Goal: Task Accomplishment & Management: Use online tool/utility

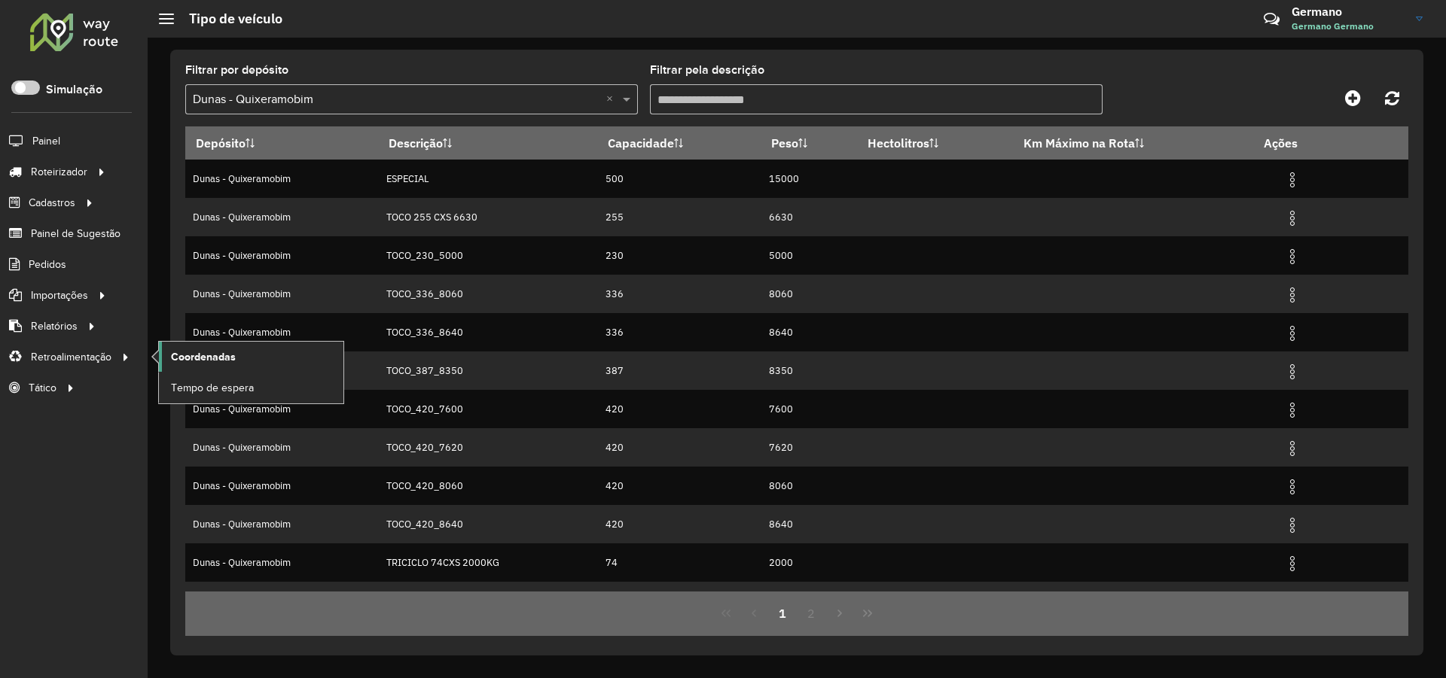
click at [204, 358] on span "Coordenadas" at bounding box center [203, 357] width 65 height 16
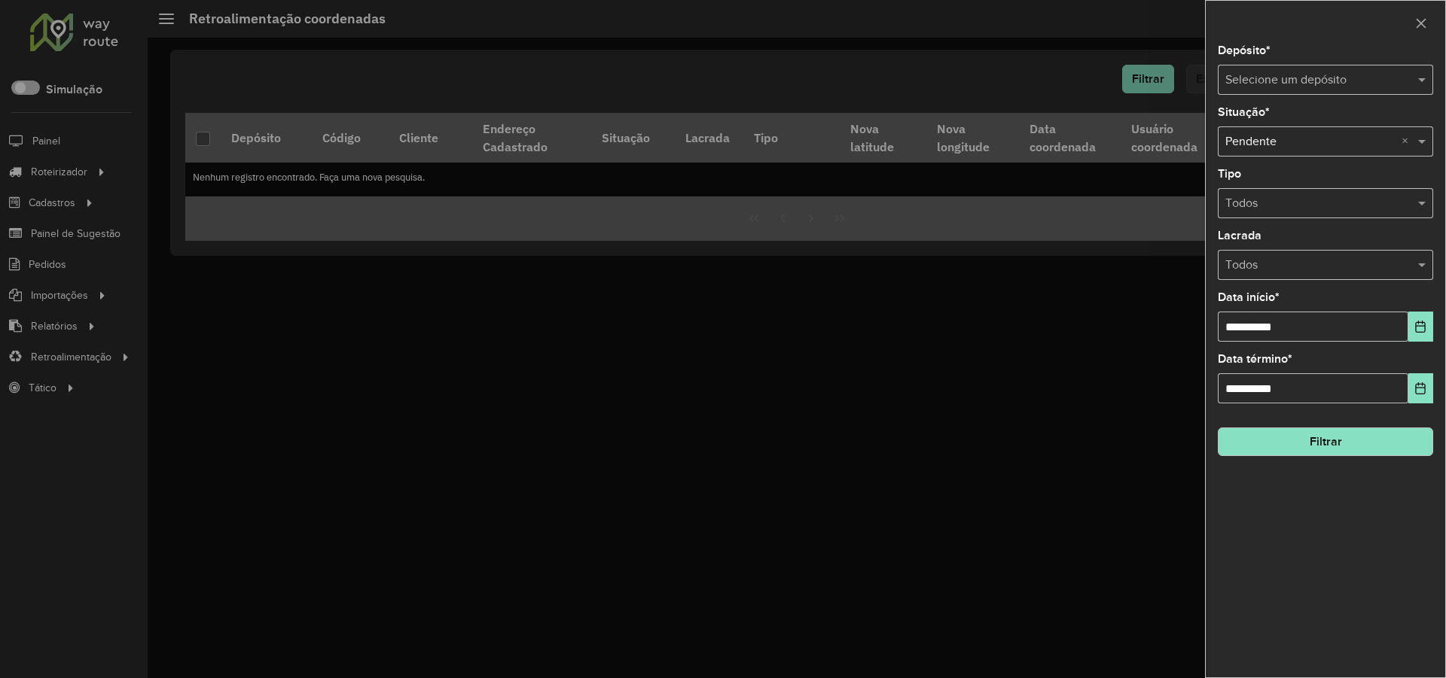
click at [1259, 69] on div "Selecione um depósito" at bounding box center [1325, 80] width 215 height 30
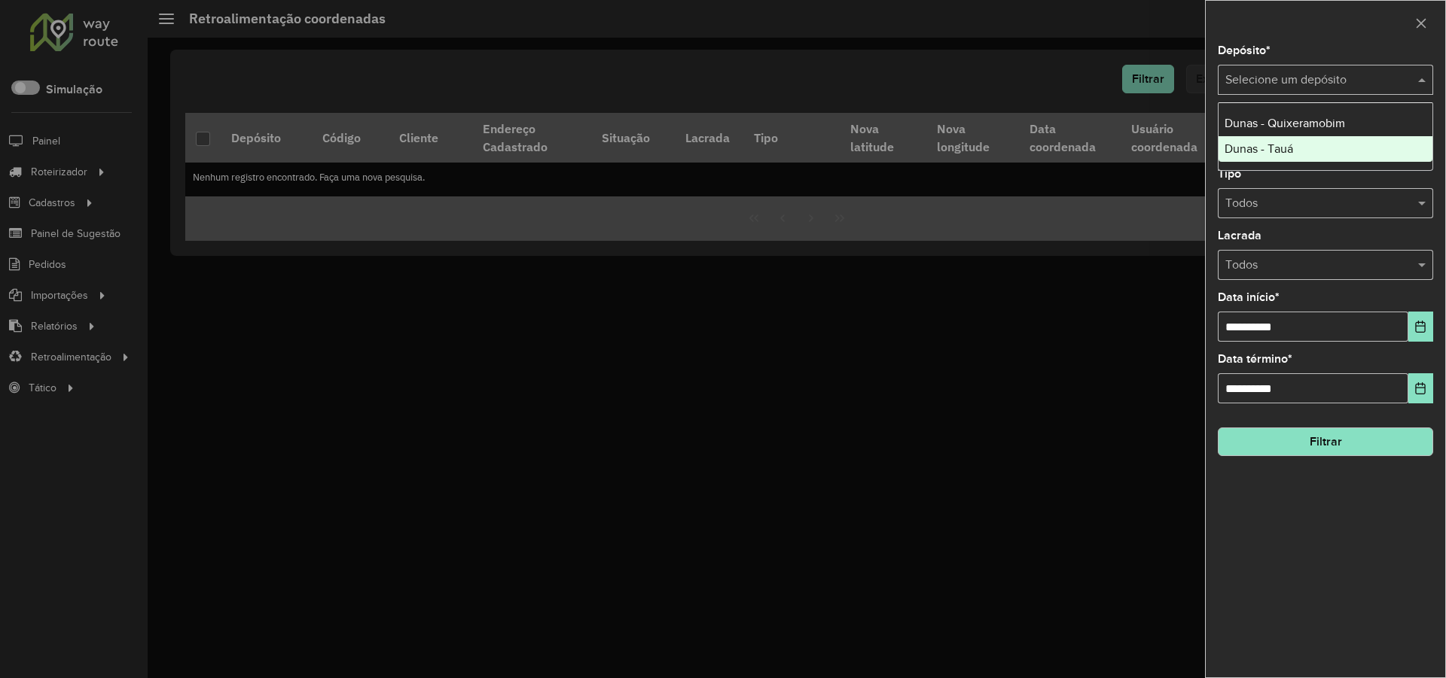
click at [1266, 148] on span "Dunas - Tauá" at bounding box center [1258, 148] width 69 height 13
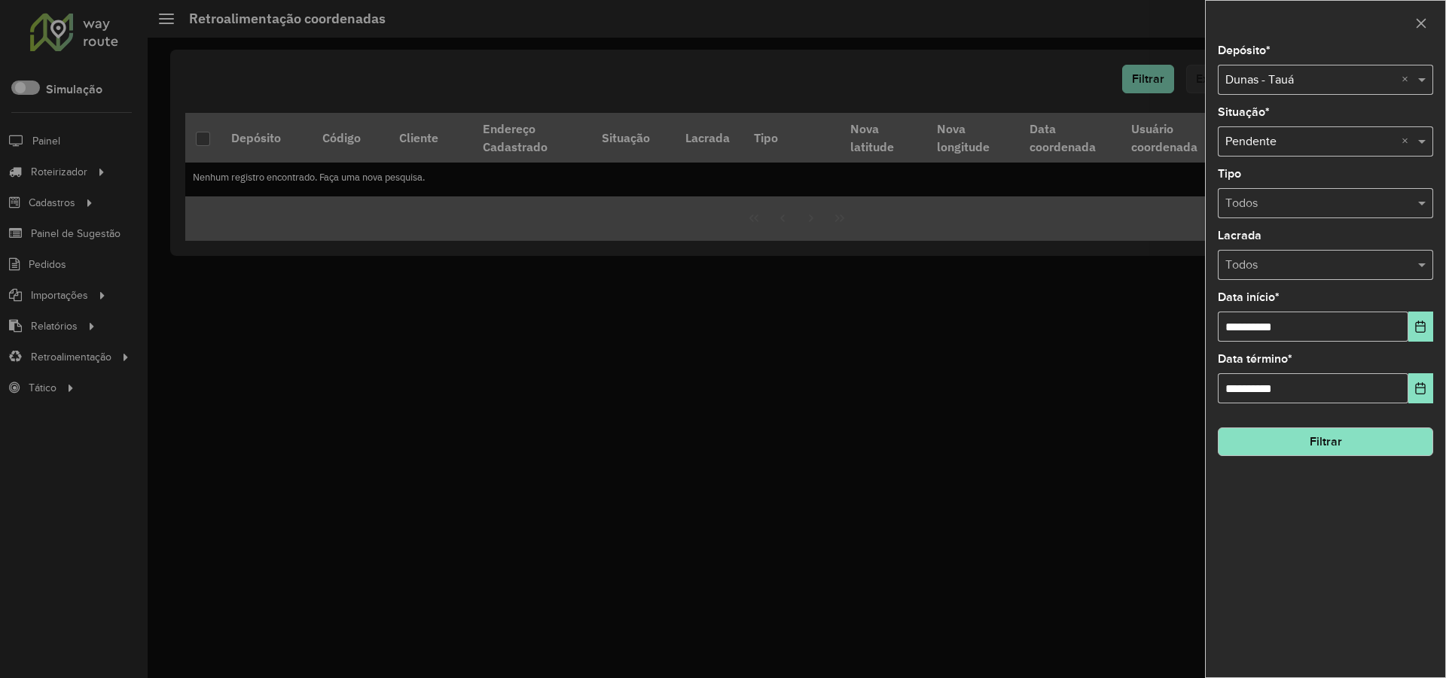
click at [1370, 439] on button "Filtrar" at bounding box center [1325, 442] width 215 height 29
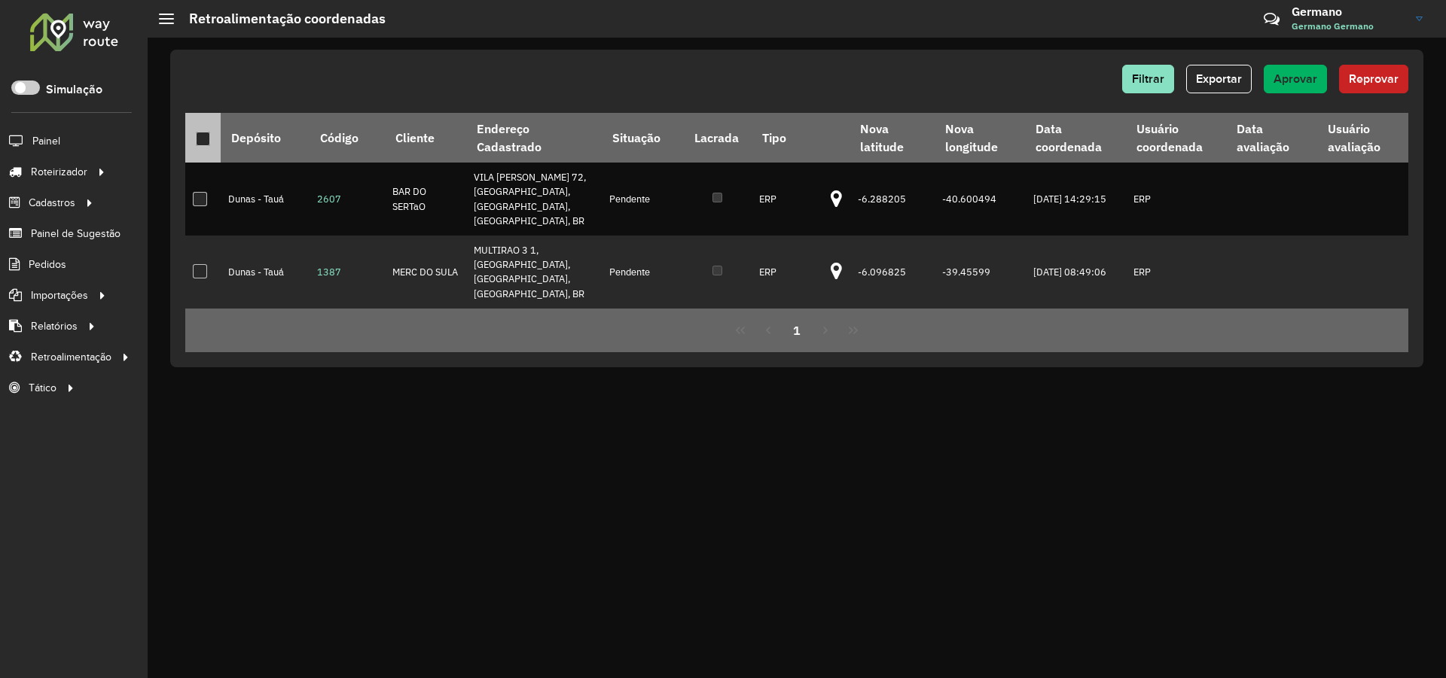
click at [206, 142] on div at bounding box center [203, 139] width 14 height 14
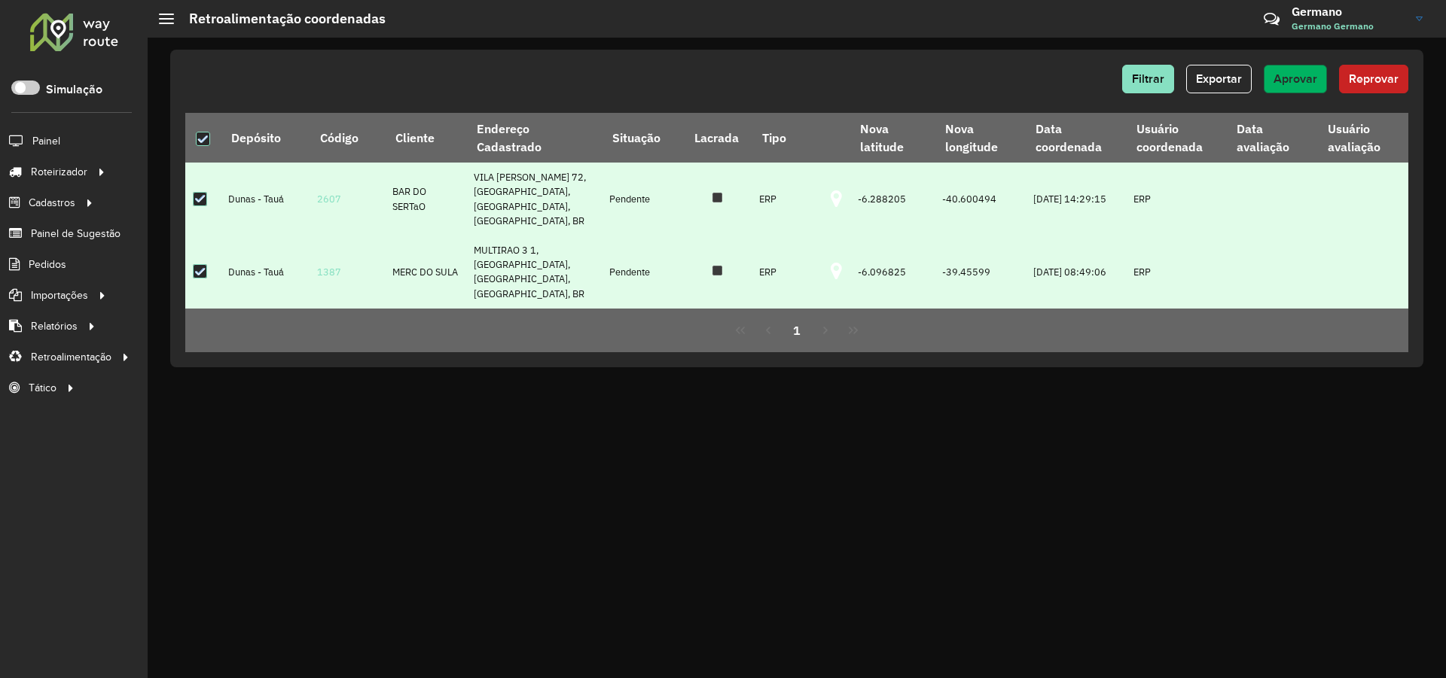
click at [1300, 82] on span "Aprovar" at bounding box center [1295, 78] width 44 height 13
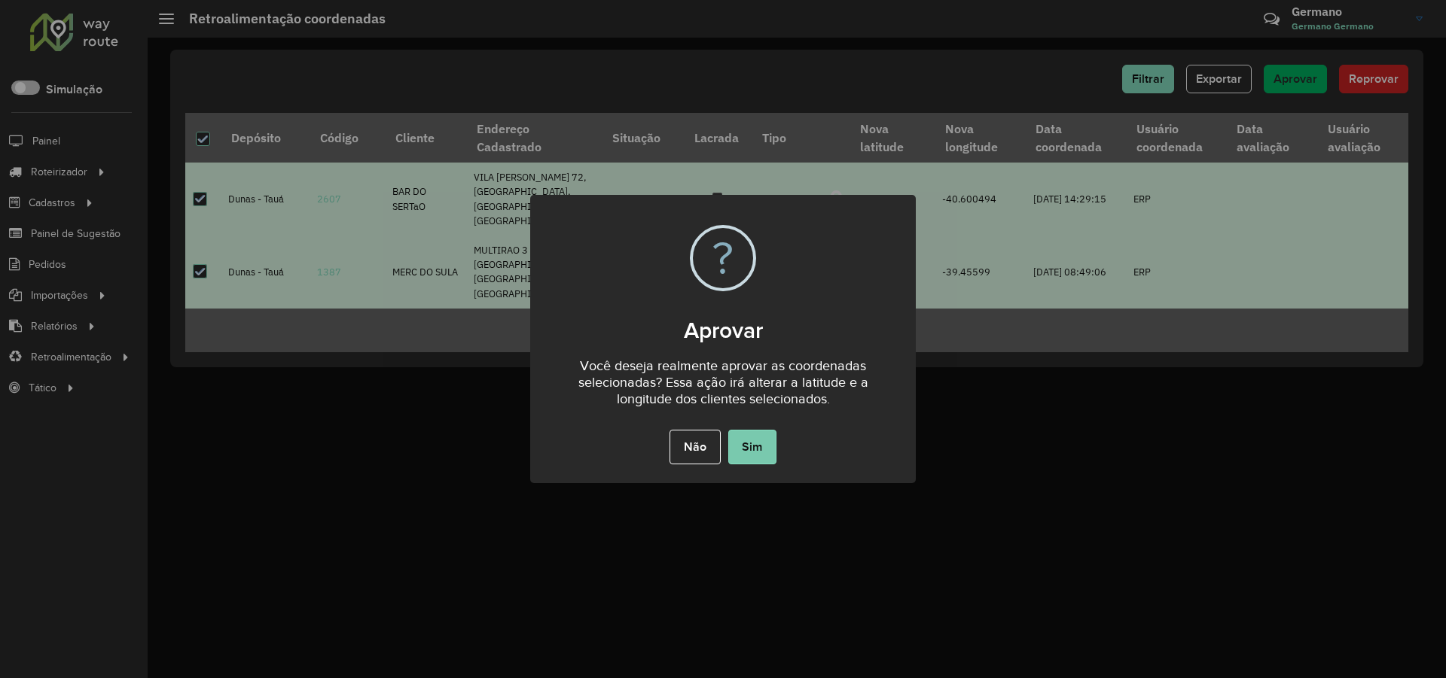
click at [762, 439] on button "Sim" at bounding box center [752, 447] width 48 height 35
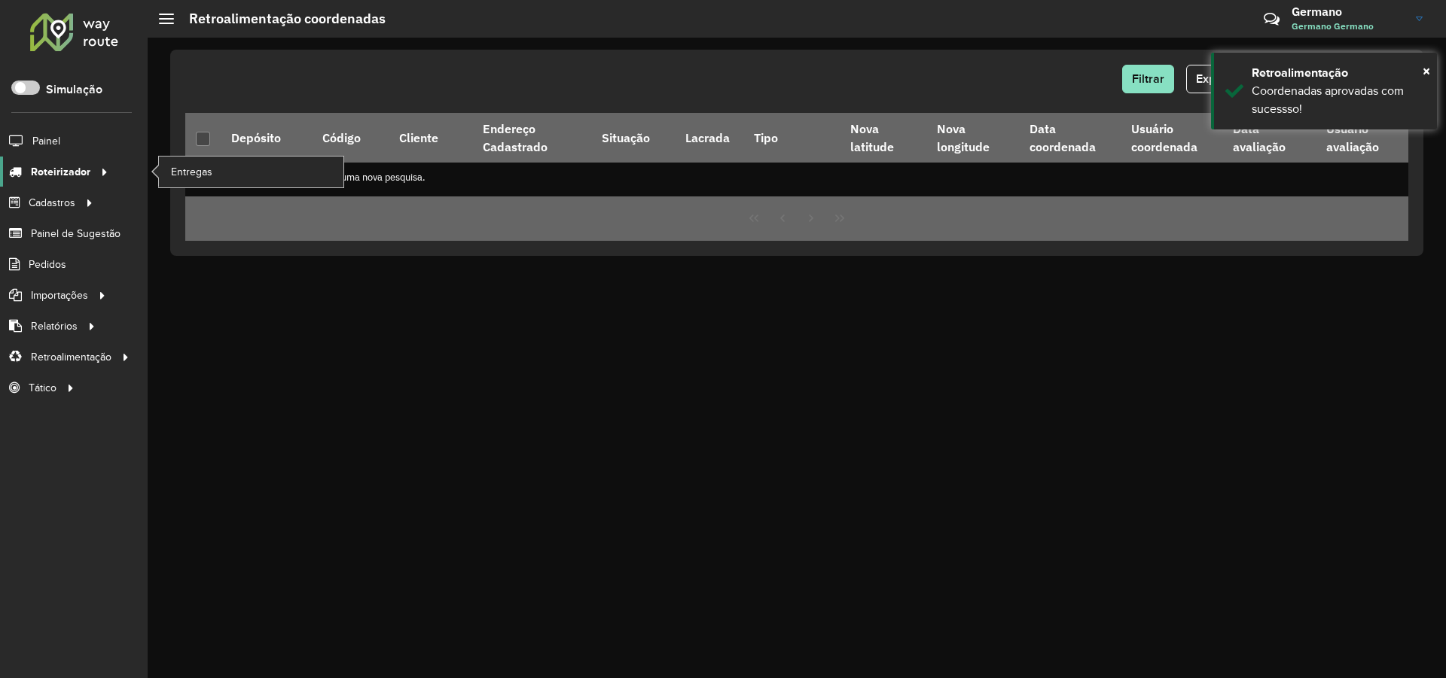
click at [90, 171] on div at bounding box center [101, 172] width 23 height 16
click at [186, 168] on span "Entregas" at bounding box center [192, 172] width 43 height 16
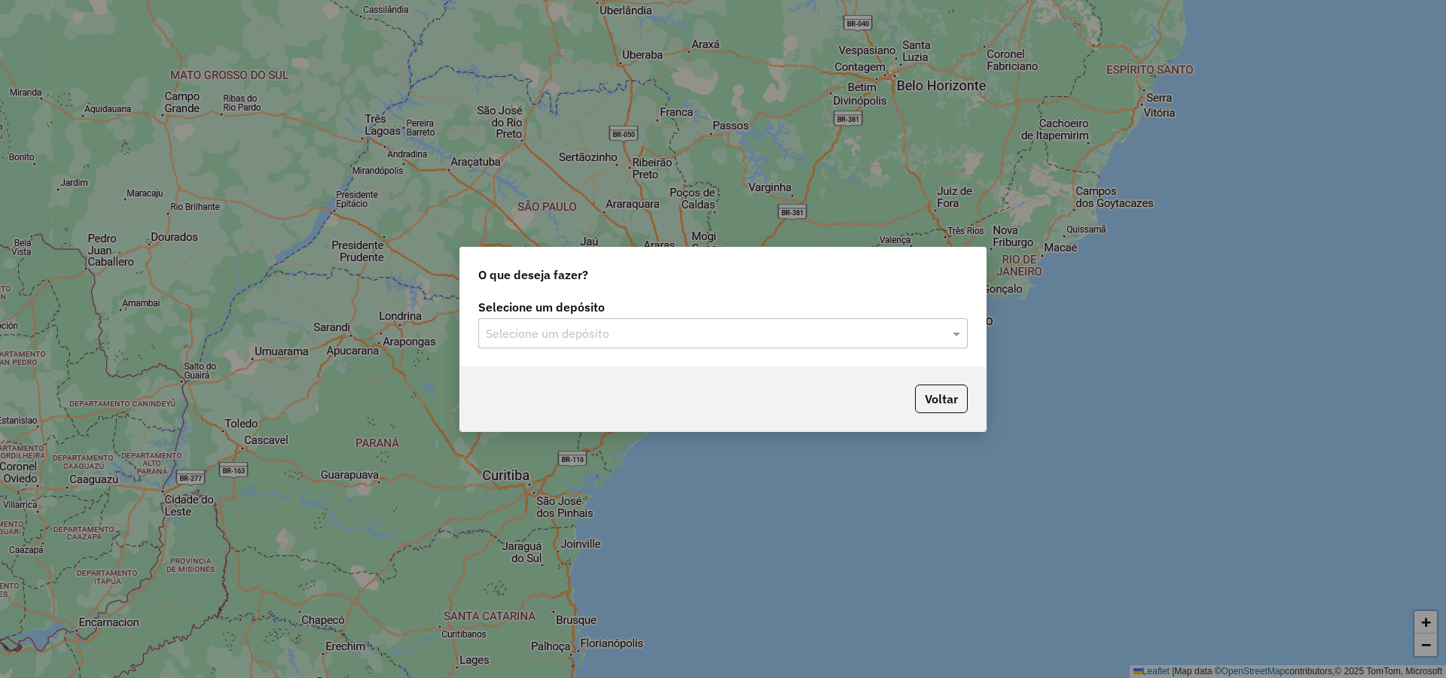
click at [585, 345] on div "Selecione um depósito" at bounding box center [722, 333] width 489 height 30
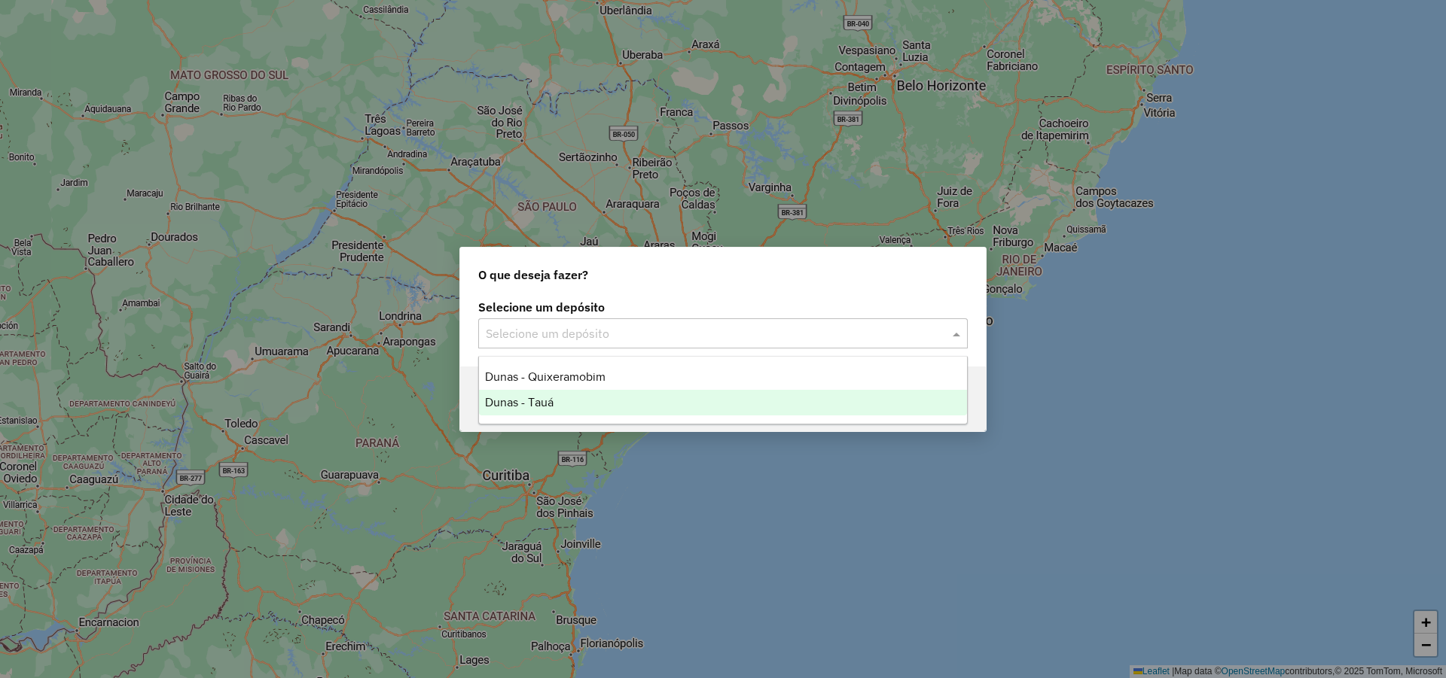
click at [547, 407] on span "Dunas - Tauá" at bounding box center [519, 402] width 69 height 13
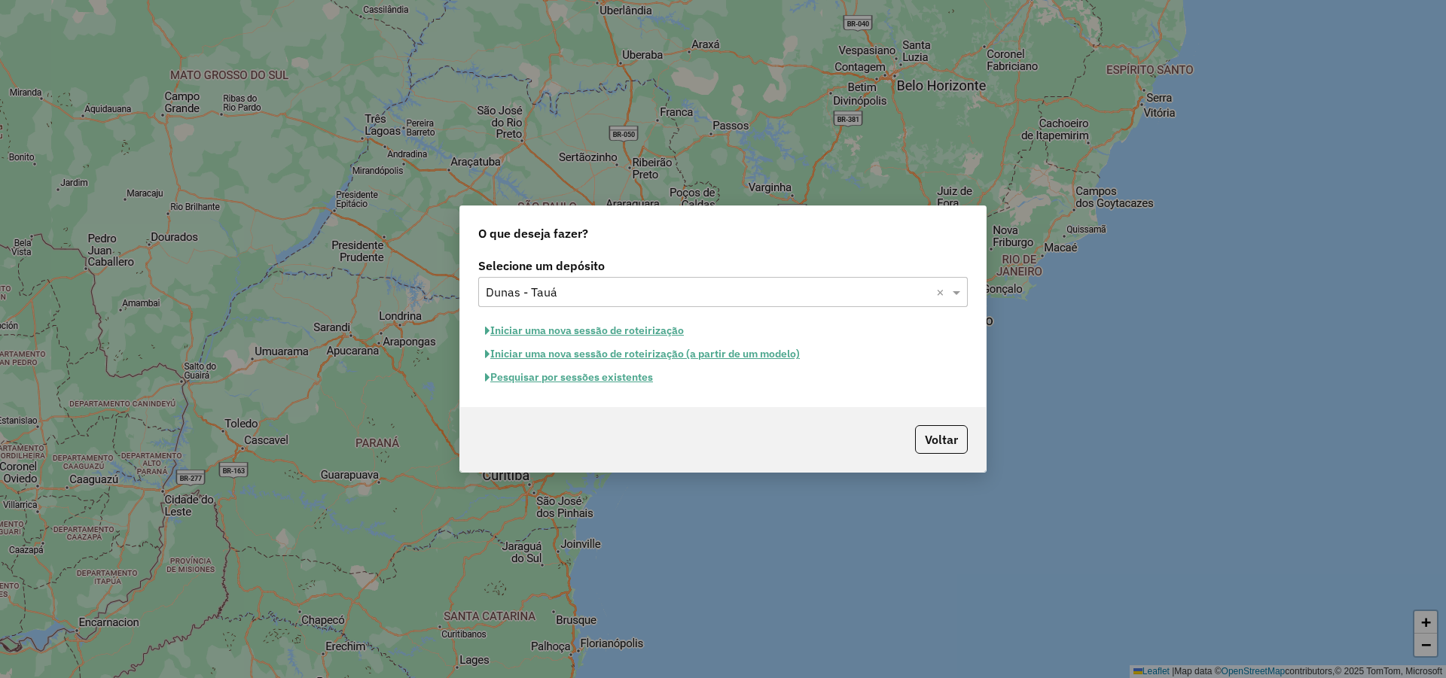
click at [675, 327] on button "Iniciar uma nova sessão de roteirização" at bounding box center [584, 330] width 212 height 23
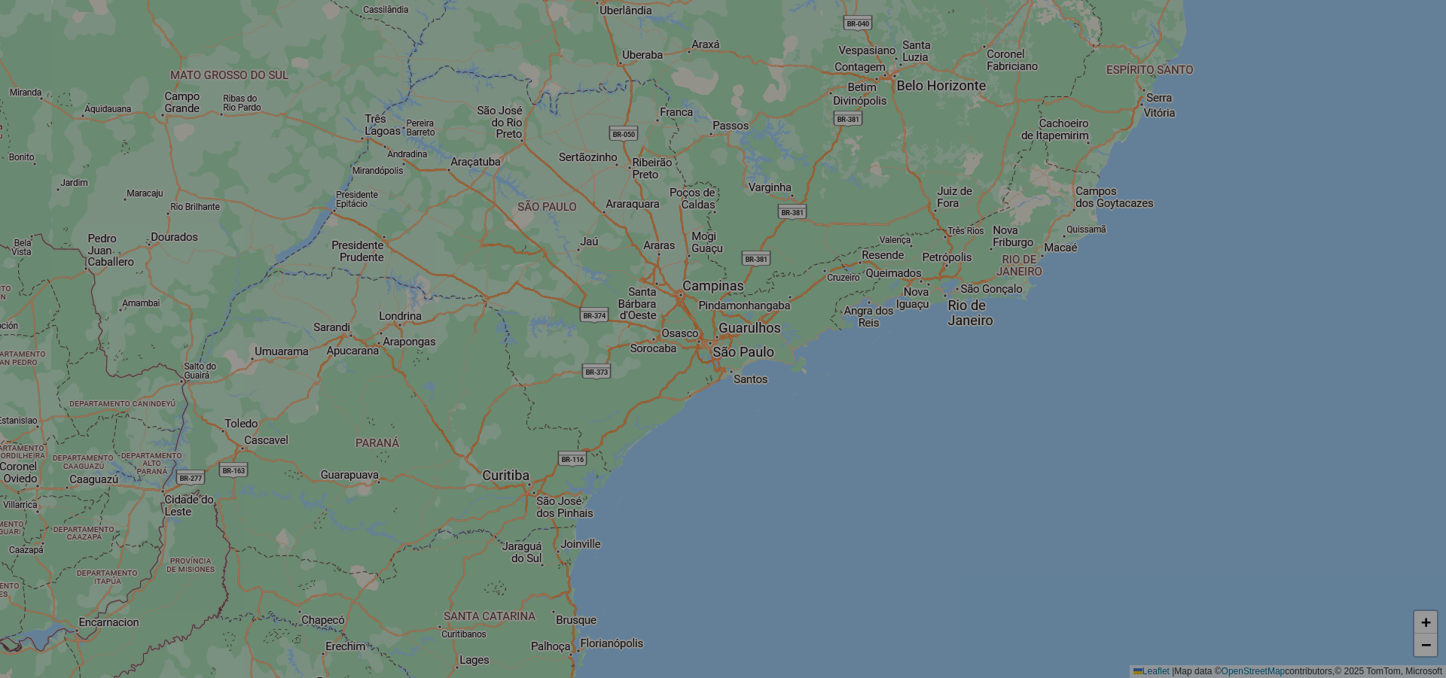
select select "*"
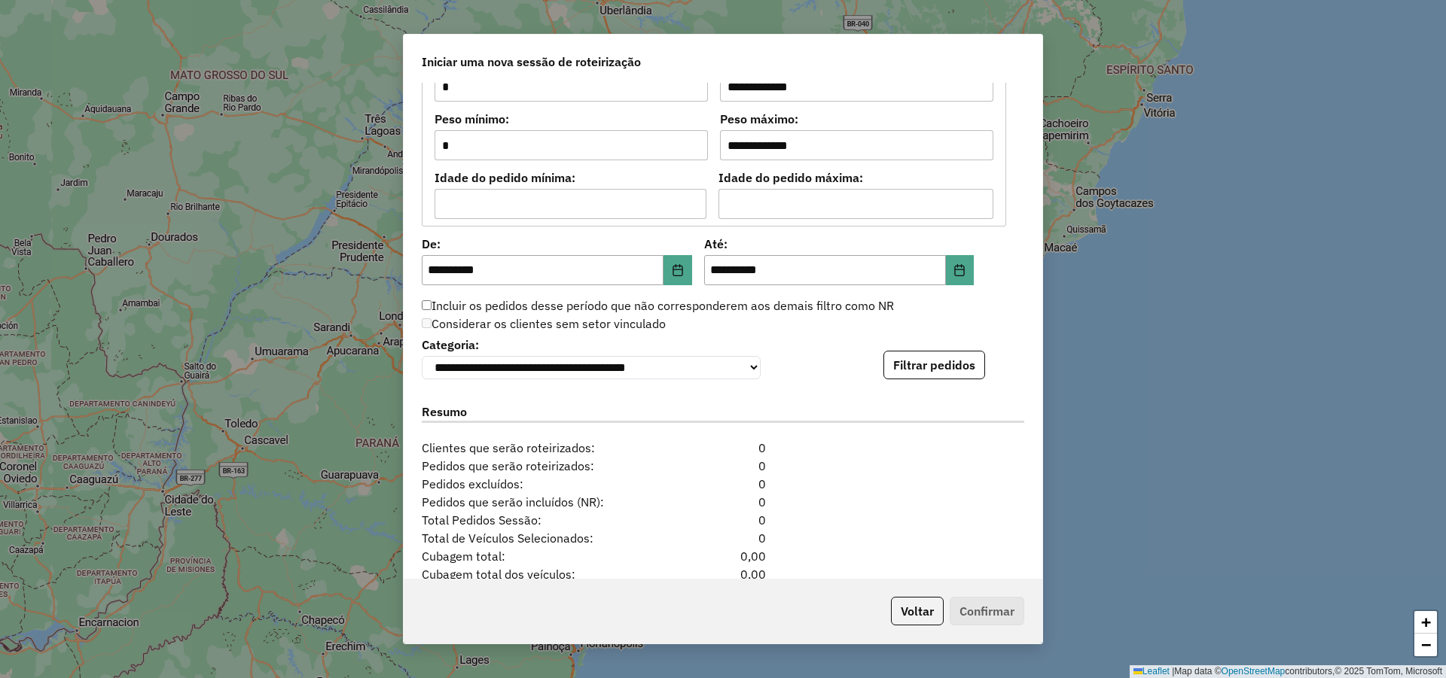
scroll to position [1413, 0]
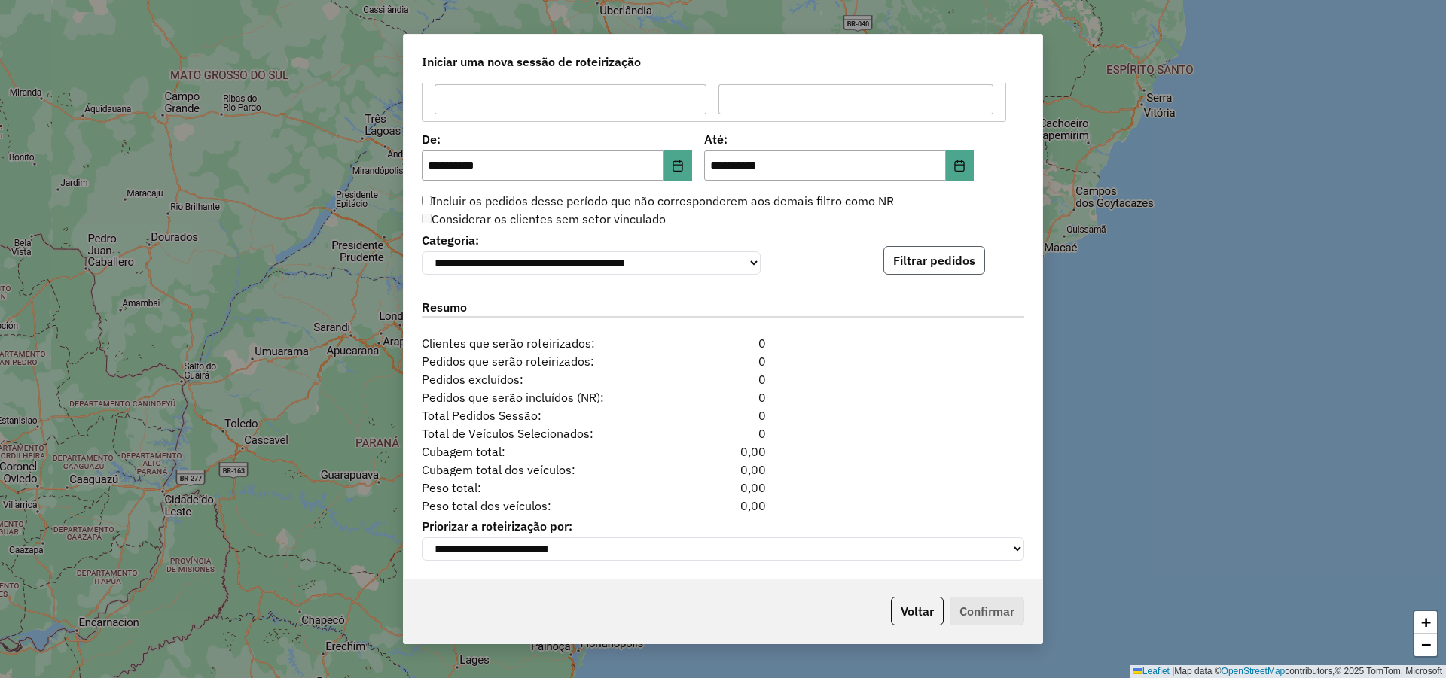
click at [923, 256] on button "Filtrar pedidos" at bounding box center [934, 260] width 102 height 29
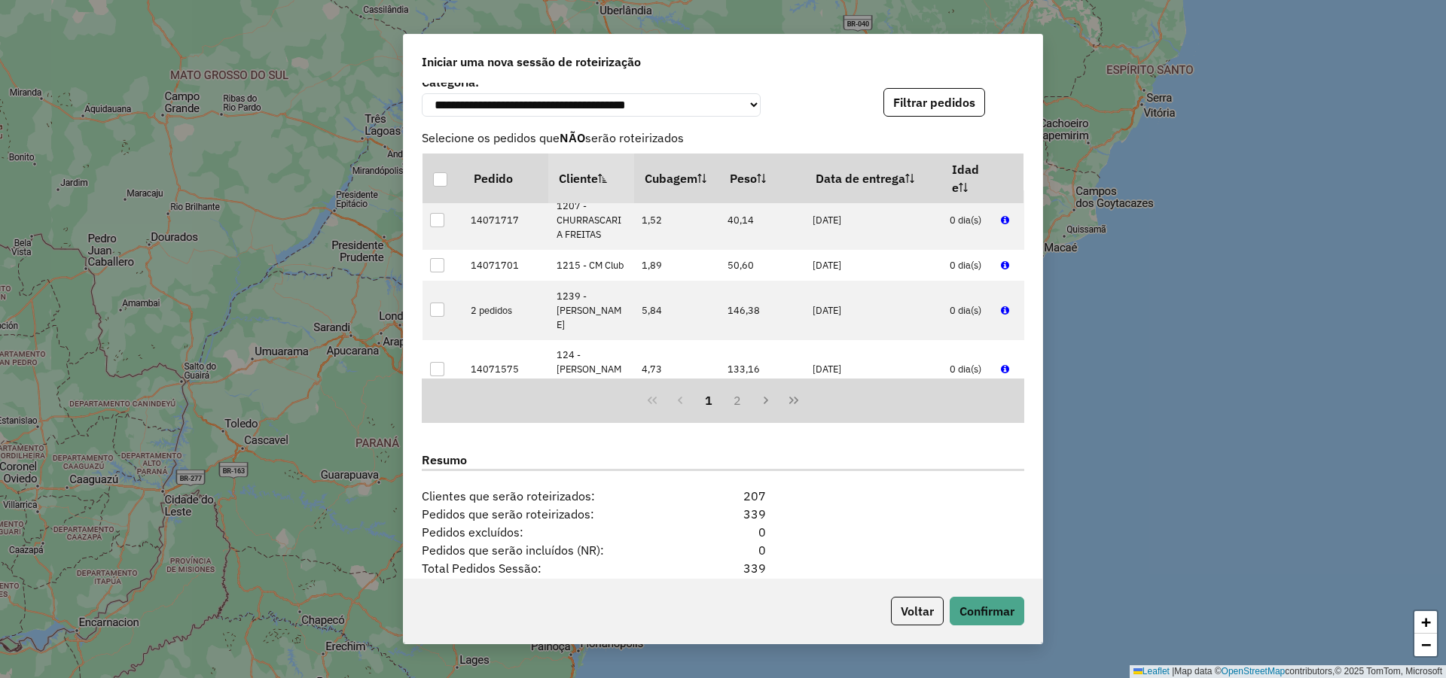
scroll to position [1724, 0]
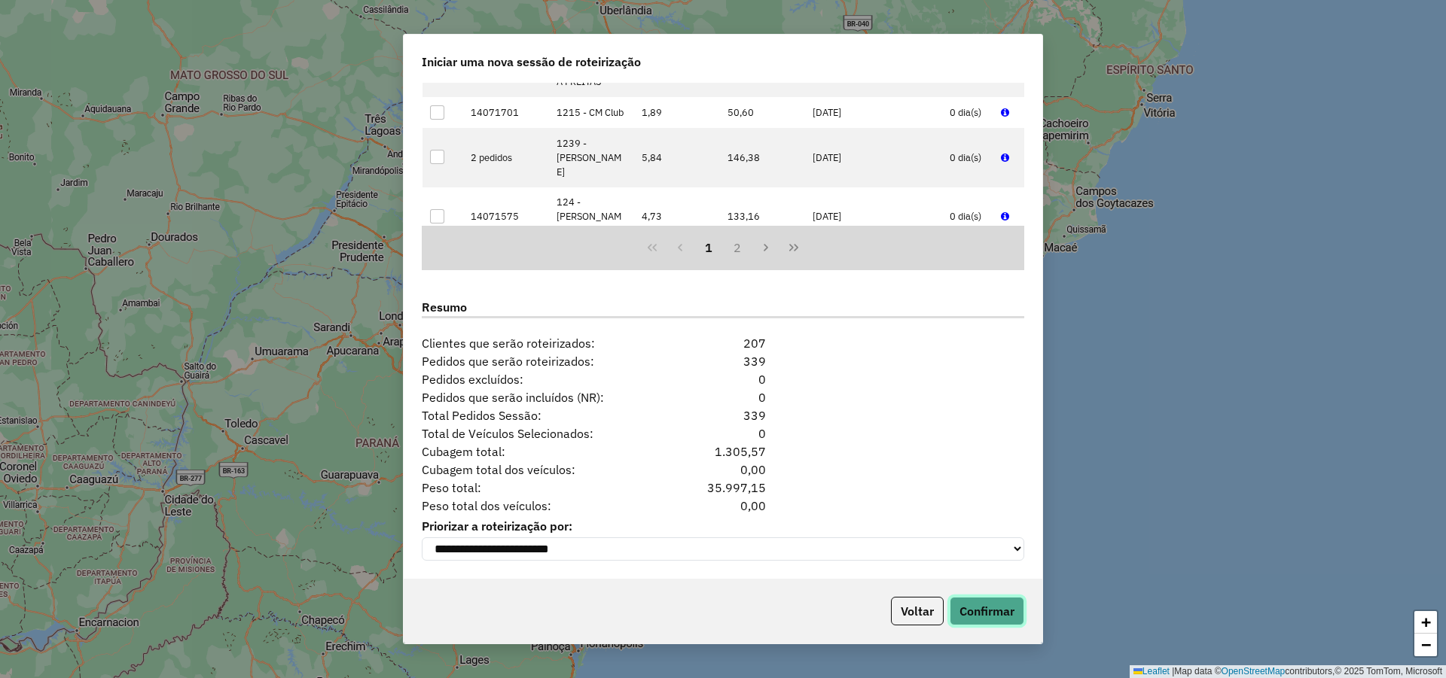
click at [977, 609] on button "Confirmar" at bounding box center [986, 611] width 75 height 29
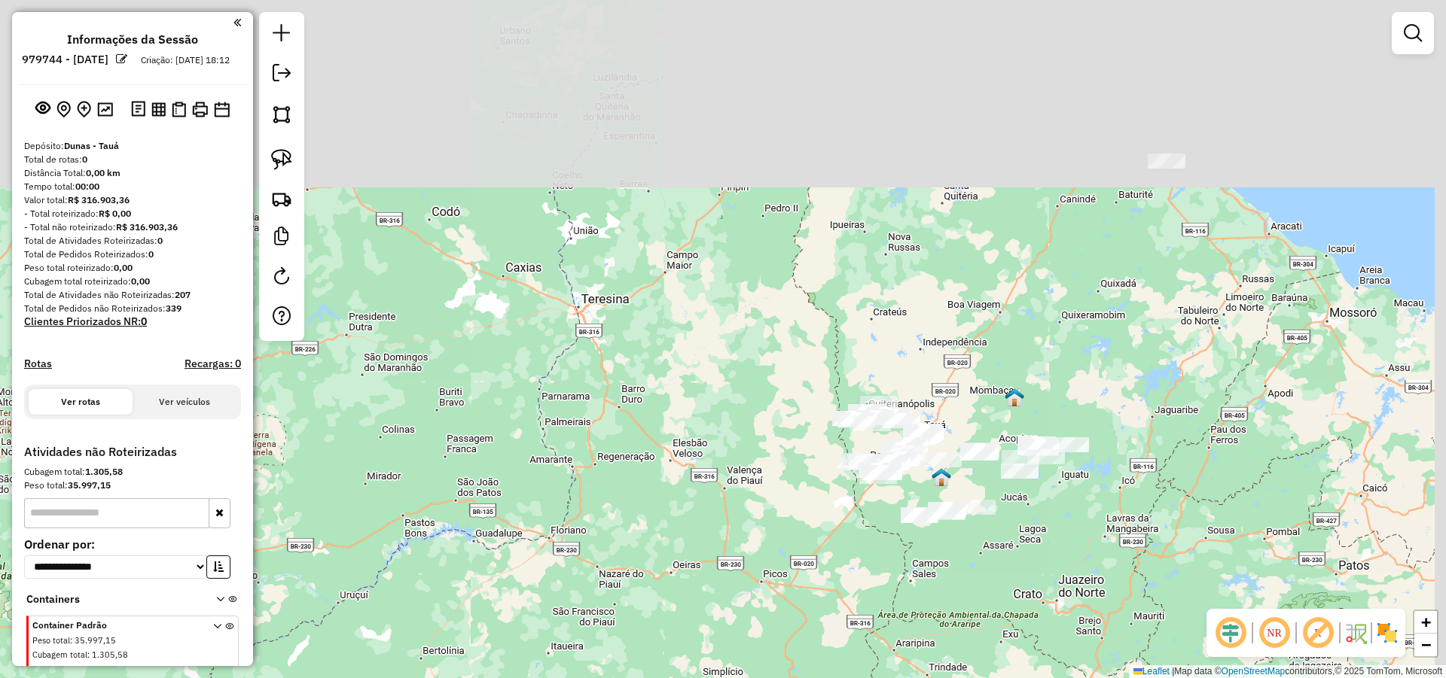
drag, startPoint x: 1068, startPoint y: 360, endPoint x: 1064, endPoint y: 368, distance: 9.1
click at [1065, 367] on div "Janela de atendimento Grade de atendimento Capacidade Transportadoras Veículos …" at bounding box center [723, 339] width 1446 height 678
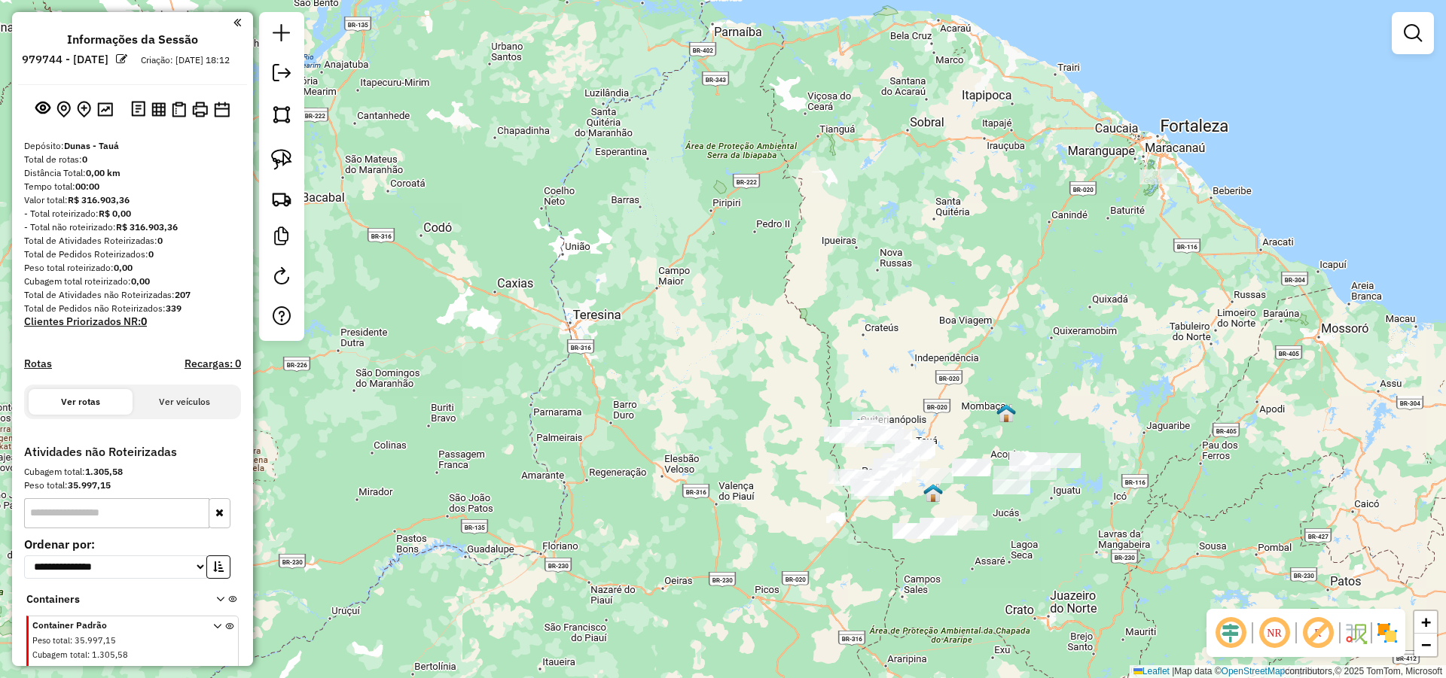
drag, startPoint x: 1108, startPoint y: 263, endPoint x: 1089, endPoint y: 283, distance: 27.7
click at [1089, 283] on div "Janela de atendimento Grade de atendimento Capacidade Transportadoras Veículos …" at bounding box center [723, 339] width 1446 height 678
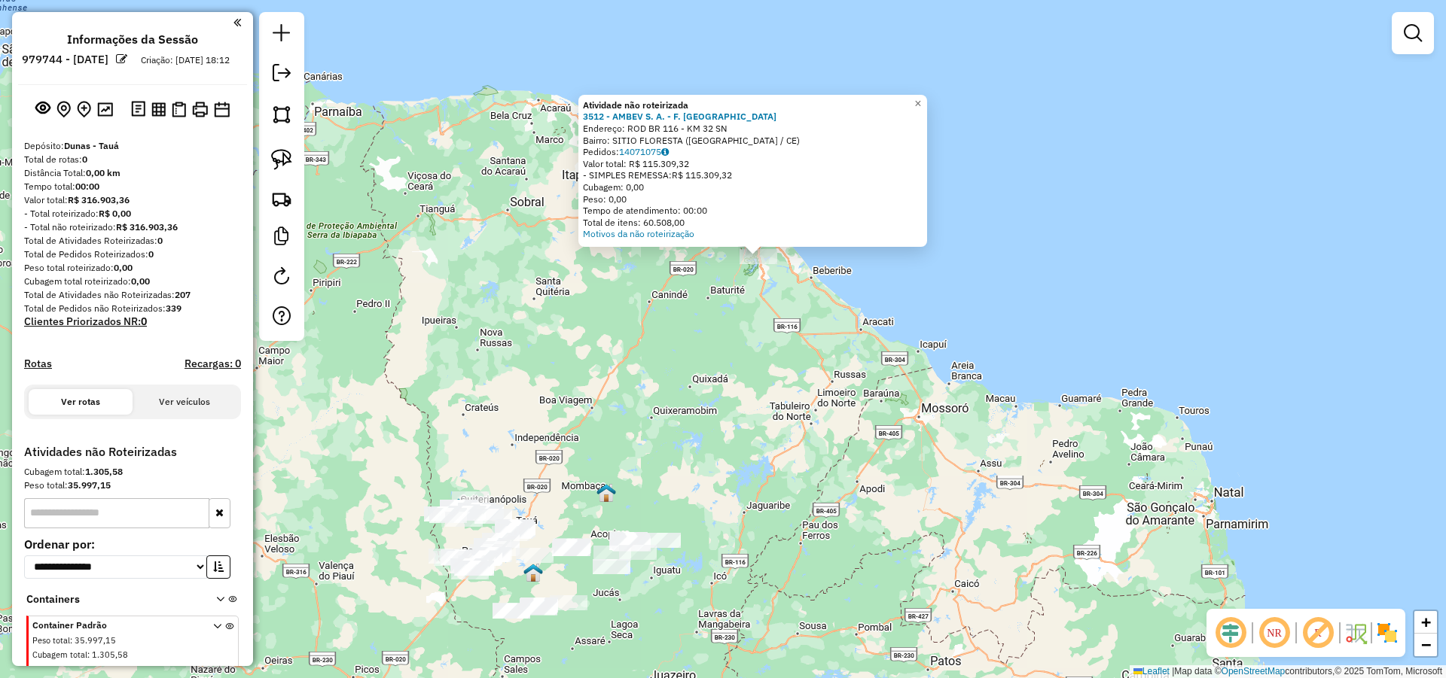
drag, startPoint x: 732, startPoint y: 471, endPoint x: 769, endPoint y: 397, distance: 82.5
click at [813, 276] on div "Atividade não roteirizada 3512 - AMBEV S. A. - F. AQU Endereço: ROD BR 116 - KM…" at bounding box center [723, 339] width 1446 height 678
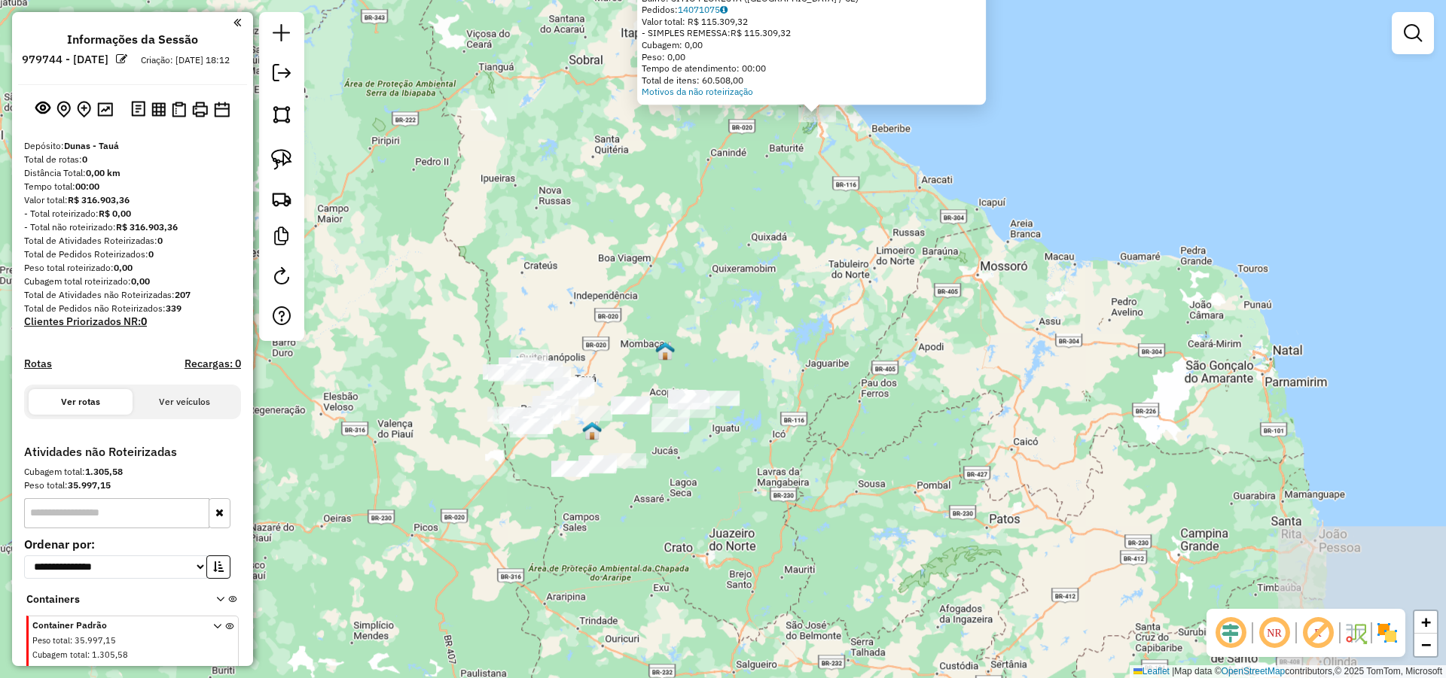
click at [770, 405] on div "Atividade não roteirizada 3512 - AMBEV S. A. - F. AQU Endereço: ROD BR 116 - KM…" at bounding box center [723, 339] width 1446 height 678
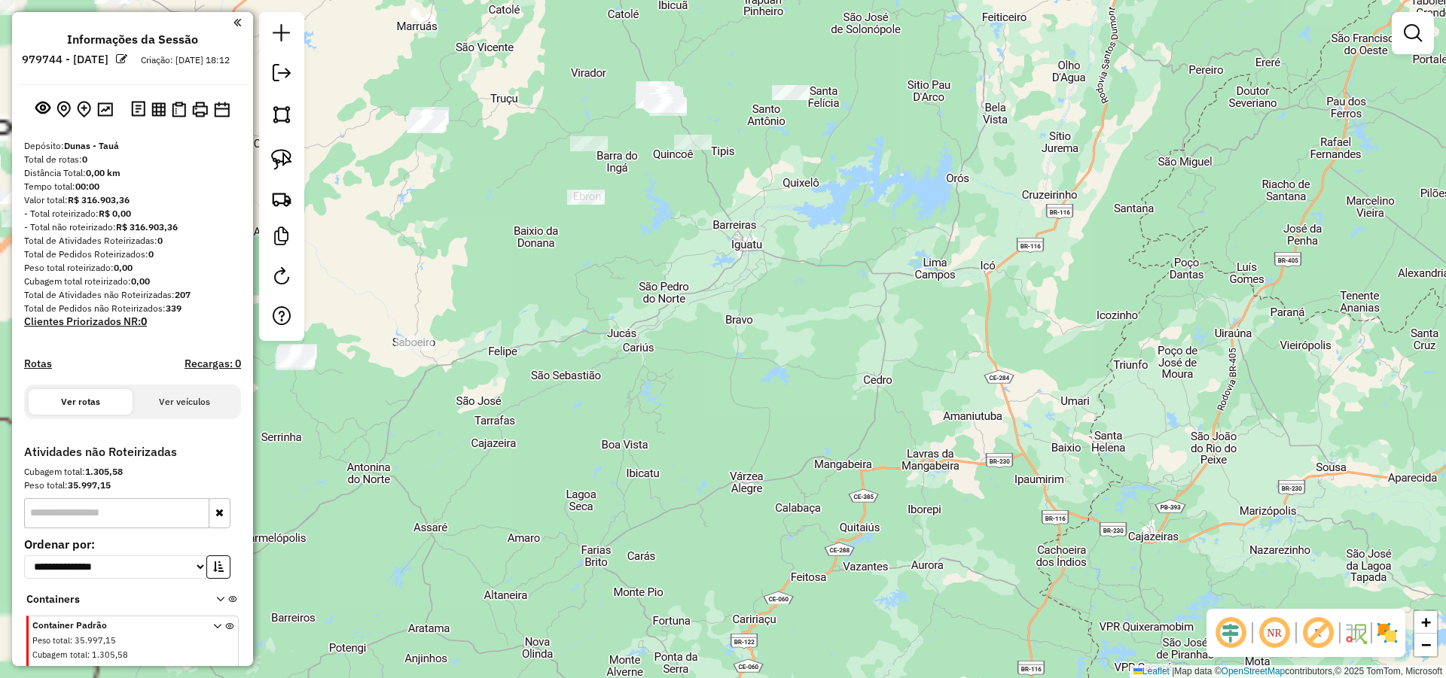
drag, startPoint x: 864, startPoint y: 412, endPoint x: 927, endPoint y: 396, distance: 64.5
click at [892, 398] on div "Atividade não roteirizada 3512 - AMBEV S. A. - F. AQU Endereço: ROD BR 116 - KM…" at bounding box center [723, 339] width 1446 height 678
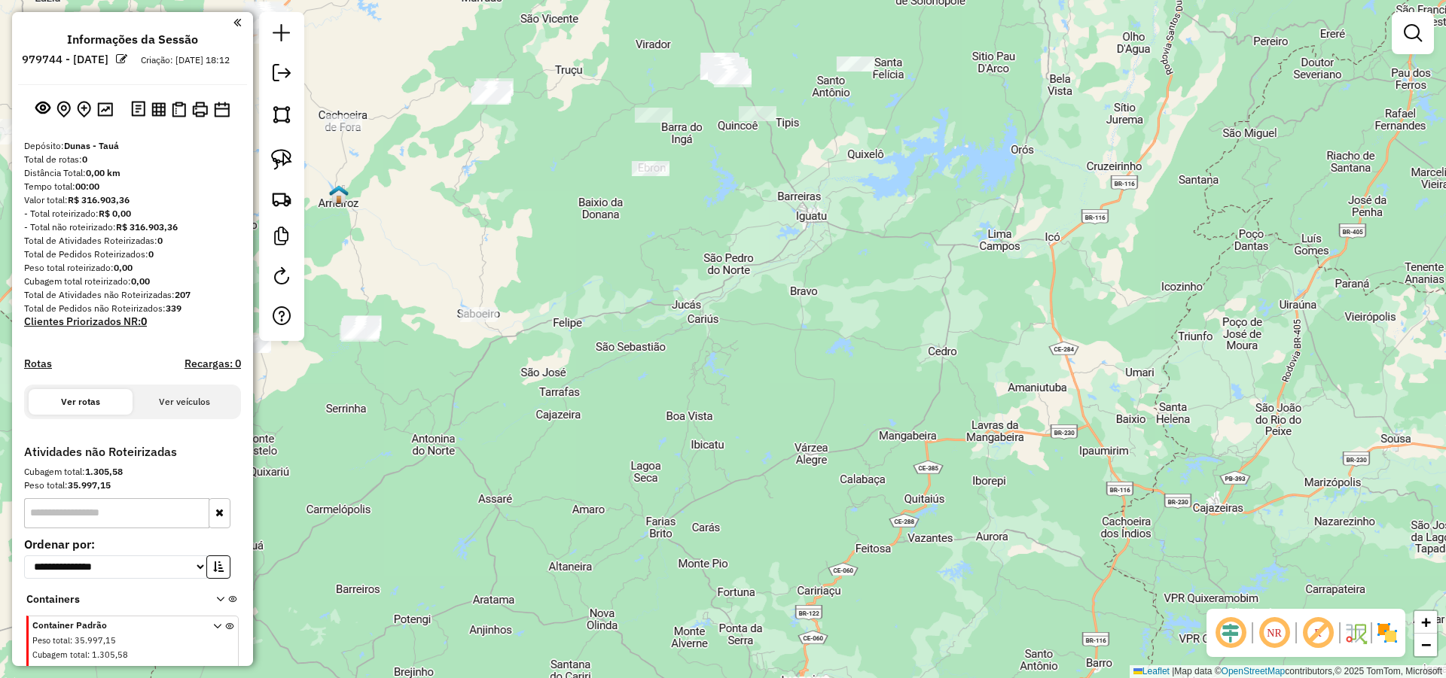
drag, startPoint x: 826, startPoint y: 480, endPoint x: 856, endPoint y: 547, distance: 74.2
click at [856, 547] on div "Atividade não roteirizada 3512 - AMBEV S. A. - F. AQU Endereço: ROD BR 116 - KM…" at bounding box center [723, 339] width 1446 height 678
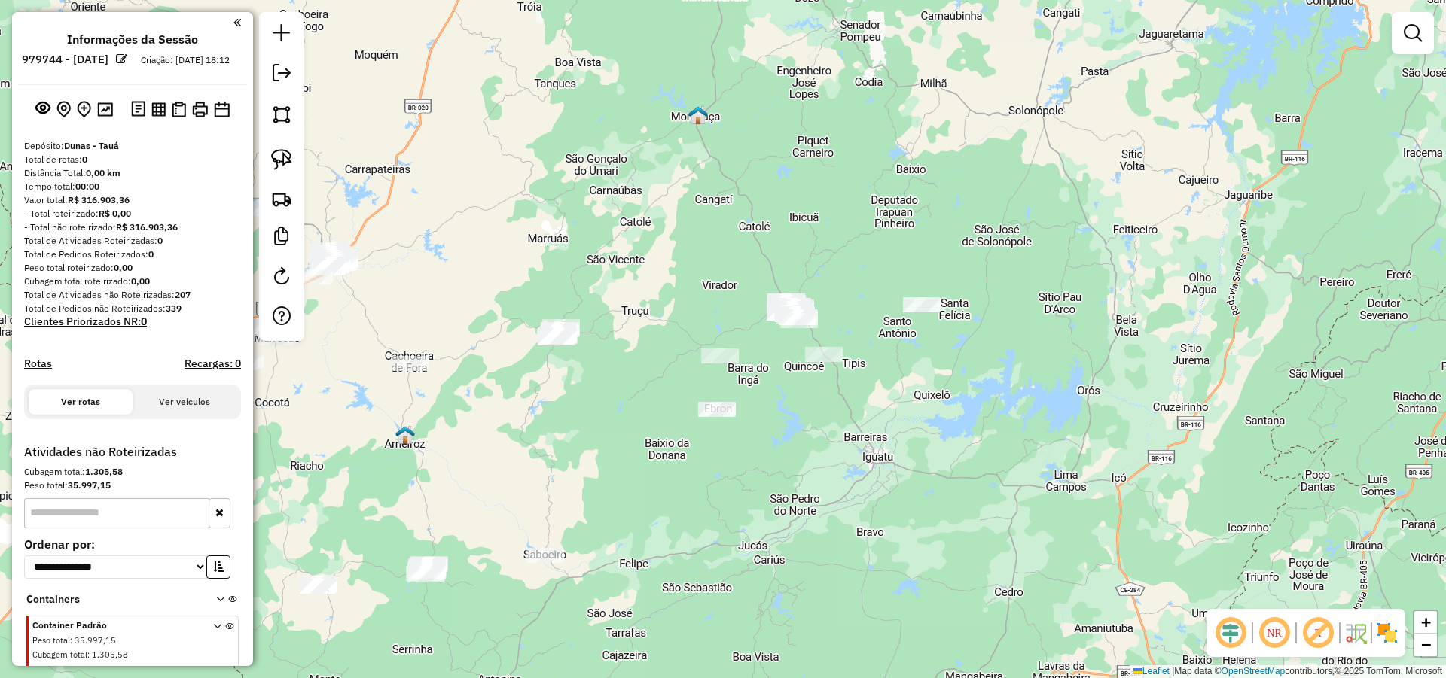
drag, startPoint x: 871, startPoint y: 397, endPoint x: 872, endPoint y: 373, distance: 24.1
click at [873, 376] on div "Atividade não roteirizada 3512 - AMBEV S. A. - F. AQU Endereço: ROD BR 116 - KM…" at bounding box center [723, 339] width 1446 height 678
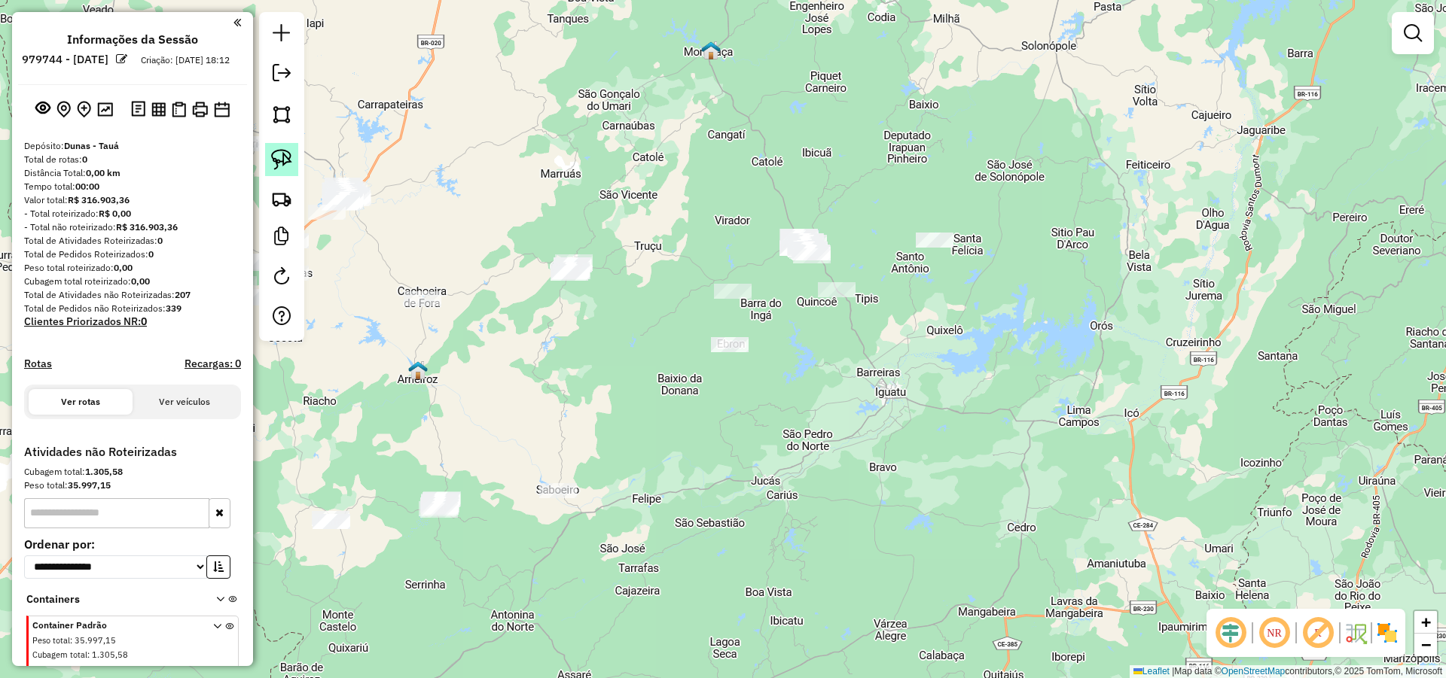
click at [269, 151] on link at bounding box center [281, 159] width 33 height 33
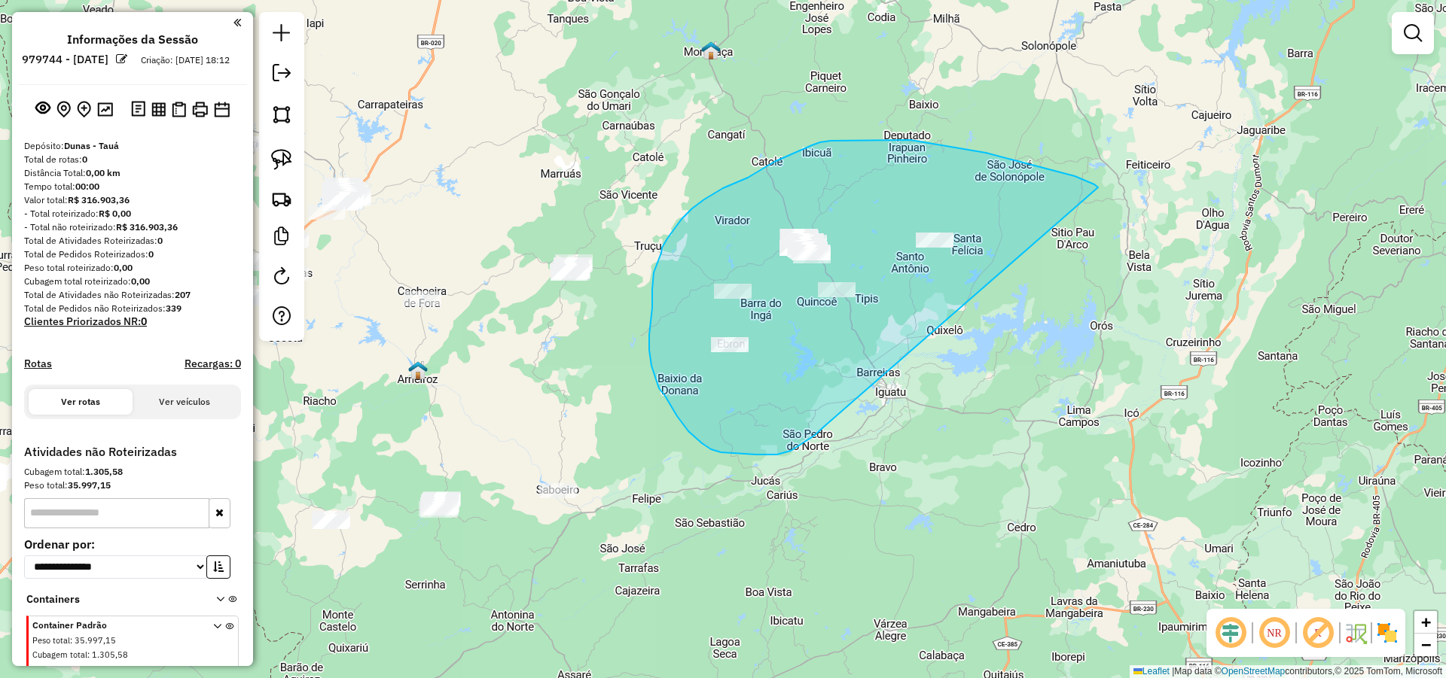
drag, startPoint x: 1087, startPoint y: 181, endPoint x: 837, endPoint y: 410, distance: 339.0
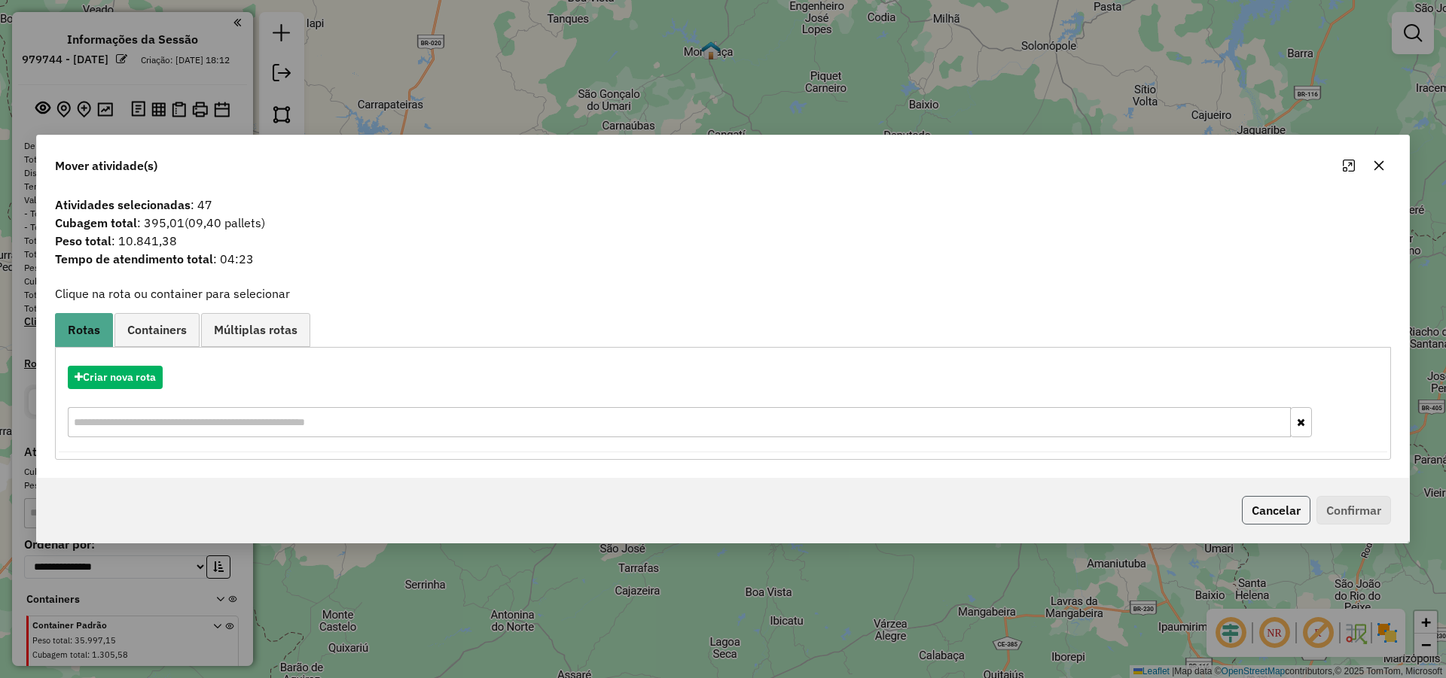
click at [1291, 515] on button "Cancelar" at bounding box center [1276, 510] width 69 height 29
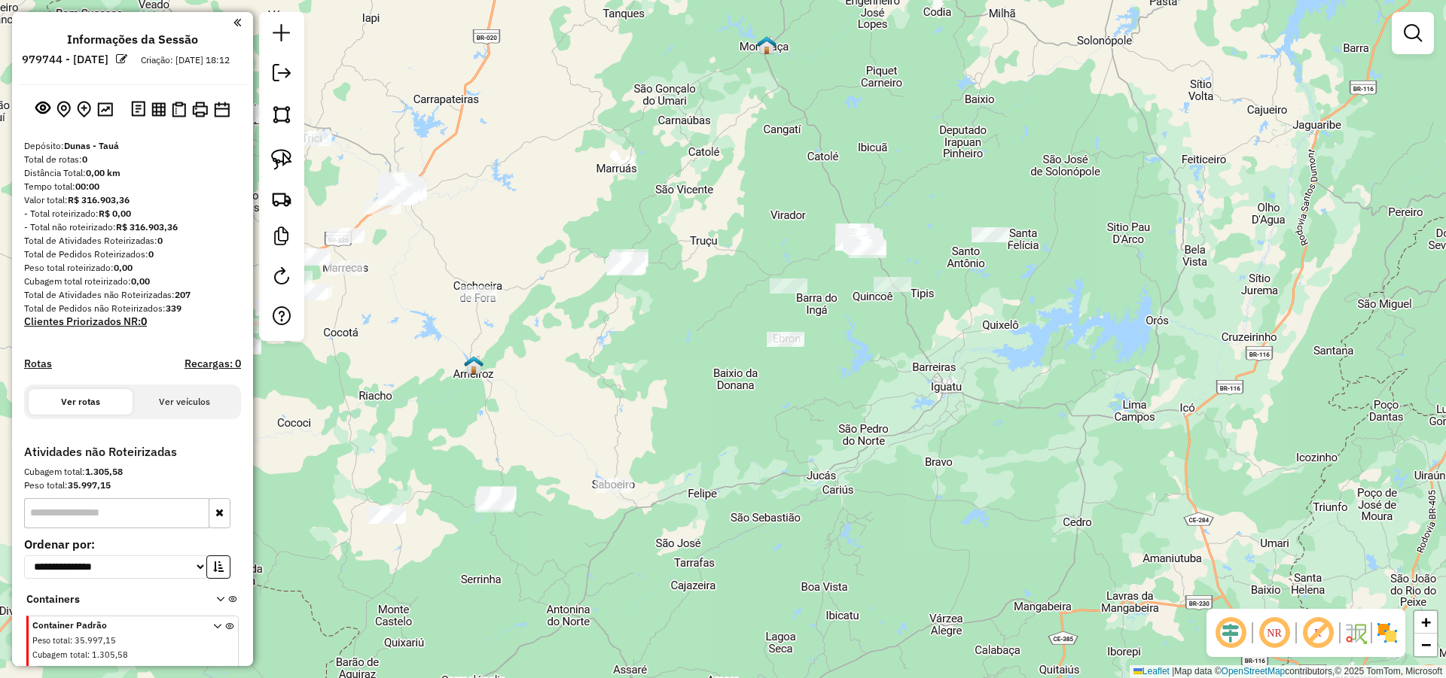
drag, startPoint x: 797, startPoint y: 409, endPoint x: 834, endPoint y: 418, distance: 38.7
click at [895, 387] on div "Atividade não roteirizada 3512 - AMBEV S. A. - F. AQU Endereço: ROD BR 116 - KM…" at bounding box center [723, 339] width 1446 height 678
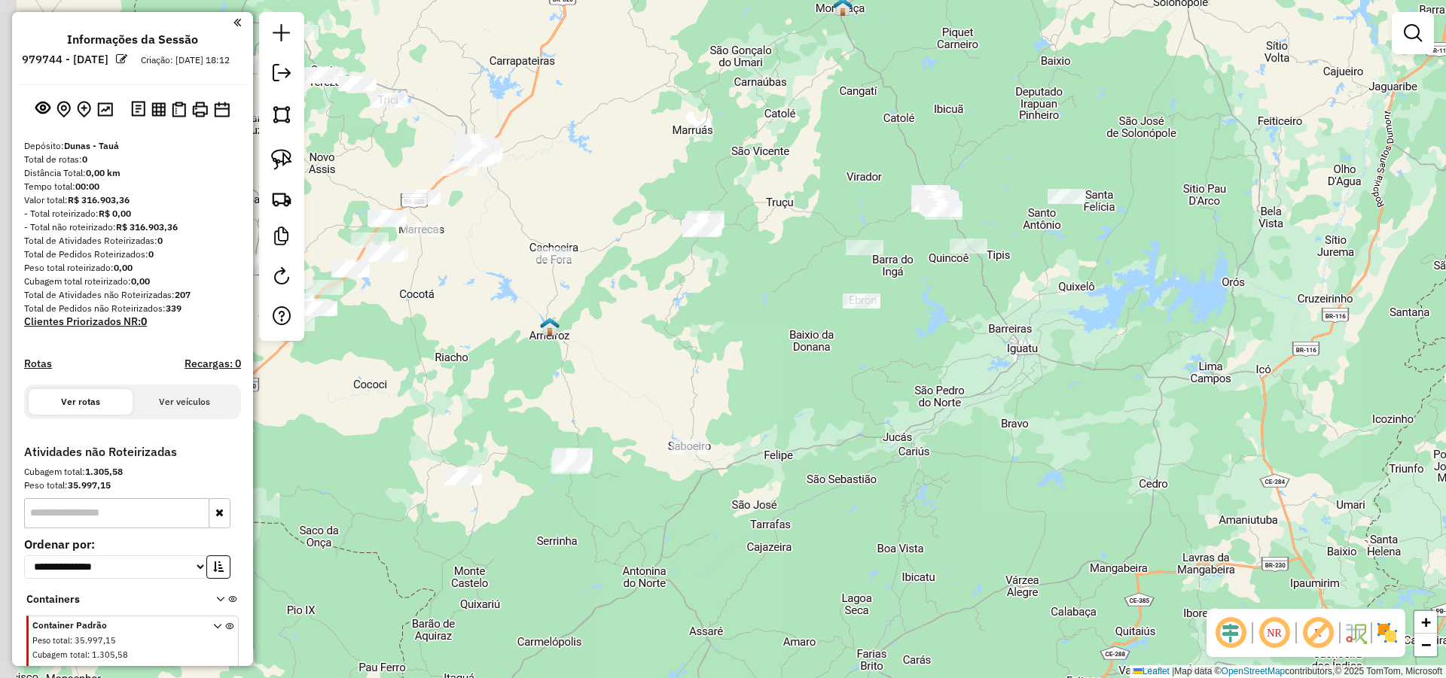
drag, startPoint x: 714, startPoint y: 454, endPoint x: 812, endPoint y: 416, distance: 105.6
click at [809, 417] on div "Atividade não roteirizada 3512 - AMBEV S. A. - F. AQU Endereço: ROD BR 116 - KM…" at bounding box center [723, 339] width 1446 height 678
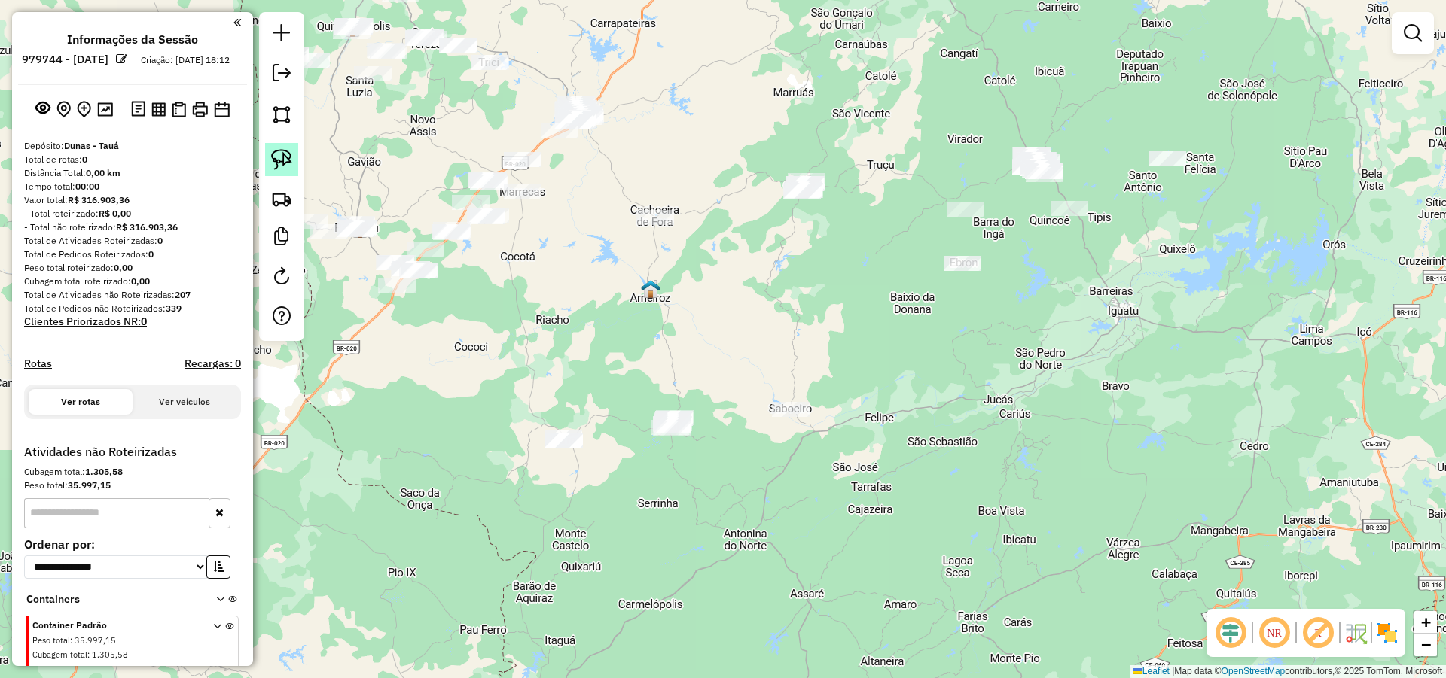
click at [265, 148] on link at bounding box center [281, 159] width 33 height 33
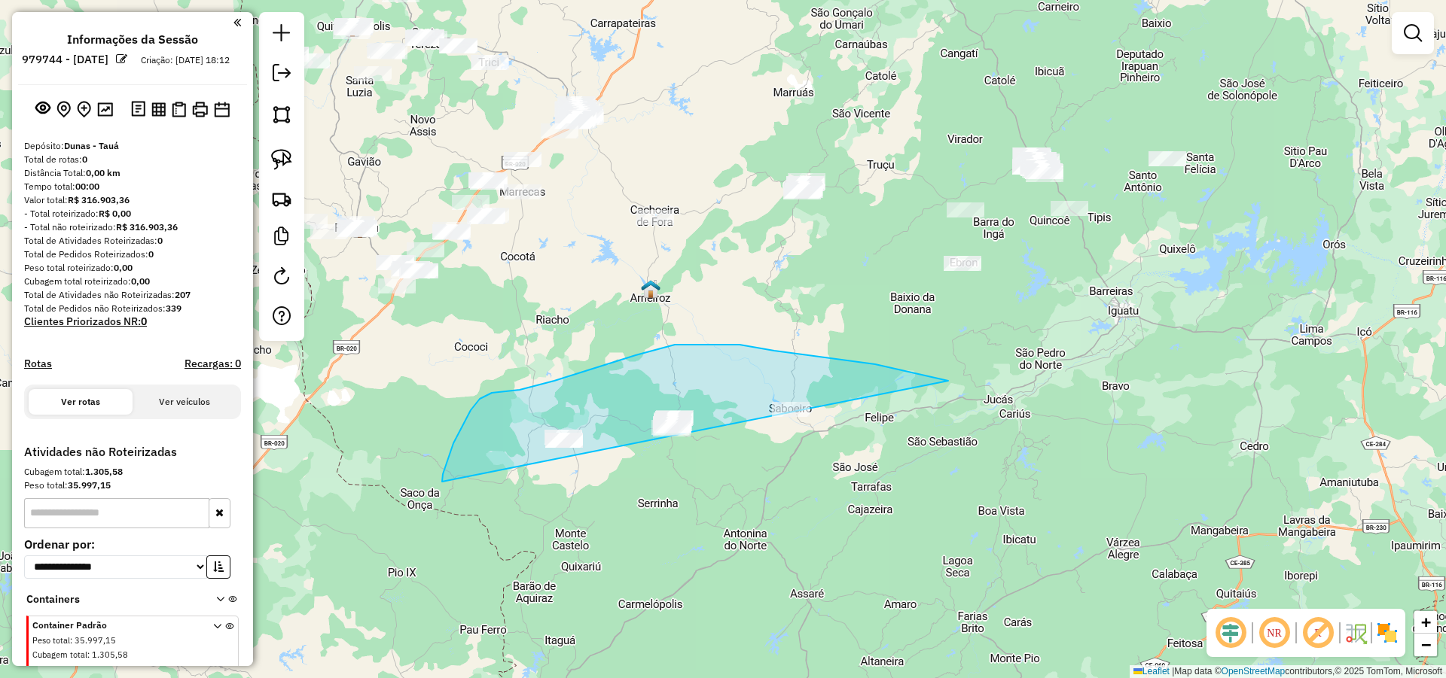
drag, startPoint x: 774, startPoint y: 351, endPoint x: 579, endPoint y: 560, distance: 286.1
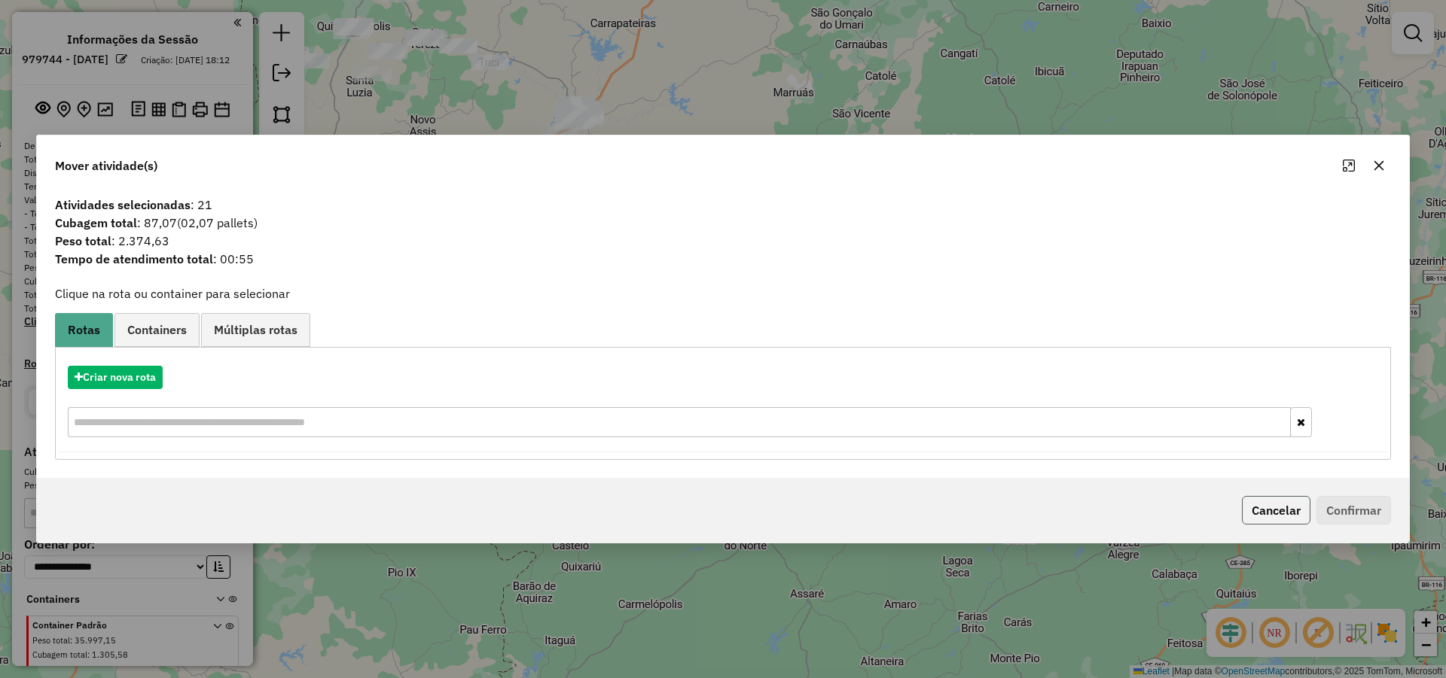
click at [1251, 510] on button "Cancelar" at bounding box center [1276, 510] width 69 height 29
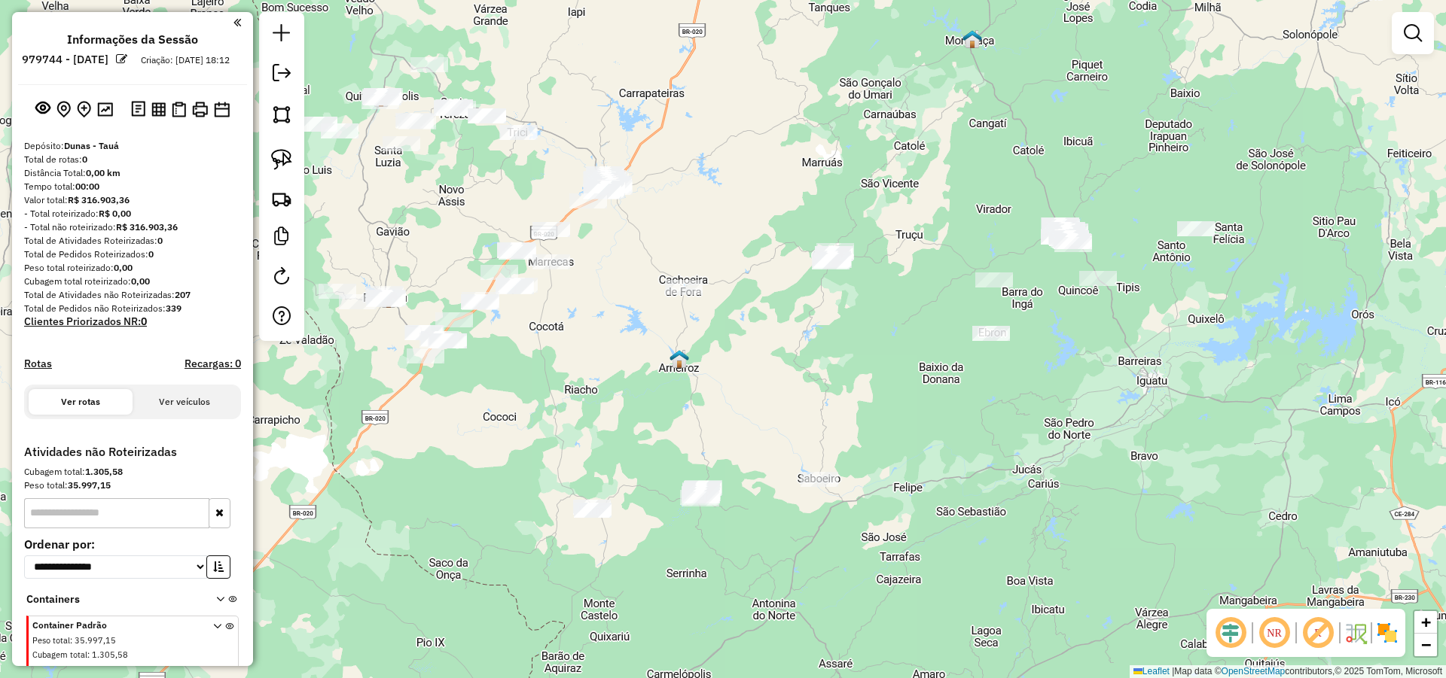
drag, startPoint x: 709, startPoint y: 400, endPoint x: 722, endPoint y: 430, distance: 32.7
click at [722, 430] on div "Atividade não roteirizada 3512 - AMBEV S. A. - F. AQU Endereço: ROD BR 116 - KM…" at bounding box center [723, 339] width 1446 height 678
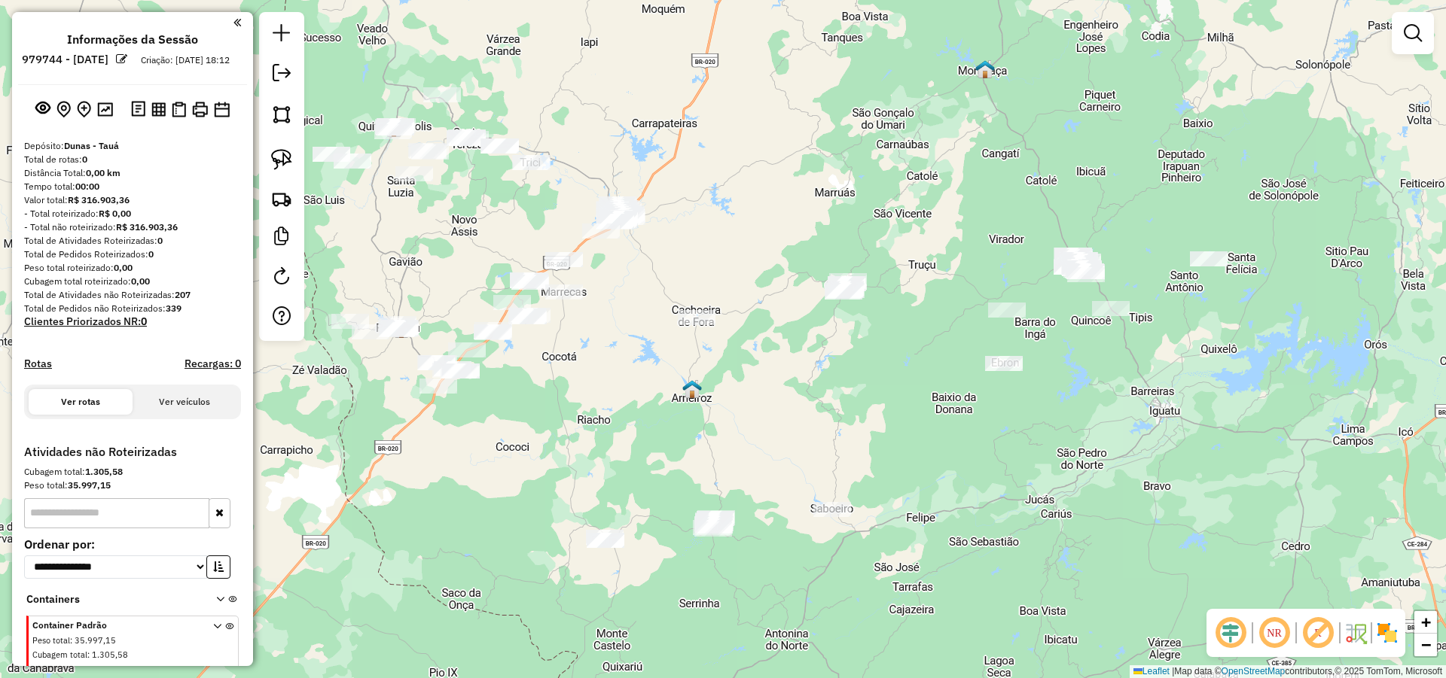
click at [279, 141] on div at bounding box center [281, 176] width 45 height 329
click at [283, 154] on img at bounding box center [281, 159] width 21 height 21
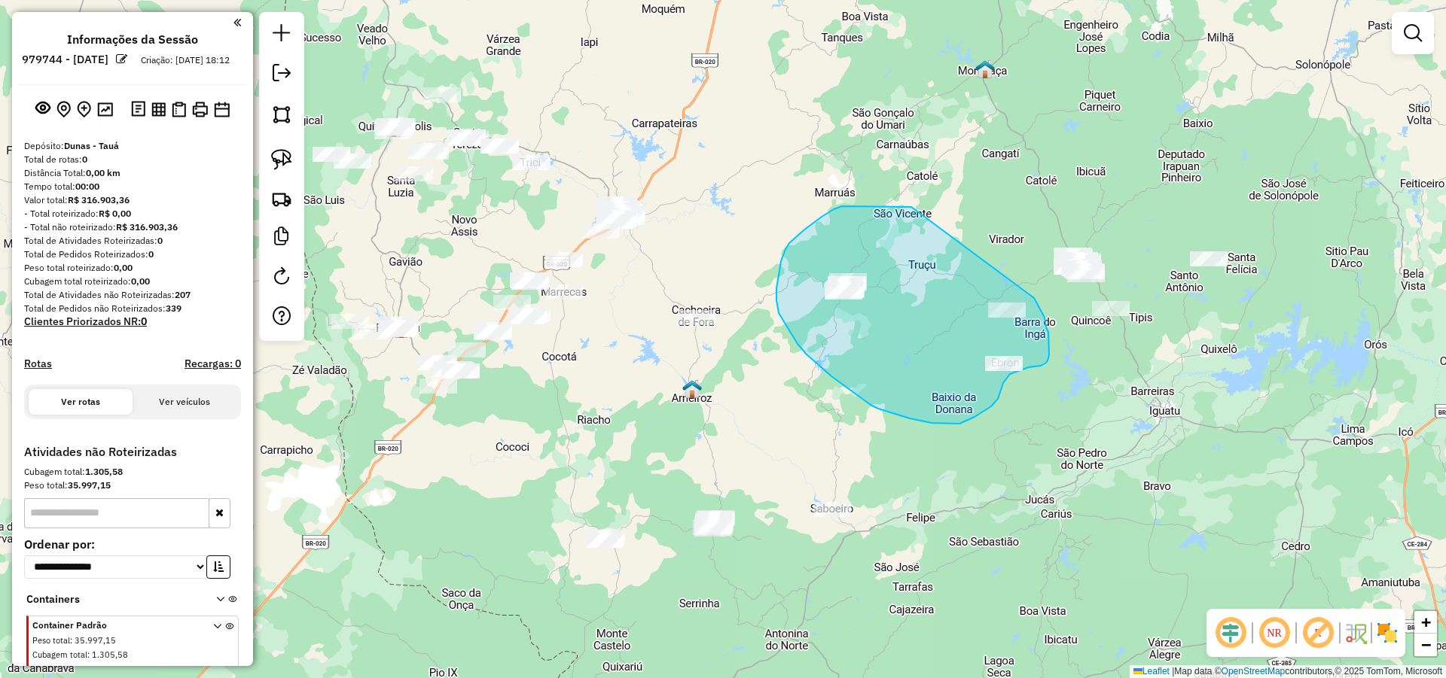
drag, startPoint x: 902, startPoint y: 206, endPoint x: 1032, endPoint y: 297, distance: 158.5
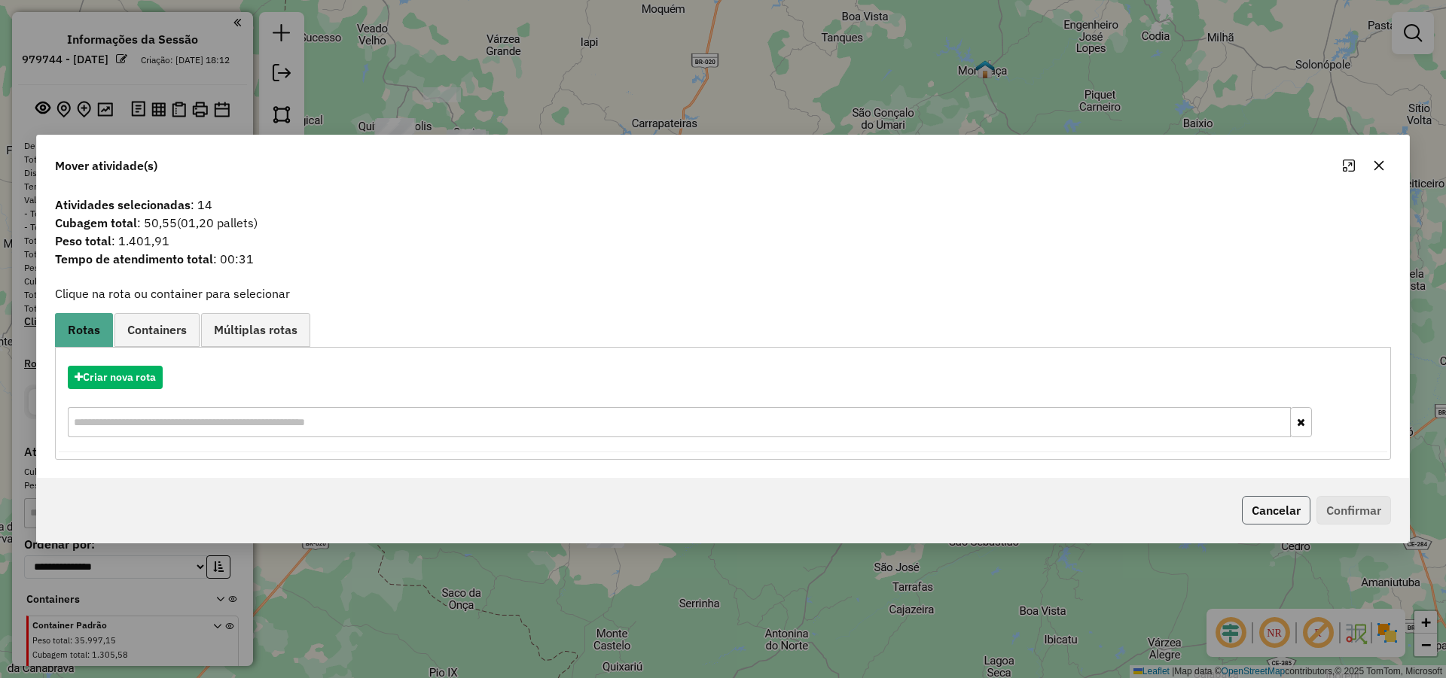
click at [1277, 501] on button "Cancelar" at bounding box center [1276, 510] width 69 height 29
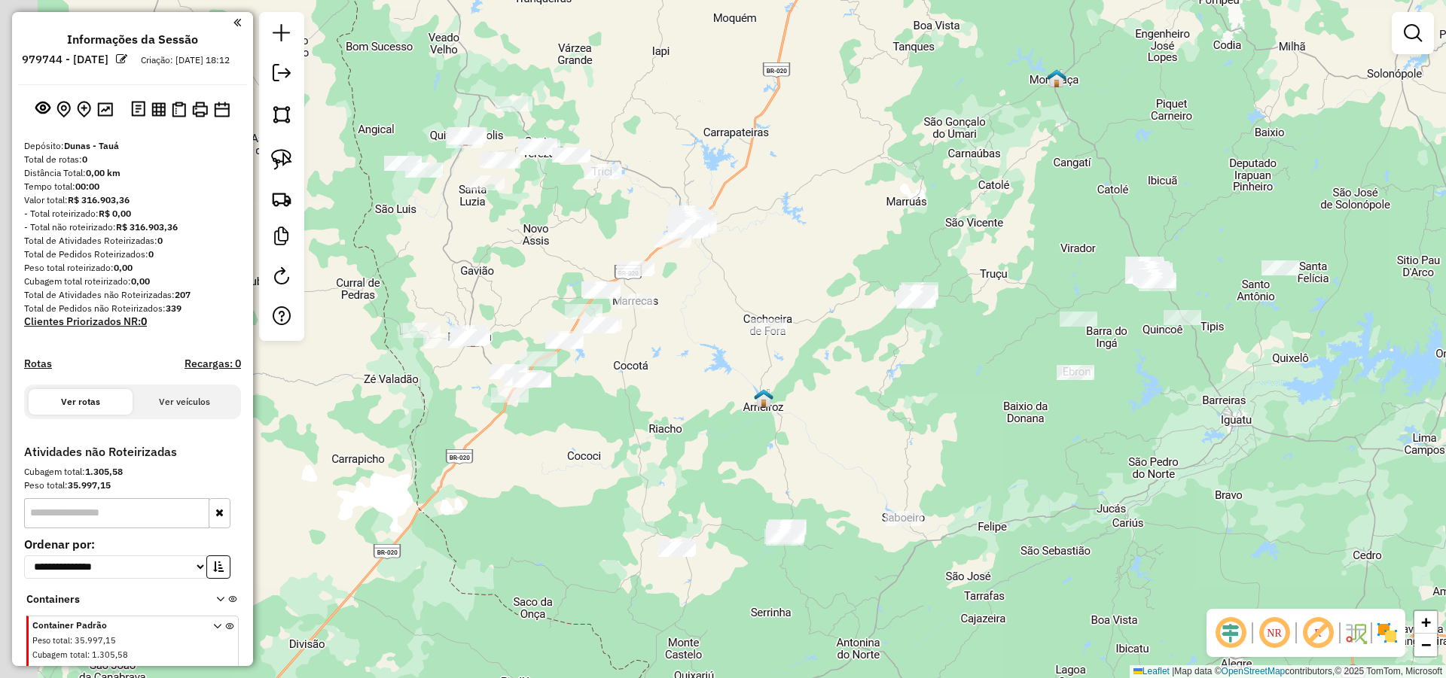
drag, startPoint x: 764, startPoint y: 361, endPoint x: 862, endPoint y: 359, distance: 97.9
click at [862, 359] on div "Atividade não roteirizada 3512 - AMBEV S. A. - F. AQU Endereço: ROD BR 116 - KM…" at bounding box center [723, 339] width 1446 height 678
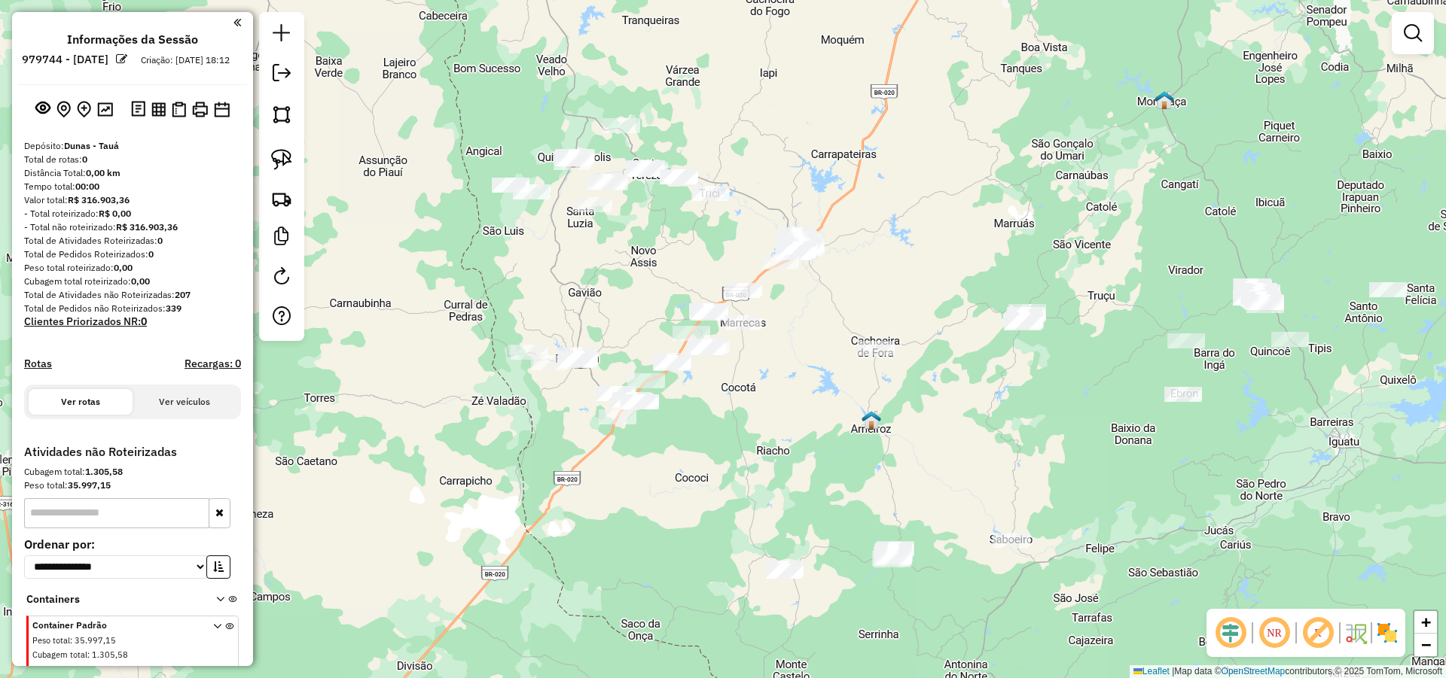
drag, startPoint x: 776, startPoint y: 419, endPoint x: 788, endPoint y: 441, distance: 25.6
click at [788, 441] on div "Atividade não roteirizada 3512 - AMBEV S. A. - F. AQU Endereço: ROD BR 116 - KM…" at bounding box center [723, 339] width 1446 height 678
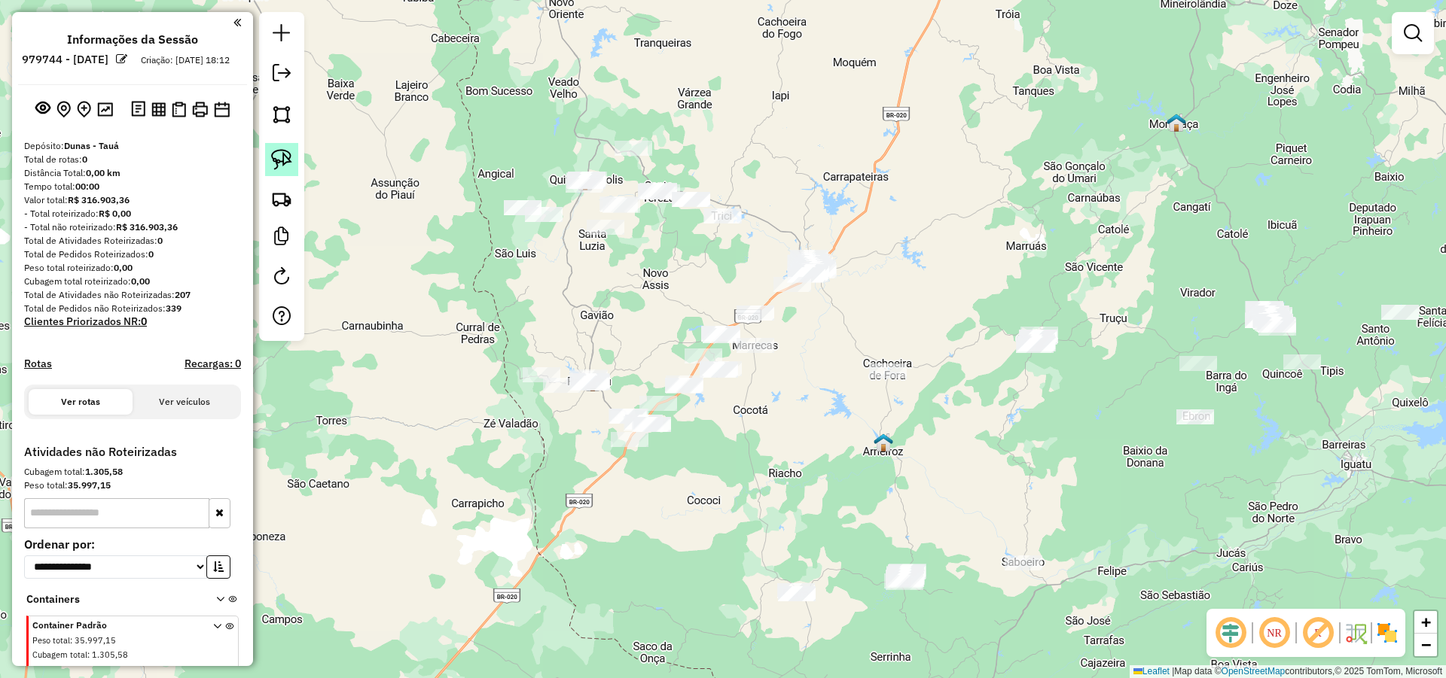
click at [285, 163] on img at bounding box center [281, 159] width 21 height 21
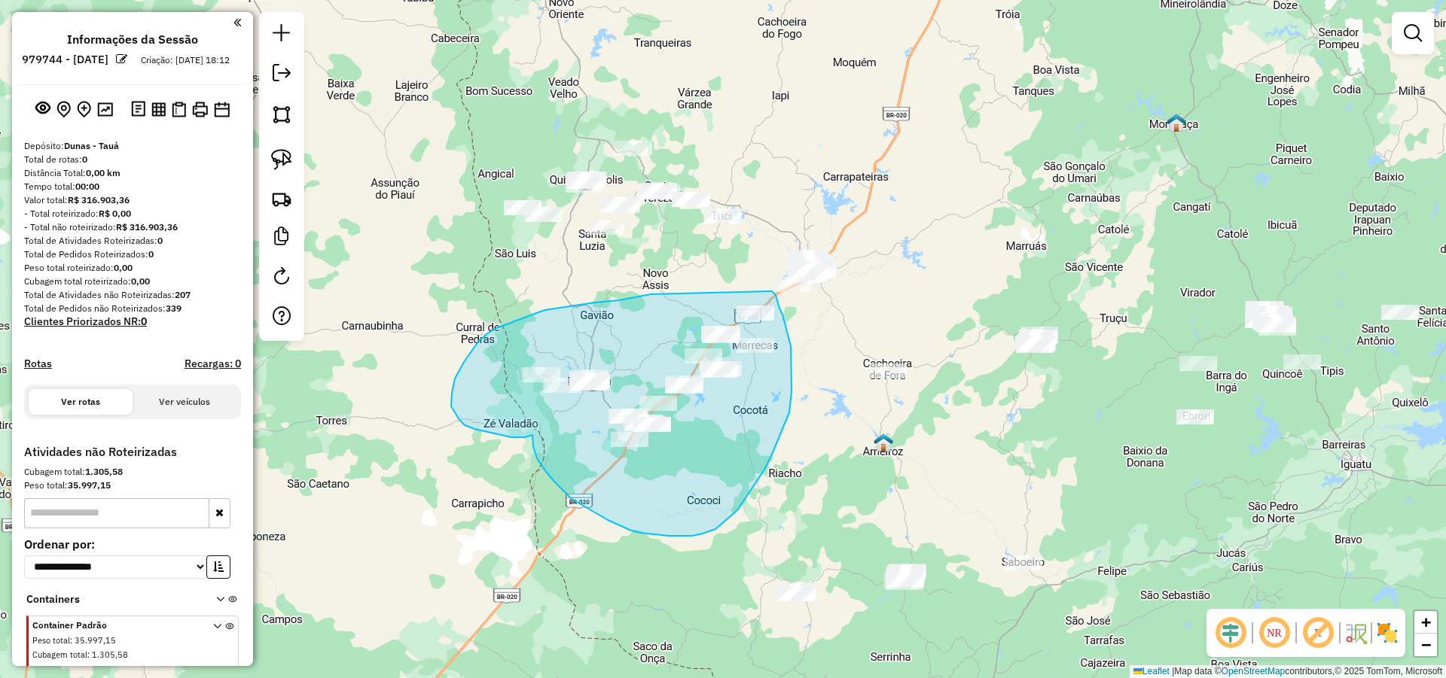
drag, startPoint x: 565, startPoint y: 307, endPoint x: 768, endPoint y: 292, distance: 203.1
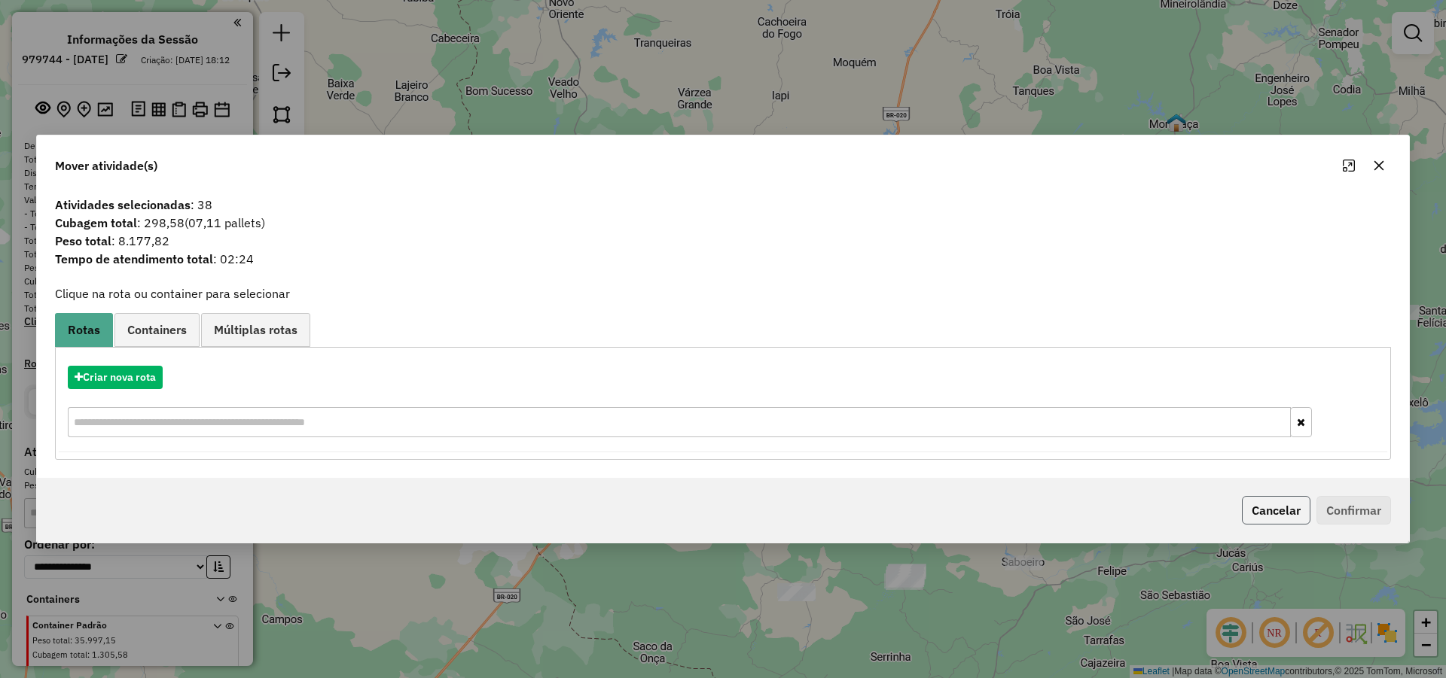
click at [1260, 510] on button "Cancelar" at bounding box center [1276, 510] width 69 height 29
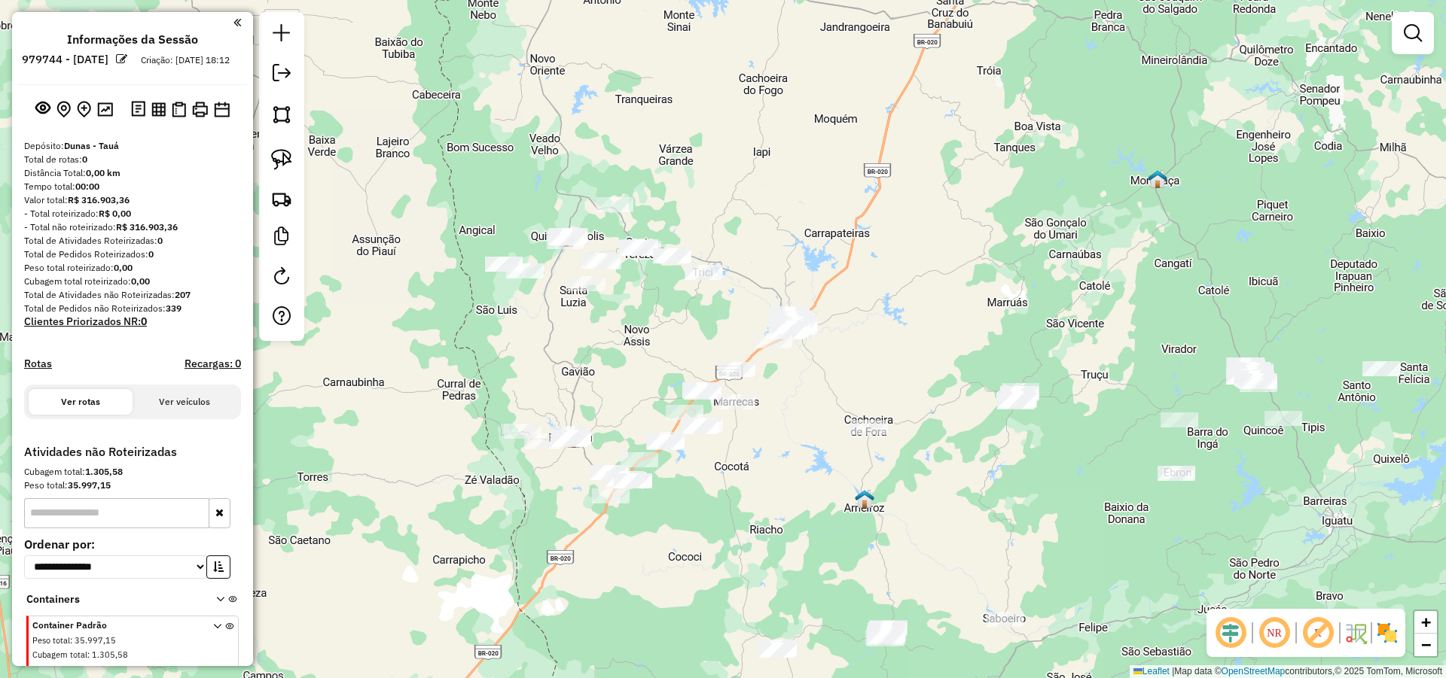
drag, startPoint x: 648, startPoint y: 280, endPoint x: 627, endPoint y: 343, distance: 66.0
click at [627, 343] on div "Atividade não roteirizada 3512 - AMBEV S. A. - F. AQU Endereço: ROD BR 116 - KM…" at bounding box center [723, 339] width 1446 height 678
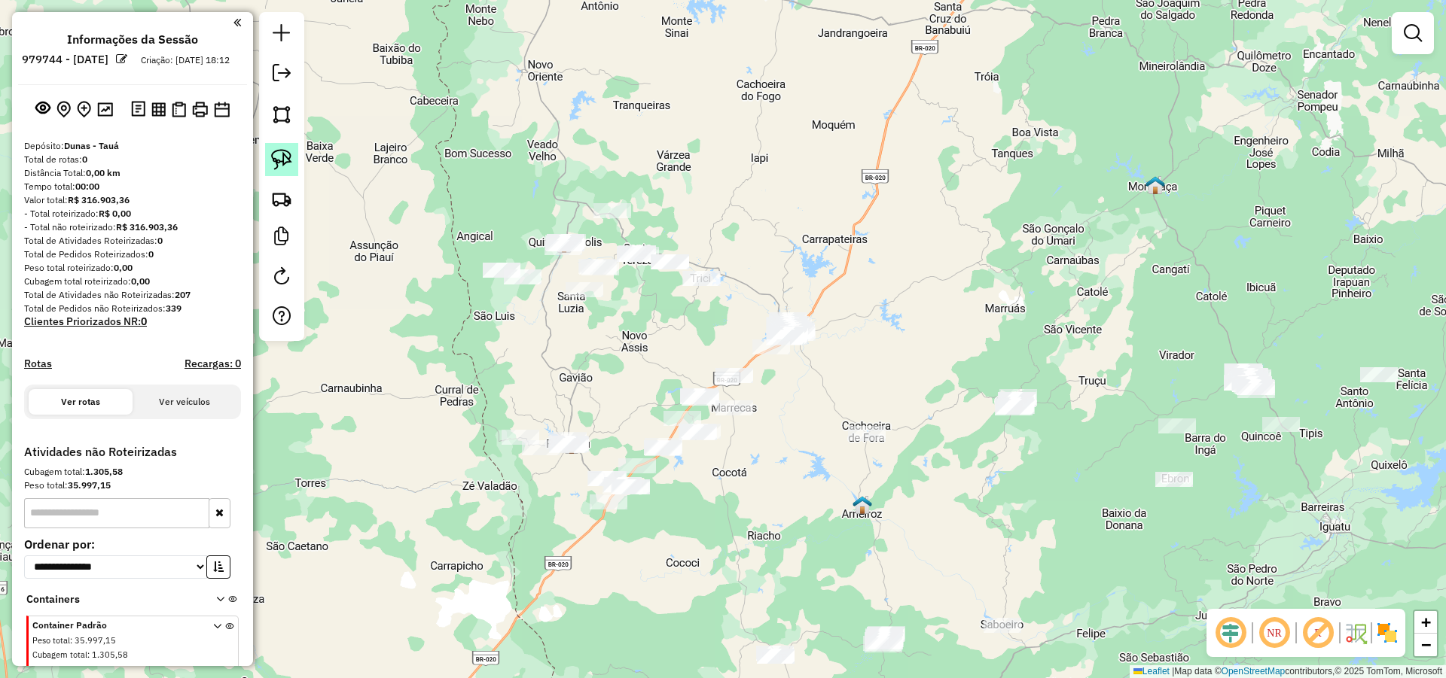
click at [280, 160] on img at bounding box center [281, 159] width 21 height 21
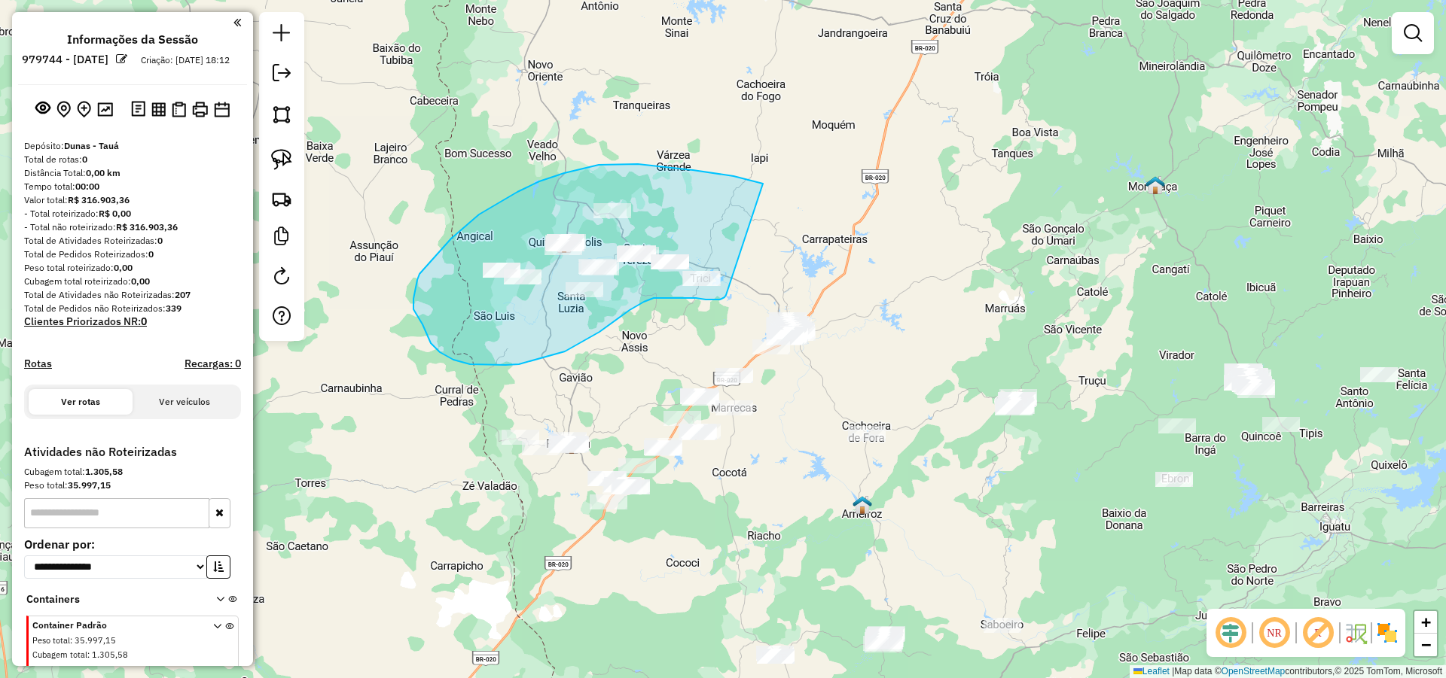
drag, startPoint x: 718, startPoint y: 174, endPoint x: 729, endPoint y: 288, distance: 114.9
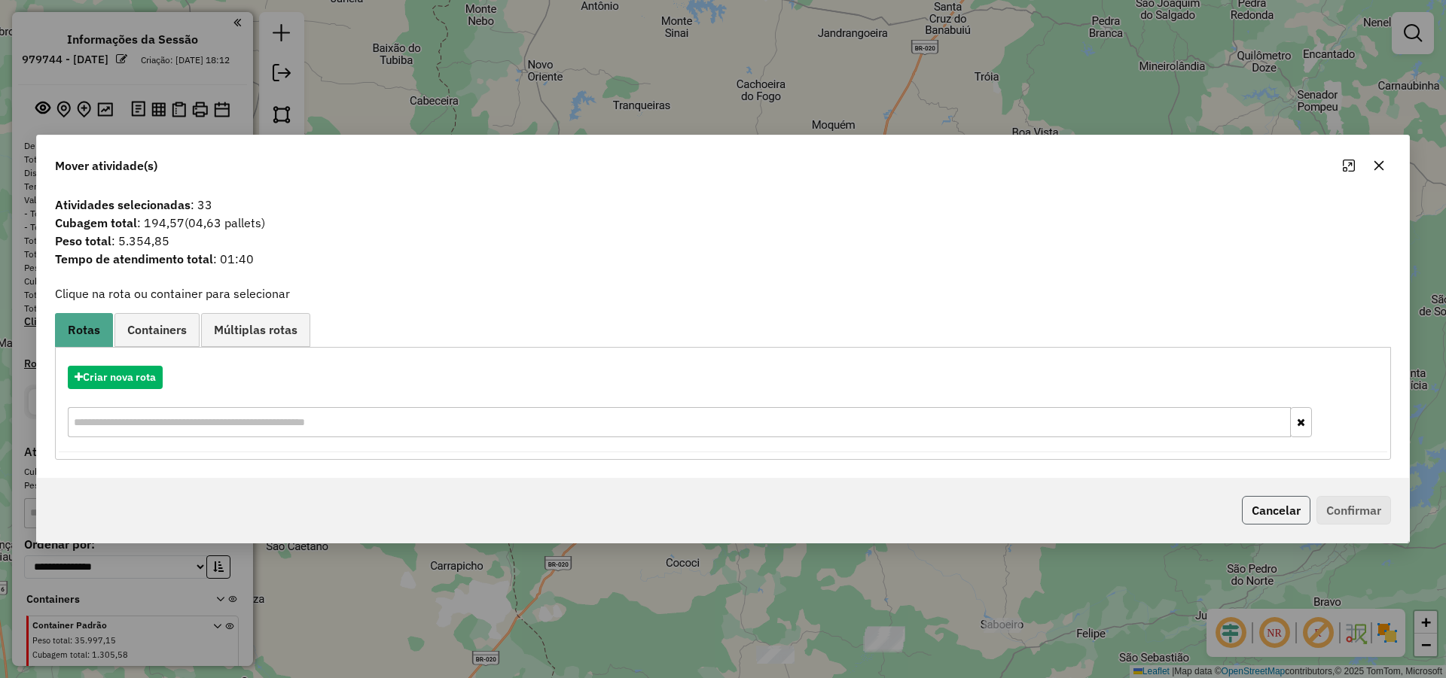
click at [1266, 498] on button "Cancelar" at bounding box center [1276, 510] width 69 height 29
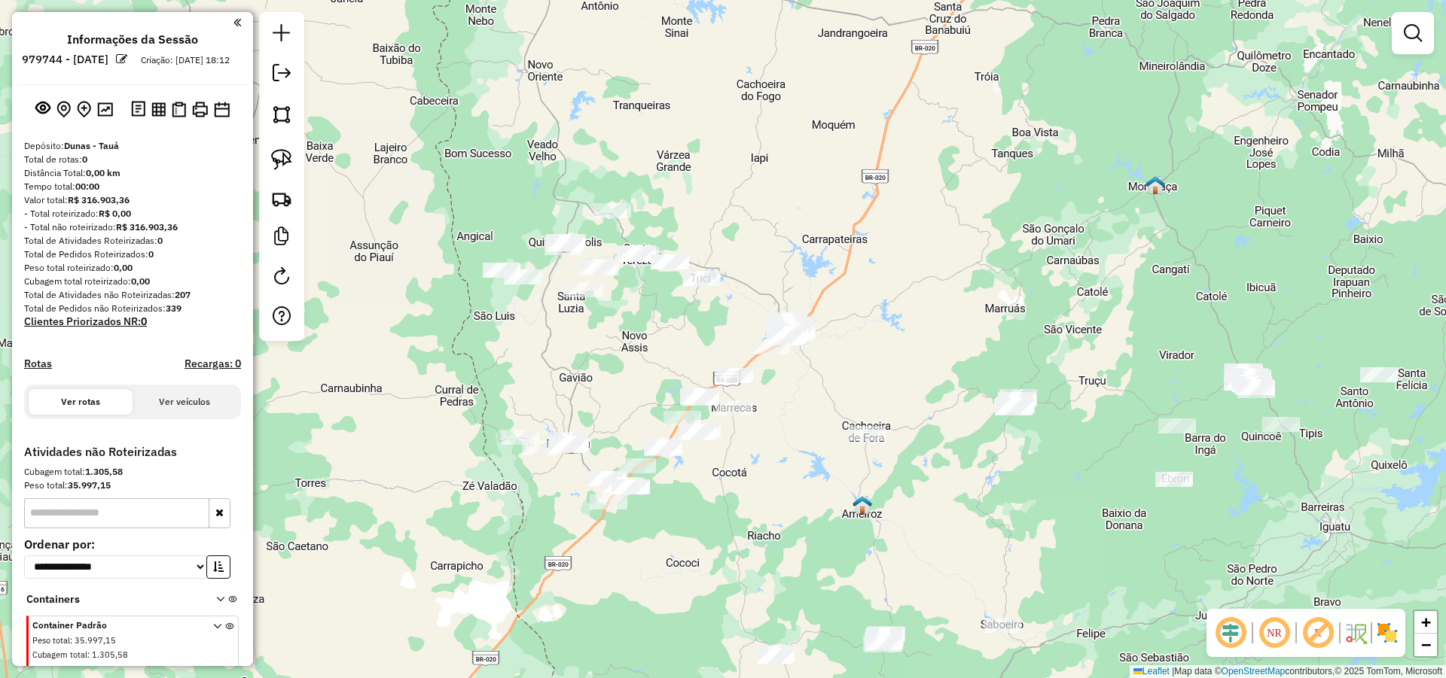
click at [806, 395] on div "Atividade não roteirizada 3512 - AMBEV S. A. - F. AQU Endereço: ROD BR 116 - KM…" at bounding box center [723, 339] width 1446 height 678
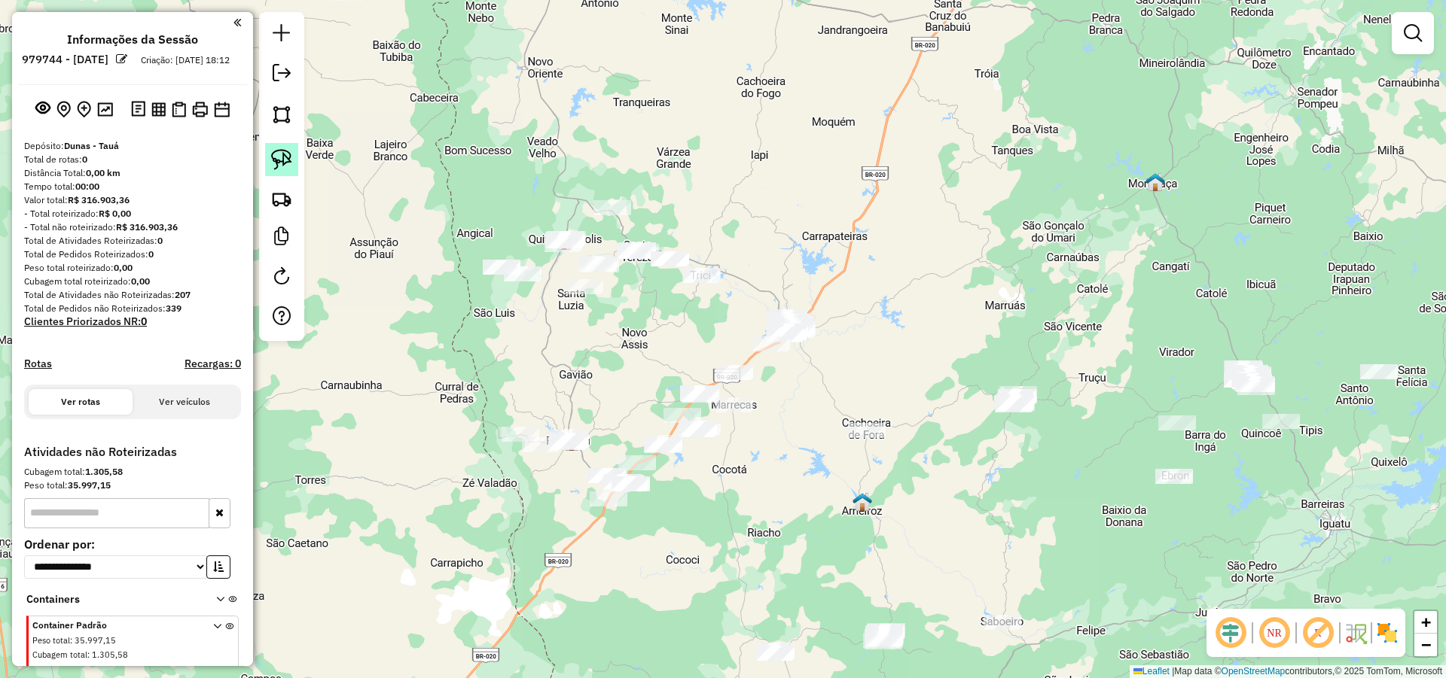
click at [279, 159] on img at bounding box center [281, 159] width 21 height 21
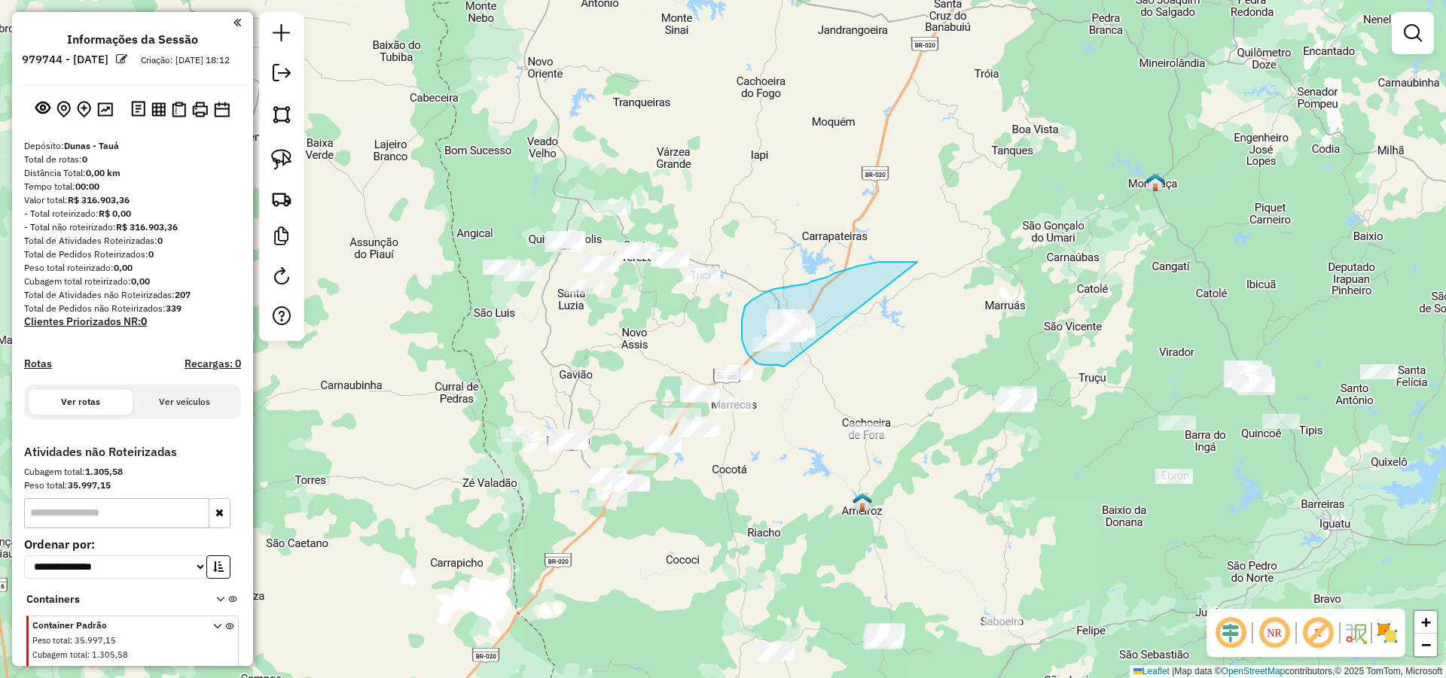
drag, startPoint x: 879, startPoint y: 262, endPoint x: 815, endPoint y: 366, distance: 121.6
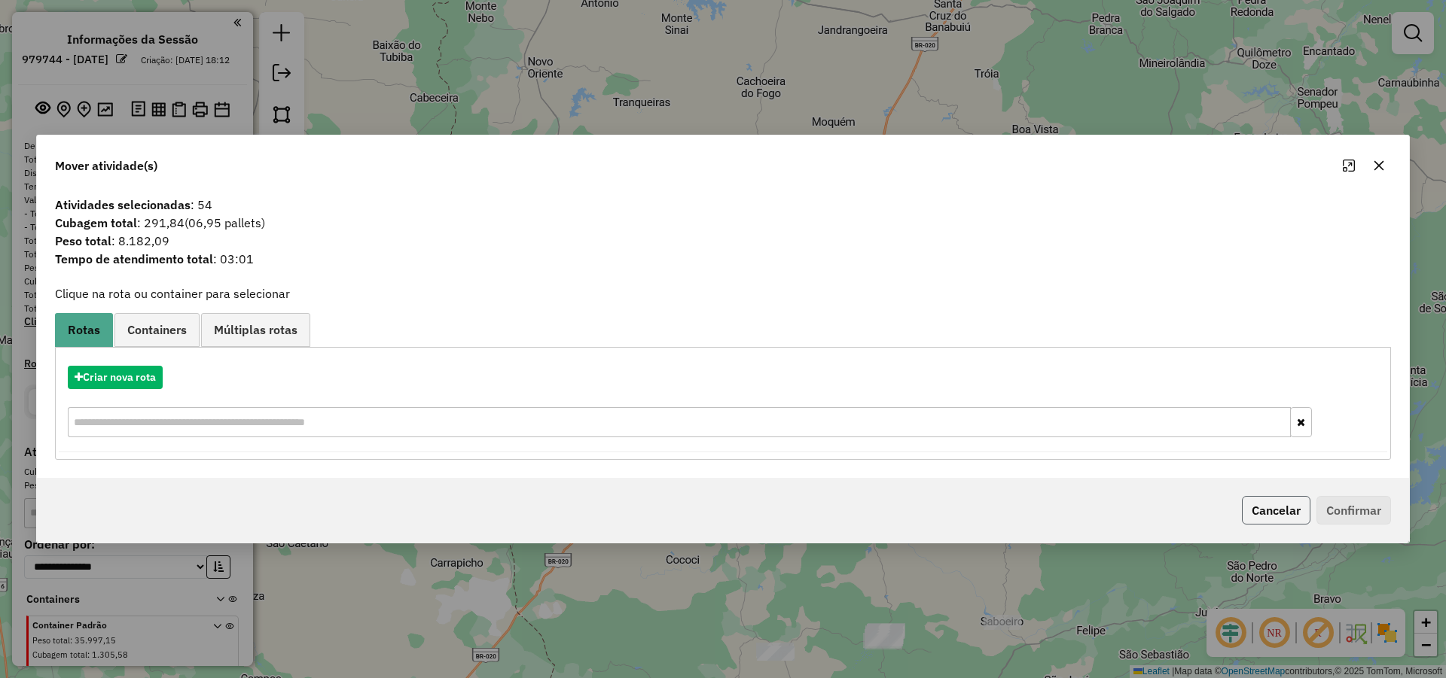
click at [1260, 504] on button "Cancelar" at bounding box center [1276, 510] width 69 height 29
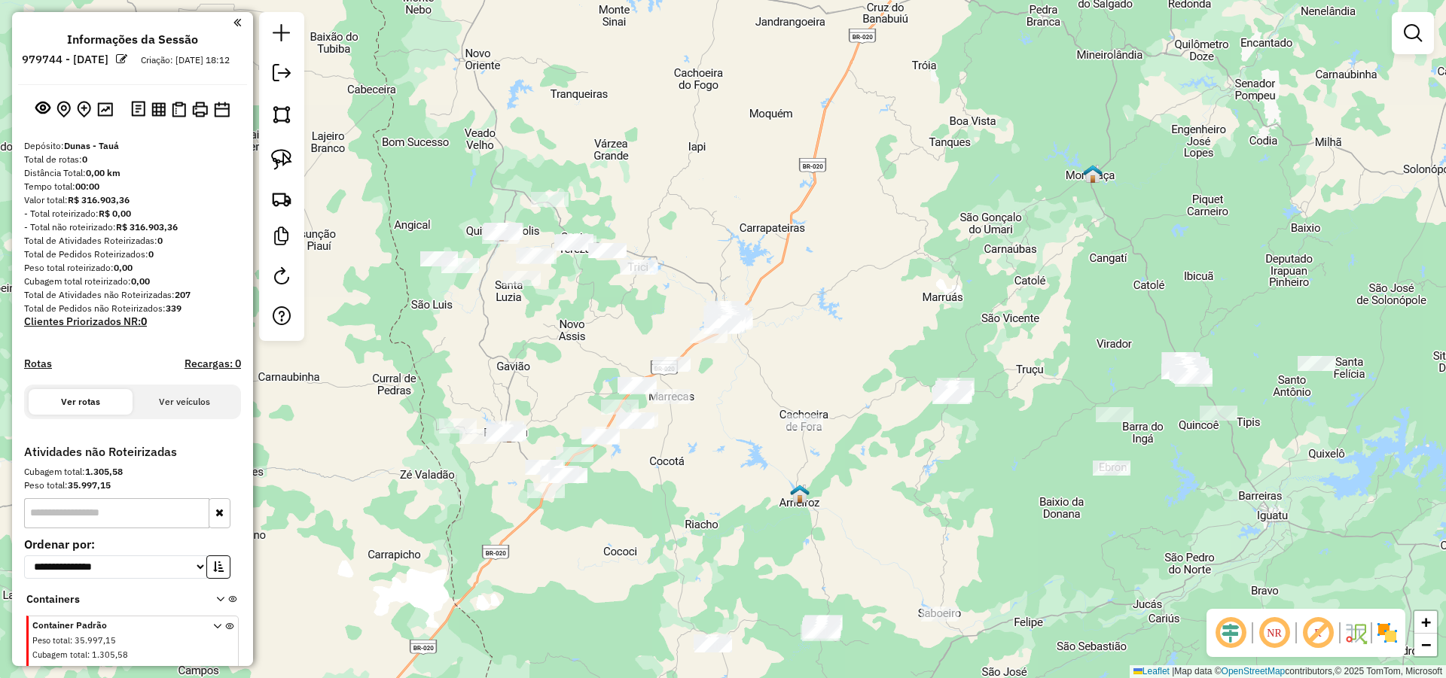
drag, startPoint x: 1070, startPoint y: 465, endPoint x: 1058, endPoint y: 462, distance: 12.4
click at [1059, 462] on div "Atividade não roteirizada 3512 - AMBEV S. A. - F. AQU Endereço: ROD BR 116 - KM…" at bounding box center [723, 339] width 1446 height 678
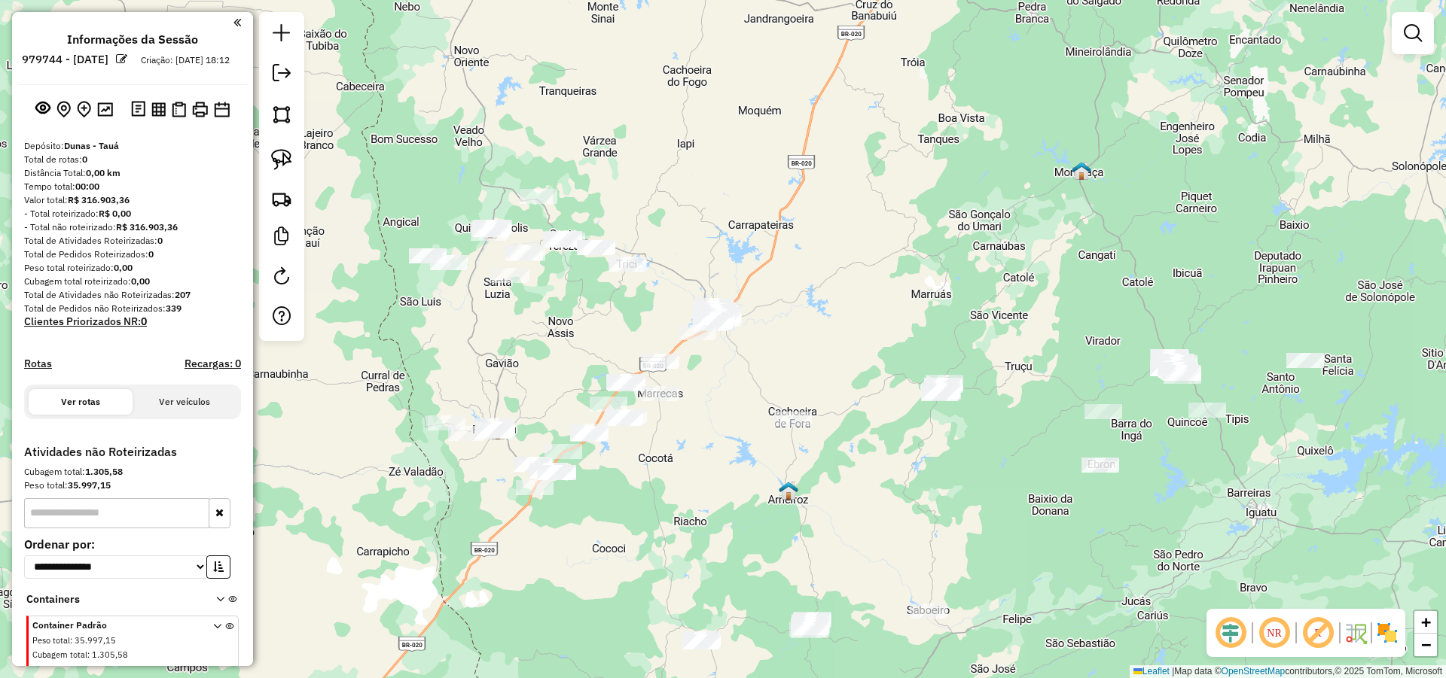
click at [805, 267] on div "Atividade não roteirizada 3512 - AMBEV S. A. - F. AQU Endereço: ROD BR 116 - KM…" at bounding box center [723, 339] width 1446 height 678
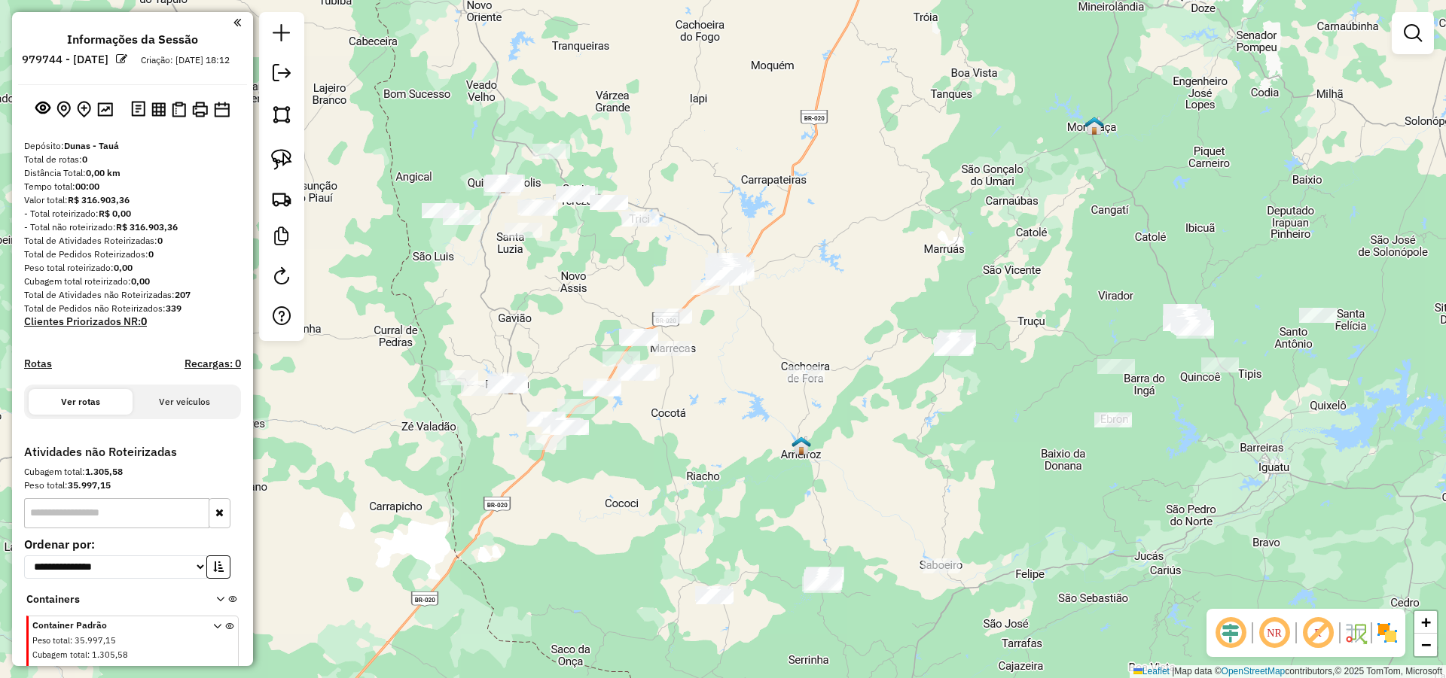
drag, startPoint x: 858, startPoint y: 207, endPoint x: 863, endPoint y: 195, distance: 12.9
click at [863, 195] on div "Janela de atendimento Grade de atendimento Capacidade Transportadoras Veículos …" at bounding box center [723, 339] width 1446 height 678
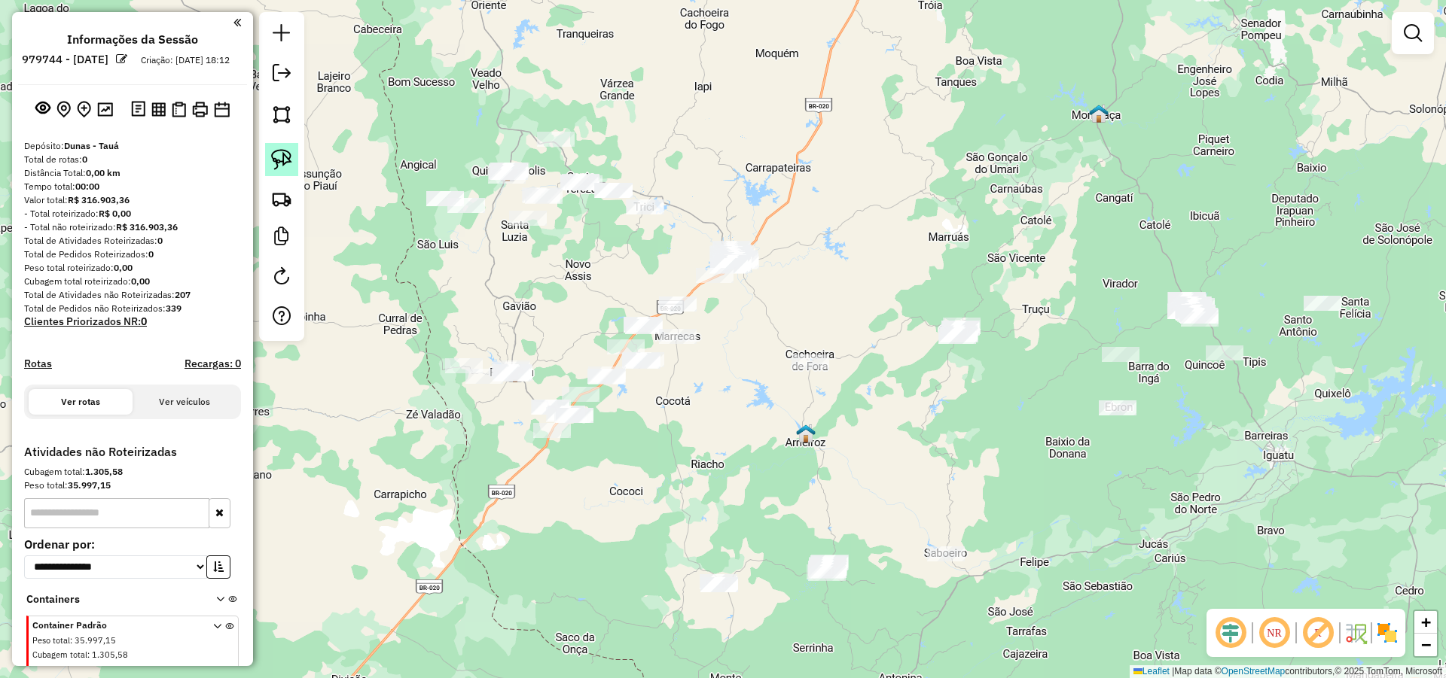
click at [289, 148] on link at bounding box center [281, 159] width 33 height 33
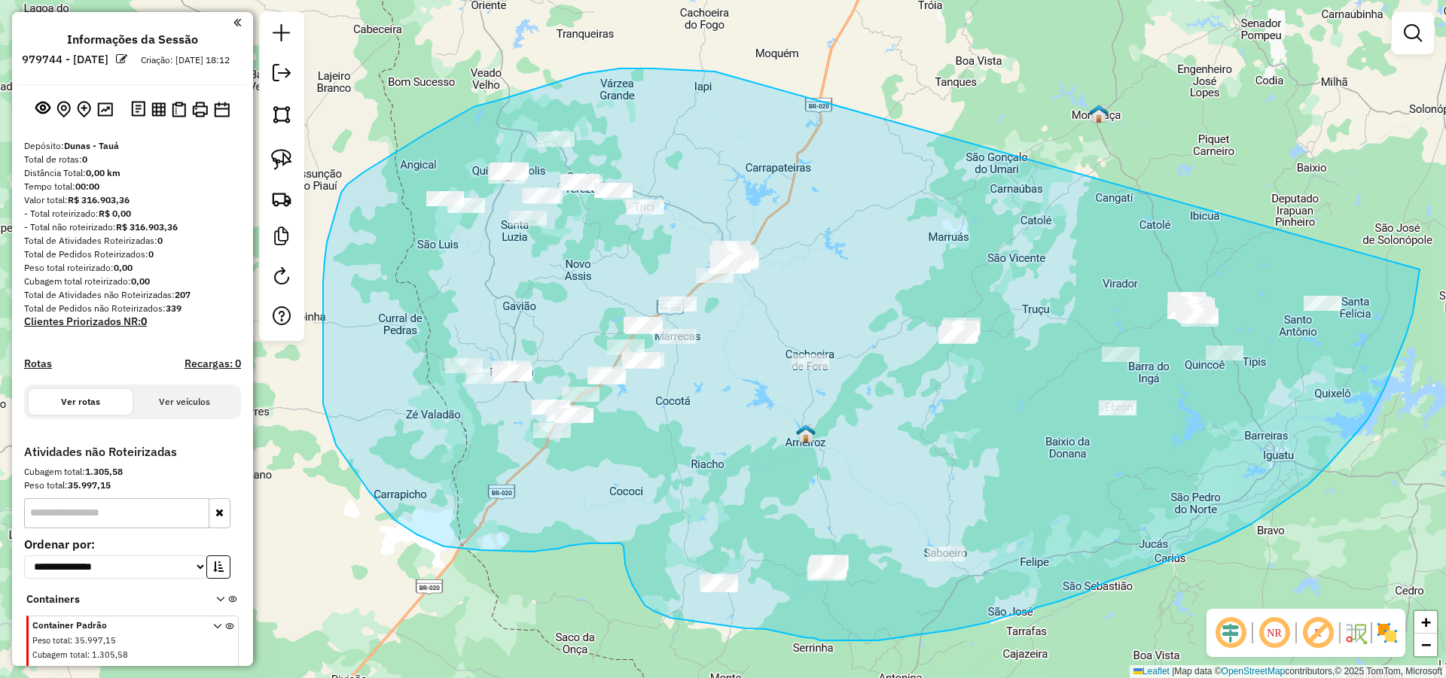
drag, startPoint x: 692, startPoint y: 70, endPoint x: 1414, endPoint y: 236, distance: 740.8
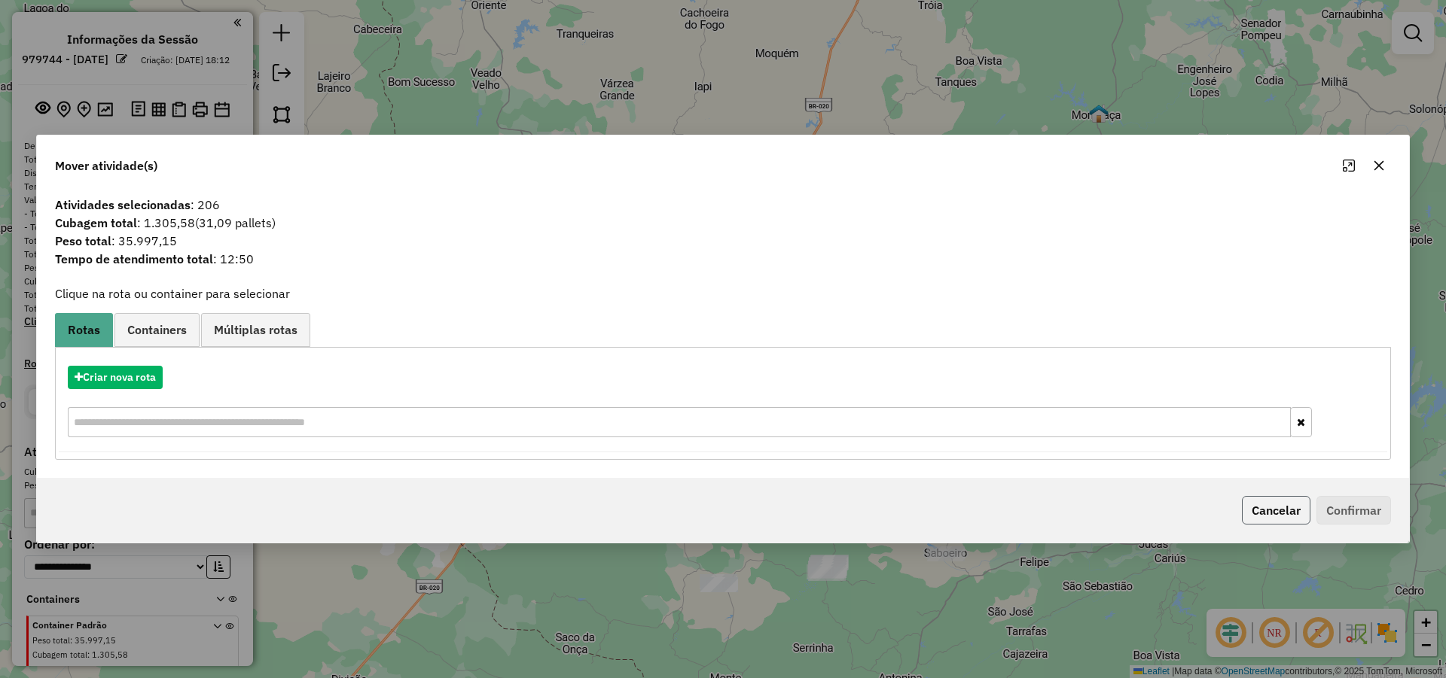
click at [1285, 498] on button "Cancelar" at bounding box center [1276, 510] width 69 height 29
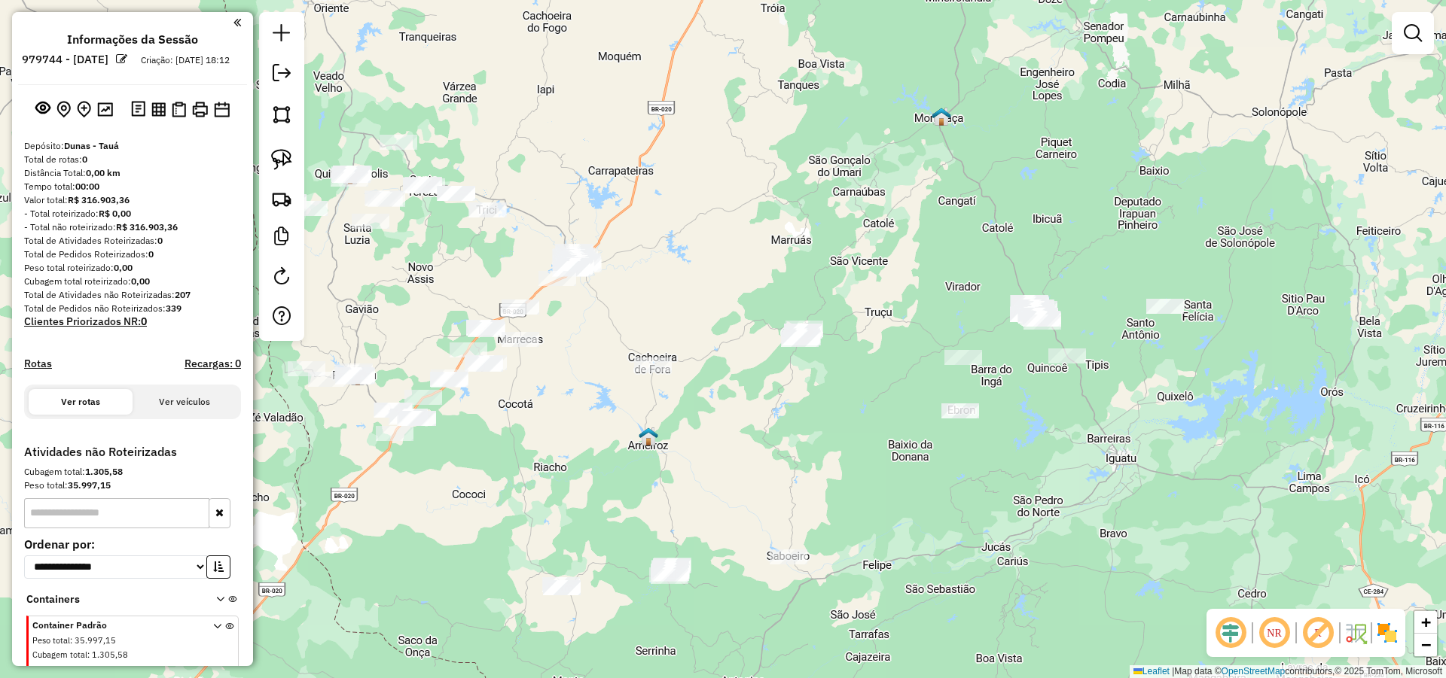
drag, startPoint x: 1157, startPoint y: 475, endPoint x: 900, endPoint y: 455, distance: 257.6
click at [978, 478] on div "Janela de atendimento Grade de atendimento Capacidade Transportadoras Veículos …" at bounding box center [723, 339] width 1446 height 678
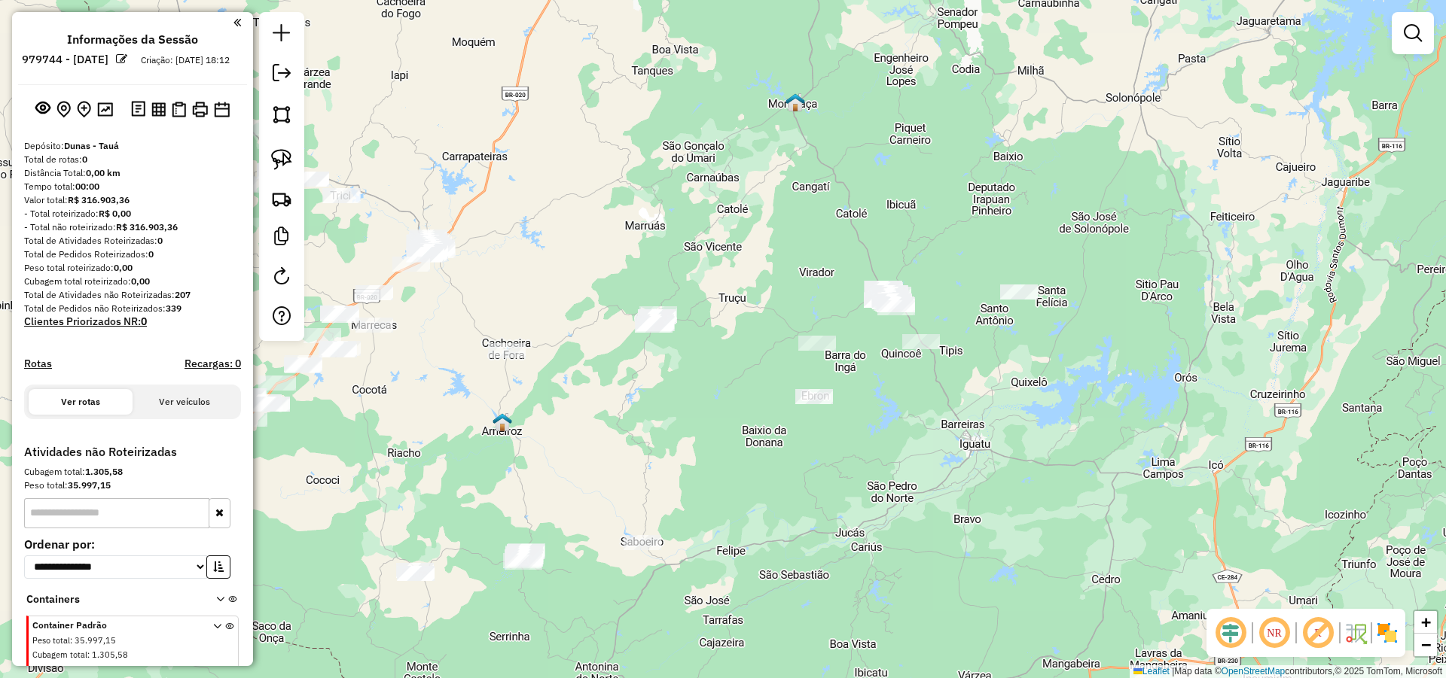
drag, startPoint x: 1013, startPoint y: 469, endPoint x: 927, endPoint y: 448, distance: 89.1
click at [954, 454] on div "Janela de atendimento Grade de atendimento Capacidade Transportadoras Veículos …" at bounding box center [723, 339] width 1446 height 678
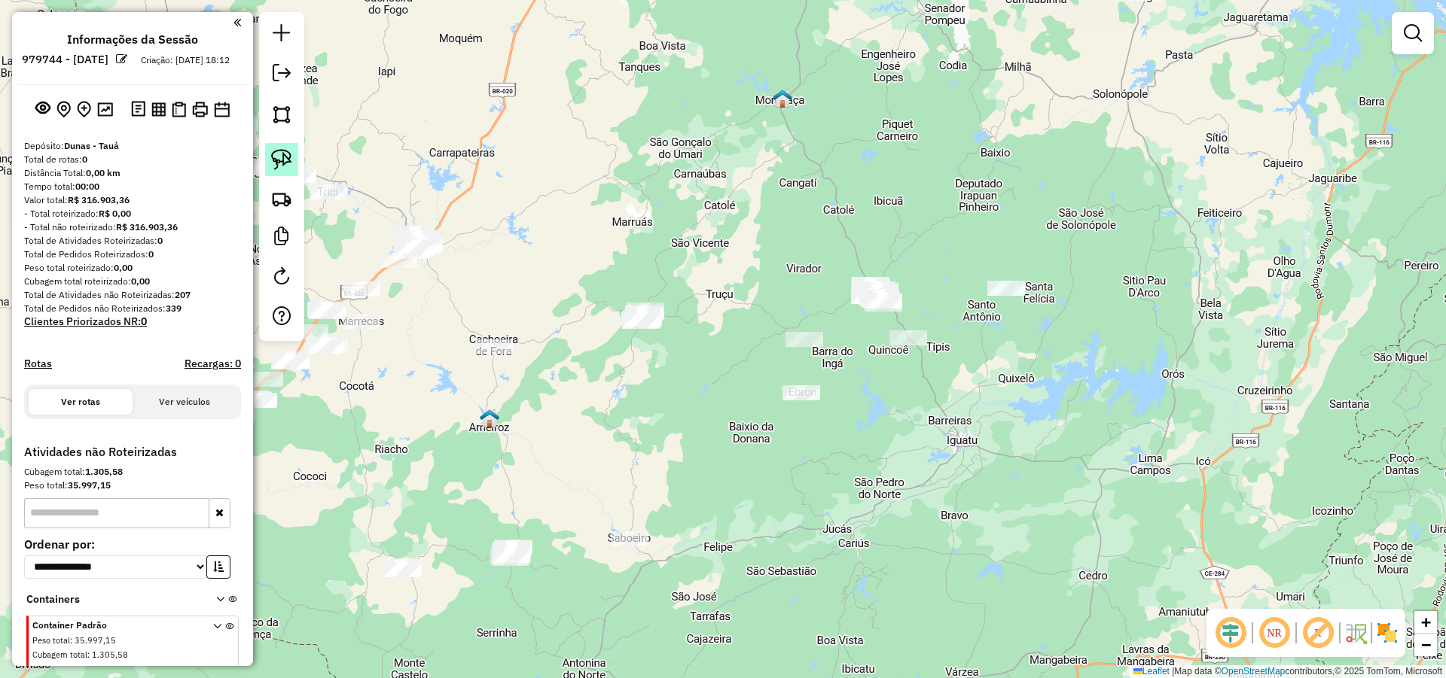
click at [285, 160] on img at bounding box center [281, 159] width 21 height 21
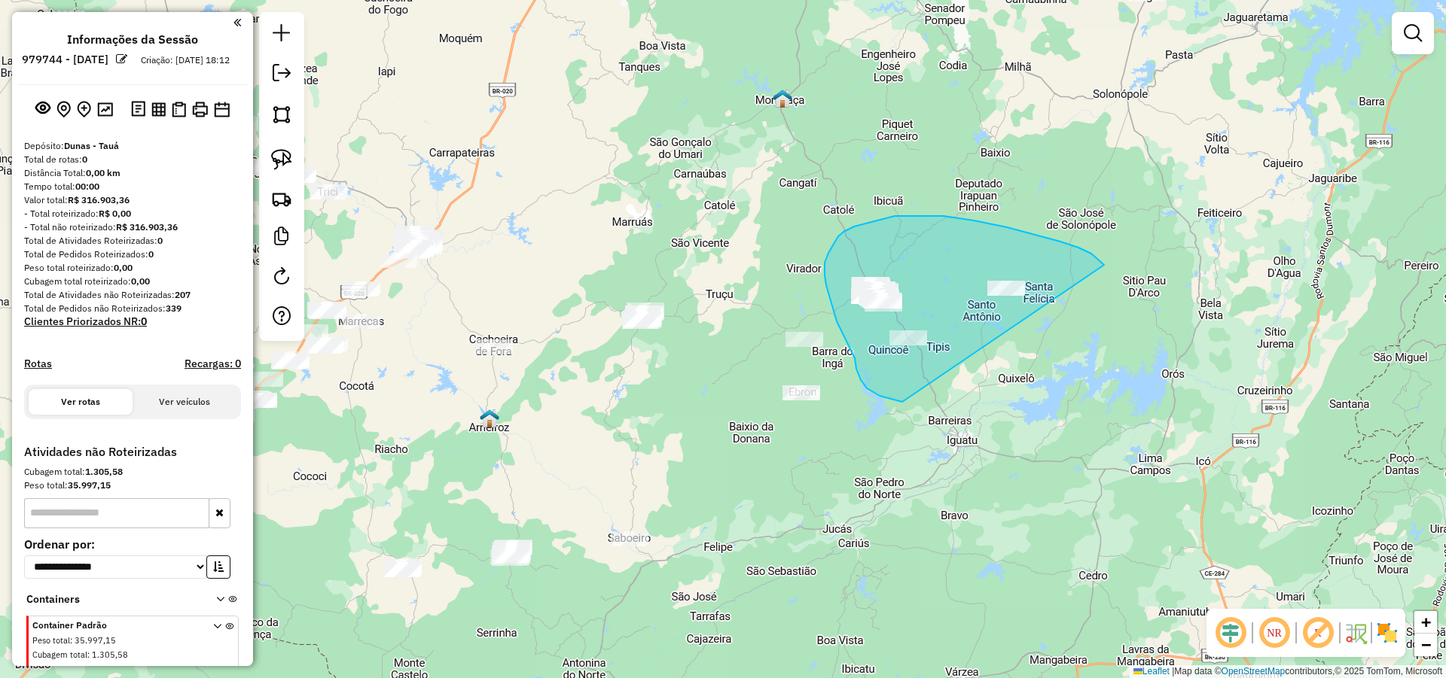
drag, startPoint x: 1078, startPoint y: 248, endPoint x: 934, endPoint y: 408, distance: 215.9
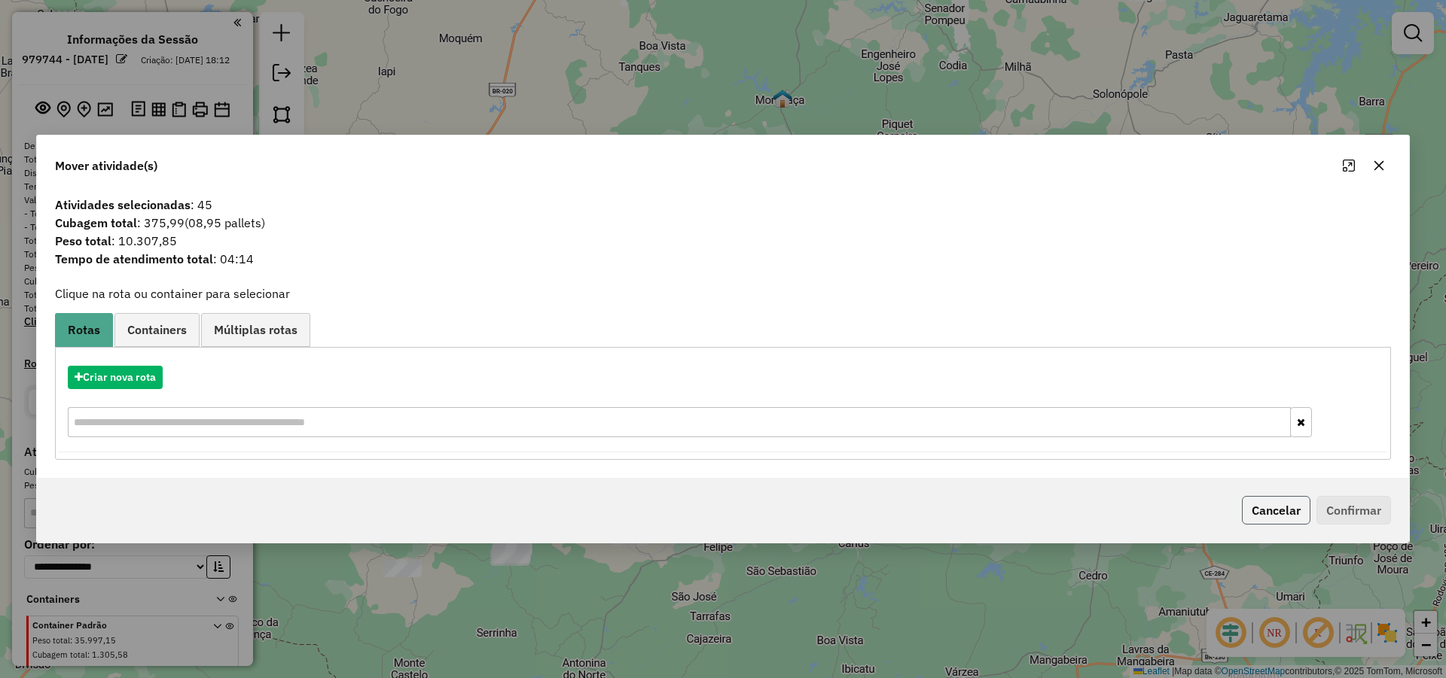
click at [1269, 521] on button "Cancelar" at bounding box center [1276, 510] width 69 height 29
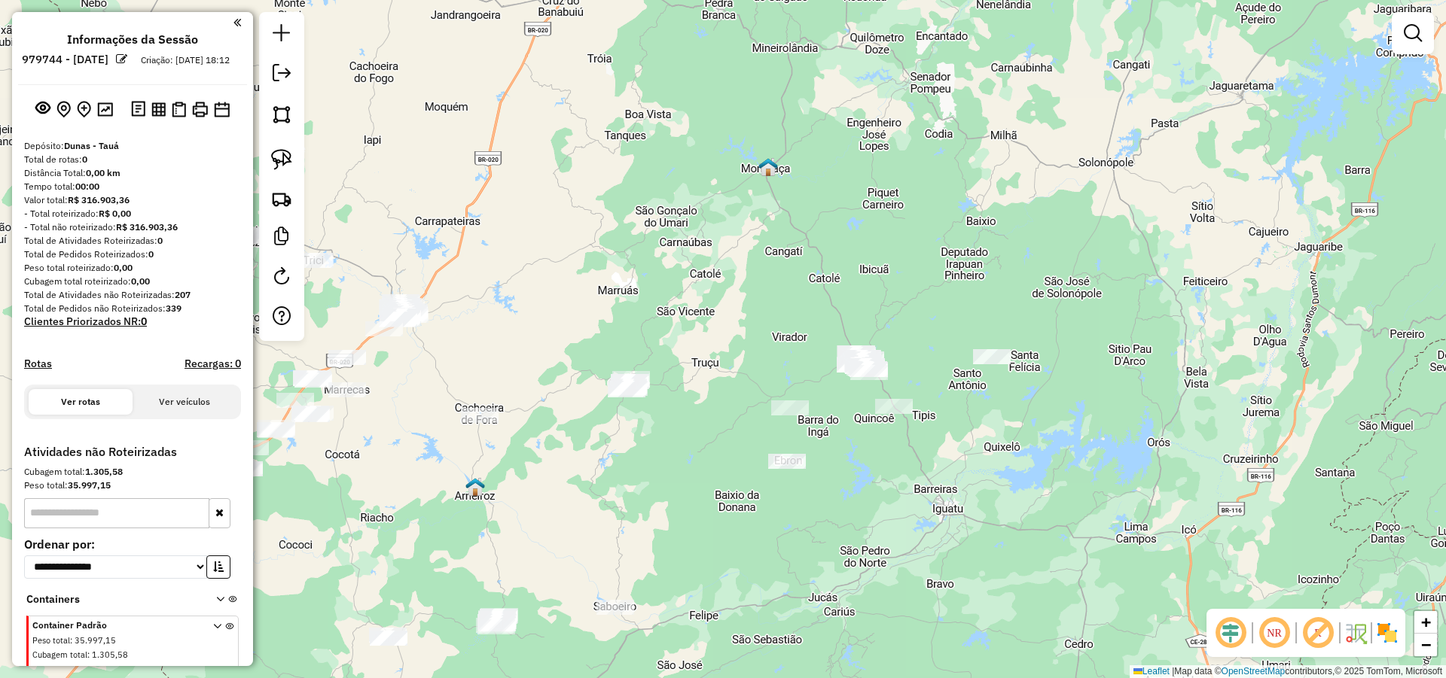
click at [1068, 460] on div "Janela de atendimento Grade de atendimento Capacidade Transportadoras Veículos …" at bounding box center [723, 339] width 1446 height 678
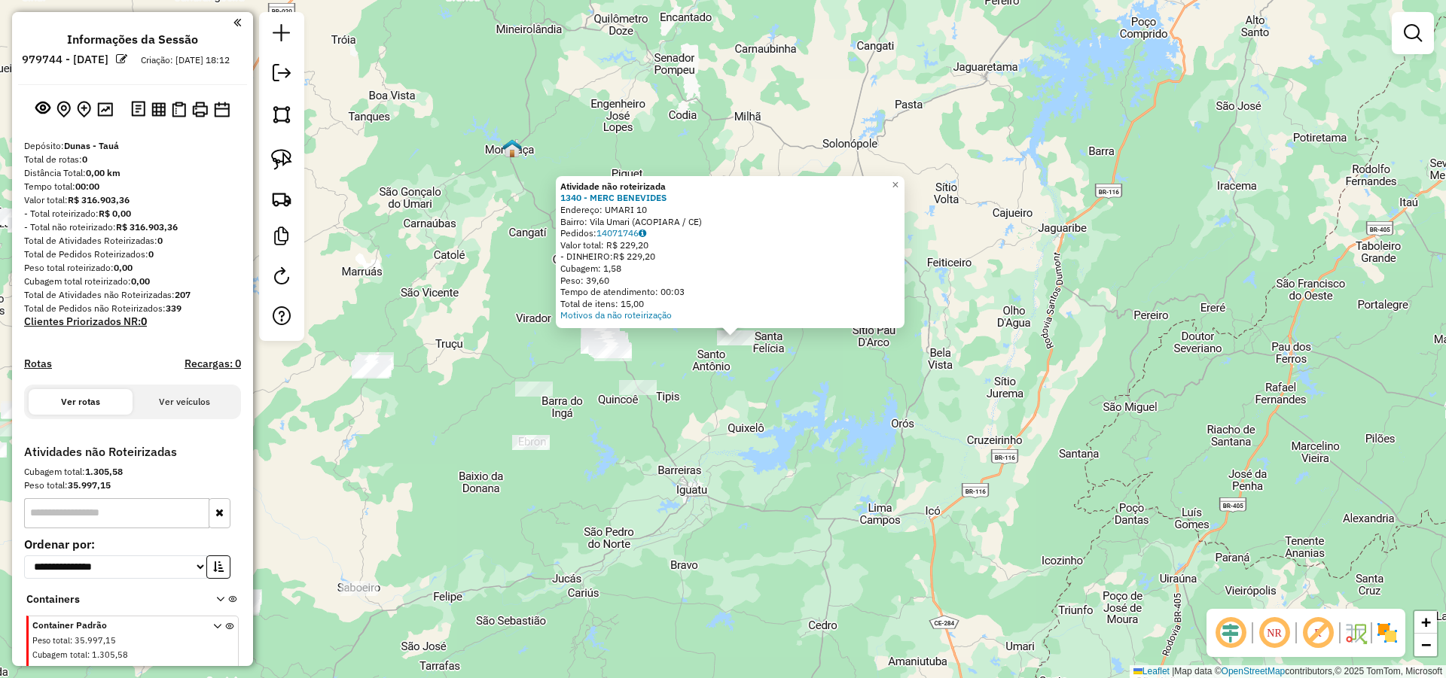
drag, startPoint x: 718, startPoint y: 411, endPoint x: 777, endPoint y: 407, distance: 59.6
click at [775, 407] on div "Atividade não roteirizada 1340 - MERC BENEVIDES Endereço: UMARI 10 Bairro: Vila…" at bounding box center [723, 339] width 1446 height 678
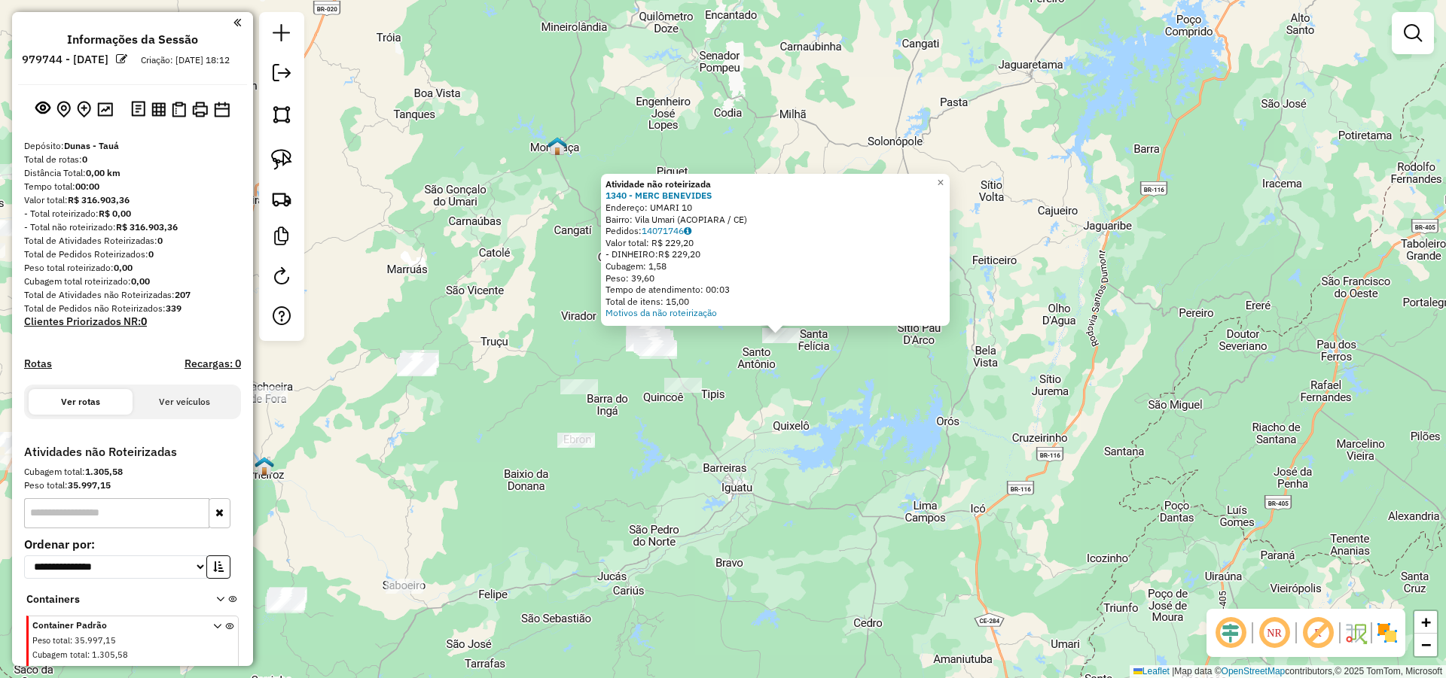
click at [778, 407] on div "Atividade não roteirizada 1340 - MERC BENEVIDES Endereço: UMARI 10 Bairro: Vila…" at bounding box center [723, 339] width 1446 height 678
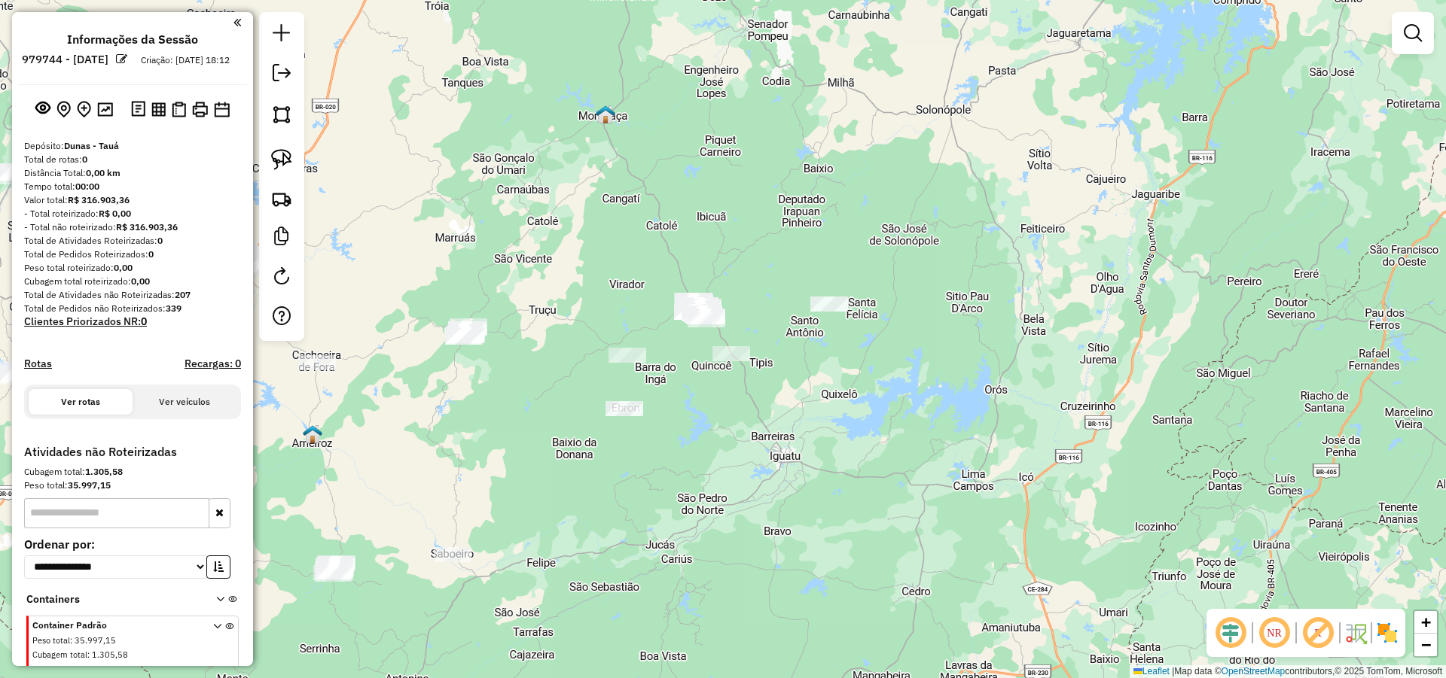
drag, startPoint x: 780, startPoint y: 411, endPoint x: 828, endPoint y: 381, distance: 56.8
click at [827, 382] on div "Janela de atendimento Grade de atendimento Capacidade Transportadoras Veículos …" at bounding box center [723, 339] width 1446 height 678
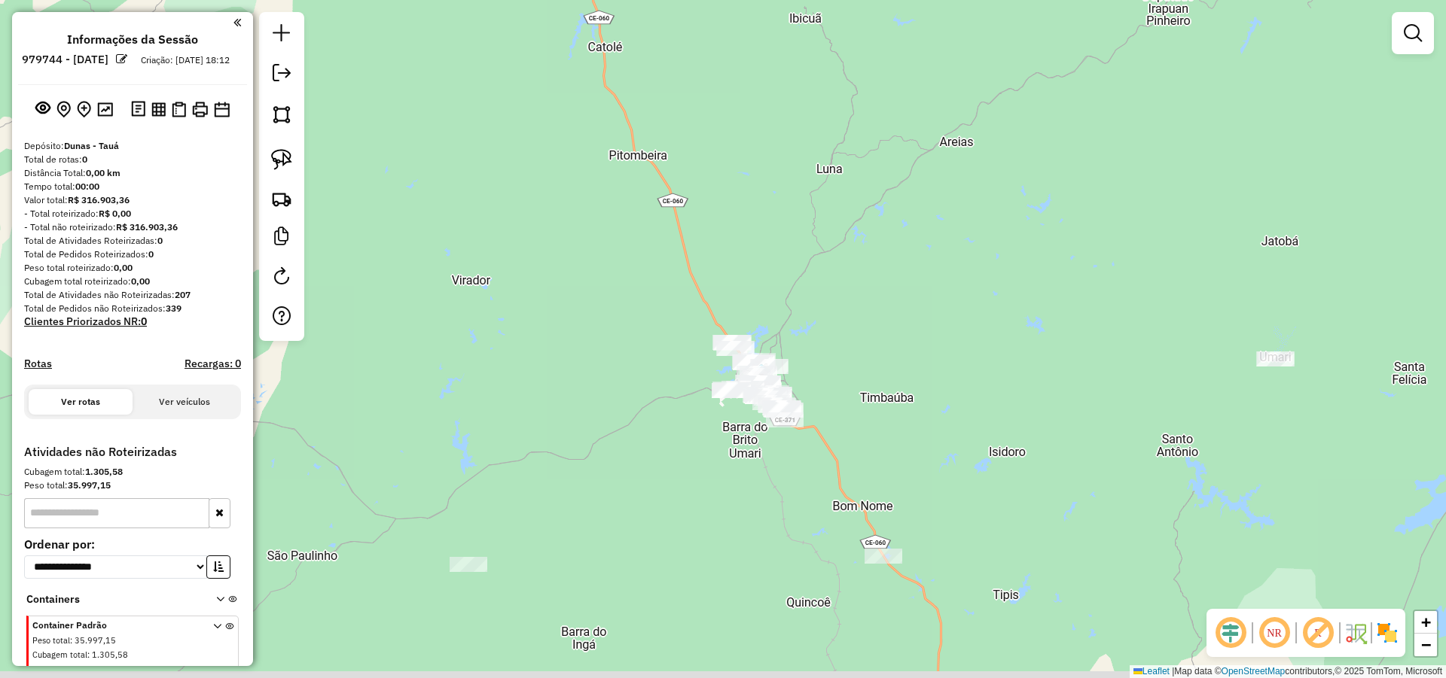
drag, startPoint x: 824, startPoint y: 328, endPoint x: 826, endPoint y: 262, distance: 65.5
click at [825, 263] on div "Janela de atendimento Grade de atendimento Capacidade Transportadoras Veículos …" at bounding box center [723, 339] width 1446 height 678
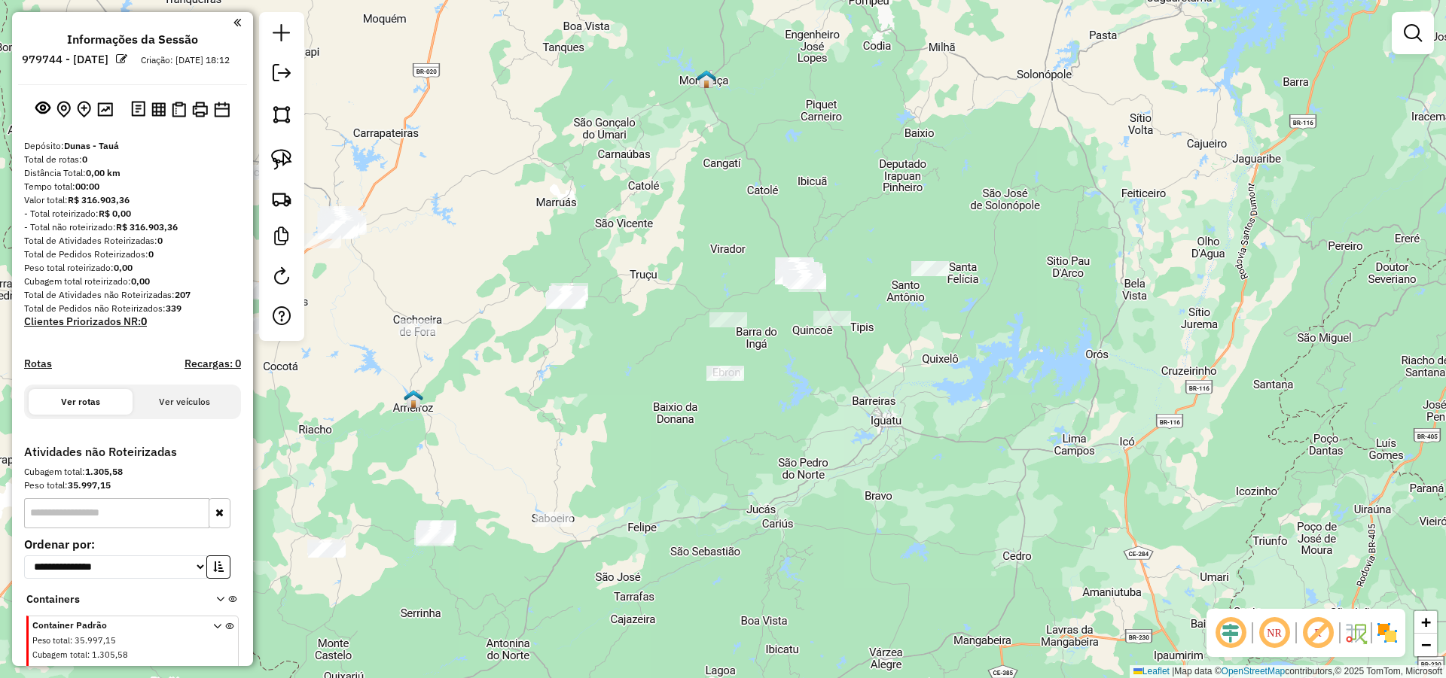
drag, startPoint x: 850, startPoint y: 399, endPoint x: 857, endPoint y: 386, distance: 15.2
click at [857, 386] on div "Janela de atendimento Grade de atendimento Capacidade Transportadoras Veículos …" at bounding box center [723, 339] width 1446 height 678
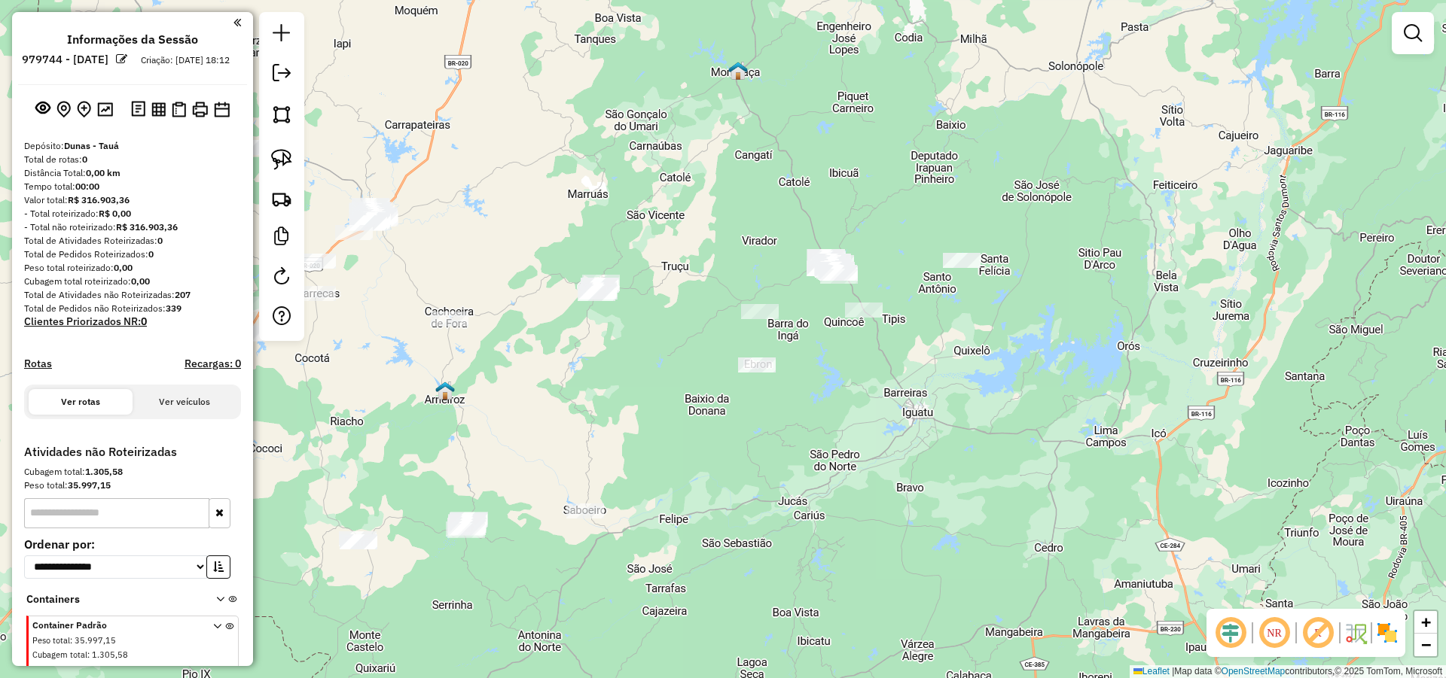
drag, startPoint x: 798, startPoint y: 450, endPoint x: 965, endPoint y: 367, distance: 186.2
click at [967, 368] on div "Janela de atendimento Grade de atendimento Capacidade Transportadoras Veículos …" at bounding box center [723, 339] width 1446 height 678
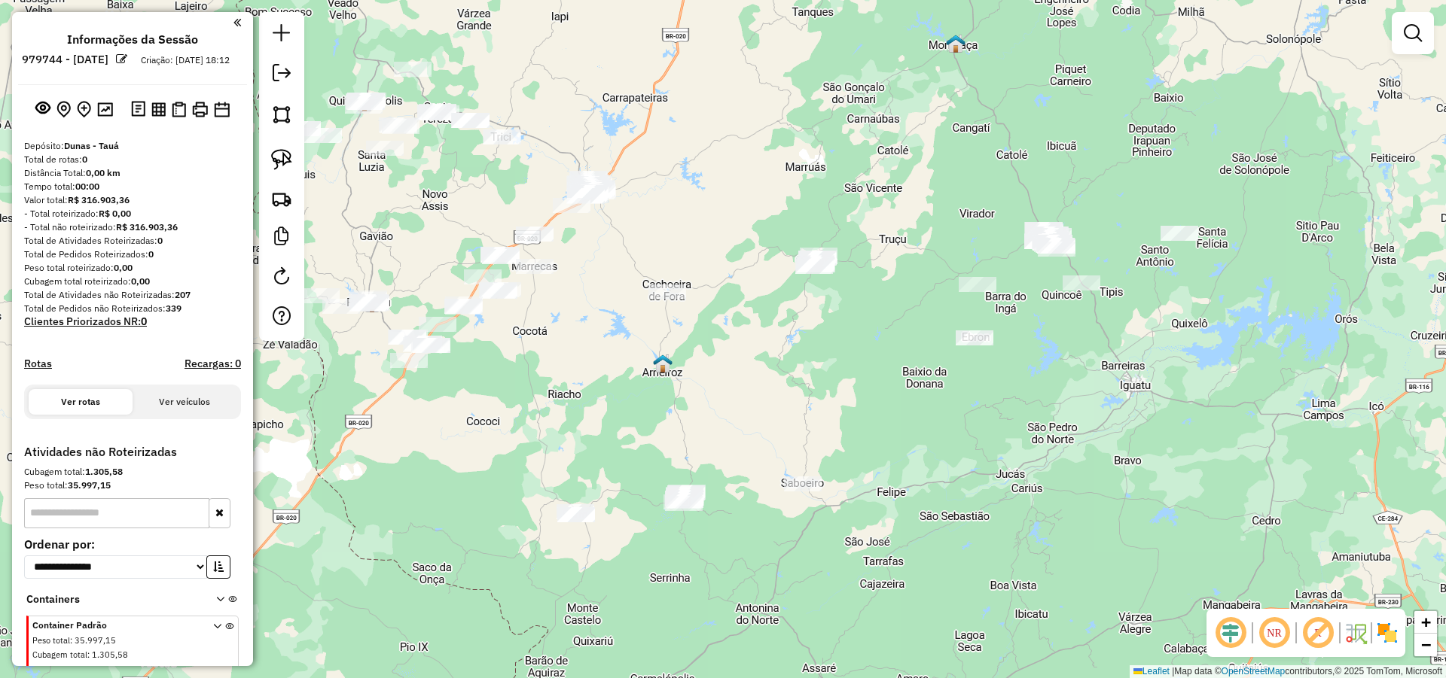
drag, startPoint x: 814, startPoint y: 337, endPoint x: 850, endPoint y: 352, distance: 39.4
click at [846, 352] on div "Janela de atendimento Grade de atendimento Capacidade Transportadoras Veículos …" at bounding box center [723, 339] width 1446 height 678
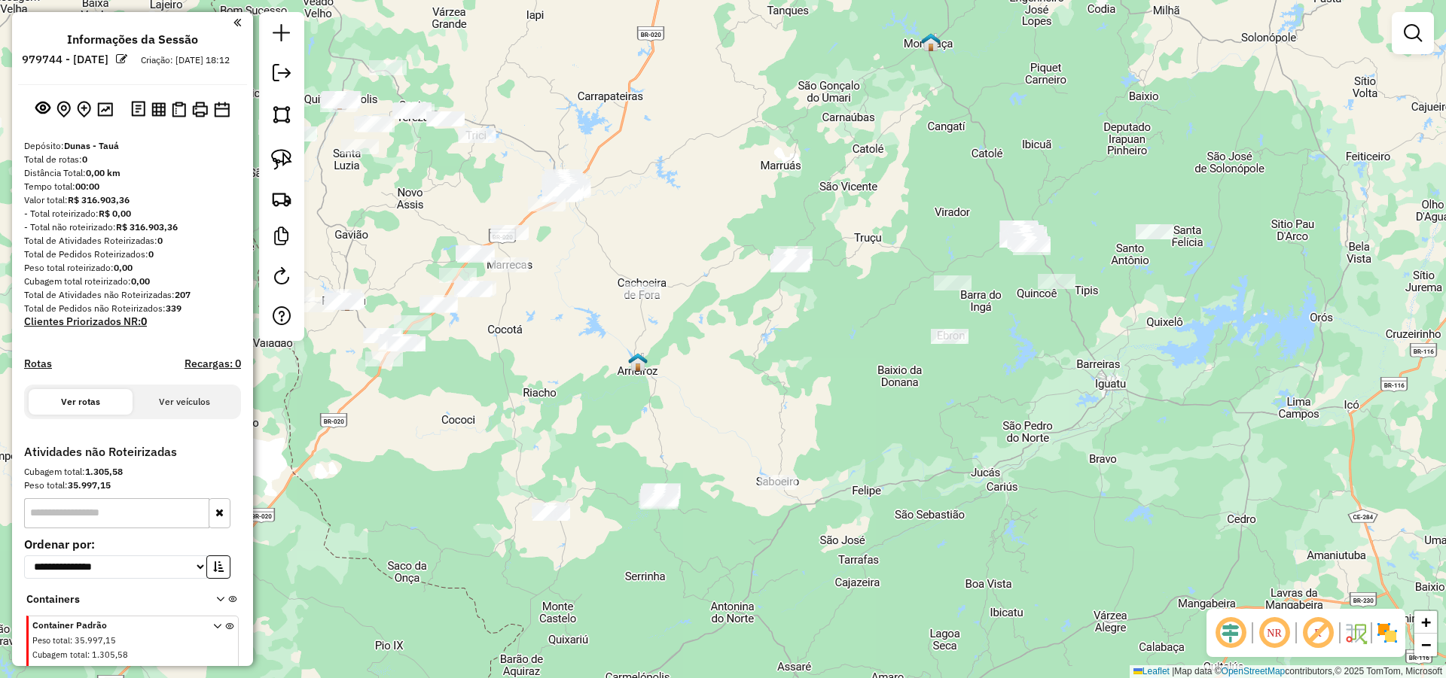
drag, startPoint x: 1009, startPoint y: 197, endPoint x: 975, endPoint y: 193, distance: 34.1
click at [975, 194] on div "Janela de atendimento Grade de atendimento Capacidade Transportadoras Veículos …" at bounding box center [723, 339] width 1446 height 678
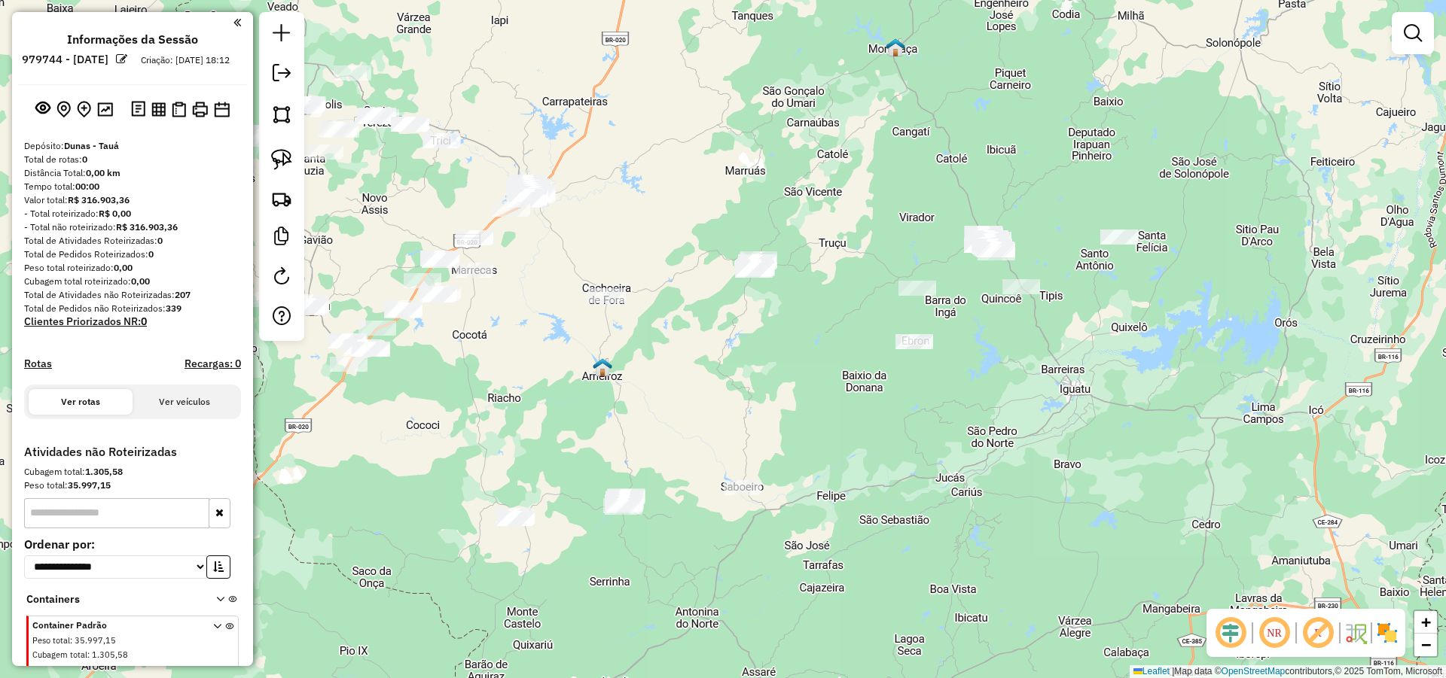
drag, startPoint x: 955, startPoint y: 197, endPoint x: 871, endPoint y: 225, distance: 89.1
click at [871, 225] on div "Janela de atendimento Grade de atendimento Capacidade Transportadoras Veículos …" at bounding box center [723, 339] width 1446 height 678
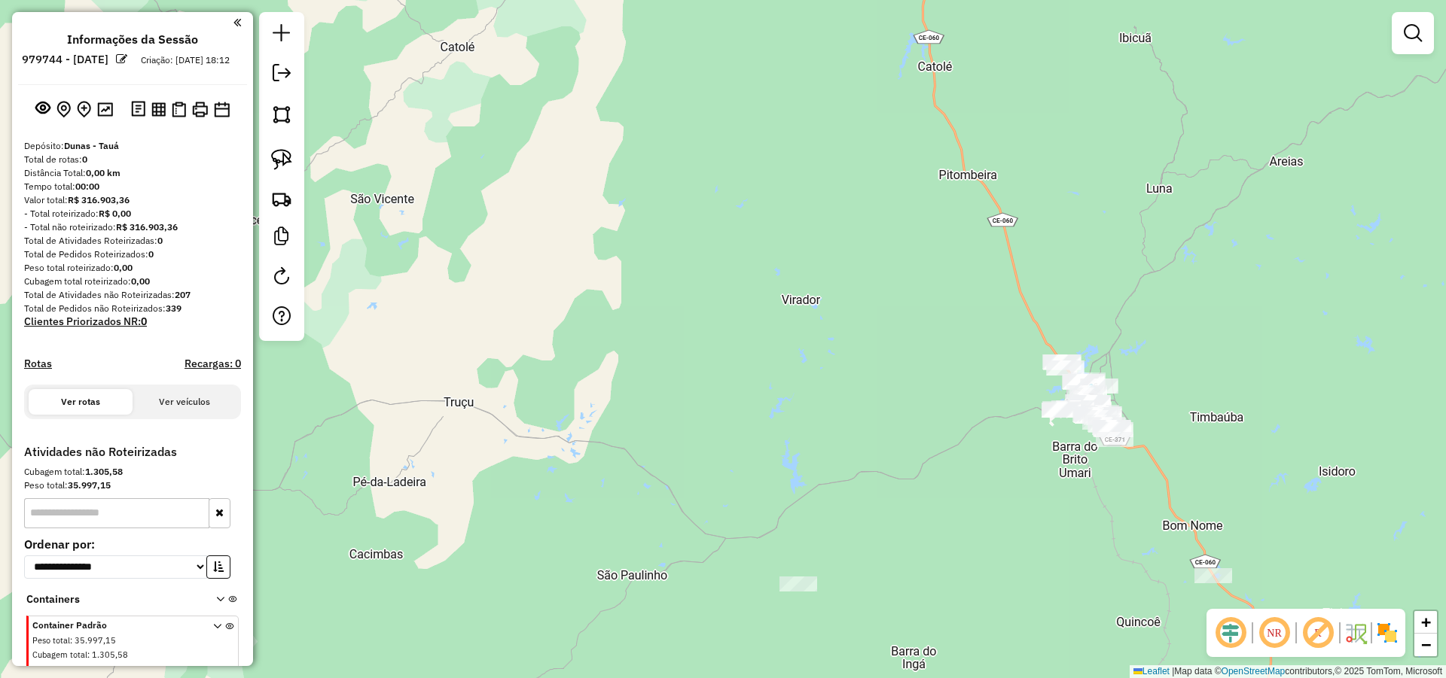
drag, startPoint x: 928, startPoint y: 236, endPoint x: 835, endPoint y: 89, distance: 174.2
click at [838, 94] on div "Janela de atendimento Grade de atendimento Capacidade Transportadoras Veículos …" at bounding box center [723, 339] width 1446 height 678
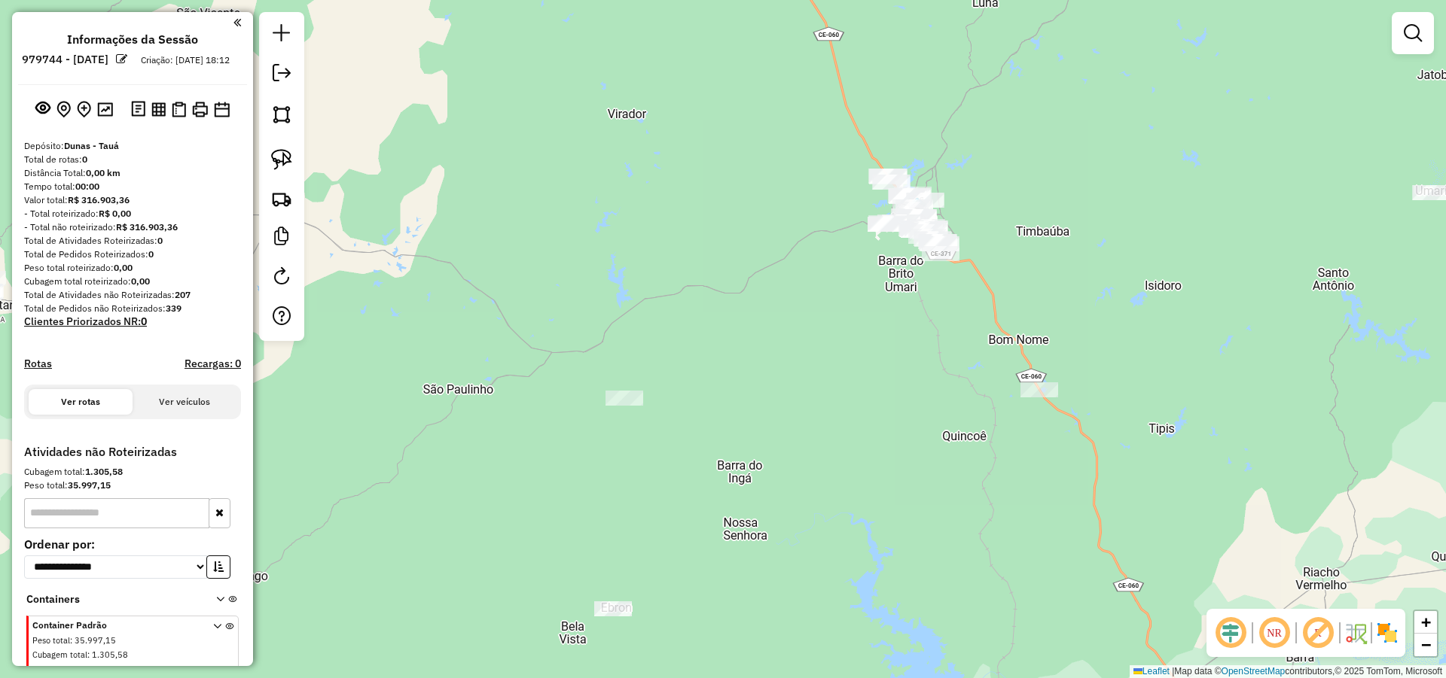
drag, startPoint x: 1096, startPoint y: 212, endPoint x: 827, endPoint y: 101, distance: 290.0
click at [926, 121] on div "Janela de atendimento Grade de atendimento Capacidade Transportadoras Veículos …" at bounding box center [723, 339] width 1446 height 678
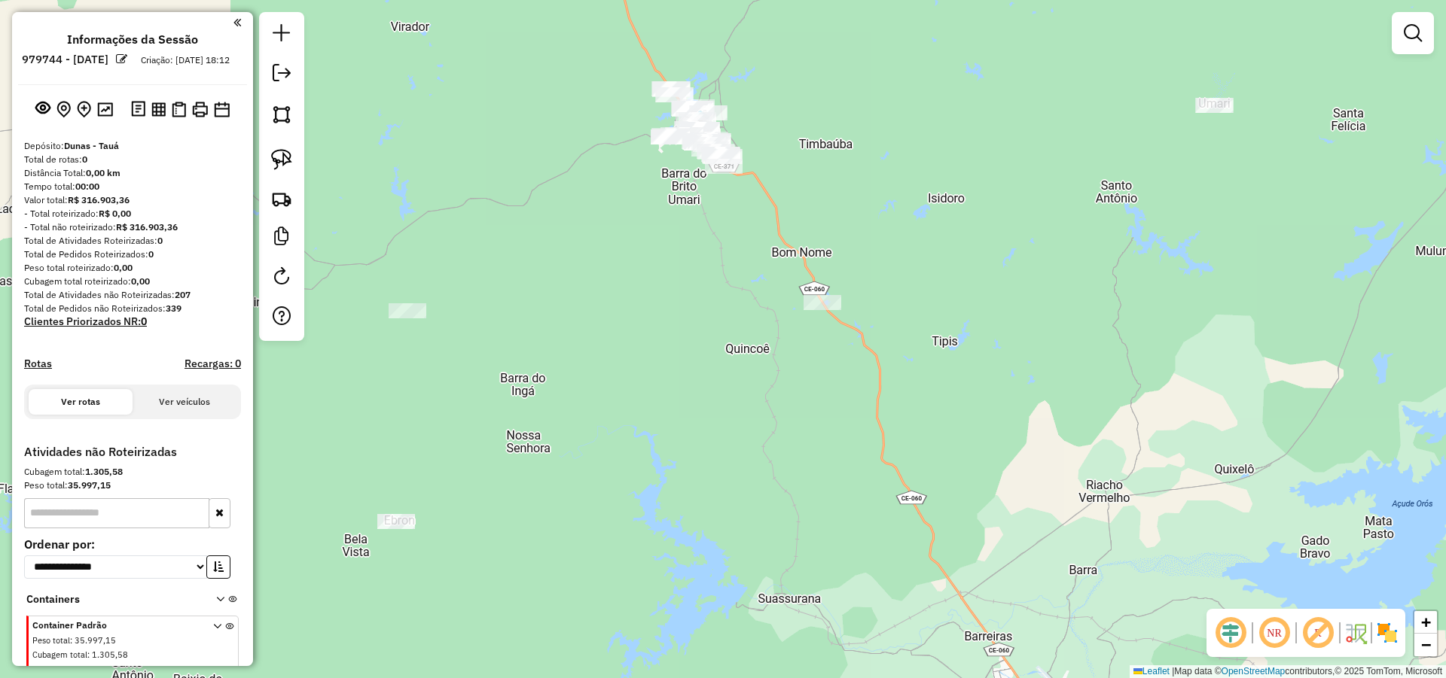
drag, startPoint x: 898, startPoint y: 118, endPoint x: 878, endPoint y: 162, distance: 48.2
click at [879, 157] on div "Janela de atendimento Grade de atendimento Capacidade Transportadoras Veículos …" at bounding box center [723, 339] width 1446 height 678
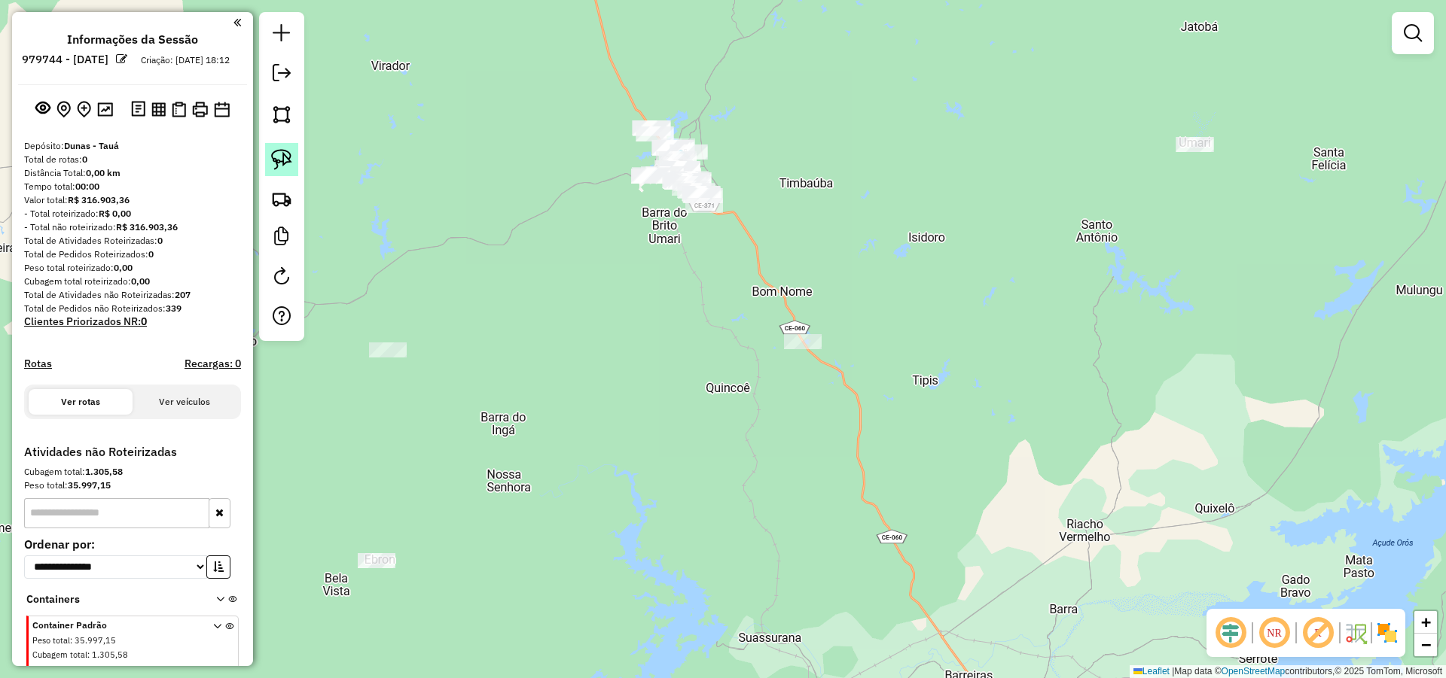
click at [273, 157] on img at bounding box center [281, 159] width 21 height 21
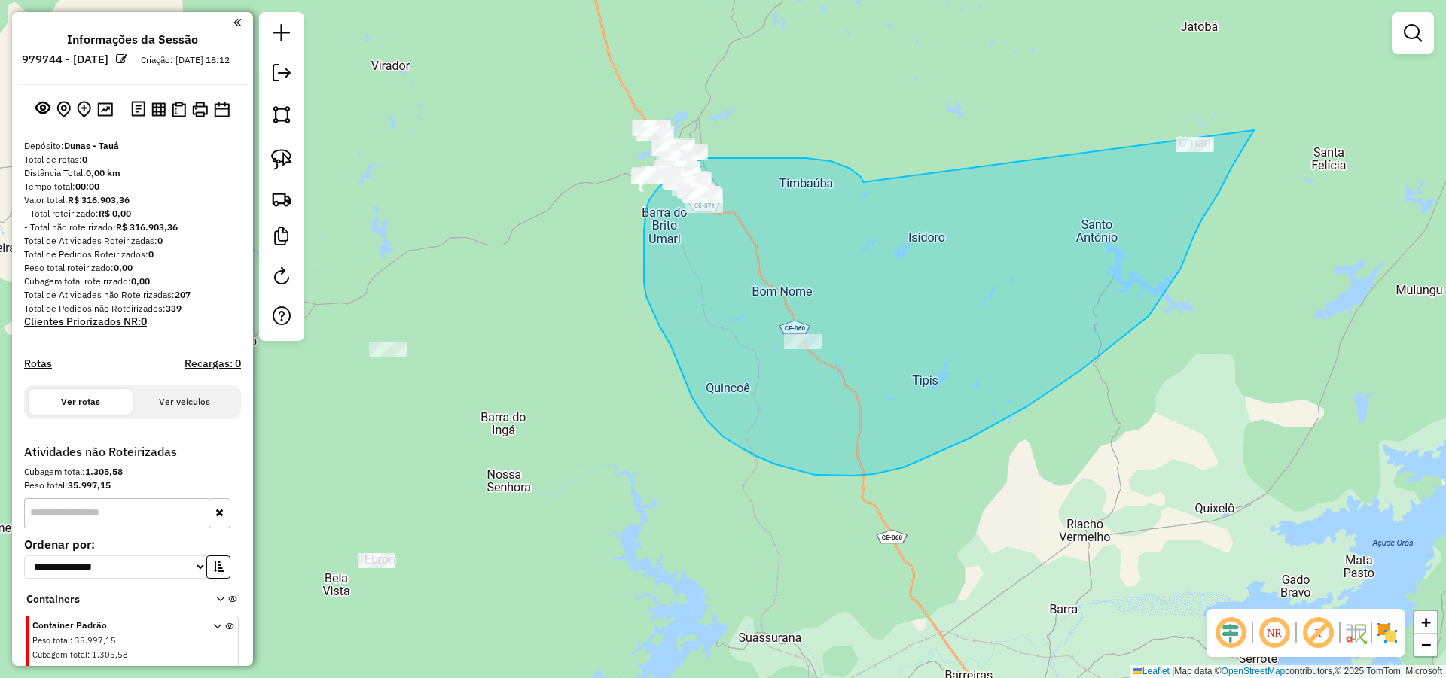
drag, startPoint x: 863, startPoint y: 182, endPoint x: 1245, endPoint y: 98, distance: 390.9
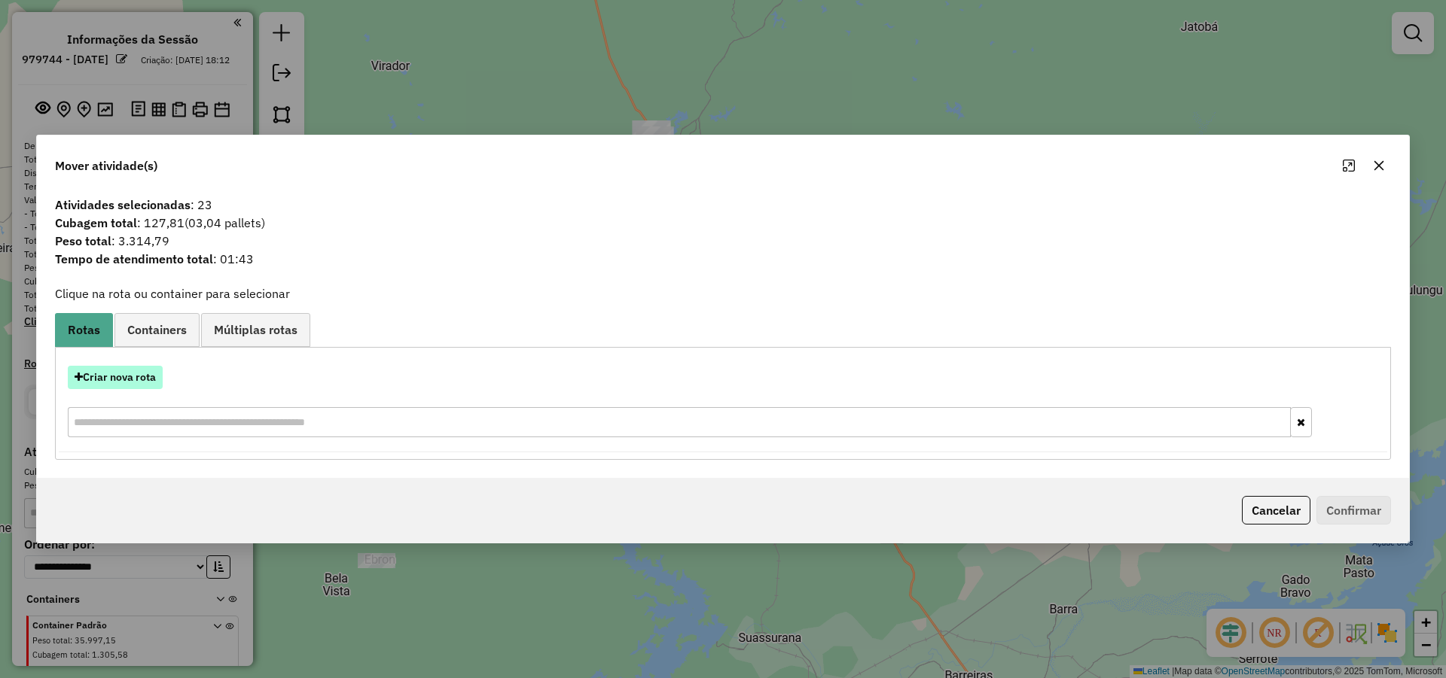
click at [145, 376] on button "Criar nova rota" at bounding box center [115, 377] width 95 height 23
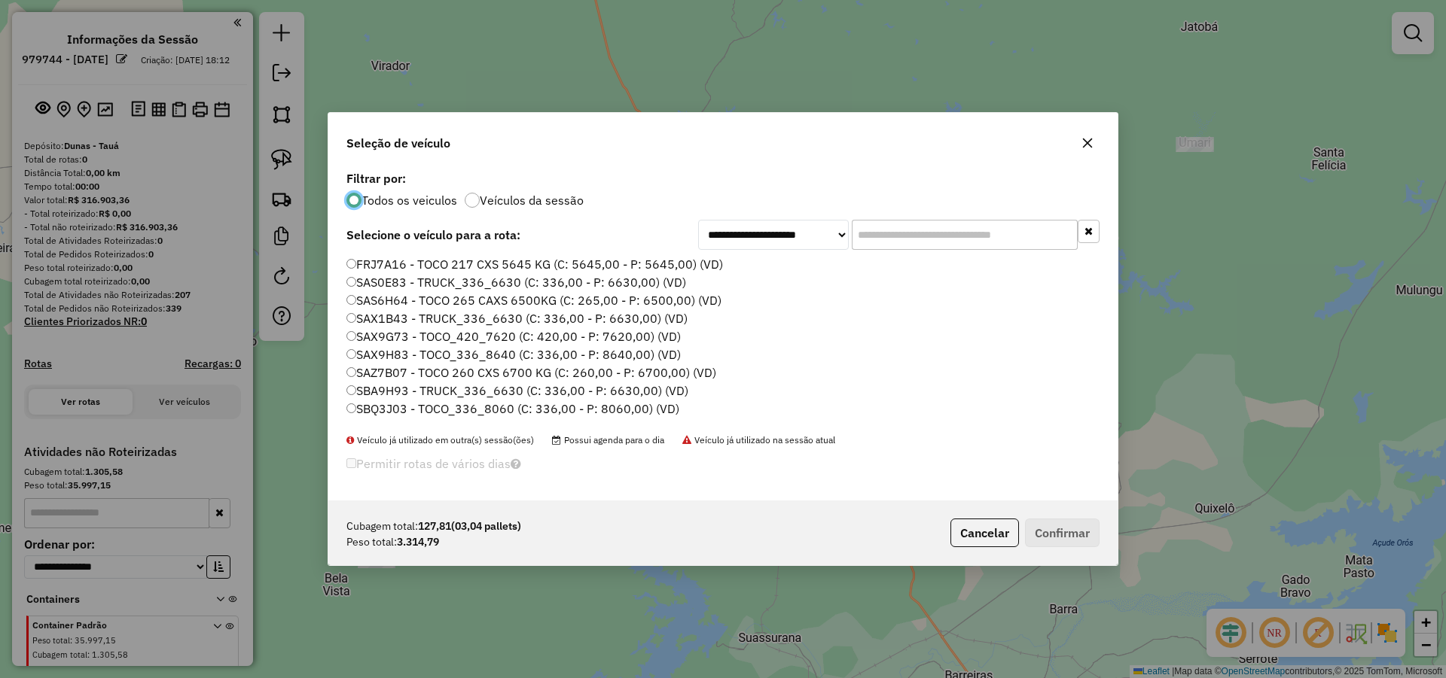
scroll to position [8, 5]
click at [855, 238] on input "text" at bounding box center [965, 235] width 226 height 30
click at [868, 238] on input "text" at bounding box center [965, 235] width 226 height 30
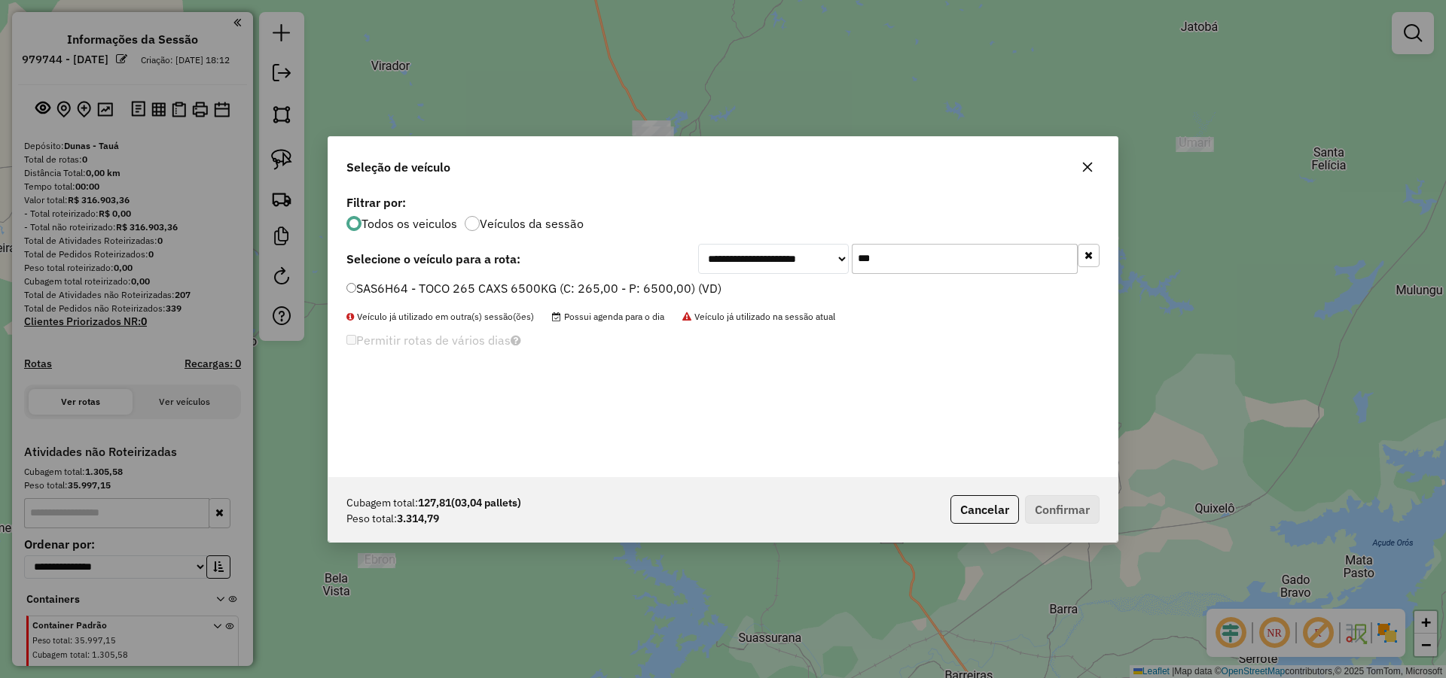
type input "***"
click at [554, 287] on label "SAS6H64 - TOCO 265 CAXS 6500KG (C: 265,00 - P: 6500,00) (VD)" at bounding box center [533, 288] width 375 height 18
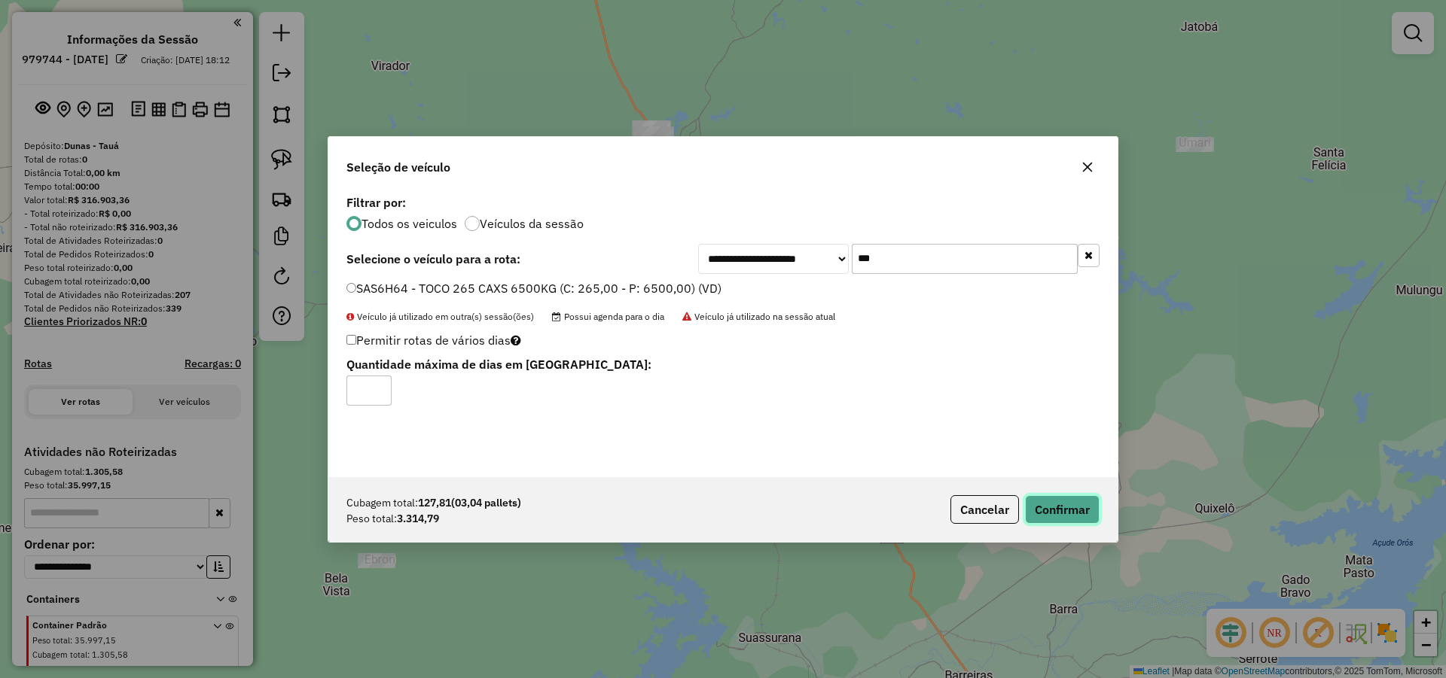
click at [1071, 512] on button "Confirmar" at bounding box center [1062, 509] width 75 height 29
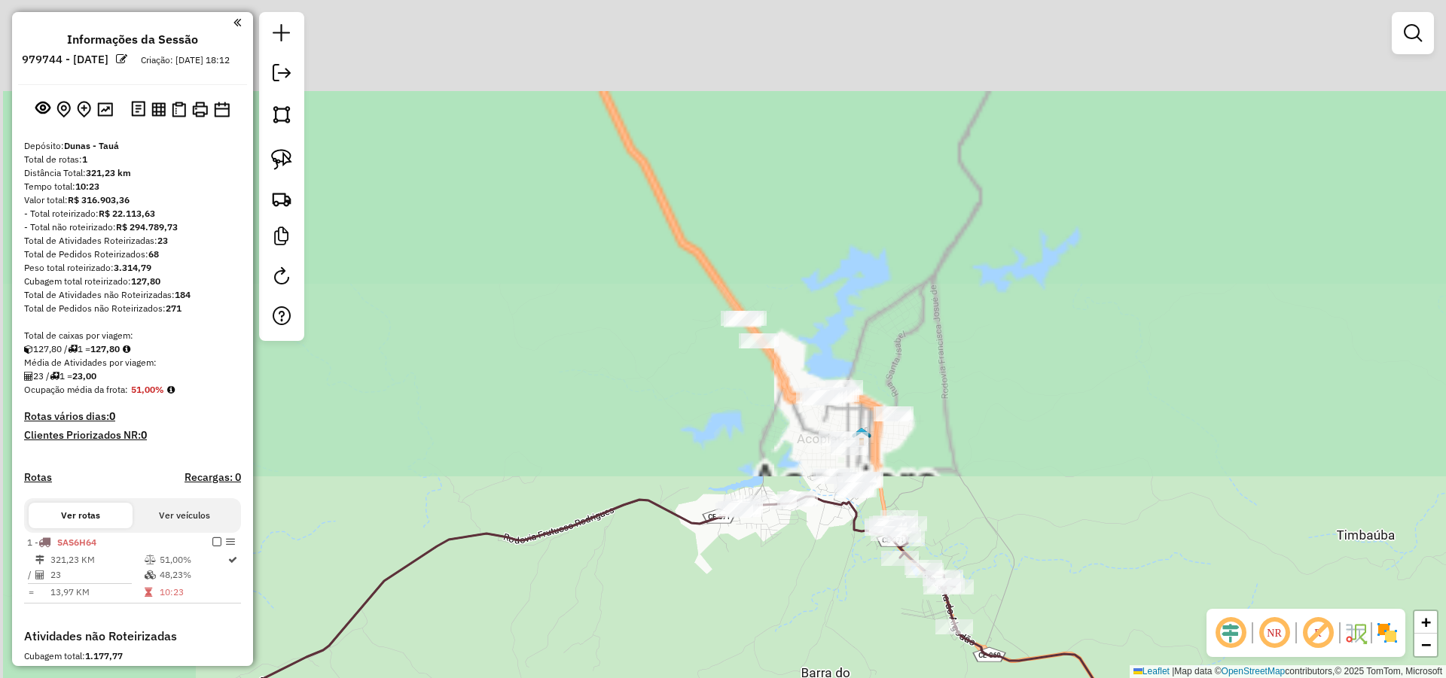
drag, startPoint x: 683, startPoint y: 157, endPoint x: 915, endPoint y: 699, distance: 589.0
click at [915, 678] on html "Aguarde... Pop-up bloqueado! Seu navegador bloqueou automáticamente a abertura …" at bounding box center [723, 339] width 1446 height 678
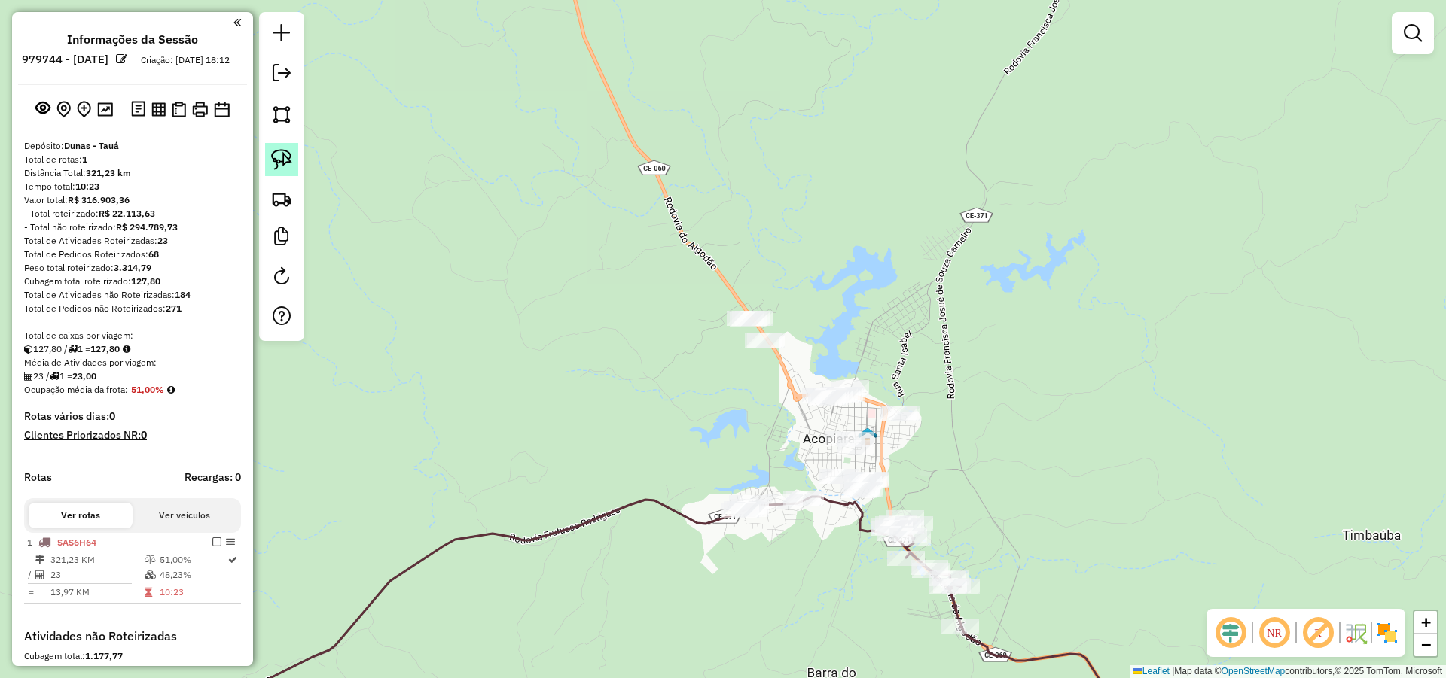
click at [286, 157] on img at bounding box center [281, 159] width 21 height 21
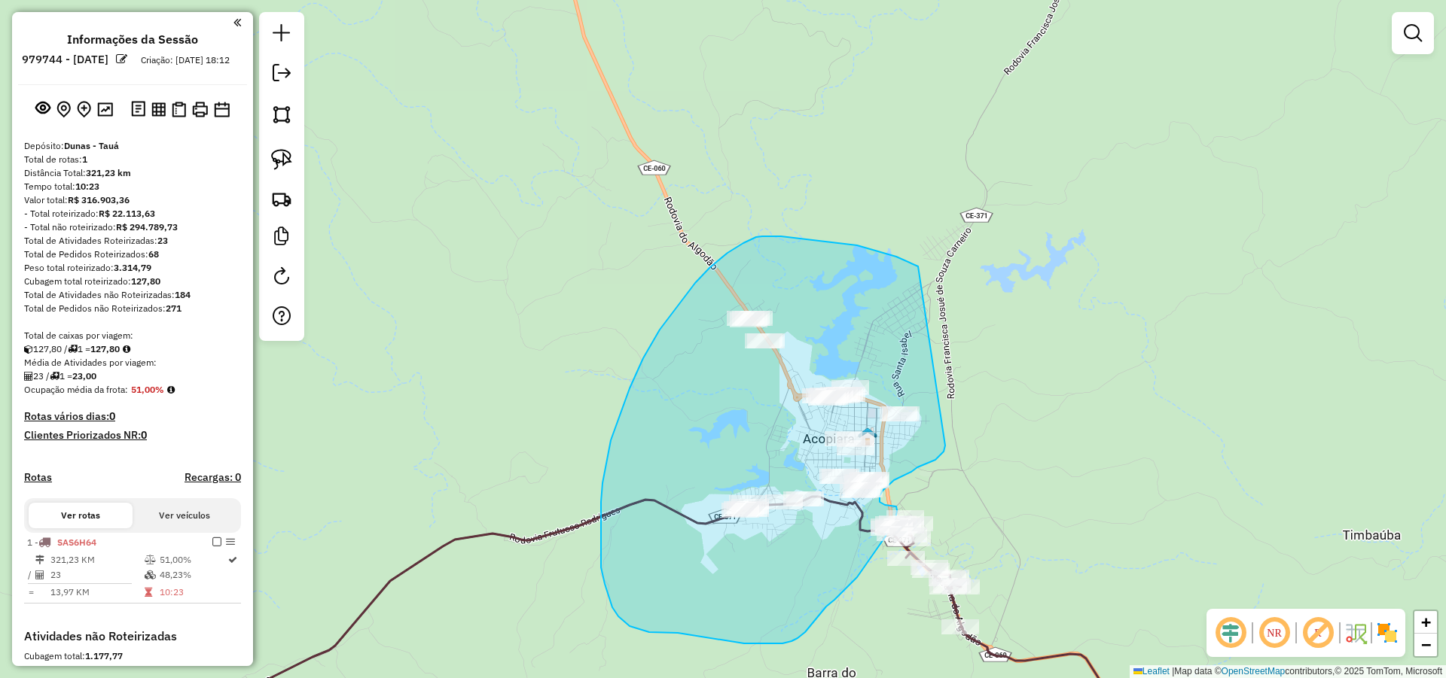
drag, startPoint x: 905, startPoint y: 261, endPoint x: 948, endPoint y: 431, distance: 175.5
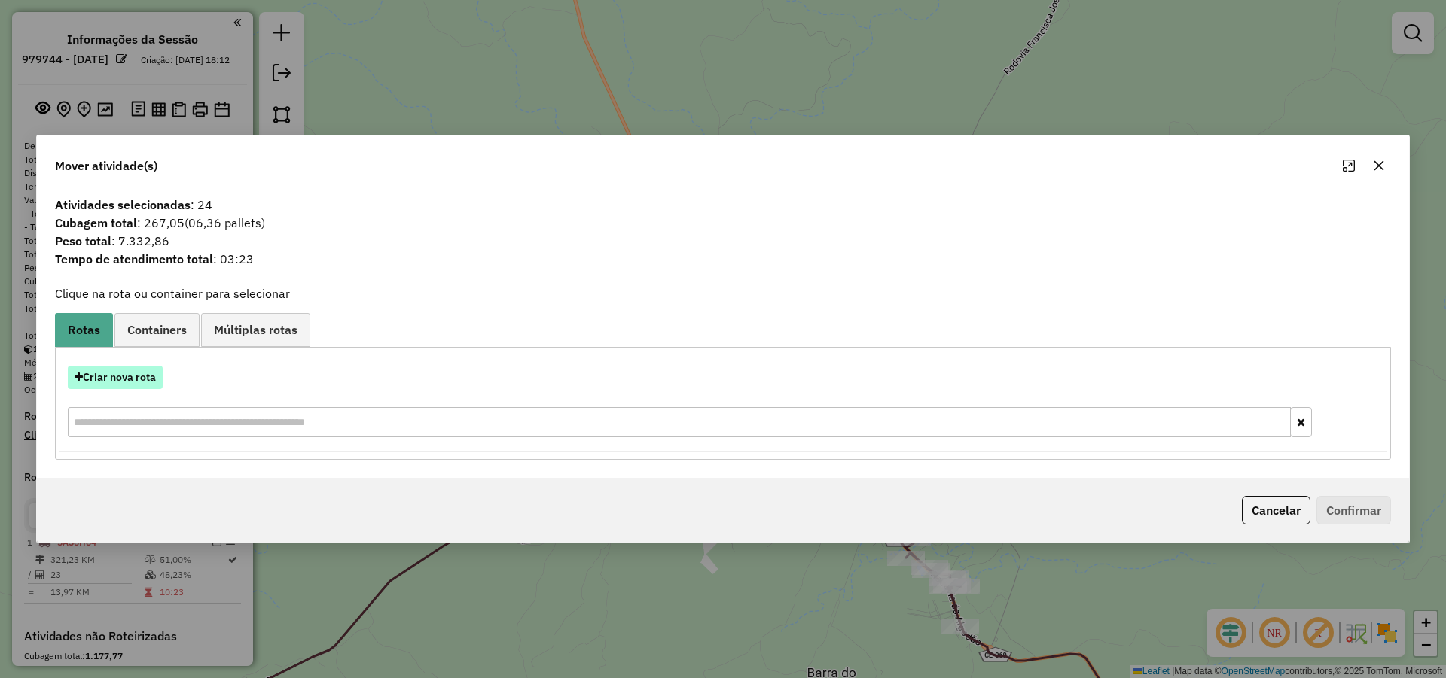
click at [115, 374] on button "Criar nova rota" at bounding box center [115, 377] width 95 height 23
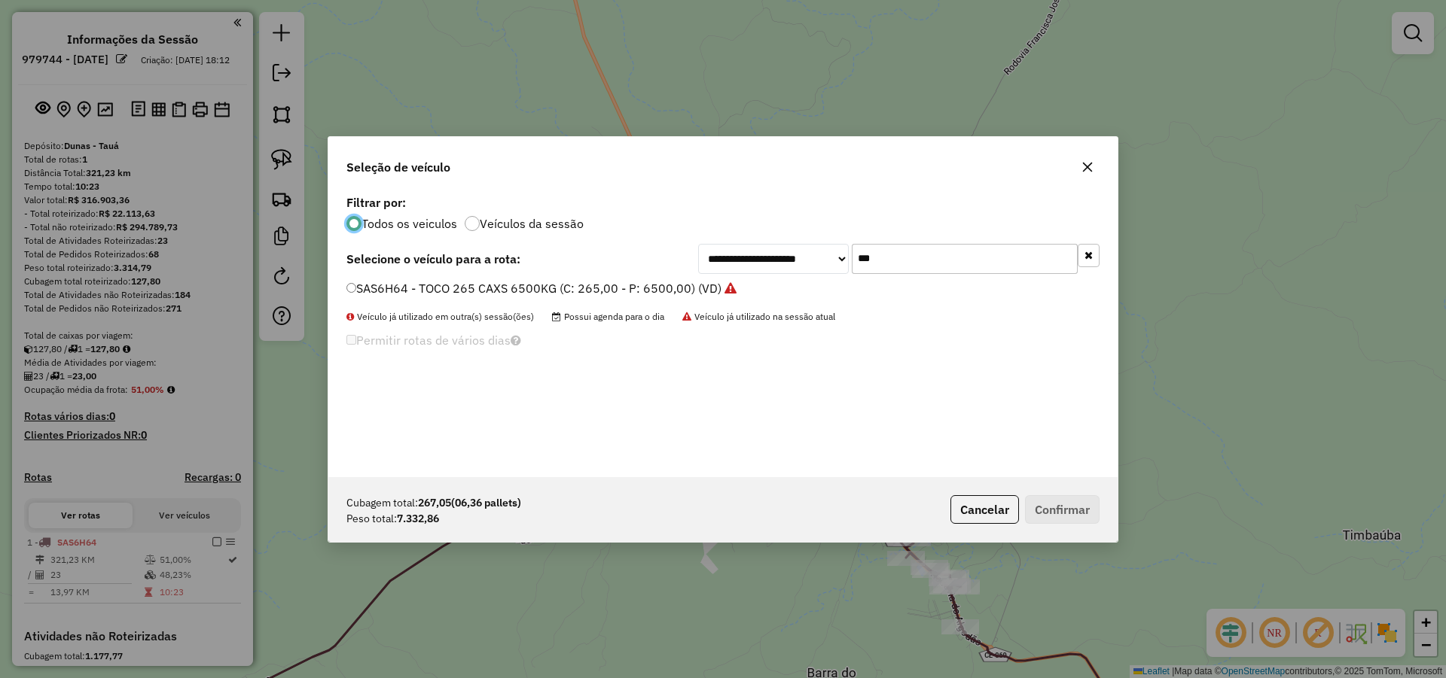
click at [897, 261] on input "***" at bounding box center [965, 259] width 226 height 30
type input "**"
click at [662, 290] on label "SBQ4B33 - TOCO_336_8060 (C: 336,00 - P: 8060,00) (VD)" at bounding box center [513, 288] width 334 height 18
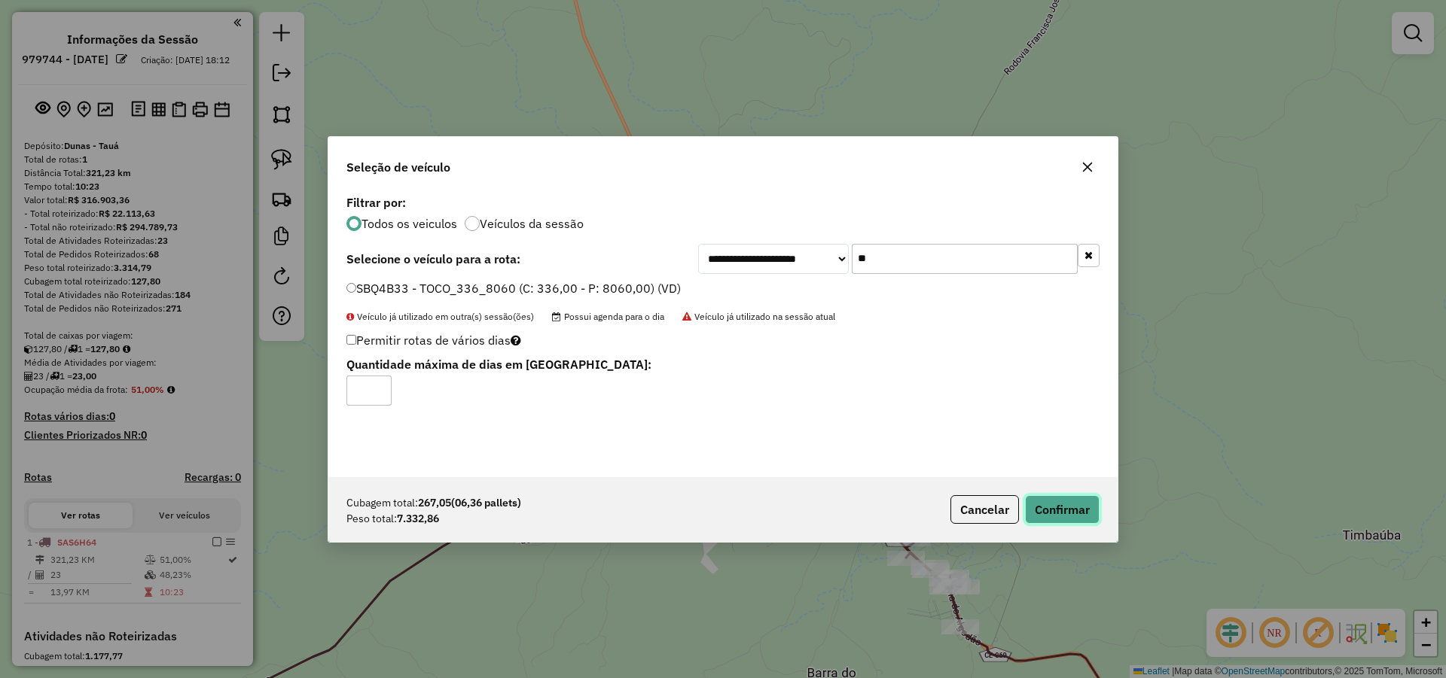
click at [1080, 507] on button "Confirmar" at bounding box center [1062, 509] width 75 height 29
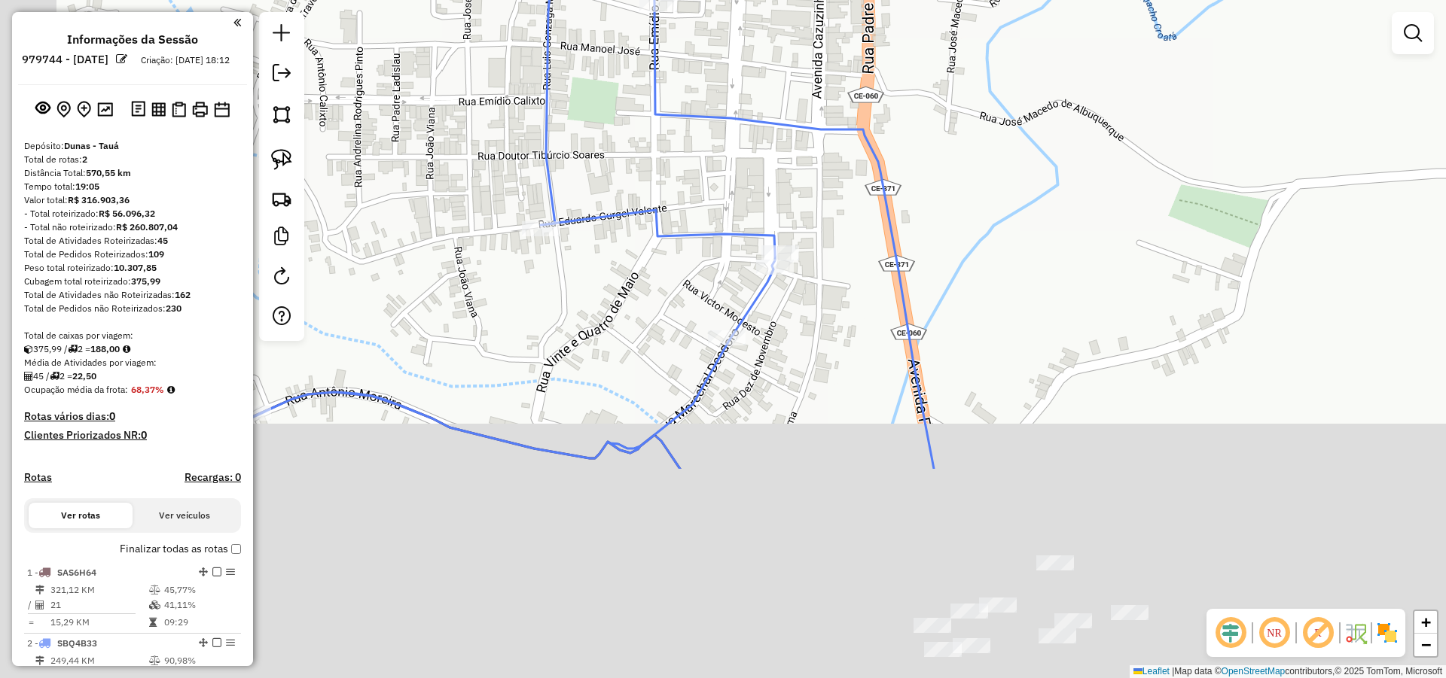
drag, startPoint x: 1031, startPoint y: 329, endPoint x: 1123, endPoint y: 183, distance: 172.6
click at [1120, 186] on div "Janela de atendimento Grade de atendimento Capacidade Transportadoras Veículos …" at bounding box center [723, 339] width 1446 height 678
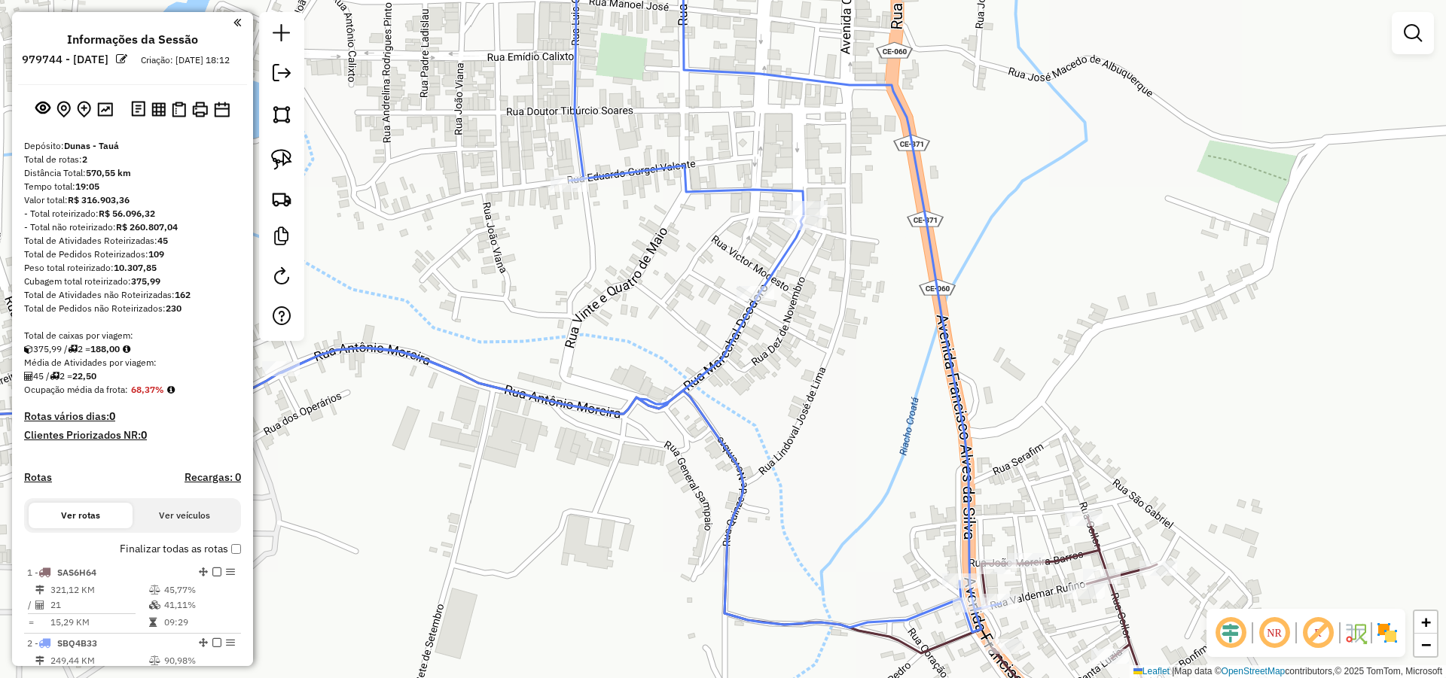
drag, startPoint x: 1056, startPoint y: 343, endPoint x: 1067, endPoint y: 241, distance: 103.0
click at [1067, 244] on div "Janela de atendimento Grade de atendimento Capacidade Transportadoras Veículos …" at bounding box center [723, 339] width 1446 height 678
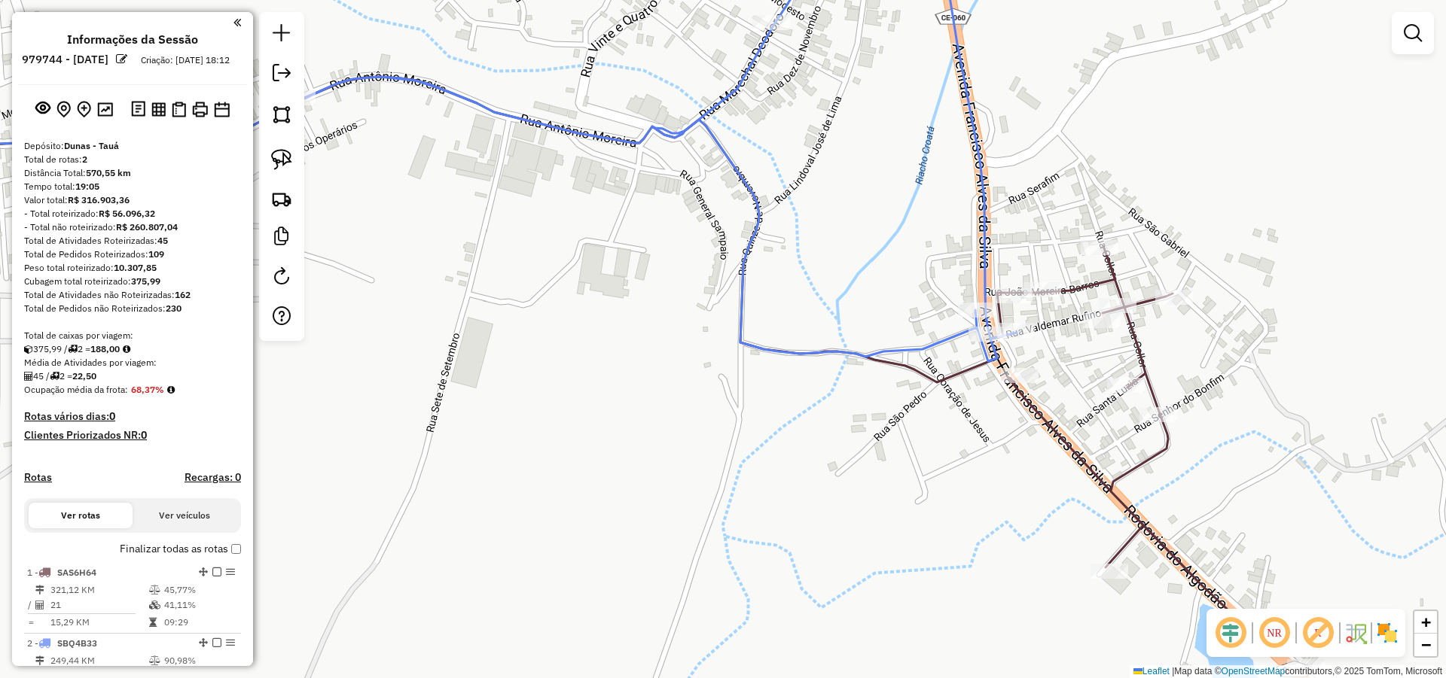
drag, startPoint x: 946, startPoint y: 172, endPoint x: 938, endPoint y: 131, distance: 42.2
click at [940, 131] on div "Janela de atendimento Grade de atendimento Capacidade Transportadoras Veículos …" at bounding box center [723, 339] width 1446 height 678
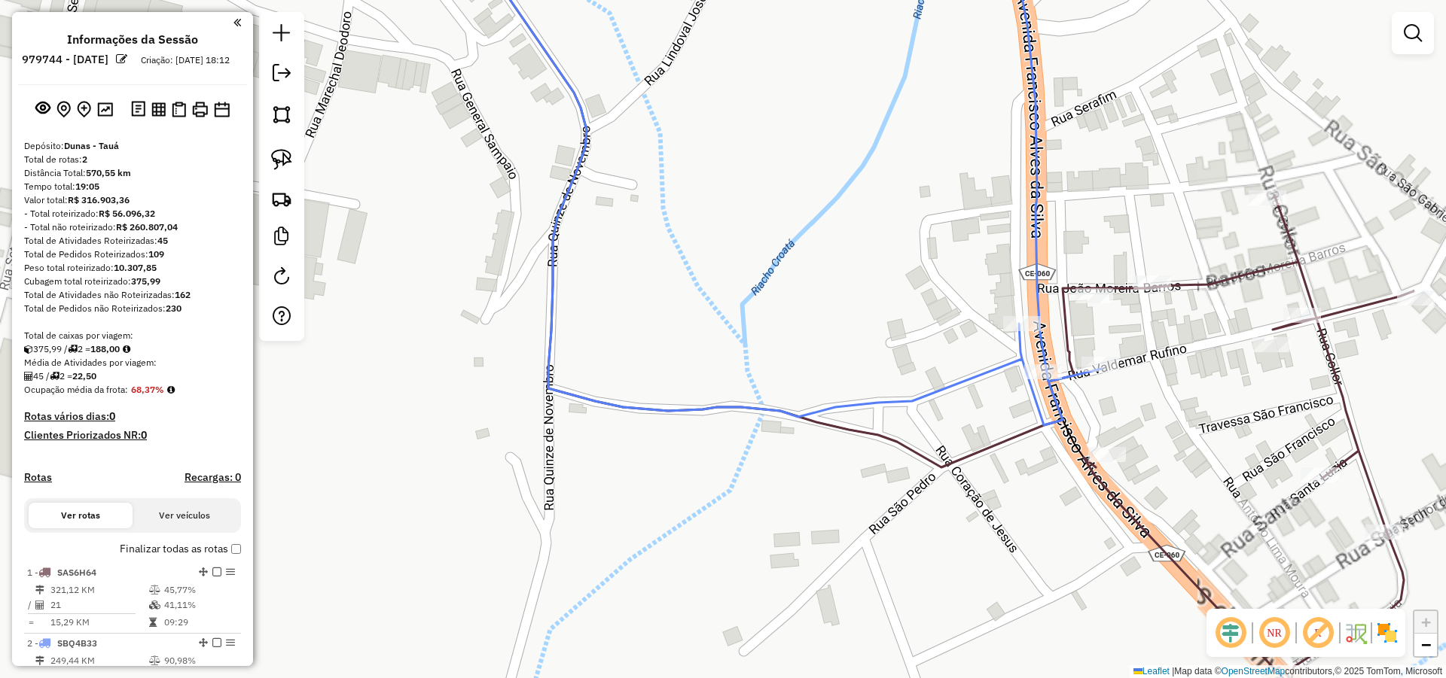
click at [879, 280] on div "Janela de atendimento Grade de atendimento Capacidade Transportadoras Veículos …" at bounding box center [723, 339] width 1446 height 678
click at [276, 152] on img at bounding box center [281, 159] width 21 height 21
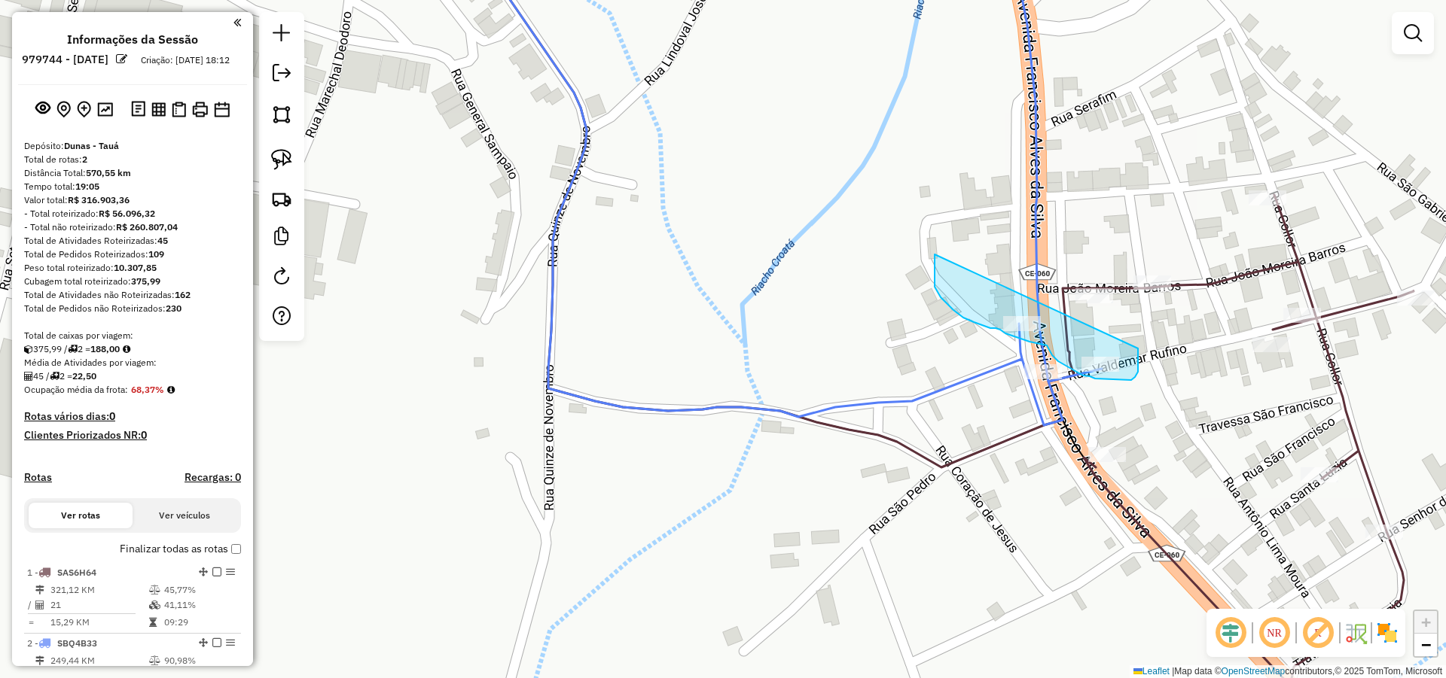
drag, startPoint x: 982, startPoint y: 325, endPoint x: 1138, endPoint y: 349, distance: 157.6
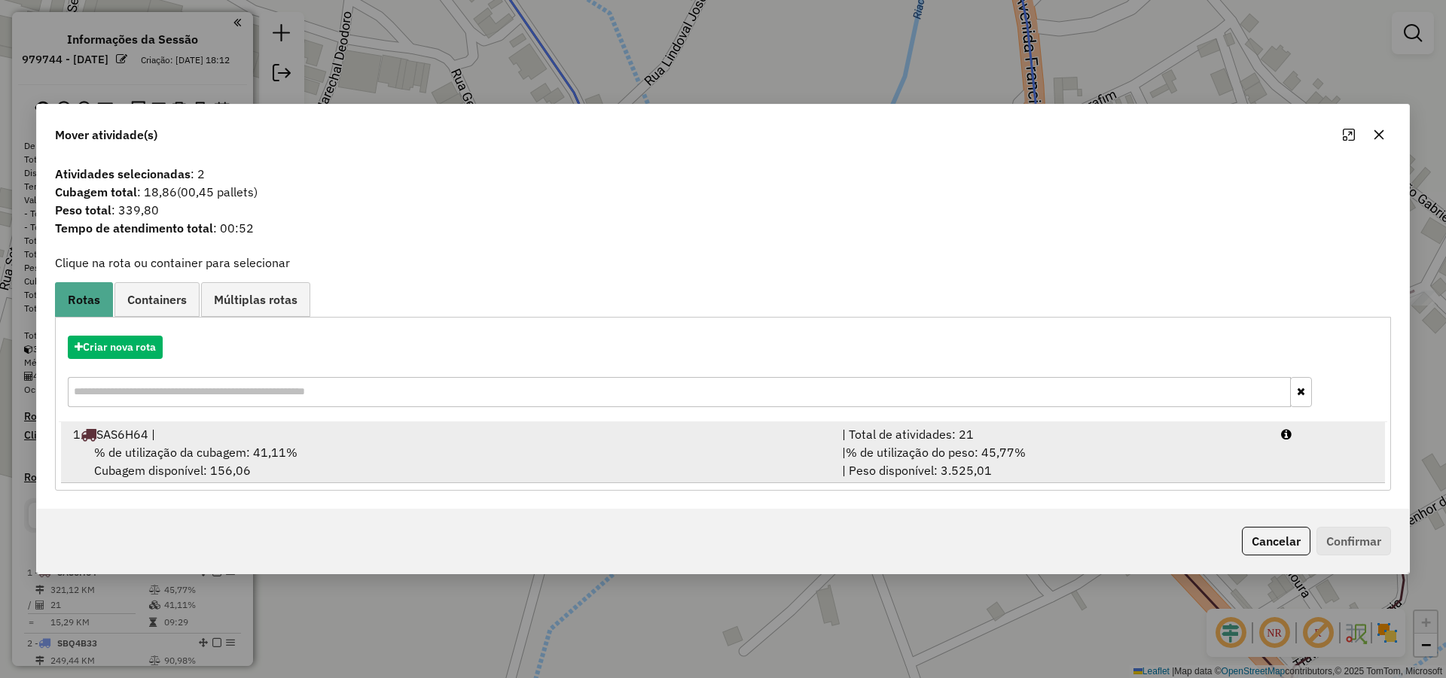
click at [379, 438] on div "1 SAS6H64 |" at bounding box center [448, 434] width 769 height 18
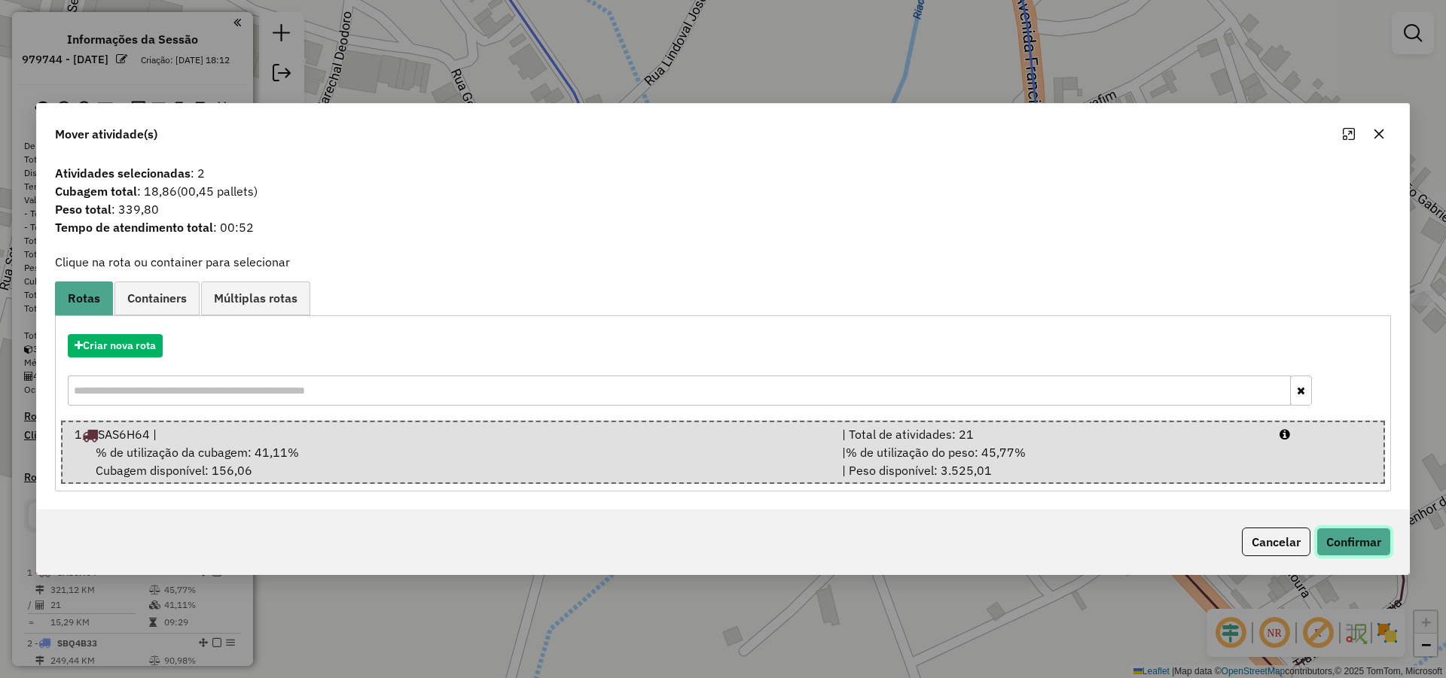
click at [1378, 550] on button "Confirmar" at bounding box center [1353, 542] width 75 height 29
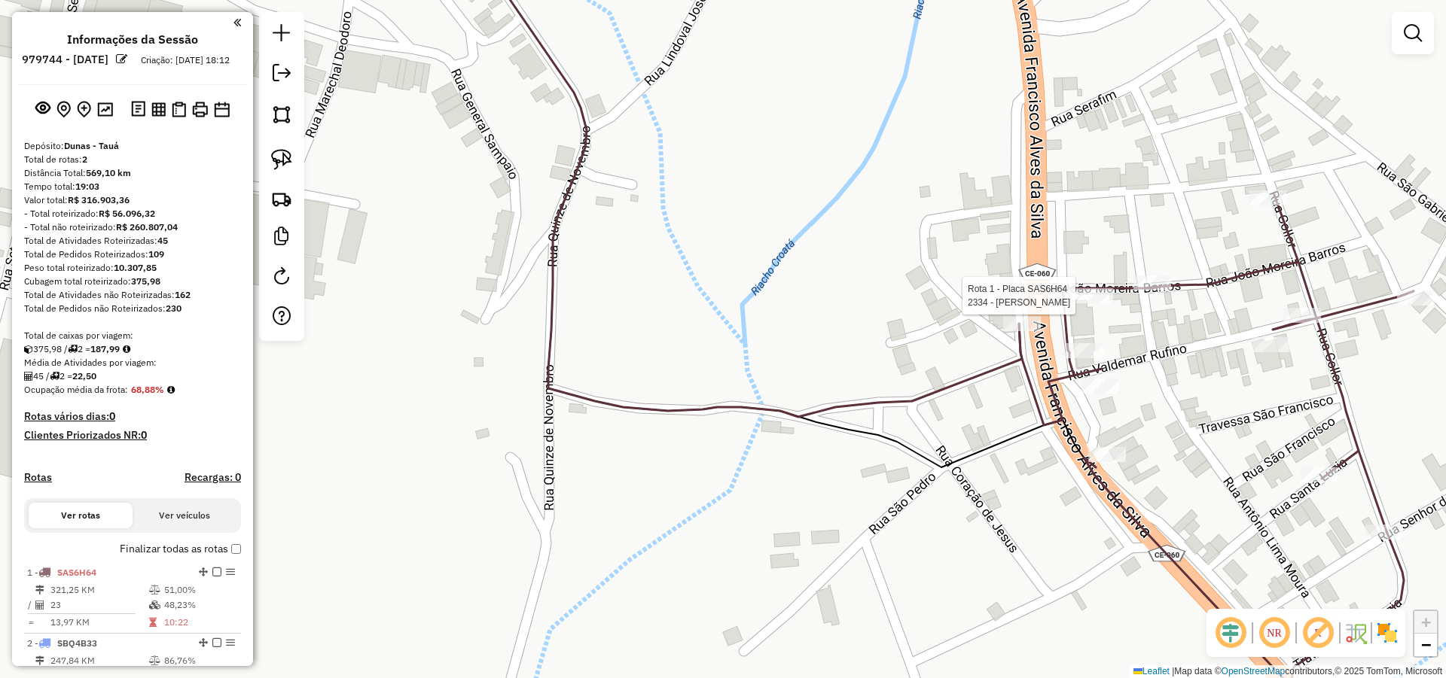
select select "**********"
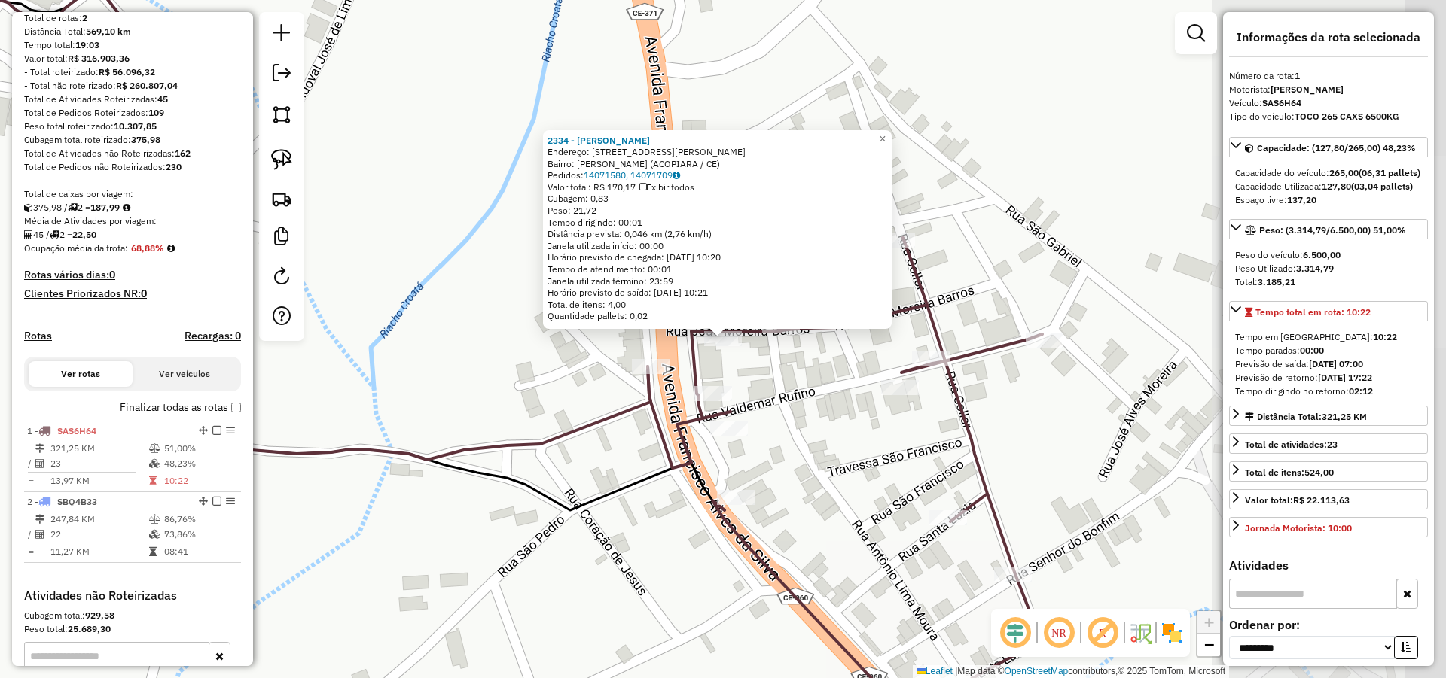
scroll to position [348, 0]
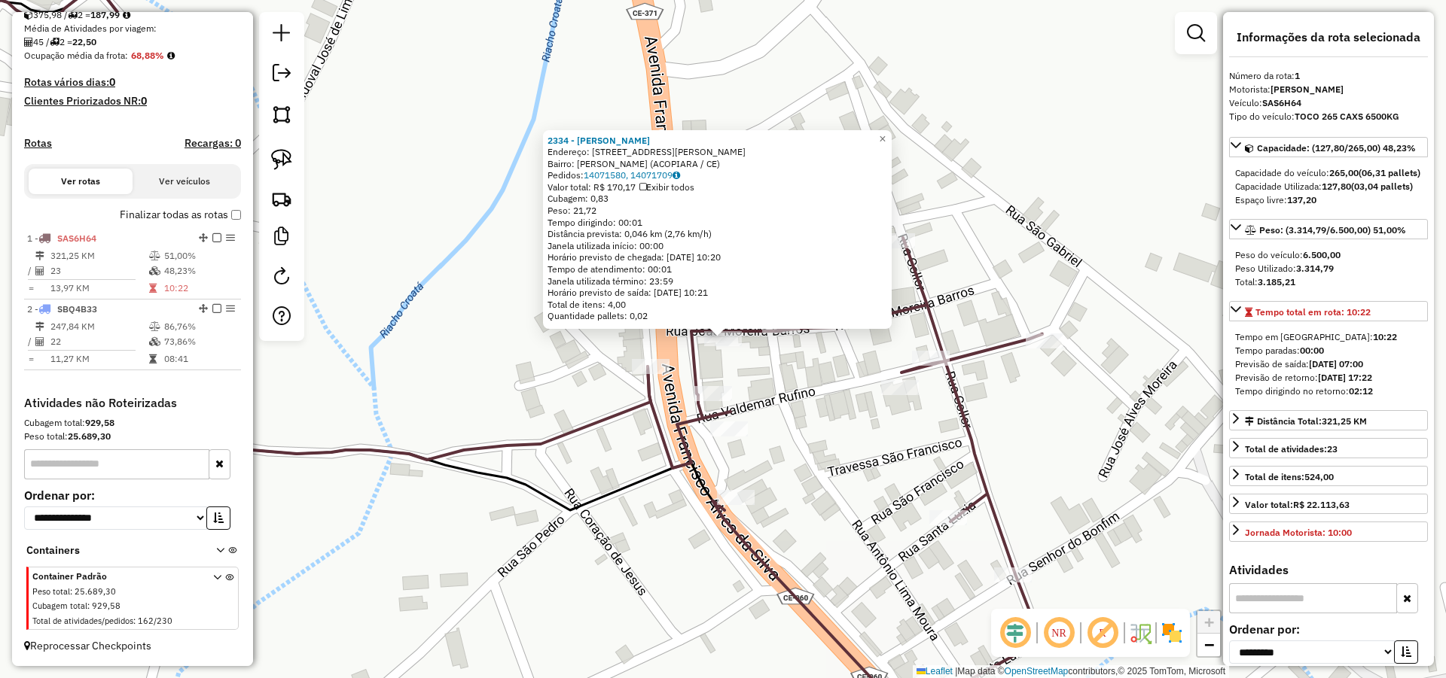
click at [564, 353] on div "2334 - DOZINHA MACHADO Endereço: R Rua Joao Moreira Barros 40 Bairro: Moreiras …" at bounding box center [723, 339] width 1446 height 678
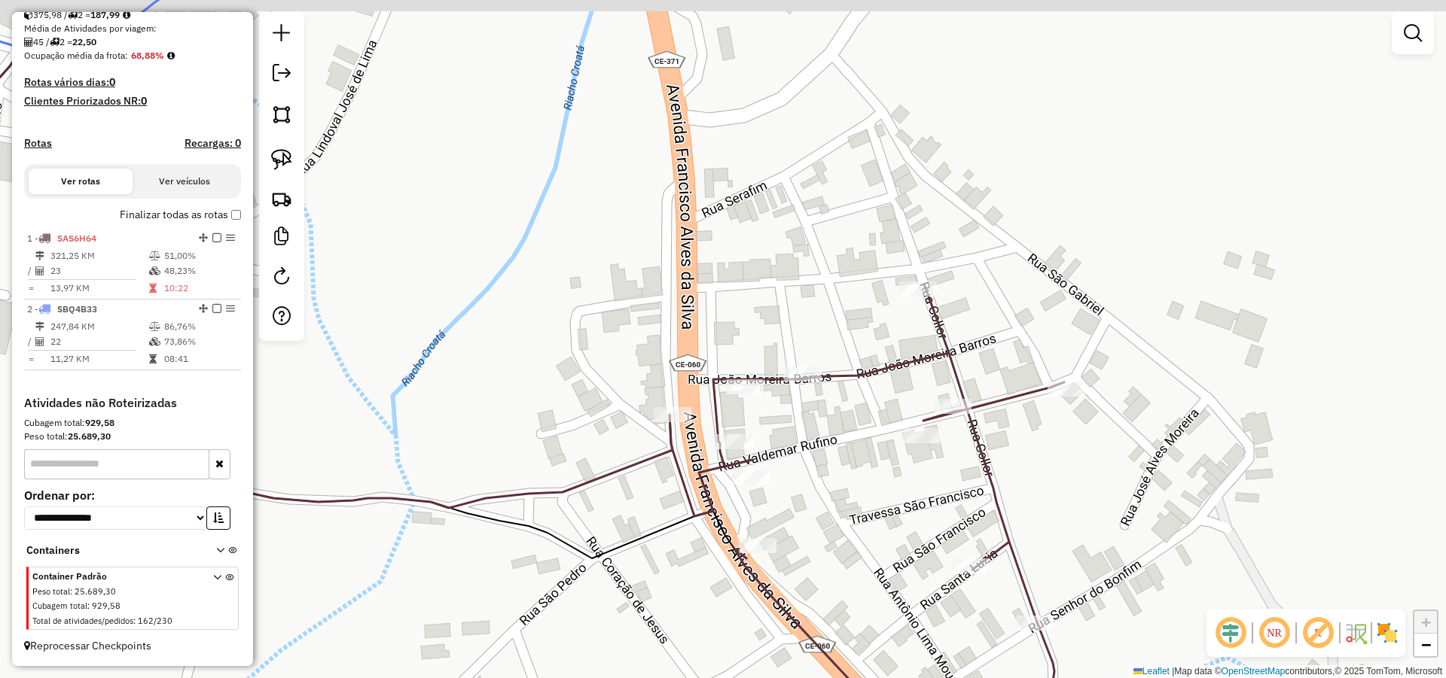
drag, startPoint x: 608, startPoint y: 152, endPoint x: 910, endPoint y: 487, distance: 450.5
click at [896, 486] on div "Janela de atendimento Grade de atendimento Capacidade Transportadoras Veículos …" at bounding box center [723, 339] width 1446 height 678
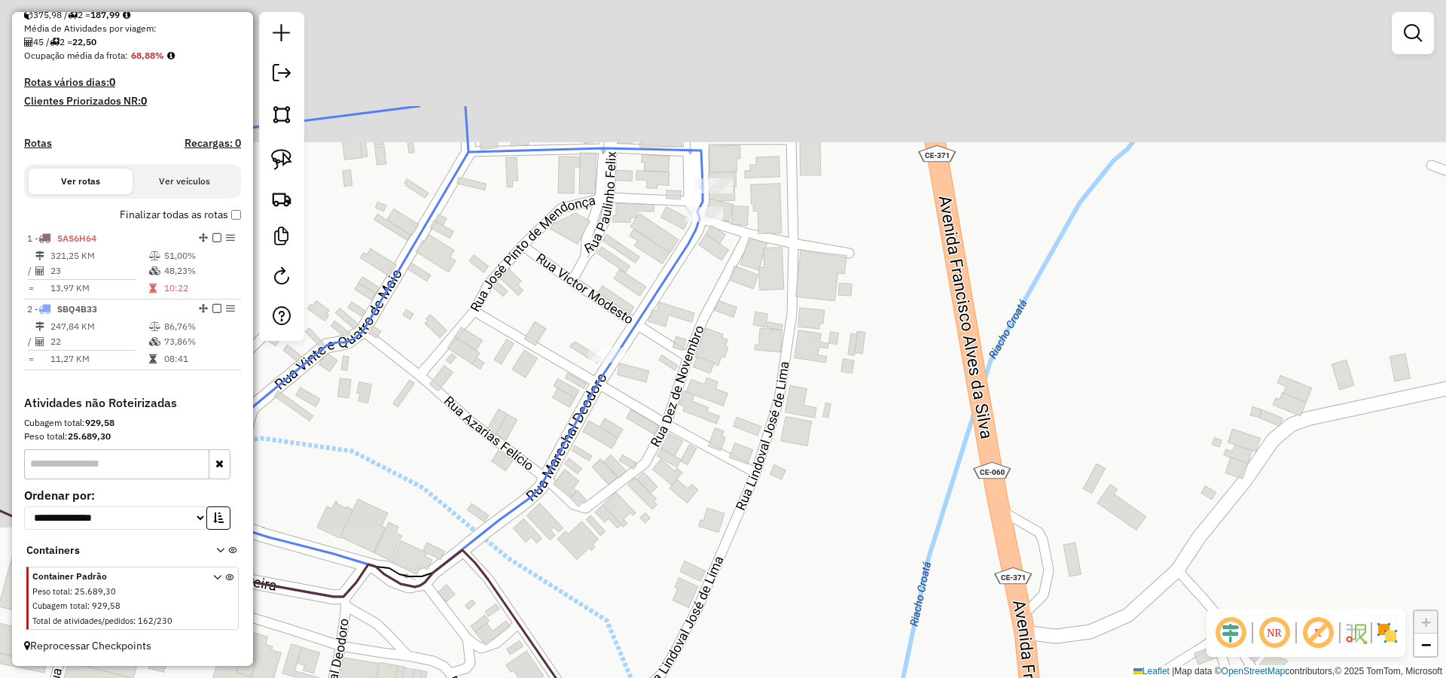
drag, startPoint x: 920, startPoint y: 489, endPoint x: 961, endPoint y: 505, distance: 43.9
click at [941, 511] on div "Janela de atendimento Grade de atendimento Capacidade Transportadoras Veículos …" at bounding box center [723, 339] width 1446 height 678
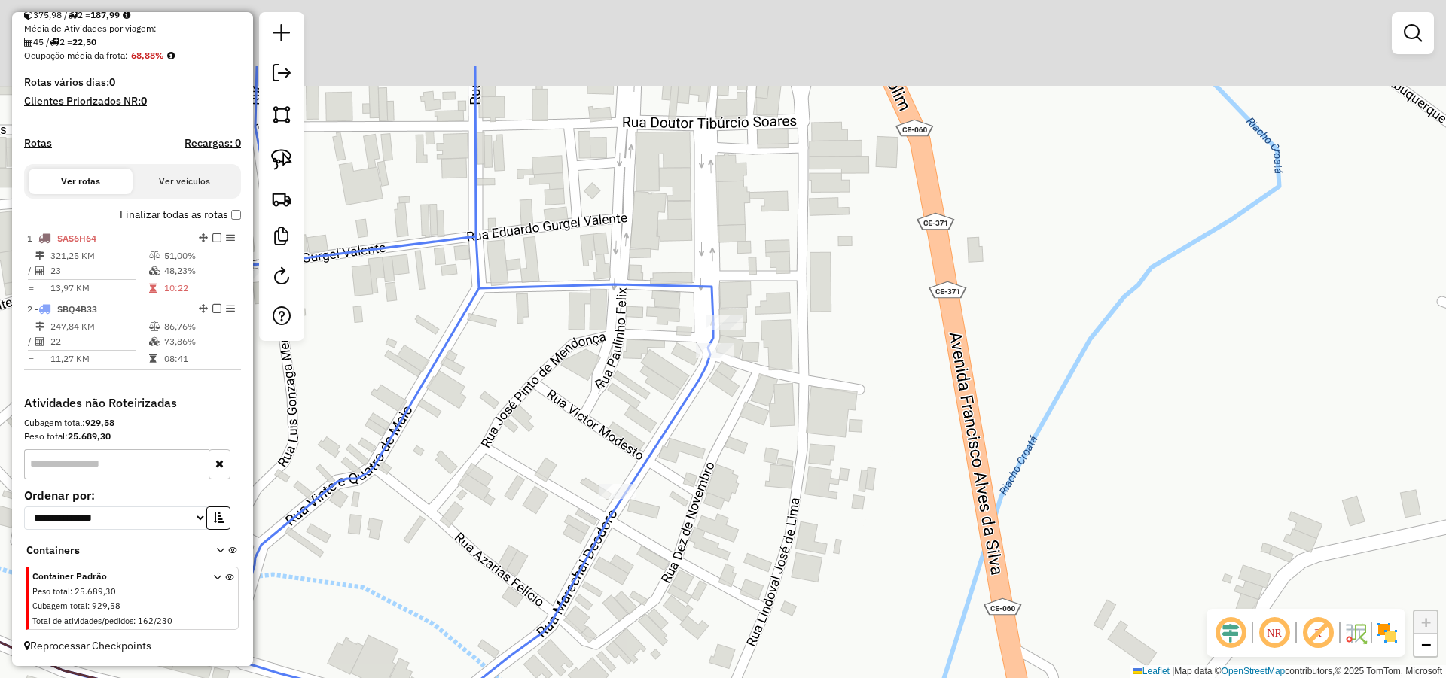
drag, startPoint x: 872, startPoint y: 291, endPoint x: 896, endPoint y: 471, distance: 181.6
click at [895, 471] on div "Janela de atendimento Grade de atendimento Capacidade Transportadoras Veículos …" at bounding box center [723, 339] width 1446 height 678
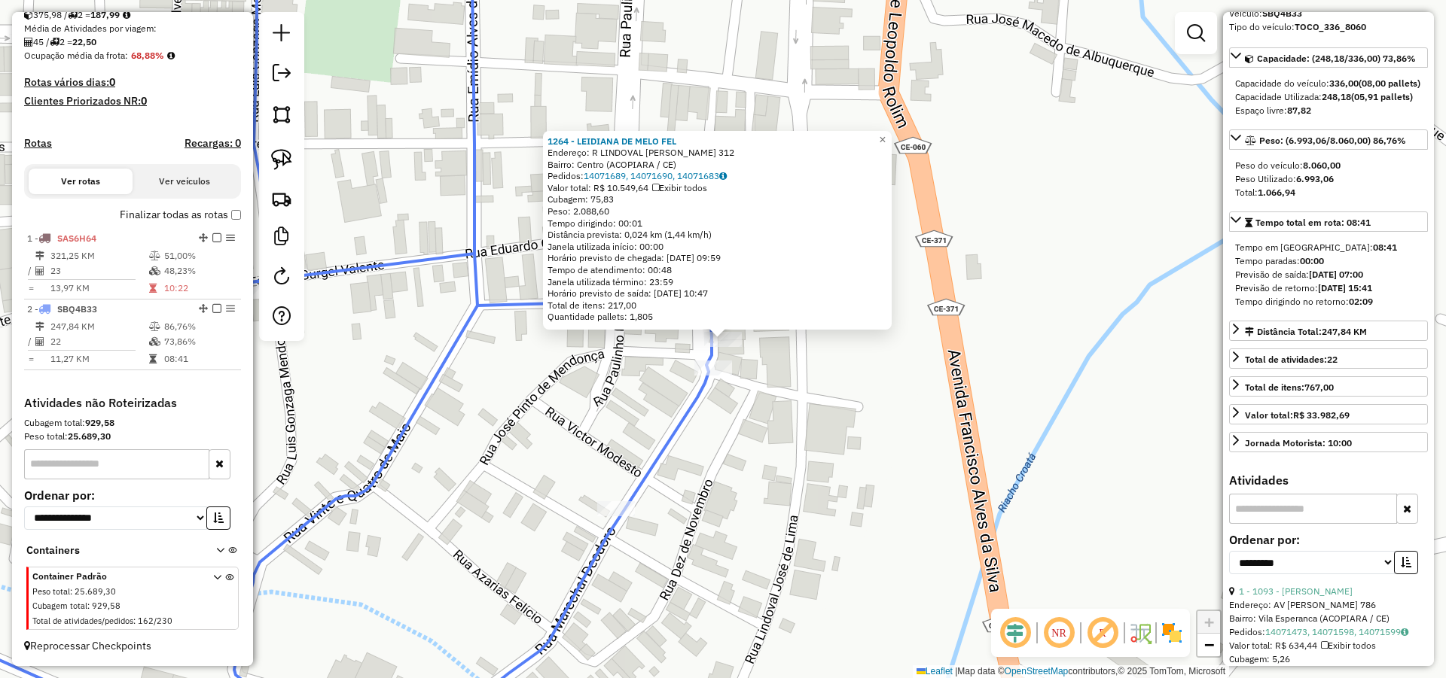
scroll to position [271, 0]
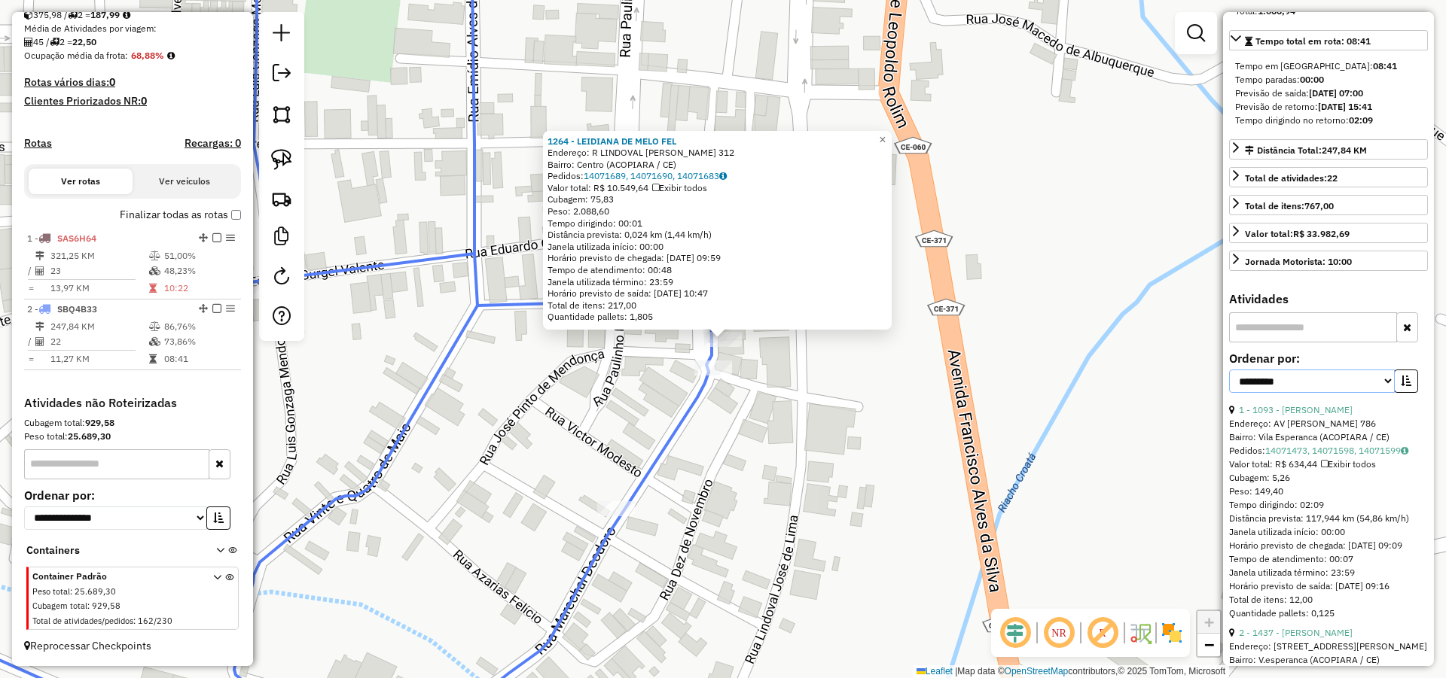
click at [1331, 393] on select "**********" at bounding box center [1312, 381] width 166 height 23
select select "*********"
click at [1229, 393] on select "**********" at bounding box center [1312, 381] width 166 height 23
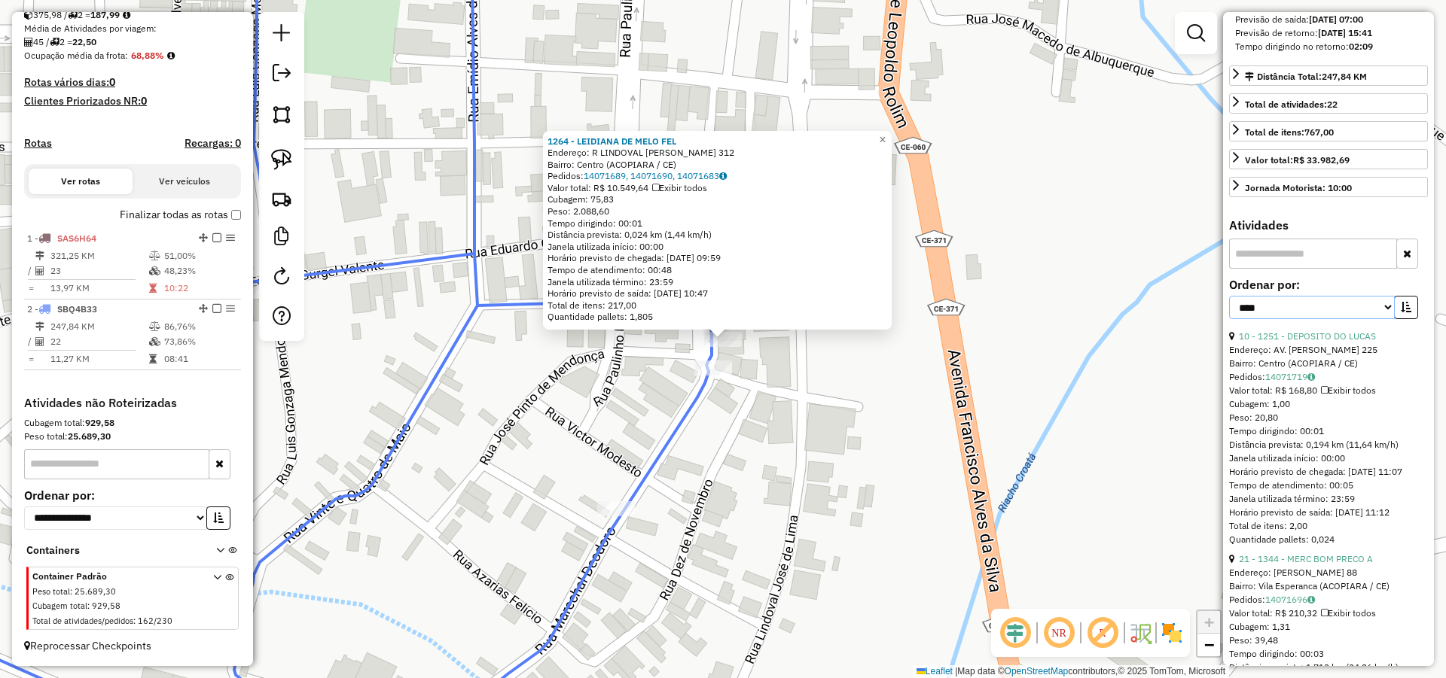
scroll to position [361, 0]
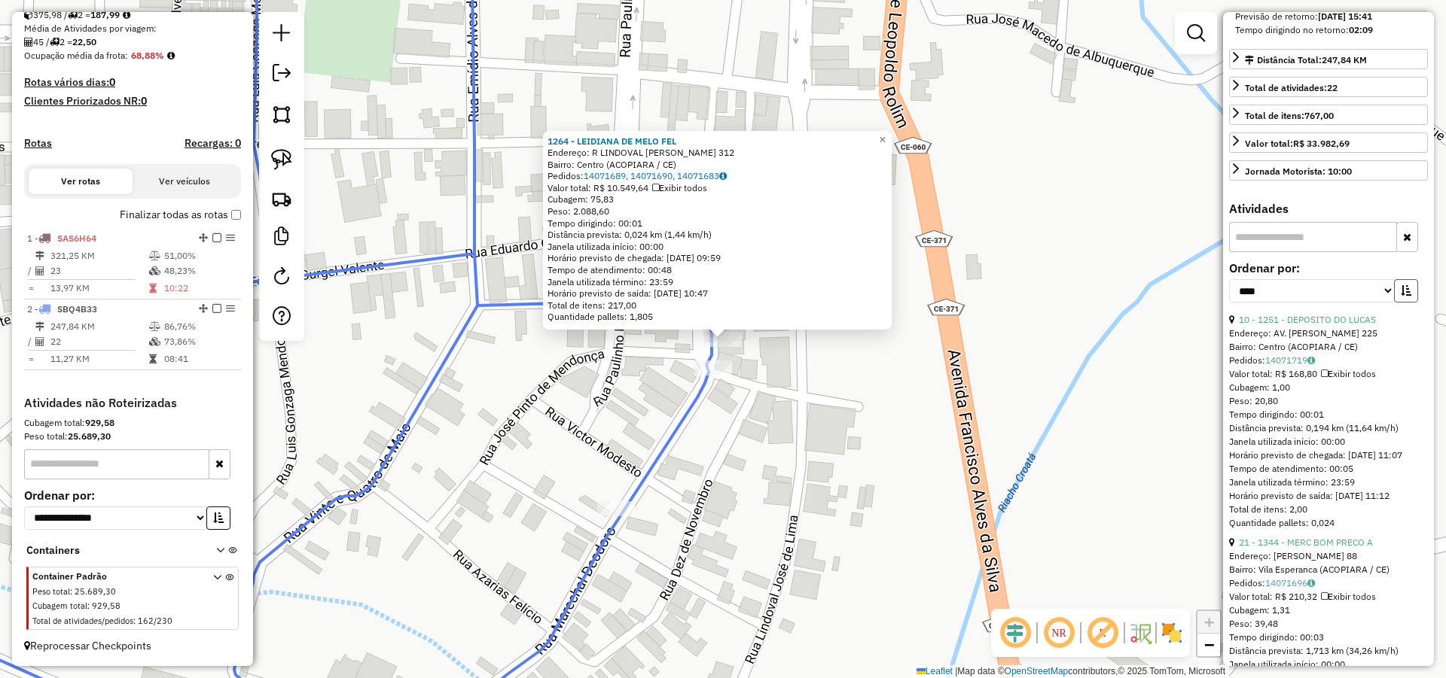
click at [1407, 303] on button "button" at bounding box center [1406, 290] width 24 height 23
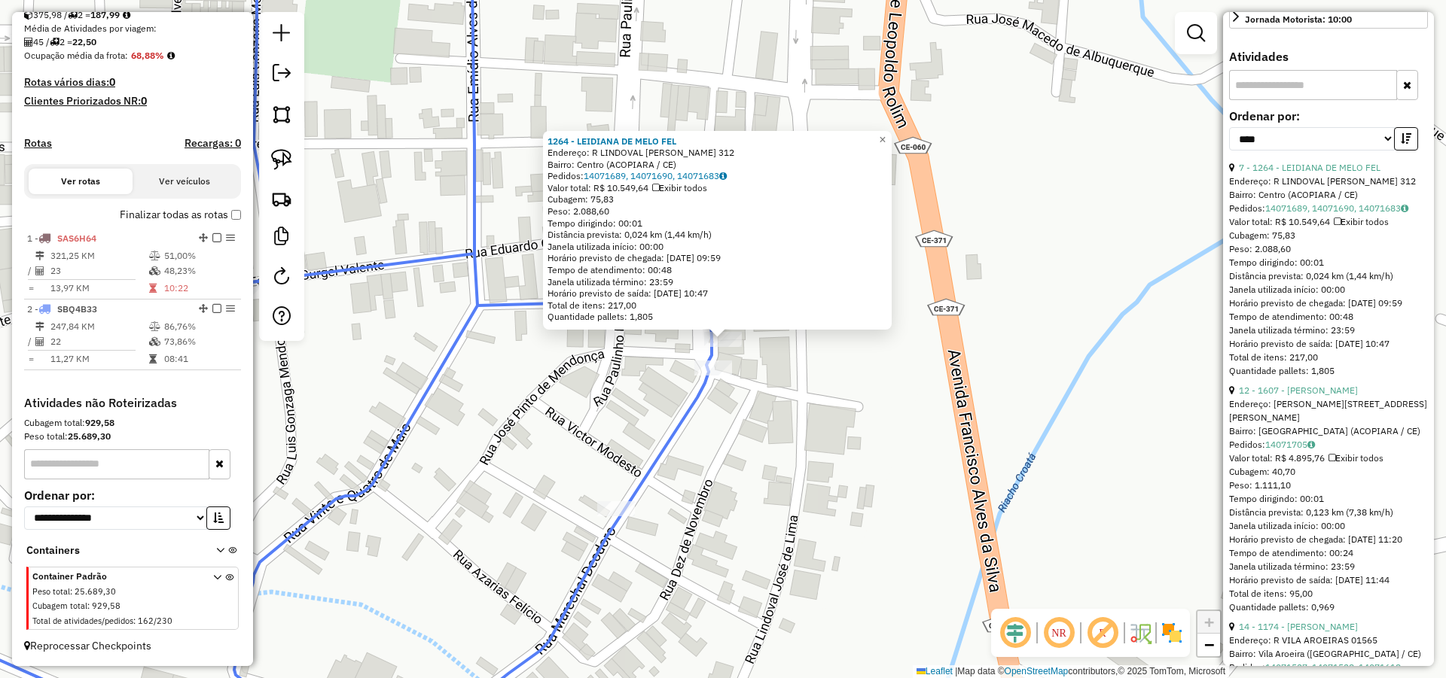
scroll to position [542, 0]
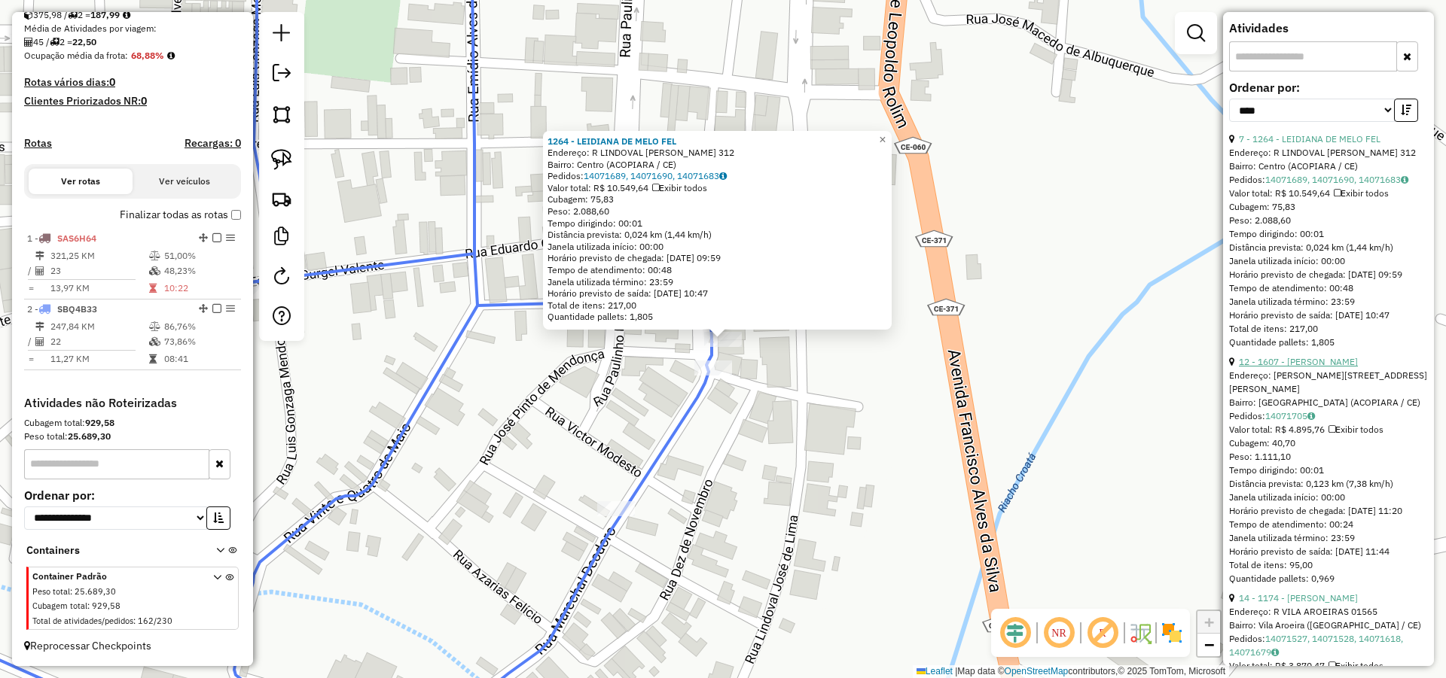
click at [1321, 367] on link "12 - 1607 - Aline Gomes Nogueira" at bounding box center [1298, 361] width 119 height 11
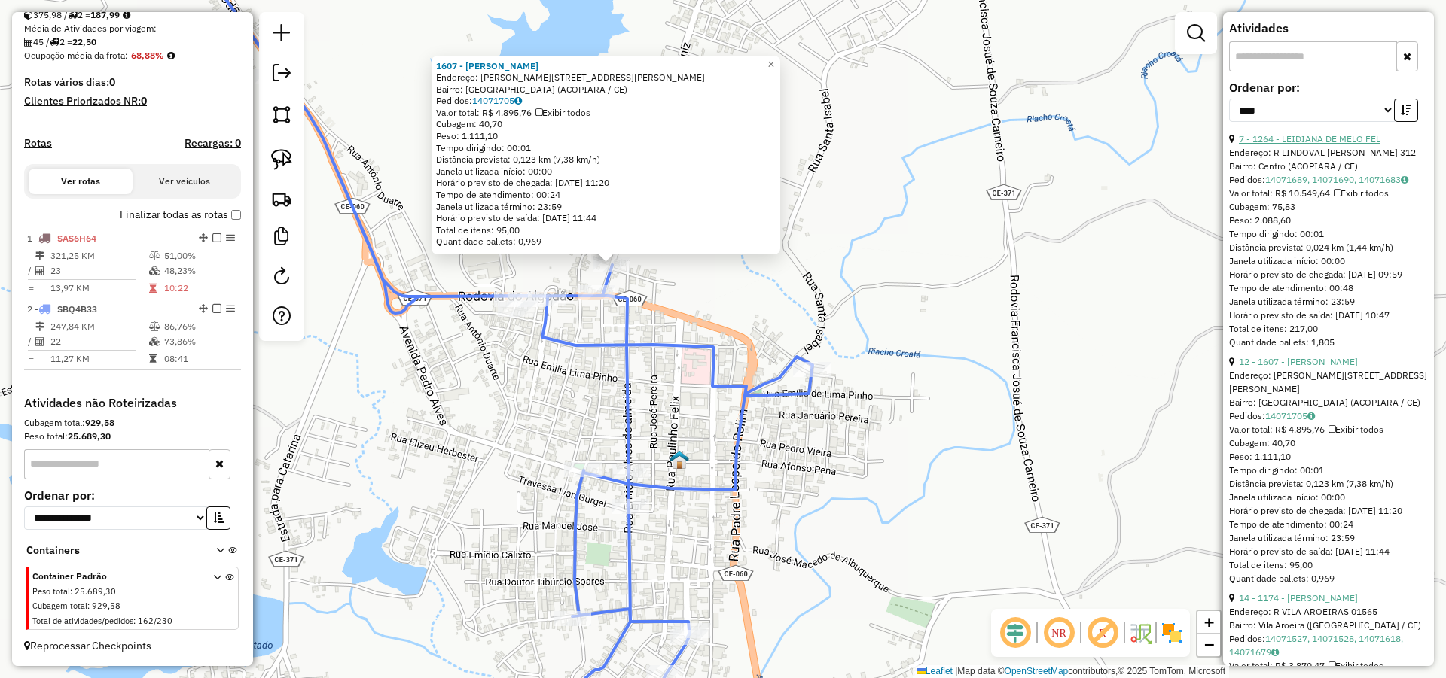
click at [1300, 145] on link "7 - 1264 - LEIDIANA DE MELO FEL" at bounding box center [1310, 138] width 142 height 11
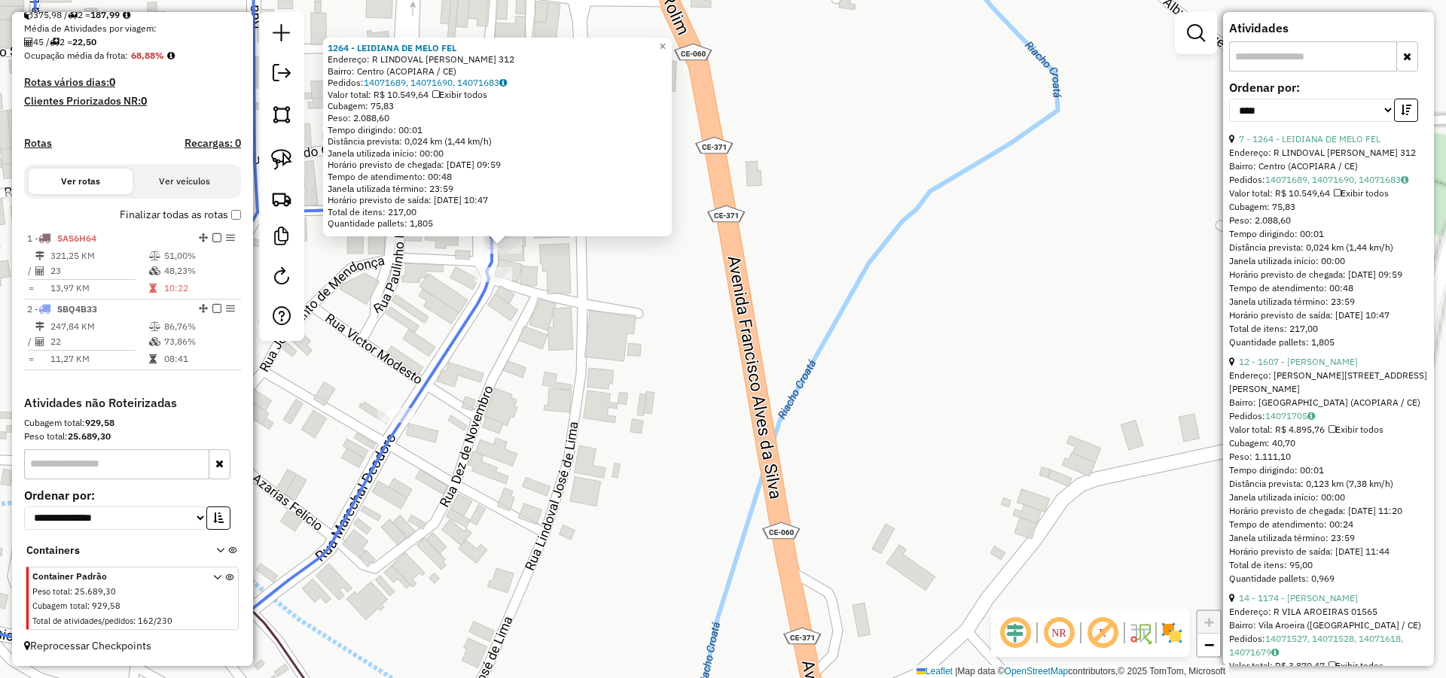
drag, startPoint x: 694, startPoint y: 325, endPoint x: 767, endPoint y: 335, distance: 73.7
click at [765, 337] on div "1264 - LEIDIANA DE MELO FEL Endereço: R LINDOVAL JOSE DE LIMA 312 Bairro: Centr…" at bounding box center [723, 339] width 1446 height 678
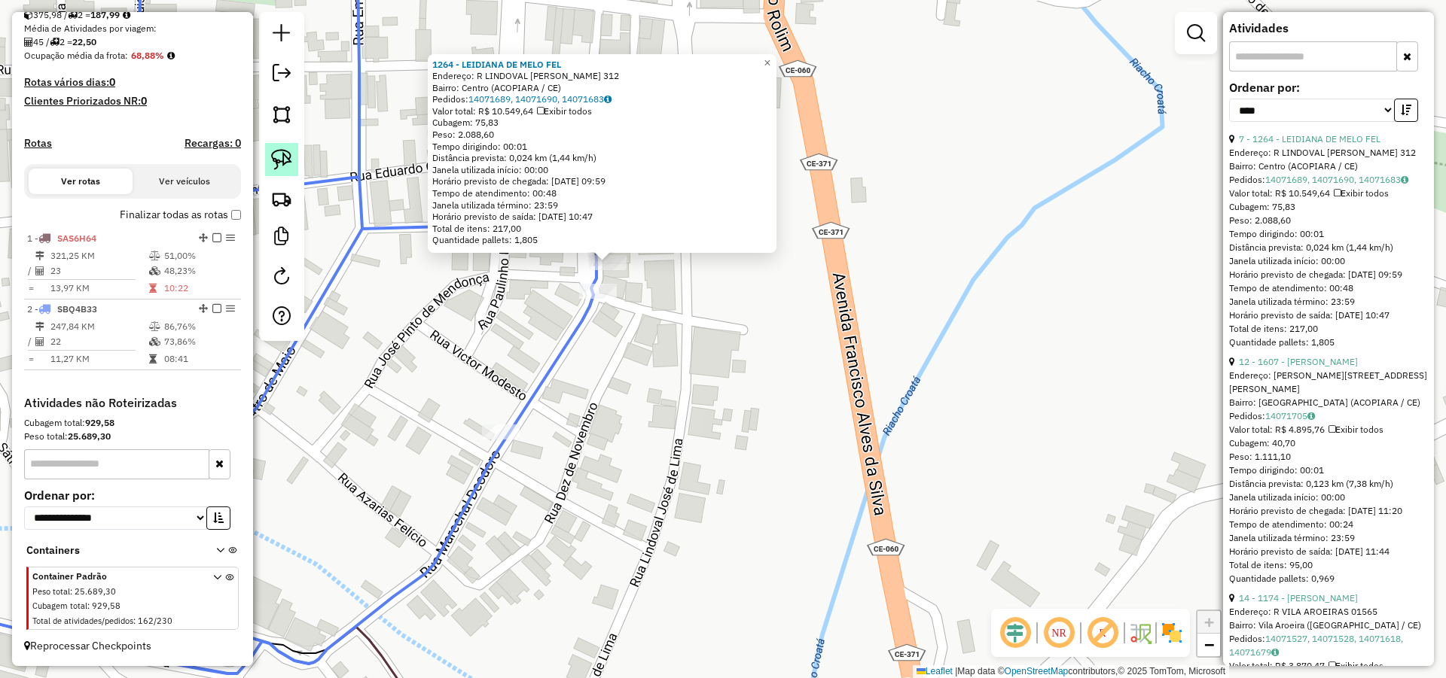
click at [294, 153] on link at bounding box center [281, 159] width 33 height 33
drag, startPoint x: 673, startPoint y: 289, endPoint x: 618, endPoint y: 252, distance: 66.2
click at [618, 252] on div "1264 - LEIDIANA DE MELO FEL Endereço: R LINDOVAL JOSE DE LIMA 312 Bairro: Centr…" at bounding box center [723, 339] width 1446 height 678
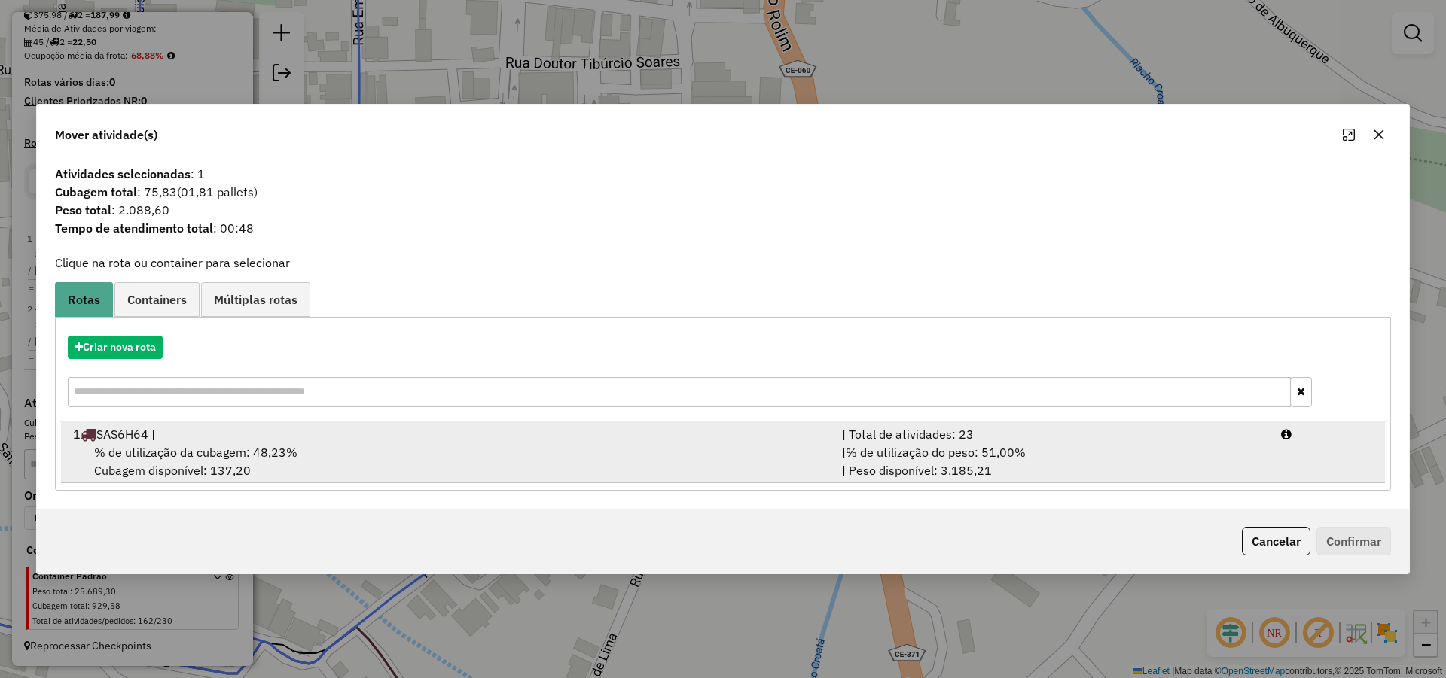
click at [856, 454] on span "% de utilização do peso: 51,00%" at bounding box center [936, 452] width 180 height 15
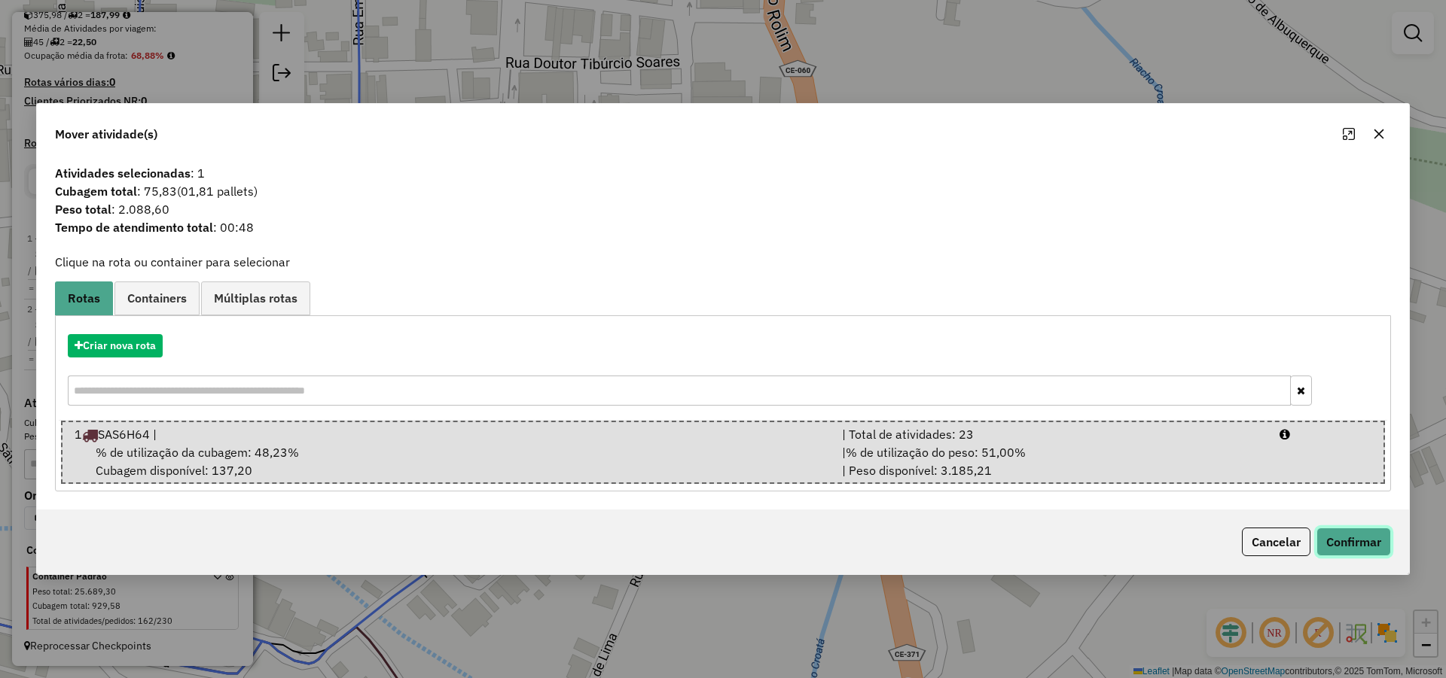
click at [1356, 532] on button "Confirmar" at bounding box center [1353, 542] width 75 height 29
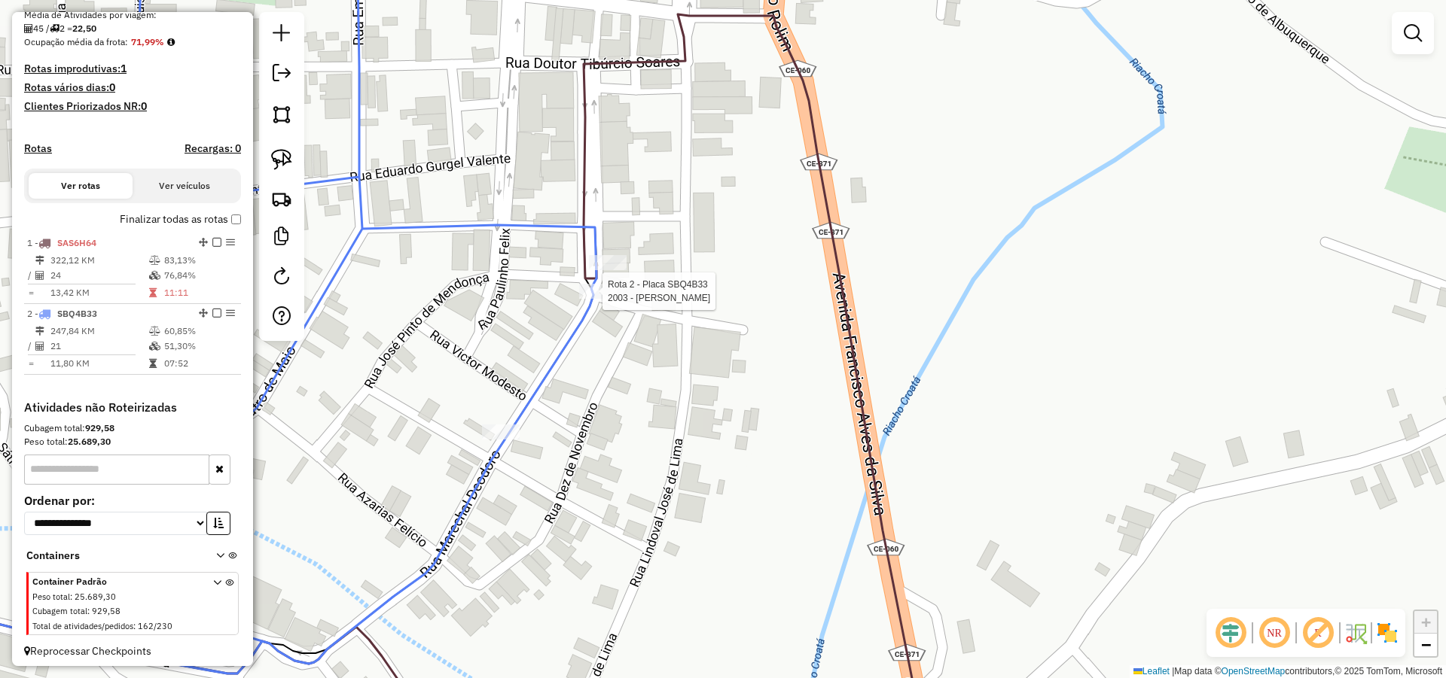
click at [614, 299] on div at bounding box center [598, 291] width 38 height 15
select select "*********"
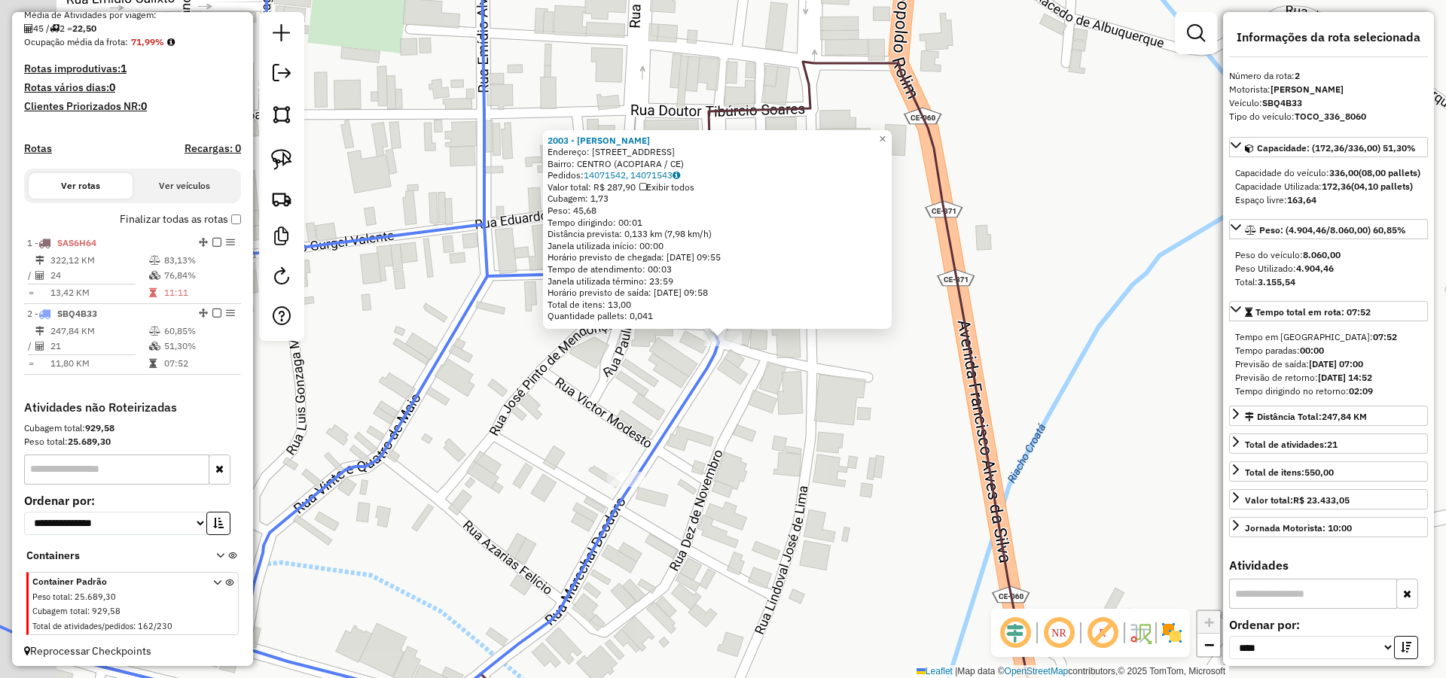
scroll to position [367, 0]
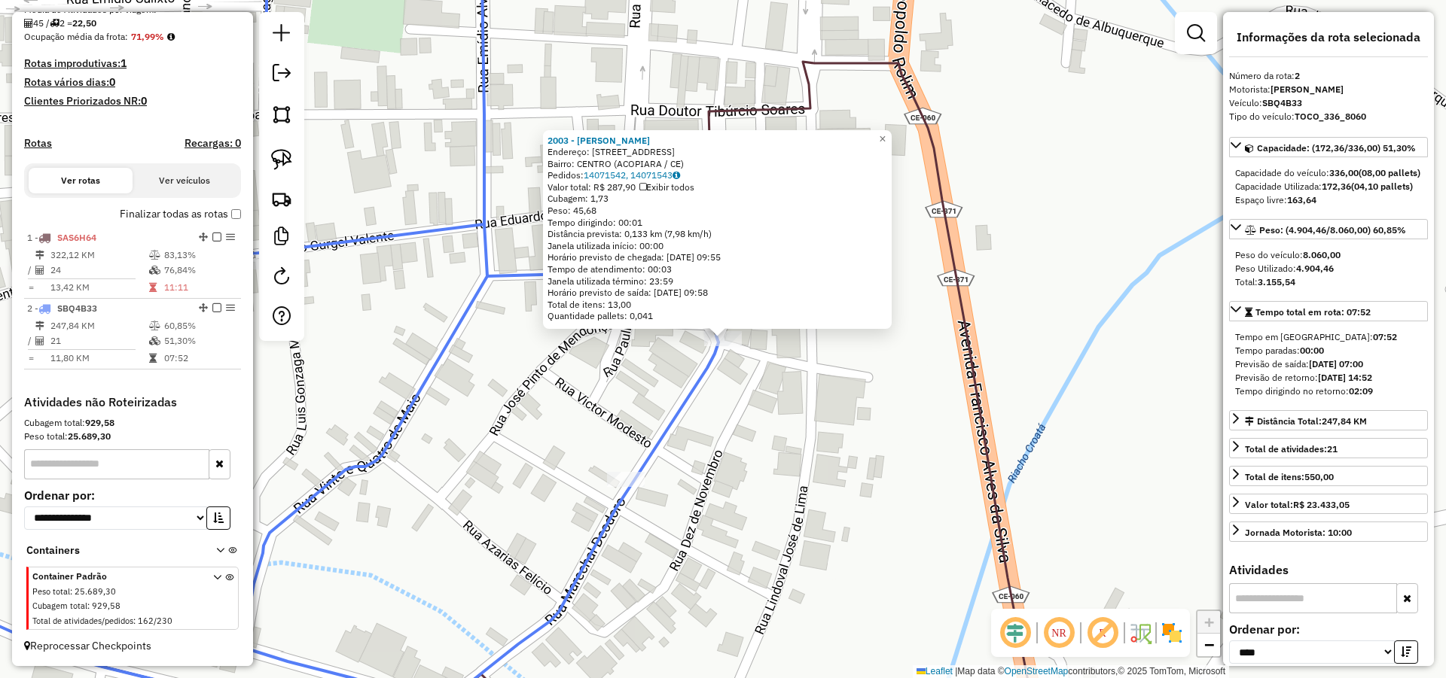
click at [830, 488] on div "2003 - JERONIMO DE MEDEIROS Endereço: R RUA MAL DEODORO 243 Bairro: CENTRO (ACO…" at bounding box center [723, 339] width 1446 height 678
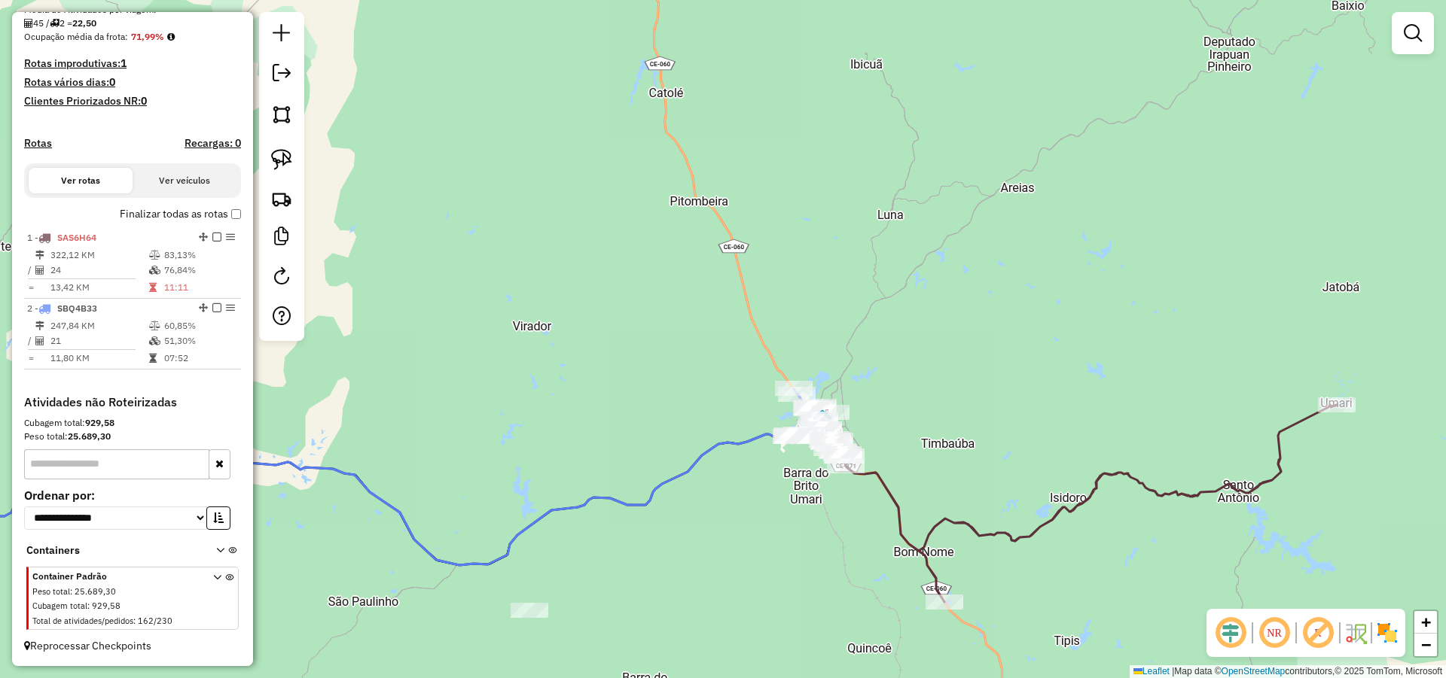
drag, startPoint x: 773, startPoint y: 481, endPoint x: 755, endPoint y: 411, distance: 72.3
click at [762, 418] on div "Janela de atendimento Grade de atendimento Capacidade Transportadoras Veículos …" at bounding box center [723, 339] width 1446 height 678
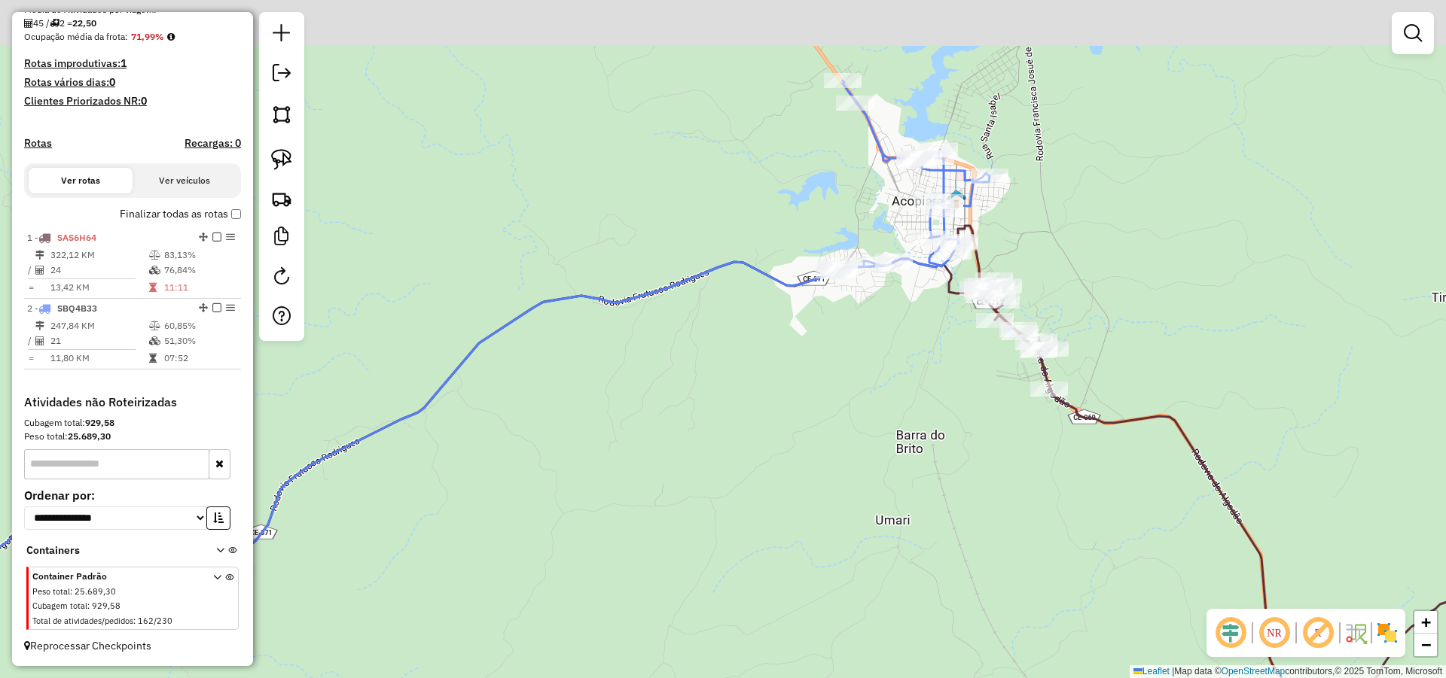
drag, startPoint x: 908, startPoint y: 379, endPoint x: 895, endPoint y: 419, distance: 42.1
click at [898, 413] on div "Janela de atendimento Grade de atendimento Capacidade Transportadoras Veículos …" at bounding box center [723, 339] width 1446 height 678
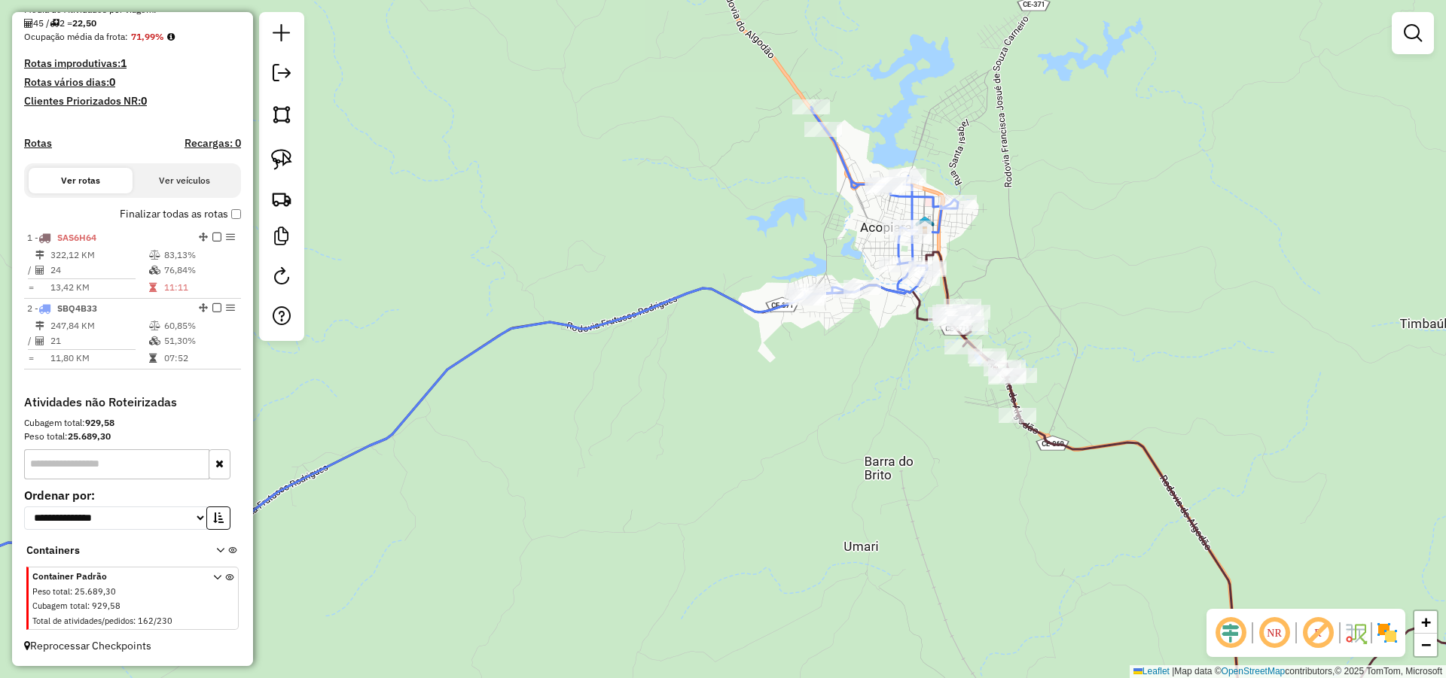
drag, startPoint x: 952, startPoint y: 367, endPoint x: 913, endPoint y: 389, distance: 45.5
click at [913, 389] on div "Janela de atendimento Grade de atendimento Capacidade Transportadoras Veículos …" at bounding box center [723, 339] width 1446 height 678
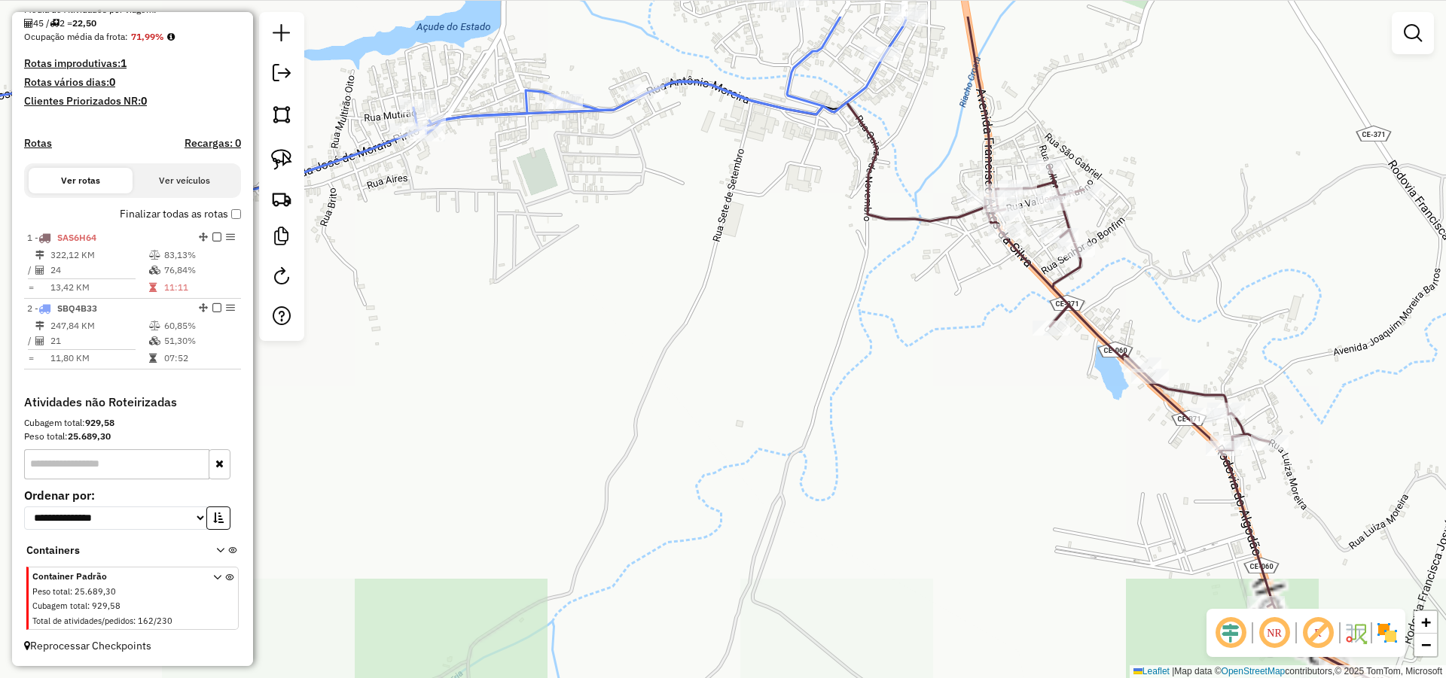
drag, startPoint x: 912, startPoint y: 355, endPoint x: 893, endPoint y: 382, distance: 33.6
click at [893, 382] on div "Janela de atendimento Grade de atendimento Capacidade Transportadoras Veículos …" at bounding box center [723, 339] width 1446 height 678
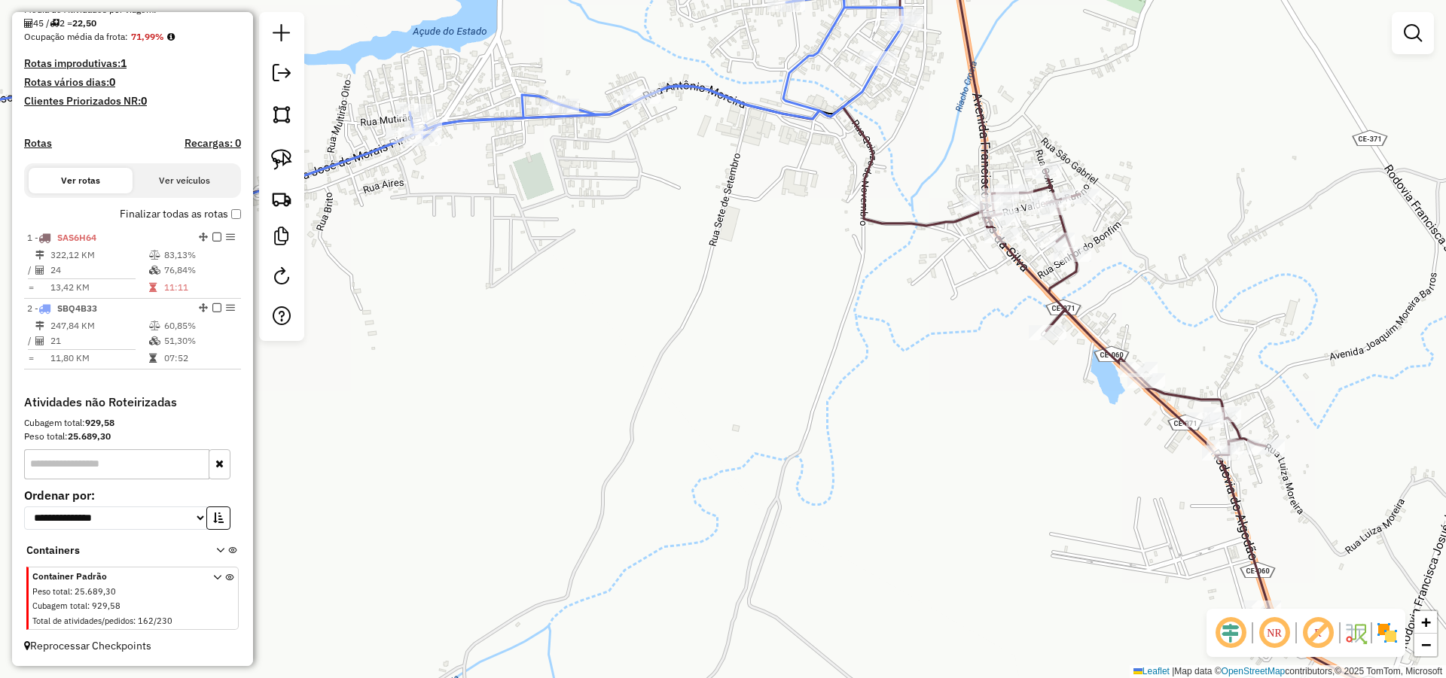
drag, startPoint x: 861, startPoint y: 373, endPoint x: 878, endPoint y: 382, distance: 18.5
click at [871, 379] on div "Janela de atendimento Grade de atendimento Capacidade Transportadoras Veículos …" at bounding box center [723, 339] width 1446 height 678
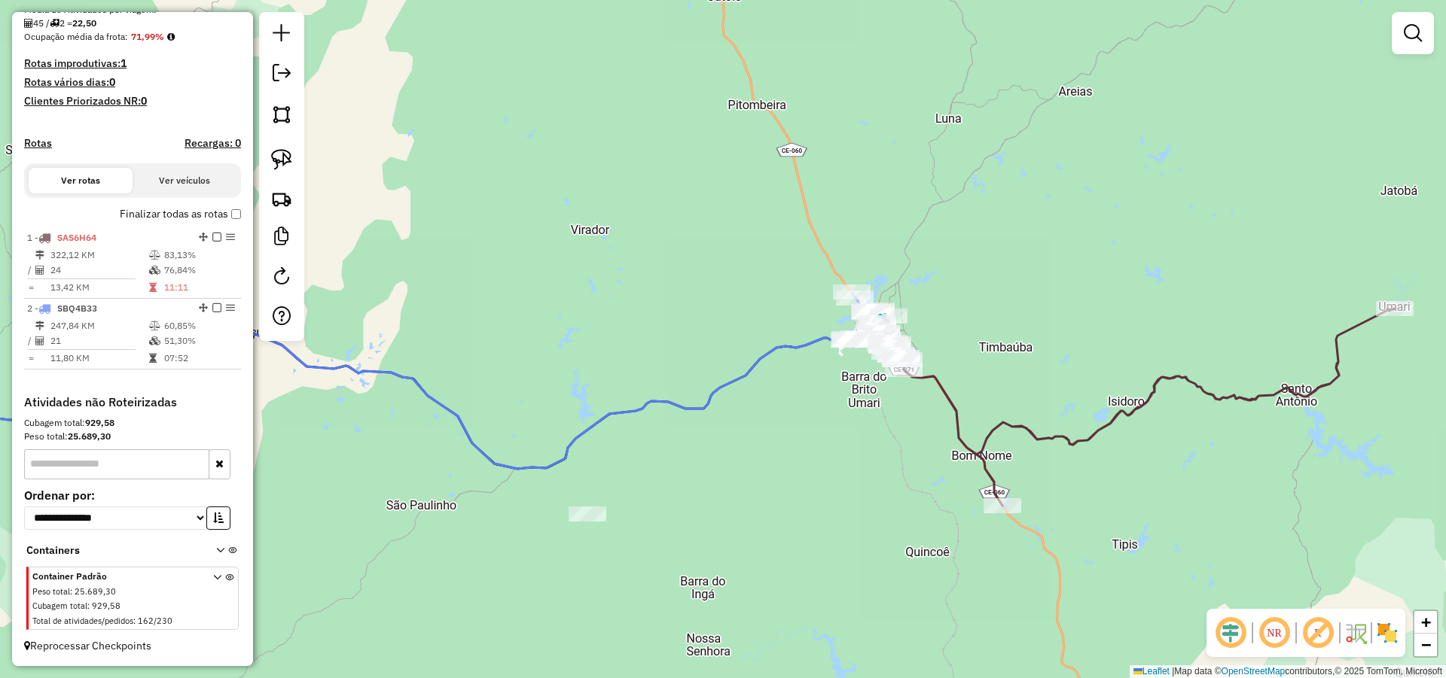
drag, startPoint x: 782, startPoint y: 419, endPoint x: 1054, endPoint y: 252, distance: 319.7
click at [1056, 249] on div "Janela de atendimento Grade de atendimento Capacidade Transportadoras Veículos …" at bounding box center [723, 339] width 1446 height 678
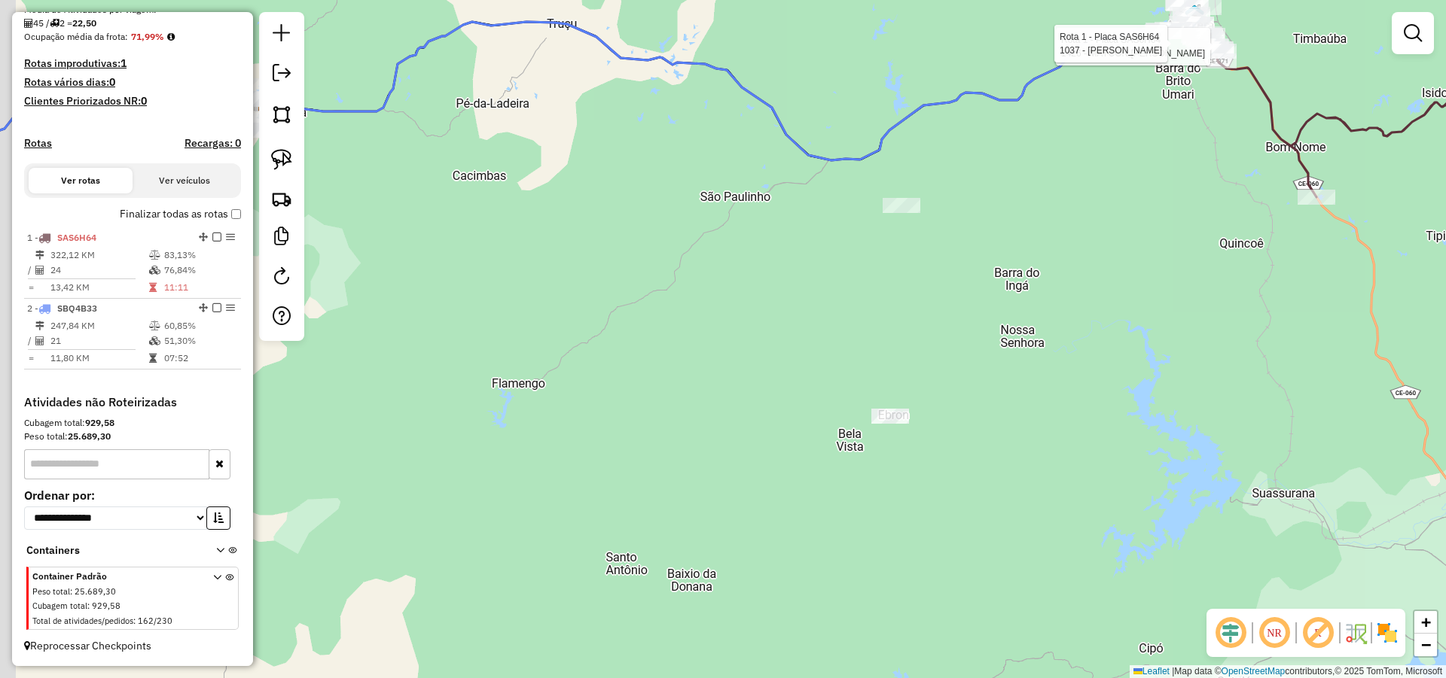
drag, startPoint x: 925, startPoint y: 414, endPoint x: 1013, endPoint y: 214, distance: 218.5
click at [1006, 225] on div "Rota 1 - Placa SAS6H64 1426 - MAYCON IGOR HOLANDA Rota 1 - Placa SAS6H64 1037 -…" at bounding box center [723, 339] width 1446 height 678
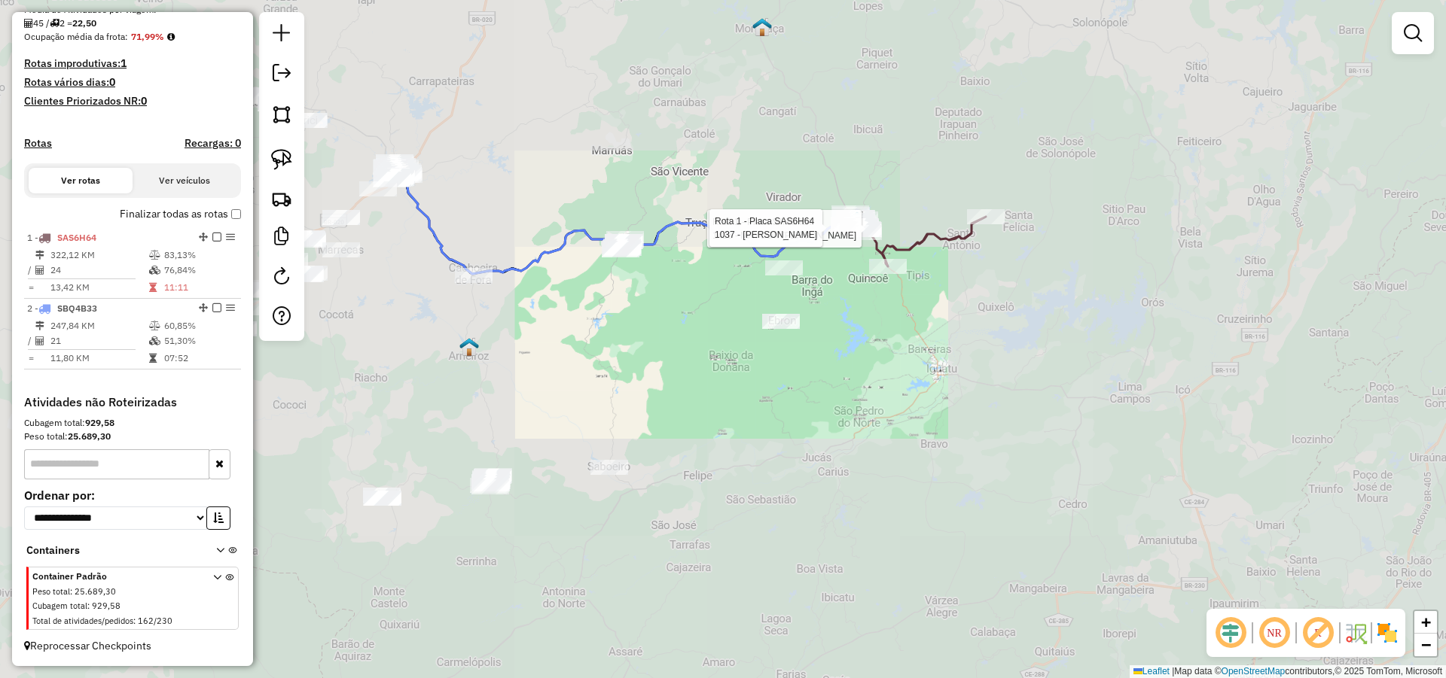
drag, startPoint x: 739, startPoint y: 321, endPoint x: 882, endPoint y: 212, distance: 180.0
click at [882, 212] on div "Rota 1 - Placa SAS6H64 1426 - MAYCON IGOR HOLANDA Rota 1 - Placa SAS6H64 1037 -…" at bounding box center [723, 339] width 1446 height 678
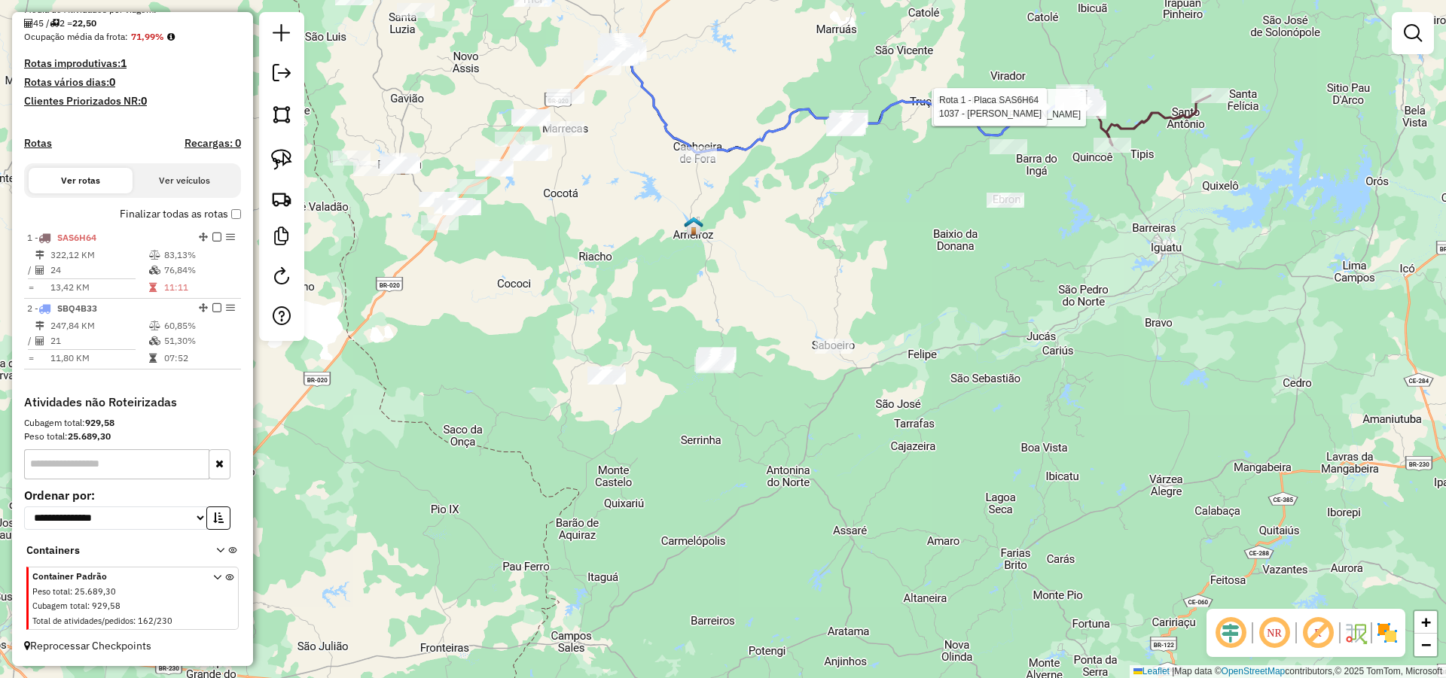
drag, startPoint x: 857, startPoint y: 224, endPoint x: 885, endPoint y: 319, distance: 99.6
click at [885, 319] on div "Rota 1 - Placa SAS6H64 1426 - MAYCON IGOR HOLANDA Rota 1 - Placa SAS6H64 1037 -…" at bounding box center [723, 339] width 1446 height 678
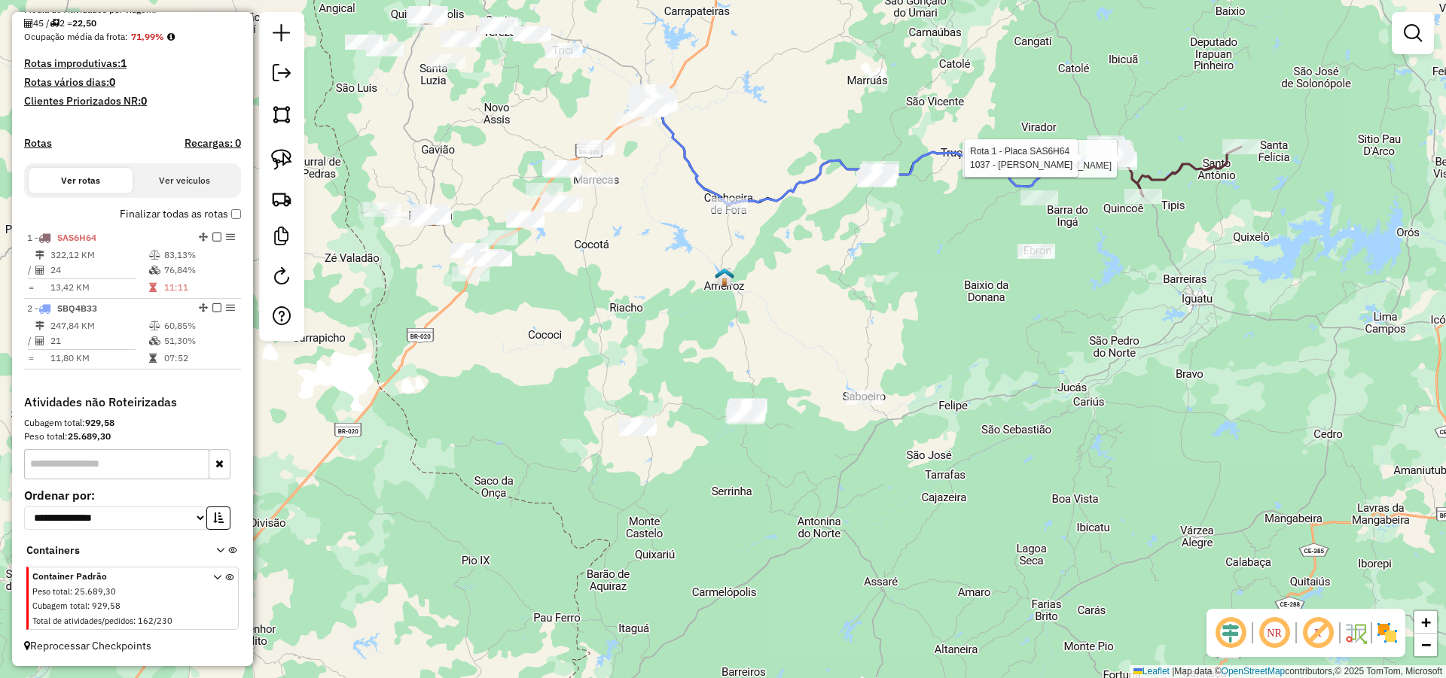
click at [847, 308] on div "Rota 1 - Placa SAS6H64 1426 - MAYCON IGOR HOLANDA Rota 1 - Placa SAS6H64 1037 -…" at bounding box center [723, 339] width 1446 height 678
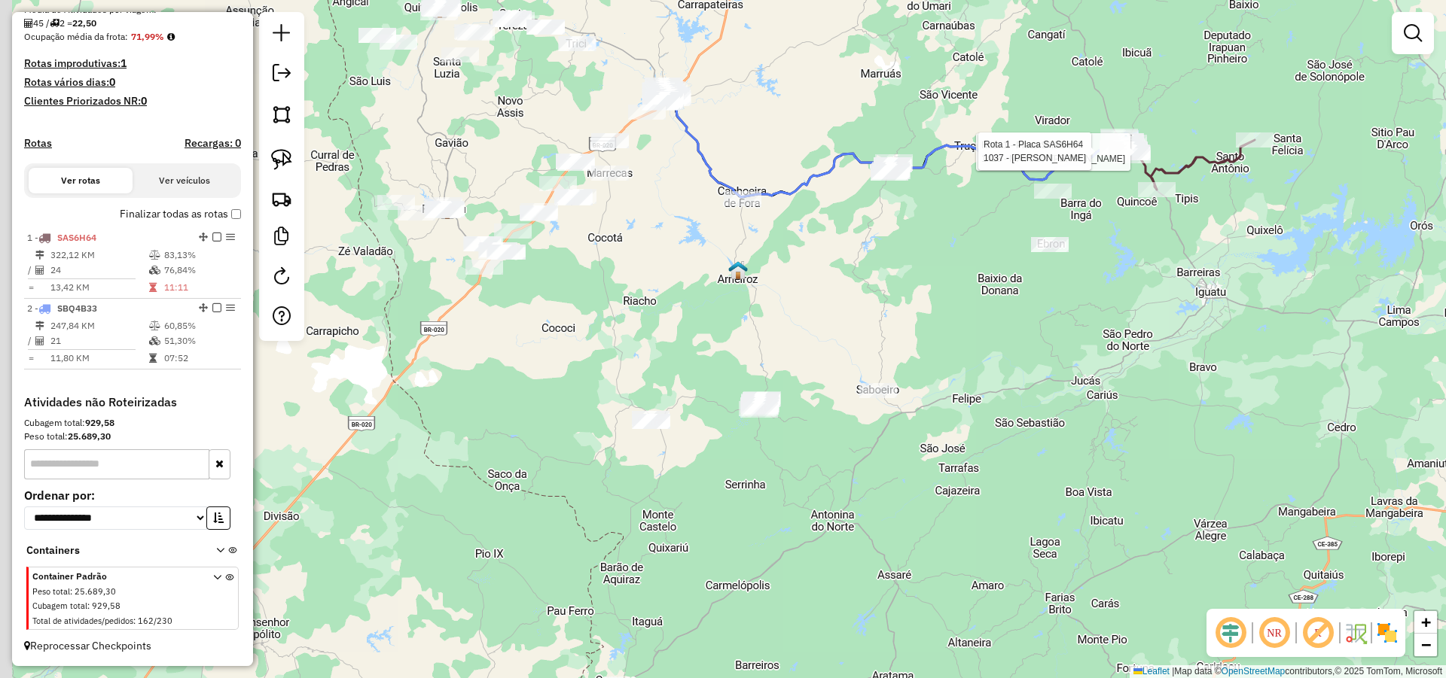
drag, startPoint x: 840, startPoint y: 300, endPoint x: 849, endPoint y: 295, distance: 10.5
click at [849, 295] on div "Rota 1 - Placa SAS6H64 1426 - MAYCON IGOR HOLANDA Rota 1 - Placa SAS6H64 1037 -…" at bounding box center [723, 339] width 1446 height 678
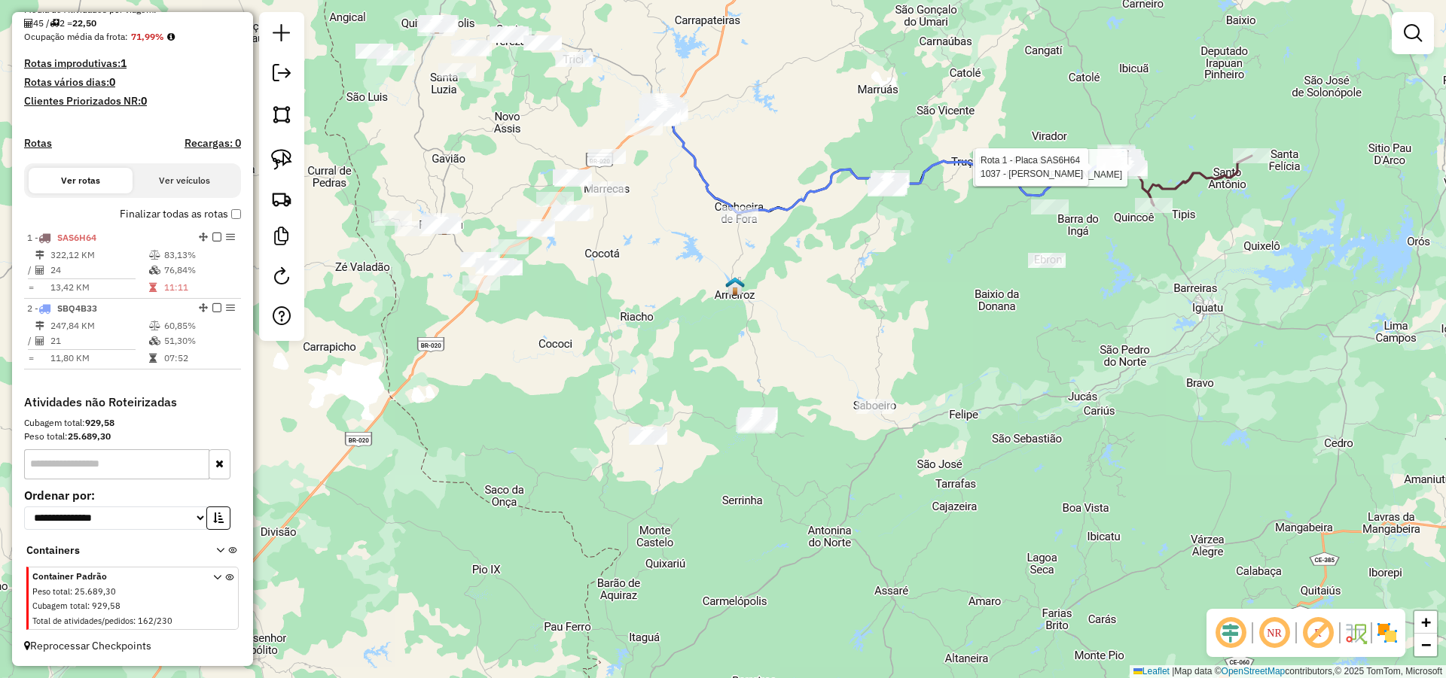
drag, startPoint x: 817, startPoint y: 273, endPoint x: 809, endPoint y: 298, distance: 26.2
click at [812, 295] on div "Rota 1 - Placa SAS6H64 1426 - MAYCON IGOR HOLANDA Rota 1 - Placa SAS6H64 1037 -…" at bounding box center [723, 339] width 1446 height 678
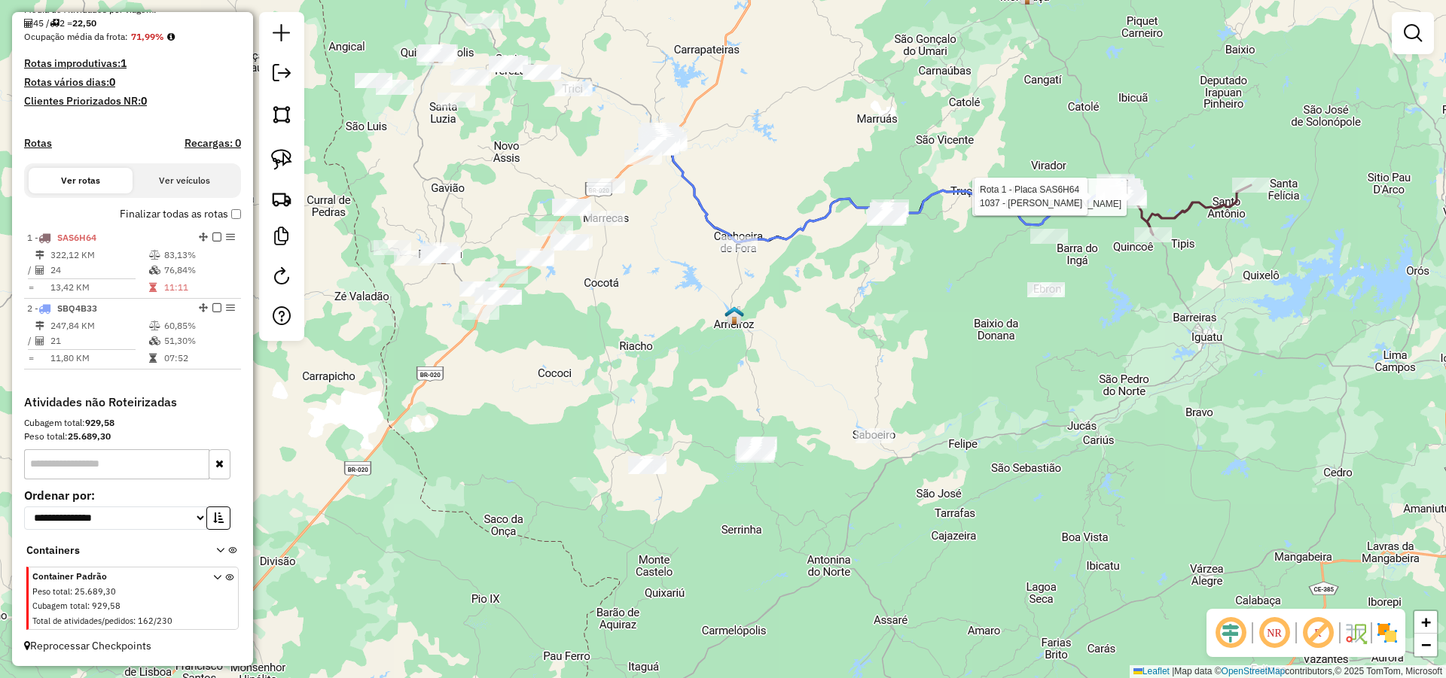
drag, startPoint x: 746, startPoint y: 290, endPoint x: 721, endPoint y: 318, distance: 37.8
click at [748, 317] on div "Rota 1 - Placa SAS6H64 1426 - MAYCON IGOR HOLANDA Rota 1 - Placa SAS6H64 1037 -…" at bounding box center [723, 339] width 1446 height 678
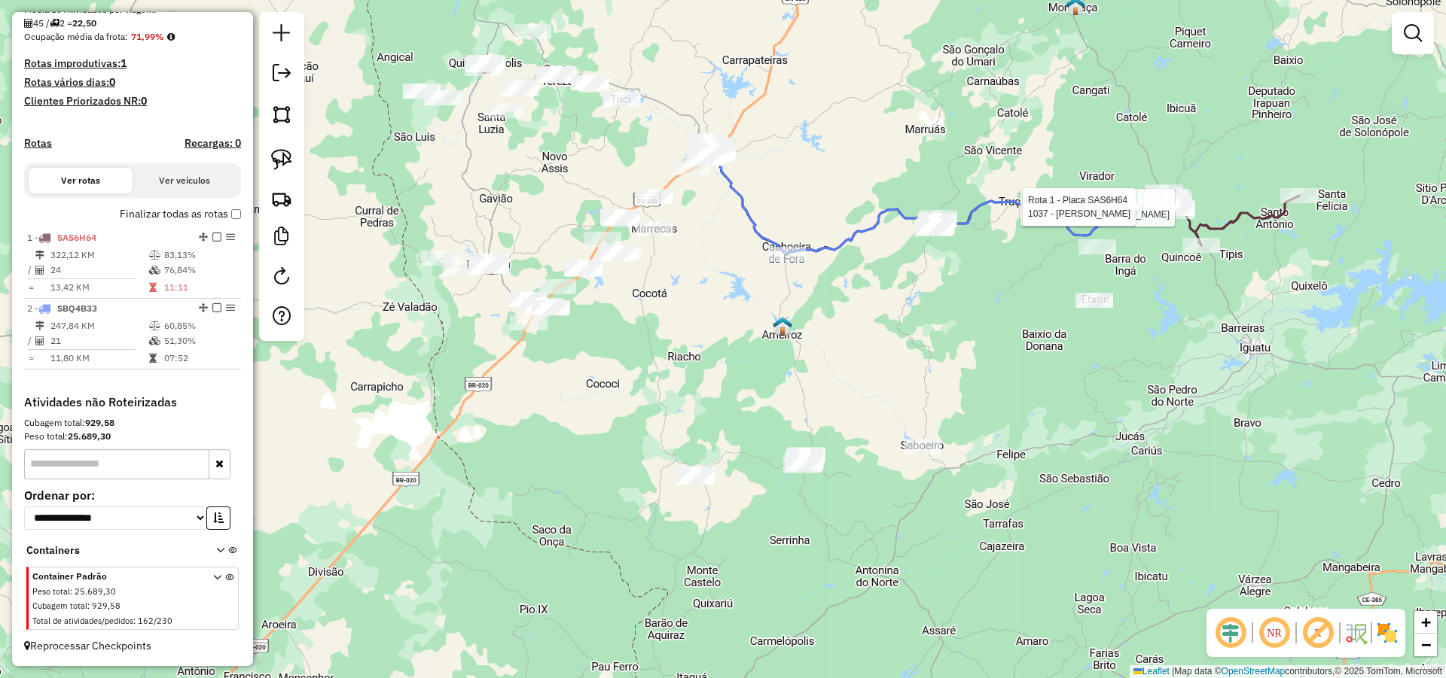
drag, startPoint x: 732, startPoint y: 326, endPoint x: 778, endPoint y: 328, distance: 46.0
click at [766, 327] on div "Rota 1 - Placa SAS6H64 1426 - MAYCON IGOR HOLANDA Rota 1 - Placa SAS6H64 1037 -…" at bounding box center [723, 339] width 1446 height 678
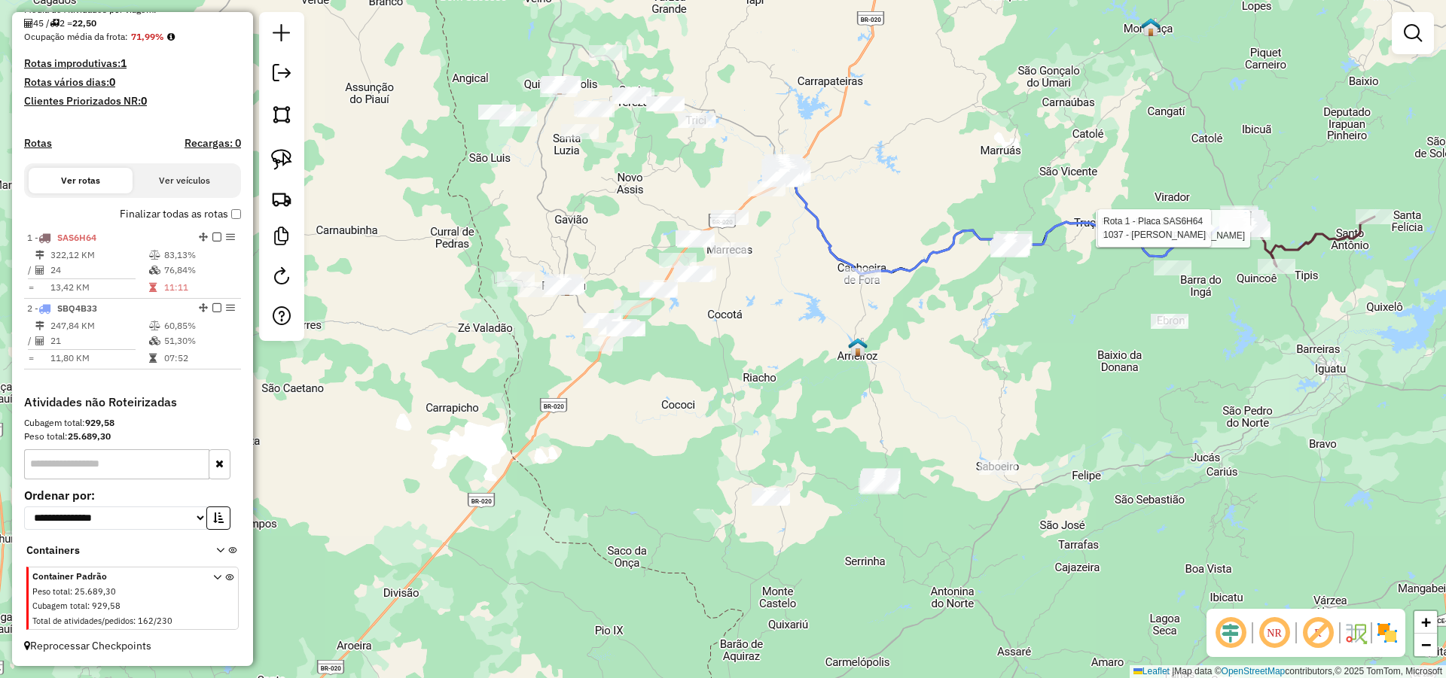
drag, startPoint x: 790, startPoint y: 347, endPoint x: 814, endPoint y: 352, distance: 24.7
click at [814, 352] on div "Rota 1 - Placa SAS6H64 1426 - MAYCON IGOR HOLANDA Rota 1 - Placa SAS6H64 1037 -…" at bounding box center [723, 339] width 1446 height 678
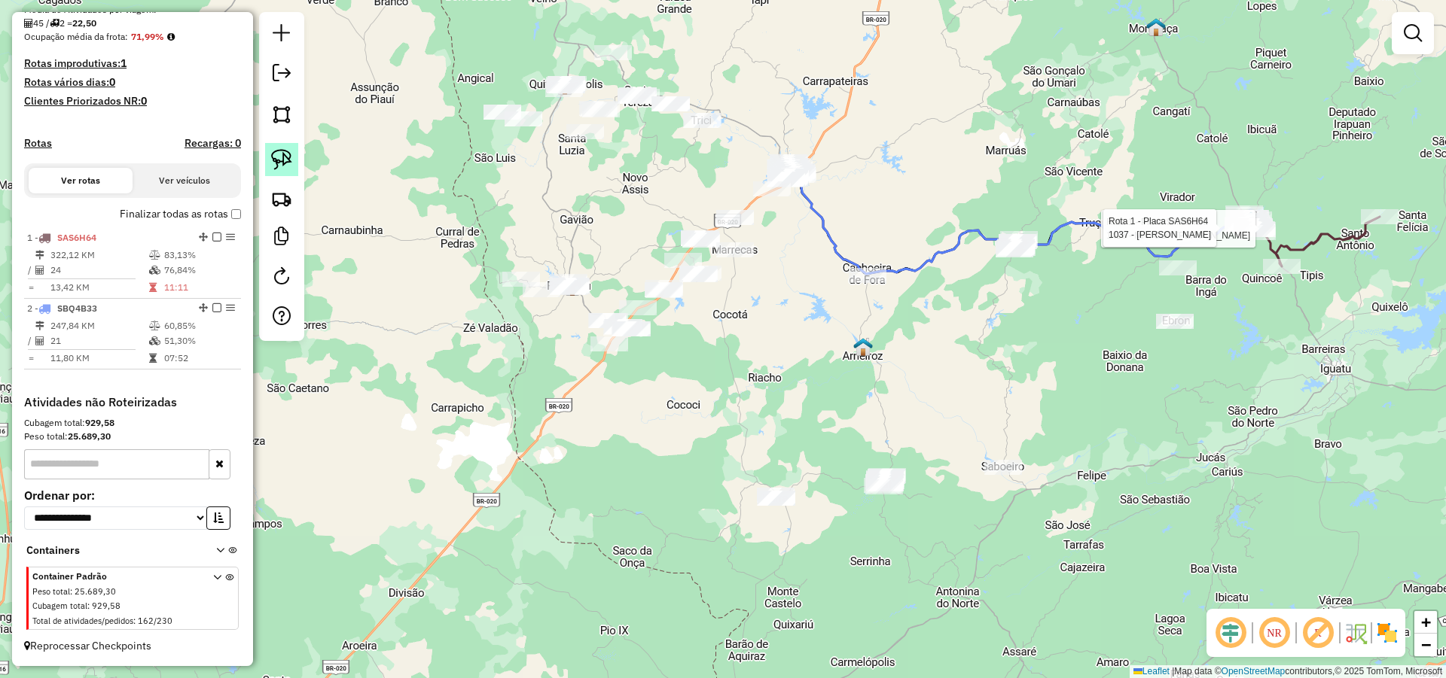
click at [270, 154] on link at bounding box center [281, 159] width 33 height 33
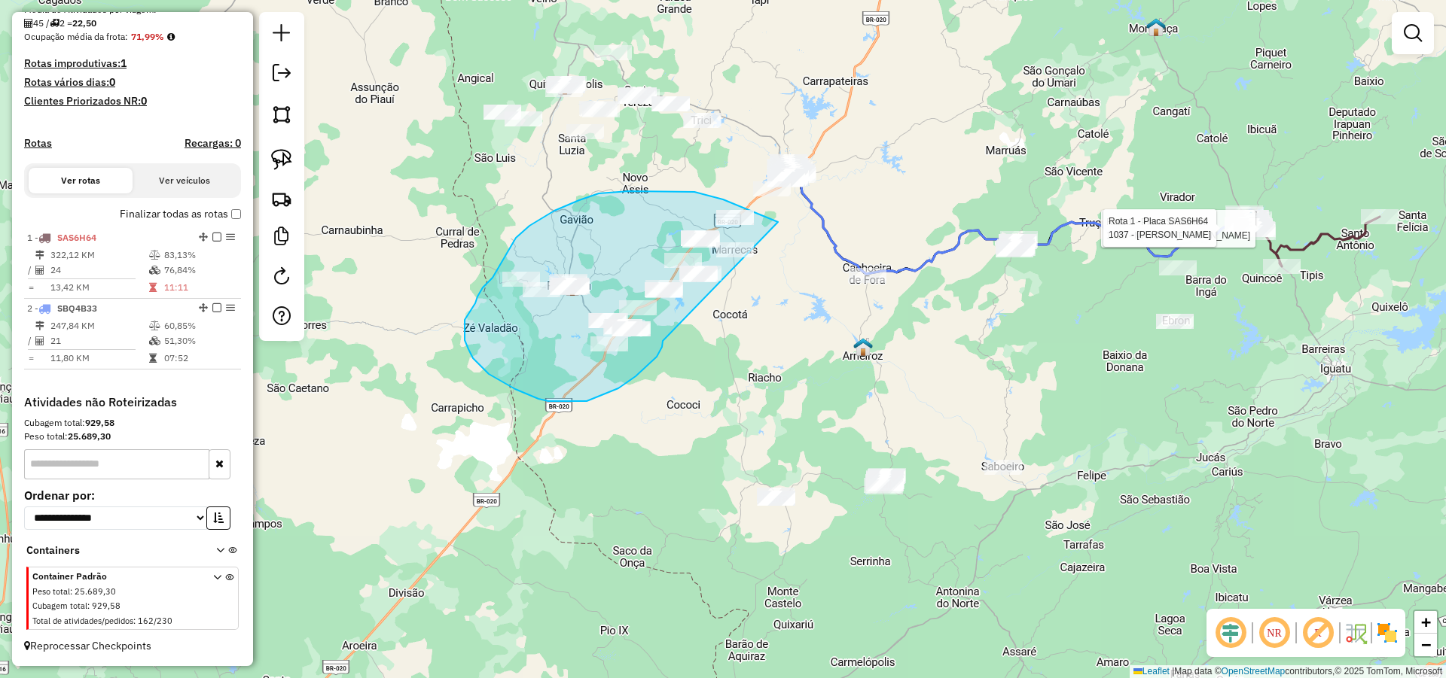
drag, startPoint x: 754, startPoint y: 212, endPoint x: 663, endPoint y: 341, distance: 157.7
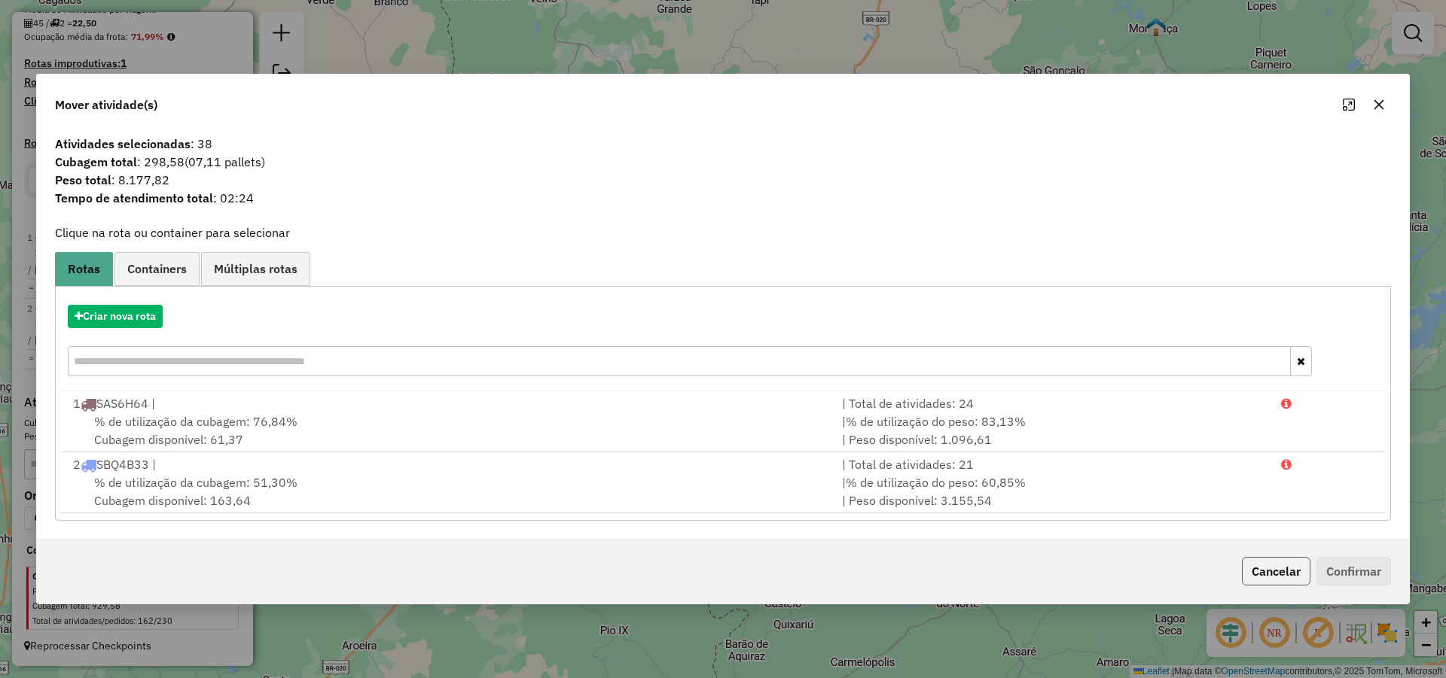
click at [1264, 565] on button "Cancelar" at bounding box center [1276, 571] width 69 height 29
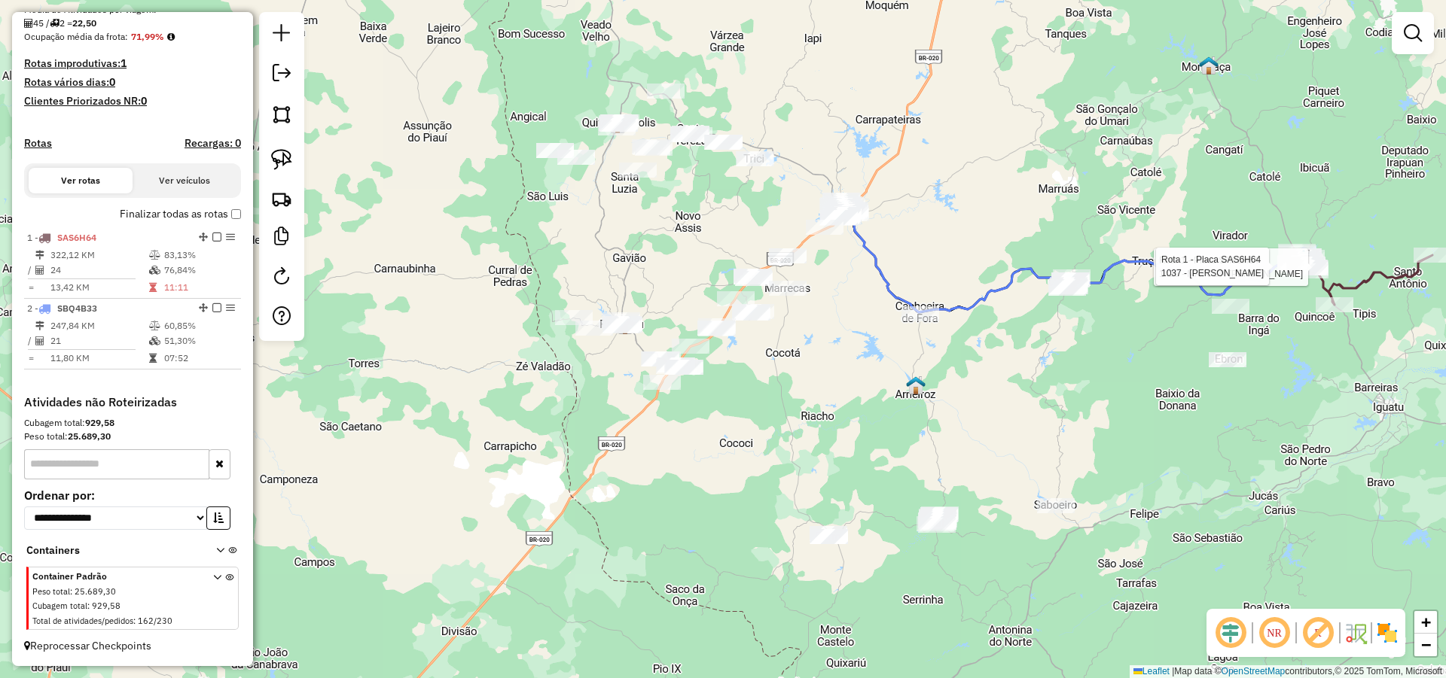
click at [794, 392] on div "Rota 1 - Placa SAS6H64 1426 - MAYCON IGOR HOLANDA Rota 1 - Placa SAS6H64 1037 -…" at bounding box center [723, 339] width 1446 height 678
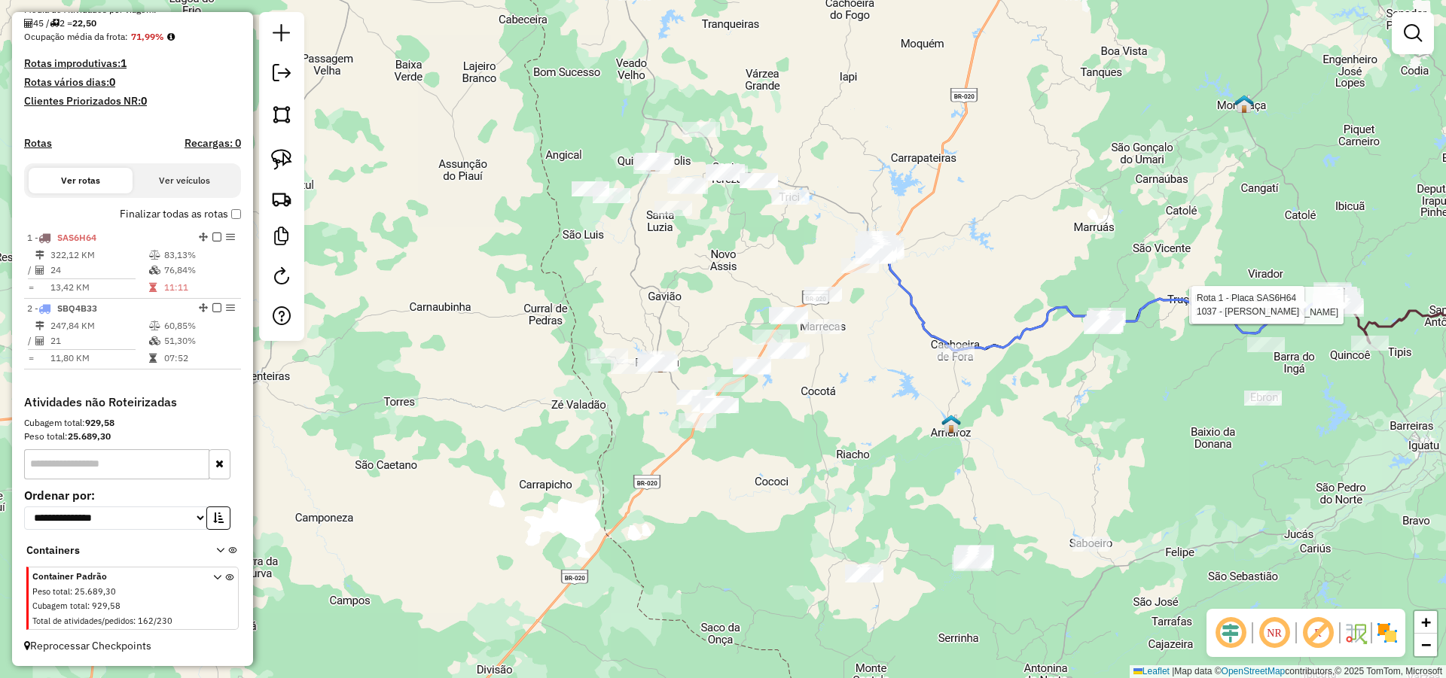
drag, startPoint x: 794, startPoint y: 397, endPoint x: 801, endPoint y: 404, distance: 10.6
click at [801, 404] on div "Rota 1 - Placa SAS6H64 1426 - MAYCON IGOR HOLANDA Rota 1 - Placa SAS6H64 1037 -…" at bounding box center [723, 339] width 1446 height 678
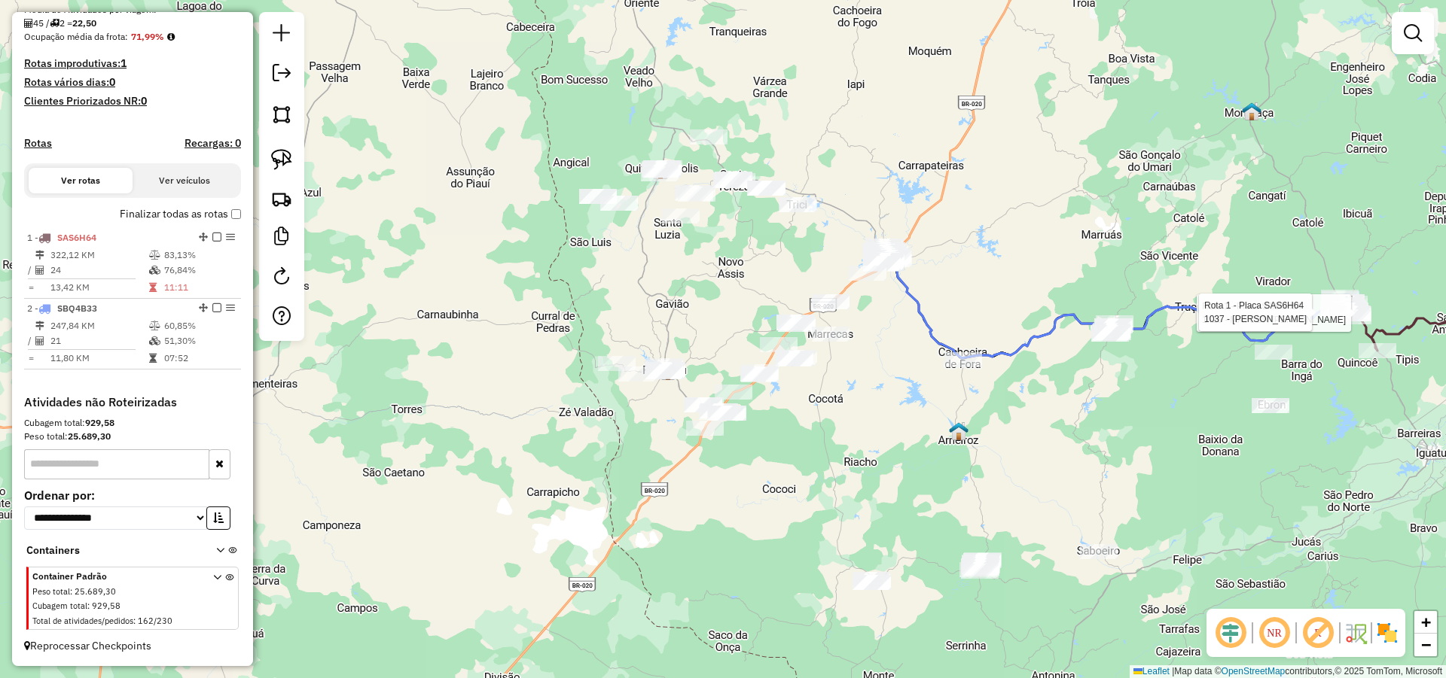
click at [832, 403] on div "Rota 1 - Placa SAS6H64 1426 - MAYCON IGOR HOLANDA Rota 1 - Placa SAS6H64 1037 -…" at bounding box center [723, 339] width 1446 height 678
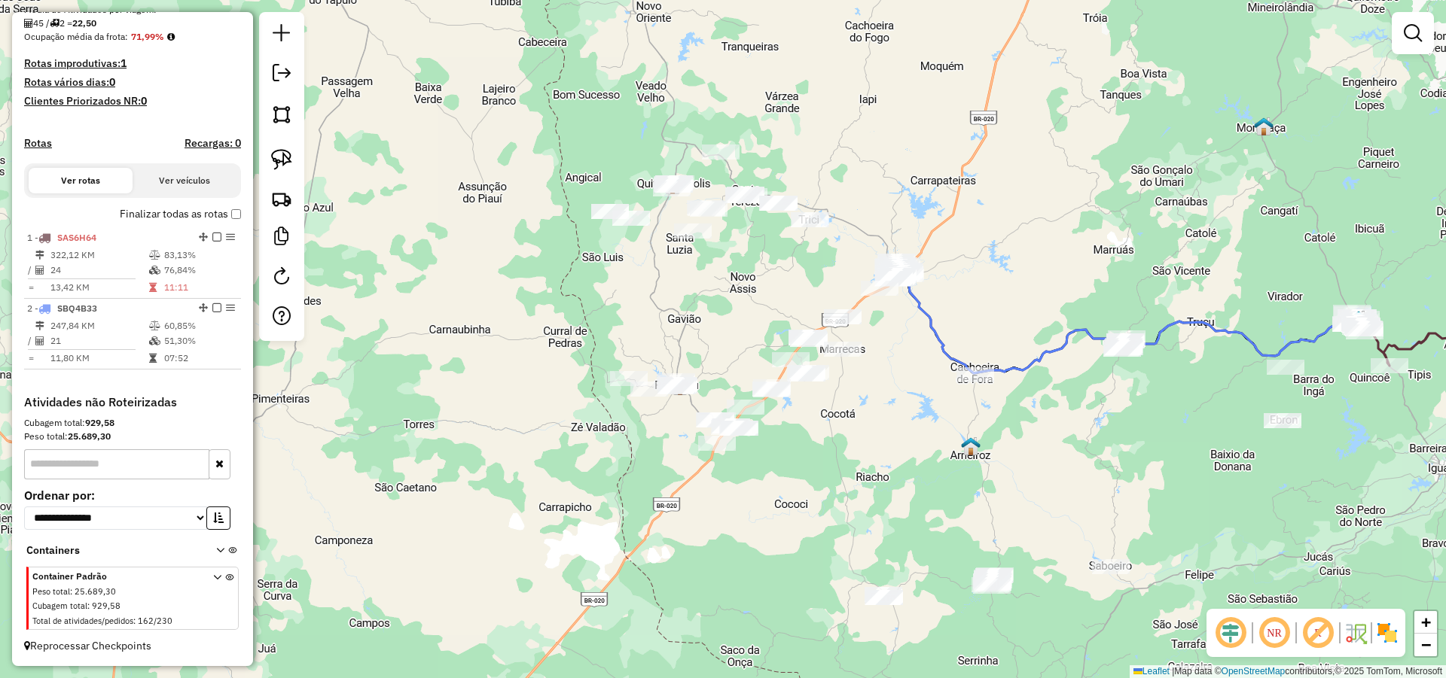
drag, startPoint x: 865, startPoint y: 390, endPoint x: 874, endPoint y: 397, distance: 11.3
click at [869, 395] on div "Janela de atendimento Grade de atendimento Capacidade Transportadoras Veículos …" at bounding box center [723, 339] width 1446 height 678
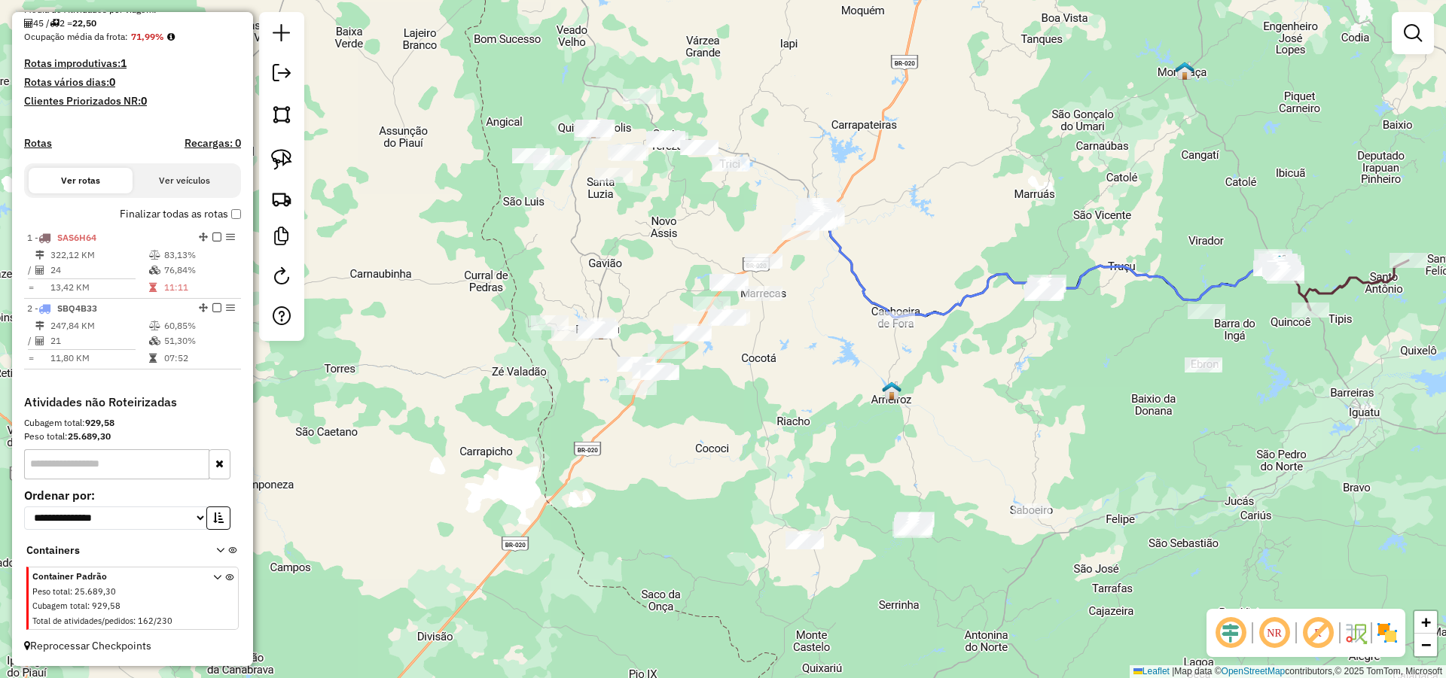
drag, startPoint x: 924, startPoint y: 428, endPoint x: 828, endPoint y: 332, distance: 135.2
click at [831, 337] on div "Janela de atendimento Grade de atendimento Capacidade Transportadoras Veículos …" at bounding box center [723, 339] width 1446 height 678
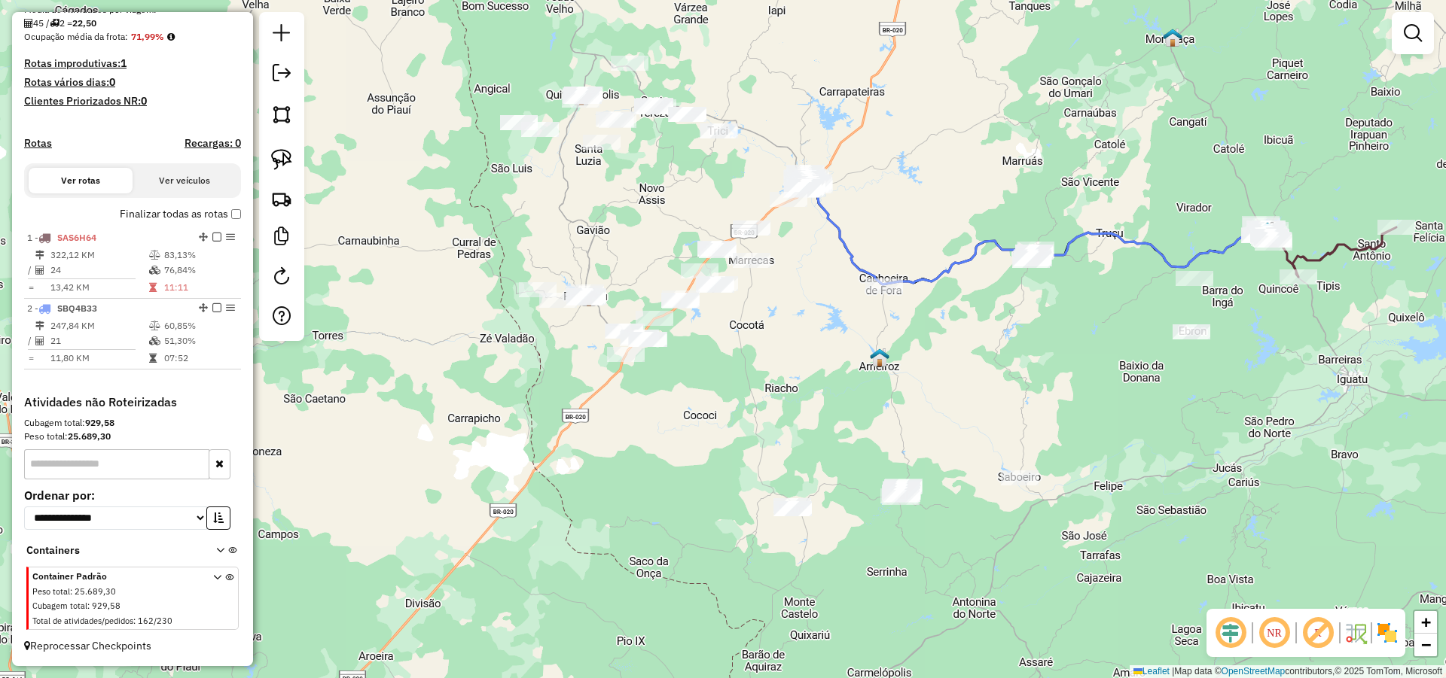
click at [821, 358] on div "Janela de atendimento Grade de atendimento Capacidade Transportadoras Veículos …" at bounding box center [723, 339] width 1446 height 678
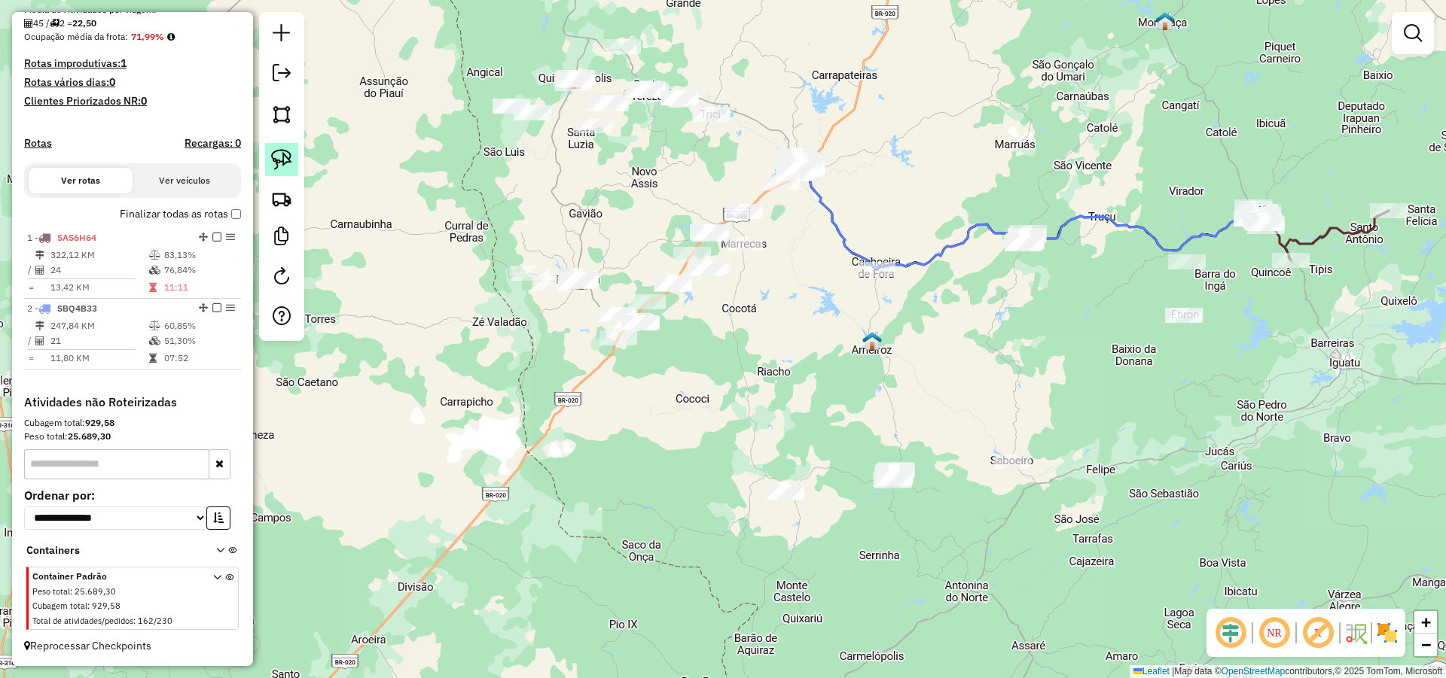
click at [280, 160] on img at bounding box center [281, 159] width 21 height 21
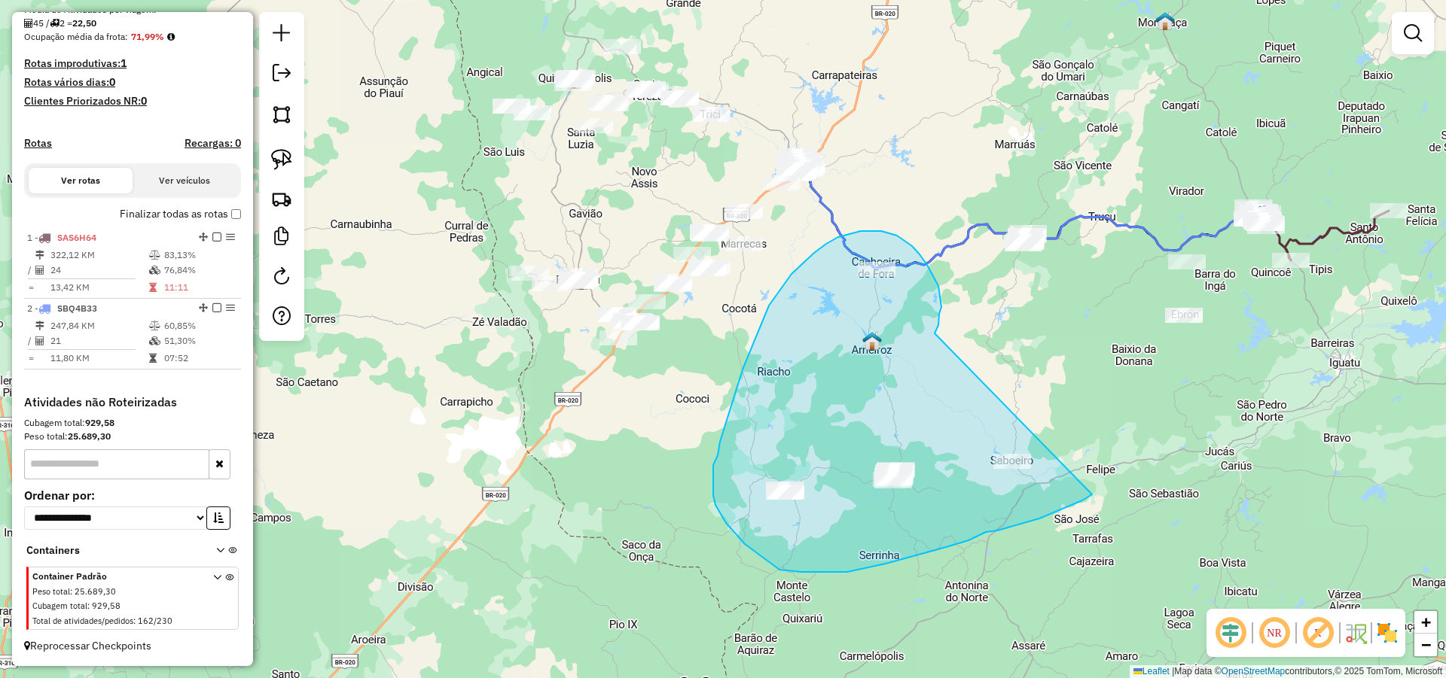
drag, startPoint x: 939, startPoint y: 314, endPoint x: 1111, endPoint y: 480, distance: 238.6
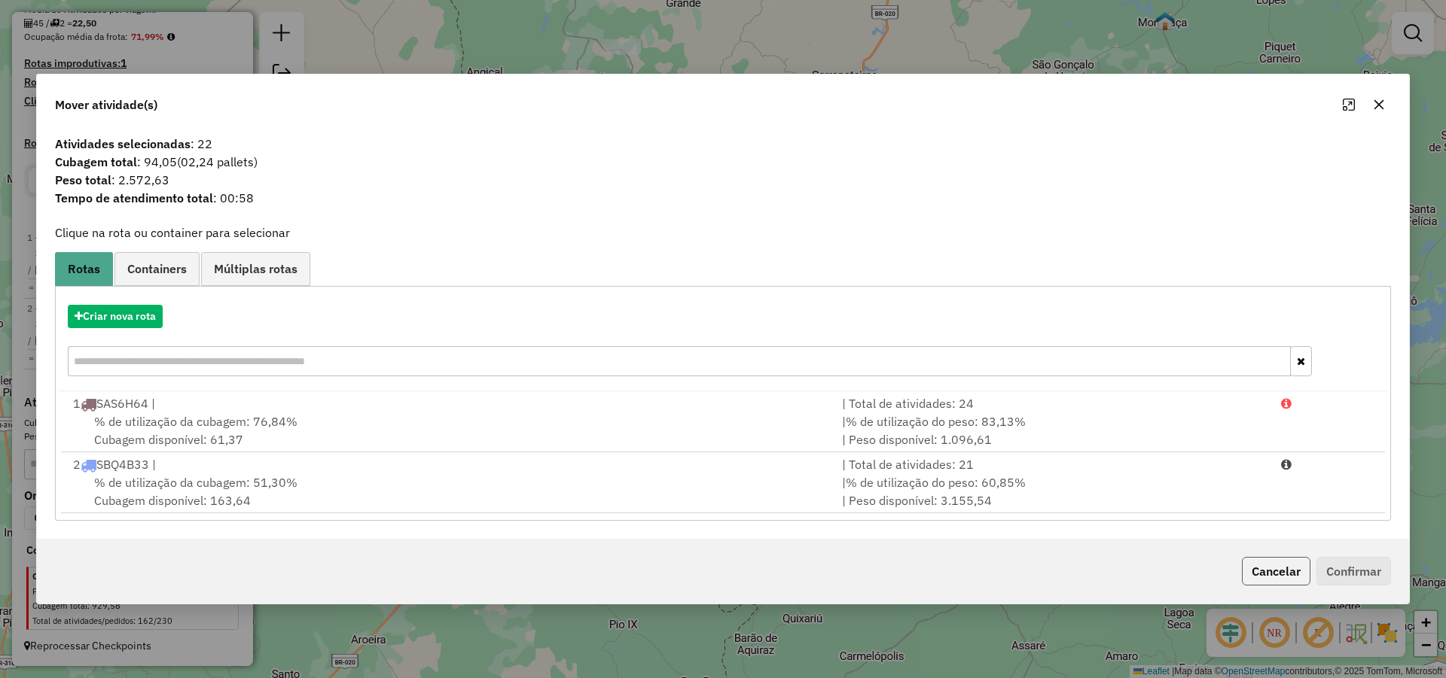
click at [1282, 563] on button "Cancelar" at bounding box center [1276, 571] width 69 height 29
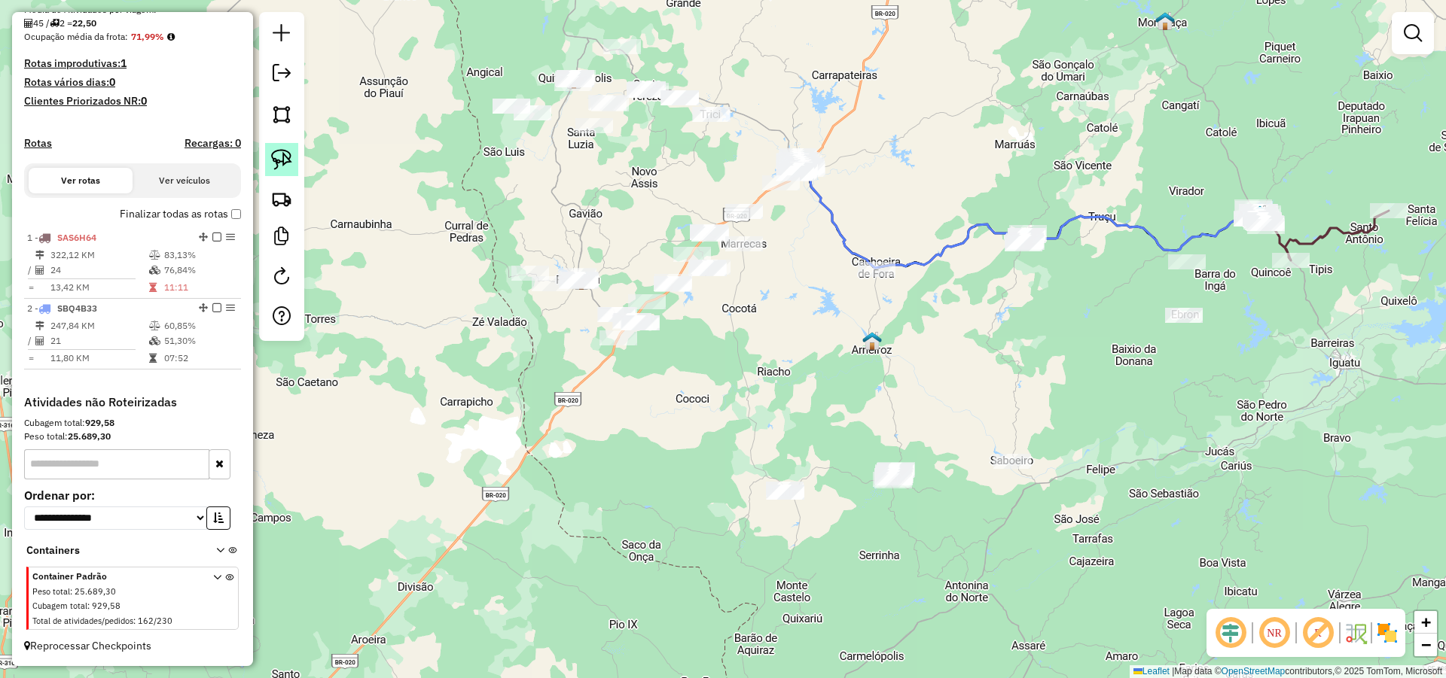
click at [295, 145] on link at bounding box center [281, 159] width 33 height 33
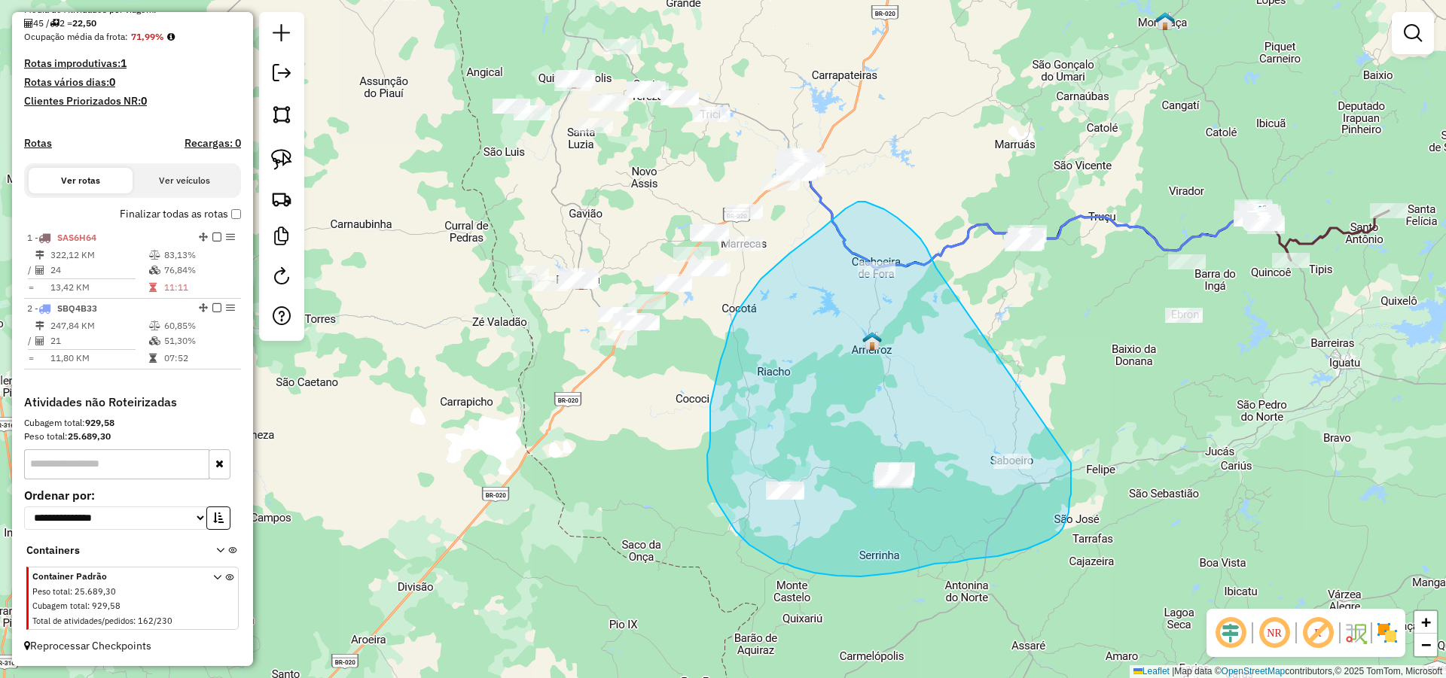
drag, startPoint x: 920, startPoint y: 239, endPoint x: 1071, endPoint y: 463, distance: 270.2
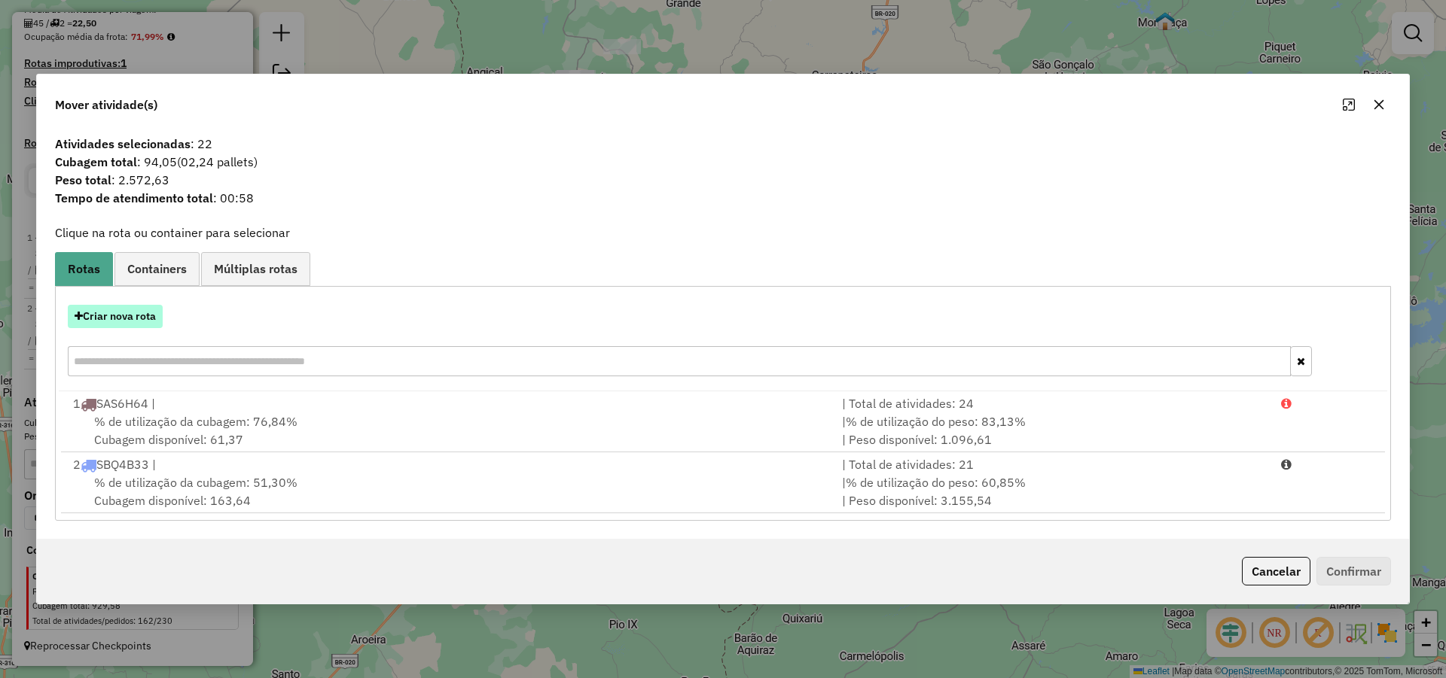
click at [143, 315] on button "Criar nova rota" at bounding box center [115, 316] width 95 height 23
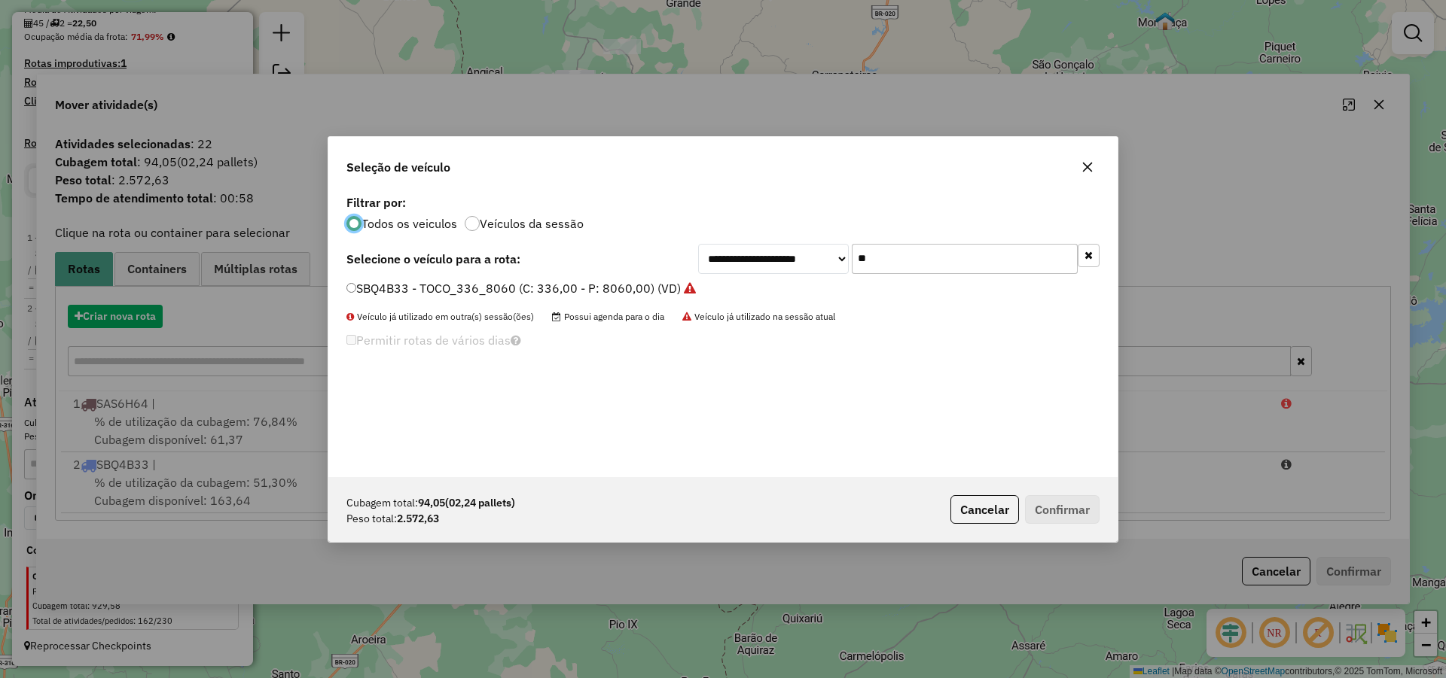
scroll to position [8, 5]
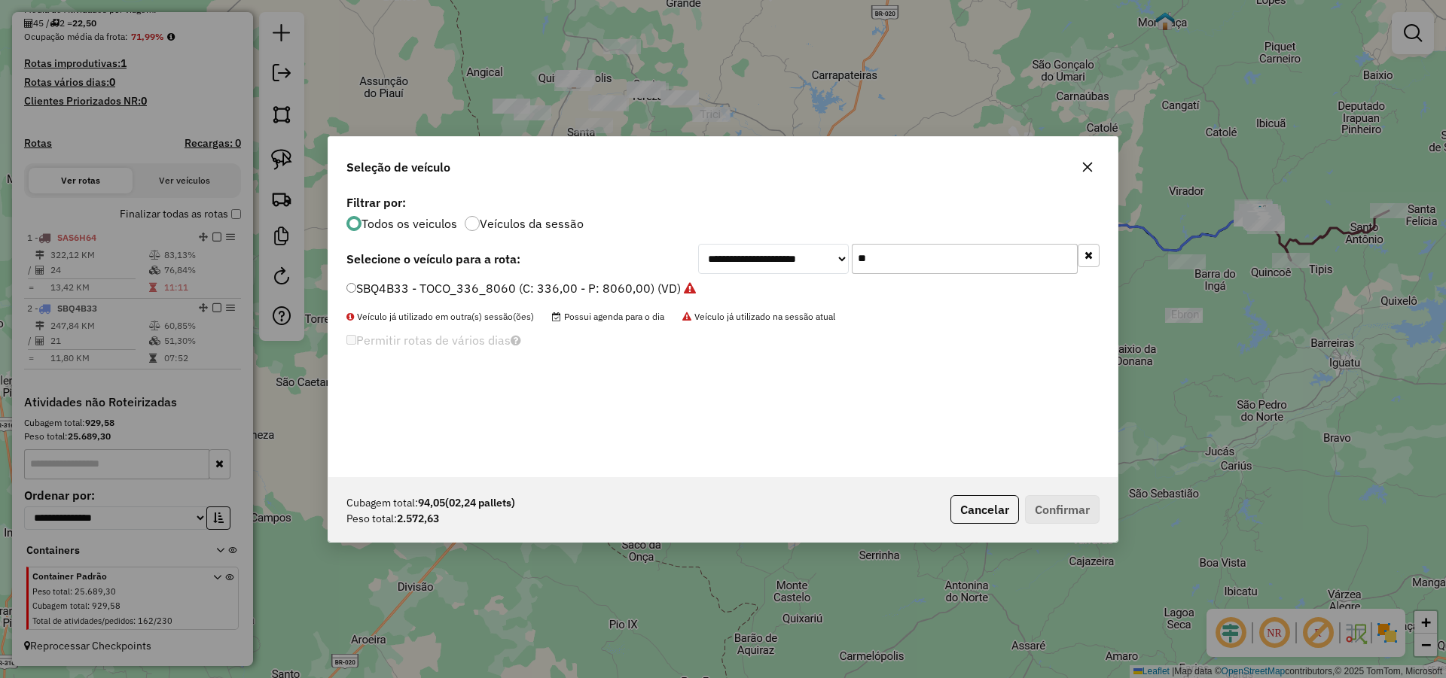
click at [919, 262] on input "**" at bounding box center [965, 259] width 226 height 30
click at [907, 256] on input "**" at bounding box center [965, 259] width 226 height 30
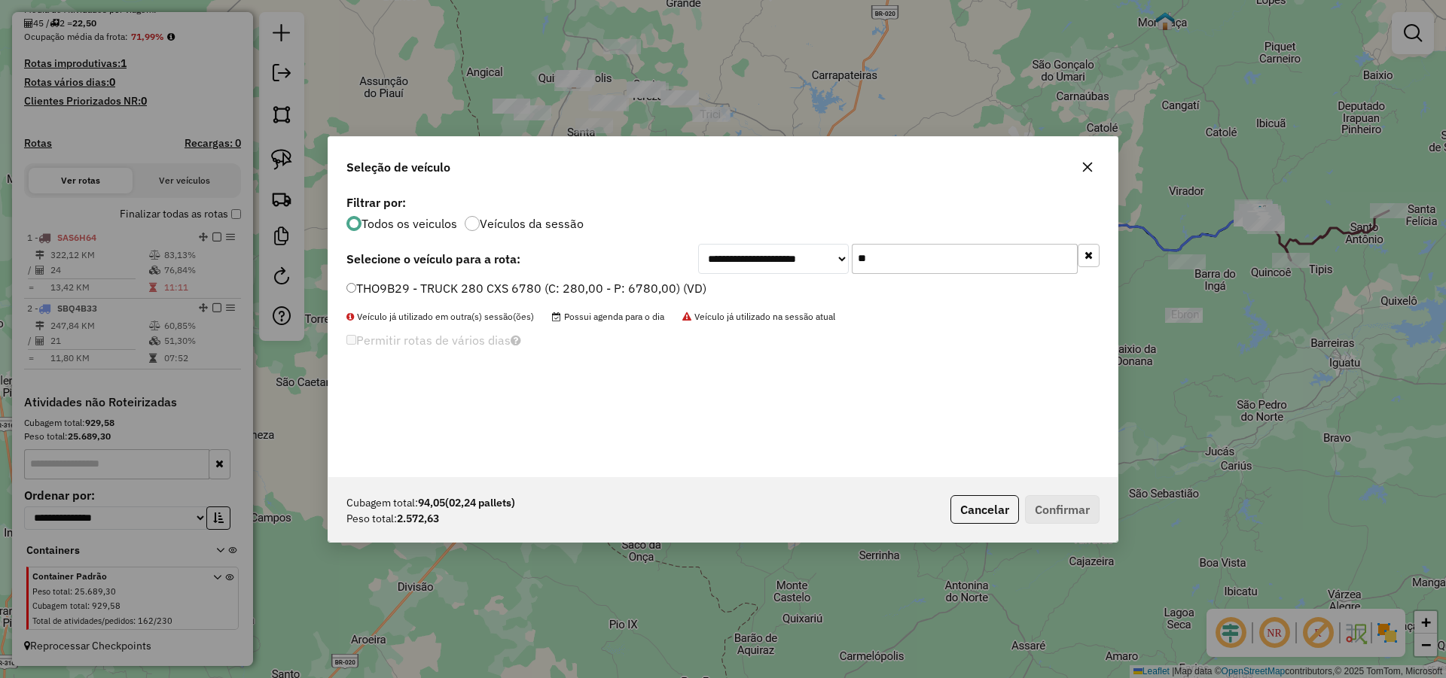
type input "**"
click at [616, 289] on label "THO9B29 - TRUCK 280 CXS 6780 (C: 280,00 - P: 6780,00) (VD)" at bounding box center [526, 288] width 360 height 18
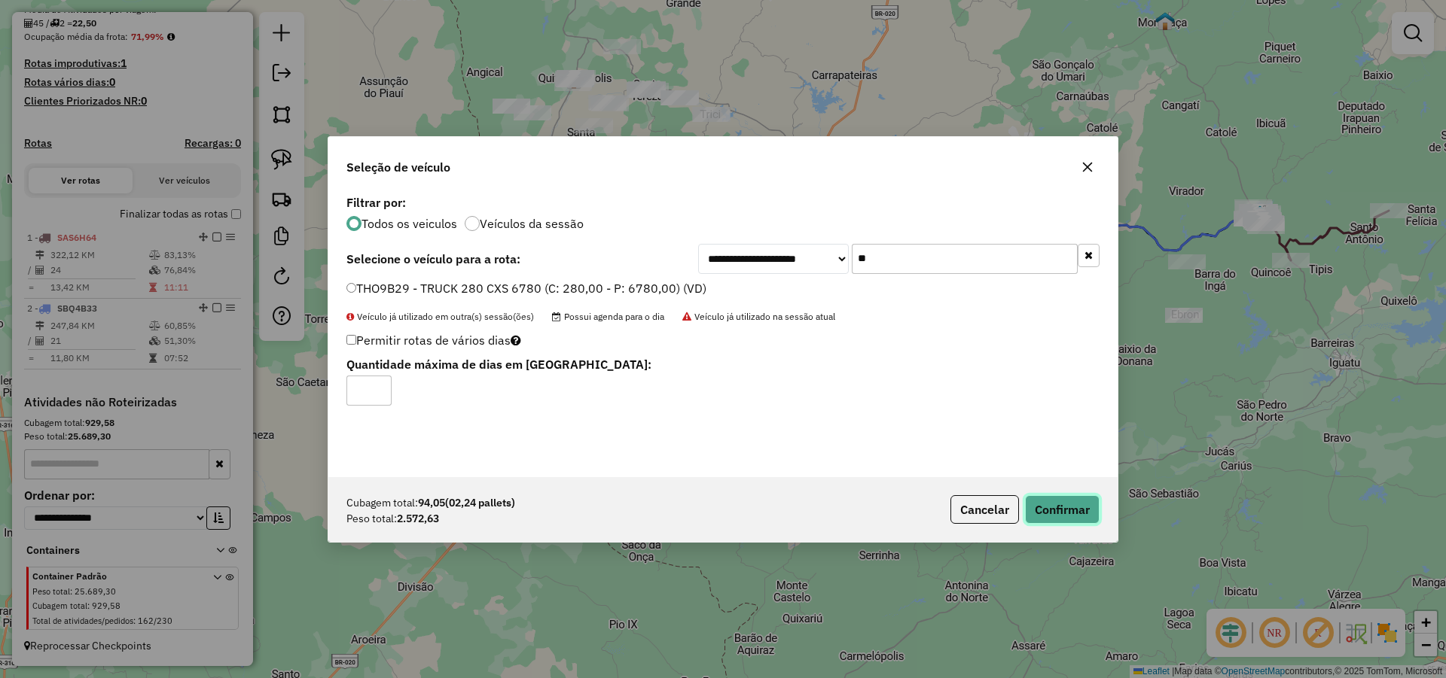
click at [1078, 505] on button "Confirmar" at bounding box center [1062, 509] width 75 height 29
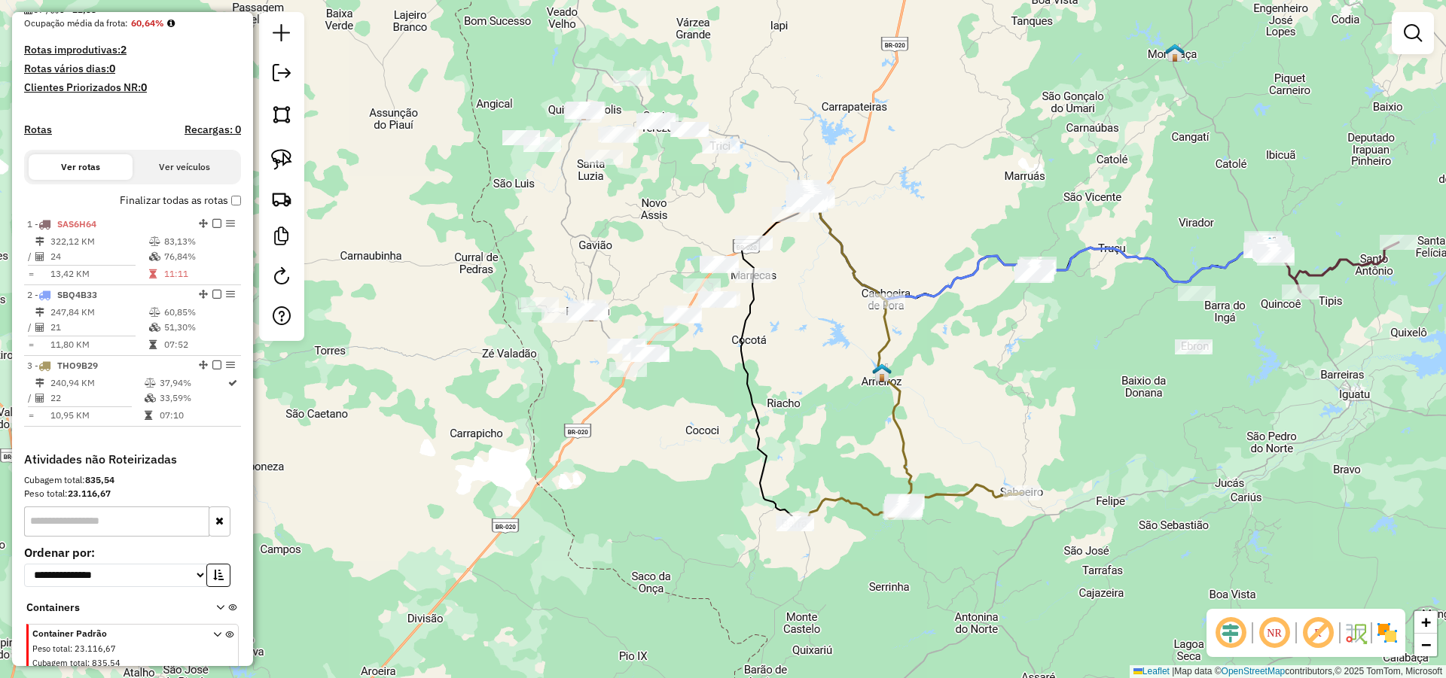
drag, startPoint x: 855, startPoint y: 349, endPoint x: 862, endPoint y: 359, distance: 13.0
click at [860, 359] on div "Janela de atendimento Grade de atendimento Capacidade Transportadoras Veículos …" at bounding box center [723, 339] width 1446 height 678
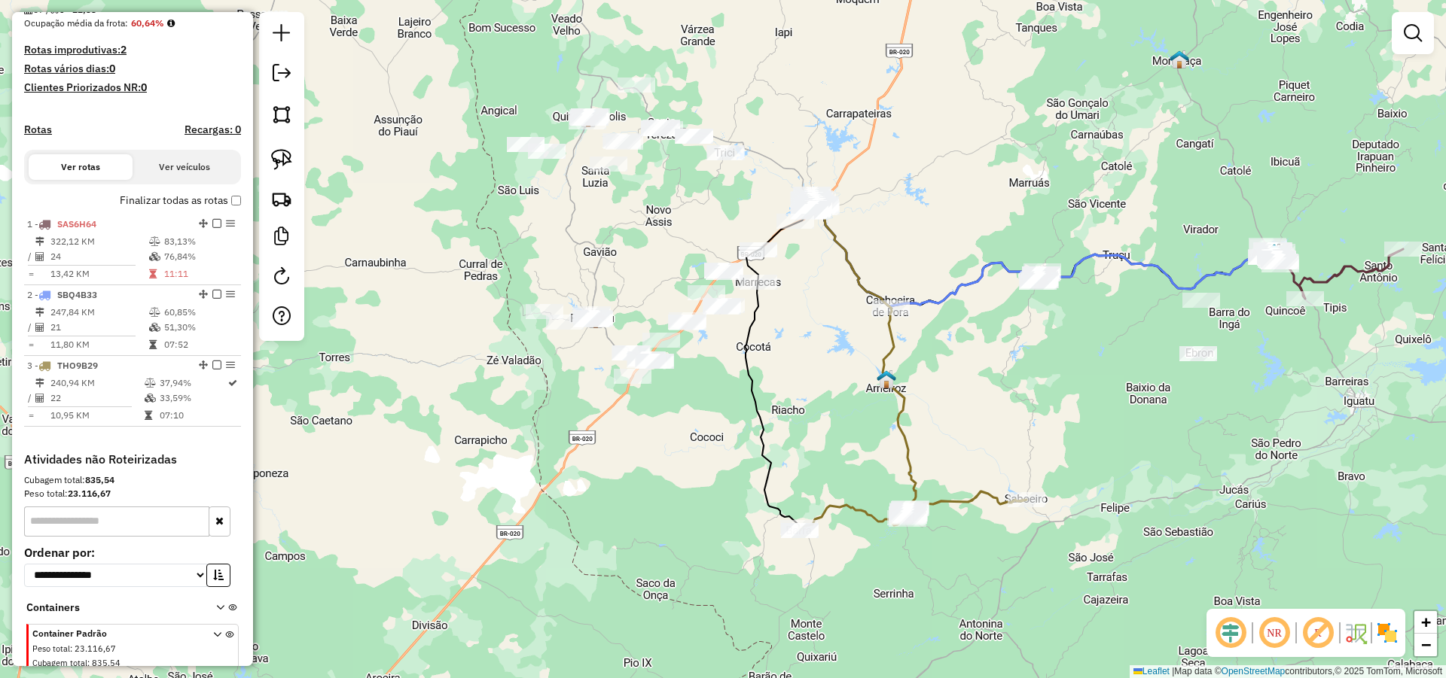
drag, startPoint x: 847, startPoint y: 332, endPoint x: 858, endPoint y: 358, distance: 27.7
click at [858, 357] on div "Janela de atendimento Grade de atendimento Capacidade Transportadoras Veículos …" at bounding box center [723, 339] width 1446 height 678
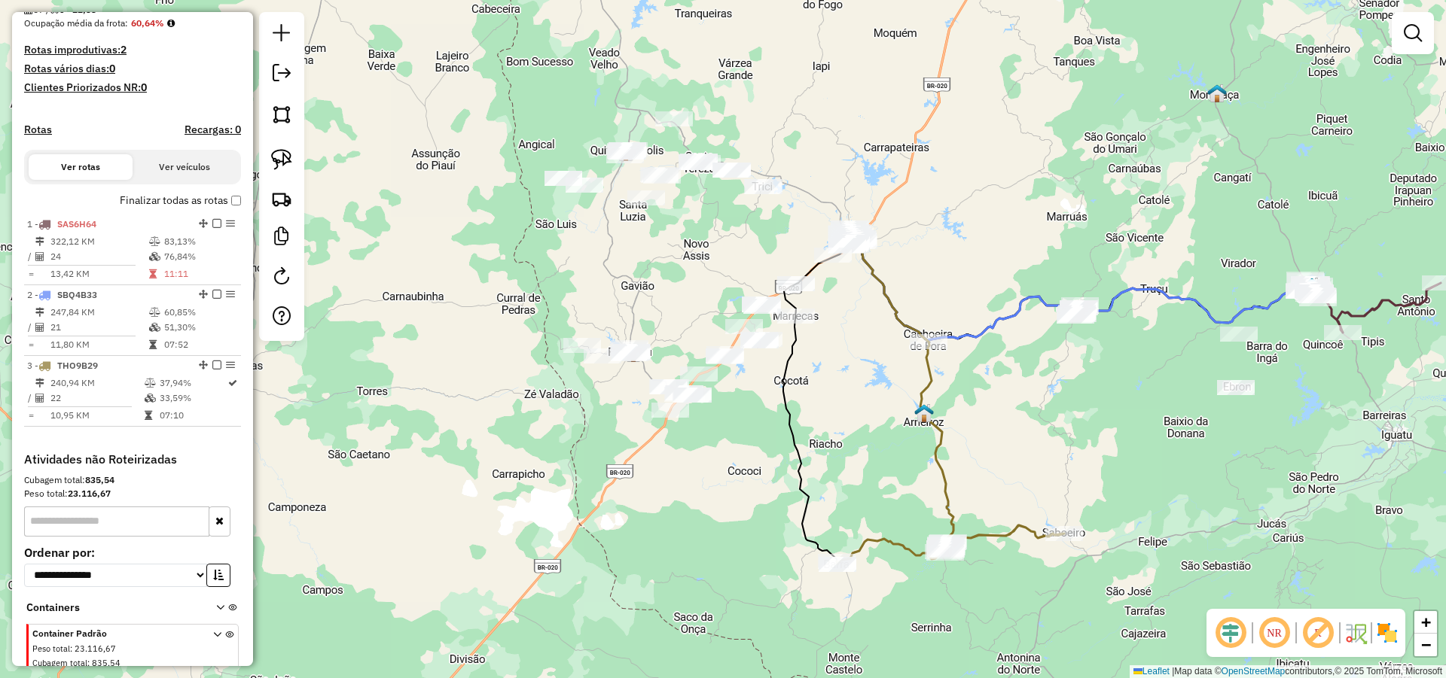
drag, startPoint x: 807, startPoint y: 346, endPoint x: 848, endPoint y: 373, distance: 48.5
click at [855, 363] on div "Janela de atendimento Grade de atendimento Capacidade Transportadoras Veículos …" at bounding box center [723, 339] width 1446 height 678
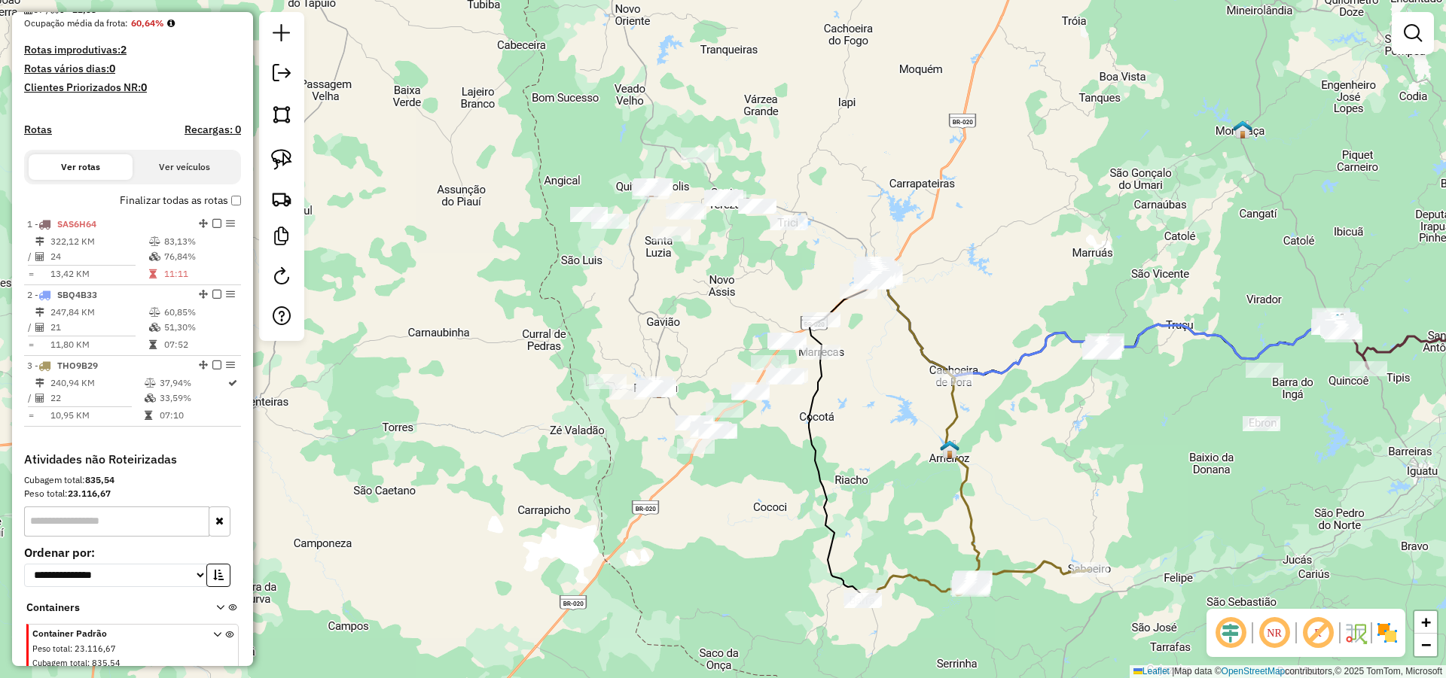
drag, startPoint x: 870, startPoint y: 358, endPoint x: 872, endPoint y: 389, distance: 30.2
click at [872, 389] on div "Janela de atendimento Grade de atendimento Capacidade Transportadoras Veículos …" at bounding box center [723, 339] width 1446 height 678
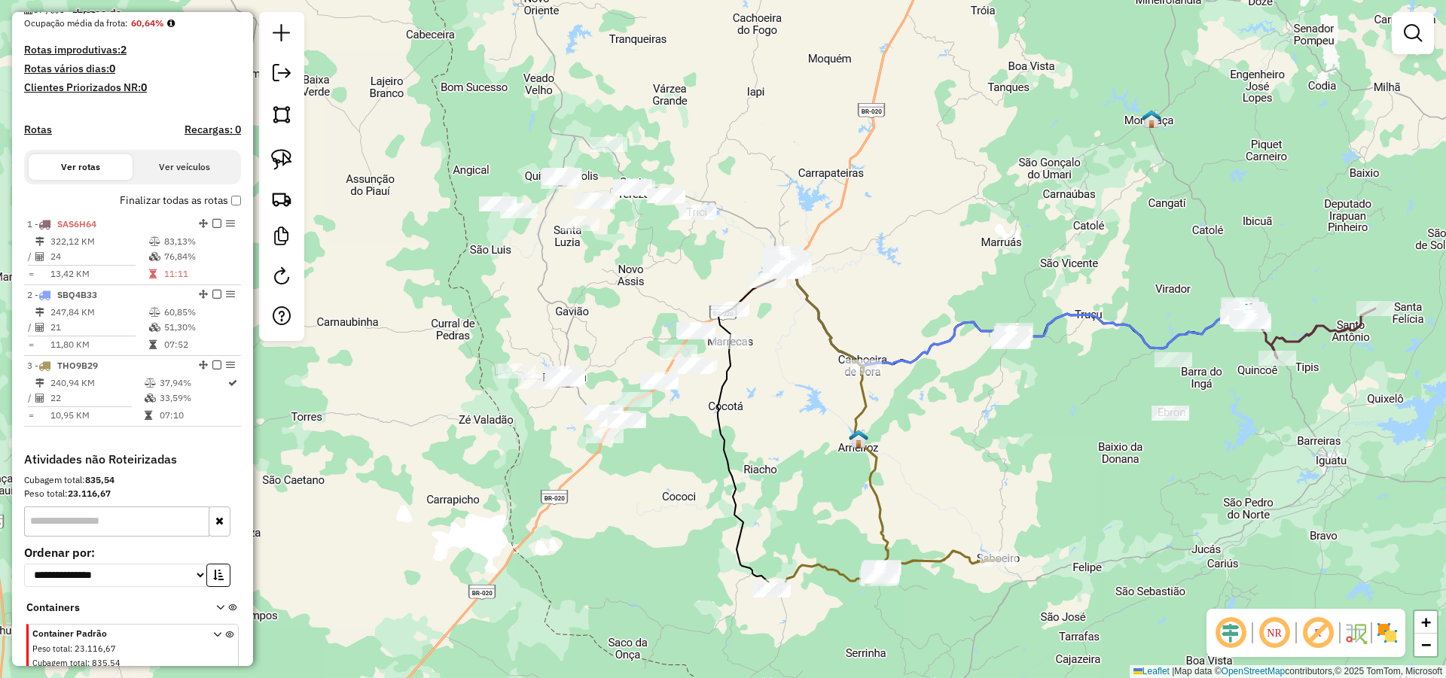
drag, startPoint x: 1229, startPoint y: 456, endPoint x: 949, endPoint y: 387, distance: 287.8
click at [1135, 443] on div "Janela de atendimento Grade de atendimento Capacidade Transportadoras Veículos …" at bounding box center [723, 339] width 1446 height 678
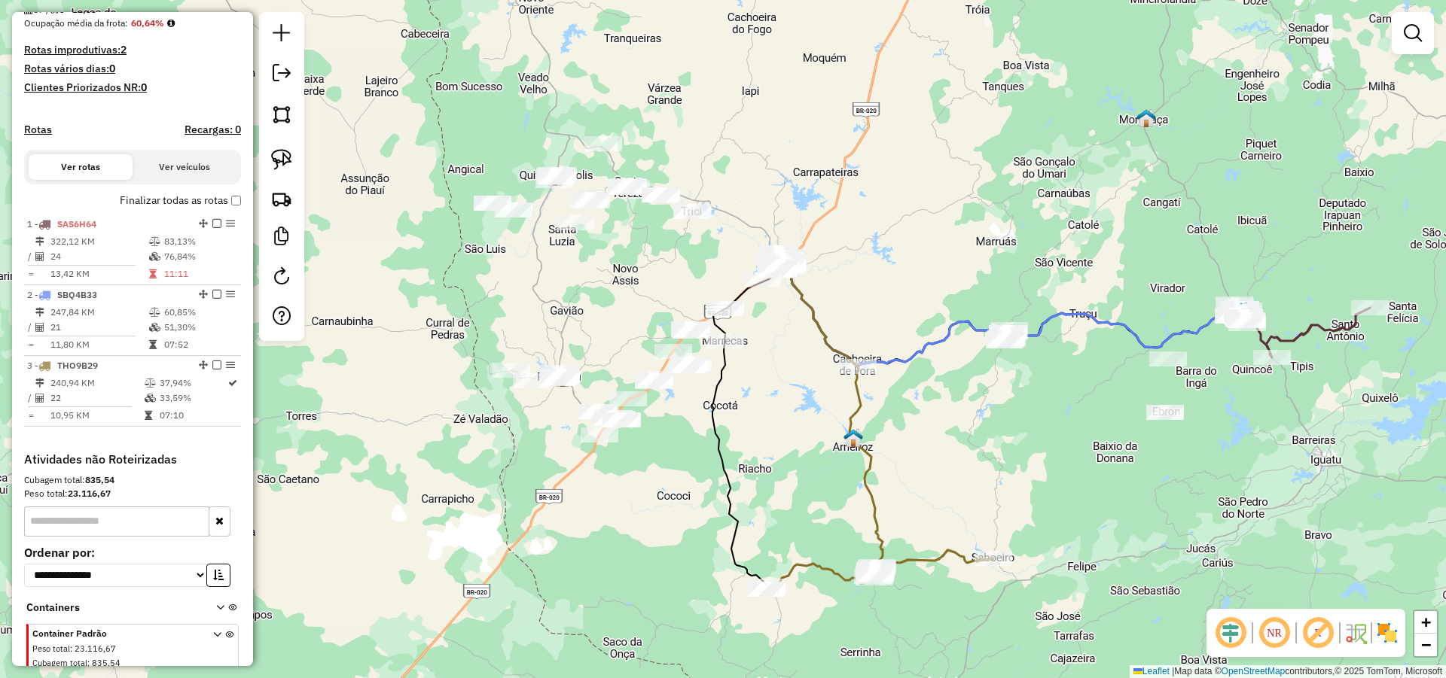
drag, startPoint x: 796, startPoint y: 392, endPoint x: 841, endPoint y: 392, distance: 45.2
click at [831, 392] on div "Janela de atendimento Grade de atendimento Capacidade Transportadoras Veículos …" at bounding box center [723, 339] width 1446 height 678
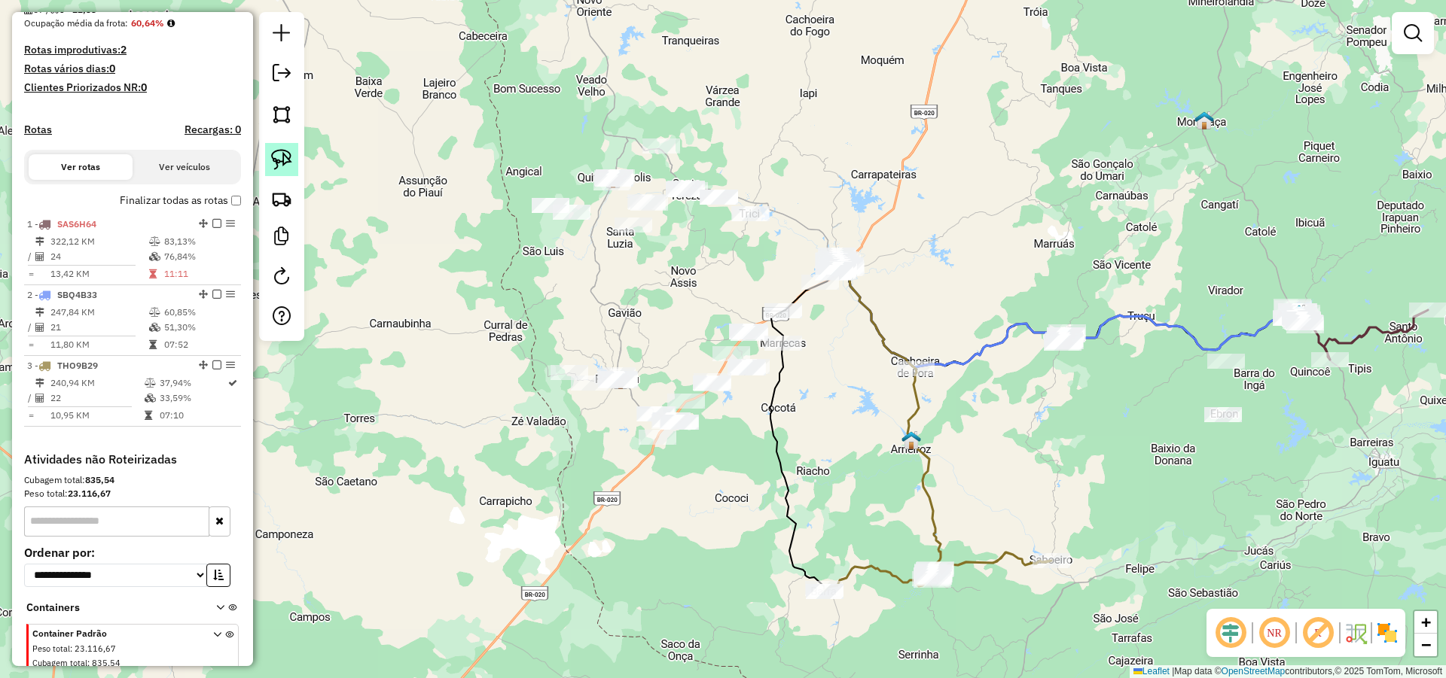
click at [288, 152] on img at bounding box center [281, 159] width 21 height 21
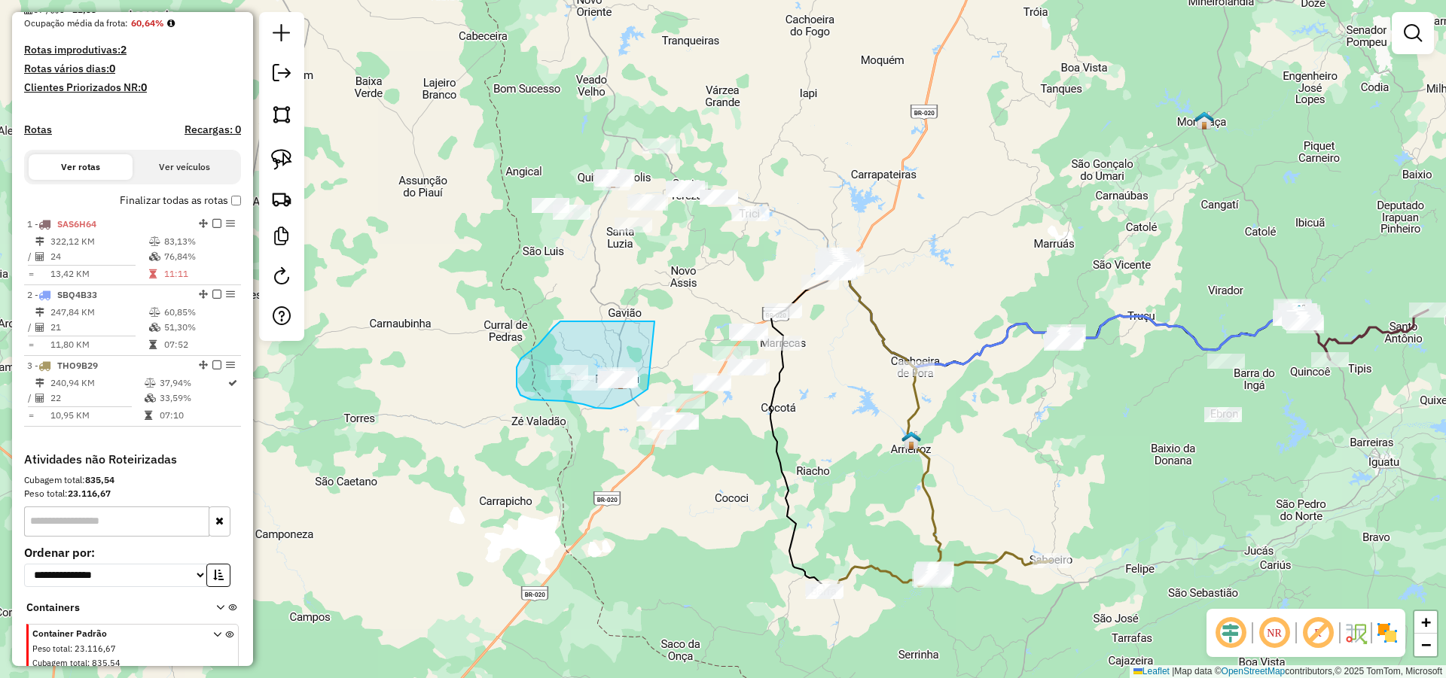
drag, startPoint x: 654, startPoint y: 322, endPoint x: 651, endPoint y: 386, distance: 64.8
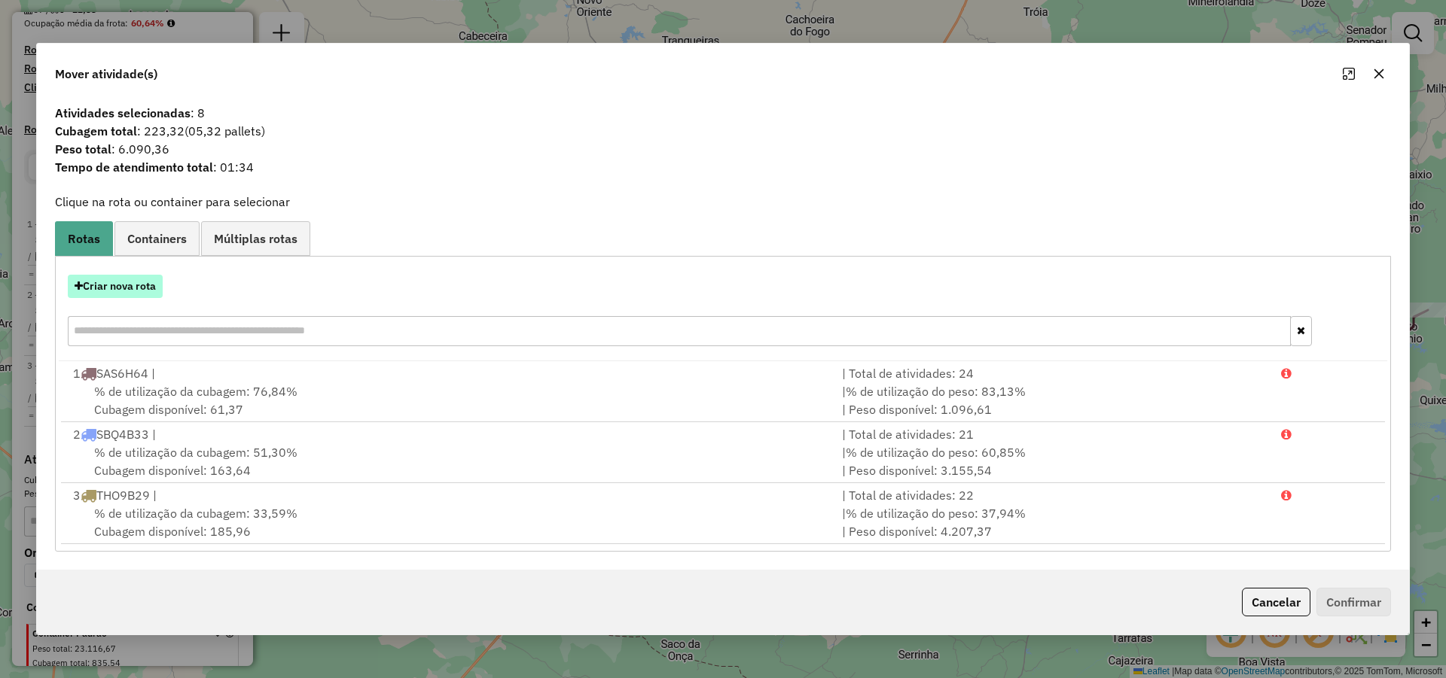
click at [144, 275] on button "Criar nova rota" at bounding box center [115, 286] width 95 height 23
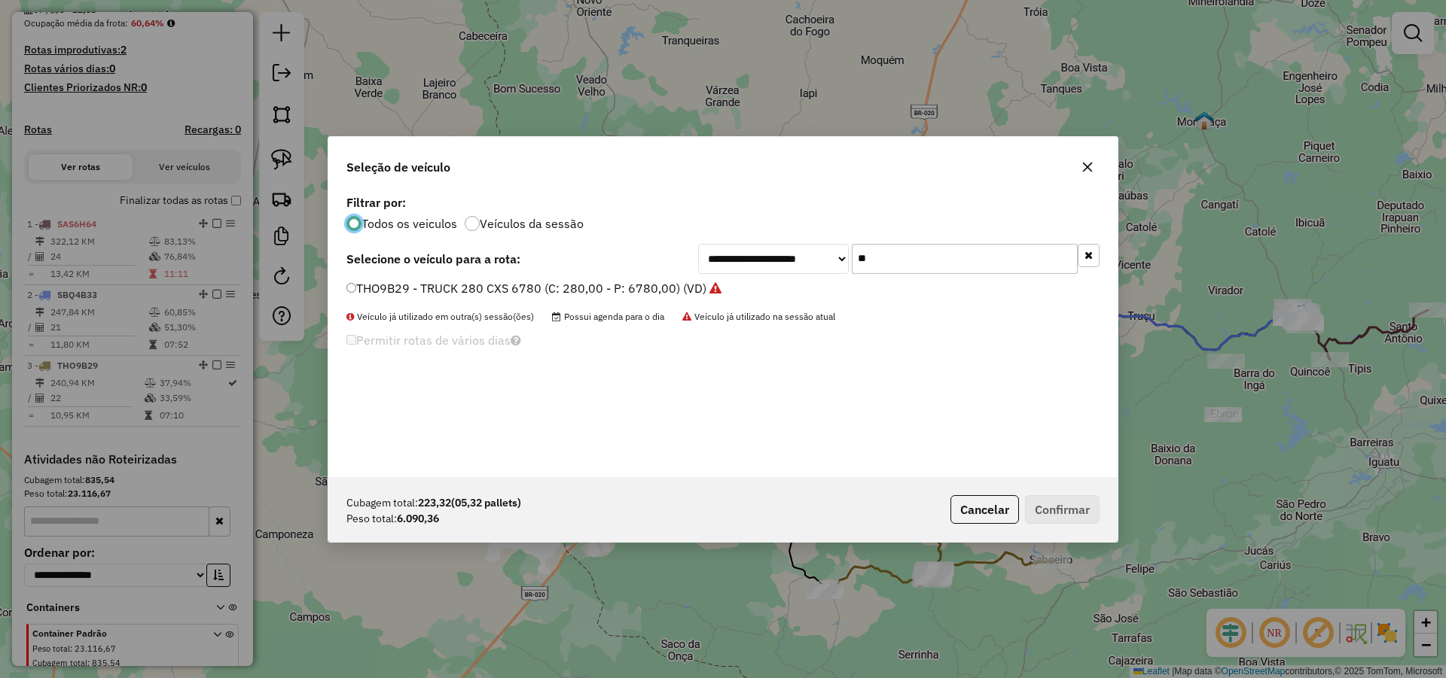
click at [906, 261] on input "**" at bounding box center [965, 259] width 226 height 30
type input "***"
click at [623, 288] on label "SAZ7B07 - TOCO 260 CXS 6700 KG (C: 260,00 - P: 6700,00) (VD)" at bounding box center [531, 288] width 370 height 18
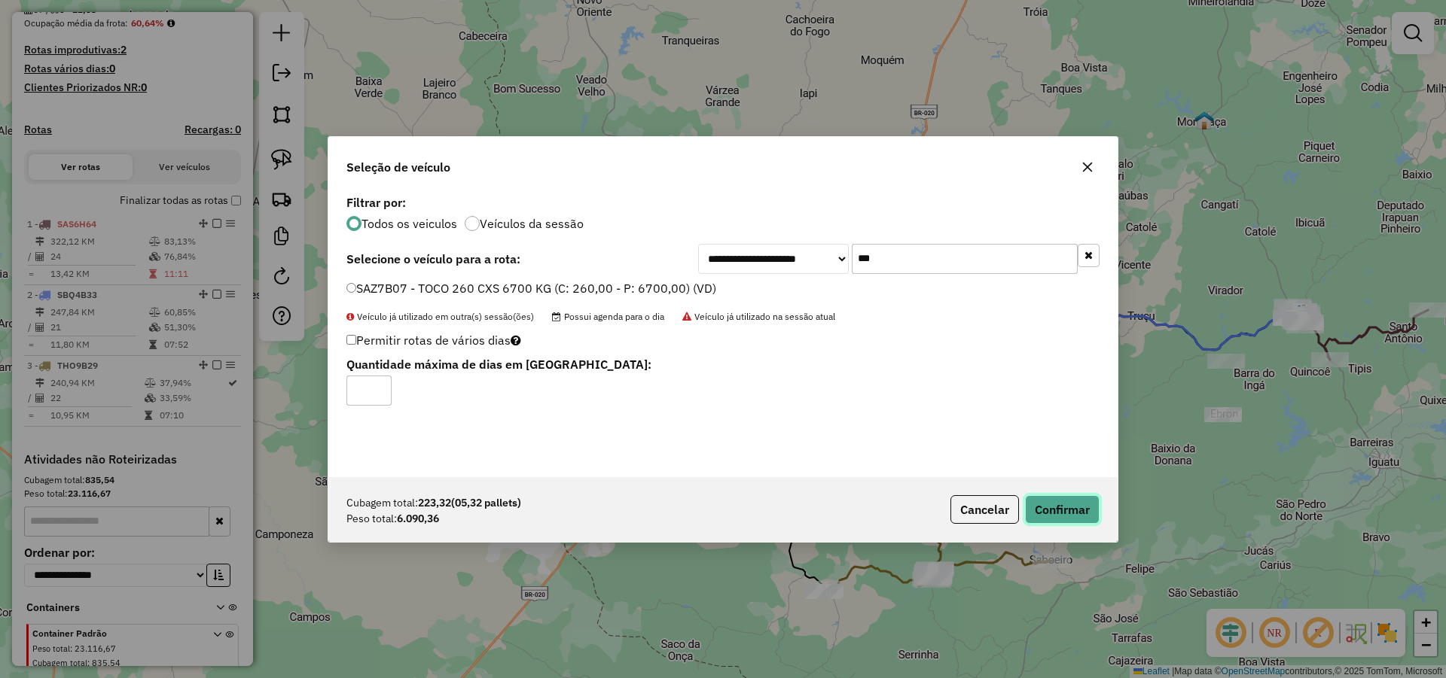
click at [1049, 517] on button "Confirmar" at bounding box center [1062, 509] width 75 height 29
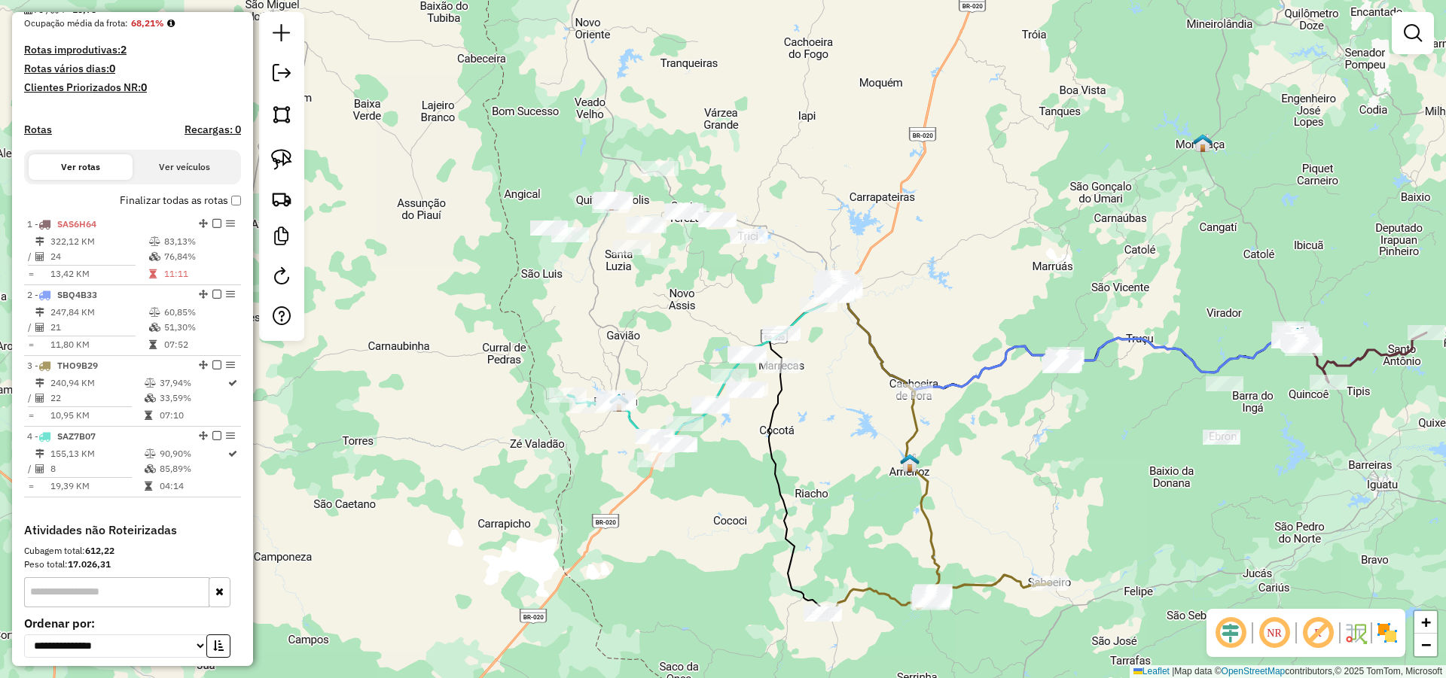
drag, startPoint x: 717, startPoint y: 450, endPoint x: 714, endPoint y: 459, distance: 8.8
click at [714, 459] on div "Janela de atendimento Grade de atendimento Capacidade Transportadoras Veículos …" at bounding box center [723, 339] width 1446 height 678
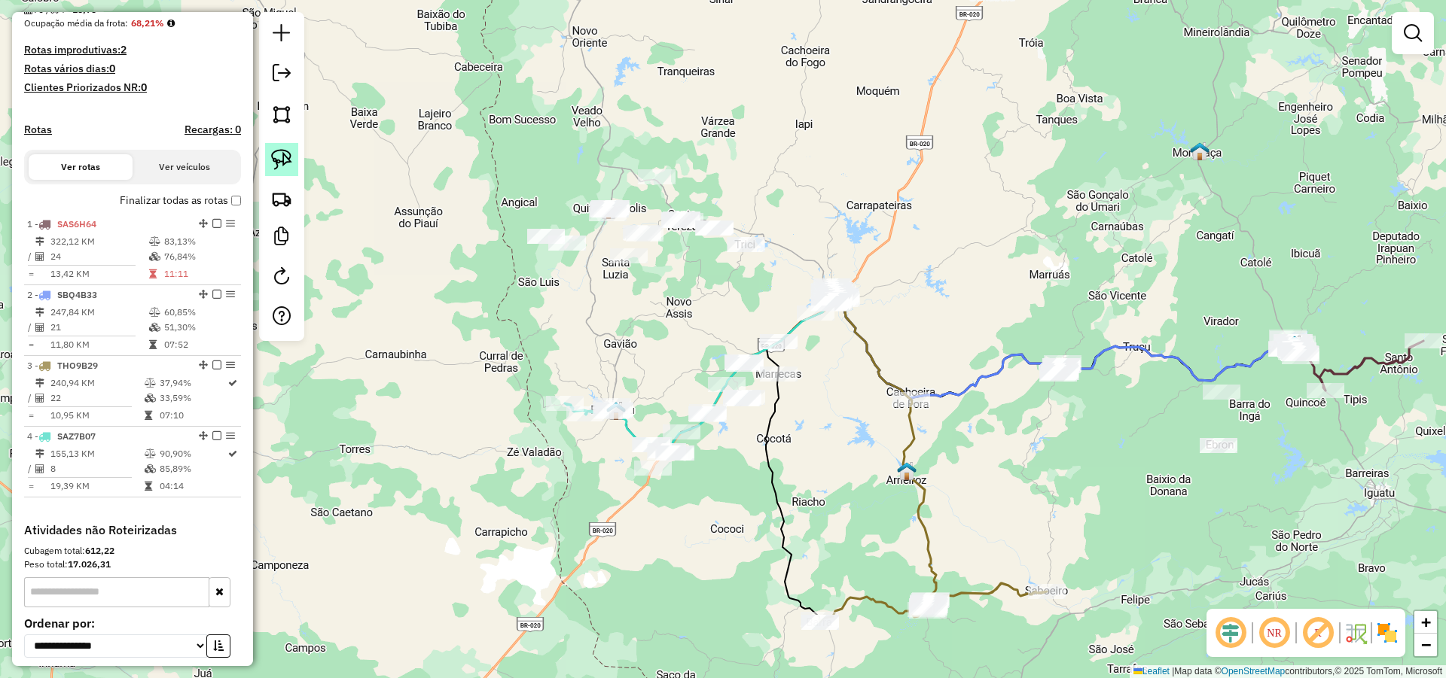
click at [277, 157] on img at bounding box center [281, 159] width 21 height 21
drag, startPoint x: 820, startPoint y: 340, endPoint x: 602, endPoint y: 426, distance: 233.9
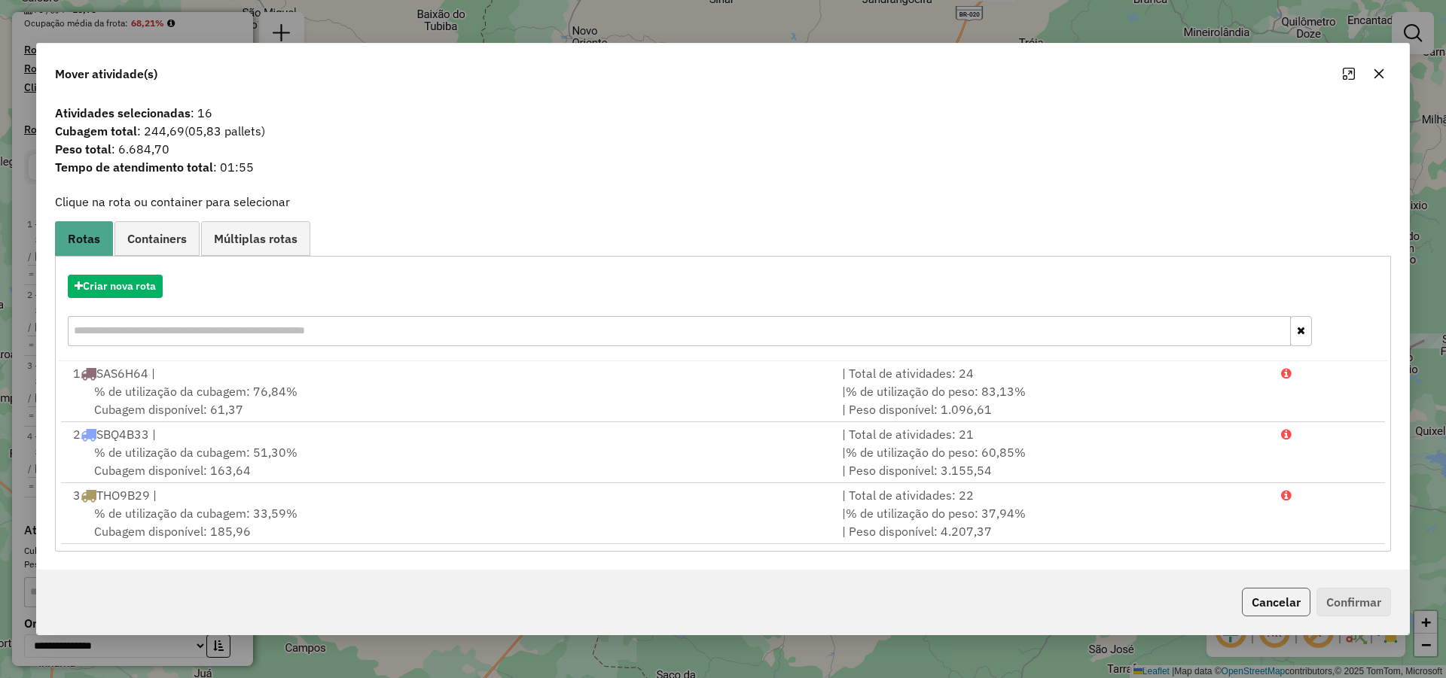
click at [1290, 603] on button "Cancelar" at bounding box center [1276, 602] width 69 height 29
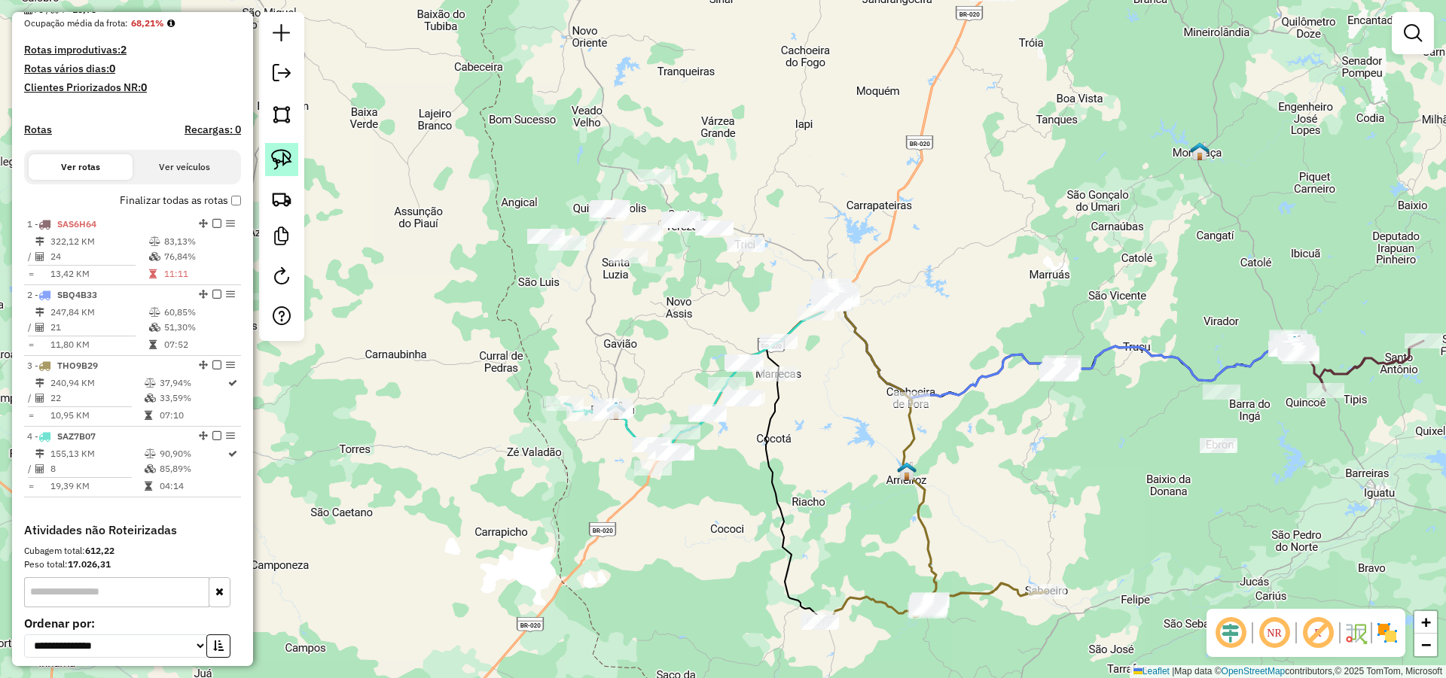
click at [282, 150] on img at bounding box center [281, 159] width 21 height 21
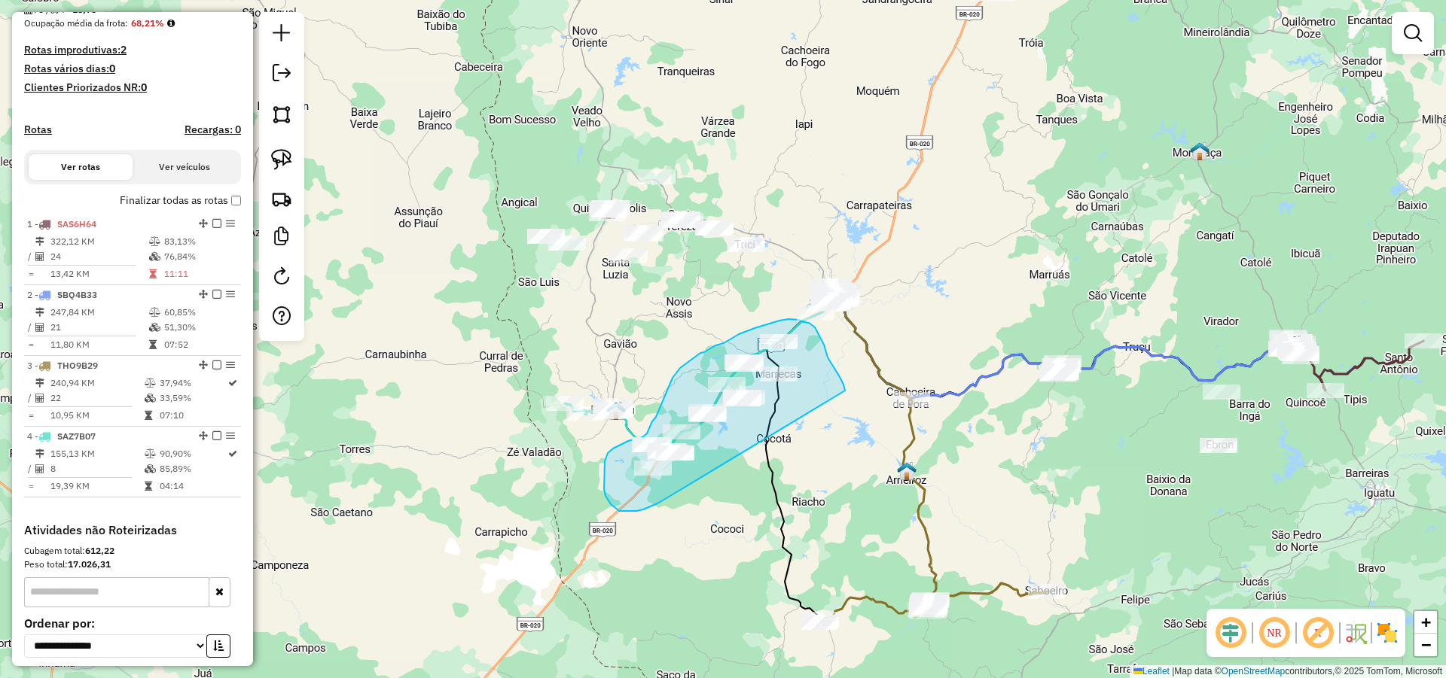
drag, startPoint x: 834, startPoint y: 367, endPoint x: 678, endPoint y: 490, distance: 198.3
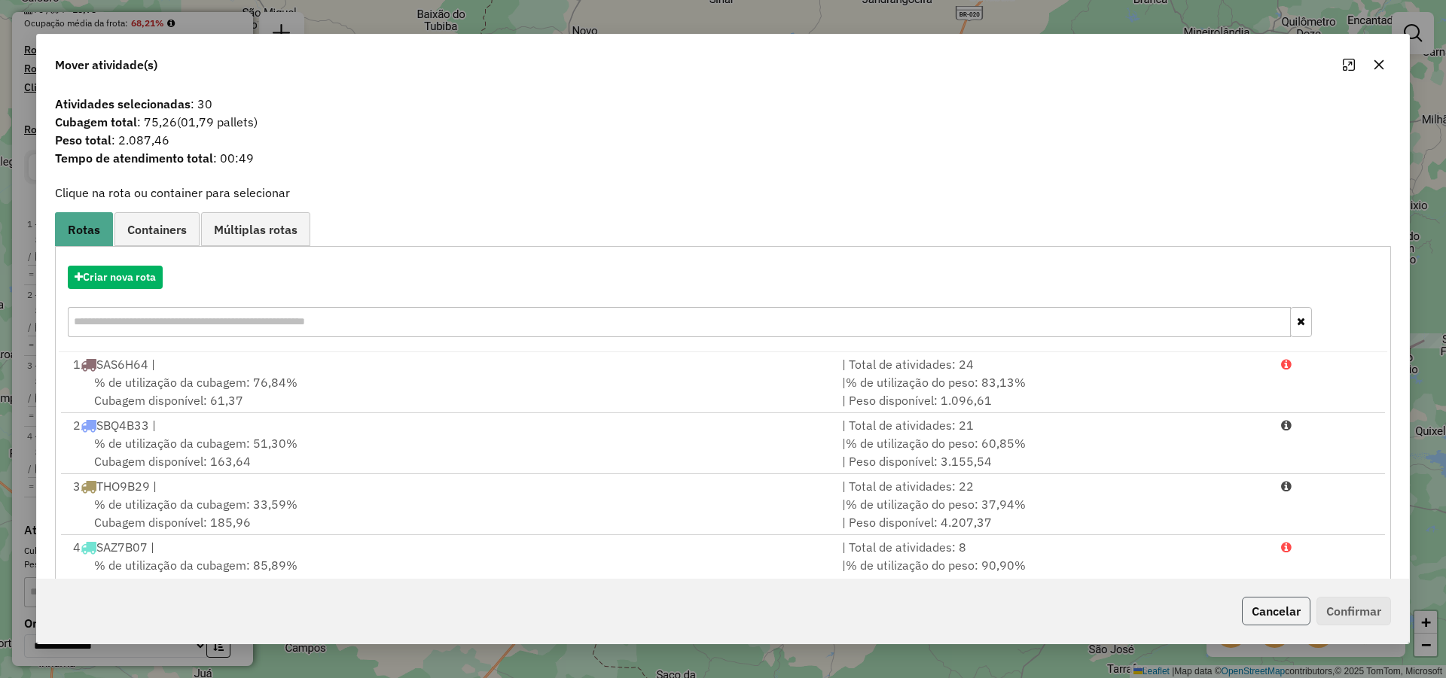
click at [1283, 612] on button "Cancelar" at bounding box center [1276, 611] width 69 height 29
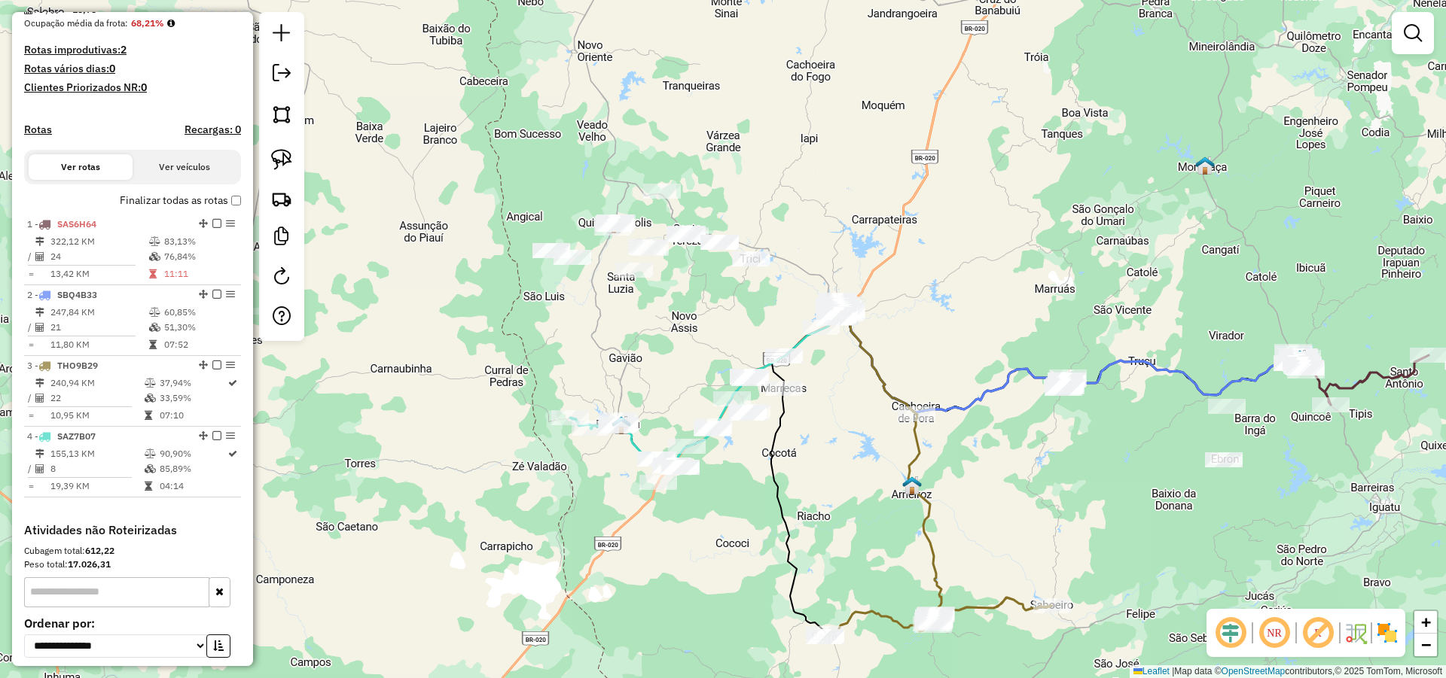
drag, startPoint x: 817, startPoint y: 376, endPoint x: 829, endPoint y: 401, distance: 28.3
click at [829, 401] on div "Janela de atendimento Grade de atendimento Capacidade Transportadoras Veículos …" at bounding box center [723, 339] width 1446 height 678
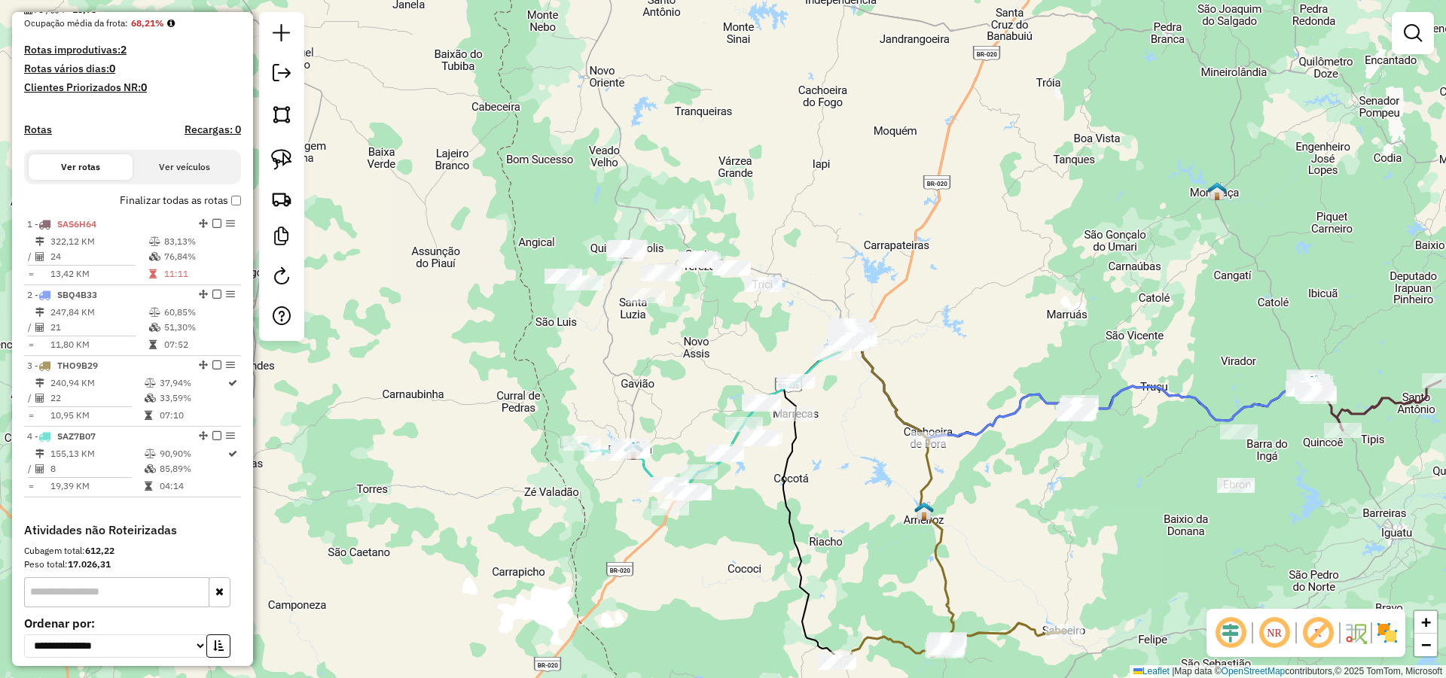
click at [820, 425] on div "Janela de atendimento Grade de atendimento Capacidade Transportadoras Veículos …" at bounding box center [723, 339] width 1446 height 678
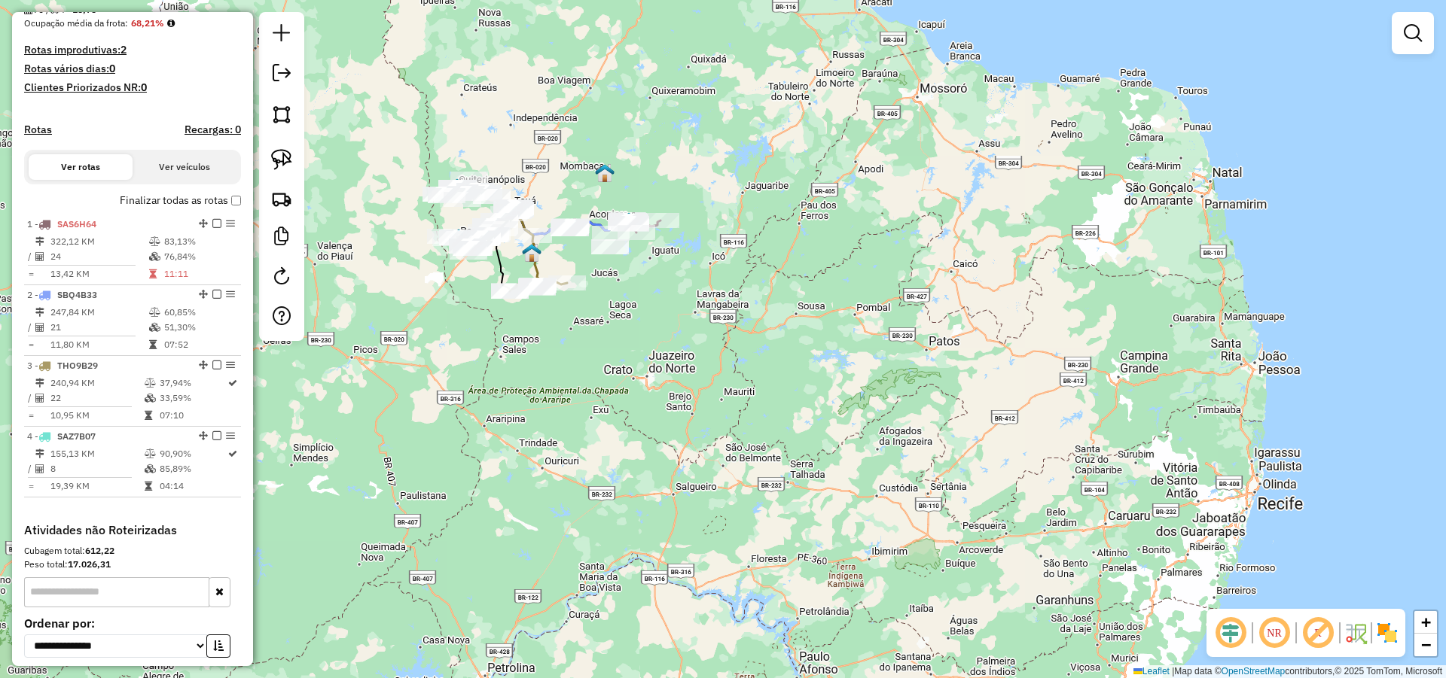
drag, startPoint x: 666, startPoint y: 351, endPoint x: 711, endPoint y: 369, distance: 48.7
click at [710, 369] on div "Janela de atendimento Grade de atendimento Capacidade Transportadoras Veículos …" at bounding box center [723, 339] width 1446 height 678
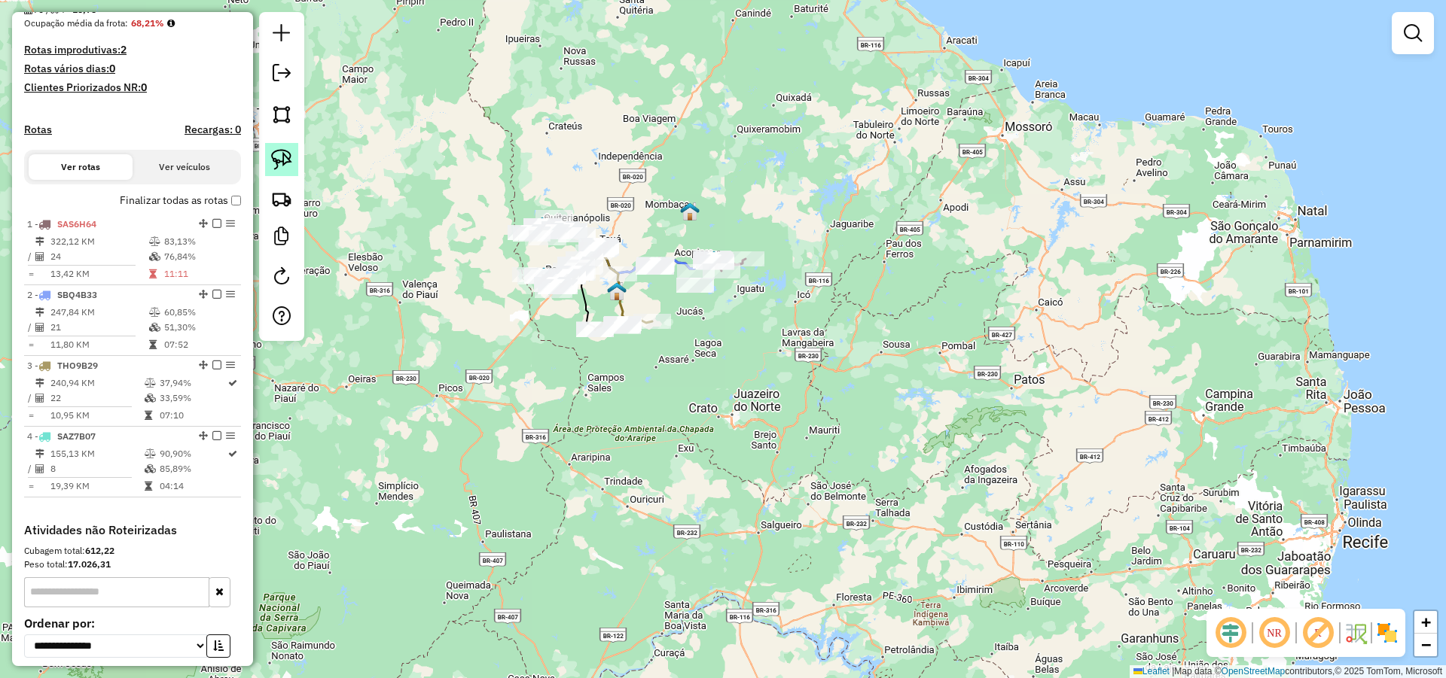
click at [293, 162] on link at bounding box center [281, 159] width 33 height 33
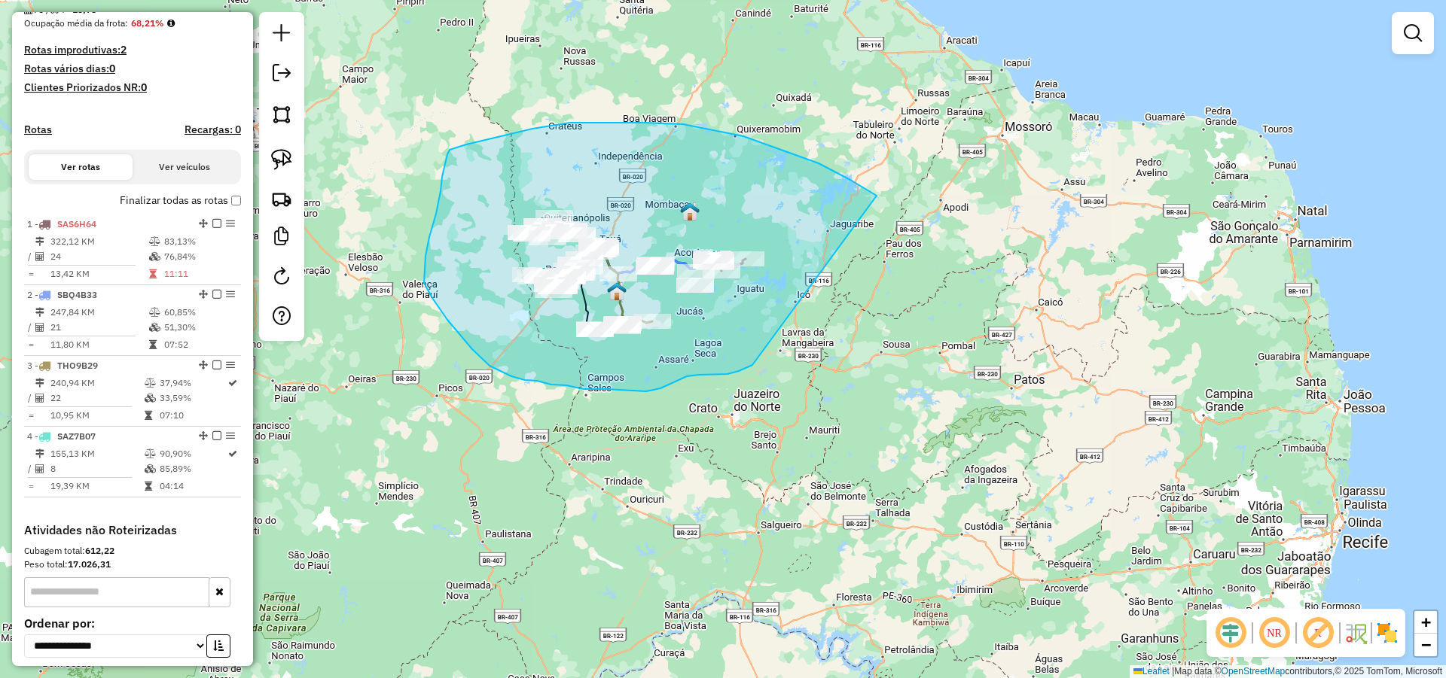
drag, startPoint x: 818, startPoint y: 163, endPoint x: 755, endPoint y: 361, distance: 207.9
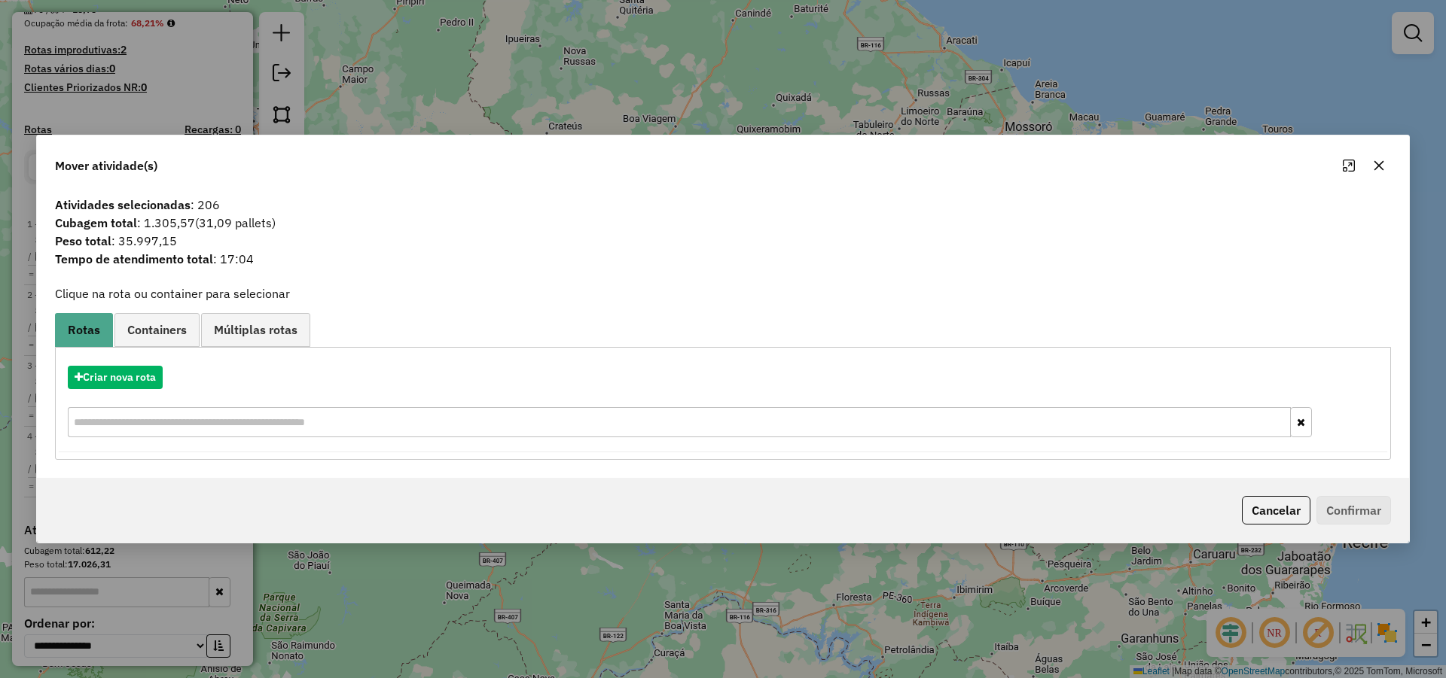
click at [1380, 166] on icon "button" at bounding box center [1379, 165] width 10 height 10
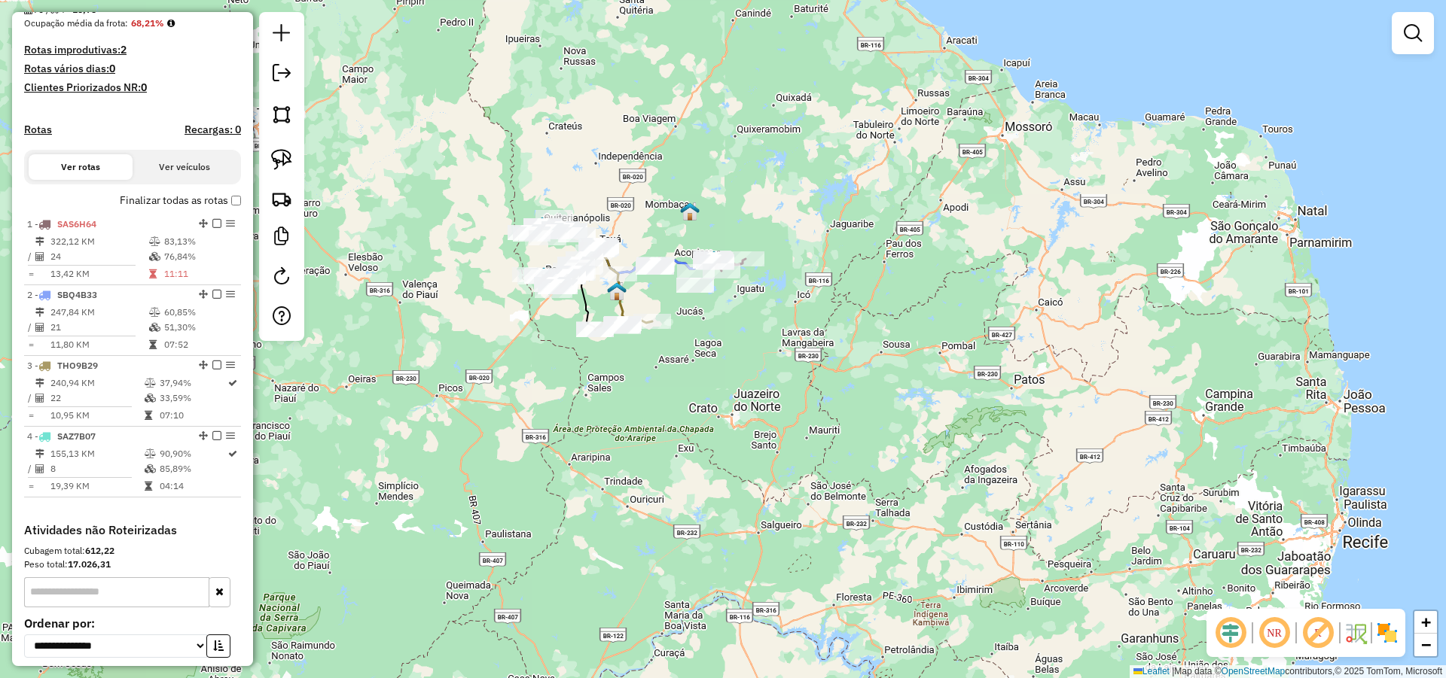
drag, startPoint x: 802, startPoint y: 276, endPoint x: 852, endPoint y: 356, distance: 95.1
click at [857, 374] on div "Janela de atendimento Grade de atendimento Capacidade Transportadoras Veículos …" at bounding box center [723, 339] width 1446 height 678
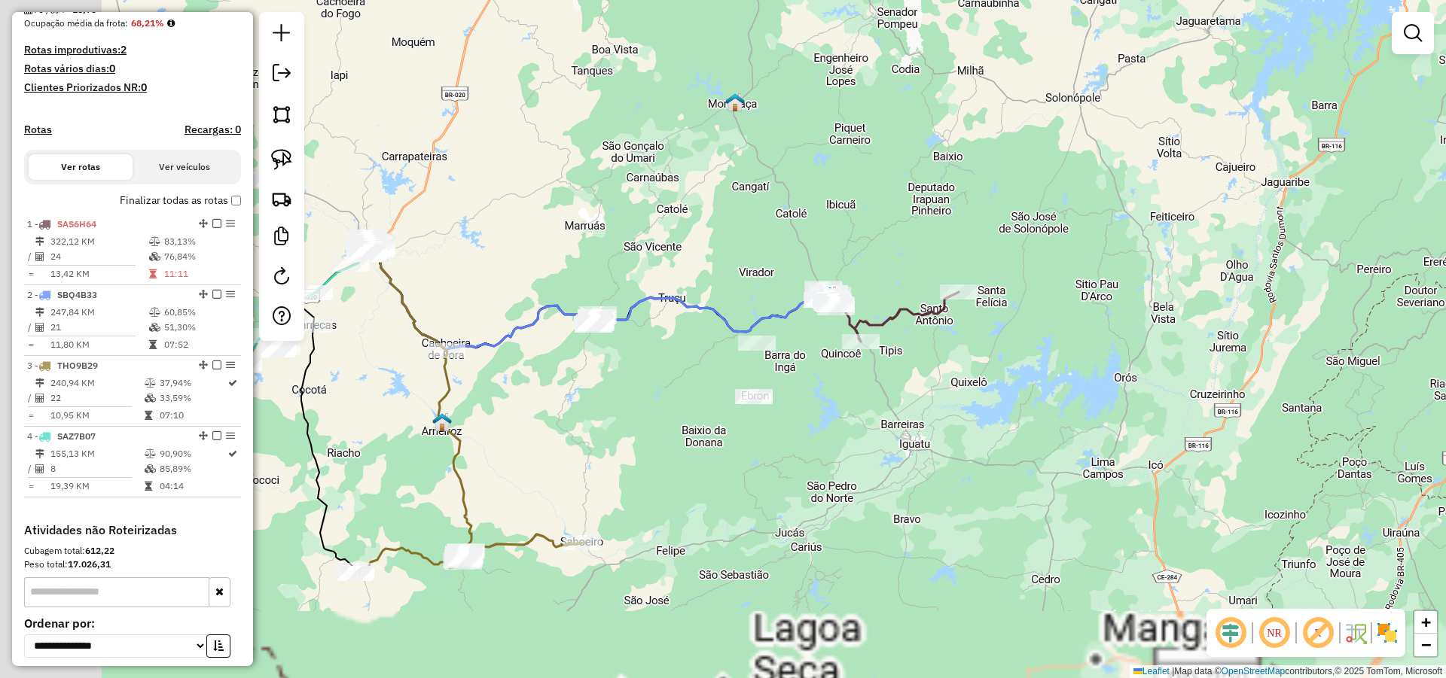
drag, startPoint x: 757, startPoint y: 325, endPoint x: 916, endPoint y: 243, distance: 177.8
click at [912, 240] on div "Janela de atendimento Grade de atendimento Capacidade Transportadoras Veículos …" at bounding box center [723, 339] width 1446 height 678
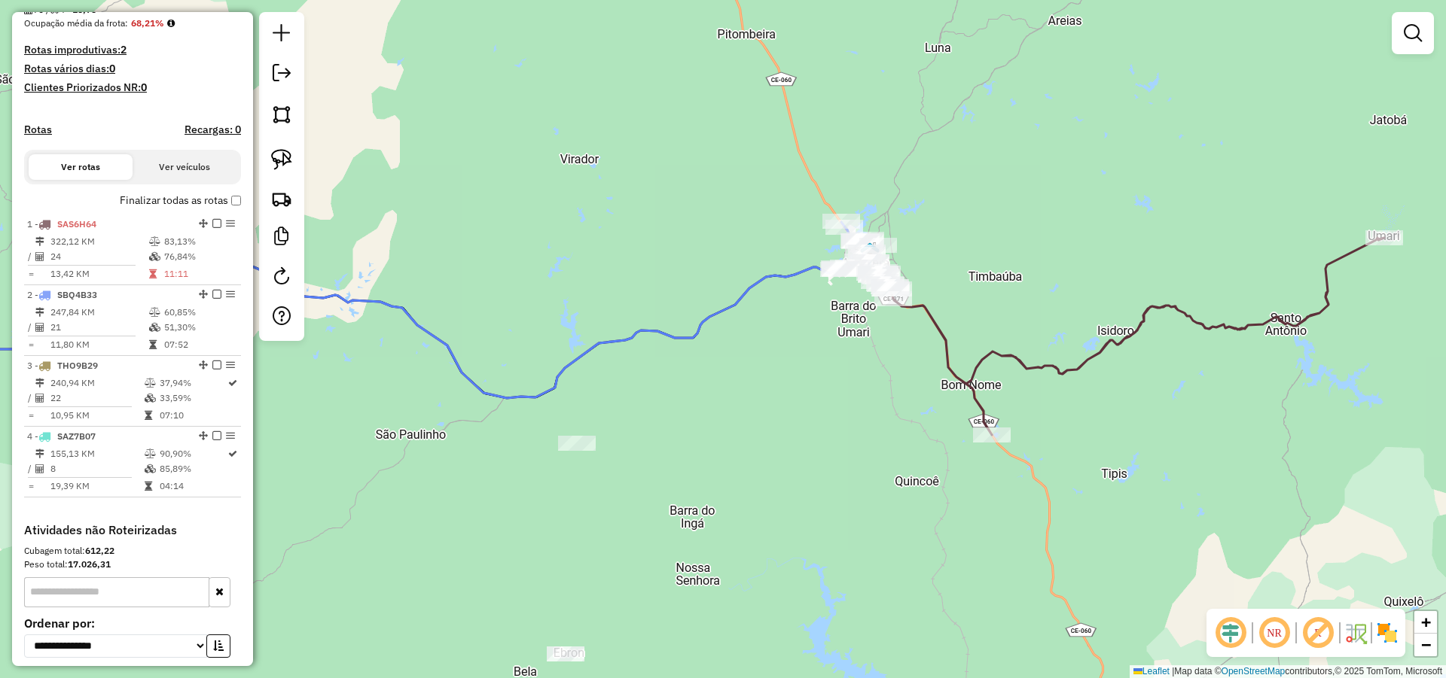
drag, startPoint x: 935, startPoint y: 126, endPoint x: 728, endPoint y: 210, distance: 223.6
click at [743, 220] on div "Janela de atendimento Grade de atendimento Capacidade Transportadoras Veículos …" at bounding box center [723, 339] width 1446 height 678
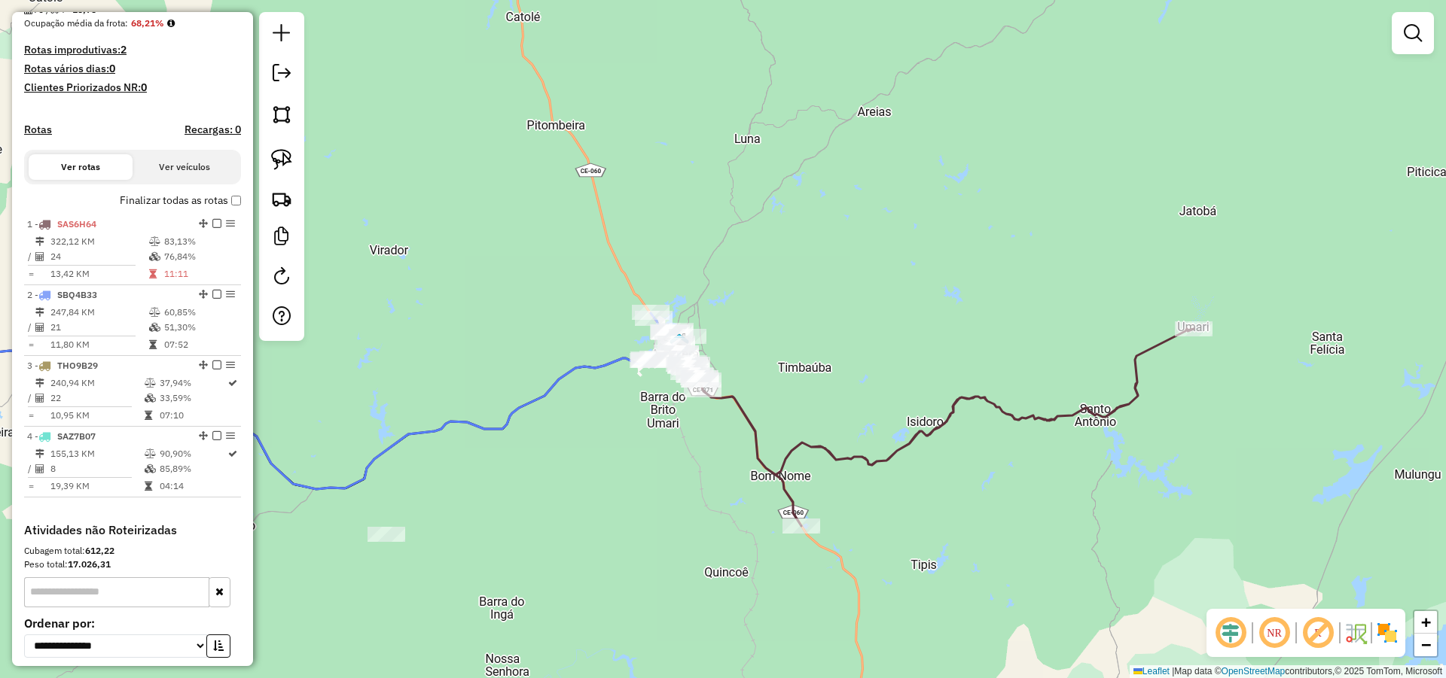
drag, startPoint x: 806, startPoint y: 282, endPoint x: 919, endPoint y: 251, distance: 116.9
click at [853, 236] on div "Janela de atendimento Grade de atendimento Capacidade Transportadoras Veículos …" at bounding box center [723, 339] width 1446 height 678
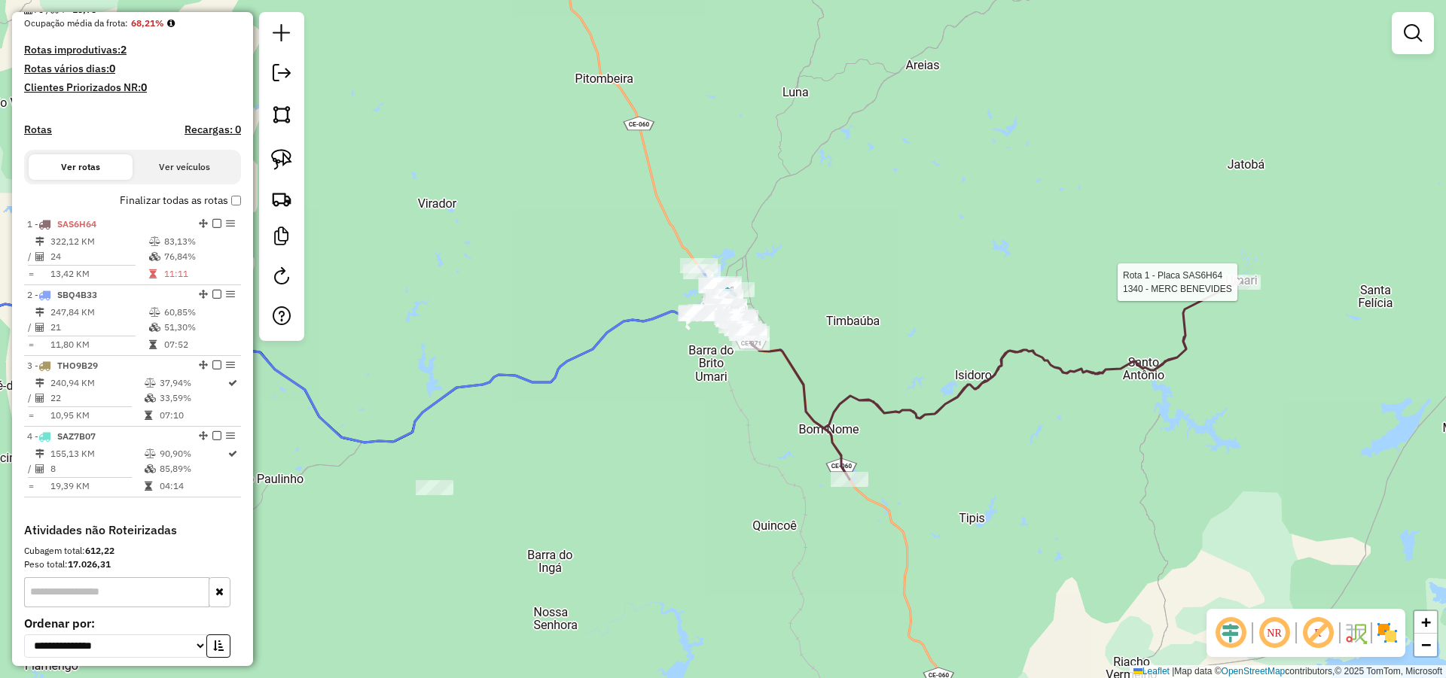
select select "*********"
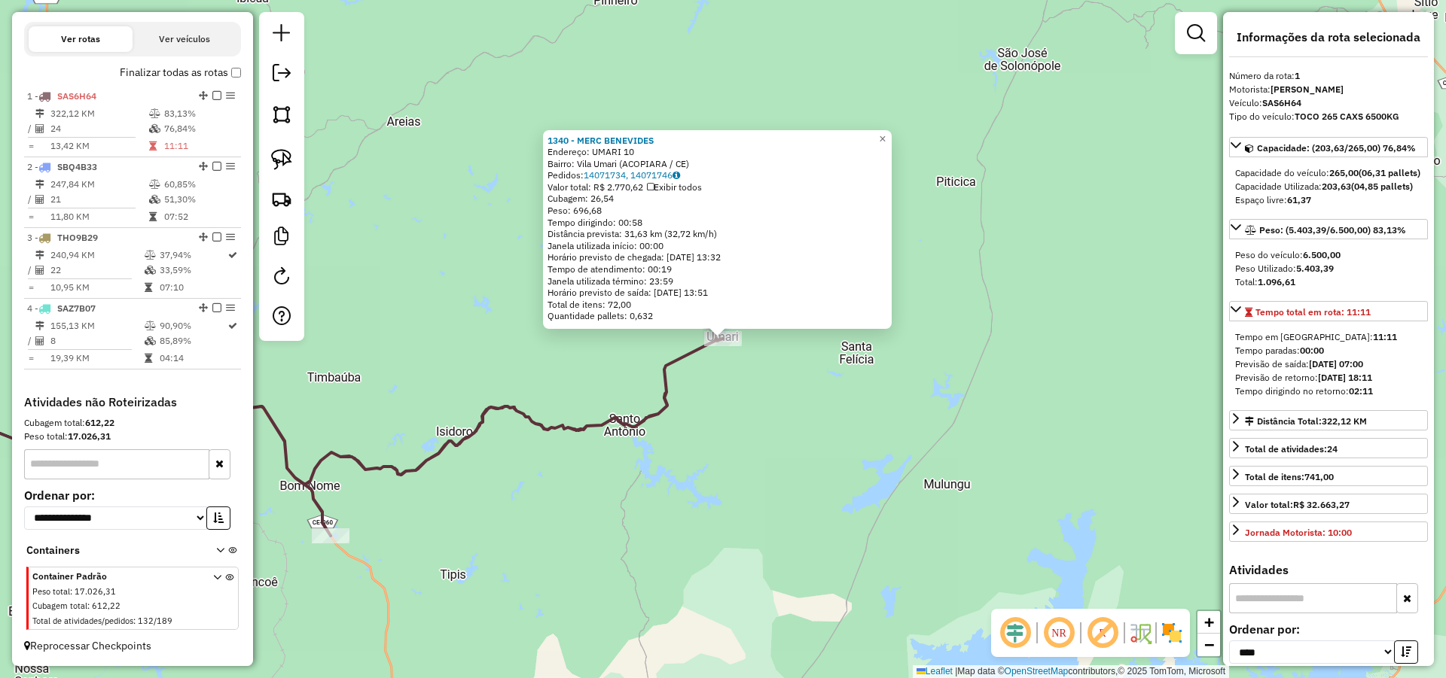
scroll to position [508, 0]
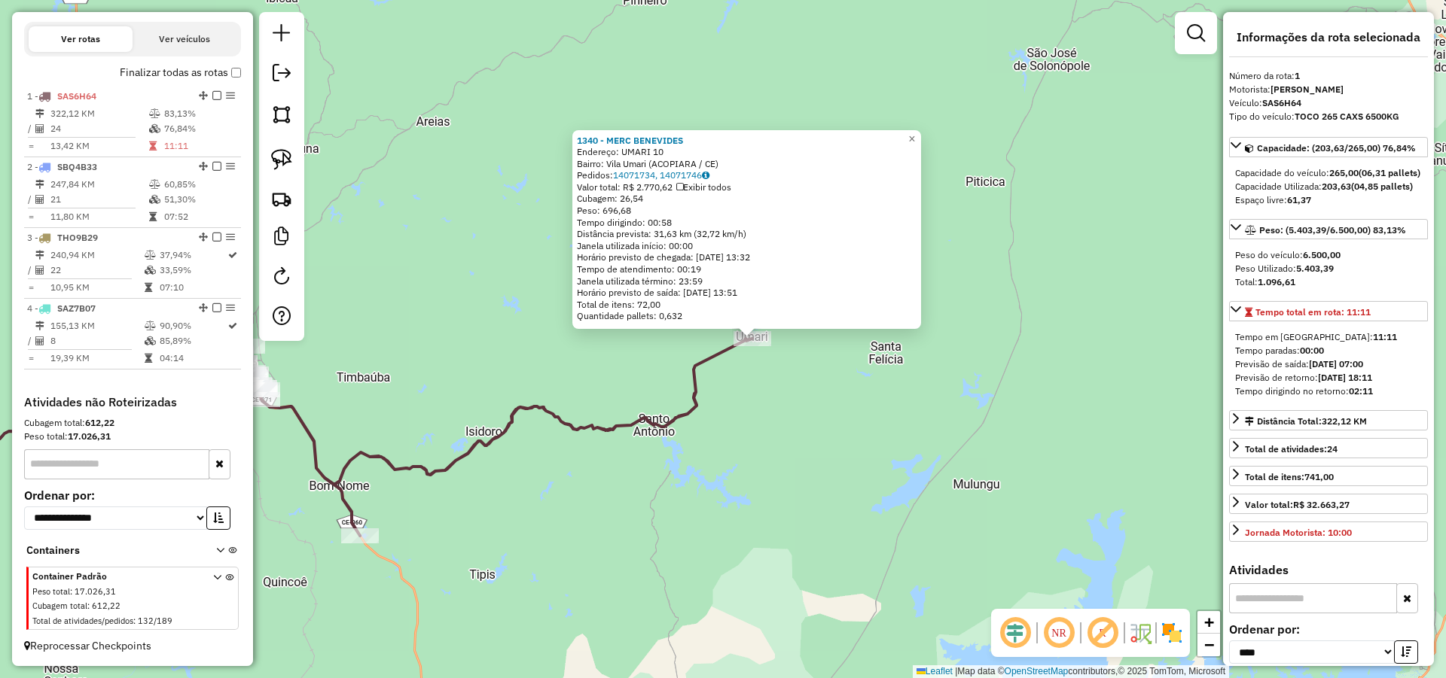
drag, startPoint x: 741, startPoint y: 423, endPoint x: 767, endPoint y: 422, distance: 26.4
click at [767, 422] on div "1340 - MERC BENEVIDES Endereço: UMARI 10 Bairro: Vila Umari (ACOPIARA / CE) Ped…" at bounding box center [723, 339] width 1446 height 678
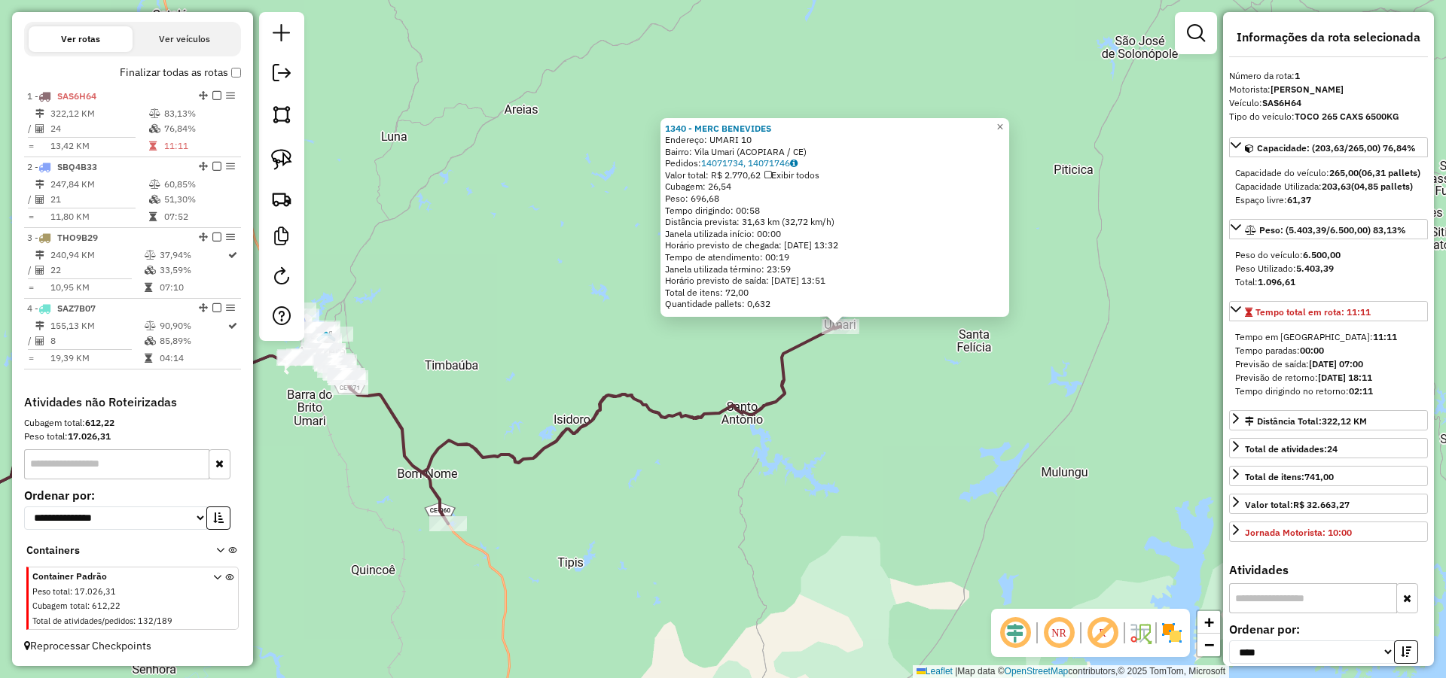
drag, startPoint x: 780, startPoint y: 410, endPoint x: 901, endPoint y: 387, distance: 122.7
click at [900, 388] on div "1340 - MERC BENEVIDES Endereço: UMARI 10 Bairro: Vila Umari (ACOPIARA / CE) Ped…" at bounding box center [723, 339] width 1446 height 678
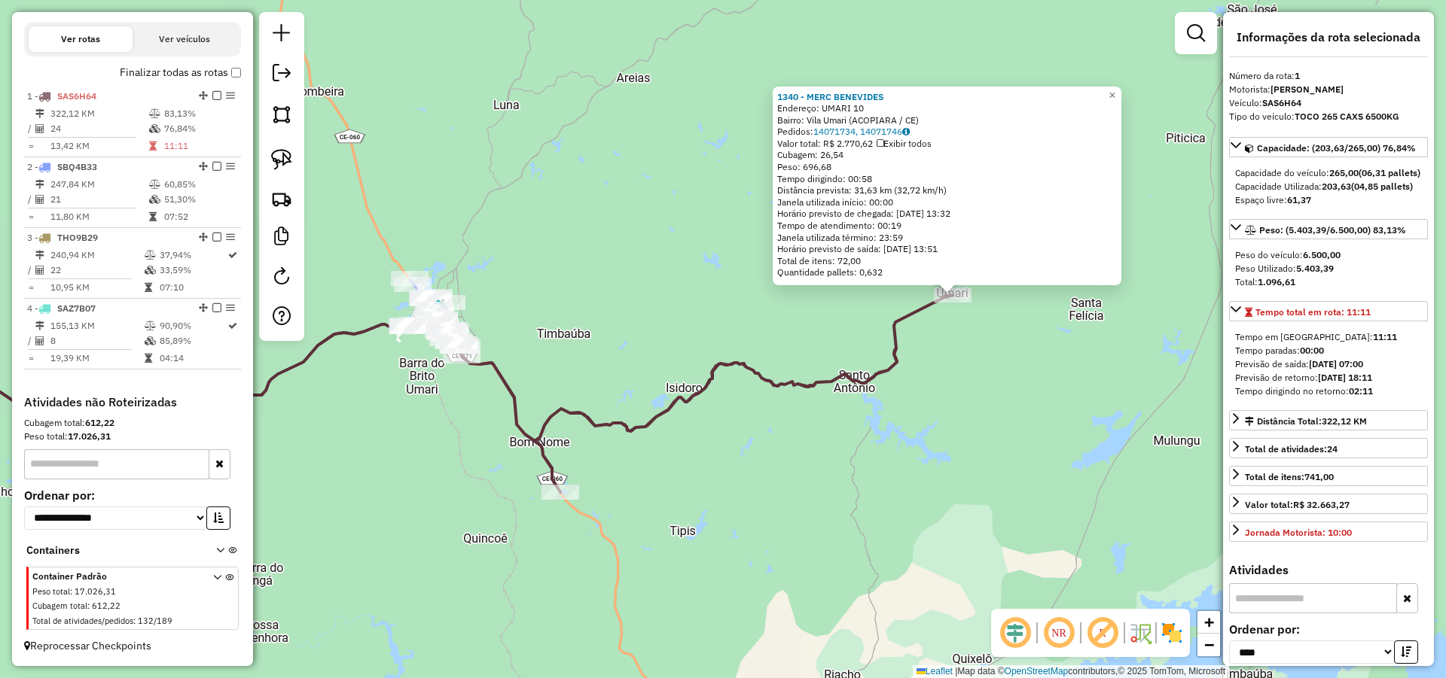
drag, startPoint x: 915, startPoint y: 410, endPoint x: 784, endPoint y: 448, distance: 136.5
click at [937, 403] on div "1340 - MERC BENEVIDES Endereço: UMARI 10 Bairro: Vila Umari (ACOPIARA / CE) Ped…" at bounding box center [723, 339] width 1446 height 678
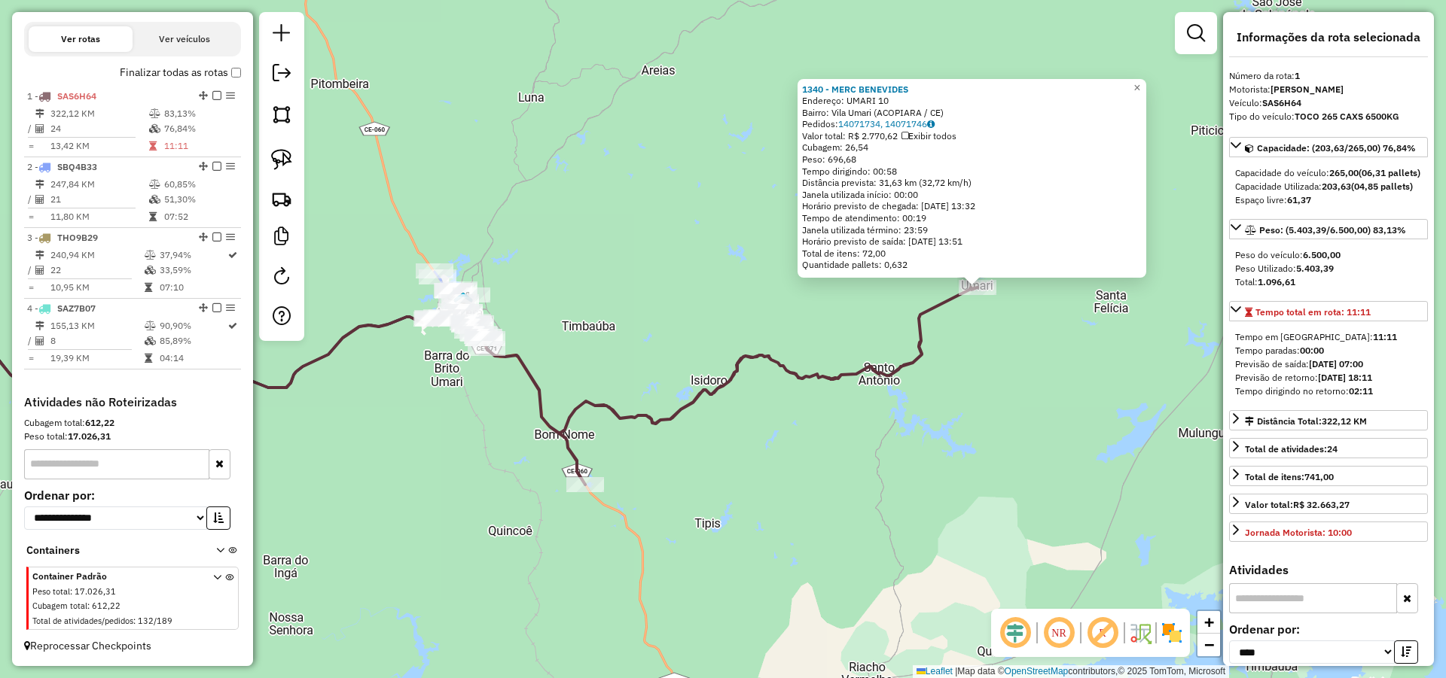
click at [811, 431] on div "1340 - MERC BENEVIDES Endereço: UMARI 10 Bairro: Vila Umari (ACOPIARA / CE) Ped…" at bounding box center [723, 339] width 1446 height 678
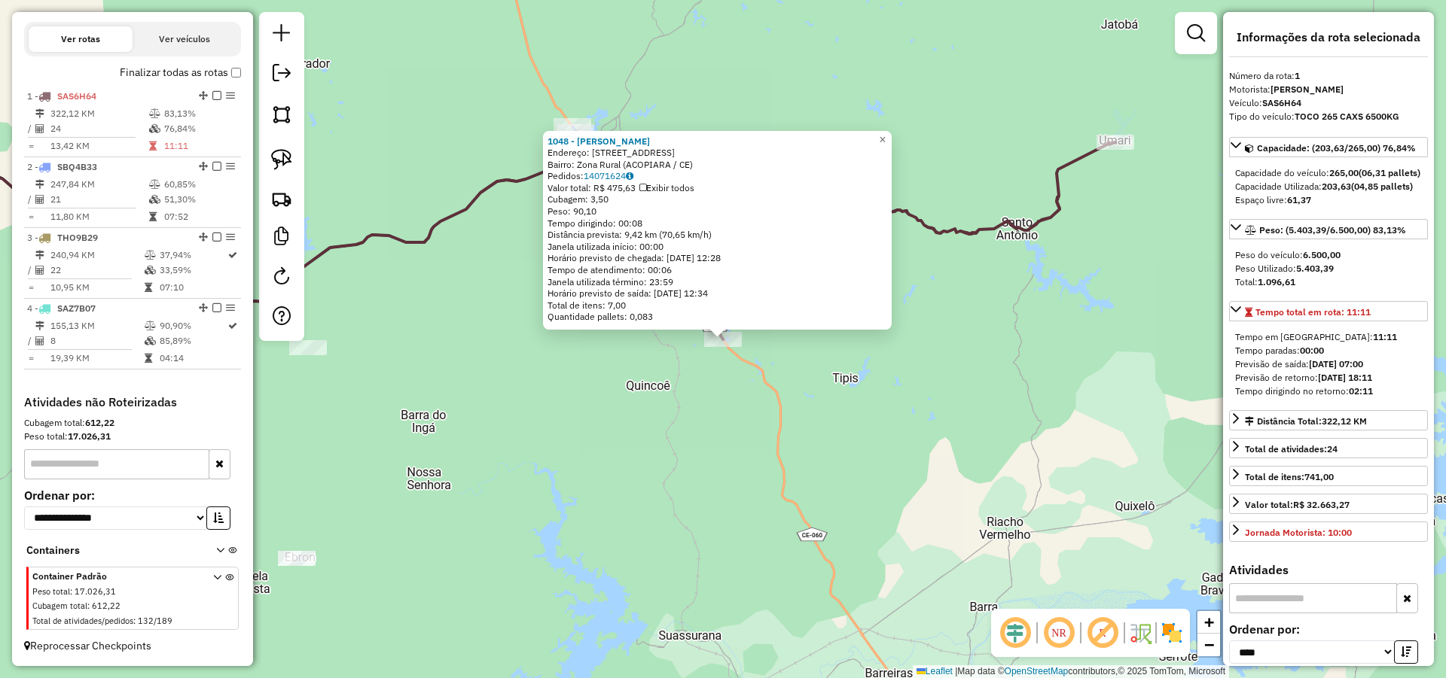
click at [797, 375] on div "1048 - JOAO LEON LUCAS DE F Endereço: R R SITIO VACA 32 Bairro: Zona Rural (ACO…" at bounding box center [723, 339] width 1446 height 678
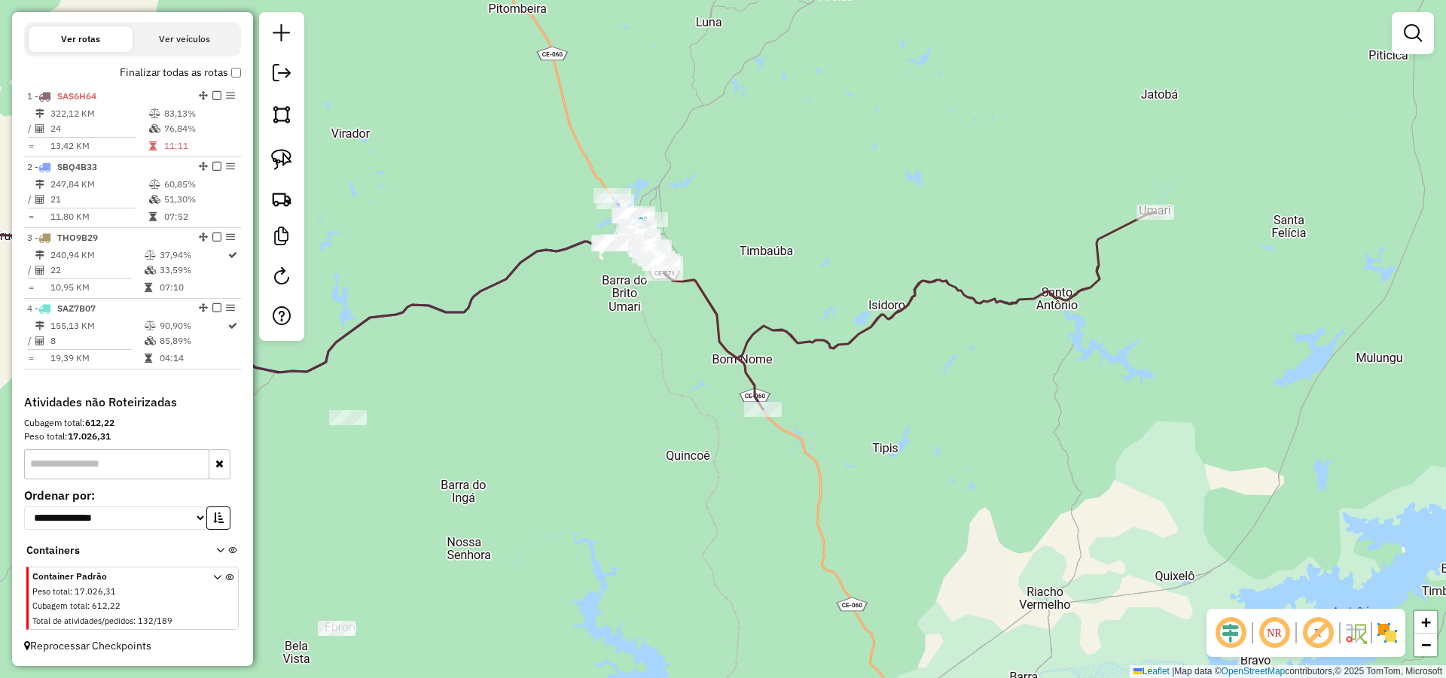
drag, startPoint x: 818, startPoint y: 382, endPoint x: 845, endPoint y: 419, distance: 45.3
click at [845, 419] on div "Janela de atendimento Grade de atendimento Capacidade Transportadoras Veículos …" at bounding box center [723, 339] width 1446 height 678
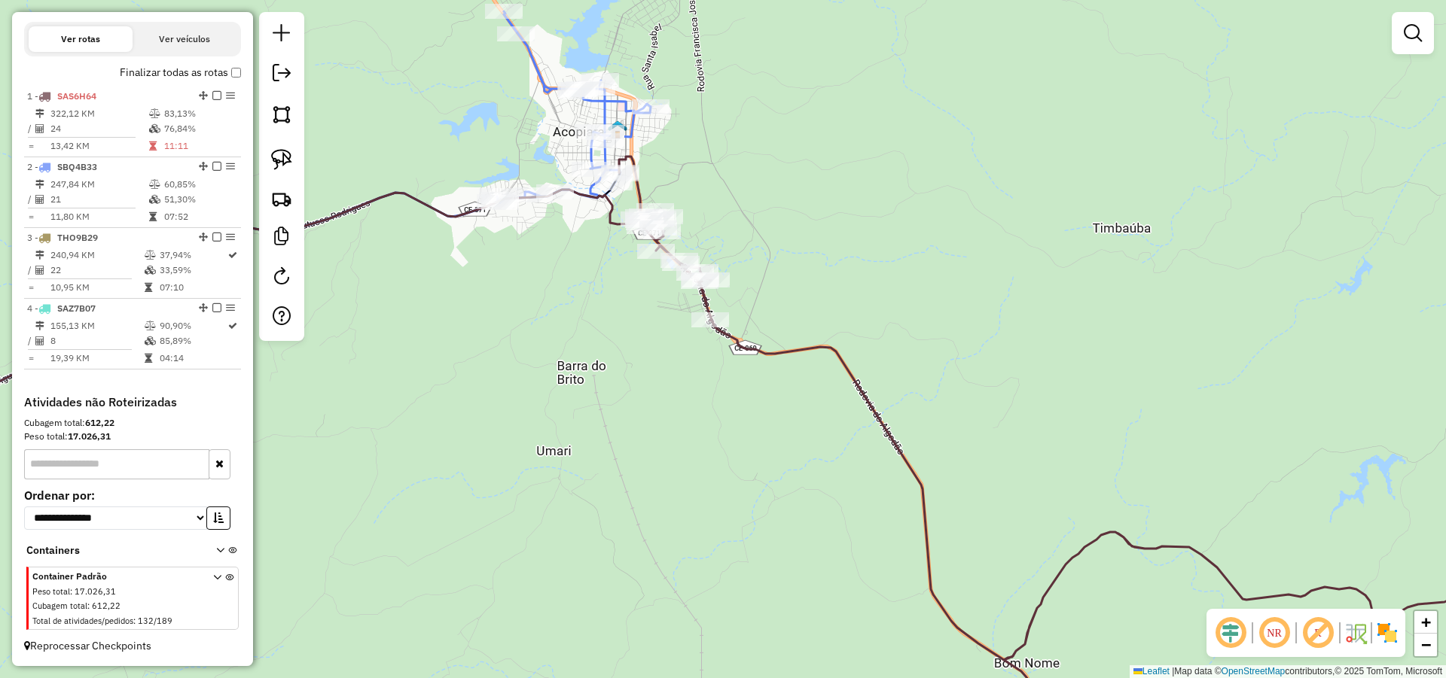
drag, startPoint x: 660, startPoint y: 314, endPoint x: 691, endPoint y: 364, distance: 59.1
click at [691, 364] on div "Janela de atendimento Grade de atendimento Capacidade Transportadoras Veículos …" at bounding box center [723, 339] width 1446 height 678
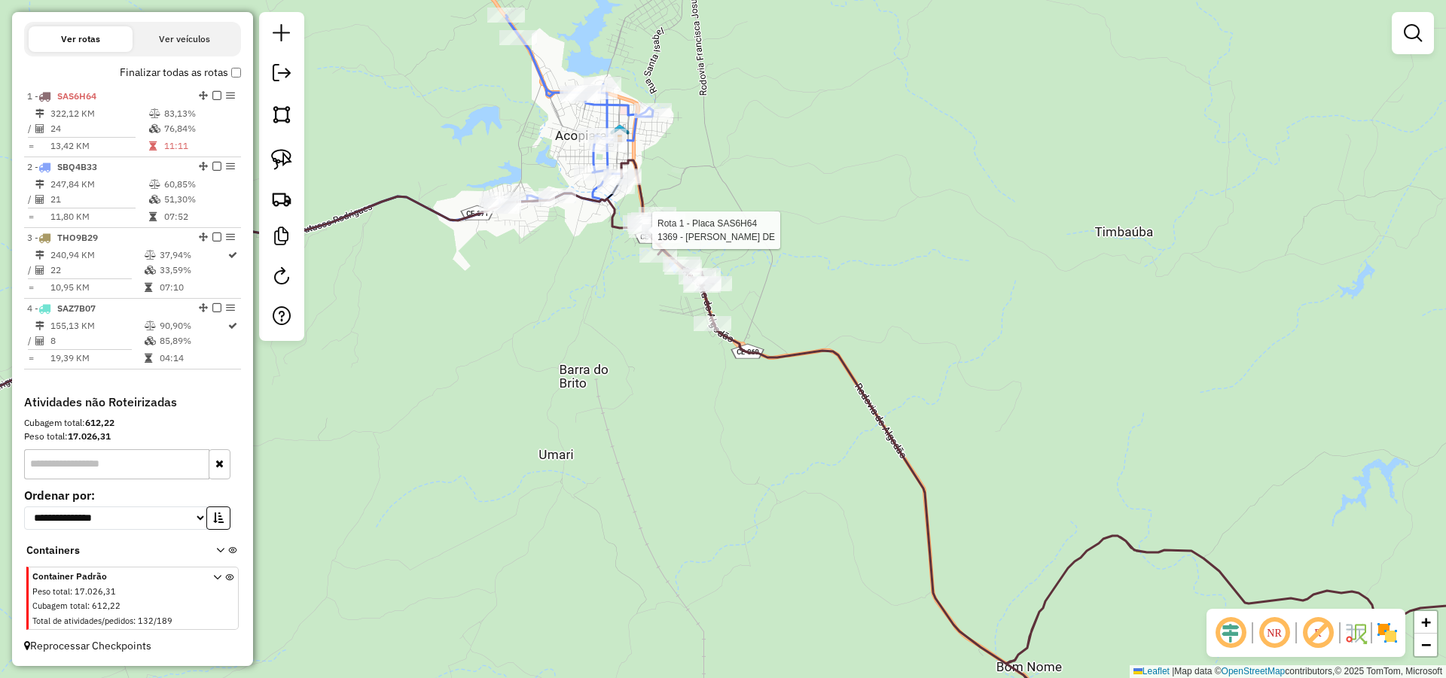
select select "*********"
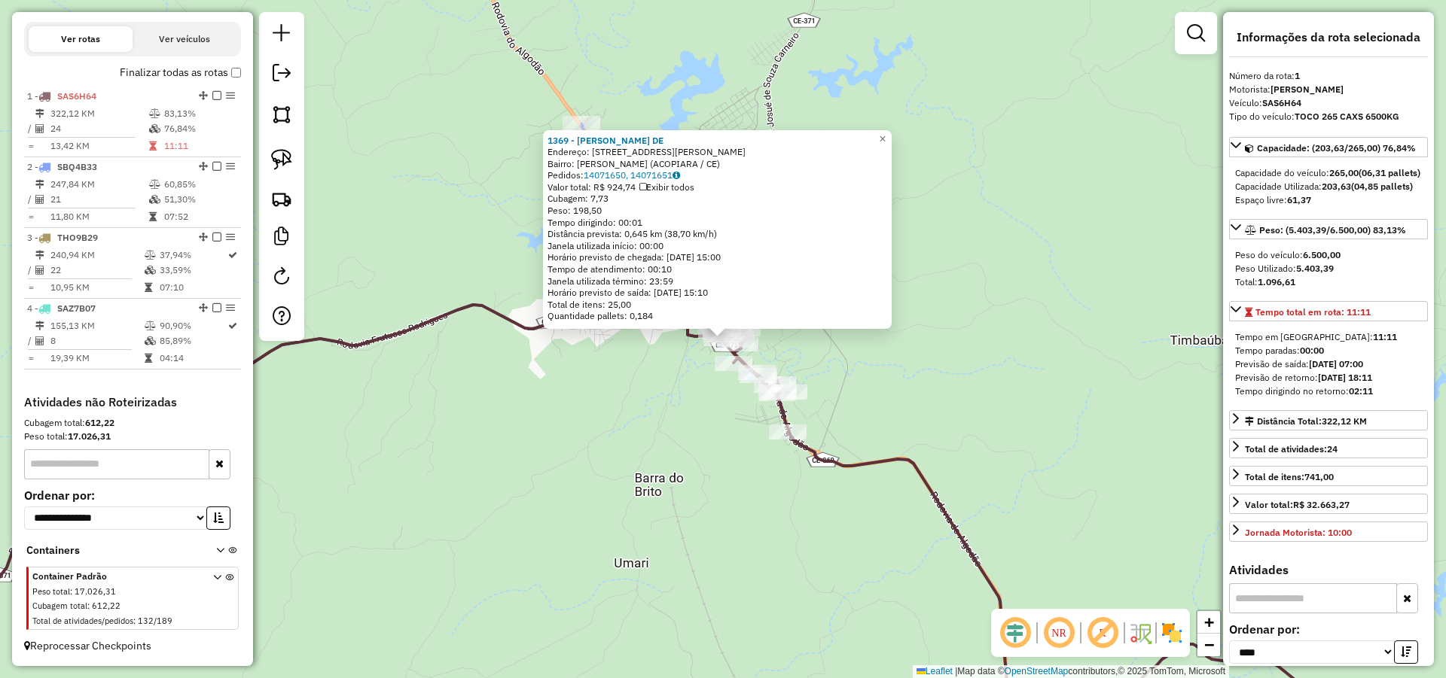
click at [901, 390] on div "1369 - ERINALDO FERREIRA DE Endereço: AV AV FRANCISCO ALVES MOREIRA 258 Bairro:…" at bounding box center [723, 339] width 1446 height 678
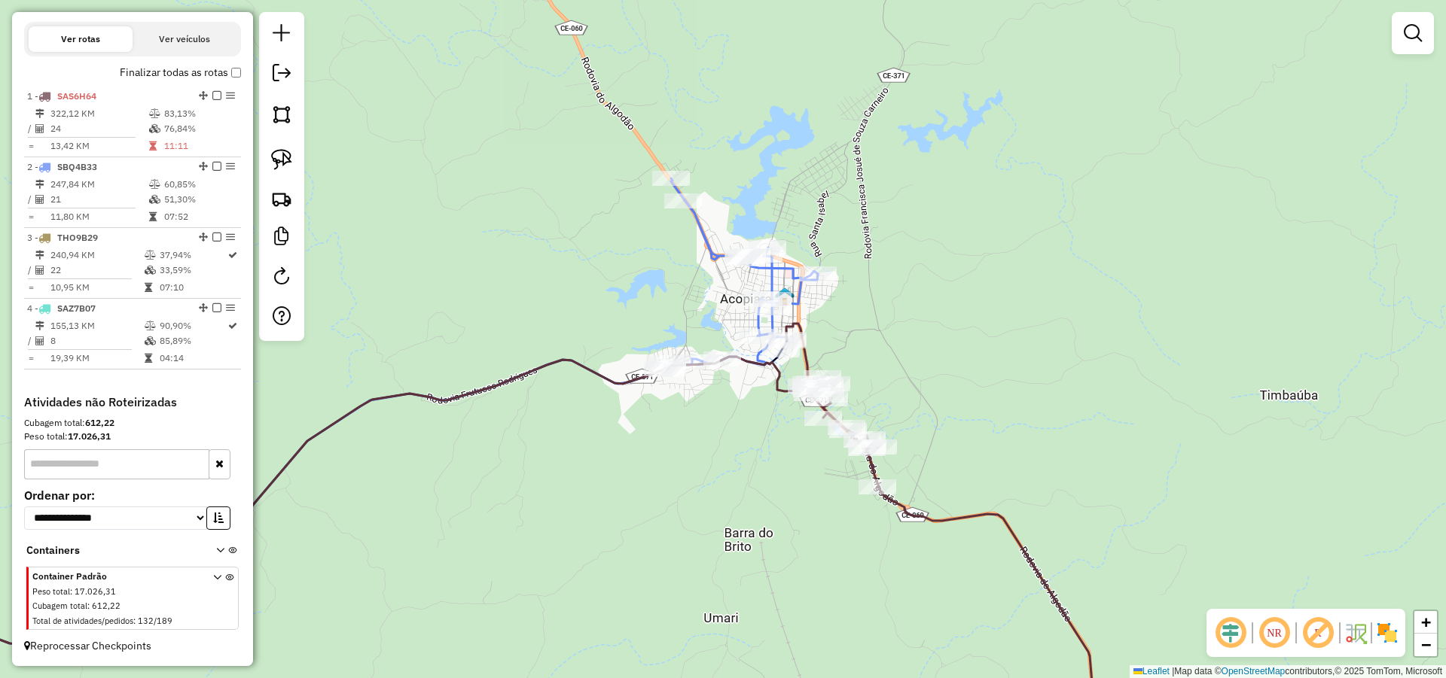
drag, startPoint x: 817, startPoint y: 337, endPoint x: 948, endPoint y: 373, distance: 136.1
click at [940, 396] on div "Janela de atendimento Grade de atendimento Capacidade Transportadoras Veículos …" at bounding box center [723, 339] width 1446 height 678
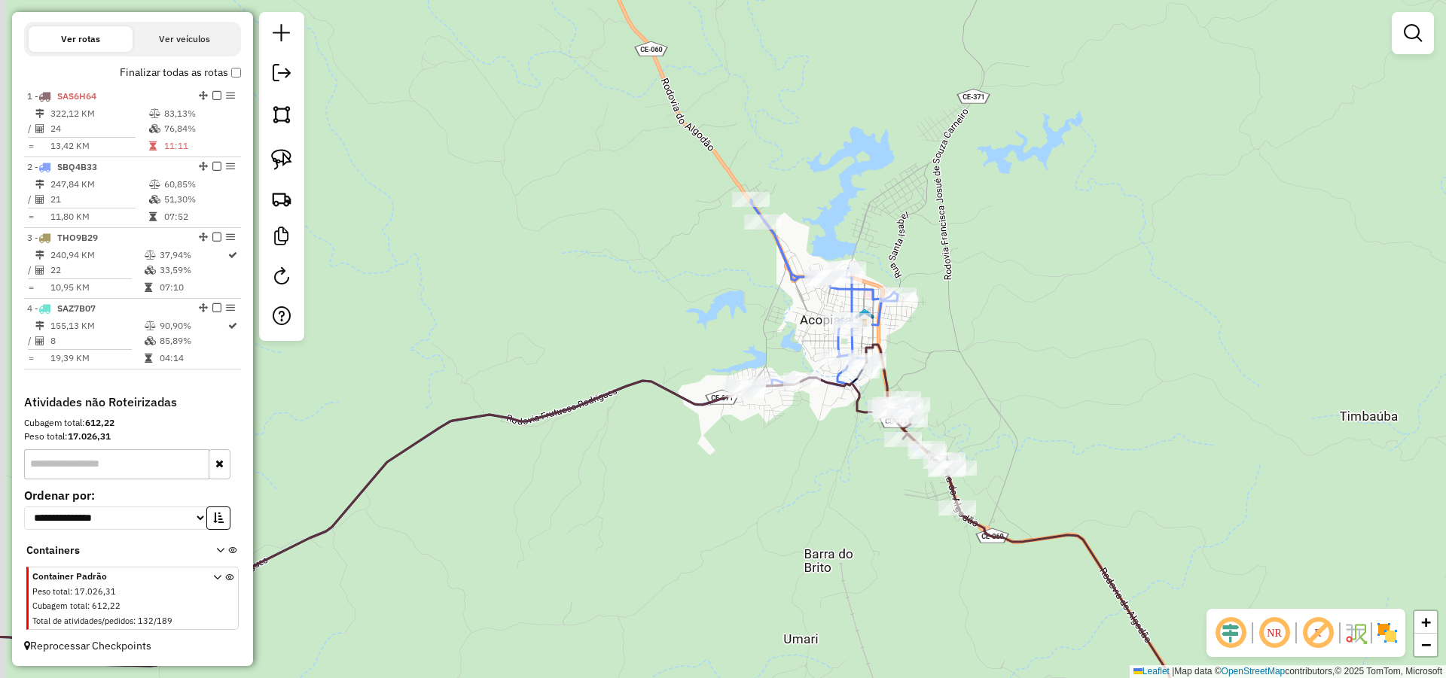
drag, startPoint x: 955, startPoint y: 349, endPoint x: 998, endPoint y: 357, distance: 43.6
click at [989, 358] on div "Janela de atendimento Grade de atendimento Capacidade Transportadoras Veículos …" at bounding box center [723, 339] width 1446 height 678
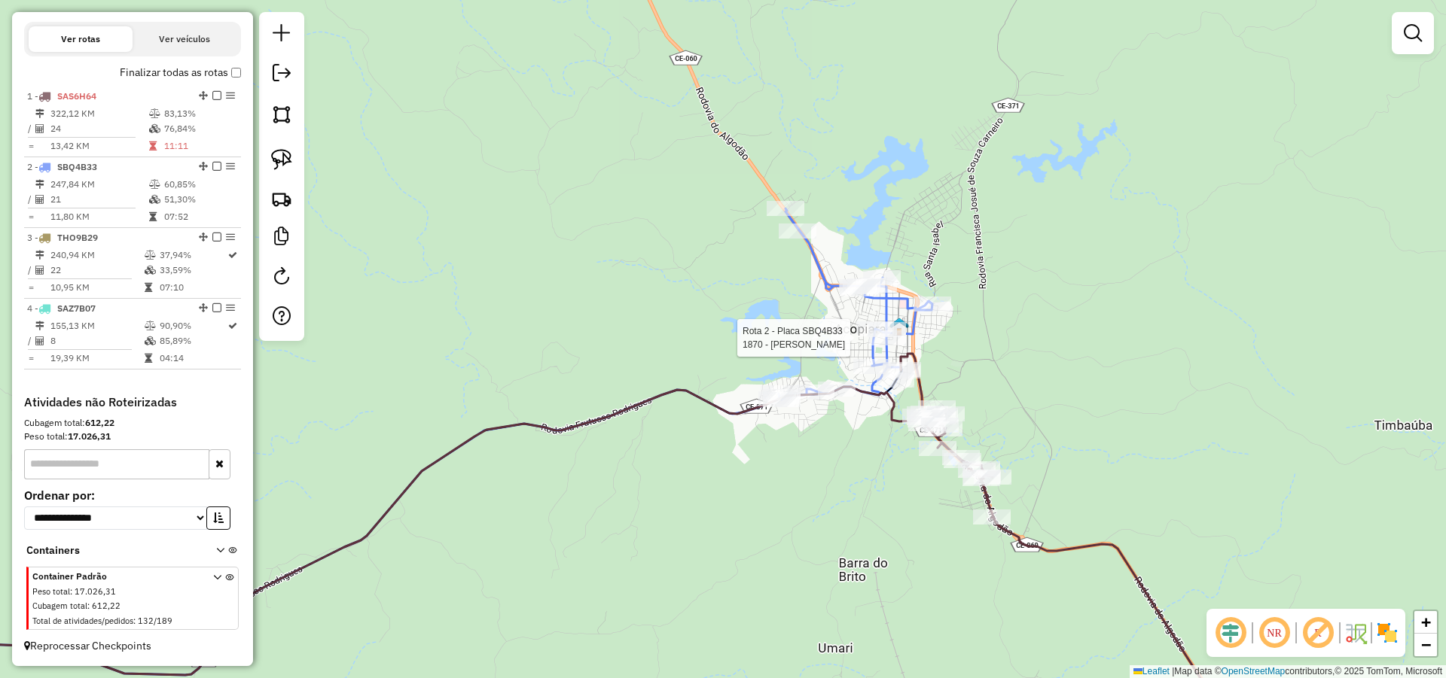
select select "*********"
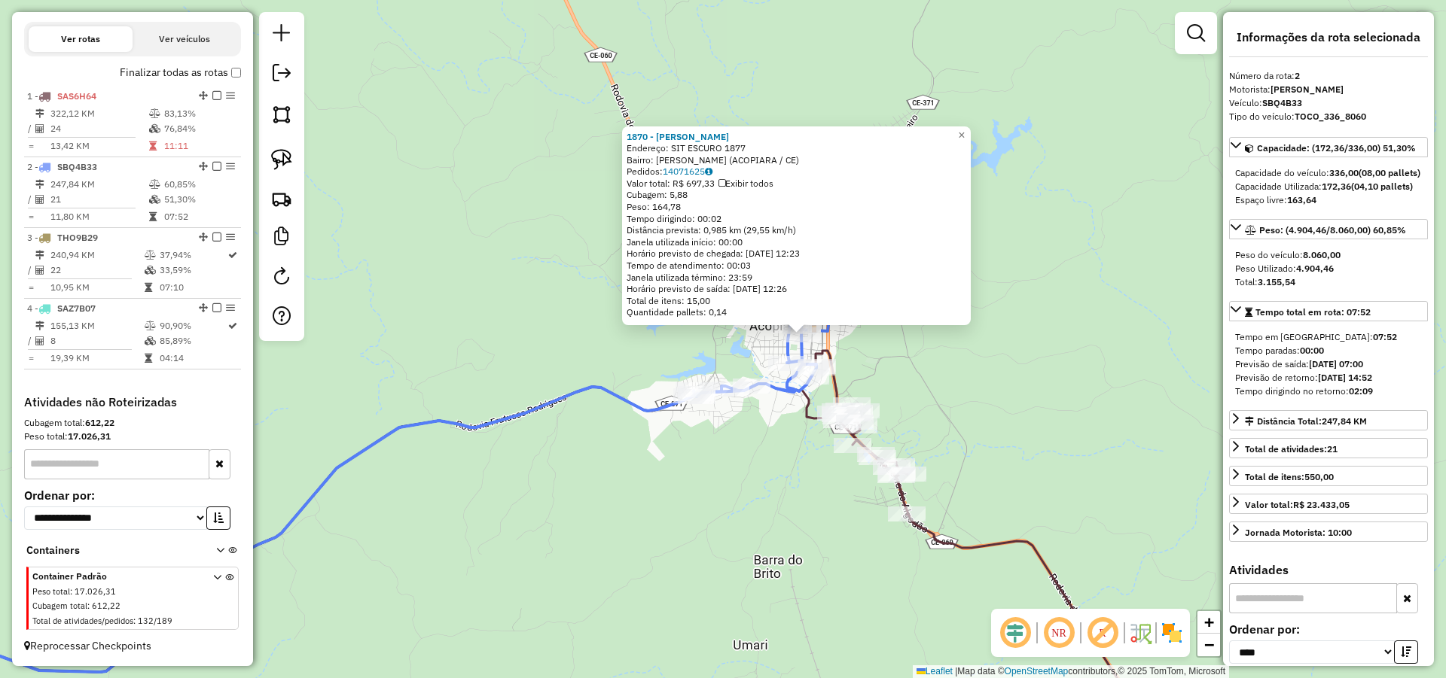
drag, startPoint x: 554, startPoint y: 476, endPoint x: 633, endPoint y: 472, distance: 79.1
click at [633, 472] on div "1870 - JOSE RODRIGUES DA SI Endereço: SIT ESCURO 1877 Bairro: Sao Paulinho (ACO…" at bounding box center [723, 339] width 1446 height 678
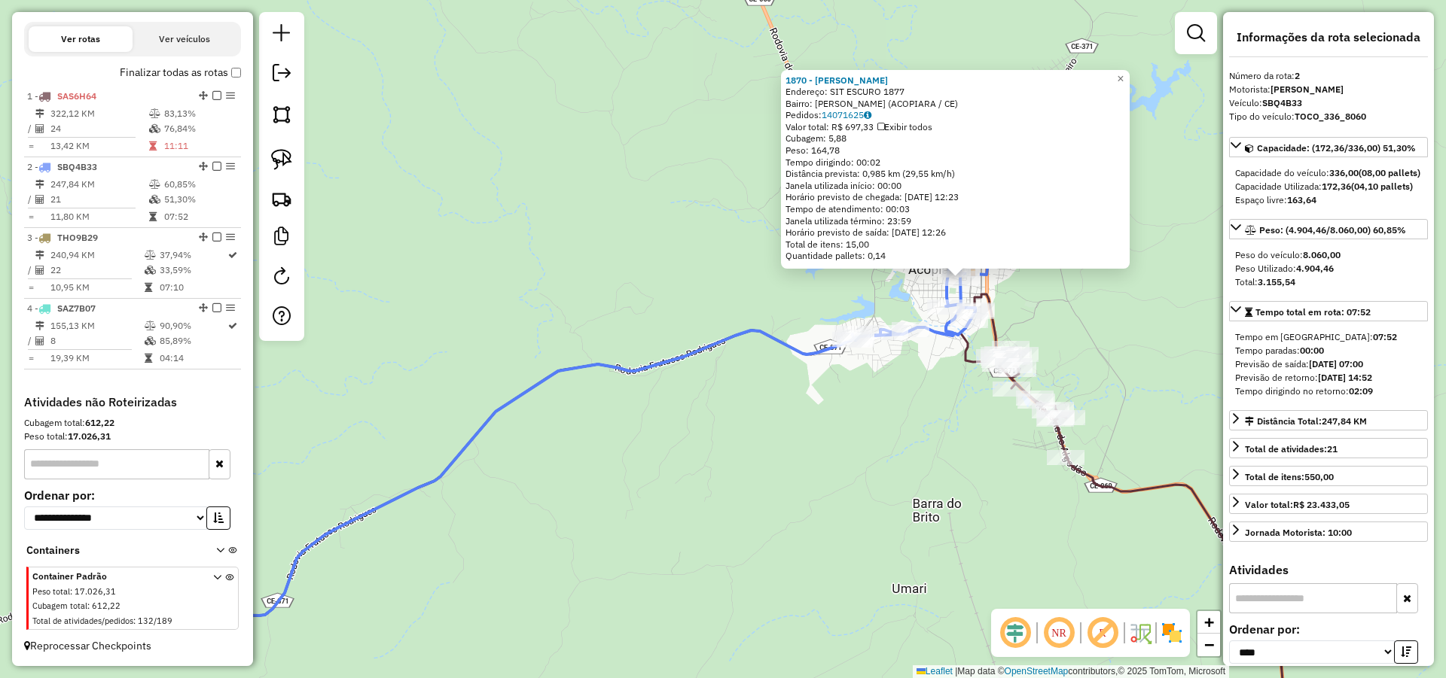
drag, startPoint x: 742, startPoint y: 433, endPoint x: 792, endPoint y: 397, distance: 61.4
click at [787, 398] on div "1870 - JOSE RODRIGUES DA SI Endereço: SIT ESCURO 1877 Bairro: Sao Paulinho (ACO…" at bounding box center [723, 339] width 1446 height 678
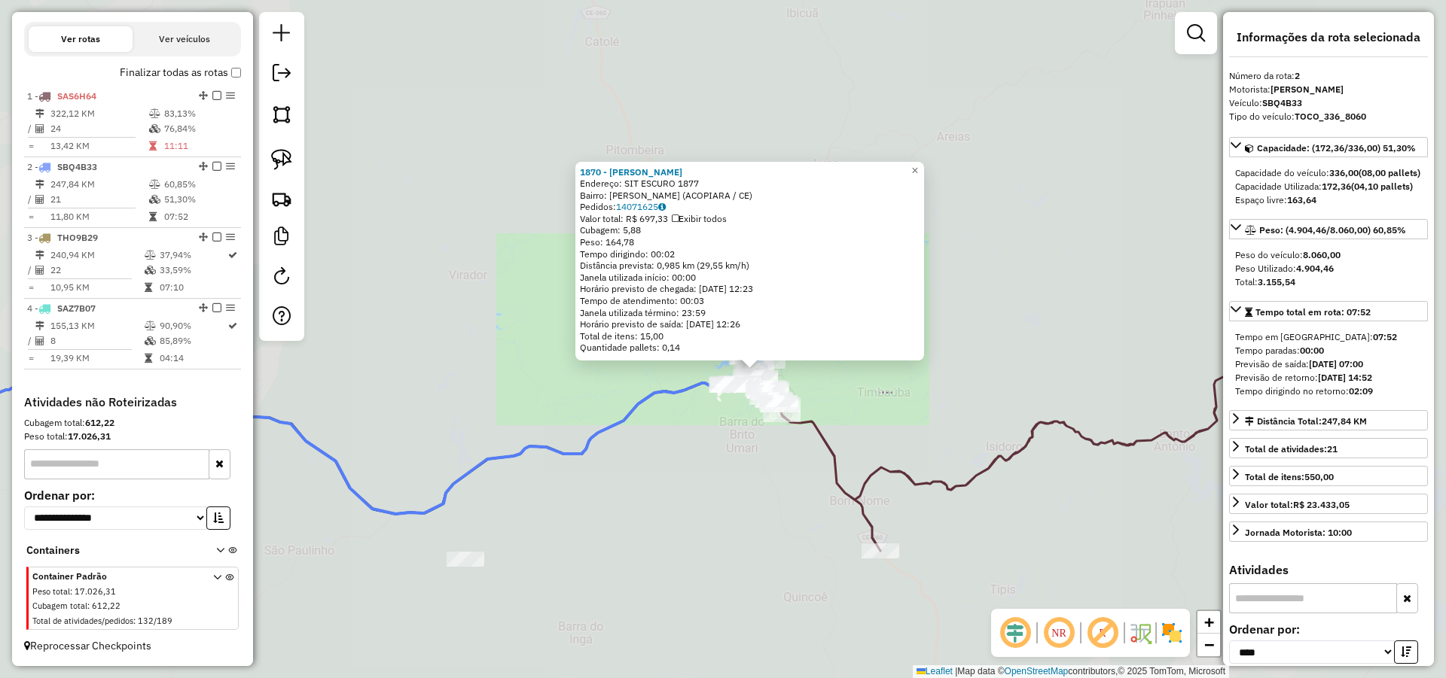
drag, startPoint x: 746, startPoint y: 400, endPoint x: 779, endPoint y: 374, distance: 41.9
click at [773, 376] on div "1870 - JOSE RODRIGUES DA SI Endereço: SIT ESCURO 1877 Bairro: Sao Paulinho (ACO…" at bounding box center [723, 339] width 1446 height 678
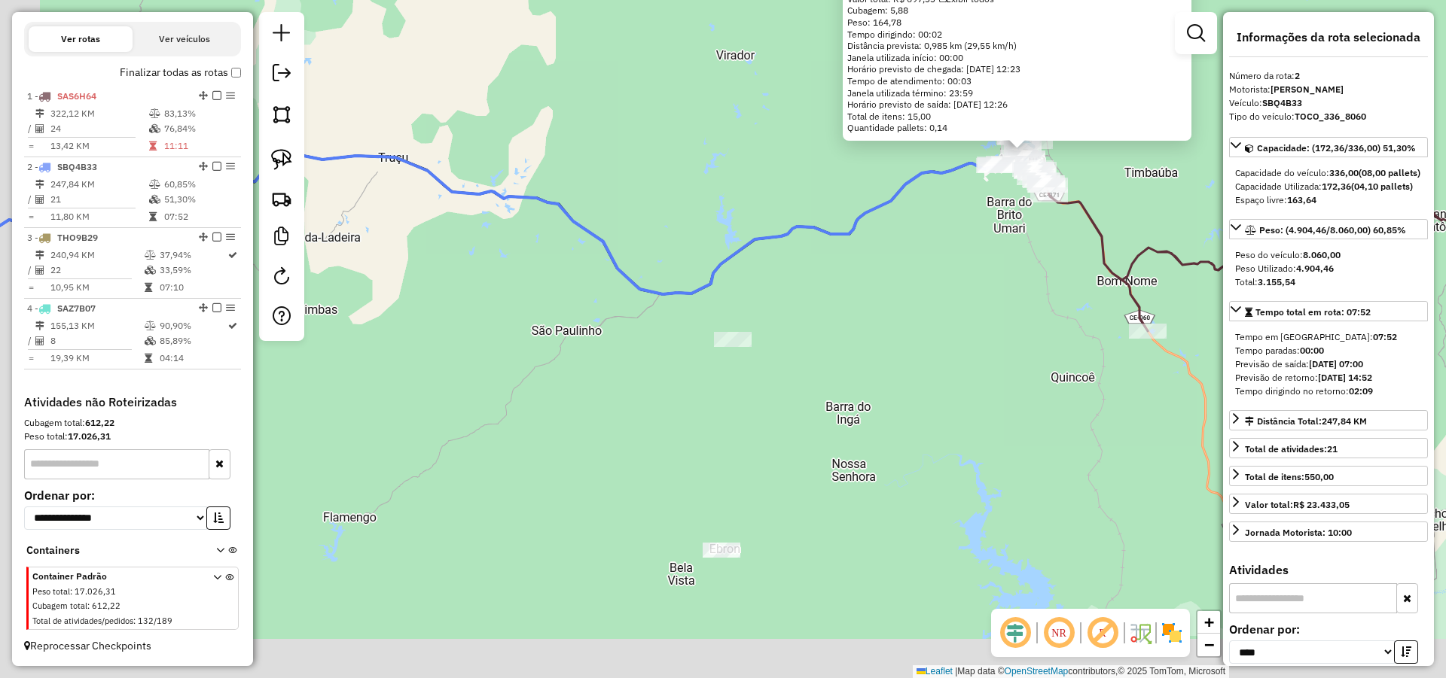
drag, startPoint x: 627, startPoint y: 457, endPoint x: 751, endPoint y: 373, distance: 149.7
click at [753, 367] on div "1870 - JOSE RODRIGUES DA SI Endereço: SIT ESCURO 1877 Bairro: Sao Paulinho (ACO…" at bounding box center [723, 339] width 1446 height 678
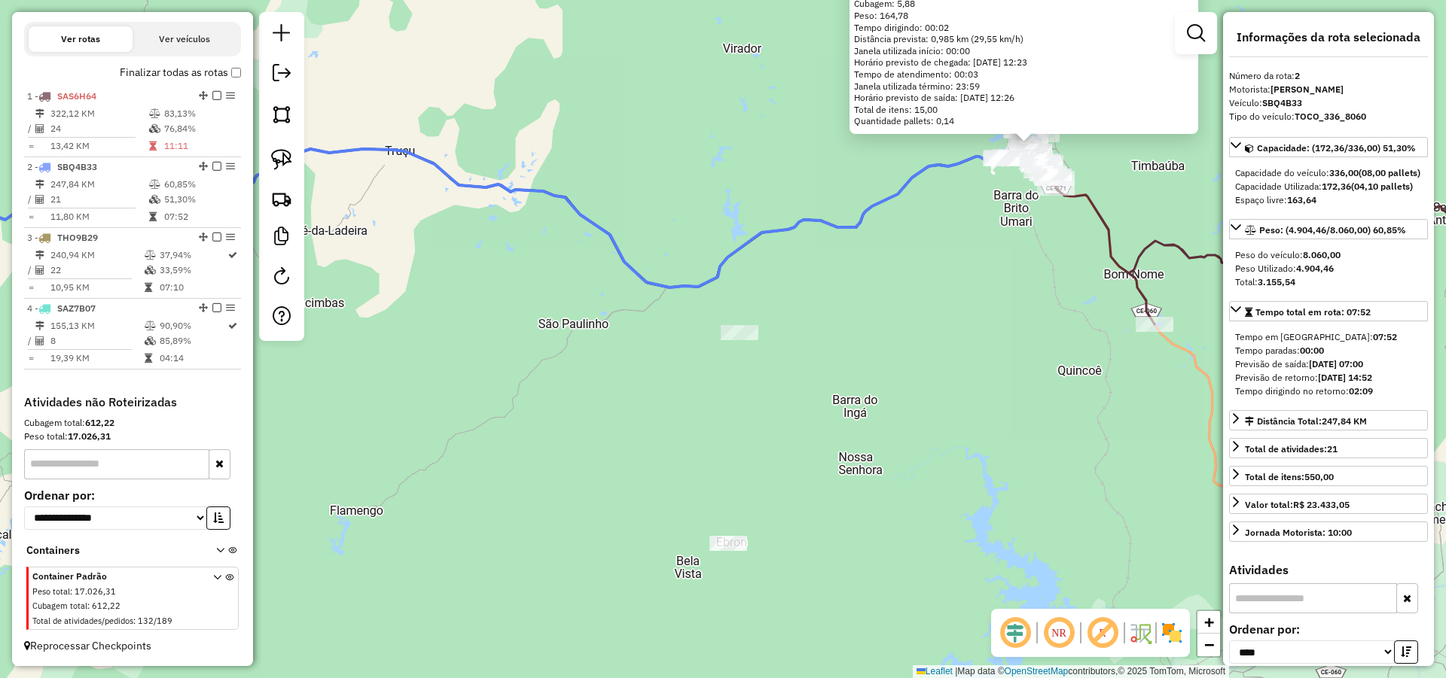
click at [837, 403] on div "1870 - JOSE RODRIGUES DA SI Endereço: SIT ESCURO 1877 Bairro: Sao Paulinho (ACO…" at bounding box center [723, 339] width 1446 height 678
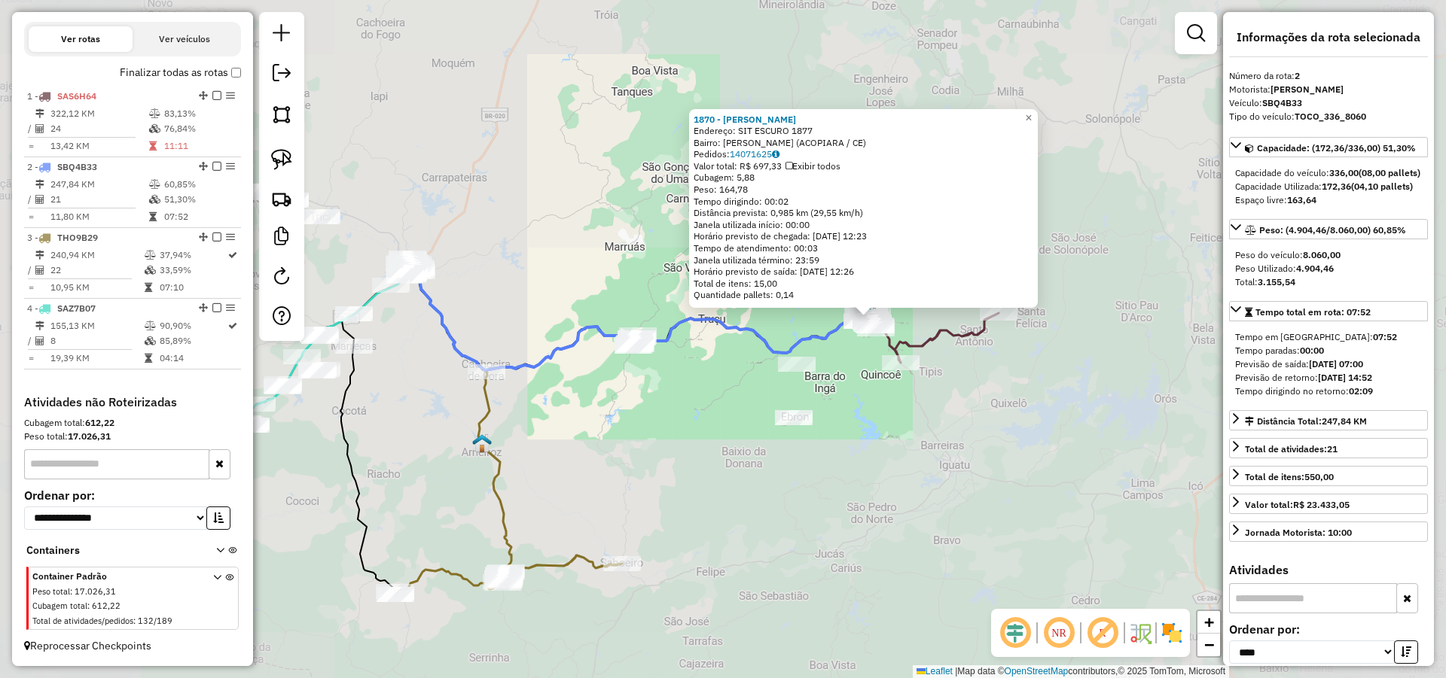
drag, startPoint x: 732, startPoint y: 380, endPoint x: 690, endPoint y: 403, distance: 47.2
click at [678, 382] on div "1870 - JOSE RODRIGUES DA SI Endereço: SIT ESCURO 1877 Bairro: Sao Paulinho (ACO…" at bounding box center [723, 339] width 1446 height 678
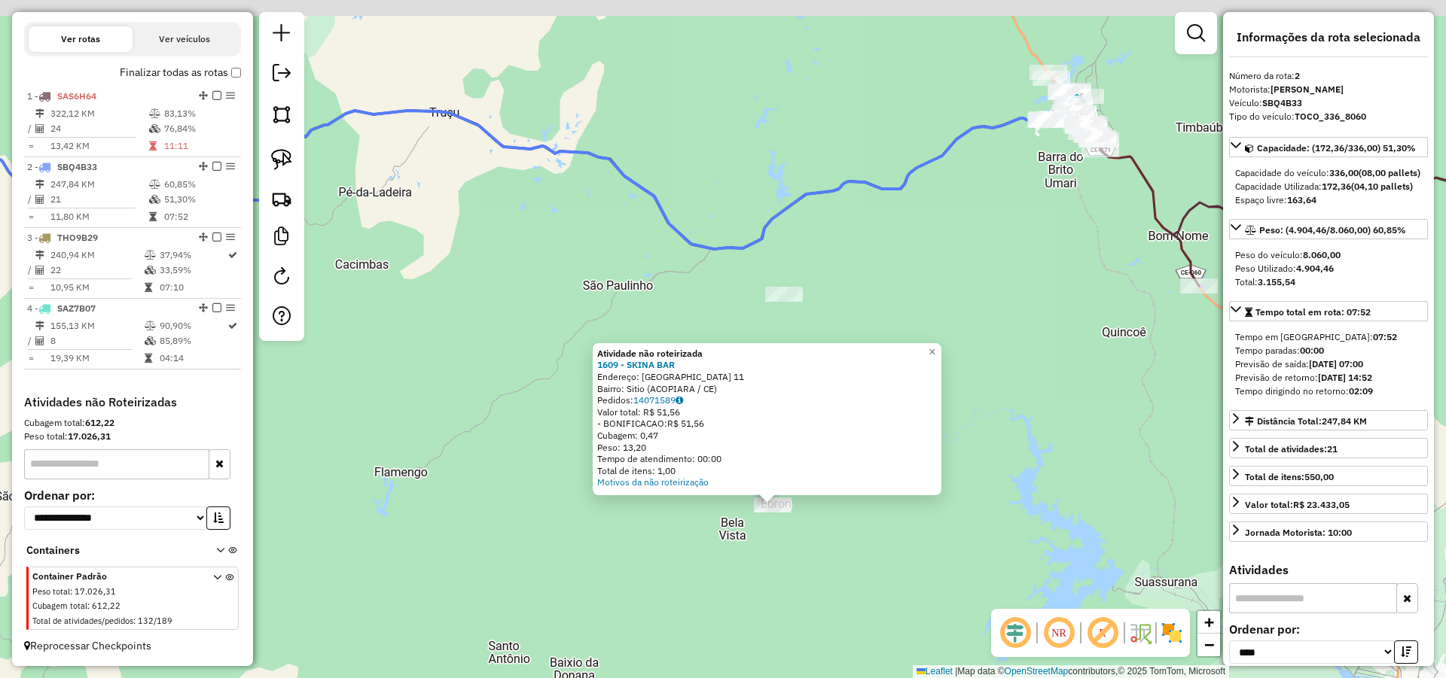
drag, startPoint x: 763, startPoint y: 401, endPoint x: 818, endPoint y: 547, distance: 156.1
click at [815, 565] on div "Atividade não roteirizada 1609 - SKINA BAR Endereço: VILA EBROM 11 Bairro: Siti…" at bounding box center [723, 339] width 1446 height 678
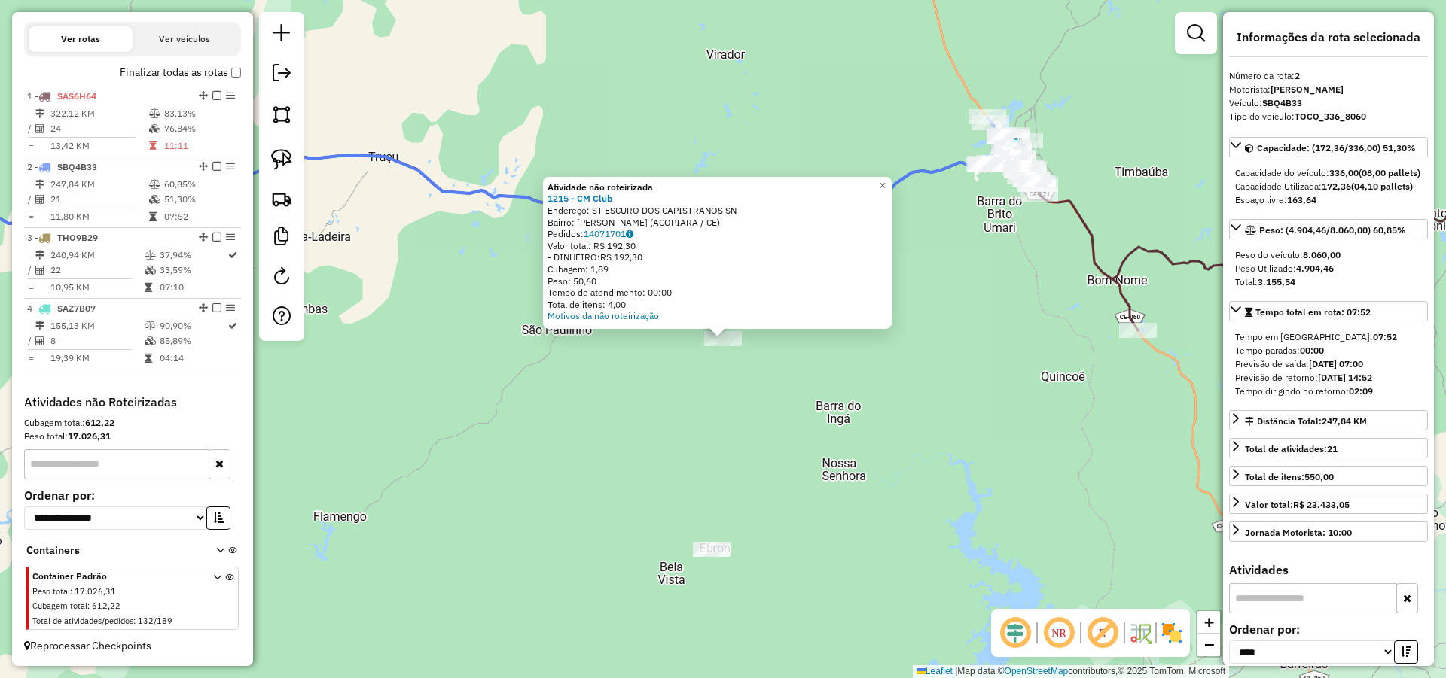
click at [596, 395] on div "Atividade não roteirizada 1215 - CM Club Endereço: ST ESCURO DOS CAPISTRANOS SN…" at bounding box center [723, 339] width 1446 height 678
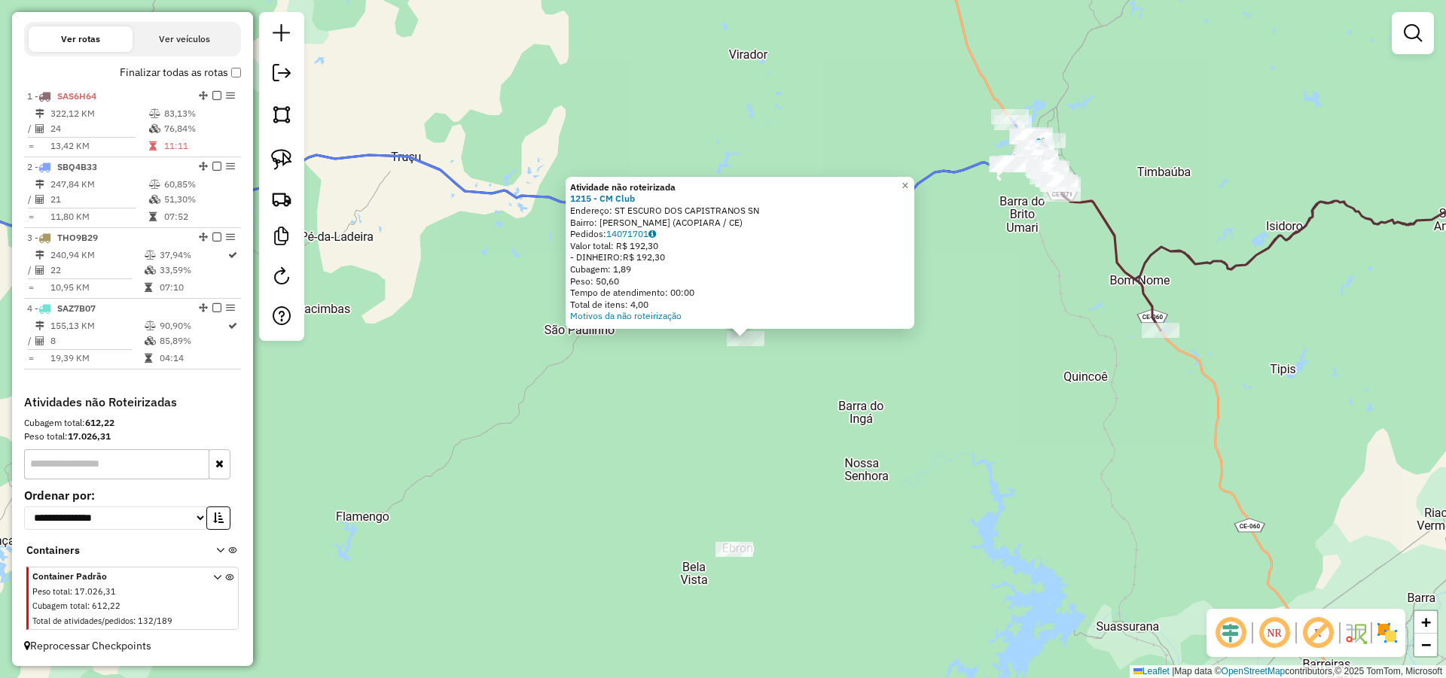
drag, startPoint x: 584, startPoint y: 448, endPoint x: 617, endPoint y: 456, distance: 33.2
click at [616, 452] on div "Atividade não roteirizada 1215 - CM Club Endereço: ST ESCURO DOS CAPISTRANOS SN…" at bounding box center [723, 339] width 1446 height 678
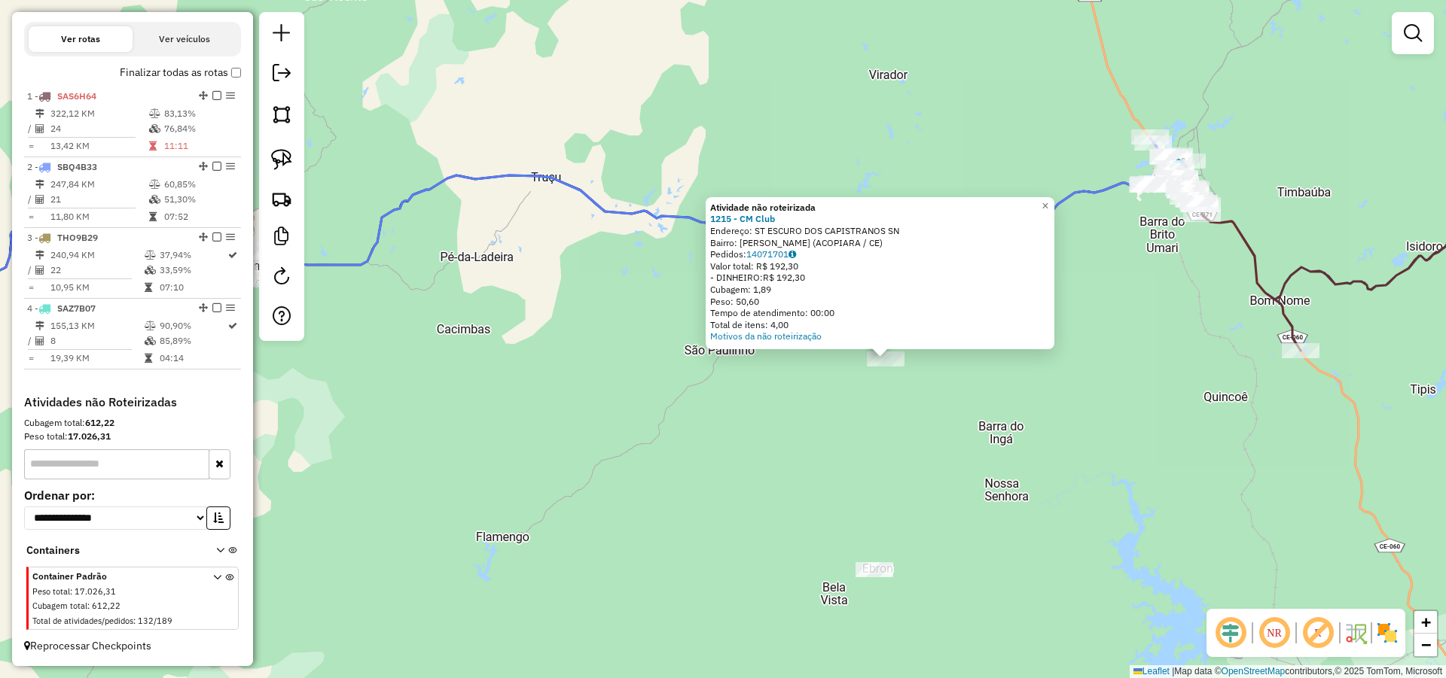
drag, startPoint x: 700, startPoint y: 492, endPoint x: 669, endPoint y: 453, distance: 50.9
click at [729, 492] on div "Atividade não roteirizada 1215 - CM Club Endereço: ST ESCURO DOS CAPISTRANOS SN…" at bounding box center [723, 339] width 1446 height 678
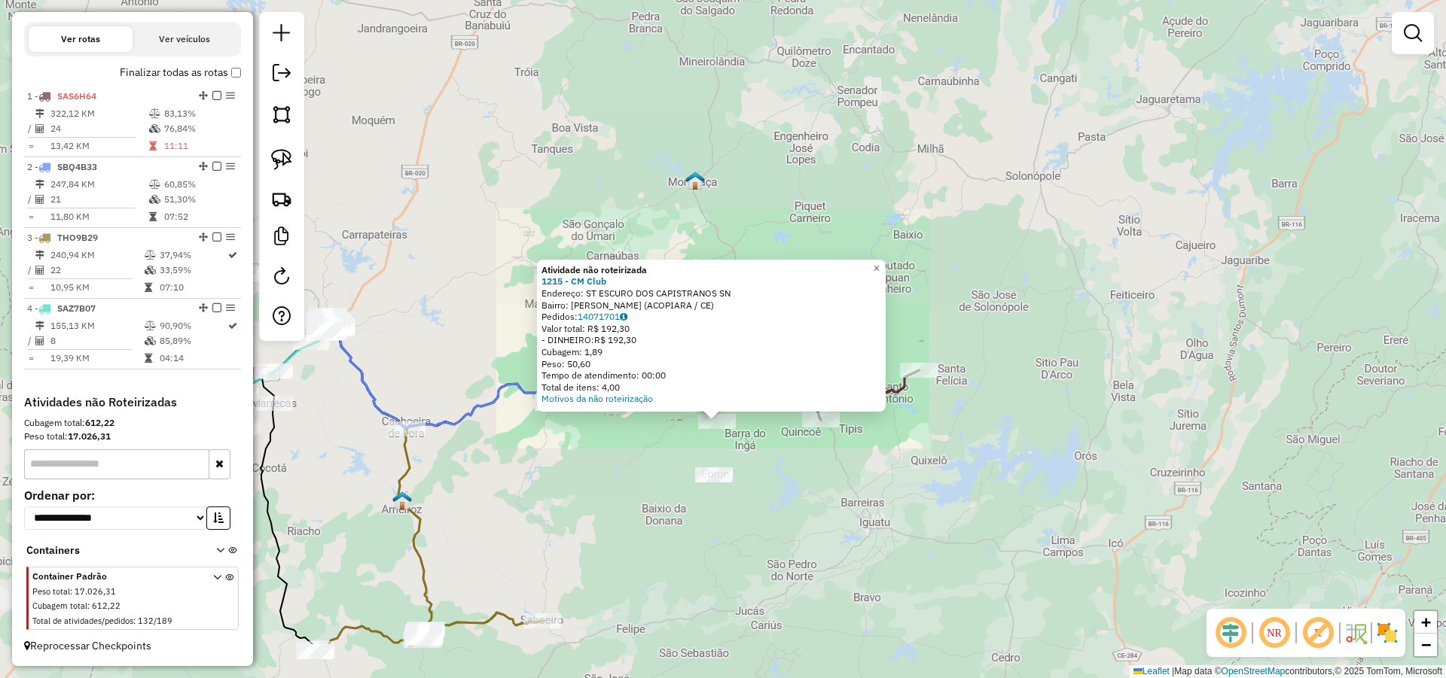
click at [561, 461] on div "Atividade não roteirizada 1215 - CM Club Endereço: ST ESCURO DOS CAPISTRANOS SN…" at bounding box center [723, 339] width 1446 height 678
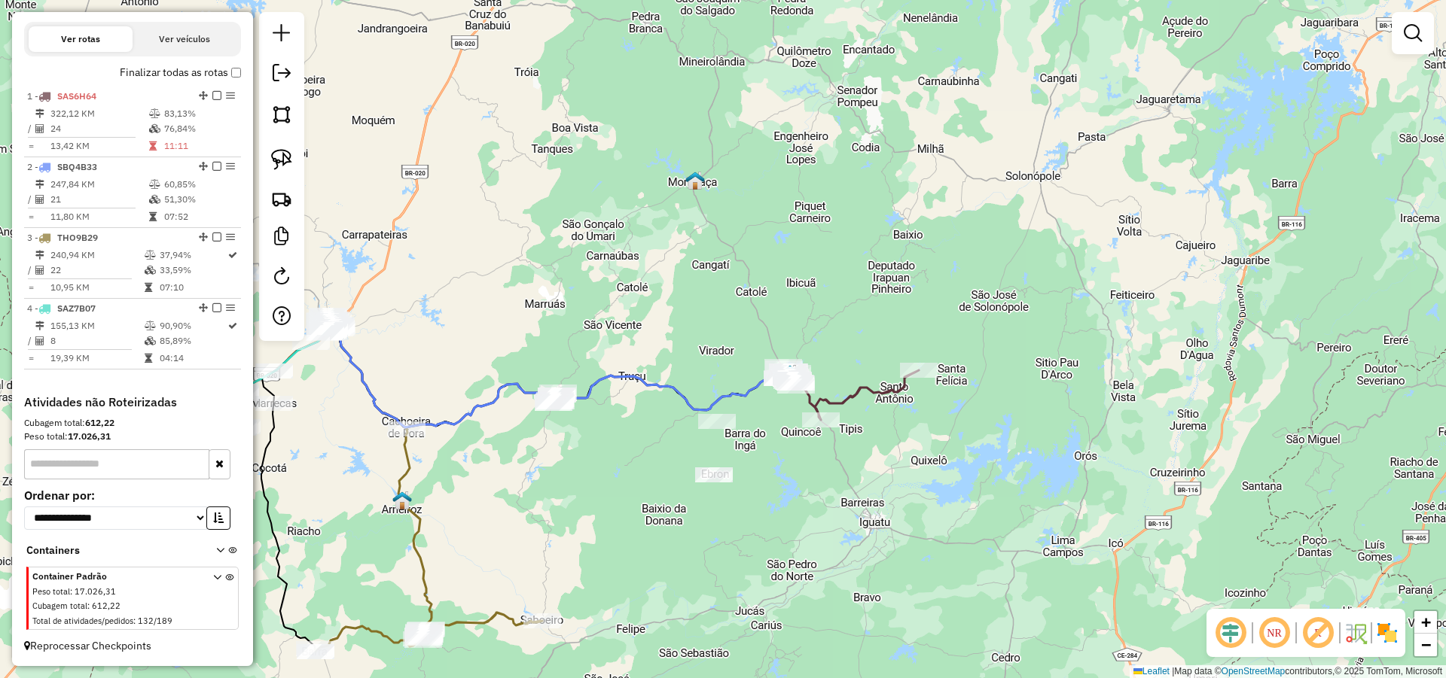
click at [282, 154] on img at bounding box center [281, 159] width 21 height 21
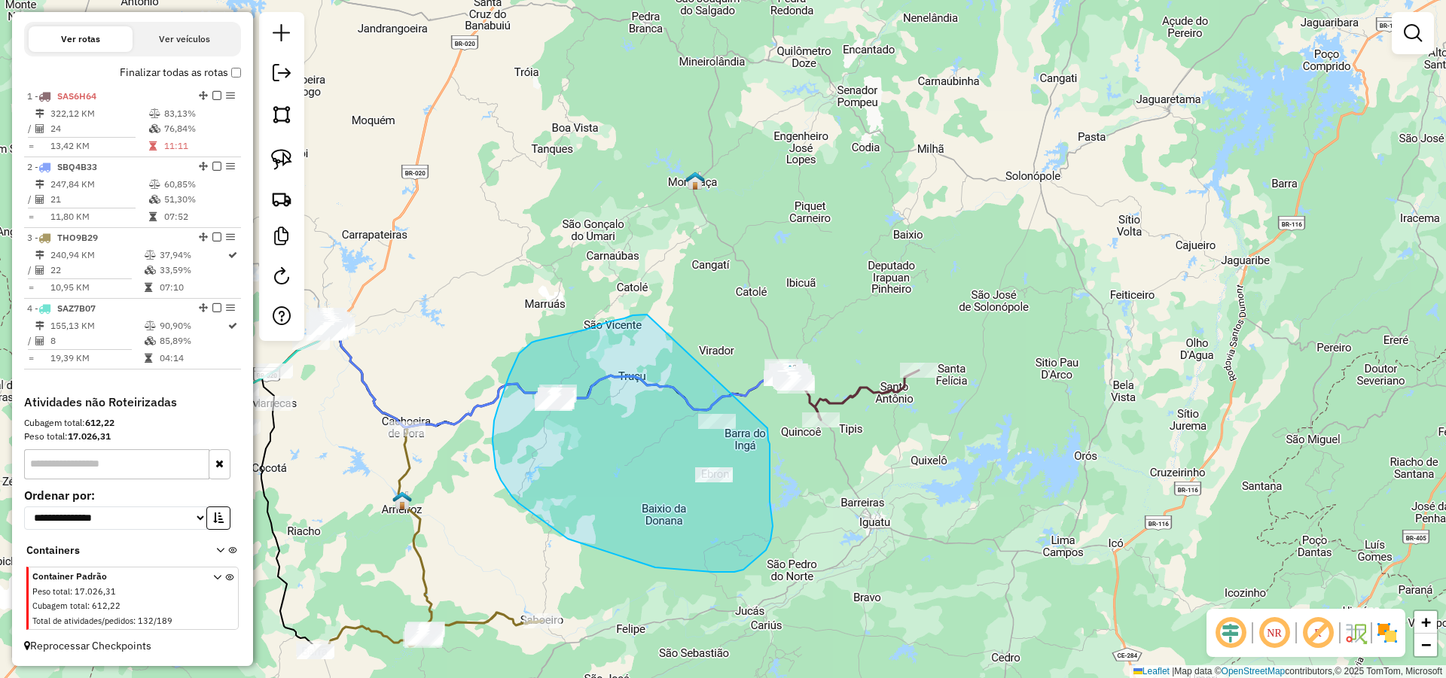
drag, startPoint x: 632, startPoint y: 315, endPoint x: 767, endPoint y: 427, distance: 174.3
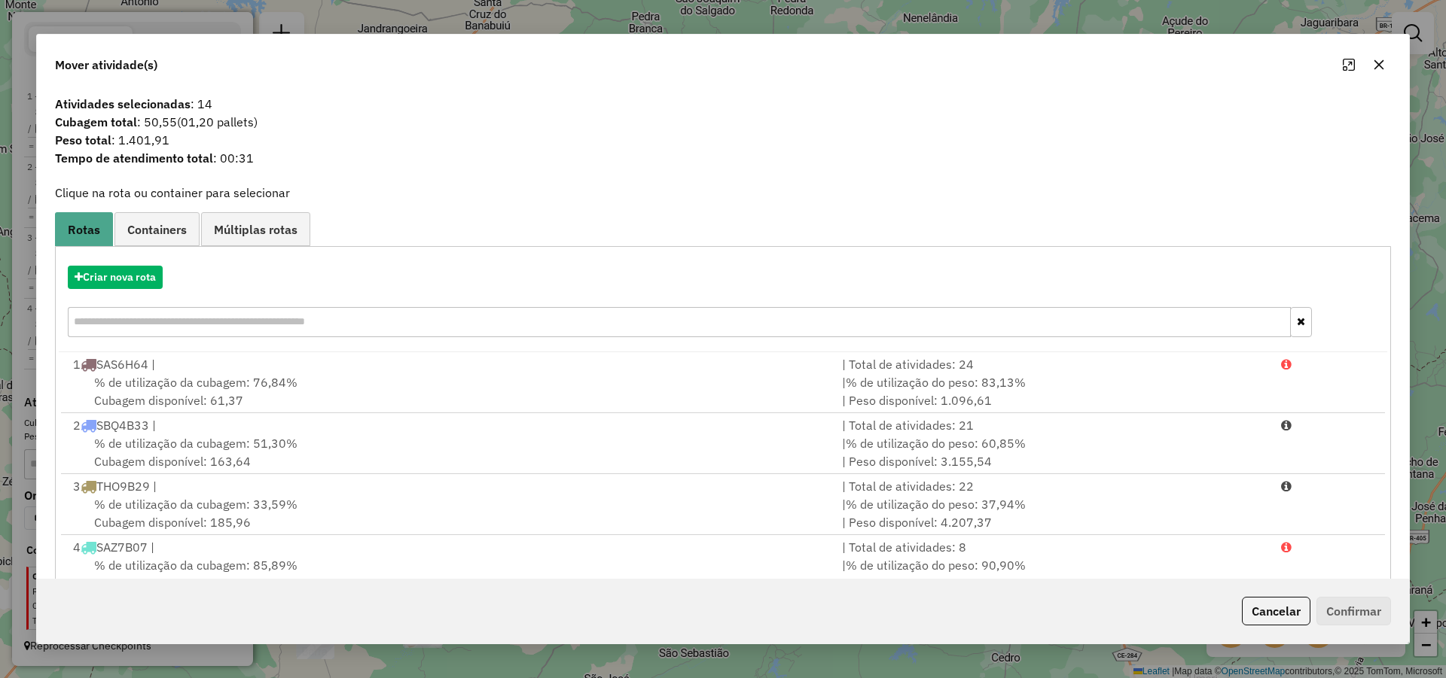
click at [1375, 63] on icon "button" at bounding box center [1379, 65] width 12 height 12
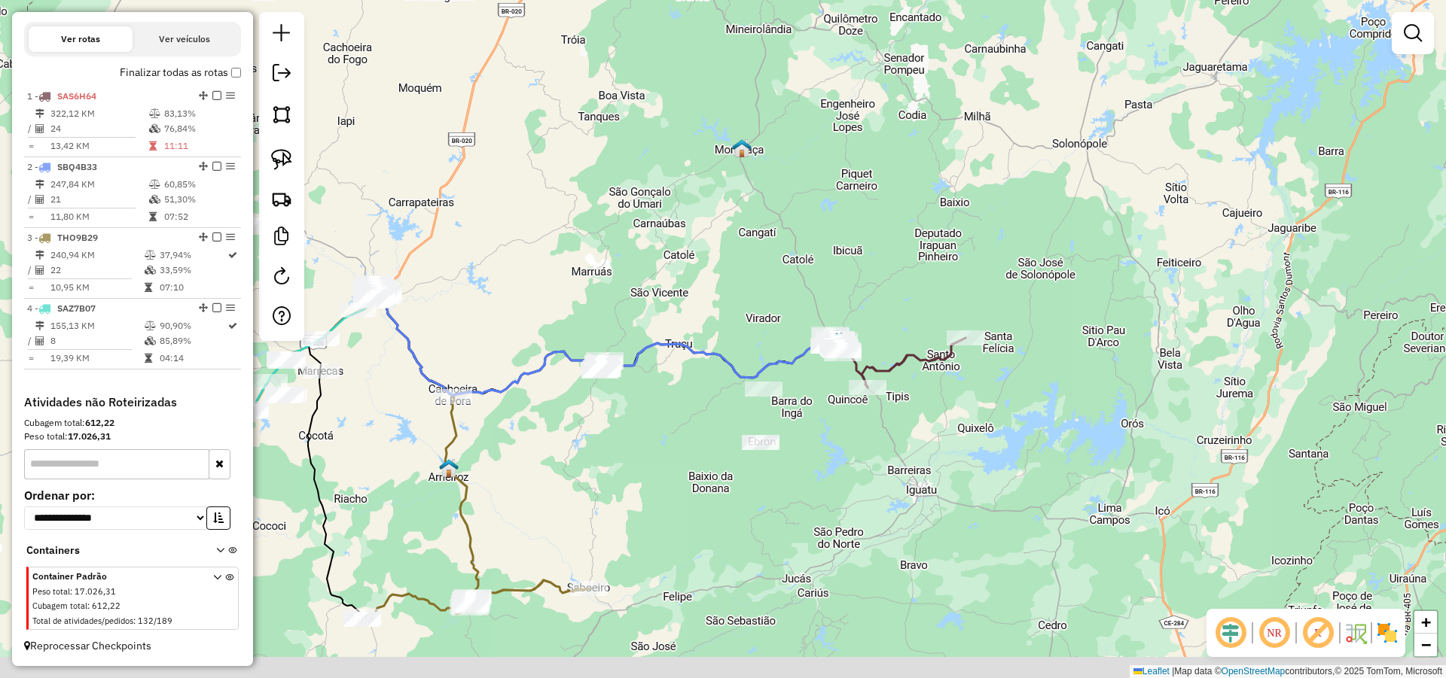
drag, startPoint x: 642, startPoint y: 393, endPoint x: 716, endPoint y: 345, distance: 88.1
click at [708, 345] on div "Janela de atendimento Grade de atendimento Capacidade Transportadoras Veículos …" at bounding box center [723, 339] width 1446 height 678
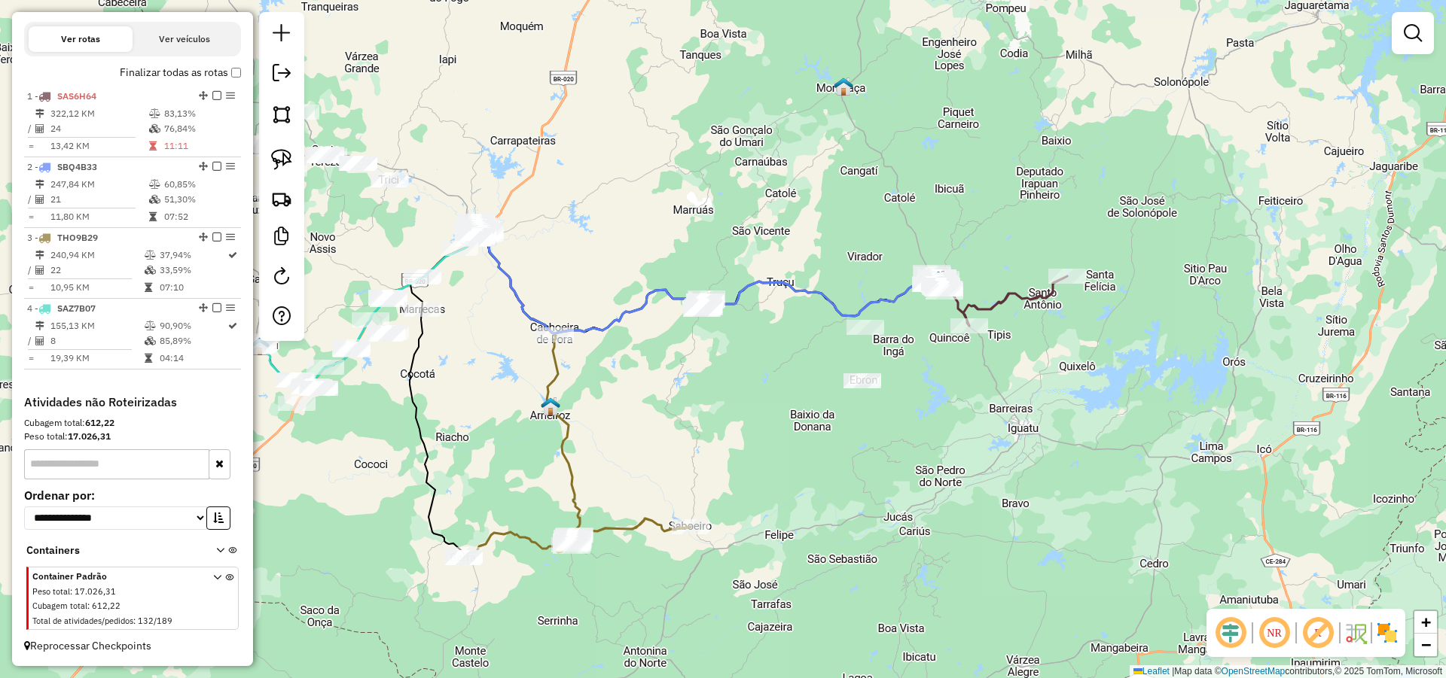
drag, startPoint x: 652, startPoint y: 433, endPoint x: 669, endPoint y: 426, distance: 17.9
click at [669, 426] on div "Janela de atendimento Grade de atendimento Capacidade Transportadoras Veículos …" at bounding box center [723, 339] width 1446 height 678
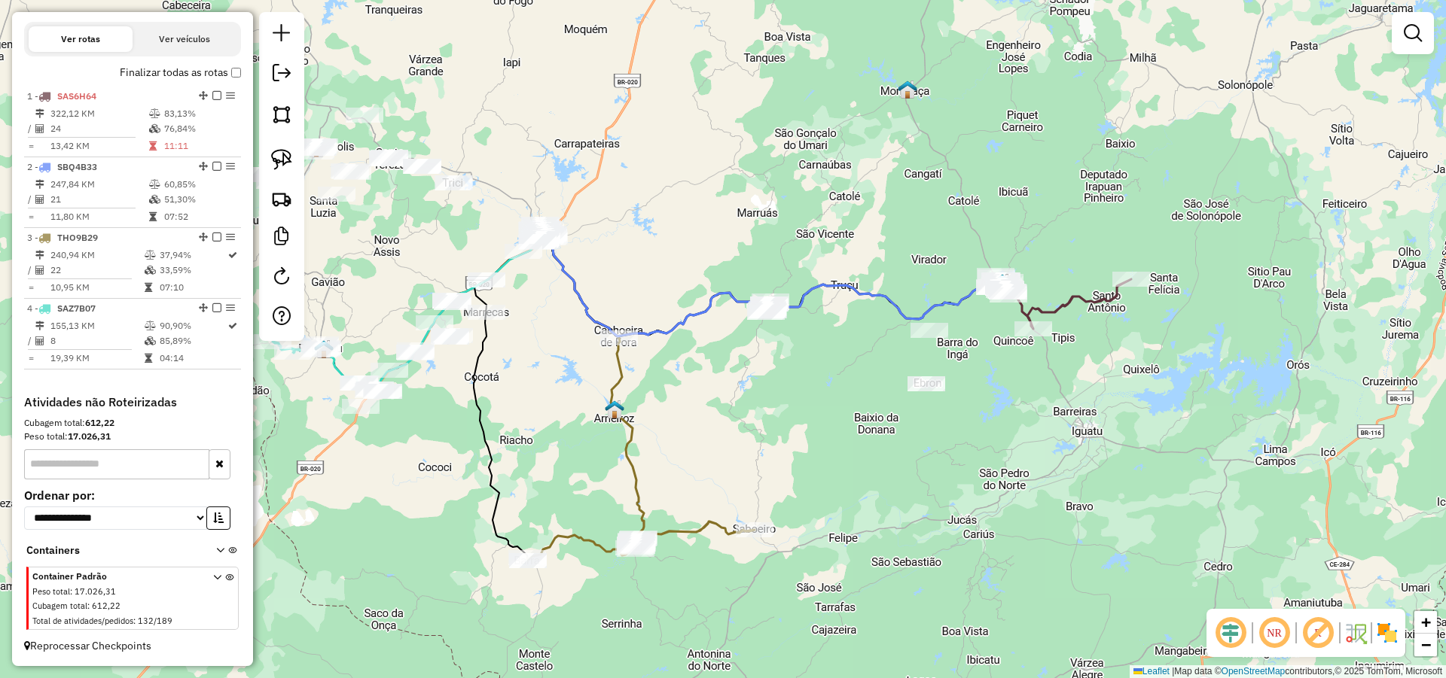
drag, startPoint x: 547, startPoint y: 363, endPoint x: 602, endPoint y: 367, distance: 55.2
click at [599, 367] on div "Janela de atendimento Grade de atendimento Capacidade Transportadoras Veículos …" at bounding box center [723, 339] width 1446 height 678
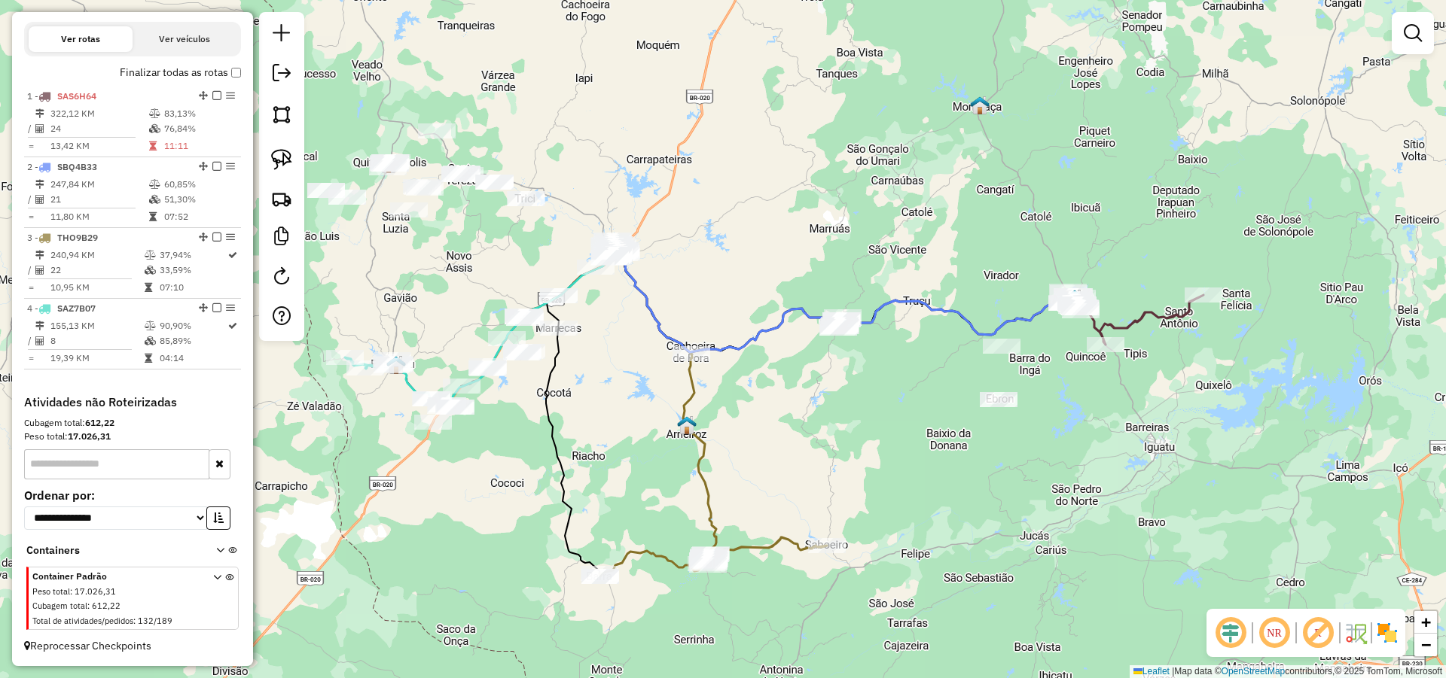
drag, startPoint x: 636, startPoint y: 377, endPoint x: 684, endPoint y: 384, distance: 48.7
click at [684, 384] on div "Janela de atendimento Grade de atendimento Capacidade Transportadoras Veículos …" at bounding box center [723, 339] width 1446 height 678
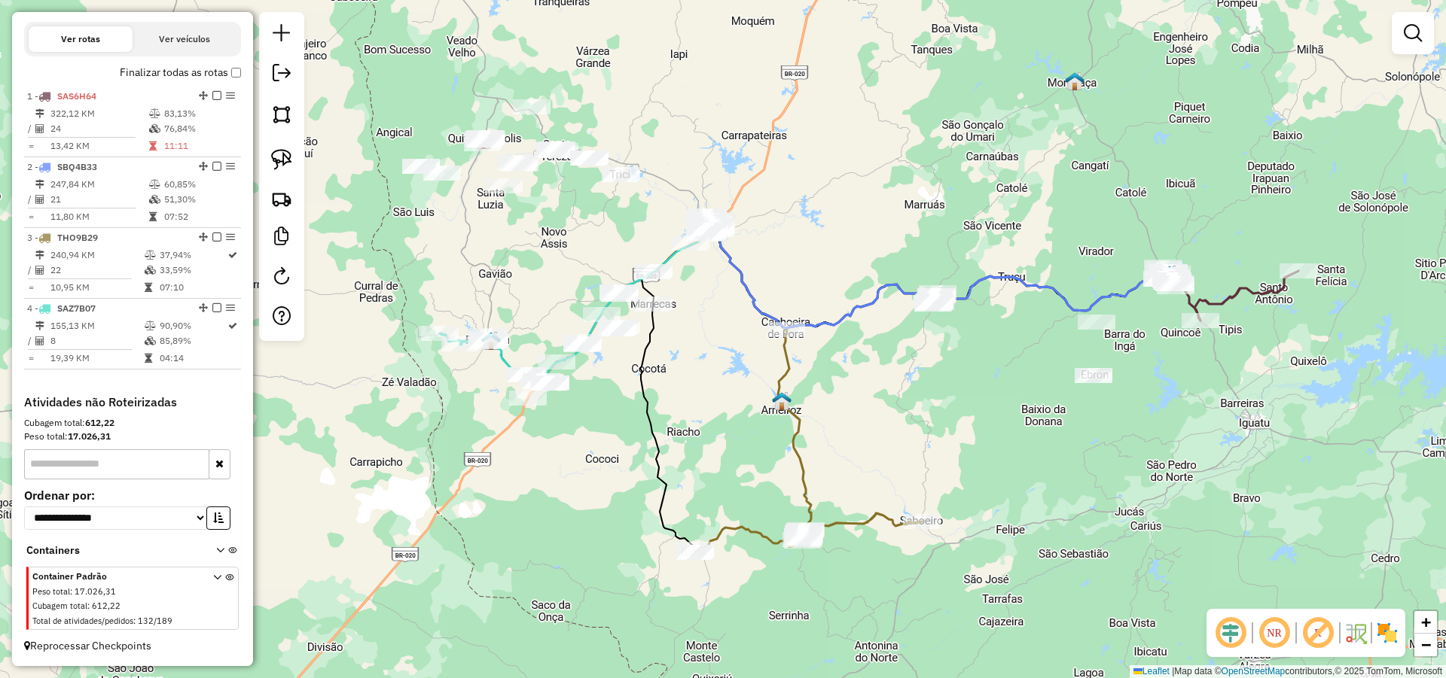
drag, startPoint x: 693, startPoint y: 408, endPoint x: 728, endPoint y: 376, distance: 48.0
click at [727, 376] on div "Janela de atendimento Grade de atendimento Capacidade Transportadoras Veículos …" at bounding box center [723, 339] width 1446 height 678
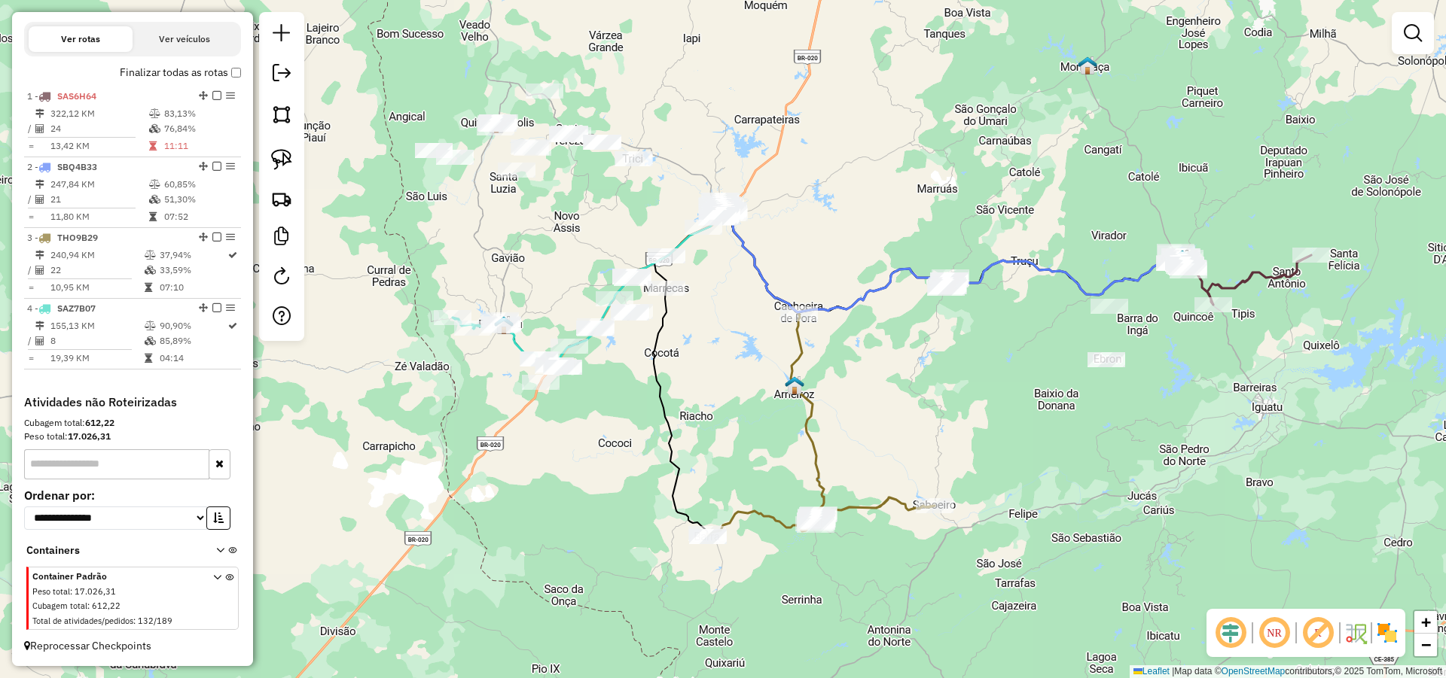
drag, startPoint x: 727, startPoint y: 331, endPoint x: 730, endPoint y: 284, distance: 47.5
click at [731, 282] on div "Janela de atendimento Grade de atendimento Capacidade Transportadoras Veículos …" at bounding box center [723, 339] width 1446 height 678
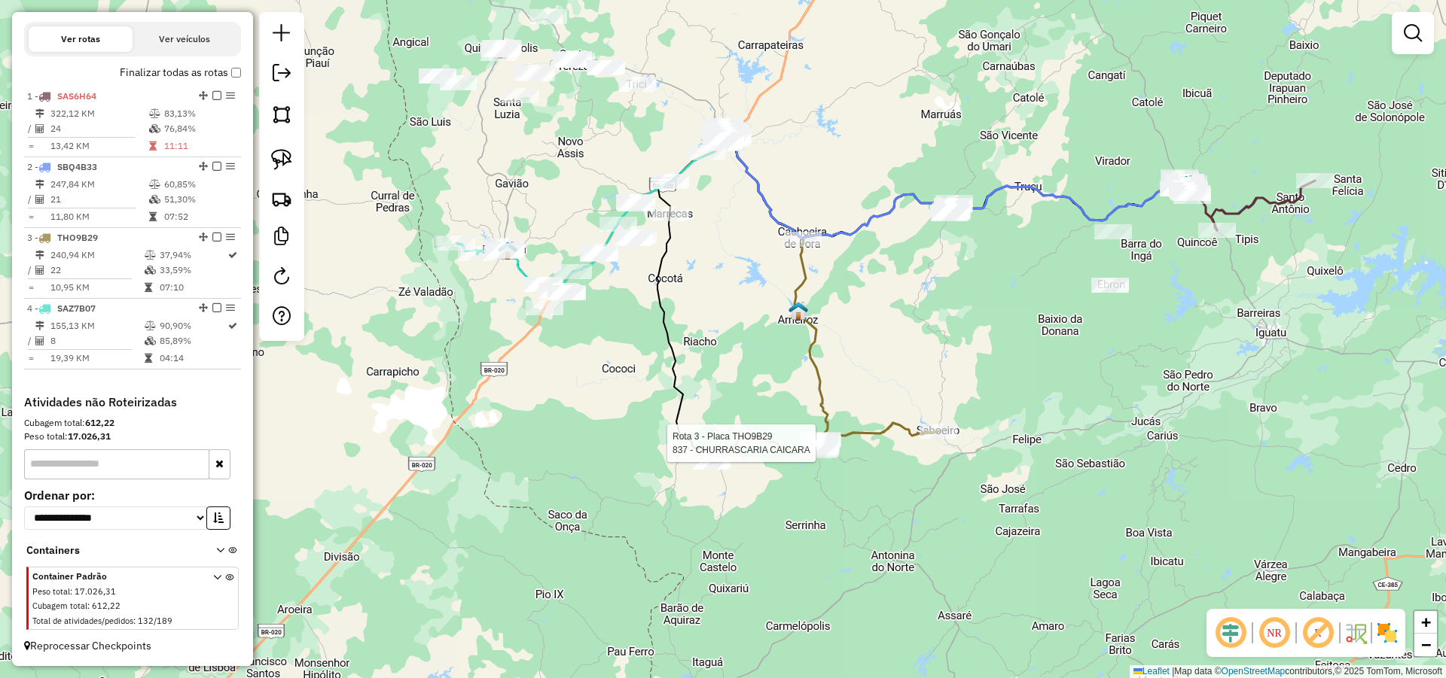
select select "*********"
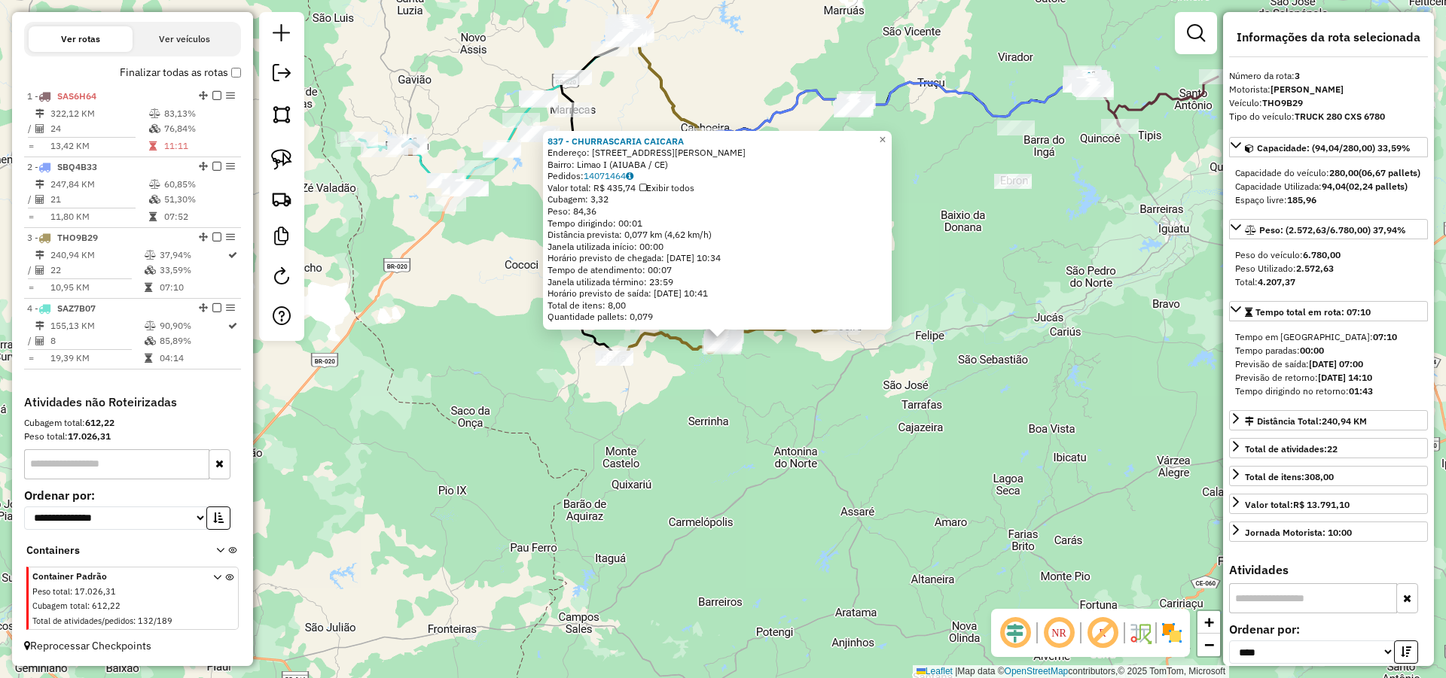
click at [678, 445] on div "837 - CHURRASCARIA CAICARA Endereço: R MARIA CELESTE FEITOSA 217 Bairro: Limao …" at bounding box center [723, 339] width 1446 height 678
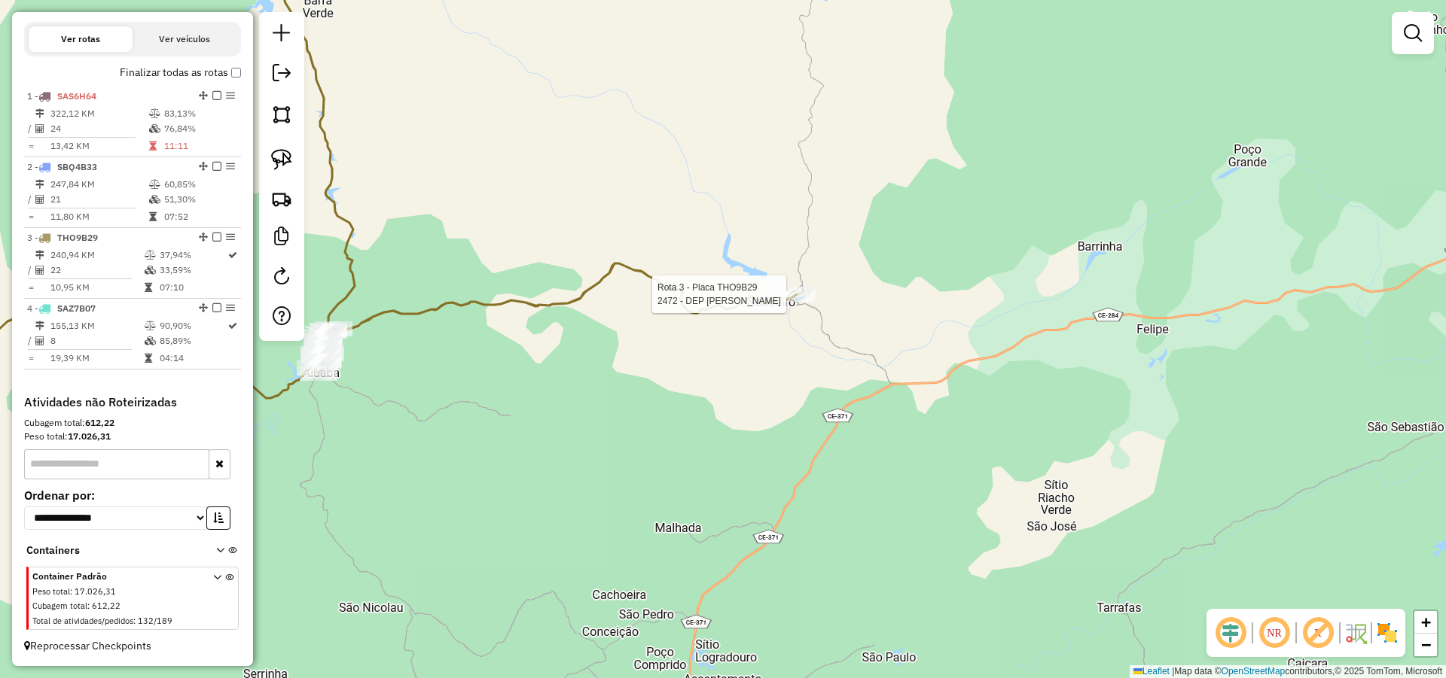
select select "*********"
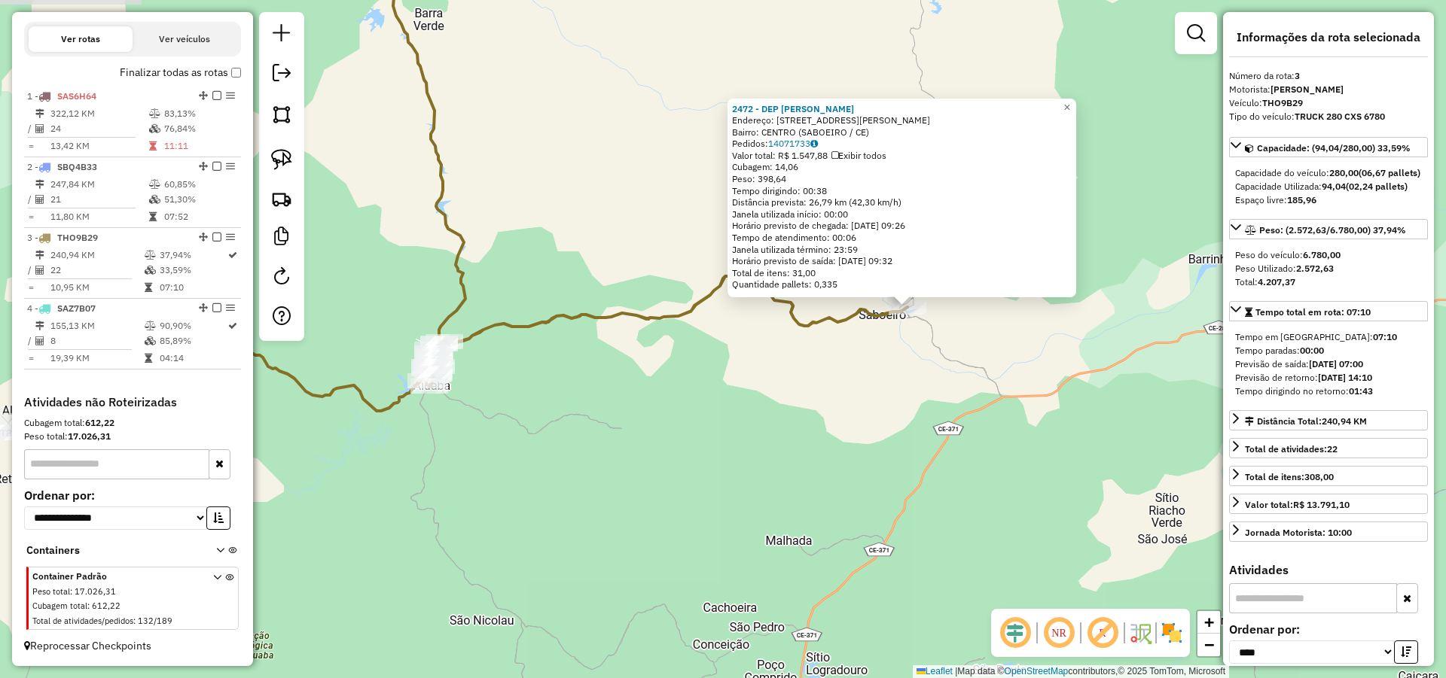
drag, startPoint x: 545, startPoint y: 427, endPoint x: 750, endPoint y: 389, distance: 208.2
click at [736, 393] on div "2472 - DEP ANTONIO CARLOS Endereço: RUA MARIA OZANA BRAGA 4 Bairro: CENTRO (SAB…" at bounding box center [723, 339] width 1446 height 678
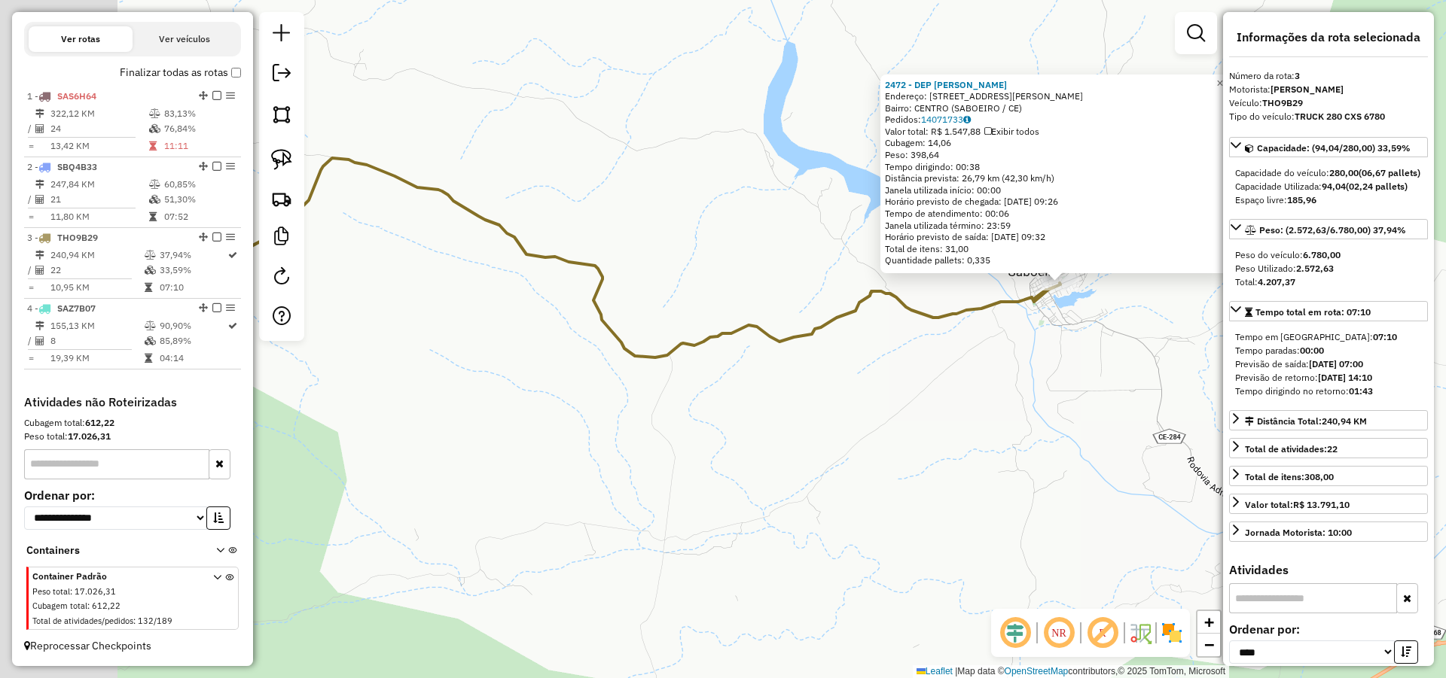
drag, startPoint x: 706, startPoint y: 401, endPoint x: 758, endPoint y: 385, distance: 54.3
click at [753, 387] on div "2472 - DEP ANTONIO CARLOS Endereço: RUA MARIA OZANA BRAGA 4 Bairro: CENTRO (SAB…" at bounding box center [723, 339] width 1446 height 678
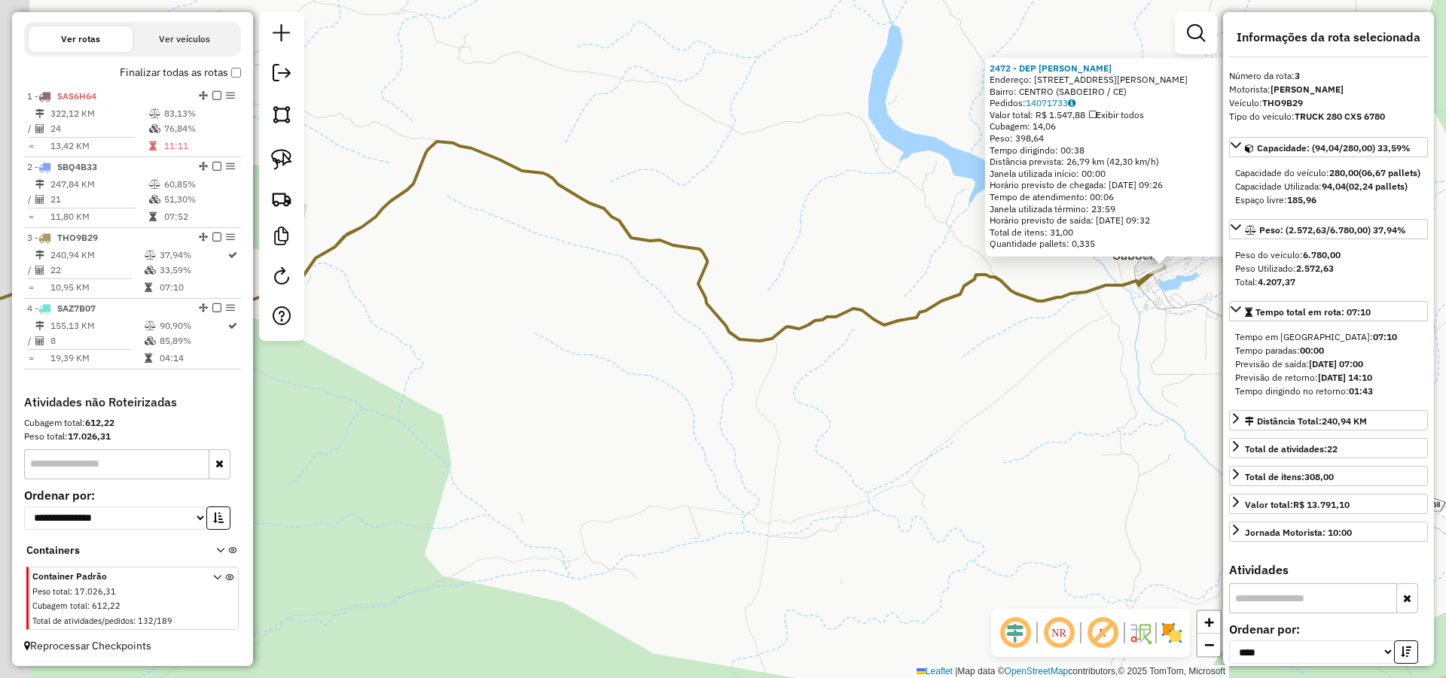
drag, startPoint x: 664, startPoint y: 364, endPoint x: 672, endPoint y: 357, distance: 10.1
click at [668, 362] on div "2472 - DEP ANTONIO CARLOS Endereço: RUA MARIA OZANA BRAGA 4 Bairro: CENTRO (SAB…" at bounding box center [723, 339] width 1446 height 678
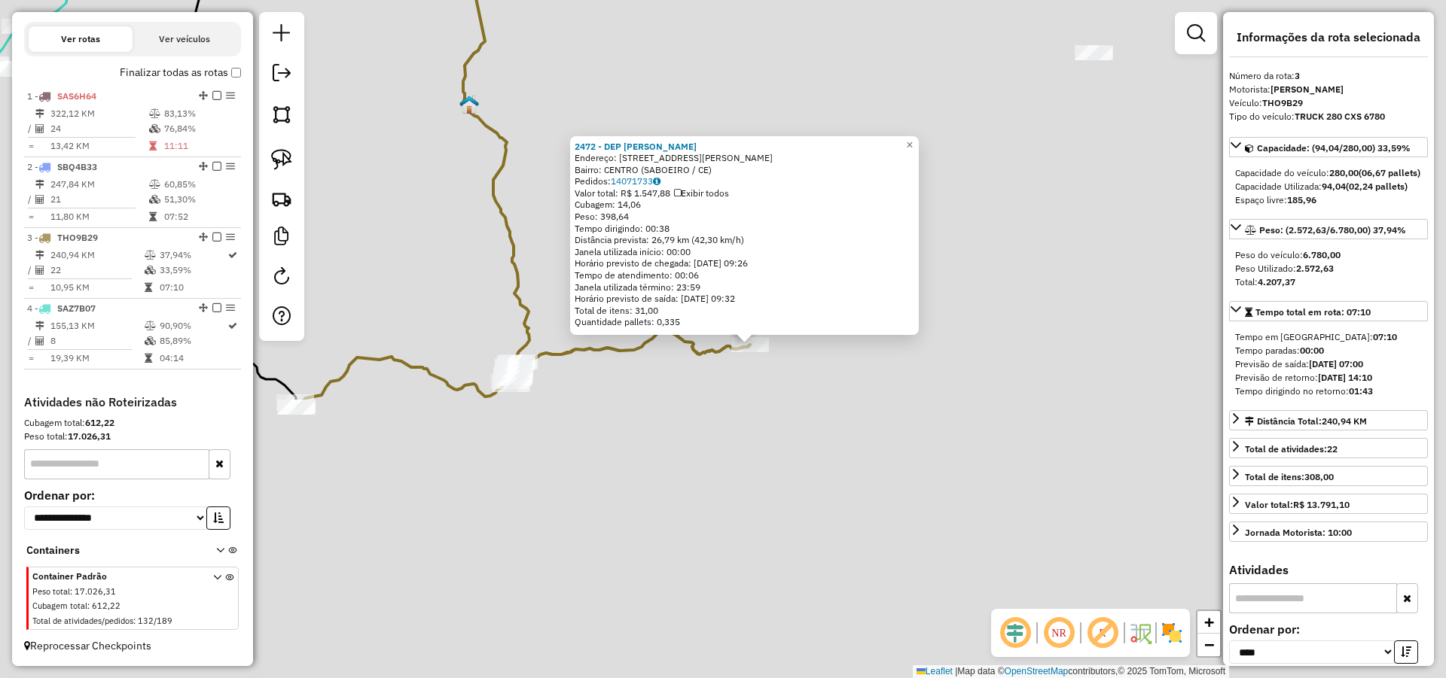
drag, startPoint x: 587, startPoint y: 379, endPoint x: 680, endPoint y: 355, distance: 95.7
click at [665, 362] on div "2472 - DEP ANTONIO CARLOS Endereço: RUA MARIA OZANA BRAGA 4 Bairro: CENTRO (SAB…" at bounding box center [723, 339] width 1446 height 678
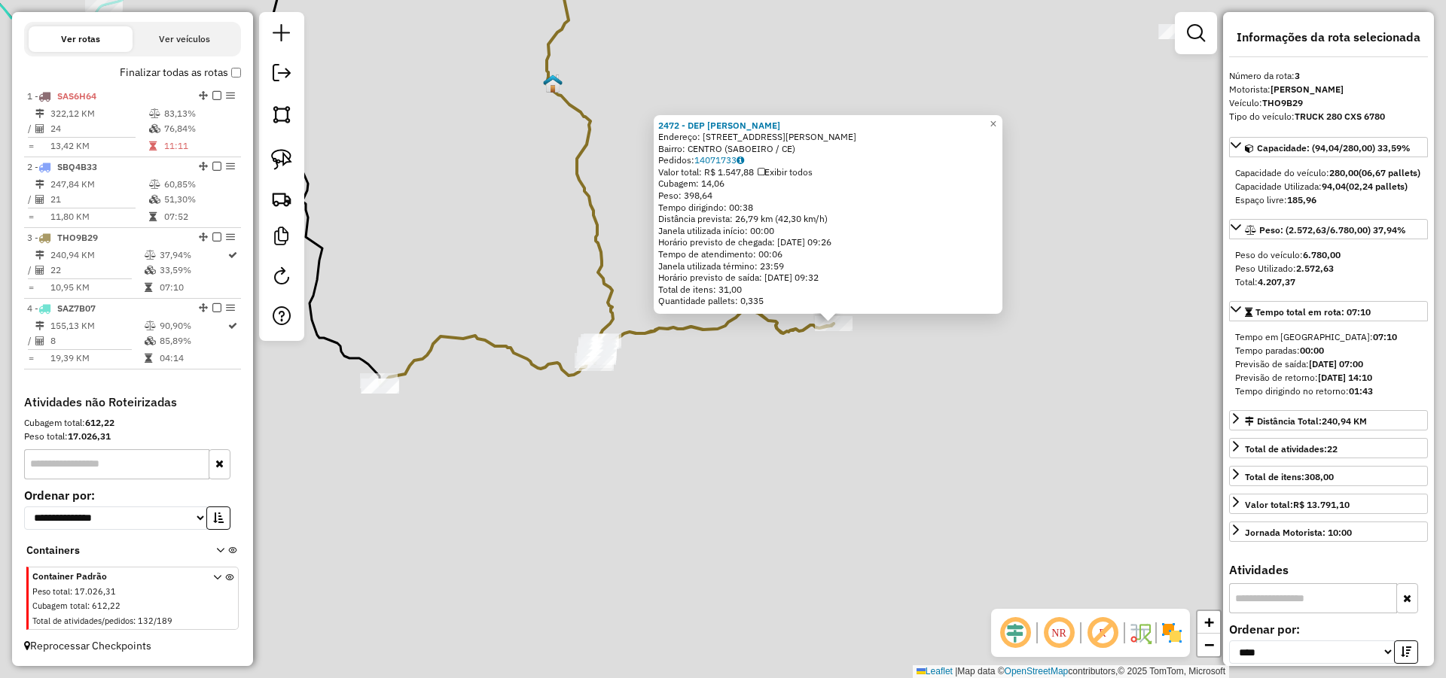
drag, startPoint x: 732, startPoint y: 390, endPoint x: 740, endPoint y: 388, distance: 8.6
click at [736, 389] on div "2472 - DEP ANTONIO CARLOS Endereço: RUA MARIA OZANA BRAGA 4 Bairro: CENTRO (SAB…" at bounding box center [723, 339] width 1446 height 678
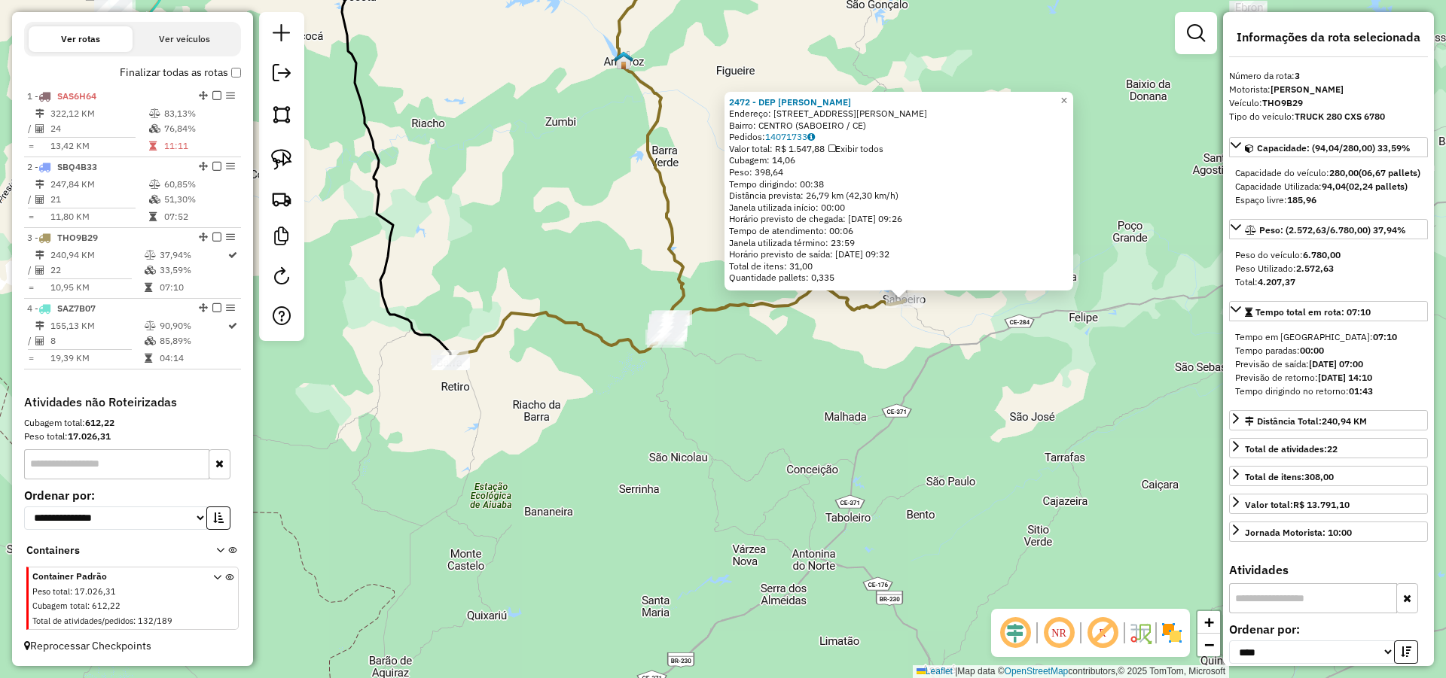
click at [672, 386] on div "2472 - DEP ANTONIO CARLOS Endereço: RUA MARIA OZANA BRAGA 4 Bairro: CENTRO (SAB…" at bounding box center [723, 339] width 1446 height 678
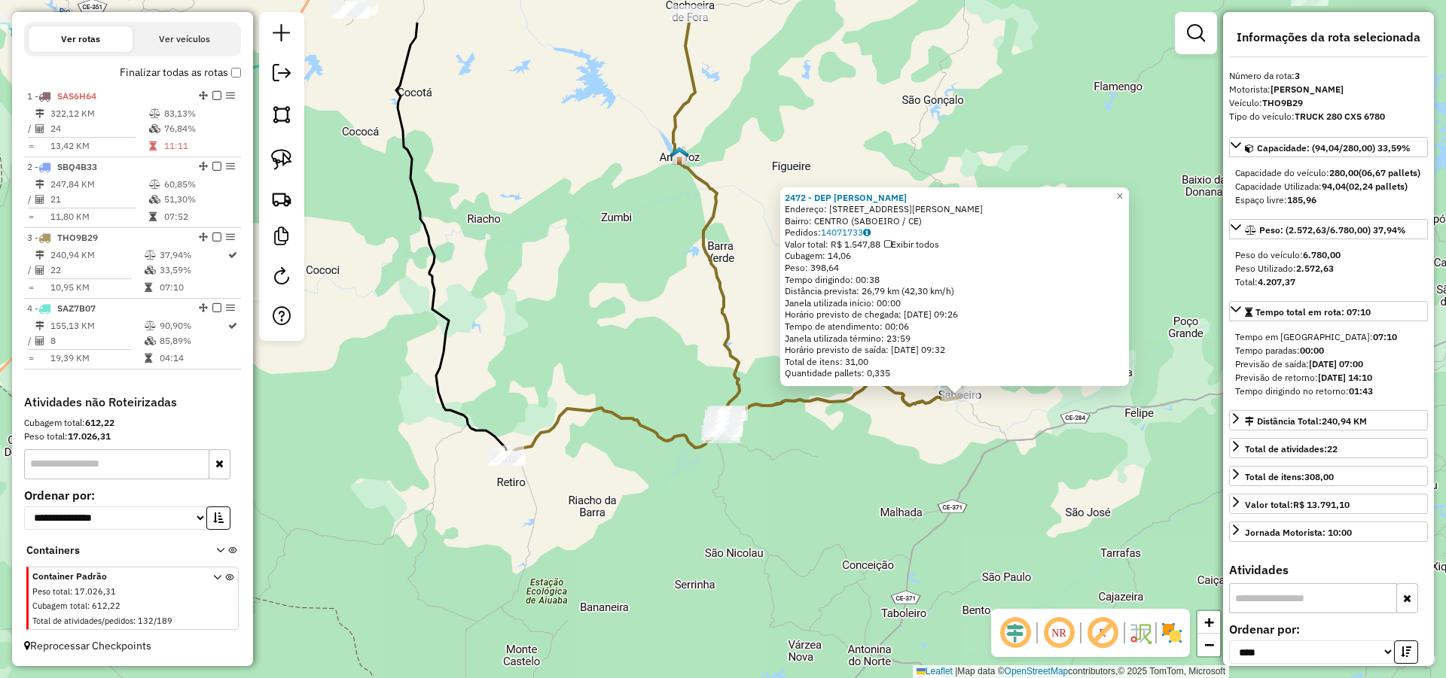
drag, startPoint x: 673, startPoint y: 224, endPoint x: 679, endPoint y: 241, distance: 18.3
click at [679, 239] on div "2472 - DEP ANTONIO CARLOS Endereço: RUA MARIA OZANA BRAGA 4 Bairro: CENTRO (SAB…" at bounding box center [723, 339] width 1446 height 678
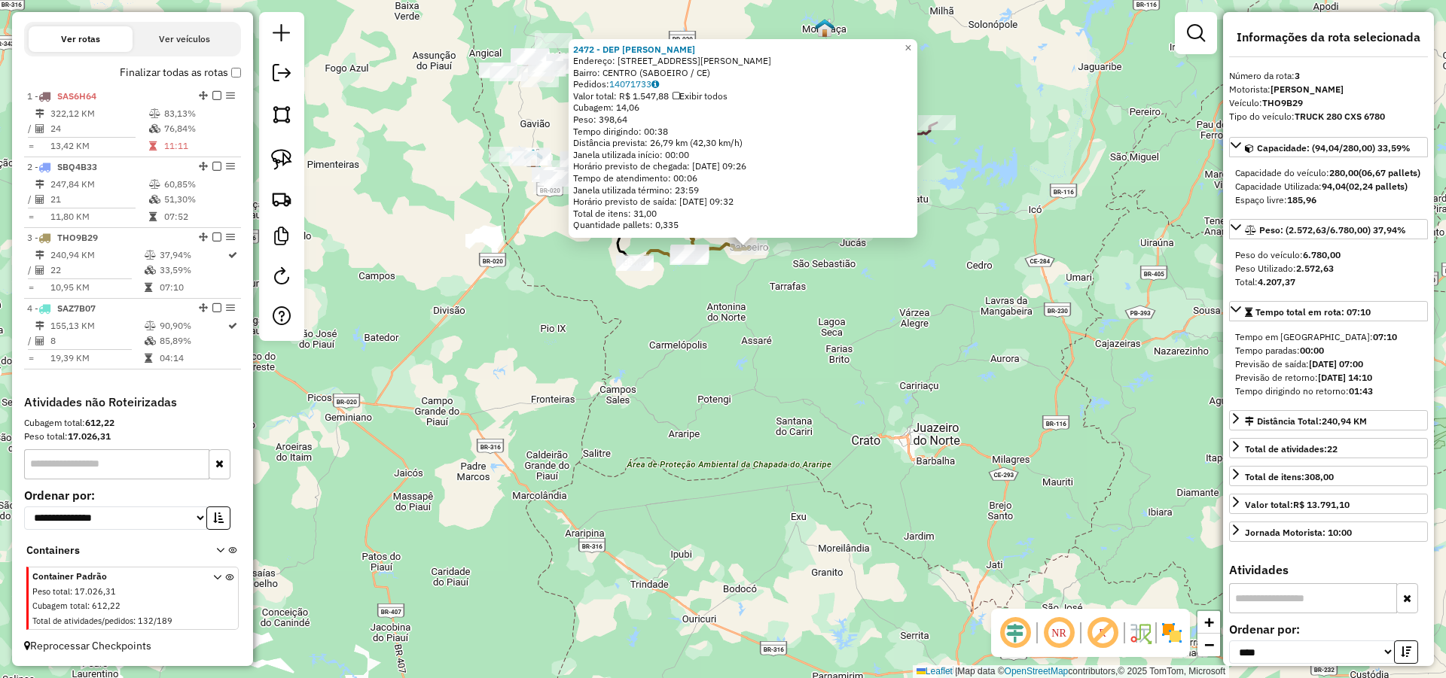
click at [873, 274] on div "2472 - DEP ANTONIO CARLOS Endereço: RUA MARIA OZANA BRAGA 4 Bairro: CENTRO (SAB…" at bounding box center [723, 339] width 1446 height 678
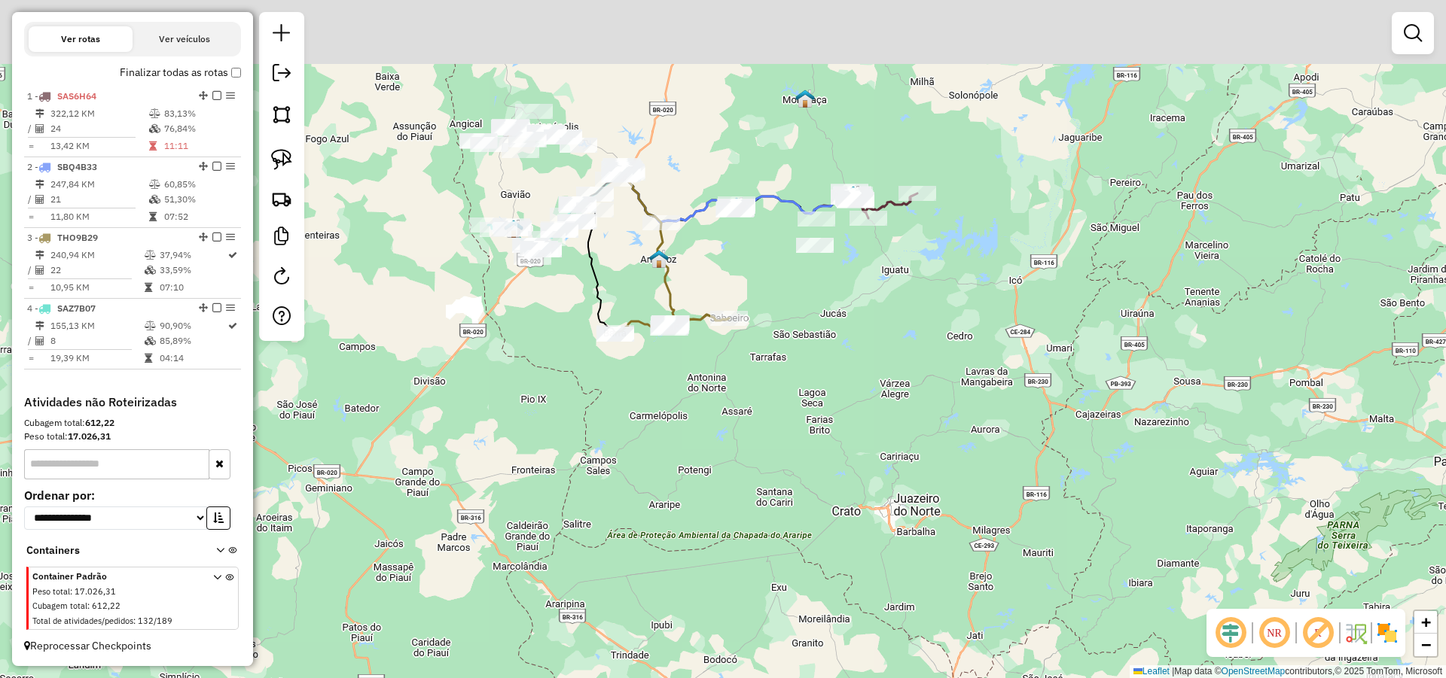
drag, startPoint x: 857, startPoint y: 297, endPoint x: 853, endPoint y: 312, distance: 16.3
click at [853, 312] on div "Janela de atendimento Grade de atendimento Capacidade Transportadoras Veículos …" at bounding box center [723, 339] width 1446 height 678
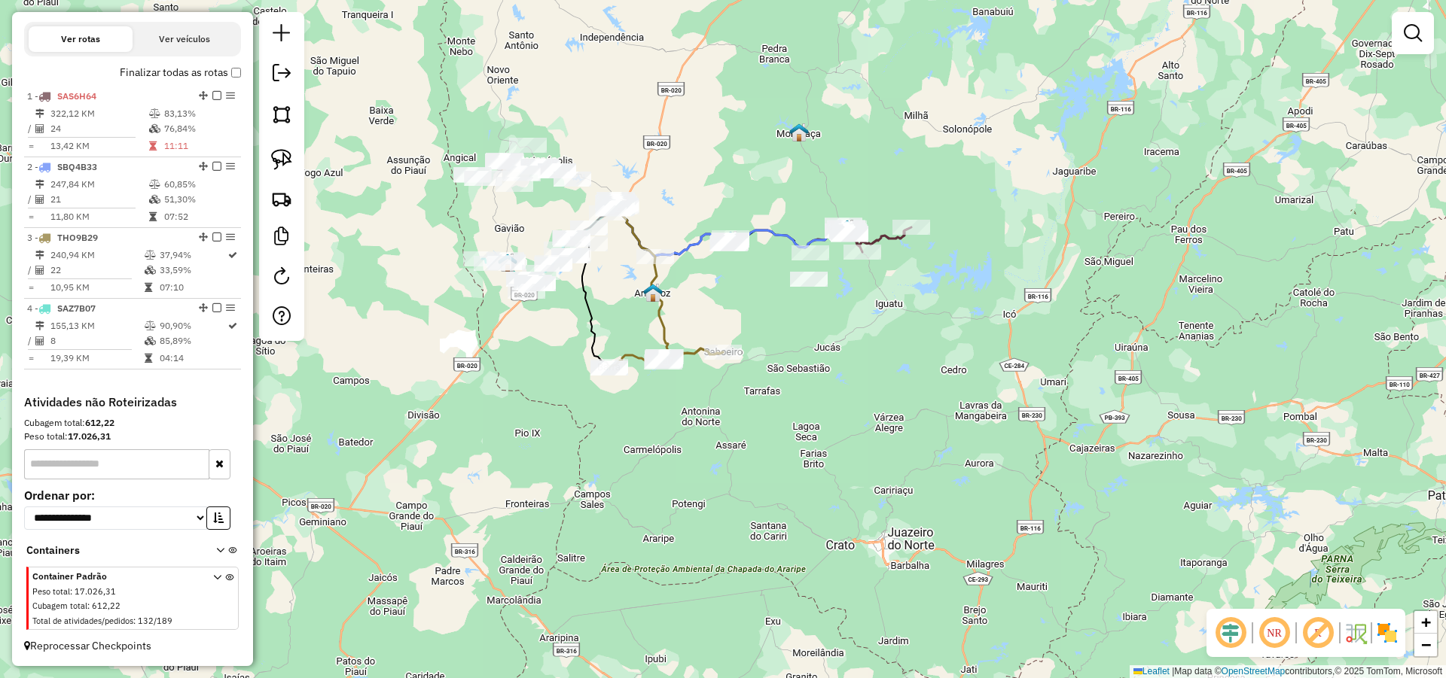
click at [727, 278] on div "Janela de atendimento Grade de atendimento Capacidade Transportadoras Veículos …" at bounding box center [723, 339] width 1446 height 678
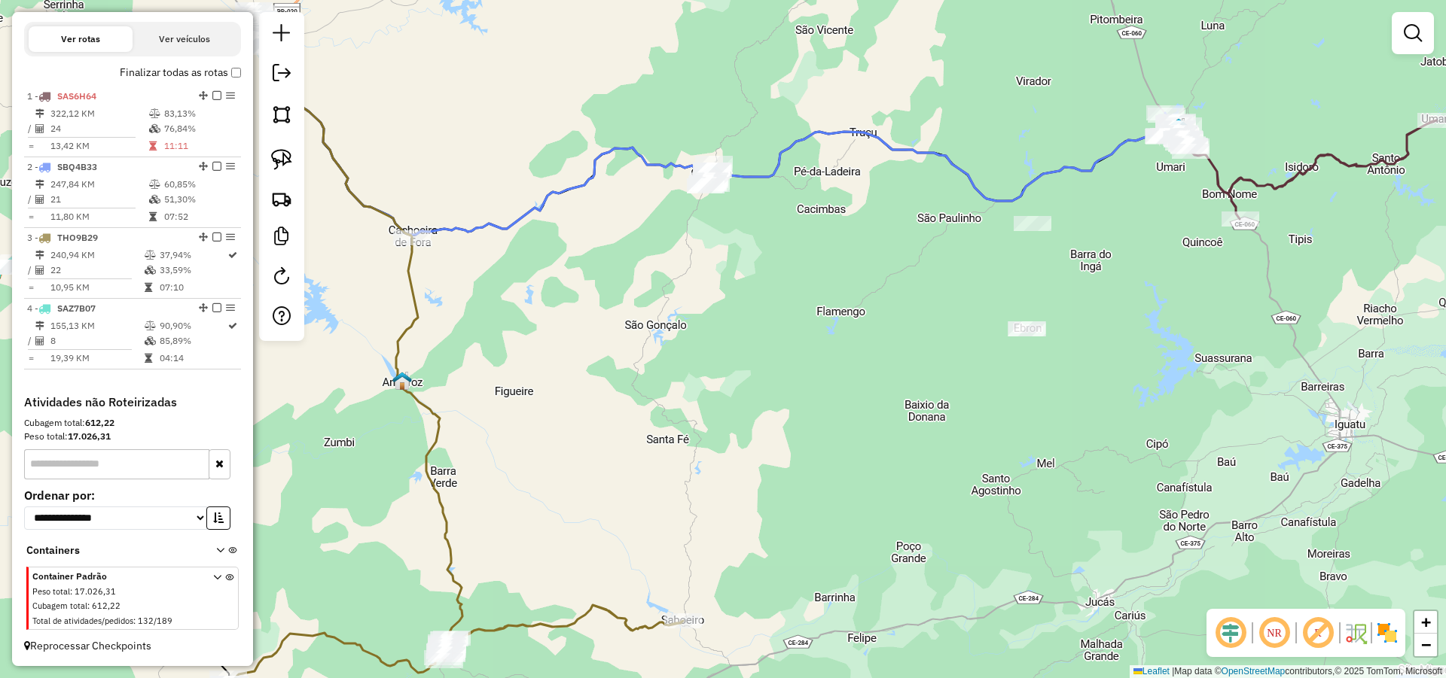
drag, startPoint x: 824, startPoint y: 248, endPoint x: 800, endPoint y: 297, distance: 54.6
click at [800, 297] on div "Janela de atendimento Grade de atendimento Capacidade Transportadoras Veículos …" at bounding box center [723, 339] width 1446 height 678
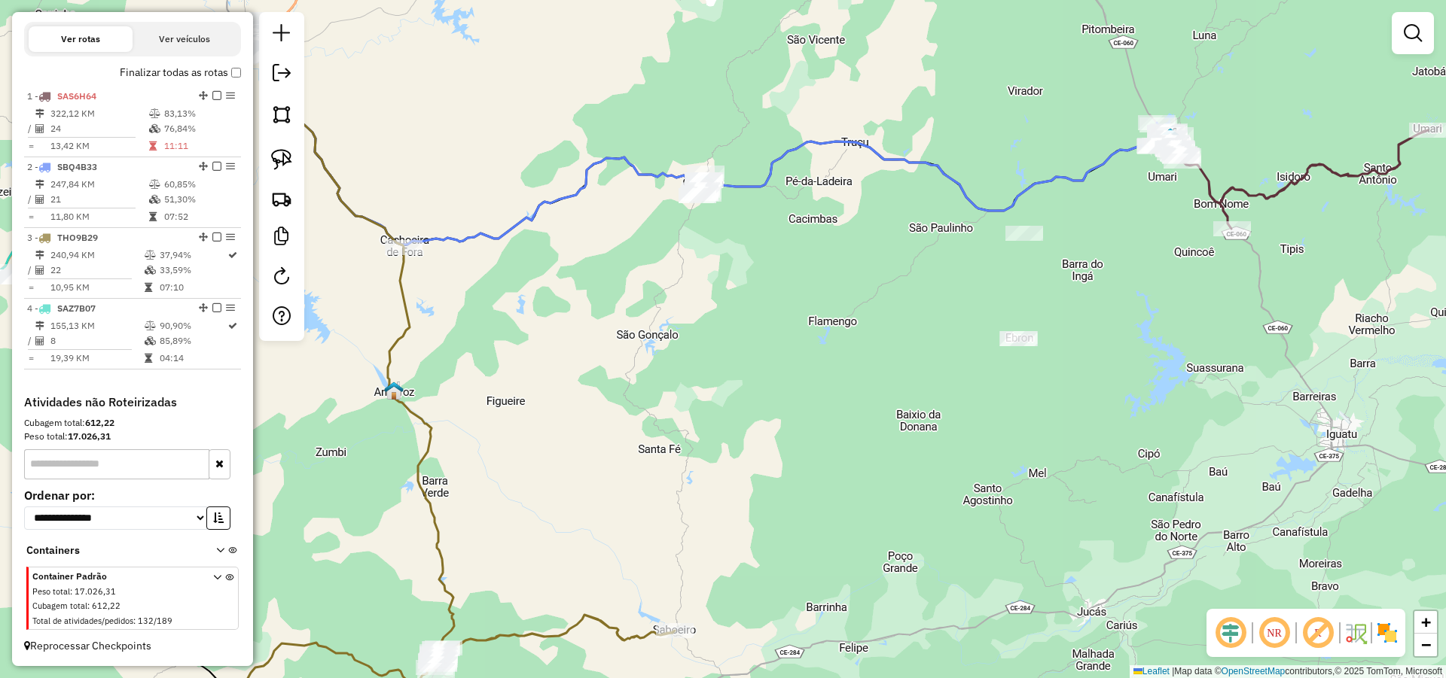
click at [788, 315] on div "Janela de atendimento Grade de atendimento Capacidade Transportadoras Veículos …" at bounding box center [723, 339] width 1446 height 678
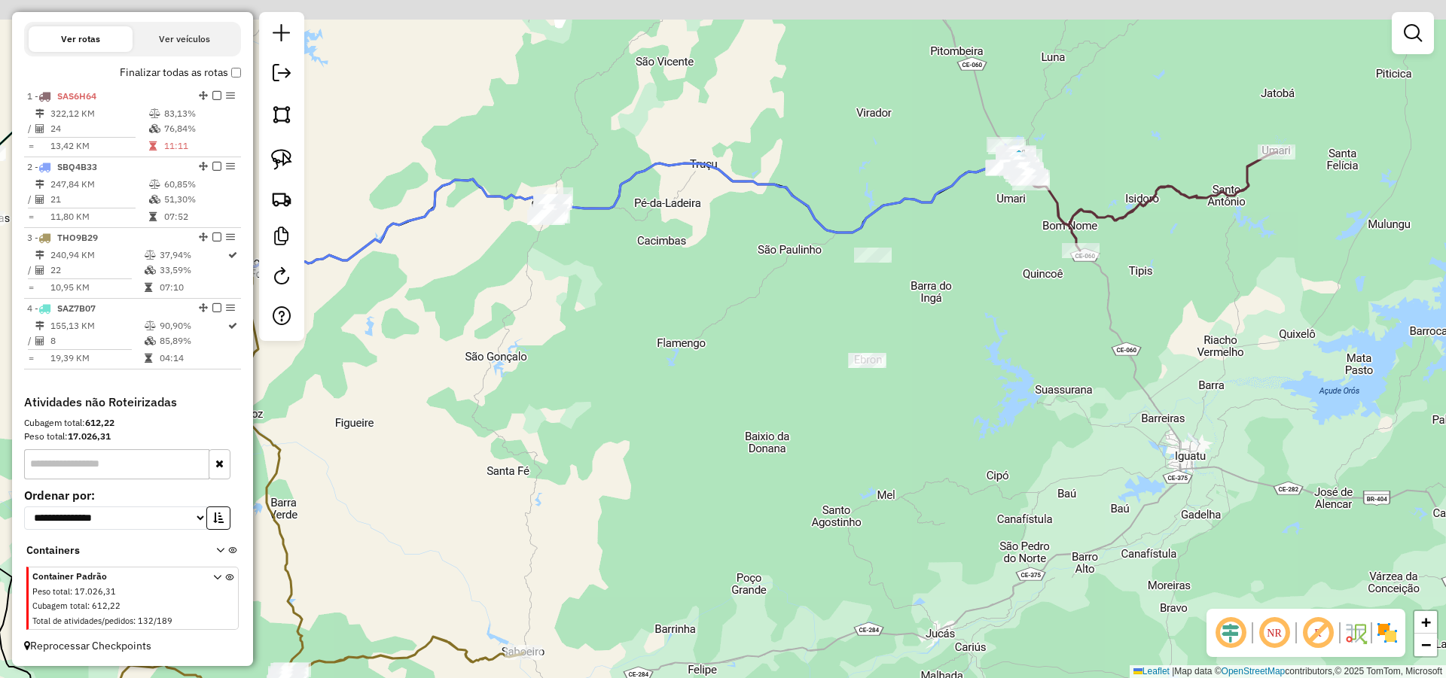
drag, startPoint x: 773, startPoint y: 322, endPoint x: 793, endPoint y: 328, distance: 20.5
click at [787, 323] on div "Janela de atendimento Grade de atendimento Capacidade Transportadoras Veículos …" at bounding box center [723, 339] width 1446 height 678
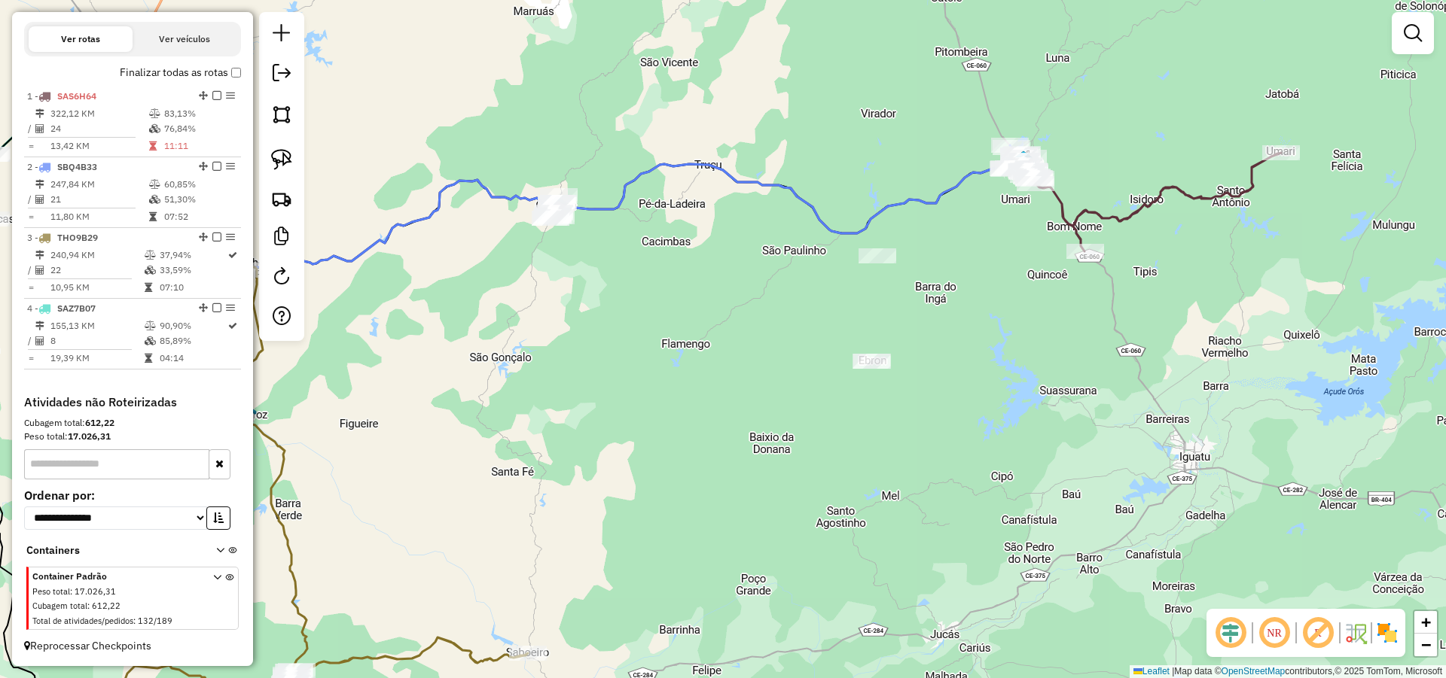
click at [734, 308] on div "Janela de atendimento Grade de atendimento Capacidade Transportadoras Veículos …" at bounding box center [723, 339] width 1446 height 678
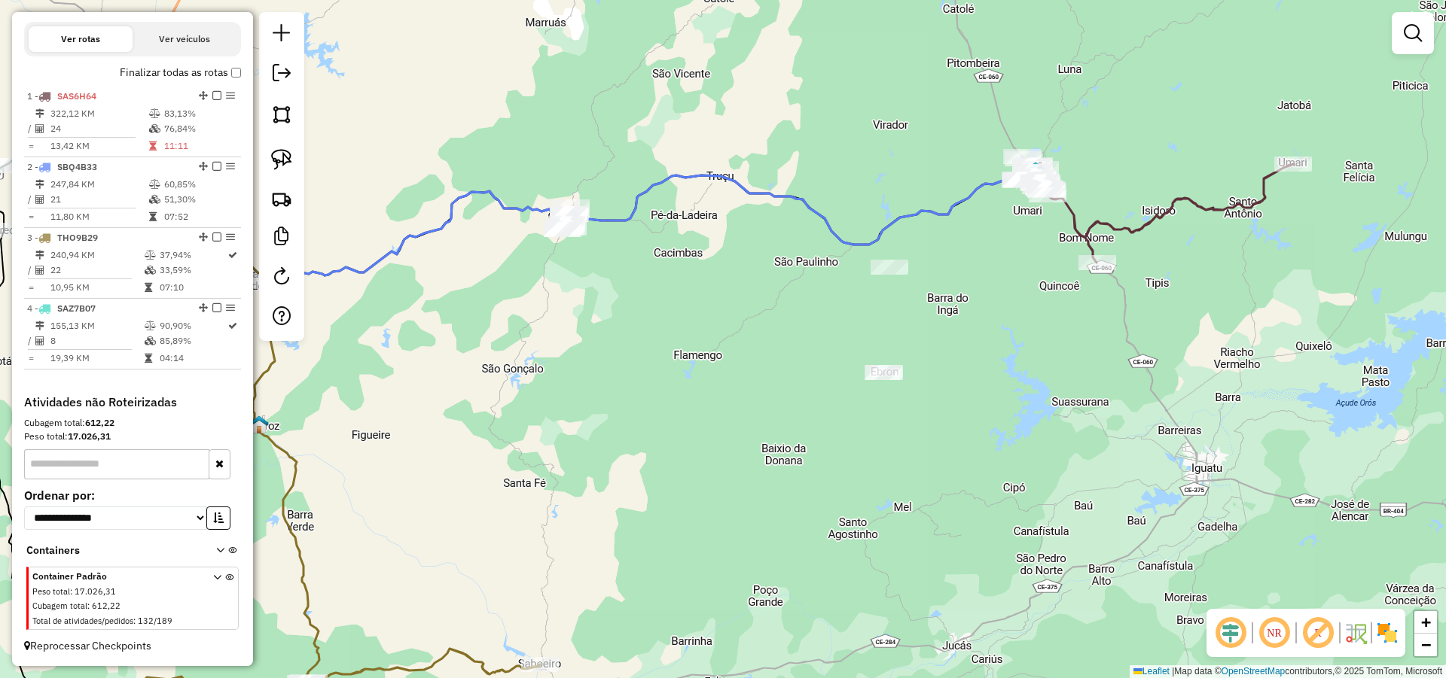
drag, startPoint x: 627, startPoint y: 352, endPoint x: 605, endPoint y: 345, distance: 23.1
click at [627, 352] on div "Janela de atendimento Grade de atendimento Capacidade Transportadoras Veículos …" at bounding box center [723, 339] width 1446 height 678
click at [275, 161] on img at bounding box center [281, 159] width 21 height 21
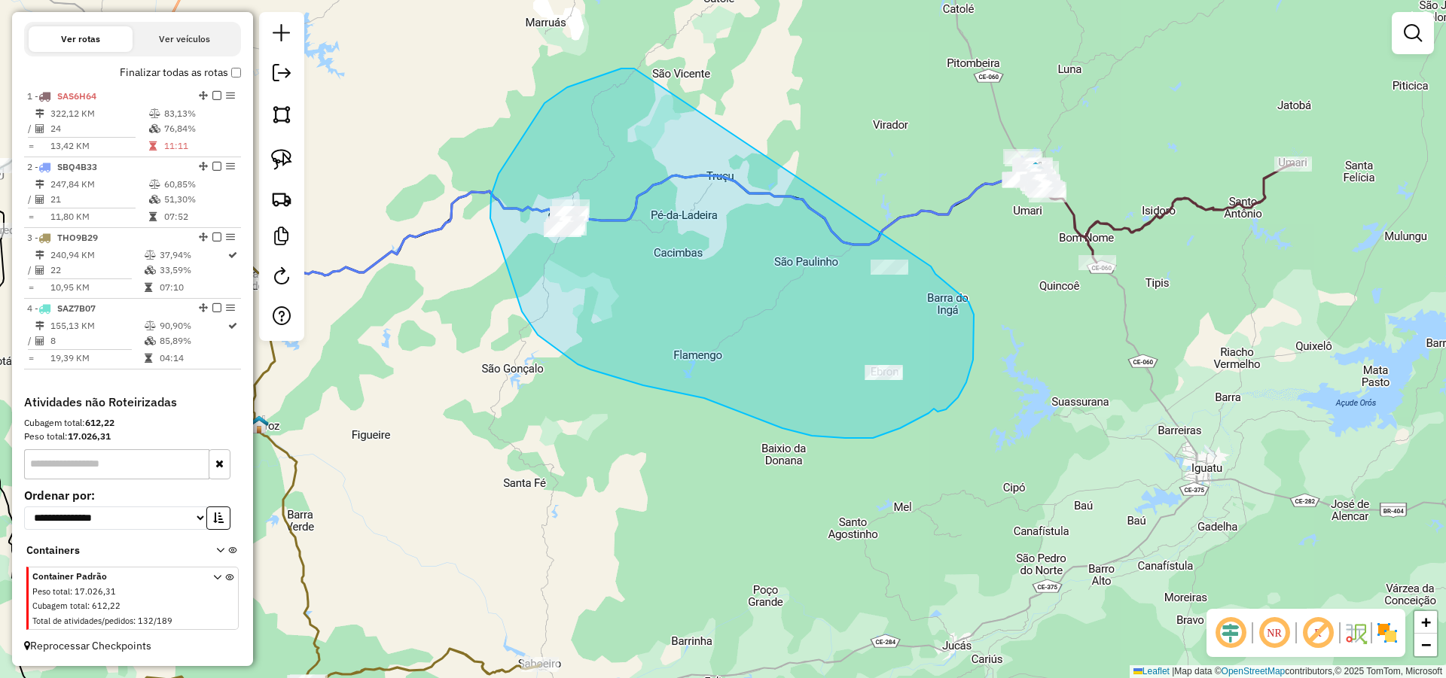
drag, startPoint x: 621, startPoint y: 69, endPoint x: 931, endPoint y: 267, distance: 367.4
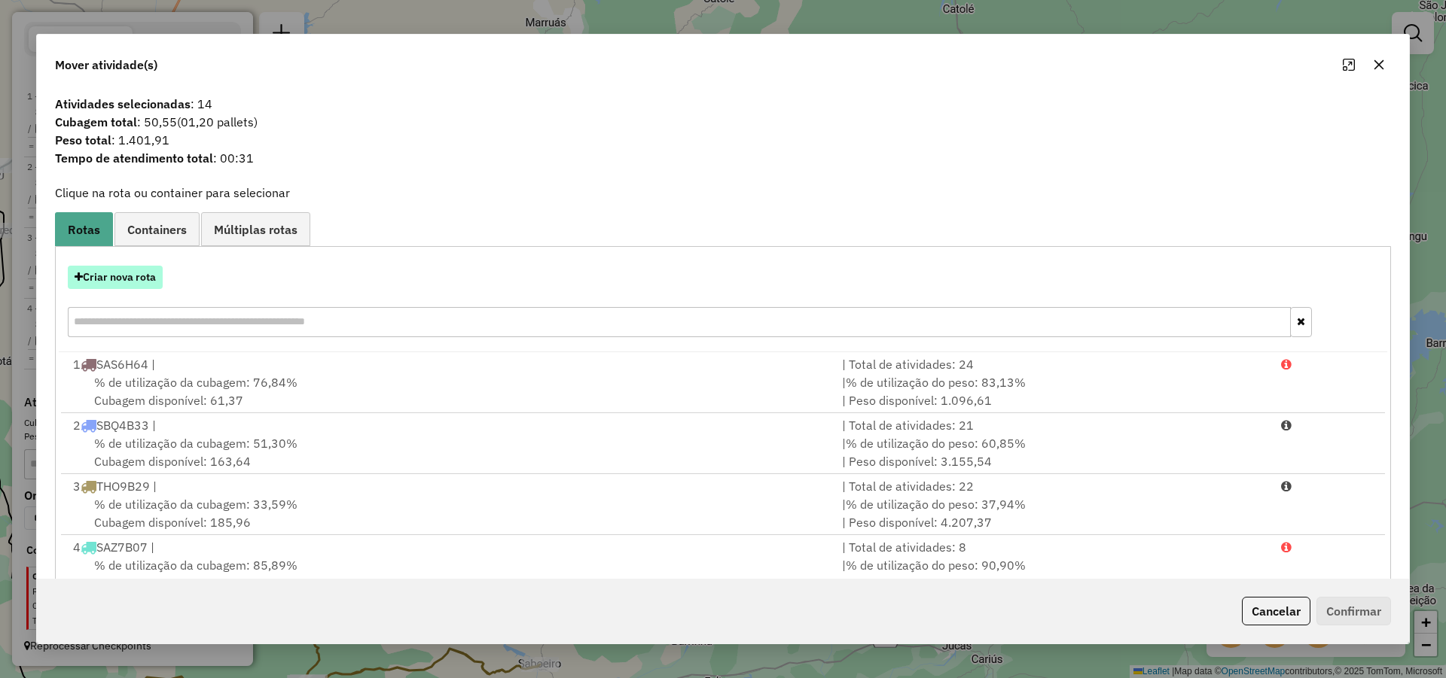
click at [134, 274] on button "Criar nova rota" at bounding box center [115, 277] width 95 height 23
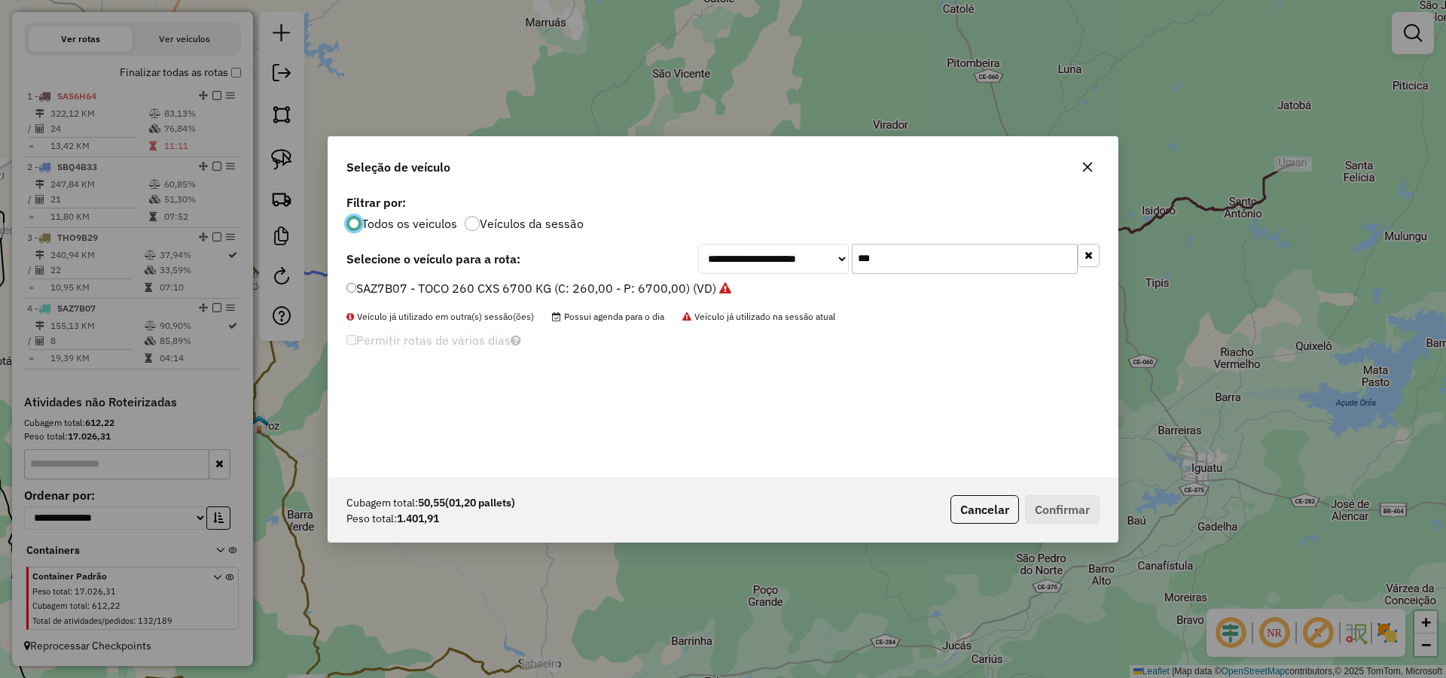
scroll to position [8, 5]
click at [895, 266] on input "***" at bounding box center [965, 259] width 226 height 30
type input "**"
click at [651, 285] on label "SAX1B43 - TRUCK_336_6630 (C: 336,00 - P: 6630,00) (VD)" at bounding box center [516, 288] width 341 height 18
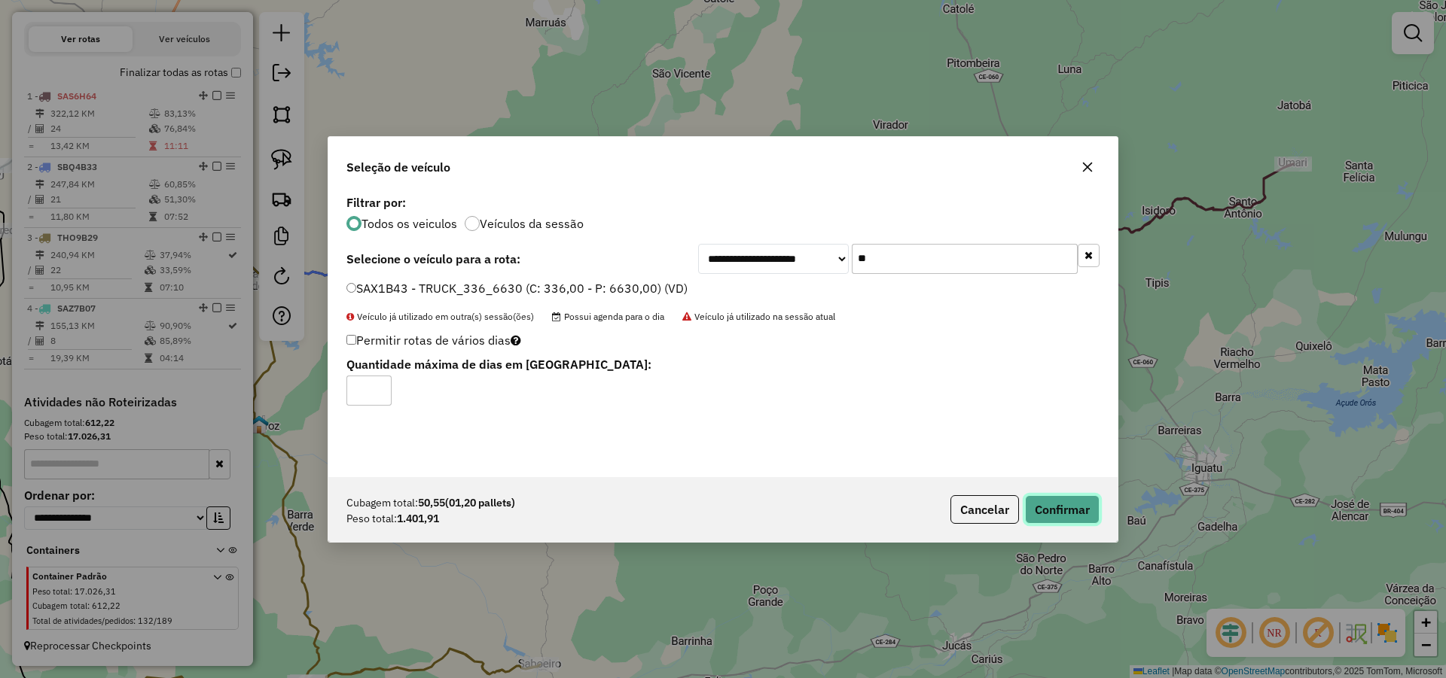
click at [1079, 517] on button "Confirmar" at bounding box center [1062, 509] width 75 height 29
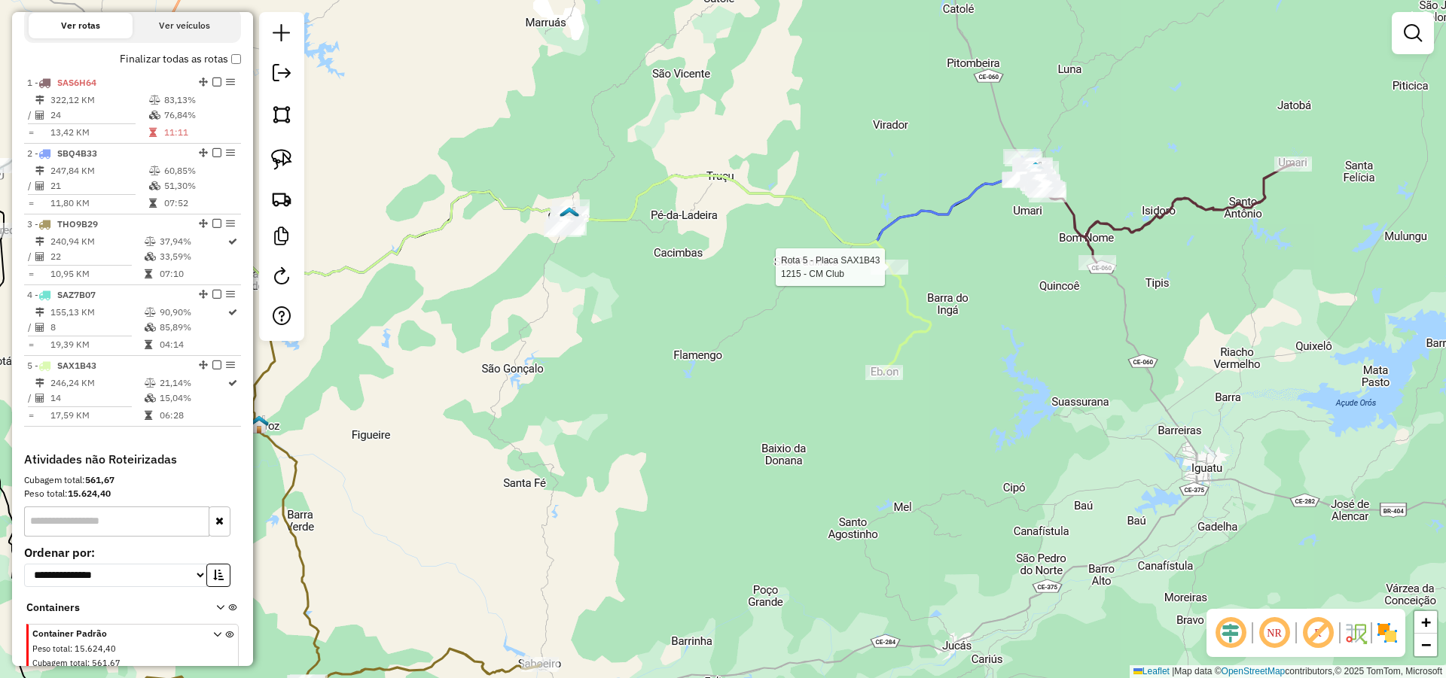
select select "*********"
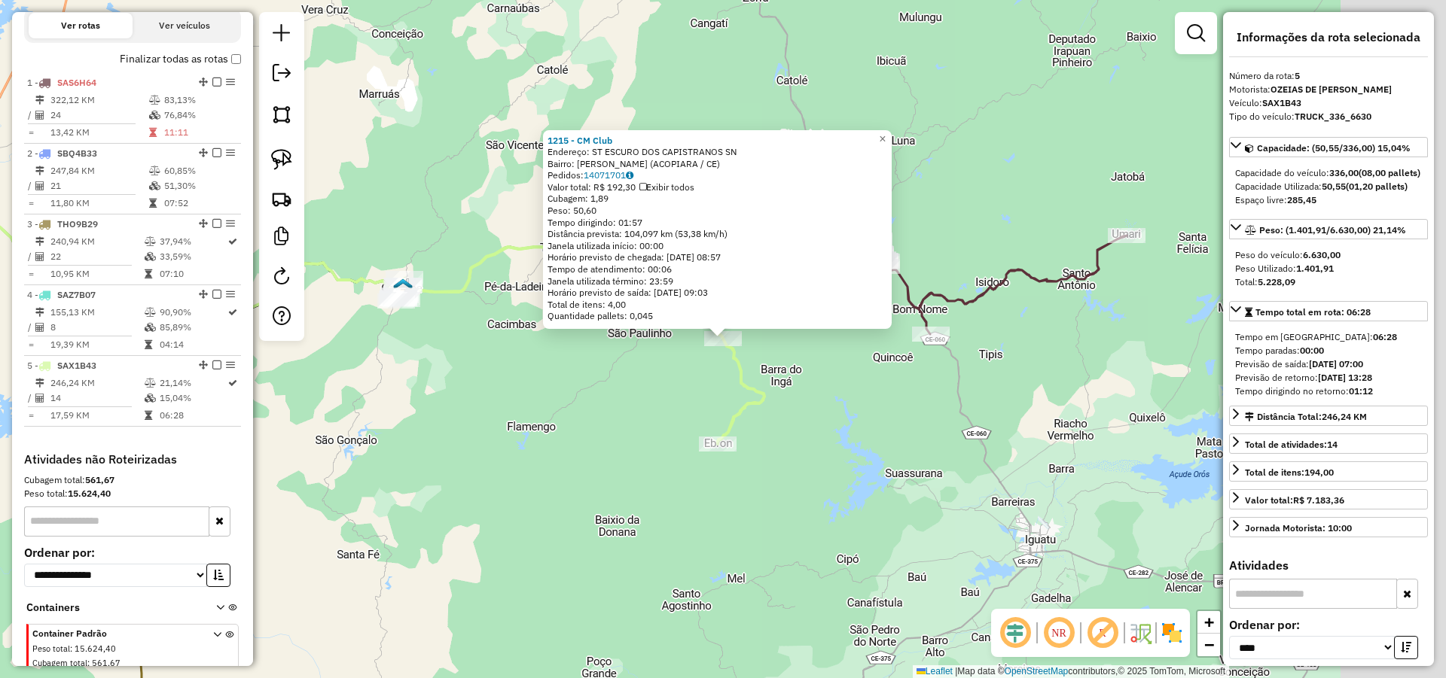
scroll to position [579, 0]
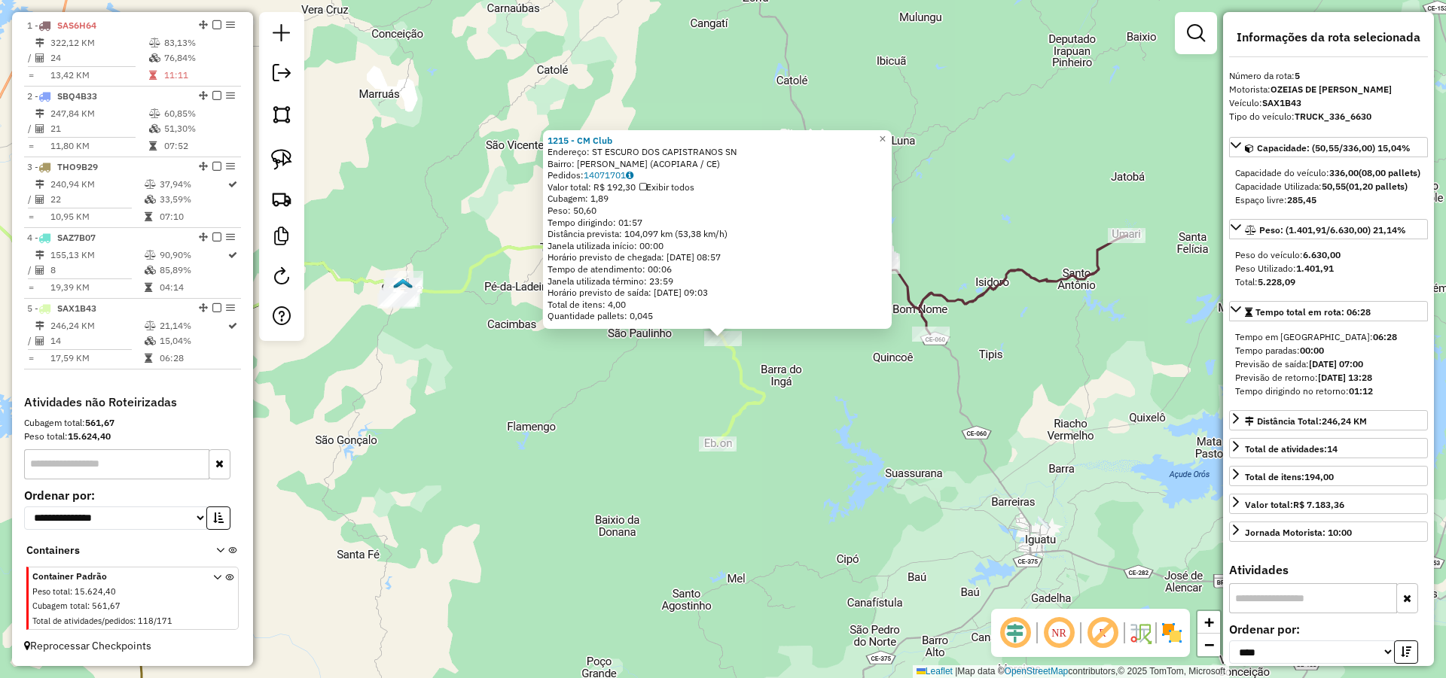
click at [651, 413] on div "1215 - CM Club Endereço: ST ESCURO DOS CAPISTRANOS SN Bairro: Sao Paulinho (ACO…" at bounding box center [723, 339] width 1446 height 678
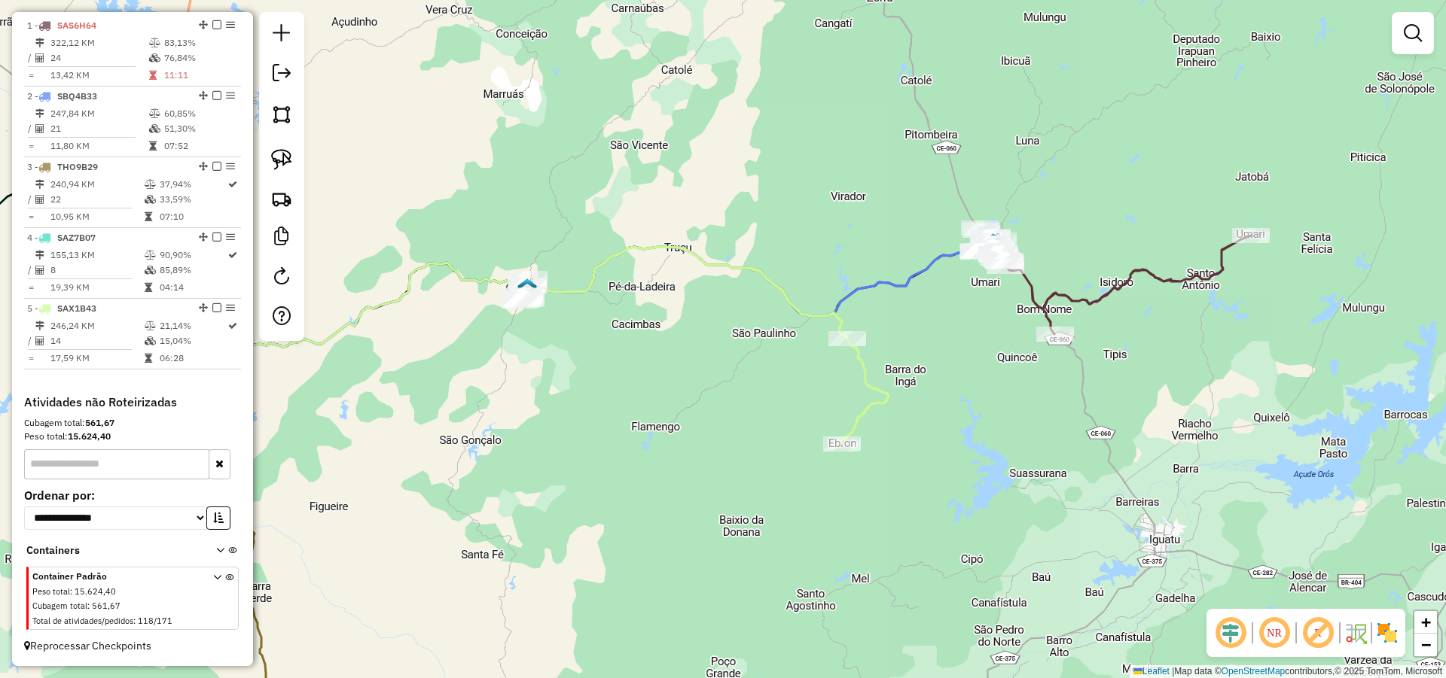
drag, startPoint x: 553, startPoint y: 417, endPoint x: 675, endPoint y: 410, distance: 122.2
click at [664, 413] on div "Janela de atendimento Grade de atendimento Capacidade Transportadoras Veículos …" at bounding box center [723, 339] width 1446 height 678
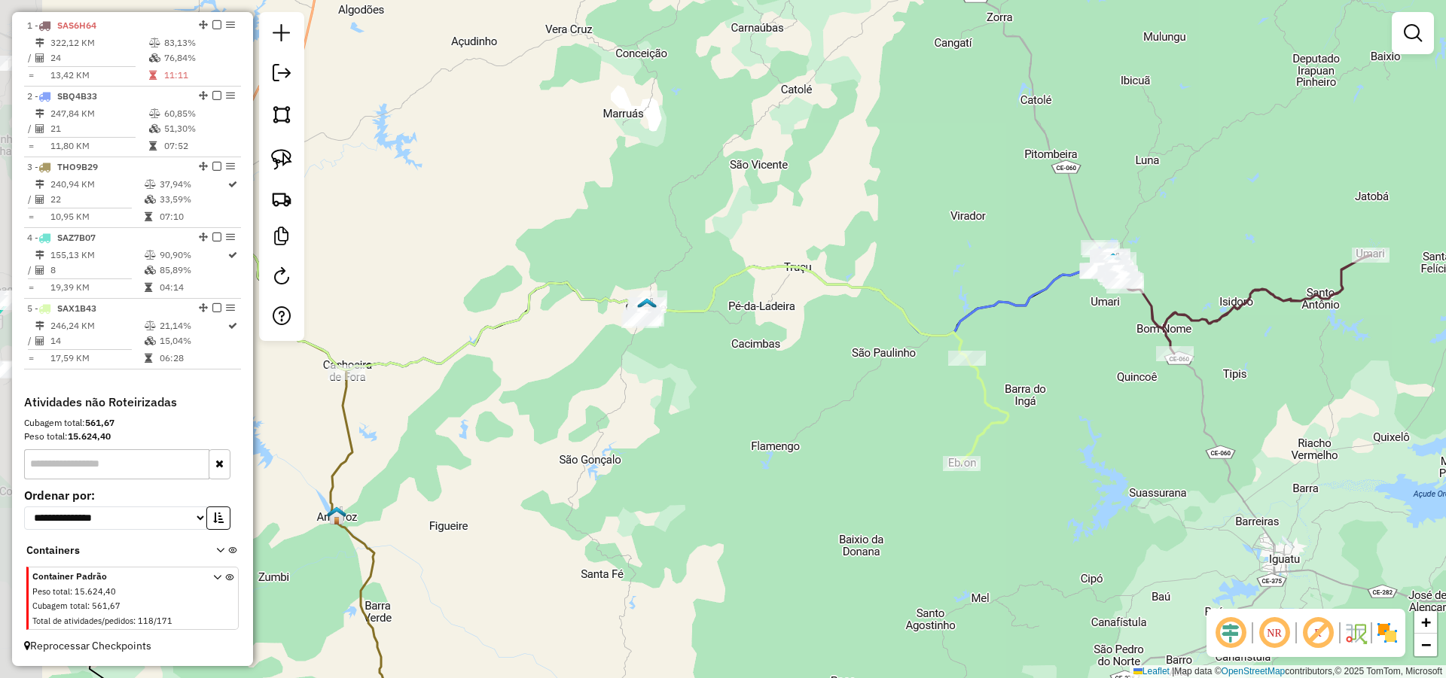
drag, startPoint x: 660, startPoint y: 420, endPoint x: 744, endPoint y: 416, distance: 84.4
click at [763, 416] on div "Janela de atendimento Grade de atendimento Capacidade Transportadoras Veículos …" at bounding box center [723, 339] width 1446 height 678
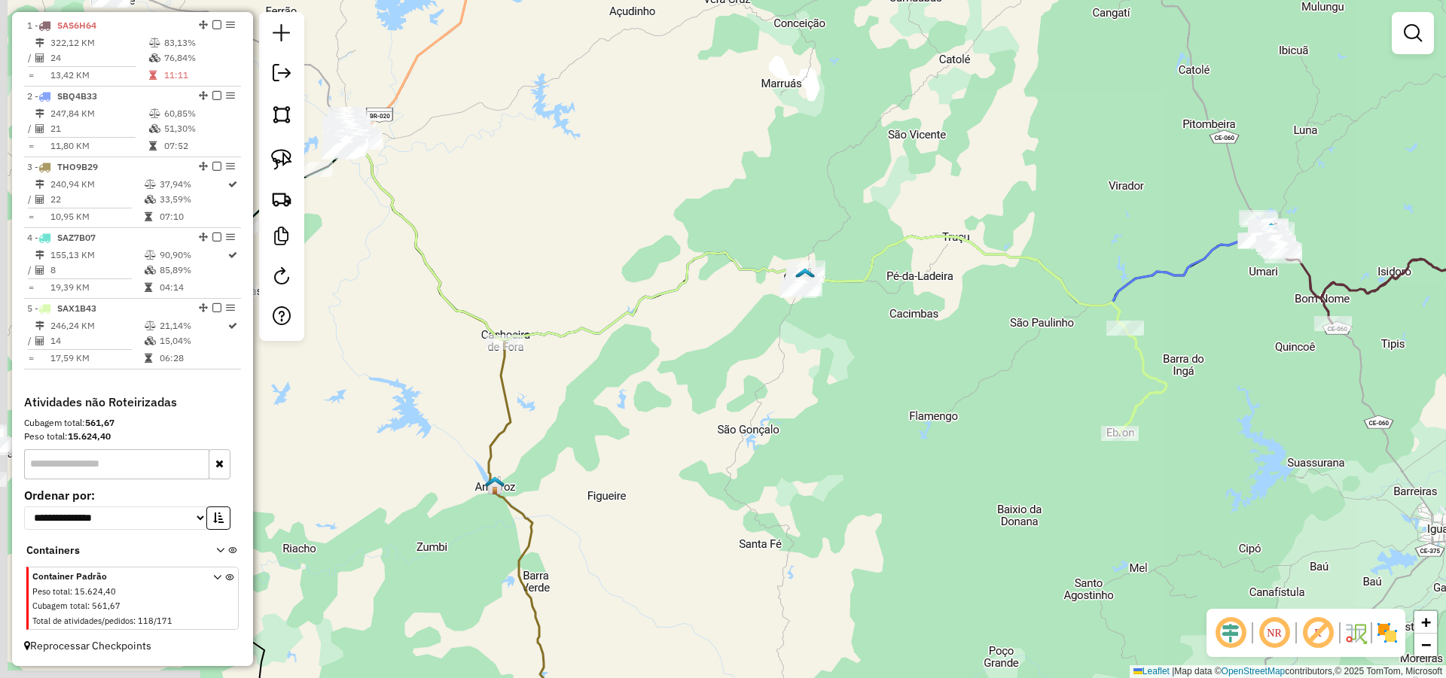
drag, startPoint x: 721, startPoint y: 393, endPoint x: 964, endPoint y: 349, distance: 246.4
click at [953, 349] on div "Janela de atendimento Grade de atendimento Capacidade Transportadoras Veículos …" at bounding box center [723, 339] width 1446 height 678
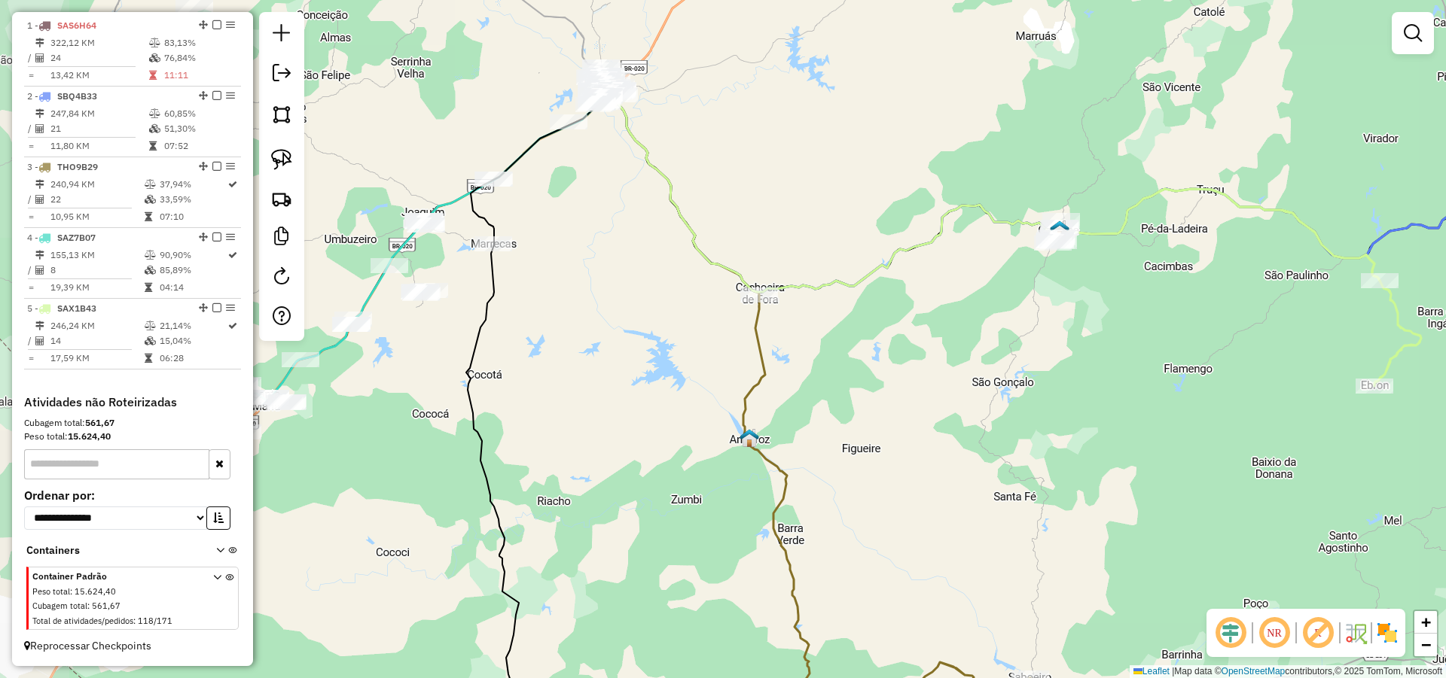
drag, startPoint x: 840, startPoint y: 273, endPoint x: 826, endPoint y: 303, distance: 32.7
click at [836, 300] on div "Janela de atendimento Grade de atendimento Capacidade Transportadoras Veículos …" at bounding box center [723, 339] width 1446 height 678
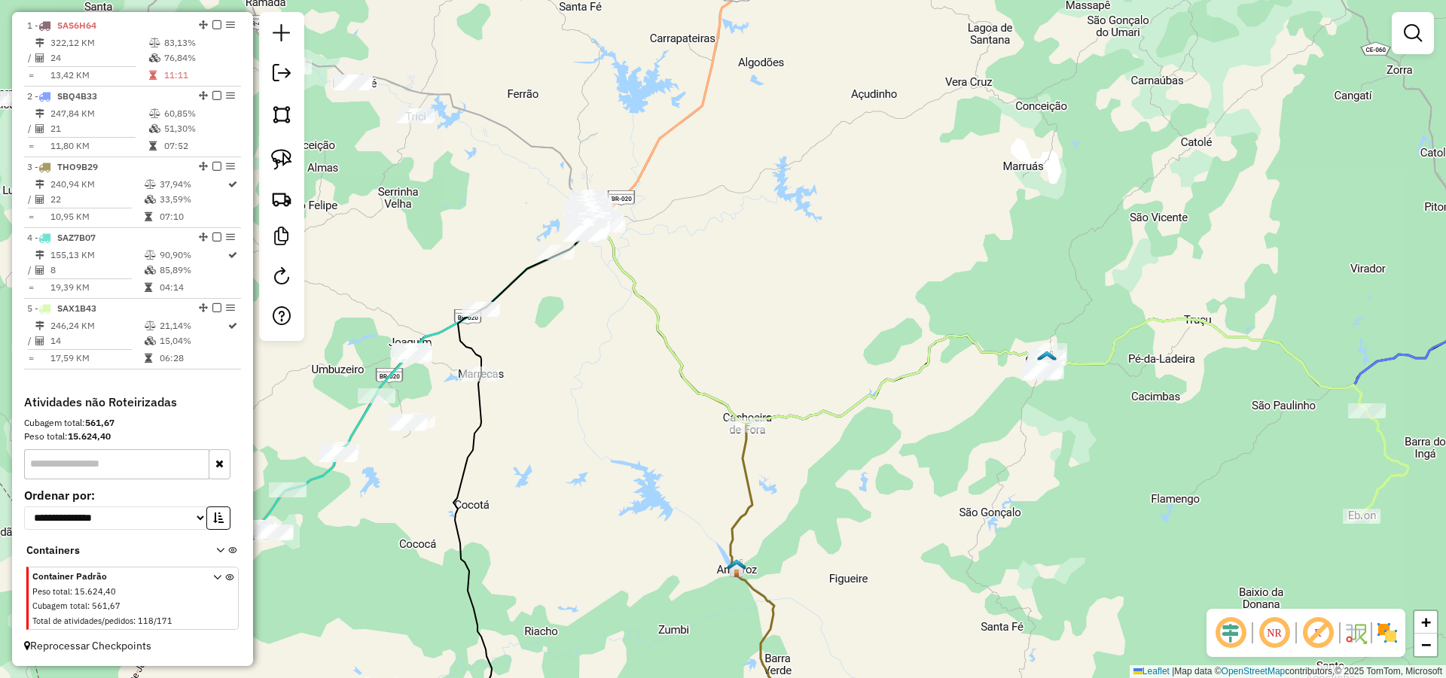
drag, startPoint x: 285, startPoint y: 157, endPoint x: 421, endPoint y: 181, distance: 138.4
click at [285, 156] on img at bounding box center [281, 159] width 21 height 21
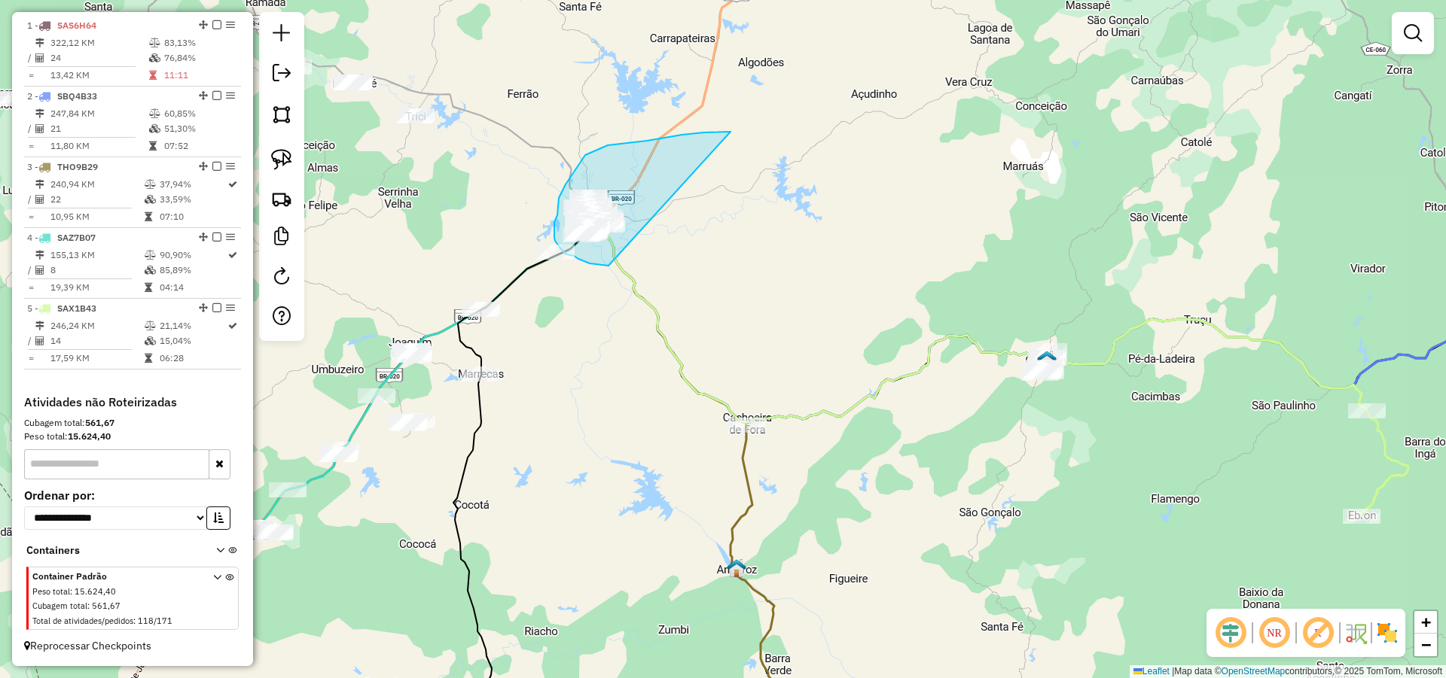
drag, startPoint x: 727, startPoint y: 132, endPoint x: 670, endPoint y: 287, distance: 165.1
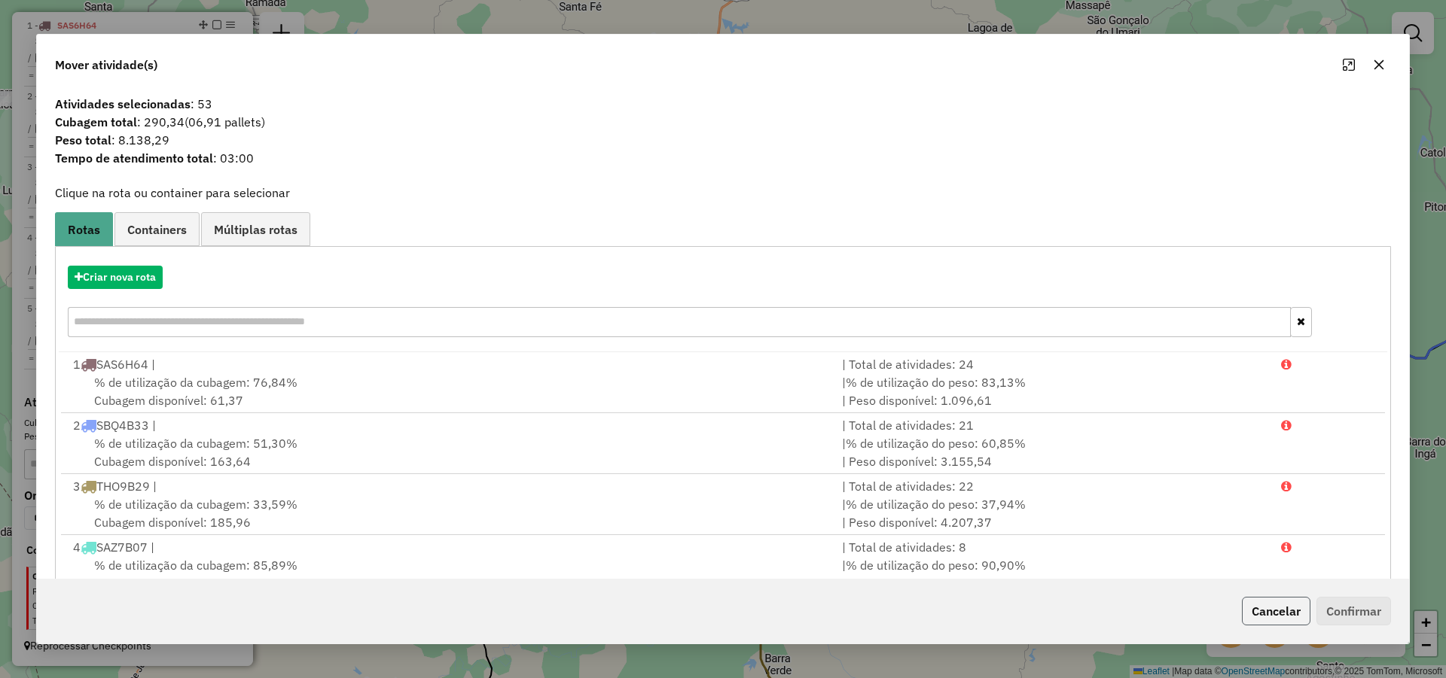
click at [1297, 615] on button "Cancelar" at bounding box center [1276, 611] width 69 height 29
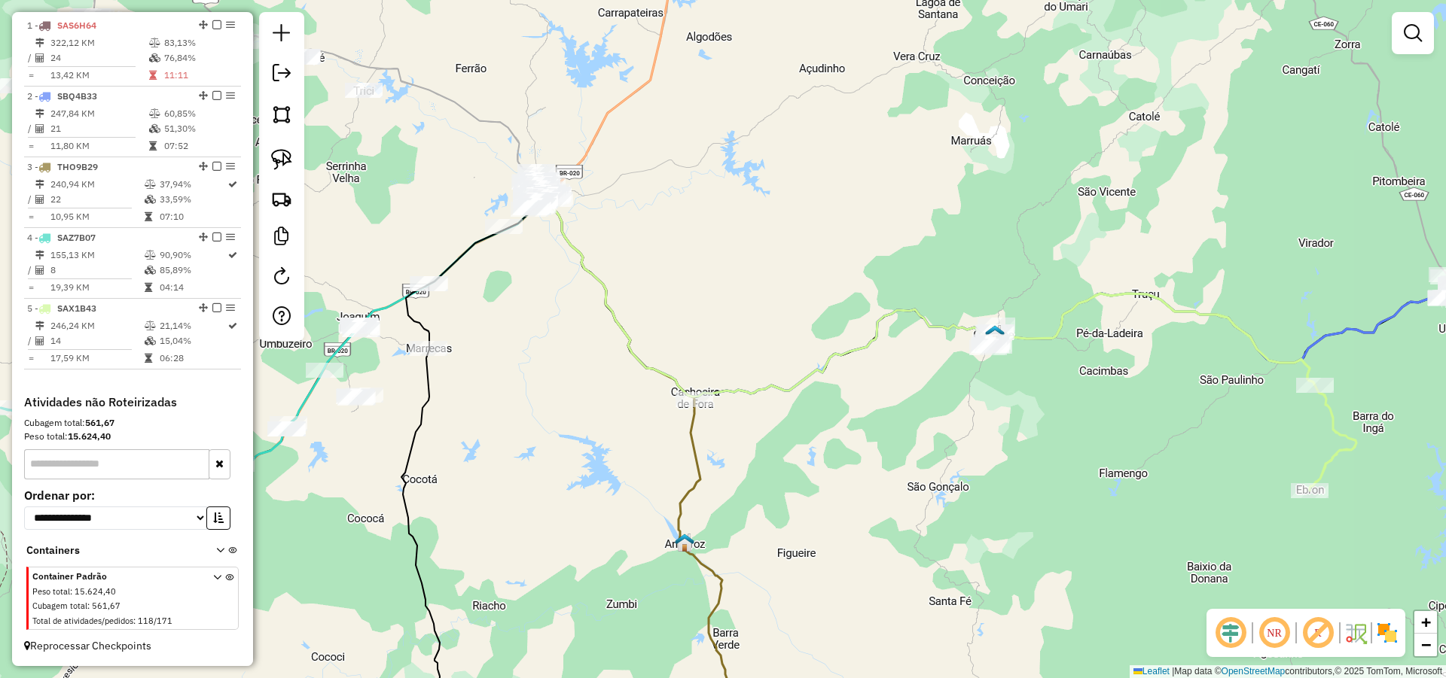
drag, startPoint x: 1095, startPoint y: 443, endPoint x: 1043, endPoint y: 416, distance: 58.6
click at [1043, 416] on div "Janela de atendimento Grade de atendimento Capacidade Transportadoras Veículos …" at bounding box center [723, 339] width 1446 height 678
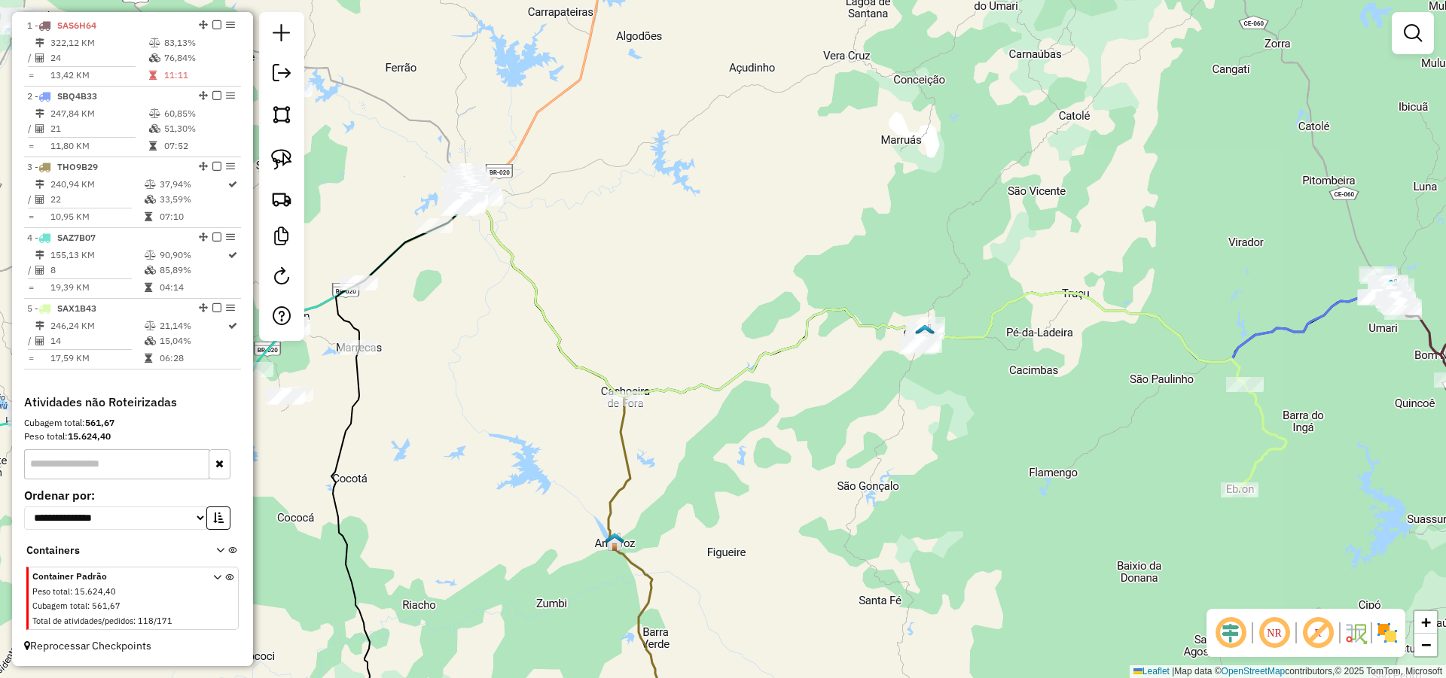
drag, startPoint x: 1131, startPoint y: 426, endPoint x: 1055, endPoint y: 426, distance: 76.0
click at [1059, 427] on div "Janela de atendimento Grade de atendimento Capacidade Transportadoras Veículos …" at bounding box center [723, 339] width 1446 height 678
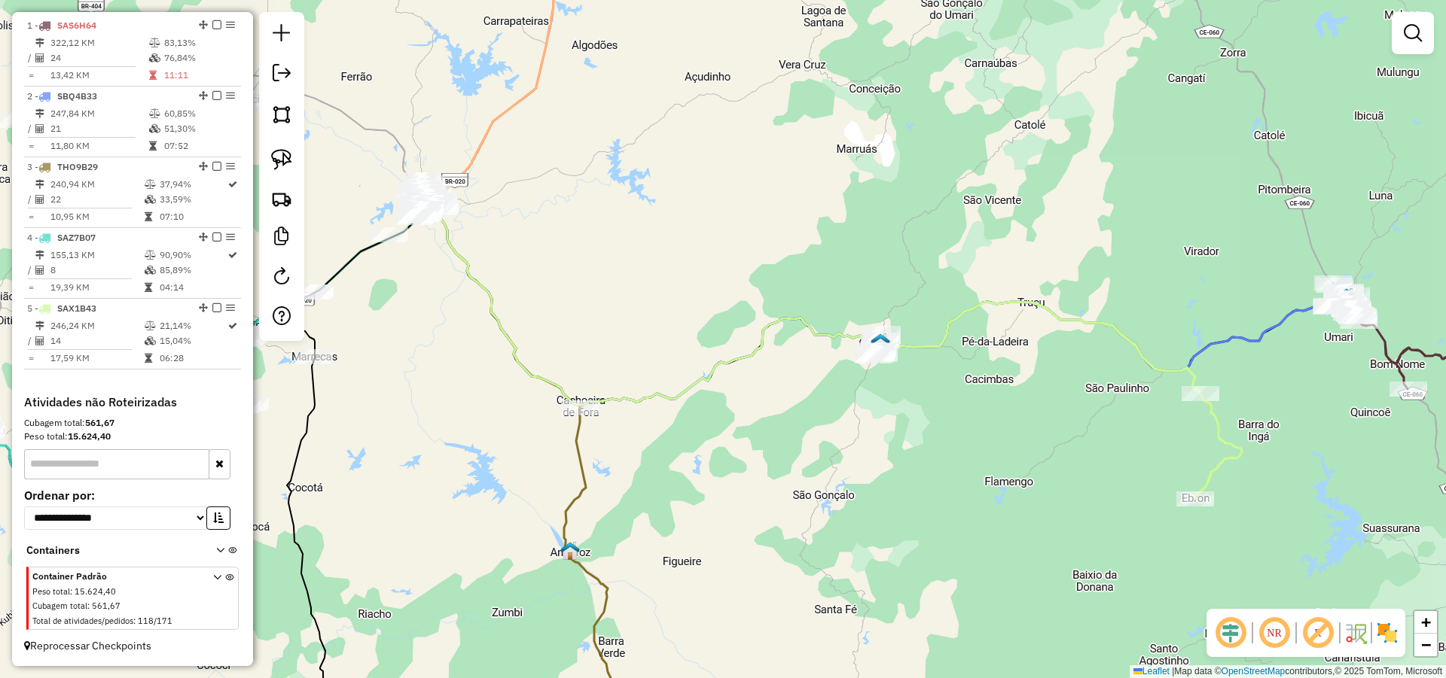
drag, startPoint x: 1139, startPoint y: 380, endPoint x: 1085, endPoint y: 384, distance: 54.3
click at [1085, 384] on div "Janela de atendimento Grade de atendimento Capacidade Transportadoras Veículos …" at bounding box center [723, 339] width 1446 height 678
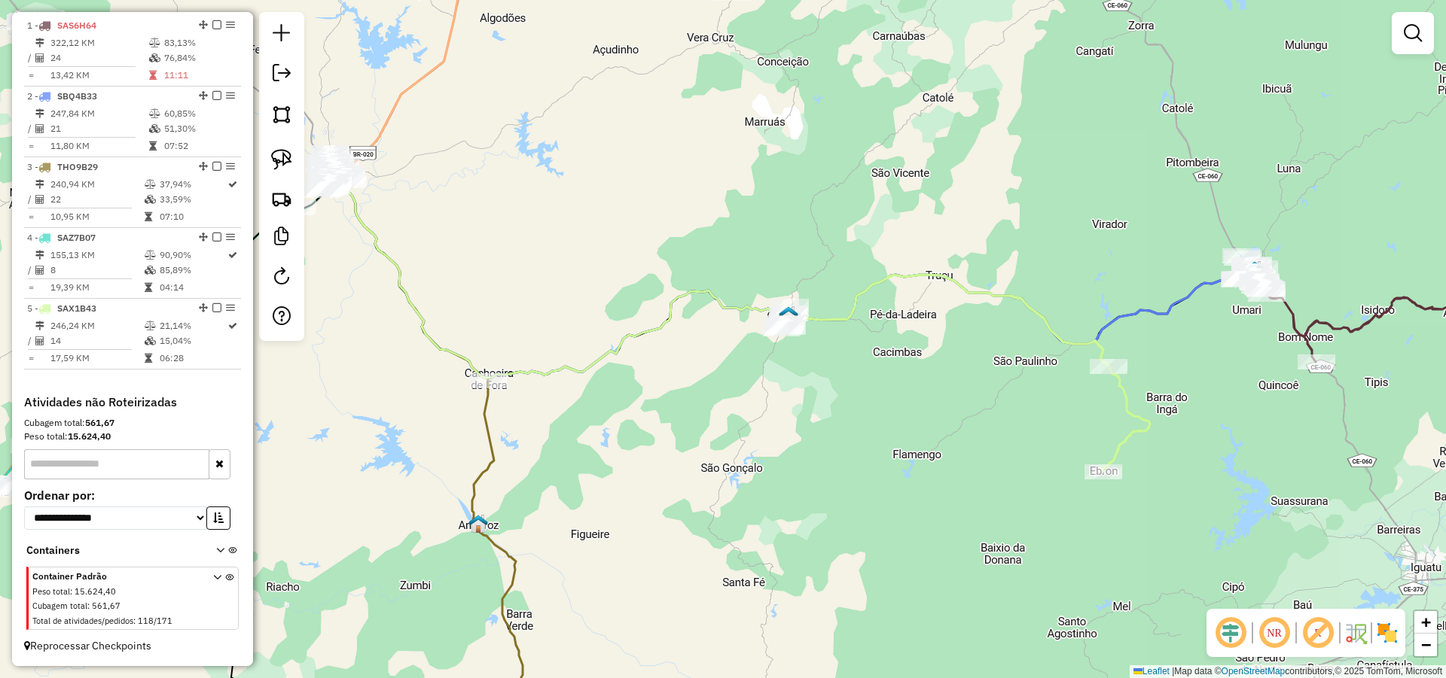
drag, startPoint x: 1284, startPoint y: 401, endPoint x: 1166, endPoint y: 357, distance: 125.6
click at [1197, 364] on div "Janela de atendimento Grade de atendimento Capacidade Transportadoras Veículos …" at bounding box center [723, 339] width 1446 height 678
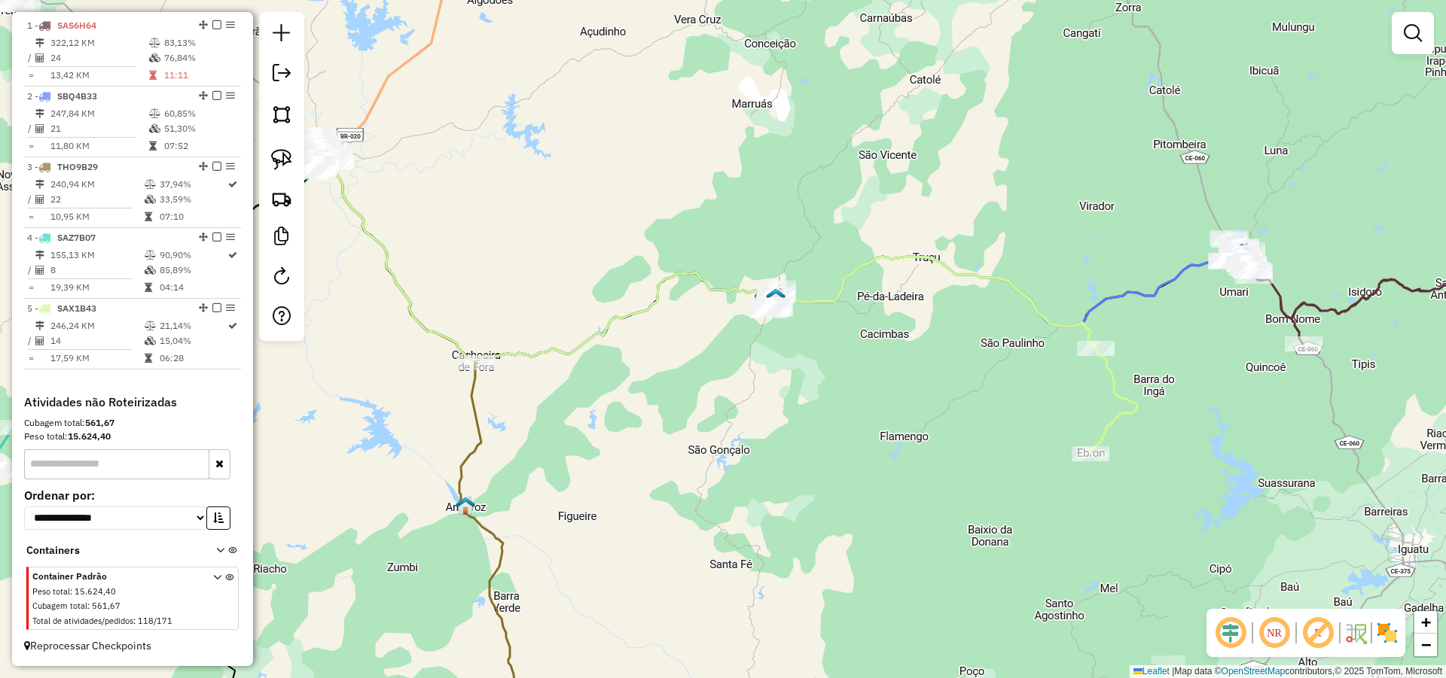
drag, startPoint x: 1165, startPoint y: 364, endPoint x: 1171, endPoint y: 325, distance: 39.6
click at [1166, 362] on div "Janela de atendimento Grade de atendimento Capacidade Transportadoras Veículos …" at bounding box center [723, 339] width 1446 height 678
click at [1193, 356] on div "Janela de atendimento Grade de atendimento Capacidade Transportadoras Veículos …" at bounding box center [723, 339] width 1446 height 678
click at [1174, 373] on div "Janela de atendimento Grade de atendimento Capacidade Transportadoras Veículos …" at bounding box center [723, 339] width 1446 height 678
click at [1208, 352] on div "Janela de atendimento Grade de atendimento Capacidade Transportadoras Veículos …" at bounding box center [723, 339] width 1446 height 678
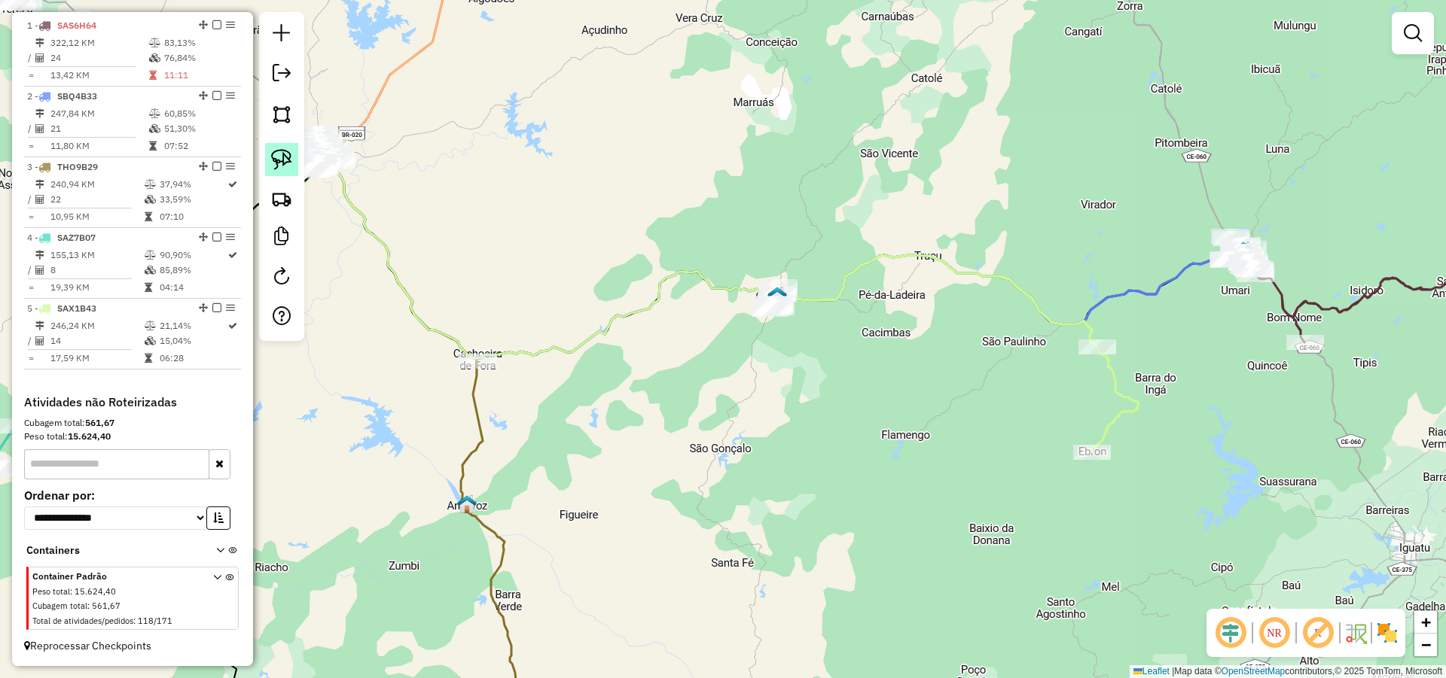
click at [276, 155] on img at bounding box center [281, 159] width 21 height 21
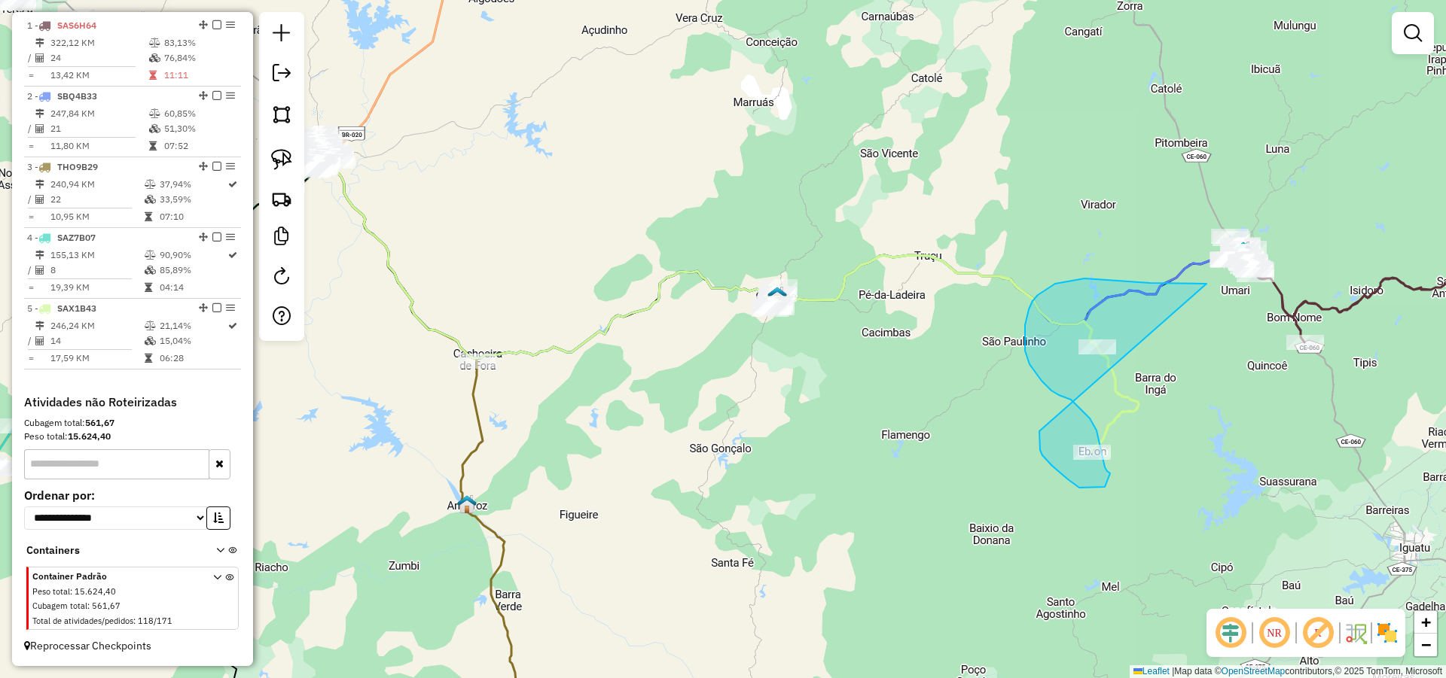
drag, startPoint x: 1206, startPoint y: 284, endPoint x: 1058, endPoint y: 419, distance: 200.9
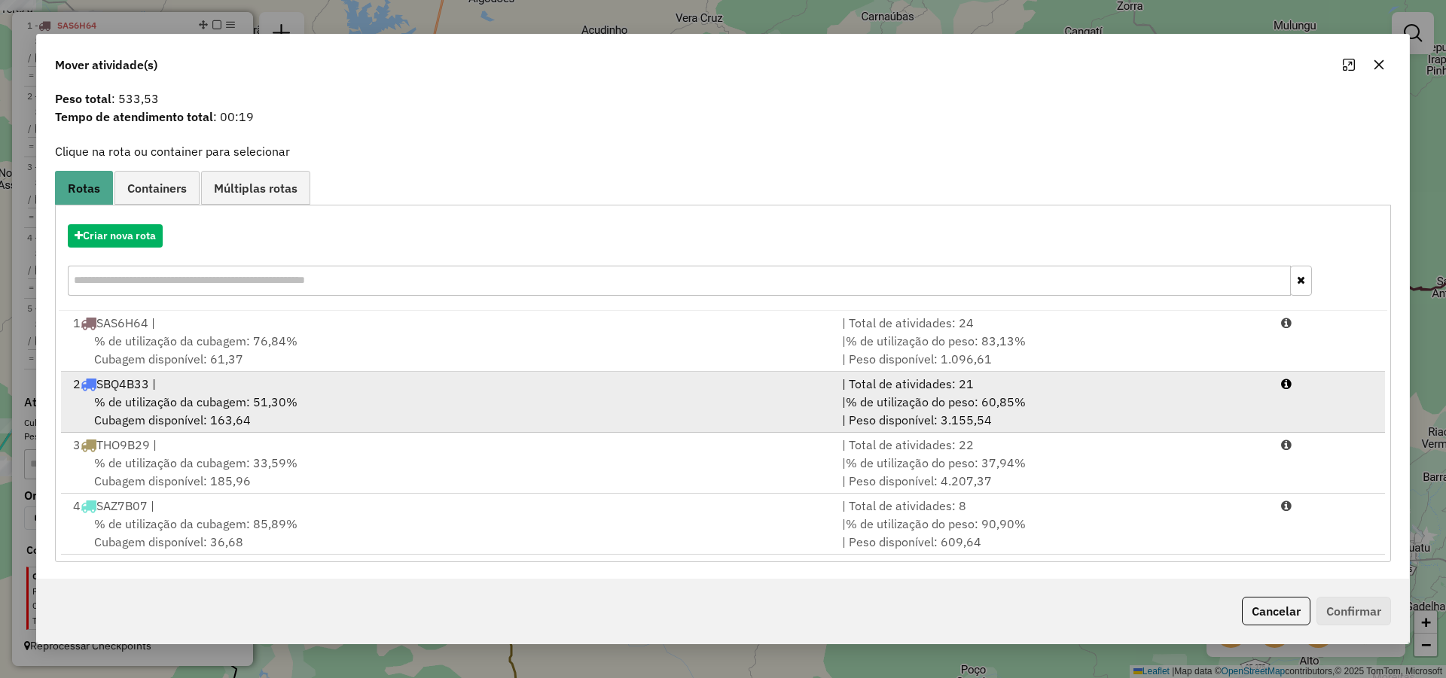
scroll to position [43, 0]
click at [322, 379] on div "2 SBQ4B33 |" at bounding box center [448, 382] width 769 height 18
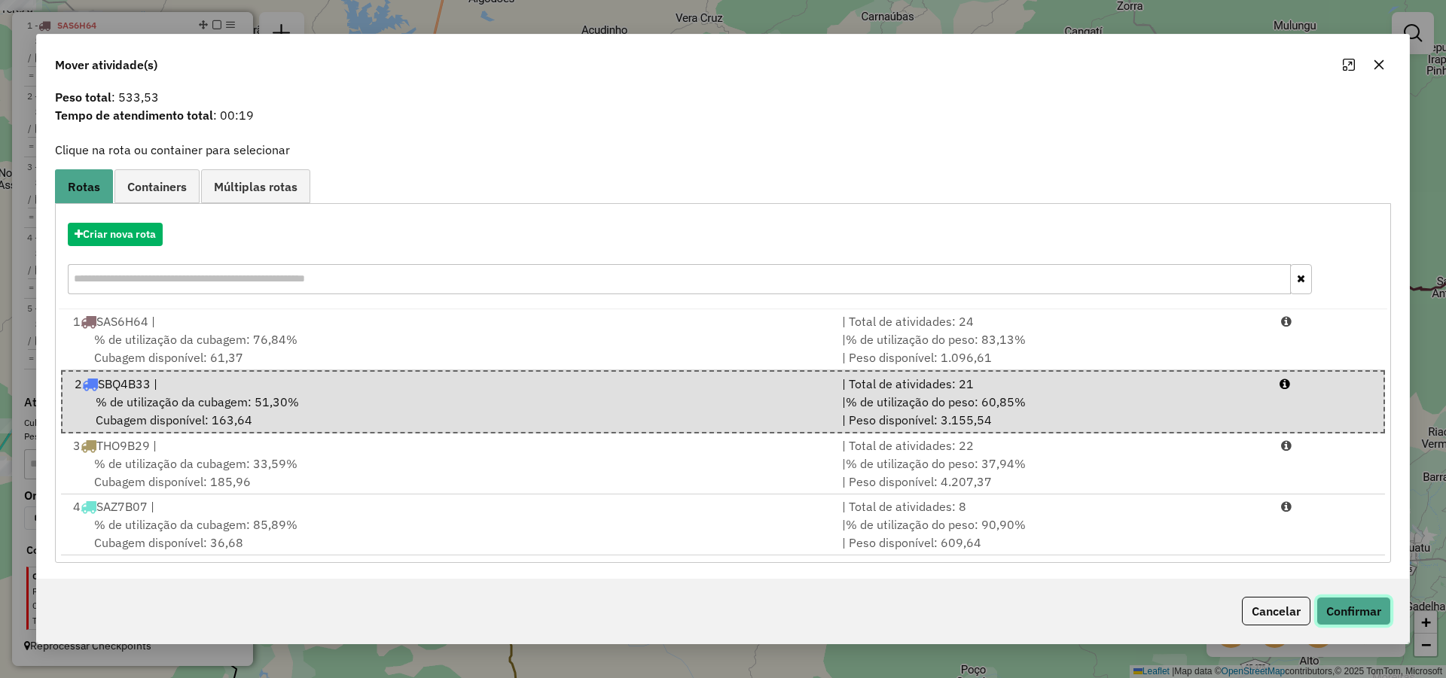
click at [1338, 616] on button "Confirmar" at bounding box center [1353, 611] width 75 height 29
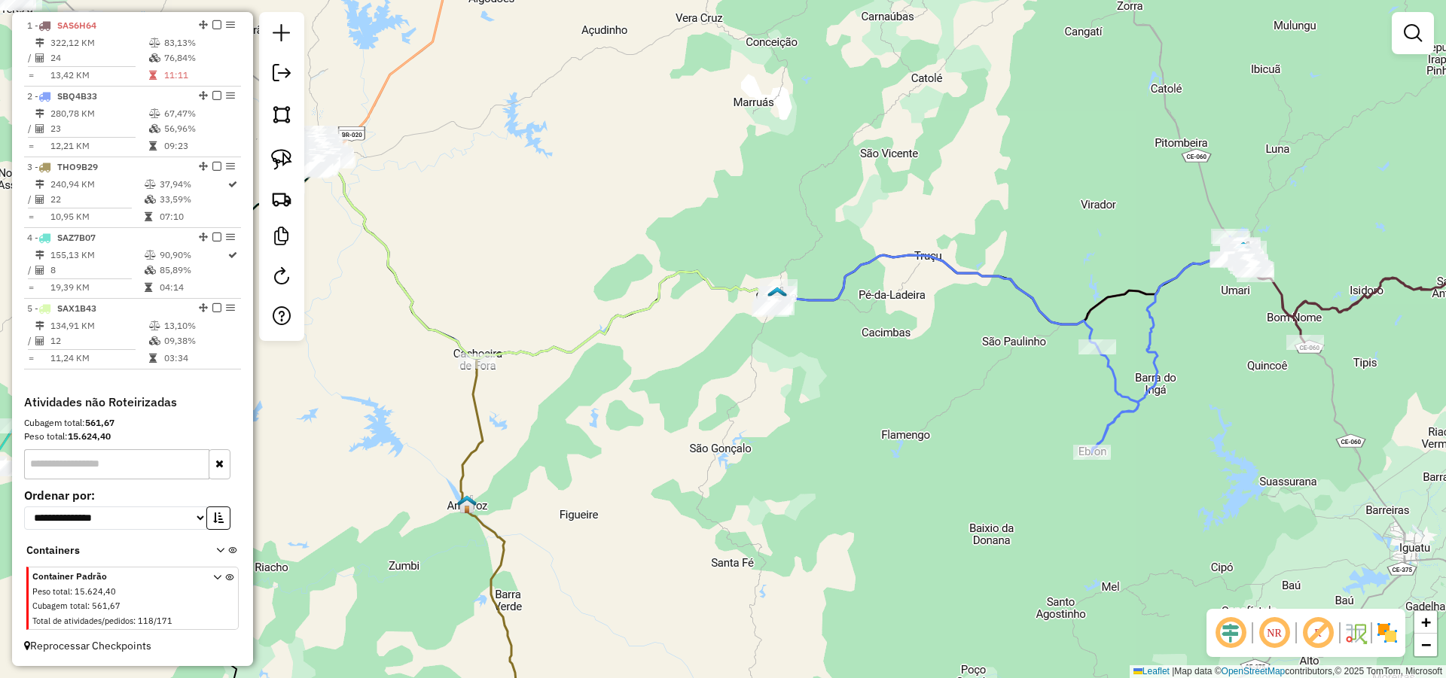
scroll to position [0, 0]
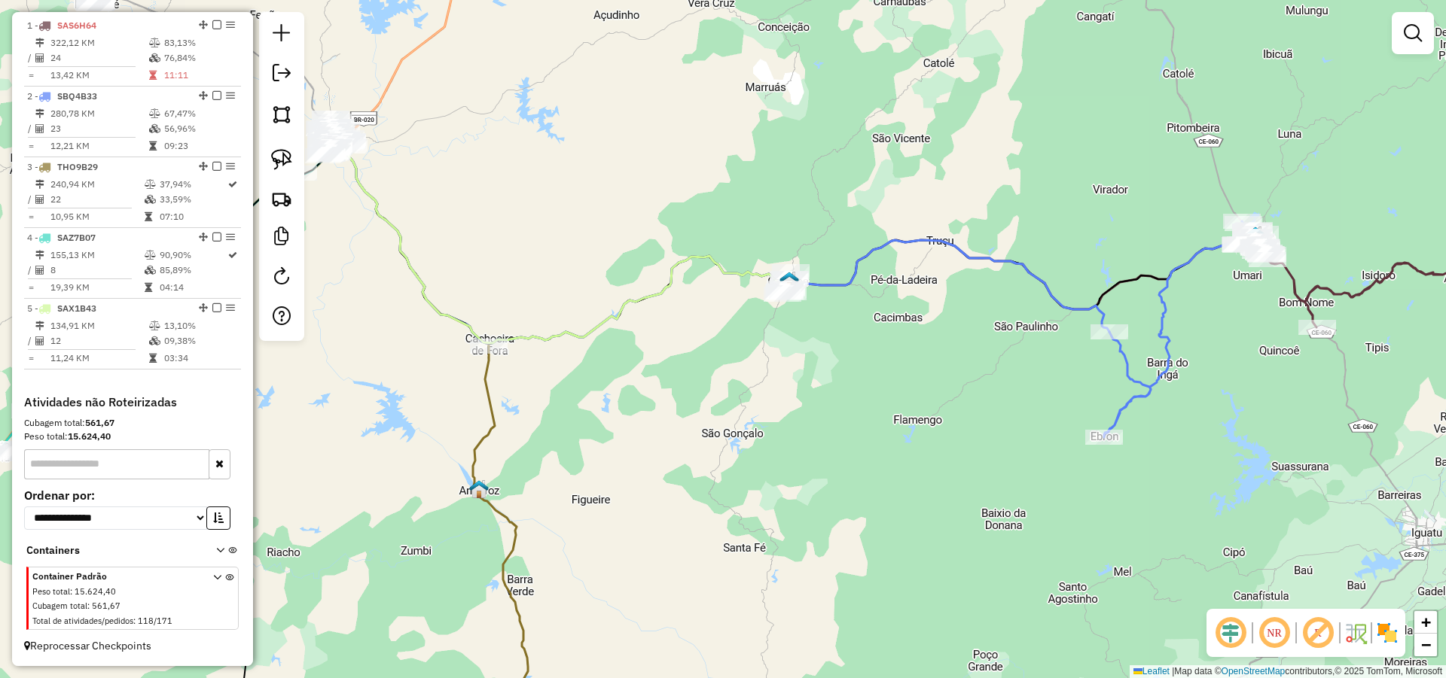
drag, startPoint x: 1007, startPoint y: 382, endPoint x: 1013, endPoint y: 371, distance: 12.1
click at [1013, 371] on div "Janela de atendimento Grade de atendimento Capacidade Transportadoras Veículos …" at bounding box center [723, 339] width 1446 height 678
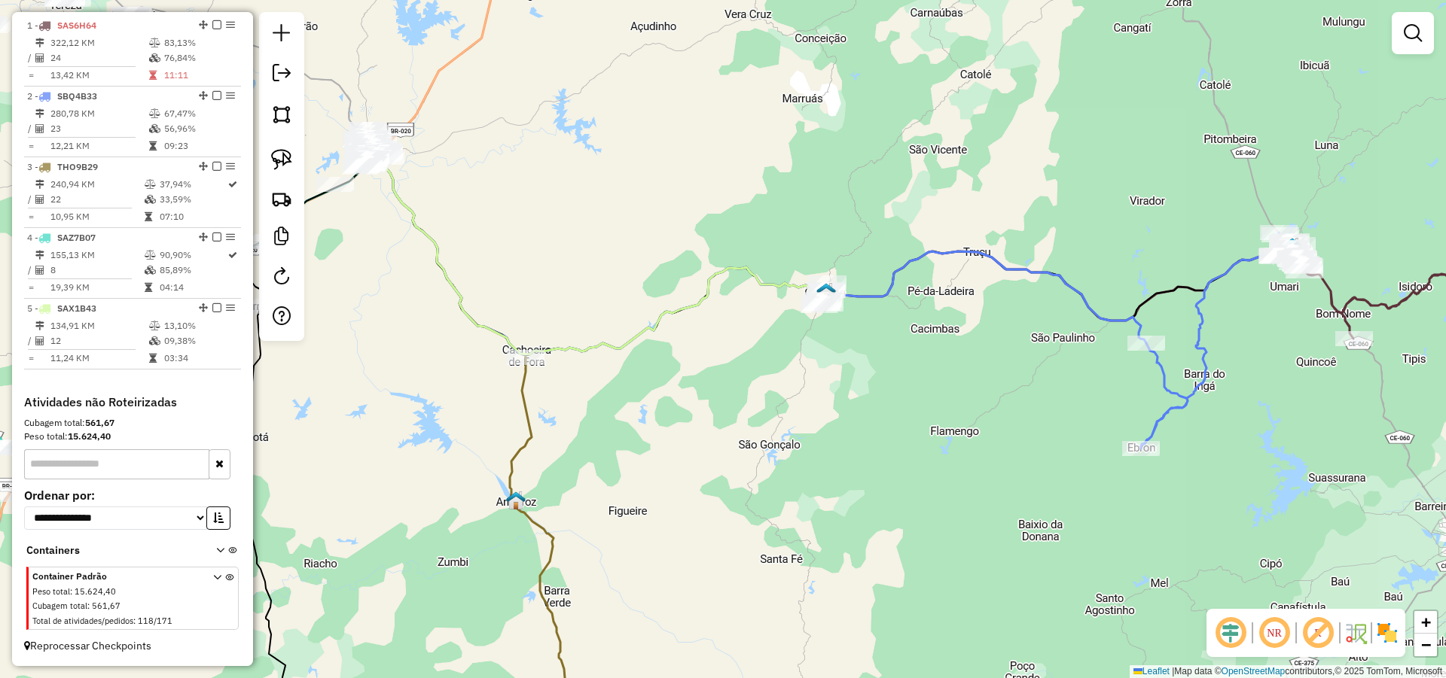
drag, startPoint x: 880, startPoint y: 360, endPoint x: 971, endPoint y: 394, distance: 96.5
click at [974, 392] on div "Janela de atendimento Grade de atendimento Capacidade Transportadoras Veículos …" at bounding box center [723, 339] width 1446 height 678
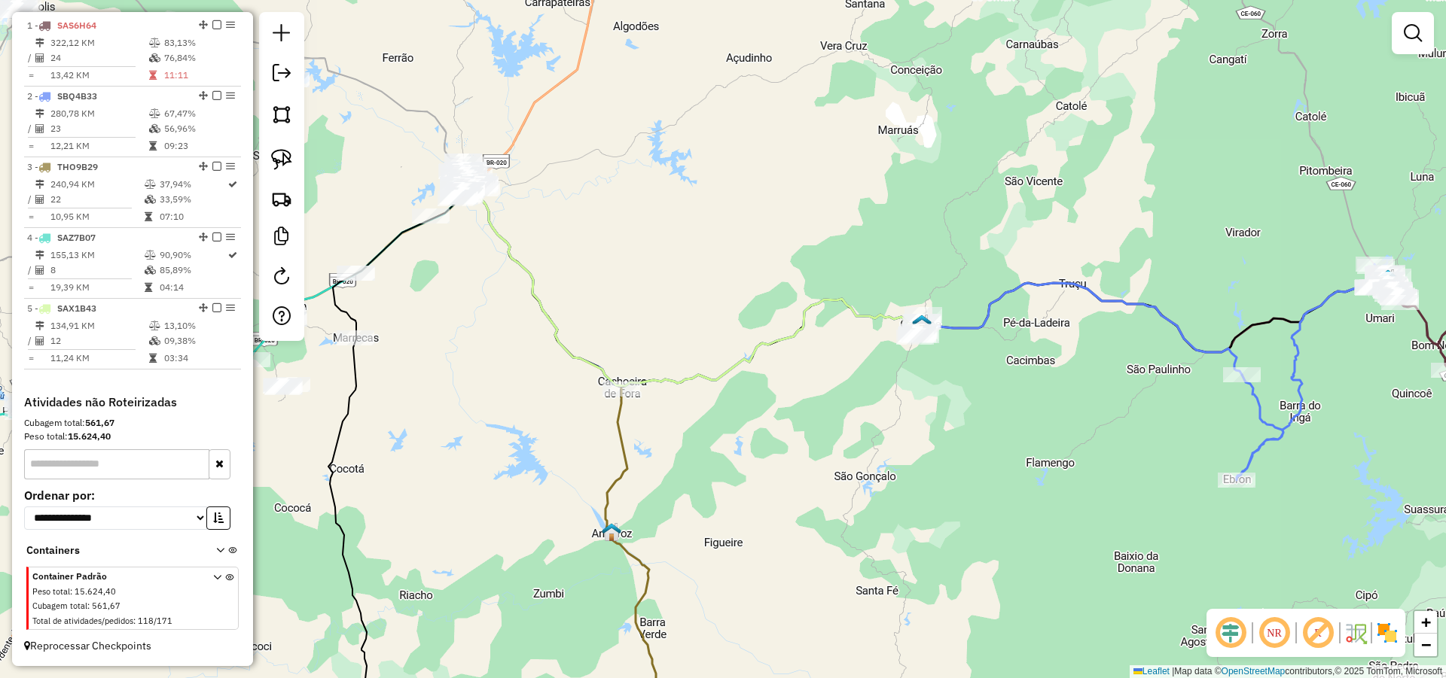
drag, startPoint x: 934, startPoint y: 389, endPoint x: 983, endPoint y: 397, distance: 48.8
click at [983, 397] on div "Janela de atendimento Grade de atendimento Capacidade Transportadoras Veículos …" at bounding box center [723, 339] width 1446 height 678
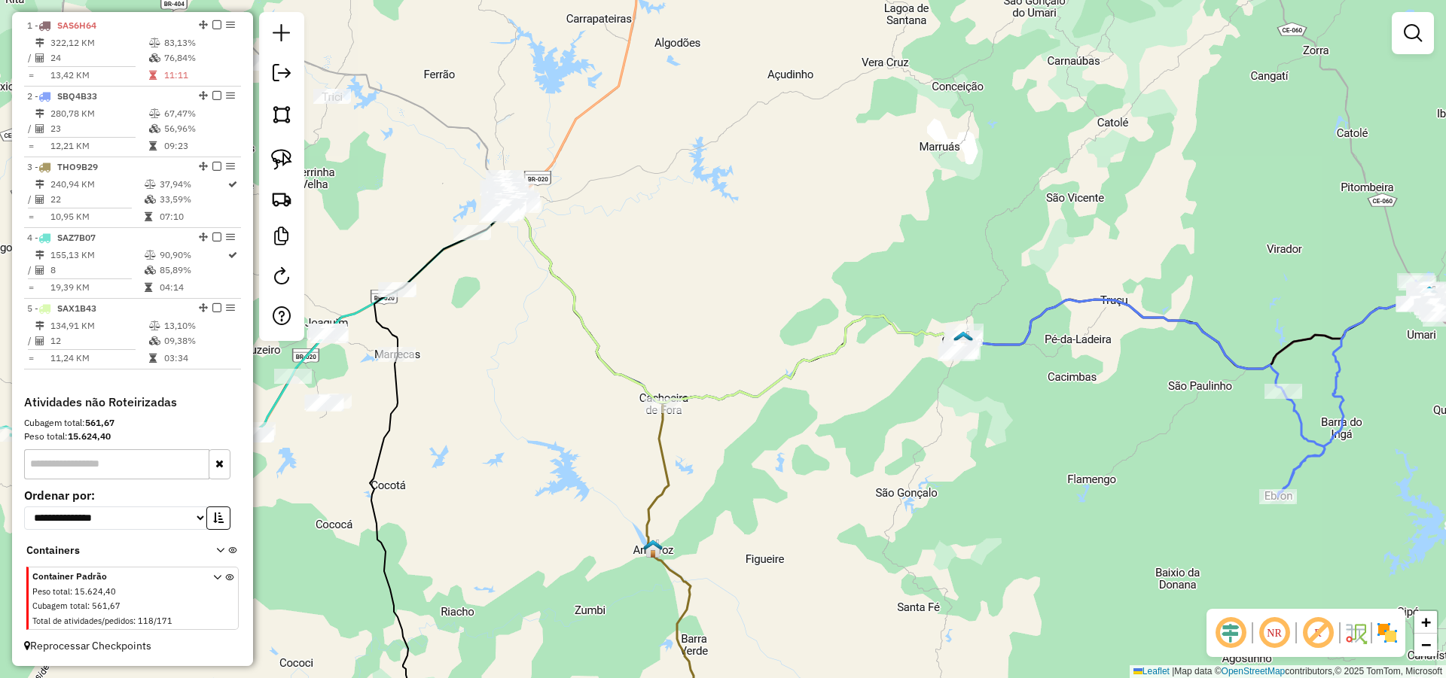
click at [928, 407] on div "Janela de atendimento Grade de atendimento Capacidade Transportadoras Veículos …" at bounding box center [723, 339] width 1446 height 678
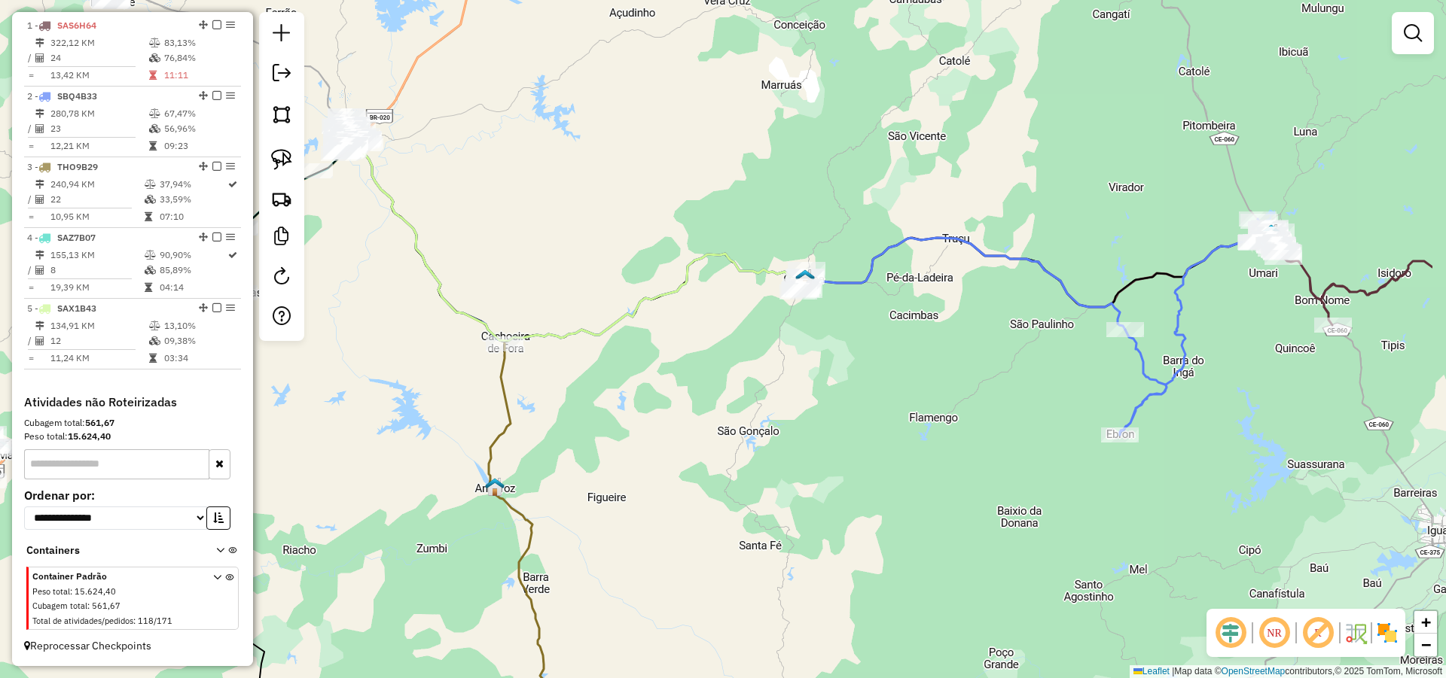
drag, startPoint x: 1269, startPoint y: 404, endPoint x: 1117, endPoint y: 344, distance: 162.6
click at [1117, 344] on div "Rota 2 - Placa SBQ4B33 1215 - CM Club Janela de atendimento Grade de atendiment…" at bounding box center [723, 339] width 1446 height 678
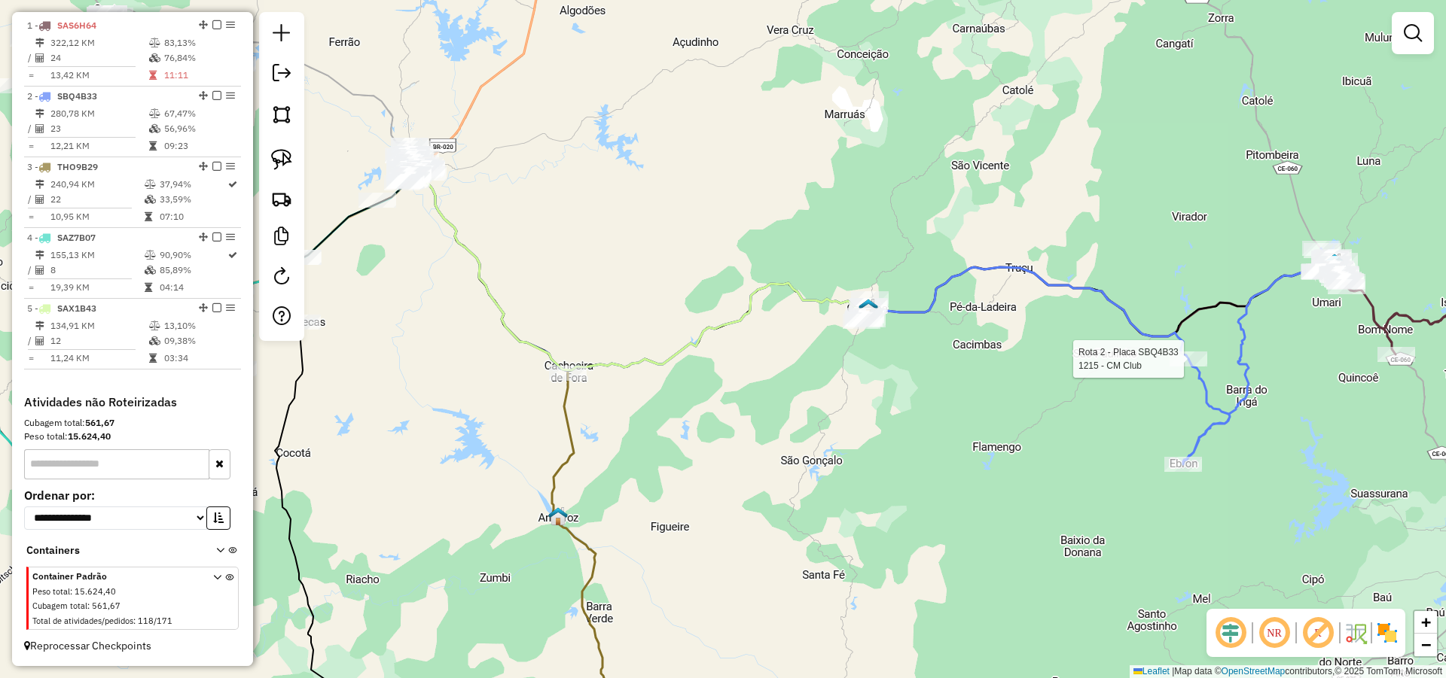
drag, startPoint x: 1059, startPoint y: 362, endPoint x: 1081, endPoint y: 367, distance: 23.0
click at [1080, 367] on div "Rota 2 - Placa SBQ4B33 1215 - CM Club Janela de atendimento Grade de atendiment…" at bounding box center [723, 339] width 1446 height 678
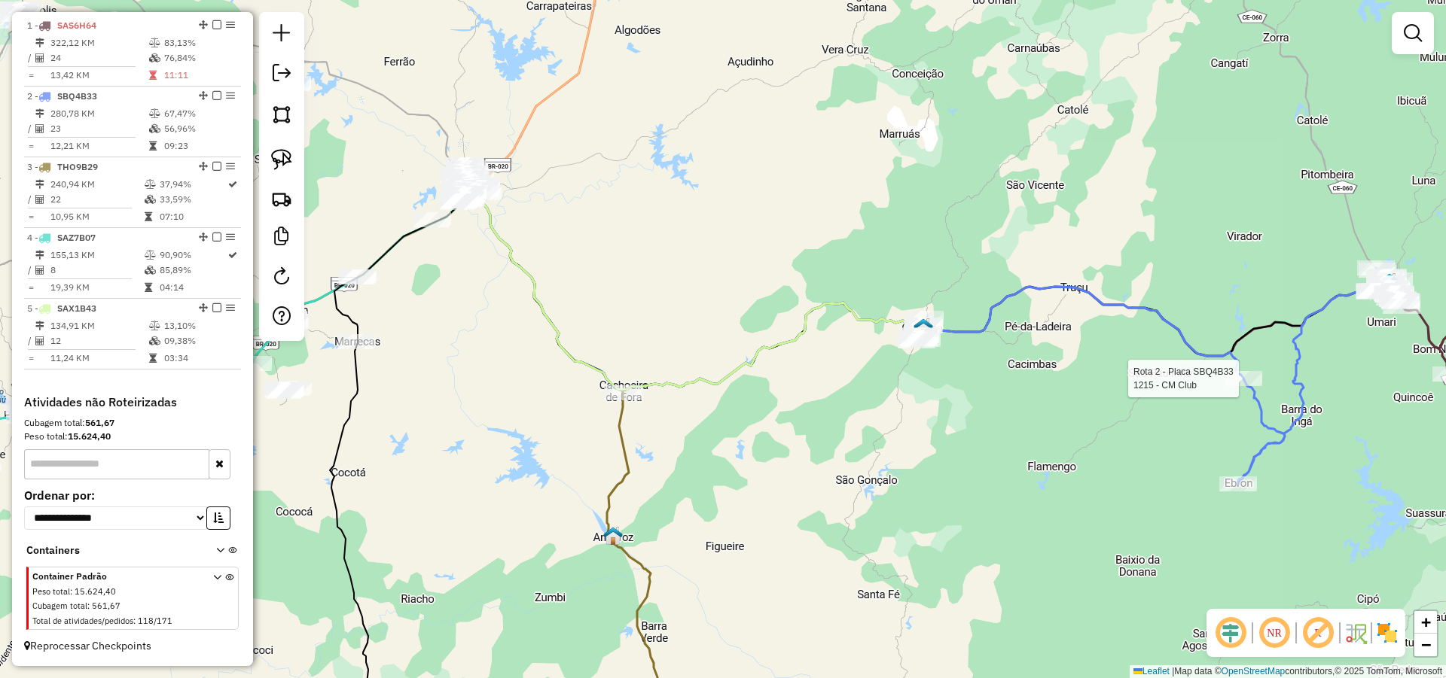
drag, startPoint x: 984, startPoint y: 388, endPoint x: 1011, endPoint y: 388, distance: 27.1
click at [1001, 389] on div "Rota 2 - Placa SBQ4B33 1215 - CM Club Janela de atendimento Grade de atendiment…" at bounding box center [723, 339] width 1446 height 678
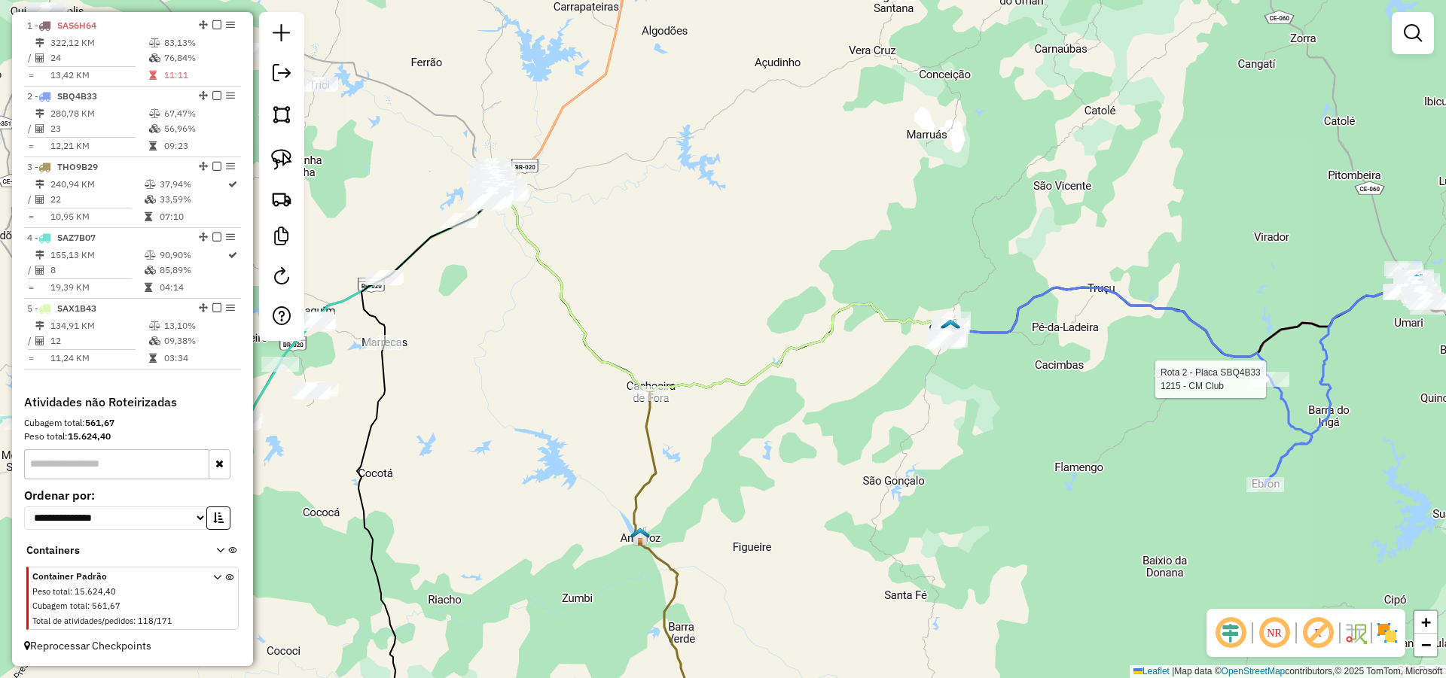
drag, startPoint x: 950, startPoint y: 410, endPoint x: 976, endPoint y: 410, distance: 25.6
click at [976, 410] on div "Rota 2 - Placa SBQ4B33 1215 - CM Club Janela de atendimento Grade de atendiment…" at bounding box center [723, 339] width 1446 height 678
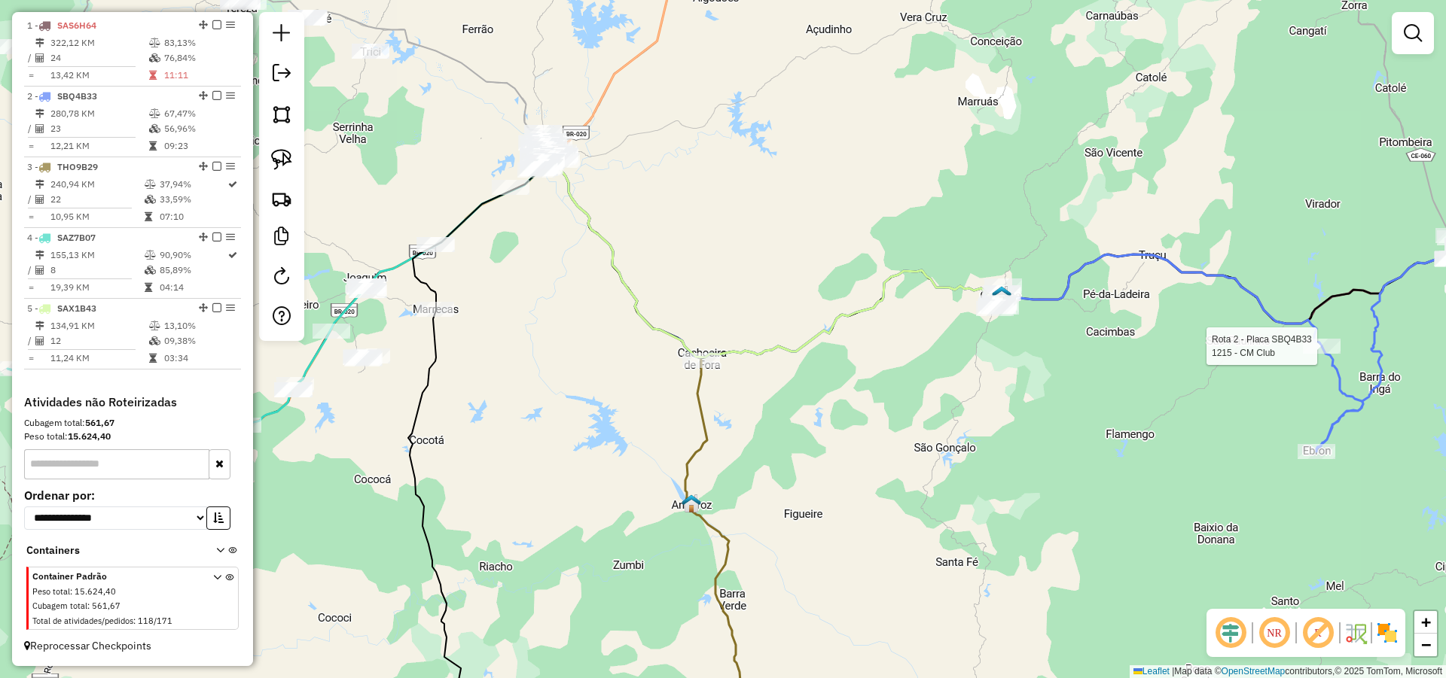
drag, startPoint x: 911, startPoint y: 391, endPoint x: 919, endPoint y: 371, distance: 21.3
click at [919, 372] on div "Rota 2 - Placa SBQ4B33 1215 - CM Club Janela de atendimento Grade de atendiment…" at bounding box center [723, 339] width 1446 height 678
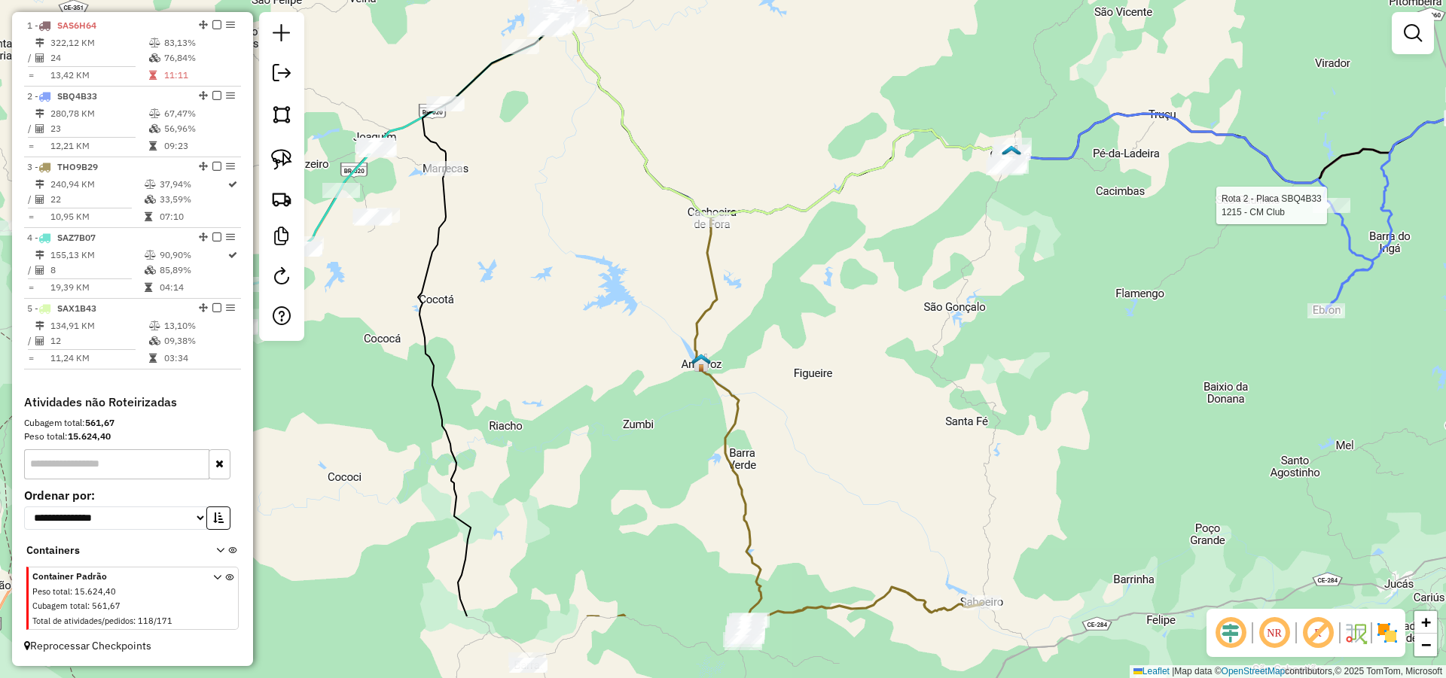
drag, startPoint x: 882, startPoint y: 316, endPoint x: 888, endPoint y: 254, distance: 62.0
click at [887, 257] on div "Rota 2 - Placa SBQ4B33 1215 - CM Club Janela de atendimento Grade de atendiment…" at bounding box center [723, 339] width 1446 height 678
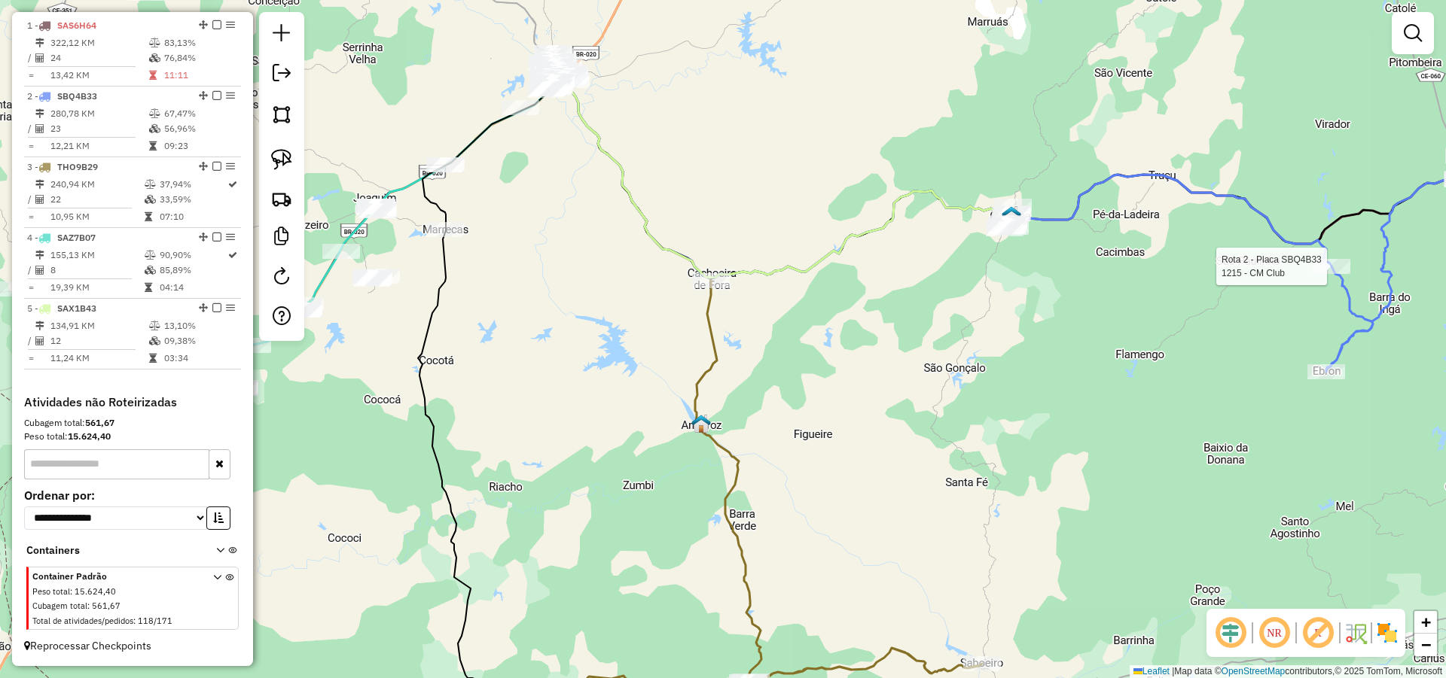
drag, startPoint x: 863, startPoint y: 347, endPoint x: 859, endPoint y: 440, distance: 92.7
click at [859, 440] on div "Rota 2 - Placa SBQ4B33 1215 - CM Club Janela de atendimento Grade de atendiment…" at bounding box center [723, 339] width 1446 height 678
click at [970, 346] on div "Rota 2 - Placa SBQ4B33 1215 - CM Club Janela de atendimento Grade de atendiment…" at bounding box center [723, 339] width 1446 height 678
click at [1025, 283] on div "Janela de atendimento Grade de atendimento Capacidade Transportadoras Veículos …" at bounding box center [723, 339] width 1446 height 678
click at [280, 157] on img at bounding box center [281, 159] width 21 height 21
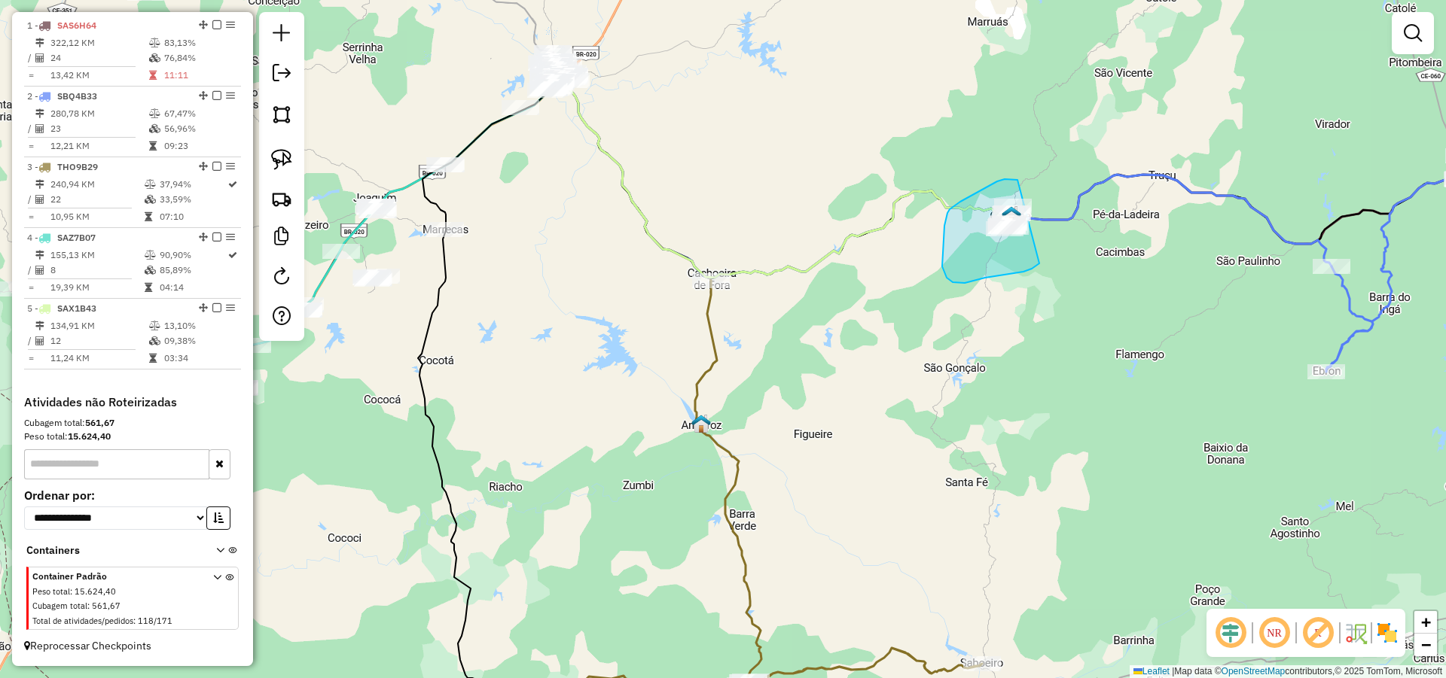
drag, startPoint x: 1016, startPoint y: 180, endPoint x: 1048, endPoint y: 251, distance: 78.5
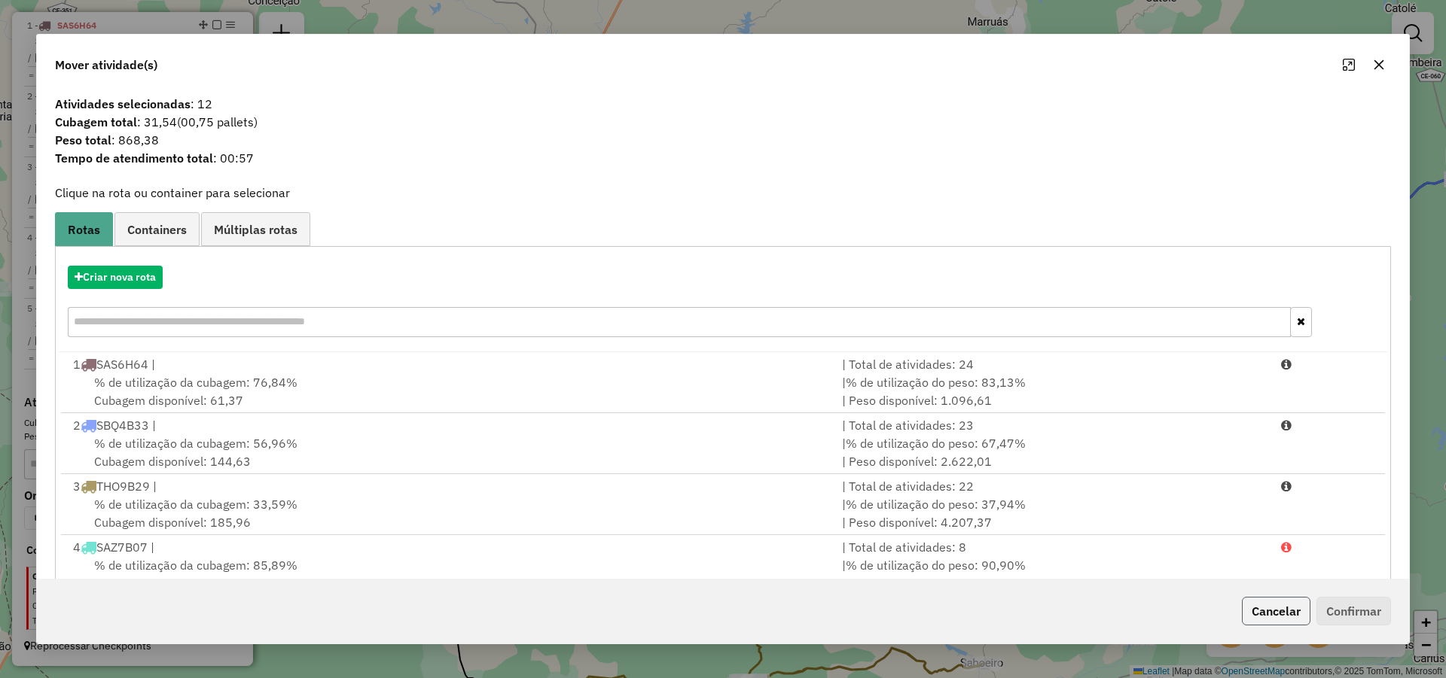
click at [1277, 612] on button "Cancelar" at bounding box center [1276, 611] width 69 height 29
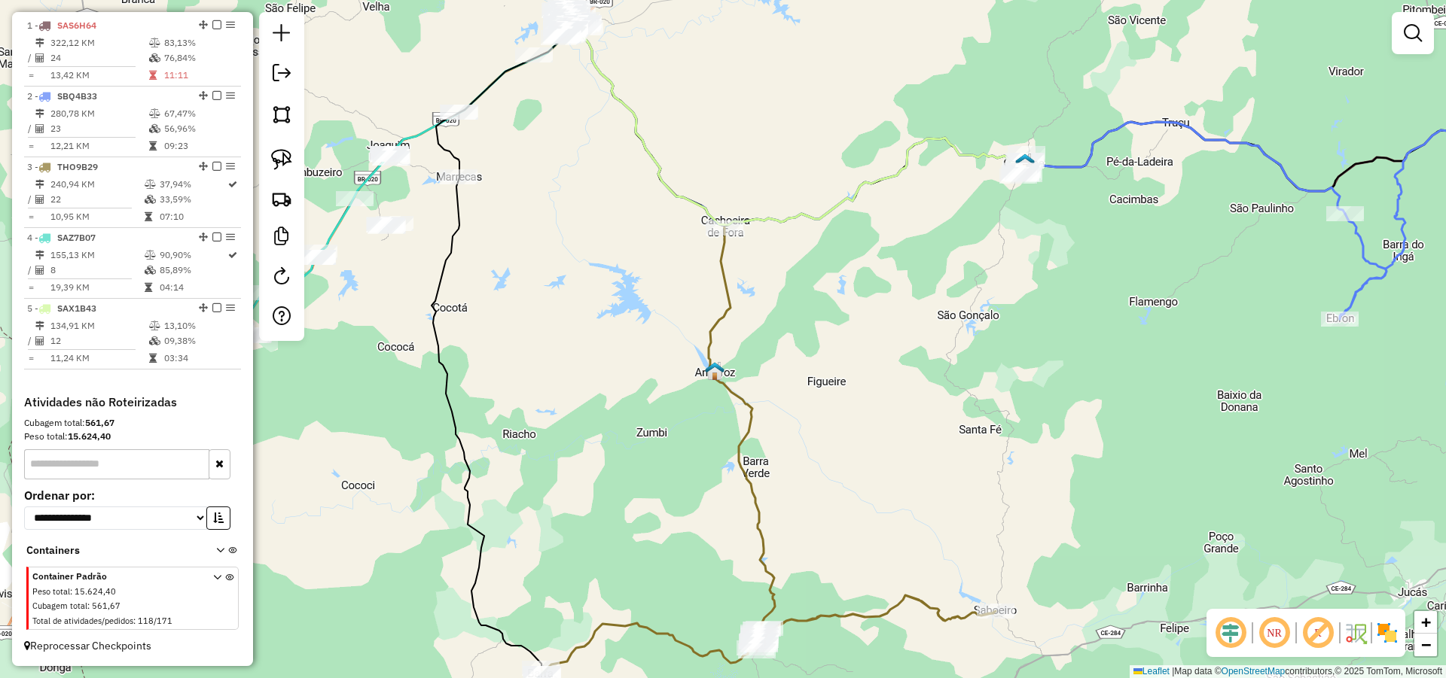
drag, startPoint x: 992, startPoint y: 434, endPoint x: 1015, endPoint y: 334, distance: 102.7
click at [1014, 337] on div "Janela de atendimento Grade de atendimento Capacidade Transportadoras Veículos …" at bounding box center [723, 339] width 1446 height 678
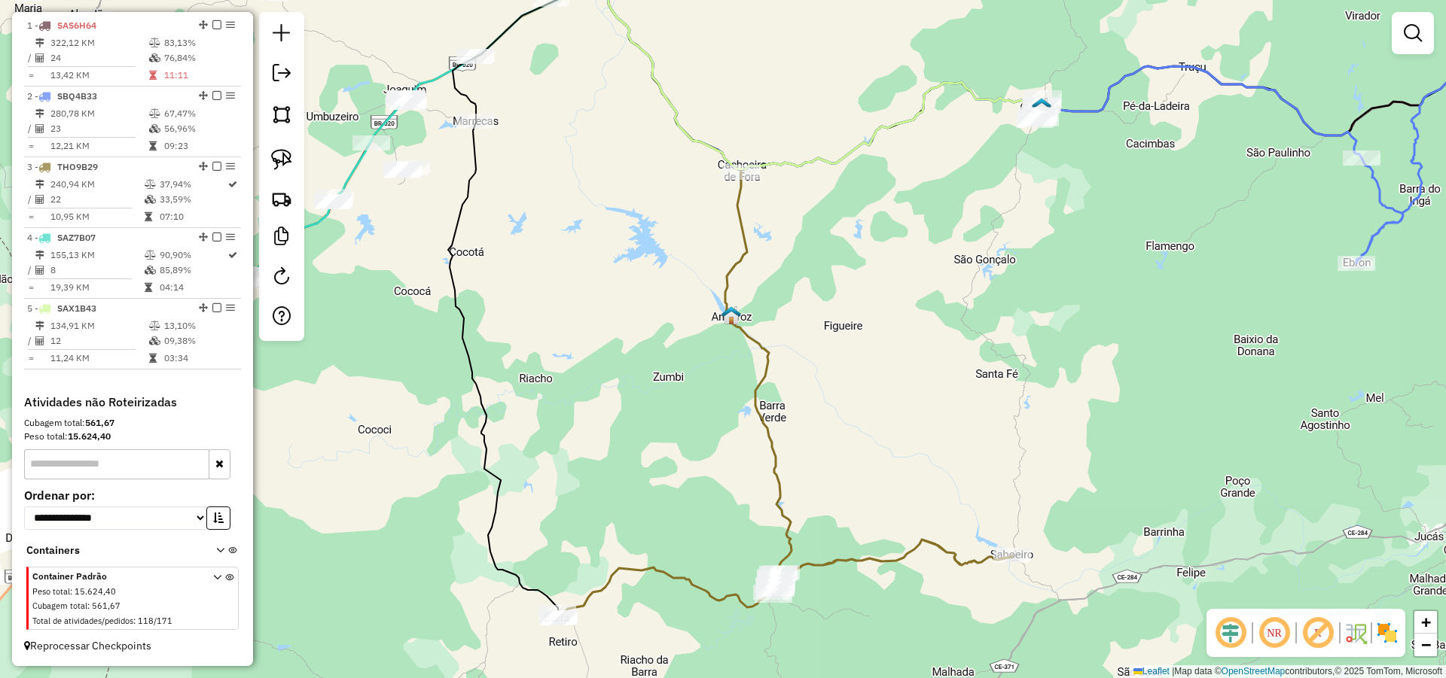
drag, startPoint x: 925, startPoint y: 345, endPoint x: 924, endPoint y: 364, distance: 18.8
click at [924, 364] on div "Janela de atendimento Grade de atendimento Capacidade Transportadoras Veículos …" at bounding box center [723, 339] width 1446 height 678
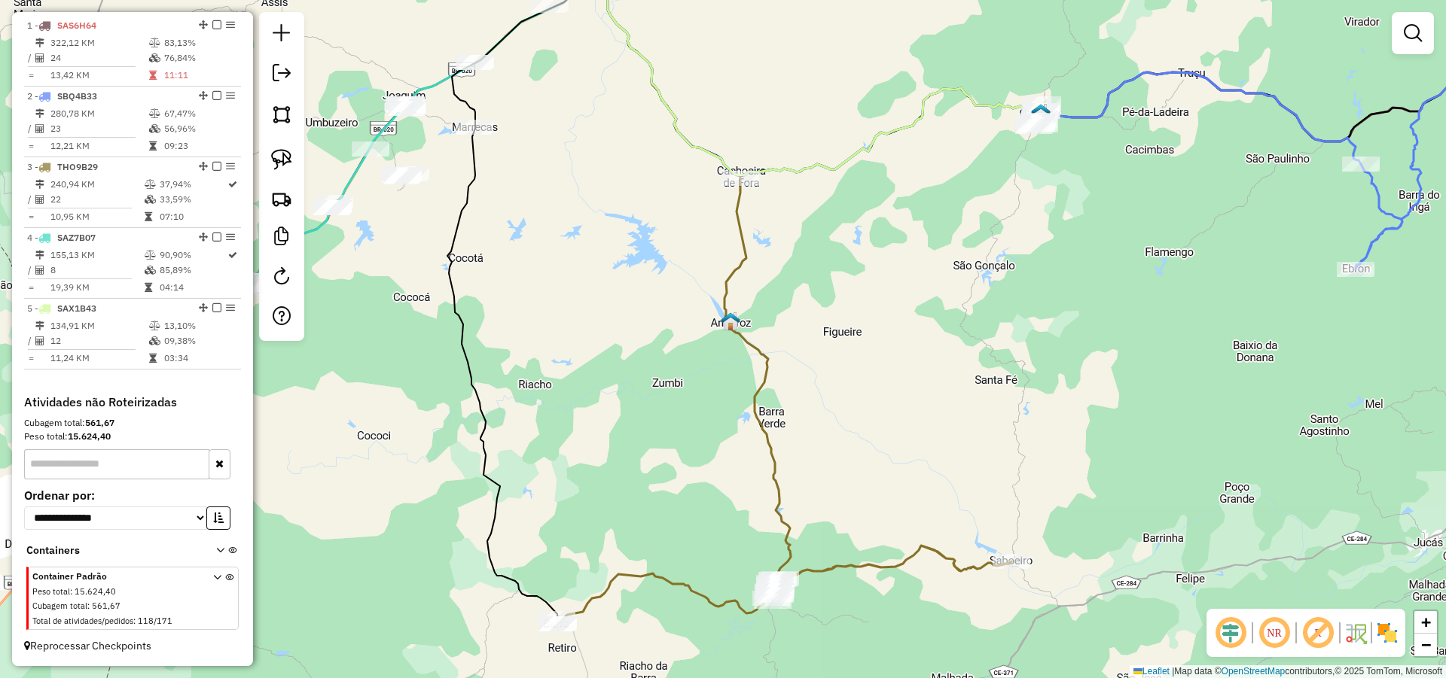
drag, startPoint x: 904, startPoint y: 309, endPoint x: 932, endPoint y: 369, distance: 66.0
click at [932, 369] on div "Janela de atendimento Grade de atendimento Capacidade Transportadoras Veículos …" at bounding box center [723, 339] width 1446 height 678
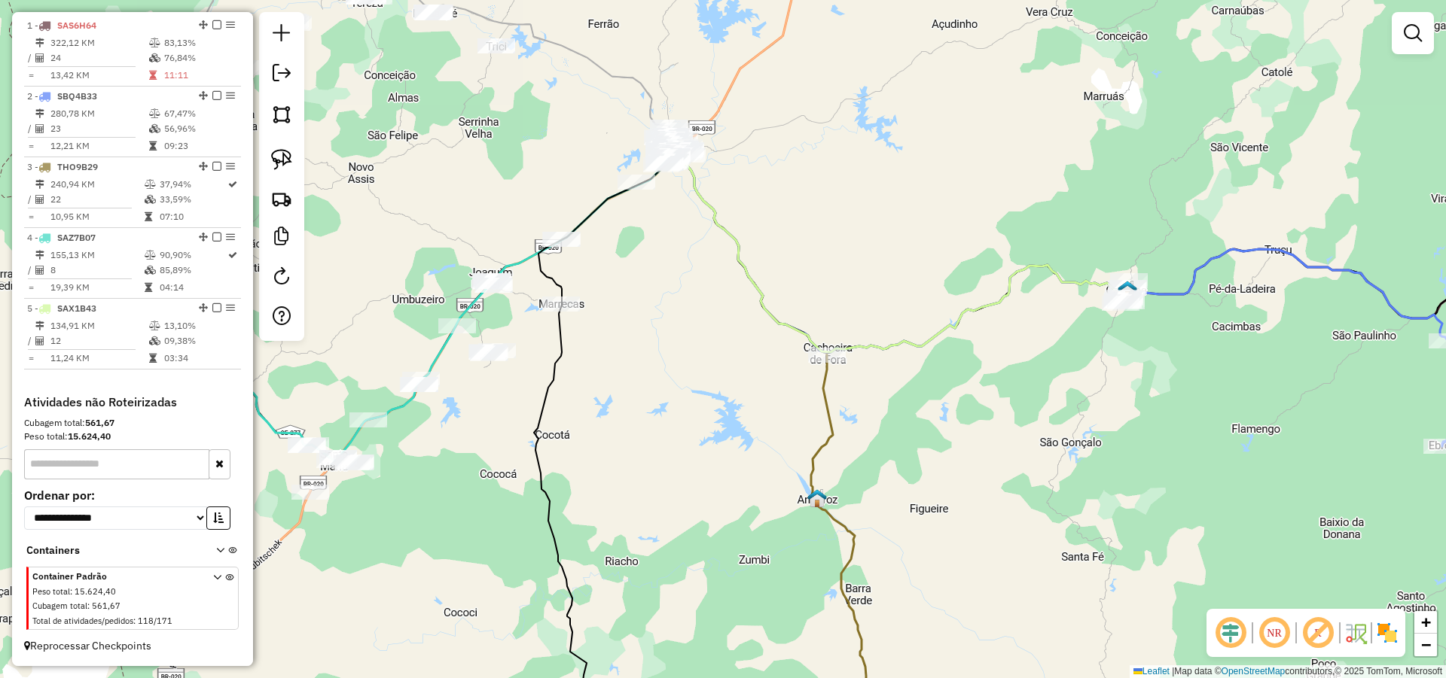
drag, startPoint x: 977, startPoint y: 456, endPoint x: 901, endPoint y: 343, distance: 135.7
click at [977, 455] on div "Janela de atendimento Grade de atendimento Capacidade Transportadoras Veículos …" at bounding box center [723, 339] width 1446 height 678
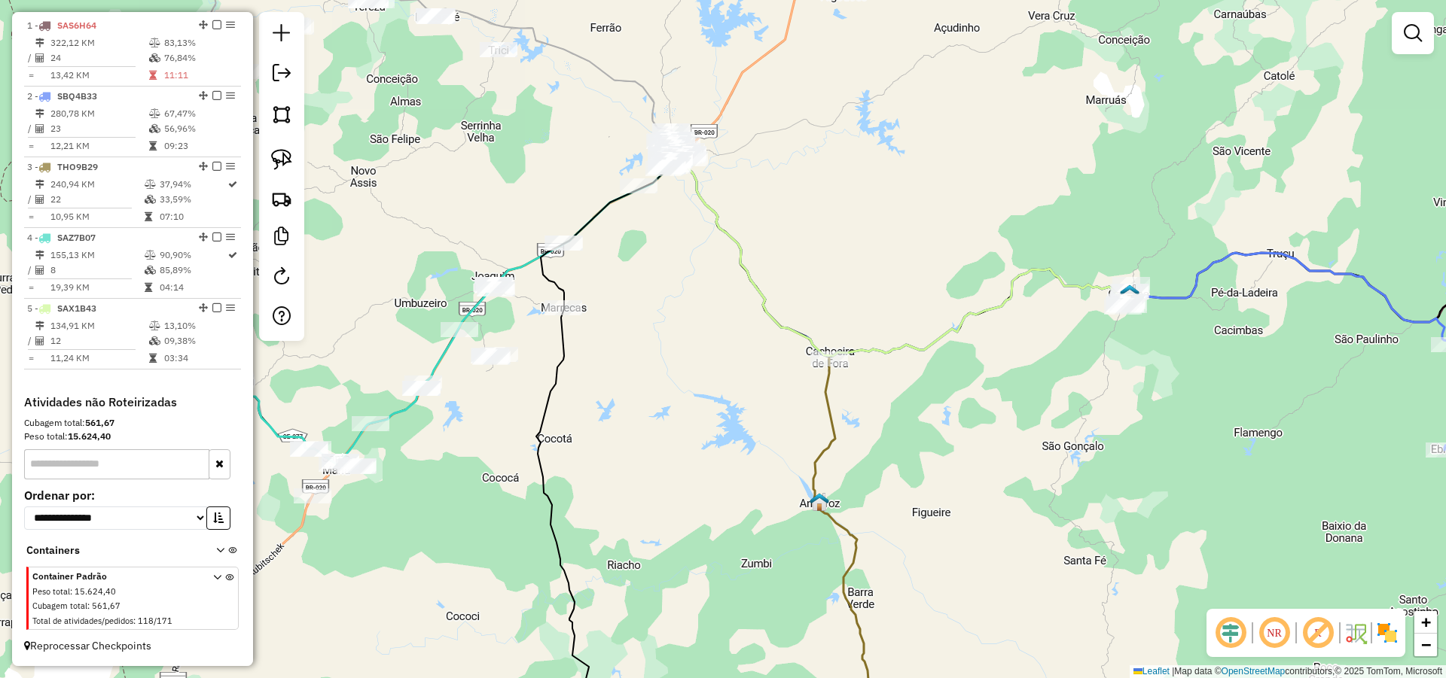
drag, startPoint x: 885, startPoint y: 269, endPoint x: 921, endPoint y: 307, distance: 52.7
click at [921, 307] on div "Janela de atendimento Grade de atendimento Capacidade Transportadoras Veículos …" at bounding box center [723, 339] width 1446 height 678
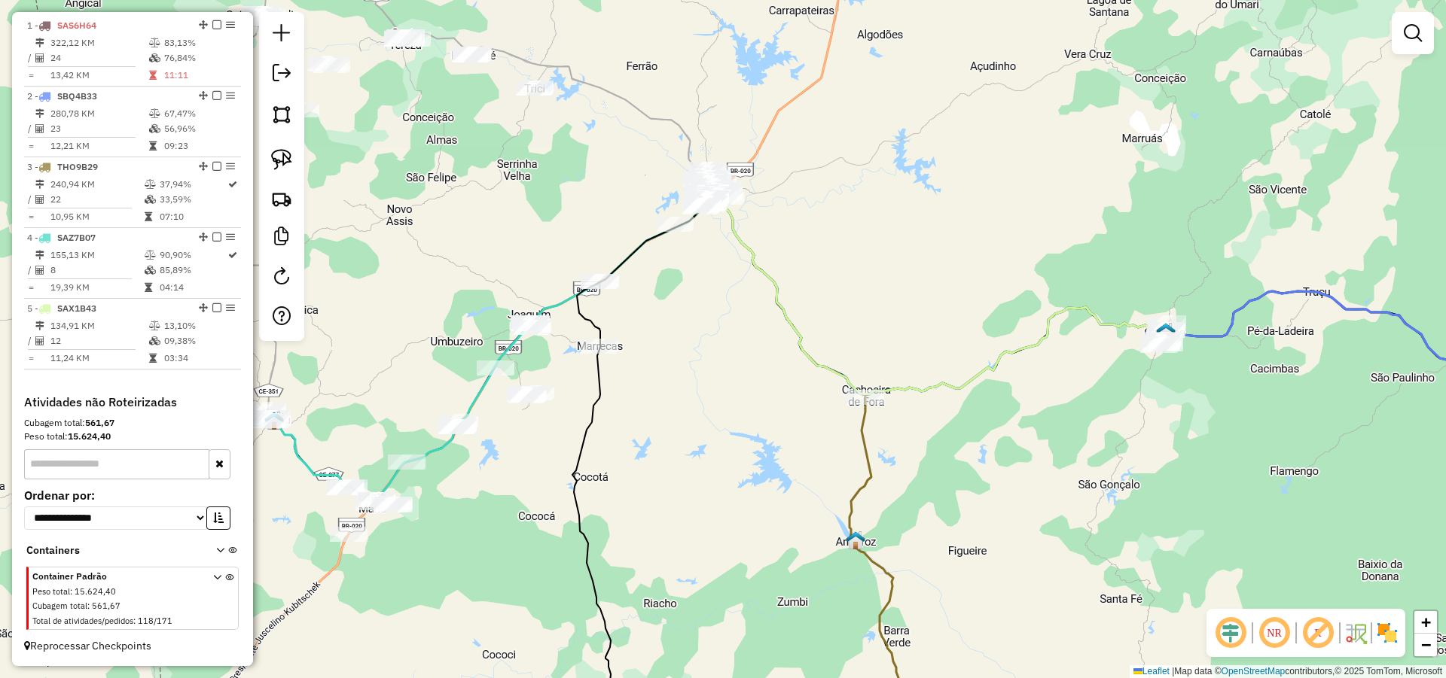
click at [815, 274] on div "Janela de atendimento Grade de atendimento Capacidade Transportadoras Veículos …" at bounding box center [723, 339] width 1446 height 678
drag, startPoint x: 858, startPoint y: 325, endPoint x: 826, endPoint y: 321, distance: 32.6
click at [872, 344] on div "Janela de atendimento Grade de atendimento Capacidade Transportadoras Veículos …" at bounding box center [723, 339] width 1446 height 678
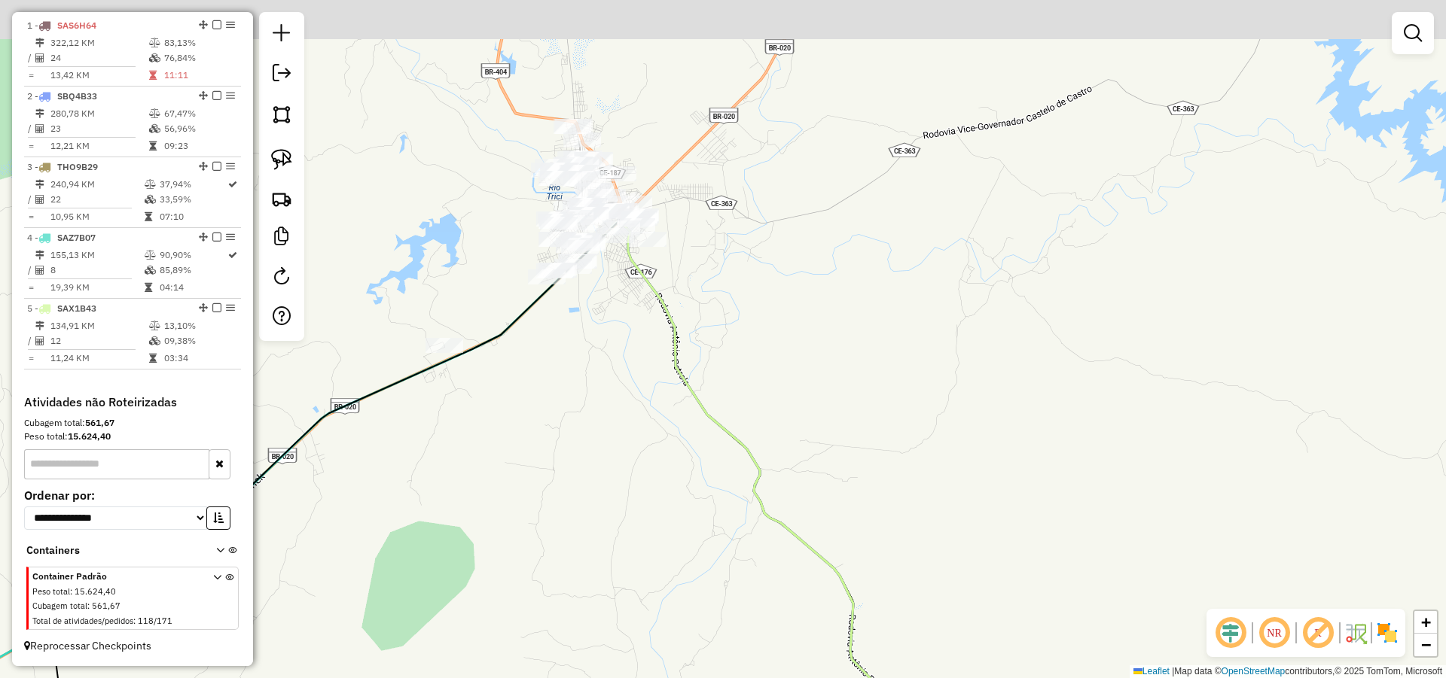
drag, startPoint x: 724, startPoint y: 304, endPoint x: 736, endPoint y: 322, distance: 22.1
click at [736, 322] on div "Janela de atendimento Grade de atendimento Capacidade Transportadoras Veículos …" at bounding box center [723, 339] width 1446 height 678
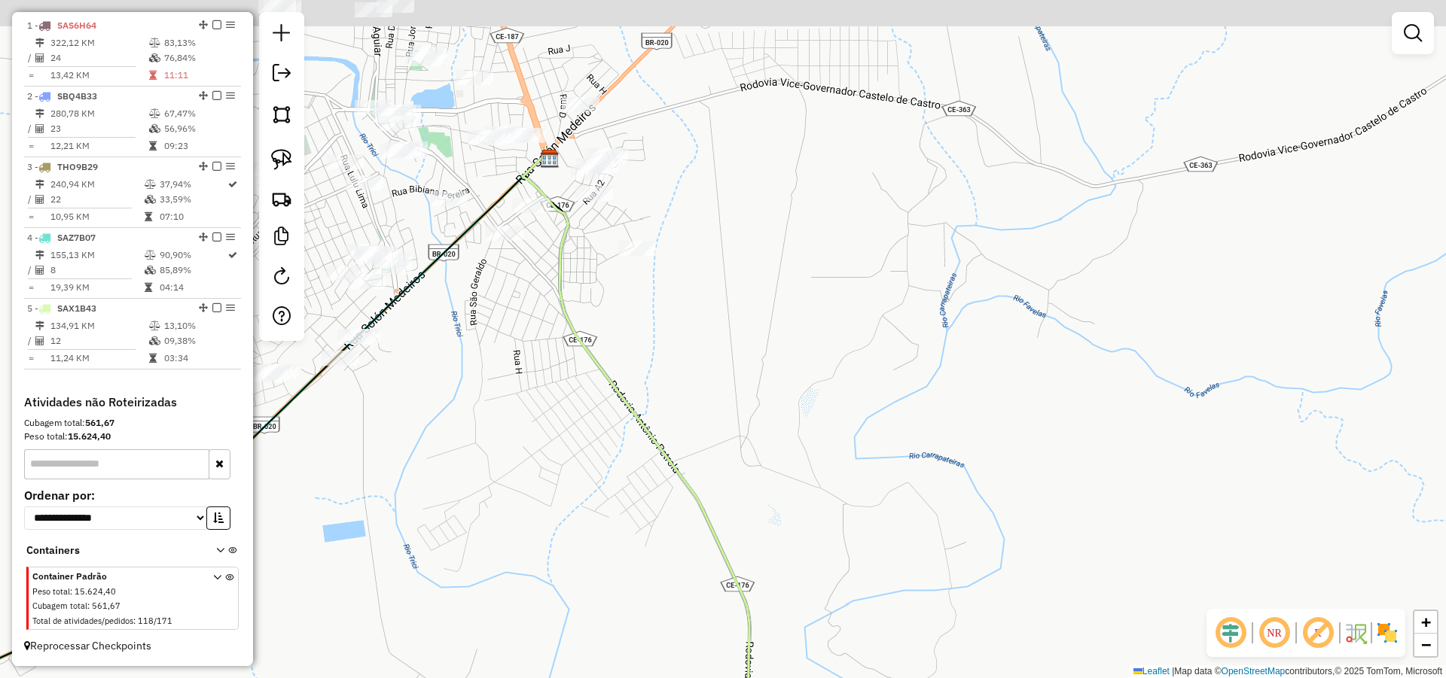
click at [693, 364] on div "Janela de atendimento Grade de atendimento Capacidade Transportadoras Veículos …" at bounding box center [723, 339] width 1446 height 678
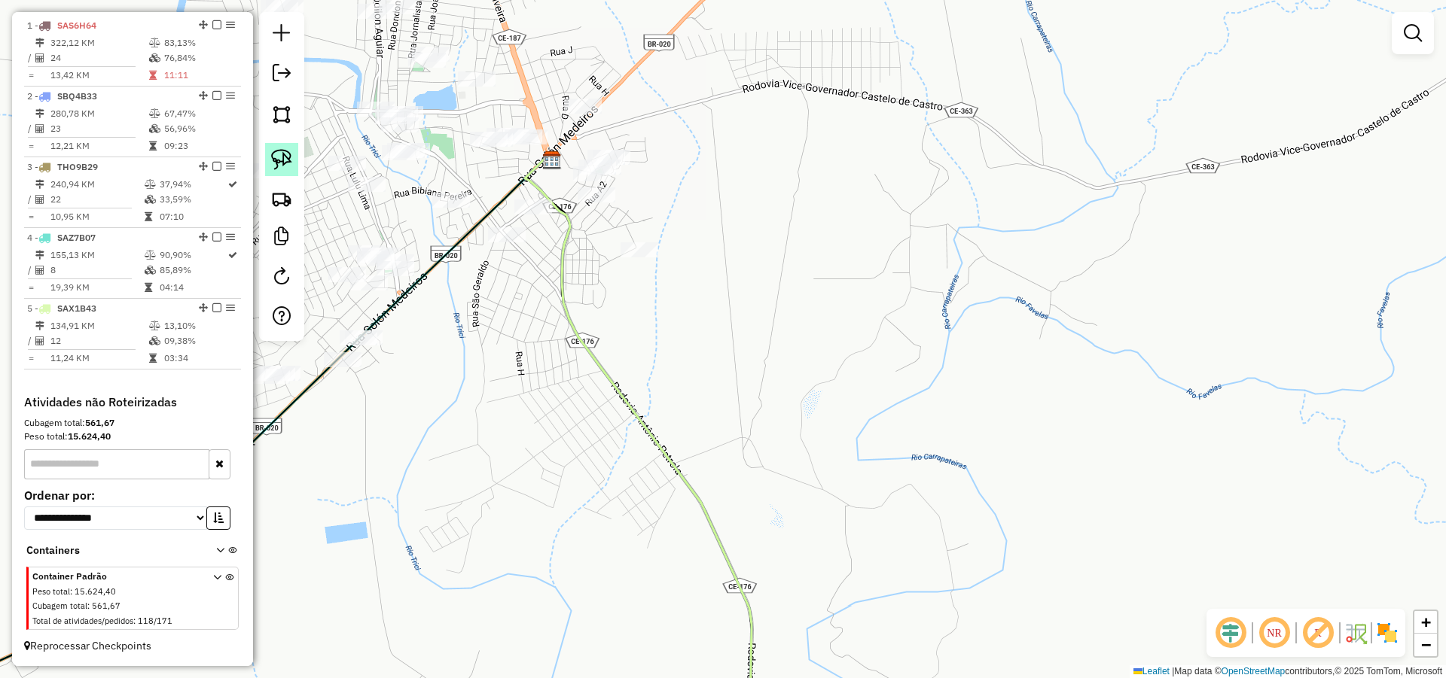
click at [276, 152] on img at bounding box center [281, 159] width 21 height 21
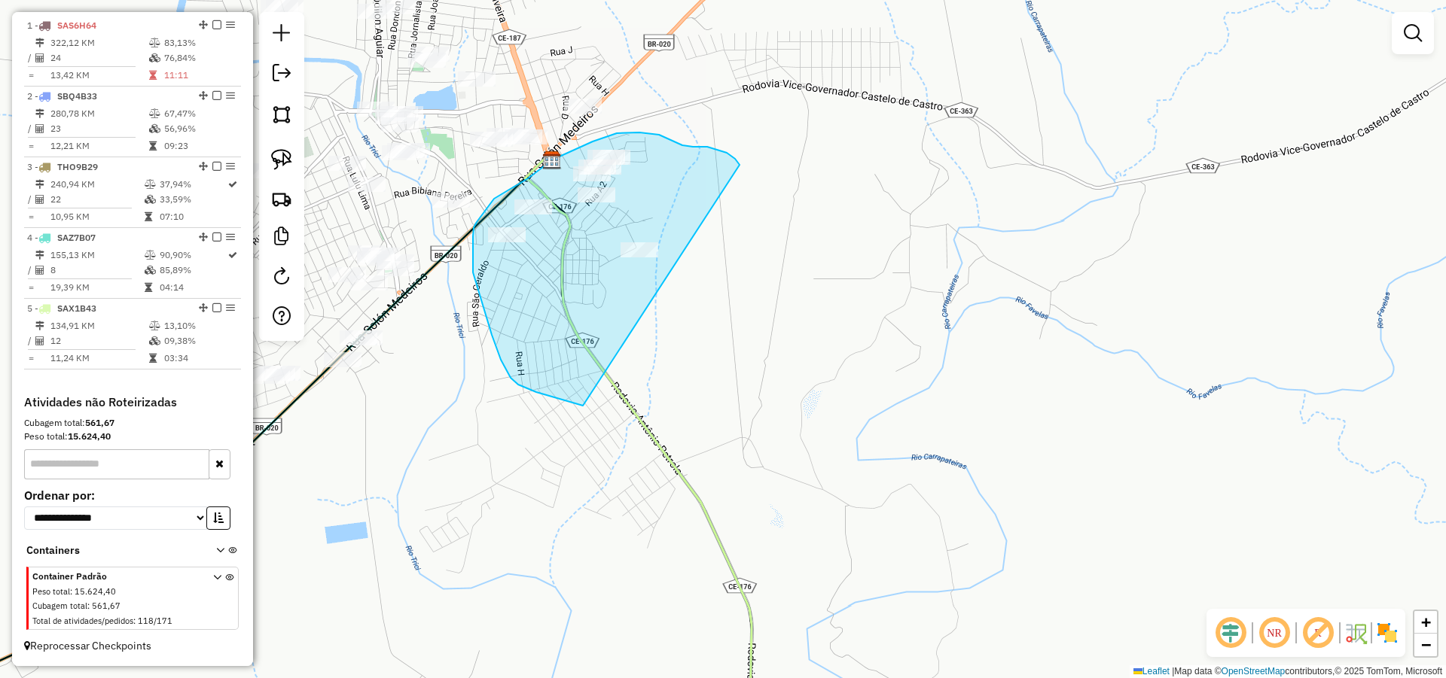
drag, startPoint x: 739, startPoint y: 163, endPoint x: 663, endPoint y: 395, distance: 243.1
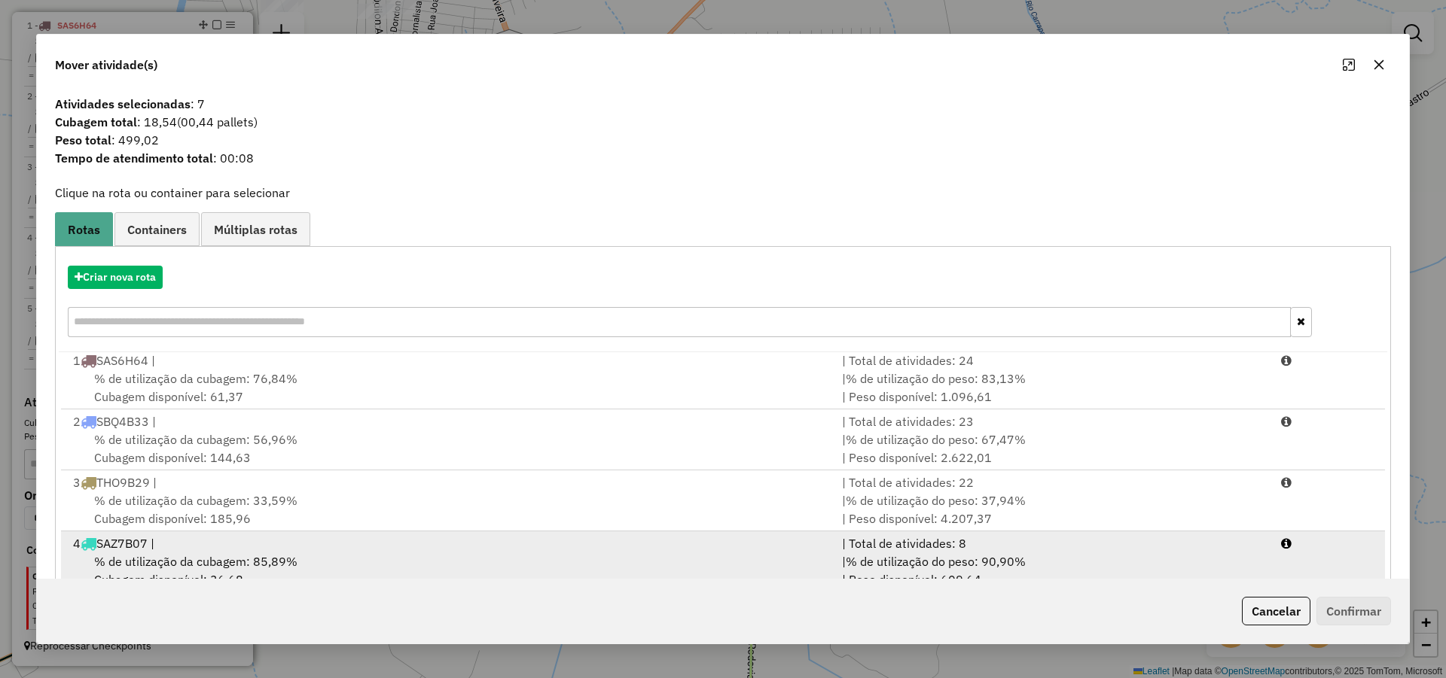
scroll to position [100, 0]
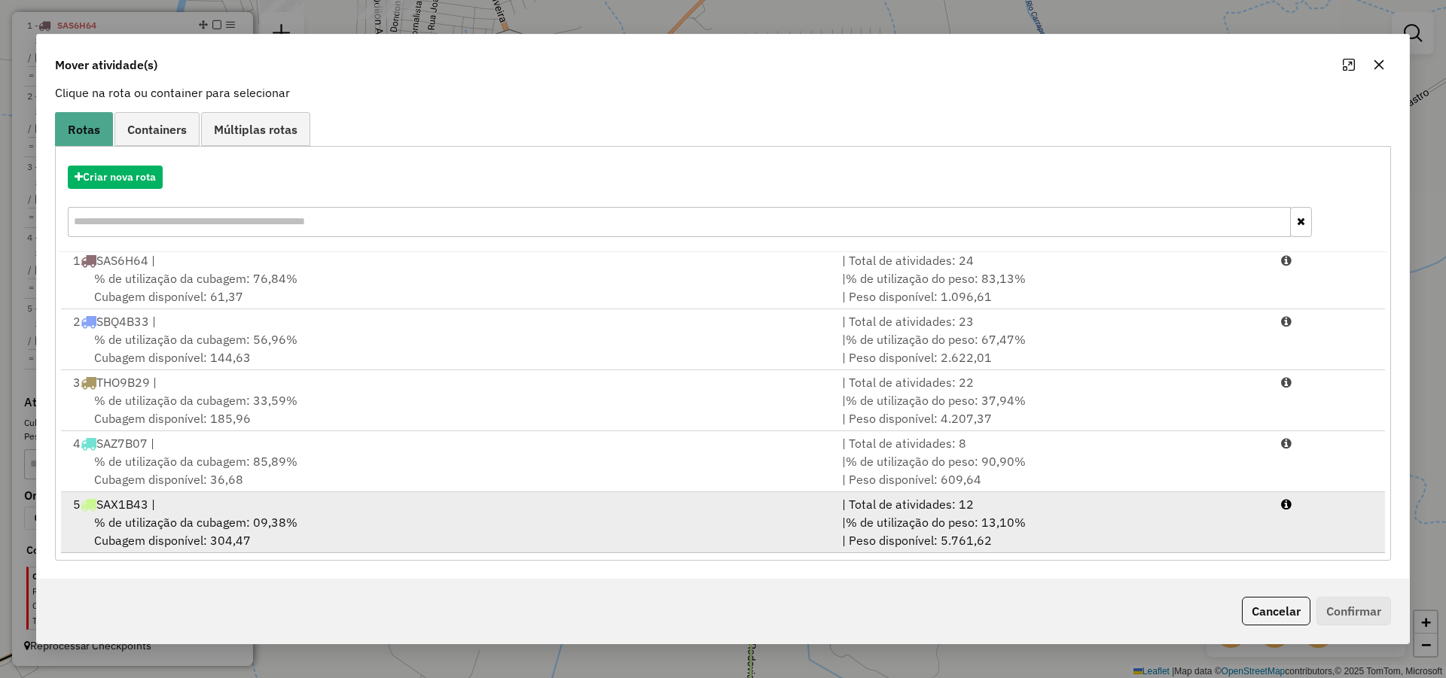
click at [268, 515] on span "% de utilização da cubagem: 09,38%" at bounding box center [195, 522] width 203 height 15
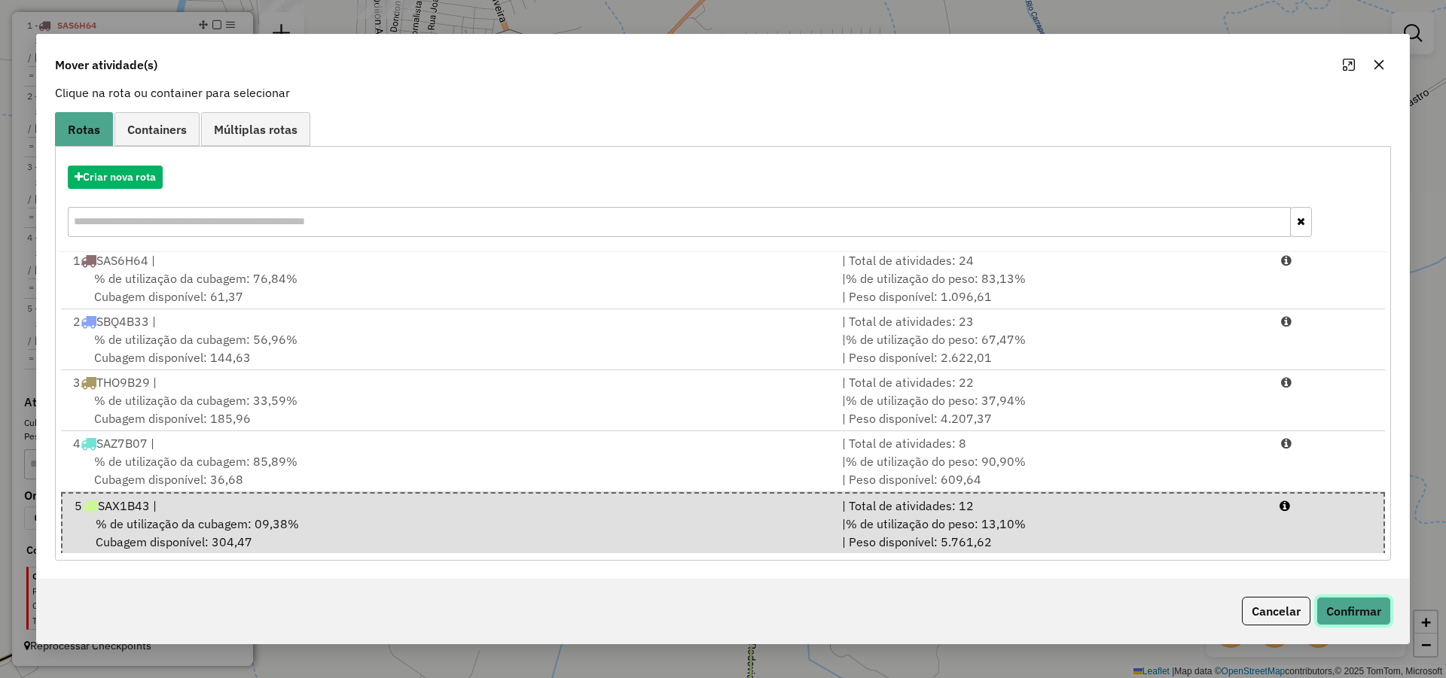
click at [1340, 617] on button "Confirmar" at bounding box center [1353, 611] width 75 height 29
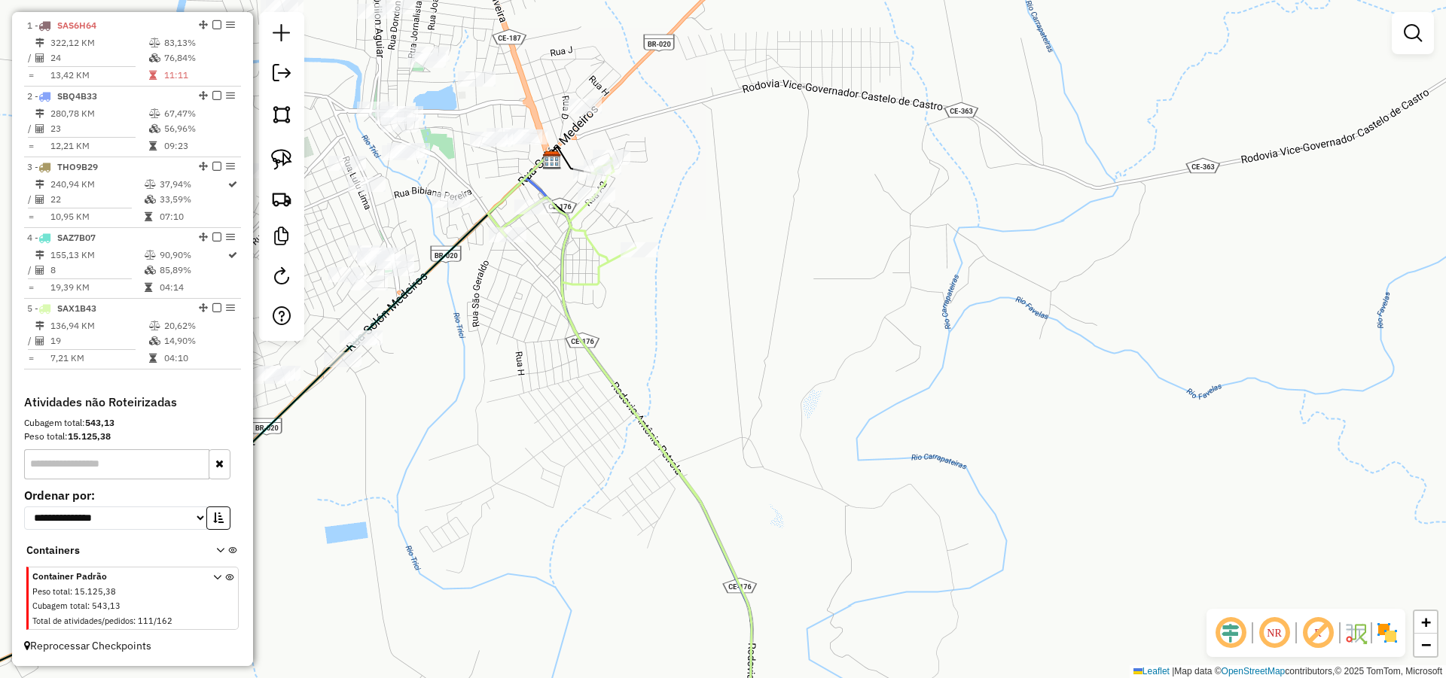
scroll to position [0, 0]
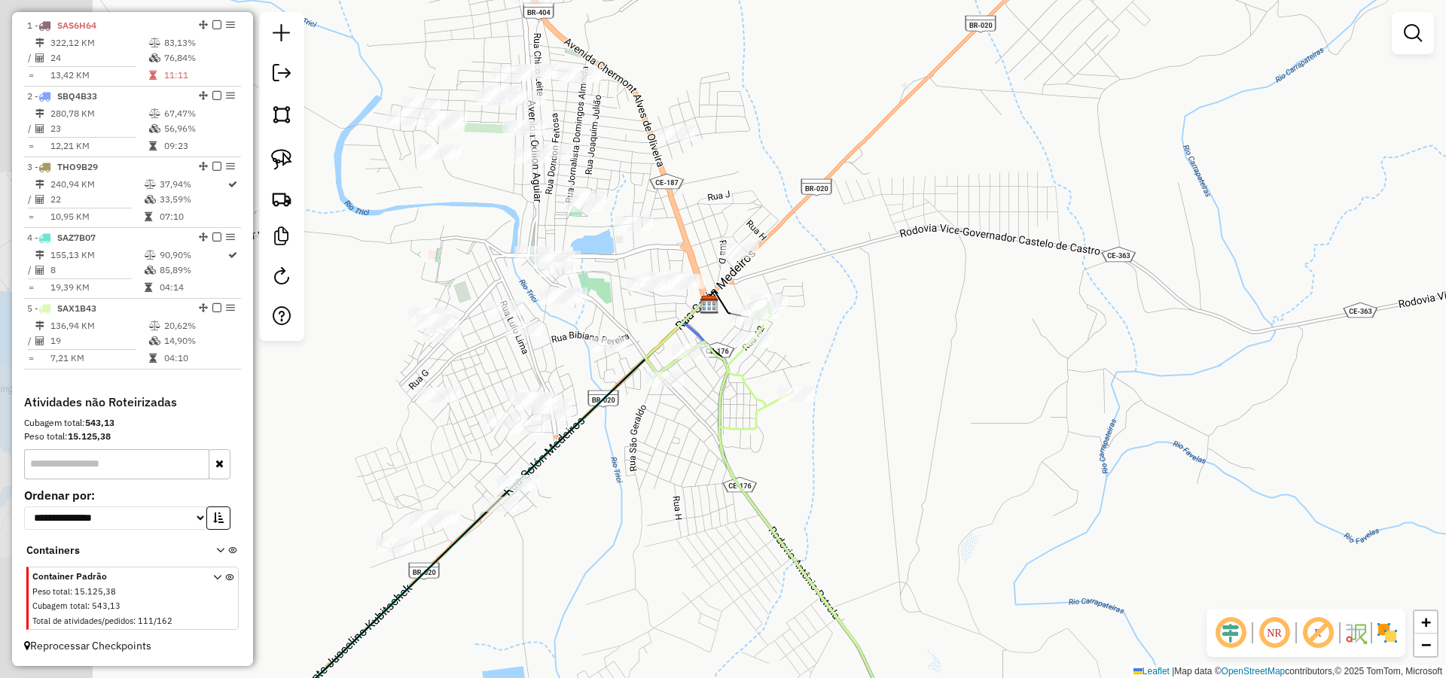
drag, startPoint x: 660, startPoint y: 367, endPoint x: 744, endPoint y: 476, distance: 137.4
click at [744, 474] on div "Janela de atendimento Grade de atendimento Capacidade Transportadoras Veículos …" at bounding box center [723, 339] width 1446 height 678
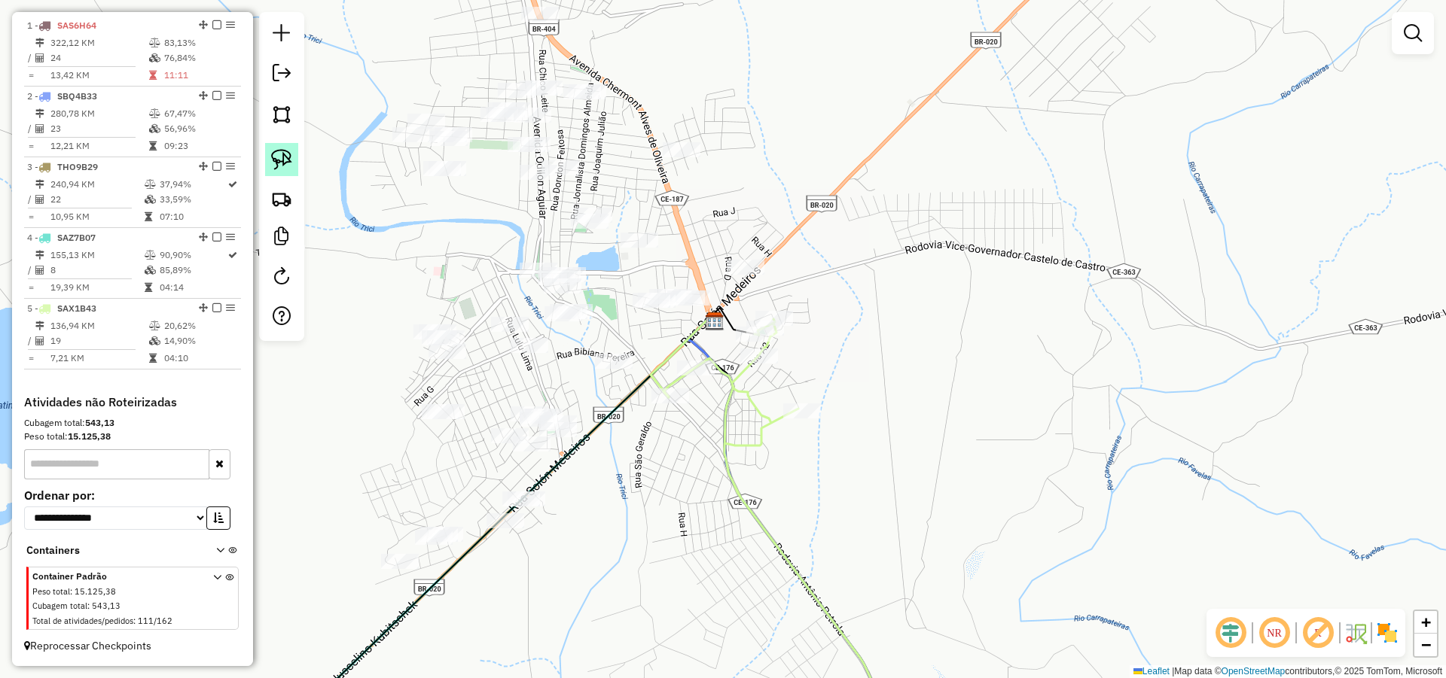
click at [273, 143] on link at bounding box center [281, 159] width 33 height 33
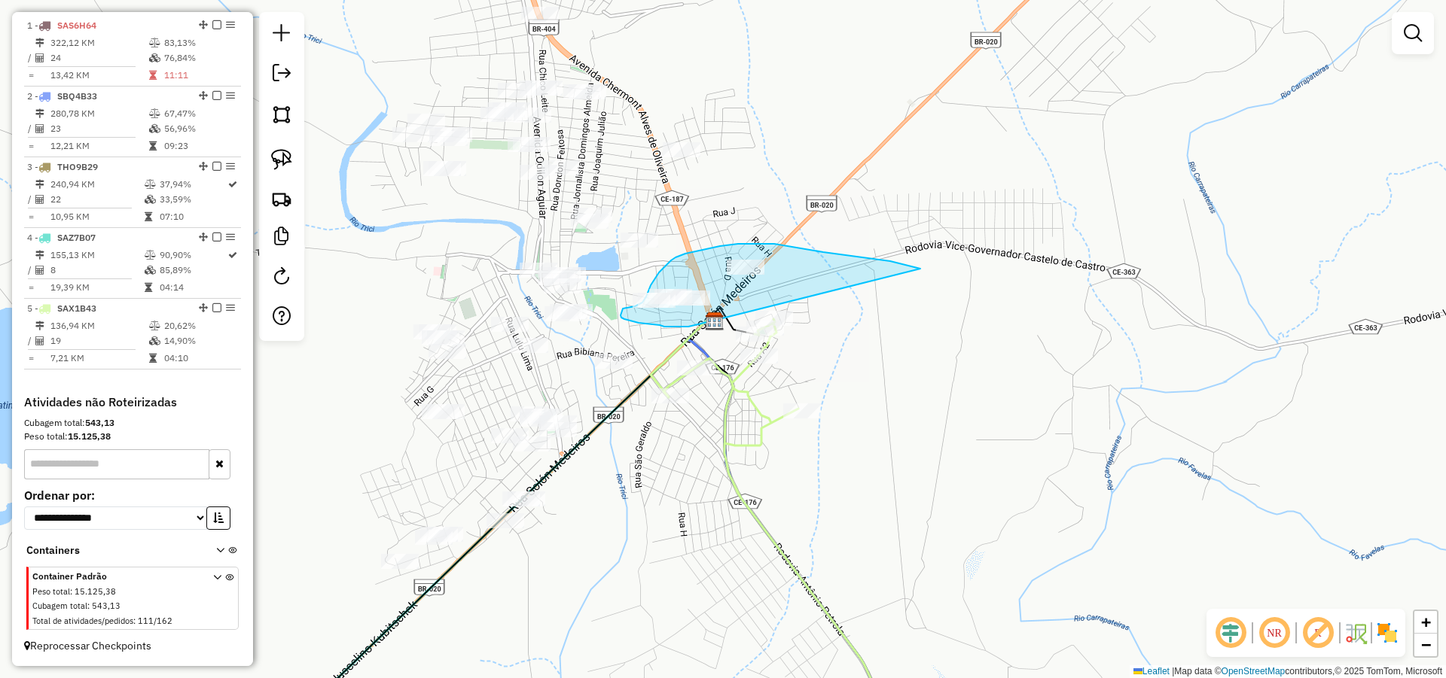
drag, startPoint x: 917, startPoint y: 267, endPoint x: 699, endPoint y: 323, distance: 224.6
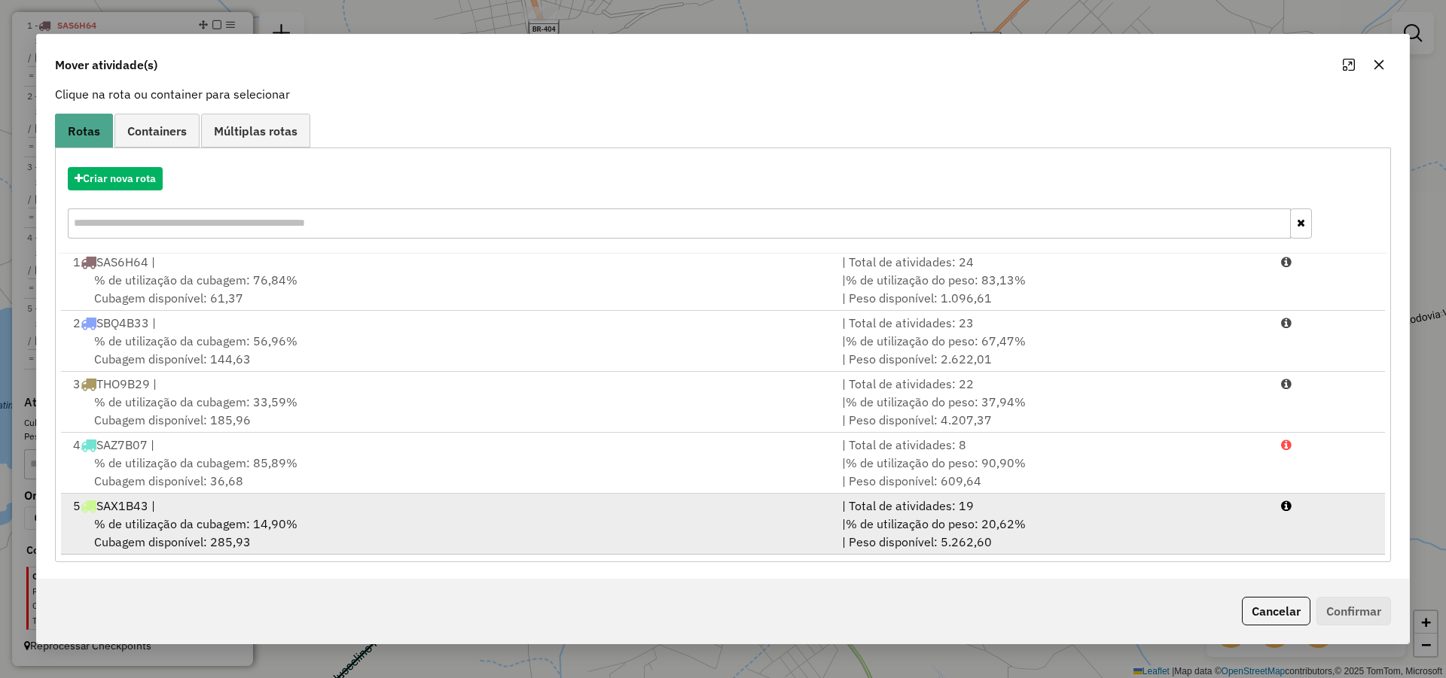
scroll to position [100, 0]
click at [405, 526] on div "% de utilização da cubagem: 14,90% Cubagem disponível: 285,93" at bounding box center [448, 532] width 769 height 36
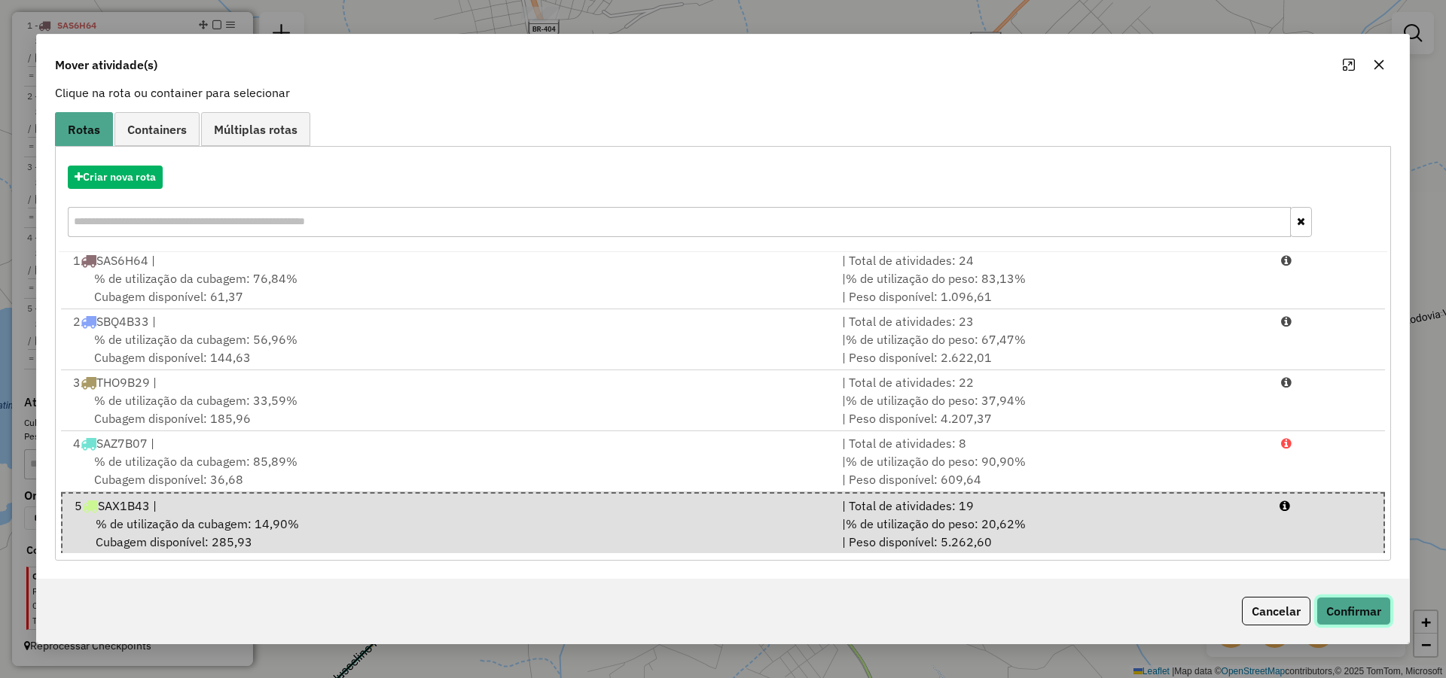
click at [1344, 604] on button "Confirmar" at bounding box center [1353, 611] width 75 height 29
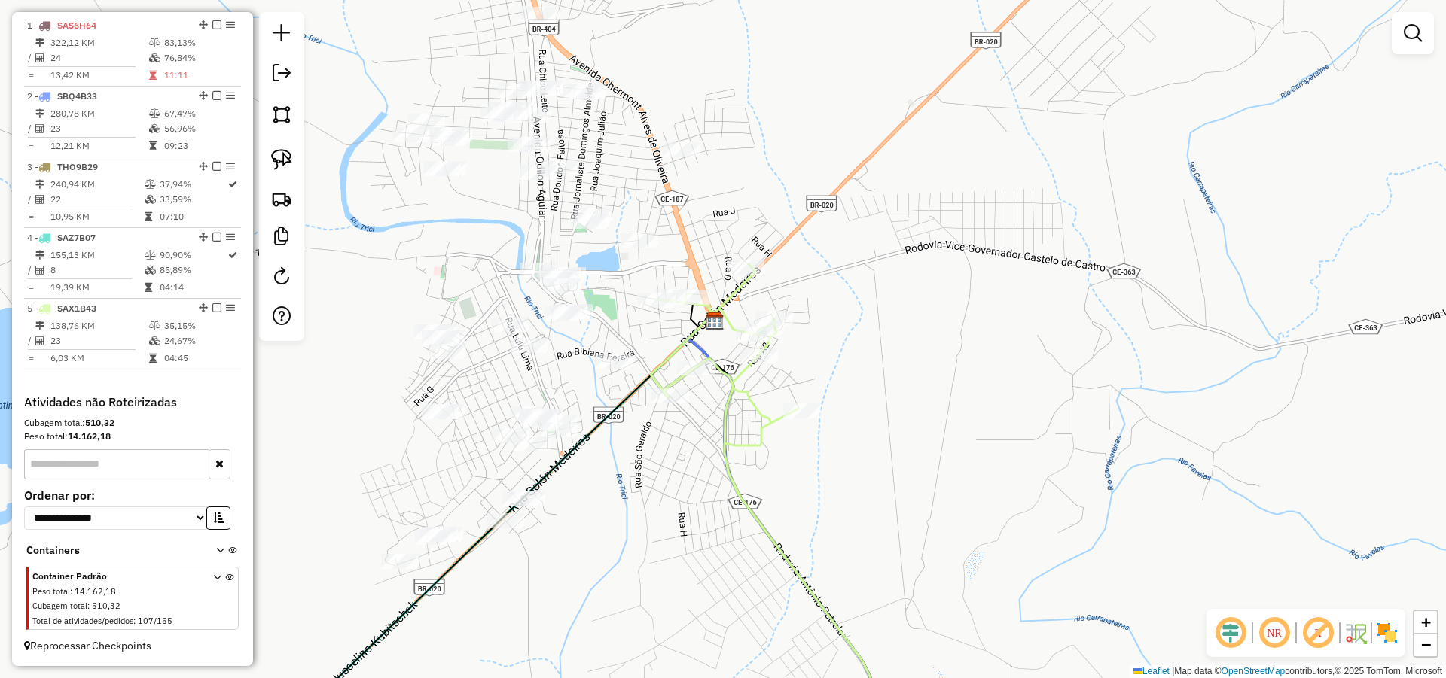
scroll to position [0, 0]
select select "*********"
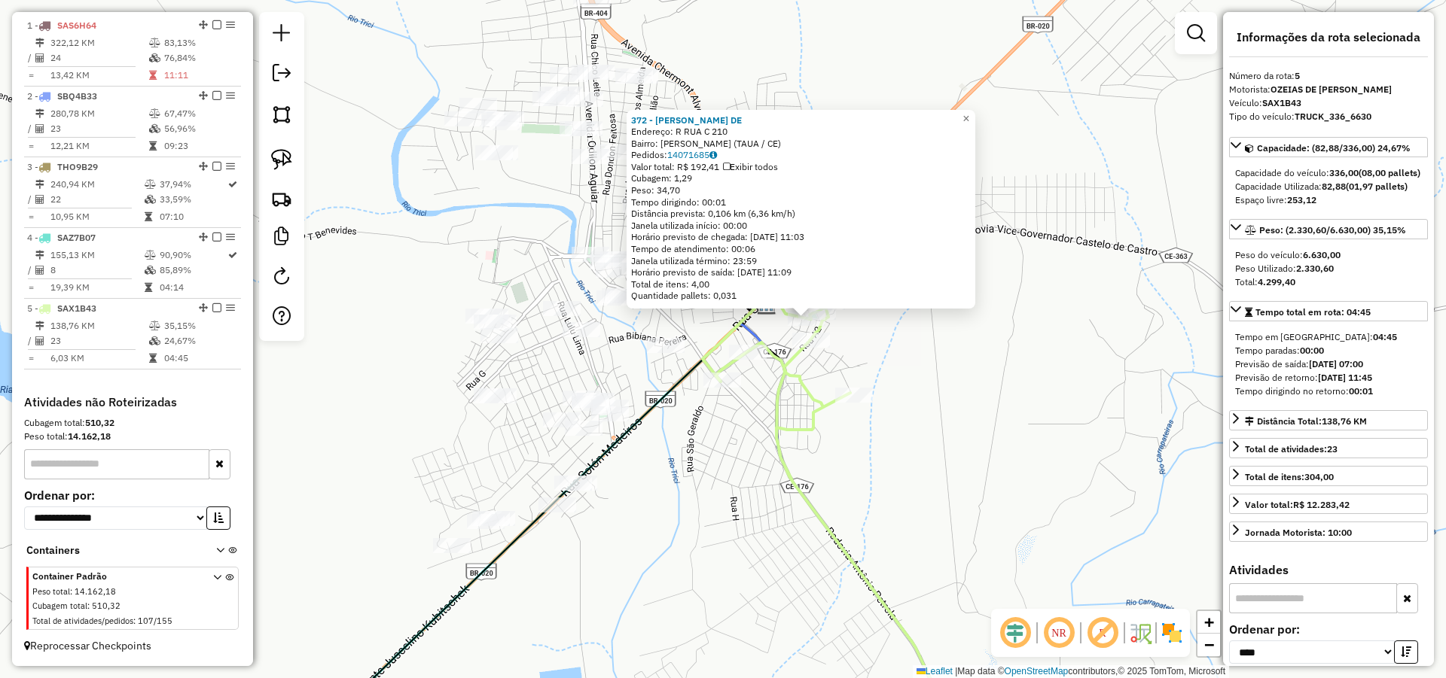
drag, startPoint x: 758, startPoint y: 417, endPoint x: 782, endPoint y: 416, distance: 23.4
click at [778, 416] on div "372 - FRANCISCO TORRES DE Endereço: R RUA C 210 Bairro: Bezerra E Sousa (TAUA /…" at bounding box center [723, 339] width 1446 height 678
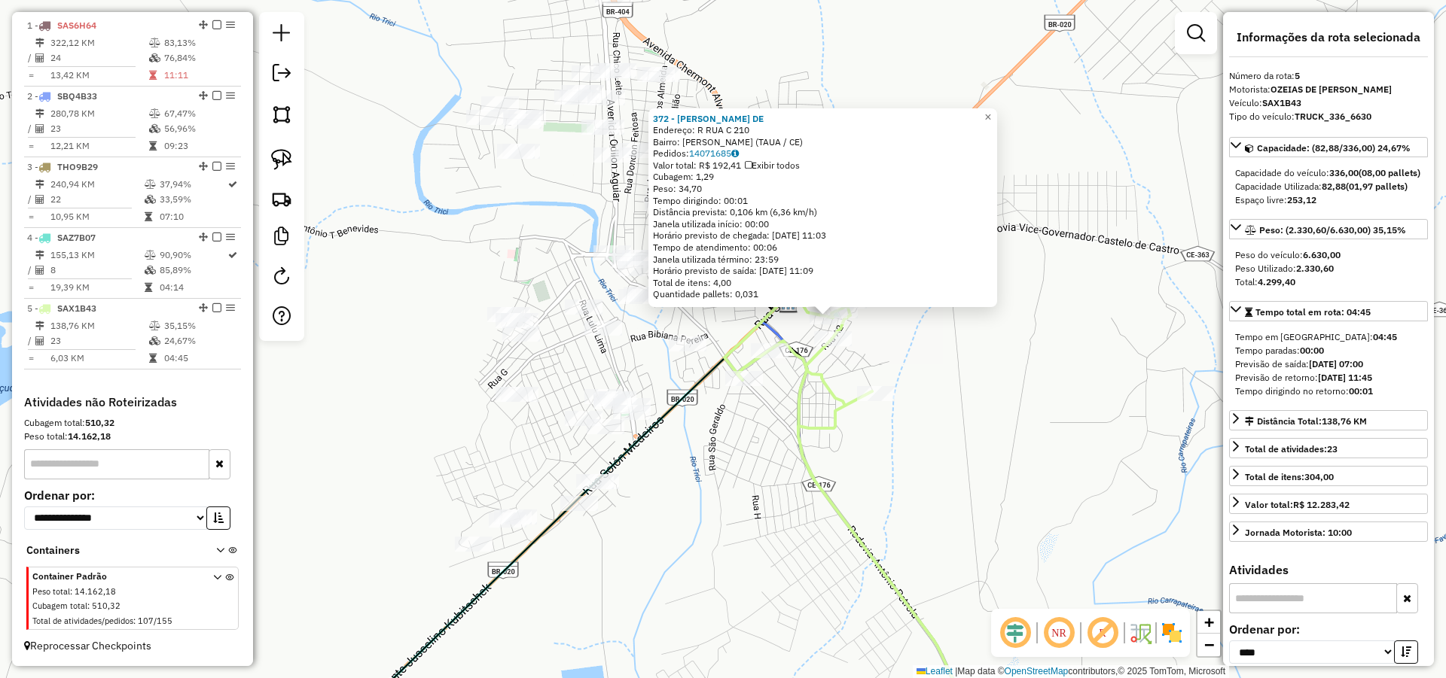
click at [829, 478] on div "372 - FRANCISCO TORRES DE Endereço: R RUA C 210 Bairro: Bezerra E Sousa (TAUA /…" at bounding box center [723, 339] width 1446 height 678
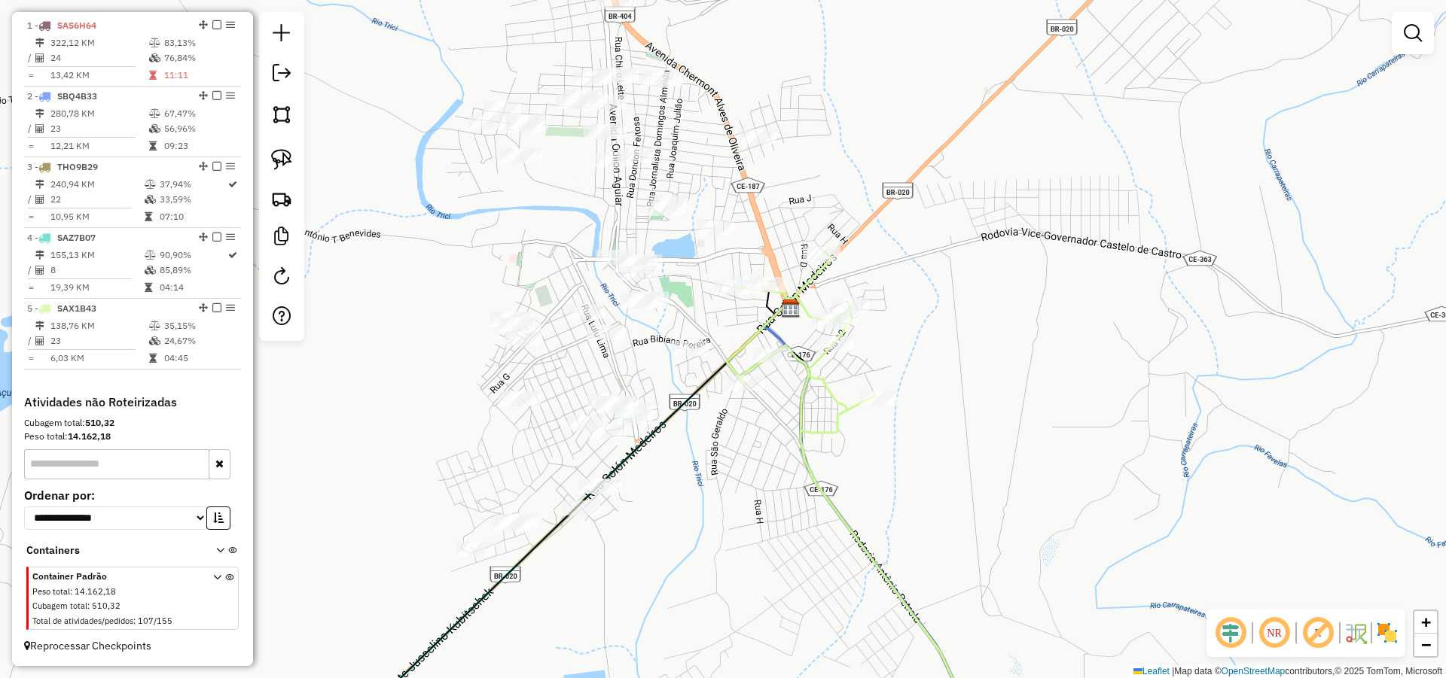
drag, startPoint x: 825, startPoint y: 434, endPoint x: 840, endPoint y: 487, distance: 54.8
click at [840, 487] on icon at bounding box center [859, 500] width 253 height 499
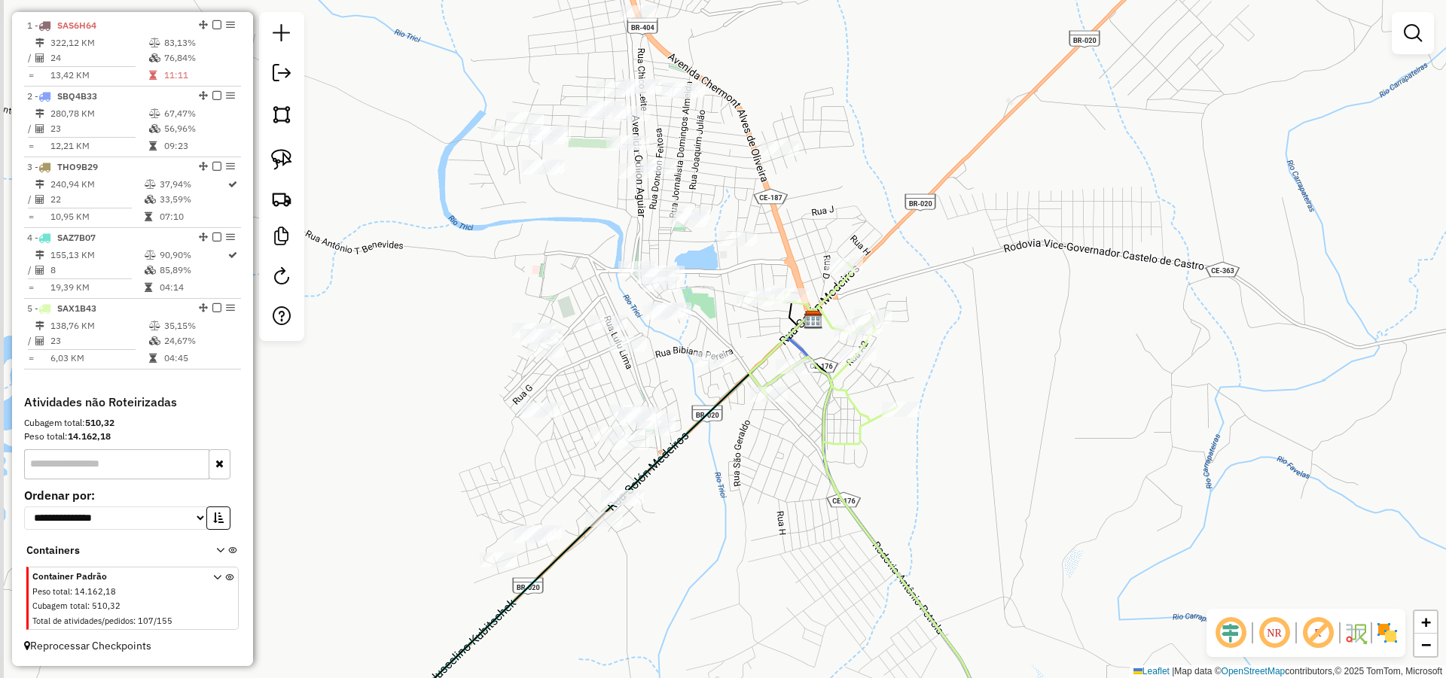
drag, startPoint x: 812, startPoint y: 498, endPoint x: 819, endPoint y: 441, distance: 56.9
click at [821, 450] on icon at bounding box center [868, 484] width 227 height 442
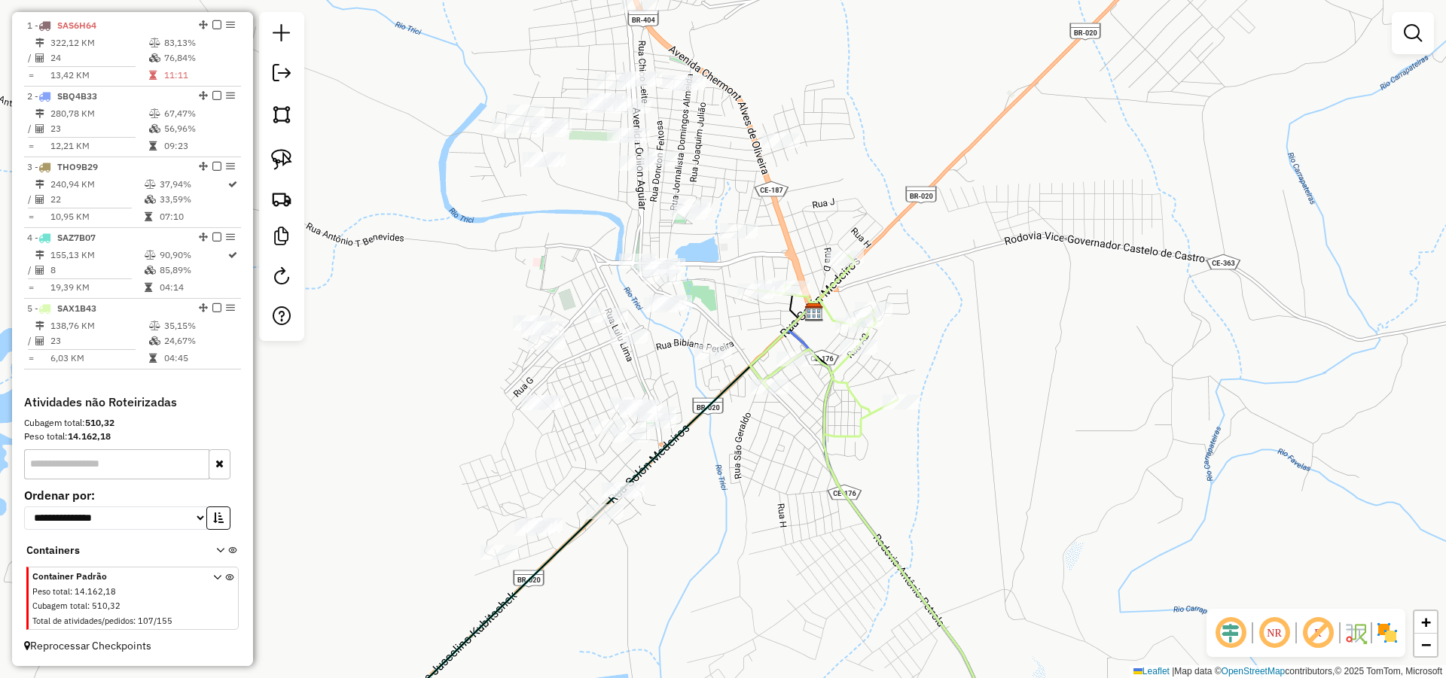
drag, startPoint x: 725, startPoint y: 440, endPoint x: 703, endPoint y: 411, distance: 36.5
click at [719, 422] on div "Janela de atendimento Grade de atendimento Capacidade Transportadoras Veículos …" at bounding box center [723, 339] width 1446 height 678
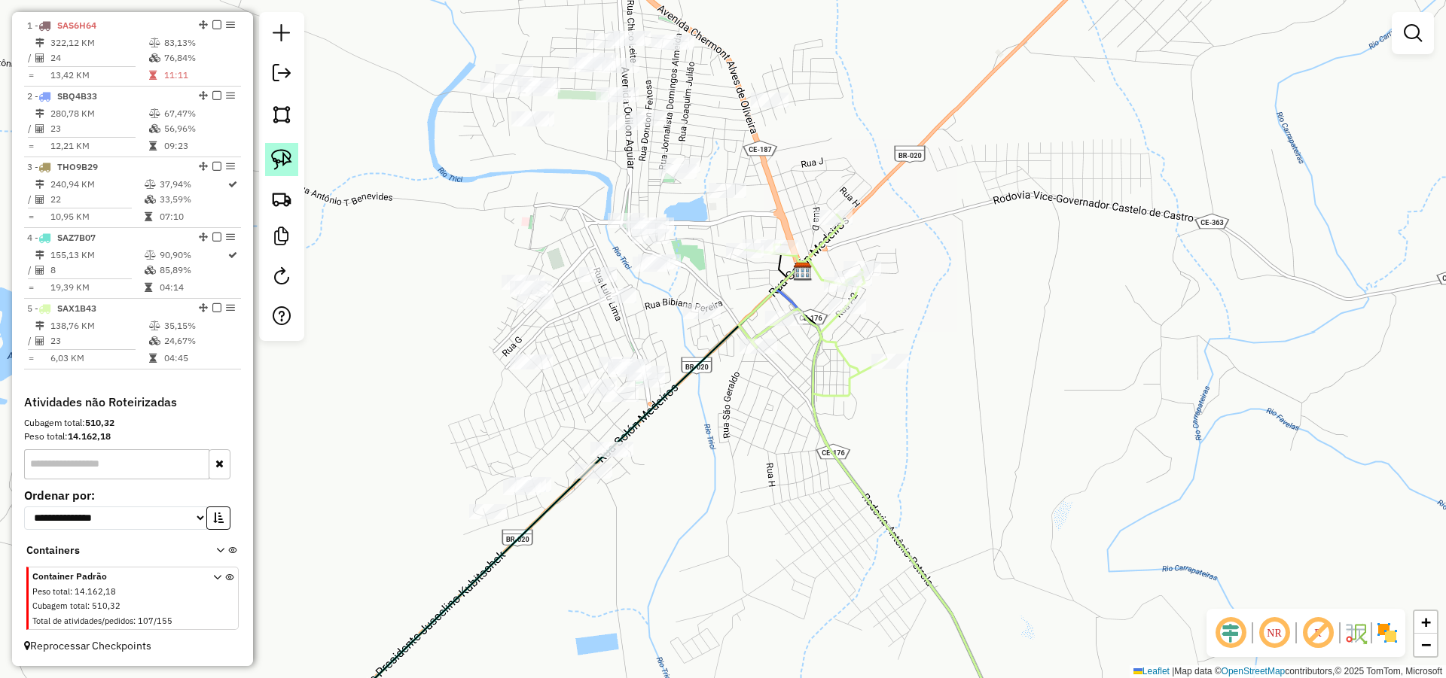
click at [287, 162] on img at bounding box center [281, 159] width 21 height 21
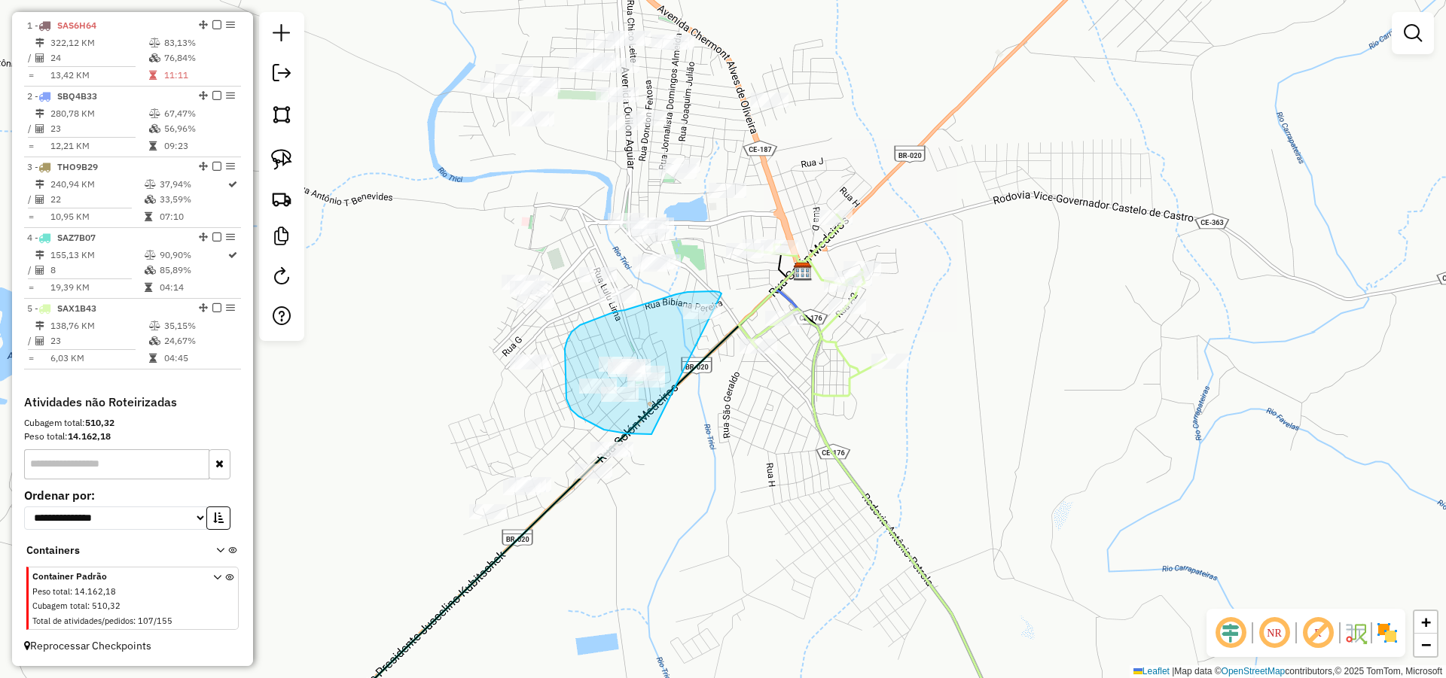
drag, startPoint x: 719, startPoint y: 292, endPoint x: 684, endPoint y: 424, distance: 136.4
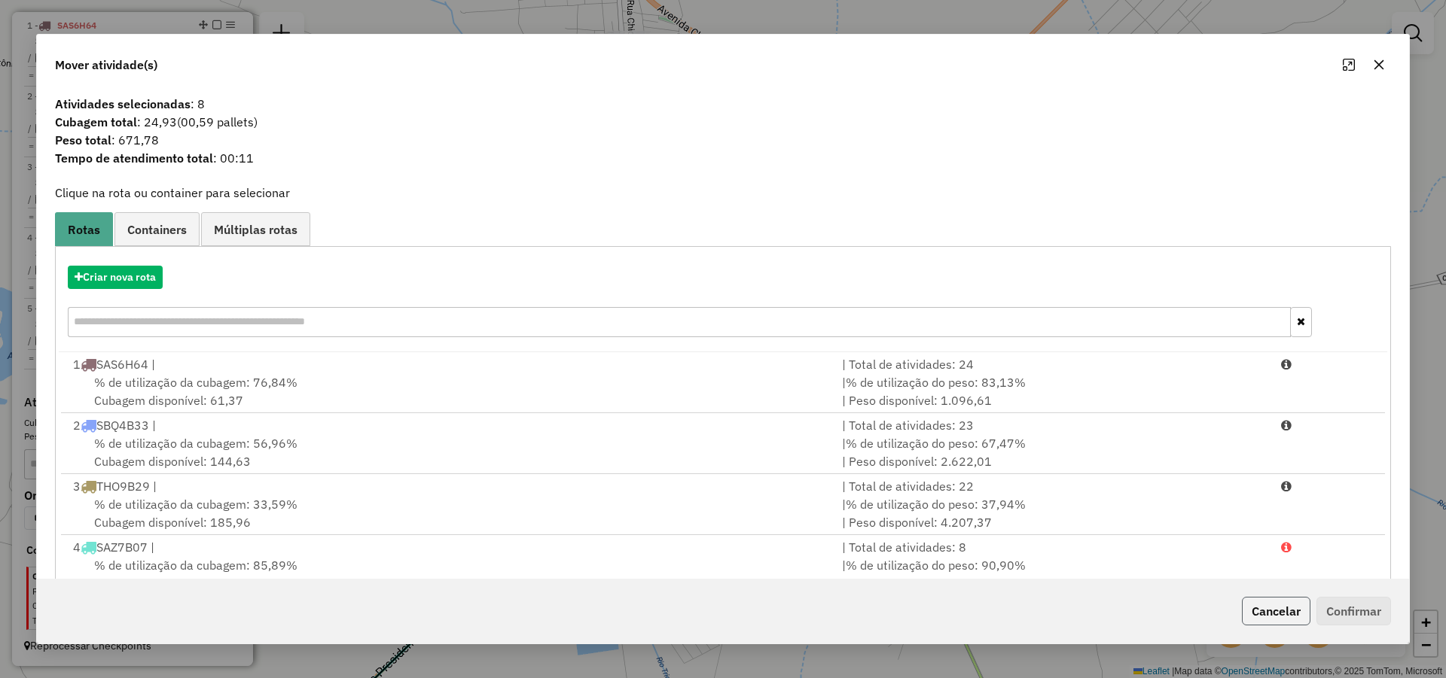
click at [1251, 606] on button "Cancelar" at bounding box center [1276, 611] width 69 height 29
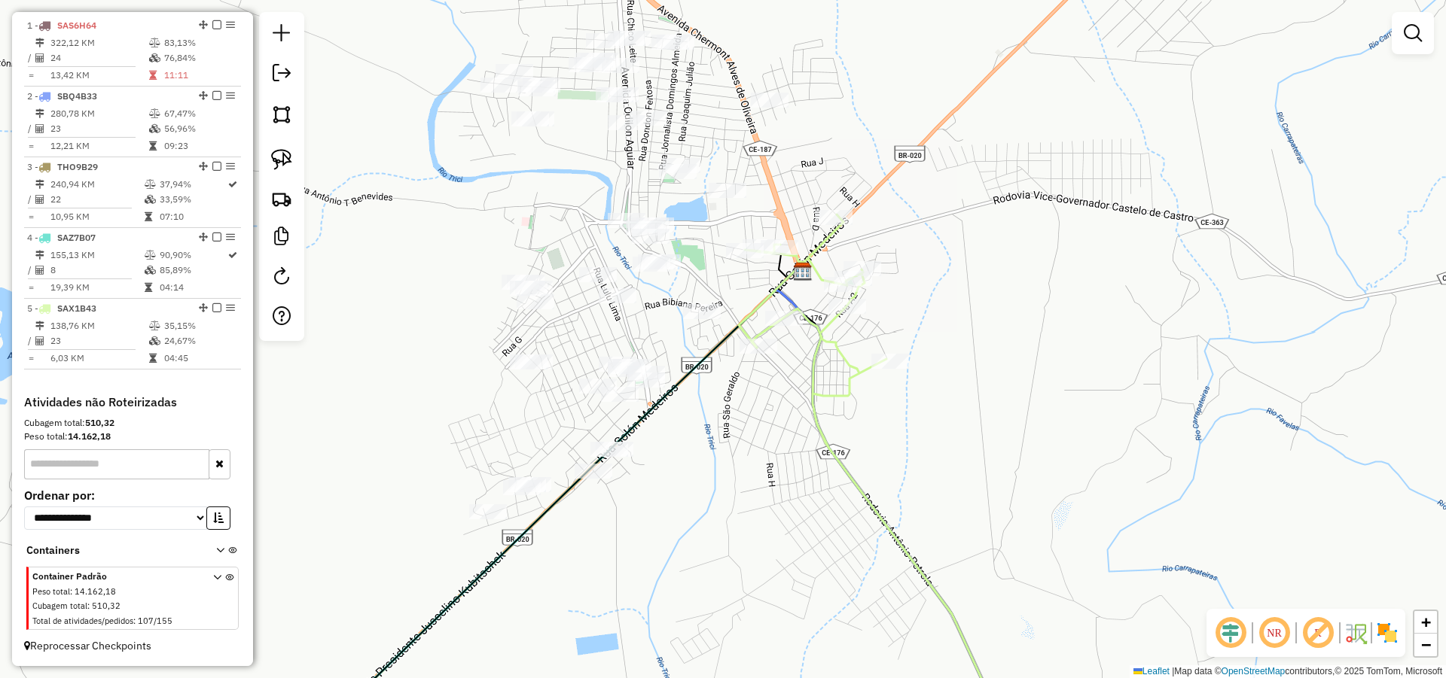
click at [739, 510] on div "Janela de atendimento Grade de atendimento Capacidade Transportadoras Veículos …" at bounding box center [723, 339] width 1446 height 678
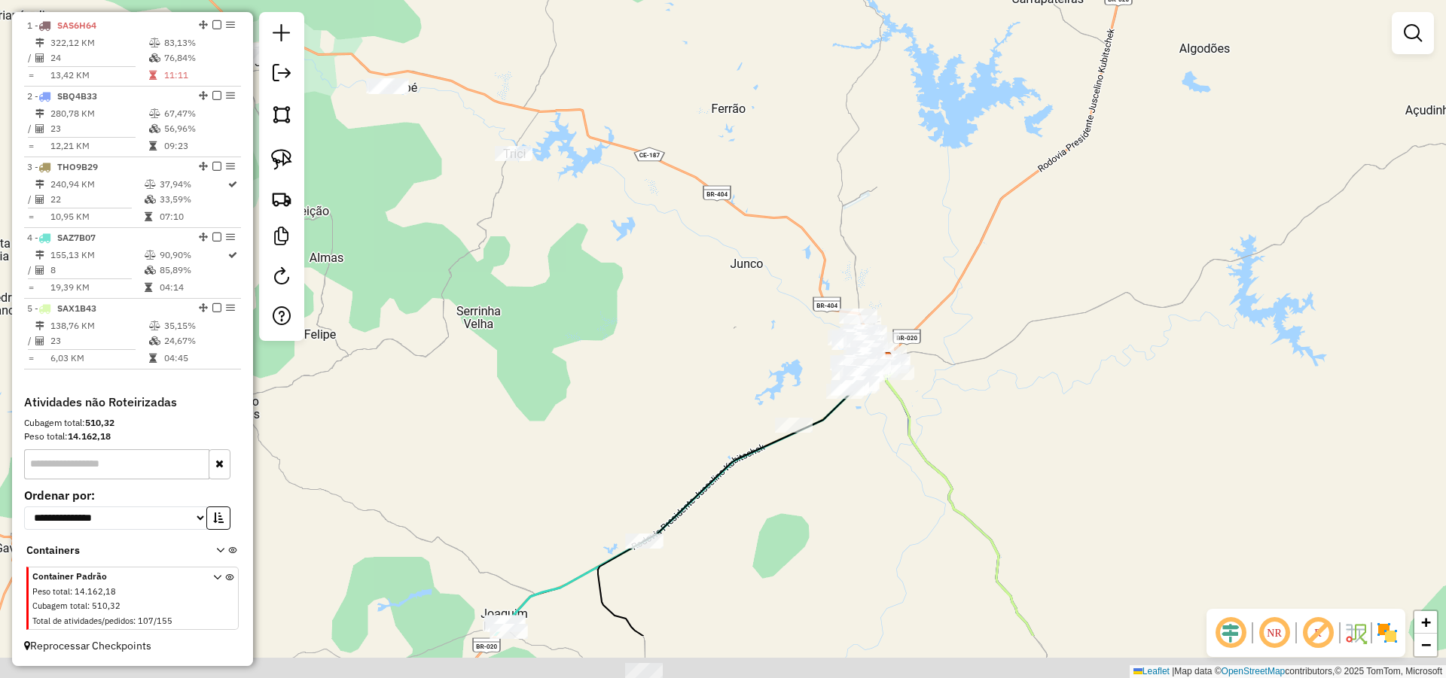
drag, startPoint x: 718, startPoint y: 452, endPoint x: 853, endPoint y: 341, distance: 174.4
click at [847, 346] on div "Janela de atendimento Grade de atendimento Capacidade Transportadoras Veículos …" at bounding box center [723, 339] width 1446 height 678
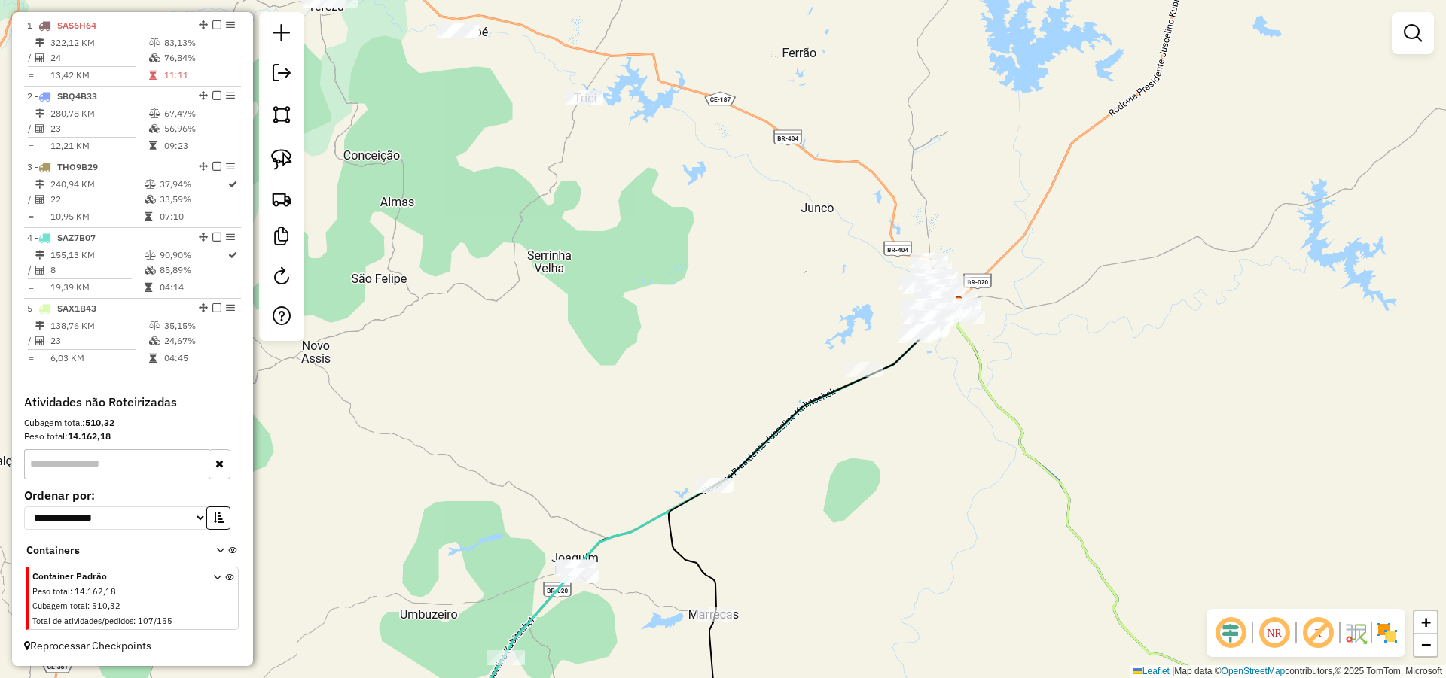
drag, startPoint x: 843, startPoint y: 288, endPoint x: 846, endPoint y: 276, distance: 12.4
click at [867, 251] on div "Janela de atendimento Grade de atendimento Capacidade Transportadoras Veículos …" at bounding box center [723, 339] width 1446 height 678
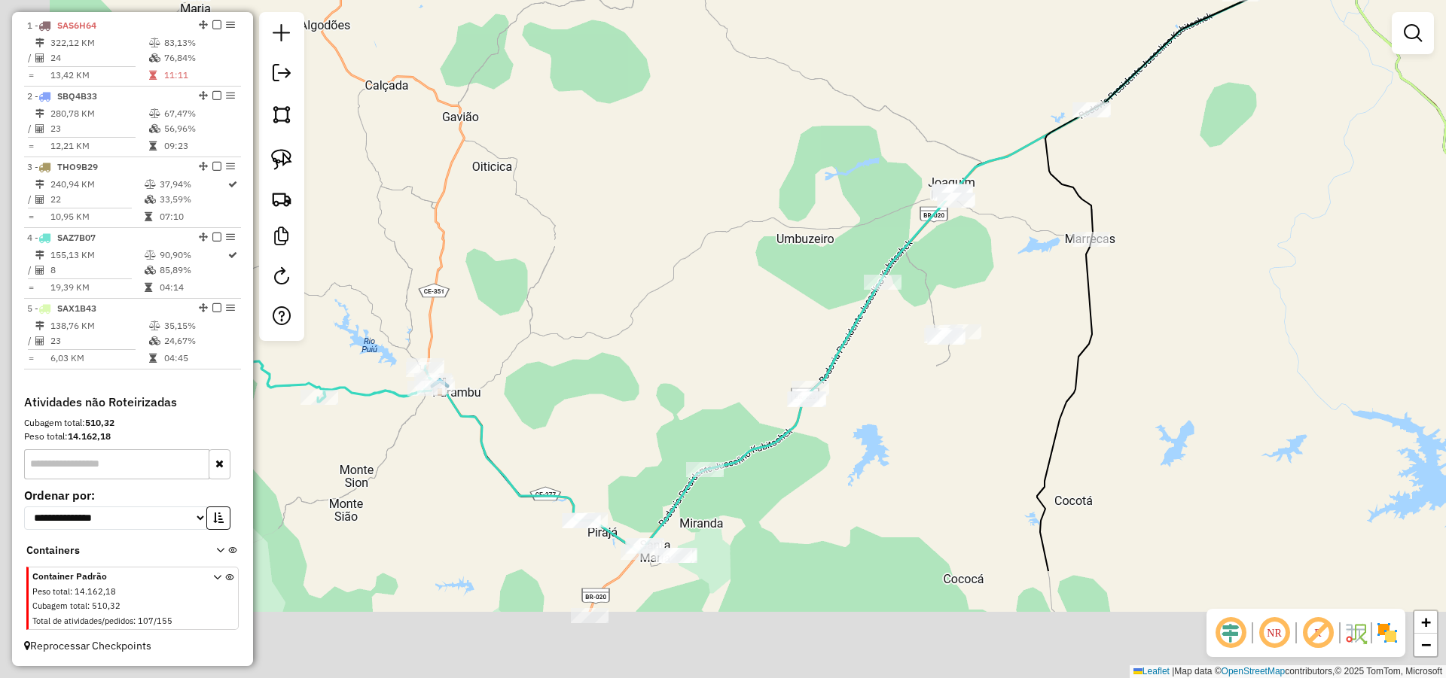
drag, startPoint x: 729, startPoint y: 336, endPoint x: 879, endPoint y: 216, distance: 191.8
click at [862, 226] on div "Janela de atendimento Grade de atendimento Capacidade Transportadoras Veículos …" at bounding box center [723, 339] width 1446 height 678
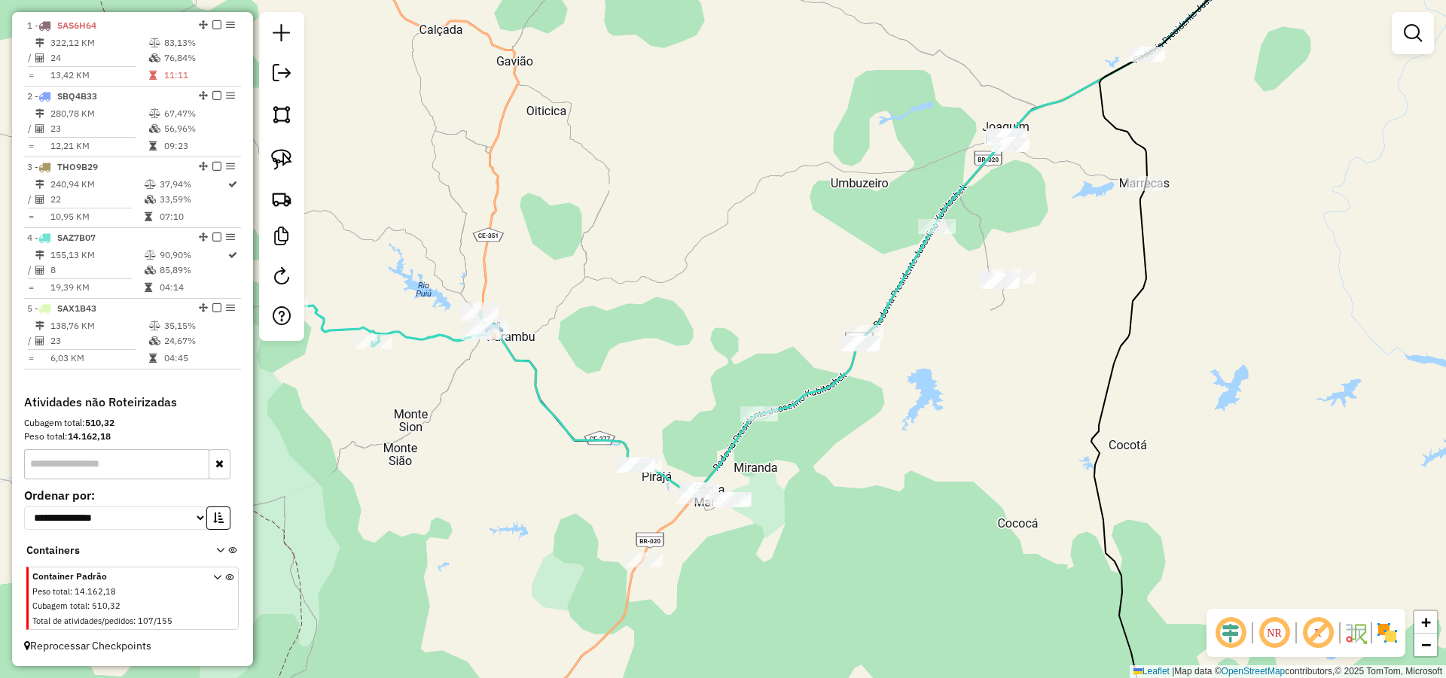
click at [725, 401] on div "Janela de atendimento Grade de atendimento Capacidade Transportadoras Veículos …" at bounding box center [723, 339] width 1446 height 678
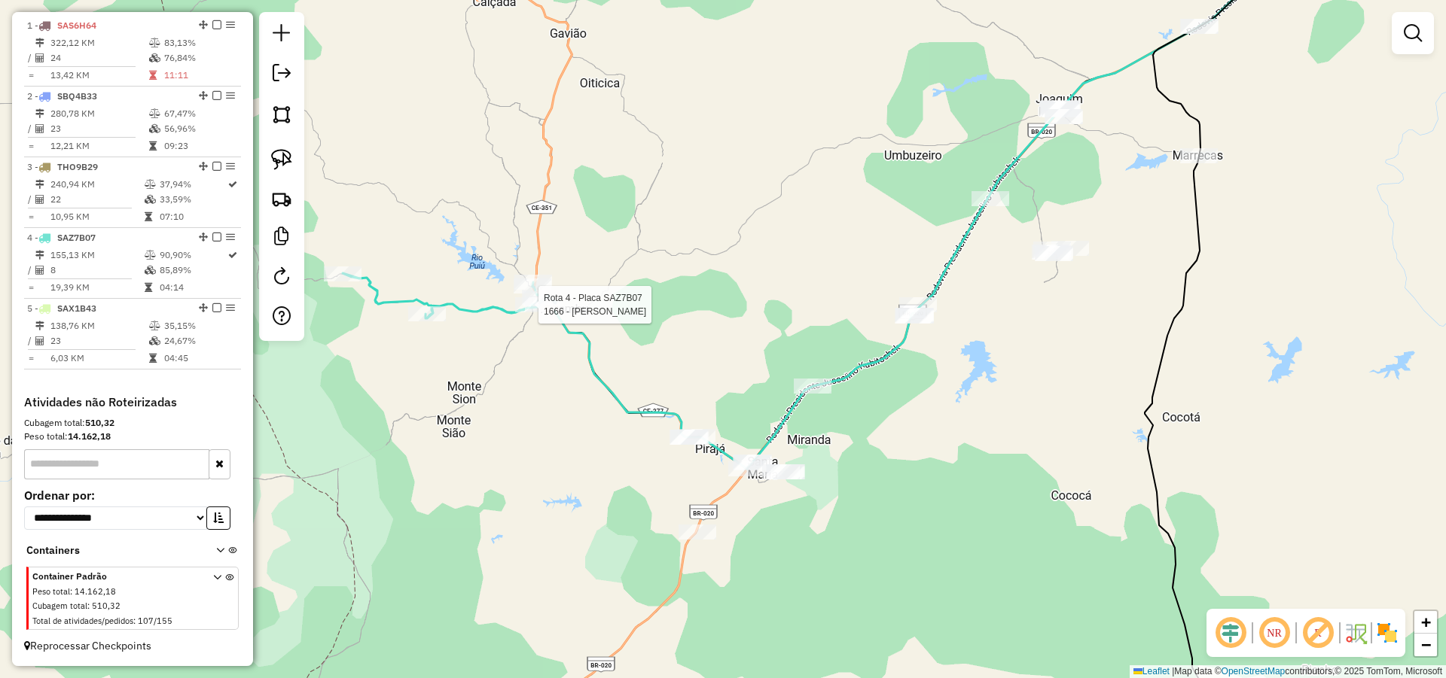
select select "*********"
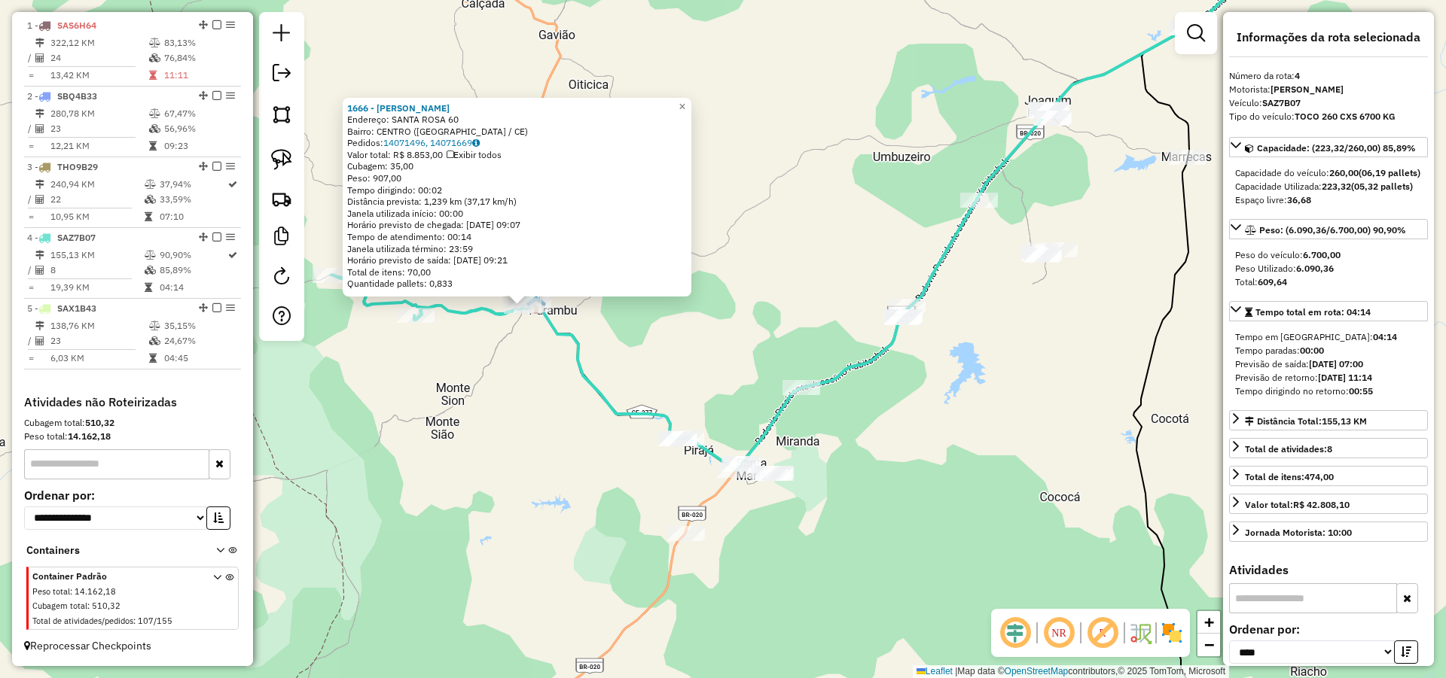
drag, startPoint x: 916, startPoint y: 396, endPoint x: 693, endPoint y: 368, distance: 223.9
click at [699, 367] on div "1666 - FRANCISCO RAIMUNDO Endereço: SANTA ROSA 60 Bairro: CENTRO (PARAMBU / CE)…" at bounding box center [723, 339] width 1446 height 678
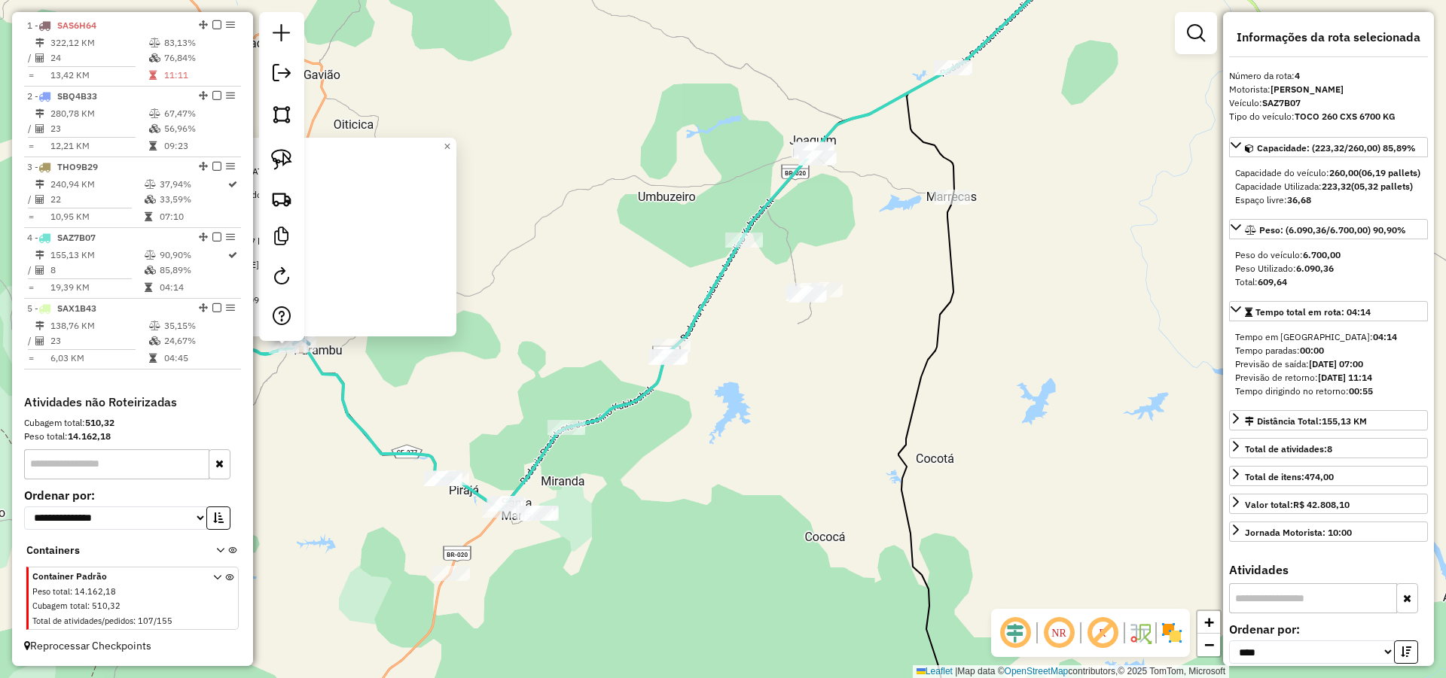
drag, startPoint x: 901, startPoint y: 400, endPoint x: 758, endPoint y: 443, distance: 148.6
click at [757, 442] on div "1666 - FRANCISCO RAIMUNDO Endereço: SANTA ROSA 60 Bairro: CENTRO (PARAMBU / CE)…" at bounding box center [723, 339] width 1446 height 678
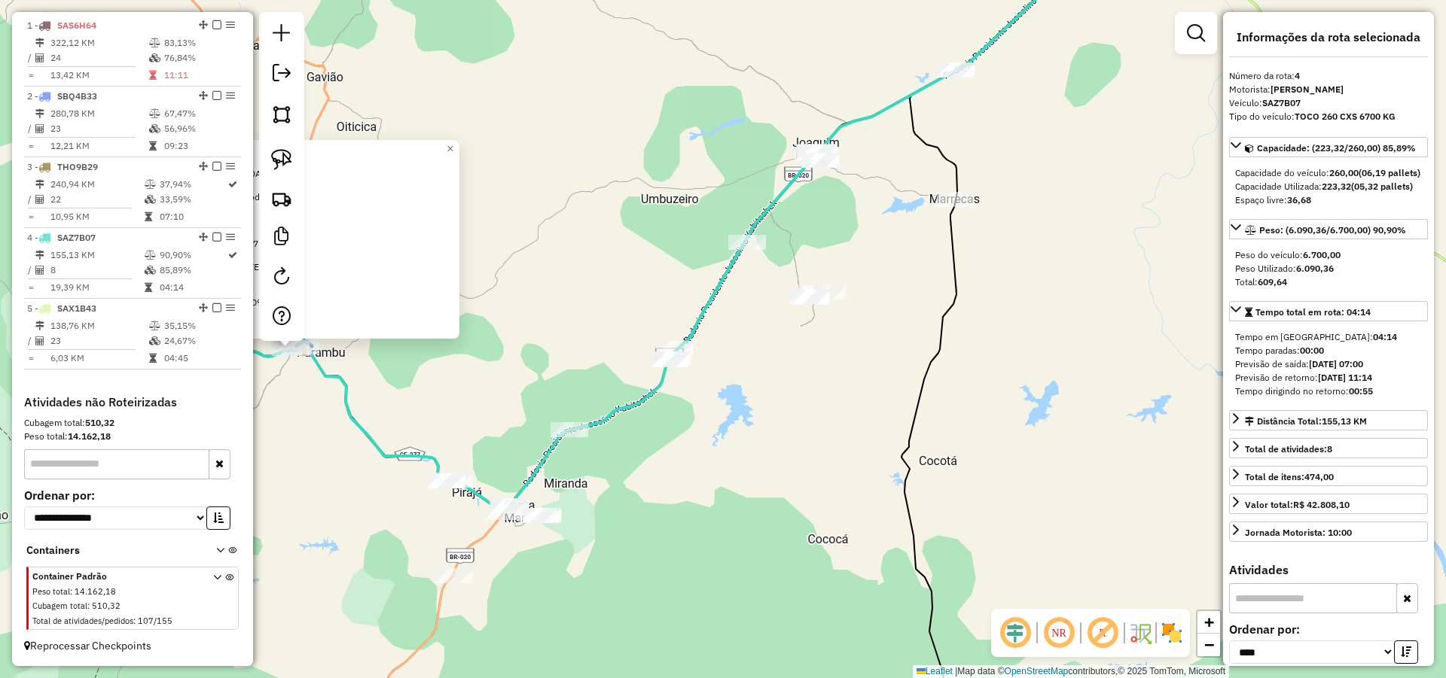
drag, startPoint x: 769, startPoint y: 434, endPoint x: 876, endPoint y: 413, distance: 109.0
click at [833, 442] on div "1666 - FRANCISCO RAIMUNDO Endereço: SANTA ROSA 60 Bairro: CENTRO (PARAMBU / CE)…" at bounding box center [723, 339] width 1446 height 678
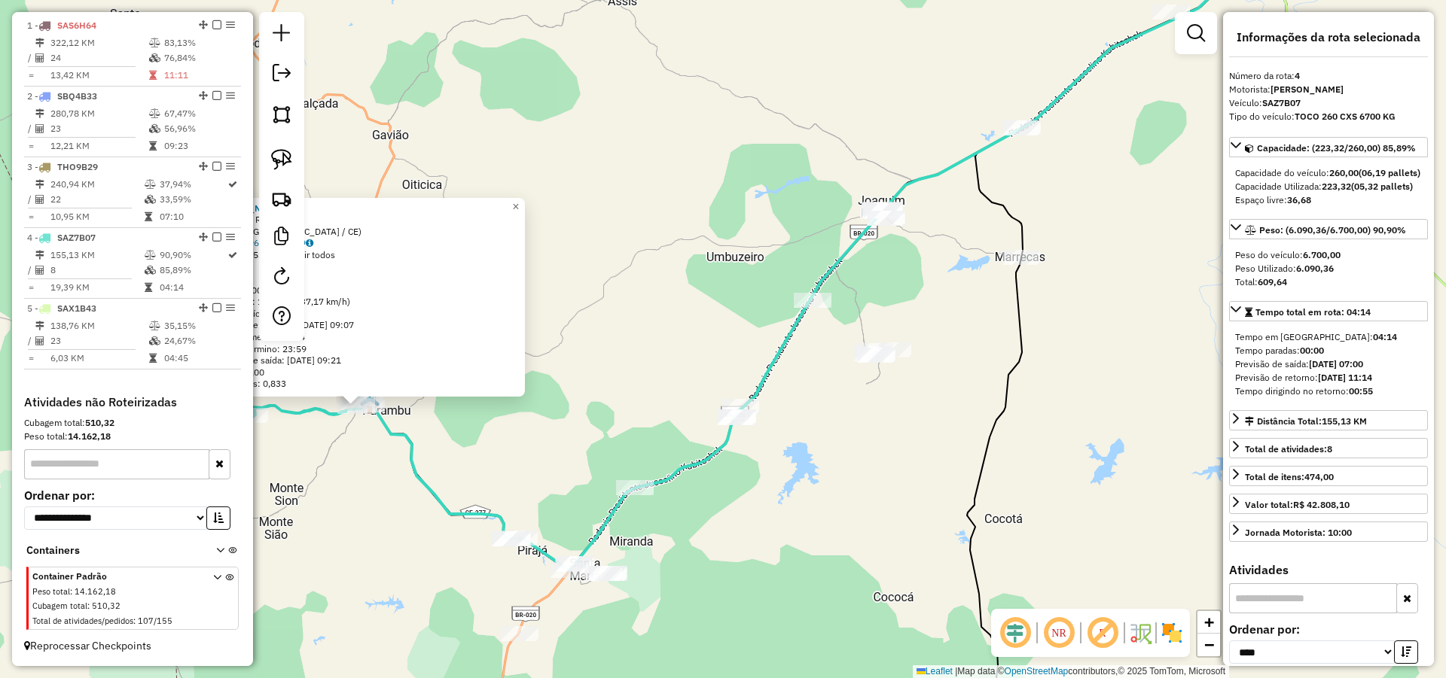
drag, startPoint x: 1000, startPoint y: 389, endPoint x: 891, endPoint y: 454, distance: 126.9
click at [1000, 391] on icon at bounding box center [1096, 390] width 258 height 814
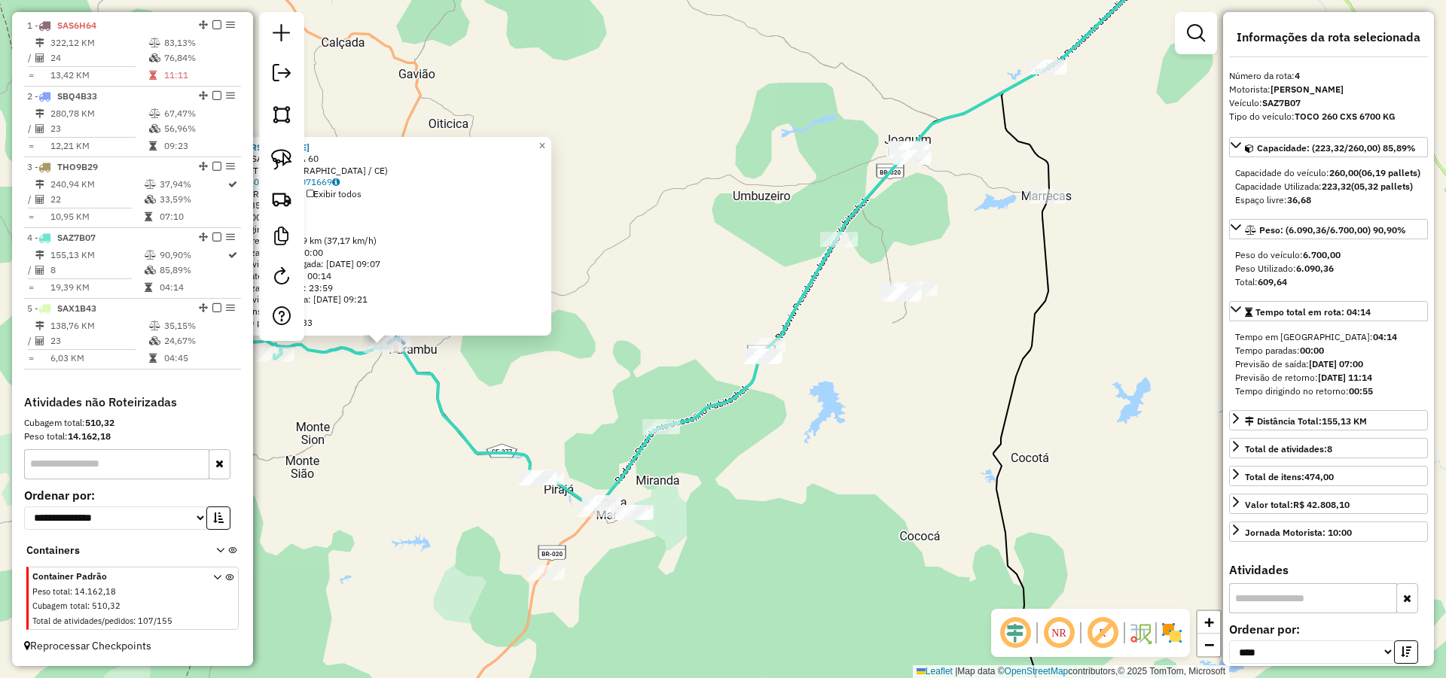
drag, startPoint x: 852, startPoint y: 398, endPoint x: 835, endPoint y: 385, distance: 22.0
click at [852, 391] on div "1666 - FRANCISCO RAIMUNDO Endereço: SANTA ROSA 60 Bairro: CENTRO (PARAMBU / CE)…" at bounding box center [723, 339] width 1446 height 678
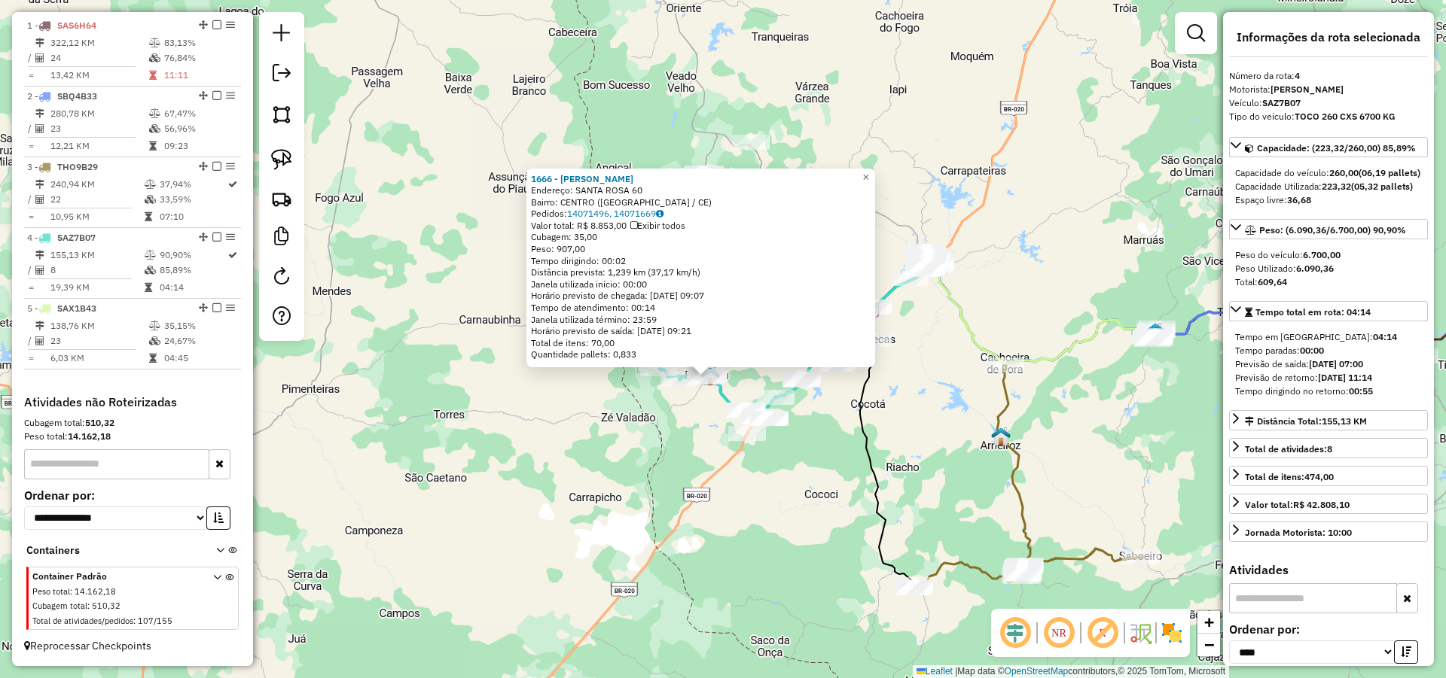
click at [871, 404] on div "1666 - FRANCISCO RAIMUNDO Endereço: SANTA ROSA 60 Bairro: CENTRO (PARAMBU / CE)…" at bounding box center [723, 339] width 1446 height 678
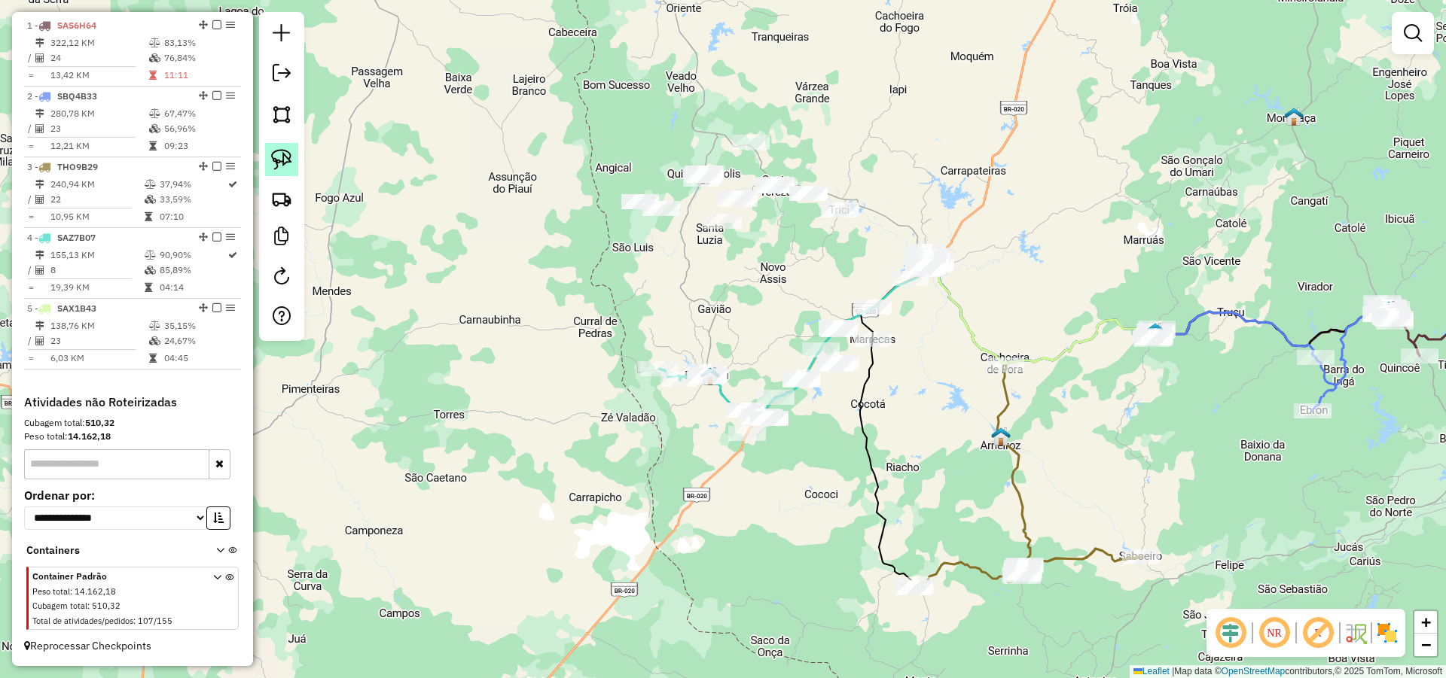
click at [293, 162] on link at bounding box center [281, 159] width 33 height 33
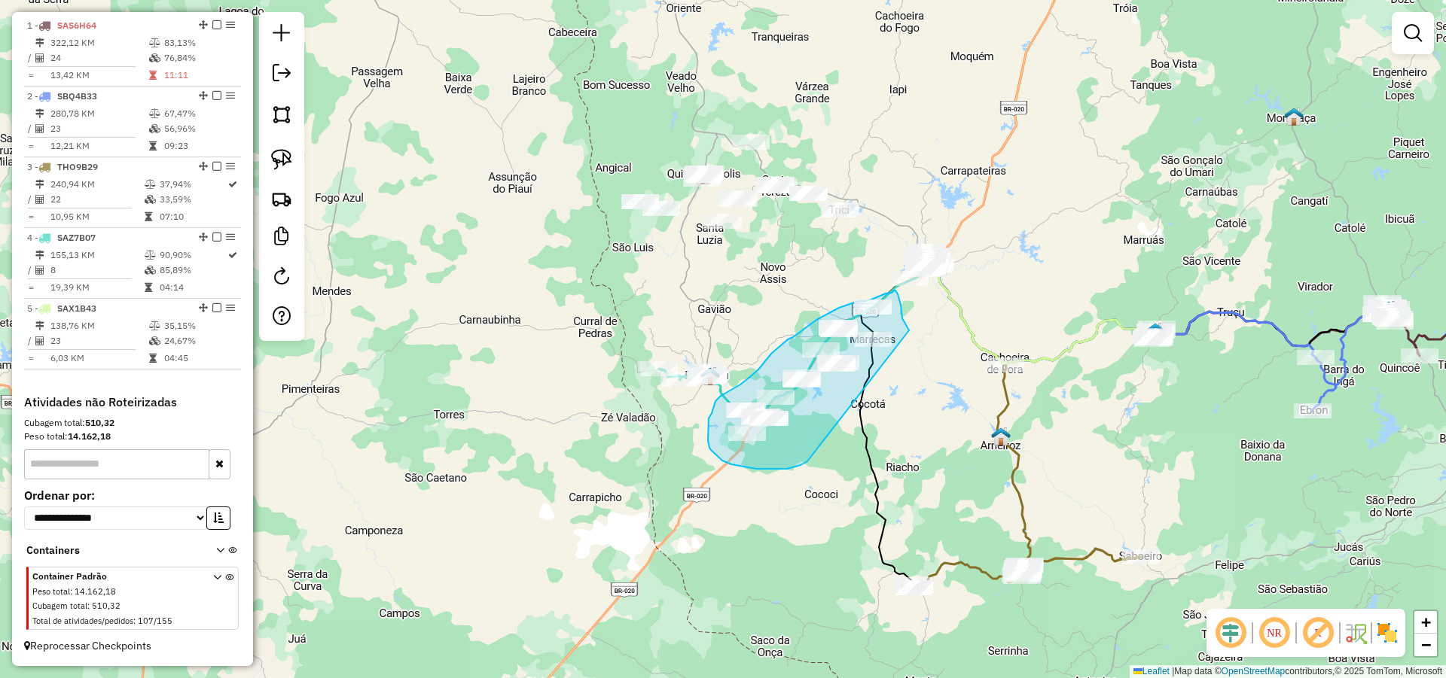
drag, startPoint x: 804, startPoint y: 463, endPoint x: 915, endPoint y: 340, distance: 165.3
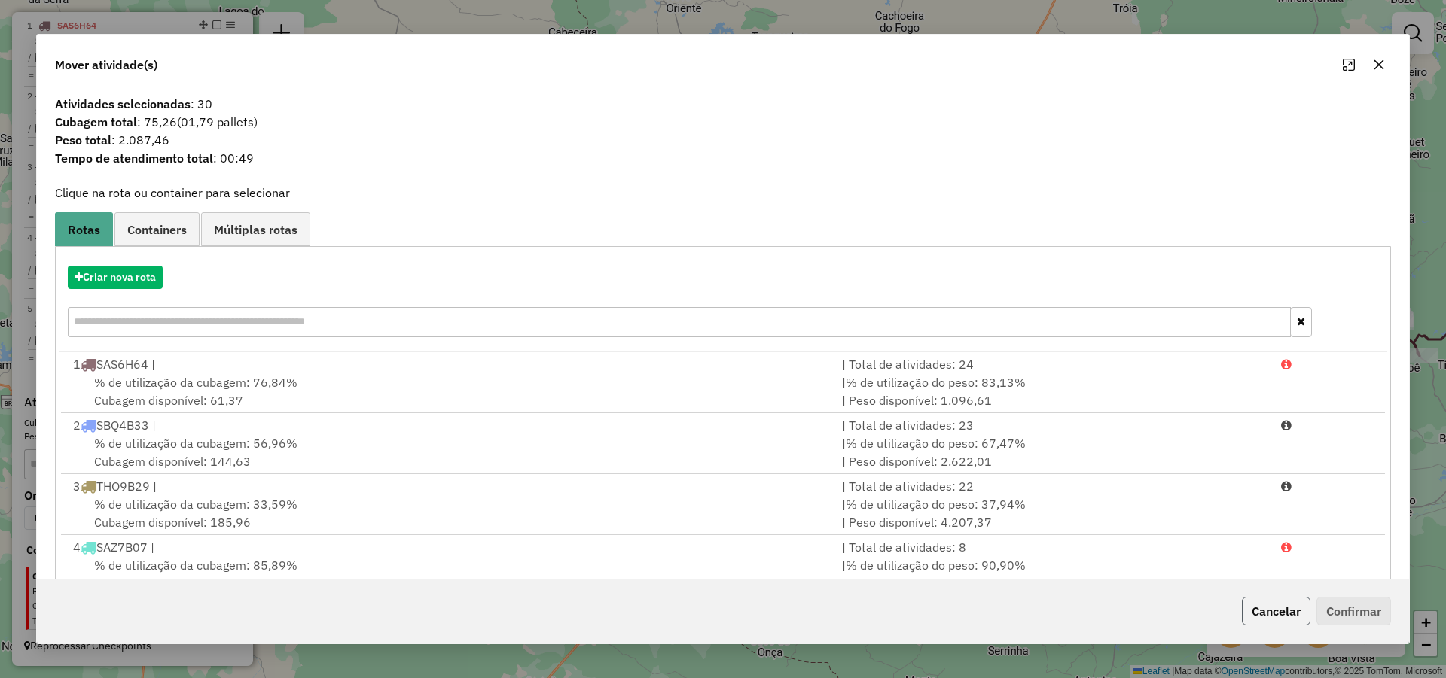
click at [1295, 620] on button "Cancelar" at bounding box center [1276, 611] width 69 height 29
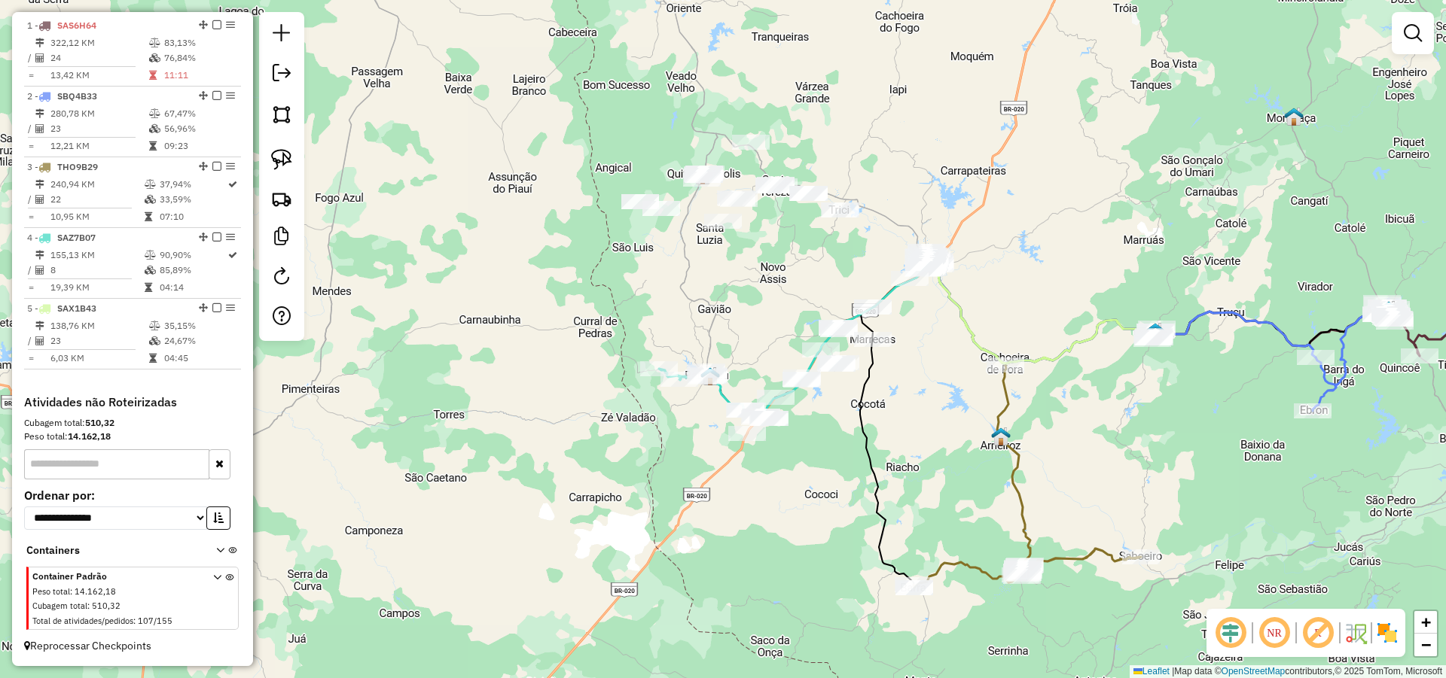
click at [664, 296] on div "Janela de atendimento Grade de atendimento Capacidade Transportadoras Veículos …" at bounding box center [723, 339] width 1446 height 678
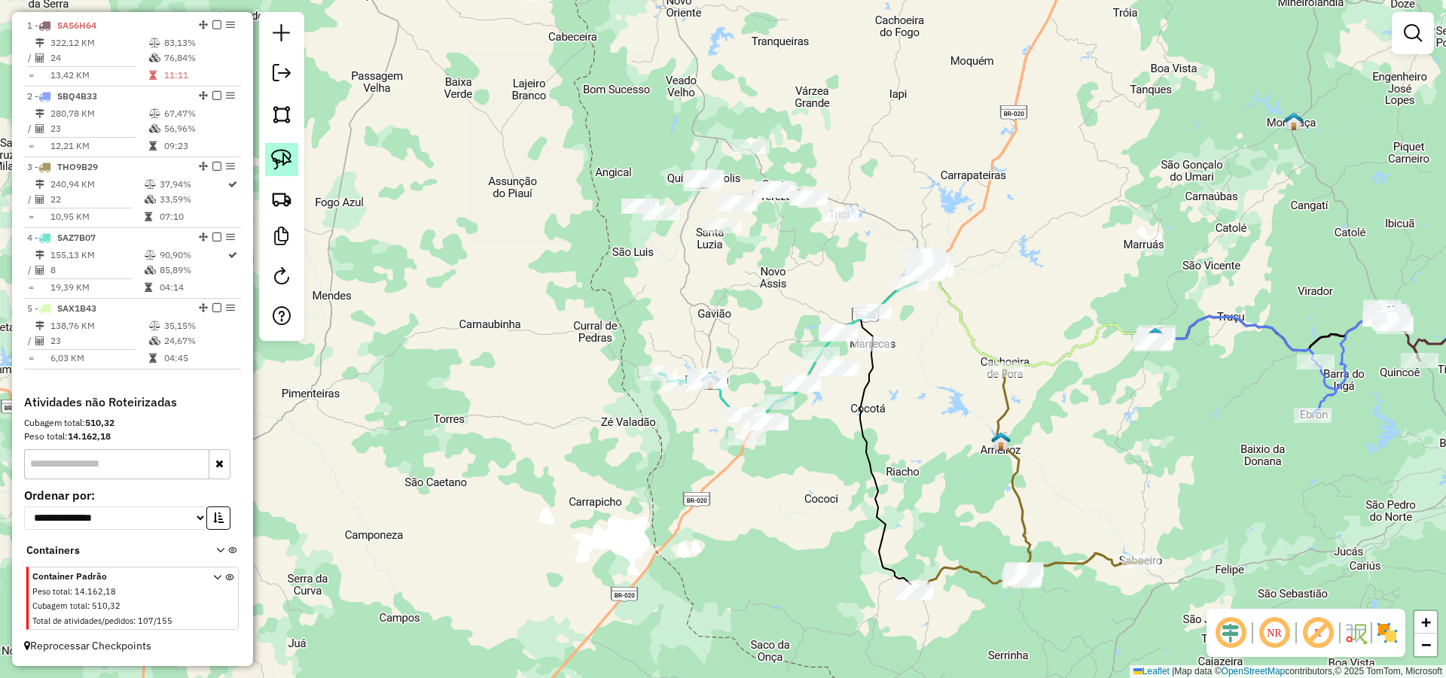
click at [275, 160] on img at bounding box center [281, 159] width 21 height 21
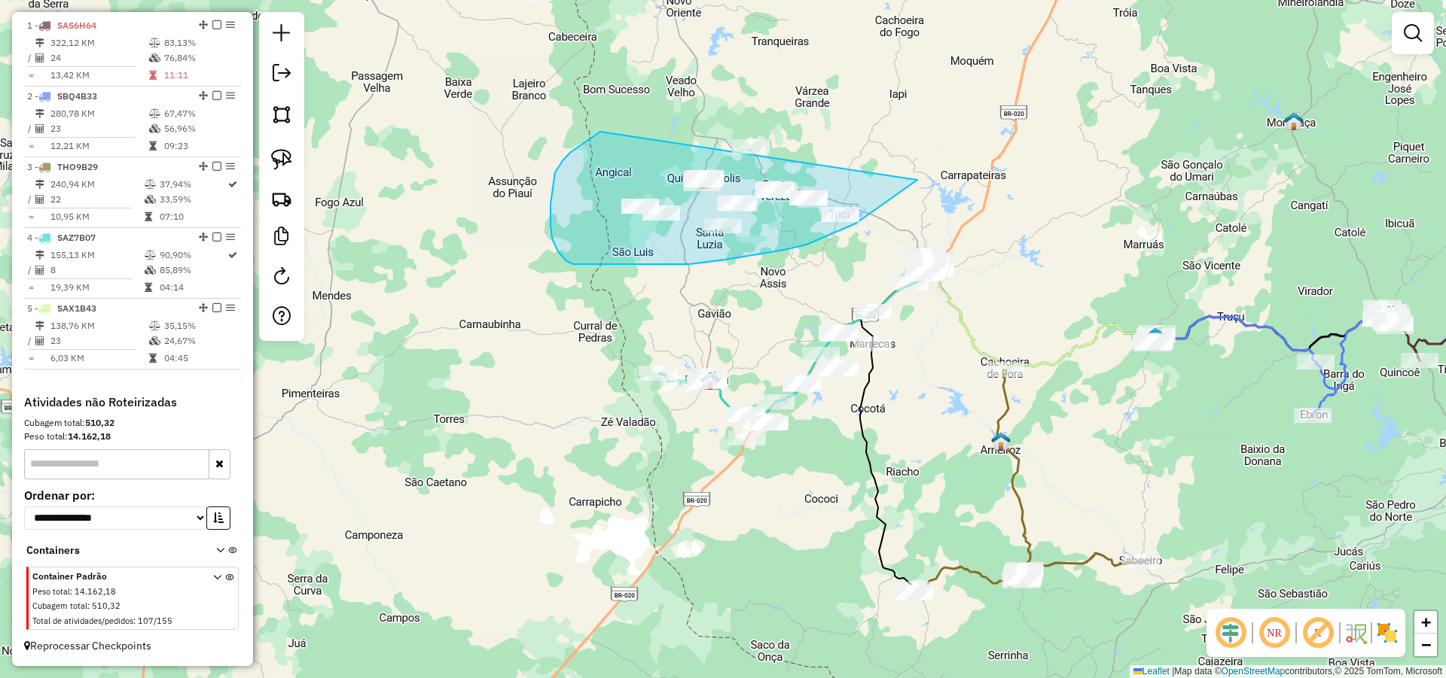
drag, startPoint x: 831, startPoint y: 234, endPoint x: 696, endPoint y: 101, distance: 190.1
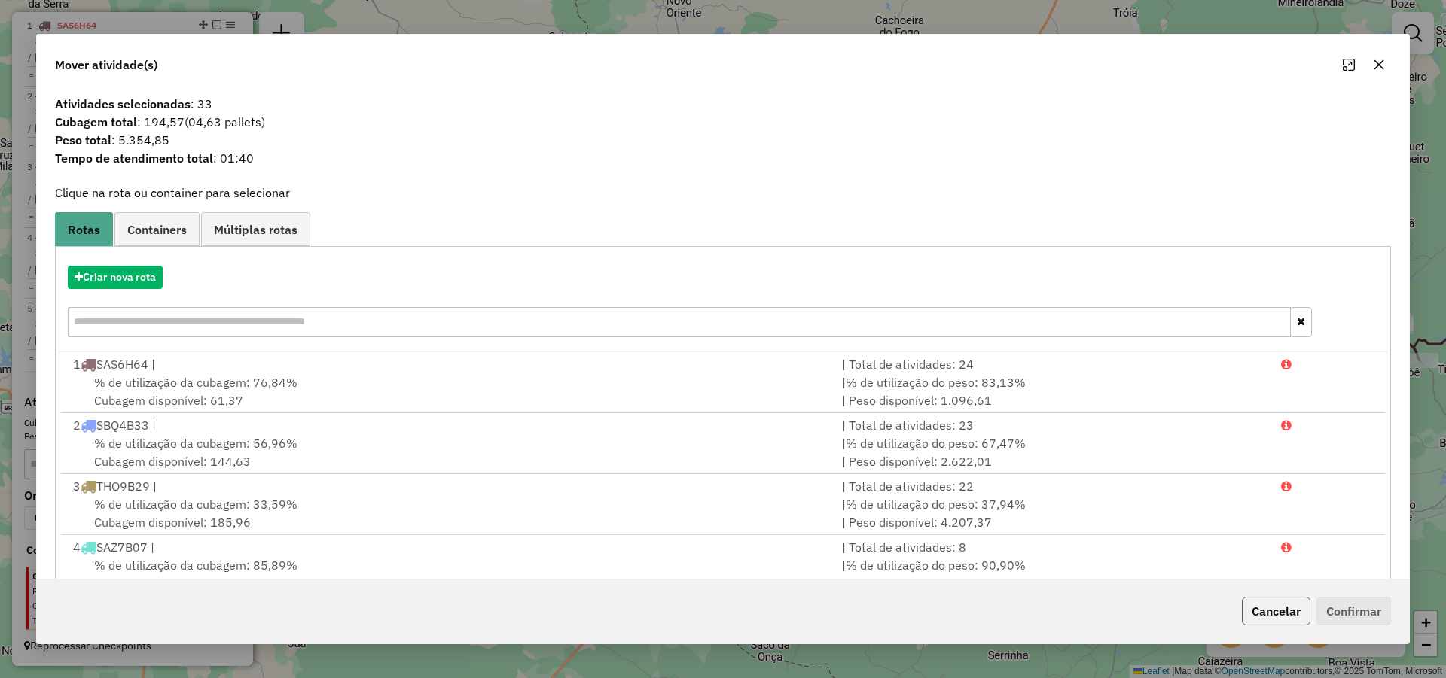
click at [1262, 608] on button "Cancelar" at bounding box center [1276, 611] width 69 height 29
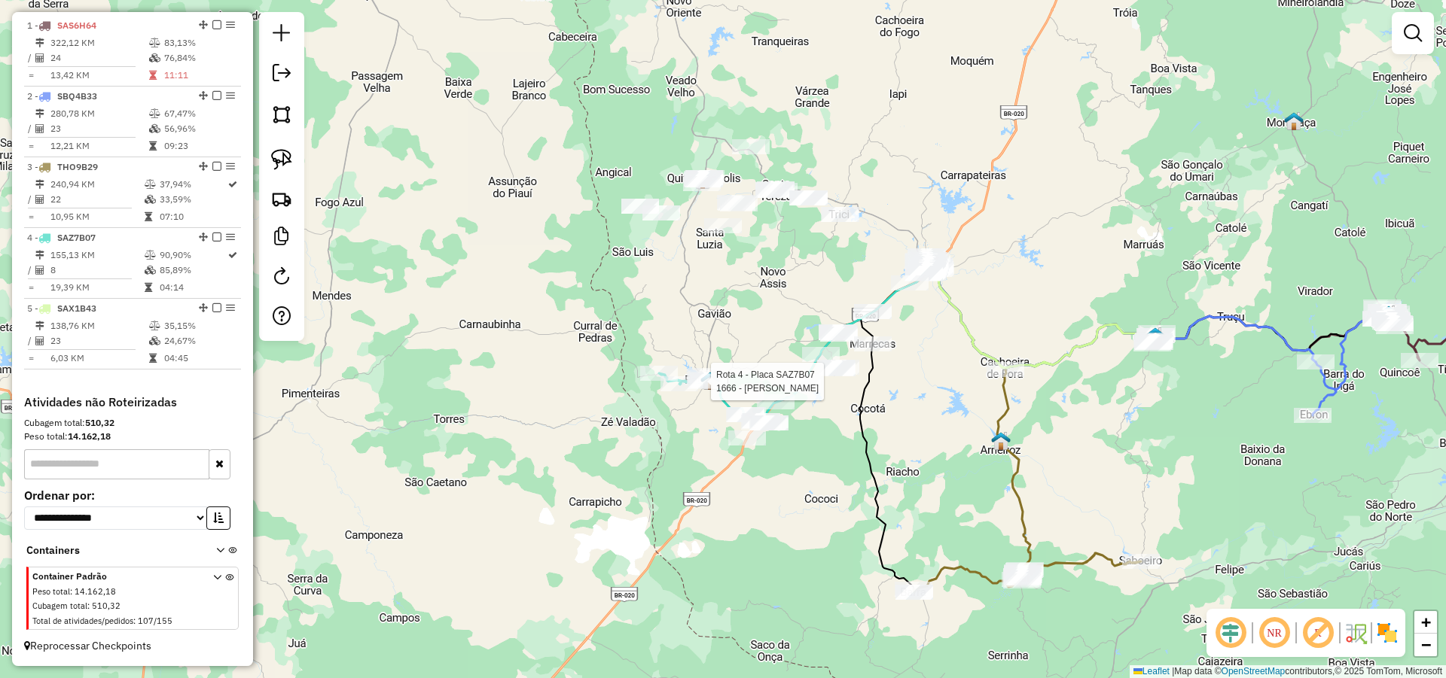
select select "*********"
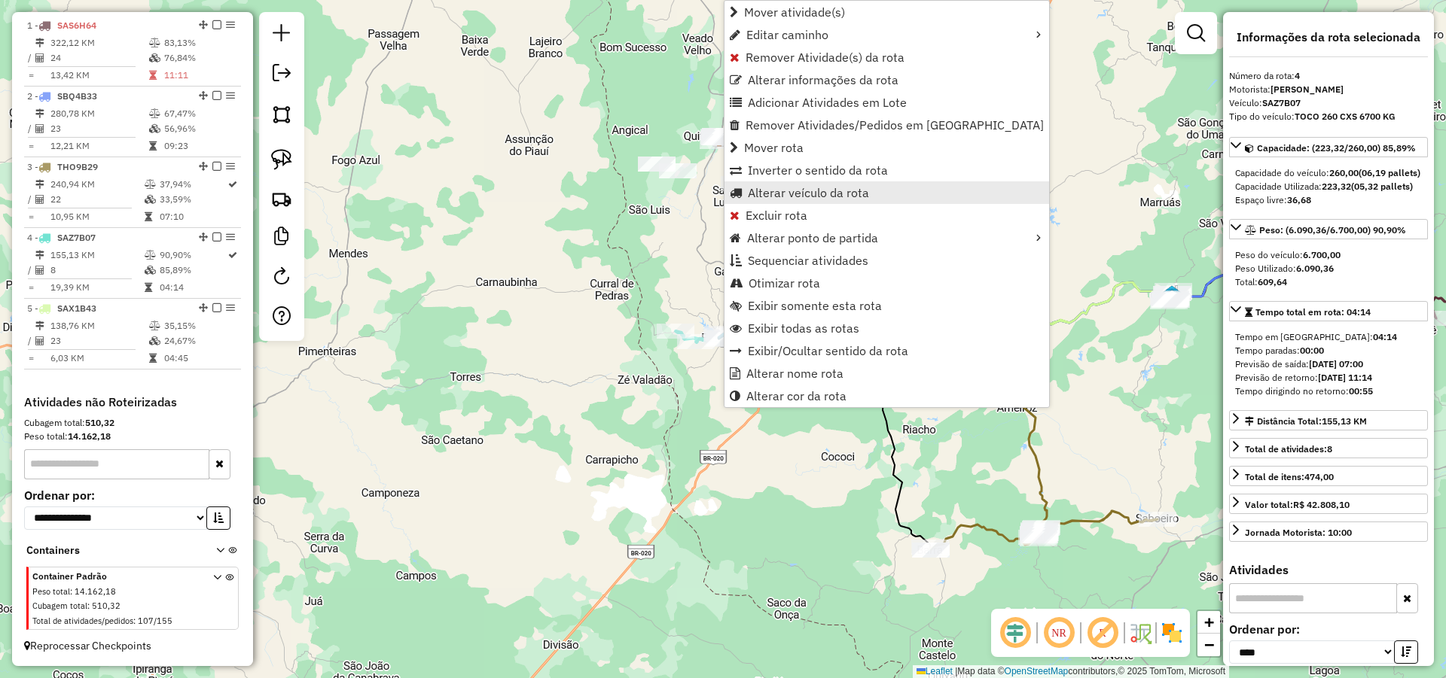
click at [785, 191] on span "Alterar veículo da rota" at bounding box center [808, 193] width 121 height 12
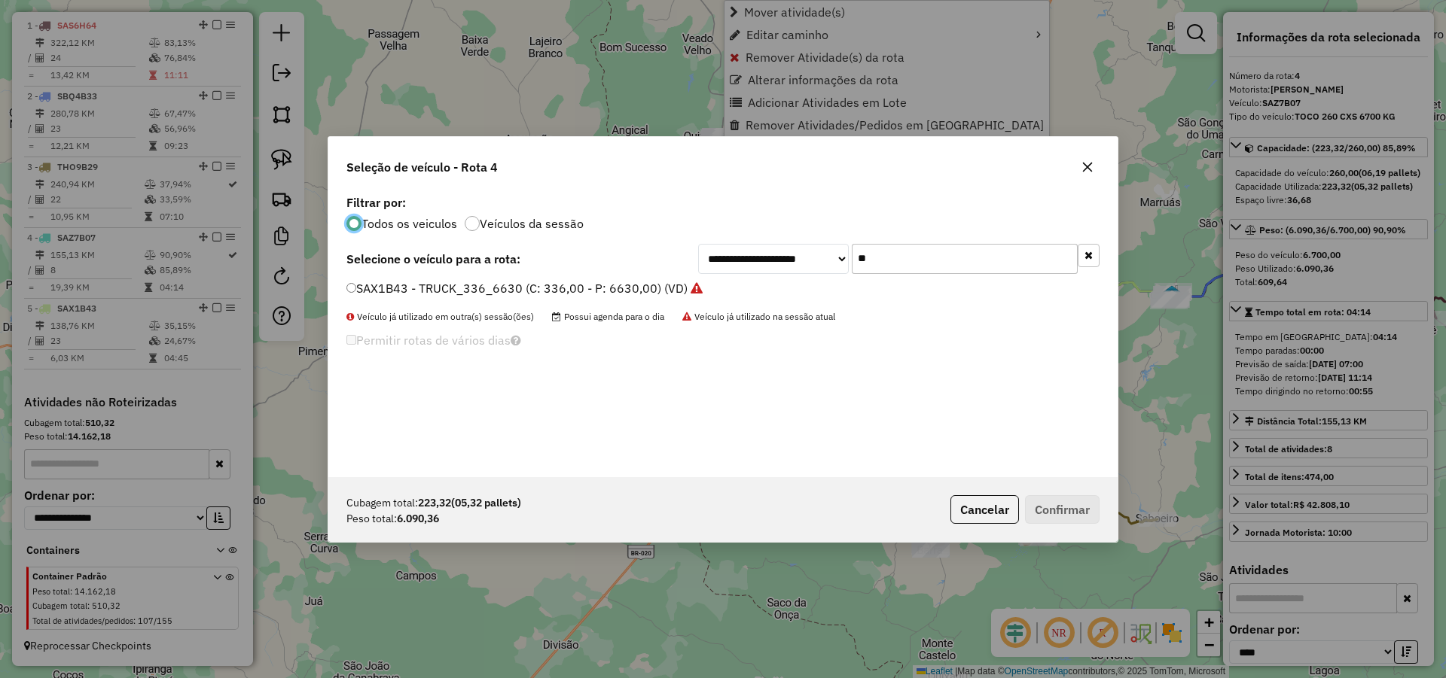
scroll to position [8, 5]
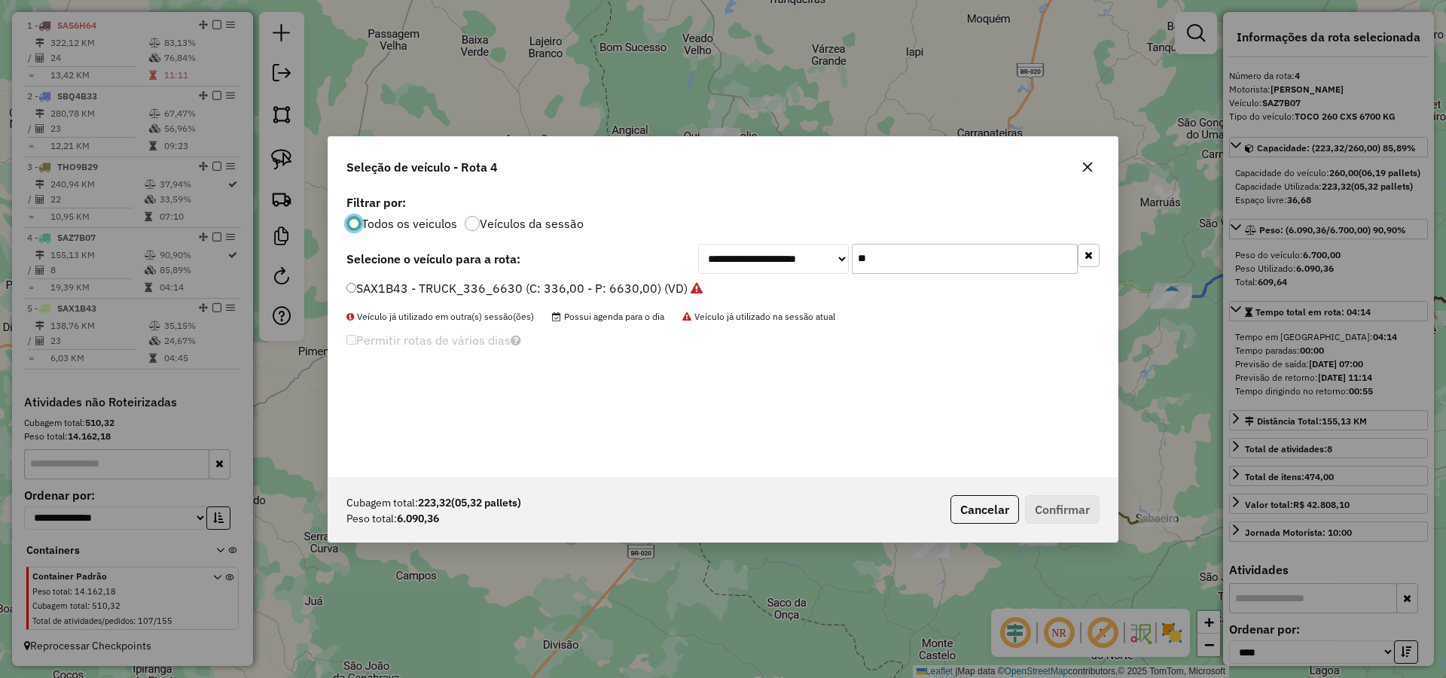
click at [882, 254] on input "**" at bounding box center [965, 259] width 226 height 30
type input "**"
click at [612, 283] on label "SAX9G73 - TOCO_420_7620 (C: 420,00 - P: 7620,00) (VD)" at bounding box center [513, 288] width 334 height 18
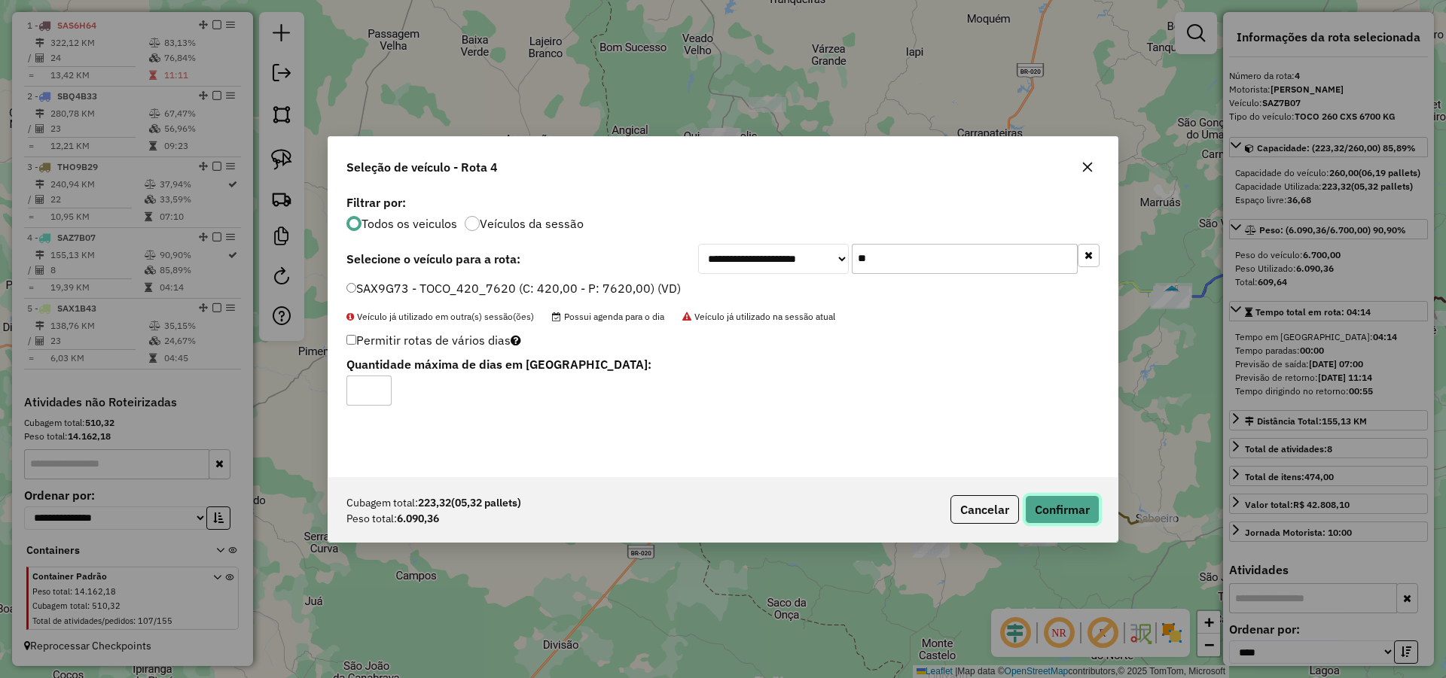
click at [1056, 509] on button "Confirmar" at bounding box center [1062, 509] width 75 height 29
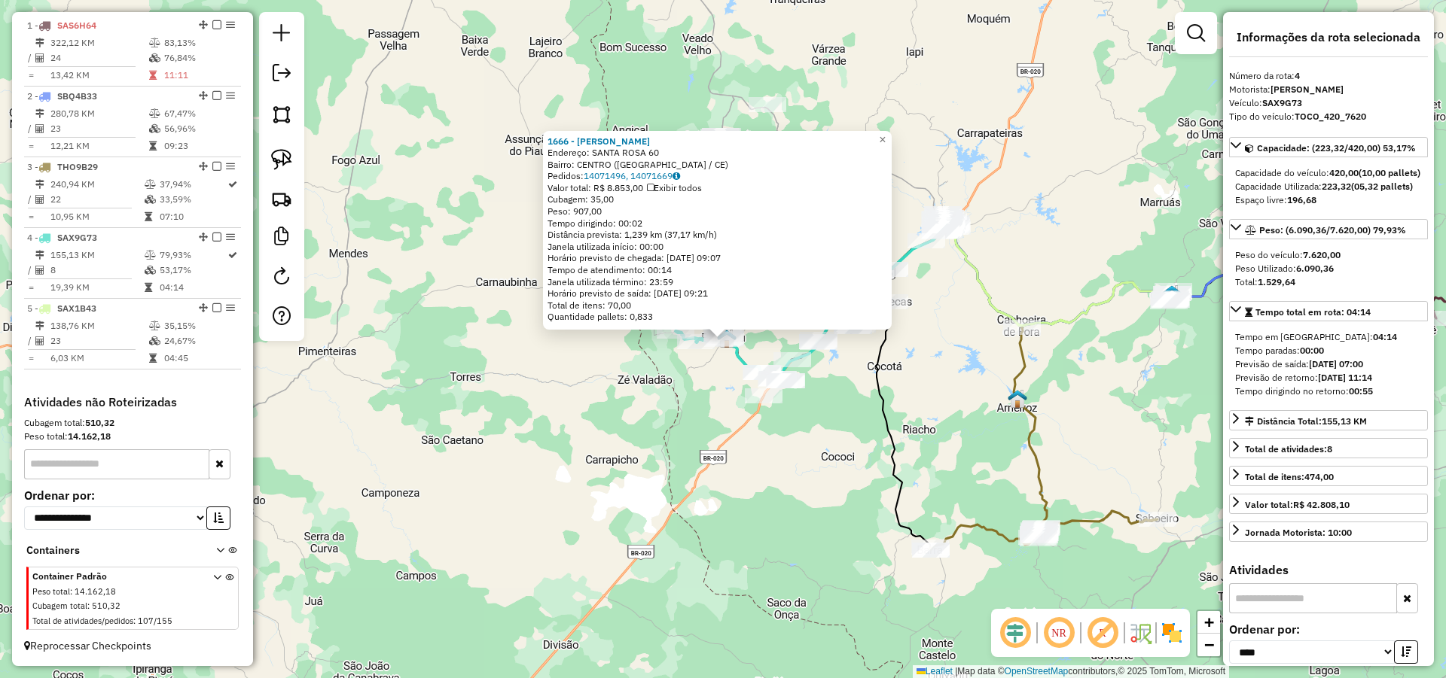
click at [862, 416] on div "1666 - FRANCISCO RAIMUNDO Endereço: SANTA ROSA 60 Bairro: CENTRO (PARAMBU / CE)…" at bounding box center [723, 339] width 1446 height 678
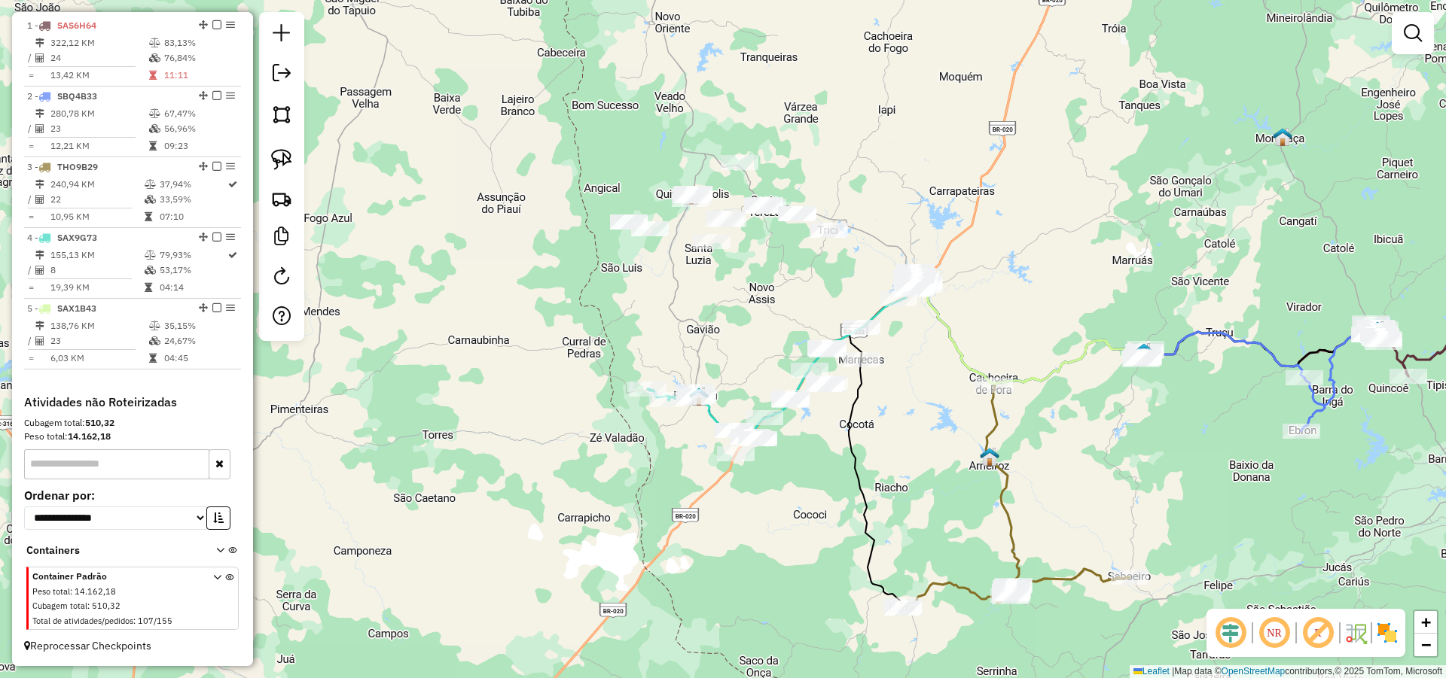
drag, startPoint x: 856, startPoint y: 389, endPoint x: 812, endPoint y: 459, distance: 82.5
click at [821, 463] on div "Janela de atendimento Grade de atendimento Capacidade Transportadoras Veículos …" at bounding box center [723, 339] width 1446 height 678
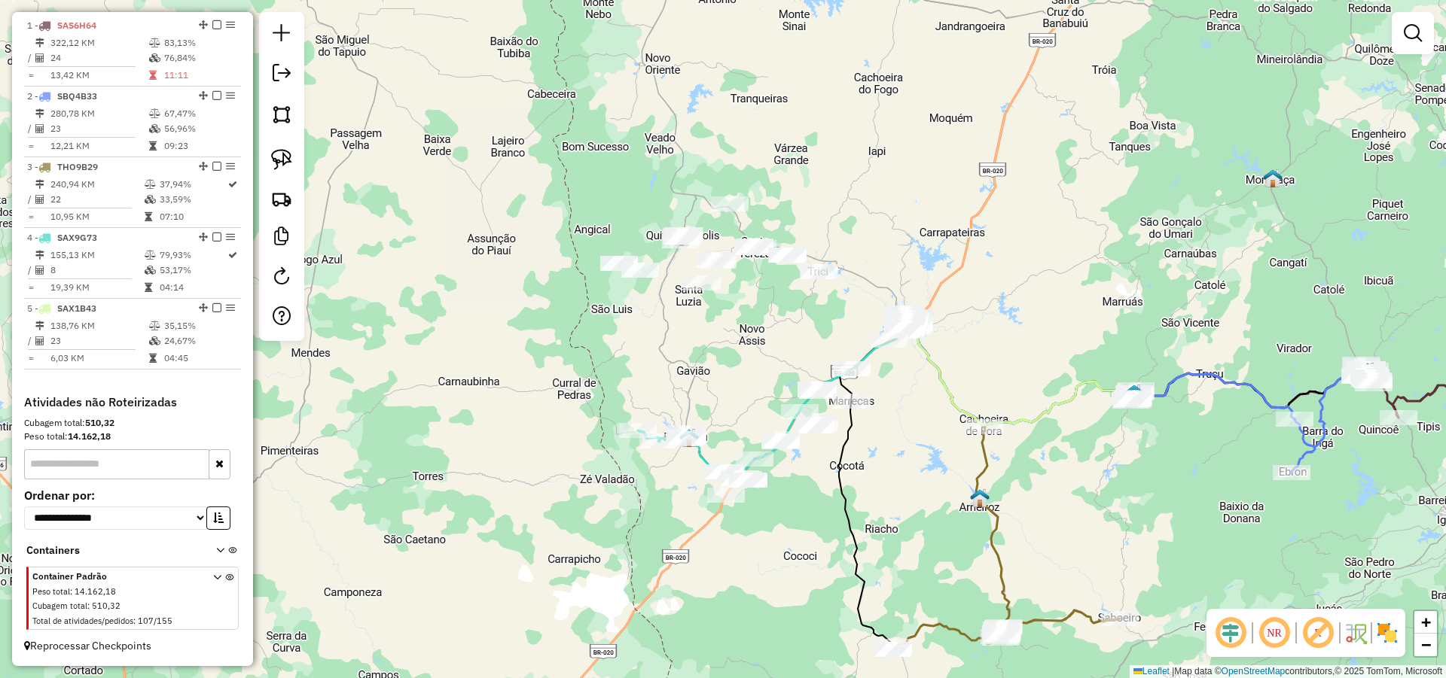
drag, startPoint x: 761, startPoint y: 317, endPoint x: 757, endPoint y: 351, distance: 34.1
click at [757, 351] on div "Janela de atendimento Grade de atendimento Capacidade Transportadoras Veículos …" at bounding box center [723, 339] width 1446 height 678
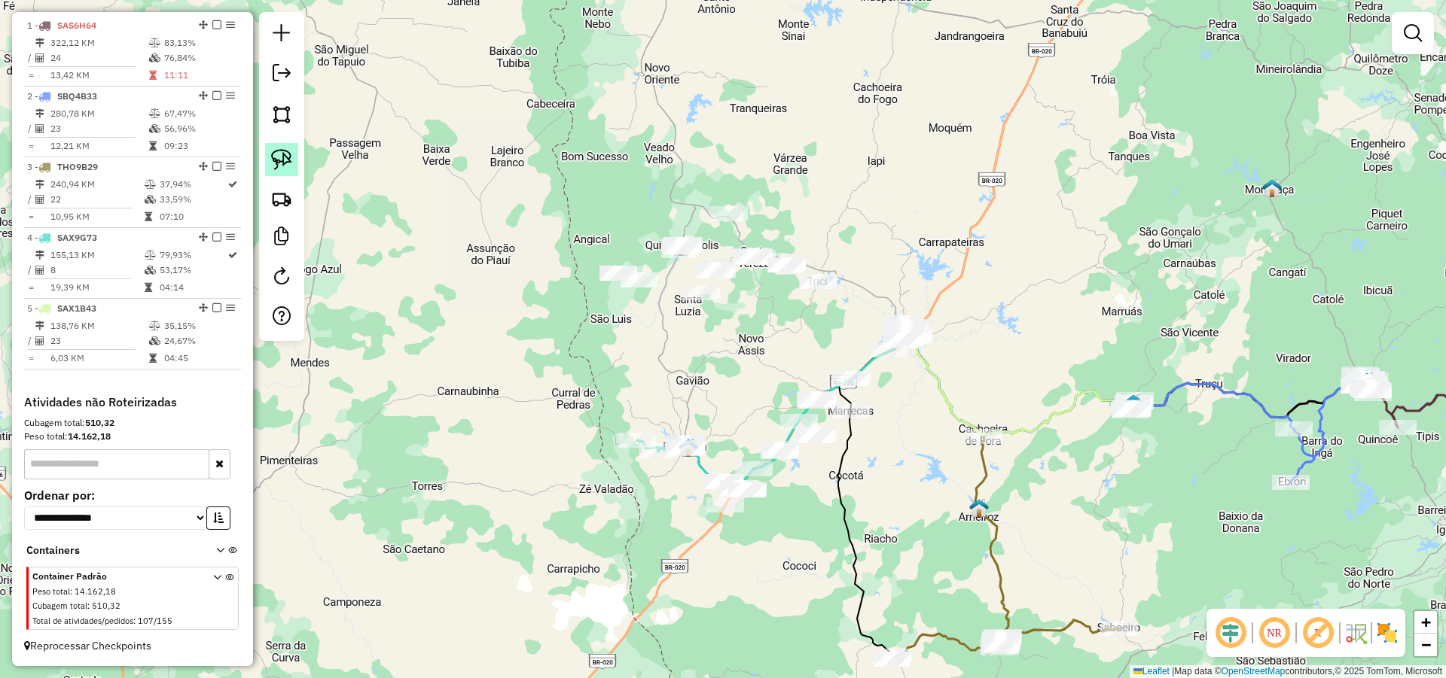
click at [279, 158] on img at bounding box center [281, 159] width 21 height 21
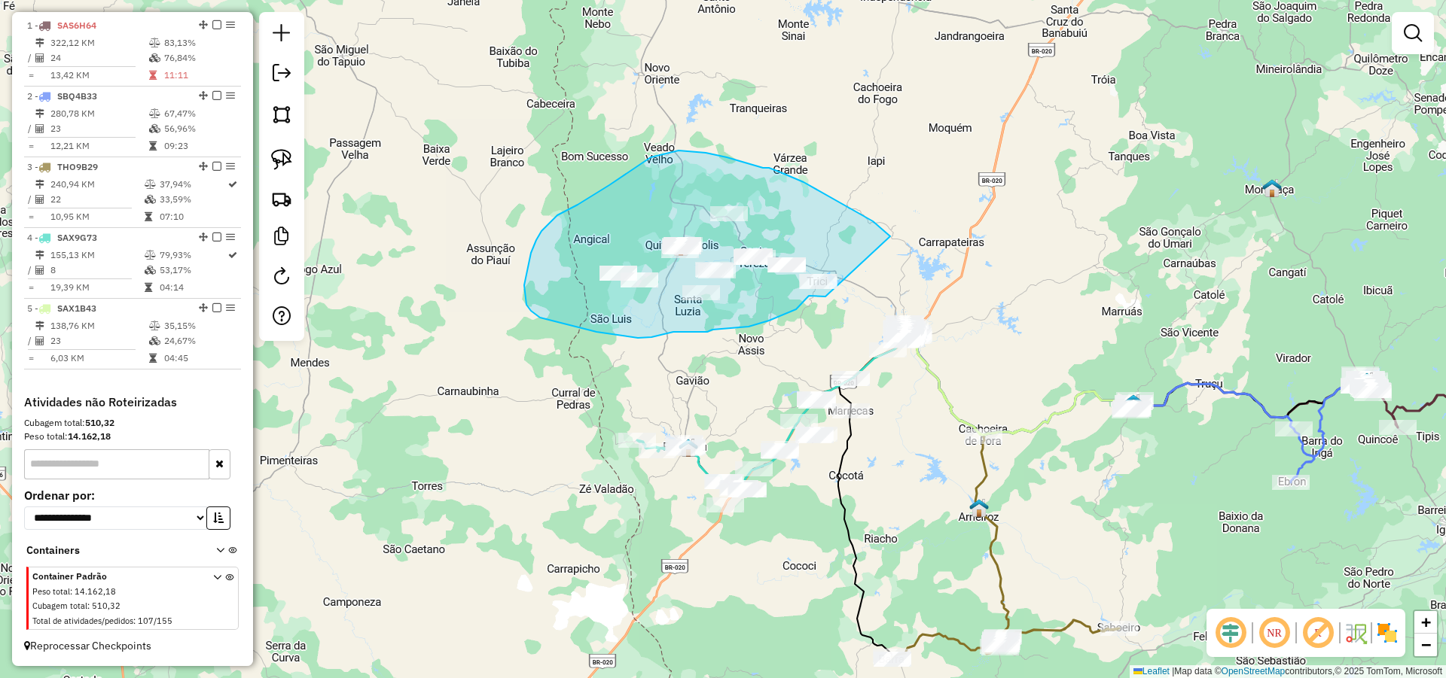
drag, startPoint x: 803, startPoint y: 182, endPoint x: 831, endPoint y: 297, distance: 117.8
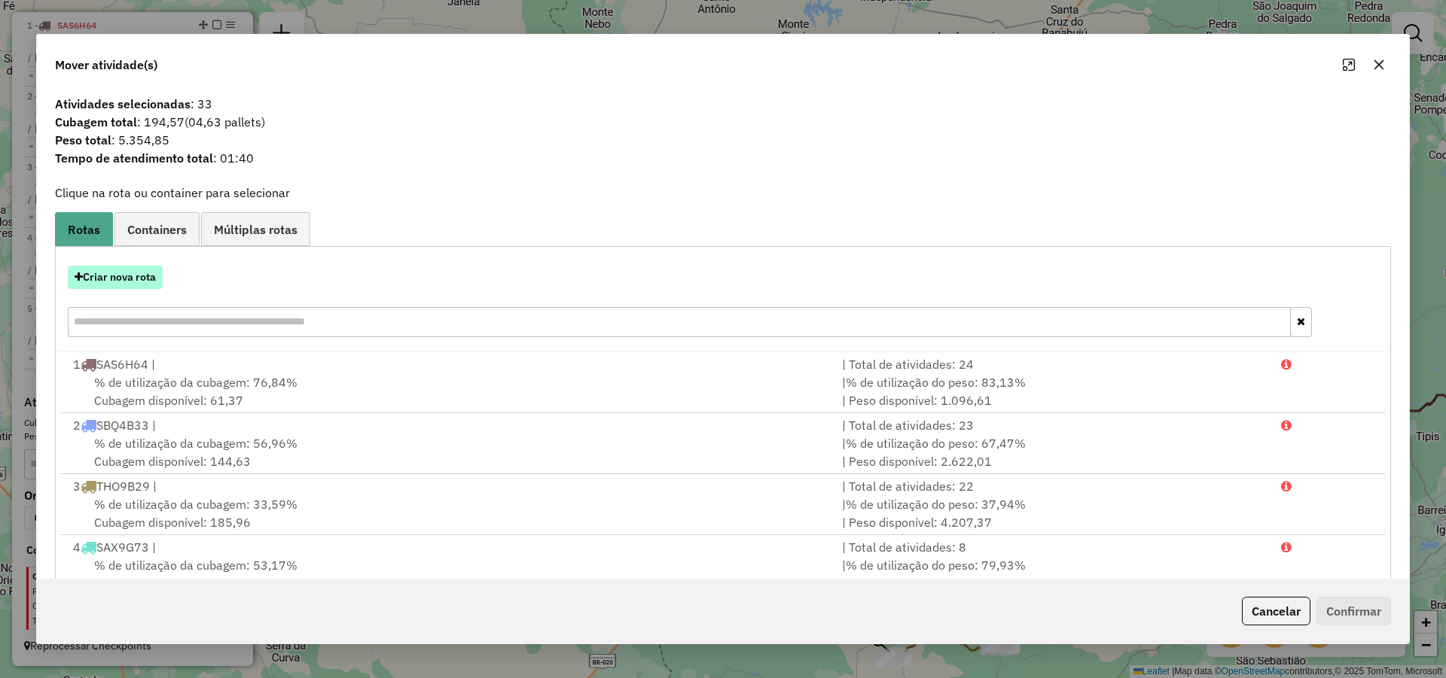
click at [144, 274] on button "Criar nova rota" at bounding box center [115, 277] width 95 height 23
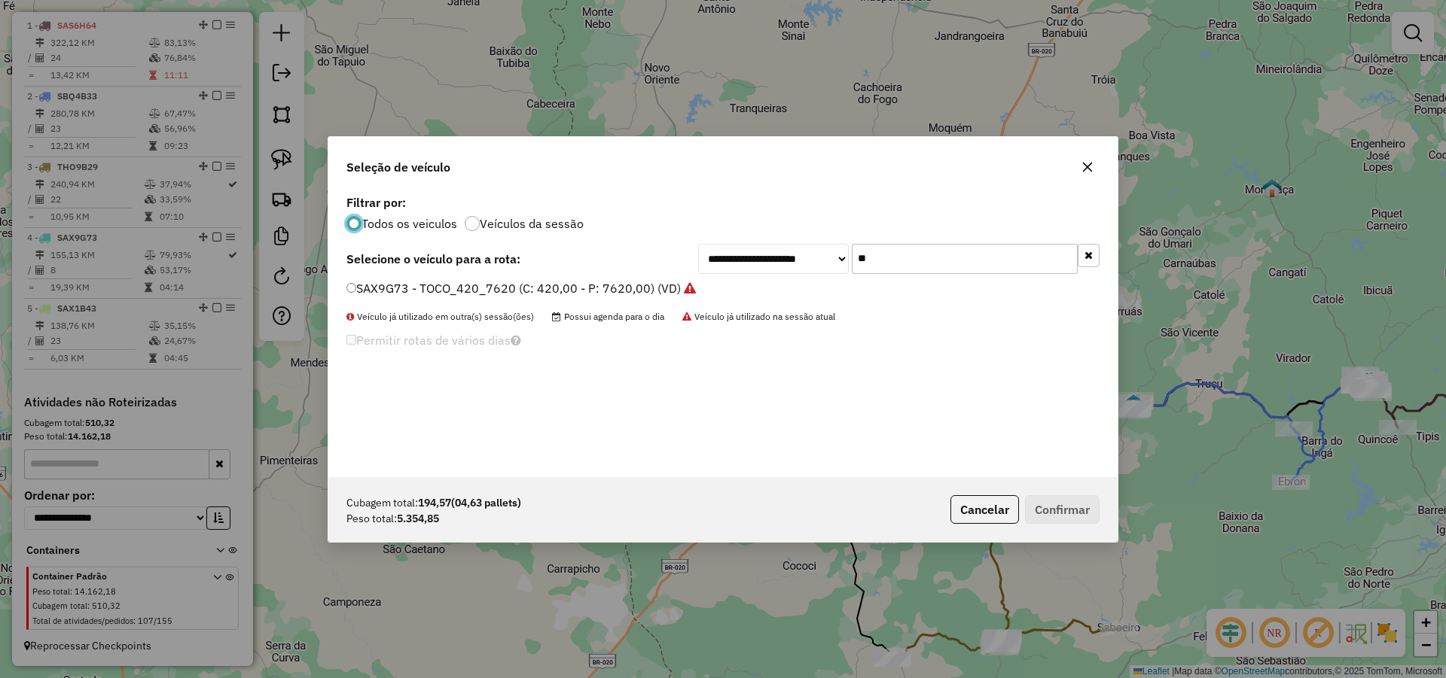
click at [943, 255] on input "**" at bounding box center [965, 259] width 226 height 30
type input "***"
click at [646, 275] on div "**********" at bounding box center [722, 334] width 789 height 286
click at [643, 284] on label "SAZ7B07 - TOCO 260 CXS 6700 KG (C: 260,00 - P: 6700,00) (VD)" at bounding box center [531, 288] width 370 height 18
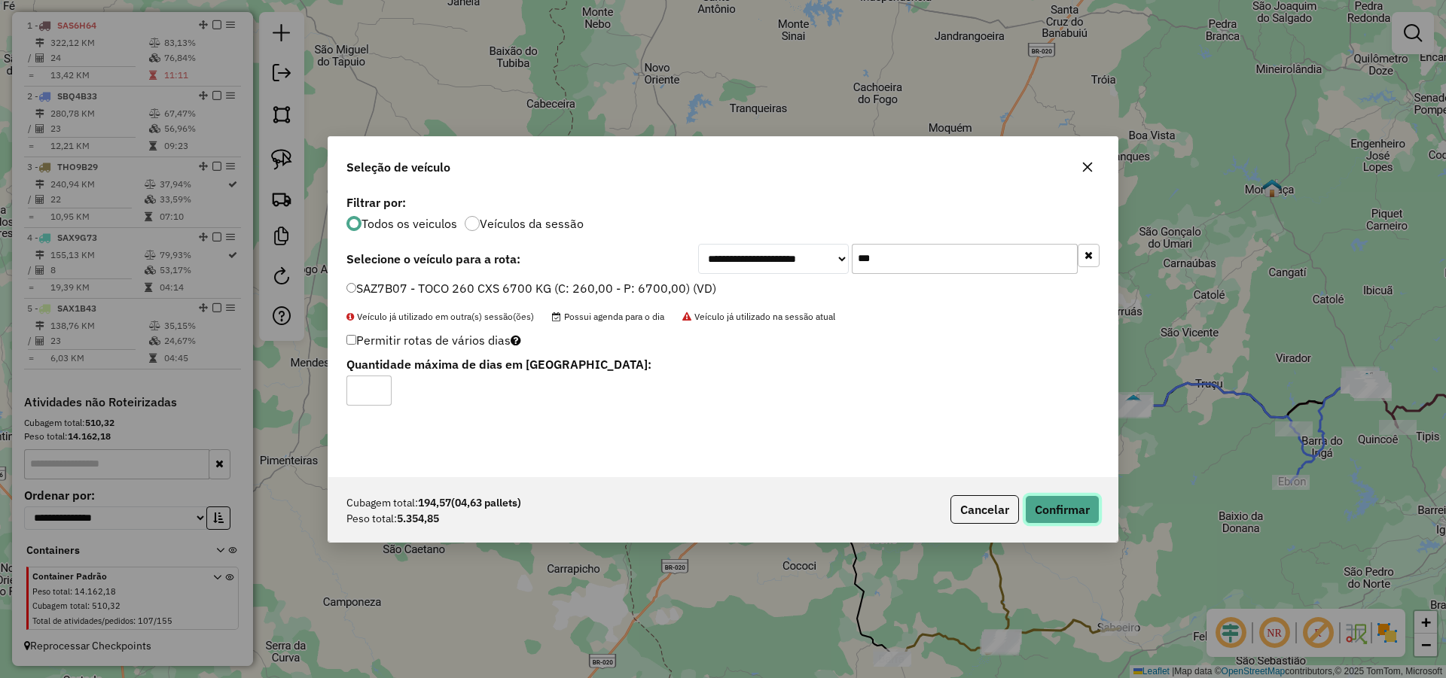
click at [1058, 511] on button "Confirmar" at bounding box center [1062, 509] width 75 height 29
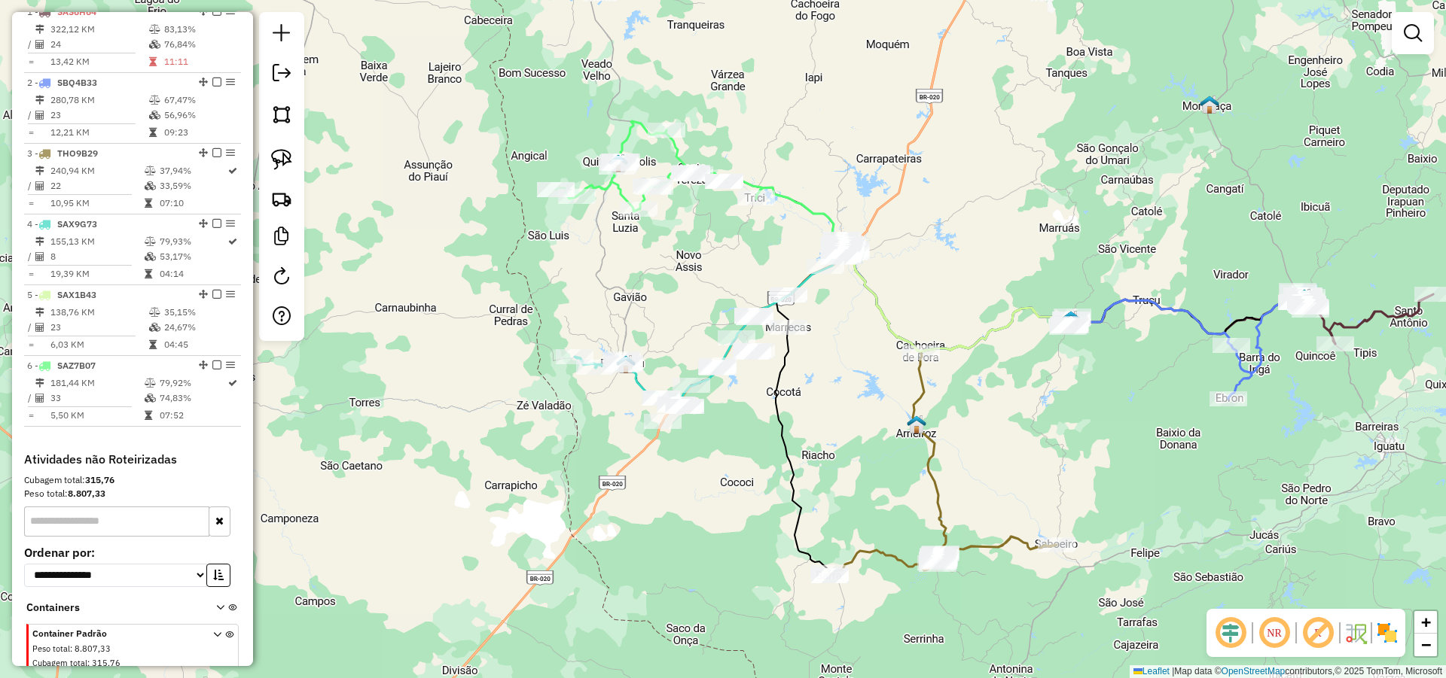
drag, startPoint x: 999, startPoint y: 320, endPoint x: 950, endPoint y: 250, distance: 85.4
click at [951, 251] on div "Janela de atendimento Grade de atendimento Capacidade Transportadoras Veículos …" at bounding box center [723, 339] width 1446 height 678
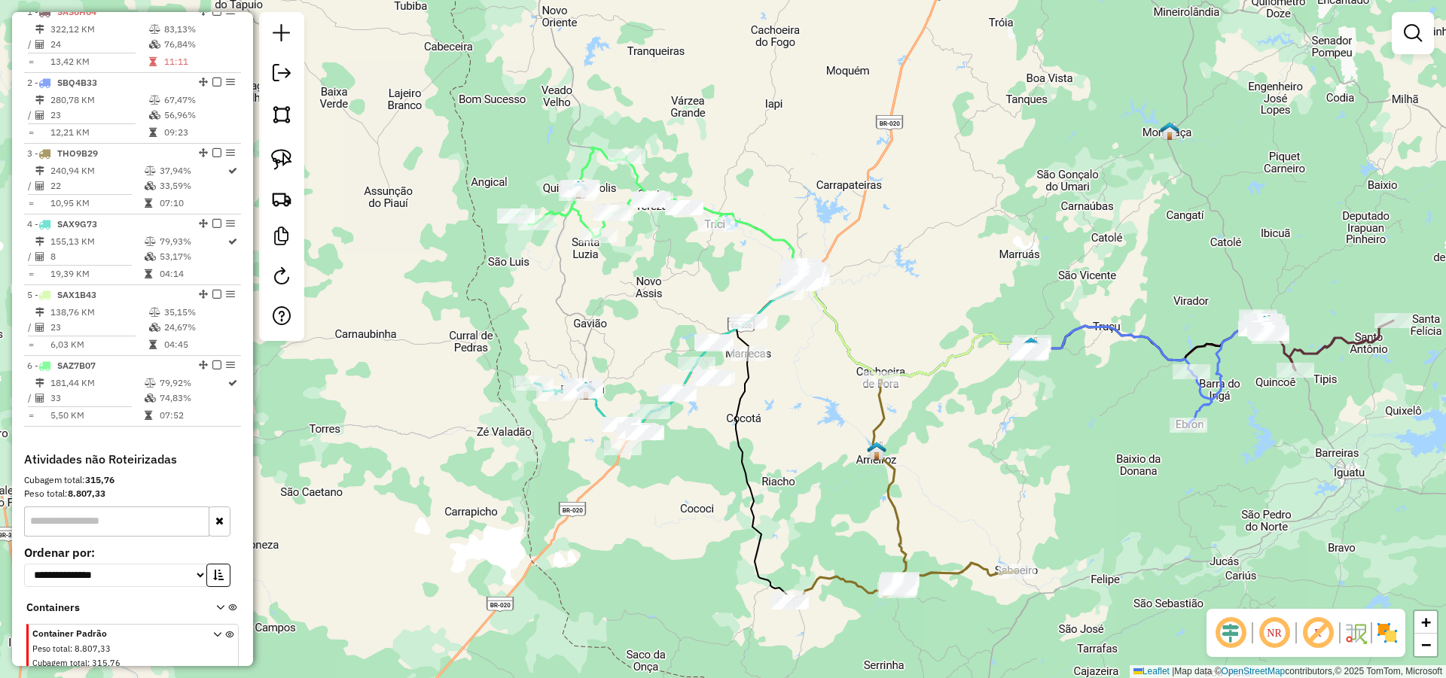
drag, startPoint x: 856, startPoint y: 367, endPoint x: 827, endPoint y: 400, distance: 44.3
click at [827, 400] on div "Janela de atendimento Grade de atendimento Capacidade Transportadoras Veículos …" at bounding box center [723, 339] width 1446 height 678
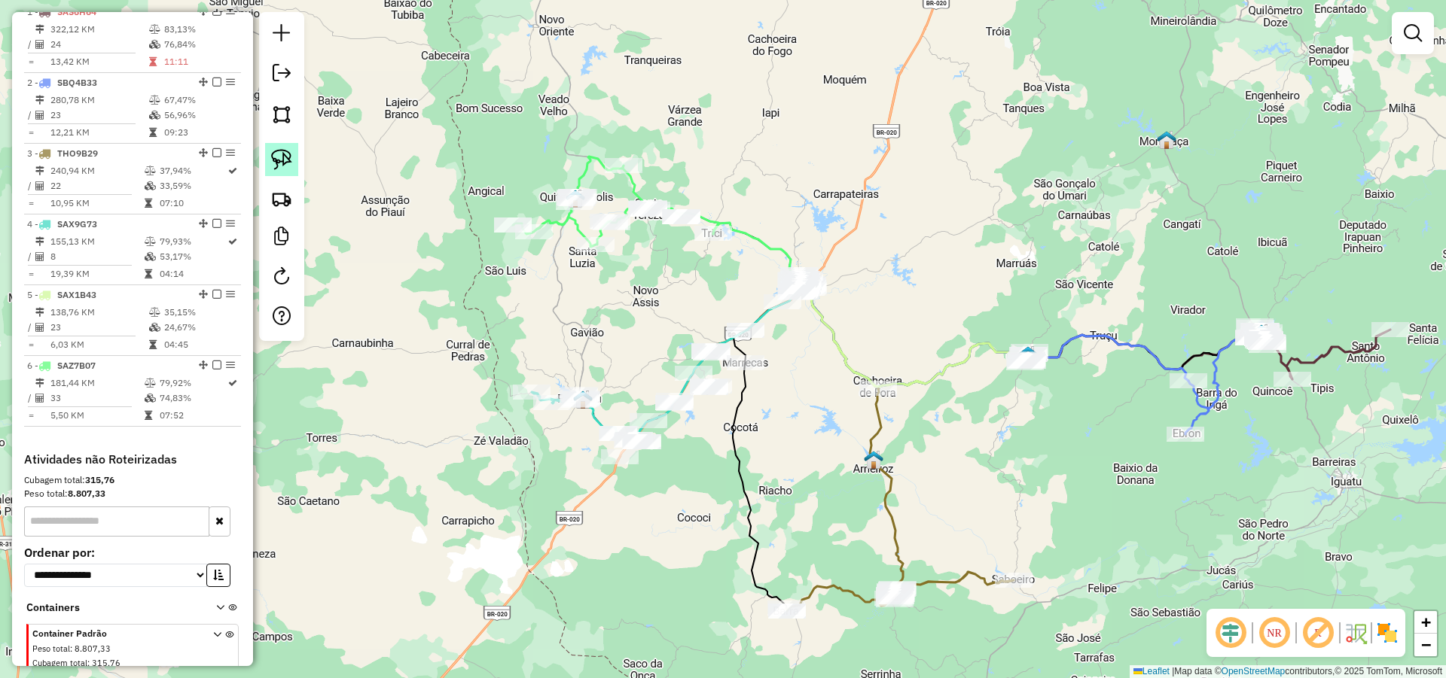
click at [279, 151] on img at bounding box center [281, 159] width 21 height 21
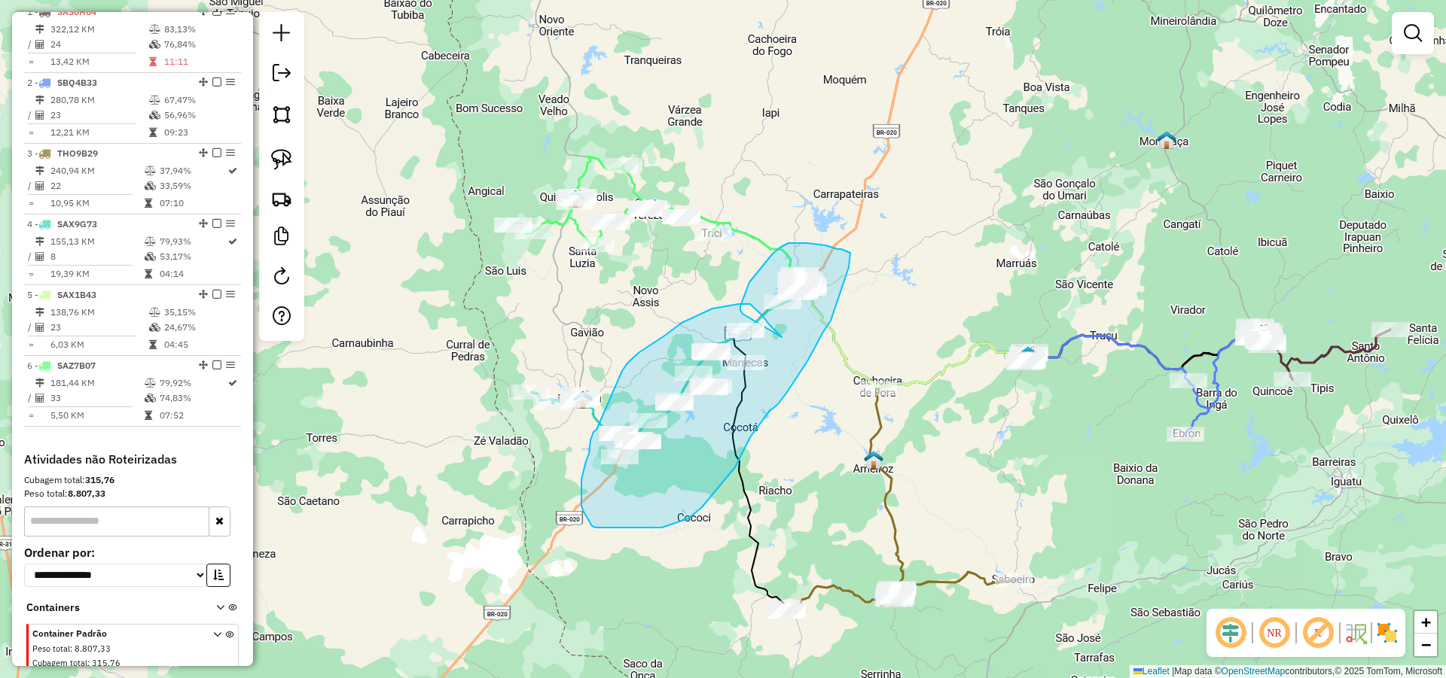
drag, startPoint x: 769, startPoint y: 325, endPoint x: 748, endPoint y: 312, distance: 24.3
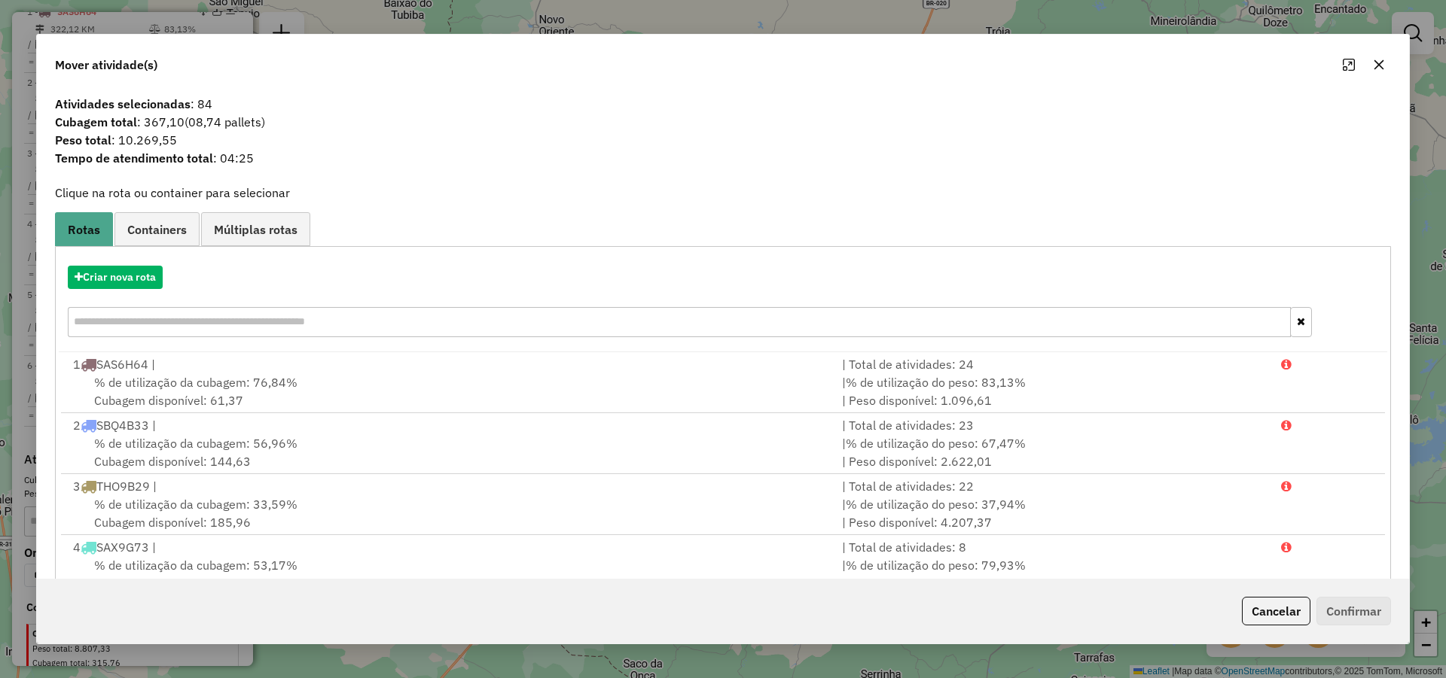
click at [1257, 607] on button "Cancelar" at bounding box center [1276, 611] width 69 height 29
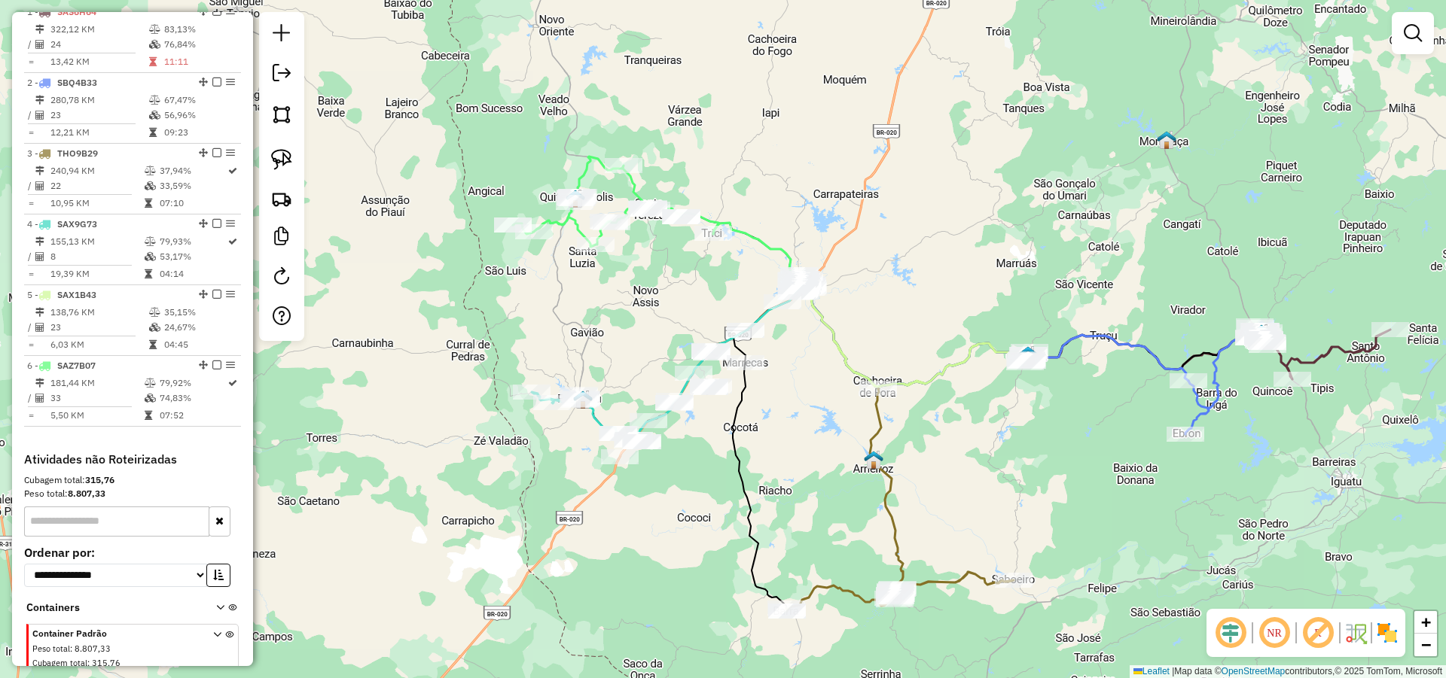
drag, startPoint x: 1007, startPoint y: 250, endPoint x: 891, endPoint y: 259, distance: 115.6
click at [1007, 249] on div "Janela de atendimento Grade de atendimento Capacidade Transportadoras Veículos …" at bounding box center [723, 339] width 1446 height 678
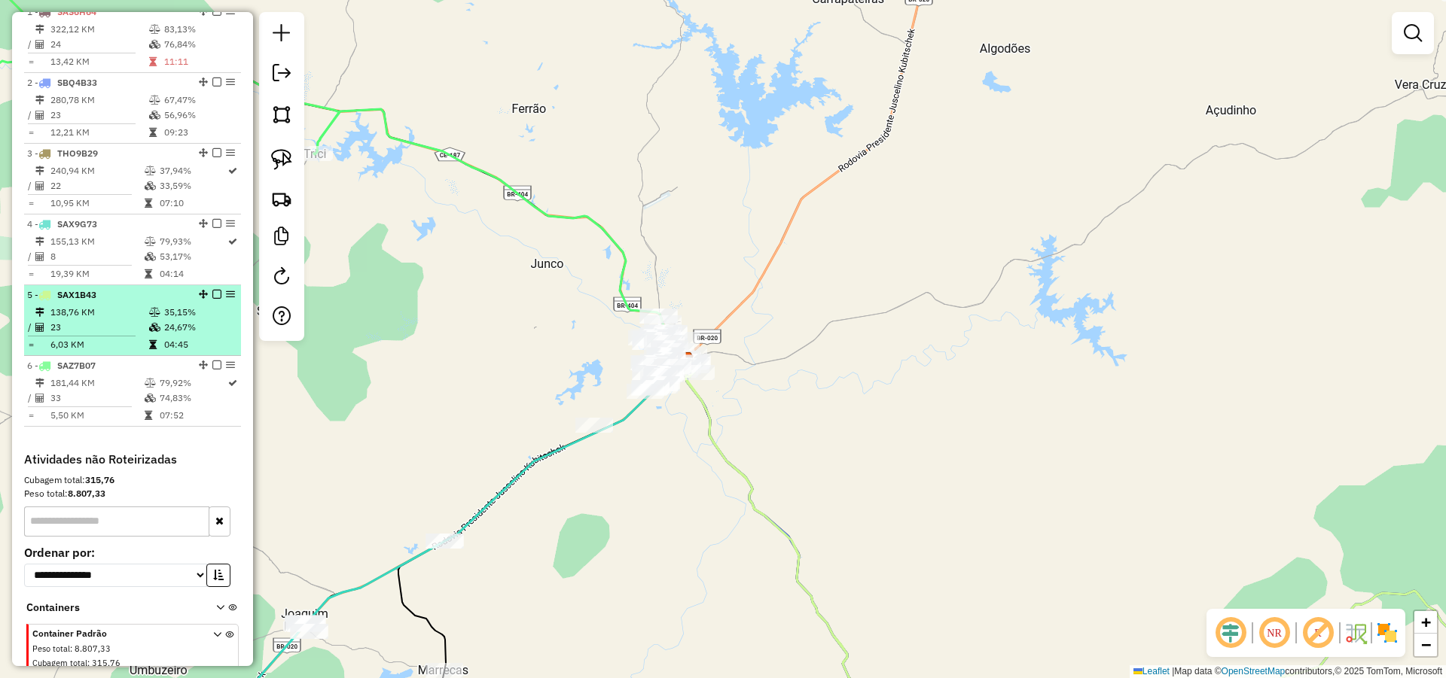
click at [215, 299] on em at bounding box center [216, 294] width 9 height 9
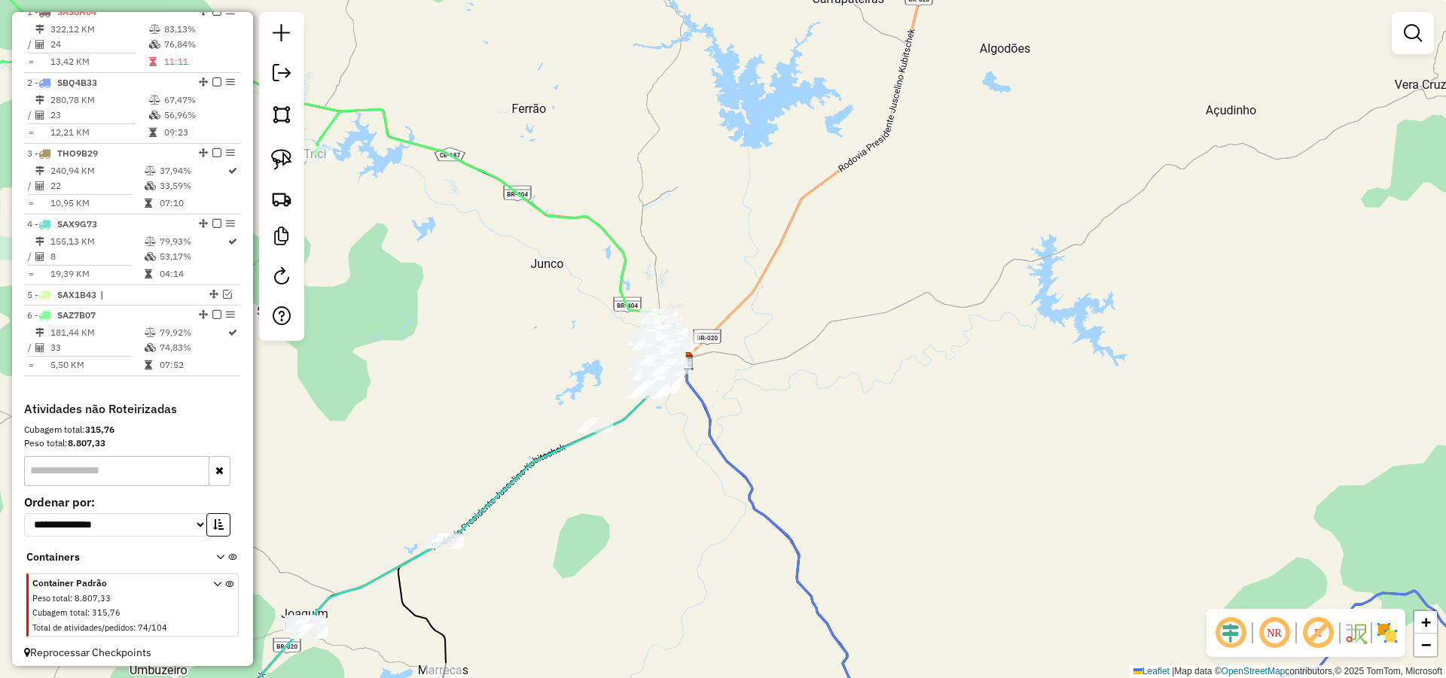
click at [282, 155] on img at bounding box center [281, 159] width 21 height 21
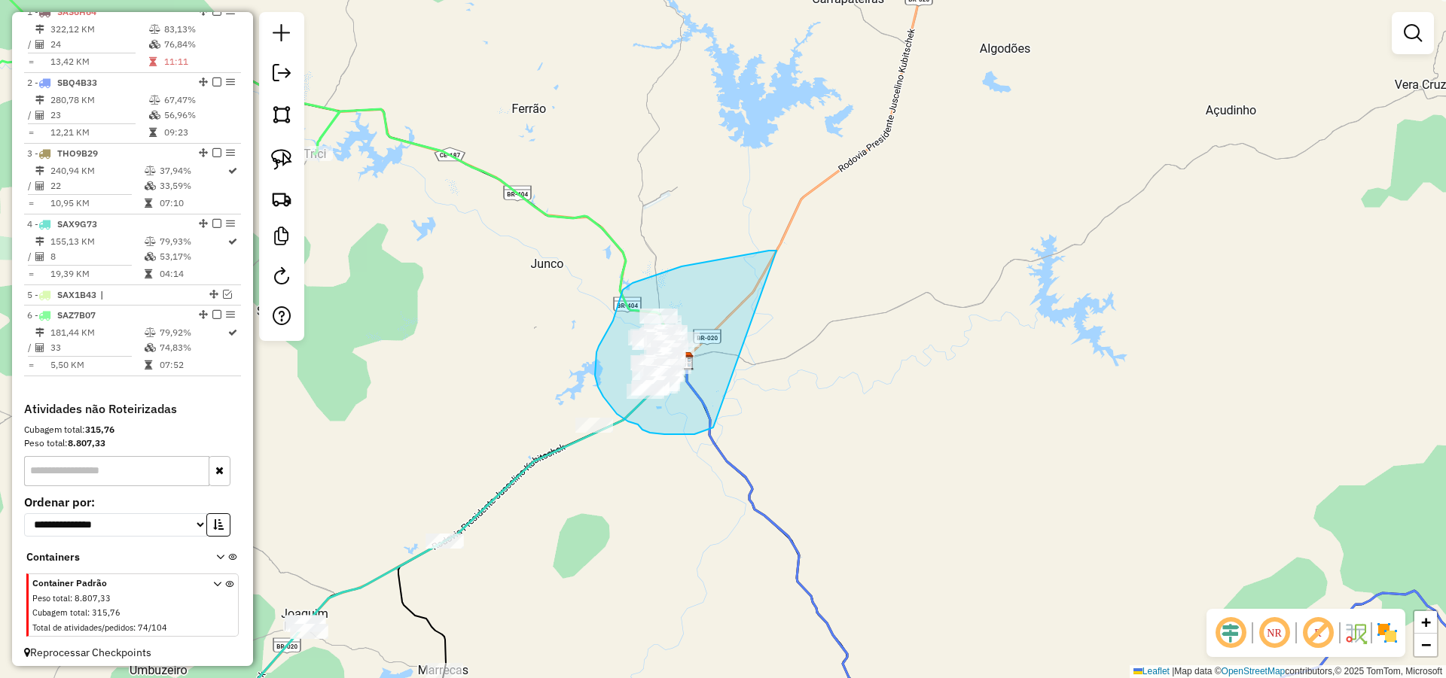
drag, startPoint x: 772, startPoint y: 251, endPoint x: 718, endPoint y: 421, distance: 178.6
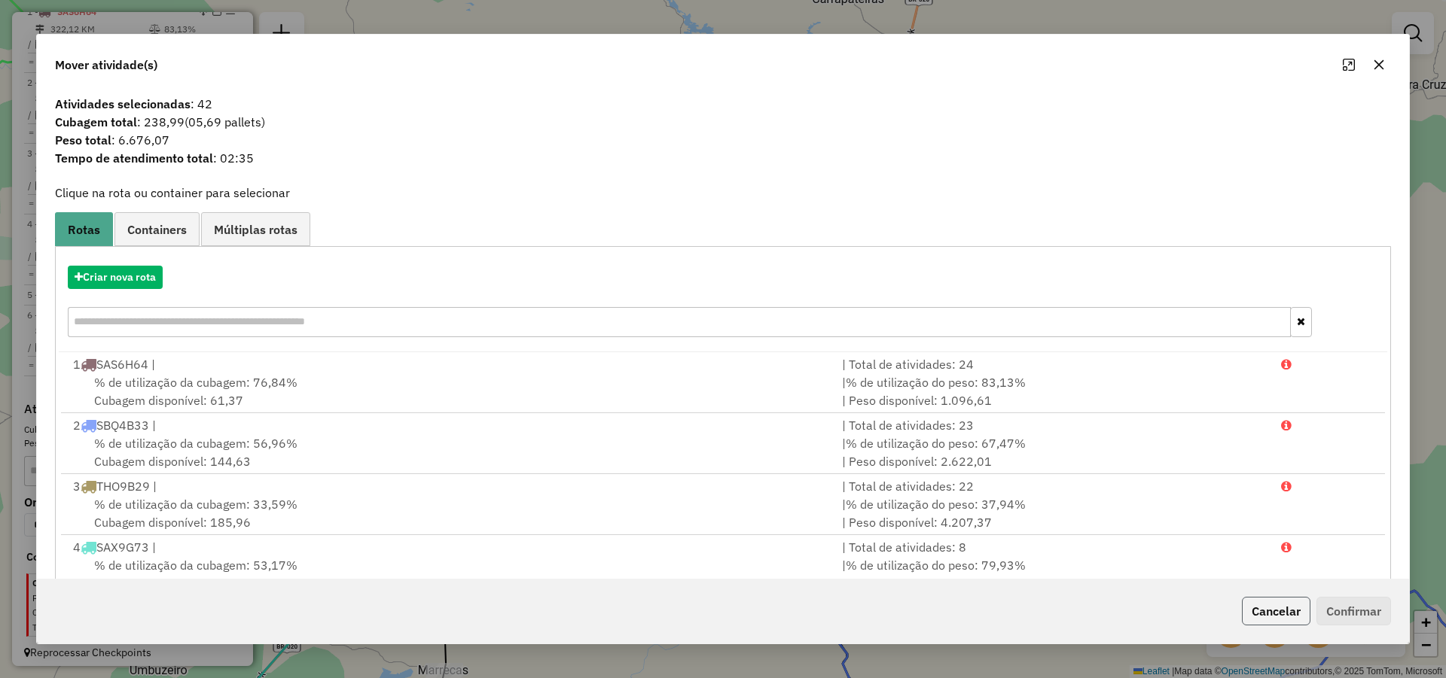
click at [1258, 605] on button "Cancelar" at bounding box center [1276, 611] width 69 height 29
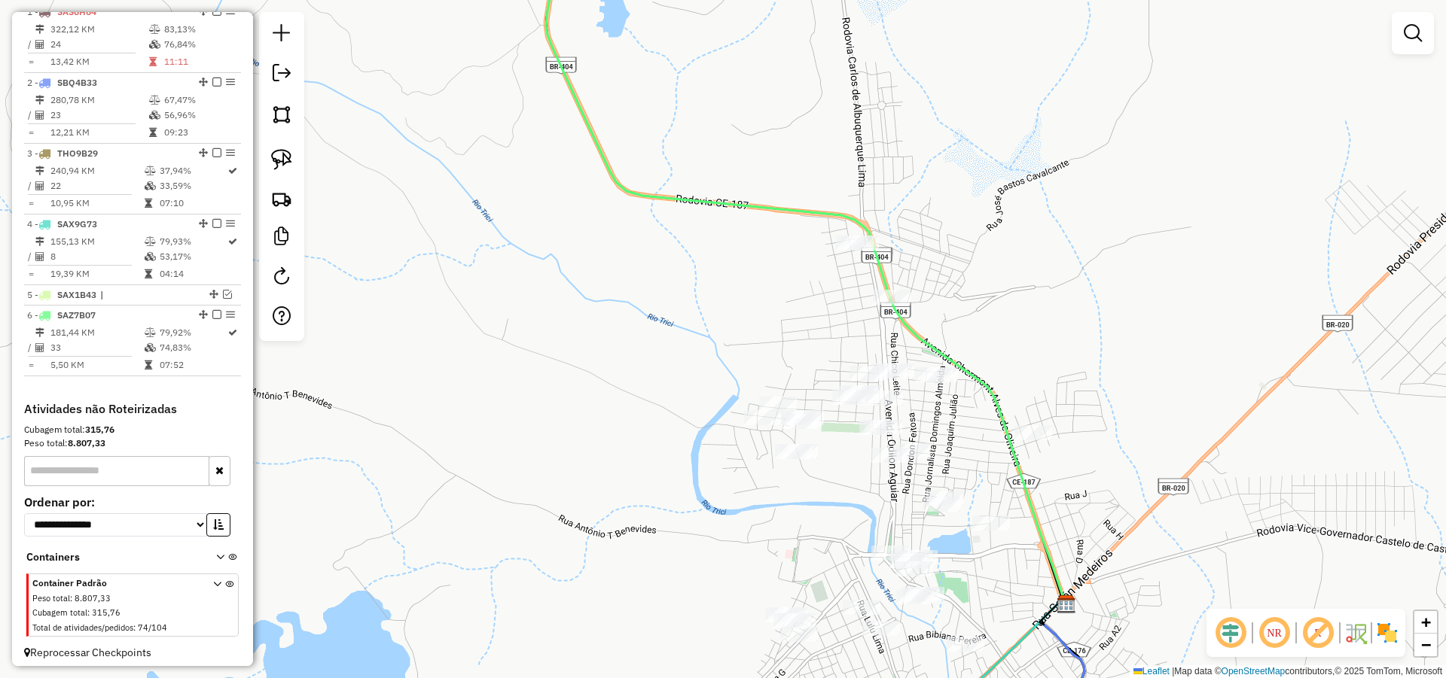
drag, startPoint x: 899, startPoint y: 343, endPoint x: 898, endPoint y: 308, distance: 34.7
click at [898, 308] on div "Janela de atendimento Grade de atendimento Capacidade Transportadoras Veículos …" at bounding box center [723, 339] width 1446 height 678
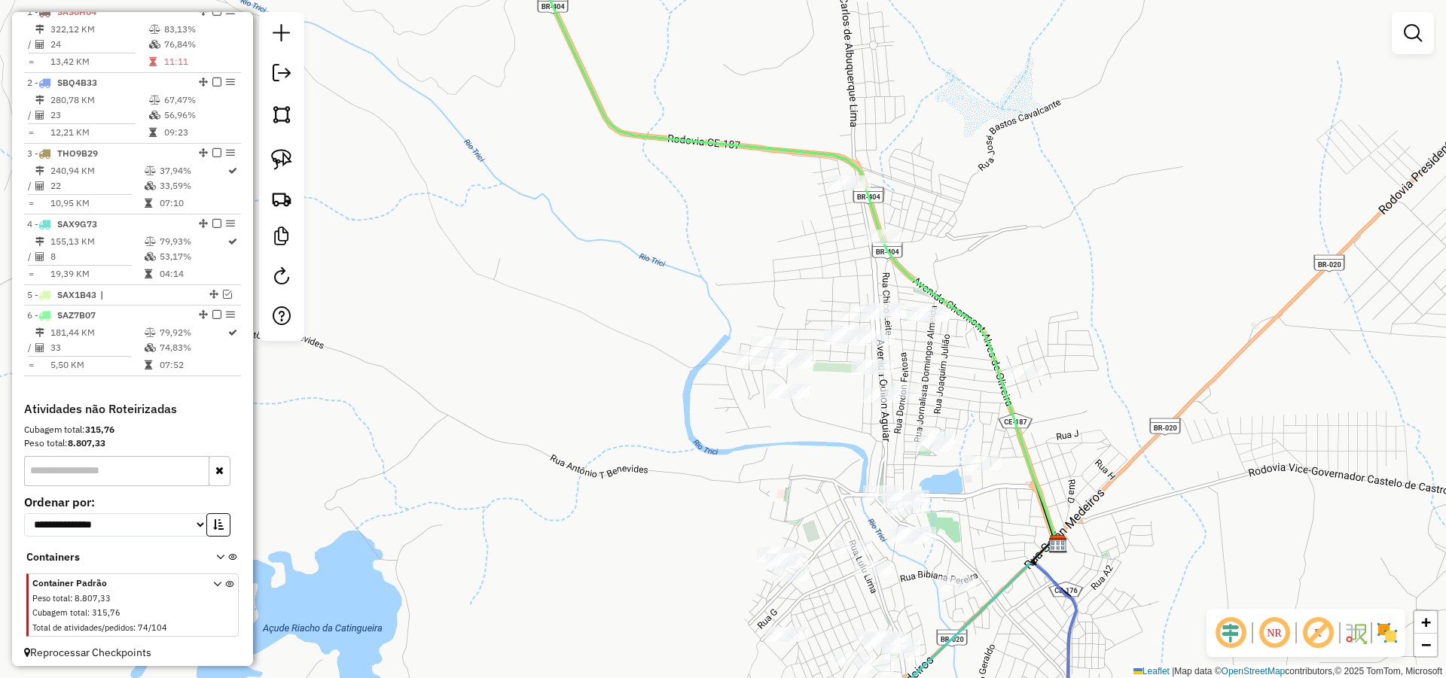
drag, startPoint x: 1018, startPoint y: 330, endPoint x: 1012, endPoint y: 302, distance: 28.5
click at [1012, 302] on div "Janela de atendimento Grade de atendimento Capacidade Transportadoras Veículos …" at bounding box center [723, 339] width 1446 height 678
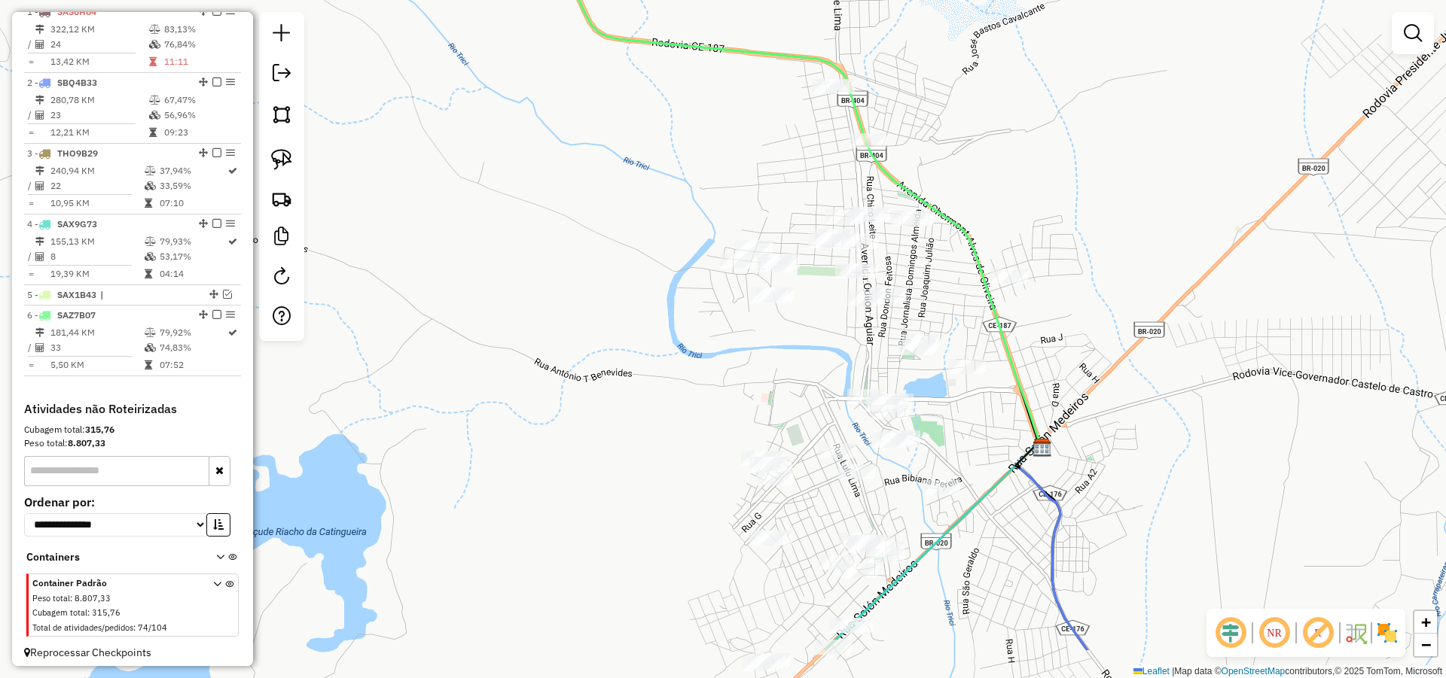
drag, startPoint x: 969, startPoint y: 283, endPoint x: 955, endPoint y: 192, distance: 92.2
click at [955, 192] on div "Janela de atendimento Grade de atendimento Capacidade Transportadoras Veículos …" at bounding box center [723, 339] width 1446 height 678
drag, startPoint x: 956, startPoint y: 165, endPoint x: 922, endPoint y: 159, distance: 35.2
click at [956, 158] on div "Janela de atendimento Grade de atendimento Capacidade Transportadoras Veículos …" at bounding box center [723, 339] width 1446 height 678
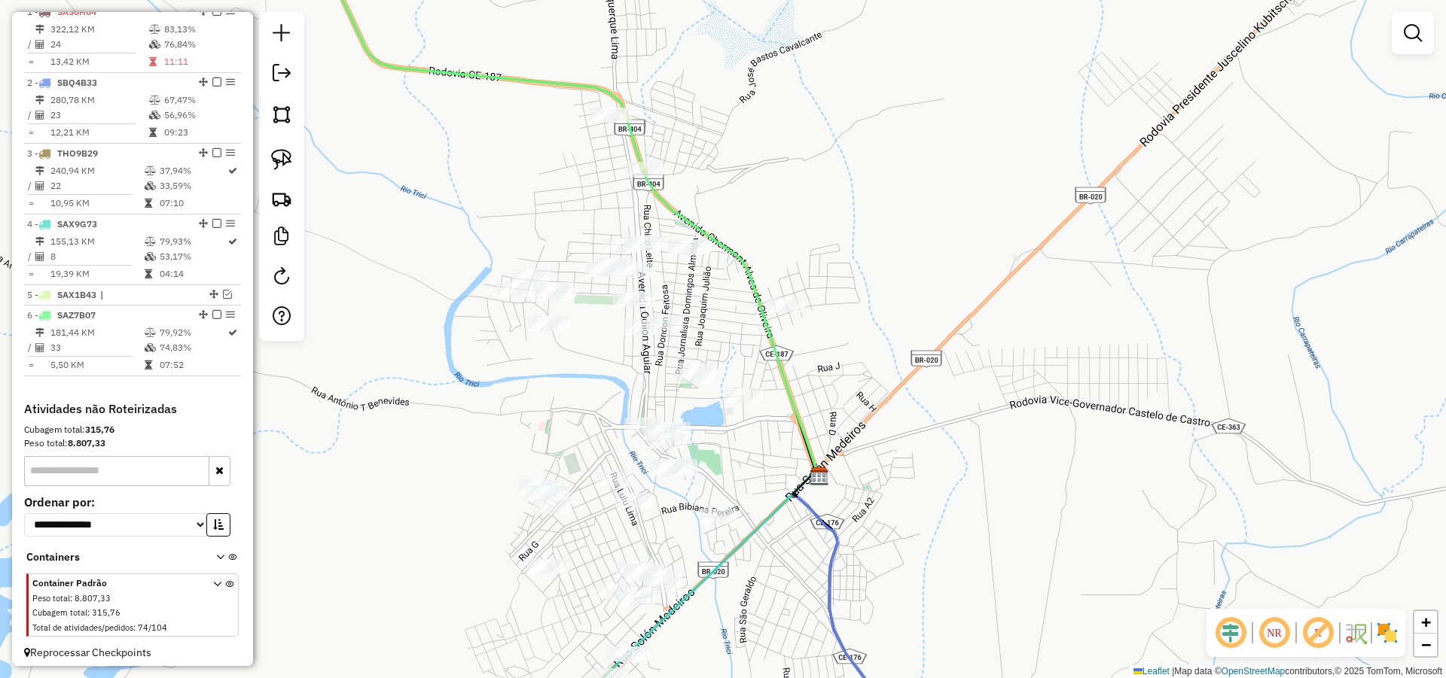
click at [285, 153] on img at bounding box center [281, 159] width 21 height 21
drag, startPoint x: 678, startPoint y: 78, endPoint x: 584, endPoint y: 140, distance: 112.6
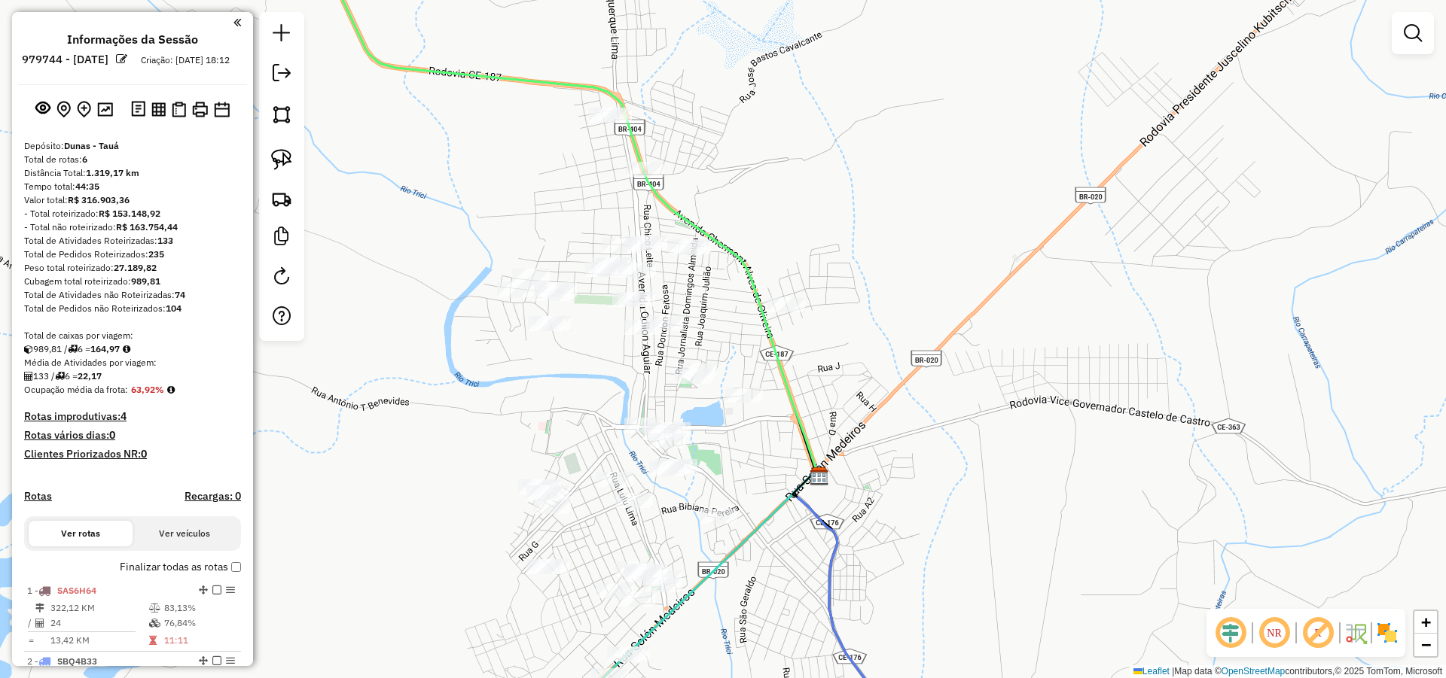
scroll to position [579, 0]
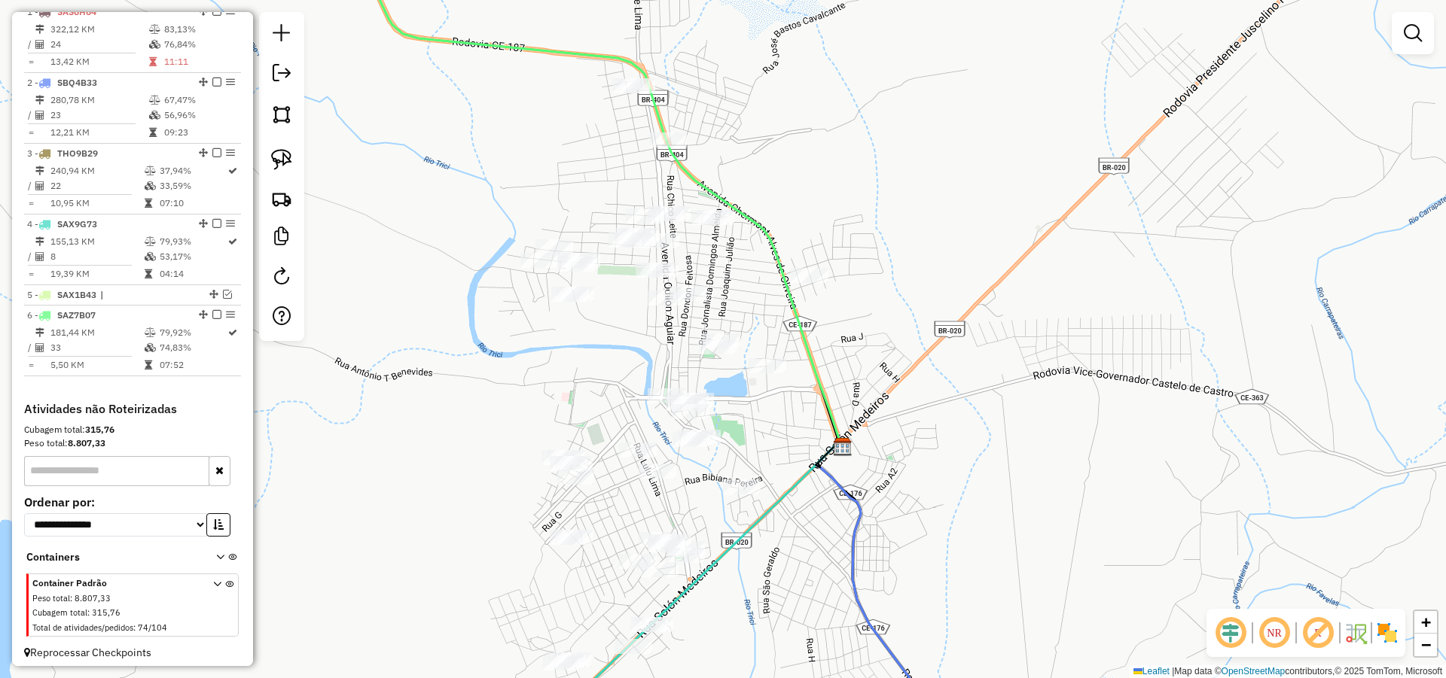
drag, startPoint x: 821, startPoint y: 500, endPoint x: 838, endPoint y: 478, distance: 27.4
click at [838, 478] on icon at bounding box center [876, 580] width 123 height 274
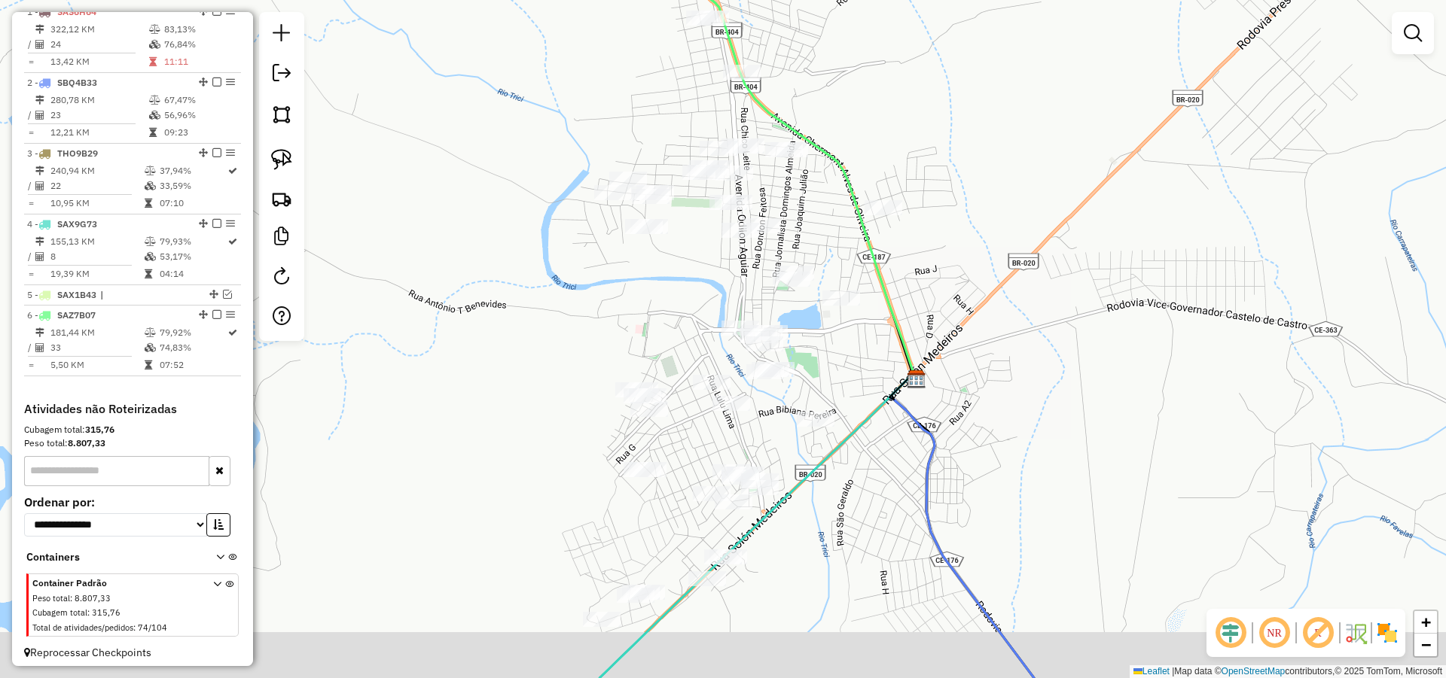
drag, startPoint x: 910, startPoint y: 414, endPoint x: 957, endPoint y: 362, distance: 69.8
click at [957, 362] on div "Janela de atendimento Grade de atendimento Capacidade Transportadoras Veículos …" at bounding box center [723, 339] width 1446 height 678
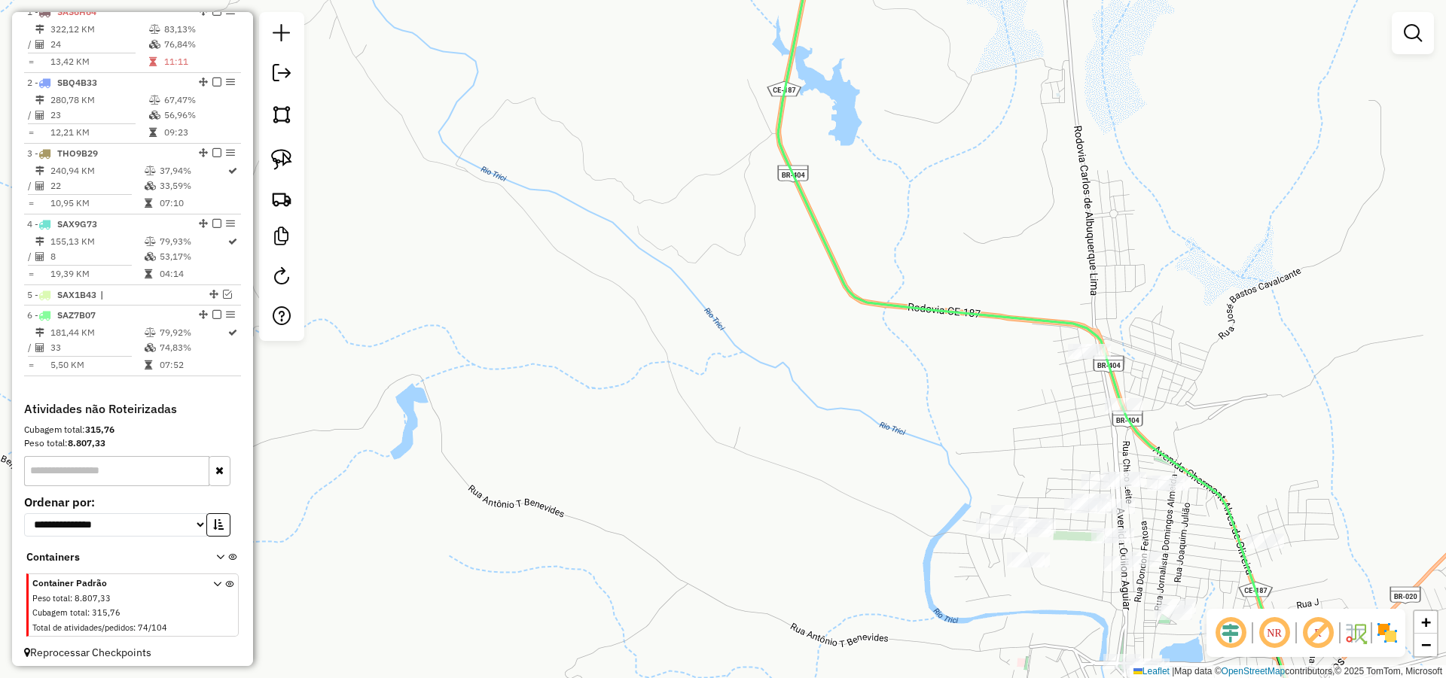
drag, startPoint x: 963, startPoint y: 296, endPoint x: 783, endPoint y: 247, distance: 186.5
click at [783, 247] on div "Janela de atendimento Grade de atendimento Capacidade Transportadoras Veículos …" at bounding box center [723, 339] width 1446 height 678
click at [291, 153] on img at bounding box center [281, 159] width 21 height 21
drag, startPoint x: 1125, startPoint y: 300, endPoint x: 1138, endPoint y: 358, distance: 60.3
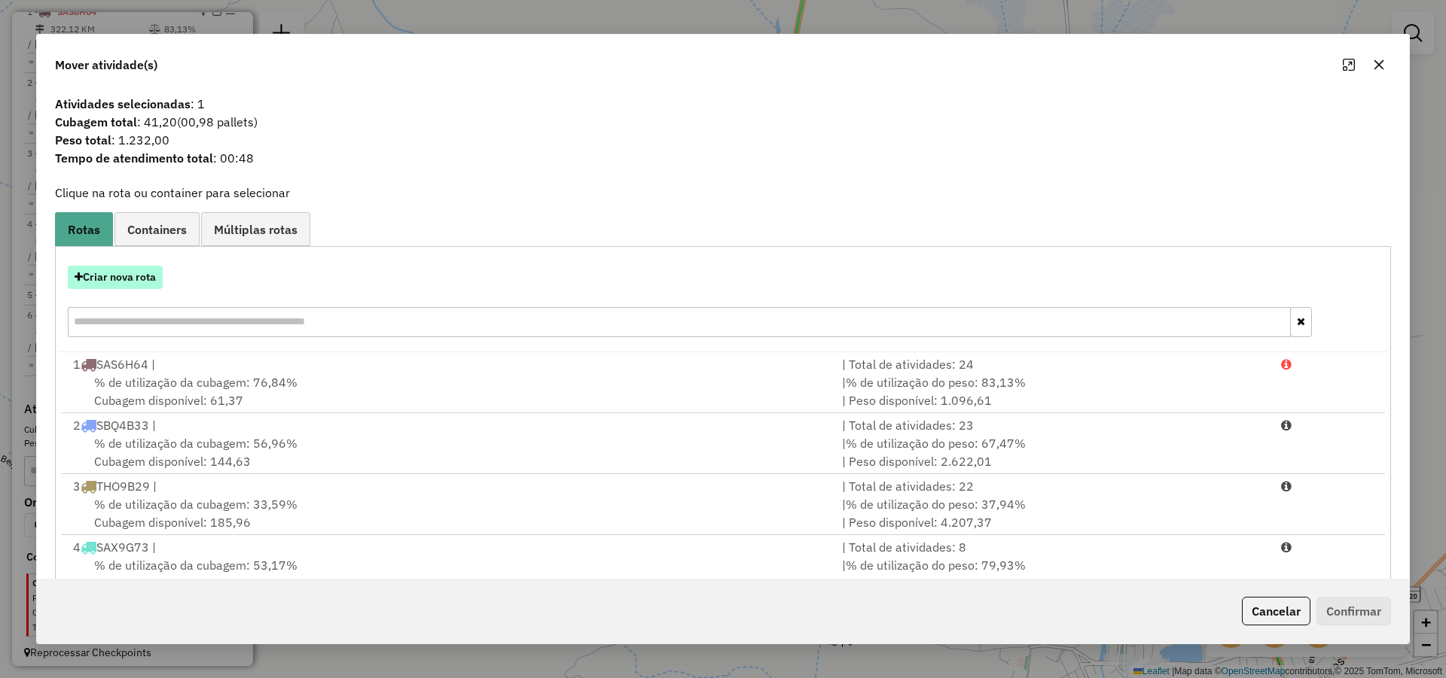
click at [105, 269] on button "Criar nova rota" at bounding box center [115, 277] width 95 height 23
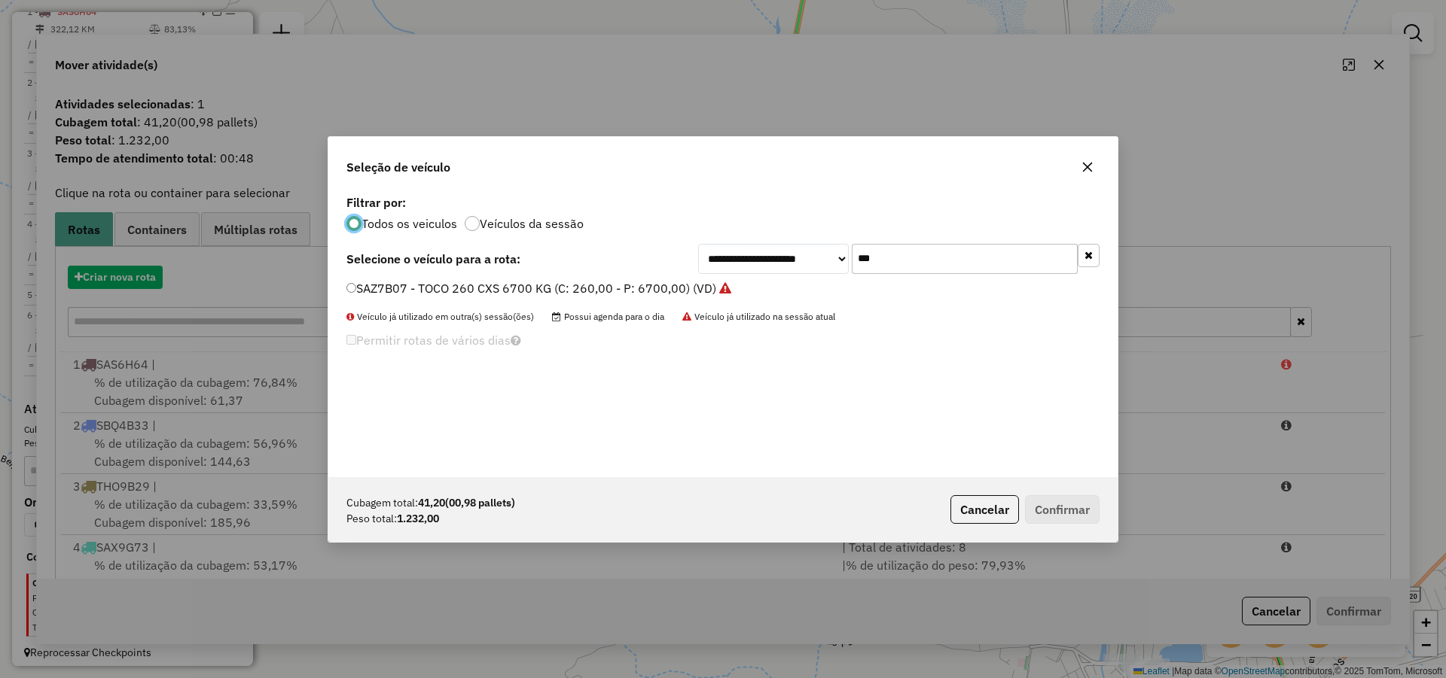
scroll to position [8, 5]
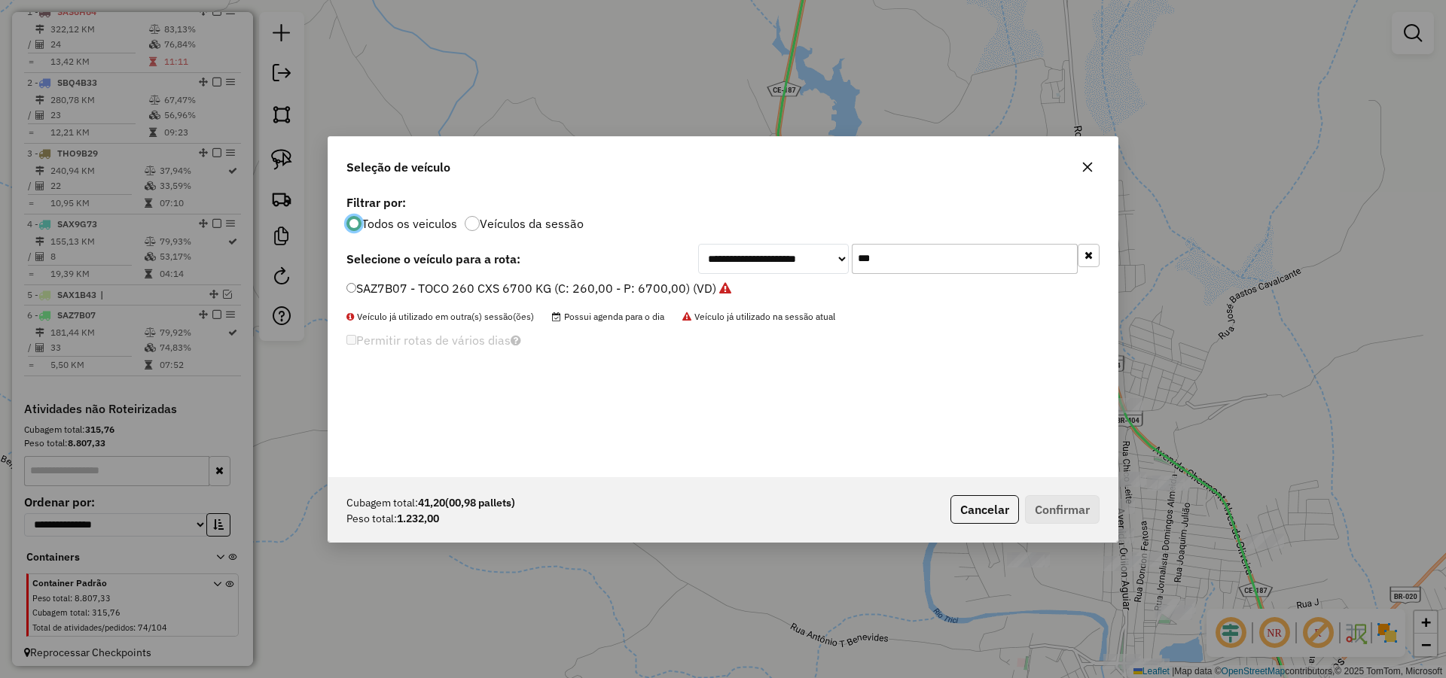
click at [911, 254] on input "***" at bounding box center [965, 259] width 226 height 30
type input "***"
click at [611, 281] on label "SBA9H93 - TRUCK_336_6630 (C: 336,00 - P: 6630,00) (VD)" at bounding box center [517, 288] width 342 height 18
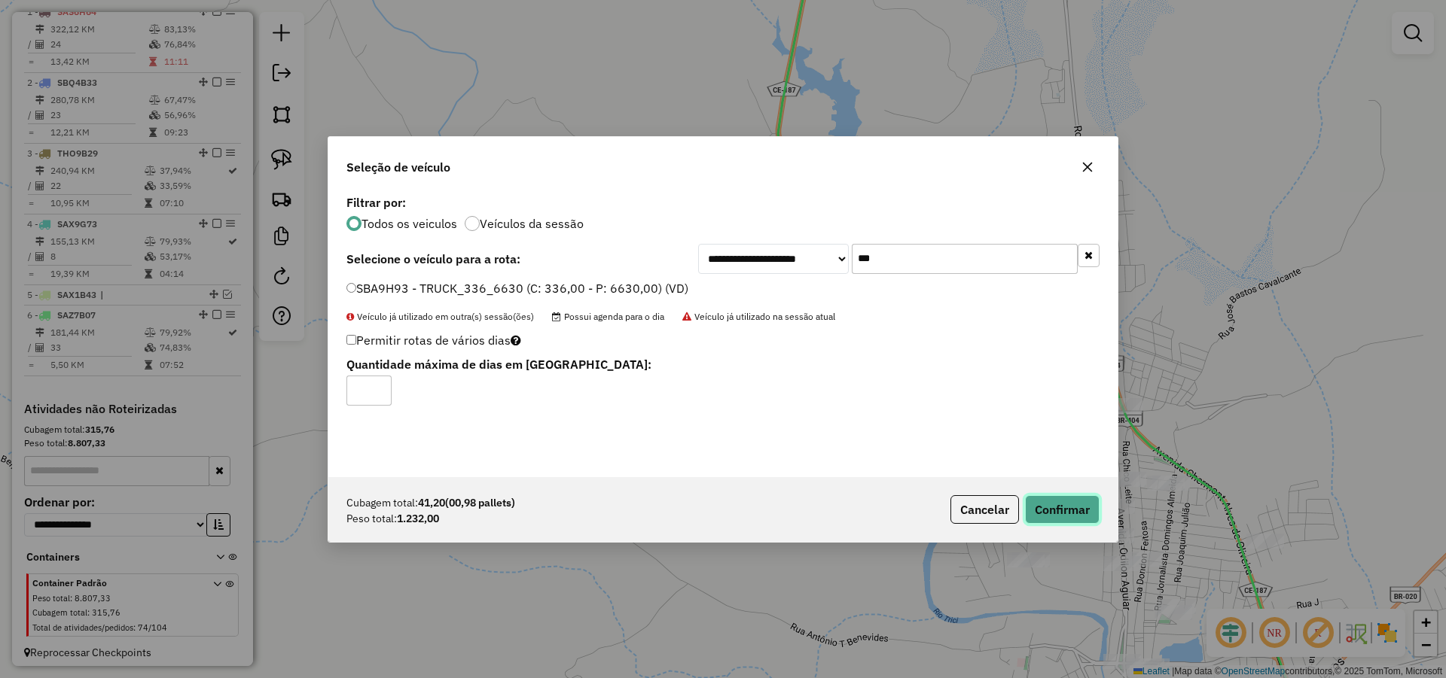
click at [1080, 510] on button "Confirmar" at bounding box center [1062, 509] width 75 height 29
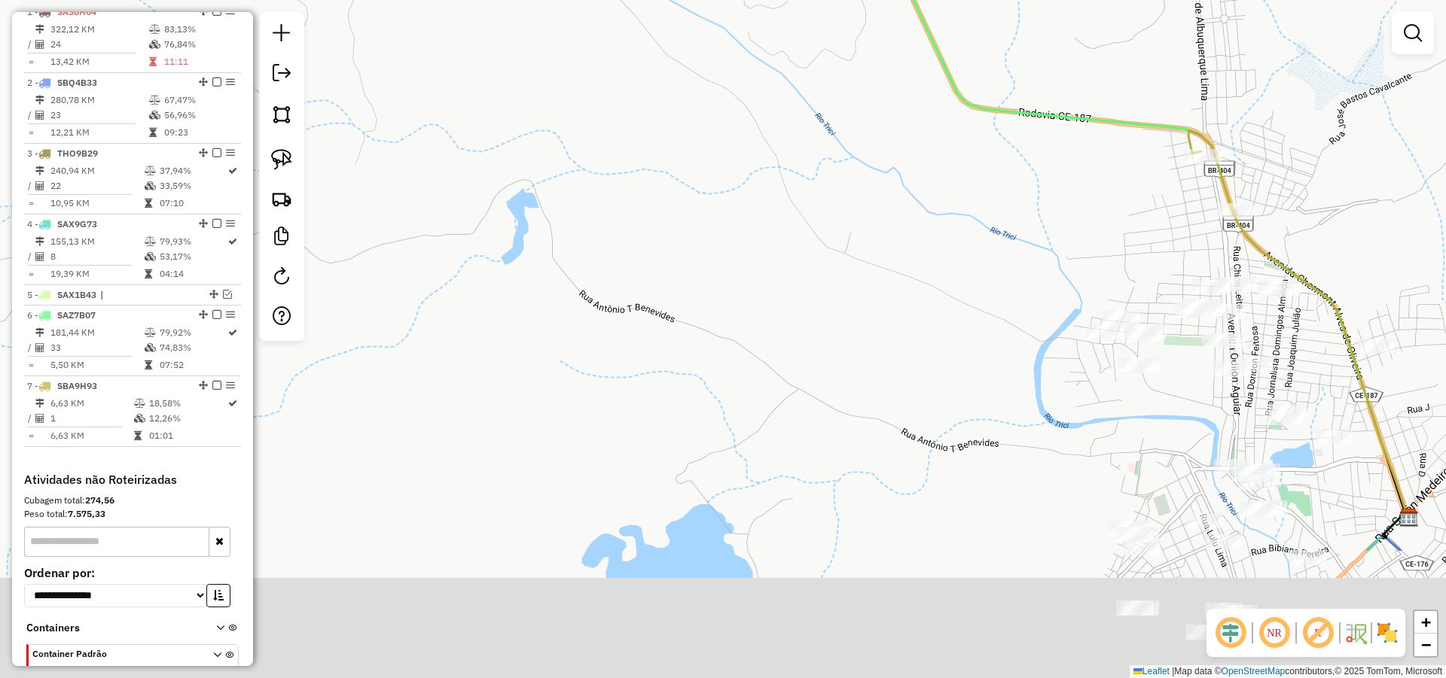
drag, startPoint x: 948, startPoint y: 471, endPoint x: 1012, endPoint y: 321, distance: 162.9
click at [1013, 325] on div "Janela de atendimento Grade de atendimento Capacidade Transportadoras Veículos …" at bounding box center [723, 339] width 1446 height 678
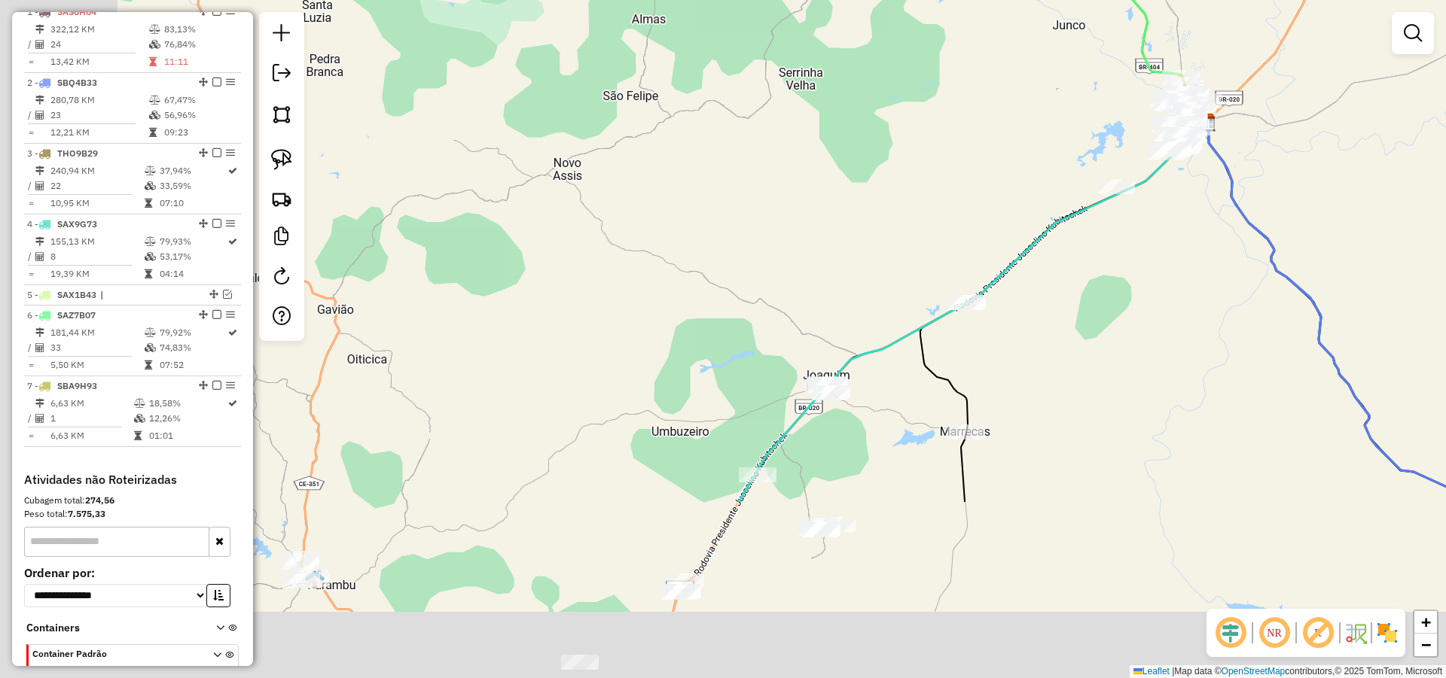
drag, startPoint x: 1011, startPoint y: 427, endPoint x: 1116, endPoint y: 286, distance: 175.4
click at [1115, 287] on div "Janela de atendimento Grade de atendimento Capacidade Transportadoras Veículos …" at bounding box center [723, 339] width 1446 height 678
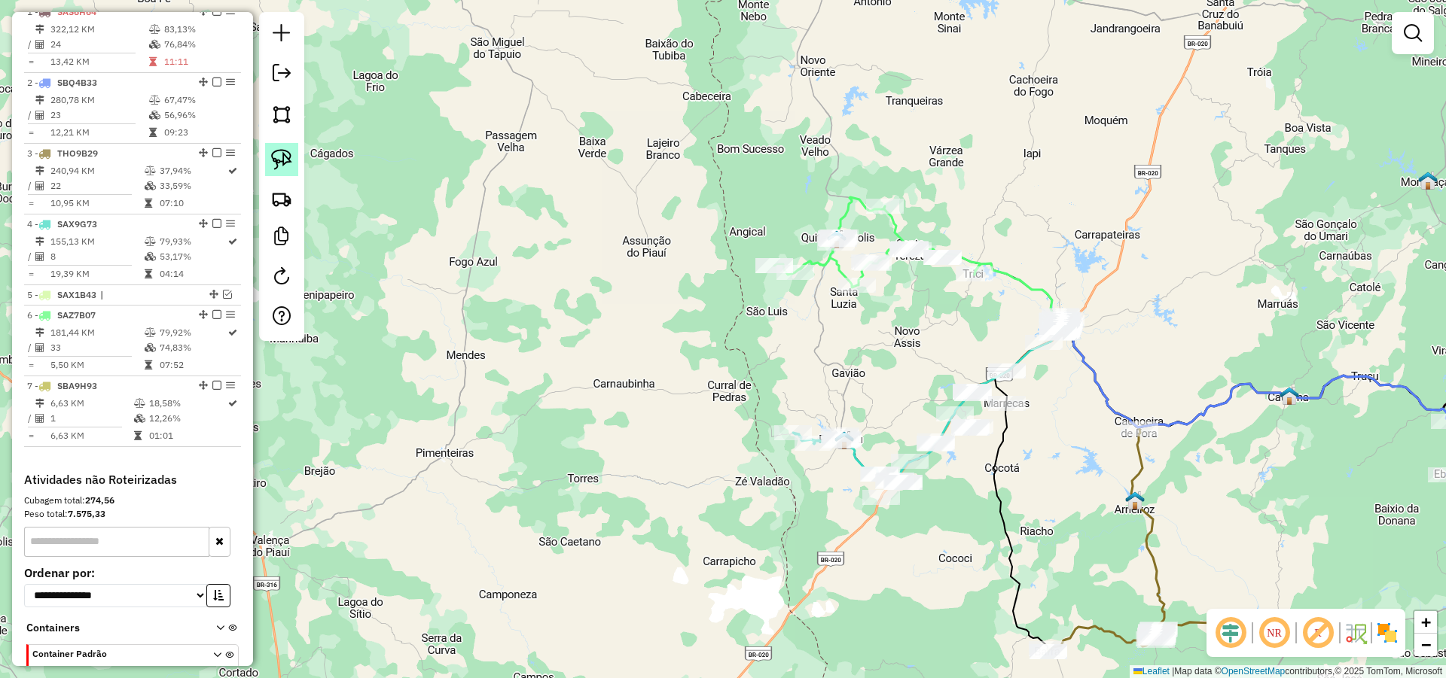
click at [282, 158] on img at bounding box center [281, 159] width 21 height 21
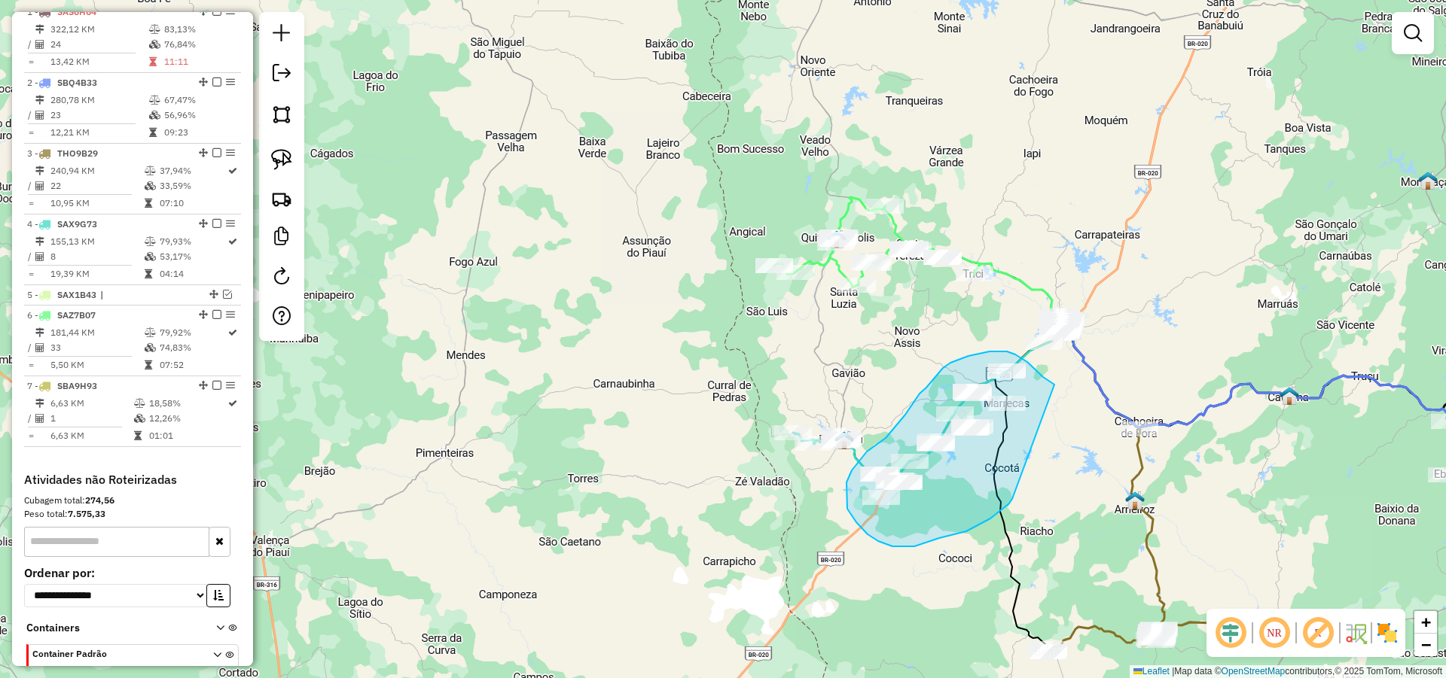
drag, startPoint x: 1054, startPoint y: 385, endPoint x: 1013, endPoint y: 496, distance: 118.9
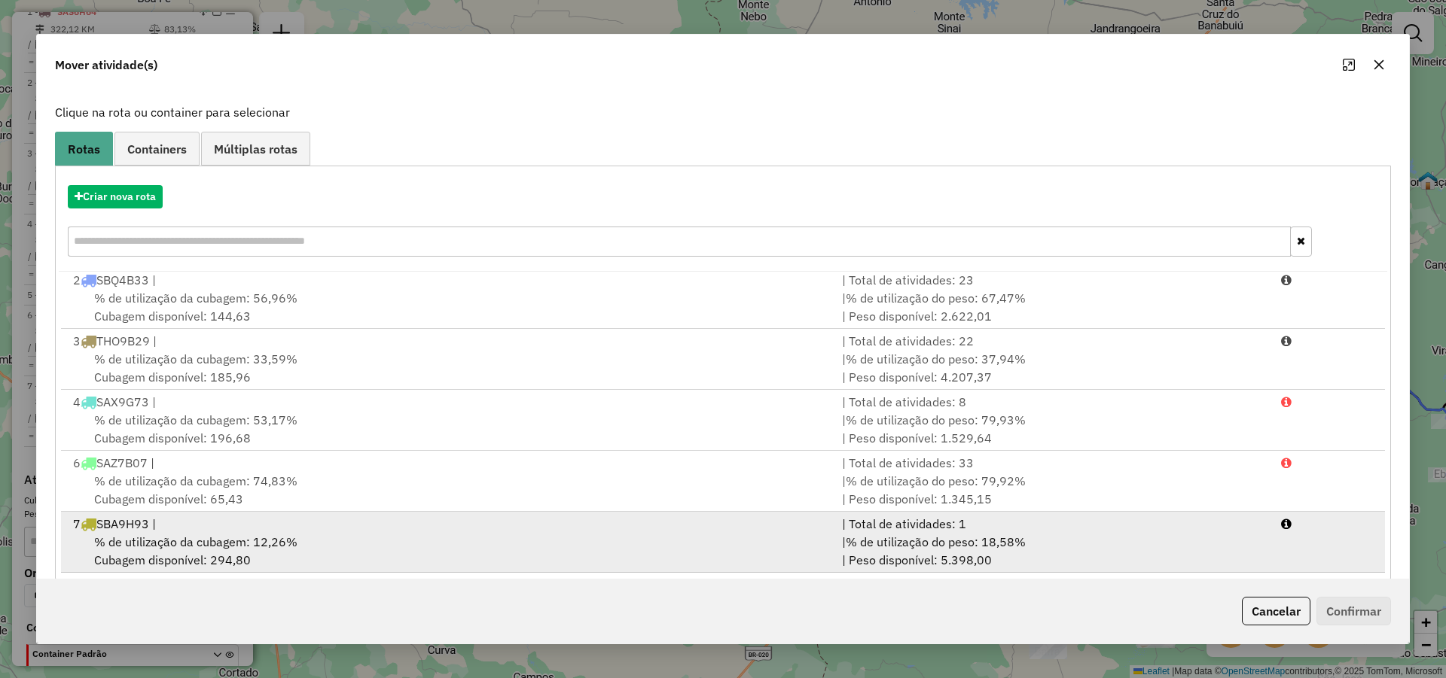
scroll to position [100, 0]
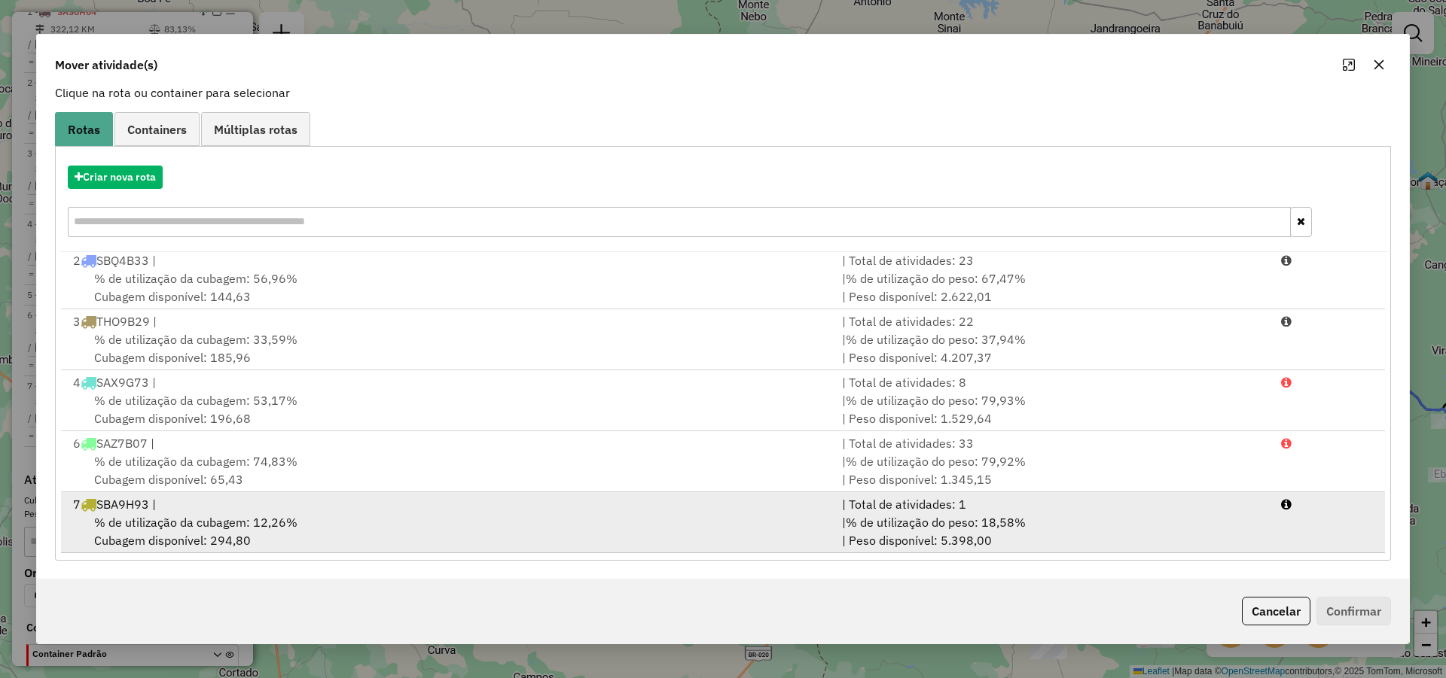
click at [422, 514] on div "% de utilização da cubagem: 12,26% Cubagem disponível: 294,80" at bounding box center [448, 532] width 769 height 36
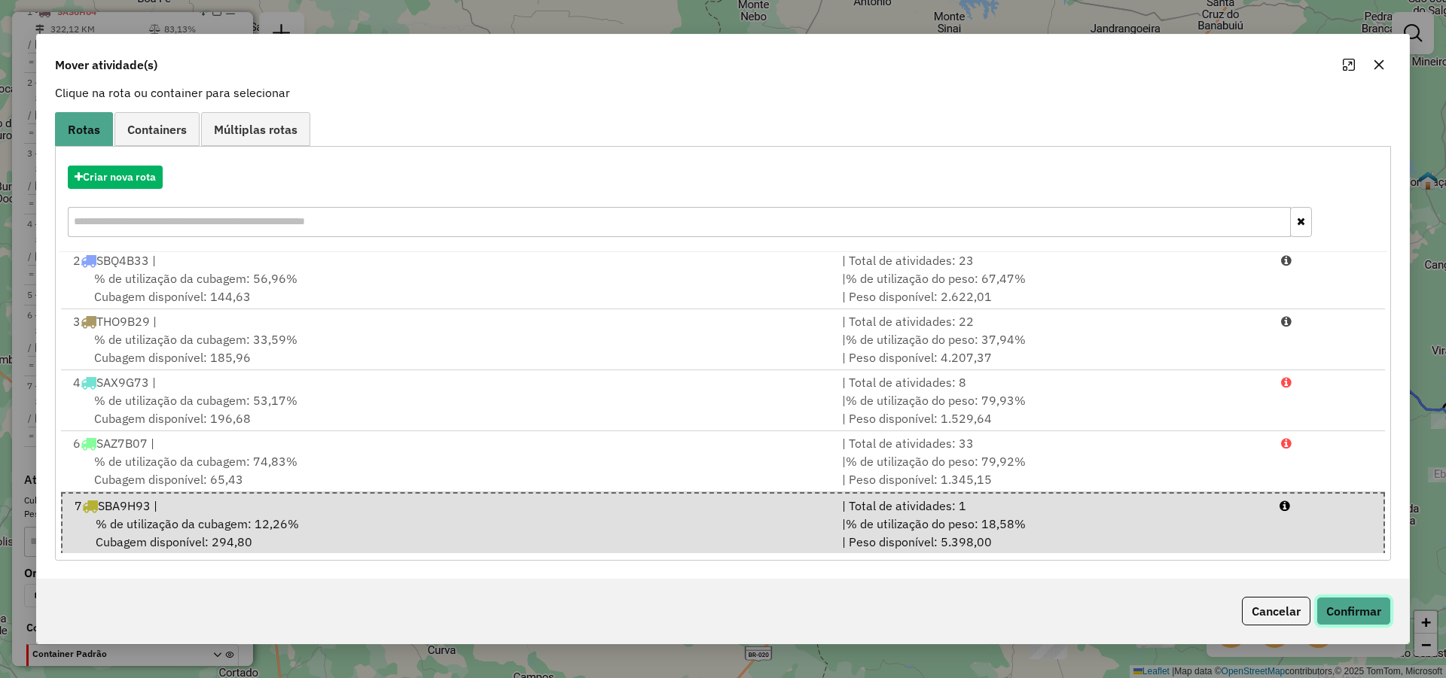
click at [1351, 611] on button "Confirmar" at bounding box center [1353, 611] width 75 height 29
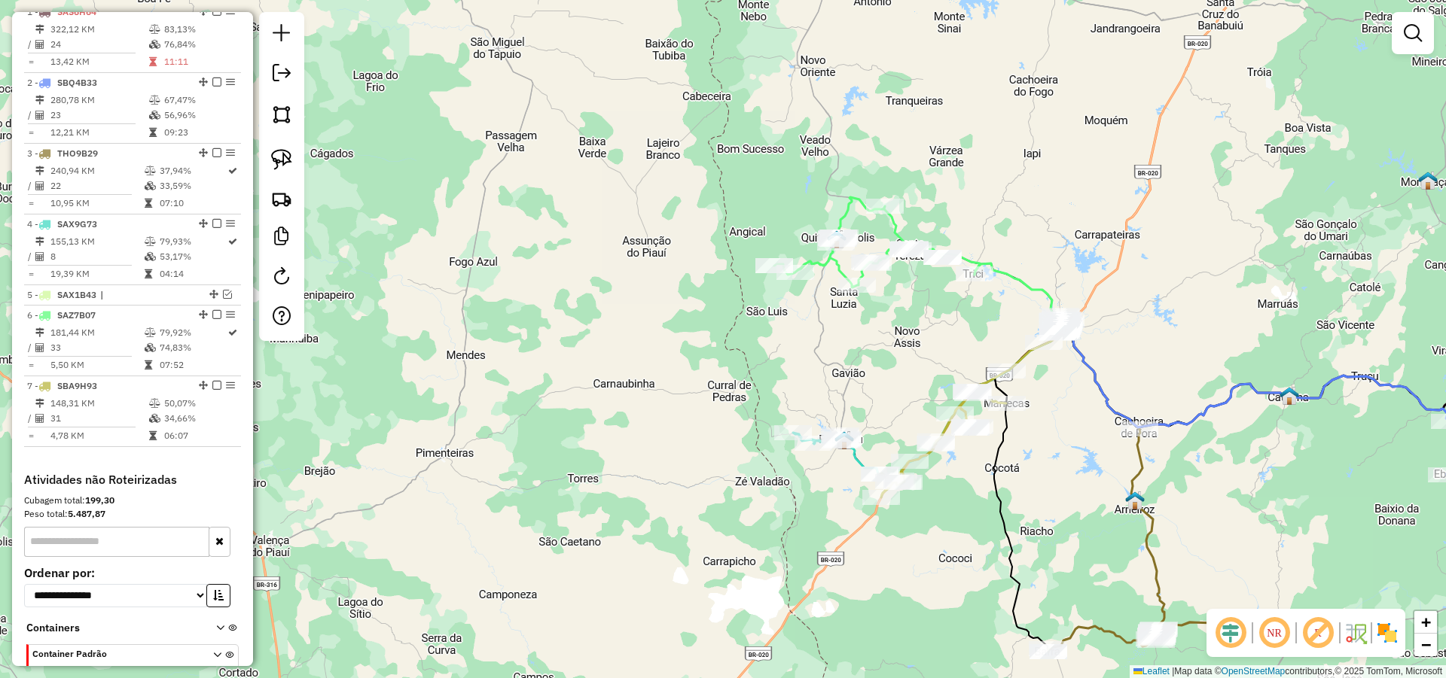
scroll to position [0, 0]
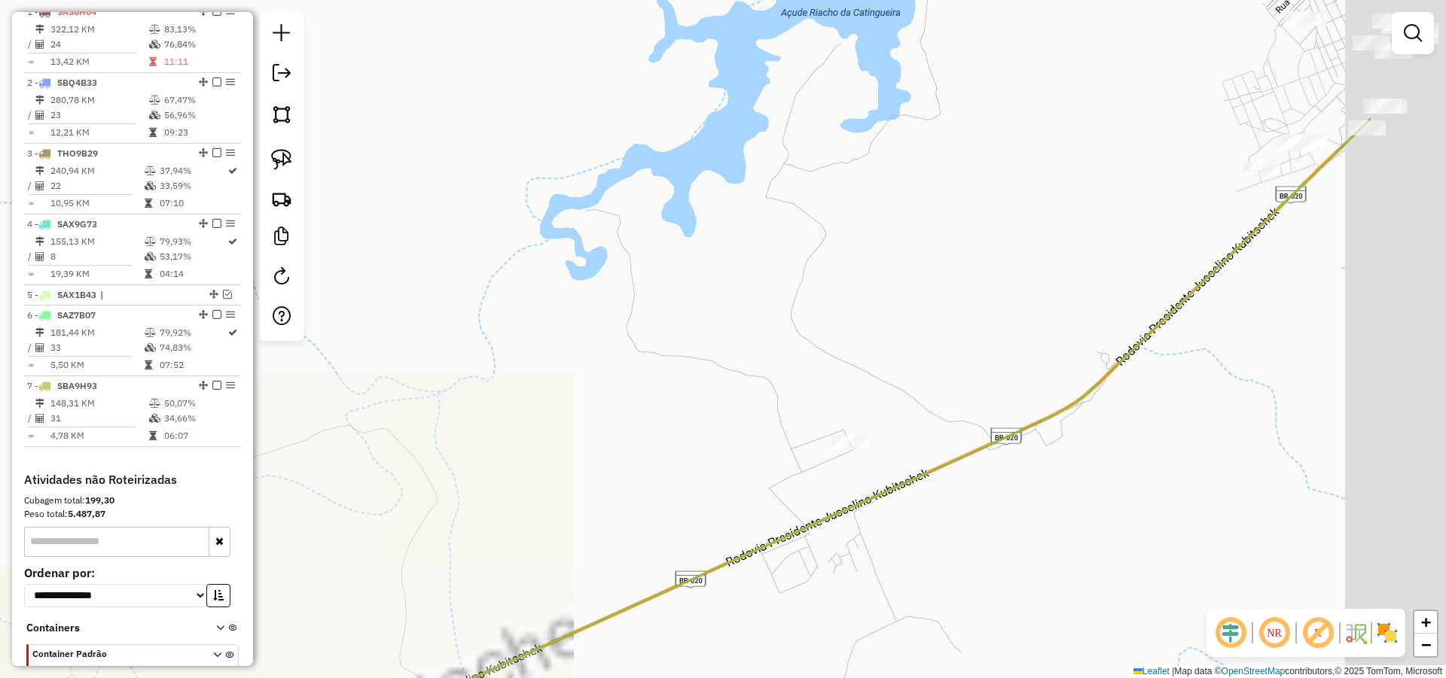
drag, startPoint x: 1228, startPoint y: 340, endPoint x: 1070, endPoint y: 422, distance: 177.8
click at [1096, 434] on div "Janela de atendimento Grade de atendimento Capacidade Transportadoras Veículos …" at bounding box center [723, 339] width 1446 height 678
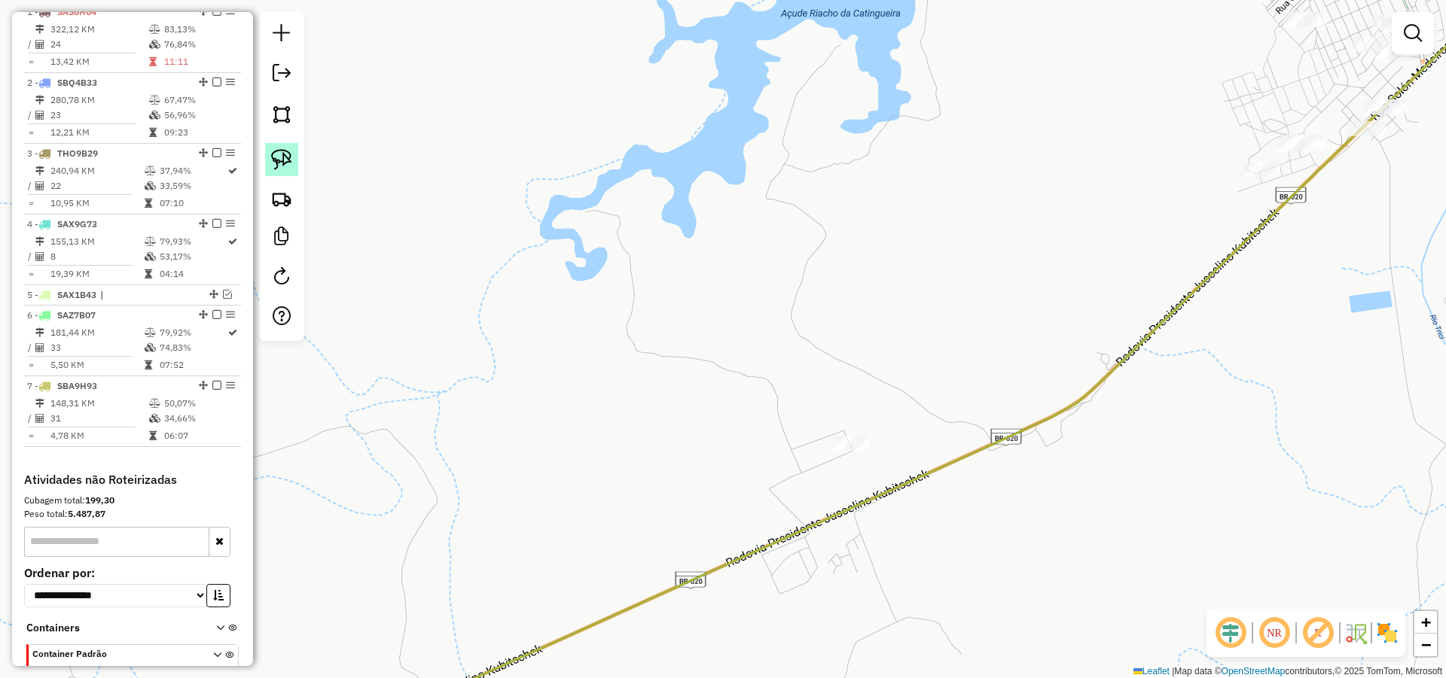
click at [282, 156] on img at bounding box center [281, 159] width 21 height 21
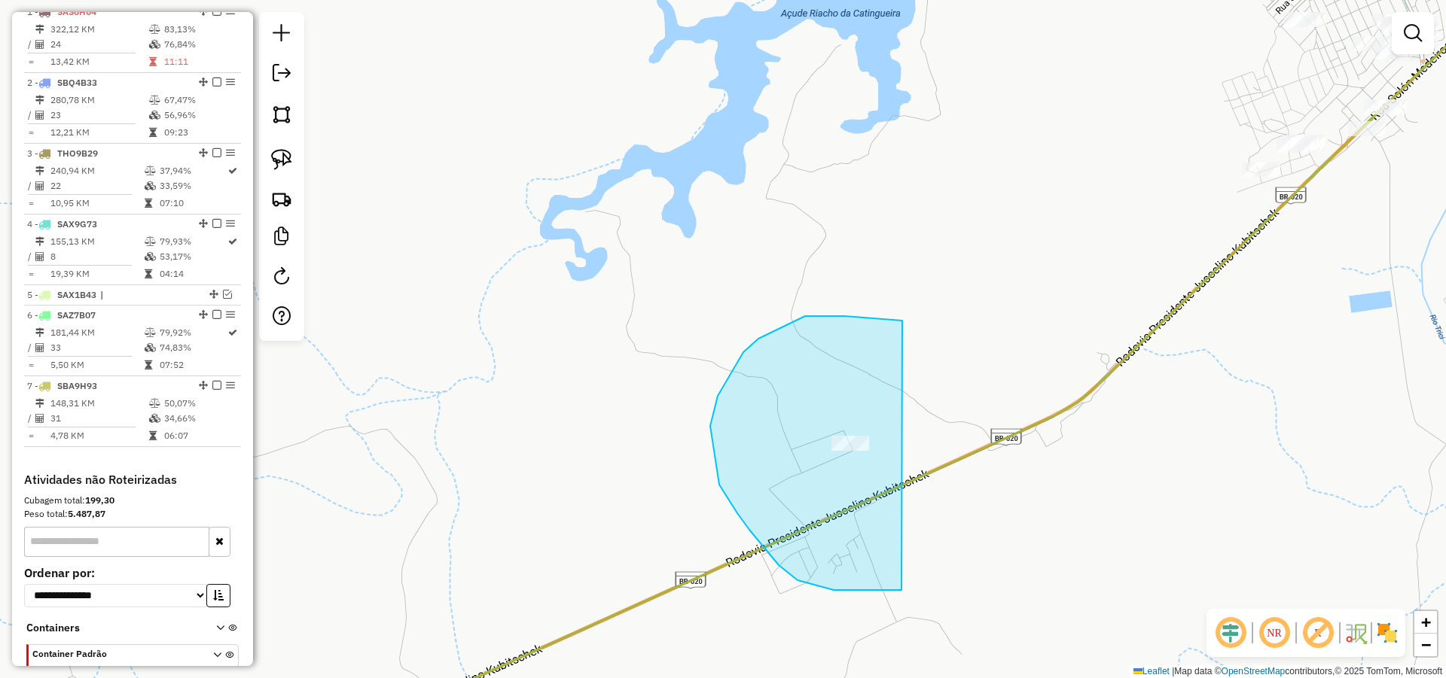
drag, startPoint x: 887, startPoint y: 319, endPoint x: 970, endPoint y: 508, distance: 206.3
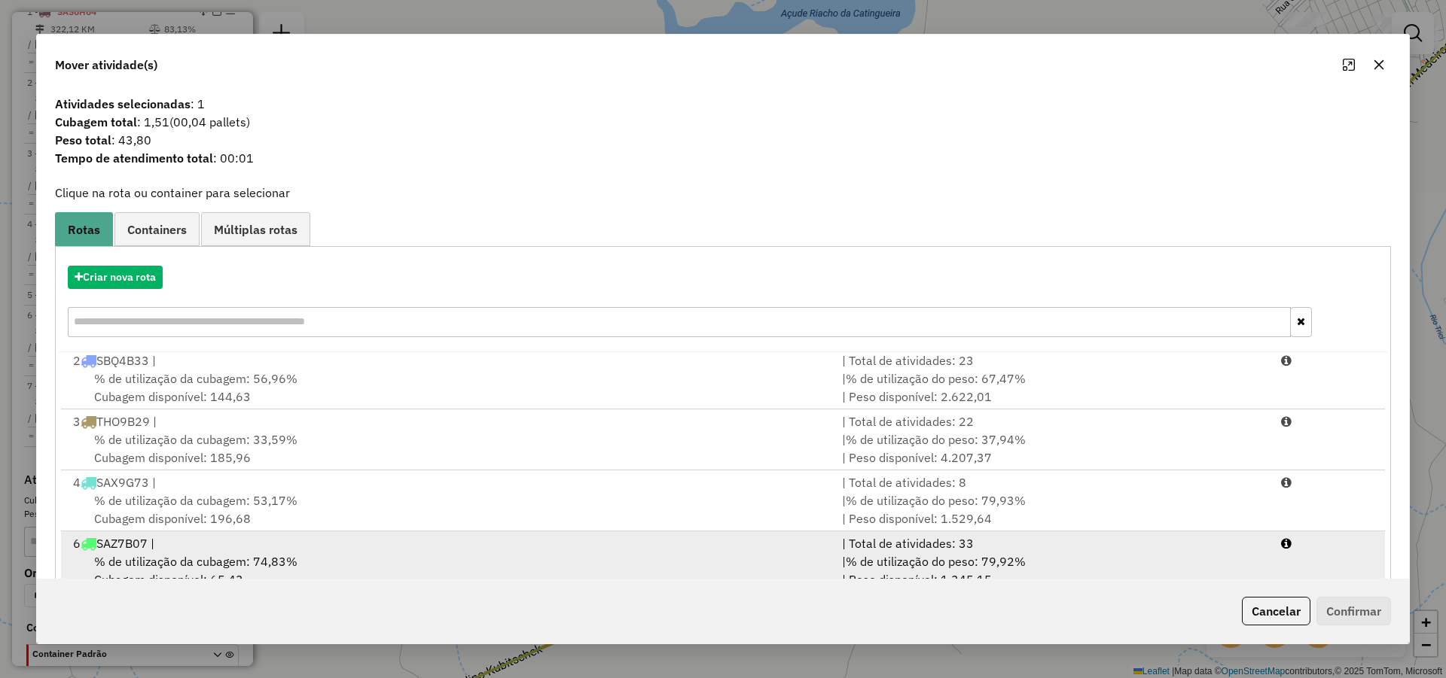
scroll to position [100, 0]
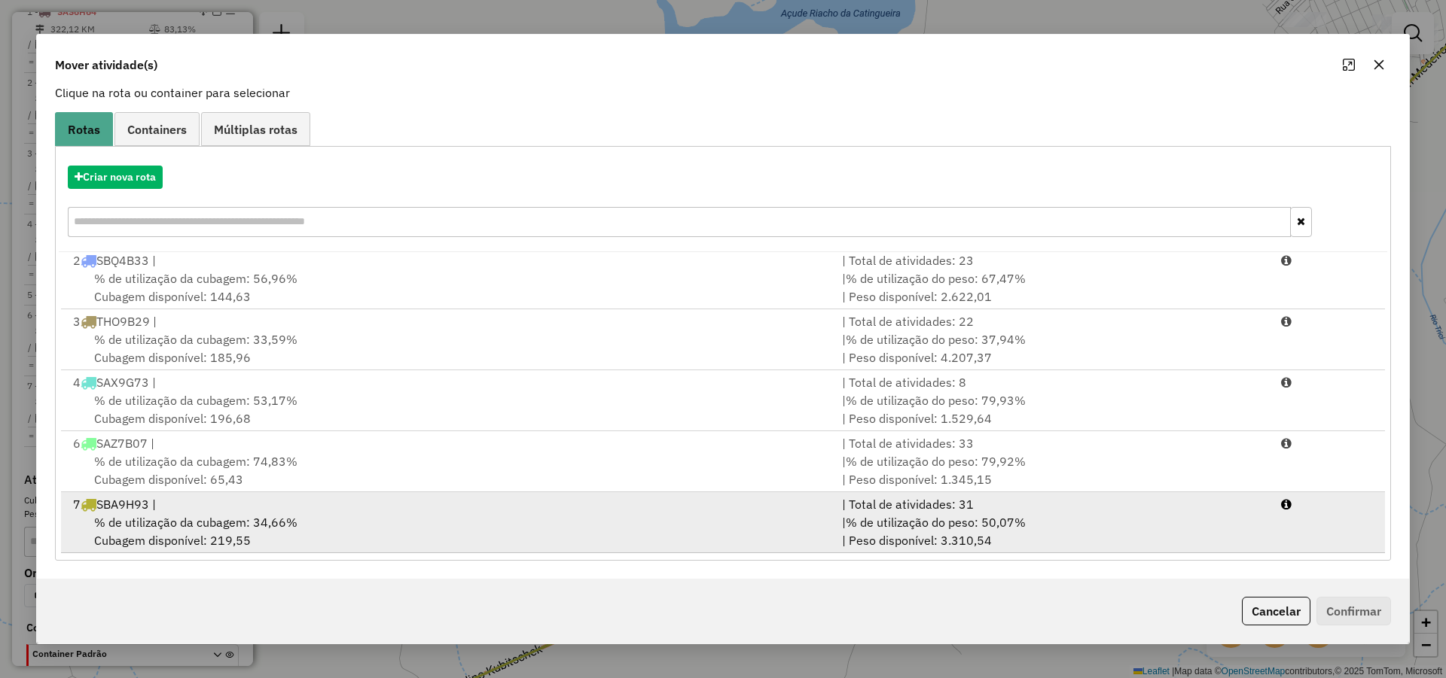
click at [355, 532] on div "% de utilização da cubagem: 34,66% Cubagem disponível: 219,55" at bounding box center [448, 532] width 769 height 36
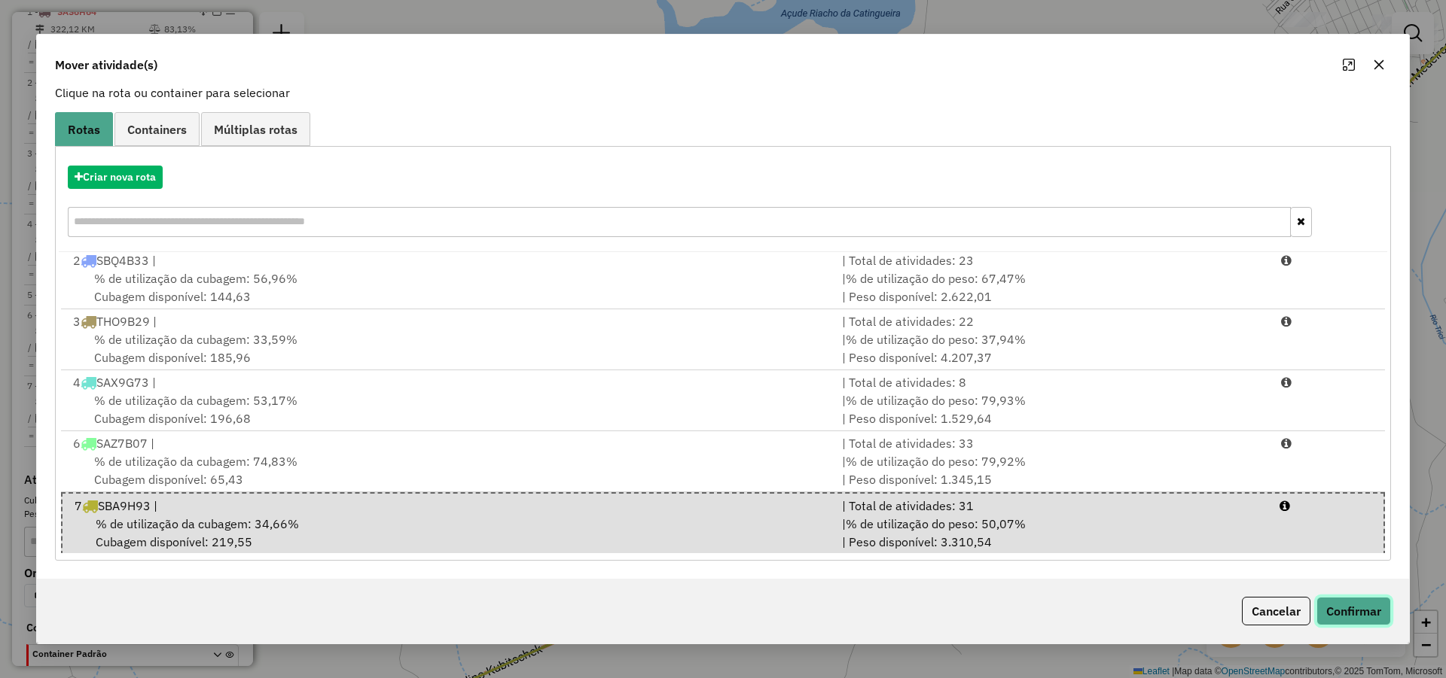
click at [1352, 612] on button "Confirmar" at bounding box center [1353, 611] width 75 height 29
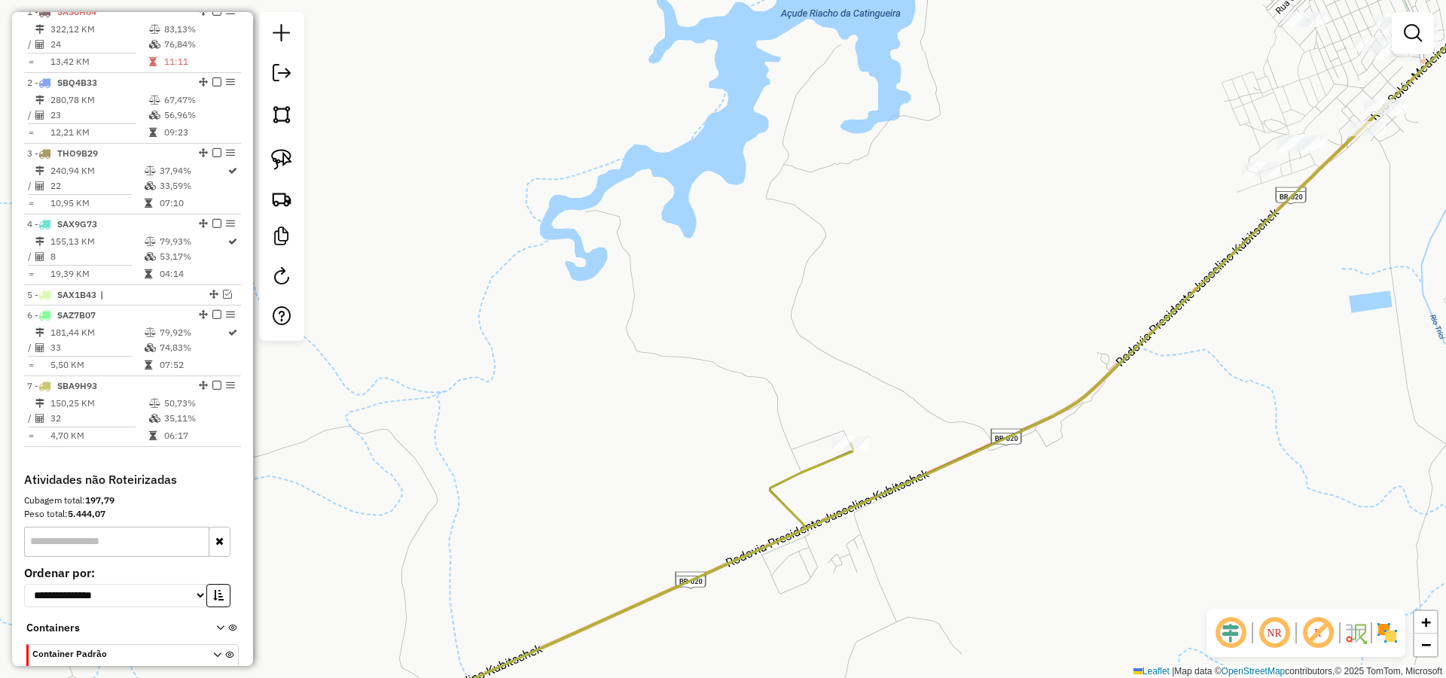
scroll to position [0, 0]
select select "*********"
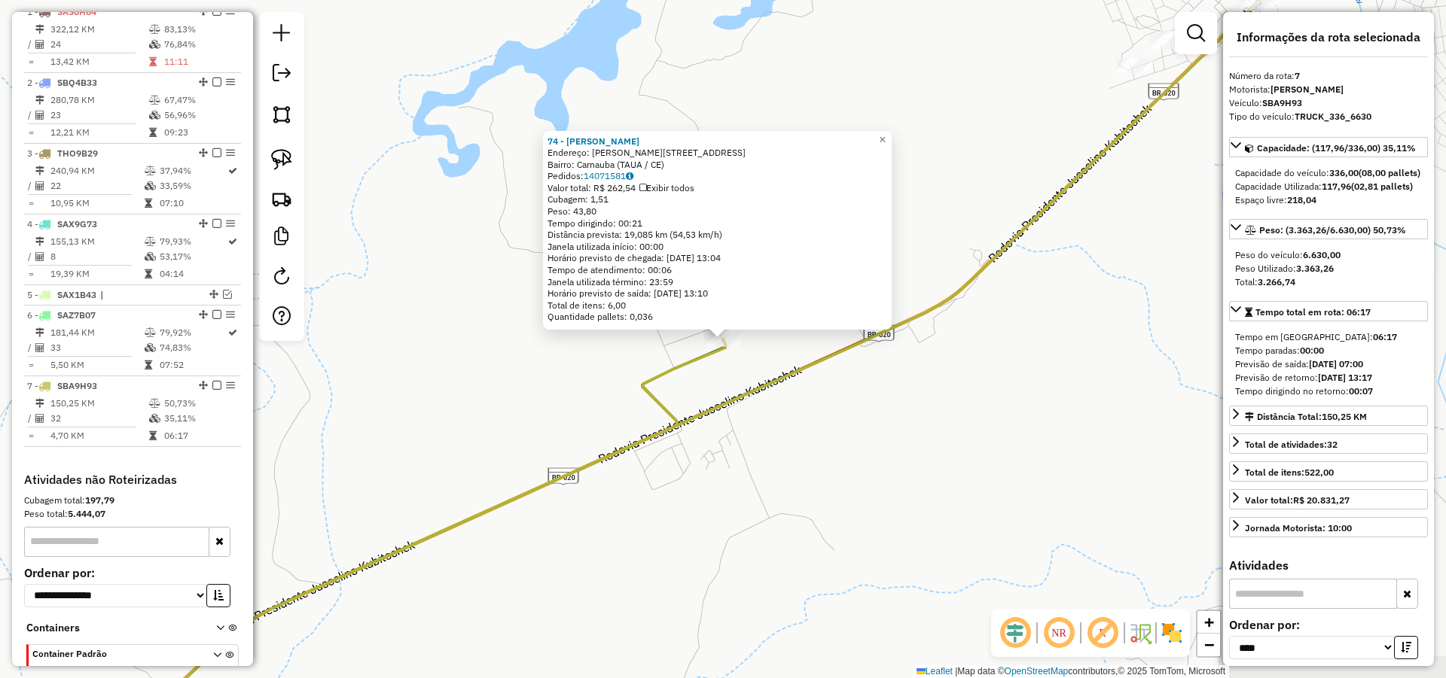
scroll to position [670, 0]
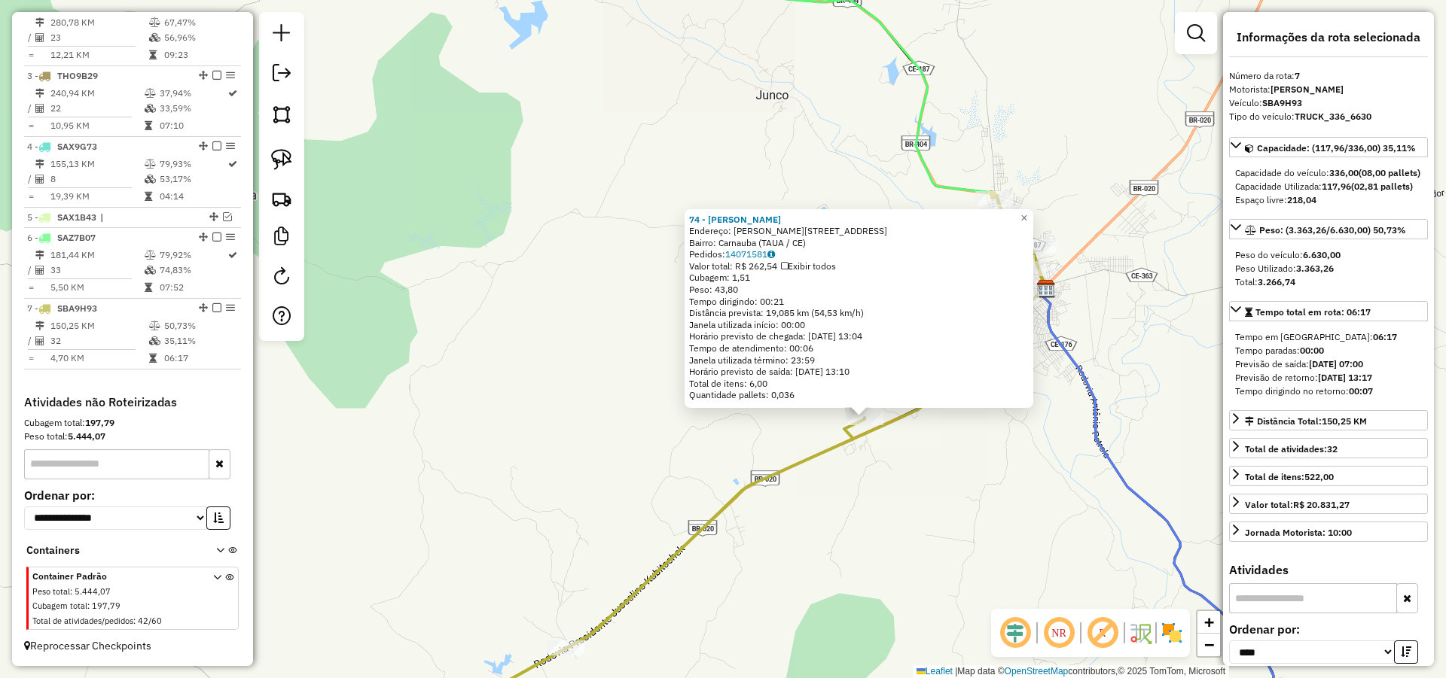
click at [958, 455] on div "74 - FRANCISCO ALVES DE C Endereço: R CARNAUBA 10 Bairro: Carnauba (TAUA / CE) …" at bounding box center [723, 339] width 1446 height 678
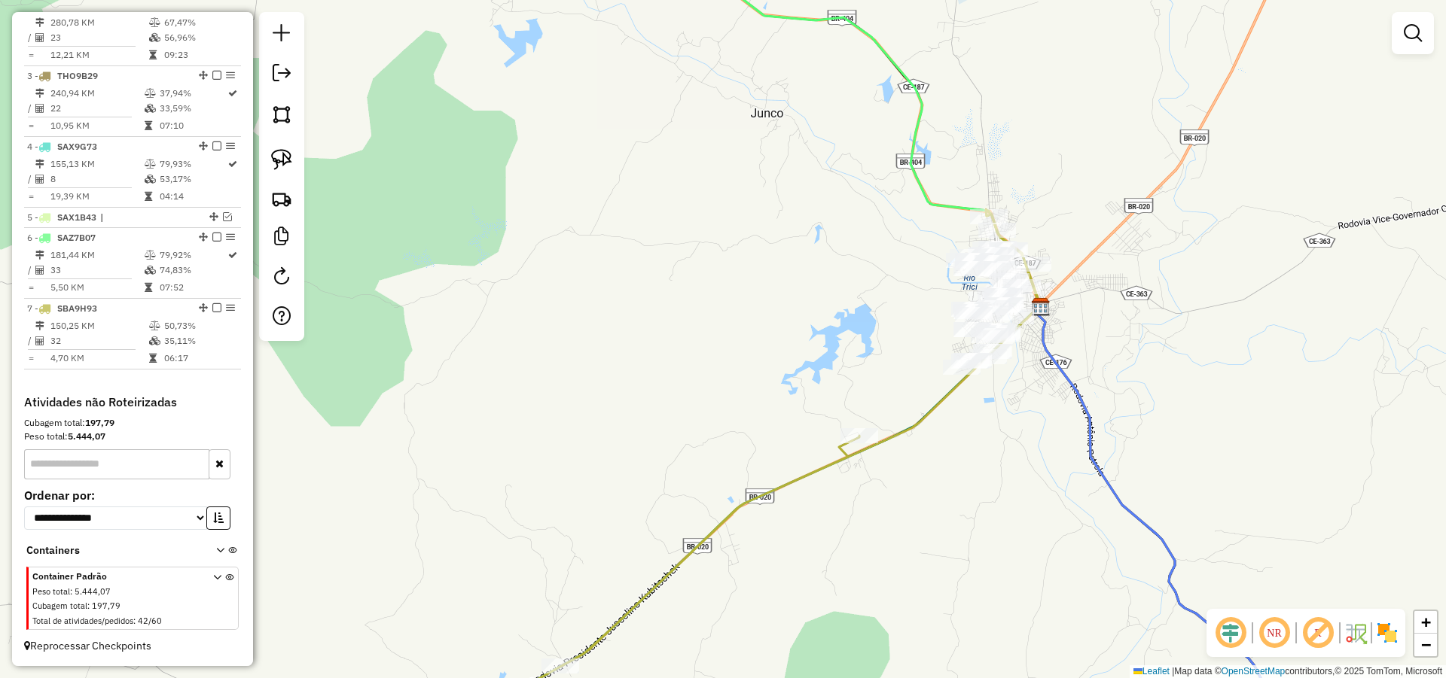
drag, startPoint x: 959, startPoint y: 412, endPoint x: 946, endPoint y: 437, distance: 28.6
click at [952, 431] on div "Janela de atendimento Grade de atendimento Capacidade Transportadoras Veículos …" at bounding box center [723, 339] width 1446 height 678
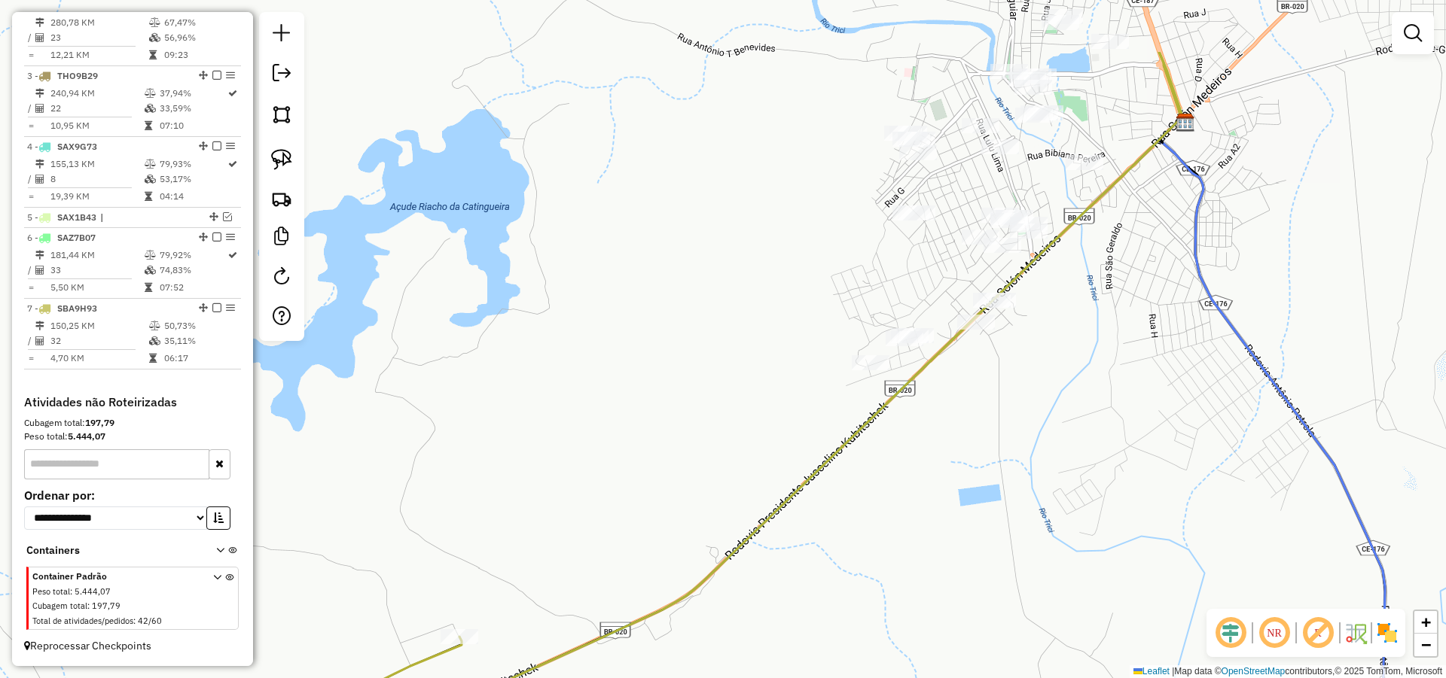
drag, startPoint x: 1033, startPoint y: 350, endPoint x: 998, endPoint y: 464, distance: 119.1
click at [998, 464] on div "Janela de atendimento Grade de atendimento Capacidade Transportadoras Veículos …" at bounding box center [723, 339] width 1446 height 678
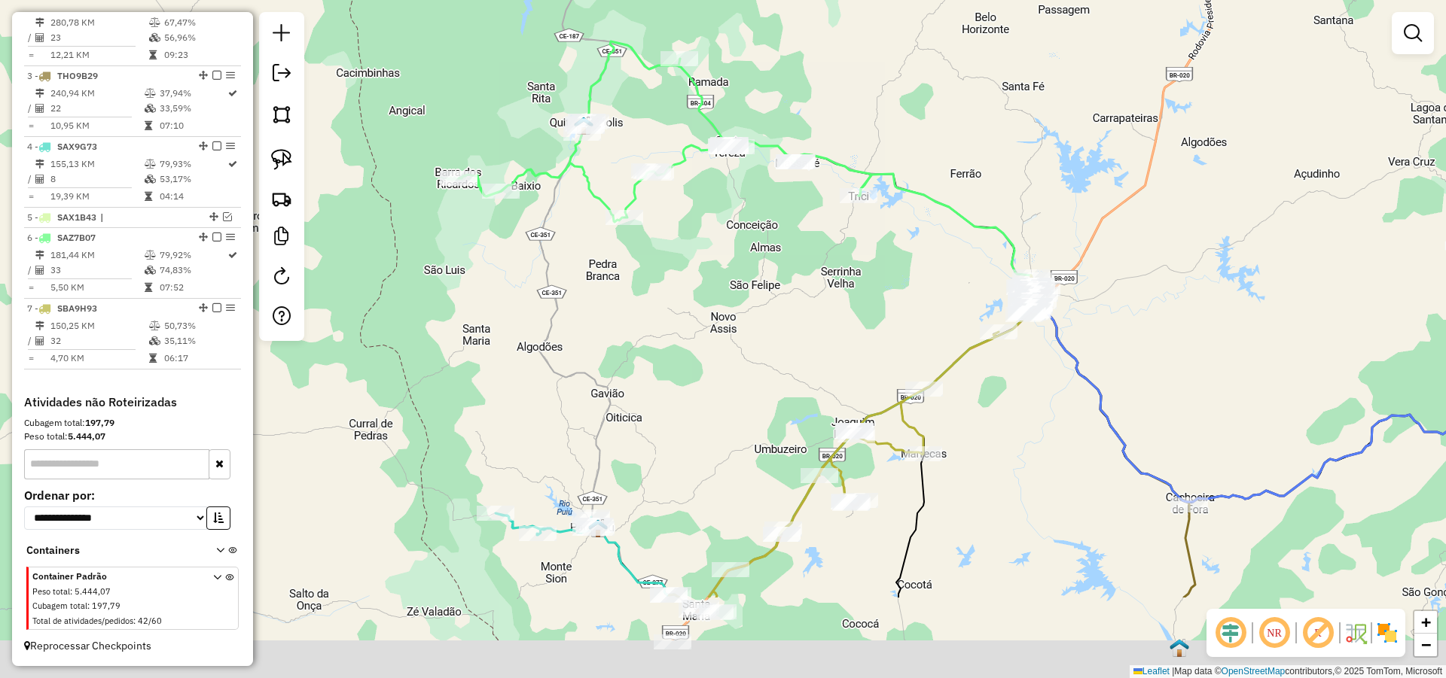
drag, startPoint x: 969, startPoint y: 559, endPoint x: 1032, endPoint y: 349, distance: 218.7
click at [1029, 358] on div "Janela de atendimento Grade de atendimento Capacidade Transportadoras Veículos …" at bounding box center [723, 339] width 1446 height 678
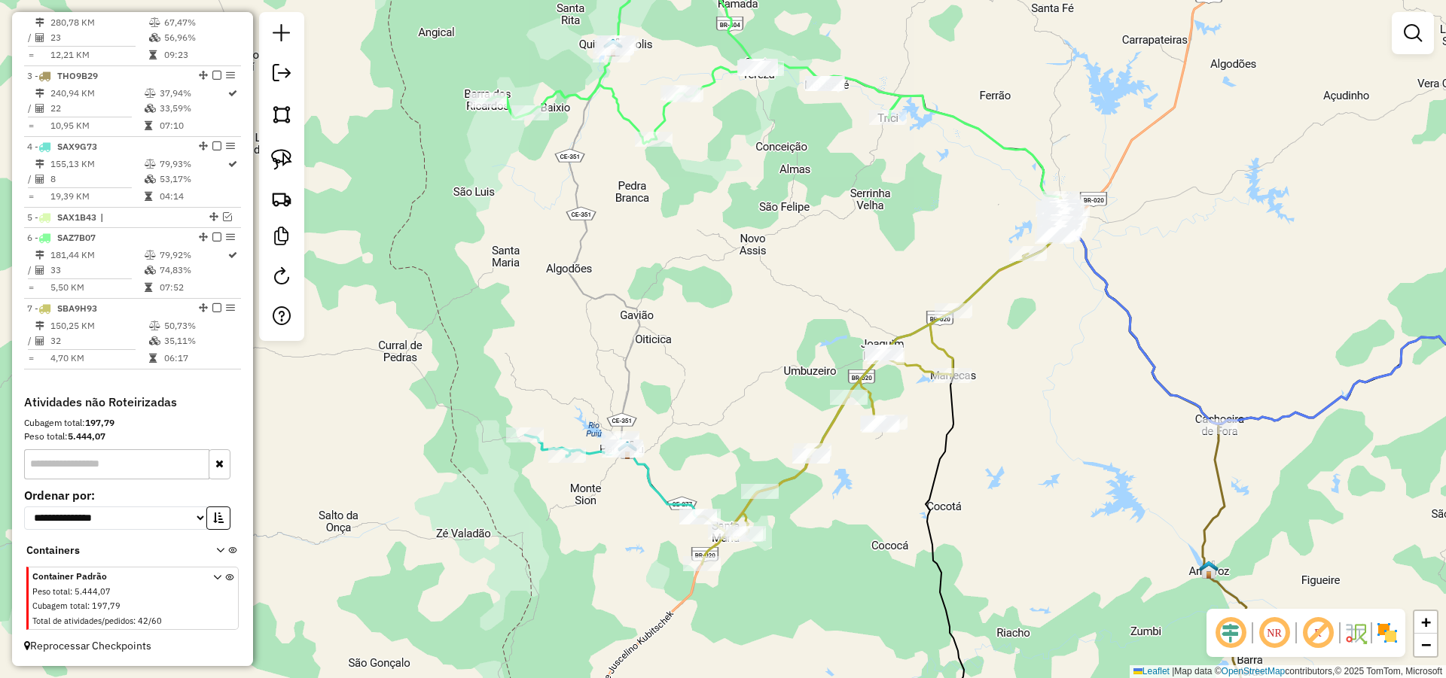
drag, startPoint x: 992, startPoint y: 486, endPoint x: 996, endPoint y: 472, distance: 14.8
click at [996, 472] on div "Janela de atendimento Grade de atendimento Capacidade Transportadoras Veículos …" at bounding box center [723, 339] width 1446 height 678
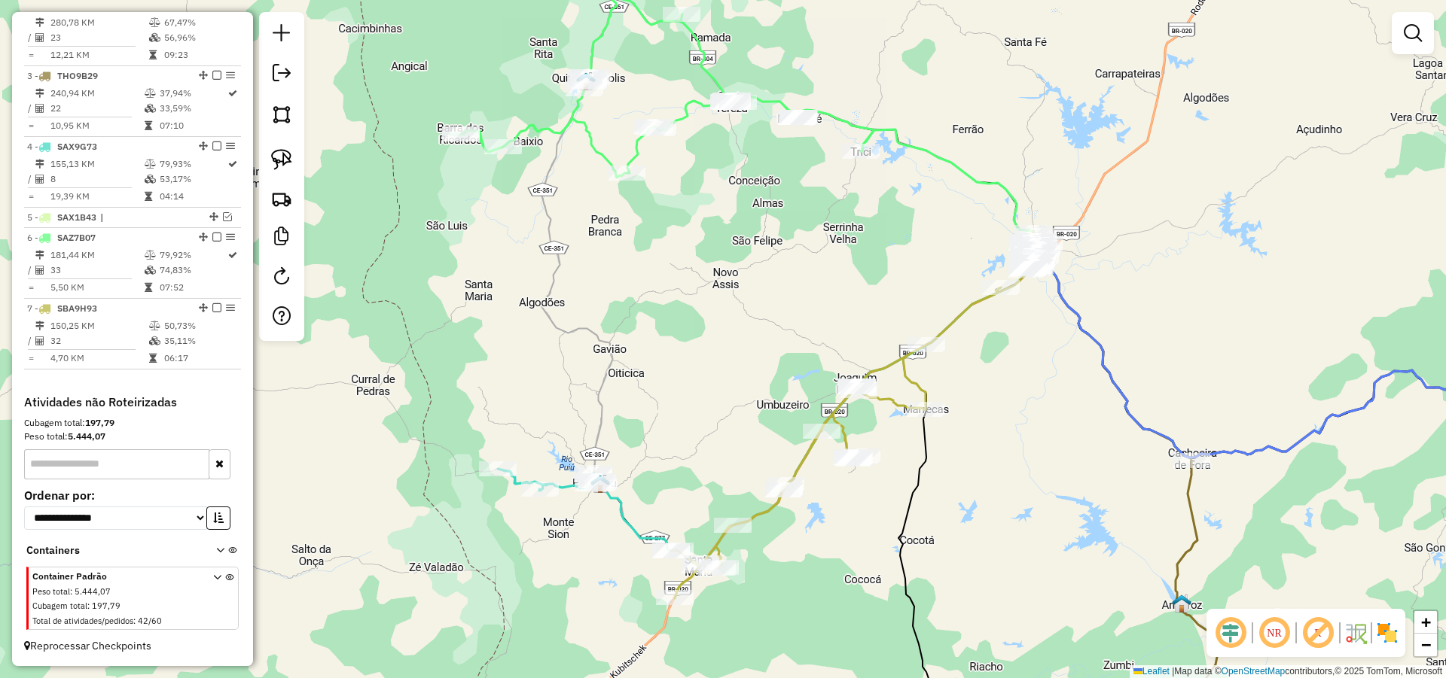
drag, startPoint x: 1013, startPoint y: 376, endPoint x: 965, endPoint y: 428, distance: 70.3
click at [965, 428] on div "Janela de atendimento Grade de atendimento Capacidade Transportadoras Veículos …" at bounding box center [723, 339] width 1446 height 678
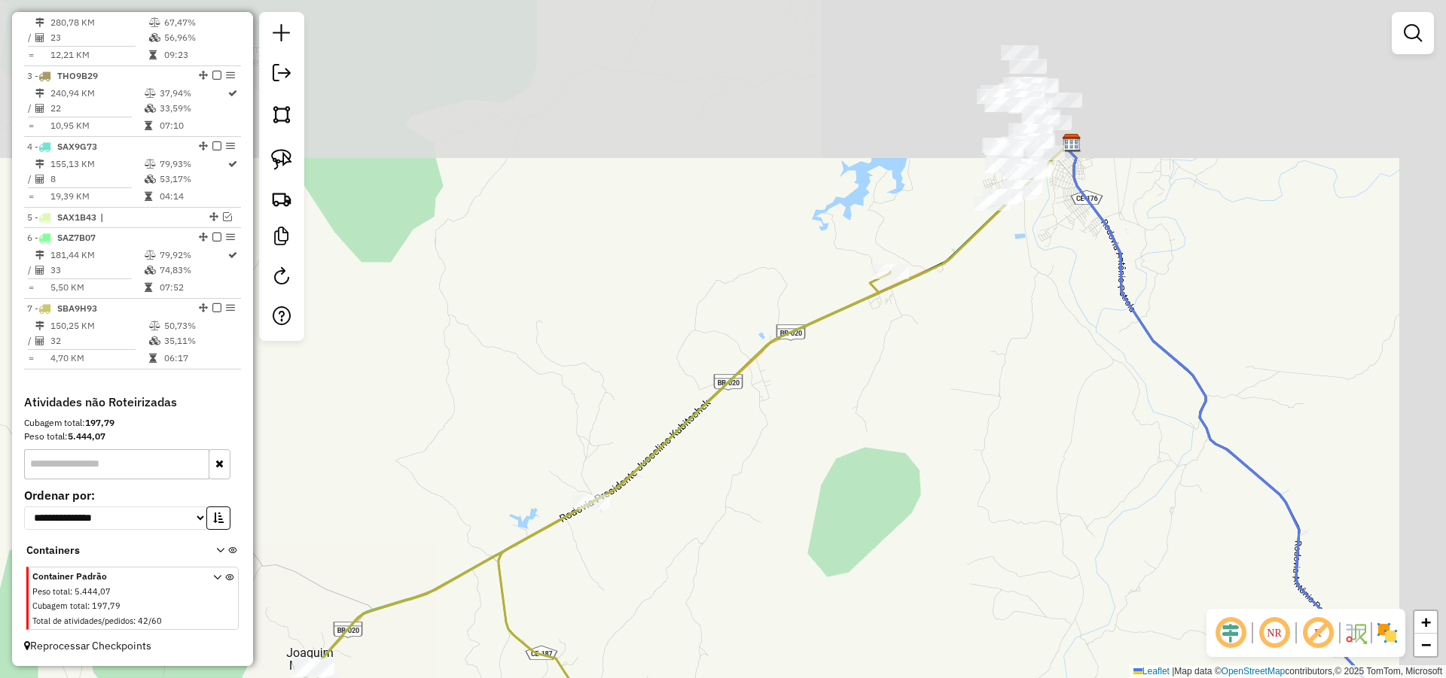
drag, startPoint x: 1032, startPoint y: 261, endPoint x: 944, endPoint y: 479, distance: 235.2
click at [944, 479] on div "Janela de atendimento Grade de atendimento Capacidade Transportadoras Veículos …" at bounding box center [723, 339] width 1446 height 678
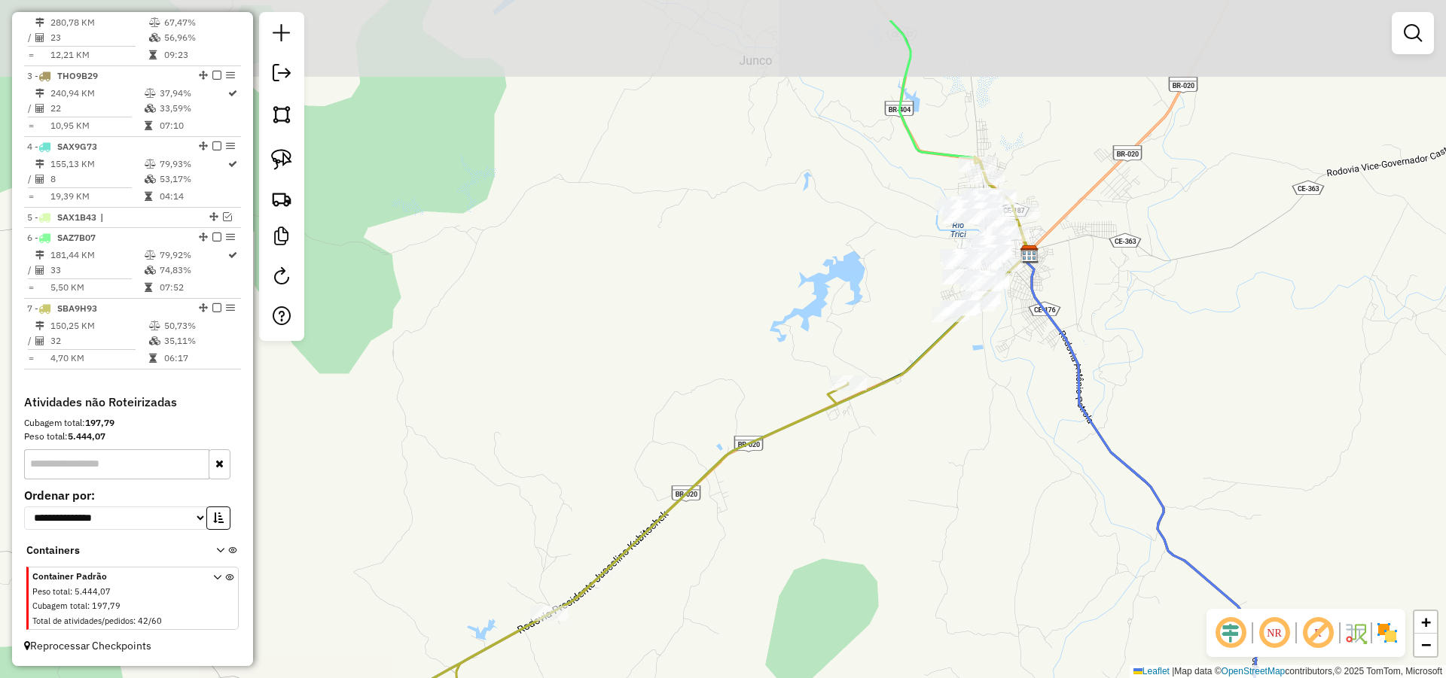
drag, startPoint x: 951, startPoint y: 428, endPoint x: 942, endPoint y: 453, distance: 26.4
click at [942, 453] on div "Janela de atendimento Grade de atendimento Capacidade Transportadoras Veículos …" at bounding box center [723, 339] width 1446 height 678
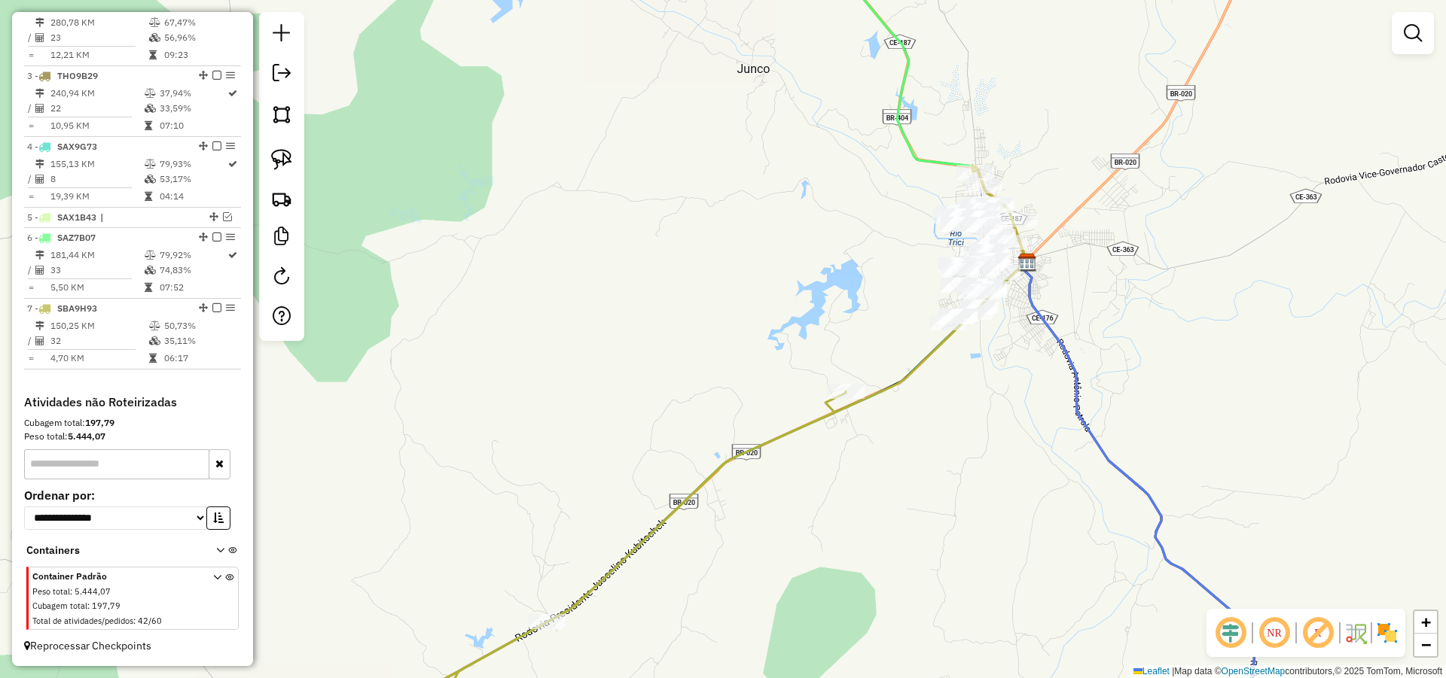
click at [987, 328] on div "Janela de atendimento Grade de atendimento Capacidade Transportadoras Veículos …" at bounding box center [723, 339] width 1446 height 678
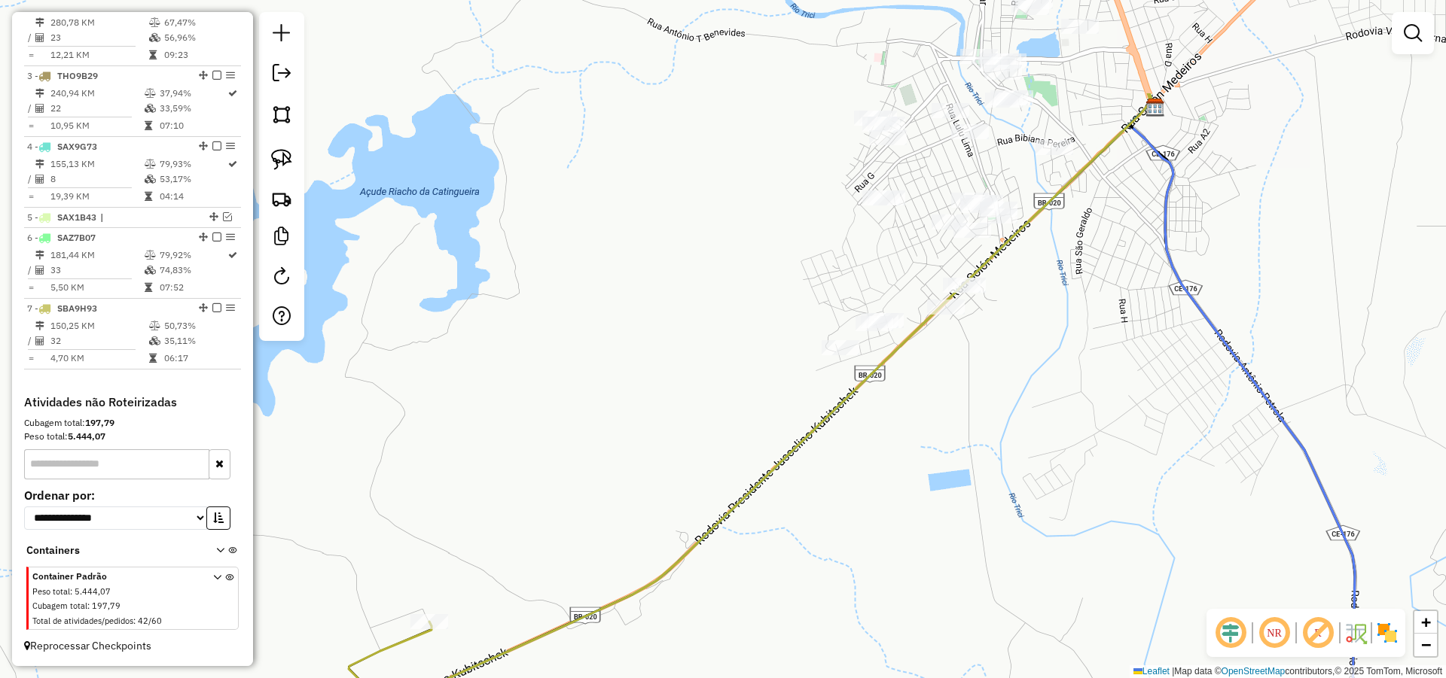
drag, startPoint x: 1024, startPoint y: 416, endPoint x: 991, endPoint y: 536, distance: 124.9
click at [991, 531] on div "Janela de atendimento Grade de atendimento Capacidade Transportadoras Veículos …" at bounding box center [723, 339] width 1446 height 678
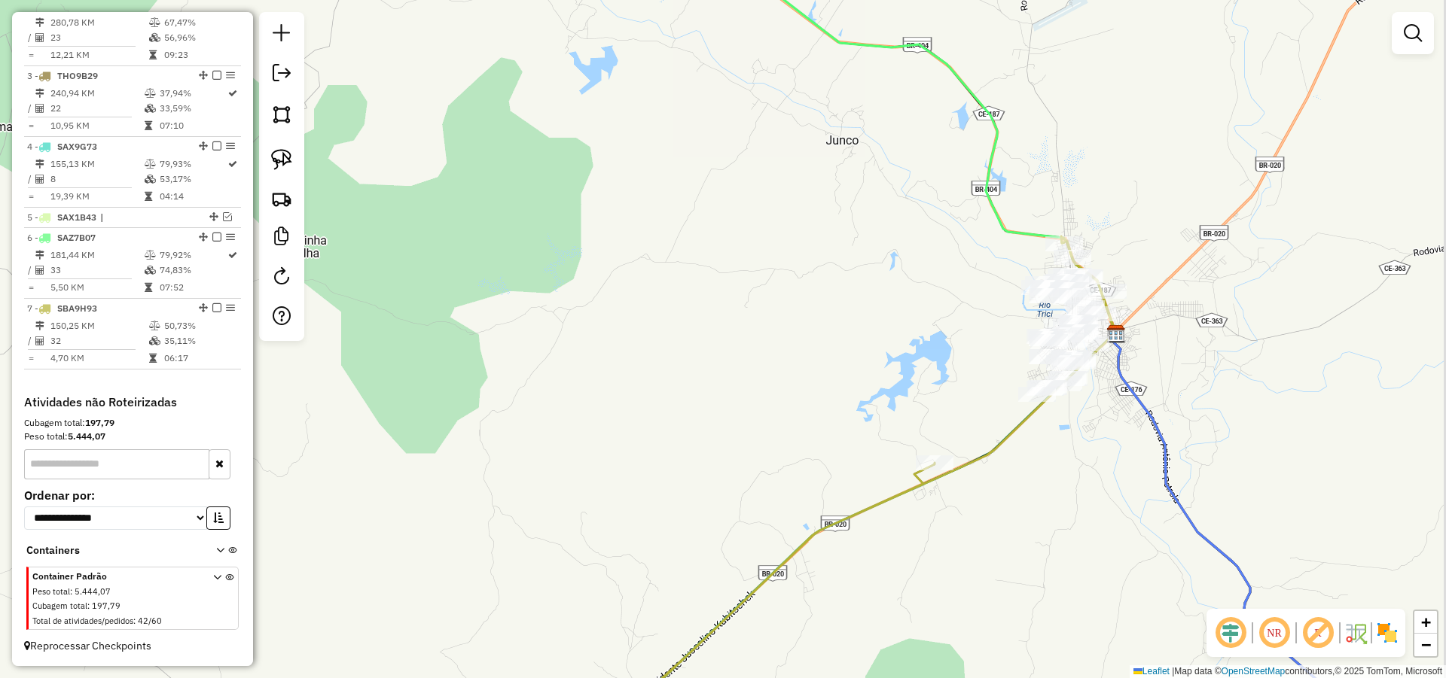
drag, startPoint x: 1185, startPoint y: 348, endPoint x: 1137, endPoint y: 315, distance: 58.1
click at [1151, 320] on div "Janela de atendimento Grade de atendimento Capacidade Transportadoras Veículos …" at bounding box center [723, 339] width 1446 height 678
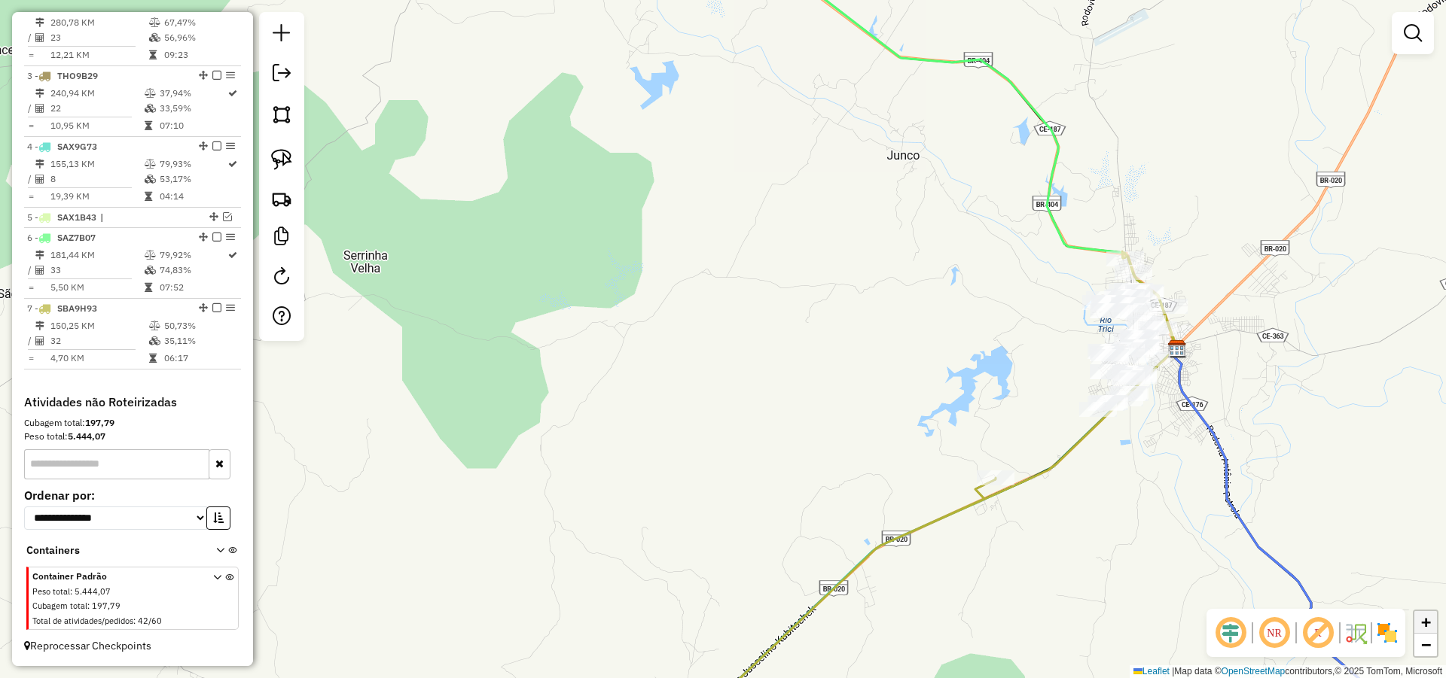
click at [1432, 613] on link "+" at bounding box center [1425, 622] width 23 height 23
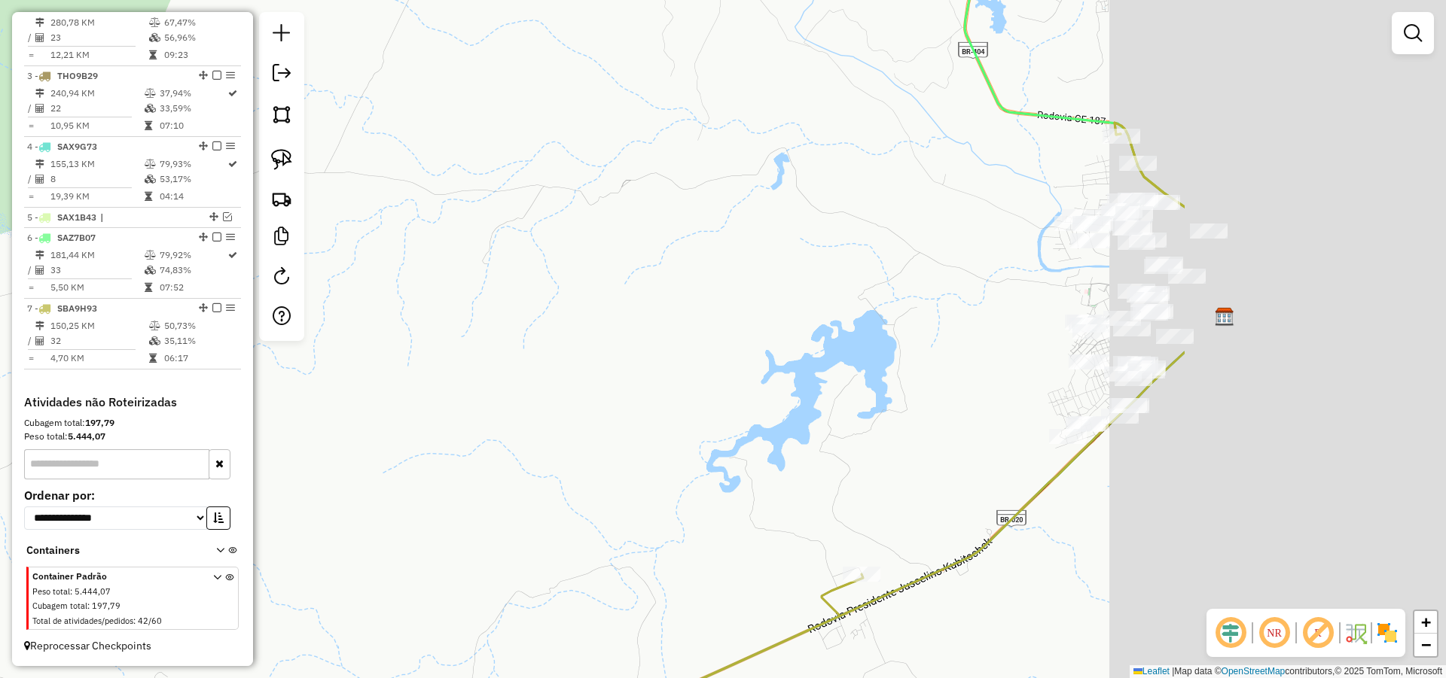
drag, startPoint x: 856, startPoint y: 371, endPoint x: 648, endPoint y: 376, distance: 208.6
click at [644, 377] on div "Janela de atendimento Grade de atendimento Capacidade Transportadoras Veículos …" at bounding box center [723, 339] width 1446 height 678
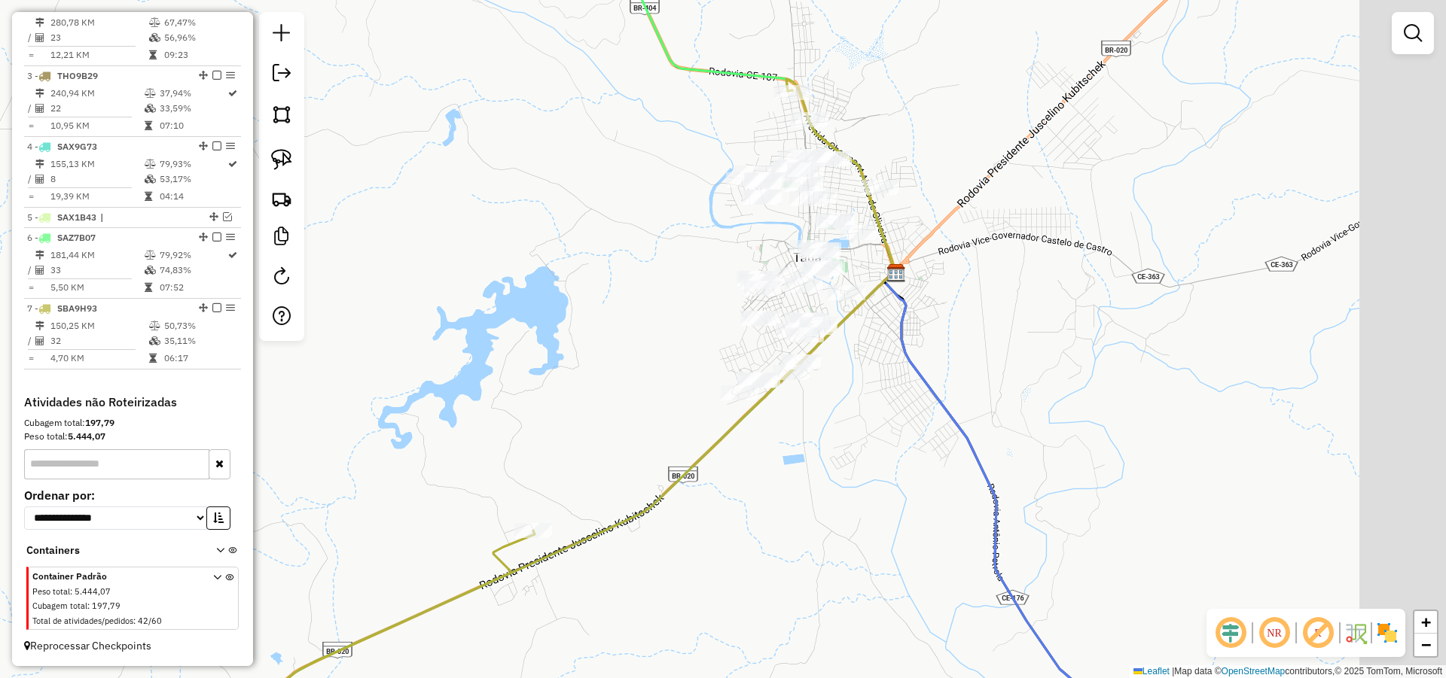
drag, startPoint x: 1068, startPoint y: 345, endPoint x: 935, endPoint y: 291, distance: 143.9
click at [937, 291] on div "Janela de atendimento Grade de atendimento Capacidade Transportadoras Veículos …" at bounding box center [723, 339] width 1446 height 678
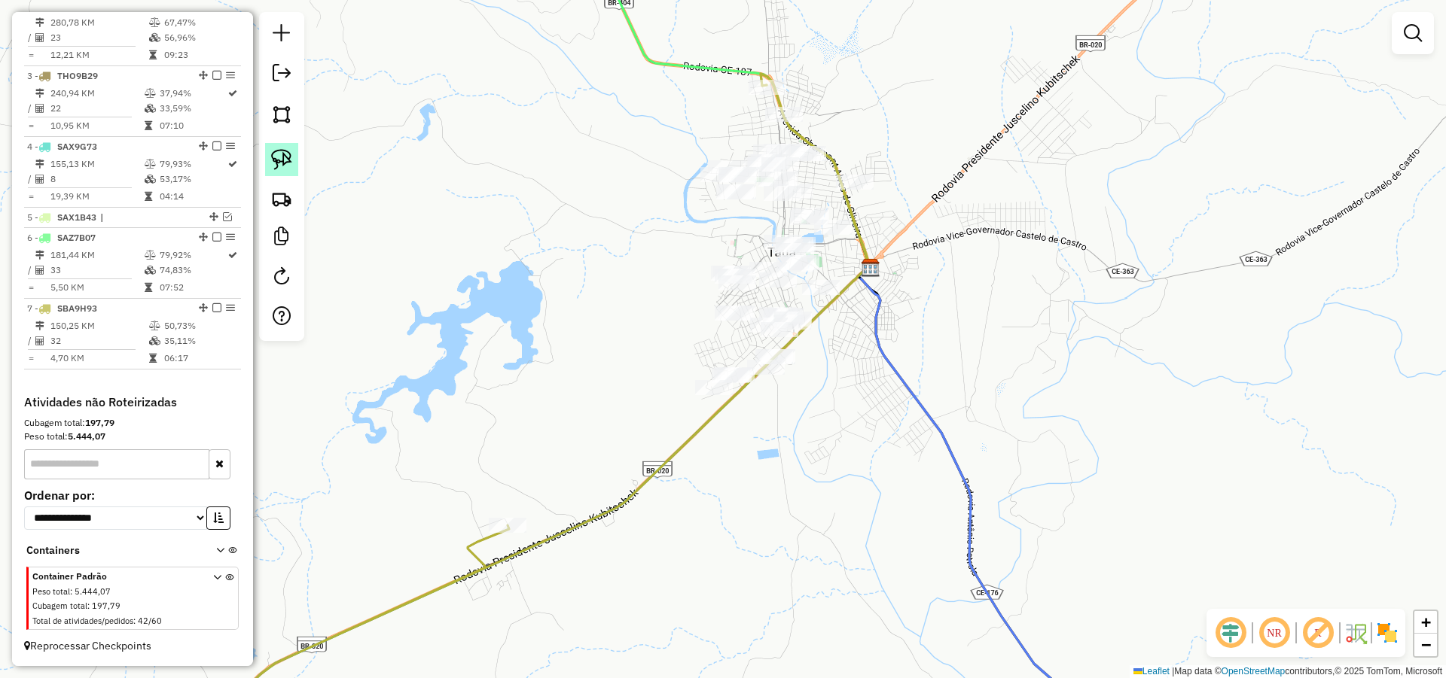
click at [293, 155] on link at bounding box center [281, 159] width 33 height 33
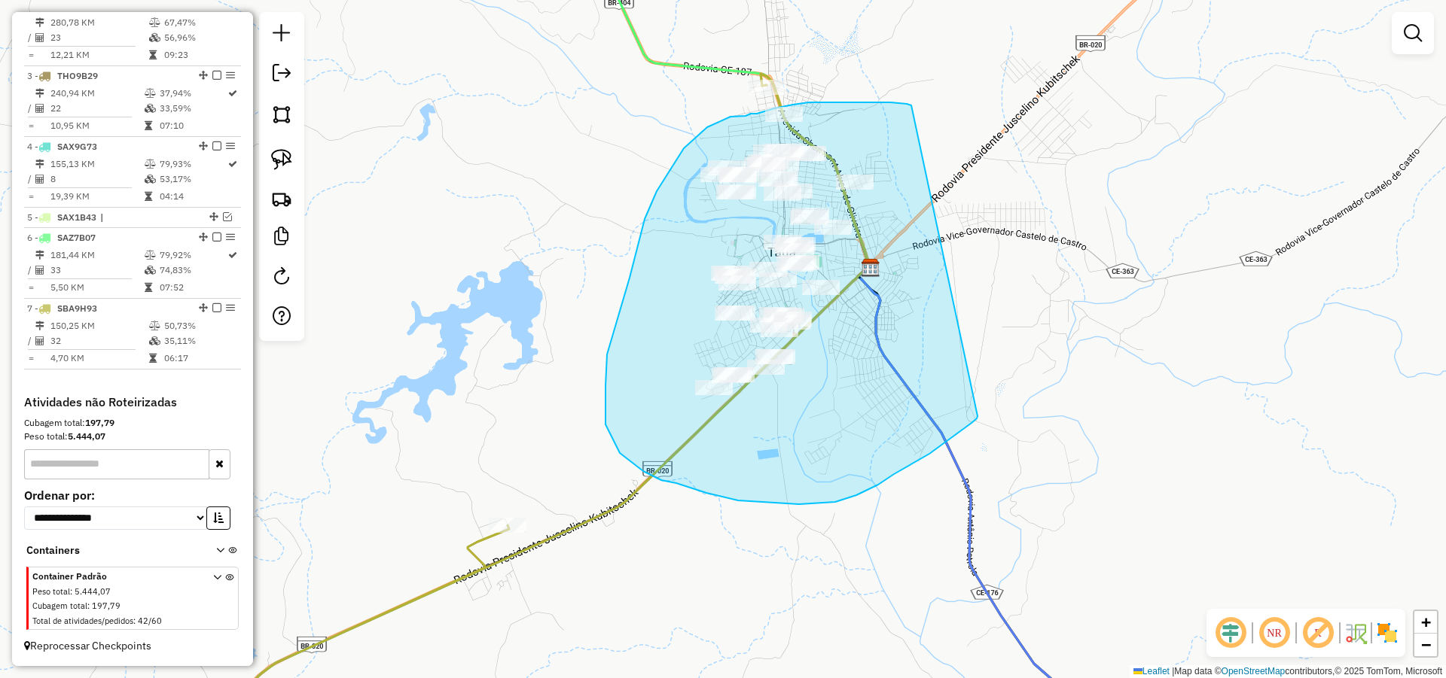
drag, startPoint x: 907, startPoint y: 104, endPoint x: 977, endPoint y: 416, distance: 320.4
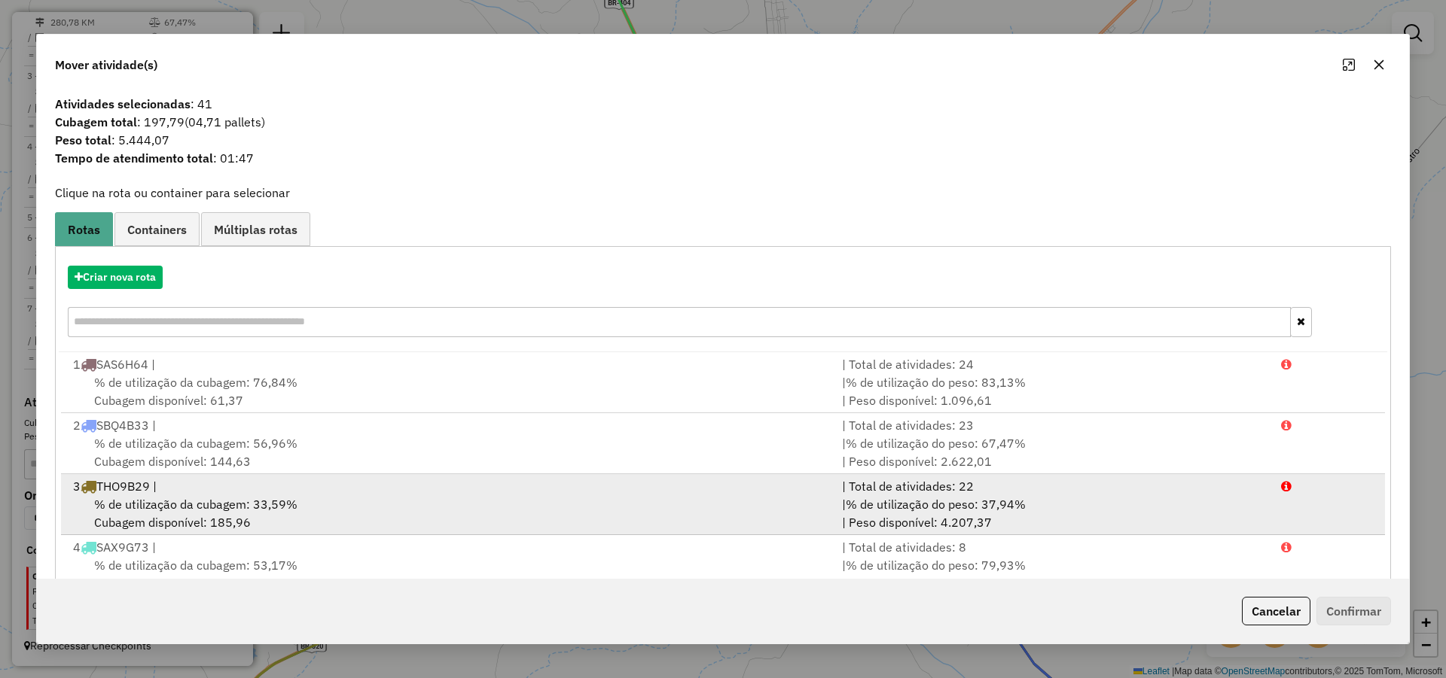
scroll to position [65, 0]
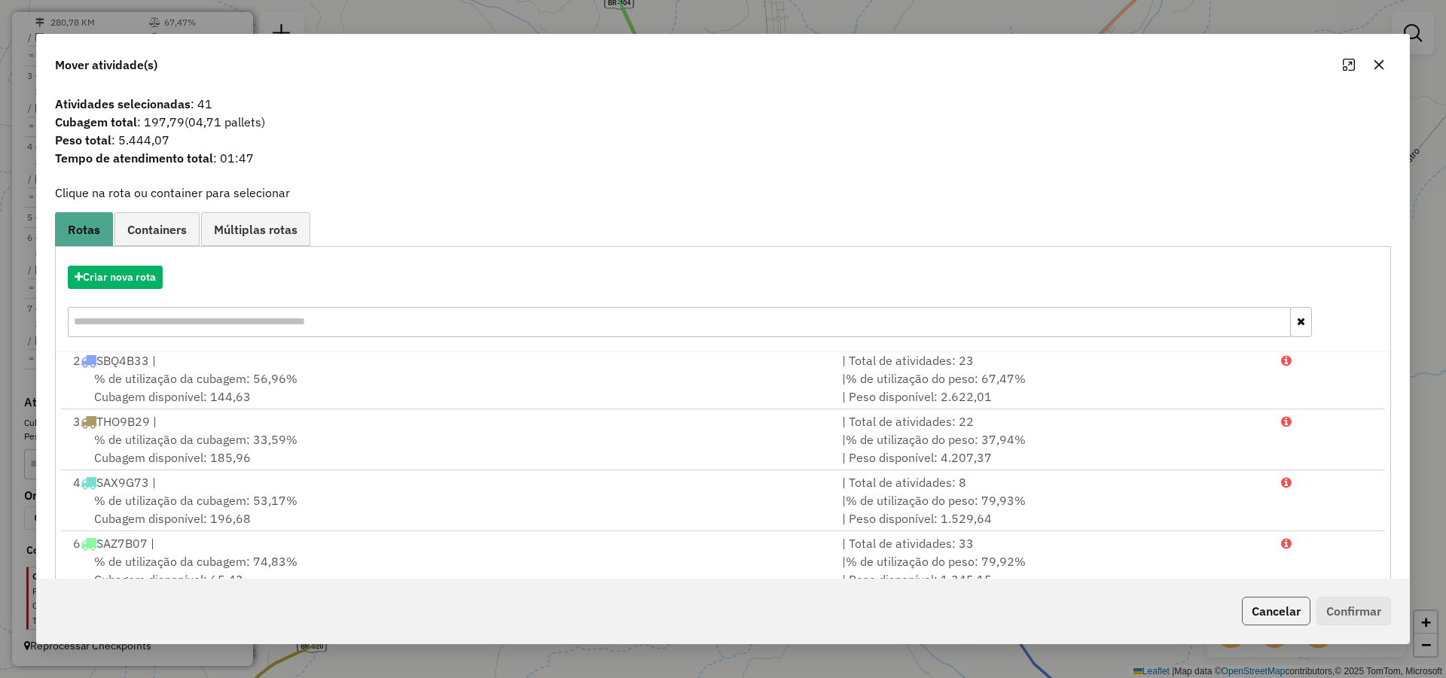
click at [1284, 607] on button "Cancelar" at bounding box center [1276, 611] width 69 height 29
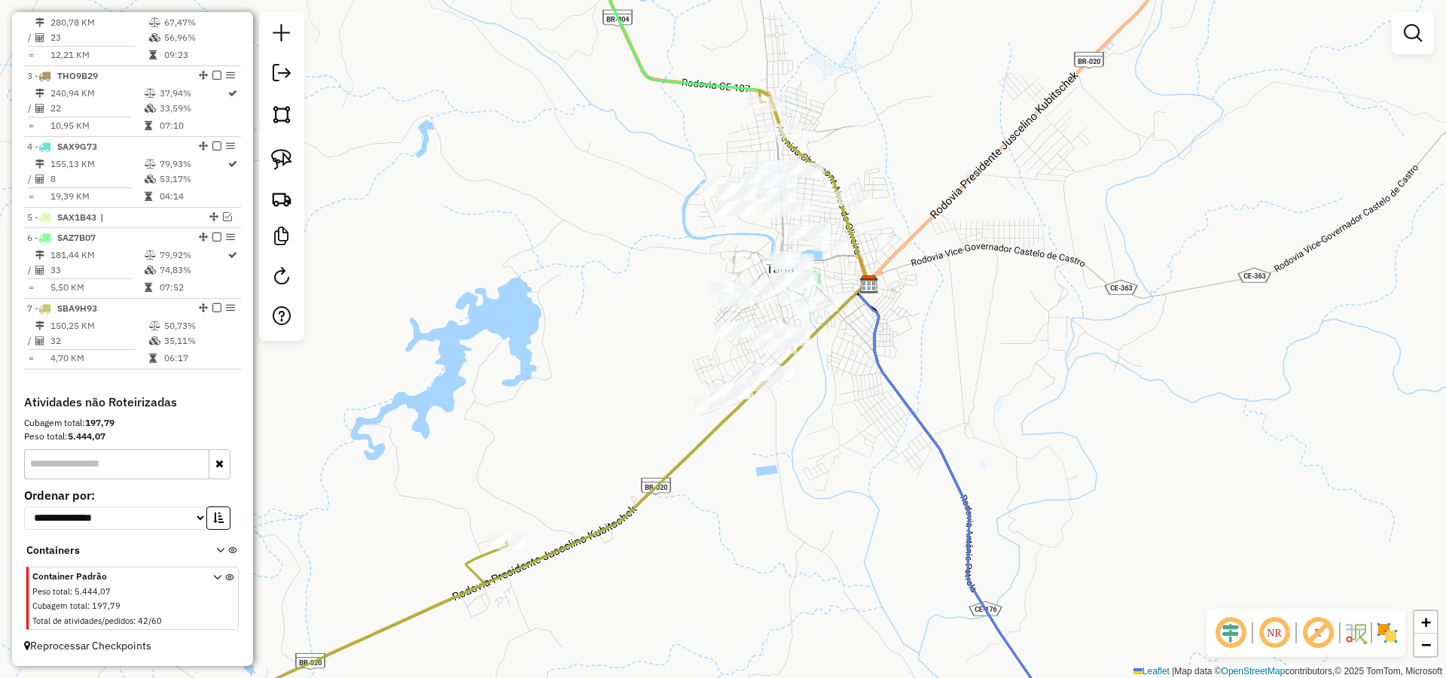
drag, startPoint x: 899, startPoint y: 386, endPoint x: 898, endPoint y: 394, distance: 7.7
click at [898, 392] on icon at bounding box center [987, 522] width 263 height 480
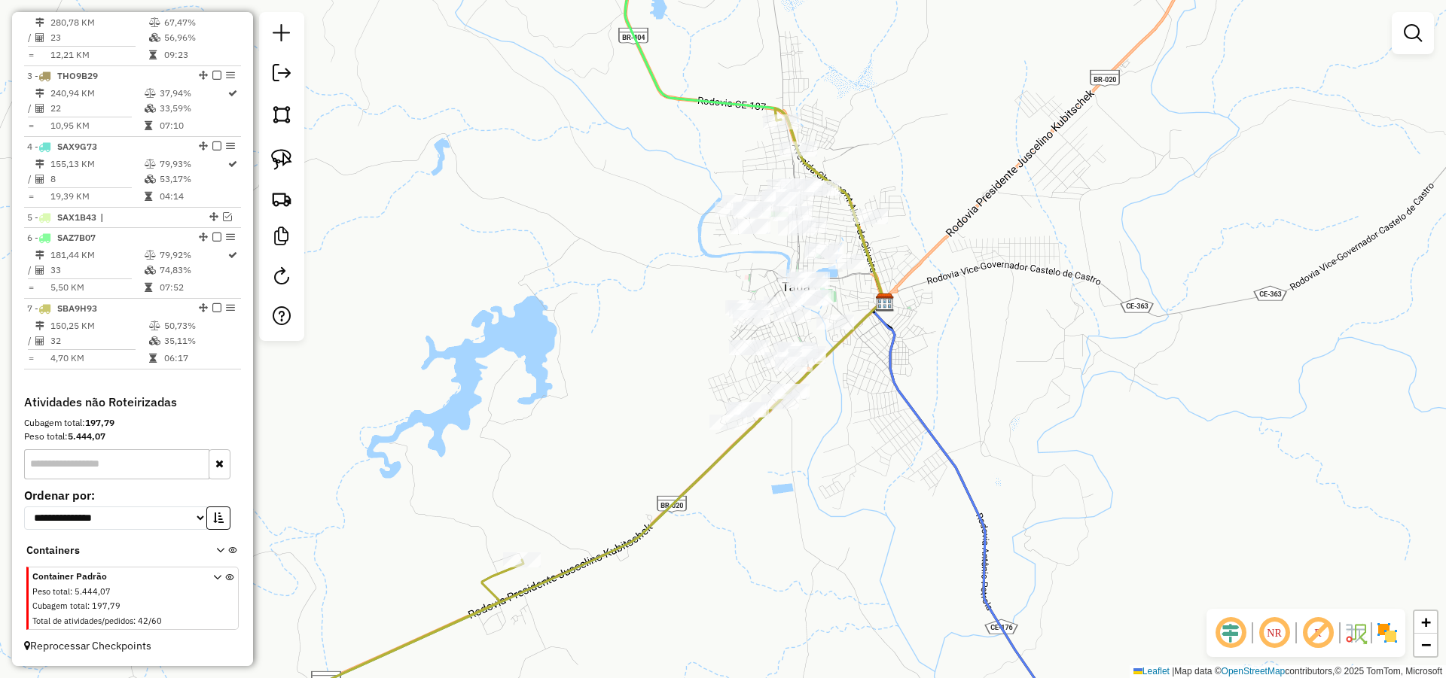
drag, startPoint x: 803, startPoint y: 453, endPoint x: 818, endPoint y: 465, distance: 19.3
click at [818, 465] on div "Janela de atendimento Grade de atendimento Capacidade Transportadoras Veículos …" at bounding box center [723, 339] width 1446 height 678
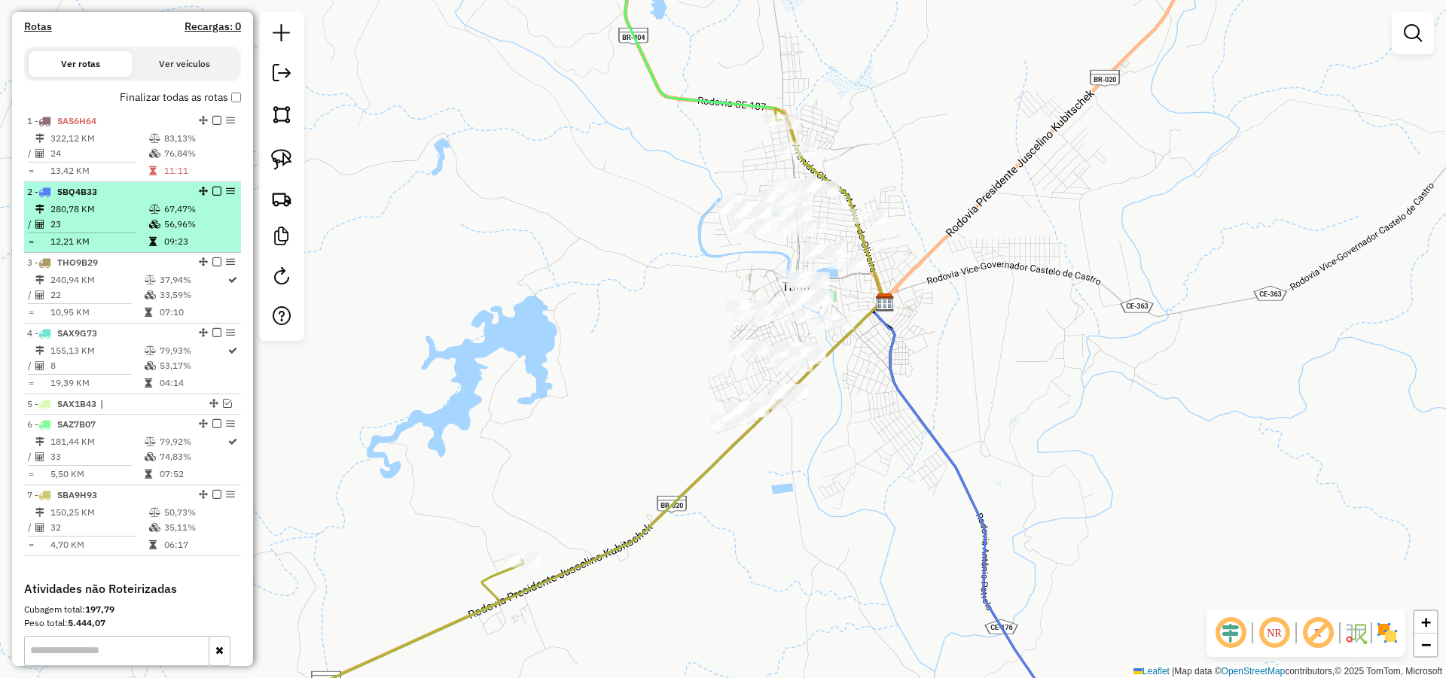
scroll to position [489, 0]
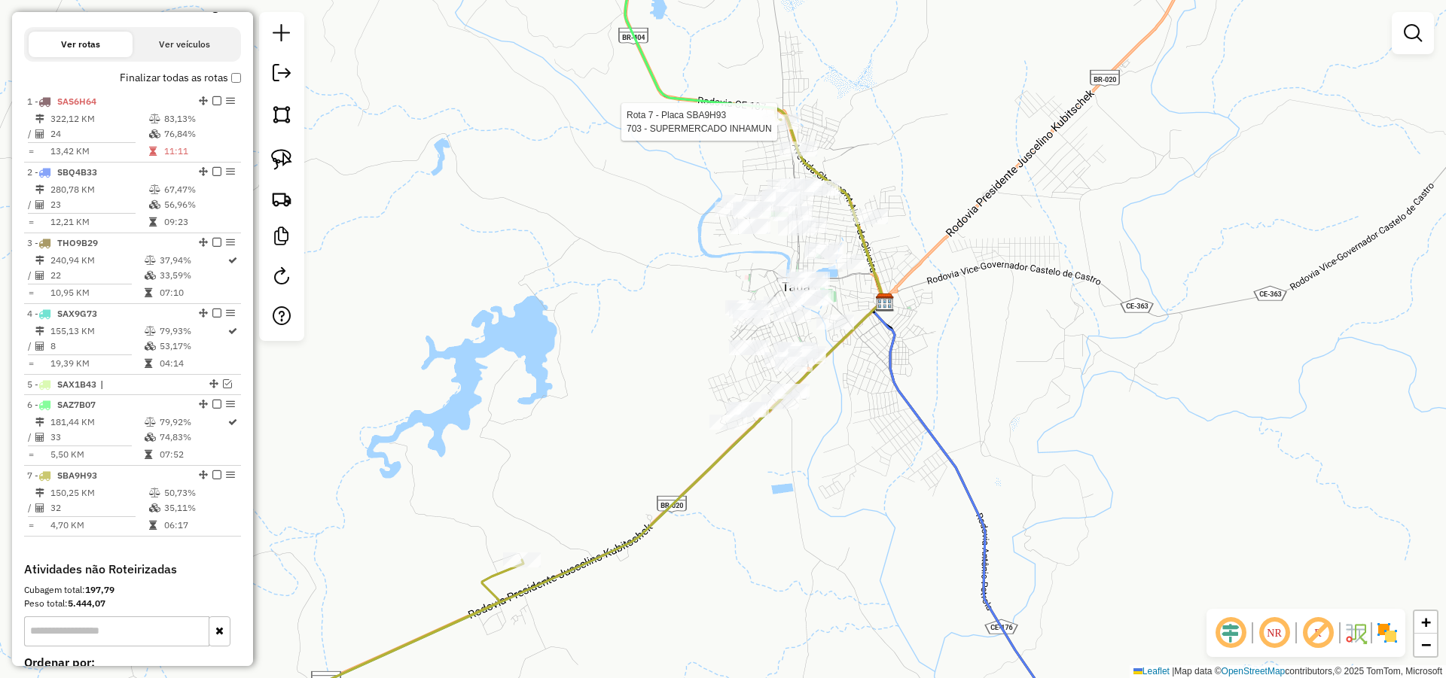
select select "*********"
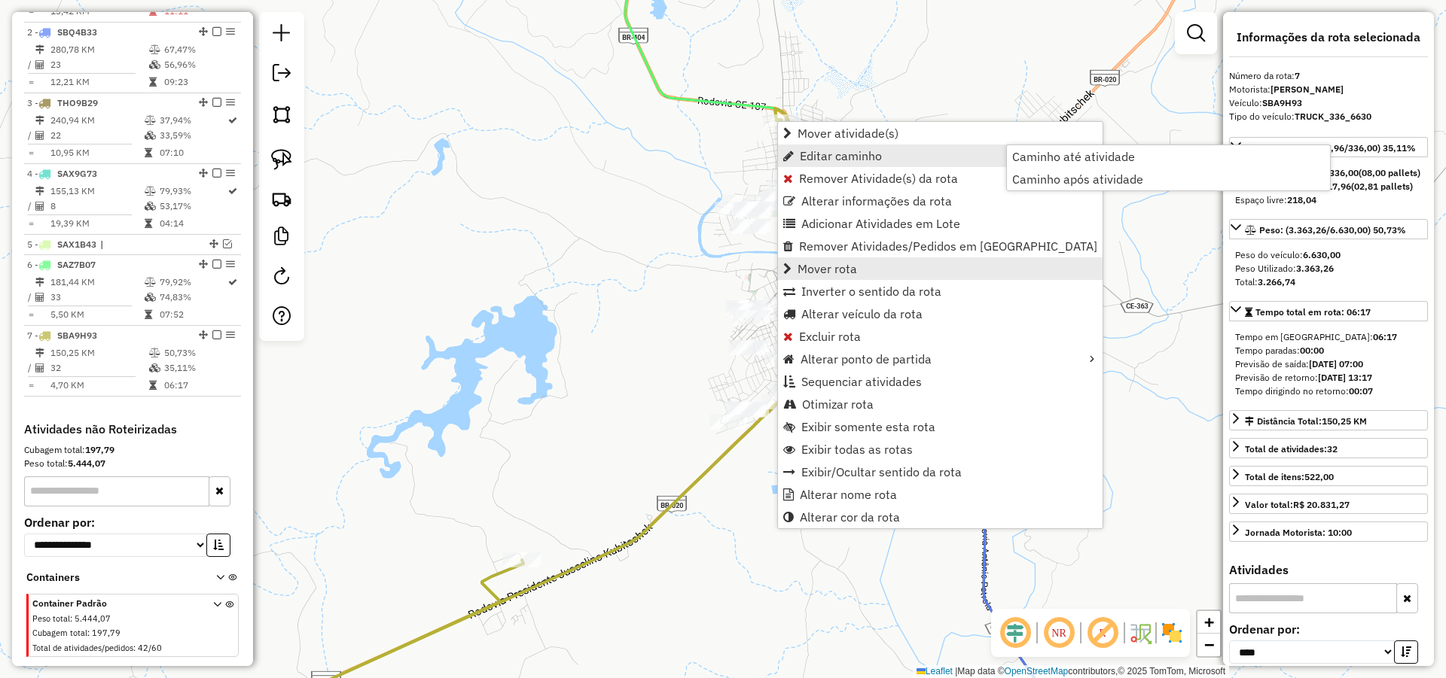
scroll to position [670, 0]
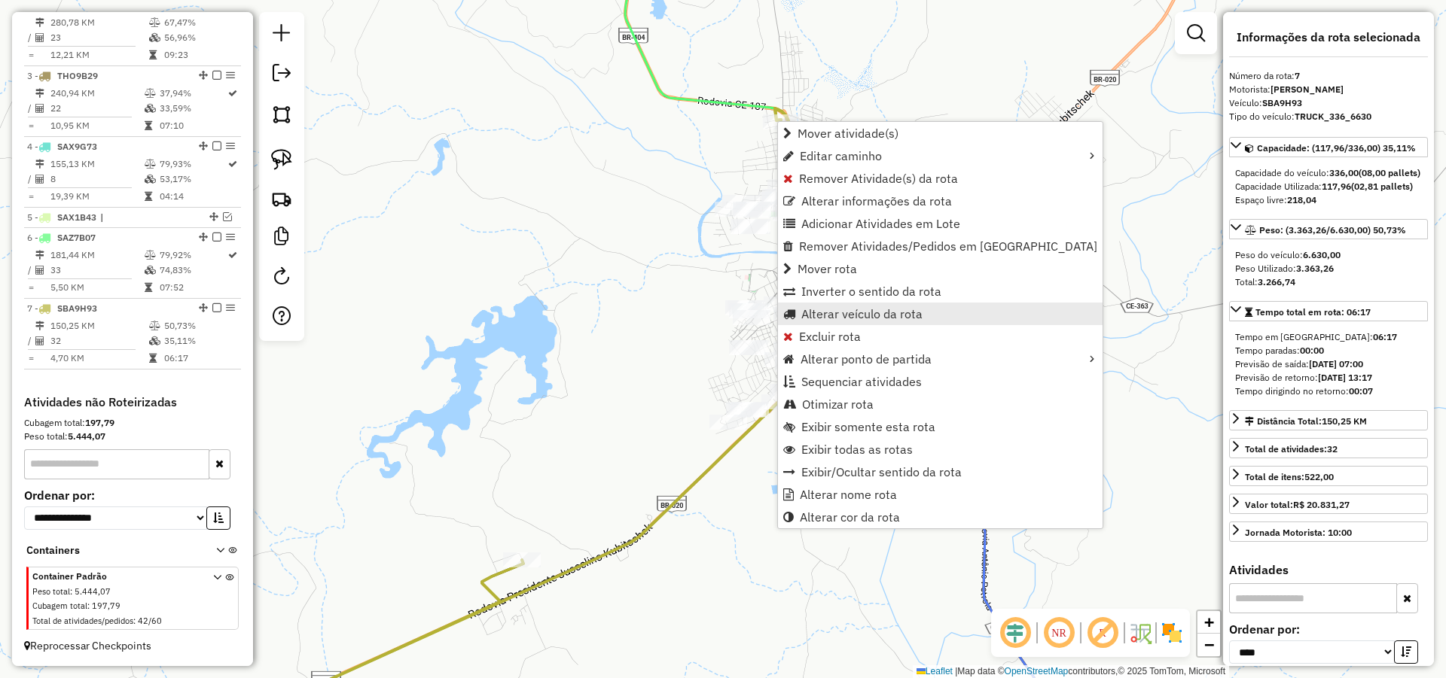
click at [861, 309] on span "Alterar veículo da rota" at bounding box center [861, 314] width 121 height 12
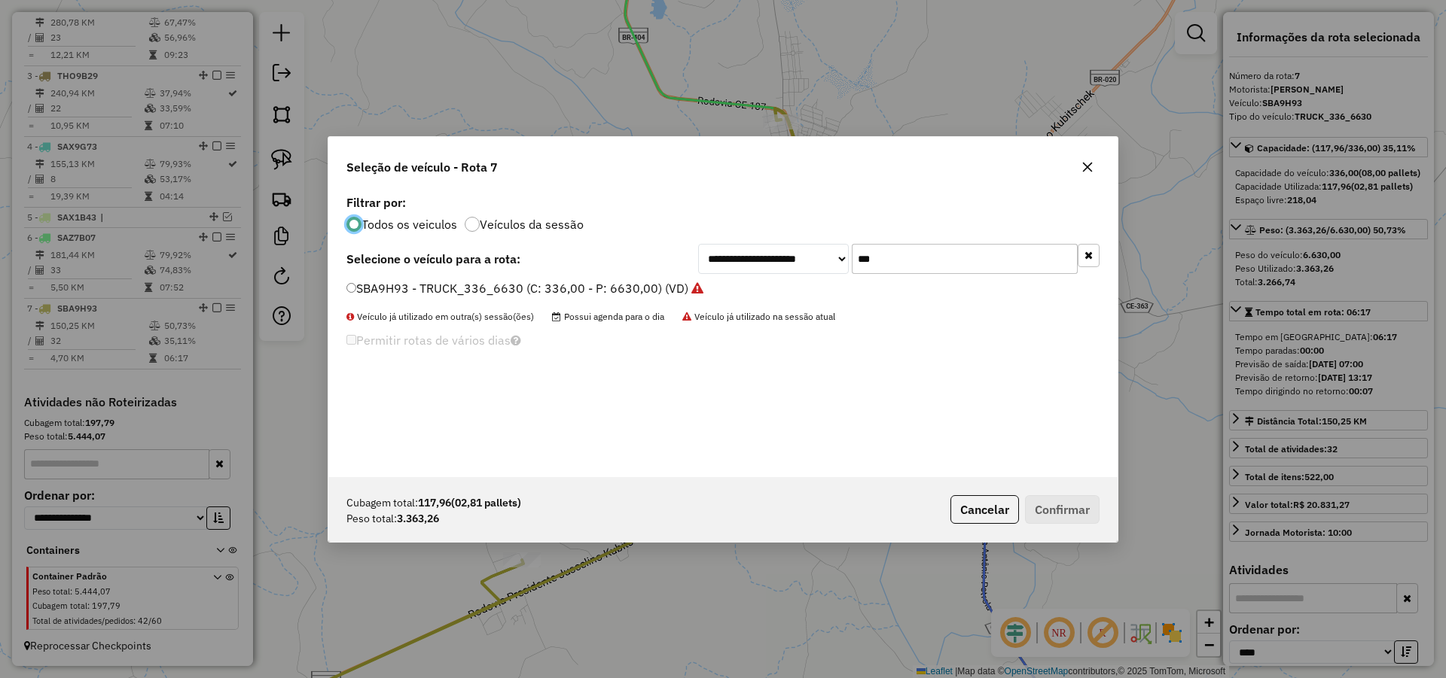
scroll to position [8, 5]
click at [897, 253] on input "***" at bounding box center [965, 259] width 226 height 30
type input "**"
click at [522, 294] on label "FRJ7A16 - TOCO 217 CXS 5645 KG (C: 5645,00 - P: 5645,00) (VD)" at bounding box center [534, 288] width 376 height 18
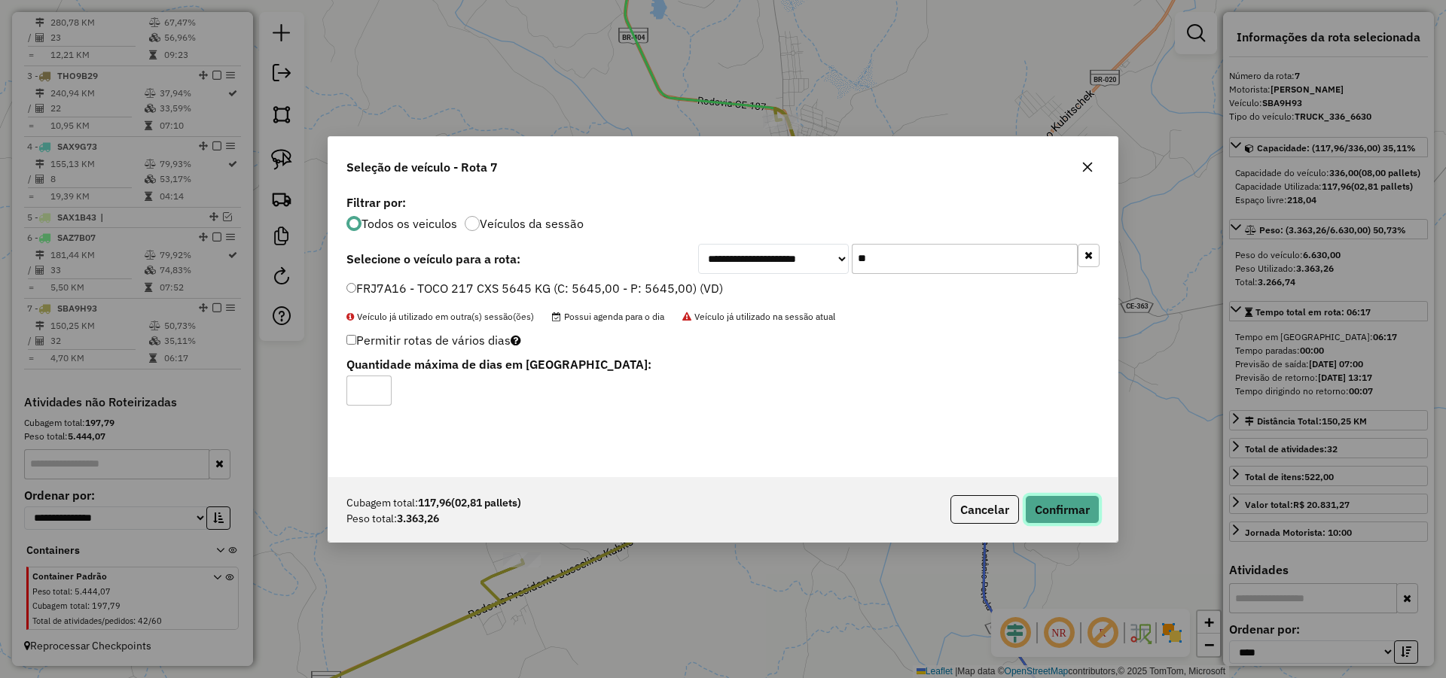
click at [1056, 515] on button "Confirmar" at bounding box center [1062, 509] width 75 height 29
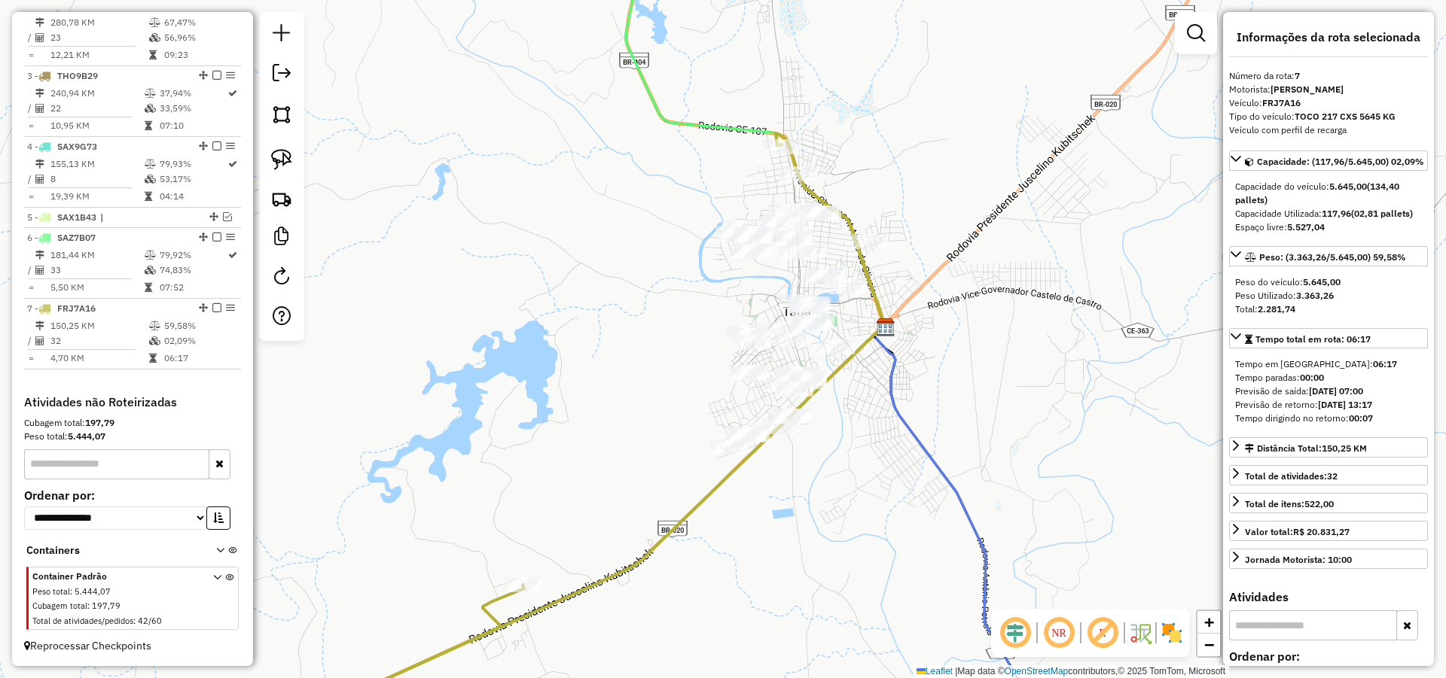
drag, startPoint x: 568, startPoint y: 340, endPoint x: 606, endPoint y: 386, distance: 58.8
click at [570, 365] on div "Janela de atendimento Grade de atendimento Capacidade Transportadoras Veículos …" at bounding box center [723, 339] width 1446 height 678
drag, startPoint x: 276, startPoint y: 149, endPoint x: 308, endPoint y: 169, distance: 38.2
click at [276, 149] on img at bounding box center [281, 159] width 21 height 21
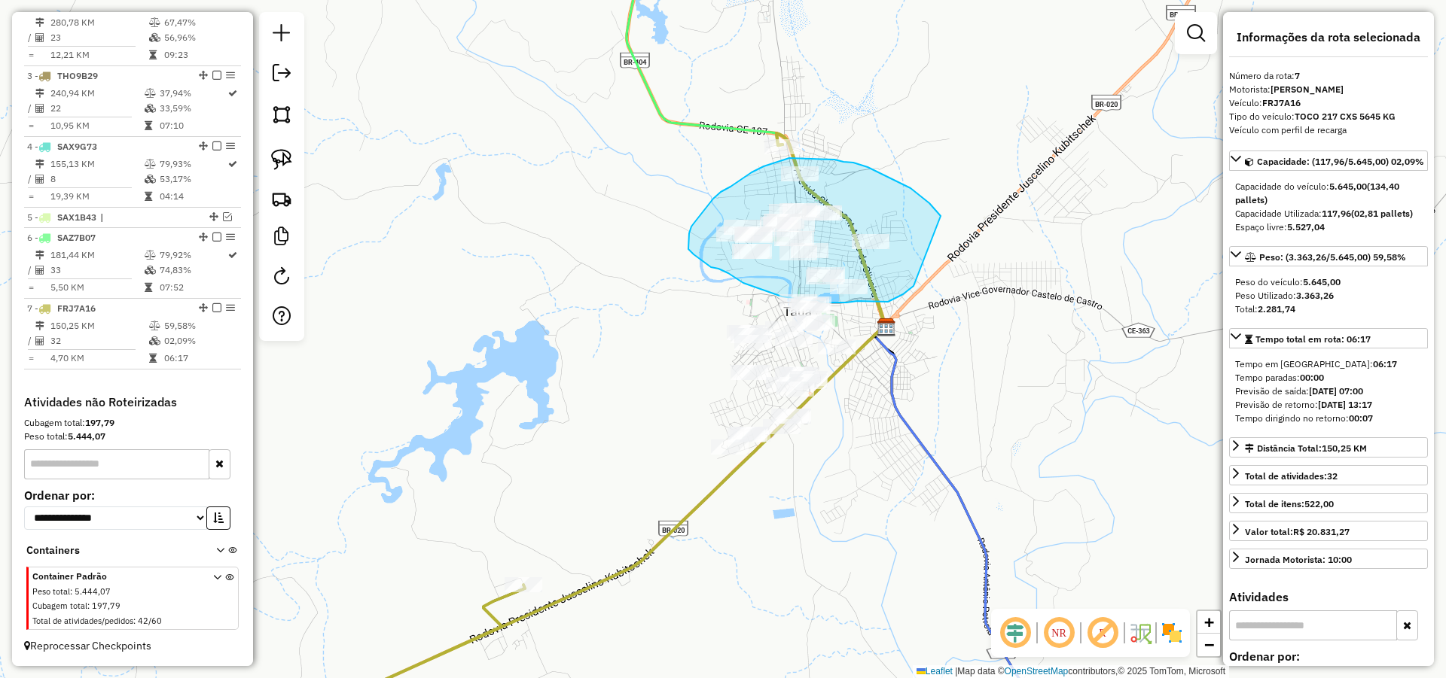
drag, startPoint x: 925, startPoint y: 200, endPoint x: 914, endPoint y: 285, distance: 85.8
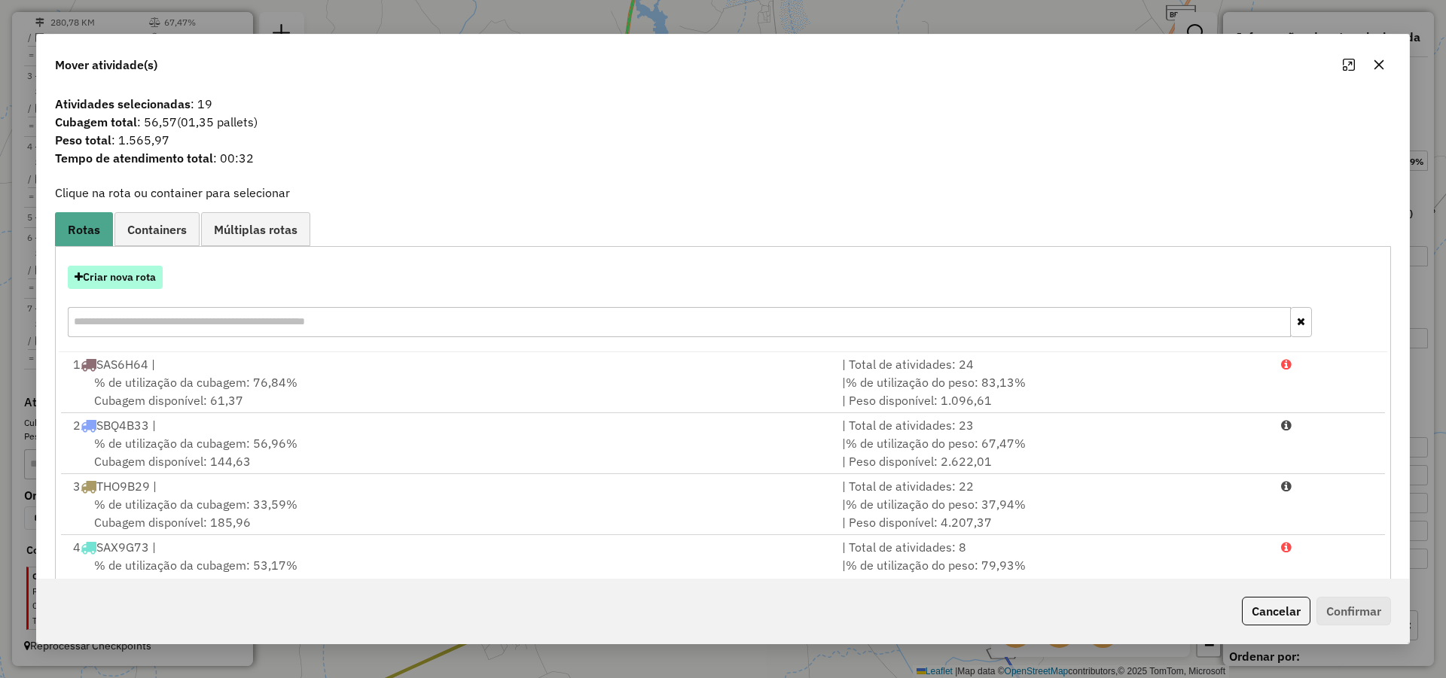
click at [156, 272] on button "Criar nova rota" at bounding box center [115, 277] width 95 height 23
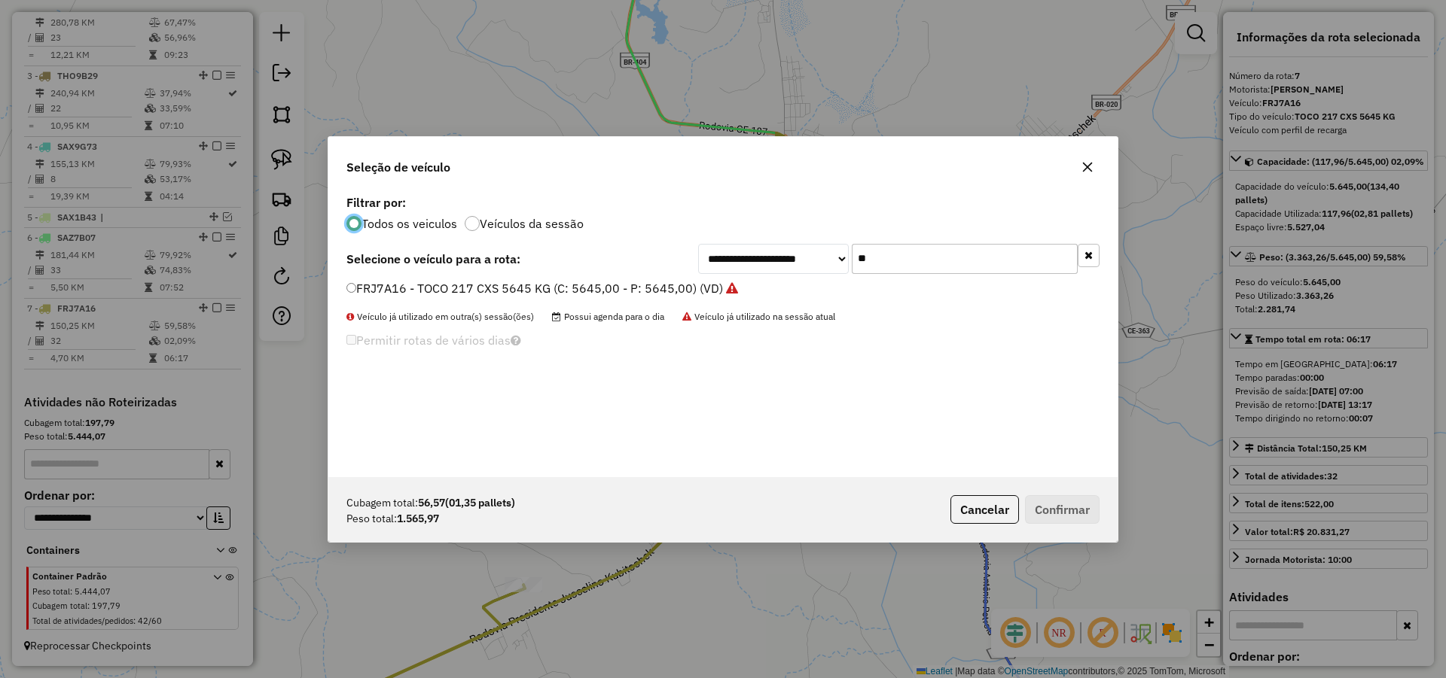
click at [898, 258] on input "**" at bounding box center [965, 259] width 226 height 30
type input "***"
click at [611, 286] on label "SBA9H93 - TRUCK_336_6630 (C: 336,00 - P: 6630,00) (VD)" at bounding box center [517, 288] width 342 height 18
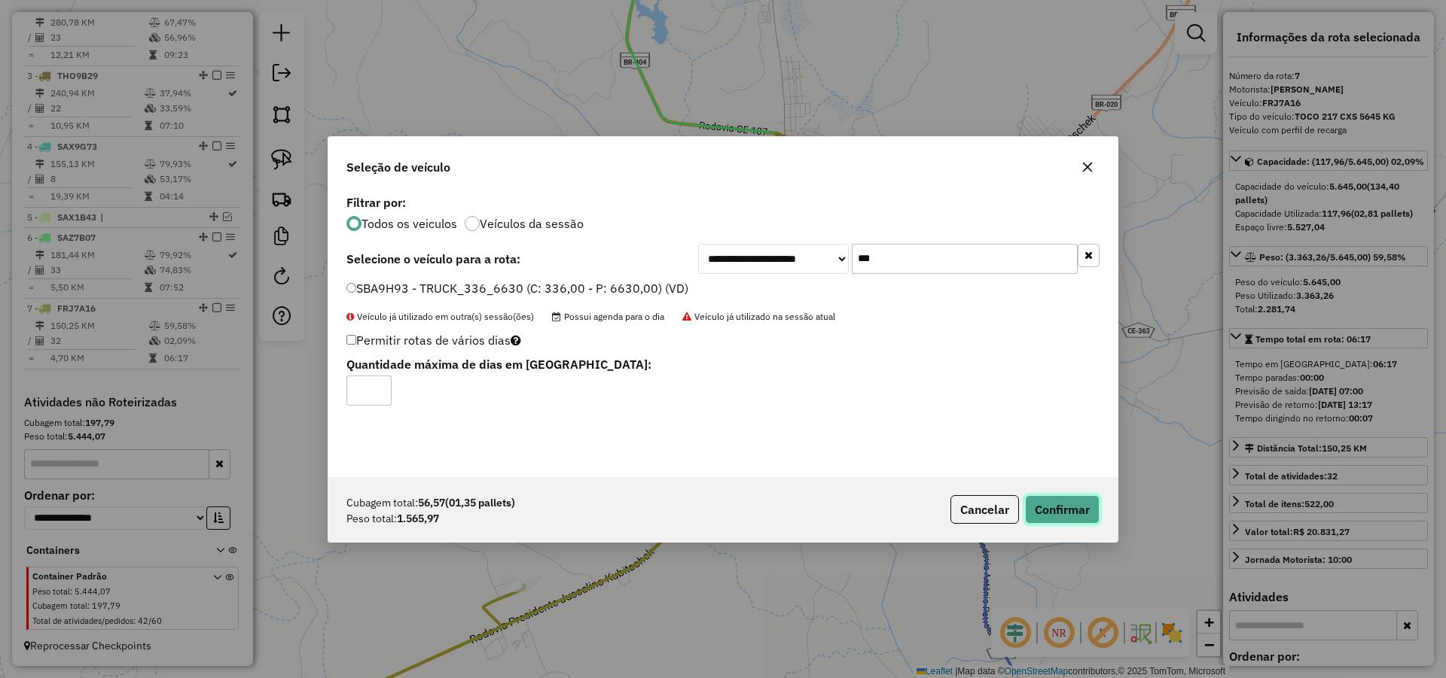
click at [1062, 502] on button "Confirmar" at bounding box center [1062, 509] width 75 height 29
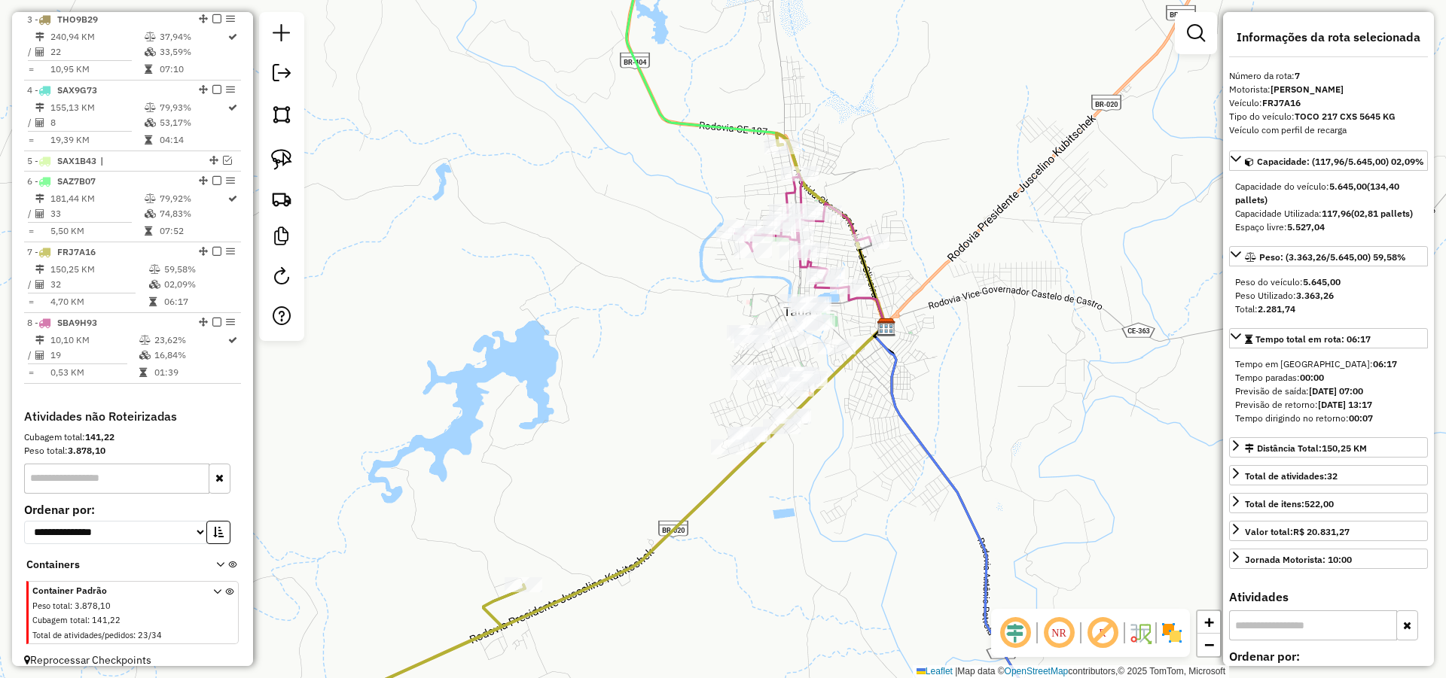
scroll to position [741, 0]
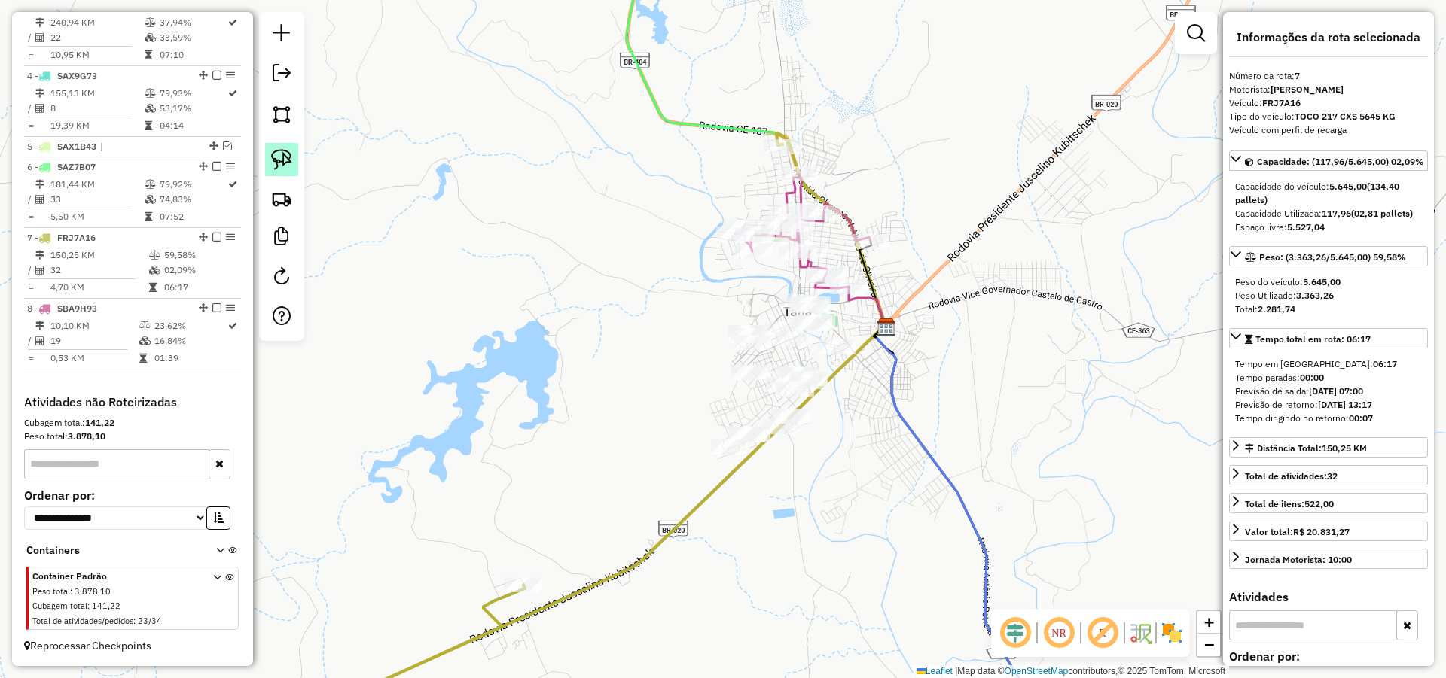
click at [293, 162] on link at bounding box center [281, 159] width 33 height 33
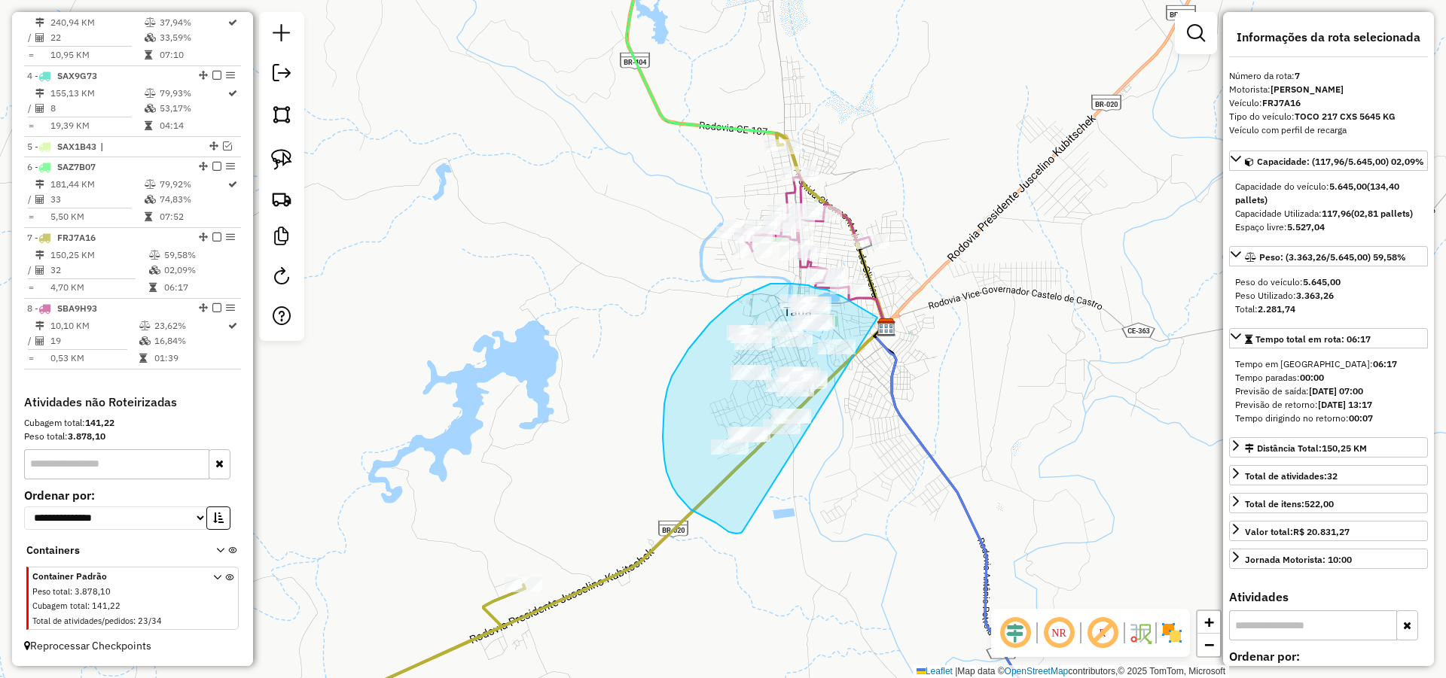
drag, startPoint x: 871, startPoint y: 315, endPoint x: 757, endPoint y: 520, distance: 234.2
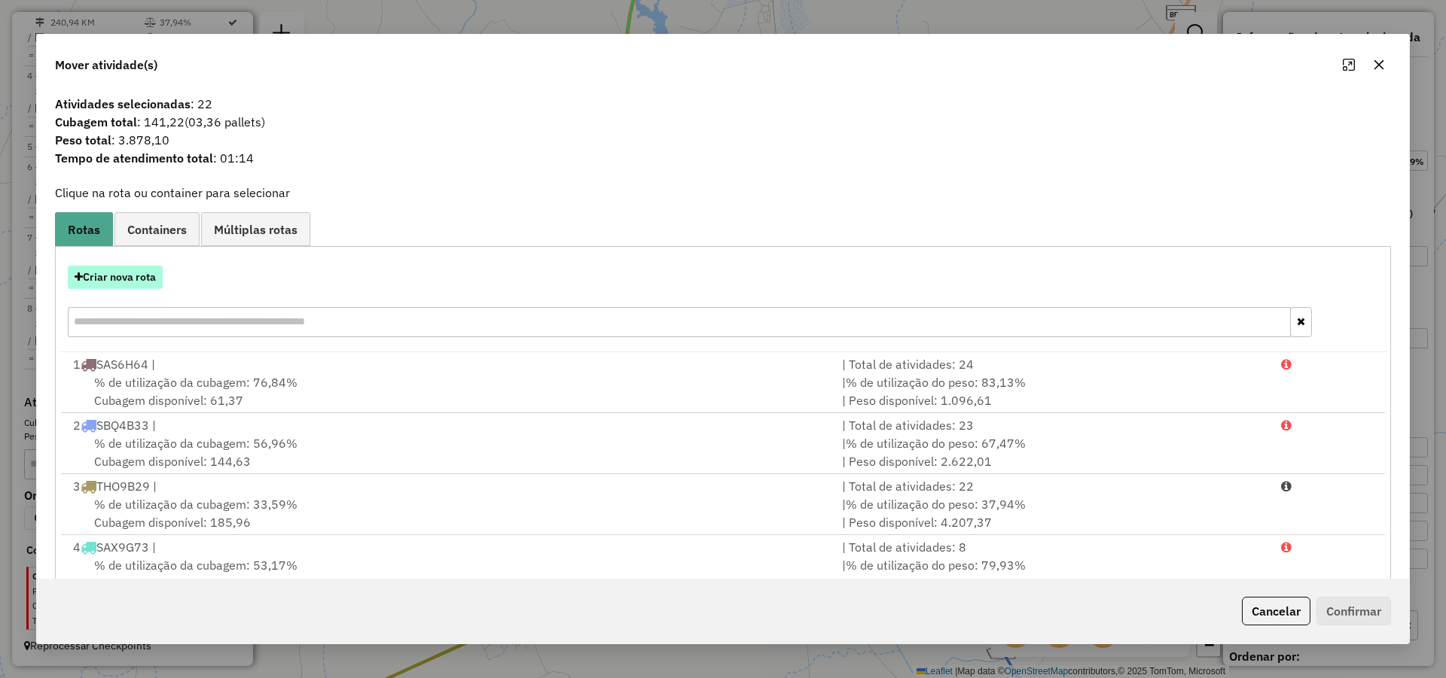
click at [150, 274] on button "Criar nova rota" at bounding box center [115, 277] width 95 height 23
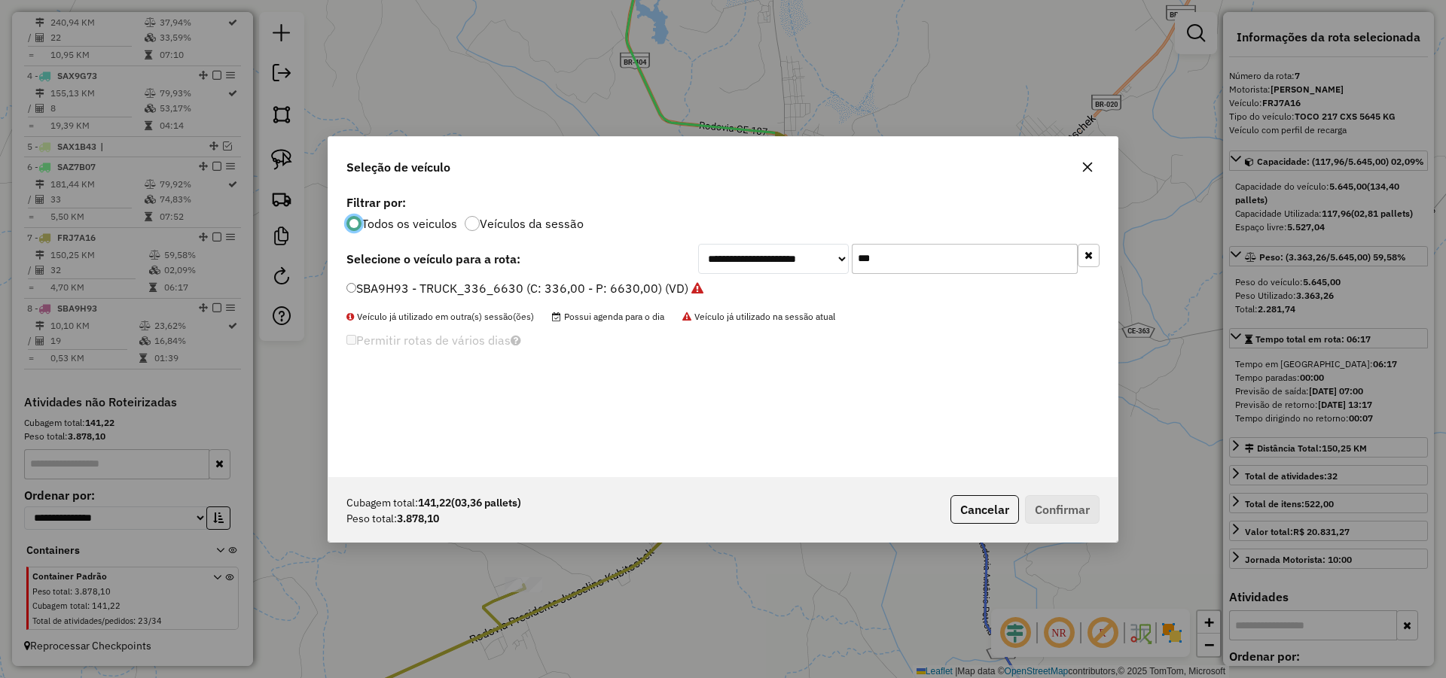
scroll to position [8, 5]
click at [857, 268] on input "***" at bounding box center [965, 259] width 226 height 30
click at [954, 261] on input "***" at bounding box center [965, 259] width 226 height 30
type input "**"
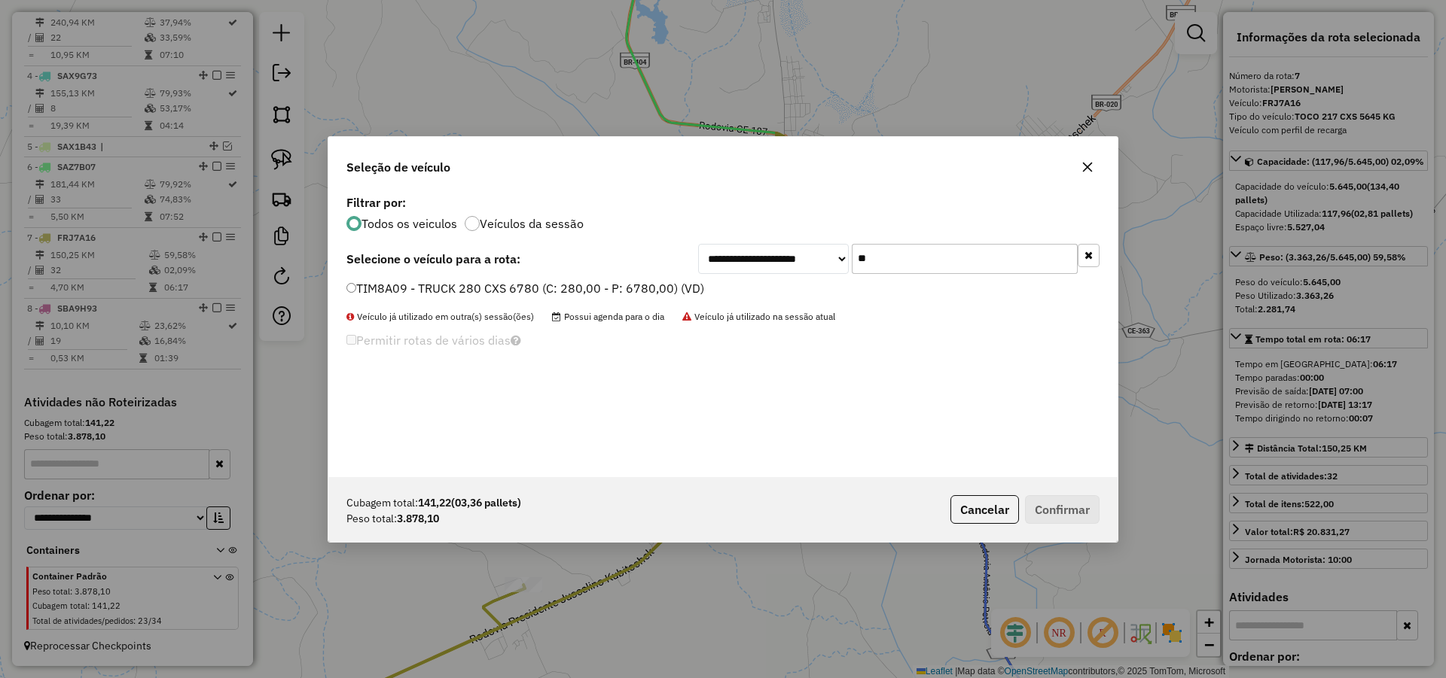
click at [626, 285] on label "TIM8A09 - TRUCK 280 CXS 6780 (C: 280,00 - P: 6780,00) (VD)" at bounding box center [525, 288] width 358 height 18
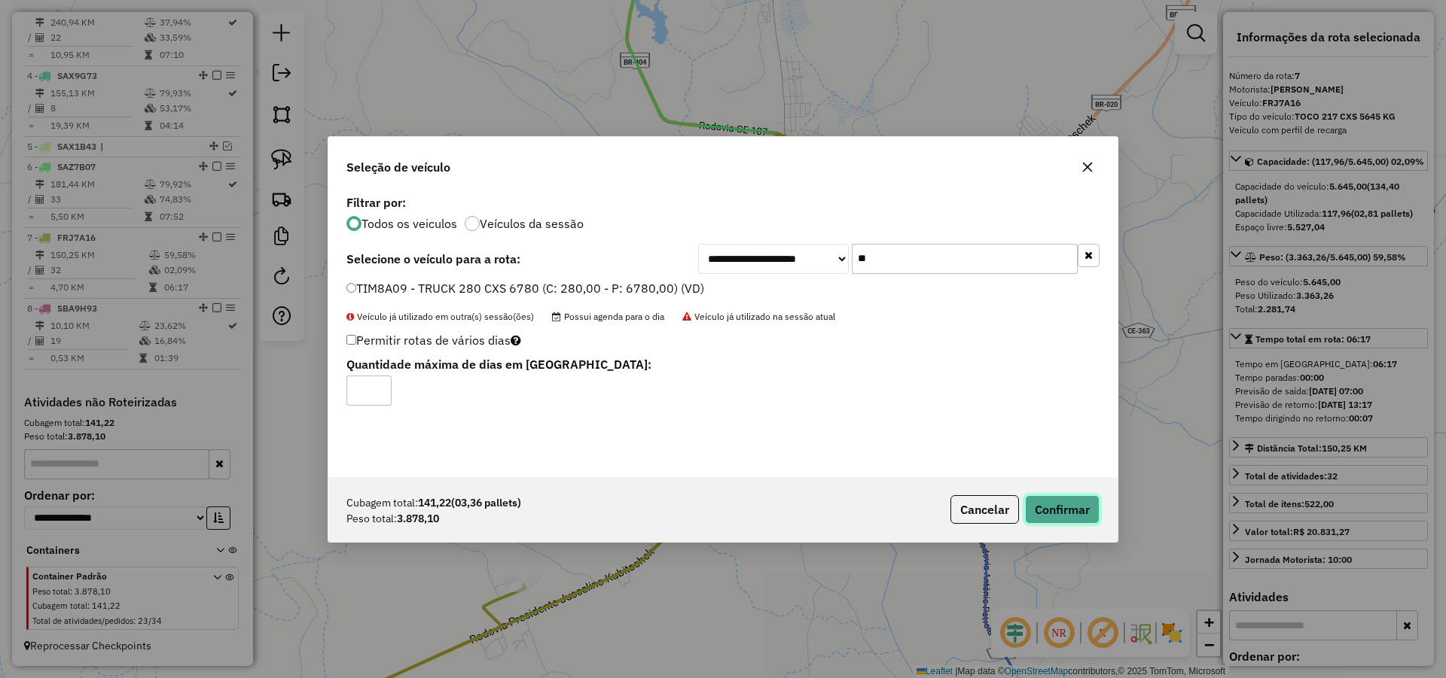
click at [1081, 509] on button "Confirmar" at bounding box center [1062, 509] width 75 height 29
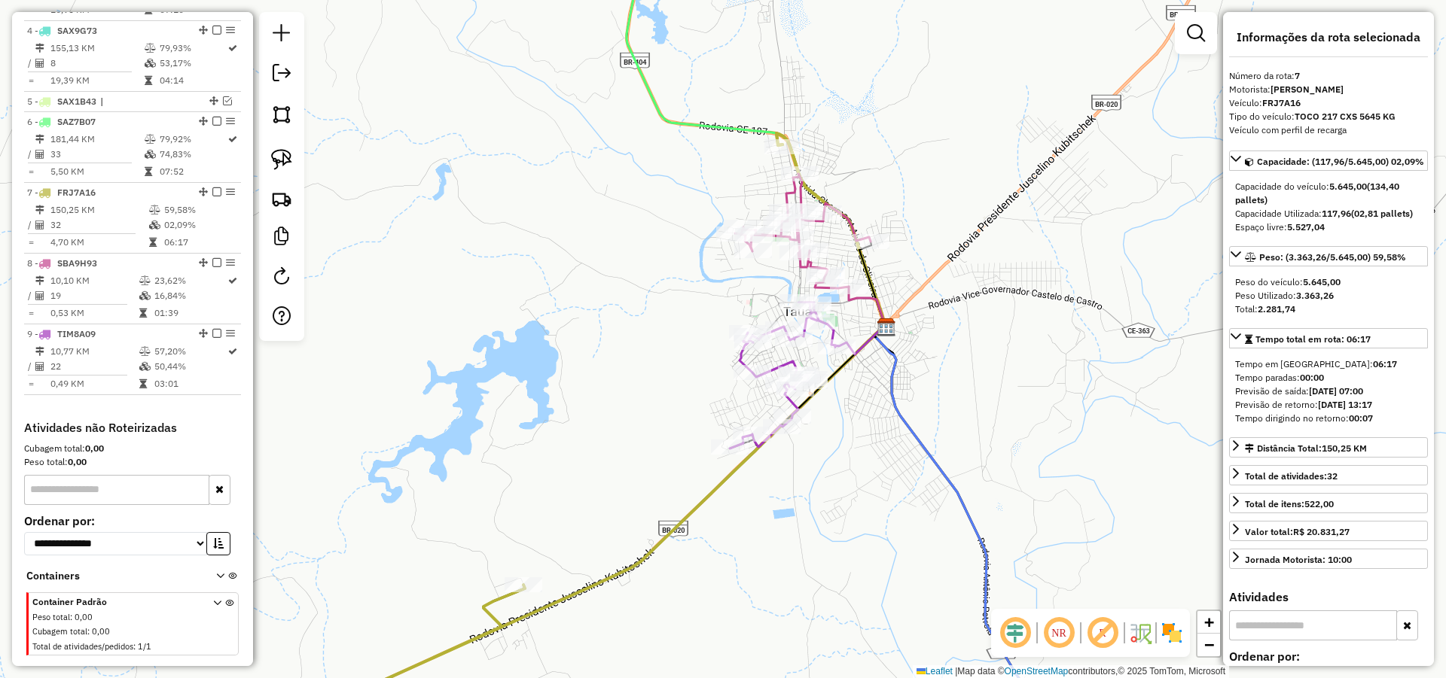
scroll to position [812, 0]
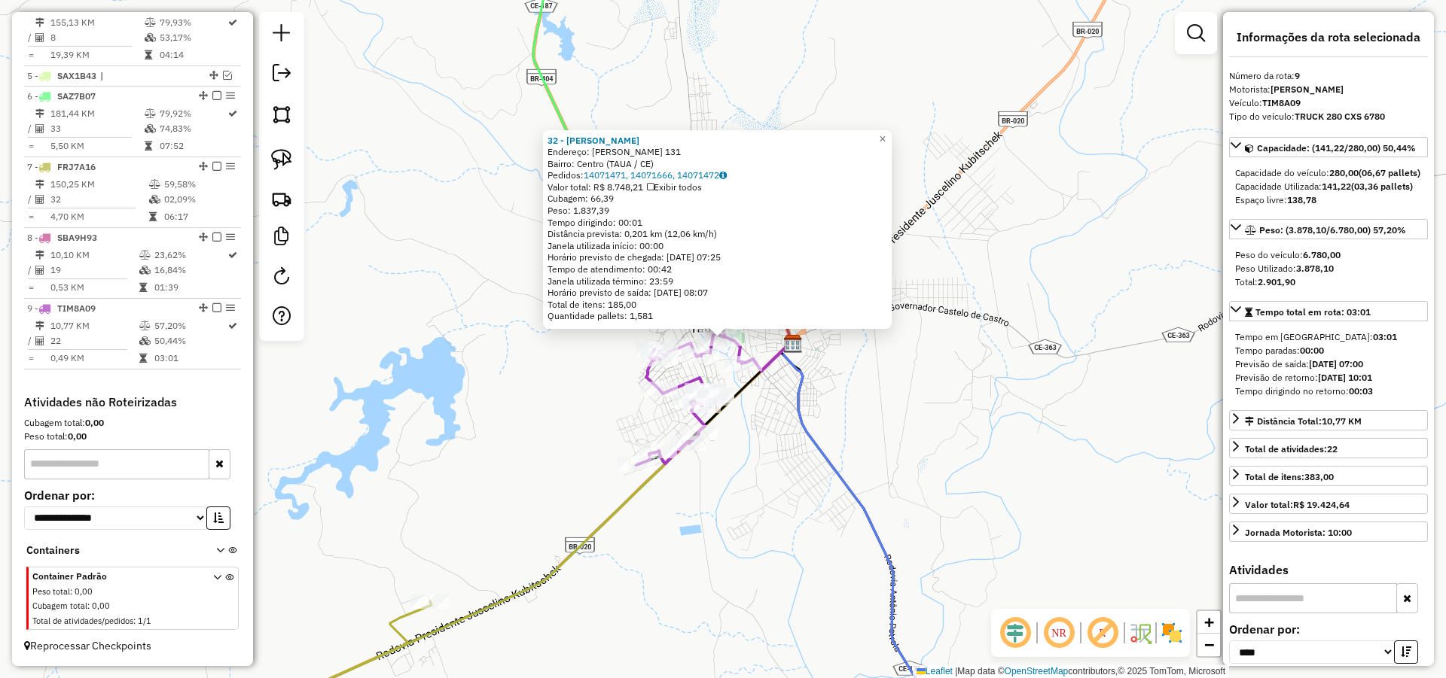
click at [906, 428] on div "32 - CICERO VIEIRA RICHA Endereço: R MONSENHOR ODORICO DE ANDRADE 131 Bairro: C…" at bounding box center [723, 339] width 1446 height 678
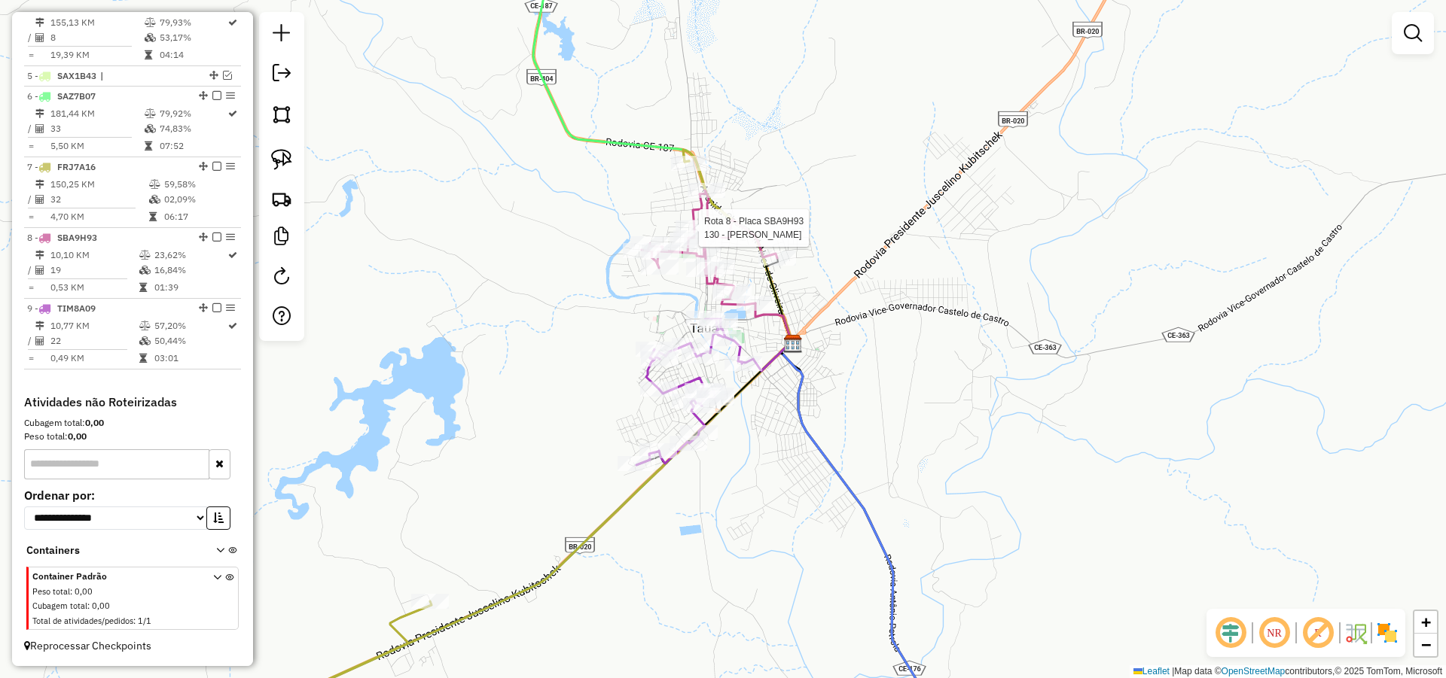
select select "*********"
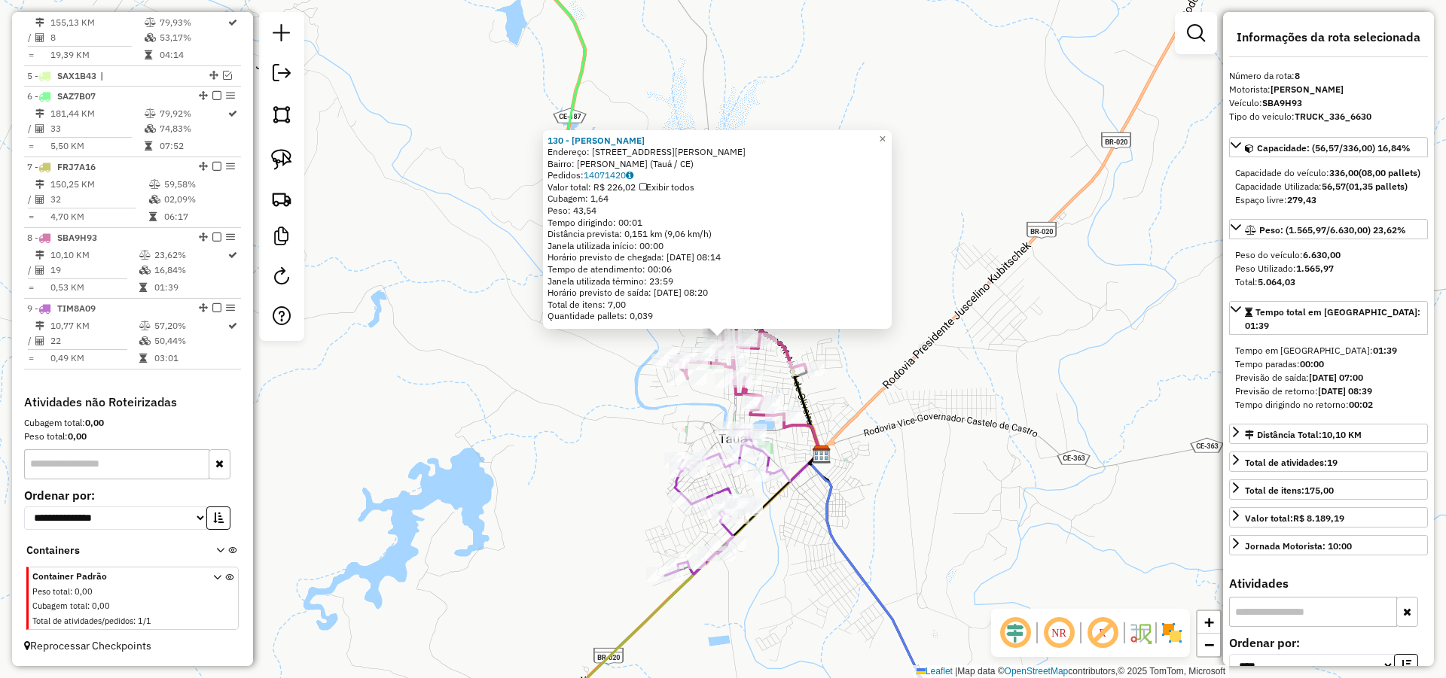
click at [915, 383] on div "130 - FRANCISCO ALVES PERE Endereço: Rua Aurilio Mota de Morais, 101 Bairro: Jo…" at bounding box center [723, 339] width 1446 height 678
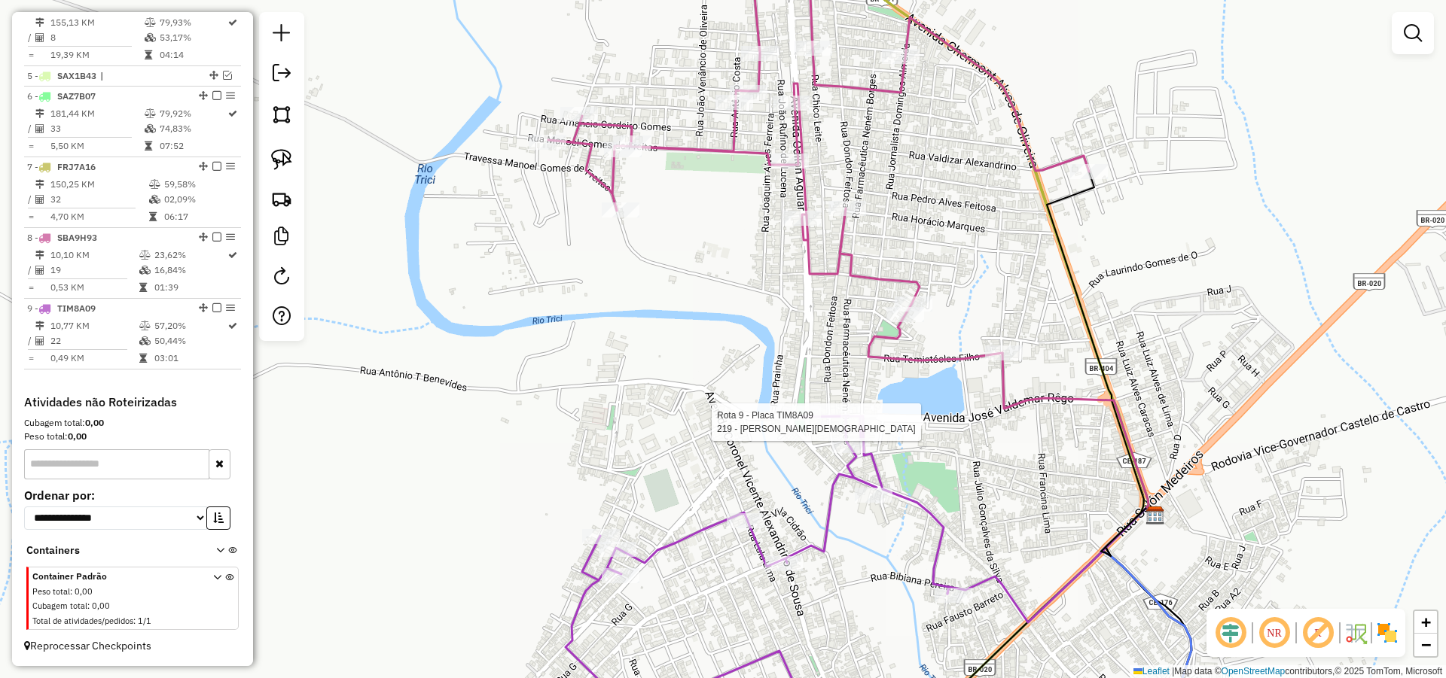
select select "*********"
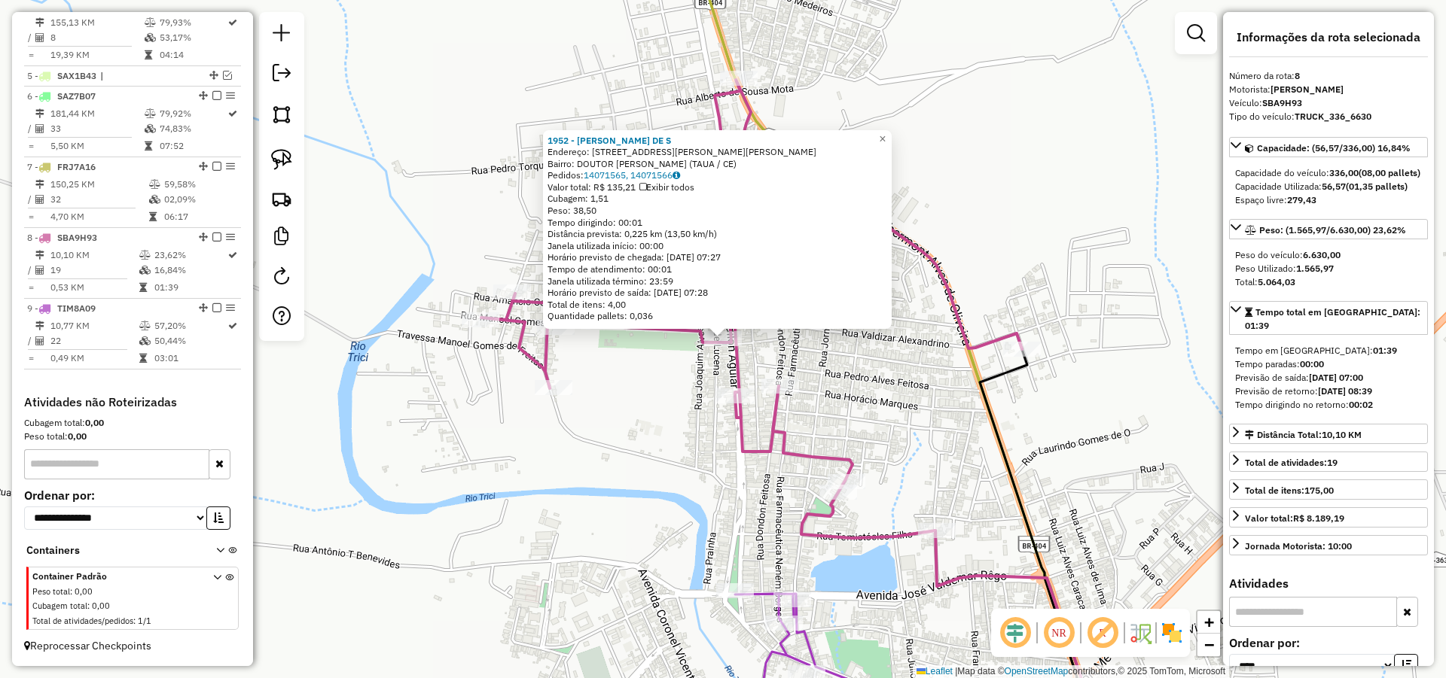
drag, startPoint x: 929, startPoint y: 427, endPoint x: 928, endPoint y: 329, distance: 97.9
click at [929, 325] on div "1952 - ANTONIO ROMULO DE S Endereço: Rua Raimundo An�sio Gon�alves 2 Bairro: DO…" at bounding box center [723, 339] width 1446 height 678
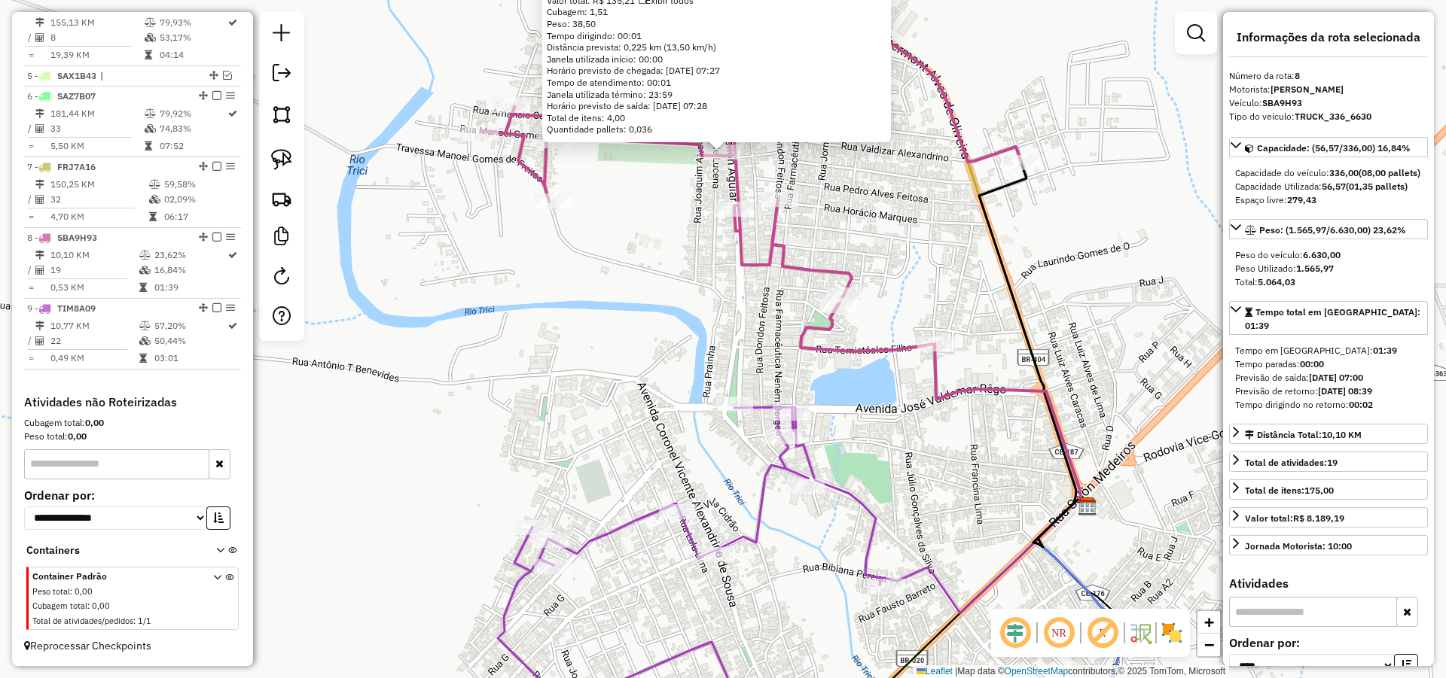
drag, startPoint x: 940, startPoint y: 464, endPoint x: 885, endPoint y: 403, distance: 81.6
click at [933, 399] on div "1952 - ANTONIO ROMULO DE S Endereço: Rua Raimundo An�sio Gon�alves 2 Bairro: DO…" at bounding box center [723, 339] width 1446 height 678
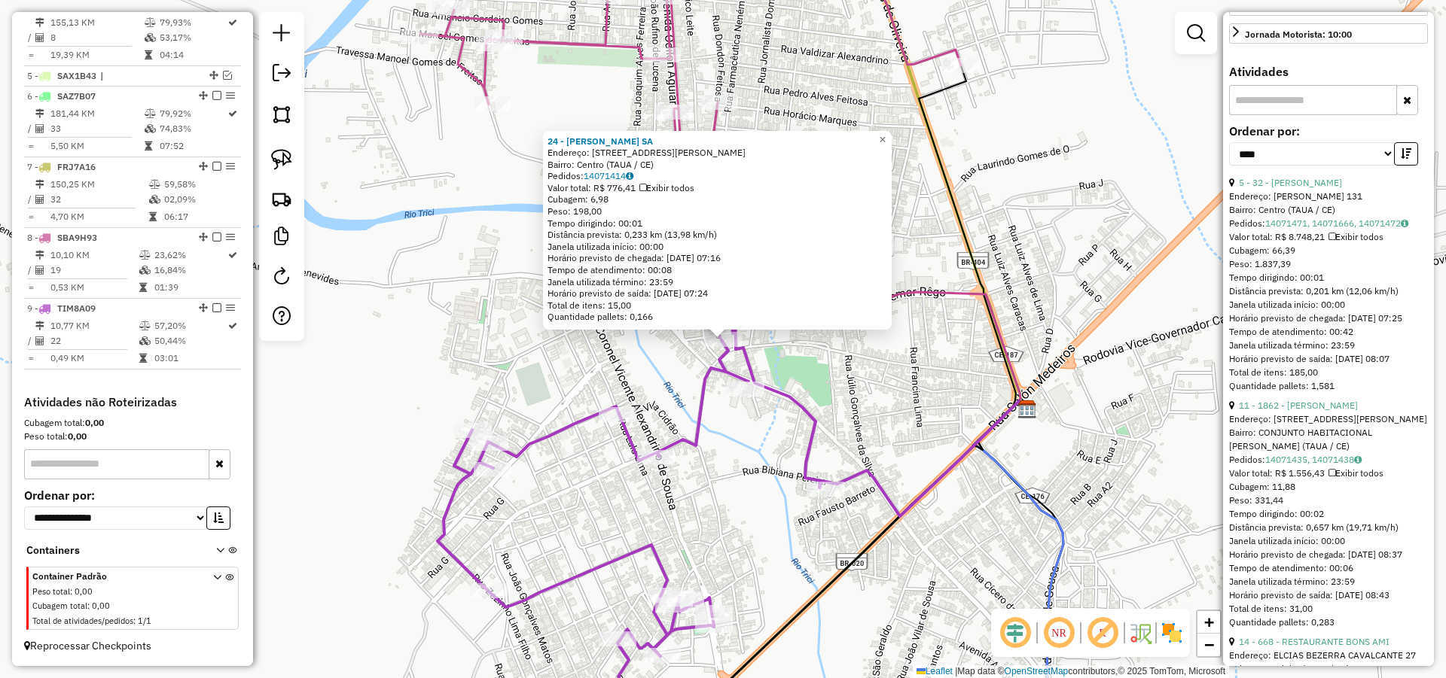
scroll to position [542, 0]
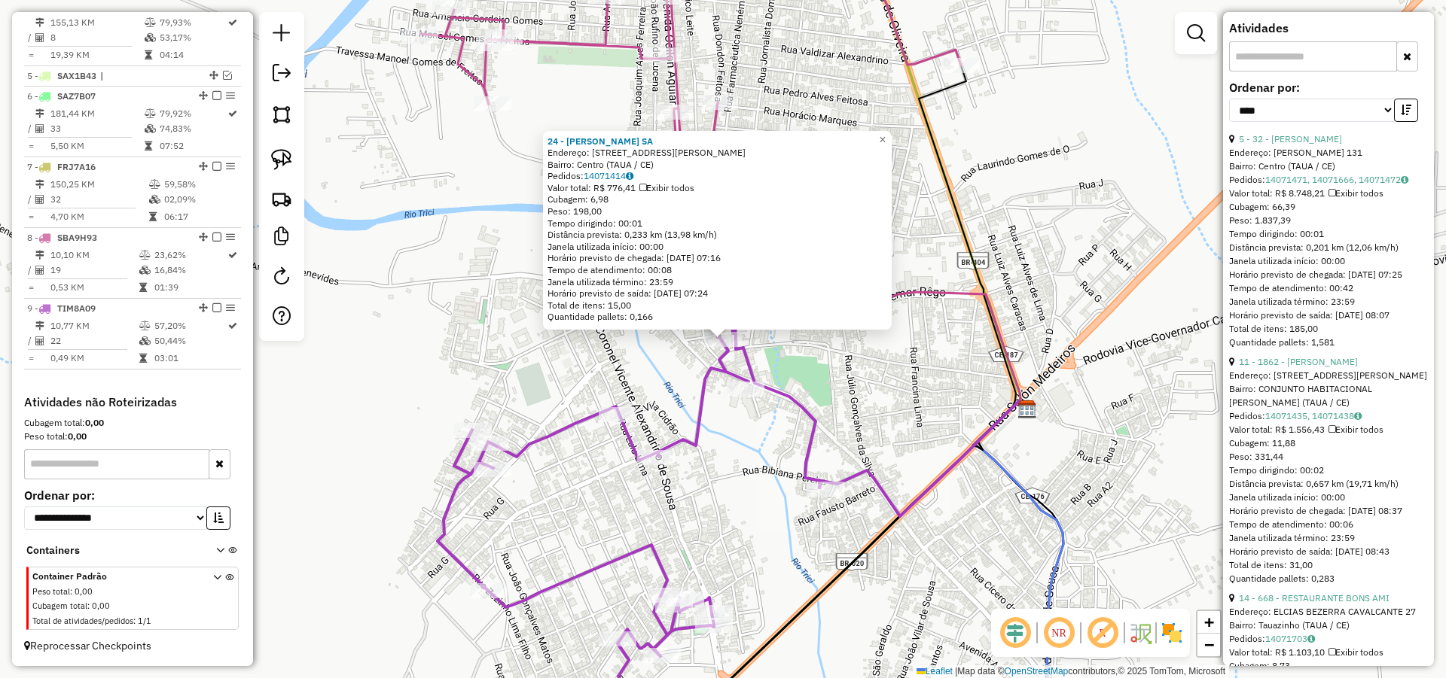
click at [727, 444] on div "24 - FRANCISCA LARISSE SA Endereço: R FARMACEUTICA NENEM BORGES 15 Bairro: Cent…" at bounding box center [723, 339] width 1446 height 678
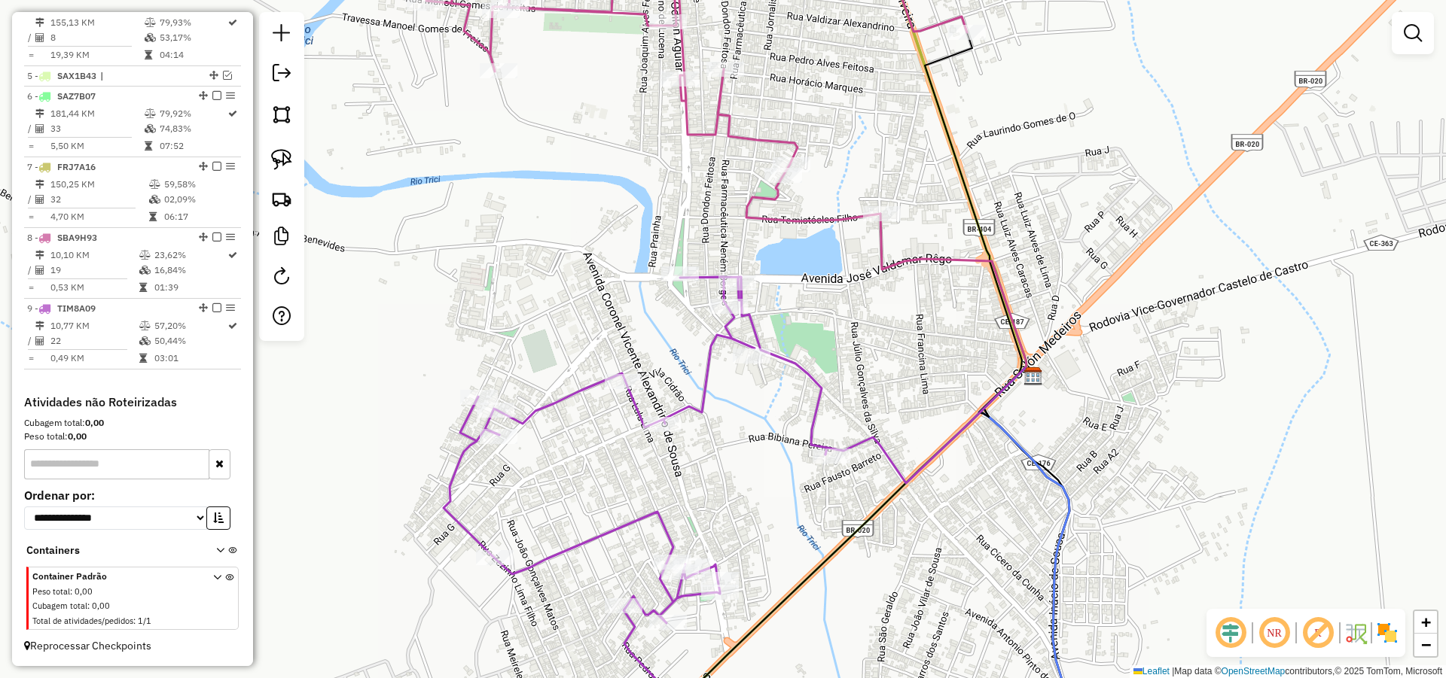
drag, startPoint x: 702, startPoint y: 429, endPoint x: 706, endPoint y: 416, distance: 14.1
click at [706, 416] on icon at bounding box center [634, 495] width 383 height 436
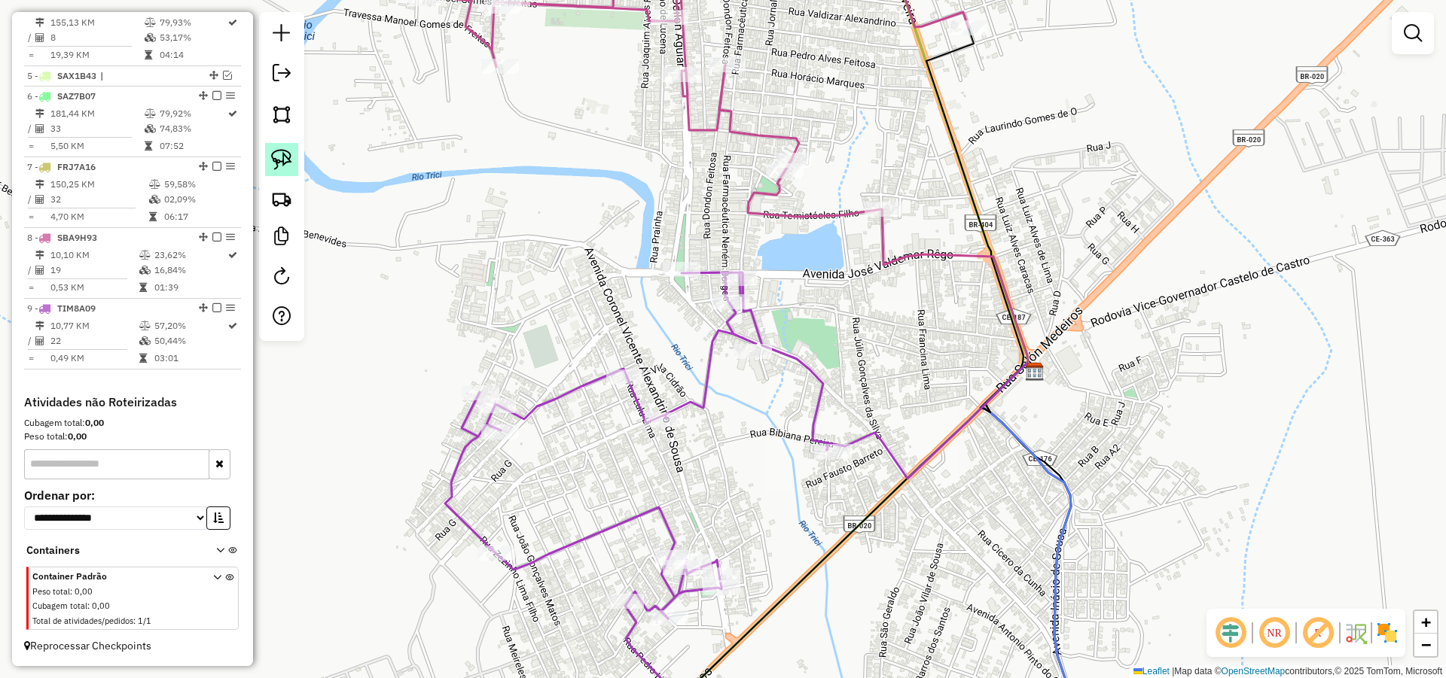
click at [281, 151] on img at bounding box center [281, 159] width 21 height 21
drag, startPoint x: 514, startPoint y: 351, endPoint x: 526, endPoint y: 441, distance: 91.1
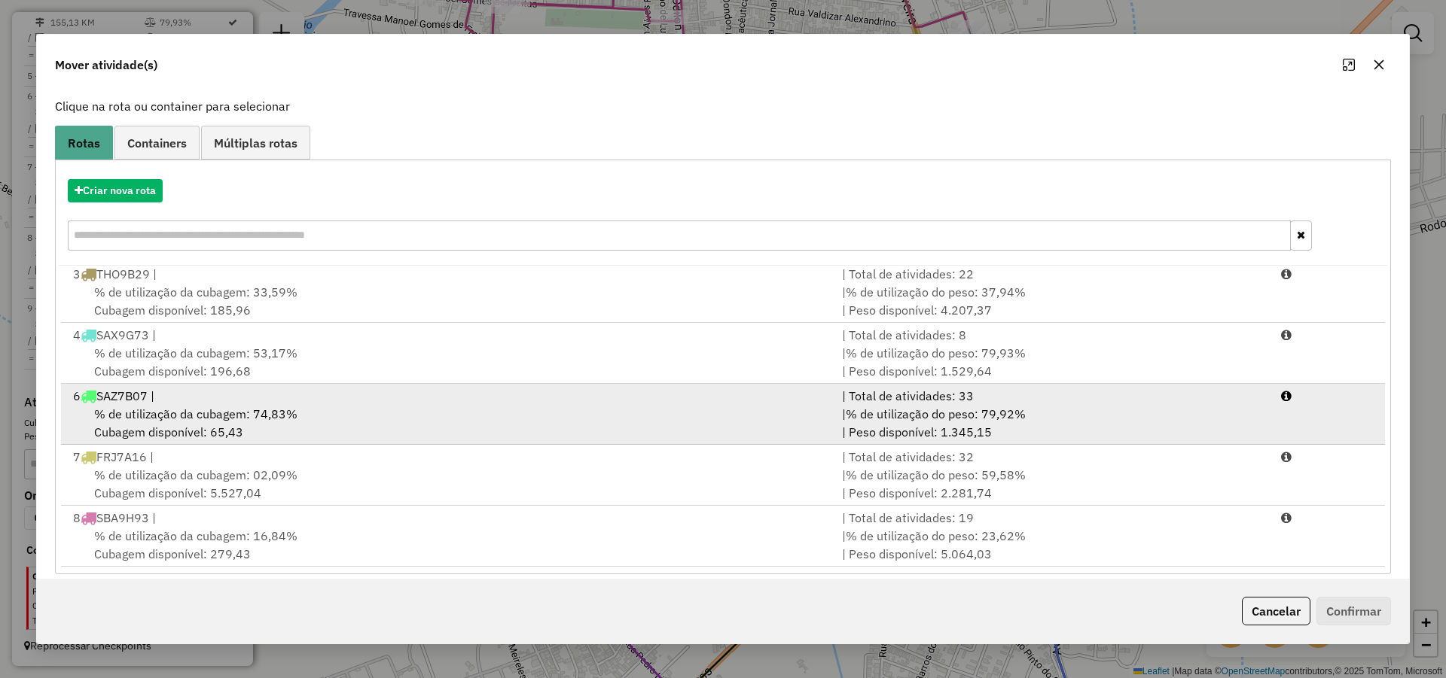
scroll to position [100, 0]
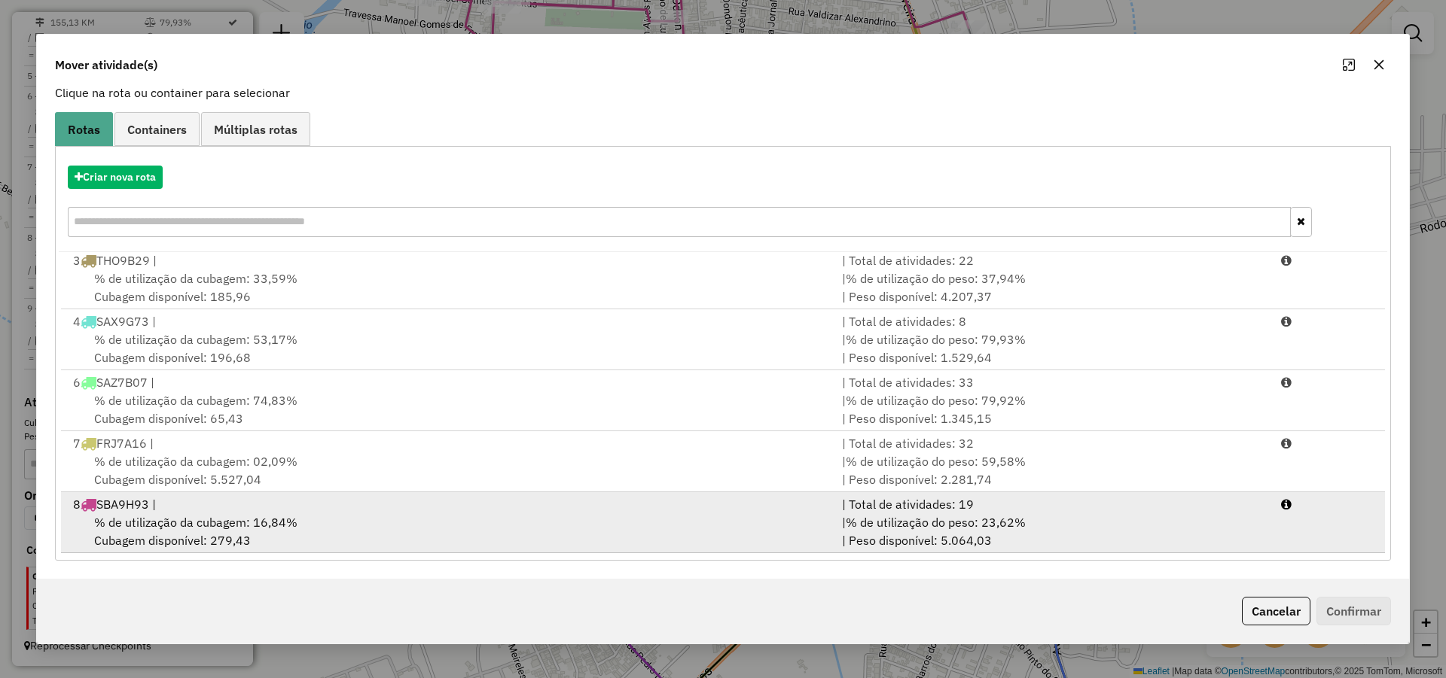
click at [416, 523] on div "% de utilização da cubagem: 16,84% Cubagem disponível: 279,43" at bounding box center [448, 532] width 769 height 36
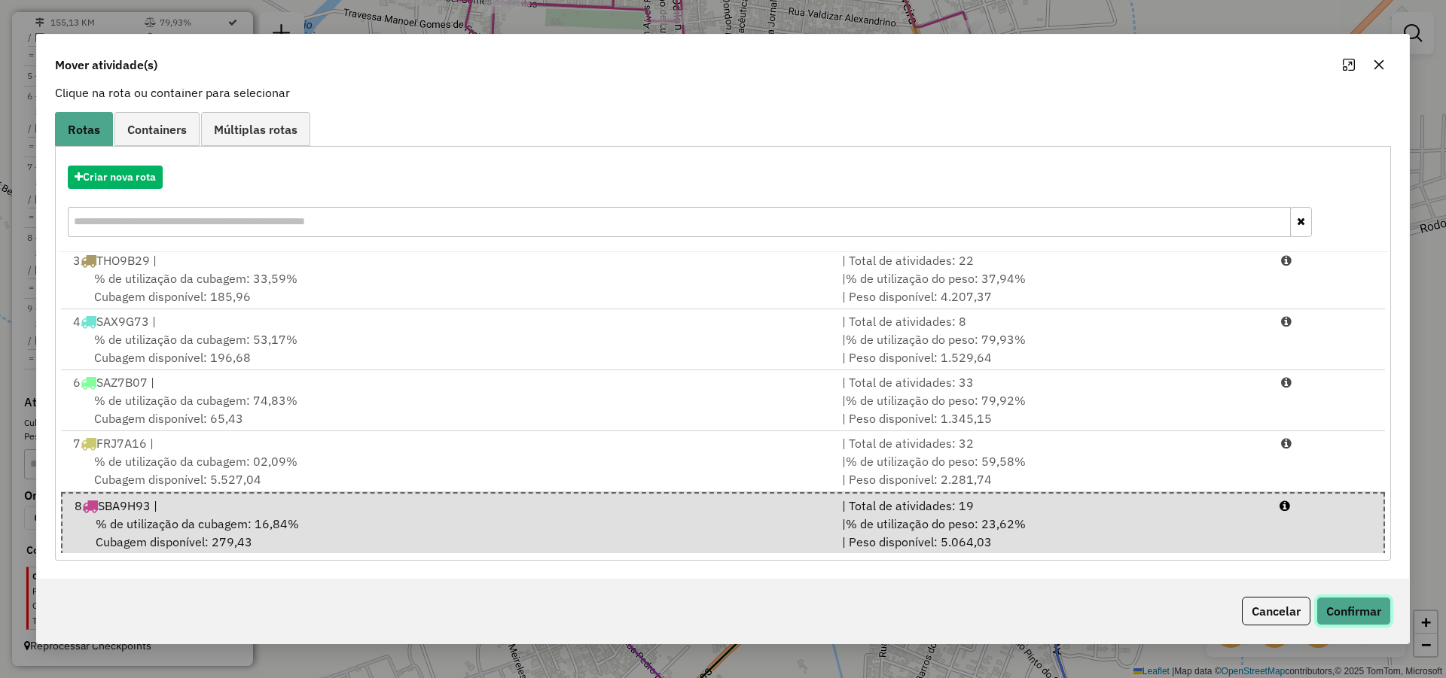
click at [1381, 609] on button "Confirmar" at bounding box center [1353, 611] width 75 height 29
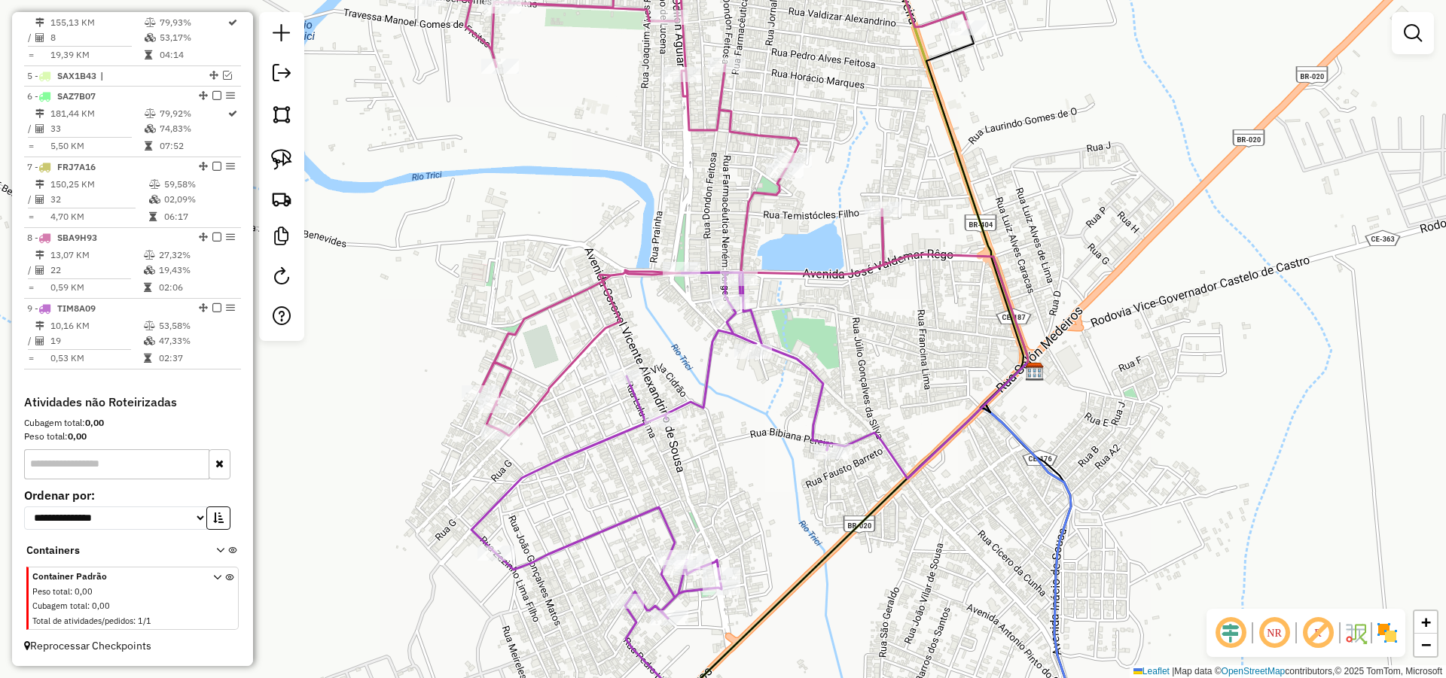
scroll to position [0, 0]
select select "*********"
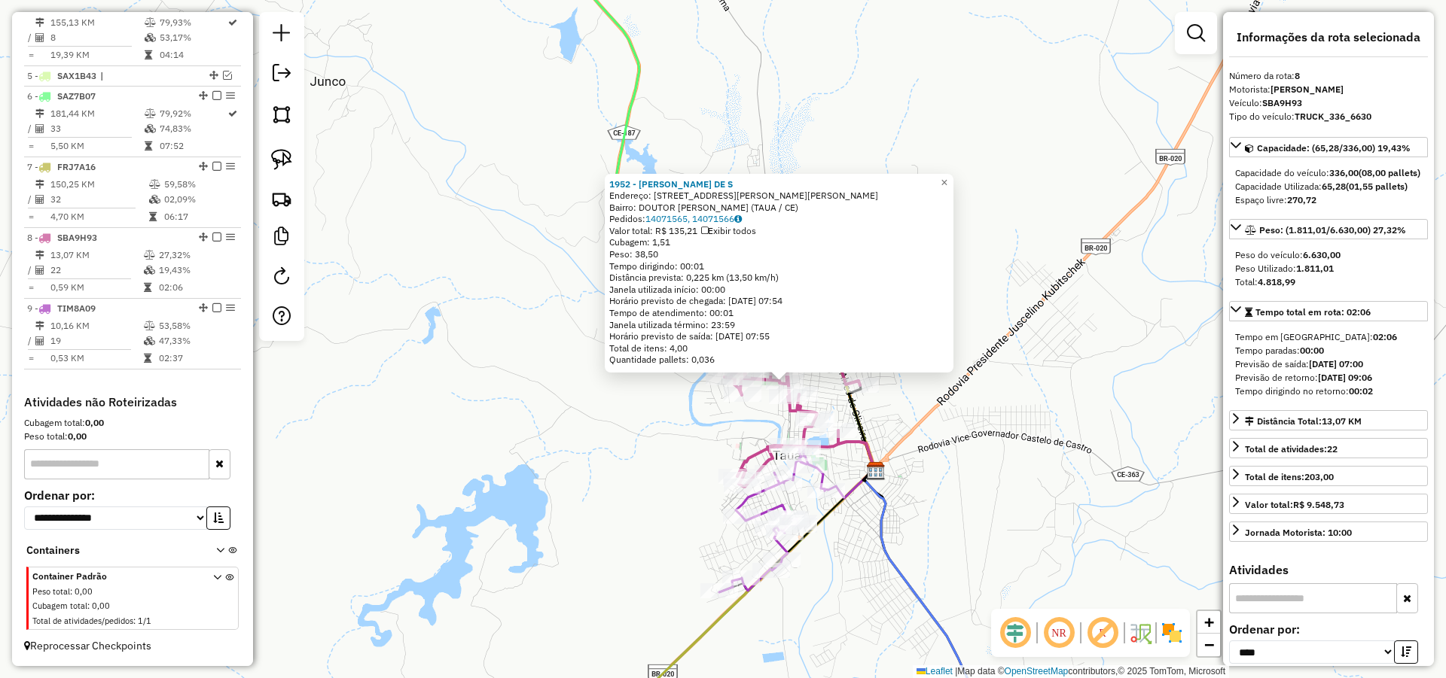
click at [977, 410] on div "1952 - ANTONIO ROMULO DE S Endereço: Rua Raimundo An�sio Gon�alves 2 Bairro: DO…" at bounding box center [723, 339] width 1446 height 678
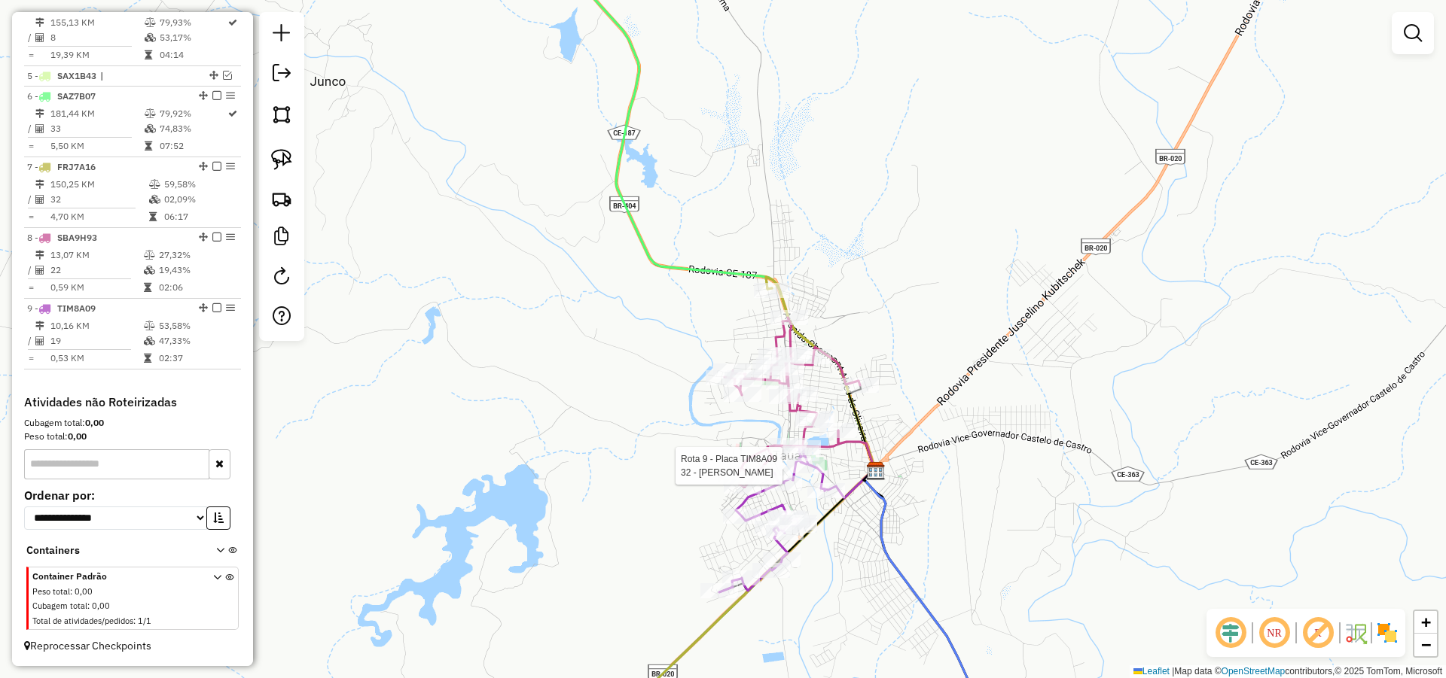
select select "*********"
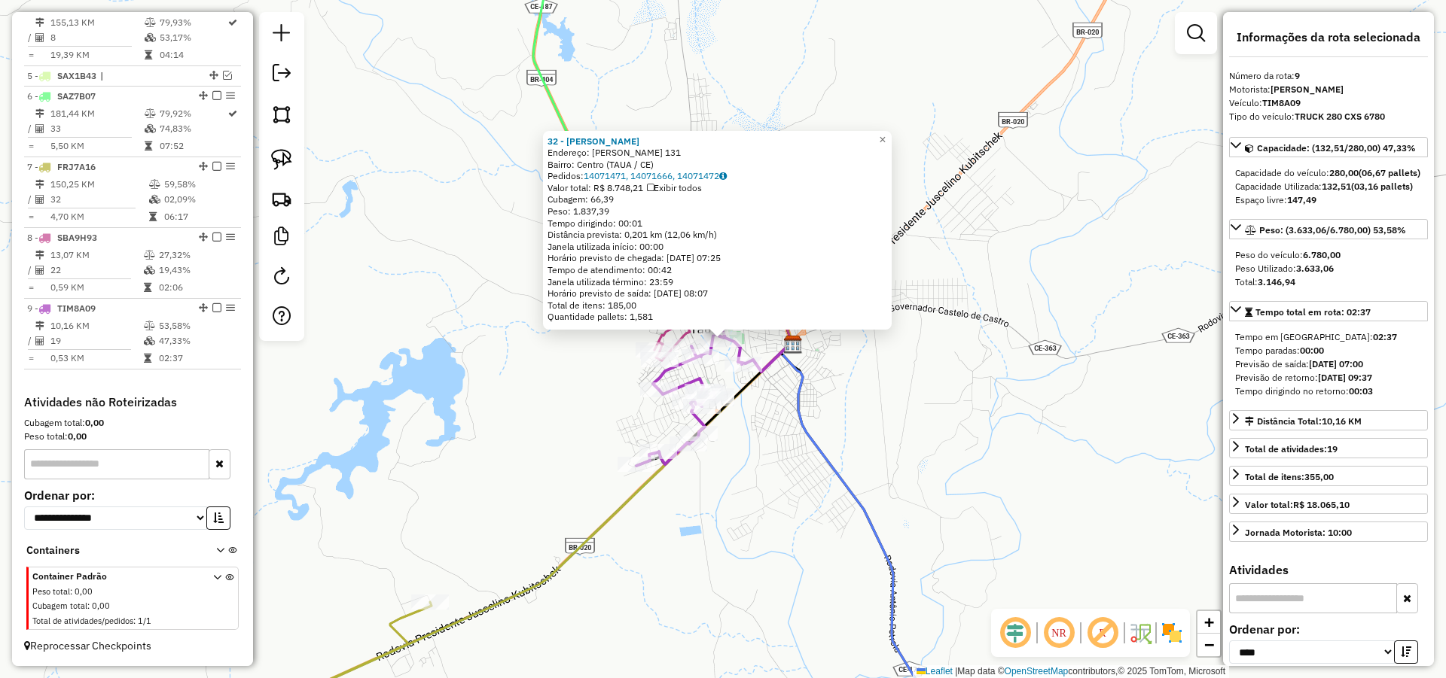
click at [907, 382] on div "32 - CICERO VIEIRA RICHA Endereço: R MONSENHOR ODORICO DE ANDRADE 131 Bairro: C…" at bounding box center [723, 339] width 1446 height 678
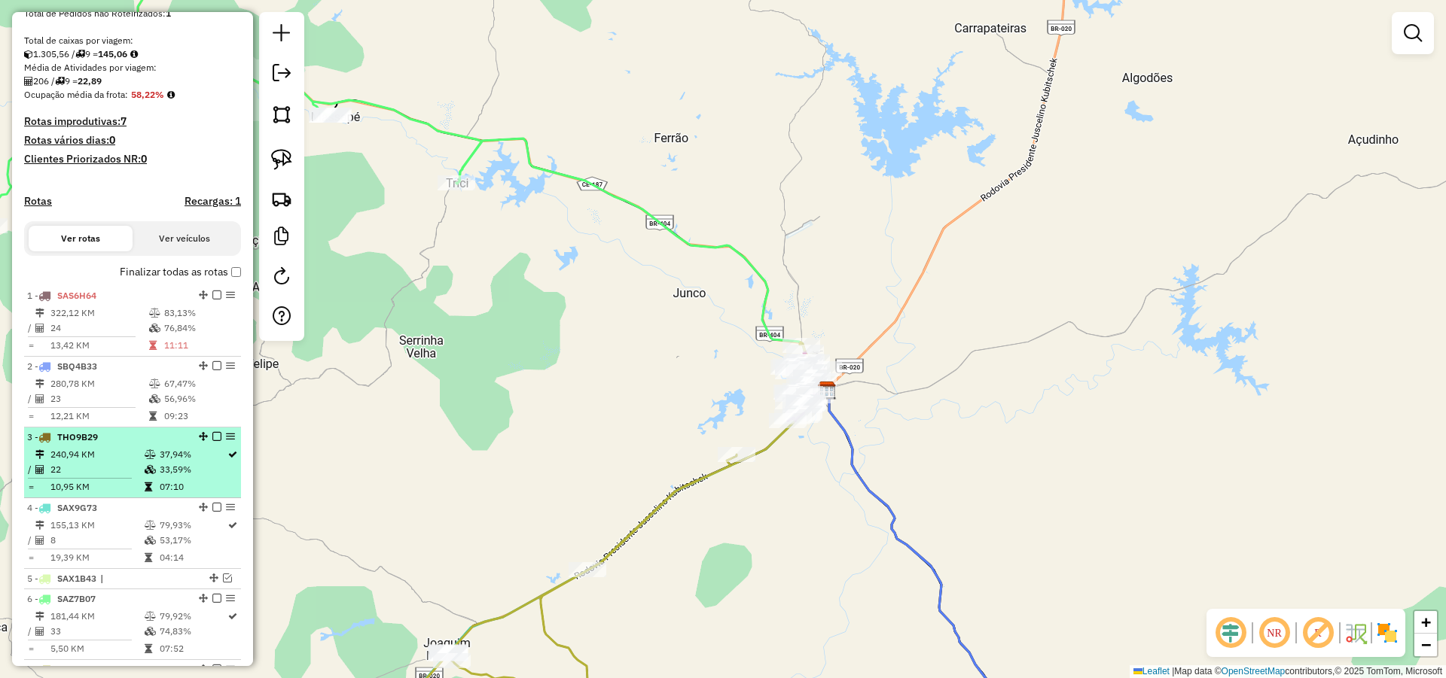
scroll to position [270, 0]
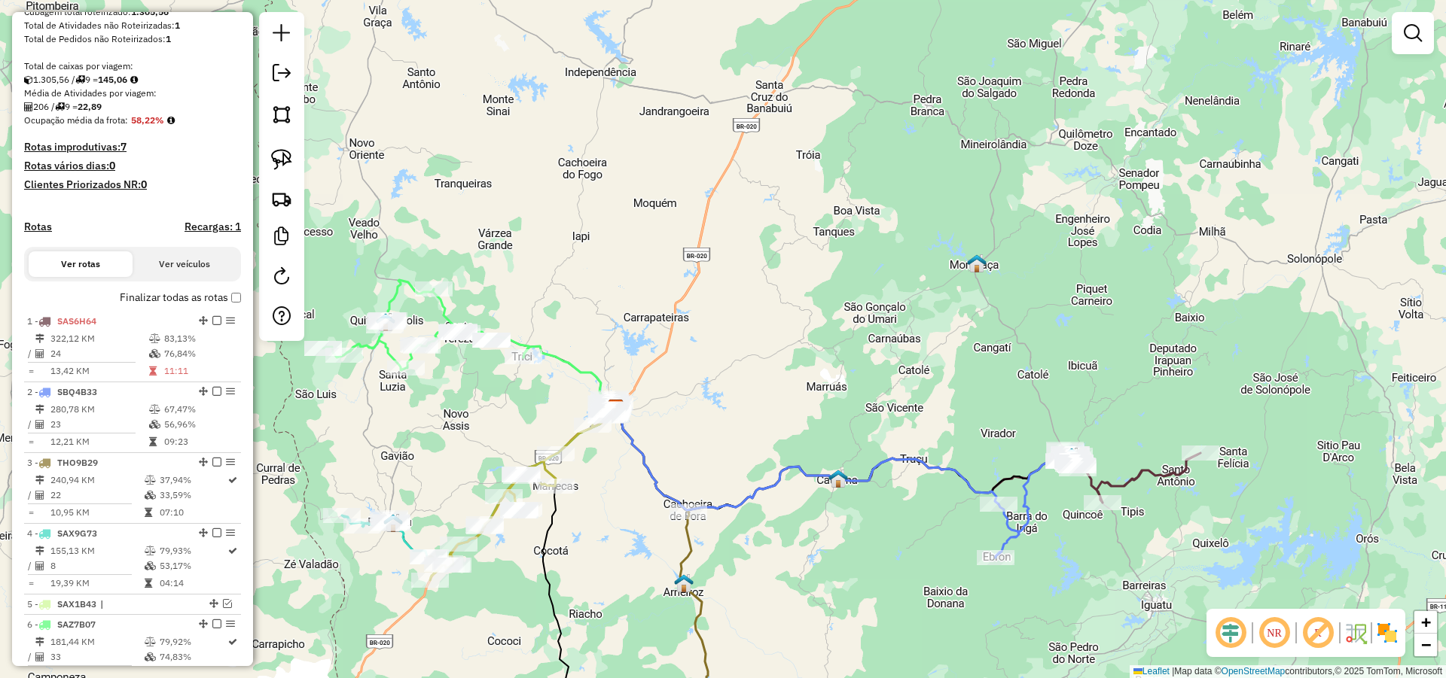
click at [858, 445] on icon at bounding box center [839, 460] width 449 height 102
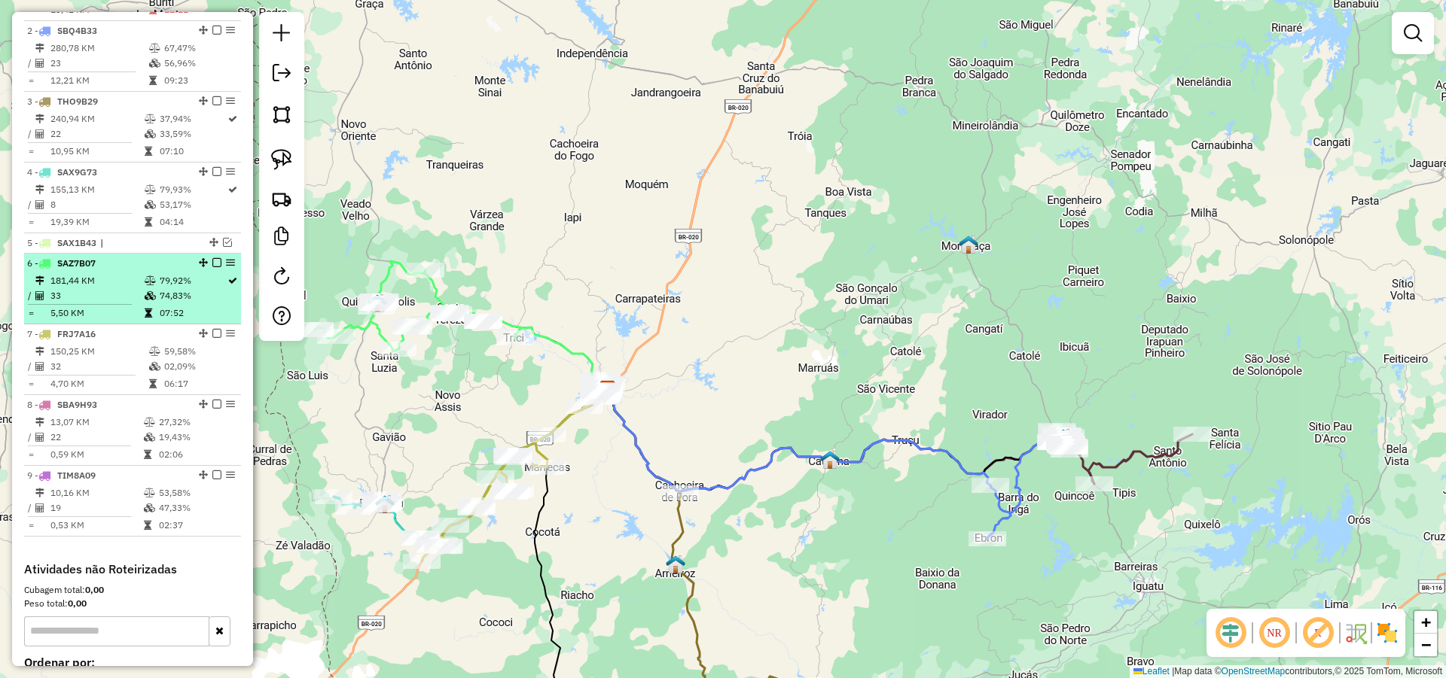
scroll to position [721, 0]
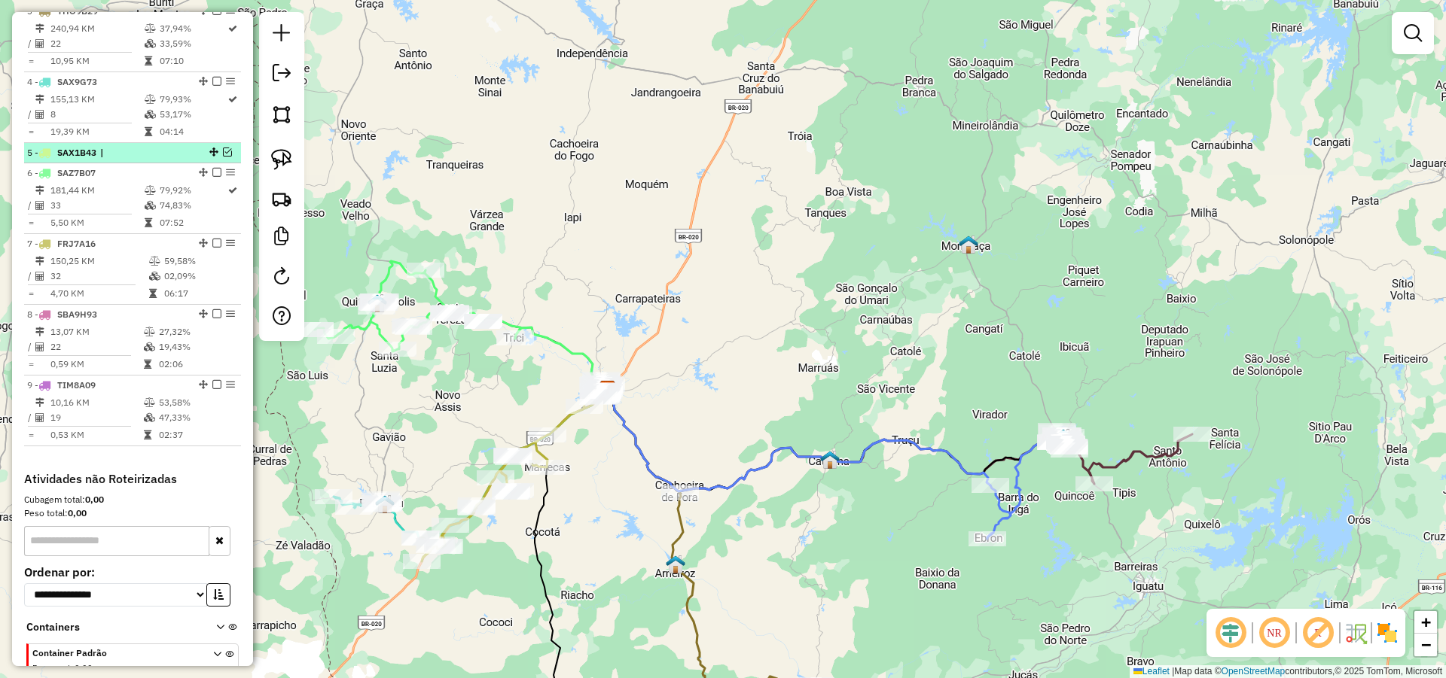
click at [224, 157] on em at bounding box center [227, 152] width 9 height 9
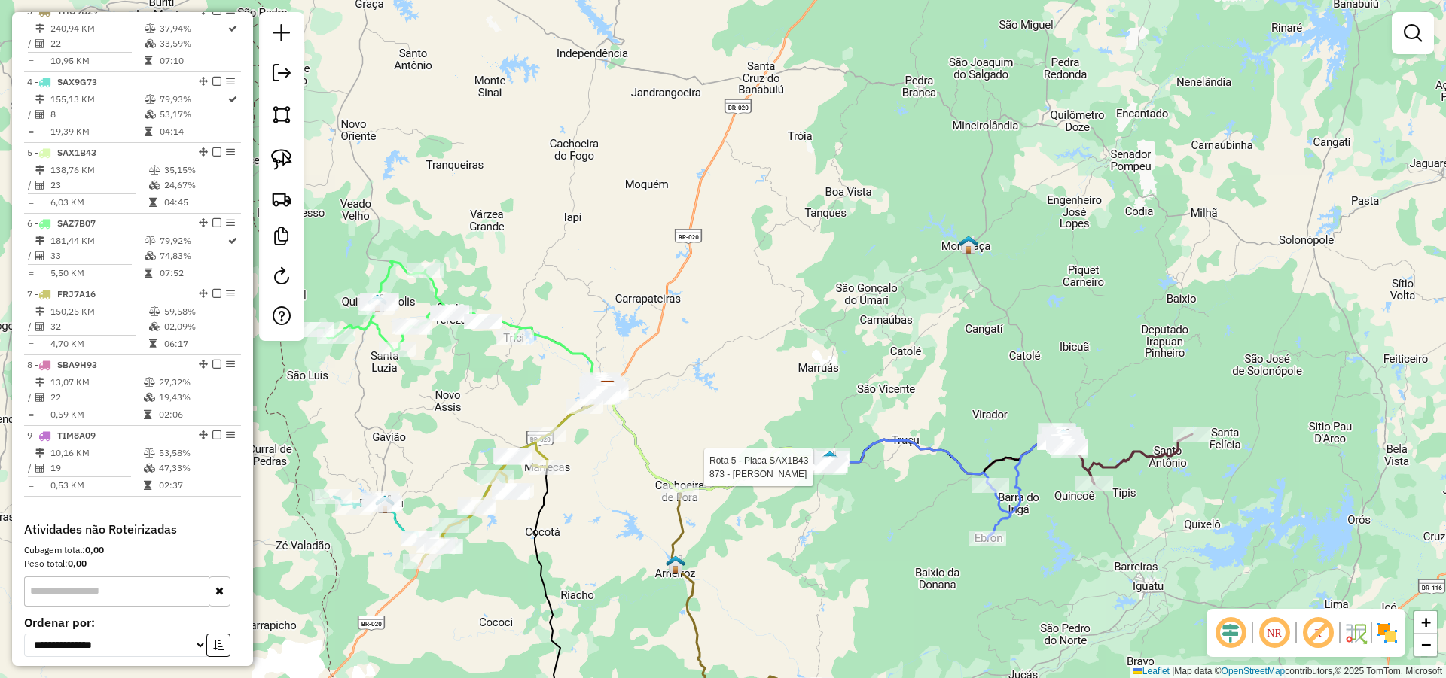
select select "*********"
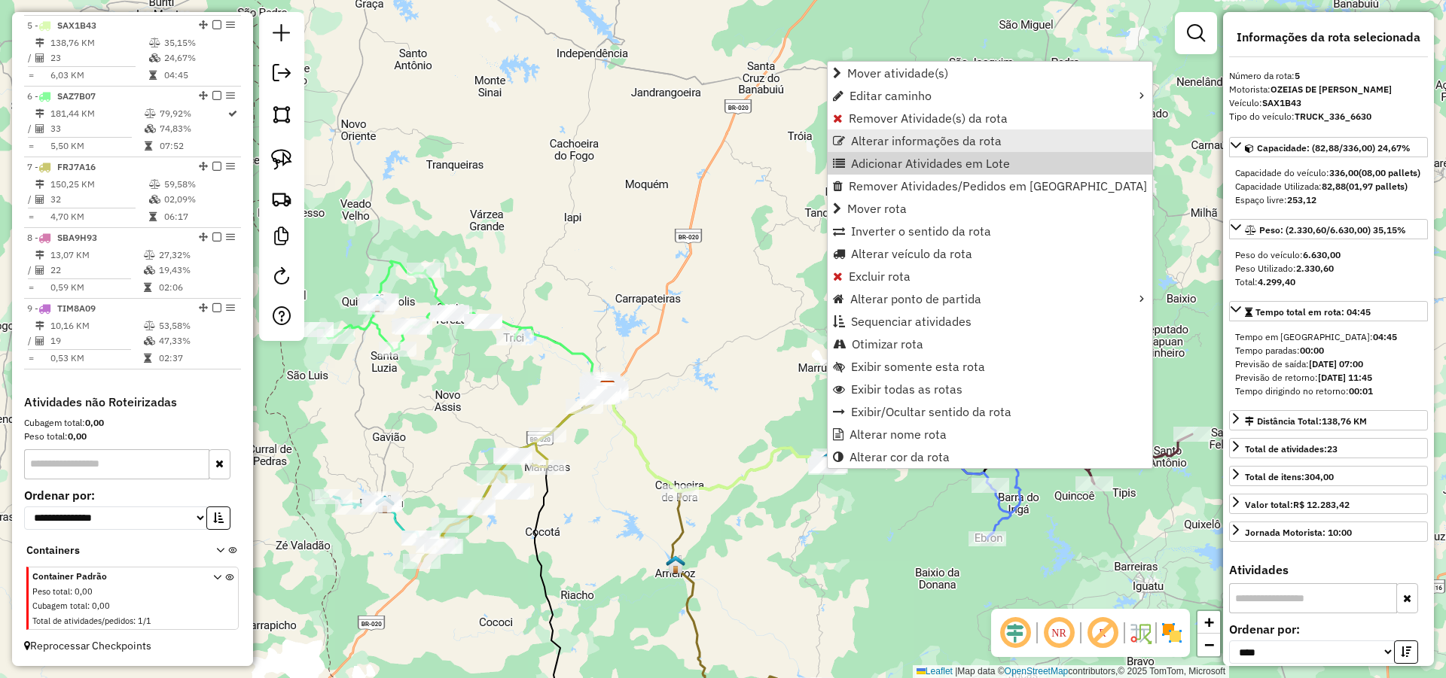
scroll to position [862, 0]
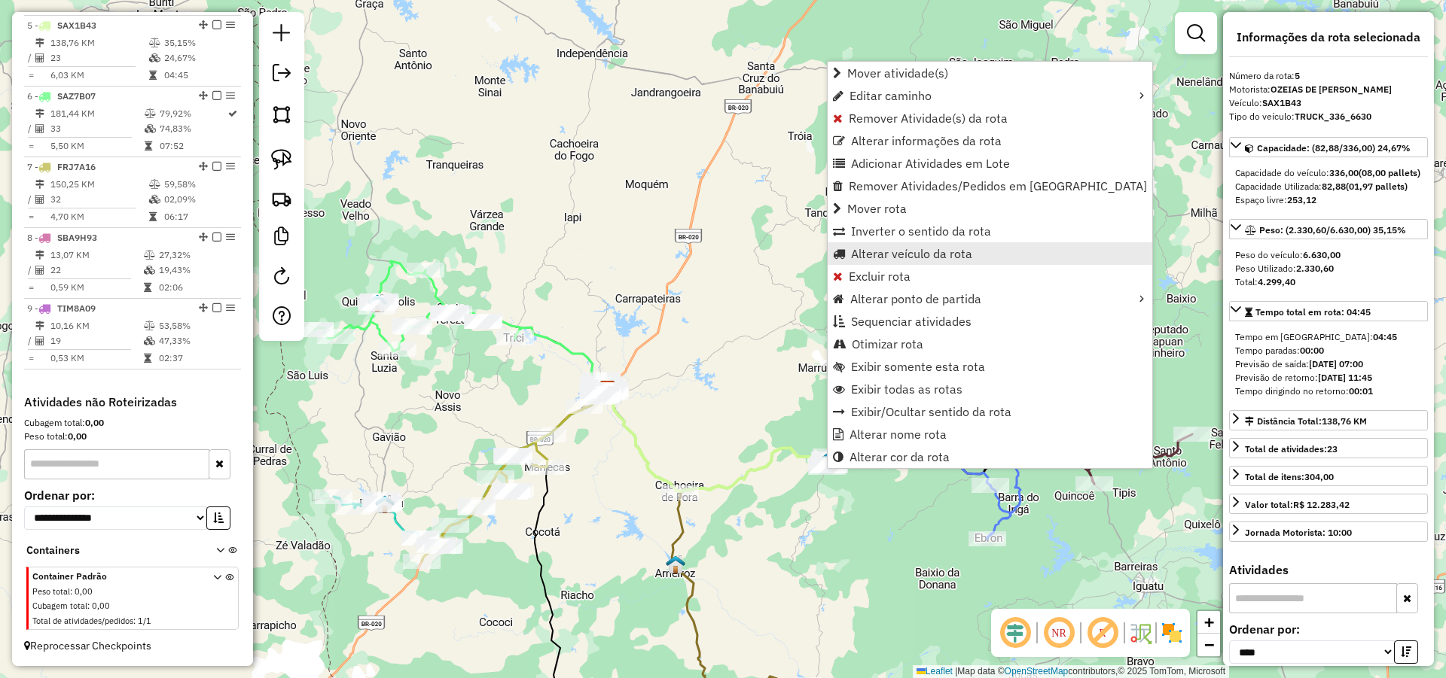
click at [882, 250] on span "Alterar veículo da rota" at bounding box center [911, 254] width 121 height 12
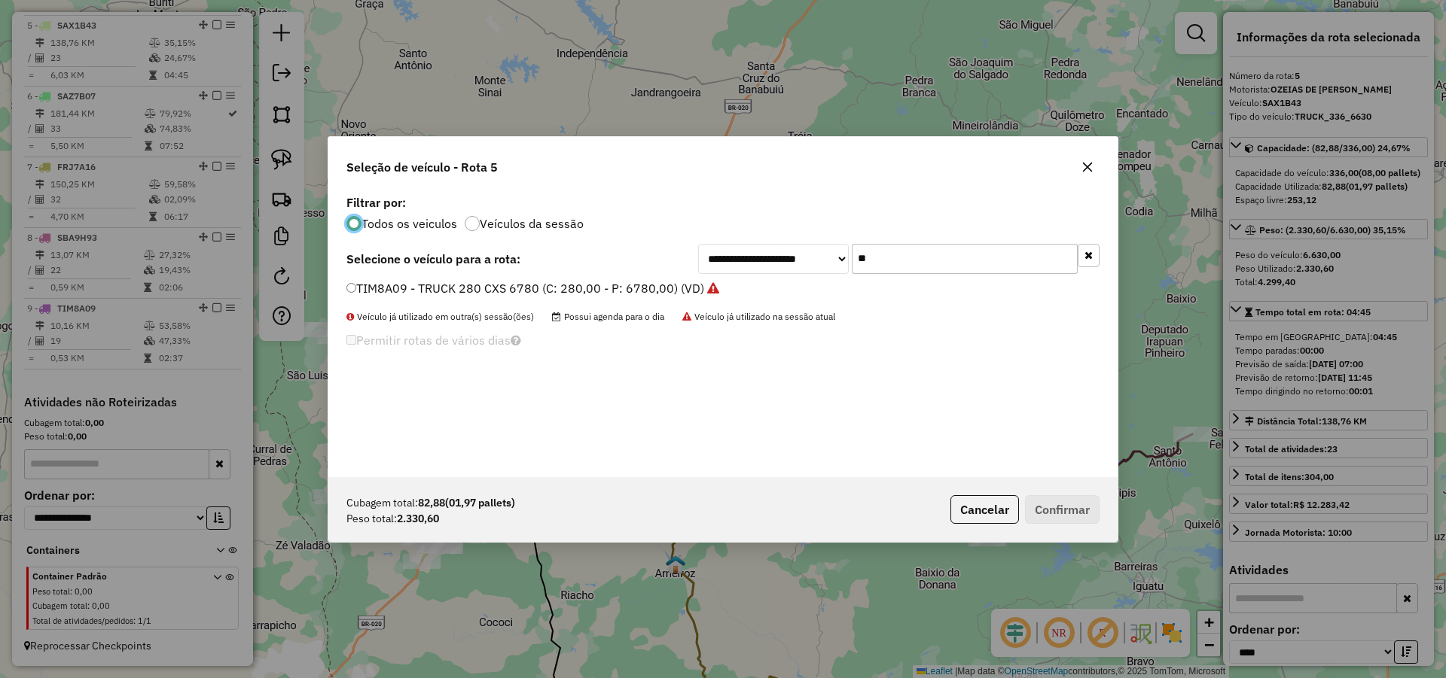
scroll to position [8, 5]
click at [899, 267] on input "**" at bounding box center [965, 259] width 226 height 30
click at [899, 261] on input "**" at bounding box center [965, 259] width 226 height 30
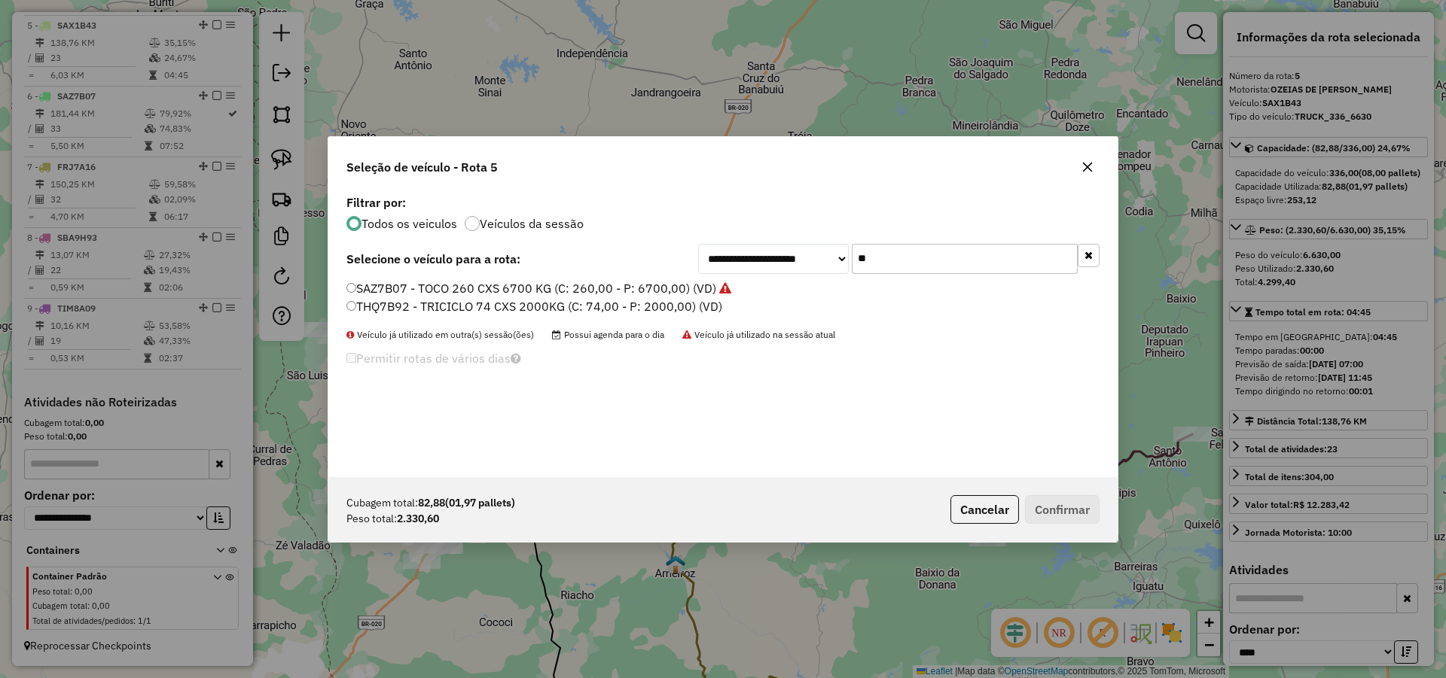
type input "**"
click at [657, 286] on label "SAZ7B07 - TOCO 260 CXS 6700 KG (C: 260,00 - P: 6700,00) (VD)" at bounding box center [538, 288] width 385 height 18
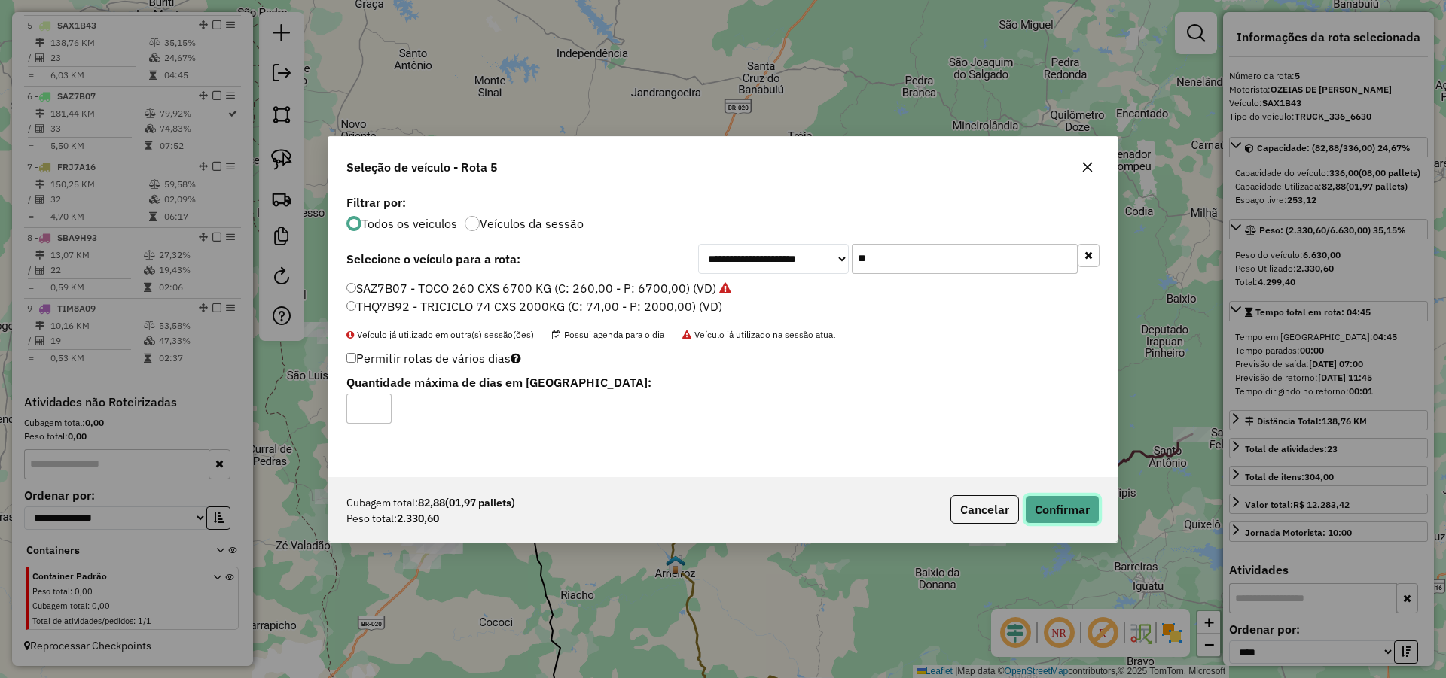
click at [1084, 511] on button "Confirmar" at bounding box center [1062, 509] width 75 height 29
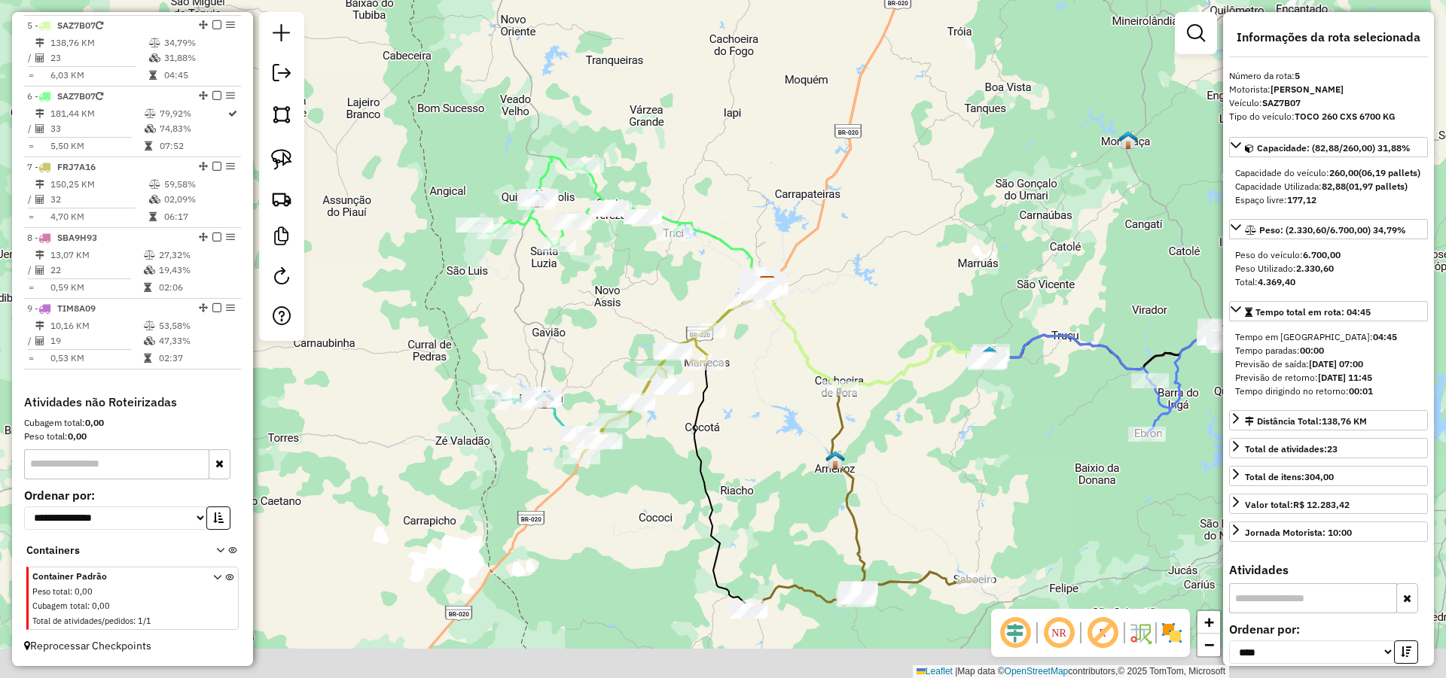
drag, startPoint x: 494, startPoint y: 370, endPoint x: 640, endPoint y: 279, distance: 171.8
click at [640, 279] on div "Janela de atendimento Grade de atendimento Capacidade Transportadoras Veículos …" at bounding box center [723, 339] width 1446 height 678
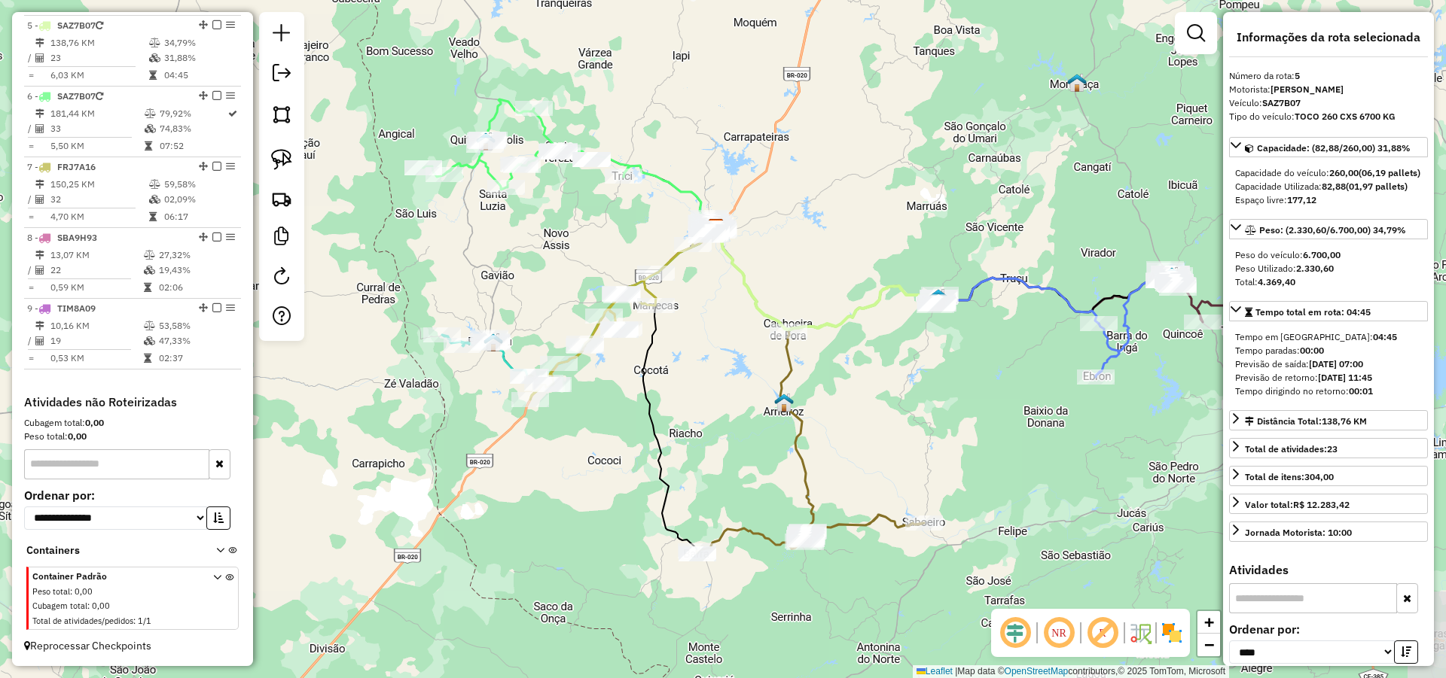
drag, startPoint x: 895, startPoint y: 351, endPoint x: 870, endPoint y: 320, distance: 40.1
click at [870, 320] on div "Janela de atendimento Grade de atendimento Capacidade Transportadoras Veículos …" at bounding box center [723, 339] width 1446 height 678
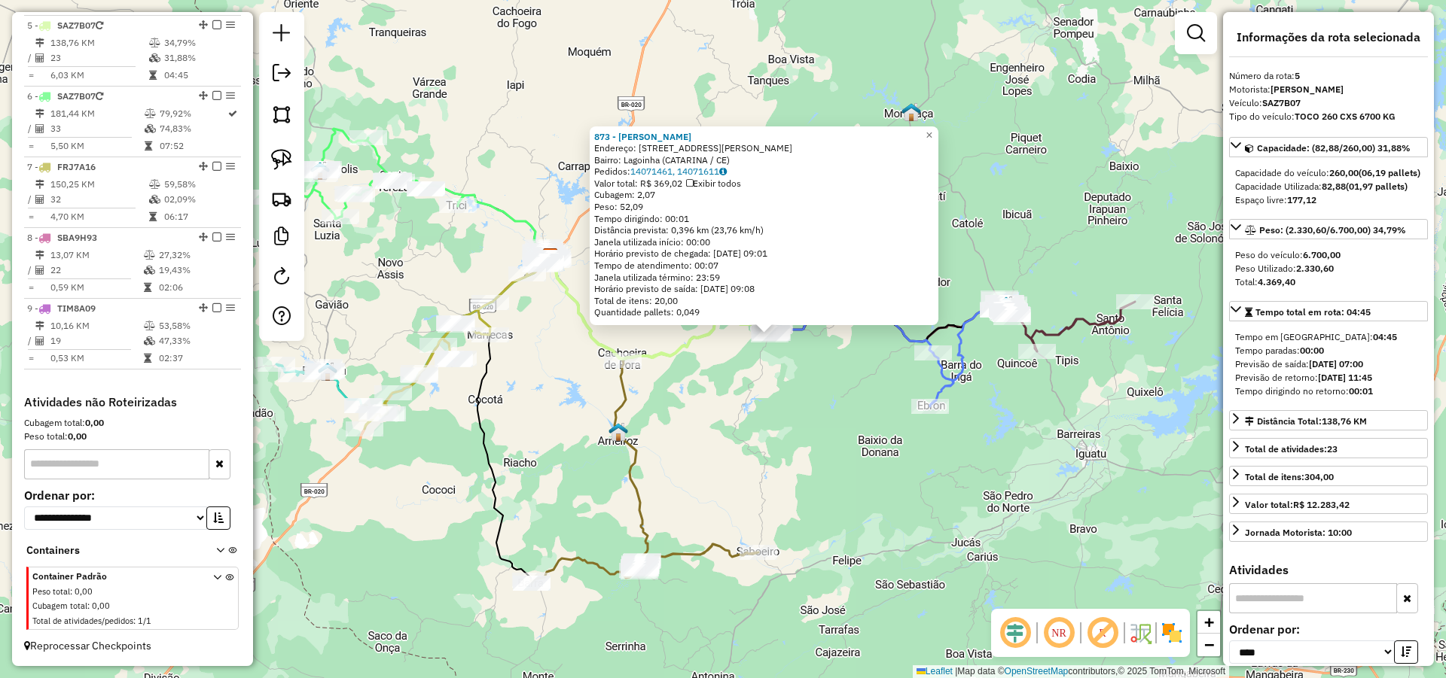
drag, startPoint x: 856, startPoint y: 465, endPoint x: 903, endPoint y: 462, distance: 46.7
click at [903, 462] on div "873 - Antonio Genival de S Endereço: R Avenida Amancio Rodrigues 1 Bairro: Lago…" at bounding box center [723, 339] width 1446 height 678
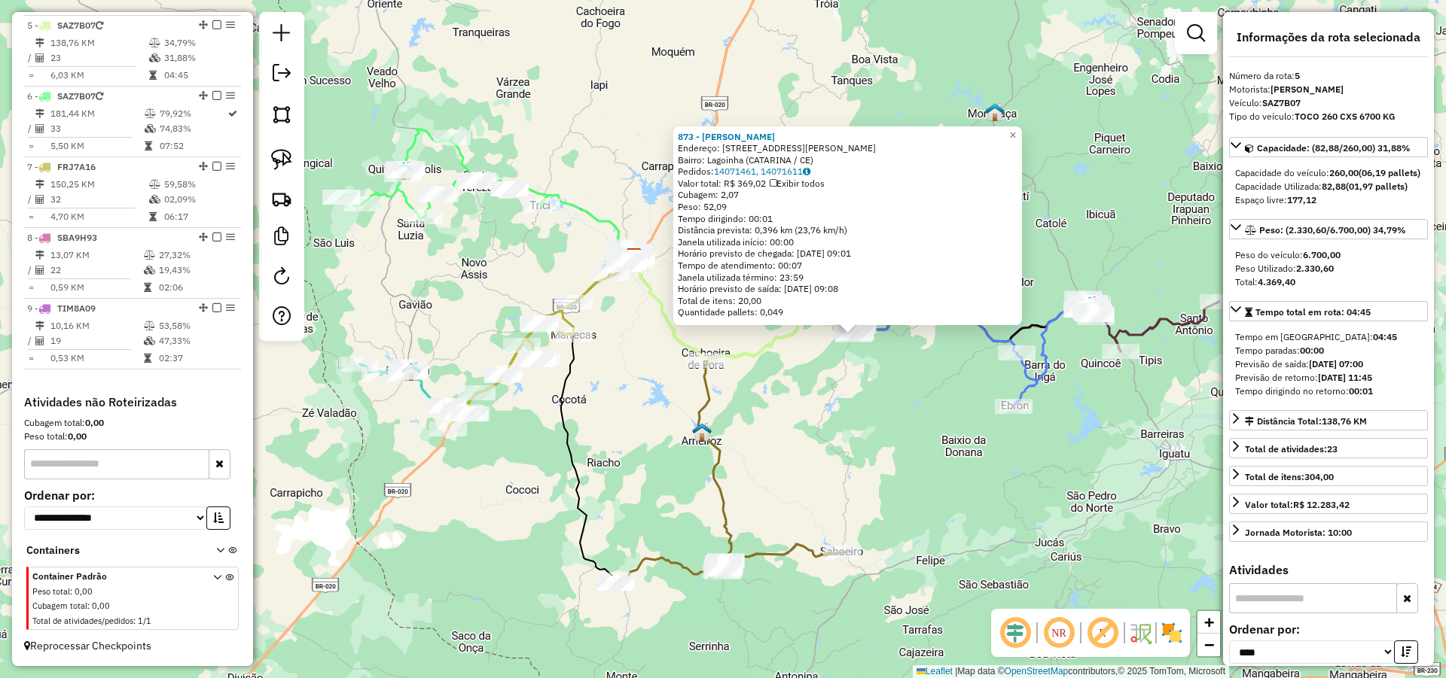
drag, startPoint x: 877, startPoint y: 465, endPoint x: 915, endPoint y: 464, distance: 37.7
click at [908, 464] on div "873 - Antonio Genival de S Endereço: R Avenida Amancio Rodrigues 1 Bairro: Lago…" at bounding box center [723, 339] width 1446 height 678
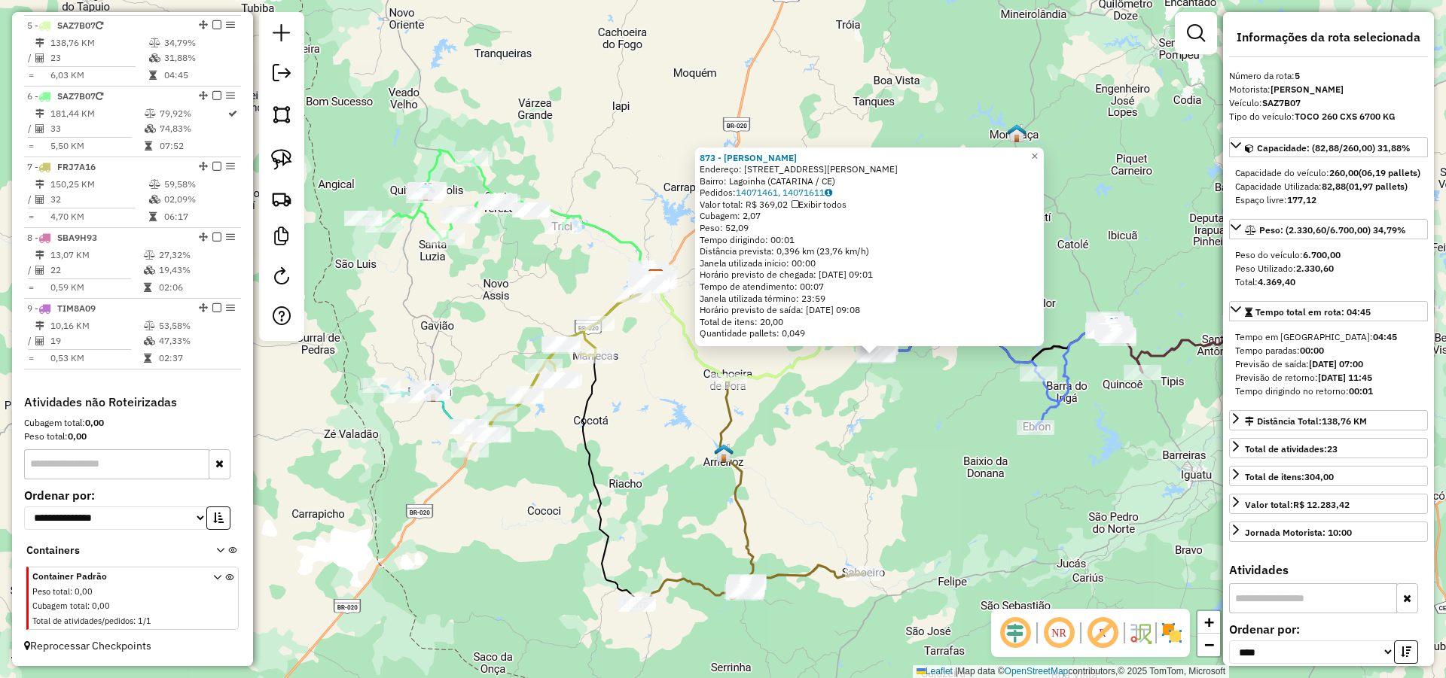
drag, startPoint x: 824, startPoint y: 374, endPoint x: 838, endPoint y: 392, distance: 22.5
click at [838, 392] on div "873 - Antonio Genival de S Endereço: R Avenida Amancio Rodrigues 1 Bairro: Lago…" at bounding box center [723, 339] width 1446 height 678
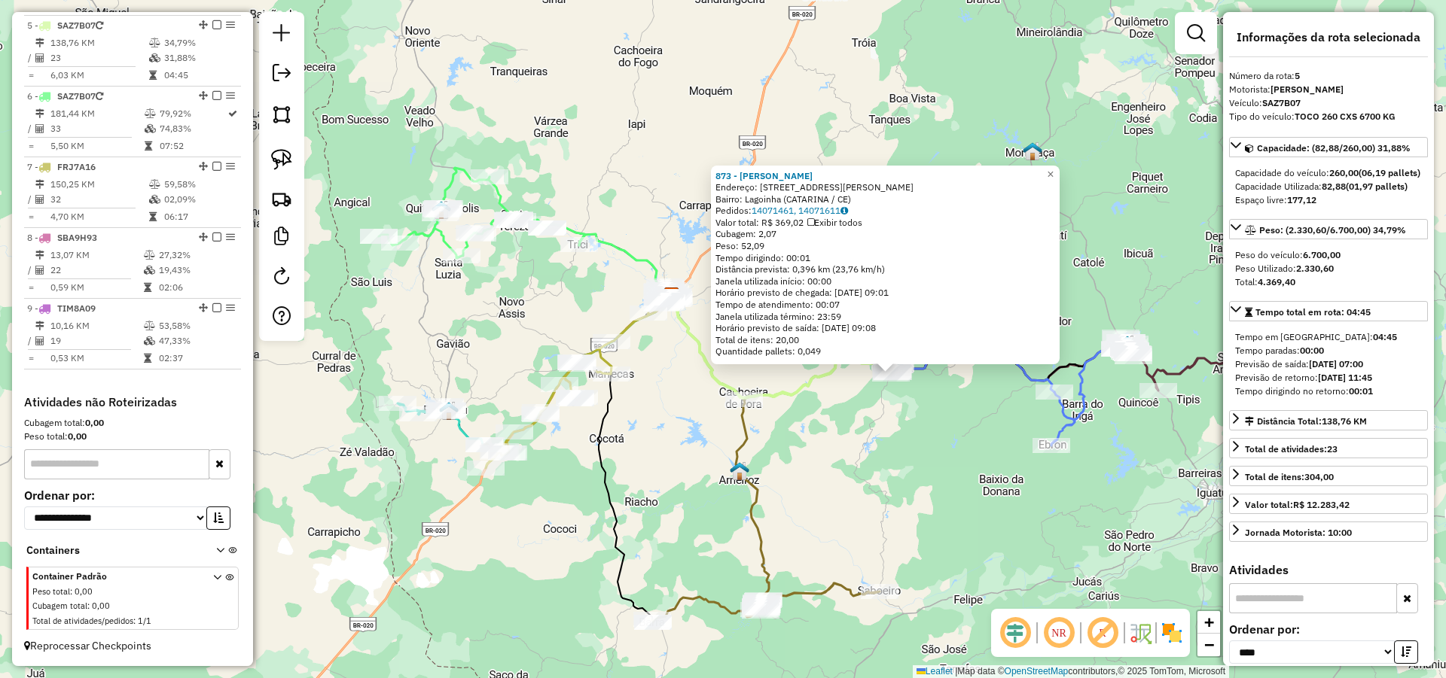
drag, startPoint x: 827, startPoint y: 409, endPoint x: 849, endPoint y: 425, distance: 27.0
click at [840, 422] on div "873 - Antonio Genival de S Endereço: R Avenida Amancio Rodrigues 1 Bairro: Lago…" at bounding box center [723, 339] width 1446 height 678
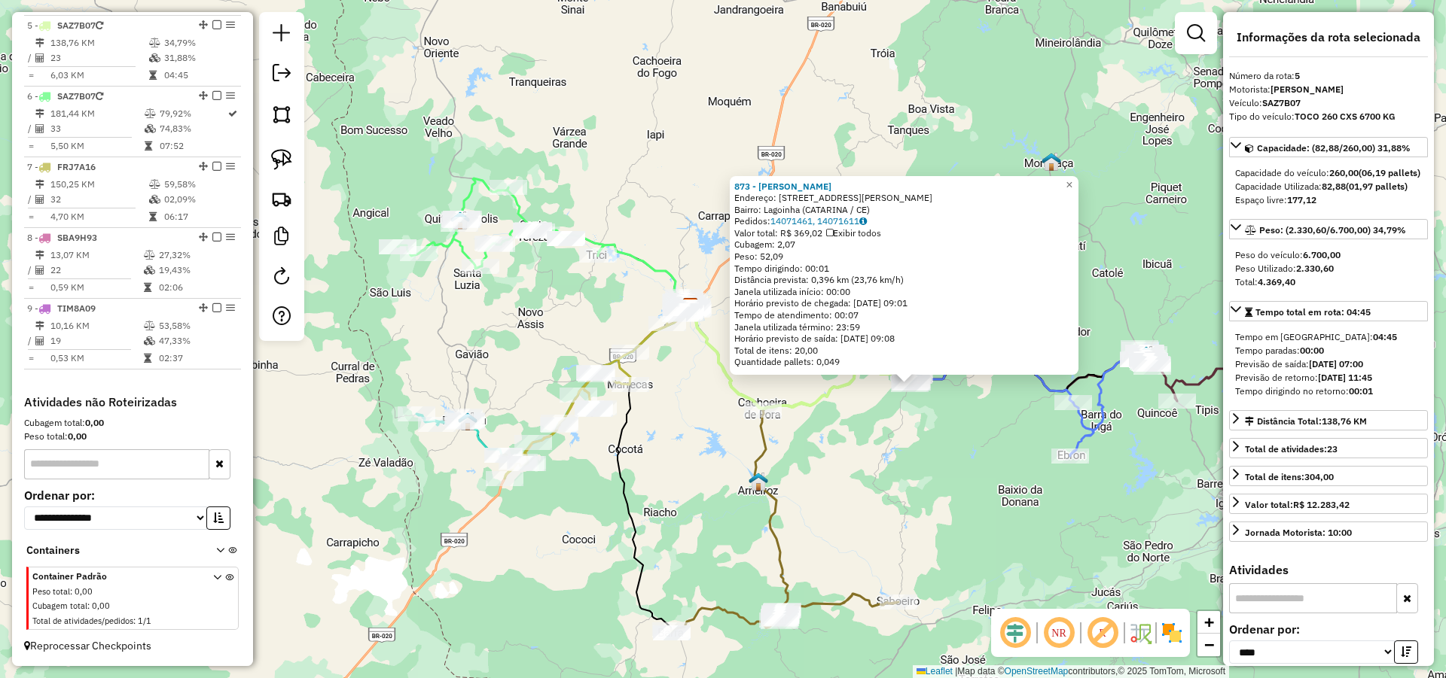
drag, startPoint x: 705, startPoint y: 410, endPoint x: 734, endPoint y: 425, distance: 33.4
click at [730, 418] on div "873 - Antonio Genival de S Endereço: R Avenida Amancio Rodrigues 1 Bairro: Lago…" at bounding box center [723, 339] width 1446 height 678
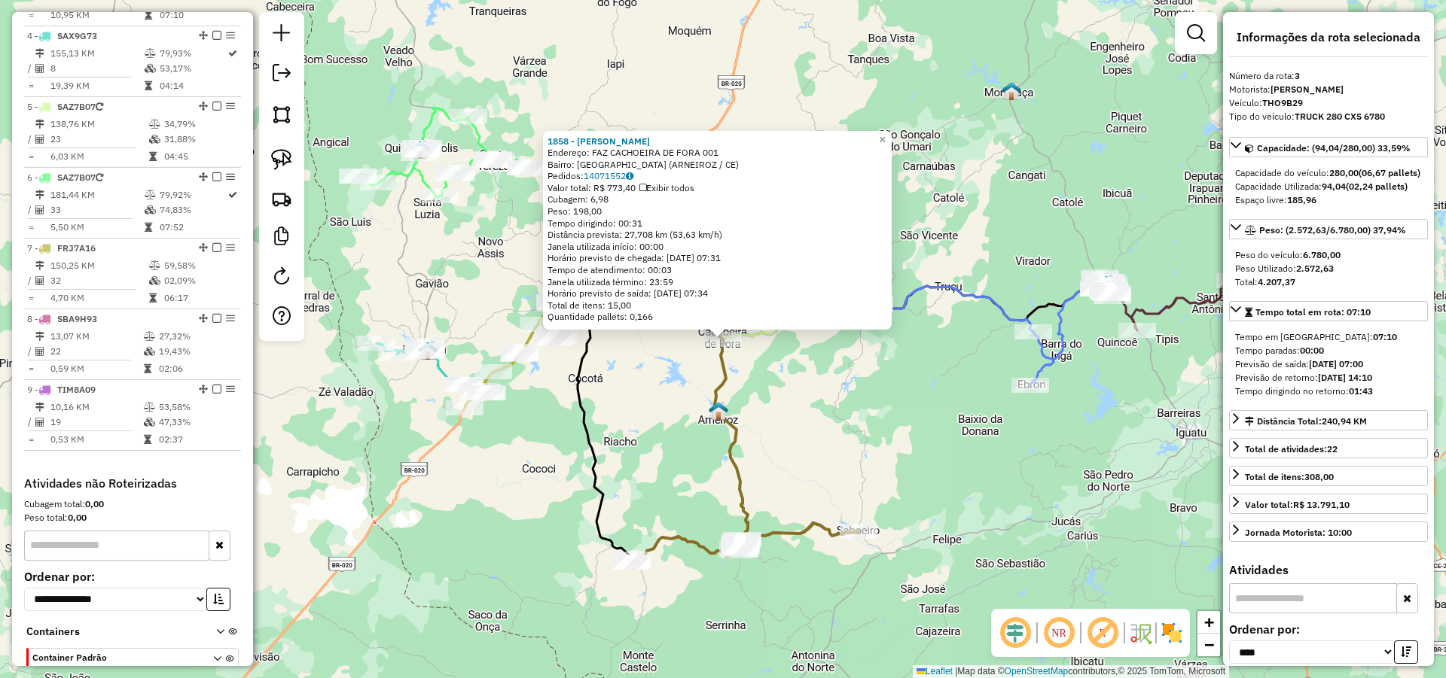
scroll to position [724, 0]
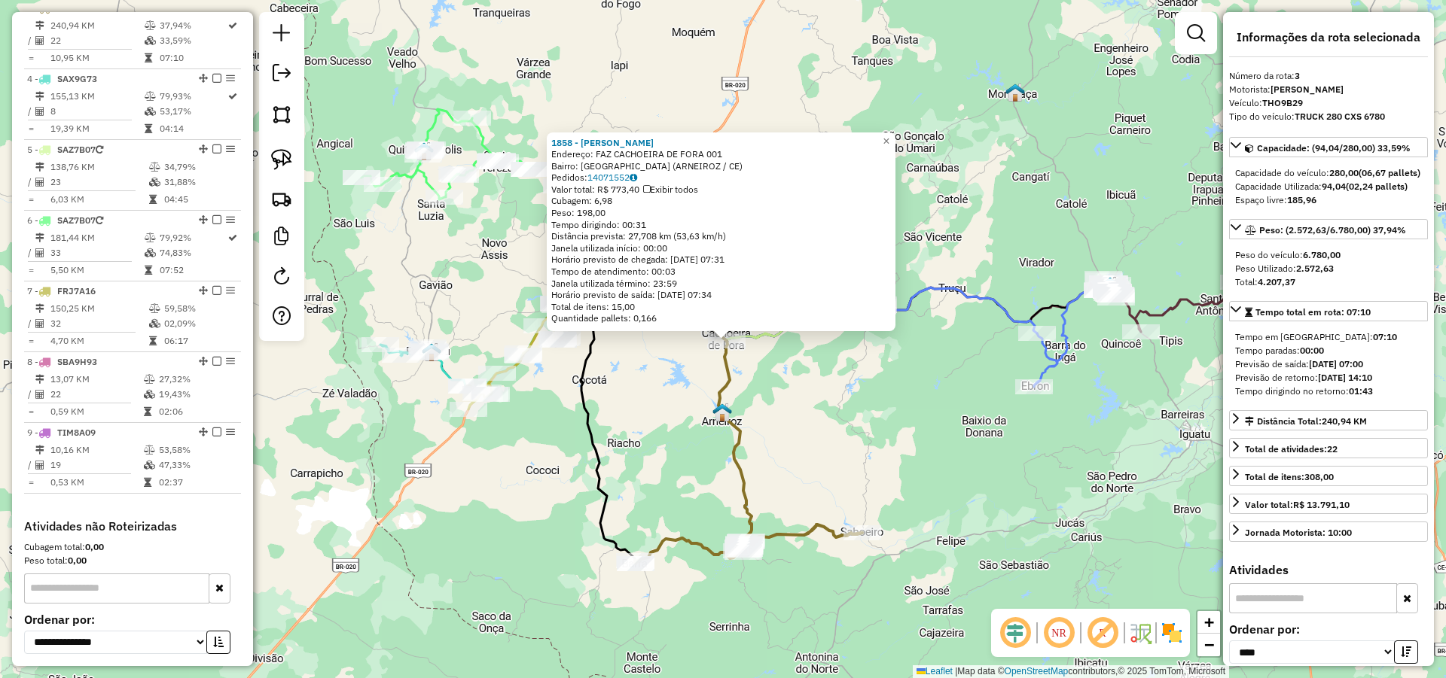
drag, startPoint x: 814, startPoint y: 435, endPoint x: 889, endPoint y: 465, distance: 81.1
click at [888, 465] on div "1858 - GILVAN CHAGAS DA SIL Endereço: FAZ CACHOEIRA DE FORA 001 Bairro: Cachoei…" at bounding box center [723, 339] width 1446 height 678
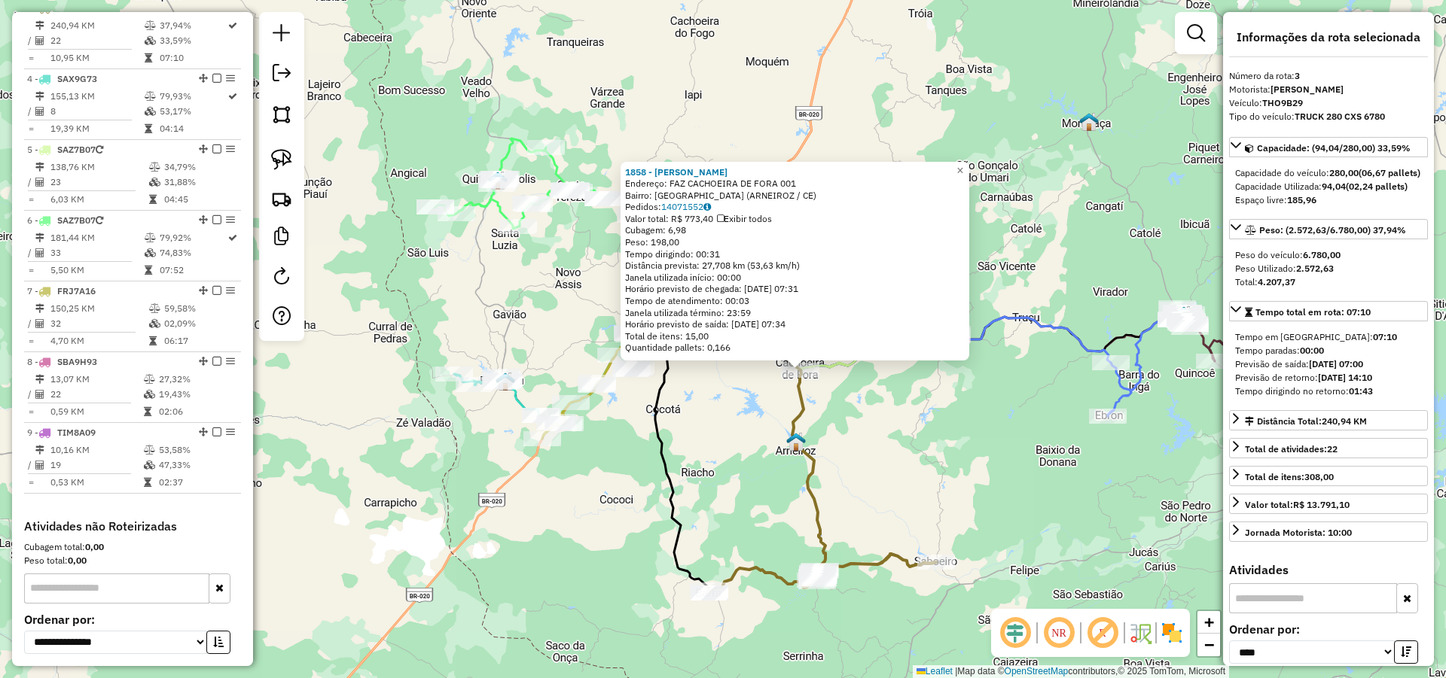
click at [849, 452] on div "1858 - GILVAN CHAGAS DA SIL Endereço: FAZ CACHOEIRA DE FORA 001 Bairro: Cachoei…" at bounding box center [723, 339] width 1446 height 678
drag, startPoint x: 936, startPoint y: 472, endPoint x: 895, endPoint y: 477, distance: 41.7
click at [933, 476] on div "1858 - GILVAN CHAGAS DA SIL Endereço: FAZ CACHOEIRA DE FORA 001 Bairro: Cachoei…" at bounding box center [723, 339] width 1446 height 678
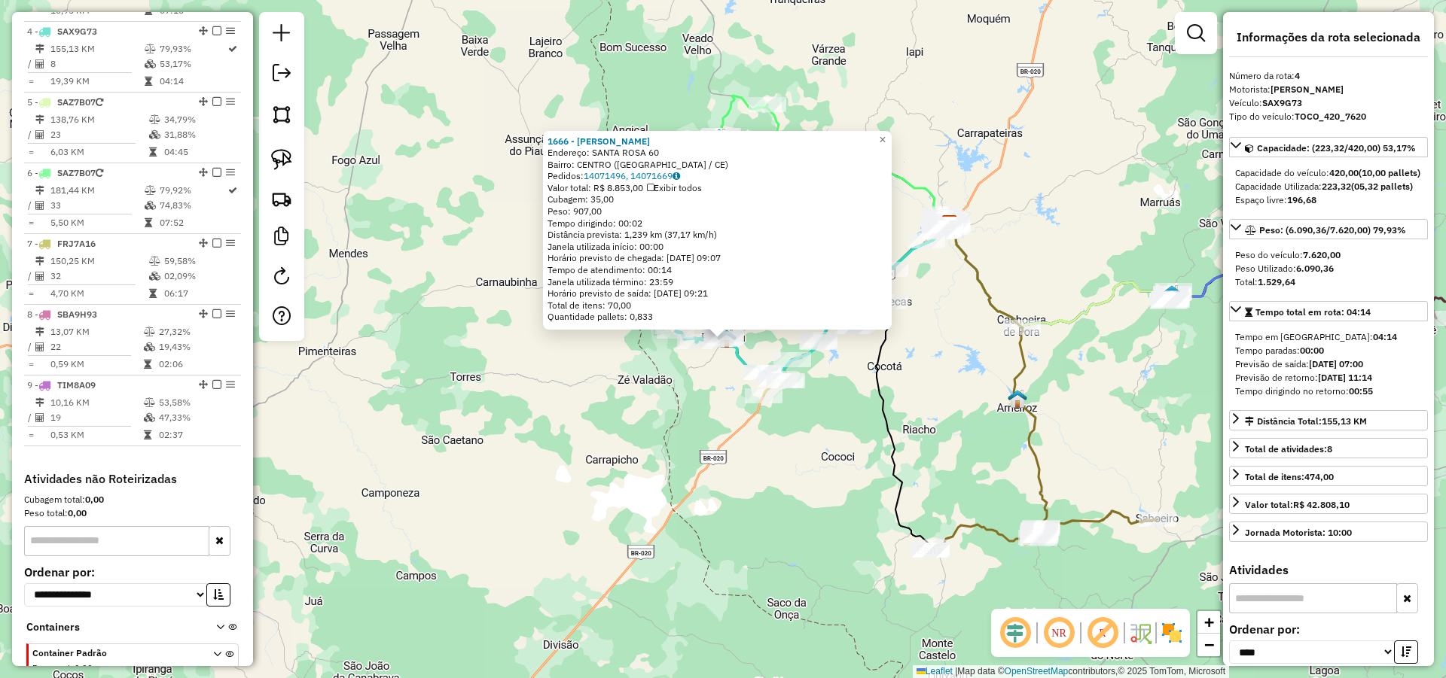
scroll to position [795, 0]
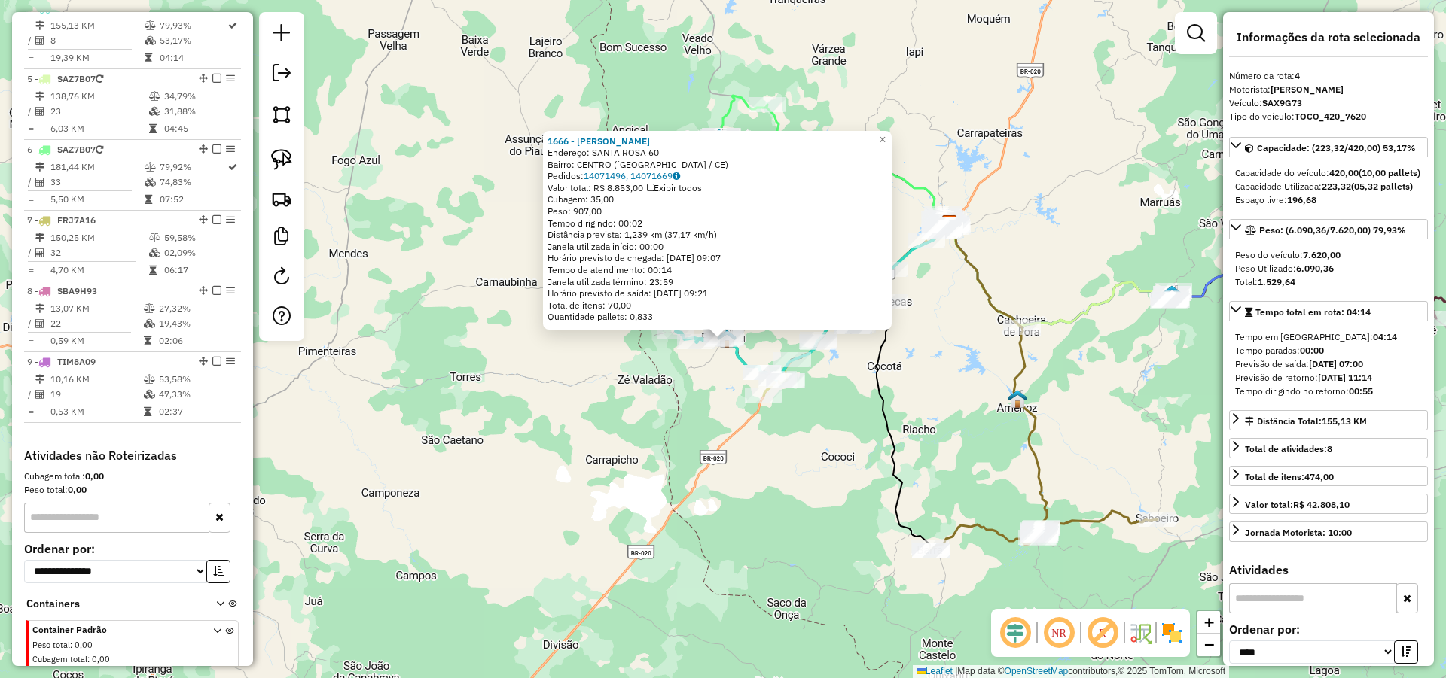
click at [616, 446] on div "1666 - FRANCISCO RAIMUNDO Endereço: SANTA ROSA 60 Bairro: CENTRO (PARAMBU / CE)…" at bounding box center [723, 339] width 1446 height 678
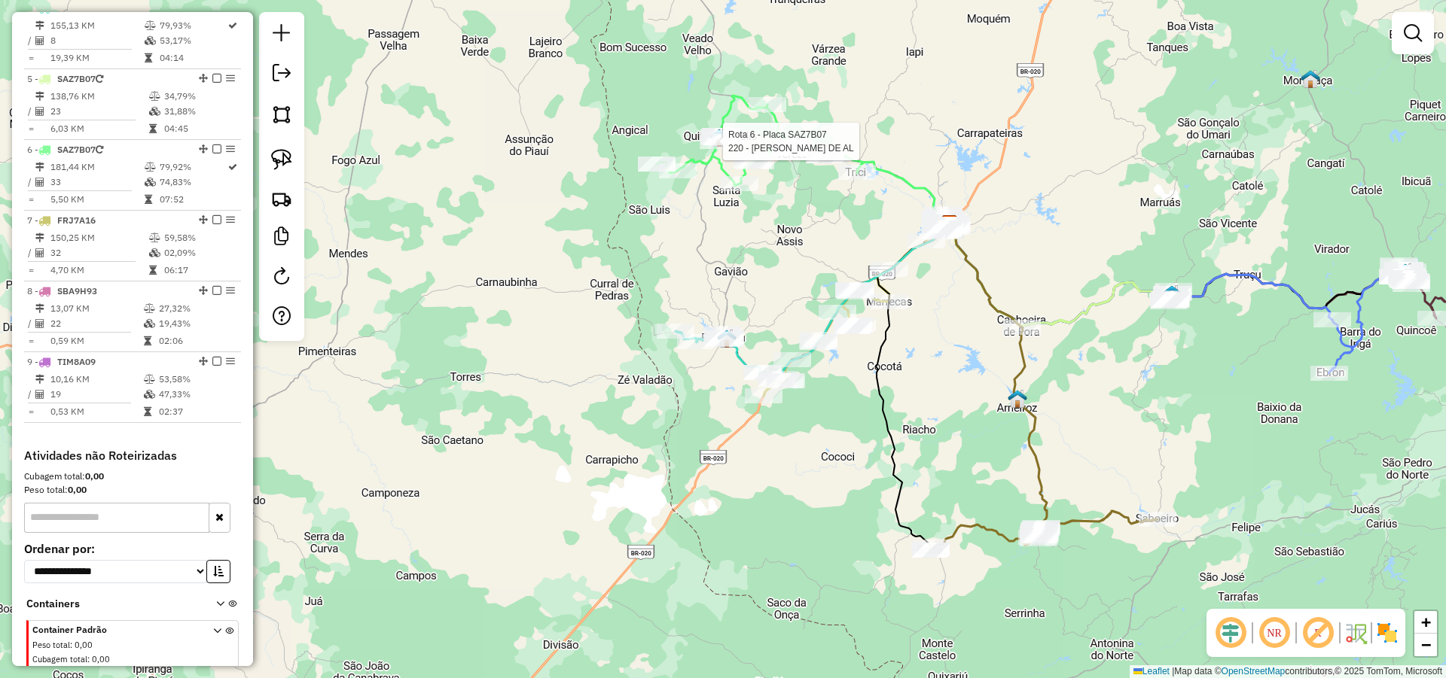
select select "*********"
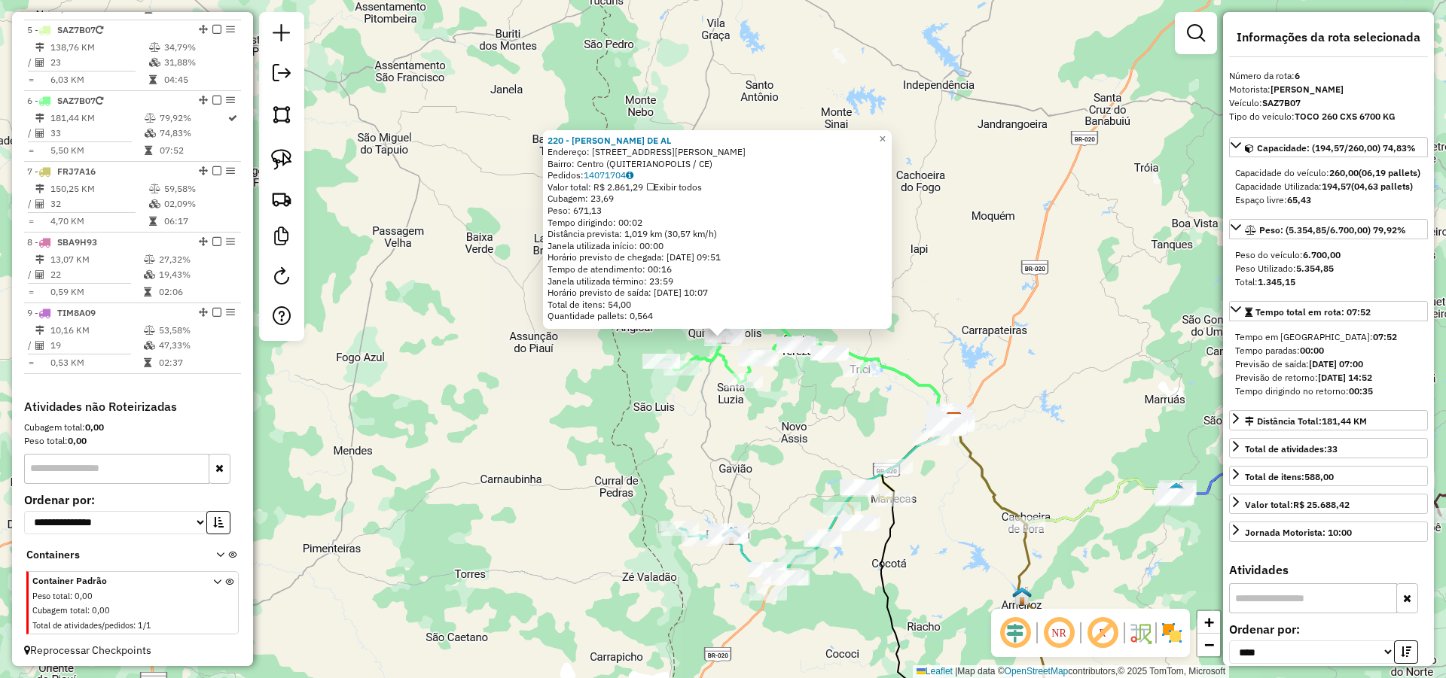
scroll to position [862, 0]
drag, startPoint x: 1057, startPoint y: 381, endPoint x: 741, endPoint y: 300, distance: 326.5
click at [765, 294] on div "220 - DANNILO VIEIRA DE AL Endereço: AV LAURINDO GOMES 848 Bairro: Centro (QUIT…" at bounding box center [723, 339] width 1446 height 678
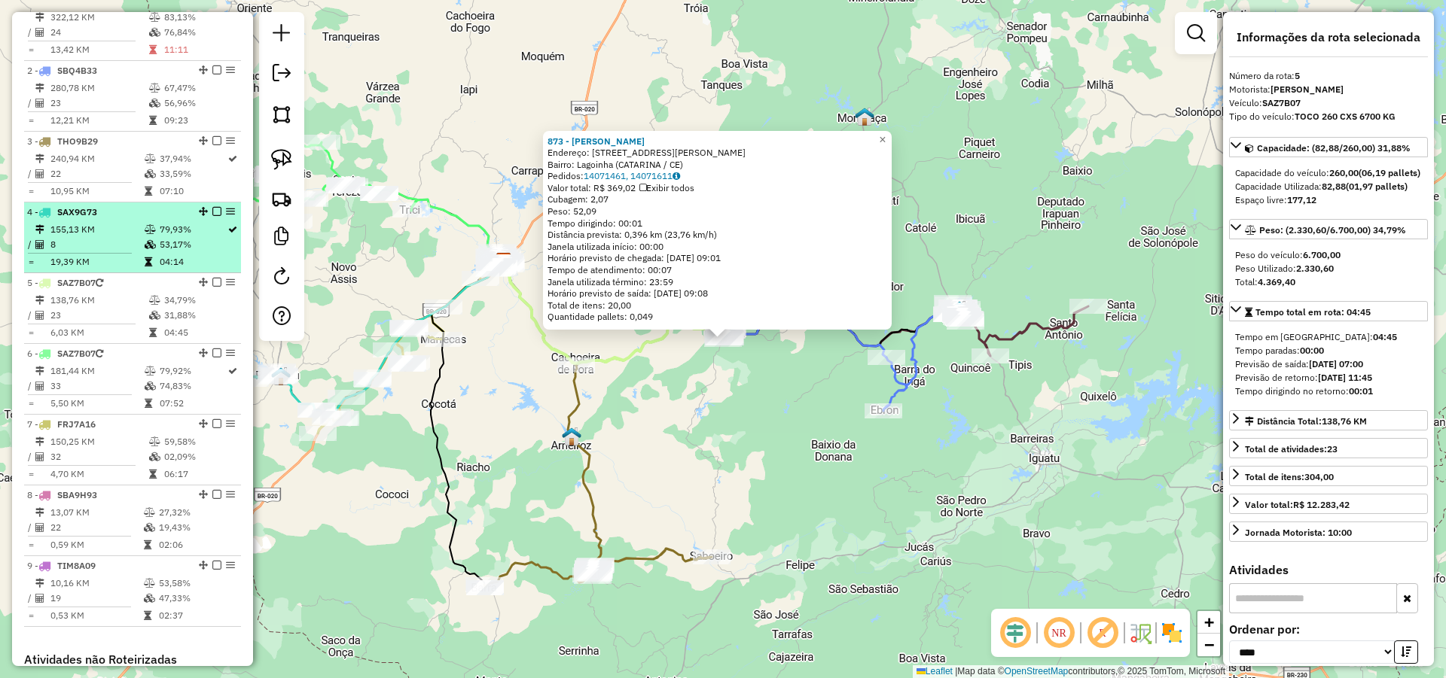
scroll to position [501, 0]
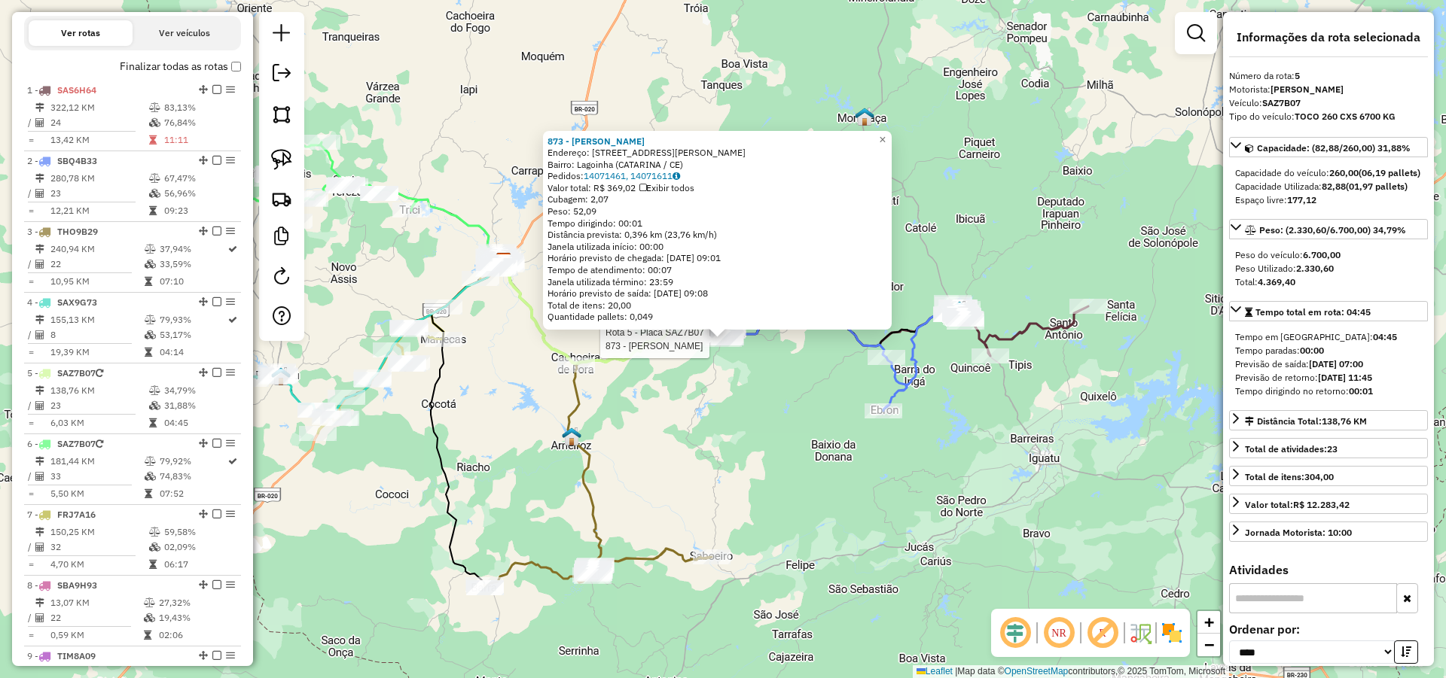
click at [779, 431] on div "Rota 5 - Placa SAZ7B07 873 - Antonio Genival de S 873 - Antonio Genival de S En…" at bounding box center [723, 339] width 1446 height 678
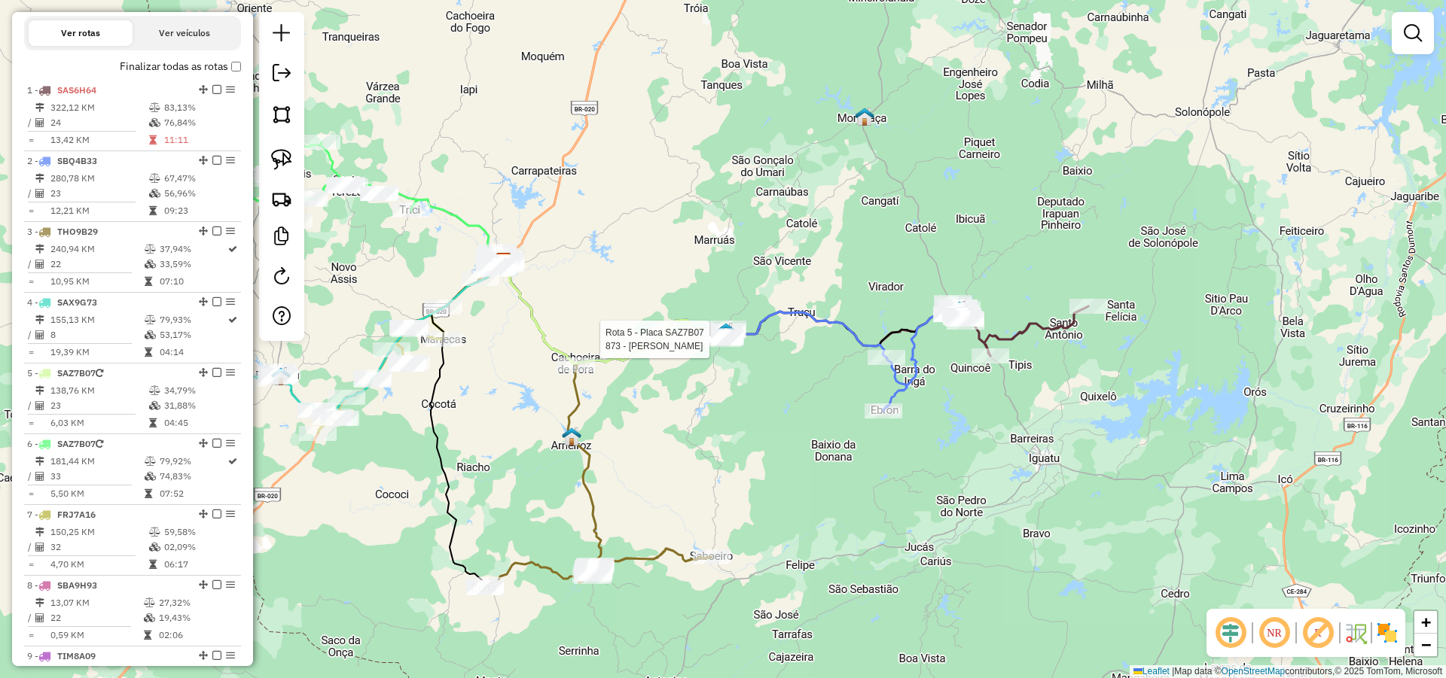
select select "*********"
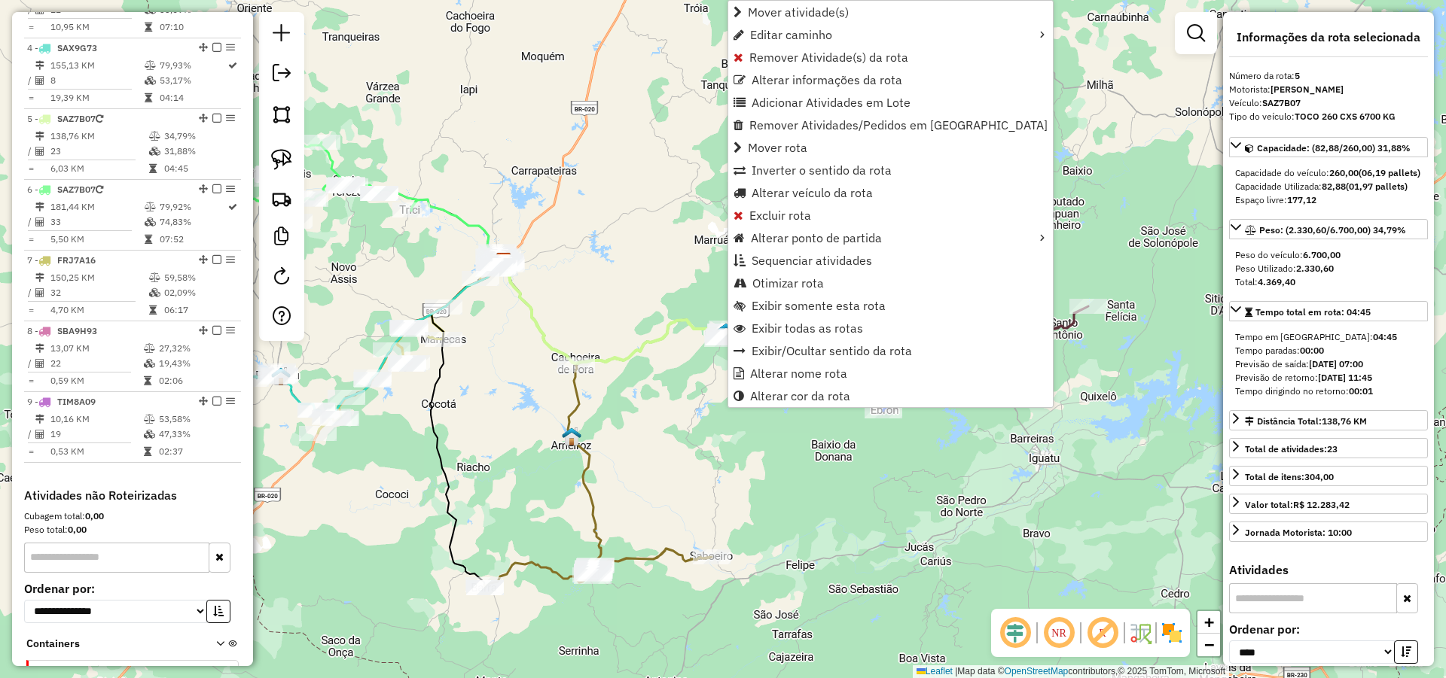
scroll to position [862, 0]
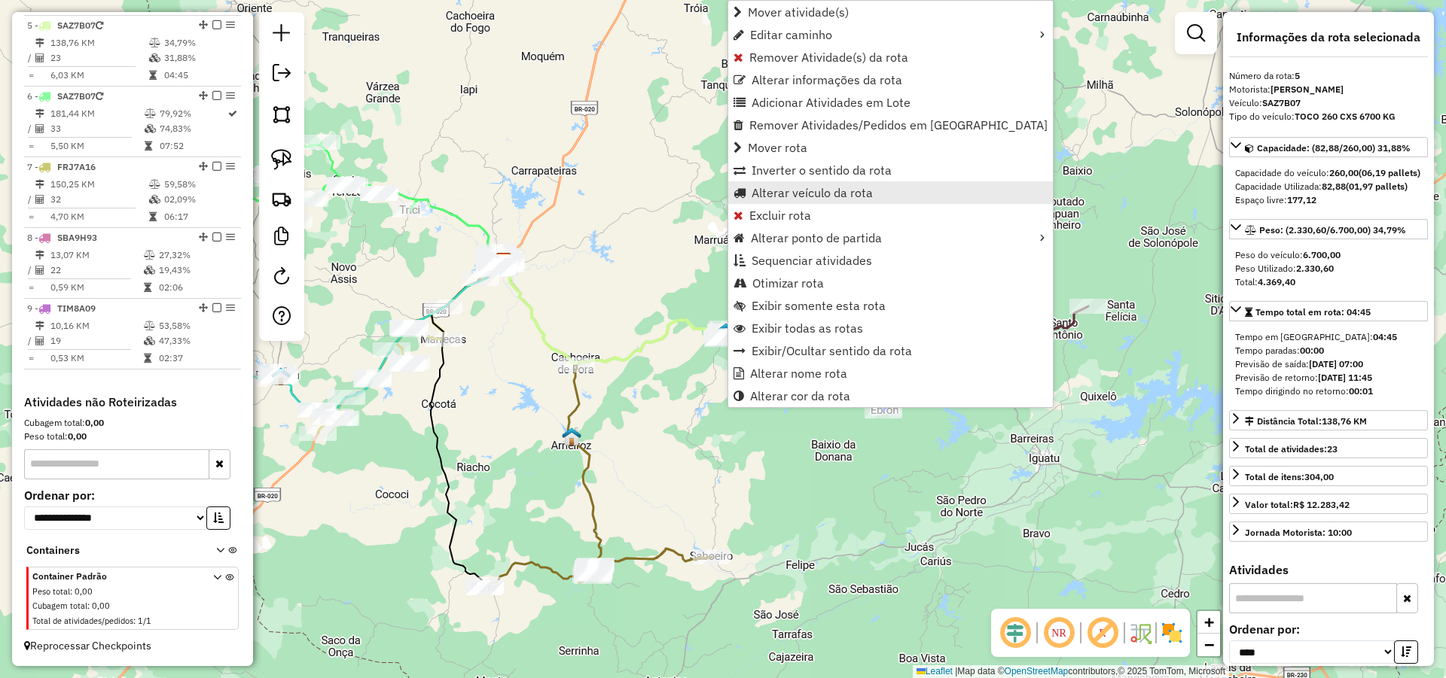
click at [793, 191] on span "Alterar veículo da rota" at bounding box center [811, 193] width 121 height 12
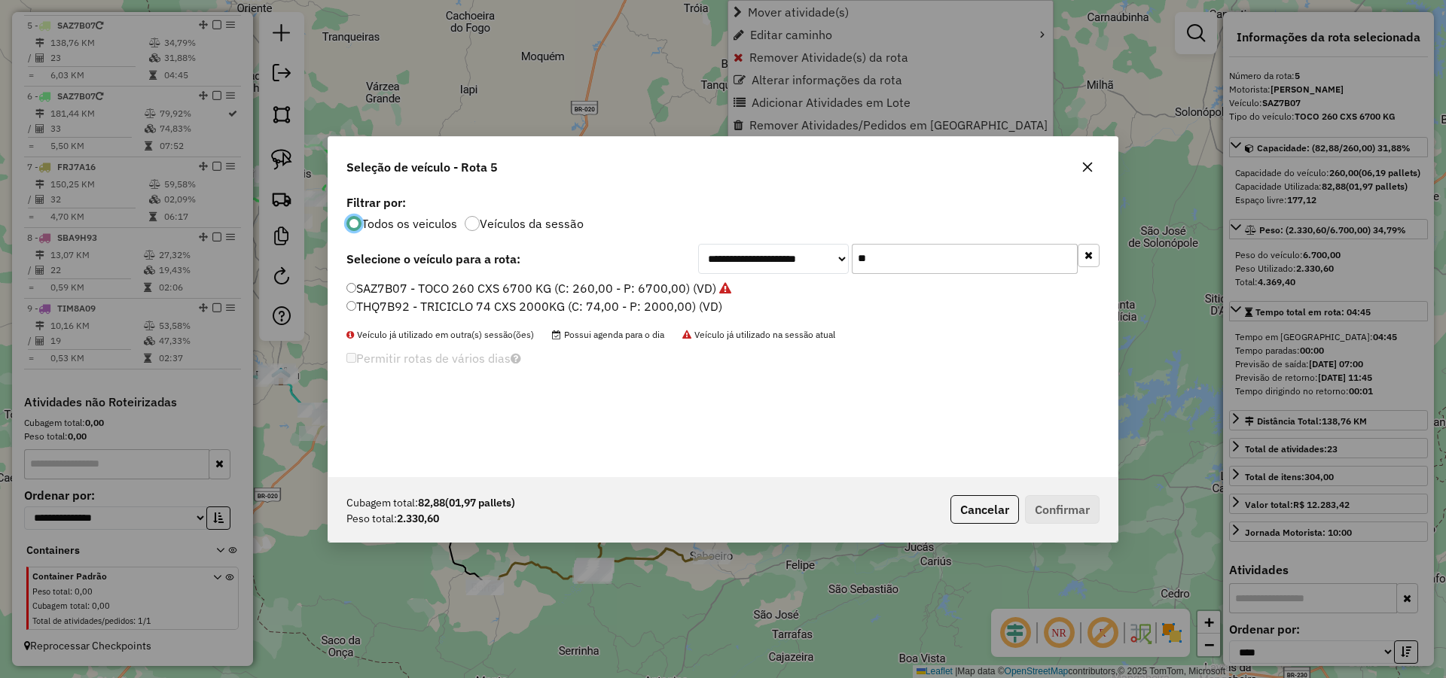
scroll to position [8, 5]
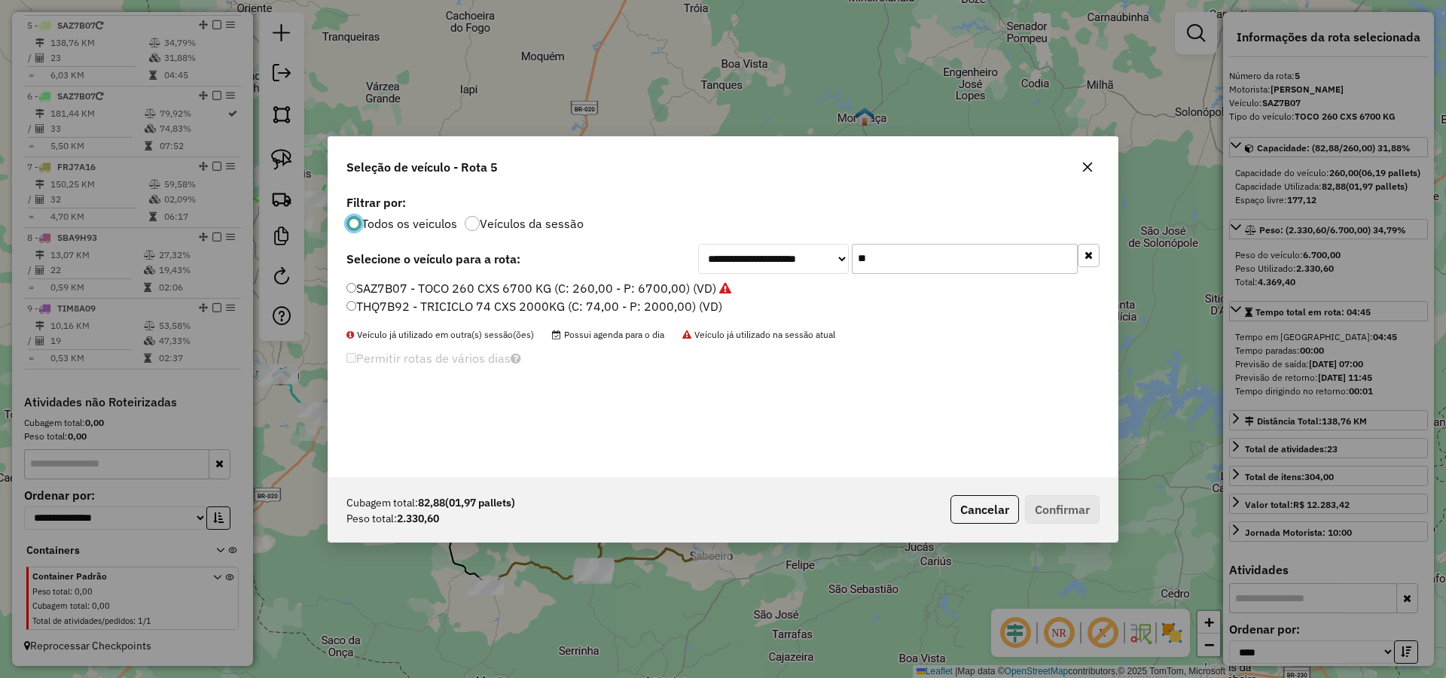
click at [888, 253] on input "**" at bounding box center [965, 259] width 226 height 30
click at [819, 556] on div "**********" at bounding box center [723, 339] width 1446 height 678
click at [777, 531] on div "Cubagem total: 82,88 (01,97 pallets) Peso total: 2.330,60 Cancelar Confirmar" at bounding box center [722, 509] width 789 height 65
click at [991, 503] on button "Cancelar" at bounding box center [984, 509] width 69 height 29
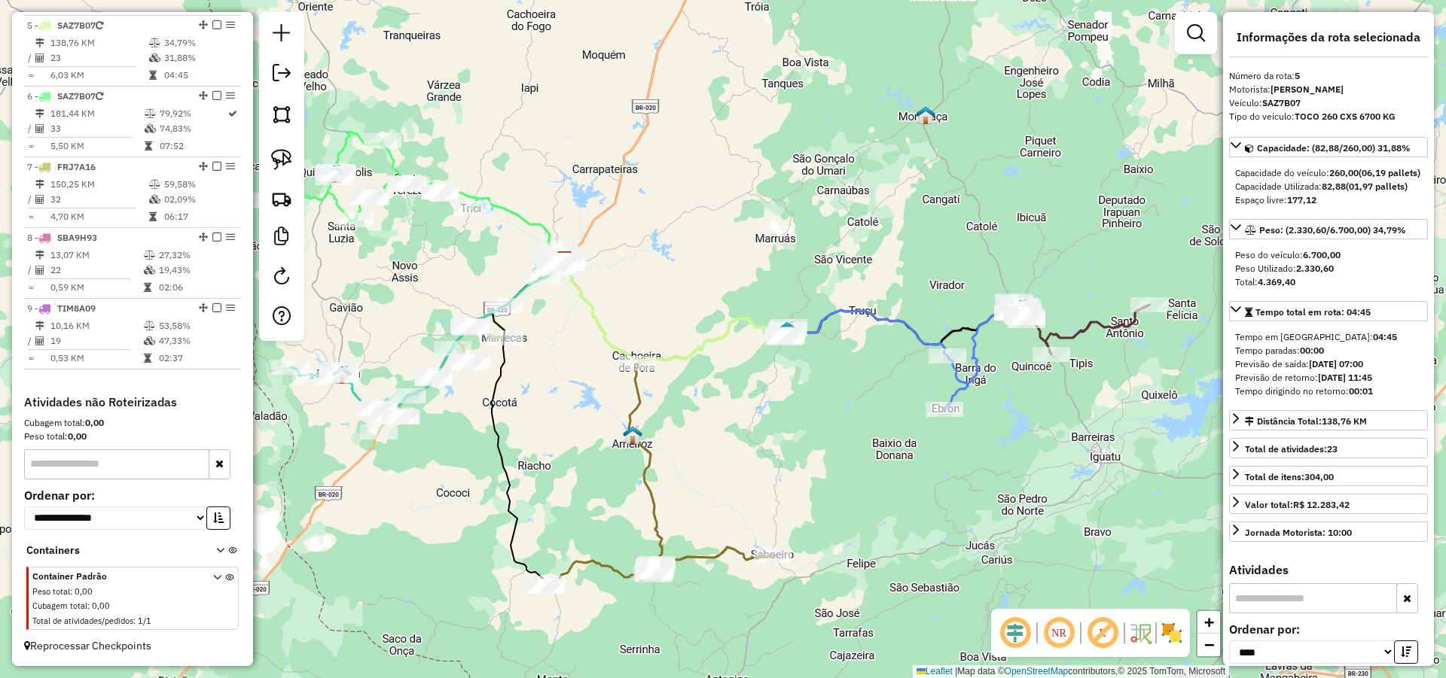
drag, startPoint x: 763, startPoint y: 379, endPoint x: 785, endPoint y: 382, distance: 21.2
click at [785, 382] on div "Janela de atendimento Grade de atendimento Capacidade Transportadoras Veículos …" at bounding box center [723, 339] width 1446 height 678
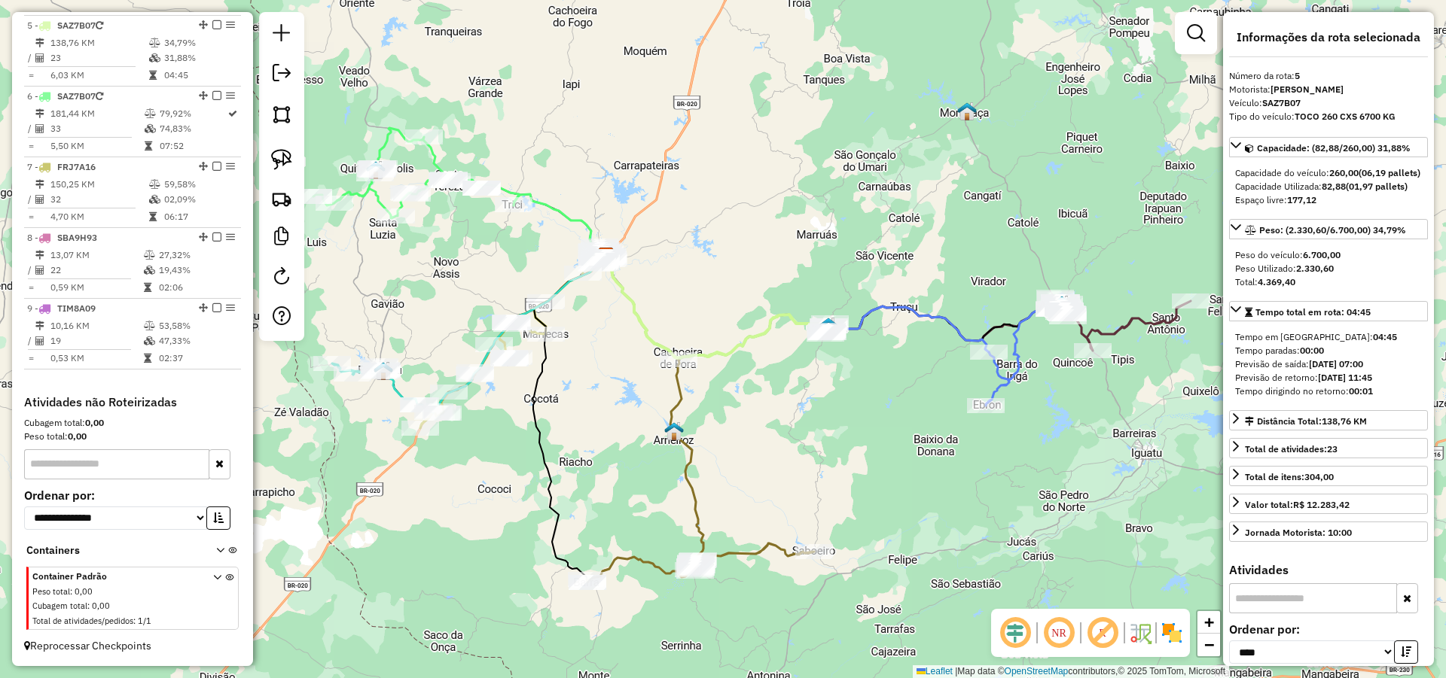
drag, startPoint x: 775, startPoint y: 390, endPoint x: 806, endPoint y: 388, distance: 31.7
click at [796, 387] on div "Janela de atendimento Grade de atendimento Capacidade Transportadoras Veículos …" at bounding box center [723, 339] width 1446 height 678
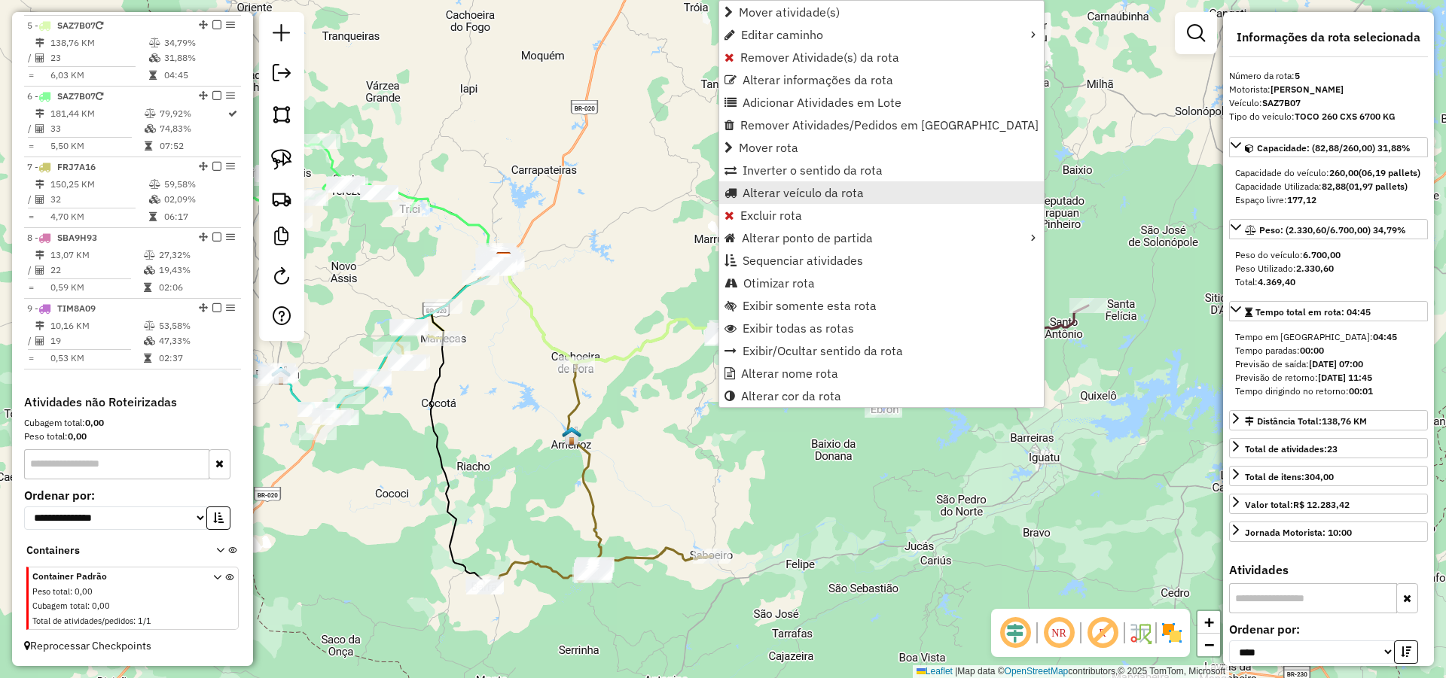
click at [776, 190] on span "Alterar veículo da rota" at bounding box center [802, 193] width 121 height 12
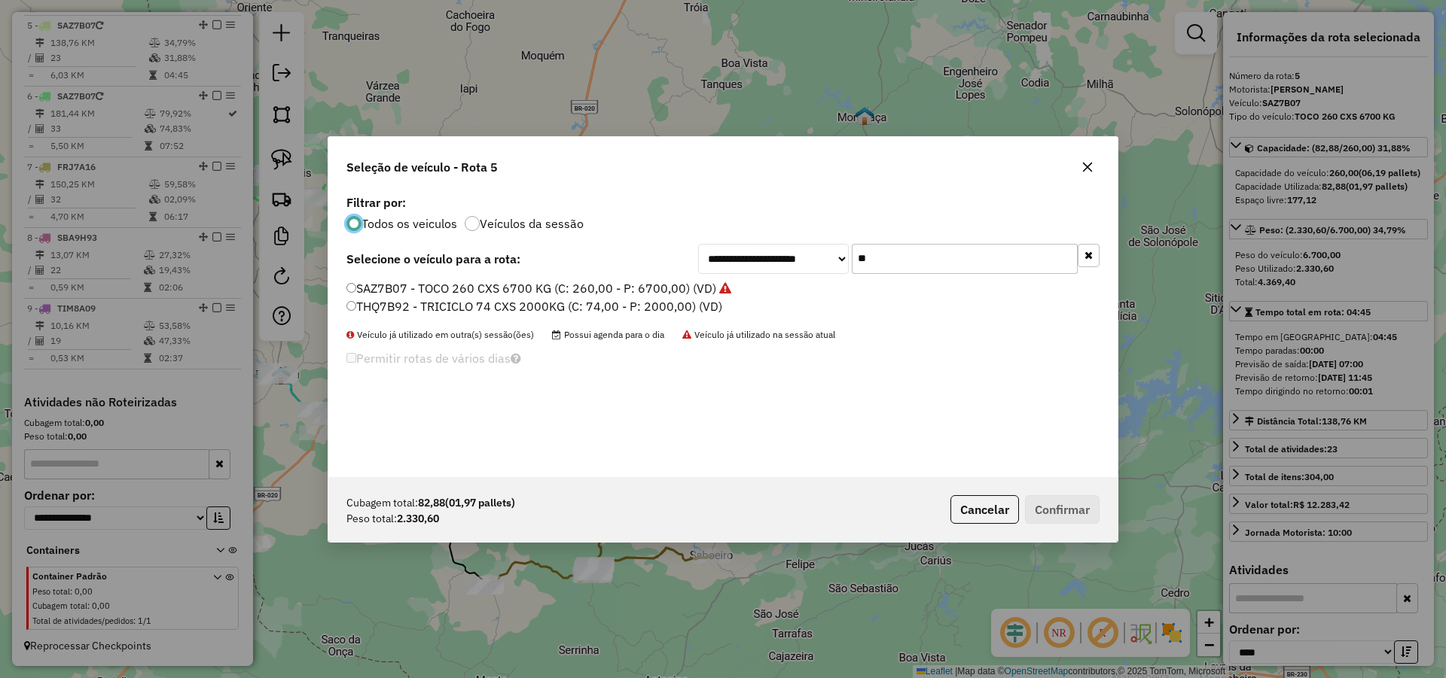
click at [898, 262] on input "**" at bounding box center [965, 259] width 226 height 30
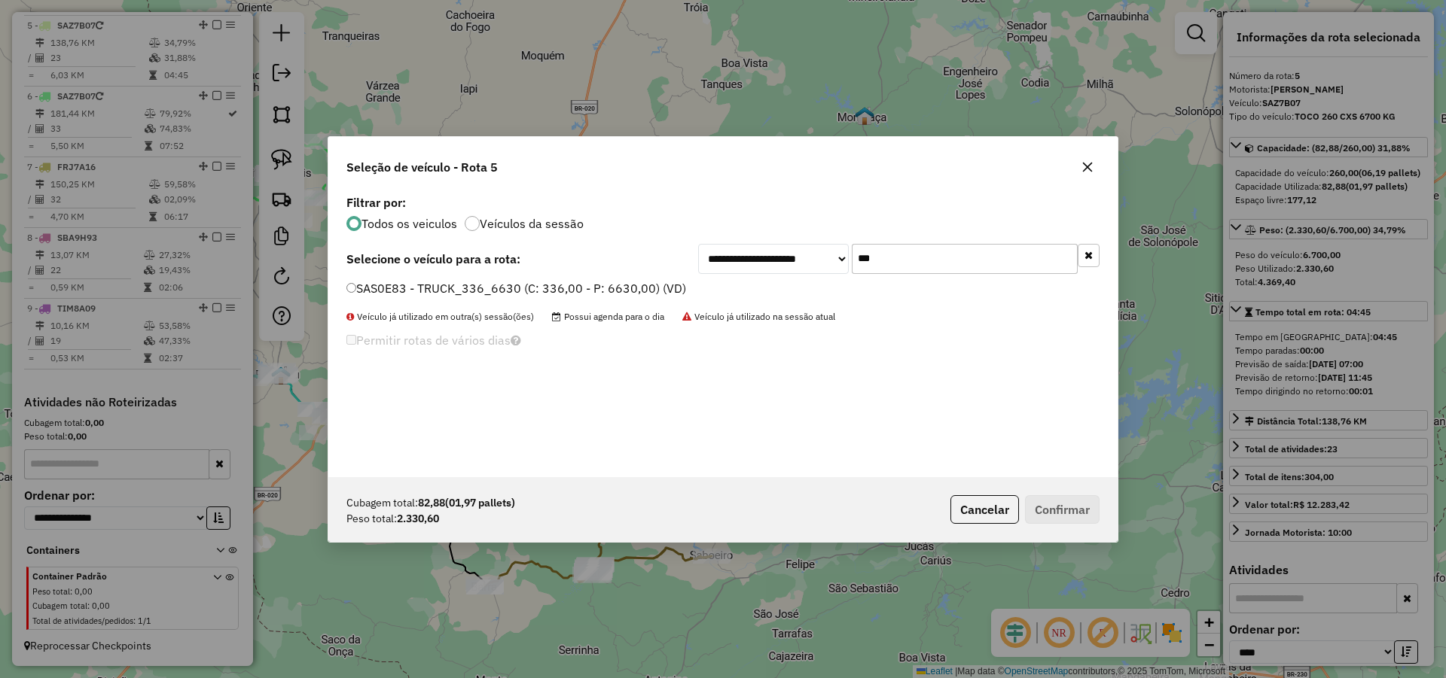
type input "***"
click at [647, 285] on label "SAS0E83 - TRUCK_336_6630 (C: 336,00 - P: 6630,00) (VD)" at bounding box center [516, 288] width 340 height 18
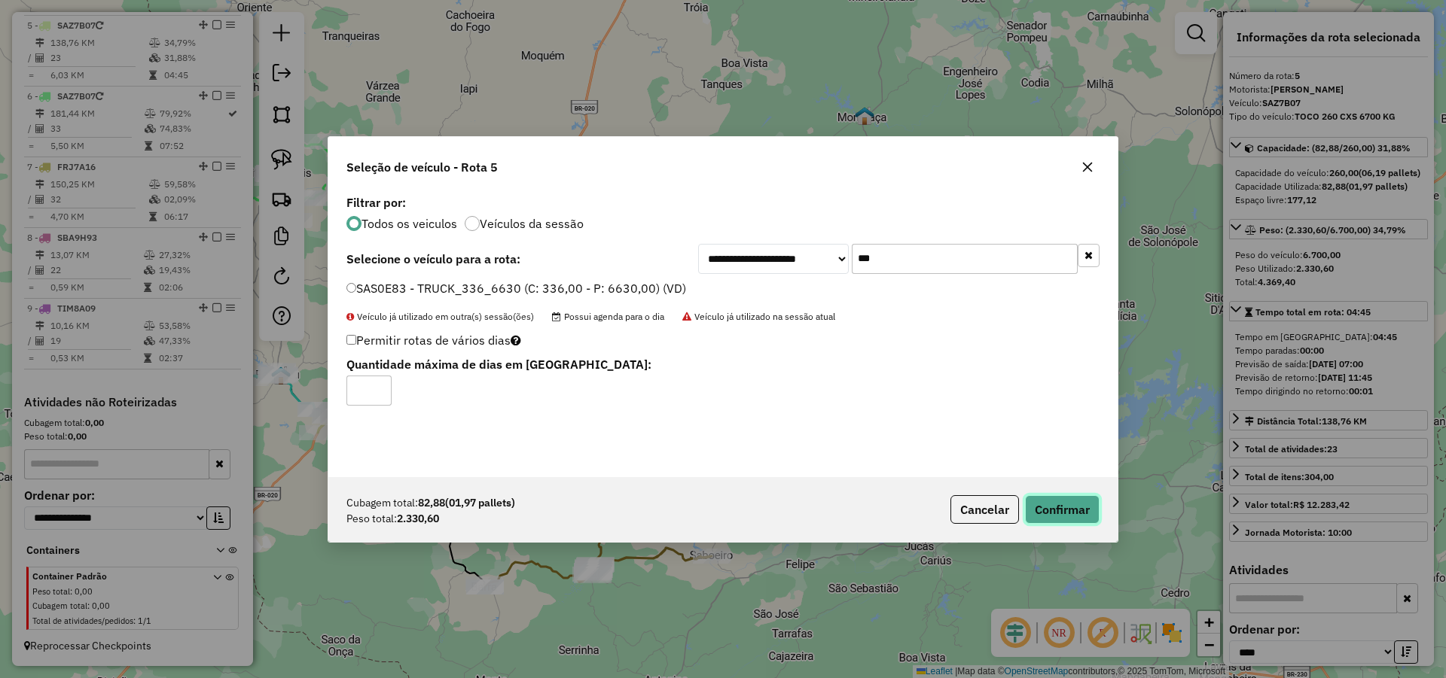
click at [1053, 499] on button "Confirmar" at bounding box center [1062, 509] width 75 height 29
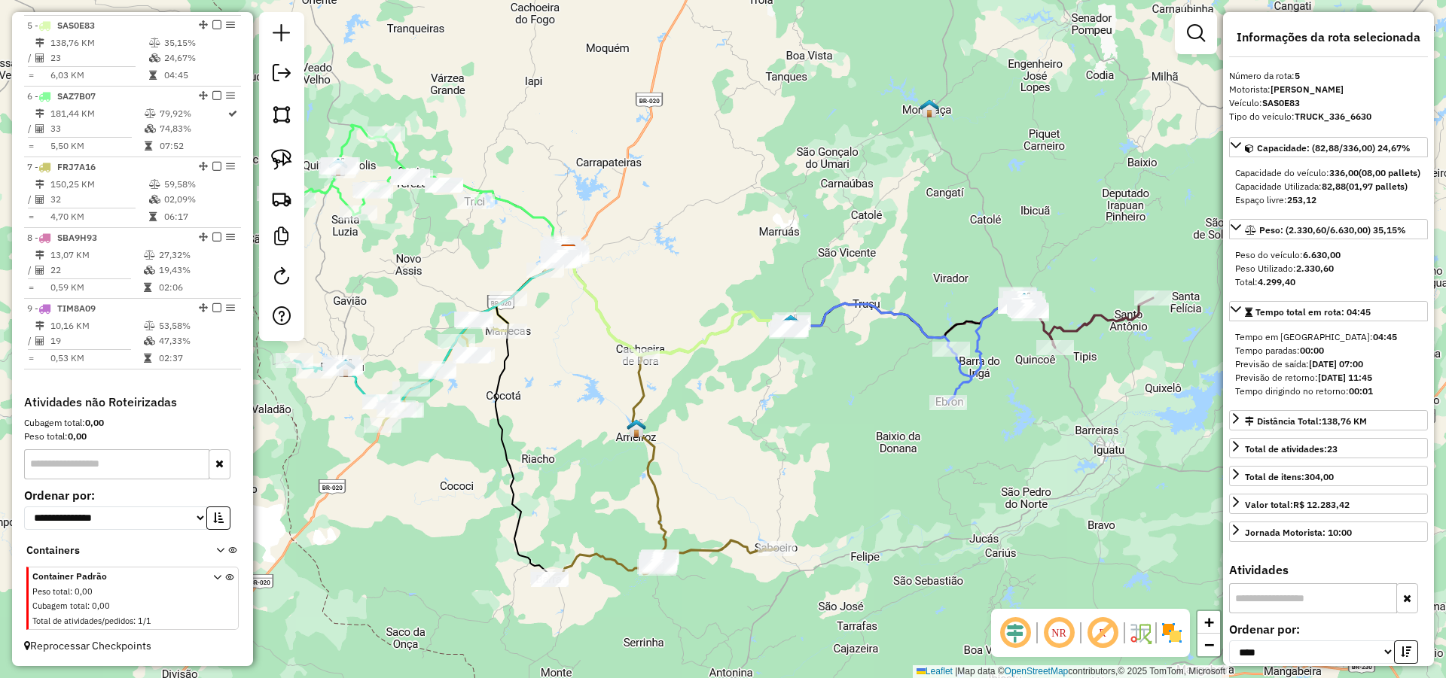
drag, startPoint x: 779, startPoint y: 439, endPoint x: 821, endPoint y: 433, distance: 42.6
click at [815, 434] on div "Janela de atendimento Grade de atendimento Capacidade Transportadoras Veículos …" at bounding box center [723, 339] width 1446 height 678
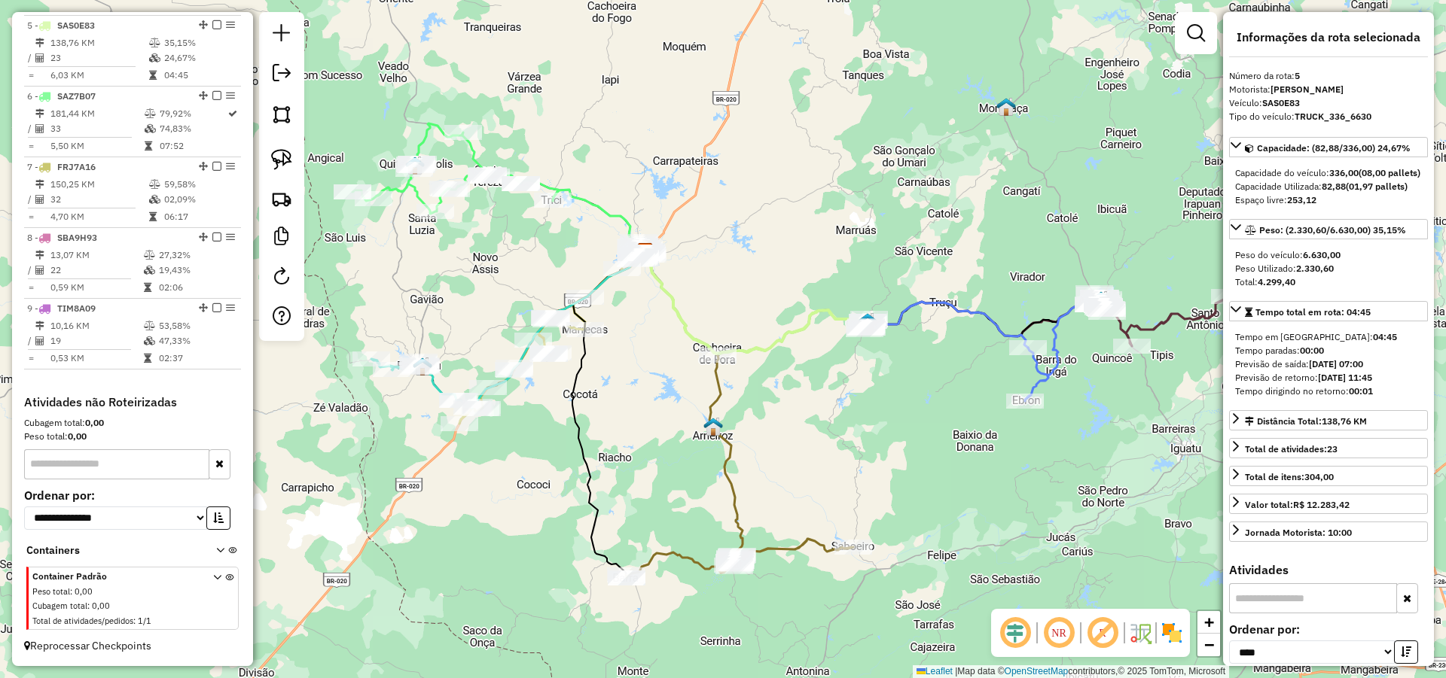
drag, startPoint x: 755, startPoint y: 428, endPoint x: 864, endPoint y: 430, distance: 109.2
click at [835, 428] on div "Janela de atendimento Grade de atendimento Capacidade Transportadoras Veículos …" at bounding box center [723, 339] width 1446 height 678
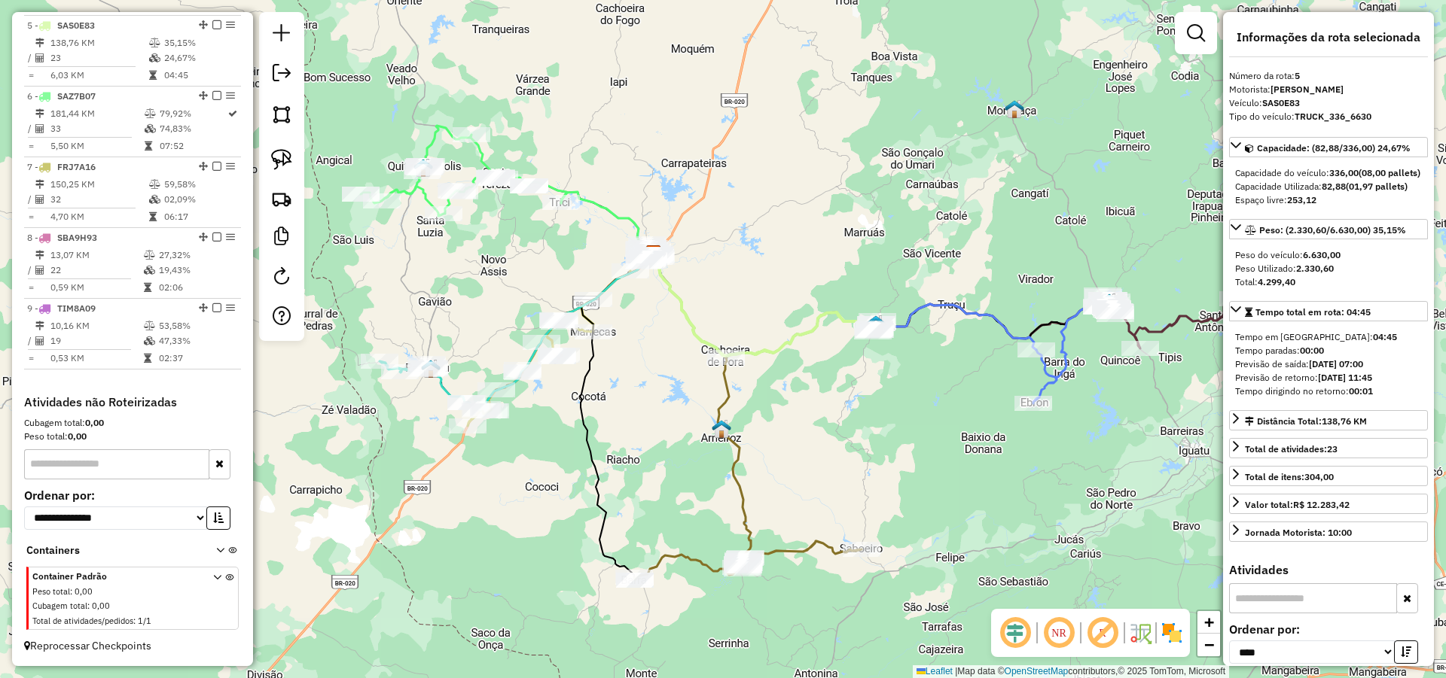
drag, startPoint x: 879, startPoint y: 431, endPoint x: 995, endPoint y: 458, distance: 118.9
click at [888, 437] on div "Janela de atendimento Grade de atendimento Capacidade Transportadoras Veículos …" at bounding box center [723, 339] width 1446 height 678
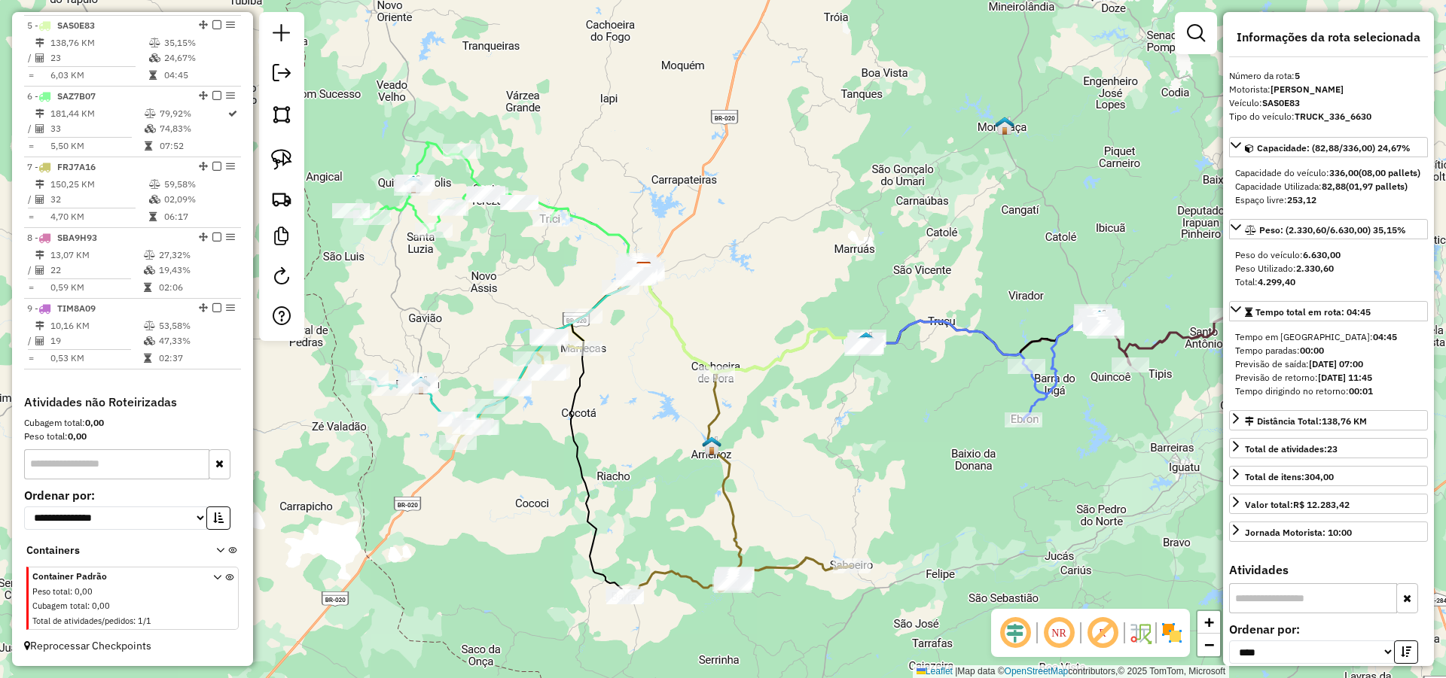
drag, startPoint x: 998, startPoint y: 453, endPoint x: 979, endPoint y: 464, distance: 22.2
click at [979, 464] on div "Janela de atendimento Grade de atendimento Capacidade Transportadoras Veículos …" at bounding box center [723, 339] width 1446 height 678
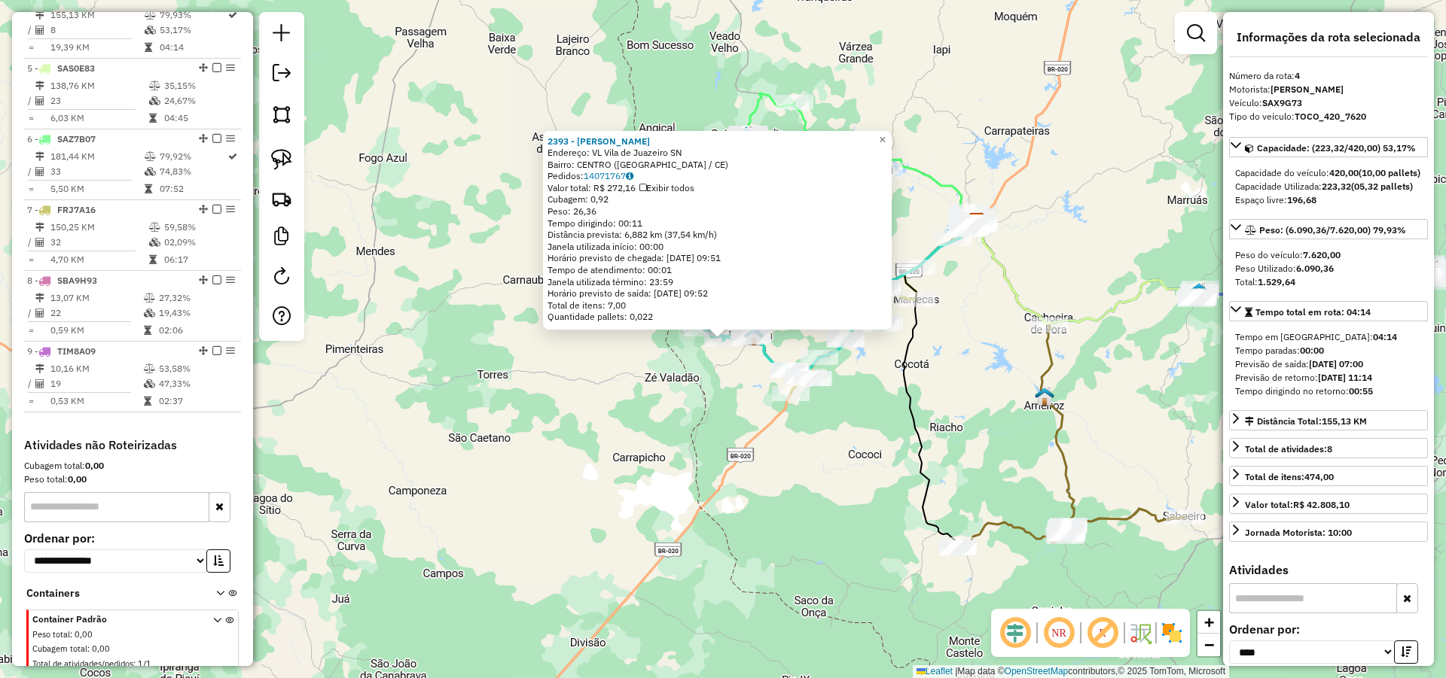
scroll to position [795, 0]
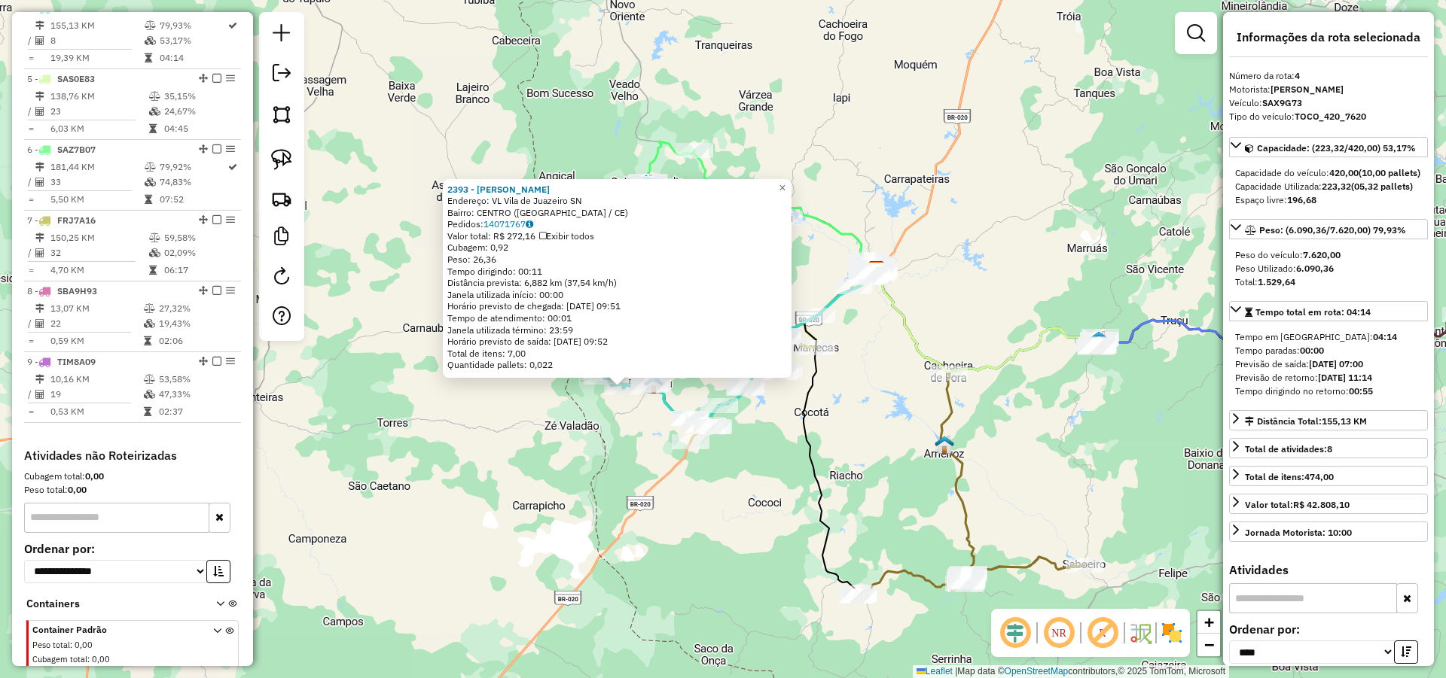
drag, startPoint x: 832, startPoint y: 452, endPoint x: 658, endPoint y: 516, distance: 185.3
click at [659, 514] on div "2393 - REGINALDO NOGUEIRA Endereço: VL Vila de Juazeiro SN Bairro: CENTRO (PARA…" at bounding box center [723, 339] width 1446 height 678
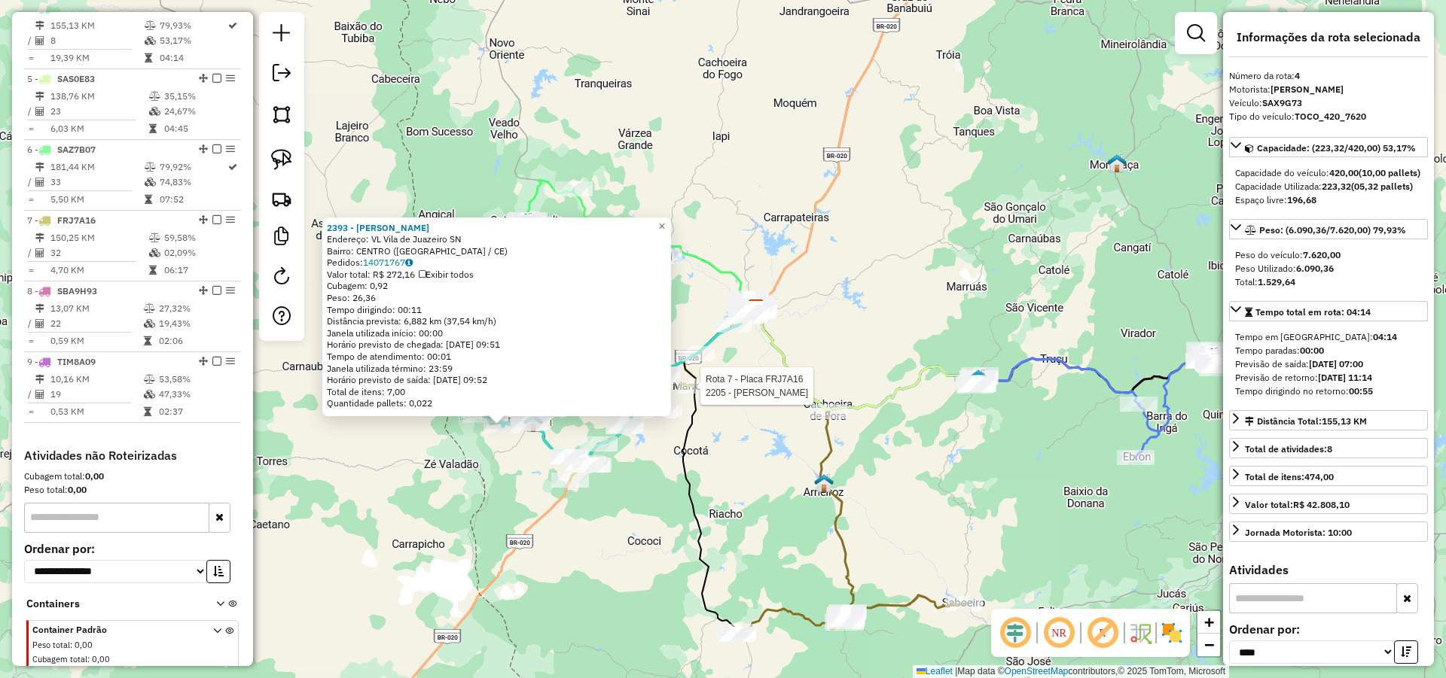
drag, startPoint x: 694, startPoint y: 396, endPoint x: 721, endPoint y: 372, distance: 36.3
click at [696, 394] on div at bounding box center [696, 386] width 38 height 15
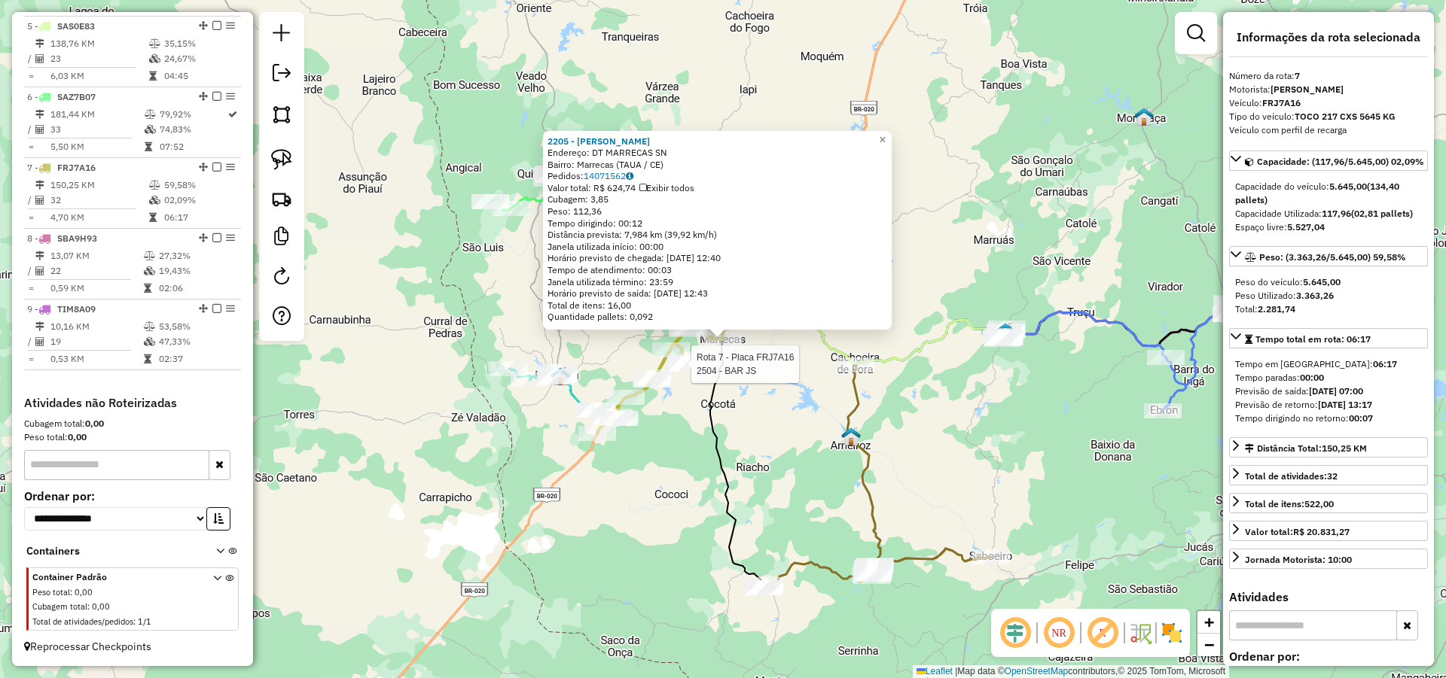
scroll to position [862, 0]
click at [1004, 250] on div "2205 - JACIVAN PAULO ALVES Endereço: DT MARRECAS SN Bairro: Marrecas (TAUA / CE…" at bounding box center [723, 339] width 1446 height 678
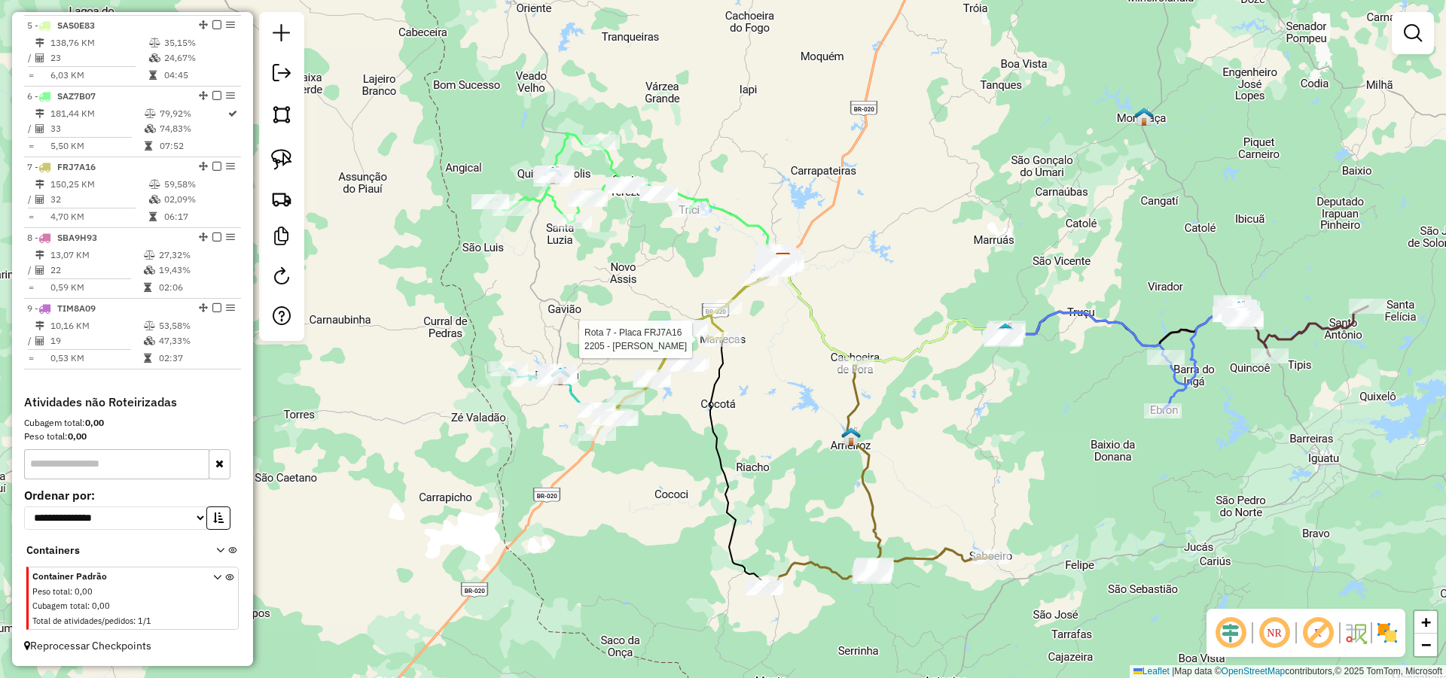
select select "*********"
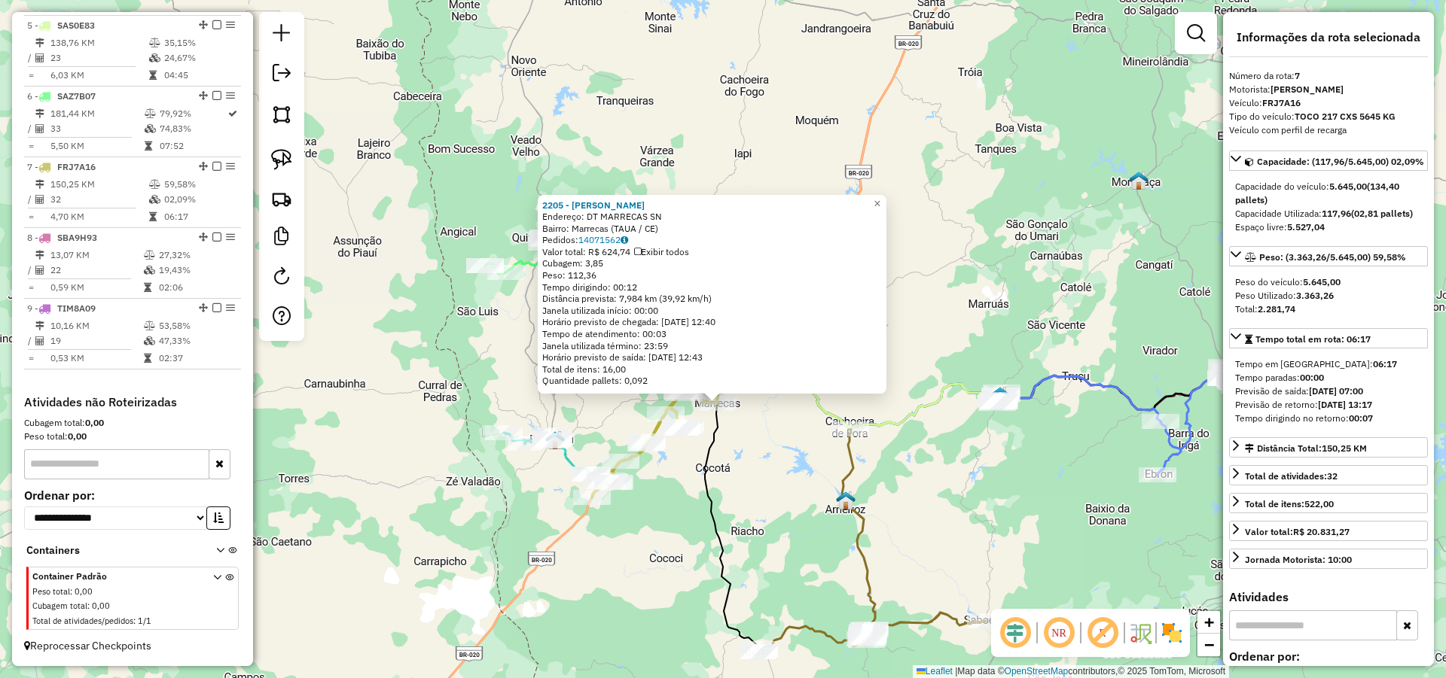
drag, startPoint x: 755, startPoint y: 382, endPoint x: 748, endPoint y: 437, distance: 55.5
click at [748, 436] on div "2205 - JACIVAN PAULO ALVES Endereço: DT MARRECAS SN Bairro: Marrecas (TAUA / CE…" at bounding box center [723, 339] width 1446 height 678
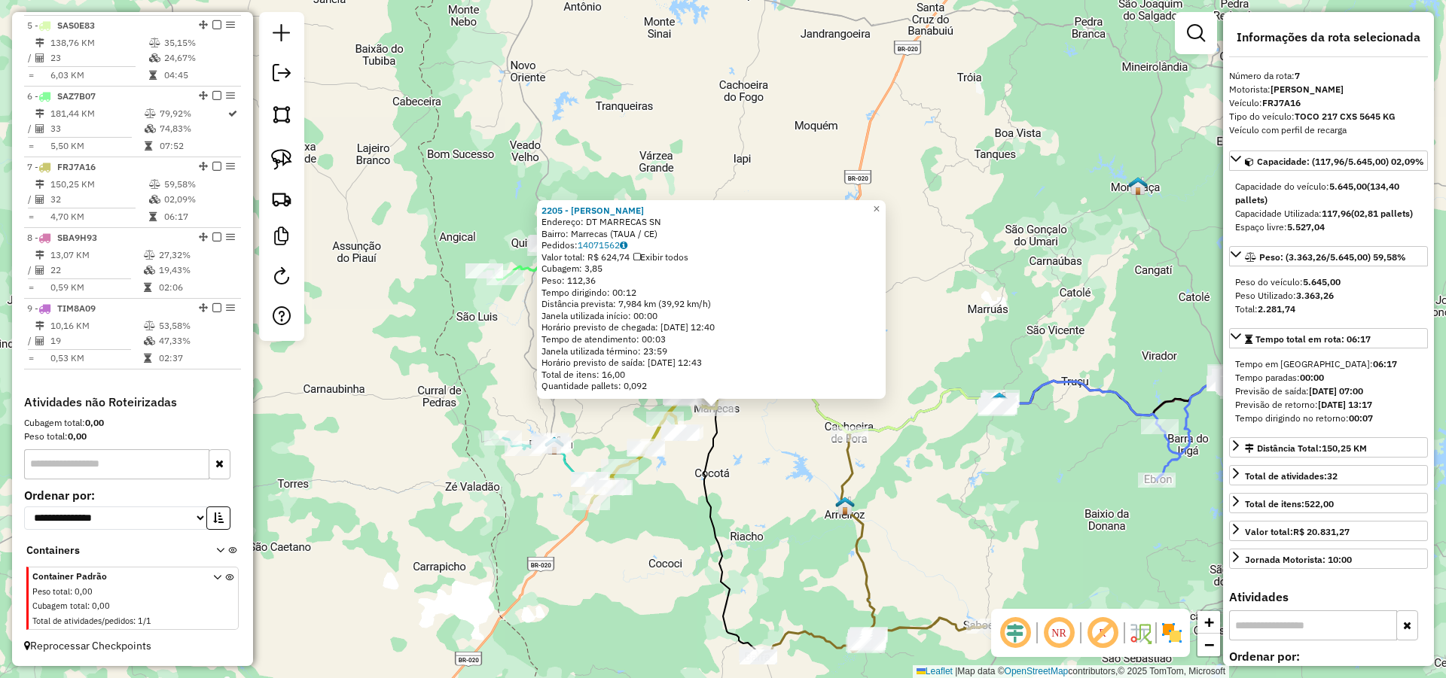
click at [751, 460] on div "2205 - JACIVAN PAULO ALVES Endereço: DT MARRECAS SN Bairro: Marrecas (TAUA / CE…" at bounding box center [723, 339] width 1446 height 678
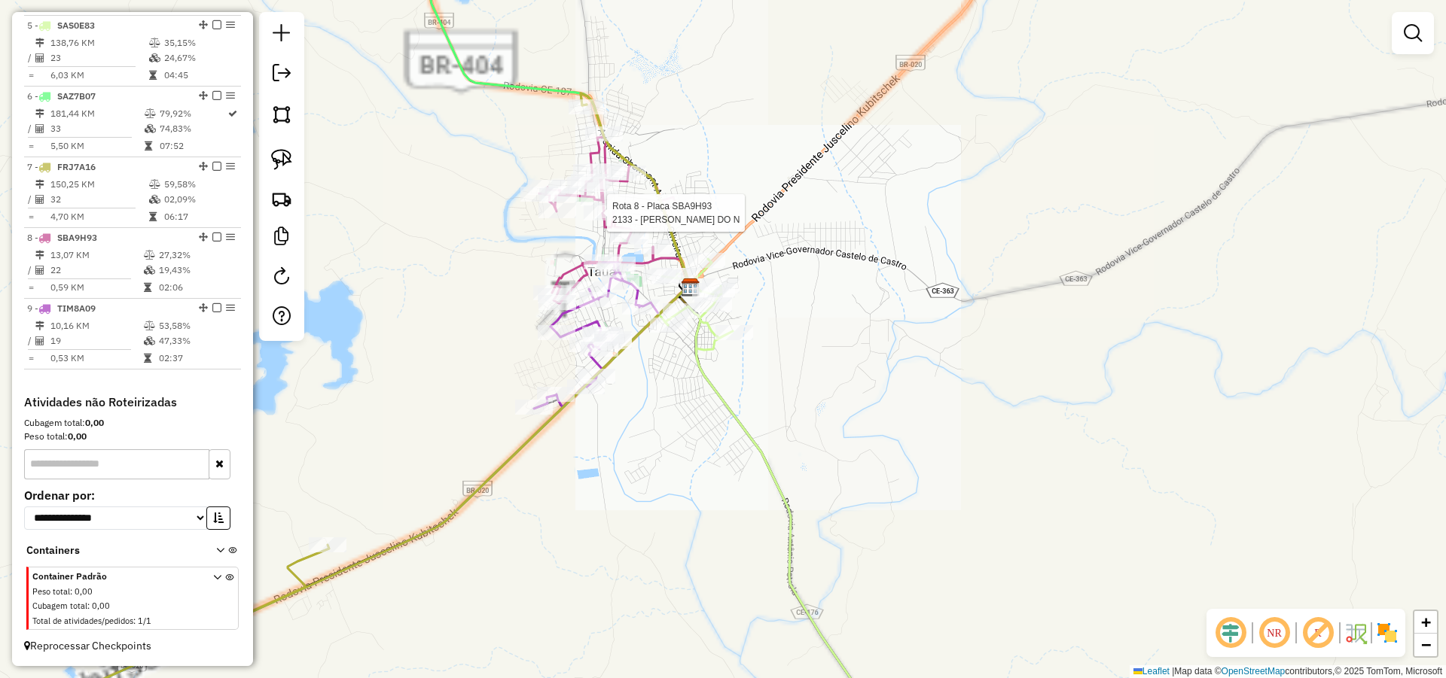
select select "*********"
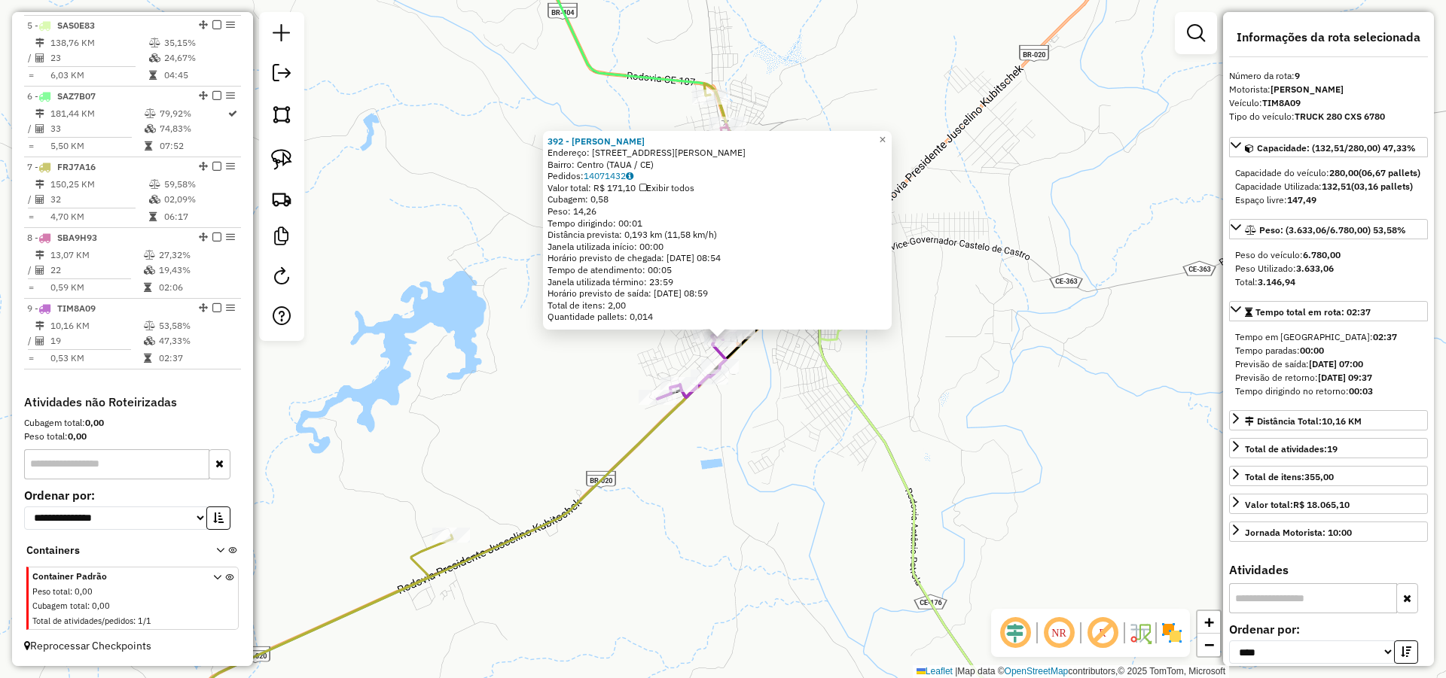
click at [905, 397] on div "392 - Francisco Antonio de Endereço: R DONDON FEITOSA 268 Bairro: Centro (TAUA …" at bounding box center [723, 339] width 1446 height 678
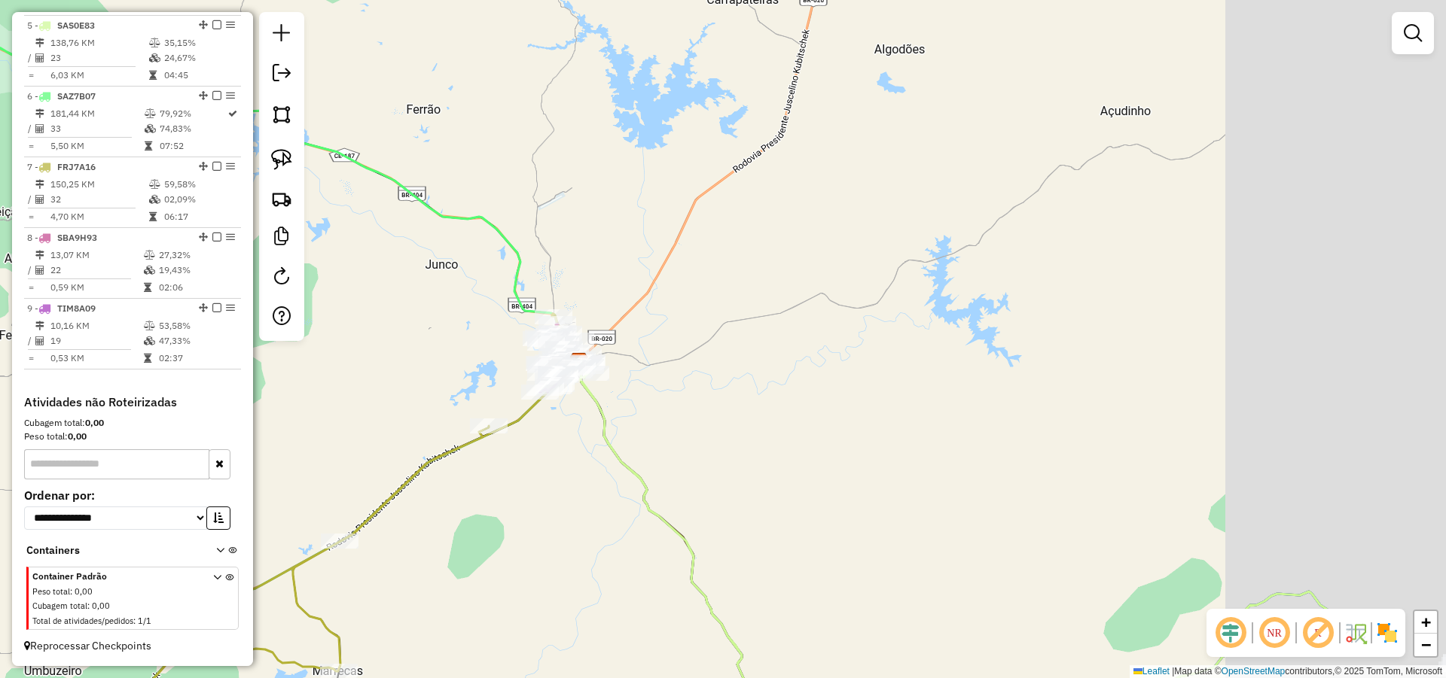
drag, startPoint x: 927, startPoint y: 302, endPoint x: 810, endPoint y: 267, distance: 122.0
click at [866, 285] on div "Janela de atendimento Grade de atendimento Capacidade Transportadoras Veículos …" at bounding box center [723, 339] width 1446 height 678
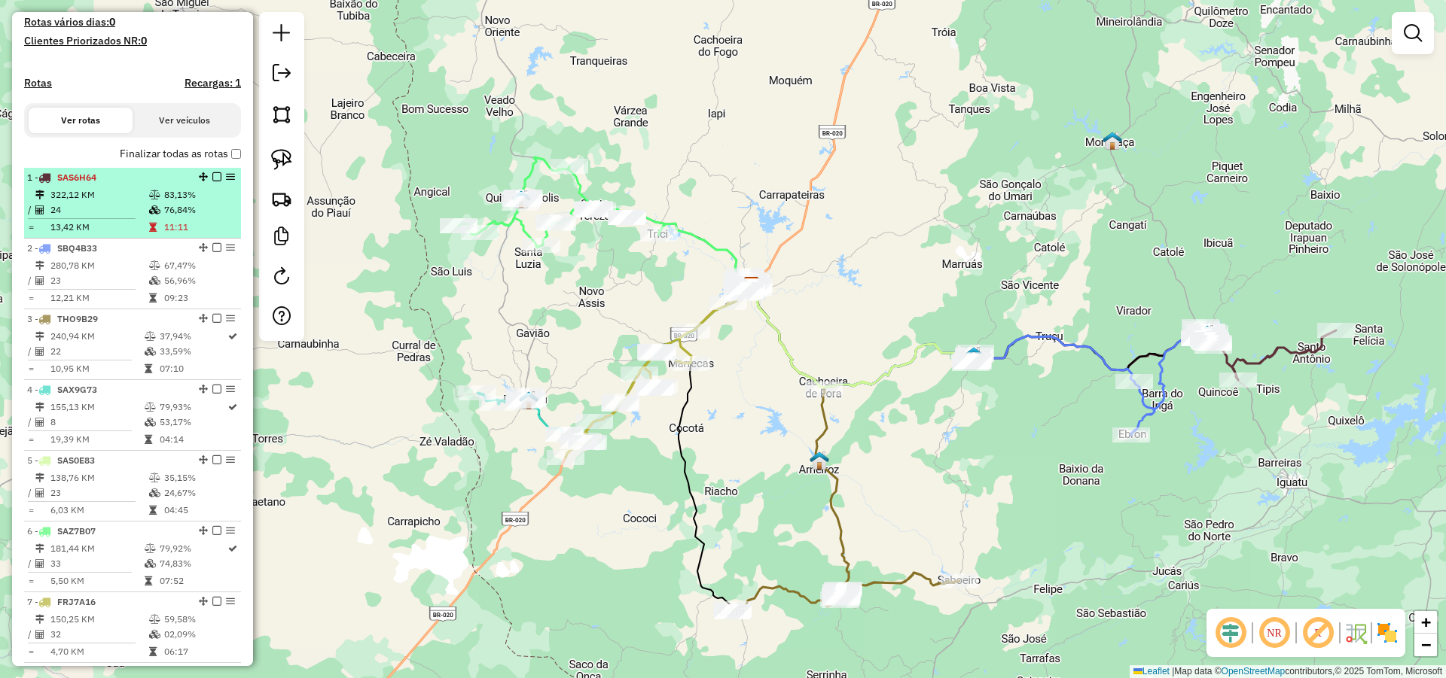
scroll to position [410, 0]
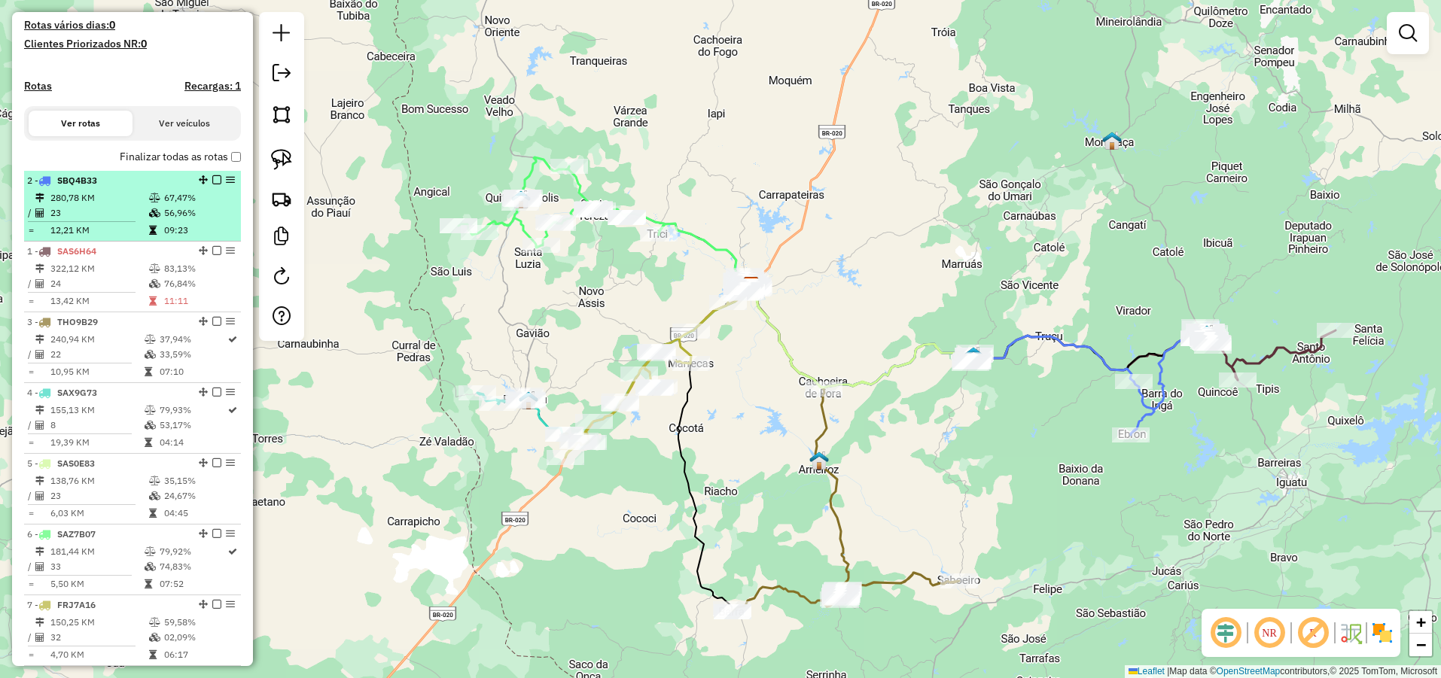
drag, startPoint x: 199, startPoint y: 263, endPoint x: 200, endPoint y: 190, distance: 73.0
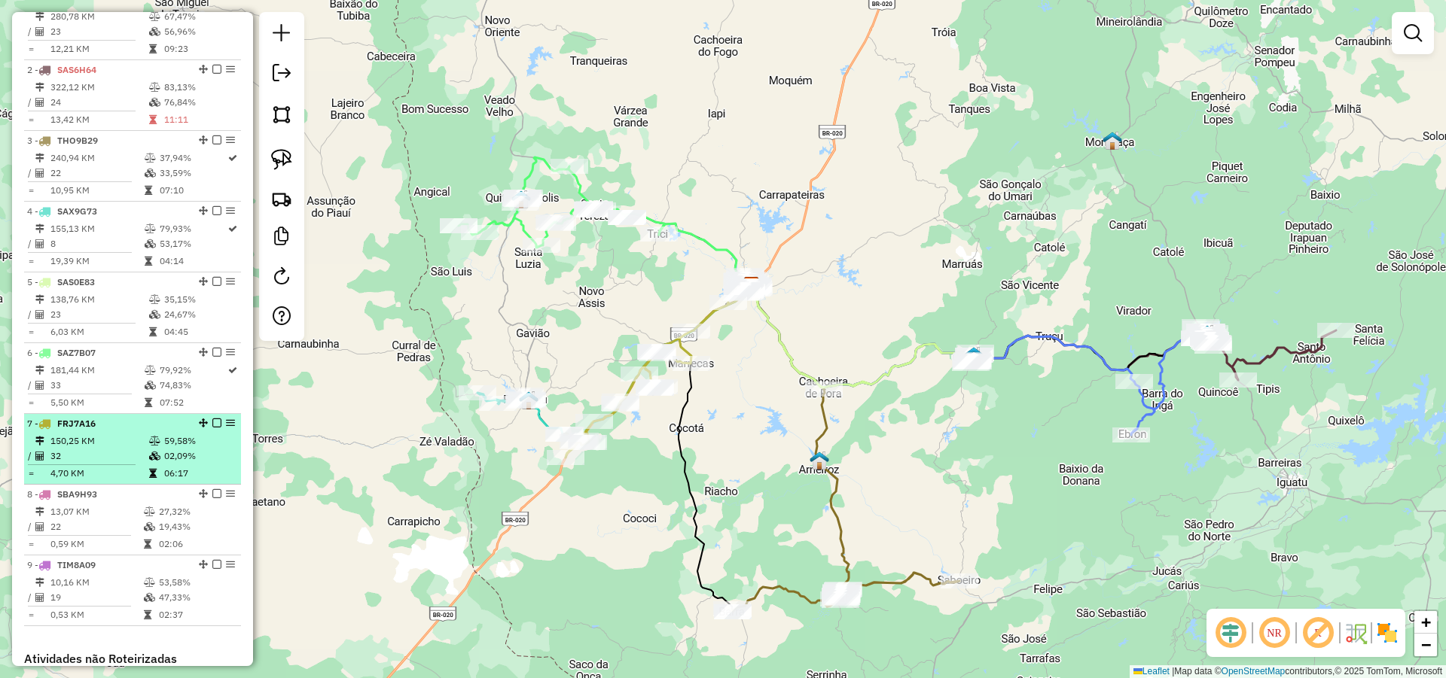
scroll to position [591, 0]
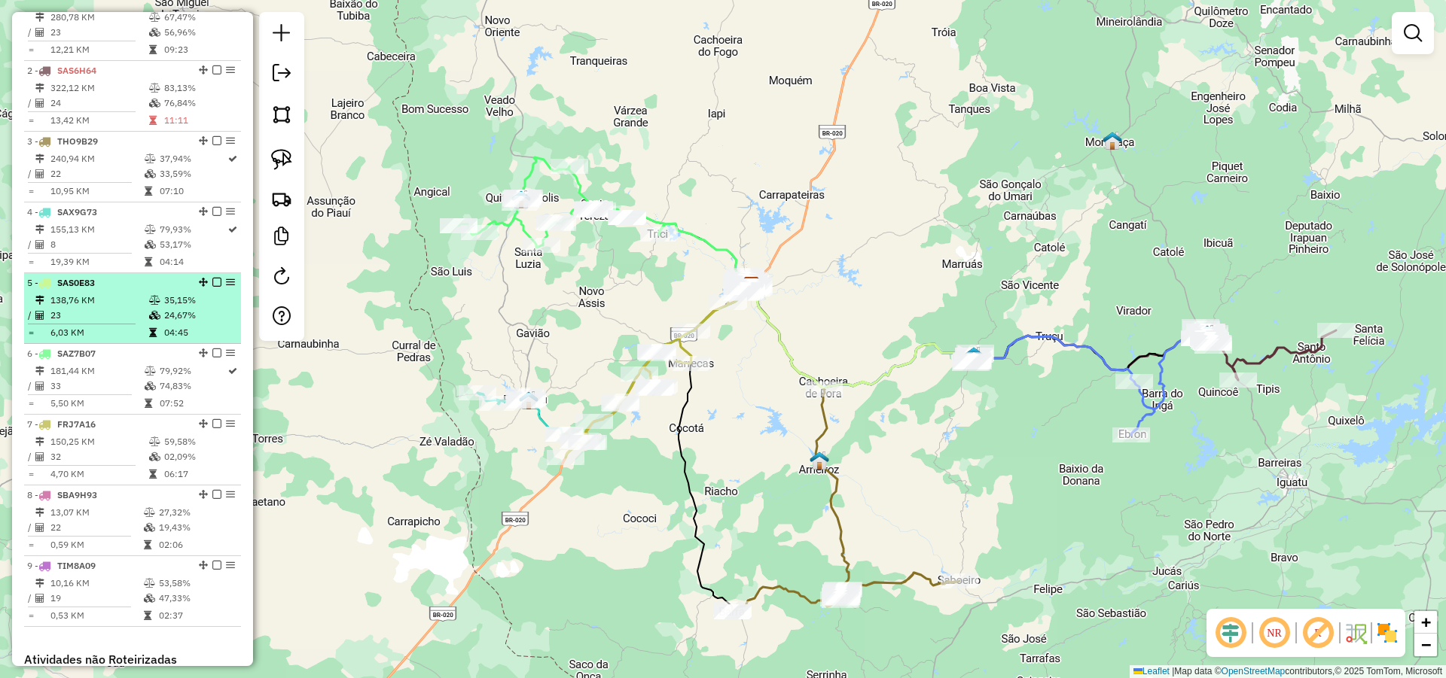
click at [125, 308] on td "138,76 KM" at bounding box center [99, 300] width 99 height 15
select select "*********"
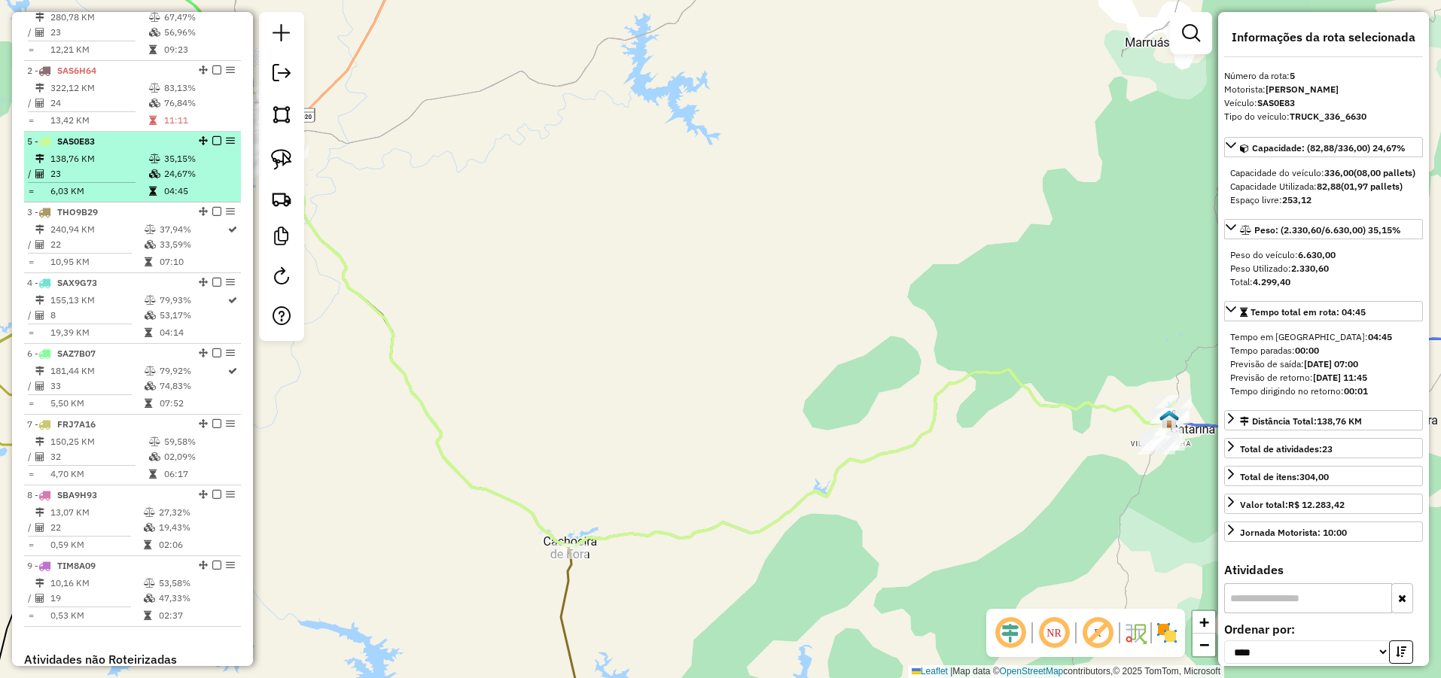
drag, startPoint x: 199, startPoint y: 294, endPoint x: 200, endPoint y: 148, distance: 146.1
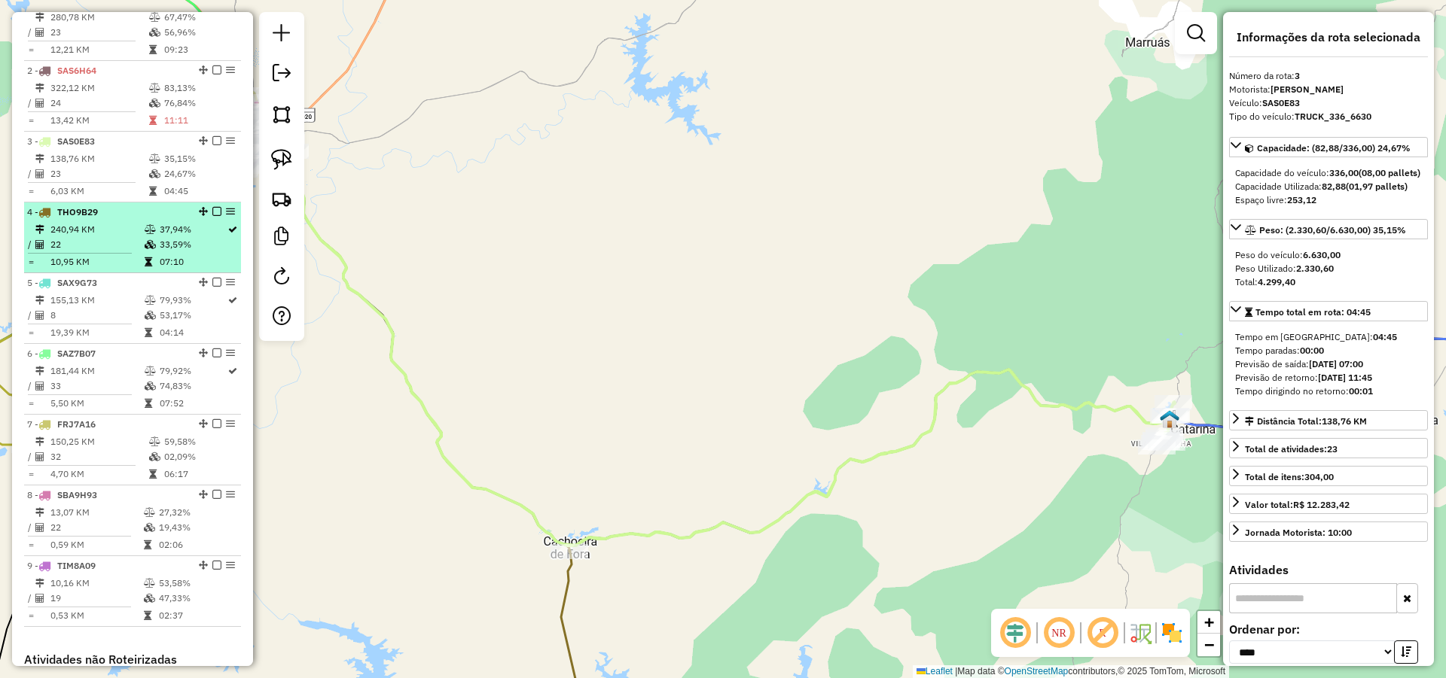
click at [123, 219] on div "4 - THO9B29" at bounding box center [107, 213] width 160 height 14
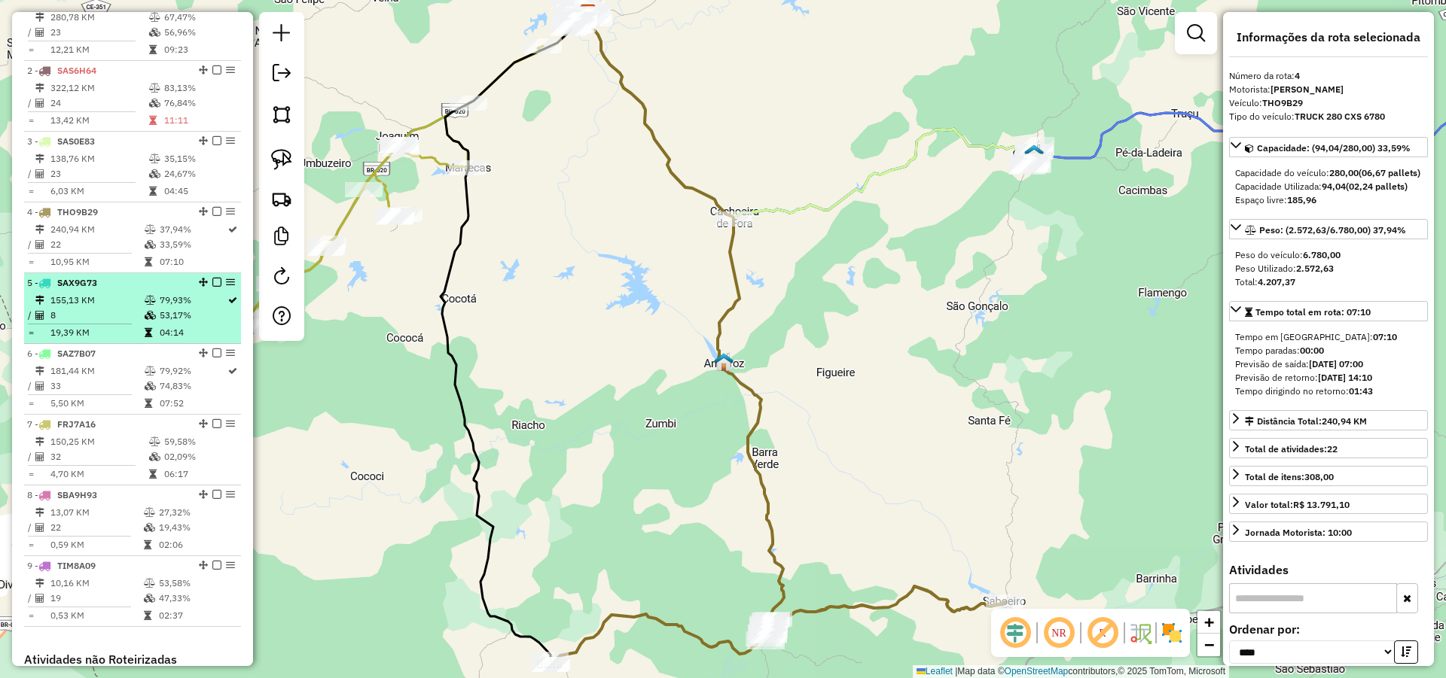
click at [106, 289] on li "5 - SAX9G73 155,13 KM 79,93% / 8 53,17% = 19,39 KM 04:14" at bounding box center [132, 308] width 217 height 71
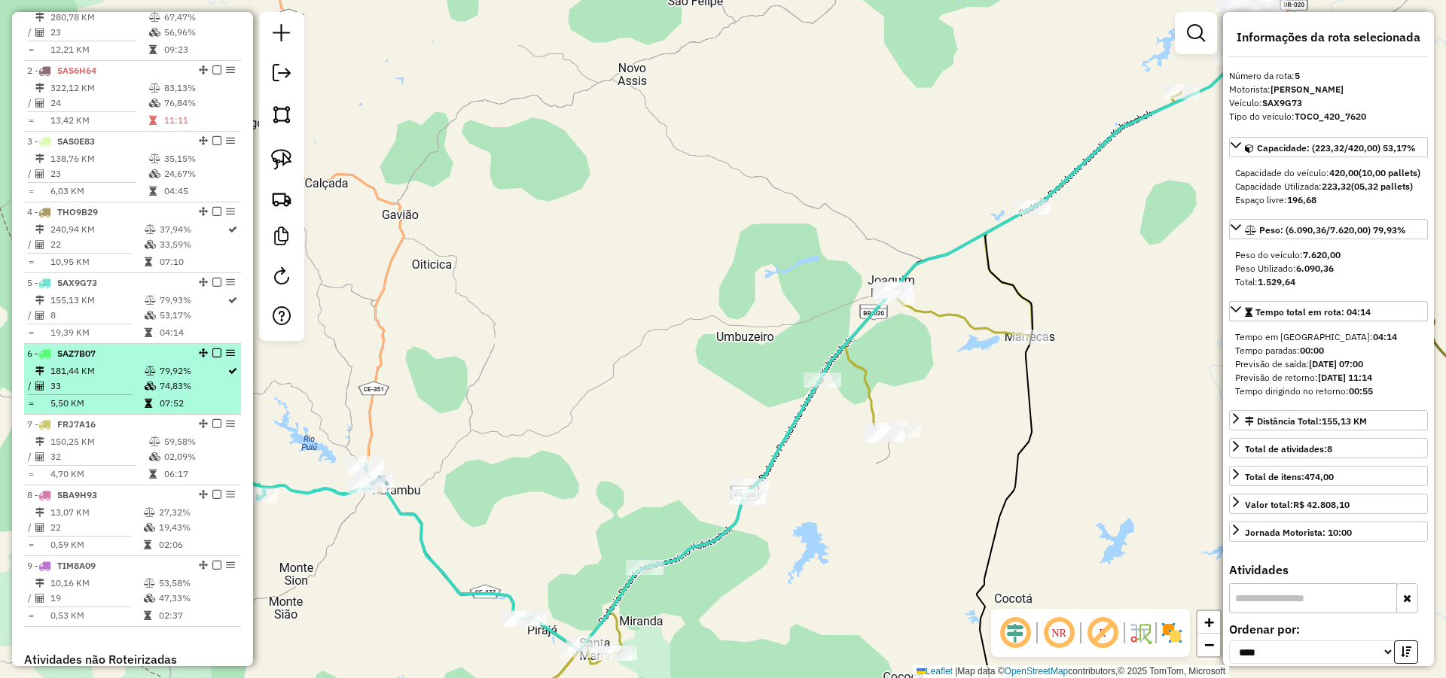
click at [120, 361] on div "6 - SAZ7B07" at bounding box center [107, 354] width 160 height 14
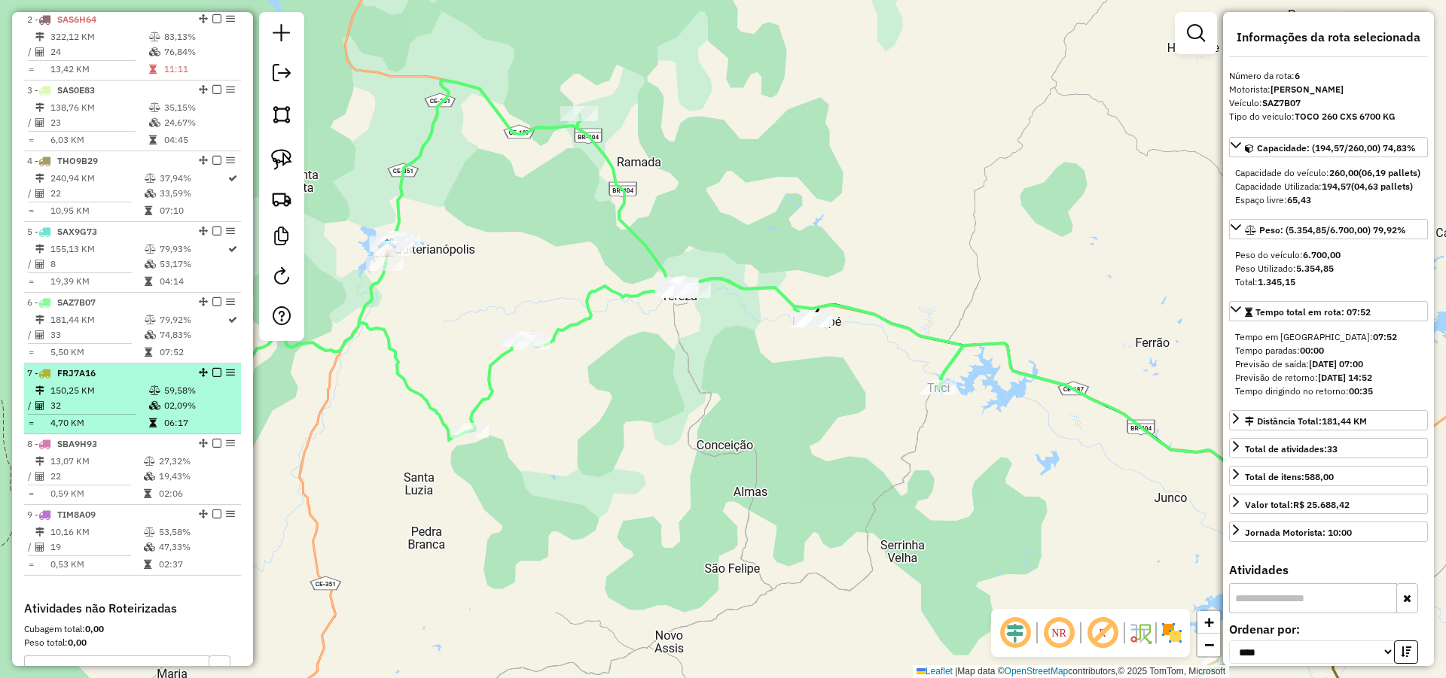
scroll to position [681, 0]
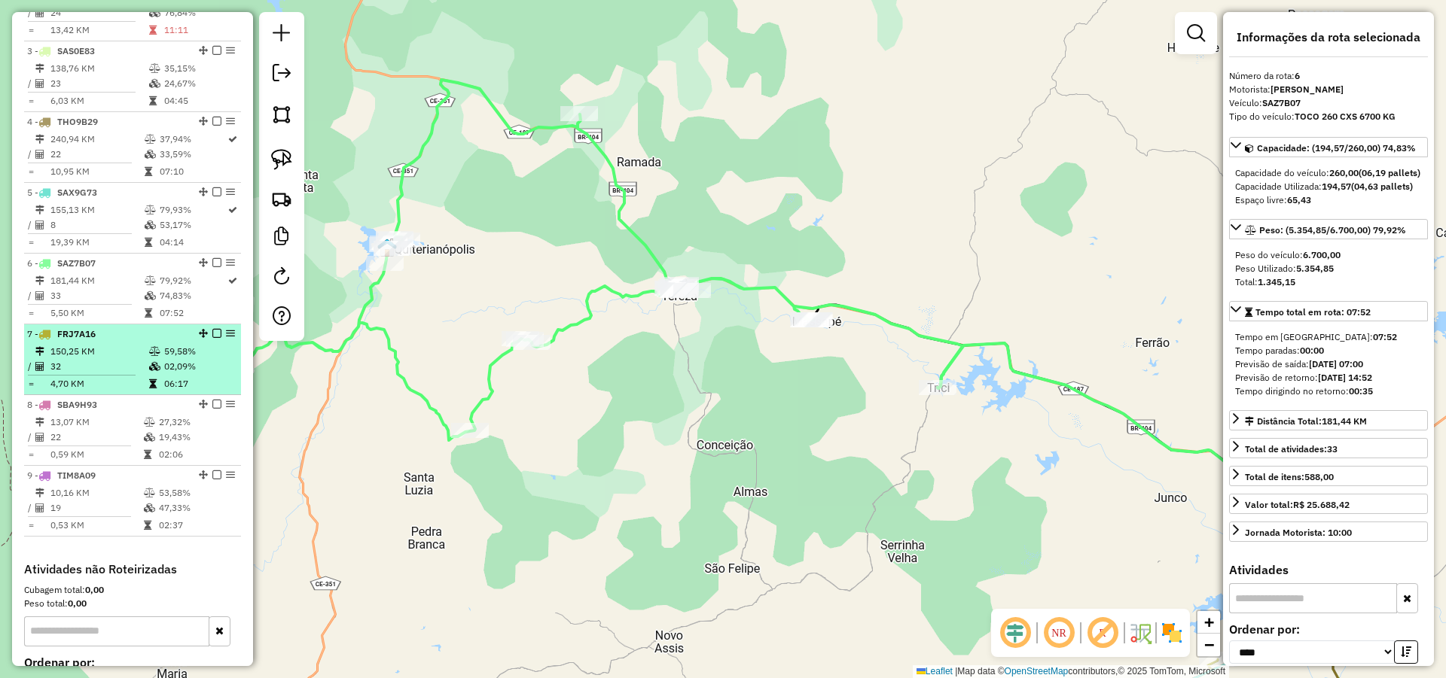
click at [117, 355] on li "7 - FRJ7A16 150,25 KM 59,58% / 32 02,09% = 4,70 KM 06:17" at bounding box center [132, 360] width 217 height 71
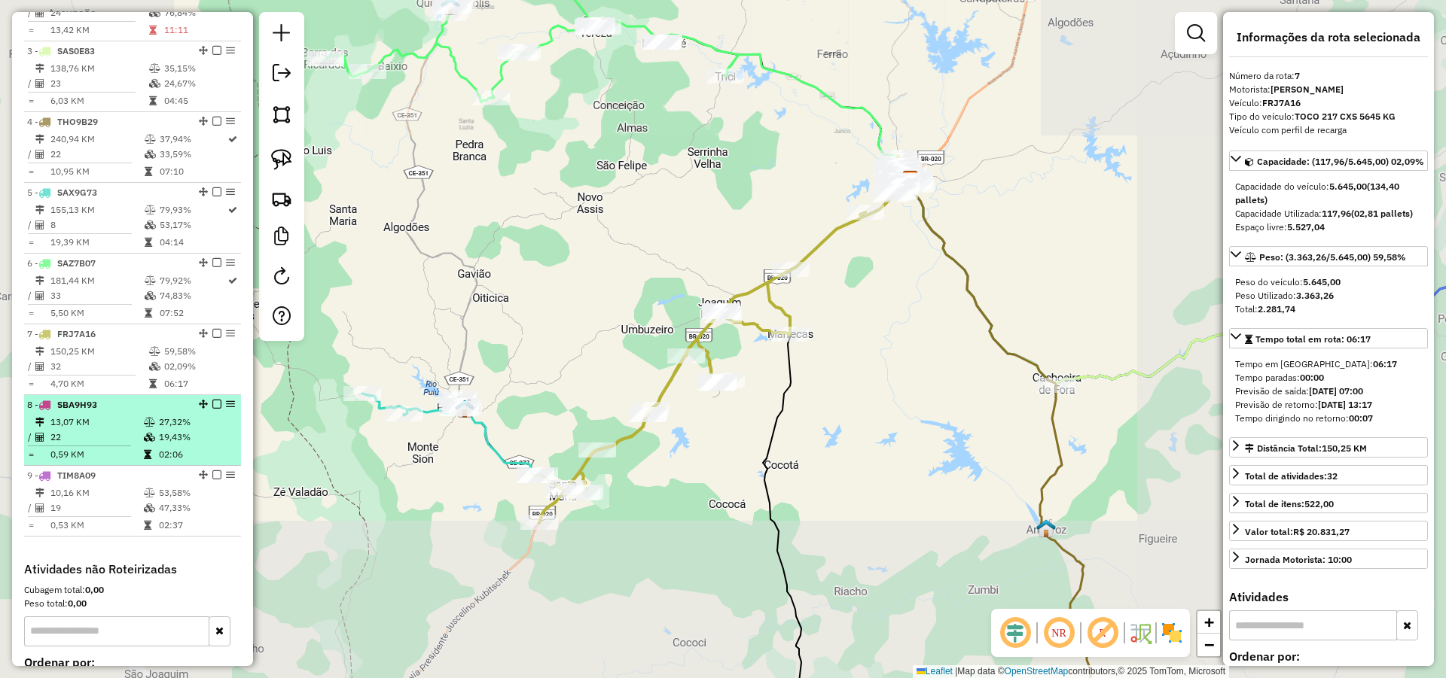
click at [108, 412] on div "8 - SBA9H93" at bounding box center [107, 405] width 160 height 14
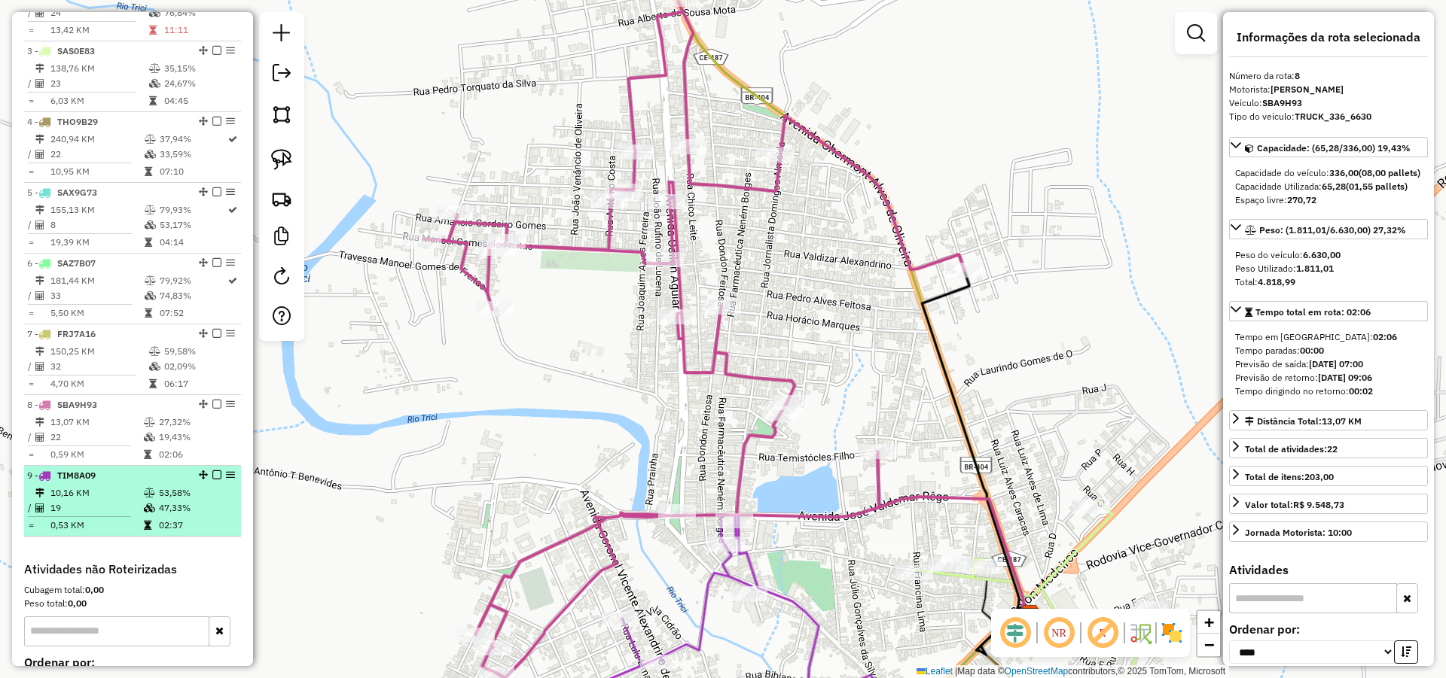
click at [93, 498] on li "9 - TIM8A09 10,16 KM 53,58% / 19 47,33% = 0,53 KM 02:37" at bounding box center [132, 501] width 217 height 71
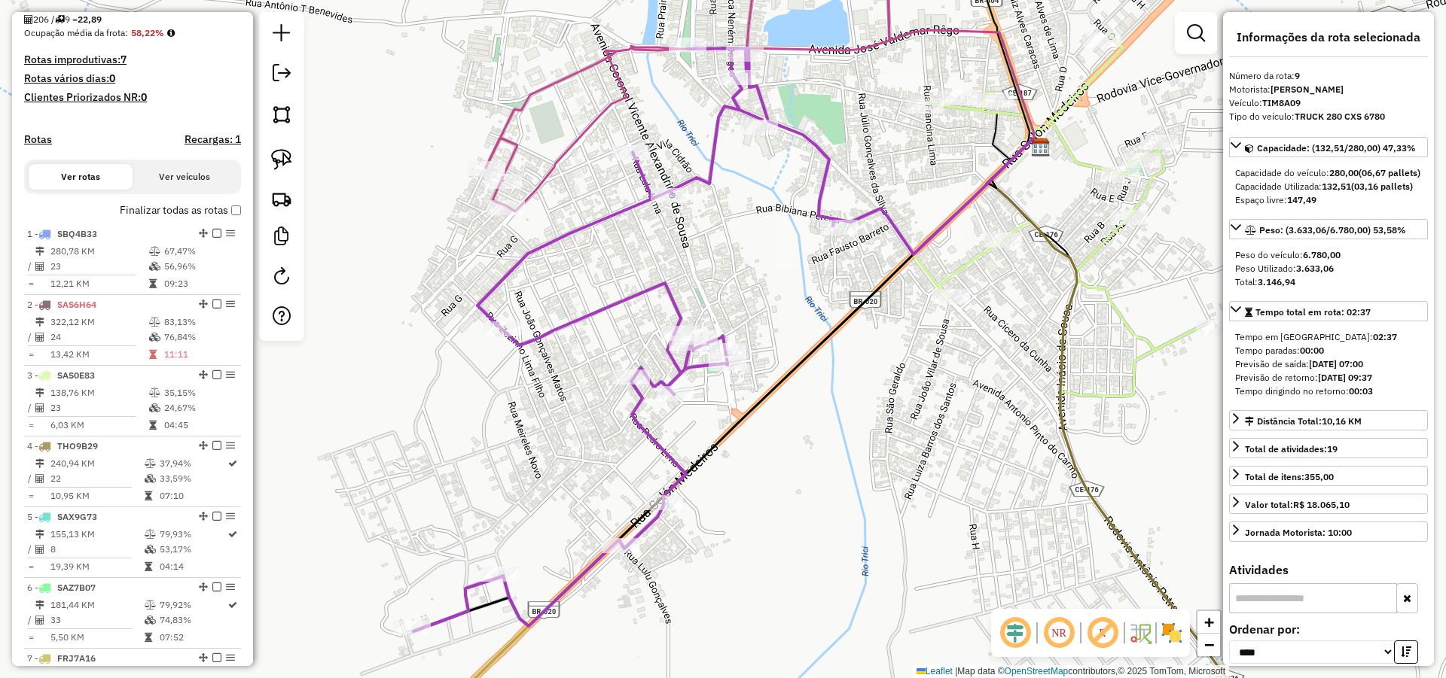
scroll to position [320, 0]
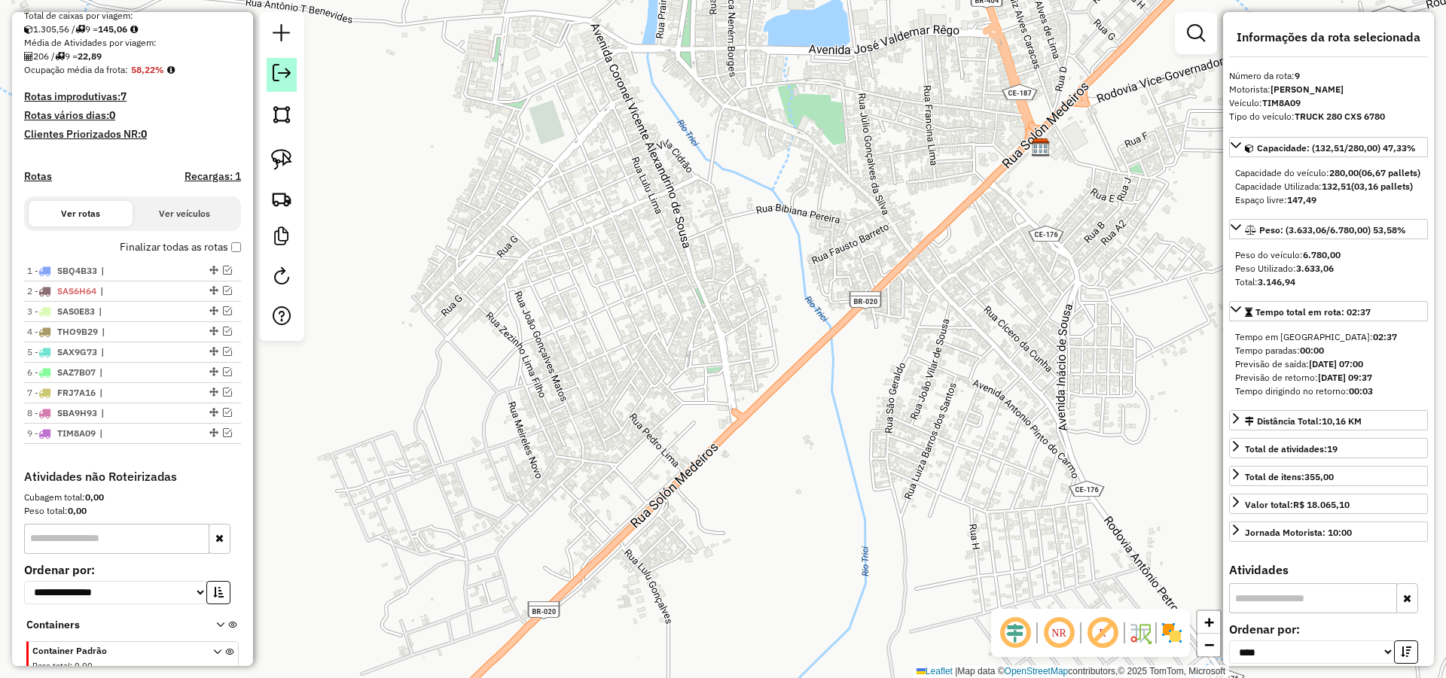
click at [288, 78] on em at bounding box center [282, 73] width 18 height 18
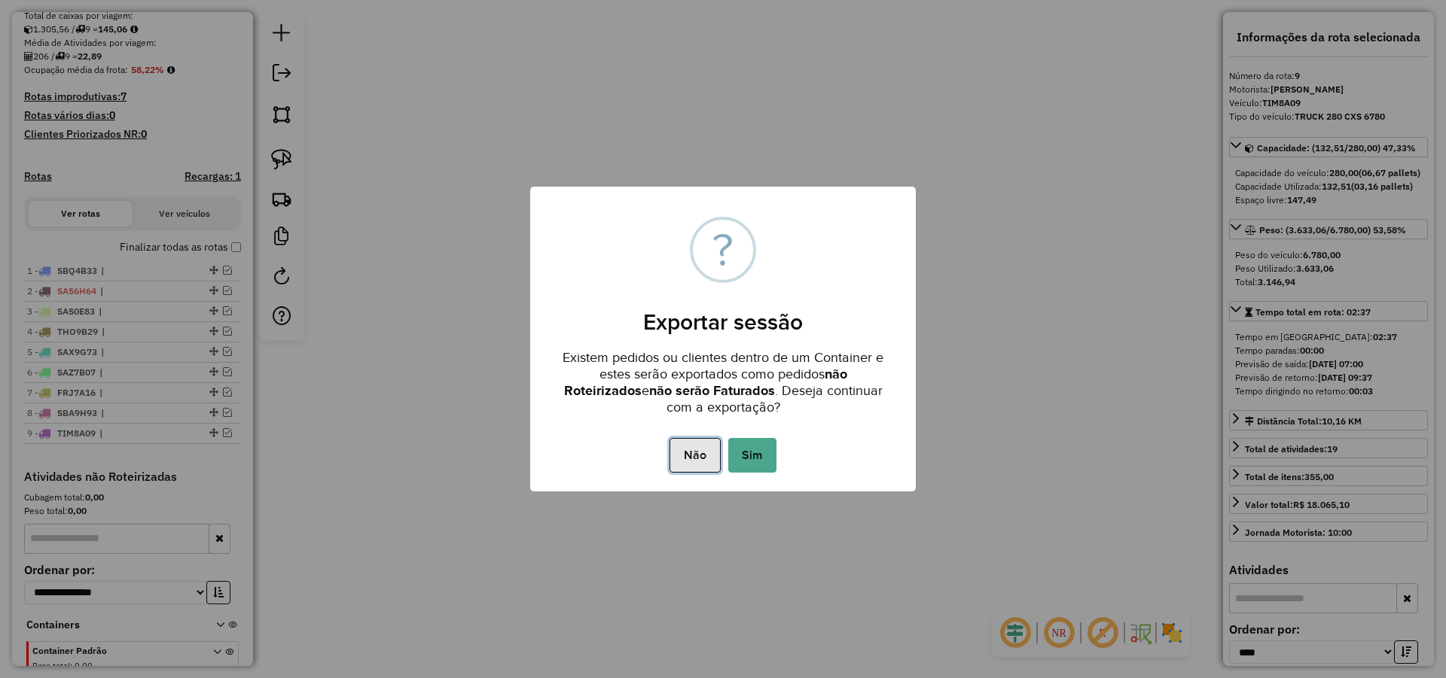
click at [693, 456] on button "Não" at bounding box center [694, 455] width 50 height 35
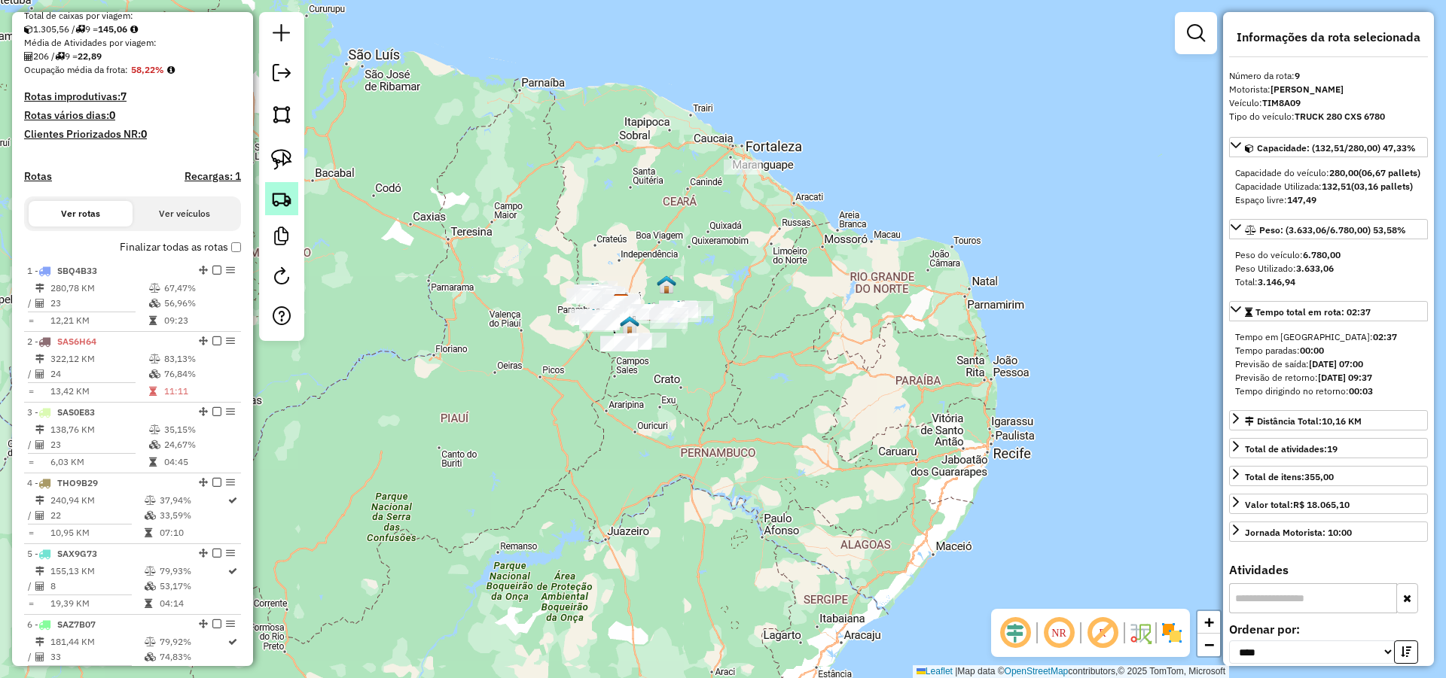
click at [287, 190] on img at bounding box center [281, 198] width 21 height 21
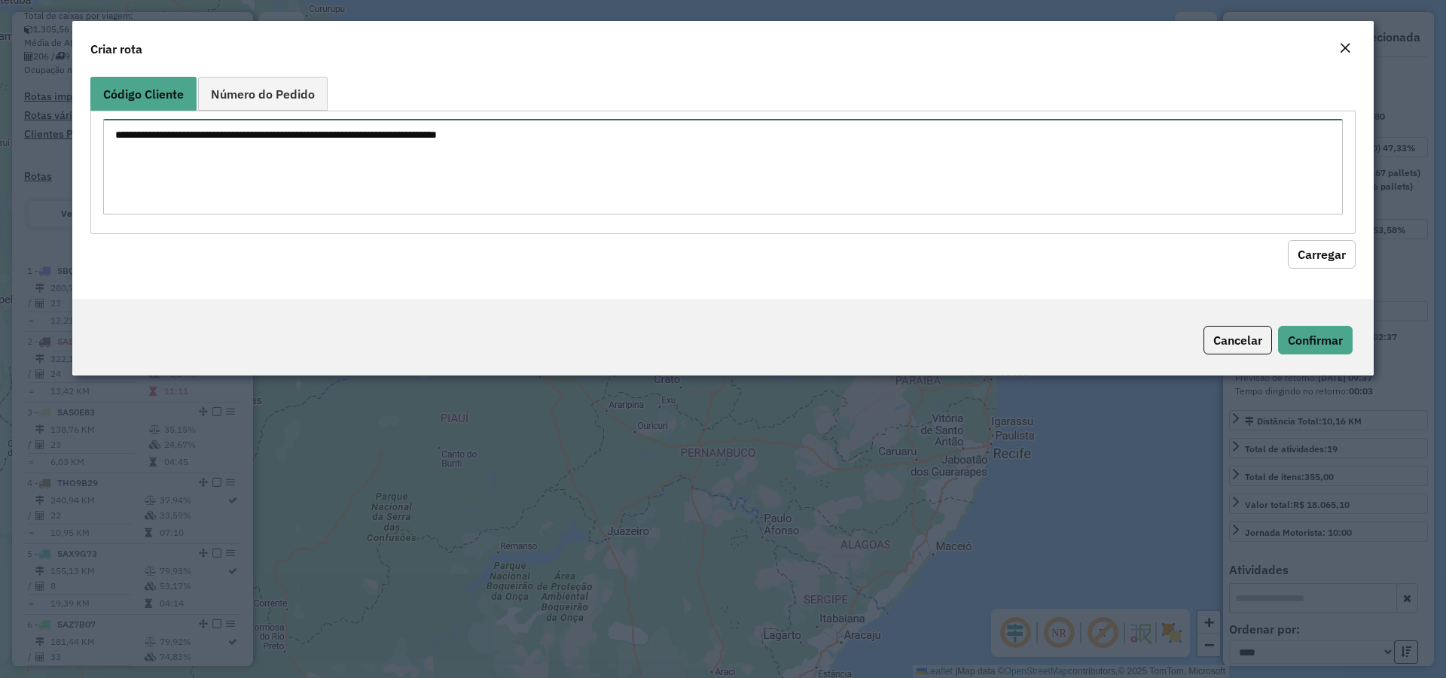
click at [518, 154] on textarea at bounding box center [722, 167] width 1239 height 96
type textarea "**** *** **** ** *** *** **** ***"
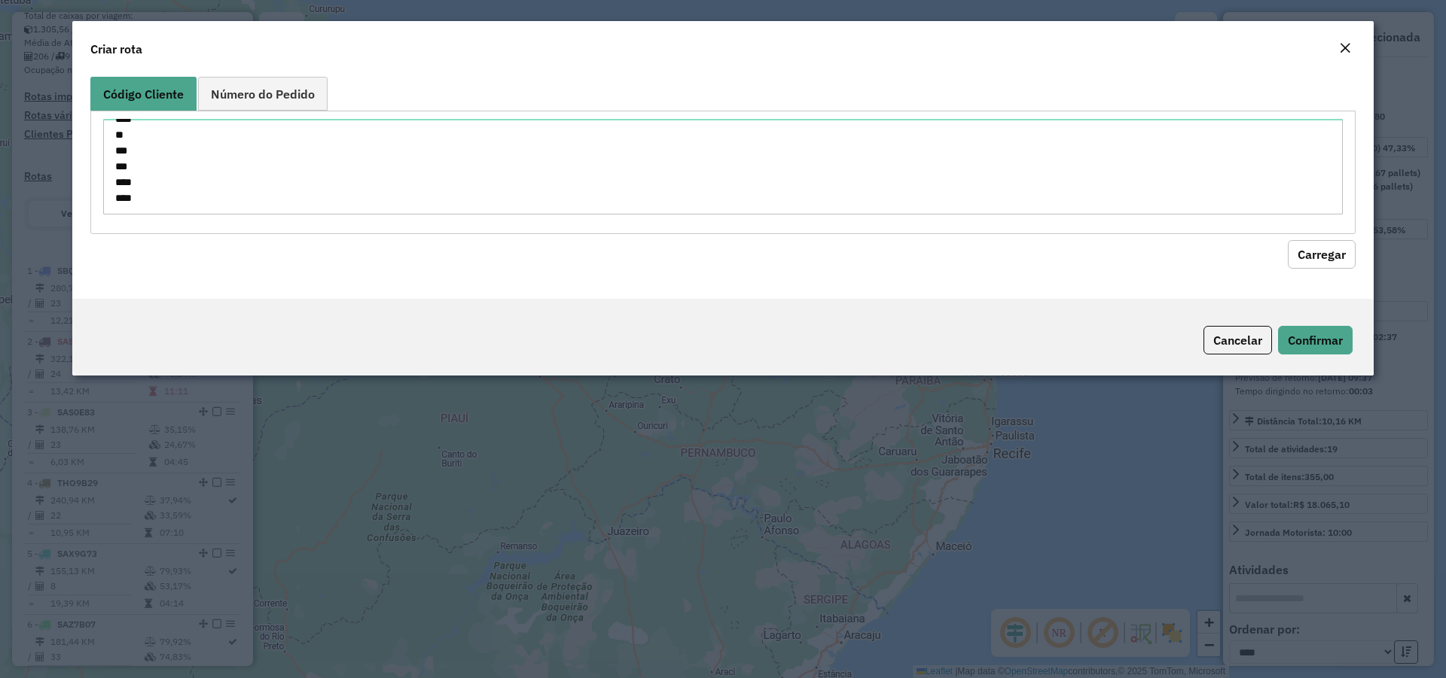
click at [1338, 257] on button "Carregar" at bounding box center [1322, 254] width 68 height 29
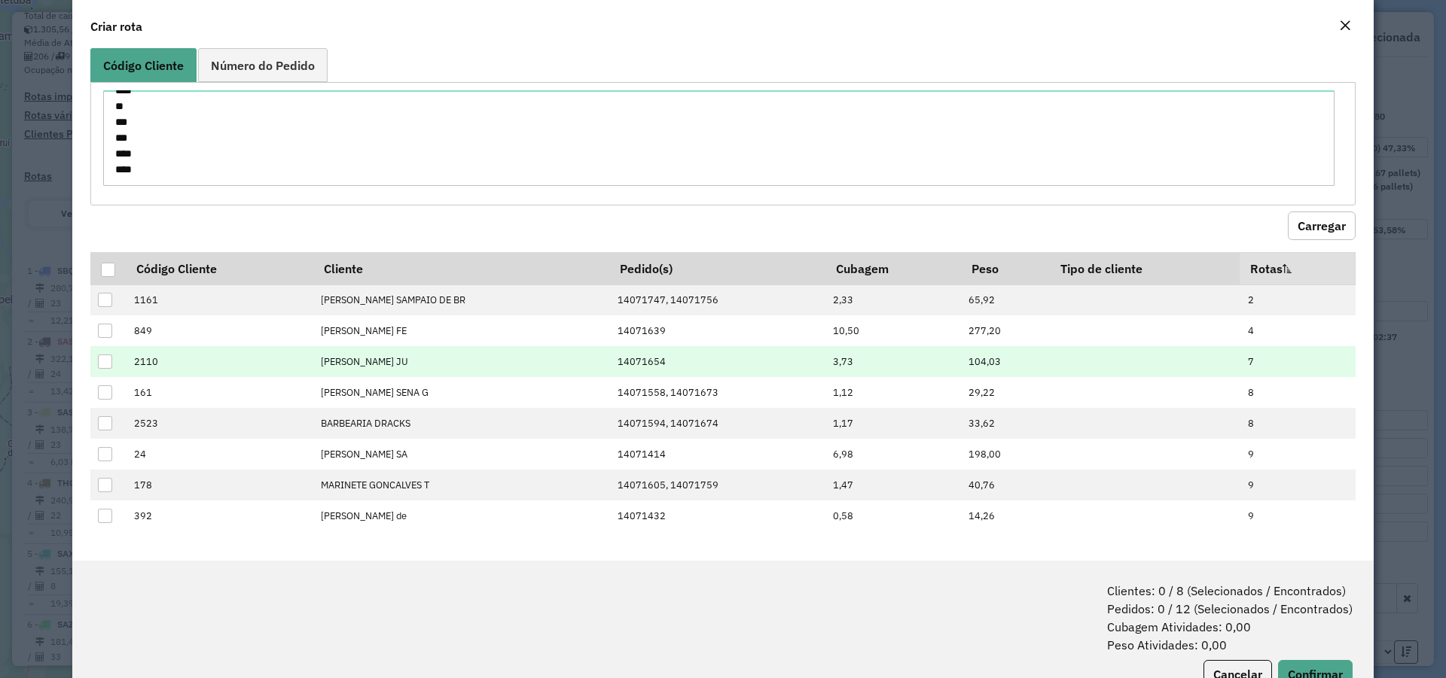
scroll to position [75, 0]
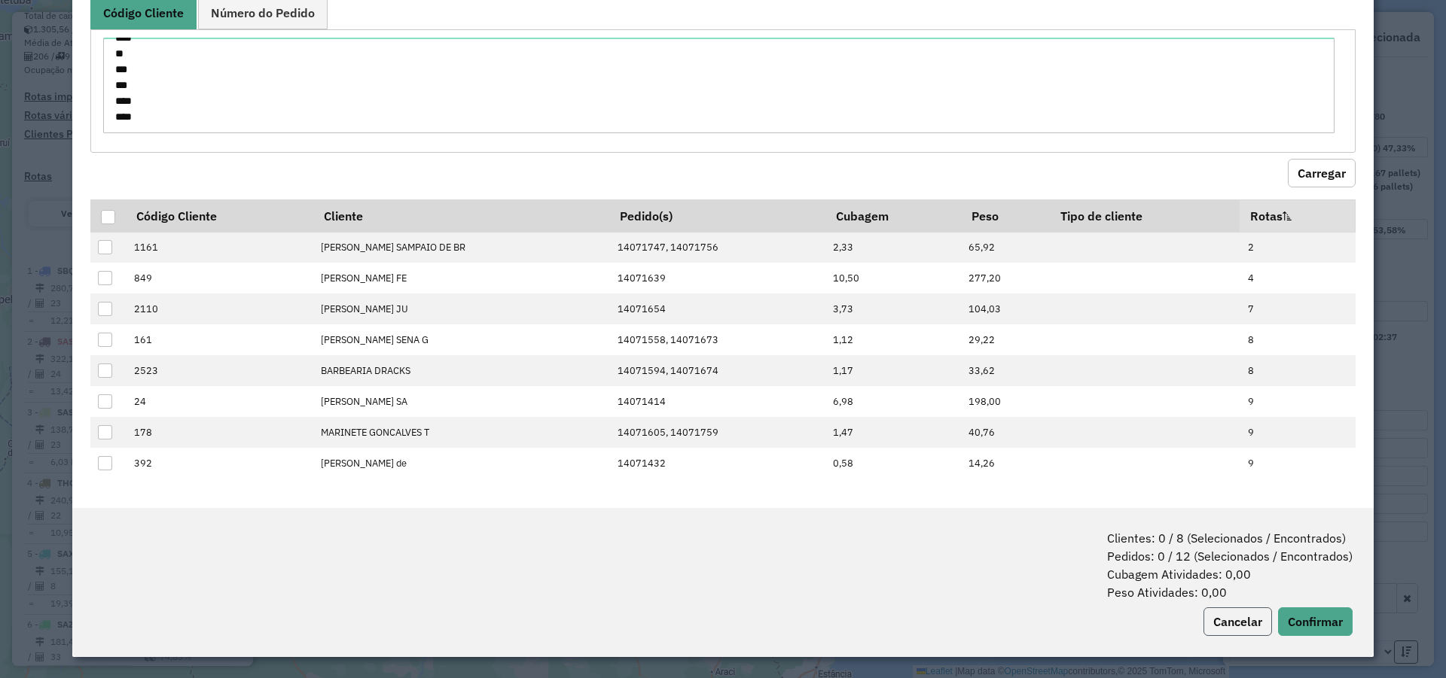
click at [1233, 609] on button "Cancelar" at bounding box center [1237, 622] width 69 height 29
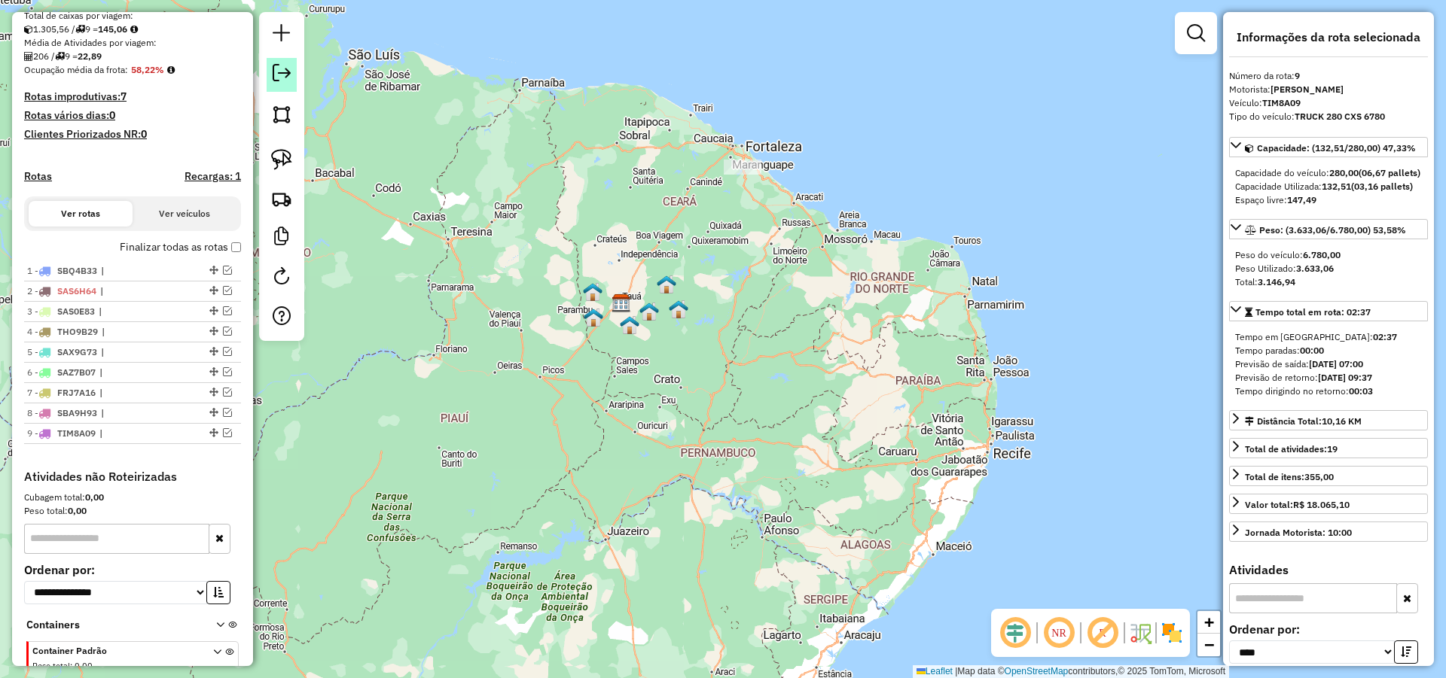
click at [291, 76] on link at bounding box center [282, 75] width 30 height 34
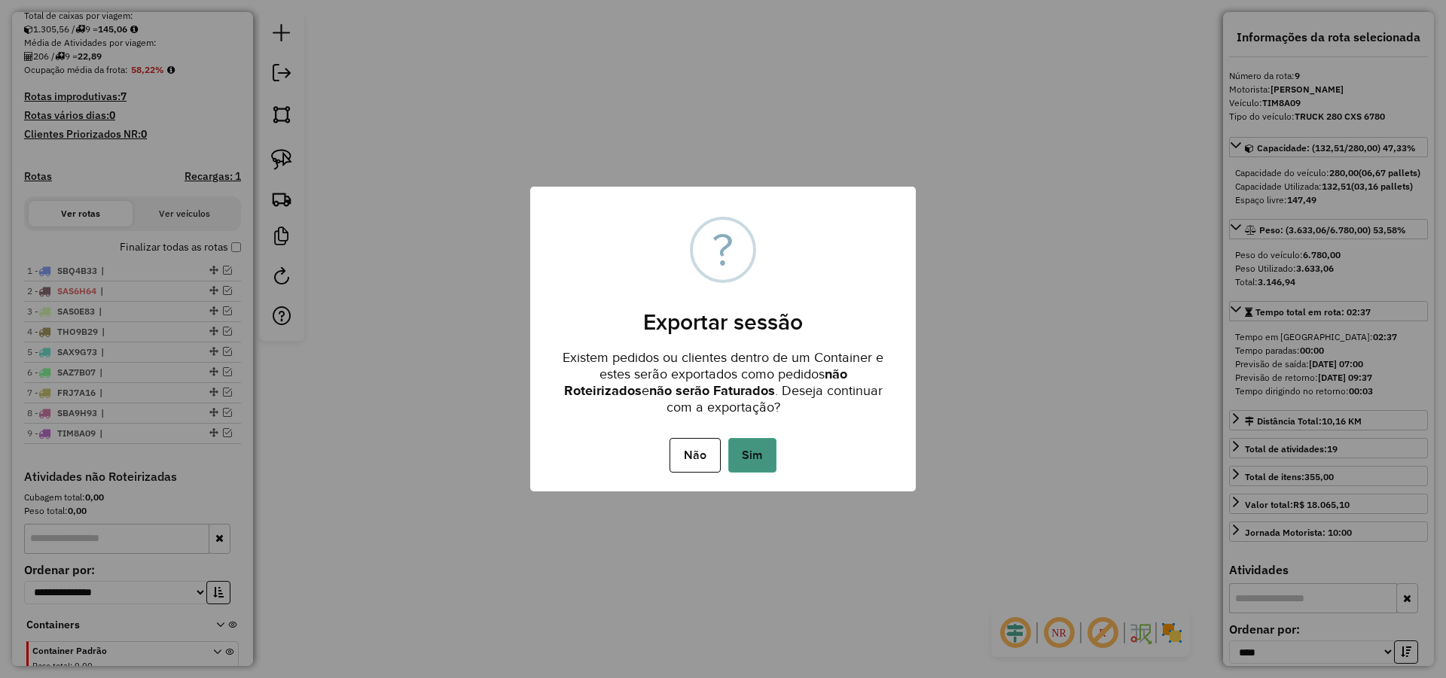
click at [755, 455] on button "Sim" at bounding box center [752, 455] width 48 height 35
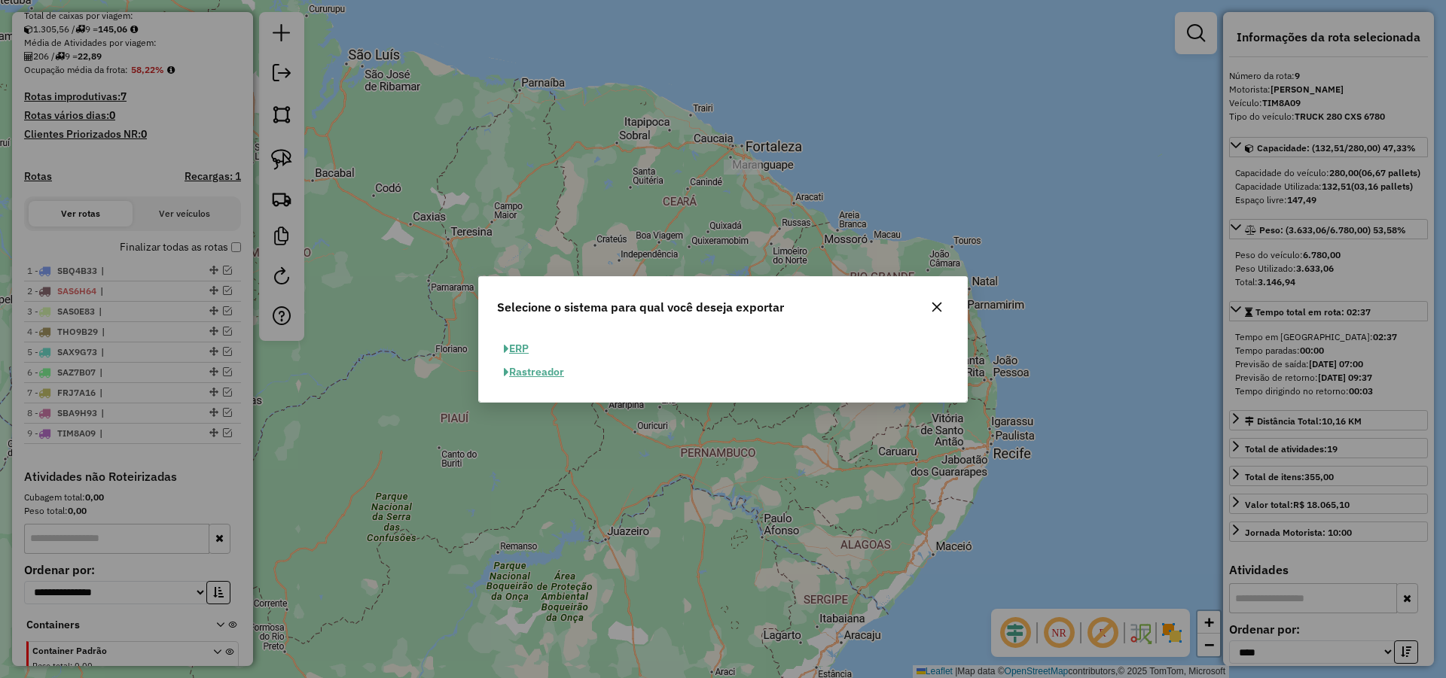
click at [527, 345] on button "ERP" at bounding box center [516, 348] width 38 height 23
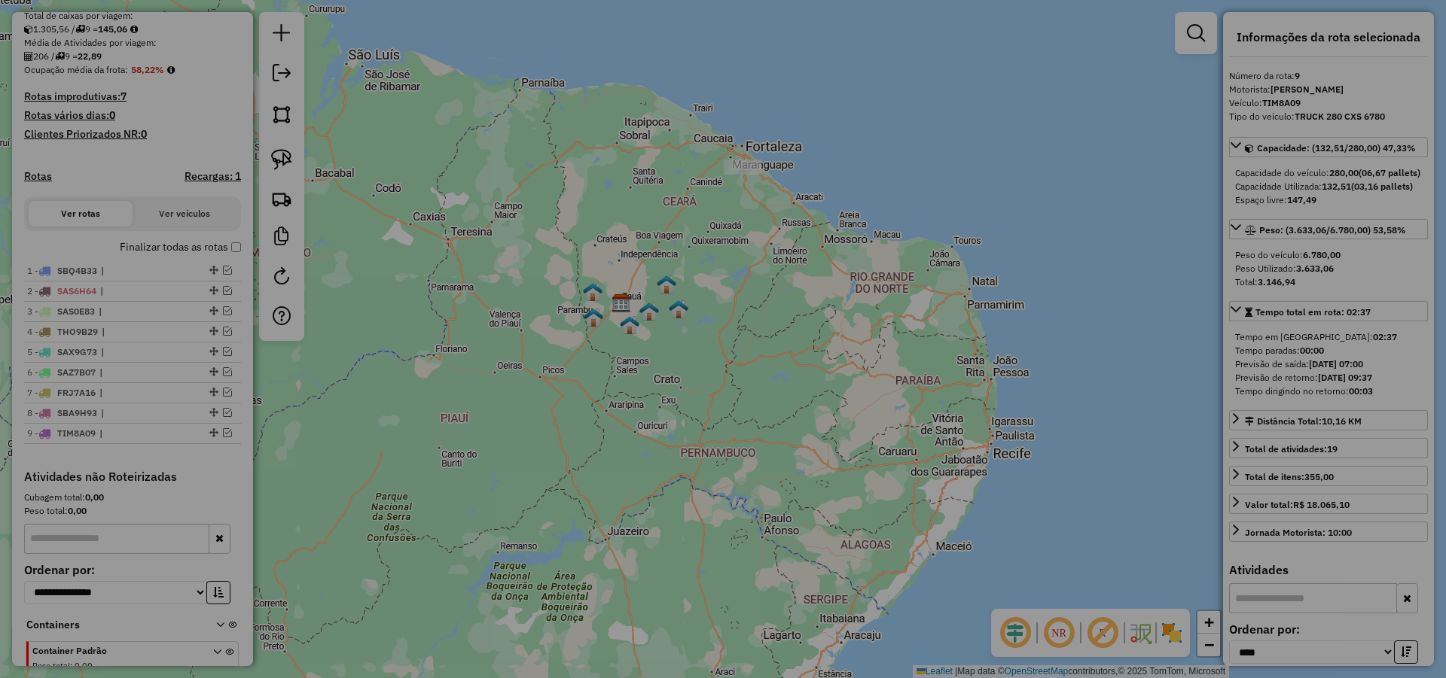
select select "**"
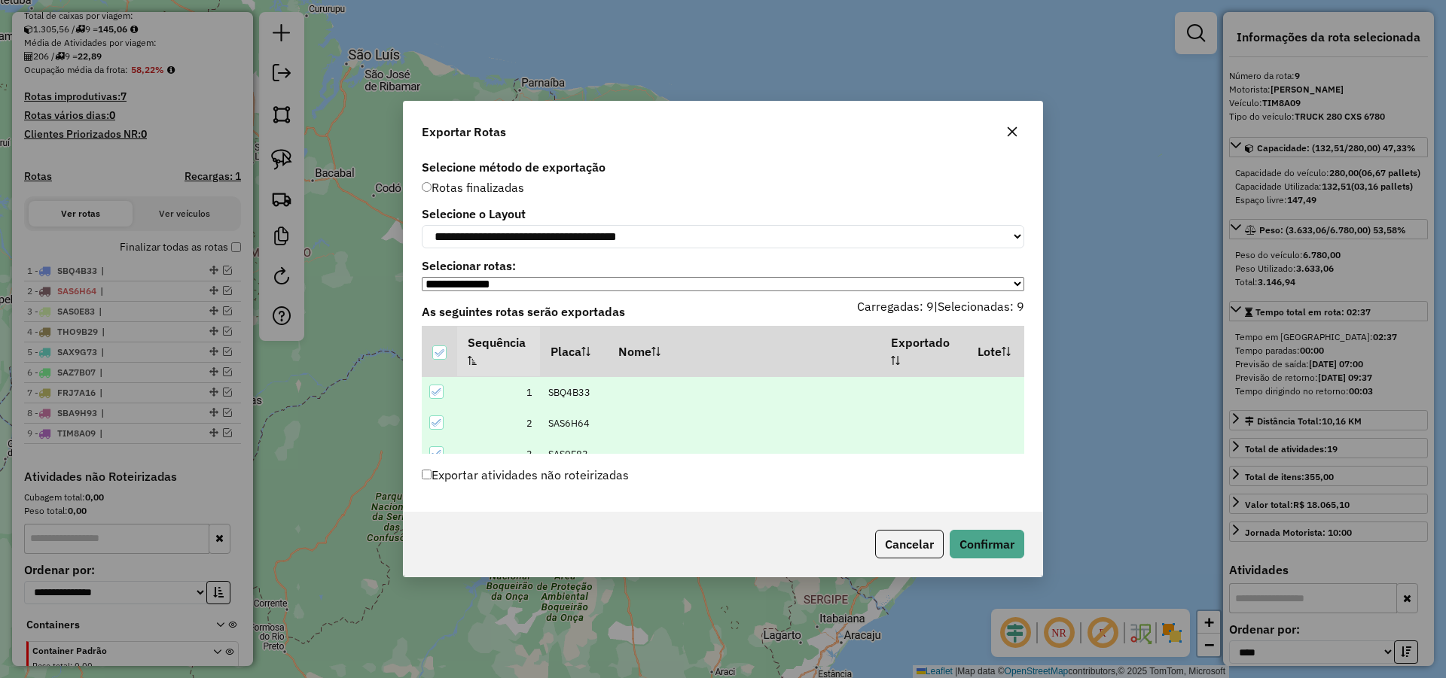
scroll to position [201, 0]
click at [507, 480] on label "Exportar atividades não roteirizadas" at bounding box center [525, 475] width 207 height 29
click at [996, 545] on button "Confirmar" at bounding box center [986, 544] width 75 height 29
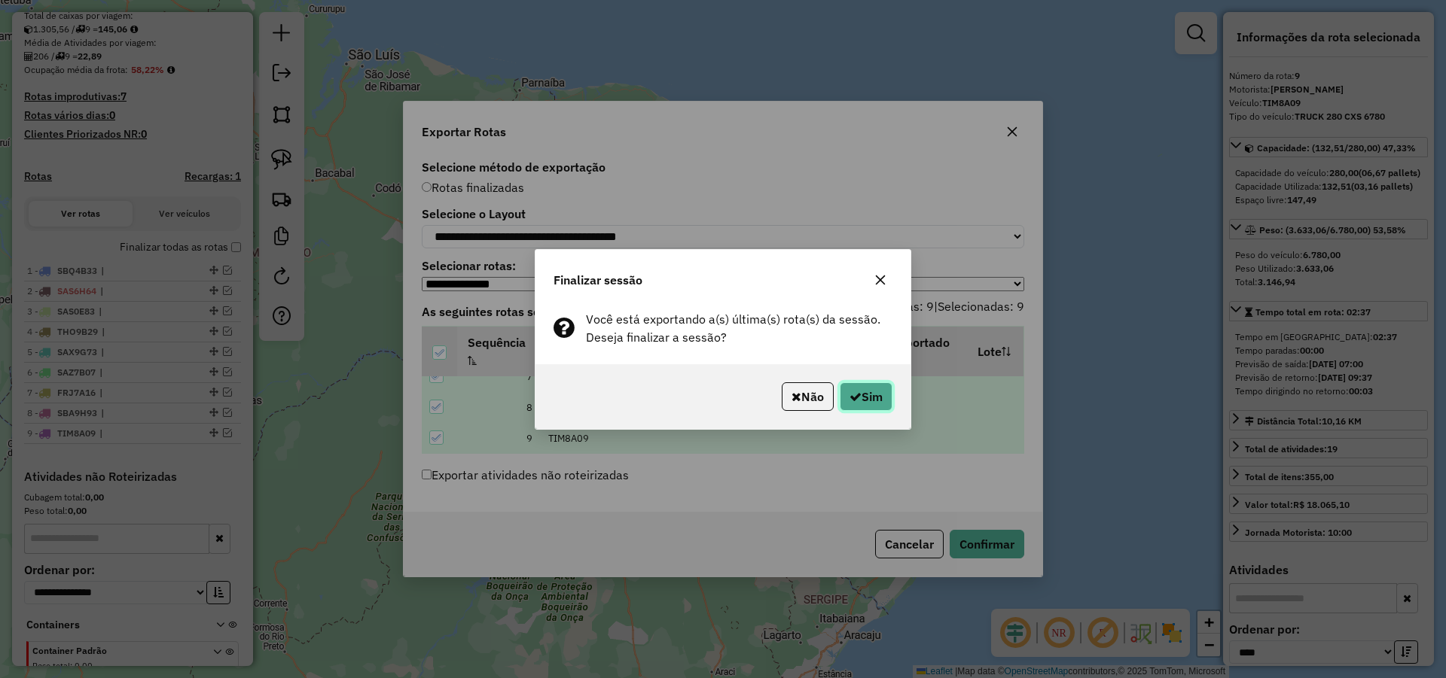
click at [871, 401] on button "Sim" at bounding box center [866, 396] width 53 height 29
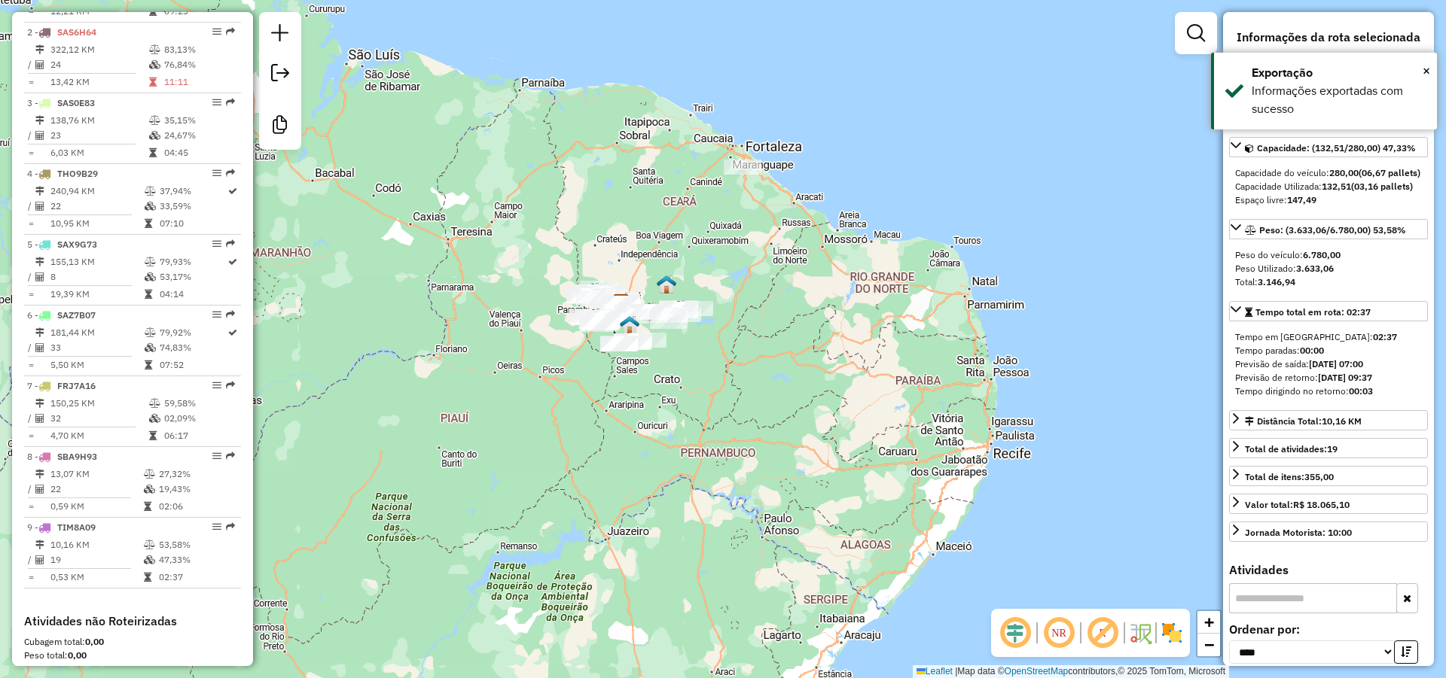
scroll to position [839, 0]
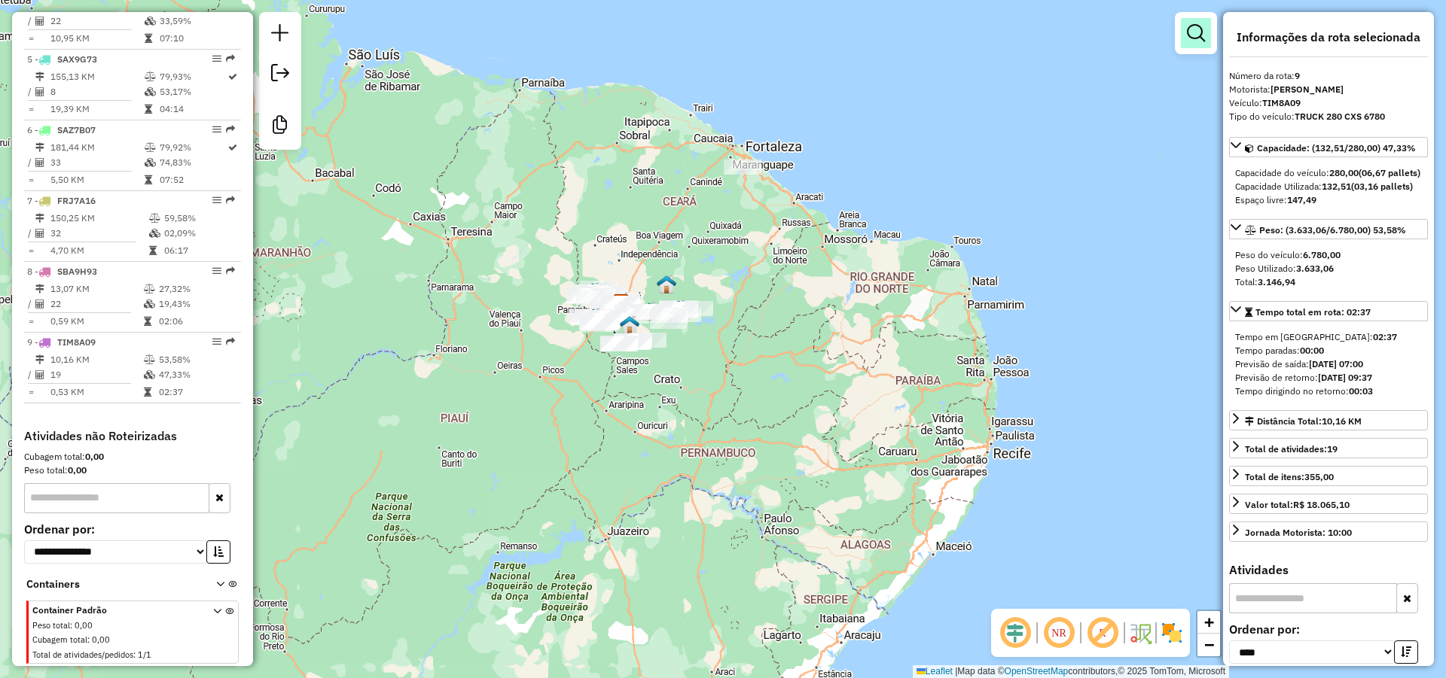
click at [1193, 30] on em at bounding box center [1196, 33] width 18 height 18
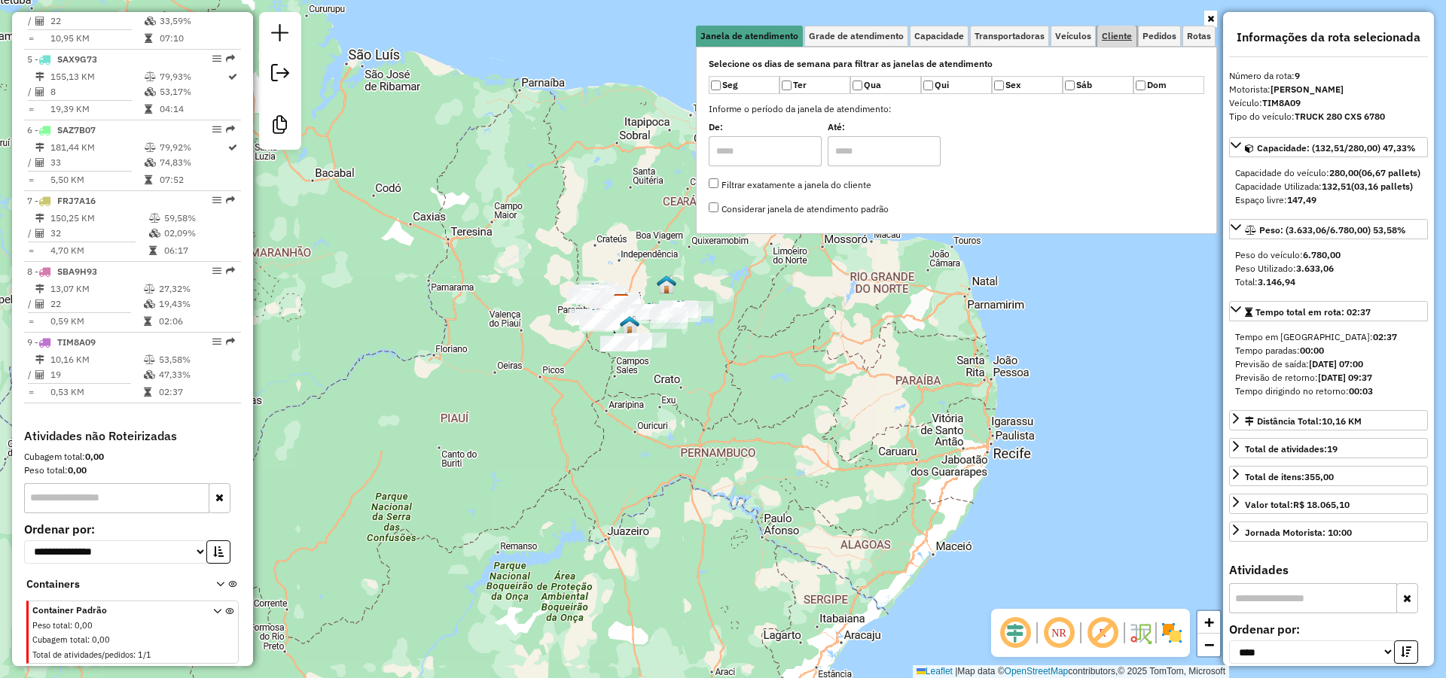
click at [1123, 32] on span "Cliente" at bounding box center [1117, 36] width 30 height 9
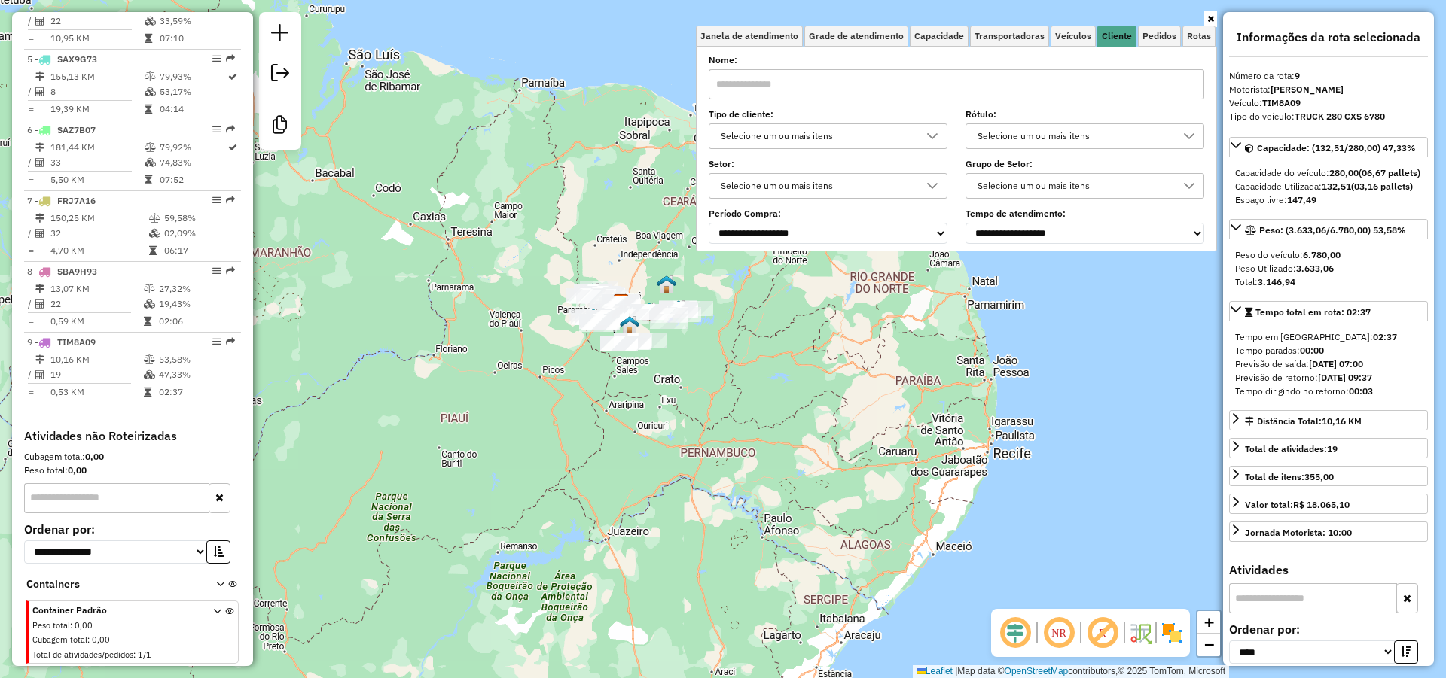
click at [893, 130] on div "Selecione um ou mais itens" at bounding box center [816, 136] width 203 height 24
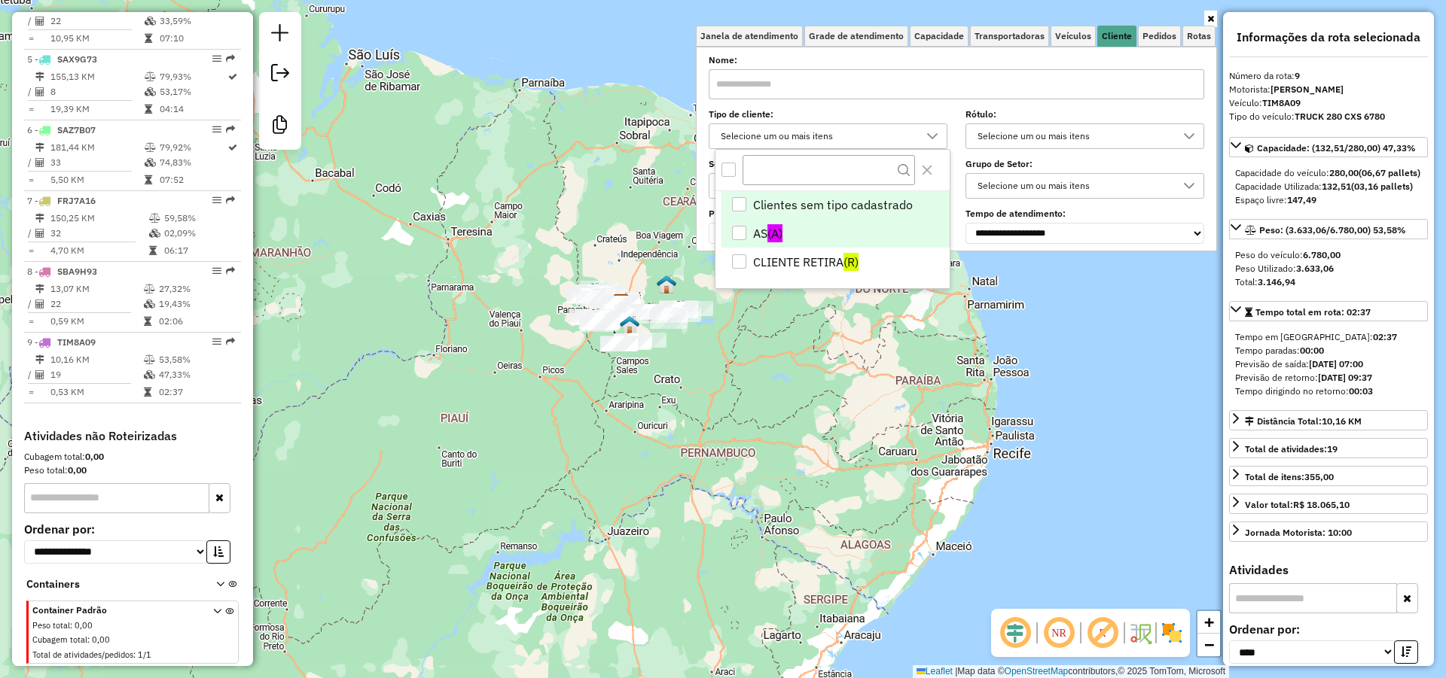
click at [742, 233] on div "AS" at bounding box center [739, 233] width 14 height 14
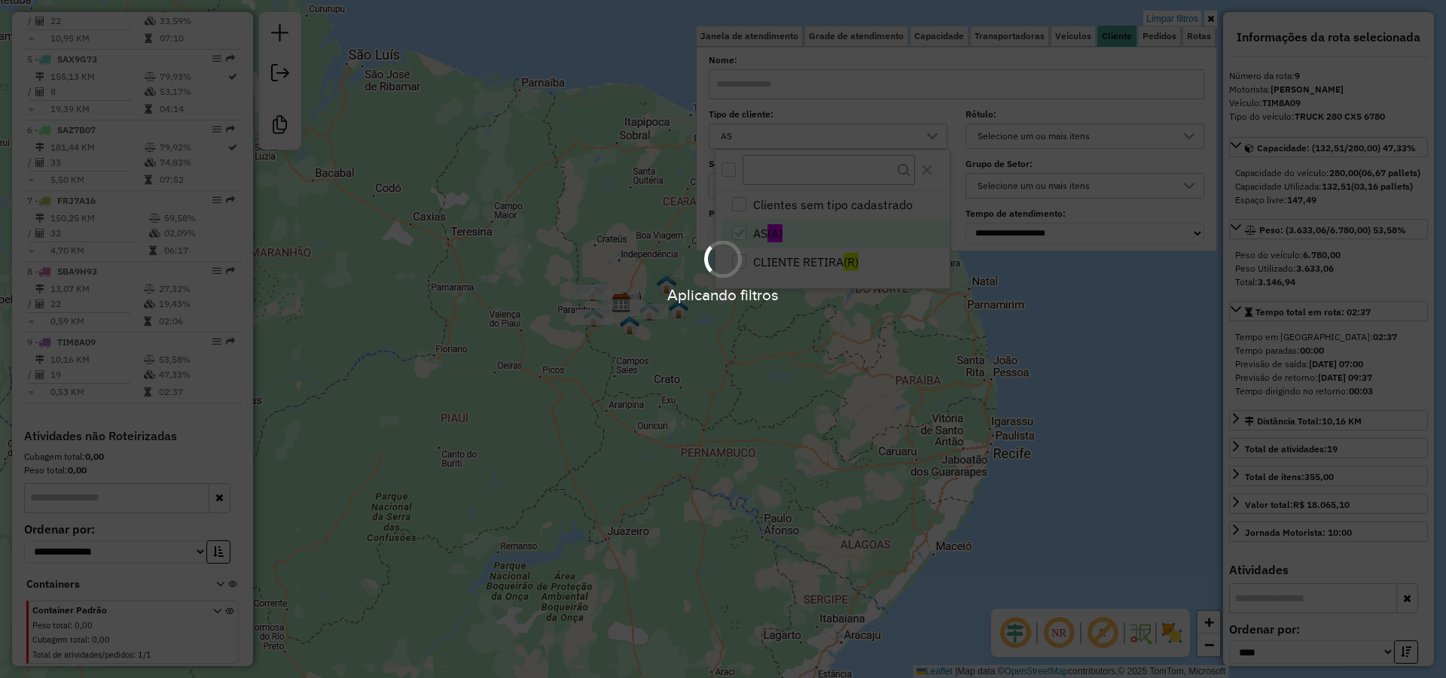
click at [785, 371] on div "Aplicando filtros" at bounding box center [723, 339] width 1446 height 678
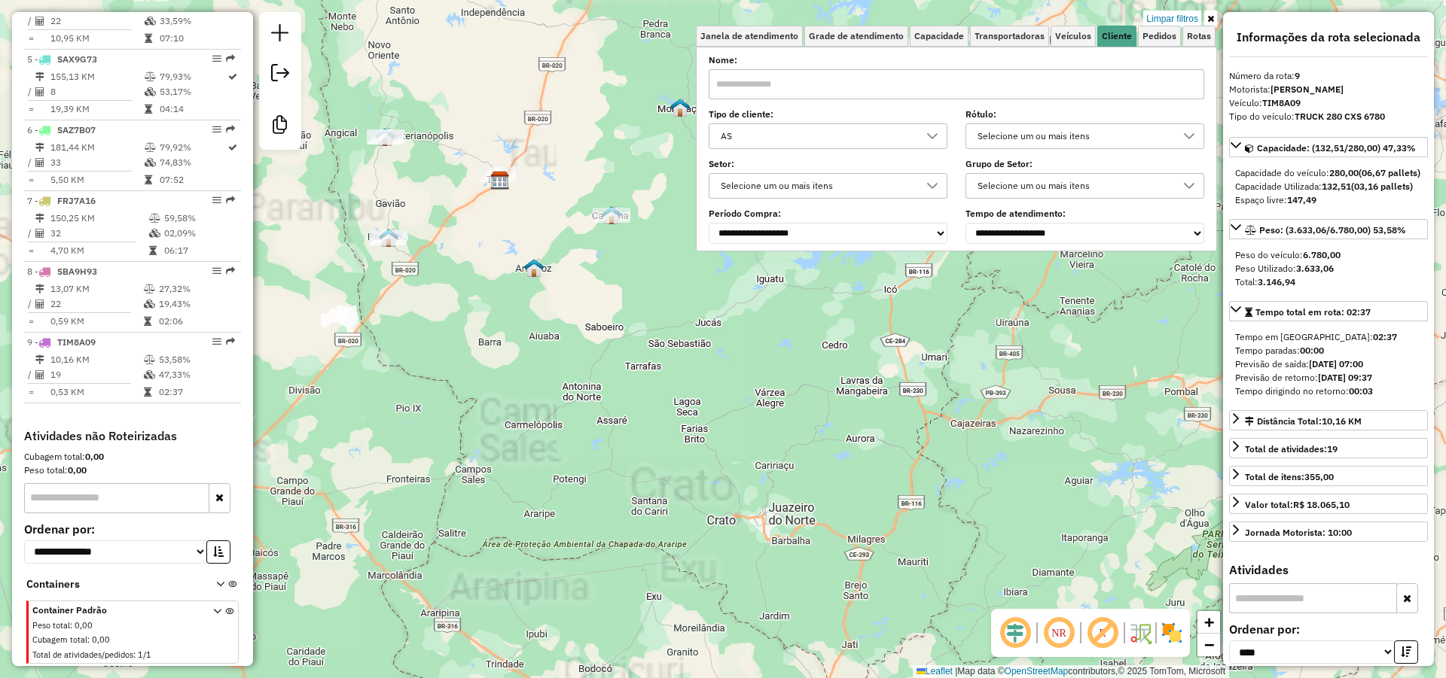
drag, startPoint x: 770, startPoint y: 409, endPoint x: 801, endPoint y: 419, distance: 32.6
click at [800, 419] on div "Limpar filtros Janela de atendimento Grade de atendimento Capacidade Transporta…" at bounding box center [723, 339] width 1446 height 678
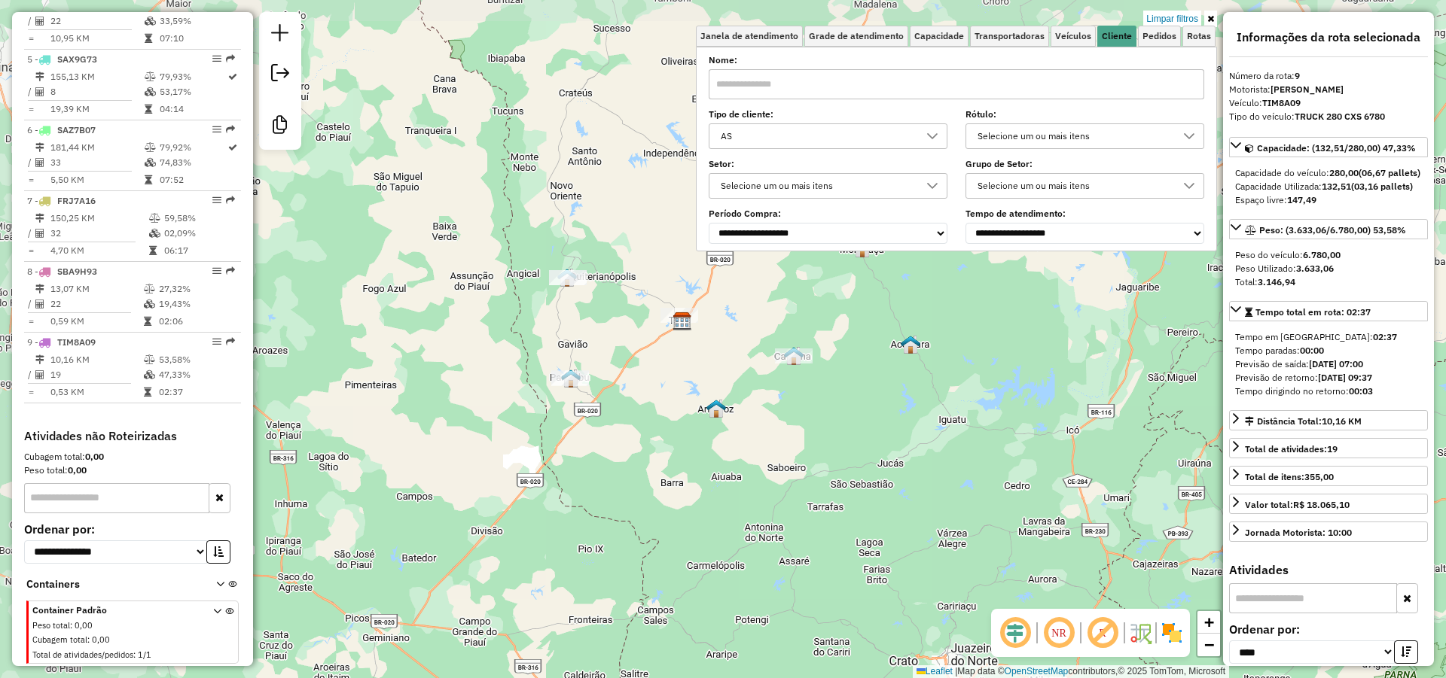
click at [827, 426] on div "Limpar filtros Janela de atendimento Grade de atendimento Capacidade Transporta…" at bounding box center [723, 339] width 1446 height 678
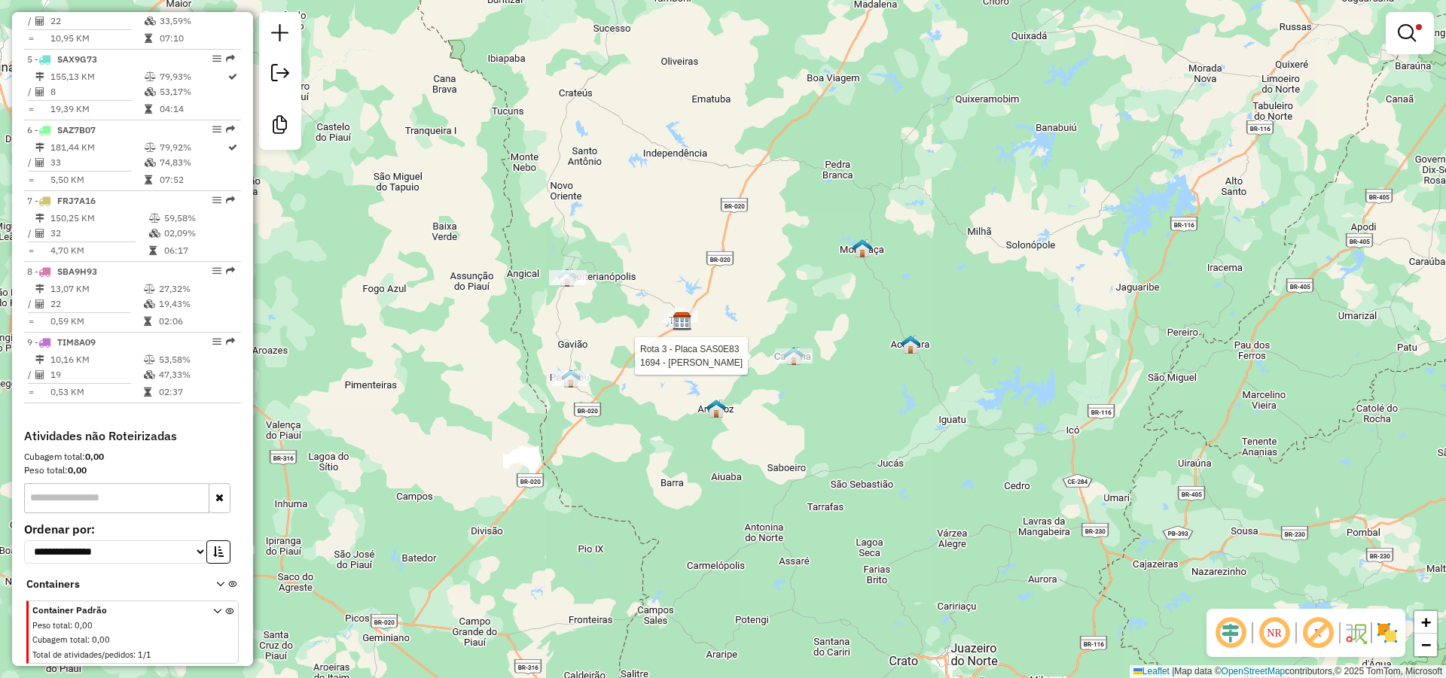
select select "*********"
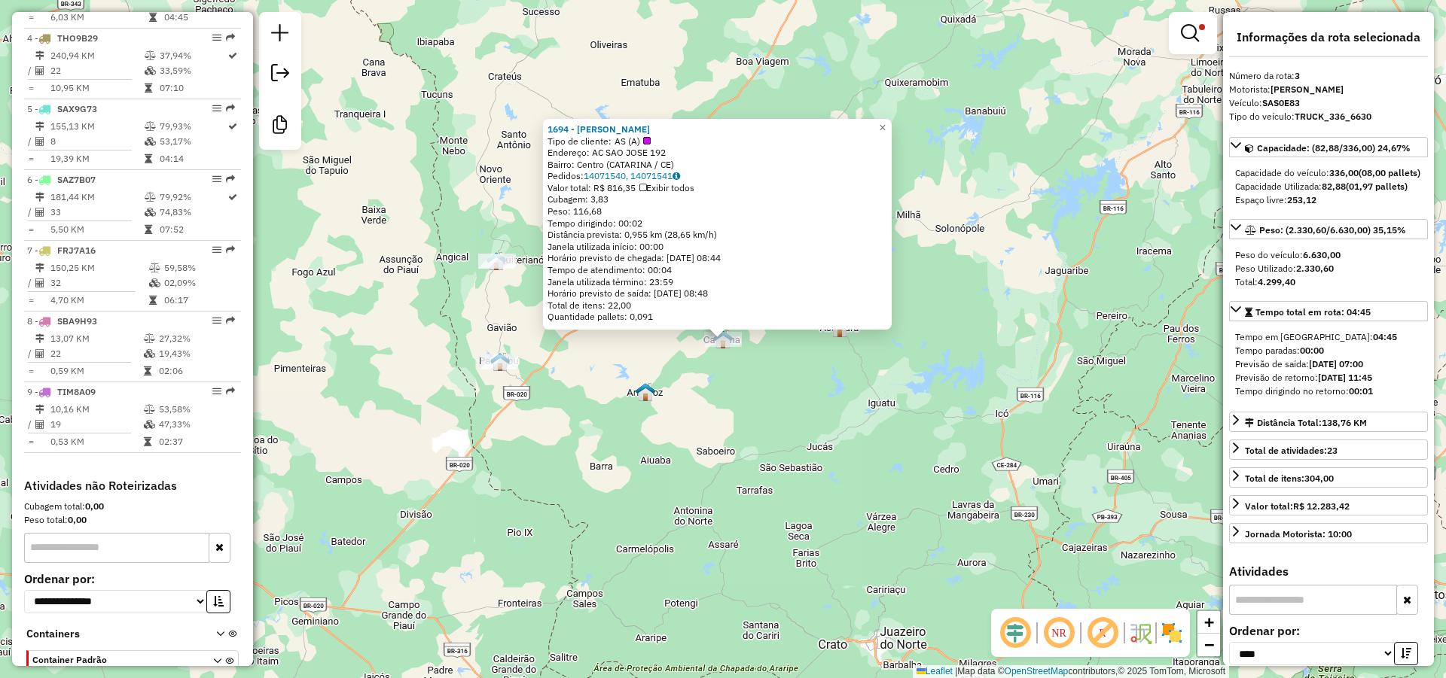
scroll to position [735, 0]
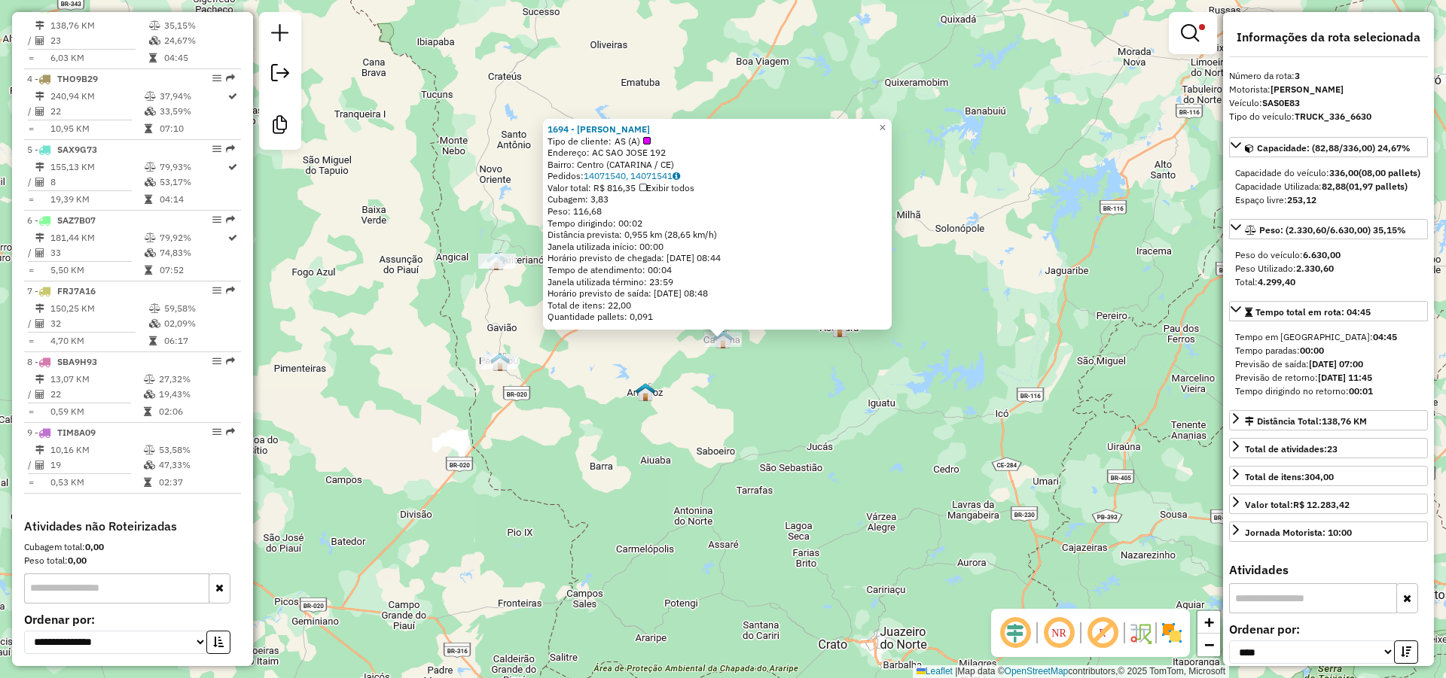
drag, startPoint x: 706, startPoint y: 129, endPoint x: 551, endPoint y: 124, distance: 154.4
click at [551, 124] on div "1694 - RAIMUNDO ADRIANO ROM Tipo de cliente: AS (A) Endereço: AC SAO JOSE 192 B…" at bounding box center [717, 224] width 349 height 211
copy strong "1694 - RAIMUNDO ADRIANO ROM"
click at [594, 334] on div "1694 - RAIMUNDO ADRIANO ROM Tipo de cliente: AS (A) Endereço: AC SAO JOSE 192 B…" at bounding box center [723, 339] width 1446 height 678
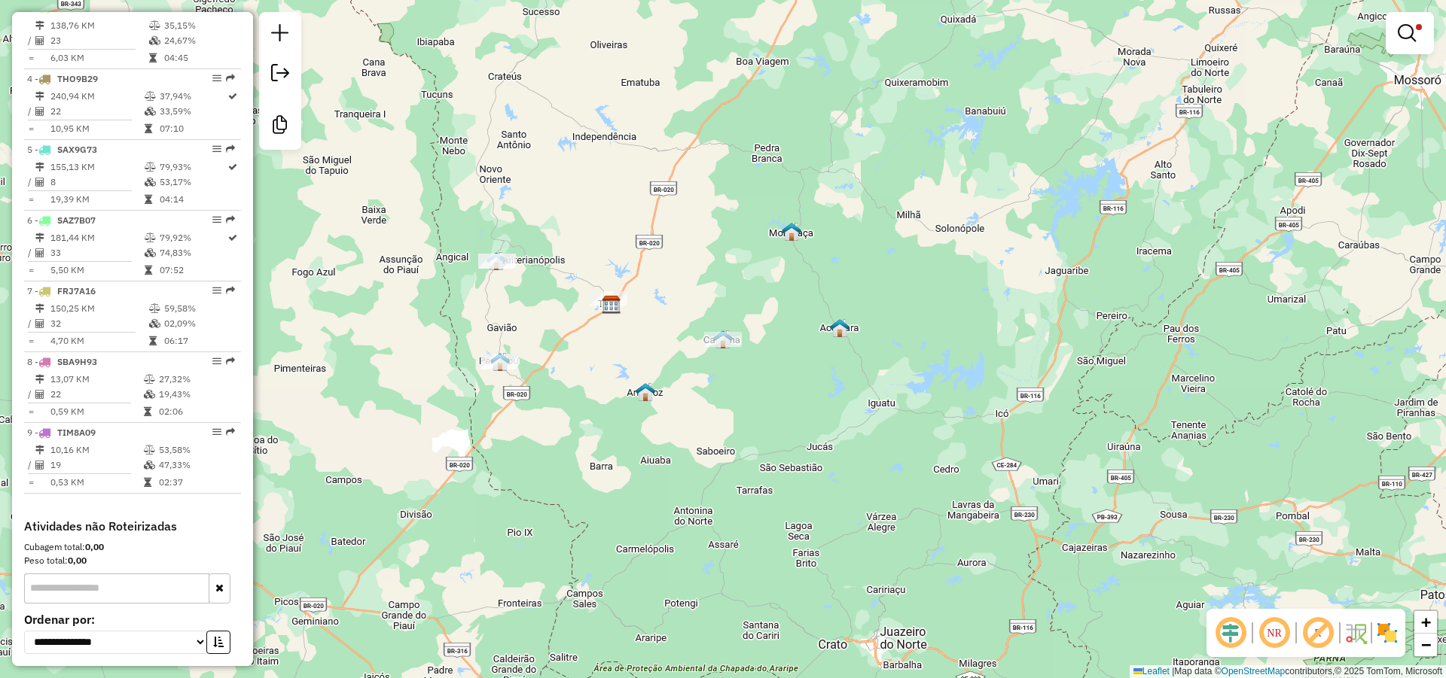
drag, startPoint x: 543, startPoint y: 395, endPoint x: 627, endPoint y: 407, distance: 85.1
click at [621, 406] on div "Limpar filtros Janela de atendimento Grade de atendimento Capacidade Transporta…" at bounding box center [723, 339] width 1446 height 678
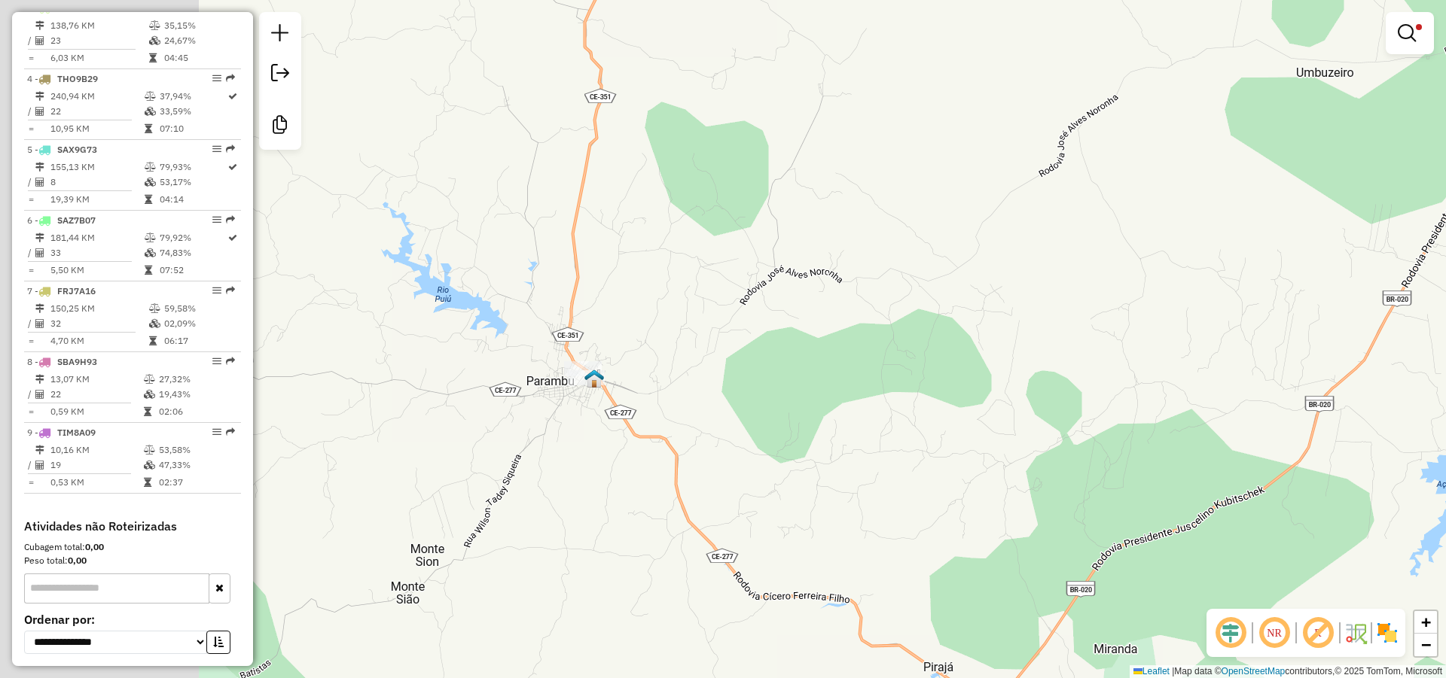
drag, startPoint x: 684, startPoint y: 373, endPoint x: 697, endPoint y: 373, distance: 13.6
click at [697, 373] on div "Limpar filtros Janela de atendimento Grade de atendimento Capacidade Transporta…" at bounding box center [723, 339] width 1446 height 678
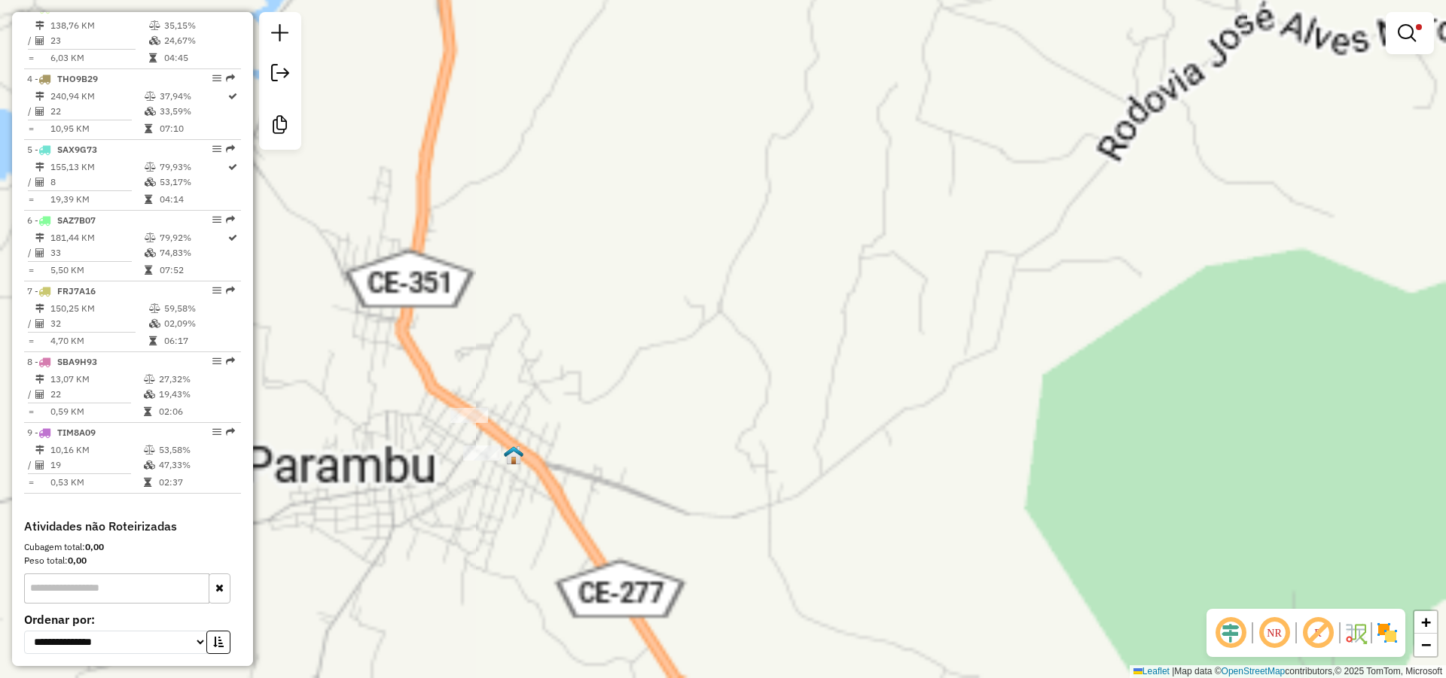
drag, startPoint x: 675, startPoint y: 349, endPoint x: 684, endPoint y: 343, distance: 10.5
click at [683, 344] on div "Limpar filtros Janela de atendimento Grade de atendimento Capacidade Transporta…" at bounding box center [723, 339] width 1446 height 678
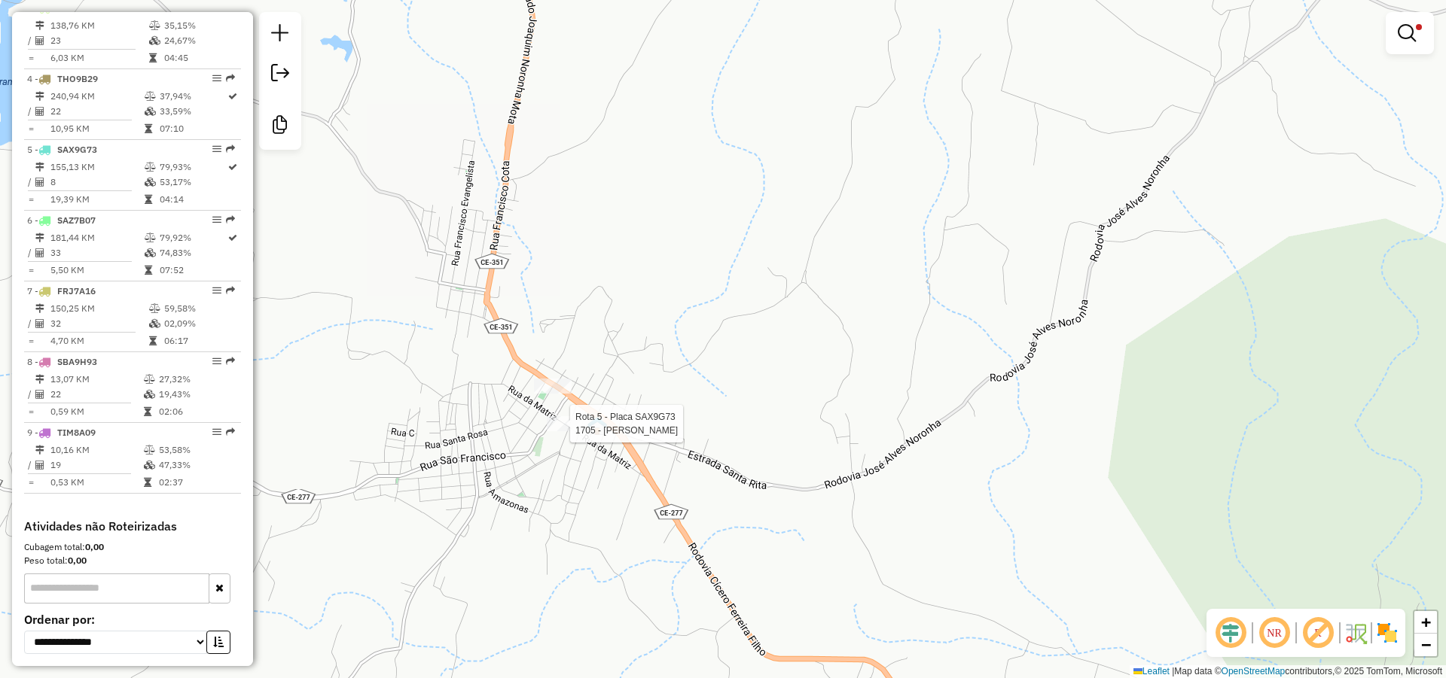
select select "*********"
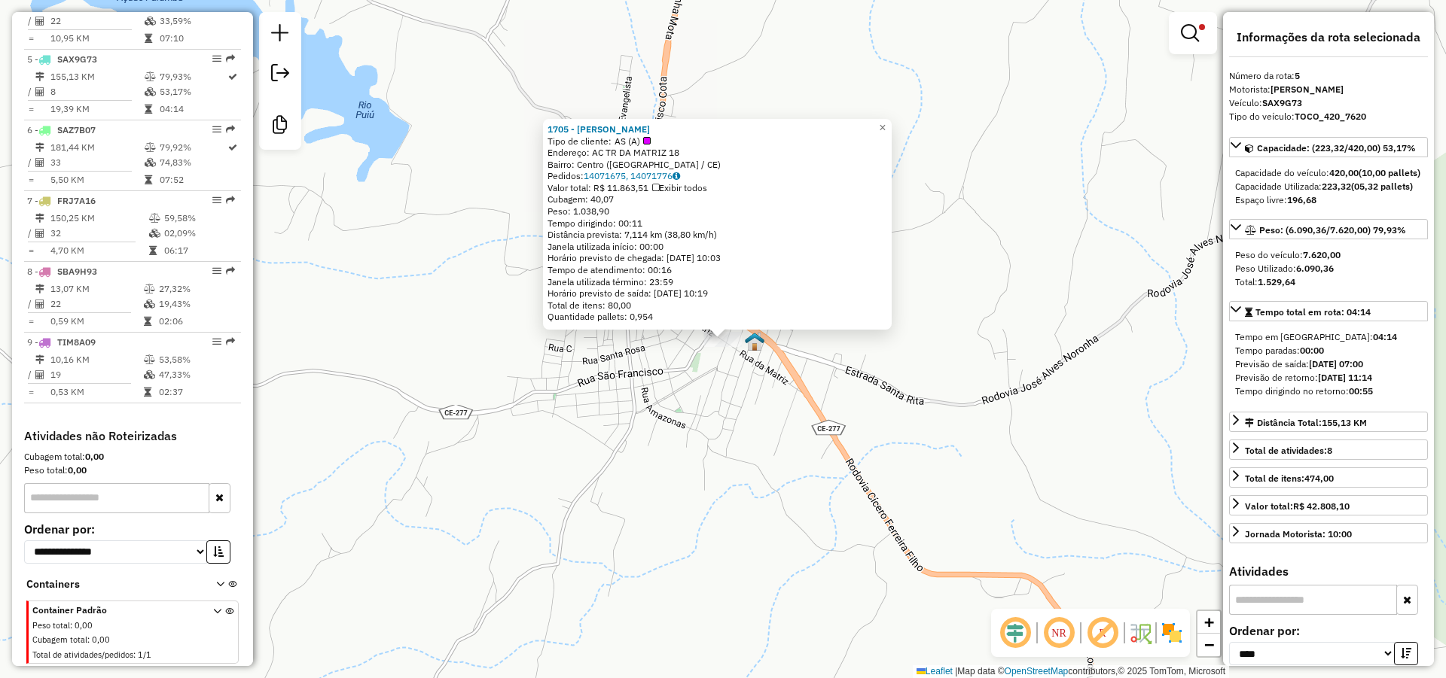
scroll to position [839, 0]
drag, startPoint x: 709, startPoint y: 130, endPoint x: 550, endPoint y: 130, distance: 159.6
click at [550, 130] on div "1705 - RAIMUNDO DANIEL DA C Tipo de cliente: AS (A) Endereço: AC TR DA MATRIZ 1…" at bounding box center [717, 224] width 349 height 211
copy strong "1705 - RAIMUNDO DANIEL DA C"
click at [655, 453] on div "1705 - RAIMUNDO DANIEL DA C Tipo de cliente: AS (A) Endereço: AC TR DA MATRIZ 1…" at bounding box center [723, 339] width 1446 height 678
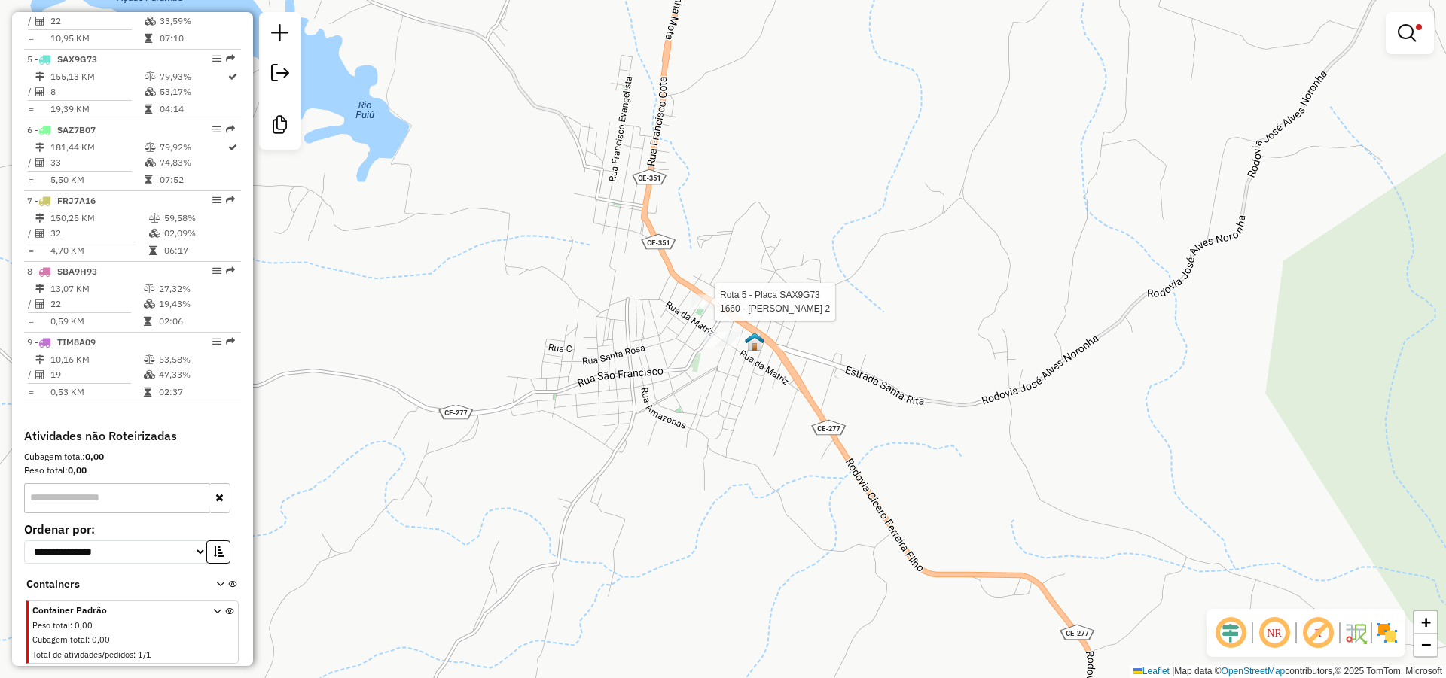
select select "*********"
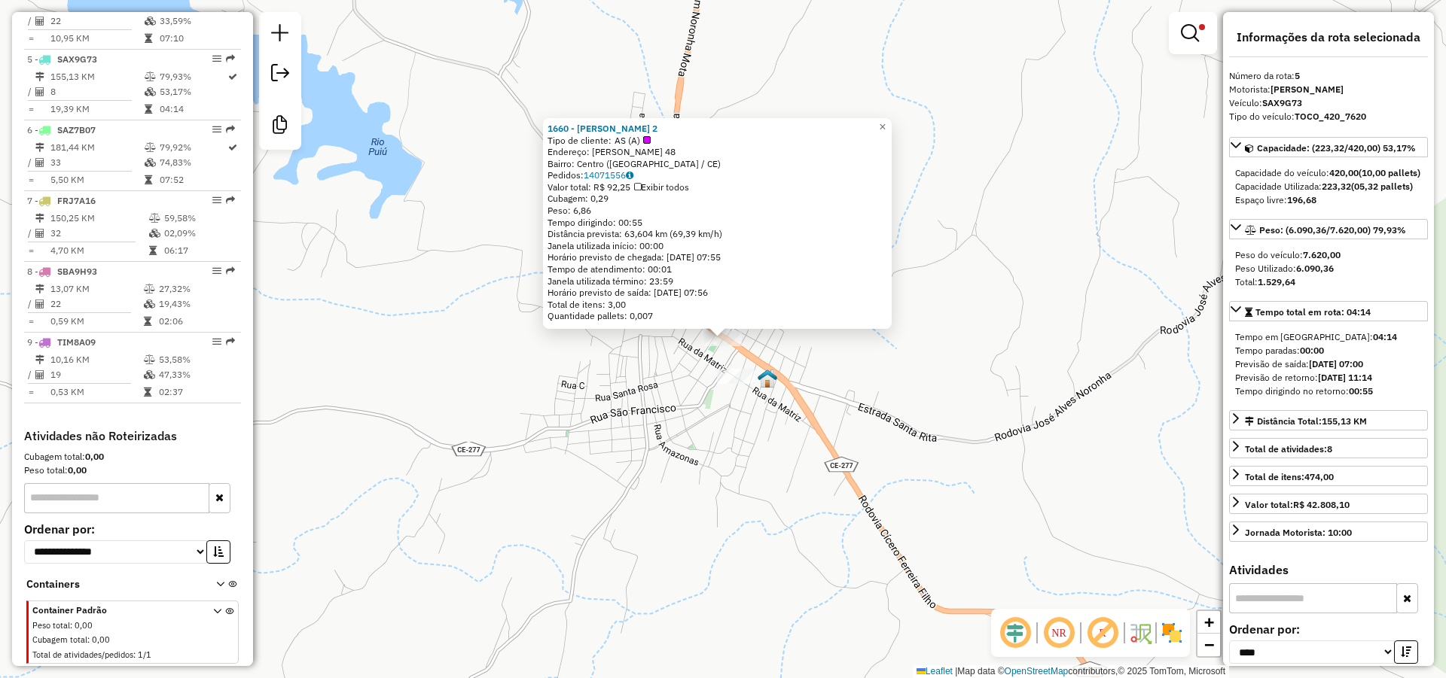
drag, startPoint x: 682, startPoint y: 129, endPoint x: 544, endPoint y: 124, distance: 137.9
click at [544, 124] on div "1660 - MERCANTIL SOARES 2 Tipo de cliente: AS (A) Endereço: ENEAS DE CASTRO 48 …" at bounding box center [717, 223] width 349 height 211
copy strong "1660 - MERCANTIL SOARES 2"
click at [668, 455] on div "1660 - MERCANTIL SOARES 2 Tipo de cliente: AS (A) Endereço: ENEAS DE CASTRO 48 …" at bounding box center [723, 339] width 1446 height 678
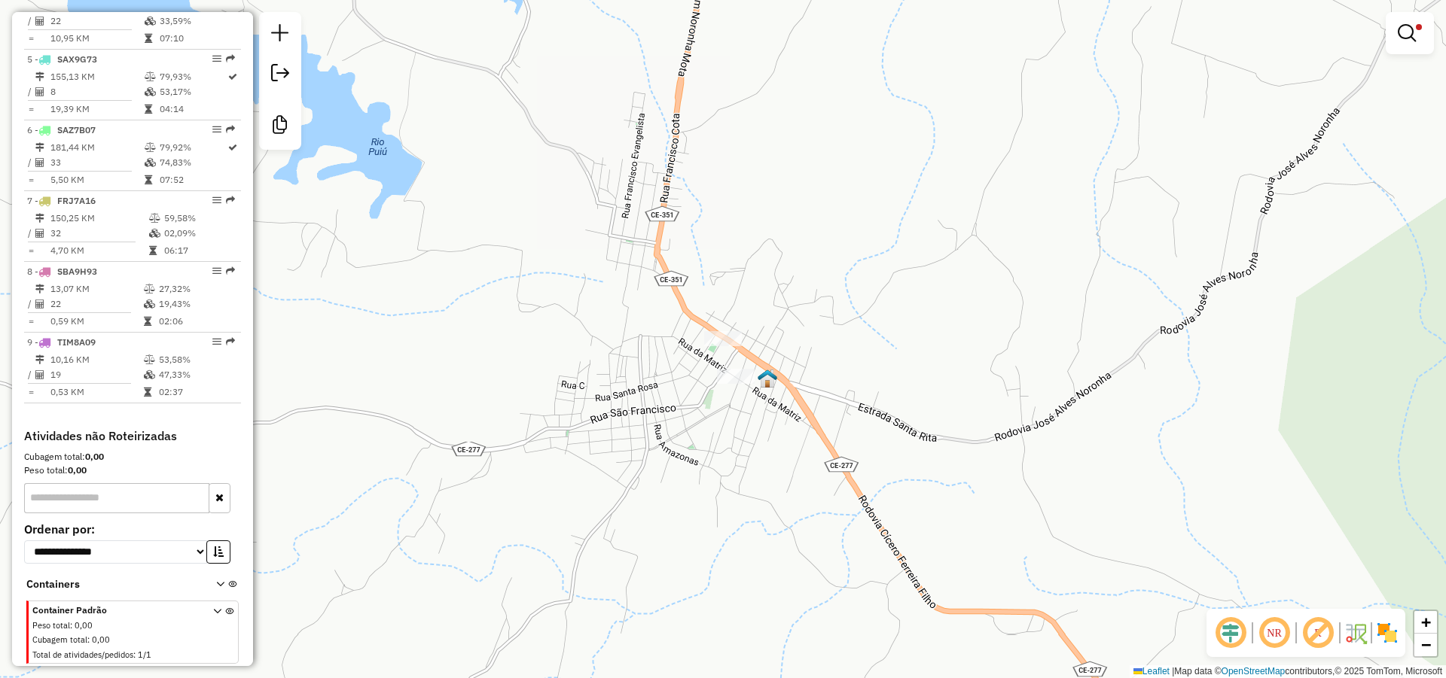
drag, startPoint x: 826, startPoint y: 166, endPoint x: 782, endPoint y: 459, distance: 295.4
click at [782, 459] on div "Limpar filtros Janela de atendimento Grade de atendimento Capacidade Transporta…" at bounding box center [723, 339] width 1446 height 678
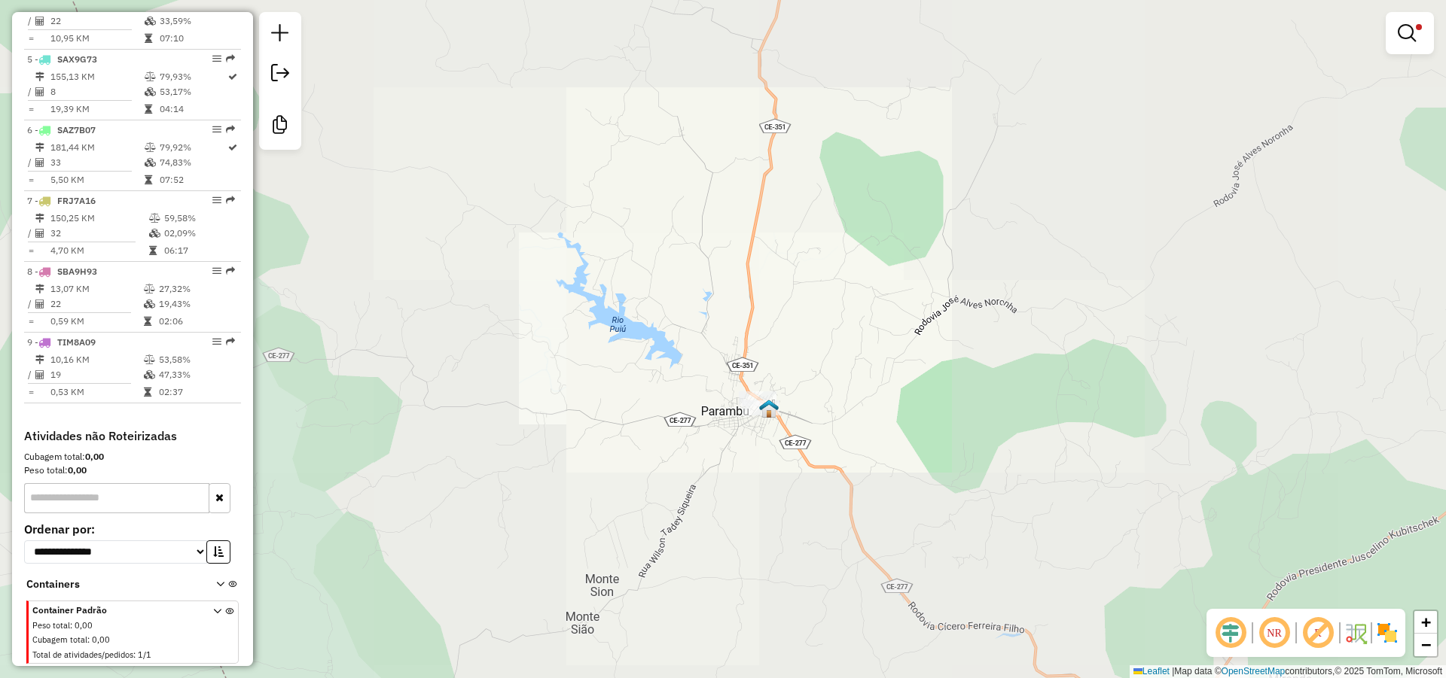
drag, startPoint x: 788, startPoint y: 358, endPoint x: 777, endPoint y: 437, distance: 79.8
click at [777, 437] on div "Limpar filtros Janela de atendimento Grade de atendimento Capacidade Transporta…" at bounding box center [723, 339] width 1446 height 678
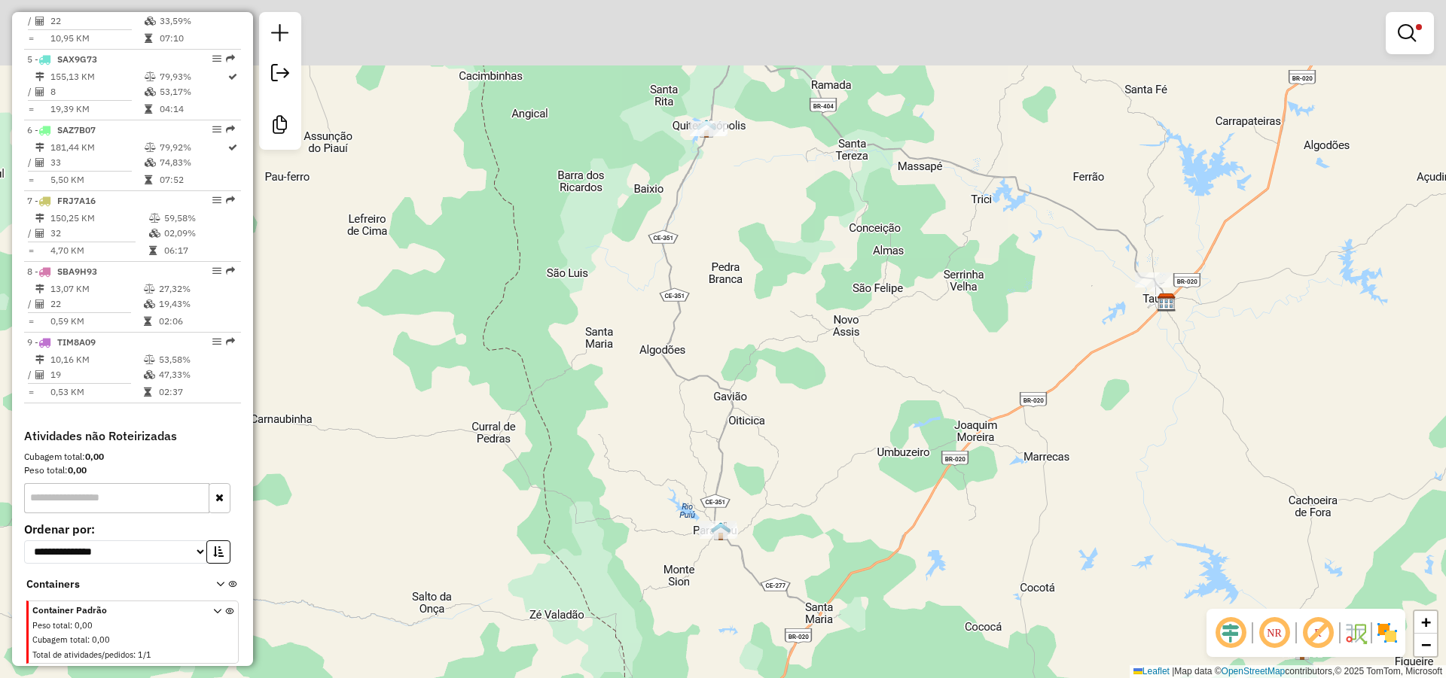
drag, startPoint x: 821, startPoint y: 300, endPoint x: 768, endPoint y: 390, distance: 104.6
click at [769, 390] on div "Limpar filtros Janela de atendimento Grade de atendimento Capacidade Transporta…" at bounding box center [723, 339] width 1446 height 678
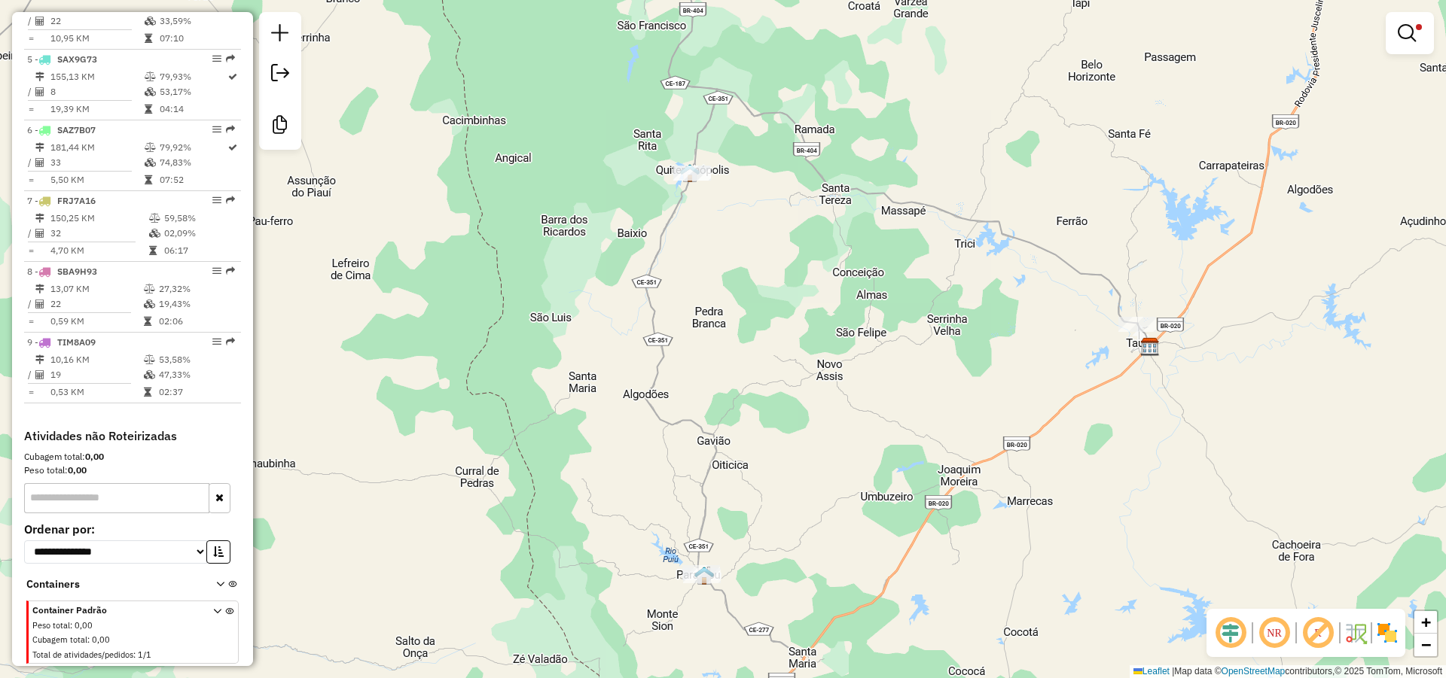
drag, startPoint x: 702, startPoint y: 272, endPoint x: 675, endPoint y: 375, distance: 106.7
click at [679, 365] on div "Limpar filtros Janela de atendimento Grade de atendimento Capacidade Transporta…" at bounding box center [723, 339] width 1446 height 678
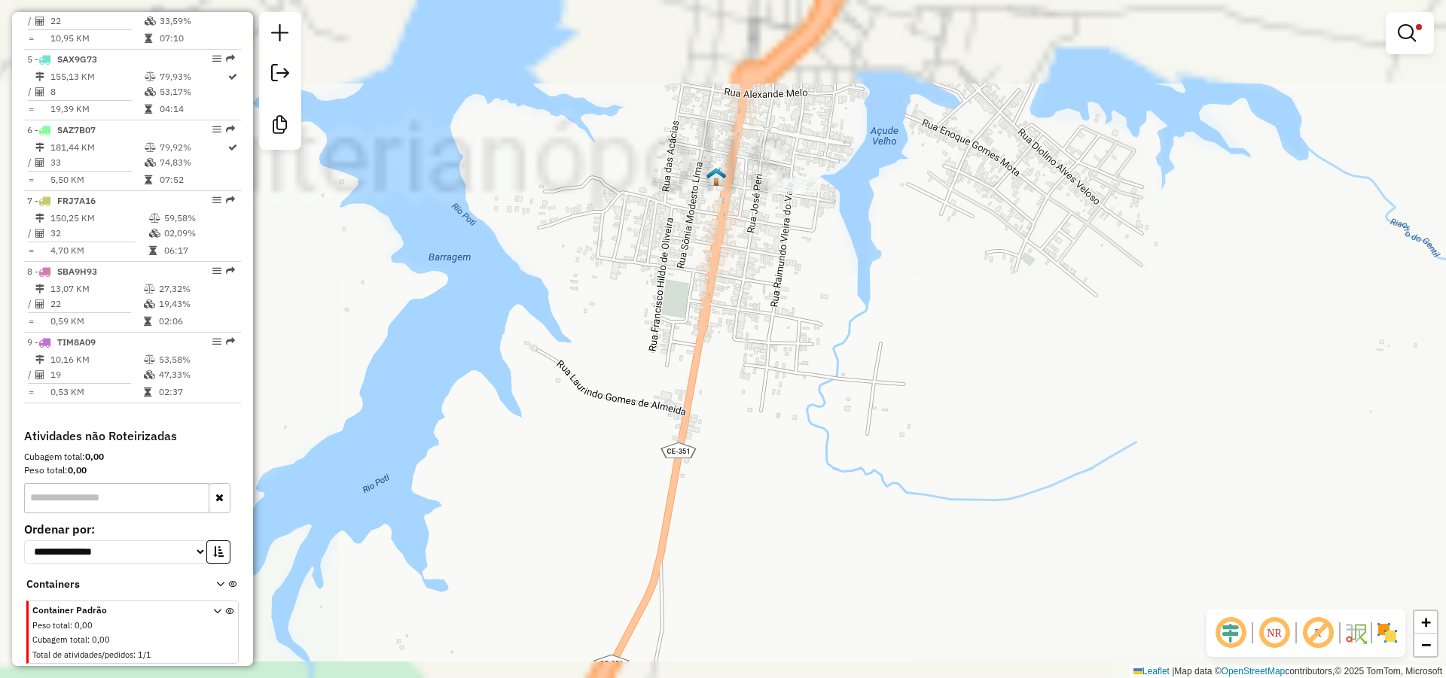
drag, startPoint x: 704, startPoint y: 311, endPoint x: 669, endPoint y: 414, distance: 109.1
click at [668, 416] on div "Limpar filtros Janela de atendimento Grade de atendimento Capacidade Transporta…" at bounding box center [723, 339] width 1446 height 678
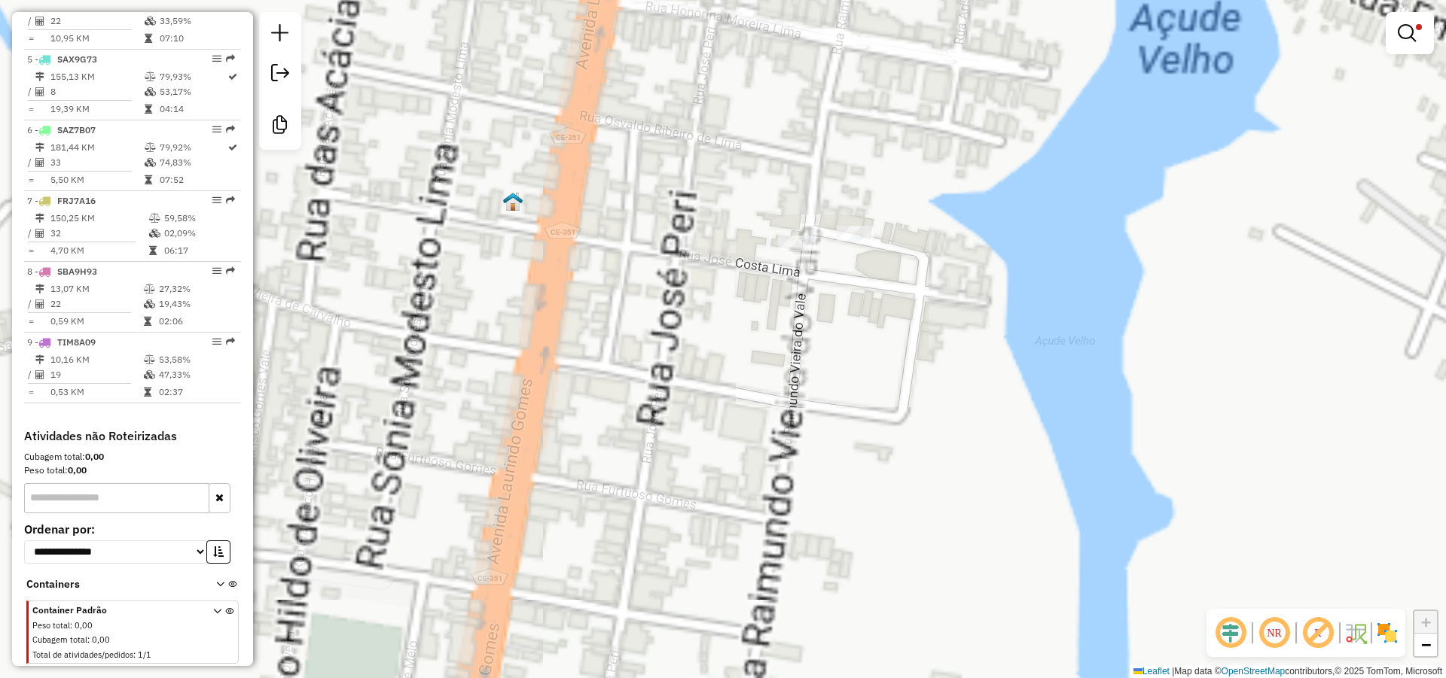
drag, startPoint x: 837, startPoint y: 338, endPoint x: 821, endPoint y: 335, distance: 16.1
click at [827, 338] on div "Limpar filtros Janela de atendimento Grade de atendimento Capacidade Transporta…" at bounding box center [723, 339] width 1446 height 678
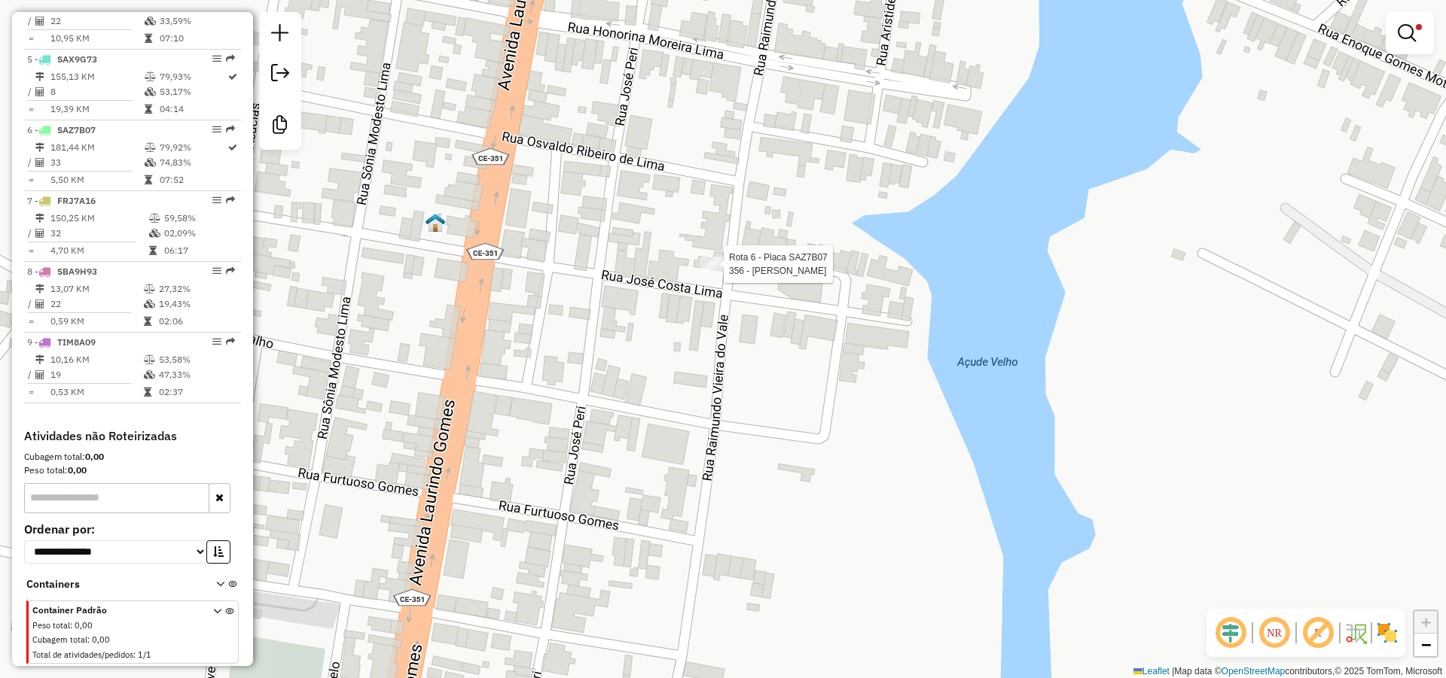
select select "*********"
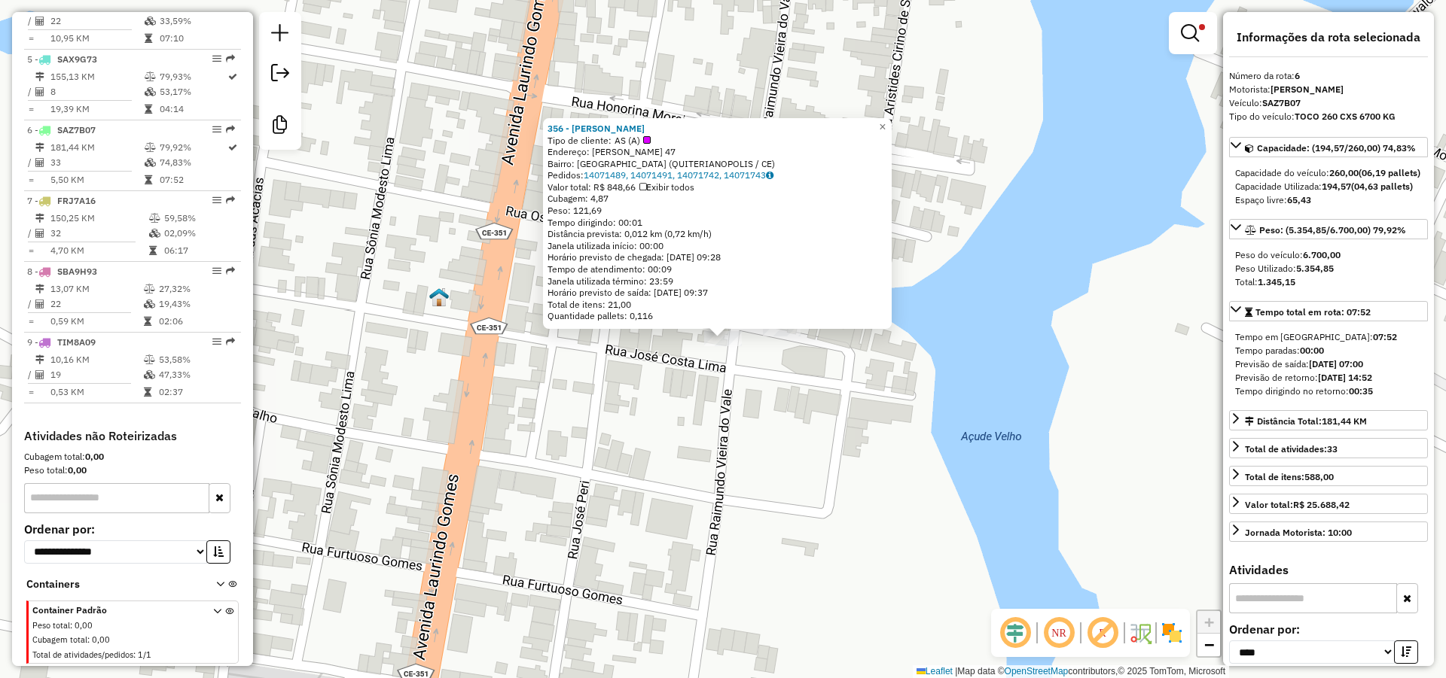
drag, startPoint x: 675, startPoint y: 127, endPoint x: 547, endPoint y: 125, distance: 128.8
click at [547, 125] on div "356 - MERCADINHO CLEITON Tipo de cliente: AS (A) Endereço: FRANCISCO LAURO DE O…" at bounding box center [717, 223] width 349 height 211
copy strong "356 - MERCADINHO CLEITON"
click at [771, 413] on div "Rota 6 - Placa SAZ7B07 205 - BEATRIS SOARES BELO 356 - MERCADINHO CLEITON Tipo …" at bounding box center [723, 339] width 1446 height 678
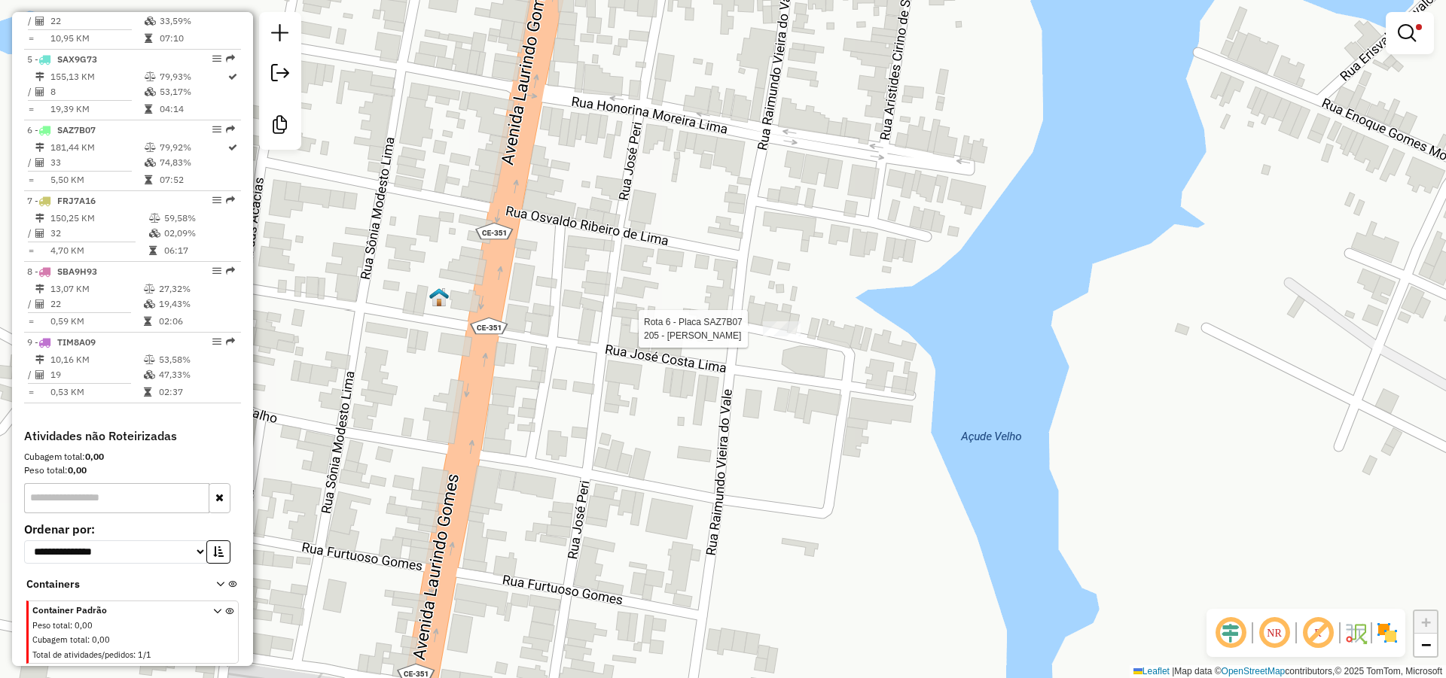
select select "*********"
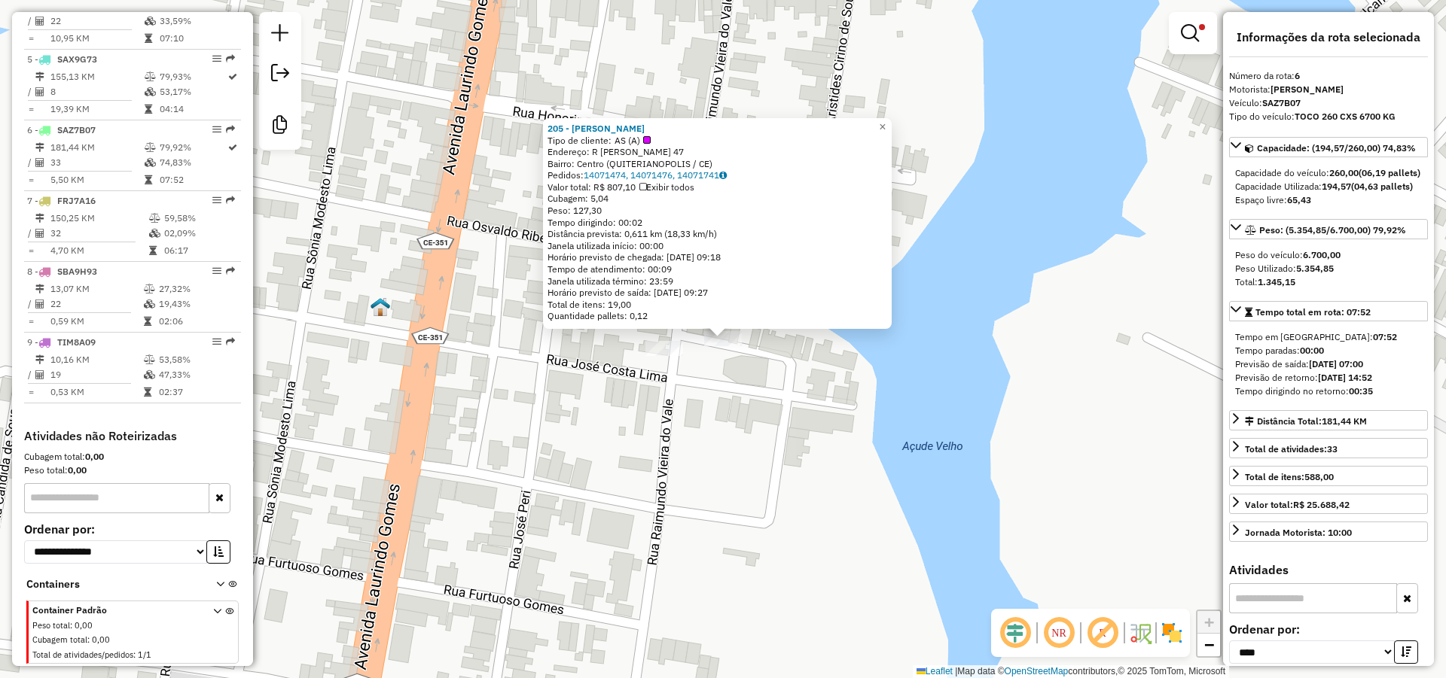
drag, startPoint x: 686, startPoint y: 130, endPoint x: 545, endPoint y: 132, distance: 140.8
click at [545, 132] on div "205 - BEATRIS SOARES BELO Tipo de cliente: AS (A) Endereço: R FRANCUSCO LAURO D…" at bounding box center [717, 223] width 349 height 211
copy strong "205 - BEATRIS SOARES BELO"
click at [820, 471] on div "205 - BEATRIS SOARES BELO Tipo de cliente: AS (A) Endereço: R FRANCUSCO LAURO D…" at bounding box center [723, 339] width 1446 height 678
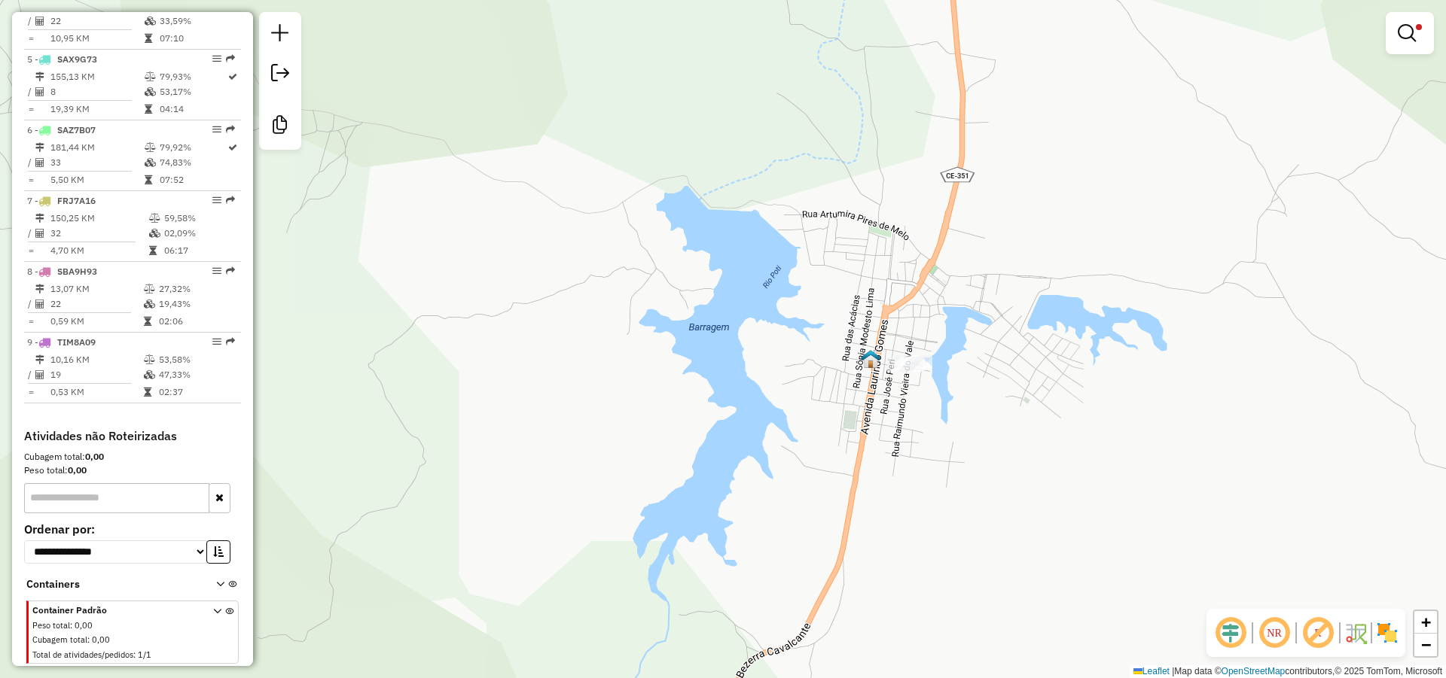
drag, startPoint x: 1068, startPoint y: 345, endPoint x: 1036, endPoint y: 369, distance: 39.8
click at [1054, 370] on div "Limpar filtros Janela de atendimento Grade de atendimento Capacidade Transporta…" at bounding box center [723, 339] width 1446 height 678
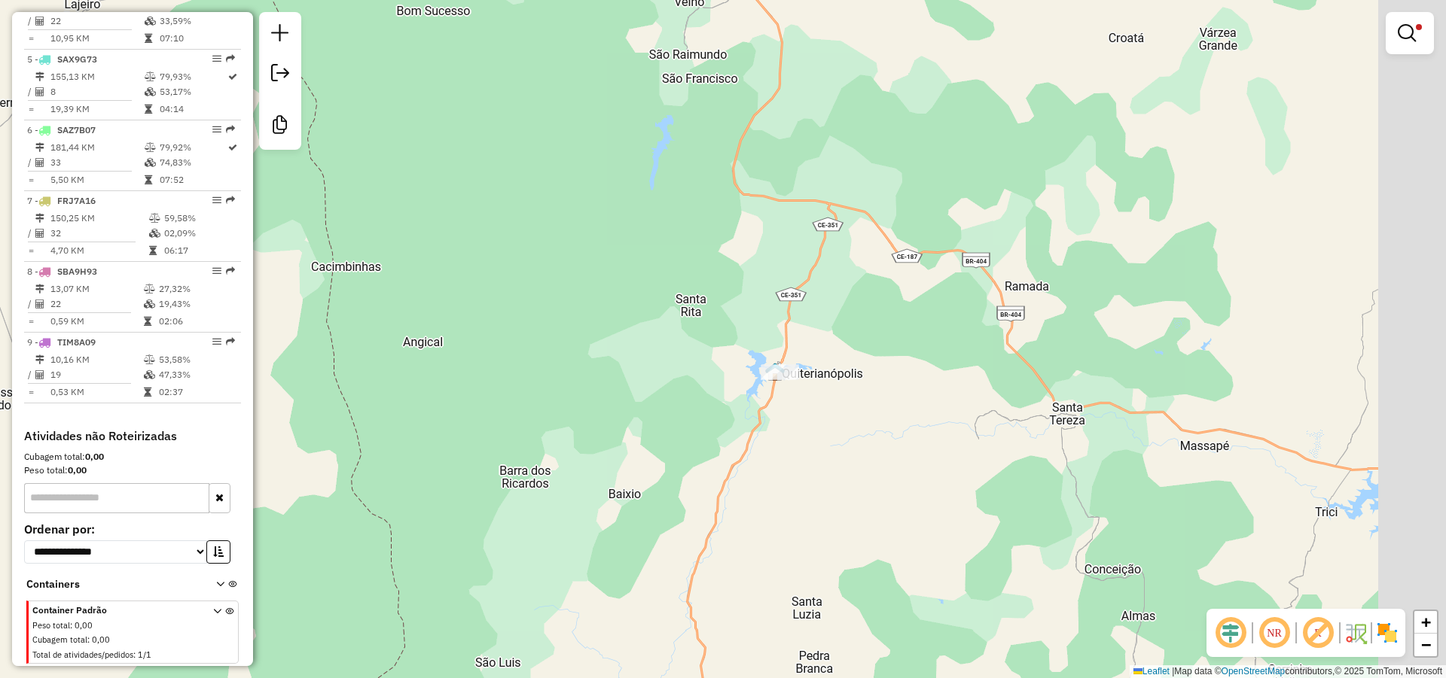
drag, startPoint x: 1008, startPoint y: 367, endPoint x: 569, endPoint y: 339, distance: 439.9
click at [600, 344] on div "Limpar filtros Janela de atendimento Grade de atendimento Capacidade Transporta…" at bounding box center [723, 339] width 1446 height 678
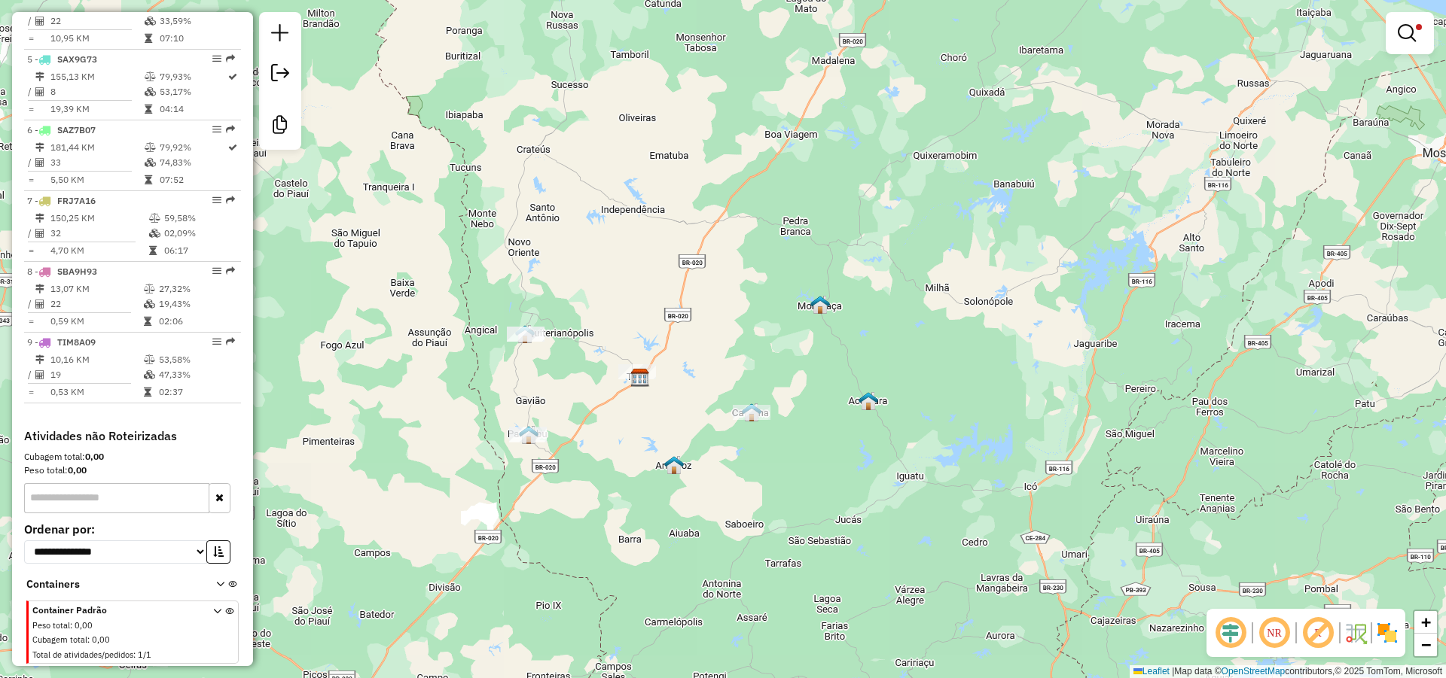
drag, startPoint x: 966, startPoint y: 393, endPoint x: 861, endPoint y: 376, distance: 106.1
click at [861, 376] on div "Limpar filtros Janela de atendimento Grade de atendimento Capacidade Transporta…" at bounding box center [723, 339] width 1446 height 678
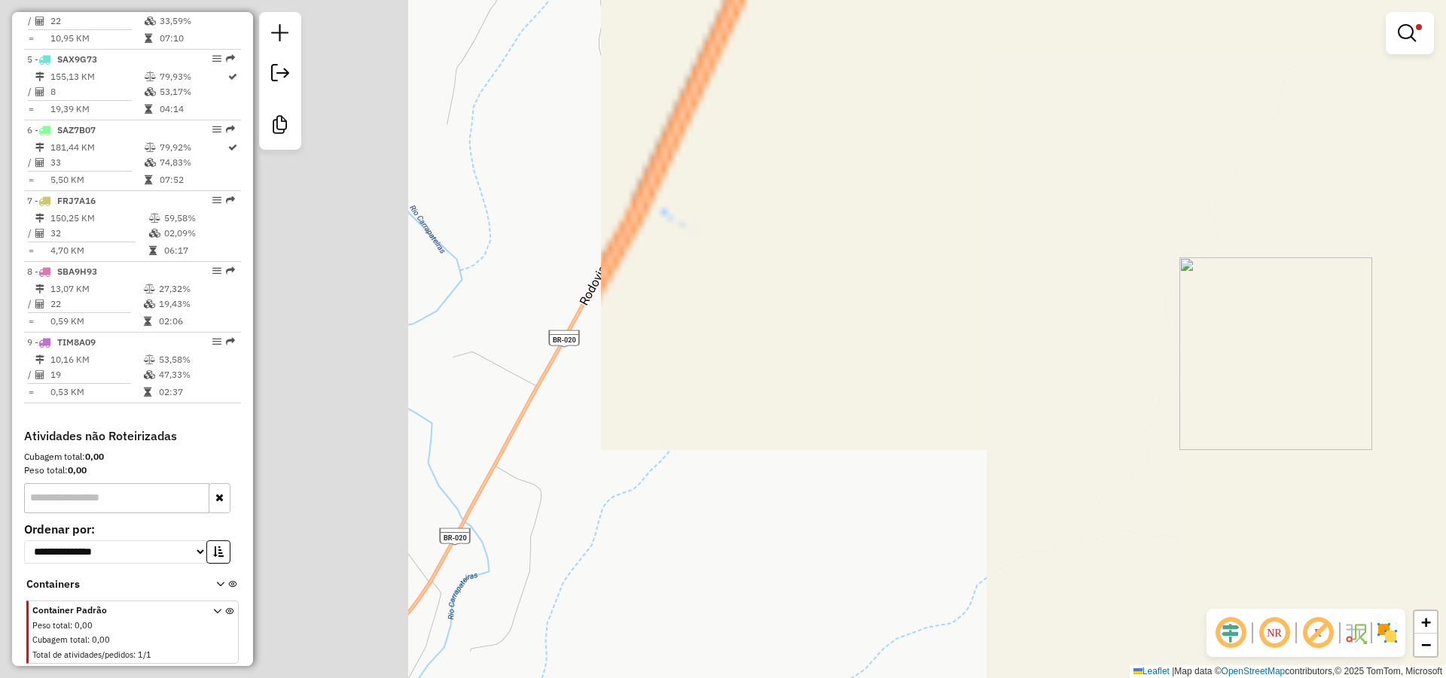
click at [996, 401] on div "Limpar filtros Janela de atendimento Grade de atendimento Capacidade Transporta…" at bounding box center [723, 339] width 1446 height 678
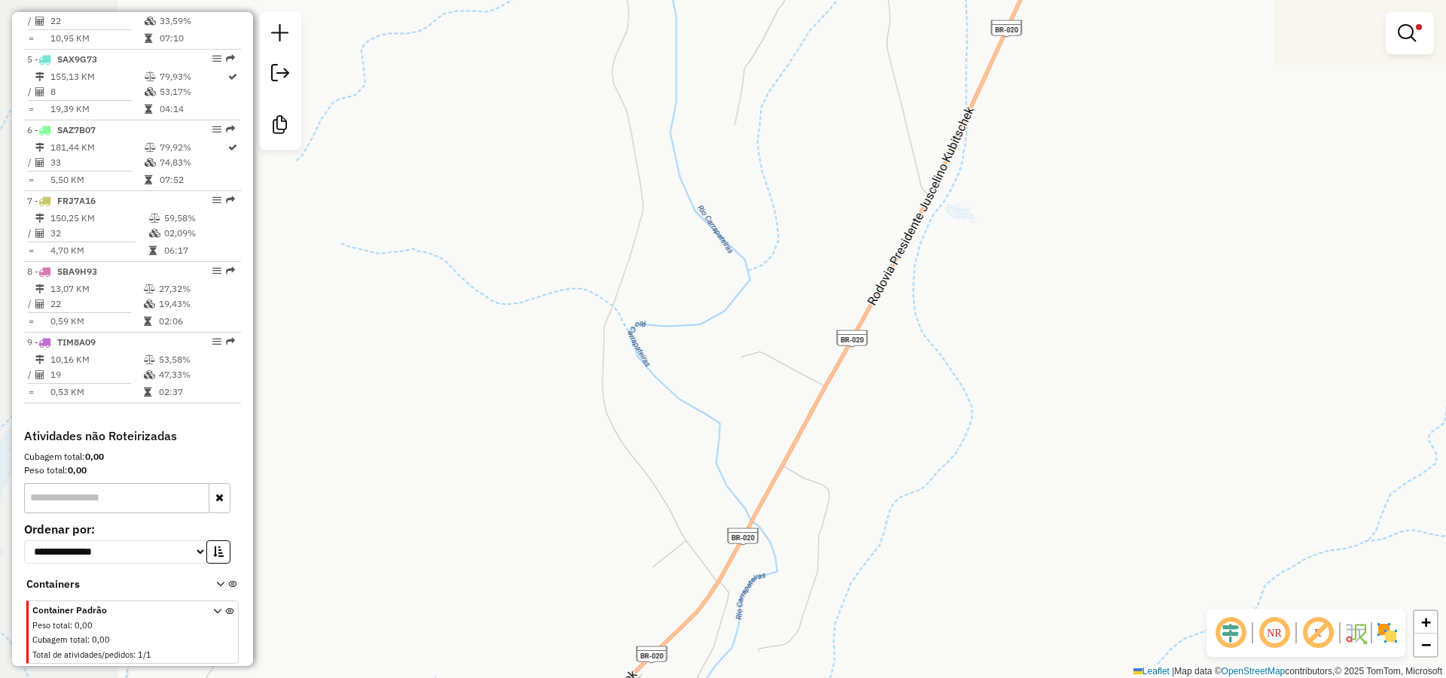
click at [905, 382] on div "Limpar filtros Janela de atendimento Grade de atendimento Capacidade Transporta…" at bounding box center [723, 339] width 1446 height 678
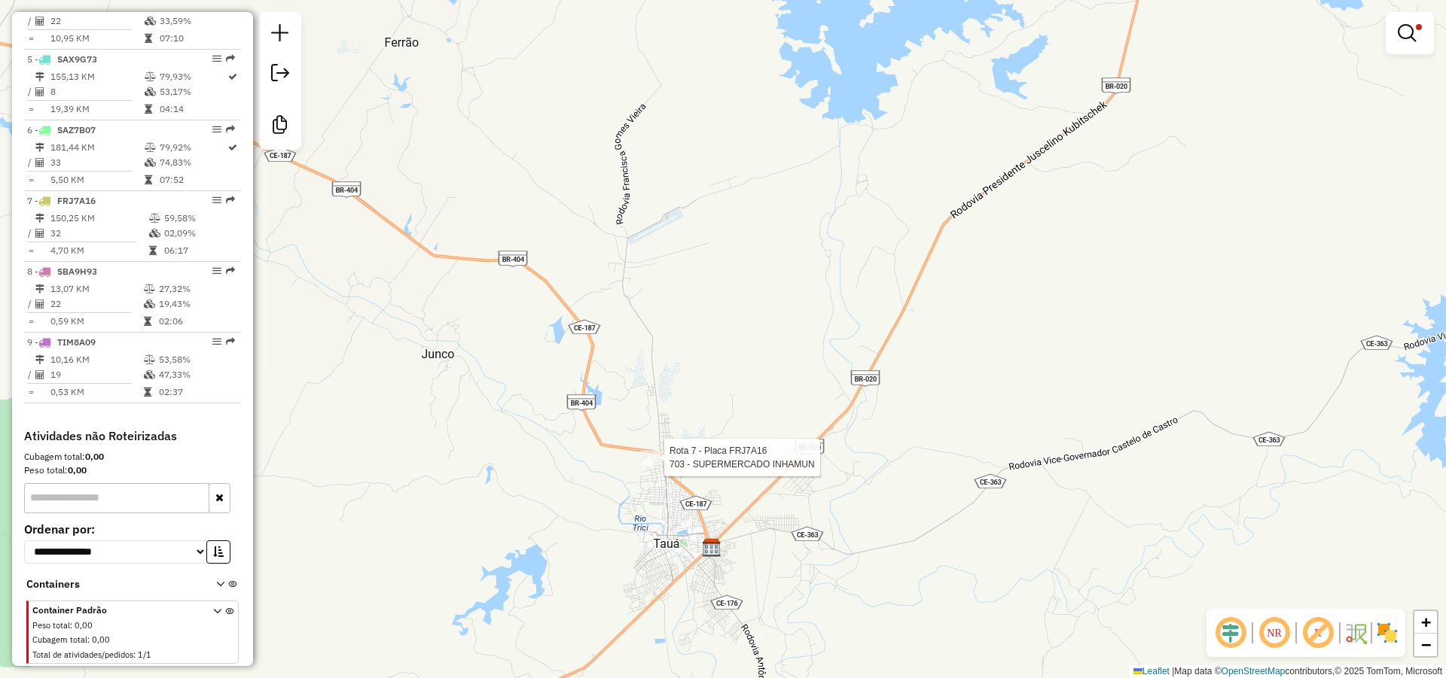
select select "*********"
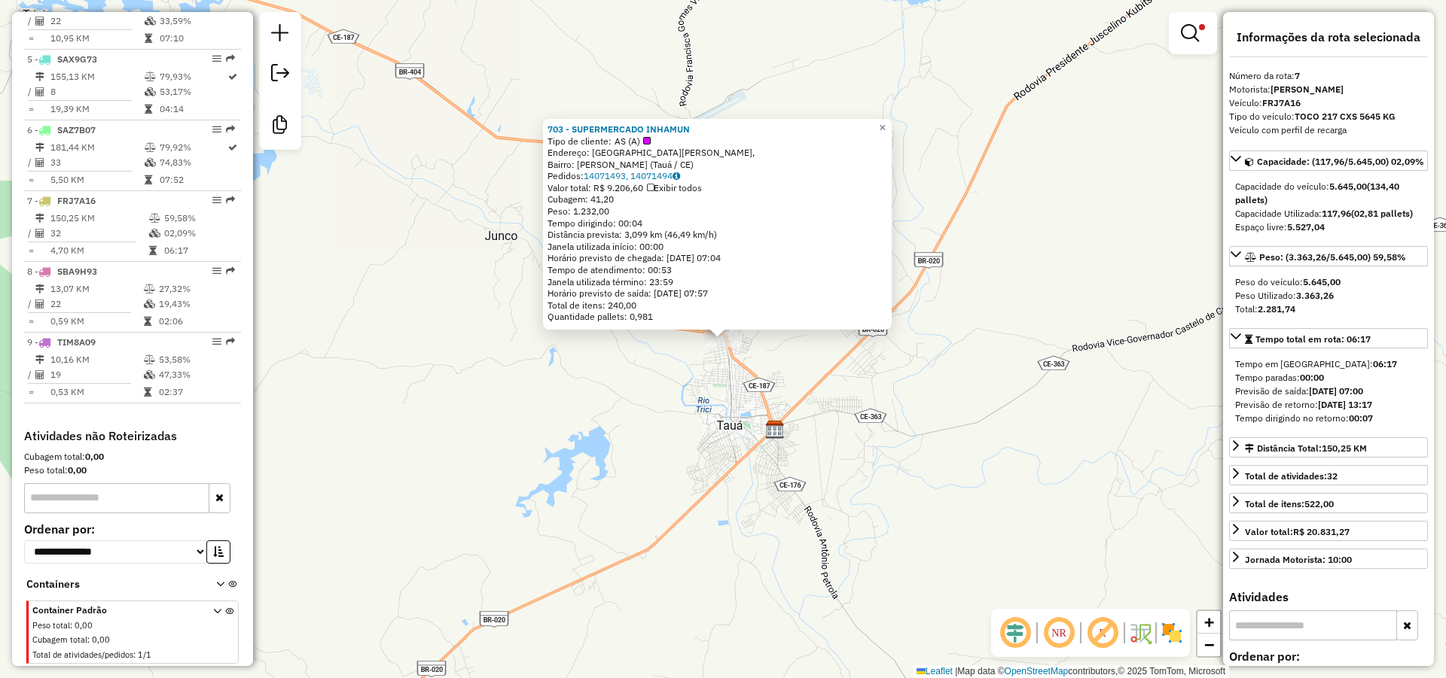
drag, startPoint x: 672, startPoint y: 126, endPoint x: 543, endPoint y: 125, distance: 128.8
click at [543, 125] on div "703 - SUPERMERCADO INHAMUN Tipo de cliente: AS (A) Endereço: Avenida Odilon Agu…" at bounding box center [717, 224] width 349 height 211
copy strong "703 - SUPERMERCADO INHAMUN"
click at [396, 362] on div "703 - SUPERMERCADO INHAMUN Tipo de cliente: AS (A) Endereço: Avenida Odilon Agu…" at bounding box center [723, 339] width 1446 height 678
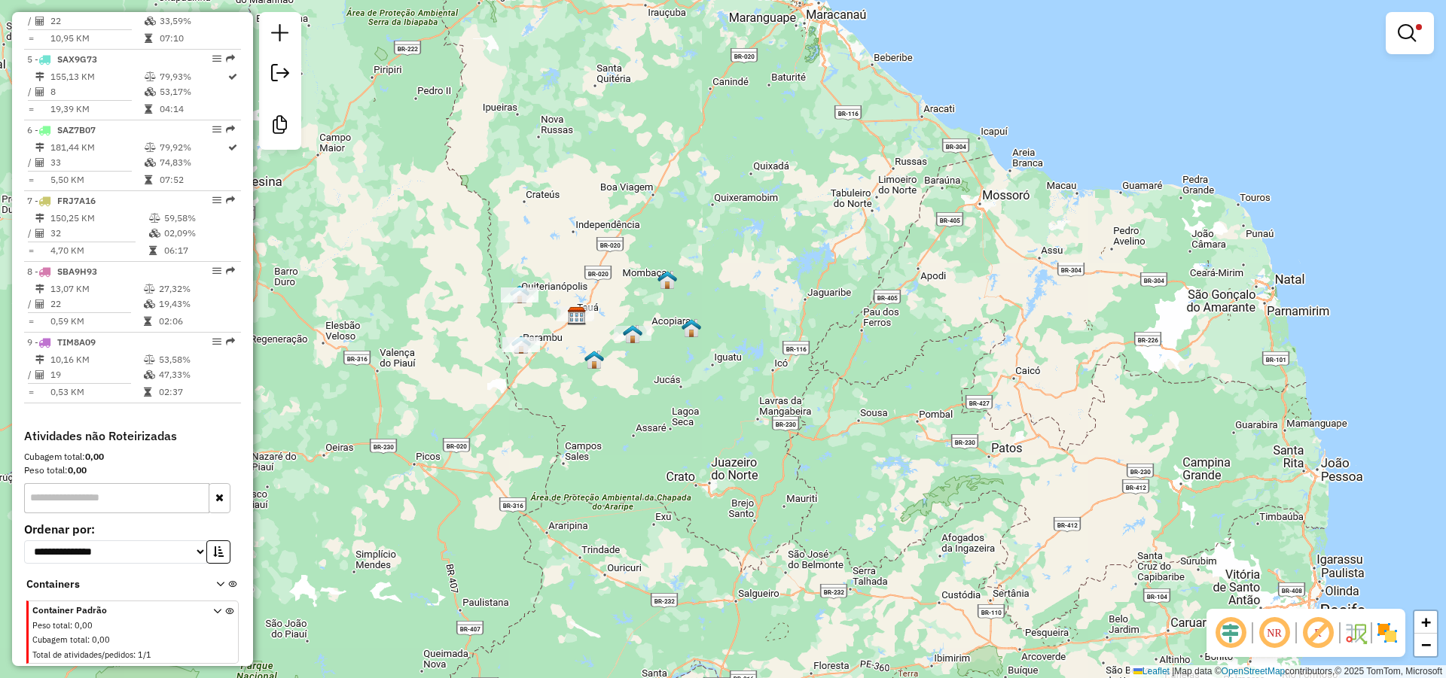
drag, startPoint x: 575, startPoint y: 345, endPoint x: 598, endPoint y: 343, distance: 23.4
click at [593, 343] on div "Limpar filtros Janela de atendimento Grade de atendimento Capacidade Transporta…" at bounding box center [723, 339] width 1446 height 678
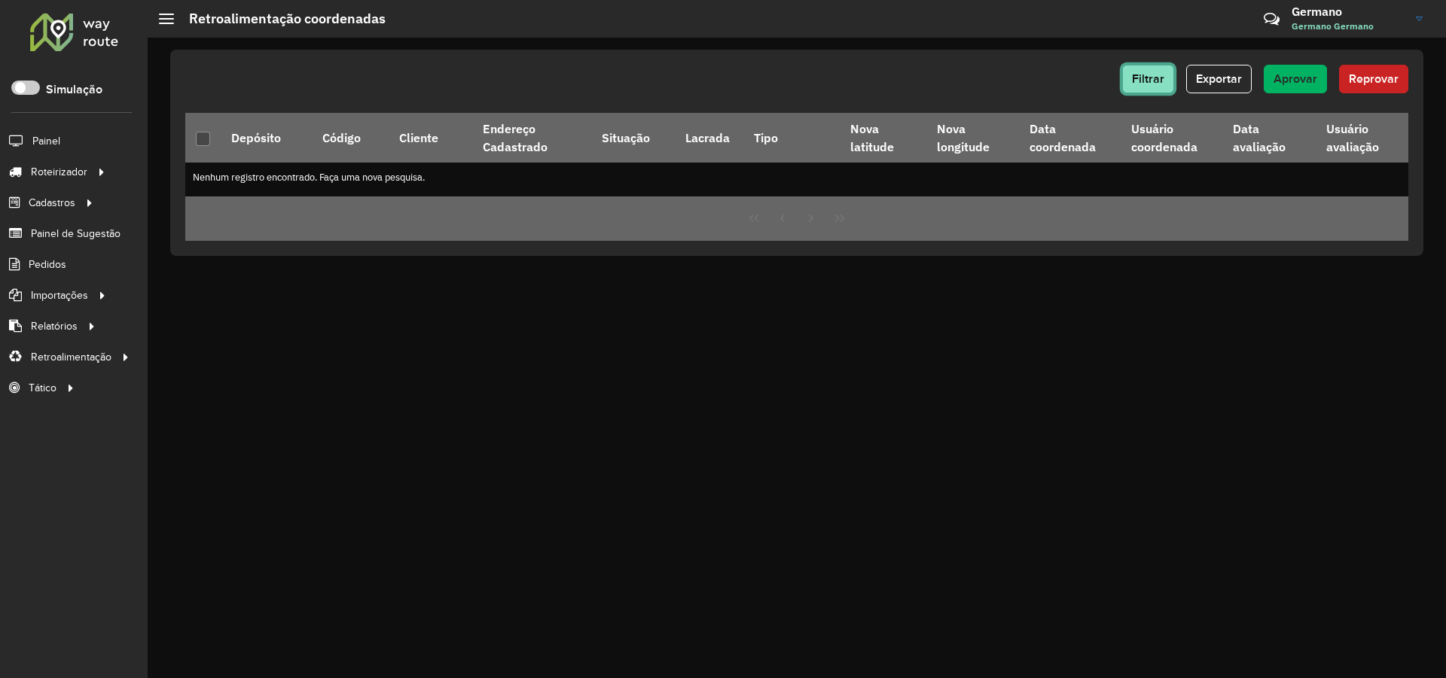
click at [1151, 72] on button "Filtrar" at bounding box center [1148, 79] width 52 height 29
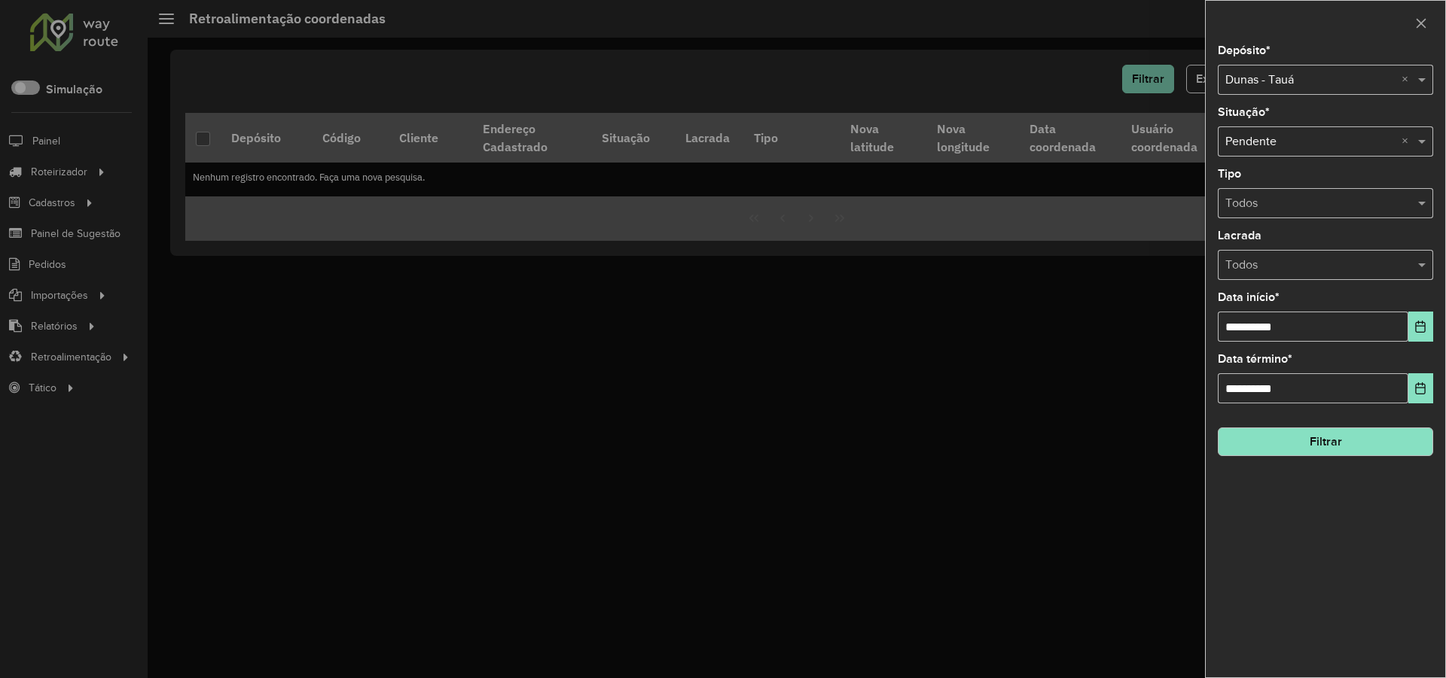
click at [1251, 81] on input "text" at bounding box center [1310, 81] width 170 height 18
click at [1268, 114] on div "Dunas - Quixeramobim" at bounding box center [1325, 124] width 214 height 26
click at [1317, 445] on button "Filtrar" at bounding box center [1325, 442] width 215 height 29
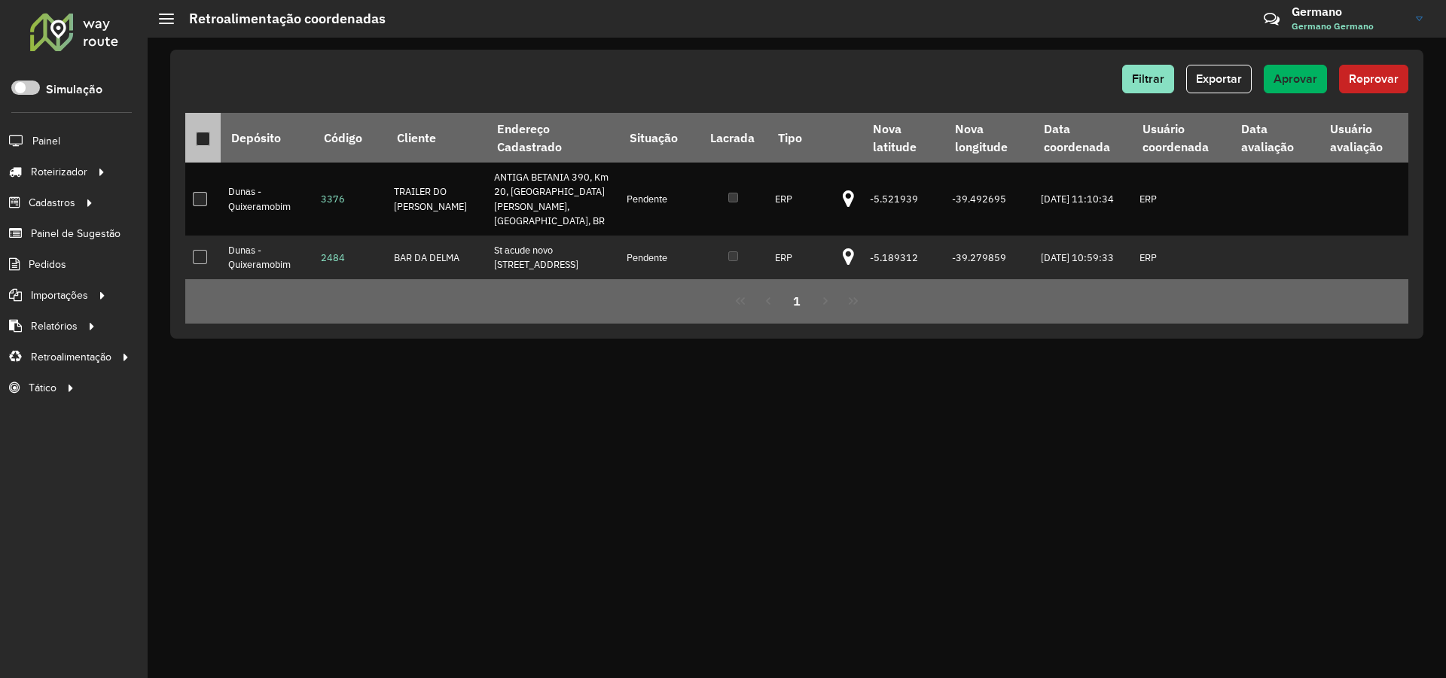
click at [212, 136] on th at bounding box center [202, 138] width 35 height 50
click at [202, 145] on div at bounding box center [203, 139] width 14 height 14
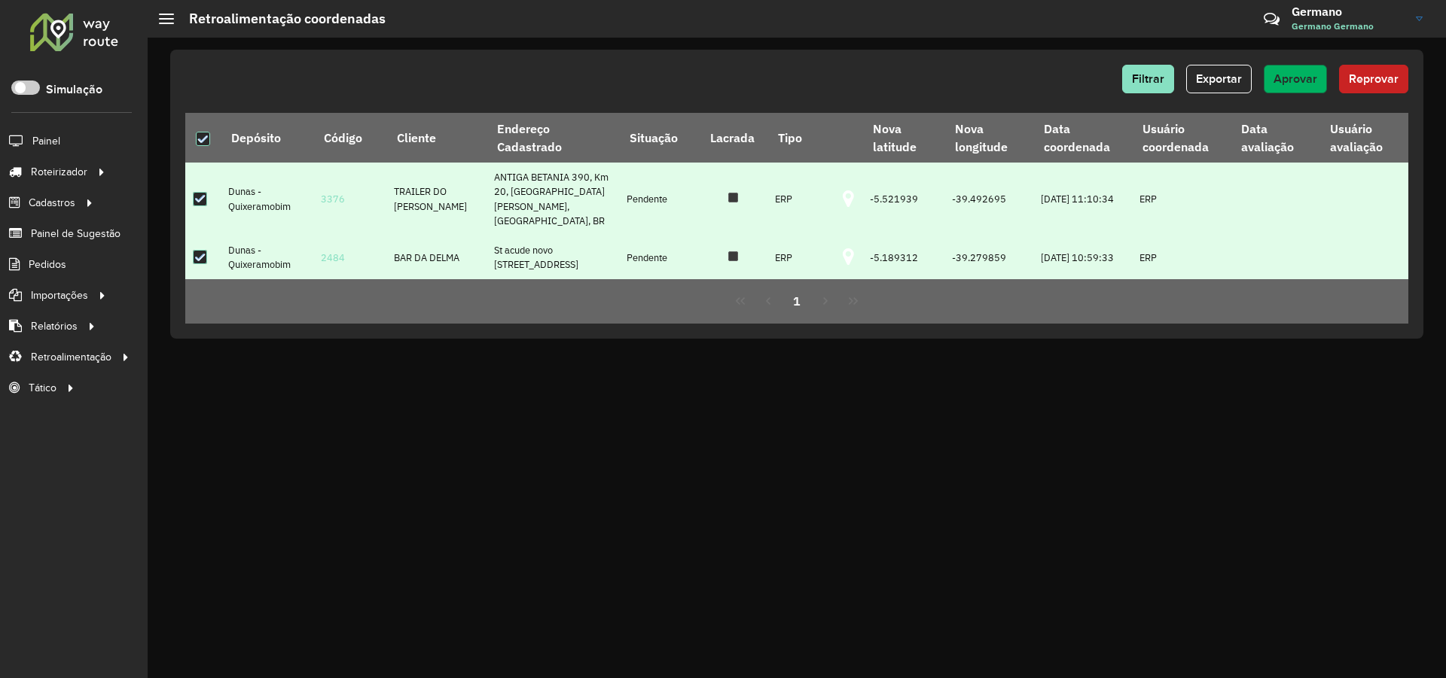
click at [1274, 78] on span "Aprovar" at bounding box center [1295, 78] width 44 height 13
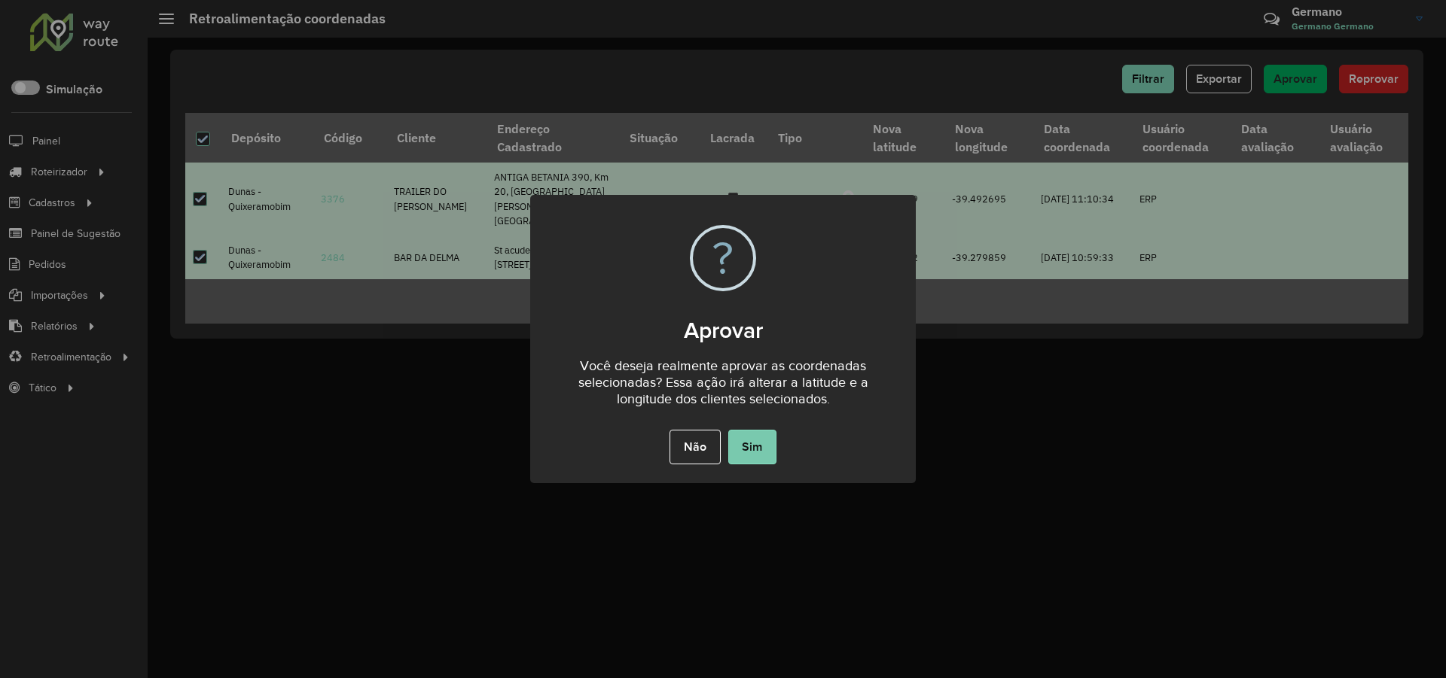
click at [769, 441] on button "Sim" at bounding box center [752, 447] width 48 height 35
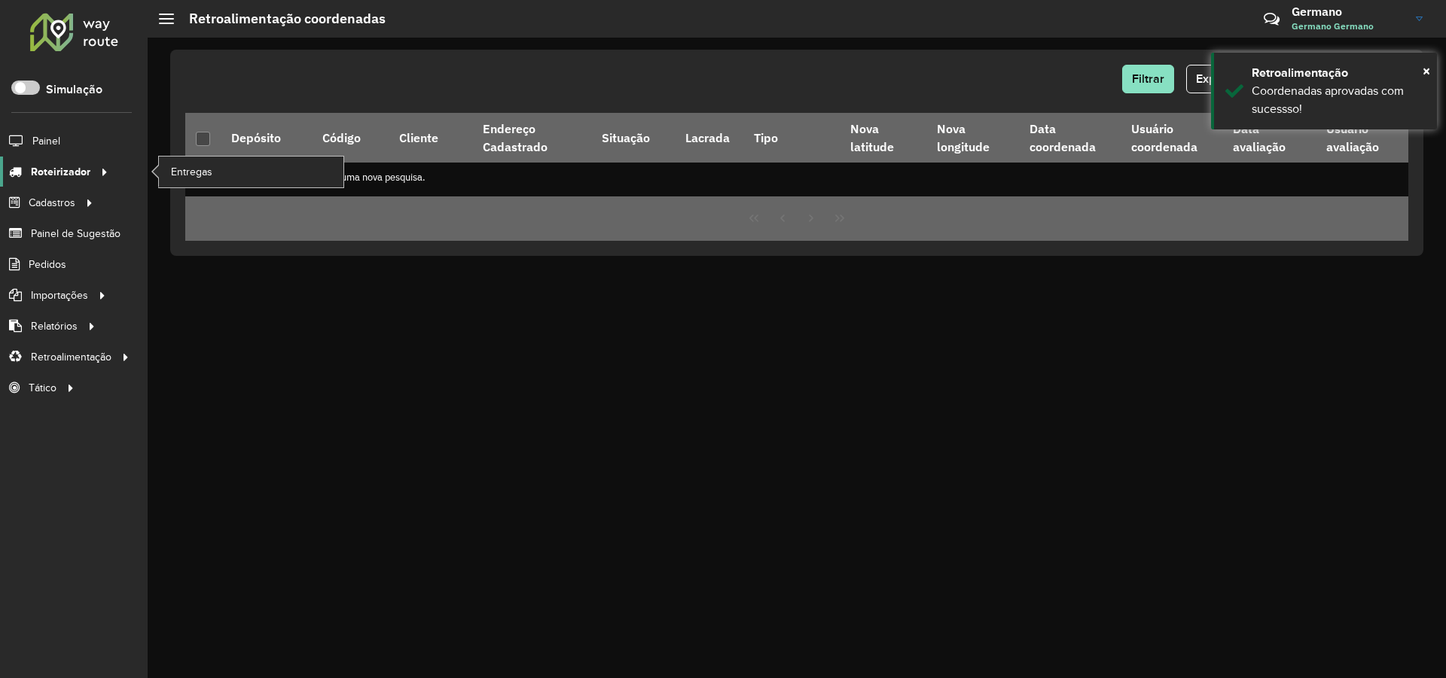
drag, startPoint x: 89, startPoint y: 172, endPoint x: 96, endPoint y: 175, distance: 7.9
click at [90, 172] on div at bounding box center [101, 172] width 23 height 16
click at [203, 178] on span "Entregas" at bounding box center [192, 172] width 43 height 16
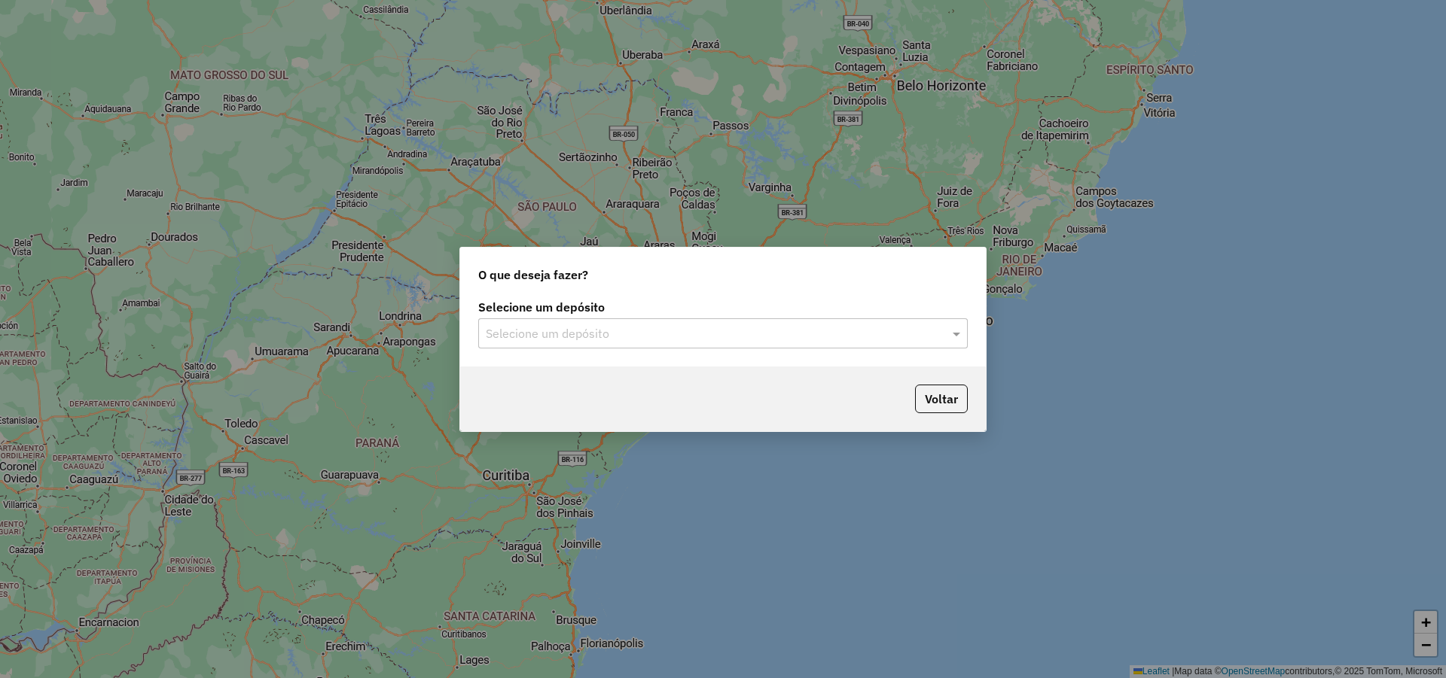
click at [712, 328] on input "text" at bounding box center [708, 334] width 444 height 18
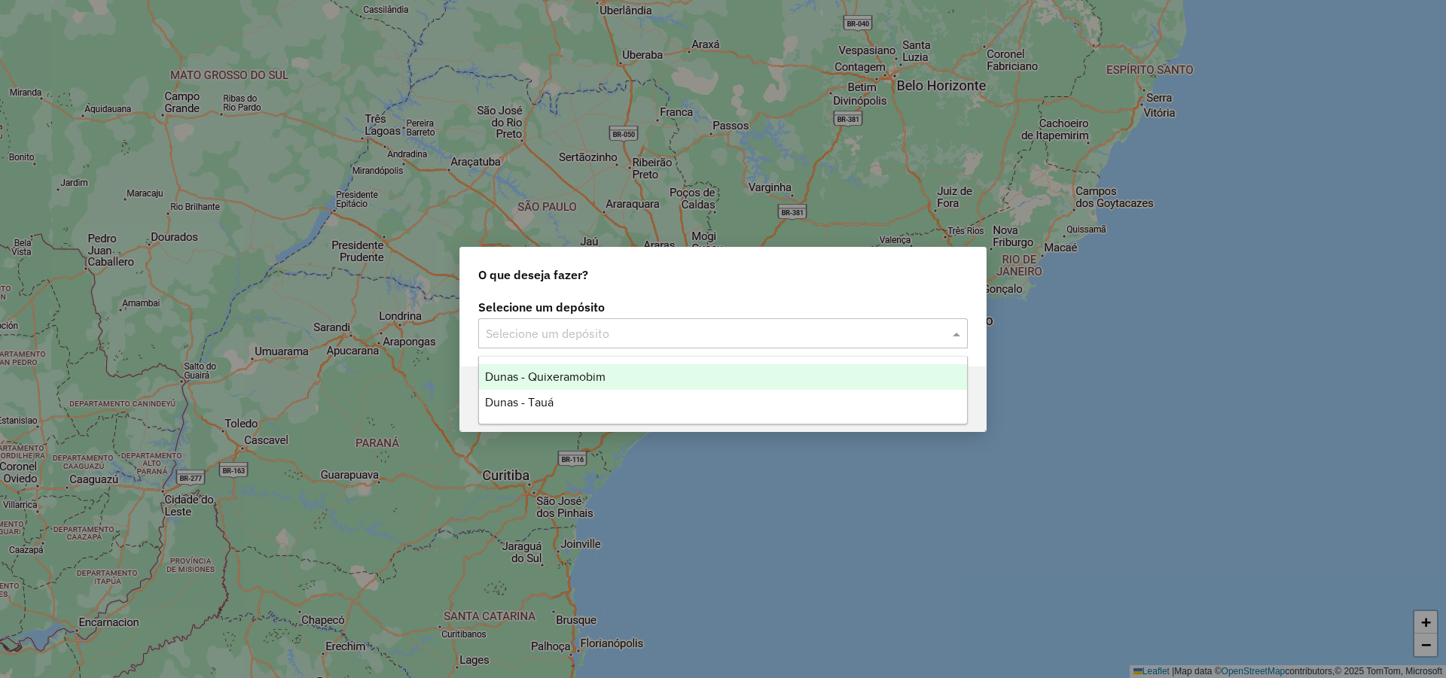
click at [565, 373] on span "Dunas - Quixeramobim" at bounding box center [545, 376] width 120 height 13
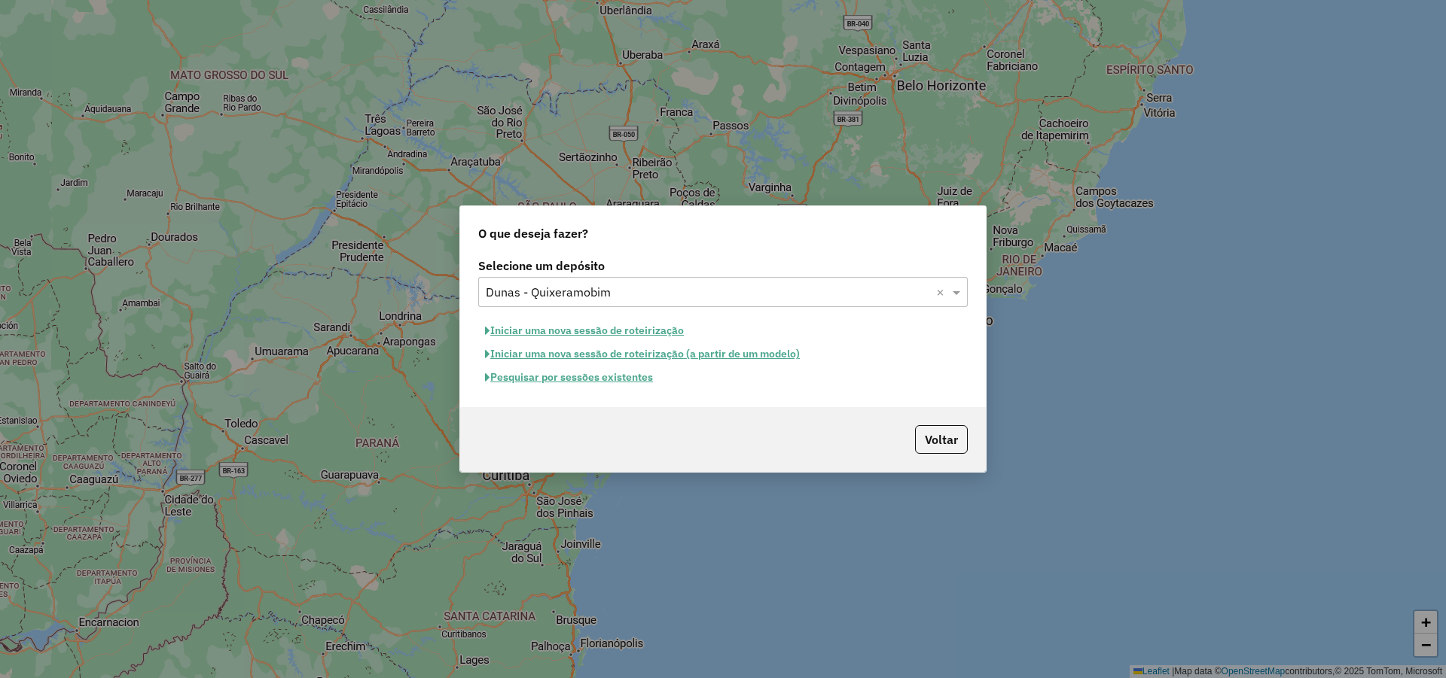
click at [620, 330] on button "Iniciar uma nova sessão de roteirização" at bounding box center [584, 330] width 212 height 23
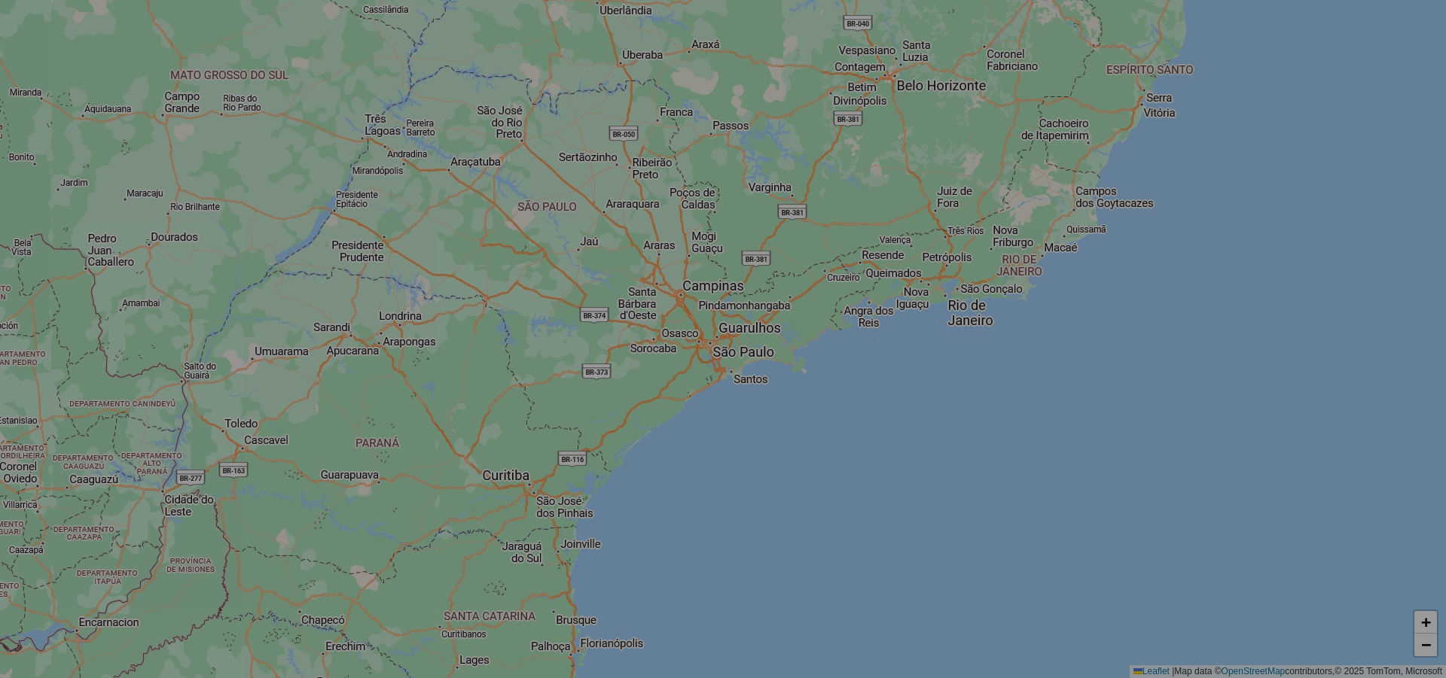
select select "*"
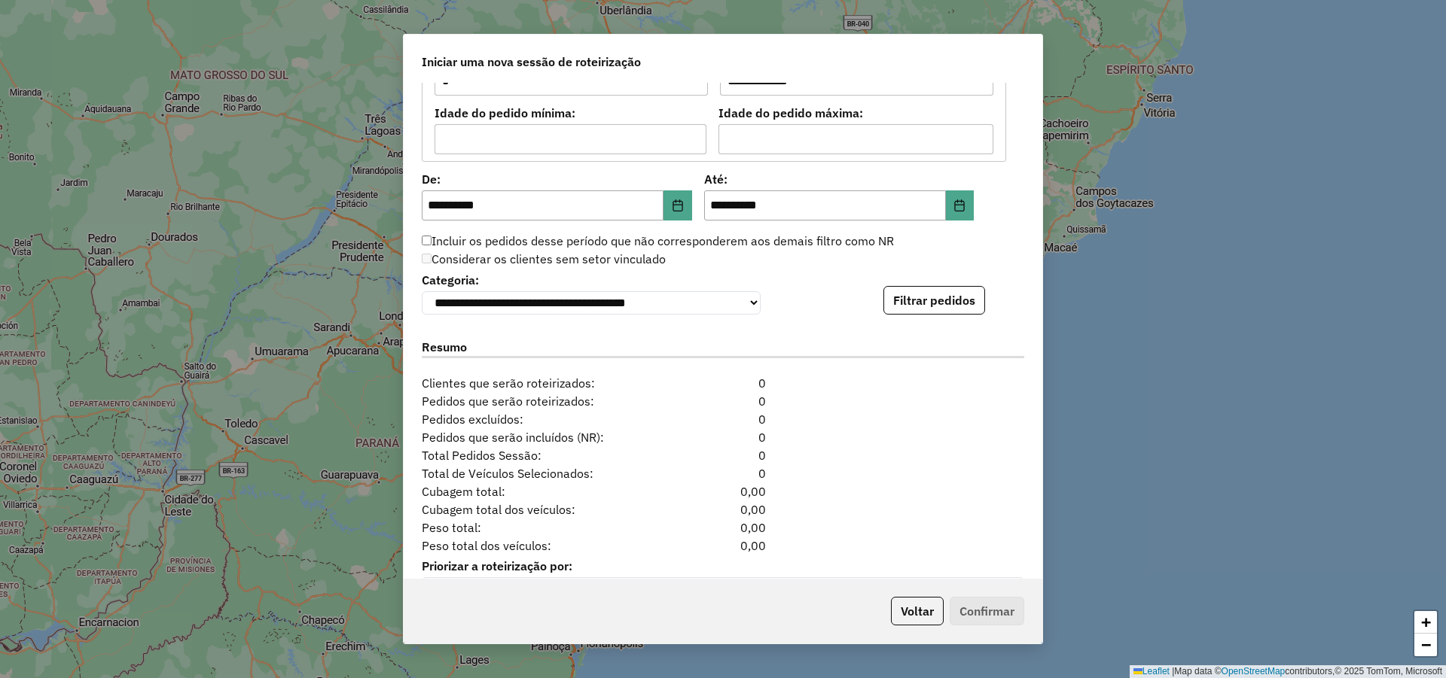
scroll to position [1413, 0]
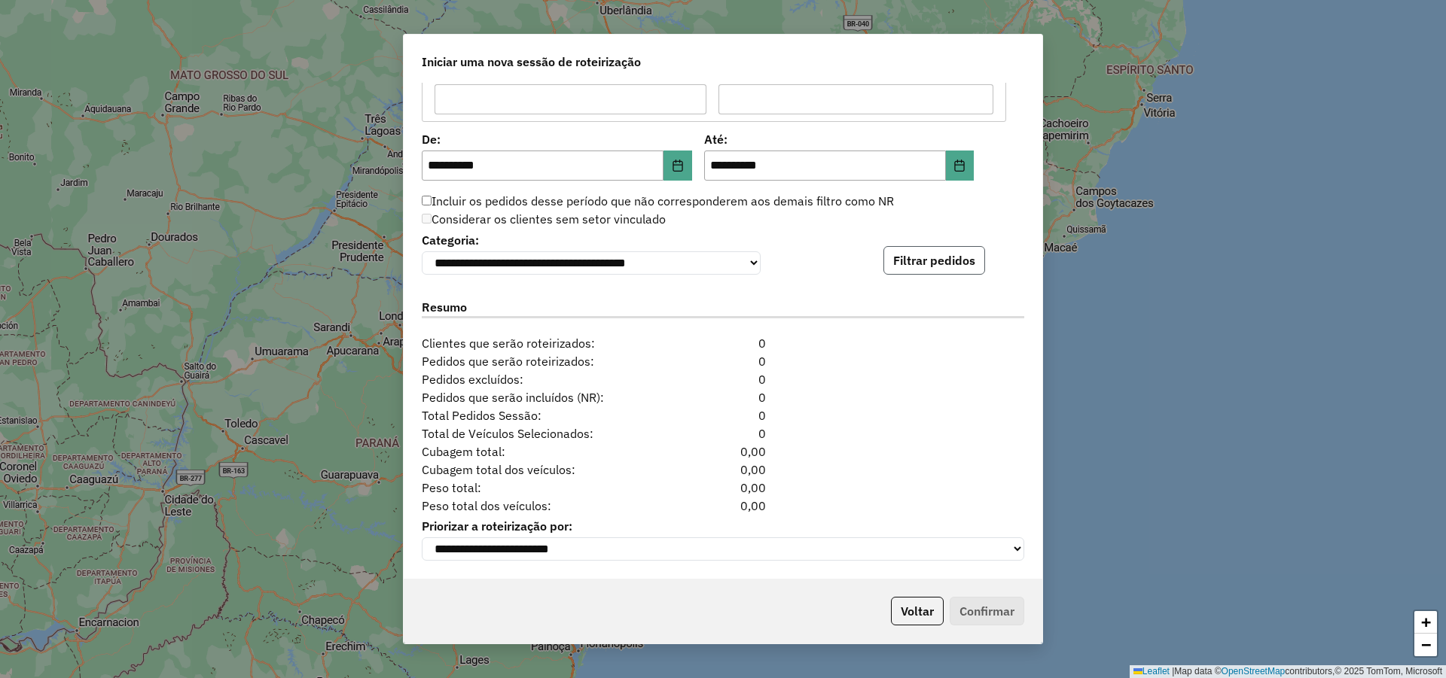
click at [901, 260] on button "Filtrar pedidos" at bounding box center [934, 260] width 102 height 29
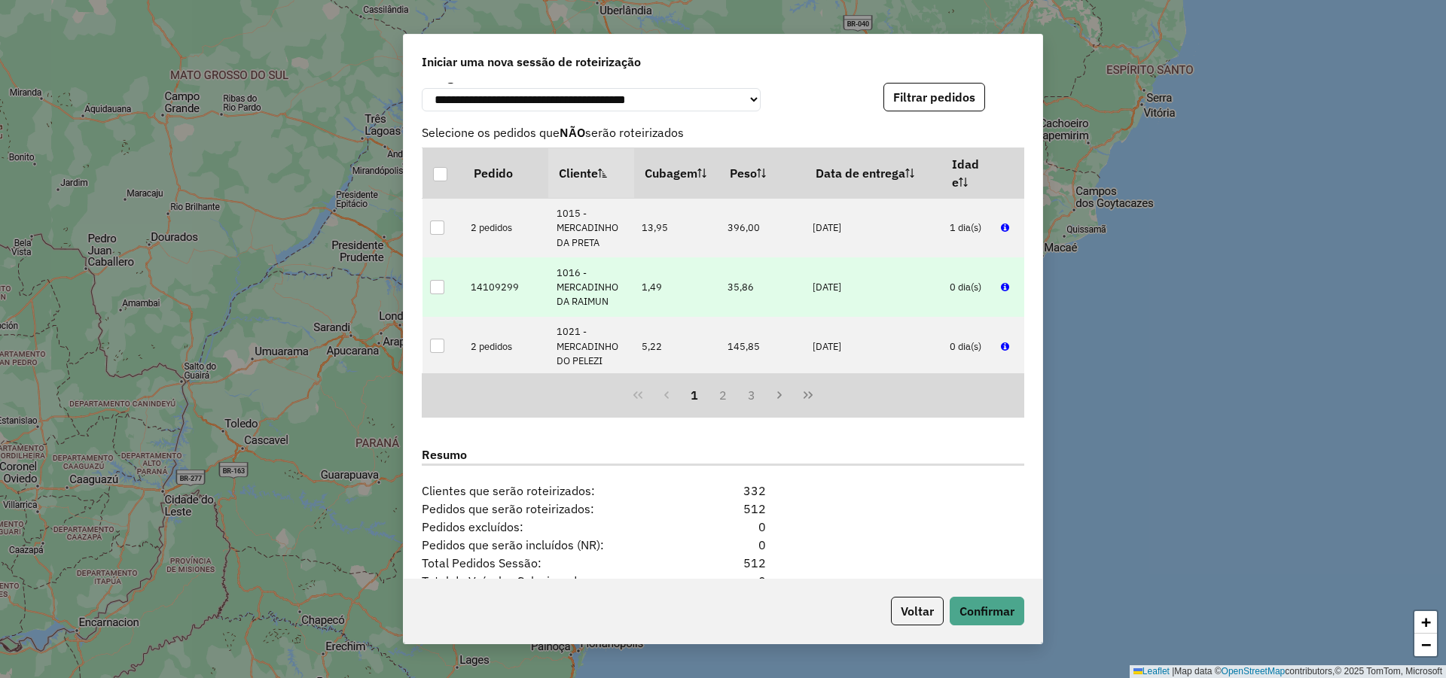
scroll to position [1724, 0]
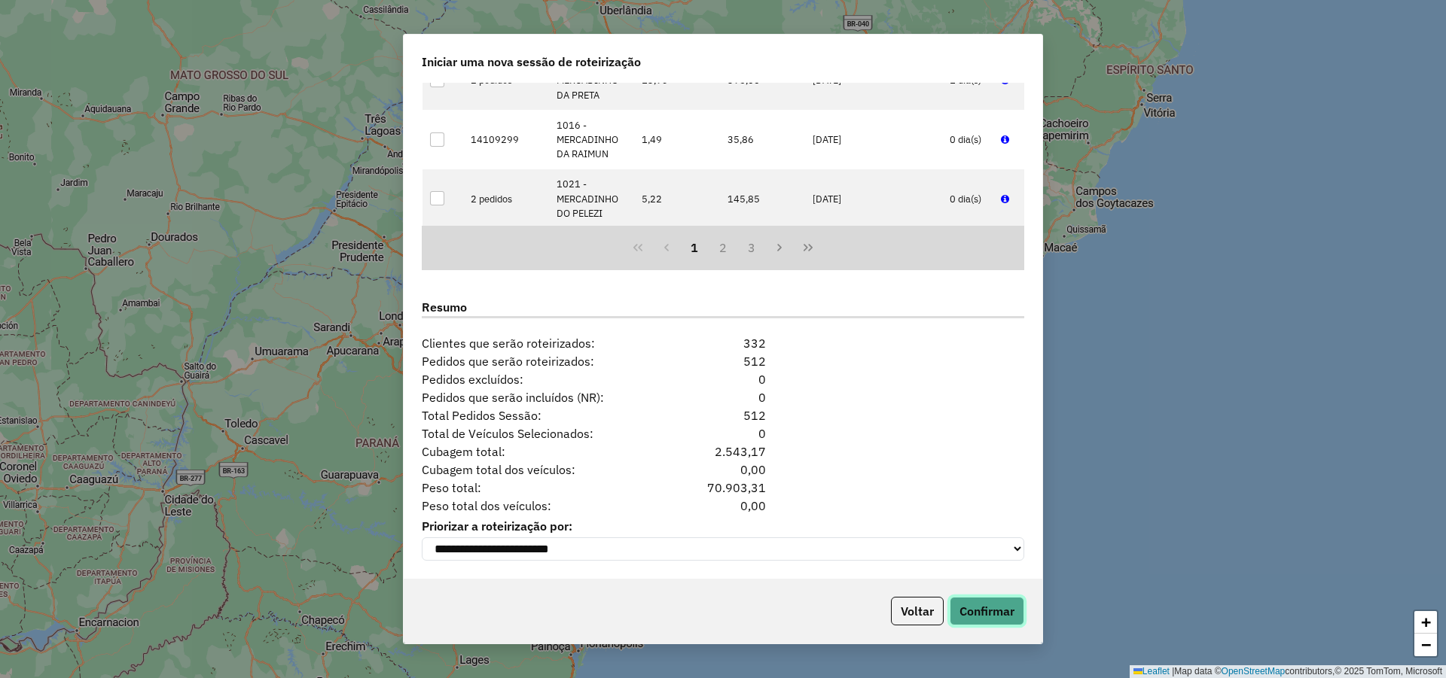
click at [999, 619] on button "Confirmar" at bounding box center [986, 611] width 75 height 29
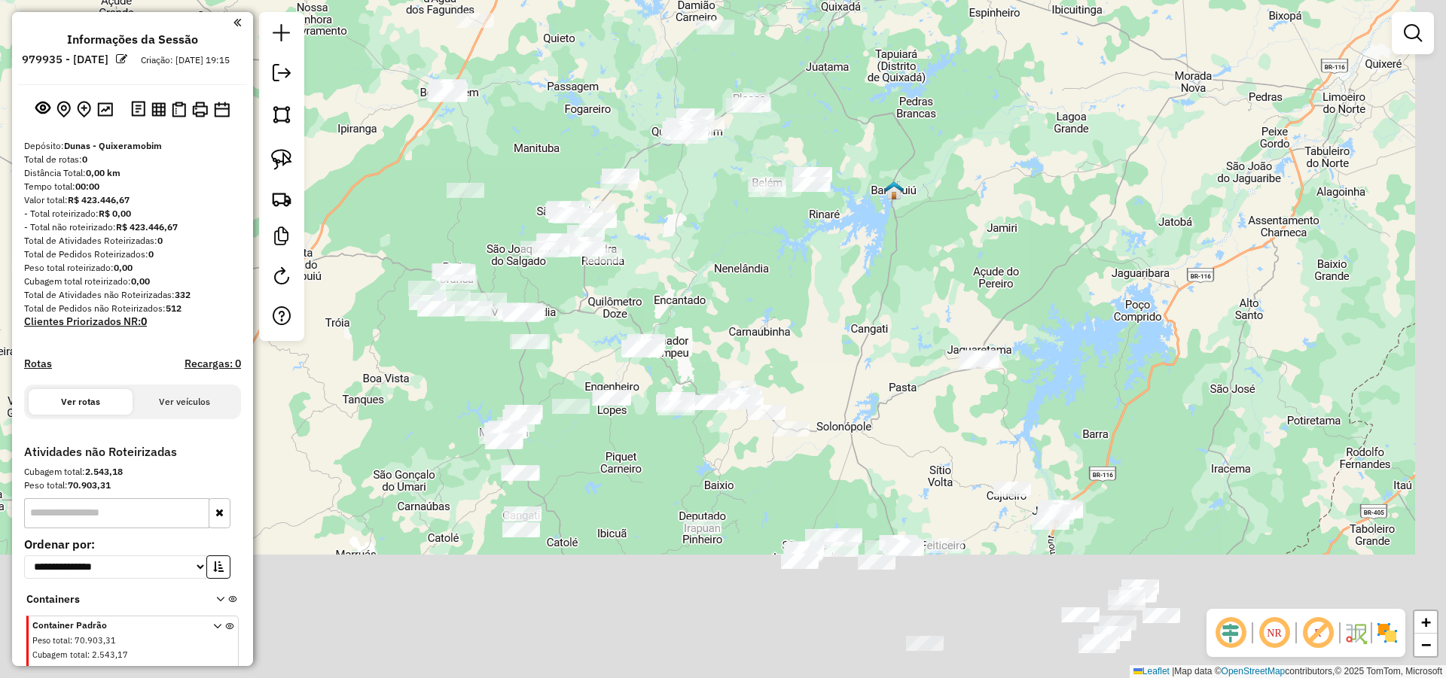
drag, startPoint x: 989, startPoint y: 330, endPoint x: 951, endPoint y: 157, distance: 177.4
click at [952, 157] on div "Janela de atendimento Grade de atendimento Capacidade Transportadoras Veículos …" at bounding box center [723, 339] width 1446 height 678
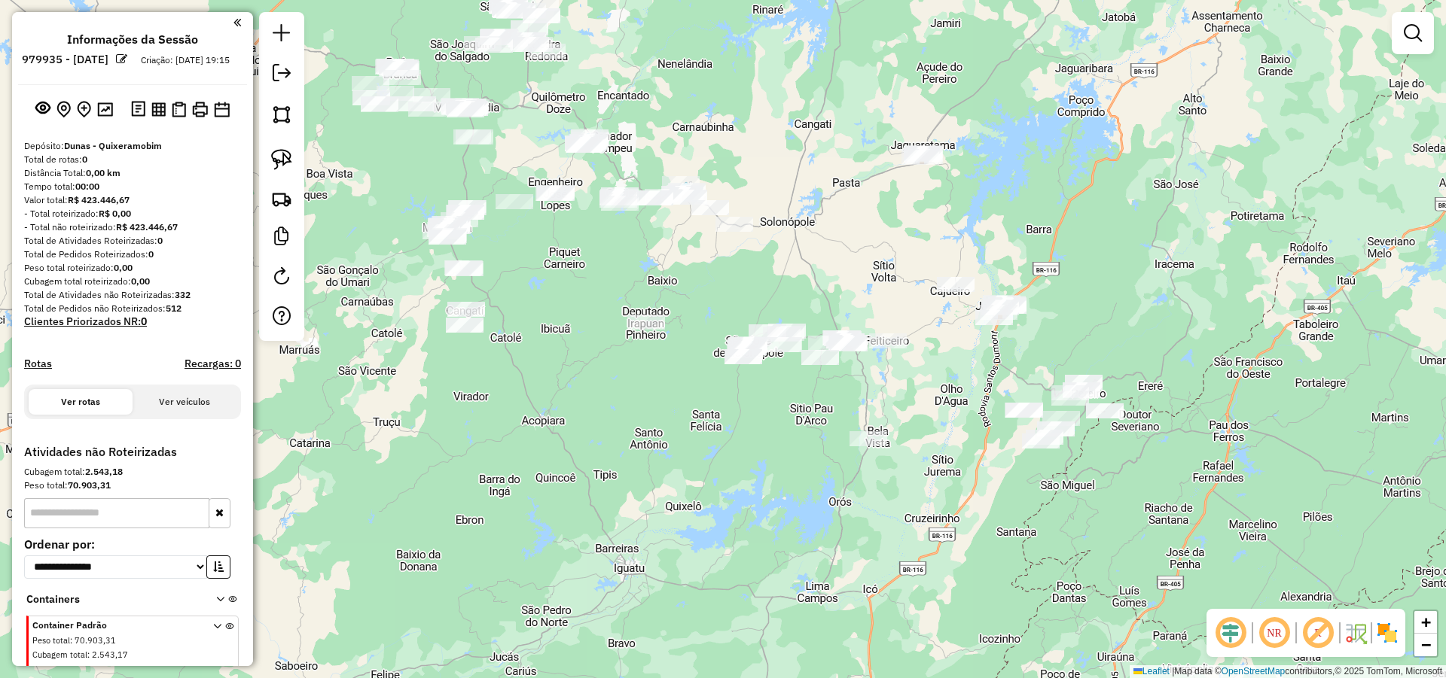
drag, startPoint x: 1077, startPoint y: 355, endPoint x: 1012, endPoint y: 225, distance: 145.8
click at [1015, 208] on div "Janela de atendimento Grade de atendimento Capacidade Transportadoras Veículos …" at bounding box center [723, 339] width 1446 height 678
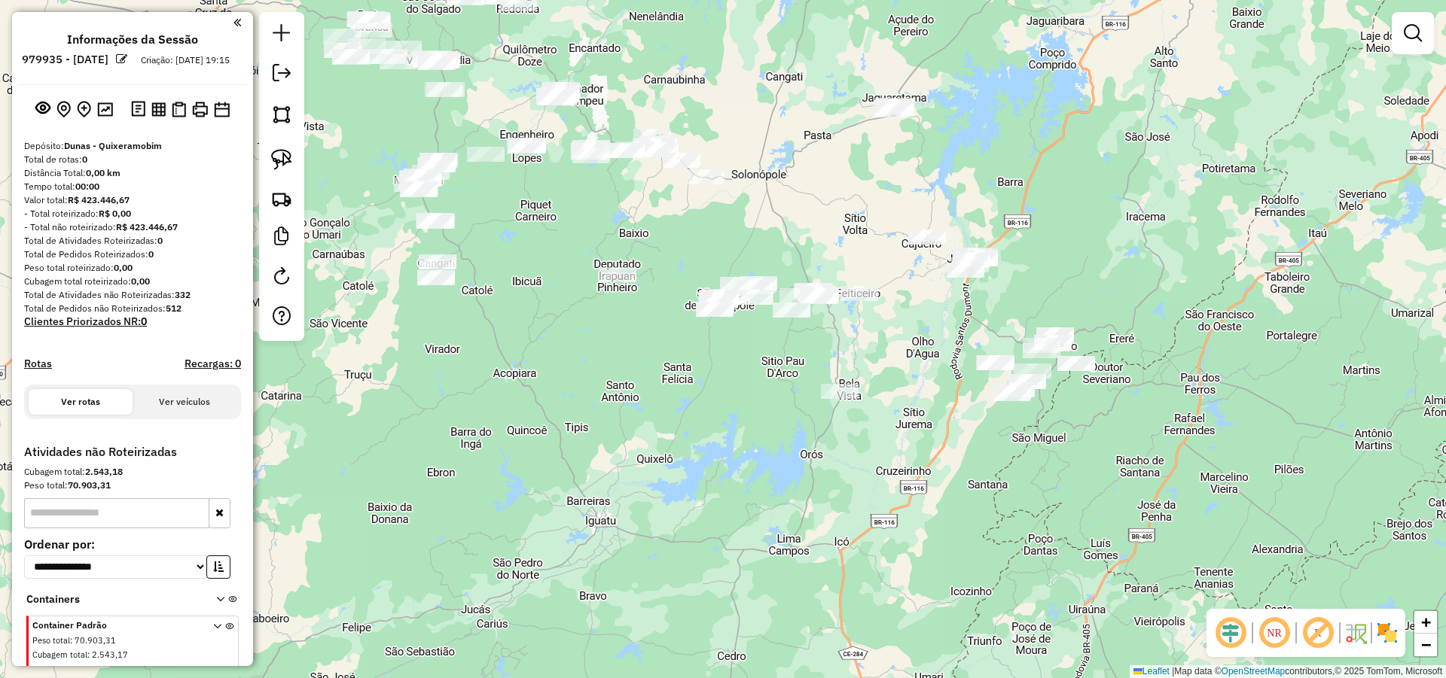
drag, startPoint x: 1066, startPoint y: 282, endPoint x: 1058, endPoint y: 273, distance: 12.3
click at [1058, 273] on div "Janela de atendimento Grade de atendimento Capacidade Transportadoras Veículos …" at bounding box center [723, 339] width 1446 height 678
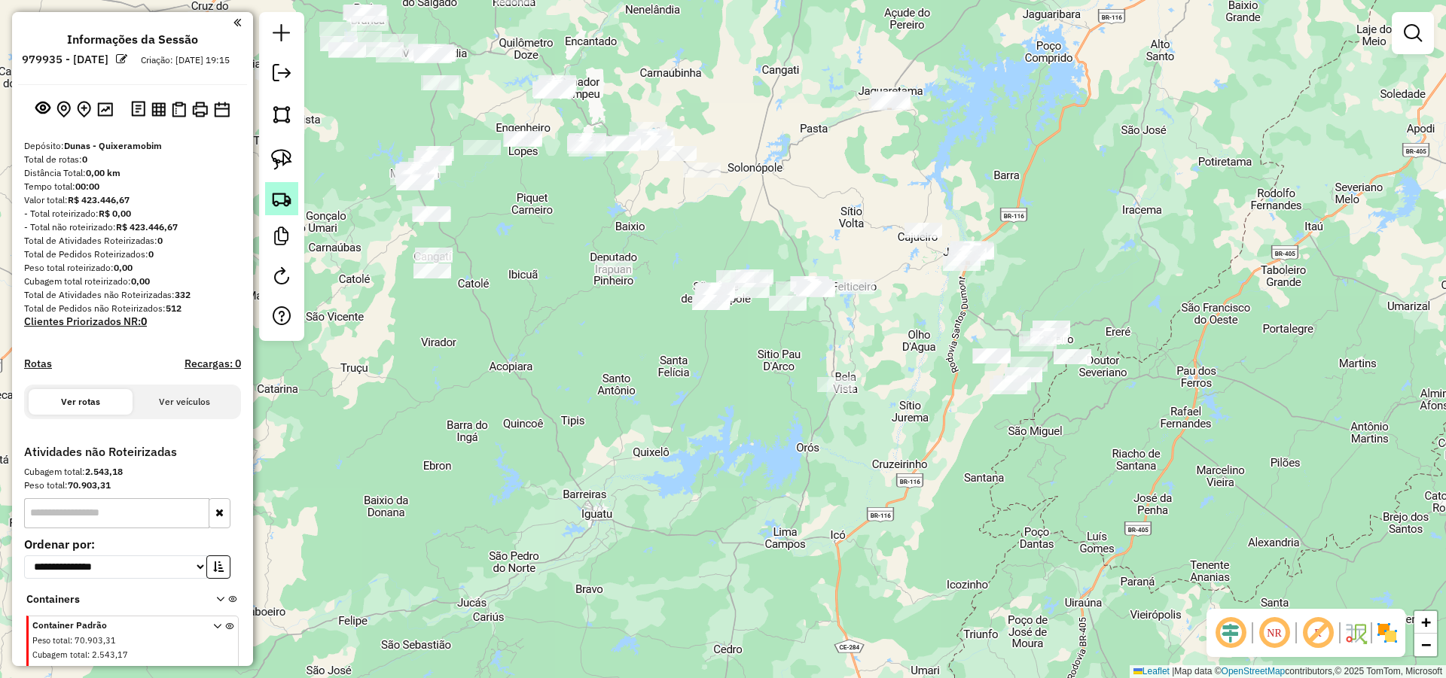
click at [281, 200] on img at bounding box center [281, 198] width 21 height 21
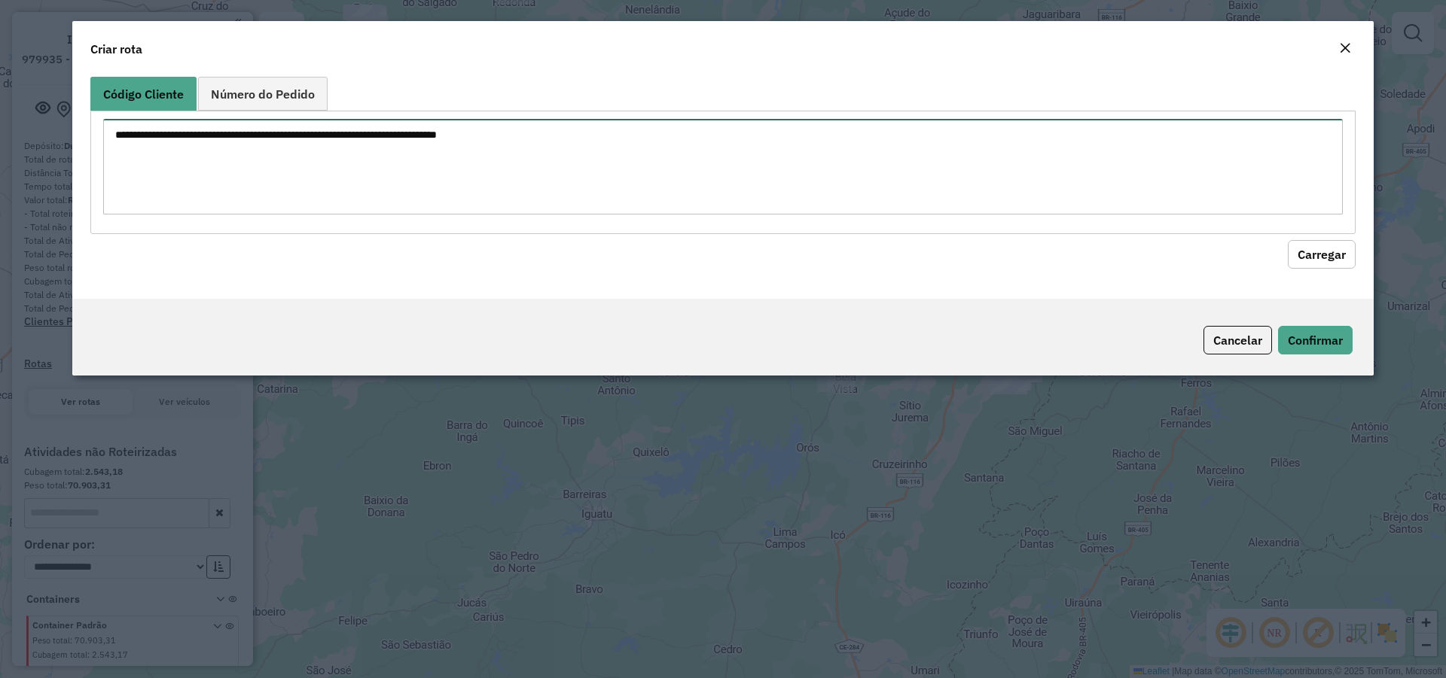
click at [392, 170] on textarea at bounding box center [722, 167] width 1239 height 96
type textarea "**** **** ****"
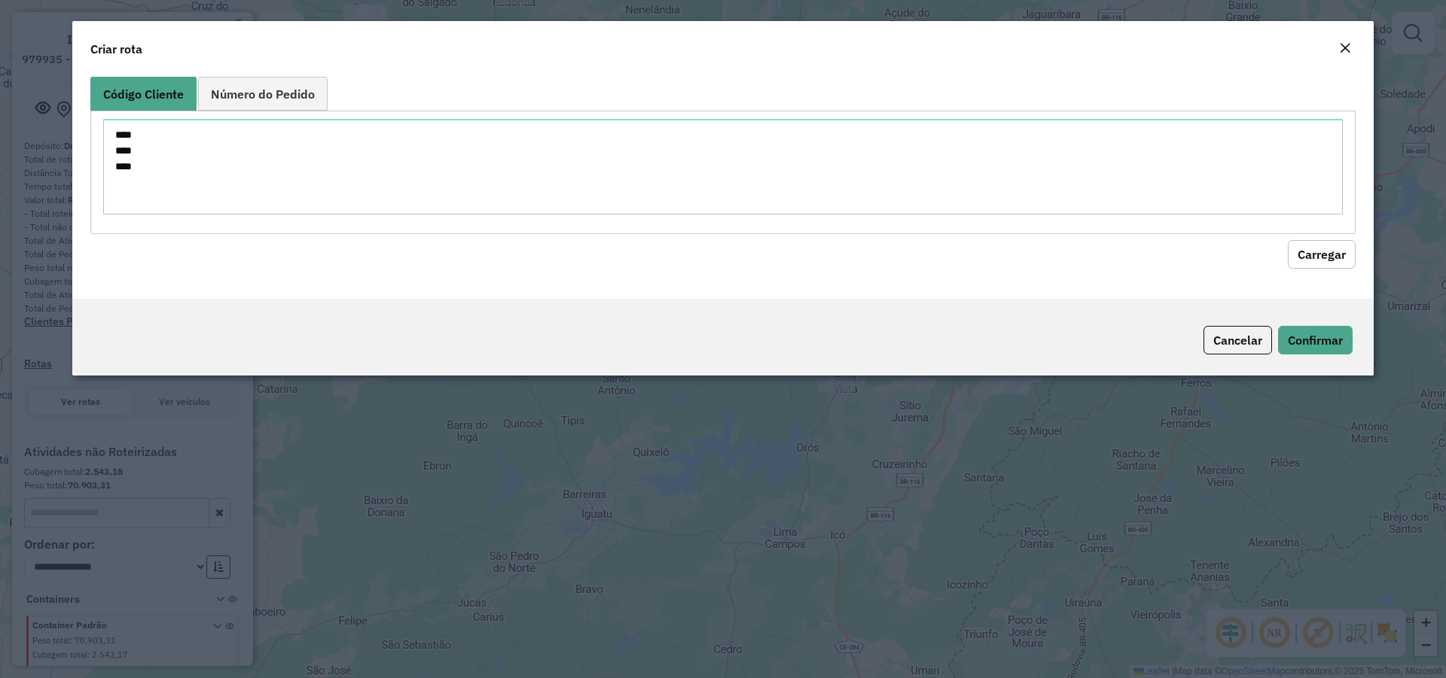
click at [1321, 252] on button "Carregar" at bounding box center [1322, 254] width 68 height 29
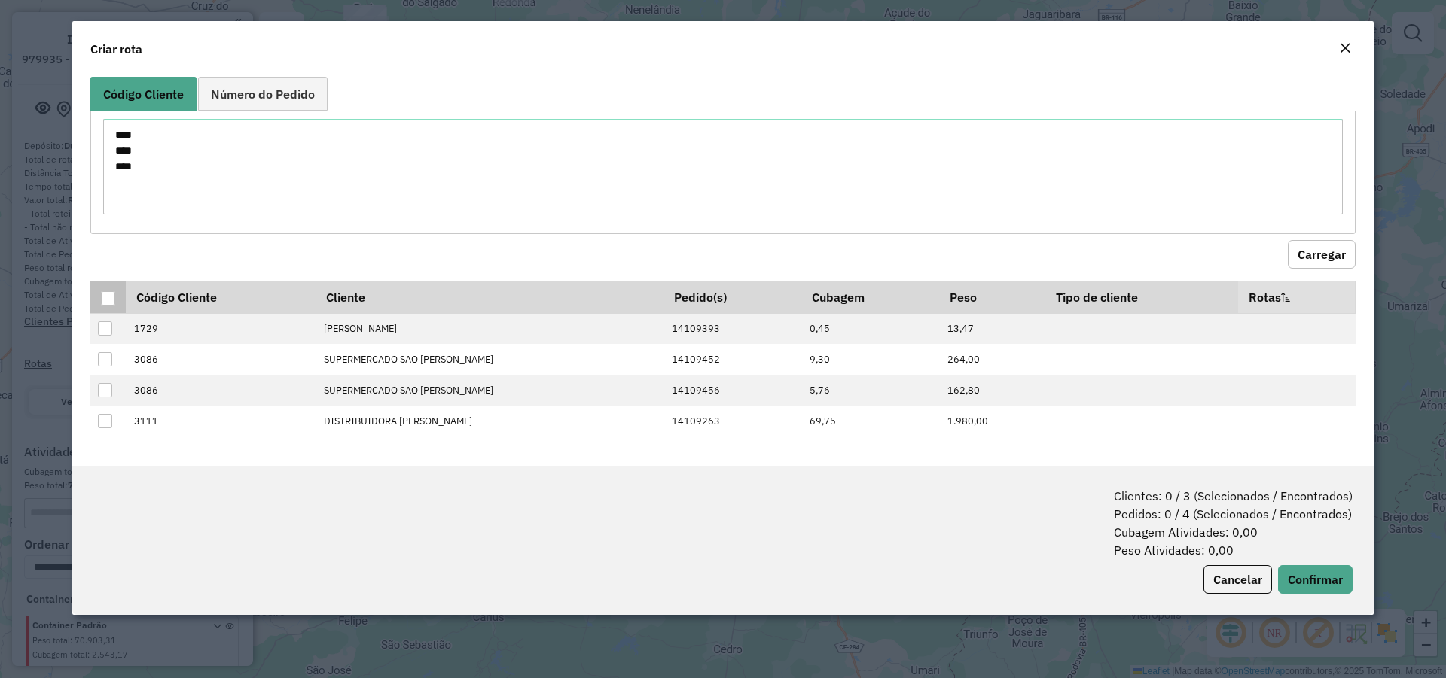
click at [105, 303] on div at bounding box center [108, 298] width 14 height 14
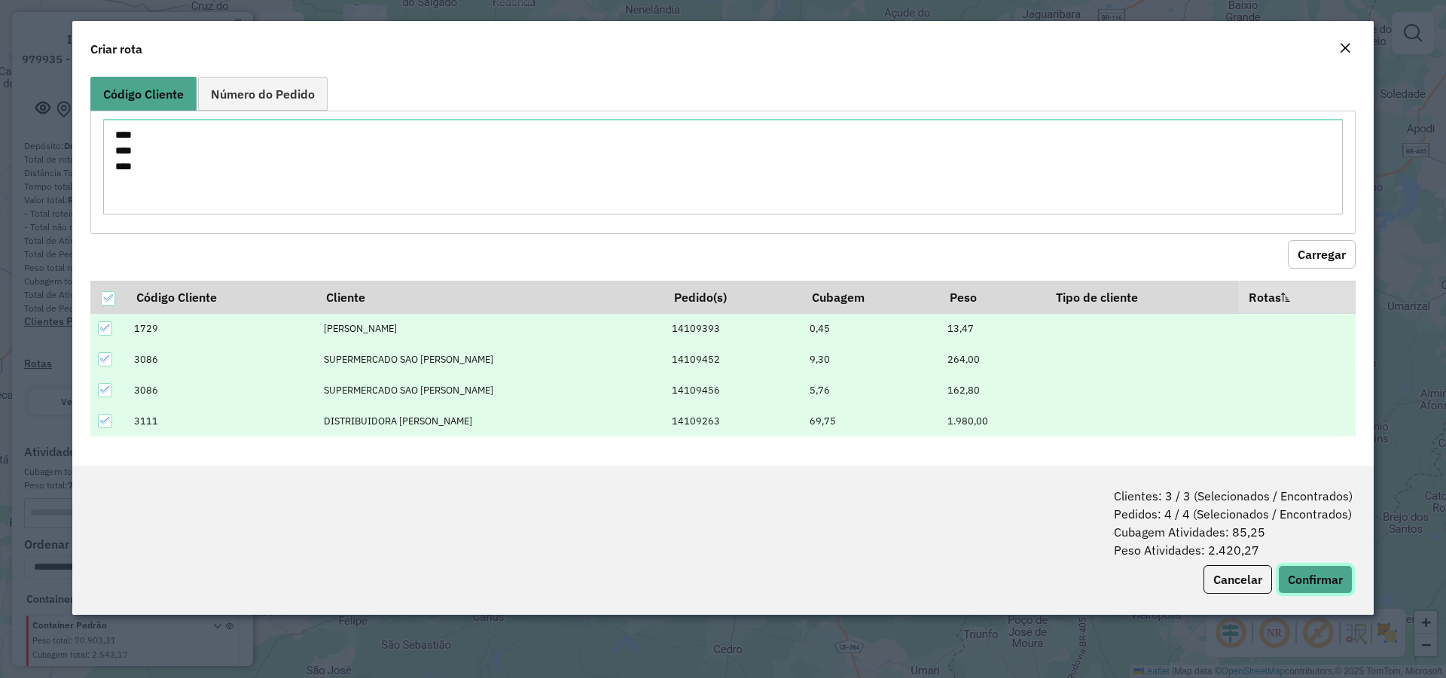
click at [1298, 572] on button "Confirmar" at bounding box center [1315, 579] width 75 height 29
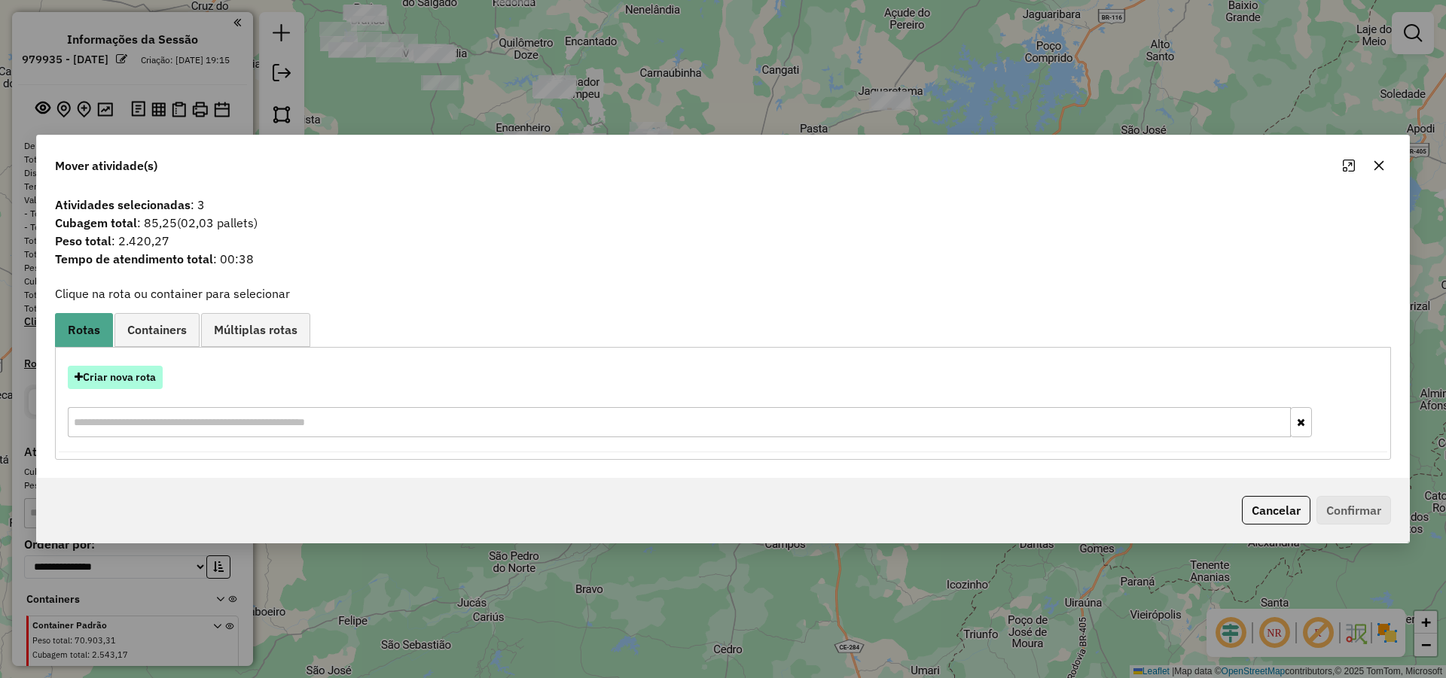
click at [126, 378] on button "Criar nova rota" at bounding box center [115, 377] width 95 height 23
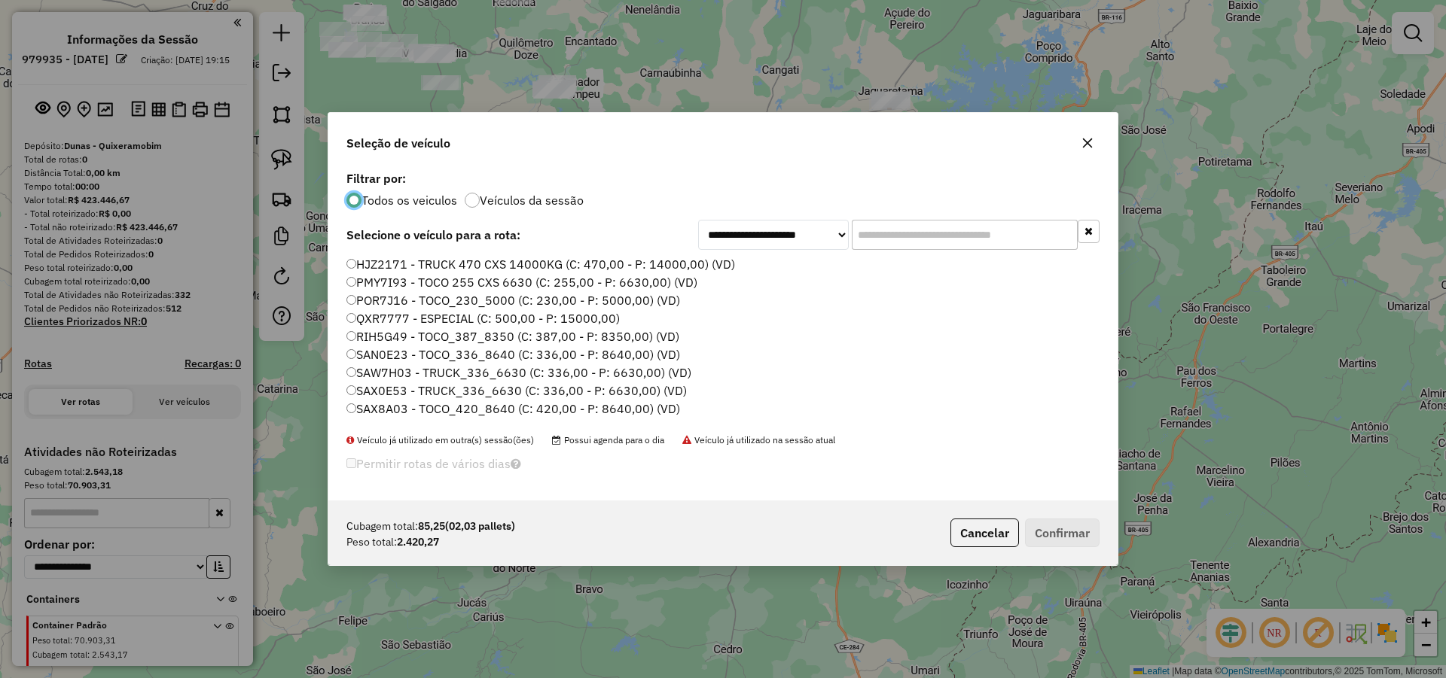
scroll to position [8, 5]
click at [887, 232] on input "text" at bounding box center [965, 235] width 226 height 30
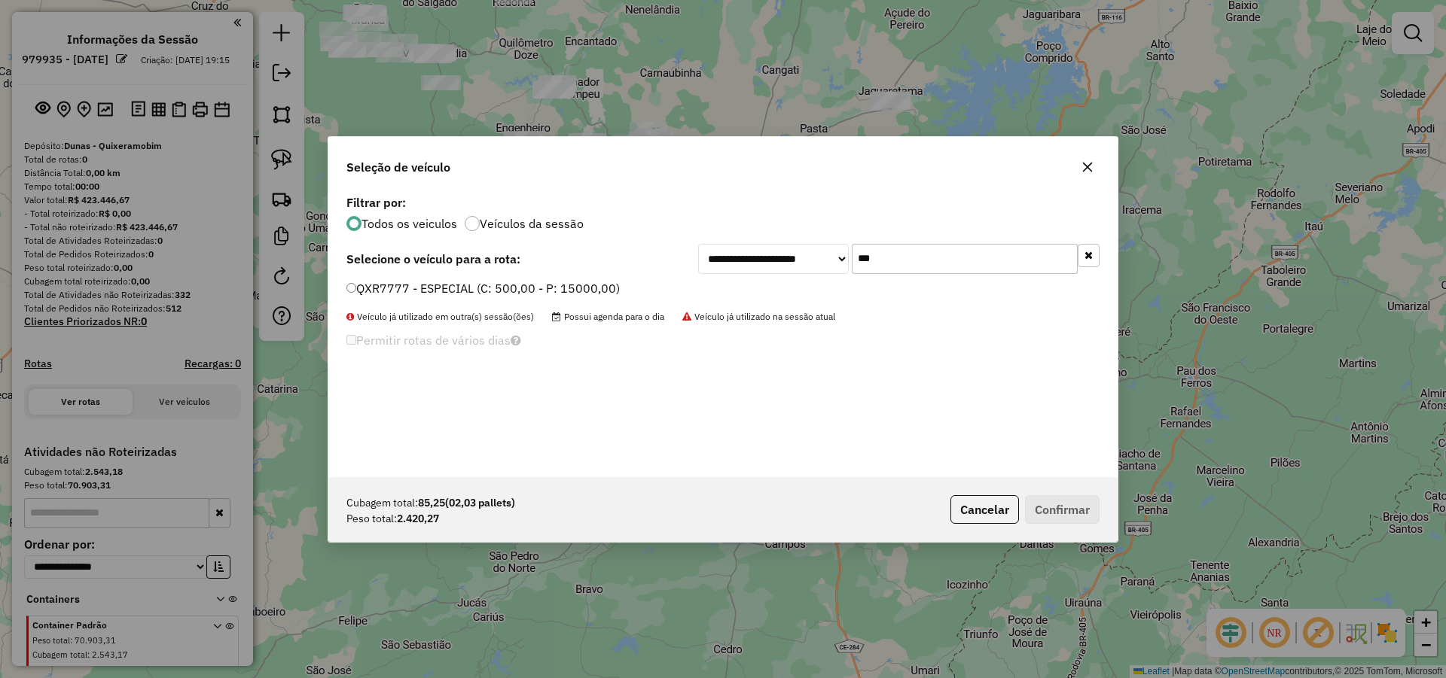
type input "***"
click at [504, 289] on label "QXR7777 - ESPECIAL (C: 500,00 - P: 15000,00)" at bounding box center [482, 288] width 273 height 18
click at [1068, 511] on button "Confirmar" at bounding box center [1062, 509] width 75 height 29
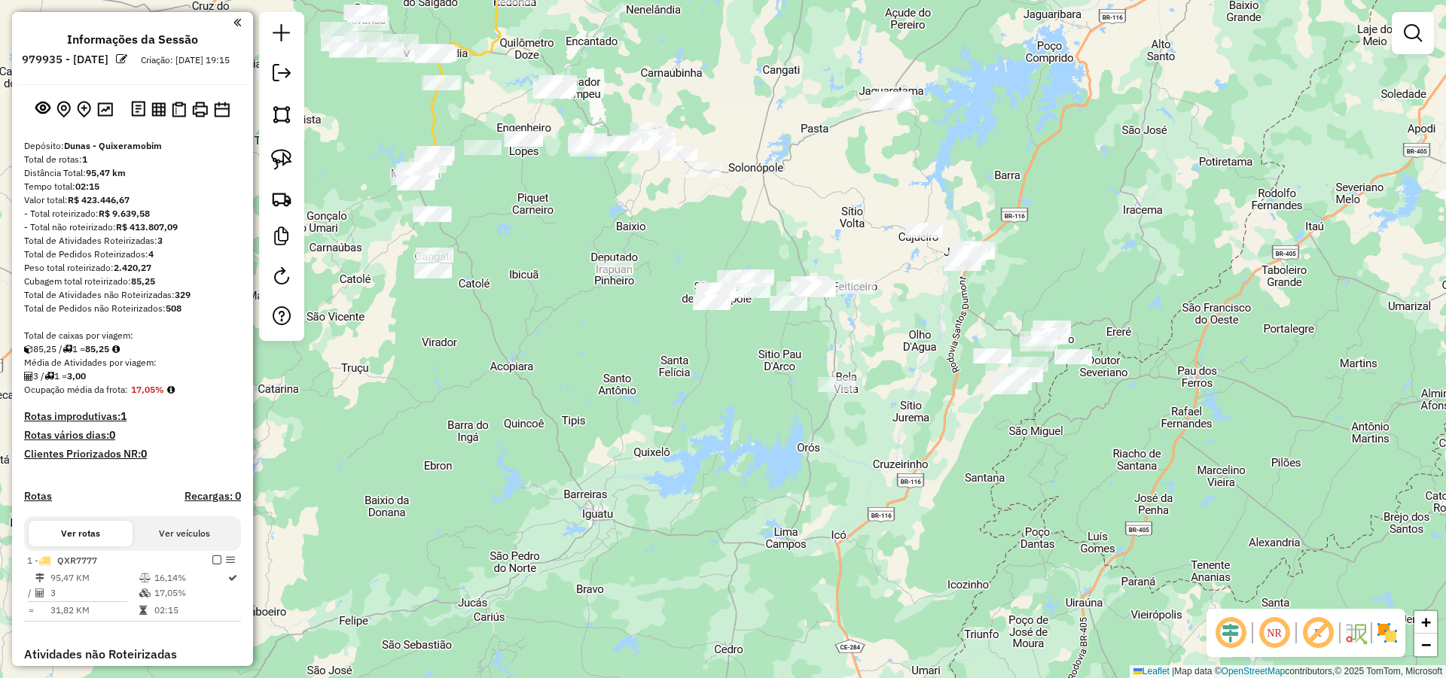
click at [460, 364] on div "Janela de atendimento Grade de atendimento Capacidade Transportadoras Veículos …" at bounding box center [723, 339] width 1446 height 678
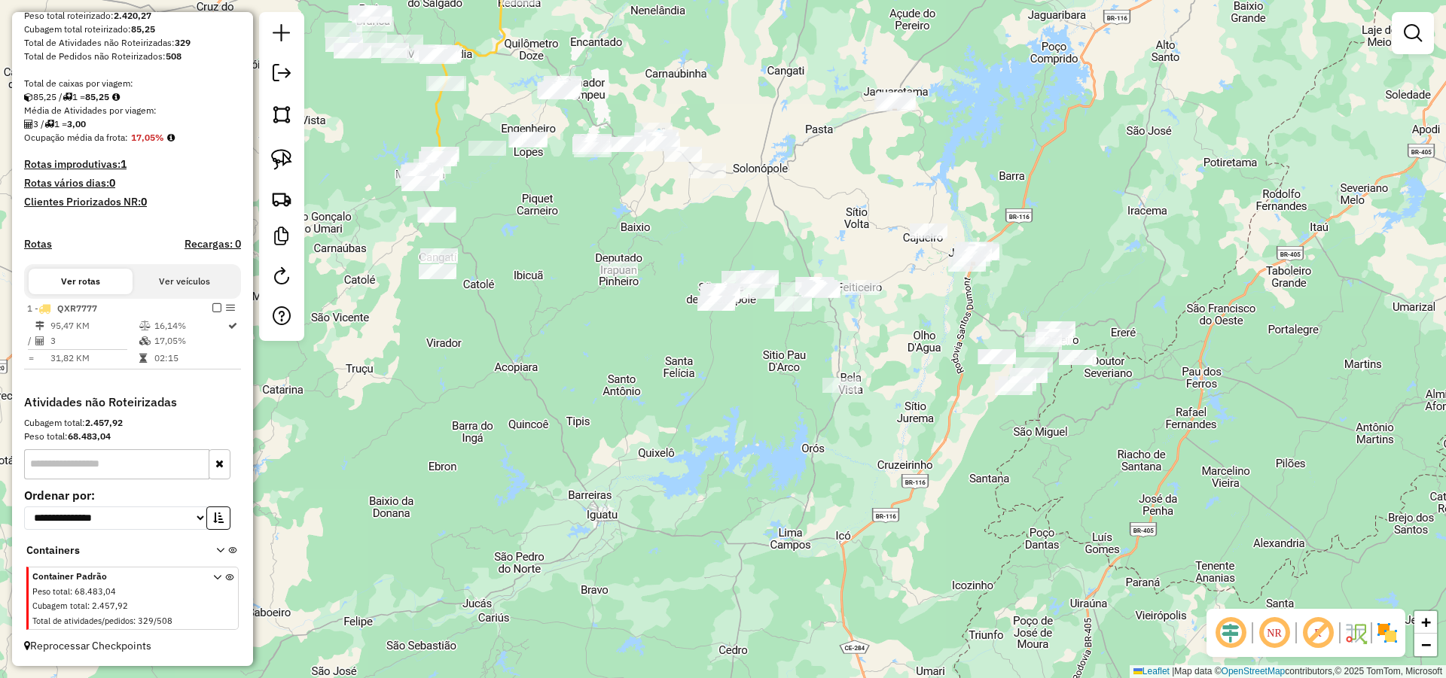
scroll to position [266, 0]
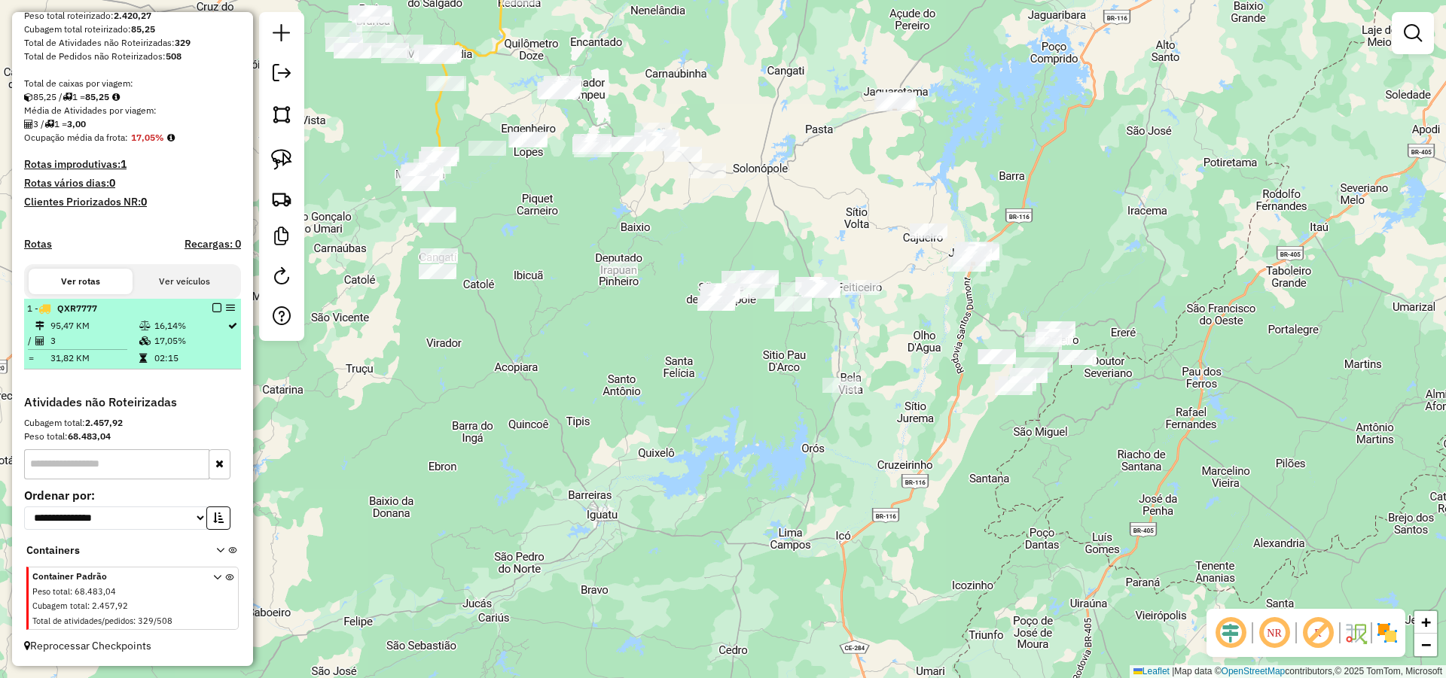
click at [212, 310] on em at bounding box center [216, 307] width 9 height 9
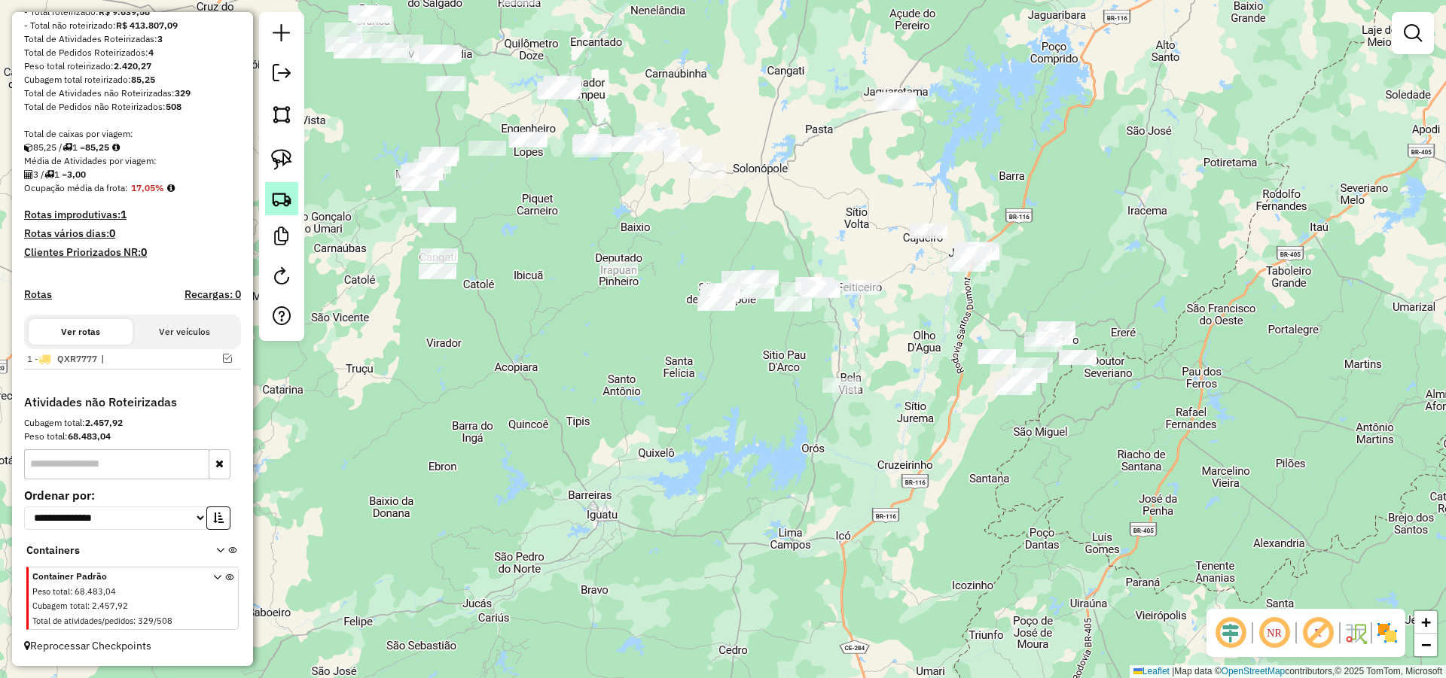
click at [279, 195] on img at bounding box center [281, 198] width 21 height 21
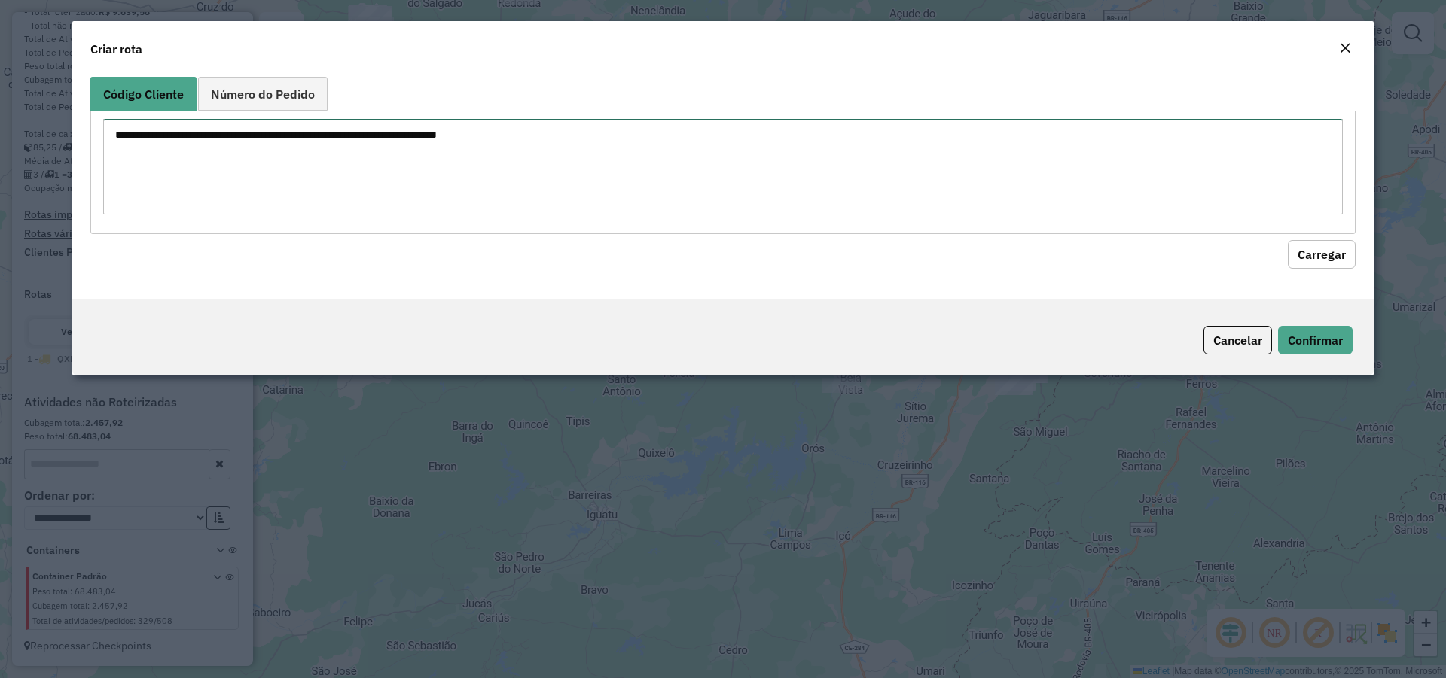
click at [537, 180] on textarea at bounding box center [722, 167] width 1239 height 96
type textarea "*** **** **** **** ****"
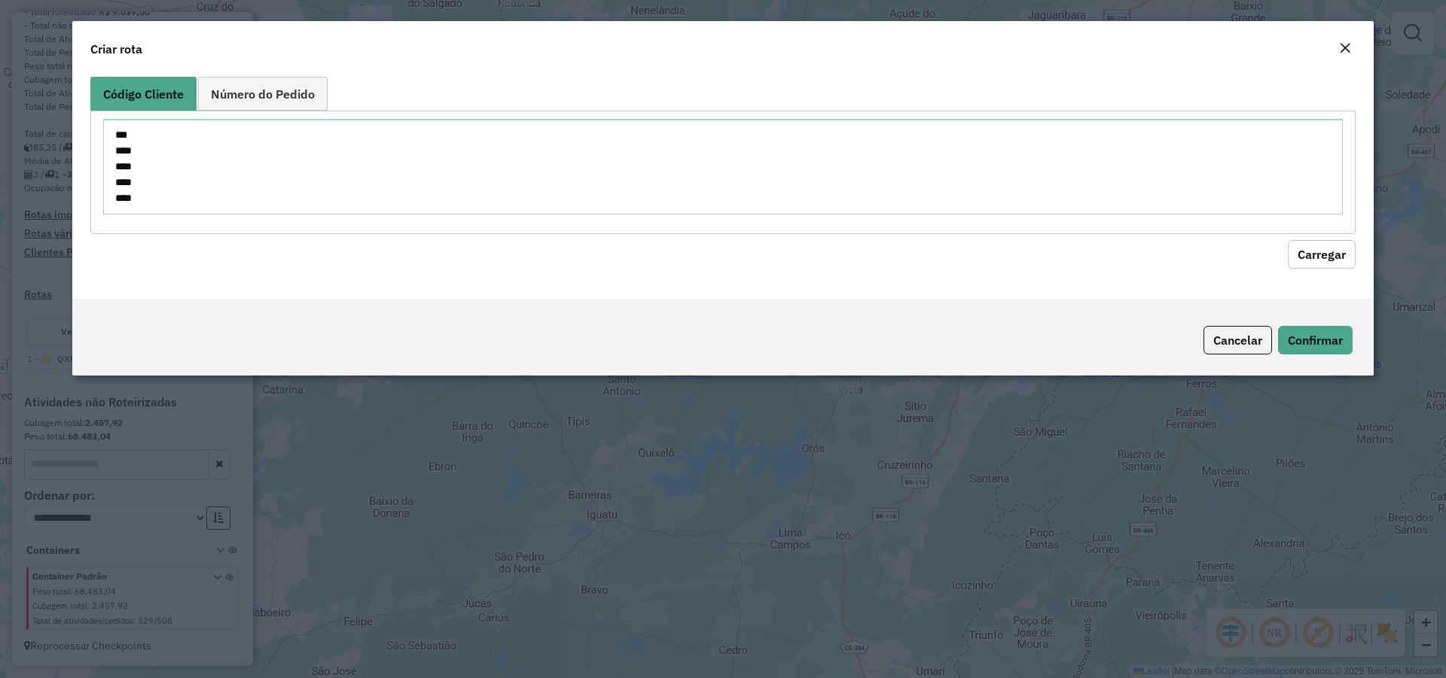
click at [1315, 250] on button "Carregar" at bounding box center [1322, 254] width 68 height 29
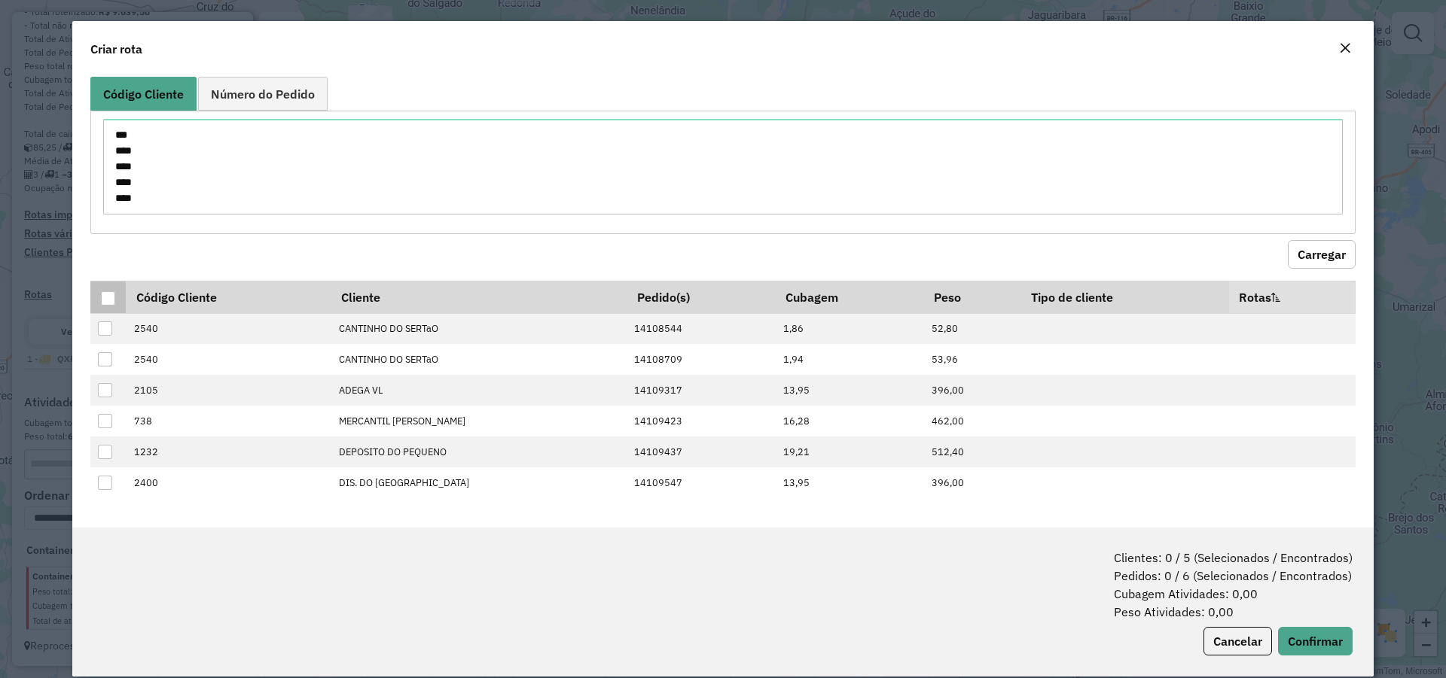
drag, startPoint x: 106, startPoint y: 294, endPoint x: 118, endPoint y: 302, distance: 14.6
click at [107, 294] on div at bounding box center [108, 298] width 14 height 14
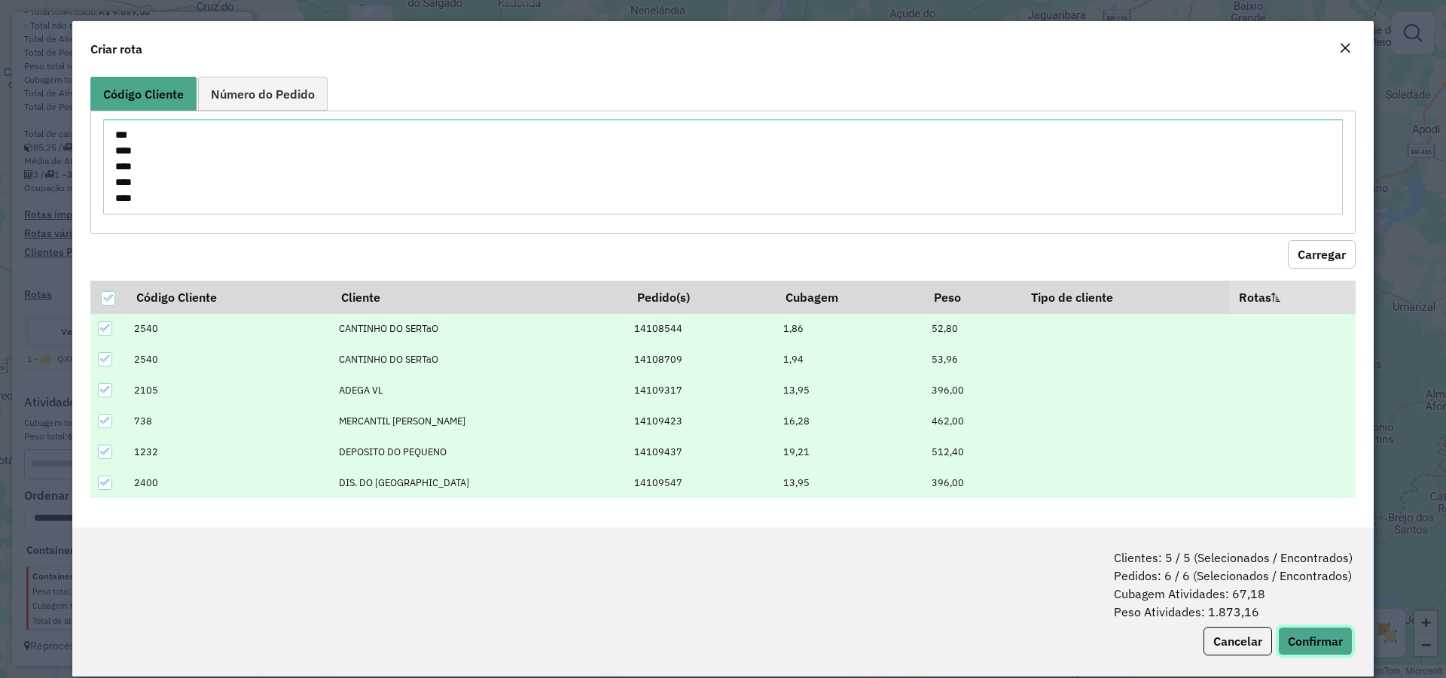
click at [1331, 640] on button "Confirmar" at bounding box center [1315, 641] width 75 height 29
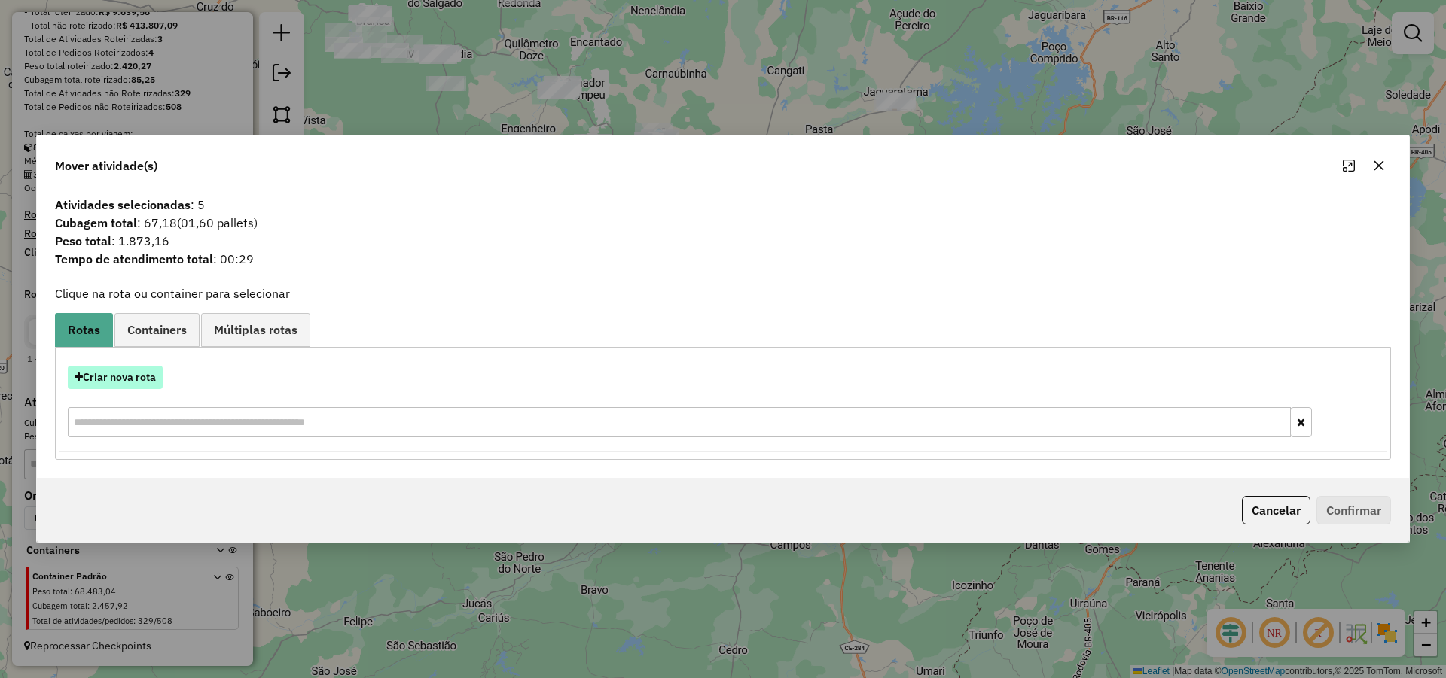
click at [140, 379] on button "Criar nova rota" at bounding box center [115, 377] width 95 height 23
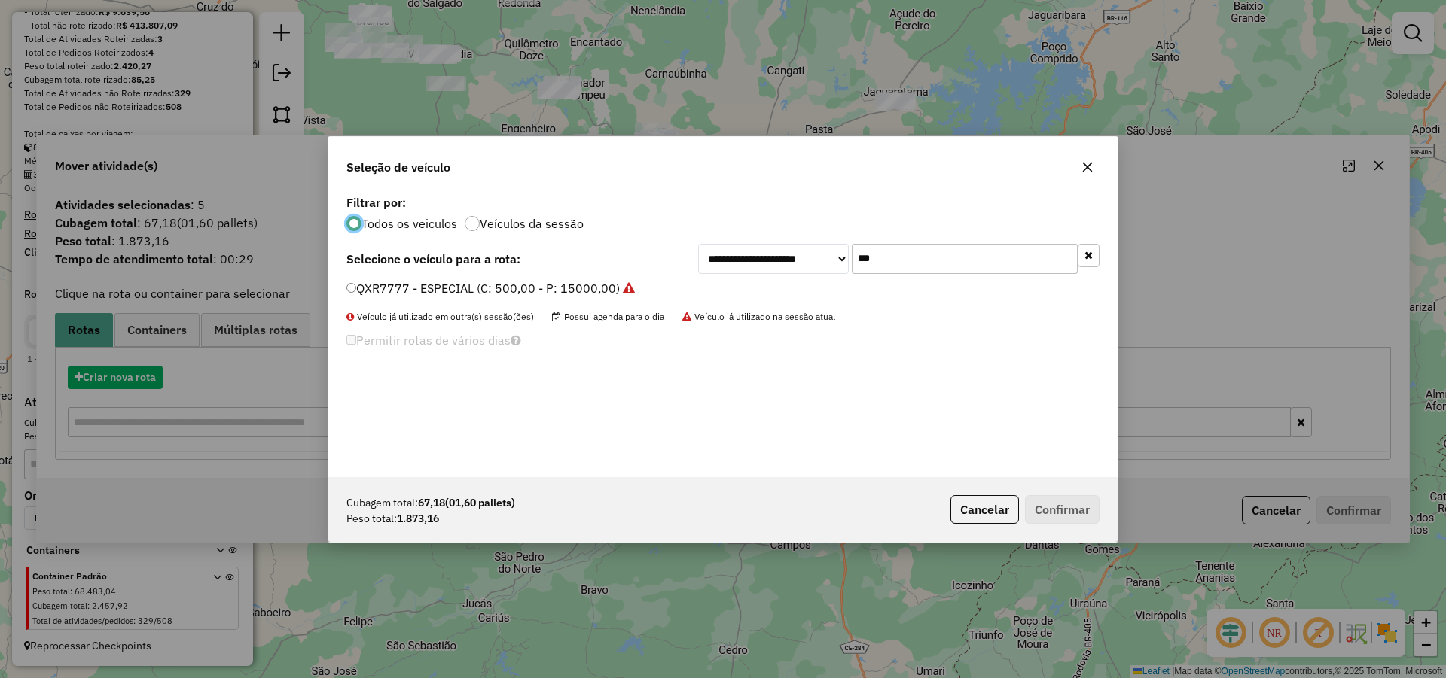
scroll to position [8, 5]
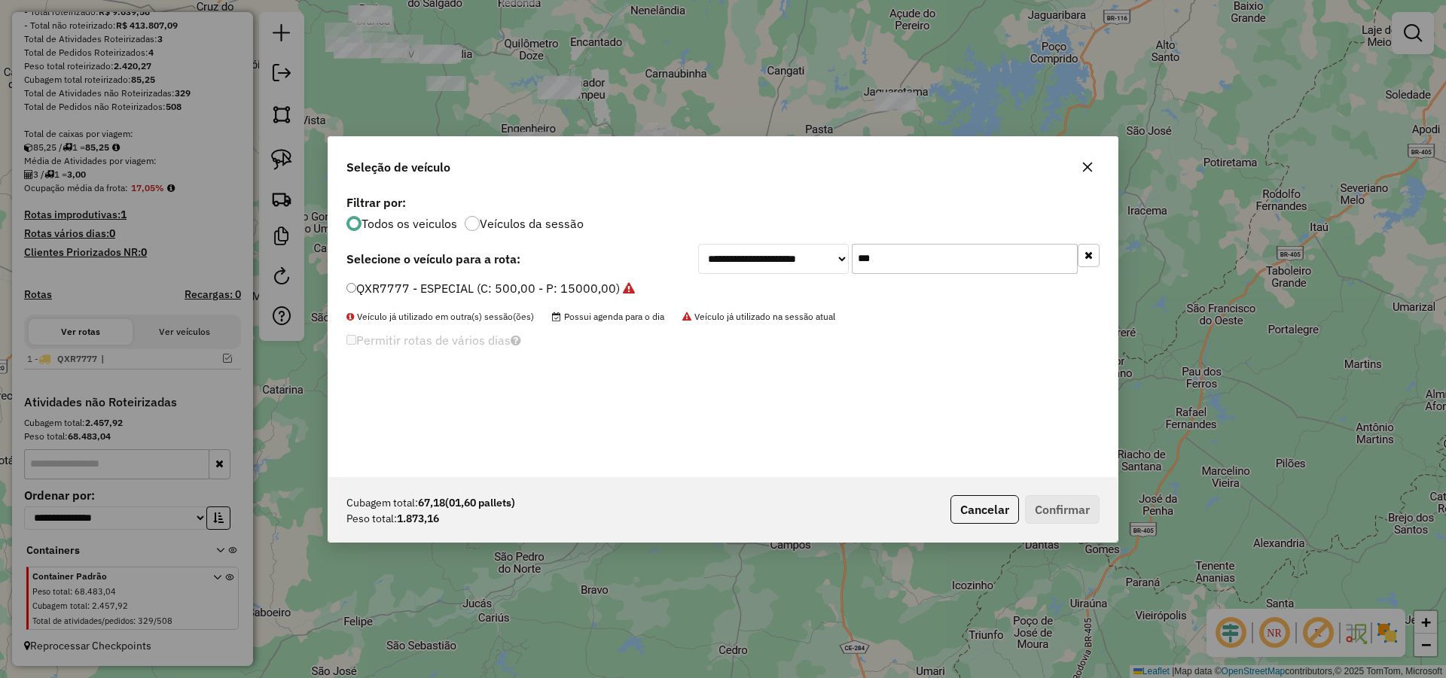
click at [882, 263] on input "***" at bounding box center [965, 259] width 226 height 30
click at [545, 289] on label "QXR7777 - ESPECIAL (C: 500,00 - P: 15000,00)" at bounding box center [490, 288] width 288 height 18
click at [1078, 511] on button "Confirmar" at bounding box center [1062, 509] width 75 height 29
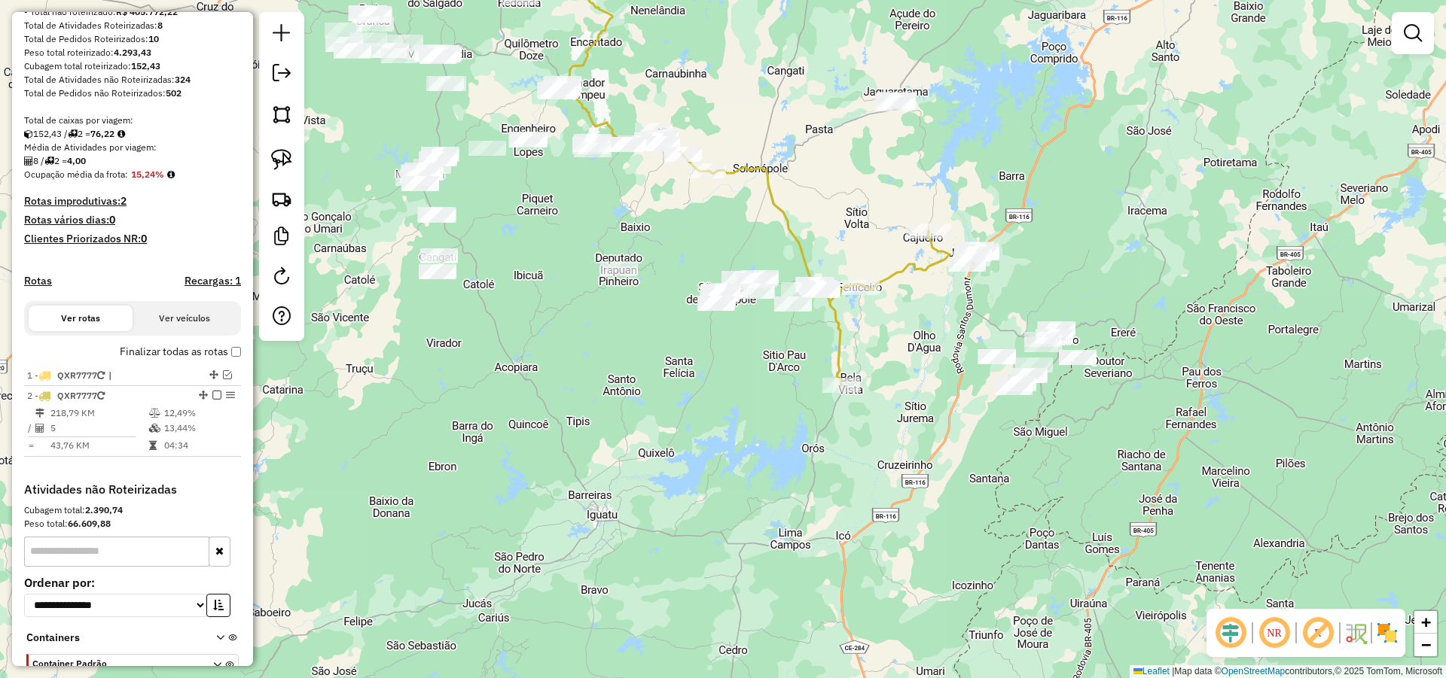
scroll to position [266, 0]
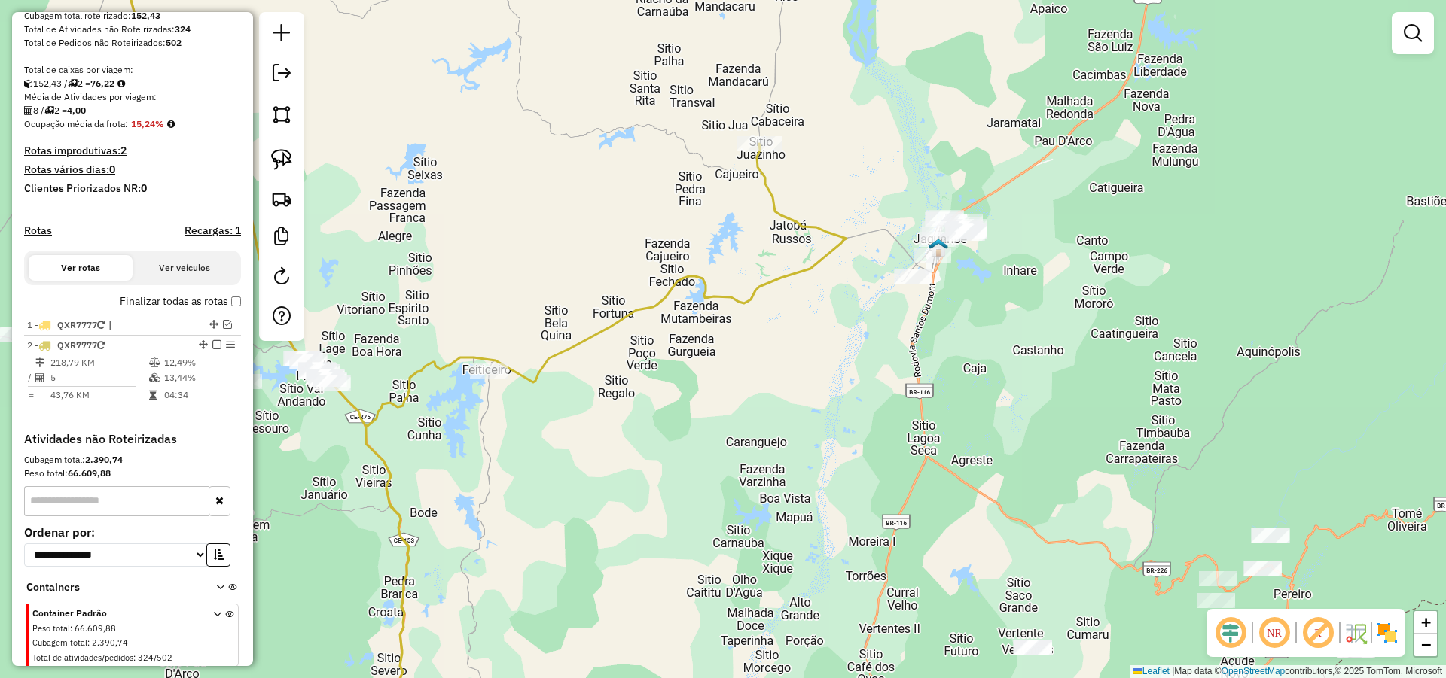
drag, startPoint x: 986, startPoint y: 327, endPoint x: 1003, endPoint y: 337, distance: 19.9
click at [990, 331] on div "Janela de atendimento Grade de atendimento Capacidade Transportadoras Veículos …" at bounding box center [723, 339] width 1446 height 678
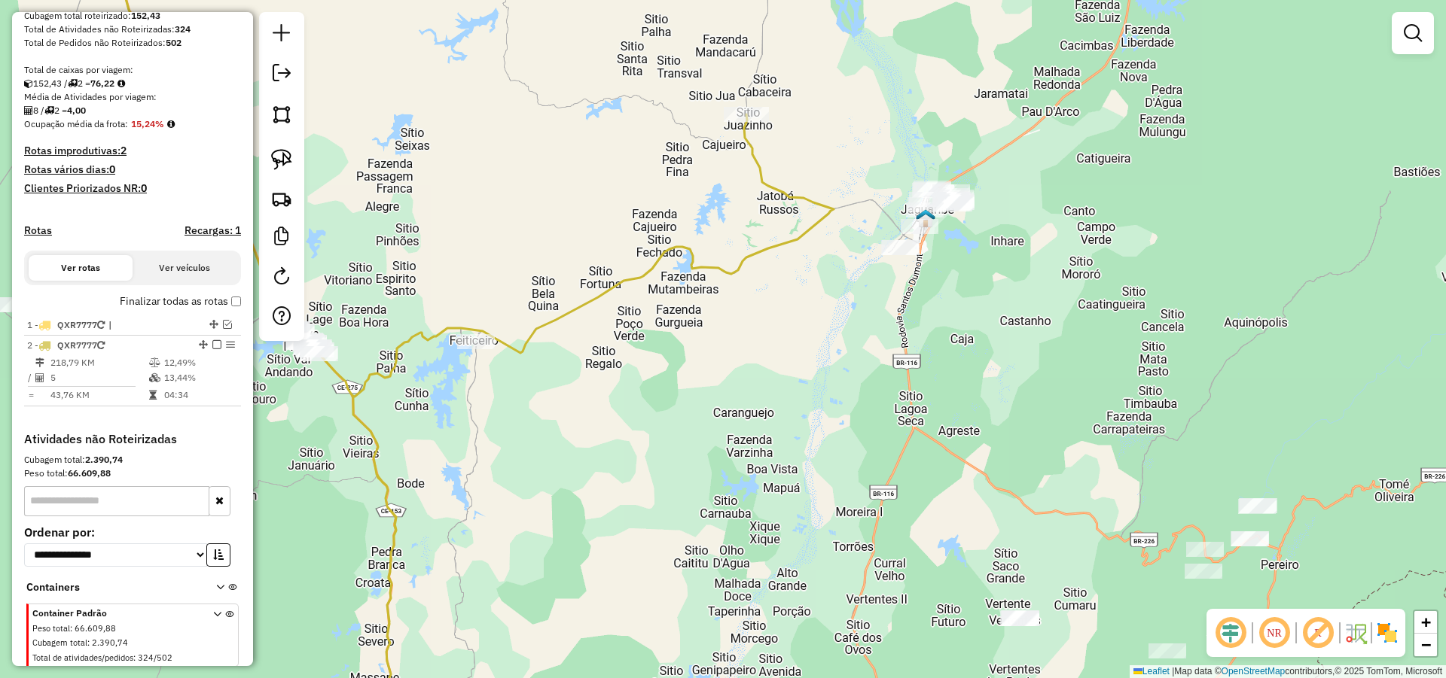
drag, startPoint x: 1009, startPoint y: 357, endPoint x: 995, endPoint y: 328, distance: 32.3
click at [995, 328] on div "Janela de atendimento Grade de atendimento Capacidade Transportadoras Veículos …" at bounding box center [723, 339] width 1446 height 678
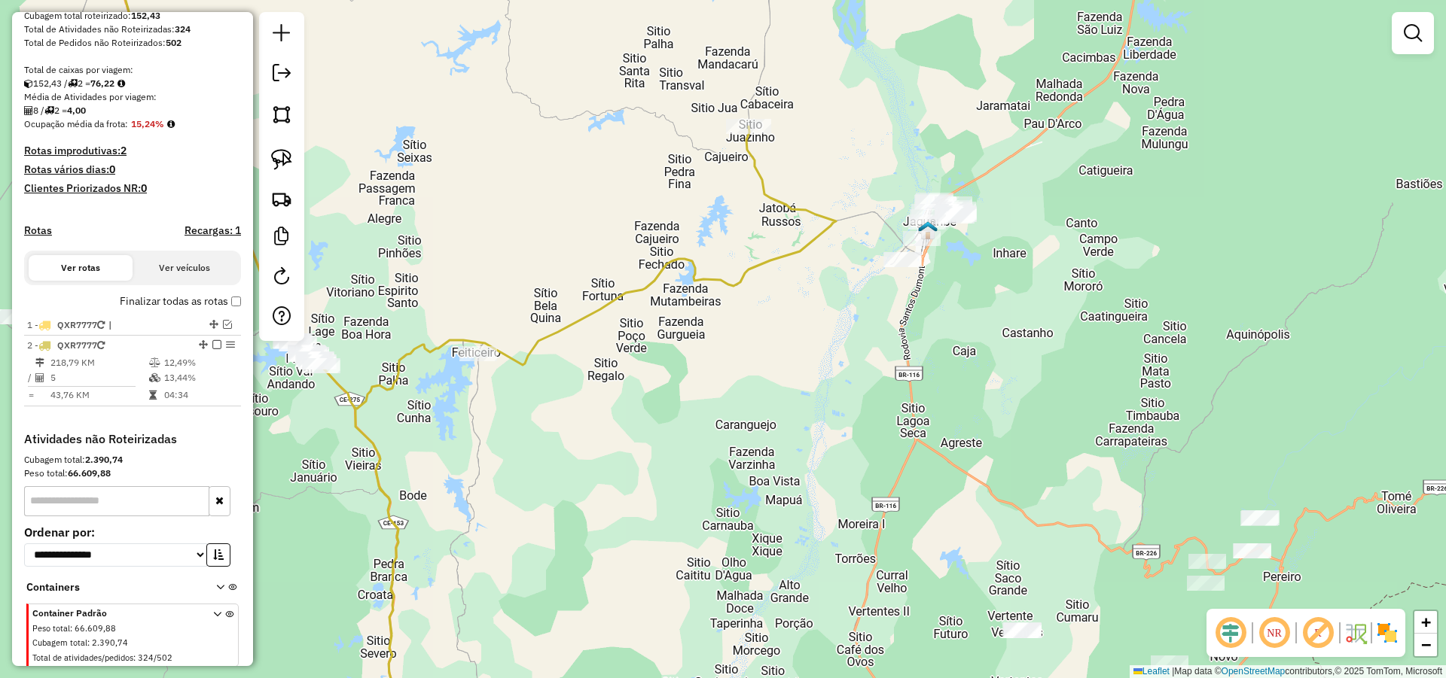
drag, startPoint x: 1001, startPoint y: 334, endPoint x: 1050, endPoint y: 361, distance: 55.9
click at [1006, 349] on div "Janela de atendimento Grade de atendimento Capacidade Transportadoras Veículos …" at bounding box center [723, 339] width 1446 height 678
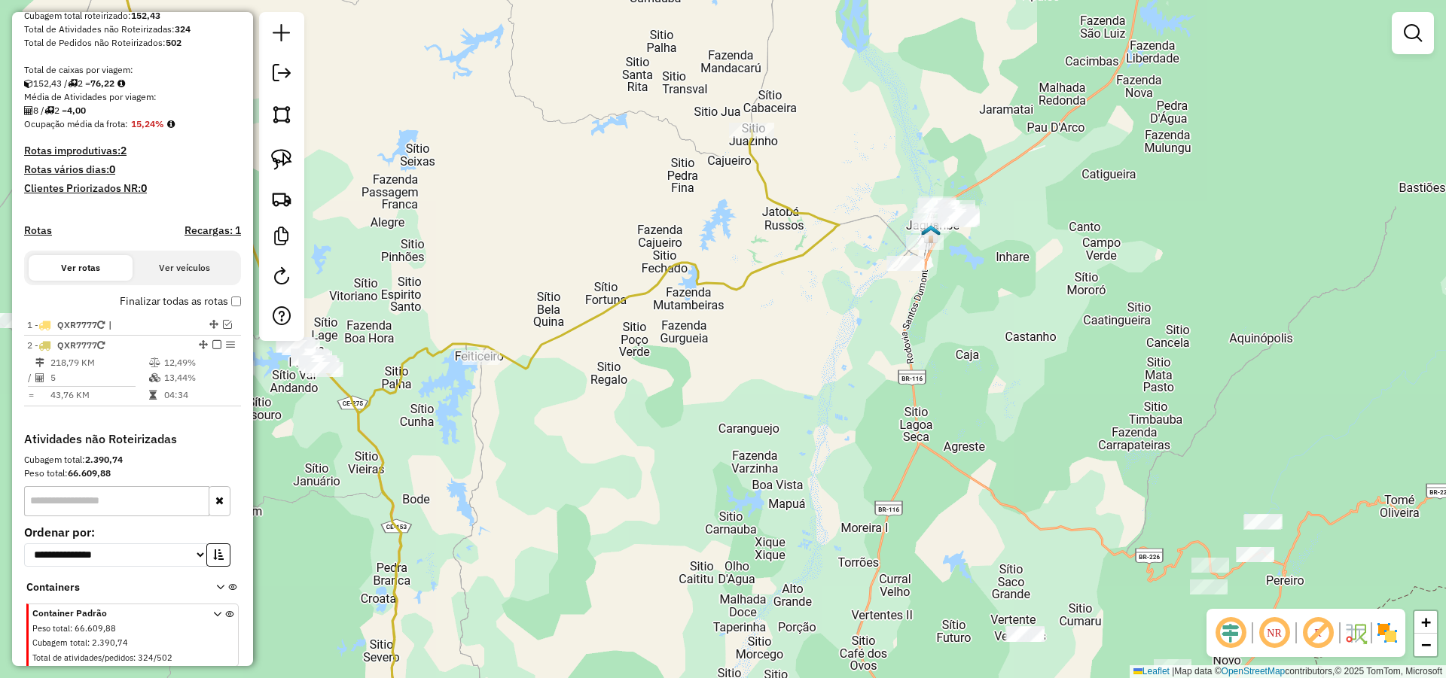
drag, startPoint x: 949, startPoint y: 230, endPoint x: 928, endPoint y: 190, distance: 45.8
click at [928, 190] on div "Janela de atendimento Grade de atendimento Capacidade Transportadoras Veículos …" at bounding box center [723, 339] width 1446 height 678
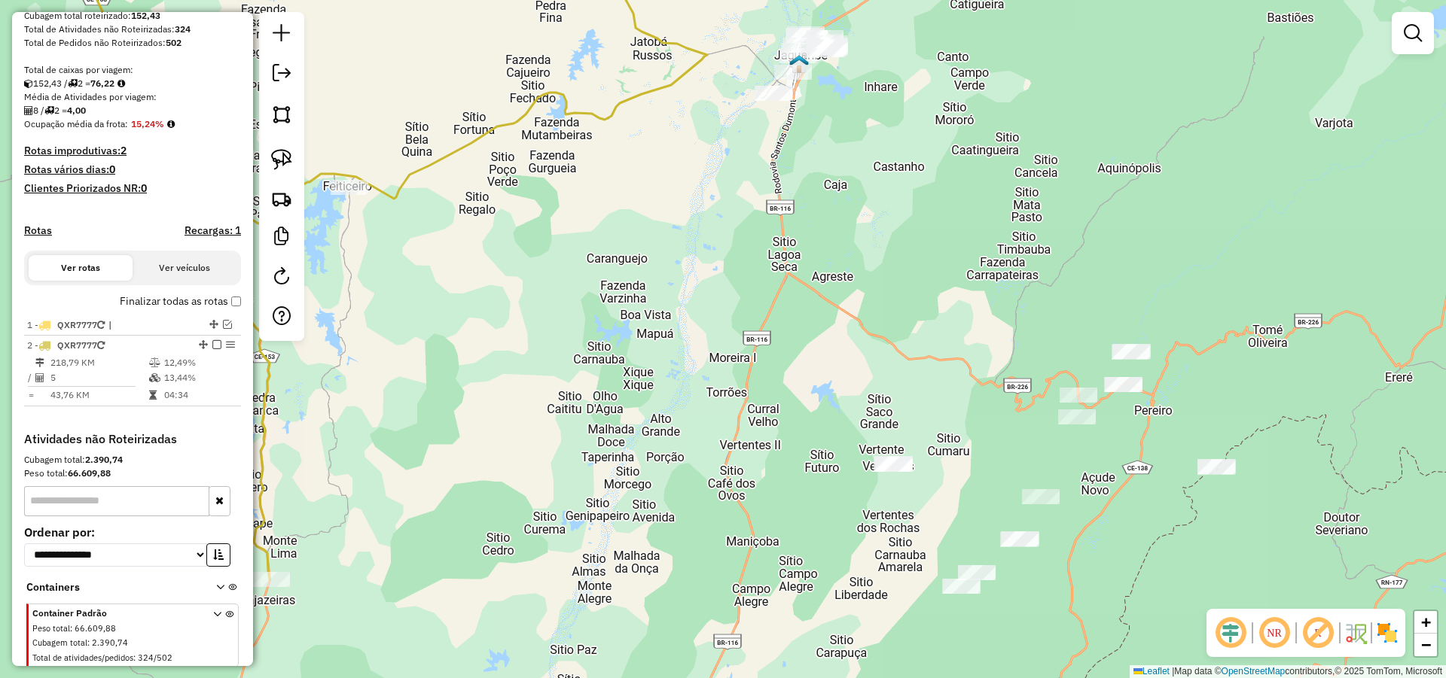
click at [888, 210] on div "Janela de atendimento Grade de atendimento Capacidade Transportadoras Veículos …" at bounding box center [723, 339] width 1446 height 678
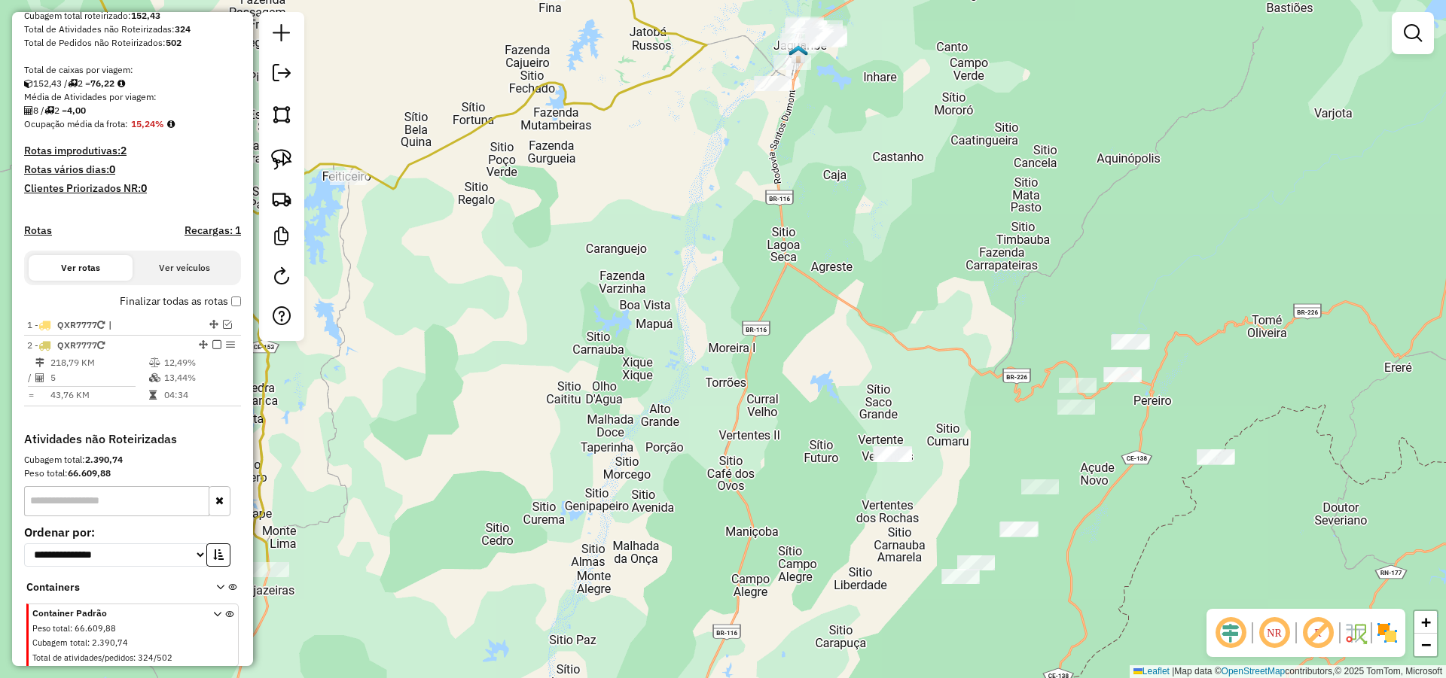
drag, startPoint x: 879, startPoint y: 224, endPoint x: 867, endPoint y: 197, distance: 29.7
click at [870, 203] on div "Janela de atendimento Grade de atendimento Capacidade Transportadoras Veículos …" at bounding box center [723, 339] width 1446 height 678
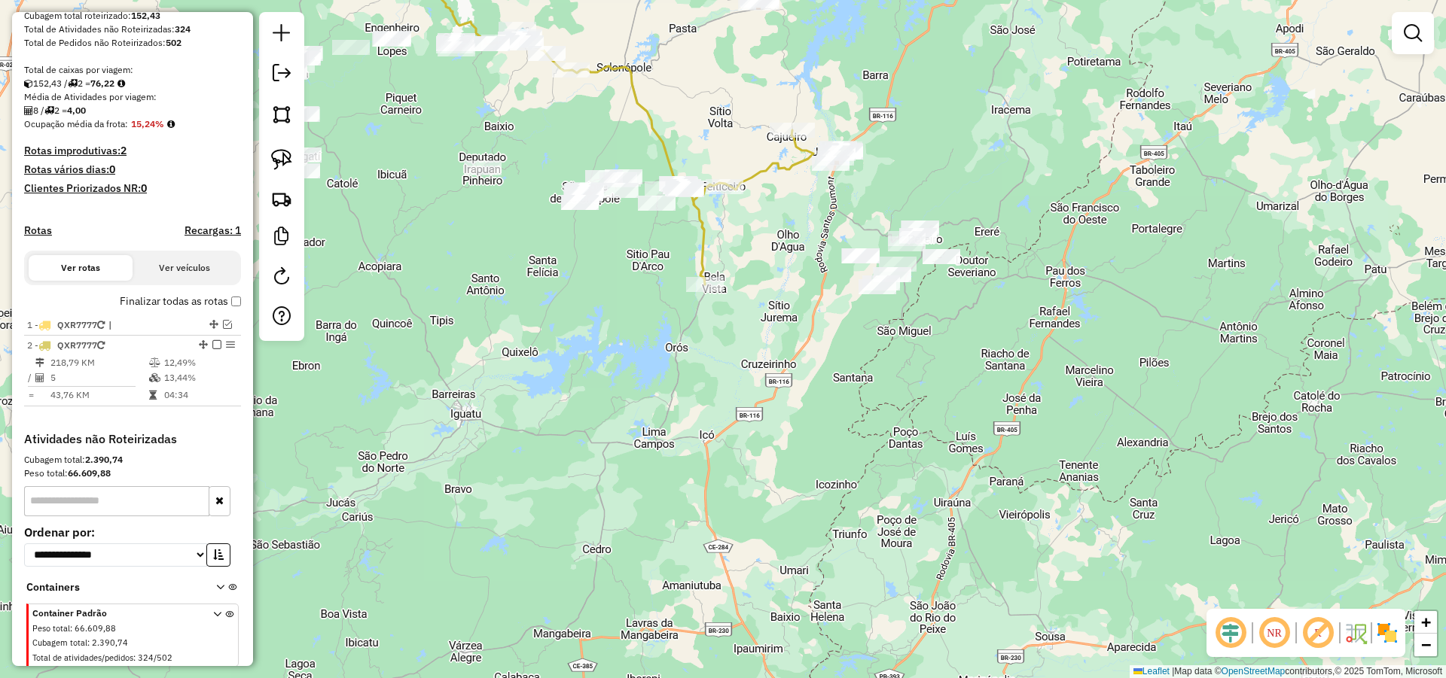
drag, startPoint x: 870, startPoint y: 209, endPoint x: 855, endPoint y: 211, distance: 15.1
click at [867, 211] on div "Janela de atendimento Grade de atendimento Capacidade Transportadoras Veículos …" at bounding box center [723, 339] width 1446 height 678
click at [283, 157] on img at bounding box center [281, 159] width 21 height 21
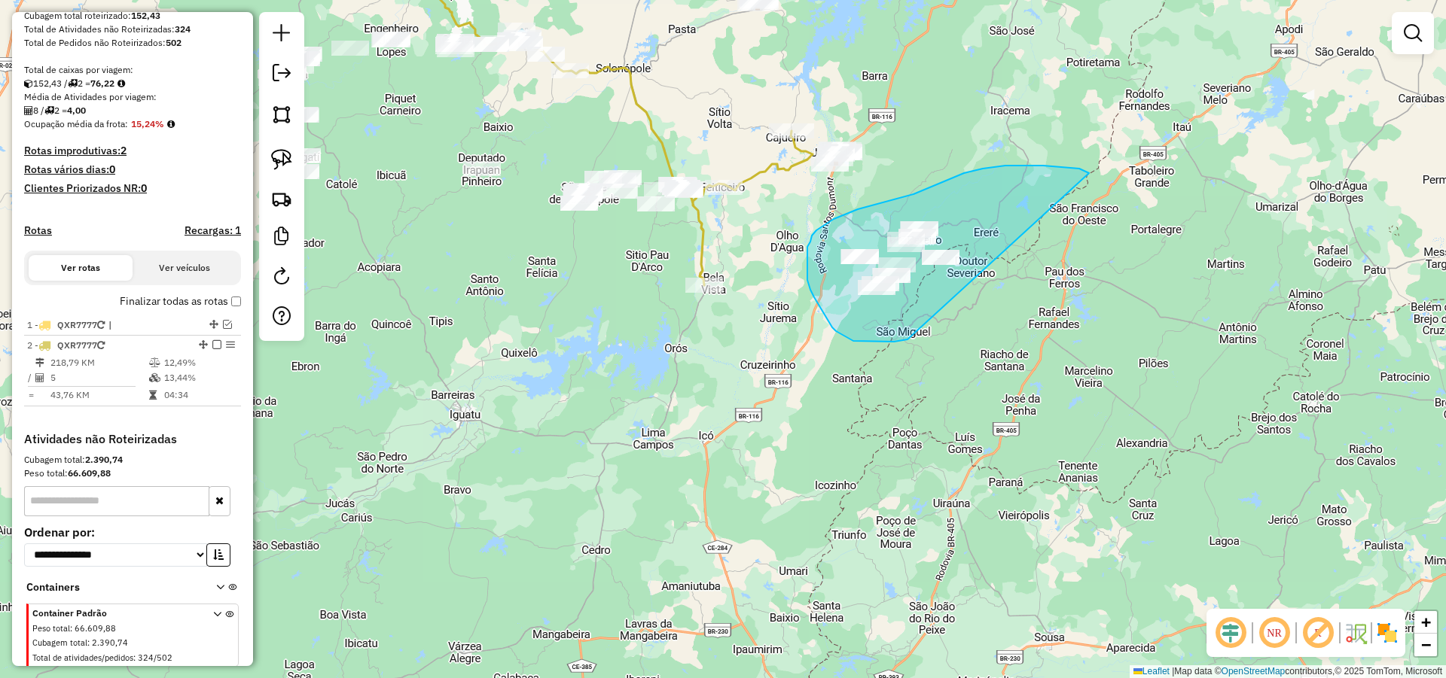
drag, startPoint x: 1068, startPoint y: 167, endPoint x: 955, endPoint y: 314, distance: 185.7
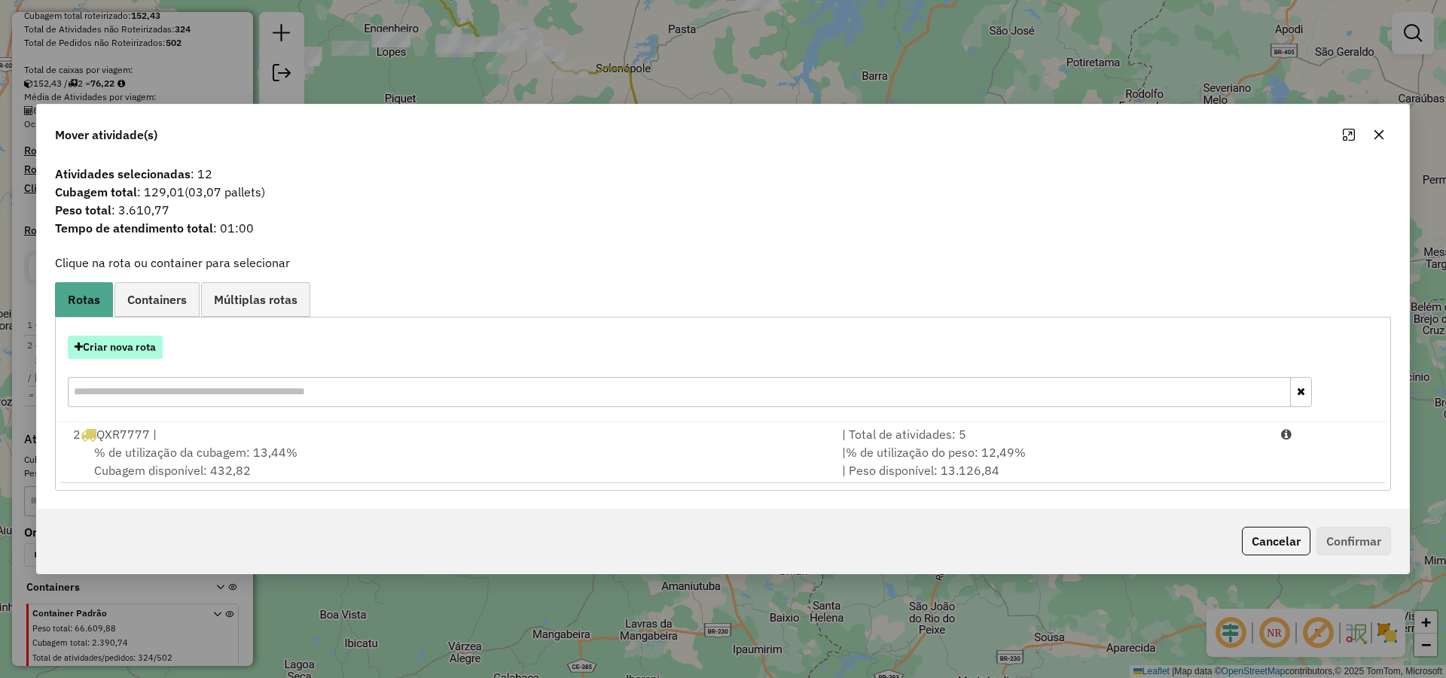
click at [132, 341] on button "Criar nova rota" at bounding box center [115, 347] width 95 height 23
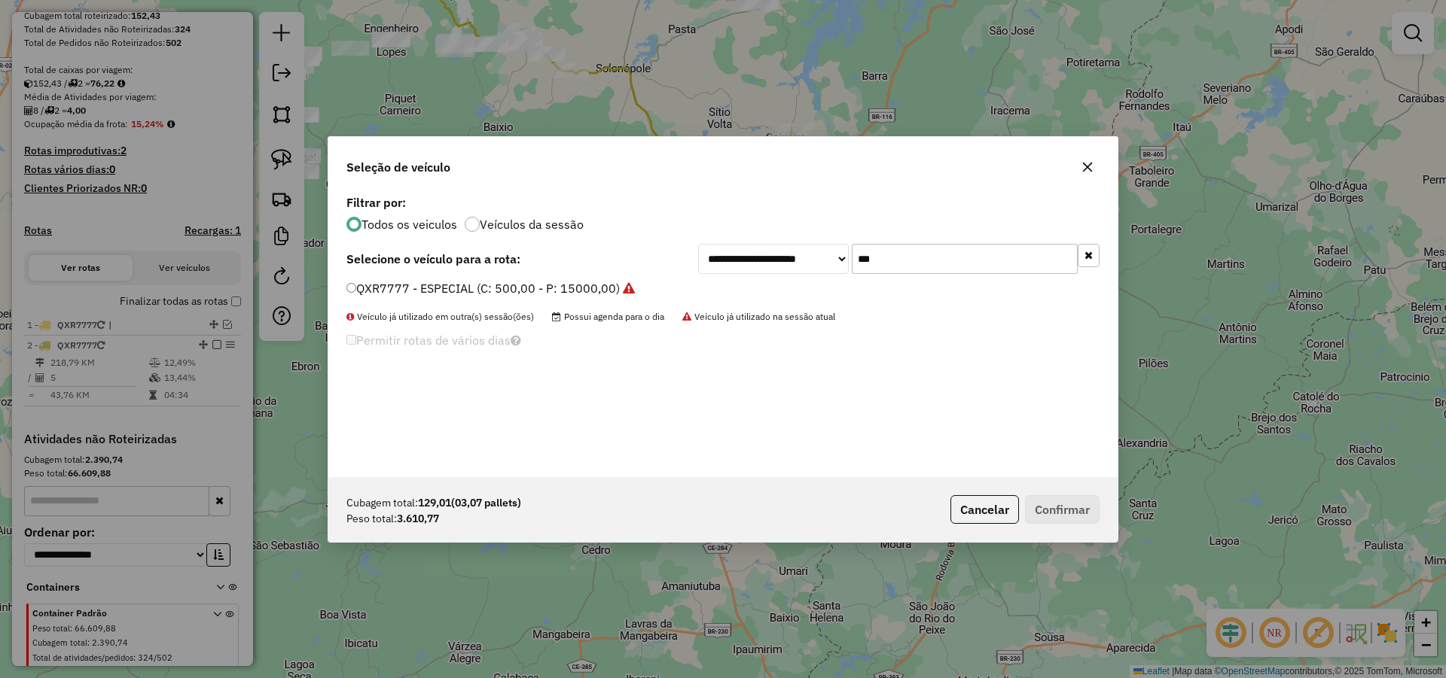
scroll to position [8, 5]
click at [926, 246] on input "***" at bounding box center [965, 259] width 226 height 30
type input "***"
click at [639, 274] on div "**********" at bounding box center [722, 334] width 789 height 286
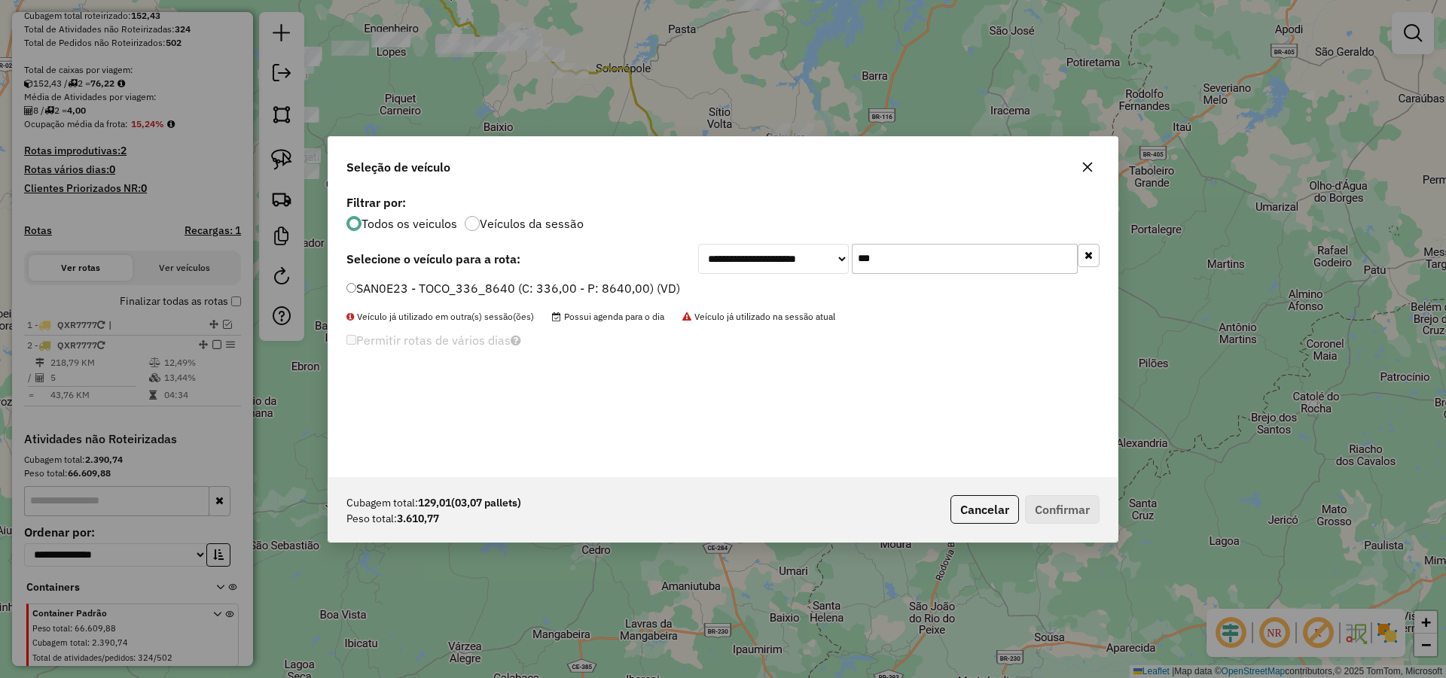
drag, startPoint x: 637, startPoint y: 283, endPoint x: 646, endPoint y: 284, distance: 9.1
click at [638, 284] on label "SAN0E23 - TOCO_336_8640 (C: 336,00 - P: 8640,00) (VD)" at bounding box center [513, 288] width 334 height 18
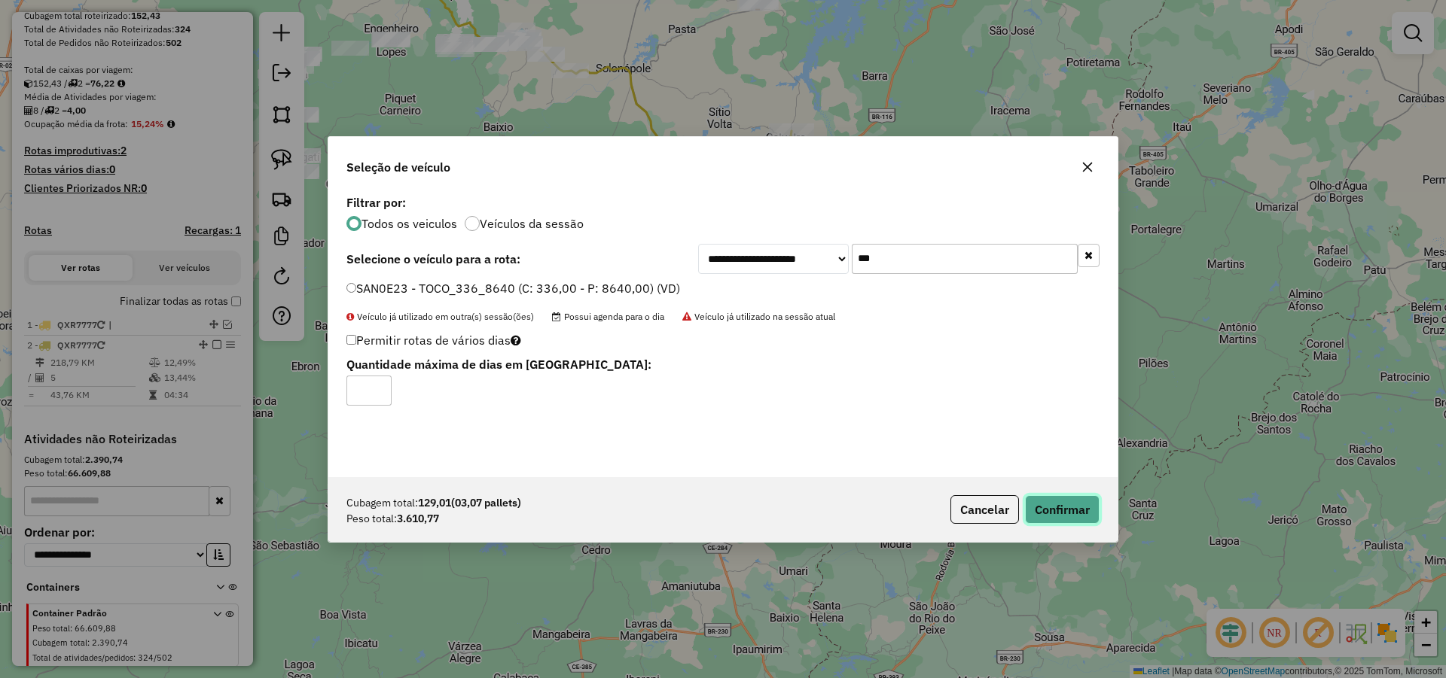
click at [1085, 508] on button "Confirmar" at bounding box center [1062, 509] width 75 height 29
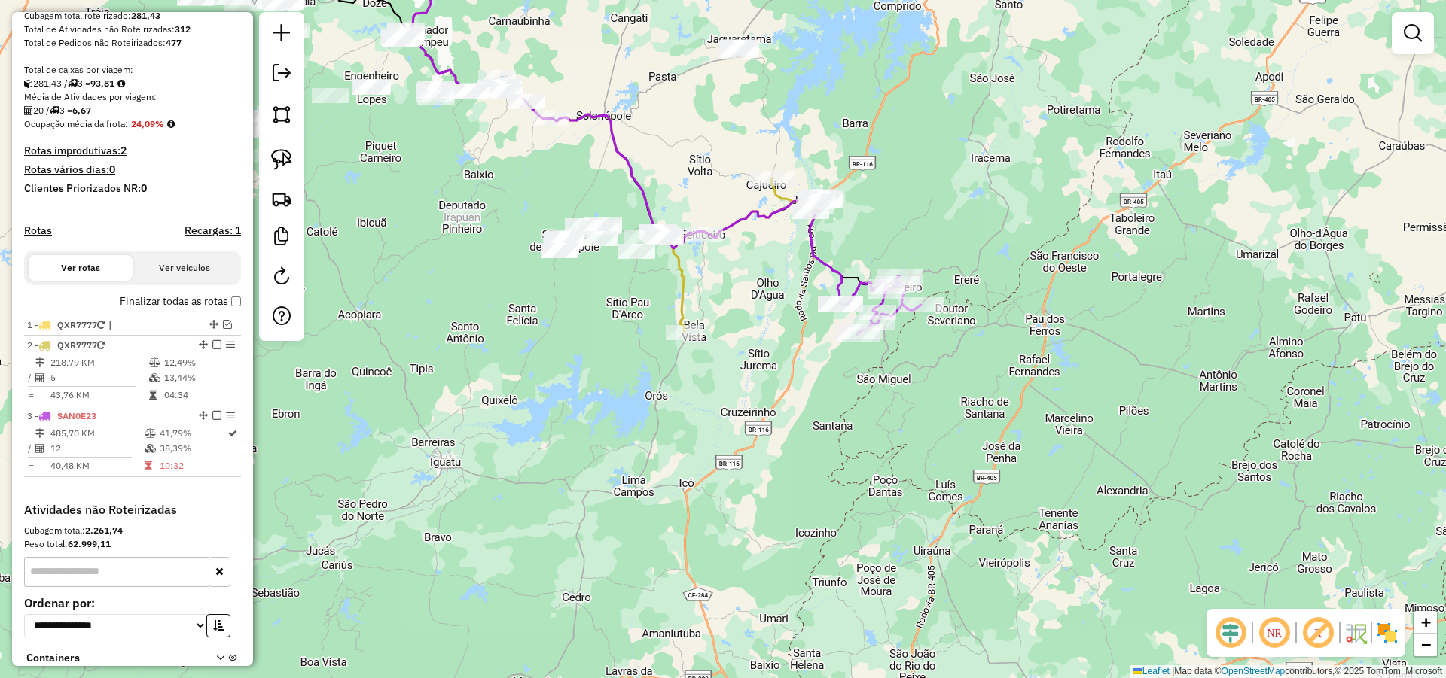
drag, startPoint x: 957, startPoint y: 222, endPoint x: 928, endPoint y: 273, distance: 58.7
click at [935, 269] on div "Janela de atendimento Grade de atendimento Capacidade Transportadoras Veículos …" at bounding box center [723, 339] width 1446 height 678
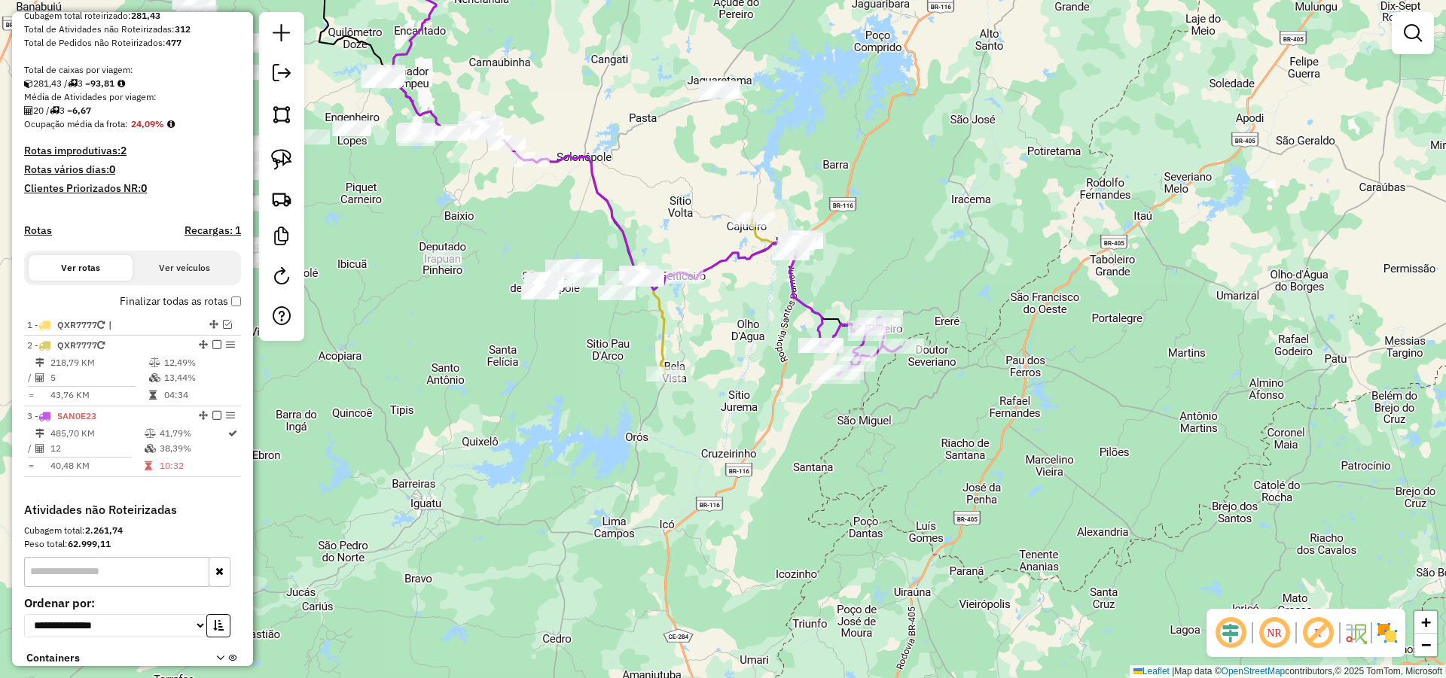
drag, startPoint x: 885, startPoint y: 234, endPoint x: 854, endPoint y: 257, distance: 38.3
click at [879, 254] on div "Janela de atendimento Grade de atendimento Capacidade Transportadoras Veículos …" at bounding box center [723, 339] width 1446 height 678
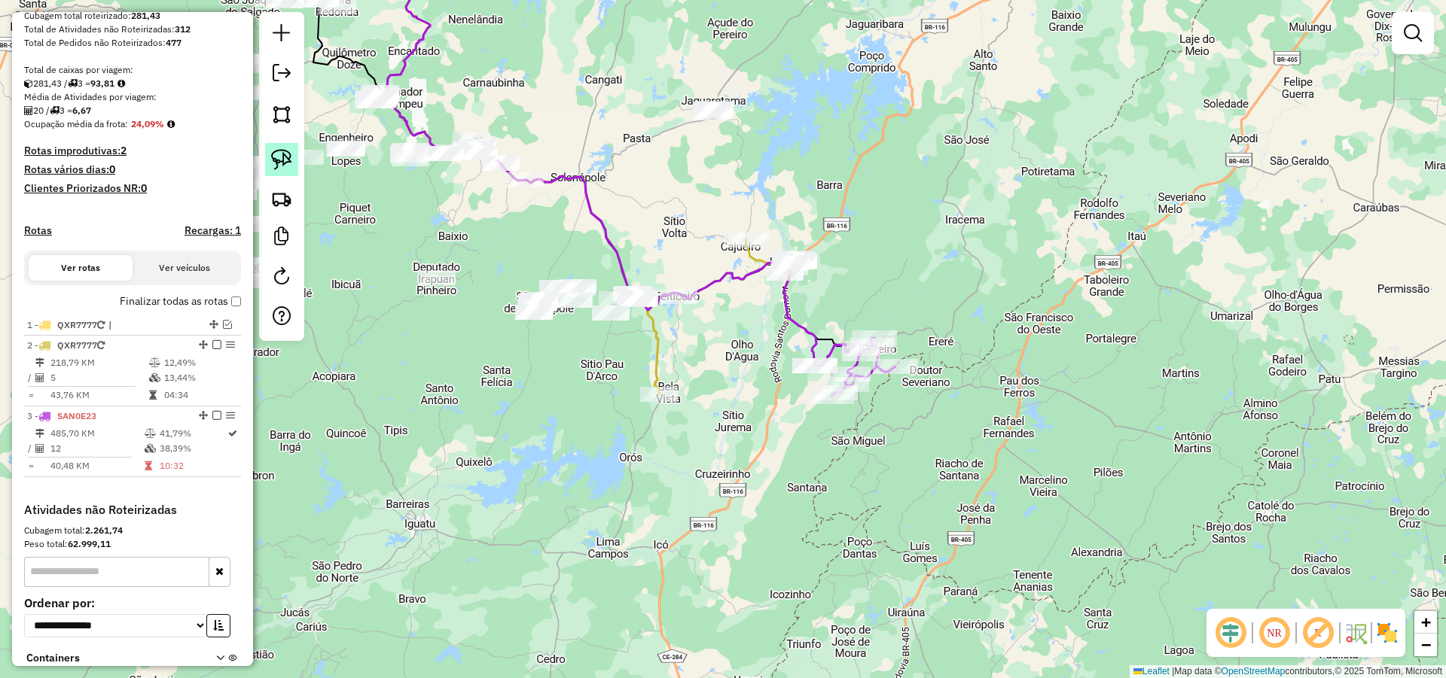
click at [281, 158] on img at bounding box center [281, 159] width 21 height 21
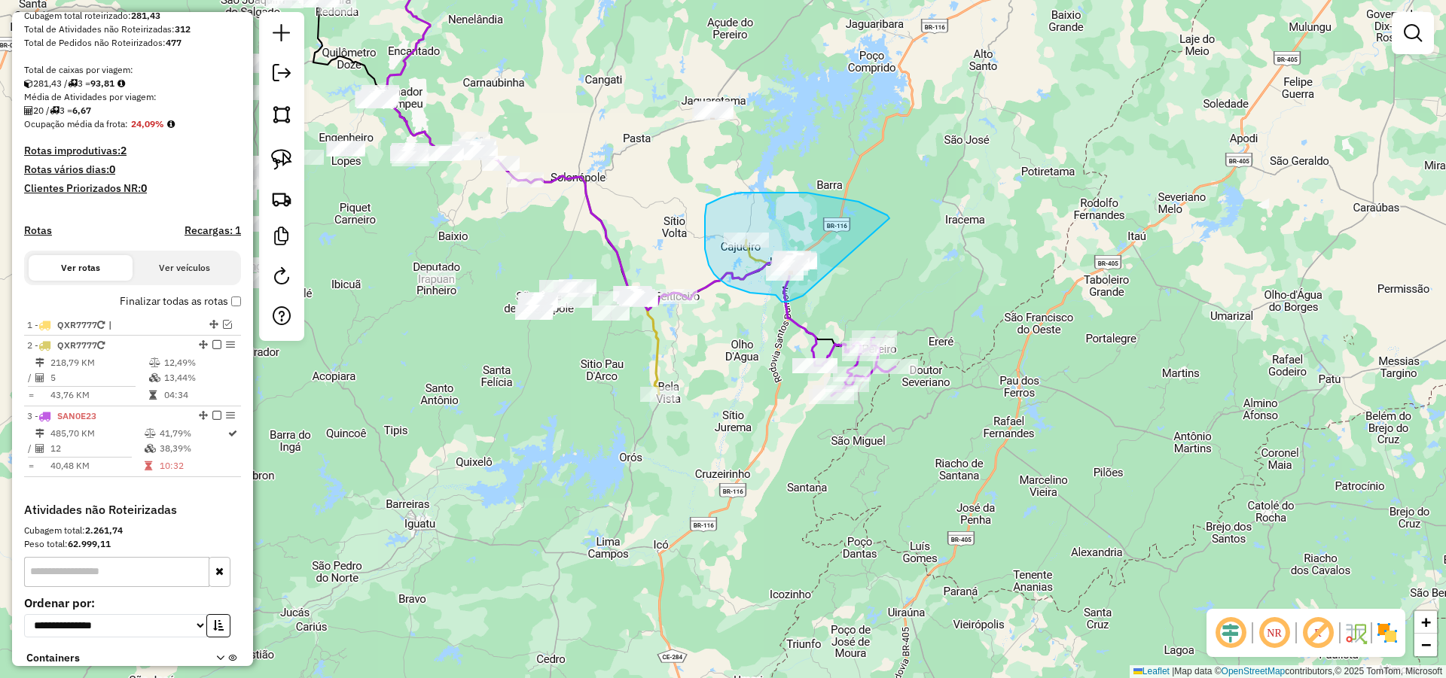
drag, startPoint x: 887, startPoint y: 215, endPoint x: 805, endPoint y: 294, distance: 114.0
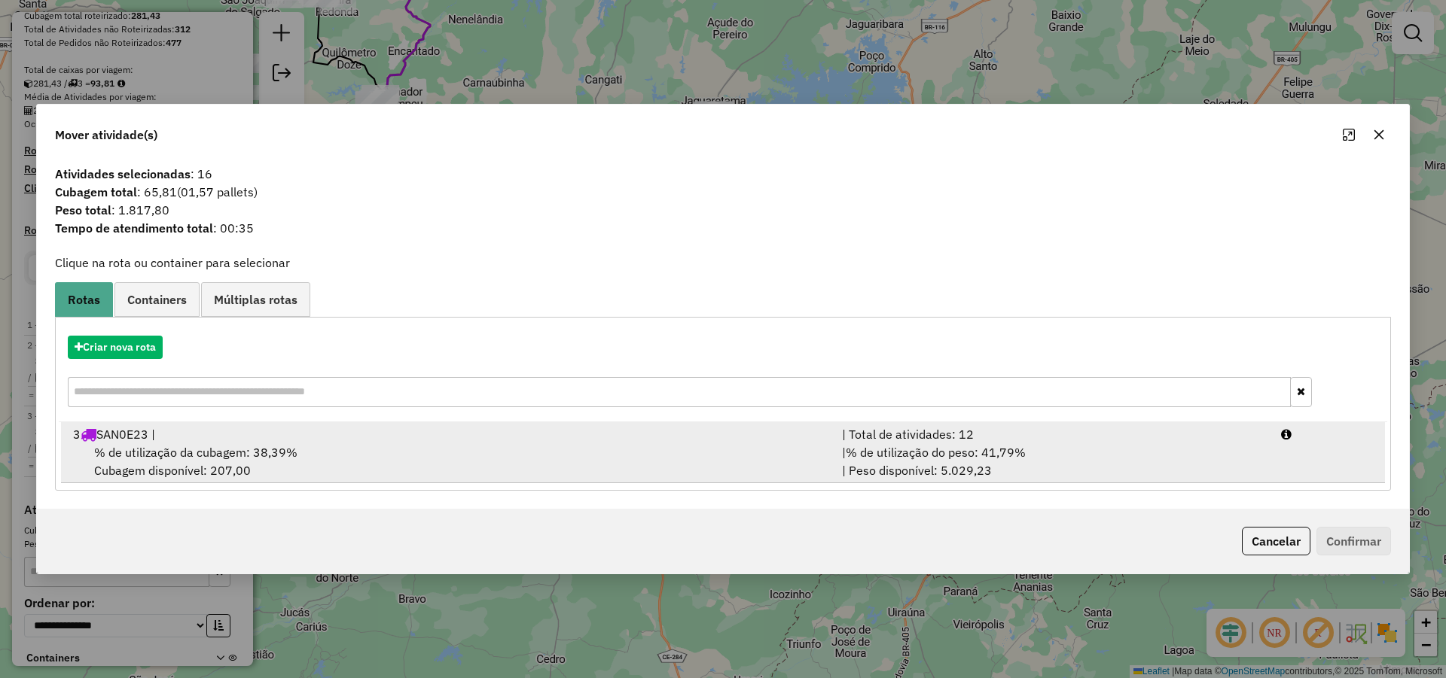
click at [433, 440] on div "3 SAN0E23 |" at bounding box center [448, 434] width 769 height 18
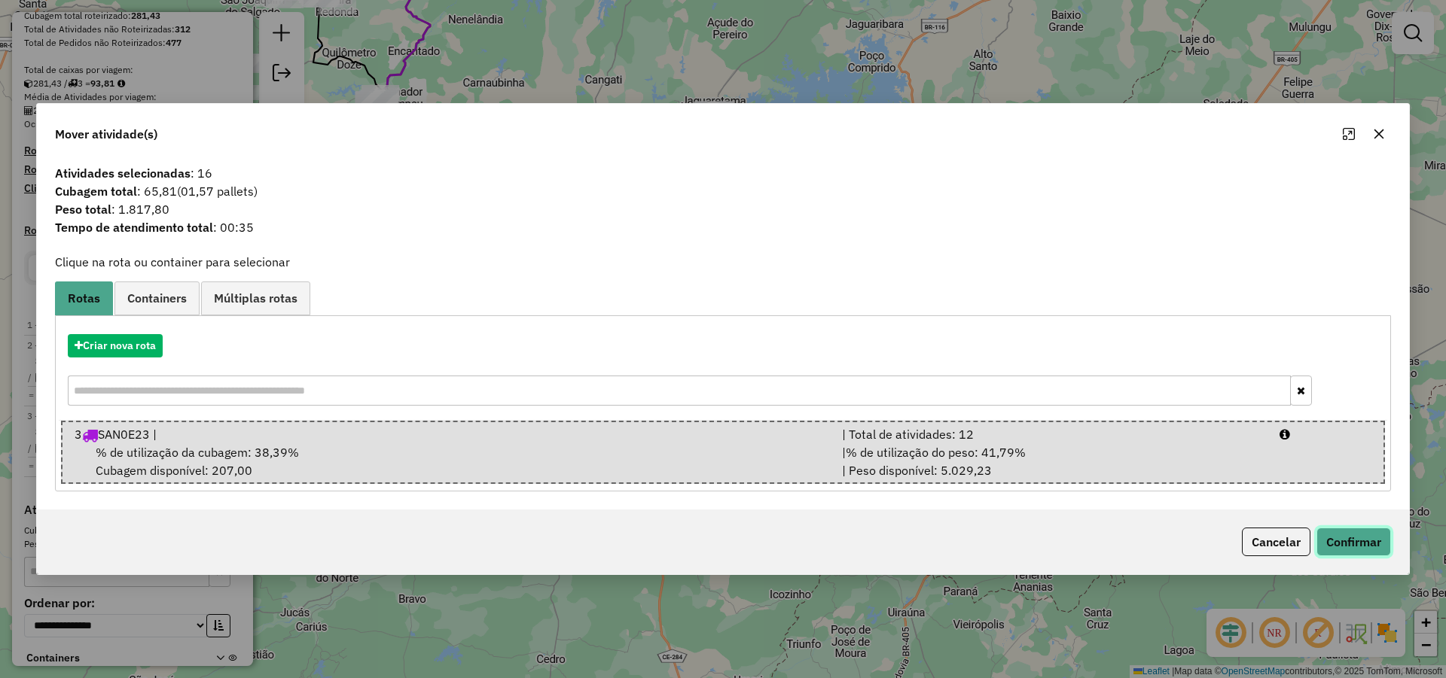
click at [1357, 540] on button "Confirmar" at bounding box center [1353, 542] width 75 height 29
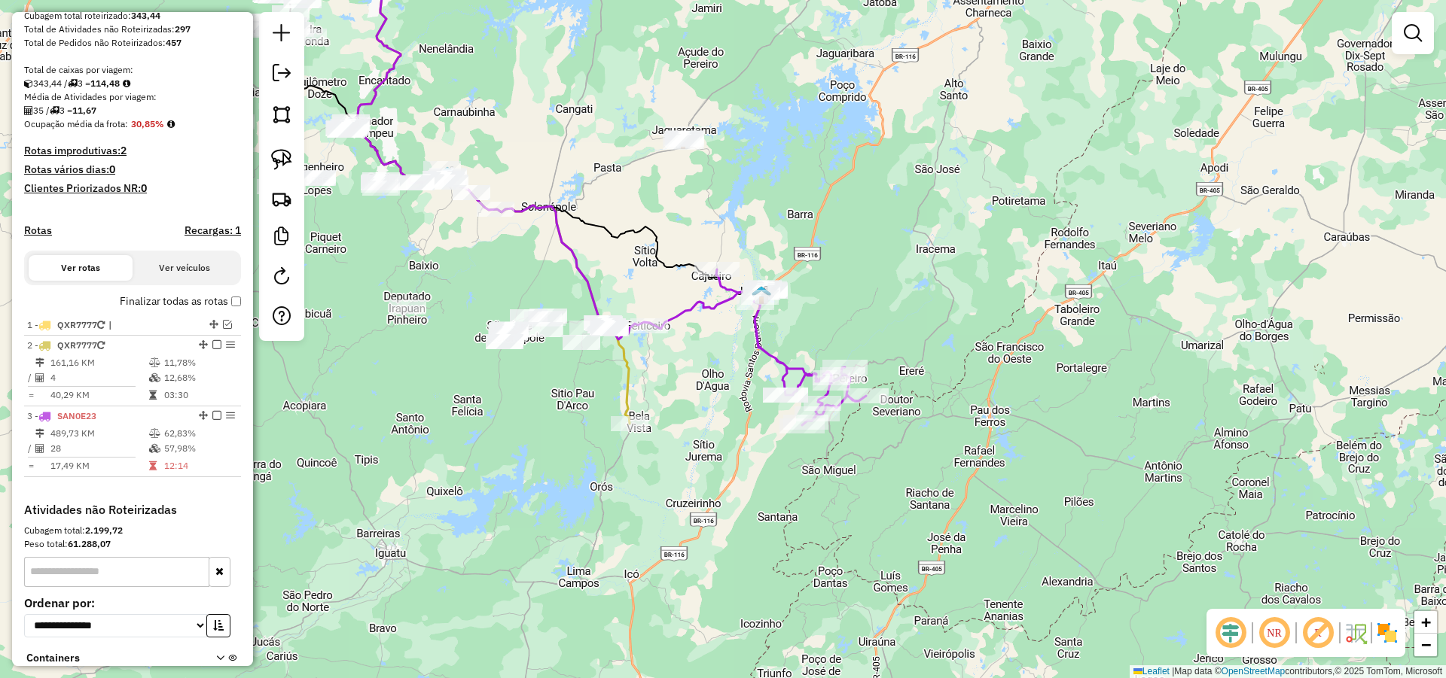
drag, startPoint x: 672, startPoint y: 423, endPoint x: 630, endPoint y: 451, distance: 49.9
click at [632, 453] on div "Janela de atendimento Grade de atendimento Capacidade Transportadoras Veículos …" at bounding box center [723, 339] width 1446 height 678
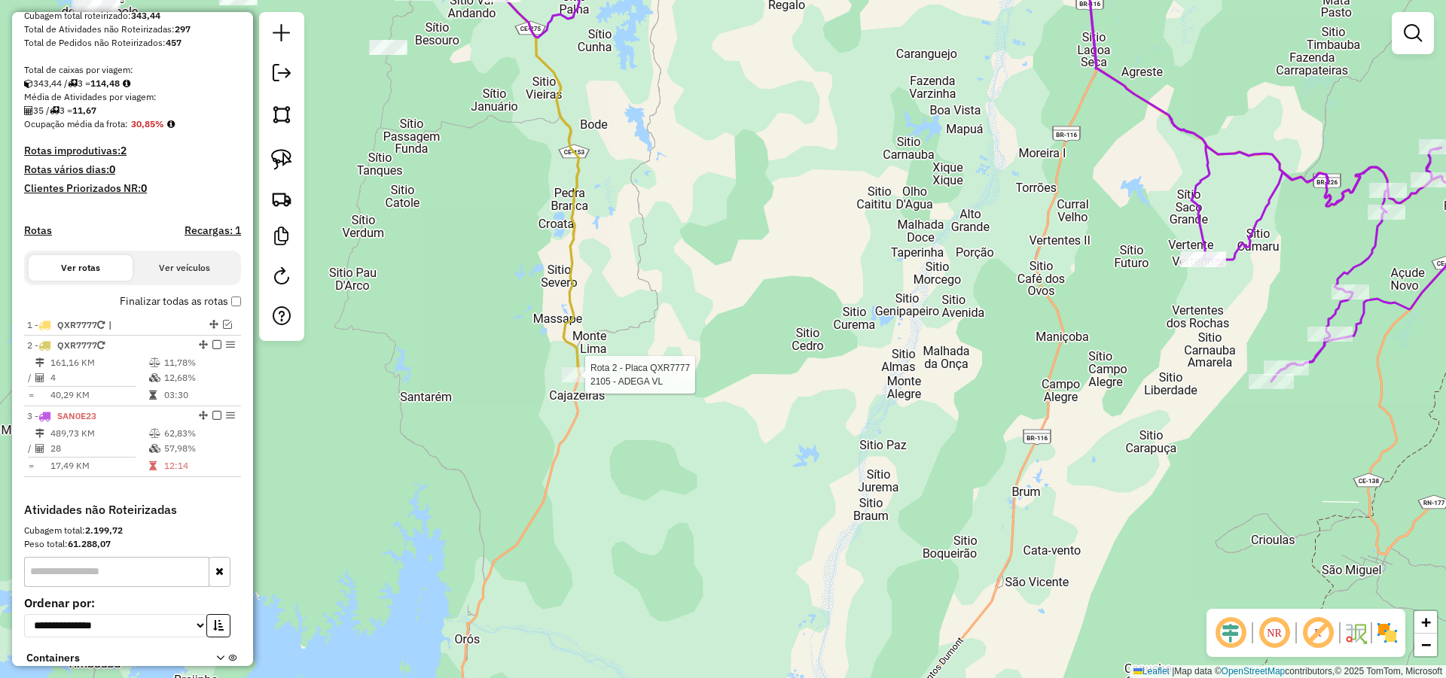
select select "**********"
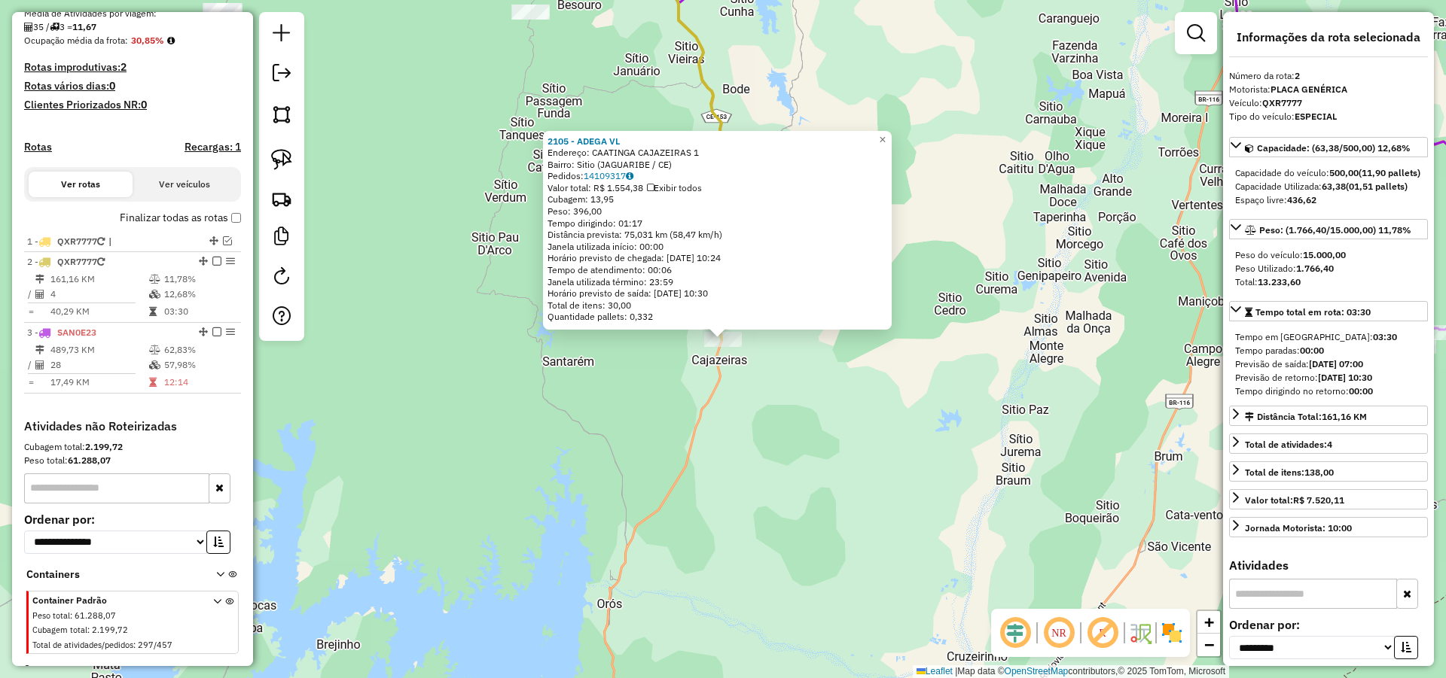
scroll to position [387, 0]
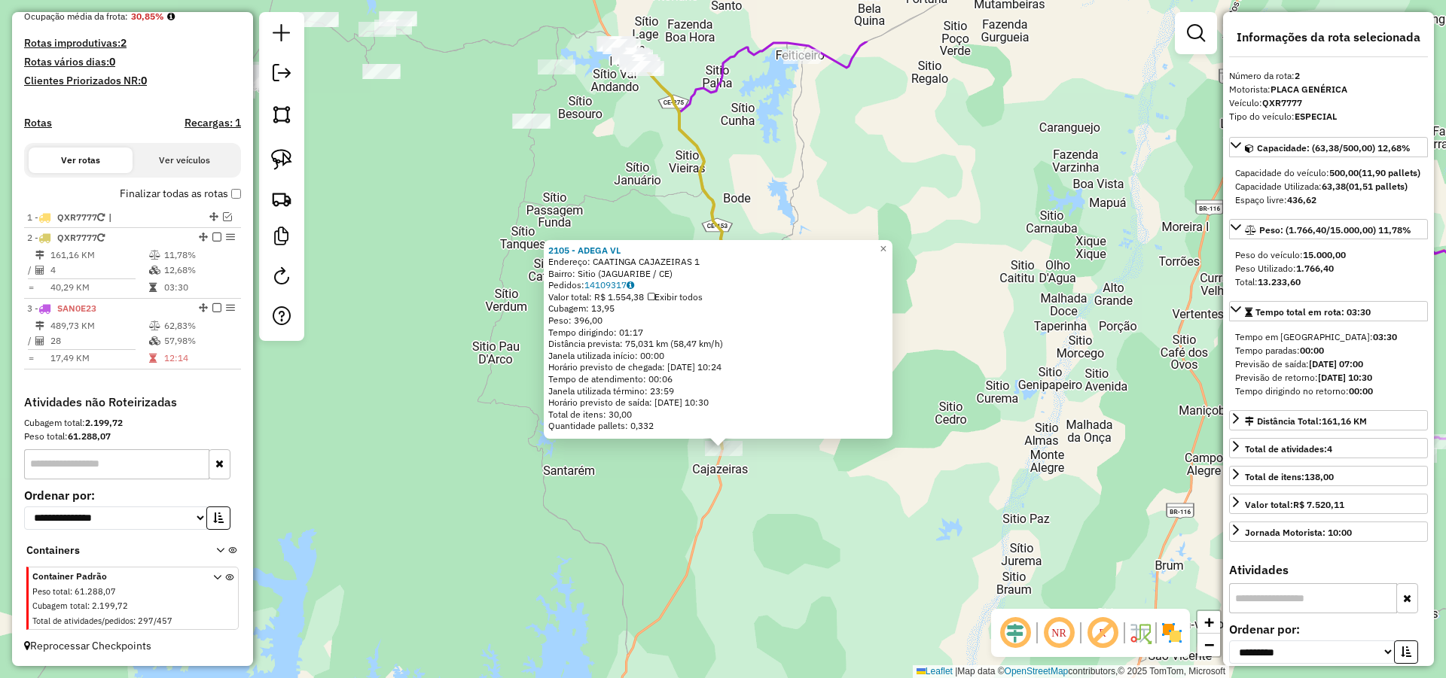
drag, startPoint x: 962, startPoint y: 382, endPoint x: 1056, endPoint y: 504, distance: 154.7
click at [965, 502] on div "2105 - ADEGA VL Endereço: CAATINGA CAJAZEIRAS 1 Bairro: Sitio (JAGUARIBE / CE) …" at bounding box center [723, 339] width 1446 height 678
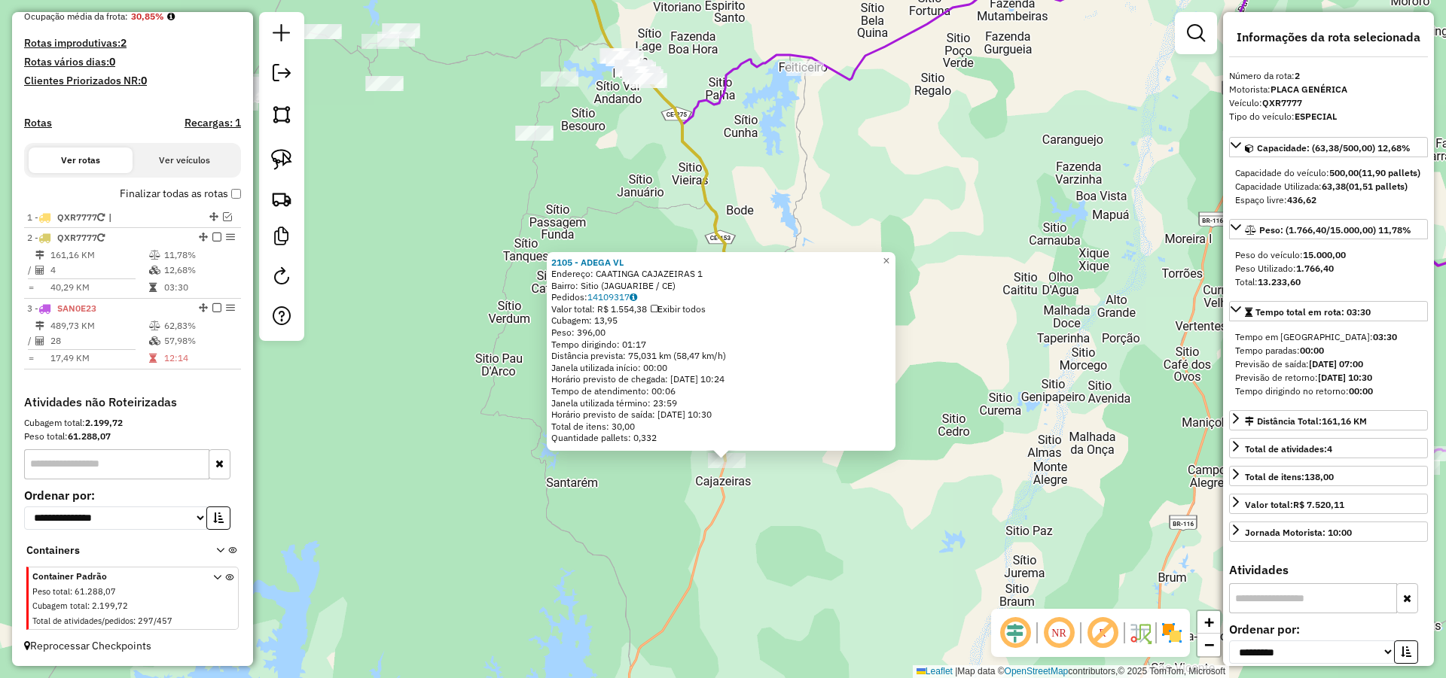
click at [1013, 365] on div "2105 - ADEGA VL Endereço: CAATINGA CAJAZEIRAS 1 Bairro: Sitio (JAGUARIBE / CE) …" at bounding box center [723, 339] width 1446 height 678
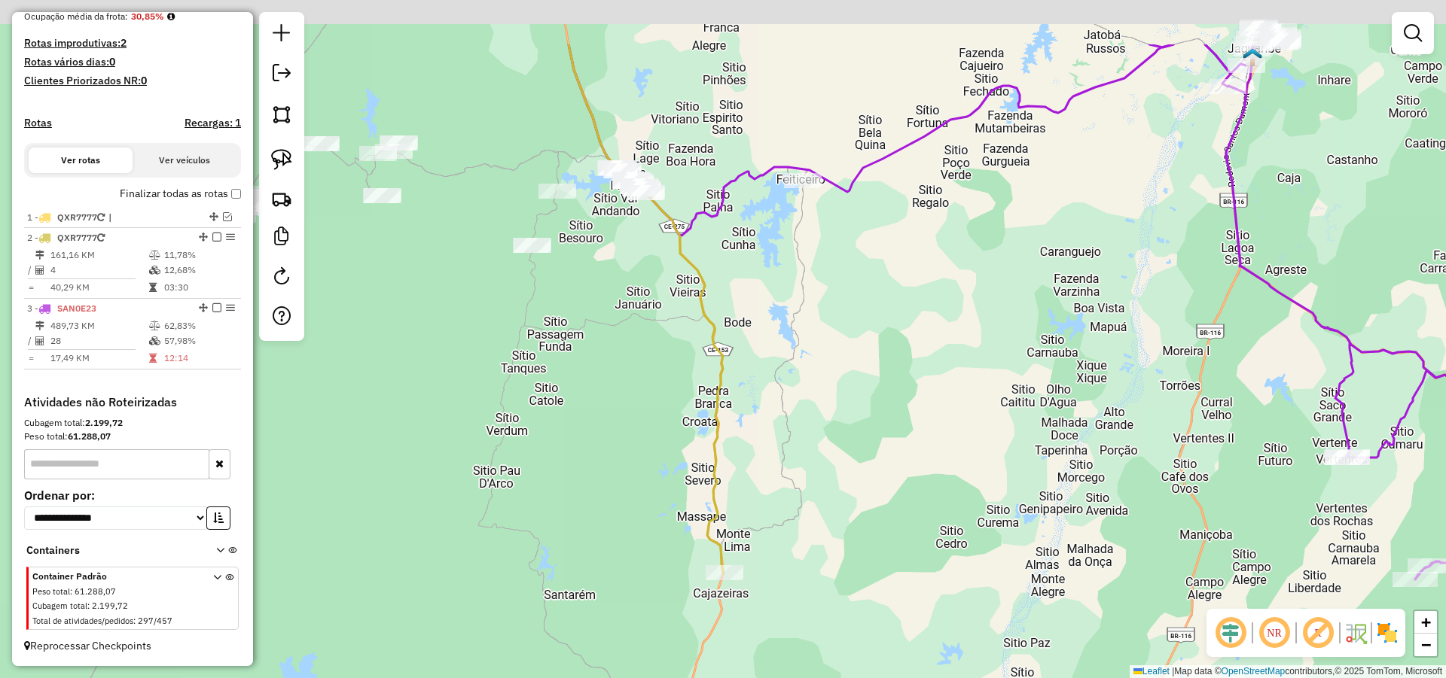
drag, startPoint x: 956, startPoint y: 294, endPoint x: 949, endPoint y: 428, distance: 134.2
click at [952, 419] on div "Janela de atendimento Grade de atendimento Capacidade Transportadoras Veículos …" at bounding box center [723, 339] width 1446 height 678
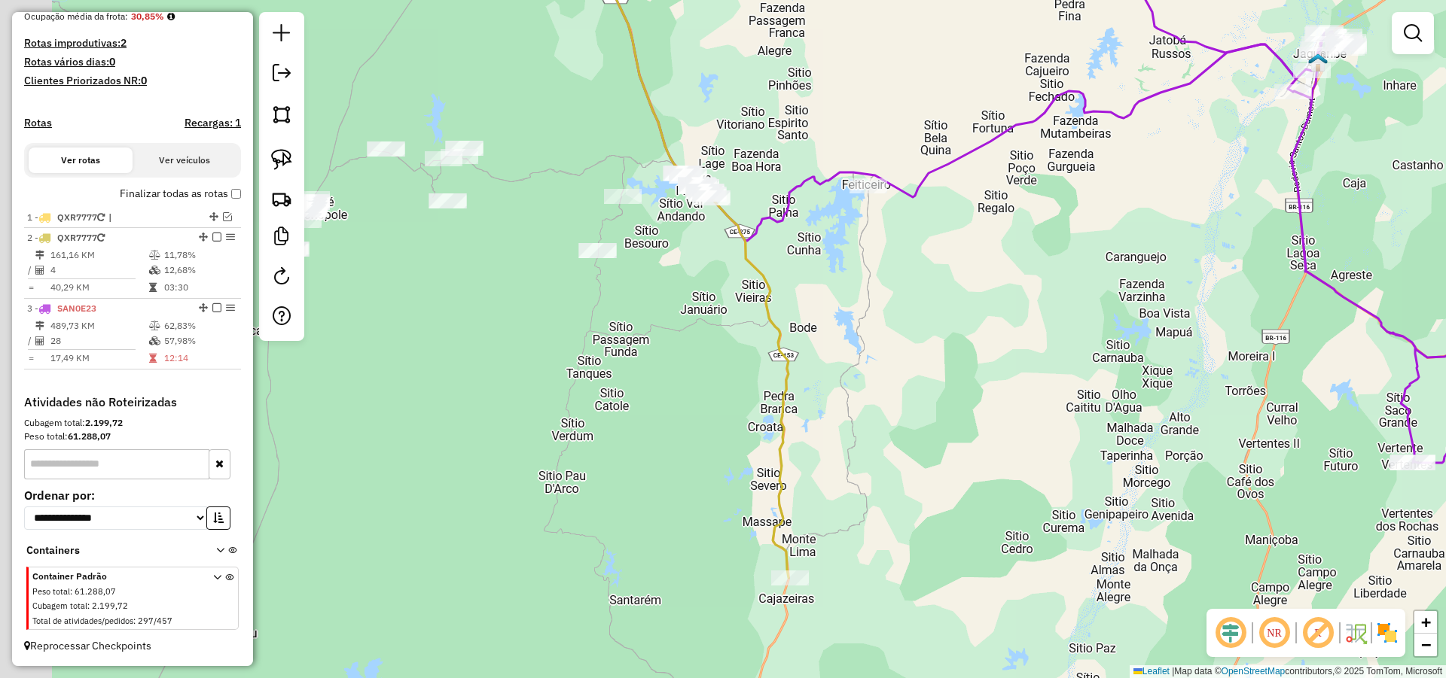
drag, startPoint x: 880, startPoint y: 374, endPoint x: 991, endPoint y: 340, distance: 115.8
click at [987, 341] on div "Janela de atendimento Grade de atendimento Capacidade Transportadoras Veículos …" at bounding box center [723, 339] width 1446 height 678
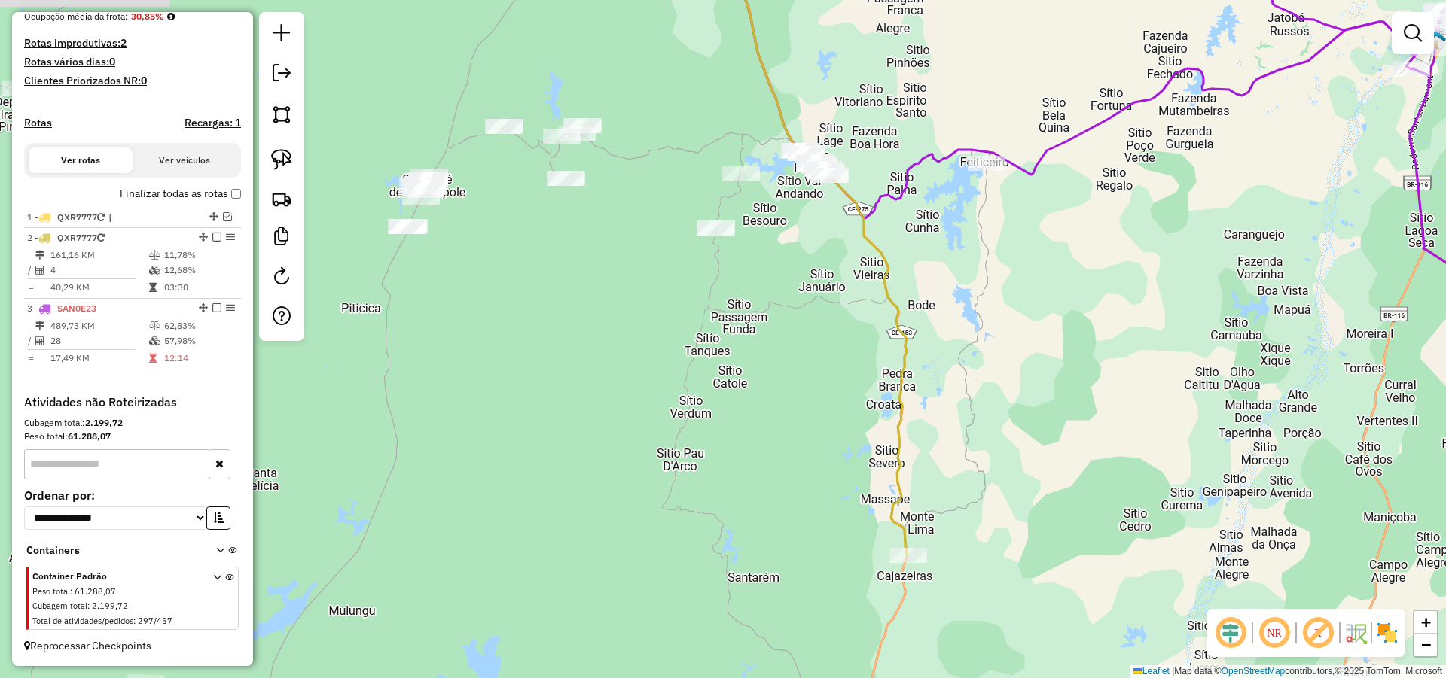
click at [953, 351] on div "Janela de atendimento Grade de atendimento Capacidade Transportadoras Veículos …" at bounding box center [723, 339] width 1446 height 678
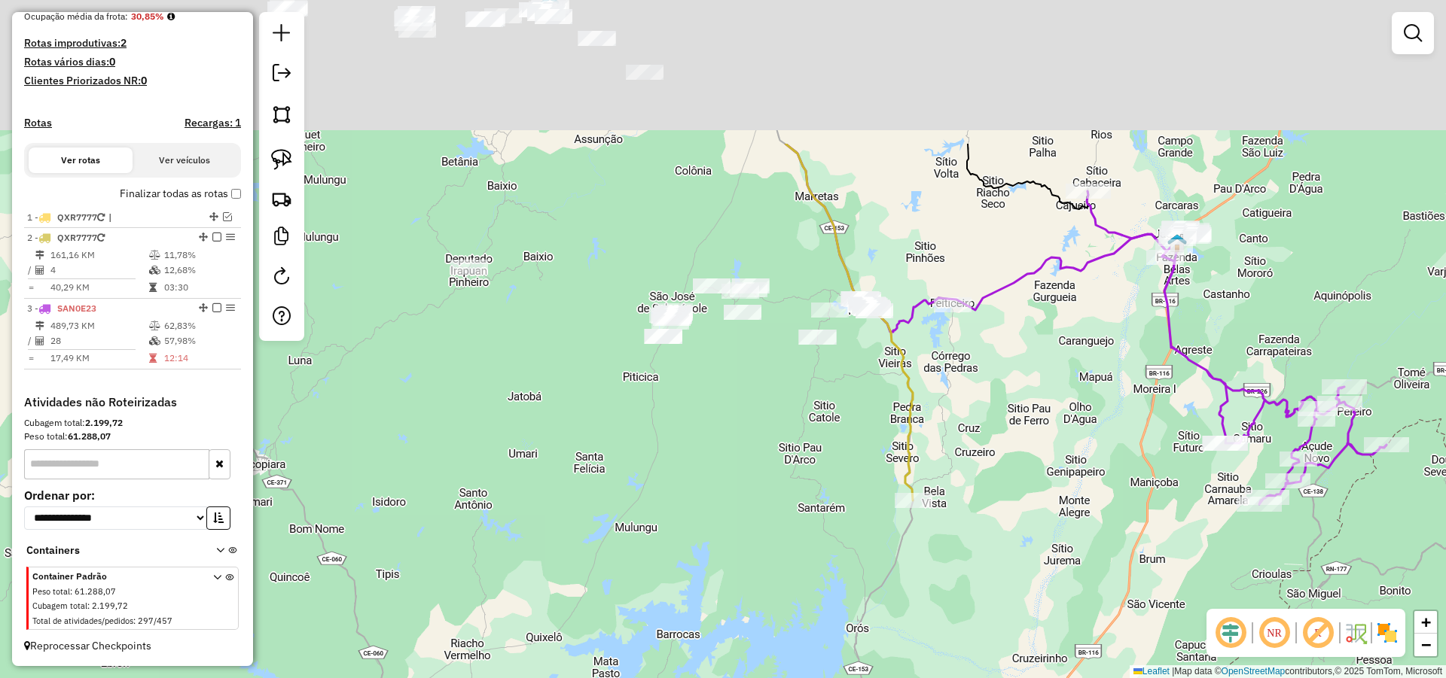
drag, startPoint x: 733, startPoint y: 506, endPoint x: 739, endPoint y: 523, distance: 17.9
click at [739, 523] on div "Janela de atendimento Grade de atendimento Capacidade Transportadoras Veículos …" at bounding box center [723, 339] width 1446 height 678
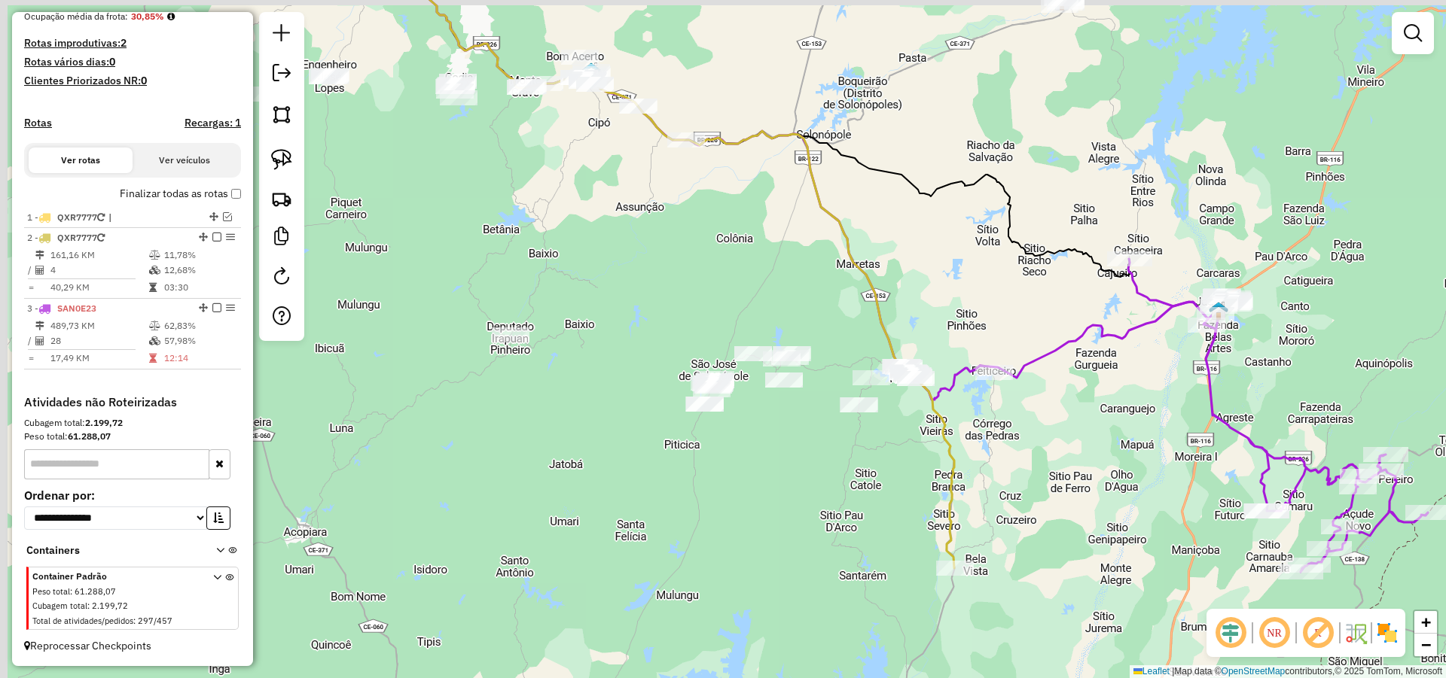
drag, startPoint x: 706, startPoint y: 511, endPoint x: 727, endPoint y: 519, distance: 22.4
click at [719, 517] on div "Janela de atendimento Grade de atendimento Capacidade Transportadoras Veículos …" at bounding box center [723, 339] width 1446 height 678
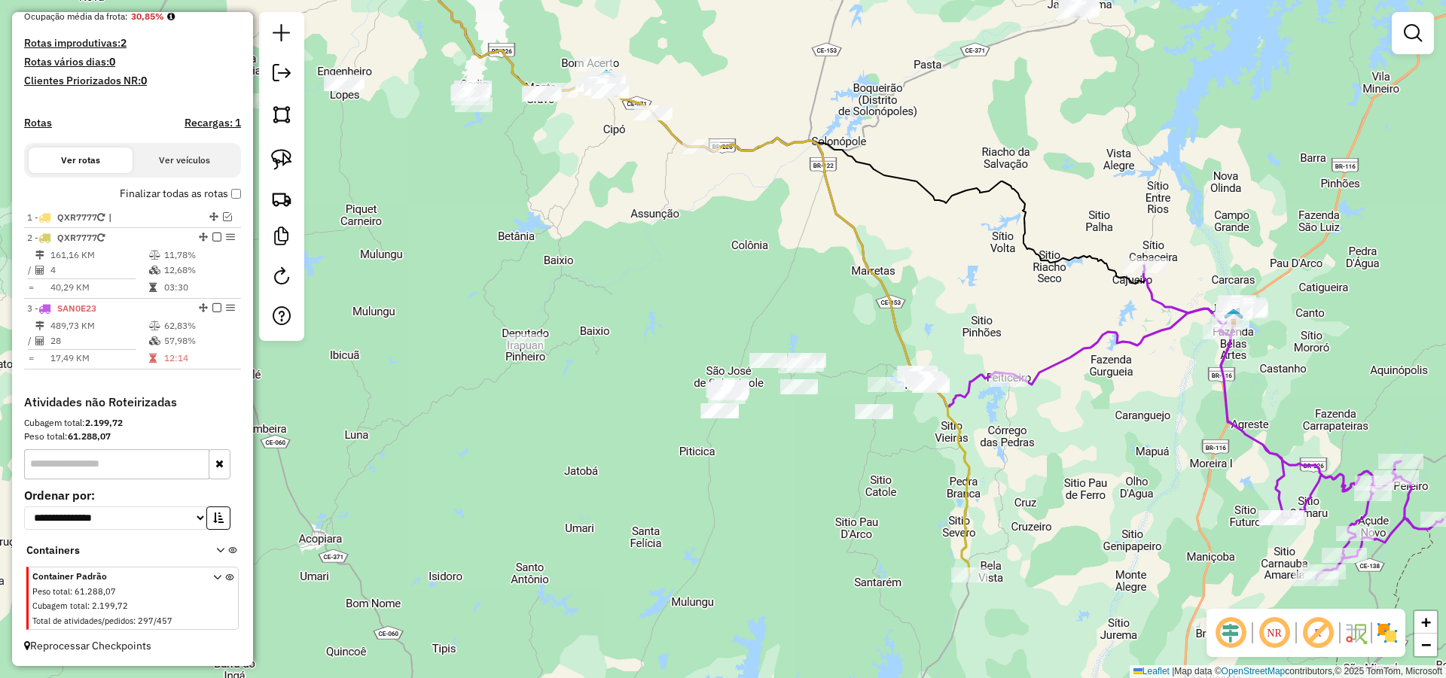
drag, startPoint x: 824, startPoint y: 431, endPoint x: 927, endPoint y: 421, distance: 103.7
click at [908, 429] on div "Janela de atendimento Grade de atendimento Capacidade Transportadoras Veículos …" at bounding box center [723, 339] width 1446 height 678
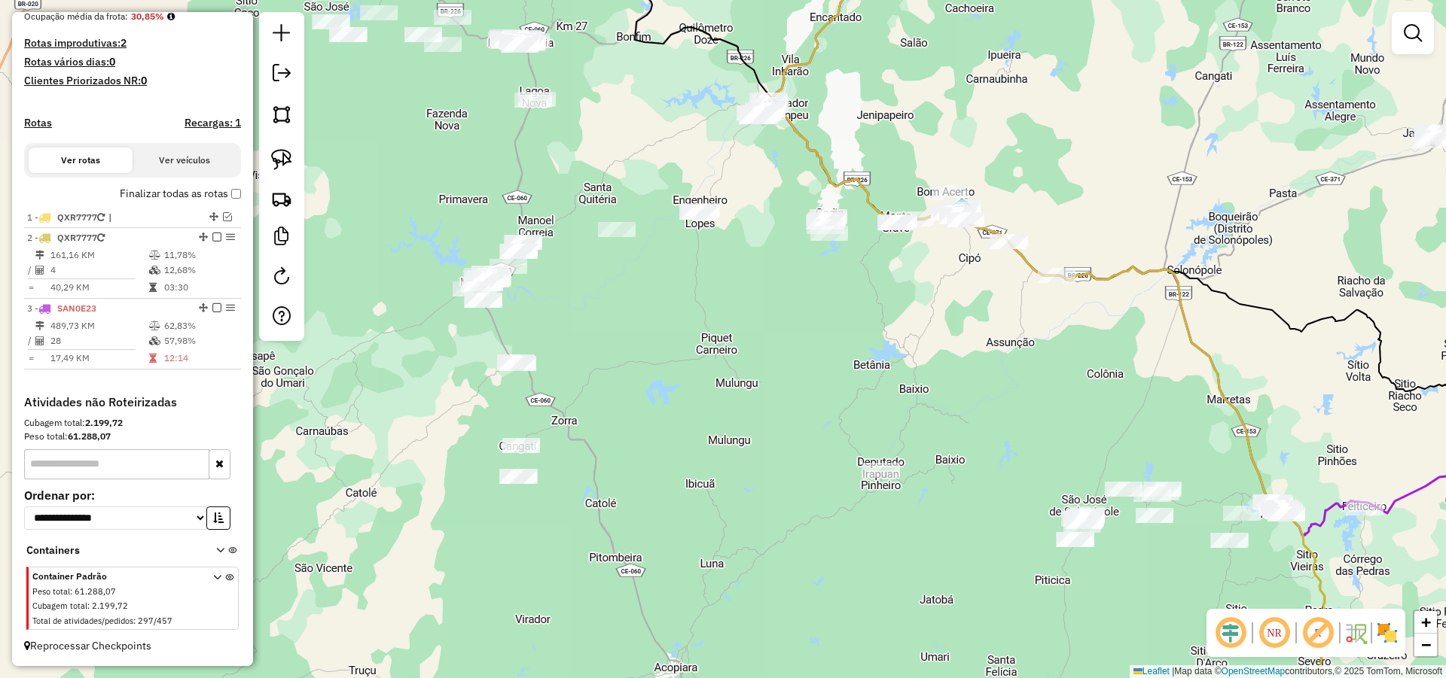
drag, startPoint x: 596, startPoint y: 356, endPoint x: 834, endPoint y: 362, distance: 238.0
click at [815, 361] on div "Janela de atendimento Grade de atendimento Capacidade Transportadoras Veículos …" at bounding box center [723, 339] width 1446 height 678
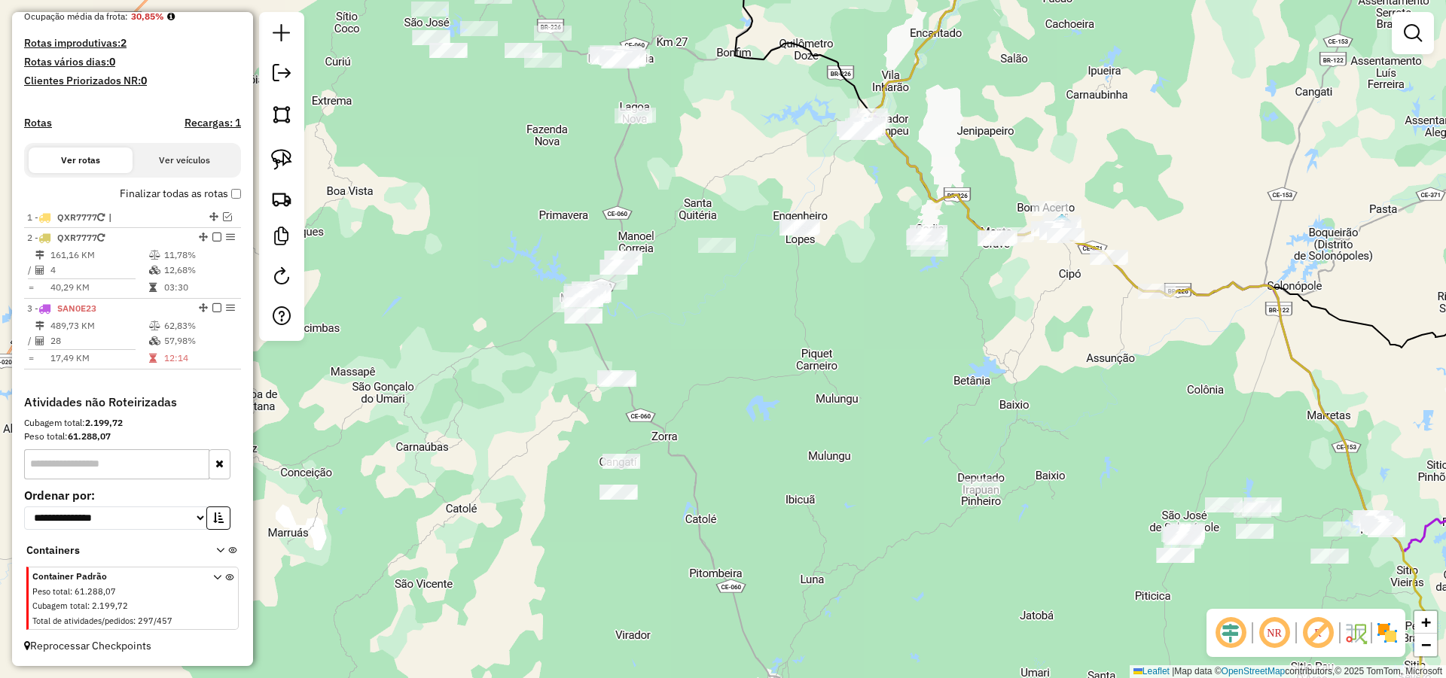
click at [759, 401] on div "Janela de atendimento Grade de atendimento Capacidade Transportadoras Veículos …" at bounding box center [723, 339] width 1446 height 678
click at [288, 162] on img at bounding box center [281, 159] width 21 height 21
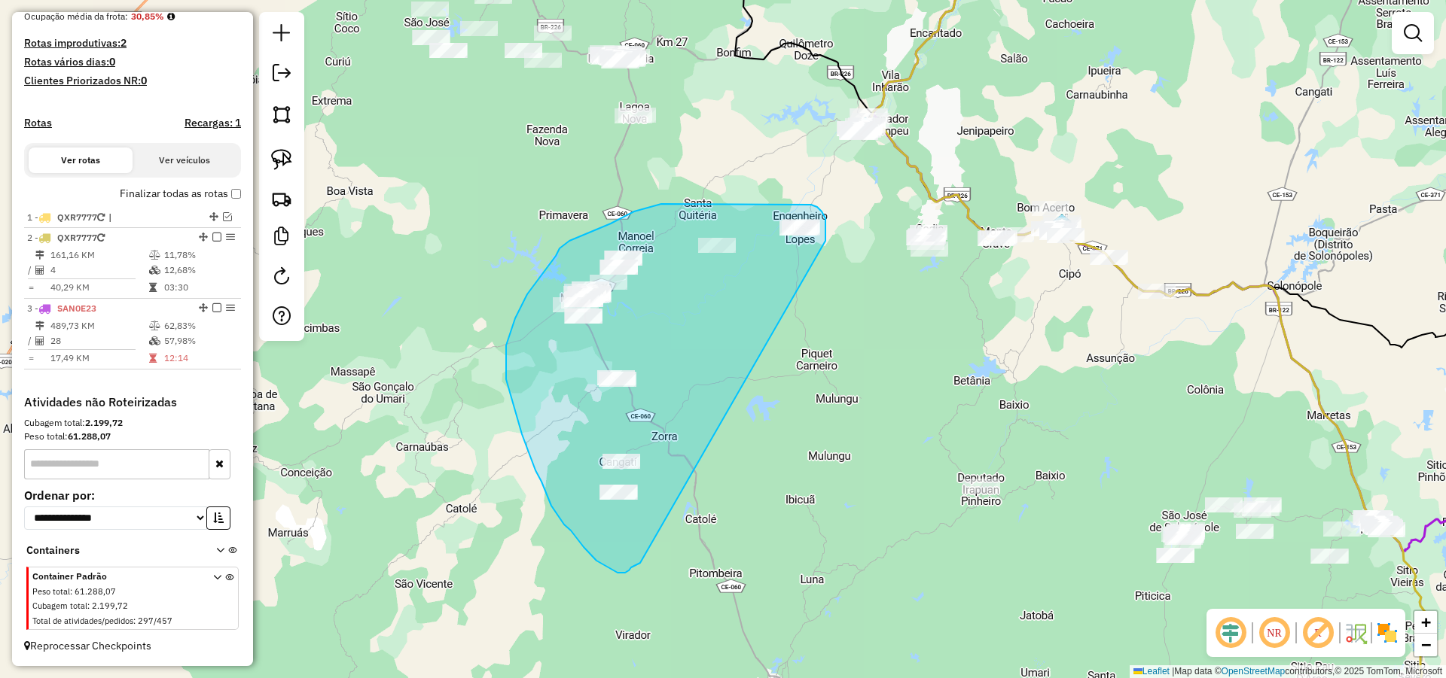
drag, startPoint x: 826, startPoint y: 235, endPoint x: 644, endPoint y: 562, distance: 374.8
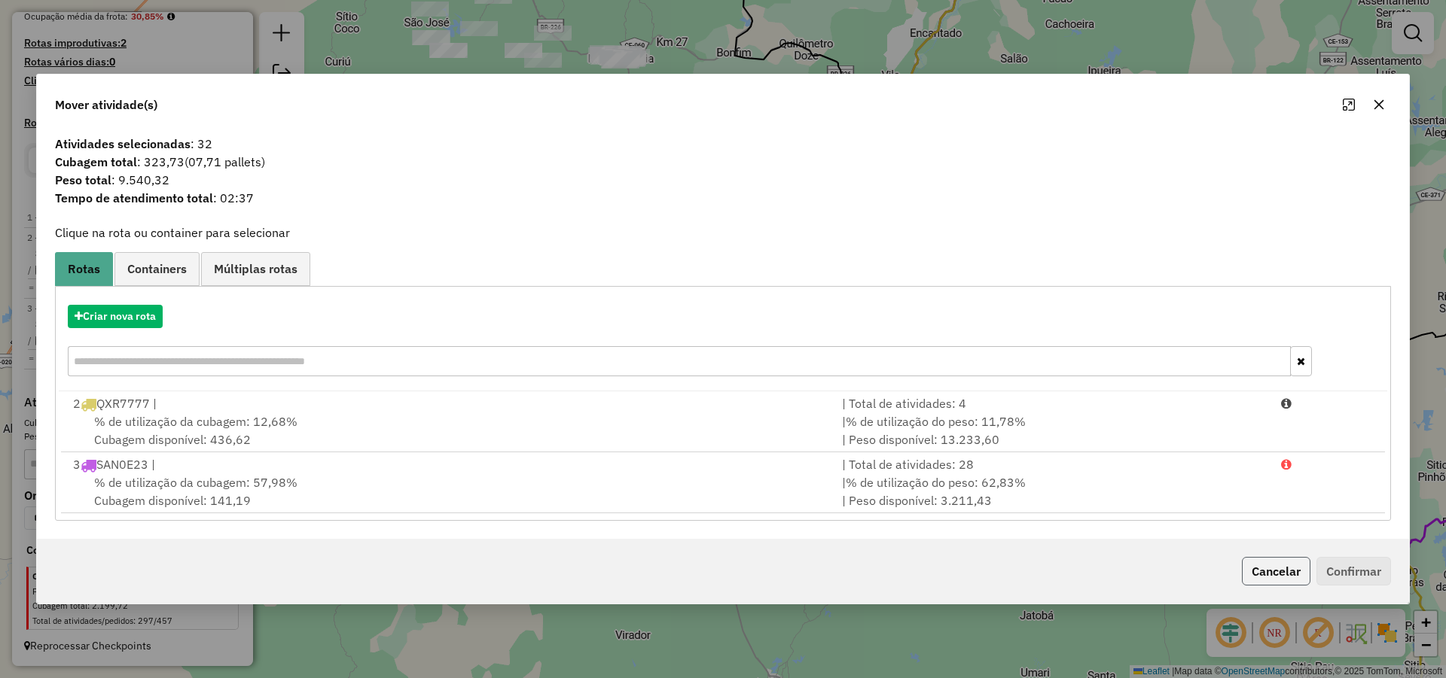
click at [1266, 567] on button "Cancelar" at bounding box center [1276, 571] width 69 height 29
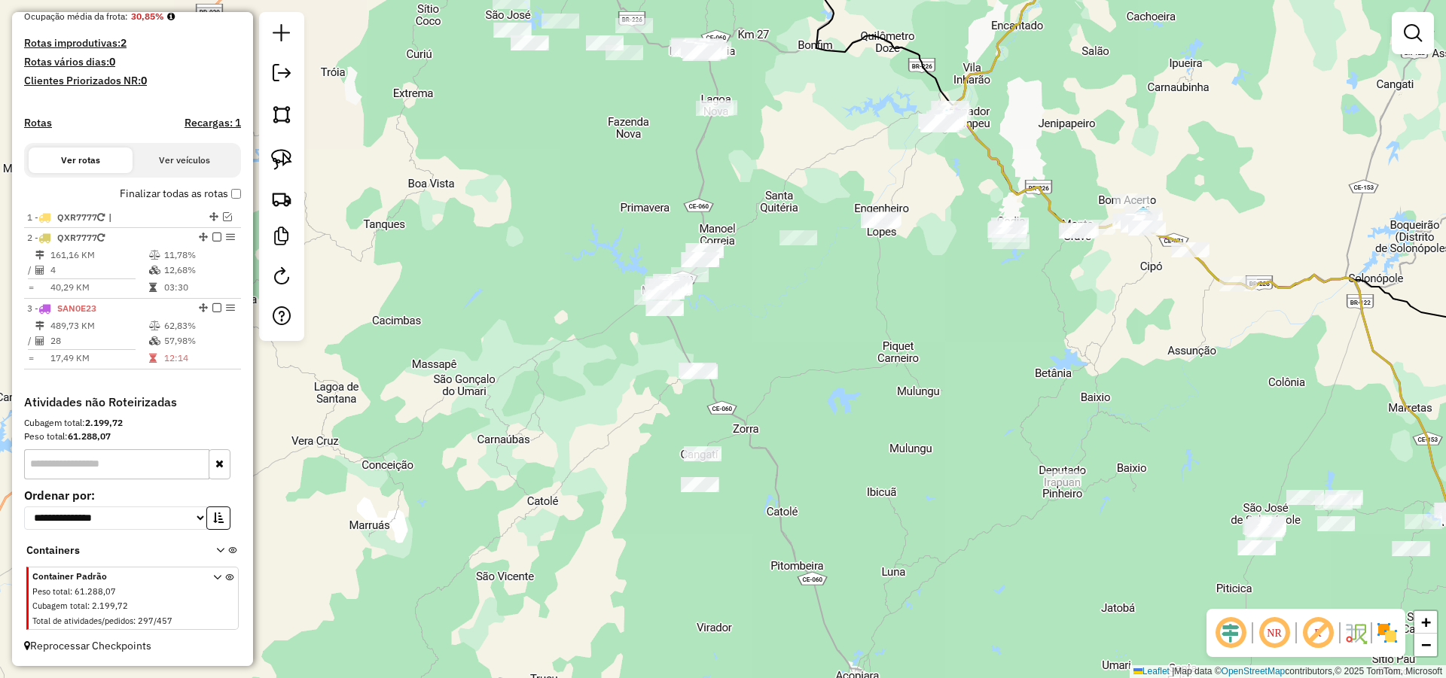
drag, startPoint x: 779, startPoint y: 424, endPoint x: 768, endPoint y: 360, distance: 65.0
click at [770, 361] on div "Janela de atendimento Grade de atendimento Capacidade Transportadoras Veículos …" at bounding box center [723, 339] width 1446 height 678
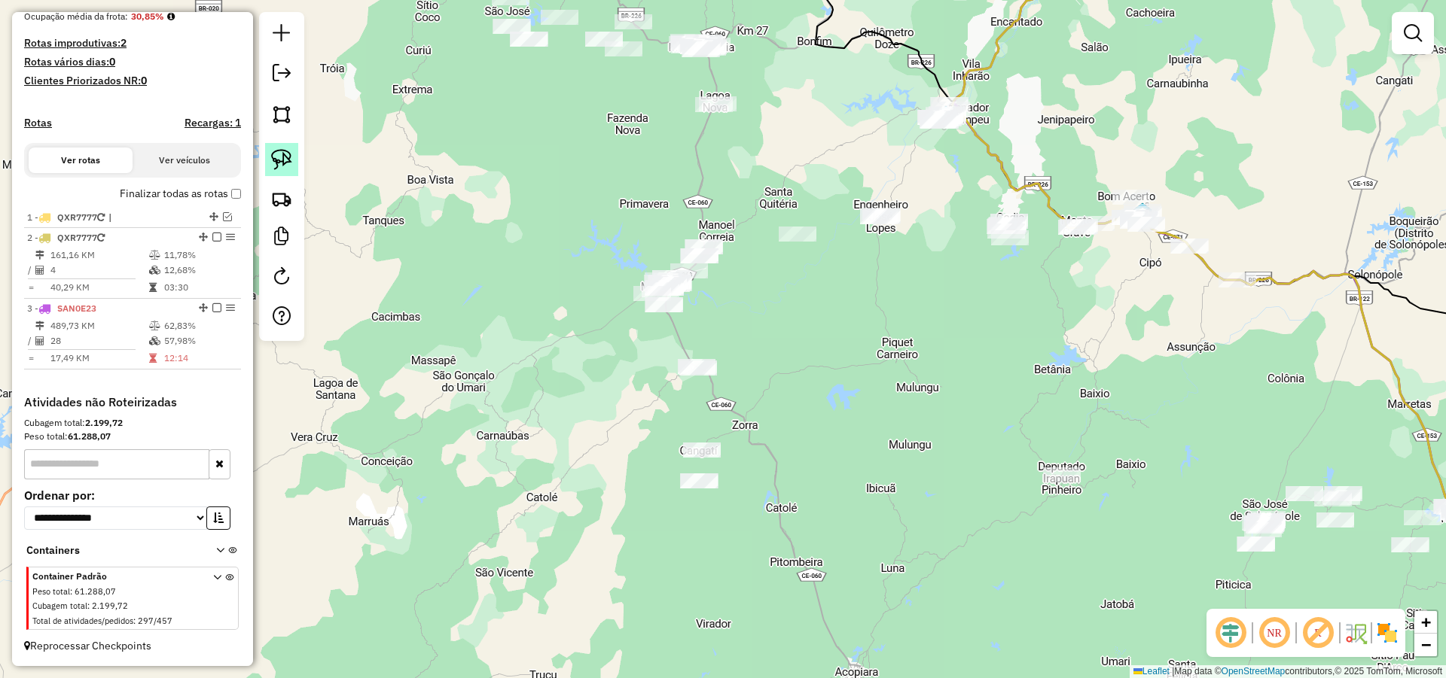
click at [290, 169] on img at bounding box center [281, 159] width 21 height 21
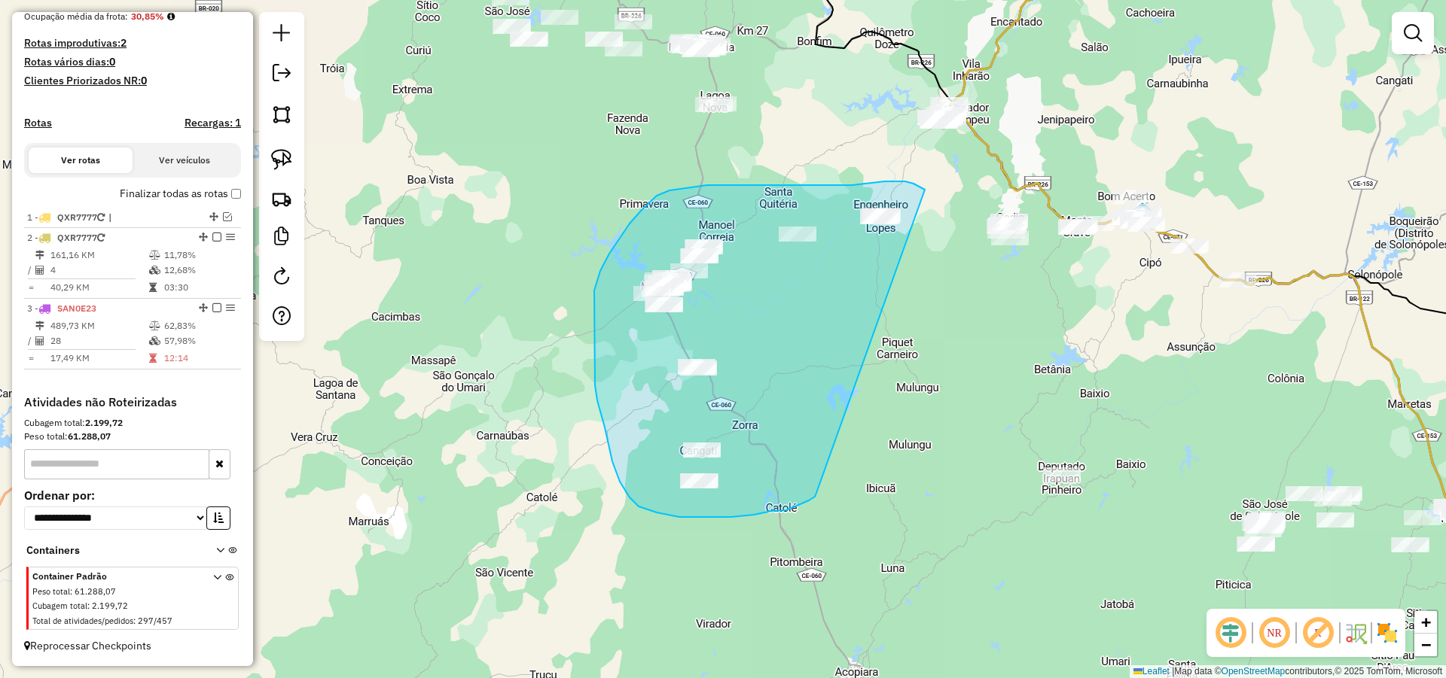
drag, startPoint x: 816, startPoint y: 493, endPoint x: 925, endPoint y: 190, distance: 322.2
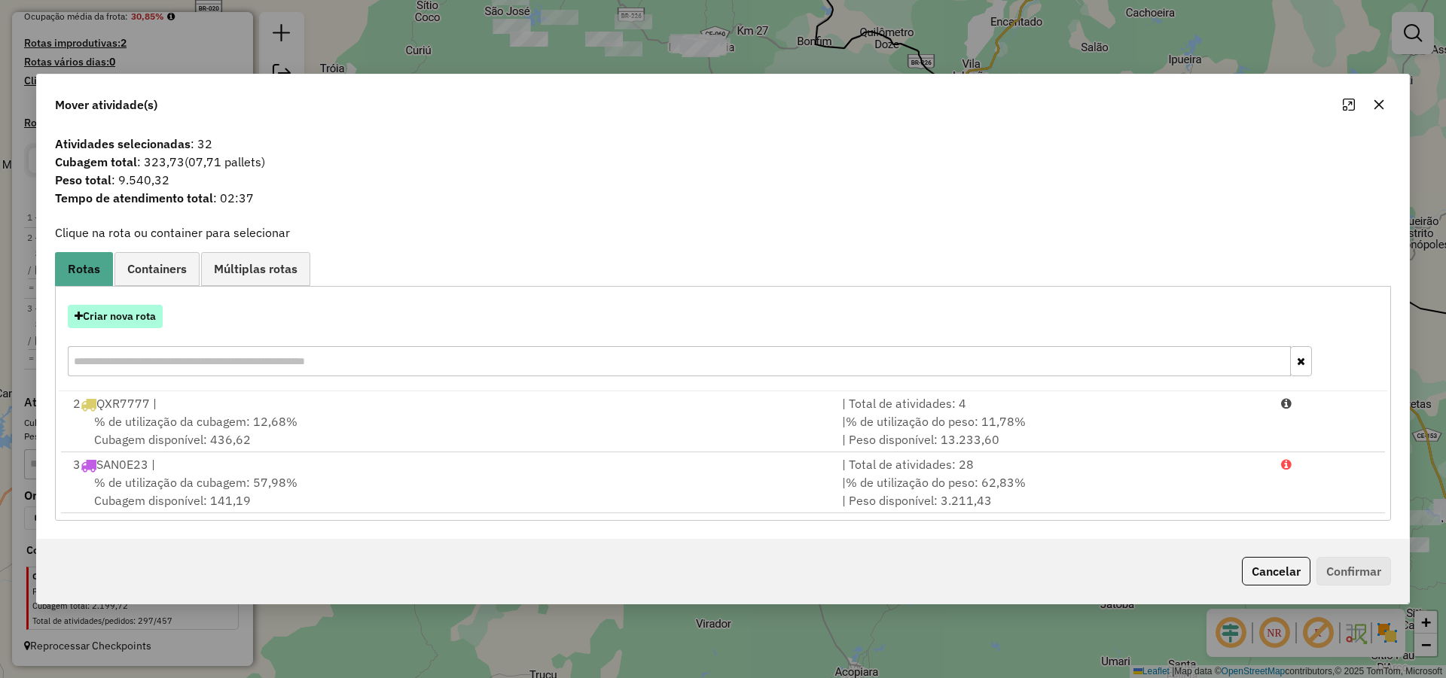
click at [126, 314] on button "Criar nova rota" at bounding box center [115, 316] width 95 height 23
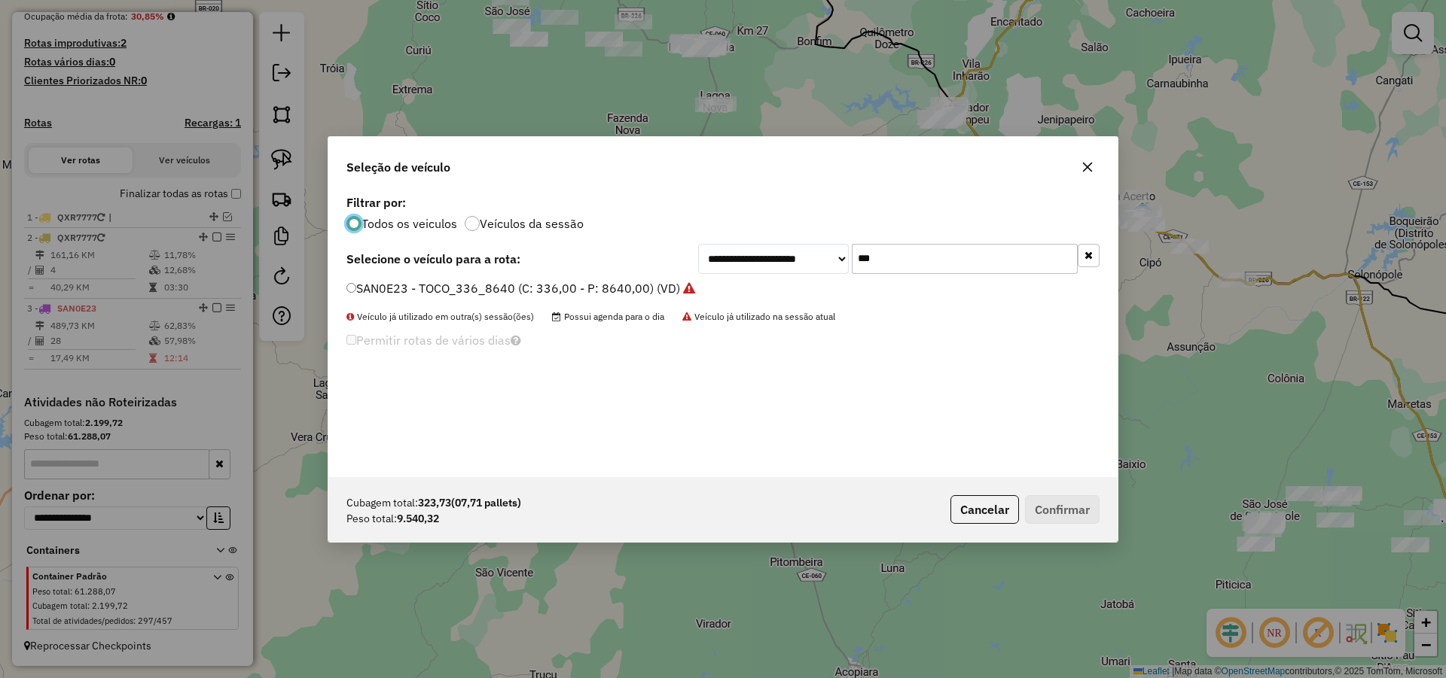
scroll to position [8, 5]
click at [913, 267] on input "***" at bounding box center [965, 259] width 226 height 30
type input "**"
click at [599, 291] on label "SBQ4G23 - TOCO_420_8060 (C: 420,00 - P: 8060,00) (VD)" at bounding box center [513, 288] width 335 height 18
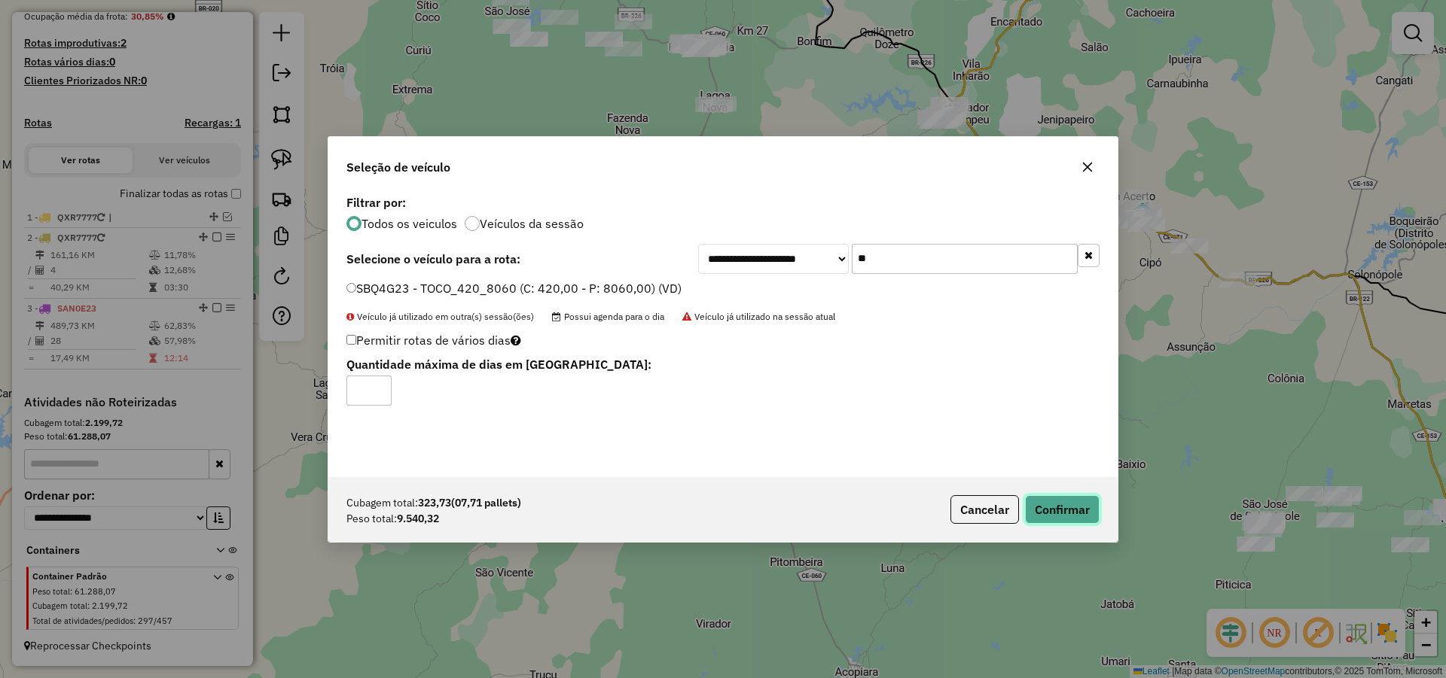
click at [1070, 514] on button "Confirmar" at bounding box center [1062, 509] width 75 height 29
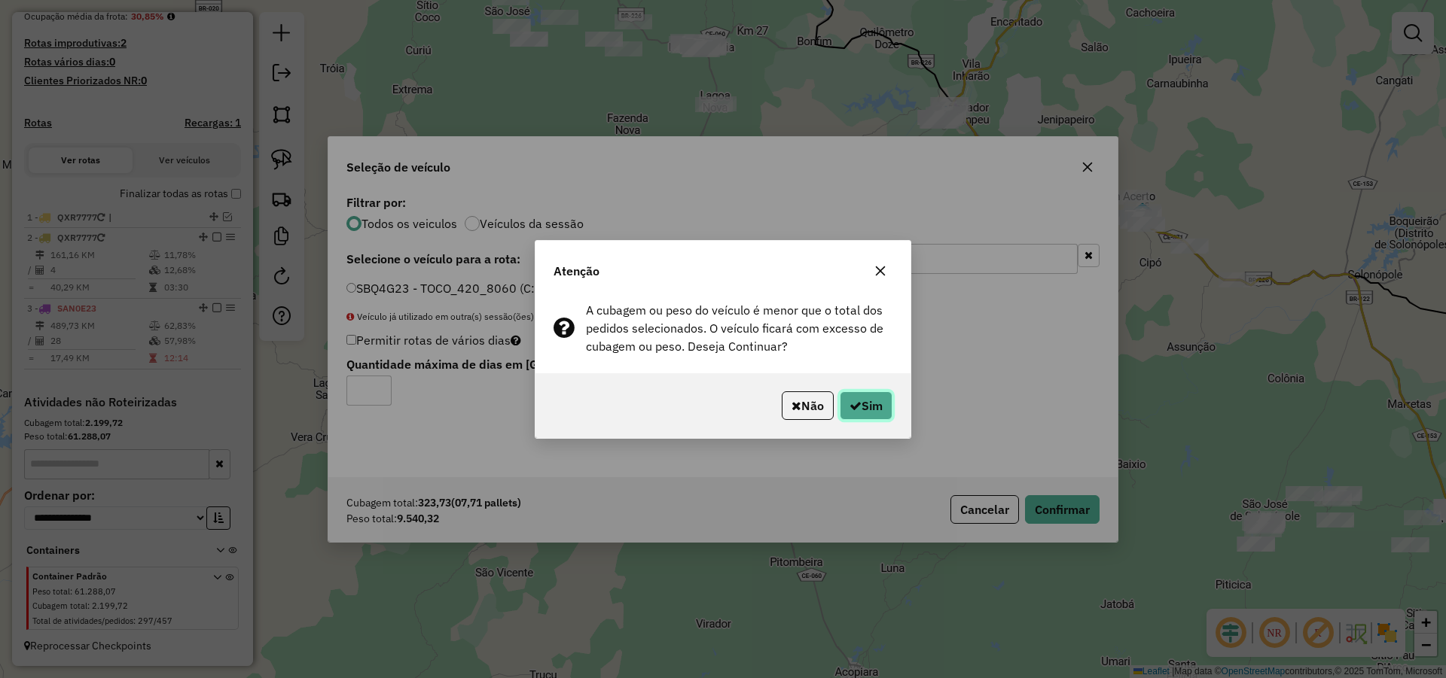
click at [873, 401] on button "Sim" at bounding box center [866, 406] width 53 height 29
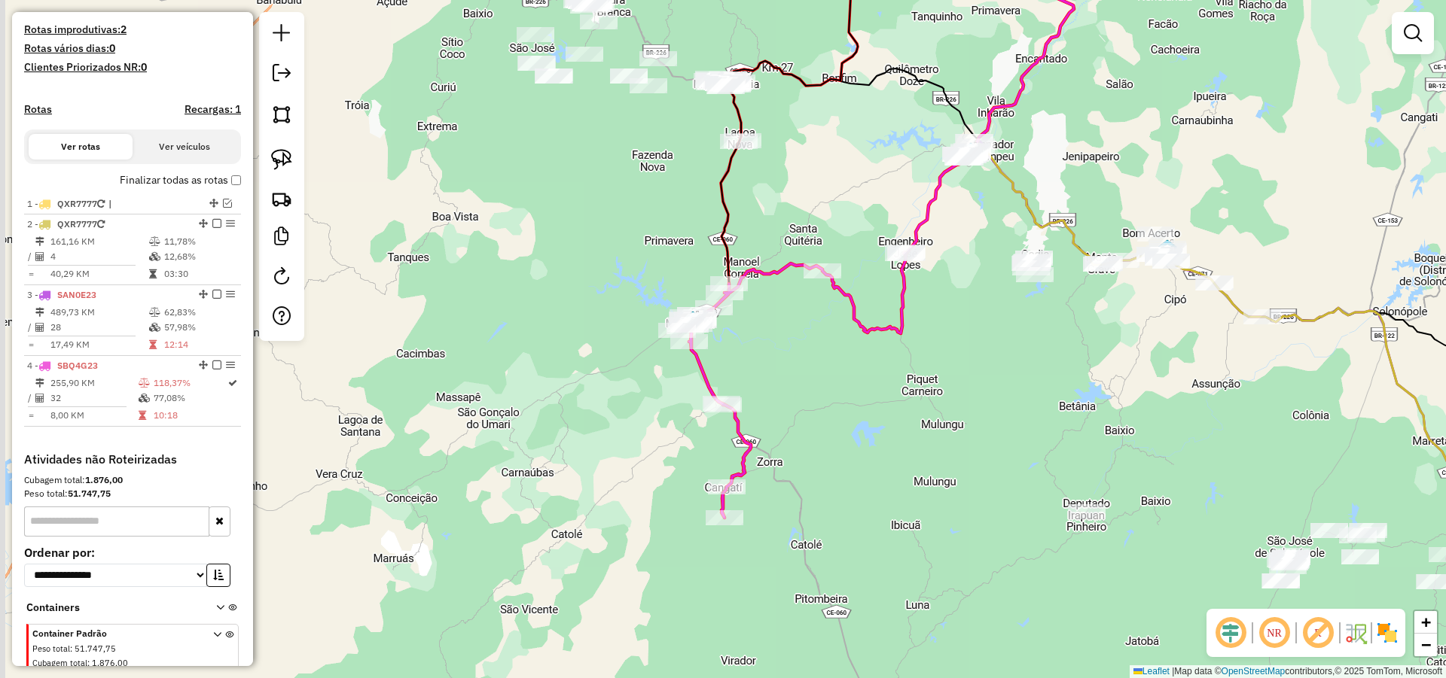
drag, startPoint x: 743, startPoint y: 300, endPoint x: 760, endPoint y: 332, distance: 36.7
click at [771, 343] on div "Janela de atendimento Grade de atendimento Capacidade Transportadoras Veículos …" at bounding box center [723, 339] width 1446 height 678
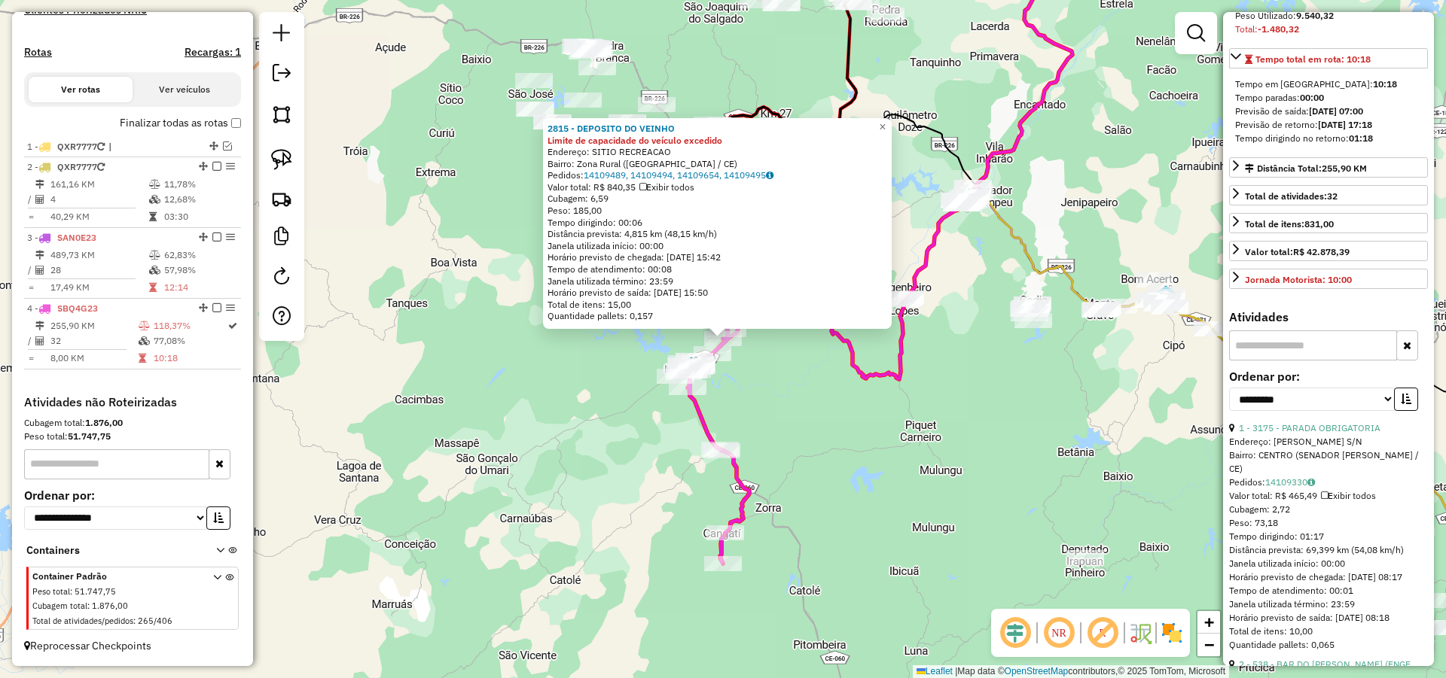
scroll to position [271, 0]
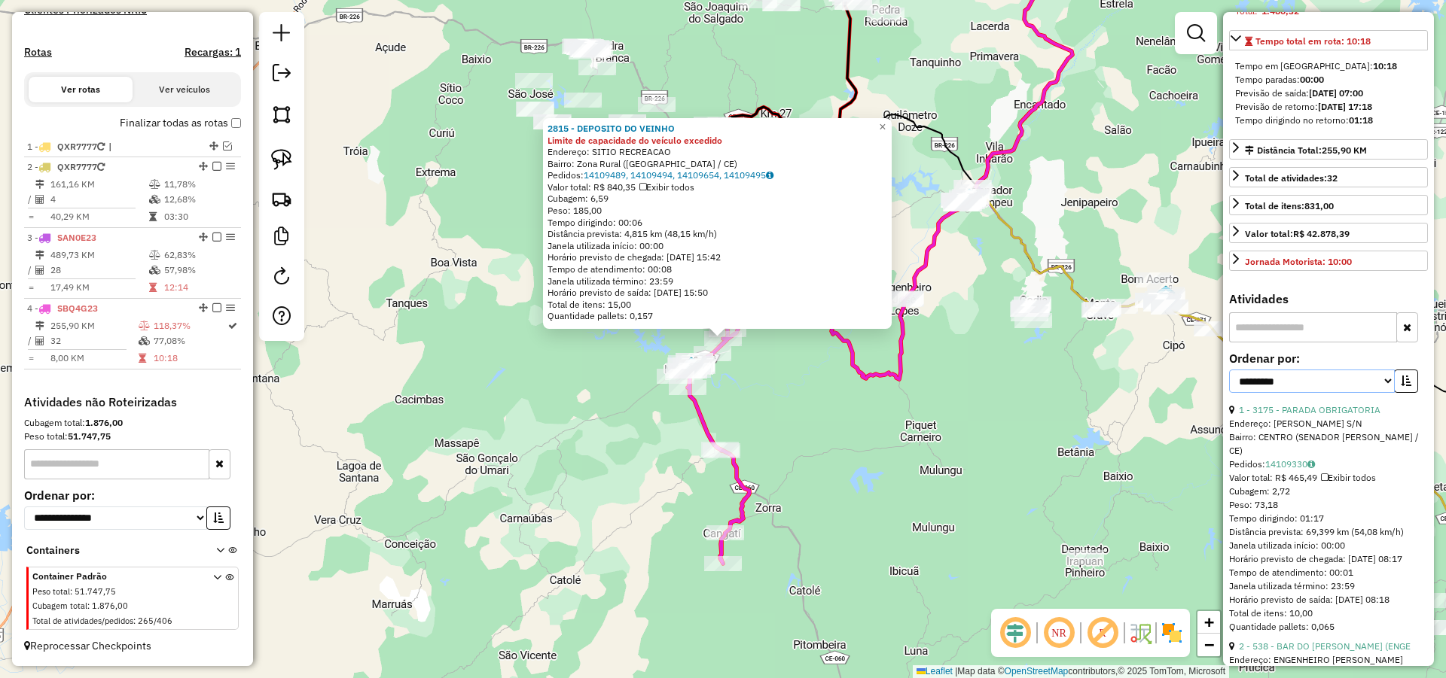
select select "*********"
click at [1229, 393] on select "**********" at bounding box center [1312, 381] width 166 height 23
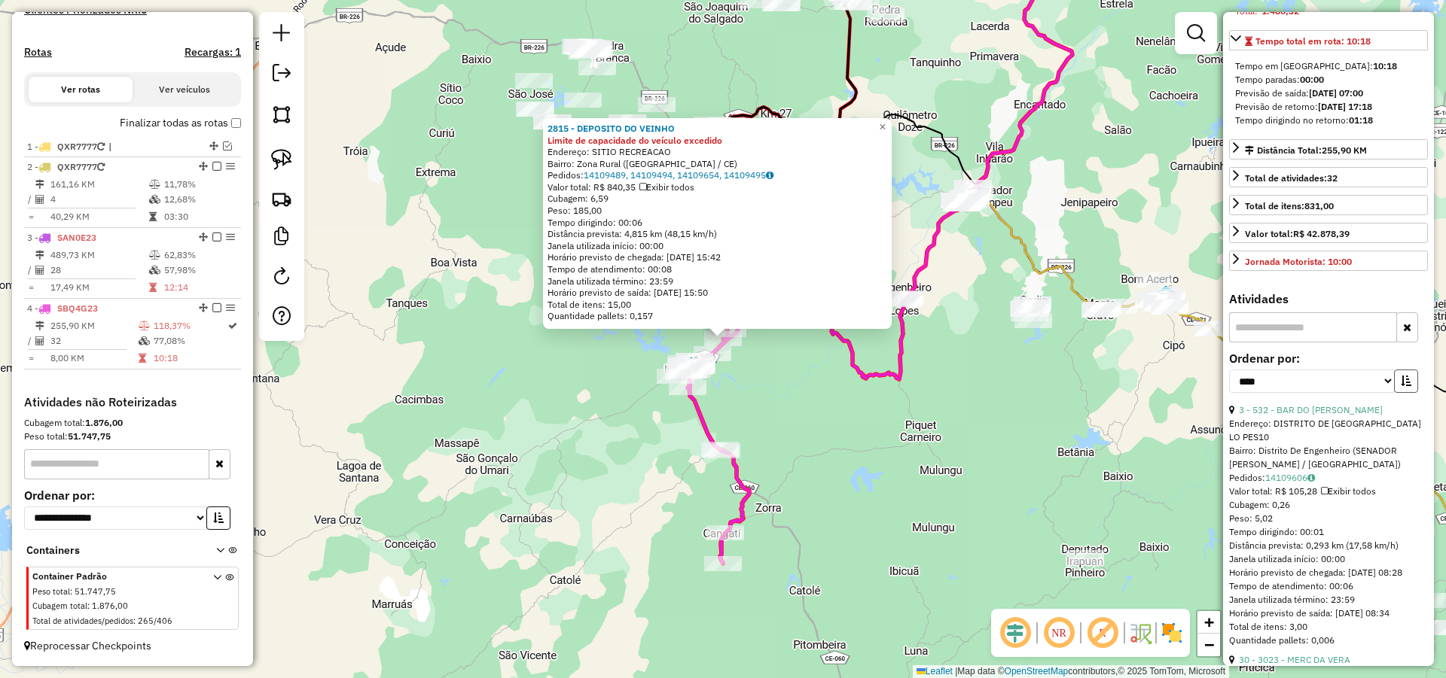
click at [1400, 386] on icon "button" at bounding box center [1405, 381] width 11 height 11
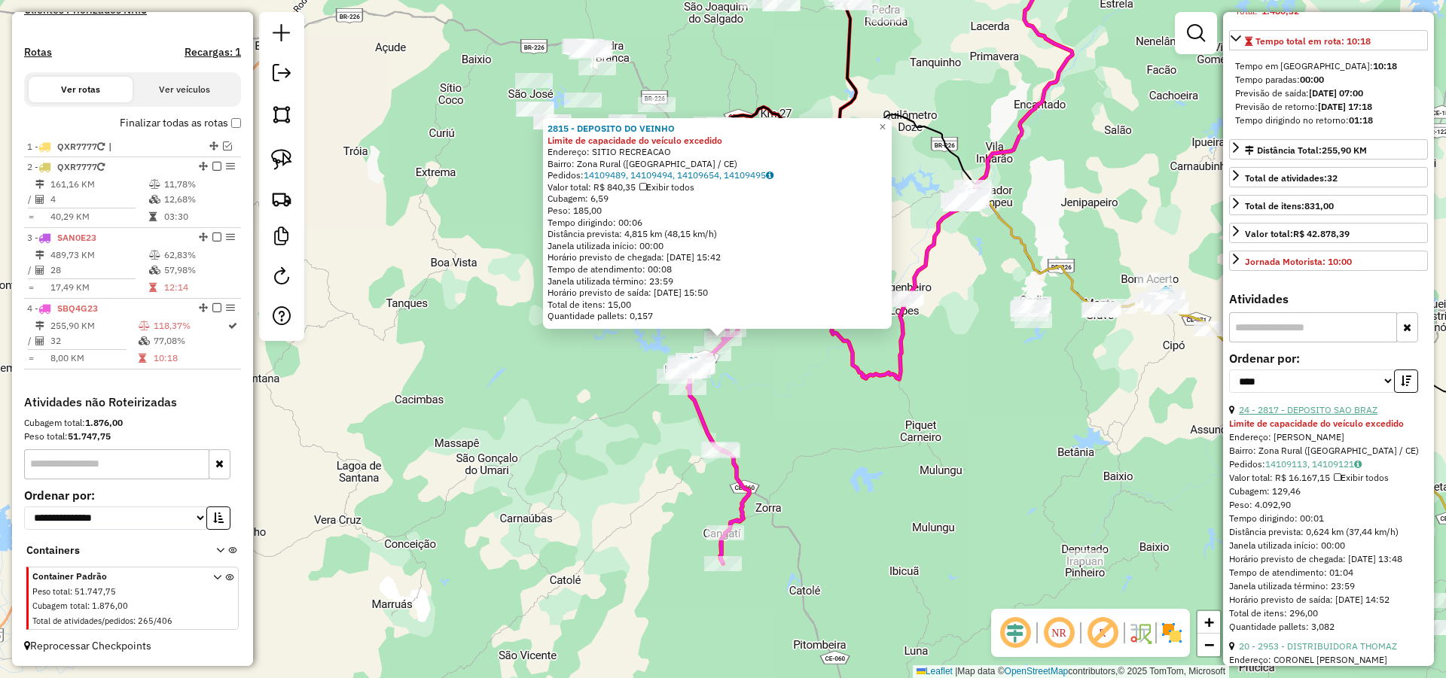
click at [1329, 416] on link "24 - 2817 - DEPOSITO SAO BRAZ" at bounding box center [1308, 409] width 139 height 11
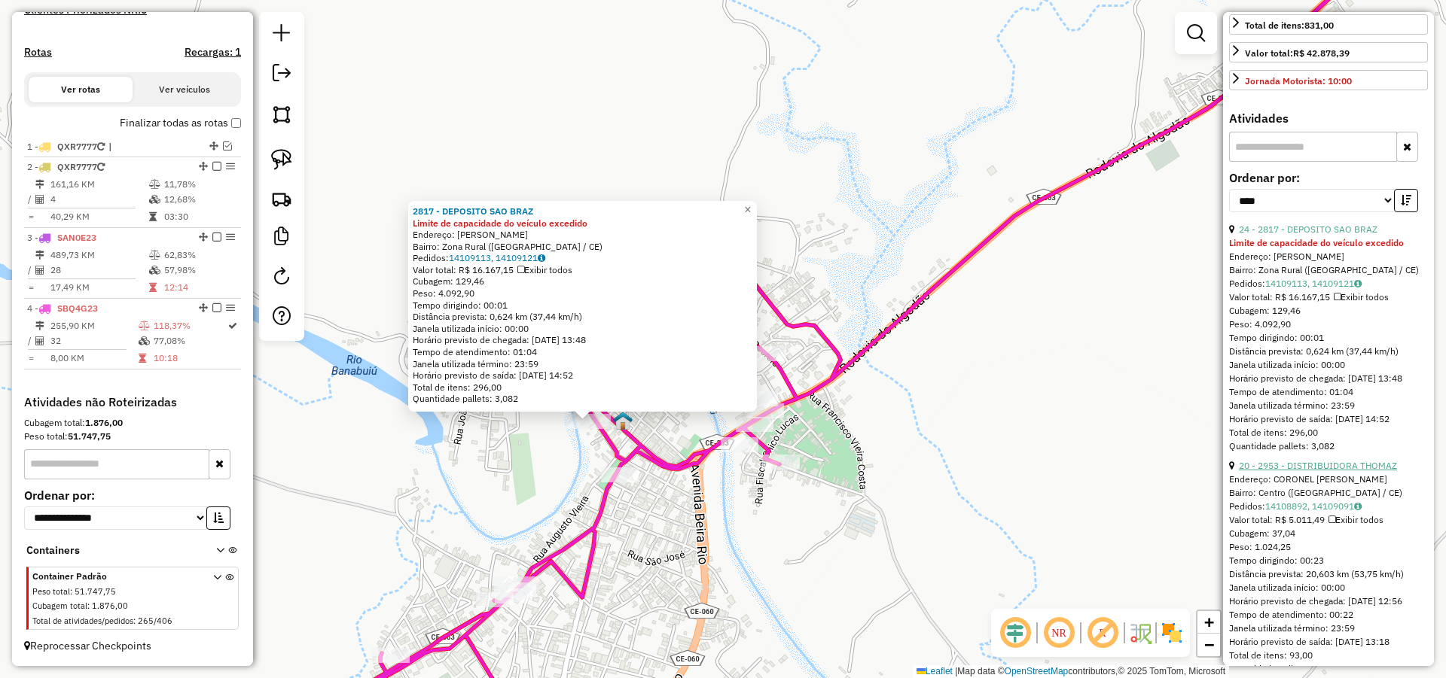
scroll to position [542, 0]
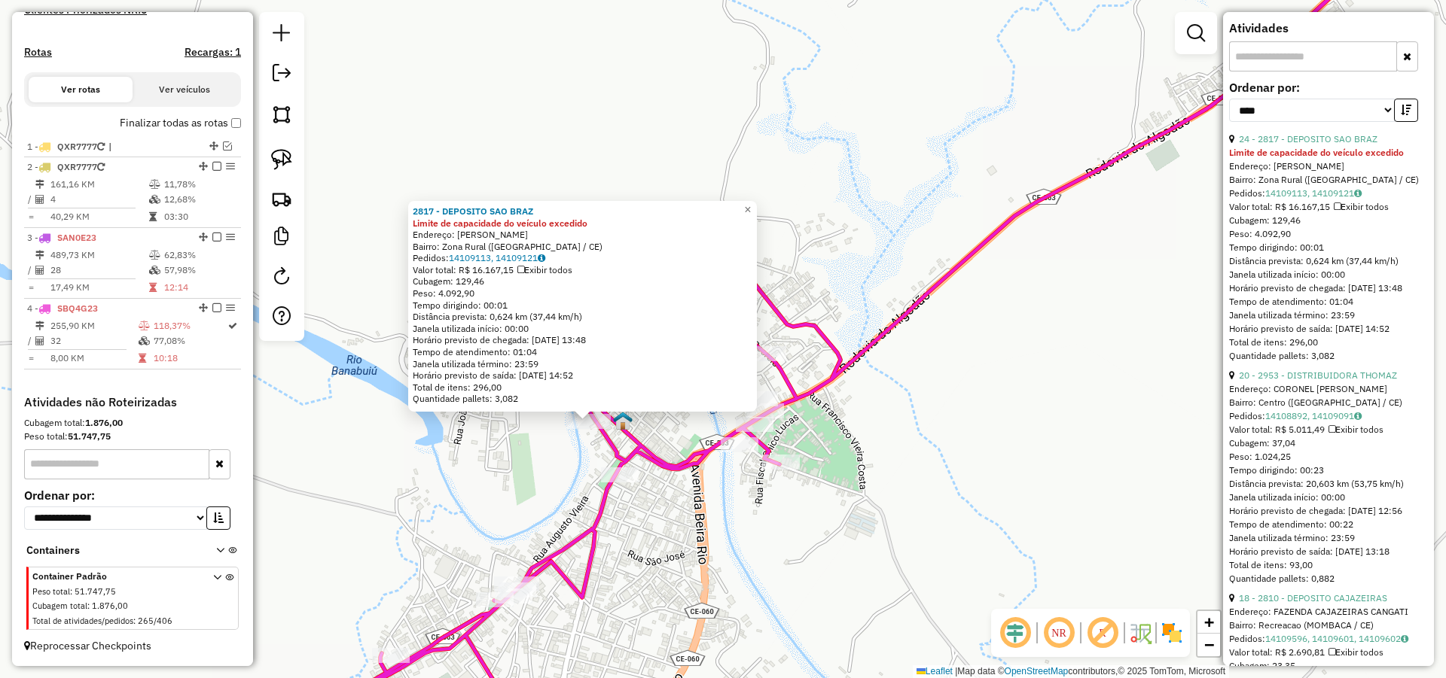
click at [1318, 396] on div "Endereço: CORONEL [PERSON_NAME]" at bounding box center [1328, 389] width 199 height 14
click at [1324, 381] on link "20 - 2953 - DISTRIBUIDORA THOMAZ" at bounding box center [1318, 375] width 158 height 11
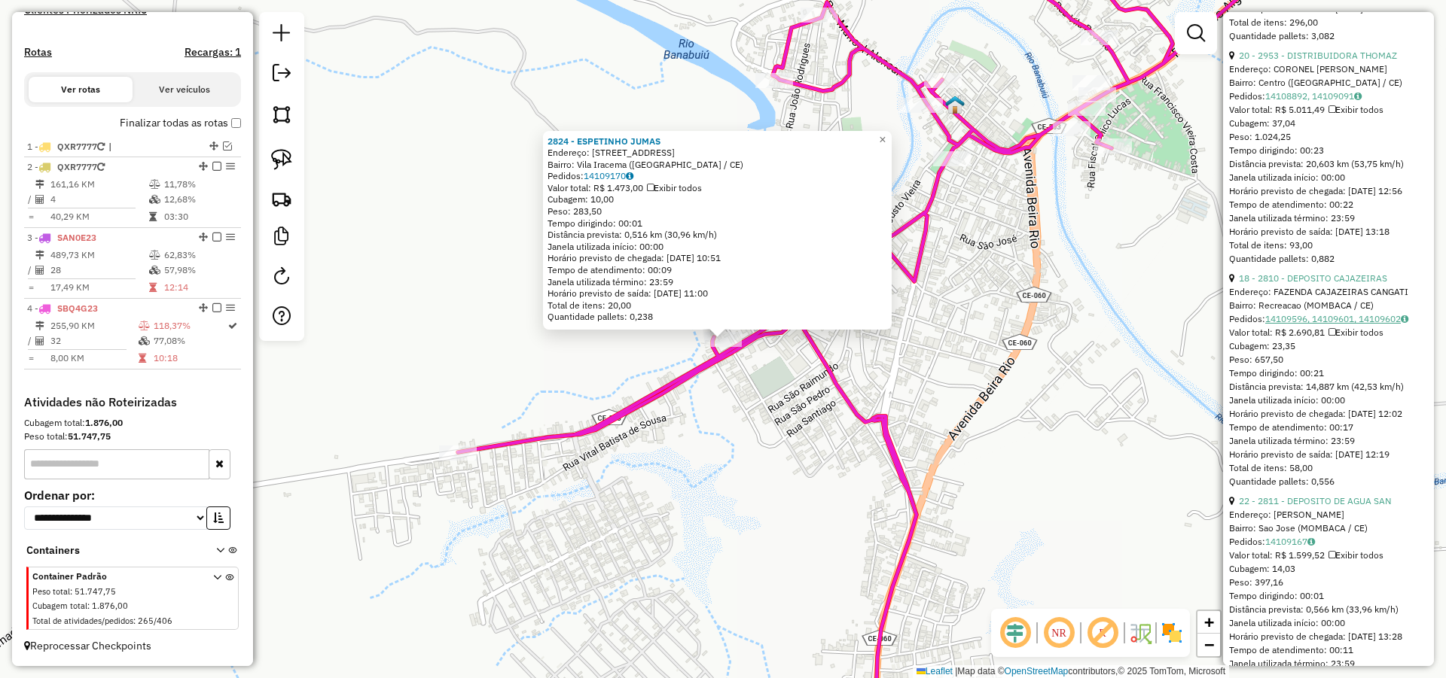
scroll to position [904, 0]
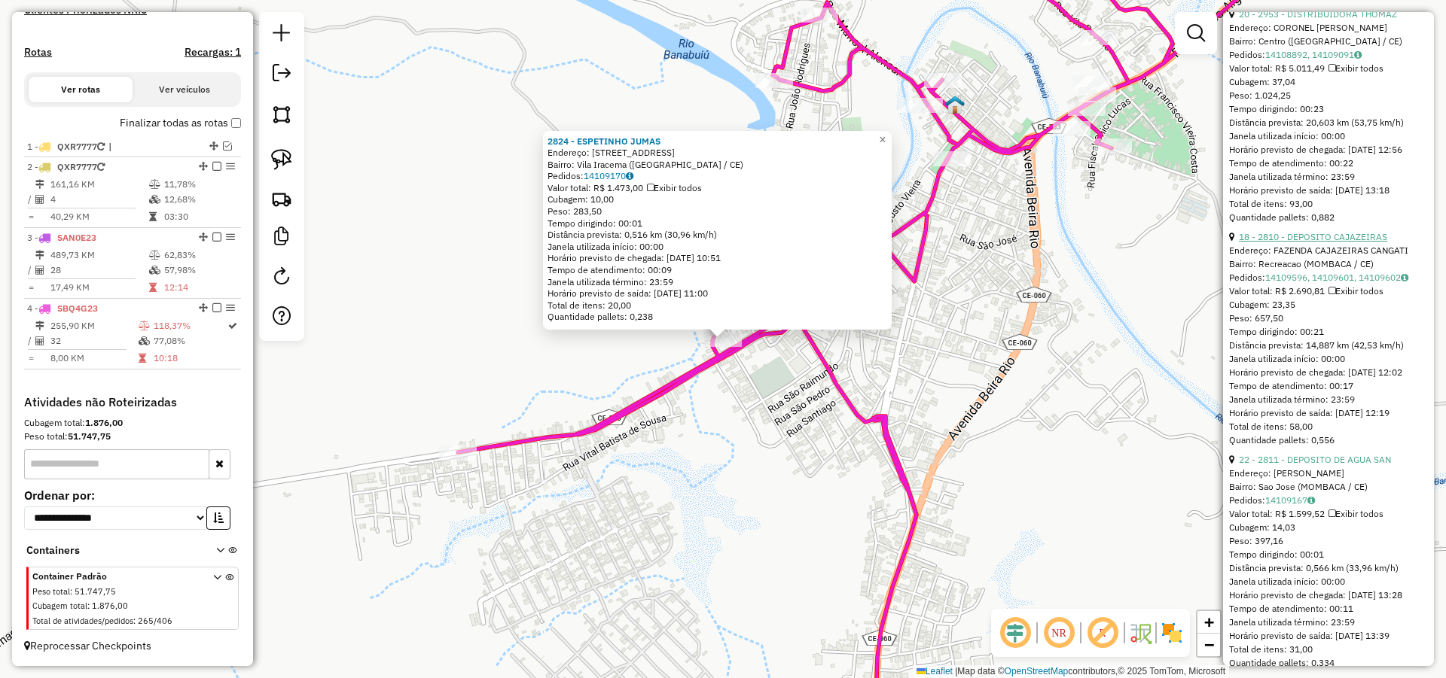
click at [1300, 242] on link "18 - 2810 - DEPOSITO CAJAZEIRAS" at bounding box center [1313, 236] width 148 height 11
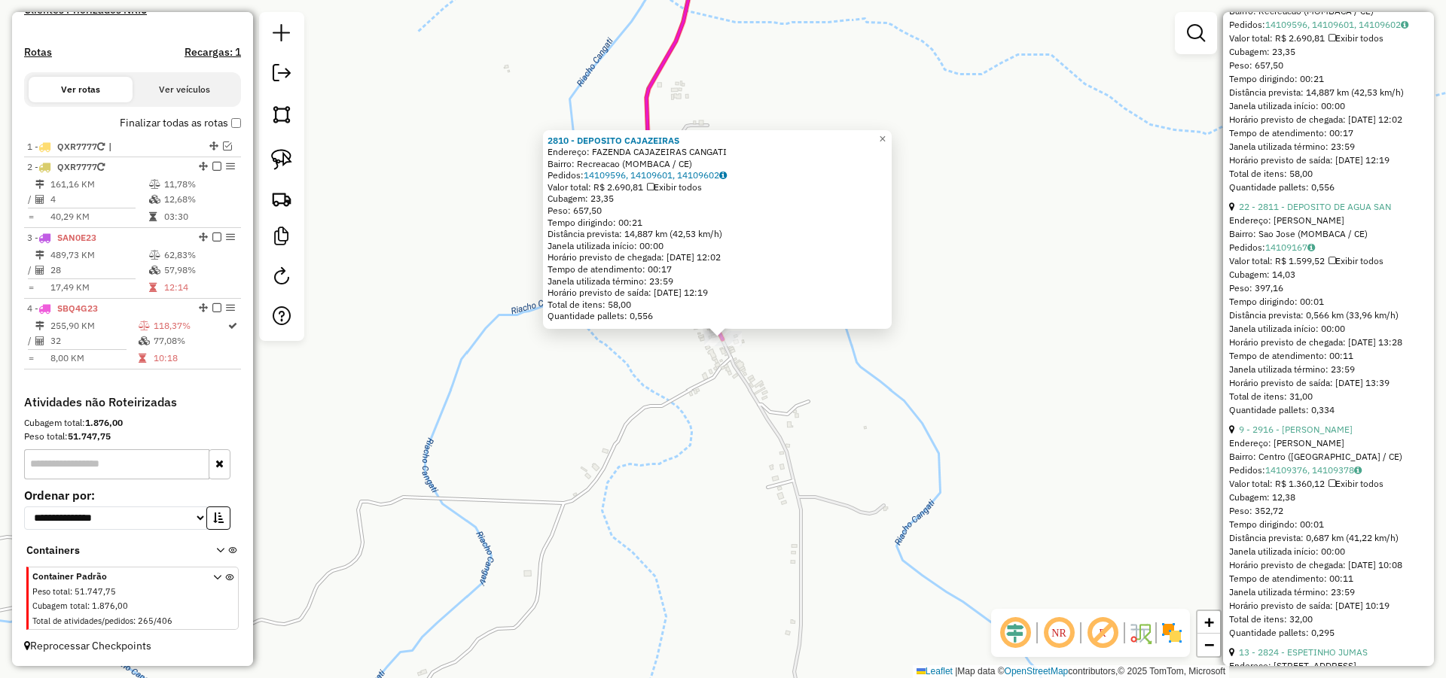
scroll to position [1175, 0]
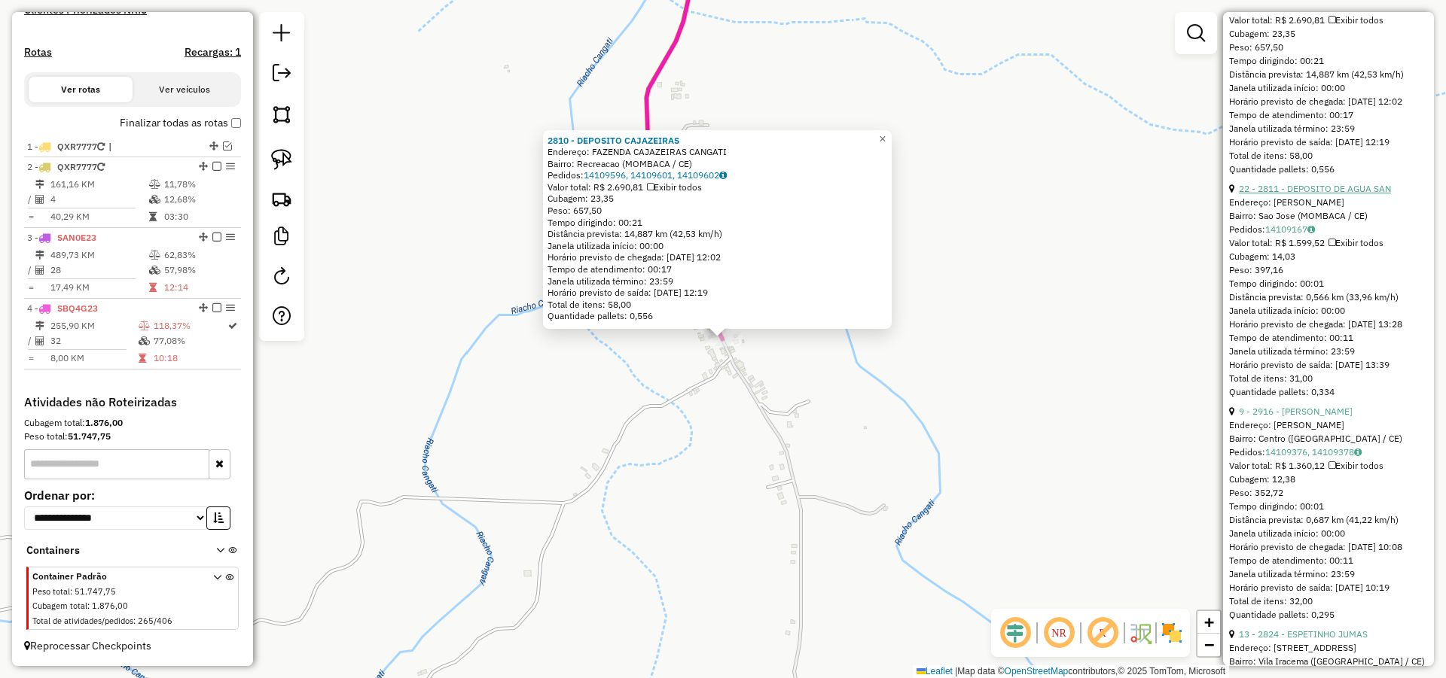
click at [1294, 194] on link "22 - 2811 - DEPOSITO DE AGUA SAN" at bounding box center [1315, 188] width 152 height 11
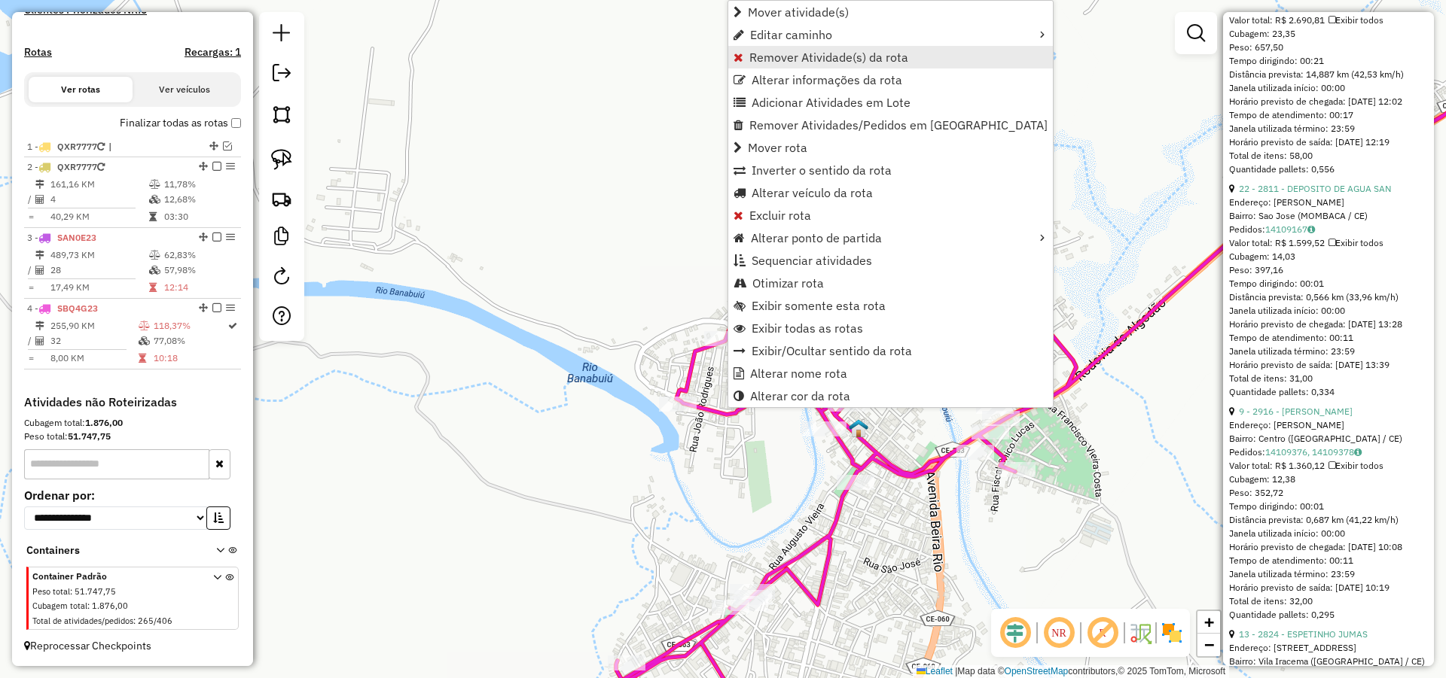
click at [785, 51] on span "Remover Atividade(s) da rota" at bounding box center [828, 57] width 159 height 12
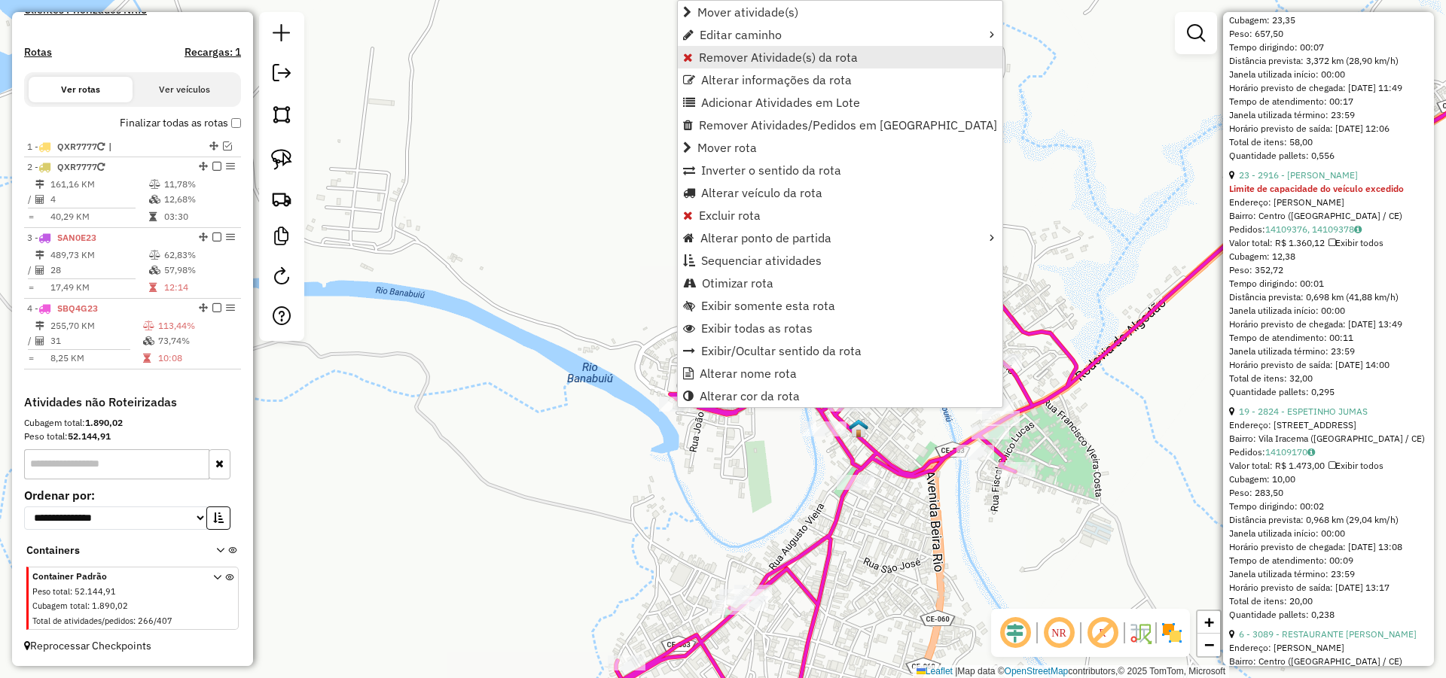
click at [748, 54] on span "Remover Atividade(s) da rota" at bounding box center [778, 57] width 159 height 12
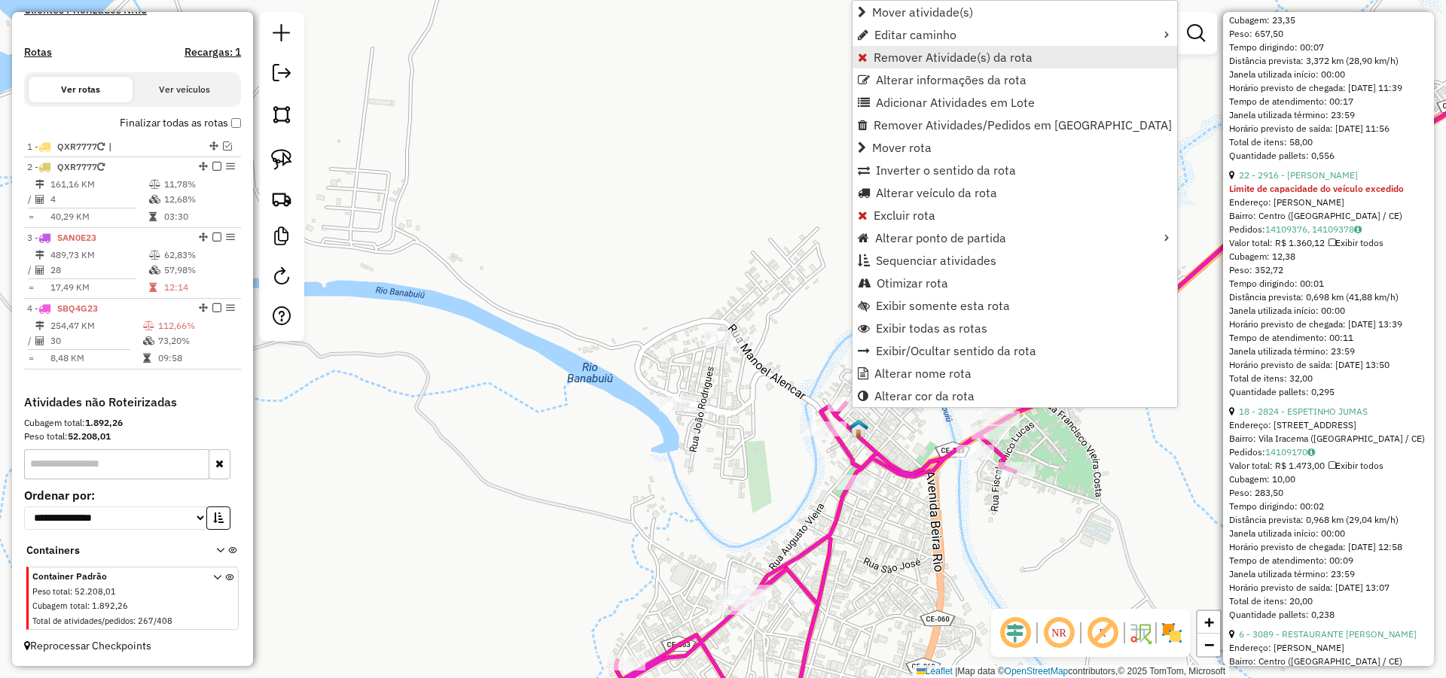
click at [916, 56] on span "Remover Atividade(s) da rota" at bounding box center [952, 57] width 159 height 12
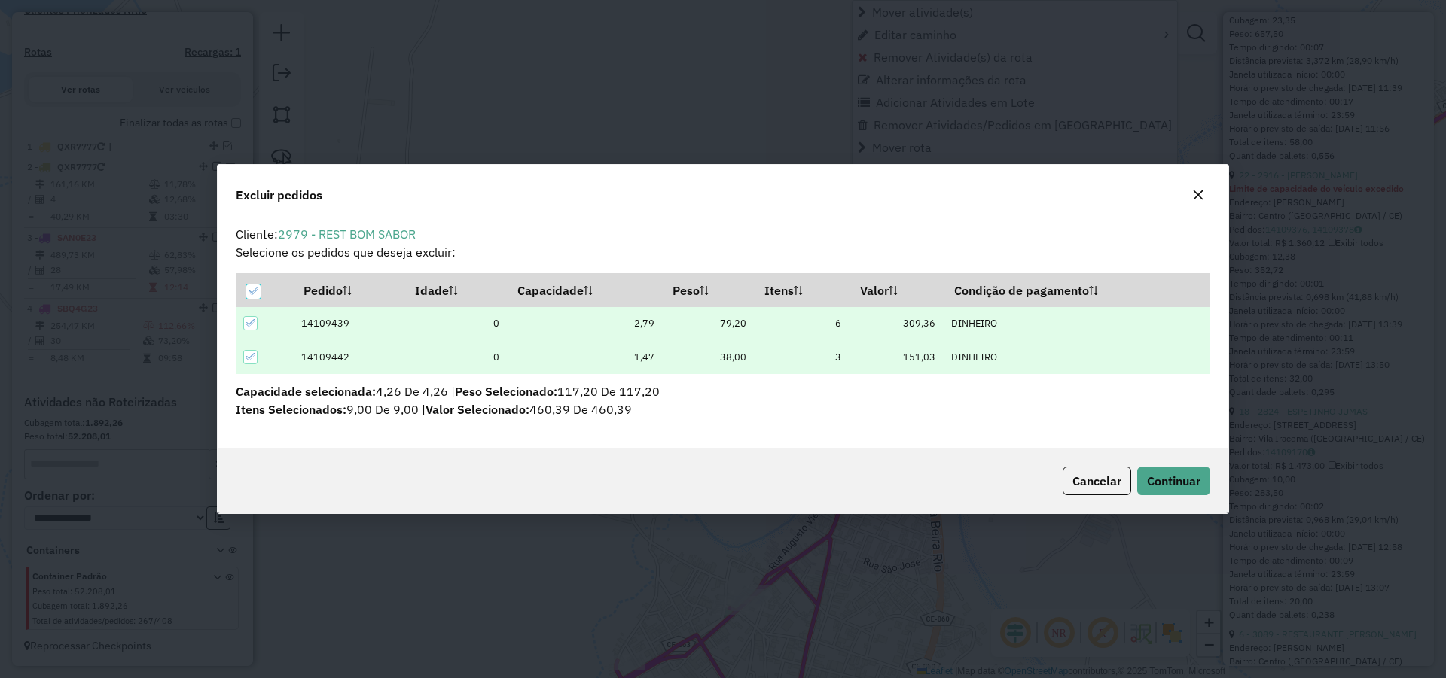
scroll to position [8, 5]
click at [1178, 472] on button "Continuar" at bounding box center [1173, 481] width 73 height 29
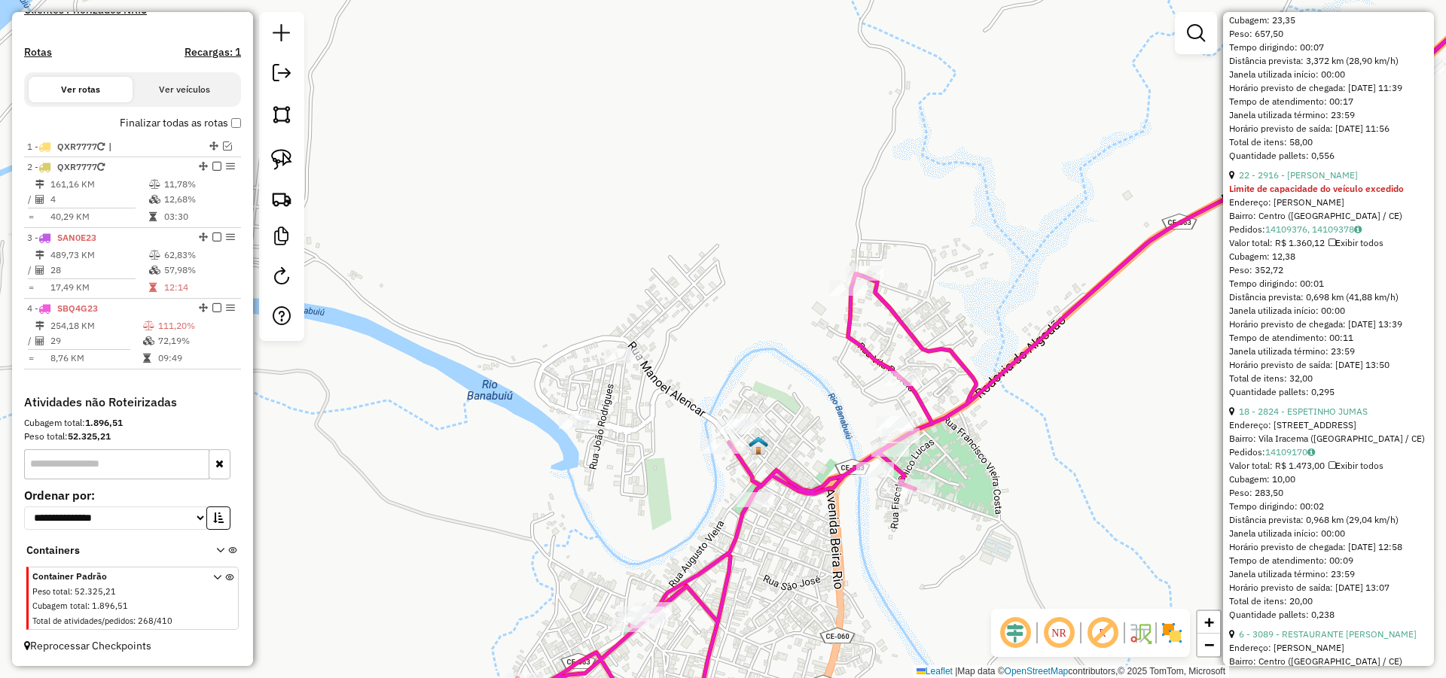
drag, startPoint x: 921, startPoint y: 358, endPoint x: 821, endPoint y: 357, distance: 99.4
click at [822, 373] on div "Janela de atendimento Grade de atendimento Capacidade Transportadoras Veículos …" at bounding box center [723, 339] width 1446 height 678
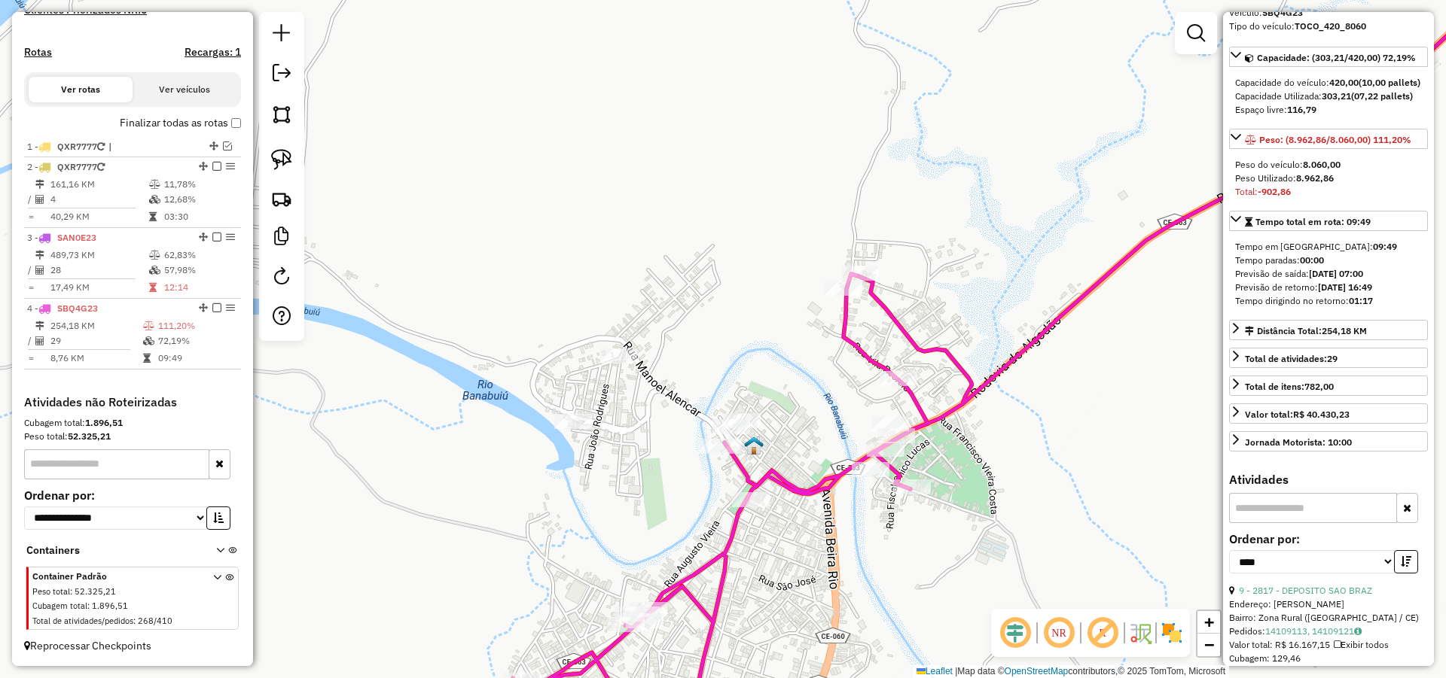
scroll to position [0, 0]
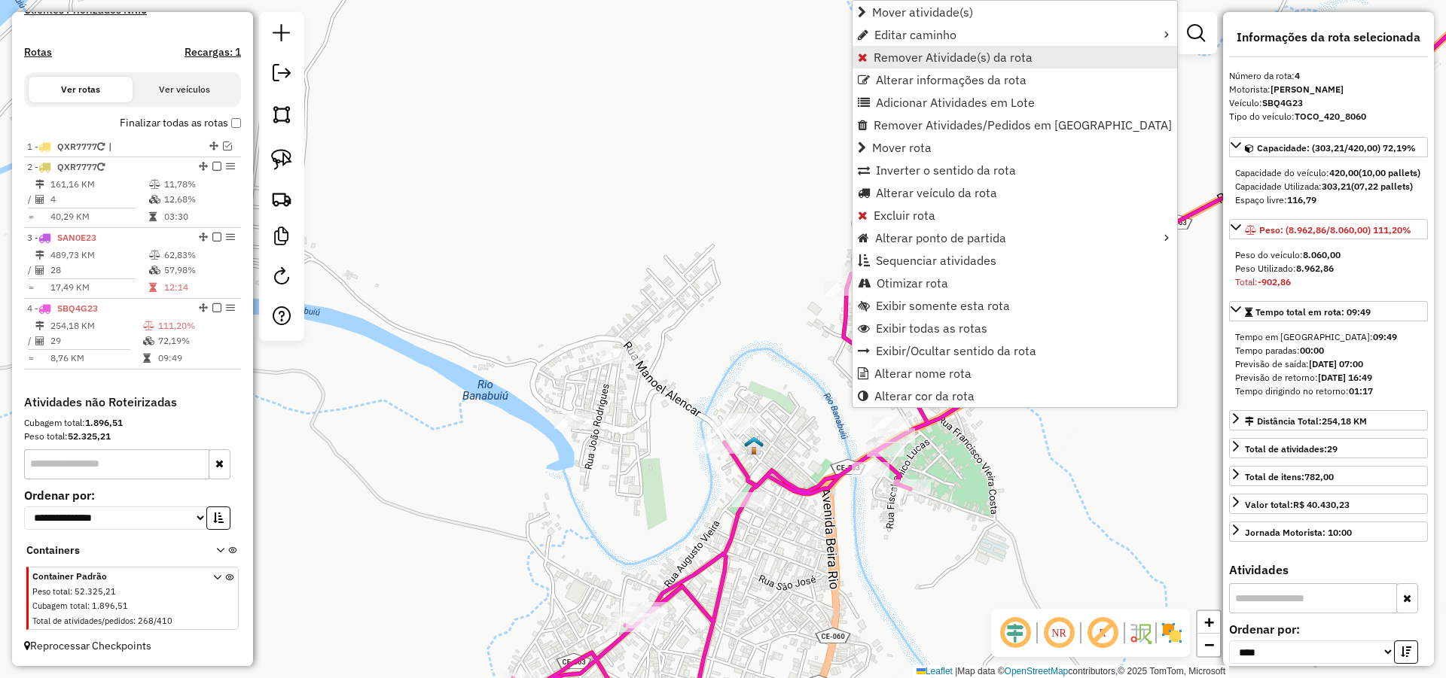
click at [903, 53] on span "Remover Atividade(s) da rota" at bounding box center [952, 57] width 159 height 12
click at [919, 58] on span "Remover Atividade(s) da rota" at bounding box center [962, 57] width 159 height 12
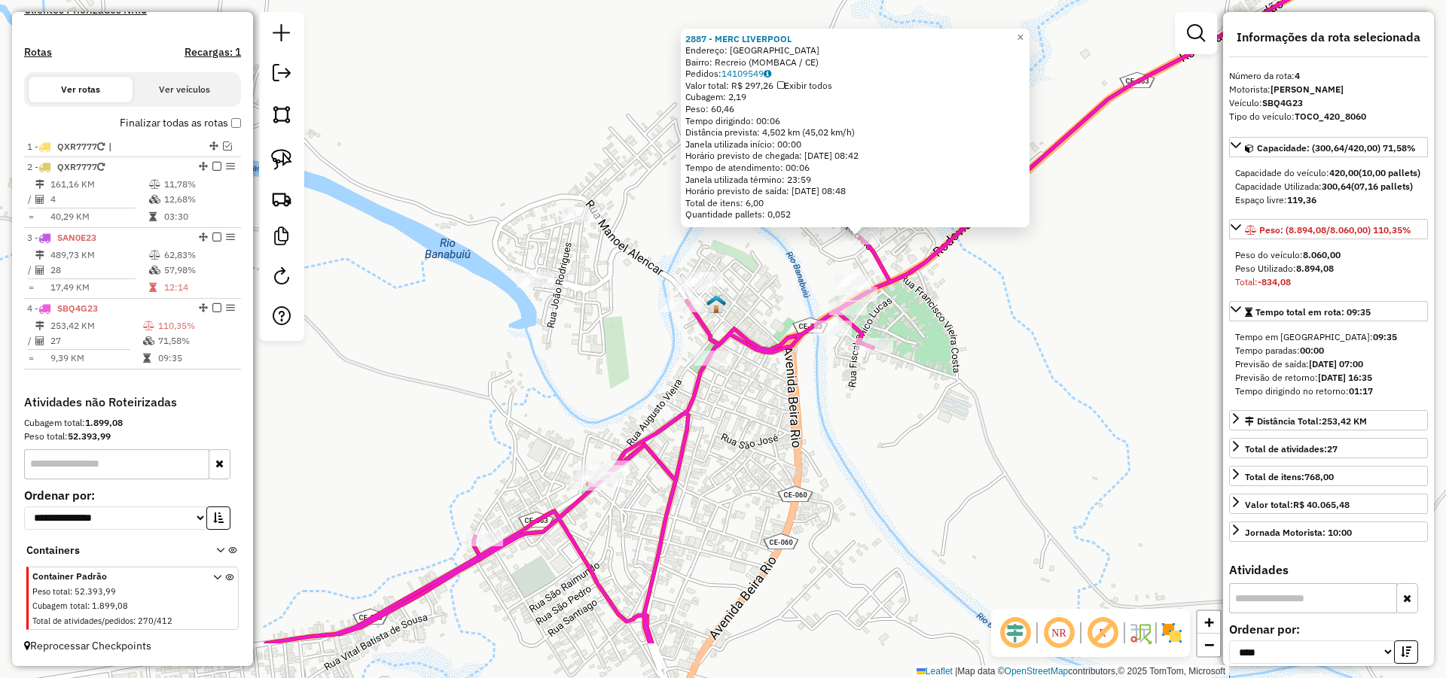
drag, startPoint x: 684, startPoint y: 465, endPoint x: 809, endPoint y: 368, distance: 157.7
click at [827, 358] on div "2887 - MERC LIVERPOOL Endereço: ALTO ALEGRE Bairro: Recreio (MOMBACA / CE) Pedi…" at bounding box center [723, 339] width 1446 height 678
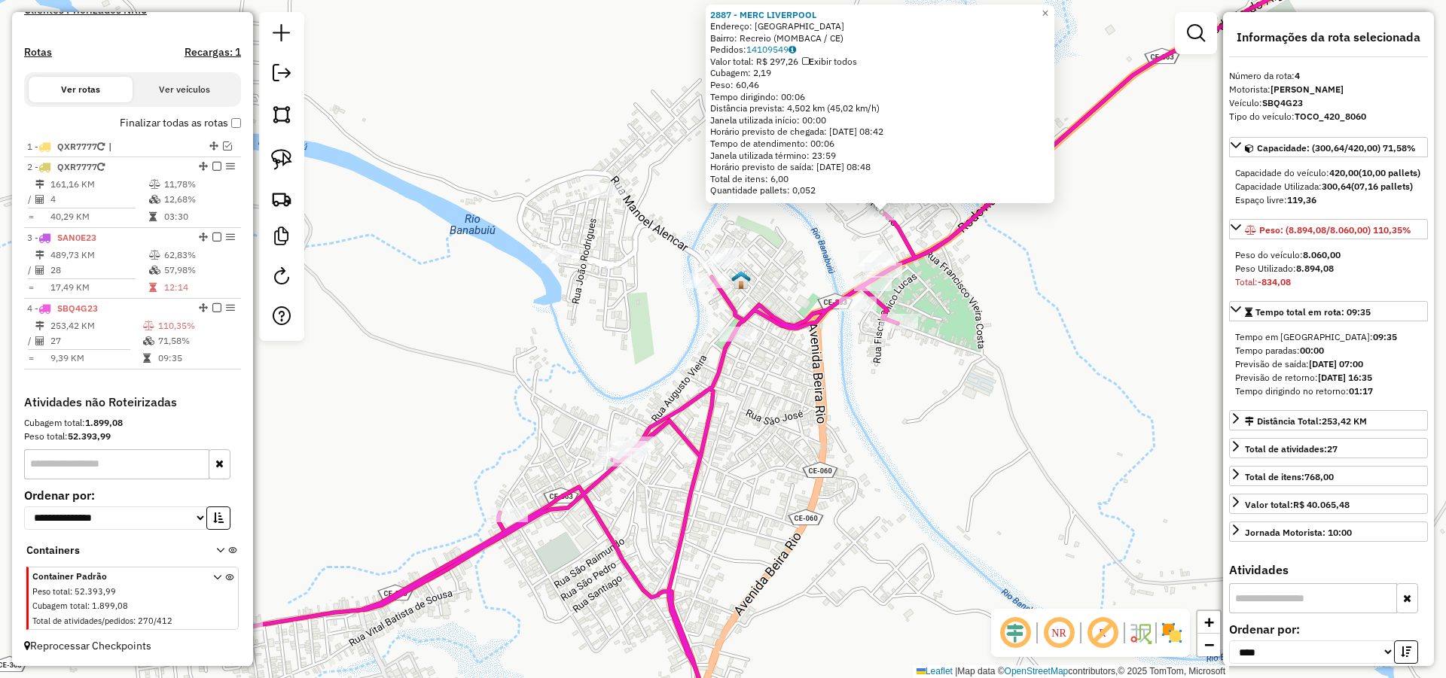
drag, startPoint x: 761, startPoint y: 407, endPoint x: 785, endPoint y: 376, distance: 38.6
click at [784, 379] on div "2887 - MERC LIVERPOOL Endereço: ALTO ALEGRE Bairro: Recreio (MOMBACA / CE) Pedi…" at bounding box center [723, 339] width 1446 height 678
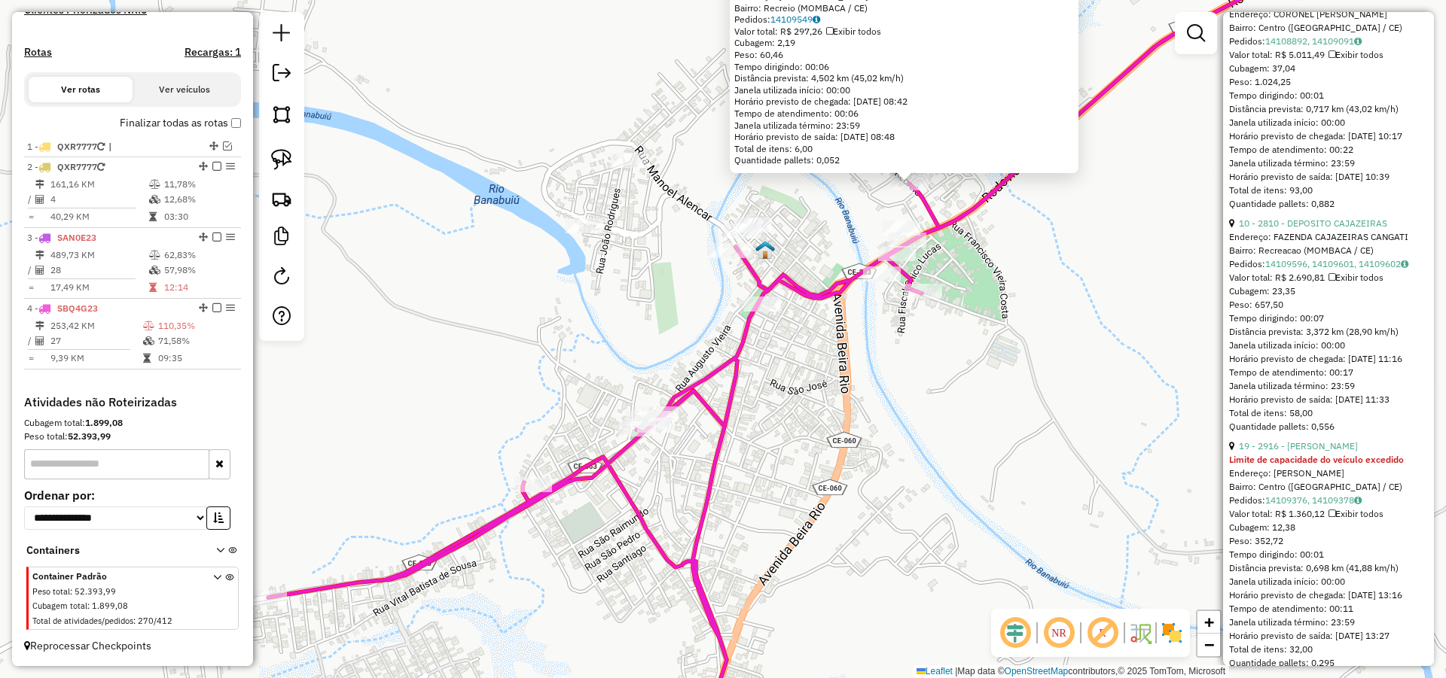
scroll to position [994, 0]
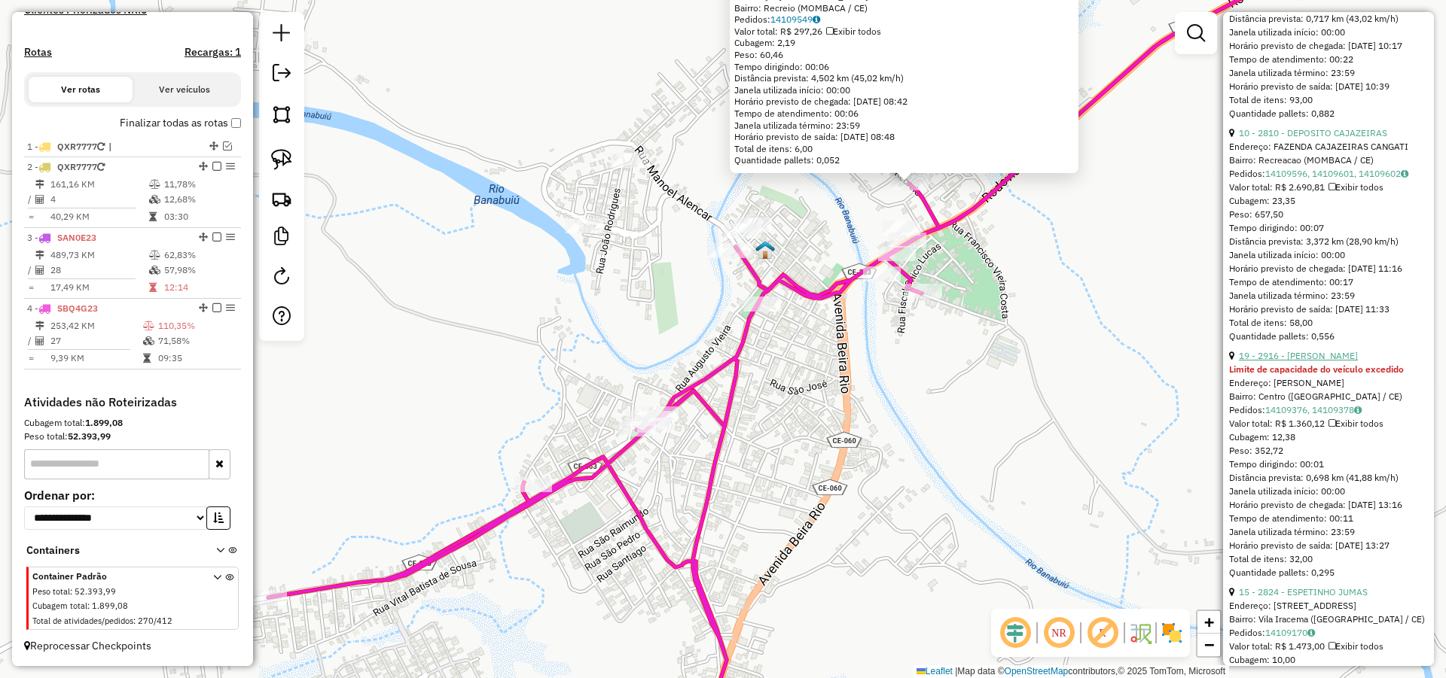
click at [1299, 361] on link "19 - 2916 - MERC SOUZA" at bounding box center [1298, 355] width 119 height 11
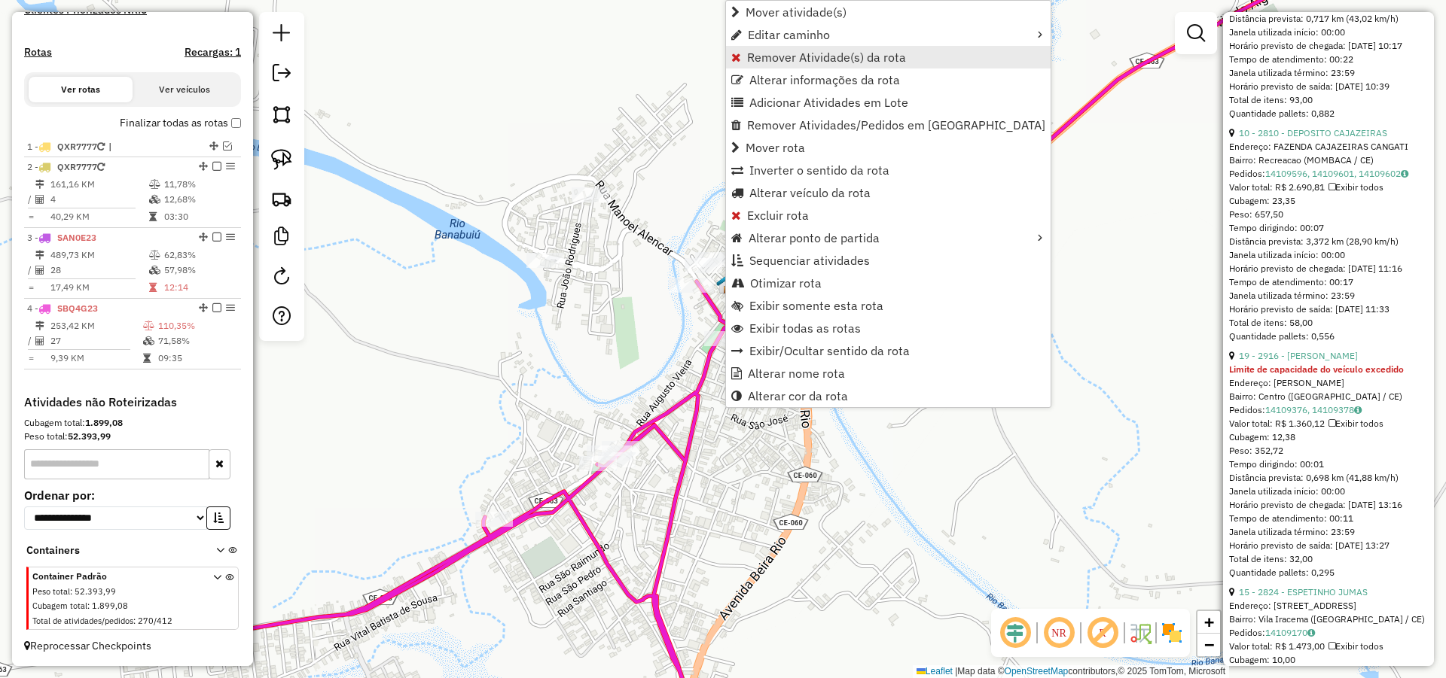
click at [802, 56] on span "Remover Atividade(s) da rota" at bounding box center [826, 57] width 159 height 12
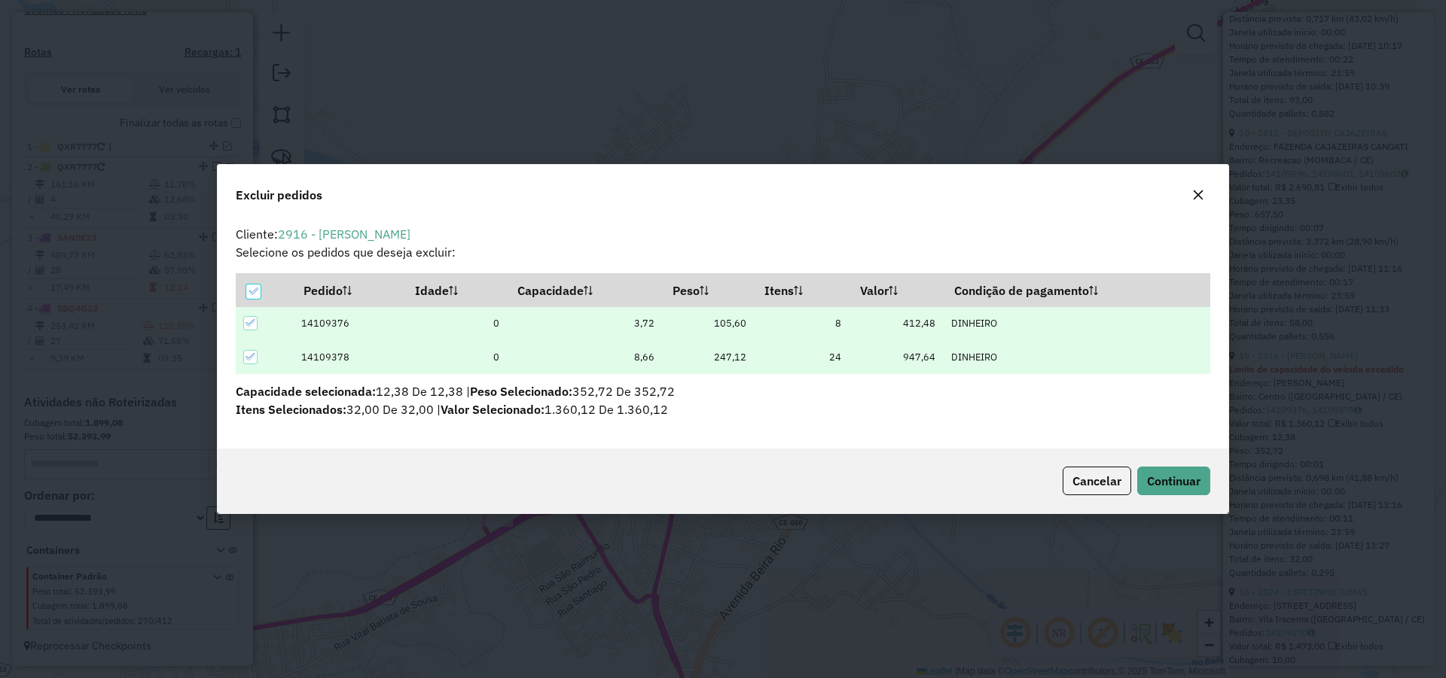
scroll to position [0, 0]
click at [1170, 477] on span "Continuar" at bounding box center [1173, 481] width 53 height 15
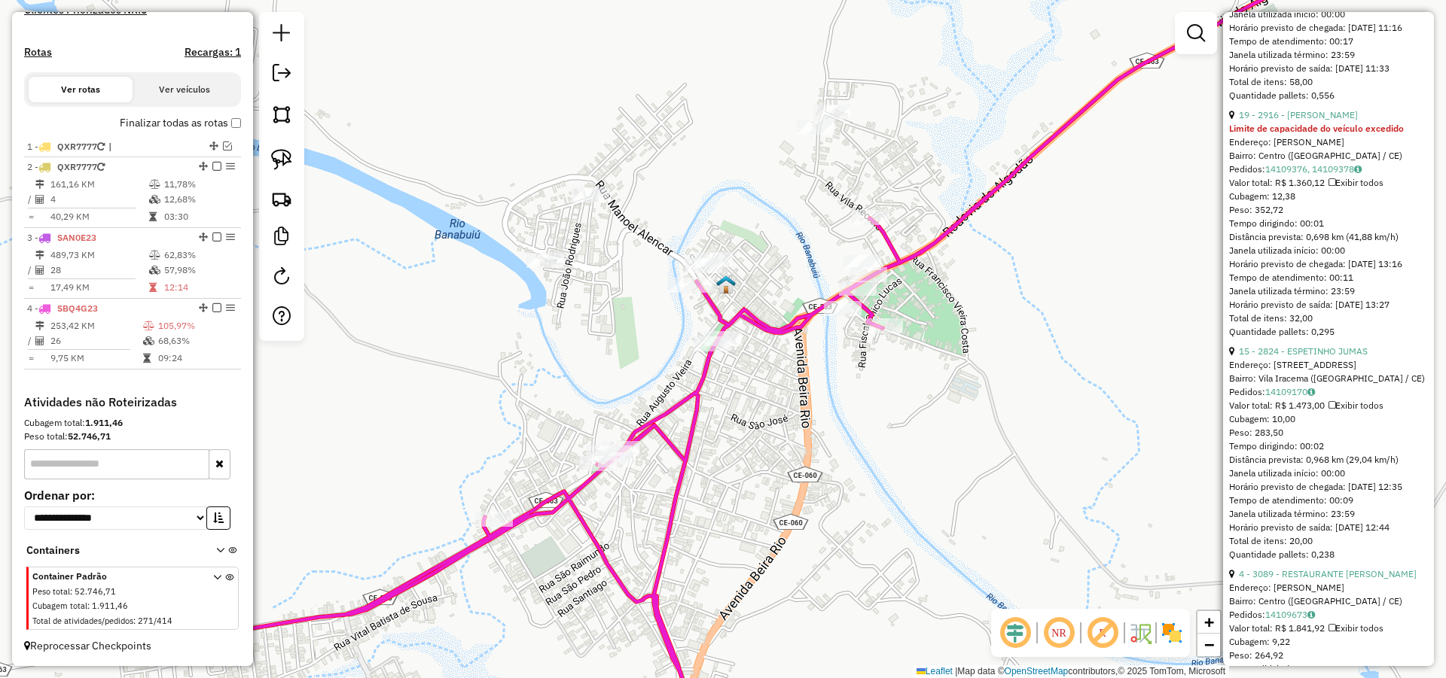
scroll to position [1265, 0]
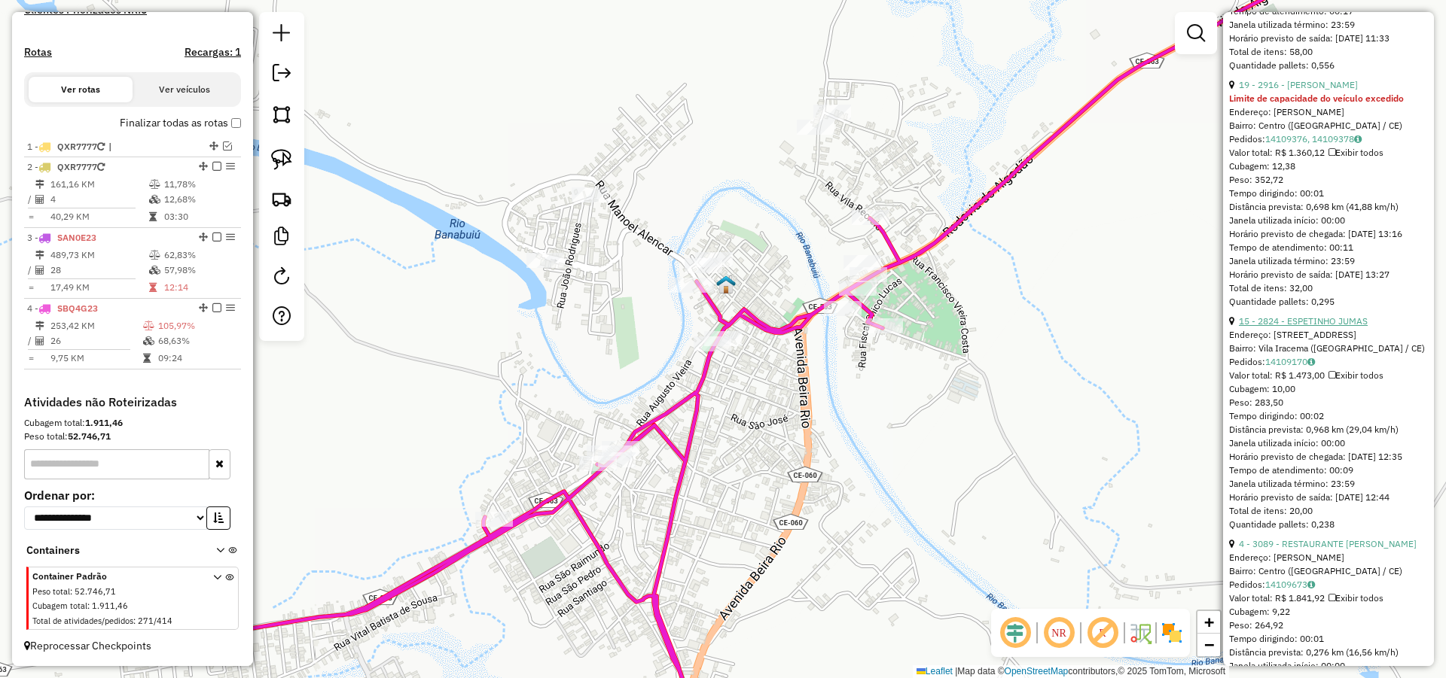
click at [1297, 327] on link "15 - 2824 - ESPETINHO JUMAS" at bounding box center [1303, 320] width 129 height 11
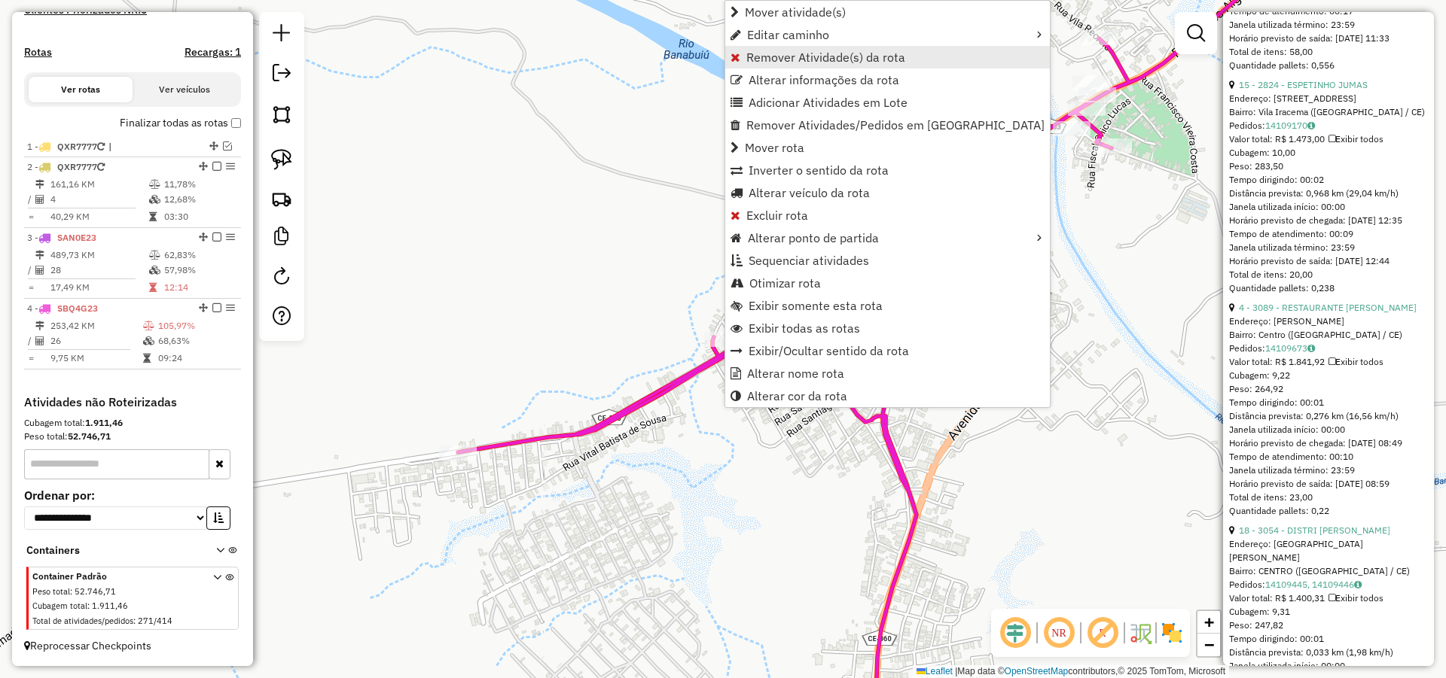
click at [772, 56] on span "Remover Atividade(s) da rota" at bounding box center [825, 57] width 159 height 12
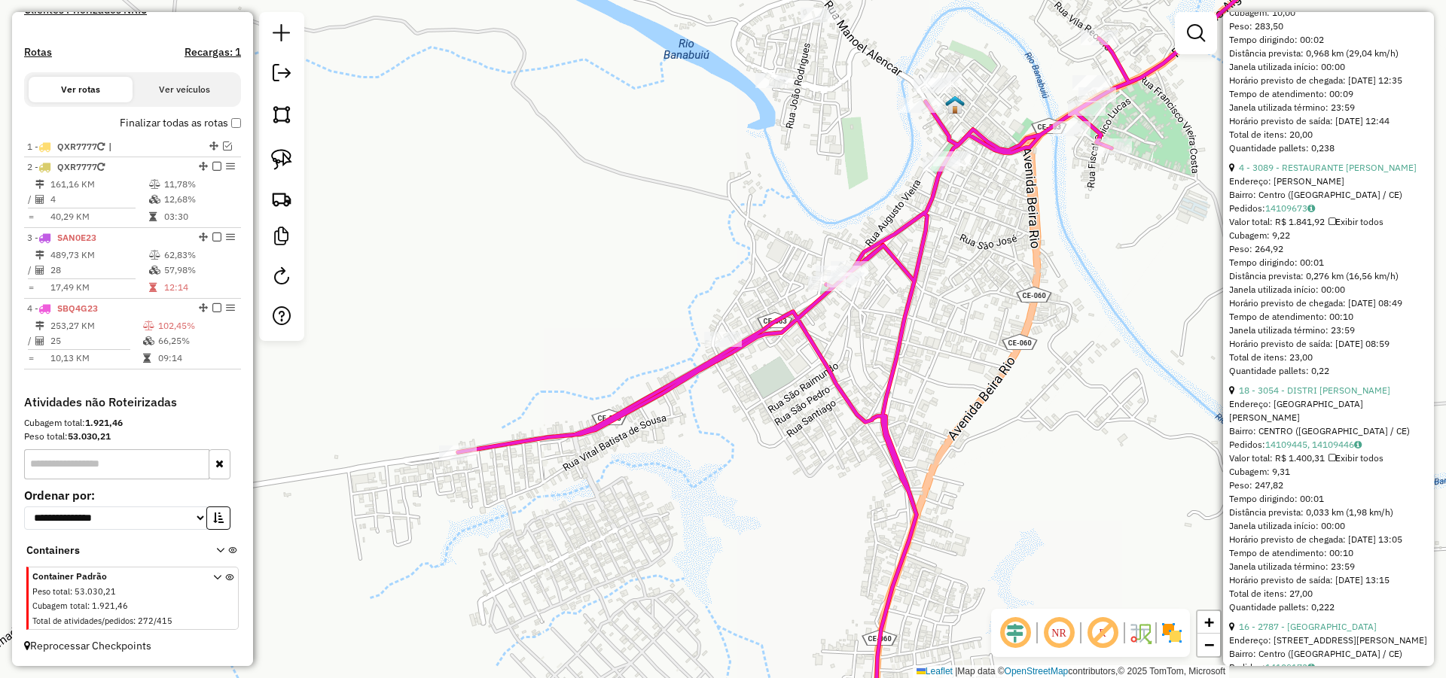
scroll to position [1446, 0]
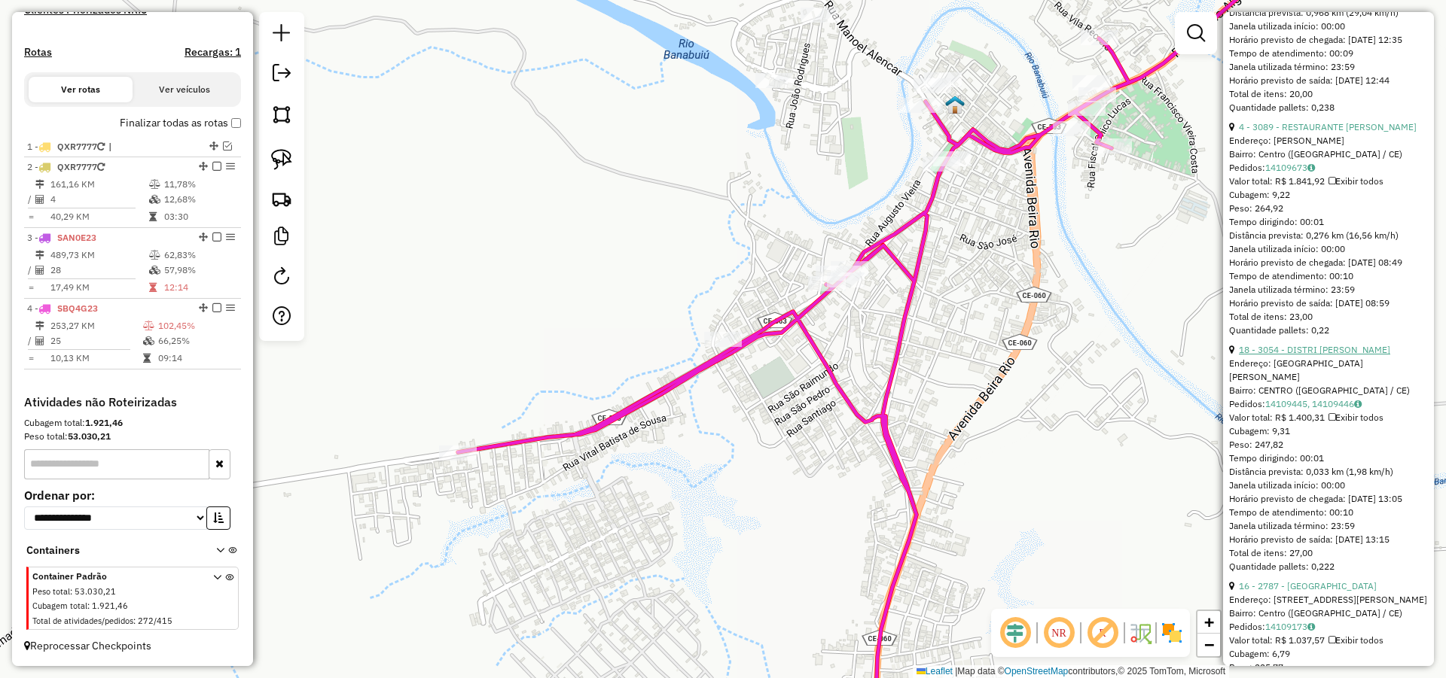
click at [1297, 355] on link "18 - 3054 - DISTRI THOMAZ" at bounding box center [1314, 349] width 151 height 11
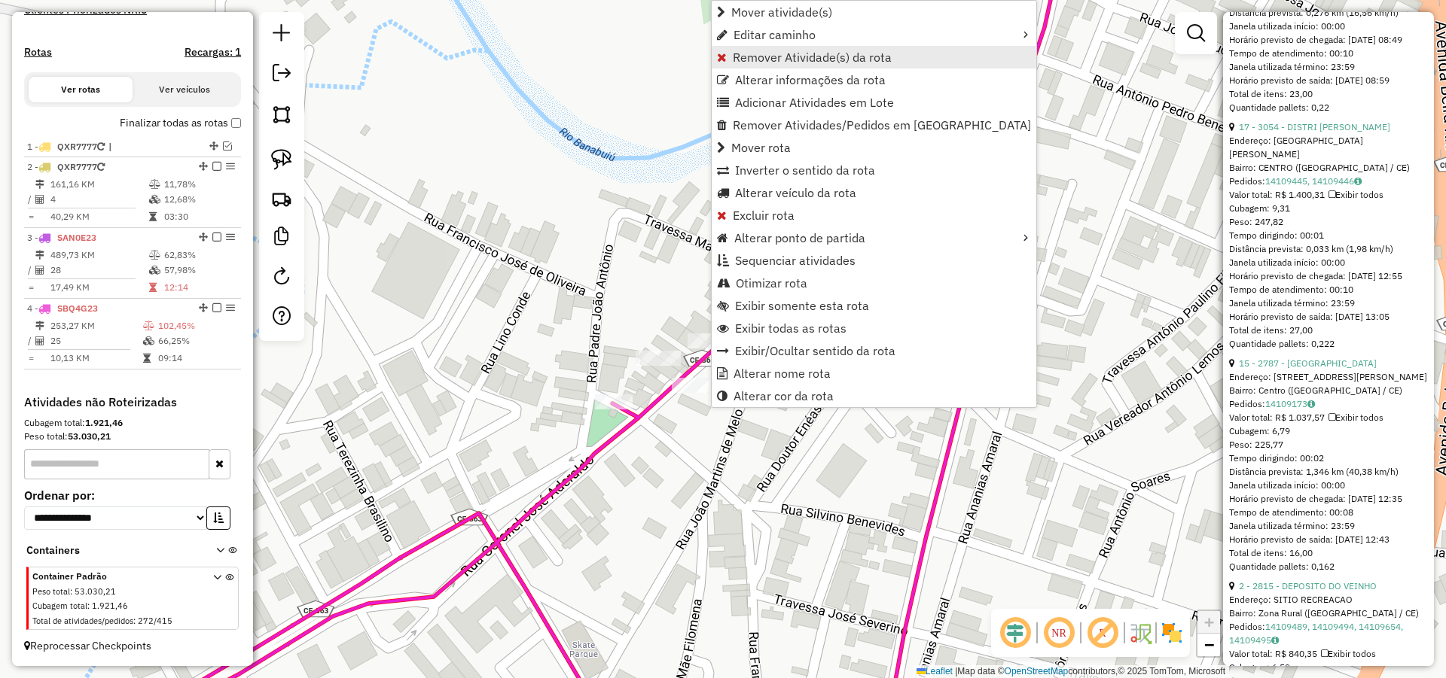
click at [753, 59] on span "Remover Atividade(s) da rota" at bounding box center [812, 57] width 159 height 12
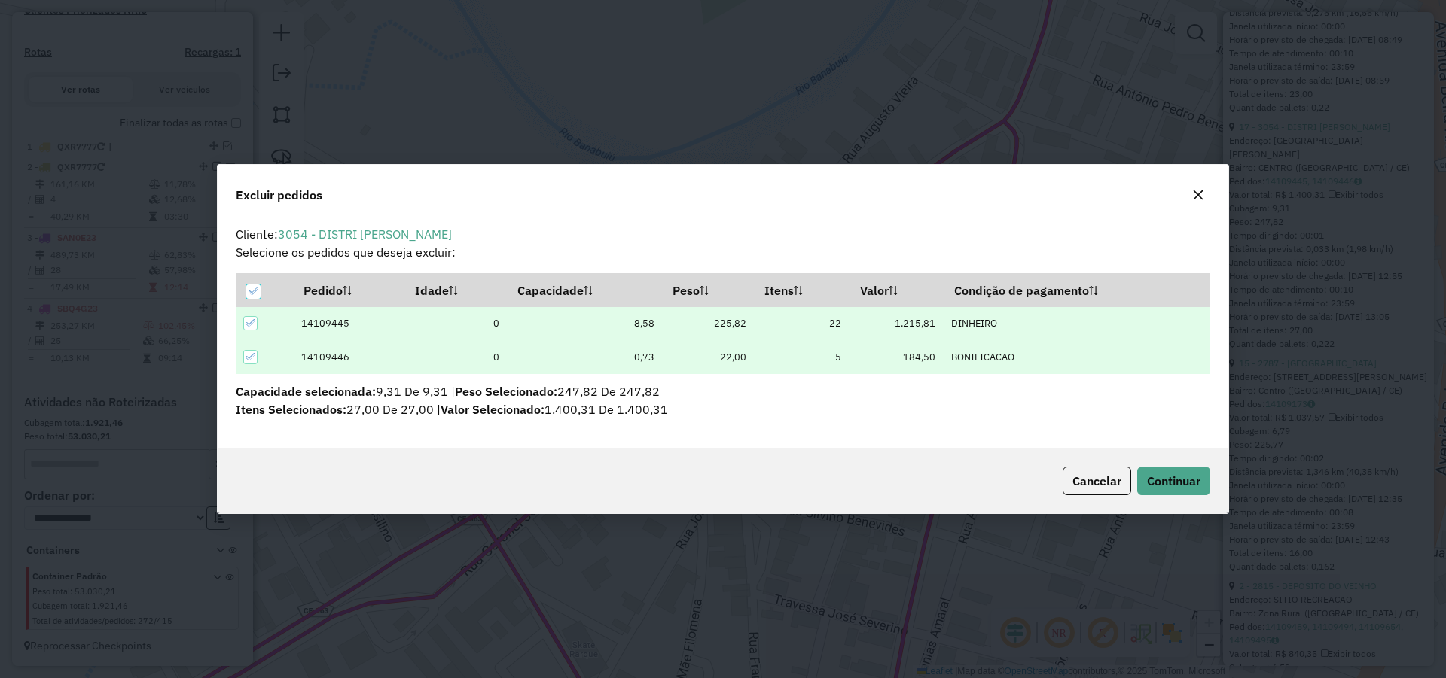
scroll to position [8, 5]
click at [1168, 482] on span "Continuar" at bounding box center [1173, 481] width 53 height 15
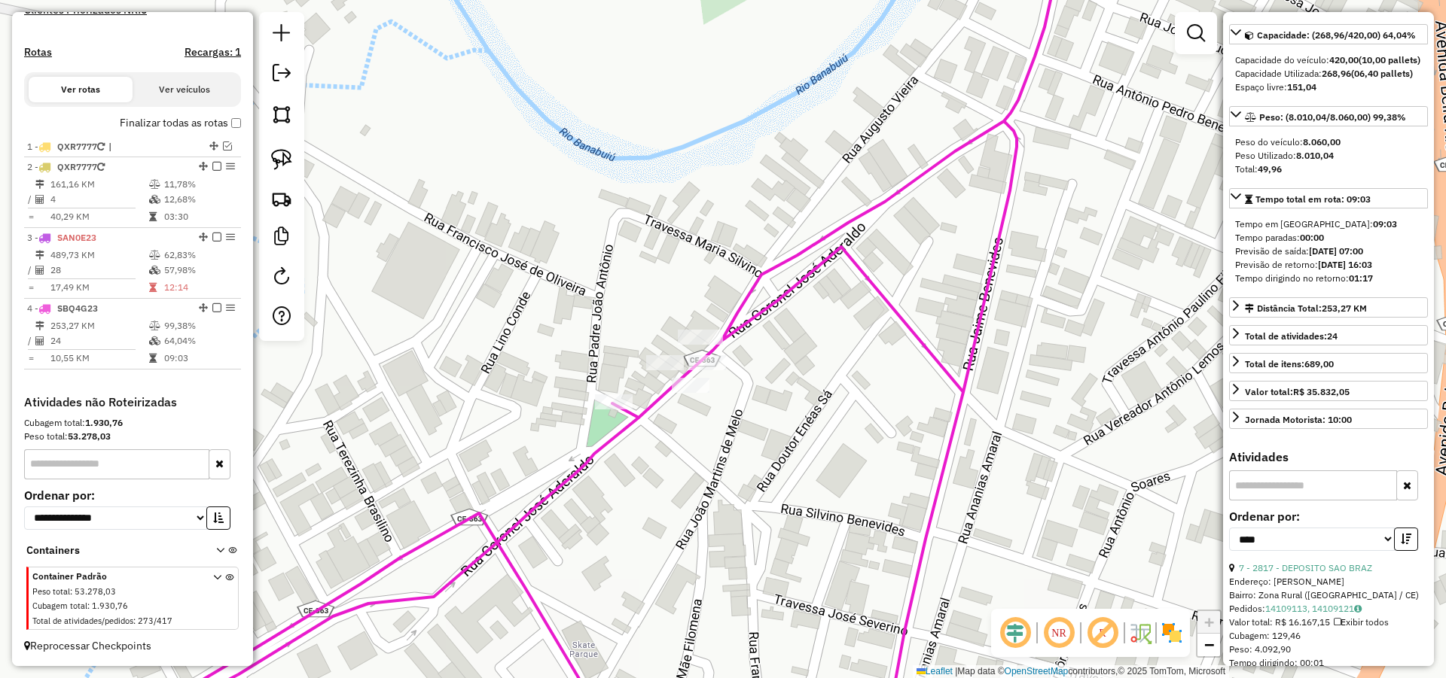
scroll to position [0, 0]
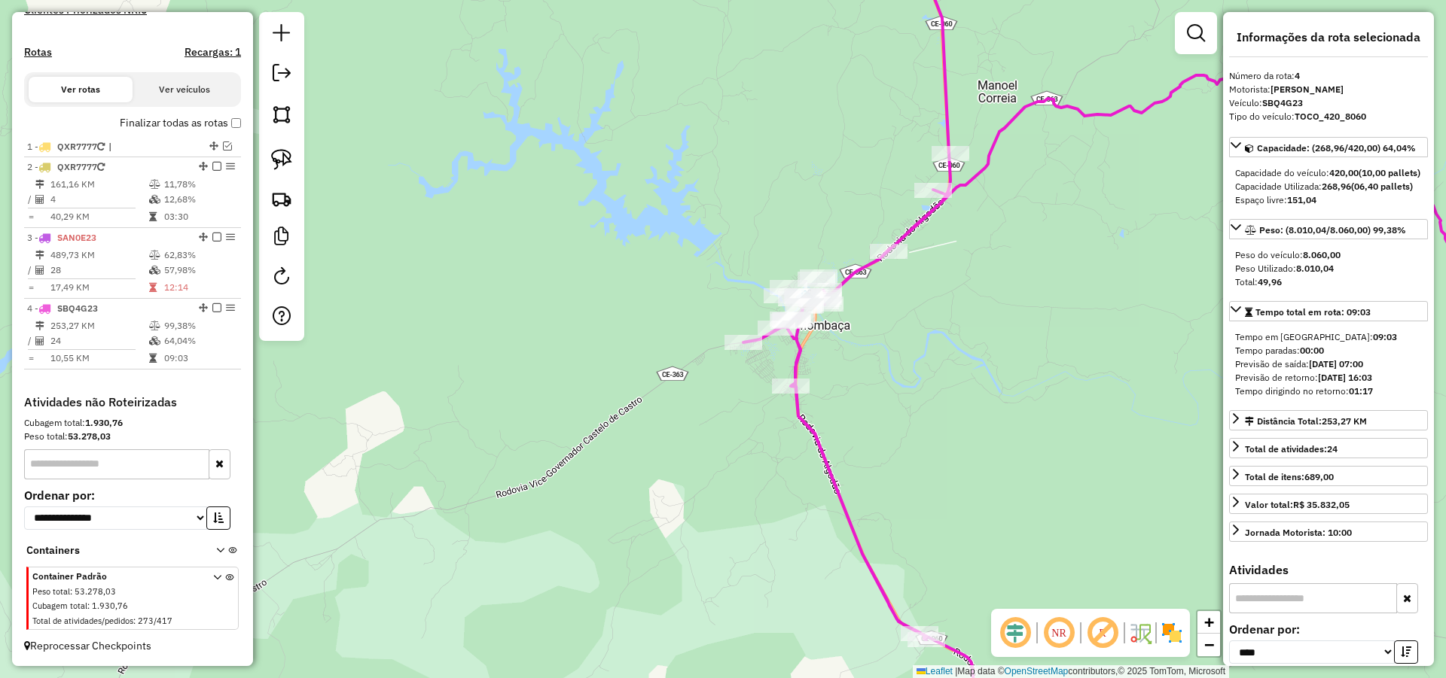
click at [876, 333] on div "Janela de atendimento Grade de atendimento Capacidade Transportadoras Veículos …" at bounding box center [723, 339] width 1446 height 678
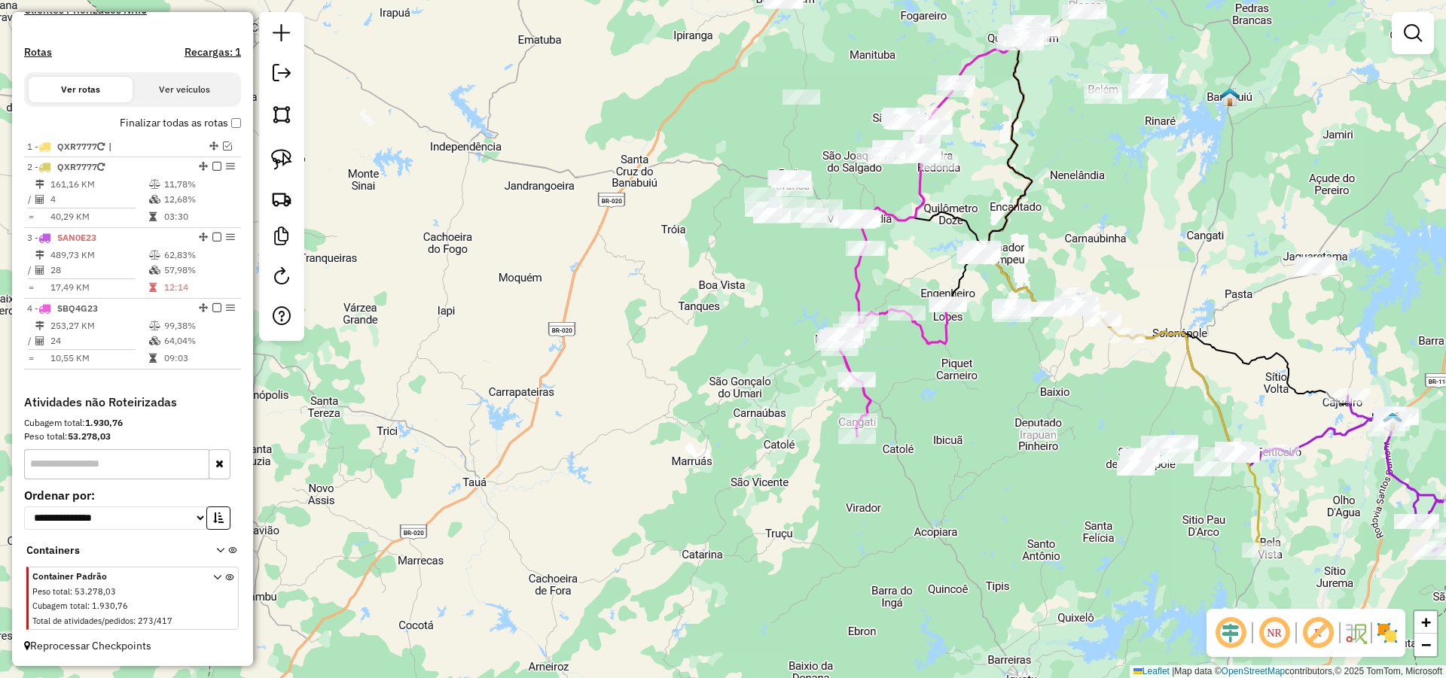
drag, startPoint x: 965, startPoint y: 369, endPoint x: 938, endPoint y: 377, distance: 27.6
click at [938, 377] on div "Janela de atendimento Grade de atendimento Capacidade Transportadoras Veículos …" at bounding box center [723, 339] width 1446 height 678
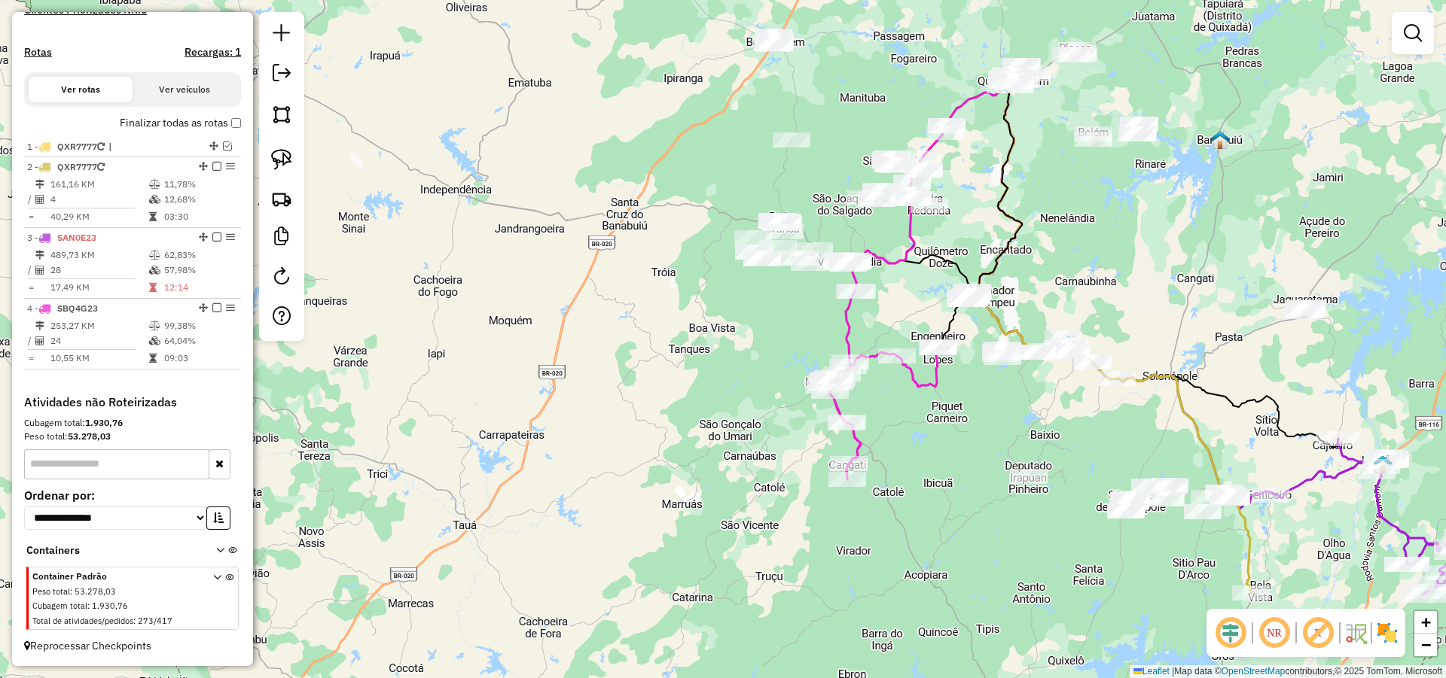
drag, startPoint x: 913, startPoint y: 375, endPoint x: 893, endPoint y: 428, distance: 56.5
click at [901, 425] on div "Janela de atendimento Grade de atendimento Capacidade Transportadoras Veículos …" at bounding box center [723, 339] width 1446 height 678
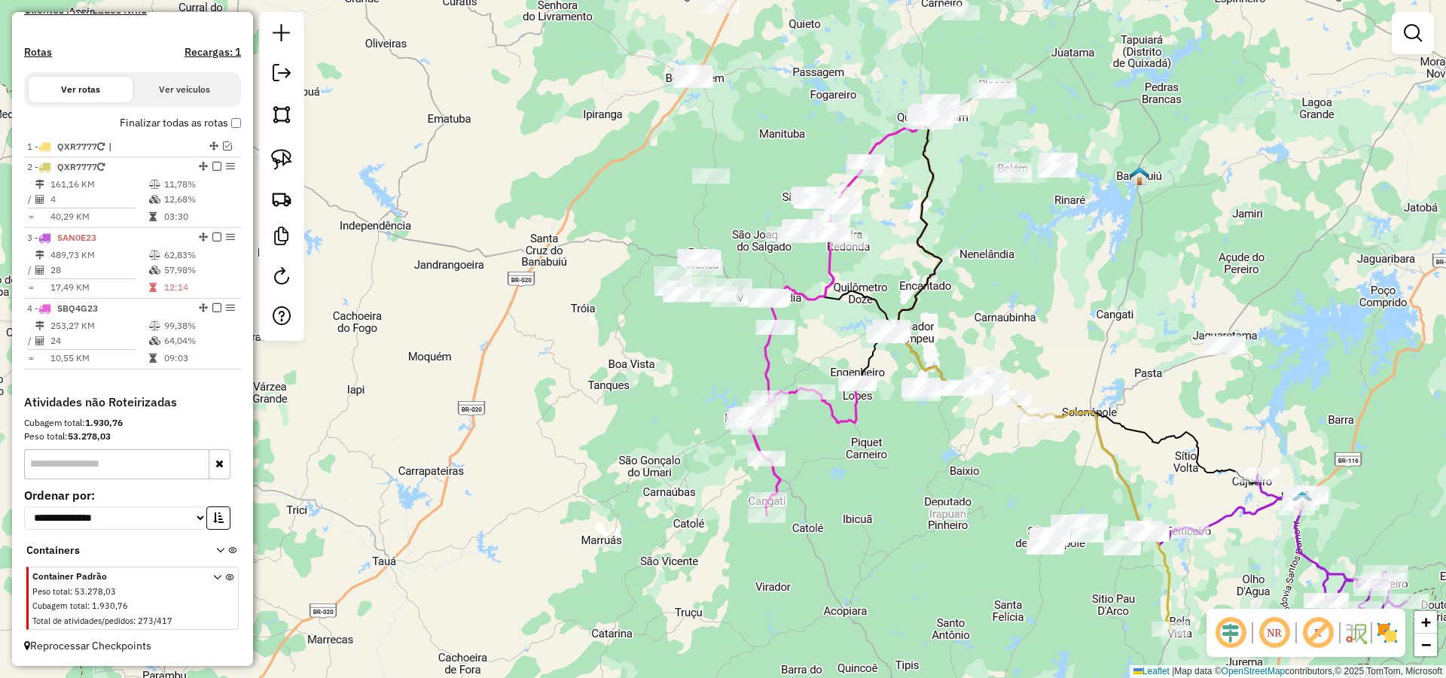
drag, startPoint x: 919, startPoint y: 445, endPoint x: 875, endPoint y: 453, distance: 45.2
click at [876, 454] on div "Janela de atendimento Grade de atendimento Capacidade Transportadoras Veículos …" at bounding box center [723, 339] width 1446 height 678
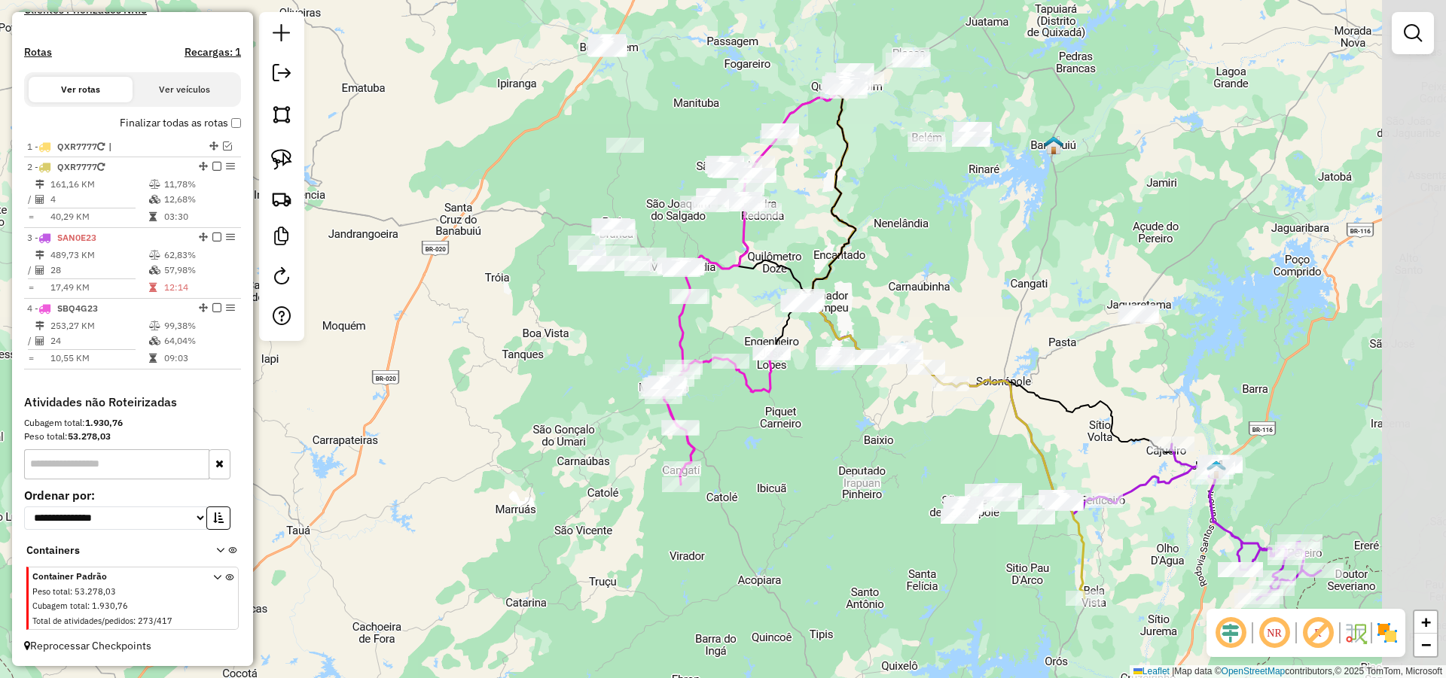
drag, startPoint x: 952, startPoint y: 441, endPoint x: 867, endPoint y: 413, distance: 89.5
click at [871, 413] on div "Janela de atendimento Grade de atendimento Capacidade Transportadoras Veículos …" at bounding box center [723, 339] width 1446 height 678
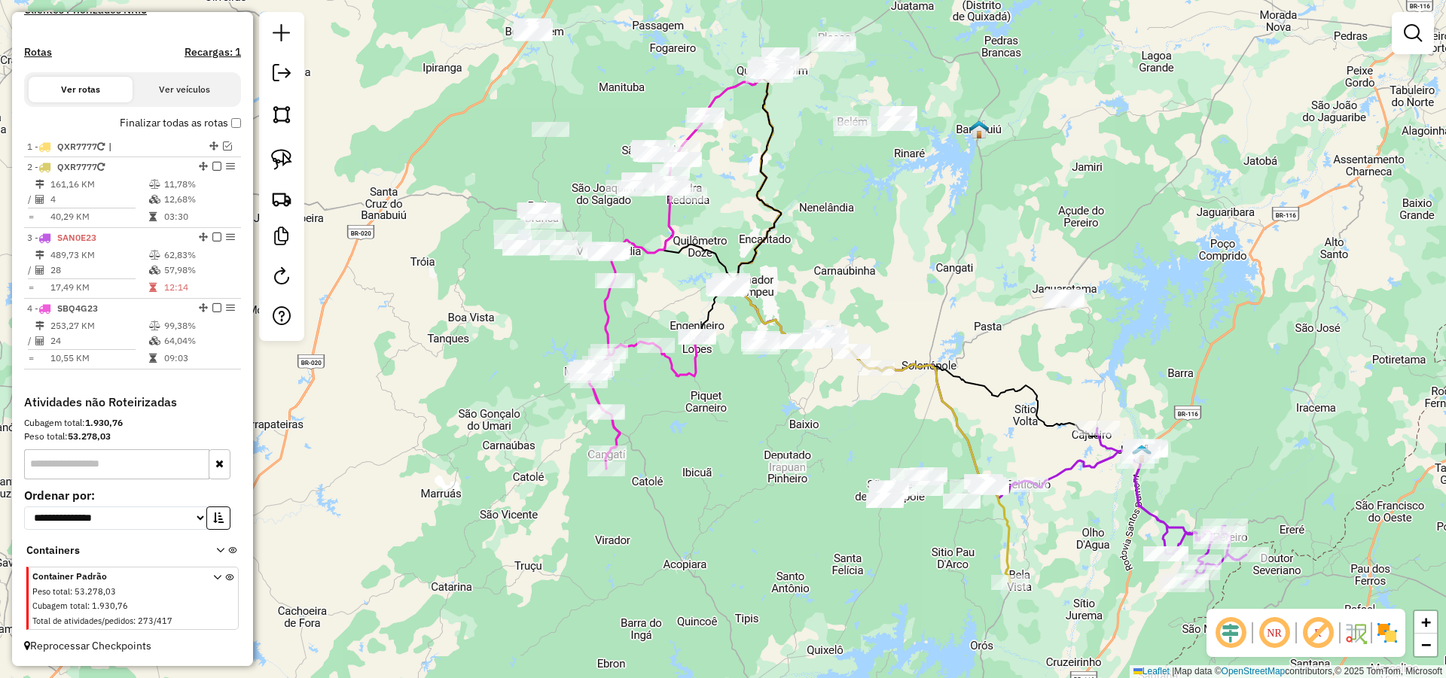
drag, startPoint x: 917, startPoint y: 413, endPoint x: 825, endPoint y: 394, distance: 93.9
click at [825, 394] on div "Janela de atendimento Grade de atendimento Capacidade Transportadoras Veículos …" at bounding box center [723, 339] width 1446 height 678
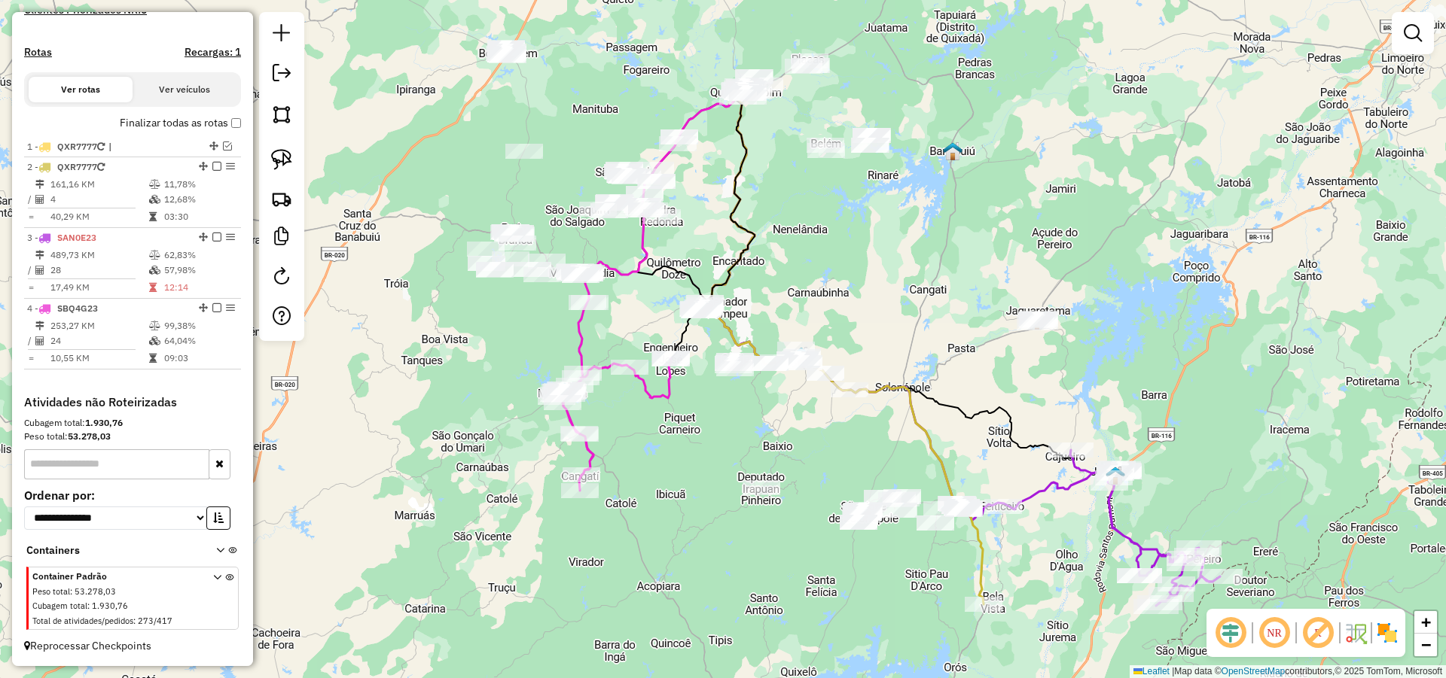
drag, startPoint x: 803, startPoint y: 399, endPoint x: 803, endPoint y: 426, distance: 27.1
click at [803, 426] on div "Janela de atendimento Grade de atendimento Capacidade Transportadoras Veículos …" at bounding box center [723, 339] width 1446 height 678
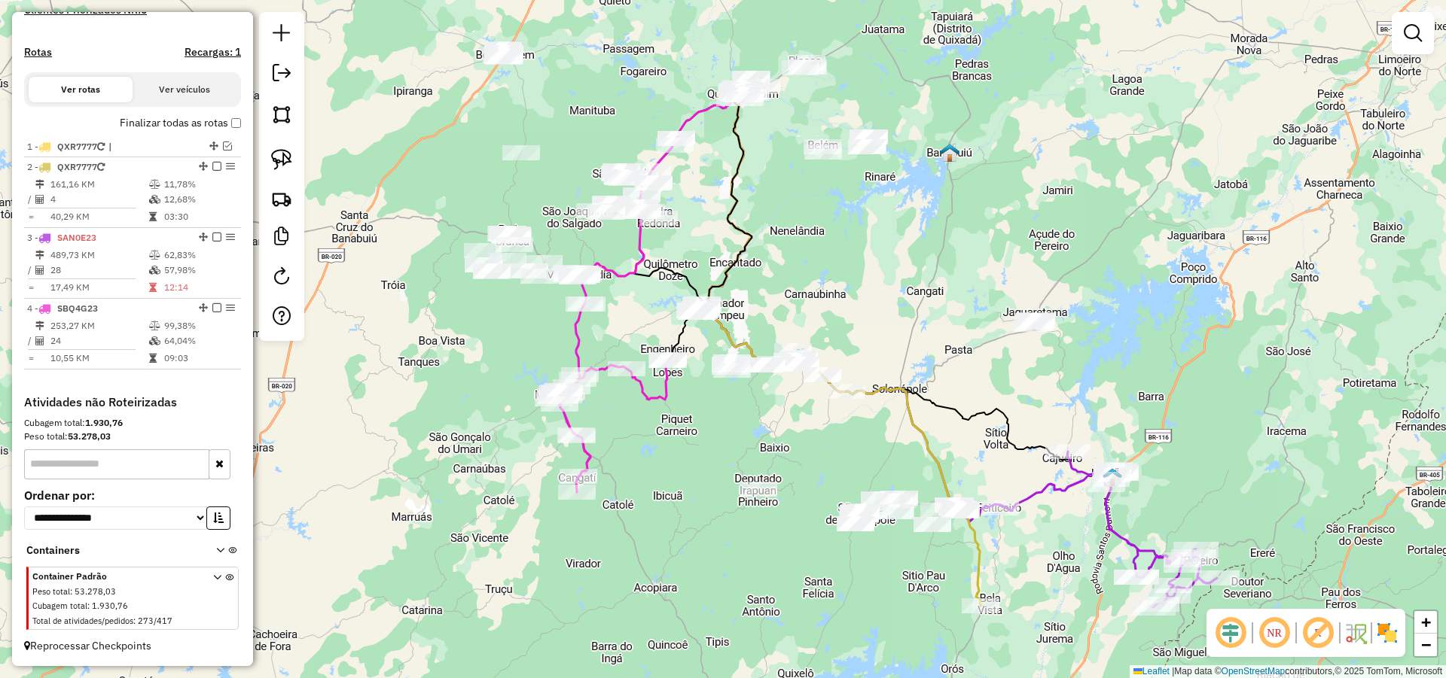
click at [884, 434] on div "Janela de atendimento Grade de atendimento Capacidade Transportadoras Veículos …" at bounding box center [723, 339] width 1446 height 678
click at [902, 422] on div "Janela de atendimento Grade de atendimento Capacidade Transportadoras Veículos …" at bounding box center [723, 339] width 1446 height 678
click at [951, 379] on div "Janela de atendimento Grade de atendimento Capacidade Transportadoras Veículos …" at bounding box center [723, 339] width 1446 height 678
click at [279, 163] on img at bounding box center [281, 159] width 21 height 21
drag, startPoint x: 1024, startPoint y: 273, endPoint x: 1058, endPoint y: 366, distance: 99.3
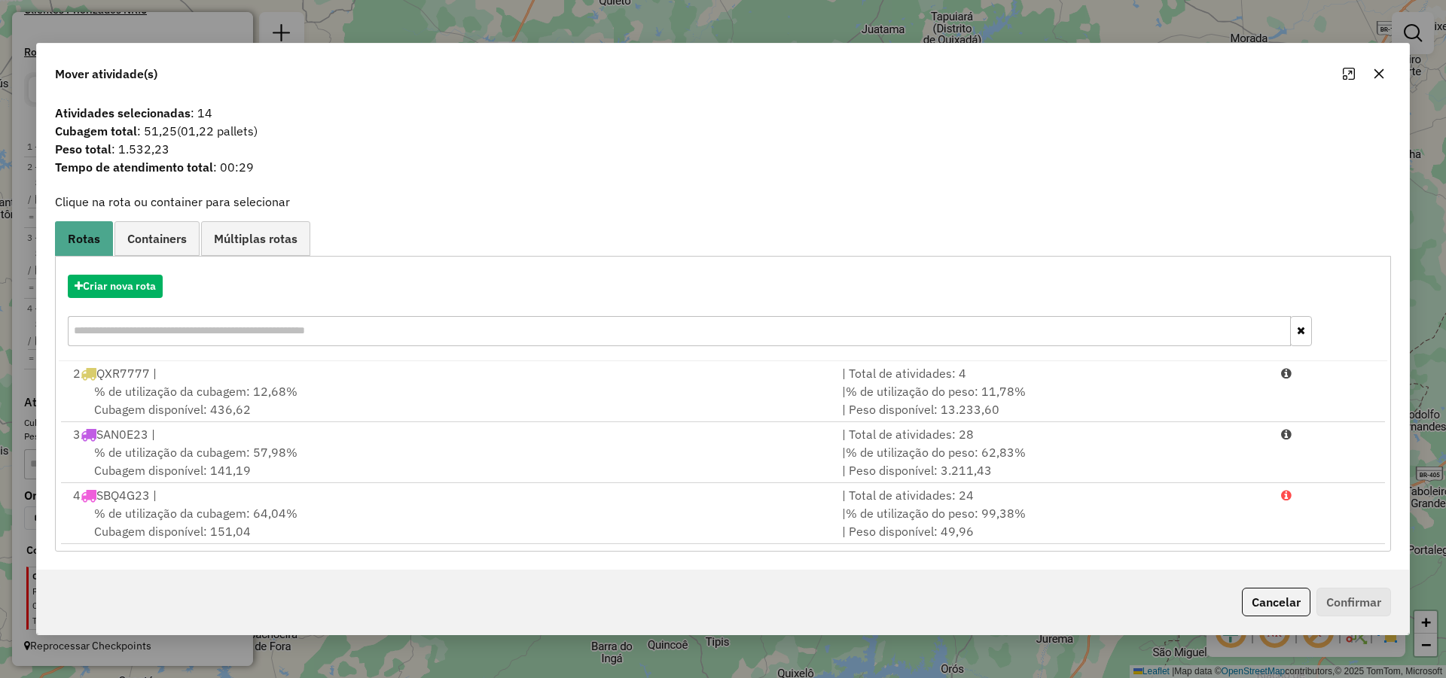
click at [1270, 588] on div "Cancelar Confirmar" at bounding box center [1313, 602] width 155 height 29
click at [1269, 601] on button "Cancelar" at bounding box center [1276, 602] width 69 height 29
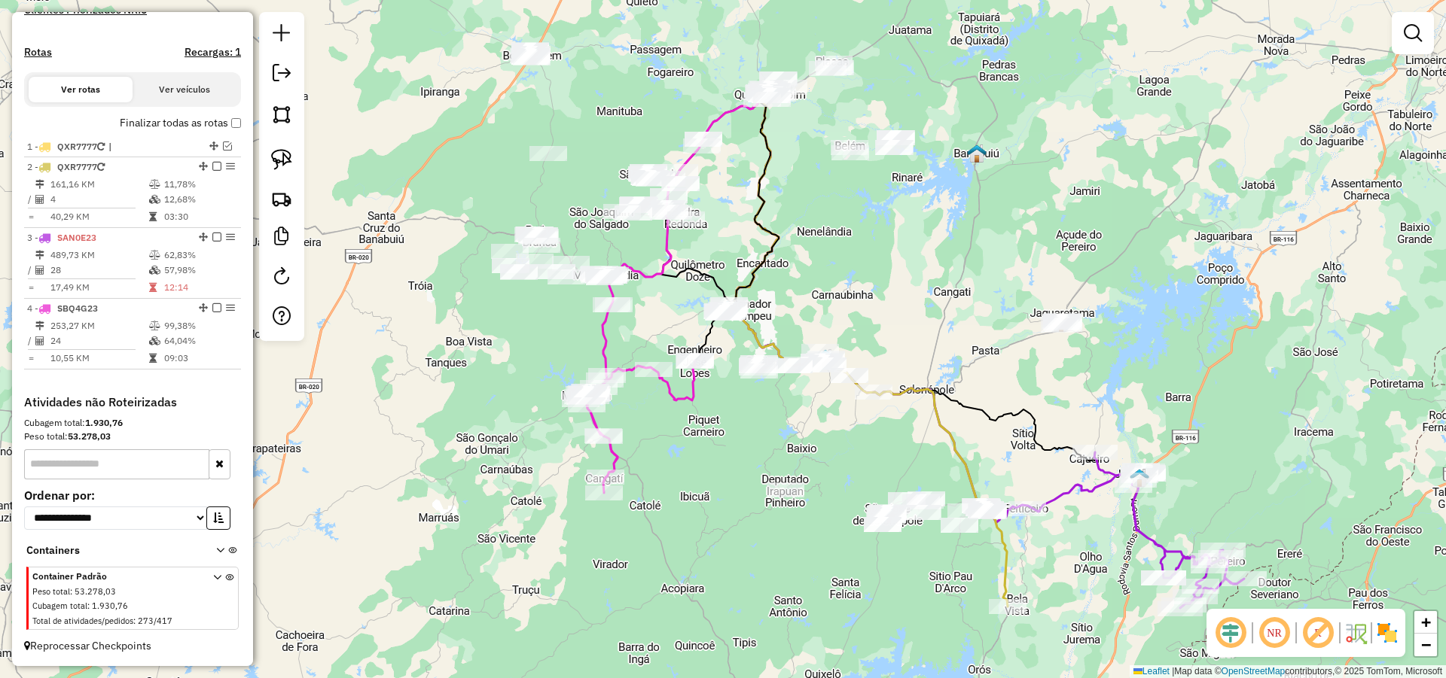
drag, startPoint x: 776, startPoint y: 419, endPoint x: 843, endPoint y: 406, distance: 67.6
click at [841, 410] on div "Janela de atendimento Grade de atendimento Capacidade Transportadoras Veículos …" at bounding box center [723, 339] width 1446 height 678
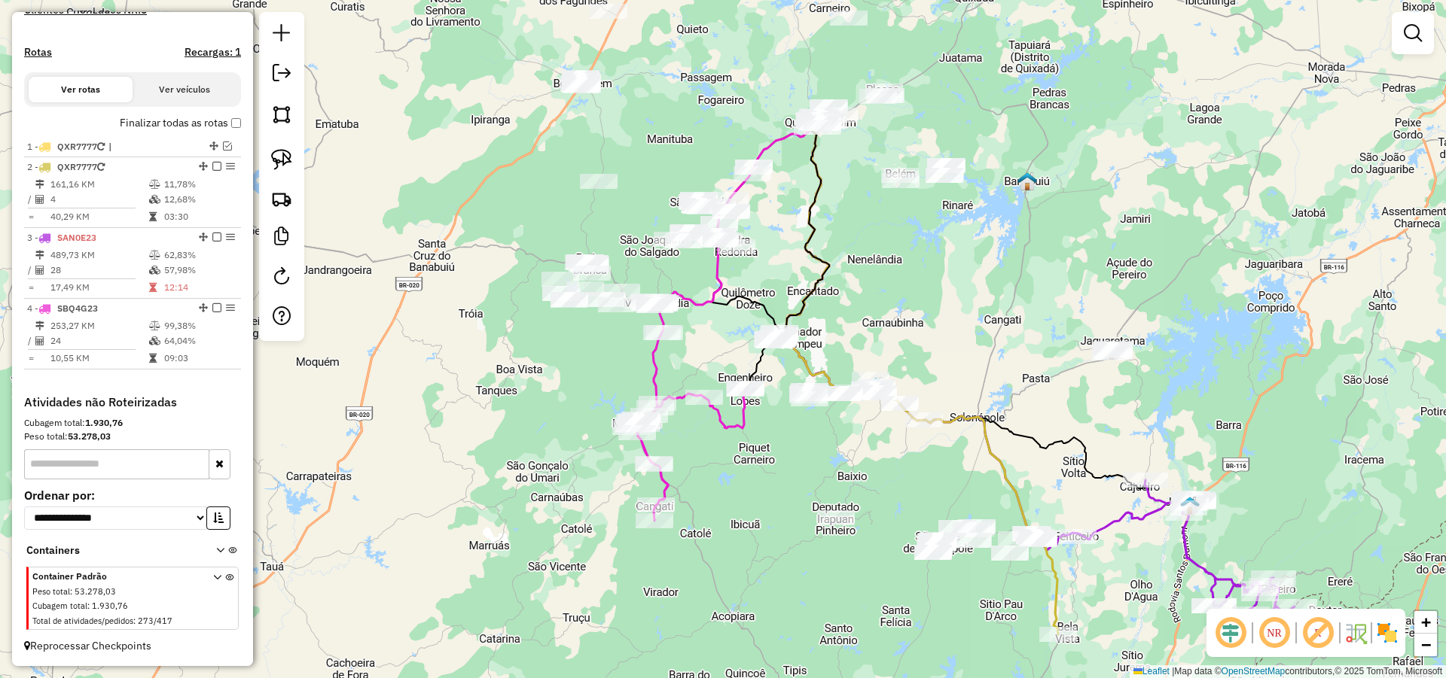
drag, startPoint x: 643, startPoint y: 340, endPoint x: 643, endPoint y: 351, distance: 10.5
click at [643, 350] on div "Janela de atendimento Grade de atendimento Capacidade Transportadoras Veículos …" at bounding box center [723, 339] width 1446 height 678
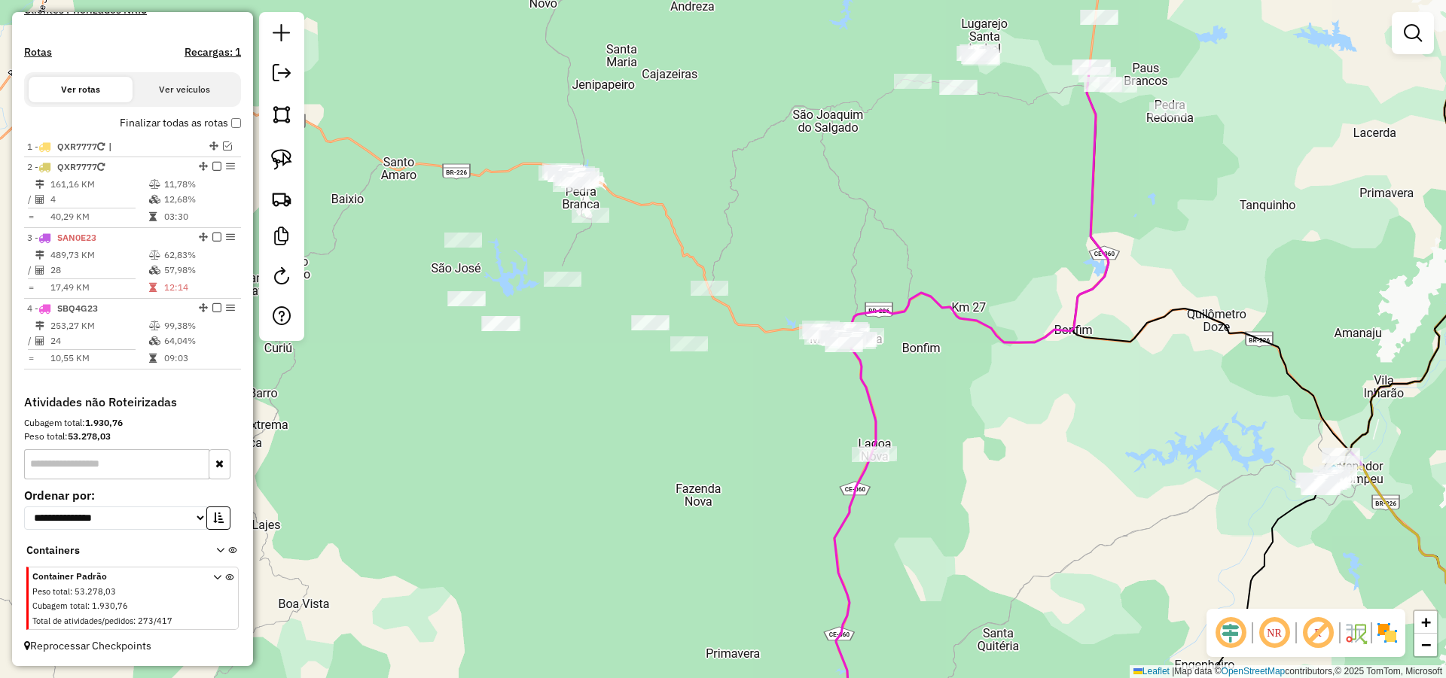
drag, startPoint x: 629, startPoint y: 284, endPoint x: 600, endPoint y: 411, distance: 130.4
click at [600, 411] on div "Janela de atendimento Grade de atendimento Capacidade Transportadoras Veículos …" at bounding box center [723, 339] width 1446 height 678
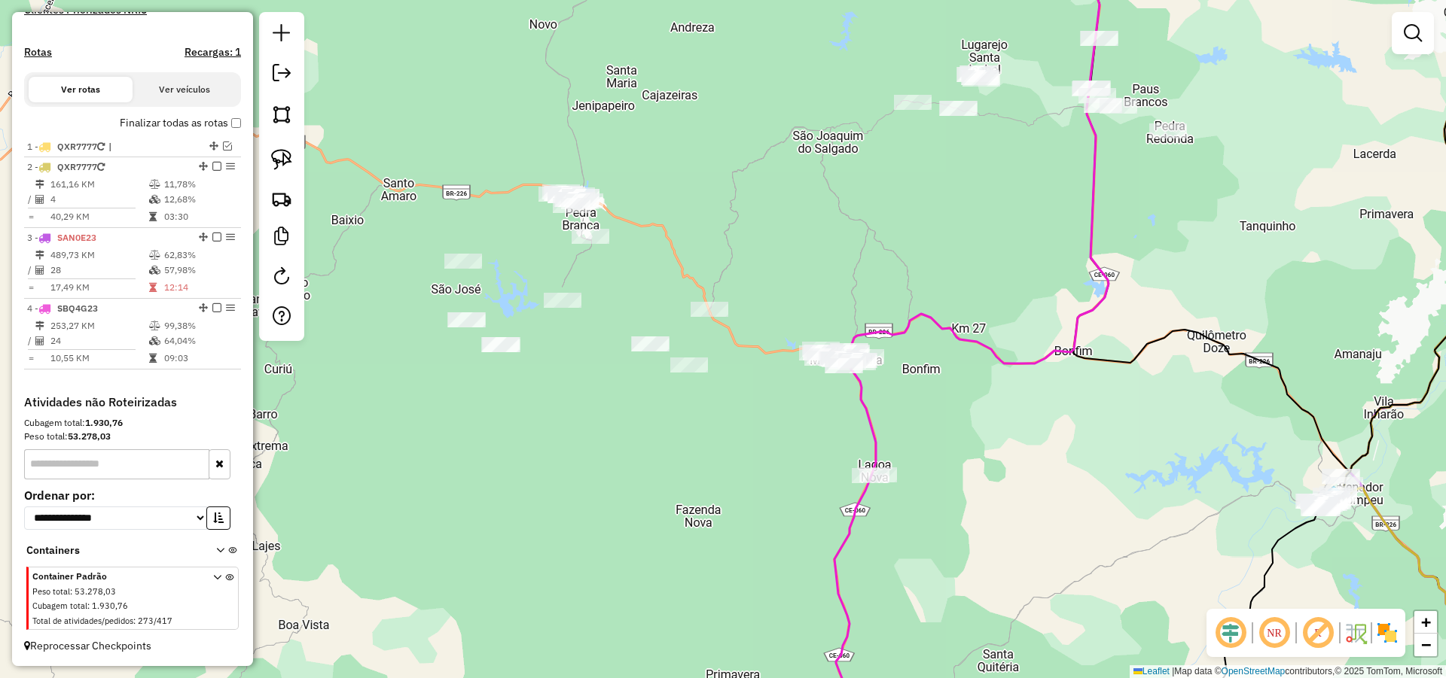
drag, startPoint x: 776, startPoint y: 415, endPoint x: 776, endPoint y: 436, distance: 21.1
click at [776, 436] on div "Janela de atendimento Grade de atendimento Capacidade Transportadoras Veículos …" at bounding box center [723, 339] width 1446 height 678
click at [831, 448] on div "Janela de atendimento Grade de atendimento Capacidade Transportadoras Veículos …" at bounding box center [723, 339] width 1446 height 678
click at [281, 156] on img at bounding box center [281, 159] width 21 height 21
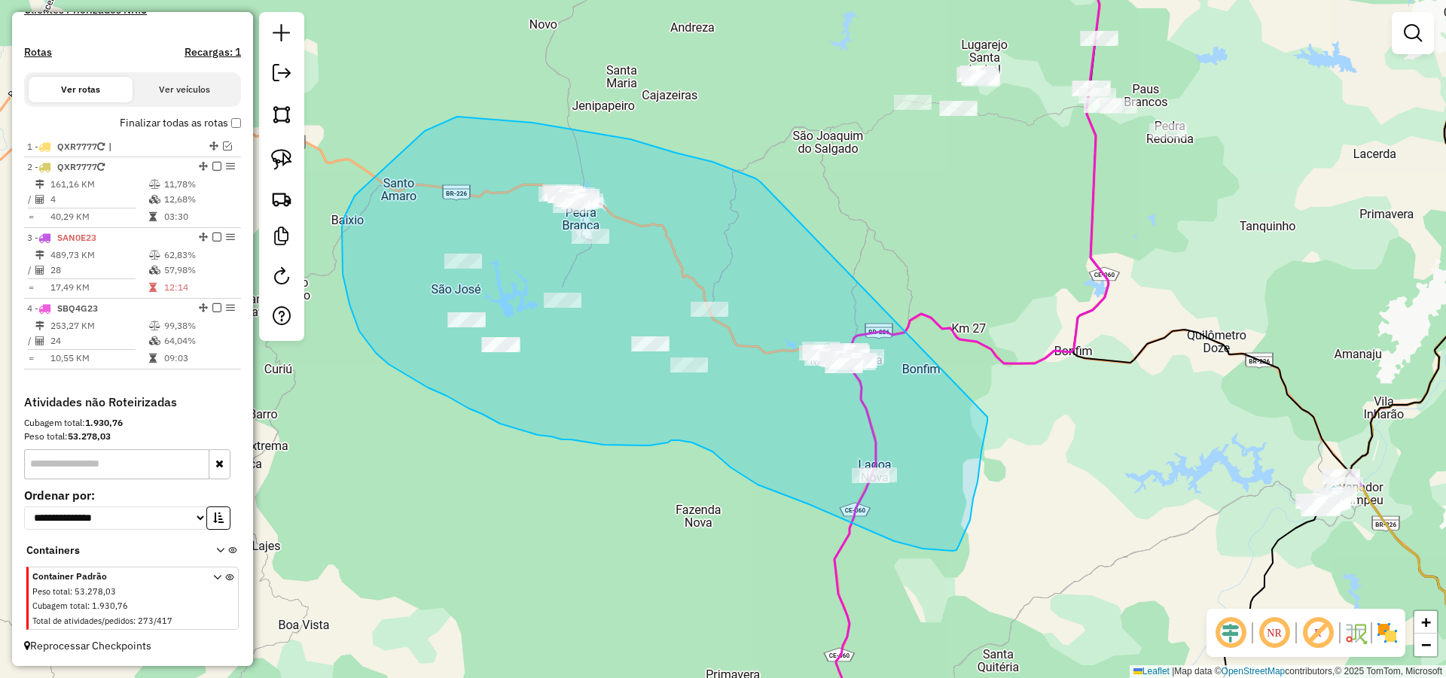
drag, startPoint x: 755, startPoint y: 178, endPoint x: 987, endPoint y: 413, distance: 329.6
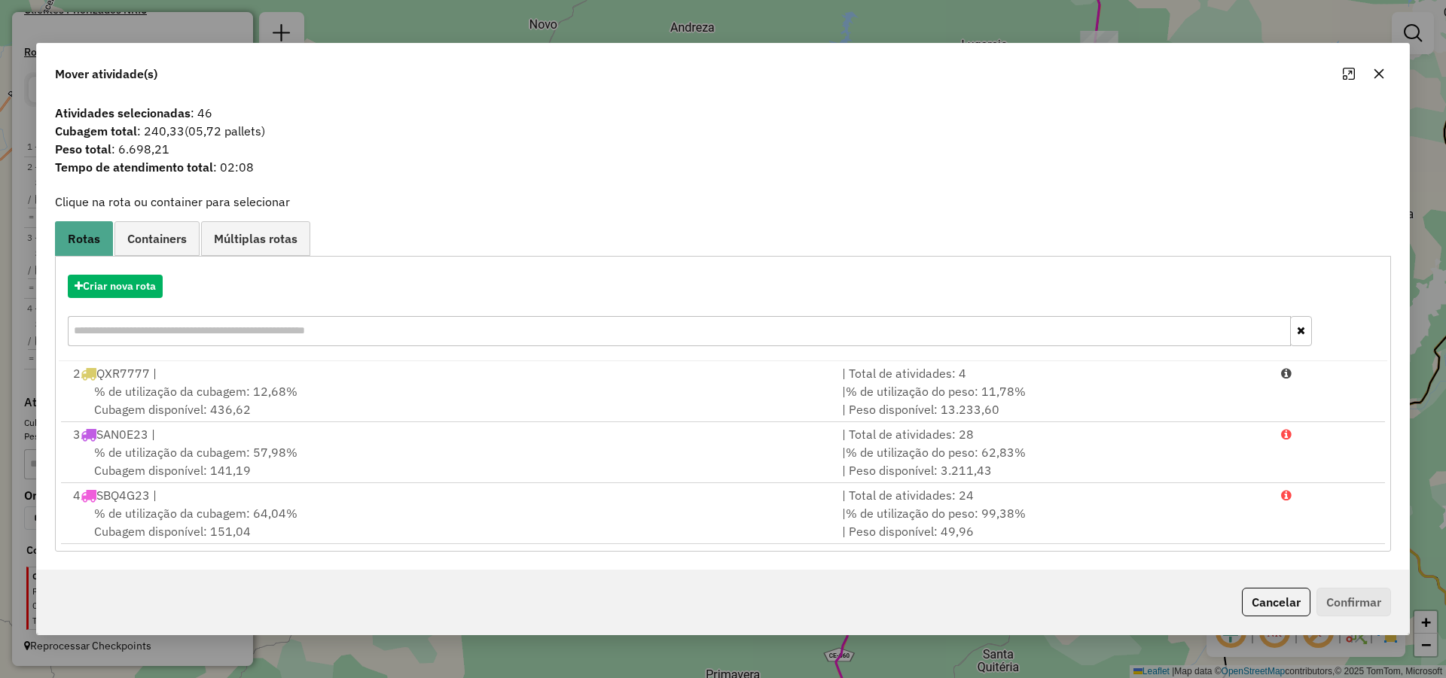
click at [1256, 586] on div "Cancelar Confirmar" at bounding box center [723, 602] width 1372 height 65
click at [1258, 586] on div "Cancelar Confirmar" at bounding box center [723, 602] width 1372 height 65
click at [1281, 599] on button "Cancelar" at bounding box center [1276, 602] width 69 height 29
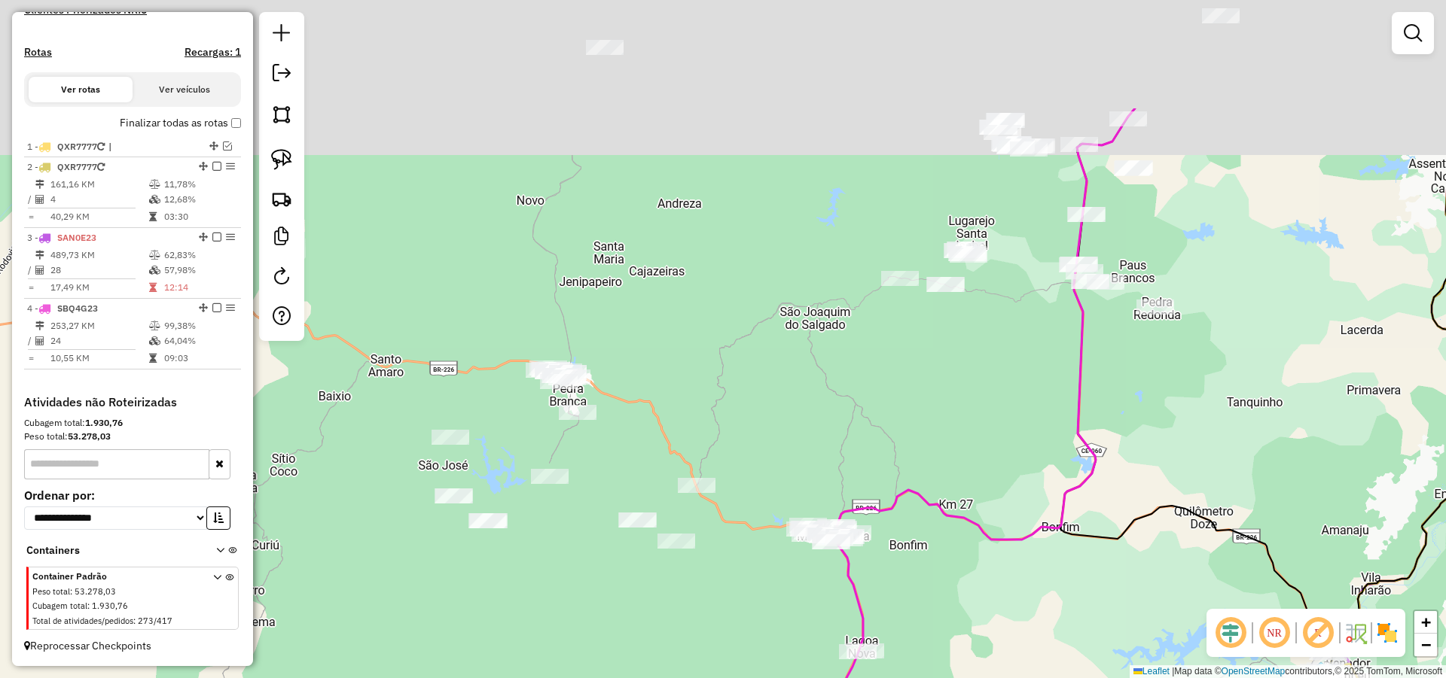
drag, startPoint x: 885, startPoint y: 193, endPoint x: 874, endPoint y: 395, distance: 202.9
click at [873, 391] on div "Janela de atendimento Grade de atendimento Capacidade Transportadoras Veículos …" at bounding box center [723, 339] width 1446 height 678
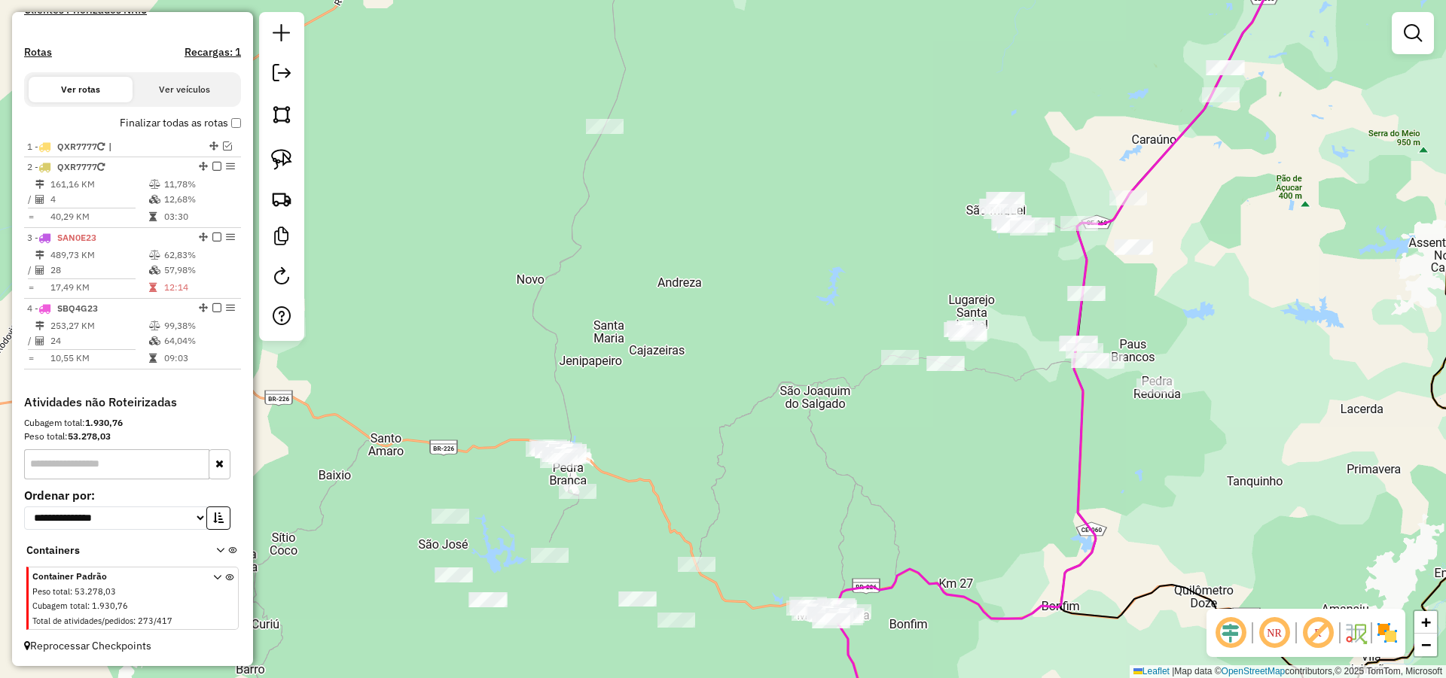
drag, startPoint x: 759, startPoint y: 248, endPoint x: 760, endPoint y: 310, distance: 61.8
click at [760, 310] on div "Janela de atendimento Grade de atendimento Capacidade Transportadoras Veículos …" at bounding box center [723, 339] width 1446 height 678
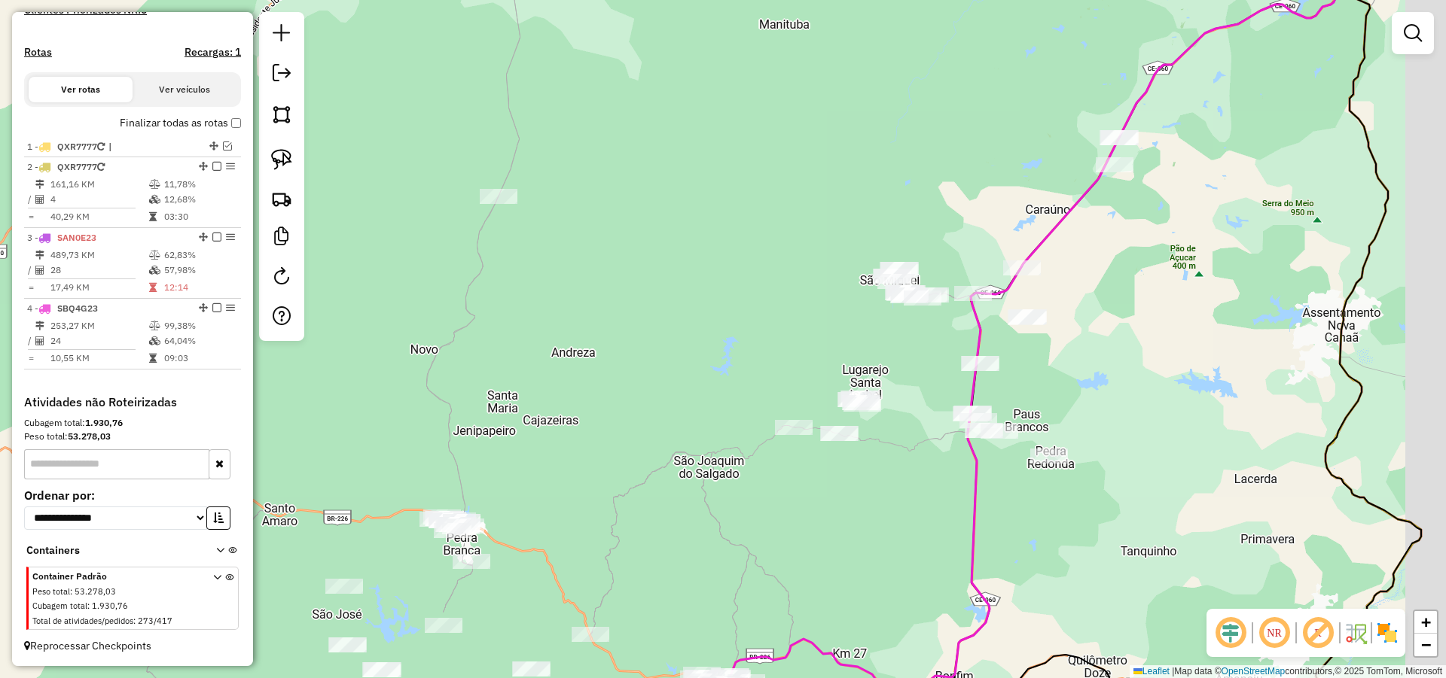
drag, startPoint x: 807, startPoint y: 243, endPoint x: 735, endPoint y: 268, distance: 76.4
click at [735, 268] on div "Janela de atendimento Grade de atendimento Capacidade Transportadoras Veículos …" at bounding box center [723, 339] width 1446 height 678
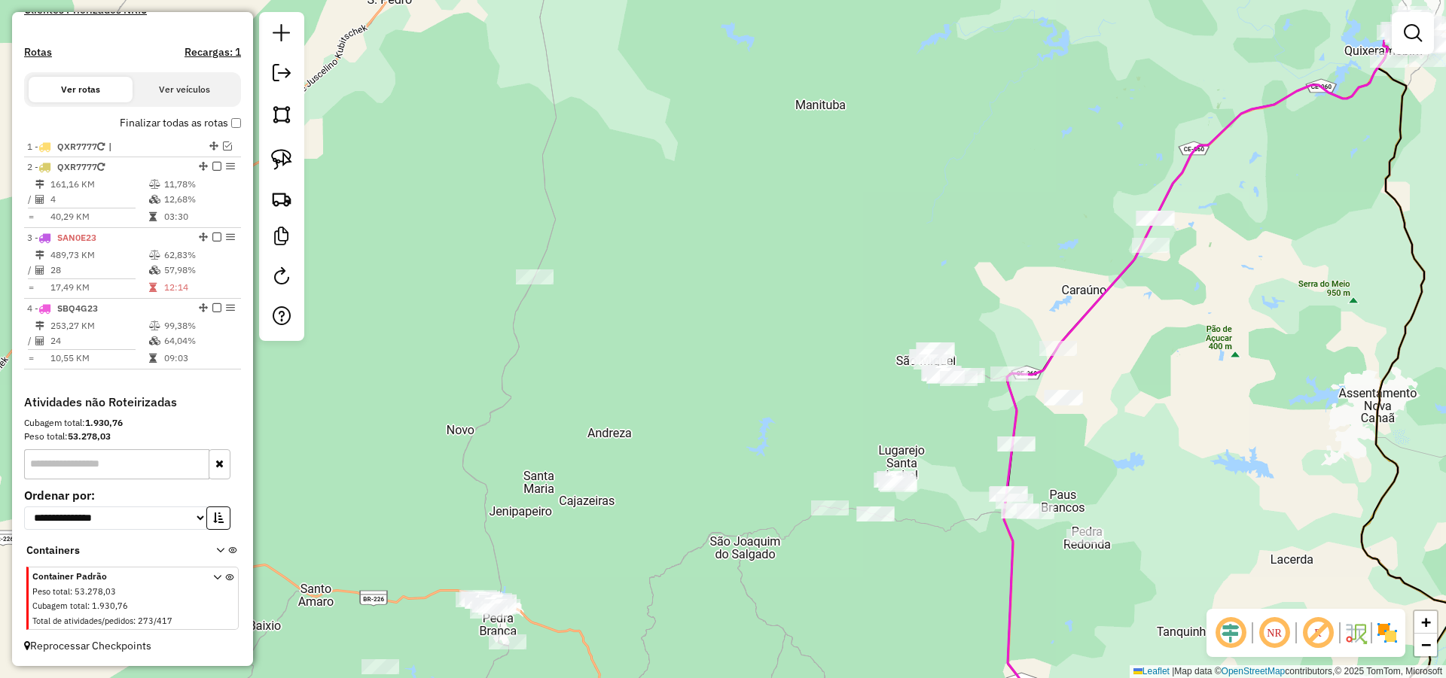
drag, startPoint x: 654, startPoint y: 192, endPoint x: 763, endPoint y: 337, distance: 181.2
click at [764, 337] on div "Janela de atendimento Grade de atendimento Capacidade Transportadoras Veículos …" at bounding box center [723, 339] width 1446 height 678
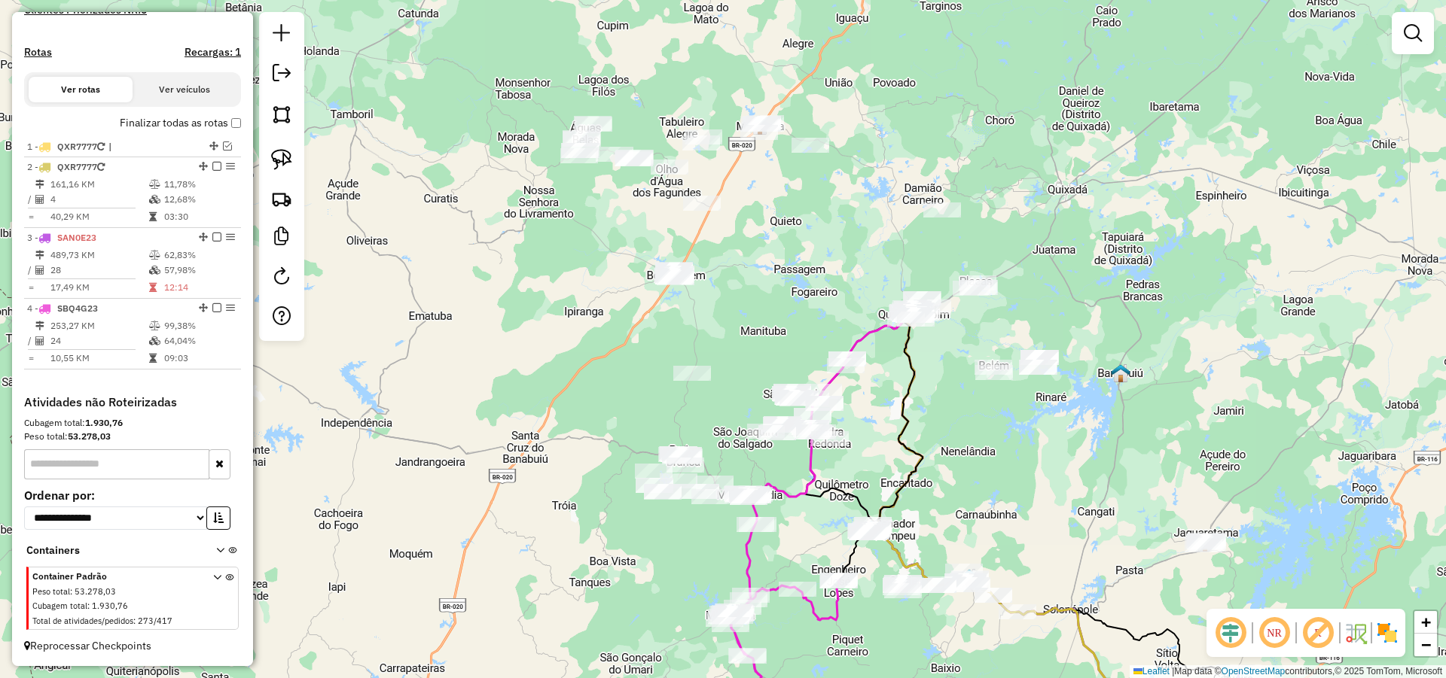
drag, startPoint x: 761, startPoint y: 258, endPoint x: 754, endPoint y: 316, distance: 58.5
click at [754, 316] on div "Janela de atendimento Grade de atendimento Capacidade Transportadoras Veículos …" at bounding box center [723, 339] width 1446 height 678
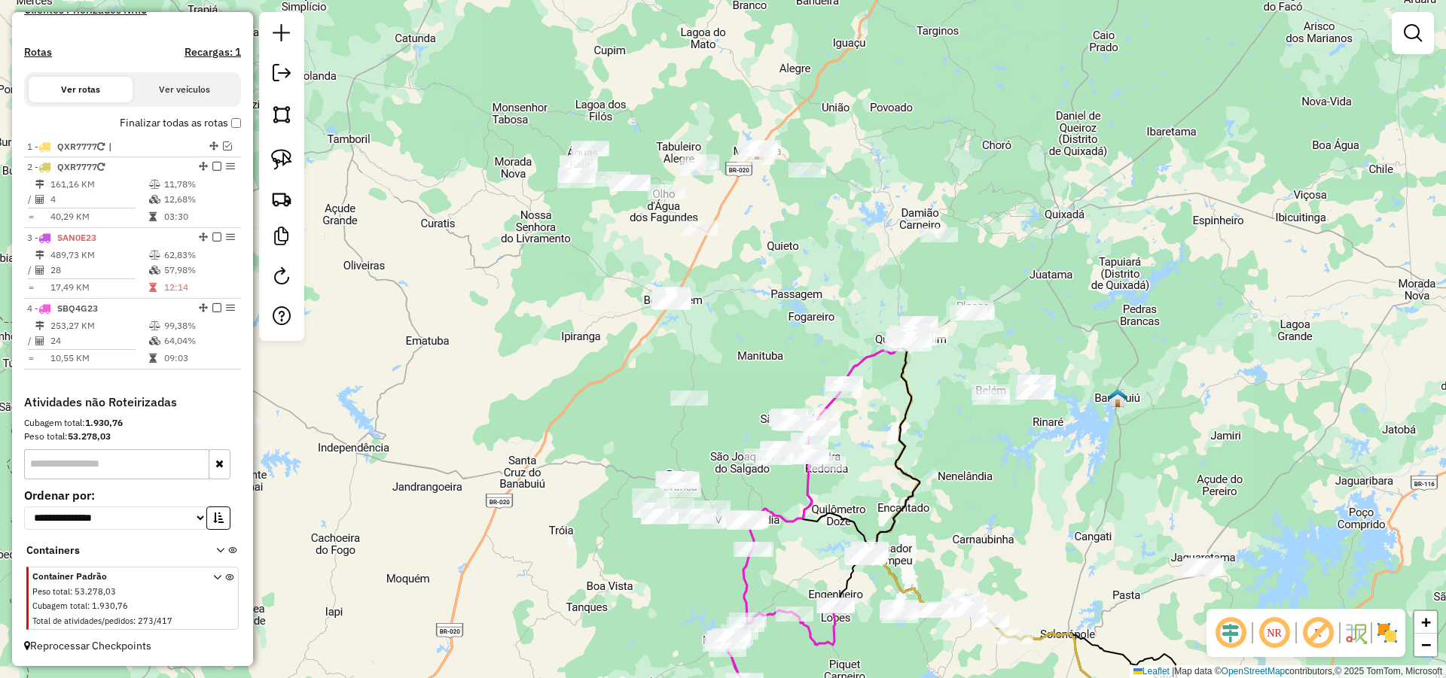
drag, startPoint x: 751, startPoint y: 290, endPoint x: 748, endPoint y: 313, distance: 23.5
click at [748, 313] on div "Janela de atendimento Grade de atendimento Capacidade Transportadoras Veículos …" at bounding box center [723, 339] width 1446 height 678
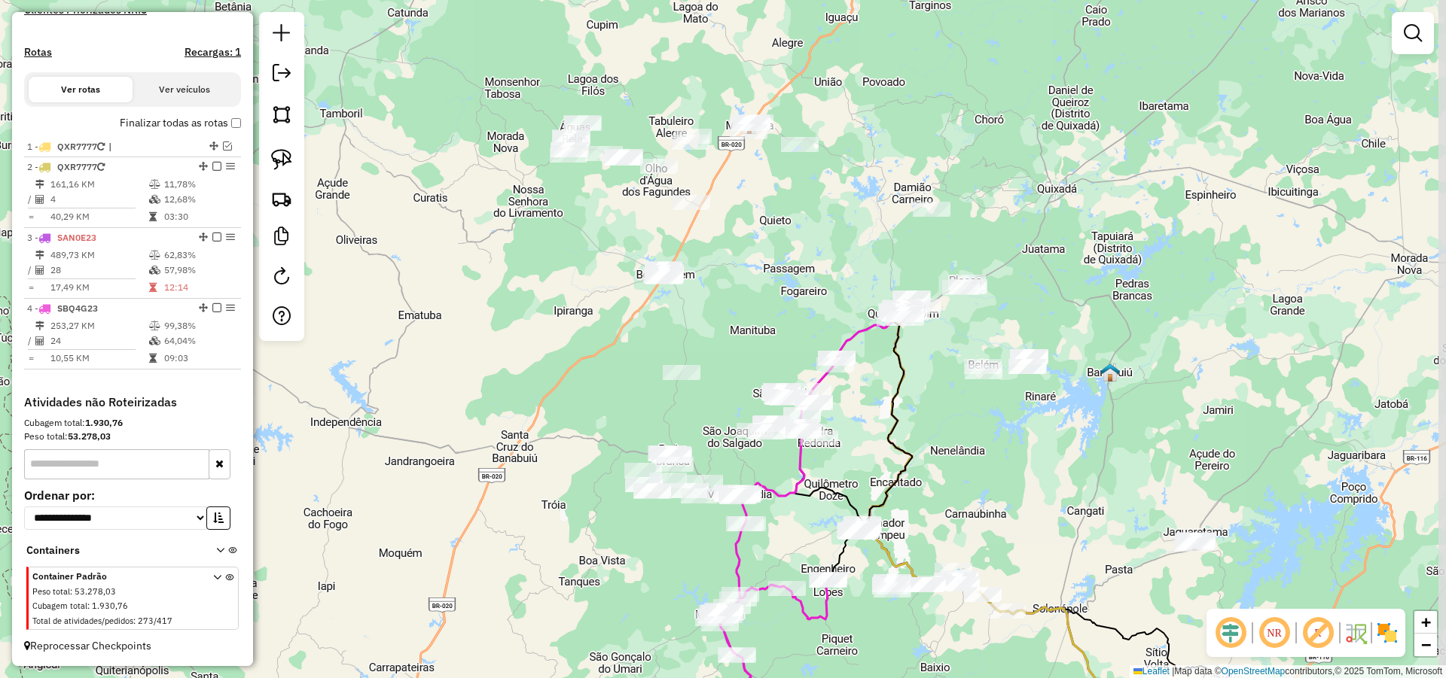
drag, startPoint x: 674, startPoint y: 444, endPoint x: 657, endPoint y: 432, distance: 21.1
click at [670, 437] on div "Janela de atendimento Grade de atendimento Capacidade Transportadoras Veículos …" at bounding box center [723, 339] width 1446 height 678
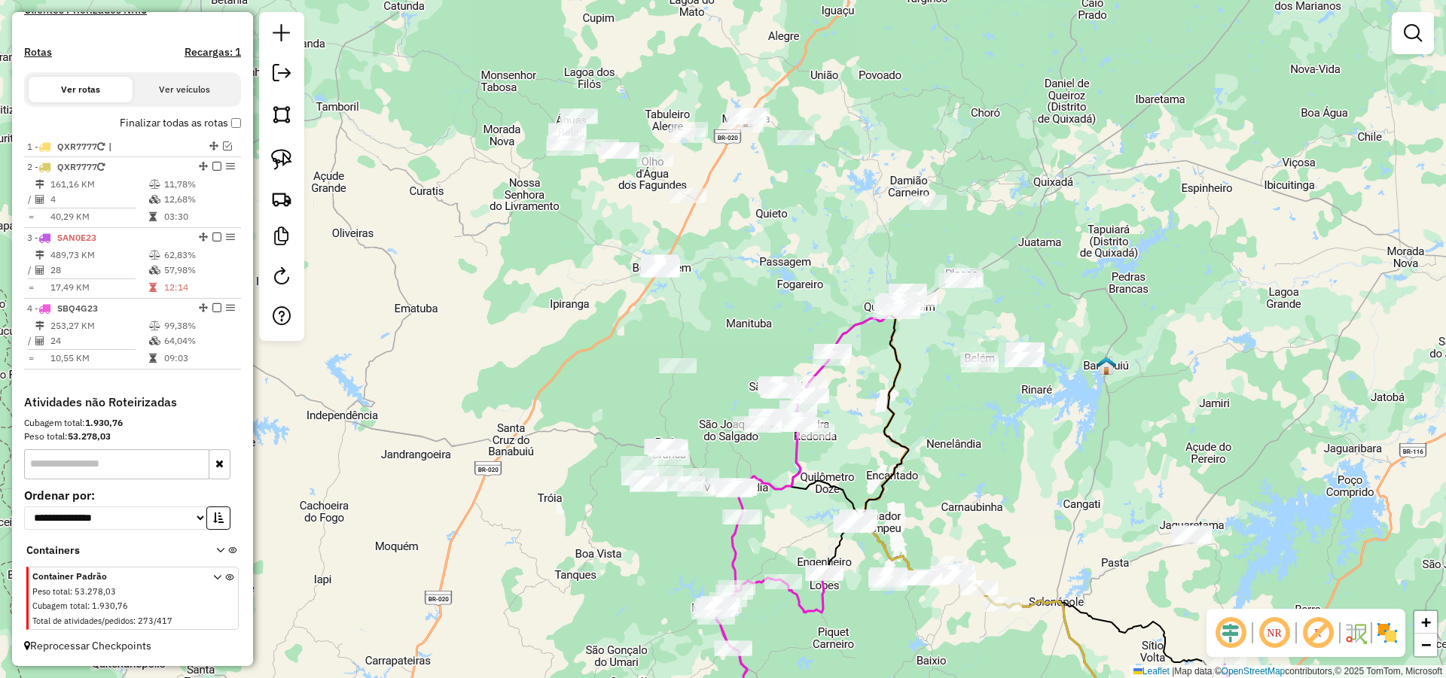
drag, startPoint x: 1078, startPoint y: 254, endPoint x: 1154, endPoint y: 253, distance: 76.1
click at [1057, 204] on div "Janela de atendimento Grade de atendimento Capacidade Transportadoras Veículos …" at bounding box center [723, 339] width 1446 height 678
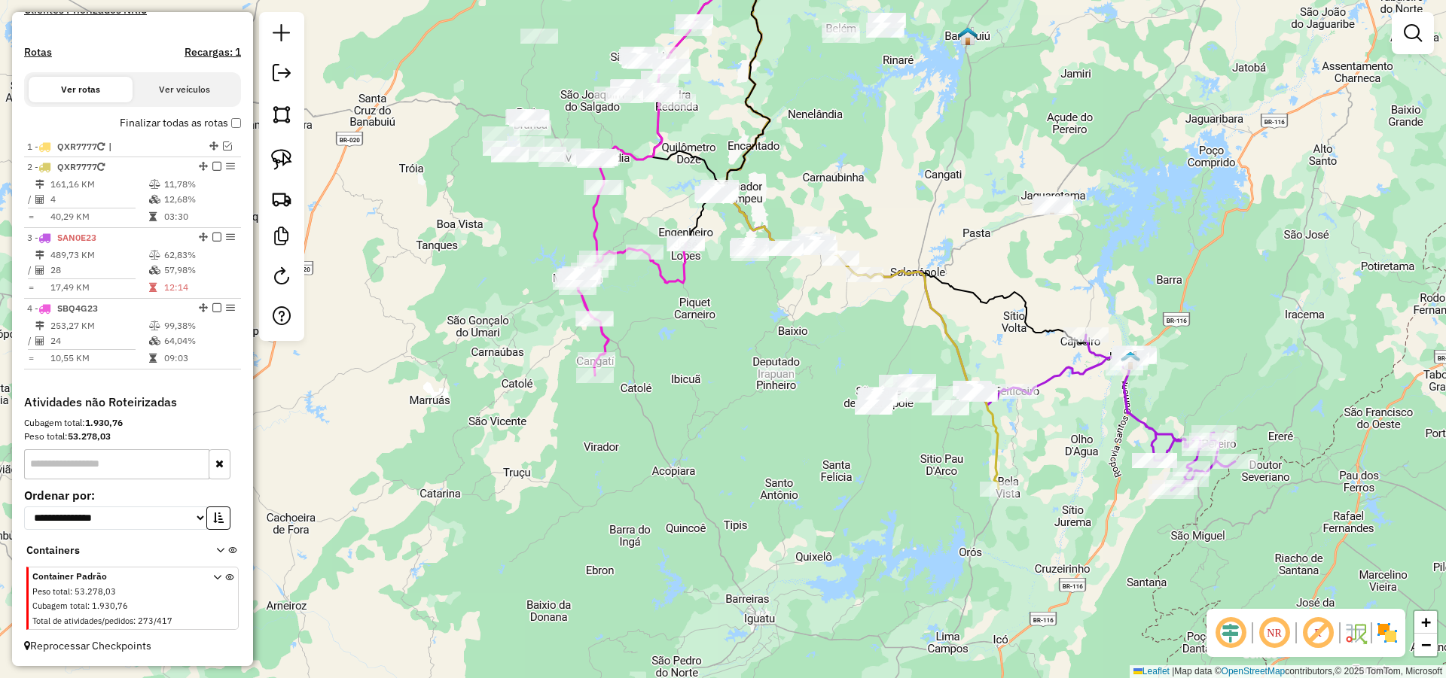
drag, startPoint x: 1163, startPoint y: 216, endPoint x: 1071, endPoint y: 143, distance: 116.8
click at [1077, 143] on div "Janela de atendimento Grade de atendimento Capacidade Transportadoras Veículos …" at bounding box center [723, 339] width 1446 height 678
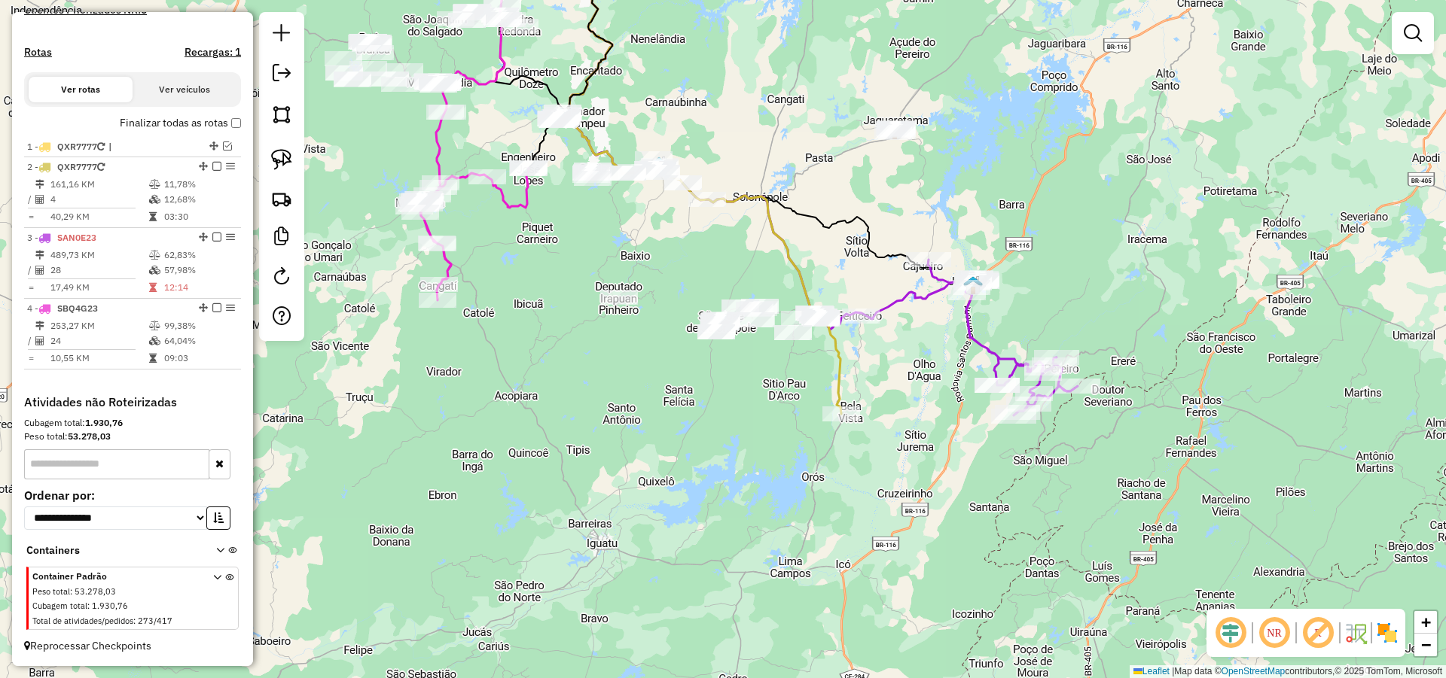
drag, startPoint x: 1174, startPoint y: 233, endPoint x: 1166, endPoint y: 232, distance: 8.4
click at [1166, 232] on div "Janela de atendimento Grade de atendimento Capacidade Transportadoras Veículos …" at bounding box center [723, 339] width 1446 height 678
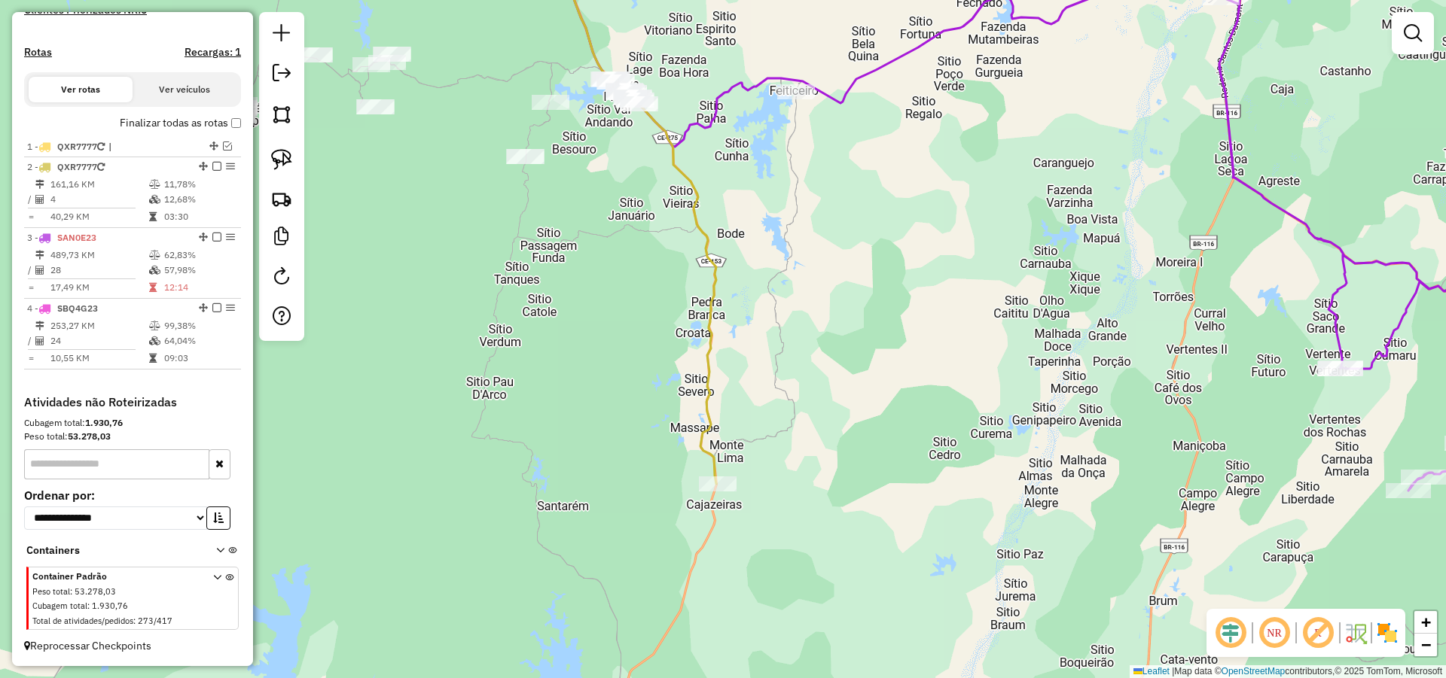
drag, startPoint x: 861, startPoint y: 400, endPoint x: 928, endPoint y: 389, distance: 68.6
click at [926, 390] on div "Janela de atendimento Grade de atendimento Capacidade Transportadoras Veículos …" at bounding box center [723, 339] width 1446 height 678
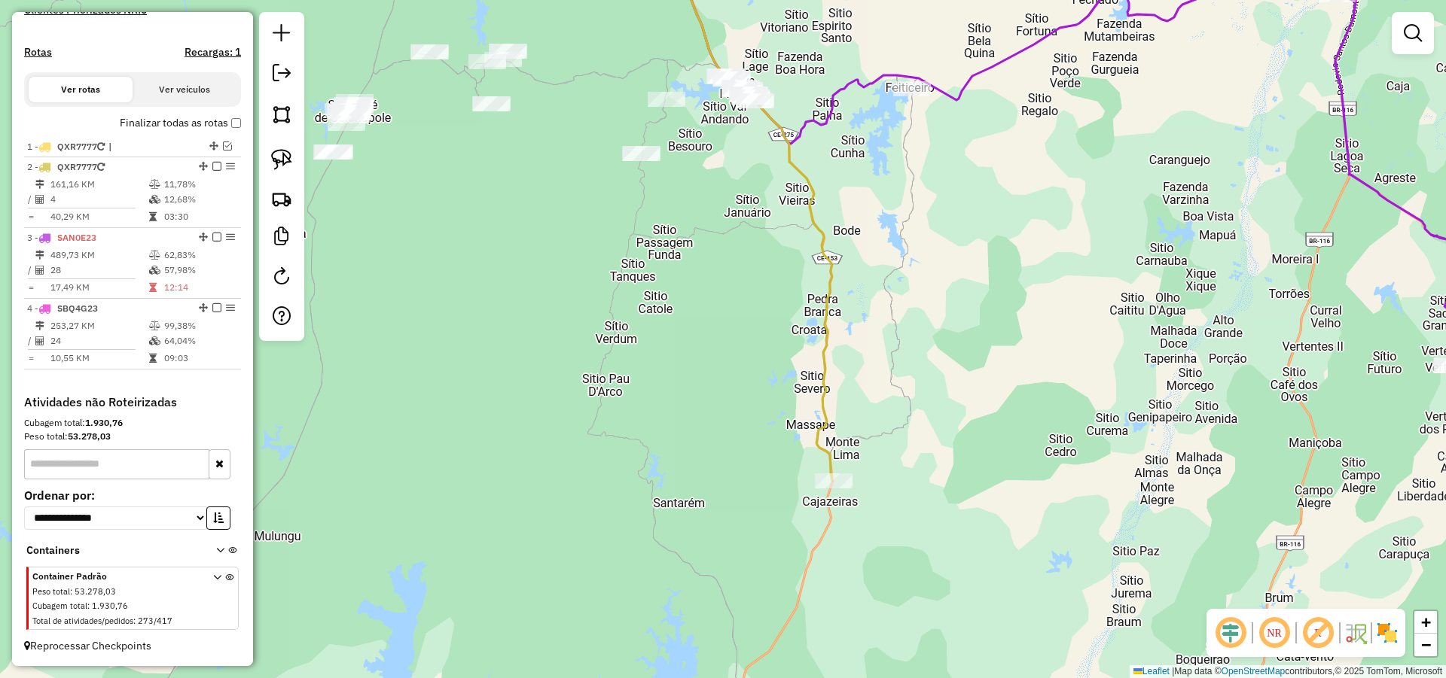
drag, startPoint x: 838, startPoint y: 375, endPoint x: 907, endPoint y: 378, distance: 68.6
click at [901, 379] on div "Janela de atendimento Grade de atendimento Capacidade Transportadoras Veículos …" at bounding box center [723, 339] width 1446 height 678
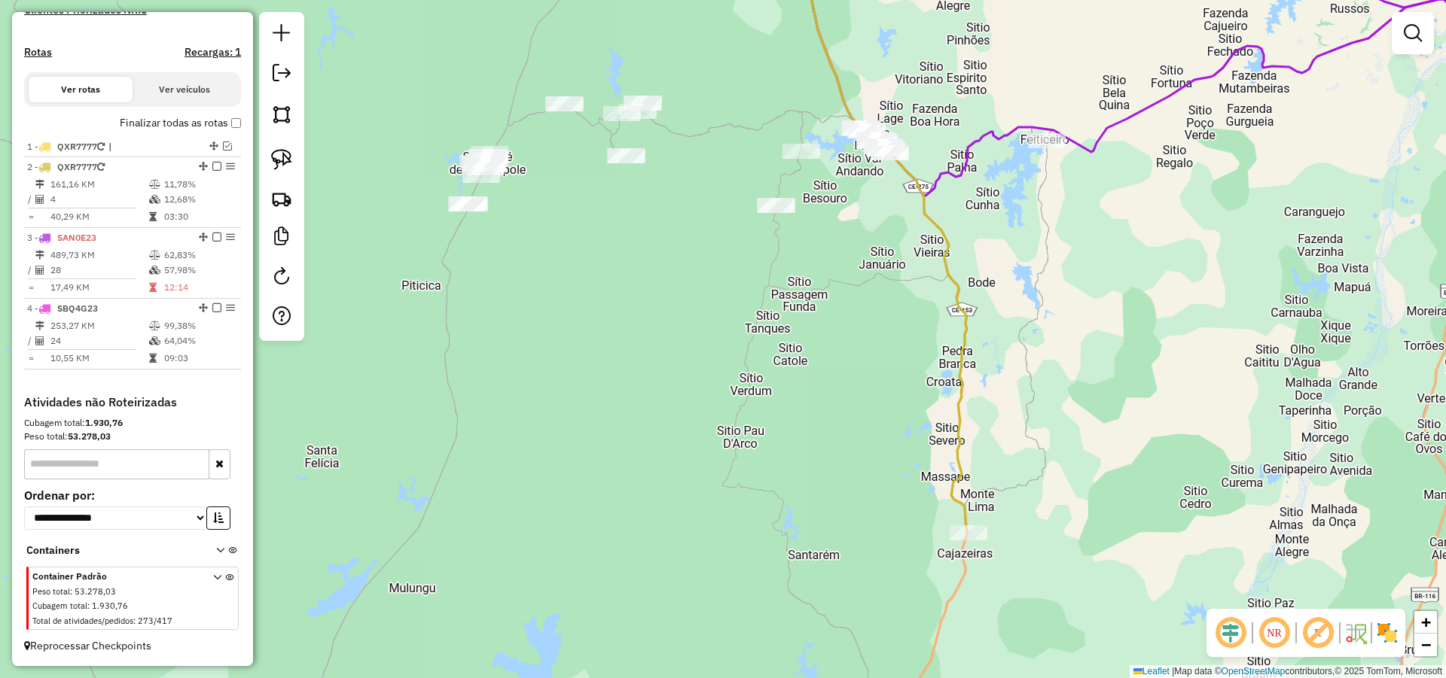
drag, startPoint x: 910, startPoint y: 465, endPoint x: 1060, endPoint y: 527, distance: 162.8
click at [1028, 520] on div "Janela de atendimento Grade de atendimento Capacidade Transportadoras Veículos …" at bounding box center [723, 339] width 1446 height 678
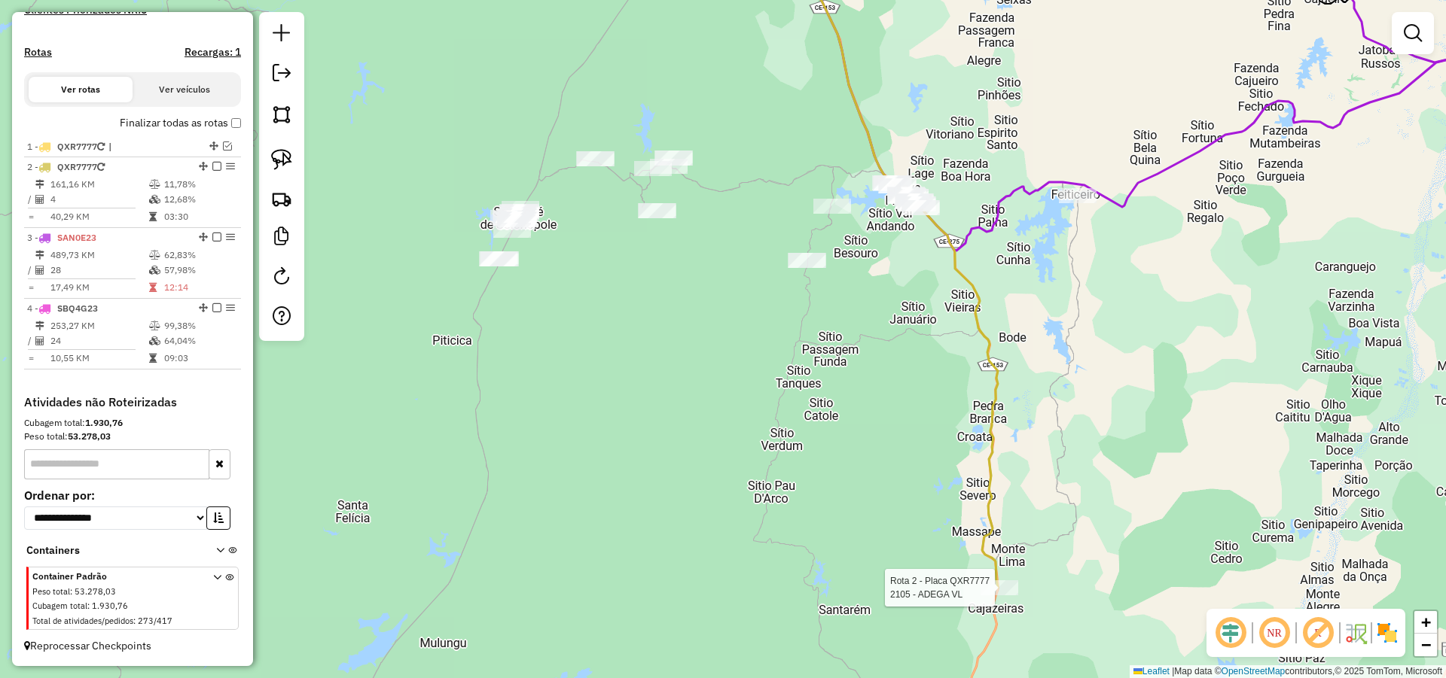
select select "*********"
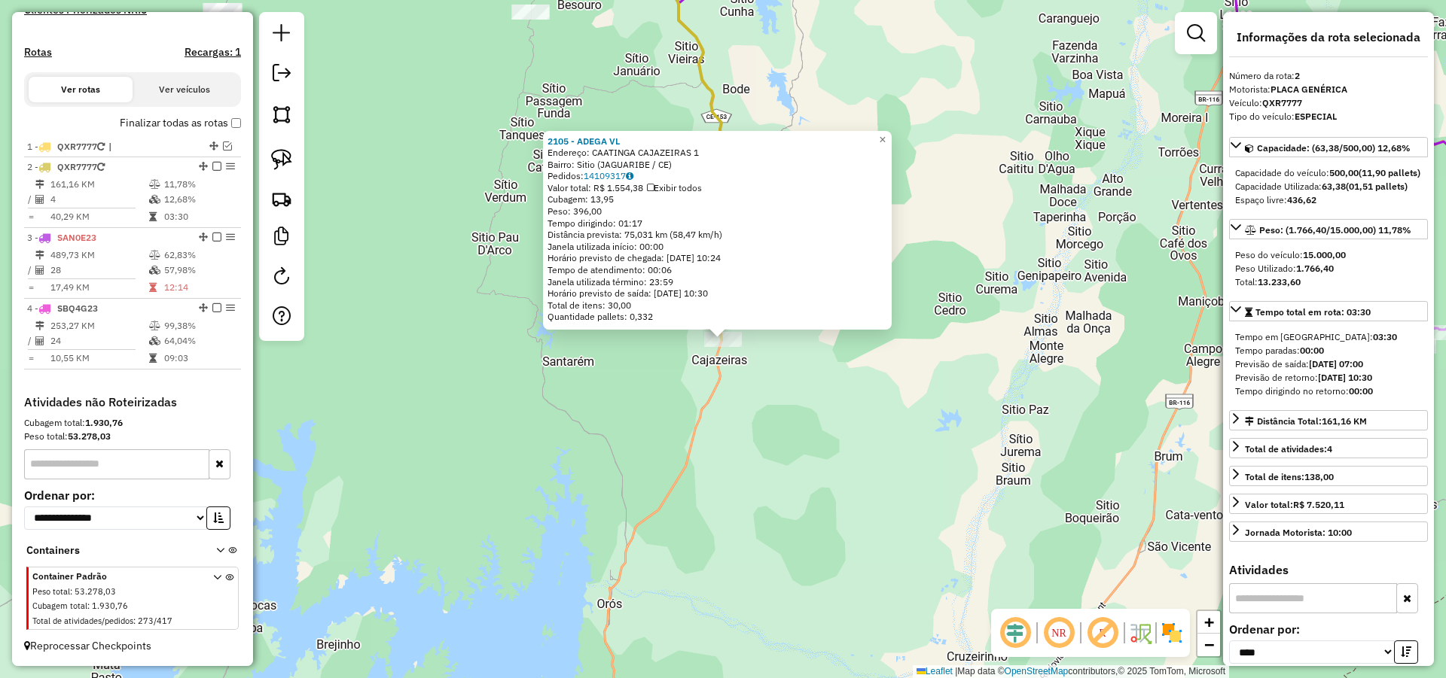
click at [929, 364] on div "2105 - ADEGA VL Endereço: CAATINGA CAJAZEIRAS 1 Bairro: Sitio (JAGUARIBE / CE) …" at bounding box center [723, 339] width 1446 height 678
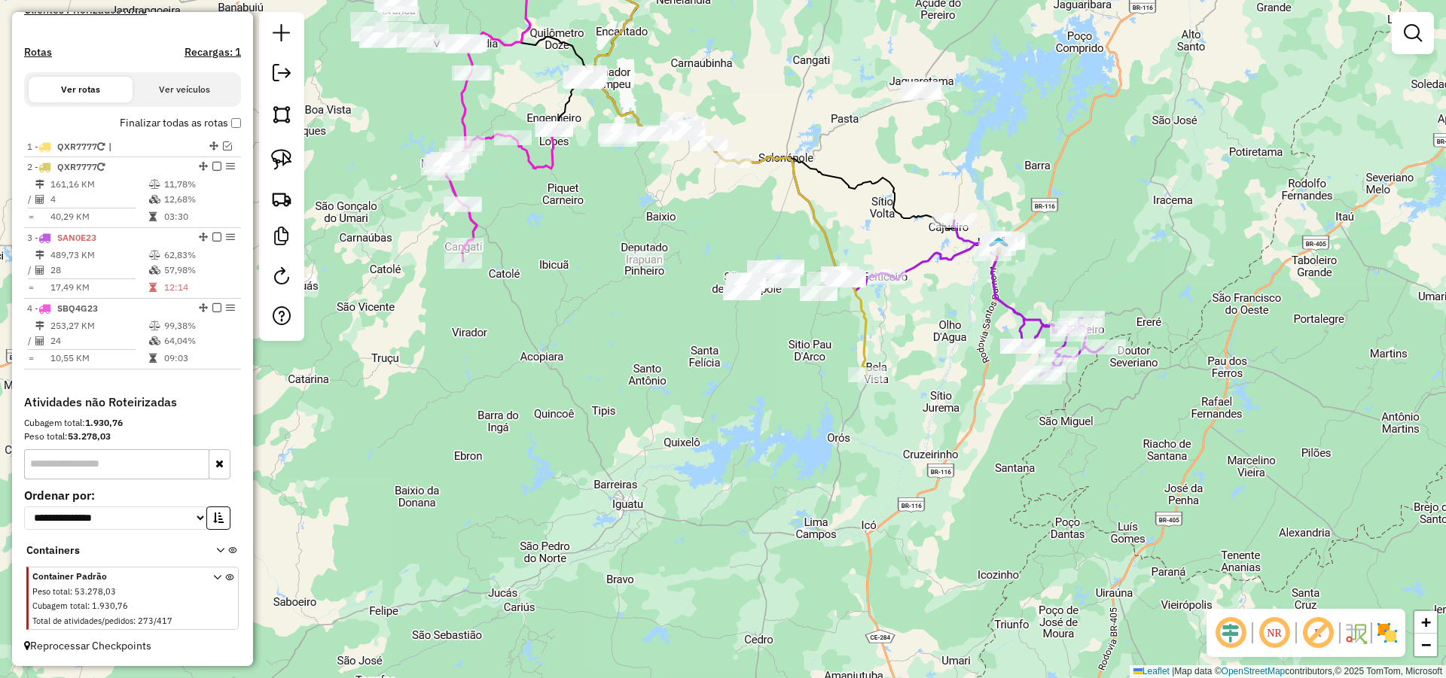
drag, startPoint x: 924, startPoint y: 298, endPoint x: 911, endPoint y: 324, distance: 28.6
click at [911, 320] on div "Janela de atendimento Grade de atendimento Capacidade Transportadoras Veículos …" at bounding box center [723, 339] width 1446 height 678
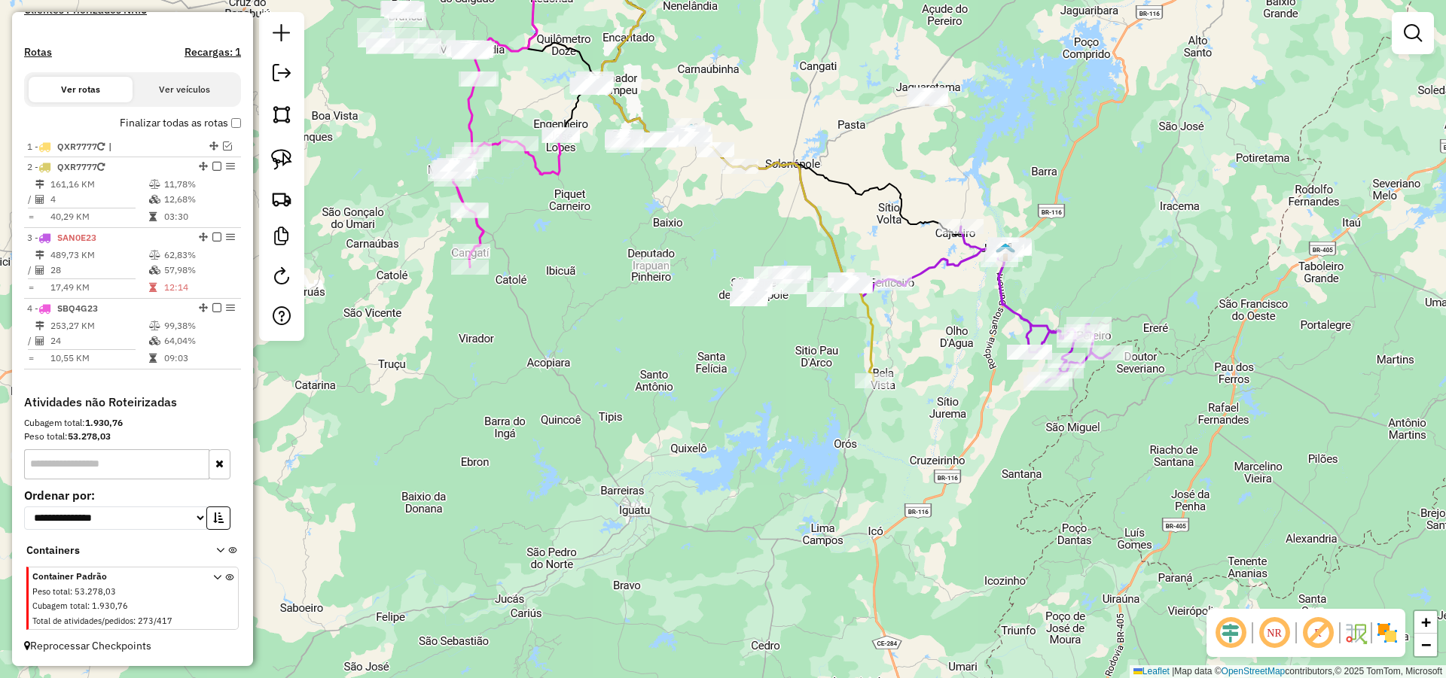
drag, startPoint x: 958, startPoint y: 306, endPoint x: 966, endPoint y: 304, distance: 8.6
click at [966, 304] on div "Janela de atendimento Grade de atendimento Capacidade Transportadoras Veículos …" at bounding box center [723, 339] width 1446 height 678
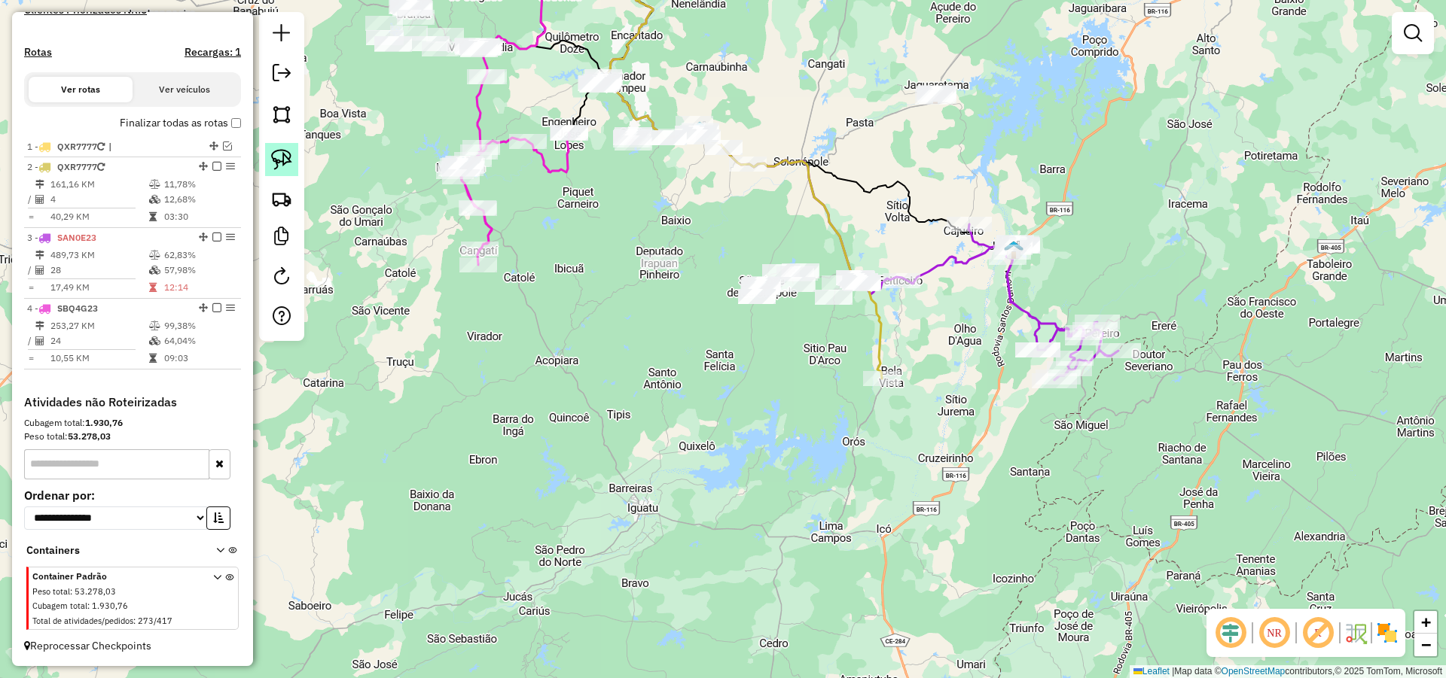
click at [291, 168] on img at bounding box center [281, 159] width 21 height 21
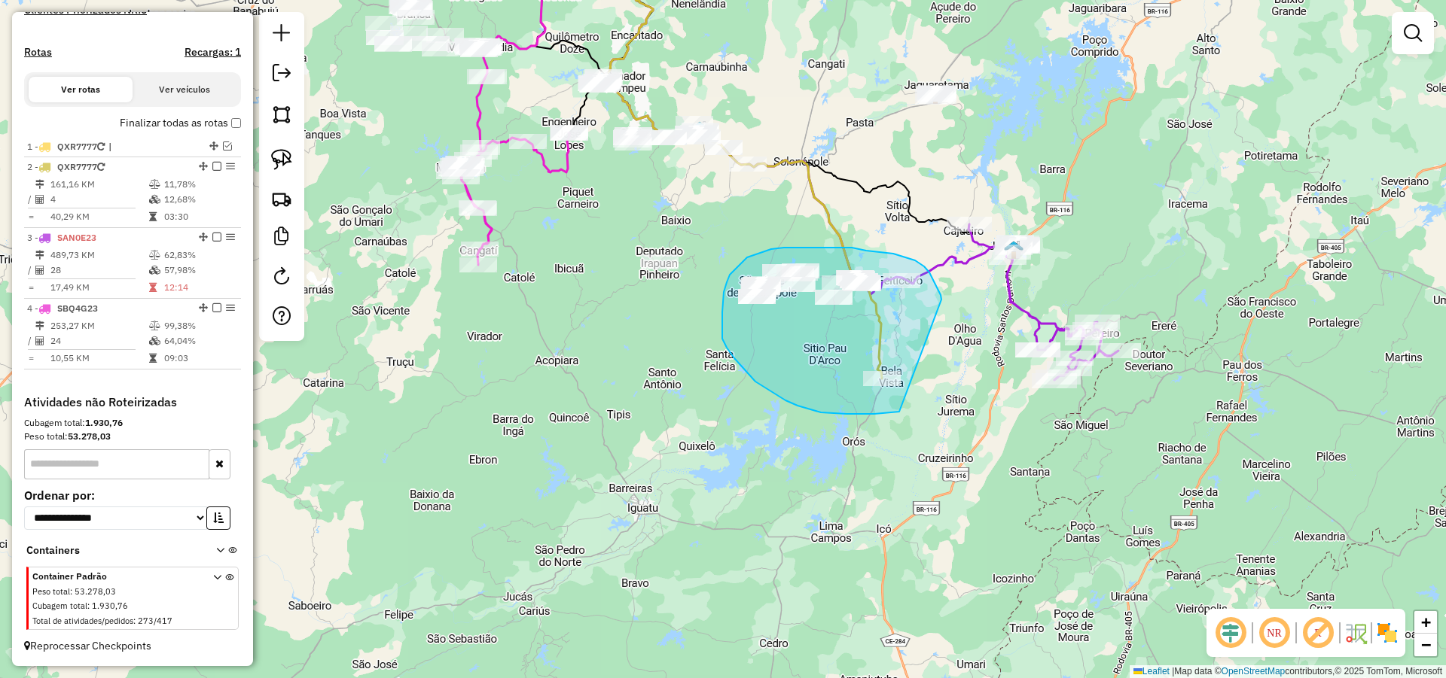
drag, startPoint x: 932, startPoint y: 278, endPoint x: 908, endPoint y: 411, distance: 135.4
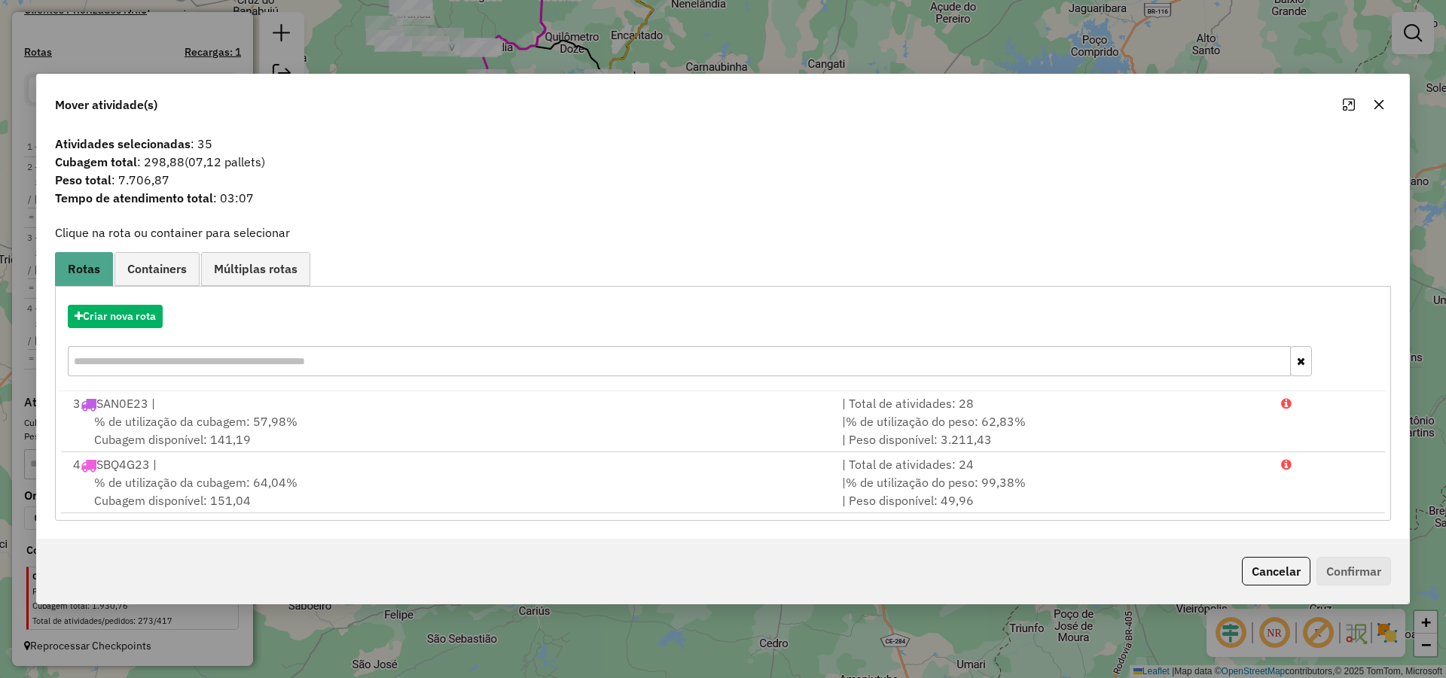
click at [1376, 108] on icon "button" at bounding box center [1379, 104] width 10 height 10
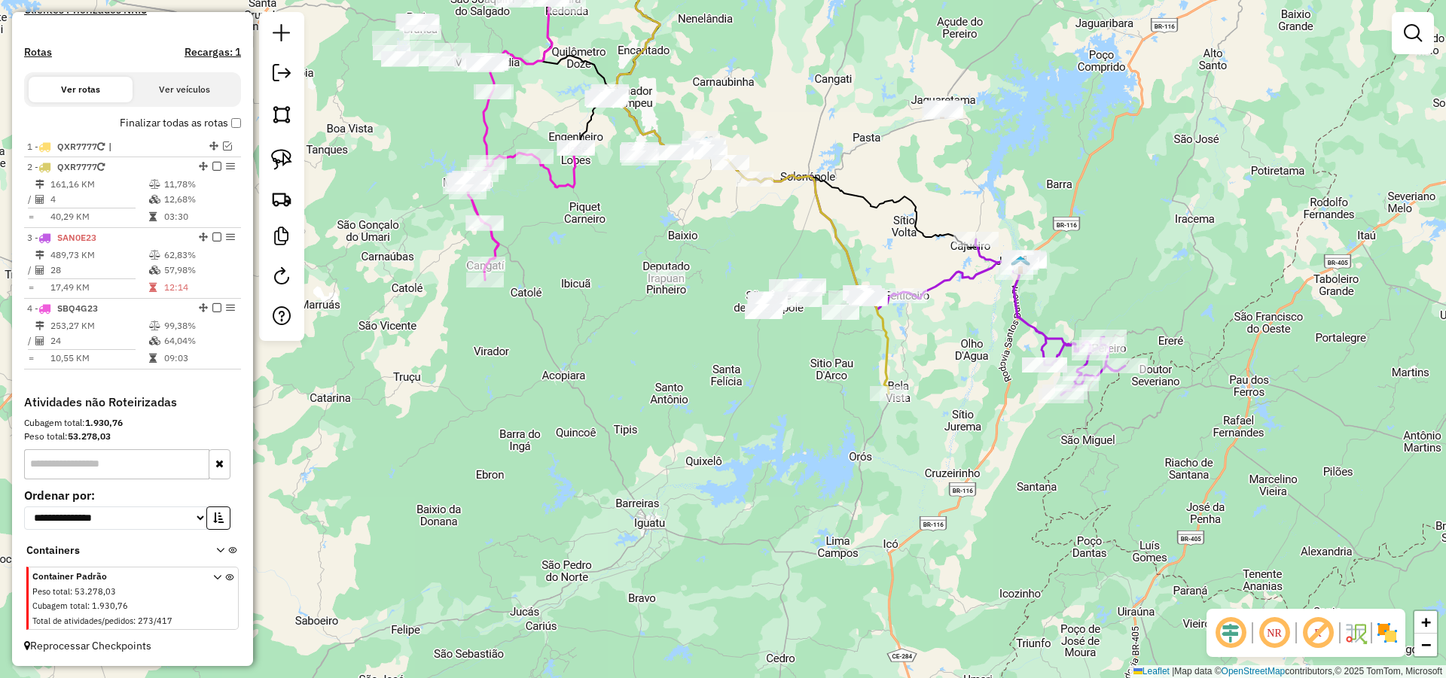
click at [888, 337] on icon at bounding box center [748, 244] width 281 height 299
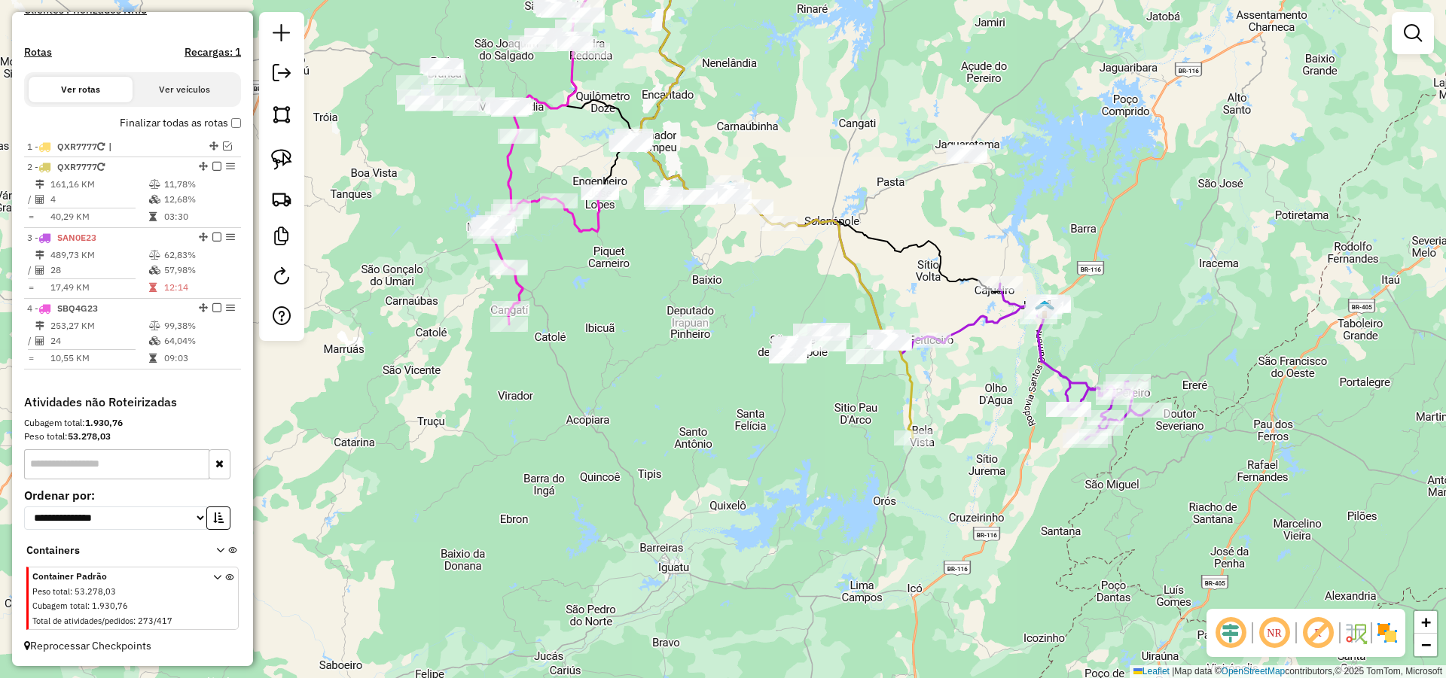
drag, startPoint x: 831, startPoint y: 261, endPoint x: 843, endPoint y: 284, distance: 25.6
click at [837, 278] on div "Janela de atendimento Grade de atendimento Capacidade Transportadoras Veículos …" at bounding box center [723, 339] width 1446 height 678
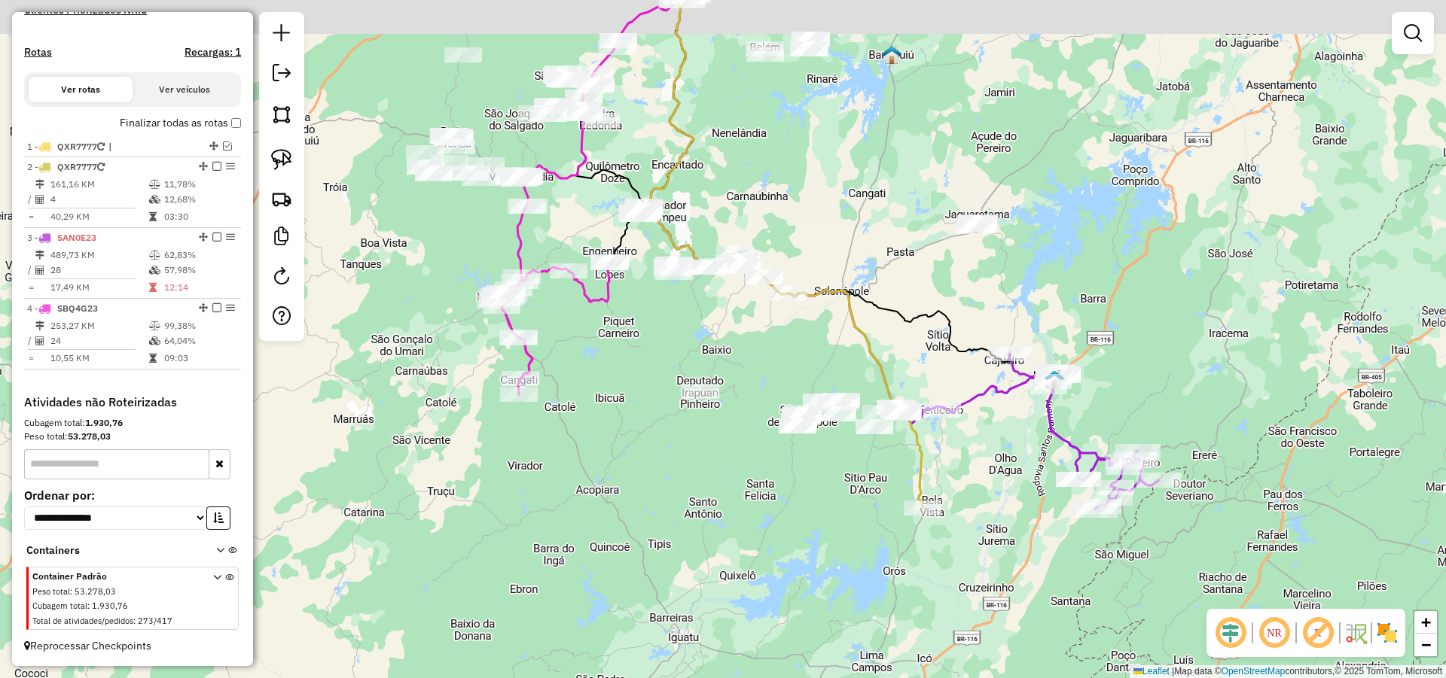
drag, startPoint x: 794, startPoint y: 414, endPoint x: 800, endPoint y: 475, distance: 61.2
click at [803, 480] on div "Janela de atendimento Grade de atendimento Capacidade Transportadoras Veículos …" at bounding box center [723, 339] width 1446 height 678
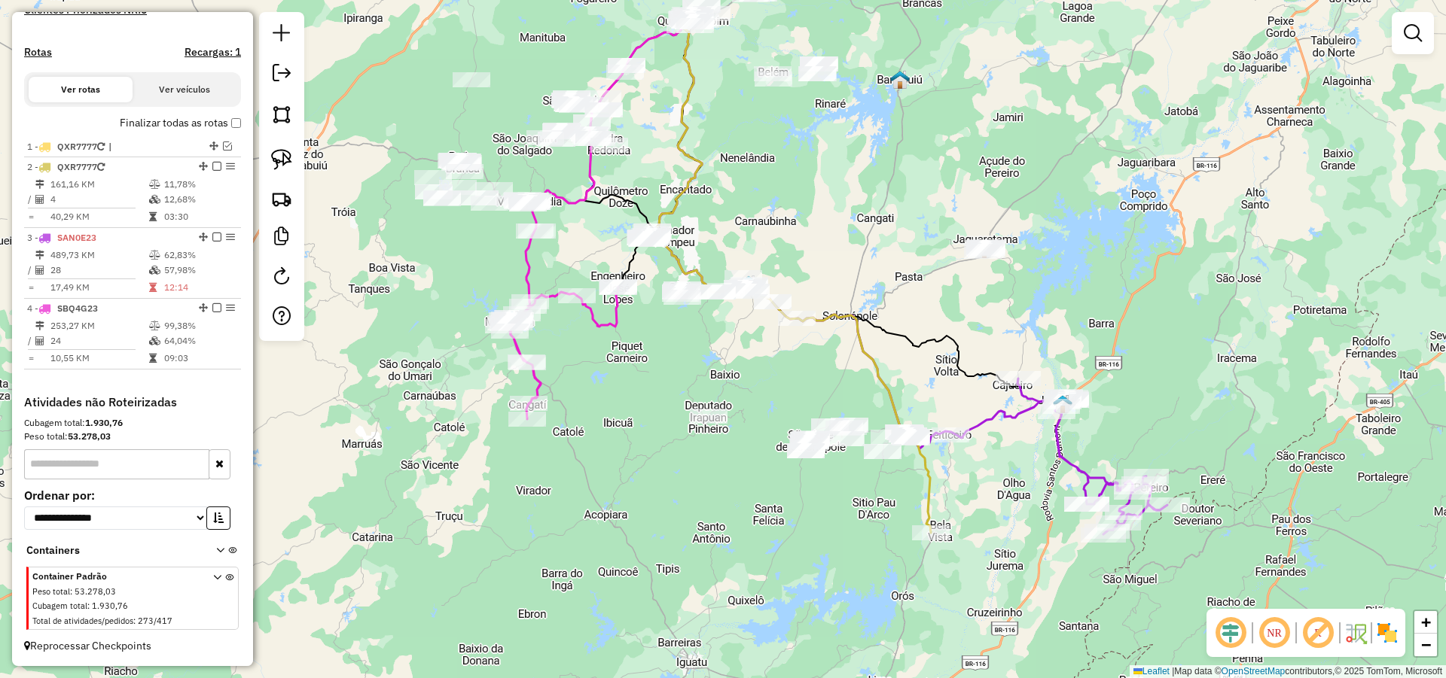
drag, startPoint x: 760, startPoint y: 389, endPoint x: 768, endPoint y: 406, distance: 18.2
click at [768, 406] on div "Janela de atendimento Grade de atendimento Capacidade Transportadoras Veículos …" at bounding box center [723, 339] width 1446 height 678
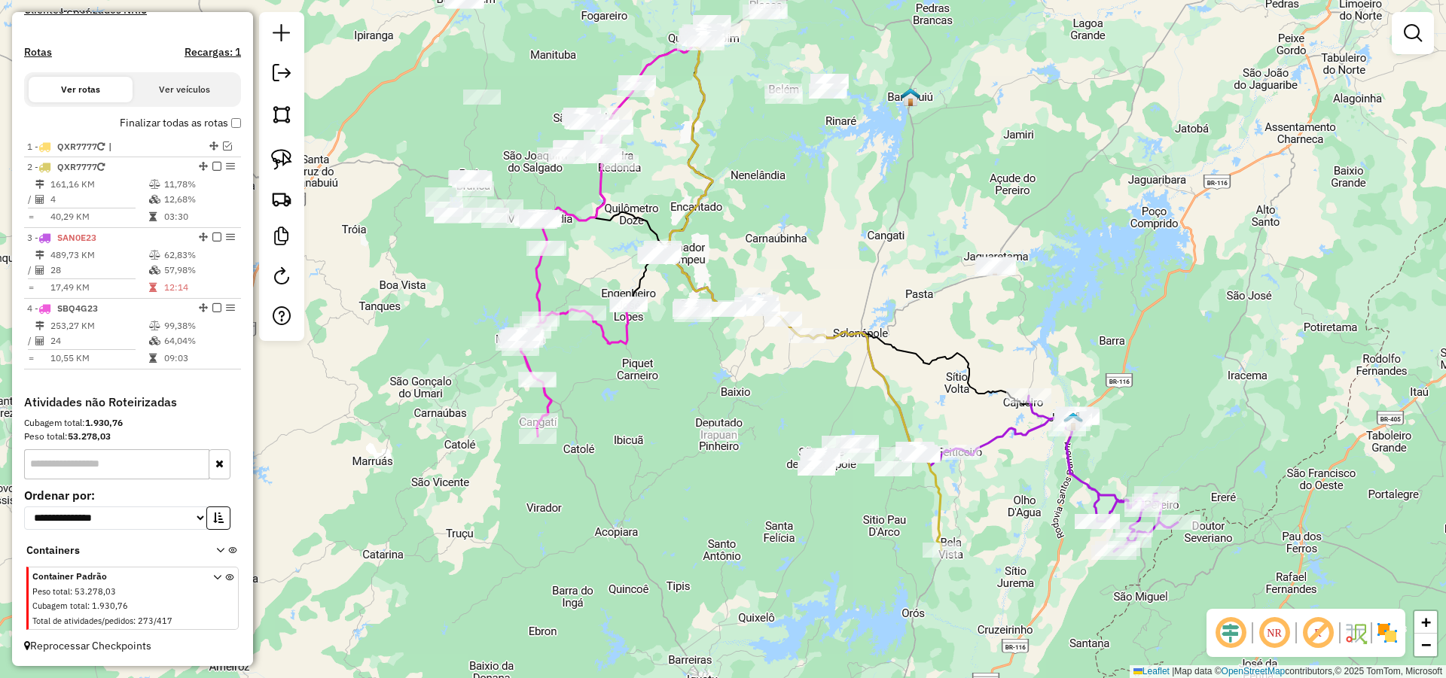
click at [787, 407] on div "Janela de atendimento Grade de atendimento Capacidade Transportadoras Veículos …" at bounding box center [723, 339] width 1446 height 678
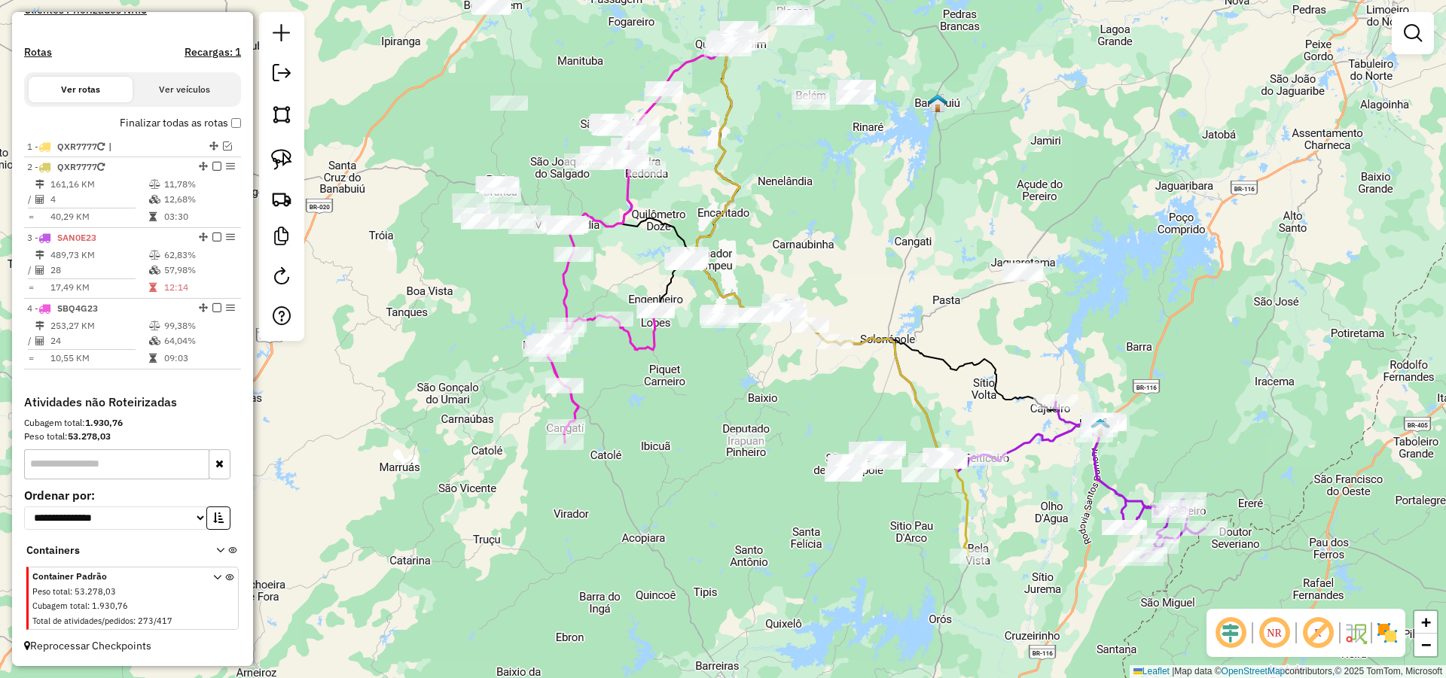
drag, startPoint x: 786, startPoint y: 410, endPoint x: 820, endPoint y: 411, distance: 33.9
click at [818, 413] on div "Janela de atendimento Grade de atendimento Capacidade Transportadoras Veículos …" at bounding box center [723, 339] width 1446 height 678
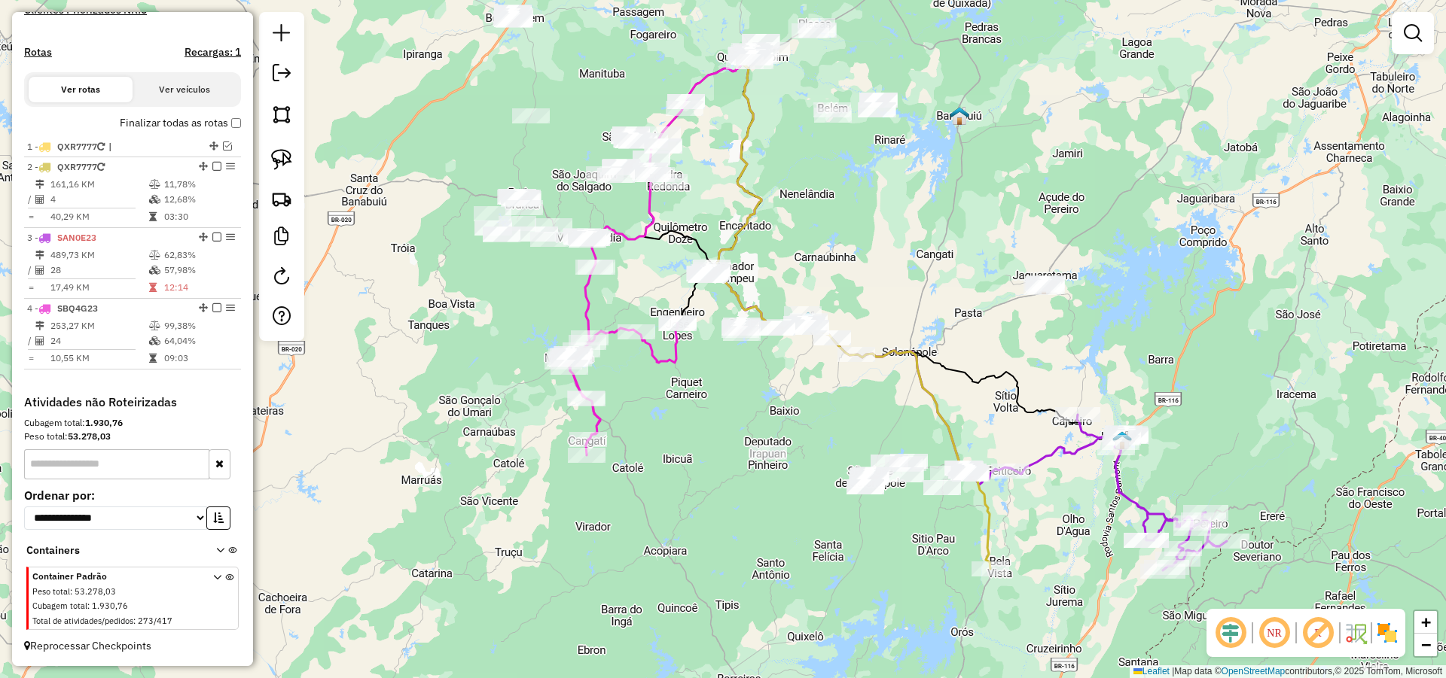
click at [834, 413] on div "Janela de atendimento Grade de atendimento Capacidade Transportadoras Veículos …" at bounding box center [723, 339] width 1446 height 678
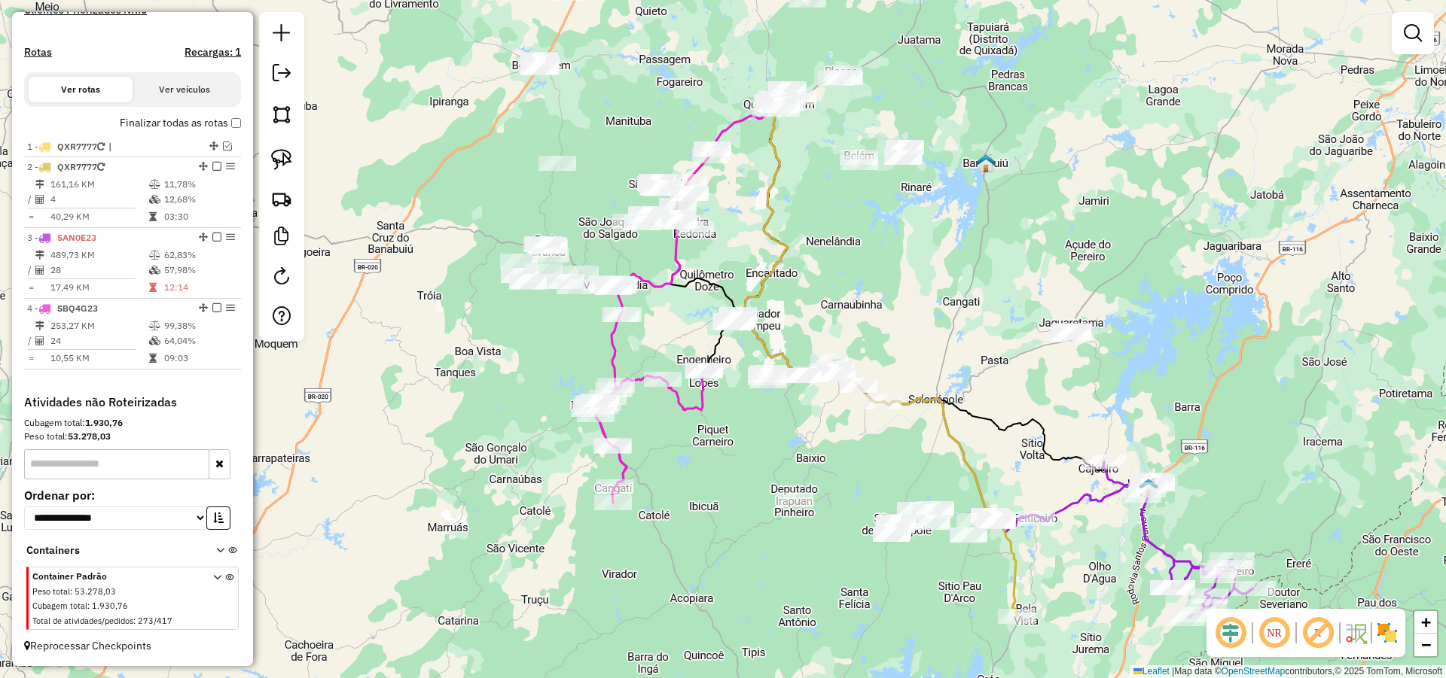
drag, startPoint x: 661, startPoint y: 366, endPoint x: 683, endPoint y: 412, distance: 50.9
click at [683, 412] on icon at bounding box center [647, 436] width 114 height 133
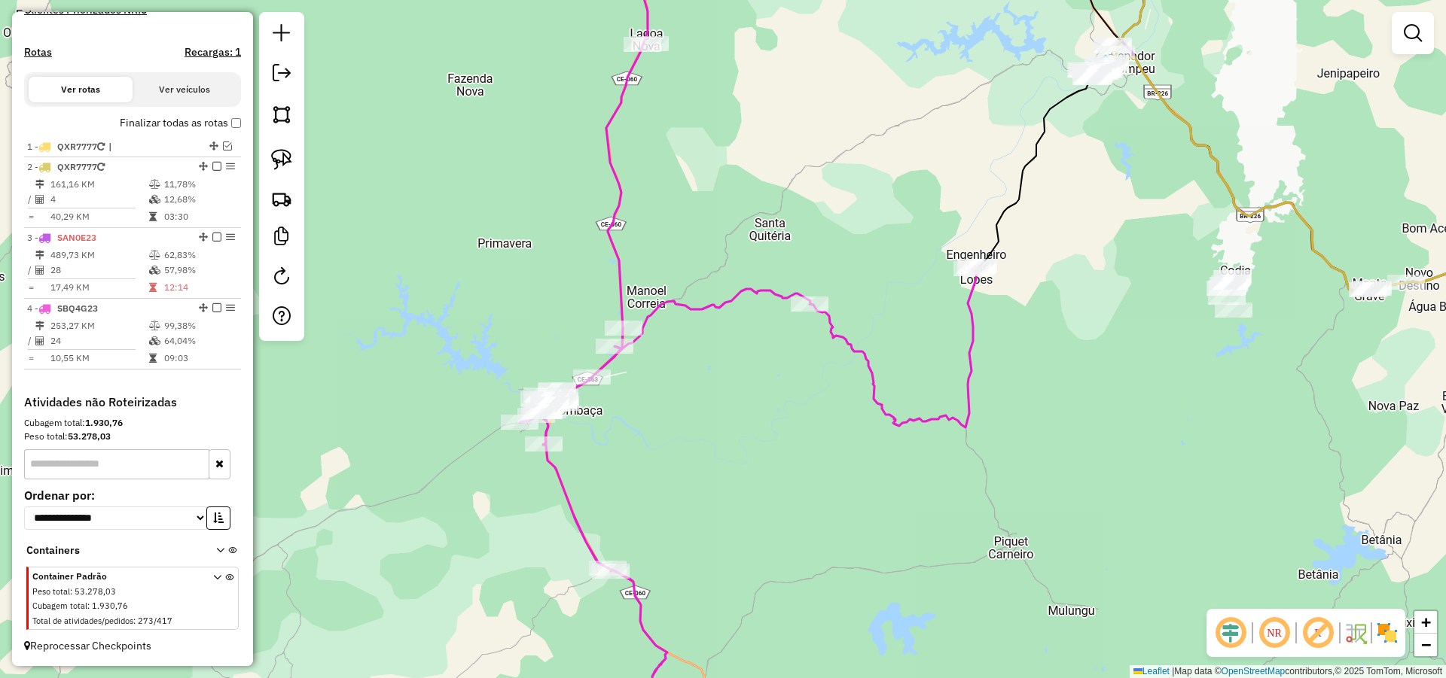
drag, startPoint x: 712, startPoint y: 415, endPoint x: 731, endPoint y: 412, distance: 19.1
click at [730, 413] on div "Janela de atendimento Grade de atendimento Capacidade Transportadoras Veículos …" at bounding box center [723, 339] width 1446 height 678
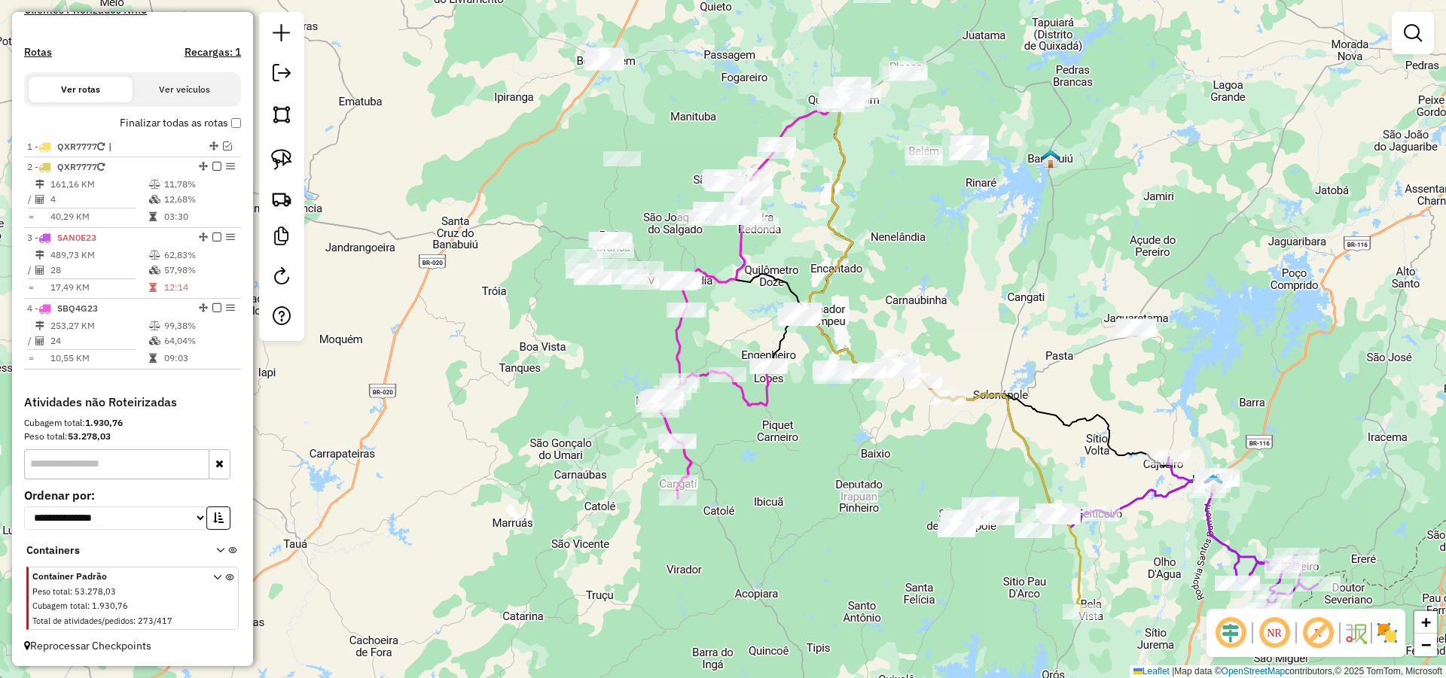
click at [783, 437] on div "Janela de atendimento Grade de atendimento Capacidade Transportadoras Veículos …" at bounding box center [723, 339] width 1446 height 678
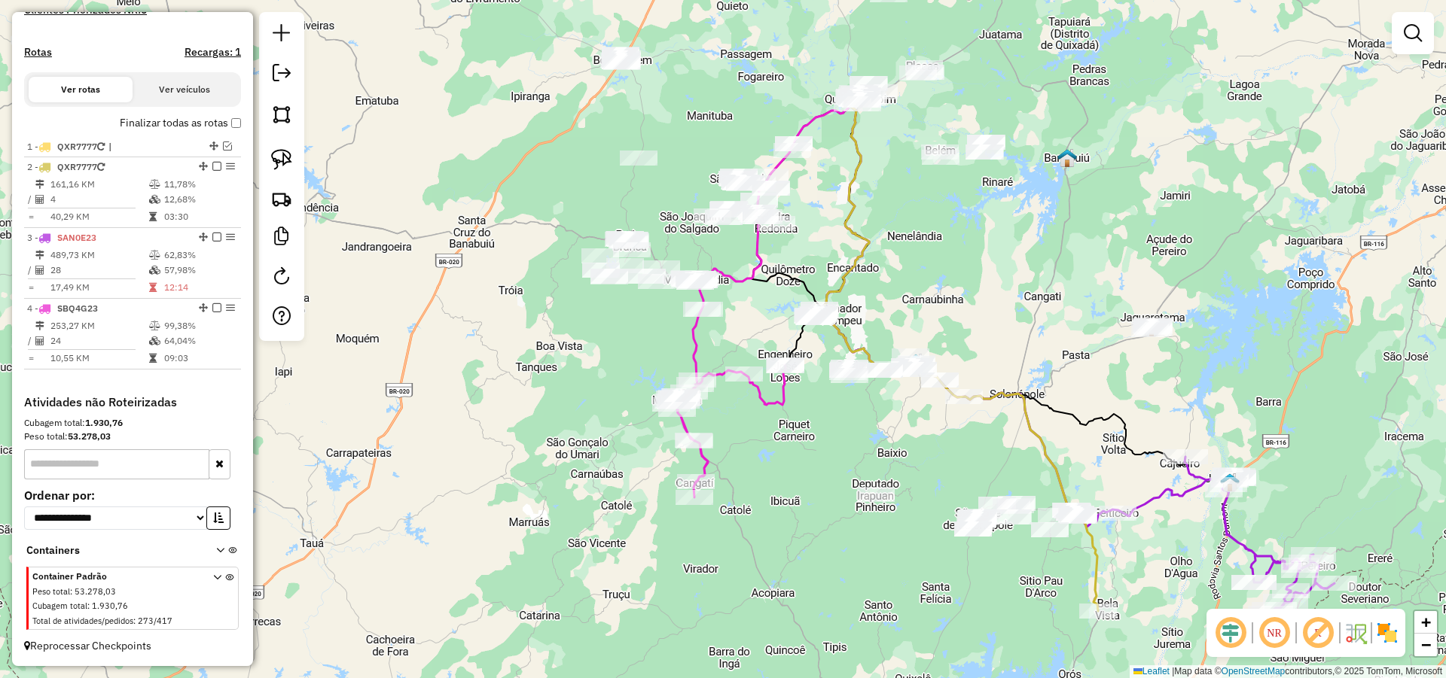
click at [789, 437] on div "Janela de atendimento Grade de atendimento Capacidade Transportadoras Veículos …" at bounding box center [723, 339] width 1446 height 678
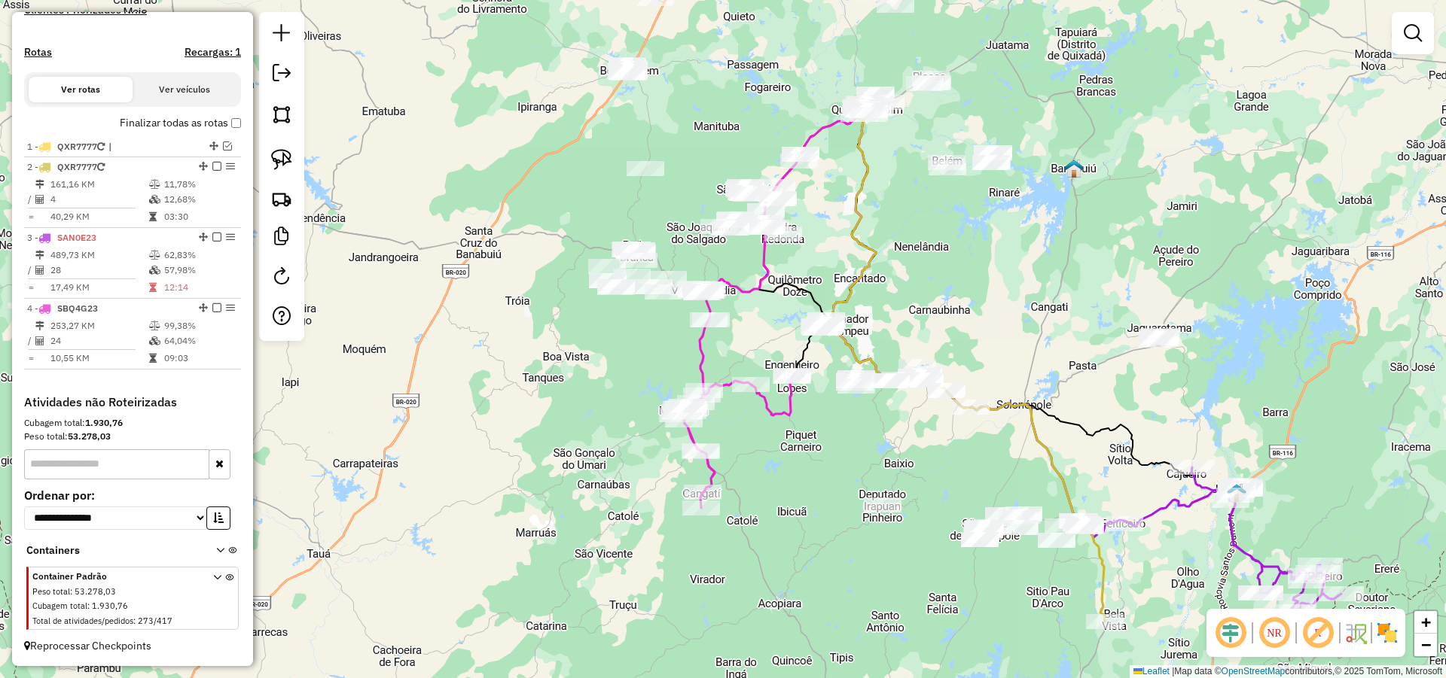
drag, startPoint x: 763, startPoint y: 439, endPoint x: 770, endPoint y: 454, distance: 16.5
click at [772, 453] on div "Janela de atendimento Grade de atendimento Capacidade Transportadoras Veículos …" at bounding box center [723, 339] width 1446 height 678
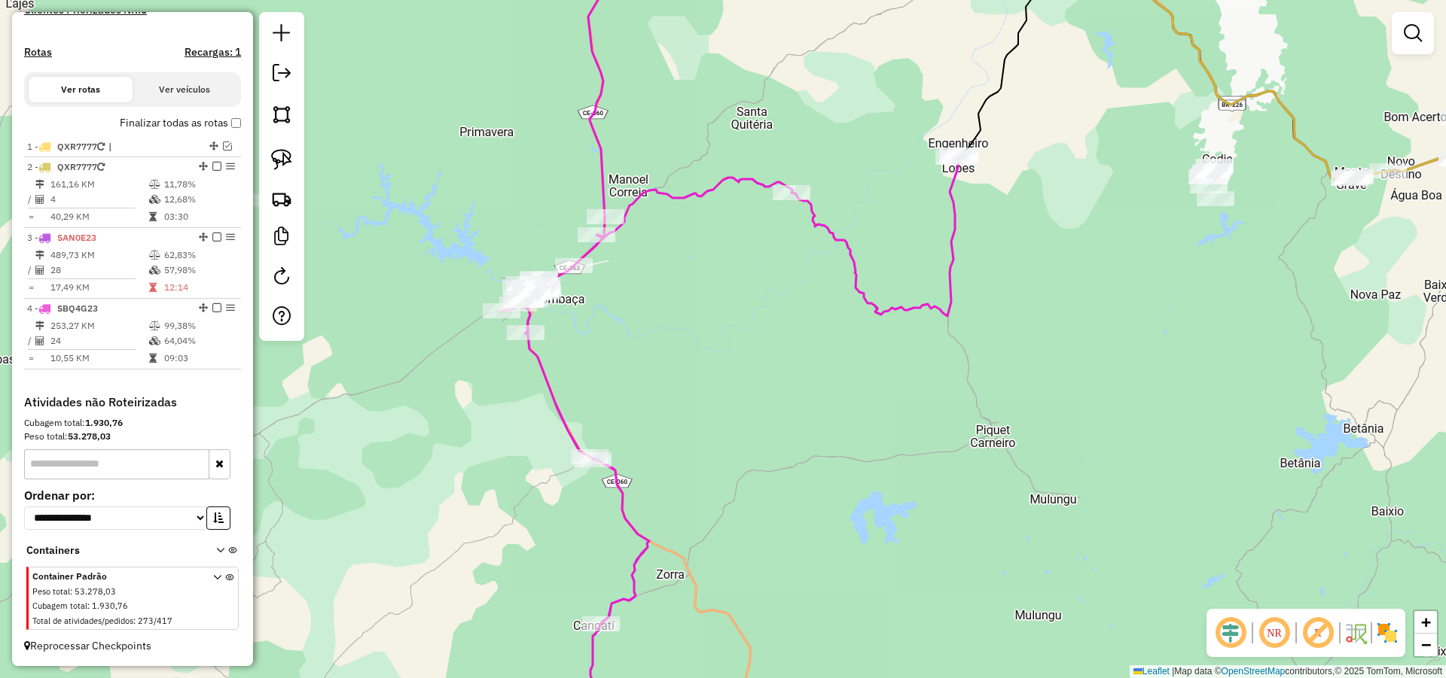
click at [747, 440] on div "Janela de atendimento Grade de atendimento Capacidade Transportadoras Veículos …" at bounding box center [723, 339] width 1446 height 678
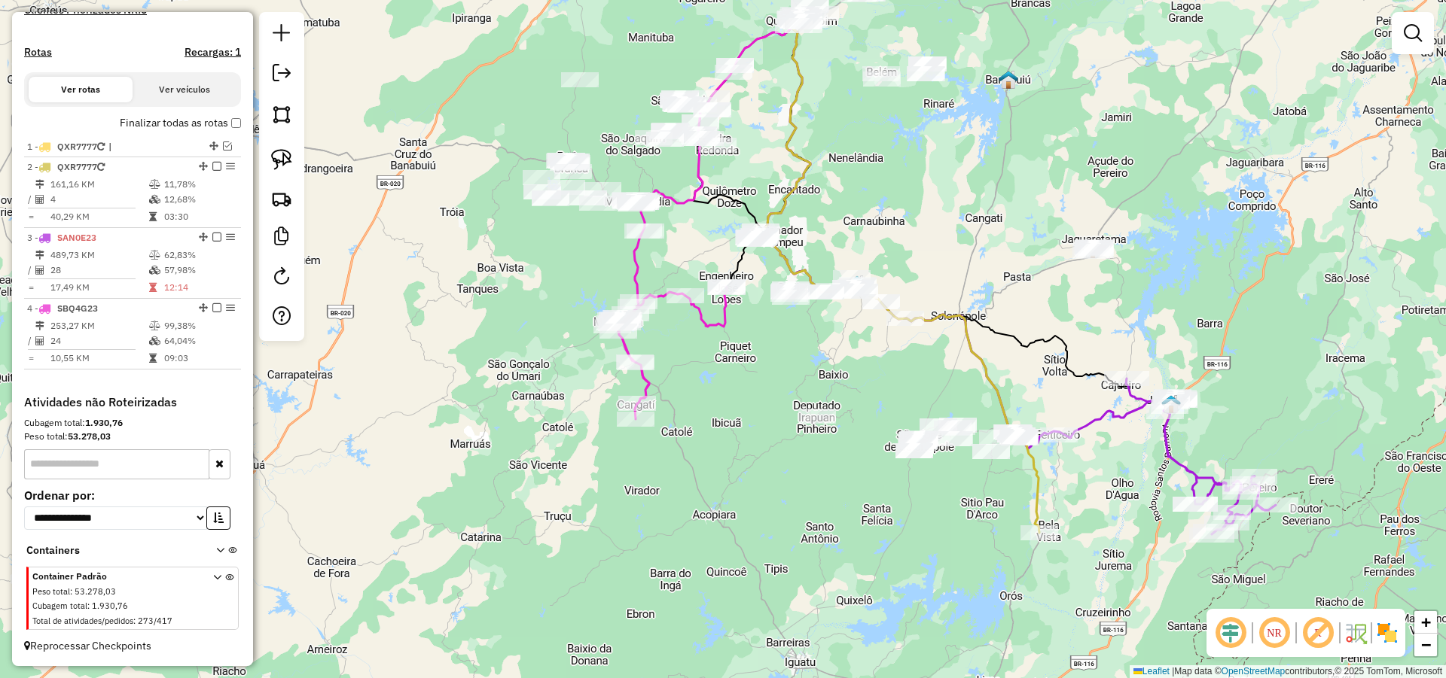
drag, startPoint x: 691, startPoint y: 355, endPoint x: 710, endPoint y: 366, distance: 22.0
click at [710, 366] on div "Janela de atendimento Grade de atendimento Capacidade Transportadoras Veículos …" at bounding box center [723, 339] width 1446 height 678
select select "*********"
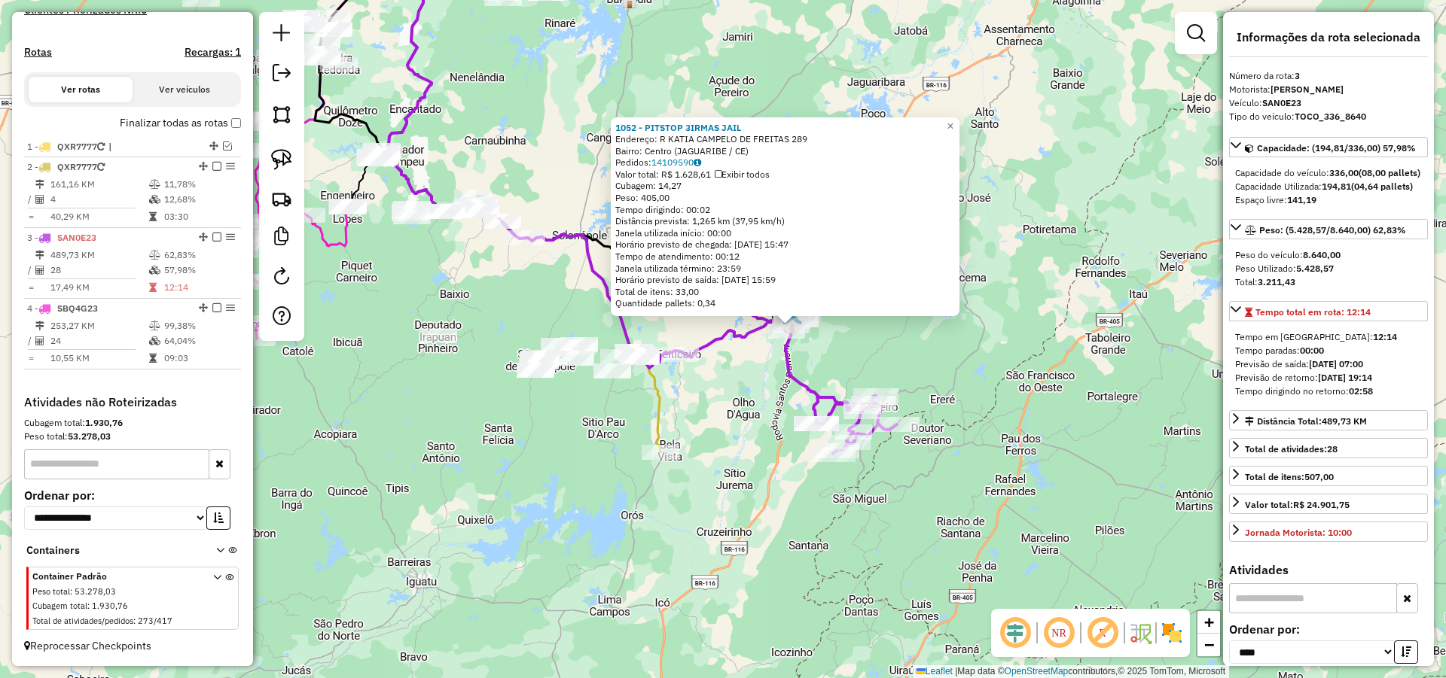
drag, startPoint x: 805, startPoint y: 373, endPoint x: 859, endPoint y: 367, distance: 54.5
click at [863, 364] on div "1052 - PITSTOP 3IRMAS JAIL Endereço: R KATIA CAMPELO DE FREITAS 289 Bairro: Cen…" at bounding box center [723, 339] width 1446 height 678
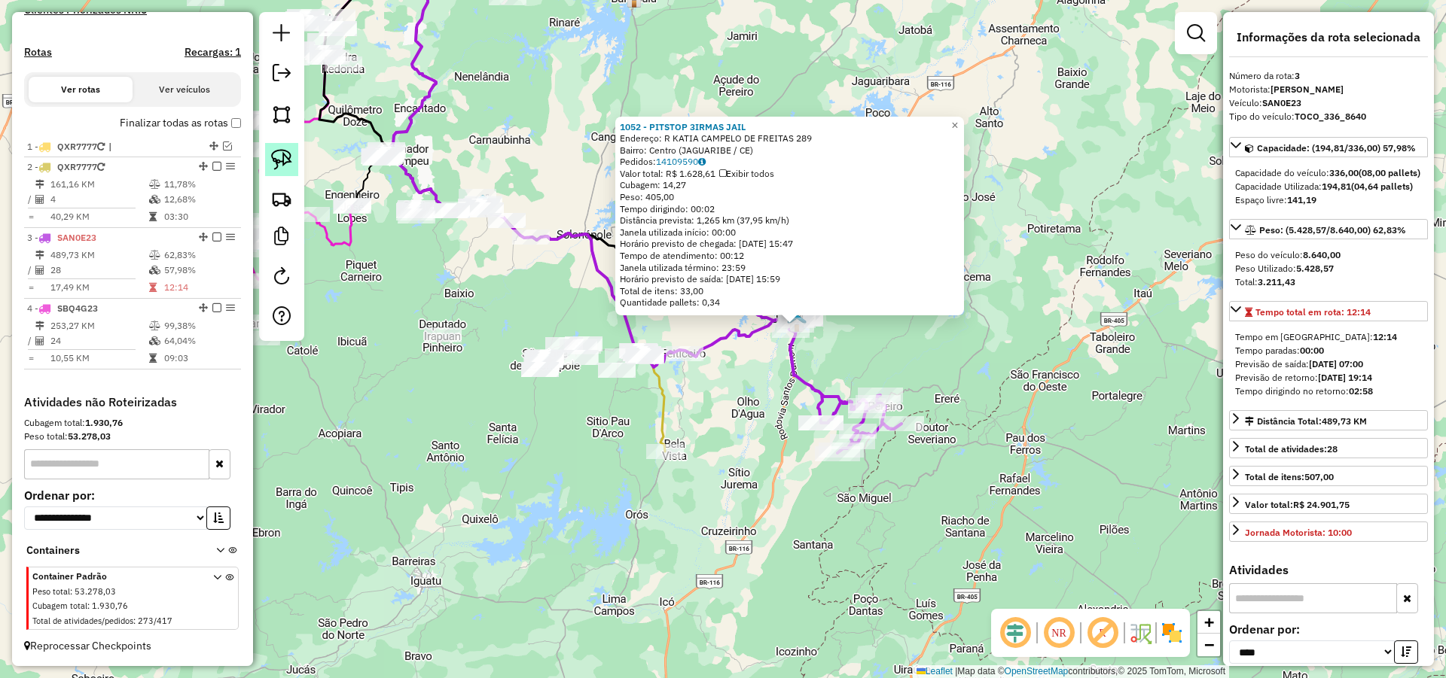
click at [279, 153] on img at bounding box center [281, 159] width 21 height 21
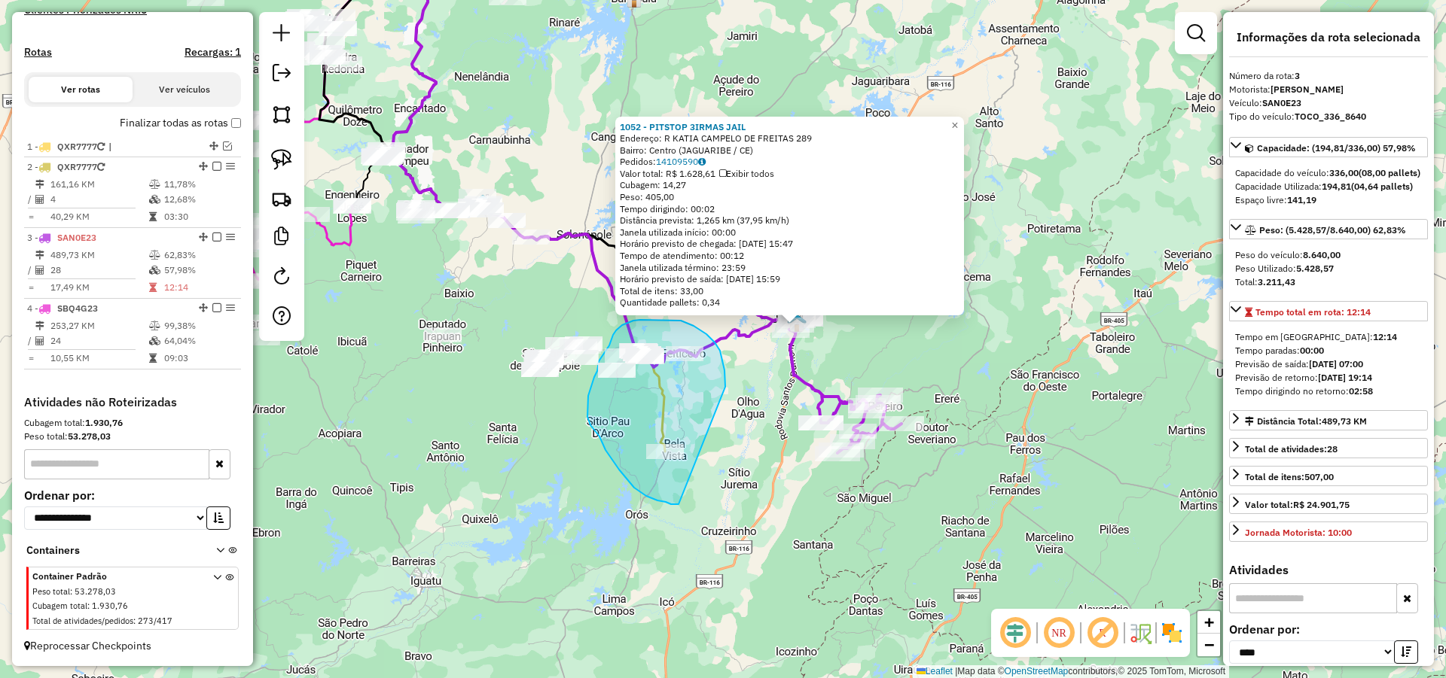
drag, startPoint x: 720, startPoint y: 351, endPoint x: 692, endPoint y: 501, distance: 153.1
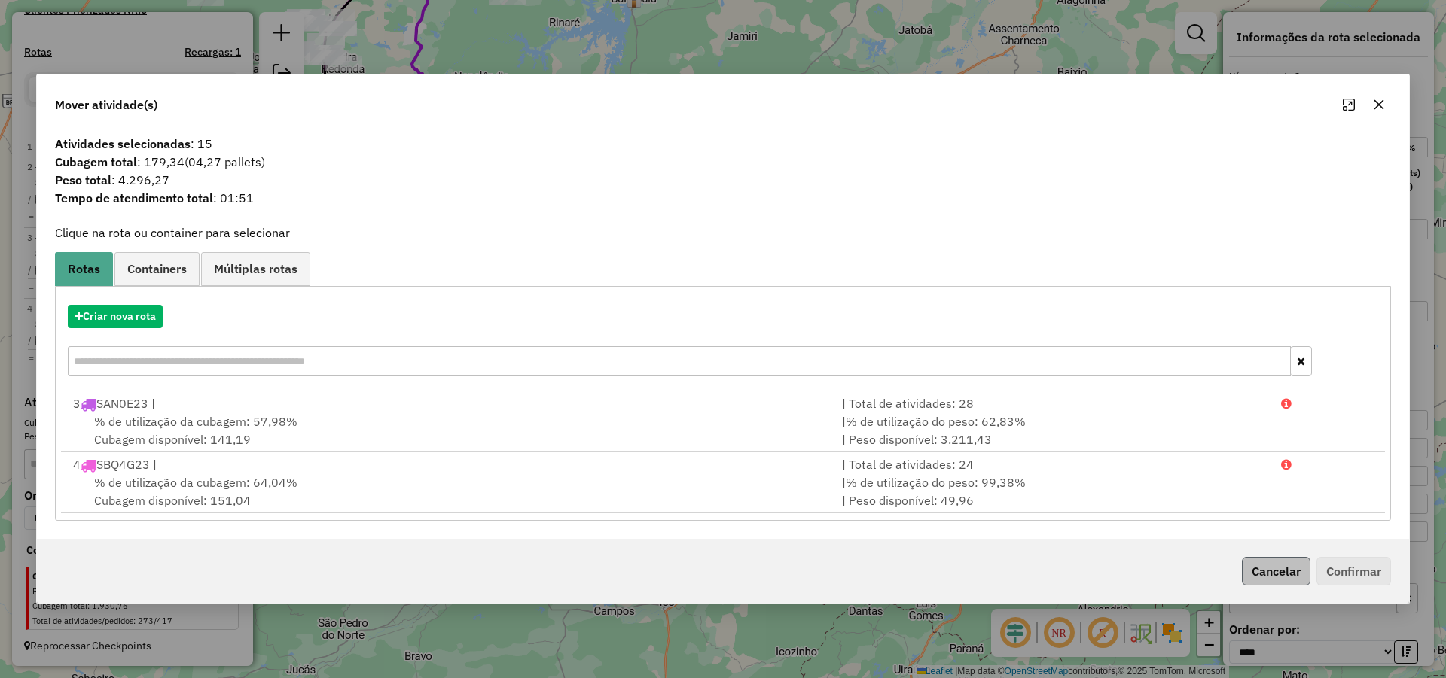
click at [1255, 554] on div "Cancelar Confirmar" at bounding box center [723, 571] width 1372 height 65
click at [1289, 575] on button "Cancelar" at bounding box center [1276, 571] width 69 height 29
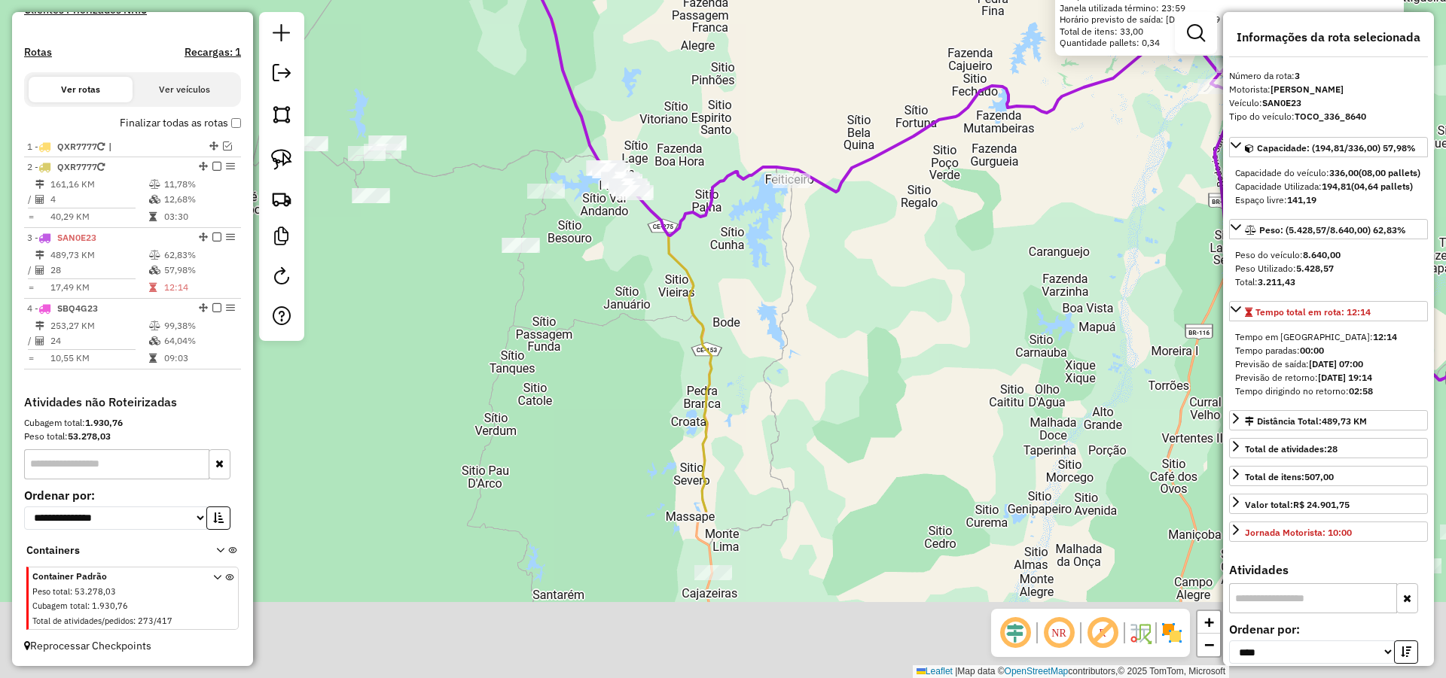
drag, startPoint x: 740, startPoint y: 452, endPoint x: 684, endPoint y: 215, distance: 243.6
click at [681, 202] on icon at bounding box center [417, 105] width 587 height 814
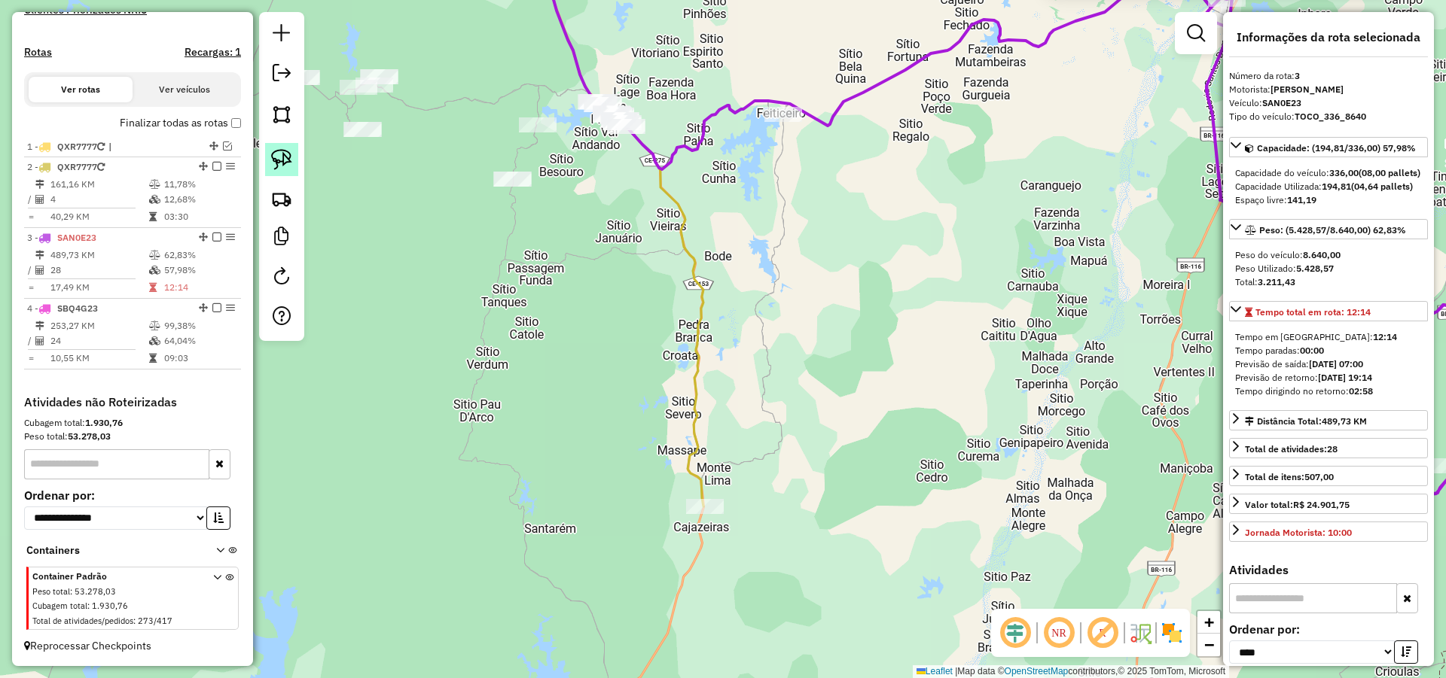
click at [291, 162] on img at bounding box center [281, 159] width 21 height 21
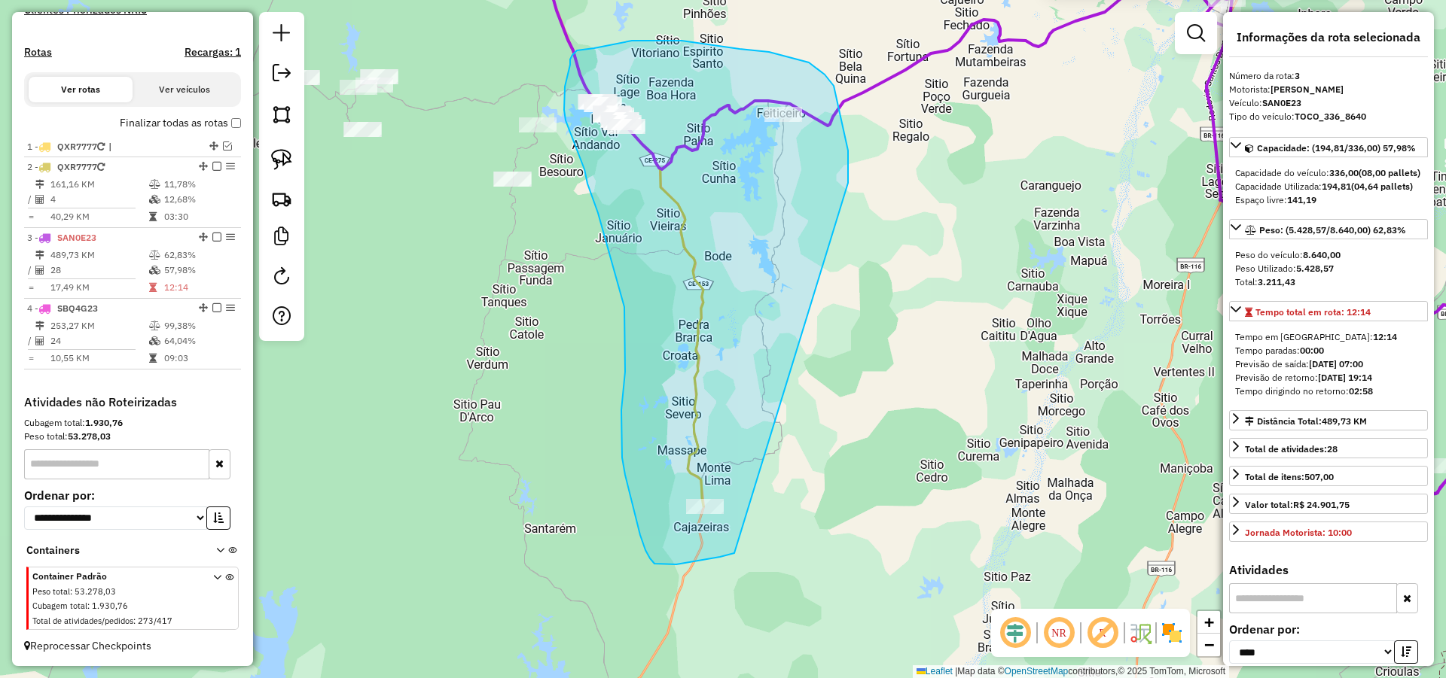
drag, startPoint x: 840, startPoint y: 114, endPoint x: 766, endPoint y: 532, distance: 424.4
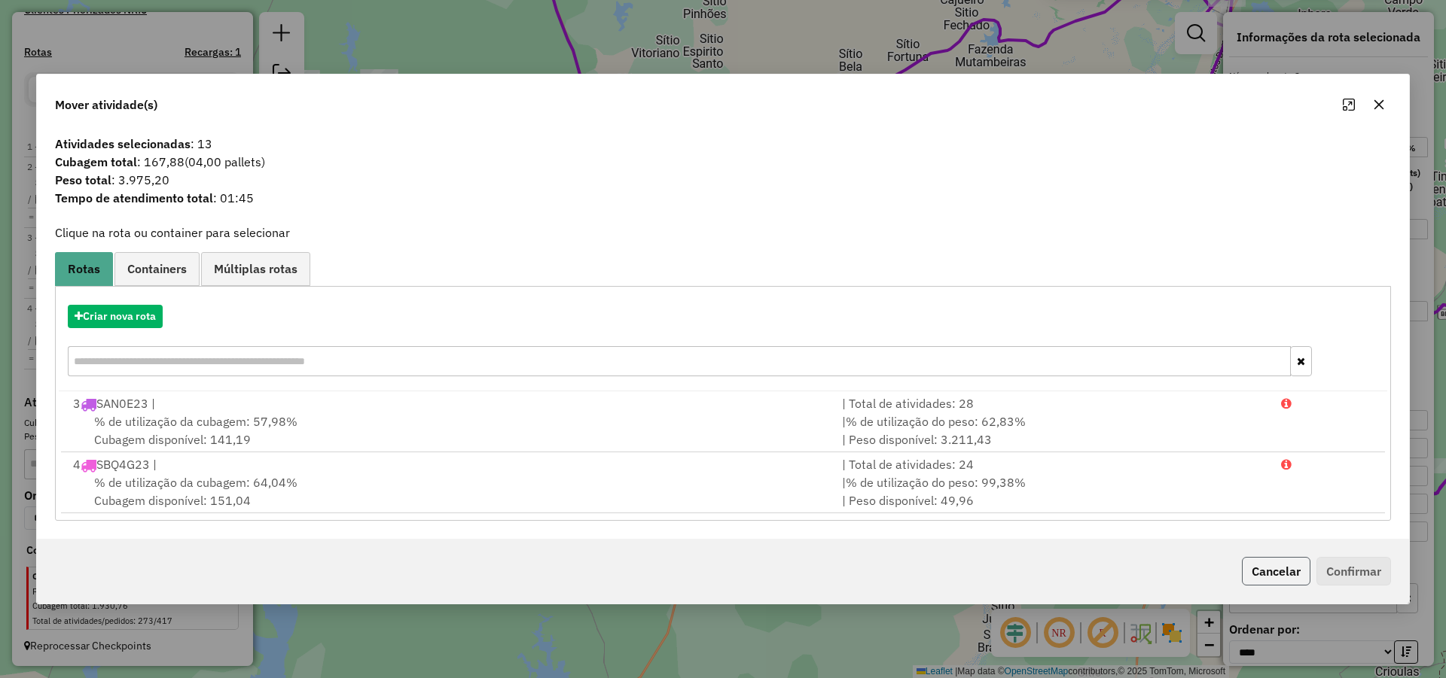
click at [1262, 563] on button "Cancelar" at bounding box center [1276, 571] width 69 height 29
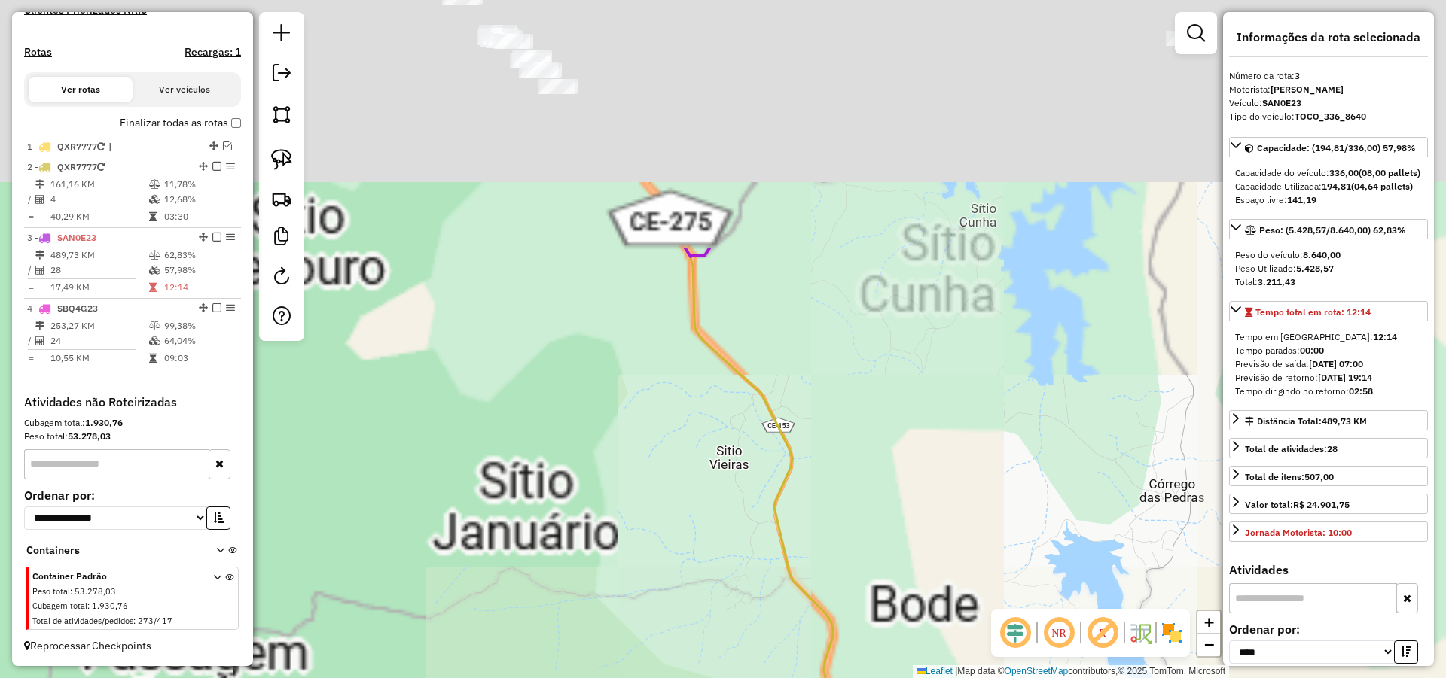
drag, startPoint x: 676, startPoint y: 206, endPoint x: 850, endPoint y: 506, distance: 346.5
click at [841, 520] on div "1052 - PITSTOP 3IRMAS JAIL Endereço: R KATIA CAMPELO DE FREITAS 289 Bairro: Cen…" at bounding box center [723, 339] width 1446 height 678
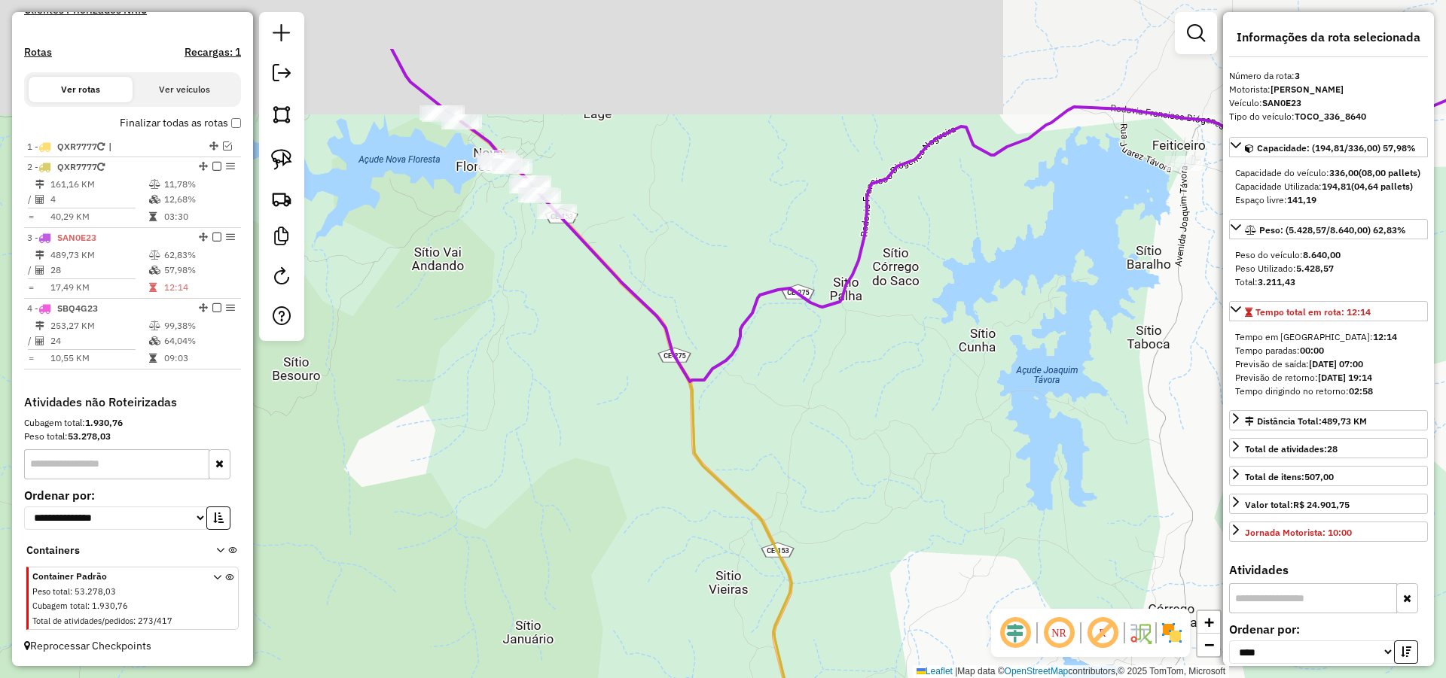
drag, startPoint x: 871, startPoint y: 352, endPoint x: 870, endPoint y: 443, distance: 90.4
click at [870, 443] on div "1052 - PITSTOP 3IRMAS JAIL Endereço: R KATIA CAMPELO DE FREITAS 289 Bairro: Cen…" at bounding box center [723, 339] width 1446 height 678
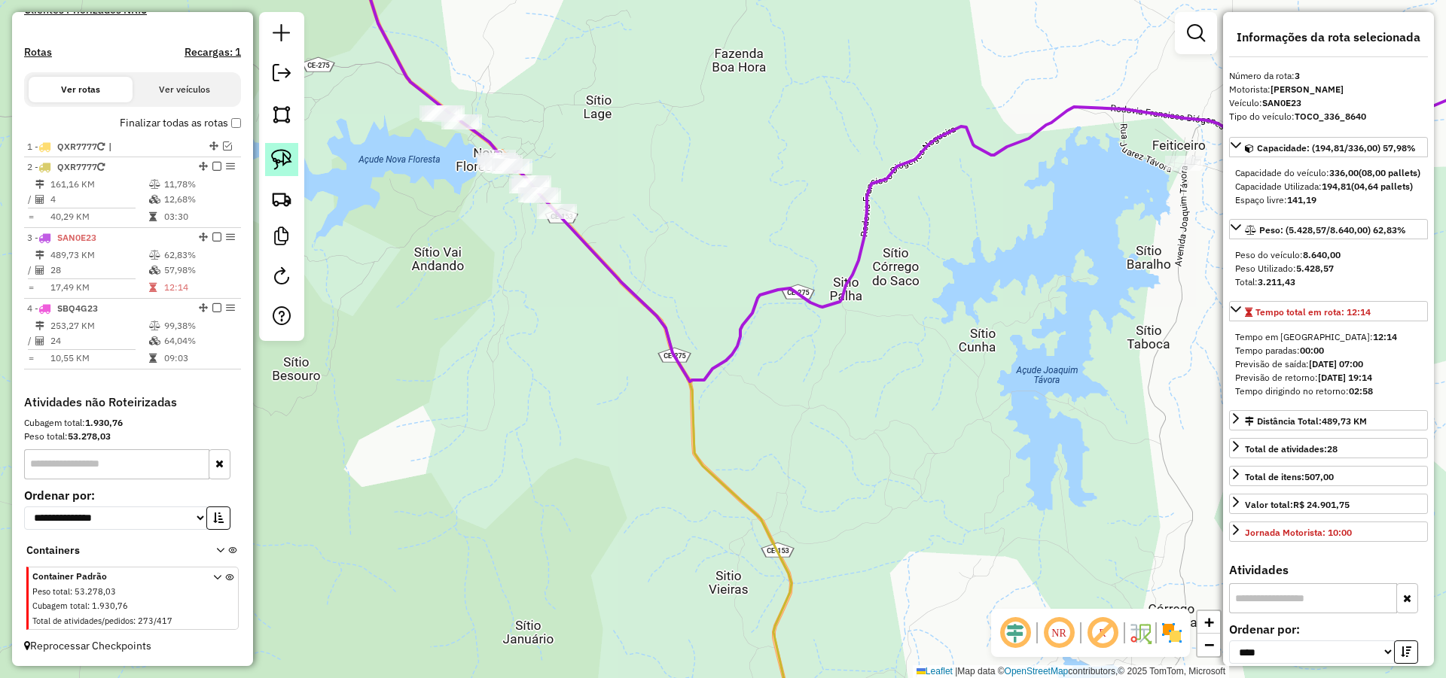
click at [288, 157] on img at bounding box center [281, 159] width 21 height 21
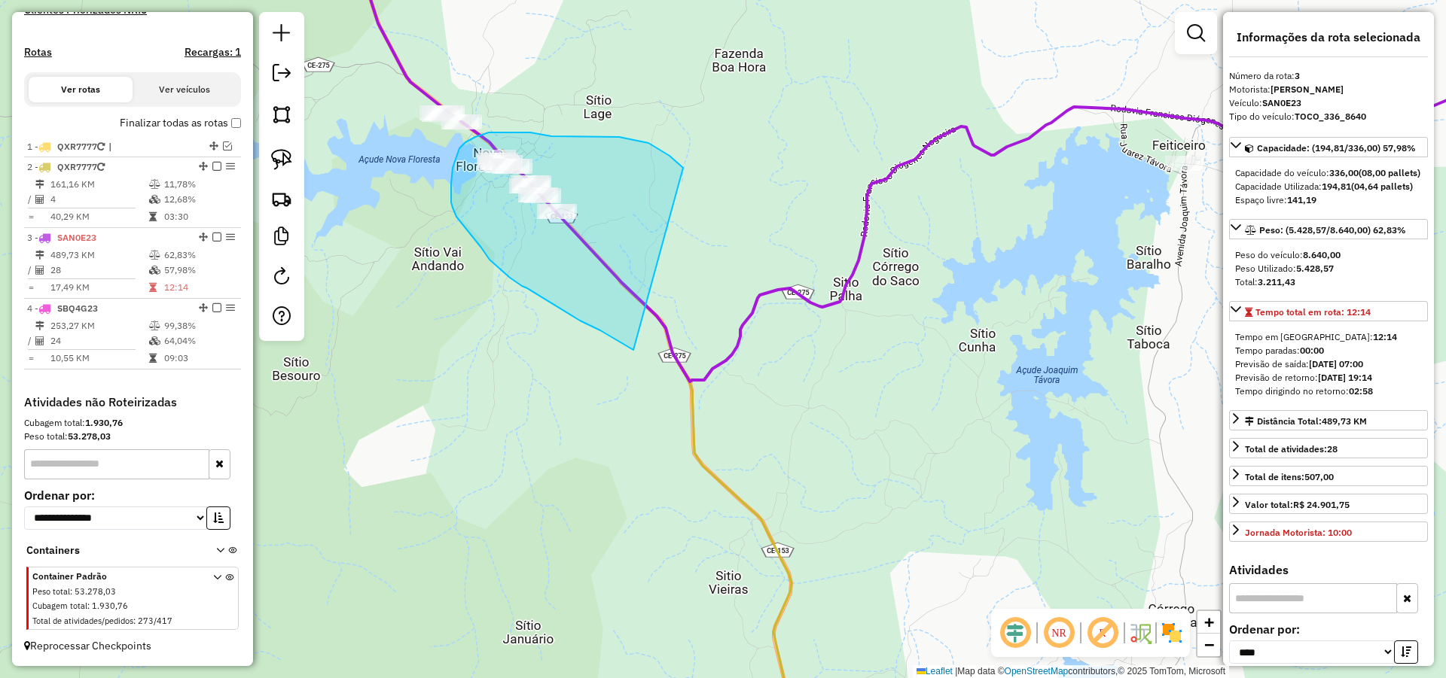
drag, startPoint x: 669, startPoint y: 156, endPoint x: 633, endPoint y: 350, distance: 197.6
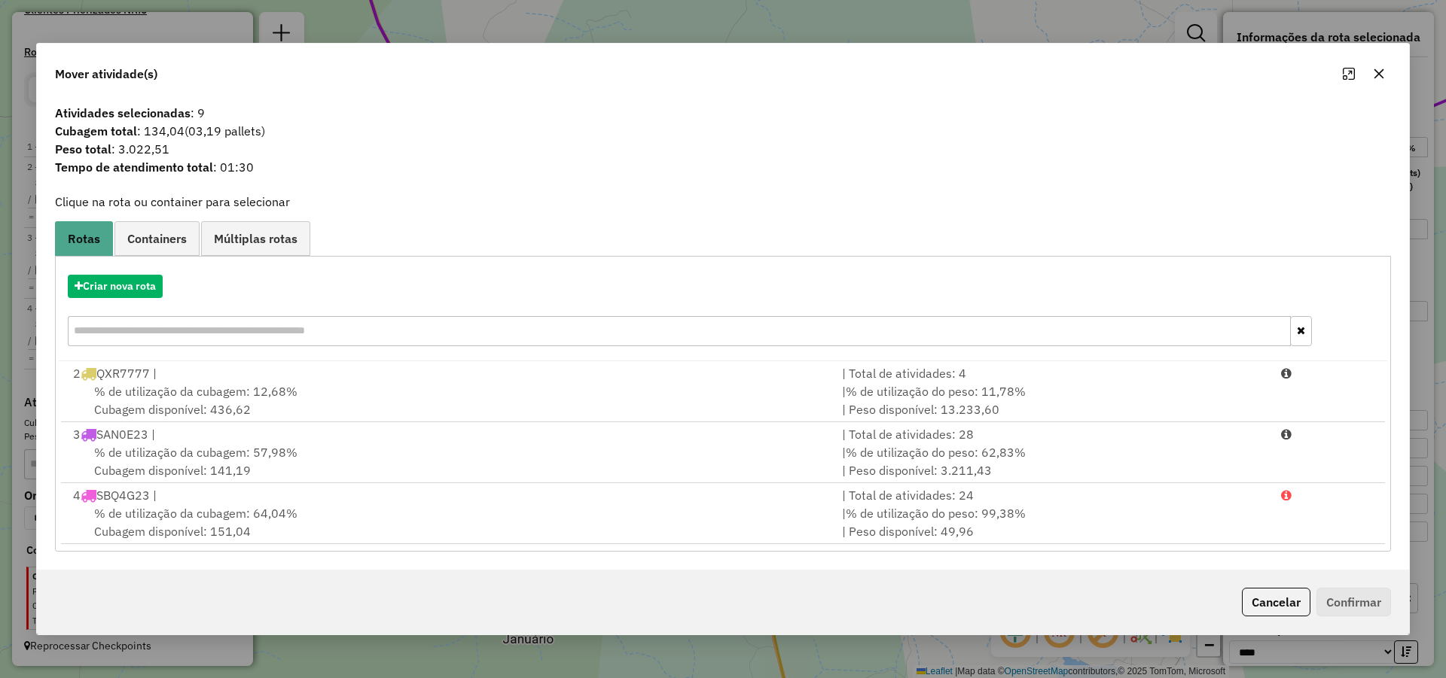
click at [1275, 605] on button "Cancelar" at bounding box center [1276, 602] width 69 height 29
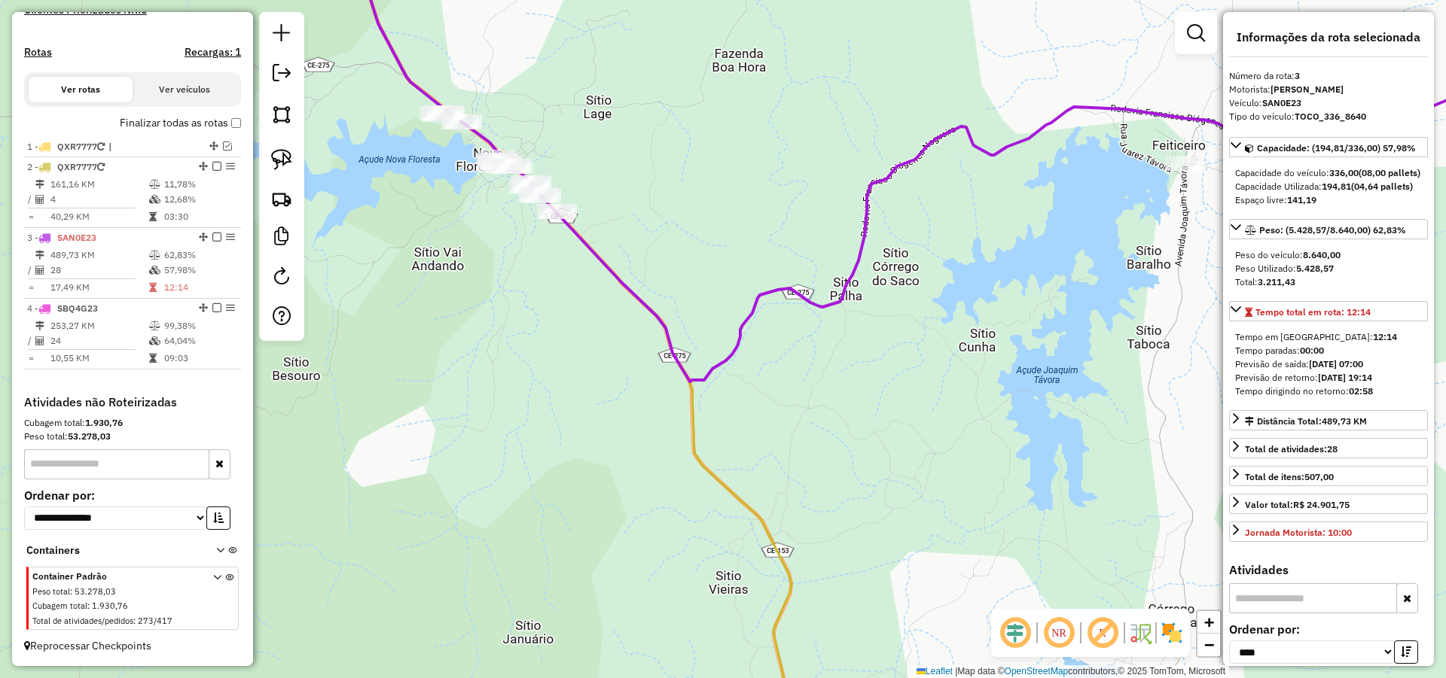
click at [881, 452] on div "1052 - PITSTOP 3IRMAS JAIL Endereço: R KATIA CAMPELO DE FREITAS 289 Bairro: Cen…" at bounding box center [723, 339] width 1446 height 678
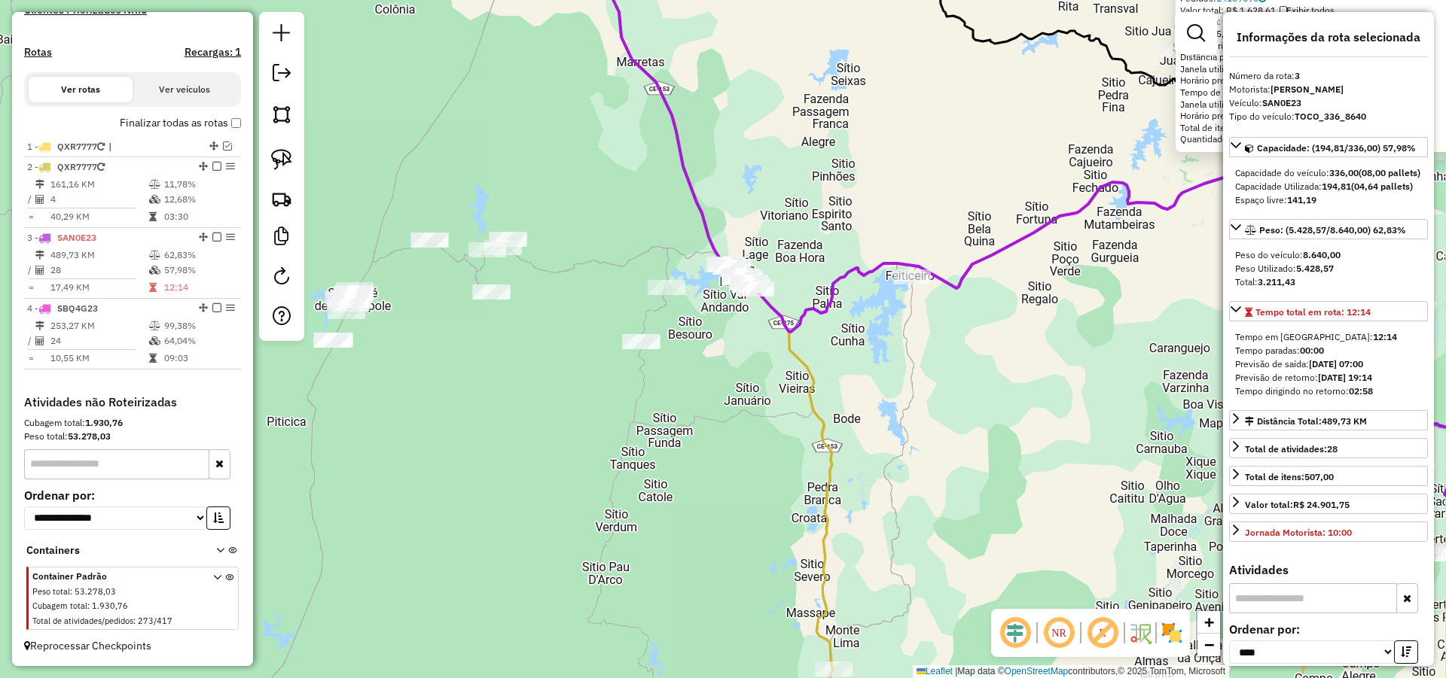
drag, startPoint x: 827, startPoint y: 379, endPoint x: 751, endPoint y: 181, distance: 211.4
click at [770, 213] on div "1052 - PITSTOP 3IRMAS JAIL Endereço: R KATIA CAMPELO DE FREITAS 289 Bairro: Cen…" at bounding box center [723, 339] width 1446 height 678
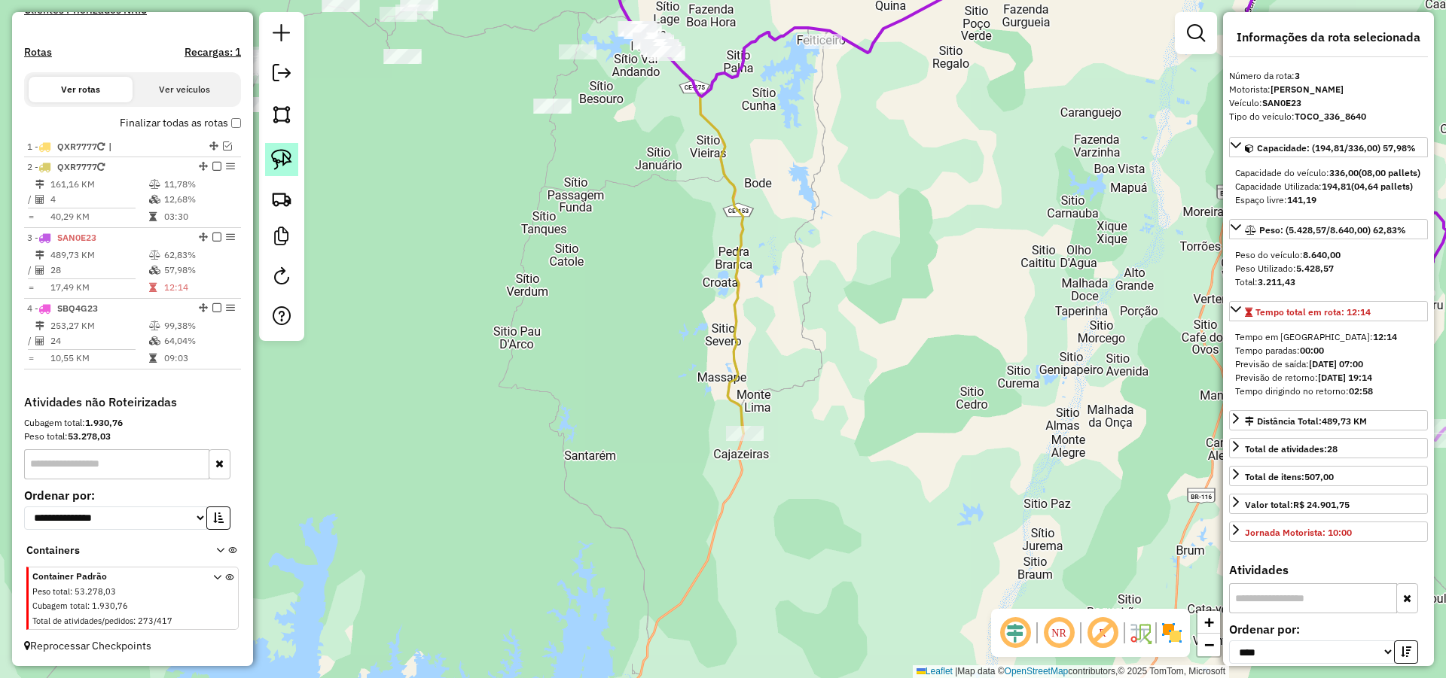
click at [282, 157] on img at bounding box center [281, 159] width 21 height 21
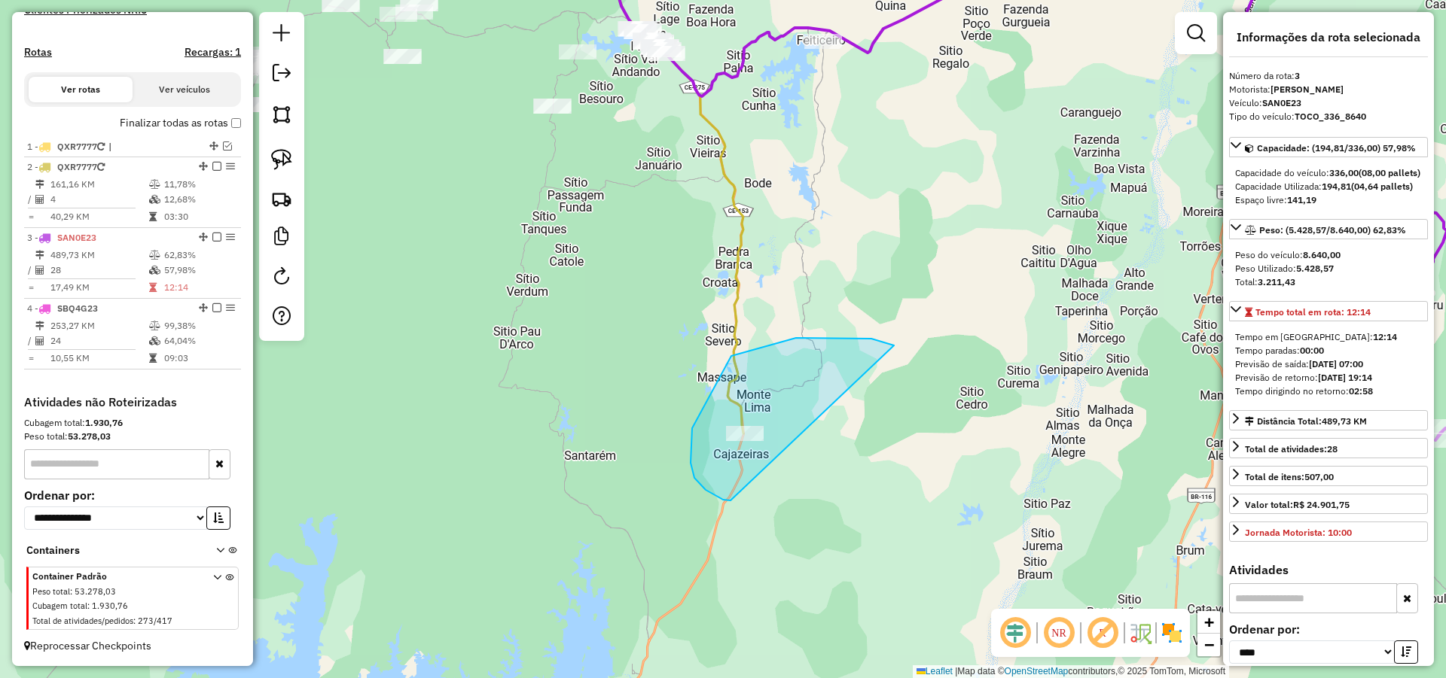
drag, startPoint x: 871, startPoint y: 339, endPoint x: 738, endPoint y: 501, distance: 209.7
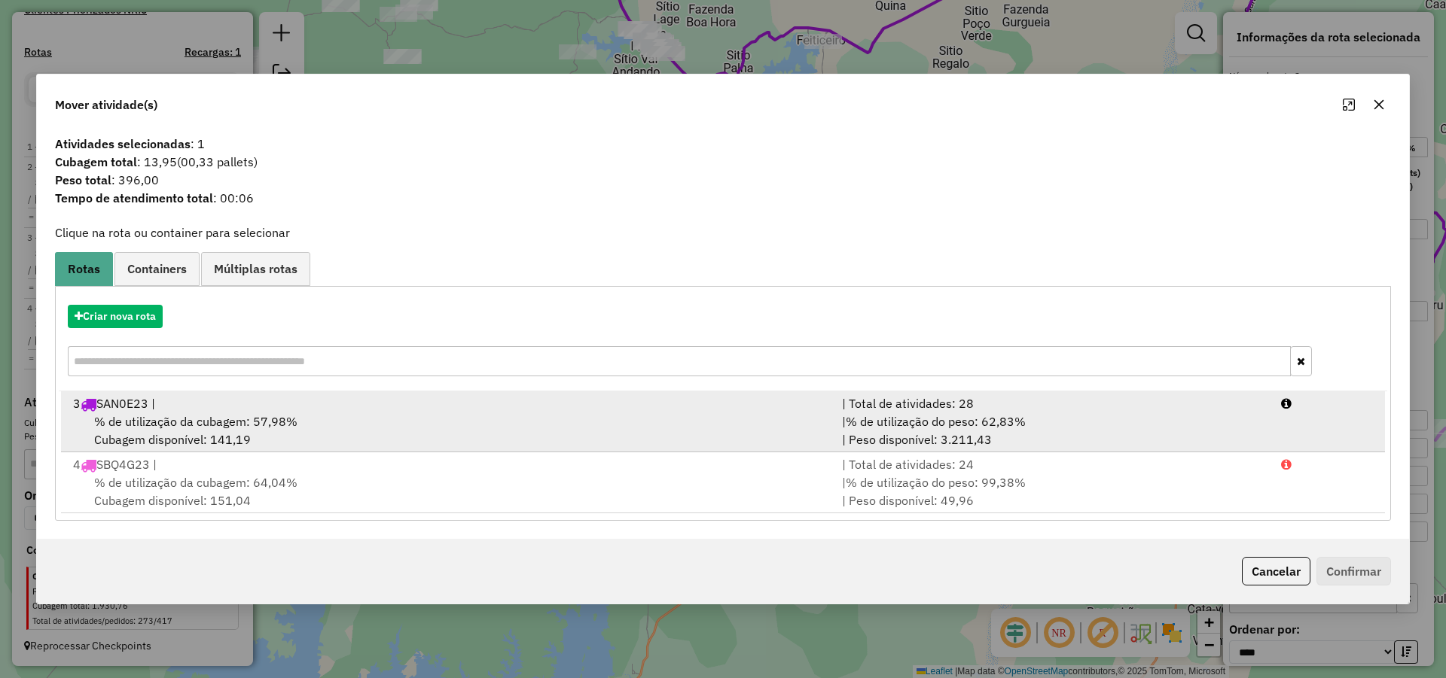
click at [370, 417] on div "% de utilização da cubagem: 57,98% Cubagem disponível: 141,19" at bounding box center [448, 431] width 769 height 36
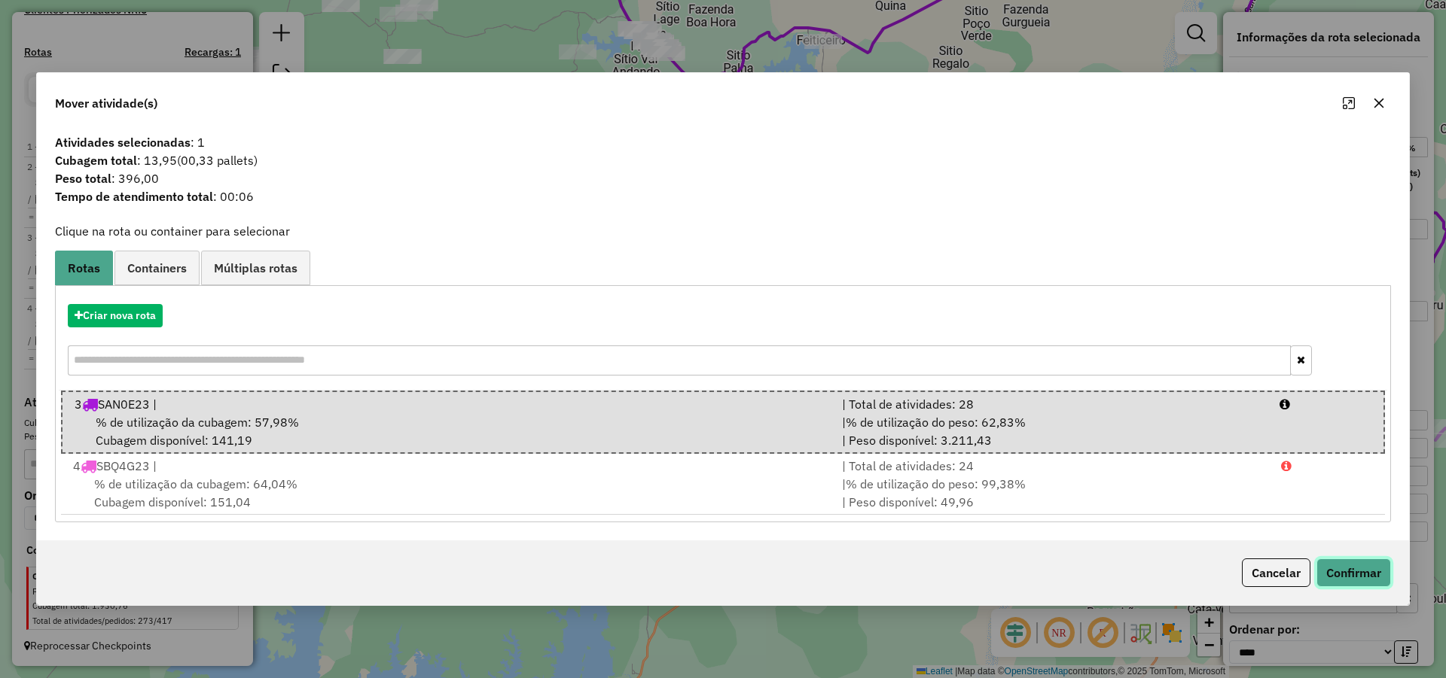
click at [1339, 565] on button "Confirmar" at bounding box center [1353, 573] width 75 height 29
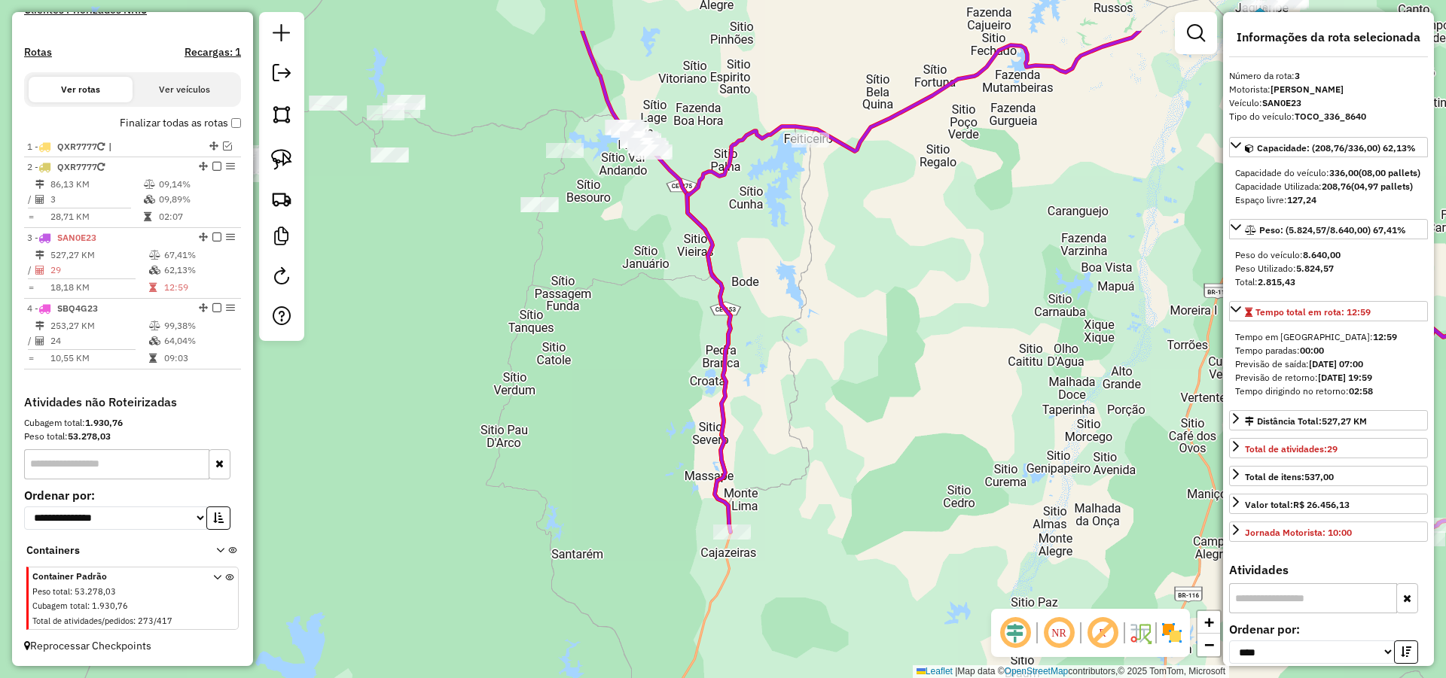
drag, startPoint x: 721, startPoint y: 282, endPoint x: 724, endPoint y: 389, distance: 107.0
click at [721, 386] on icon at bounding box center [1132, 285] width 891 height 508
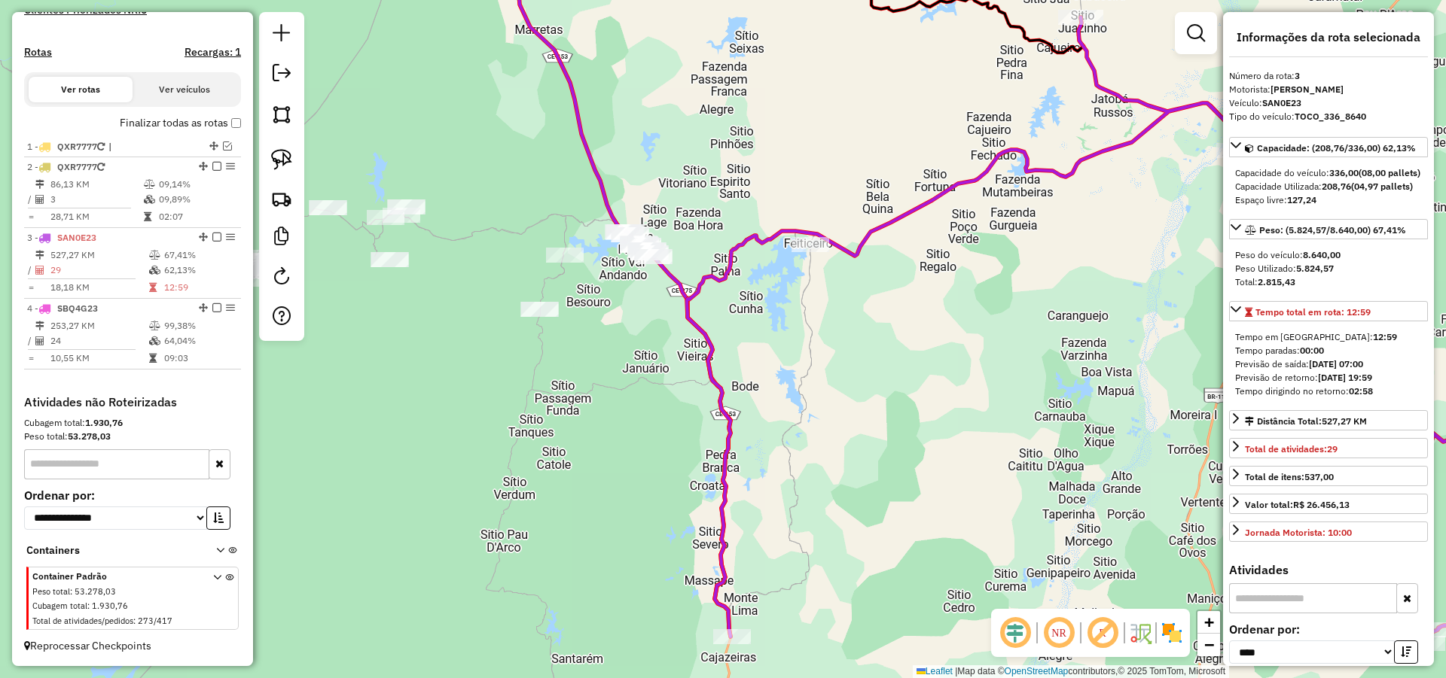
drag, startPoint x: 279, startPoint y: 158, endPoint x: 576, endPoint y: 236, distance: 306.8
click at [280, 157] on img at bounding box center [281, 159] width 21 height 21
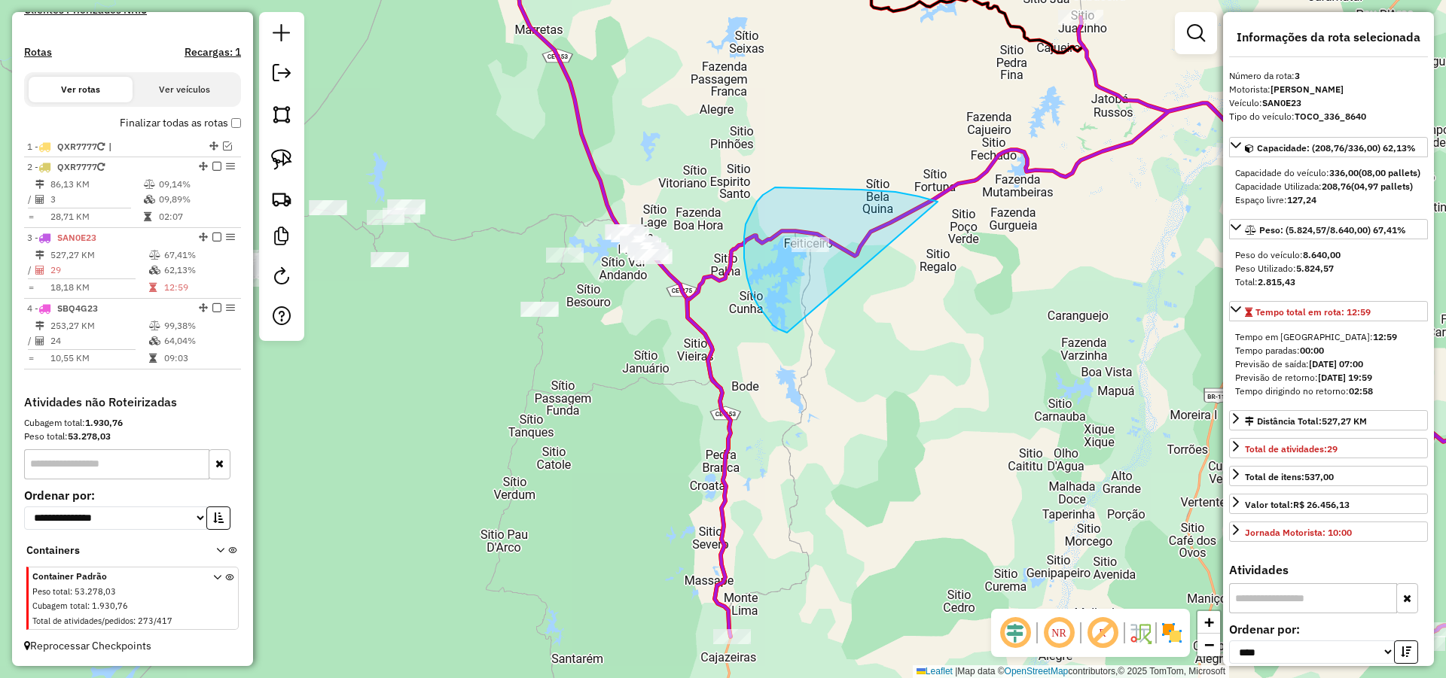
drag, startPoint x: 919, startPoint y: 197, endPoint x: 810, endPoint y: 334, distance: 175.3
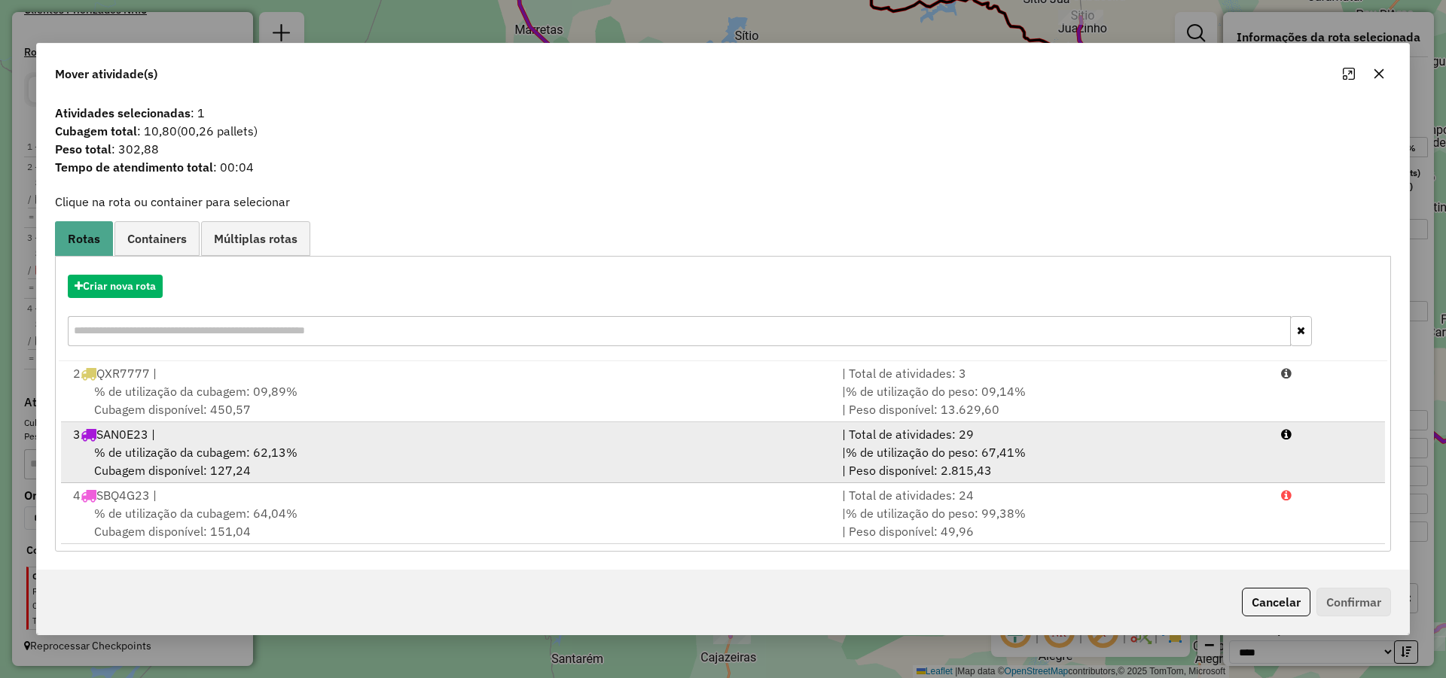
click at [278, 441] on div "3 SAN0E23 |" at bounding box center [448, 434] width 769 height 18
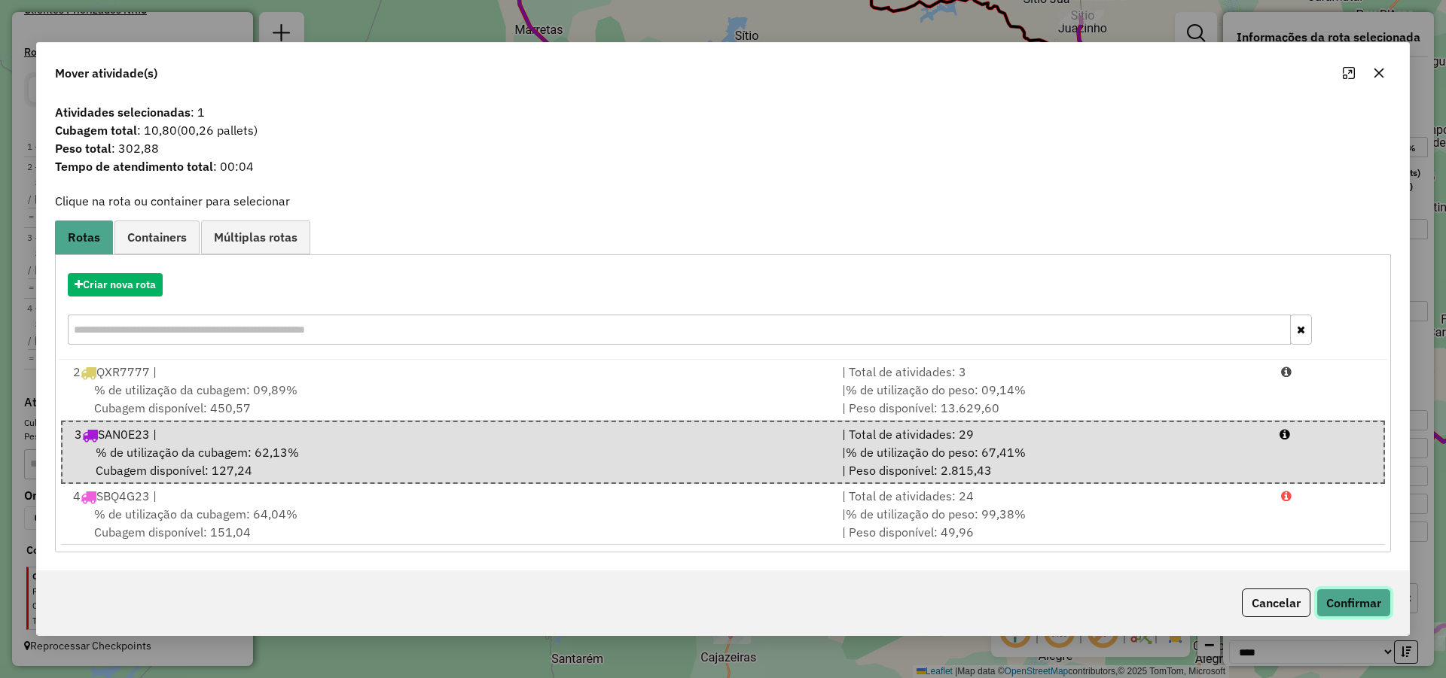
click at [1350, 612] on button "Confirmar" at bounding box center [1353, 603] width 75 height 29
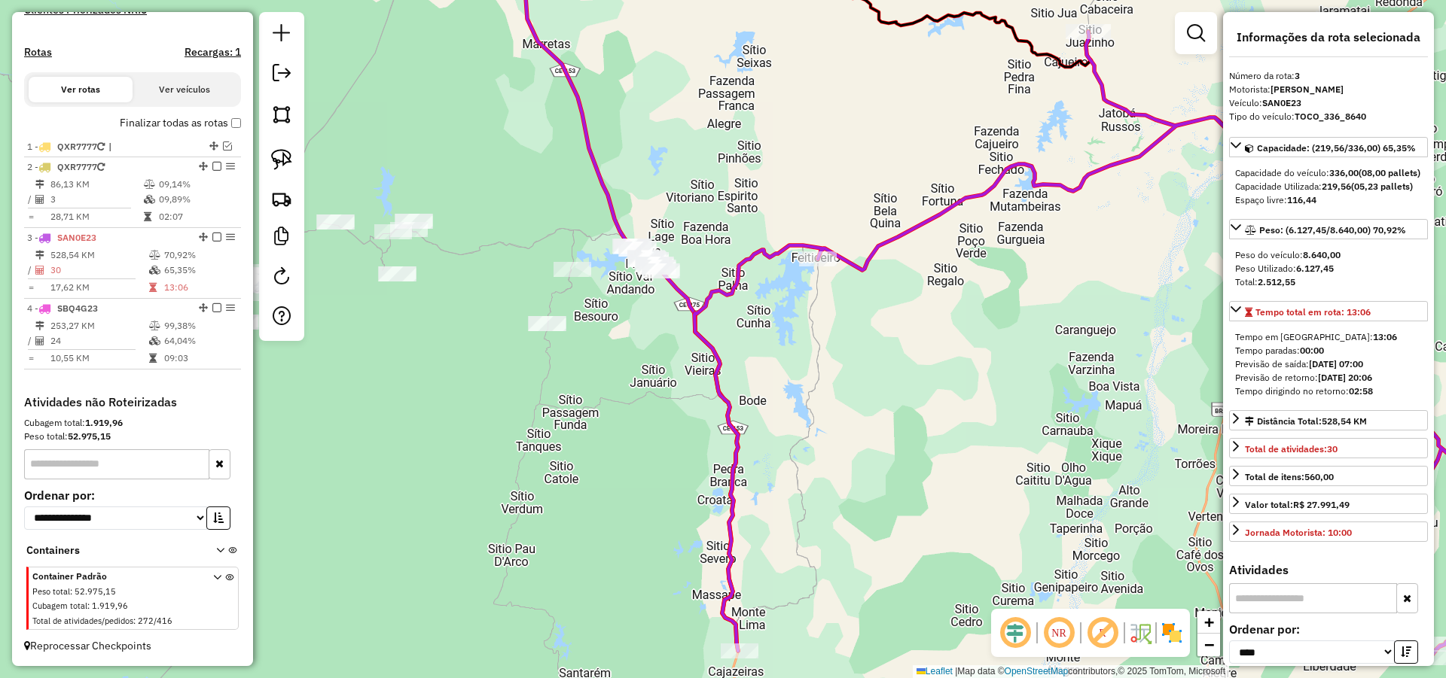
drag, startPoint x: 605, startPoint y: 376, endPoint x: 780, endPoint y: 486, distance: 206.8
click at [707, 492] on div "Janela de atendimento Grade de atendimento Capacidade Transportadoras Veículos …" at bounding box center [723, 339] width 1446 height 678
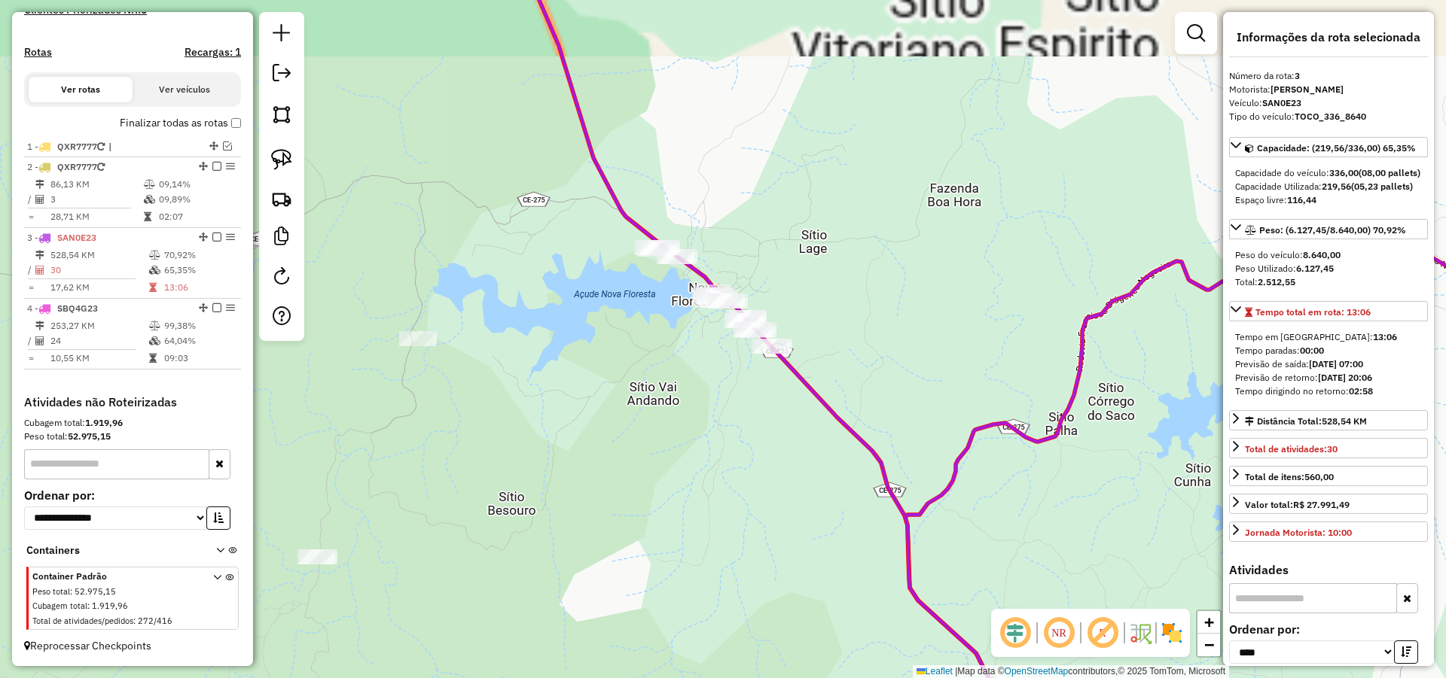
drag, startPoint x: 763, startPoint y: 449, endPoint x: 753, endPoint y: 468, distance: 21.2
click at [753, 468] on div "Janela de atendimento Grade de atendimento Capacidade Transportadoras Veículos …" at bounding box center [723, 339] width 1446 height 678
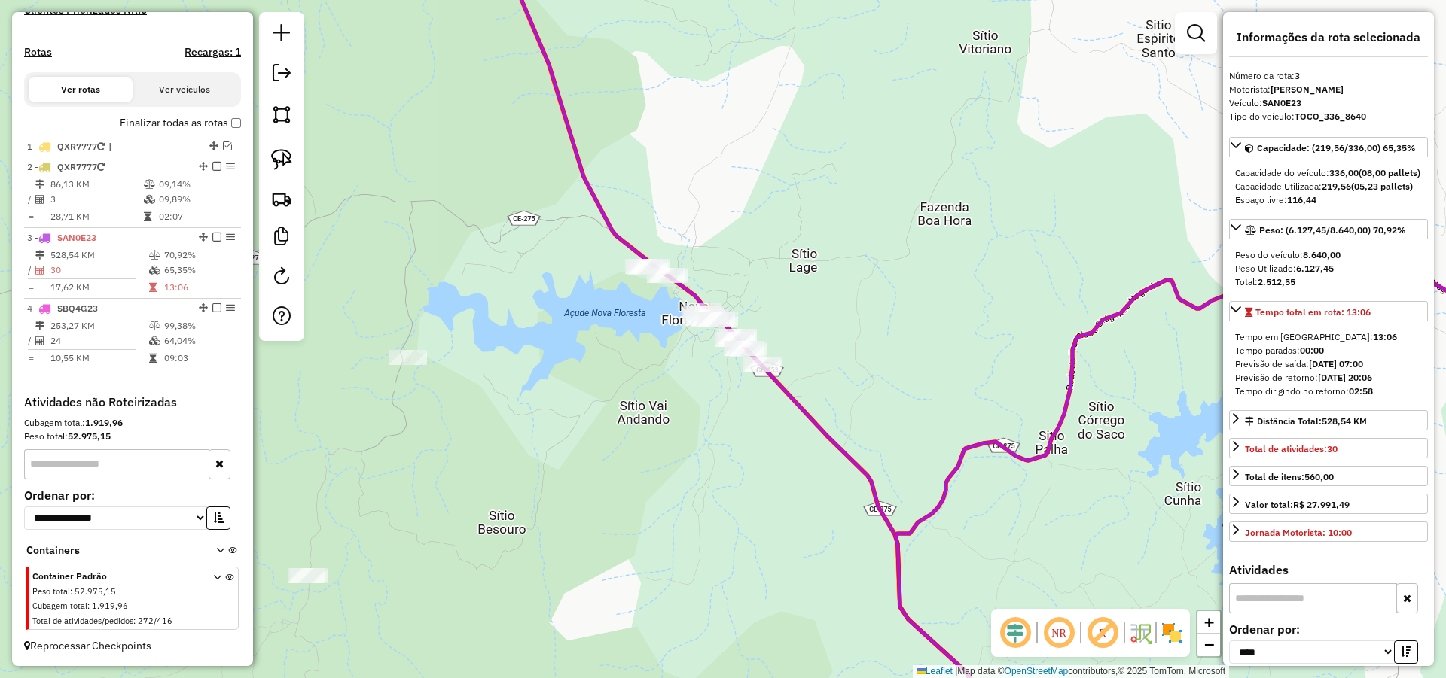
click at [279, 163] on img at bounding box center [281, 159] width 21 height 21
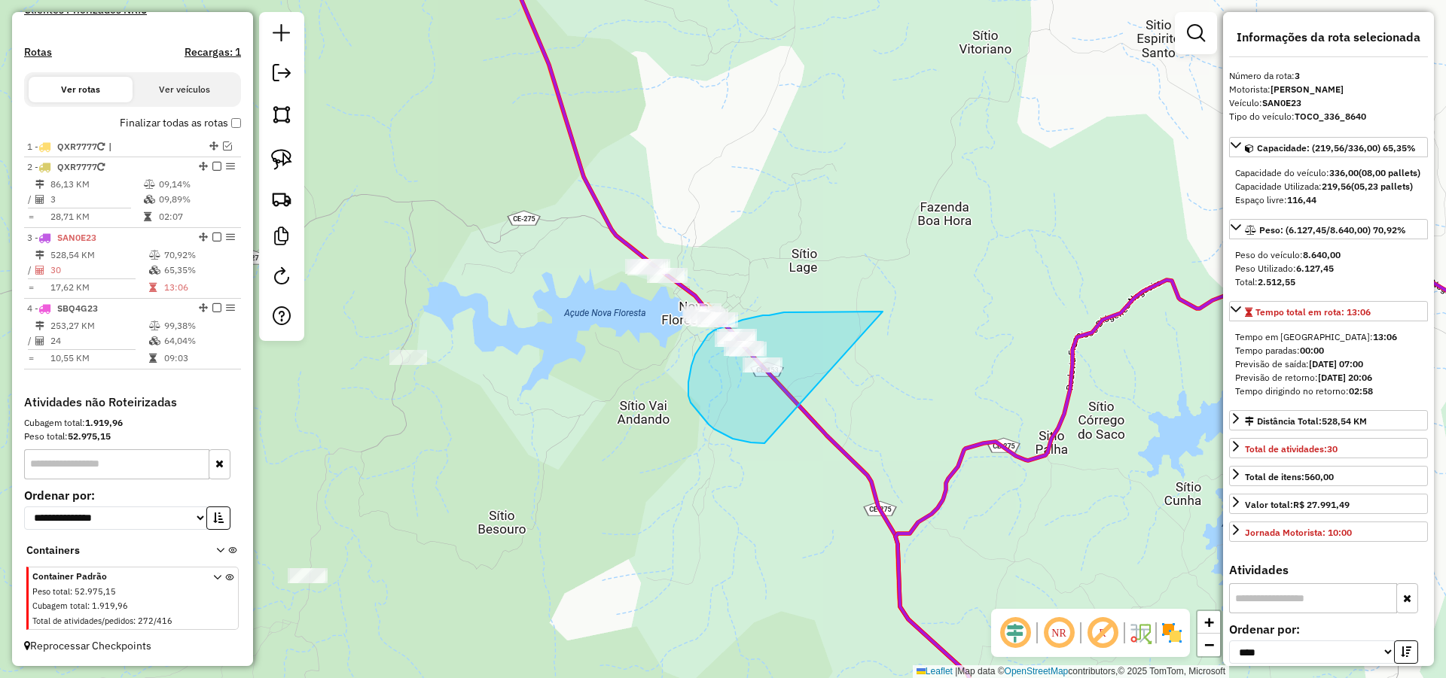
drag, startPoint x: 882, startPoint y: 312, endPoint x: 779, endPoint y: 439, distance: 163.8
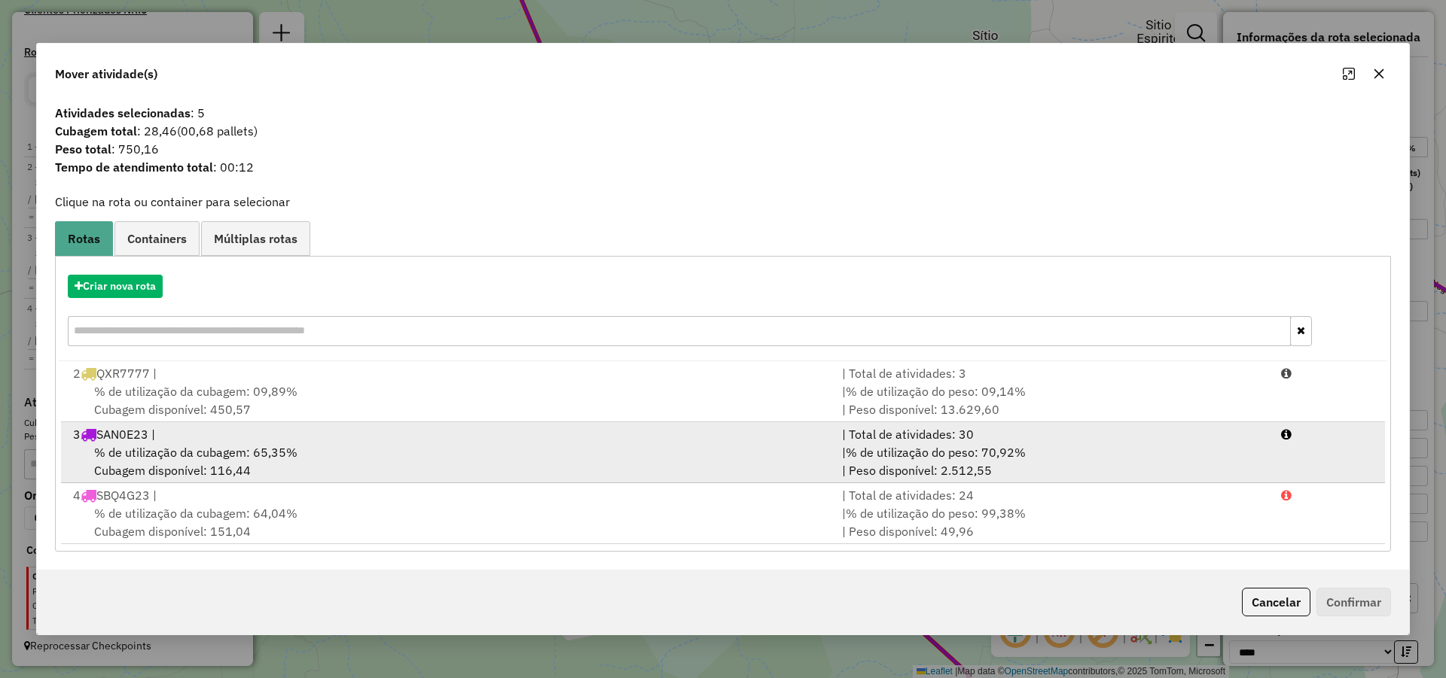
click at [875, 441] on div "| Total de atividades: 30" at bounding box center [1052, 434] width 439 height 18
click at [971, 456] on span "% de utilização do peso: 70,92%" at bounding box center [936, 452] width 180 height 15
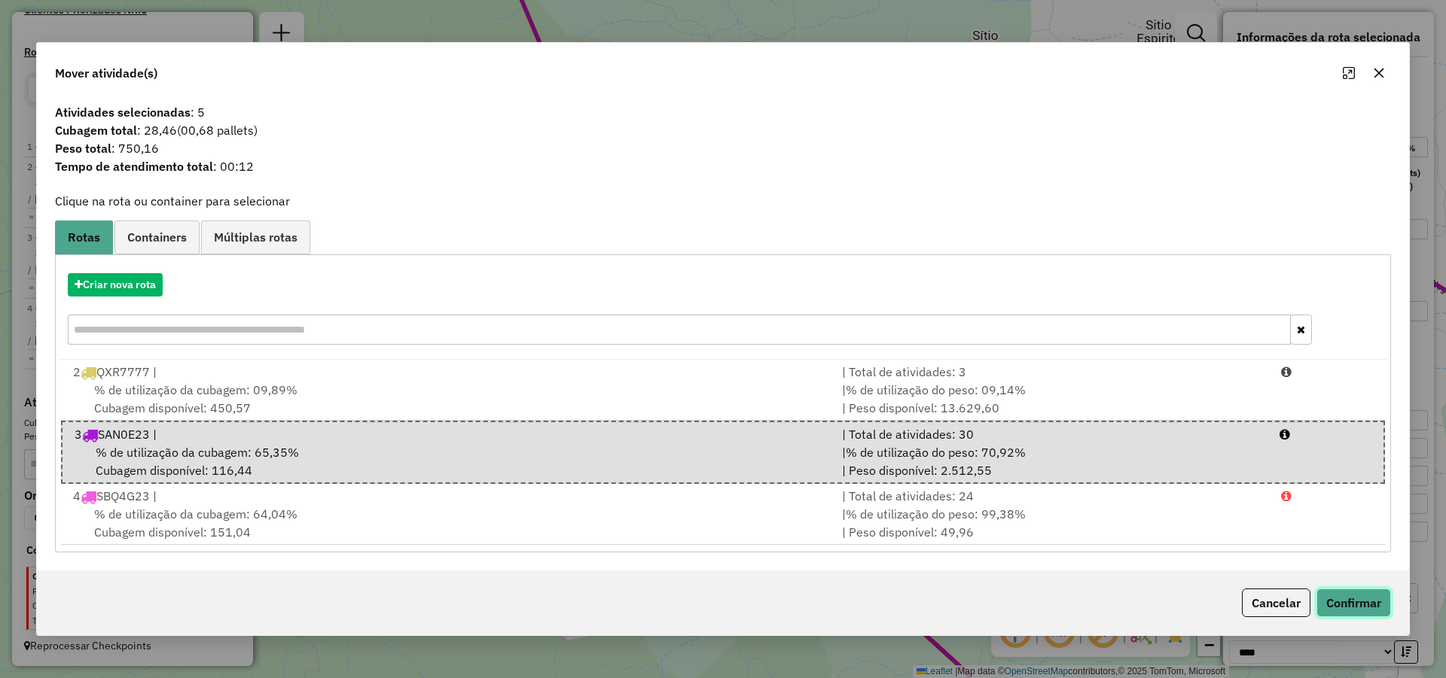
click at [1376, 605] on button "Confirmar" at bounding box center [1353, 603] width 75 height 29
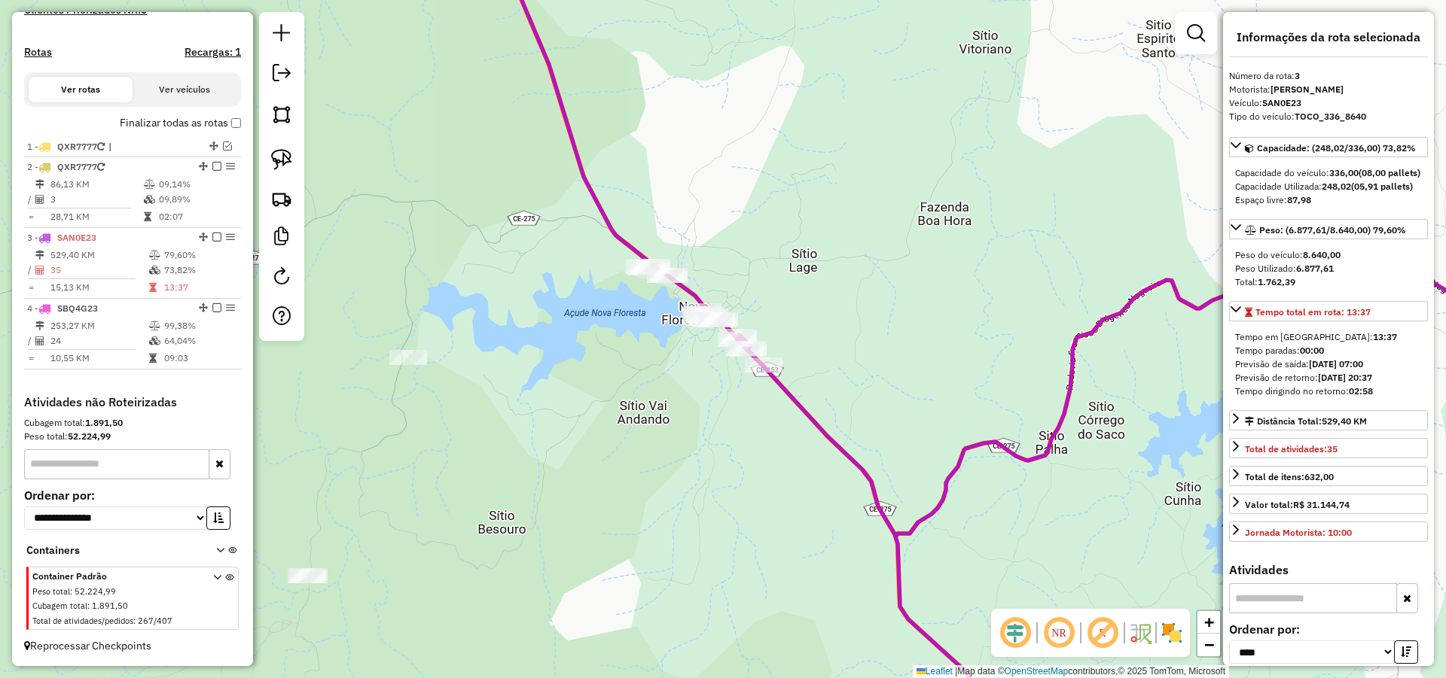
click at [660, 389] on div "Janela de atendimento Grade de atendimento Capacidade Transportadoras Veículos …" at bounding box center [723, 339] width 1446 height 678
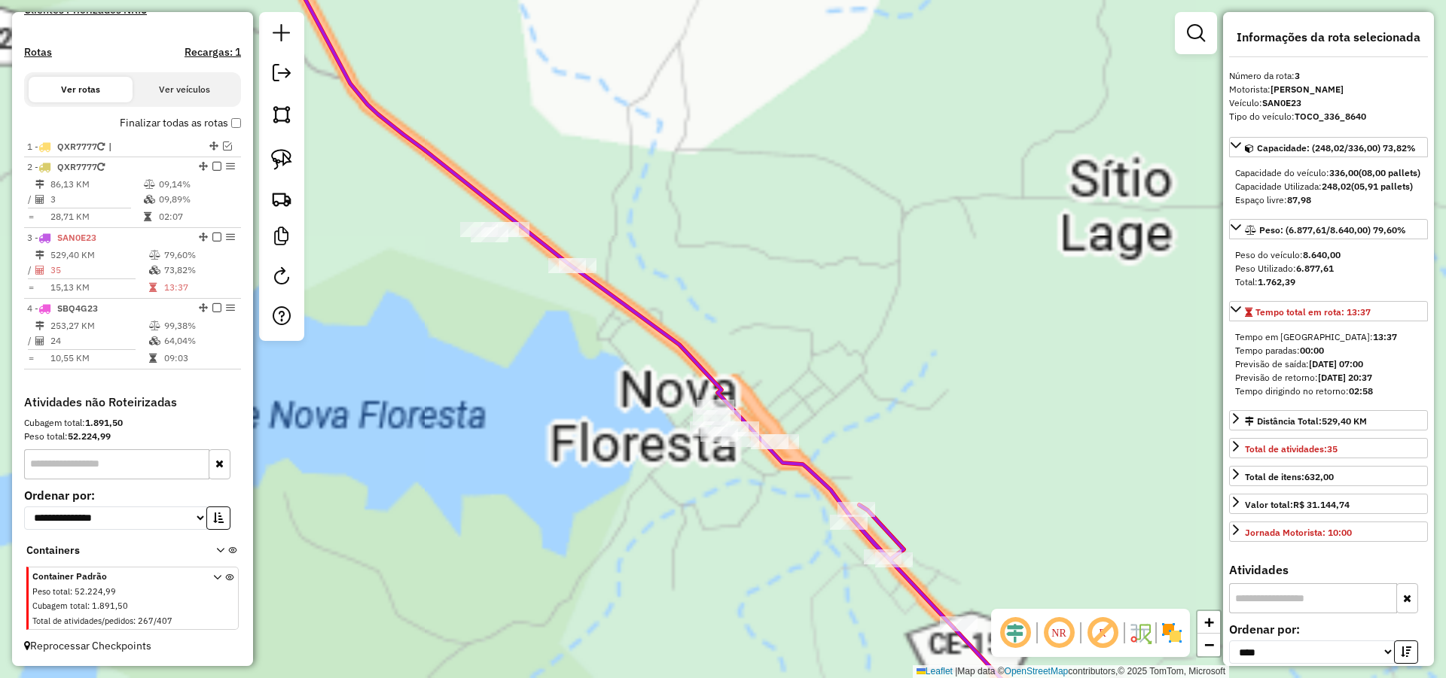
click at [812, 320] on div "Janela de atendimento Grade de atendimento Capacidade Transportadoras Veículos …" at bounding box center [723, 339] width 1446 height 678
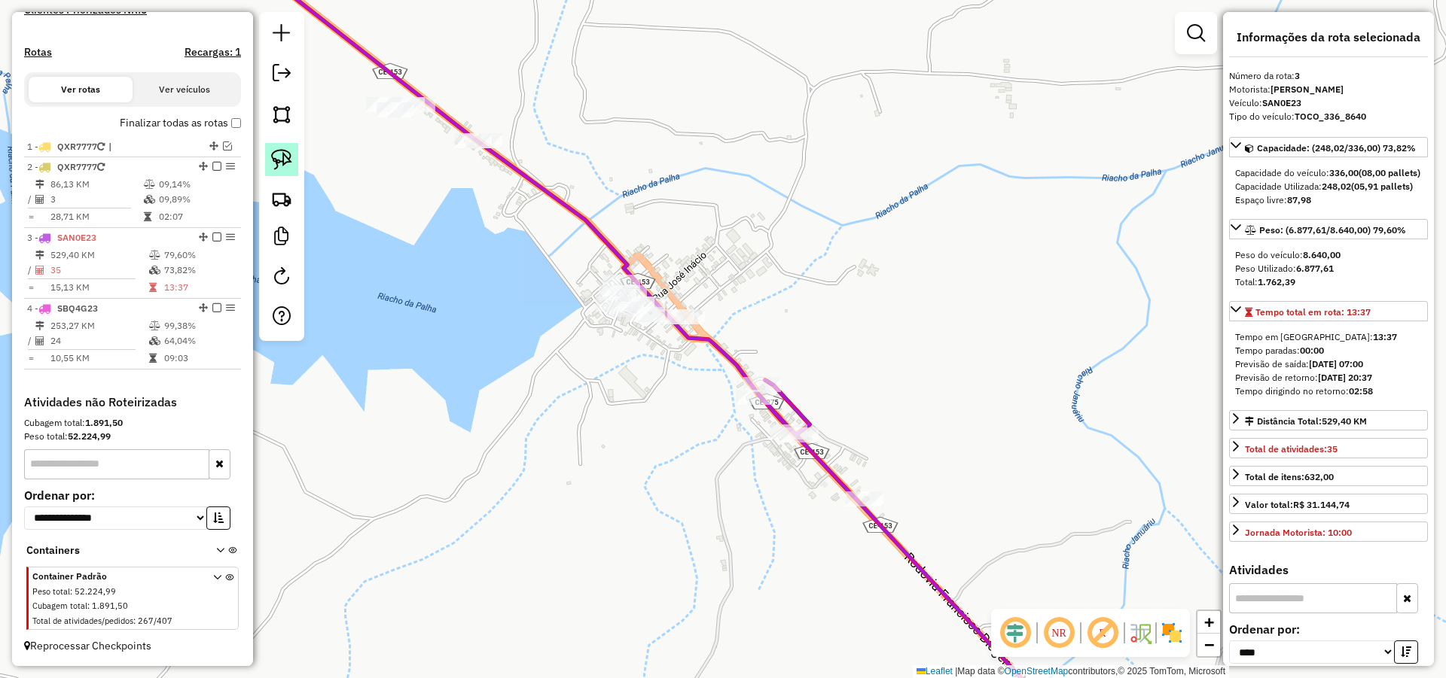
click at [297, 152] on link at bounding box center [281, 159] width 33 height 33
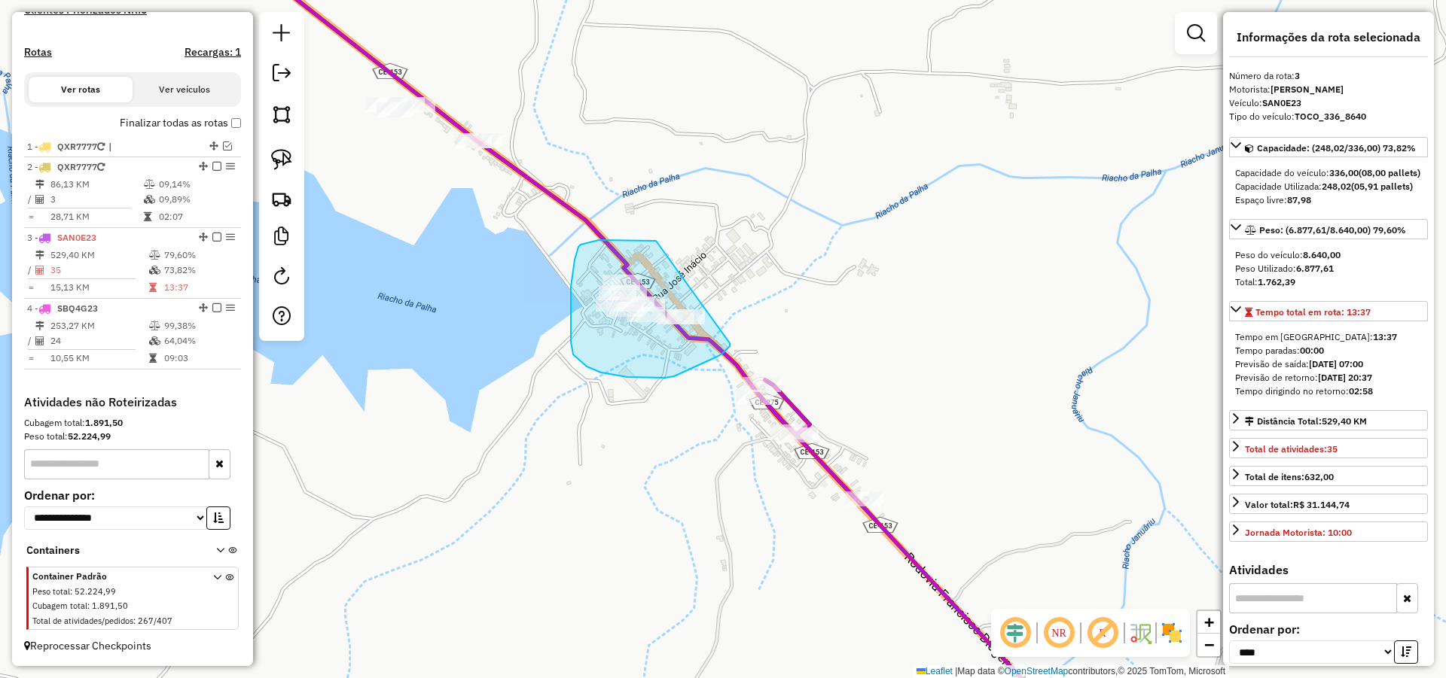
drag, startPoint x: 645, startPoint y: 240, endPoint x: 731, endPoint y: 330, distance: 124.6
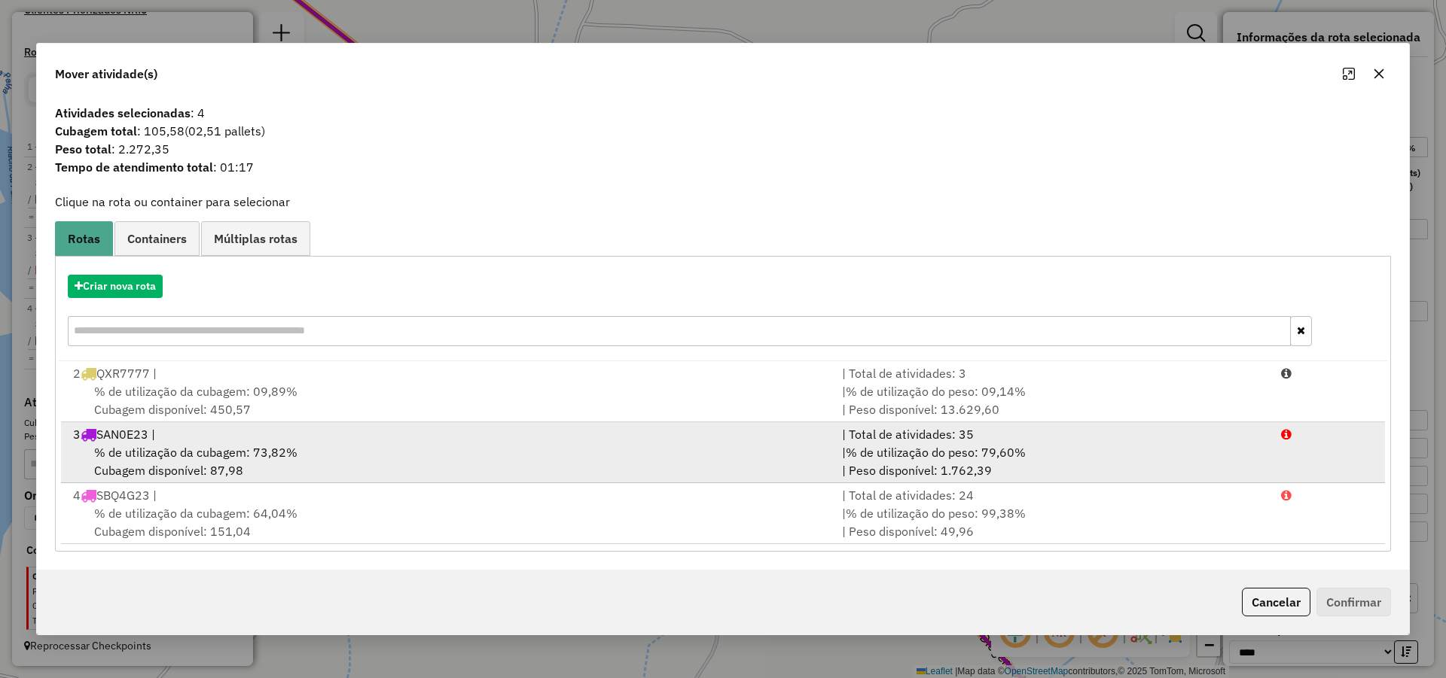
click at [1061, 456] on div "| % de utilização do peso: 79,60% | Peso disponível: 1.762,39" at bounding box center [1052, 461] width 439 height 36
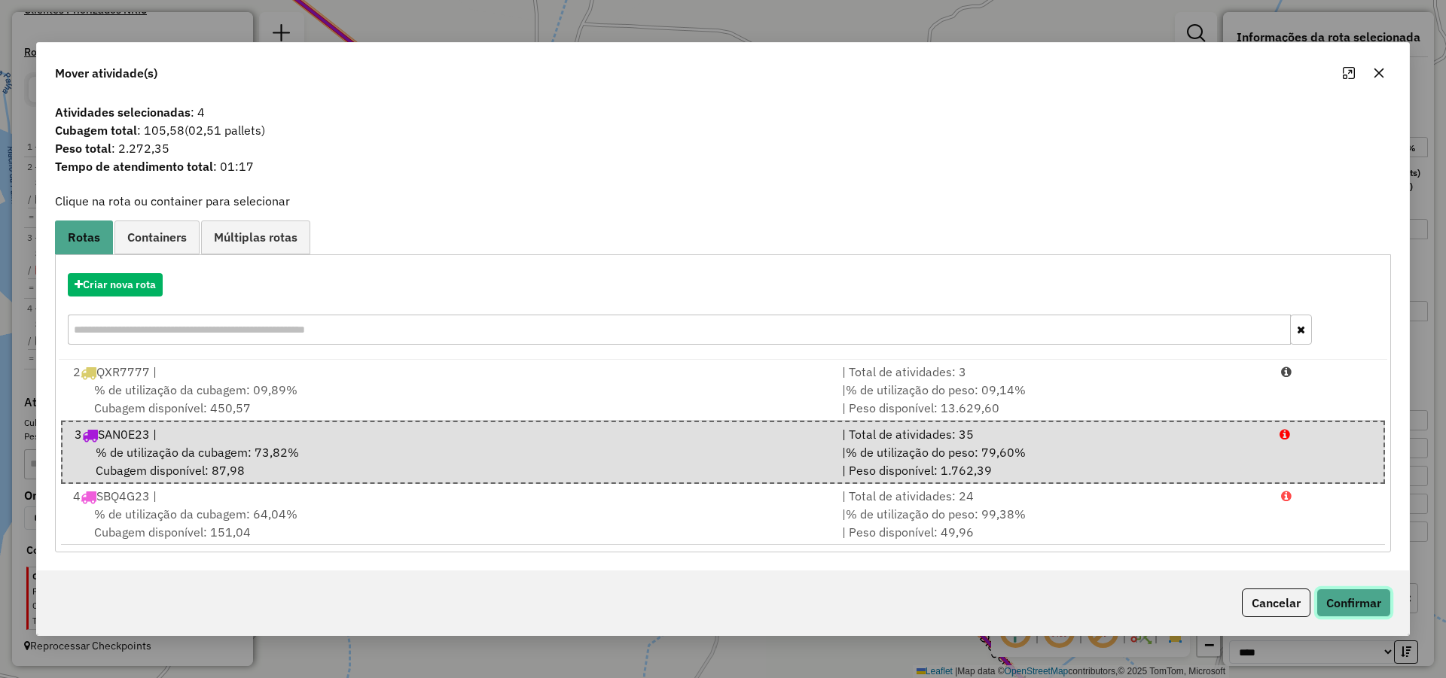
click at [1348, 602] on button "Confirmar" at bounding box center [1353, 603] width 75 height 29
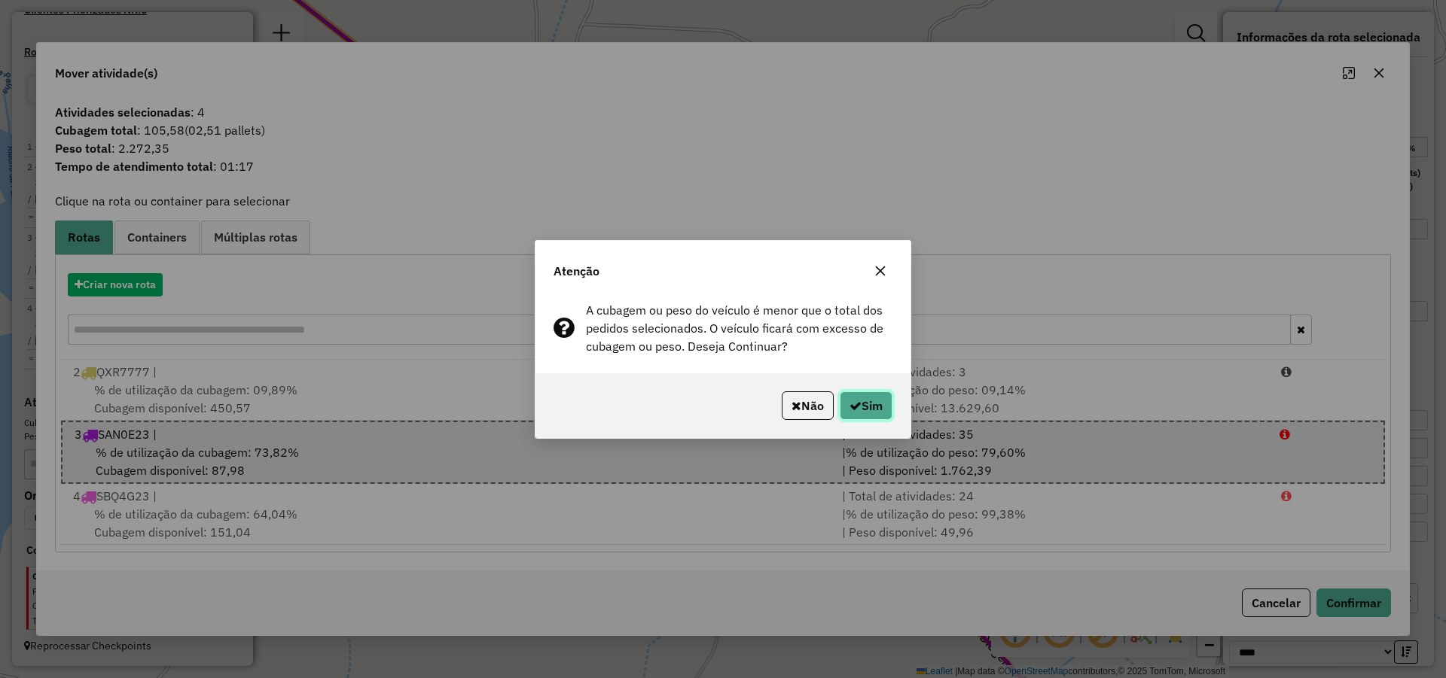
click at [865, 404] on button "Sim" at bounding box center [866, 406] width 53 height 29
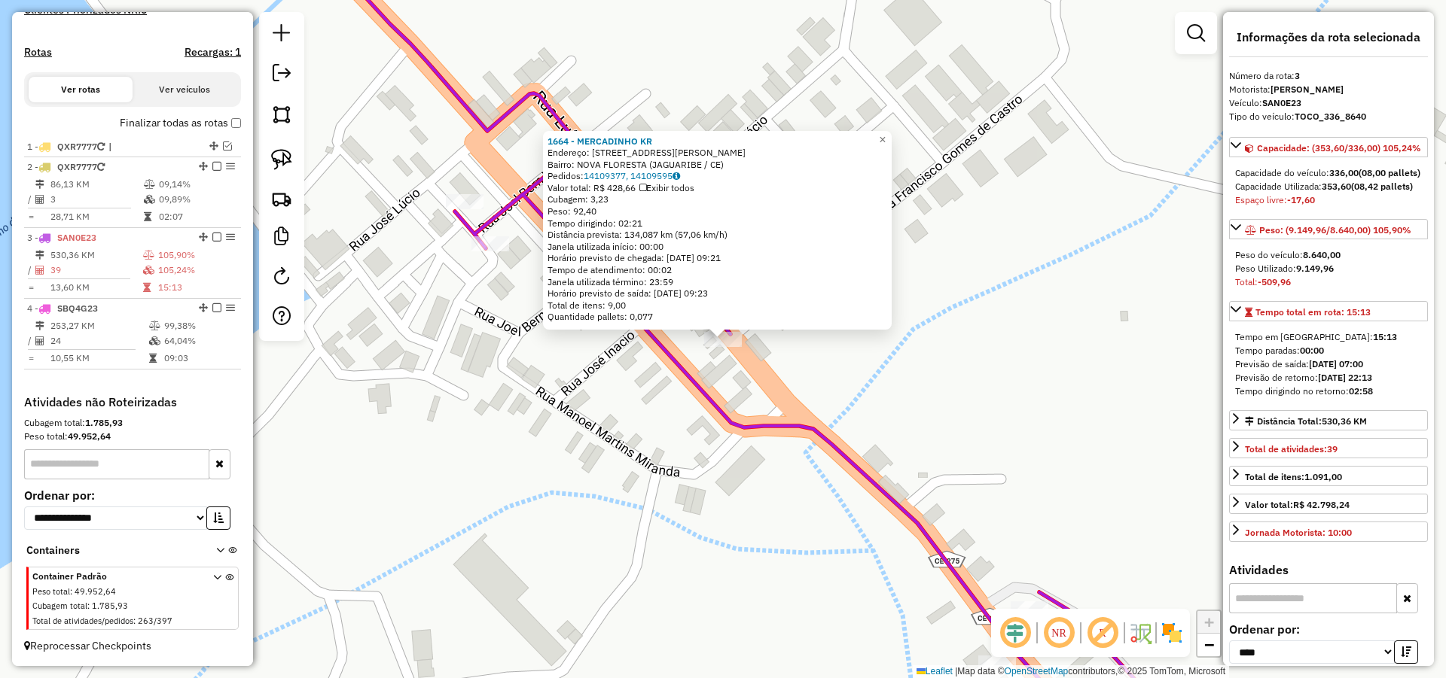
drag, startPoint x: 770, startPoint y: 297, endPoint x: 752, endPoint y: 268, distance: 33.4
click at [754, 271] on div "1664 - MERCADINHO KR Endereço: Rua Jose Salustiano da Silva 97 Bairro: NOVA FLO…" at bounding box center [723, 339] width 1446 height 678
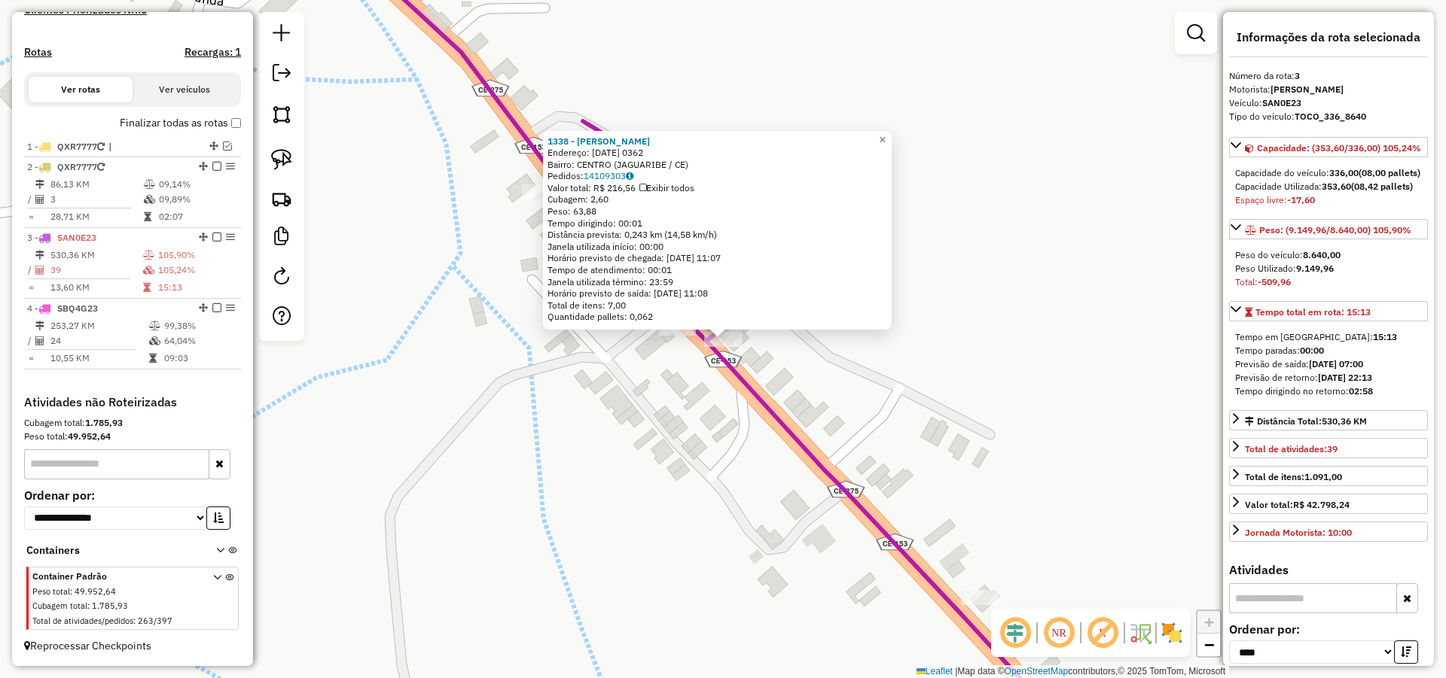
drag, startPoint x: 824, startPoint y: 341, endPoint x: 769, endPoint y: 247, distance: 109.4
click at [775, 254] on div "1338 - M L DE ANDRADE DE AN Endereço: 9 DE DEZEMBRO 0362 Bairro: CENTRO (JAGUAR…" at bounding box center [723, 339] width 1446 height 678
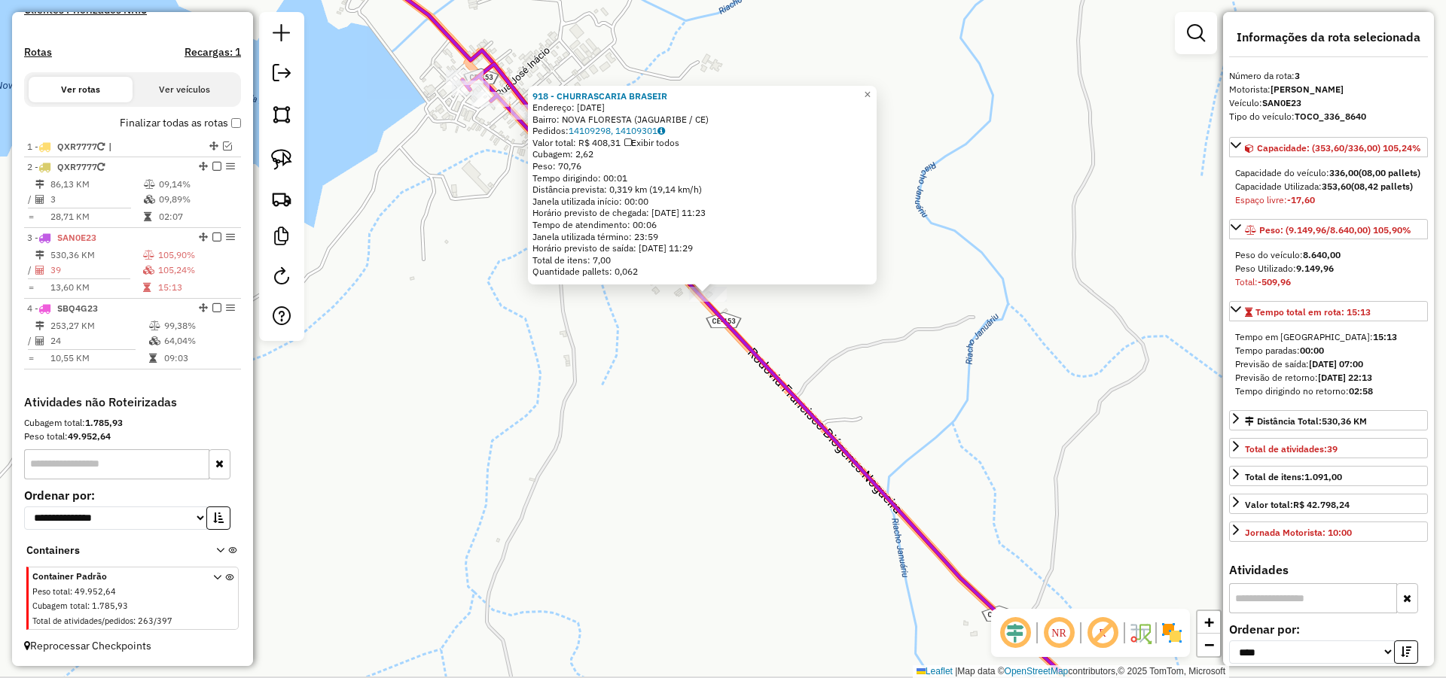
drag, startPoint x: 850, startPoint y: 367, endPoint x: 773, endPoint y: 267, distance: 125.6
click at [788, 283] on div "918 - CHURRASCARIA BRASEIR Endereço: 9 DE DEZEMBRO 20 Bairro: NOVA FLORESTA (JA…" at bounding box center [723, 339] width 1446 height 678
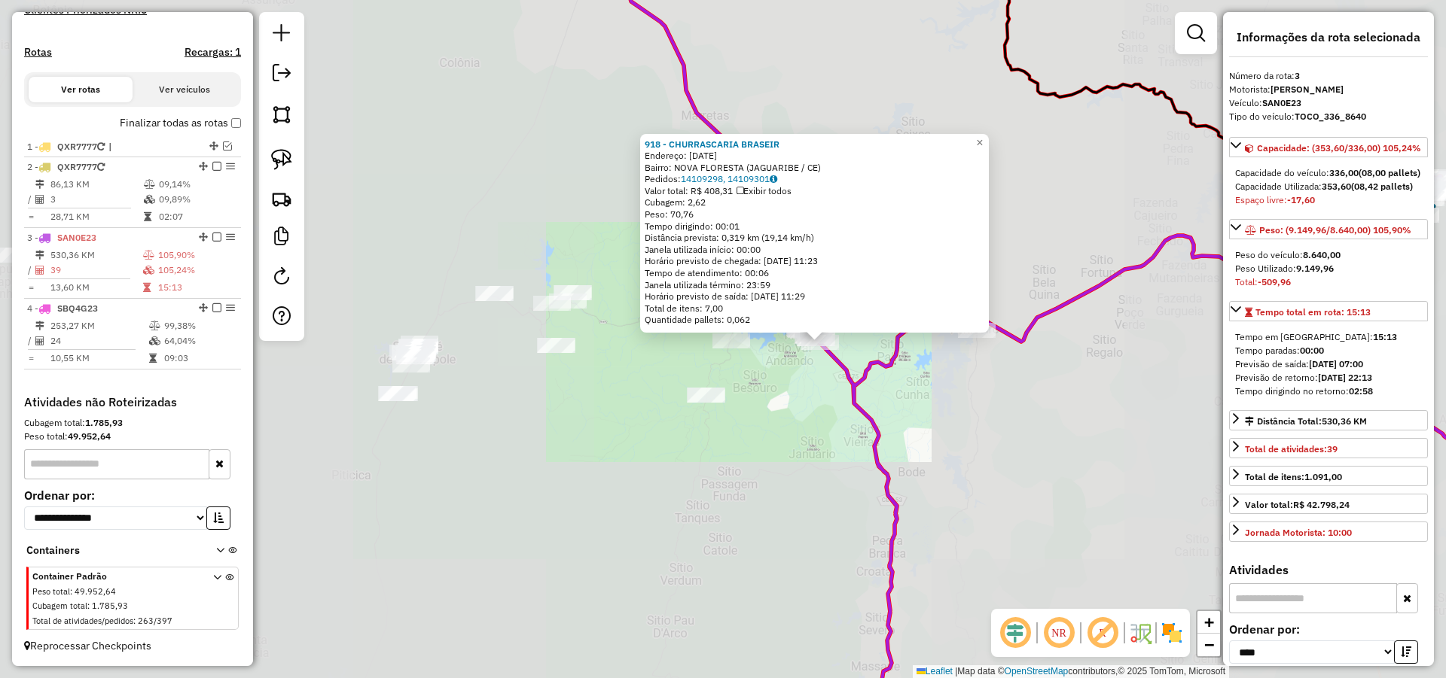
click at [924, 416] on div "918 - CHURRASCARIA BRASEIR Endereço: 9 DE DEZEMBRO 20 Bairro: NOVA FLORESTA (JA…" at bounding box center [723, 339] width 1446 height 678
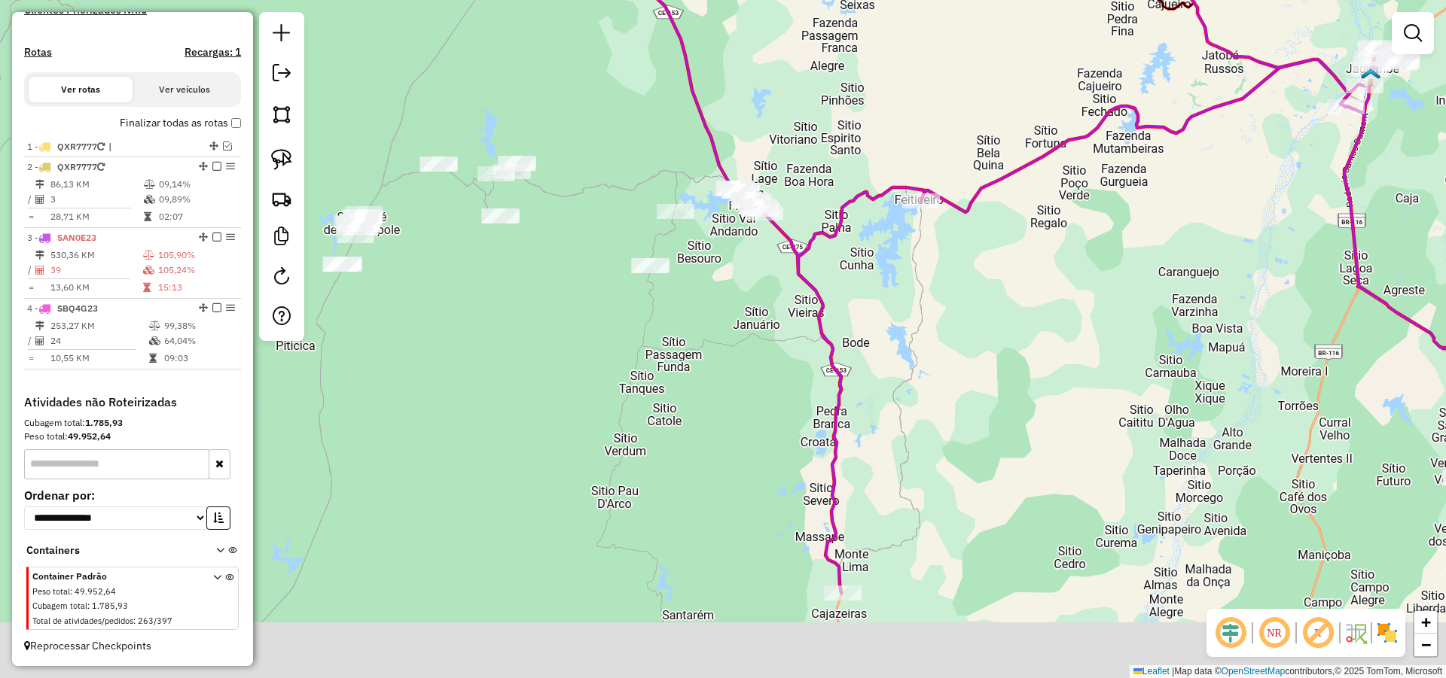
drag, startPoint x: 931, startPoint y: 382, endPoint x: 874, endPoint y: 266, distance: 129.7
click at [876, 272] on div "Janela de atendimento Grade de atendimento Capacidade Transportadoras Veículos …" at bounding box center [723, 339] width 1446 height 678
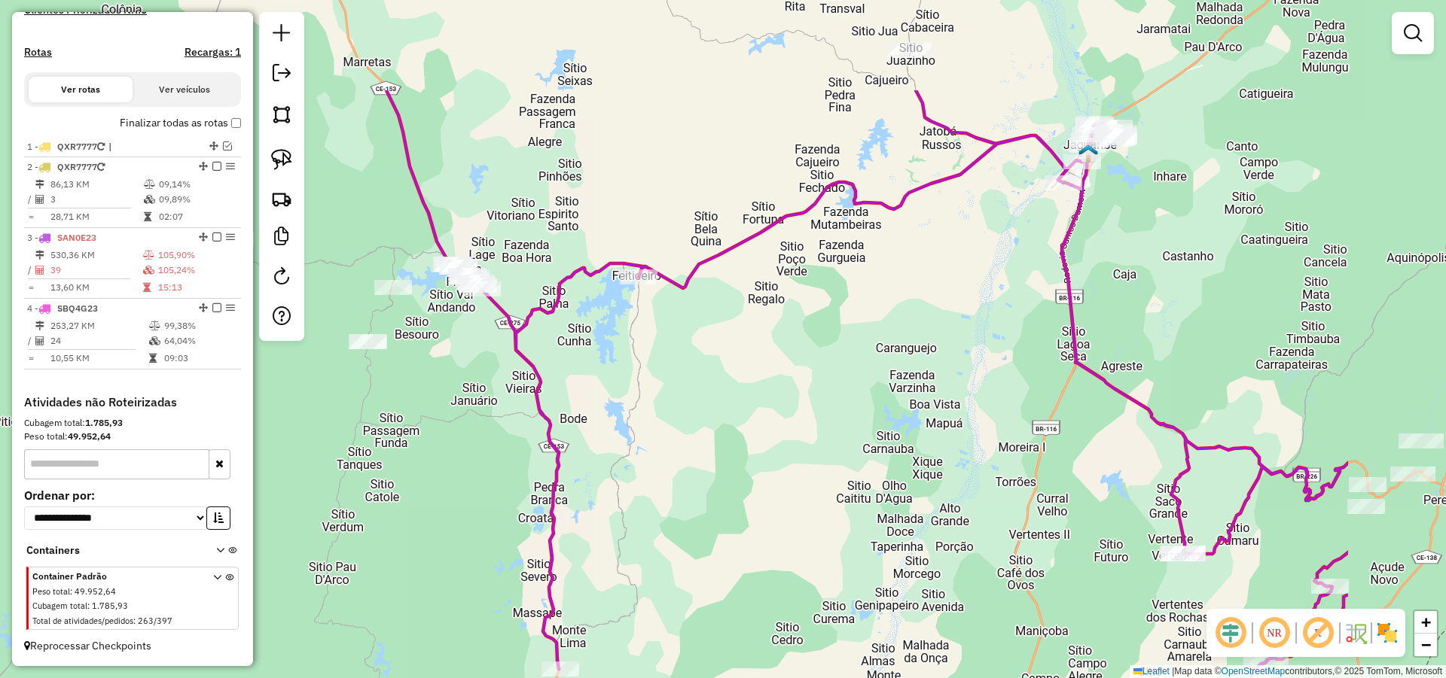
drag, startPoint x: 875, startPoint y: 331, endPoint x: 713, endPoint y: 383, distance: 170.0
click at [713, 383] on div "Janela de atendimento Grade de atendimento Capacidade Transportadoras Veículos …" at bounding box center [723, 339] width 1446 height 678
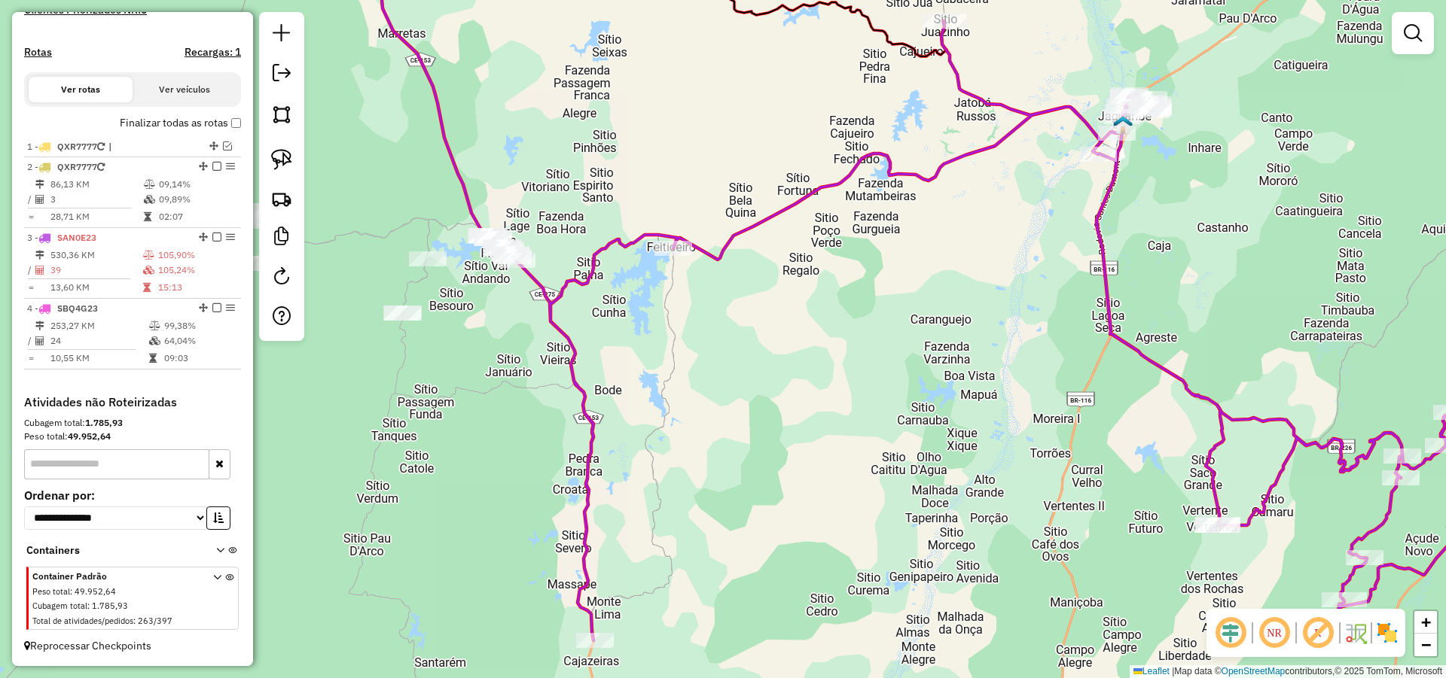
drag, startPoint x: 670, startPoint y: 373, endPoint x: 696, endPoint y: 352, distance: 34.2
click at [696, 352] on div "Janela de atendimento Grade de atendimento Capacidade Transportadoras Veículos …" at bounding box center [723, 339] width 1446 height 678
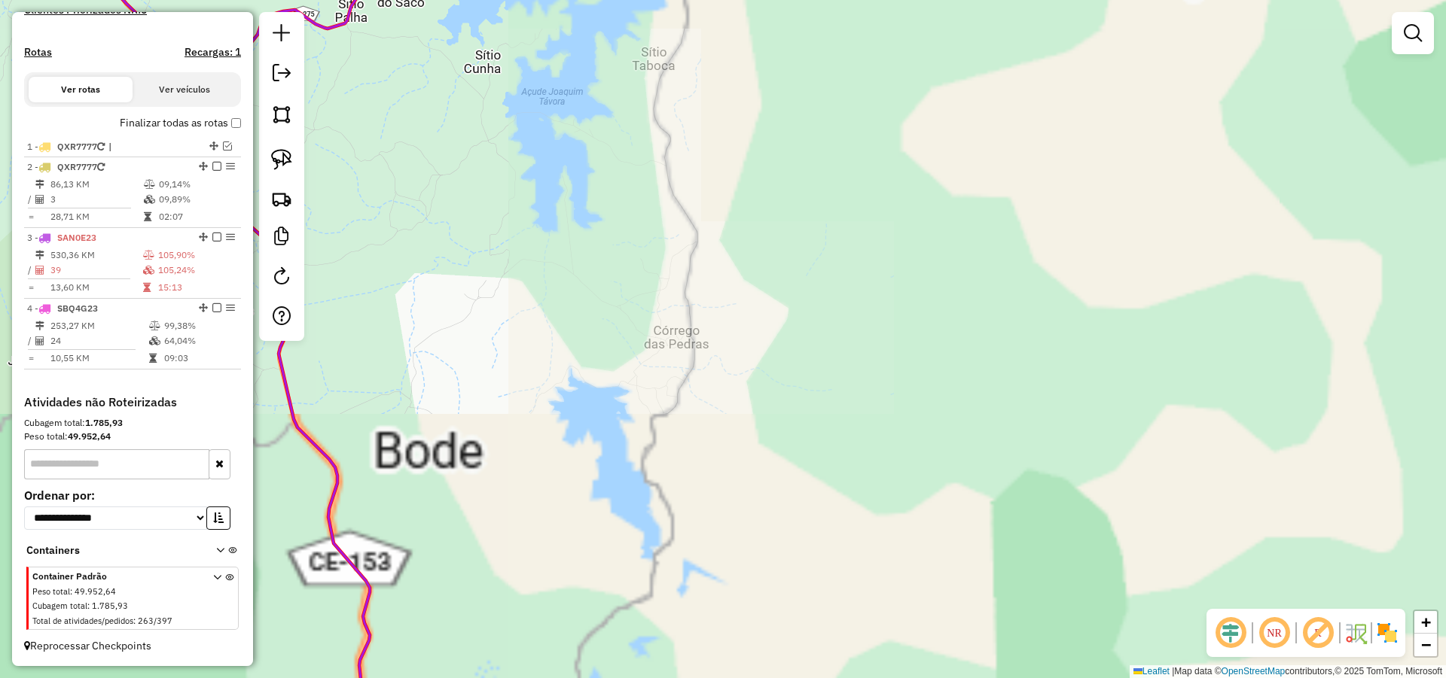
drag, startPoint x: 806, startPoint y: 362, endPoint x: 1003, endPoint y: 358, distance: 196.6
click at [983, 358] on div "Janela de atendimento Grade de atendimento Capacidade Transportadoras Veículos …" at bounding box center [723, 339] width 1446 height 678
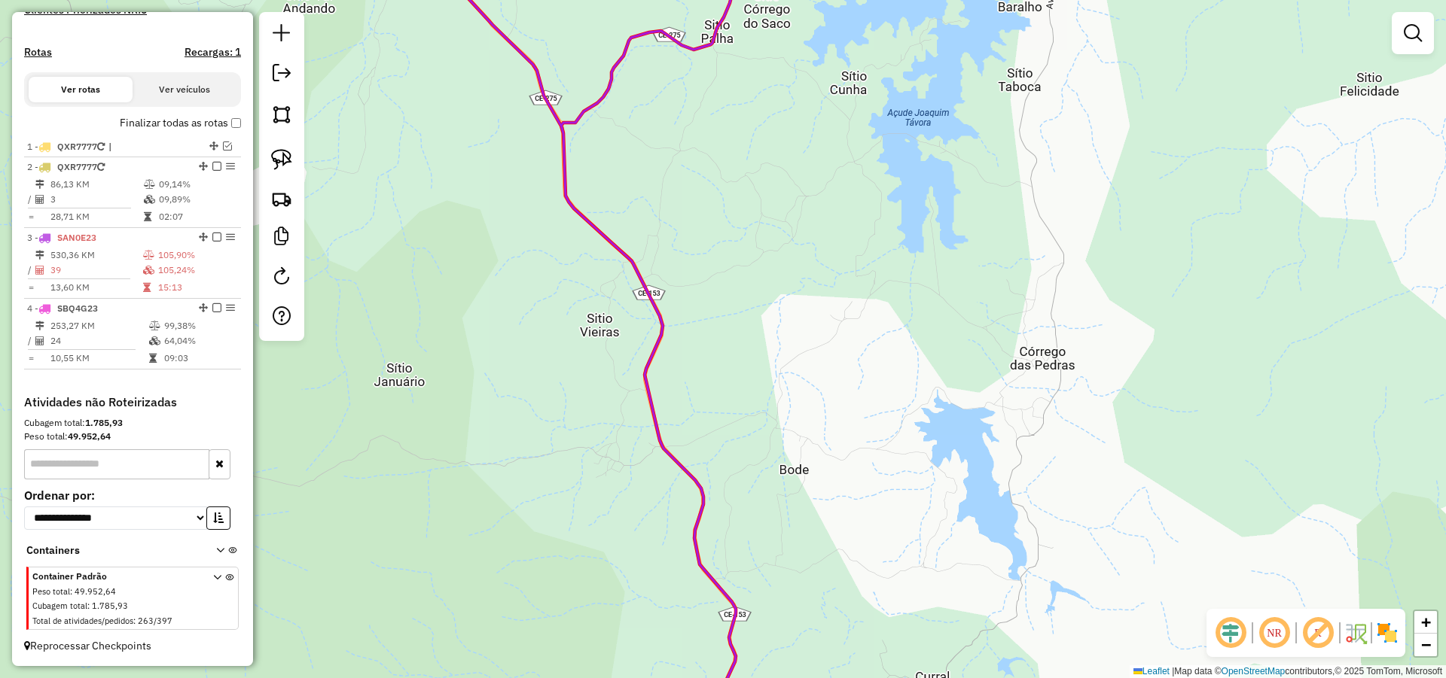
drag, startPoint x: 806, startPoint y: 416, endPoint x: 816, endPoint y: 424, distance: 12.3
click at [813, 422] on div "Janela de atendimento Grade de atendimento Capacidade Transportadoras Veículos …" at bounding box center [723, 339] width 1446 height 678
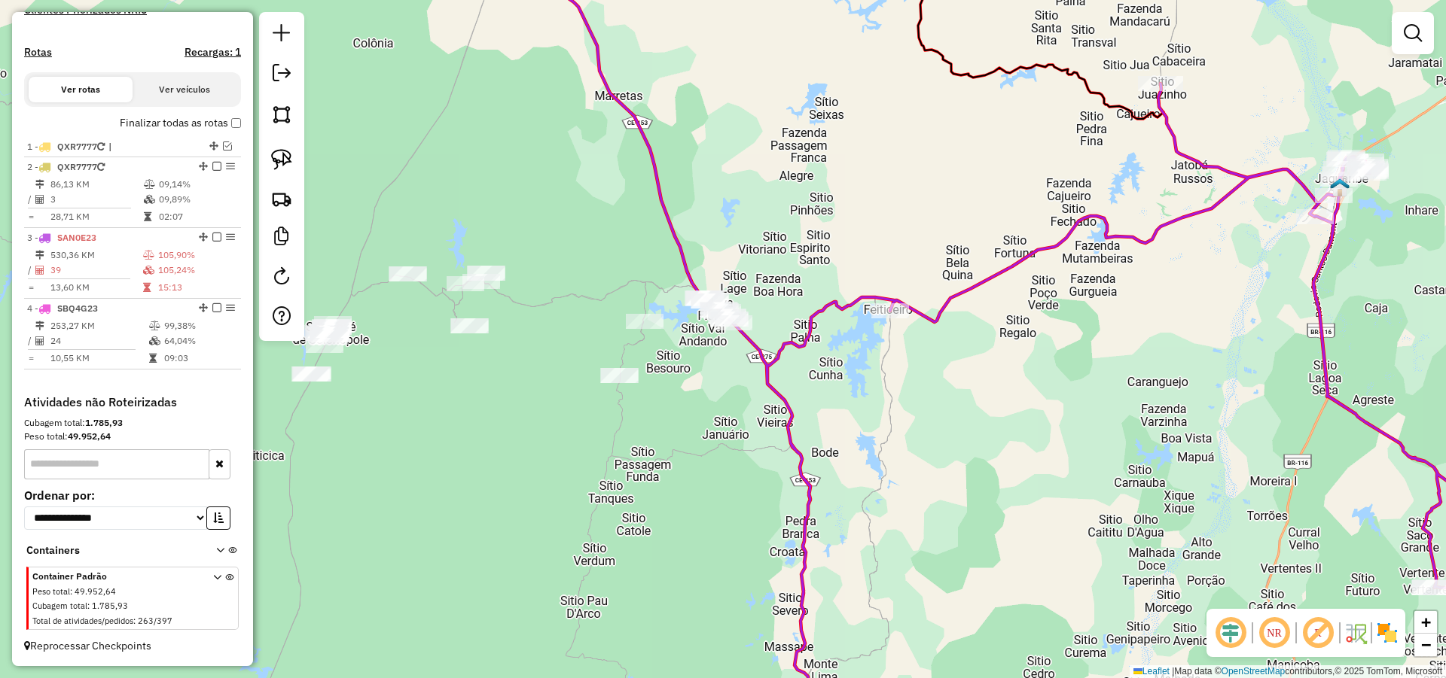
drag, startPoint x: 861, startPoint y: 437, endPoint x: 861, endPoint y: 330, distance: 106.9
click at [861, 337] on div "Janela de atendimento Grade de atendimento Capacidade Transportadoras Veículos …" at bounding box center [723, 339] width 1446 height 678
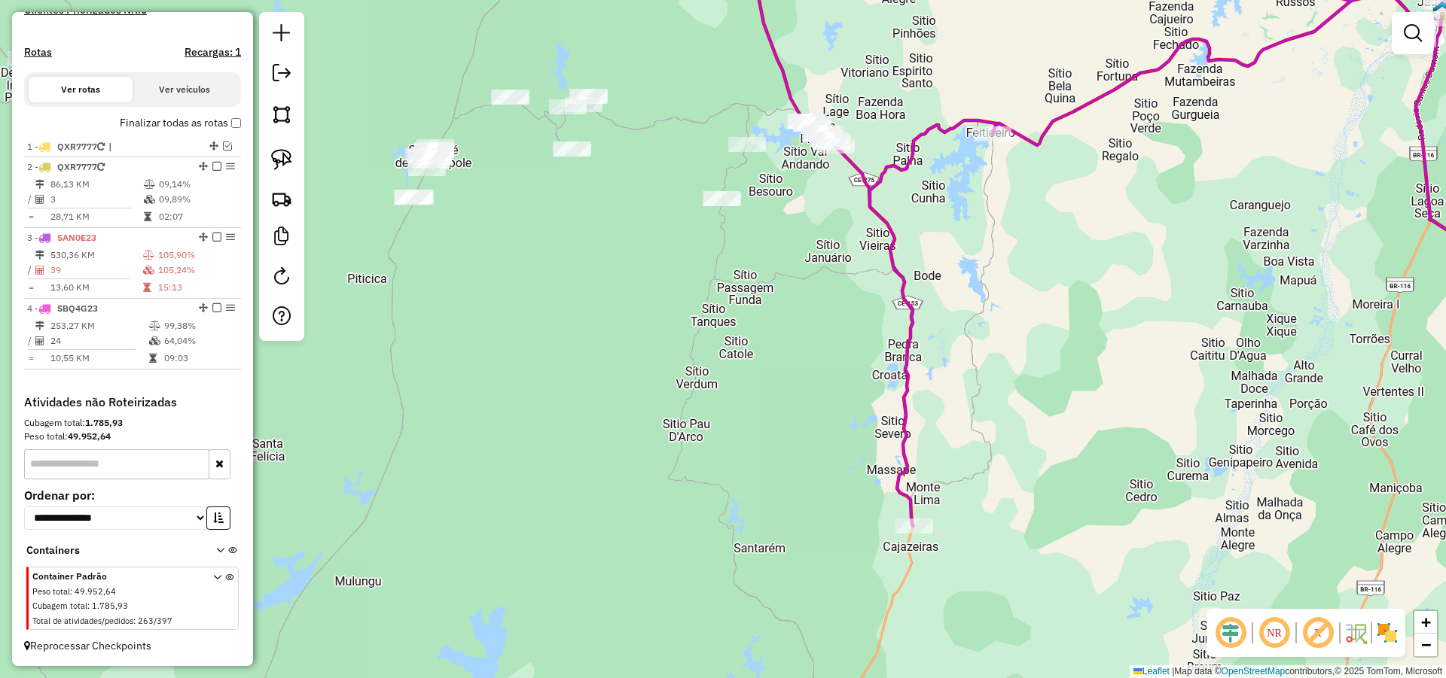
drag, startPoint x: 1035, startPoint y: 355, endPoint x: 1081, endPoint y: 331, distance: 51.9
click at [1072, 334] on div "Janela de atendimento Grade de atendimento Capacidade Transportadoras Veículos …" at bounding box center [723, 339] width 1446 height 678
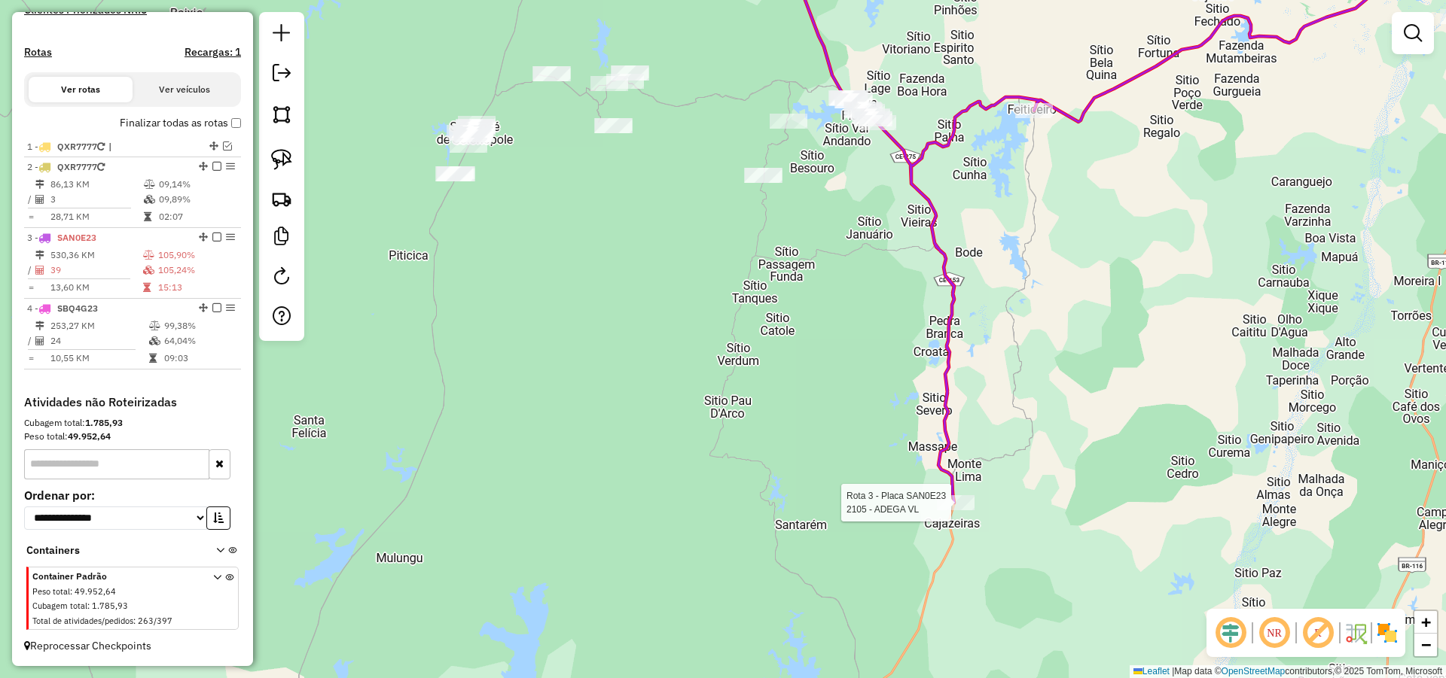
select select "*********"
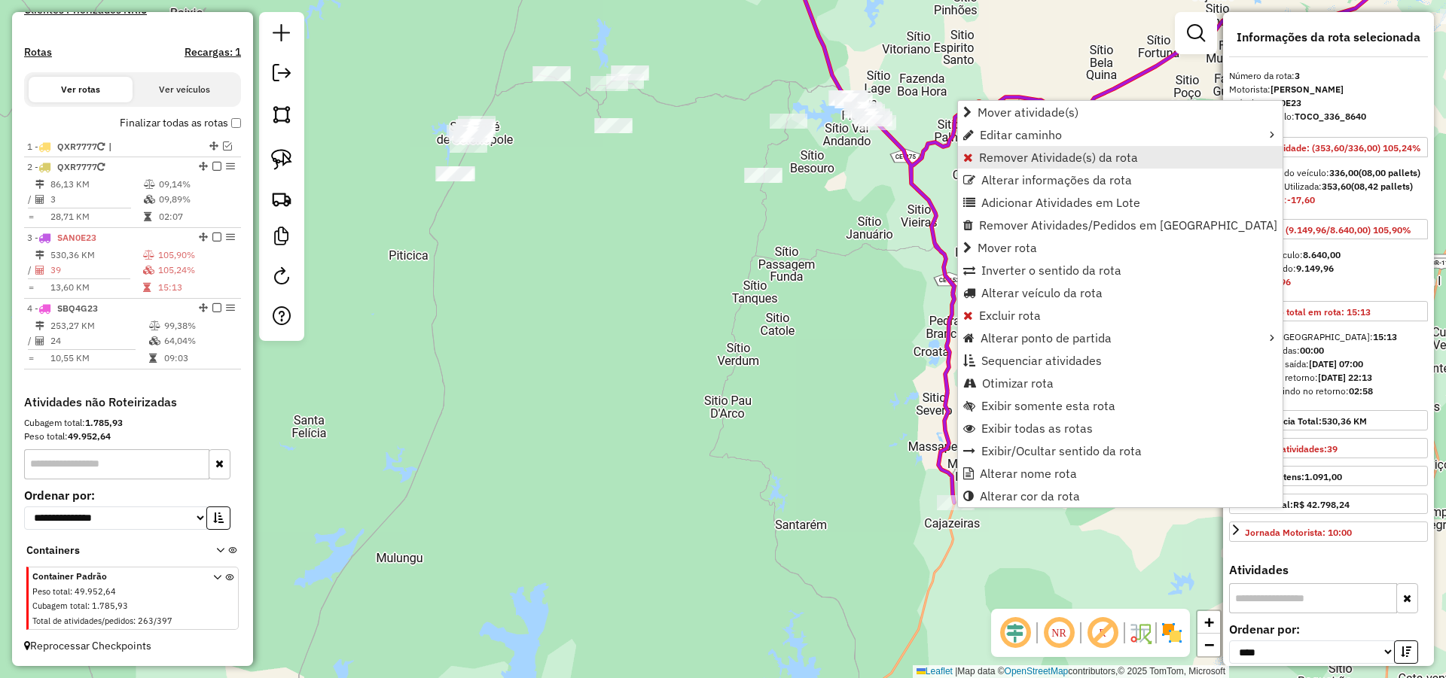
click at [995, 159] on span "Remover Atividade(s) da rota" at bounding box center [1058, 157] width 159 height 12
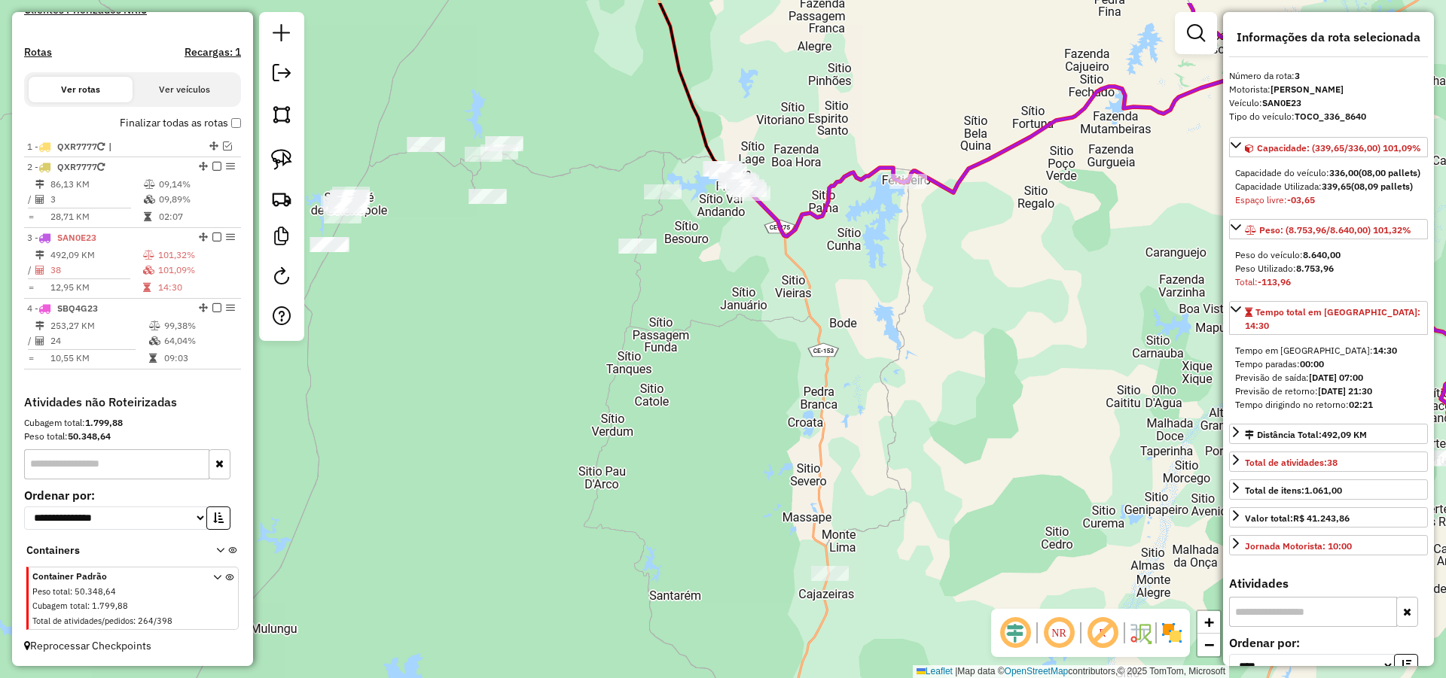
drag, startPoint x: 959, startPoint y: 236, endPoint x: 785, endPoint y: 267, distance: 177.5
click at [827, 282] on div "Janela de atendimento Grade de atendimento Capacidade Transportadoras Veículos …" at bounding box center [723, 339] width 1446 height 678
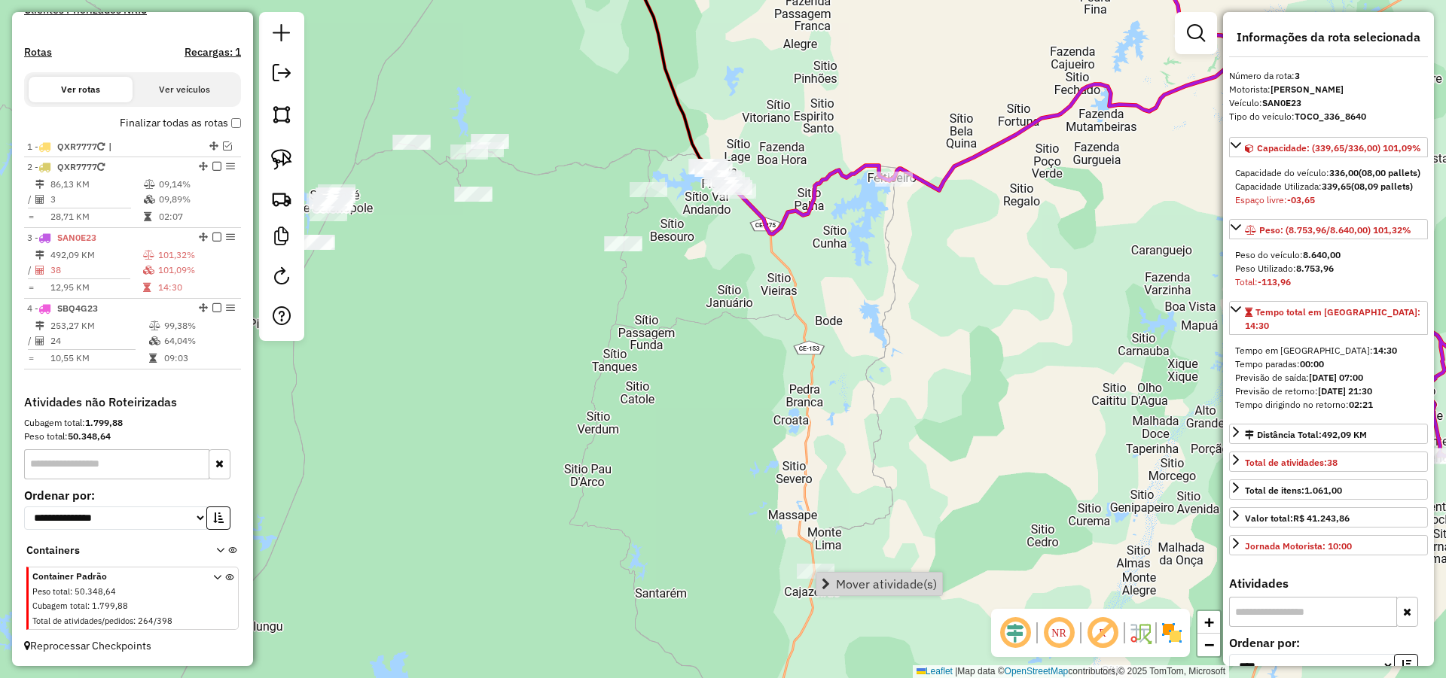
drag, startPoint x: 797, startPoint y: 530, endPoint x: 726, endPoint y: 520, distance: 71.5
click at [796, 530] on div "Janela de atendimento Grade de atendimento Capacidade Transportadoras Veículos …" at bounding box center [723, 339] width 1446 height 678
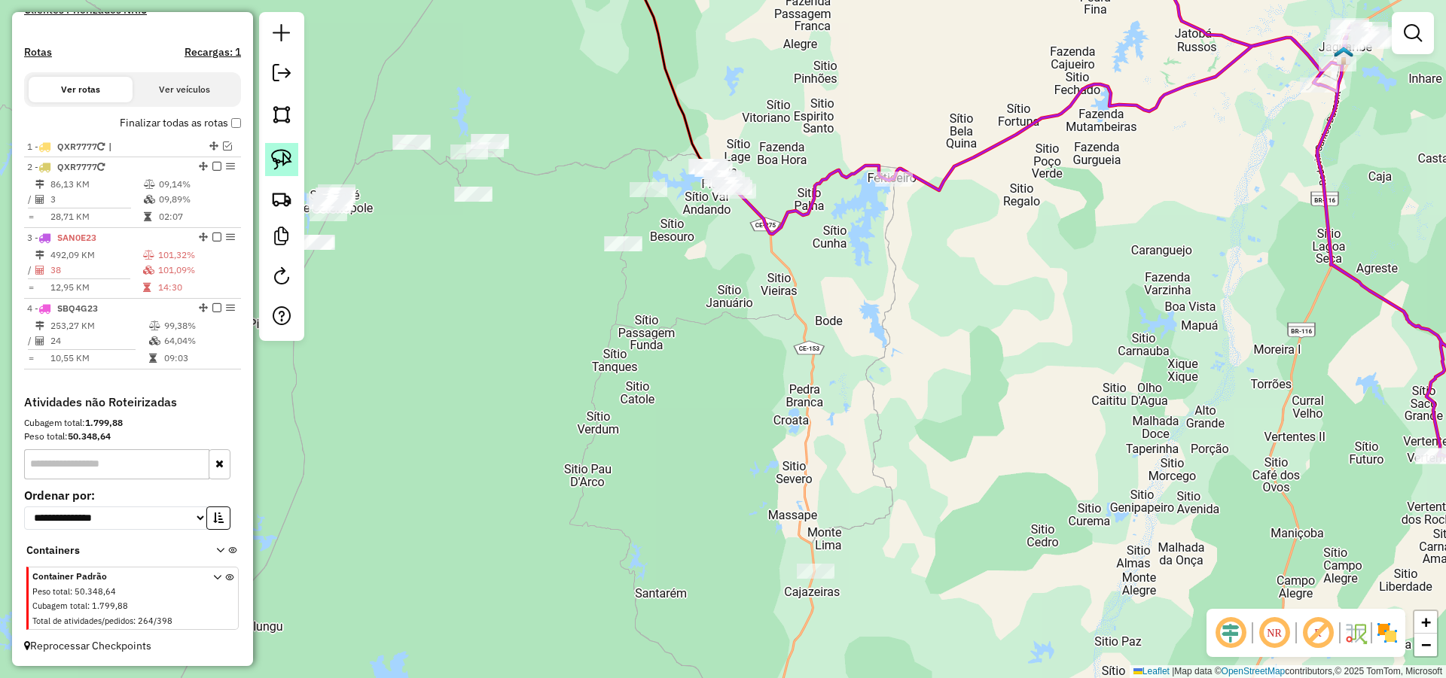
click at [288, 154] on img at bounding box center [281, 159] width 21 height 21
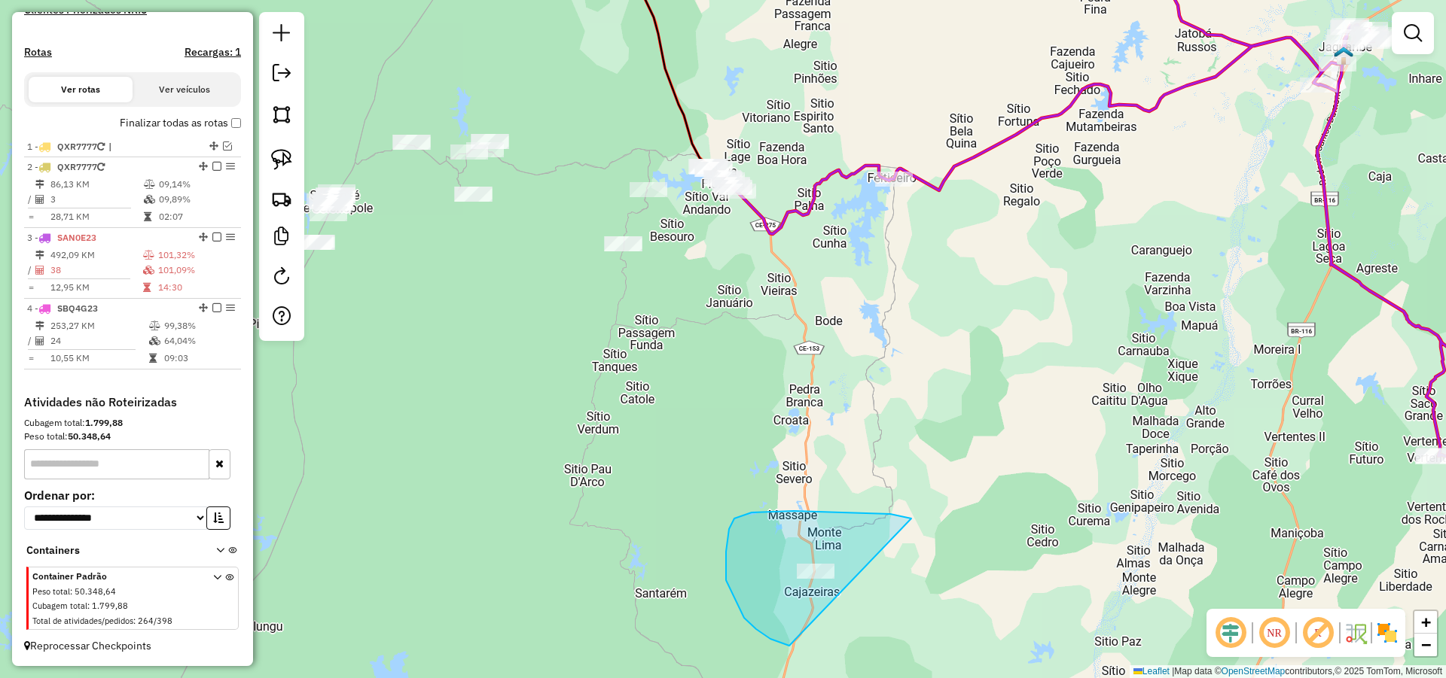
drag, startPoint x: 794, startPoint y: 511, endPoint x: 849, endPoint y: 611, distance: 114.6
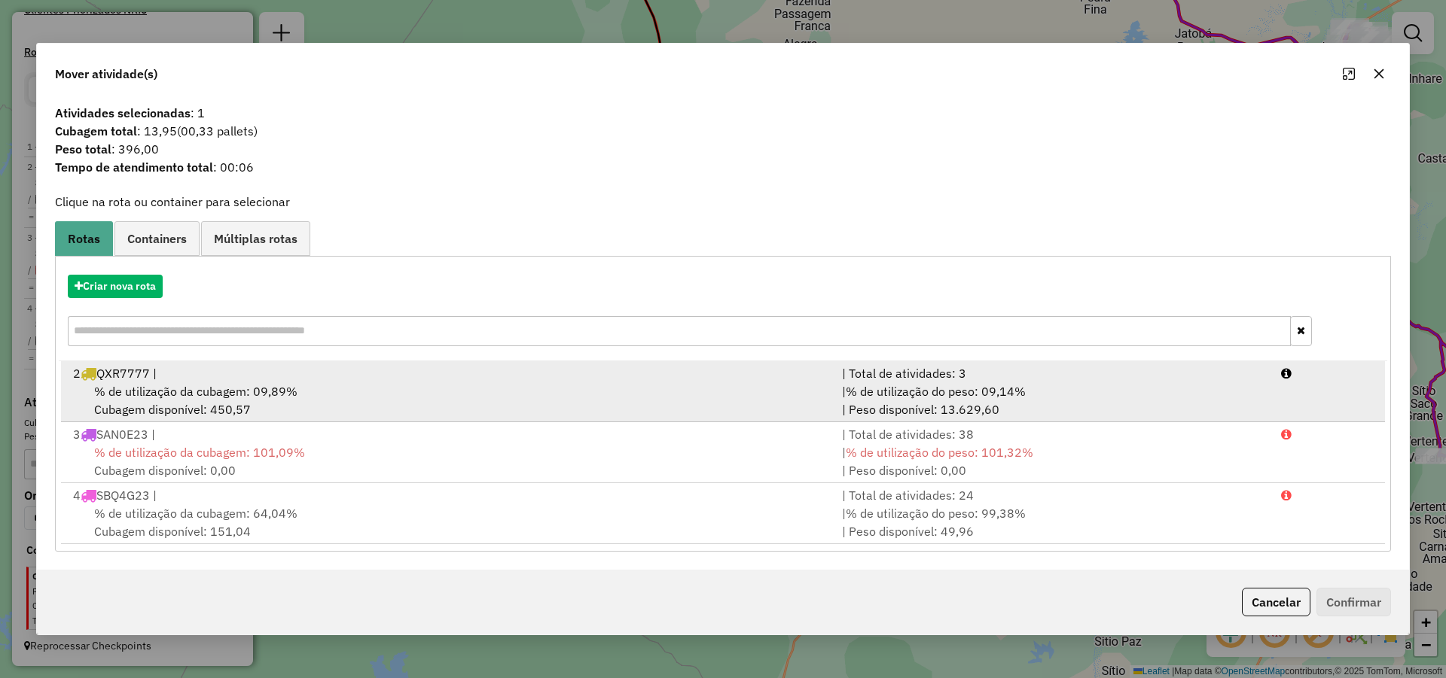
click at [290, 378] on div "2 QXR7777 |" at bounding box center [448, 373] width 769 height 18
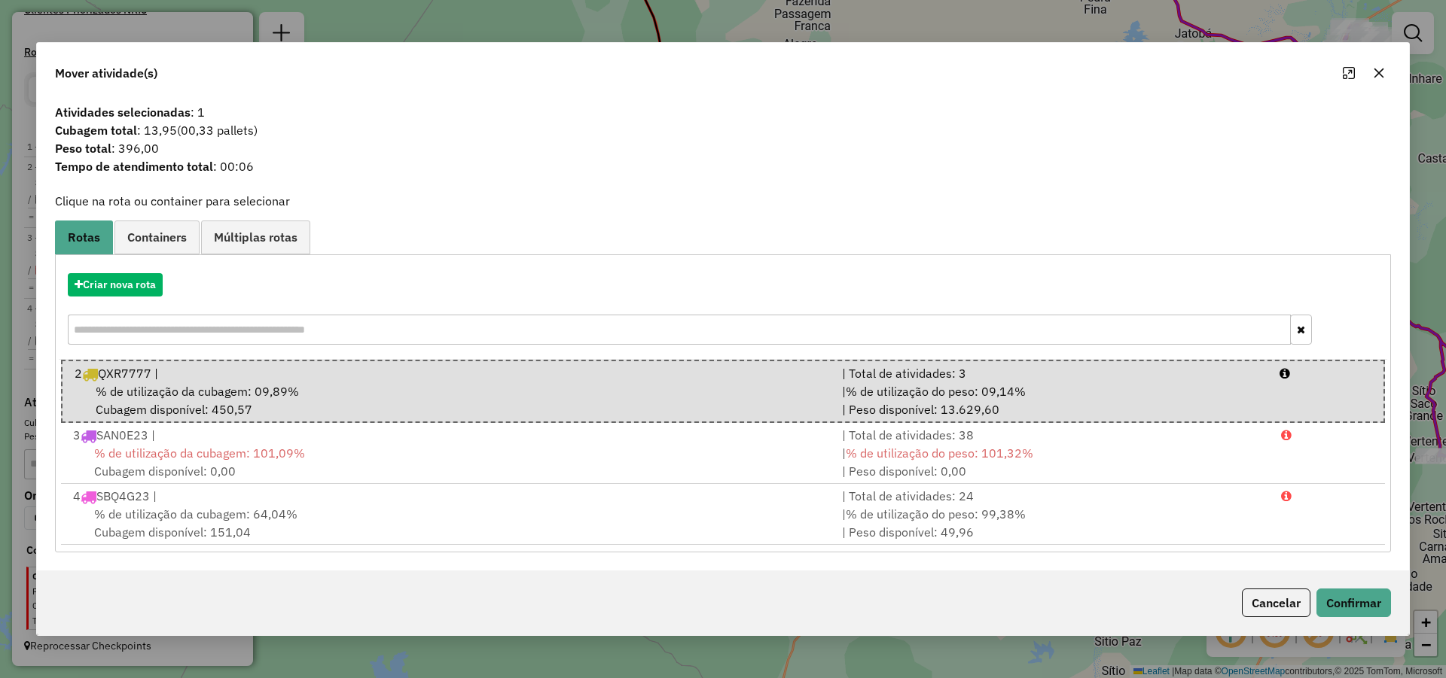
click at [1339, 588] on div "Cancelar Confirmar" at bounding box center [723, 603] width 1372 height 65
click at [1339, 590] on button "Confirmar" at bounding box center [1353, 603] width 75 height 29
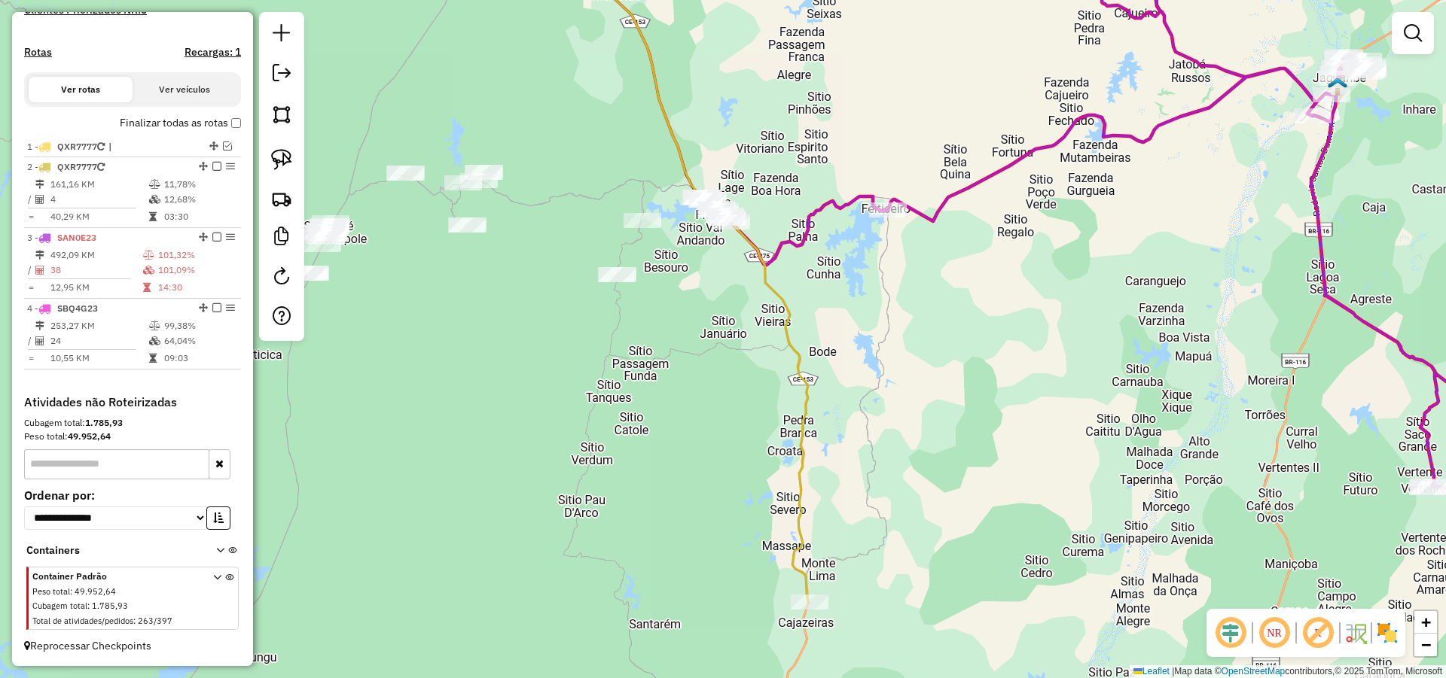
drag, startPoint x: 882, startPoint y: 471, endPoint x: 882, endPoint y: 481, distance: 9.8
click at [882, 480] on div "Janela de atendimento Grade de atendimento Capacidade Transportadoras Veículos …" at bounding box center [723, 339] width 1446 height 678
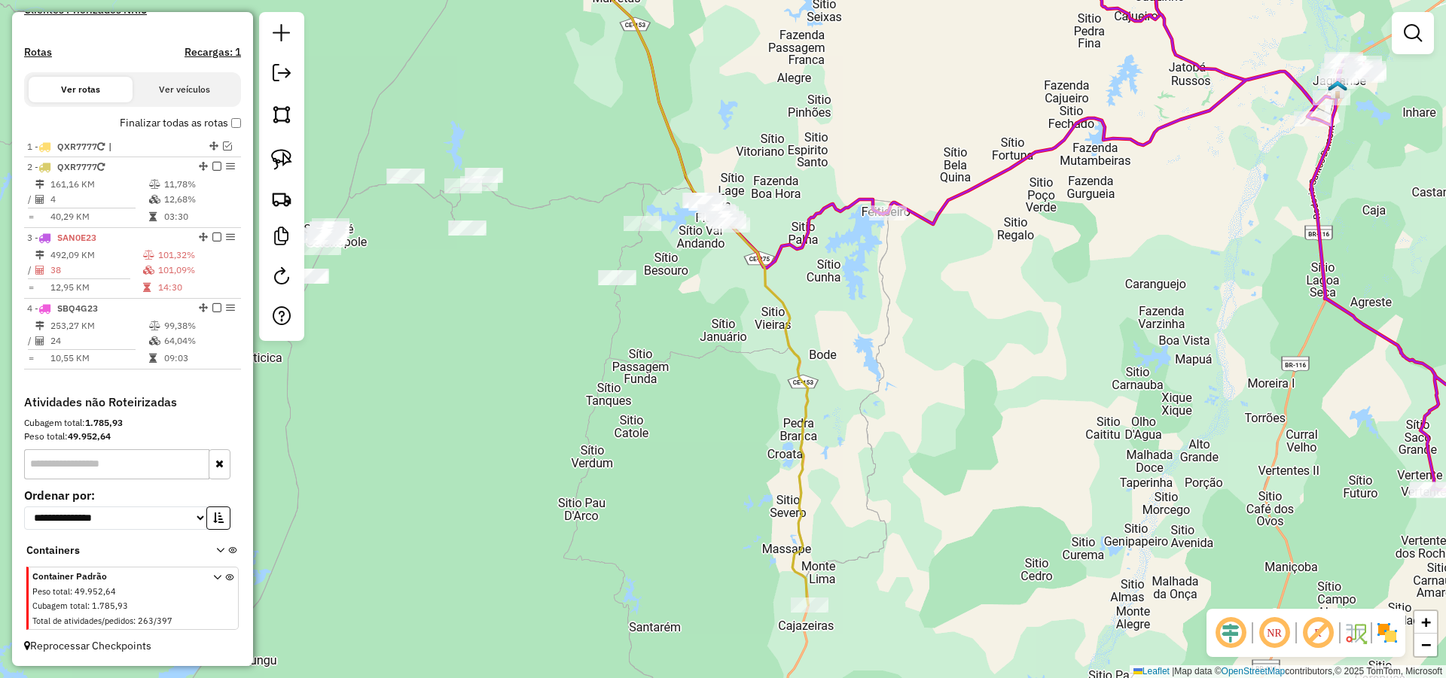
click at [883, 463] on div "Janela de atendimento Grade de atendimento Capacidade Transportadoras Veículos …" at bounding box center [723, 339] width 1446 height 678
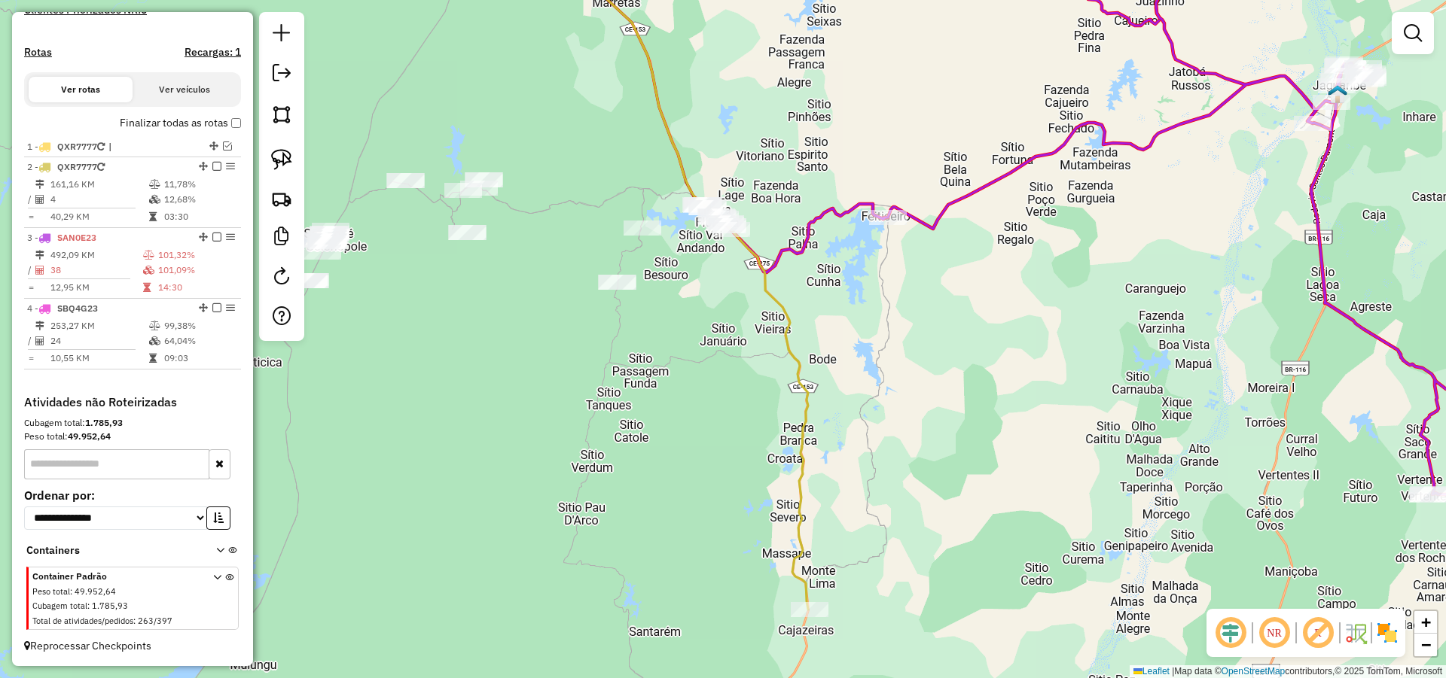
drag, startPoint x: 870, startPoint y: 383, endPoint x: 870, endPoint y: 449, distance: 65.5
click at [870, 448] on div "Janela de atendimento Grade de atendimento Capacidade Transportadoras Veículos …" at bounding box center [723, 339] width 1446 height 678
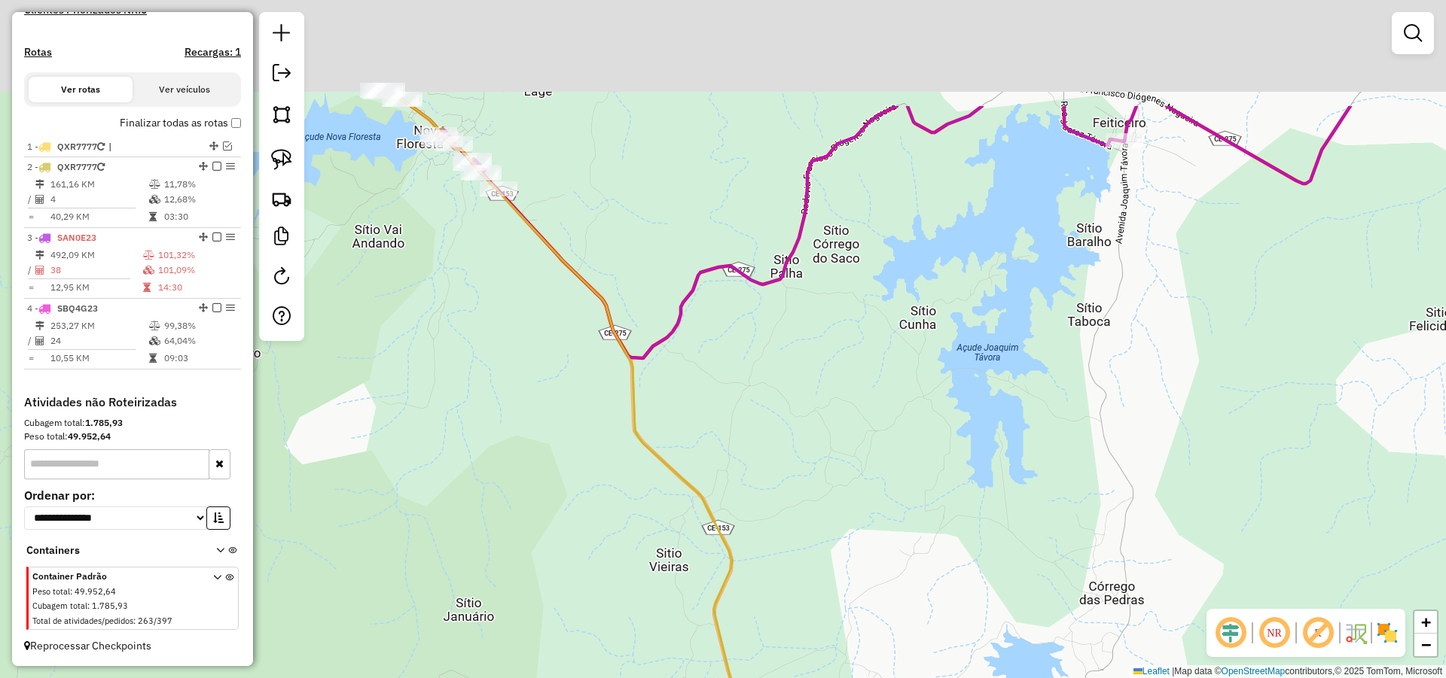
drag, startPoint x: 805, startPoint y: 507, endPoint x: 849, endPoint y: 568, distance: 76.1
click at [841, 565] on div "Janela de atendimento Grade de atendimento Capacidade Transportadoras Veículos …" at bounding box center [723, 339] width 1446 height 678
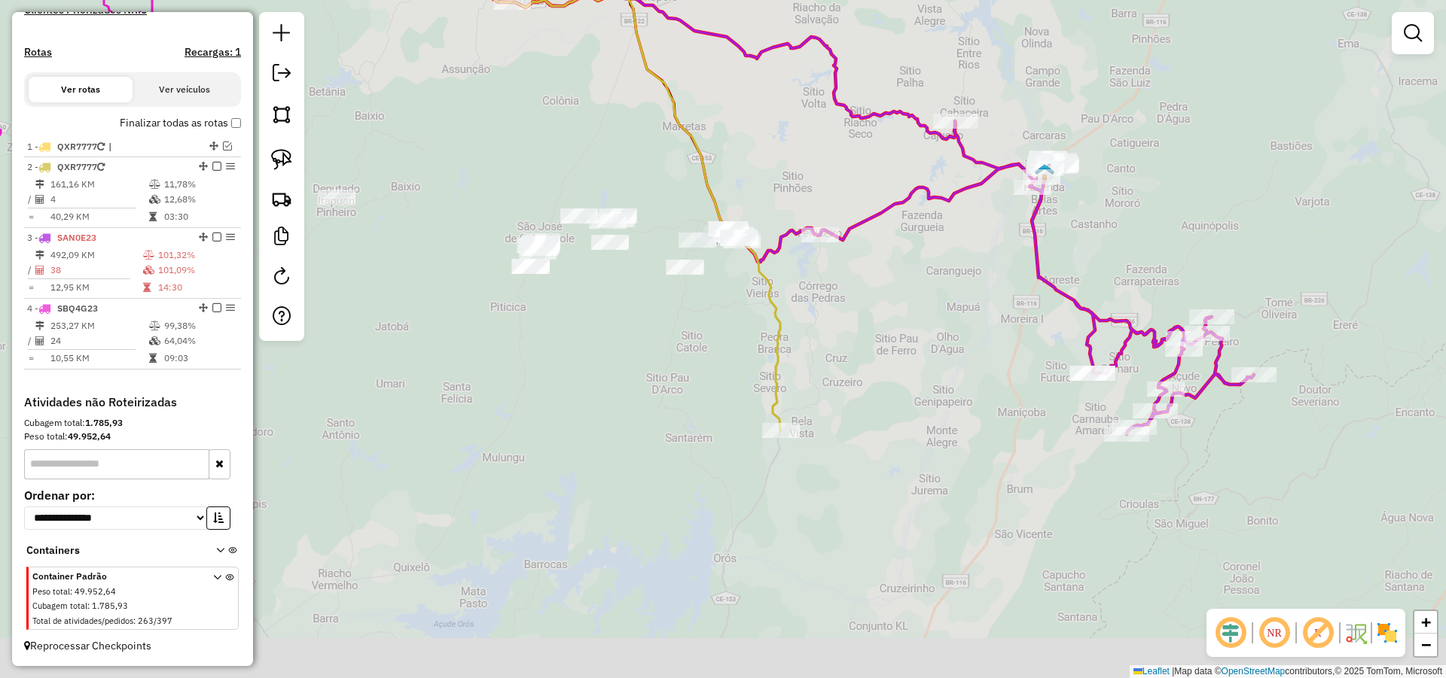
drag, startPoint x: 913, startPoint y: 476, endPoint x: 871, endPoint y: 306, distance: 174.6
click at [872, 315] on div "Janela de atendimento Grade de atendimento Capacidade Transportadoras Veículos …" at bounding box center [723, 339] width 1446 height 678
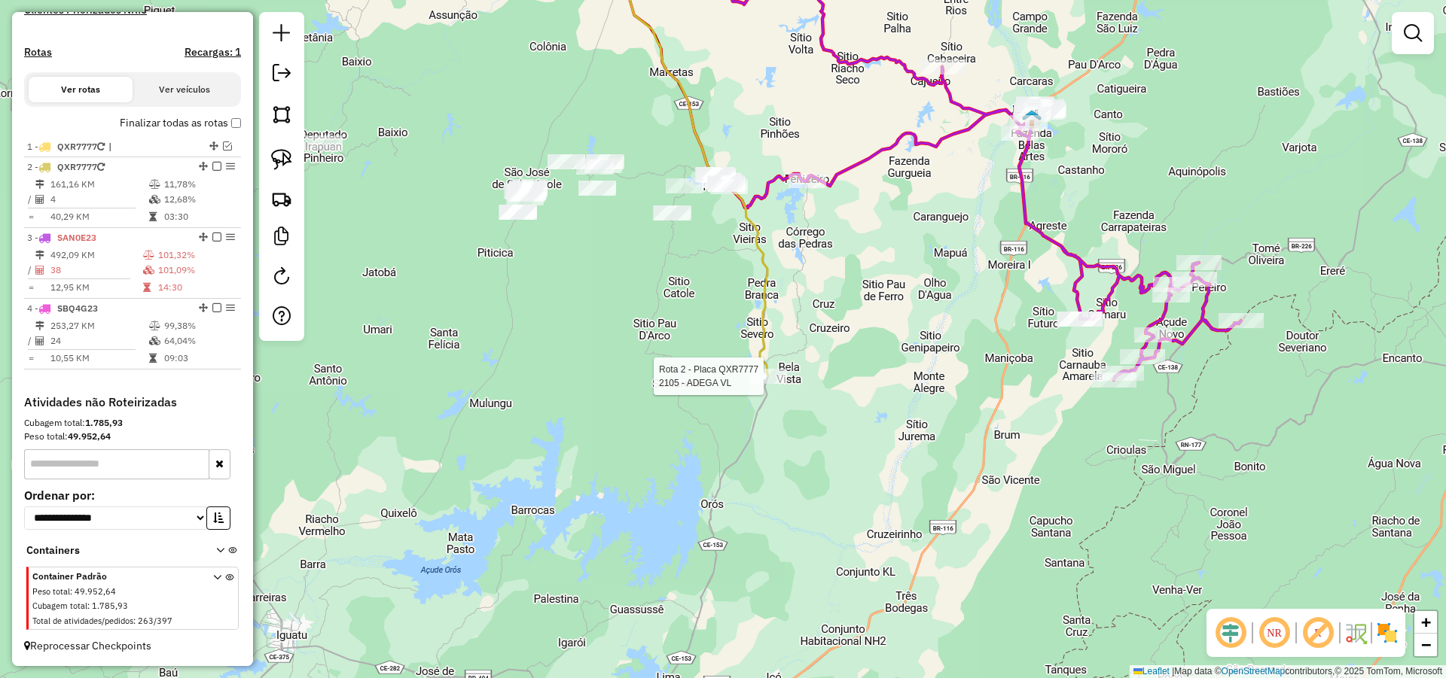
select select "*********"
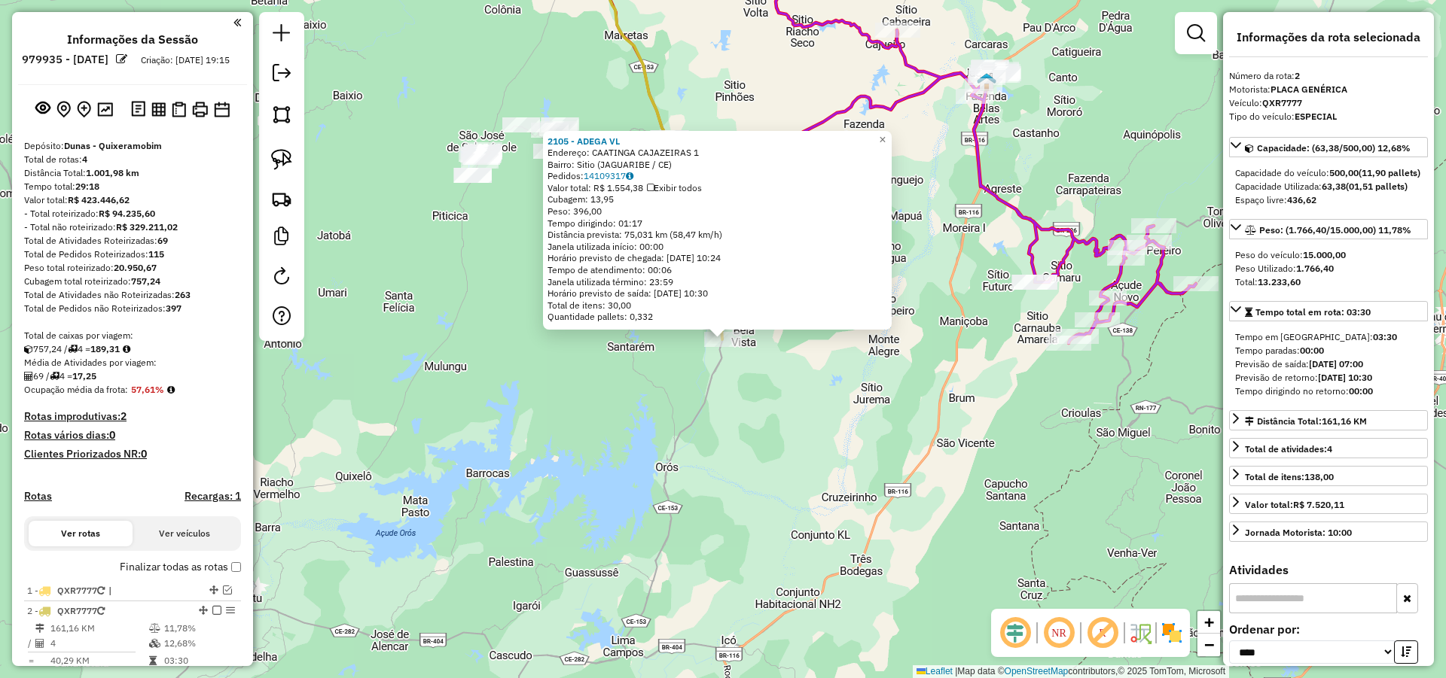
select select "*********"
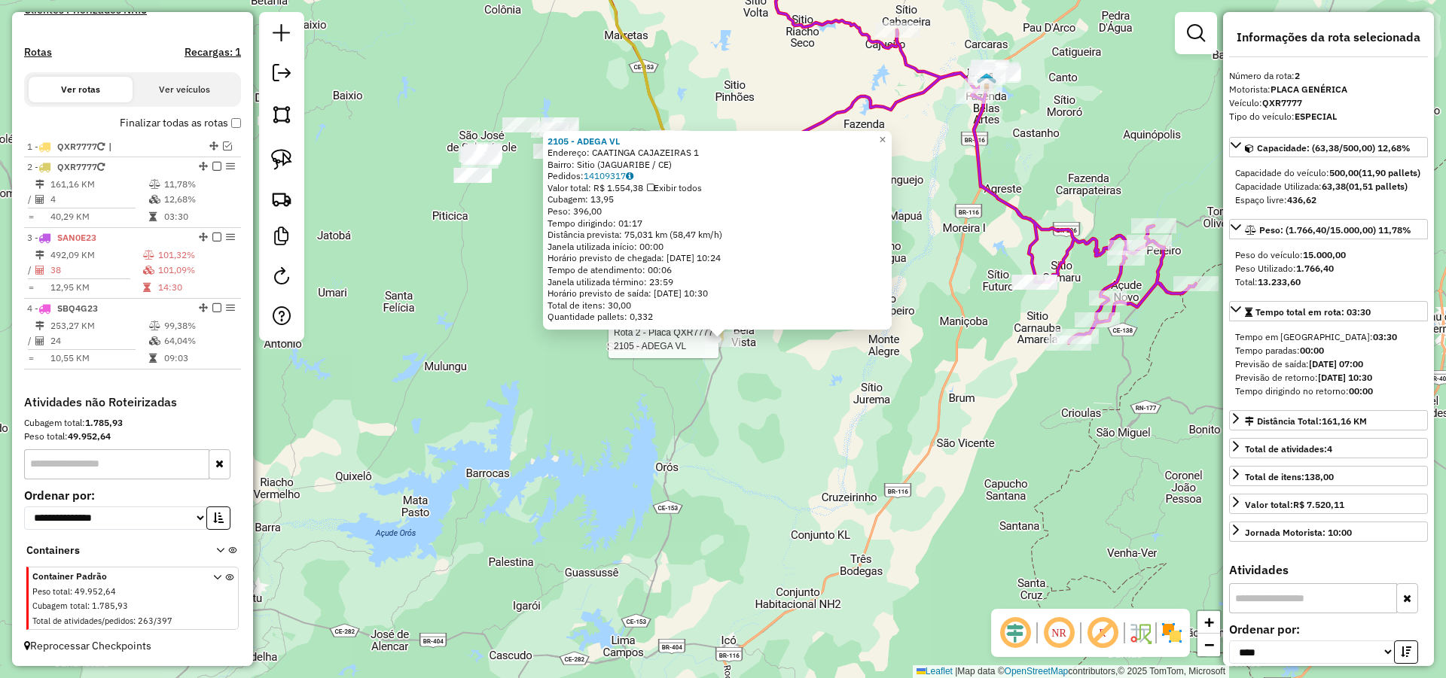
click at [785, 465] on div "Rota 2 - Placa QXR7777 2105 - ADEGA VL 2105 - ADEGA VL Endereço: CAATINGA CAJAZ…" at bounding box center [723, 339] width 1446 height 678
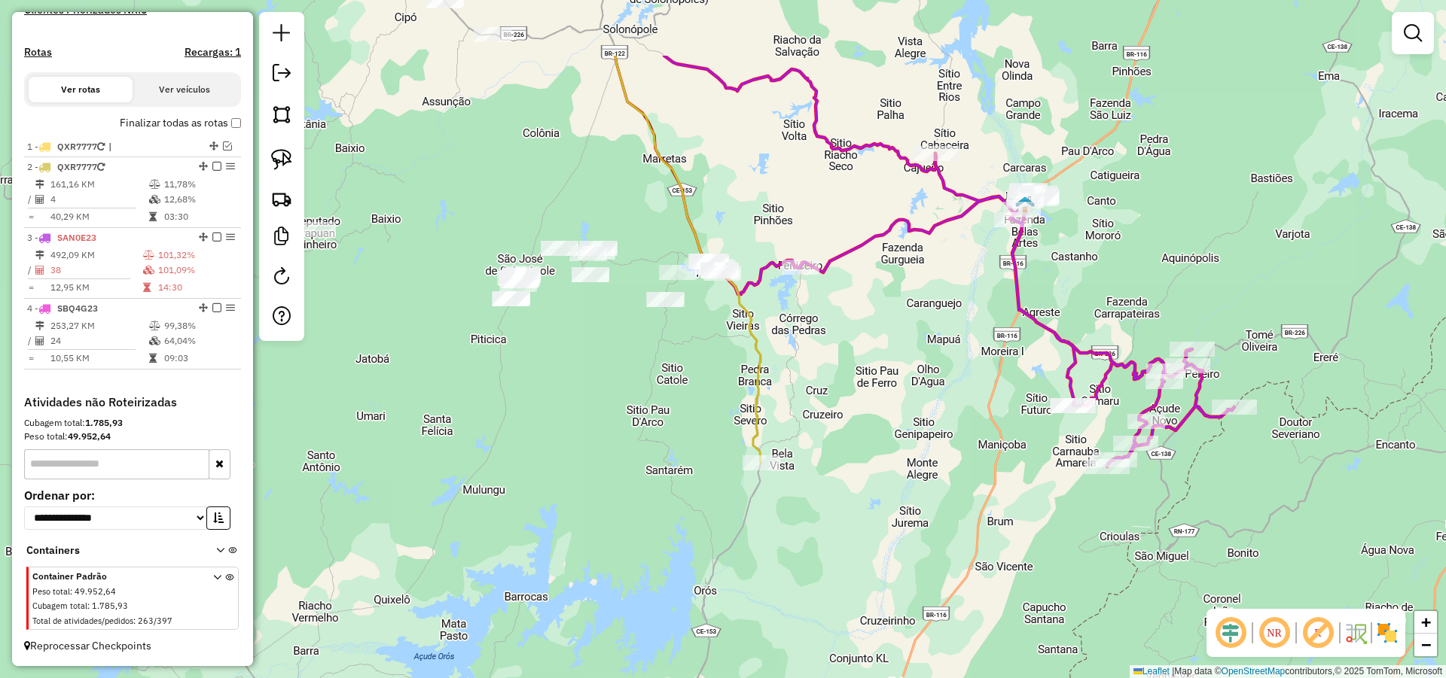
drag, startPoint x: 725, startPoint y: 547, endPoint x: 782, endPoint y: 646, distance: 113.7
click at [771, 645] on div "Janela de atendimento Grade de atendimento Capacidade Transportadoras Veículos …" at bounding box center [723, 339] width 1446 height 678
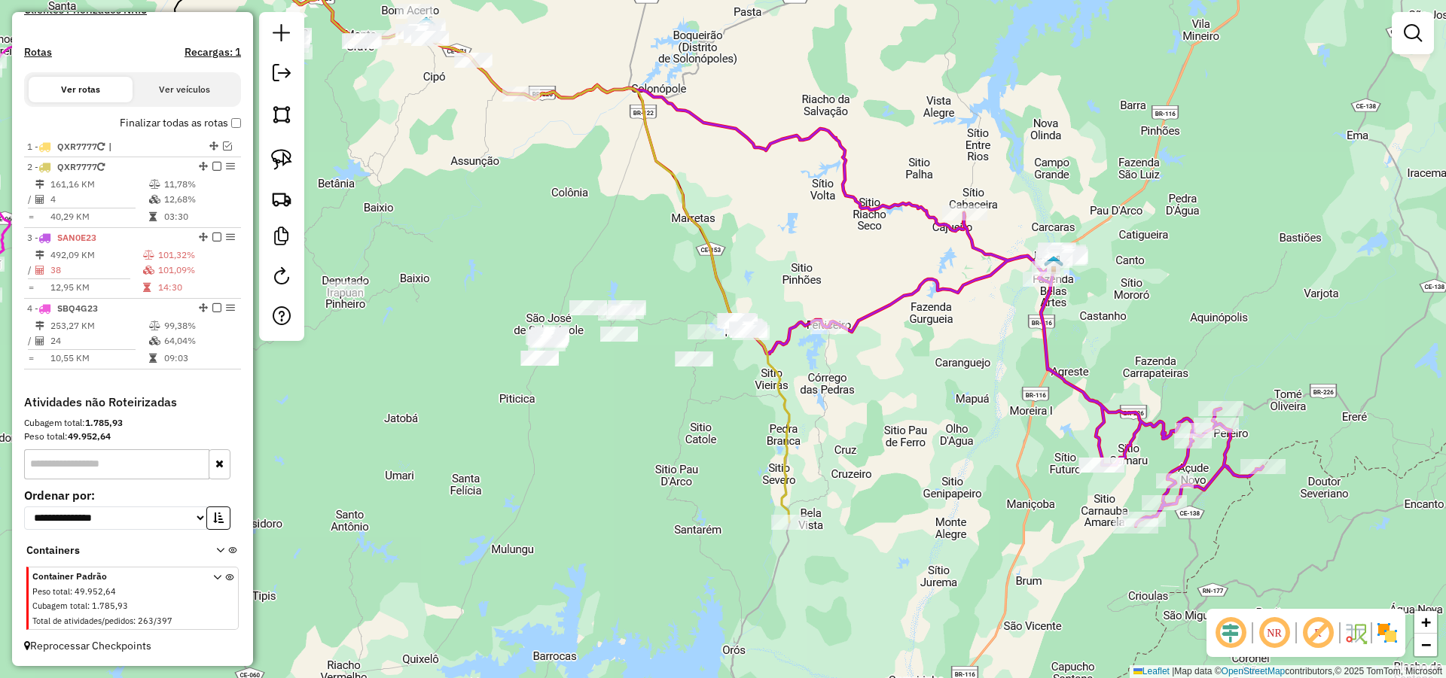
drag, startPoint x: 949, startPoint y: 449, endPoint x: 931, endPoint y: 486, distance: 41.4
click at [946, 489] on div "Janela de atendimento Grade de atendimento Capacidade Transportadoras Veículos …" at bounding box center [723, 339] width 1446 height 678
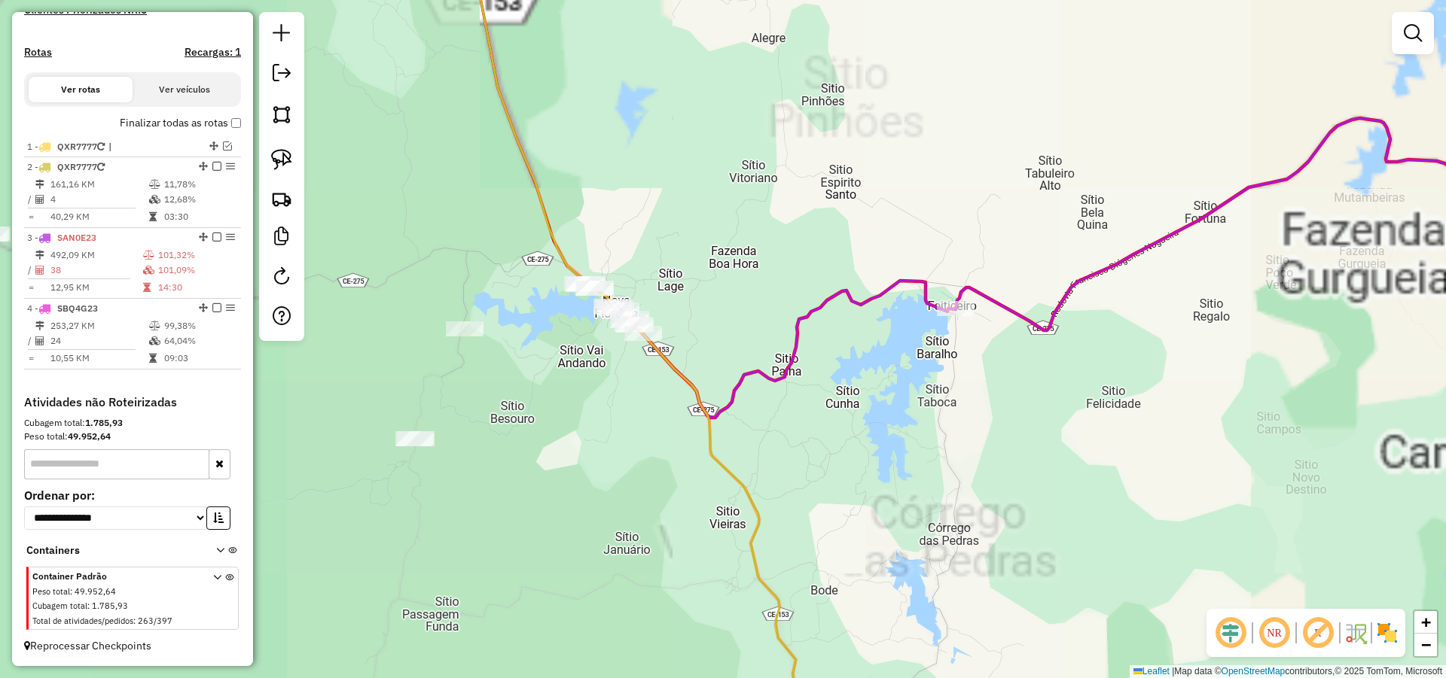
drag, startPoint x: 748, startPoint y: 427, endPoint x: 797, endPoint y: 446, distance: 53.1
click at [791, 446] on div "Janela de atendimento Grade de atendimento Capacidade Transportadoras Veículos …" at bounding box center [723, 339] width 1446 height 678
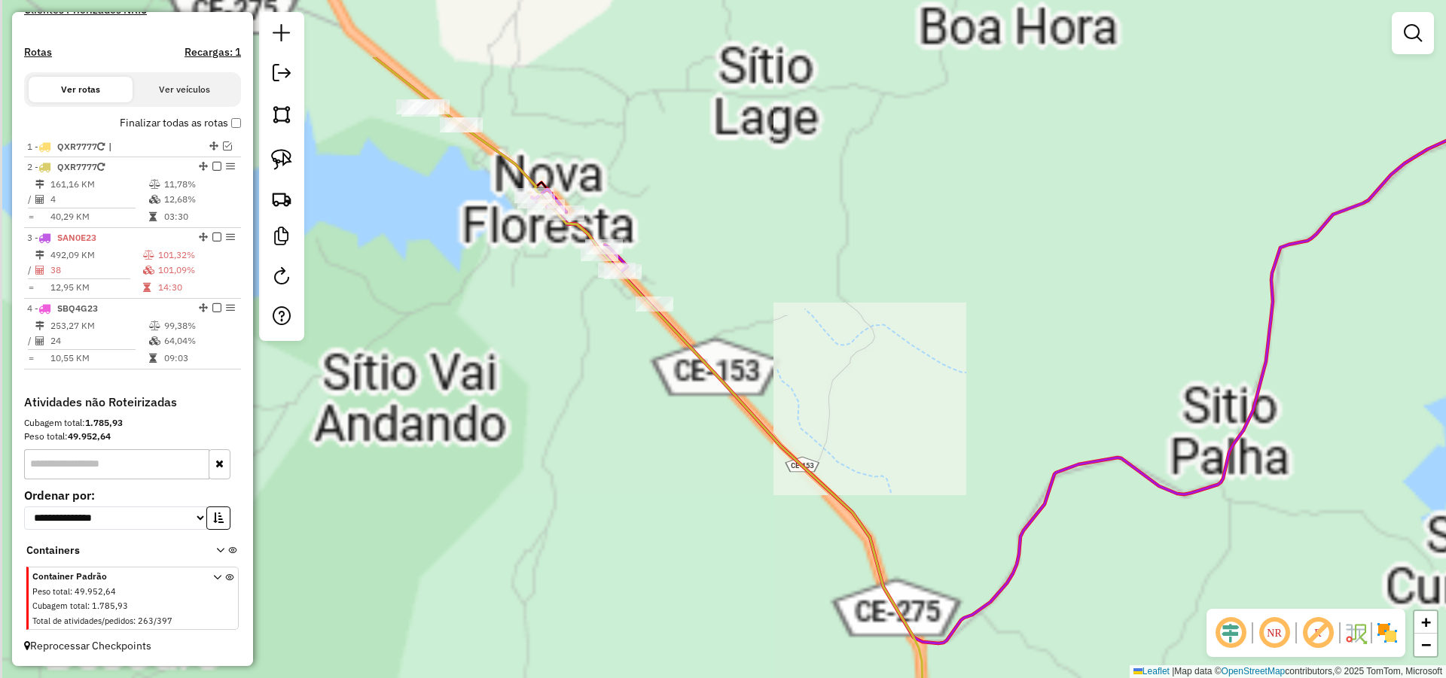
drag, startPoint x: 732, startPoint y: 490, endPoint x: 799, endPoint y: 498, distance: 67.5
click at [808, 523] on div "Janela de atendimento Grade de atendimento Capacidade Transportadoras Veículos …" at bounding box center [723, 339] width 1446 height 678
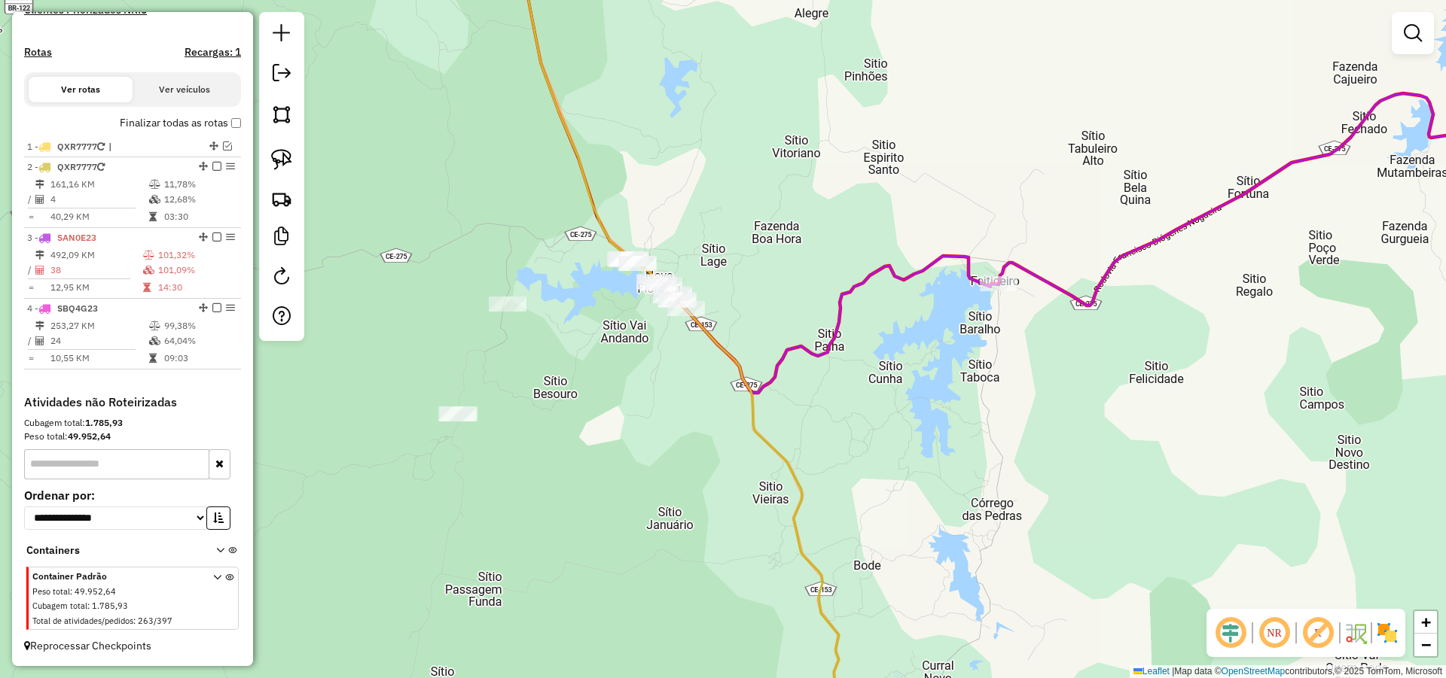
drag, startPoint x: 662, startPoint y: 349, endPoint x: 669, endPoint y: 352, distance: 8.4
click at [669, 352] on div "Janela de atendimento Grade de atendimento Capacidade Transportadoras Veículos …" at bounding box center [723, 339] width 1446 height 678
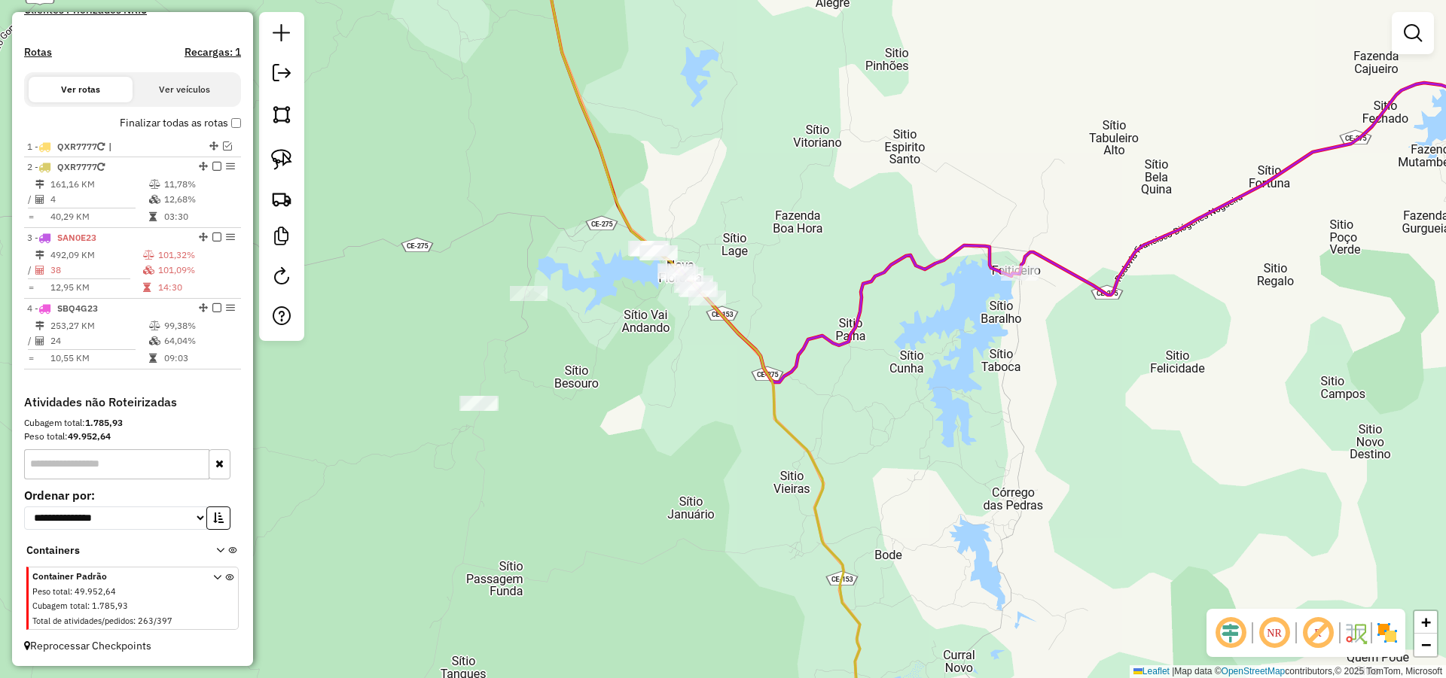
click at [697, 414] on div "Janela de atendimento Grade de atendimento Capacidade Transportadoras Veículos …" at bounding box center [723, 339] width 1446 height 678
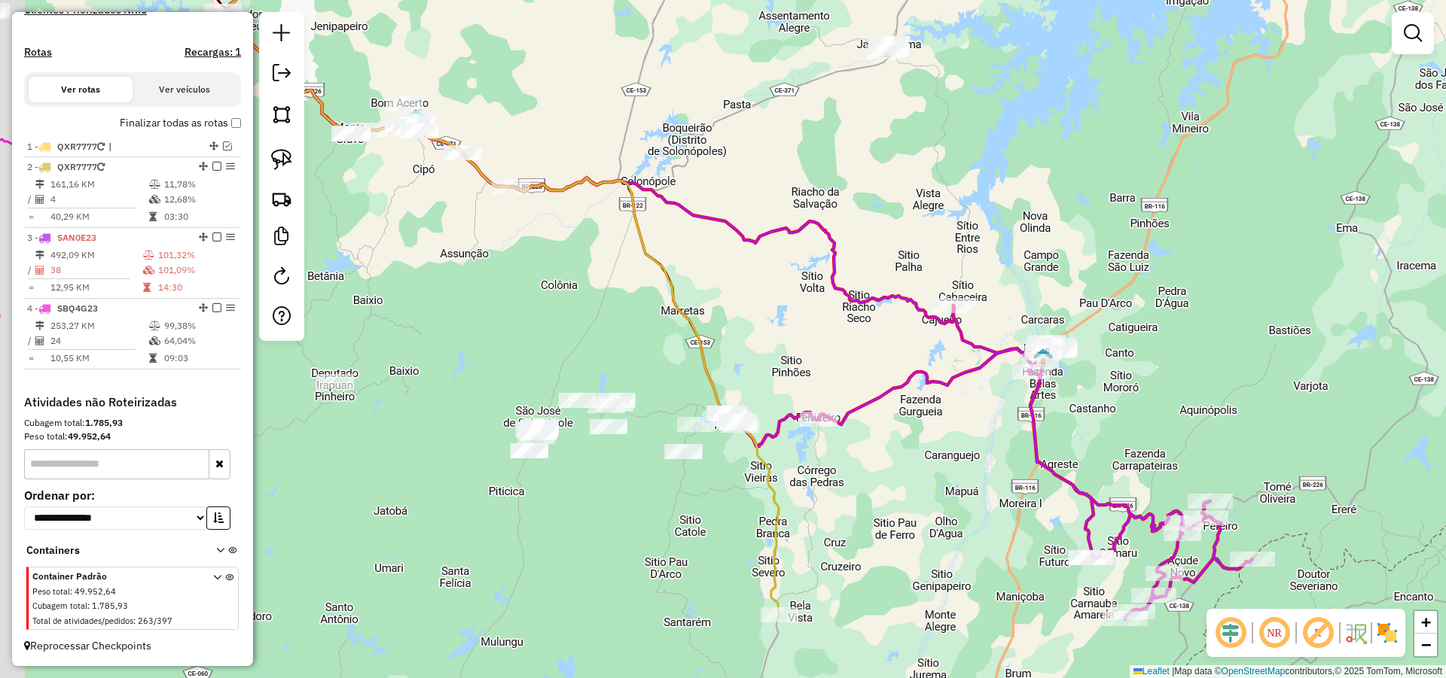
drag, startPoint x: 751, startPoint y: 292, endPoint x: 712, endPoint y: 337, distance: 60.3
click at [795, 331] on div "Janela de atendimento Grade de atendimento Capacidade Transportadoras Veículos …" at bounding box center [723, 339] width 1446 height 678
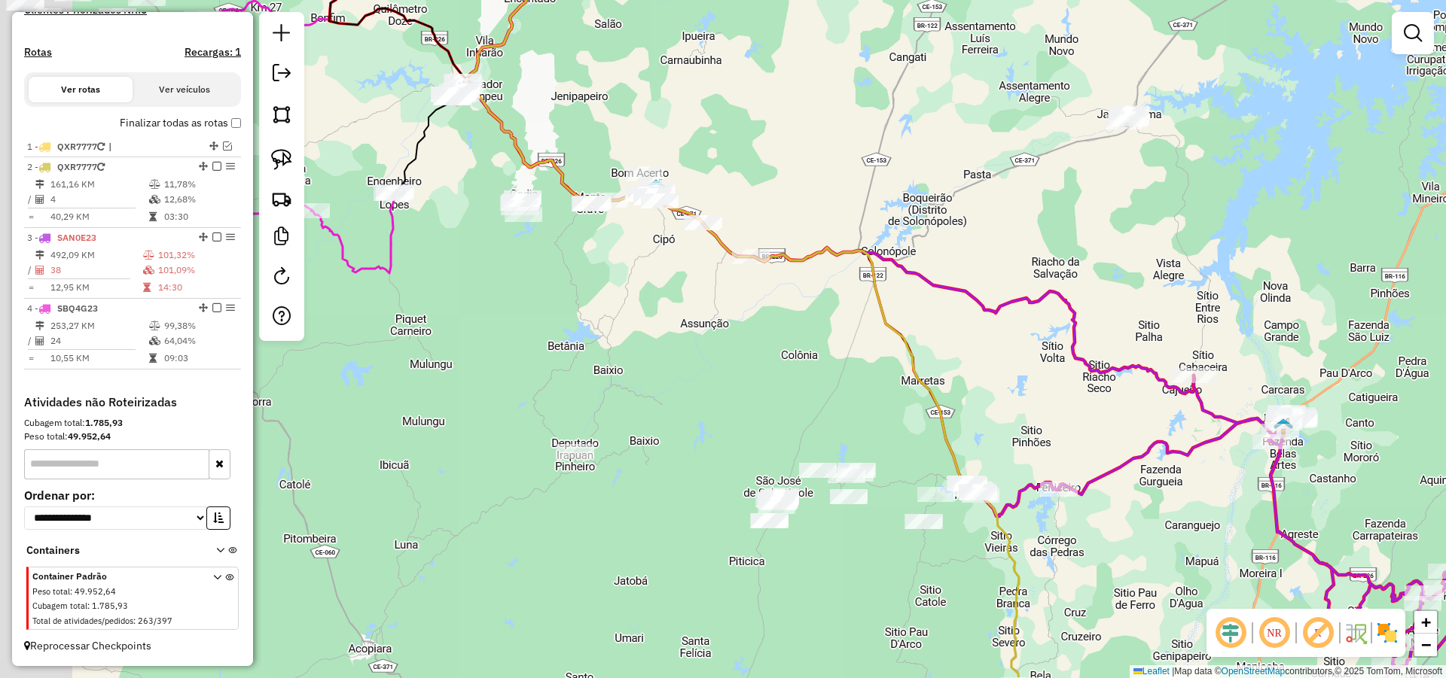
drag, startPoint x: 619, startPoint y: 337, endPoint x: 882, endPoint y: 406, distance: 271.8
click at [870, 406] on div "Janela de atendimento Grade de atendimento Capacidade Transportadoras Veículos …" at bounding box center [723, 339] width 1446 height 678
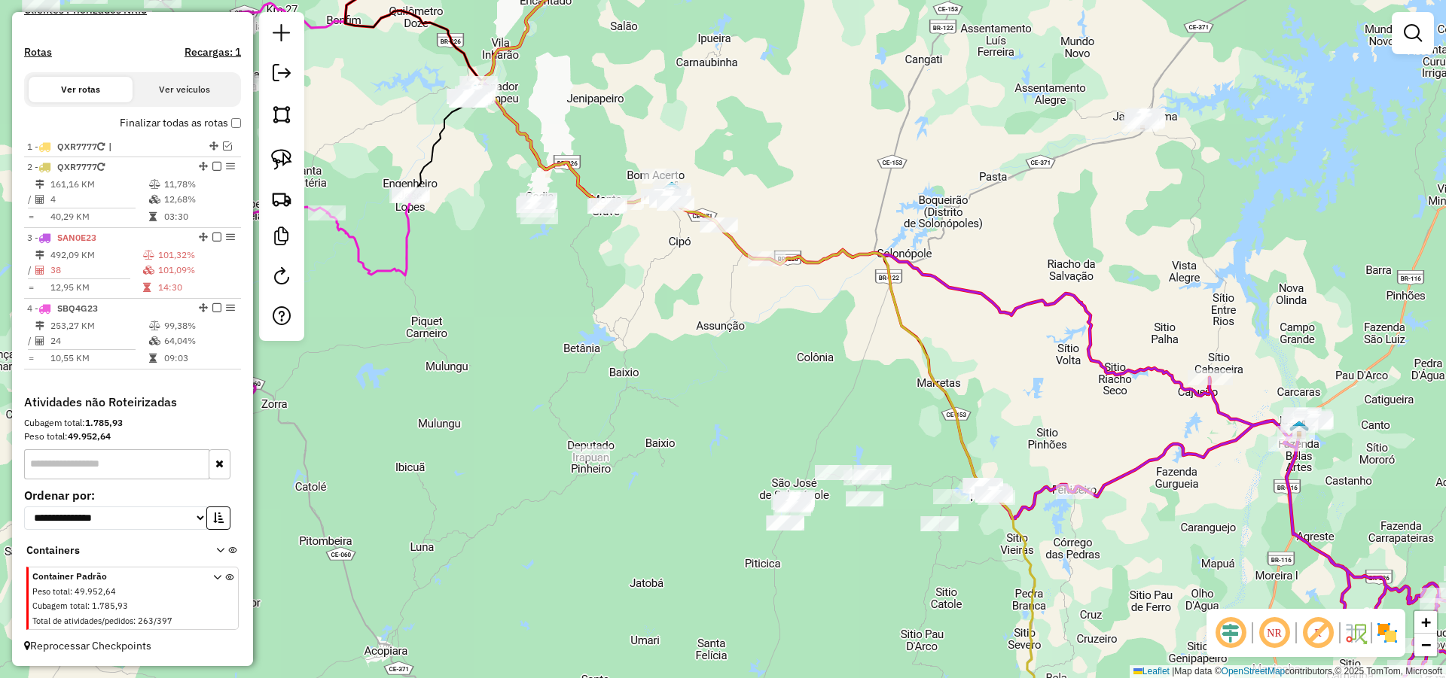
drag, startPoint x: 806, startPoint y: 398, endPoint x: 834, endPoint y: 398, distance: 27.9
click at [834, 398] on div "Janela de atendimento Grade de atendimento Capacidade Transportadoras Veículos …" at bounding box center [723, 339] width 1446 height 678
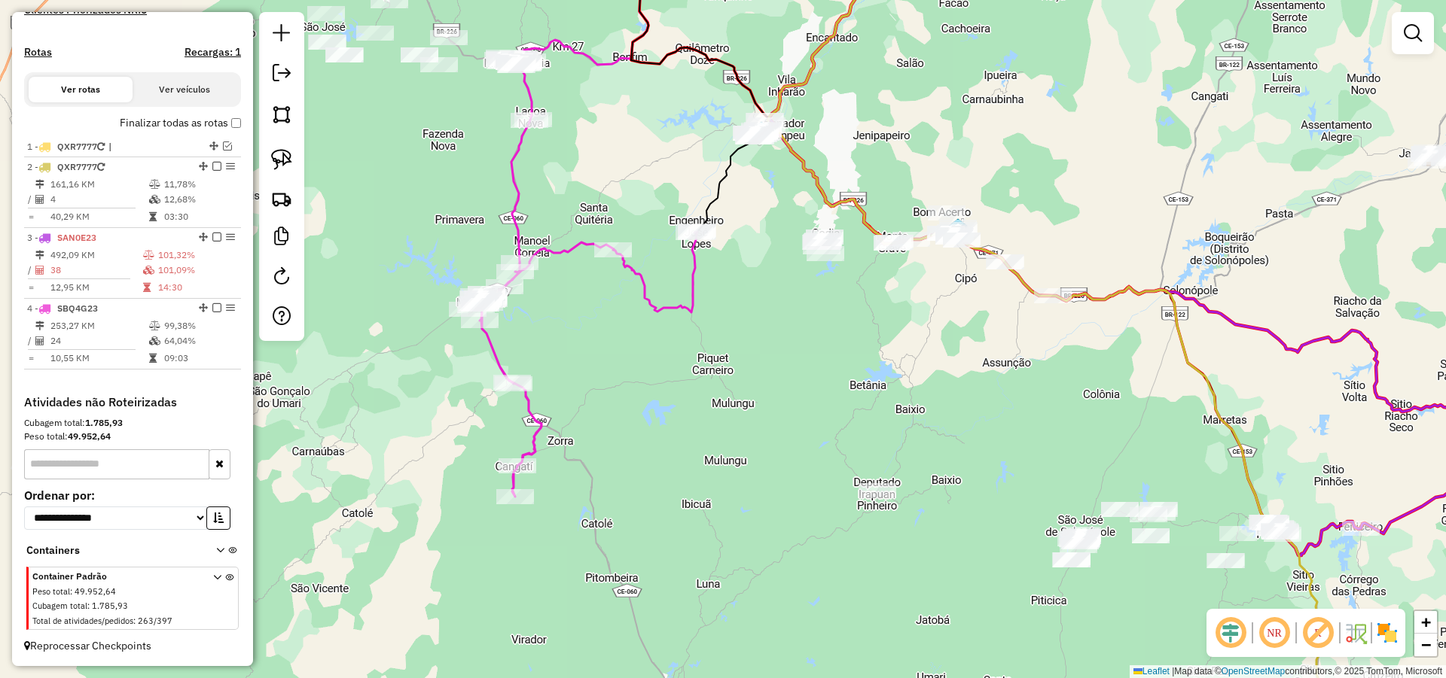
drag, startPoint x: 797, startPoint y: 416, endPoint x: 819, endPoint y: 453, distance: 42.2
click at [815, 451] on div "Janela de atendimento Grade de atendimento Capacidade Transportadoras Veículos …" at bounding box center [723, 339] width 1446 height 678
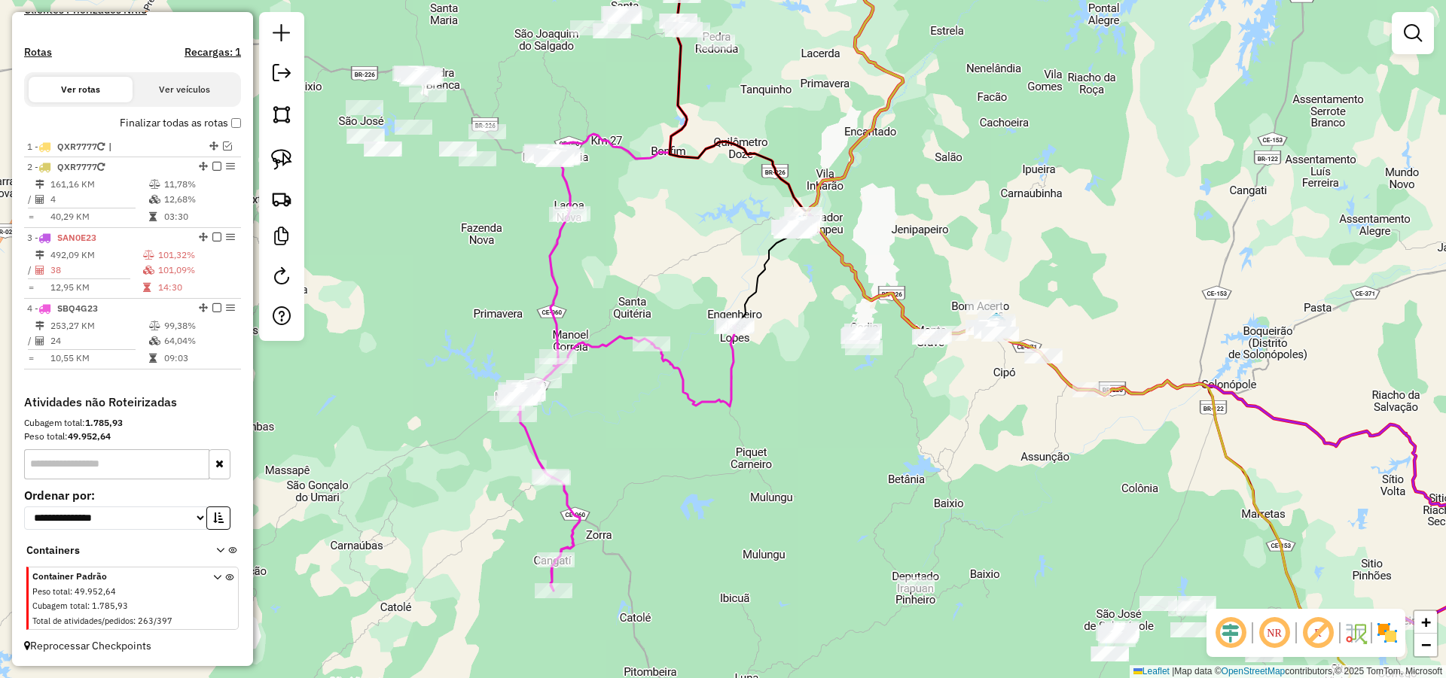
drag, startPoint x: 760, startPoint y: 450, endPoint x: 808, endPoint y: 444, distance: 47.7
click at [806, 445] on div "Janela de atendimento Grade de atendimento Capacidade Transportadoras Veículos …" at bounding box center [723, 339] width 1446 height 678
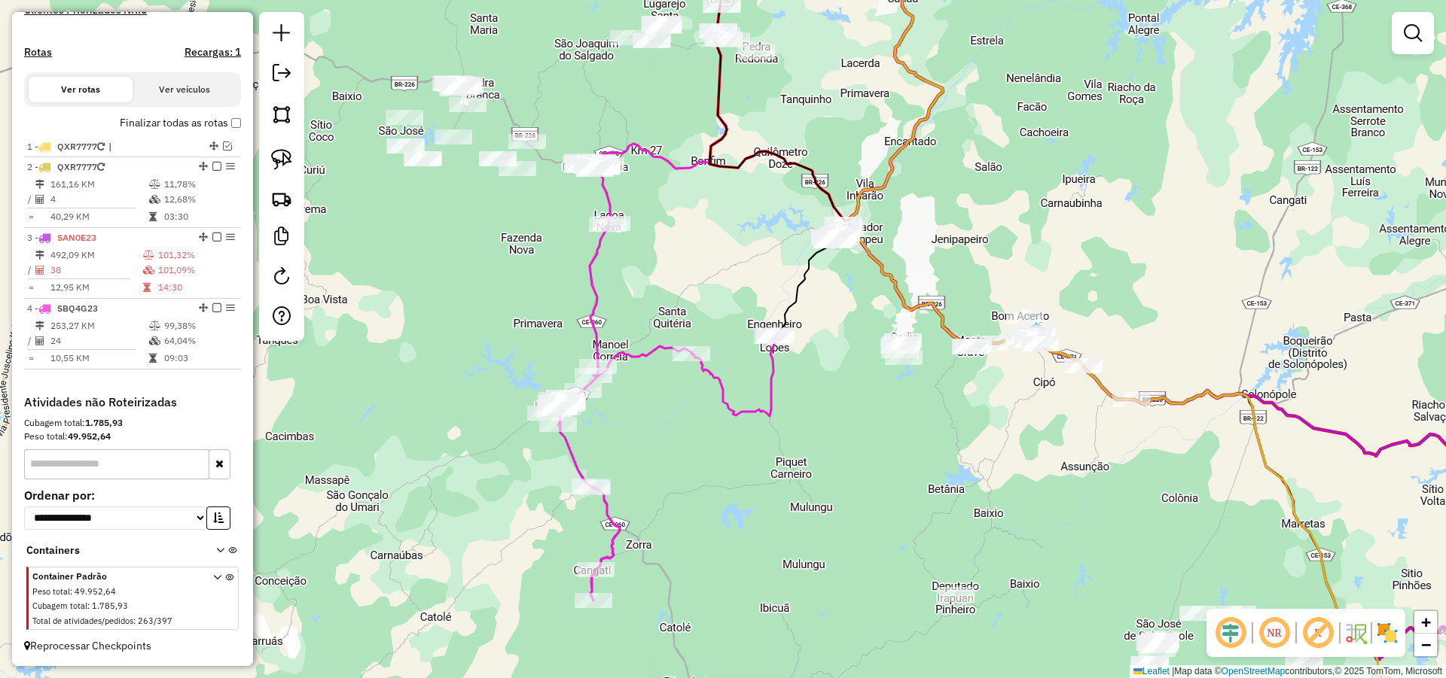
click at [788, 445] on div "Janela de atendimento Grade de atendimento Capacidade Transportadoras Veículos …" at bounding box center [723, 339] width 1446 height 678
select select "*********"
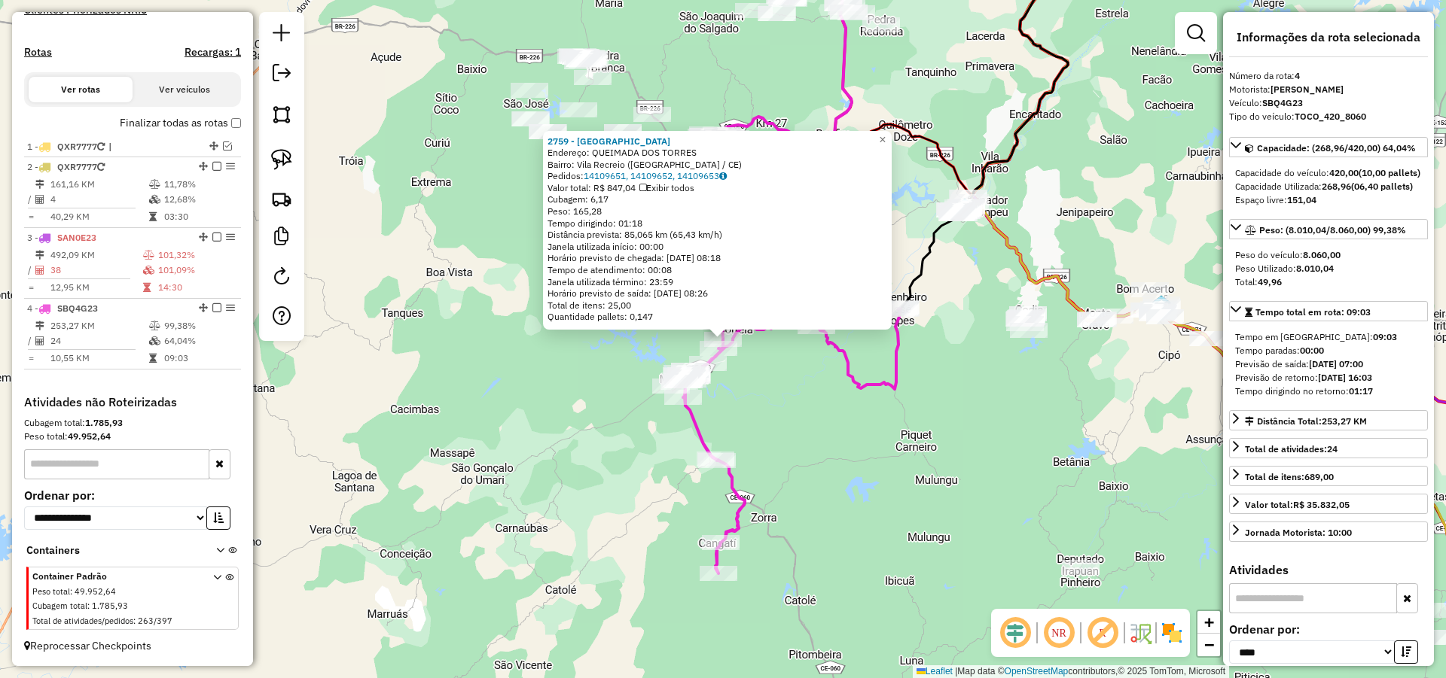
click at [842, 473] on div "2759 - BAR DO GALINHA Endereço: QUEIMADA DOS TORRES Bairro: [GEOGRAPHIC_DATA] (…" at bounding box center [723, 339] width 1446 height 678
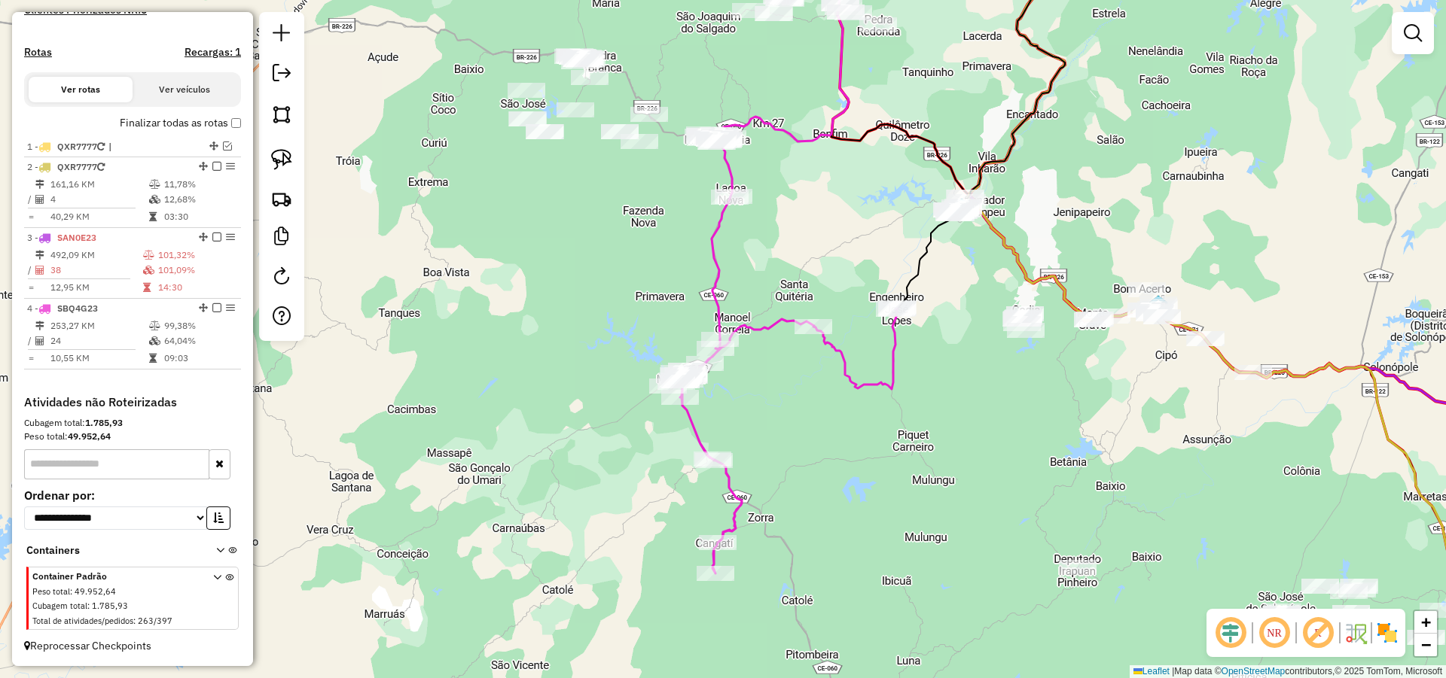
drag, startPoint x: 850, startPoint y: 443, endPoint x: 744, endPoint y: 424, distance: 108.0
click at [815, 440] on div "Janela de atendimento Grade de atendimento Capacidade Transportadoras Veículos …" at bounding box center [723, 339] width 1446 height 678
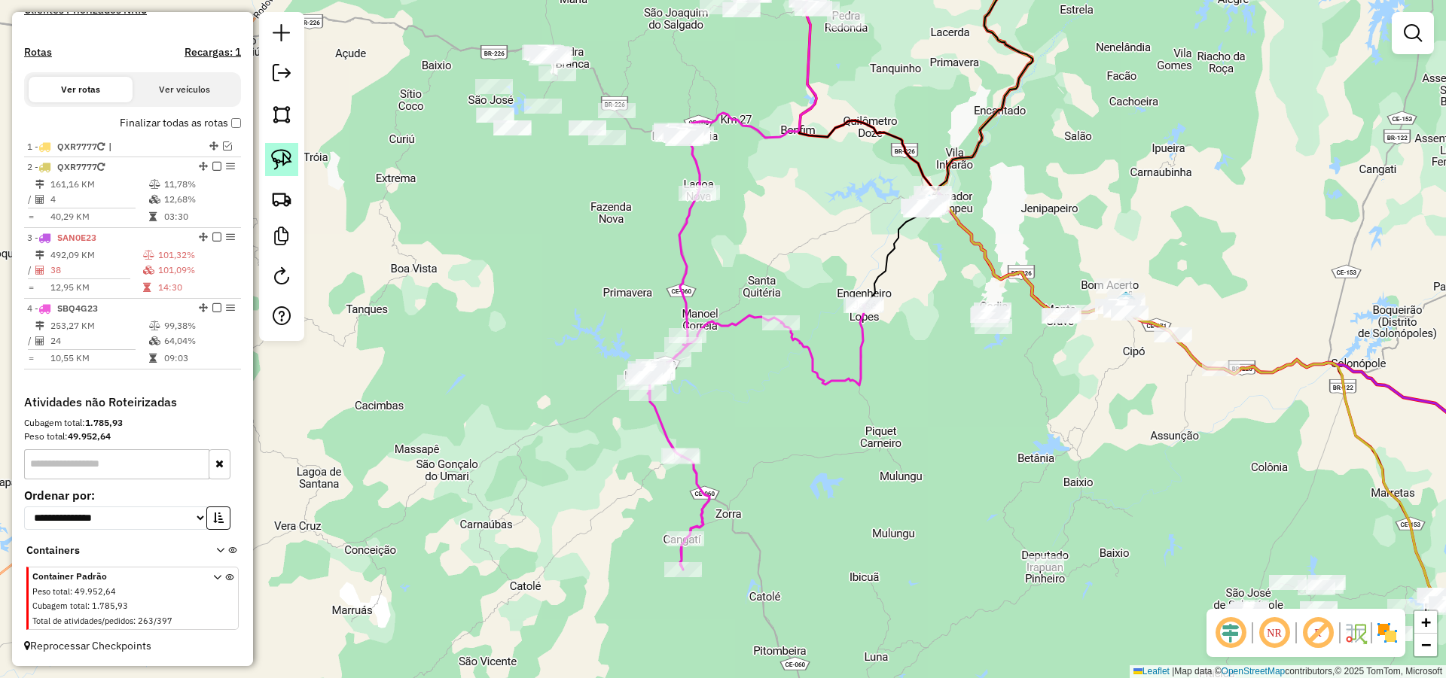
click at [282, 158] on img at bounding box center [281, 159] width 21 height 21
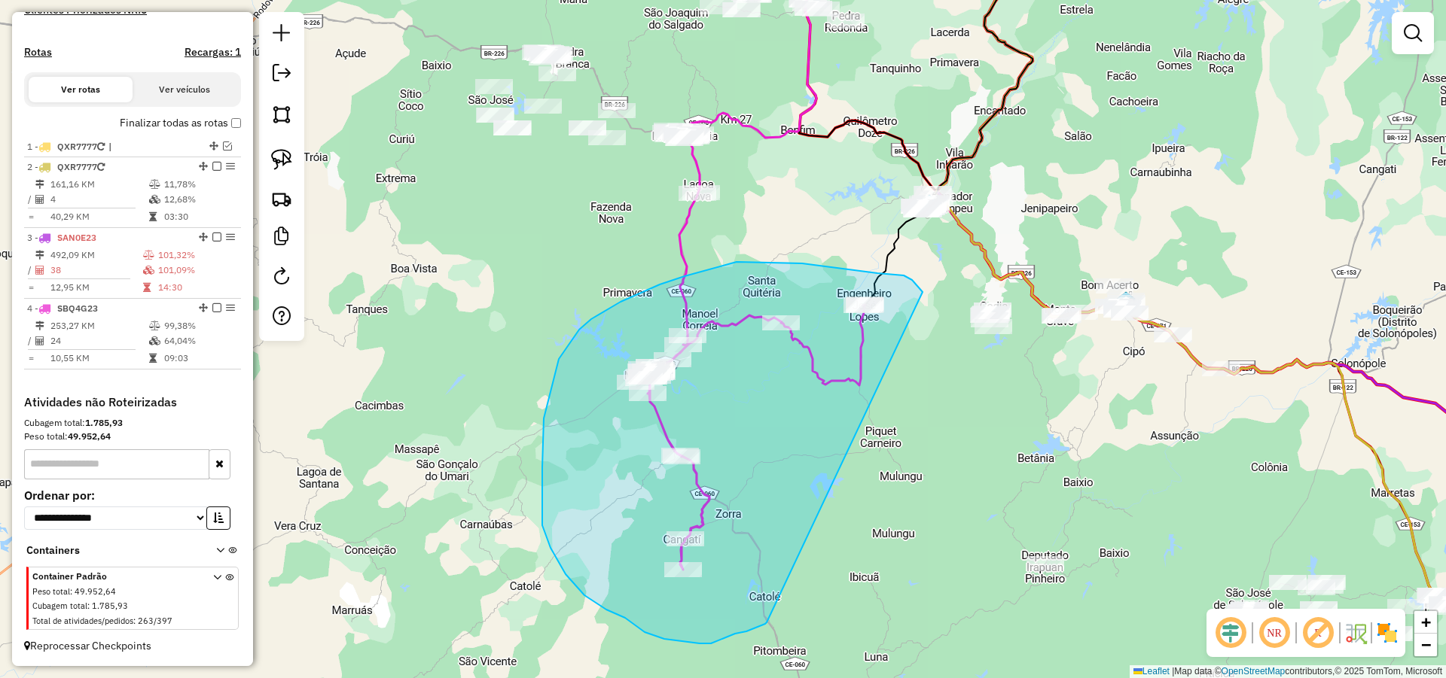
drag, startPoint x: 915, startPoint y: 283, endPoint x: 770, endPoint y: 620, distance: 366.6
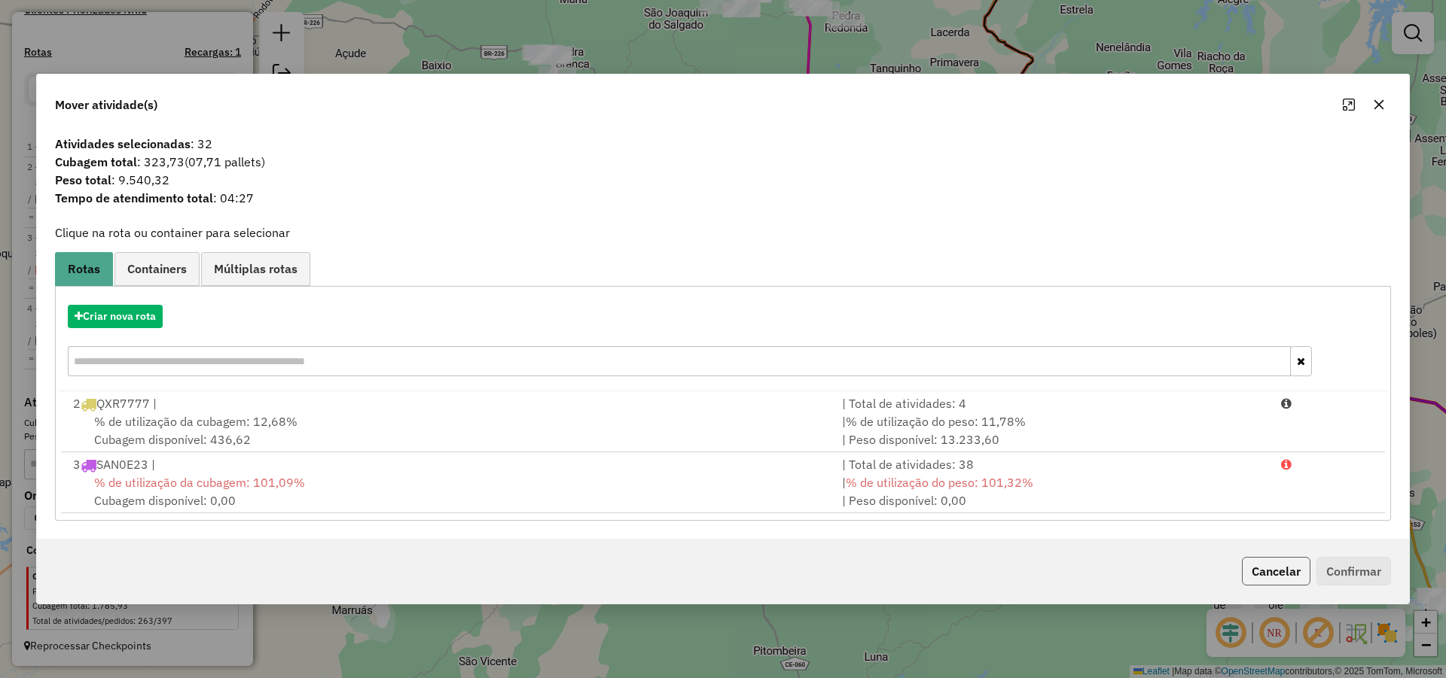
click at [1279, 577] on button "Cancelar" at bounding box center [1276, 571] width 69 height 29
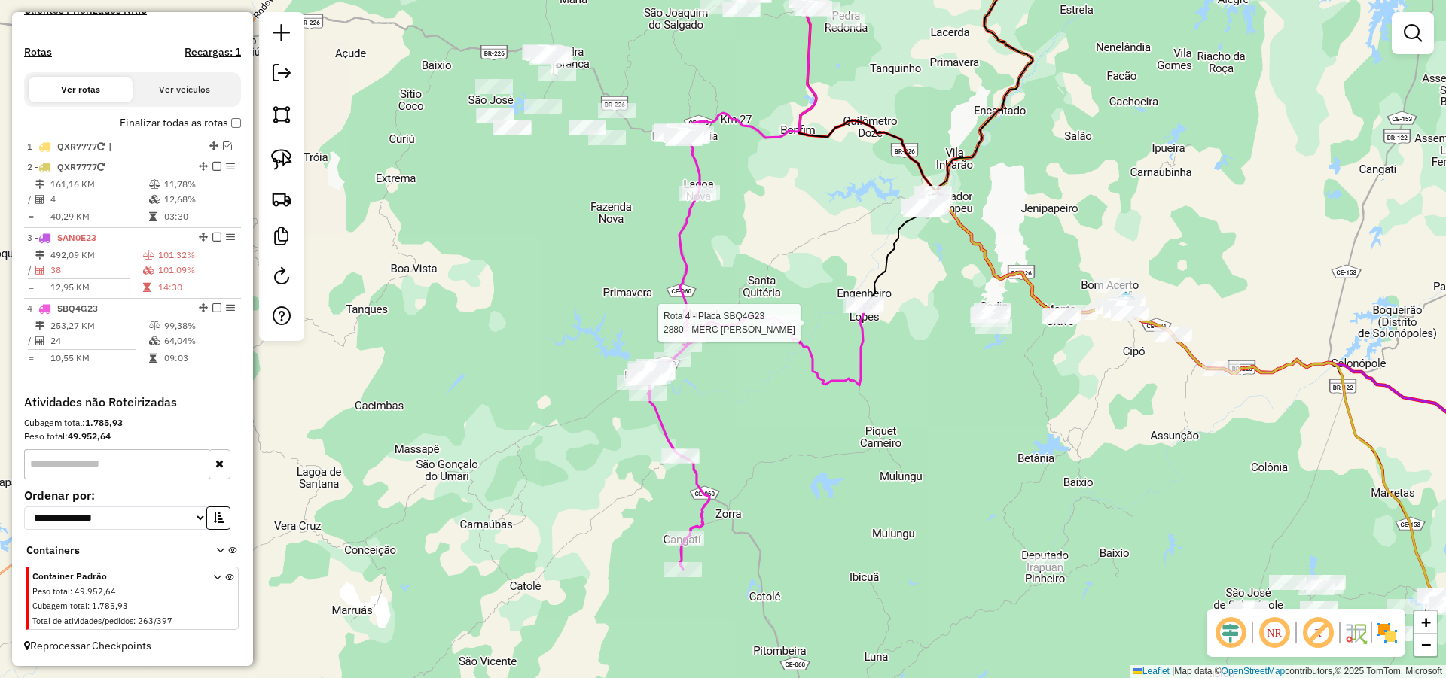
select select "*********"
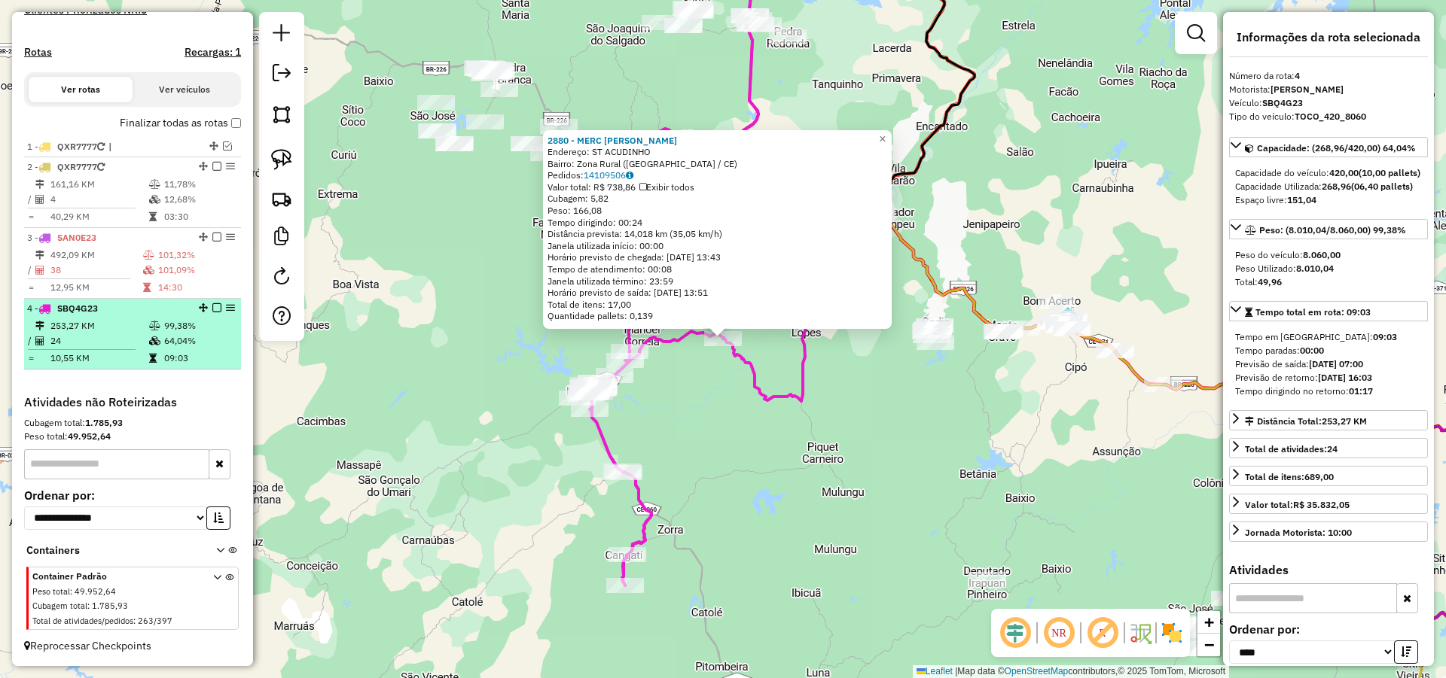
click at [212, 309] on em at bounding box center [216, 307] width 9 height 9
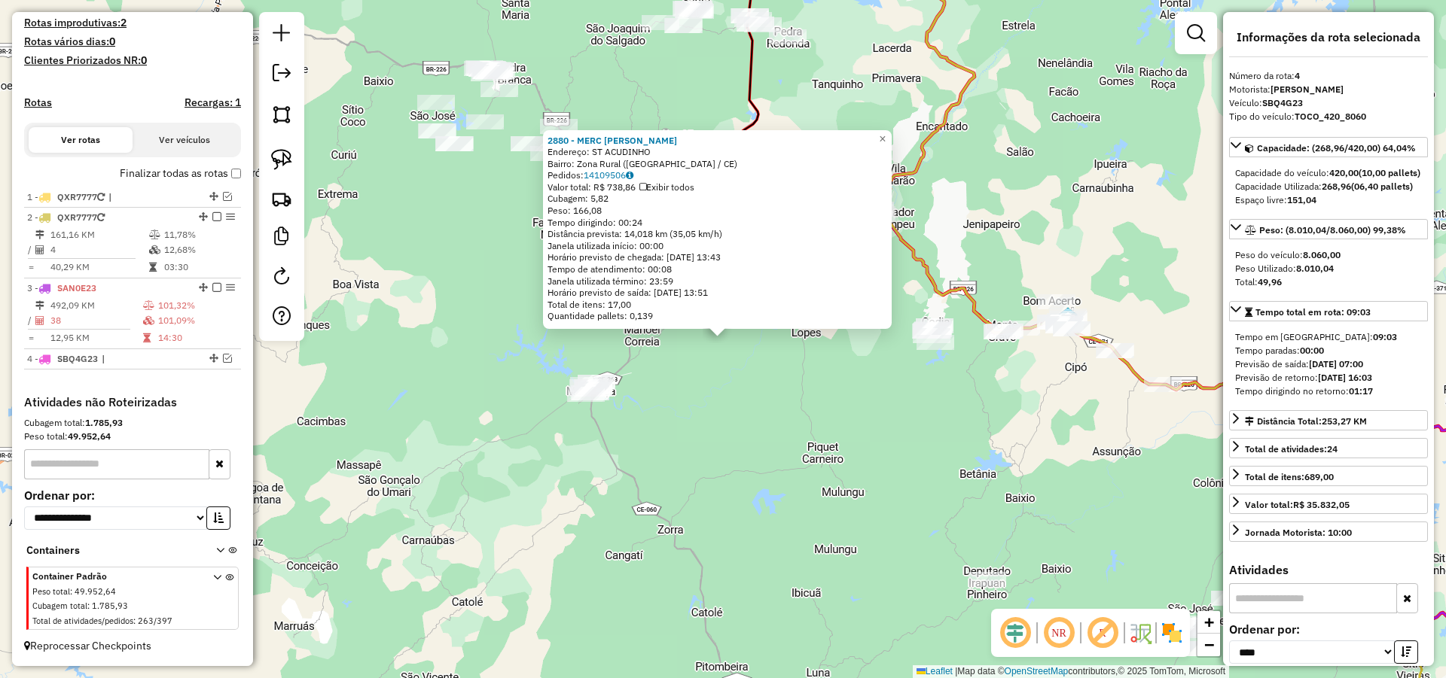
scroll to position [407, 0]
click at [788, 461] on div "2880 - MERC [PERSON_NAME]: ST ACUDINHO Bairro: Zona Rural ([GEOGRAPHIC_DATA] / …" at bounding box center [723, 339] width 1446 height 678
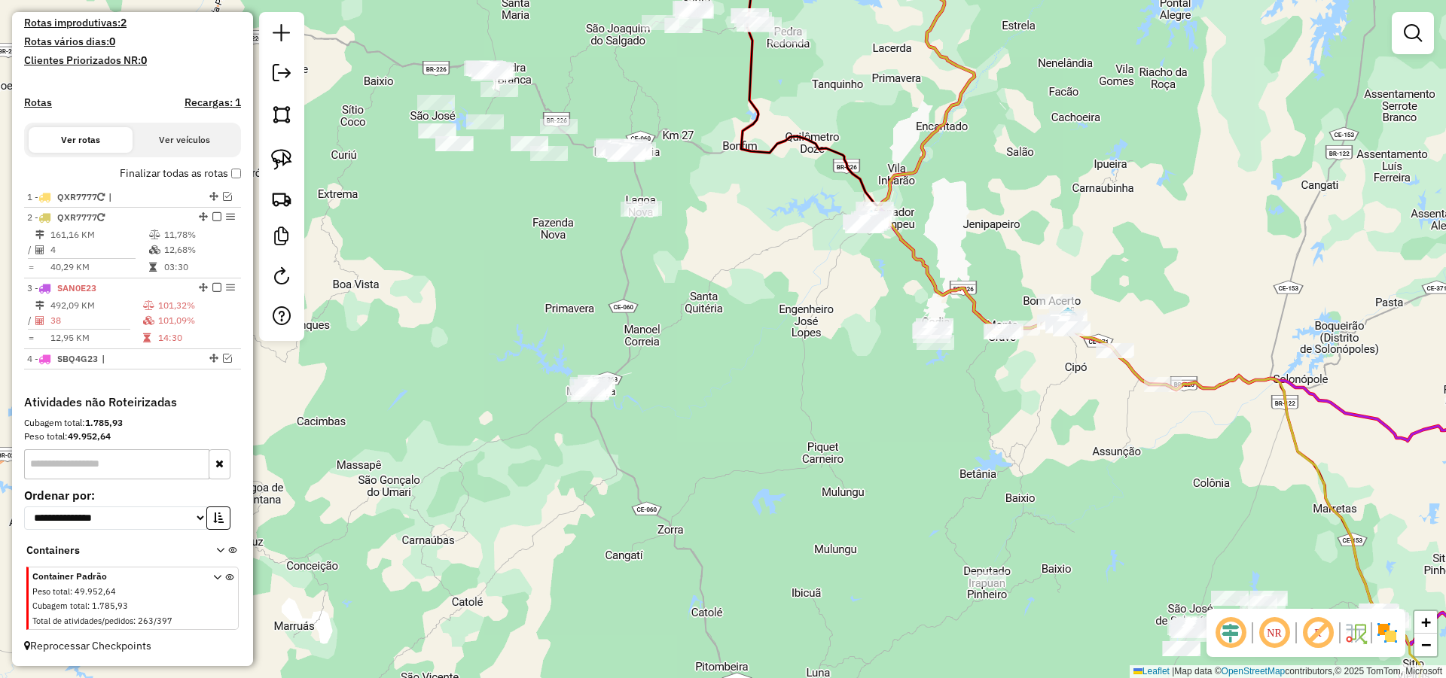
click at [285, 150] on img at bounding box center [281, 159] width 21 height 21
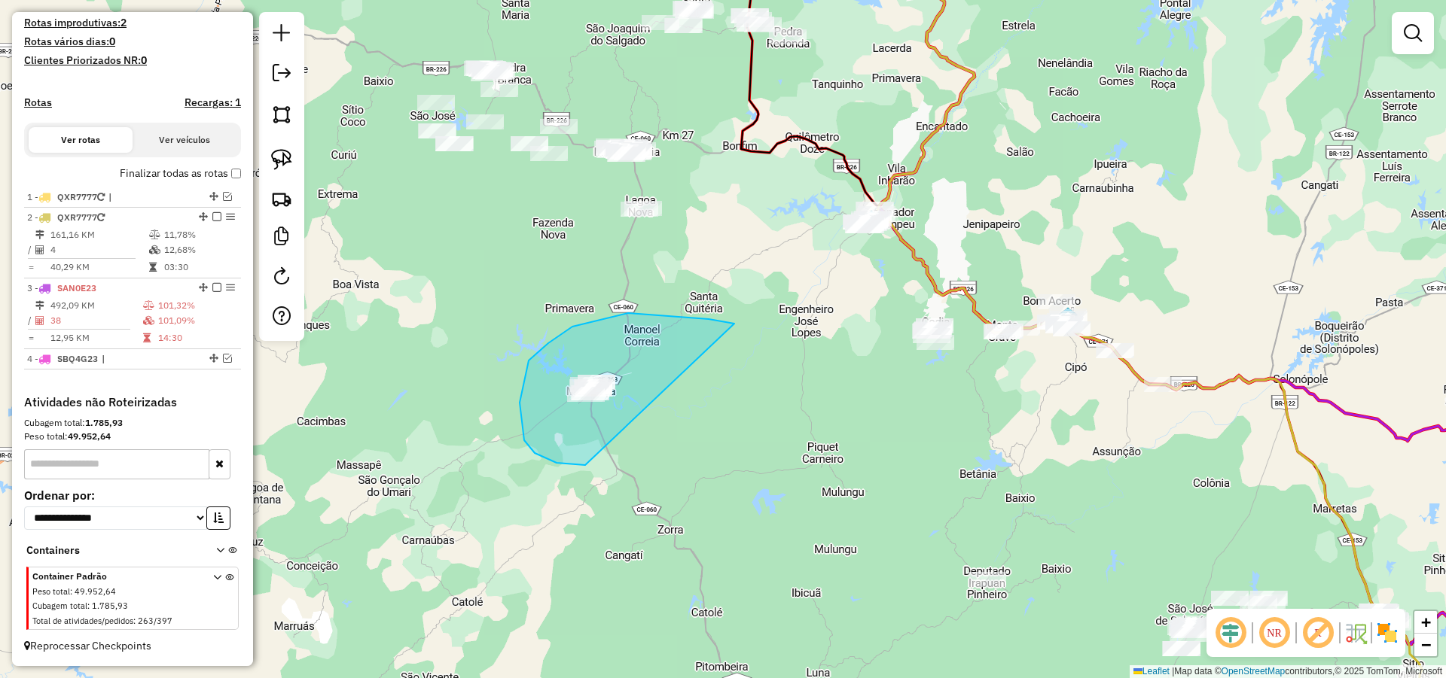
drag, startPoint x: 709, startPoint y: 319, endPoint x: 614, endPoint y: 454, distance: 164.8
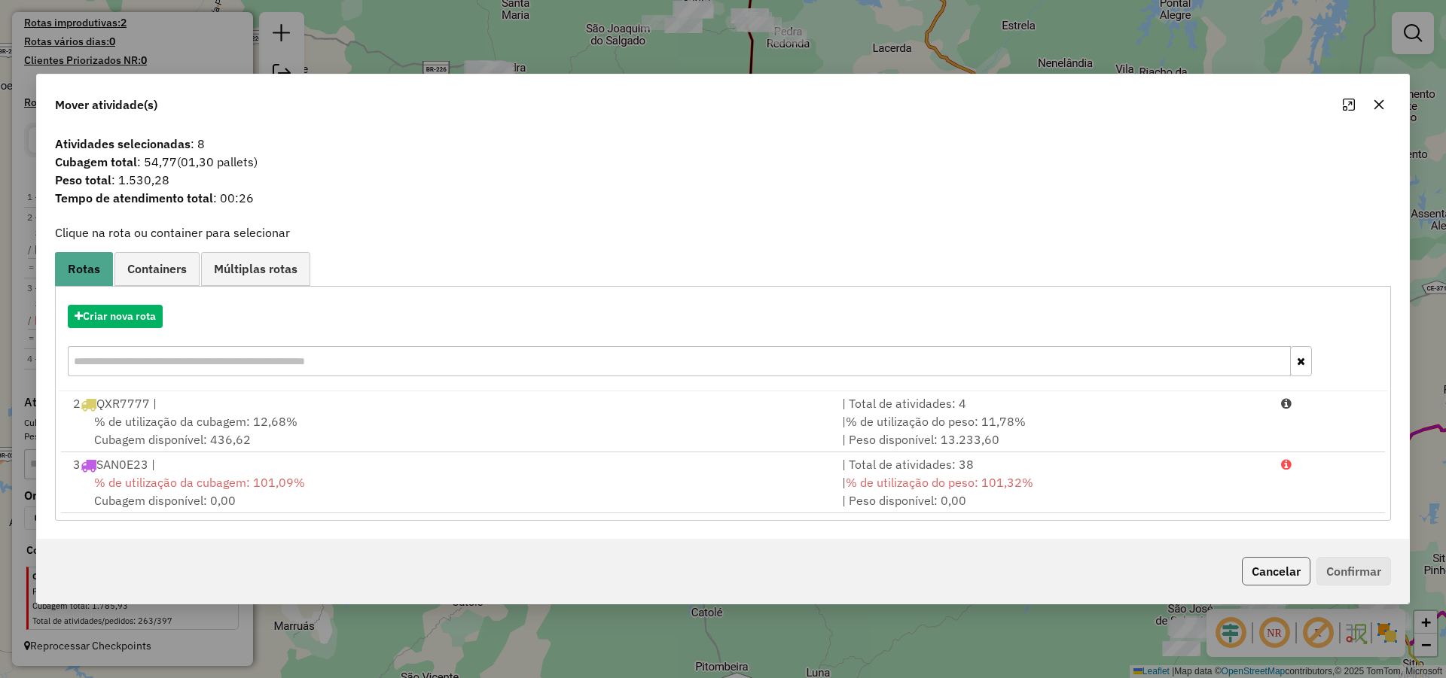
click at [1265, 564] on button "Cancelar" at bounding box center [1276, 571] width 69 height 29
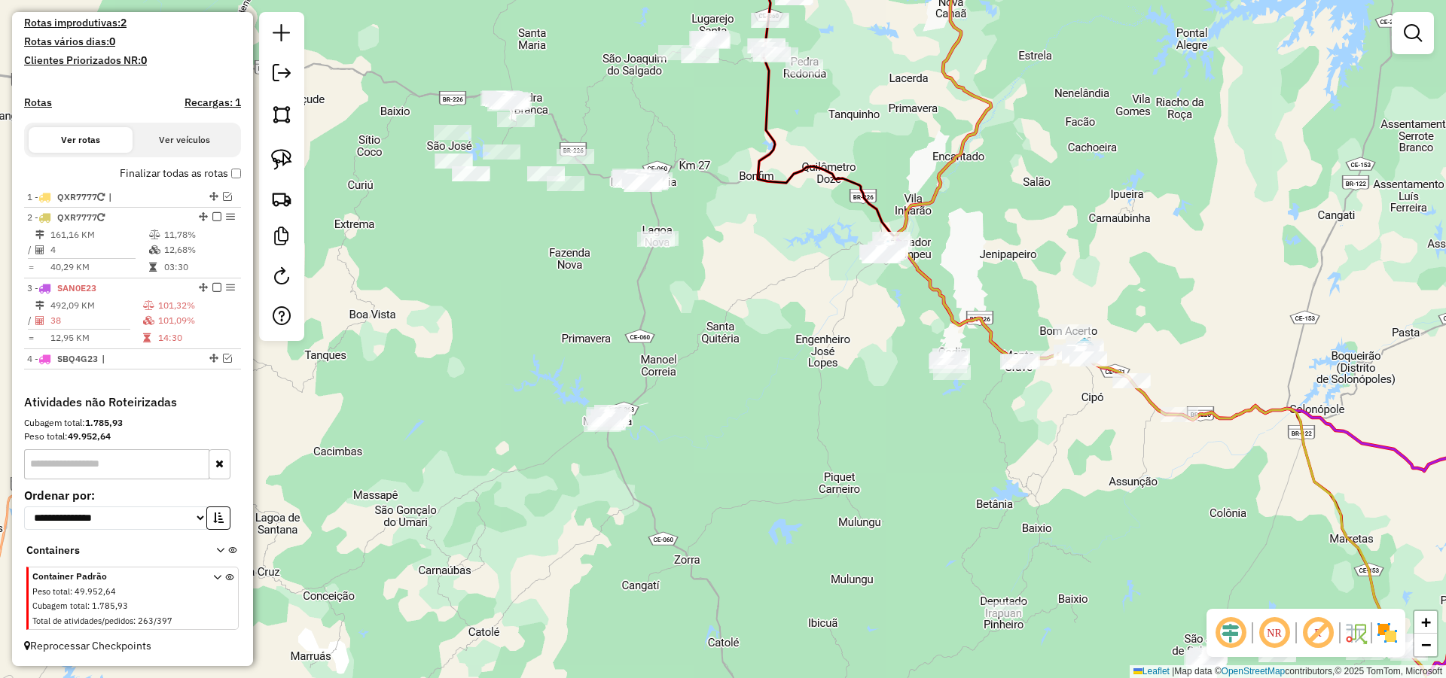
drag, startPoint x: 697, startPoint y: 318, endPoint x: 731, endPoint y: 355, distance: 49.5
click at [731, 355] on div "Janela de atendimento Grade de atendimento Capacidade Transportadoras Veículos …" at bounding box center [723, 339] width 1446 height 678
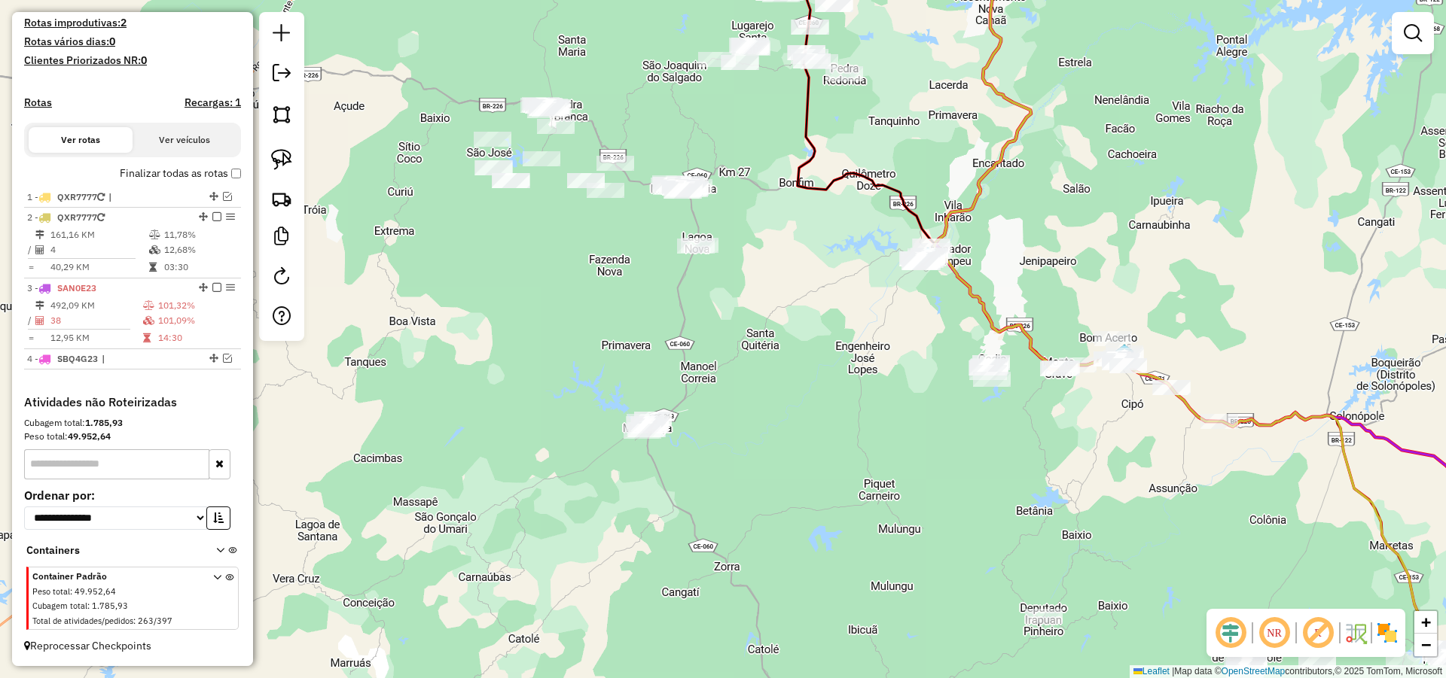
drag, startPoint x: 746, startPoint y: 346, endPoint x: 773, endPoint y: 355, distance: 27.6
click at [756, 346] on div "Janela de atendimento Grade de atendimento Capacidade Transportadoras Veículos …" at bounding box center [723, 339] width 1446 height 678
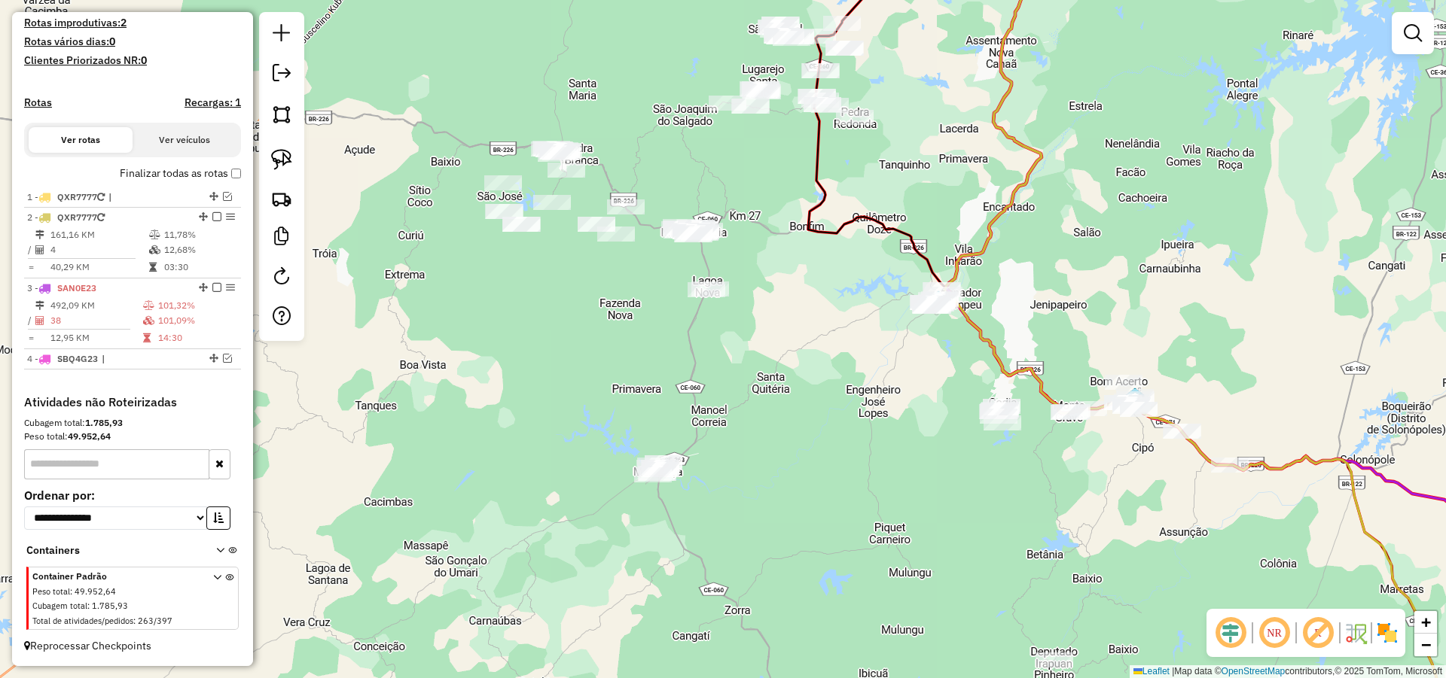
drag, startPoint x: 739, startPoint y: 325, endPoint x: 745, endPoint y: 351, distance: 26.1
click at [745, 351] on div "Janela de atendimento Grade de atendimento Capacidade Transportadoras Veículos …" at bounding box center [723, 339] width 1446 height 678
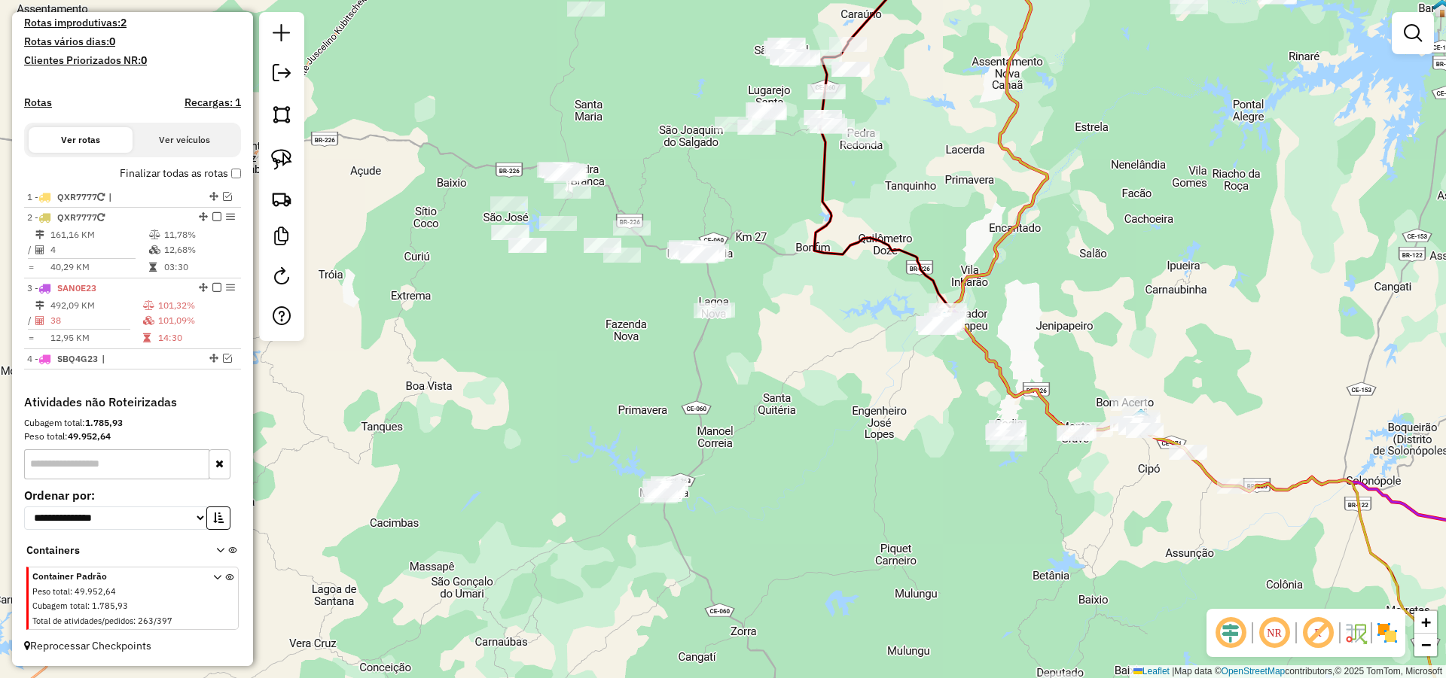
drag, startPoint x: 751, startPoint y: 370, endPoint x: 755, endPoint y: 384, distance: 14.1
click at [755, 384] on div "Janela de atendimento Grade de atendimento Capacidade Transportadoras Veículos …" at bounding box center [723, 339] width 1446 height 678
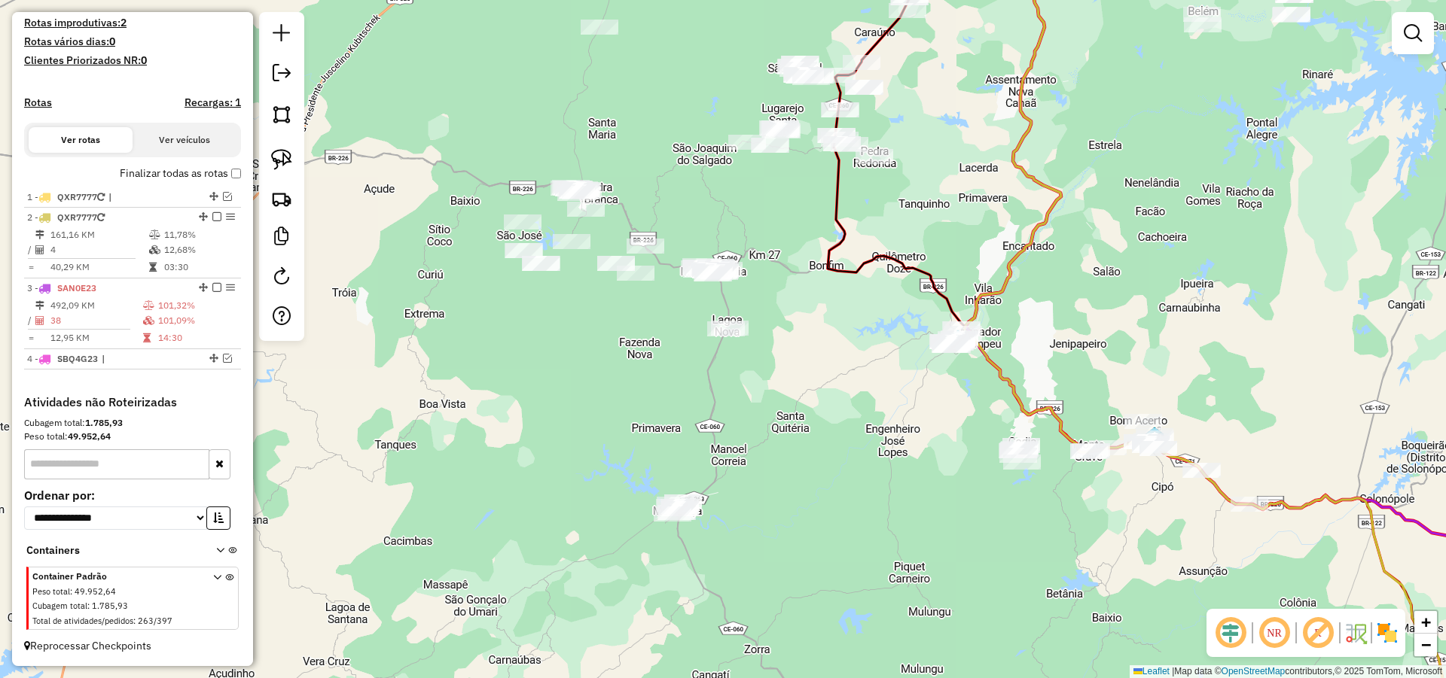
drag, startPoint x: 760, startPoint y: 385, endPoint x: 767, endPoint y: 404, distance: 19.8
click at [776, 404] on div "Janela de atendimento Grade de atendimento Capacidade Transportadoras Veículos …" at bounding box center [723, 339] width 1446 height 678
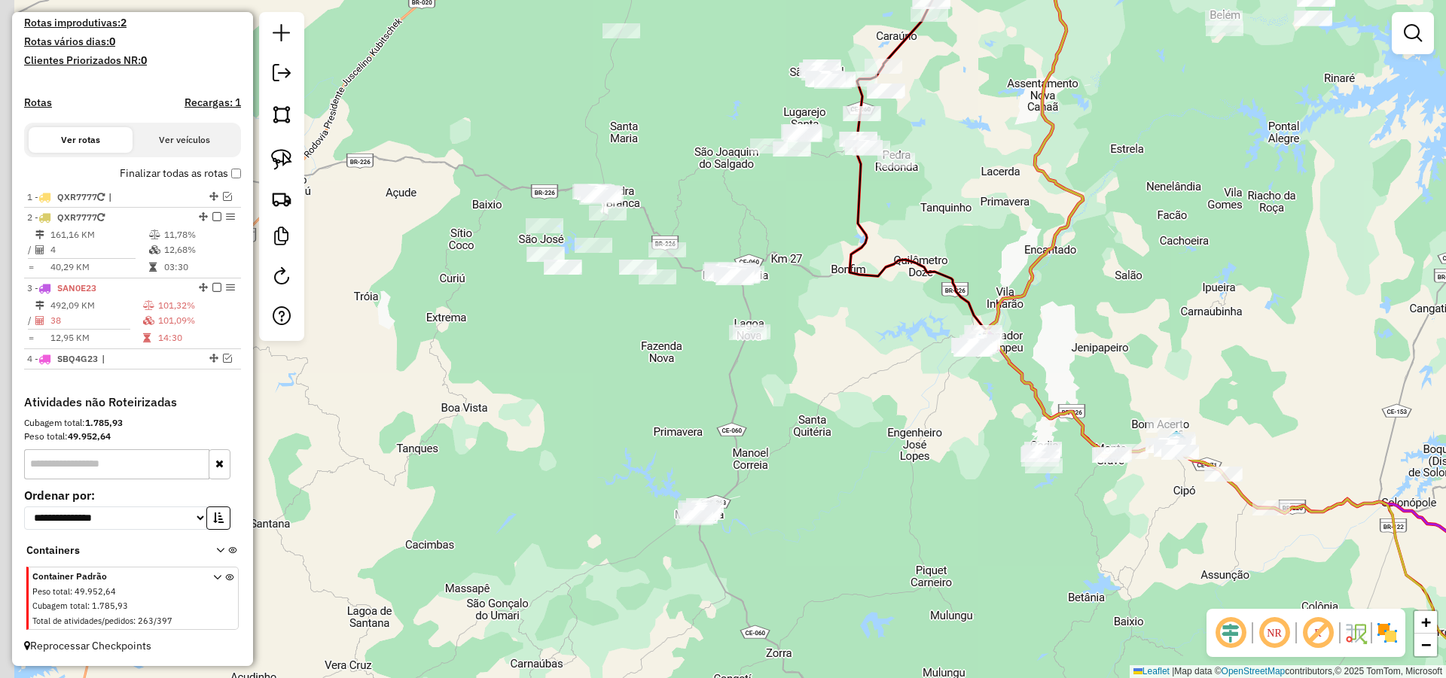
drag, startPoint x: 734, startPoint y: 389, endPoint x: 748, endPoint y: 392, distance: 13.9
click at [751, 391] on div "Janela de atendimento Grade de atendimento Capacidade Transportadoras Veículos …" at bounding box center [723, 339] width 1446 height 678
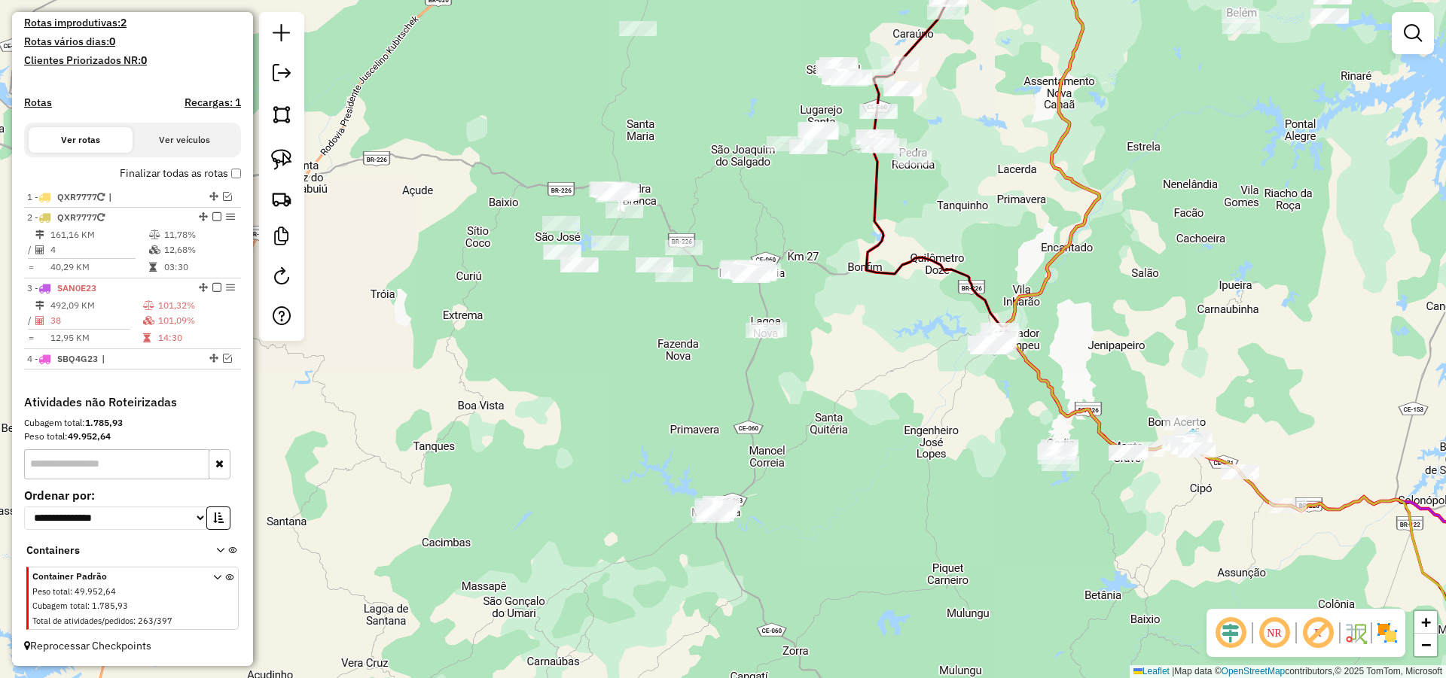
drag, startPoint x: 736, startPoint y: 391, endPoint x: 735, endPoint y: 375, distance: 15.8
click at [735, 376] on div "Janela de atendimento Grade de atendimento Capacidade Transportadoras Veículos …" at bounding box center [723, 339] width 1446 height 678
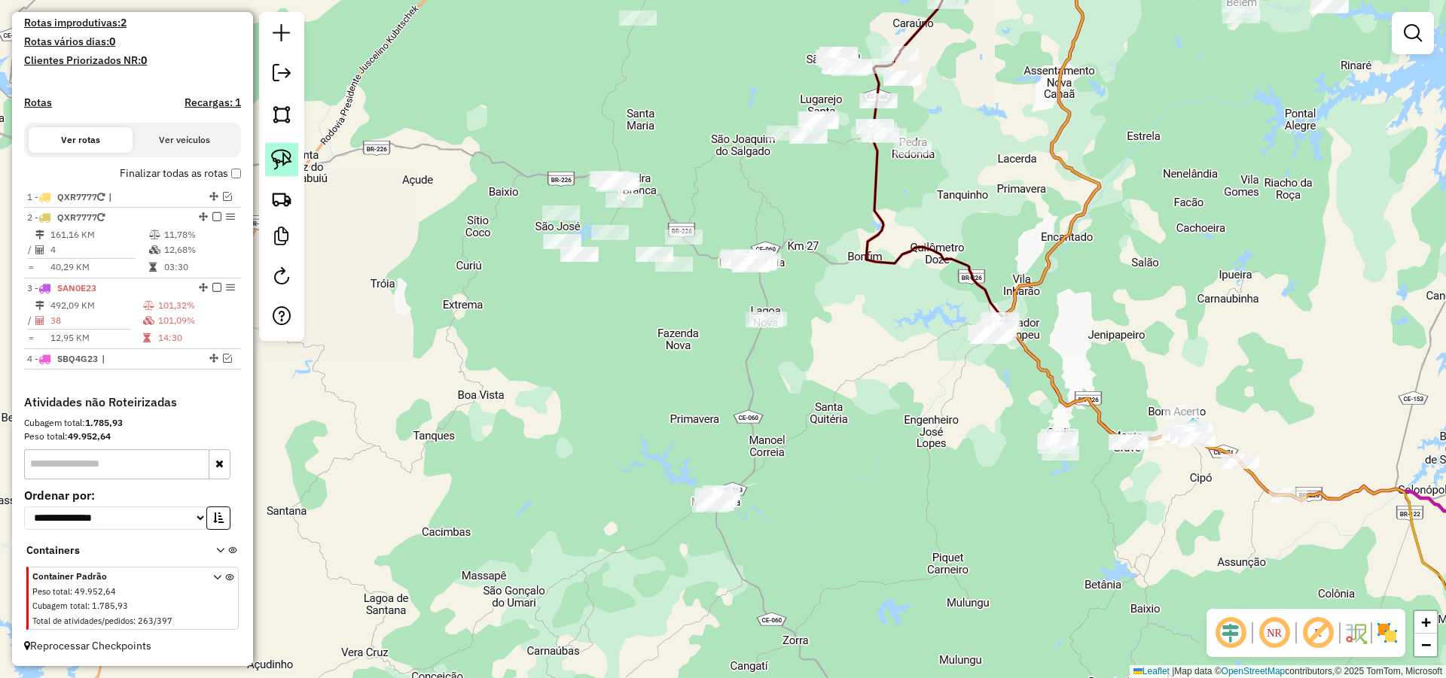
click at [289, 148] on link at bounding box center [281, 159] width 33 height 33
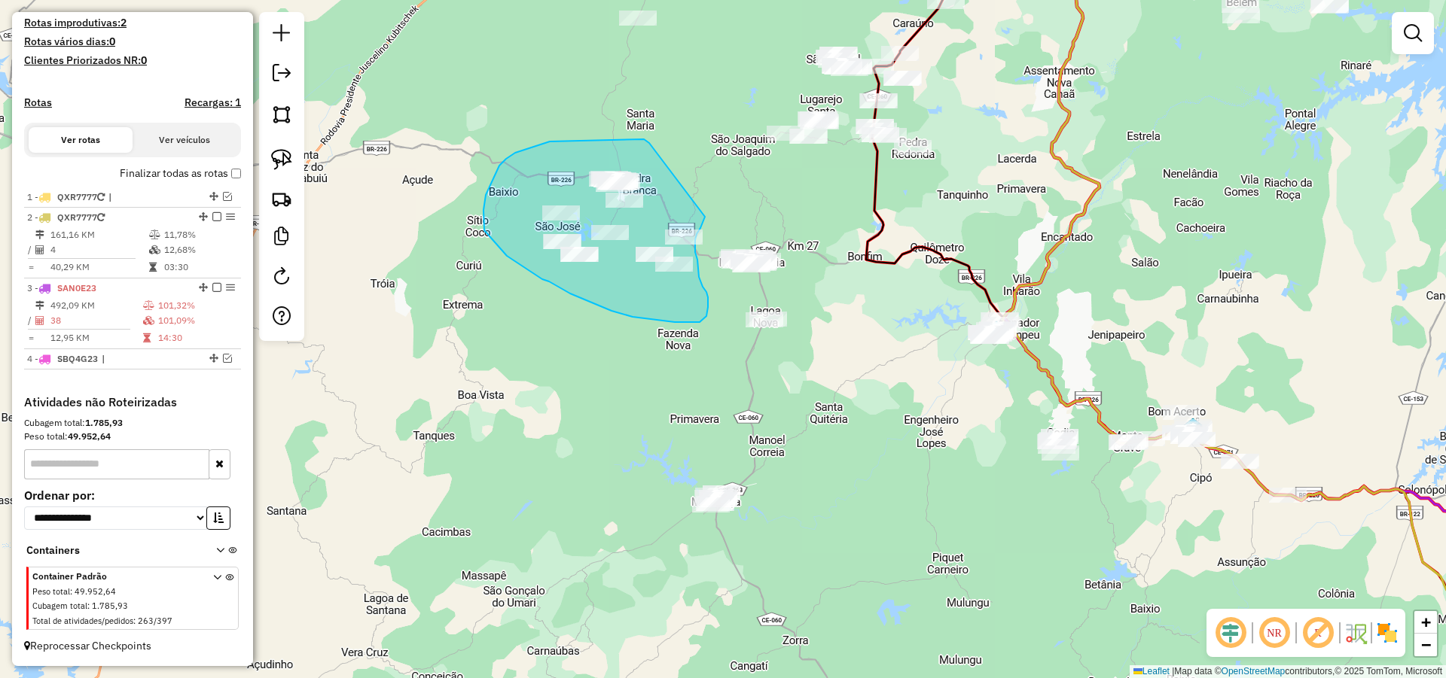
drag, startPoint x: 644, startPoint y: 139, endPoint x: 705, endPoint y: 217, distance: 98.7
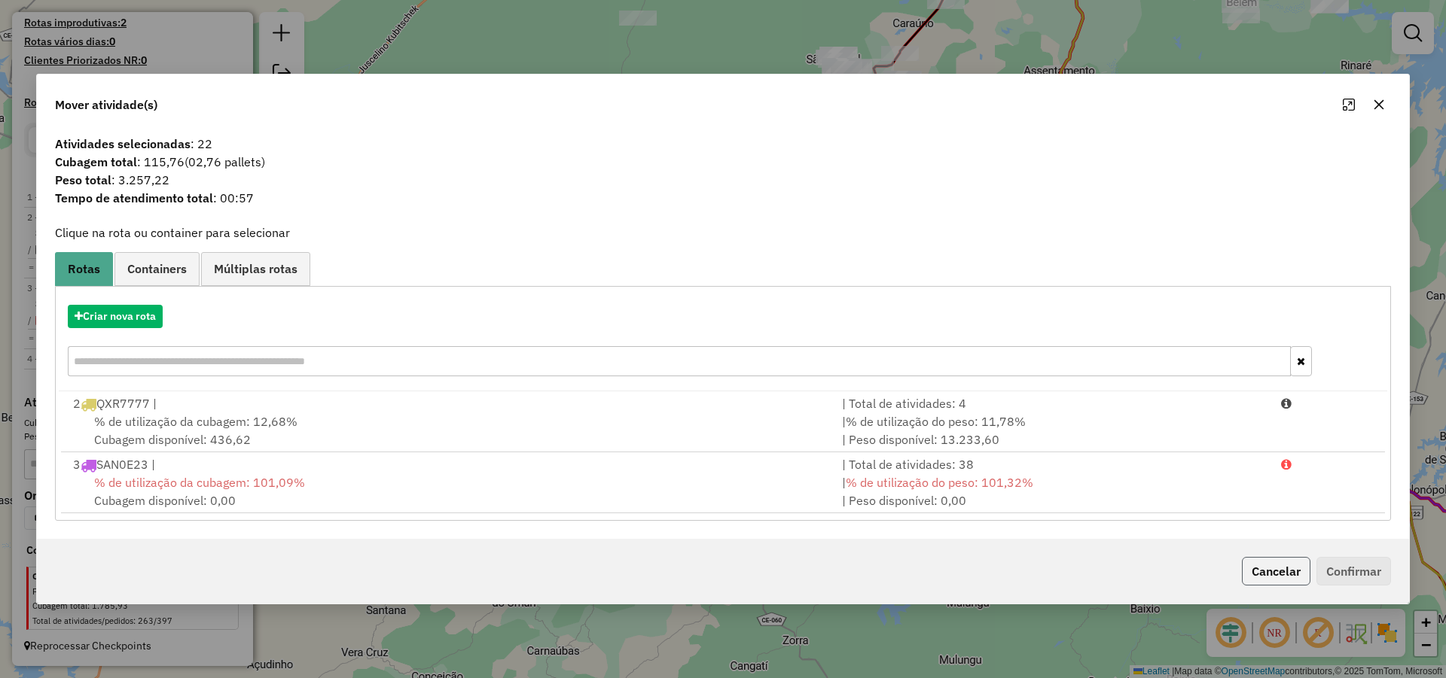
click at [1282, 568] on button "Cancelar" at bounding box center [1276, 571] width 69 height 29
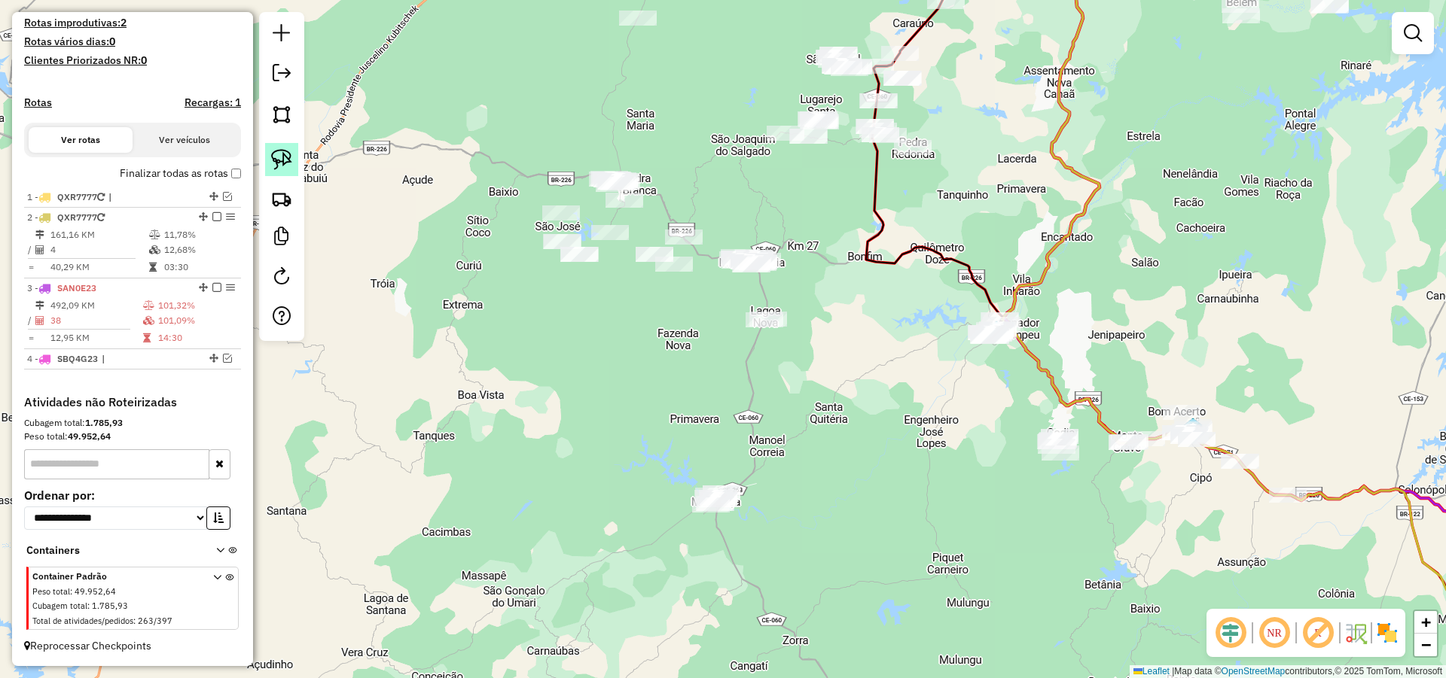
click at [285, 152] on img at bounding box center [281, 159] width 21 height 21
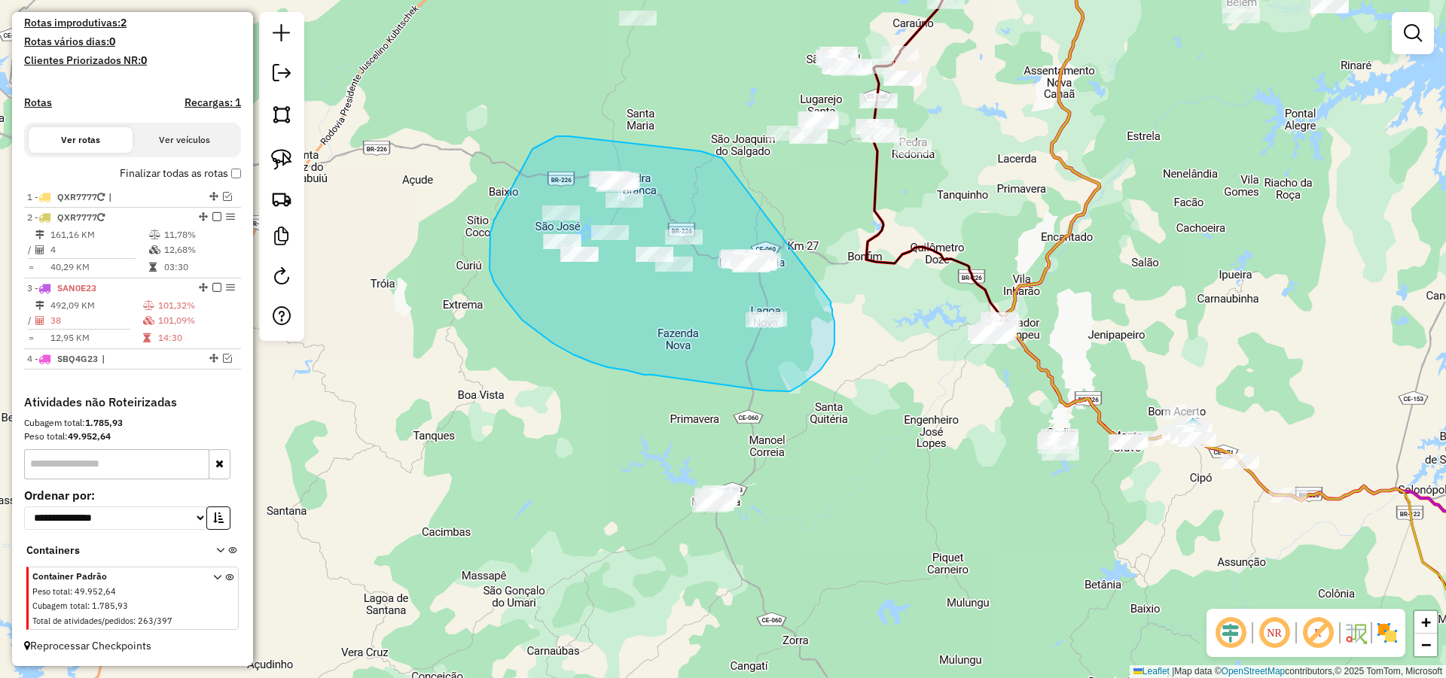
drag, startPoint x: 690, startPoint y: 151, endPoint x: 830, endPoint y: 300, distance: 204.5
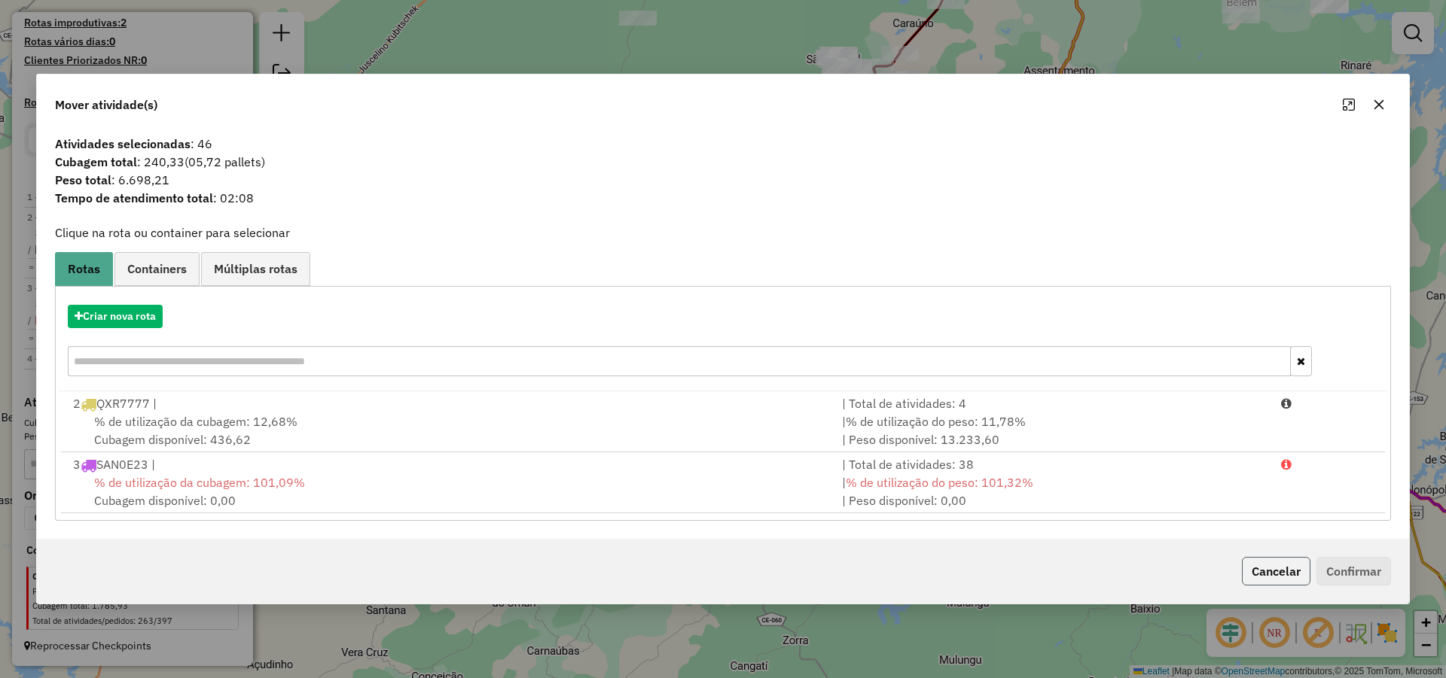
click at [1276, 565] on button "Cancelar" at bounding box center [1276, 571] width 69 height 29
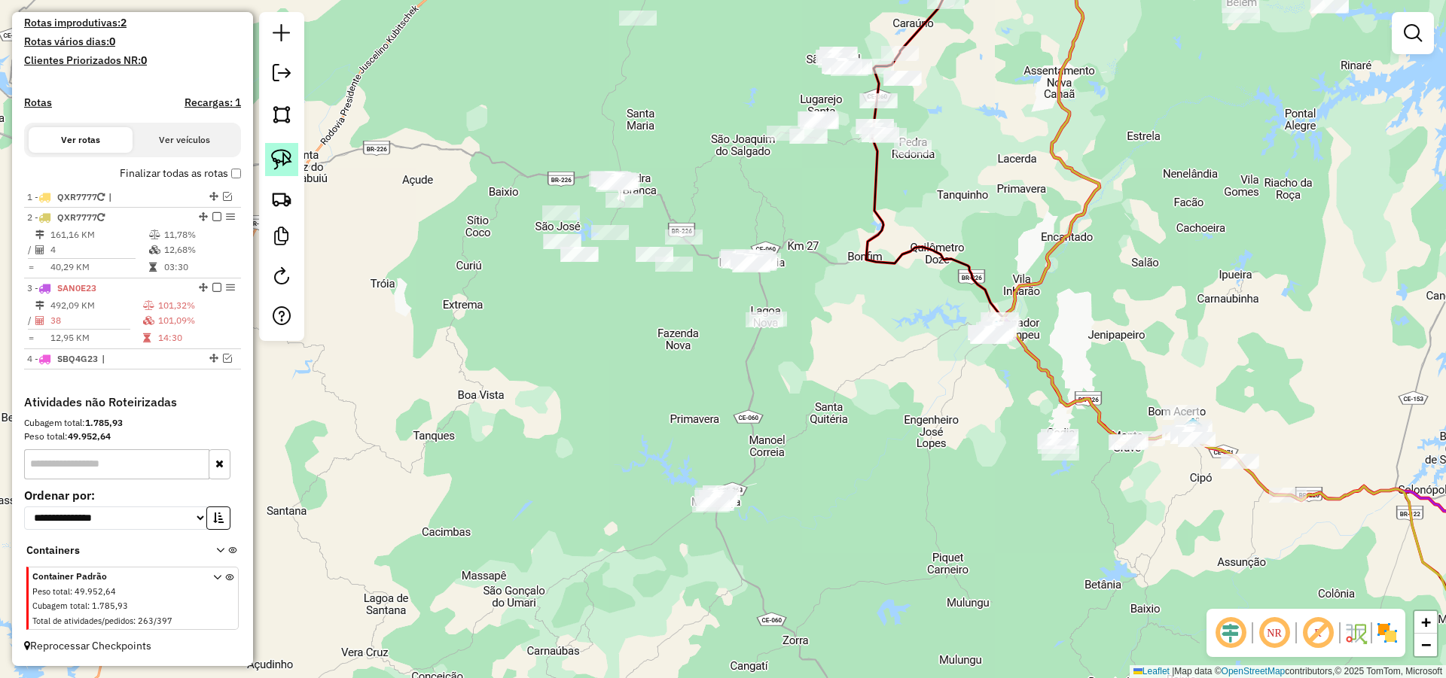
click at [279, 153] on img at bounding box center [281, 159] width 21 height 21
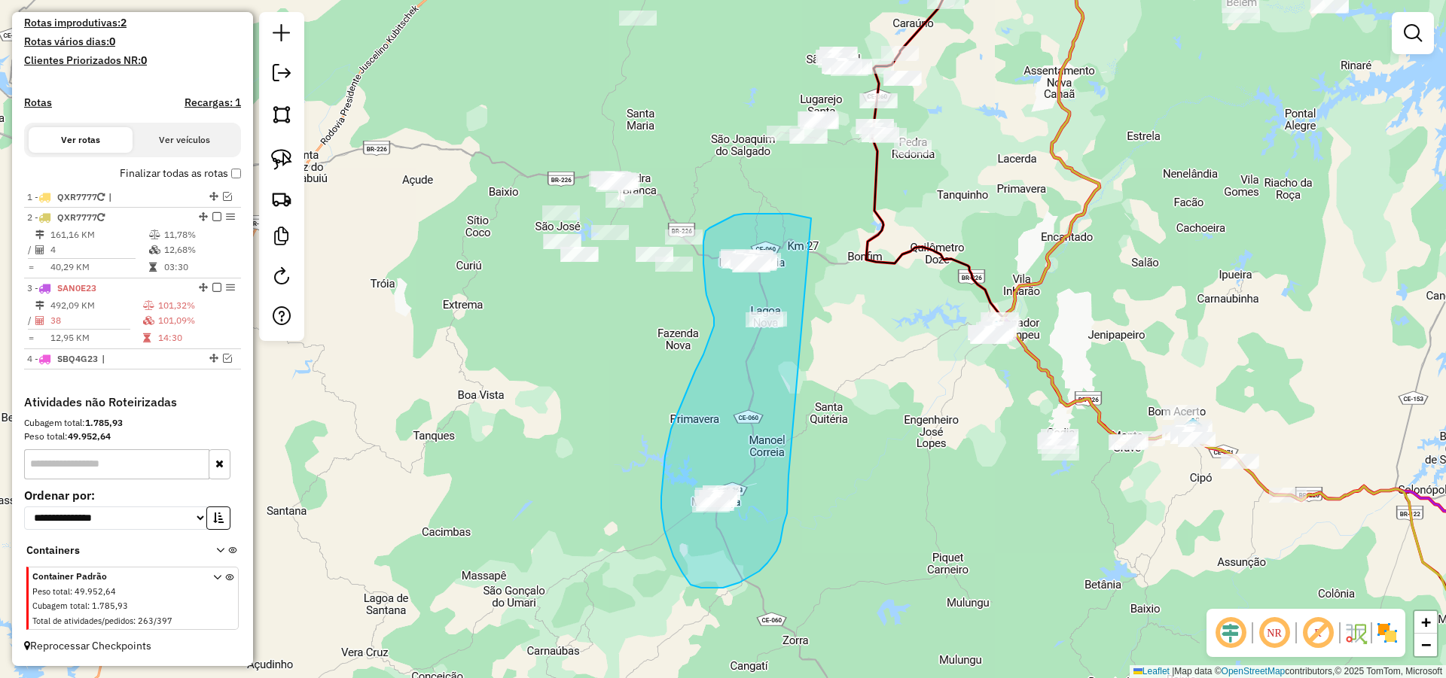
drag, startPoint x: 811, startPoint y: 218, endPoint x: 788, endPoint y: 476, distance: 258.5
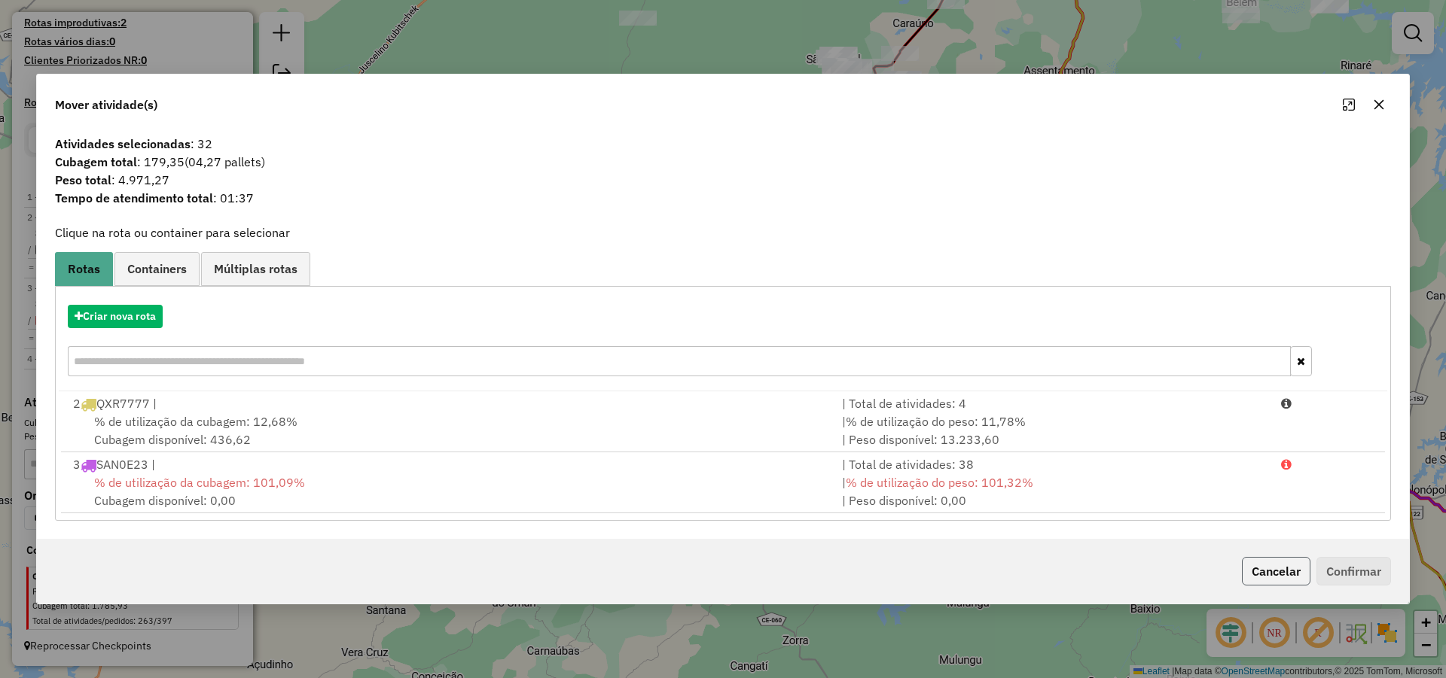
click at [1273, 569] on button "Cancelar" at bounding box center [1276, 571] width 69 height 29
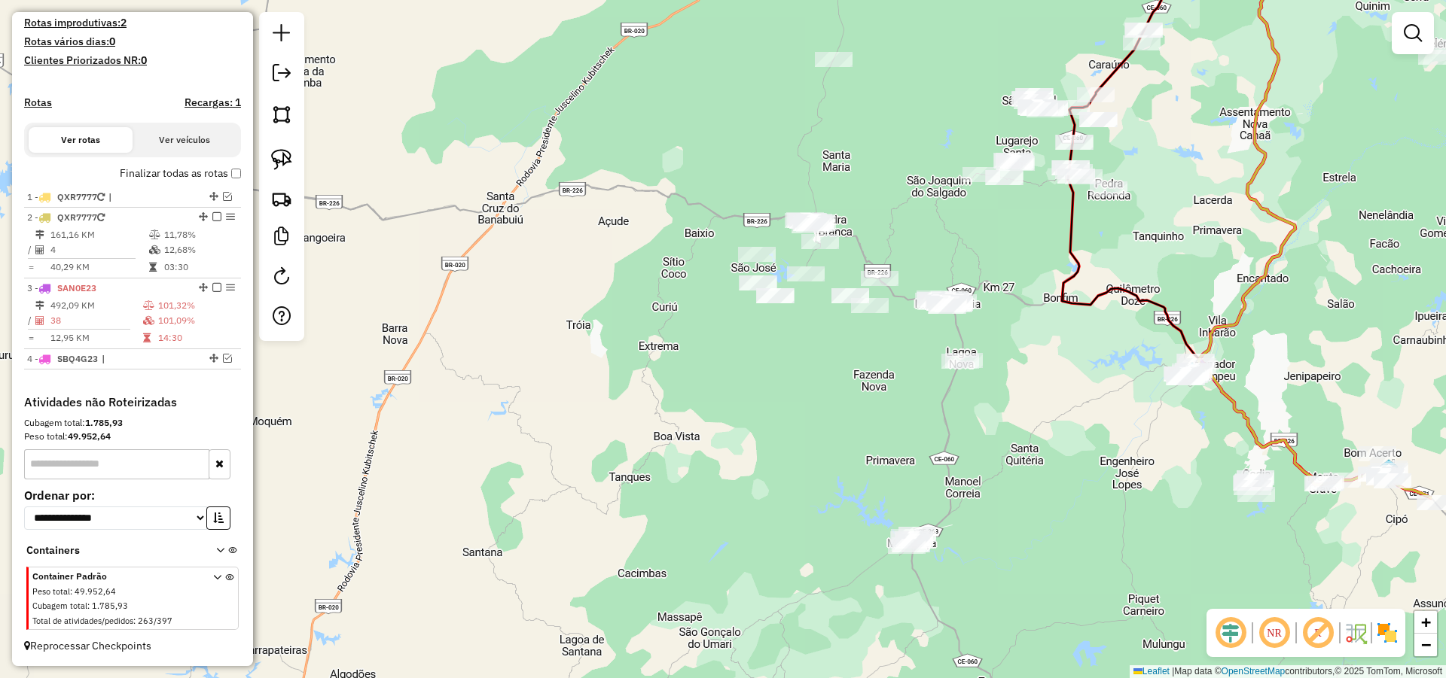
drag, startPoint x: 1050, startPoint y: 321, endPoint x: 858, endPoint y: 352, distance: 194.6
click at [881, 358] on div "Janela de atendimento Grade de atendimento Capacidade Transportadoras Veículos …" at bounding box center [723, 339] width 1446 height 678
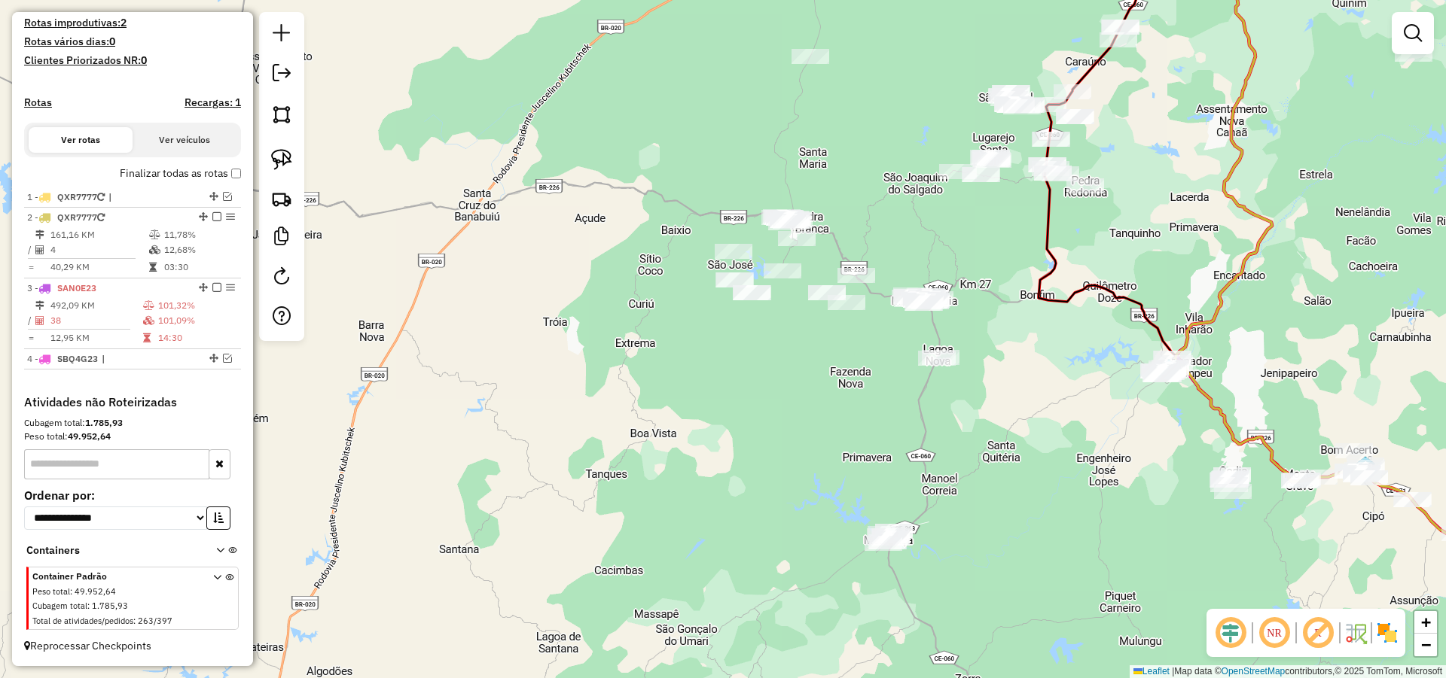
click at [1029, 416] on div "Janela de atendimento Grade de atendimento Capacidade Transportadoras Veículos …" at bounding box center [723, 339] width 1446 height 678
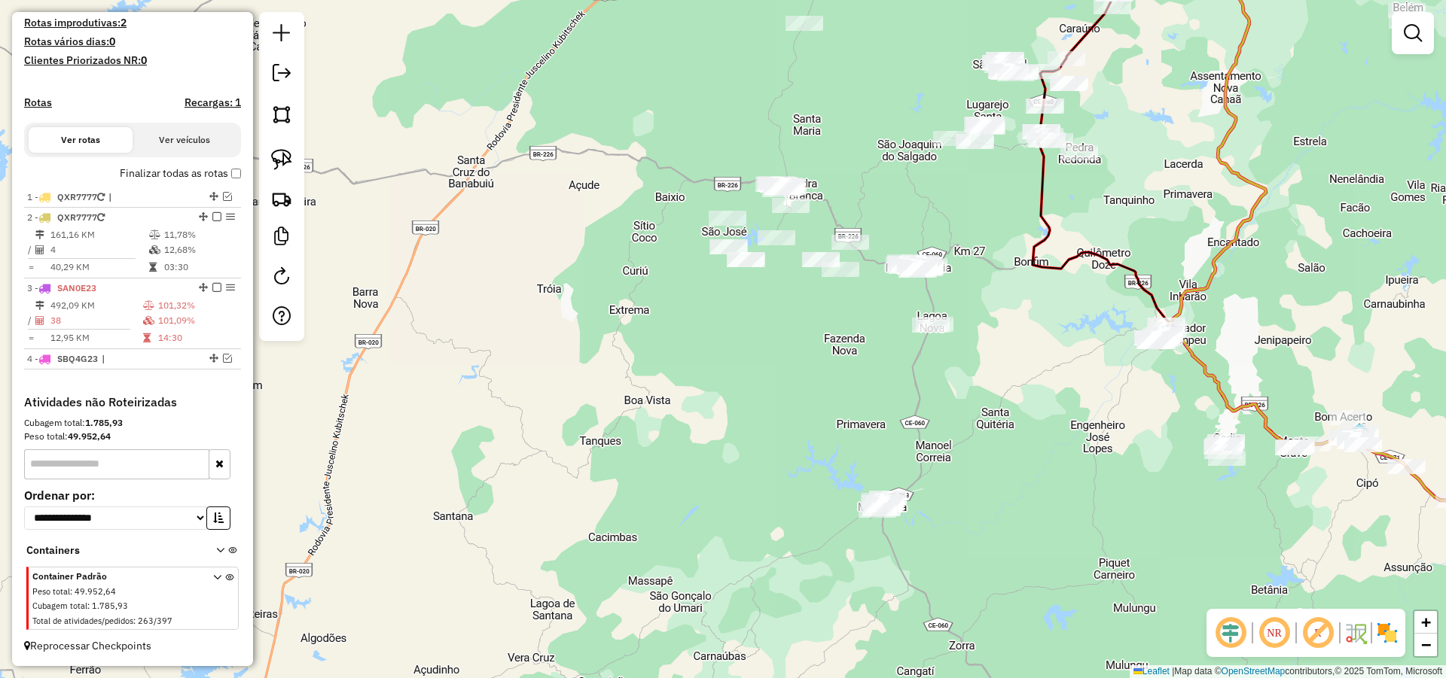
click at [963, 401] on div "Janela de atendimento Grade de atendimento Capacidade Transportadoras Veículos …" at bounding box center [723, 339] width 1446 height 678
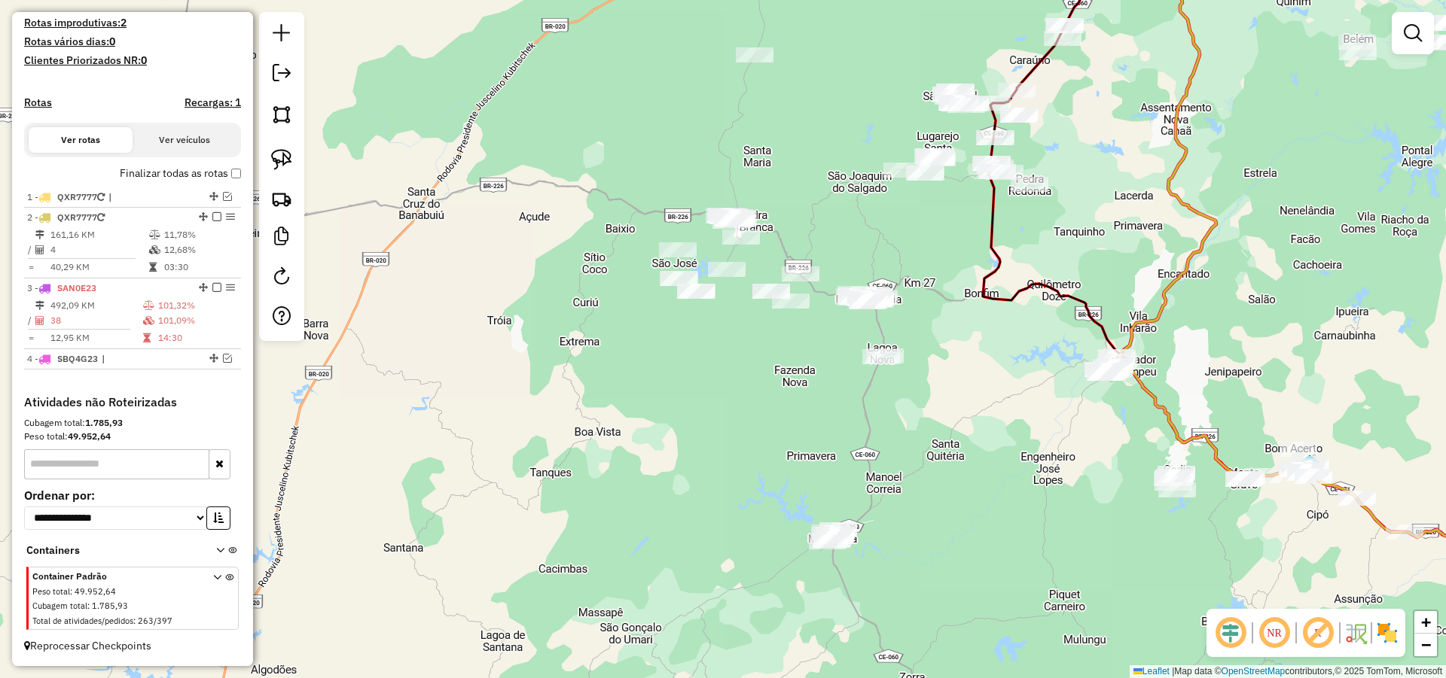
drag, startPoint x: 802, startPoint y: 385, endPoint x: 789, endPoint y: 392, distance: 14.5
click at [791, 391] on div "Janela de atendimento Grade de atendimento Capacidade Transportadoras Veículos …" at bounding box center [723, 339] width 1446 height 678
drag, startPoint x: 265, startPoint y: 151, endPoint x: 398, endPoint y: 183, distance: 136.4
click at [266, 151] on link at bounding box center [281, 159] width 33 height 33
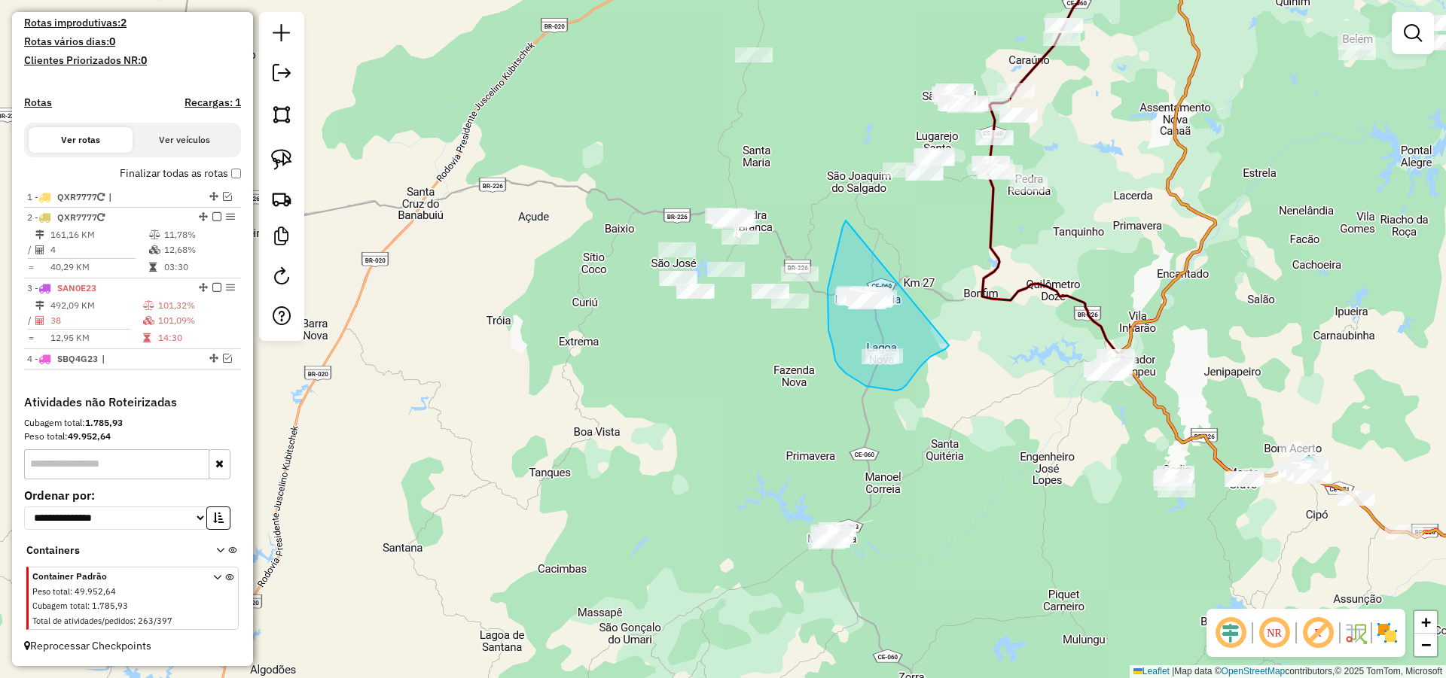
drag, startPoint x: 843, startPoint y: 227, endPoint x: 949, endPoint y: 346, distance: 159.4
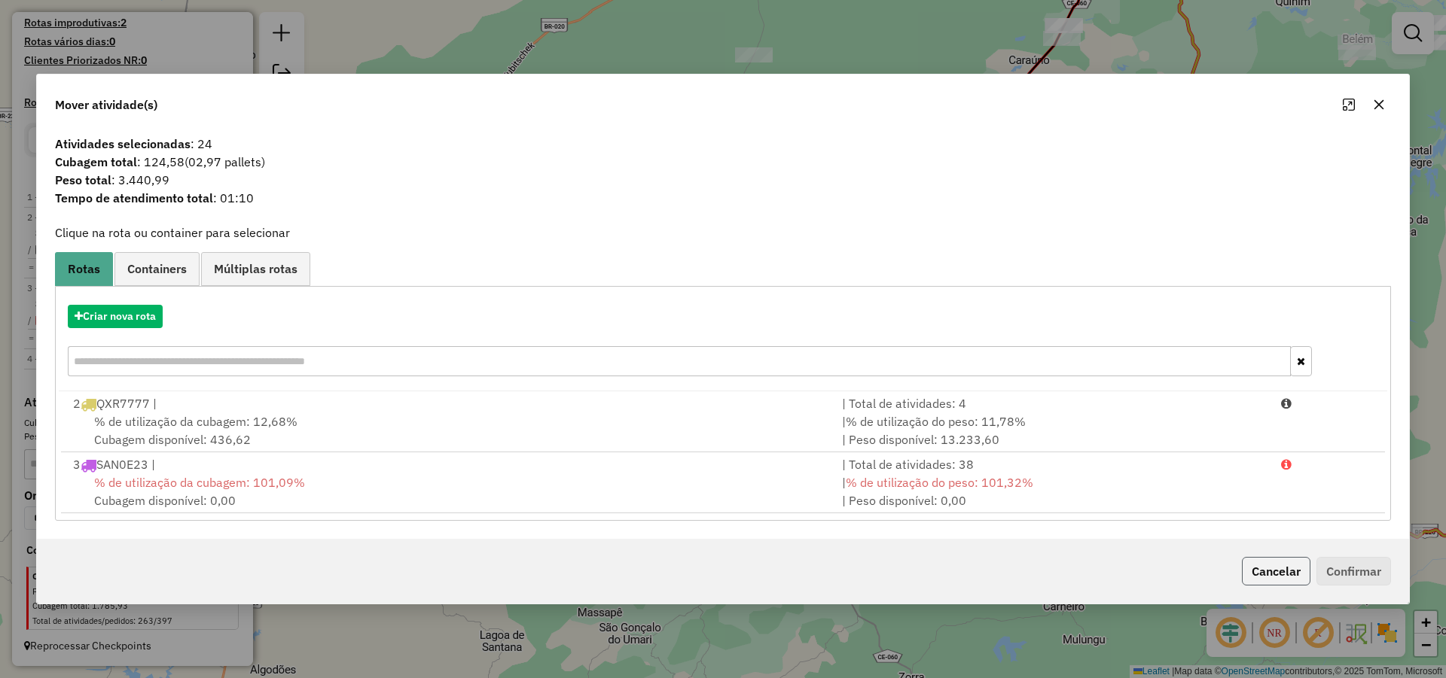
click at [1282, 562] on button "Cancelar" at bounding box center [1276, 571] width 69 height 29
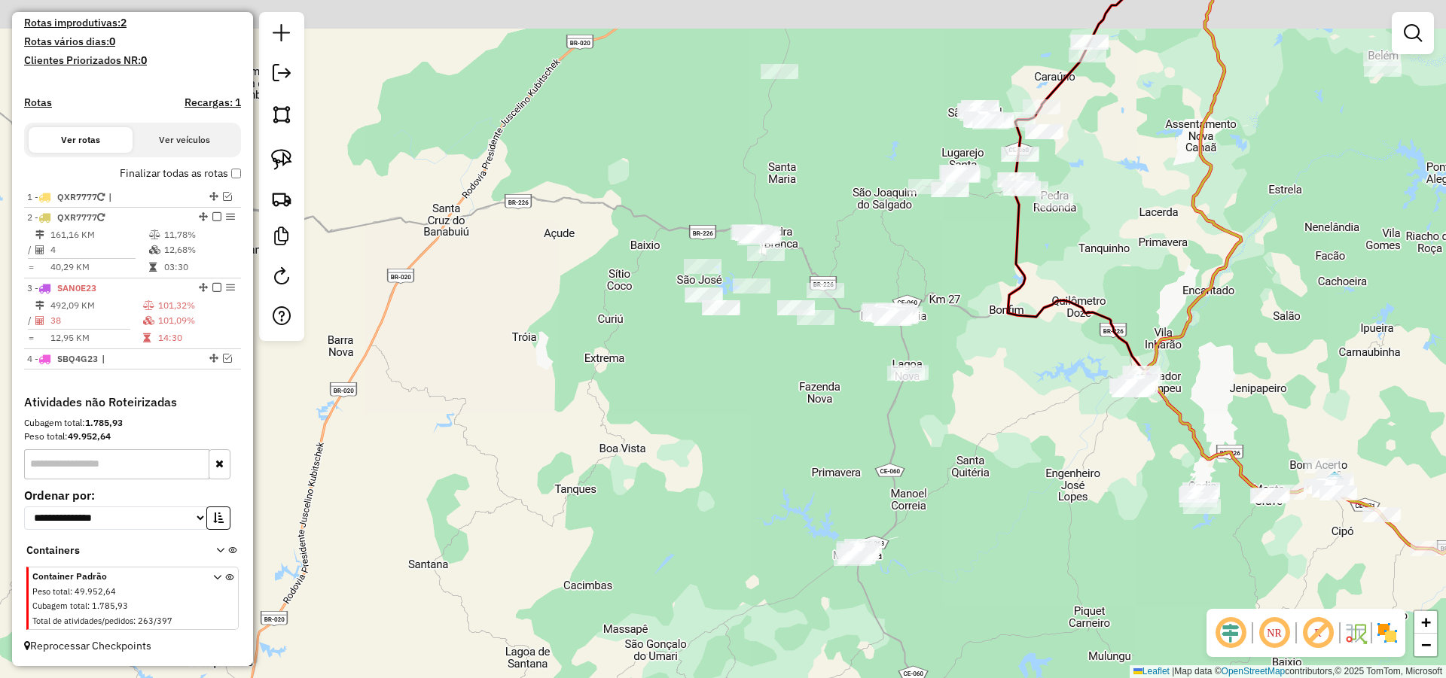
drag, startPoint x: 837, startPoint y: 334, endPoint x: 837, endPoint y: 358, distance: 24.8
click at [837, 358] on div "Janela de atendimento Grade de atendimento Capacidade Transportadoras Veículos …" at bounding box center [723, 339] width 1446 height 678
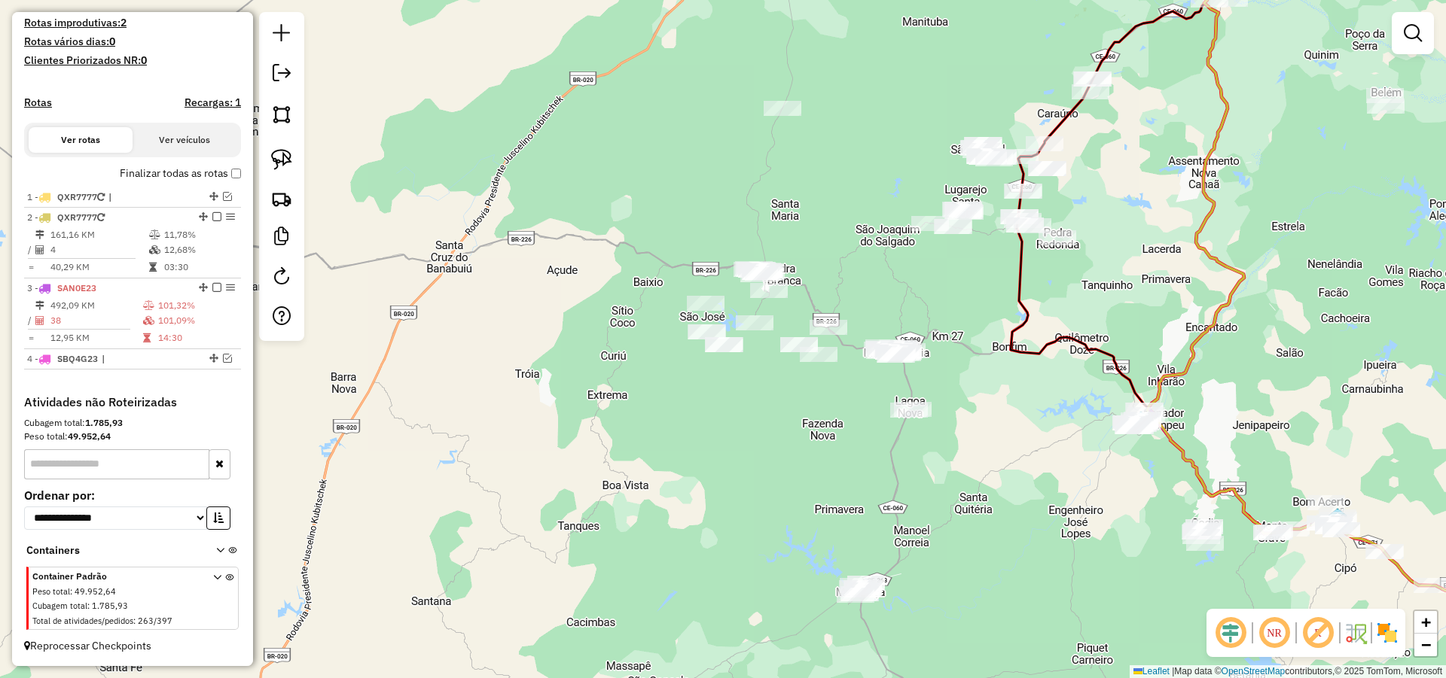
drag, startPoint x: 913, startPoint y: 256, endPoint x: 912, endPoint y: 329, distance: 73.1
click at [915, 322] on div "Janela de atendimento Grade de atendimento Capacidade Transportadoras Veículos …" at bounding box center [723, 339] width 1446 height 678
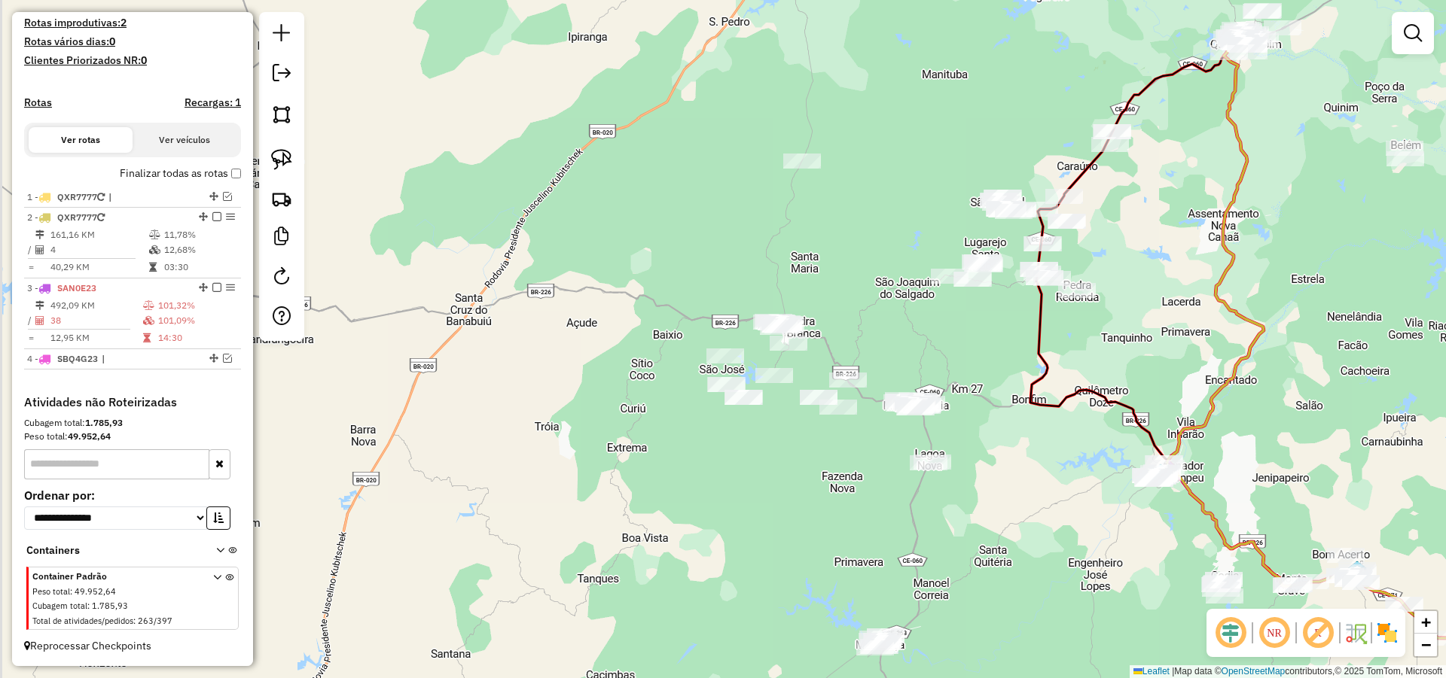
drag, startPoint x: 858, startPoint y: 139, endPoint x: 879, endPoint y: 136, distance: 22.2
click at [878, 139] on div "Janela de atendimento Grade de atendimento Capacidade Transportadoras Veículos …" at bounding box center [723, 339] width 1446 height 678
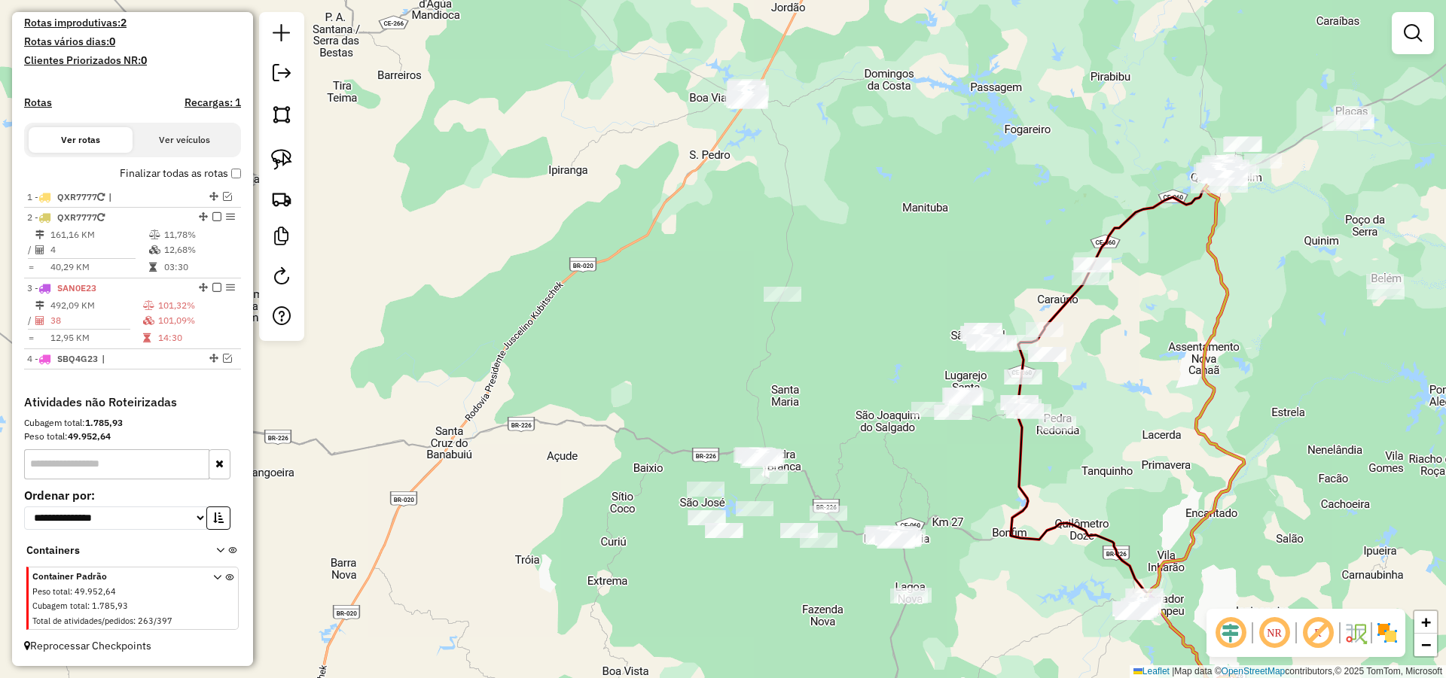
drag, startPoint x: 891, startPoint y: 188, endPoint x: 872, endPoint y: 283, distance: 96.9
click at [872, 283] on div "Janela de atendimento Grade de atendimento Capacidade Transportadoras Veículos …" at bounding box center [723, 339] width 1446 height 678
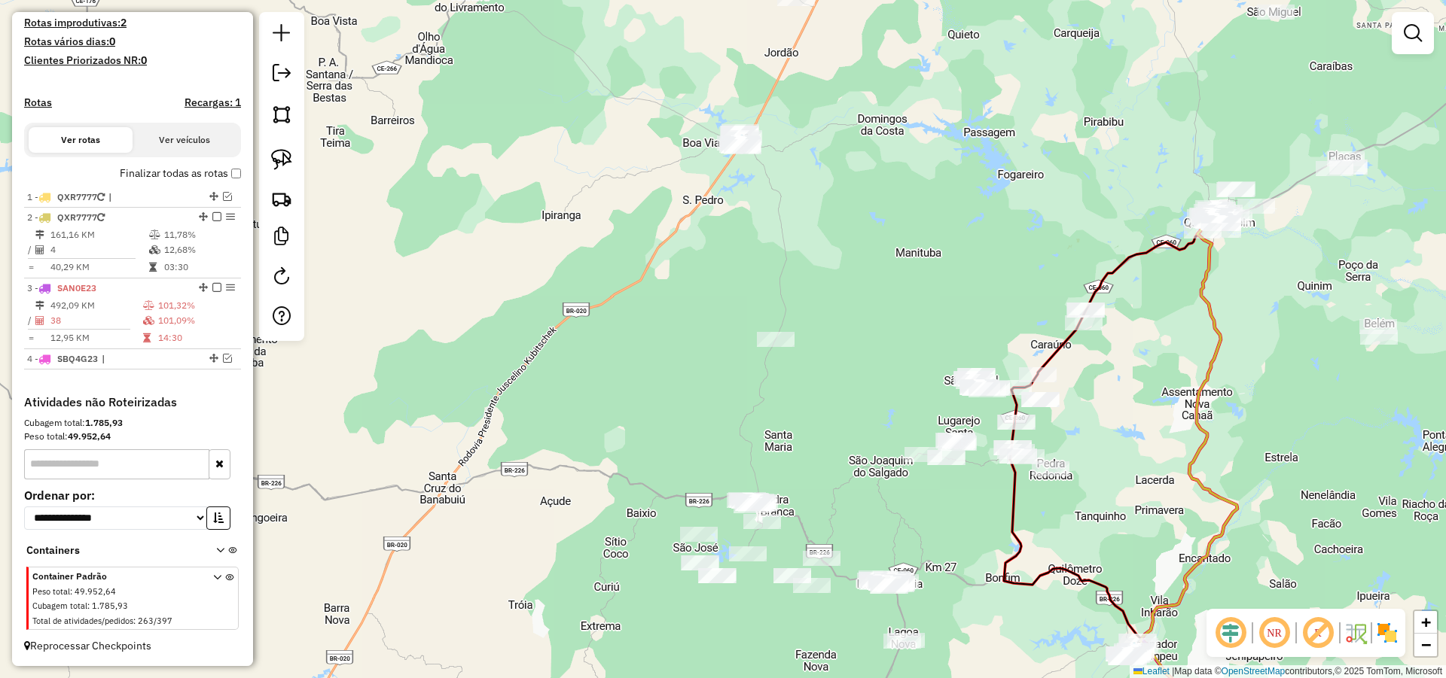
drag, startPoint x: 865, startPoint y: 269, endPoint x: 863, endPoint y: 283, distance: 14.5
click at [863, 283] on div "Janela de atendimento Grade de atendimento Capacidade Transportadoras Veículos …" at bounding box center [723, 339] width 1446 height 678
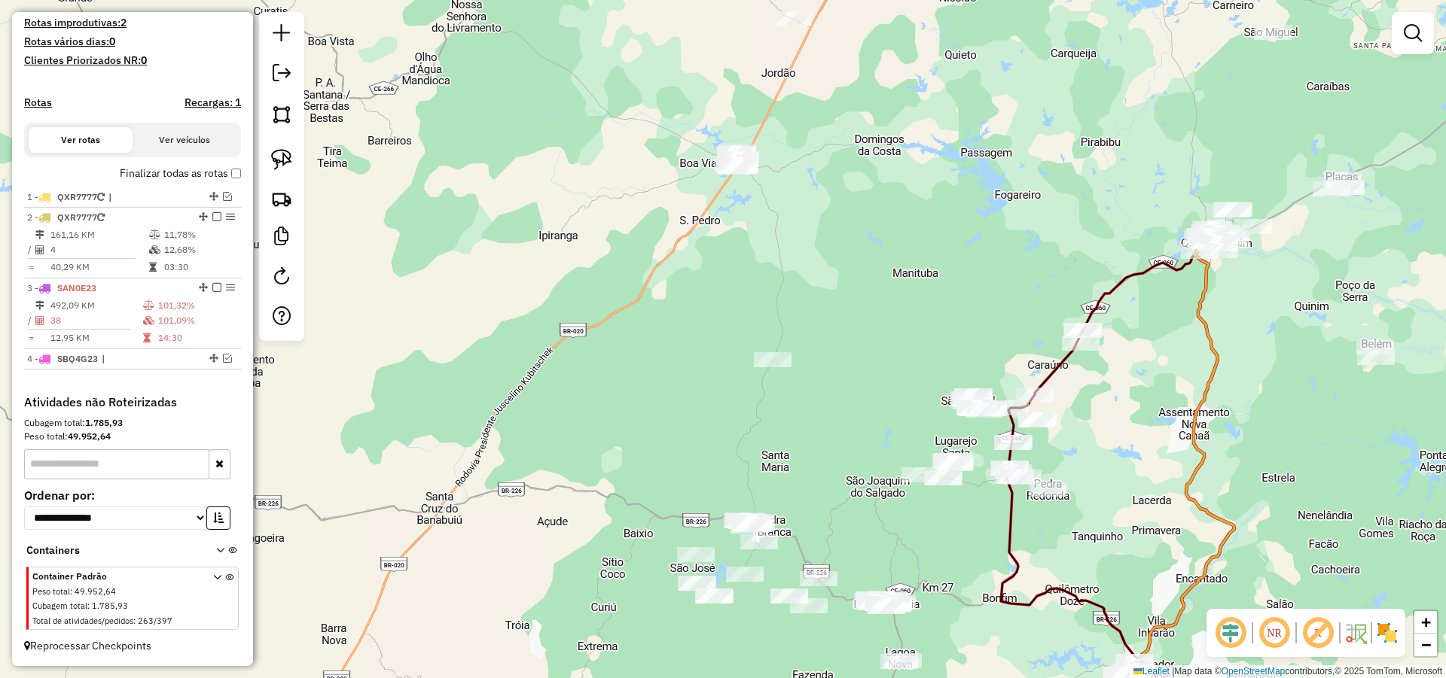
drag, startPoint x: 875, startPoint y: 234, endPoint x: 853, endPoint y: 322, distance: 90.8
click at [854, 322] on div "Janela de atendimento Grade de atendimento Capacidade Transportadoras Veículos …" at bounding box center [723, 339] width 1446 height 678
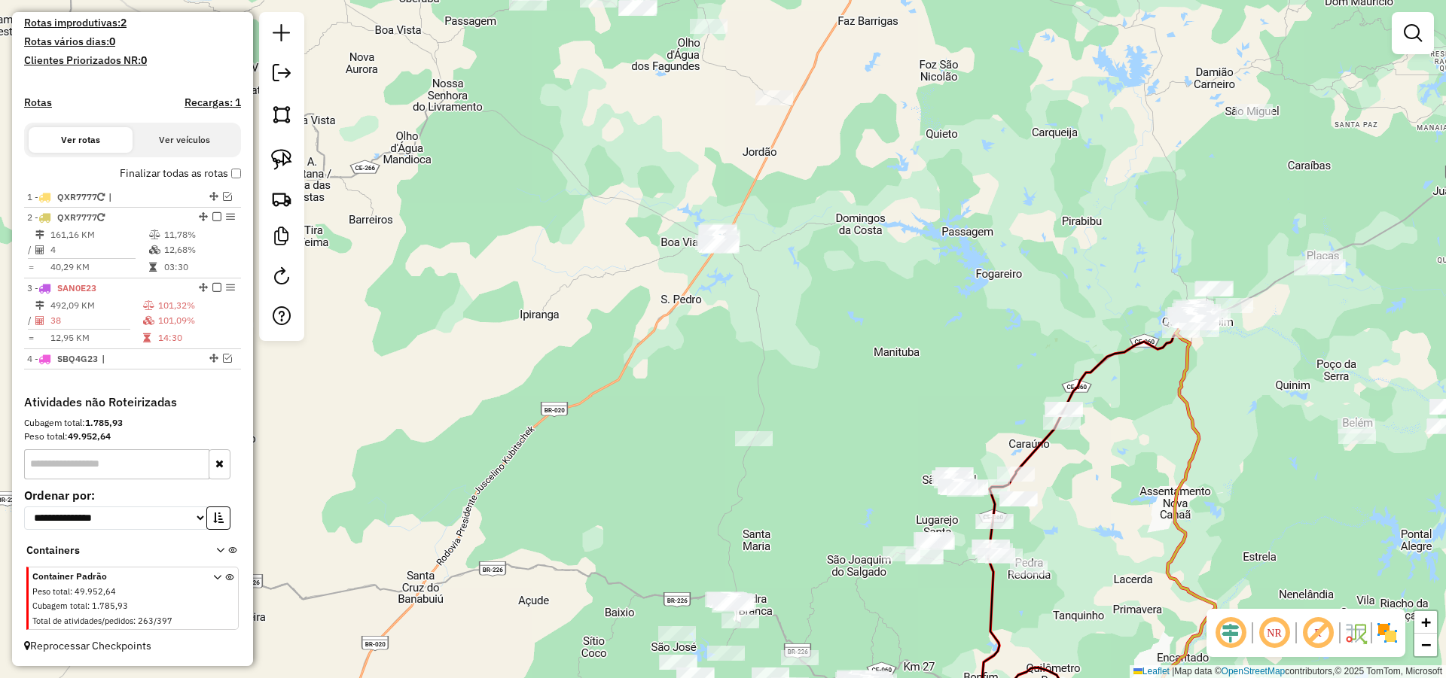
drag, startPoint x: 853, startPoint y: 331, endPoint x: 855, endPoint y: 214, distance: 116.7
click at [855, 217] on div "Janela de atendimento Grade de atendimento Capacidade Transportadoras Veículos …" at bounding box center [723, 339] width 1446 height 678
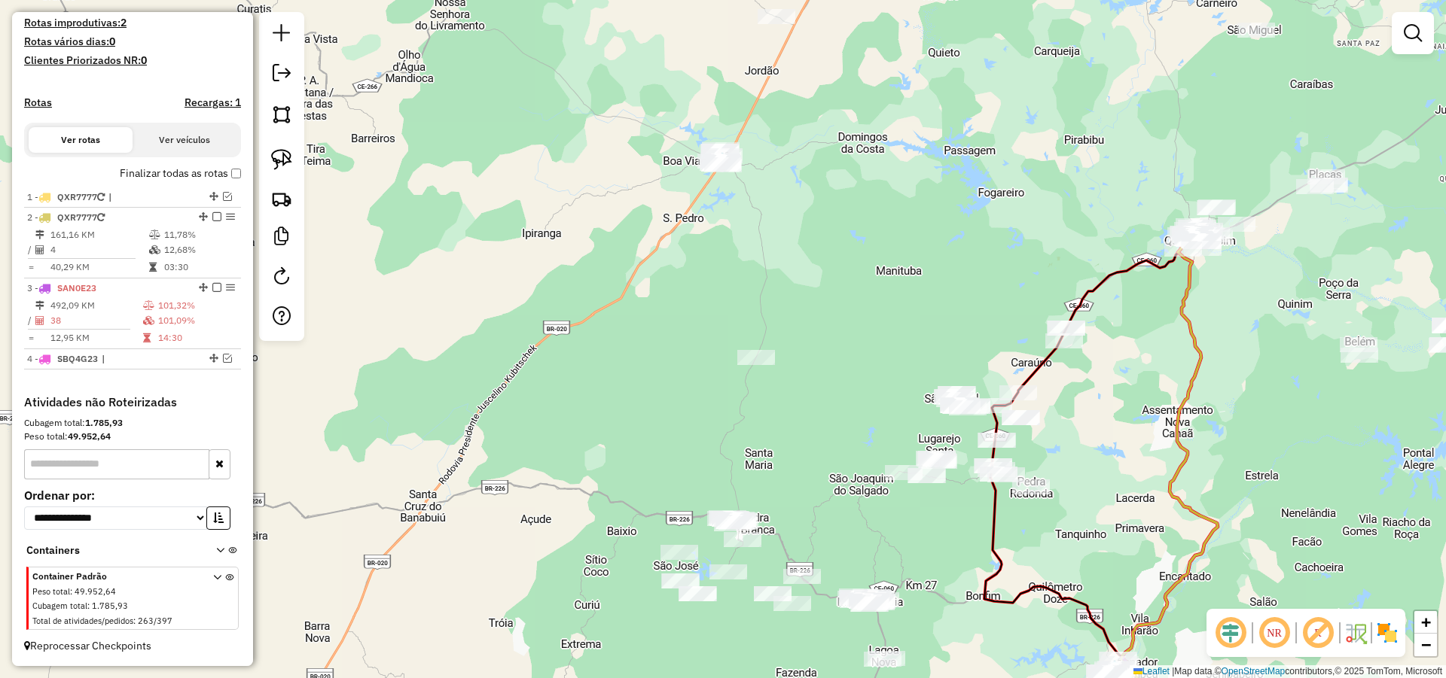
drag, startPoint x: 864, startPoint y: 224, endPoint x: 864, endPoint y: 258, distance: 33.9
click at [864, 258] on div "Janela de atendimento Grade de atendimento Capacidade Transportadoras Veículos …" at bounding box center [723, 339] width 1446 height 678
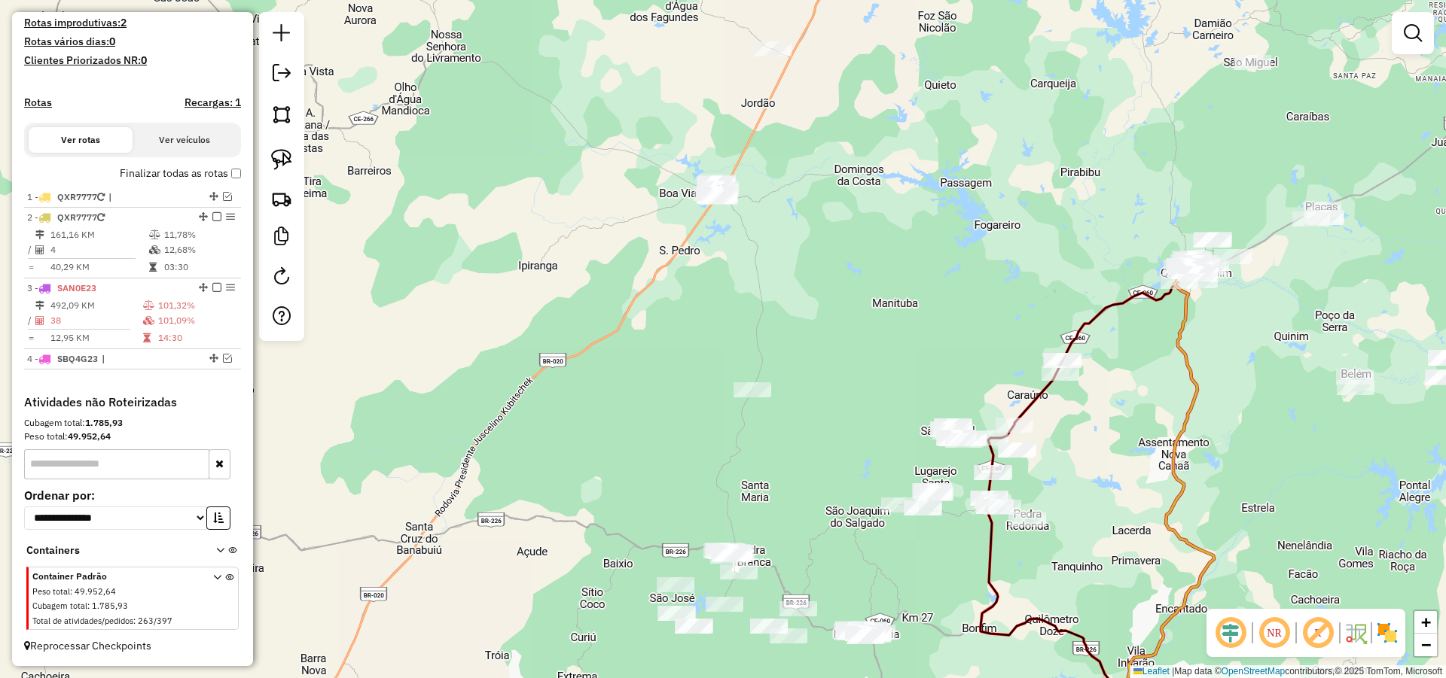
drag, startPoint x: 839, startPoint y: 203, endPoint x: 834, endPoint y: 227, distance: 24.5
click at [834, 227] on div "Janela de atendimento Grade de atendimento Capacidade Transportadoras Veículos …" at bounding box center [723, 339] width 1446 height 678
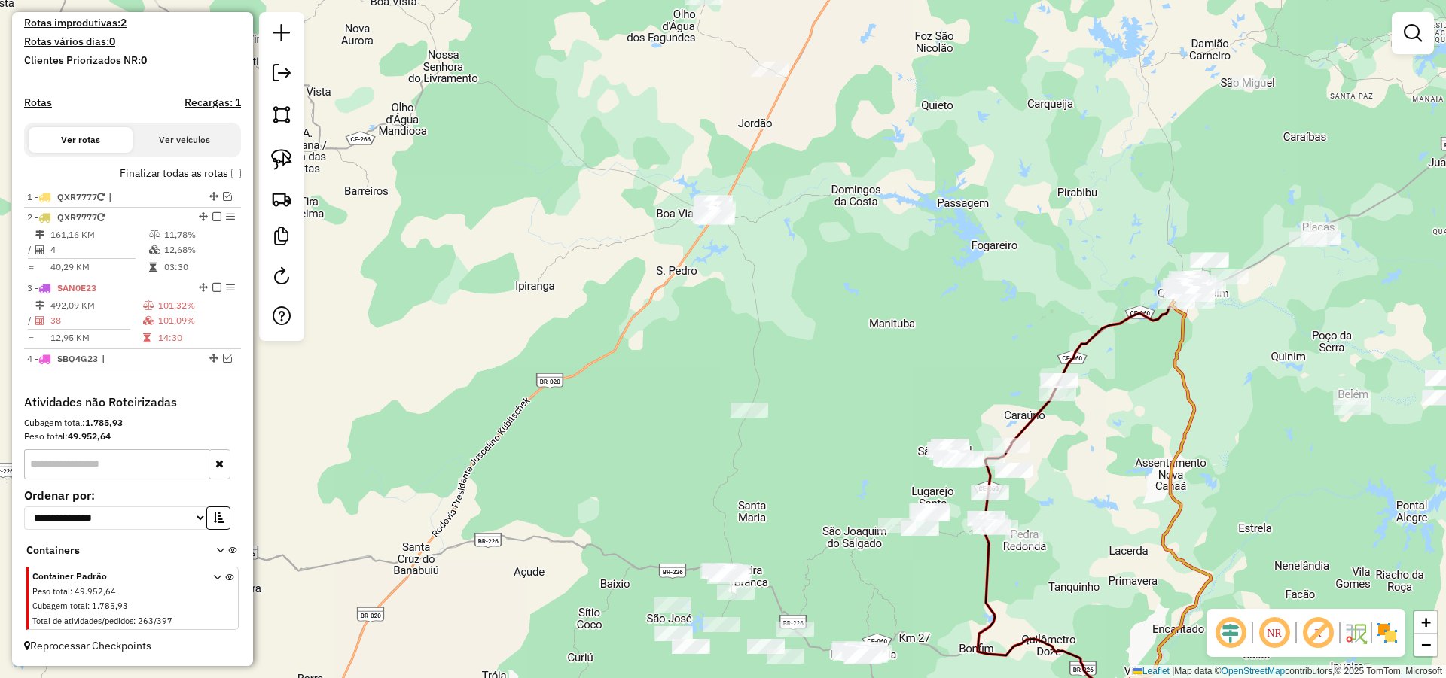
drag, startPoint x: 840, startPoint y: 178, endPoint x: 837, endPoint y: 196, distance: 18.2
click at [837, 196] on div "Janela de atendimento Grade de atendimento Capacidade Transportadoras Veículos …" at bounding box center [723, 339] width 1446 height 678
drag, startPoint x: 782, startPoint y: 269, endPoint x: 787, endPoint y: 297, distance: 29.1
click at [786, 297] on div "Janela de atendimento Grade de atendimento Capacidade Transportadoras Veículos …" at bounding box center [723, 339] width 1446 height 678
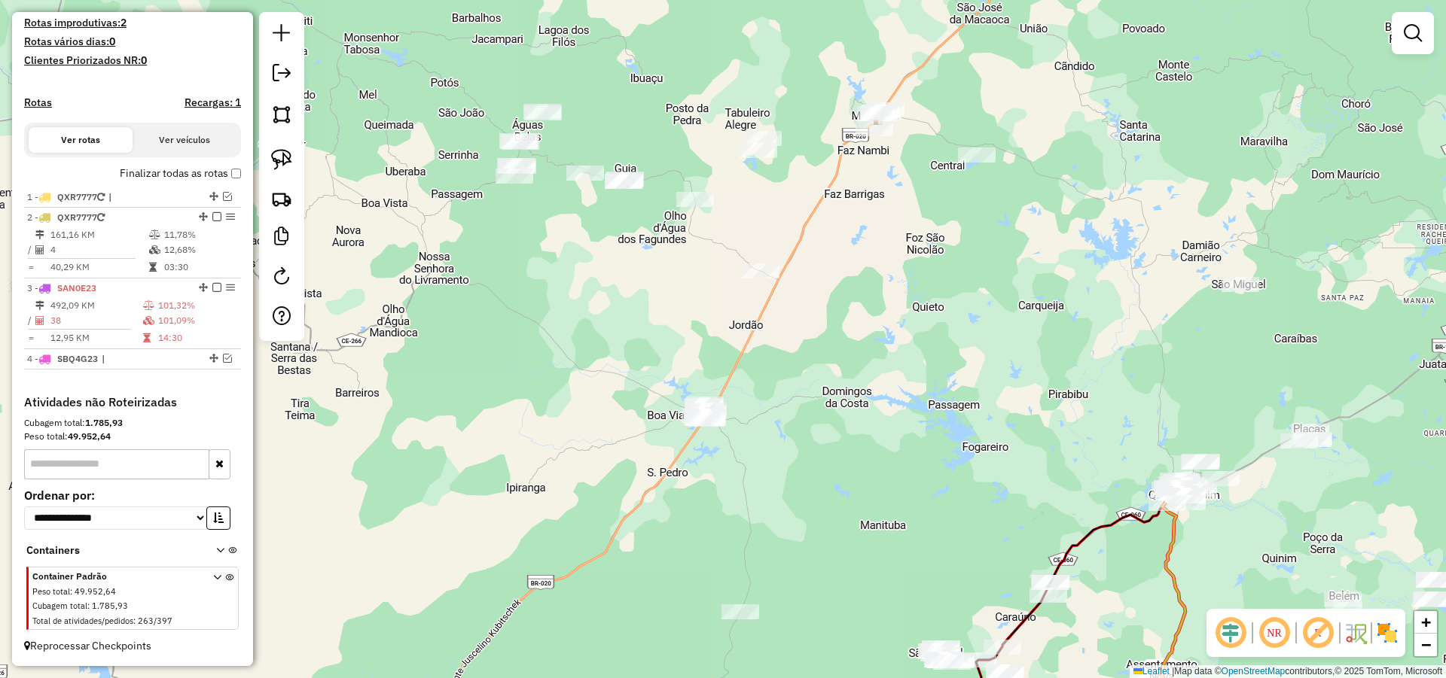
drag, startPoint x: 832, startPoint y: 320, endPoint x: 849, endPoint y: 364, distance: 47.7
click at [833, 403] on div "Janela de atendimento Grade de atendimento Capacidade Transportadoras Veículos …" at bounding box center [723, 339] width 1446 height 678
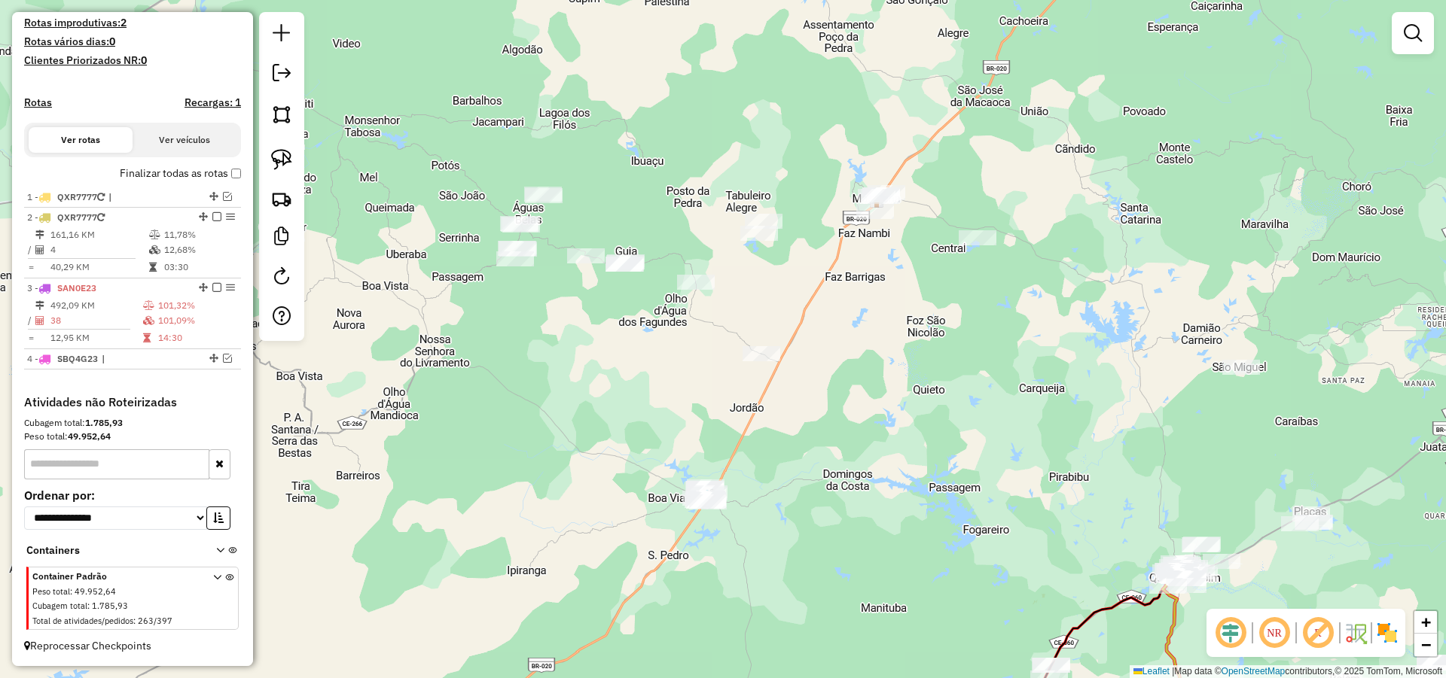
drag, startPoint x: 854, startPoint y: 327, endPoint x: 853, endPoint y: 310, distance: 16.6
click at [853, 310] on div "Janela de atendimento Grade de atendimento Capacidade Transportadoras Veículos …" at bounding box center [723, 339] width 1446 height 678
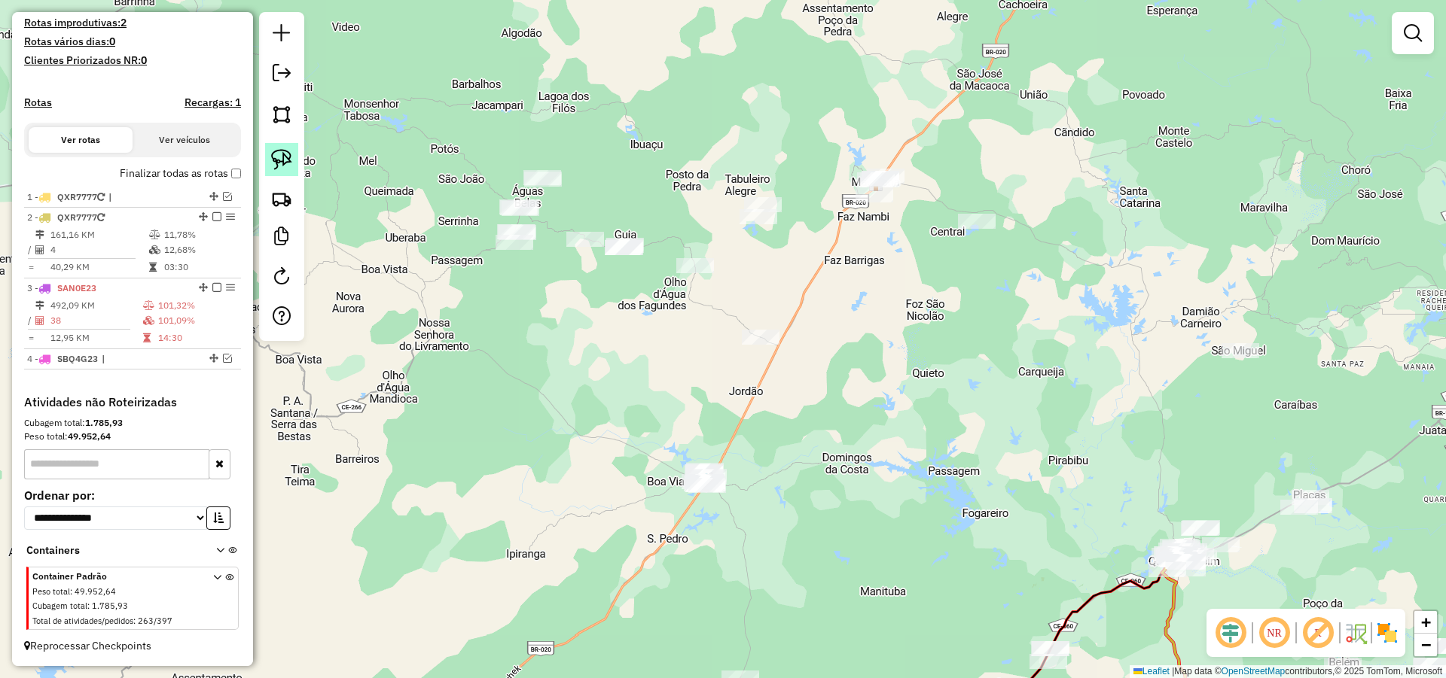
click at [282, 155] on img at bounding box center [281, 159] width 21 height 21
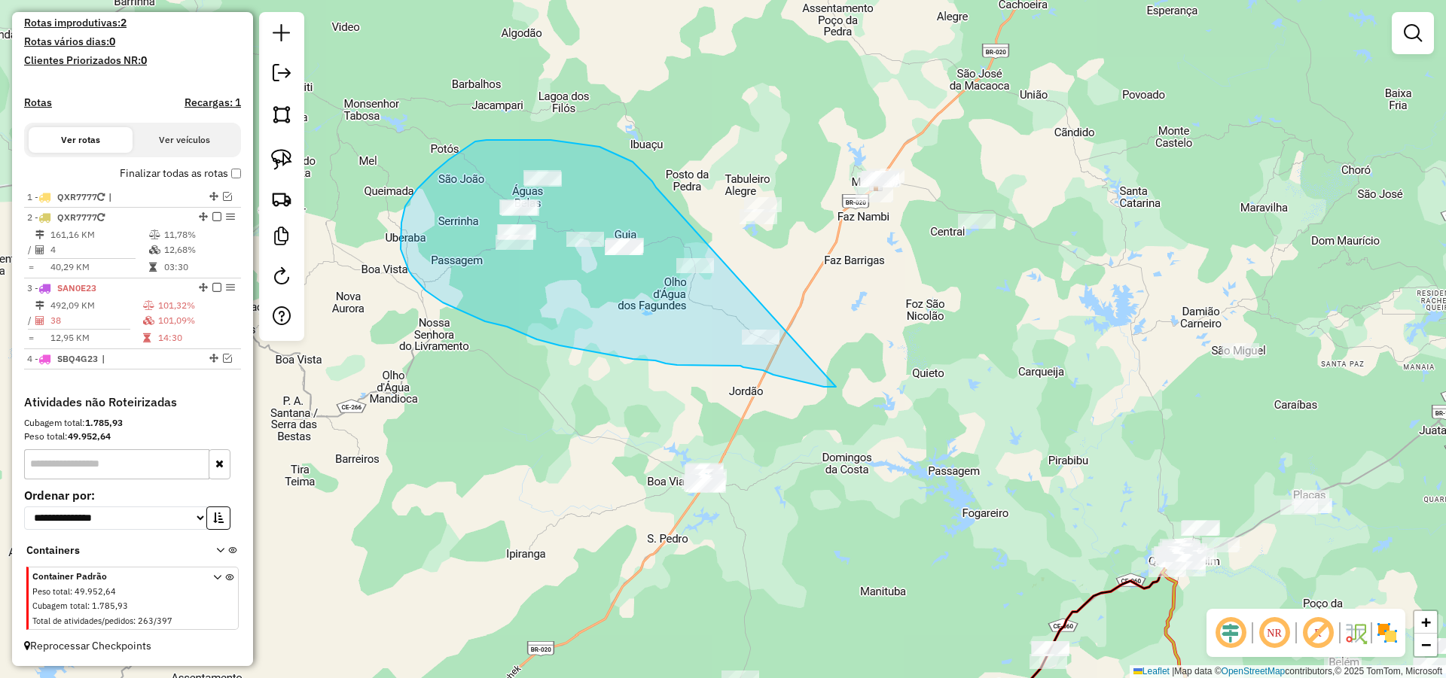
drag, startPoint x: 652, startPoint y: 181, endPoint x: 836, endPoint y: 387, distance: 275.7
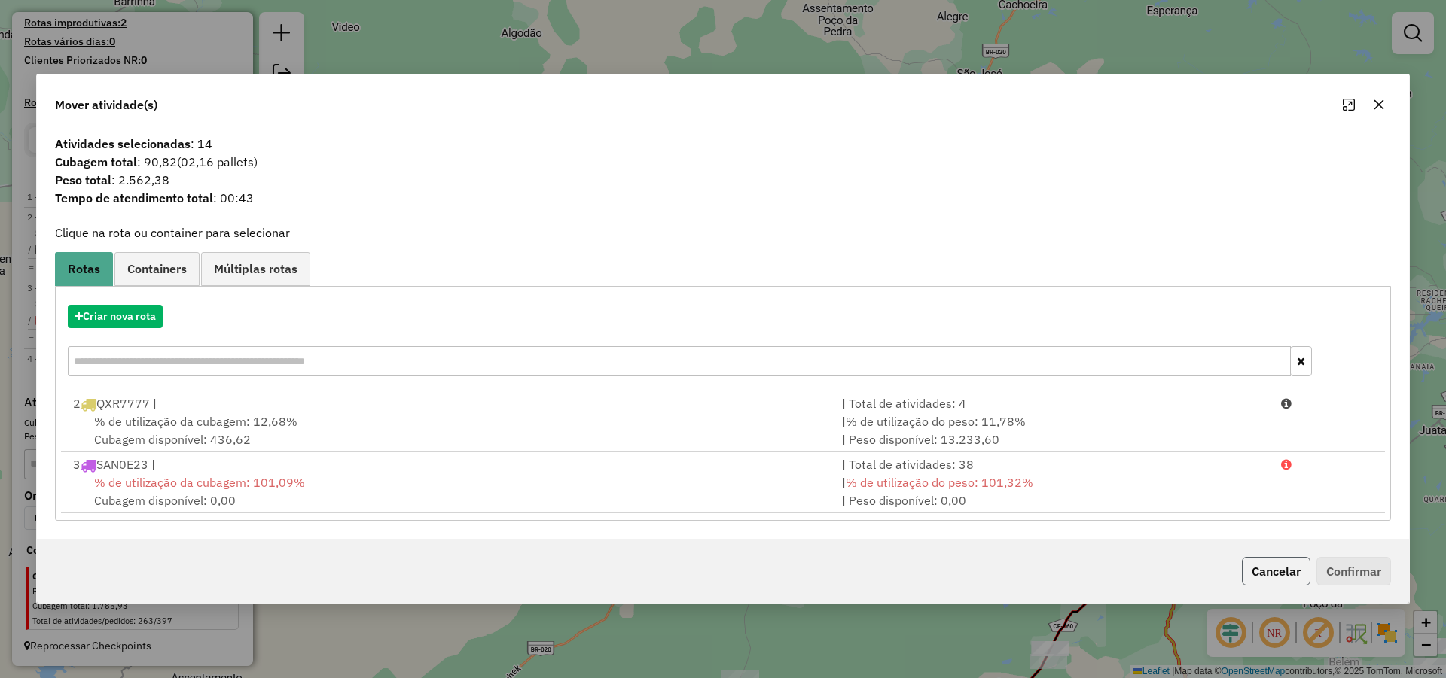
click at [1272, 579] on button "Cancelar" at bounding box center [1276, 571] width 69 height 29
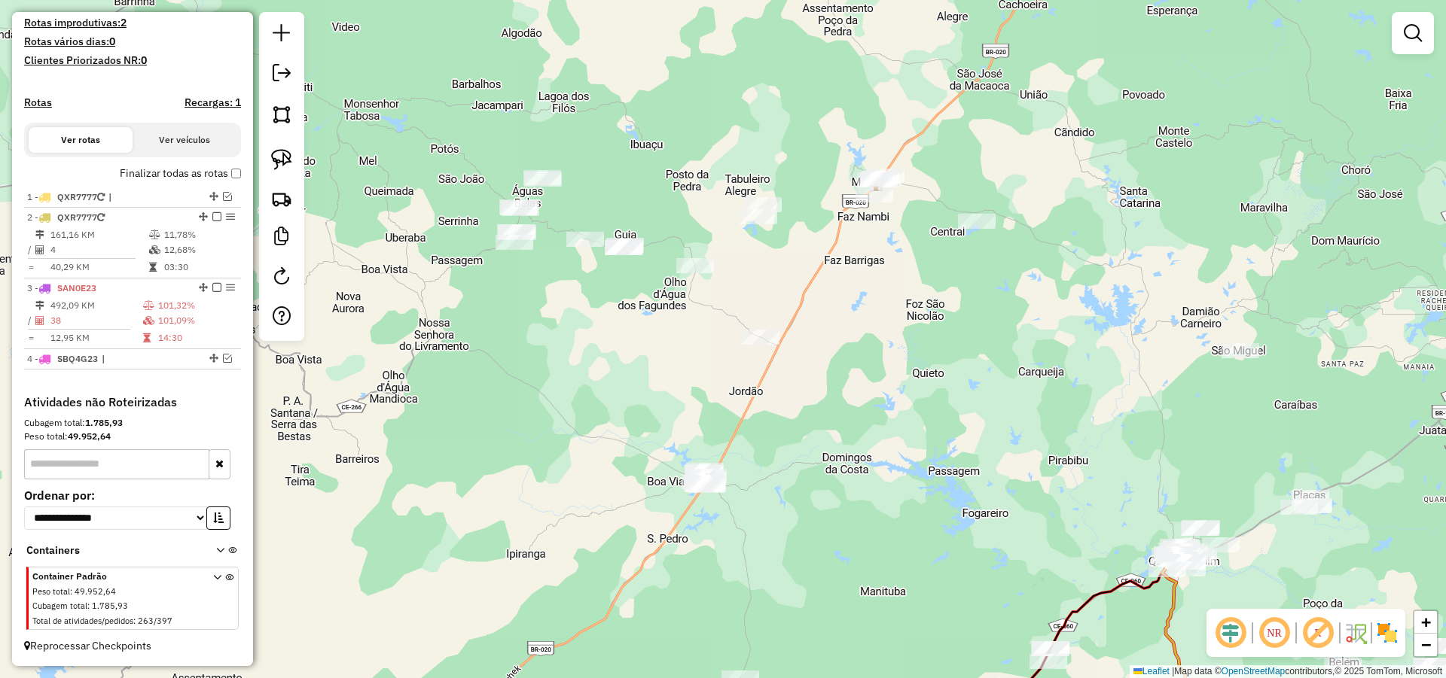
click at [844, 457] on div "Janela de atendimento Grade de atendimento Capacidade Transportadoras Veículos …" at bounding box center [723, 339] width 1446 height 678
click at [285, 151] on img at bounding box center [281, 159] width 21 height 21
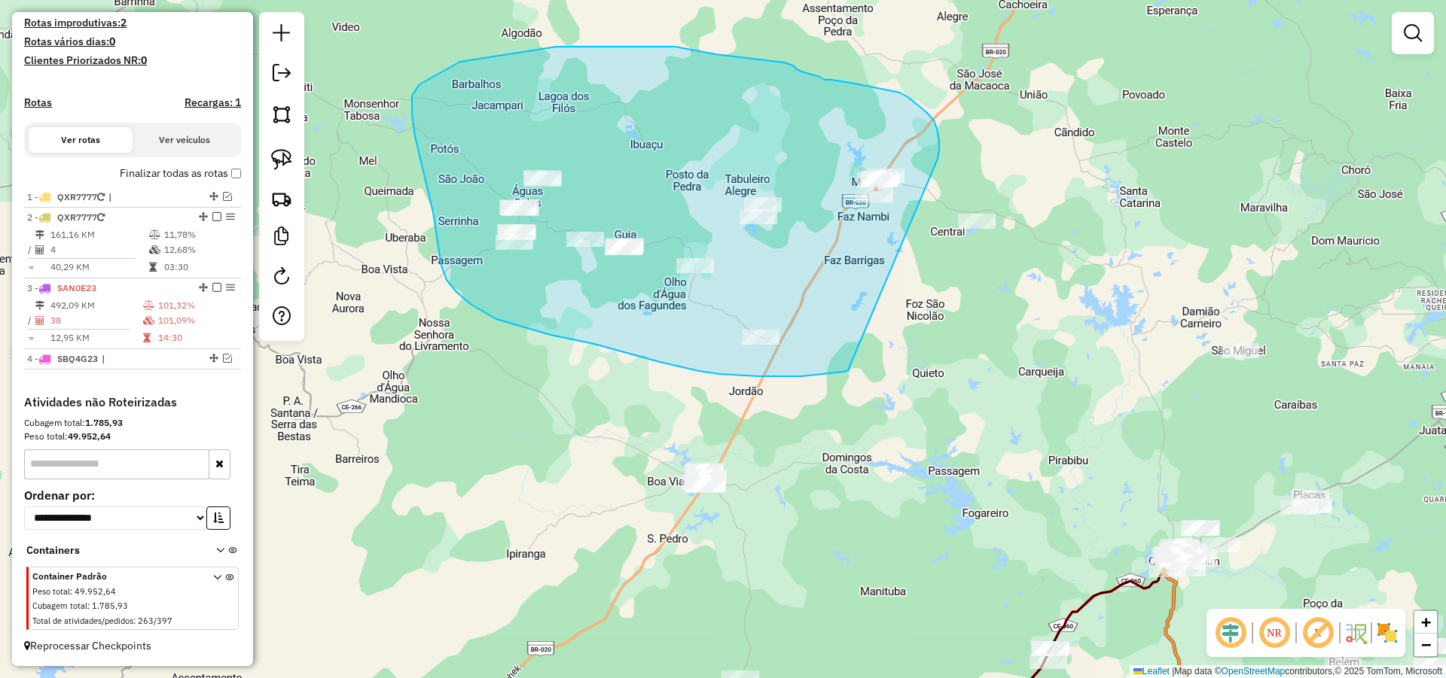
drag, startPoint x: 829, startPoint y: 373, endPoint x: 928, endPoint y: 168, distance: 228.0
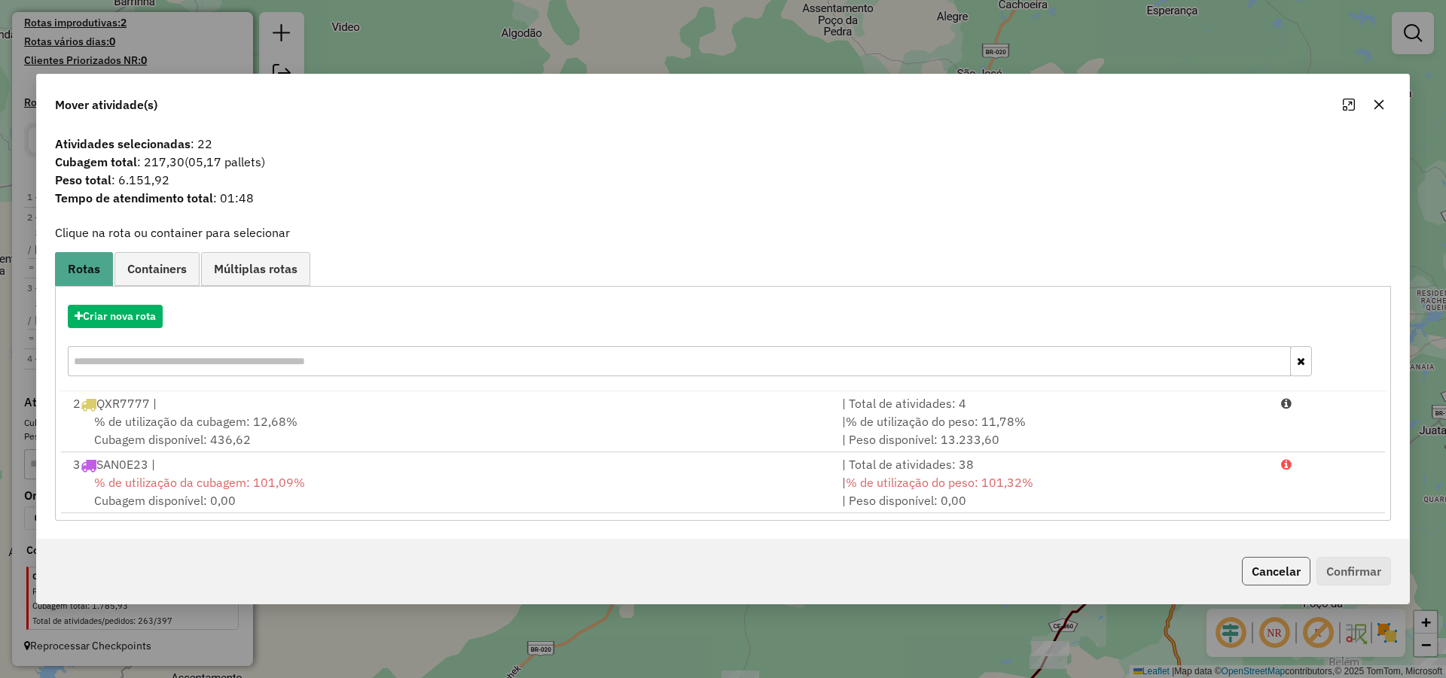
click at [1264, 564] on button "Cancelar" at bounding box center [1276, 571] width 69 height 29
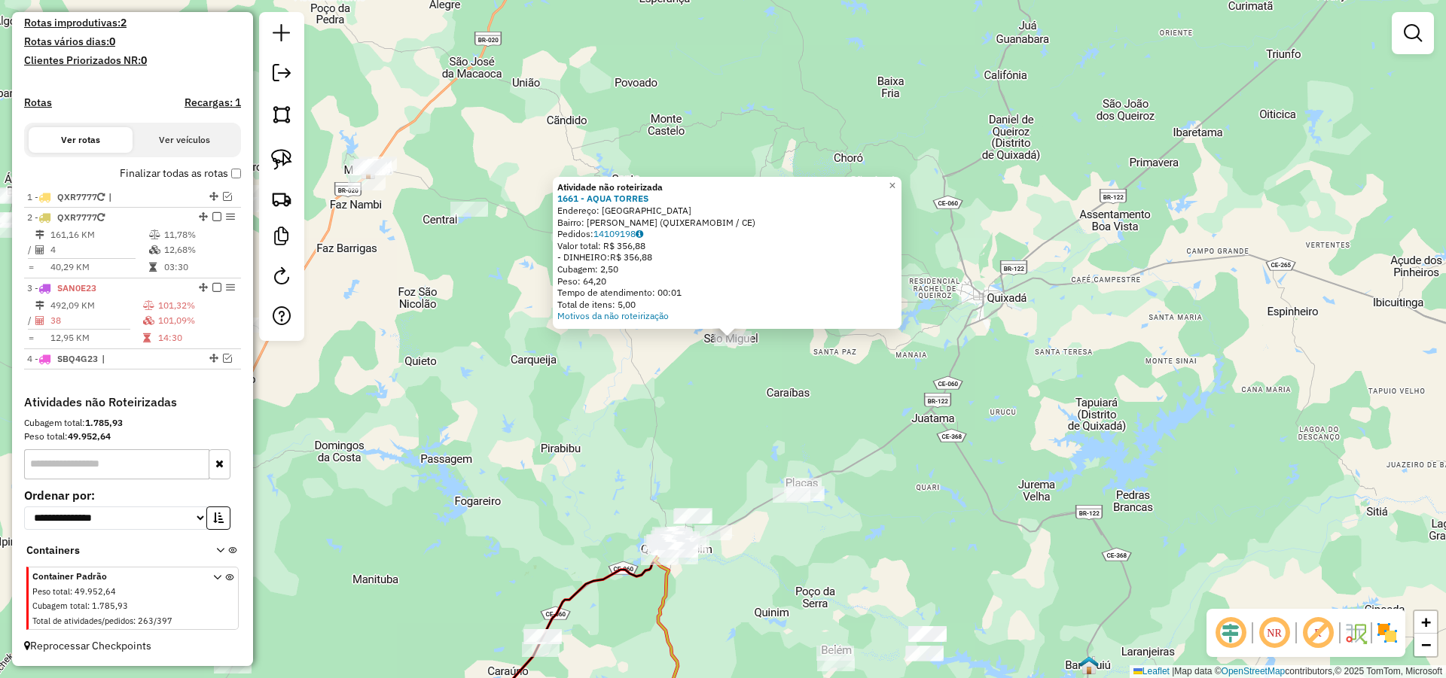
drag, startPoint x: 809, startPoint y: 364, endPoint x: 820, endPoint y: 362, distance: 11.4
click at [818, 362] on div "Atividade não roteirizada 1661 - AQUA TORRES Endereço: [GEOGRAPHIC_DATA] Bairro…" at bounding box center [723, 339] width 1446 height 678
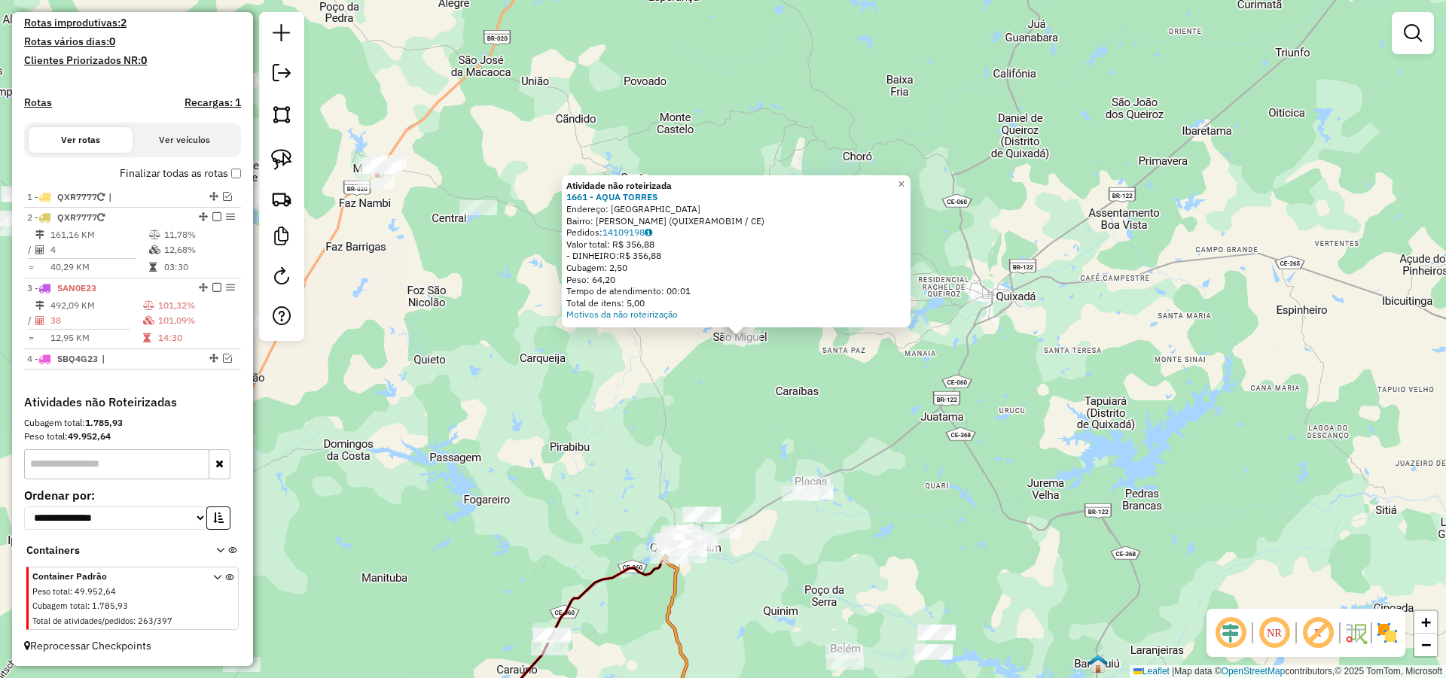
drag, startPoint x: 884, startPoint y: 362, endPoint x: 915, endPoint y: 358, distance: 31.1
click at [900, 359] on div "Atividade não roteirizada 1661 - AQUA TORRES Endereço: [GEOGRAPHIC_DATA] Bairro…" at bounding box center [723, 339] width 1446 height 678
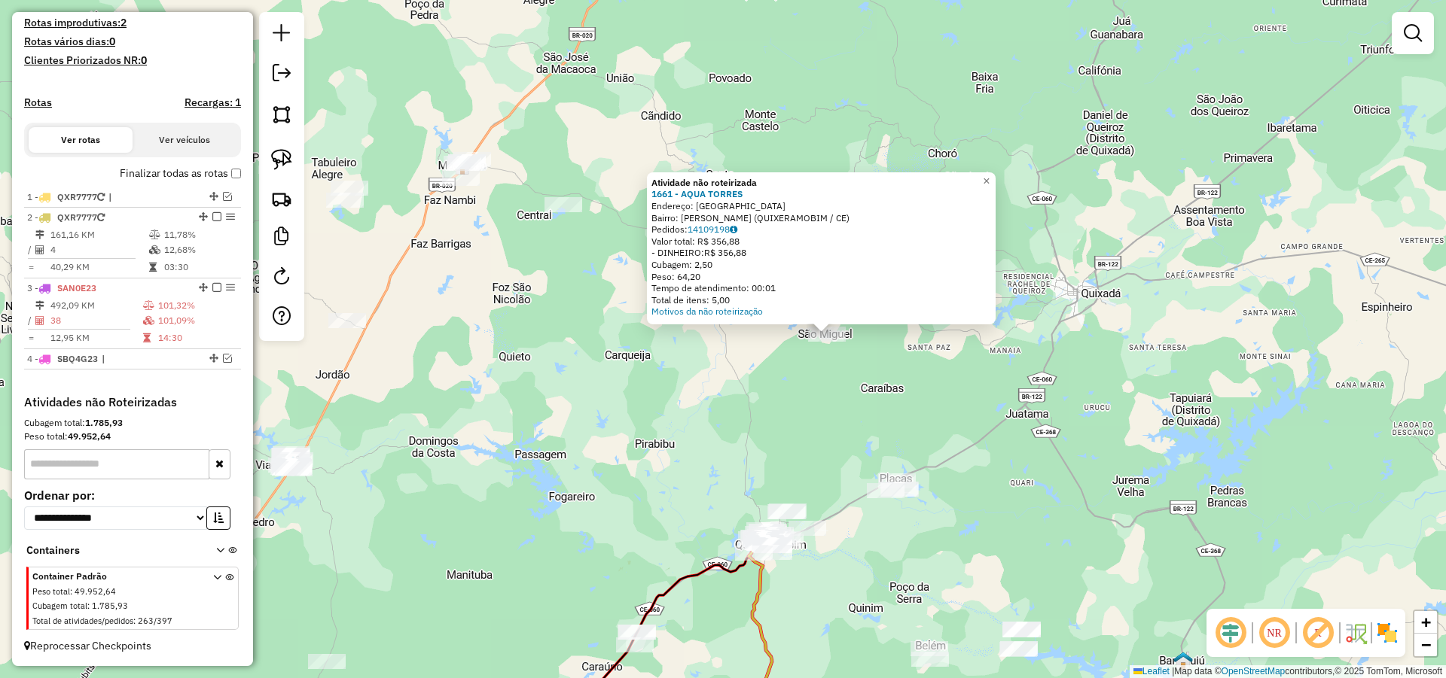
click at [839, 360] on div "Atividade não roteirizada 1661 - AQUA TORRES Endereço: [GEOGRAPHIC_DATA] Bairro…" at bounding box center [723, 339] width 1446 height 678
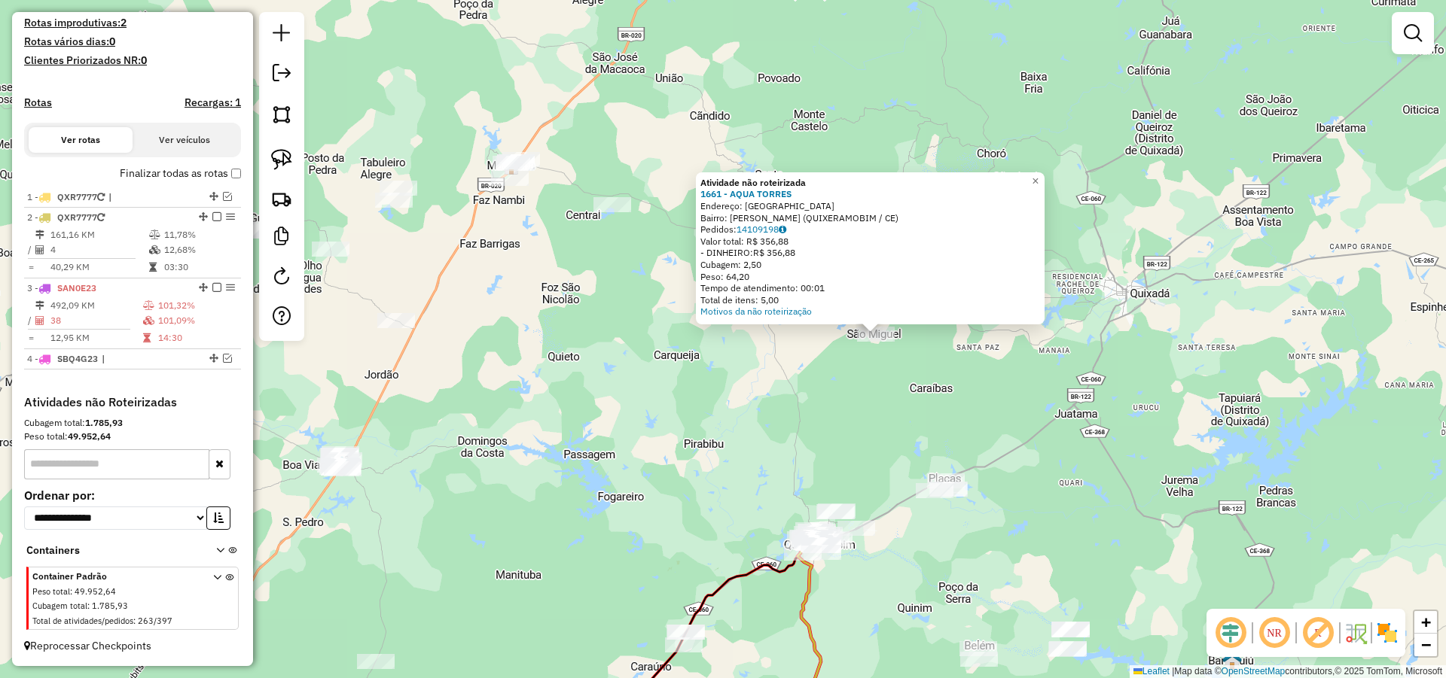
click at [880, 350] on div "Atividade não roteirizada 1661 - AQUA TORRES Endereço: [GEOGRAPHIC_DATA] Bairro…" at bounding box center [723, 339] width 1446 height 678
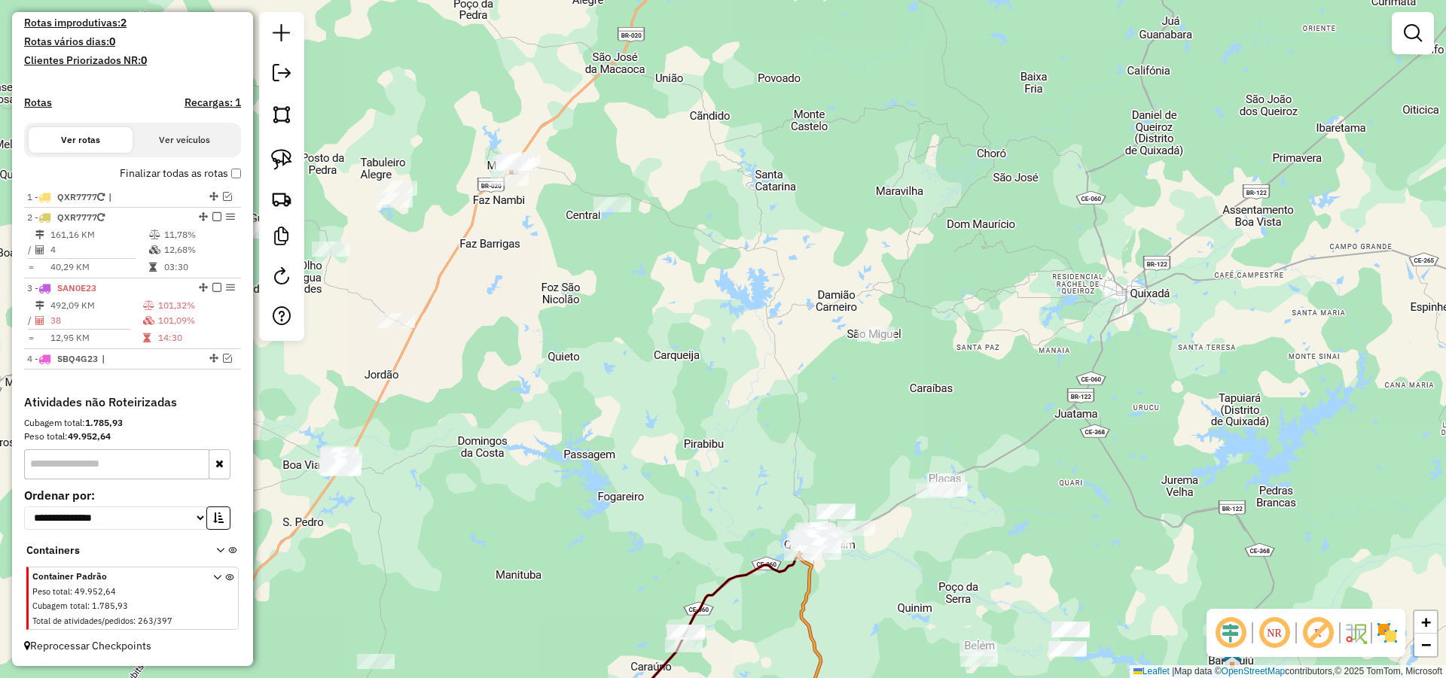
drag, startPoint x: 823, startPoint y: 355, endPoint x: 835, endPoint y: 347, distance: 14.2
click at [824, 355] on div "Janela de atendimento Grade de atendimento Capacidade Transportadoras Veículos …" at bounding box center [723, 339] width 1446 height 678
drag, startPoint x: 873, startPoint y: 357, endPoint x: 963, endPoint y: 392, distance: 96.3
click at [954, 390] on div "Janela de atendimento Grade de atendimento Capacidade Transportadoras Veículos …" at bounding box center [723, 339] width 1446 height 678
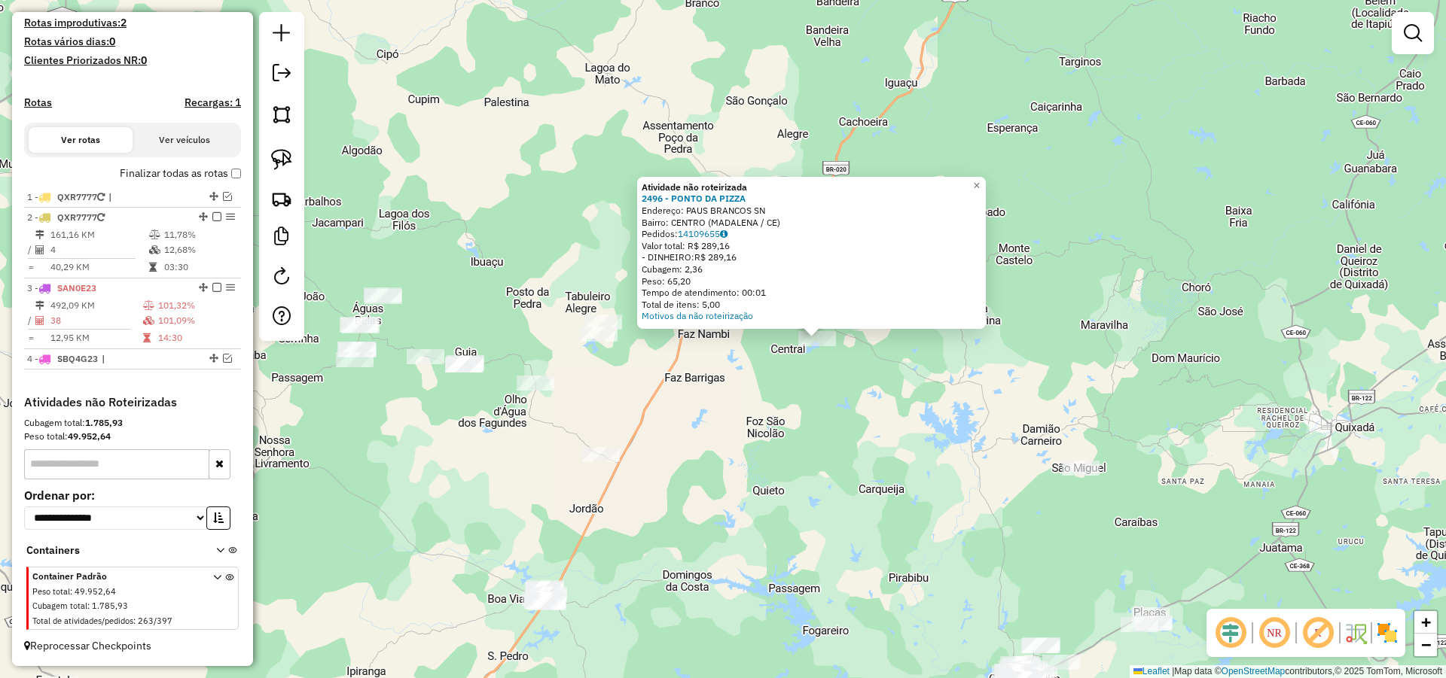
drag, startPoint x: 852, startPoint y: 419, endPoint x: 861, endPoint y: 417, distance: 8.4
click at [860, 417] on div "Atividade não roteirizada 2496 - PONTO DA PIZZA Endereço: PAUS BRANCOS SN Bairr…" at bounding box center [723, 339] width 1446 height 678
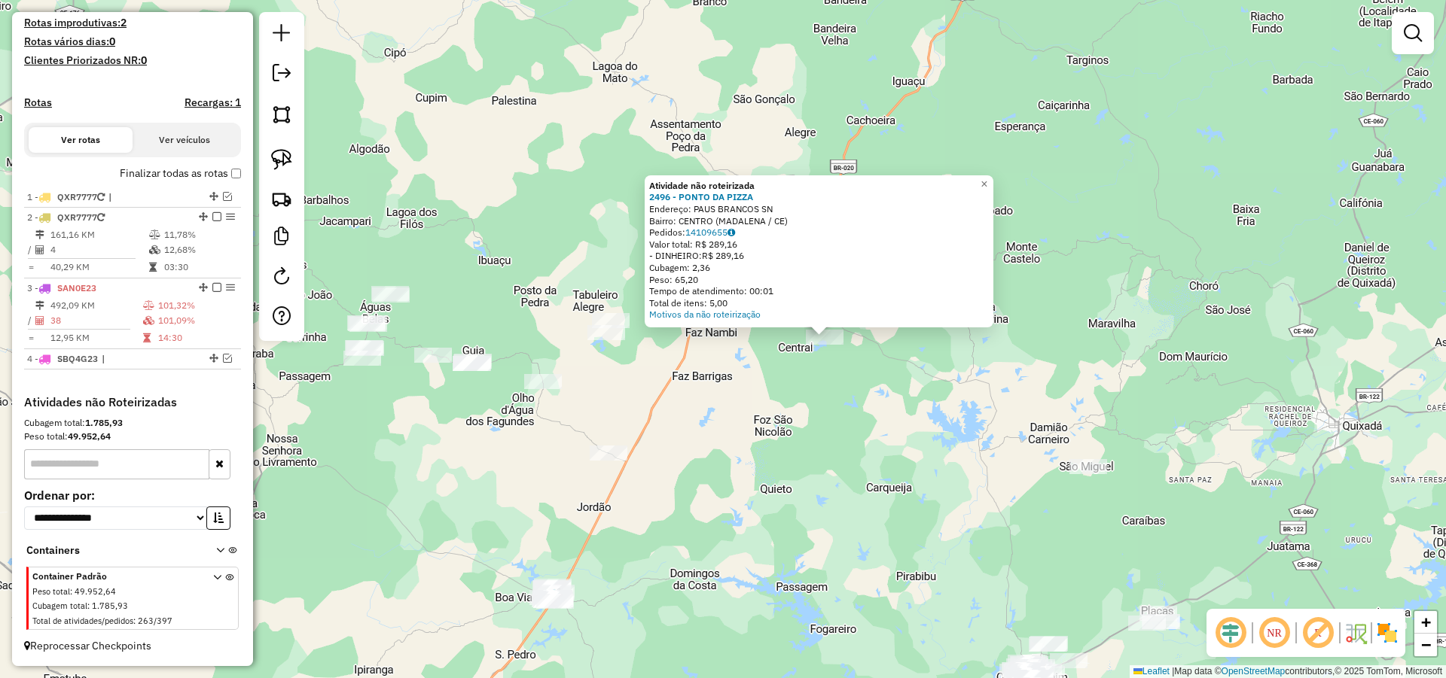
click at [846, 409] on div "Atividade não roteirizada 2496 - PONTO DA PIZZA Endereço: PAUS BRANCOS SN Bairr…" at bounding box center [723, 339] width 1446 height 678
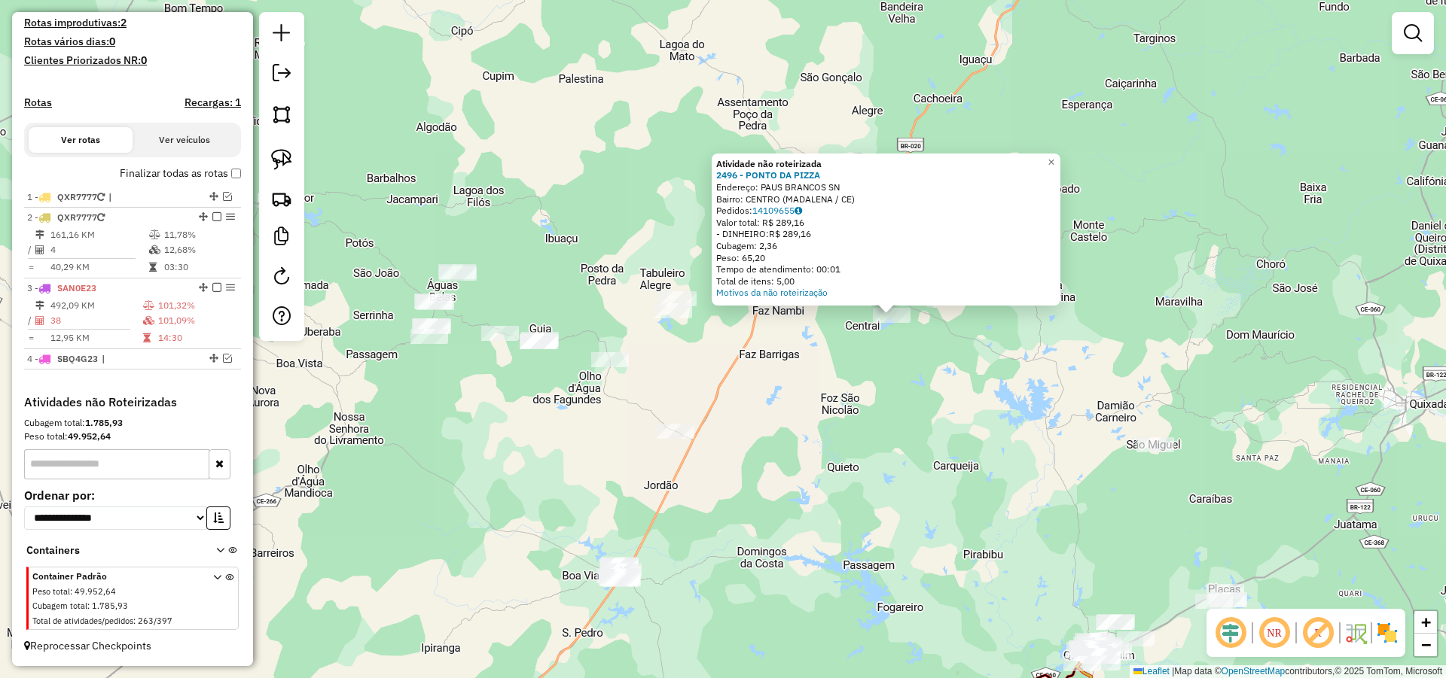
drag, startPoint x: 844, startPoint y: 389, endPoint x: 817, endPoint y: 401, distance: 30.0
click at [854, 385] on div "Atividade não roteirizada 2496 - PONTO DA PIZZA Endereço: PAUS BRANCOS SN Bairr…" at bounding box center [723, 339] width 1446 height 678
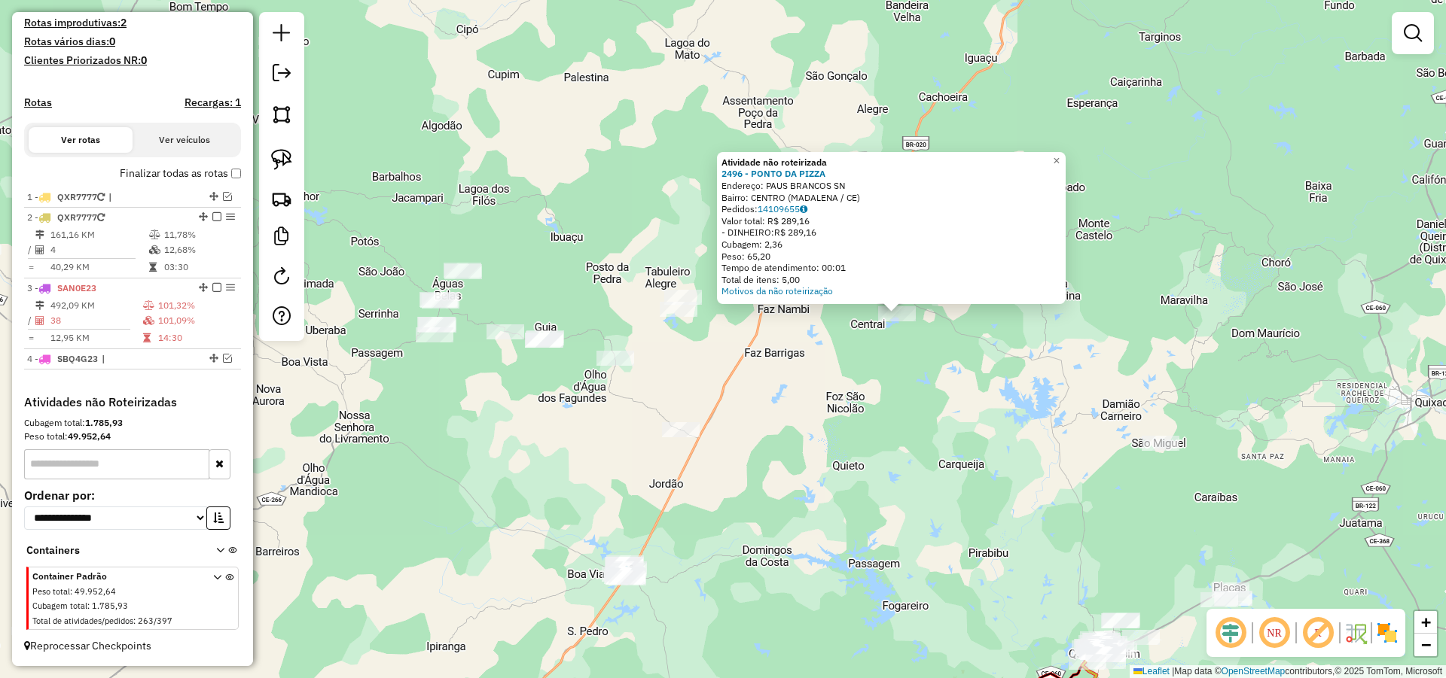
click at [812, 400] on div "Atividade não roteirizada 2496 - PONTO DA PIZZA Endereço: PAUS BRANCOS SN Bairr…" at bounding box center [723, 339] width 1446 height 678
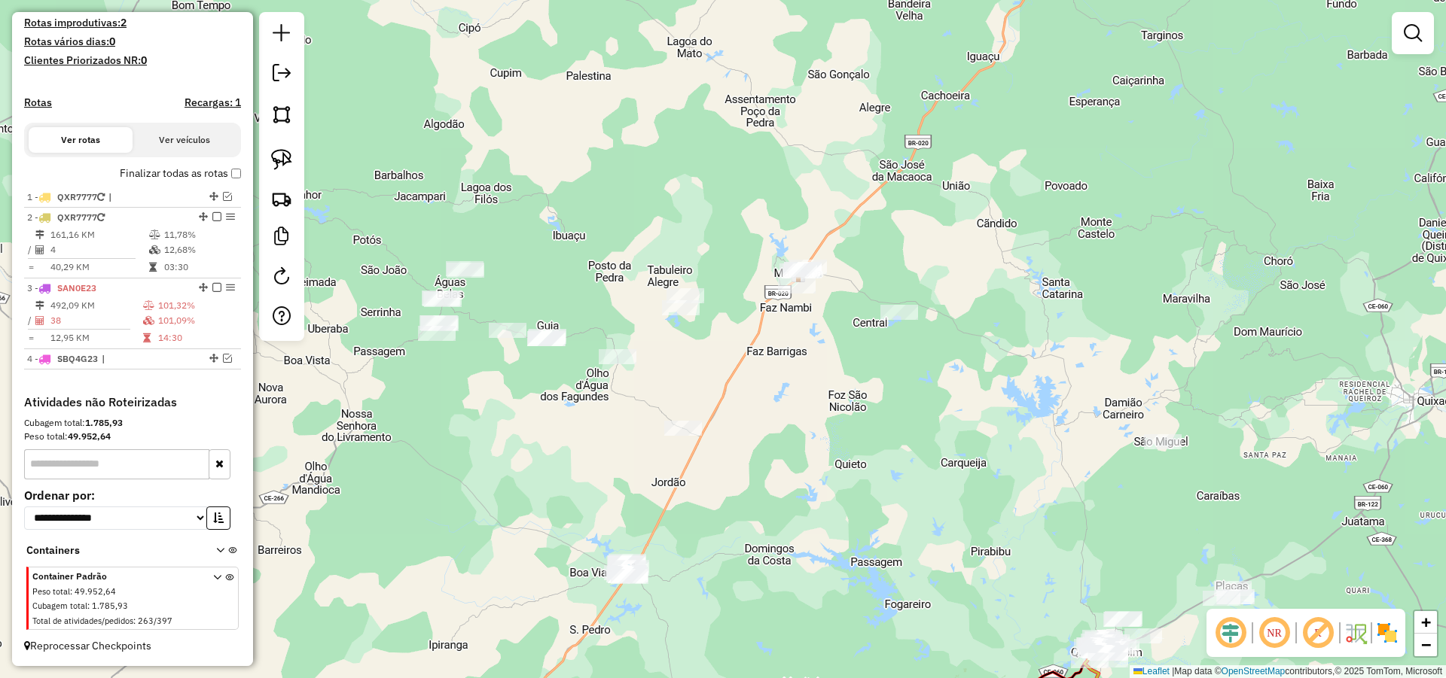
drag, startPoint x: 828, startPoint y: 422, endPoint x: 880, endPoint y: 395, distance: 59.0
click at [872, 397] on div "Janela de atendimento Grade de atendimento Capacidade Transportadoras Veículos …" at bounding box center [723, 339] width 1446 height 678
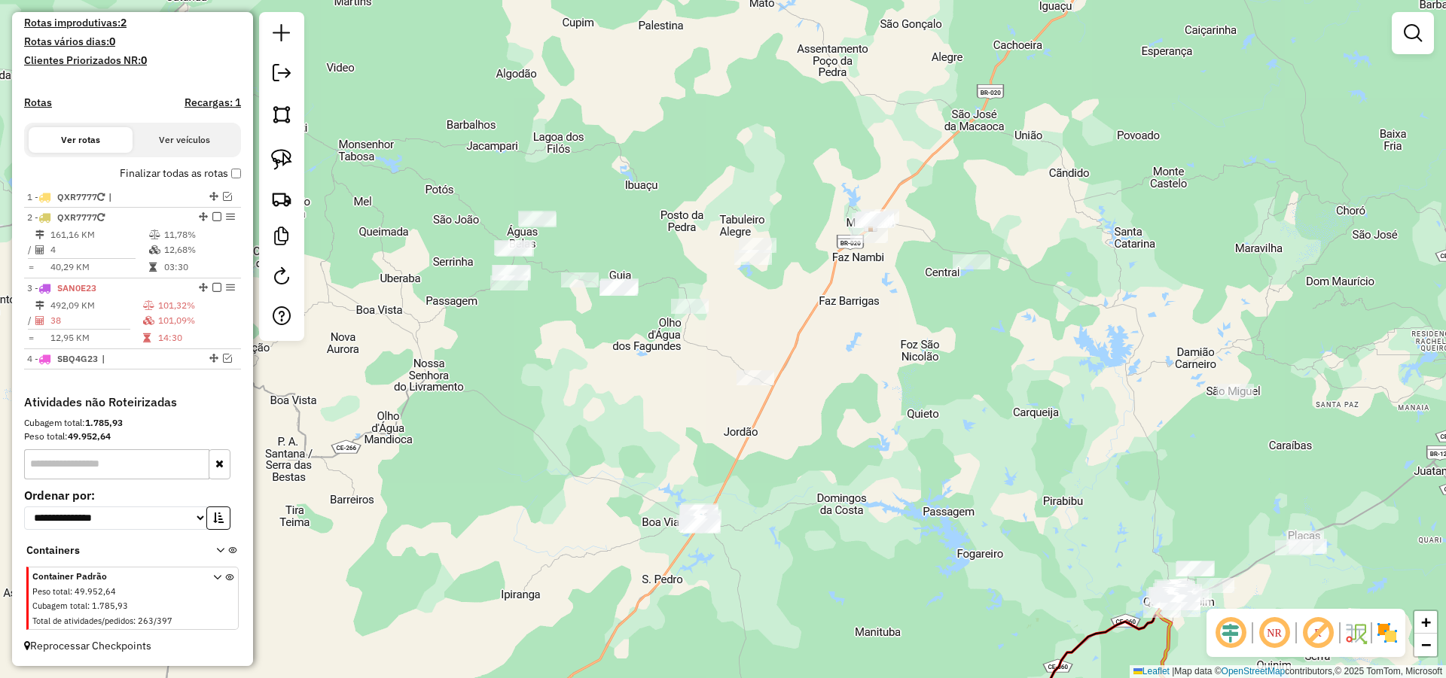
drag, startPoint x: 877, startPoint y: 423, endPoint x: 888, endPoint y: 410, distance: 17.1
click at [888, 410] on div "Janela de atendimento Grade de atendimento Capacidade Transportadoras Veículos …" at bounding box center [723, 339] width 1446 height 678
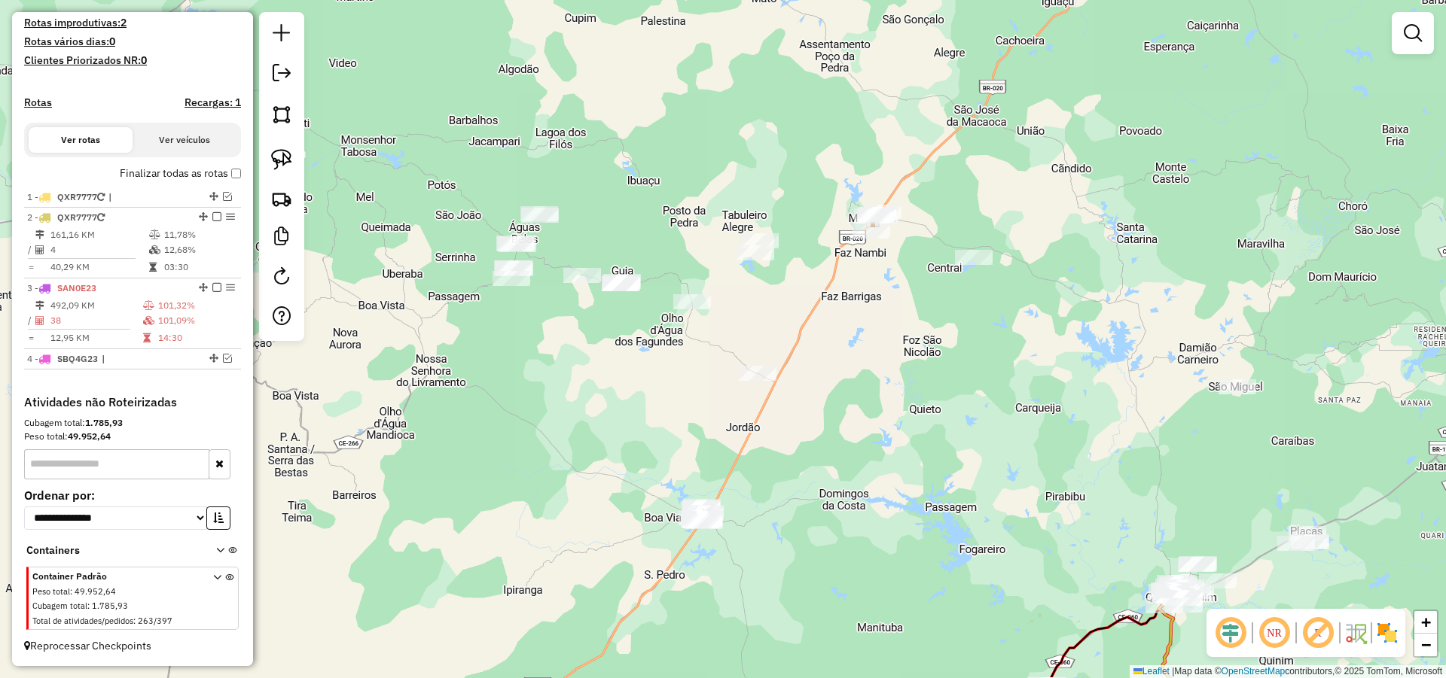
drag, startPoint x: 847, startPoint y: 476, endPoint x: 824, endPoint y: 462, distance: 26.7
click at [847, 471] on div "Janela de atendimento Grade de atendimento Capacidade Transportadoras Veículos …" at bounding box center [723, 339] width 1446 height 678
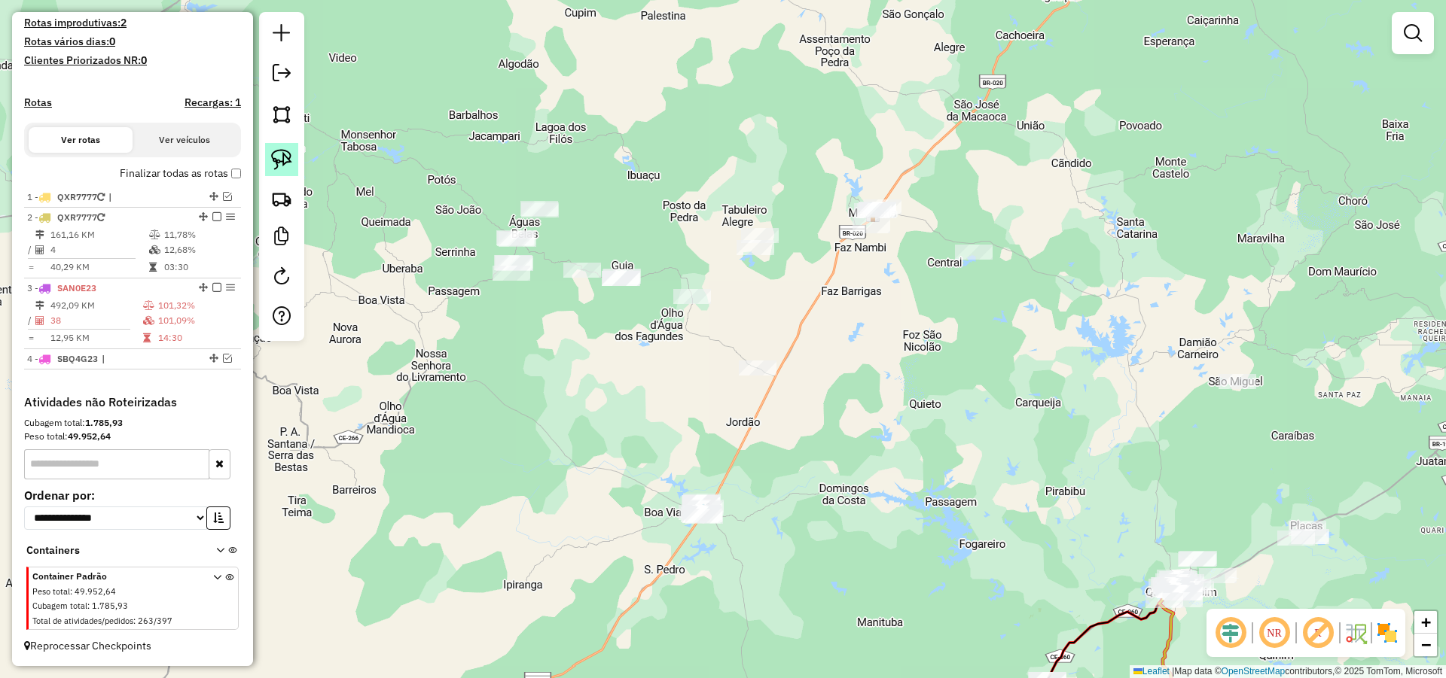
click at [289, 163] on img at bounding box center [281, 159] width 21 height 21
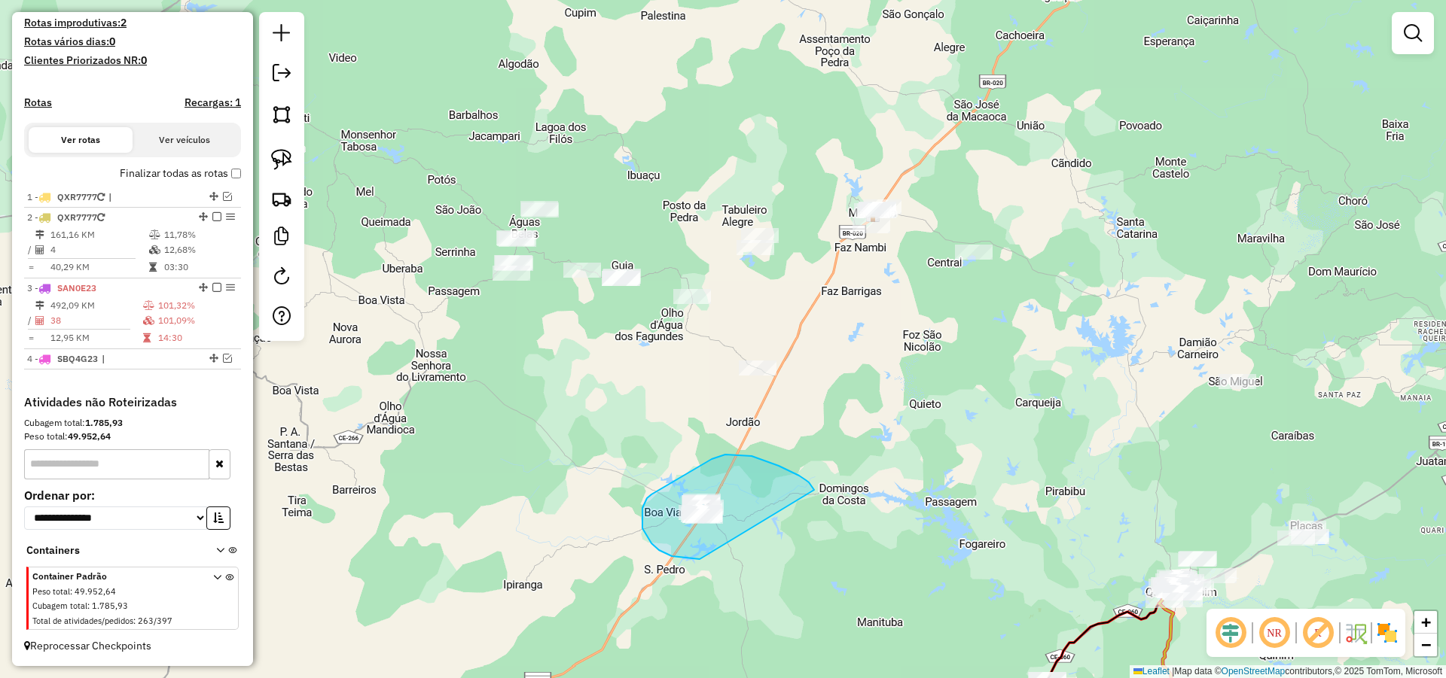
drag, startPoint x: 799, startPoint y: 476, endPoint x: 718, endPoint y: 558, distance: 115.0
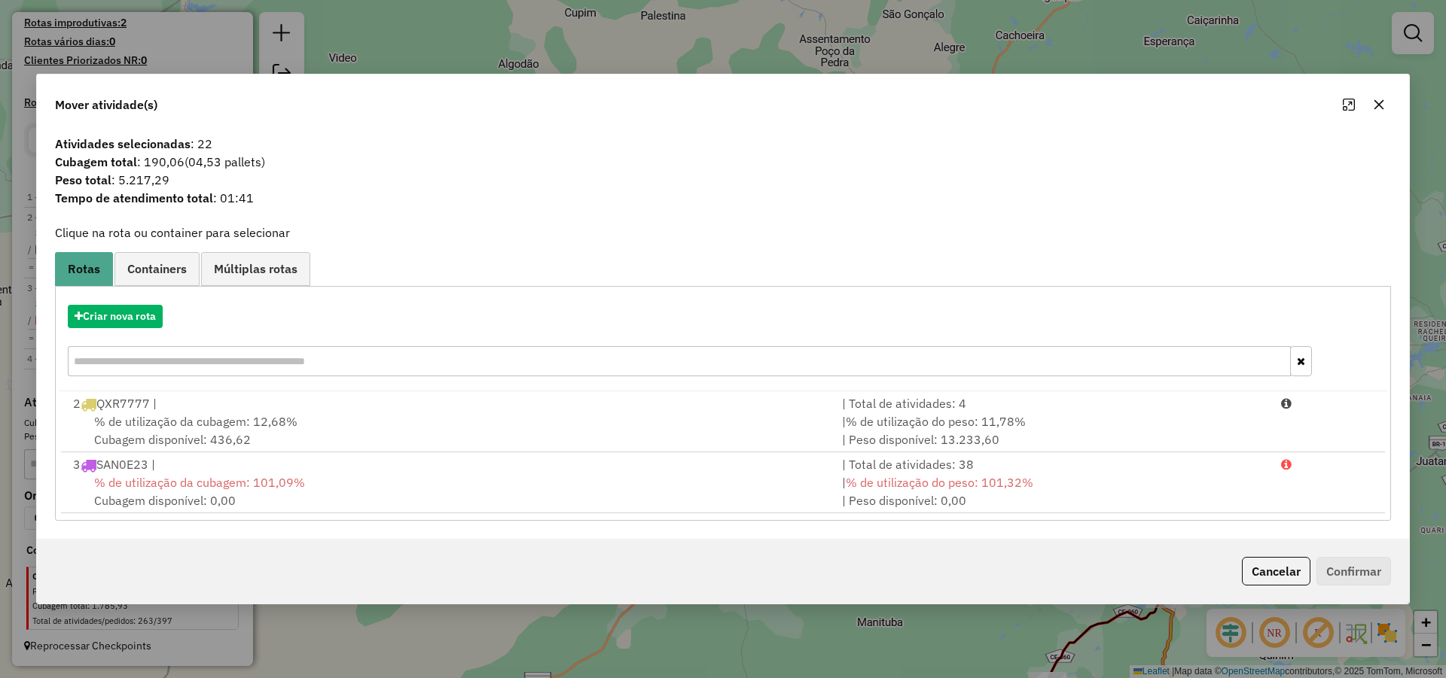
click at [1279, 577] on button "Cancelar" at bounding box center [1276, 571] width 69 height 29
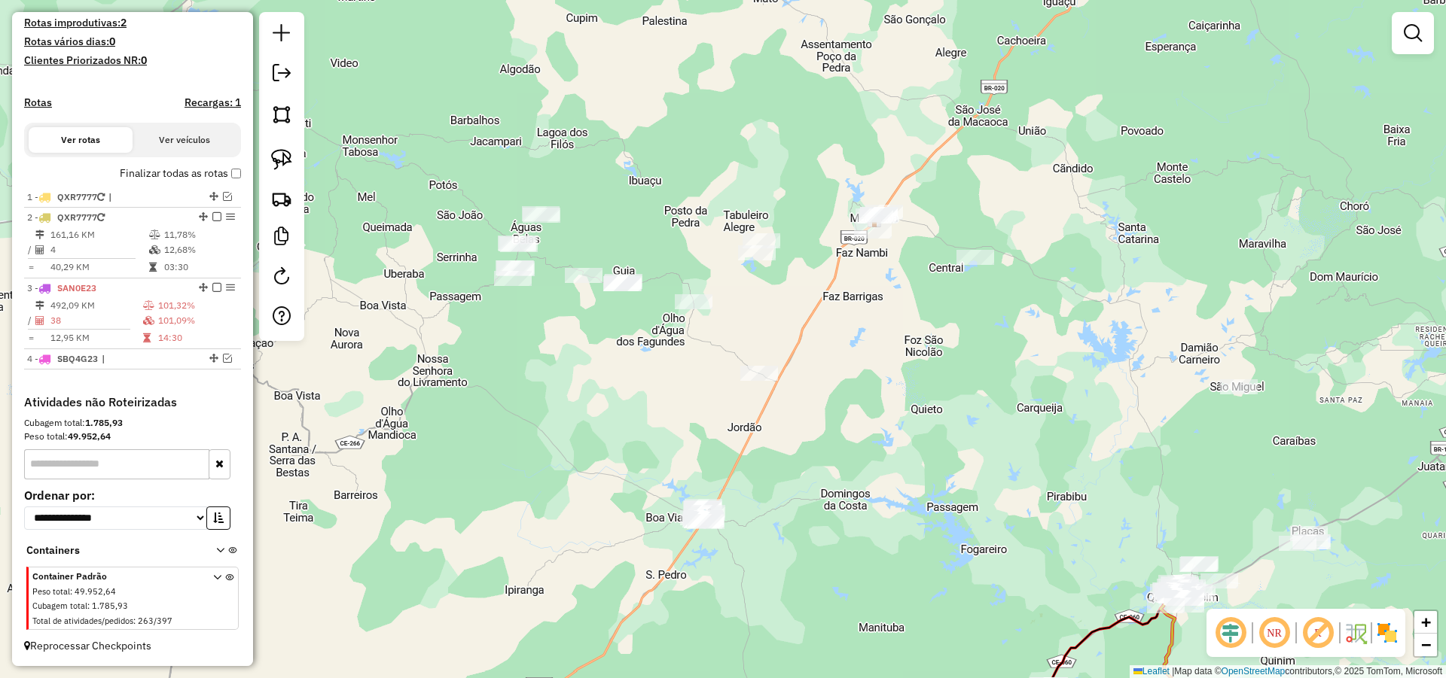
drag, startPoint x: 861, startPoint y: 434, endPoint x: 873, endPoint y: 502, distance: 68.8
click at [873, 507] on div "Janela de atendimento Grade de atendimento Capacidade Transportadoras Veículos …" at bounding box center [723, 339] width 1446 height 678
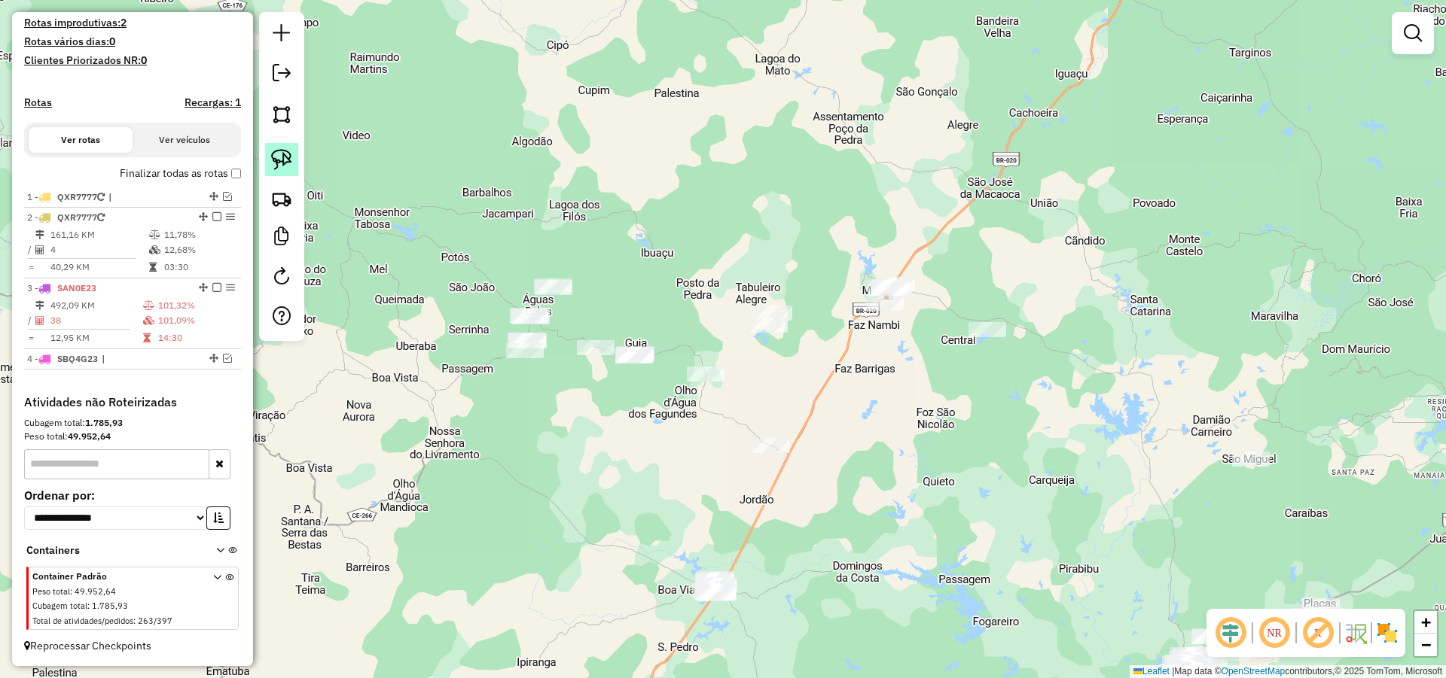
click at [289, 166] on img at bounding box center [281, 159] width 21 height 21
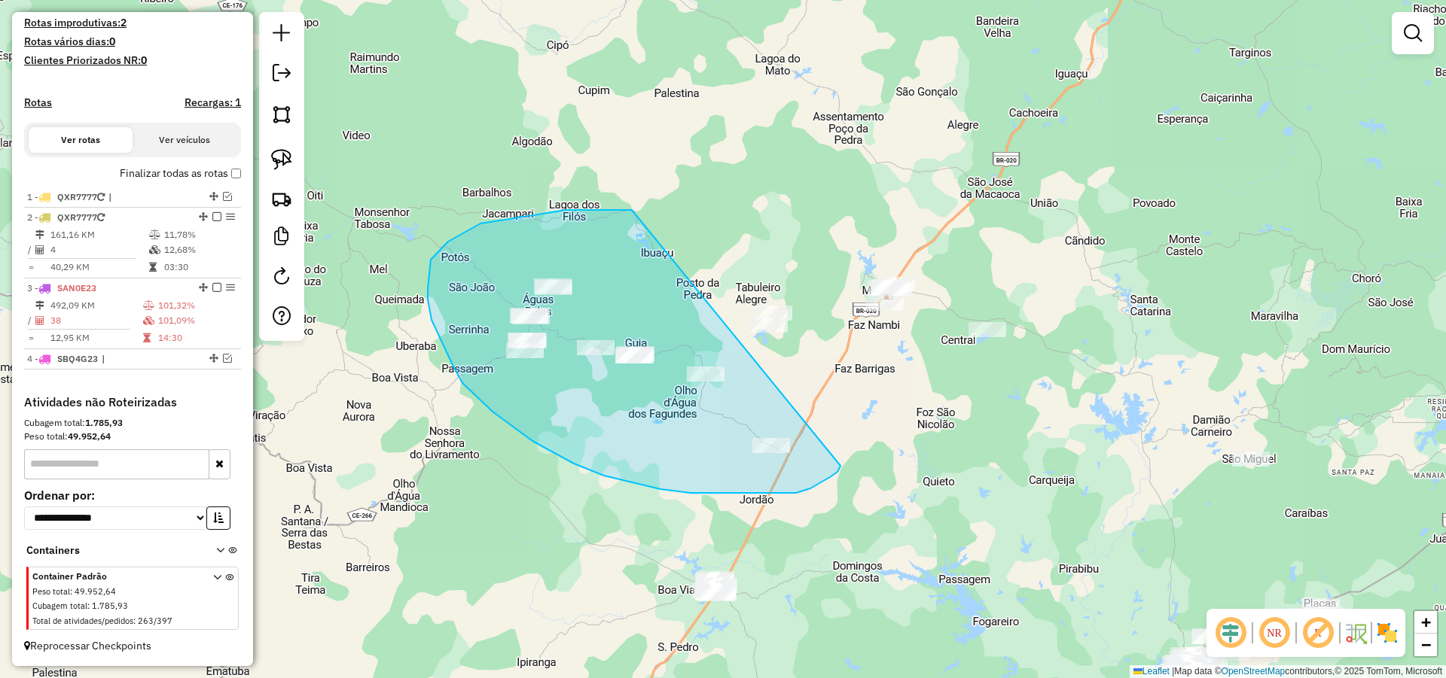
drag, startPoint x: 448, startPoint y: 242, endPoint x: 840, endPoint y: 466, distance: 451.9
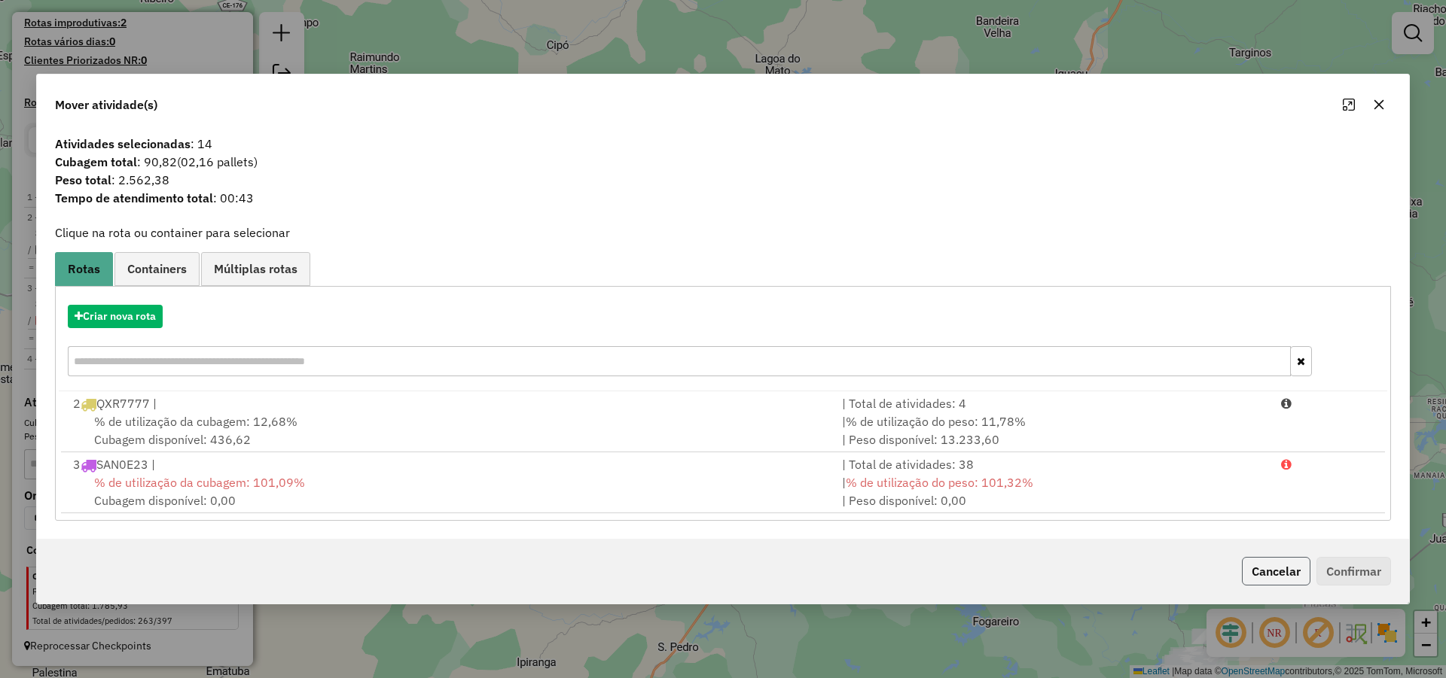
click at [1285, 571] on button "Cancelar" at bounding box center [1276, 571] width 69 height 29
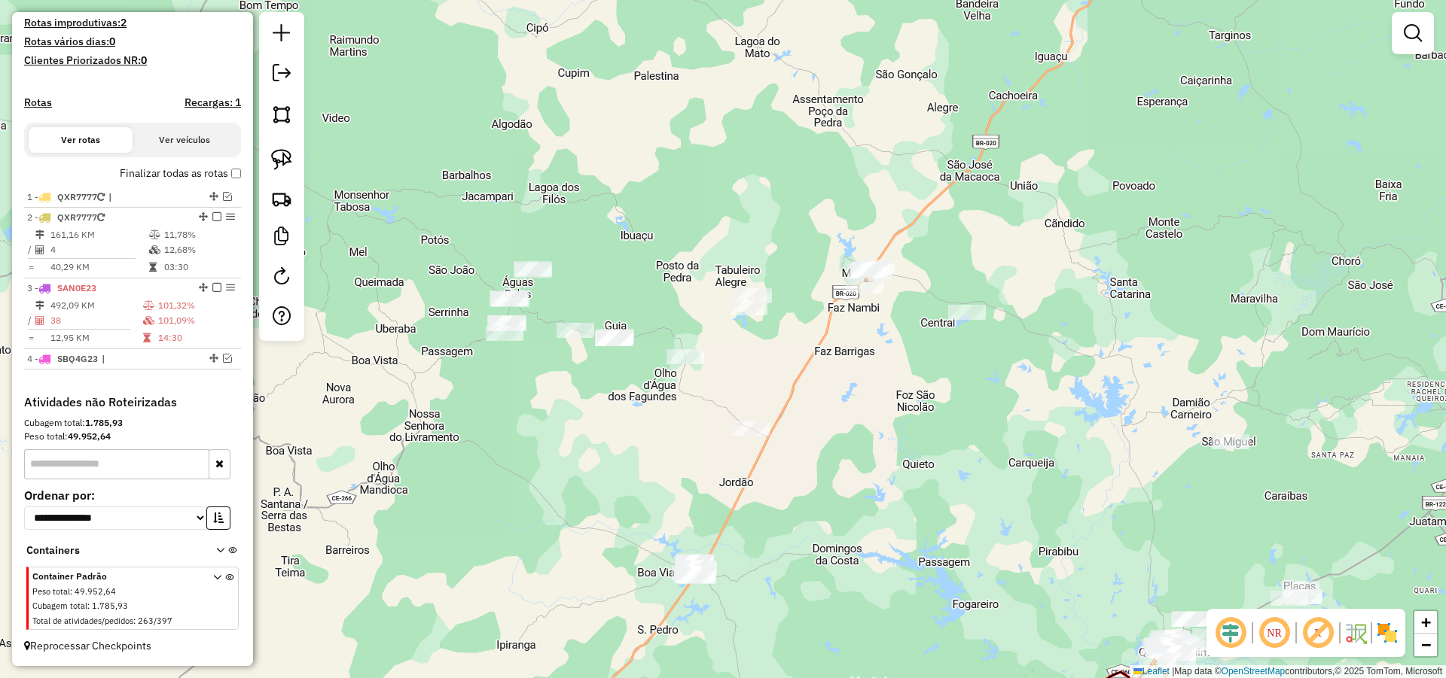
drag, startPoint x: 859, startPoint y: 409, endPoint x: 841, endPoint y: 392, distance: 25.0
click at [841, 392] on div "Janela de atendimento Grade de atendimento Capacidade Transportadoras Veículos …" at bounding box center [723, 339] width 1446 height 678
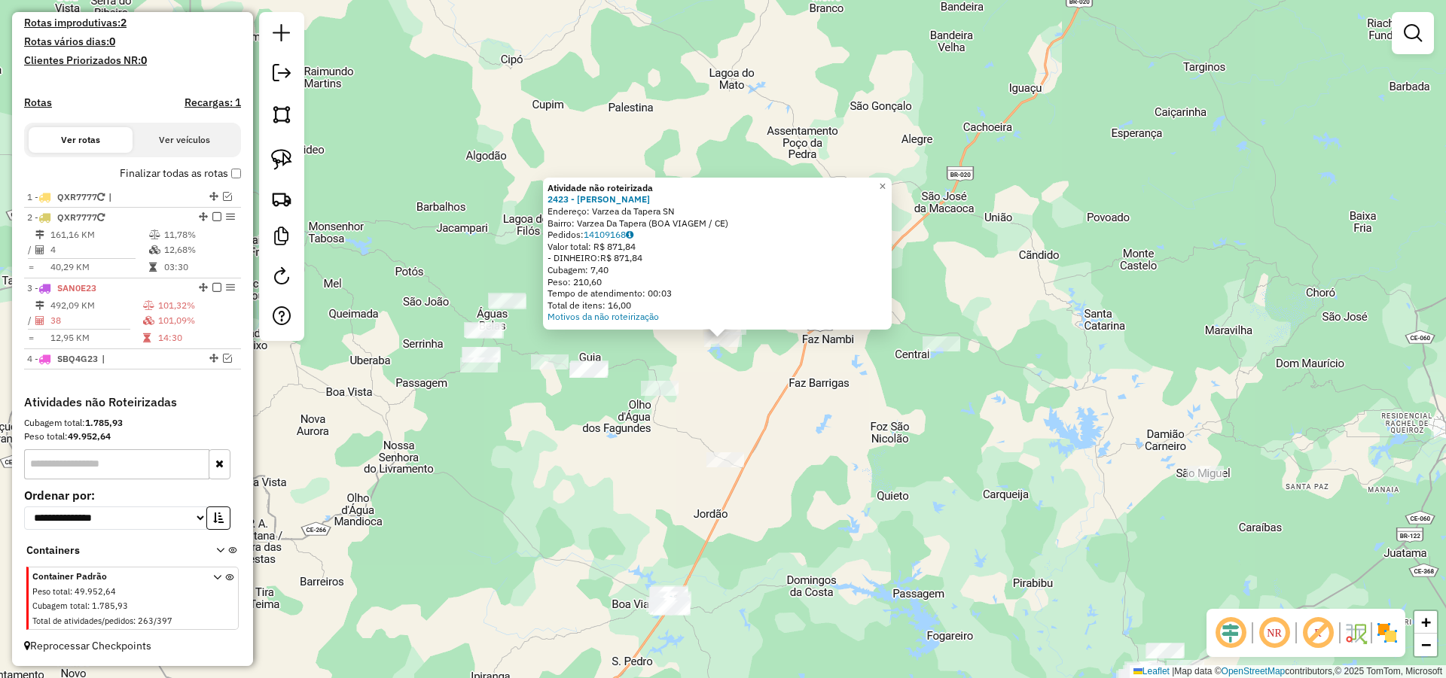
click at [811, 433] on div "Atividade não roteirizada 2423 - [PERSON_NAME]: Varzea da Tapera SN Bairro: Var…" at bounding box center [723, 339] width 1446 height 678
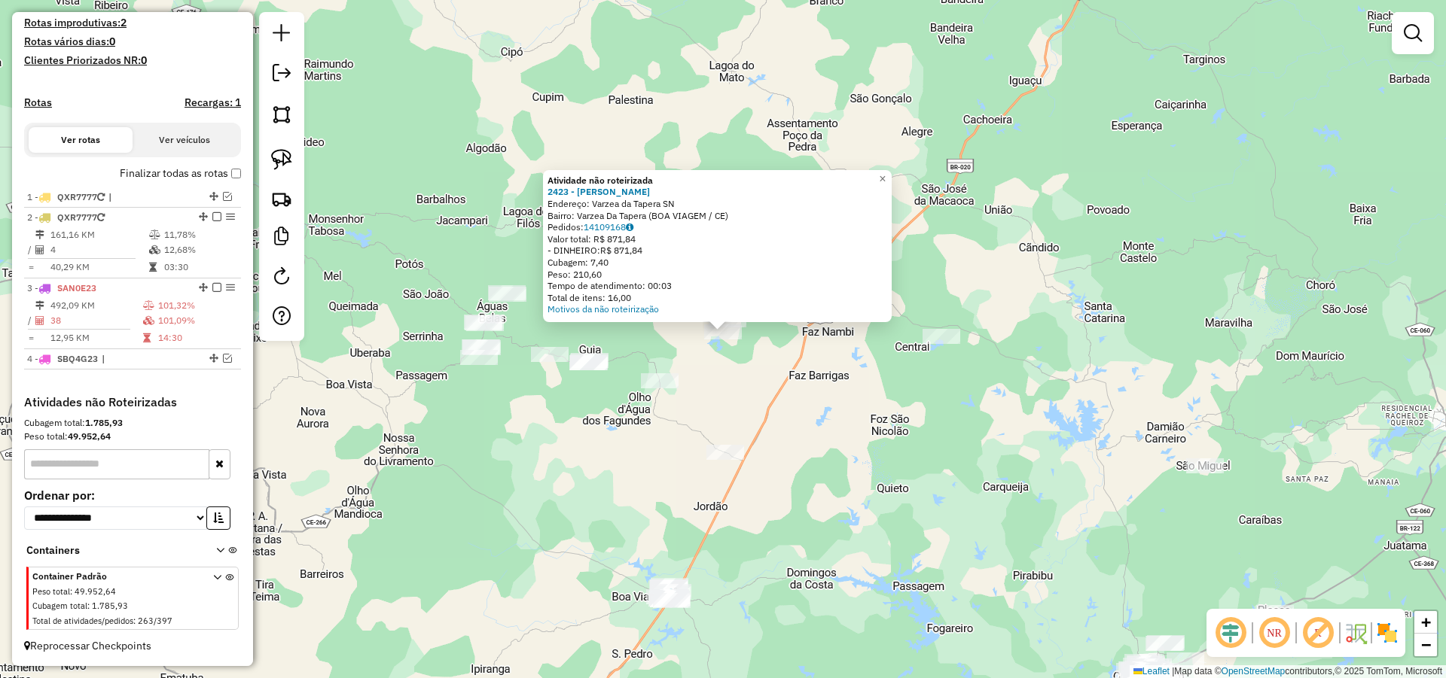
click at [780, 417] on div "Atividade não roteirizada 2423 - [PERSON_NAME]: Varzea da Tapera SN Bairro: Var…" at bounding box center [723, 339] width 1446 height 678
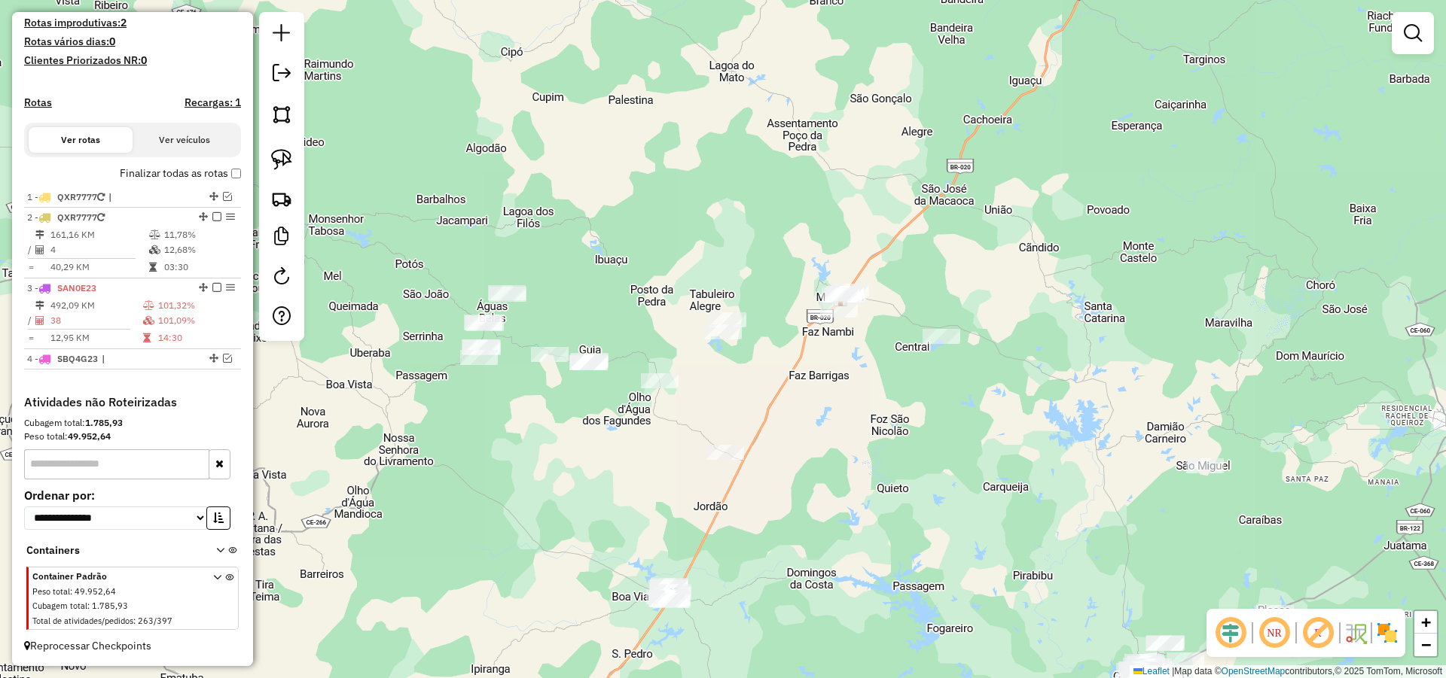
click at [279, 154] on img at bounding box center [281, 159] width 21 height 21
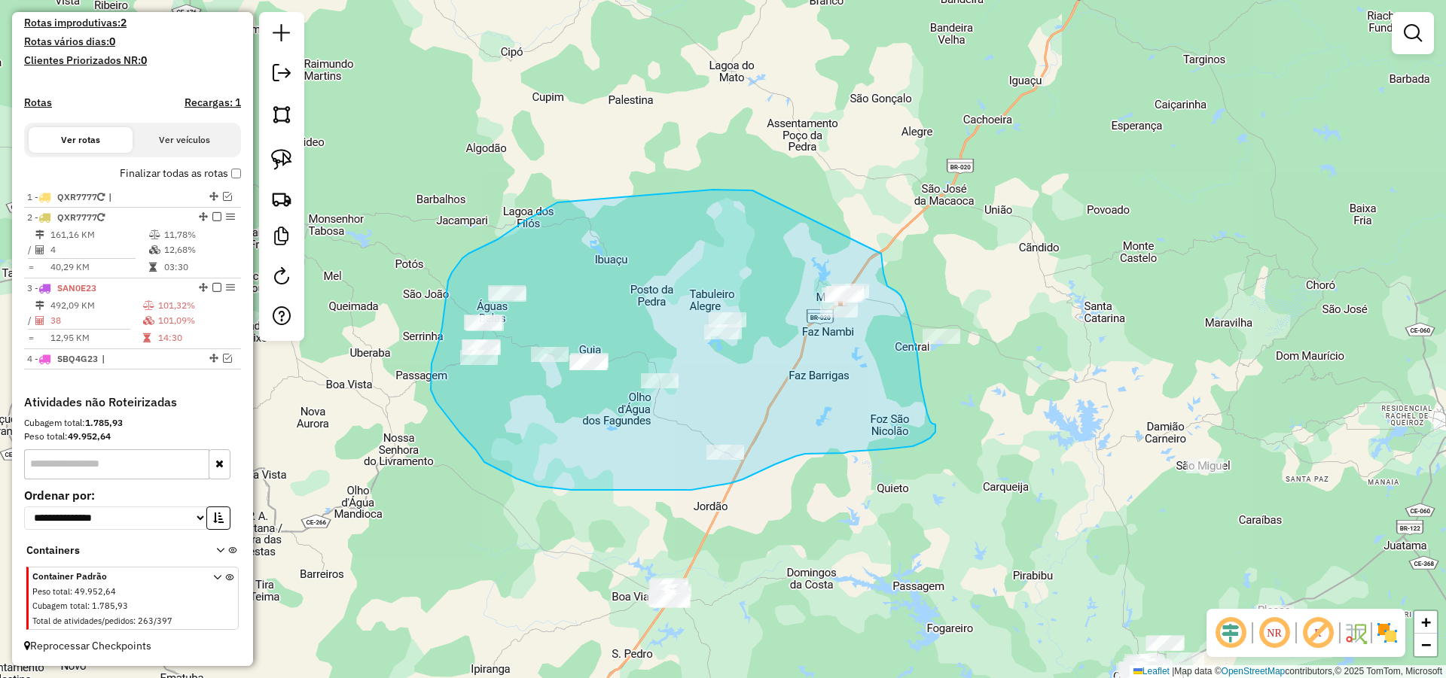
drag, startPoint x: 713, startPoint y: 190, endPoint x: 880, endPoint y: 254, distance: 179.3
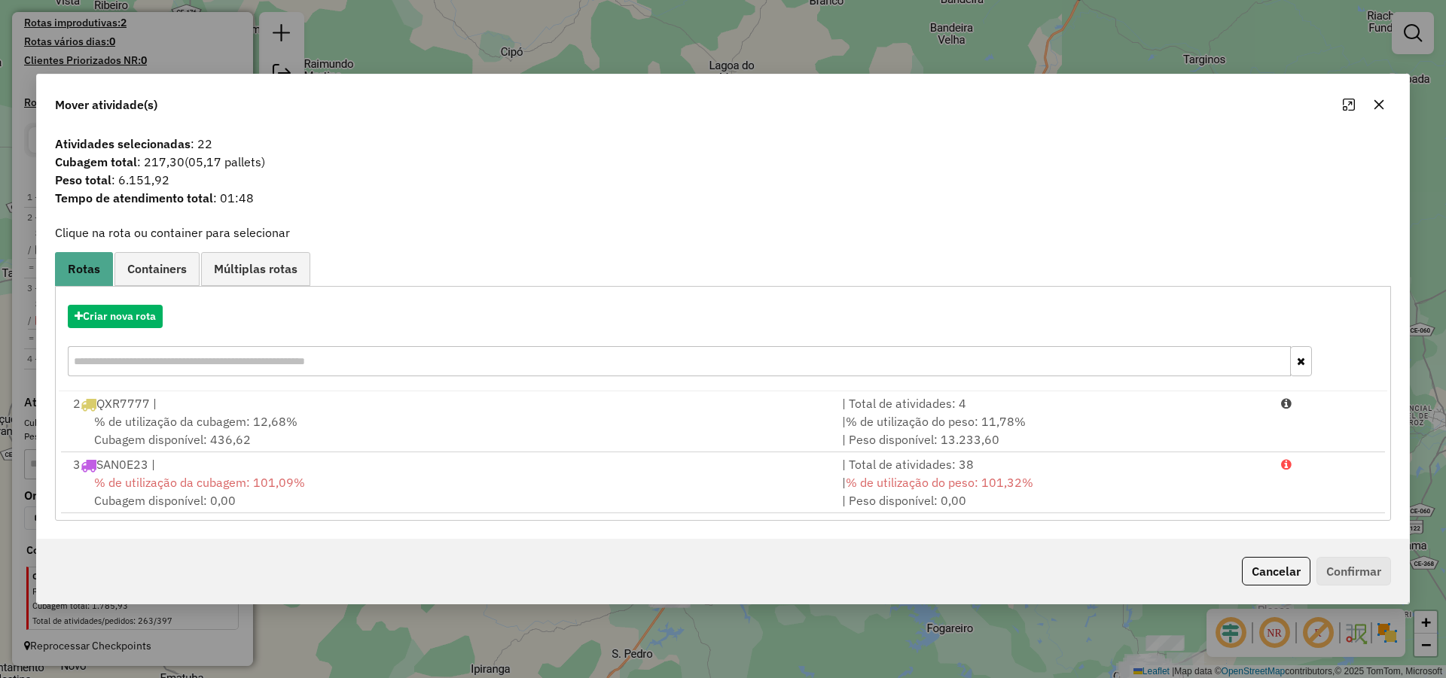
click at [1266, 556] on div "Cancelar Confirmar" at bounding box center [723, 571] width 1372 height 65
click at [1268, 565] on button "Cancelar" at bounding box center [1276, 571] width 69 height 29
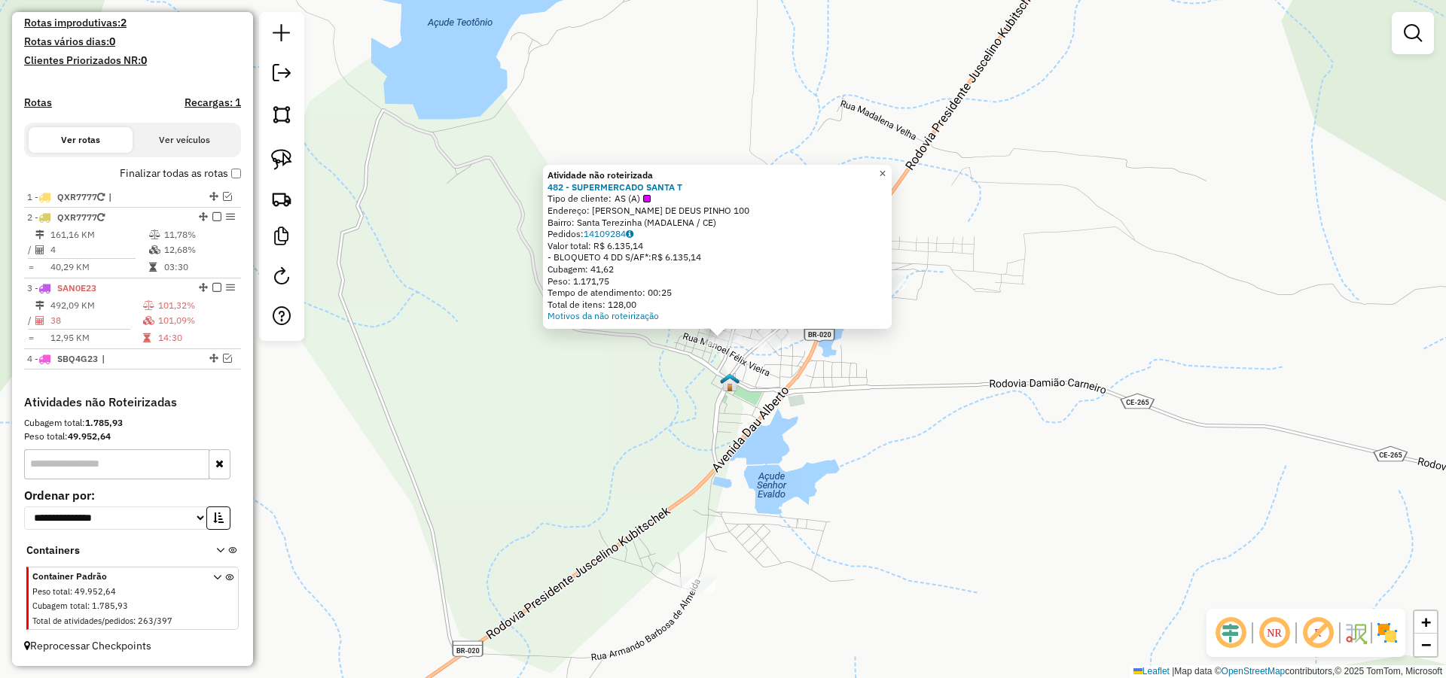
click at [885, 169] on span "×" at bounding box center [882, 173] width 7 height 13
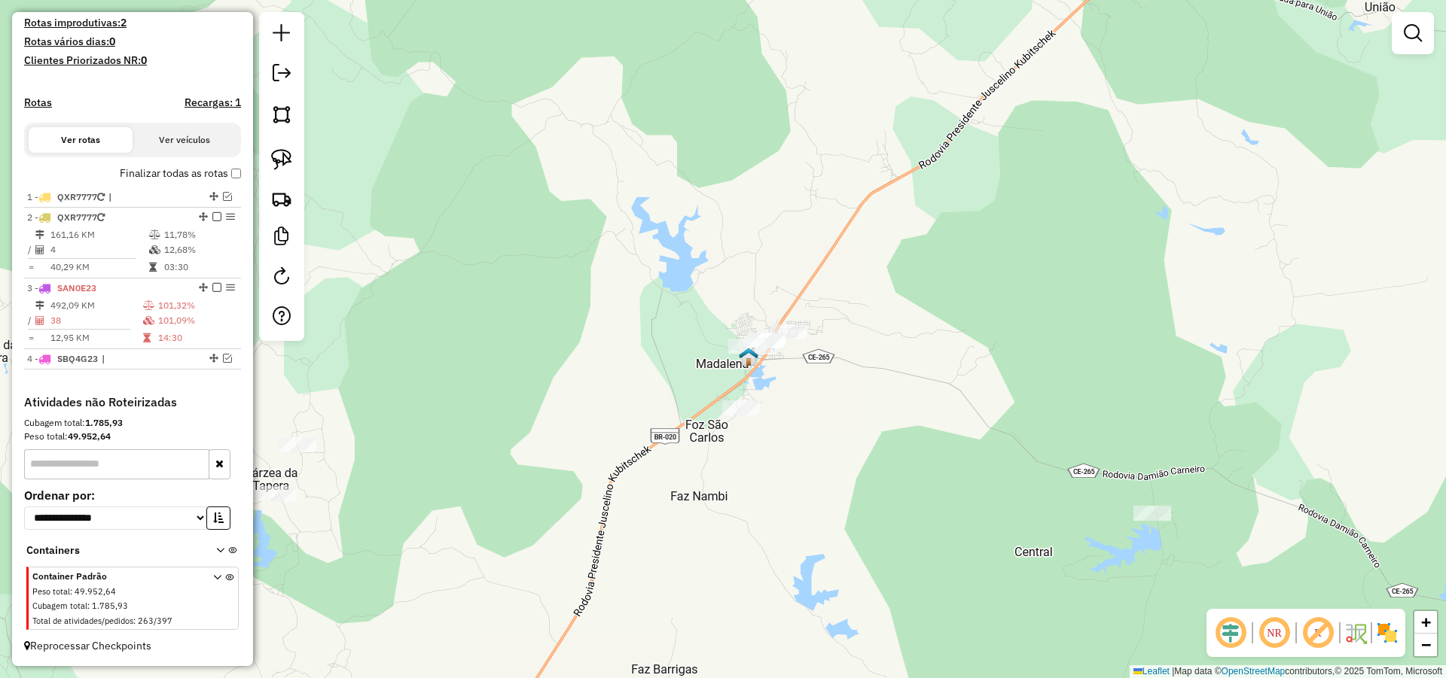
drag, startPoint x: 768, startPoint y: 423, endPoint x: 843, endPoint y: 363, distance: 95.8
click at [818, 376] on div "Janela de atendimento Grade de atendimento Capacidade Transportadoras Veículos …" at bounding box center [723, 339] width 1446 height 678
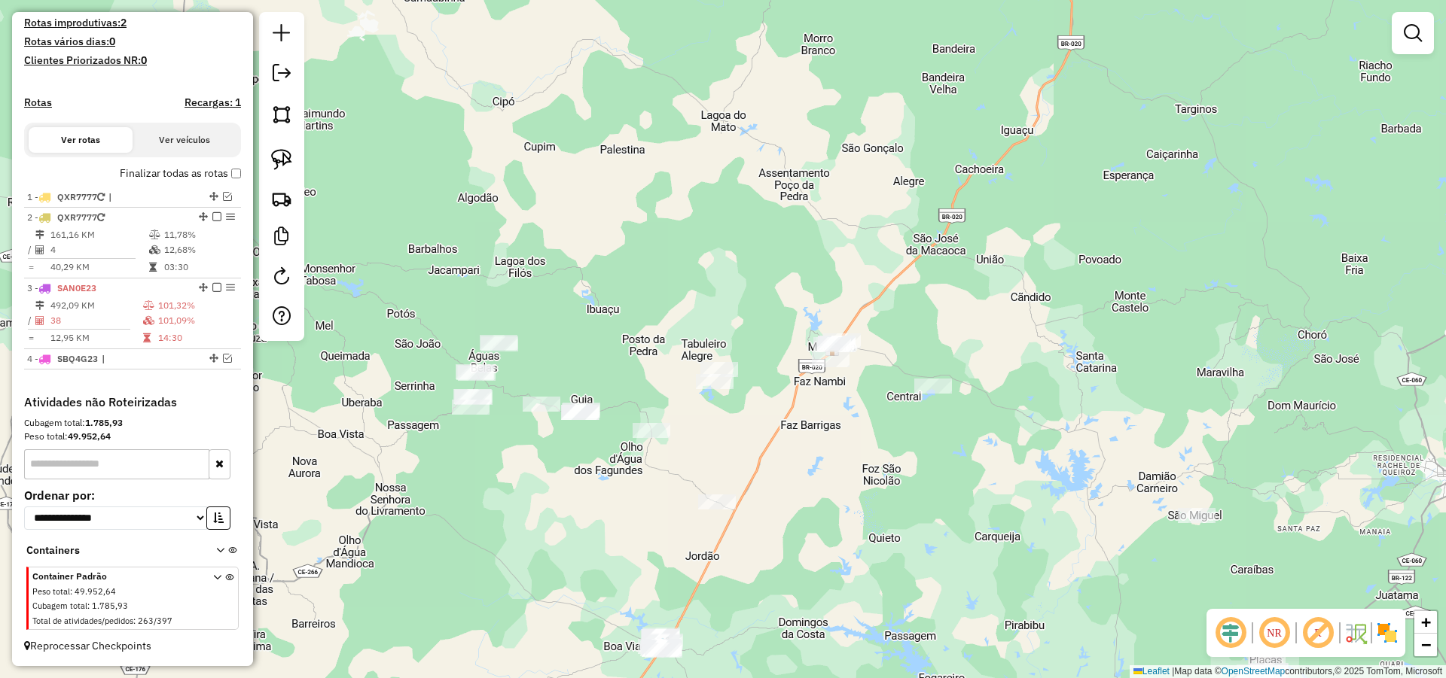
click at [256, 147] on div "Janela de atendimento Grade de atendimento Capacidade Transportadoras Veículos …" at bounding box center [723, 339] width 1446 height 678
click at [287, 159] on img at bounding box center [281, 159] width 21 height 21
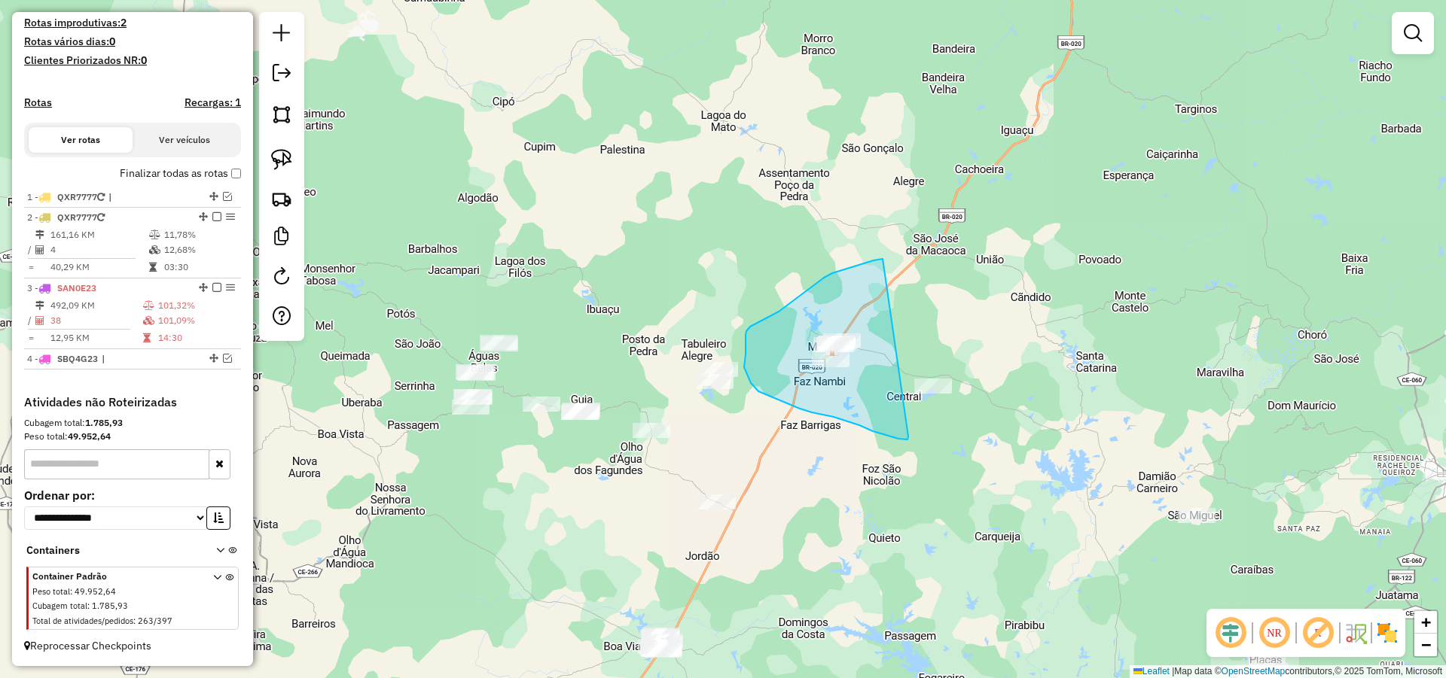
drag, startPoint x: 824, startPoint y: 278, endPoint x: 907, endPoint y: 436, distance: 178.8
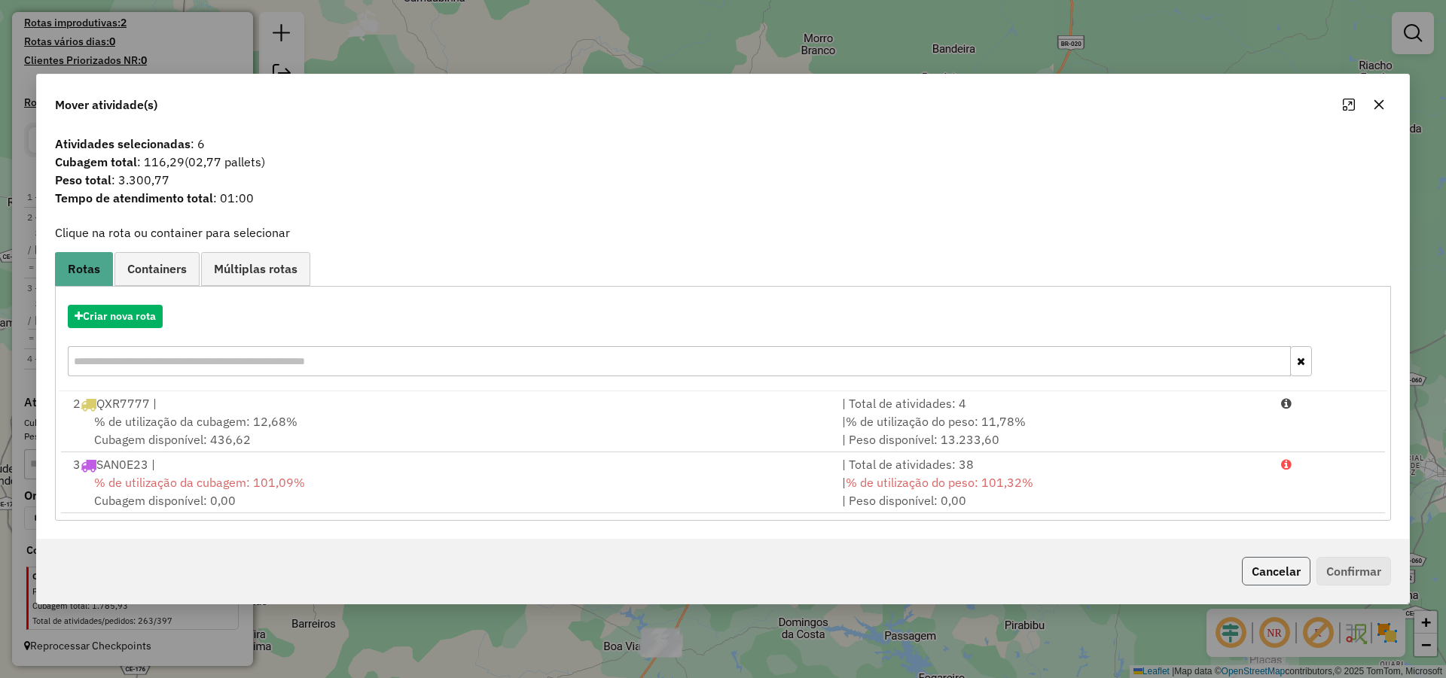
click at [1289, 575] on button "Cancelar" at bounding box center [1276, 571] width 69 height 29
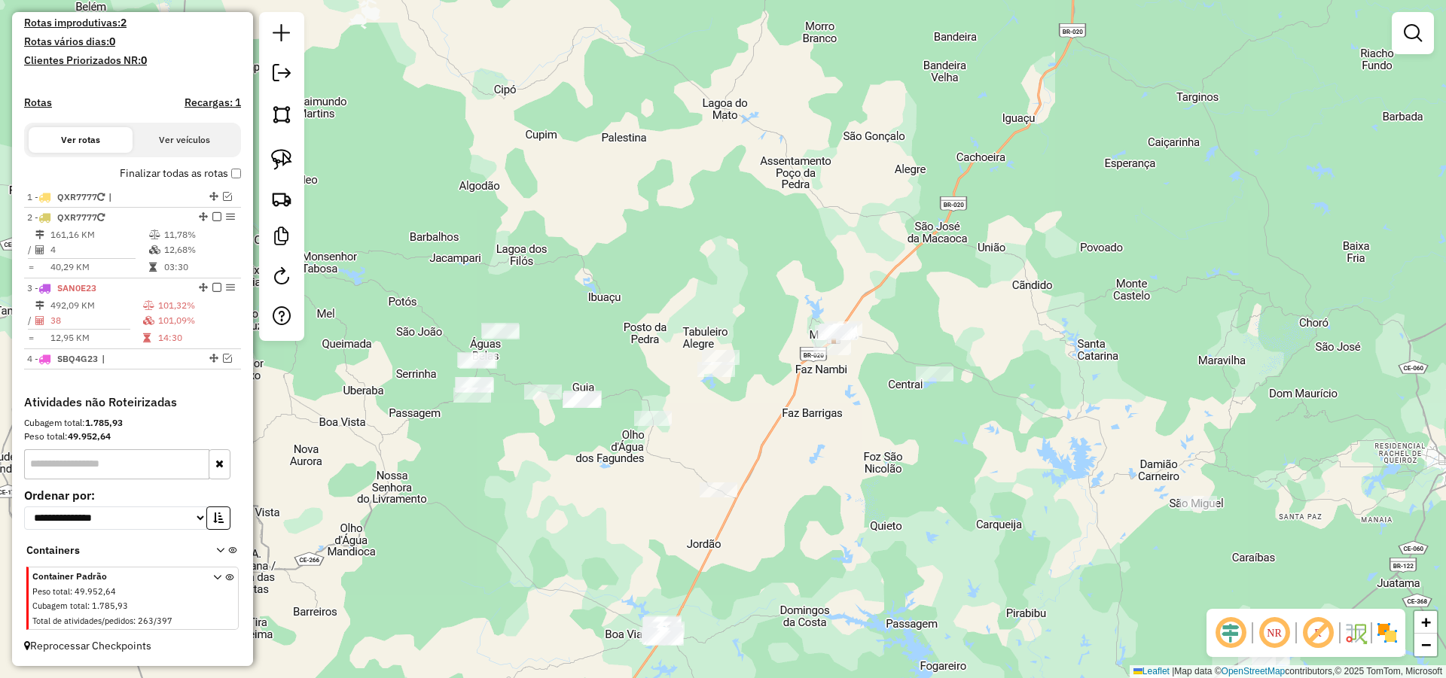
drag, startPoint x: 830, startPoint y: 489, endPoint x: 841, endPoint y: 411, distance: 79.1
click at [841, 411] on div "Janela de atendimento Grade de atendimento Capacidade Transportadoras Veículos …" at bounding box center [723, 339] width 1446 height 678
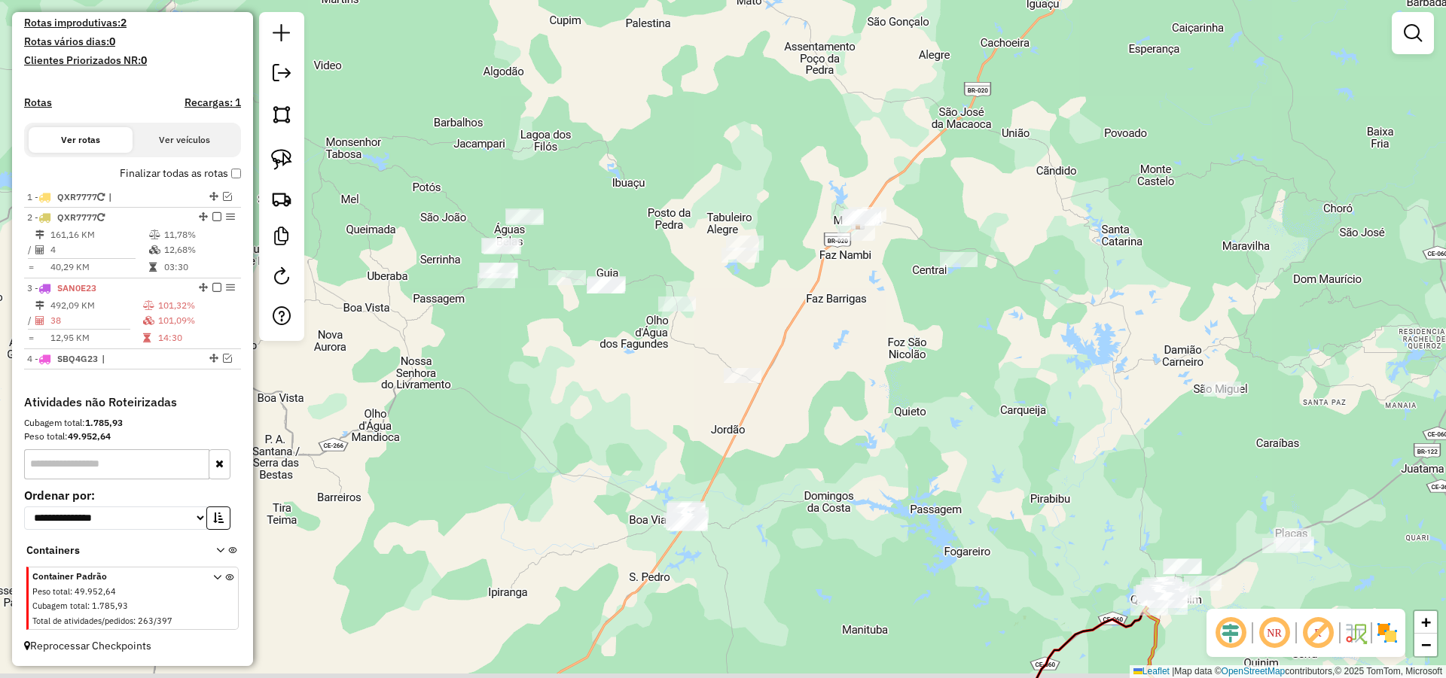
drag, startPoint x: 773, startPoint y: 456, endPoint x: 785, endPoint y: 406, distance: 52.0
click at [785, 410] on div "Janela de atendimento Grade de atendimento Capacidade Transportadoras Veículos …" at bounding box center [723, 339] width 1446 height 678
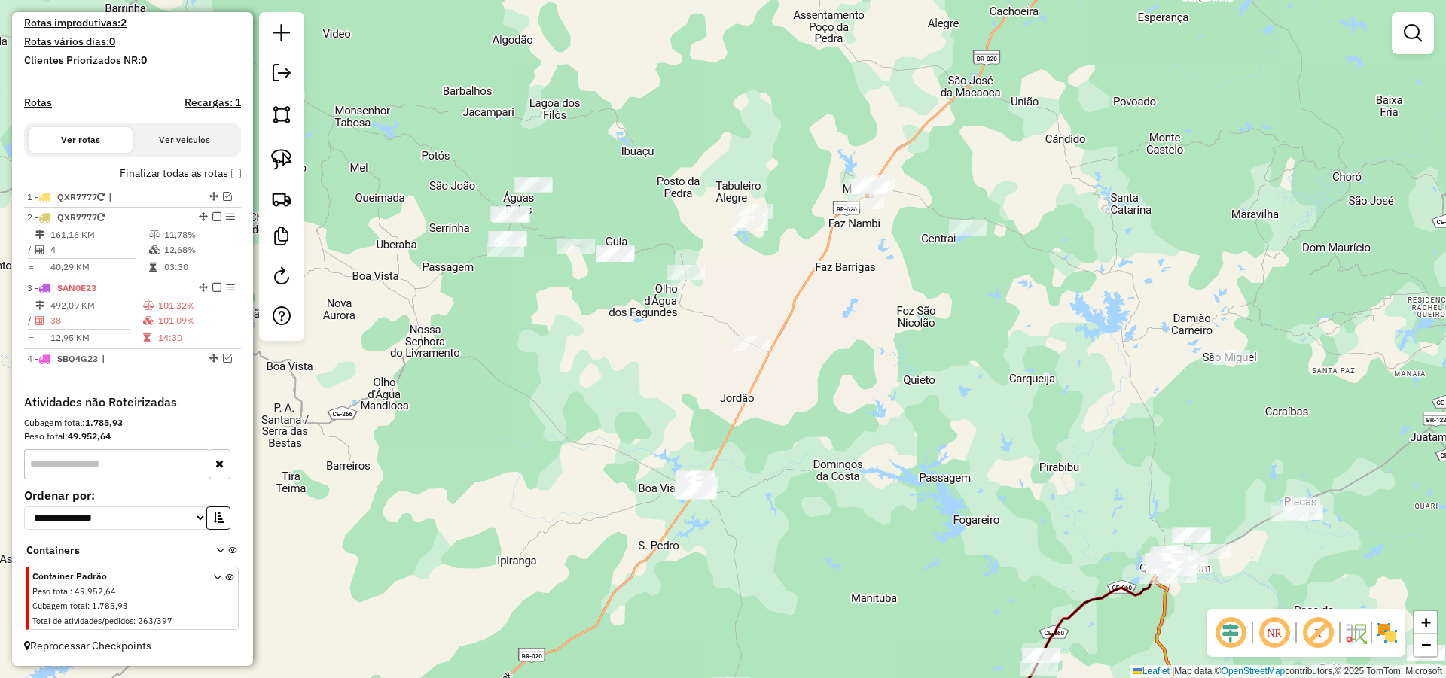
drag, startPoint x: 798, startPoint y: 481, endPoint x: 809, endPoint y: 416, distance: 65.6
click at [806, 419] on div "Janela de atendimento Grade de atendimento Capacidade Transportadoras Veículos …" at bounding box center [723, 339] width 1446 height 678
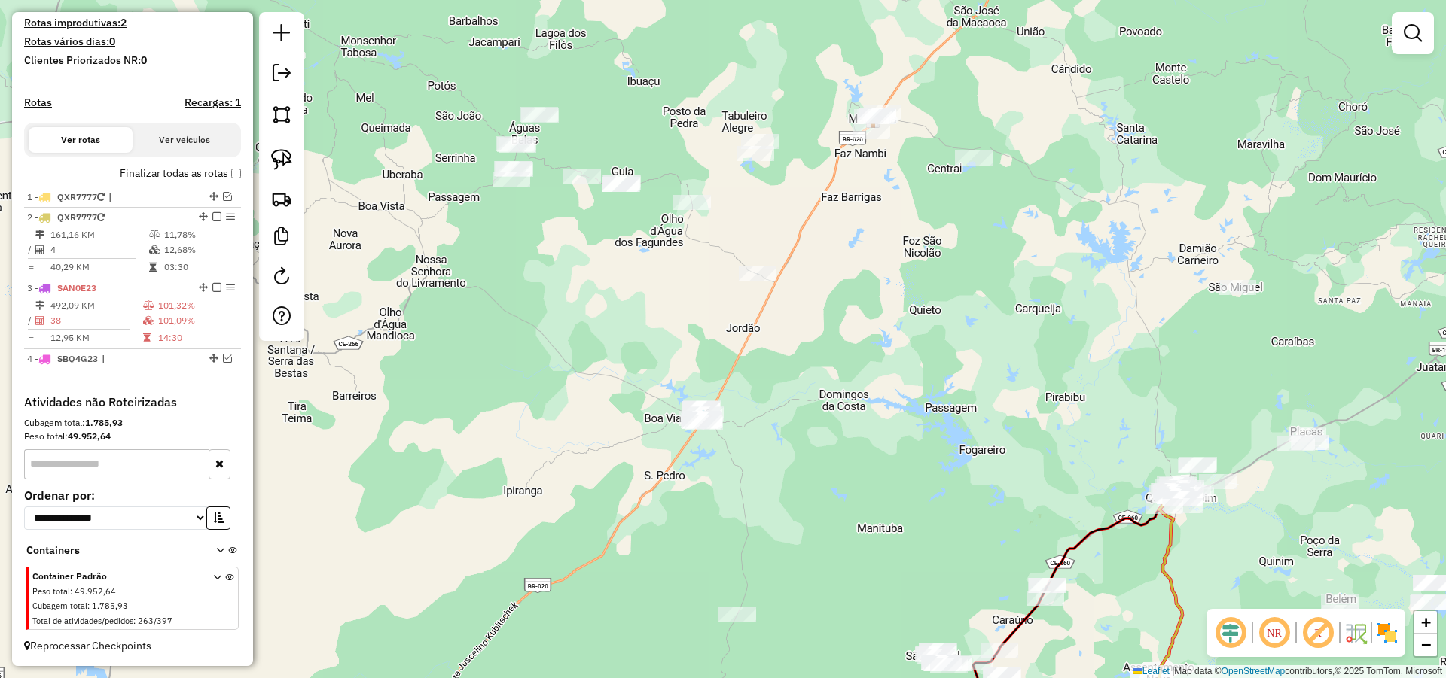
drag, startPoint x: 814, startPoint y: 456, endPoint x: 811, endPoint y: 436, distance: 19.8
click at [812, 443] on div "Janela de atendimento Grade de atendimento Capacidade Transportadoras Veículos …" at bounding box center [723, 339] width 1446 height 678
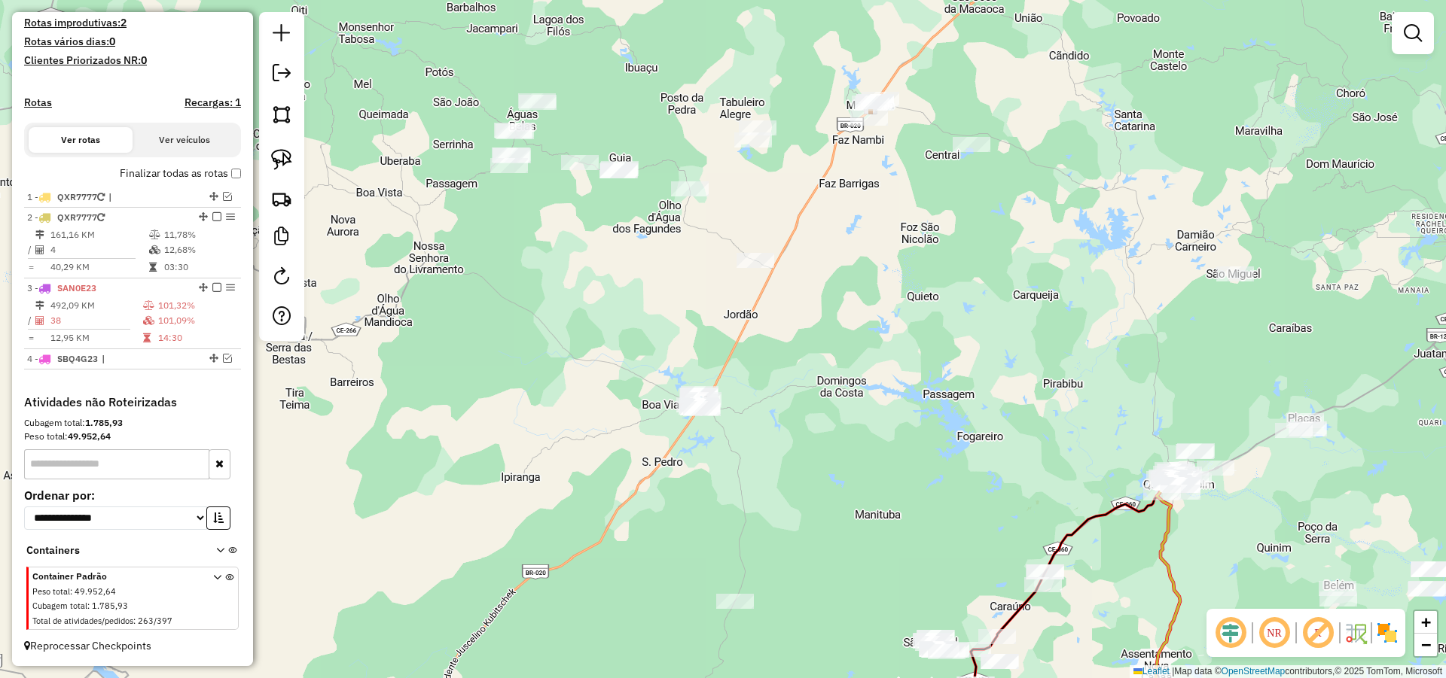
drag, startPoint x: 790, startPoint y: 441, endPoint x: 786, endPoint y: 428, distance: 13.3
click at [788, 430] on div "Janela de atendimento Grade de atendimento Capacidade Transportadoras Veículos …" at bounding box center [723, 339] width 1446 height 678
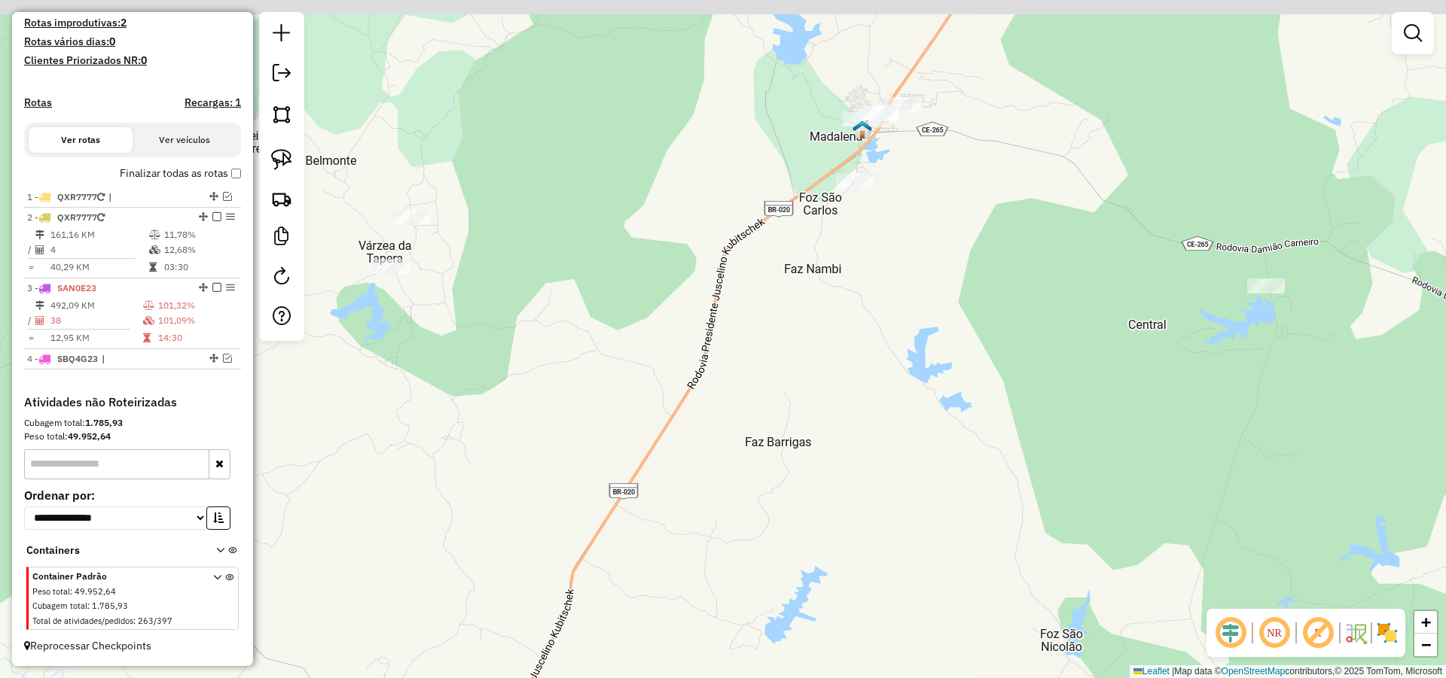
drag, startPoint x: 881, startPoint y: 175, endPoint x: 860, endPoint y: 225, distance: 54.0
click at [864, 220] on div "Janela de atendimento Grade de atendimento Capacidade Transportadoras Veículos …" at bounding box center [723, 339] width 1446 height 678
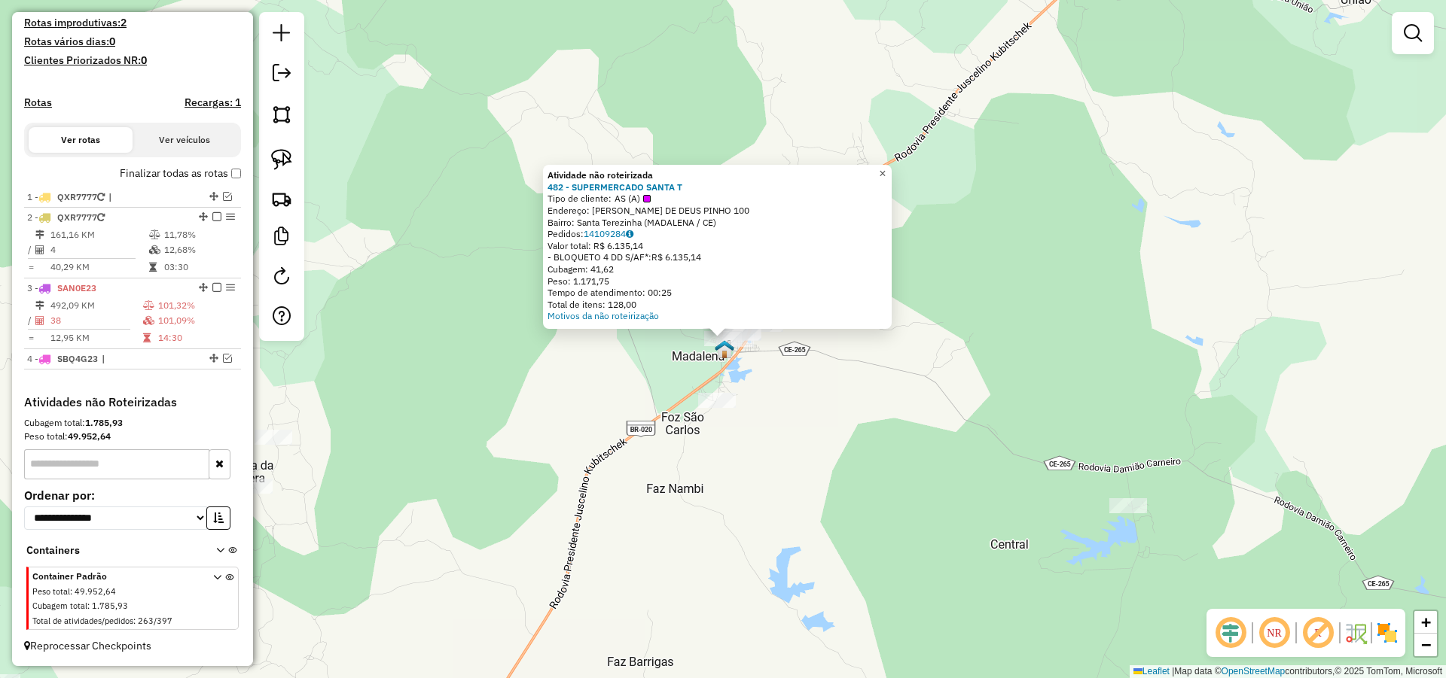
click at [885, 167] on span "×" at bounding box center [882, 173] width 7 height 13
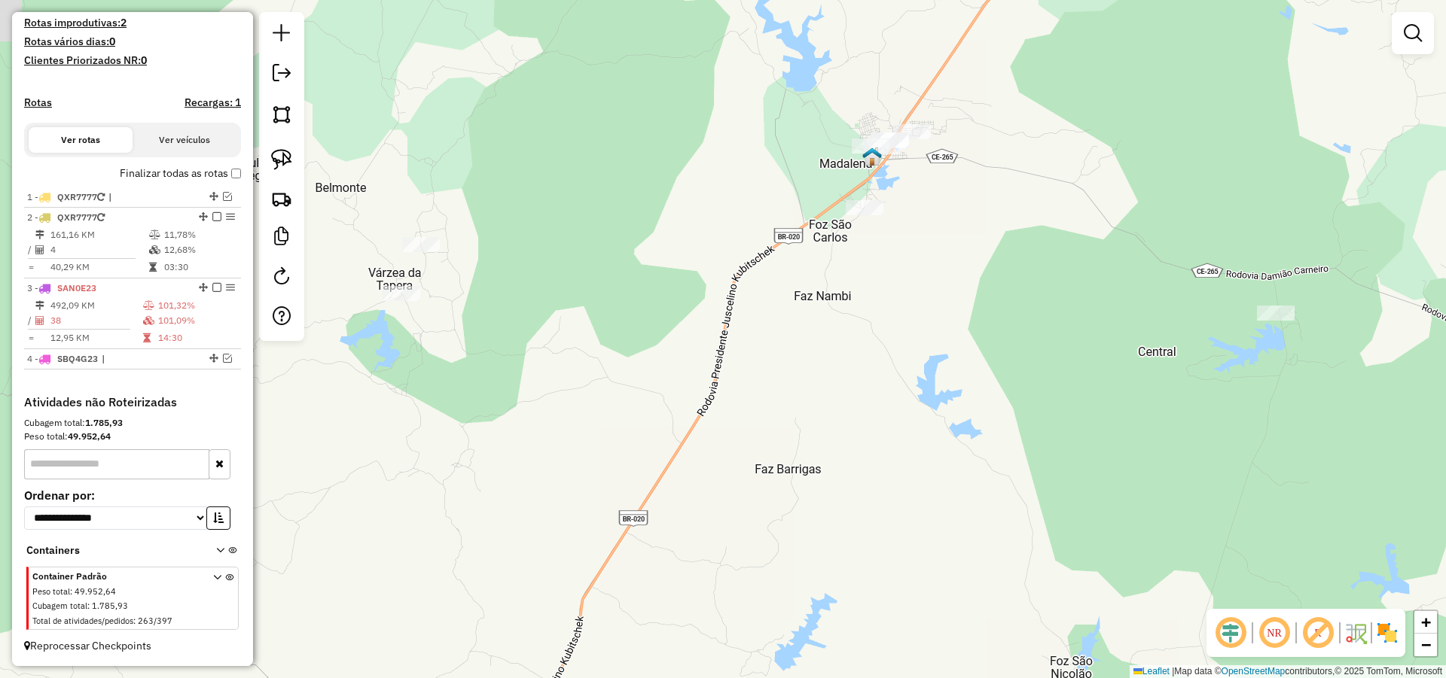
drag, startPoint x: 797, startPoint y: 429, endPoint x: 887, endPoint y: 291, distance: 164.8
click at [881, 297] on div "Janela de atendimento Grade de atendimento Capacidade Transportadoras Veículos …" at bounding box center [723, 339] width 1446 height 678
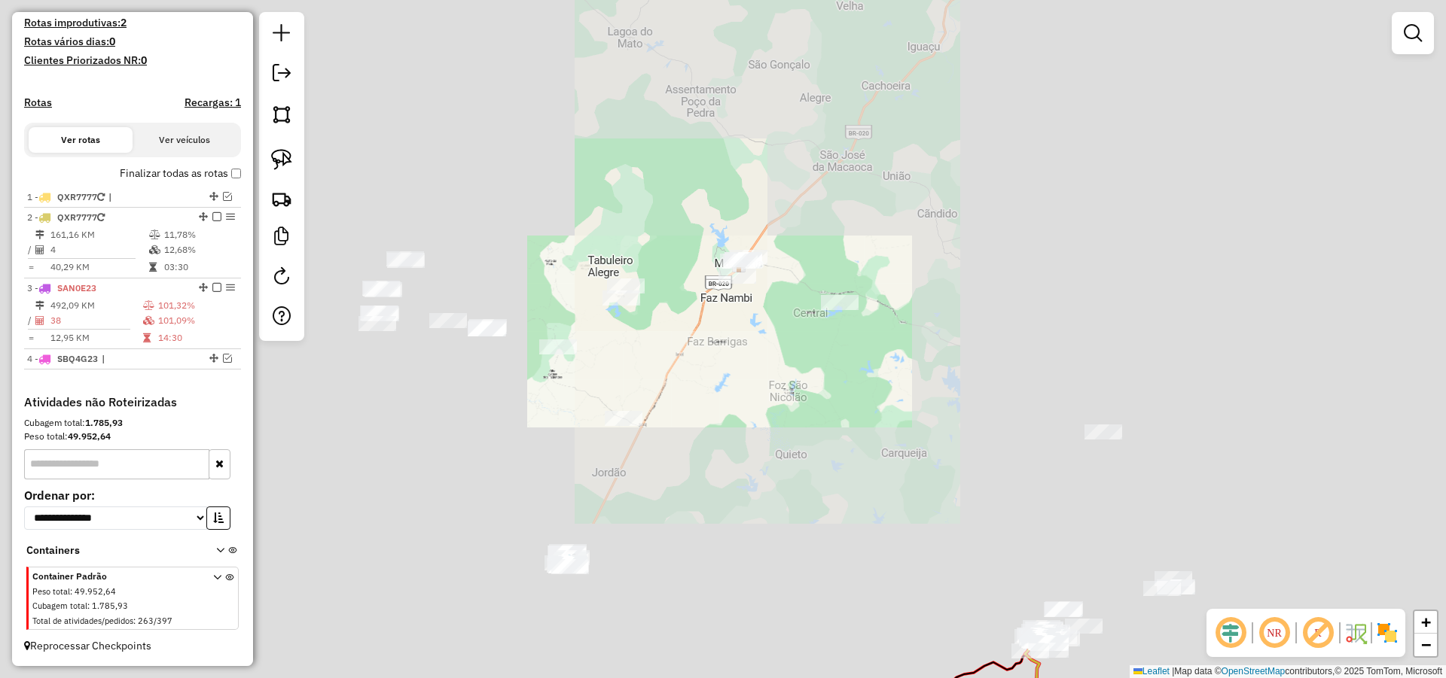
click at [696, 387] on div "Janela de atendimento Grade de atendimento Capacidade Transportadoras Veículos …" at bounding box center [723, 339] width 1446 height 678
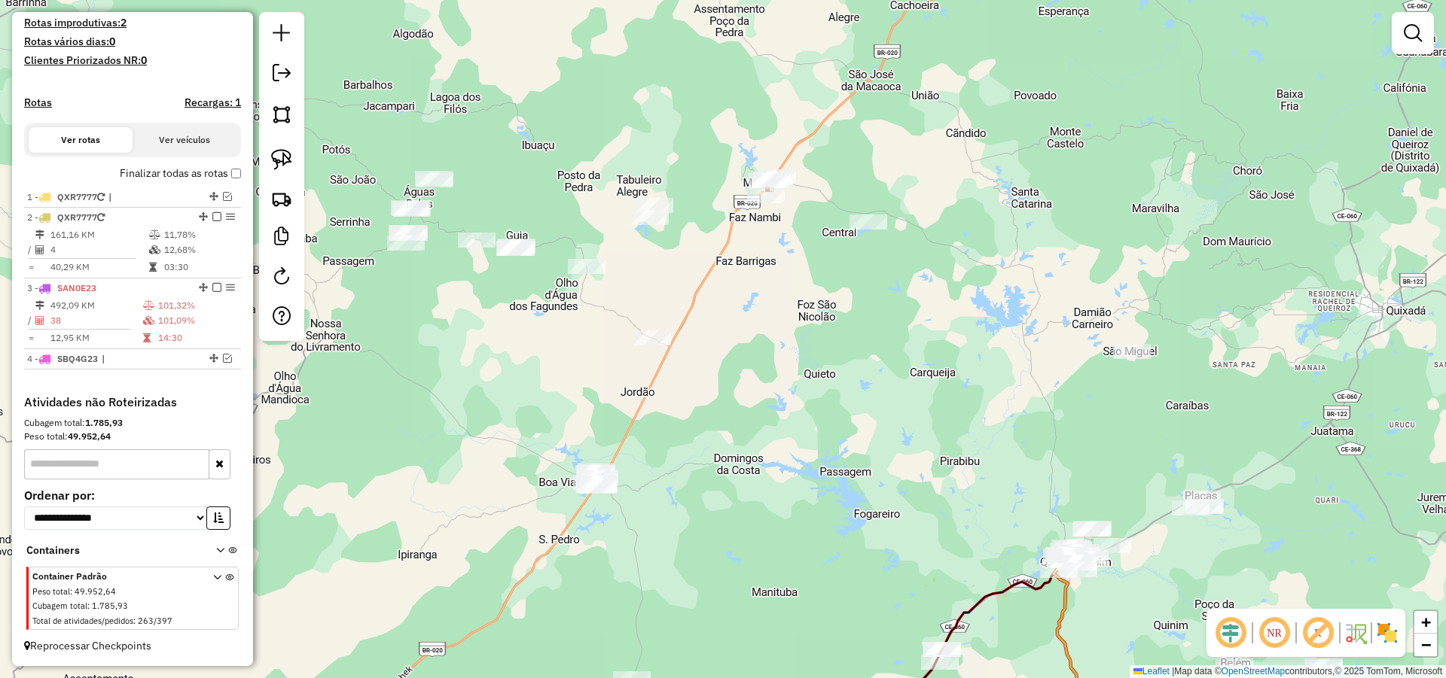
drag, startPoint x: 699, startPoint y: 389, endPoint x: 702, endPoint y: 378, distance: 11.5
click at [702, 378] on div "Janela de atendimento Grade de atendimento Capacidade Transportadoras Veículos …" at bounding box center [723, 339] width 1446 height 678
drag, startPoint x: 819, startPoint y: 325, endPoint x: 795, endPoint y: 335, distance: 26.3
click at [812, 332] on div "Janela de atendimento Grade de atendimento Capacidade Transportadoras Veículos …" at bounding box center [723, 339] width 1446 height 678
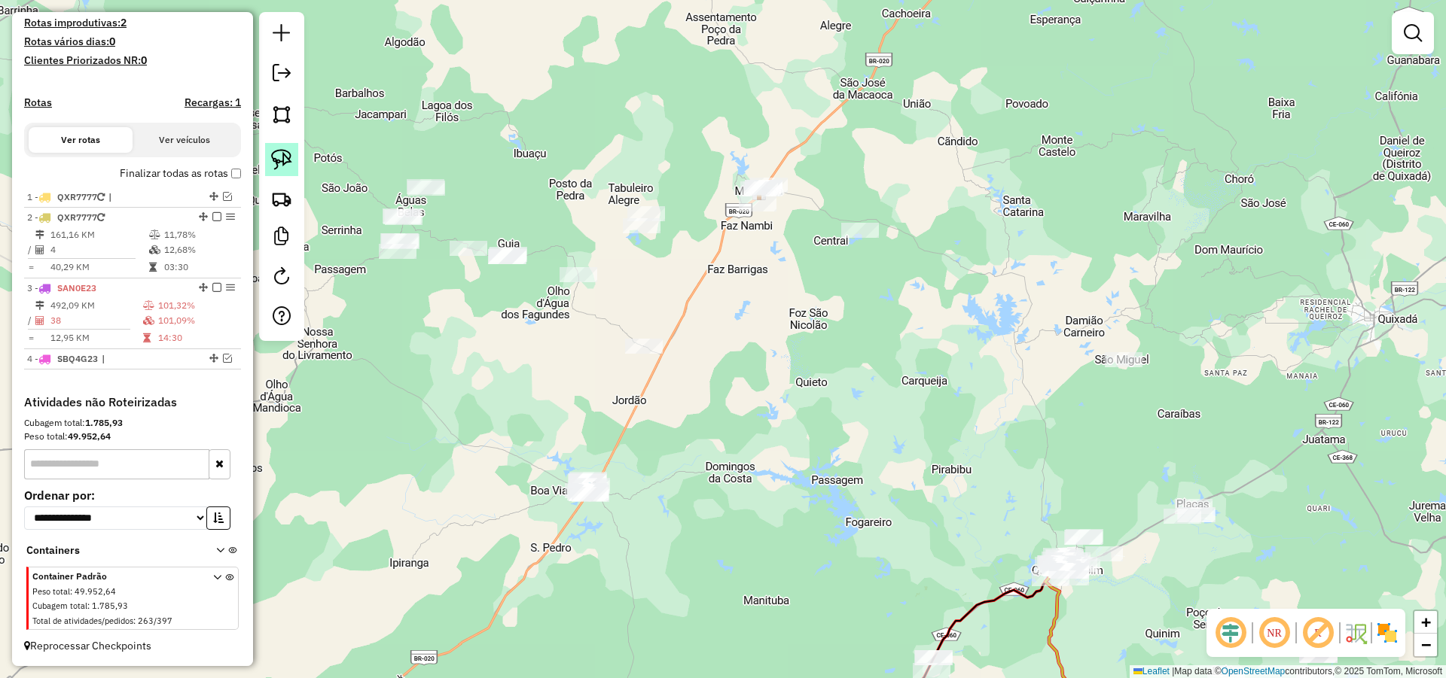
click at [284, 164] on img at bounding box center [281, 159] width 21 height 21
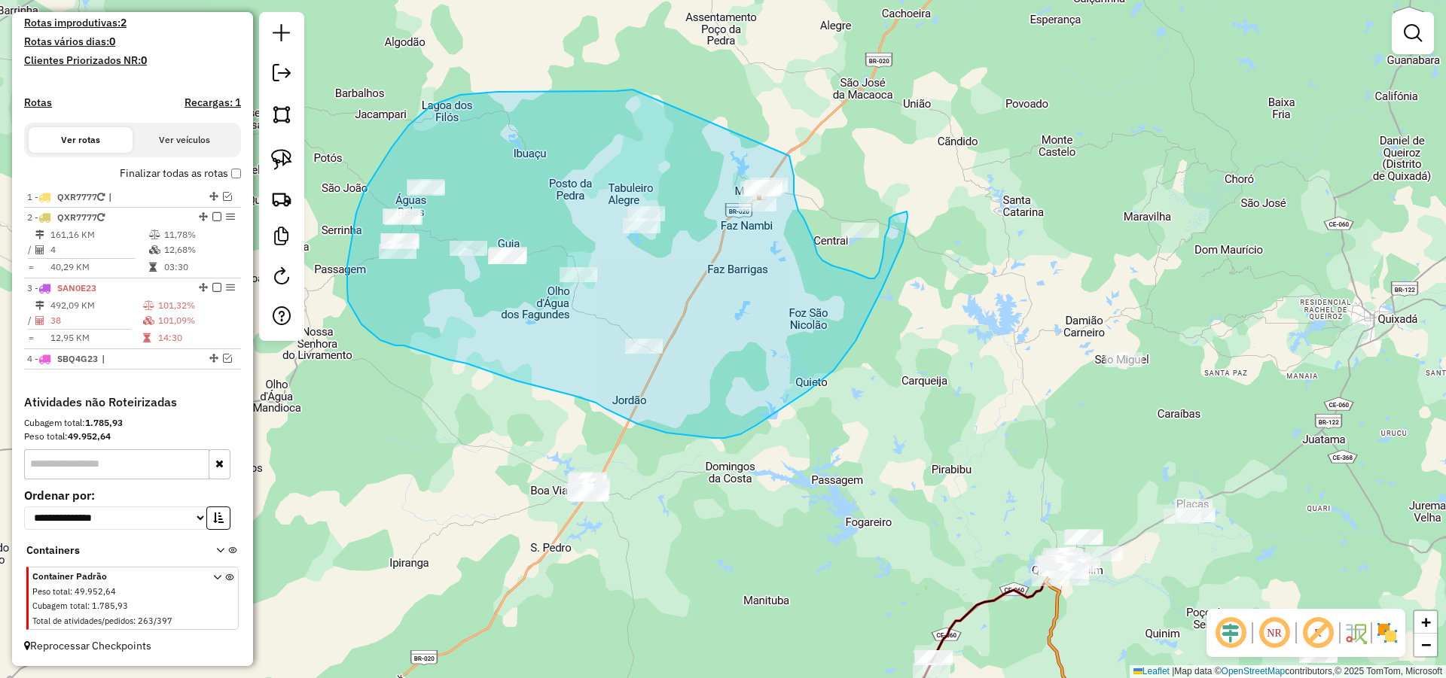
drag, startPoint x: 460, startPoint y: 95, endPoint x: 788, endPoint y: 155, distance: 333.8
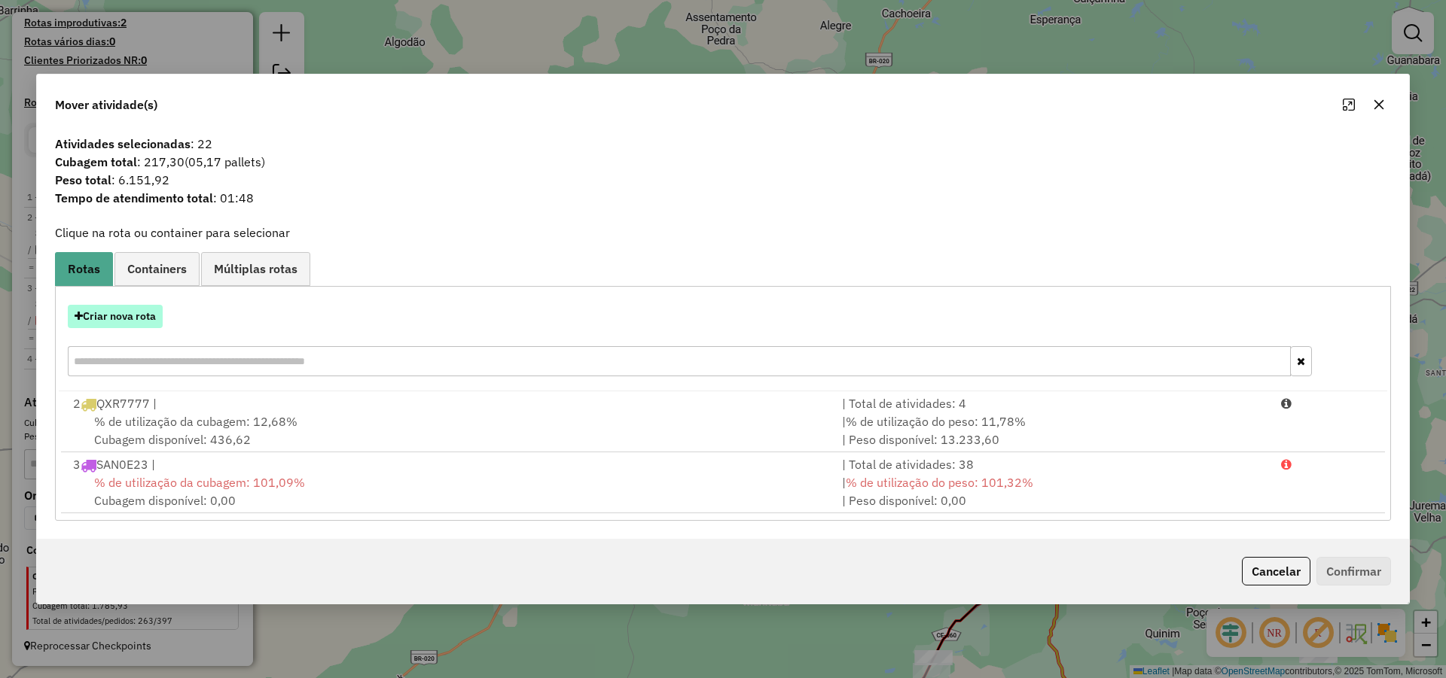
click at [140, 313] on button "Criar nova rota" at bounding box center [115, 316] width 95 height 23
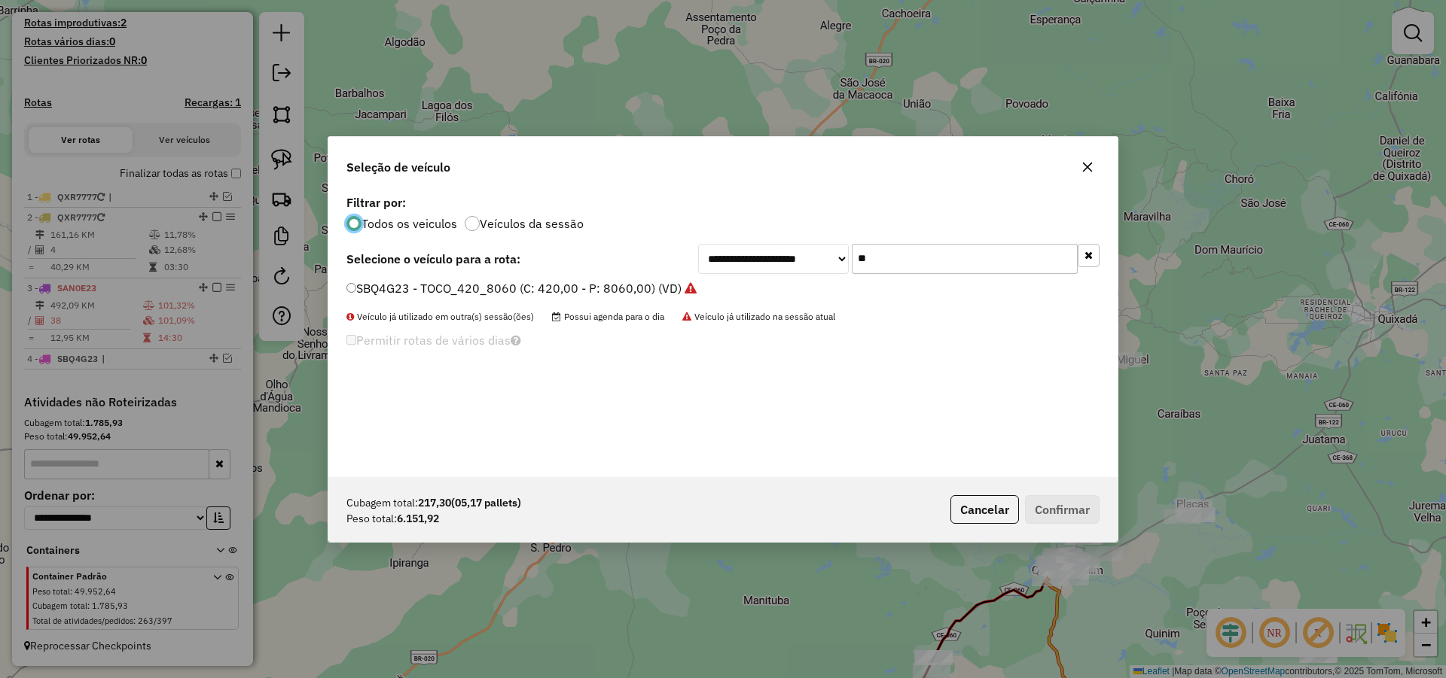
scroll to position [8, 5]
click at [935, 267] on input "**" at bounding box center [965, 259] width 226 height 30
type input "**"
click at [599, 279] on label "THO9G99 - TRUCK 280 CXS 6780 (C: 280,00 - P: 6780,00) (VD)" at bounding box center [526, 288] width 361 height 18
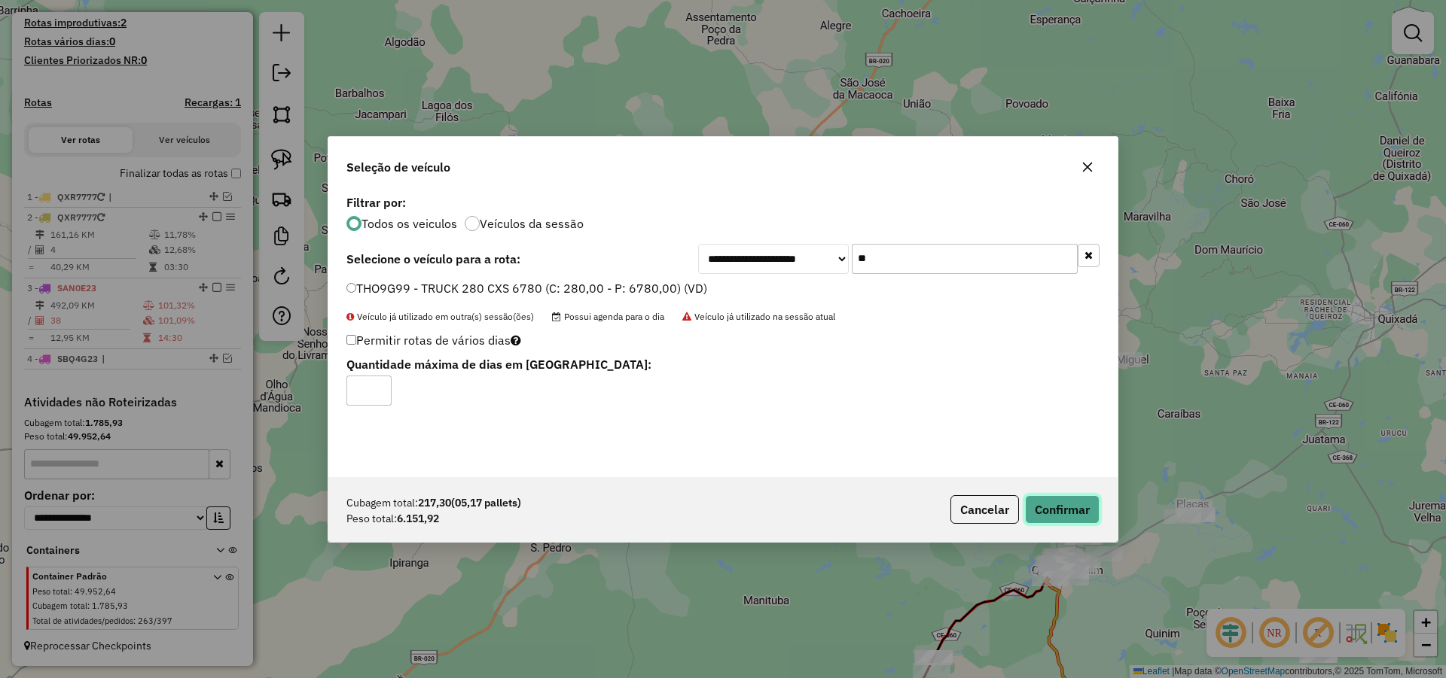
click at [1075, 516] on button "Confirmar" at bounding box center [1062, 509] width 75 height 29
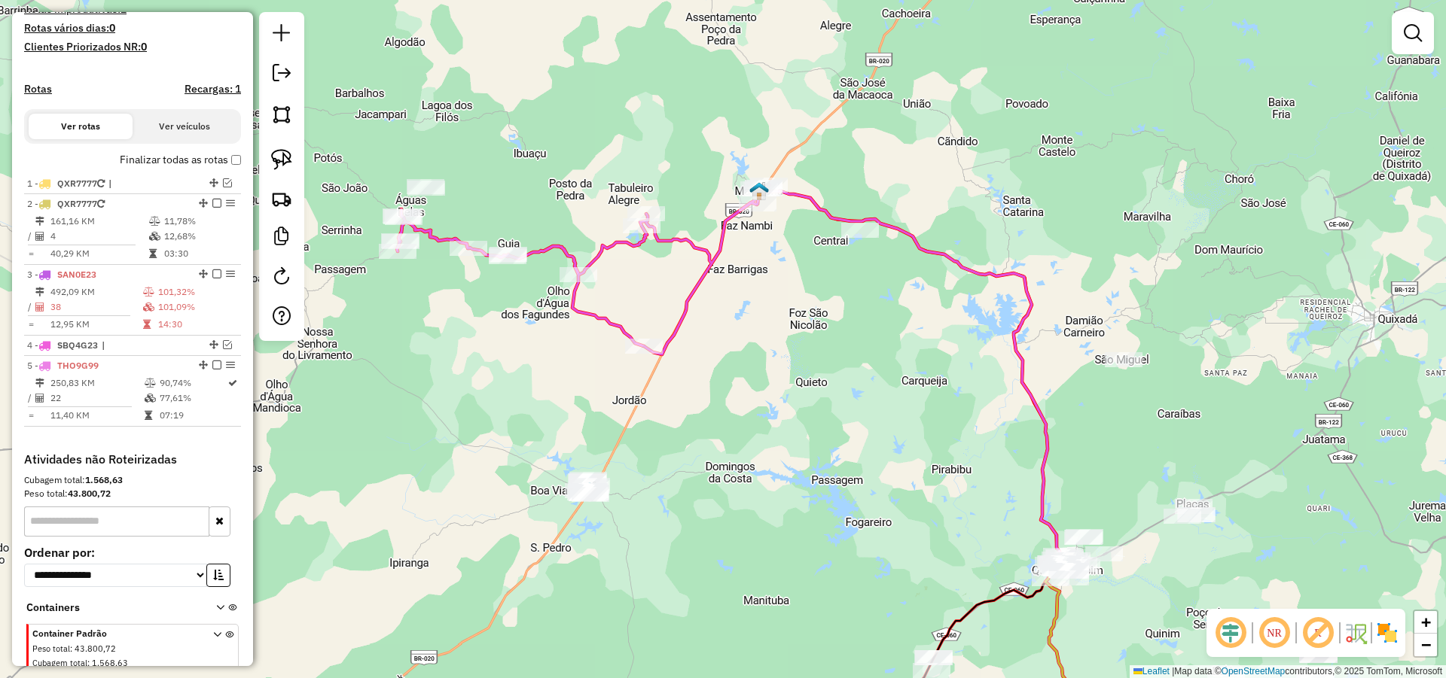
scroll to position [458, 0]
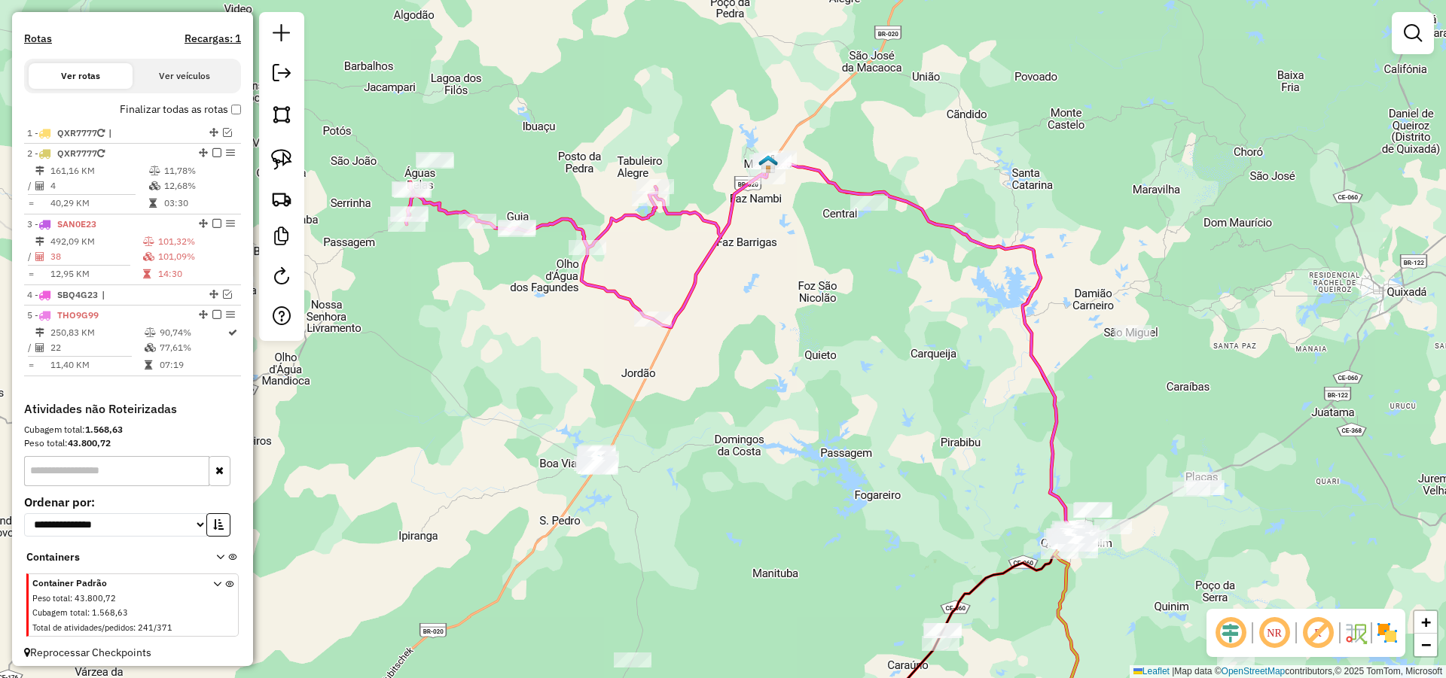
click at [823, 397] on div "Janela de atendimento Grade de atendimento Capacidade Transportadoras Veículos …" at bounding box center [723, 339] width 1446 height 678
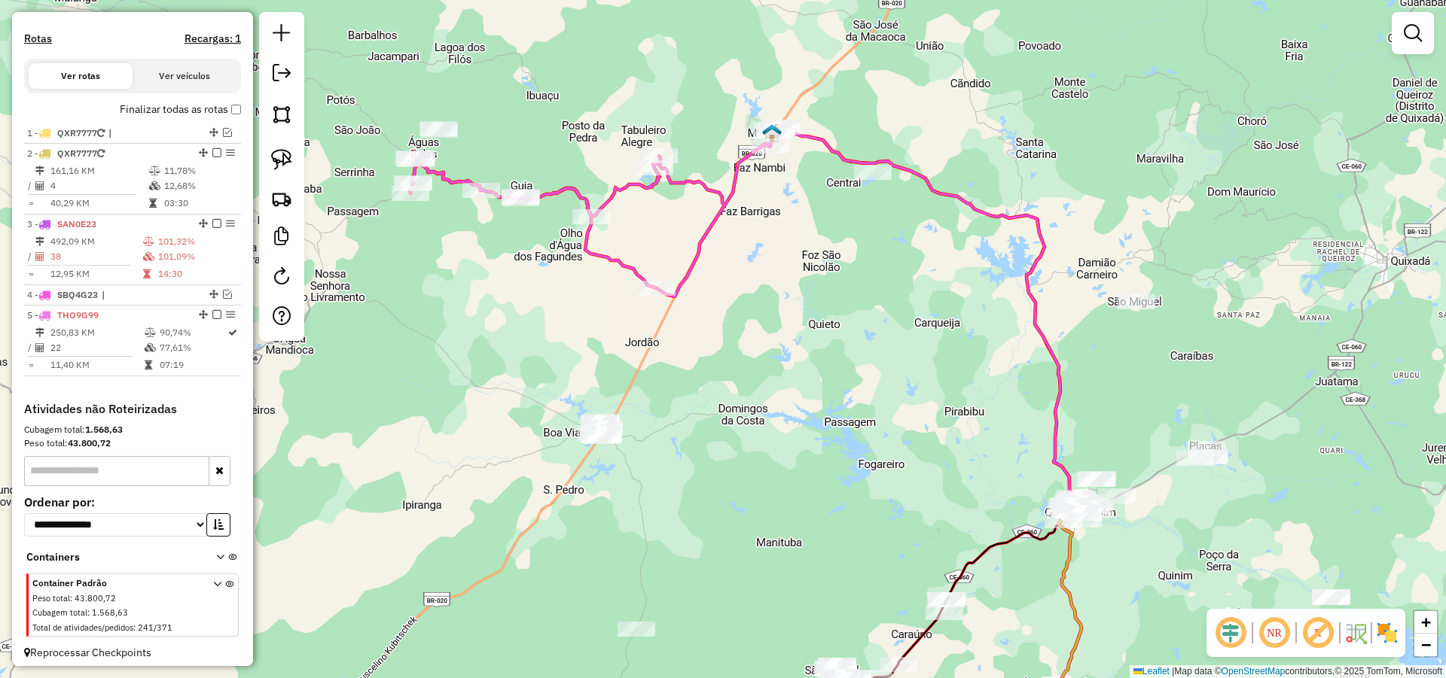
drag, startPoint x: 702, startPoint y: 413, endPoint x: 709, endPoint y: 382, distance: 32.5
click at [709, 382] on div "Janela de atendimento Grade de atendimento Capacidade Transportadoras Veículos …" at bounding box center [723, 339] width 1446 height 678
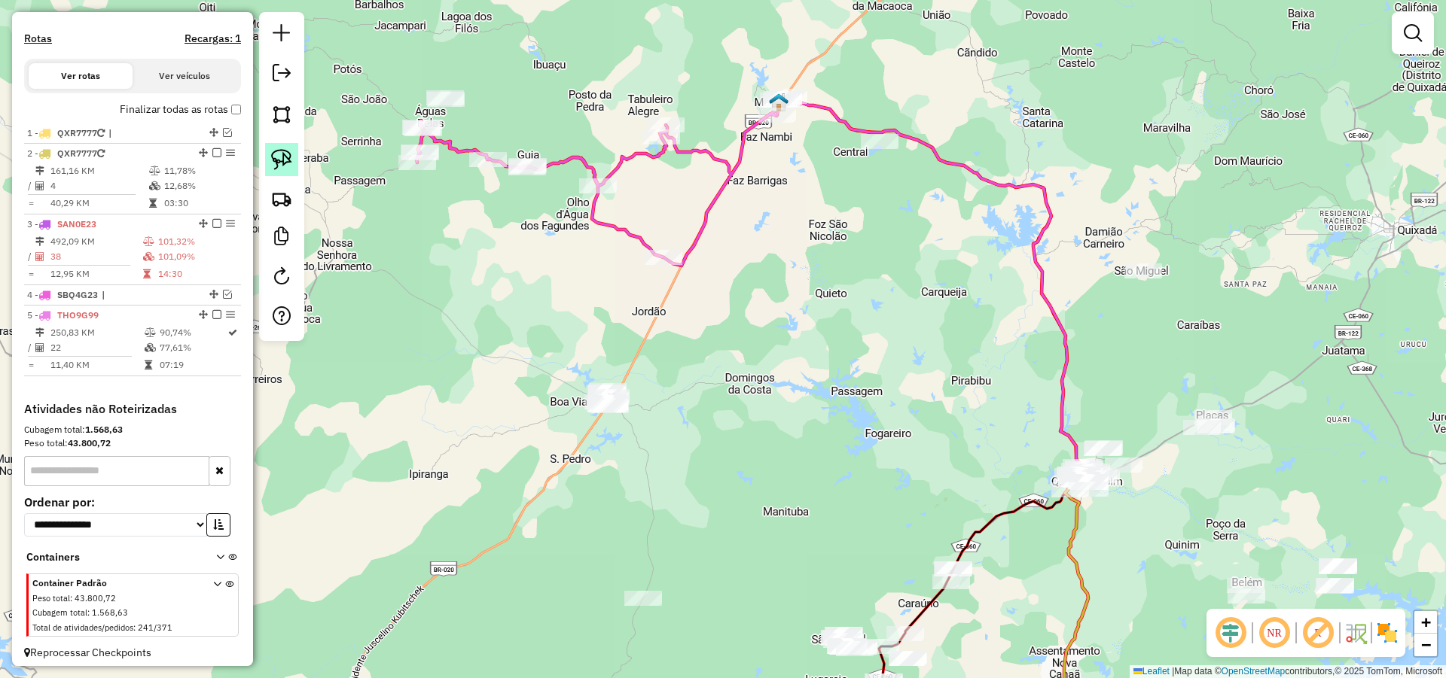
click at [288, 160] on img at bounding box center [281, 159] width 21 height 21
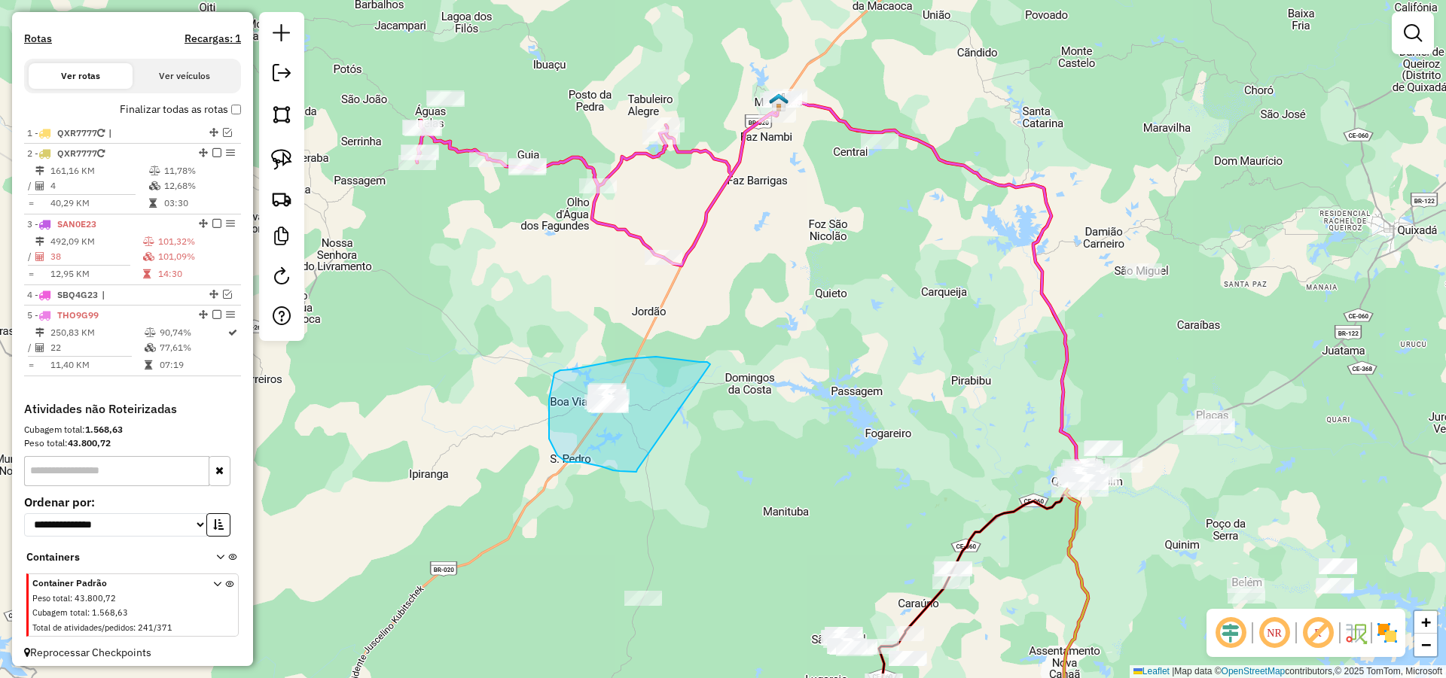
drag, startPoint x: 707, startPoint y: 362, endPoint x: 637, endPoint y: 466, distance: 125.3
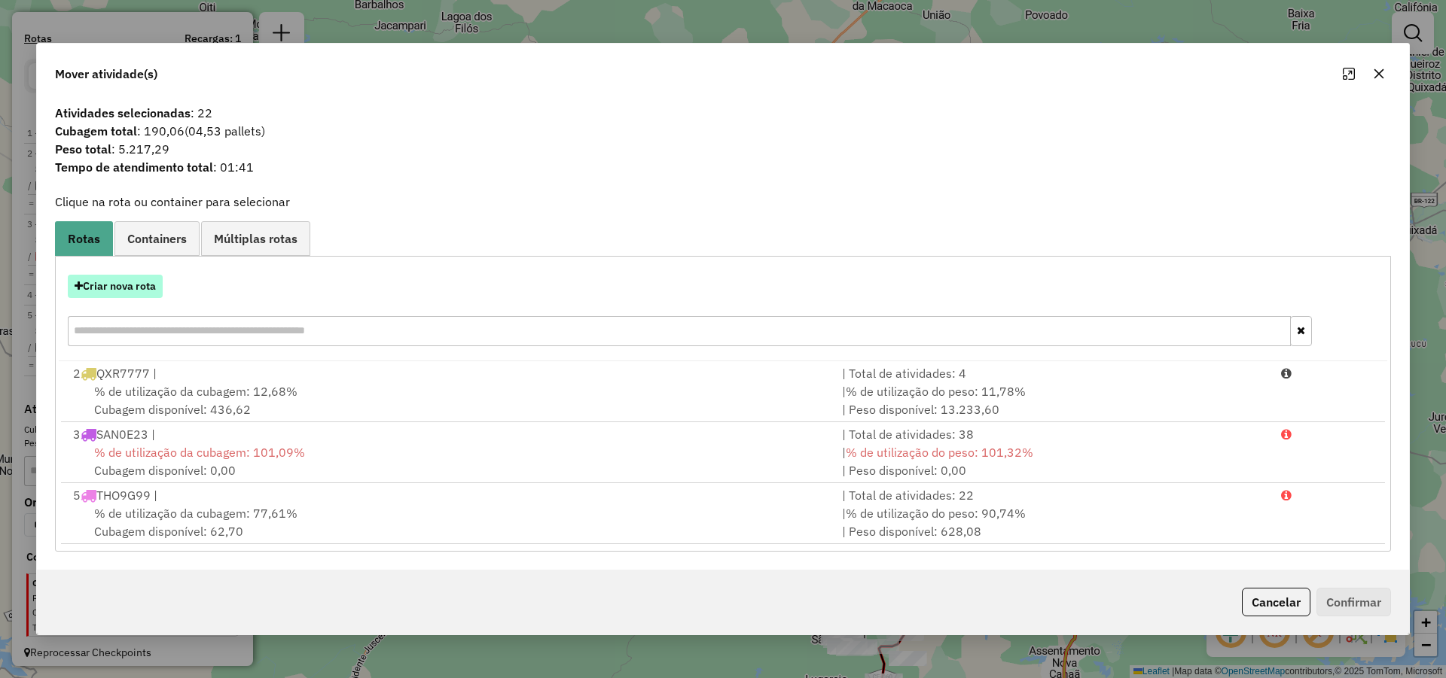
click at [109, 285] on button "Criar nova rota" at bounding box center [115, 286] width 95 height 23
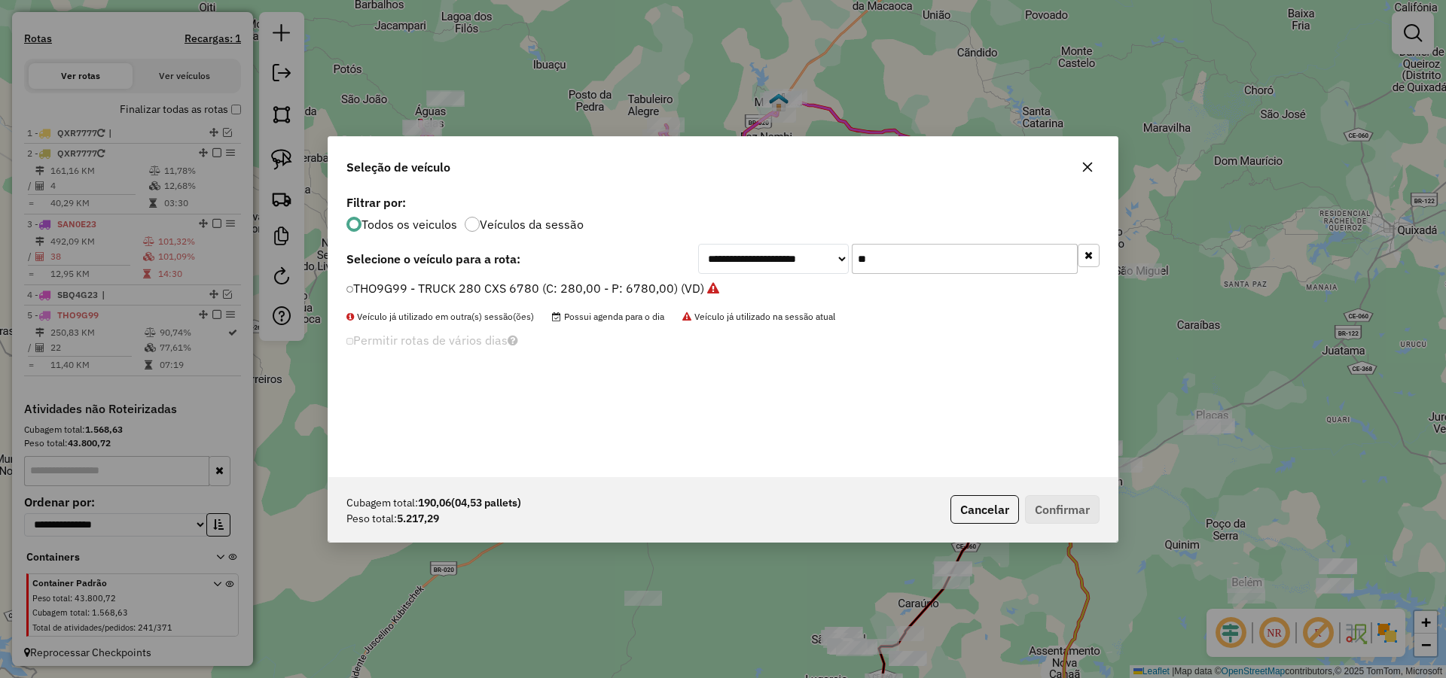
scroll to position [8, 5]
click at [908, 253] on input "**" at bounding box center [965, 259] width 226 height 30
type input "**"
click at [619, 288] on label "SAW7H03 - TRUCK_336_6630 (C: 336,00 - P: 6630,00) (VD)" at bounding box center [518, 288] width 345 height 18
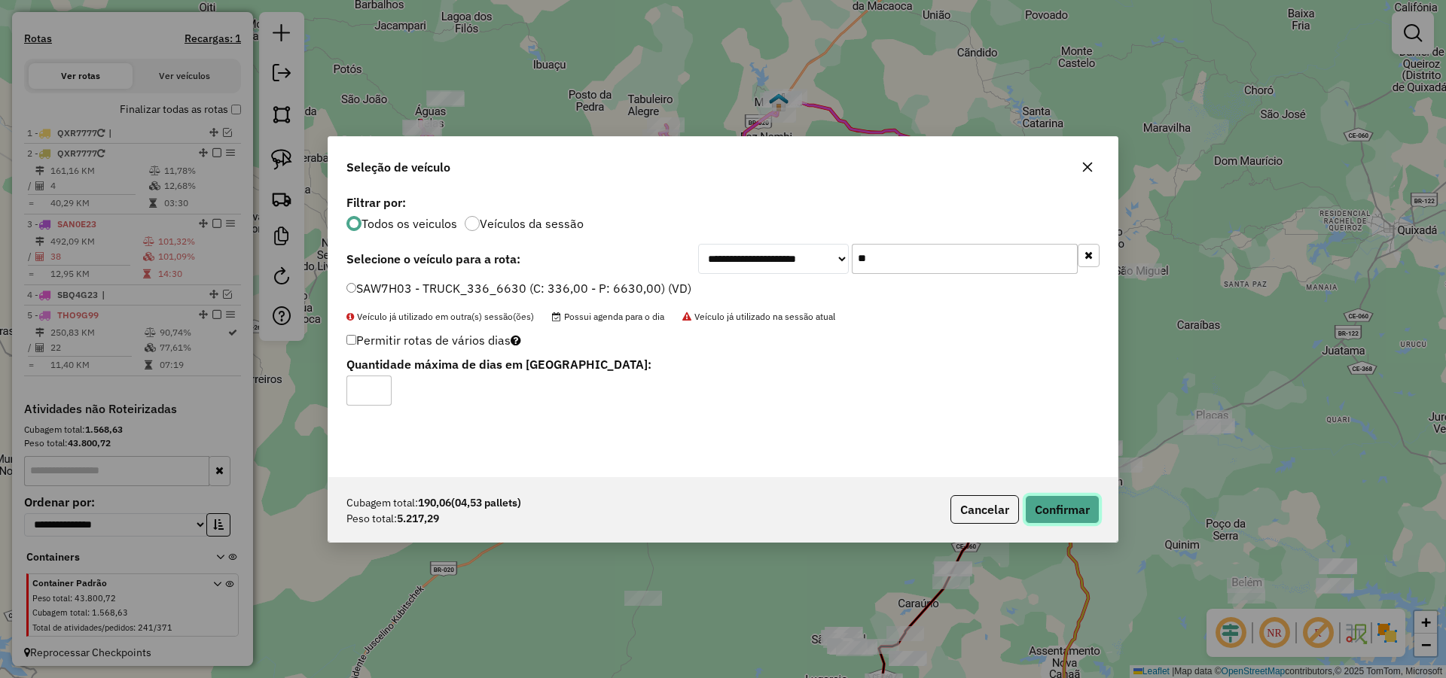
click at [1068, 510] on button "Confirmar" at bounding box center [1062, 509] width 75 height 29
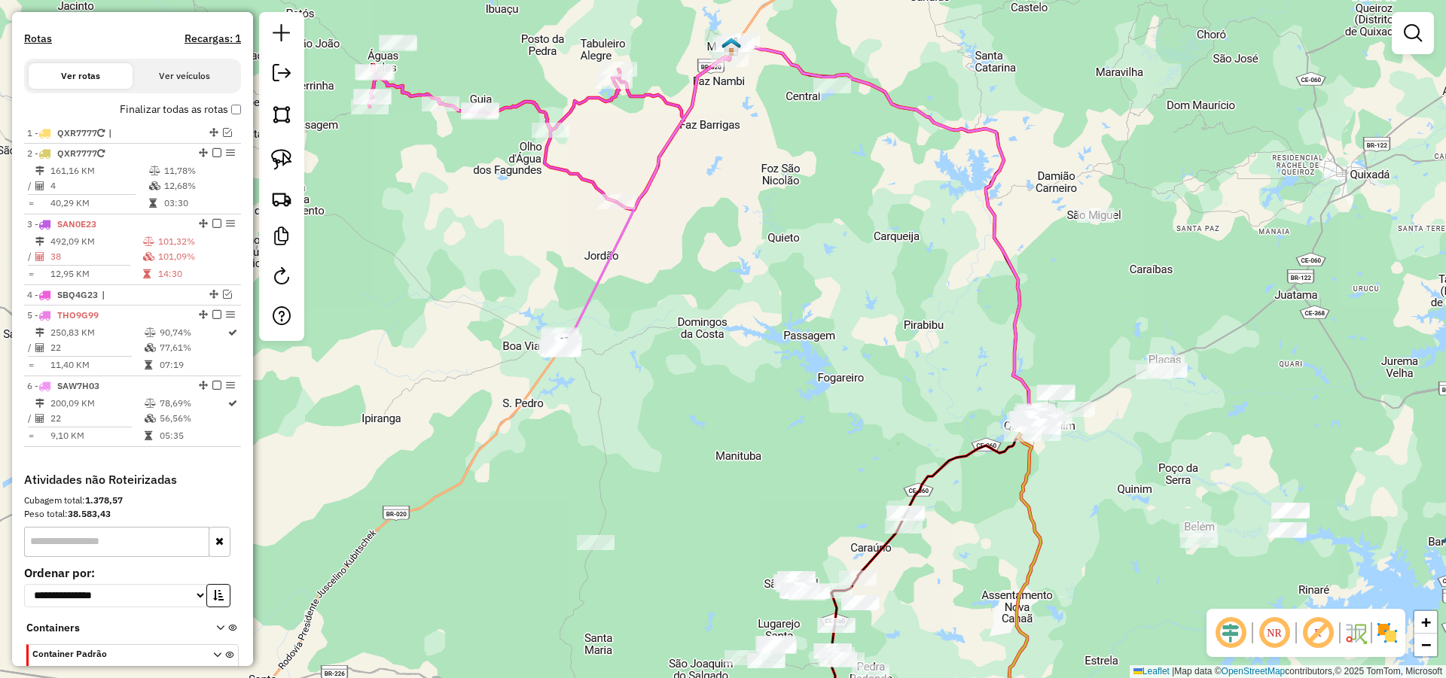
drag, startPoint x: 893, startPoint y: 424, endPoint x: 850, endPoint y: 373, distance: 66.8
click at [854, 371] on div "Janela de atendimento Grade de atendimento Capacidade Transportadoras Veículos …" at bounding box center [723, 339] width 1446 height 678
drag, startPoint x: 788, startPoint y: 323, endPoint x: 780, endPoint y: 273, distance: 51.1
click at [781, 274] on div "Janela de atendimento Grade de atendimento Capacidade Transportadoras Veículos …" at bounding box center [723, 339] width 1446 height 678
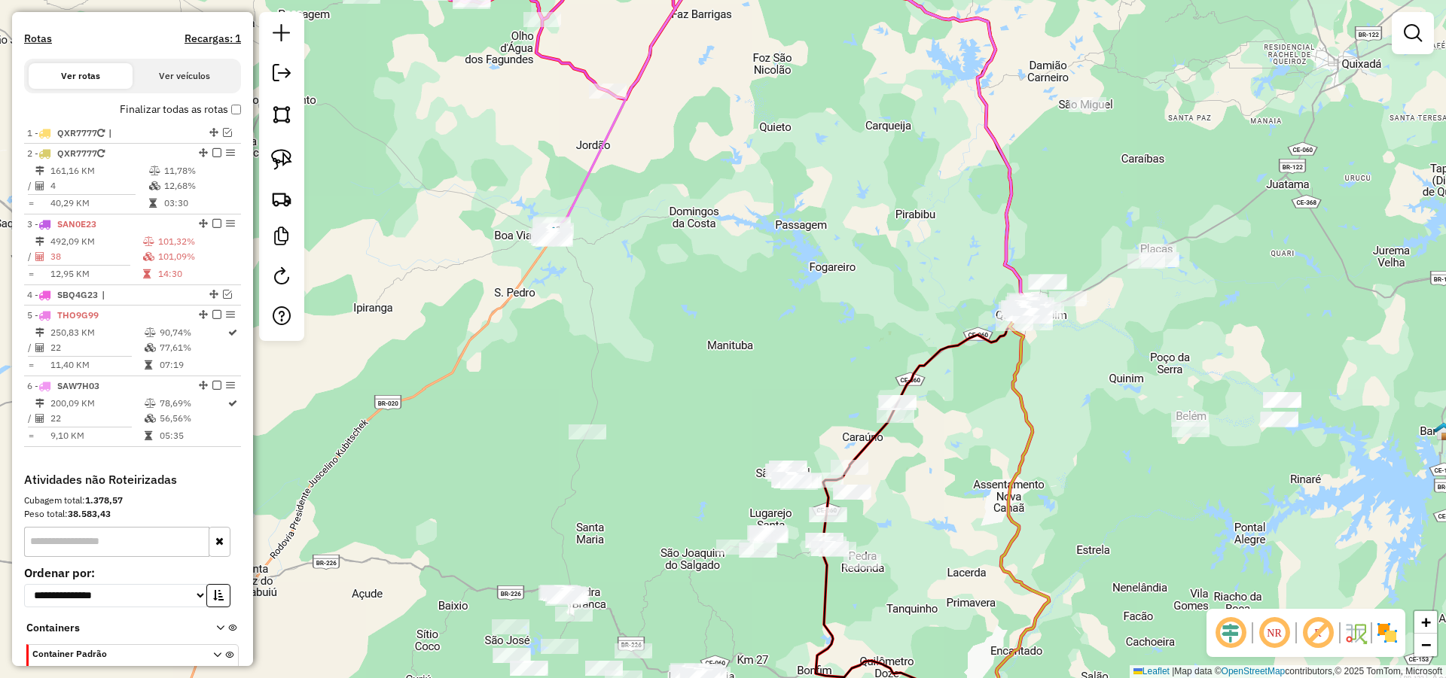
drag, startPoint x: 762, startPoint y: 332, endPoint x: 769, endPoint y: 295, distance: 37.5
click at [769, 295] on div "Janela de atendimento Grade de atendimento Capacidade Transportadoras Veículos …" at bounding box center [723, 339] width 1446 height 678
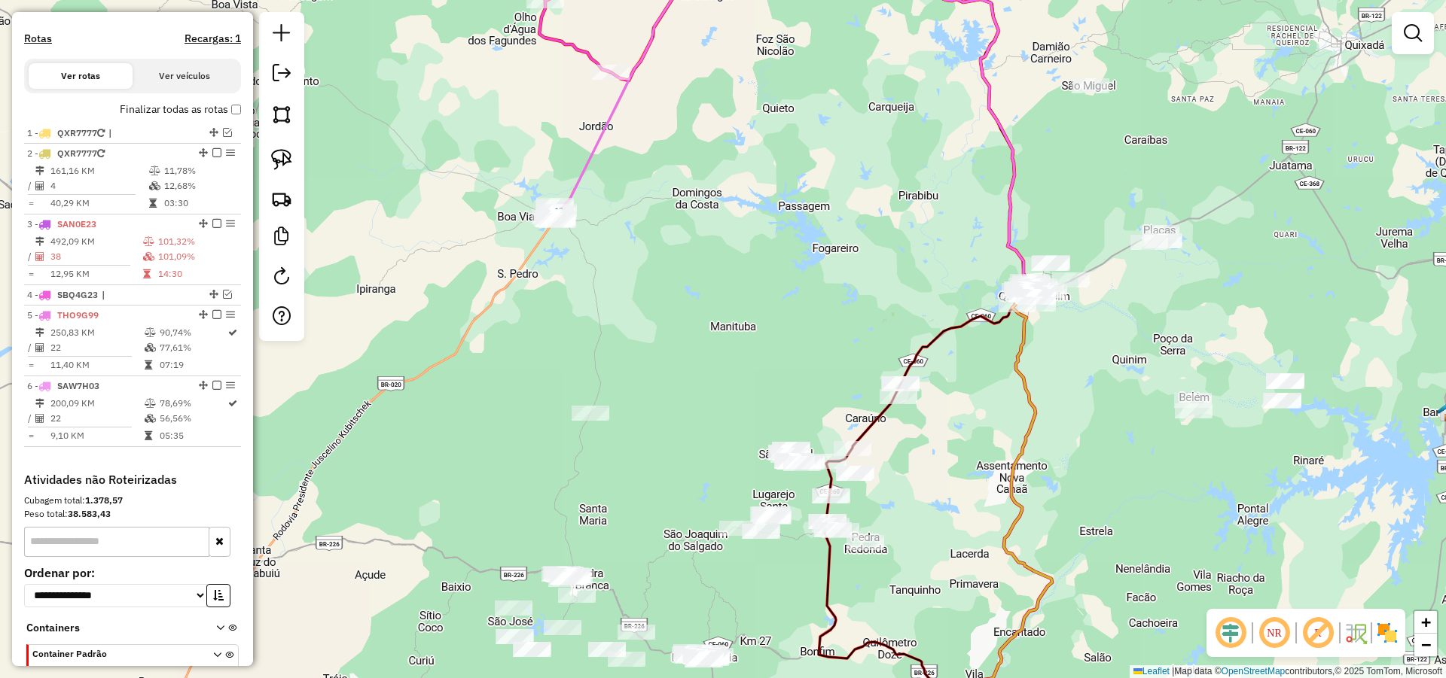
drag, startPoint x: 762, startPoint y: 326, endPoint x: 762, endPoint y: 292, distance: 33.9
click at [762, 292] on div "Janela de atendimento Grade de atendimento Capacidade Transportadoras Veículos …" at bounding box center [723, 339] width 1446 height 678
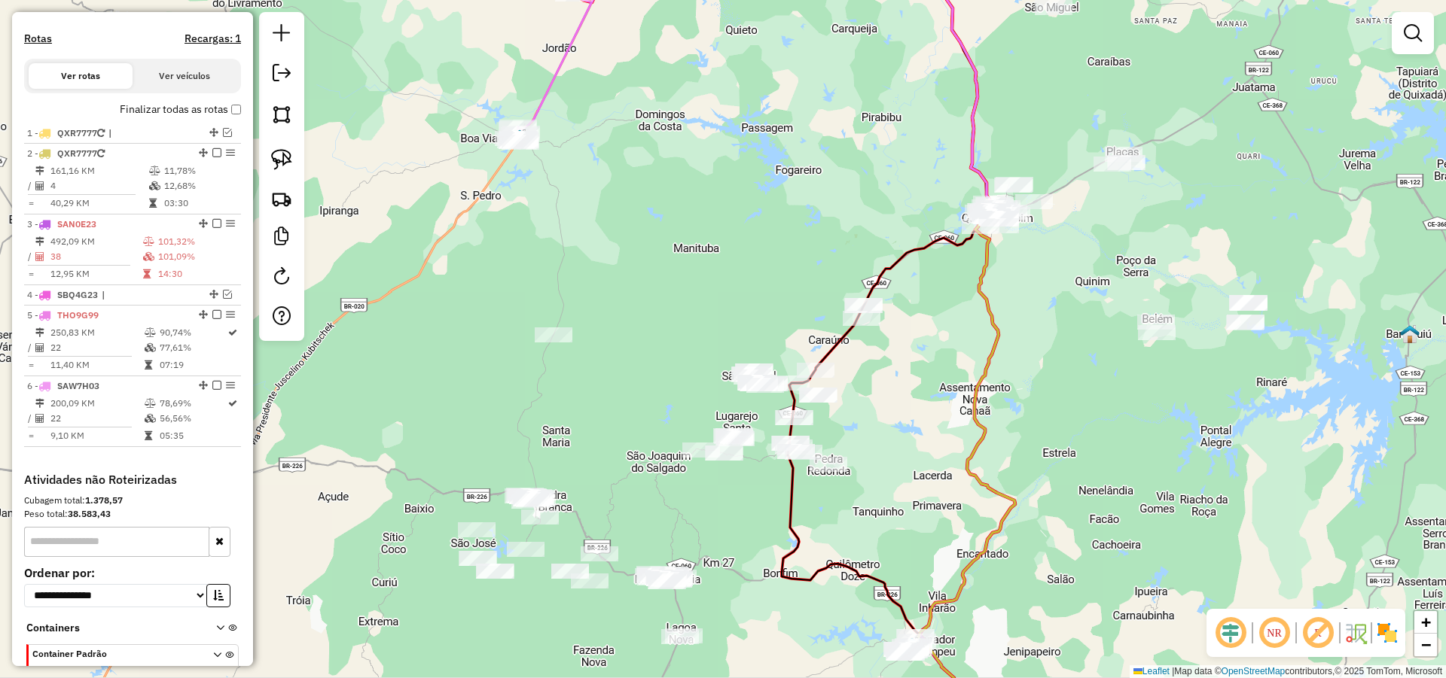
drag, startPoint x: 764, startPoint y: 291, endPoint x: 724, endPoint y: 252, distance: 56.4
click at [733, 250] on div "Janela de atendimento Grade de atendimento Capacidade Transportadoras Veículos …" at bounding box center [723, 339] width 1446 height 678
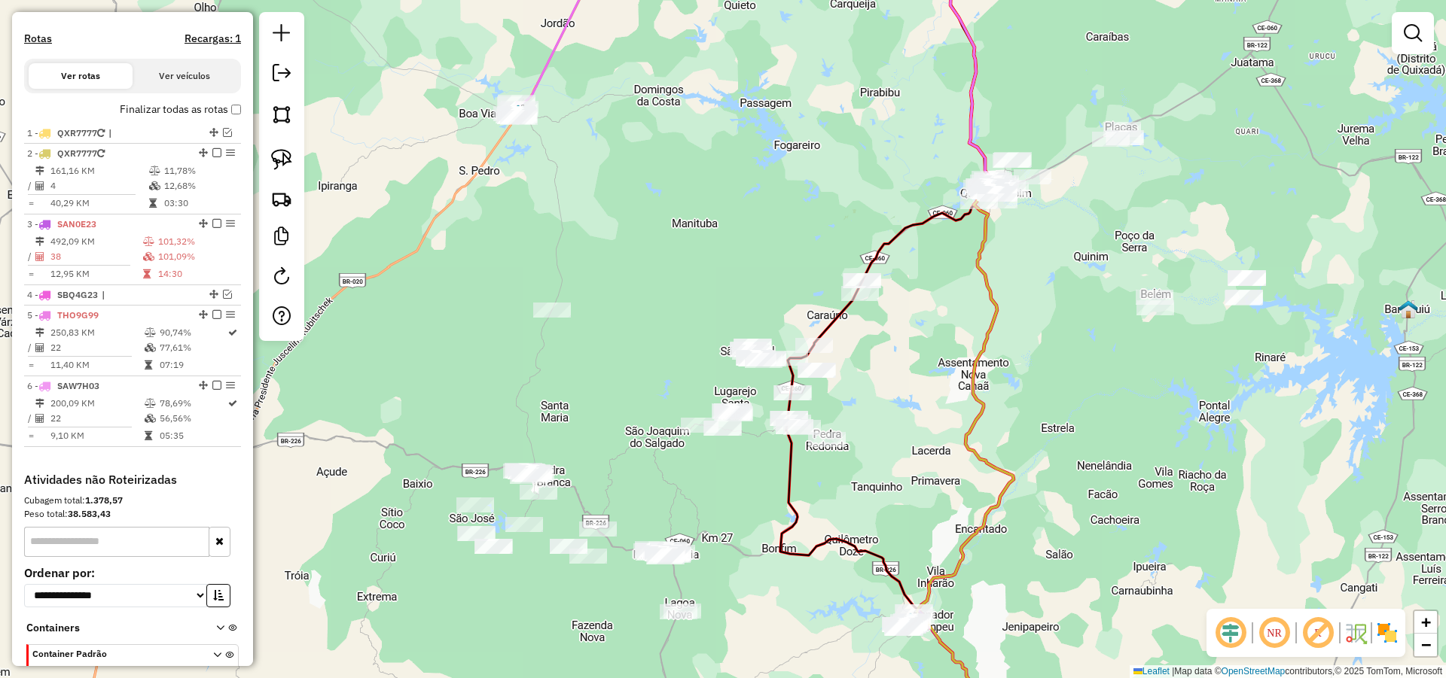
drag, startPoint x: 705, startPoint y: 286, endPoint x: 707, endPoint y: 260, distance: 26.4
click at [706, 261] on div "Janela de atendimento Grade de atendimento Capacidade Transportadoras Veículos …" at bounding box center [723, 339] width 1446 height 678
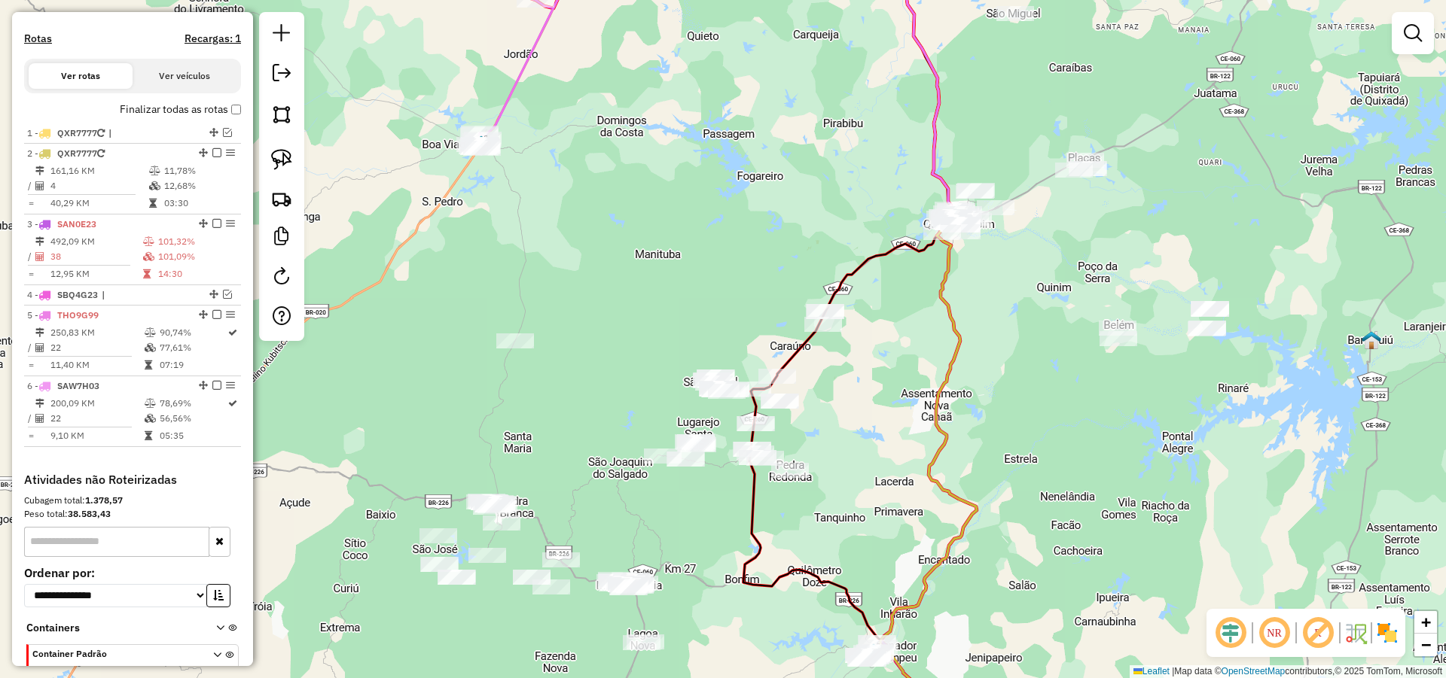
drag, startPoint x: 987, startPoint y: 323, endPoint x: 795, endPoint y: 361, distance: 195.7
click at [921, 384] on icon at bounding box center [924, 437] width 105 height 432
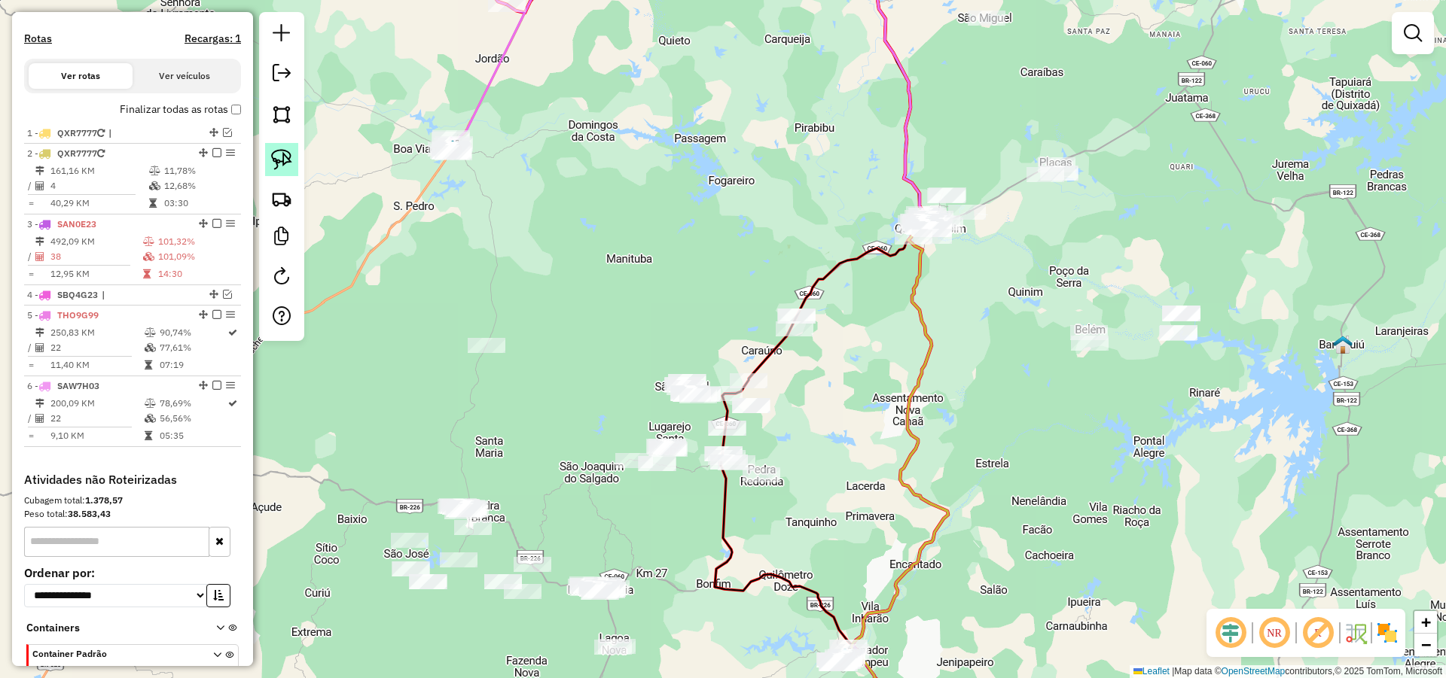
click at [267, 162] on link at bounding box center [281, 159] width 33 height 33
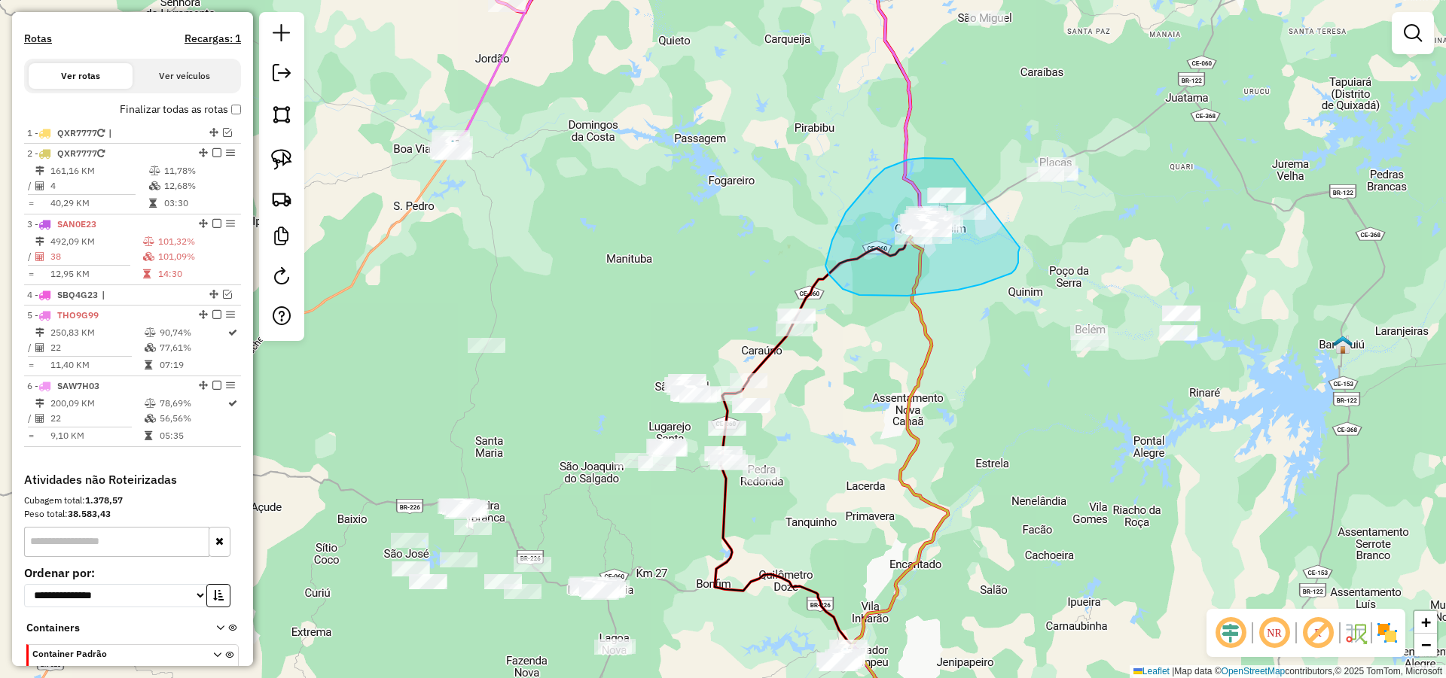
drag, startPoint x: 937, startPoint y: 158, endPoint x: 1019, endPoint y: 248, distance: 121.5
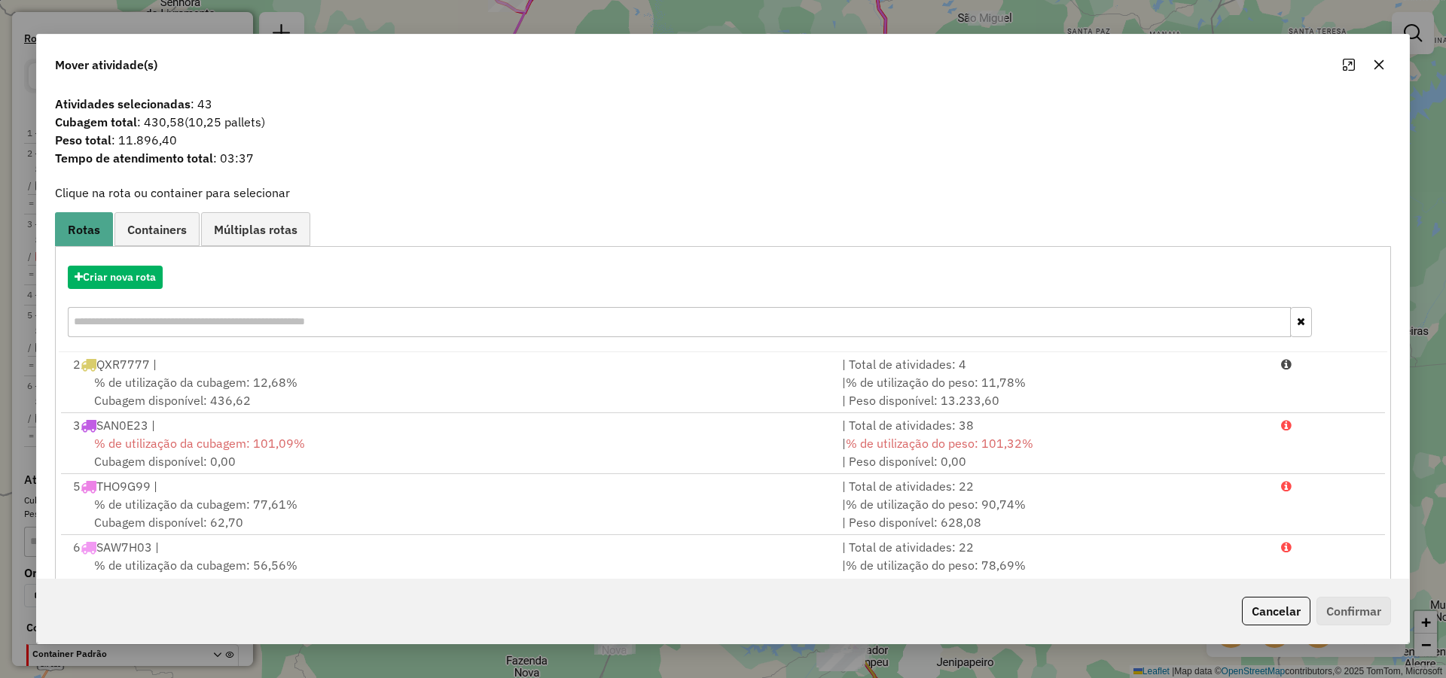
click at [1267, 612] on button "Cancelar" at bounding box center [1276, 611] width 69 height 29
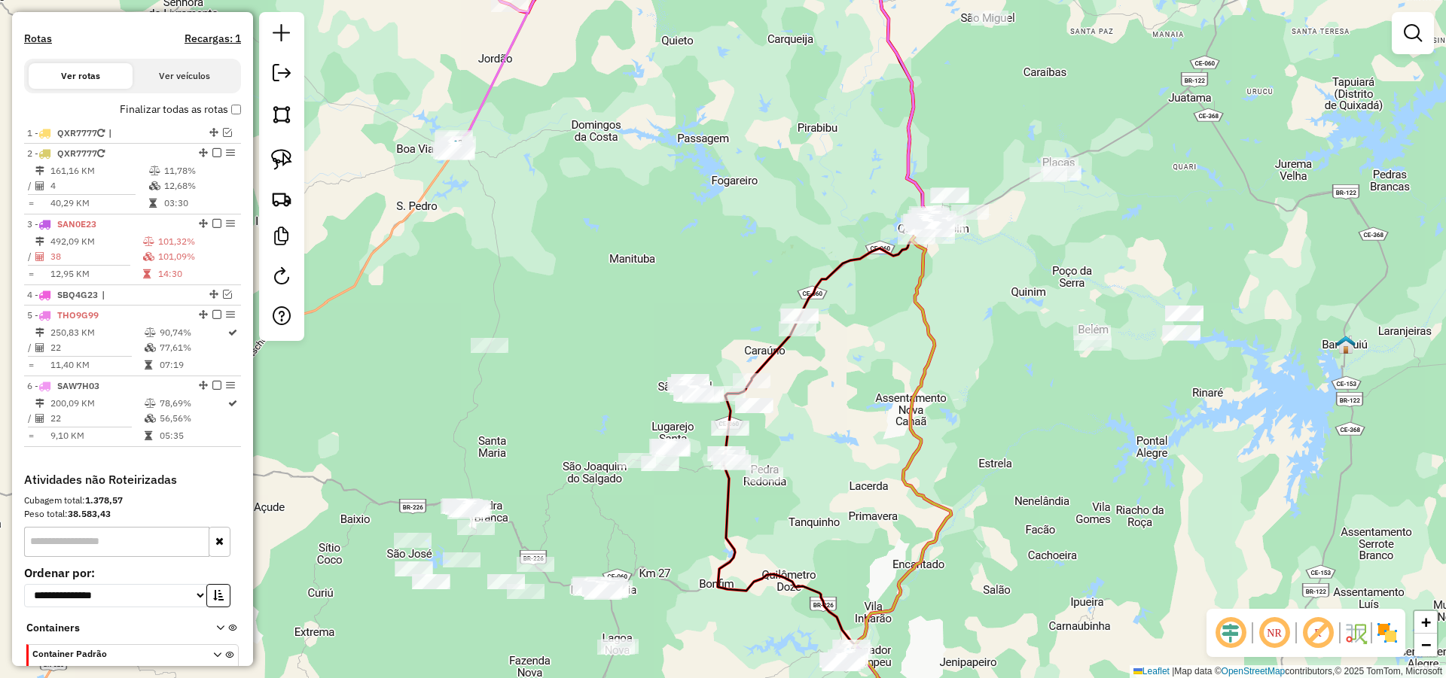
drag, startPoint x: 856, startPoint y: 419, endPoint x: 886, endPoint y: 396, distance: 37.6
click at [890, 394] on div "Janela de atendimento Grade de atendimento Capacidade Transportadoras Veículos …" at bounding box center [723, 339] width 1446 height 678
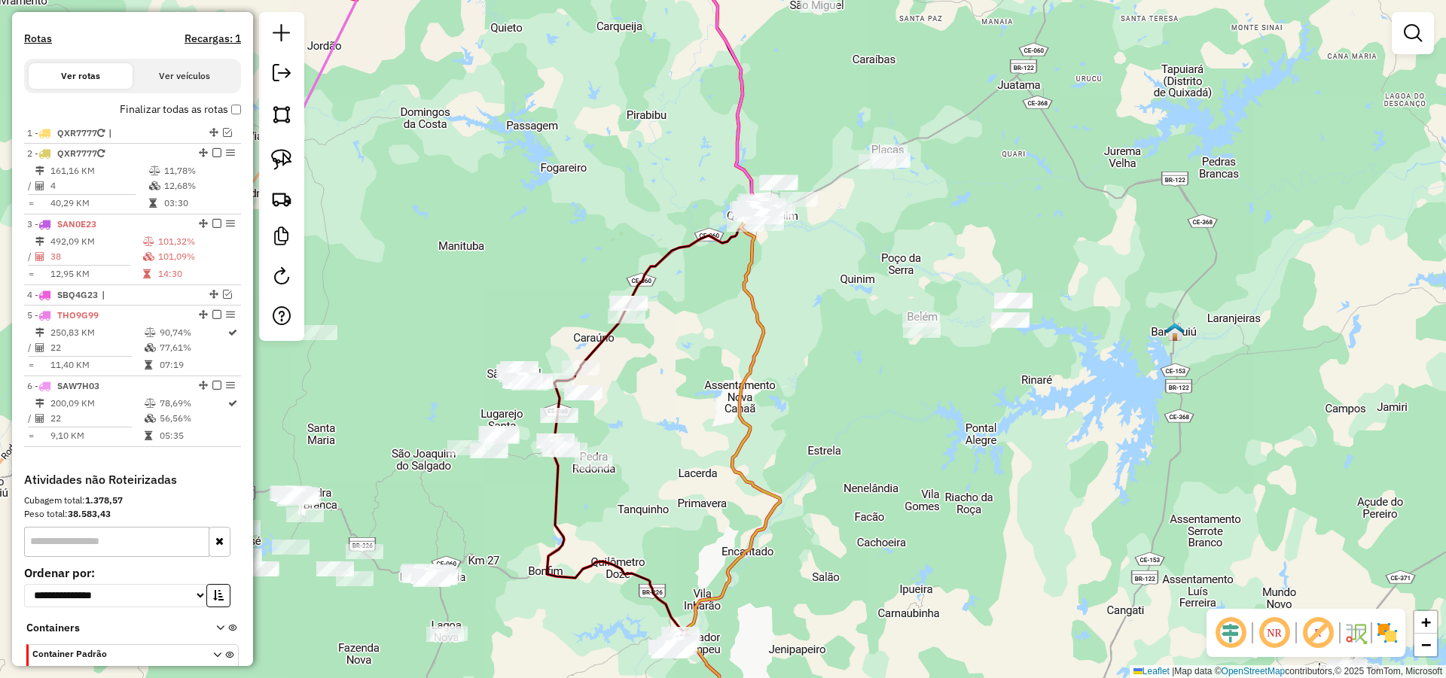
drag, startPoint x: 1066, startPoint y: 438, endPoint x: 977, endPoint y: 440, distance: 89.6
click at [977, 440] on div "Janela de atendimento Grade de atendimento Capacidade Transportadoras Veículos …" at bounding box center [723, 339] width 1446 height 678
click at [291, 166] on img at bounding box center [281, 159] width 21 height 21
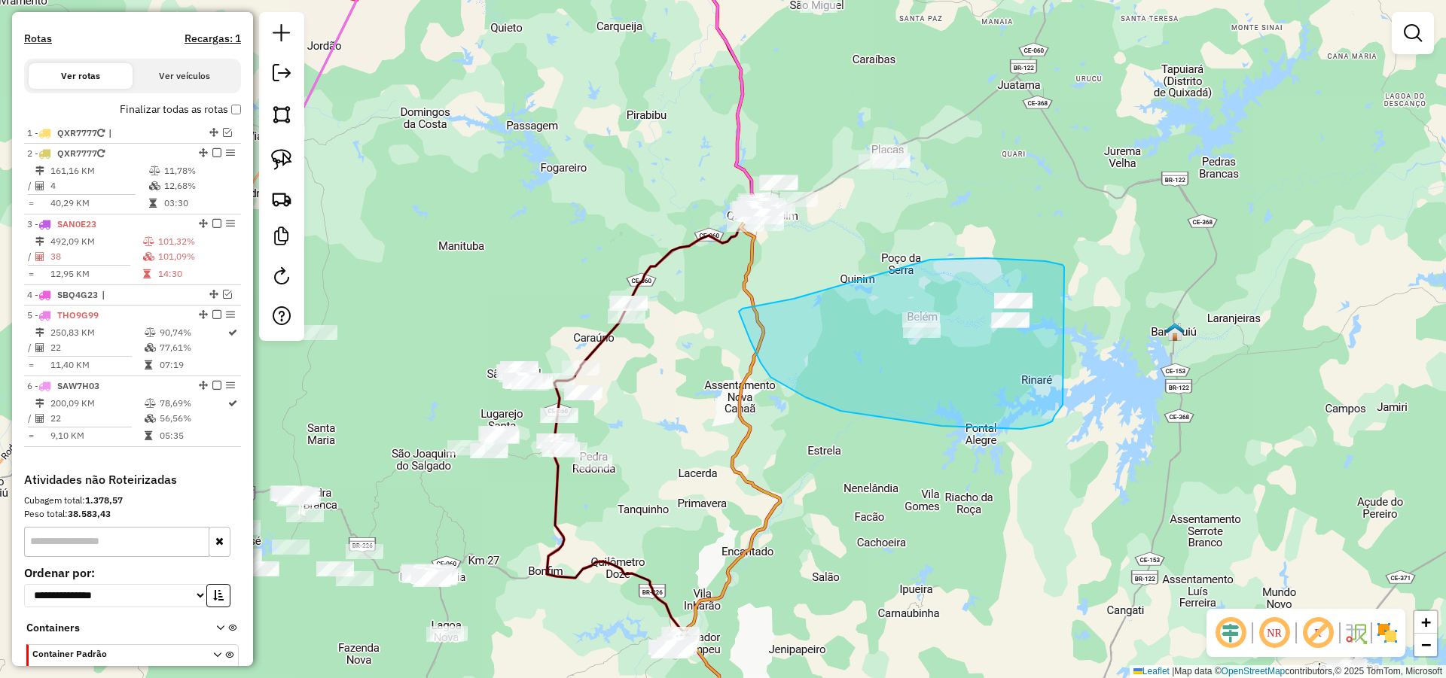
drag, startPoint x: 1062, startPoint y: 265, endPoint x: 1068, endPoint y: 389, distance: 124.4
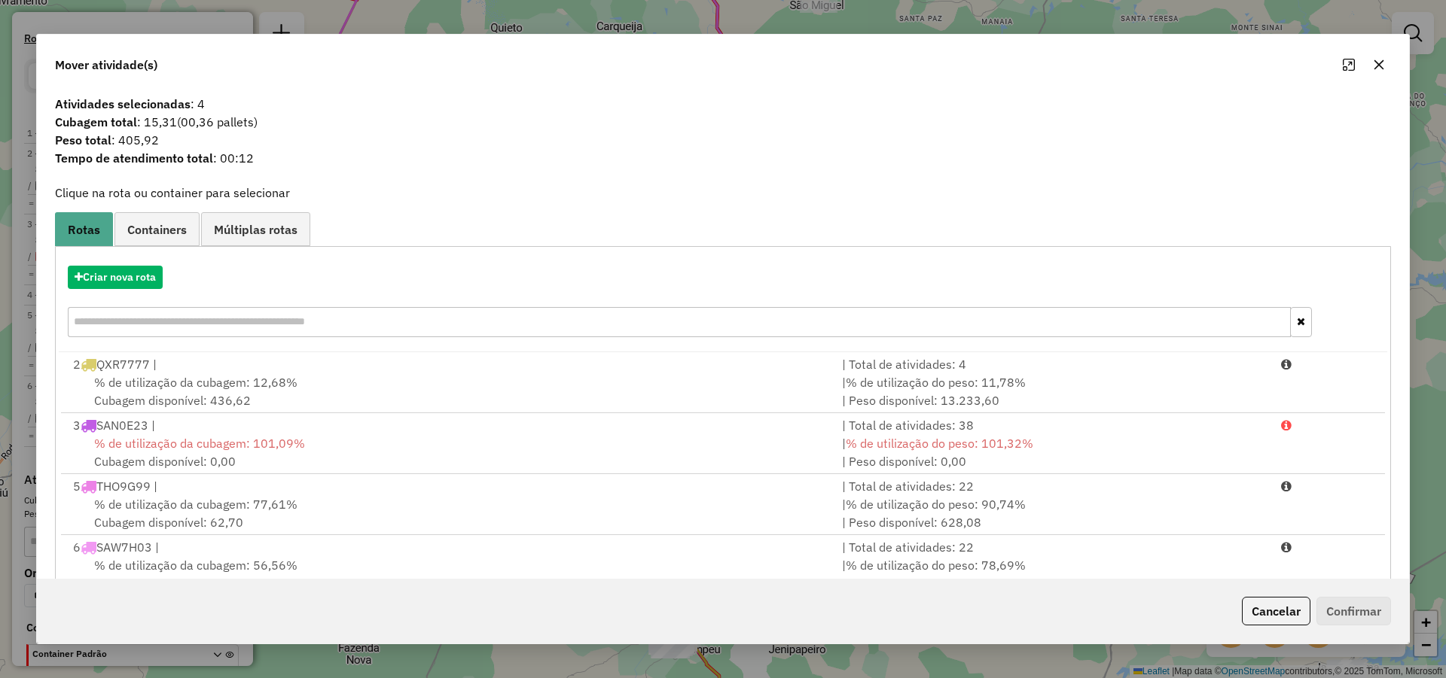
click at [1260, 601] on button "Cancelar" at bounding box center [1276, 611] width 69 height 29
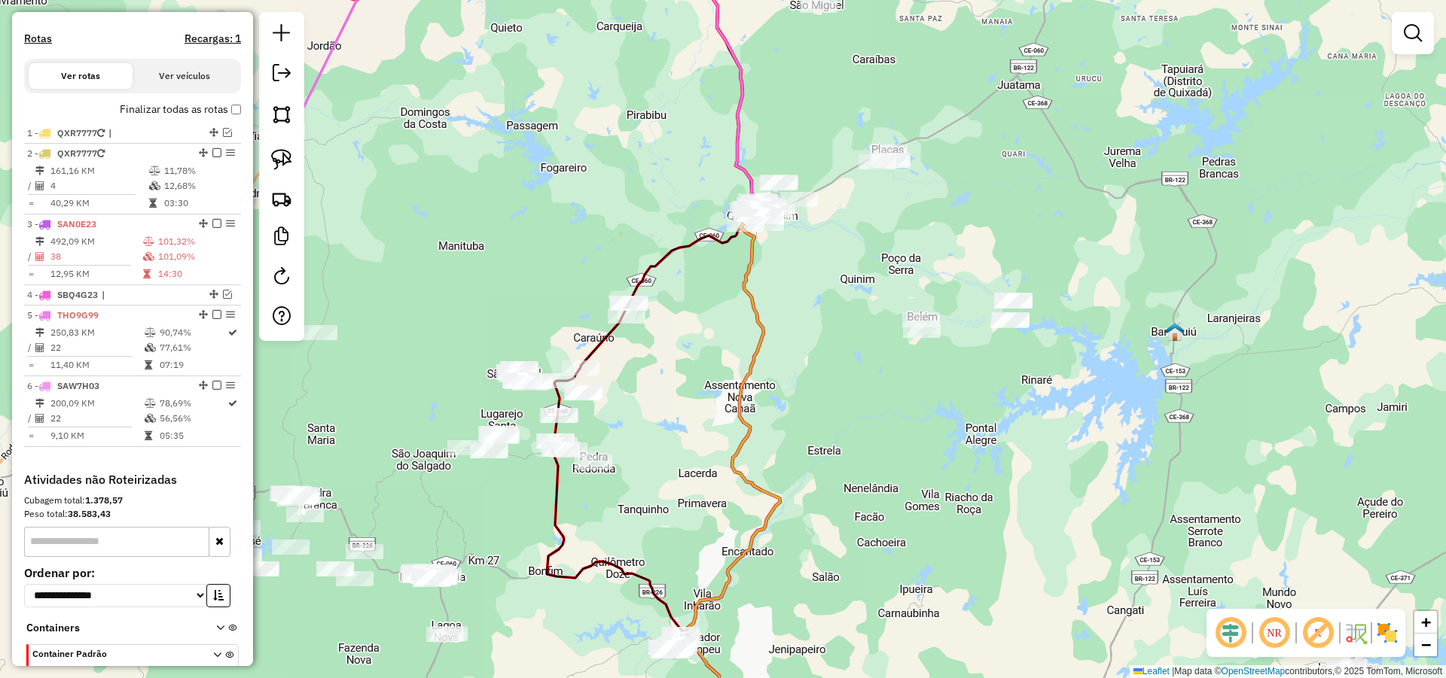
drag, startPoint x: 907, startPoint y: 392, endPoint x: 949, endPoint y: 400, distance: 42.1
click at [924, 393] on div "Janela de atendimento Grade de atendimento Capacidade Transportadoras Veículos …" at bounding box center [723, 339] width 1446 height 678
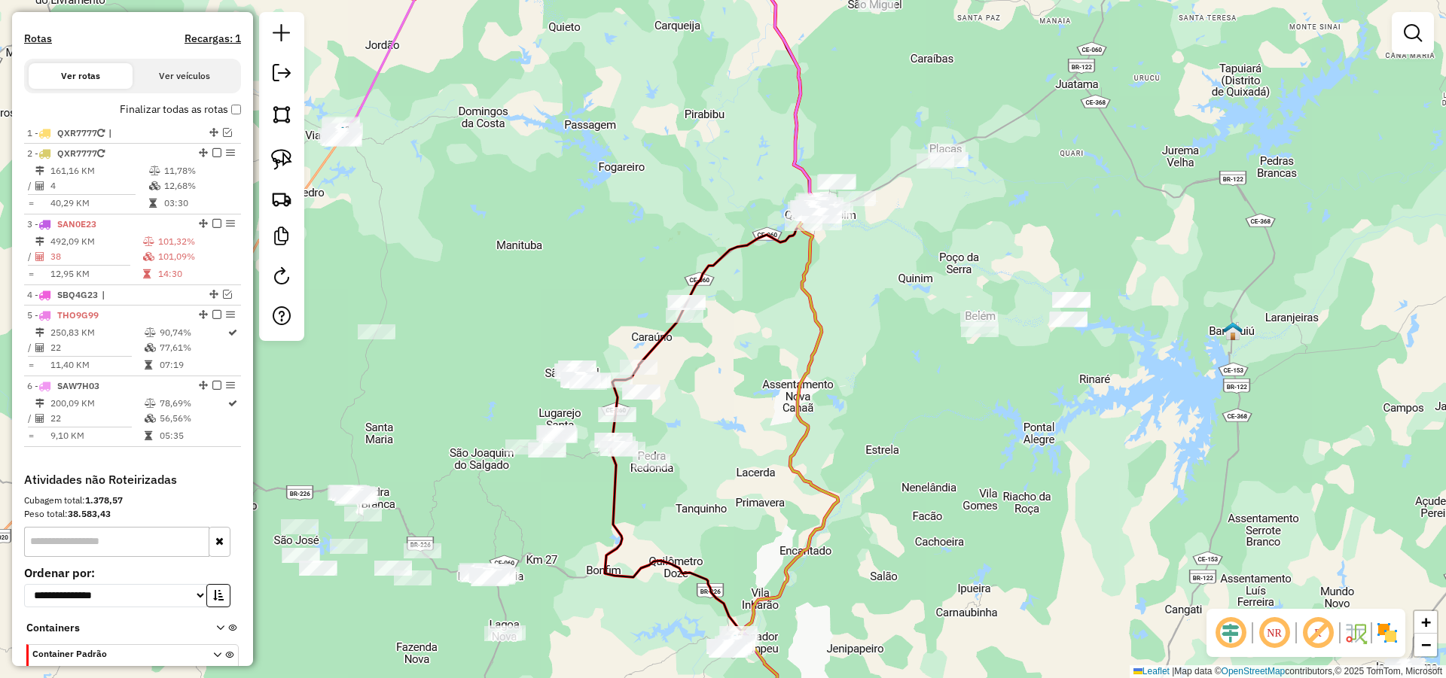
drag, startPoint x: 834, startPoint y: 415, endPoint x: 889, endPoint y: 398, distance: 57.6
click at [882, 398] on div "Janela de atendimento Grade de atendimento Capacidade Transportadoras Veículos …" at bounding box center [723, 339] width 1446 height 678
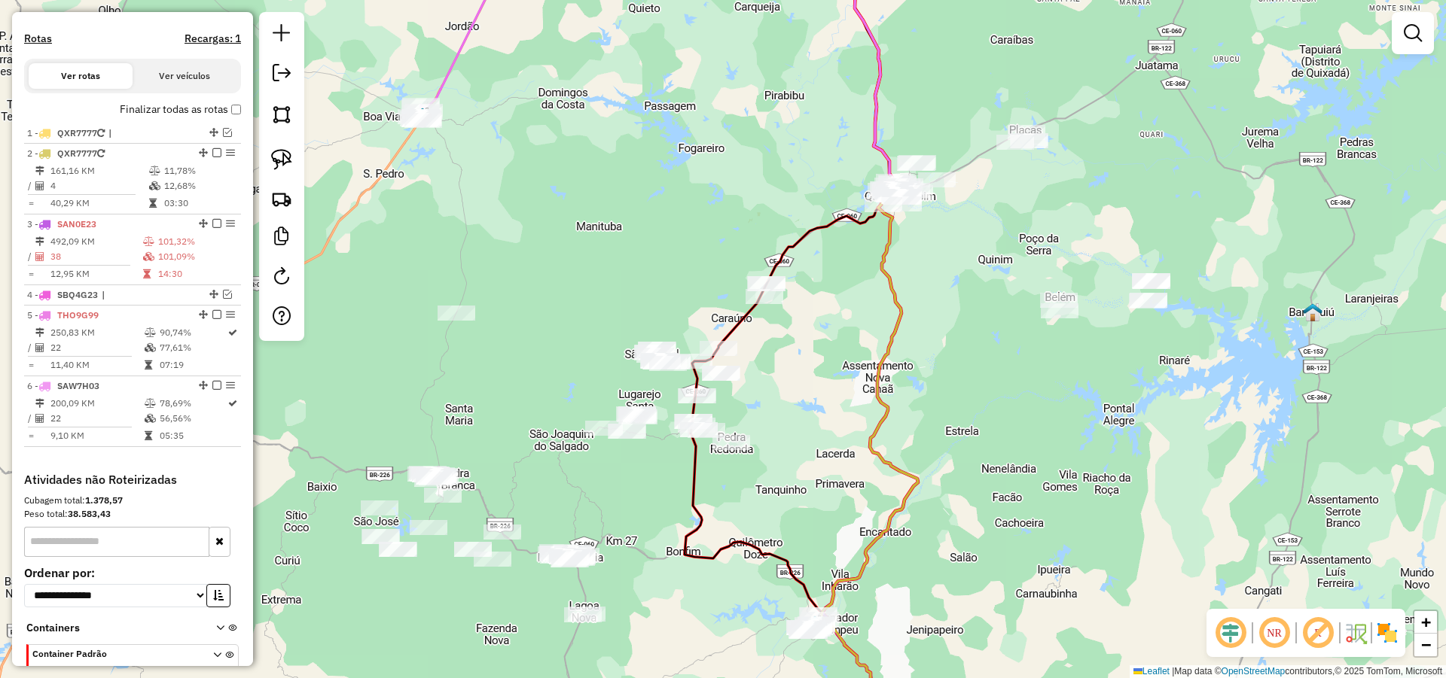
drag, startPoint x: 806, startPoint y: 394, endPoint x: 821, endPoint y: 404, distance: 18.0
click at [837, 392] on div "Janela de atendimento Grade de atendimento Capacidade Transportadoras Veículos …" at bounding box center [723, 339] width 1446 height 678
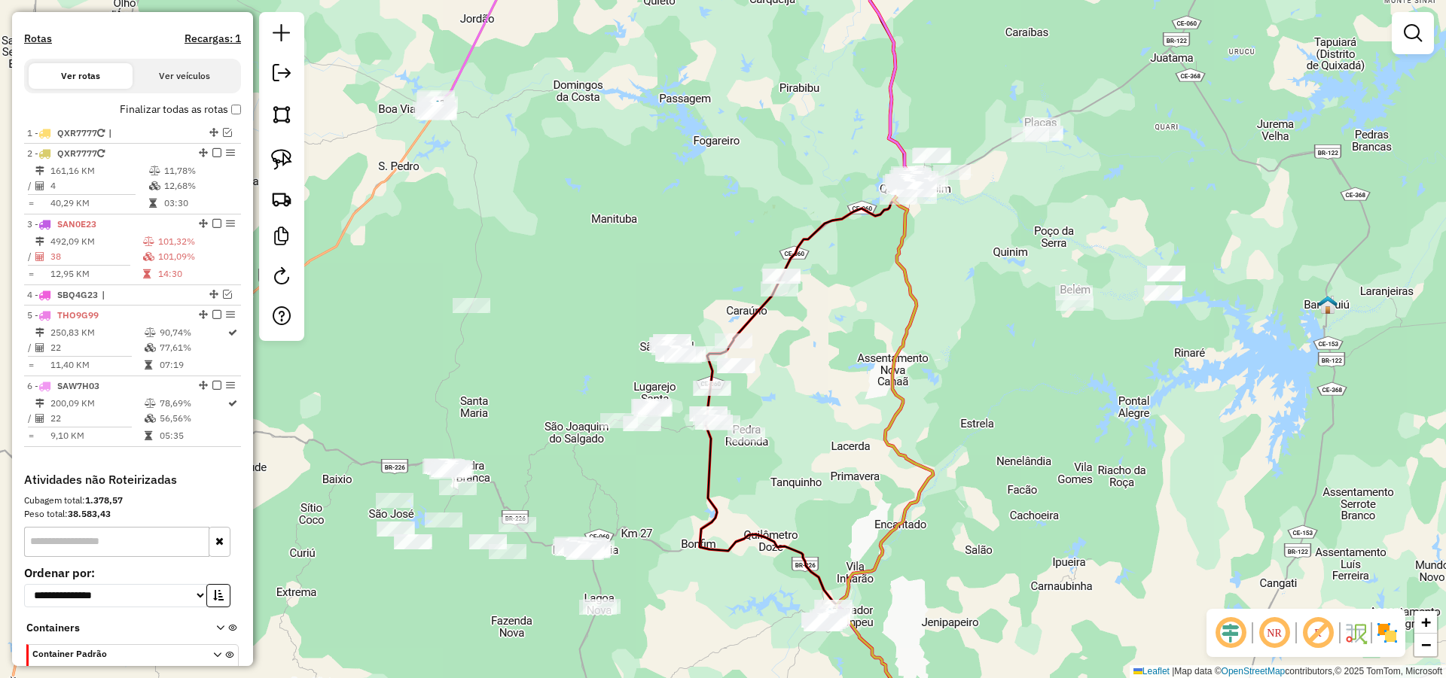
drag, startPoint x: 834, startPoint y: 403, endPoint x: 847, endPoint y: 392, distance: 16.6
click at [845, 394] on div "Janela de atendimento Grade de atendimento Capacidade Transportadoras Veículos …" at bounding box center [723, 339] width 1446 height 678
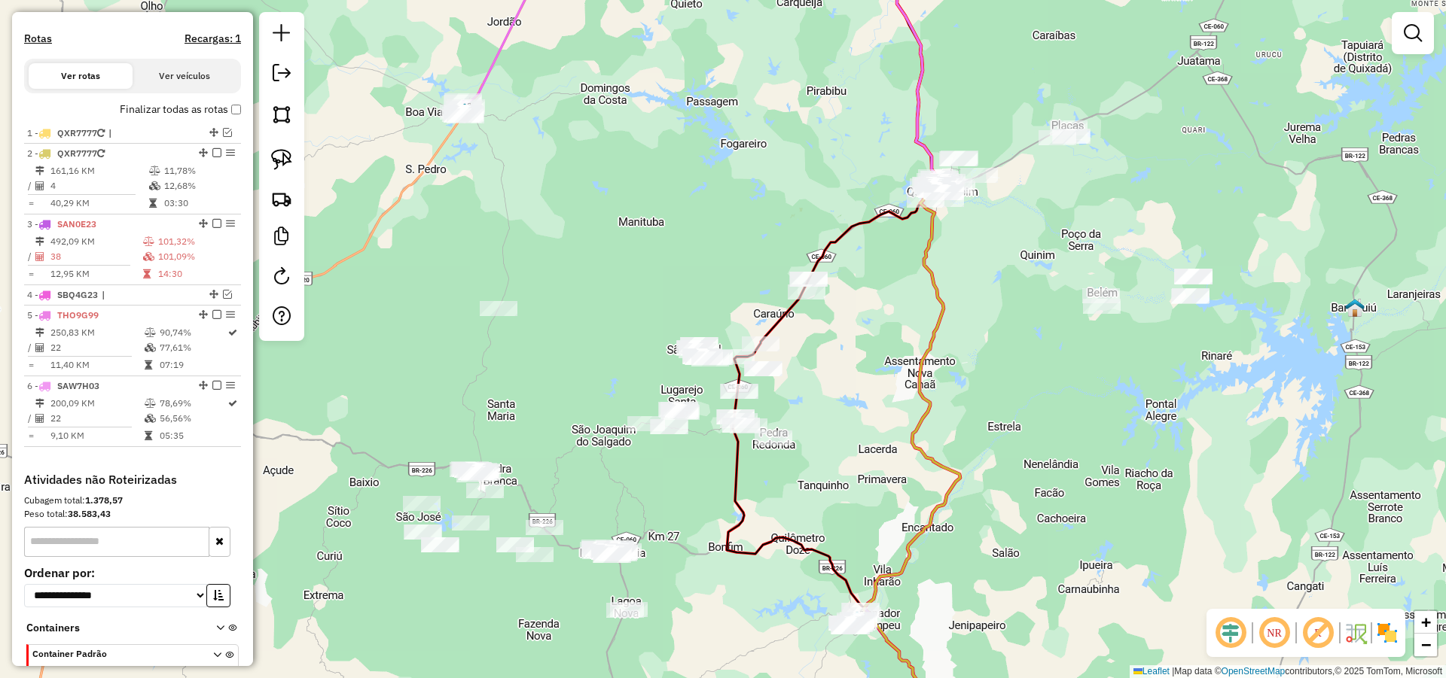
drag, startPoint x: 822, startPoint y: 409, endPoint x: 840, endPoint y: 421, distance: 21.7
click at [840, 421] on div "Janela de atendimento Grade de atendimento Capacidade Transportadoras Veículos …" at bounding box center [723, 339] width 1446 height 678
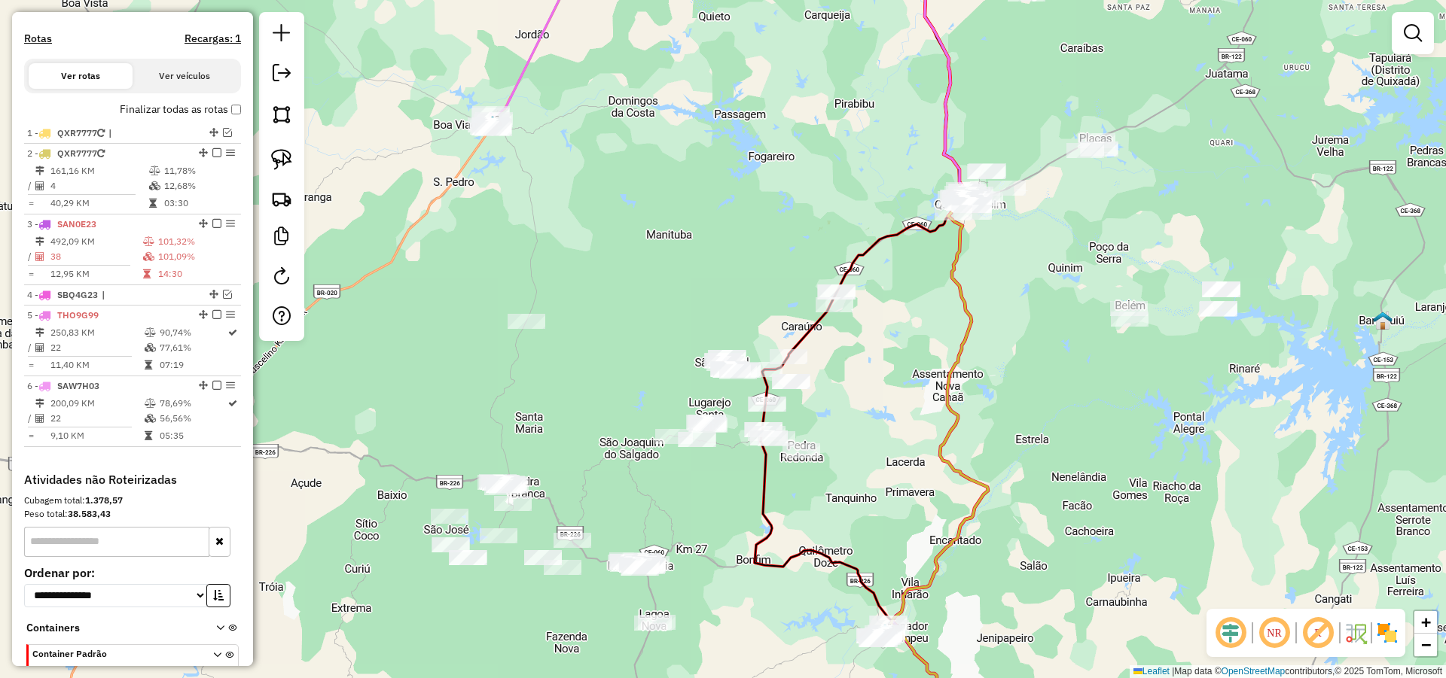
drag, startPoint x: 822, startPoint y: 404, endPoint x: 861, endPoint y: 421, distance: 42.8
click at [853, 419] on div "Janela de atendimento Grade de atendimento Capacidade Transportadoras Veículos …" at bounding box center [723, 339] width 1446 height 678
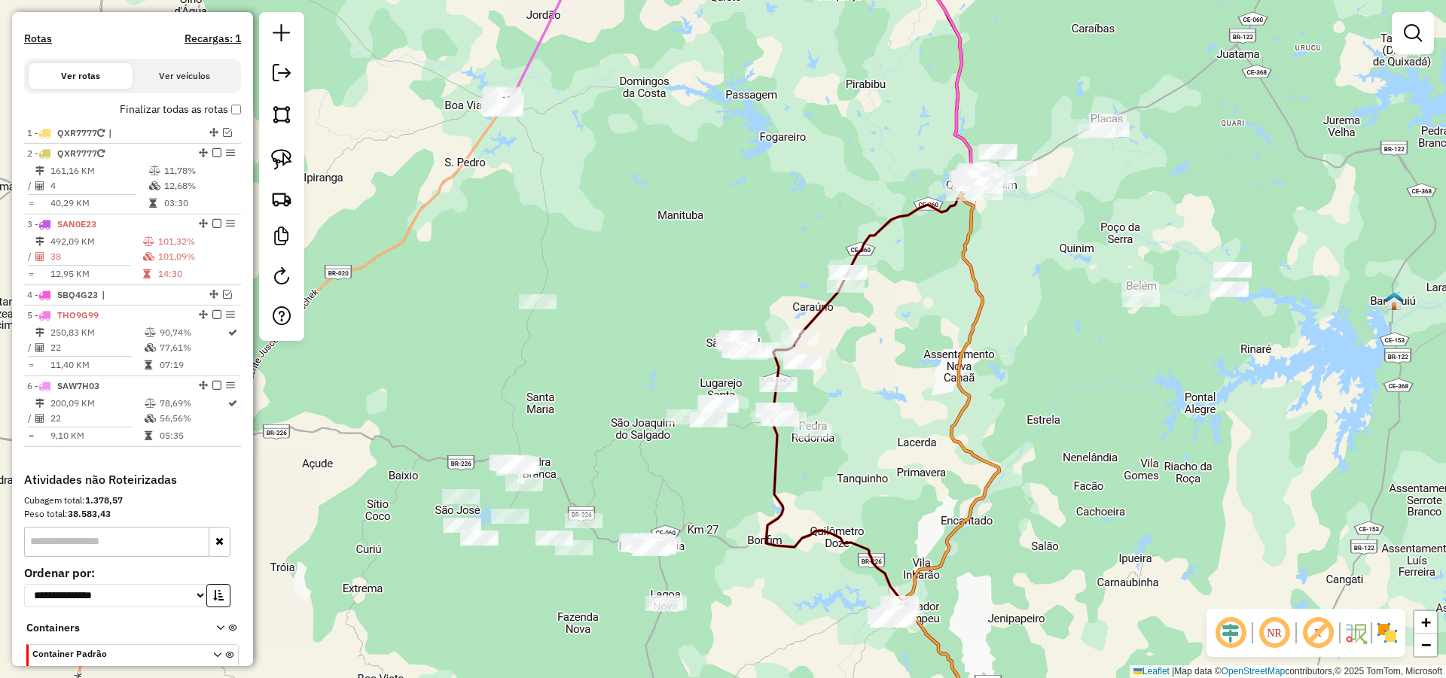
drag, startPoint x: 621, startPoint y: 447, endPoint x: 623, endPoint y: 434, distance: 13.7
click at [623, 435] on div "Janela de atendimento Grade de atendimento Capacidade Transportadoras Veículos …" at bounding box center [723, 339] width 1446 height 678
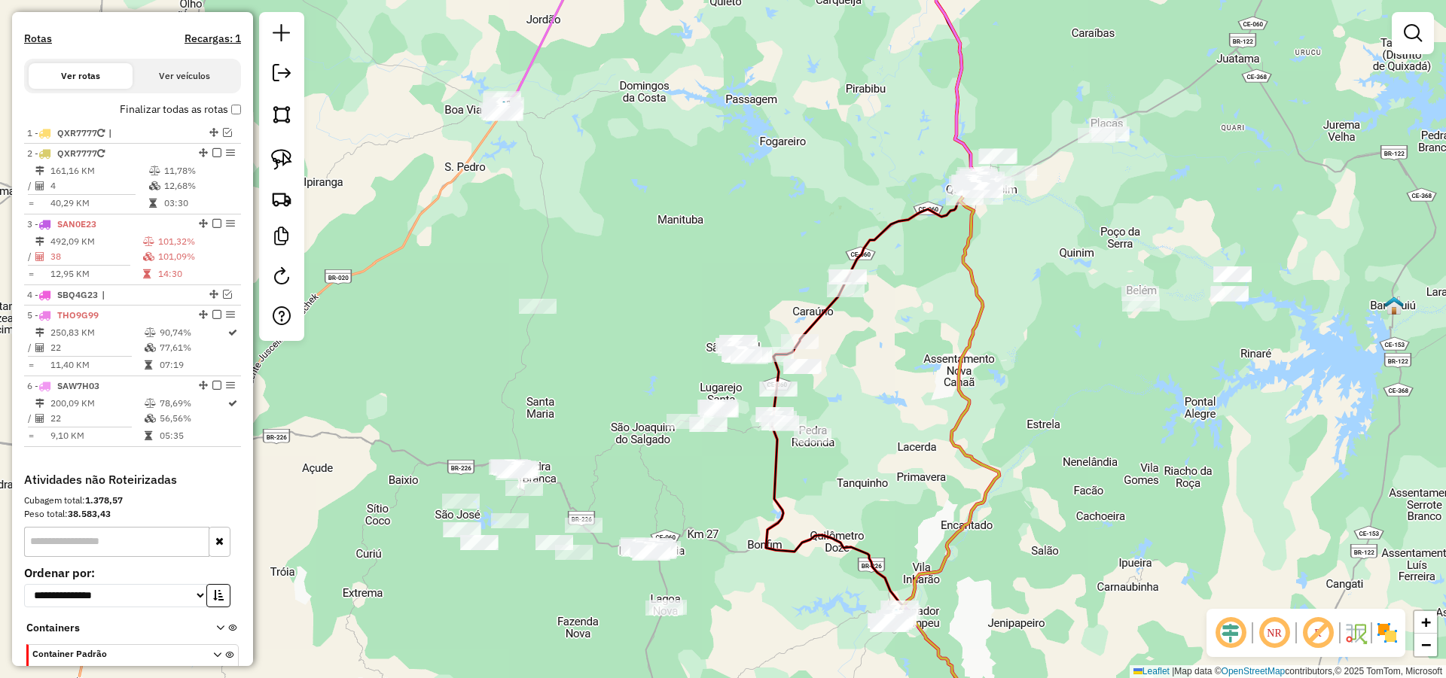
click at [598, 396] on div "Janela de atendimento Grade de atendimento Capacidade Transportadoras Veículos …" at bounding box center [723, 339] width 1446 height 678
drag, startPoint x: 277, startPoint y: 146, endPoint x: 522, endPoint y: 245, distance: 264.1
click at [277, 147] on link at bounding box center [281, 159] width 33 height 33
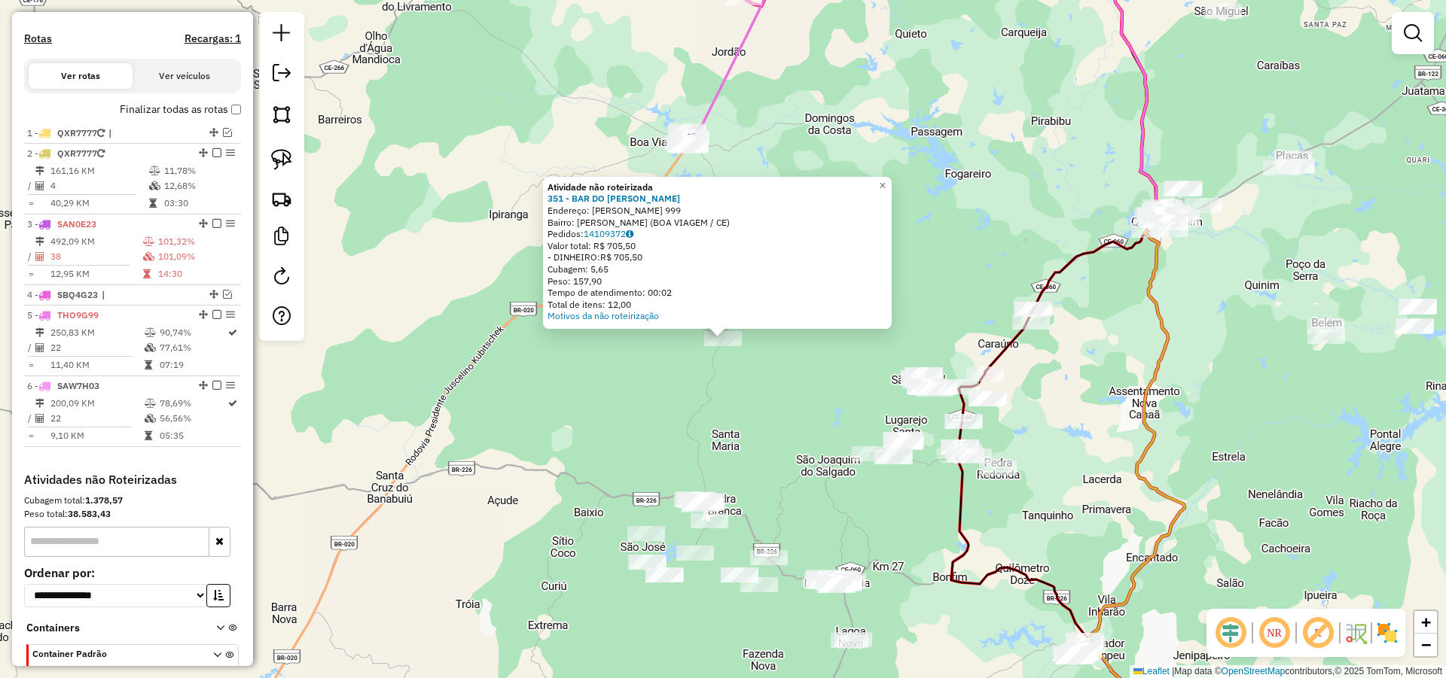
click at [803, 372] on div "Atividade não roteirizada 351 - BAR DO FERNANDINHO Endereço: DOMINGOS DA COSTA …" at bounding box center [723, 339] width 1446 height 678
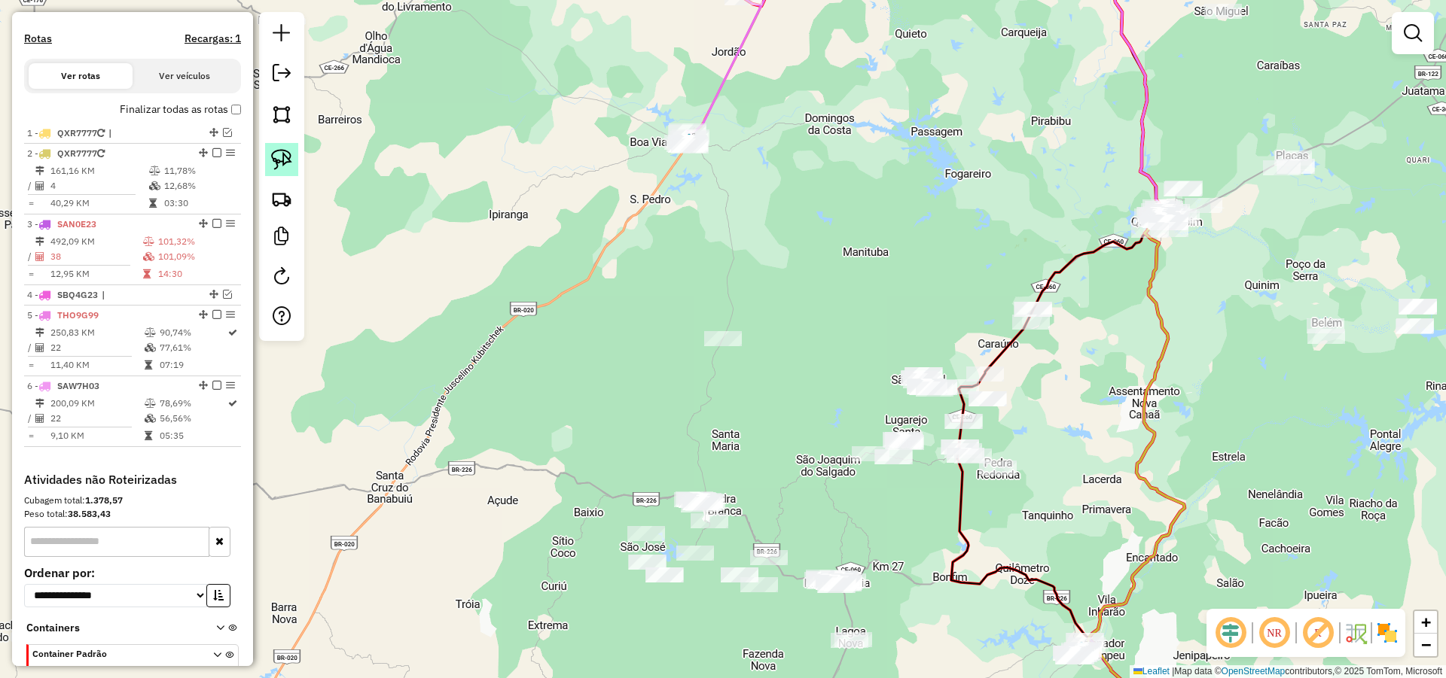
click at [281, 151] on img at bounding box center [281, 159] width 21 height 21
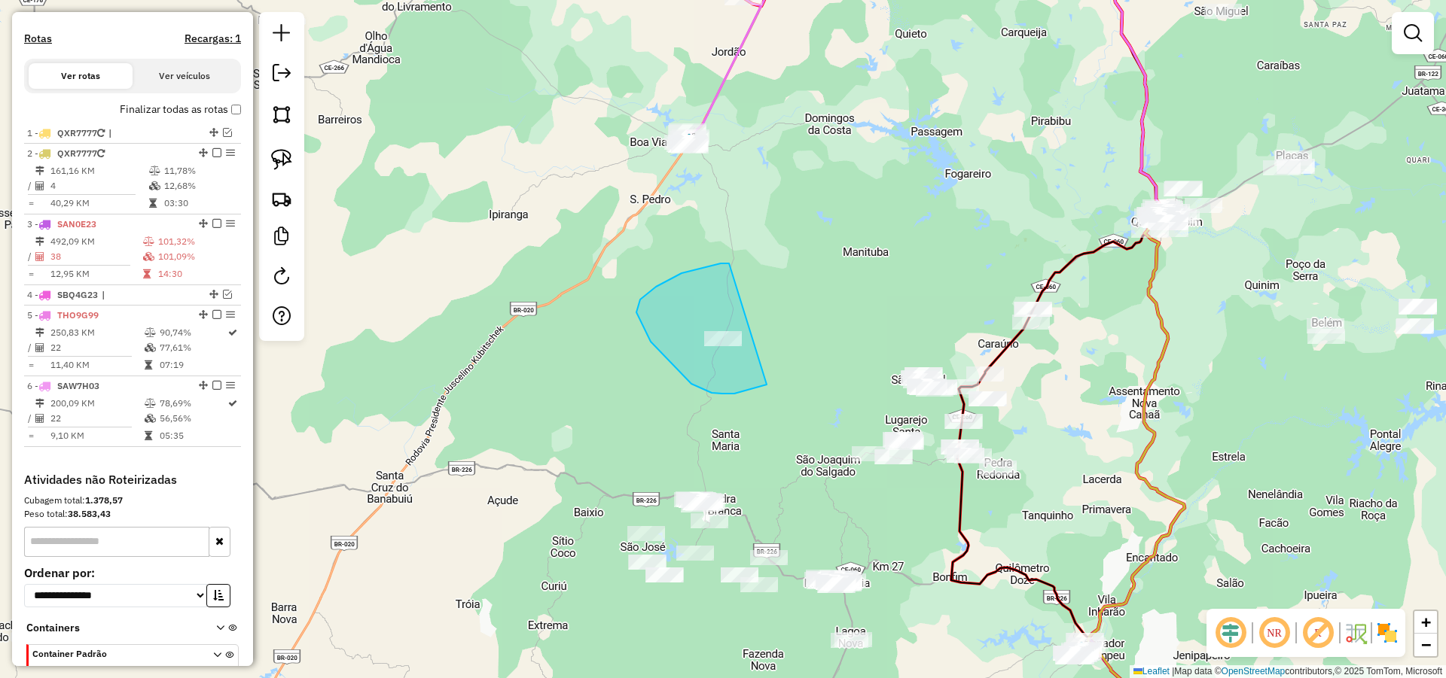
drag, startPoint x: 656, startPoint y: 287, endPoint x: 792, endPoint y: 364, distance: 156.4
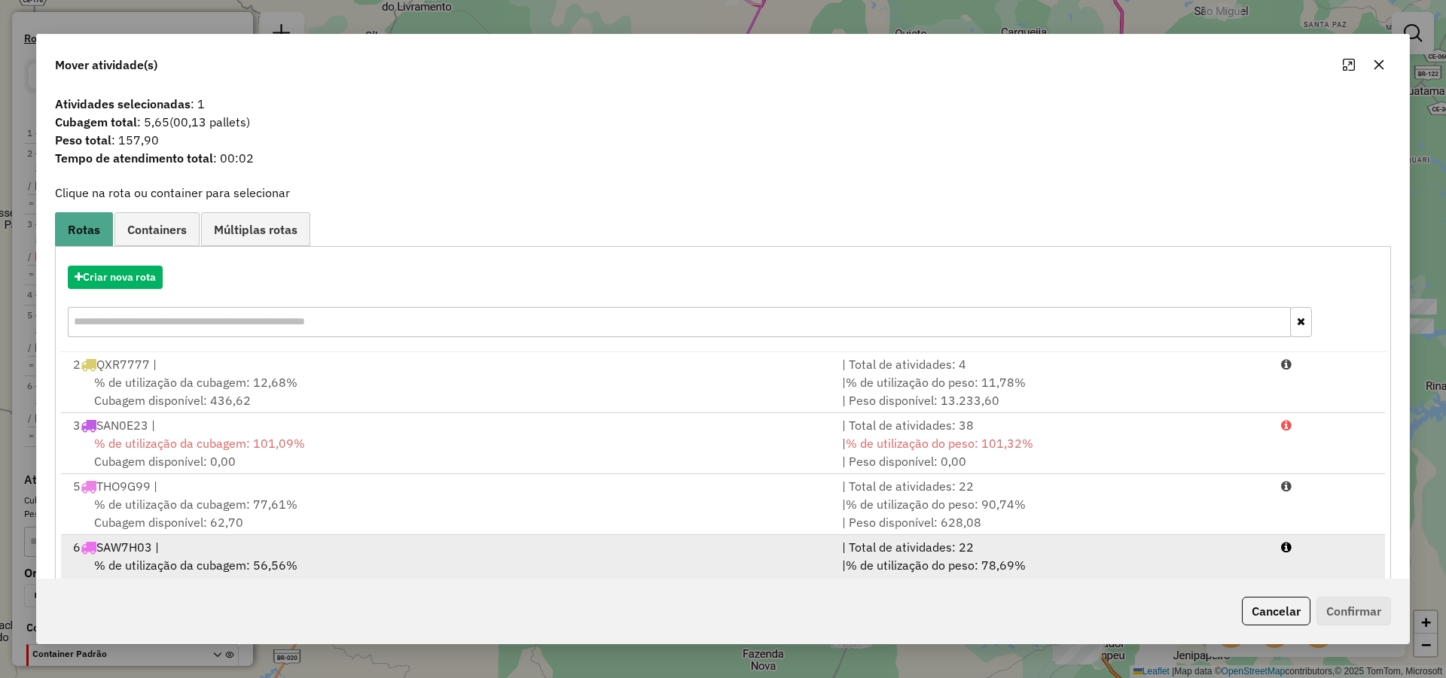
scroll to position [43, 0]
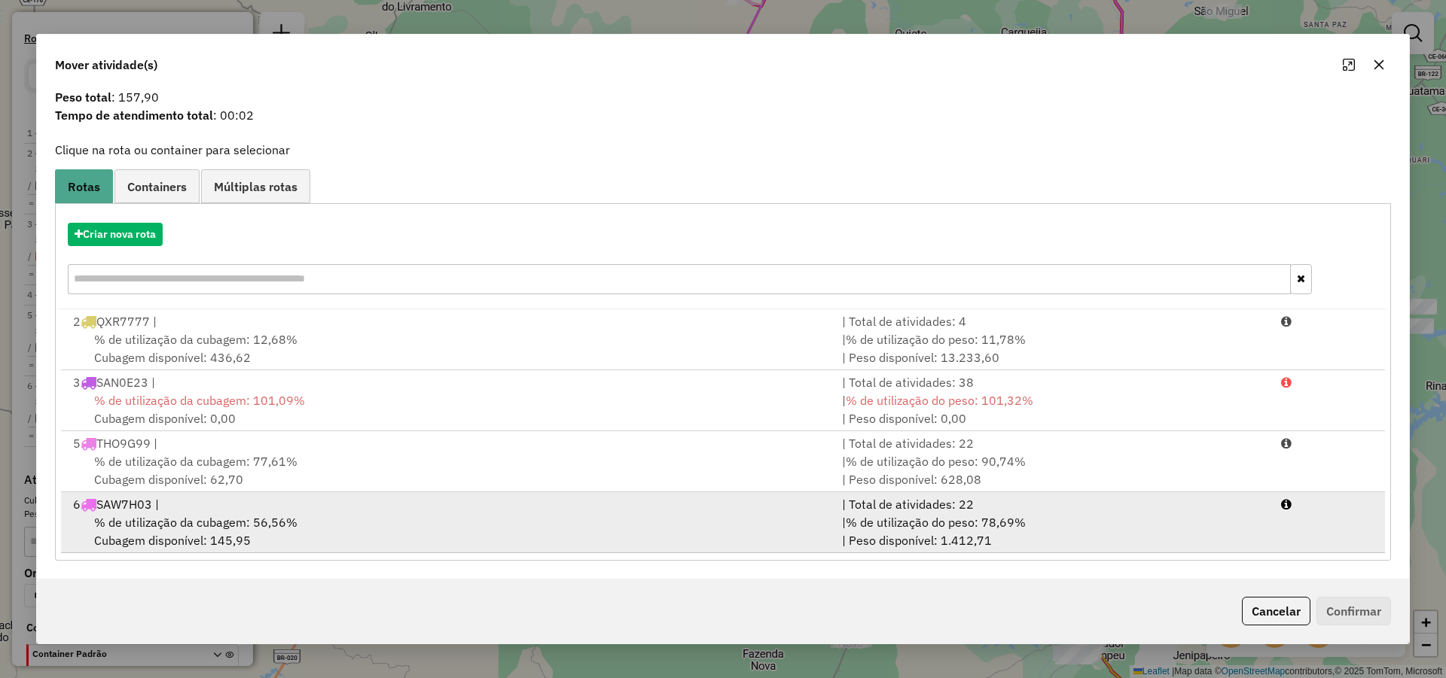
click at [296, 506] on div "6 SAW7H03 |" at bounding box center [448, 504] width 769 height 18
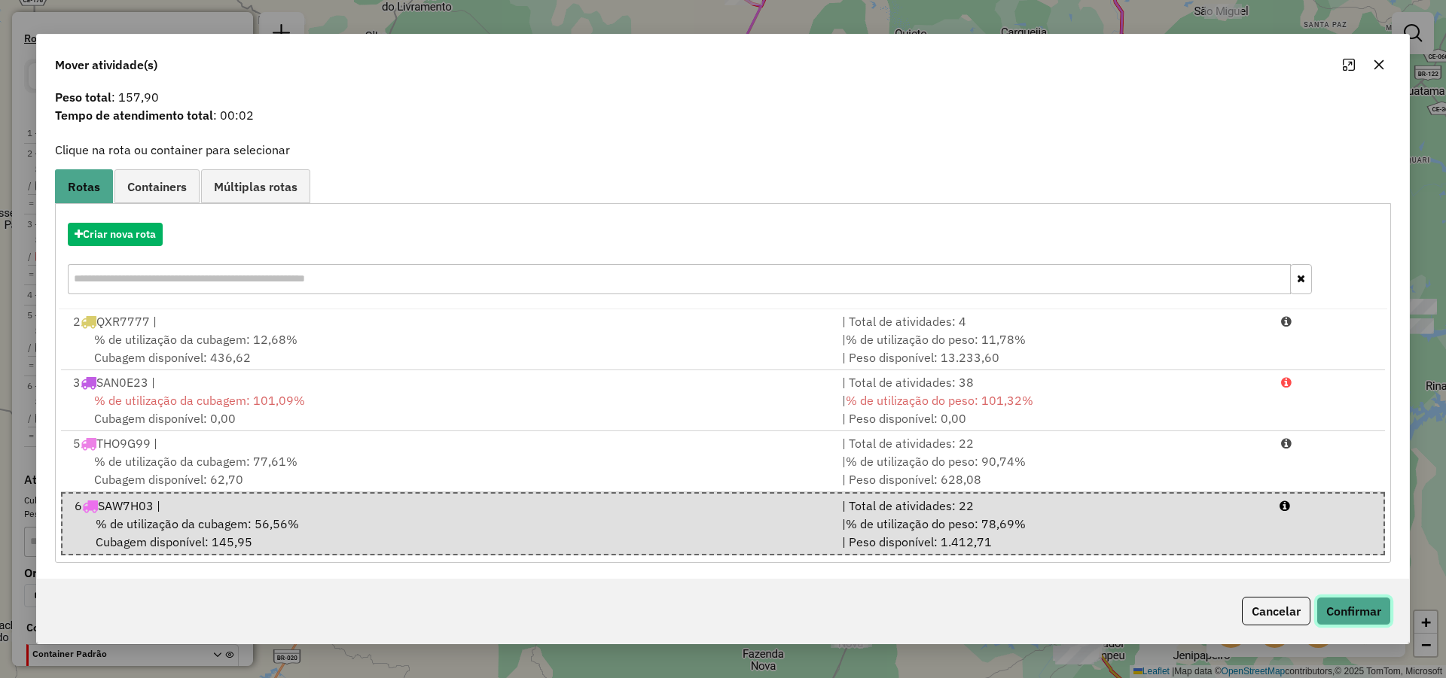
click at [1343, 599] on button "Confirmar" at bounding box center [1353, 611] width 75 height 29
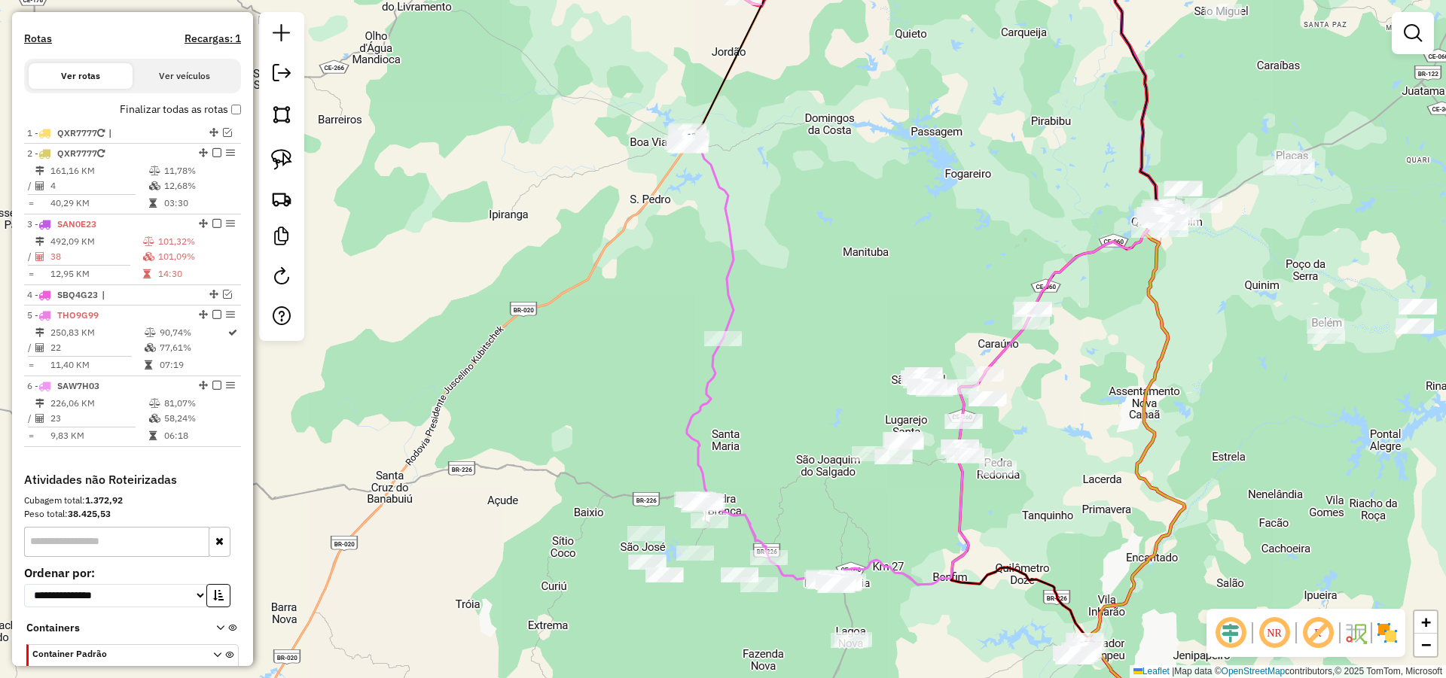
scroll to position [0, 0]
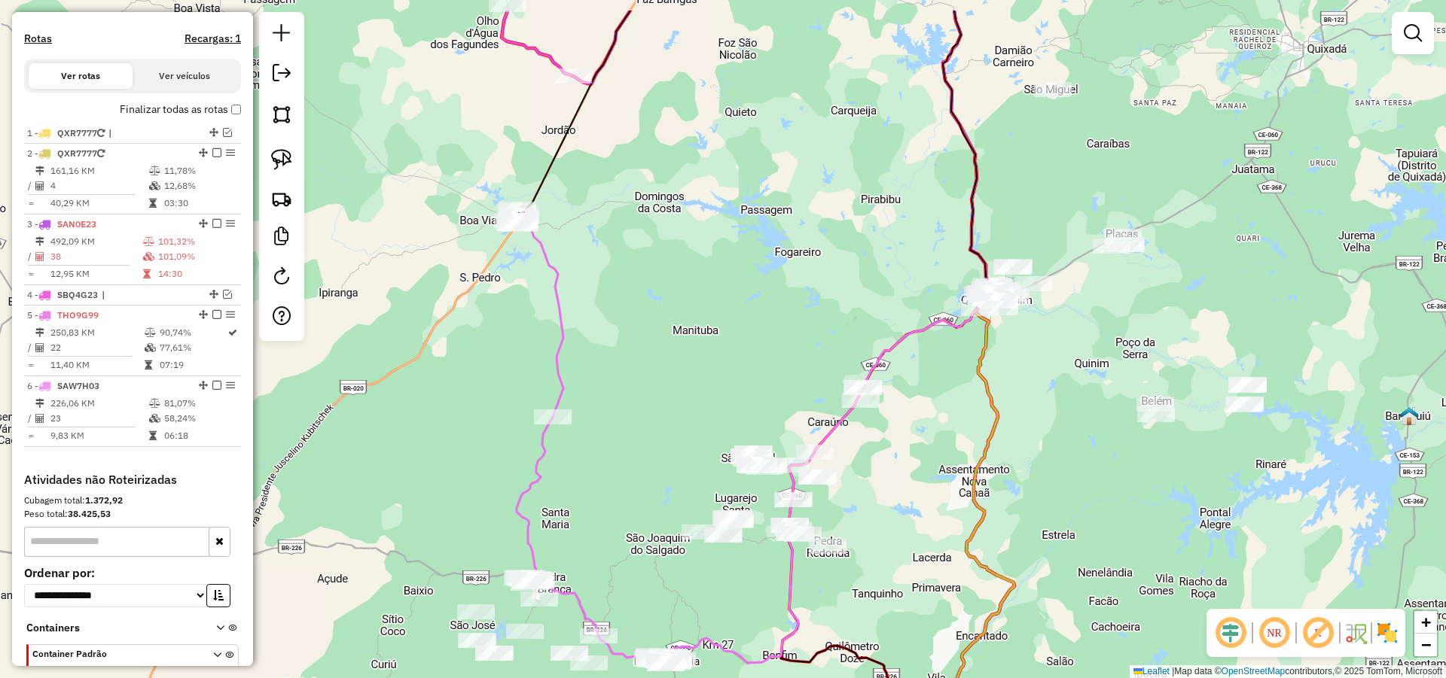
drag, startPoint x: 1035, startPoint y: 392, endPoint x: 913, endPoint y: 442, distance: 131.3
click at [913, 442] on div "Janela de atendimento Grade de atendimento Capacidade Transportadoras Veículos …" at bounding box center [723, 339] width 1446 height 678
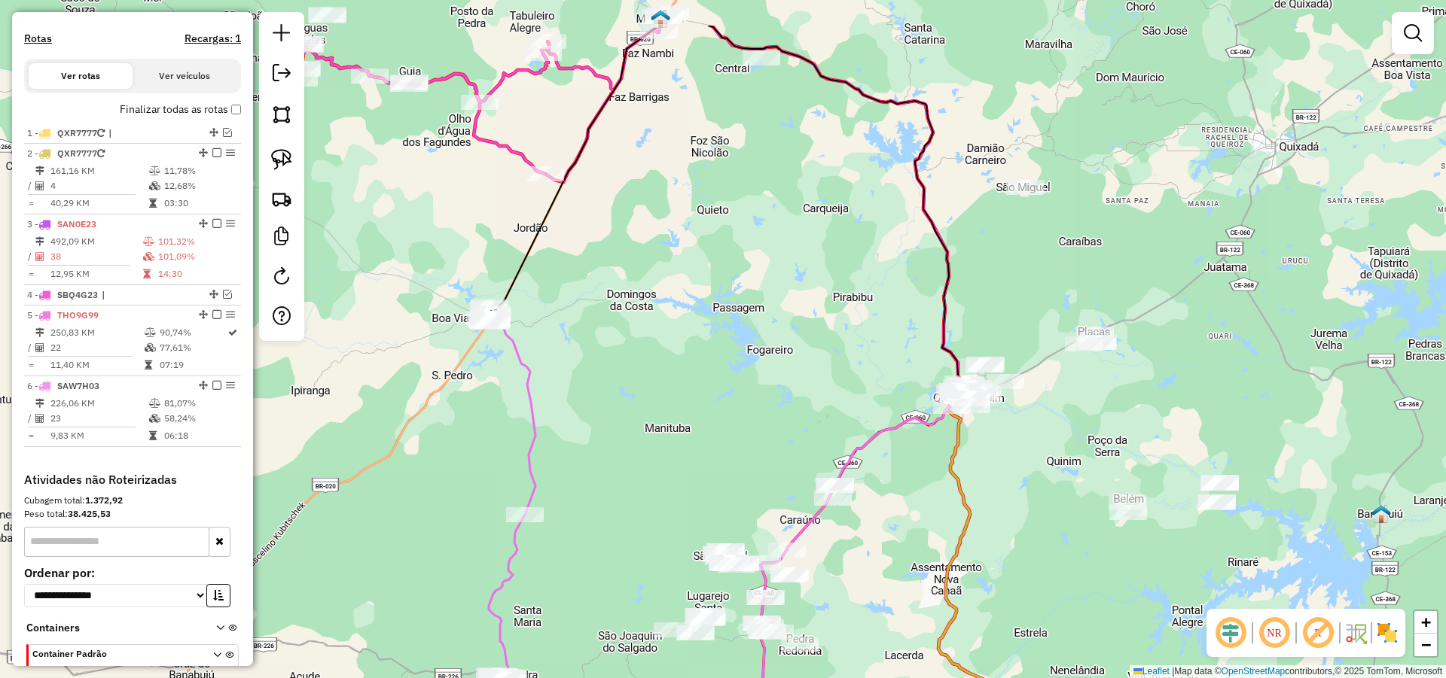
drag, startPoint x: 868, startPoint y: 271, endPoint x: 865, endPoint y: 291, distance: 19.8
click at [865, 291] on div "Janela de atendimento Grade de atendimento Capacidade Transportadoras Veículos …" at bounding box center [723, 339] width 1446 height 678
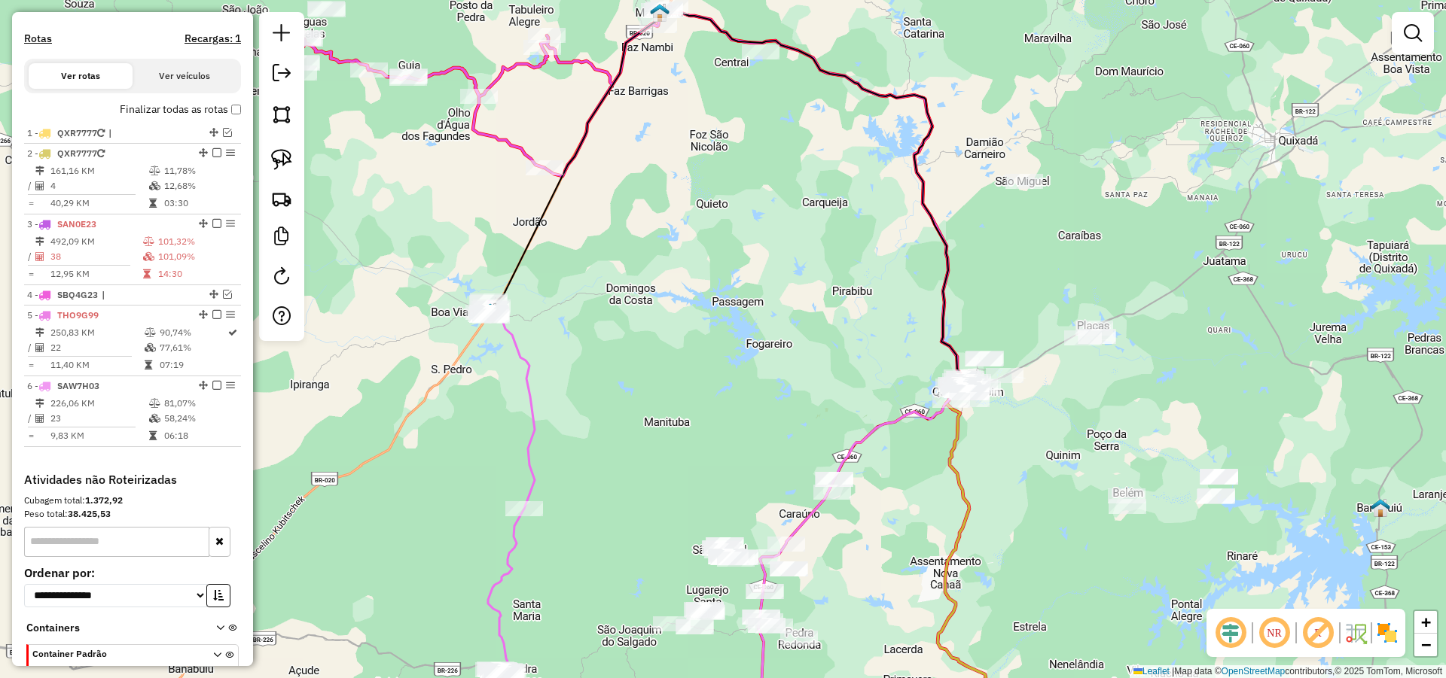
drag, startPoint x: 1113, startPoint y: 446, endPoint x: 1082, endPoint y: 192, distance: 256.4
click at [1083, 211] on div "Janela de atendimento Grade de atendimento Capacidade Transportadoras Veículos …" at bounding box center [723, 339] width 1446 height 678
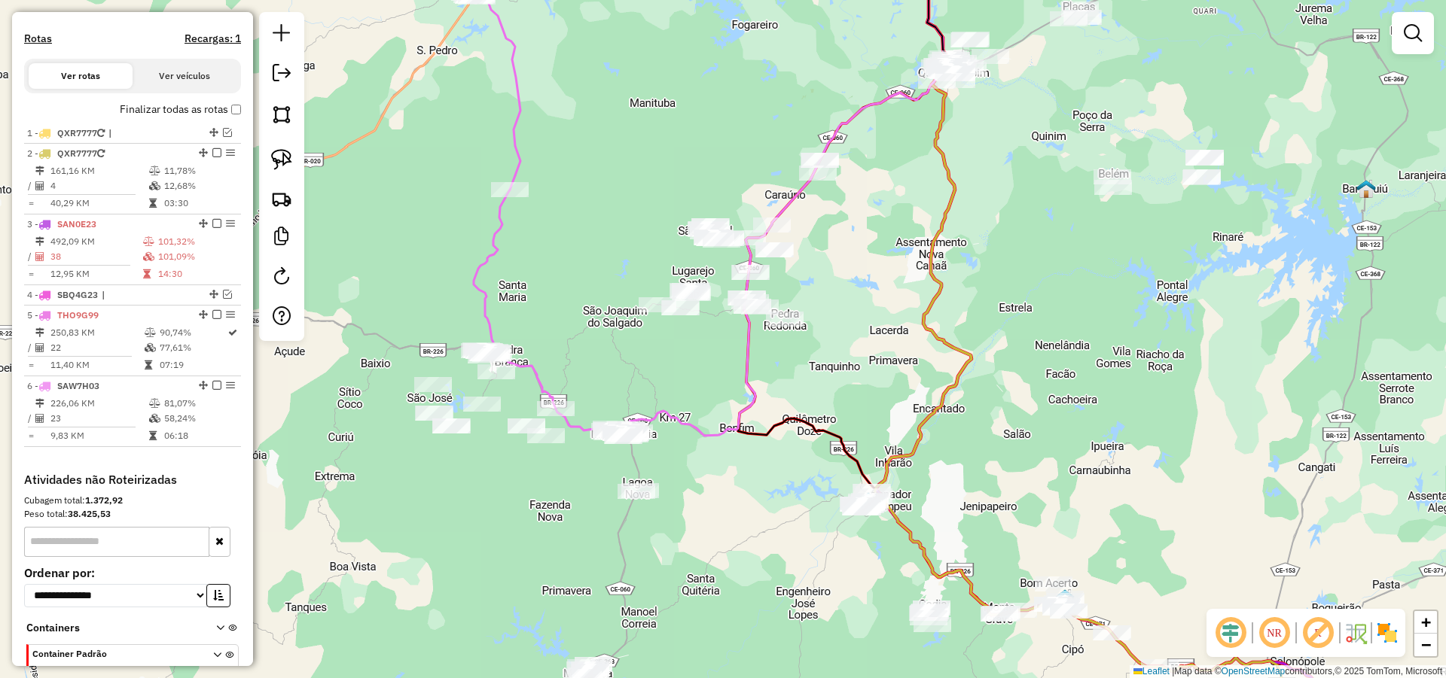
drag, startPoint x: 1010, startPoint y: 425, endPoint x: 1040, endPoint y: 291, distance: 137.2
click at [1040, 291] on div "Janela de atendimento Grade de atendimento Capacidade Transportadoras Veículos …" at bounding box center [723, 339] width 1446 height 678
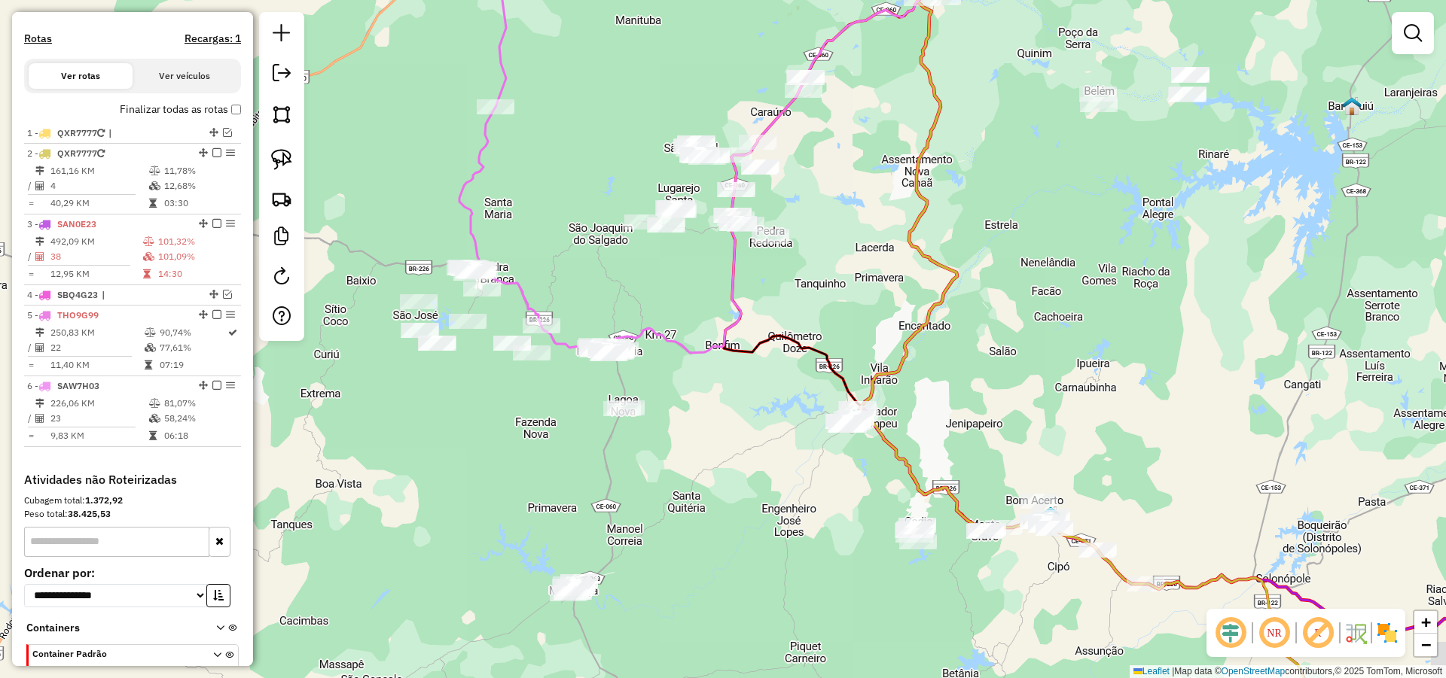
drag, startPoint x: 1136, startPoint y: 353, endPoint x: 987, endPoint y: 260, distance: 175.9
click at [989, 263] on div "Janela de atendimento Grade de atendimento Capacidade Transportadoras Veículos …" at bounding box center [723, 339] width 1446 height 678
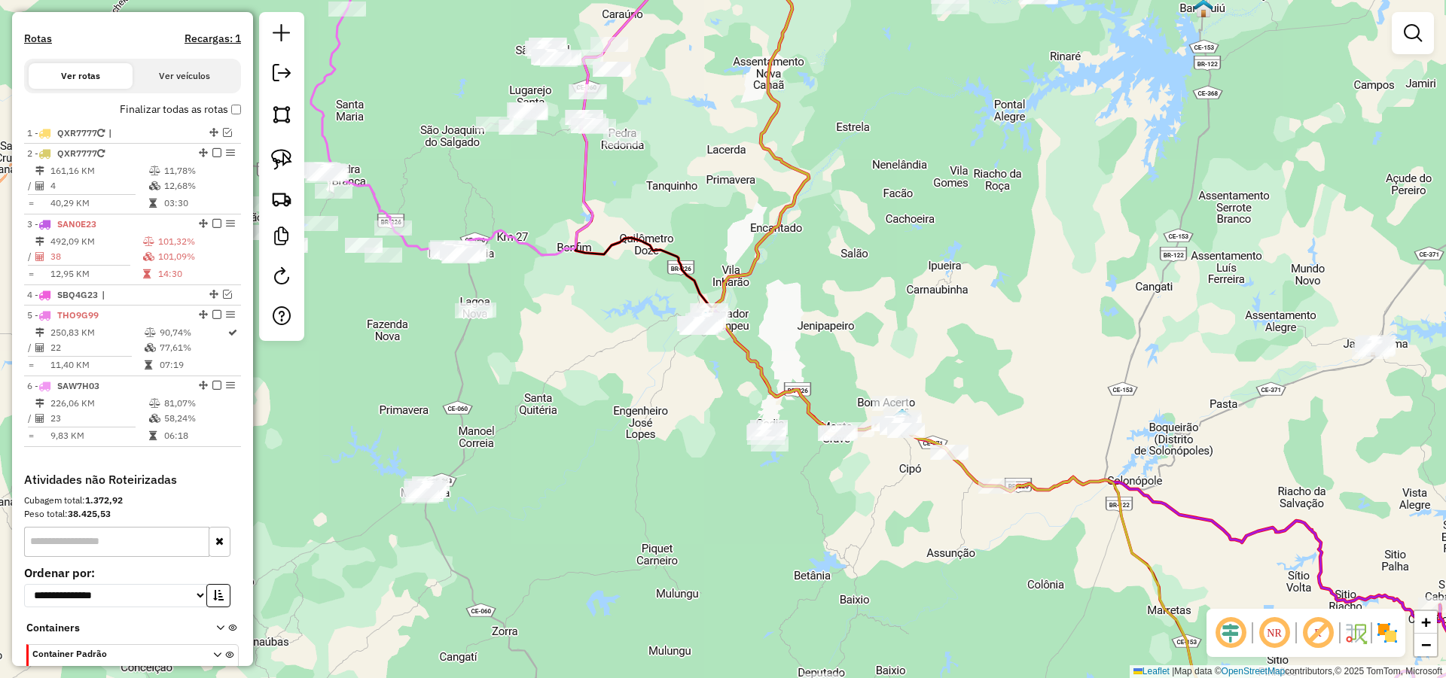
drag, startPoint x: 1019, startPoint y: 340, endPoint x: 1025, endPoint y: 267, distance: 73.3
click at [1025, 267] on div "Janela de atendimento Grade de atendimento Capacidade Transportadoras Veículos …" at bounding box center [723, 339] width 1446 height 678
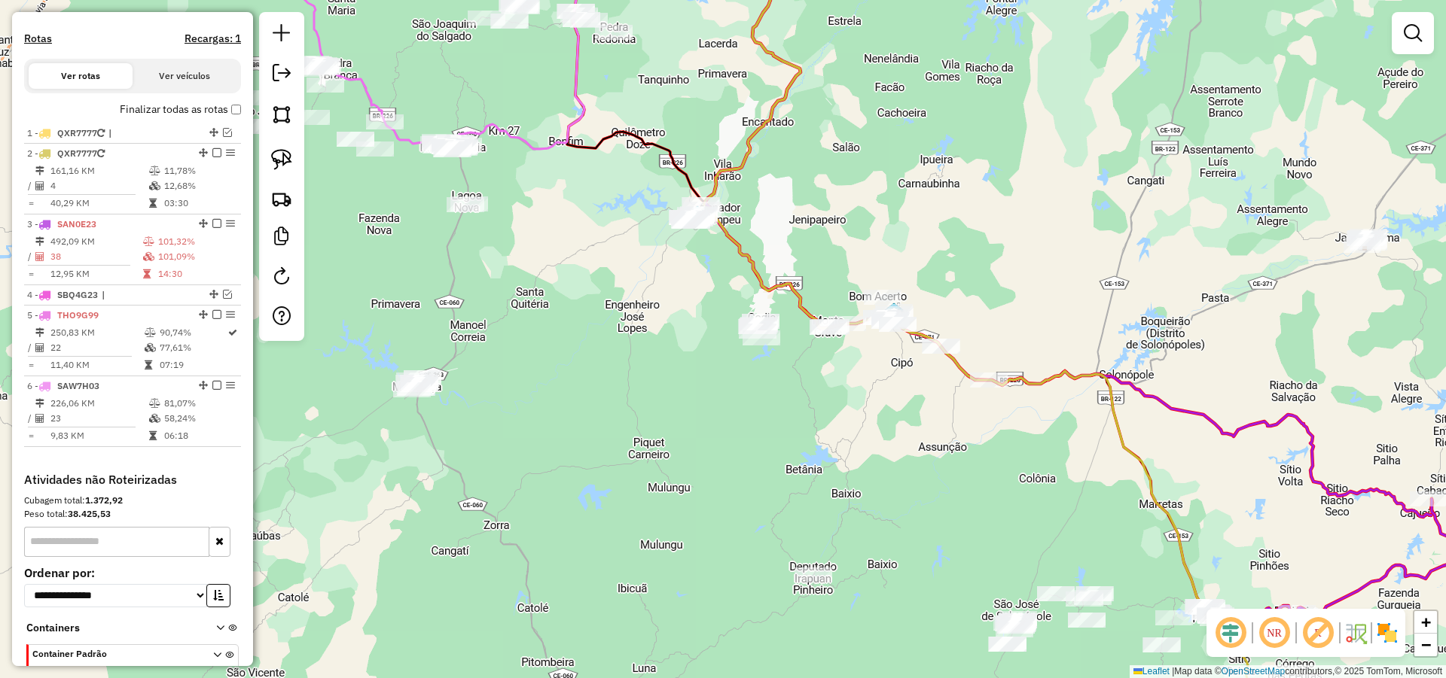
drag, startPoint x: 1059, startPoint y: 276, endPoint x: 1046, endPoint y: 236, distance: 41.9
click at [1046, 236] on div "Janela de atendimento Grade de atendimento Capacidade Transportadoras Veículos …" at bounding box center [723, 339] width 1446 height 678
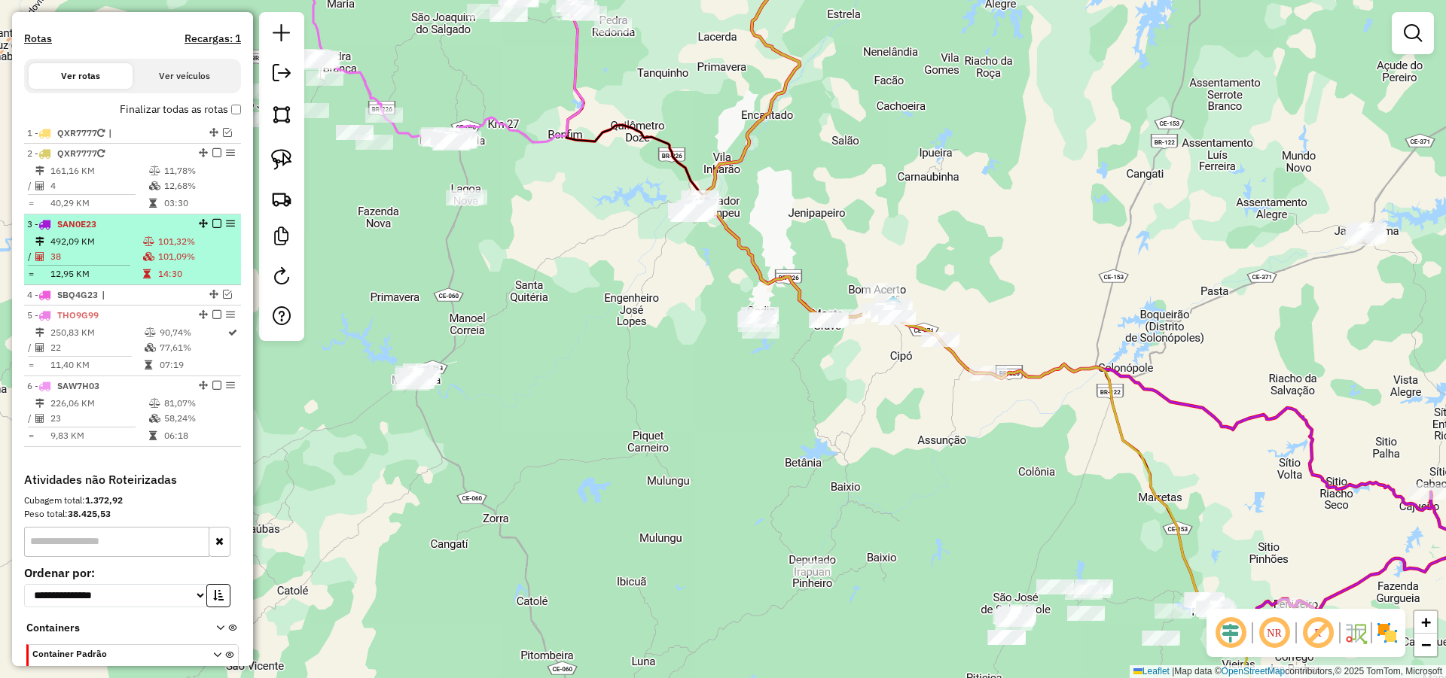
click at [213, 228] on em at bounding box center [216, 223] width 9 height 9
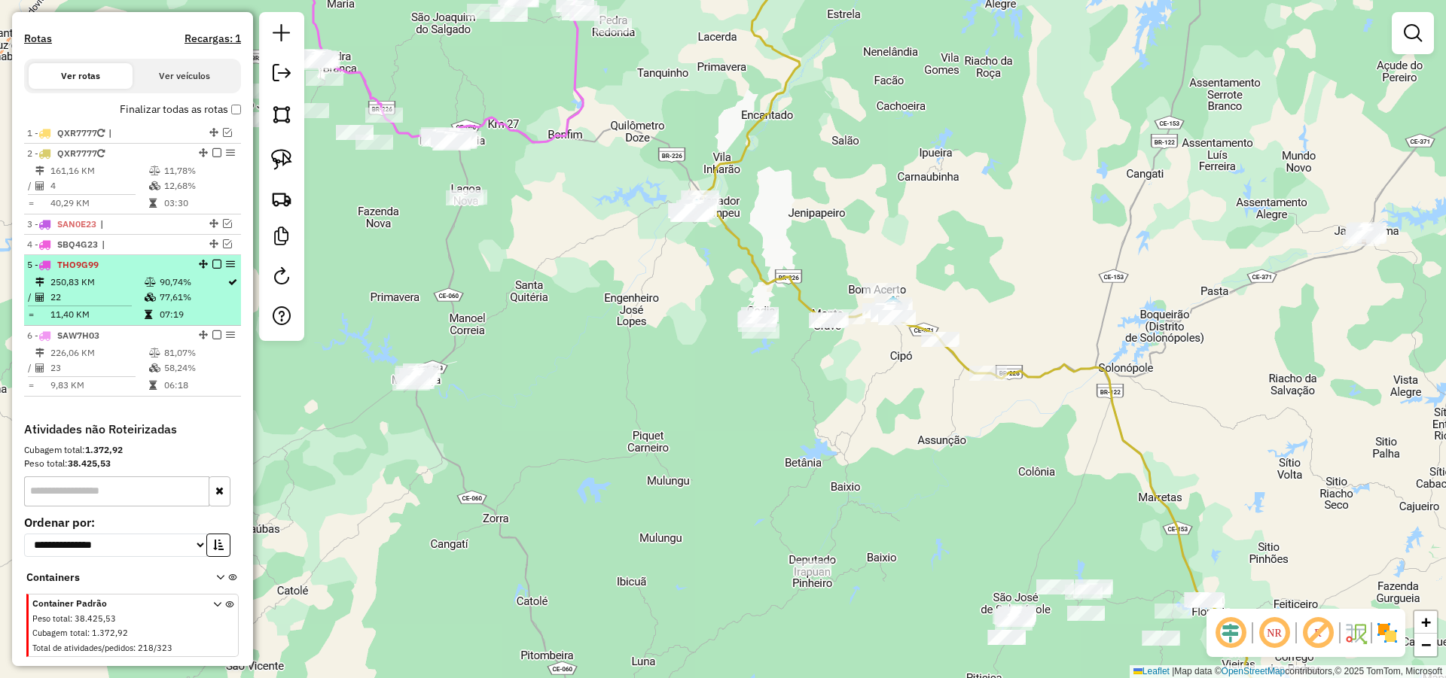
click at [215, 269] on em at bounding box center [216, 264] width 9 height 9
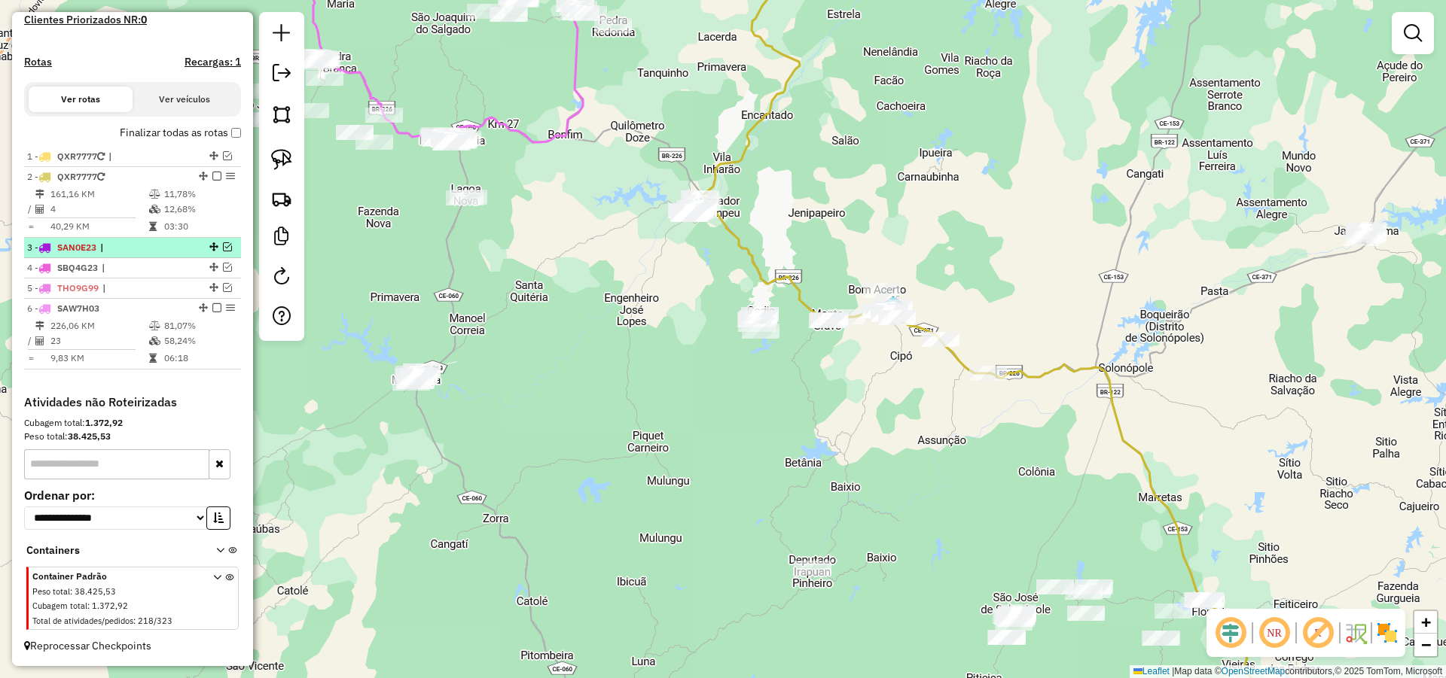
click at [212, 309] on em at bounding box center [216, 307] width 9 height 9
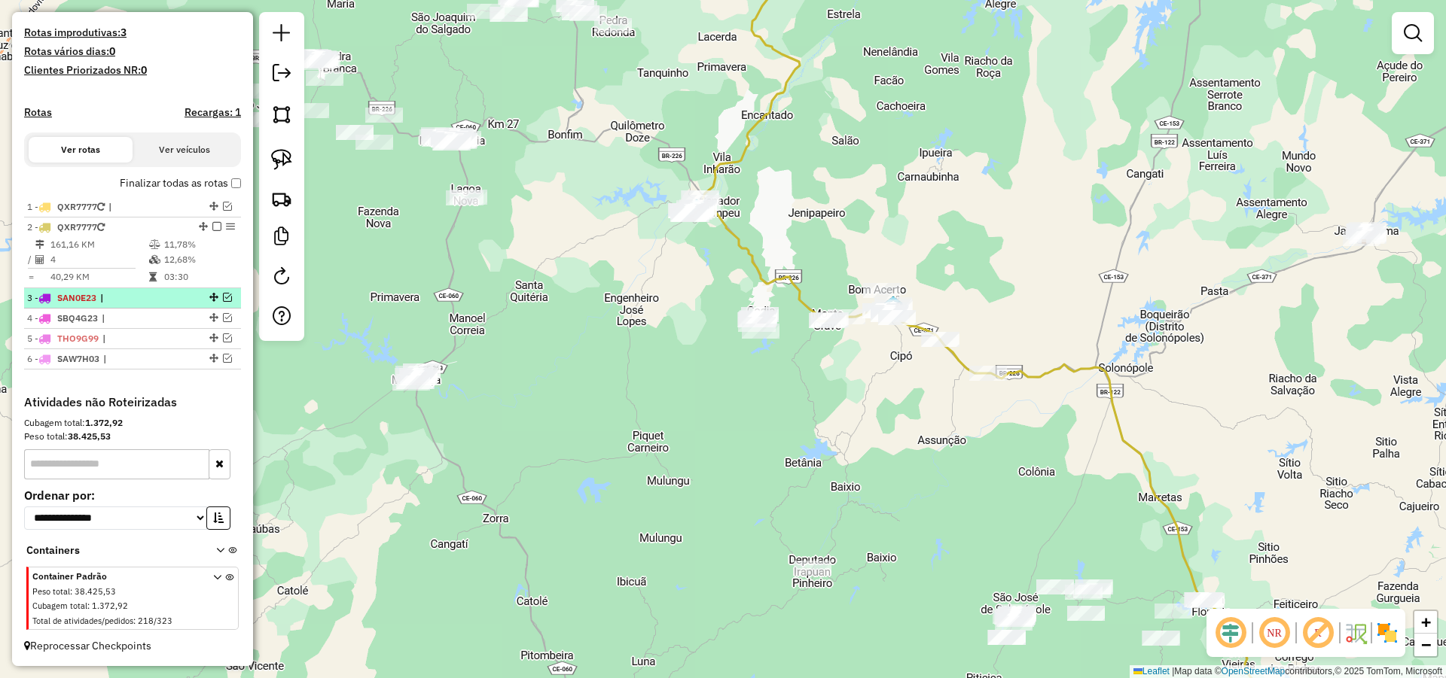
scroll to position [398, 0]
drag, startPoint x: 654, startPoint y: 421, endPoint x: 685, endPoint y: 428, distance: 32.3
click at [676, 428] on div "Janela de atendimento Grade de atendimento Capacidade Transportadoras Veículos …" at bounding box center [723, 339] width 1446 height 678
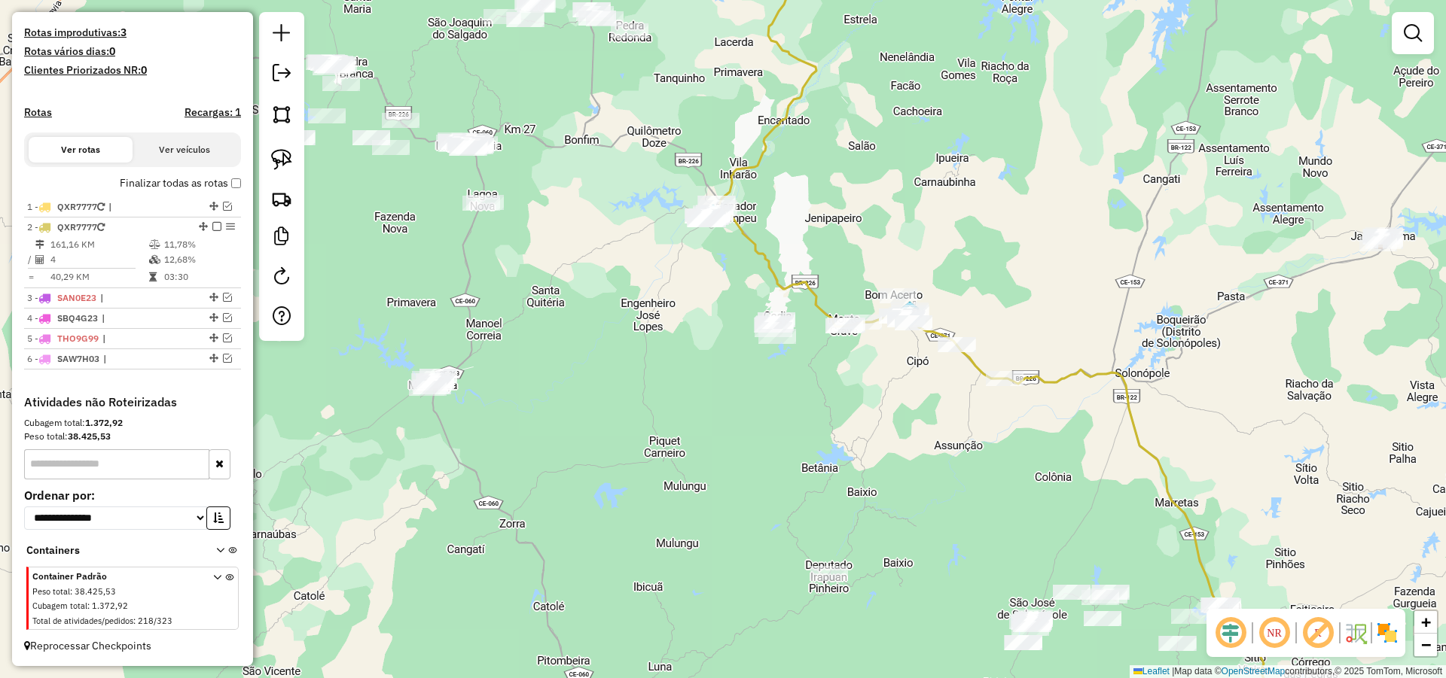
drag, startPoint x: 794, startPoint y: 457, endPoint x: 779, endPoint y: 453, distance: 15.5
click at [781, 453] on div "Janela de atendimento Grade de atendimento Capacidade Transportadoras Veículos …" at bounding box center [723, 339] width 1446 height 678
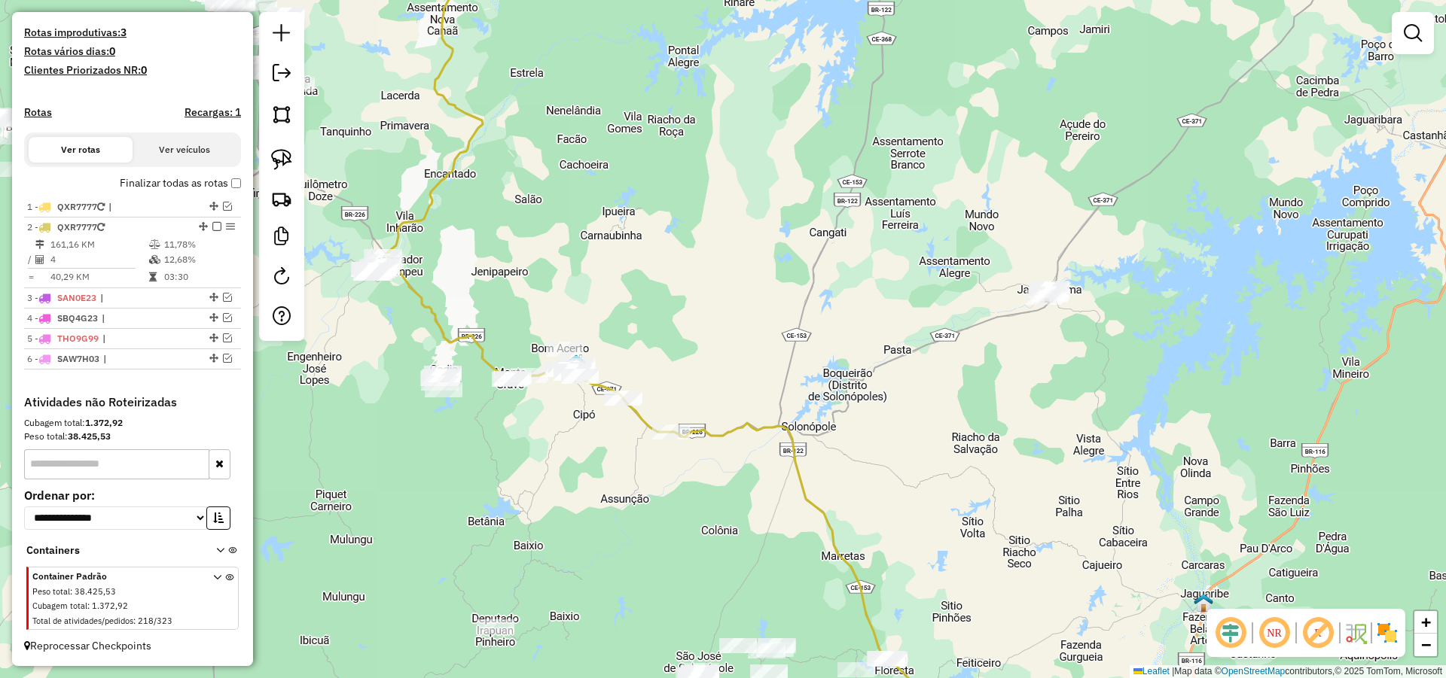
click at [1003, 373] on div "Janela de atendimento Grade de atendimento Capacidade Transportadoras Veículos …" at bounding box center [723, 339] width 1446 height 678
click at [289, 142] on div at bounding box center [281, 176] width 45 height 329
drag, startPoint x: 270, startPoint y: 155, endPoint x: 526, endPoint y: 209, distance: 261.5
click at [271, 155] on link at bounding box center [281, 159] width 33 height 33
drag, startPoint x: 992, startPoint y: 241, endPoint x: 1120, endPoint y: 379, distance: 188.1
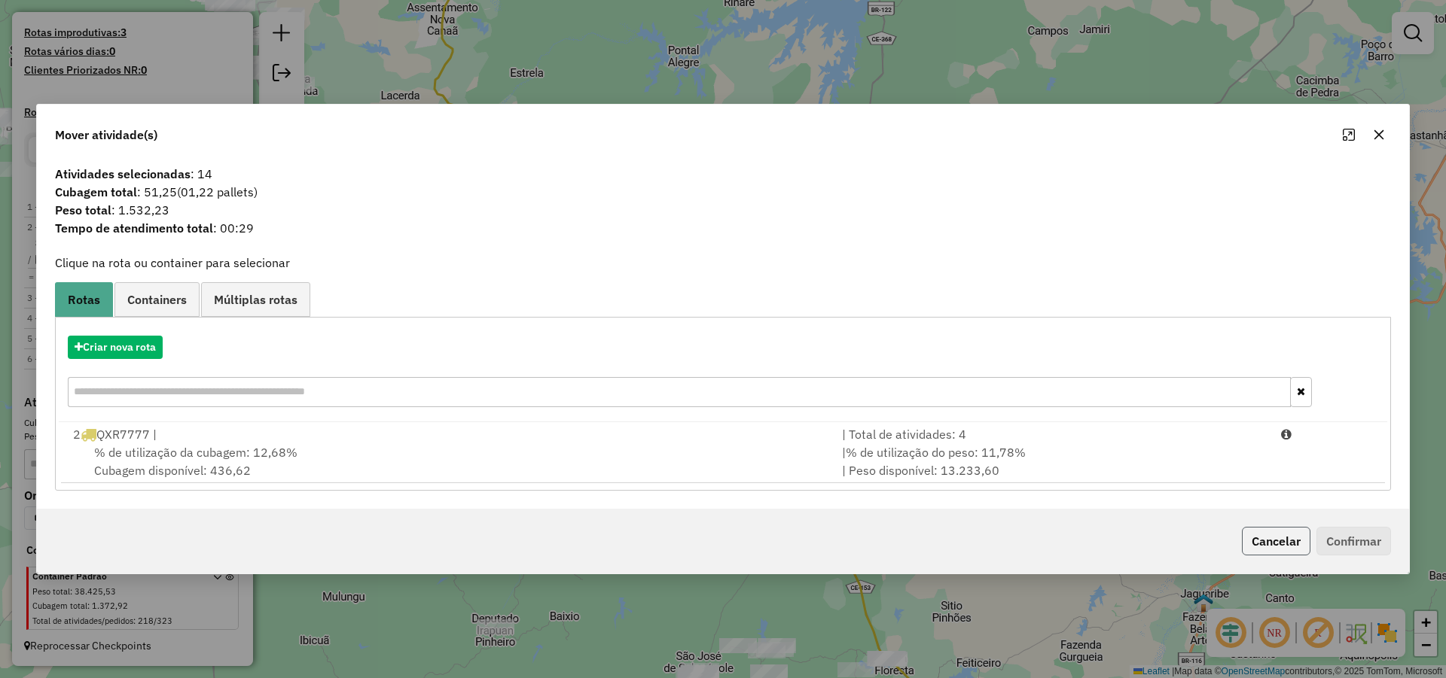
click at [1279, 542] on button "Cancelar" at bounding box center [1276, 541] width 69 height 29
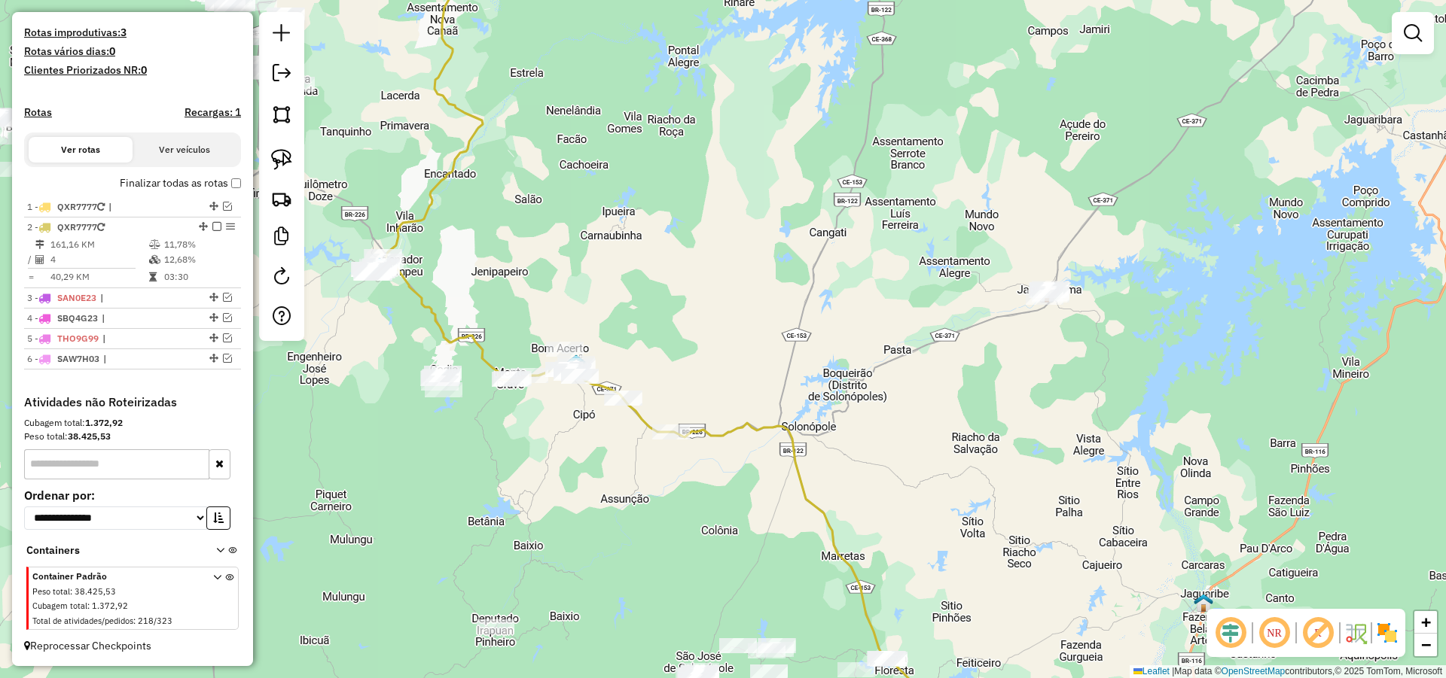
click at [956, 436] on div "Janela de atendimento Grade de atendimento Capacidade Transportadoras Veículos …" at bounding box center [723, 339] width 1446 height 678
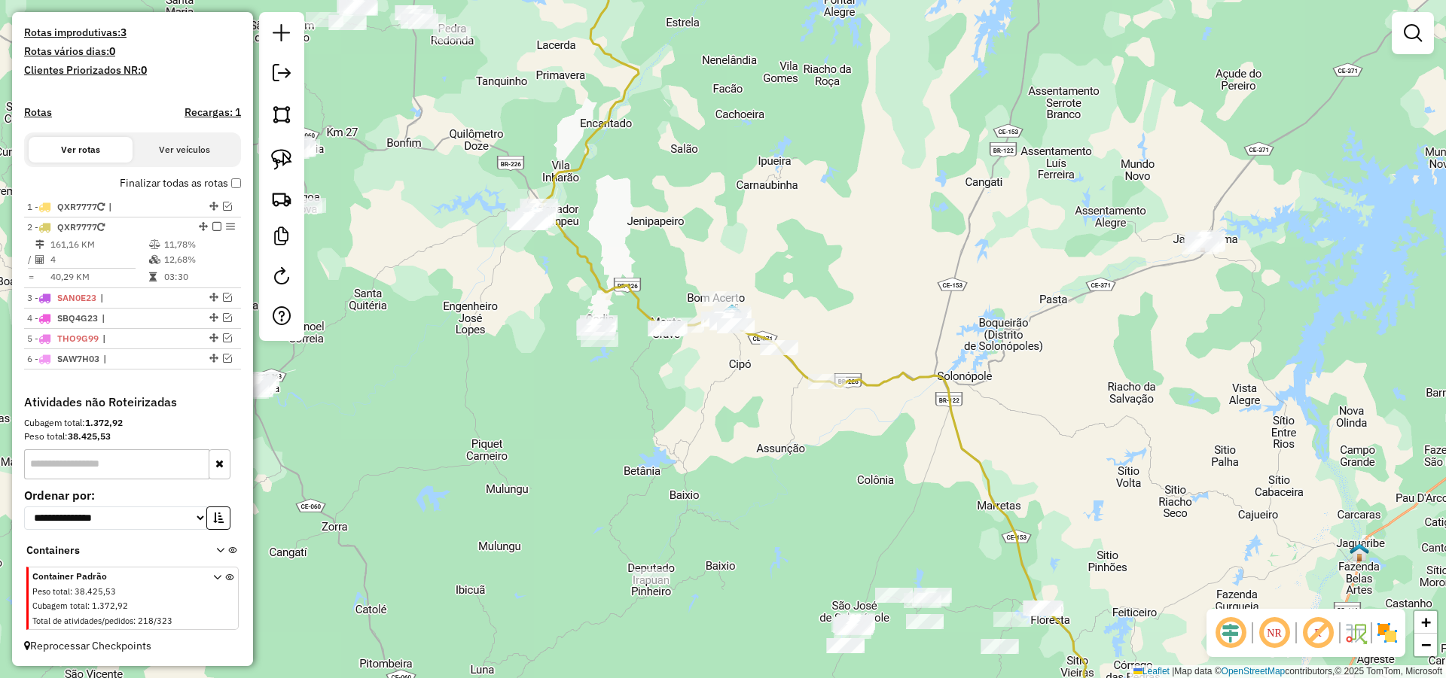
click at [757, 431] on div "Janela de atendimento Grade de atendimento Capacidade Transportadoras Veículos …" at bounding box center [723, 339] width 1446 height 678
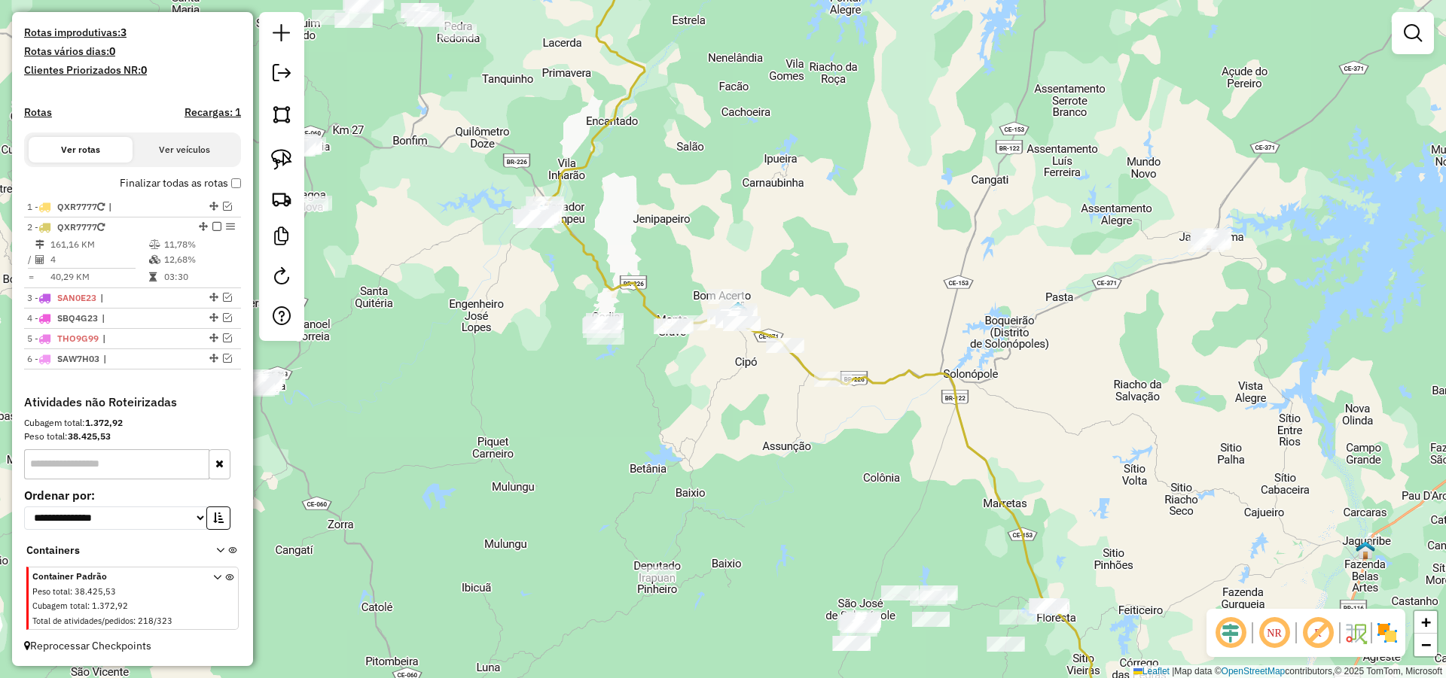
drag, startPoint x: 279, startPoint y: 151, endPoint x: 605, endPoint y: 239, distance: 337.5
click at [280, 151] on img at bounding box center [281, 159] width 21 height 21
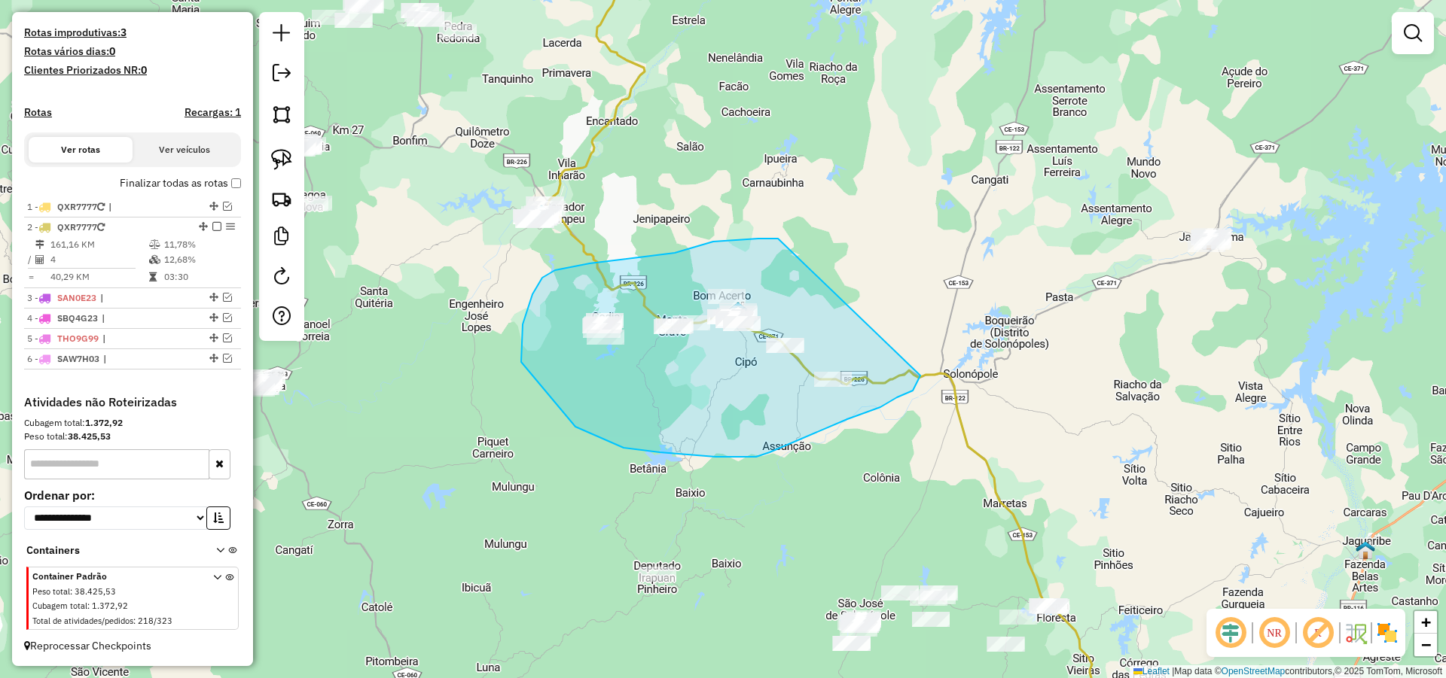
drag, startPoint x: 778, startPoint y: 239, endPoint x: 920, endPoint y: 376, distance: 197.6
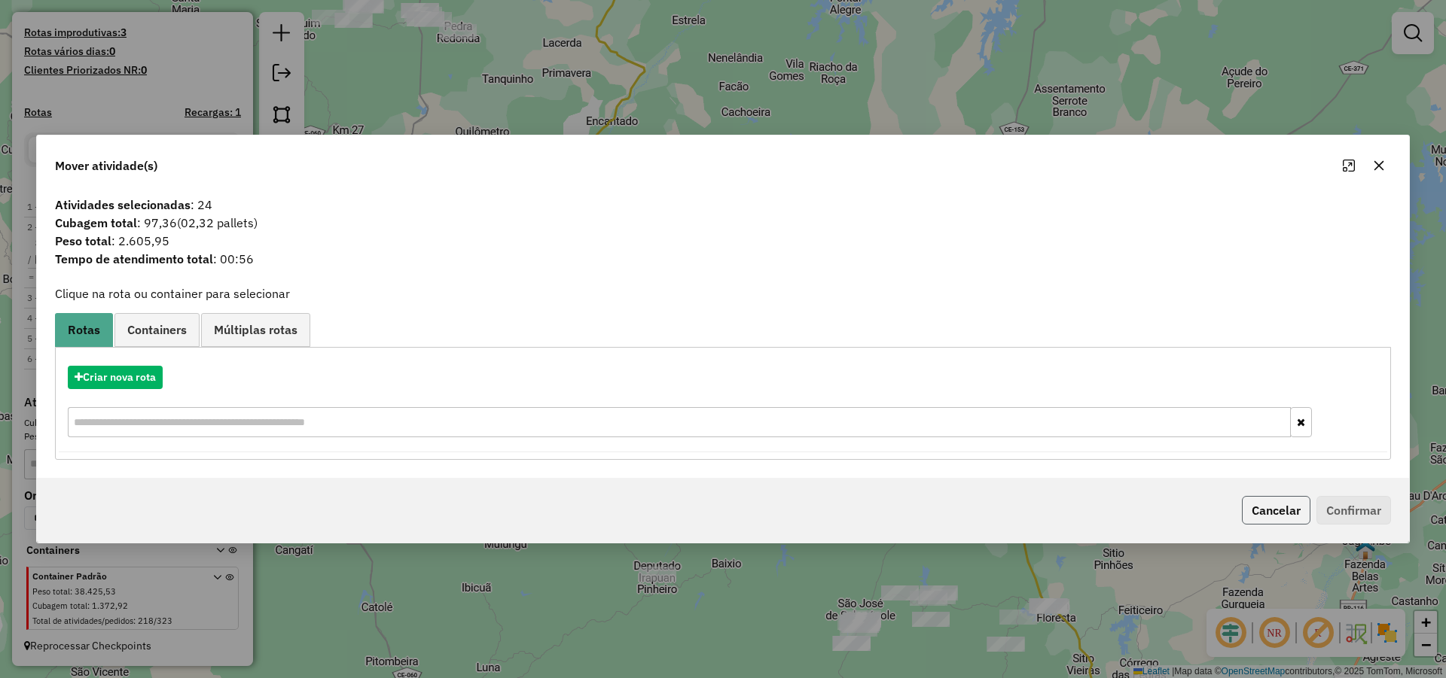
click at [1272, 510] on button "Cancelar" at bounding box center [1276, 510] width 69 height 29
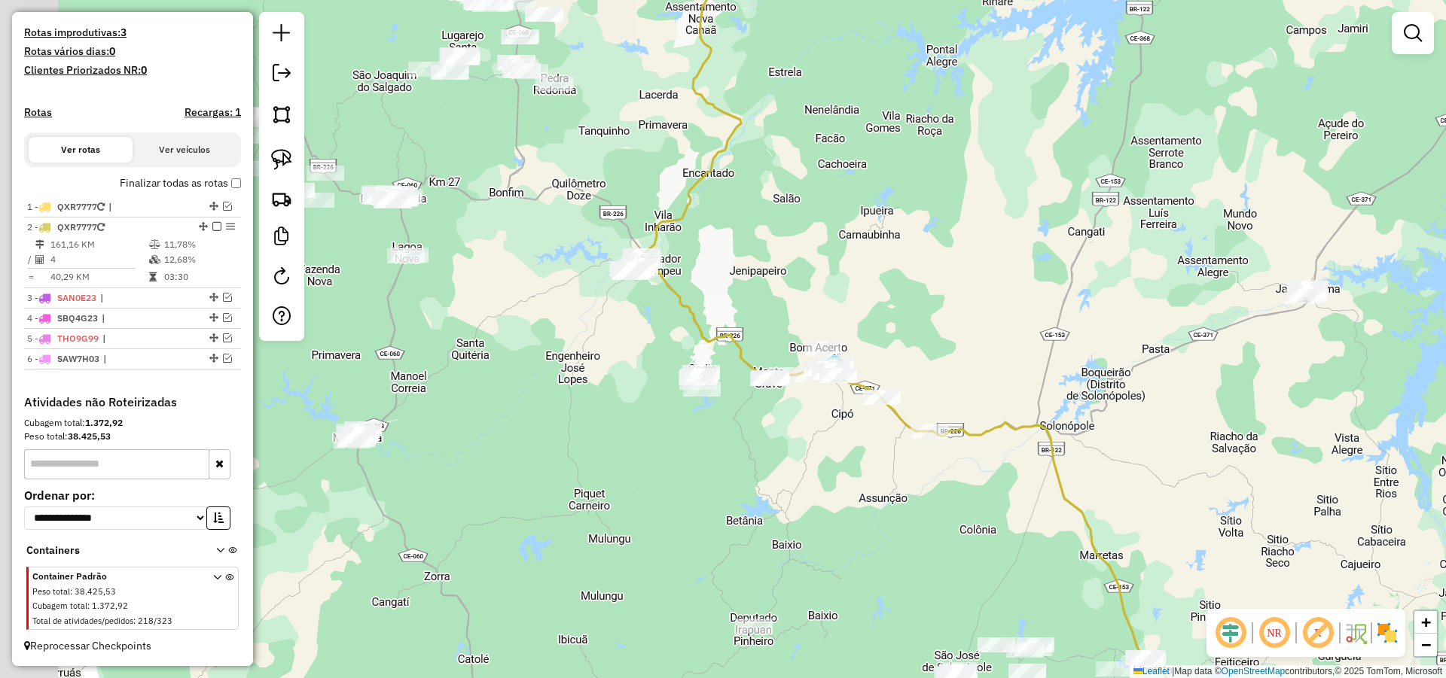
drag, startPoint x: 659, startPoint y: 434, endPoint x: 667, endPoint y: 437, distance: 8.8
click at [667, 437] on div "Janela de atendimento Grade de atendimento Capacidade Transportadoras Veículos …" at bounding box center [723, 339] width 1446 height 678
click at [291, 151] on img at bounding box center [281, 159] width 21 height 21
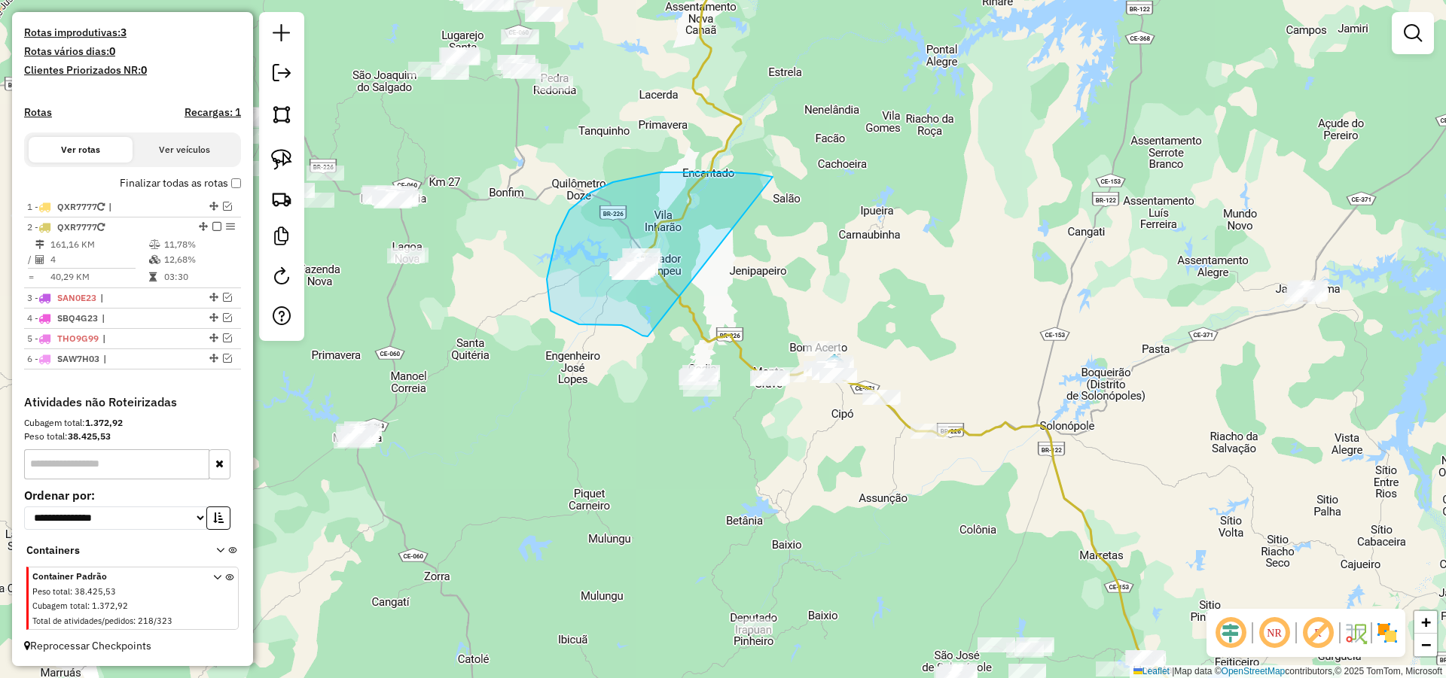
drag, startPoint x: 770, startPoint y: 177, endPoint x: 657, endPoint y: 331, distance: 190.2
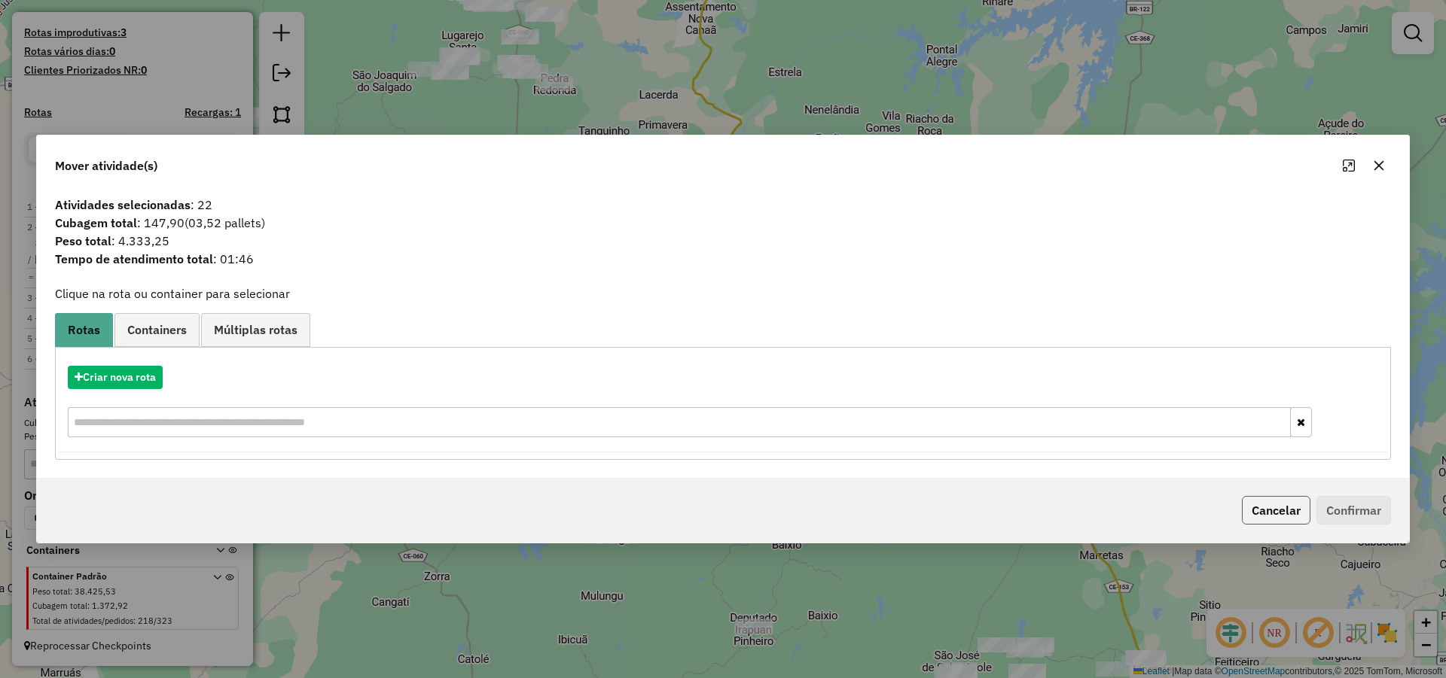
click at [1309, 505] on button "Cancelar" at bounding box center [1276, 510] width 69 height 29
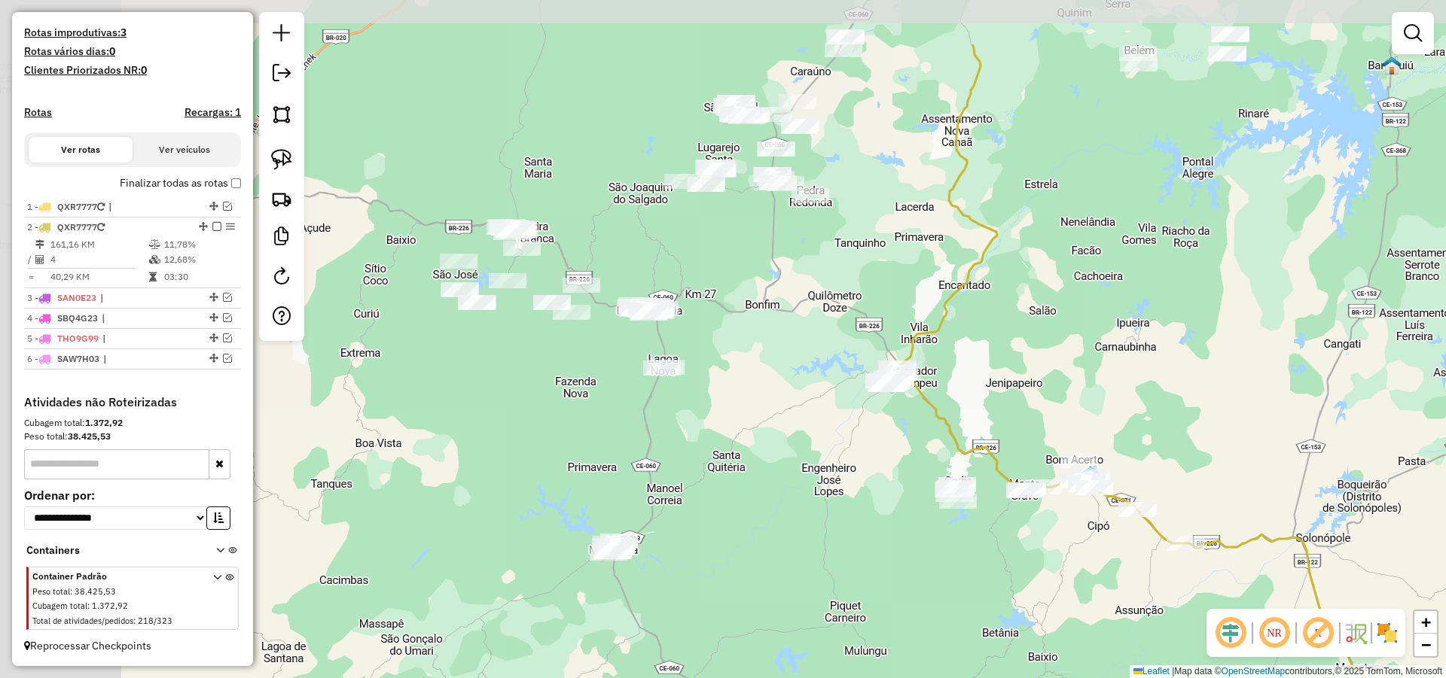
drag, startPoint x: 634, startPoint y: 397, endPoint x: 781, endPoint y: 449, distance: 155.7
click at [781, 449] on div "Janela de atendimento Grade de atendimento Capacidade Transportadoras Veículos …" at bounding box center [723, 339] width 1446 height 678
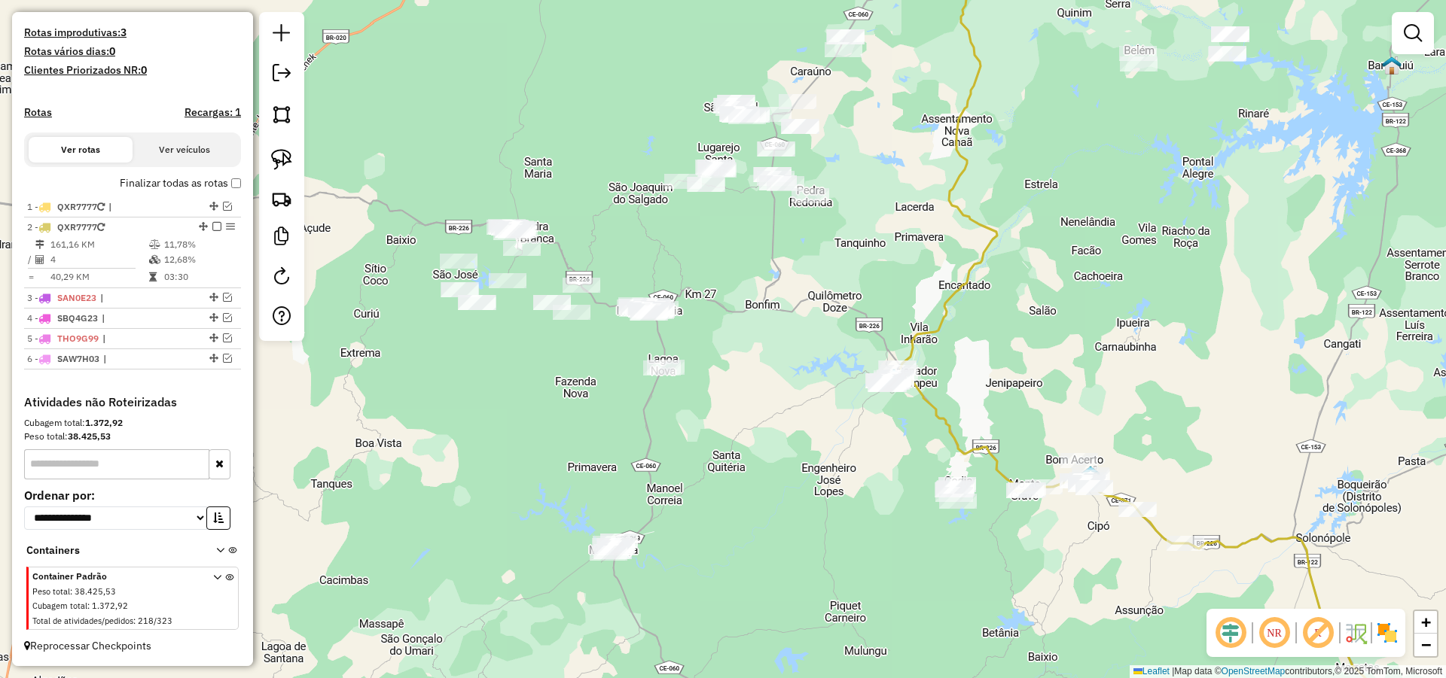
click at [727, 443] on div "Janela de atendimento Grade de atendimento Capacidade Transportadoras Veículos …" at bounding box center [723, 339] width 1446 height 678
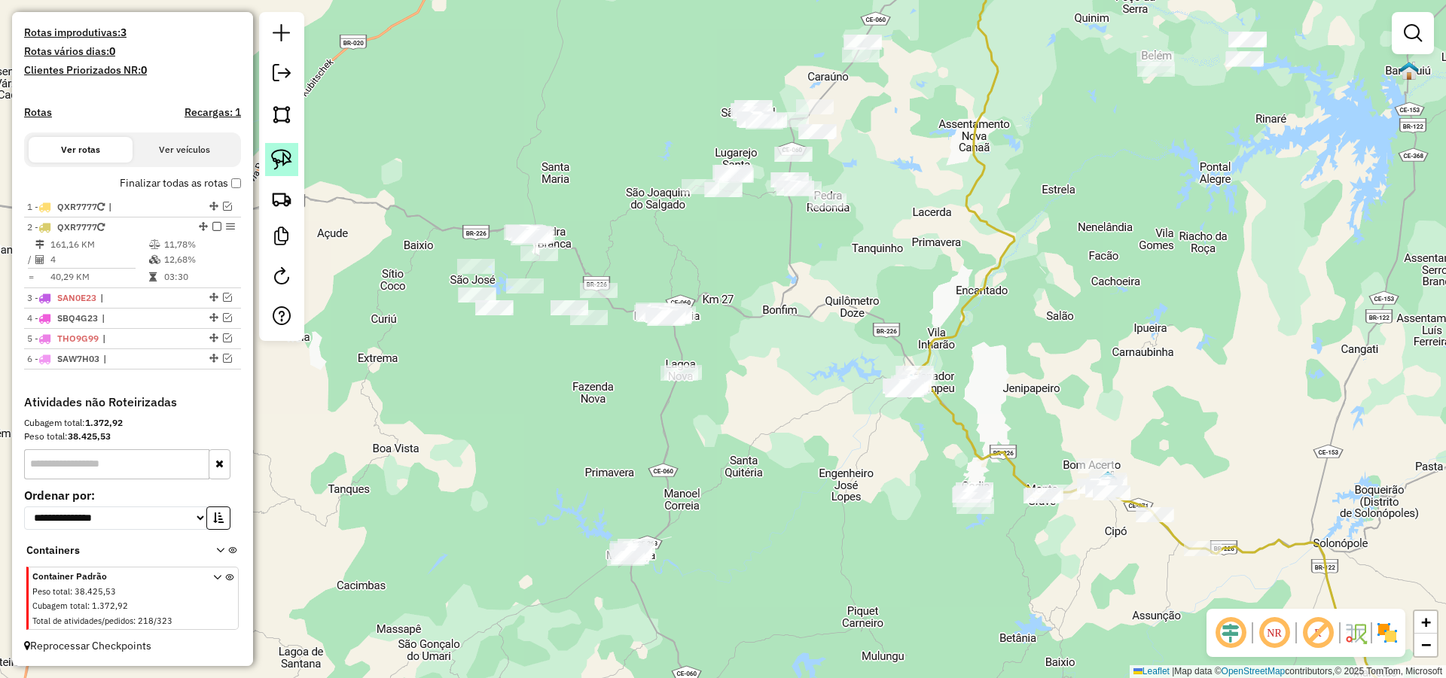
click at [283, 162] on img at bounding box center [281, 159] width 21 height 21
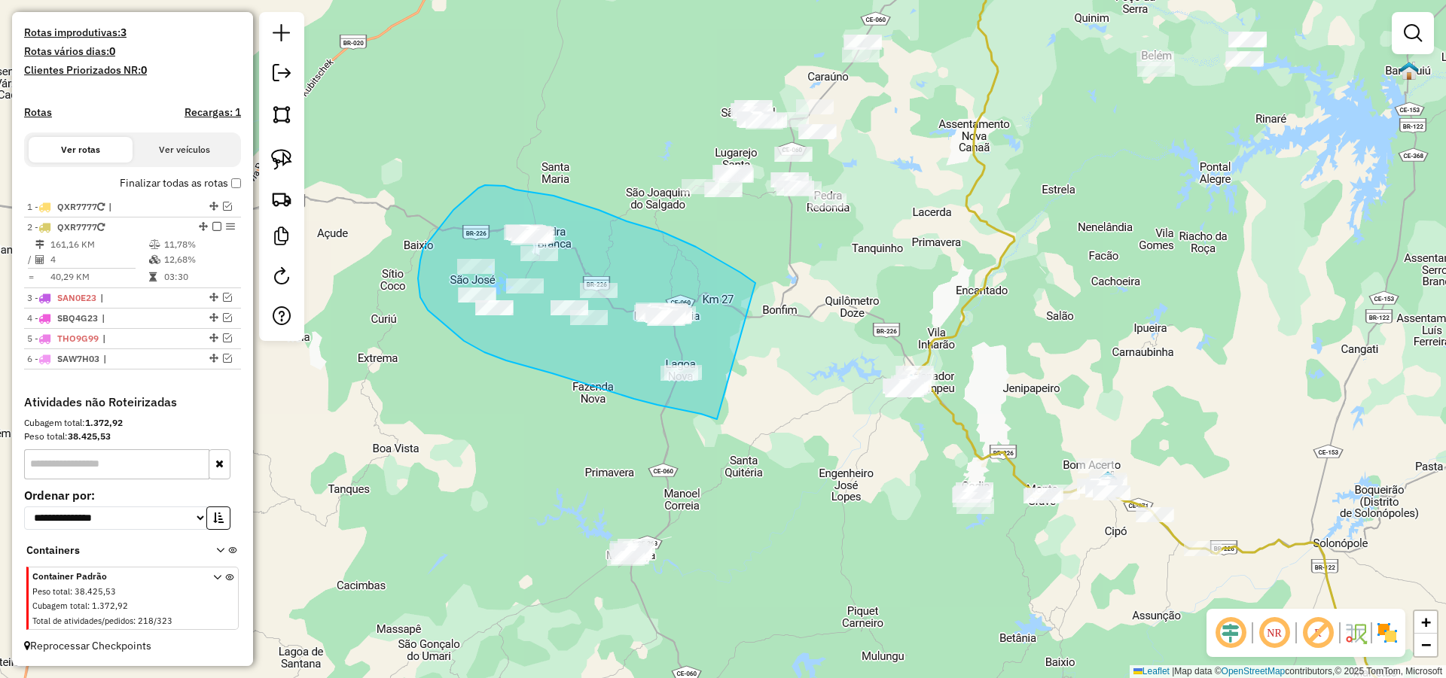
drag, startPoint x: 753, startPoint y: 282, endPoint x: 721, endPoint y: 419, distance: 139.9
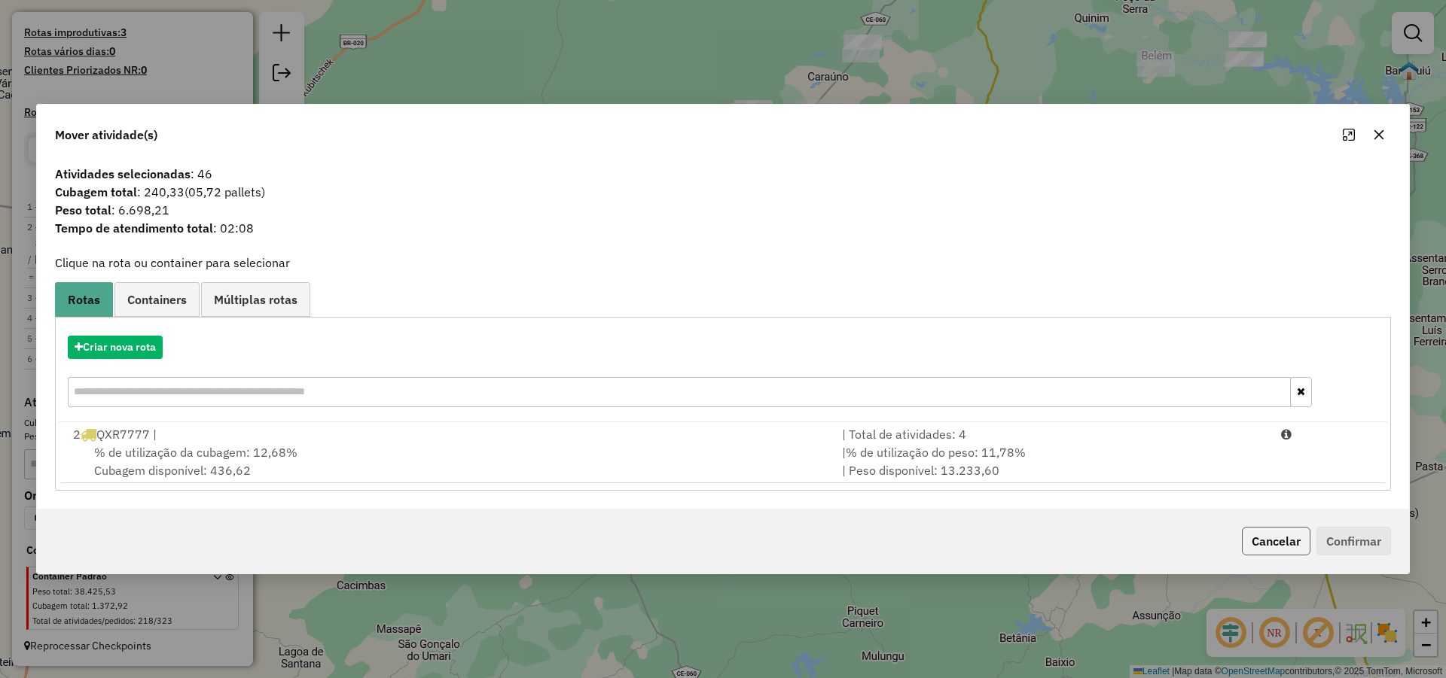
click at [1248, 535] on button "Cancelar" at bounding box center [1276, 541] width 69 height 29
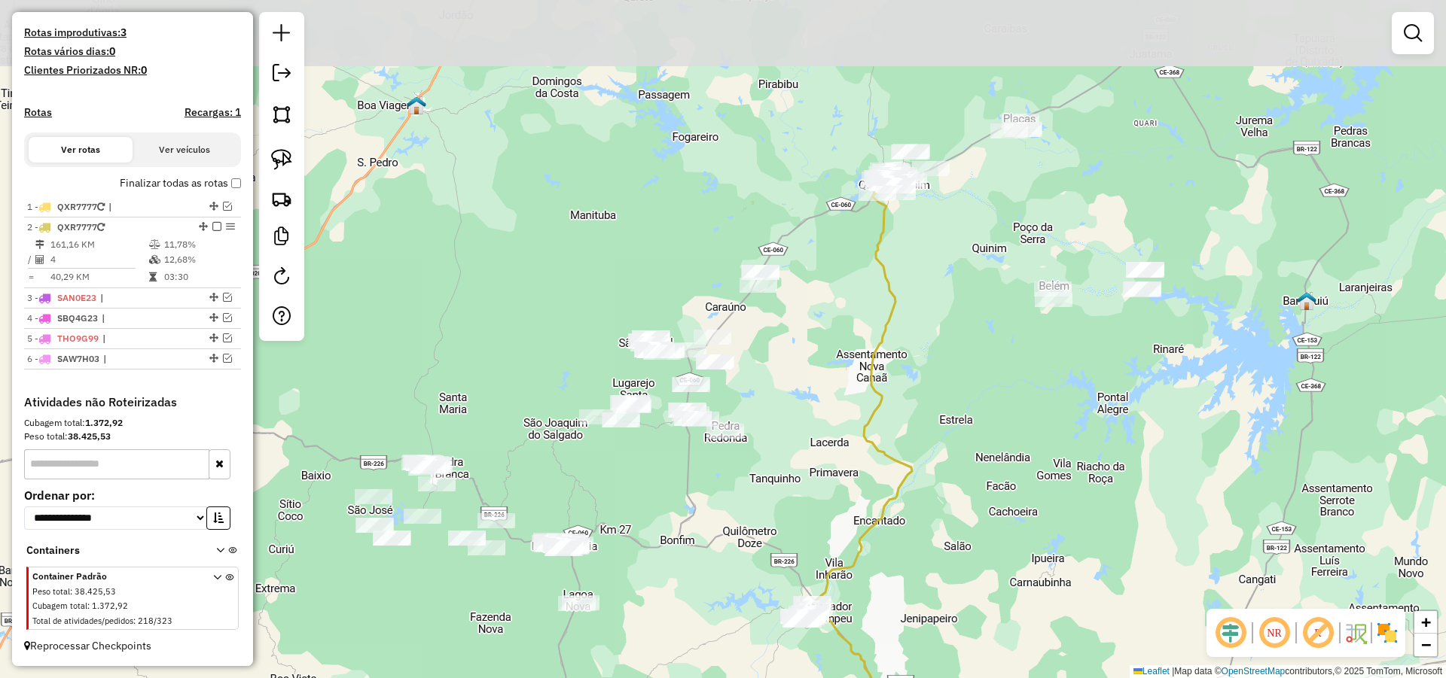
drag, startPoint x: 1007, startPoint y: 273, endPoint x: 831, endPoint y: 480, distance: 271.3
click at [914, 491] on div "Janela de atendimento Grade de atendimento Capacidade Transportadoras Veículos …" at bounding box center [723, 339] width 1446 height 678
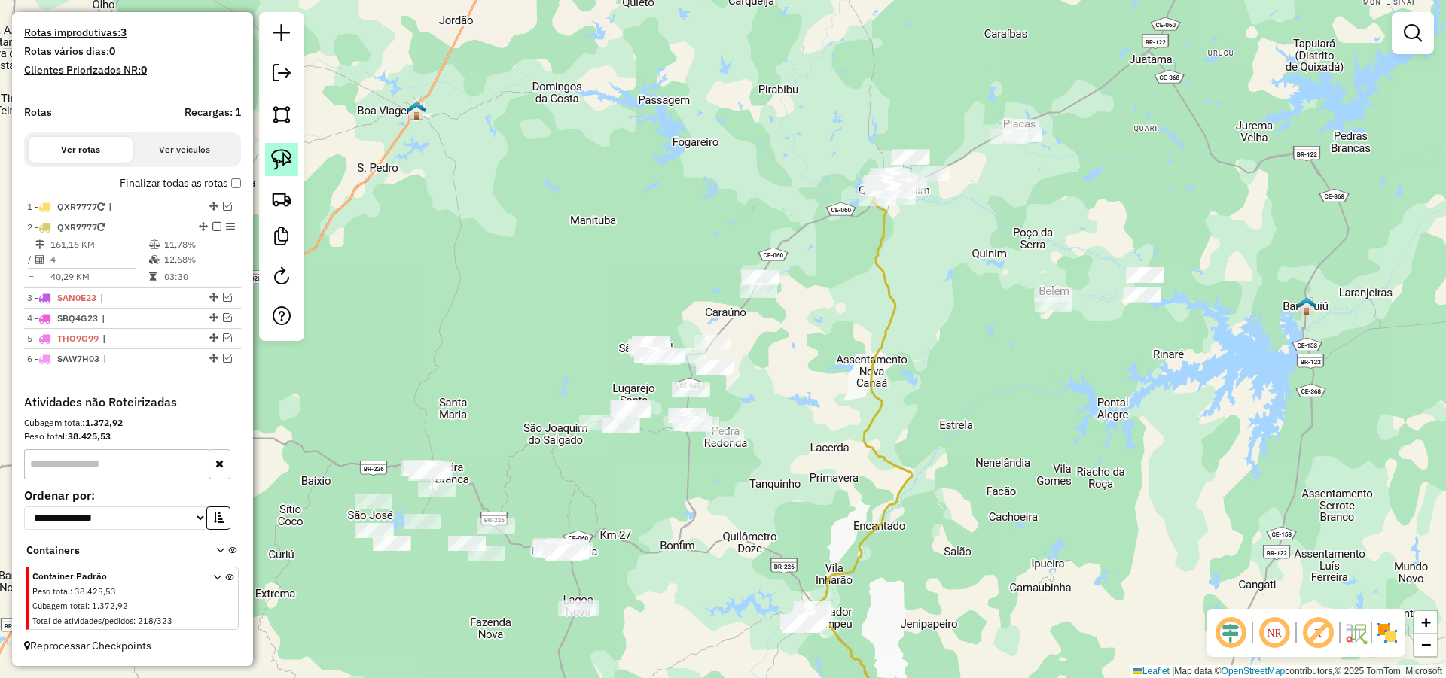
click at [283, 149] on img at bounding box center [281, 159] width 21 height 21
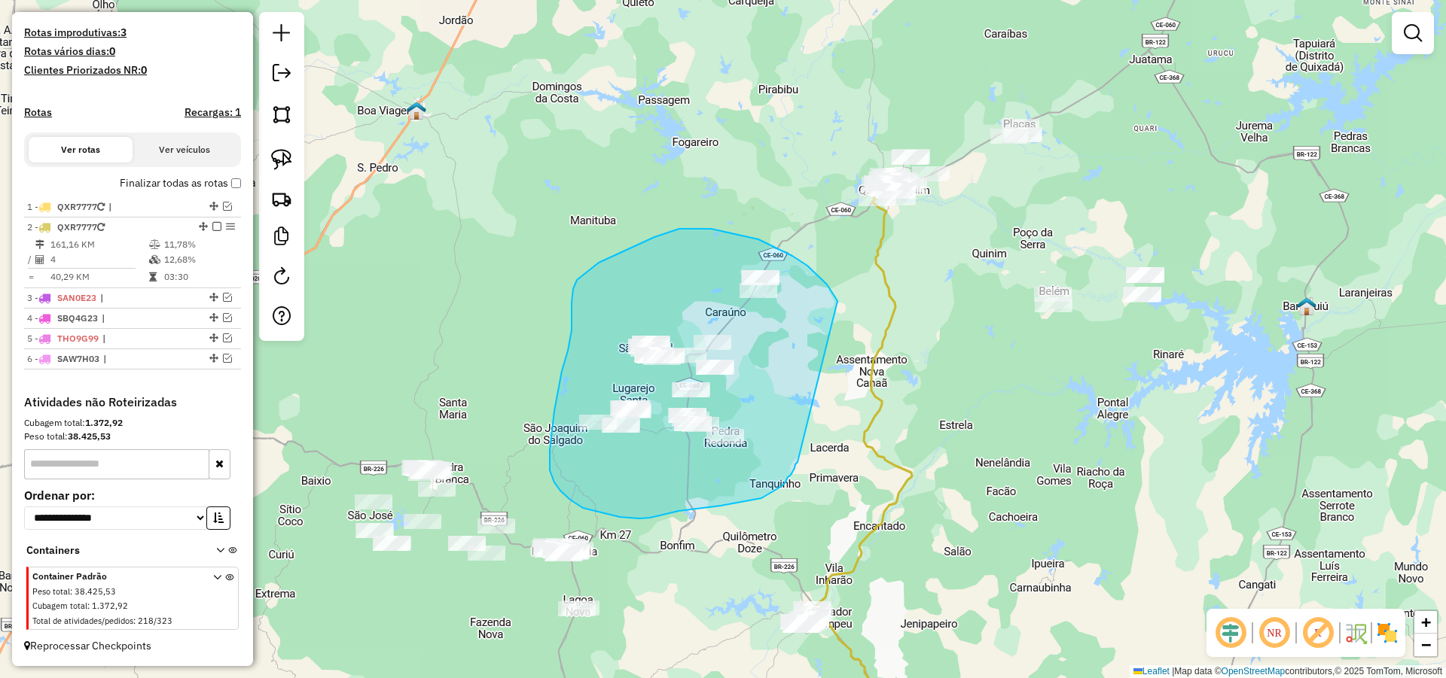
drag, startPoint x: 817, startPoint y: 275, endPoint x: 800, endPoint y: 458, distance: 183.8
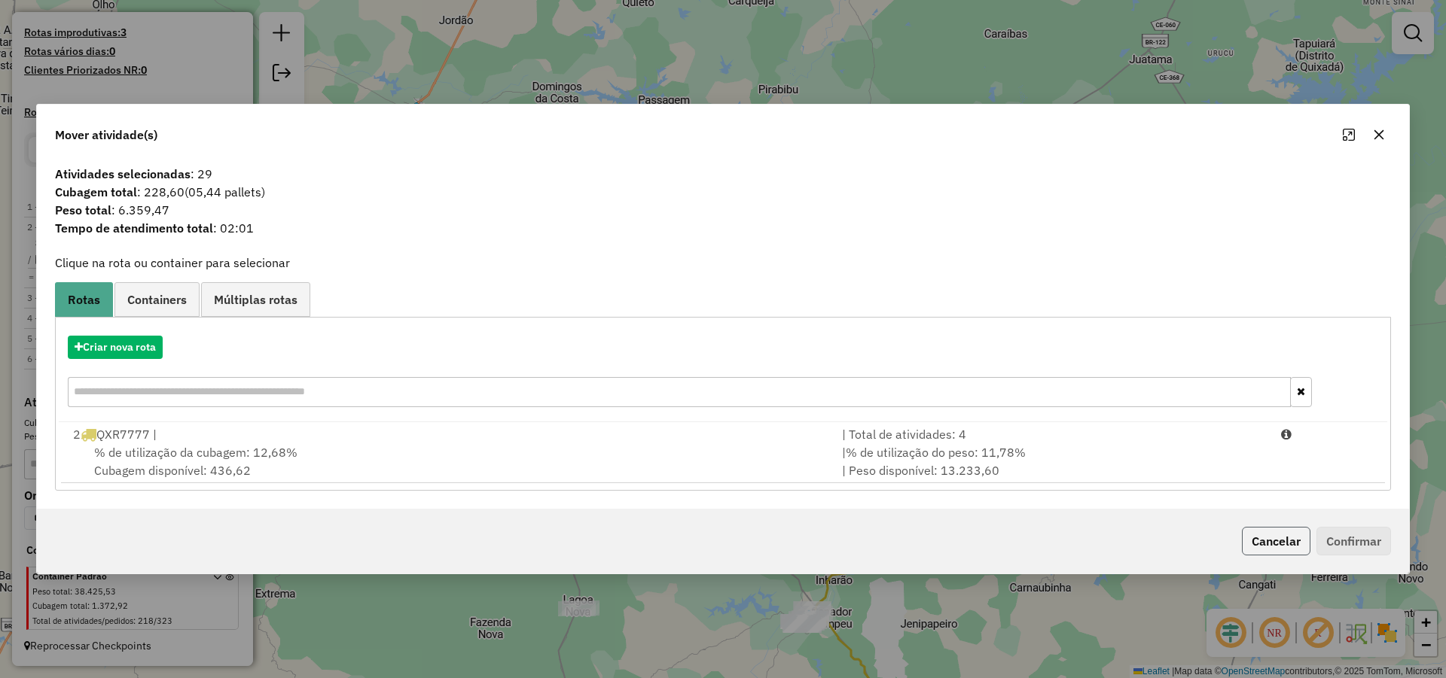
click at [1280, 537] on button "Cancelar" at bounding box center [1276, 541] width 69 height 29
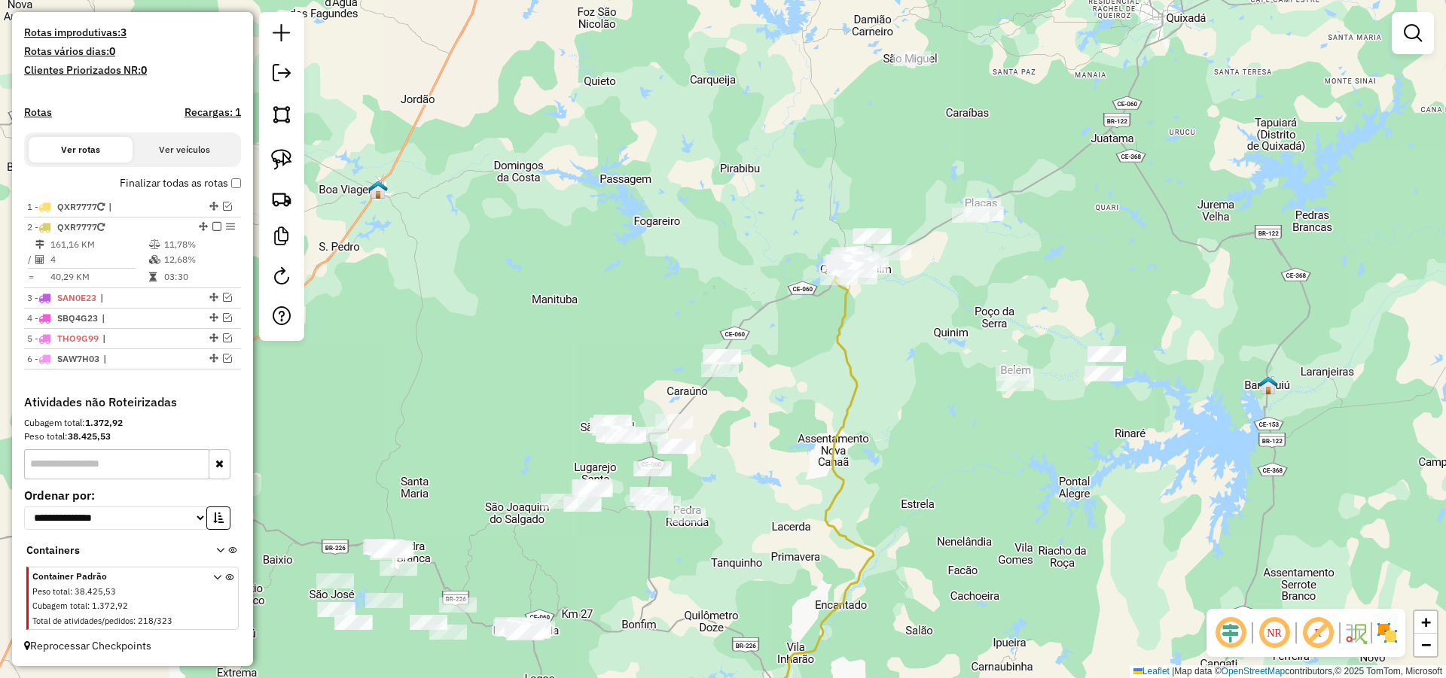
drag, startPoint x: 951, startPoint y: 281, endPoint x: 924, endPoint y: 350, distance: 74.4
click at [925, 349] on div "Janela de atendimento Grade de atendimento Capacidade Transportadoras Veículos …" at bounding box center [723, 339] width 1446 height 678
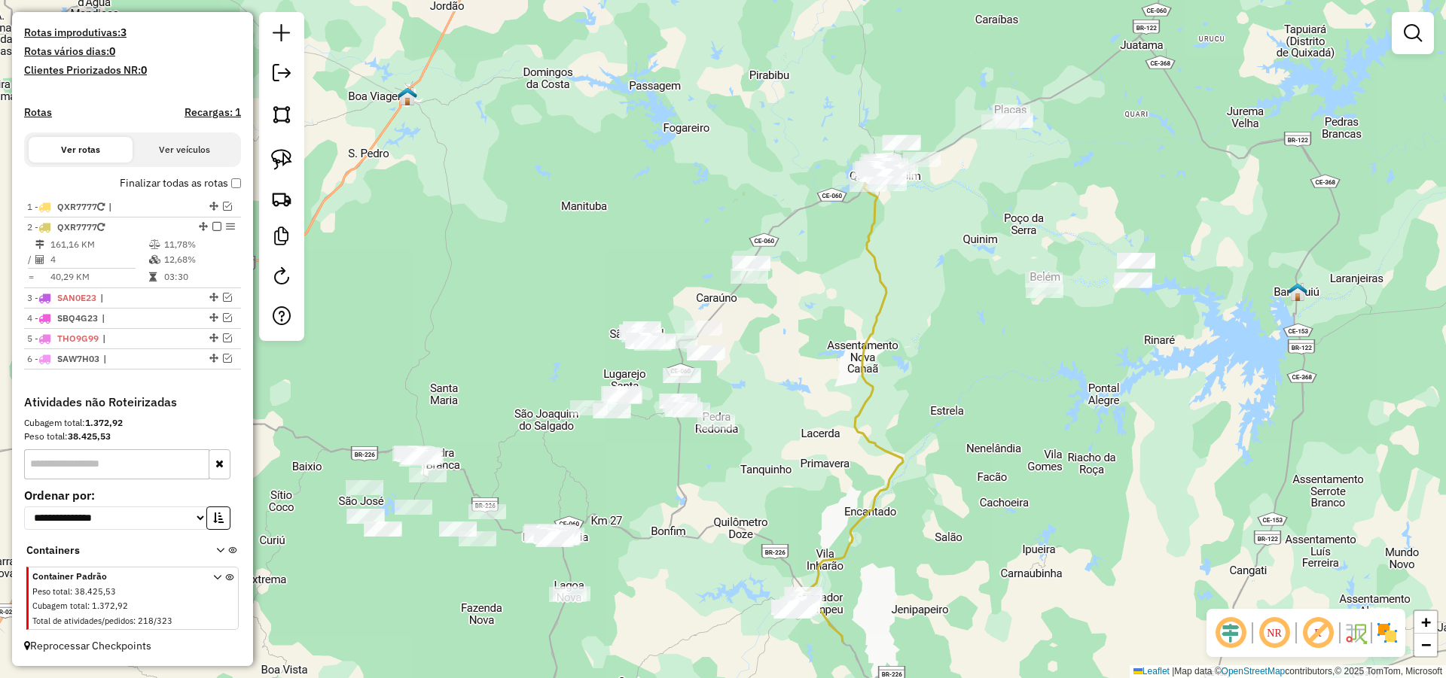
drag, startPoint x: 782, startPoint y: 429, endPoint x: 864, endPoint y: 387, distance: 92.3
click at [824, 298] on div "Janela de atendimento Grade de atendimento Capacidade Transportadoras Veículos …" at bounding box center [723, 339] width 1446 height 678
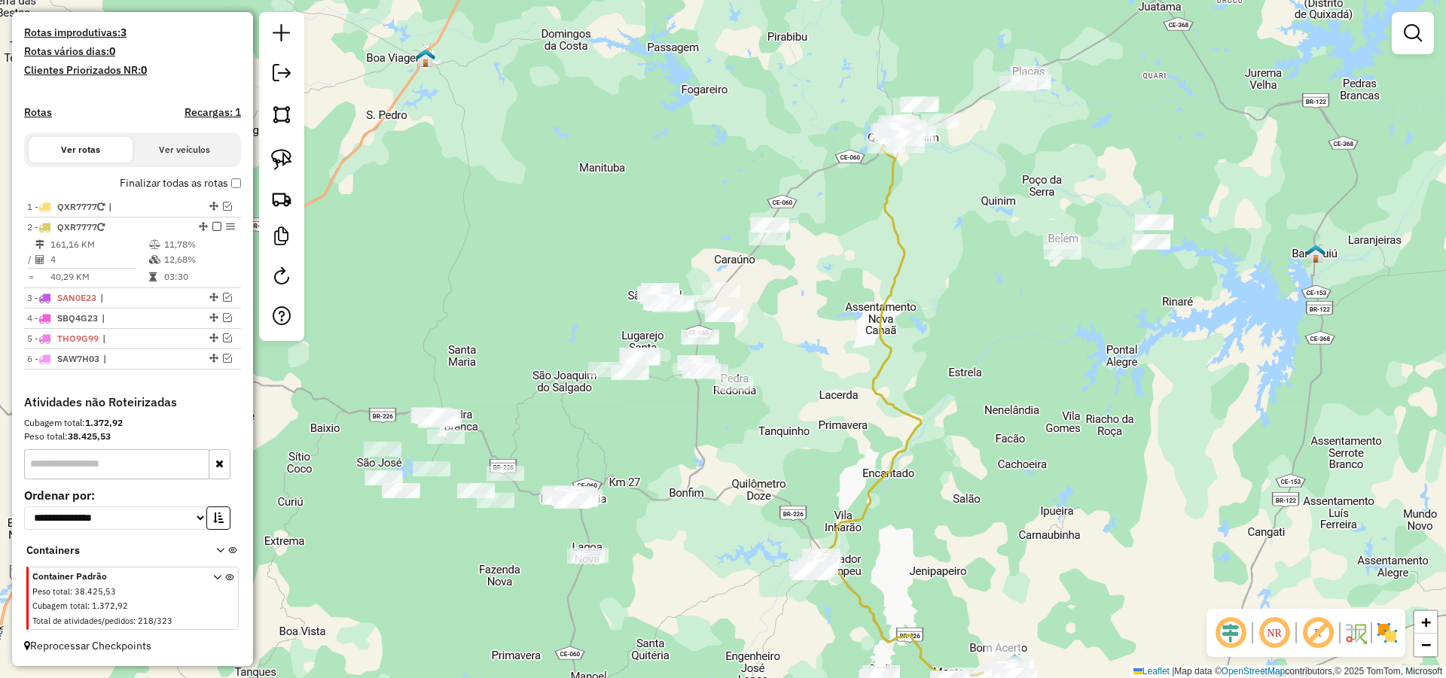
drag, startPoint x: 864, startPoint y: 378, endPoint x: 870, endPoint y: 362, distance: 16.9
click at [872, 360] on icon at bounding box center [868, 350] width 105 height 432
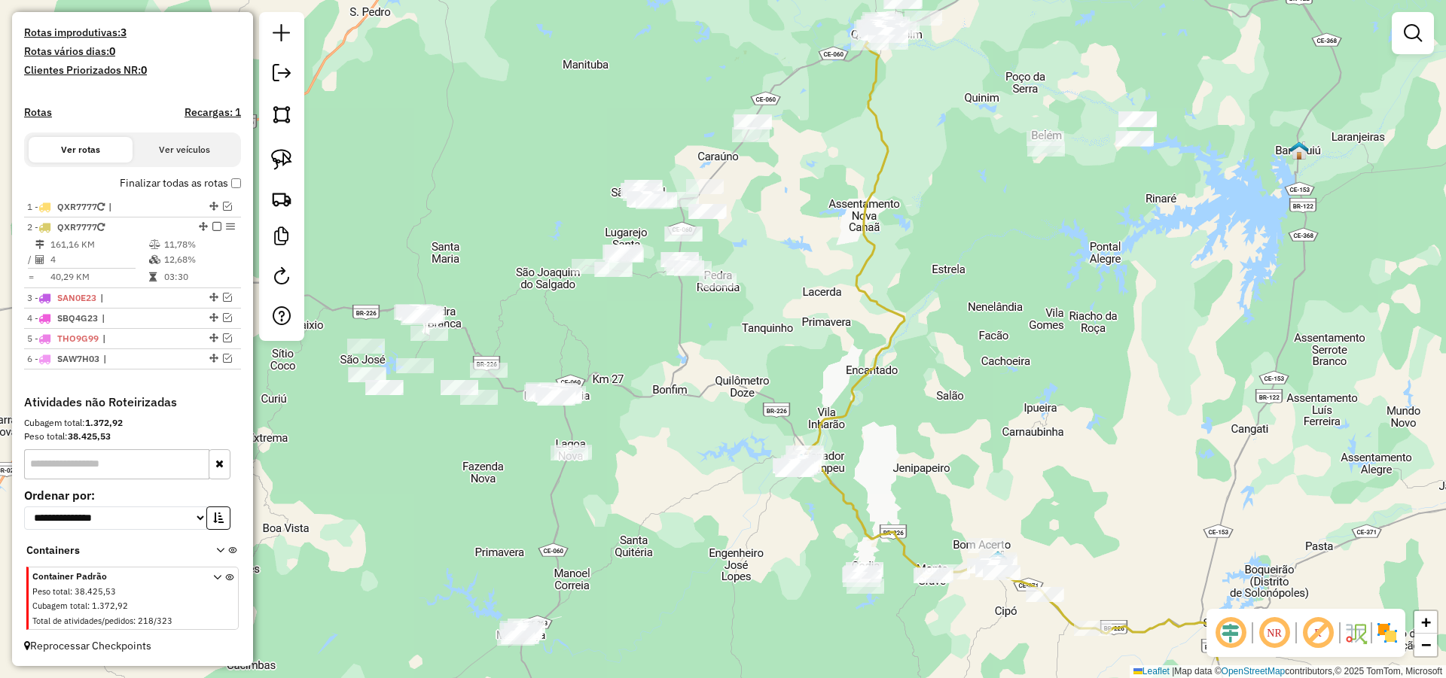
drag, startPoint x: 908, startPoint y: 383, endPoint x: 880, endPoint y: 318, distance: 71.2
click at [883, 328] on div "Janela de atendimento Grade de atendimento Capacidade Transportadoras Veículos …" at bounding box center [723, 339] width 1446 height 678
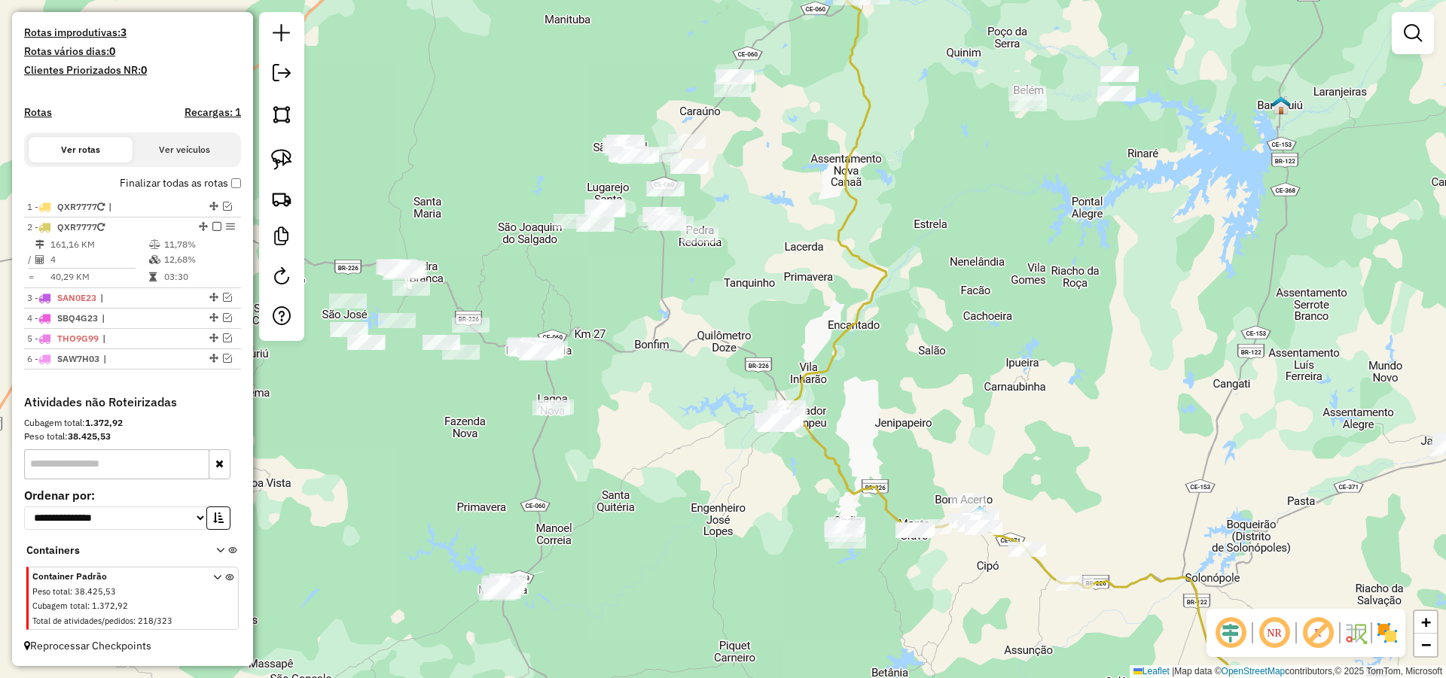
drag, startPoint x: 803, startPoint y: 334, endPoint x: 768, endPoint y: 324, distance: 36.0
click at [782, 328] on div "Janela de atendimento Grade de atendimento Capacidade Transportadoras Veículos …" at bounding box center [723, 339] width 1446 height 678
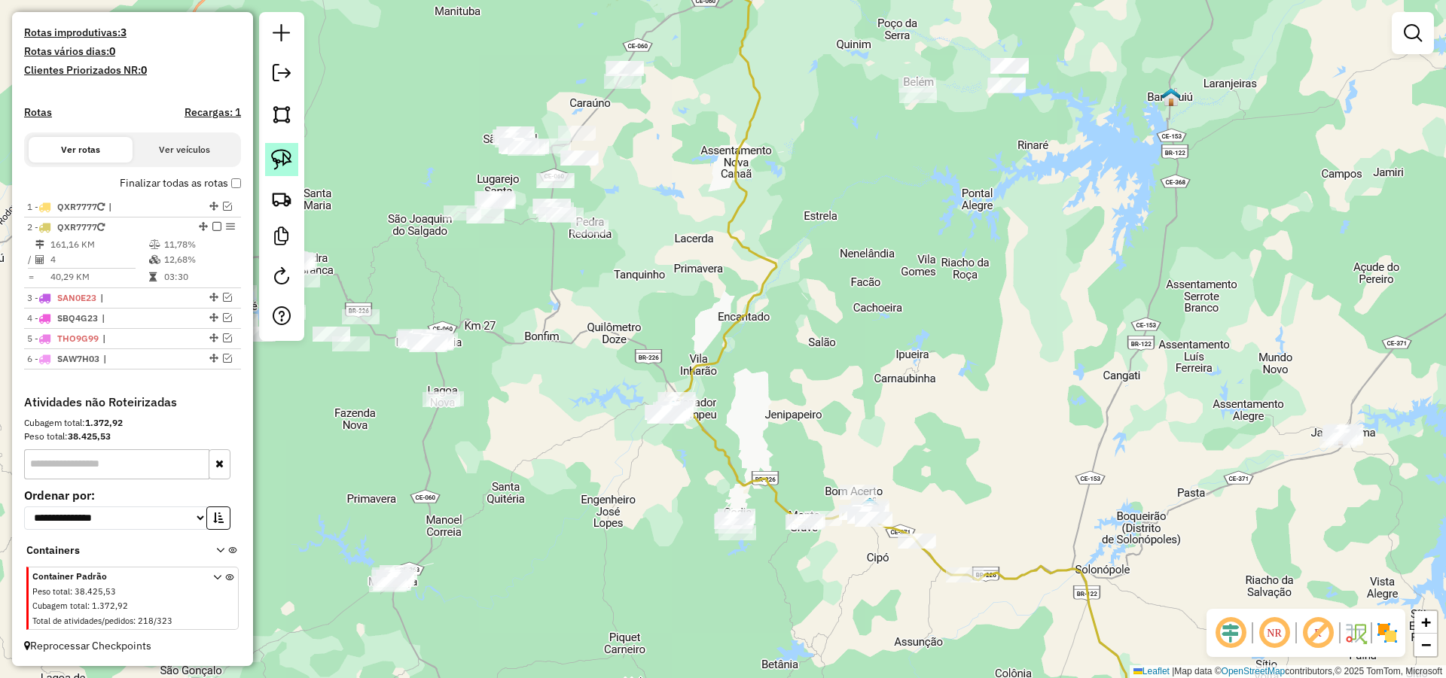
click at [295, 157] on link at bounding box center [281, 159] width 33 height 33
drag, startPoint x: 707, startPoint y: 339, endPoint x: 724, endPoint y: 452, distance: 114.2
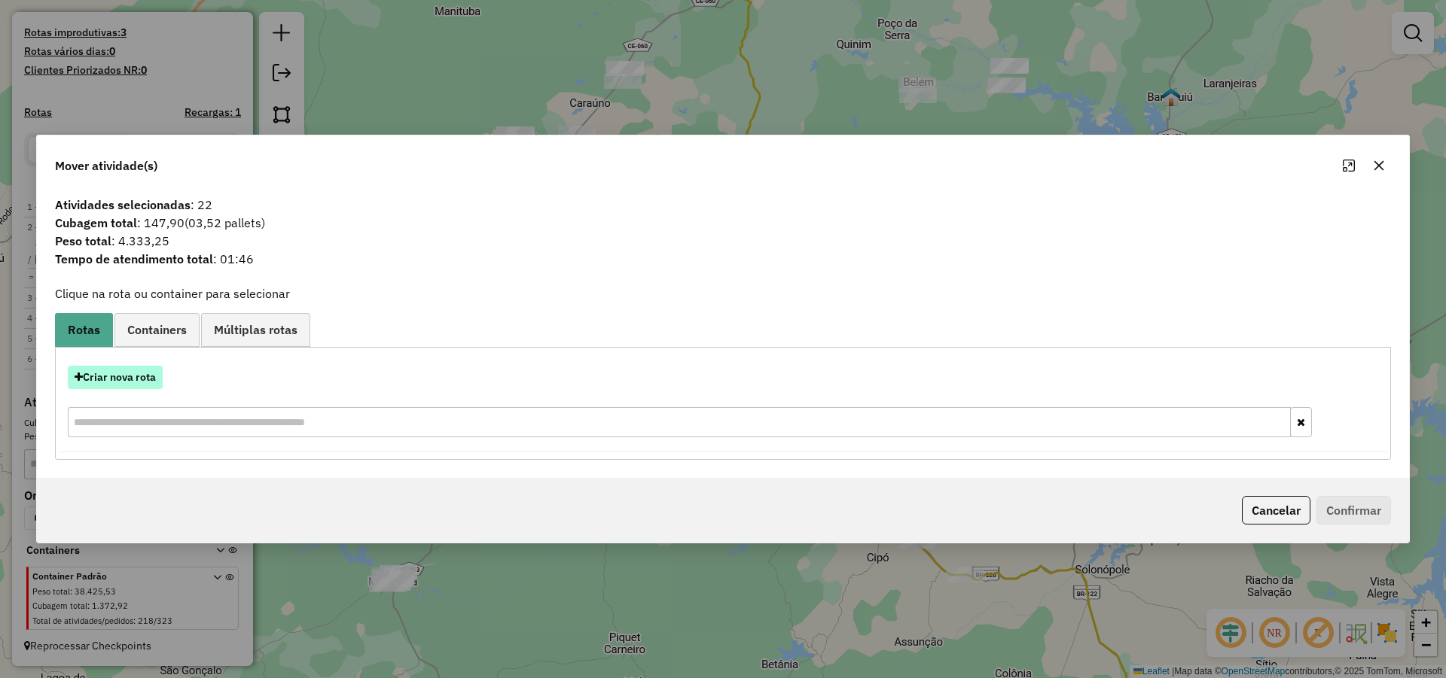
click at [143, 370] on button "Criar nova rota" at bounding box center [115, 377] width 95 height 23
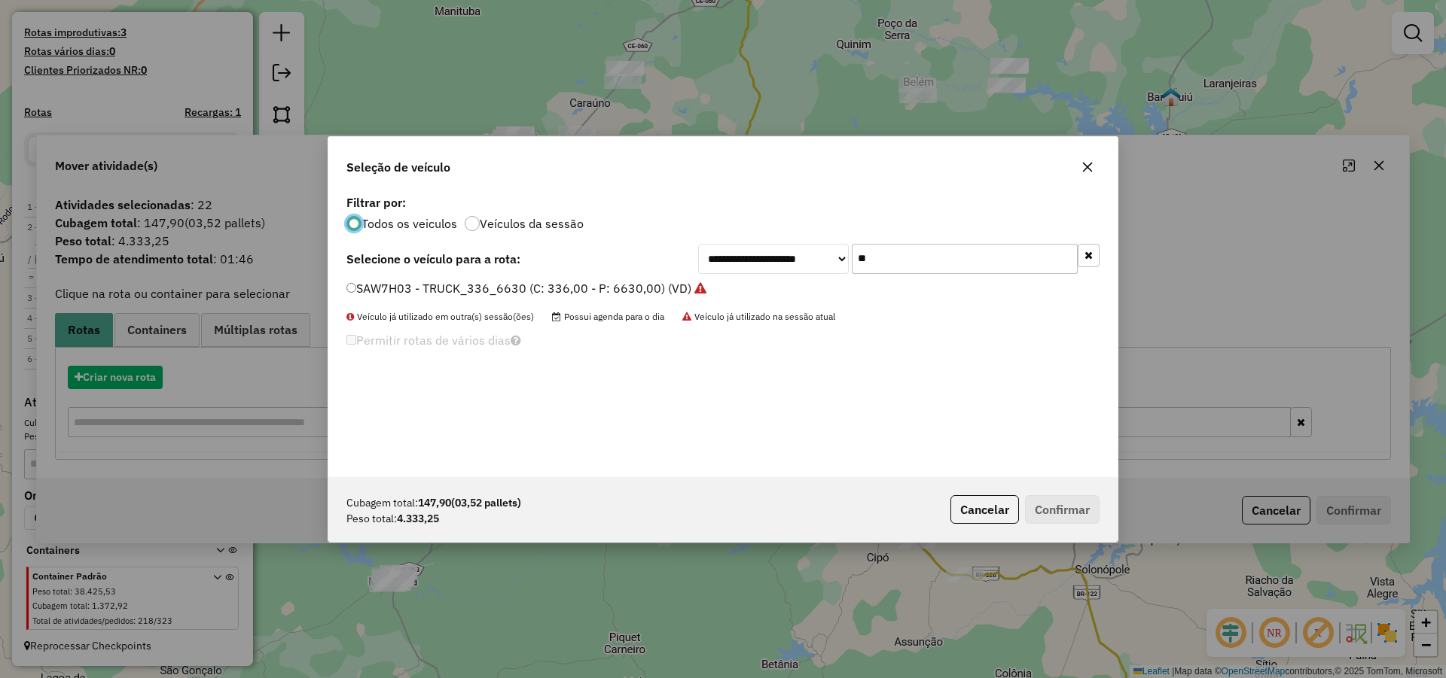
scroll to position [8, 5]
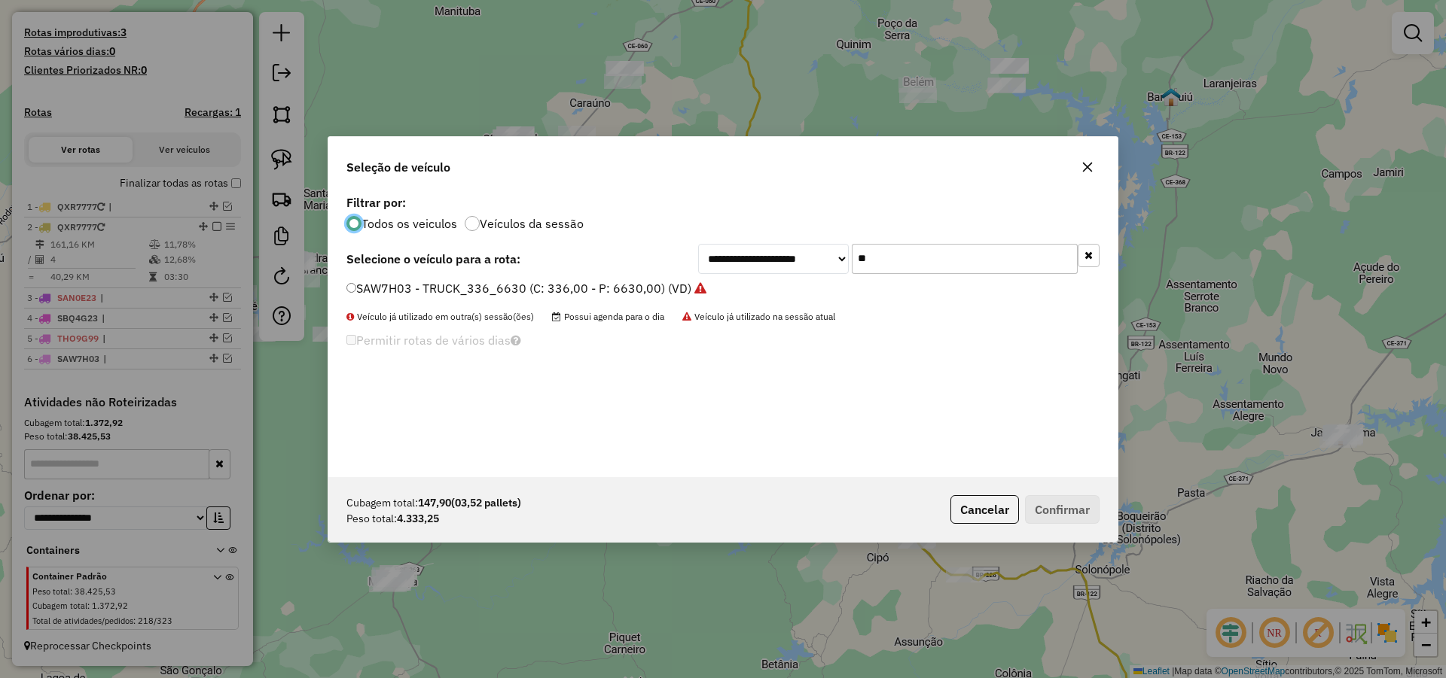
click at [968, 267] on input "**" at bounding box center [965, 259] width 226 height 30
type input "**"
click at [637, 290] on label "TIM8B89 - TRUCK 280 CXS 6780 (C: 280,00 - P: 6780,00) (VD)" at bounding box center [525, 288] width 358 height 18
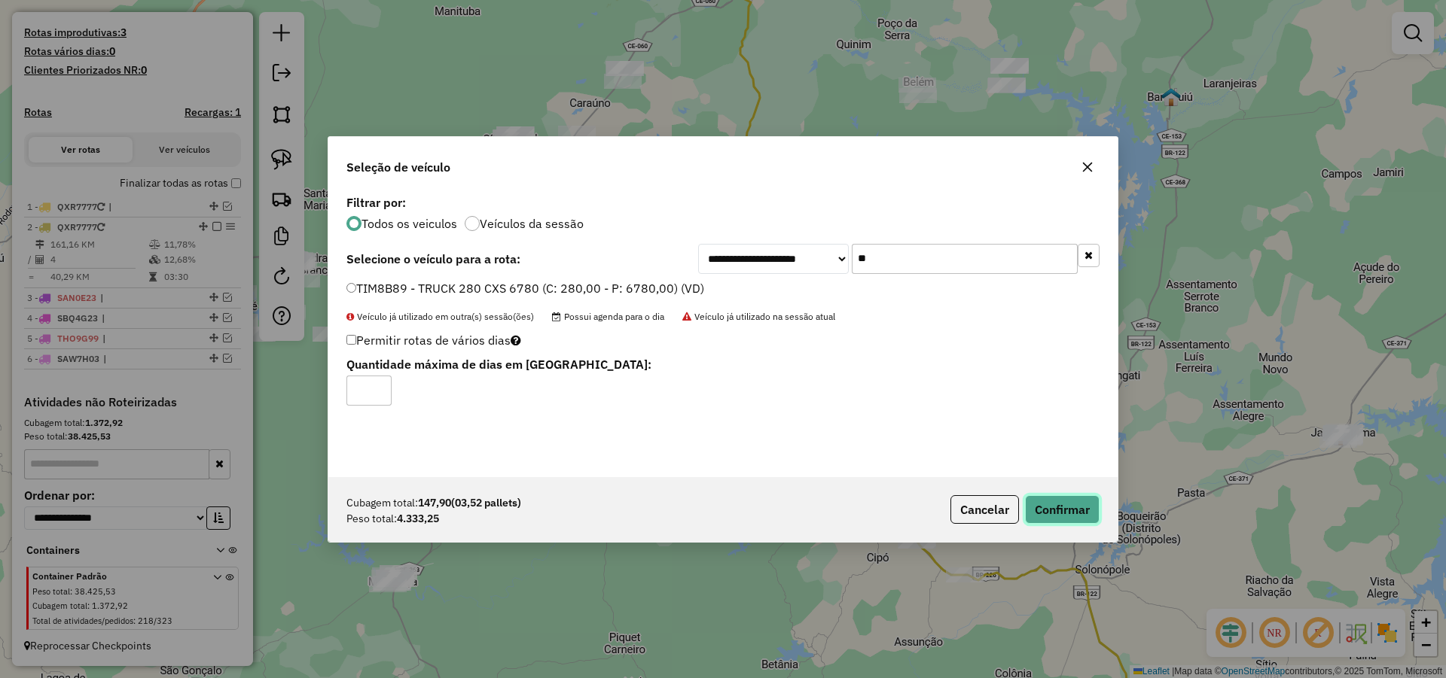
click at [1072, 507] on button "Confirmar" at bounding box center [1062, 509] width 75 height 29
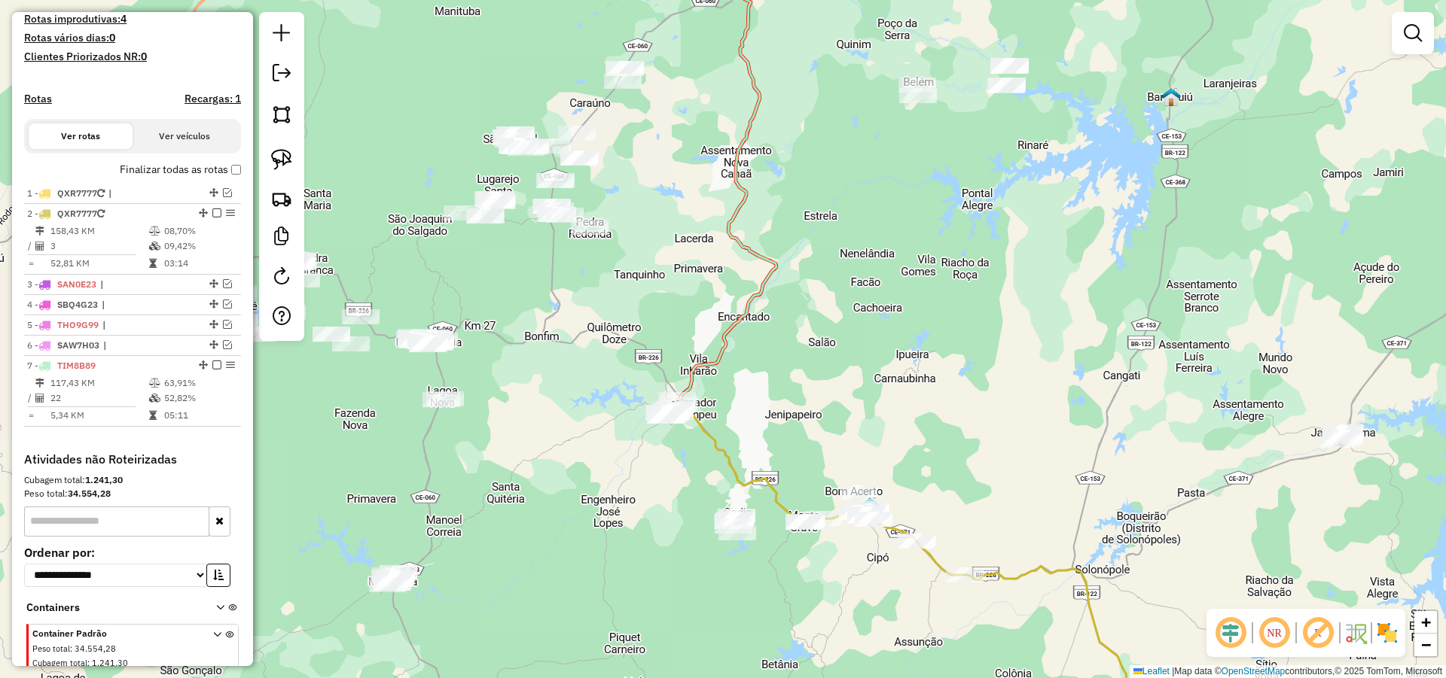
scroll to position [458, 0]
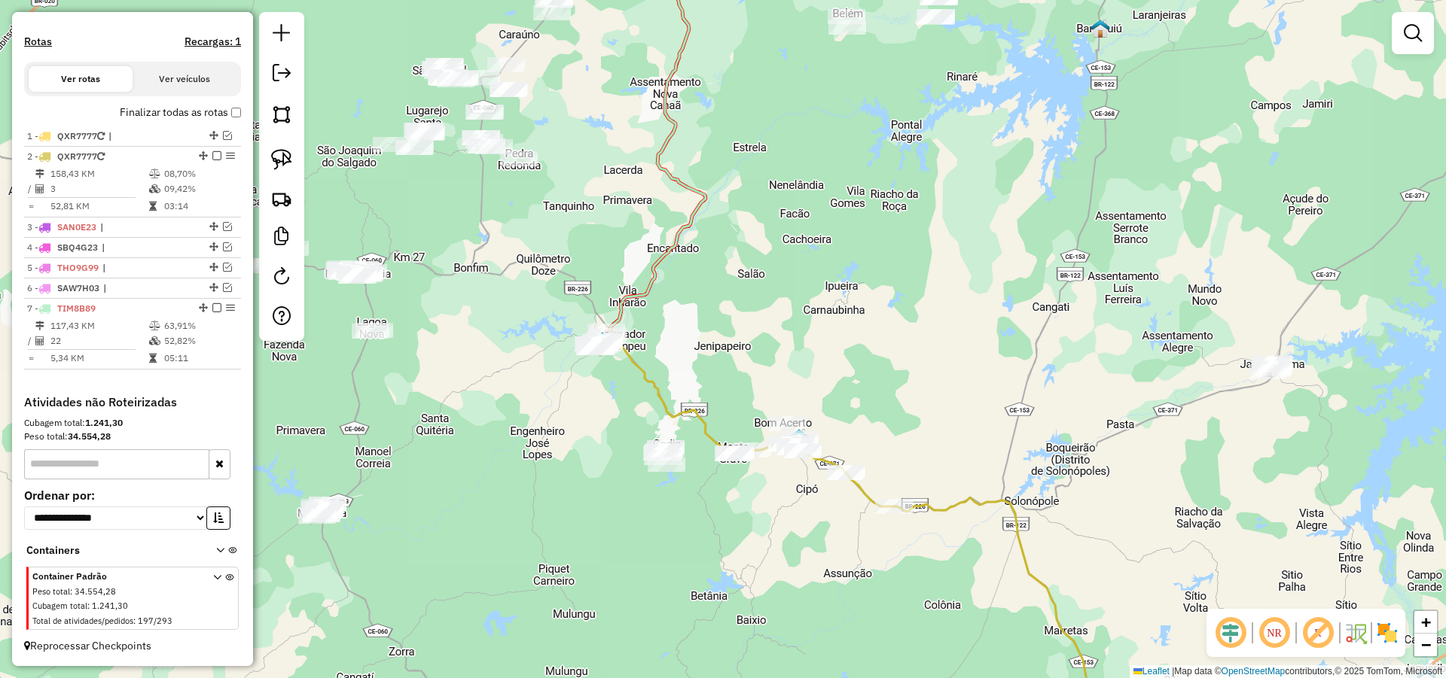
drag, startPoint x: 943, startPoint y: 301, endPoint x: 910, endPoint y: 285, distance: 36.4
click at [931, 280] on div "Janela de atendimento Grade de atendimento Capacidade Transportadoras Veículos …" at bounding box center [723, 339] width 1446 height 678
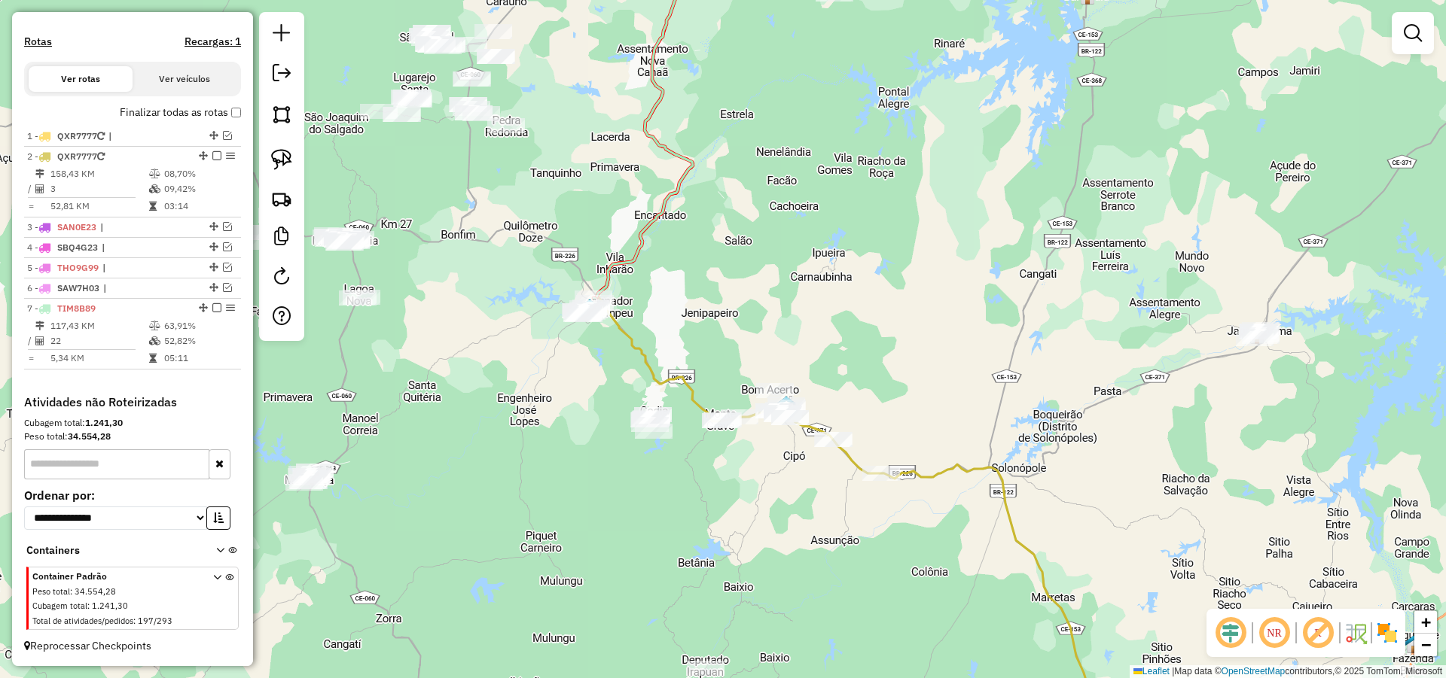
drag, startPoint x: 864, startPoint y: 351, endPoint x: 875, endPoint y: 266, distance: 85.8
click at [875, 266] on div "Janela de atendimento Grade de atendimento Capacidade Transportadoras Veículos …" at bounding box center [723, 339] width 1446 height 678
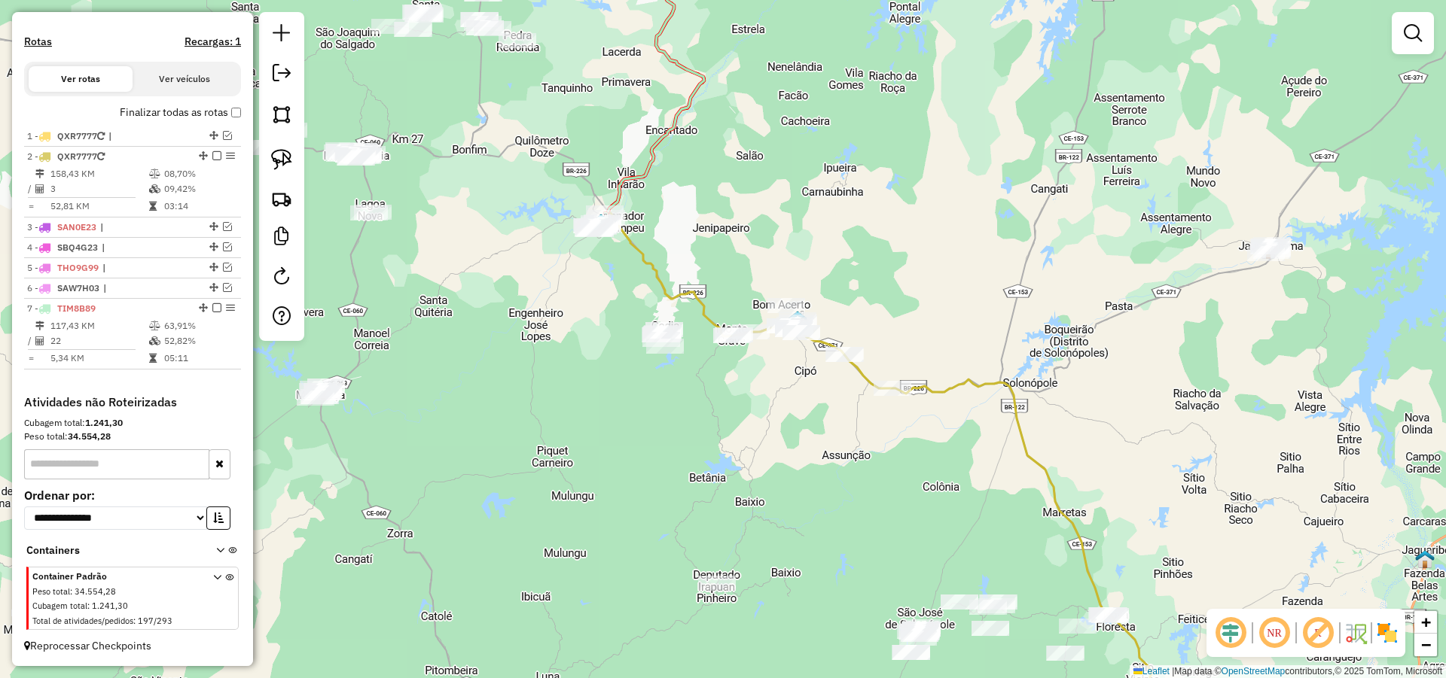
click at [623, 419] on div "Janela de atendimento Grade de atendimento Capacidade Transportadoras Veículos …" at bounding box center [723, 339] width 1446 height 678
click at [281, 157] on img at bounding box center [281, 159] width 21 height 21
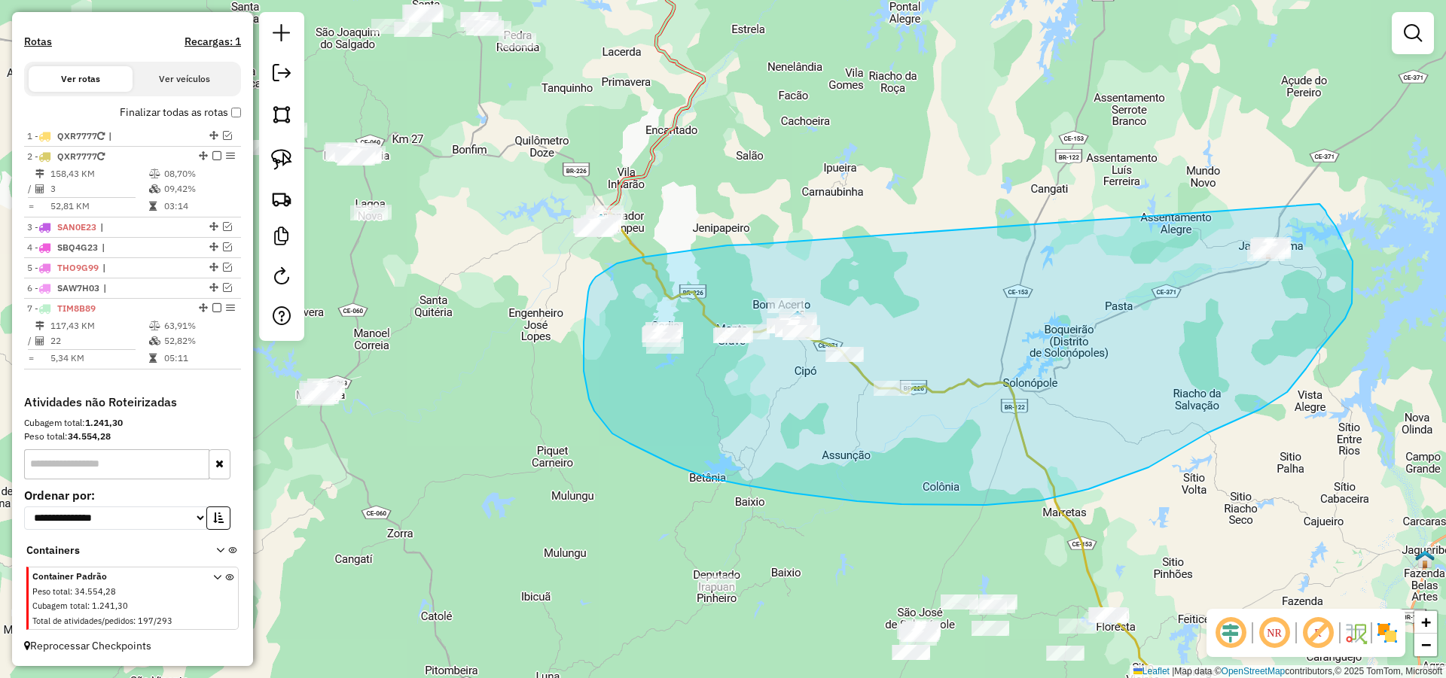
drag, startPoint x: 684, startPoint y: 251, endPoint x: 1313, endPoint y: 200, distance: 631.6
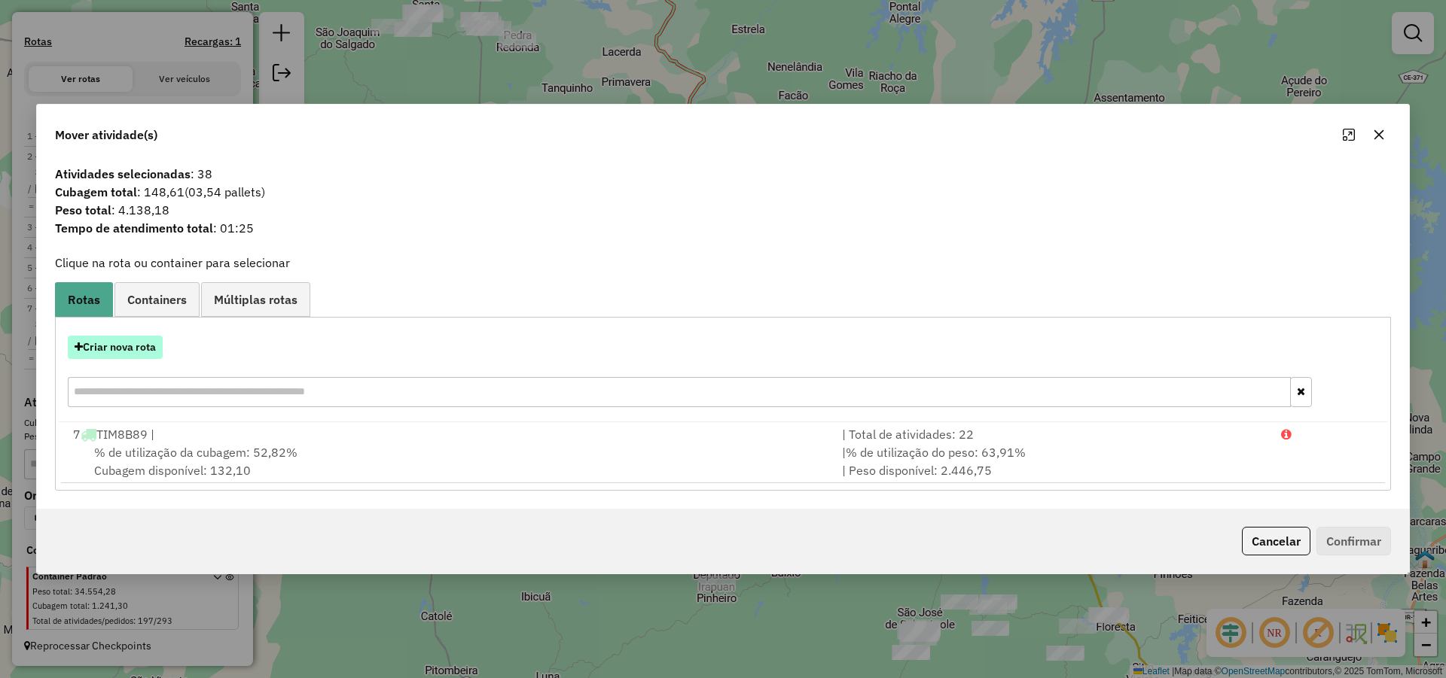
click at [117, 348] on button "Criar nova rota" at bounding box center [115, 347] width 95 height 23
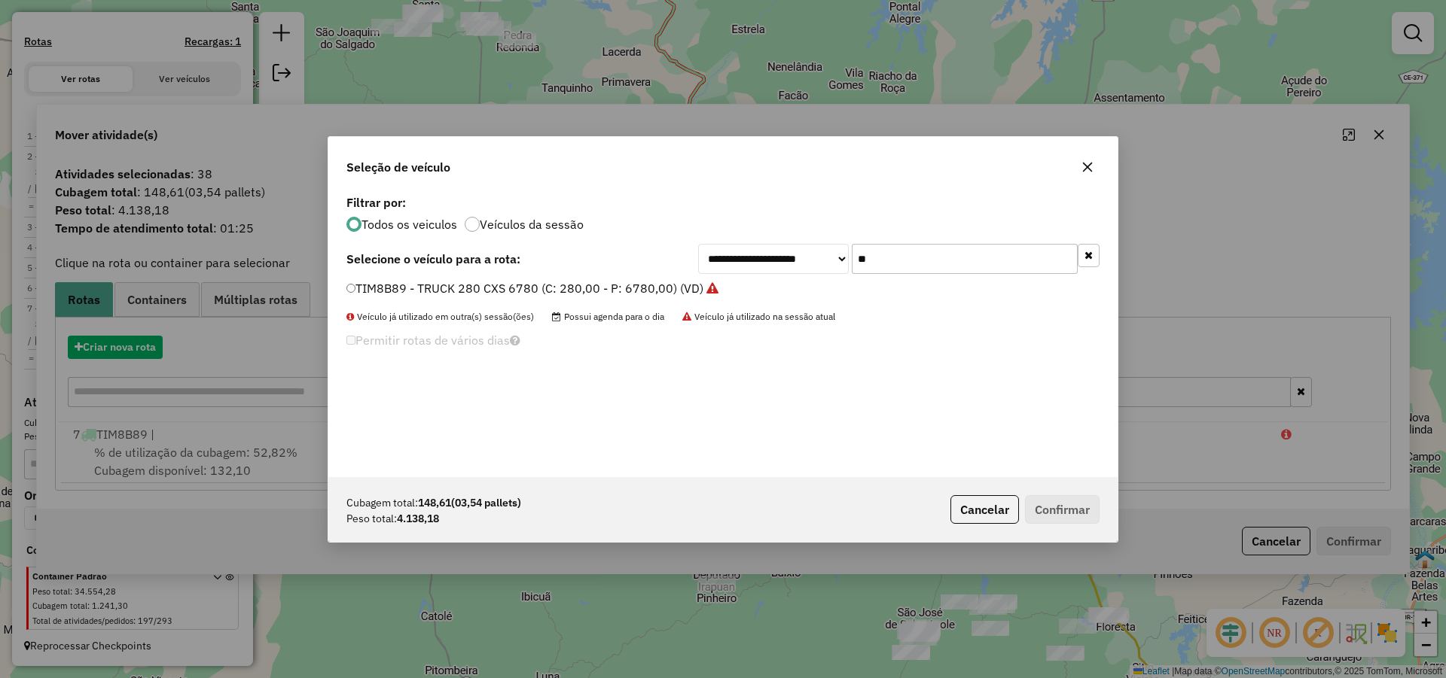
scroll to position [8, 5]
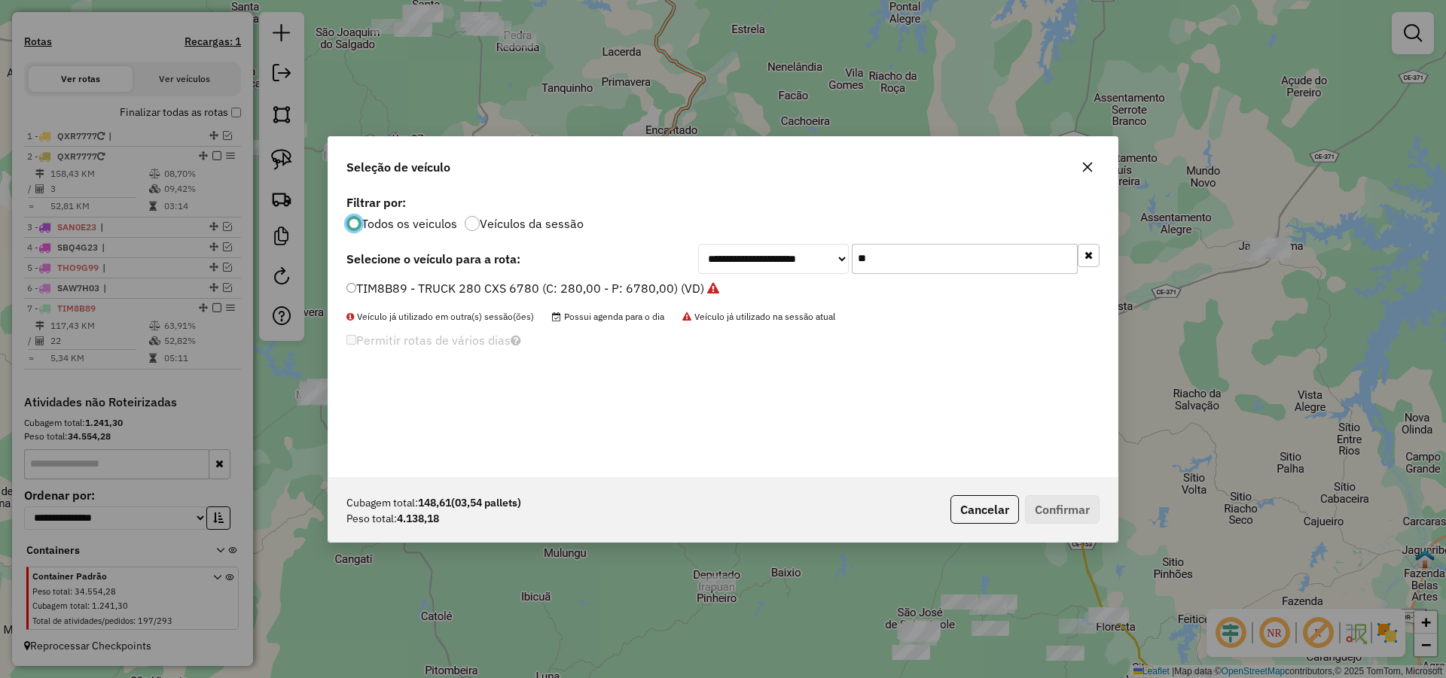
click at [944, 250] on input "**" at bounding box center [965, 259] width 226 height 30
type input "**"
click at [625, 288] on label "RIH5G49 - TOCO_387_8350 (C: 387,00 - P: 8350,00) (VD)" at bounding box center [512, 288] width 333 height 18
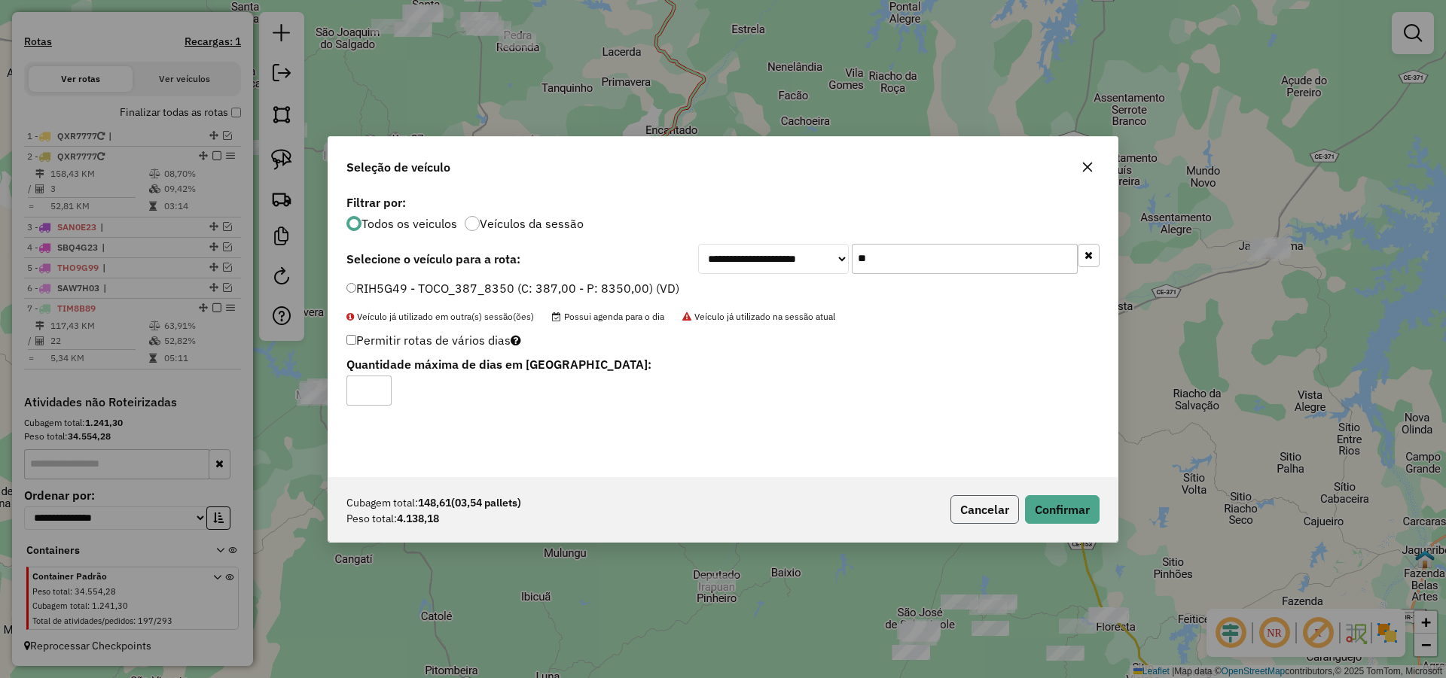
click at [988, 514] on button "Cancelar" at bounding box center [984, 509] width 69 height 29
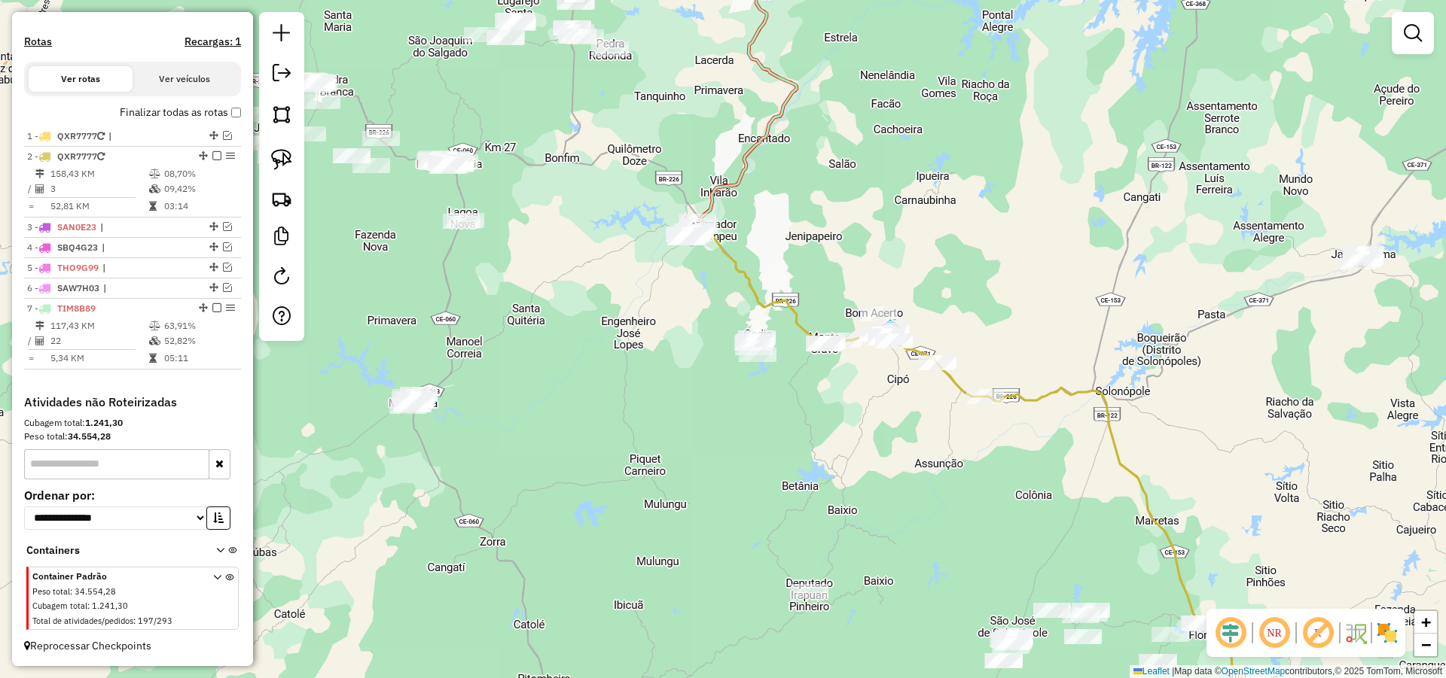
drag, startPoint x: 572, startPoint y: 408, endPoint x: 715, endPoint y: 424, distance: 143.2
click at [710, 422] on div "Janela de atendimento Grade de atendimento Capacidade Transportadoras Veículos …" at bounding box center [723, 339] width 1446 height 678
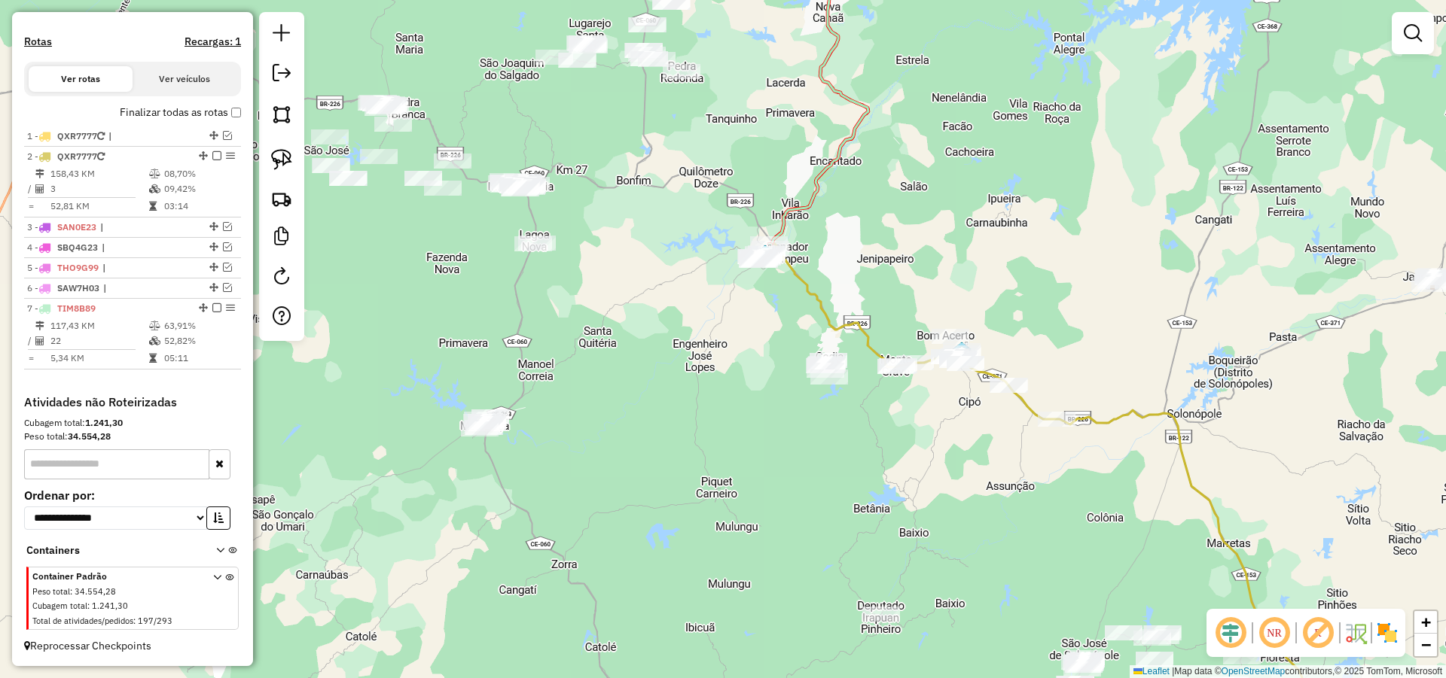
drag, startPoint x: 673, startPoint y: 387, endPoint x: 729, endPoint y: 419, distance: 64.1
click at [721, 415] on div "Janela de atendimento Grade de atendimento Capacidade Transportadoras Veículos …" at bounding box center [723, 339] width 1446 height 678
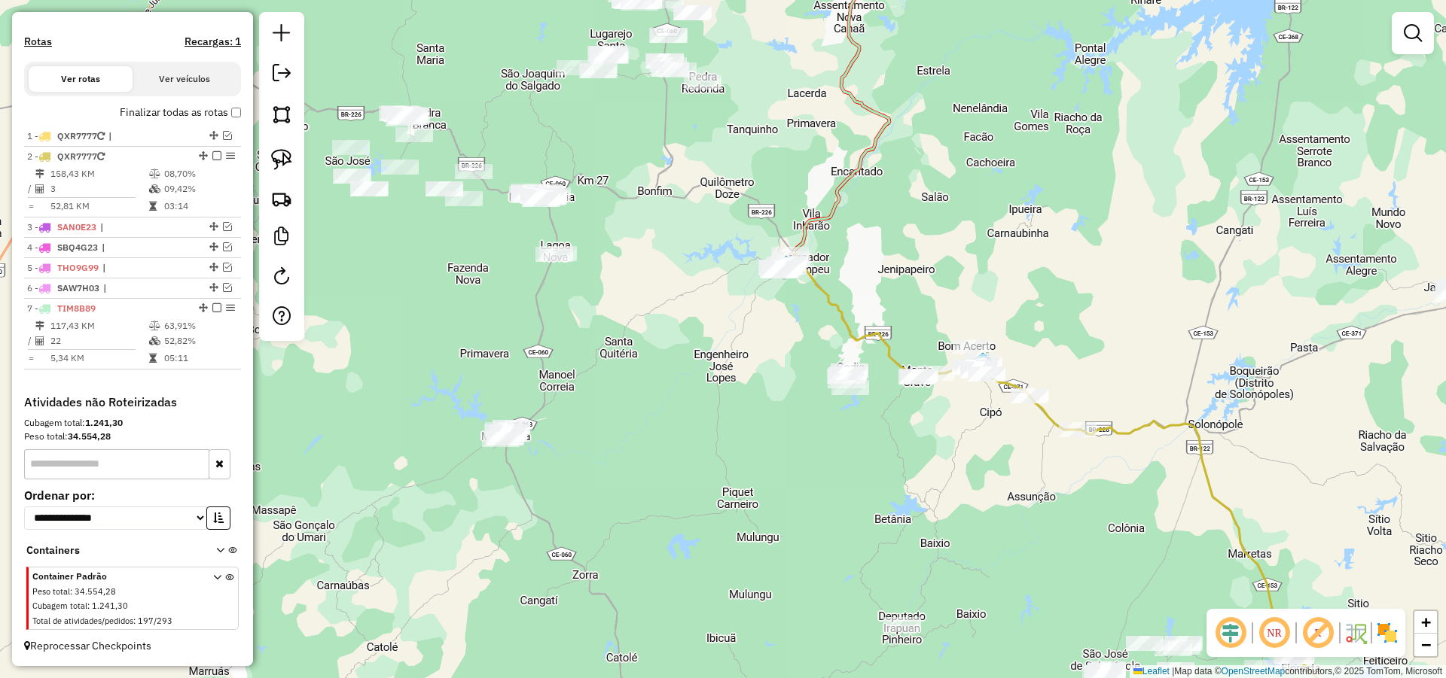
drag, startPoint x: 812, startPoint y: 453, endPoint x: 733, endPoint y: 384, distance: 105.7
click at [759, 382] on div "Janela de atendimento Grade de atendimento Capacidade Transportadoras Veículos …" at bounding box center [723, 339] width 1446 height 678
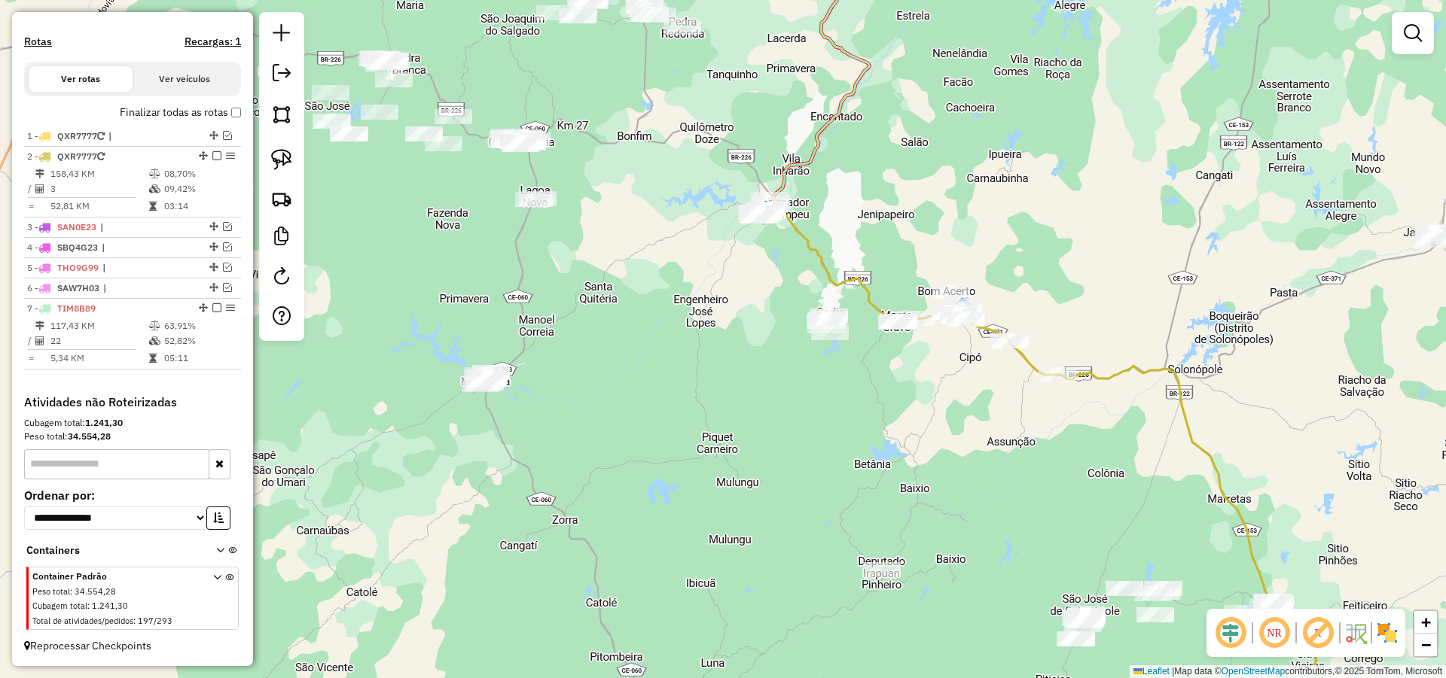
drag, startPoint x: 699, startPoint y: 417, endPoint x: 726, endPoint y: 428, distance: 28.4
click at [722, 428] on div "Janela de atendimento Grade de atendimento Capacidade Transportadoras Veículos …" at bounding box center [723, 339] width 1446 height 678
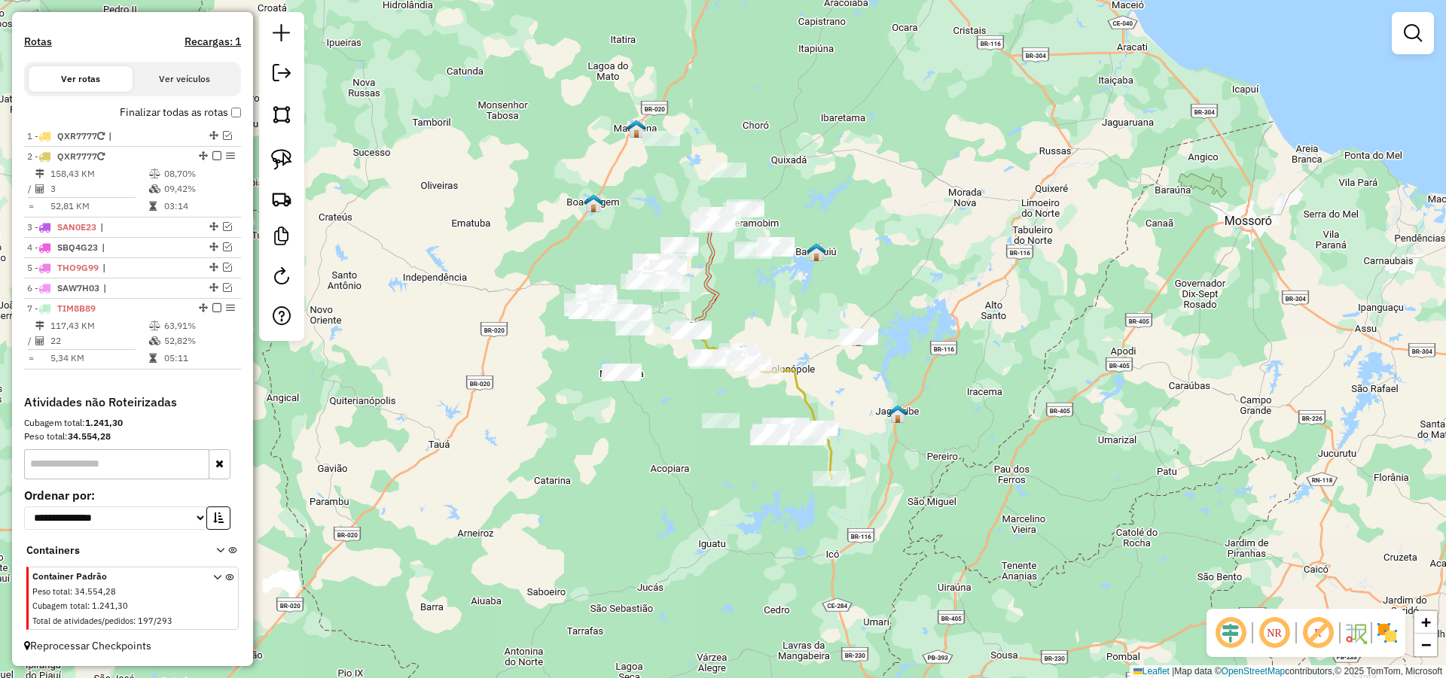
drag, startPoint x: 653, startPoint y: 467, endPoint x: 617, endPoint y: 402, distance: 74.2
click at [622, 405] on div "Janela de atendimento Grade de atendimento Capacidade Transportadoras Veículos …" at bounding box center [723, 339] width 1446 height 678
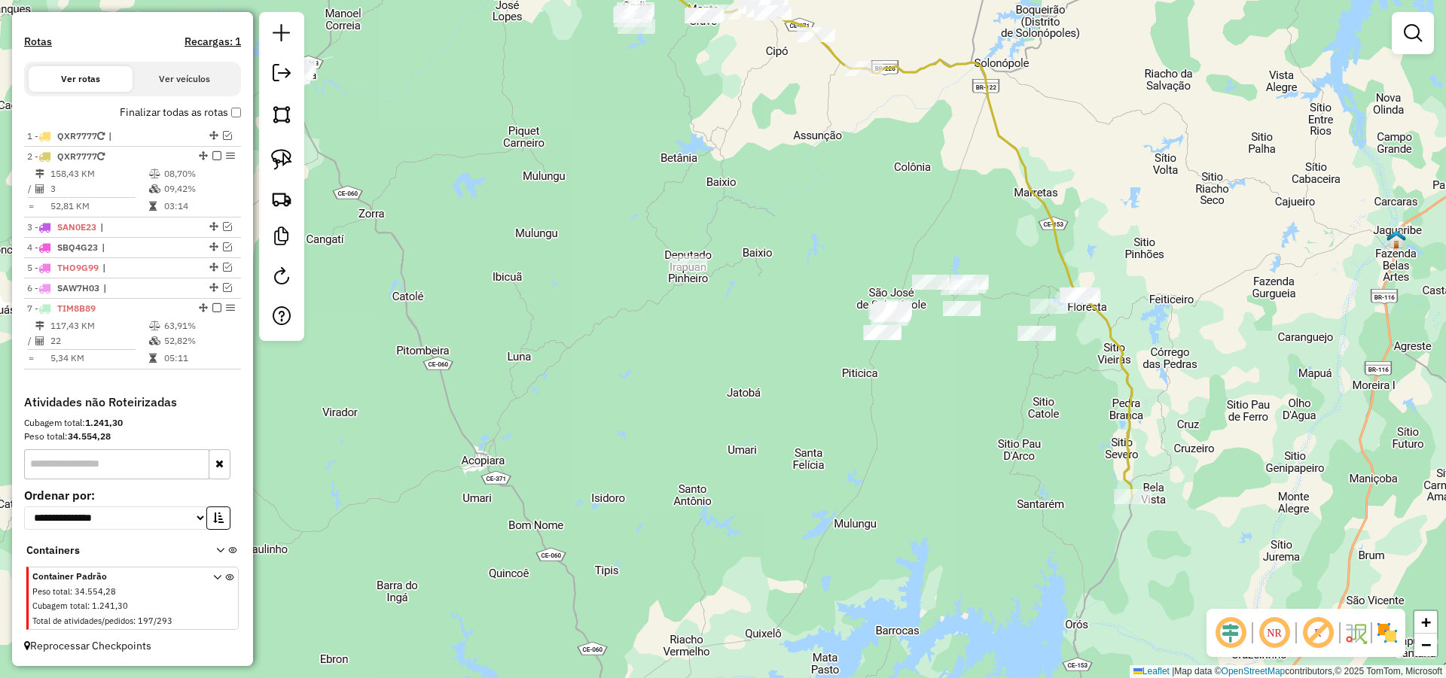
drag, startPoint x: 767, startPoint y: 405, endPoint x: 684, endPoint y: 443, distance: 90.3
click at [711, 440] on div "Janela de atendimento Grade de atendimento Capacidade Transportadoras Veículos …" at bounding box center [723, 339] width 1446 height 678
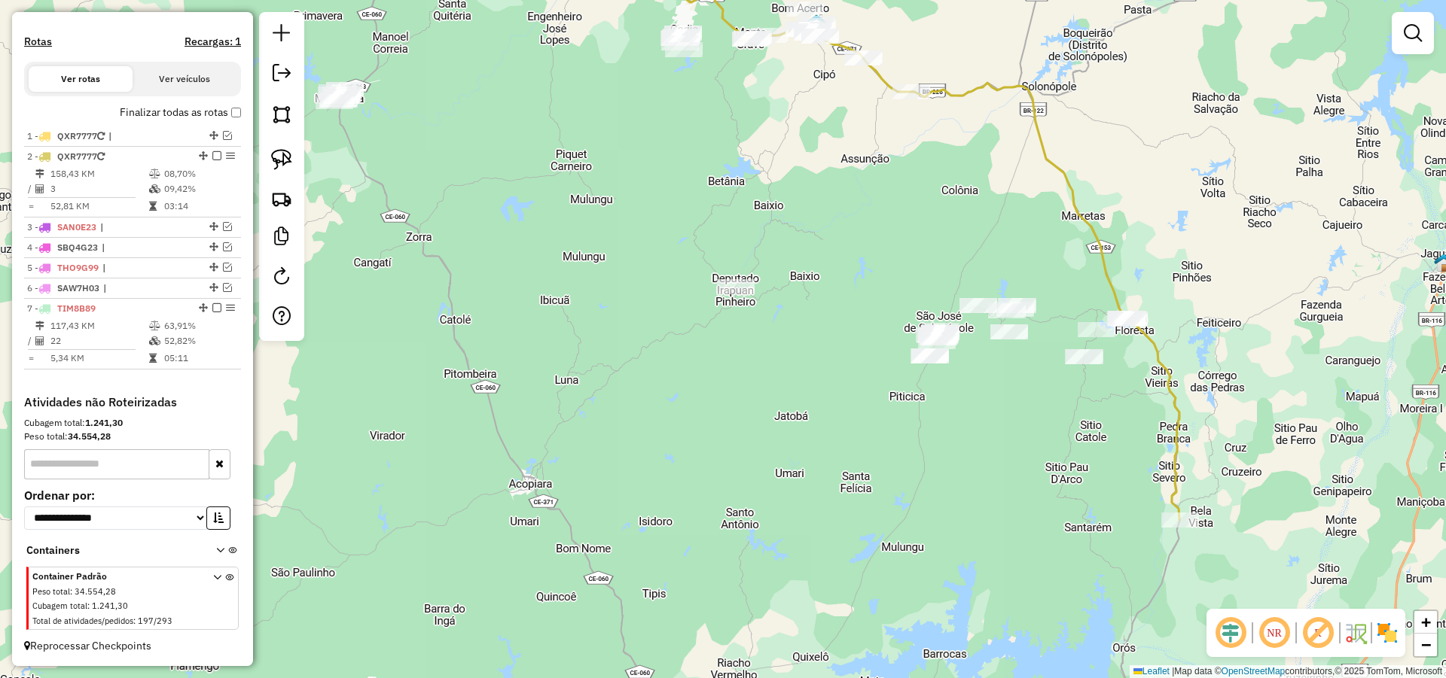
drag, startPoint x: 657, startPoint y: 367, endPoint x: 764, endPoint y: 397, distance: 111.8
click at [744, 389] on div "Janela de atendimento Grade de atendimento Capacidade Transportadoras Veículos …" at bounding box center [723, 339] width 1446 height 678
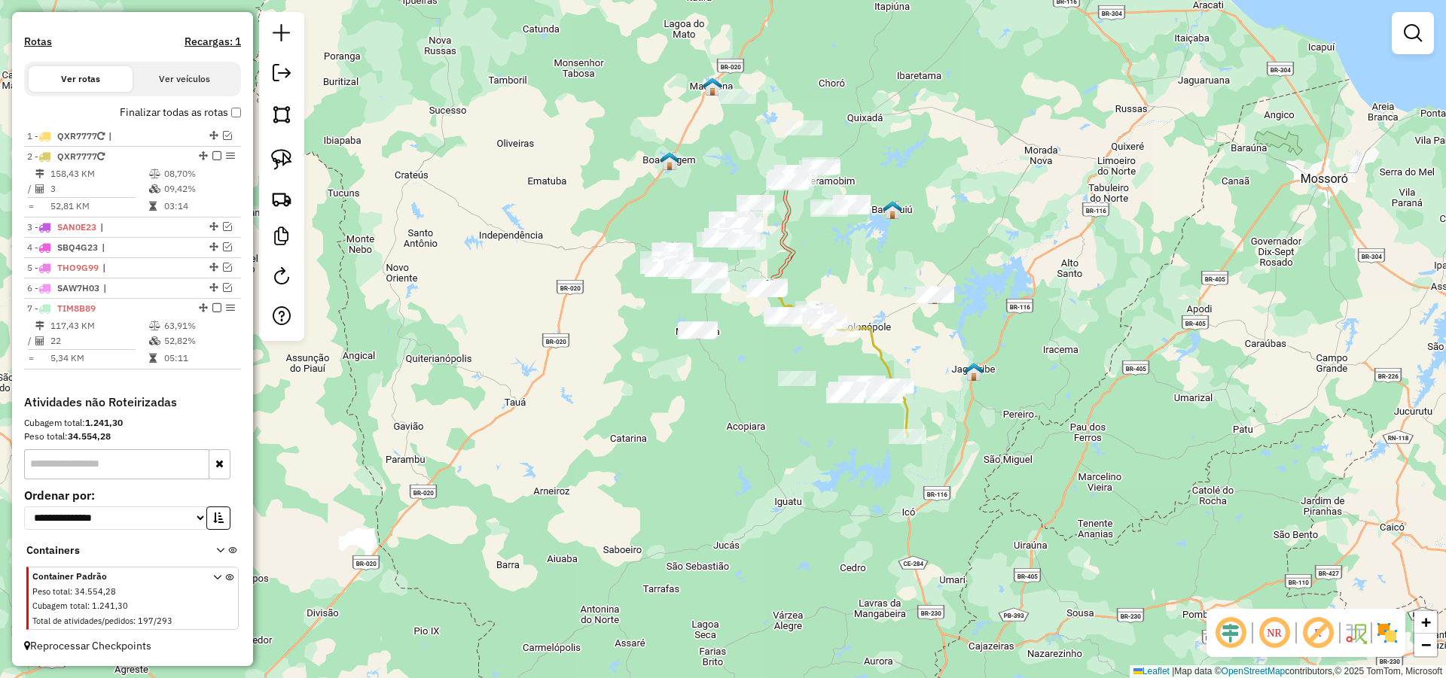
drag, startPoint x: 834, startPoint y: 248, endPoint x: 840, endPoint y: 276, distance: 27.8
click at [840, 276] on div "Janela de atendimento Grade de atendimento Capacidade Transportadoras Veículos …" at bounding box center [723, 339] width 1446 height 678
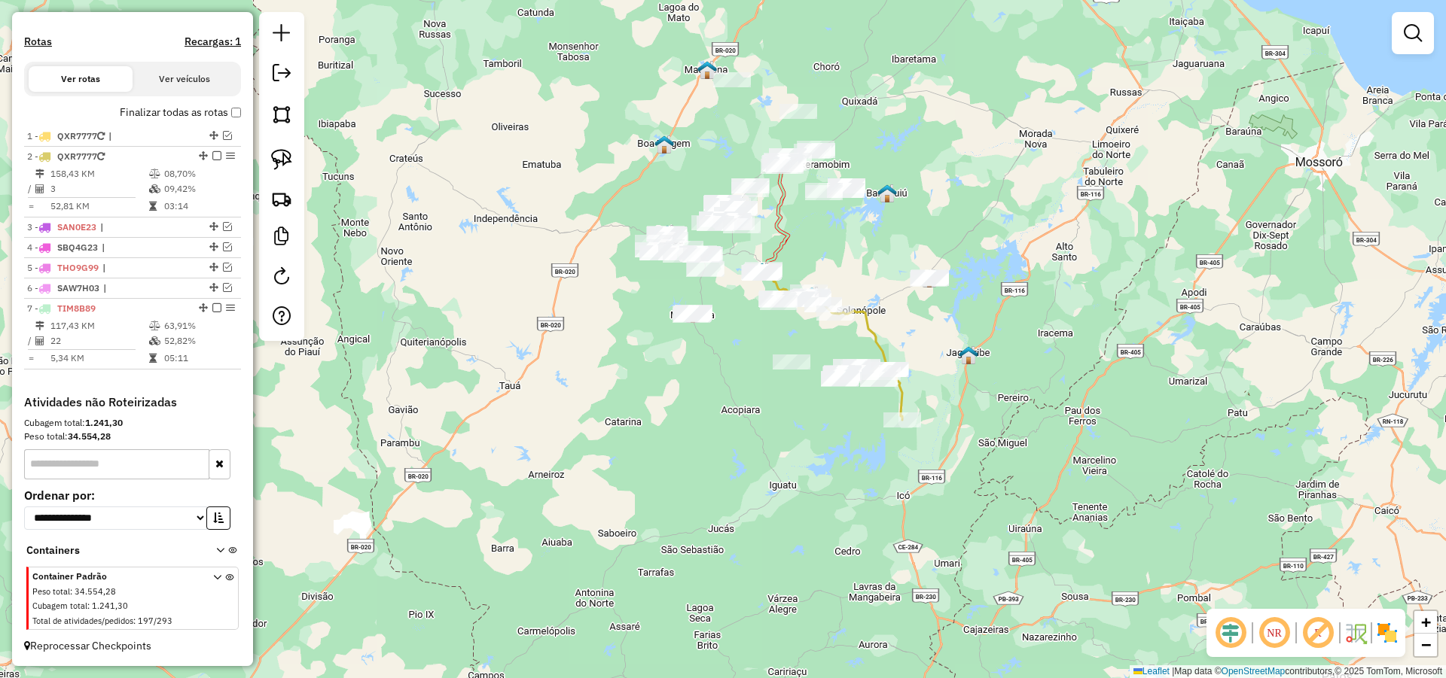
drag, startPoint x: 831, startPoint y: 275, endPoint x: 815, endPoint y: 247, distance: 32.0
click at [818, 248] on div "Janela de atendimento Grade de atendimento Capacidade Transportadoras Veículos …" at bounding box center [723, 339] width 1446 height 678
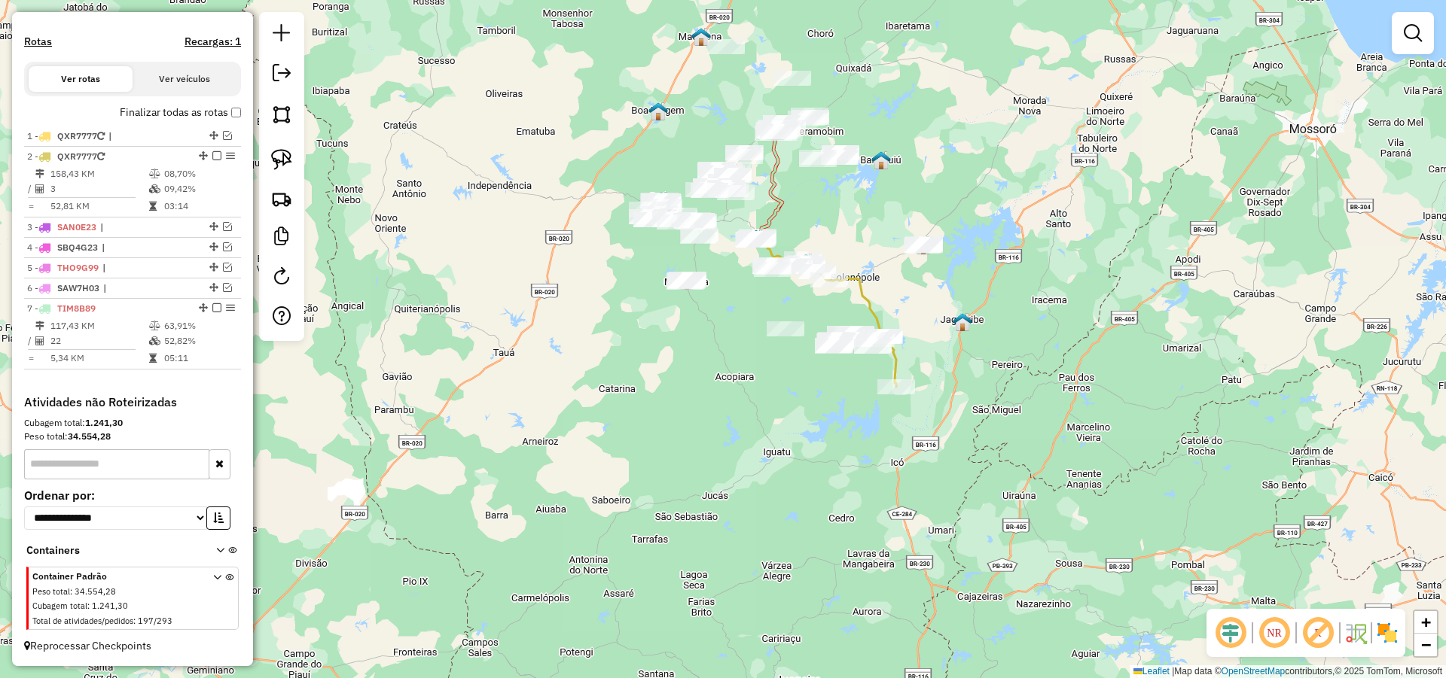
drag, startPoint x: 843, startPoint y: 262, endPoint x: 845, endPoint y: 237, distance: 24.9
click at [845, 237] on div "Janela de atendimento Grade de atendimento Capacidade Transportadoras Veículos …" at bounding box center [723, 339] width 1446 height 678
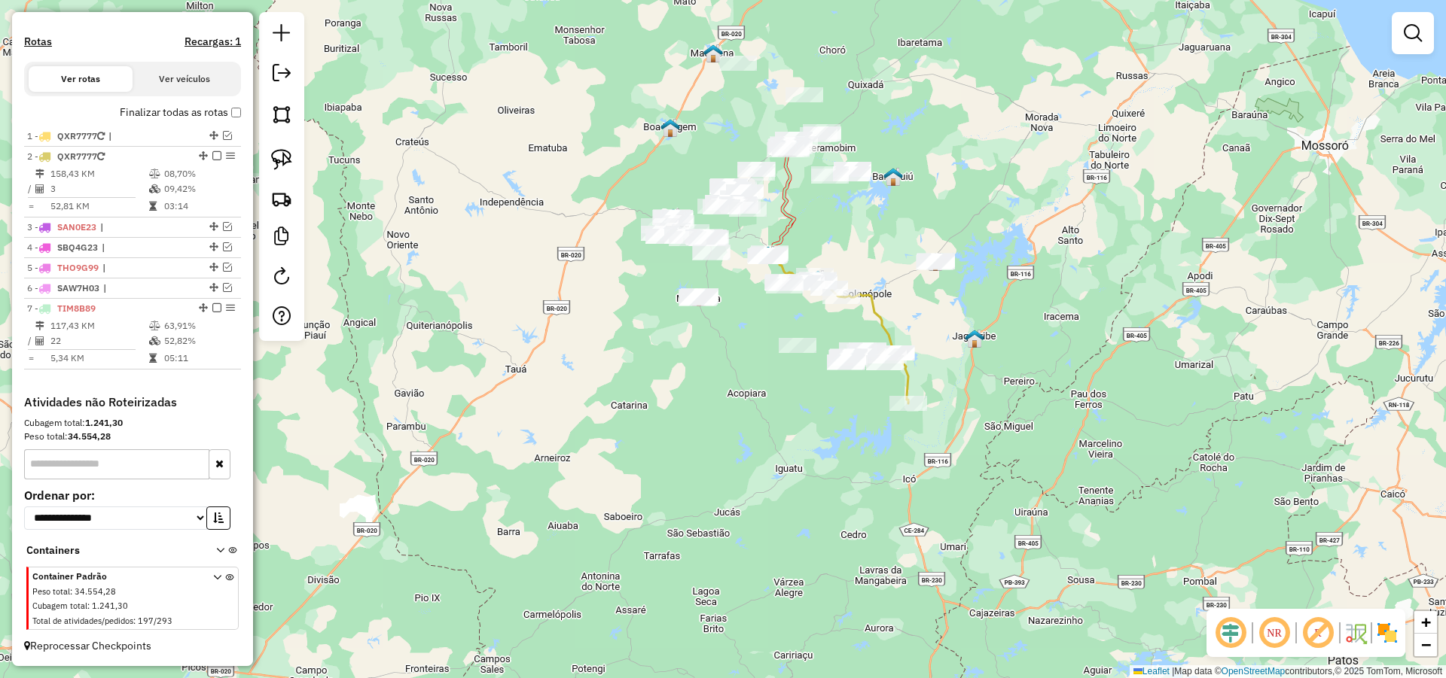
drag, startPoint x: 738, startPoint y: 303, endPoint x: 748, endPoint y: 315, distance: 15.5
click at [747, 315] on div "Janela de atendimento Grade de atendimento Capacidade Transportadoras Veículos …" at bounding box center [723, 339] width 1446 height 678
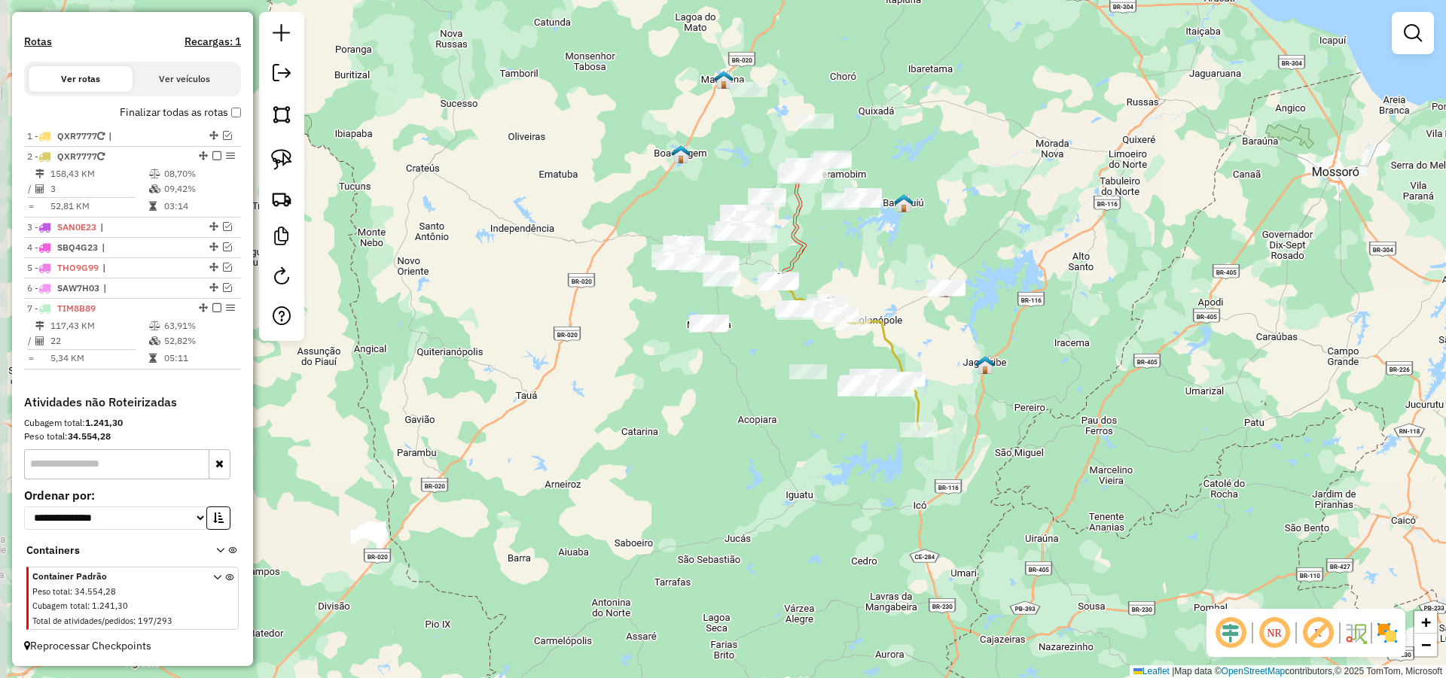
drag, startPoint x: 869, startPoint y: 224, endPoint x: 876, endPoint y: 244, distance: 21.4
click at [876, 244] on div "Janela de atendimento Grade de atendimento Capacidade Transportadoras Veículos …" at bounding box center [723, 339] width 1446 height 678
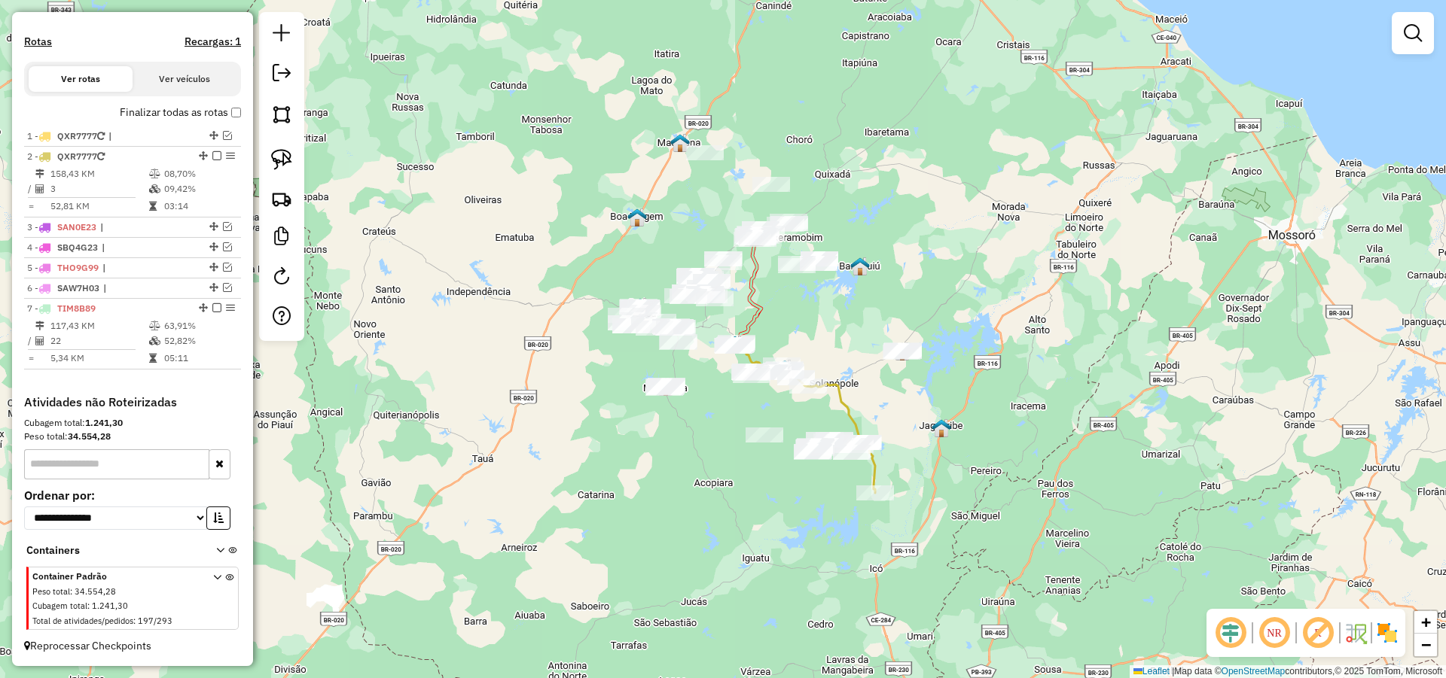
drag, startPoint x: 698, startPoint y: 164, endPoint x: 644, endPoint y: 236, distance: 89.8
click at [644, 236] on div "Janela de atendimento Grade de atendimento Capacidade Transportadoras Veículos …" at bounding box center [723, 339] width 1446 height 678
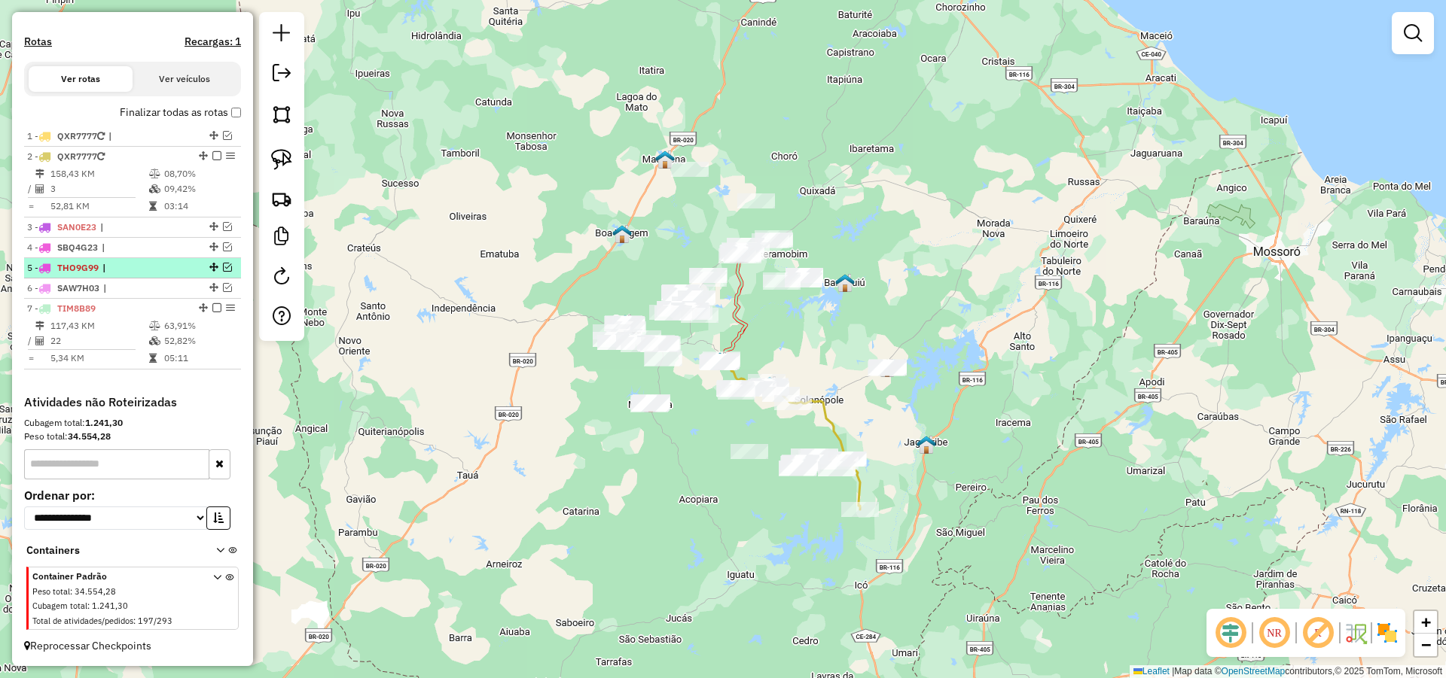
click at [223, 272] on em at bounding box center [227, 267] width 9 height 9
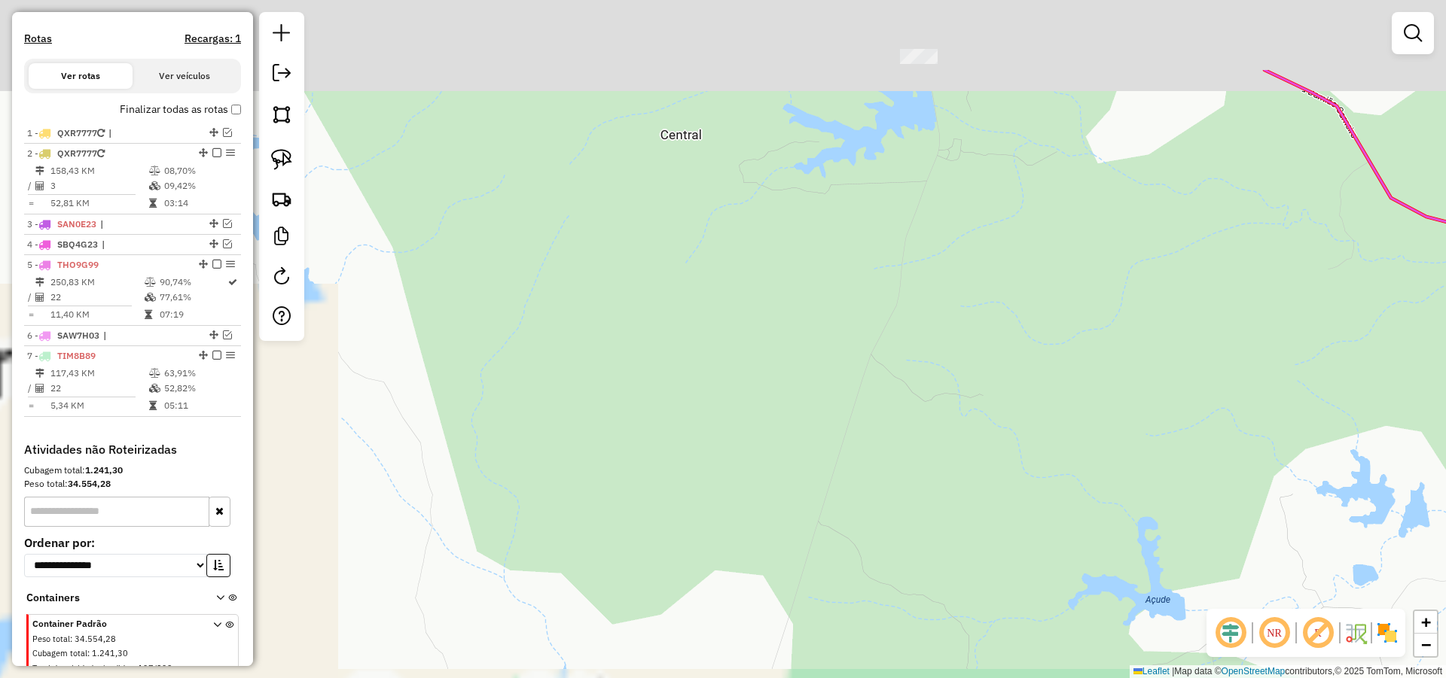
drag, startPoint x: 657, startPoint y: 348, endPoint x: 639, endPoint y: 440, distance: 94.4
click at [631, 437] on div "Janela de atendimento Grade de atendimento Capacidade Transportadoras Veículos …" at bounding box center [723, 339] width 1446 height 678
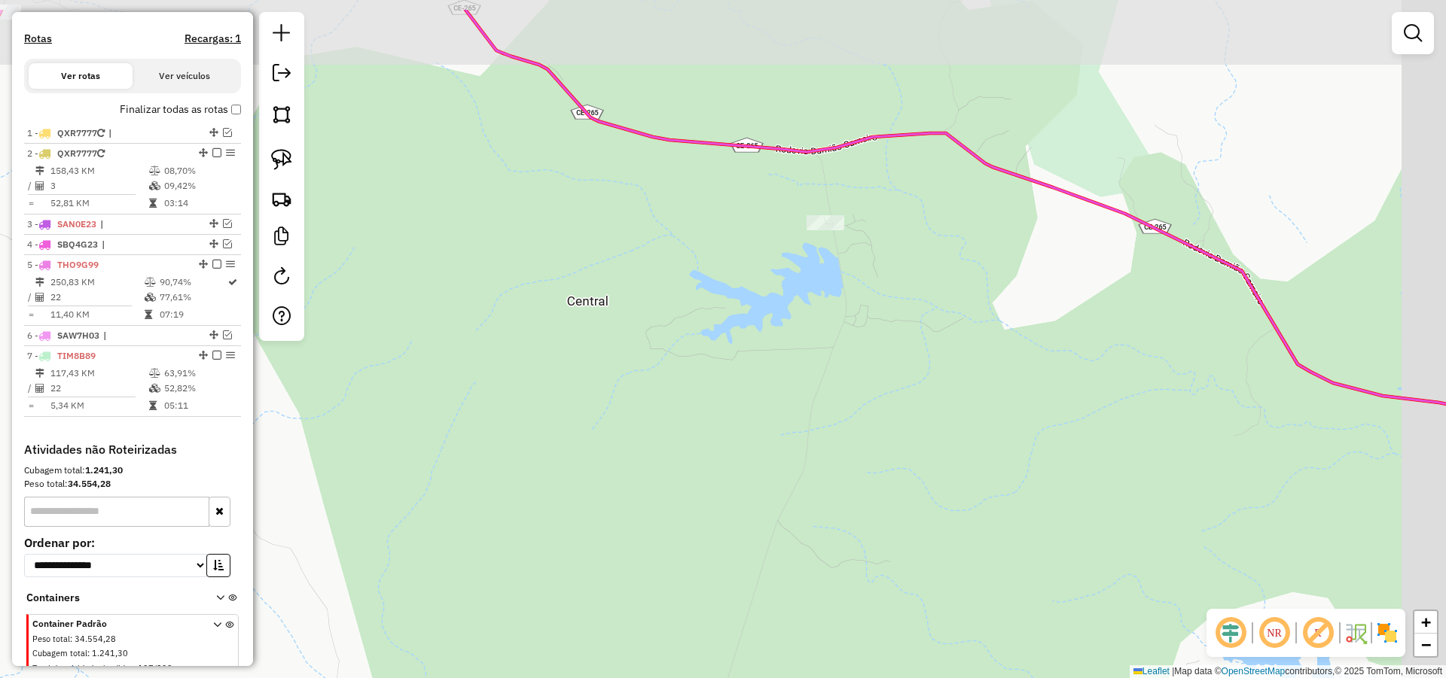
drag, startPoint x: 803, startPoint y: 355, endPoint x: 629, endPoint y: 407, distance: 182.2
click at [722, 410] on div "Janela de atendimento Grade de atendimento Capacidade Transportadoras Veículos …" at bounding box center [723, 339] width 1446 height 678
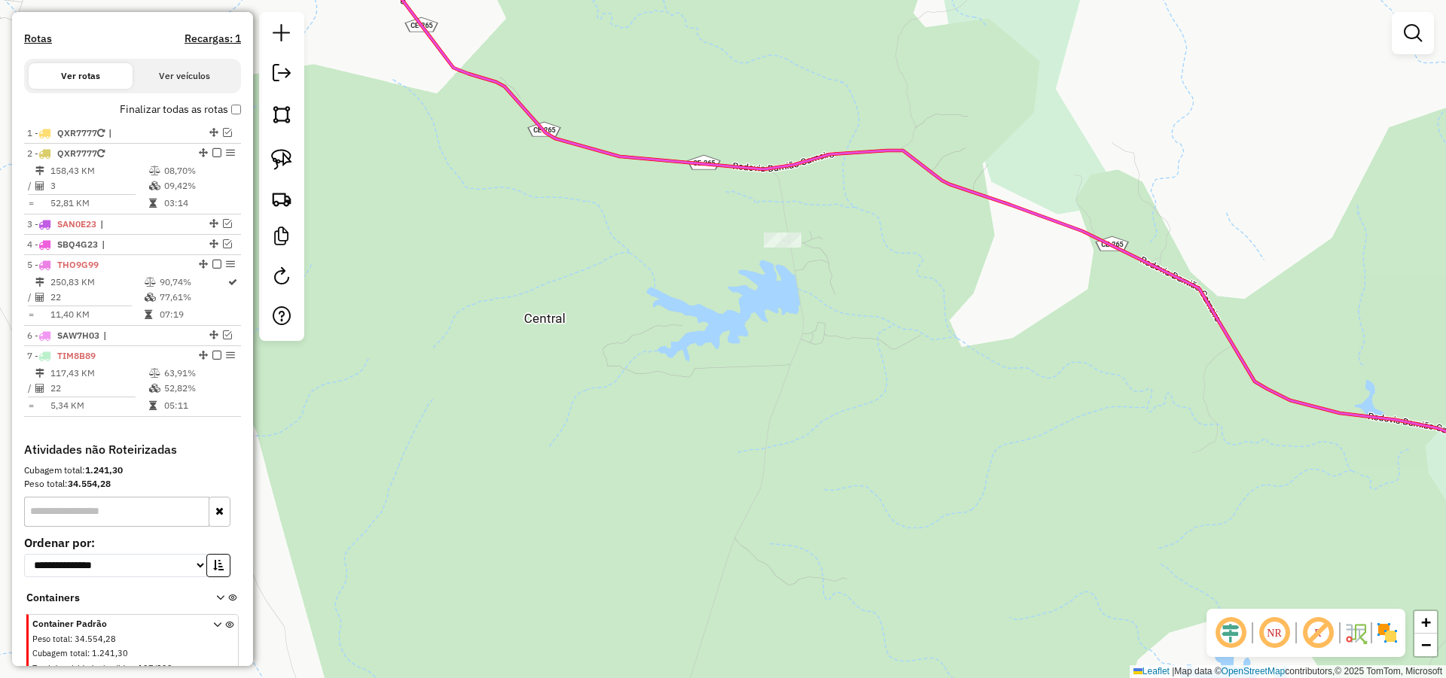
drag, startPoint x: 273, startPoint y: 157, endPoint x: 803, endPoint y: 281, distance: 545.0
click at [273, 157] on img at bounding box center [281, 159] width 21 height 21
drag, startPoint x: 792, startPoint y: 203, endPoint x: 881, endPoint y: 302, distance: 133.3
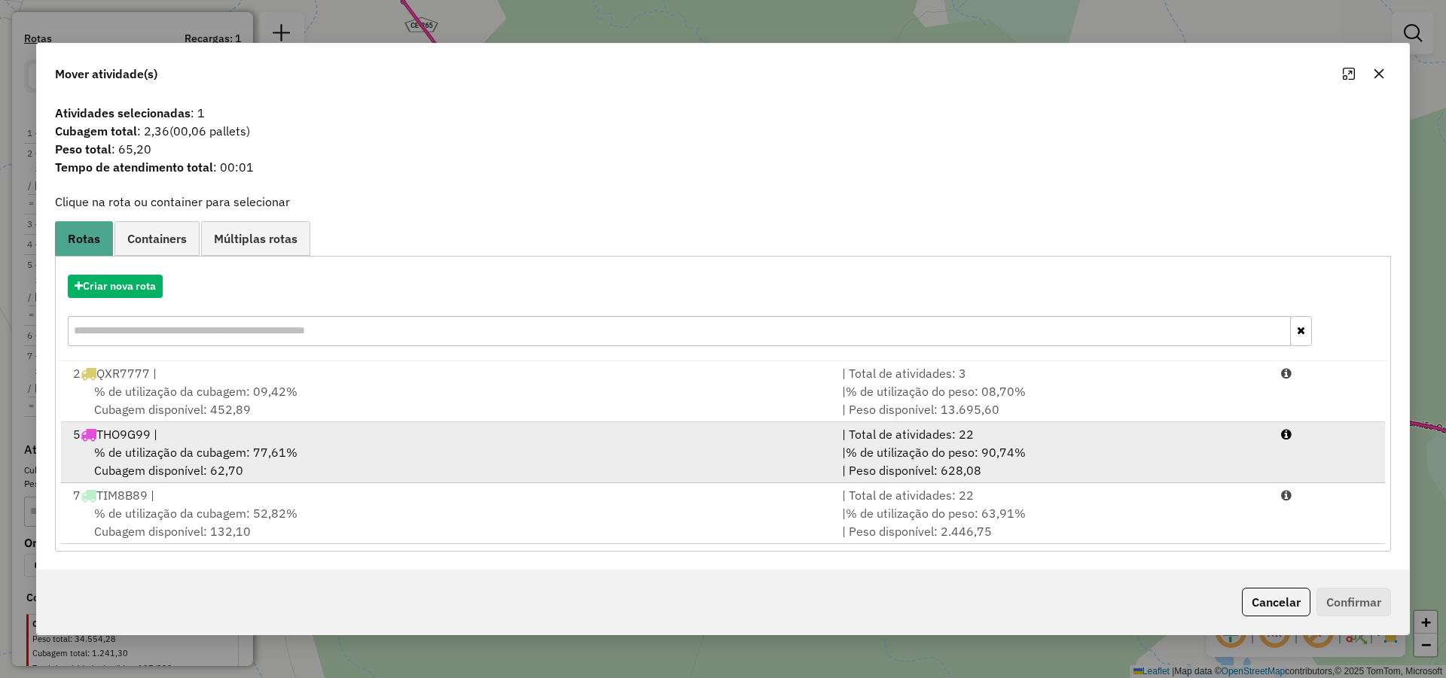
click at [355, 446] on div "% de utilização da cubagem: 77,61% Cubagem disponível: 62,70" at bounding box center [448, 461] width 769 height 36
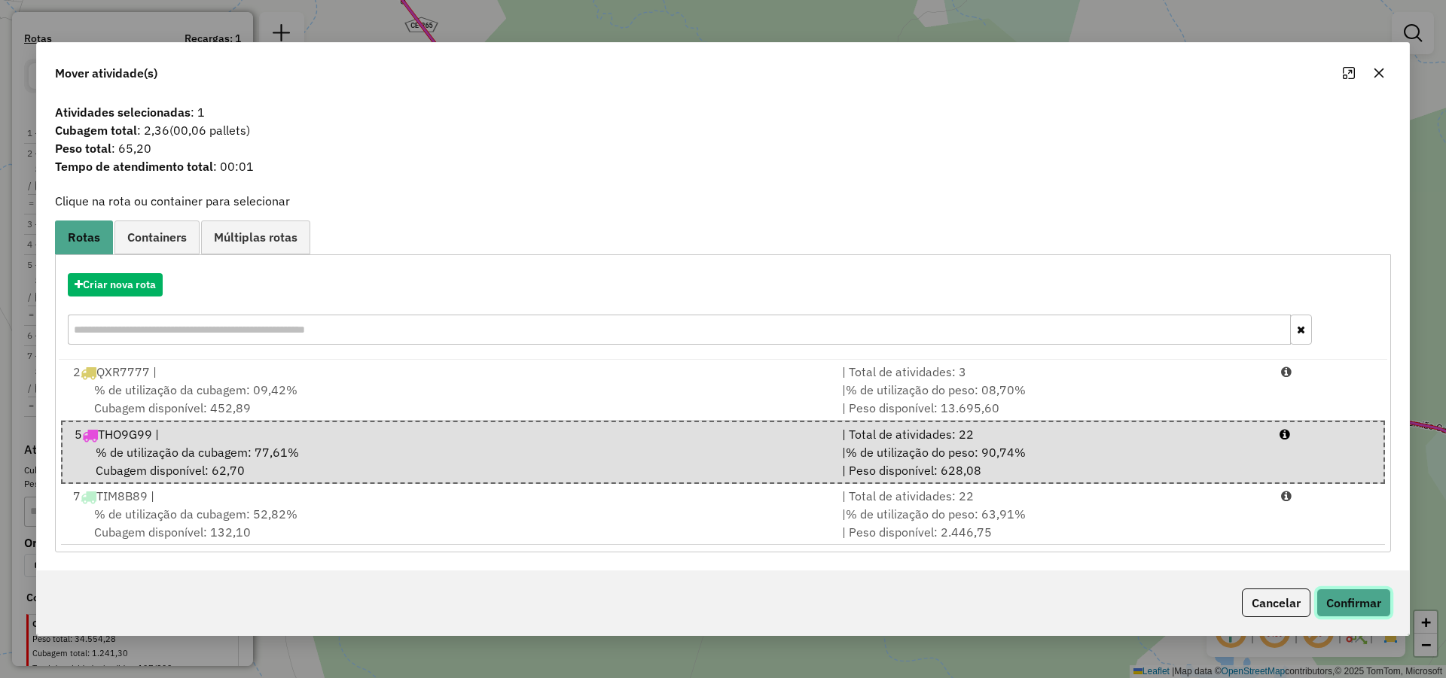
click at [1371, 602] on button "Confirmar" at bounding box center [1353, 603] width 75 height 29
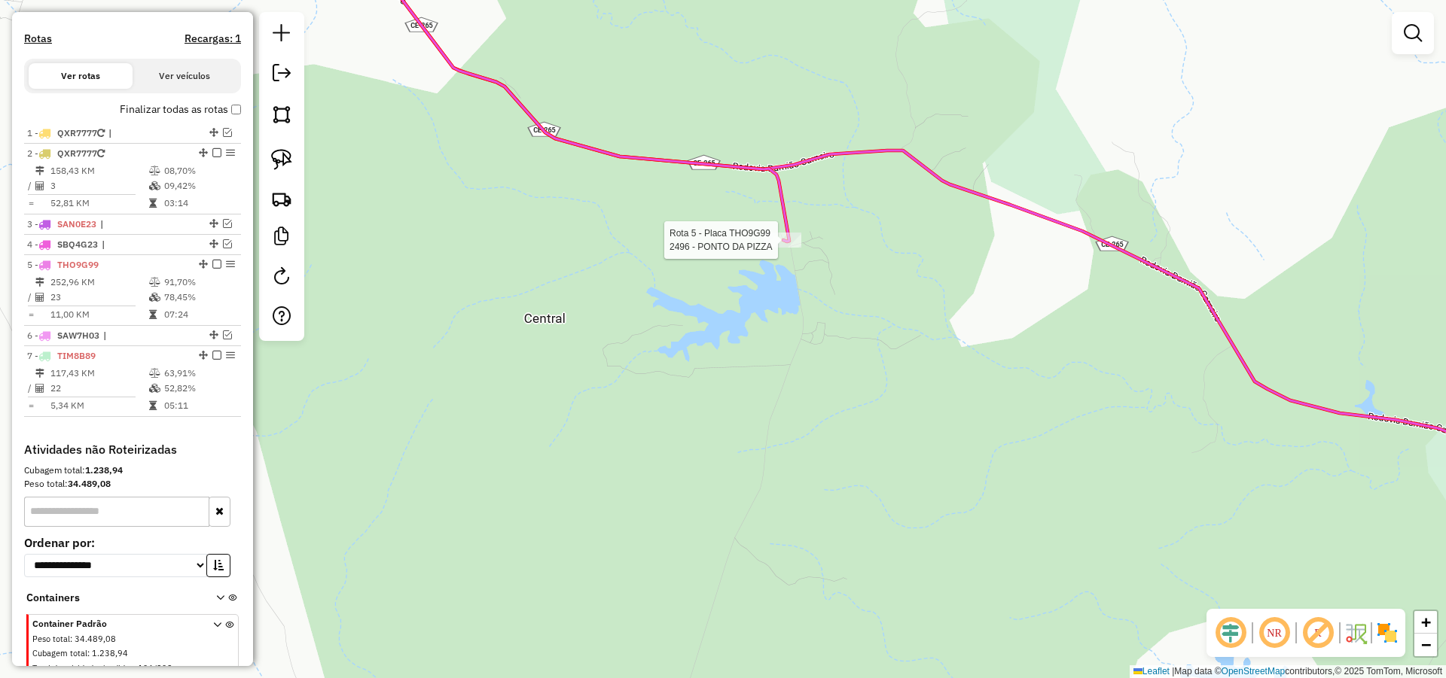
select select "*********"
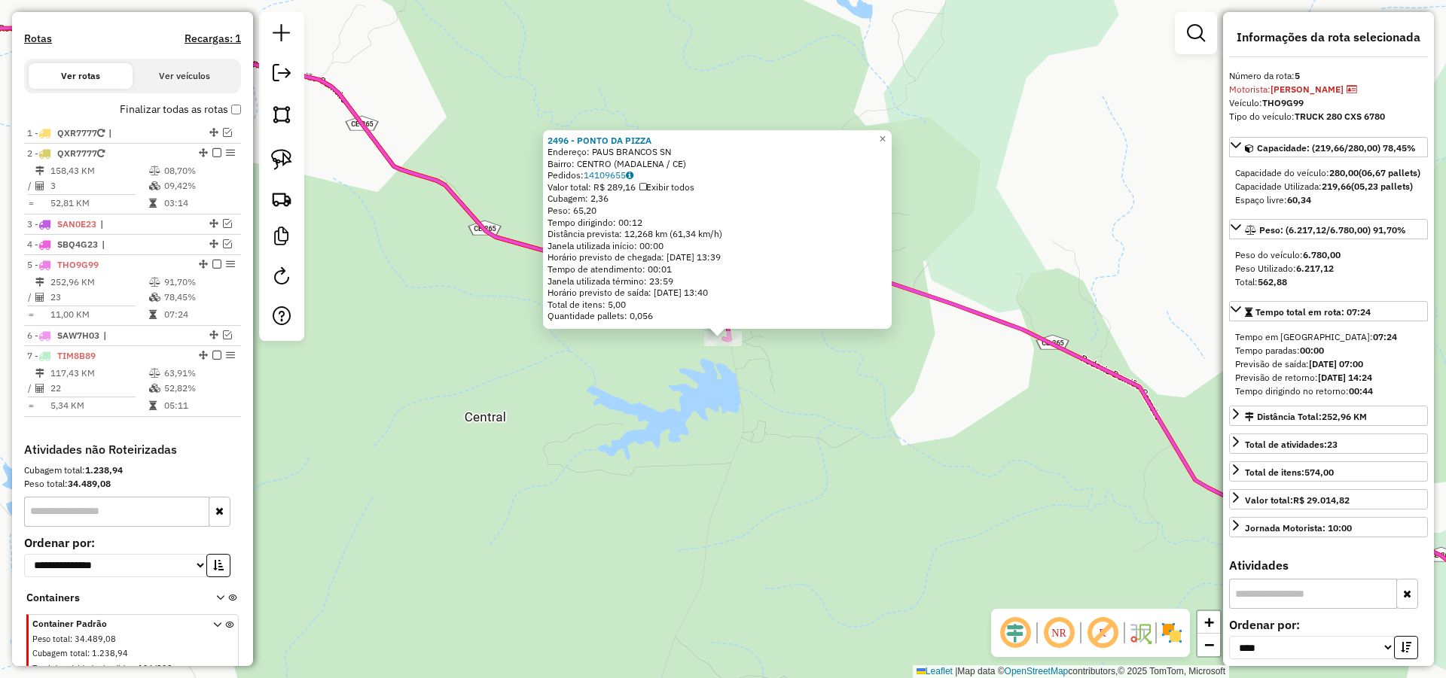
scroll to position [519, 0]
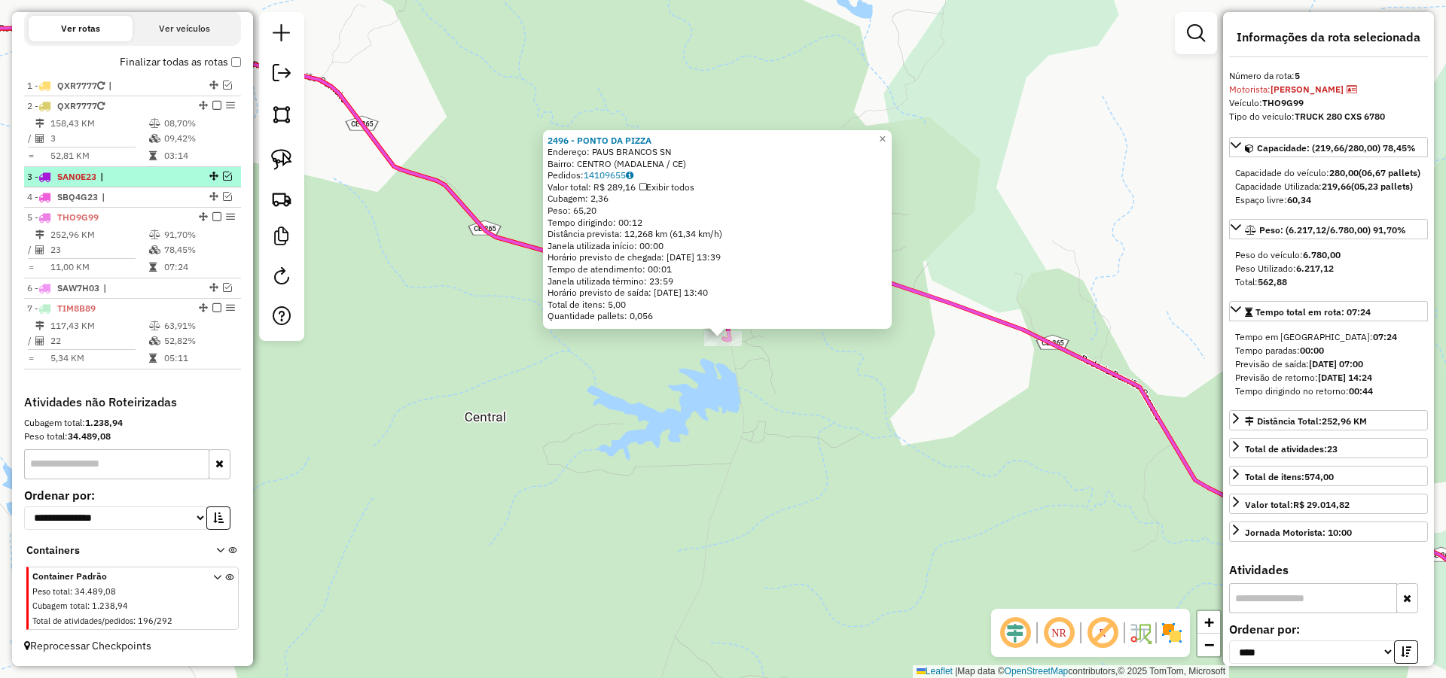
click at [213, 215] on em at bounding box center [216, 216] width 9 height 9
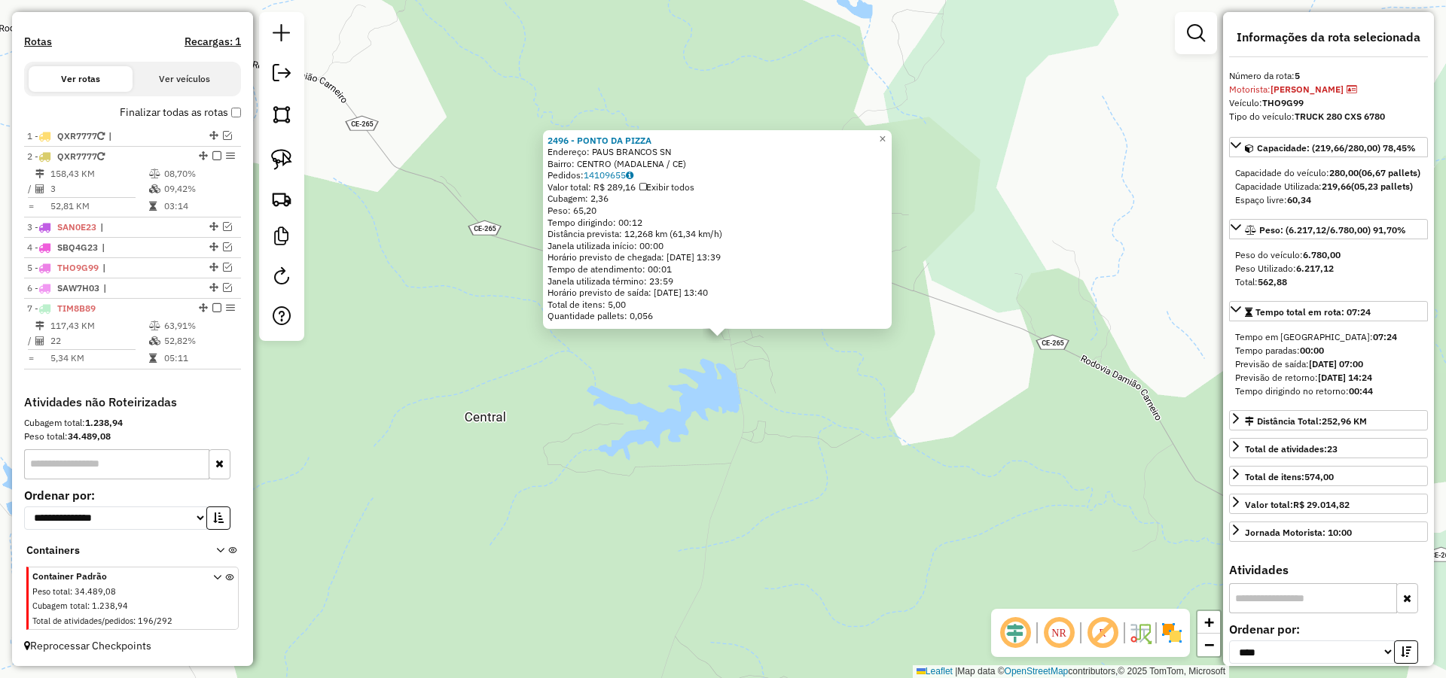
scroll to position [468, 0]
click at [588, 382] on div "2496 - PONTO DA PIZZA Endereço: PAUS BRANCOS SN Bairro: CENTRO (MADALENA / CE) …" at bounding box center [723, 339] width 1446 height 678
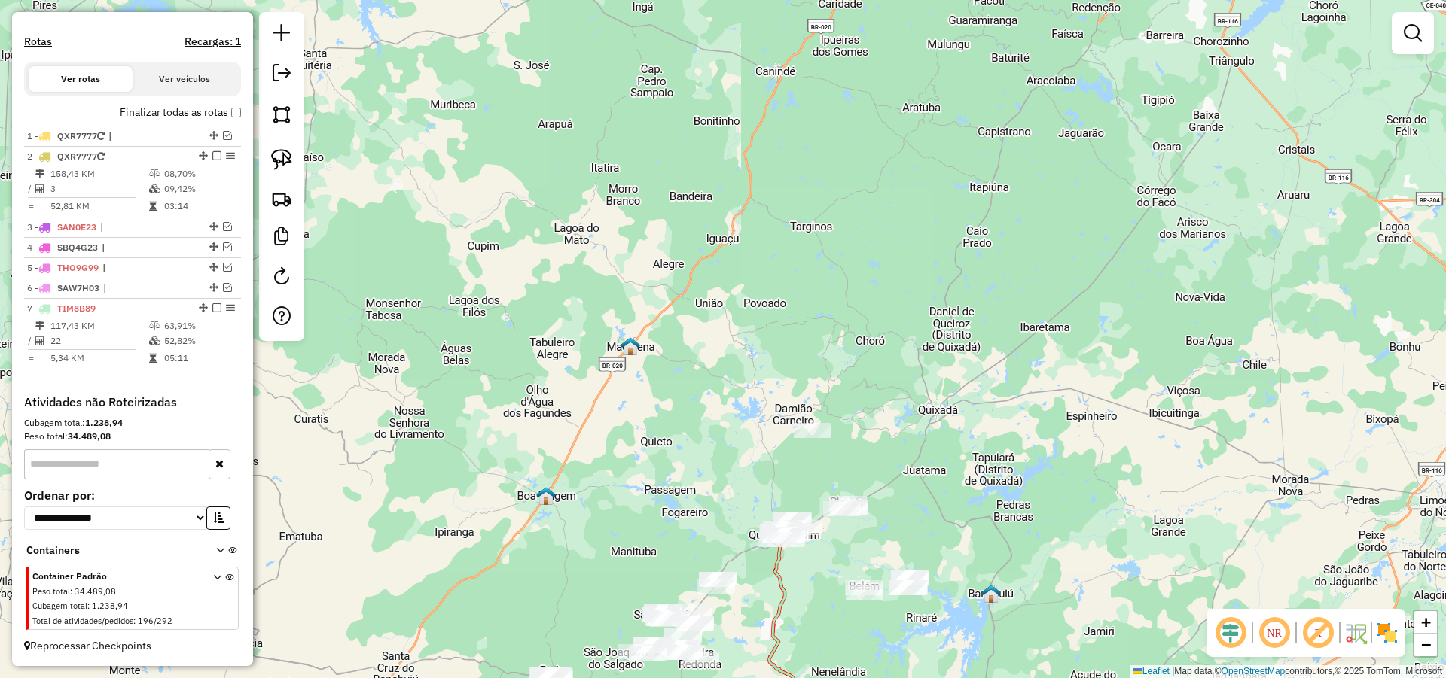
drag, startPoint x: 583, startPoint y: 410, endPoint x: 655, endPoint y: 401, distance: 72.9
click at [645, 401] on div "Janela de atendimento Grade de atendimento Capacidade Transportadoras Veículos …" at bounding box center [723, 339] width 1446 height 678
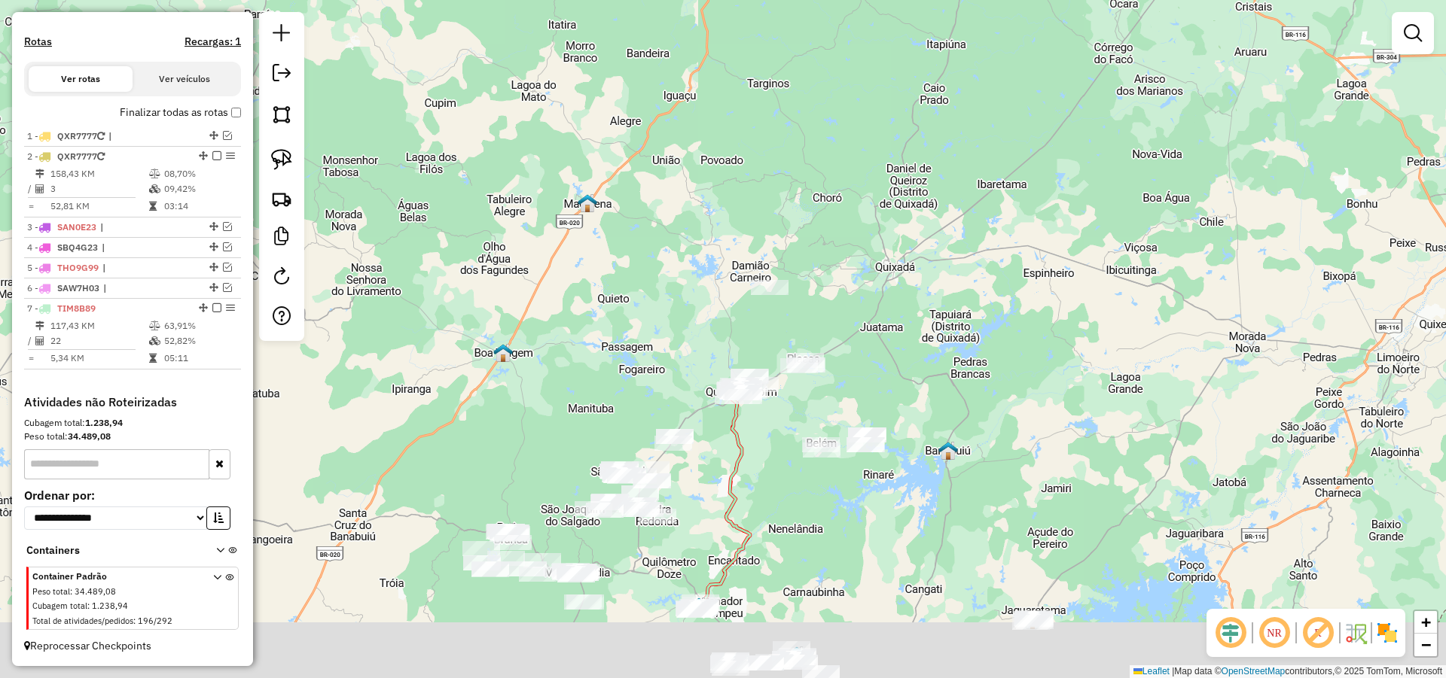
drag, startPoint x: 663, startPoint y: 341, endPoint x: 614, endPoint y: 236, distance: 115.5
click at [625, 252] on div "Janela de atendimento Grade de atendimento Capacidade Transportadoras Veículos …" at bounding box center [723, 339] width 1446 height 678
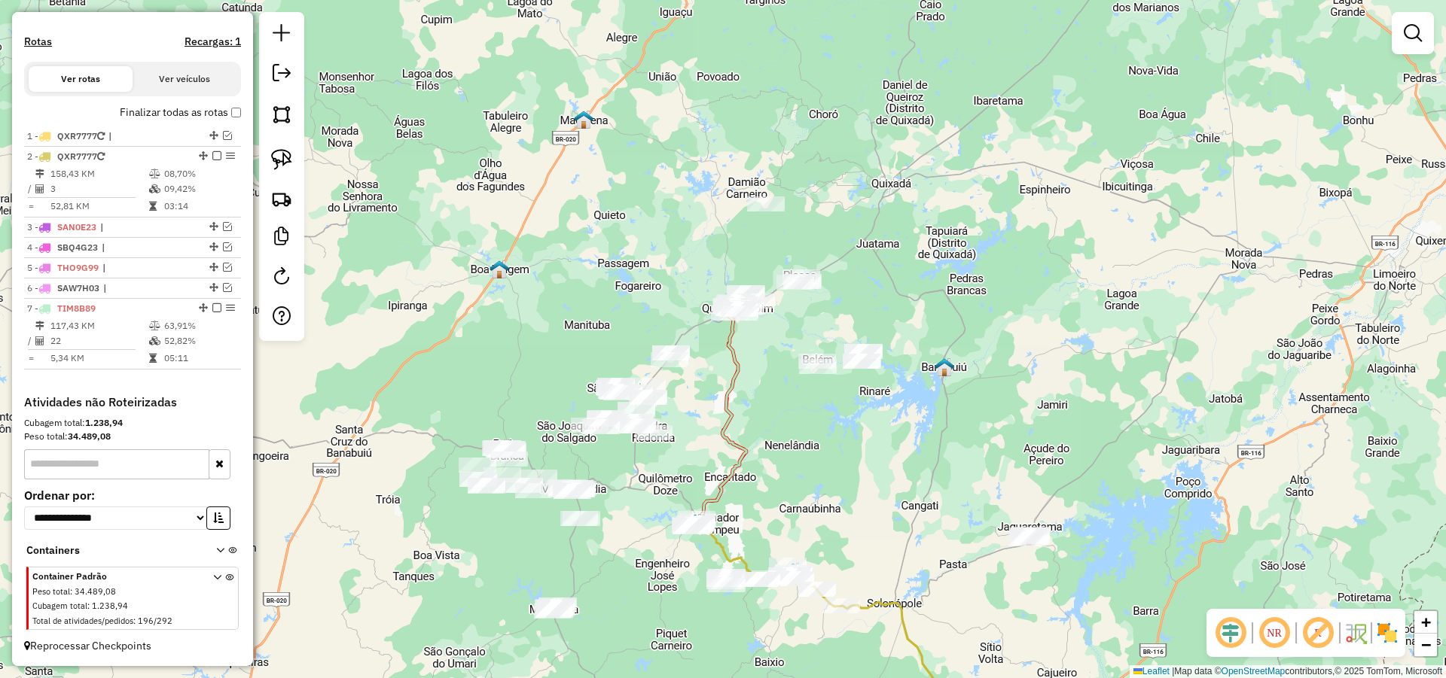
drag, startPoint x: 718, startPoint y: 433, endPoint x: 754, endPoint y: 273, distance: 163.7
click at [746, 308] on icon at bounding box center [720, 415] width 52 height 215
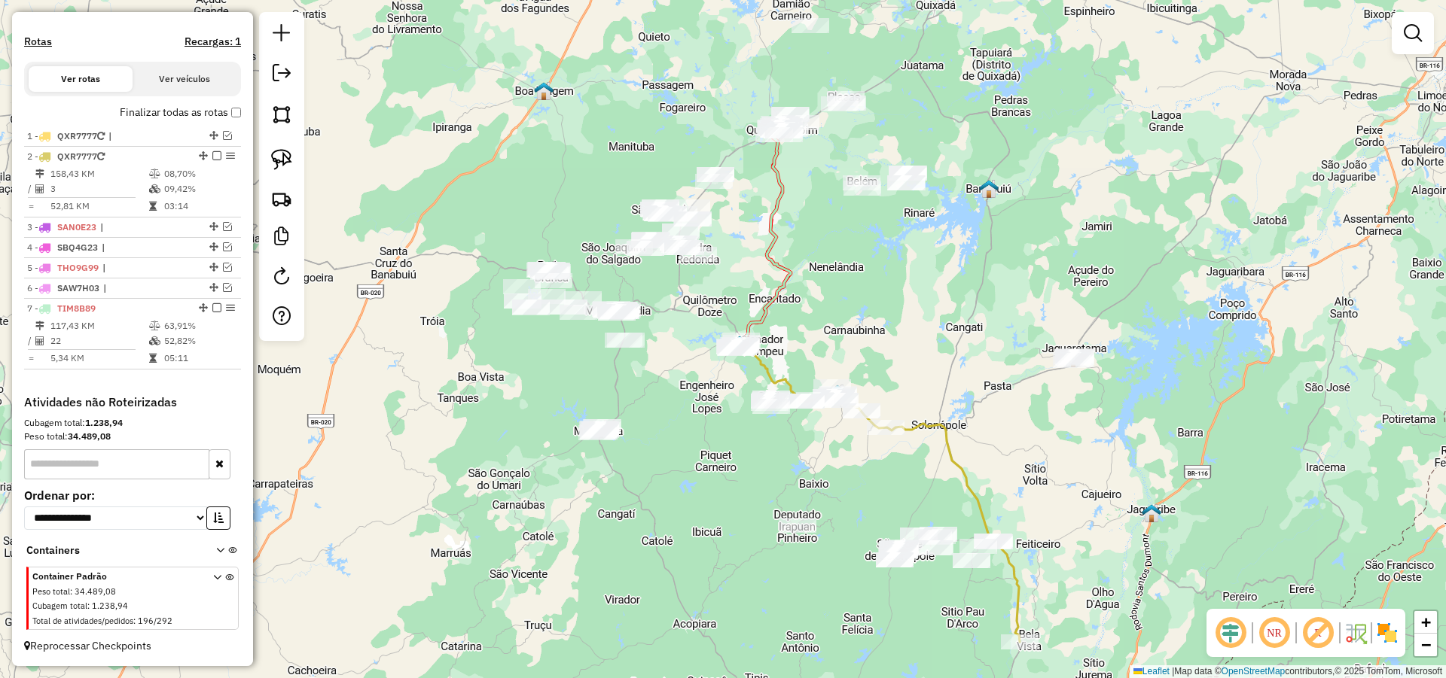
drag, startPoint x: 699, startPoint y: 330, endPoint x: 719, endPoint y: 274, distance: 59.3
click at [718, 276] on div "Janela de atendimento Grade de atendimento Capacidade Transportadoras Veículos …" at bounding box center [723, 339] width 1446 height 678
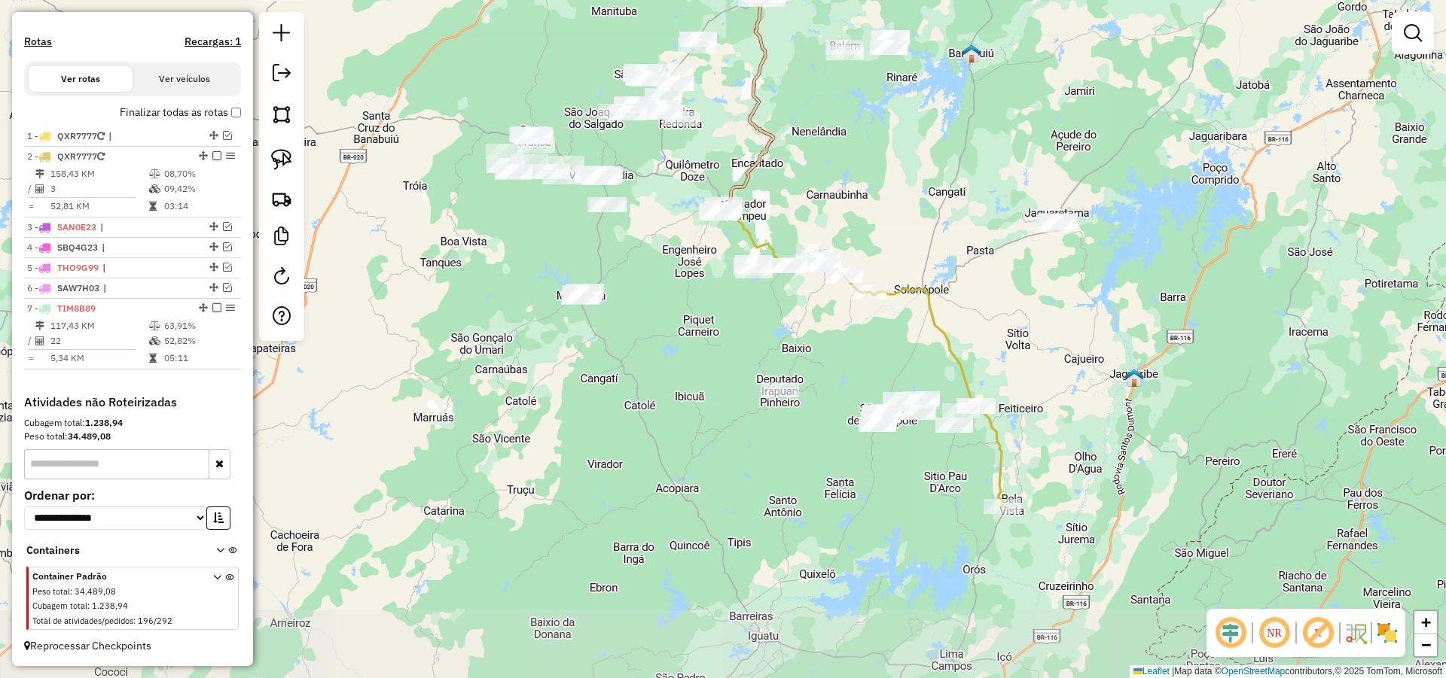
drag, startPoint x: 731, startPoint y: 492, endPoint x: 696, endPoint y: 401, distance: 97.0
click at [696, 402] on div "Janela de atendimento Grade de atendimento Capacidade Transportadoras Veículos …" at bounding box center [723, 339] width 1446 height 678
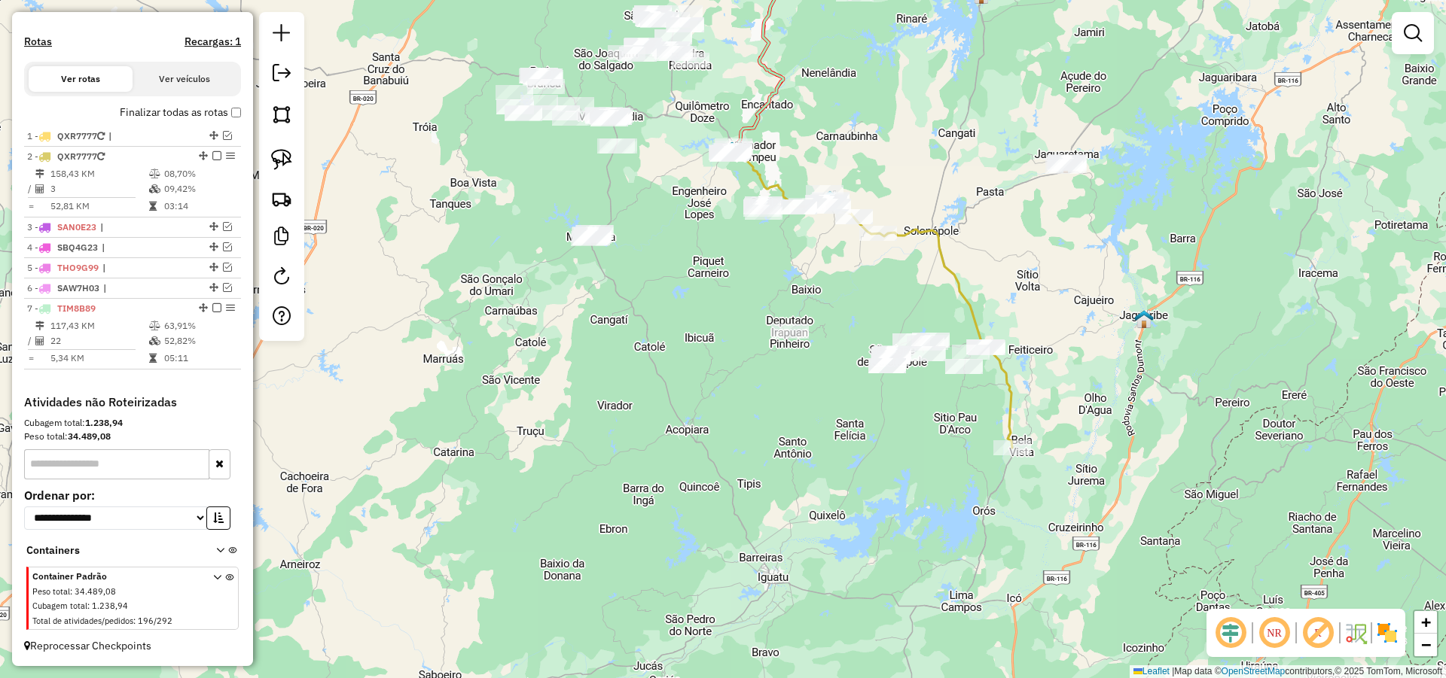
drag, startPoint x: 691, startPoint y: 437, endPoint x: 703, endPoint y: 382, distance: 56.9
click at [702, 383] on div "Janela de atendimento Grade de atendimento Capacidade Transportadoras Veículos …" at bounding box center [723, 339] width 1446 height 678
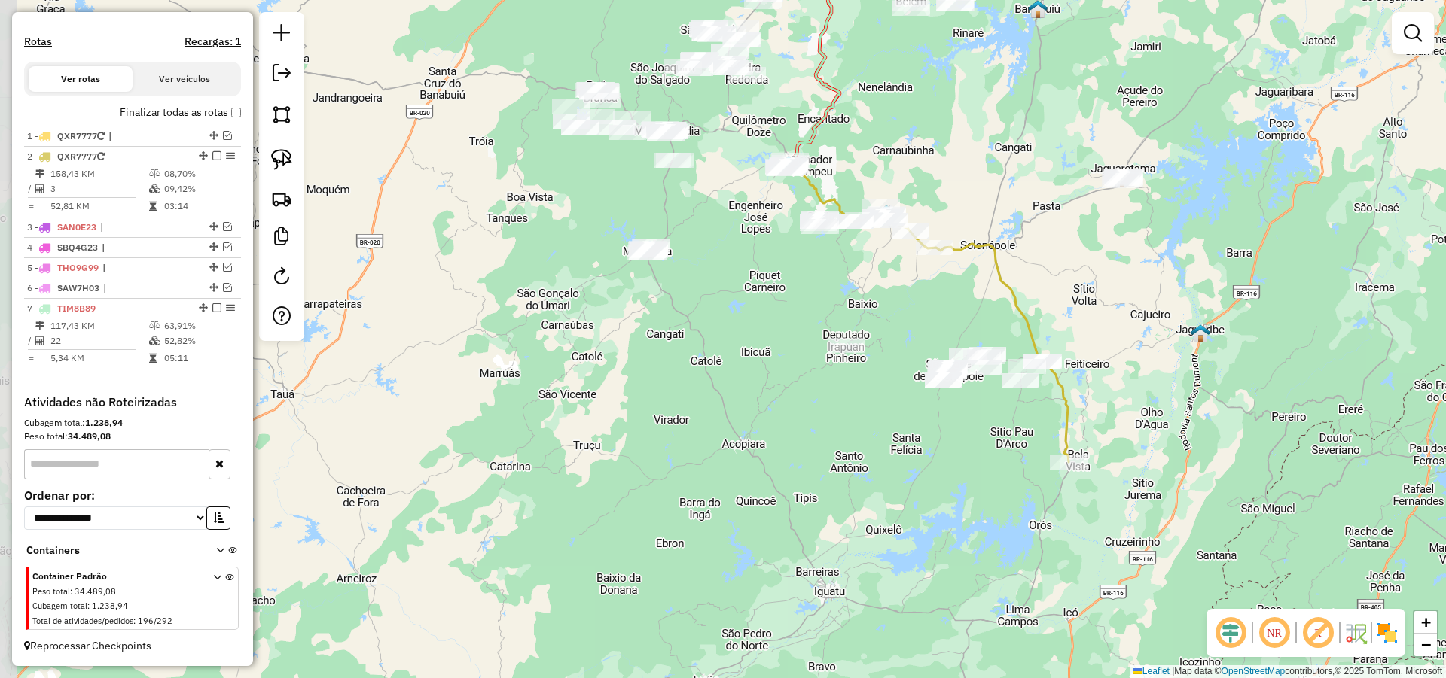
drag, startPoint x: 693, startPoint y: 395, endPoint x: 763, endPoint y: 426, distance: 77.2
click at [757, 419] on div "Janela de atendimento Grade de atendimento Capacidade Transportadoras Veículos …" at bounding box center [723, 339] width 1446 height 678
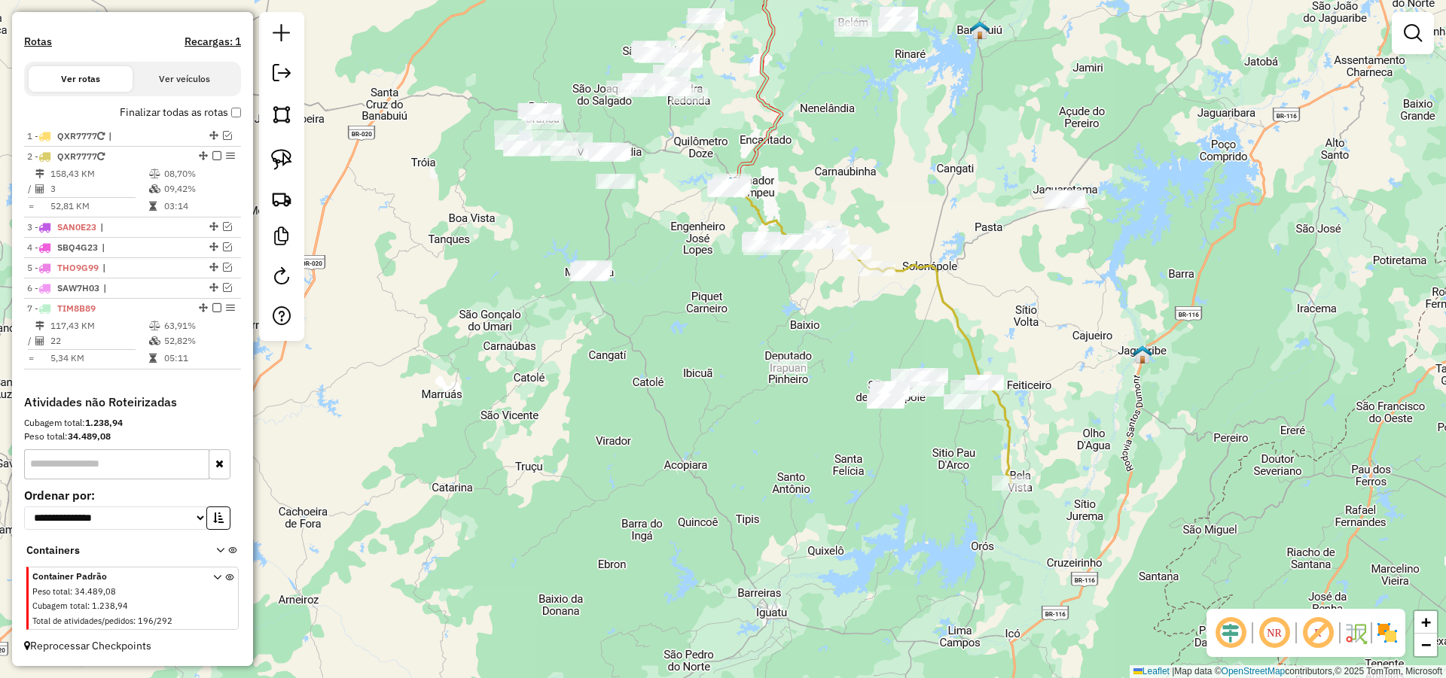
drag, startPoint x: 940, startPoint y: 440, endPoint x: 853, endPoint y: 442, distance: 87.4
click at [859, 442] on div "Janela de atendimento Grade de atendimento Capacidade Transportadoras Veículos …" at bounding box center [723, 339] width 1446 height 678
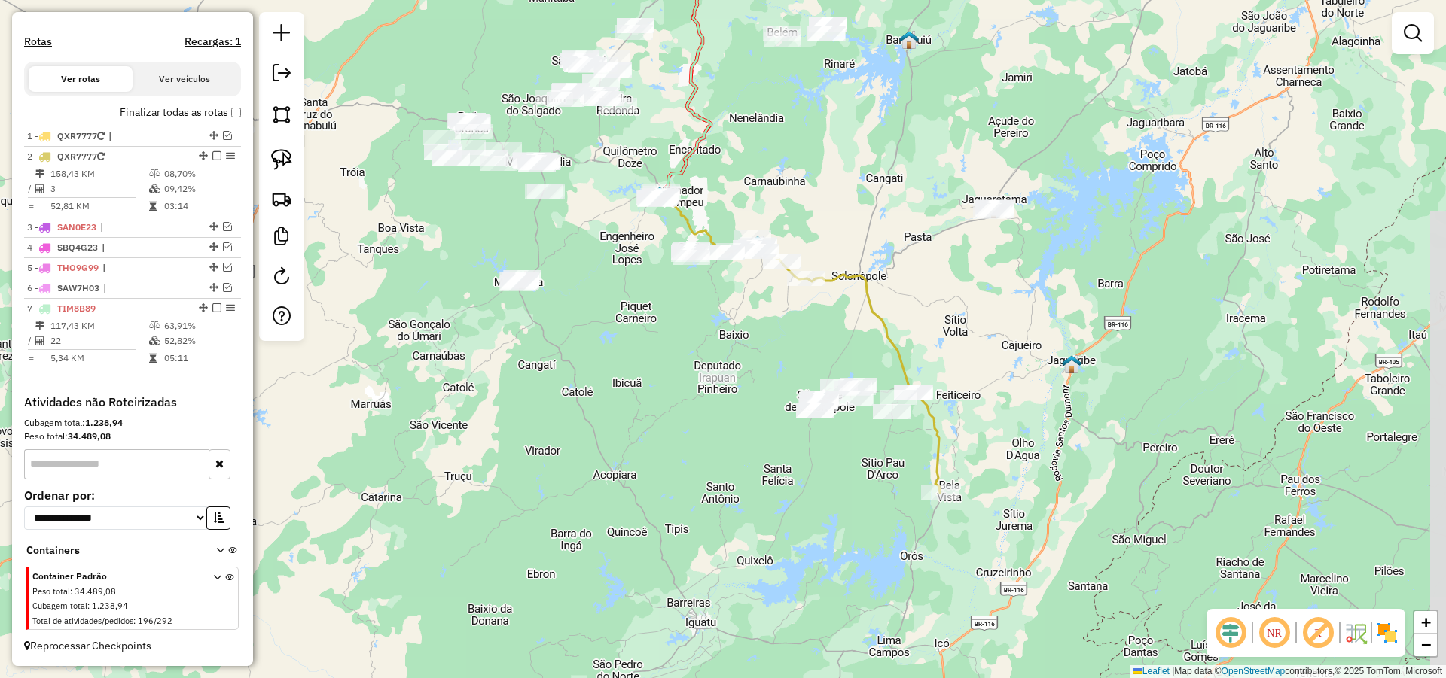
drag, startPoint x: 770, startPoint y: 422, endPoint x: 728, endPoint y: 437, distance: 44.3
click at [732, 438] on div "Janela de atendimento Grade de atendimento Capacidade Transportadoras Veículos …" at bounding box center [723, 339] width 1446 height 678
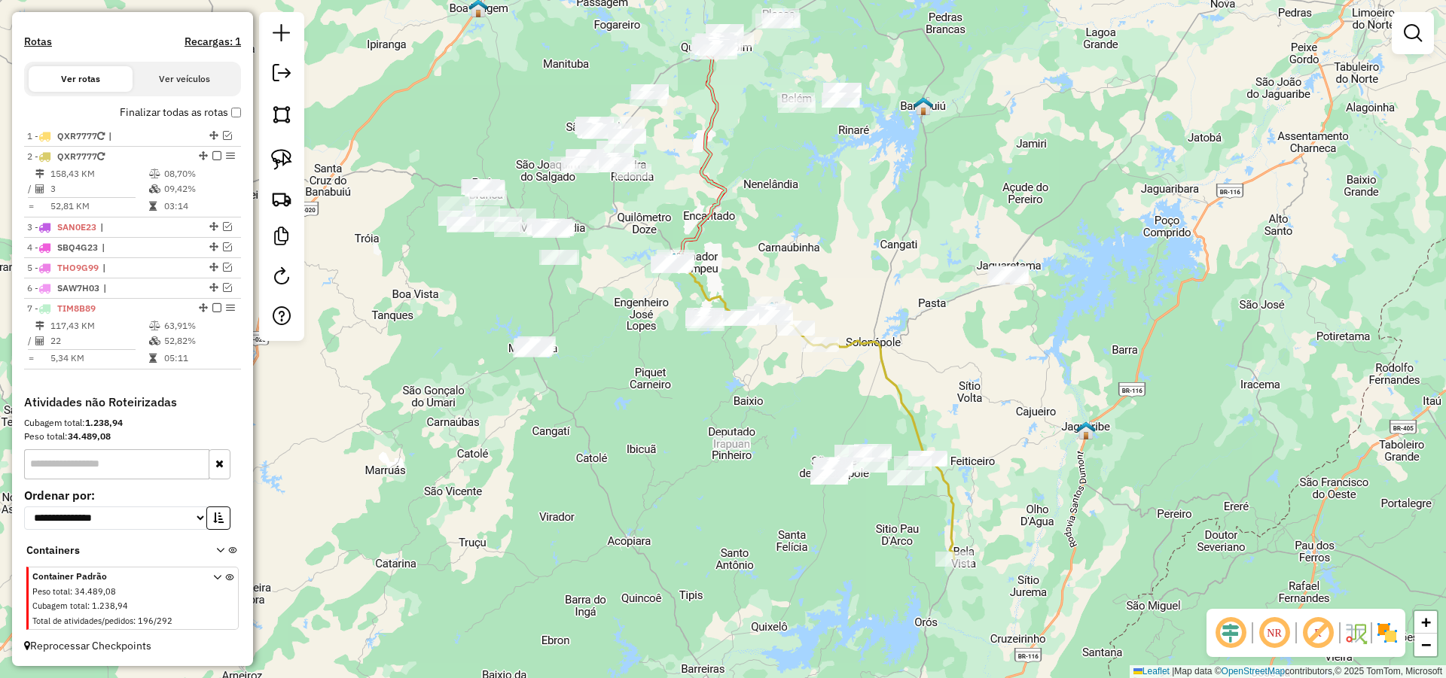
drag, startPoint x: 604, startPoint y: 381, endPoint x: 672, endPoint y: 443, distance: 92.2
click at [632, 442] on div "Janela de atendimento Grade de atendimento Capacidade Transportadoras Veículos …" at bounding box center [723, 339] width 1446 height 678
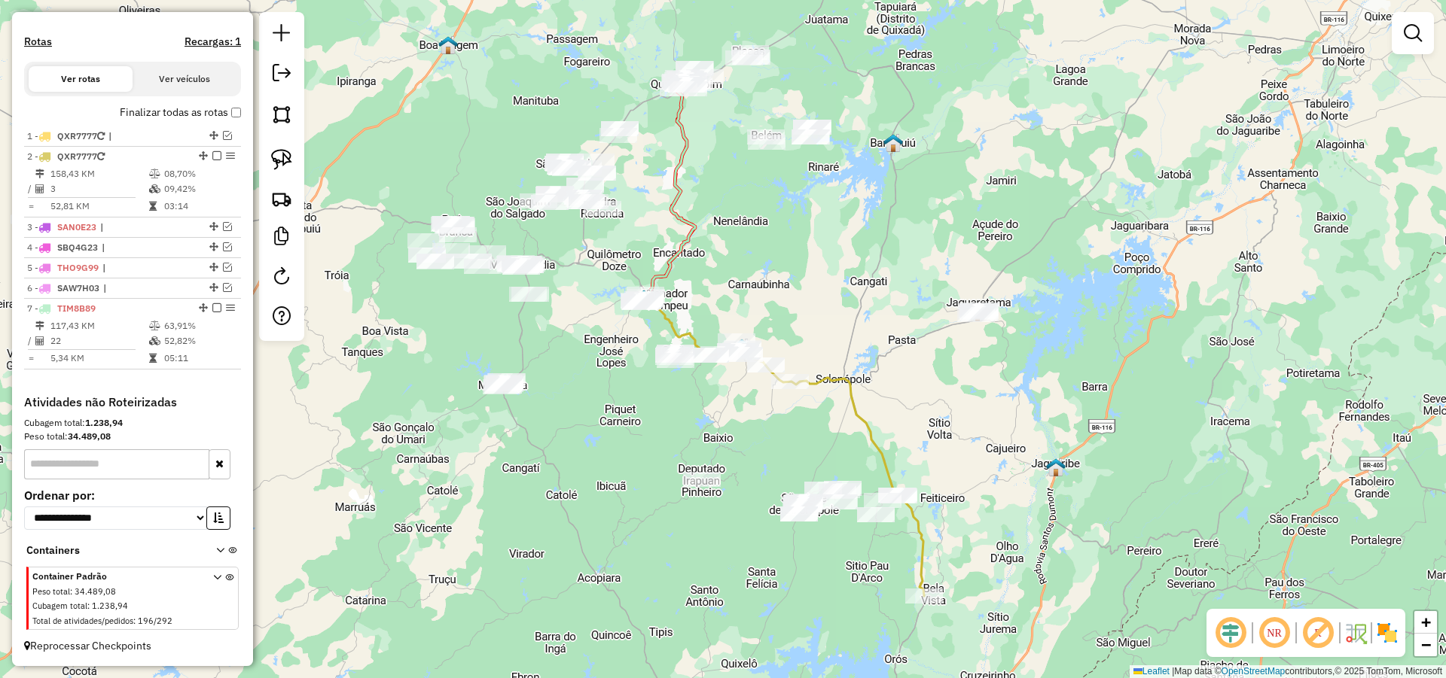
drag, startPoint x: 669, startPoint y: 390, endPoint x: 626, endPoint y: 421, distance: 52.9
click at [640, 420] on div "Janela de atendimento Grade de atendimento Capacidade Transportadoras Veículos …" at bounding box center [723, 339] width 1446 height 678
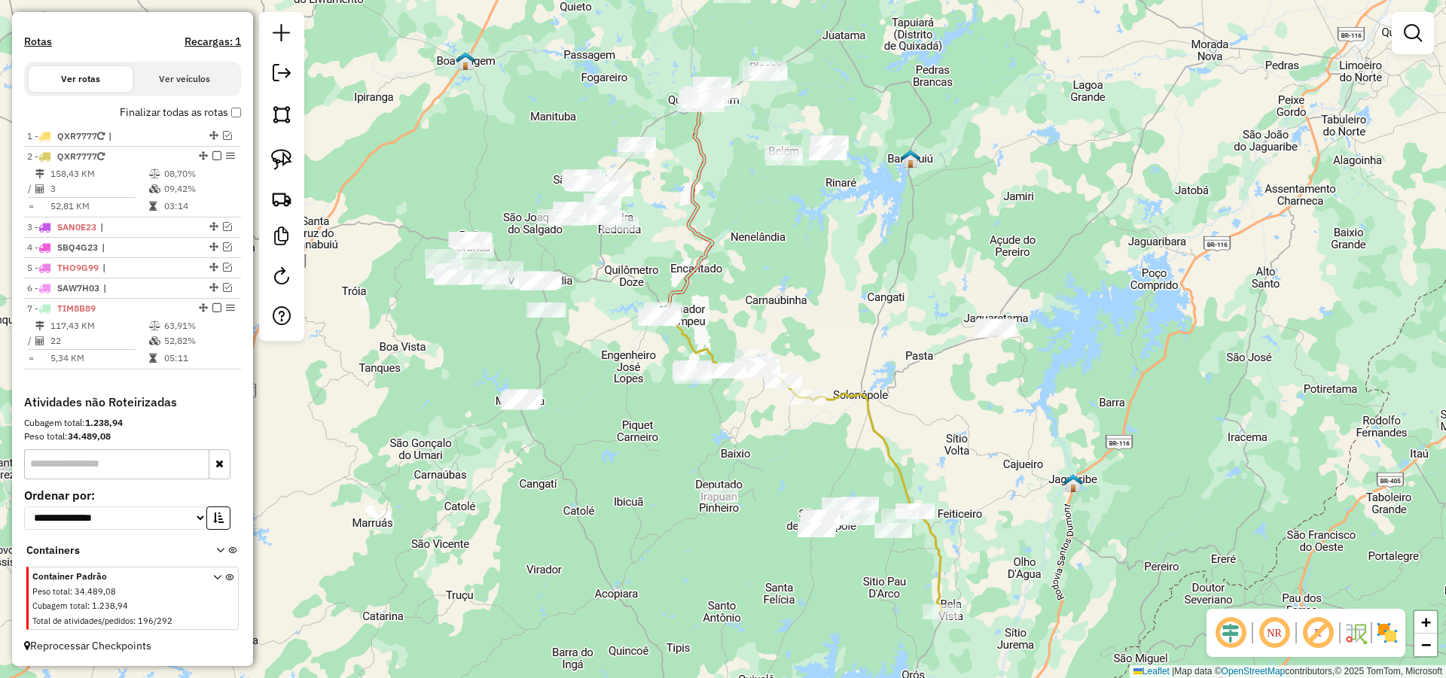
drag, startPoint x: 579, startPoint y: 417, endPoint x: 639, endPoint y: 431, distance: 61.7
click at [631, 428] on div "Janela de atendimento Grade de atendimento Capacidade Transportadoras Veículos …" at bounding box center [723, 339] width 1446 height 678
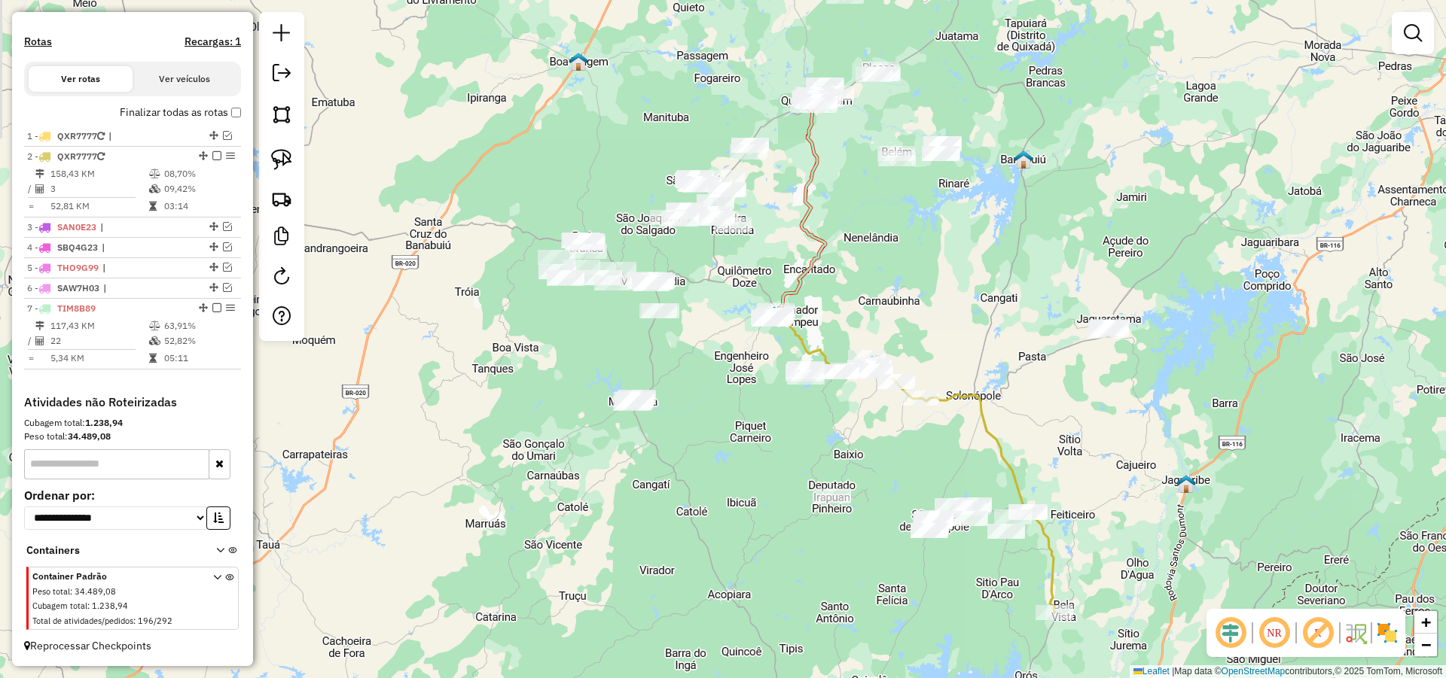
drag, startPoint x: 649, startPoint y: 421, endPoint x: 715, endPoint y: 413, distance: 66.0
click at [706, 413] on div "Janela de atendimento Grade de atendimento Capacidade Transportadoras Veículos …" at bounding box center [723, 339] width 1446 height 678
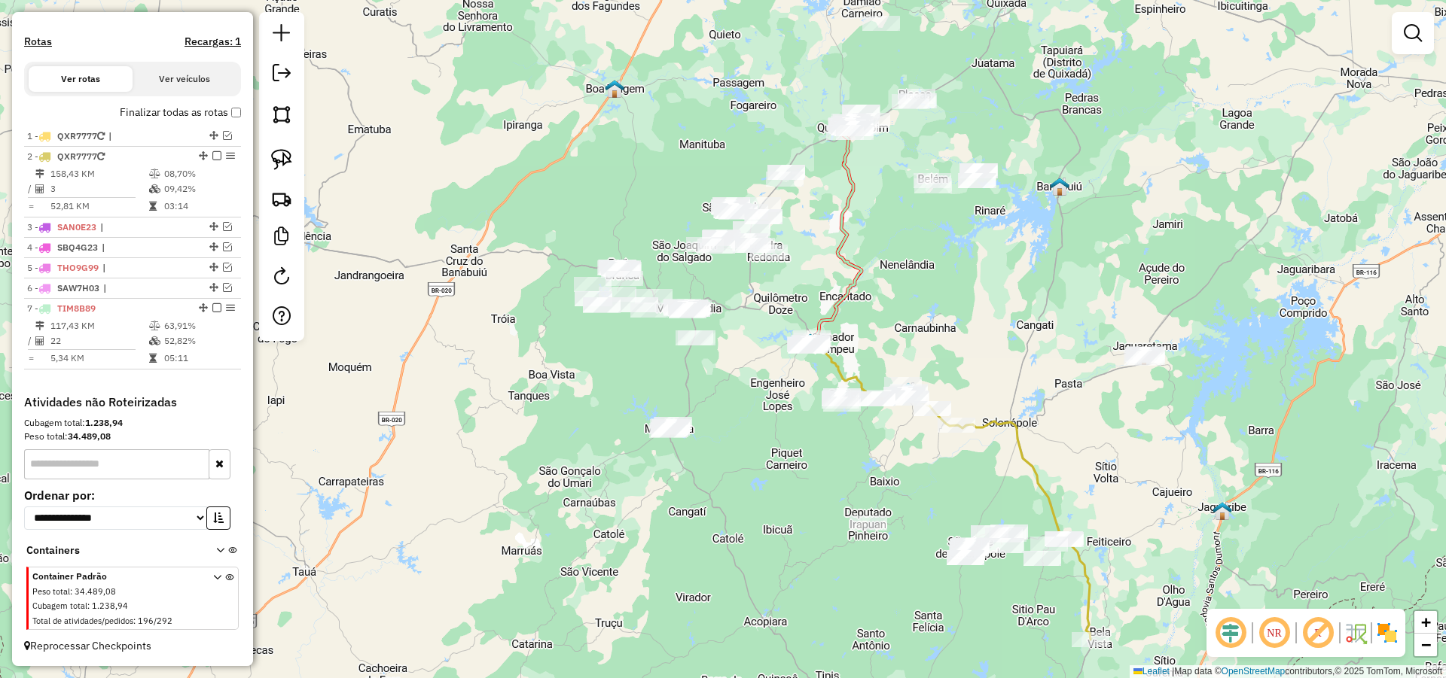
drag, startPoint x: 678, startPoint y: 382, endPoint x: 712, endPoint y: 418, distance: 50.1
click at [712, 416] on div "Janela de atendimento Grade de atendimento Capacidade Transportadoras Veículos …" at bounding box center [723, 339] width 1446 height 678
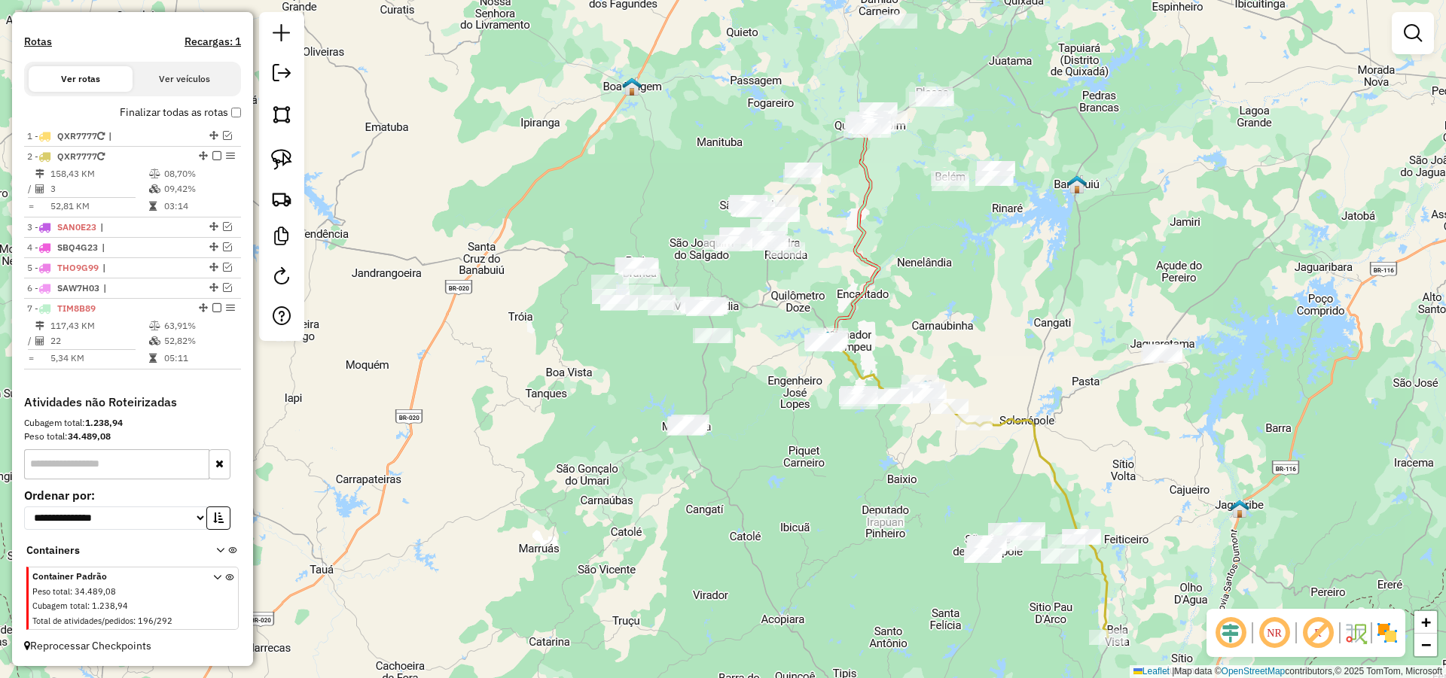
drag, startPoint x: 711, startPoint y: 416, endPoint x: 736, endPoint y: 398, distance: 30.7
click at [733, 399] on div "Janela de atendimento Grade de atendimento Capacidade Transportadoras Veículos …" at bounding box center [723, 339] width 1446 height 678
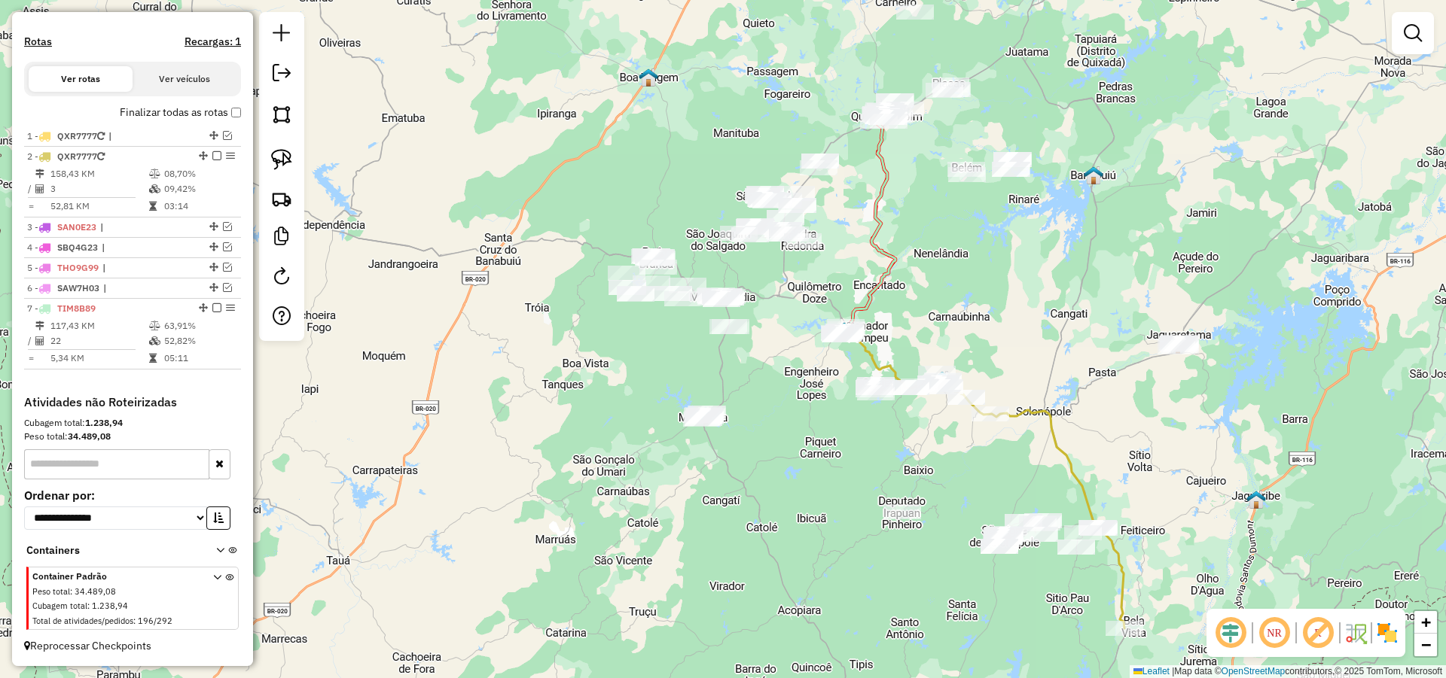
click at [741, 404] on div "Janela de atendimento Grade de atendimento Capacidade Transportadoras Veículos …" at bounding box center [723, 339] width 1446 height 678
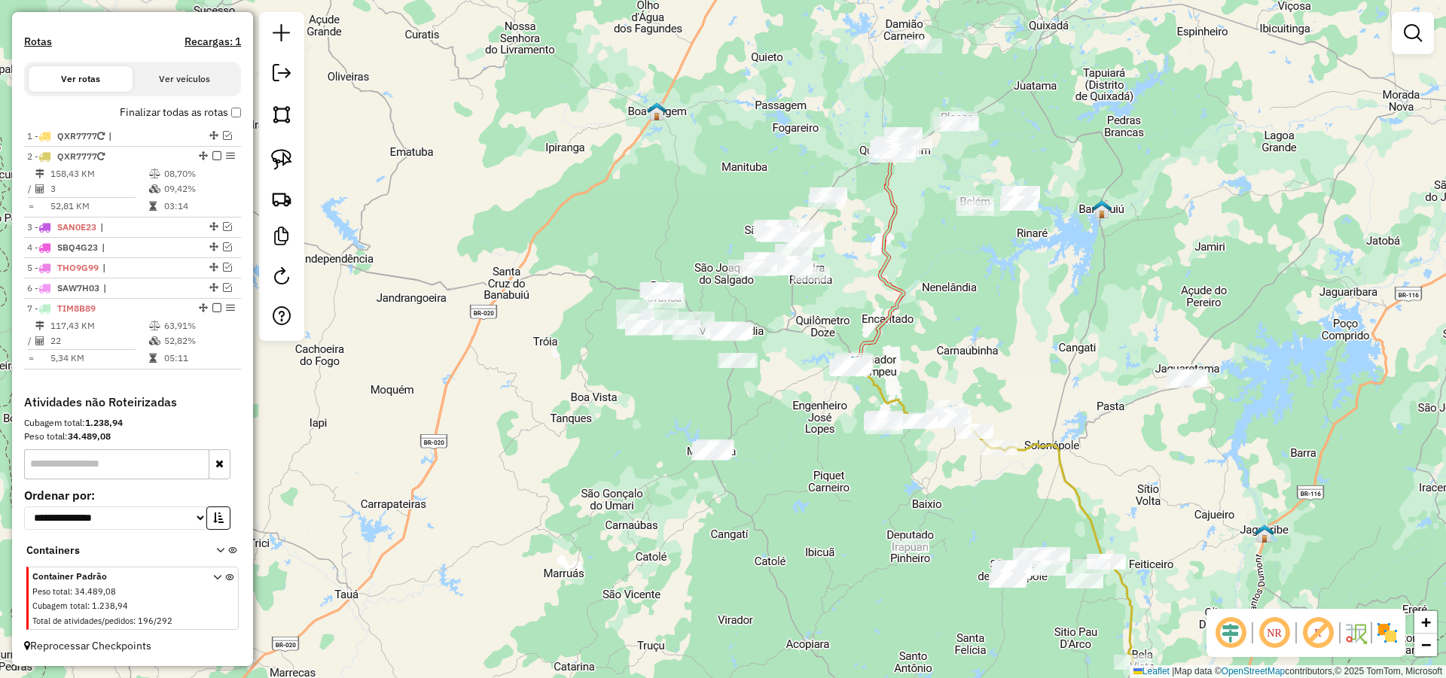
drag, startPoint x: 687, startPoint y: 377, endPoint x: 697, endPoint y: 413, distance: 36.7
click at [697, 413] on div "Janela de atendimento Grade de atendimento Capacidade Transportadoras Veículos …" at bounding box center [723, 339] width 1446 height 678
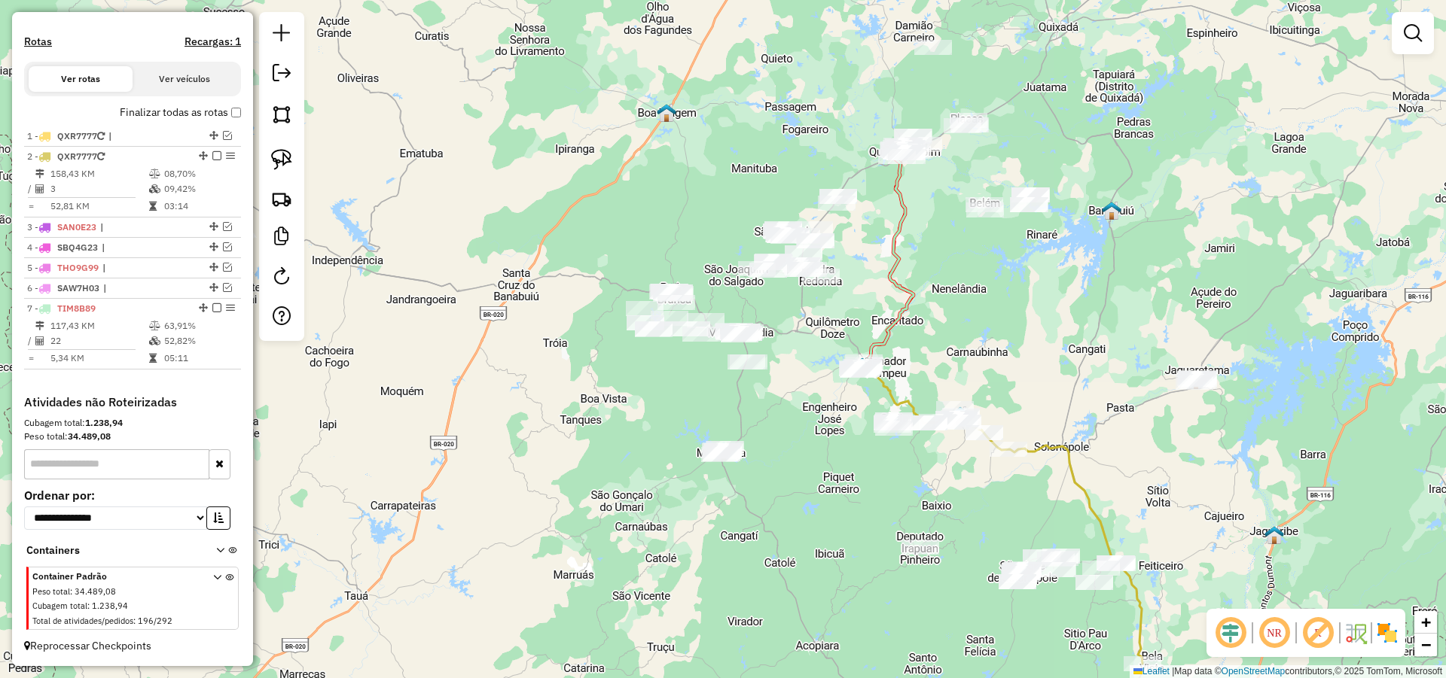
drag, startPoint x: 688, startPoint y: 392, endPoint x: 708, endPoint y: 398, distance: 20.7
click at [700, 393] on div "Janela de atendimento Grade de atendimento Capacidade Transportadoras Veículos …" at bounding box center [723, 339] width 1446 height 678
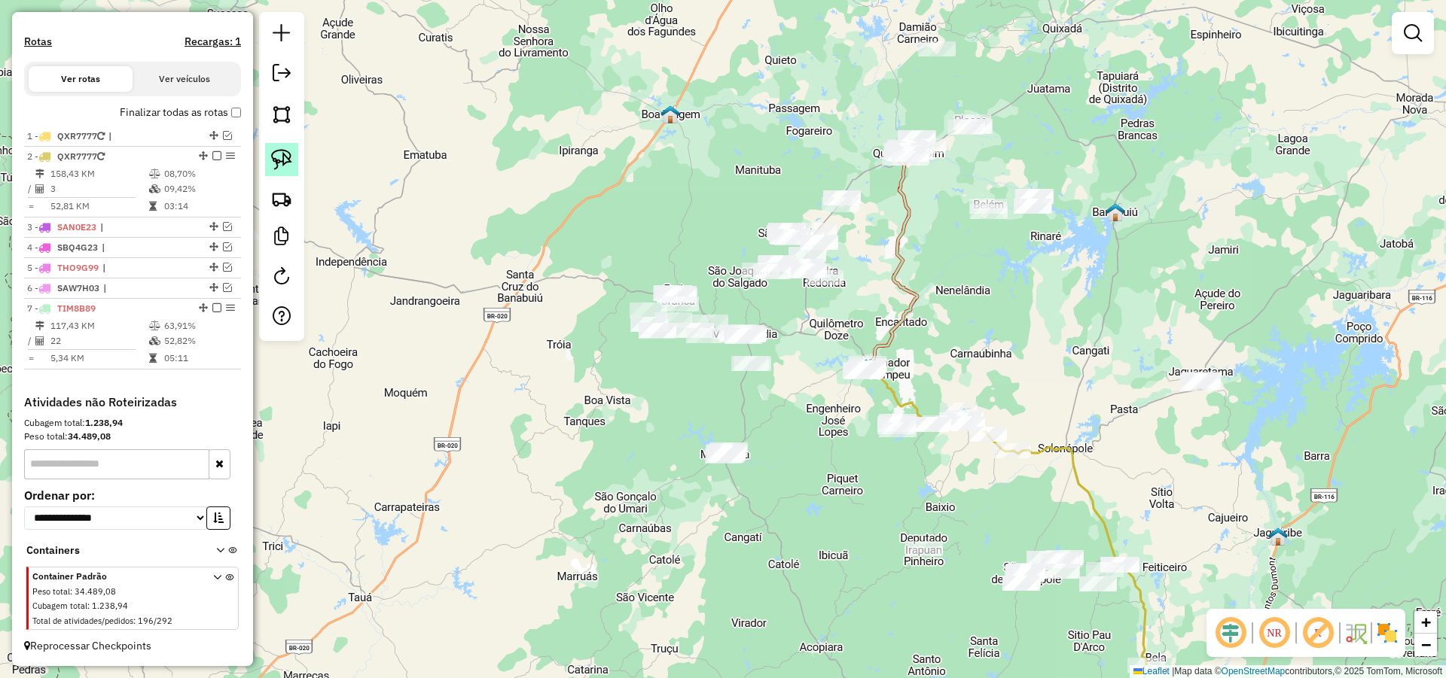
click at [277, 157] on img at bounding box center [281, 159] width 21 height 21
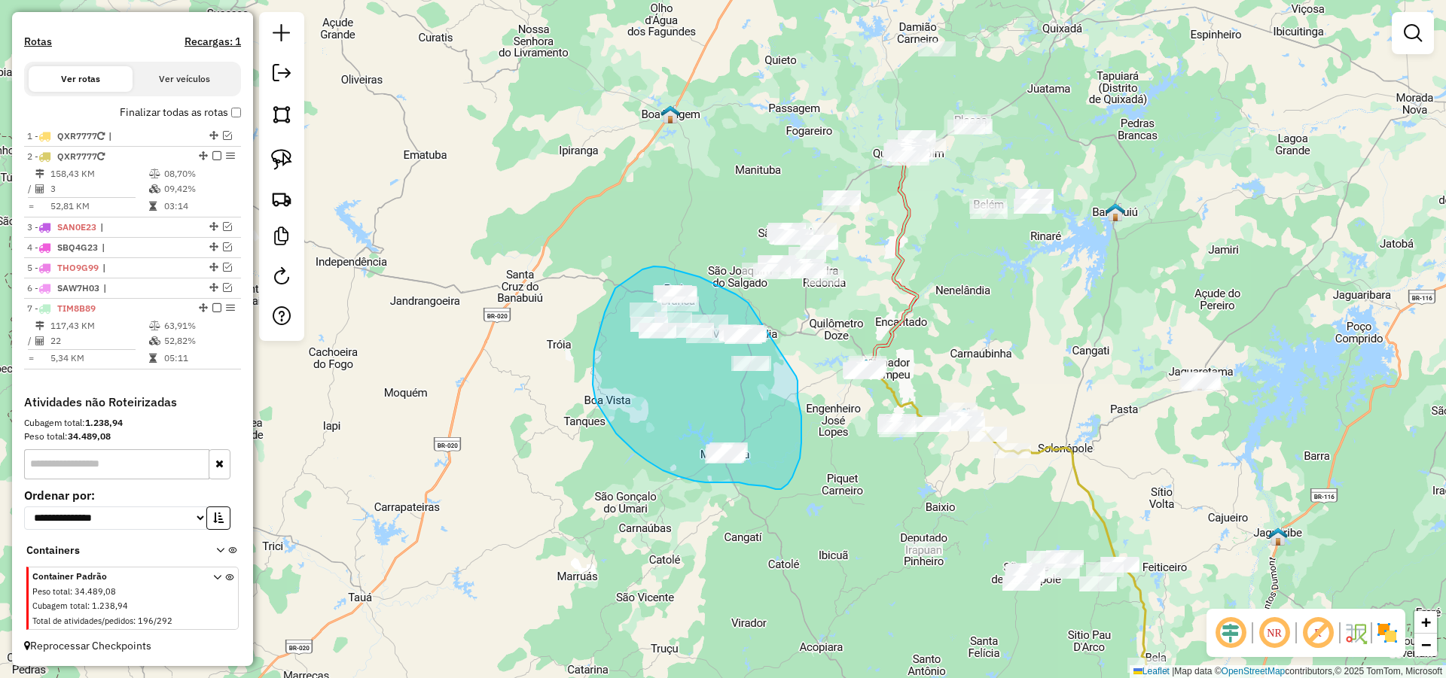
drag, startPoint x: 736, startPoint y: 294, endPoint x: 796, endPoint y: 376, distance: 101.8
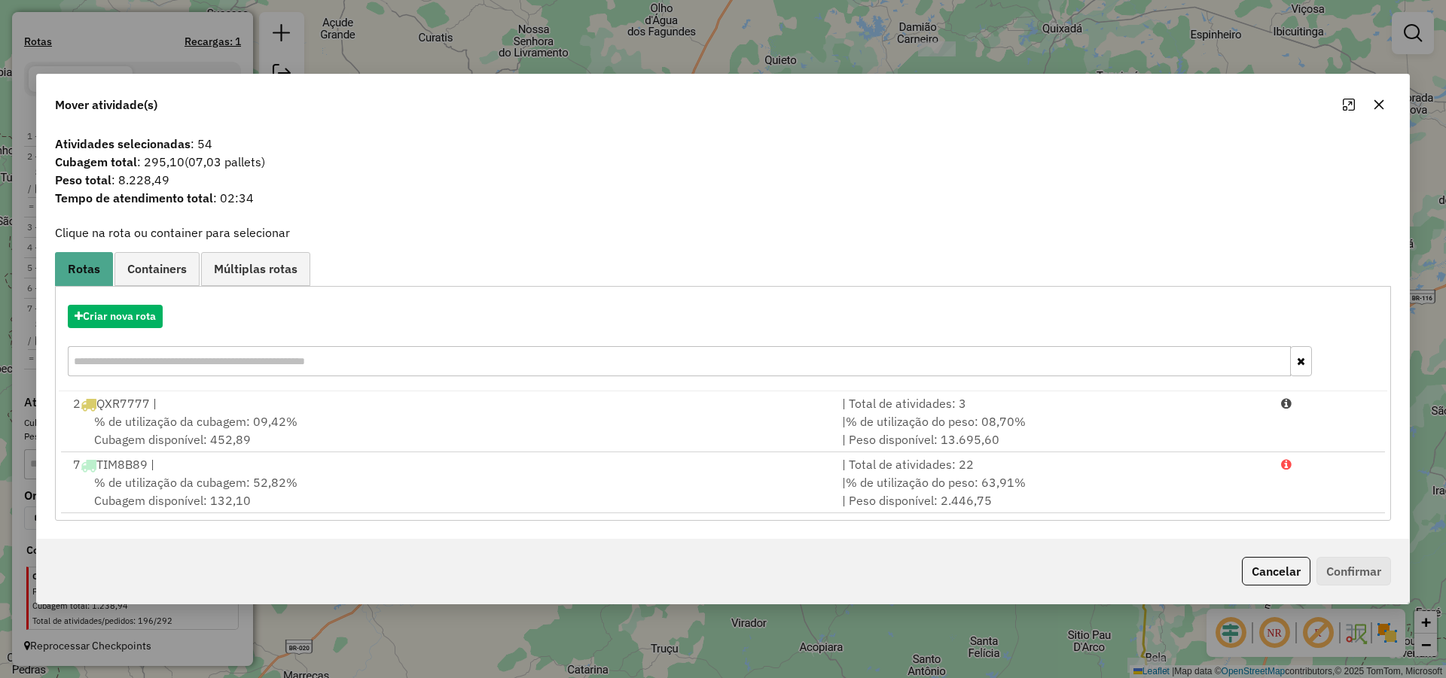
click at [1375, 108] on icon "button" at bounding box center [1379, 104] width 10 height 10
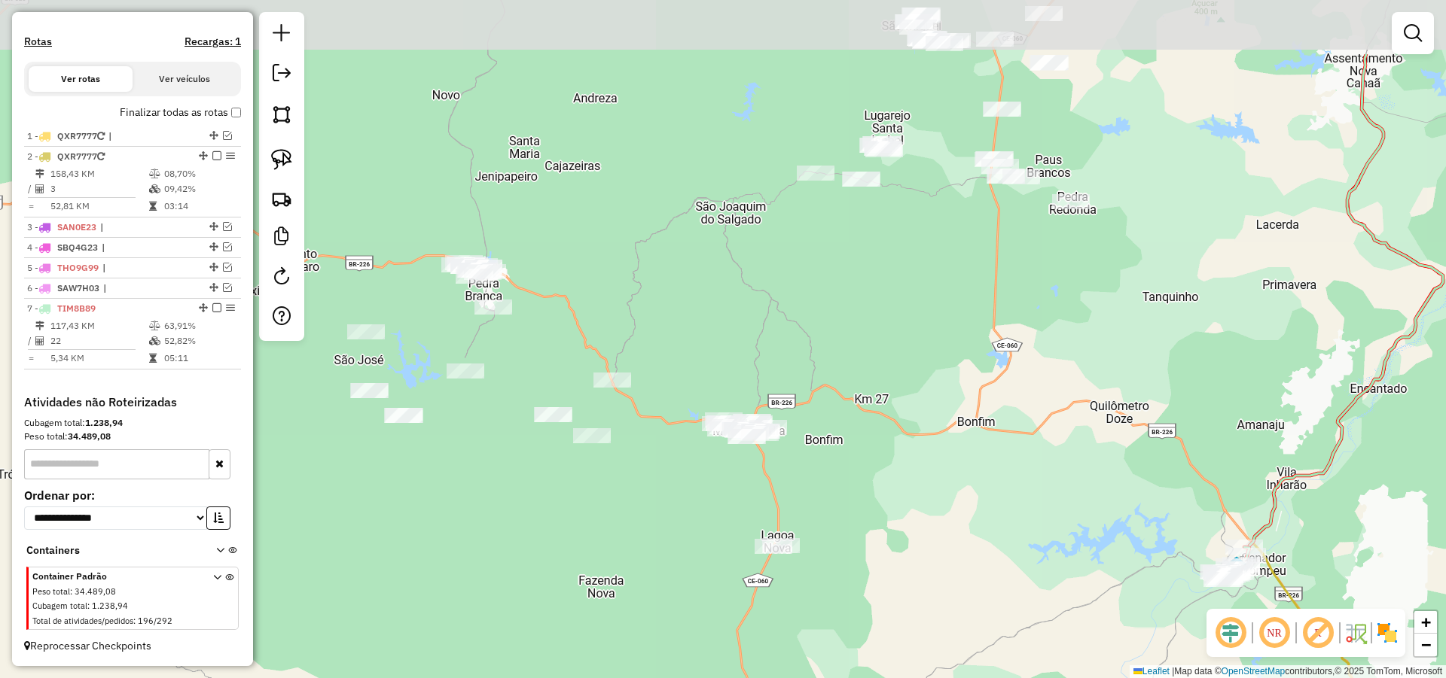
drag, startPoint x: 623, startPoint y: 310, endPoint x: 750, endPoint y: 419, distance: 167.1
click at [692, 429] on div "Janela de atendimento Grade de atendimento Capacidade Transportadoras Veículos …" at bounding box center [723, 339] width 1446 height 678
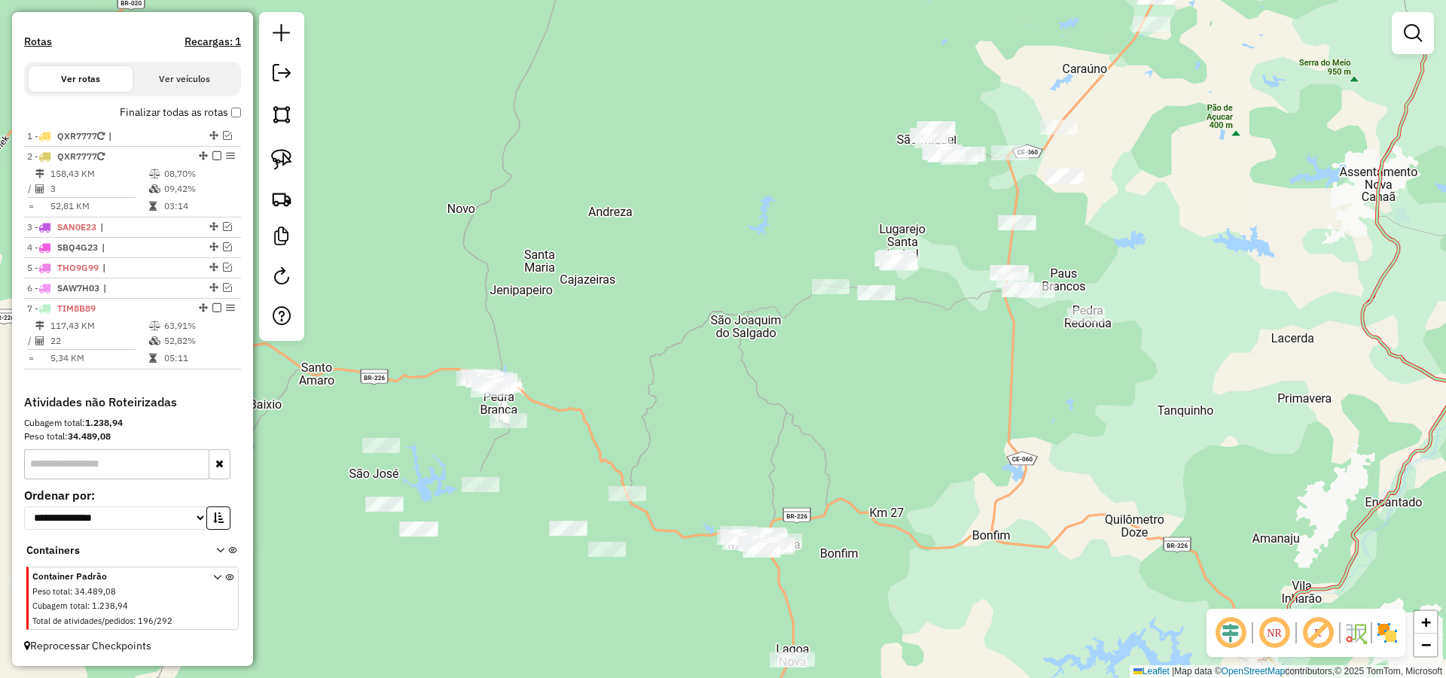
drag, startPoint x: 792, startPoint y: 312, endPoint x: 781, endPoint y: 422, distance: 111.3
click at [781, 422] on div "Janela de atendimento Grade de atendimento Capacidade Transportadoras Veículos …" at bounding box center [723, 339] width 1446 height 678
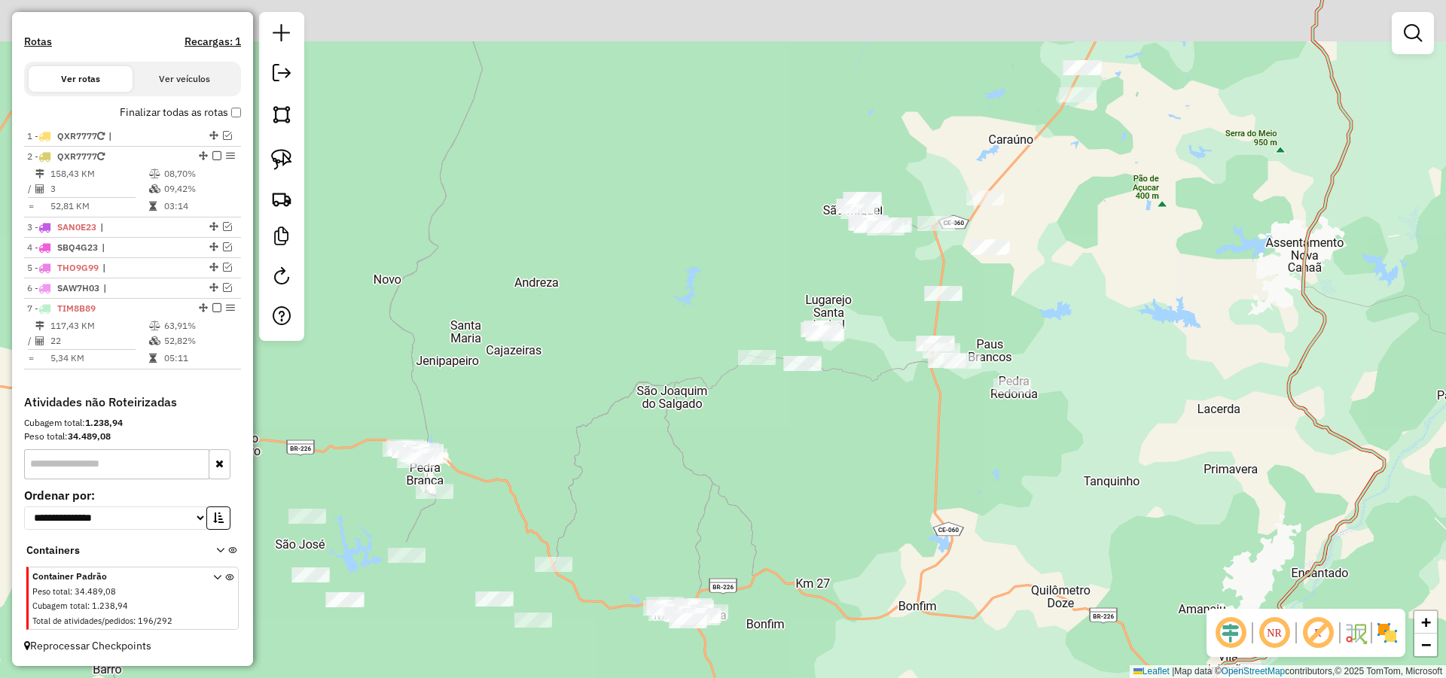
drag, startPoint x: 861, startPoint y: 413, endPoint x: 752, endPoint y: 459, distance: 118.0
click at [760, 458] on div "Janela de atendimento Grade de atendimento Capacidade Transportadoras Veículos …" at bounding box center [723, 339] width 1446 height 678
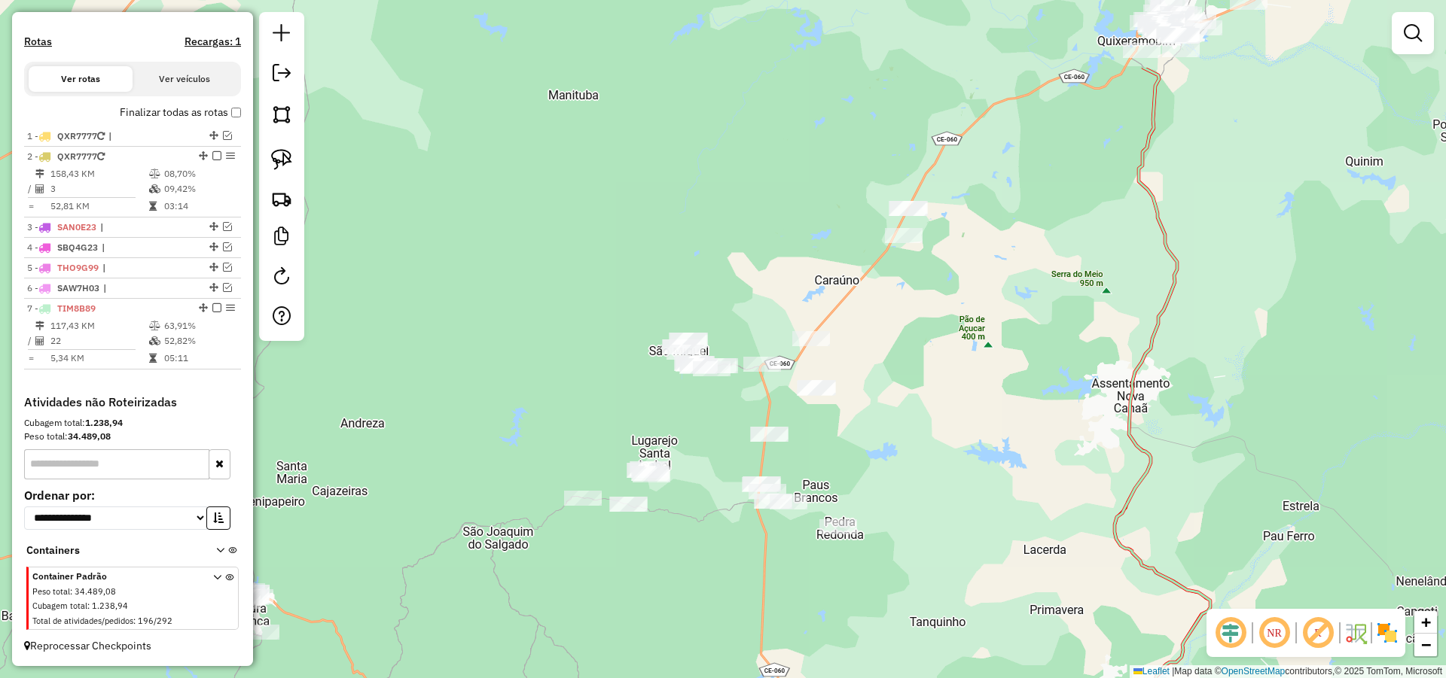
drag, startPoint x: 982, startPoint y: 430, endPoint x: 927, endPoint y: 447, distance: 57.6
click at [929, 453] on div "Janela de atendimento Grade de atendimento Capacidade Transportadoras Veículos …" at bounding box center [723, 339] width 1446 height 678
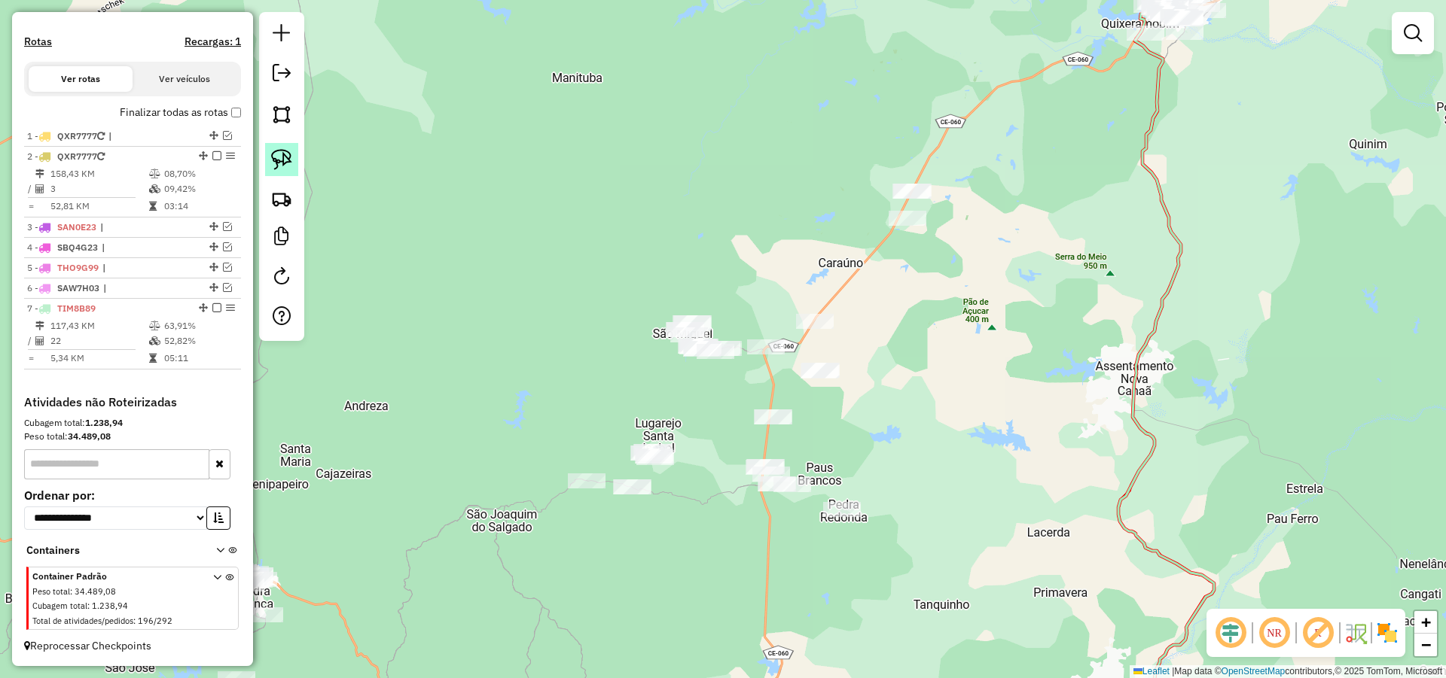
click at [279, 155] on img at bounding box center [281, 159] width 21 height 21
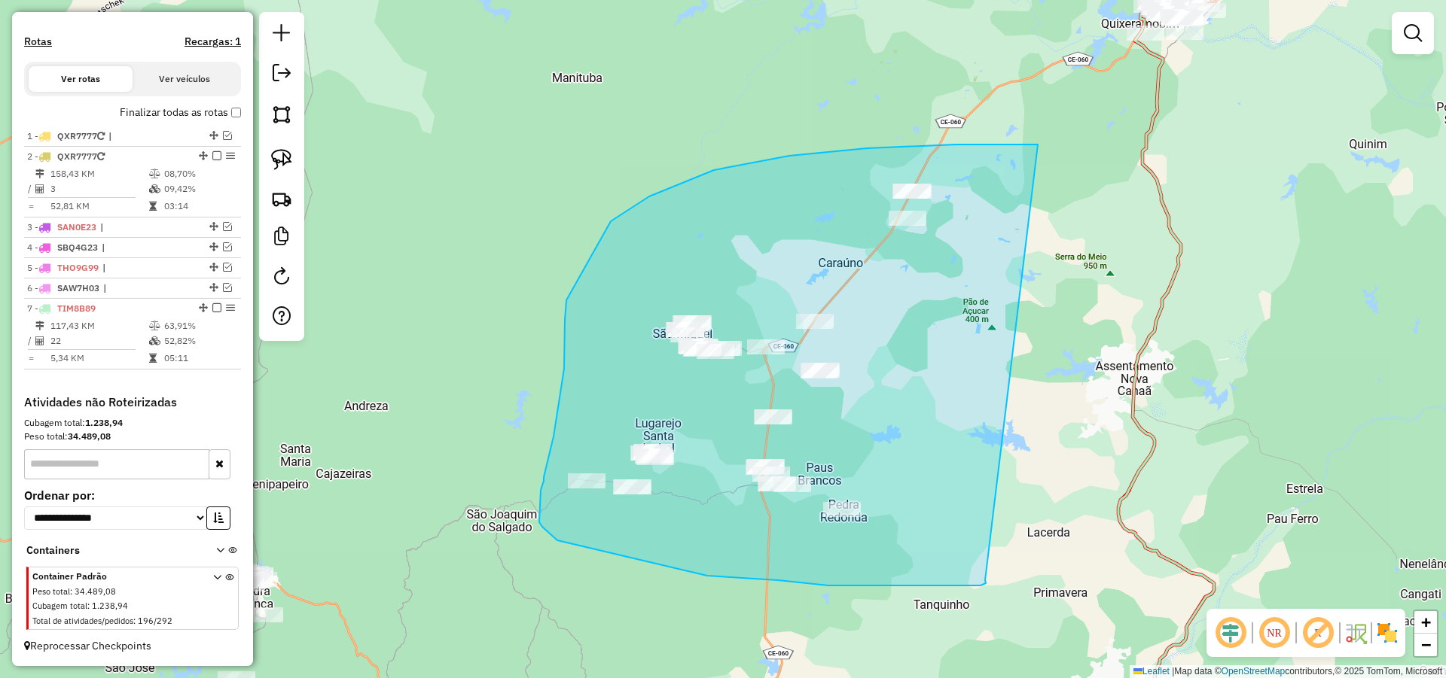
drag, startPoint x: 992, startPoint y: 145, endPoint x: 983, endPoint y: 581, distance: 436.0
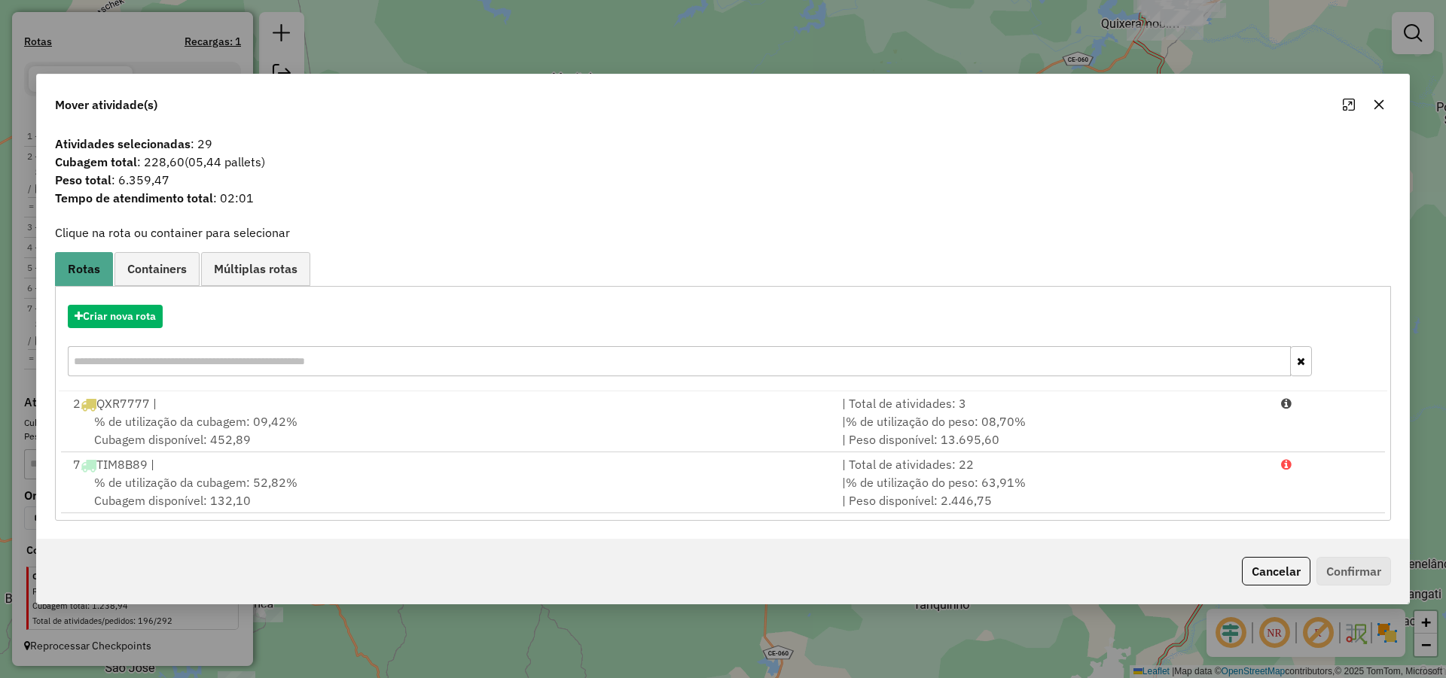
click at [1378, 107] on icon "button" at bounding box center [1379, 105] width 12 height 12
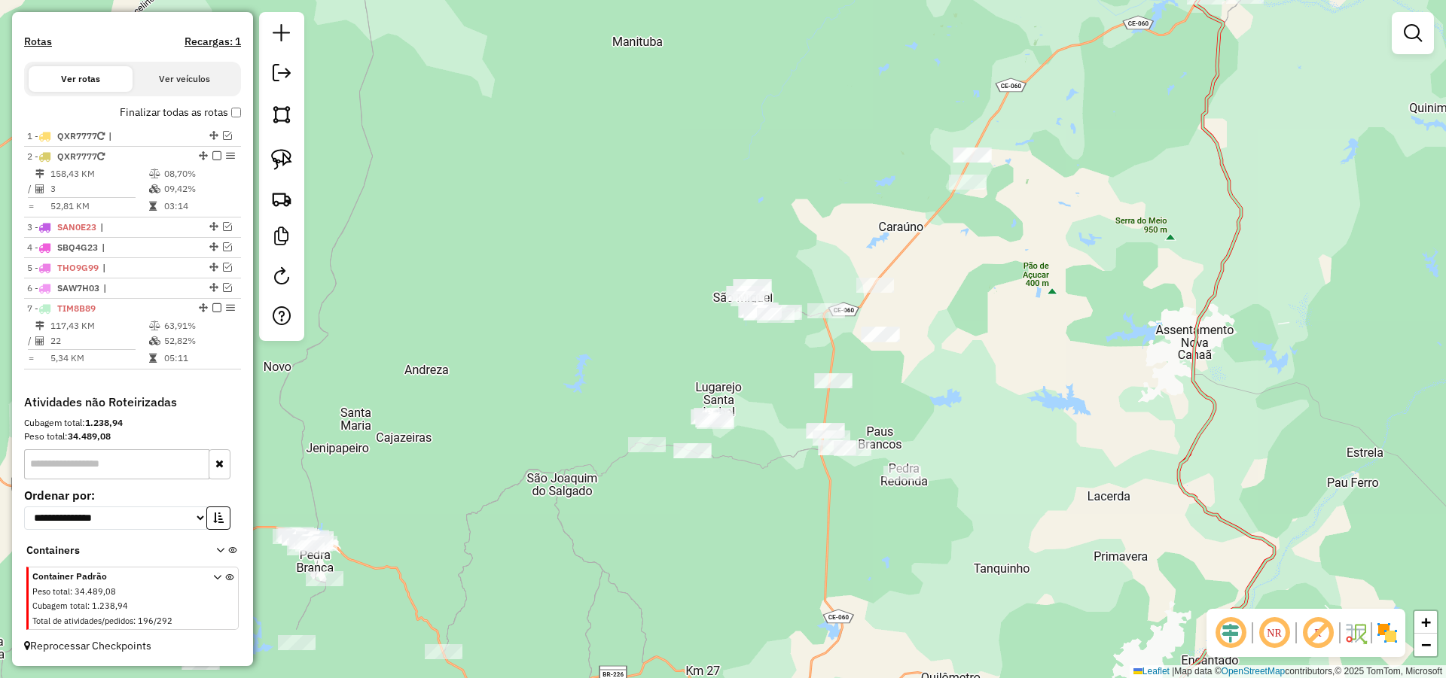
drag, startPoint x: 978, startPoint y: 318, endPoint x: 1038, endPoint y: 301, distance: 62.0
click at [1038, 301] on div "Janela de atendimento Grade de atendimento Capacidade Transportadoras Veículos …" at bounding box center [723, 339] width 1446 height 678
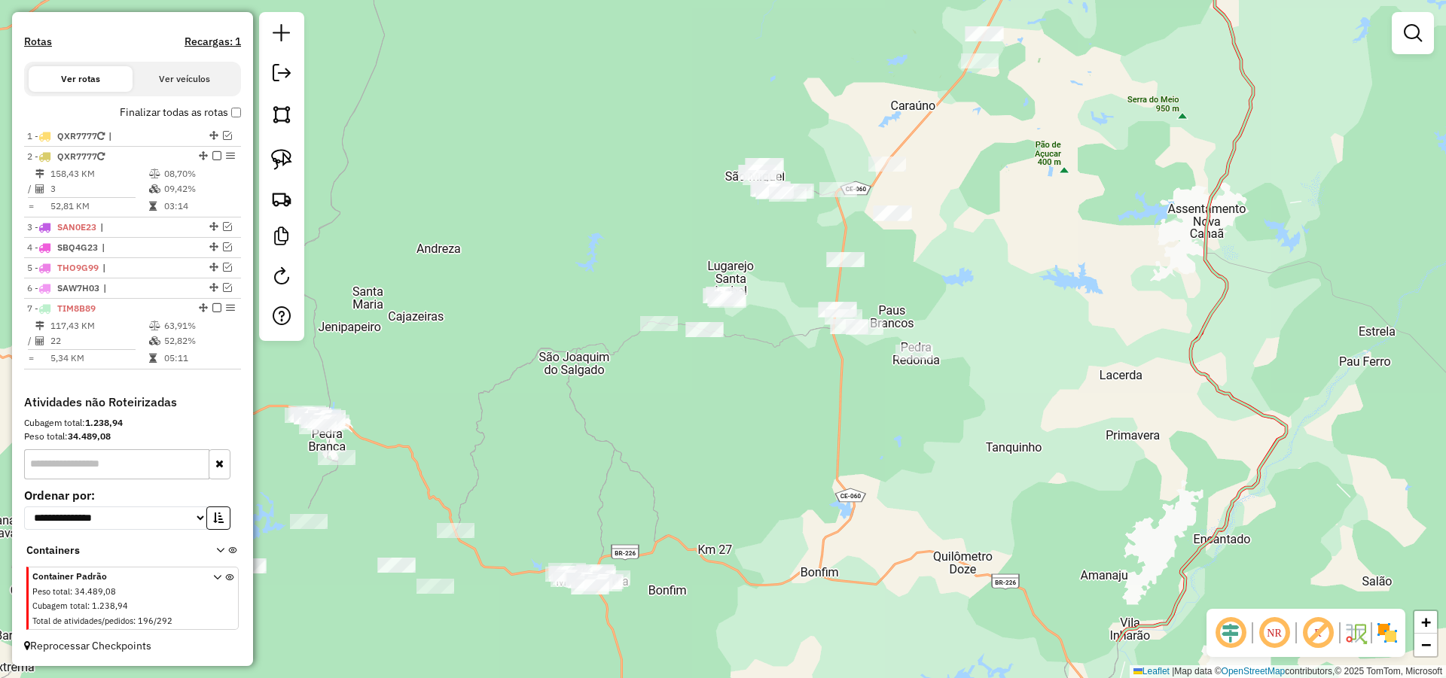
drag, startPoint x: 1010, startPoint y: 386, endPoint x: 960, endPoint y: 275, distance: 121.6
click at [960, 275] on div "Janela de atendimento Grade de atendimento Capacidade Transportadoras Veículos …" at bounding box center [723, 339] width 1446 height 678
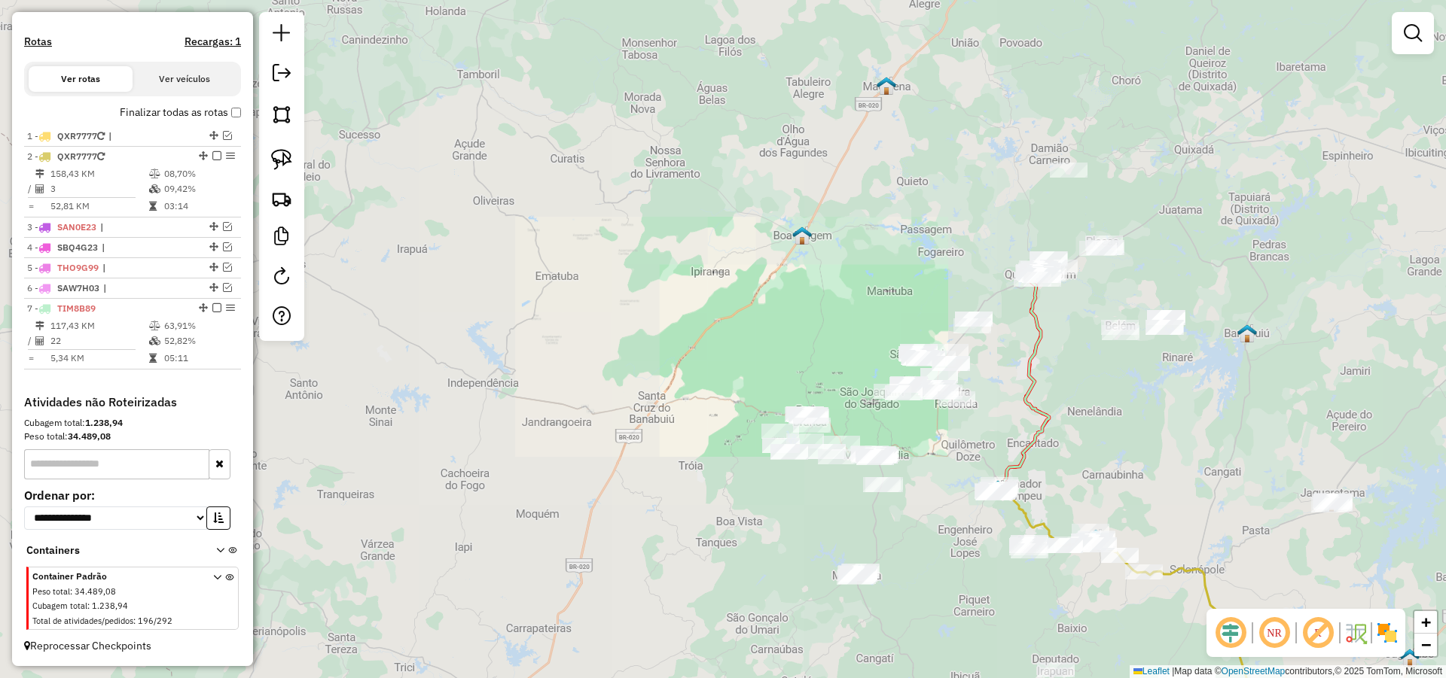
drag, startPoint x: 1002, startPoint y: 434, endPoint x: 672, endPoint y: 203, distance: 402.7
click at [677, 204] on div "Janela de atendimento Grade de atendimento Capacidade Transportadoras Veículos …" at bounding box center [723, 339] width 1446 height 678
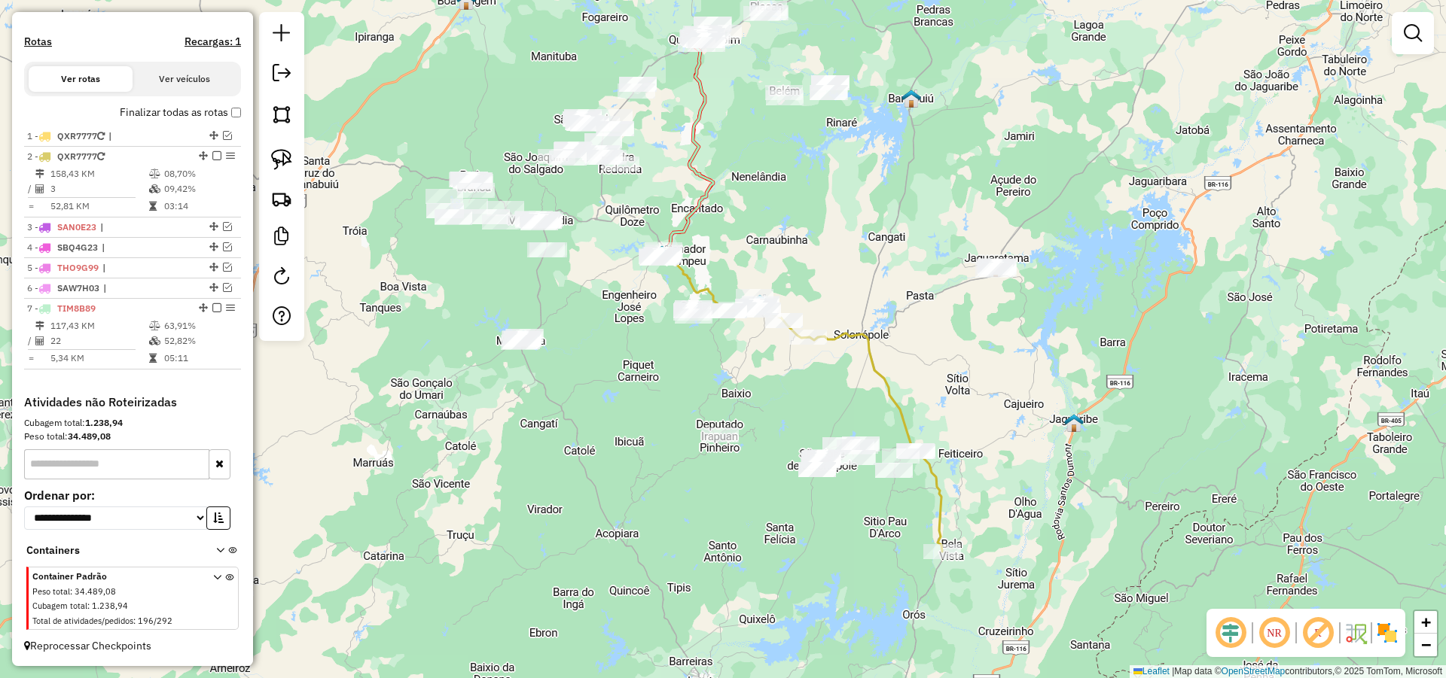
drag, startPoint x: 897, startPoint y: 298, endPoint x: 733, endPoint y: 273, distance: 165.3
click at [812, 276] on div "Janela de atendimento Grade de atendimento Capacidade Transportadoras Veículos …" at bounding box center [723, 339] width 1446 height 678
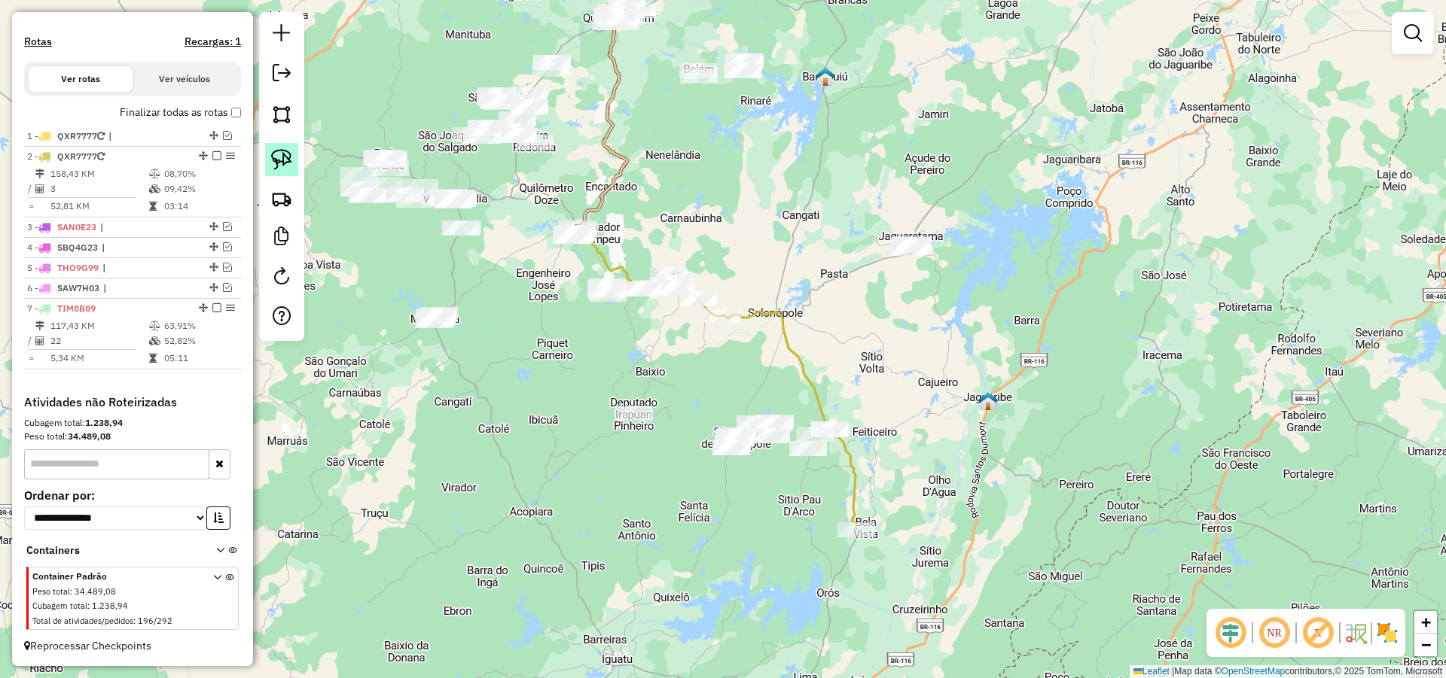
click at [284, 160] on img at bounding box center [281, 159] width 21 height 21
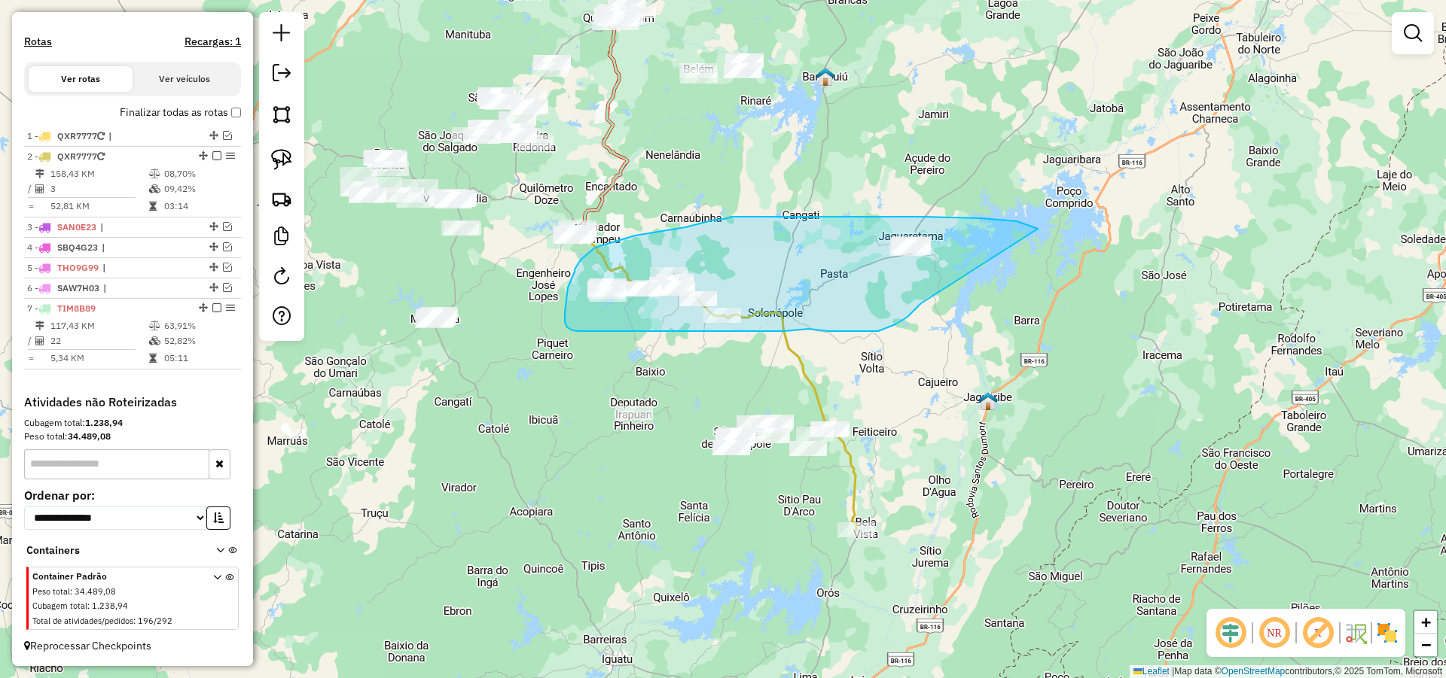
drag, startPoint x: 1032, startPoint y: 227, endPoint x: 921, endPoint y: 303, distance: 134.3
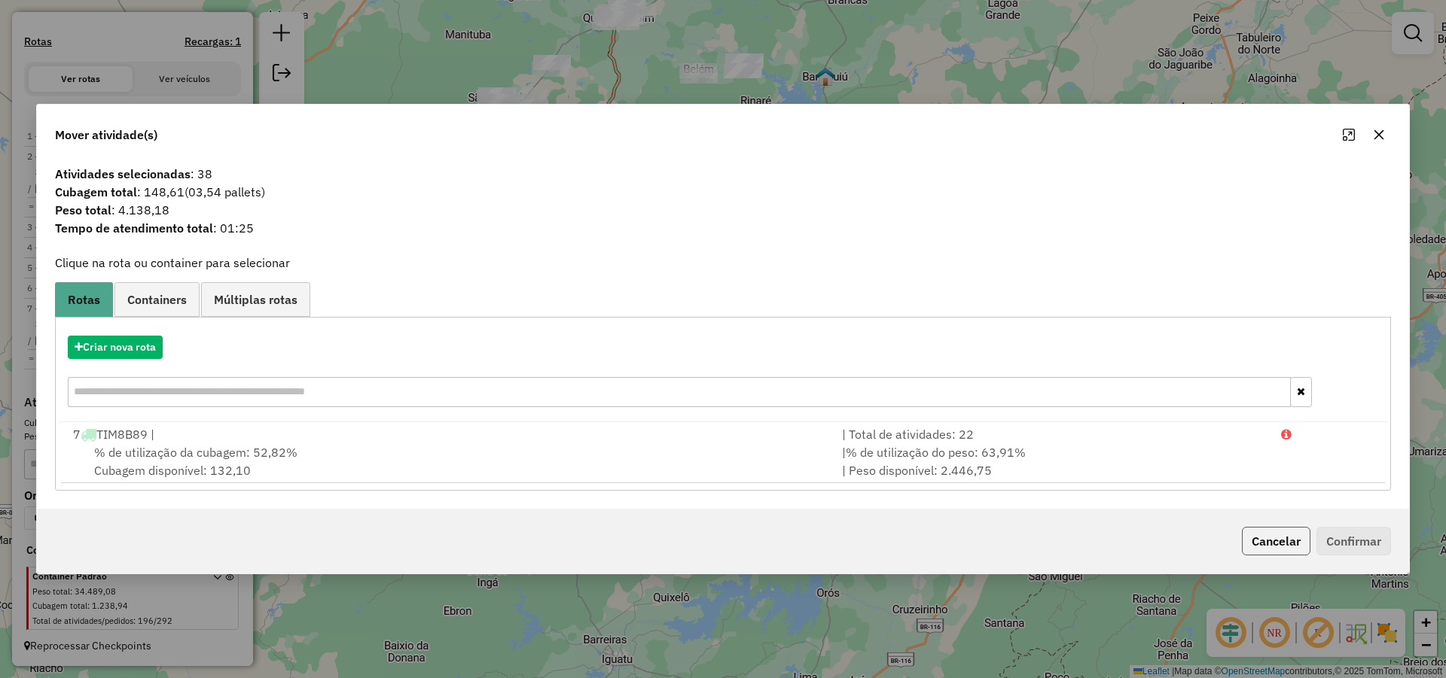
click at [1283, 544] on button "Cancelar" at bounding box center [1276, 541] width 69 height 29
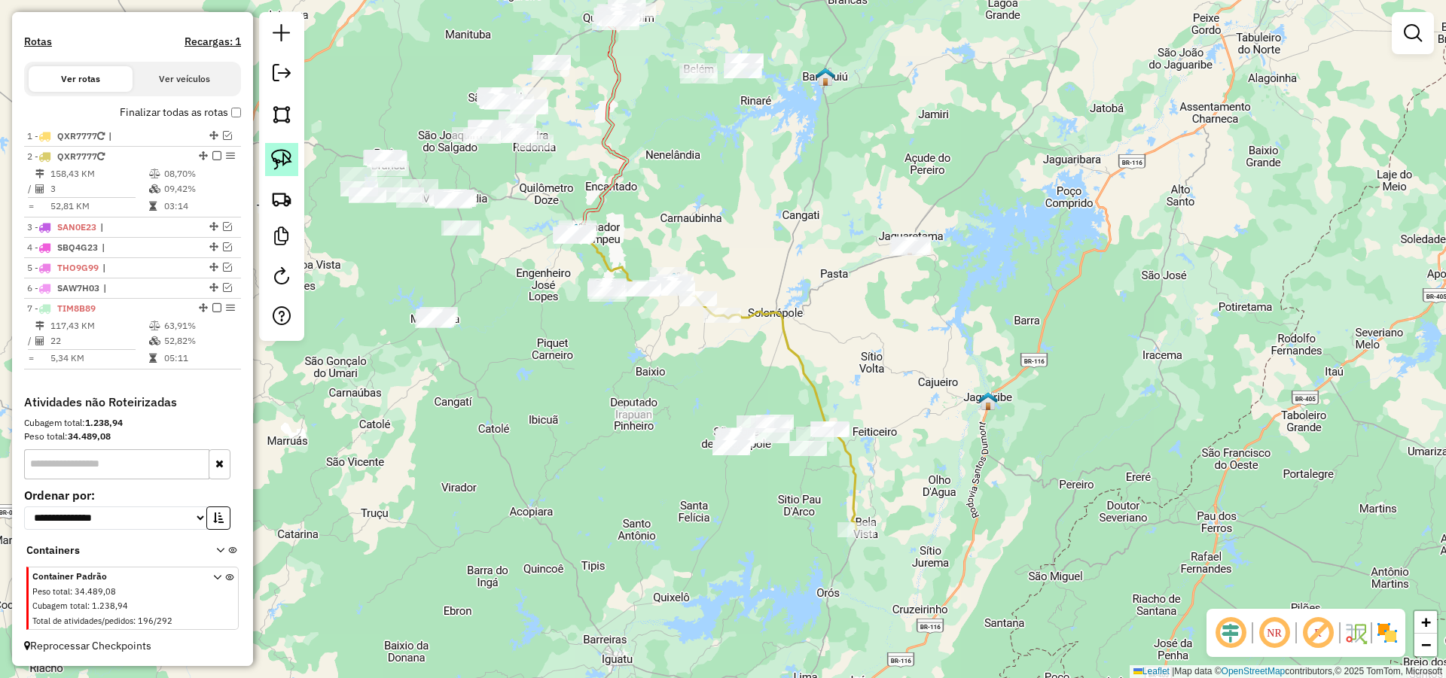
click at [282, 157] on img at bounding box center [281, 159] width 21 height 21
drag, startPoint x: 951, startPoint y: 218, endPoint x: 922, endPoint y: 288, distance: 74.9
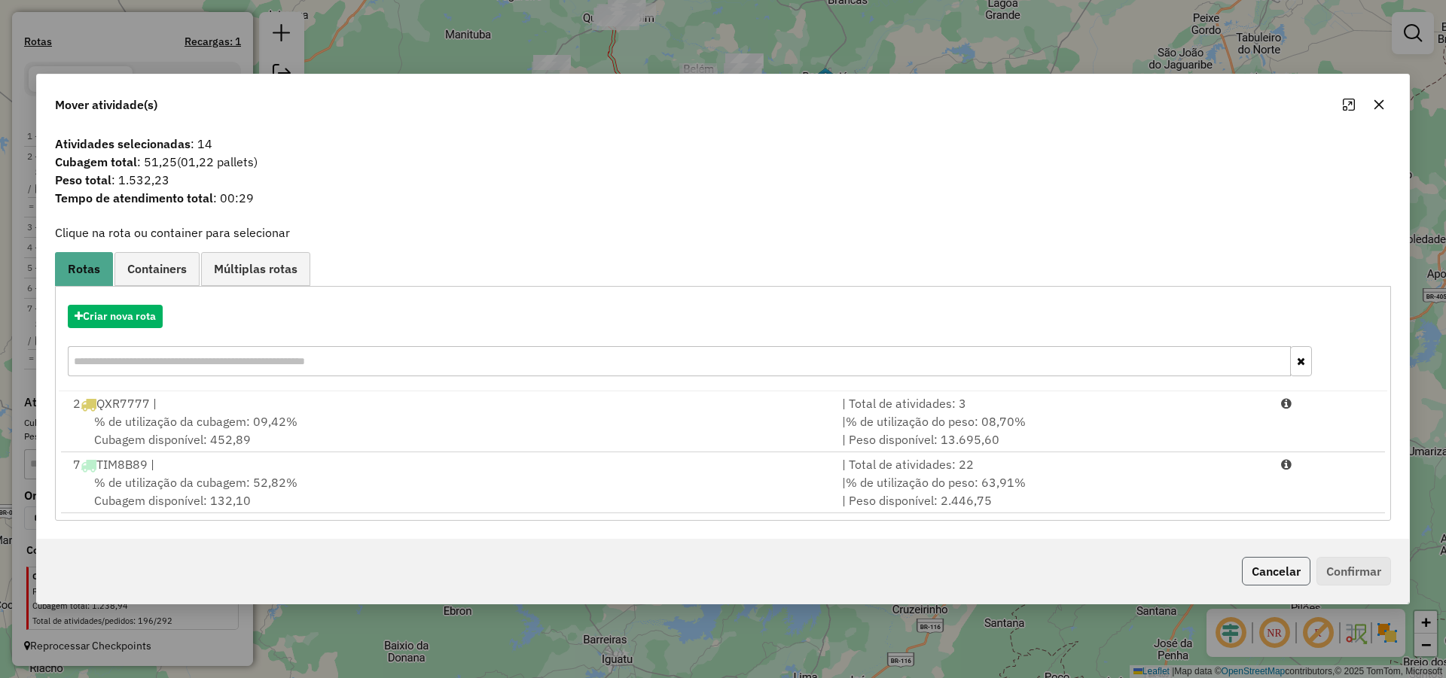
click at [1288, 573] on button "Cancelar" at bounding box center [1276, 571] width 69 height 29
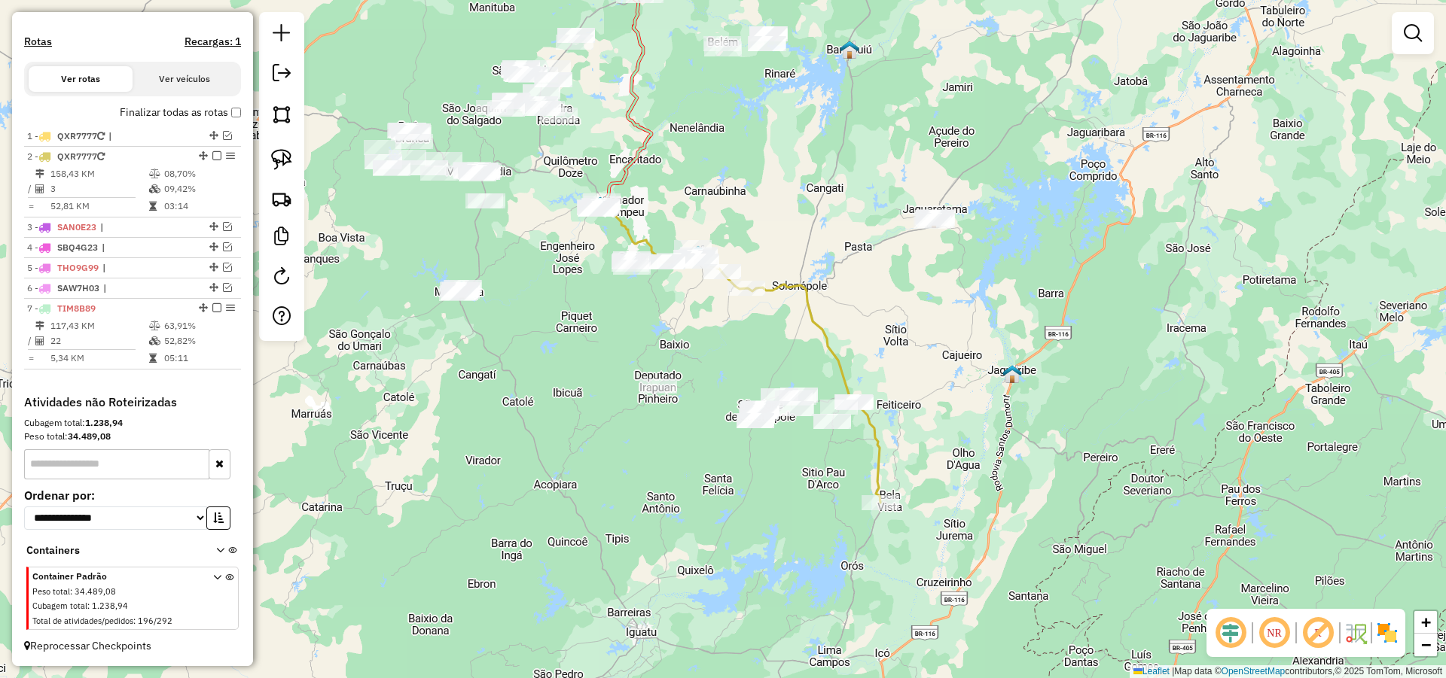
drag, startPoint x: 984, startPoint y: 407, endPoint x: 993, endPoint y: 392, distance: 16.9
click at [993, 392] on div "Janela de atendimento Grade de atendimento Capacidade Transportadoras Veículos …" at bounding box center [723, 339] width 1446 height 678
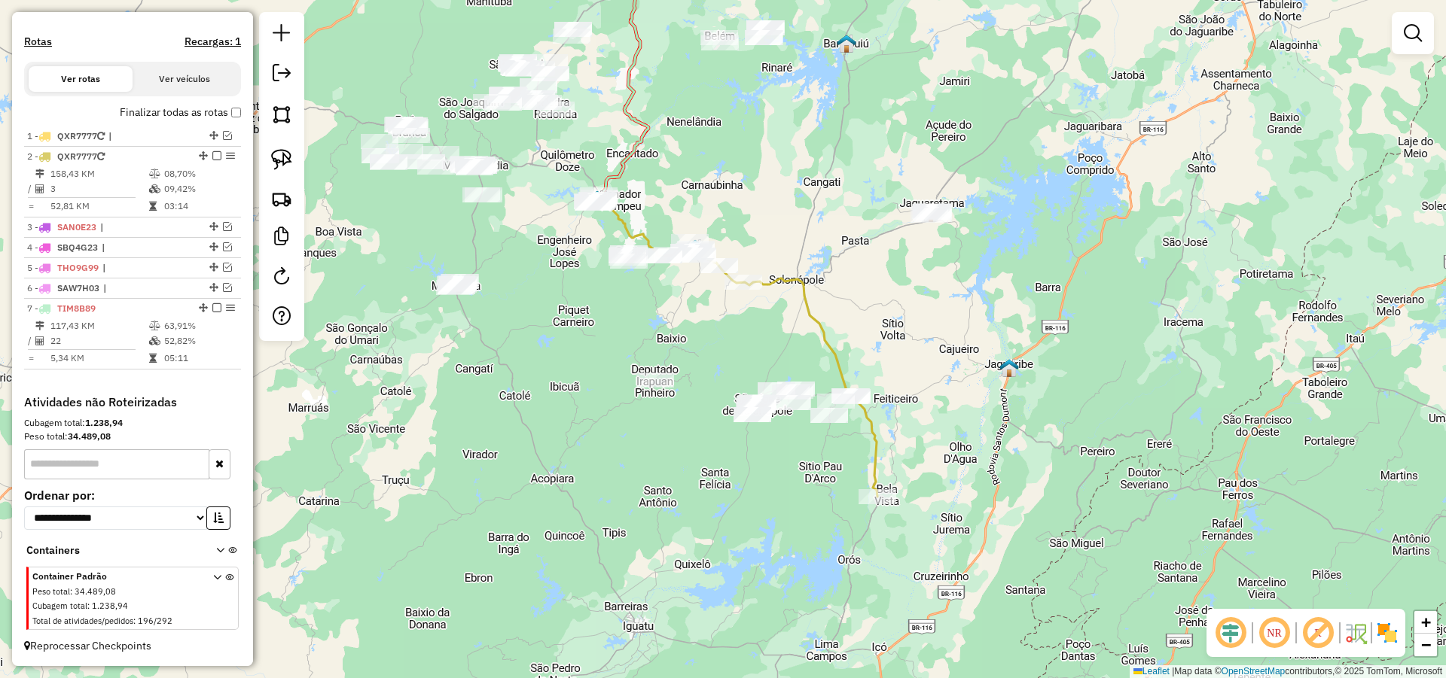
drag, startPoint x: 819, startPoint y: 321, endPoint x: 769, endPoint y: 306, distance: 52.4
click at [809, 312] on icon at bounding box center [785, 372] width 183 height 248
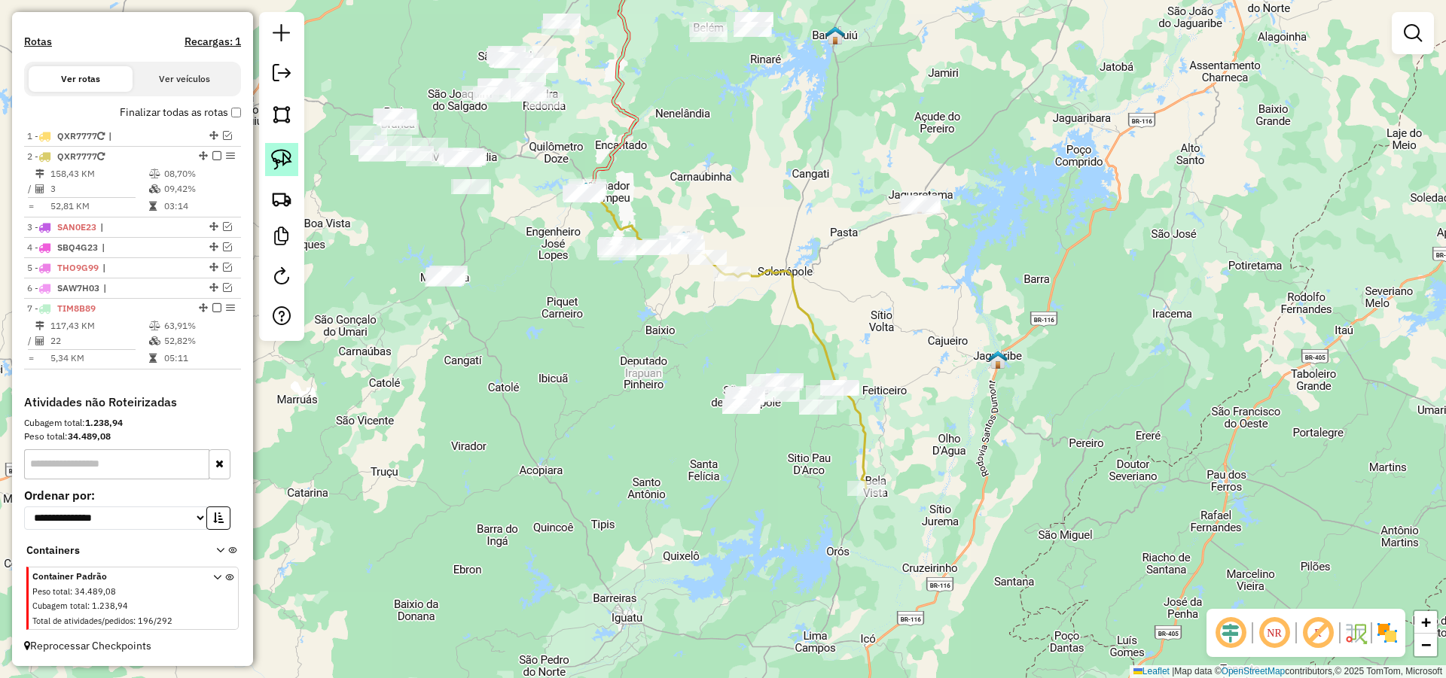
click at [288, 153] on img at bounding box center [281, 159] width 21 height 21
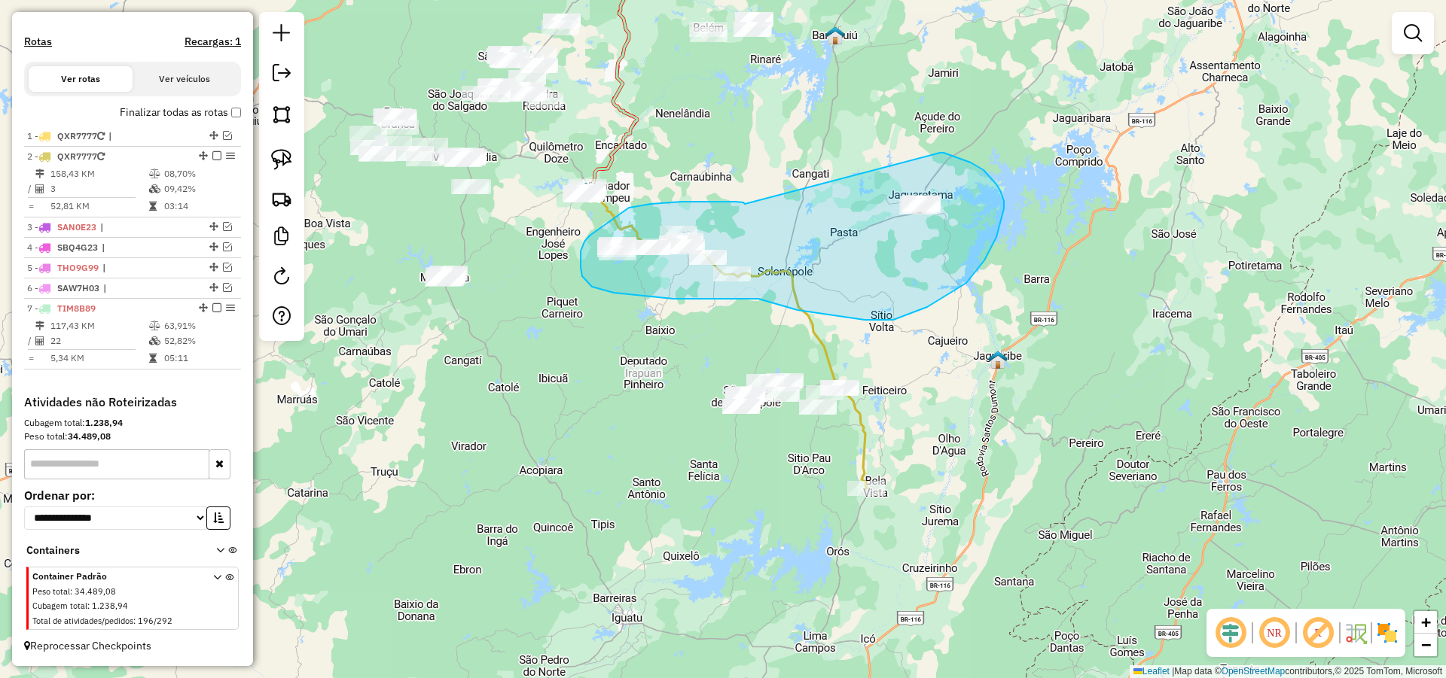
drag, startPoint x: 745, startPoint y: 204, endPoint x: 920, endPoint y: 163, distance: 180.1
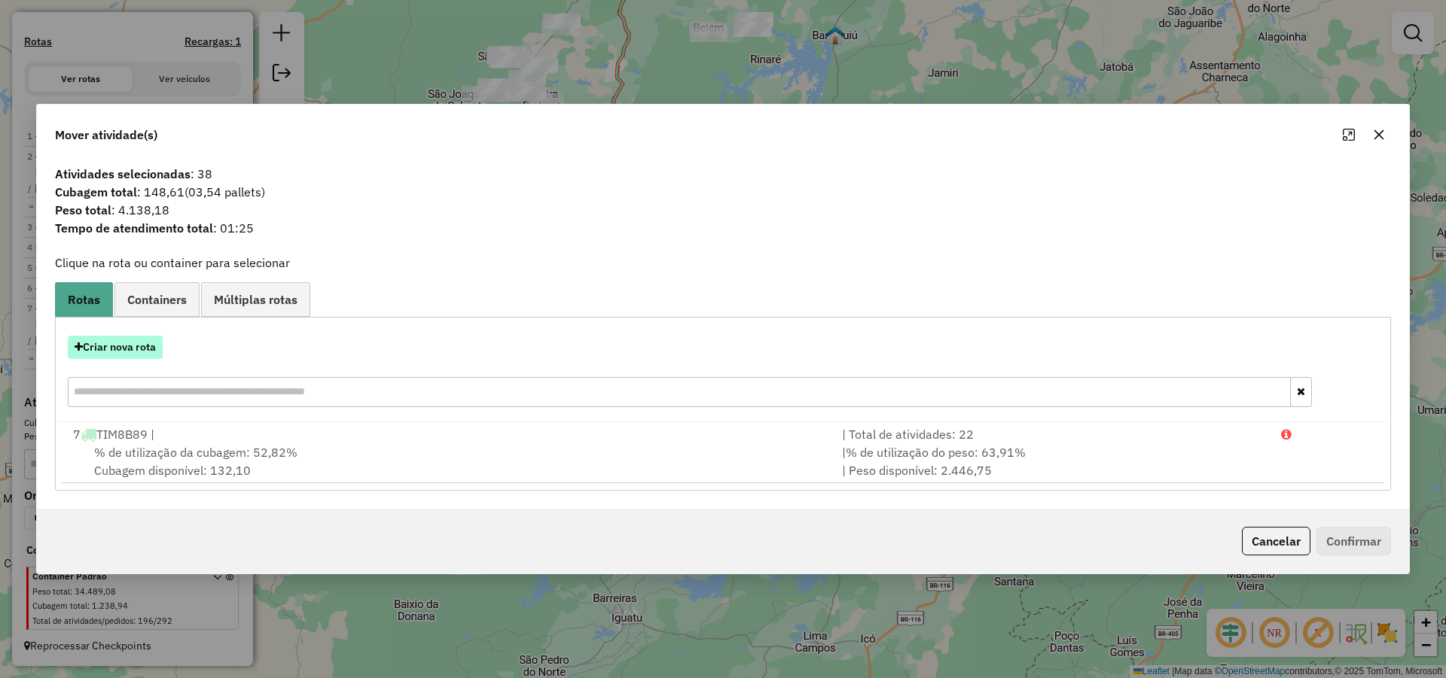
click at [145, 343] on button "Criar nova rota" at bounding box center [115, 347] width 95 height 23
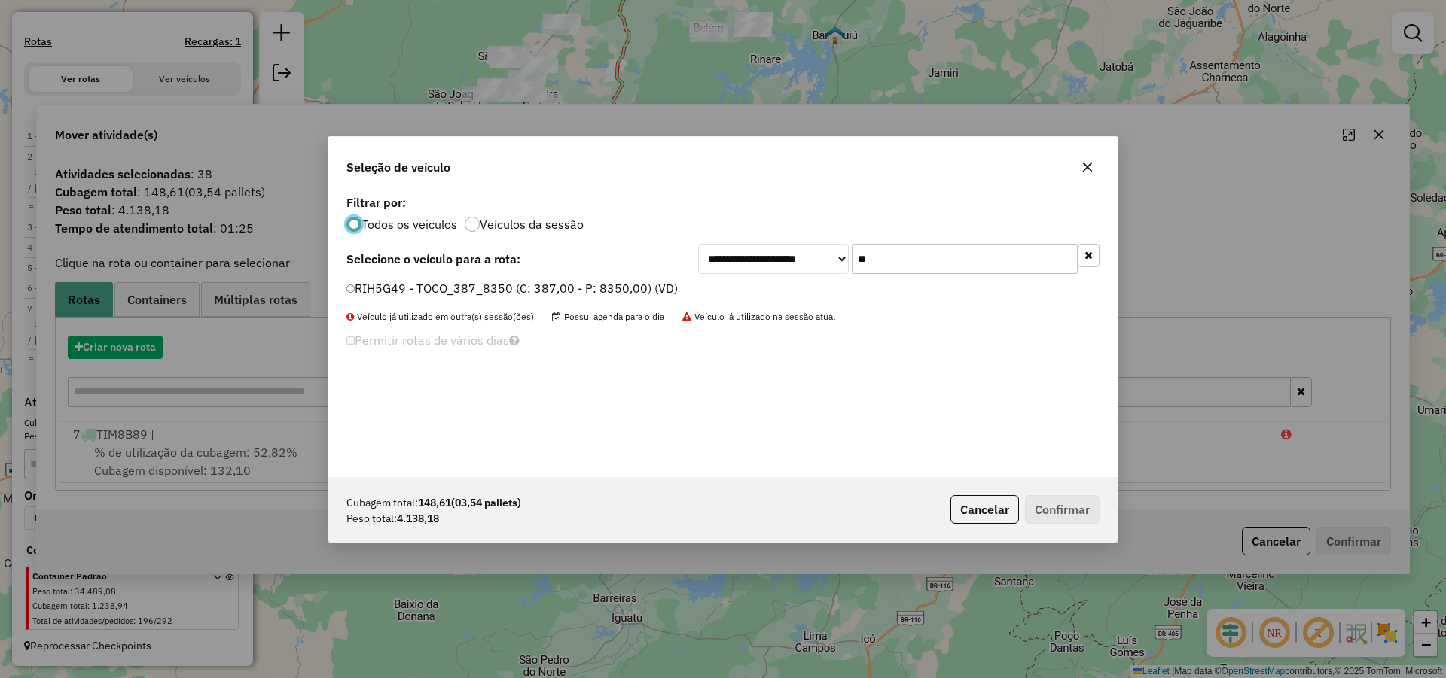
scroll to position [8, 5]
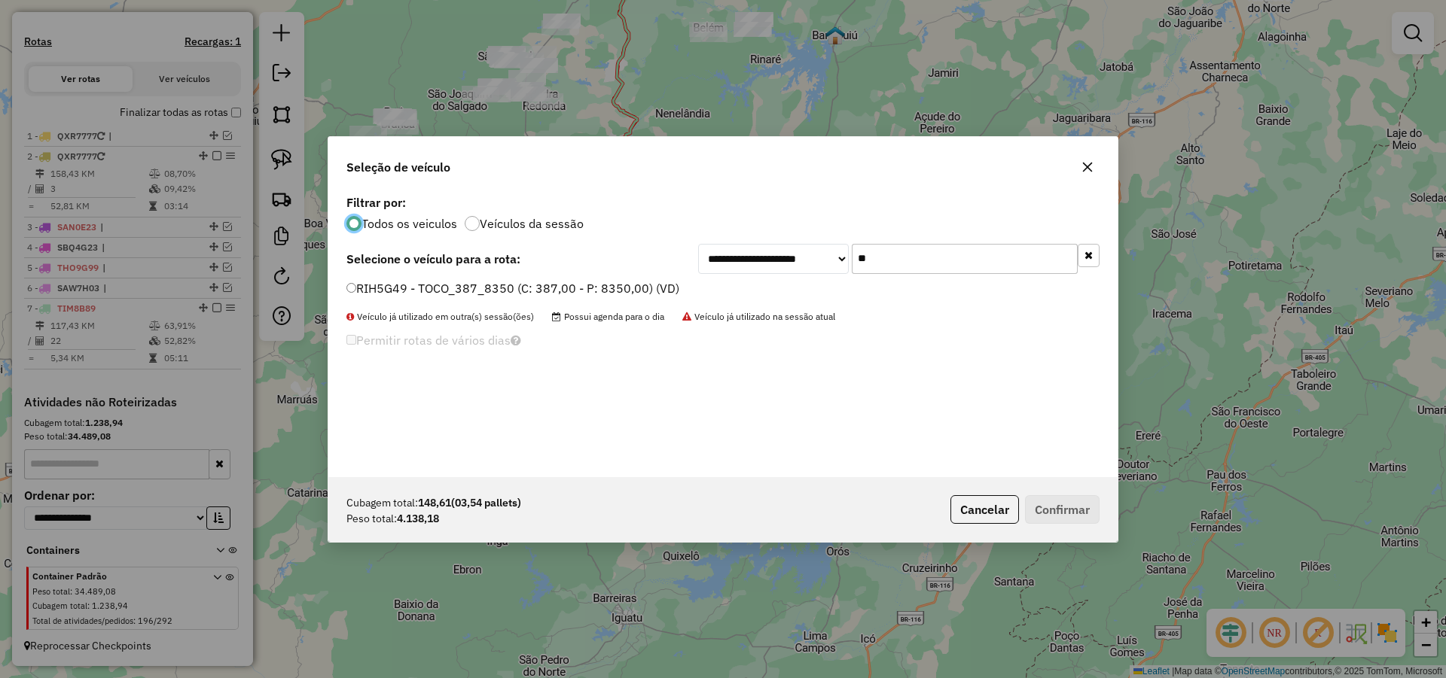
click at [894, 265] on input "**" at bounding box center [965, 259] width 226 height 30
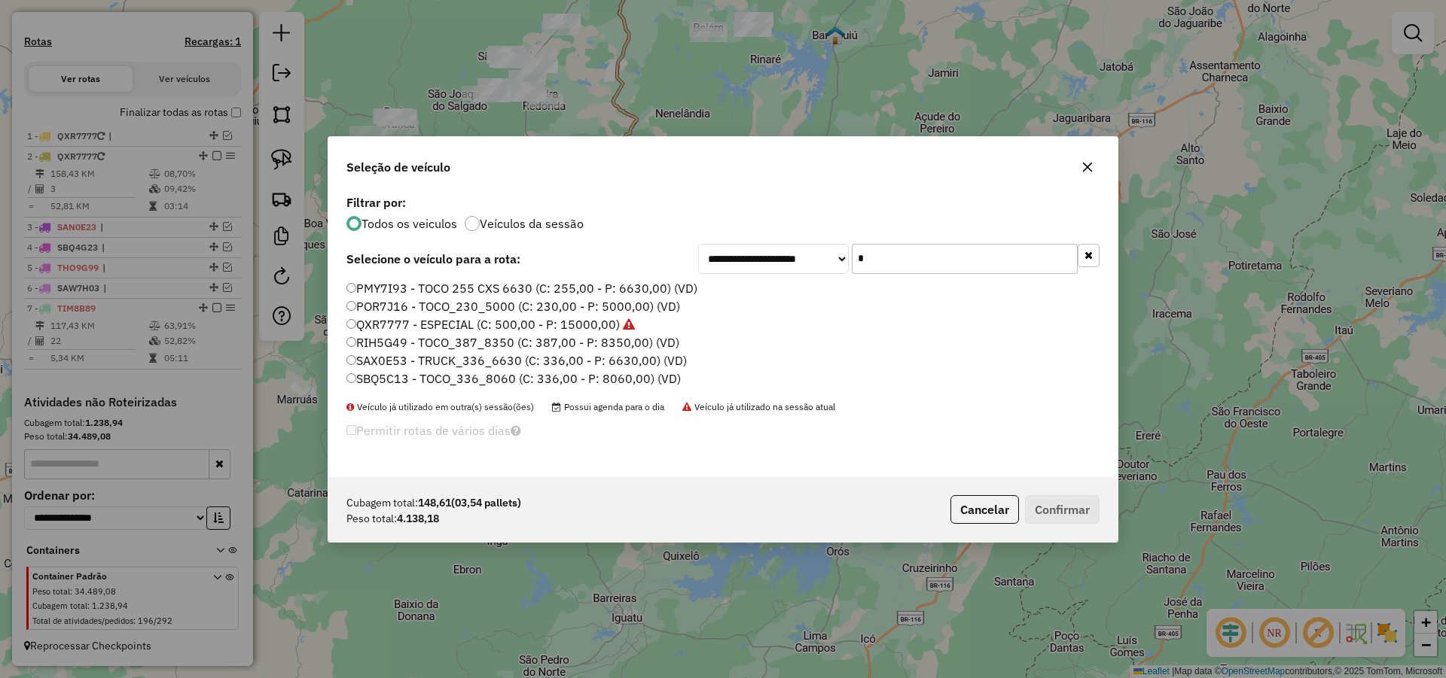
type input "**"
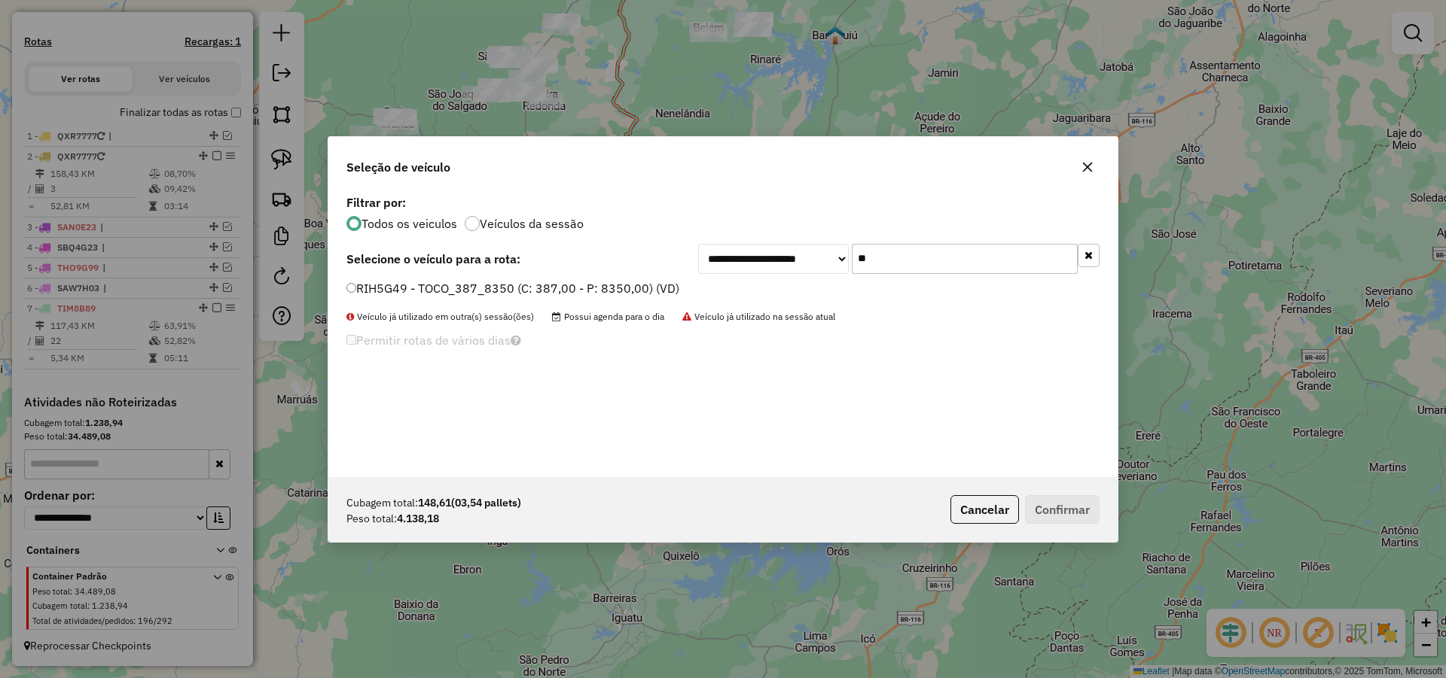
click at [635, 285] on label "RIH5G49 - TOCO_387_8350 (C: 387,00 - P: 8350,00) (VD)" at bounding box center [512, 288] width 333 height 18
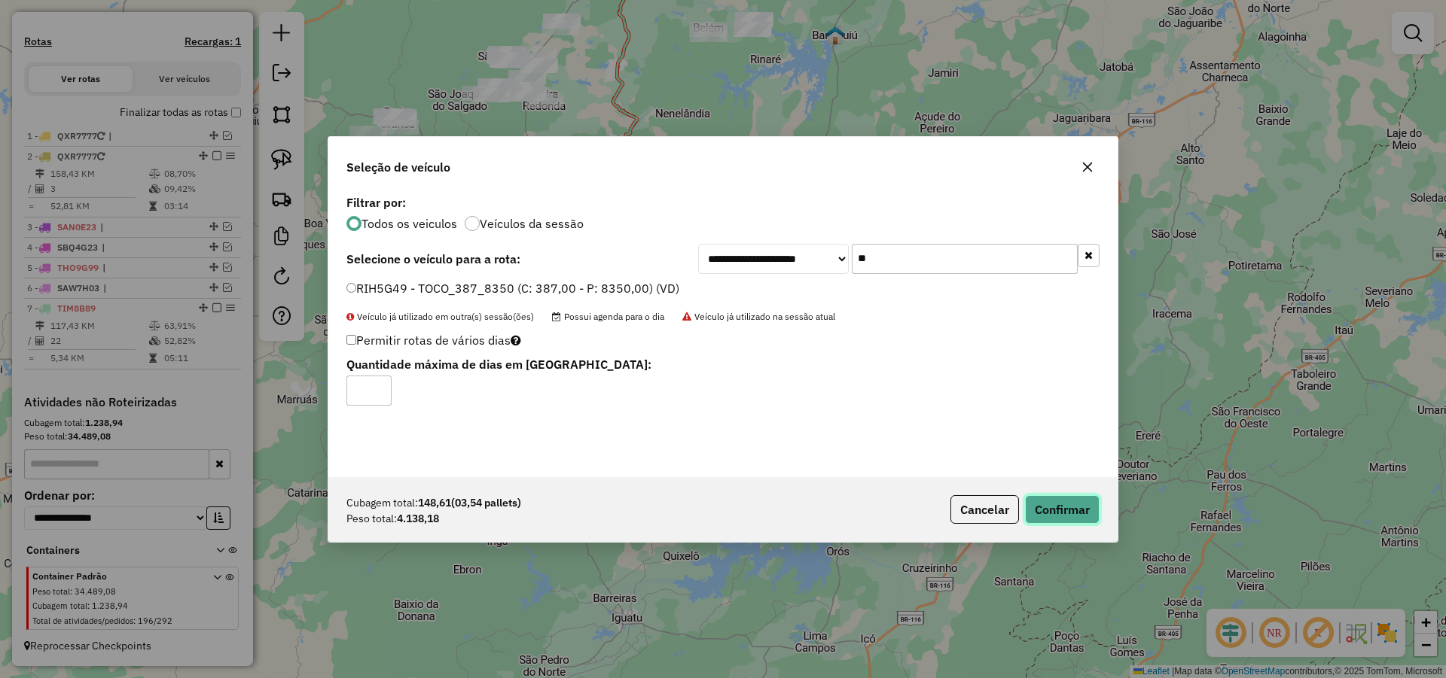
click at [1054, 501] on button "Confirmar" at bounding box center [1062, 509] width 75 height 29
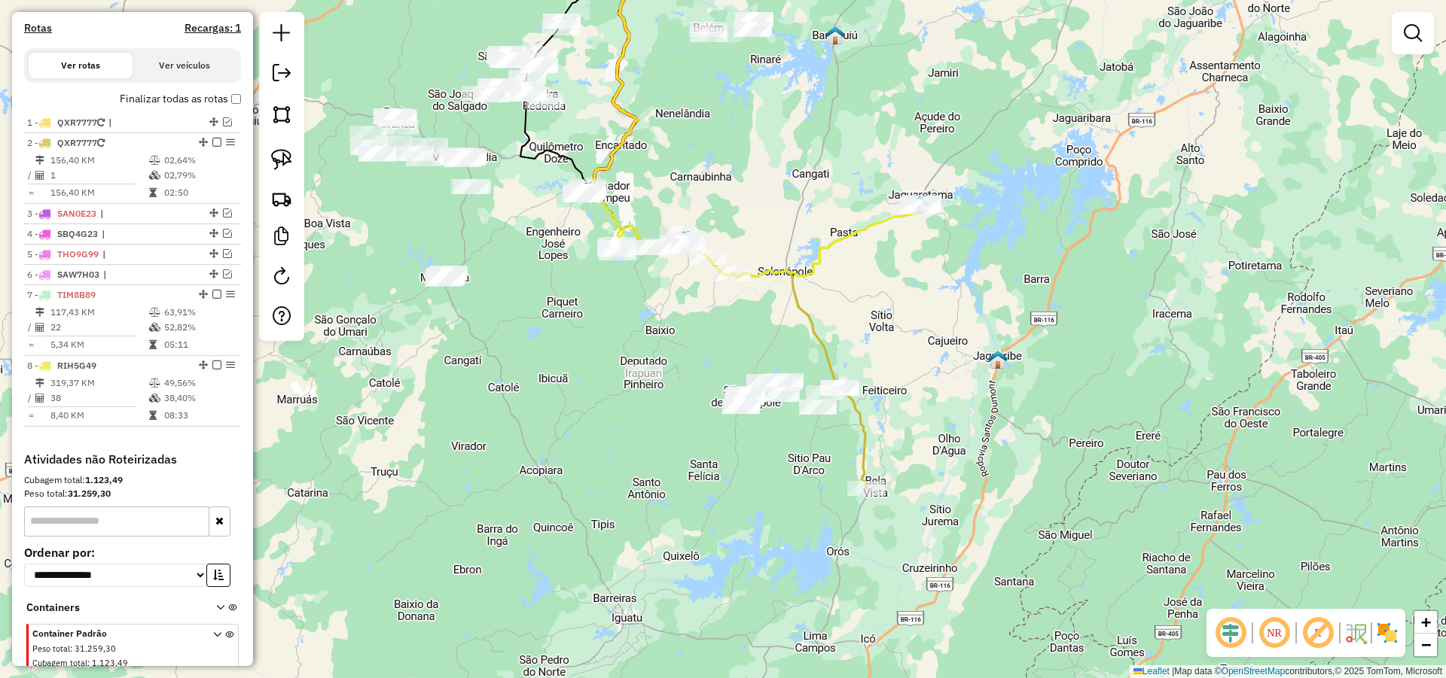
scroll to position [519, 0]
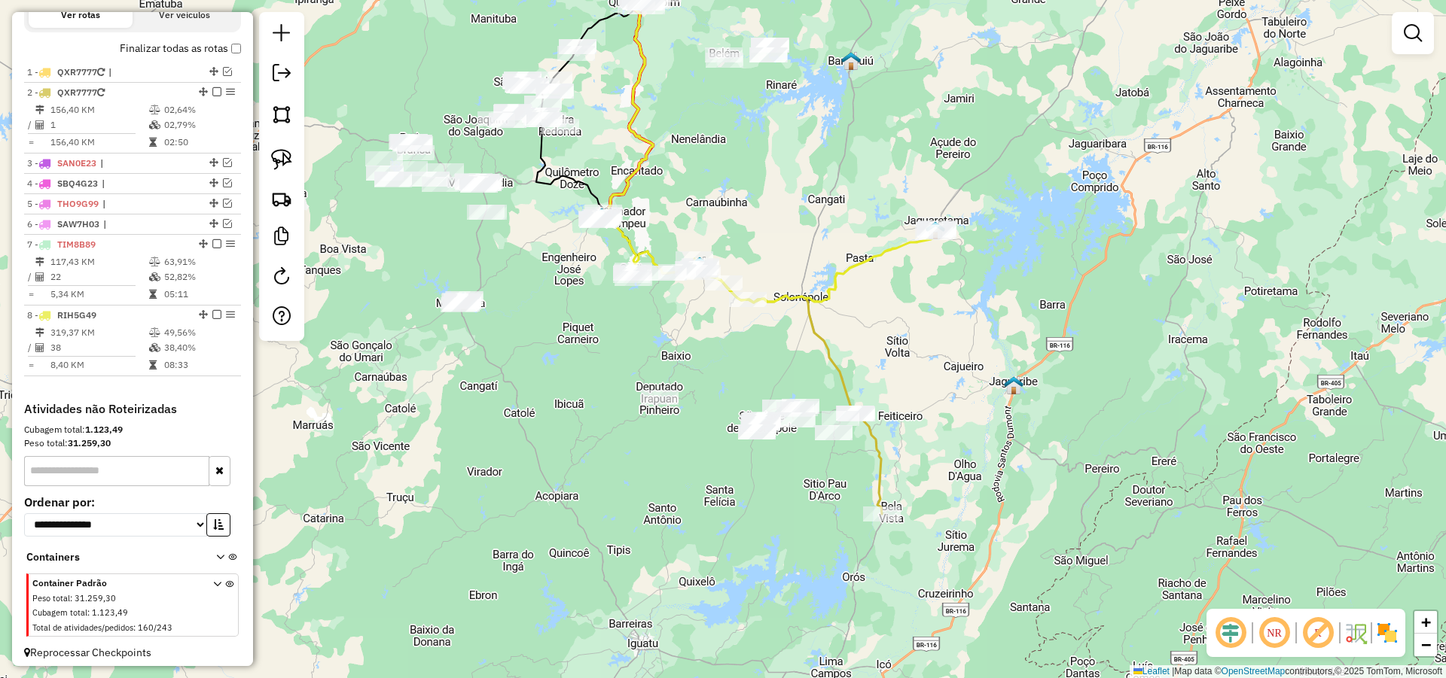
drag, startPoint x: 748, startPoint y: 349, endPoint x: 785, endPoint y: 405, distance: 67.5
click at [785, 405] on div "Janela de atendimento Grade de atendimento Capacidade Transportadoras Veículos …" at bounding box center [723, 339] width 1446 height 678
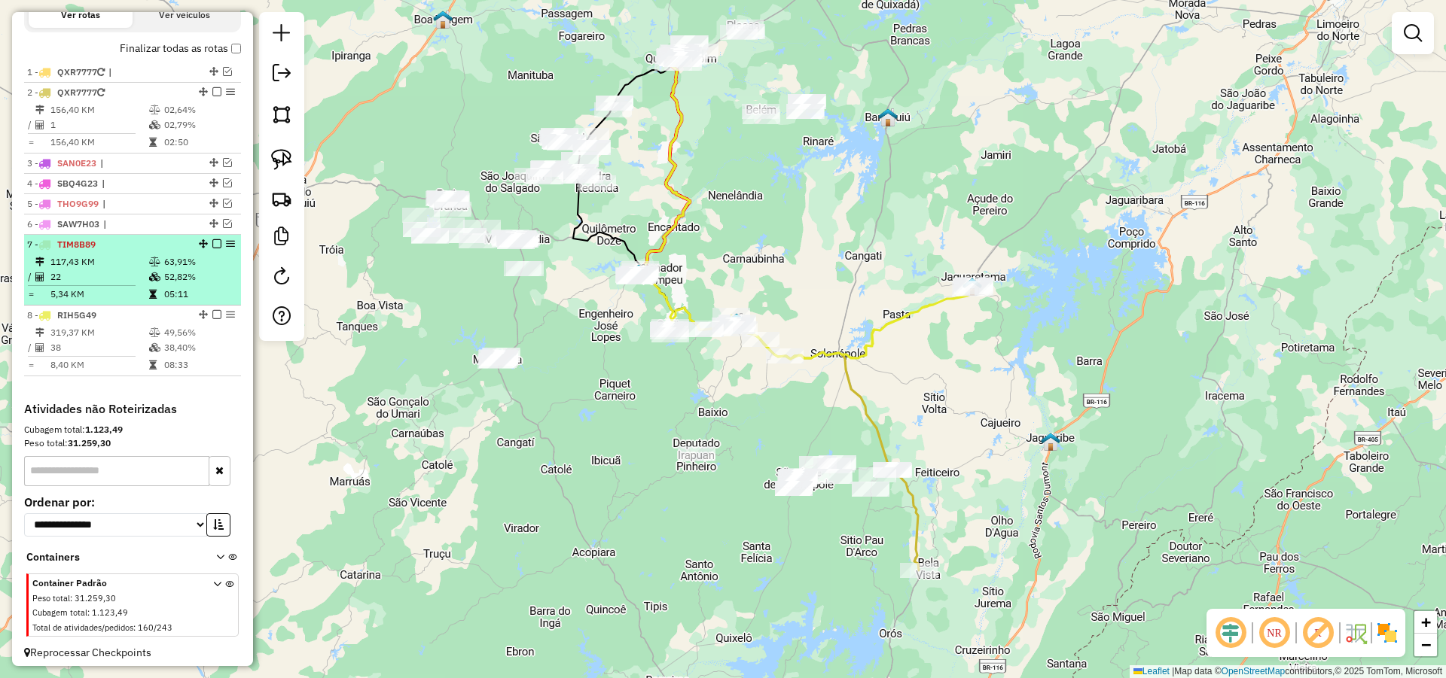
click at [212, 248] on em at bounding box center [216, 243] width 9 height 9
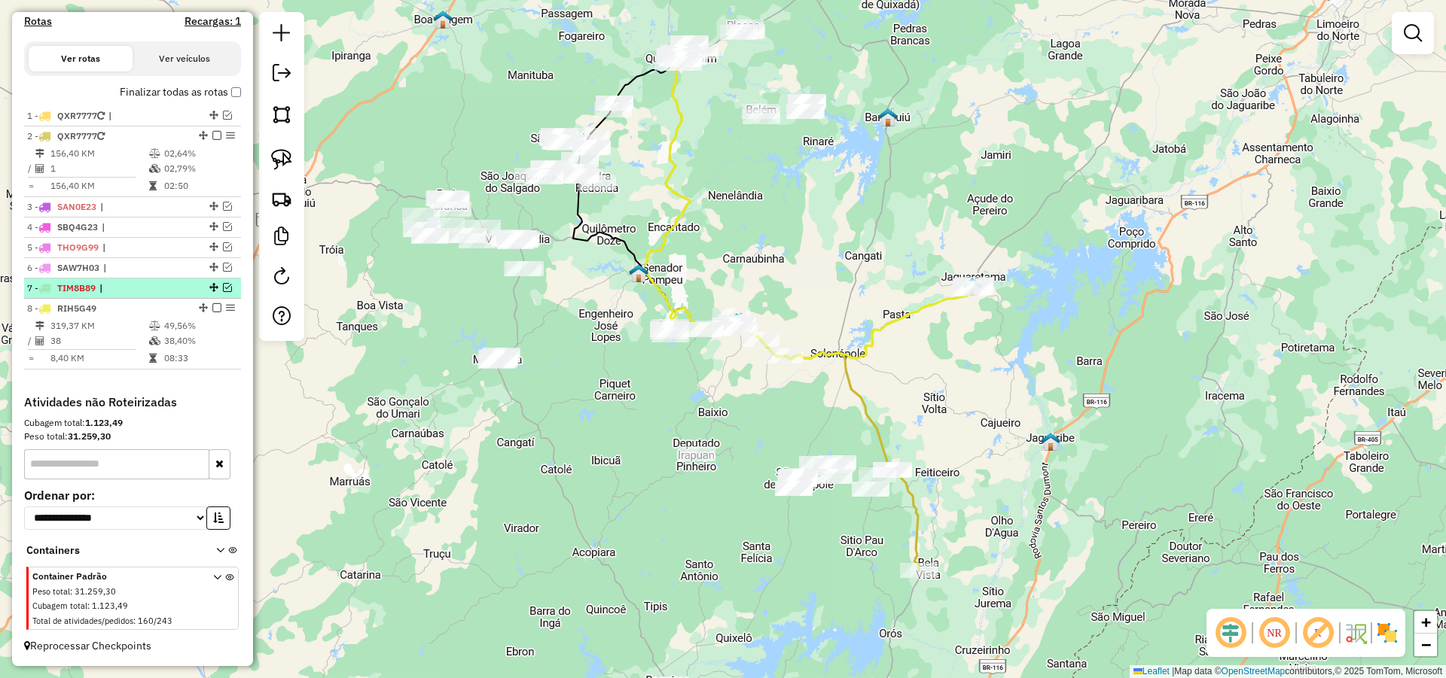
scroll to position [489, 0]
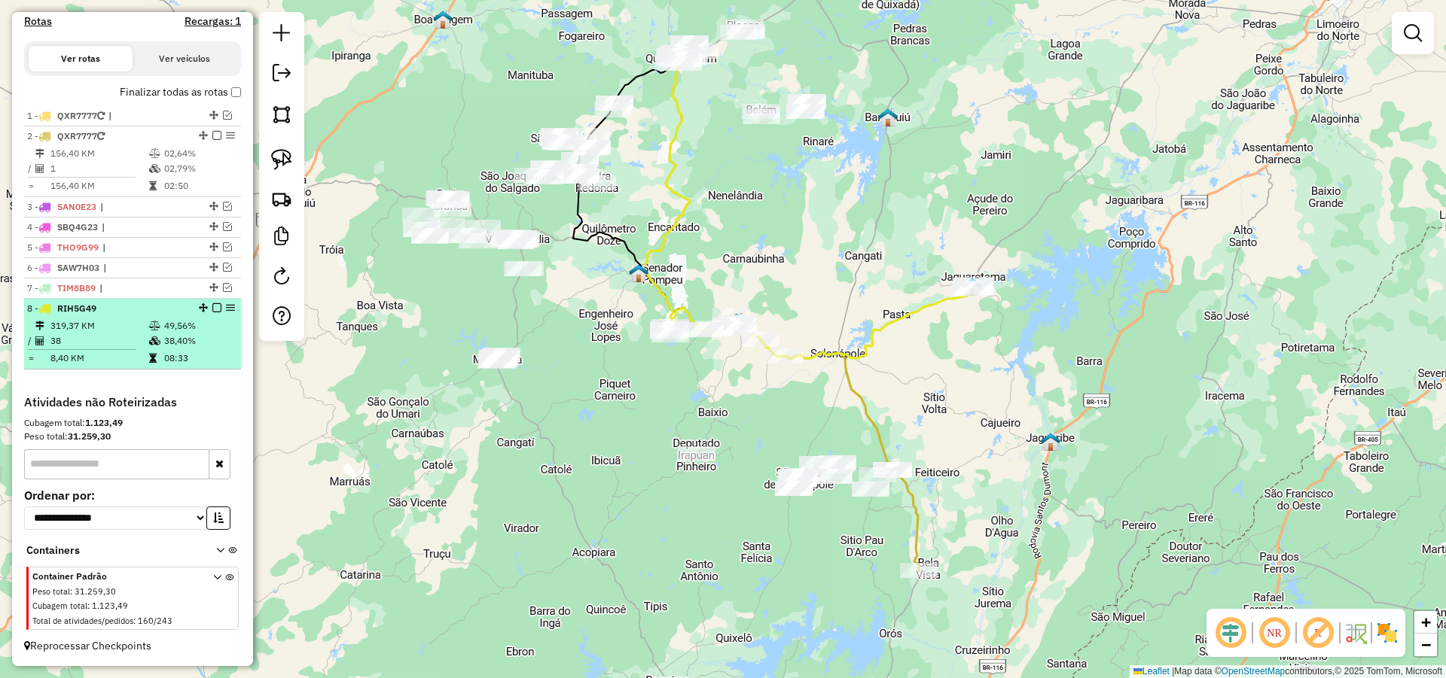
click at [212, 306] on em at bounding box center [216, 307] width 9 height 9
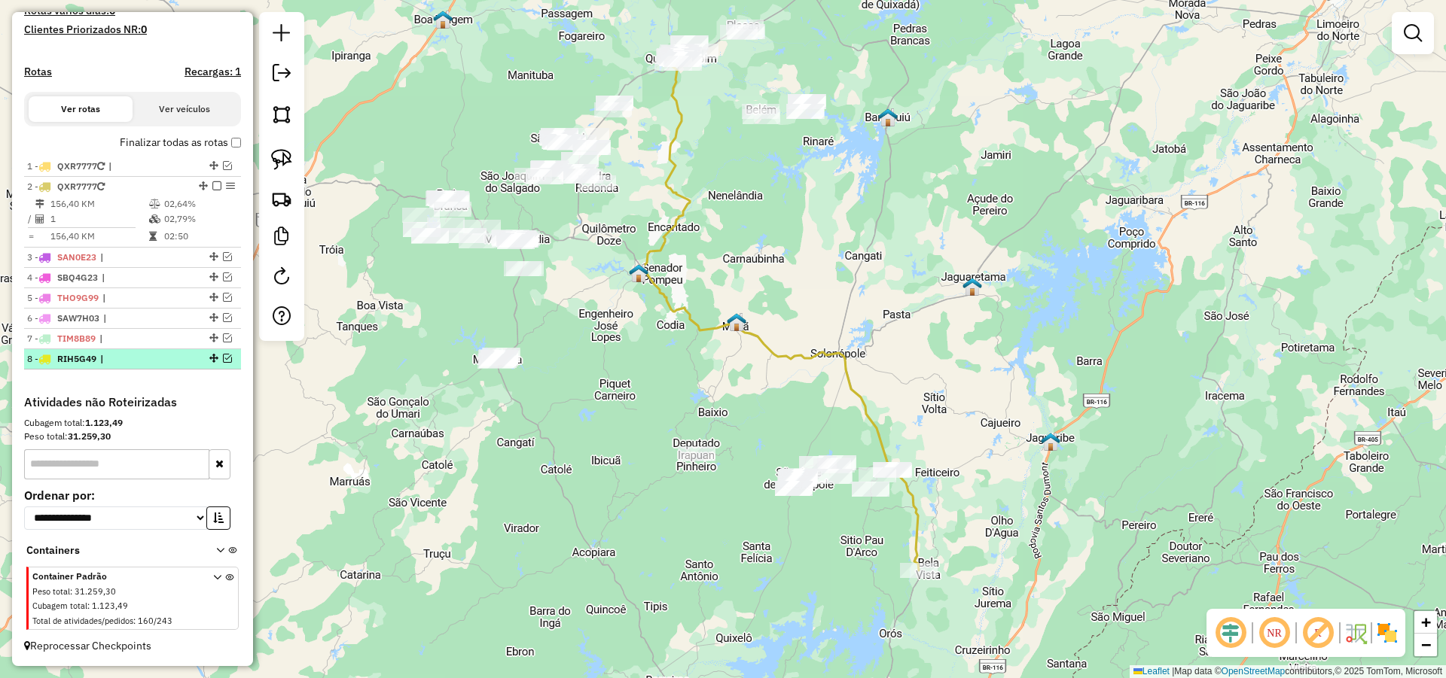
scroll to position [438, 0]
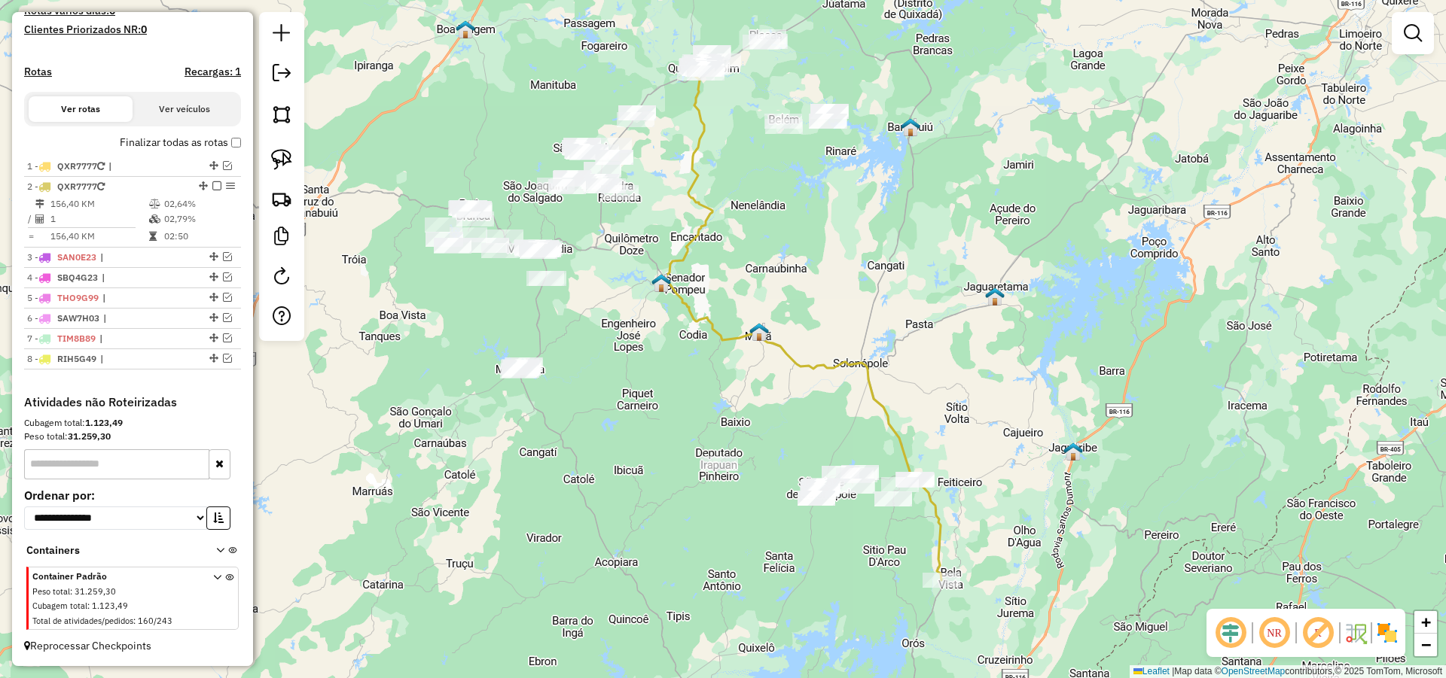
drag, startPoint x: 401, startPoint y: 325, endPoint x: 486, endPoint y: 377, distance: 99.0
click at [469, 379] on div "Janela de atendimento Grade de atendimento Capacidade Transportadoras Veículos …" at bounding box center [723, 339] width 1446 height 678
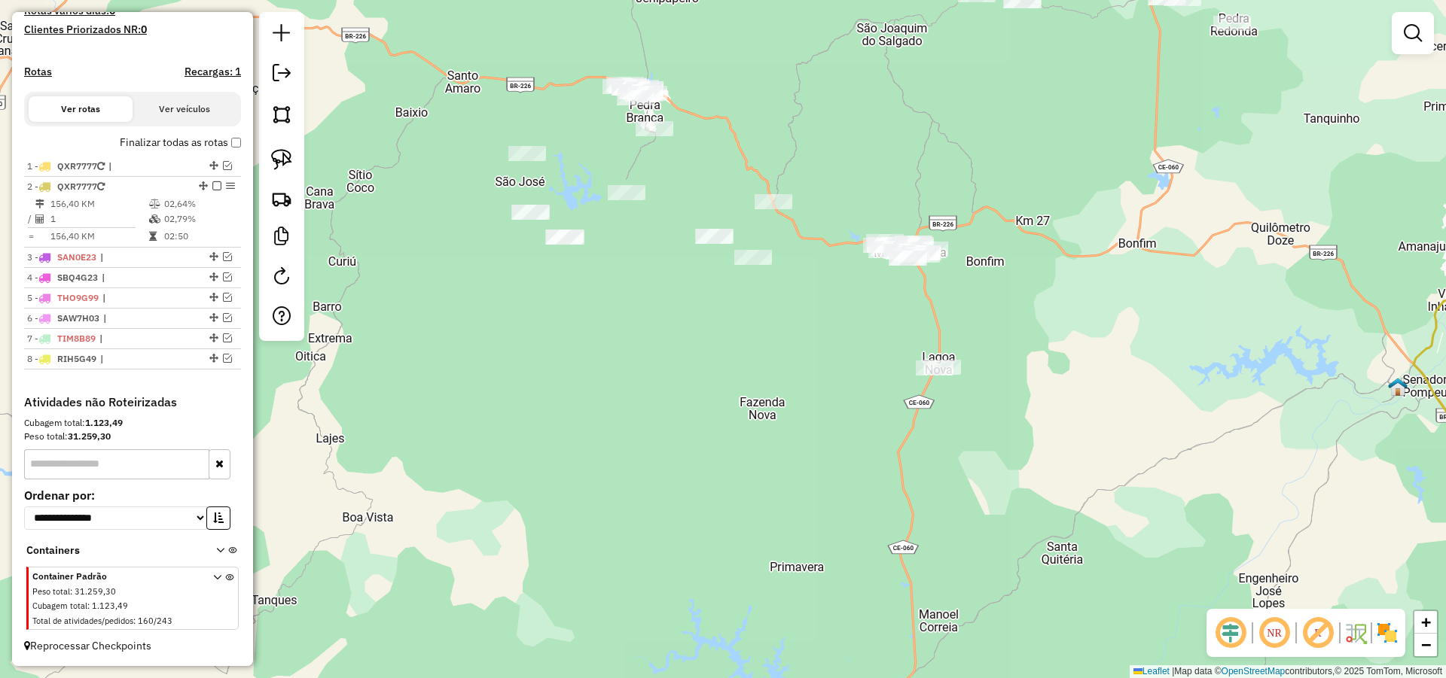
drag, startPoint x: 628, startPoint y: 298, endPoint x: 621, endPoint y: 320, distance: 22.9
click at [621, 320] on div "Janela de atendimento Grade de atendimento Capacidade Transportadoras Veículos …" at bounding box center [723, 339] width 1446 height 678
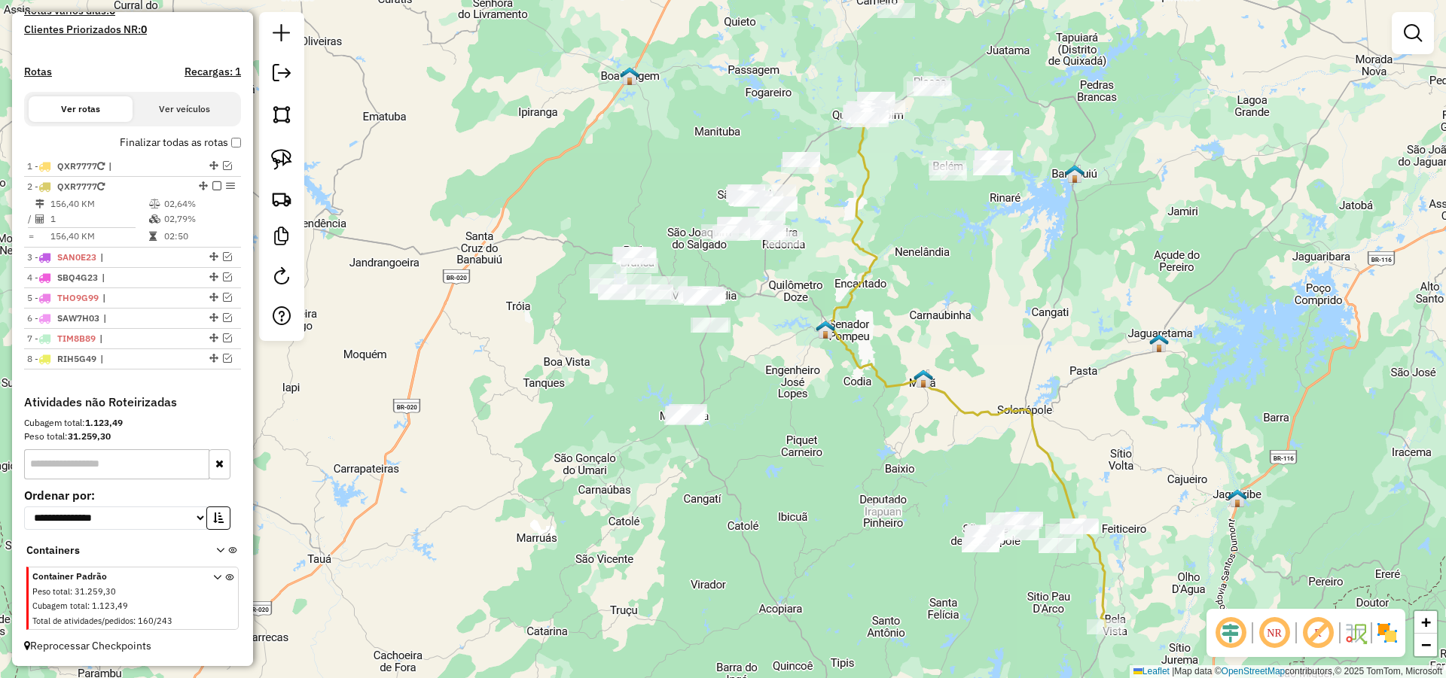
drag, startPoint x: 1062, startPoint y: 341, endPoint x: 1038, endPoint y: 337, distance: 25.3
click at [1043, 337] on div "Janela de atendimento Grade de atendimento Capacidade Transportadoras Veículos …" at bounding box center [723, 339] width 1446 height 678
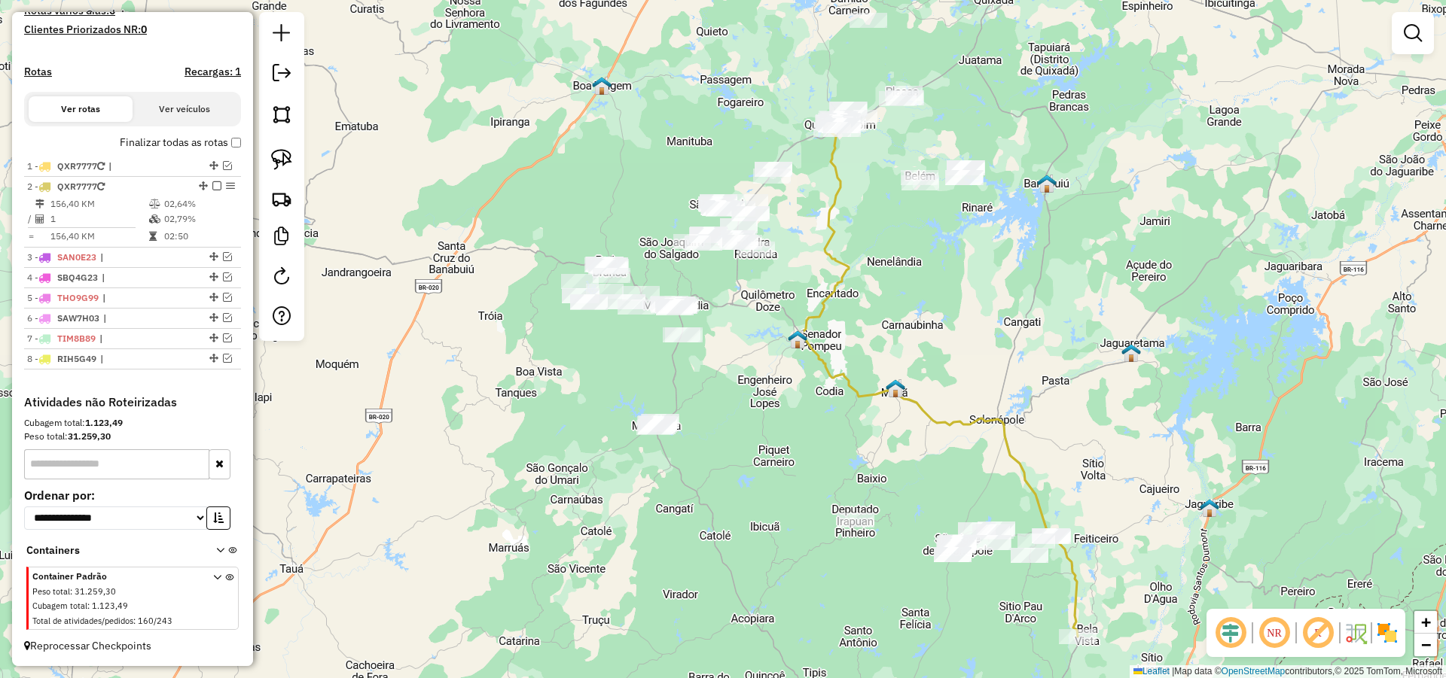
drag, startPoint x: 751, startPoint y: 382, endPoint x: 730, endPoint y: 410, distance: 34.3
click at [738, 410] on div "Janela de atendimento Grade de atendimento Capacidade Transportadoras Veículos …" at bounding box center [723, 339] width 1446 height 678
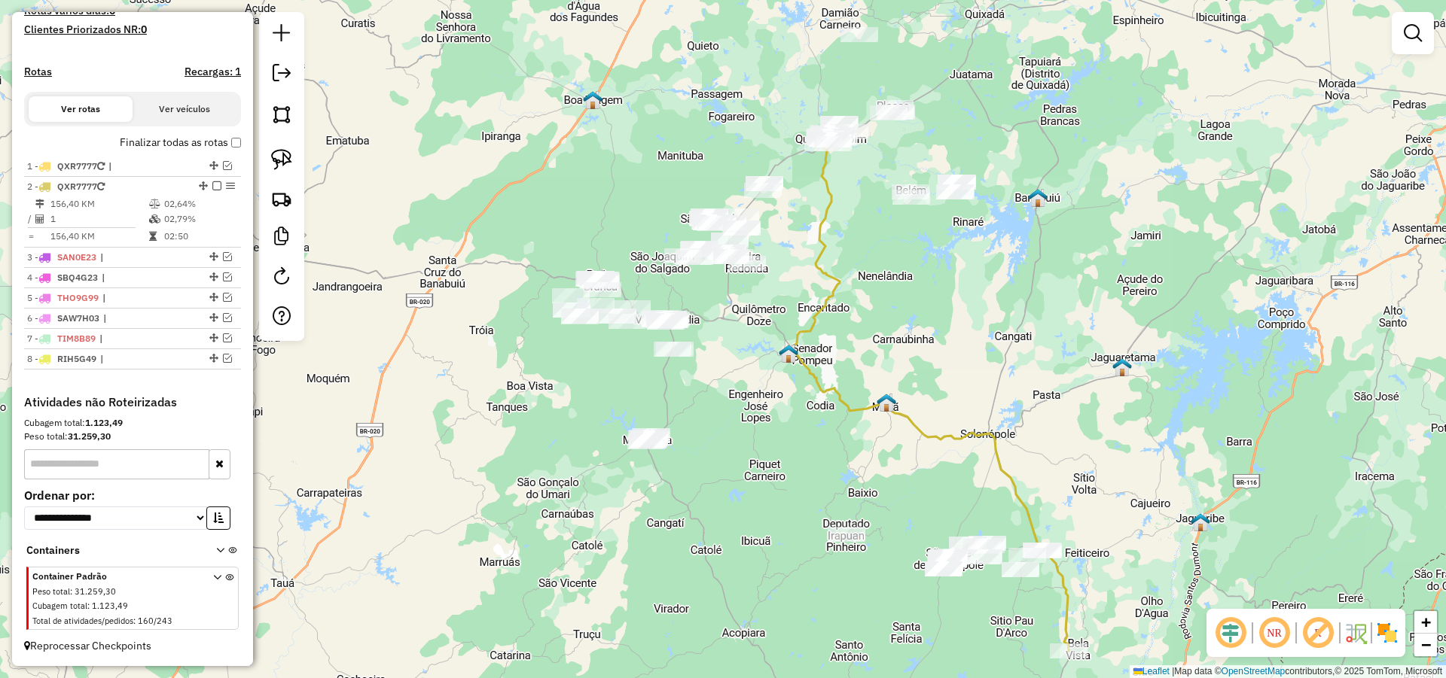
drag, startPoint x: 736, startPoint y: 398, endPoint x: 722, endPoint y: 424, distance: 29.3
click at [726, 424] on div "Janela de atendimento Grade de atendimento Capacidade Transportadoras Veículos …" at bounding box center [723, 339] width 1446 height 678
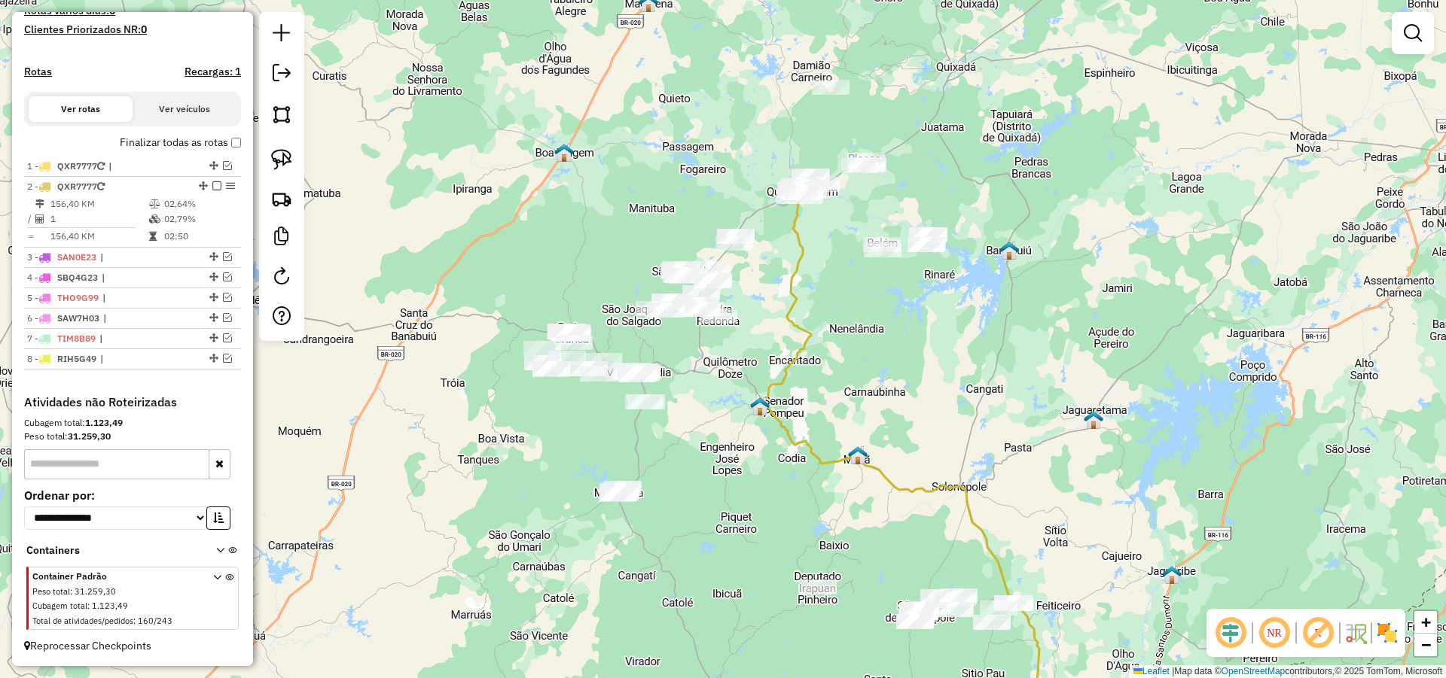
drag, startPoint x: 690, startPoint y: 367, endPoint x: 679, endPoint y: 382, distance: 19.4
click at [679, 382] on div "Janela de atendimento Grade de atendimento Capacidade Transportadoras Veículos …" at bounding box center [723, 339] width 1446 height 678
click at [275, 163] on img at bounding box center [281, 159] width 21 height 21
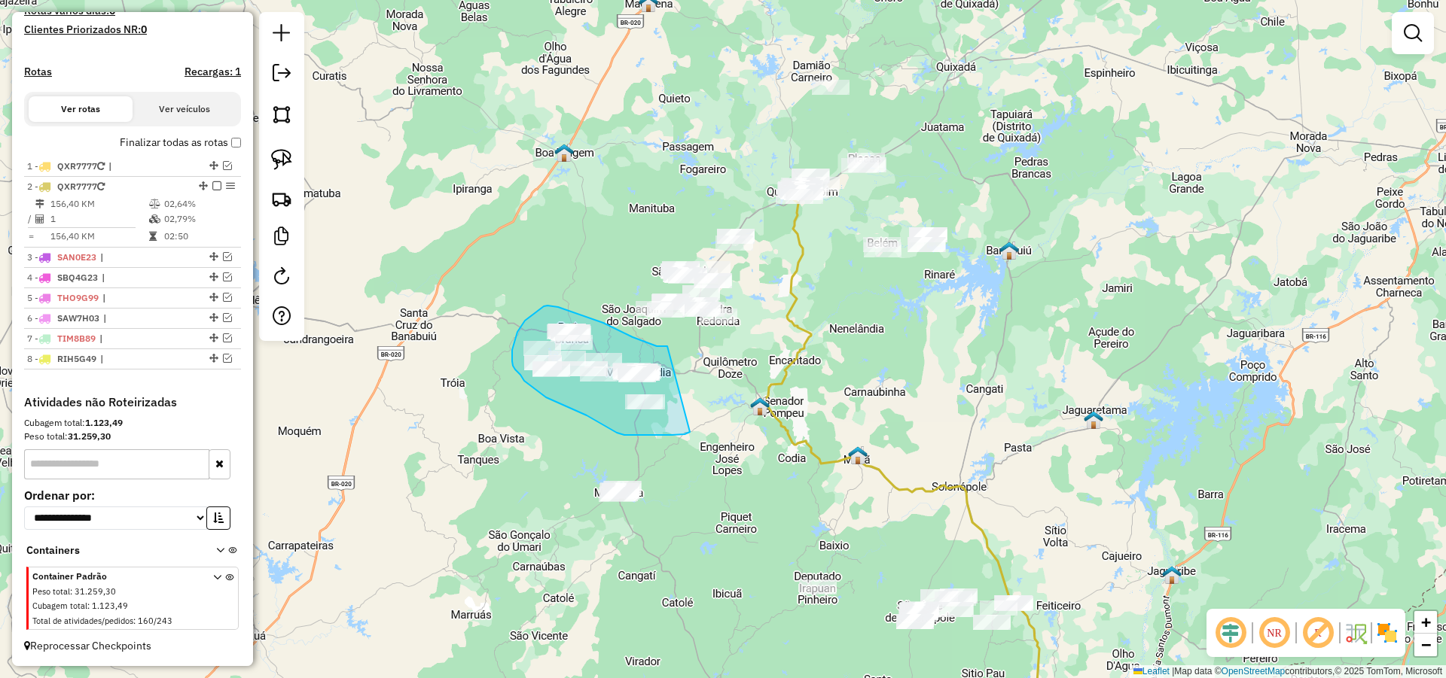
drag, startPoint x: 667, startPoint y: 346, endPoint x: 695, endPoint y: 428, distance: 86.7
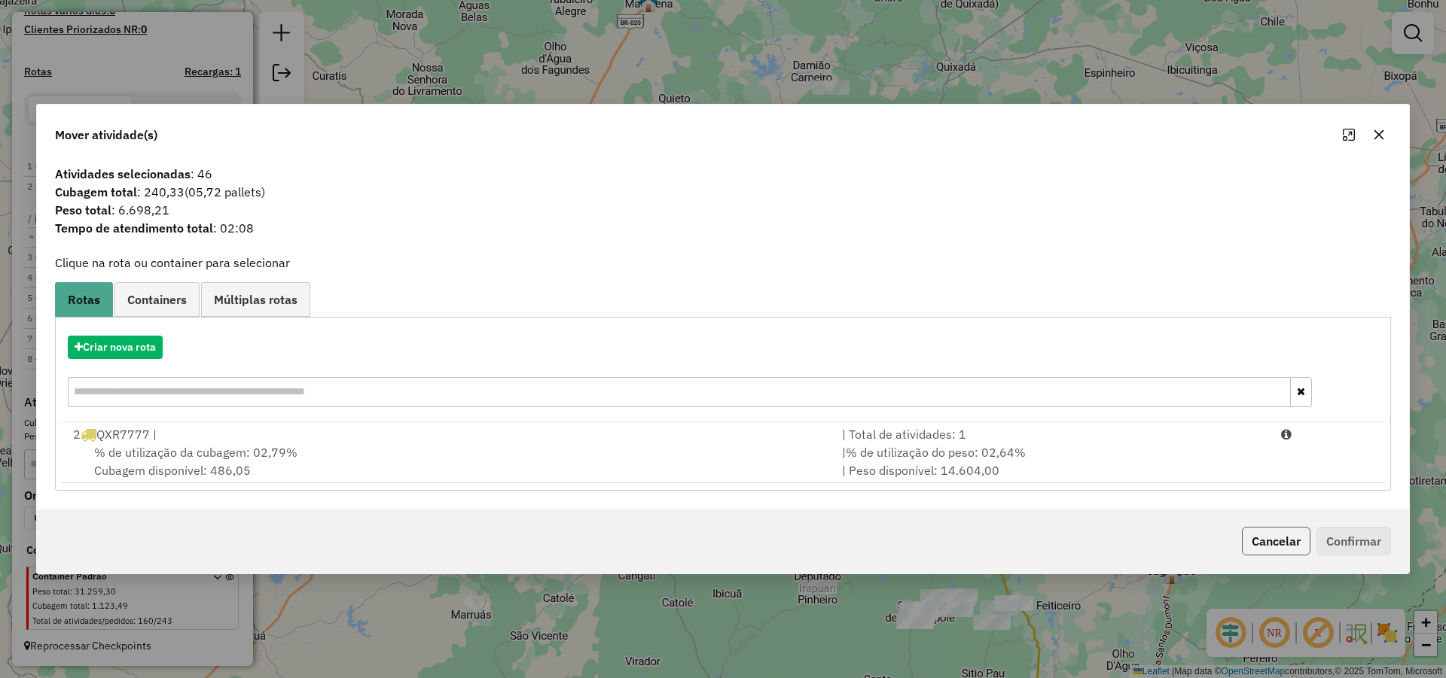
click at [1265, 544] on button "Cancelar" at bounding box center [1276, 541] width 69 height 29
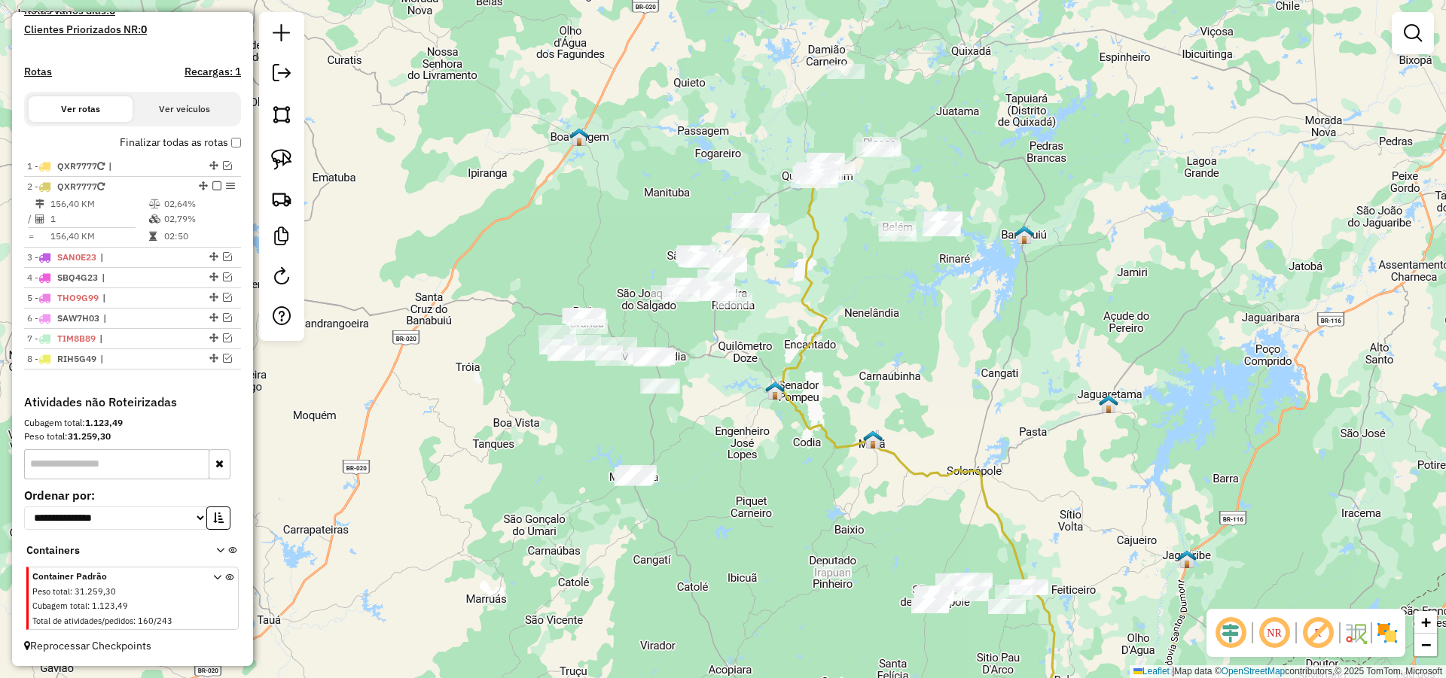
drag, startPoint x: 698, startPoint y: 446, endPoint x: 705, endPoint y: 435, distance: 12.5
click at [705, 435] on div "Janela de atendimento Grade de atendimento Capacidade Transportadoras Veículos …" at bounding box center [723, 339] width 1446 height 678
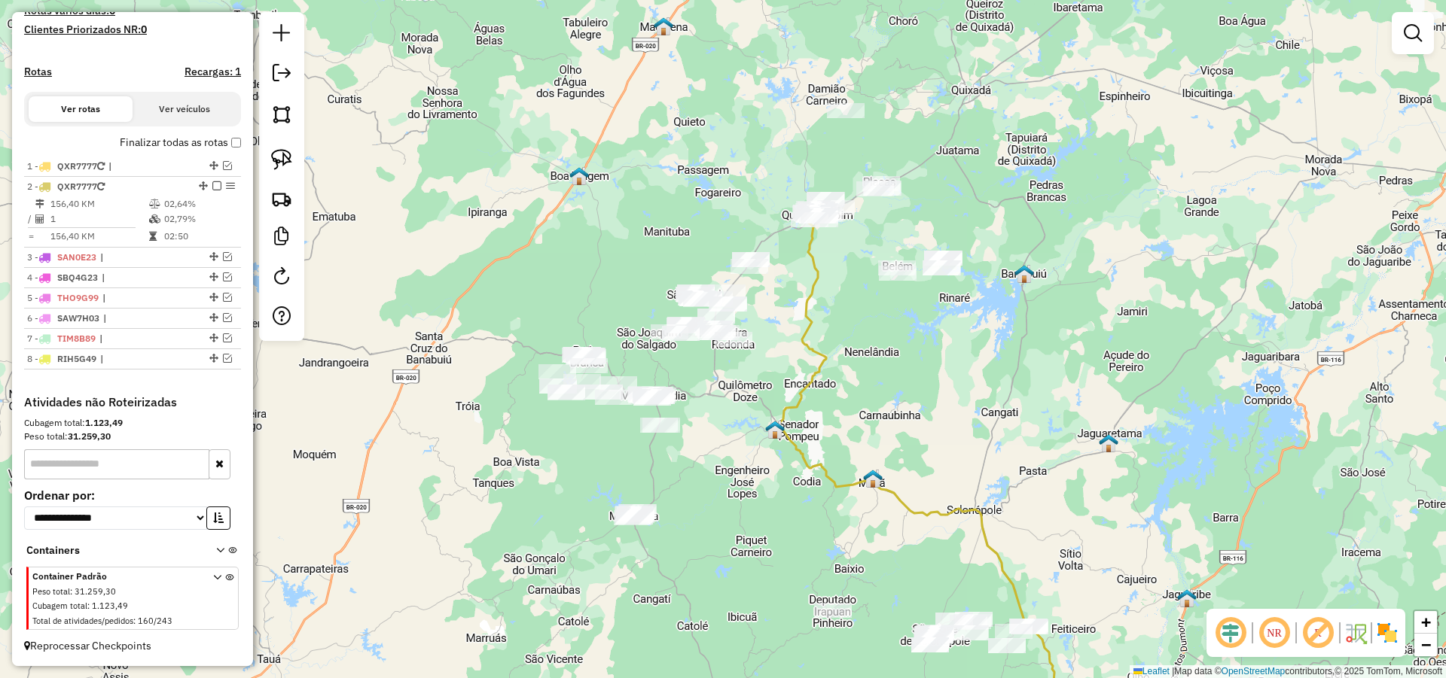
drag, startPoint x: 725, startPoint y: 404, endPoint x: 725, endPoint y: 447, distance: 42.9
click at [725, 446] on div "Janela de atendimento Grade de atendimento Capacidade Transportadoras Veículos …" at bounding box center [723, 339] width 1446 height 678
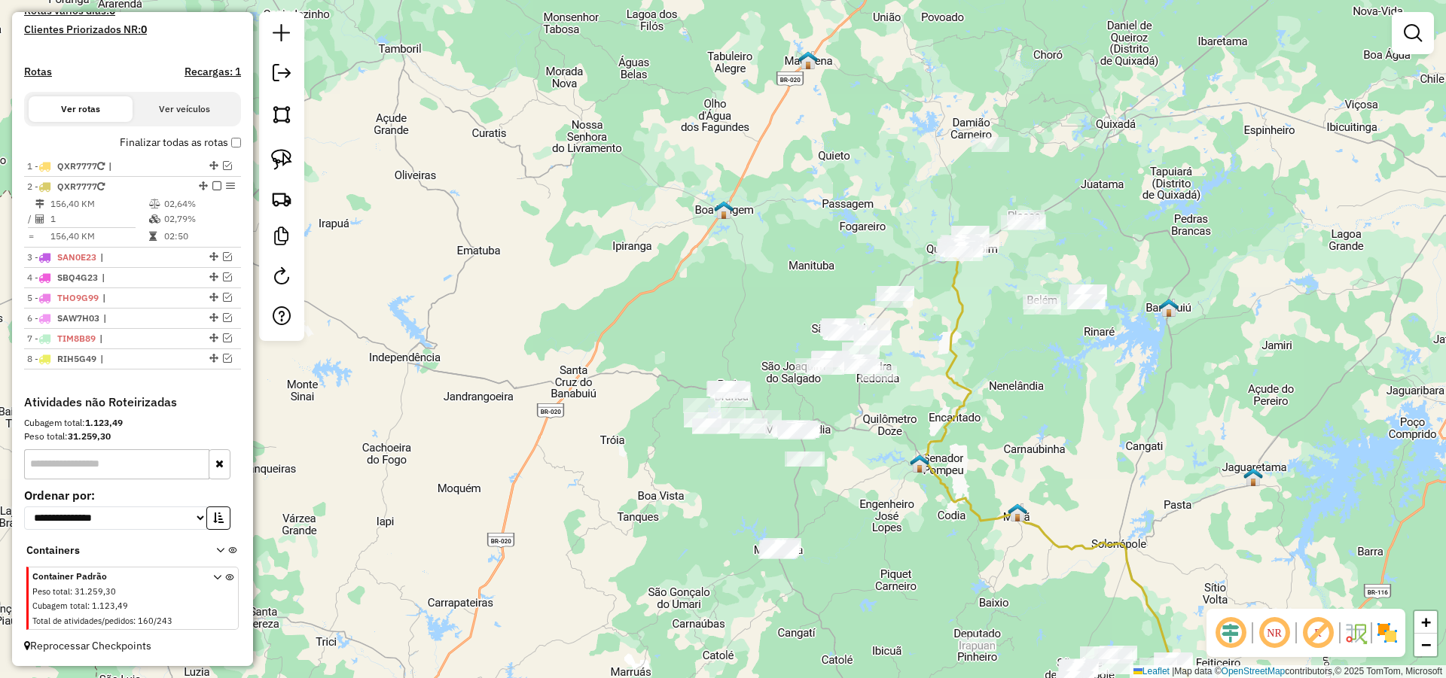
drag, startPoint x: 518, startPoint y: 398, endPoint x: 596, endPoint y: 410, distance: 78.5
click at [596, 410] on div "Janela de atendimento Grade de atendimento Capacidade Transportadoras Veículos …" at bounding box center [723, 339] width 1446 height 678
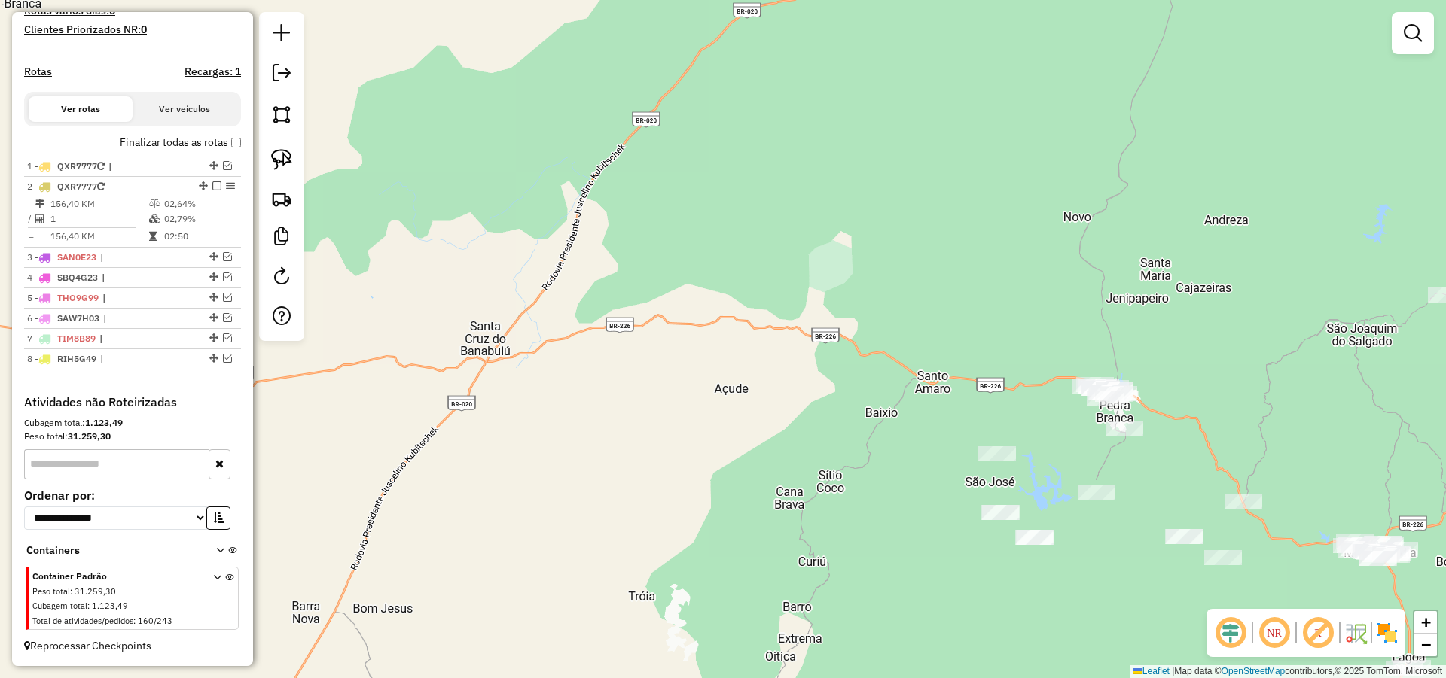
drag, startPoint x: 879, startPoint y: 355, endPoint x: 648, endPoint y: 306, distance: 236.4
click at [649, 306] on div "Janela de atendimento Grade de atendimento Capacidade Transportadoras Veículos …" at bounding box center [723, 339] width 1446 height 678
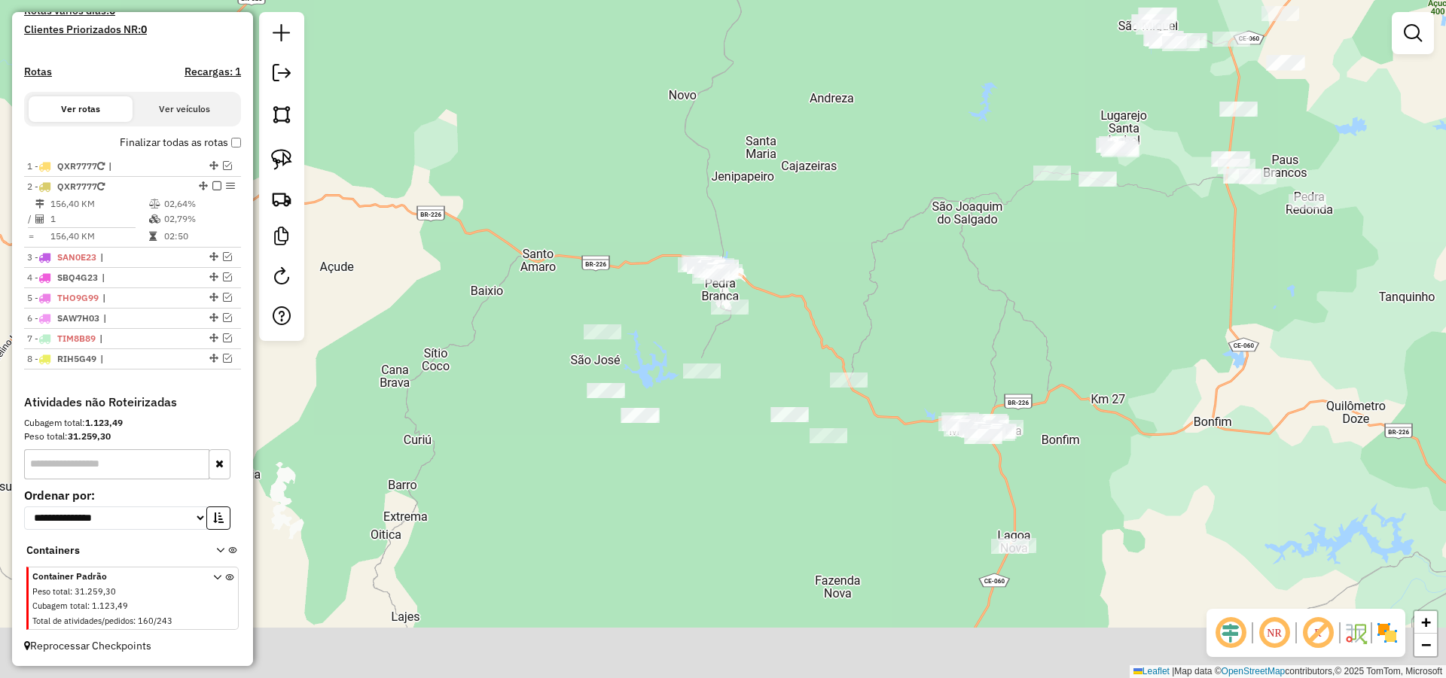
drag, startPoint x: 1020, startPoint y: 365, endPoint x: 720, endPoint y: 252, distance: 321.0
click at [844, 285] on div "Janela de atendimento Grade de atendimento Capacidade Transportadoras Veículos …" at bounding box center [723, 339] width 1446 height 678
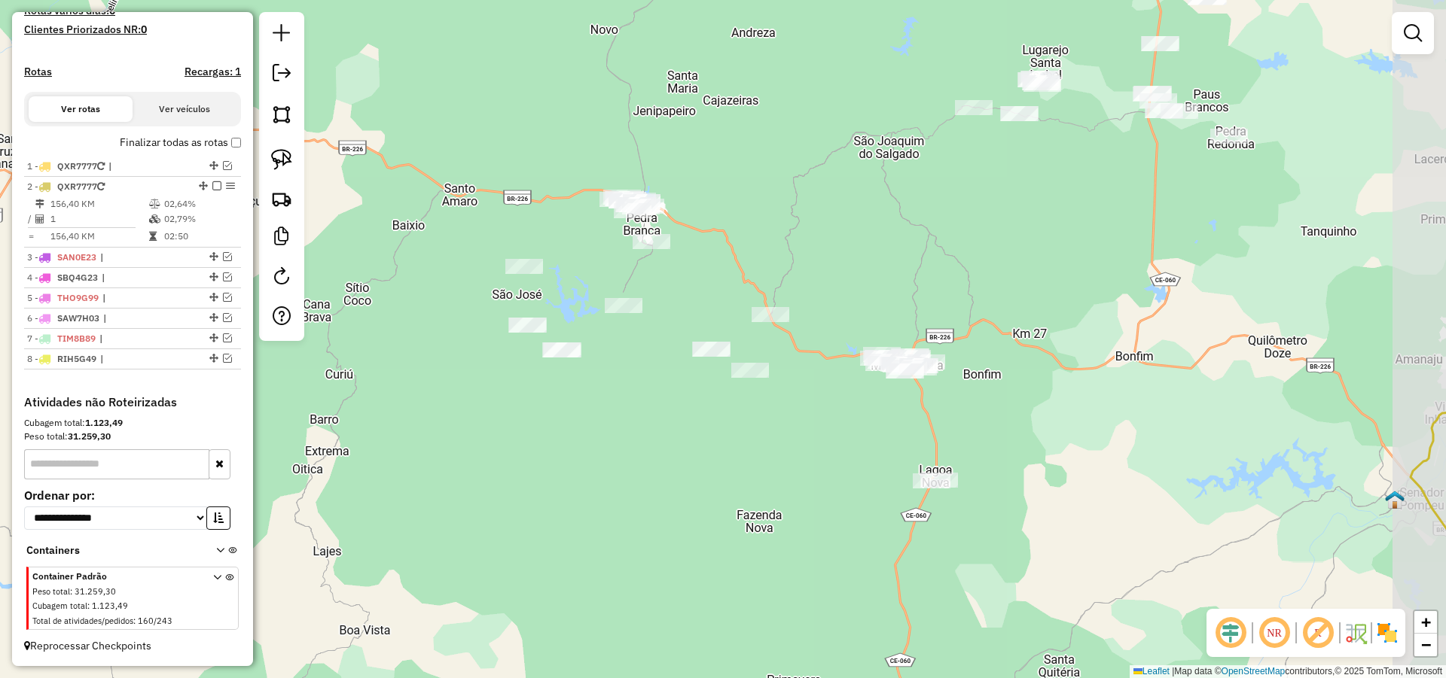
drag, startPoint x: 620, startPoint y: 371, endPoint x: 606, endPoint y: 361, distance: 16.7
click at [606, 361] on div "Janela de atendimento Grade de atendimento Capacidade Transportadoras Veículos …" at bounding box center [723, 339] width 1446 height 678
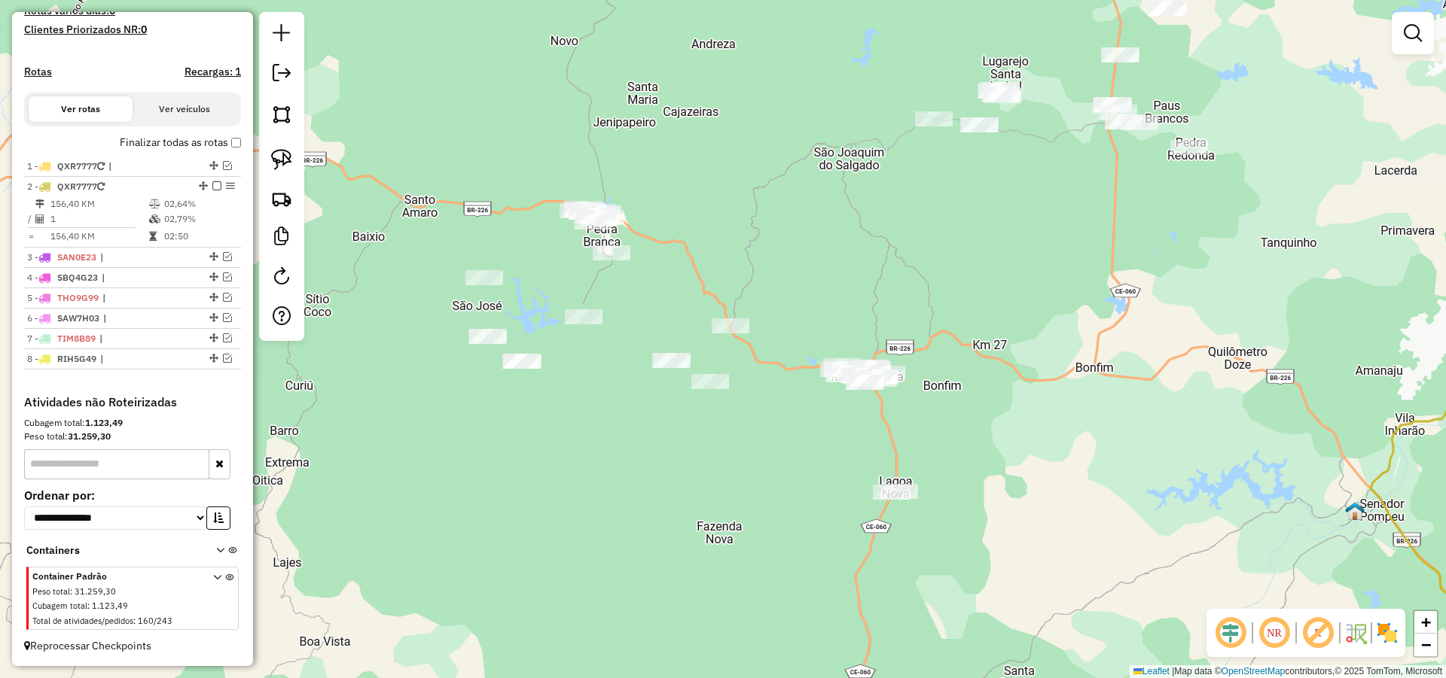
drag, startPoint x: 733, startPoint y: 283, endPoint x: 700, endPoint y: 297, distance: 35.4
click at [695, 291] on div "Janela de atendimento Grade de atendimento Capacidade Transportadoras Veículos …" at bounding box center [723, 339] width 1446 height 678
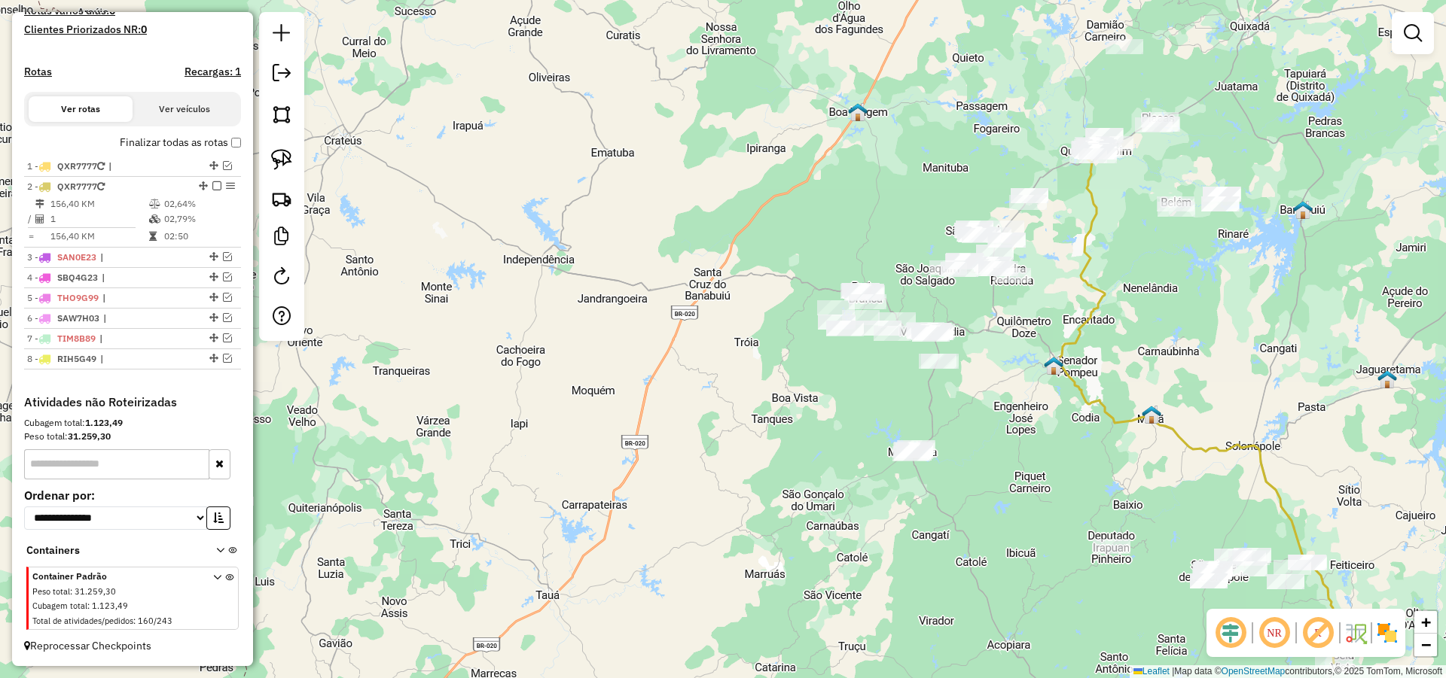
drag, startPoint x: 1044, startPoint y: 394, endPoint x: 763, endPoint y: 329, distance: 289.0
click at [782, 329] on div "Janela de atendimento Grade de atendimento Capacidade Transportadoras Veículos …" at bounding box center [723, 339] width 1446 height 678
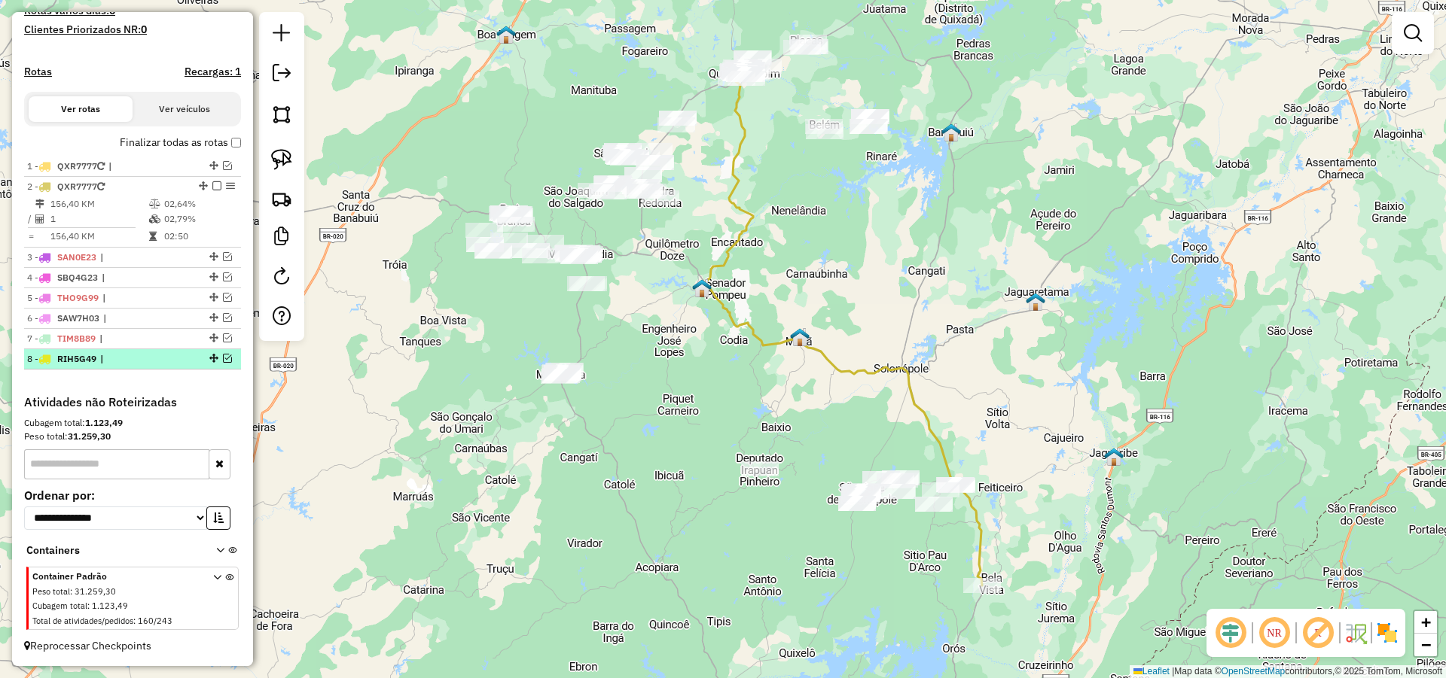
click at [225, 358] on em at bounding box center [227, 358] width 9 height 9
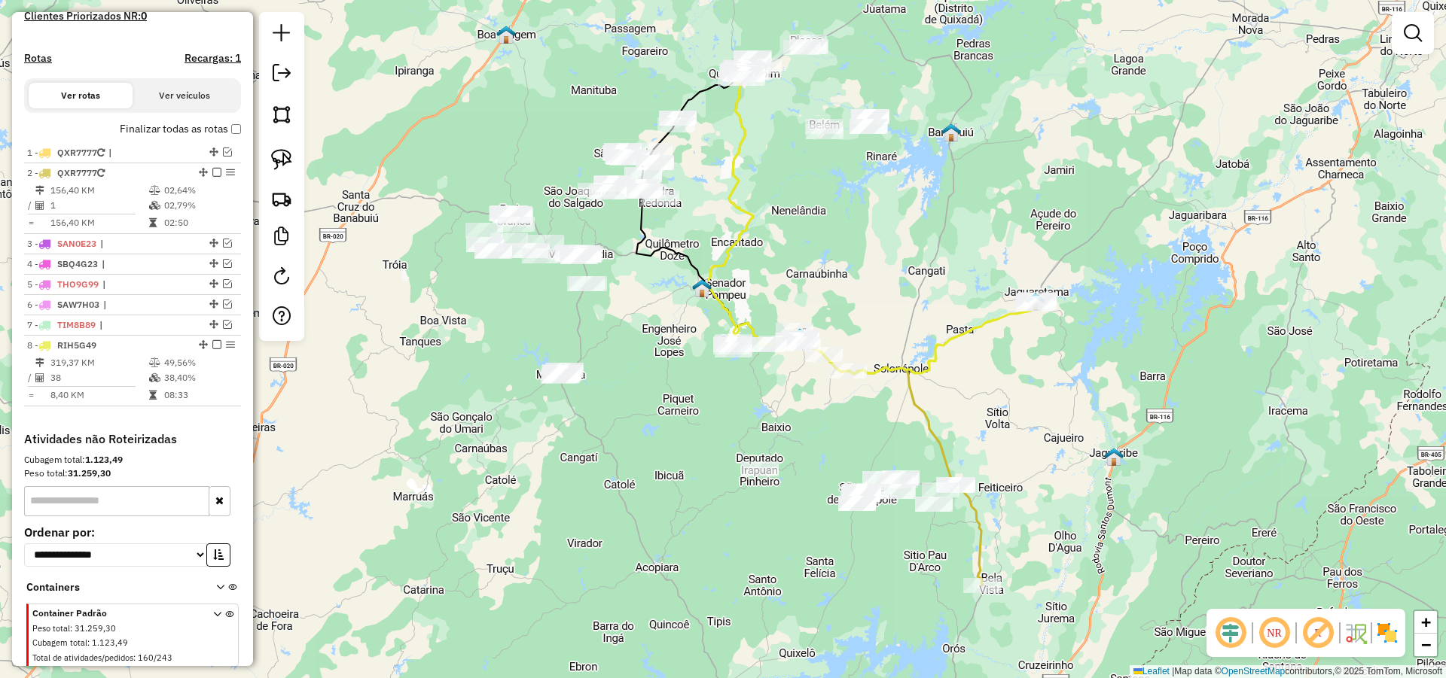
scroll to position [489, 0]
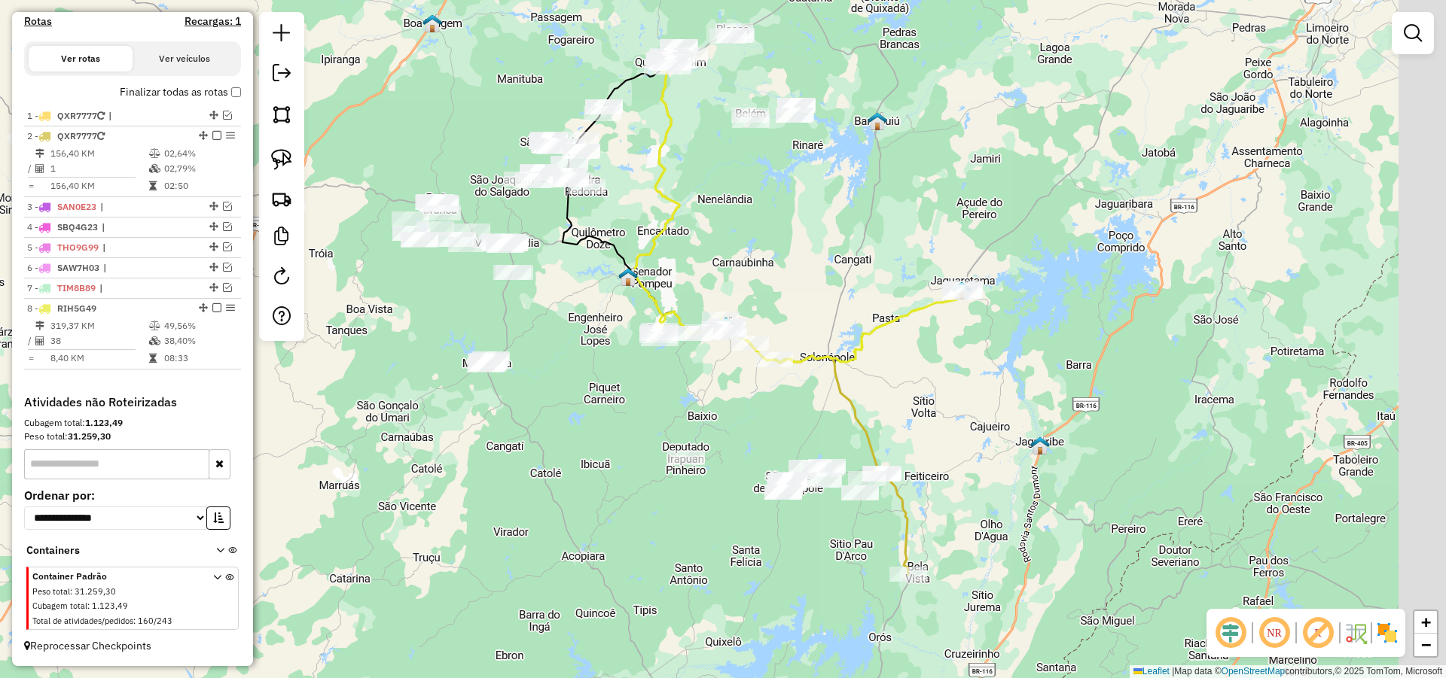
drag, startPoint x: 934, startPoint y: 401, endPoint x: 858, endPoint y: 407, distance: 76.3
click at [858, 407] on div "Janela de atendimento Grade de atendimento Capacidade Transportadoras Veículos …" at bounding box center [723, 339] width 1446 height 678
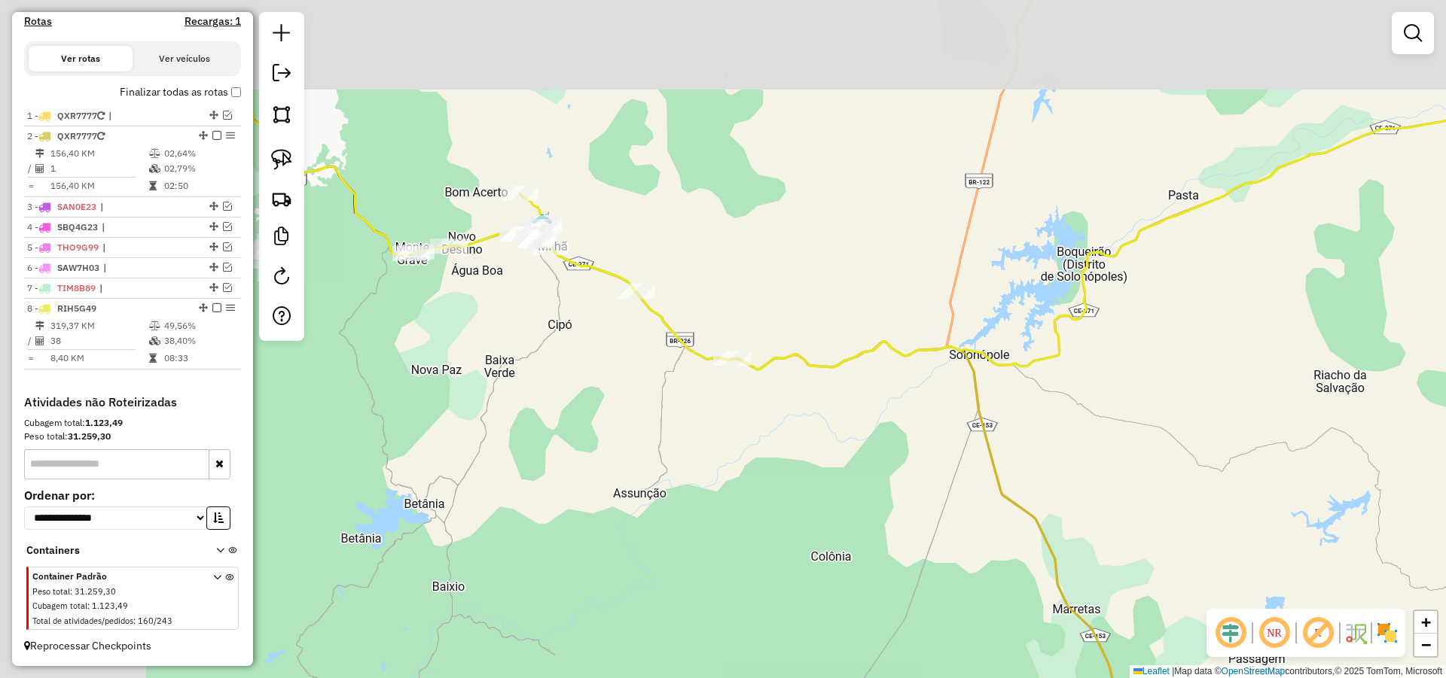
drag, startPoint x: 934, startPoint y: 464, endPoint x: 948, endPoint y: 453, distance: 17.2
click at [1013, 484] on div "Janela de atendimento Grade de atendimento Capacidade Transportadoras Veículos …" at bounding box center [723, 339] width 1446 height 678
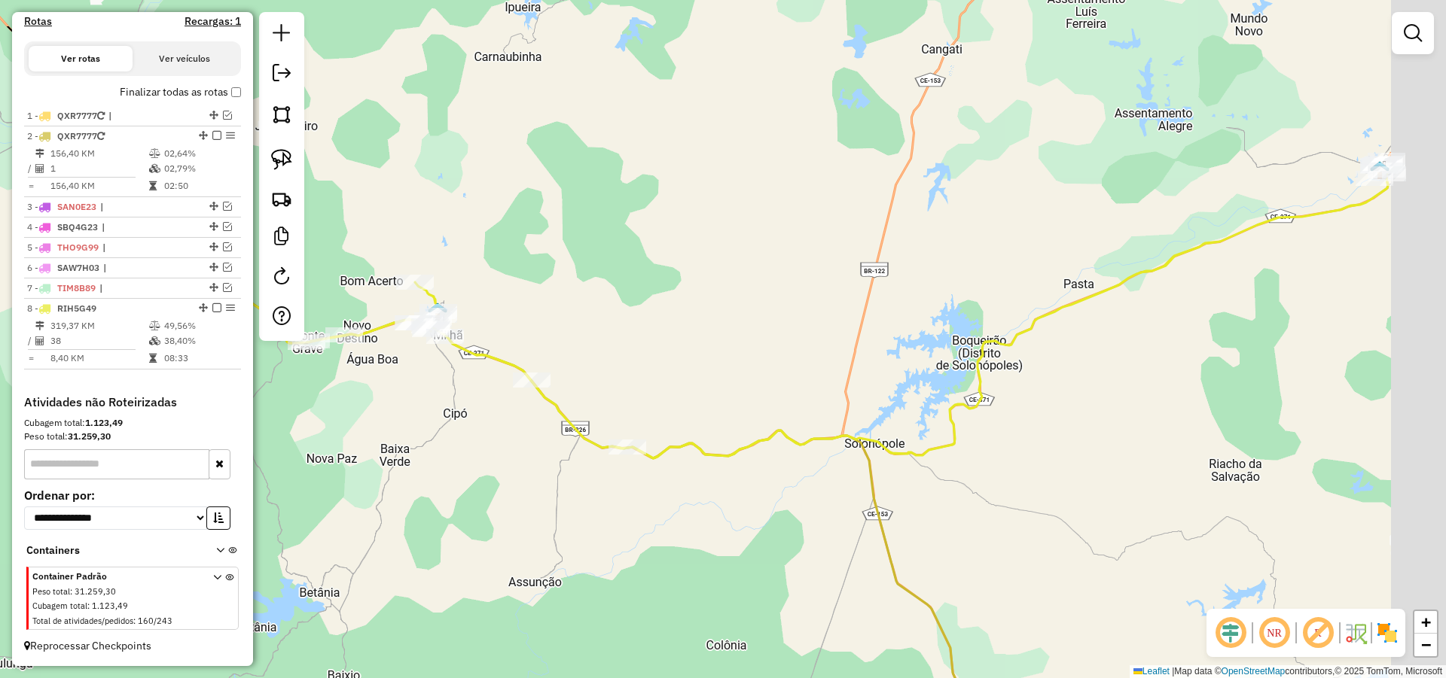
drag, startPoint x: 1147, startPoint y: 349, endPoint x: 1001, endPoint y: 433, distance: 167.6
click at [997, 436] on div "Janela de atendimento Grade de atendimento Capacidade Transportadoras Veículos …" at bounding box center [723, 339] width 1446 height 678
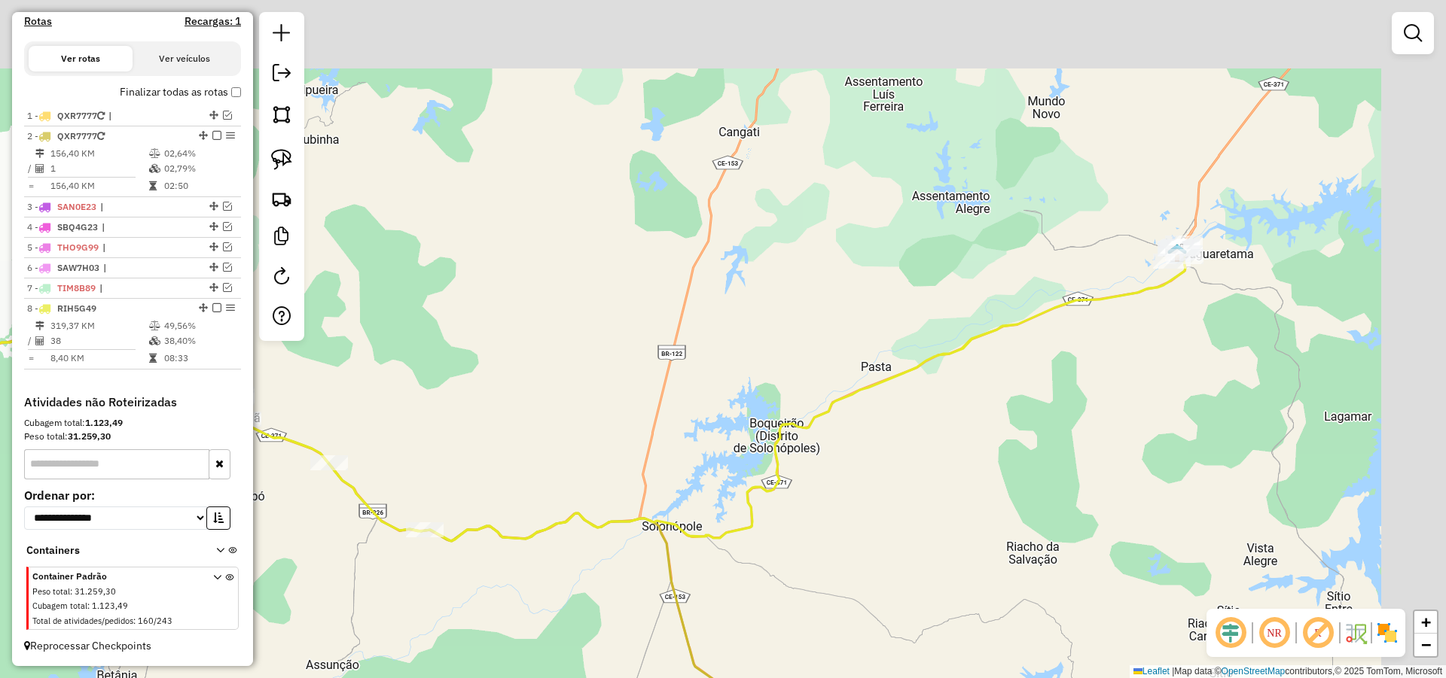
drag, startPoint x: 1077, startPoint y: 415, endPoint x: 873, endPoint y: 496, distance: 219.0
click at [871, 498] on div "Janela de atendimento Grade de atendimento Capacidade Transportadoras Veículos …" at bounding box center [723, 339] width 1446 height 678
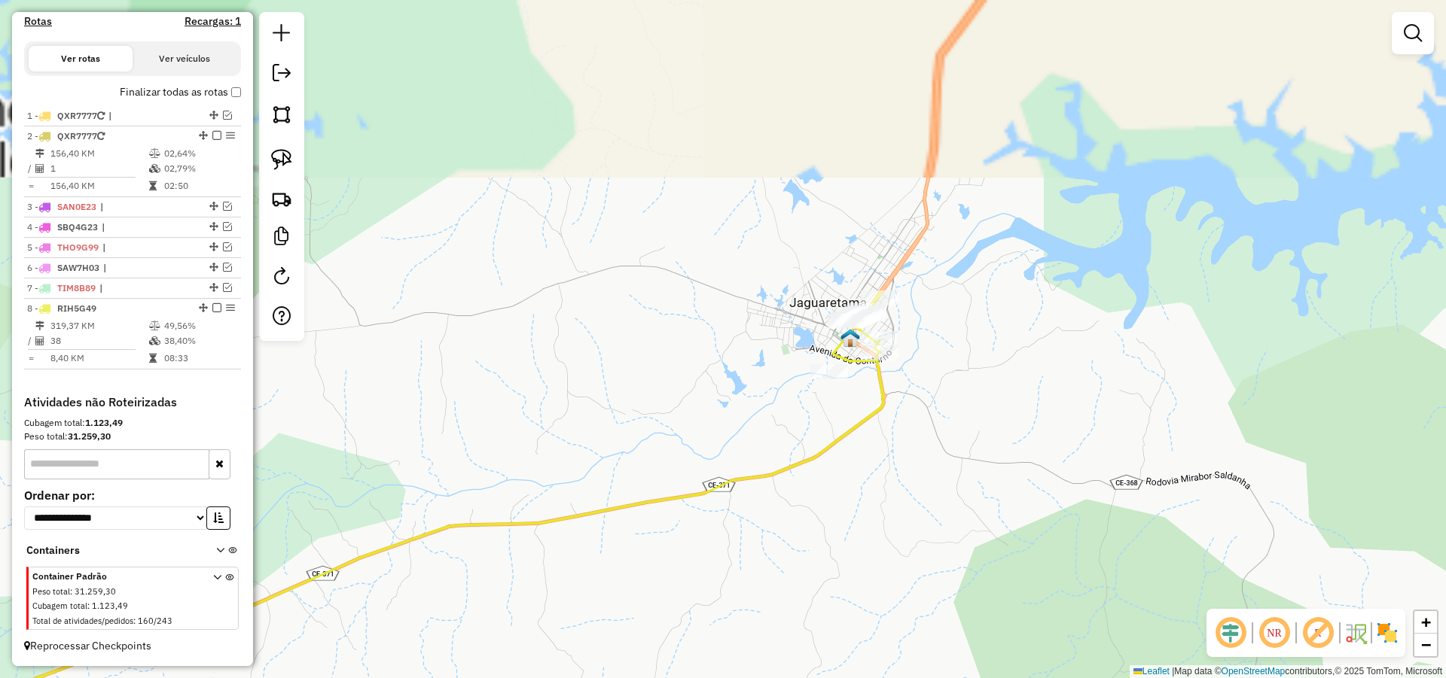
drag, startPoint x: 942, startPoint y: 457, endPoint x: 935, endPoint y: 495, distance: 39.0
click at [933, 520] on div "Janela de atendimento Grade de atendimento Capacidade Transportadoras Veículos …" at bounding box center [723, 339] width 1446 height 678
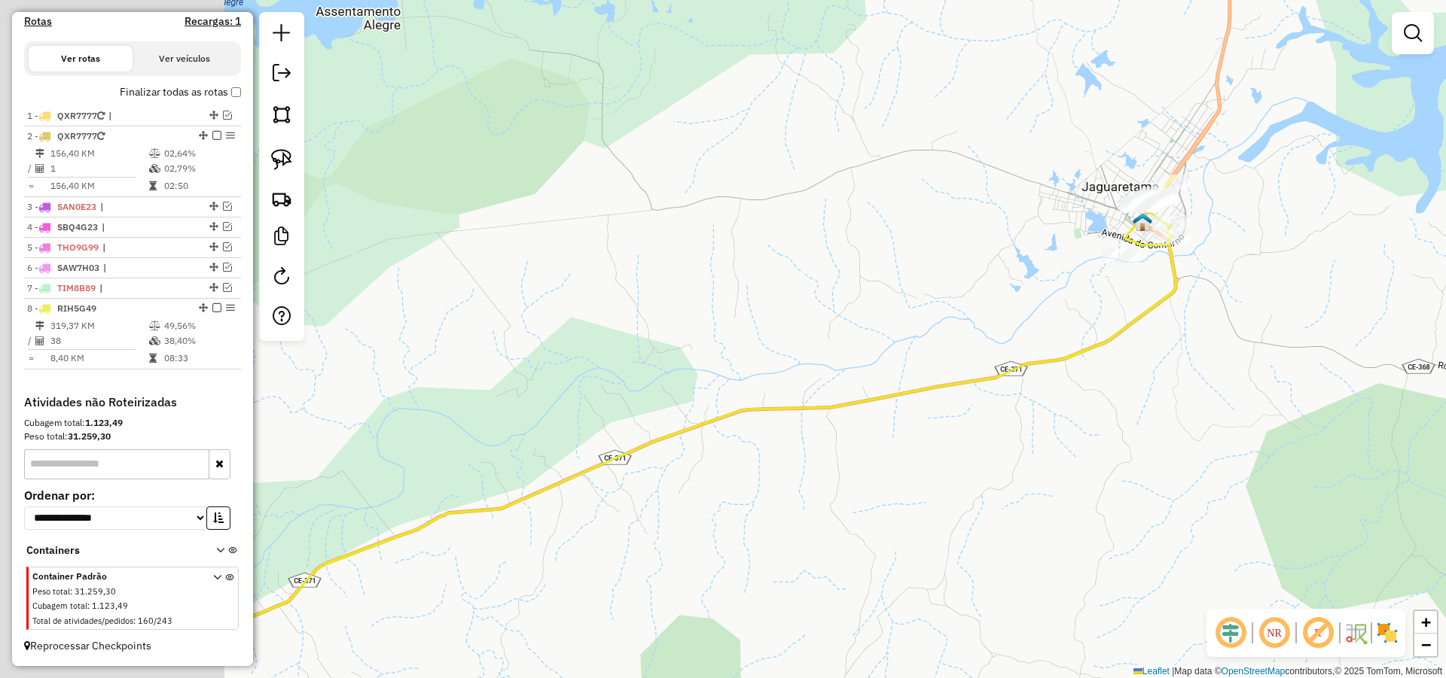
drag, startPoint x: 760, startPoint y: 364, endPoint x: 905, endPoint y: 328, distance: 149.9
click at [903, 328] on div "Janela de atendimento Grade de atendimento Capacidade Transportadoras Veículos …" at bounding box center [723, 339] width 1446 height 678
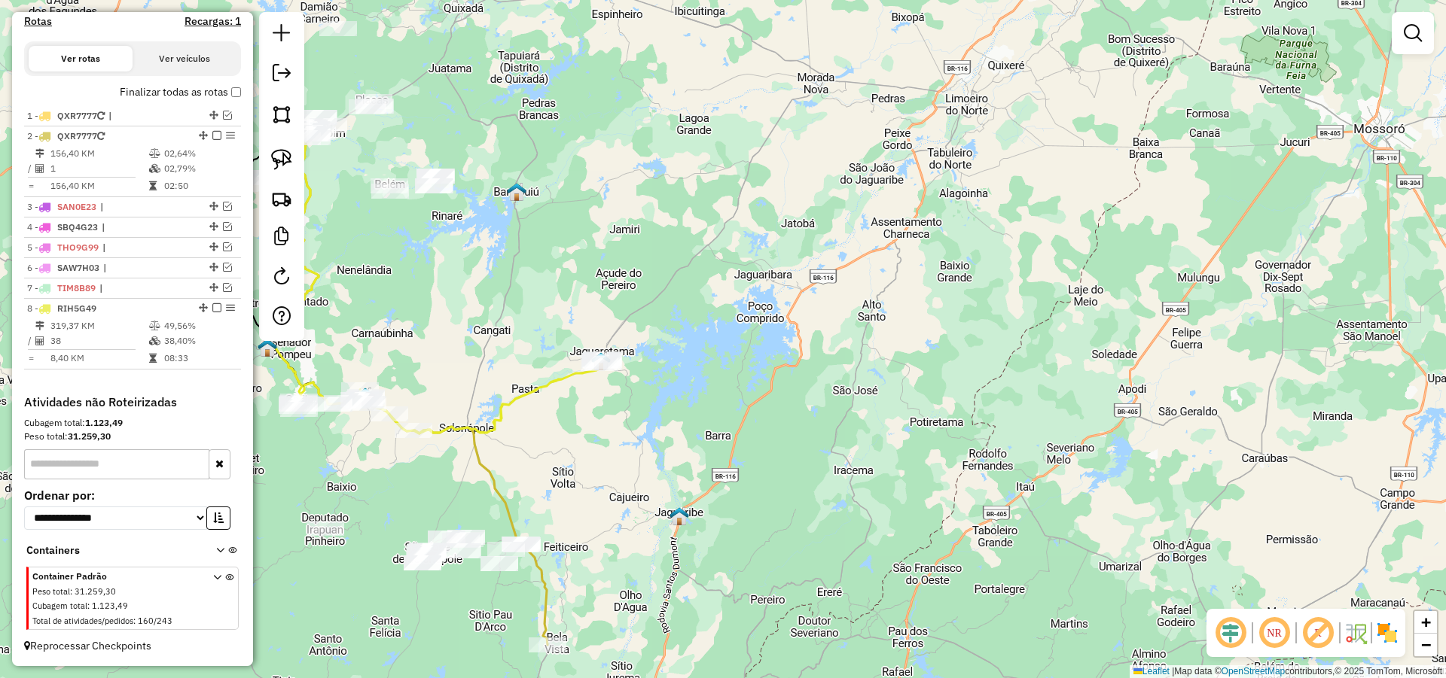
drag, startPoint x: 470, startPoint y: 386, endPoint x: 588, endPoint y: 333, distance: 129.7
click at [589, 333] on div "Janela de atendimento Grade de atendimento Capacidade Transportadoras Veículos …" at bounding box center [723, 339] width 1446 height 678
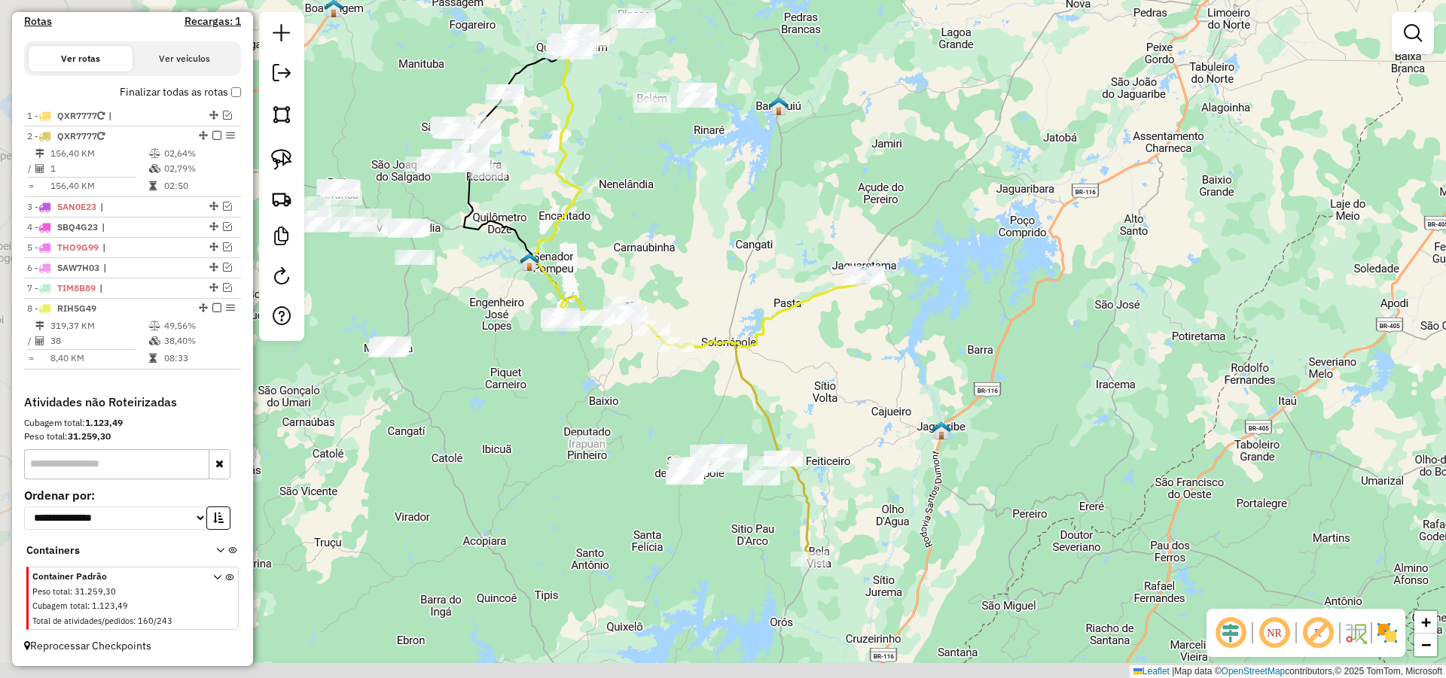
drag, startPoint x: 542, startPoint y: 303, endPoint x: 737, endPoint y: 261, distance: 199.4
click at [733, 264] on div "Janela de atendimento Grade de atendimento Capacidade Transportadoras Veículos …" at bounding box center [723, 339] width 1446 height 678
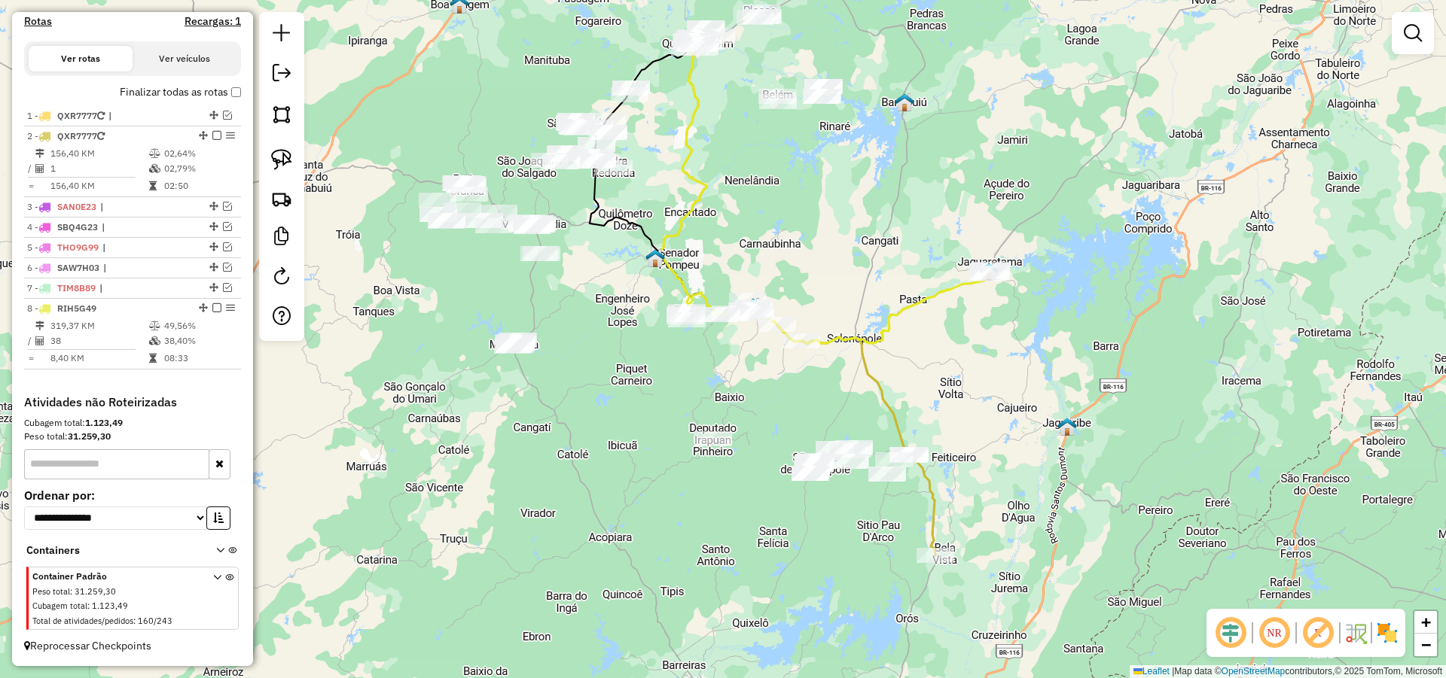
drag, startPoint x: 727, startPoint y: 360, endPoint x: 745, endPoint y: 362, distance: 17.5
click at [744, 362] on div "Janela de atendimento Grade de atendimento Capacidade Transportadoras Veículos …" at bounding box center [723, 339] width 1446 height 678
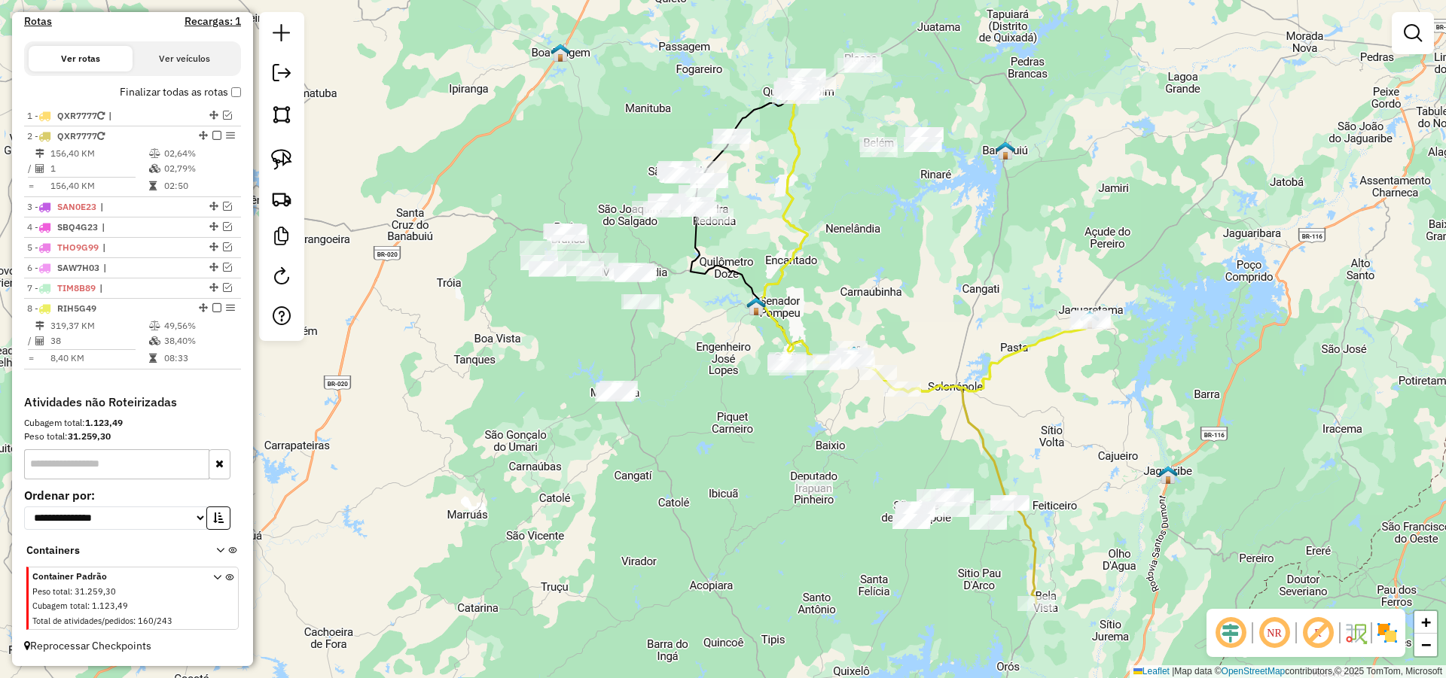
drag, startPoint x: 671, startPoint y: 324, endPoint x: 718, endPoint y: 346, distance: 51.9
click at [716, 346] on div "Janela de atendimento Grade de atendimento Capacidade Transportadoras Veículos …" at bounding box center [723, 339] width 1446 height 678
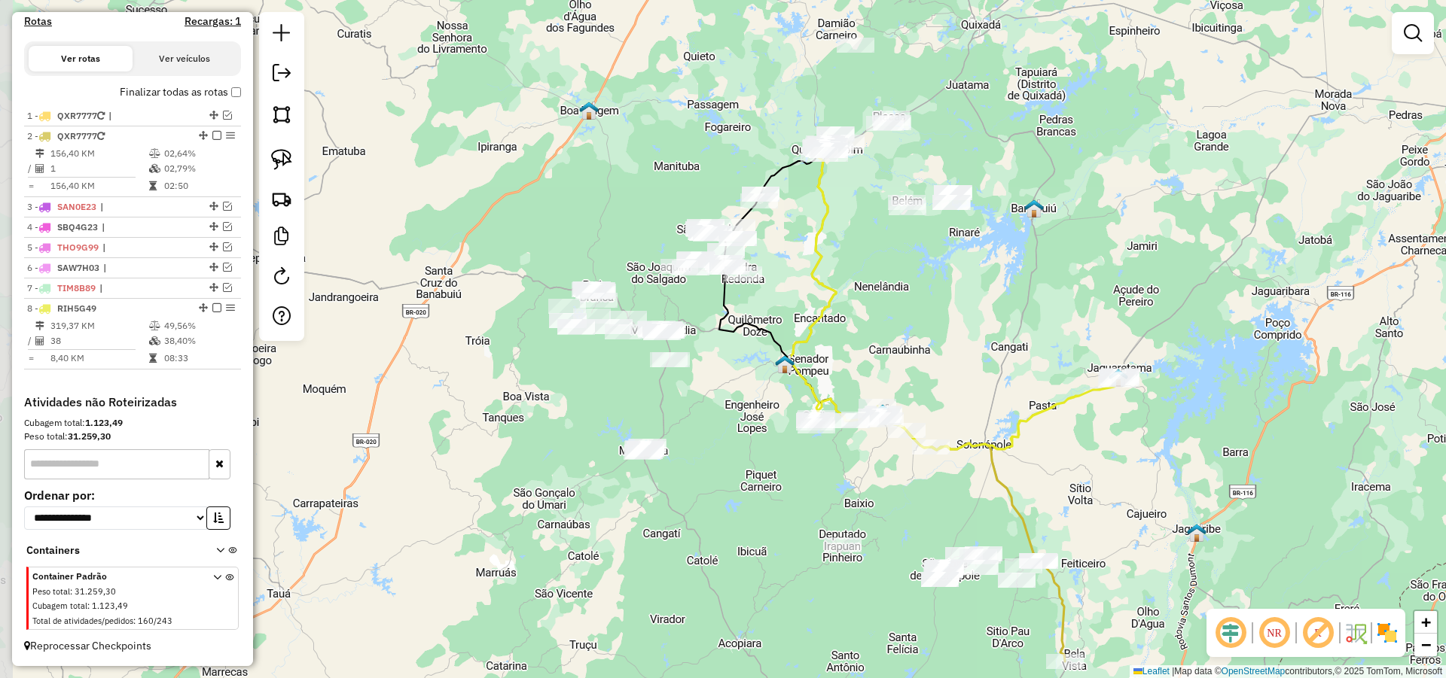
drag, startPoint x: 664, startPoint y: 345, endPoint x: 680, endPoint y: 391, distance: 48.6
click at [680, 391] on div "Janela de atendimento Grade de atendimento Capacidade Transportadoras Veículos …" at bounding box center [723, 339] width 1446 height 678
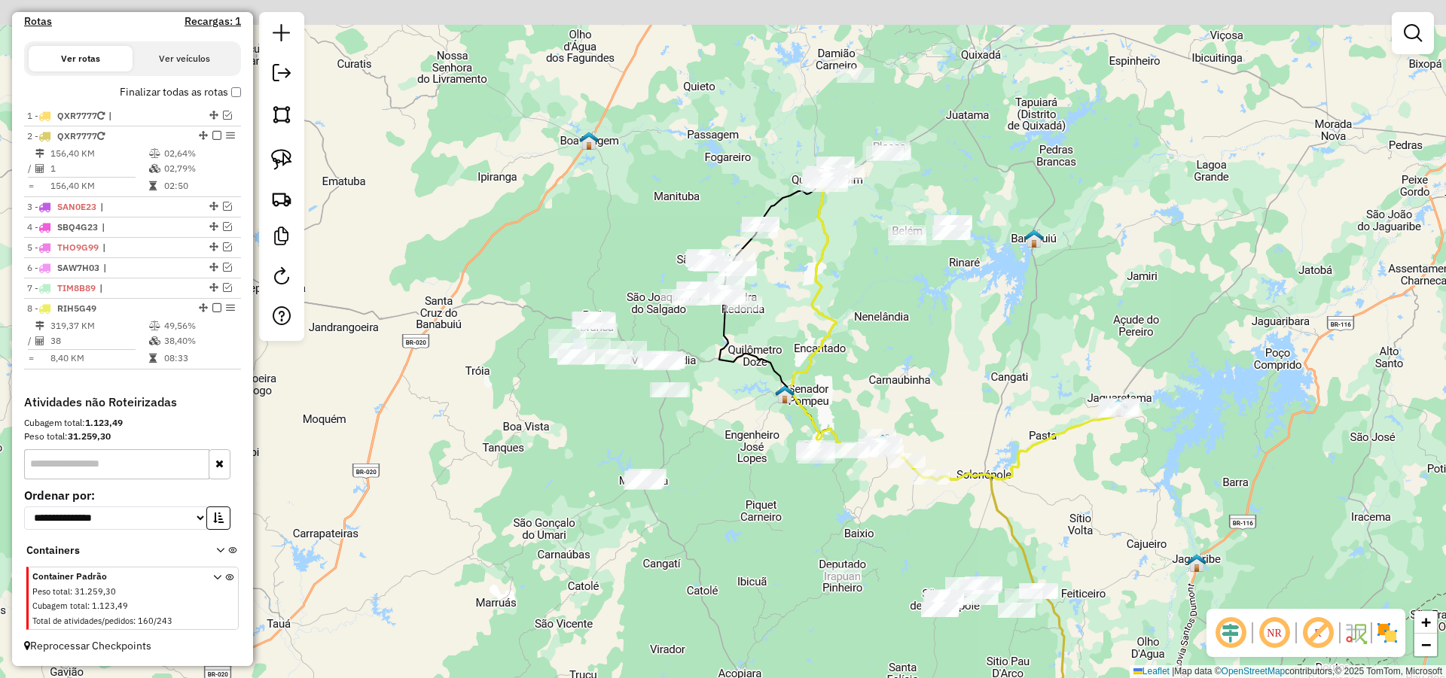
drag, startPoint x: 713, startPoint y: 401, endPoint x: 713, endPoint y: 409, distance: 8.3
click at [713, 407] on div "Janela de atendimento Grade de atendimento Capacidade Transportadoras Veículos …" at bounding box center [723, 339] width 1446 height 678
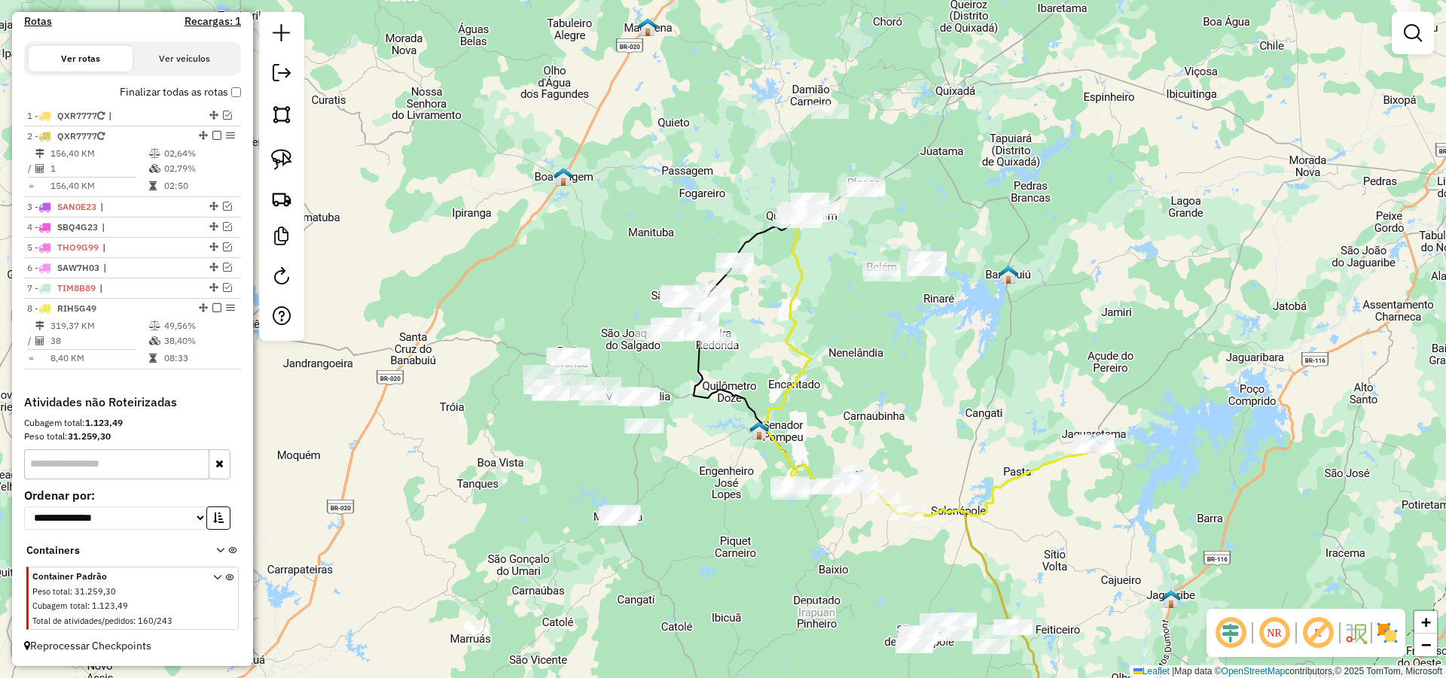
drag, startPoint x: 913, startPoint y: 303, endPoint x: 895, endPoint y: 322, distance: 26.6
click at [895, 322] on div "Janela de atendimento Grade de atendimento Capacidade Transportadoras Veículos …" at bounding box center [723, 339] width 1446 height 678
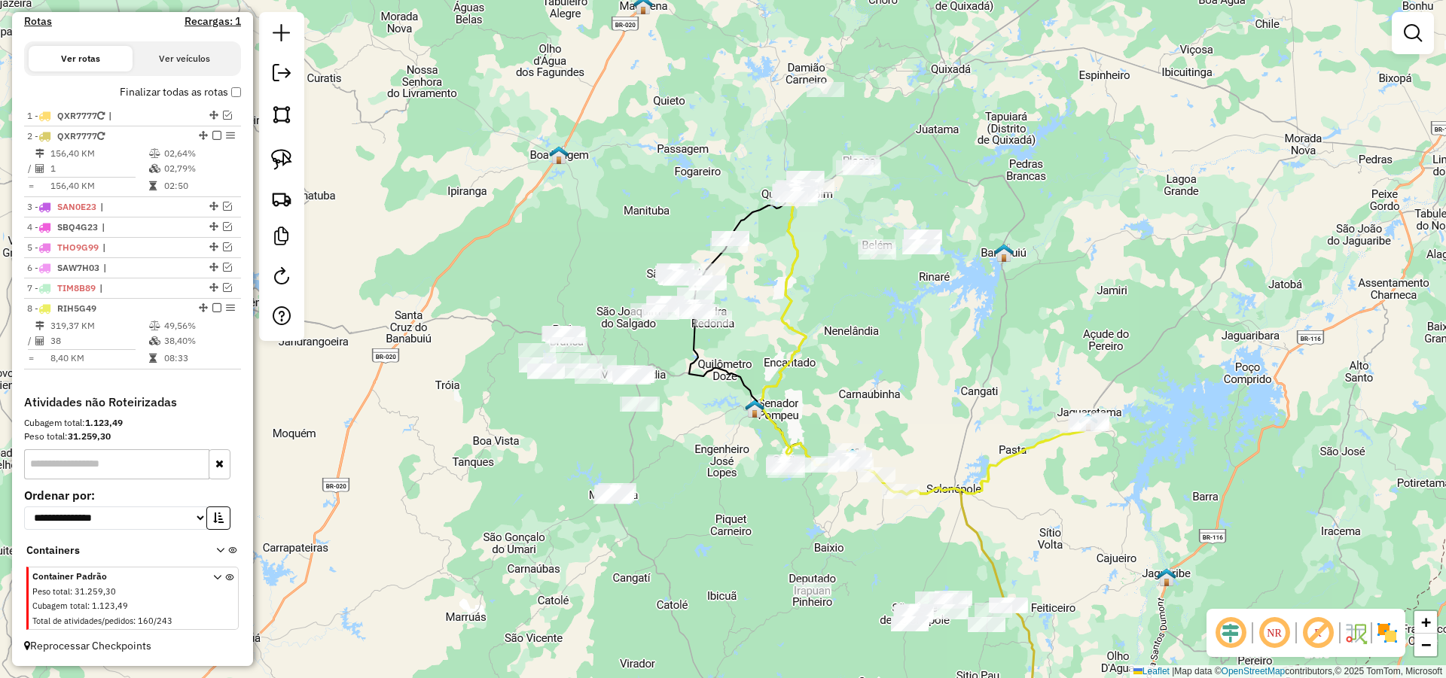
drag, startPoint x: 830, startPoint y: 368, endPoint x: 818, endPoint y: 346, distance: 24.6
click at [824, 350] on div "Janela de atendimento Grade de atendimento Capacidade Transportadoras Veículos …" at bounding box center [723, 339] width 1446 height 678
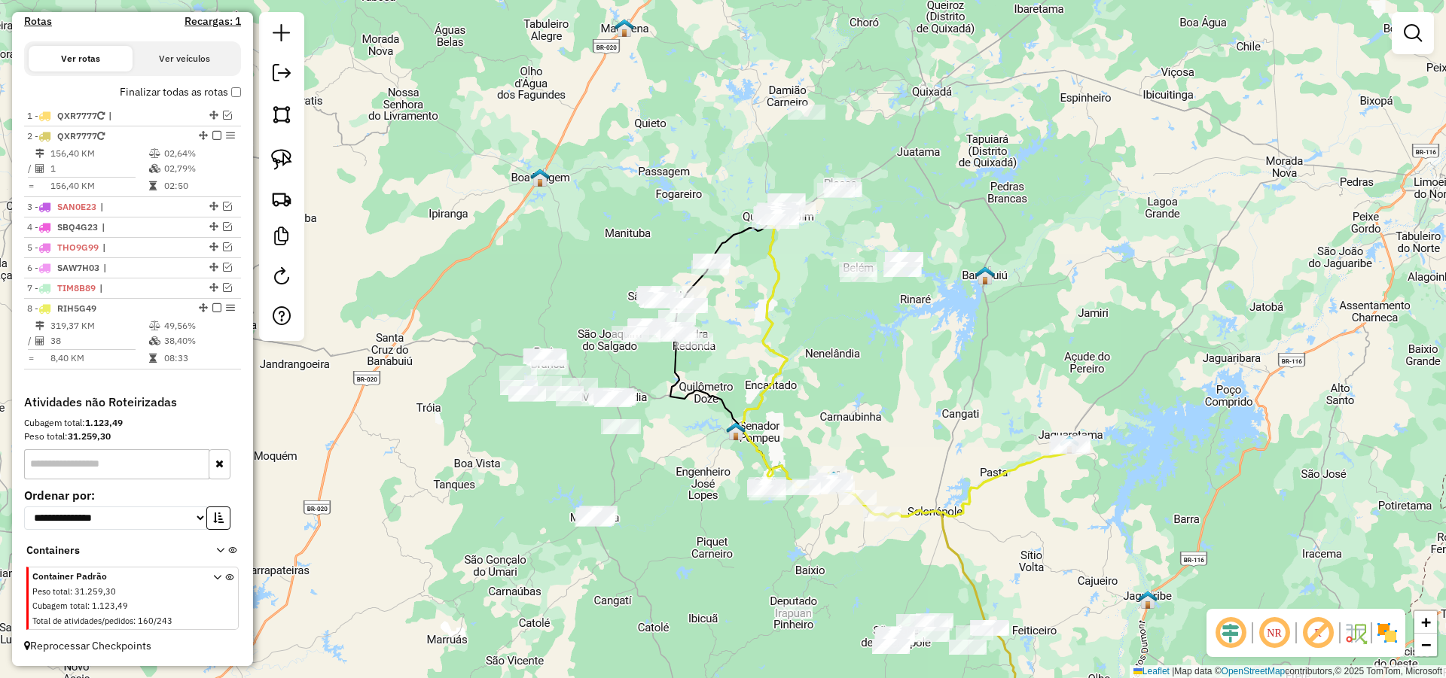
drag, startPoint x: 780, startPoint y: 309, endPoint x: 758, endPoint y: 336, distance: 34.8
click at [760, 335] on icon at bounding box center [762, 352] width 47 height 272
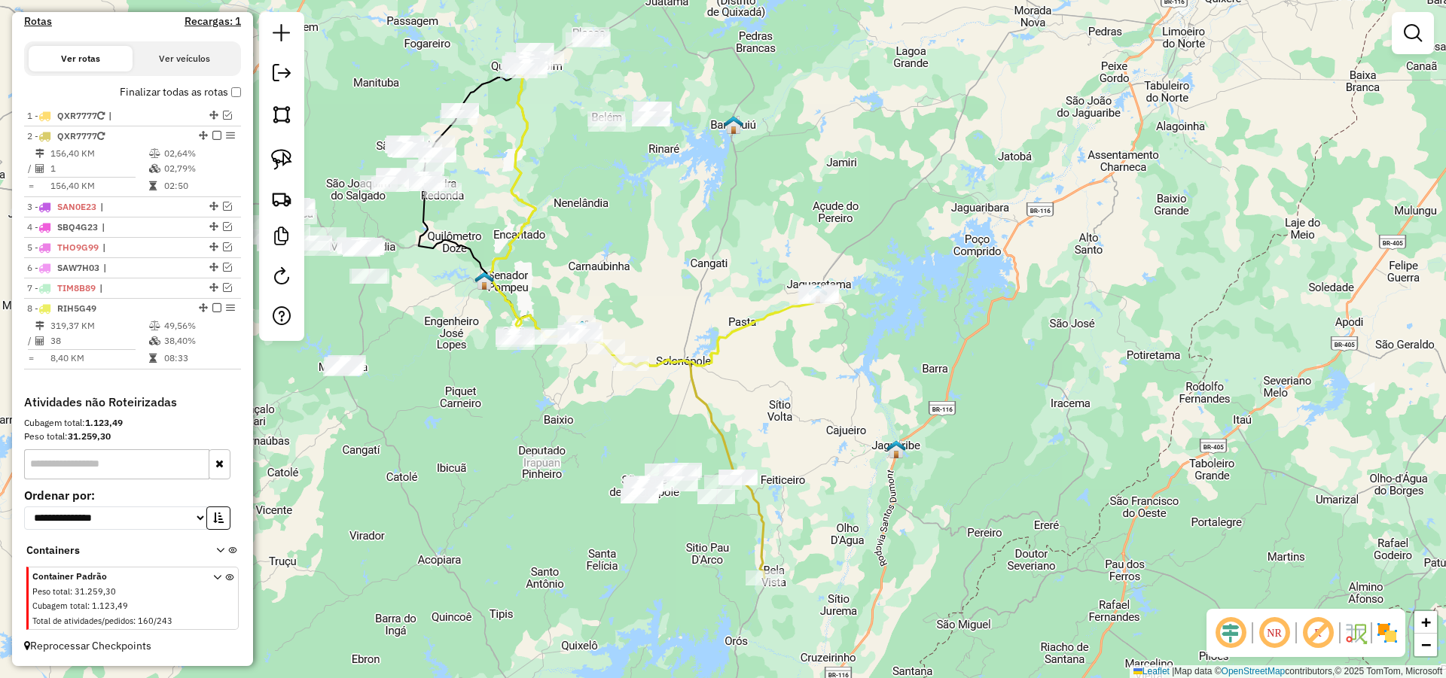
drag, startPoint x: 925, startPoint y: 331, endPoint x: 578, endPoint y: 91, distance: 421.7
click at [582, 26] on div "Janela de atendimento Grade de atendimento Capacidade Transportadoras Veículos …" at bounding box center [723, 339] width 1446 height 678
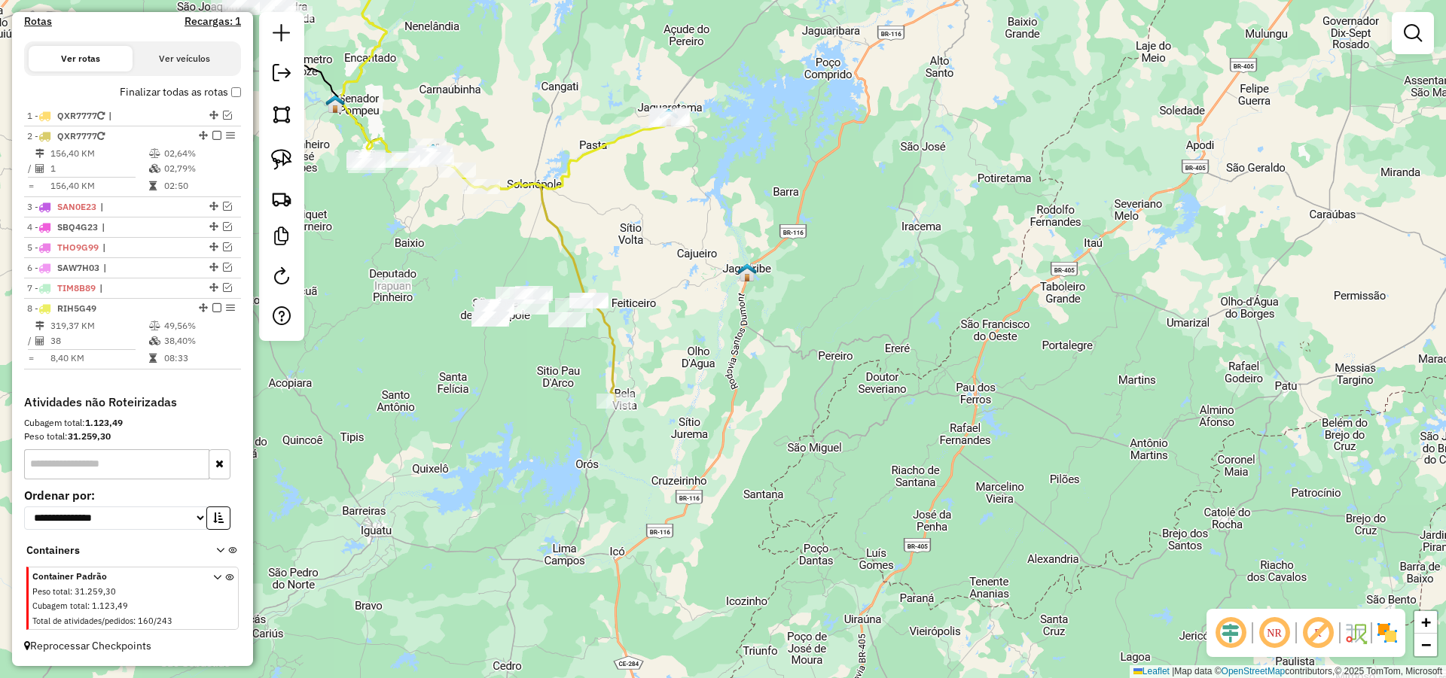
drag, startPoint x: 727, startPoint y: 337, endPoint x: 656, endPoint y: 373, distance: 79.5
click at [725, 366] on div "Janela de atendimento Grade de atendimento Capacidade Transportadoras Veículos …" at bounding box center [723, 339] width 1446 height 678
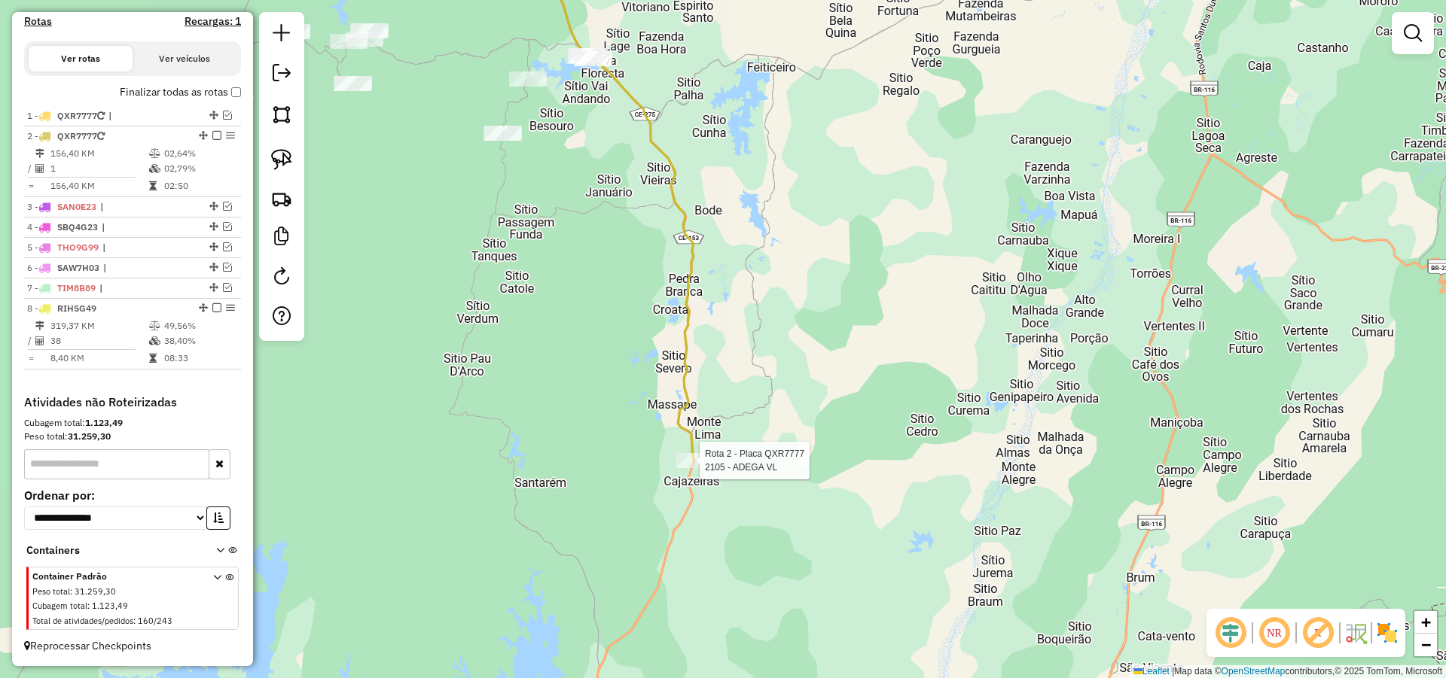
select select "*********"
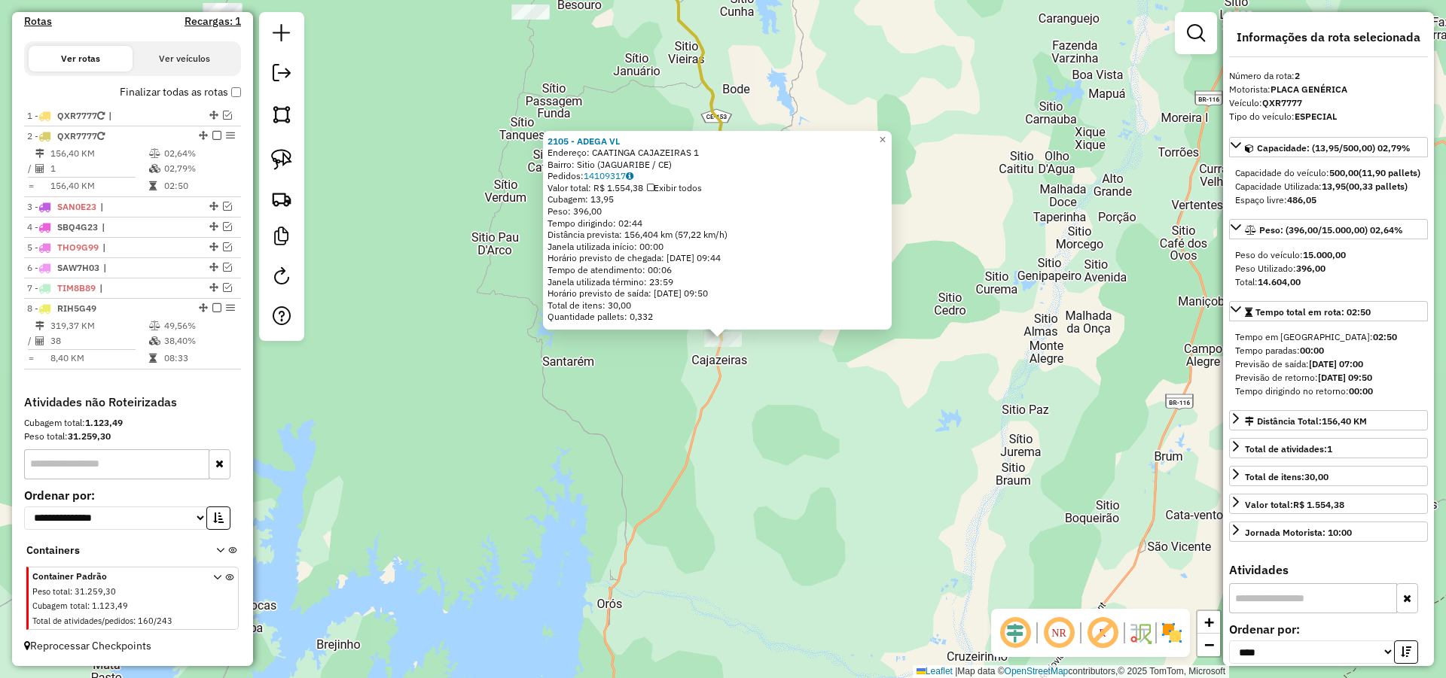
click at [809, 379] on div "2105 - ADEGA VL Endereço: CAATINGA CAJAZEIRAS 1 Bairro: Sitio (JAGUARIBE / CE) …" at bounding box center [723, 339] width 1446 height 678
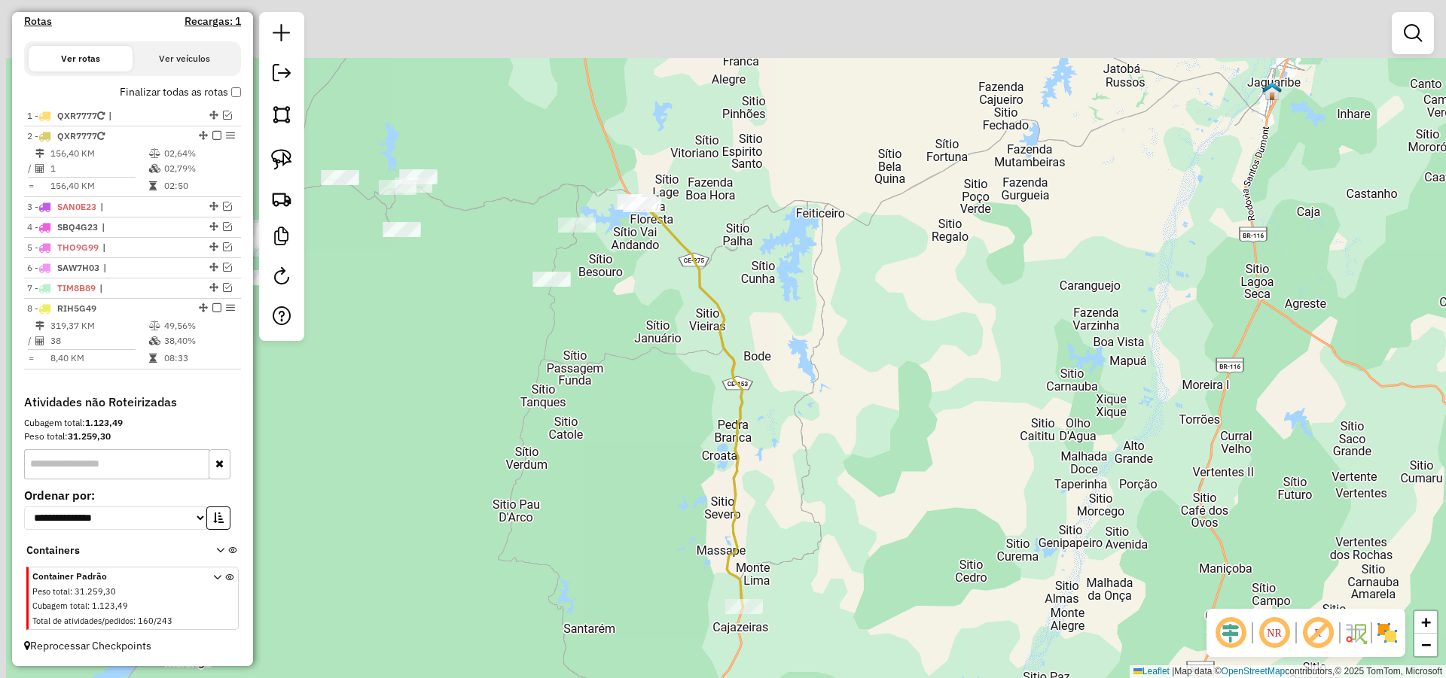
drag, startPoint x: 784, startPoint y: 205, endPoint x: 807, endPoint y: 391, distance: 187.4
click at [806, 389] on div "Janela de atendimento Grade de atendimento Capacidade Transportadoras Veículos …" at bounding box center [723, 339] width 1446 height 678
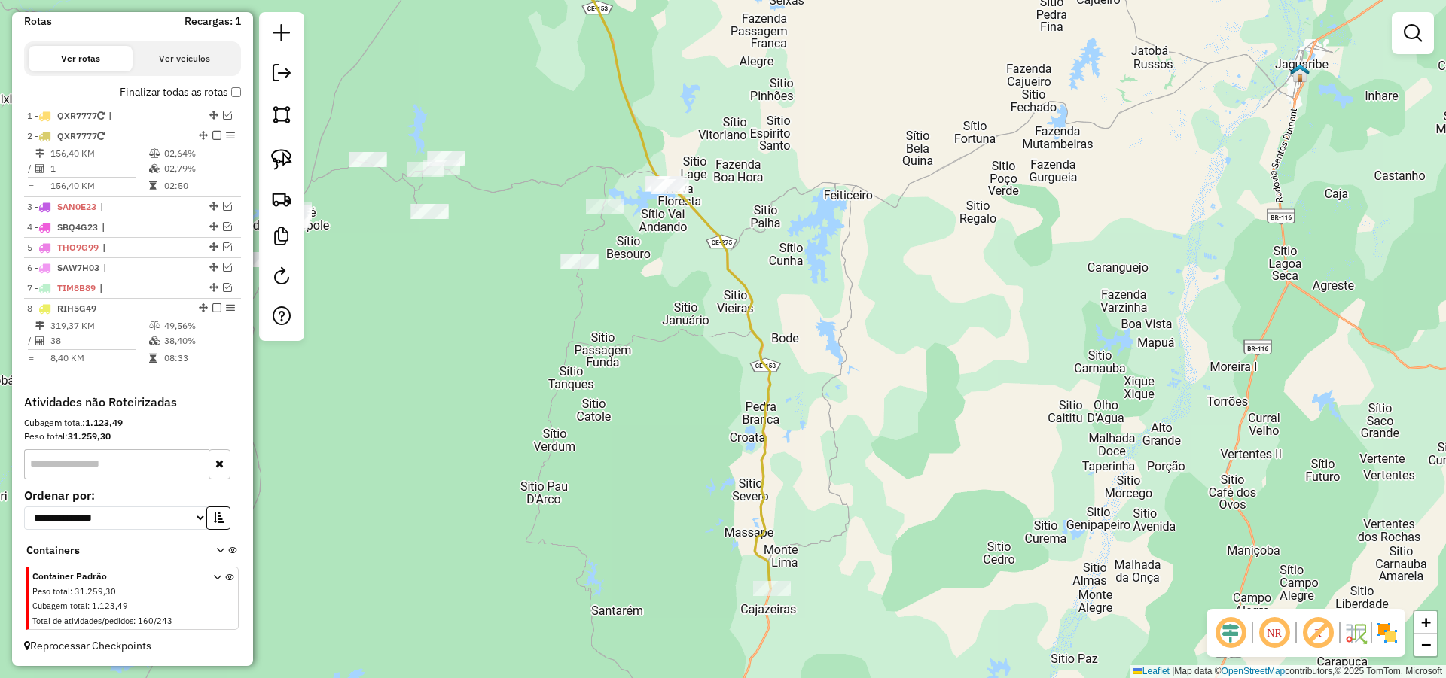
drag, startPoint x: 815, startPoint y: 370, endPoint x: 823, endPoint y: 347, distance: 24.8
click at [823, 348] on div "Janela de atendimento Grade de atendimento Capacidade Transportadoras Veículos …" at bounding box center [723, 339] width 1446 height 678
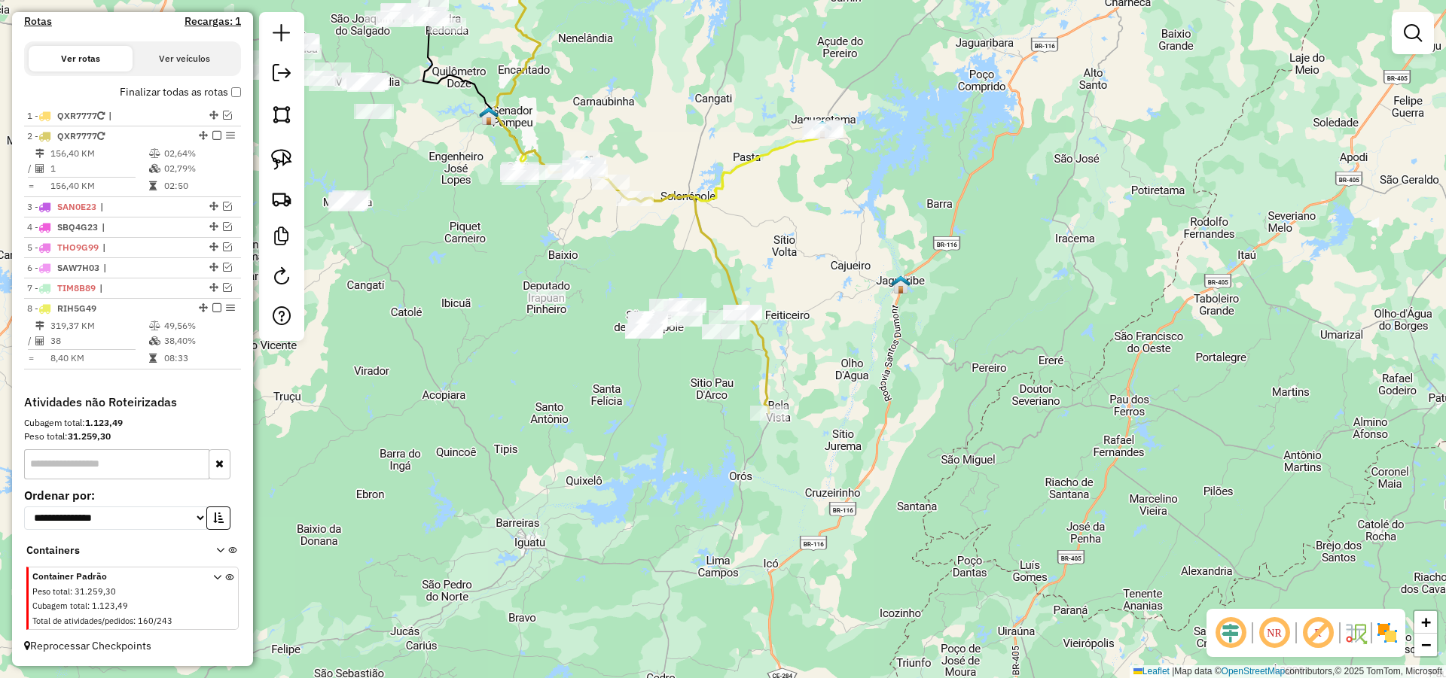
drag, startPoint x: 852, startPoint y: 300, endPoint x: 803, endPoint y: 309, distance: 50.5
click at [806, 312] on div "Janela de atendimento Grade de atendimento Capacidade Transportadoras Veículos …" at bounding box center [723, 339] width 1446 height 678
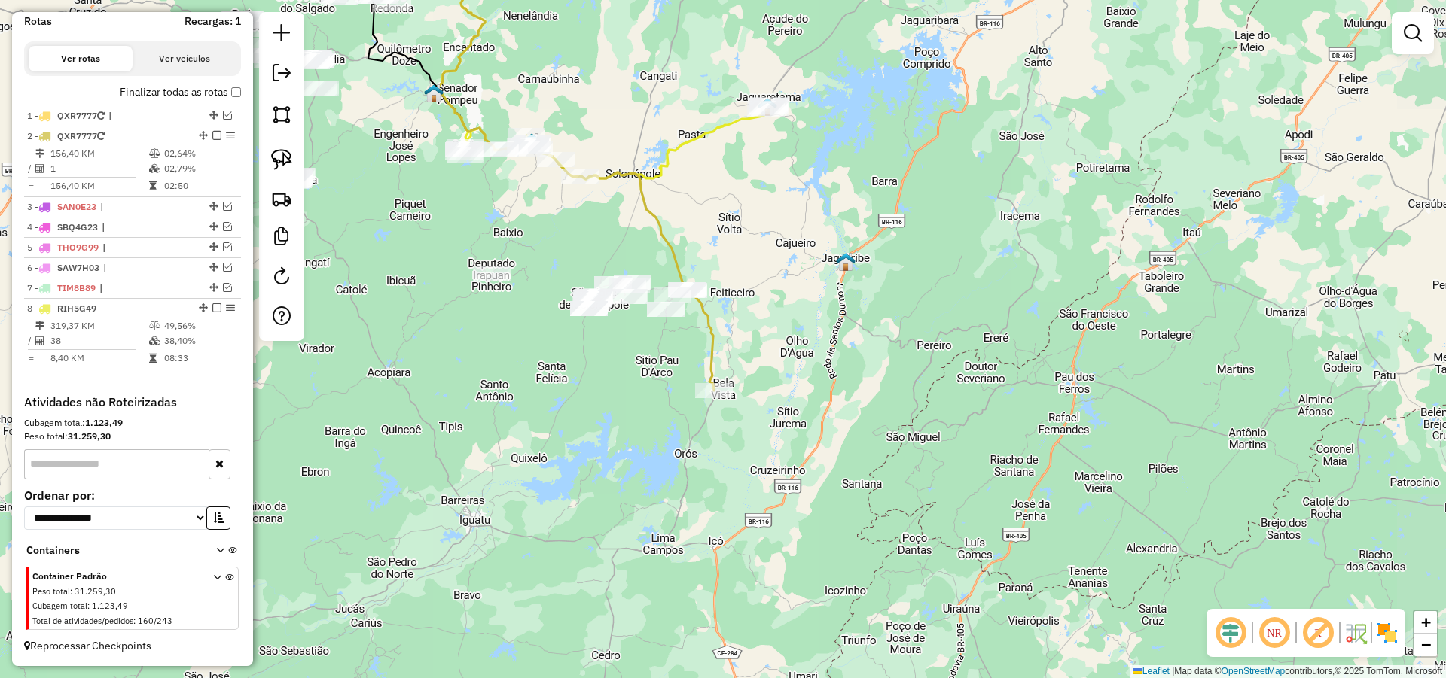
drag, startPoint x: 815, startPoint y: 346, endPoint x: 773, endPoint y: 330, distance: 45.7
click at [776, 330] on div "Janela de atendimento Grade de atendimento Capacidade Transportadoras Veículos …" at bounding box center [723, 339] width 1446 height 678
click at [223, 208] on em at bounding box center [227, 206] width 9 height 9
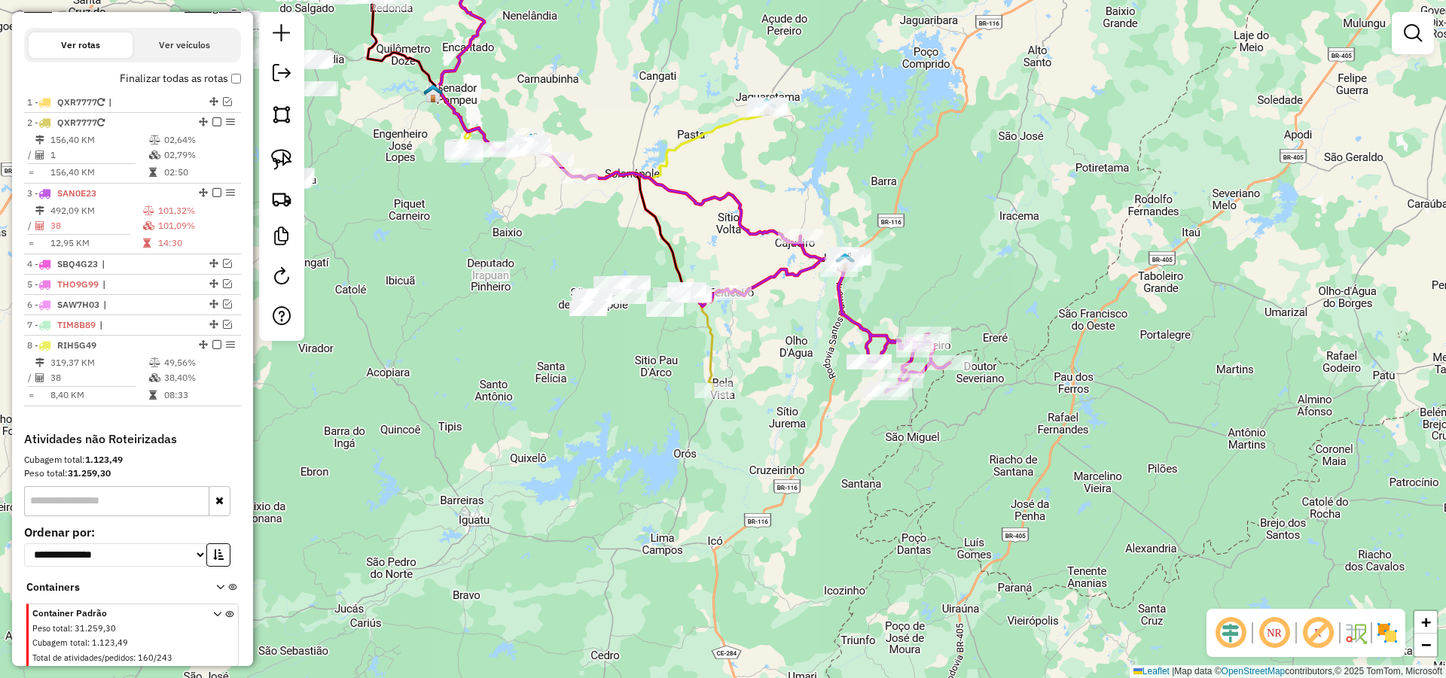
scroll to position [519, 0]
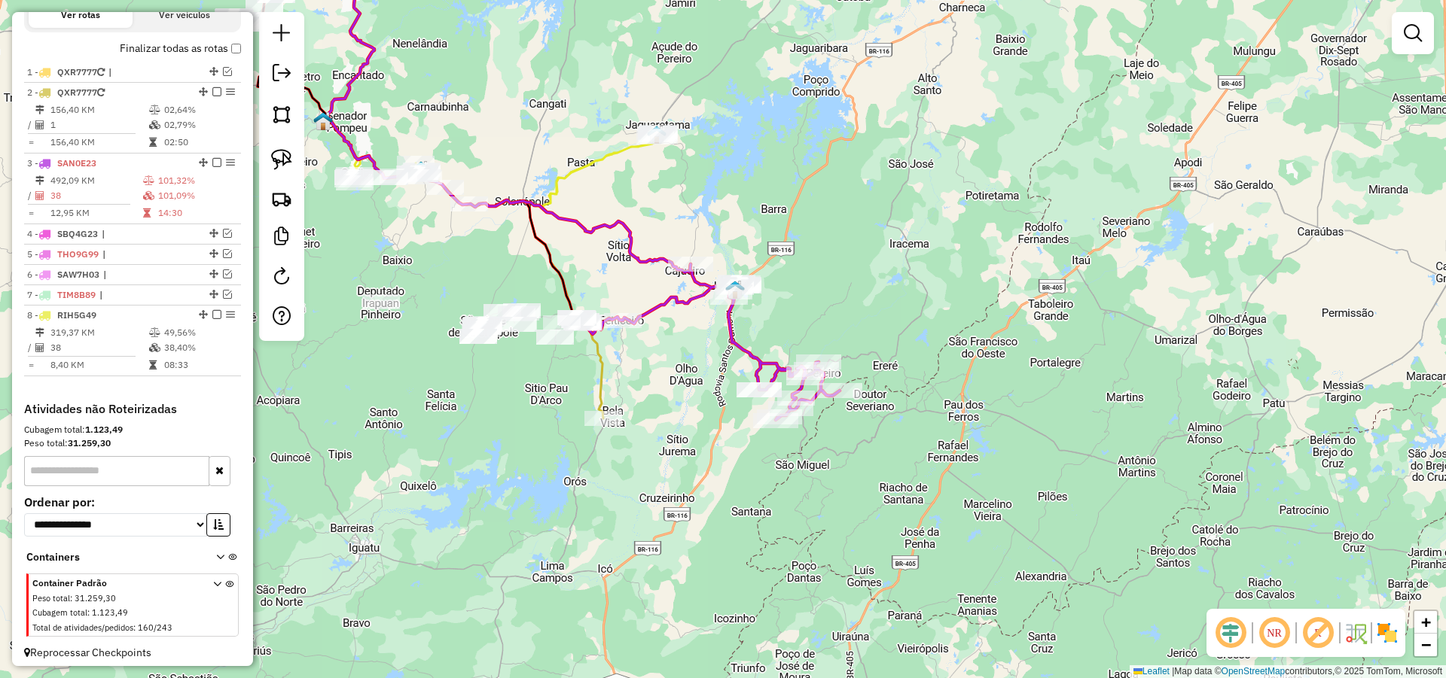
drag, startPoint x: 807, startPoint y: 377, endPoint x: 697, endPoint y: 405, distance: 113.4
click at [697, 405] on div "Janela de atendimento Grade de atendimento Capacidade Transportadoras Veículos …" at bounding box center [723, 339] width 1446 height 678
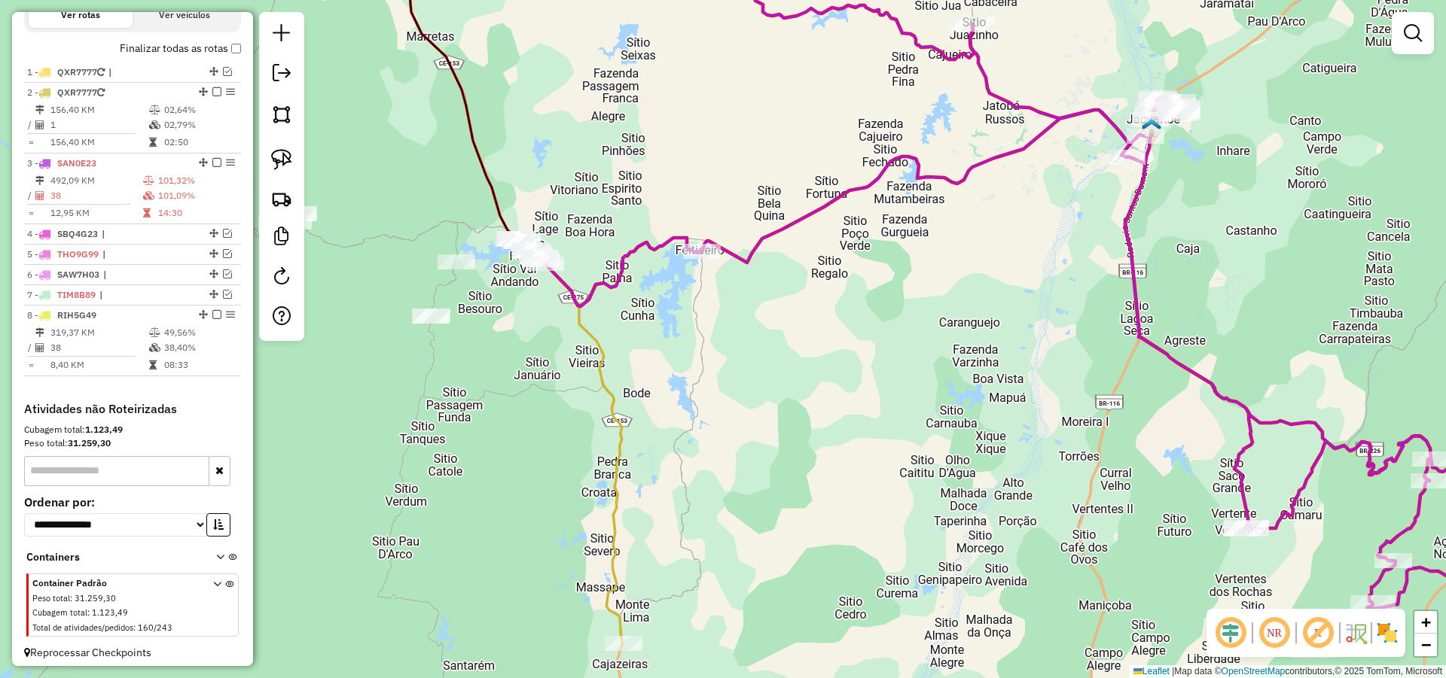
drag, startPoint x: 619, startPoint y: 327, endPoint x: 671, endPoint y: 341, distance: 53.9
click at [657, 337] on div "Janela de atendimento Grade de atendimento Capacidade Transportadoras Veículos …" at bounding box center [723, 339] width 1446 height 678
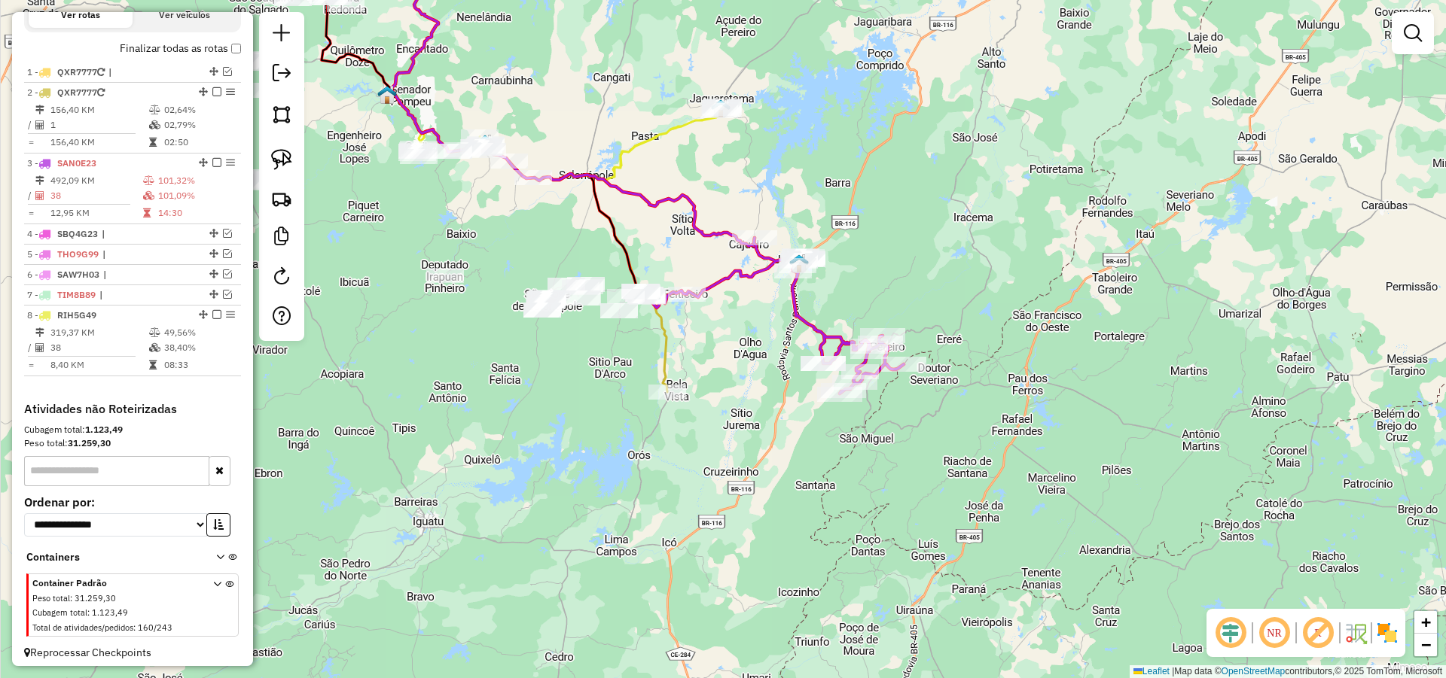
drag, startPoint x: 672, startPoint y: 378, endPoint x: 706, endPoint y: 401, distance: 40.7
click at [704, 400] on div "Janela de atendimento Grade de atendimento Capacidade Transportadoras Veículos …" at bounding box center [723, 339] width 1446 height 678
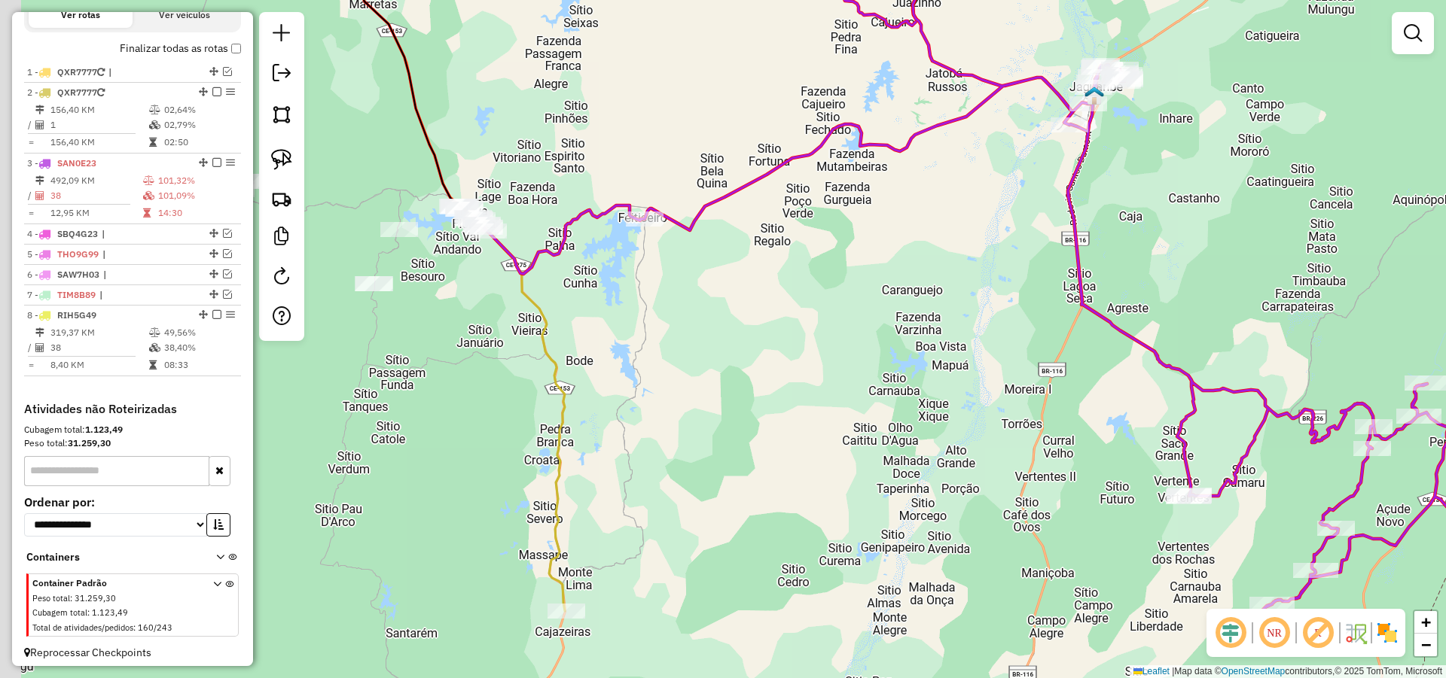
drag, startPoint x: 609, startPoint y: 322, endPoint x: 617, endPoint y: 332, distance: 13.4
click at [617, 332] on div "Janela de atendimento Grade de atendimento Capacidade Transportadoras Veículos …" at bounding box center [723, 339] width 1446 height 678
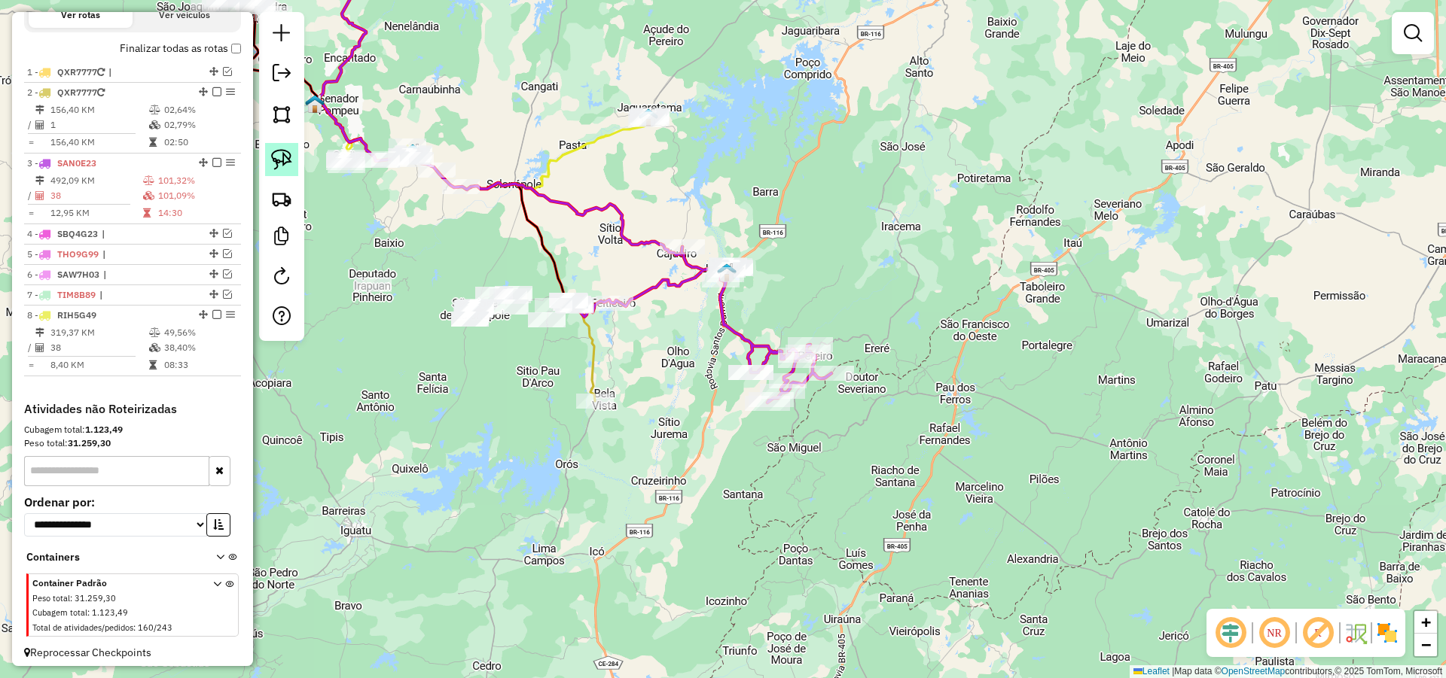
click at [283, 160] on img at bounding box center [281, 159] width 21 height 21
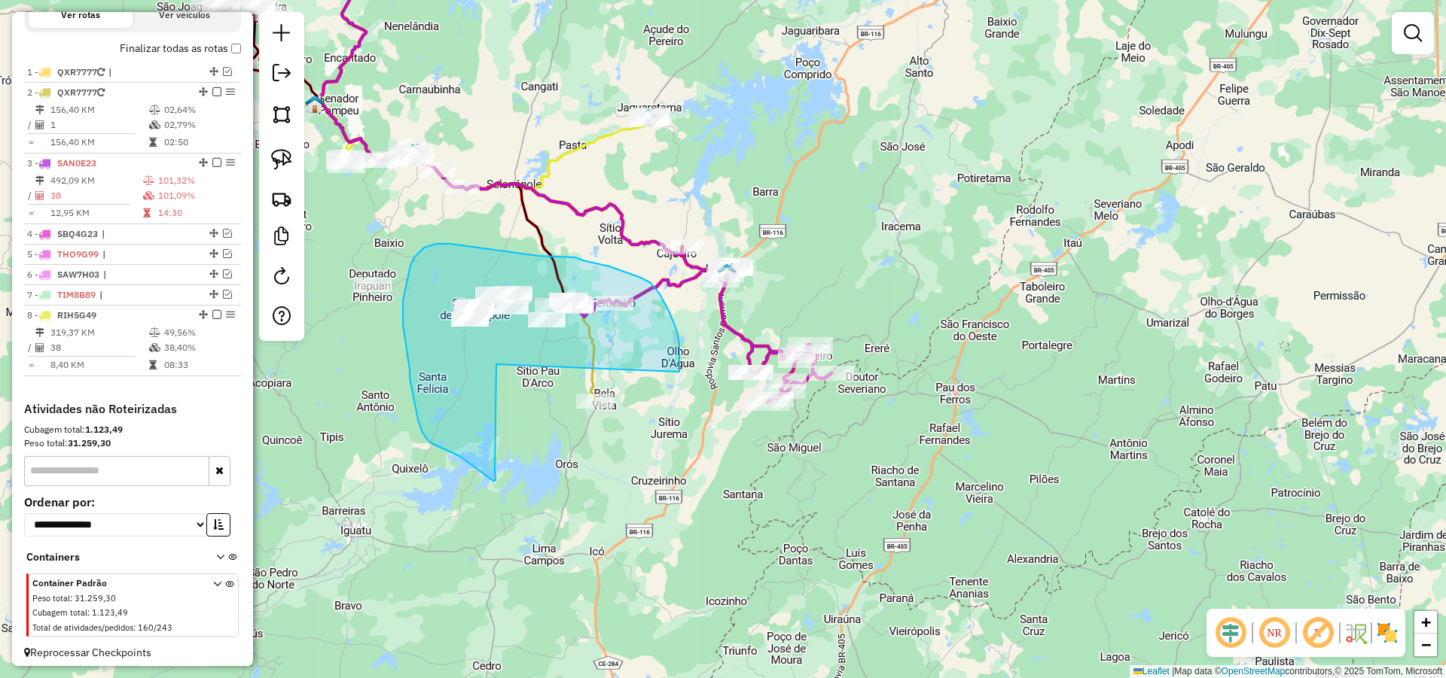
drag, startPoint x: 679, startPoint y: 344, endPoint x: 496, endPoint y: 364, distance: 184.1
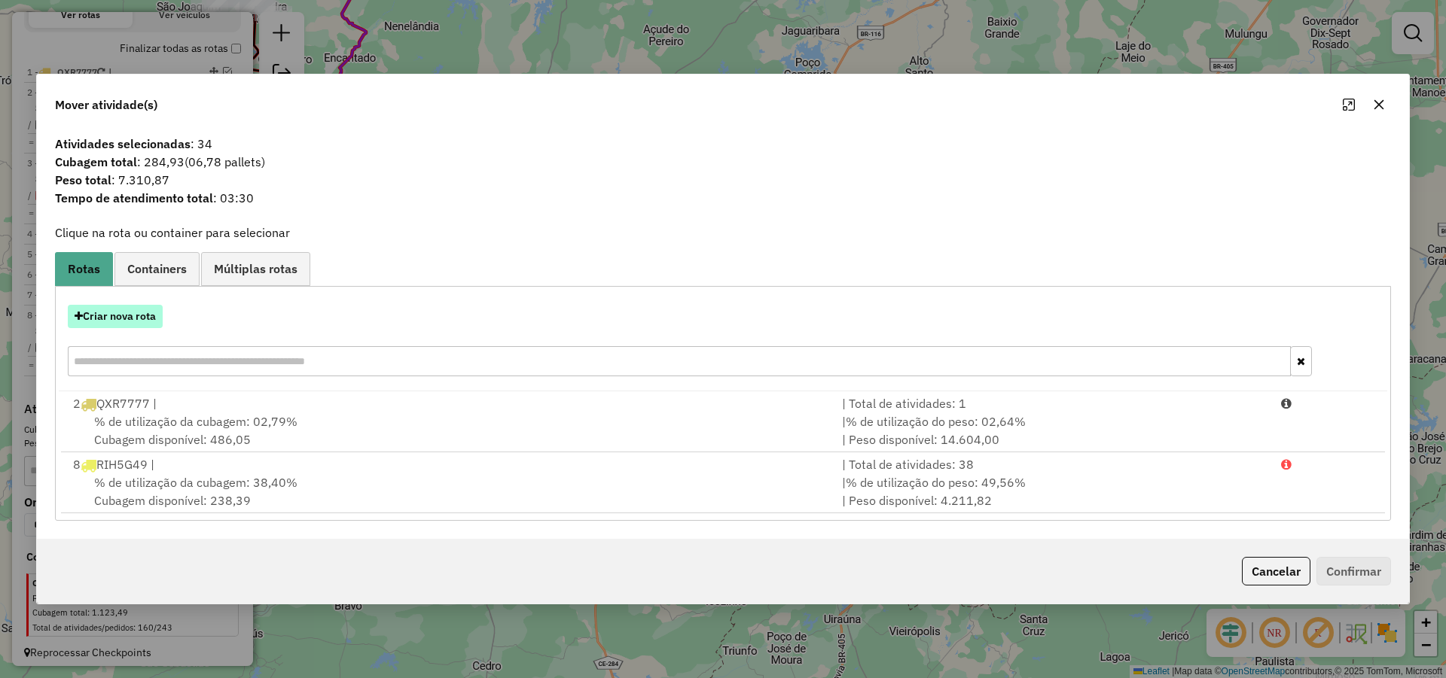
click at [154, 323] on button "Criar nova rota" at bounding box center [115, 316] width 95 height 23
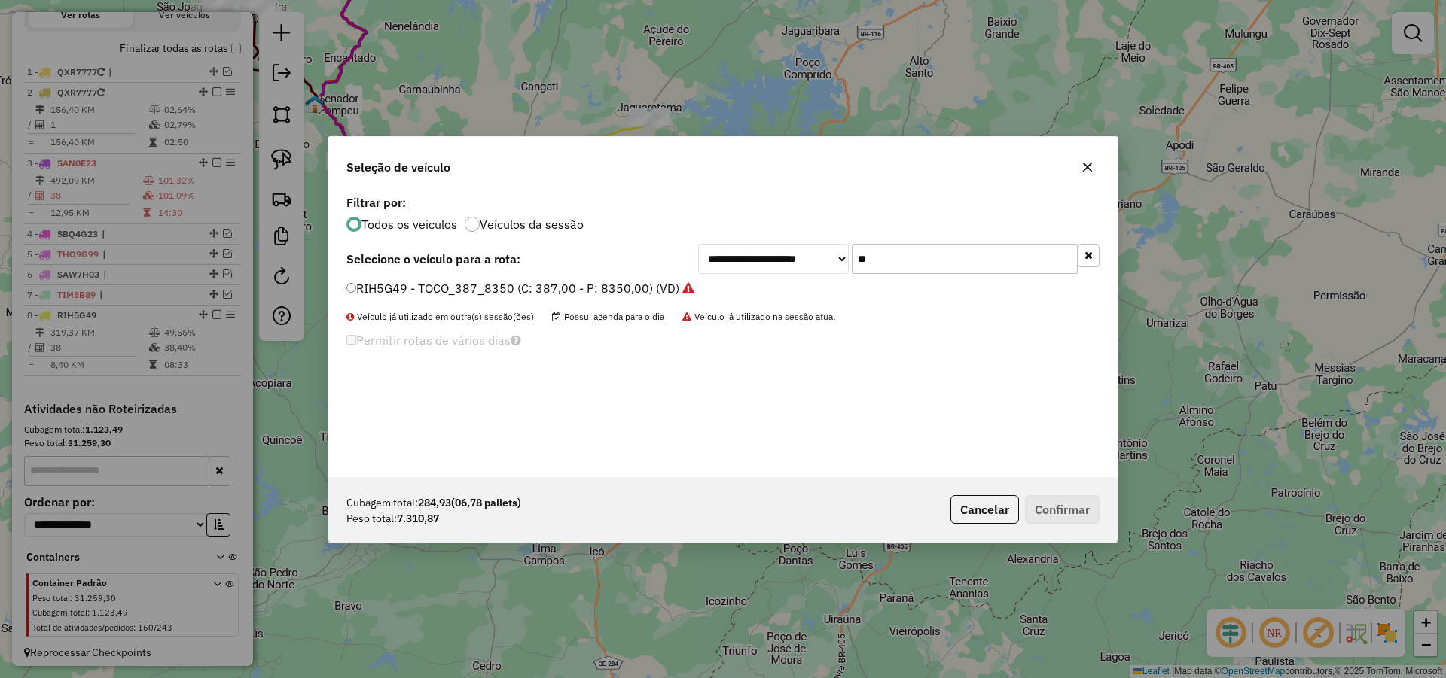
scroll to position [8, 5]
click at [907, 262] on input "**" at bounding box center [965, 259] width 226 height 30
type input "***"
click at [595, 291] on label "QXR7777 - ESPECIAL (C: 500,00 - P: 15000,00)" at bounding box center [490, 288] width 288 height 18
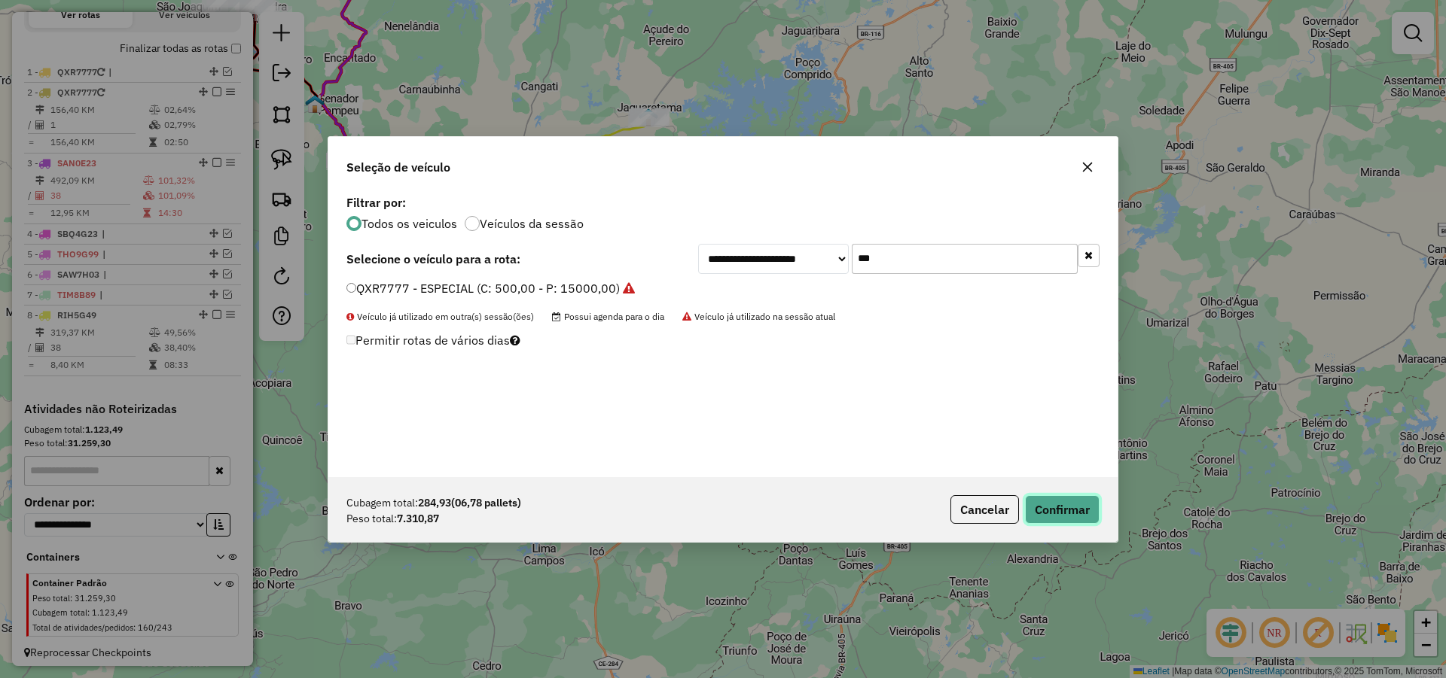
click at [1052, 503] on button "Confirmar" at bounding box center [1062, 509] width 75 height 29
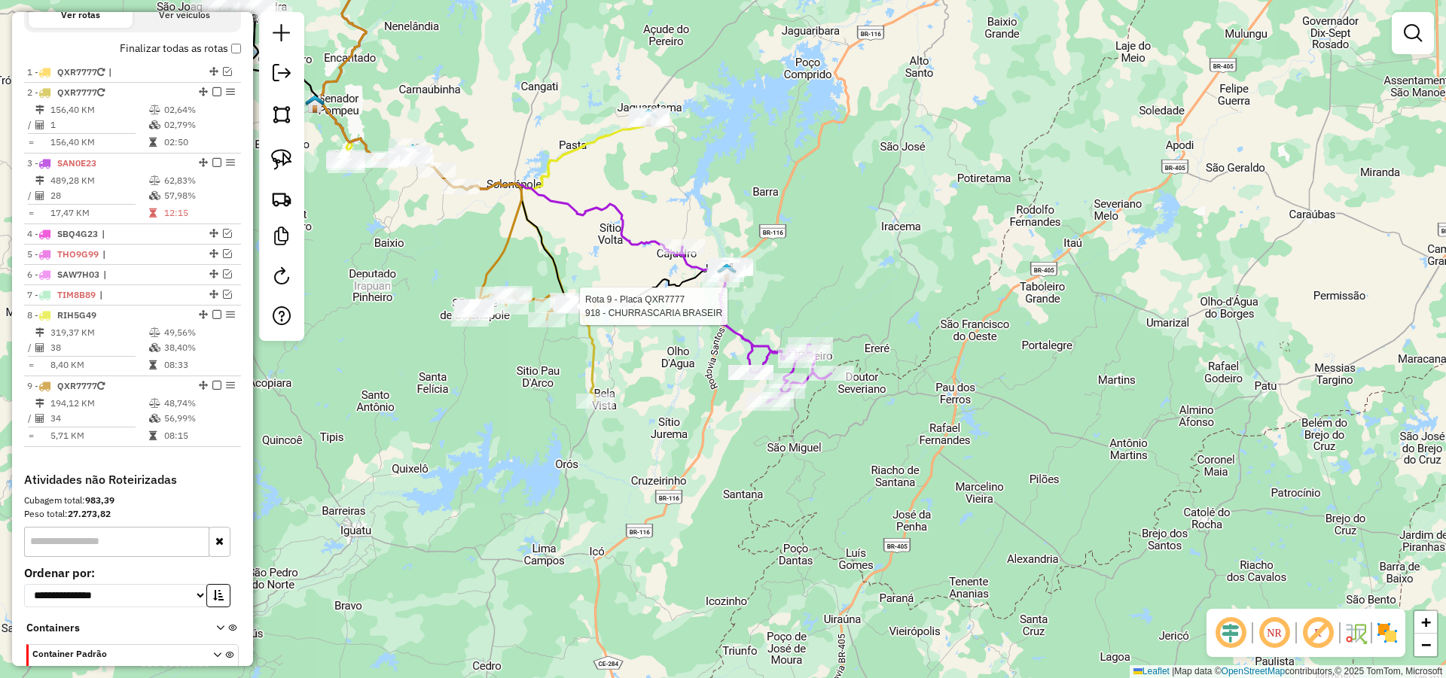
select select "*********"
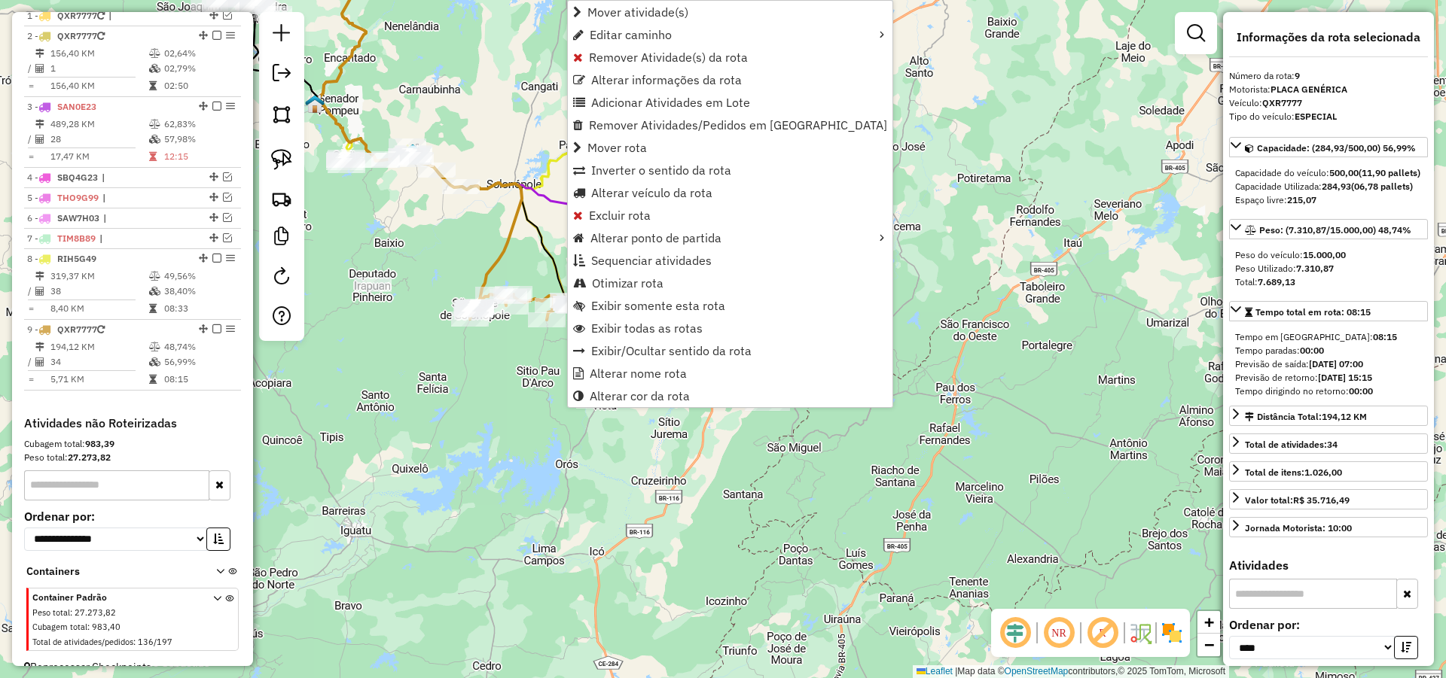
scroll to position [610, 0]
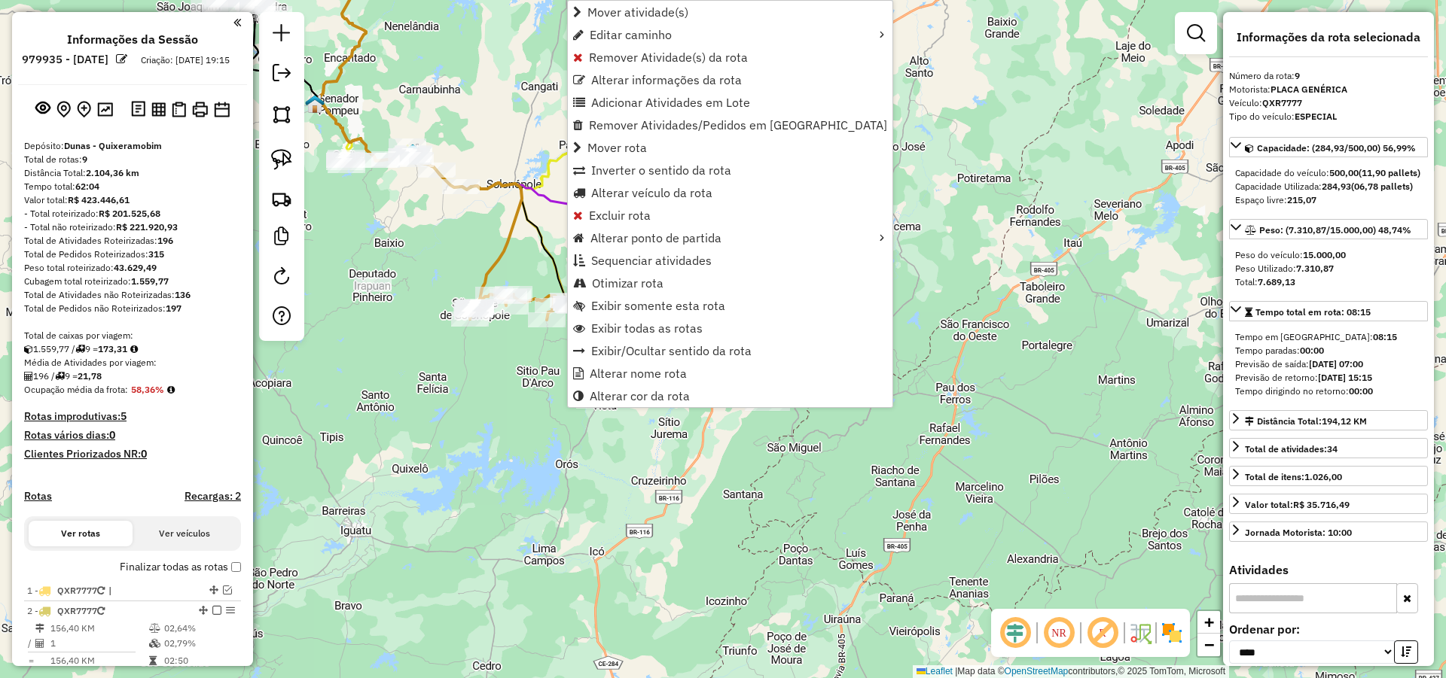
select select "*********"
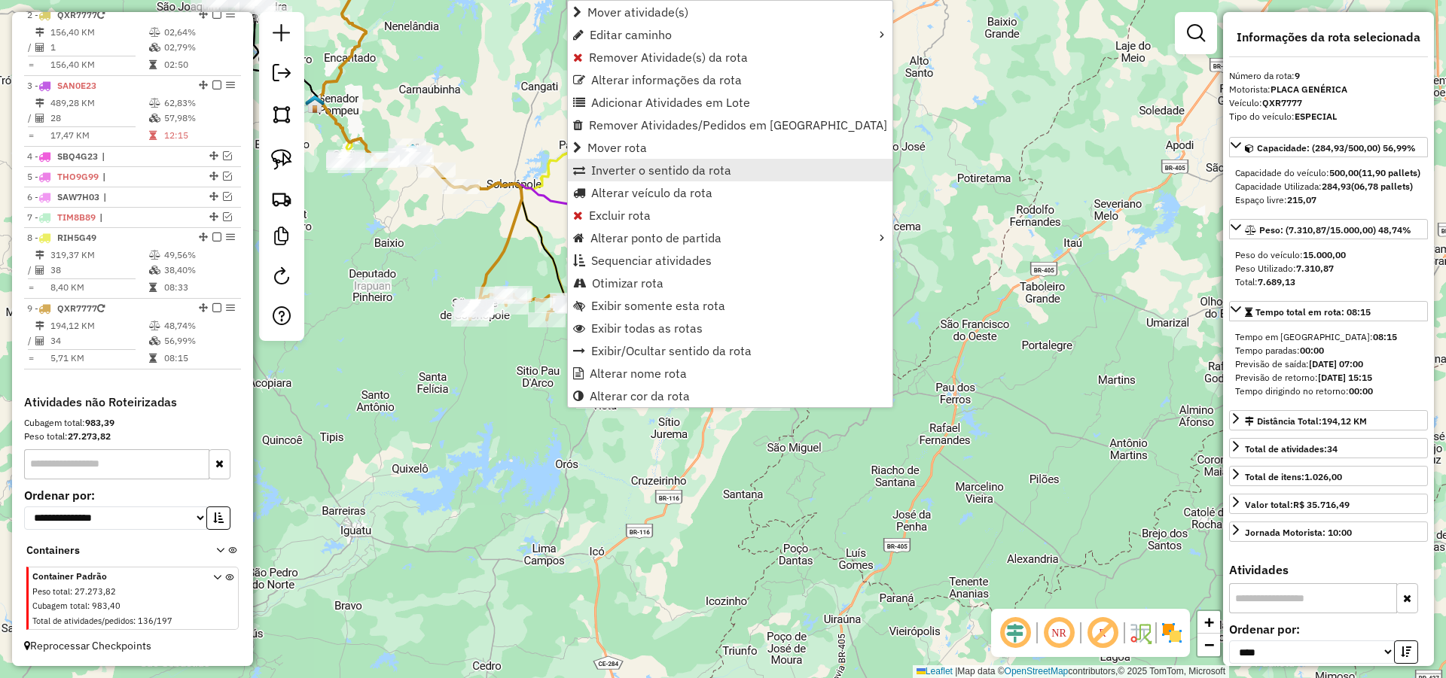
click at [625, 178] on ul "Mover atividade(s) Editar caminho Remover Atividade(s) da rota Alterar informaç…" at bounding box center [730, 204] width 325 height 407
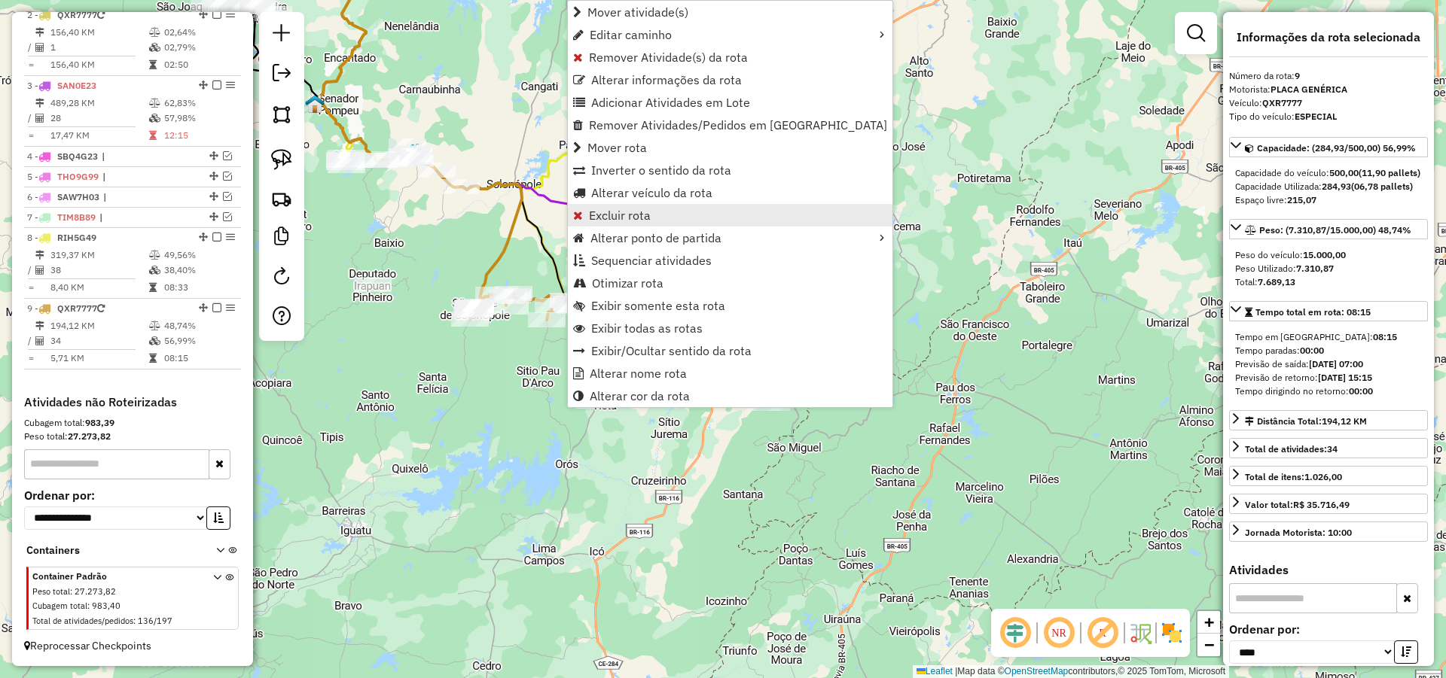
click at [626, 212] on span "Excluir rota" at bounding box center [620, 215] width 62 height 12
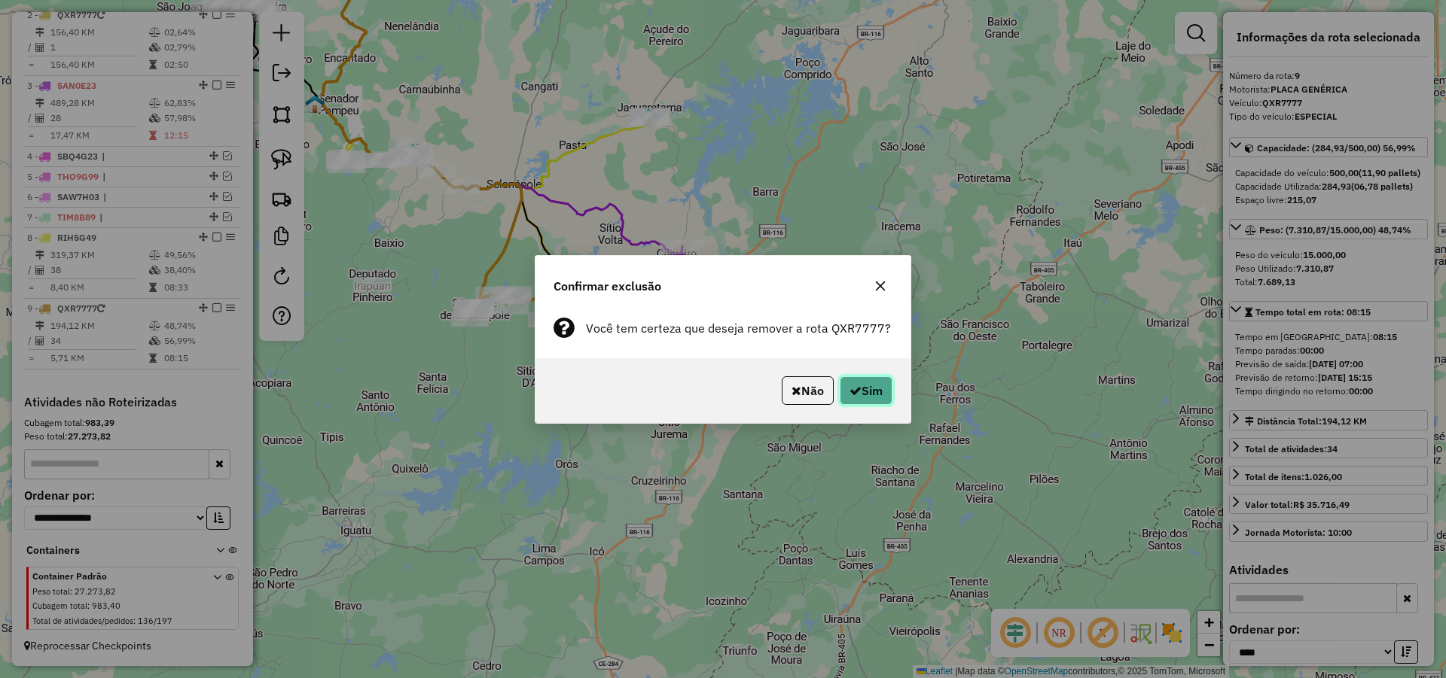
click at [865, 384] on button "Sim" at bounding box center [866, 390] width 53 height 29
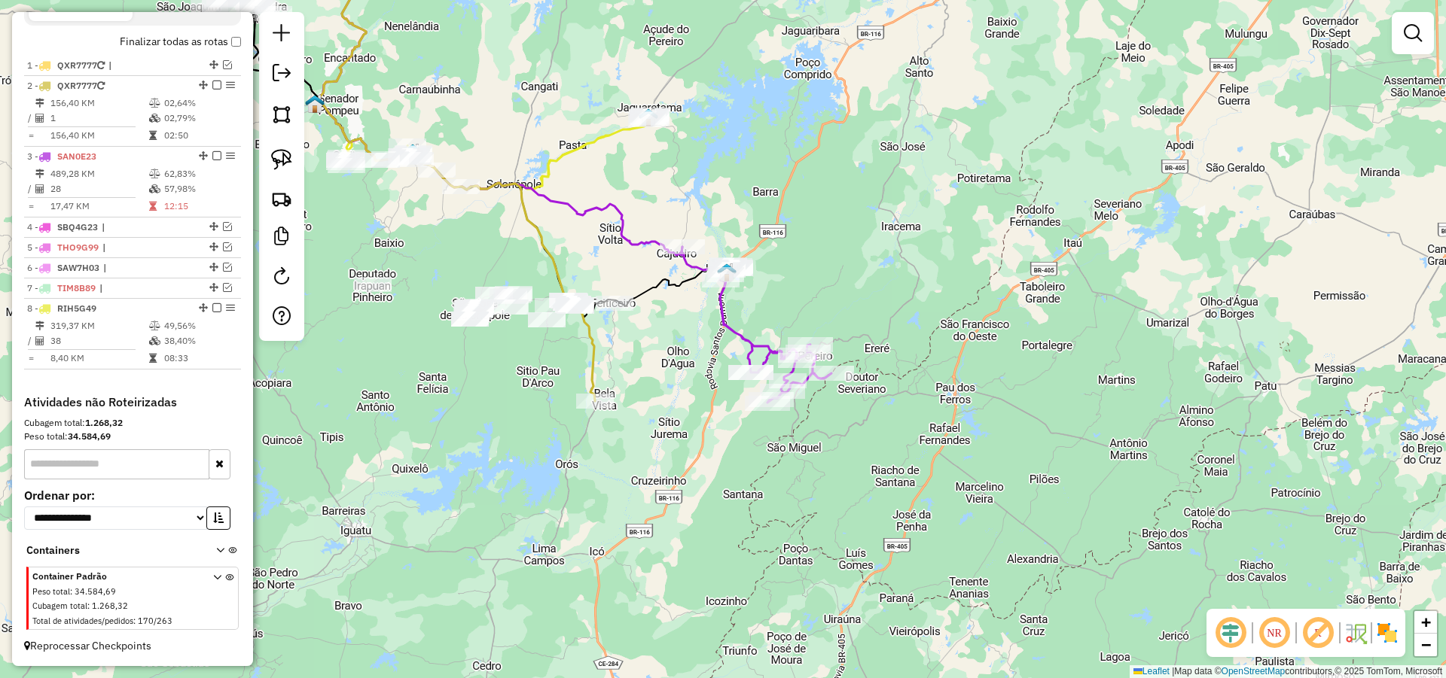
scroll to position [539, 0]
select select "*********"
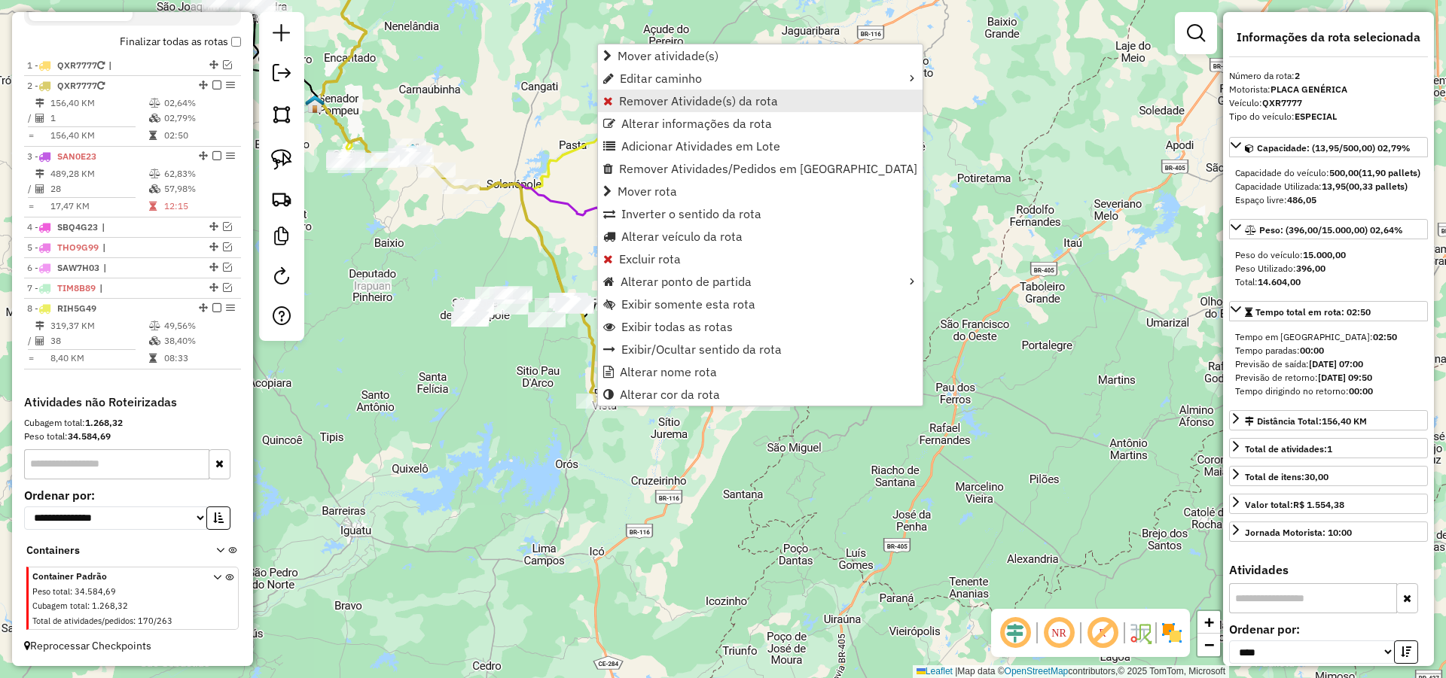
click at [645, 100] on span "Remover Atividade(s) da rota" at bounding box center [698, 101] width 159 height 12
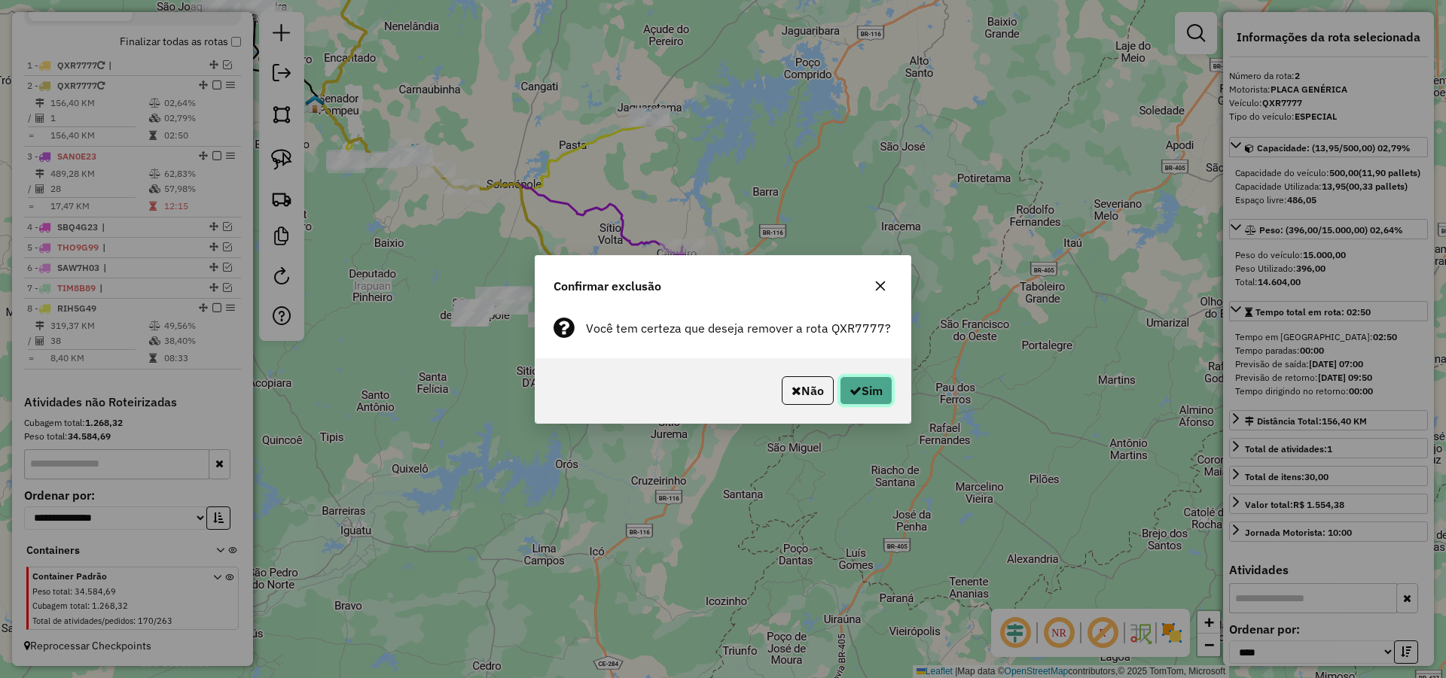
click at [867, 394] on button "Sim" at bounding box center [866, 390] width 53 height 29
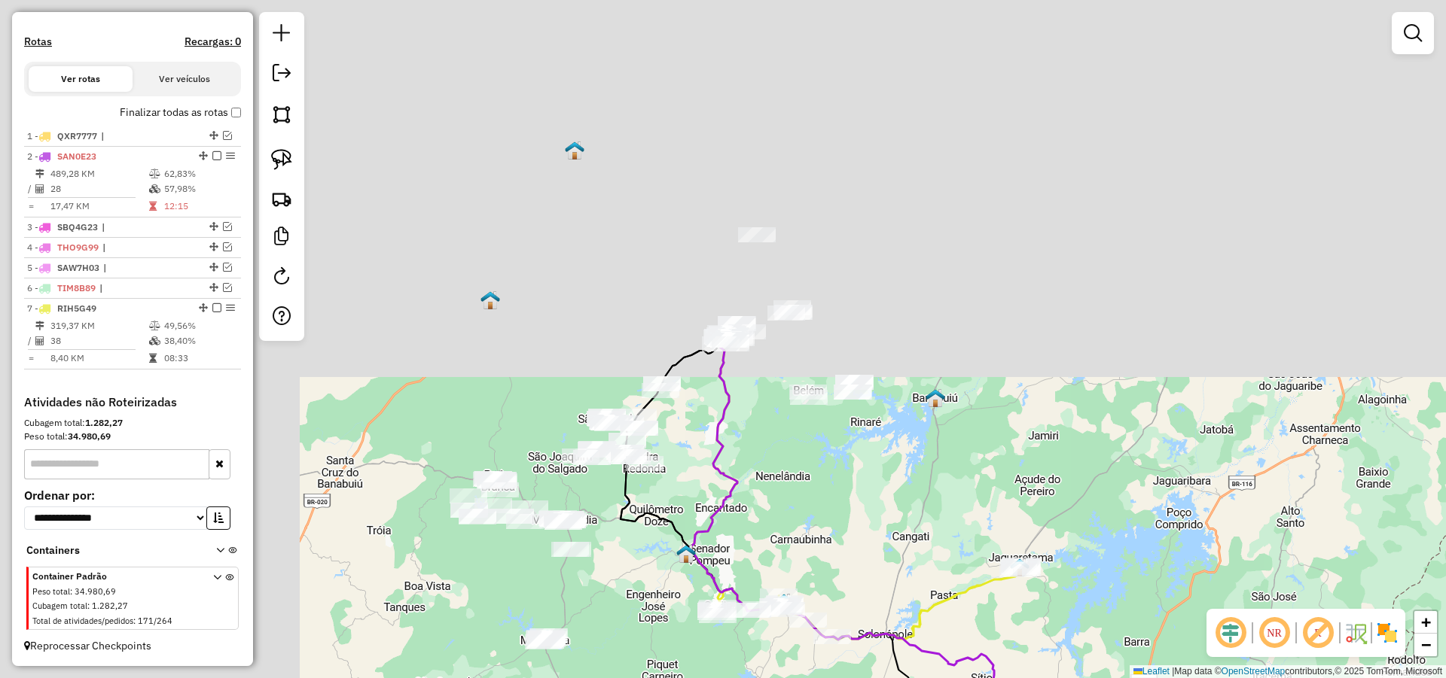
scroll to position [468, 0]
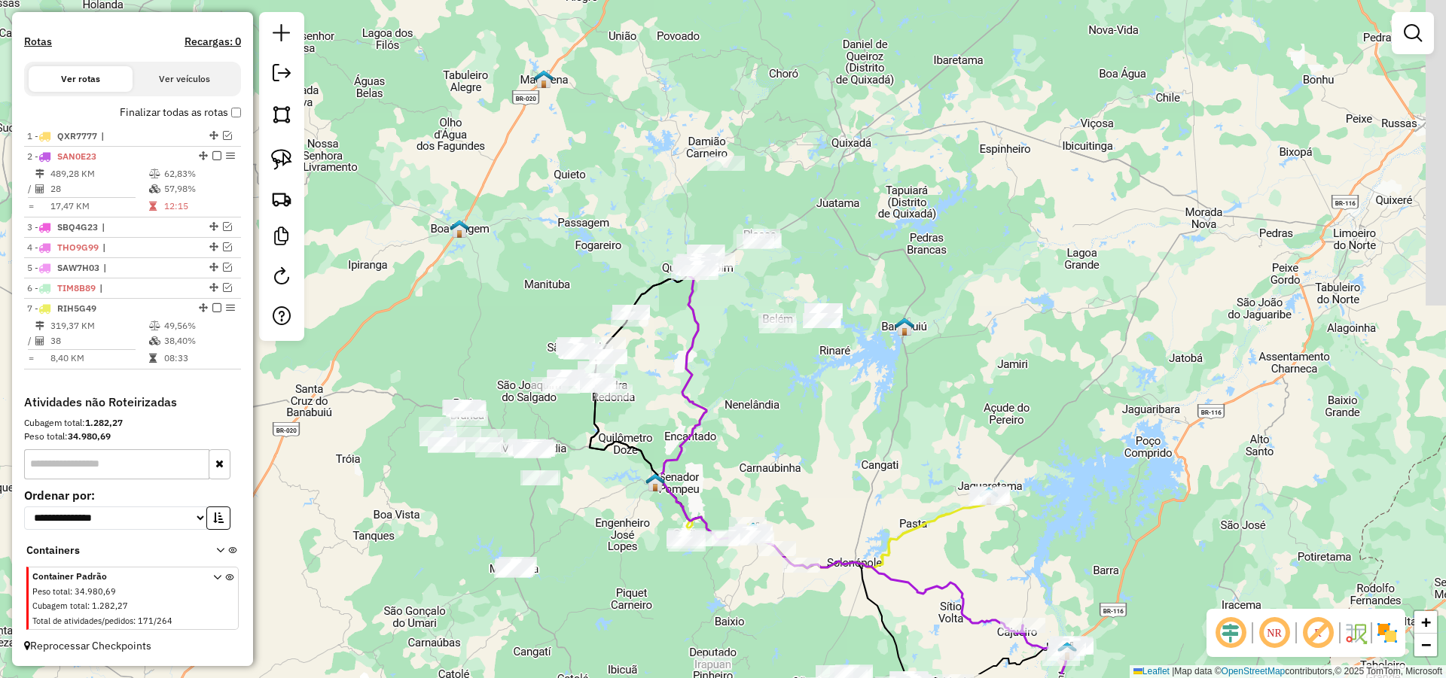
drag, startPoint x: 968, startPoint y: 517, endPoint x: 871, endPoint y: 198, distance: 332.8
click at [871, 200] on div "Janela de atendimento Grade de atendimento Capacidade Transportadoras Veículos …" at bounding box center [723, 339] width 1446 height 678
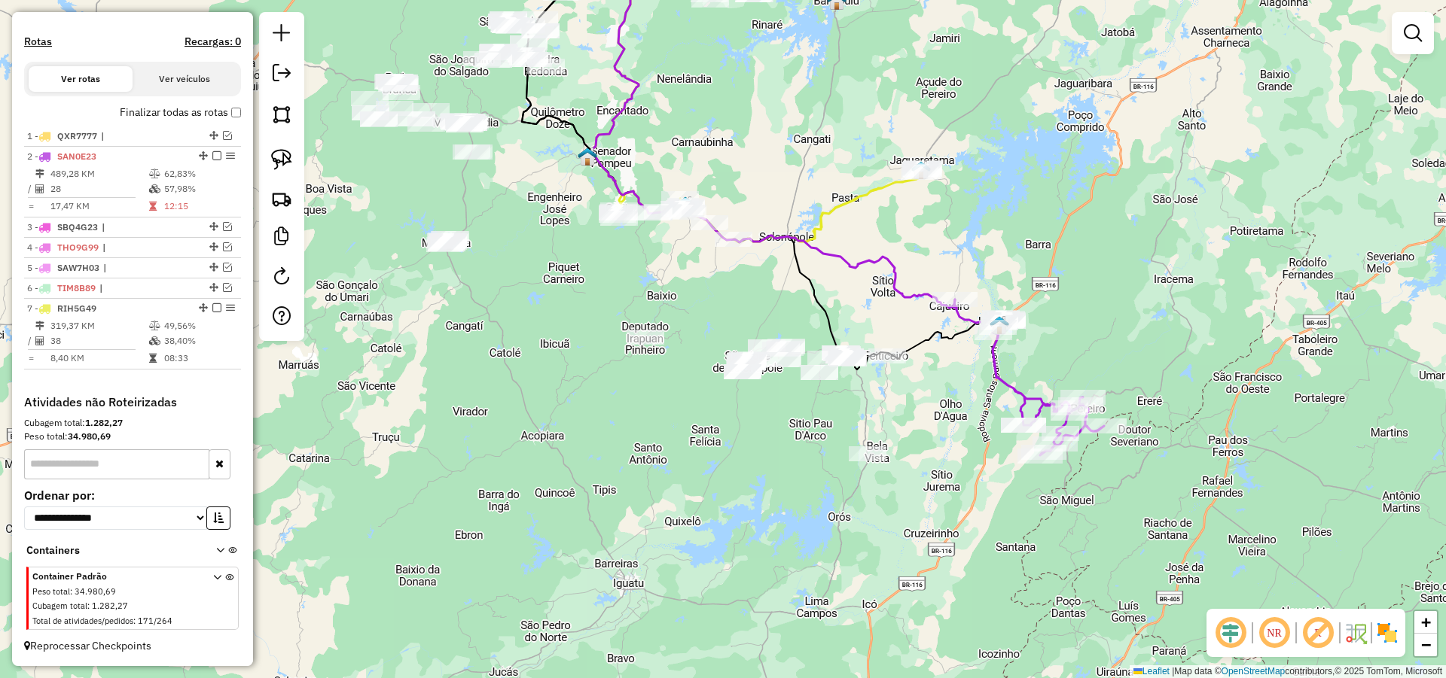
drag, startPoint x: 936, startPoint y: 251, endPoint x: 935, endPoint y: 238, distance: 13.6
click at [935, 238] on div "Janela de atendimento Grade de atendimento Capacidade Transportadoras Veículos …" at bounding box center [723, 339] width 1446 height 678
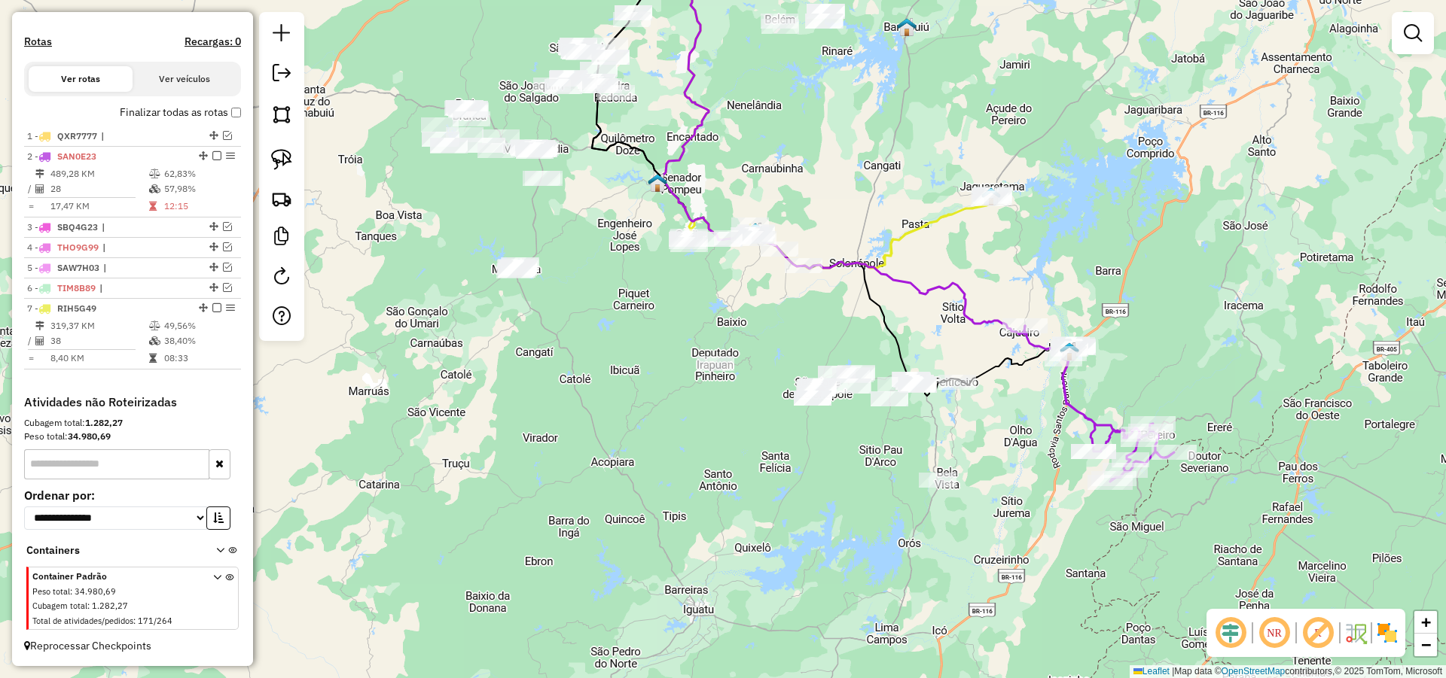
drag, startPoint x: 878, startPoint y: 294, endPoint x: 920, endPoint y: 326, distance: 53.2
click at [920, 318] on div "Janela de atendimento Grade de atendimento Capacidade Transportadoras Veículos …" at bounding box center [723, 339] width 1446 height 678
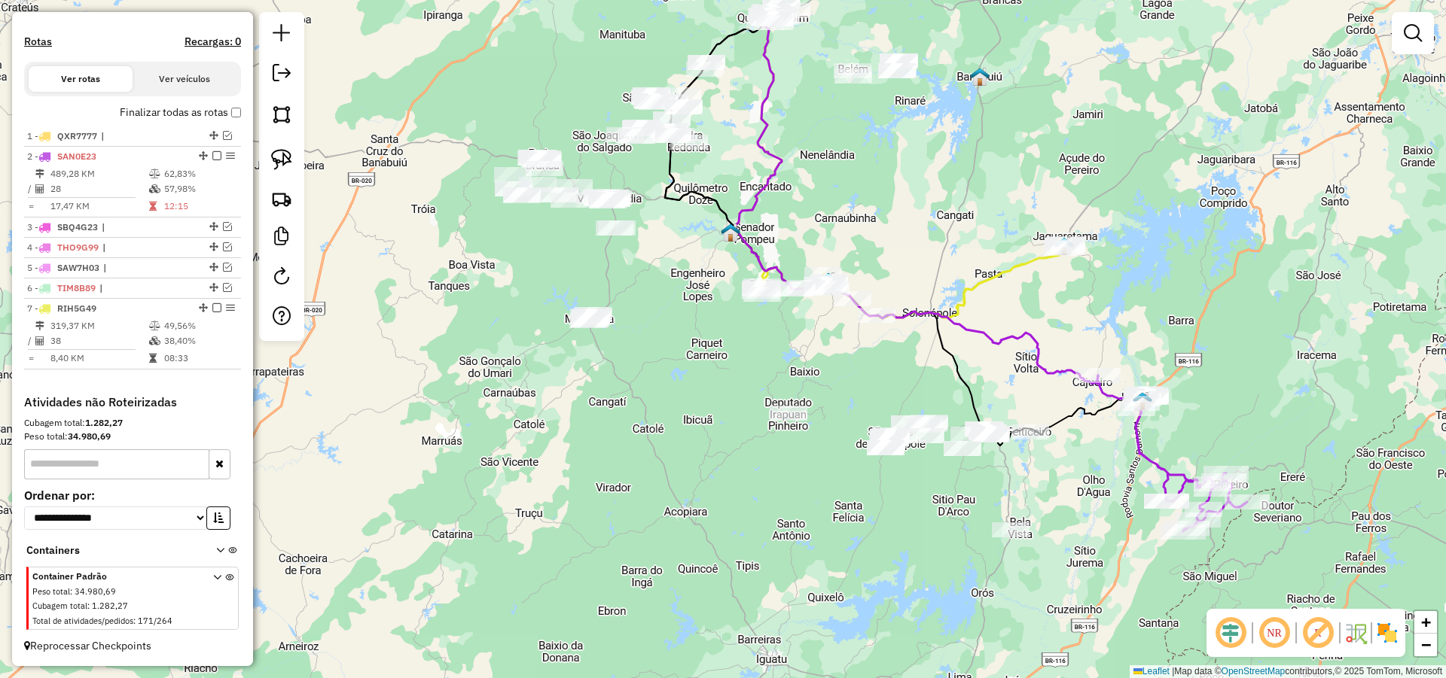
drag, startPoint x: 562, startPoint y: 344, endPoint x: 654, endPoint y: 441, distance: 133.2
click at [651, 434] on div "Janela de atendimento Grade de atendimento Capacidade Transportadoras Veículos …" at bounding box center [723, 339] width 1446 height 678
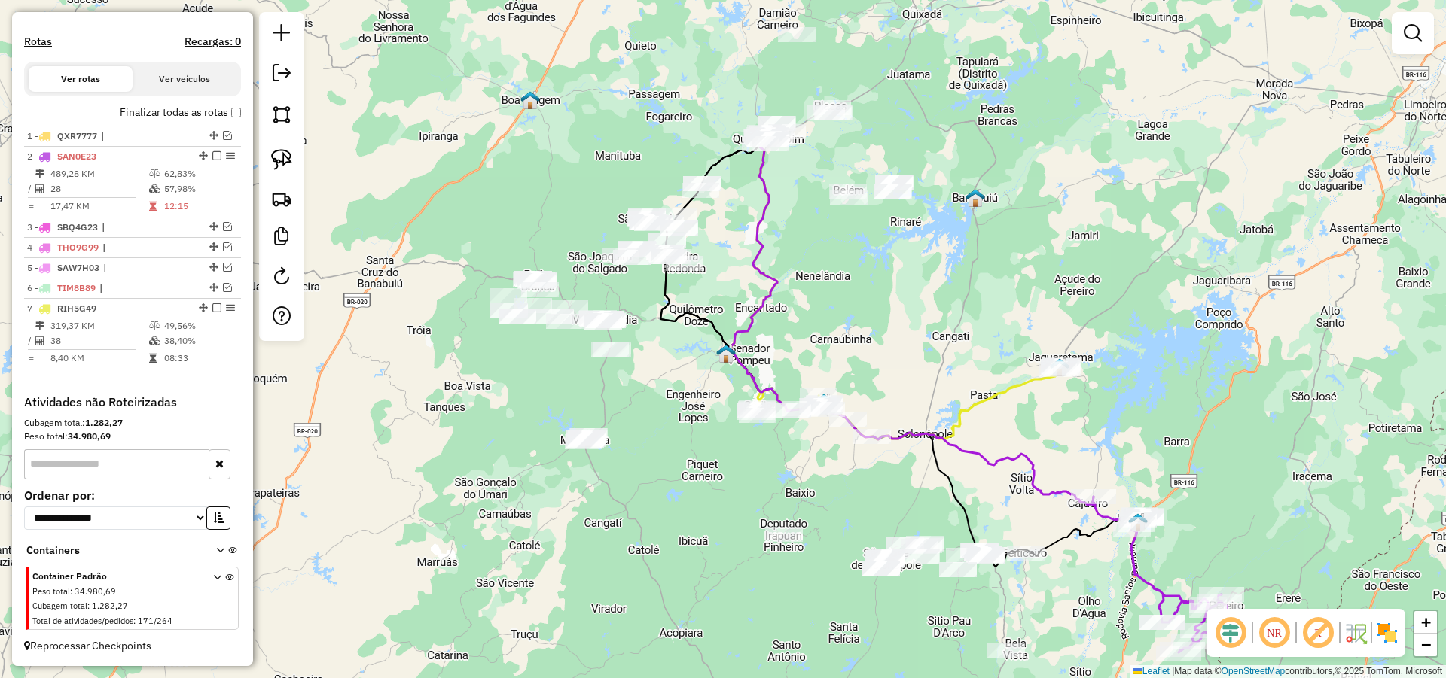
drag, startPoint x: 703, startPoint y: 381, endPoint x: 673, endPoint y: 425, distance: 53.3
click at [681, 424] on div "Janela de atendimento Grade de atendimento Capacidade Transportadoras Veículos …" at bounding box center [723, 339] width 1446 height 678
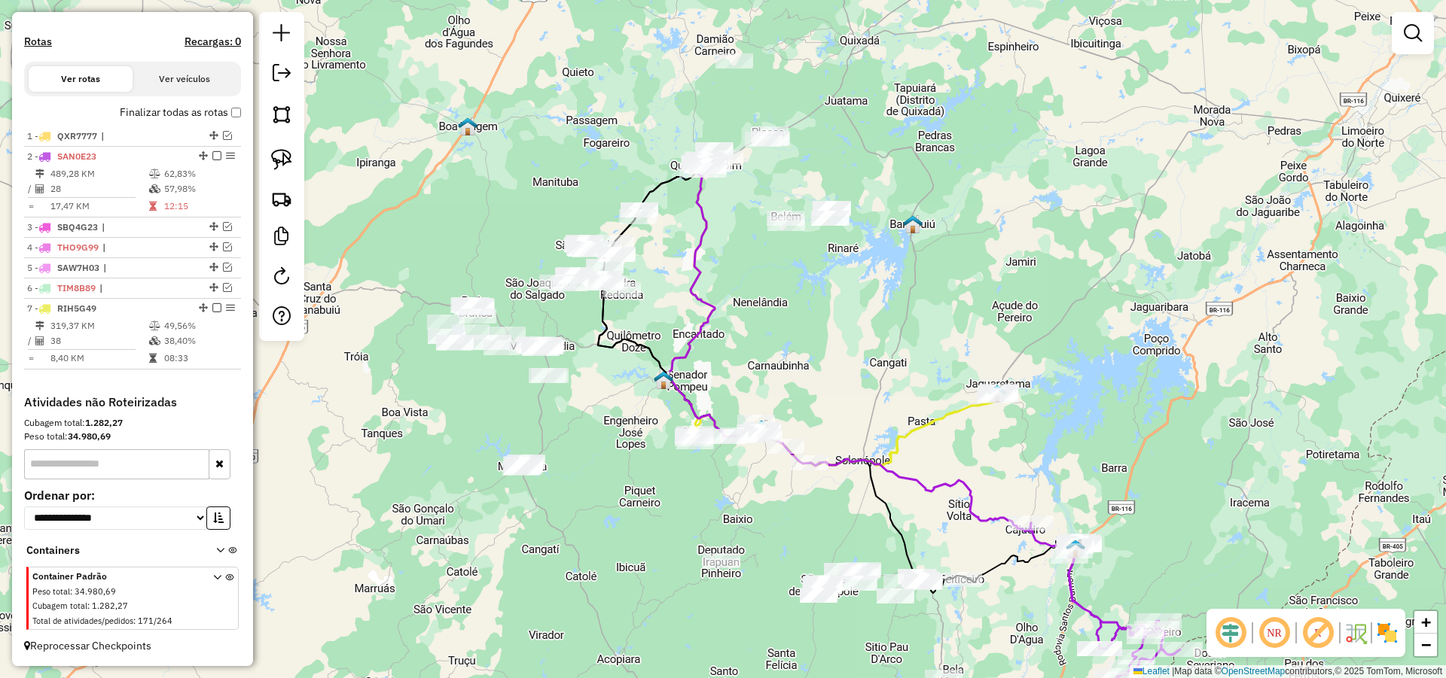
click at [885, 329] on div "Janela de atendimento Grade de atendimento Capacidade Transportadoras Veículos …" at bounding box center [723, 339] width 1446 height 678
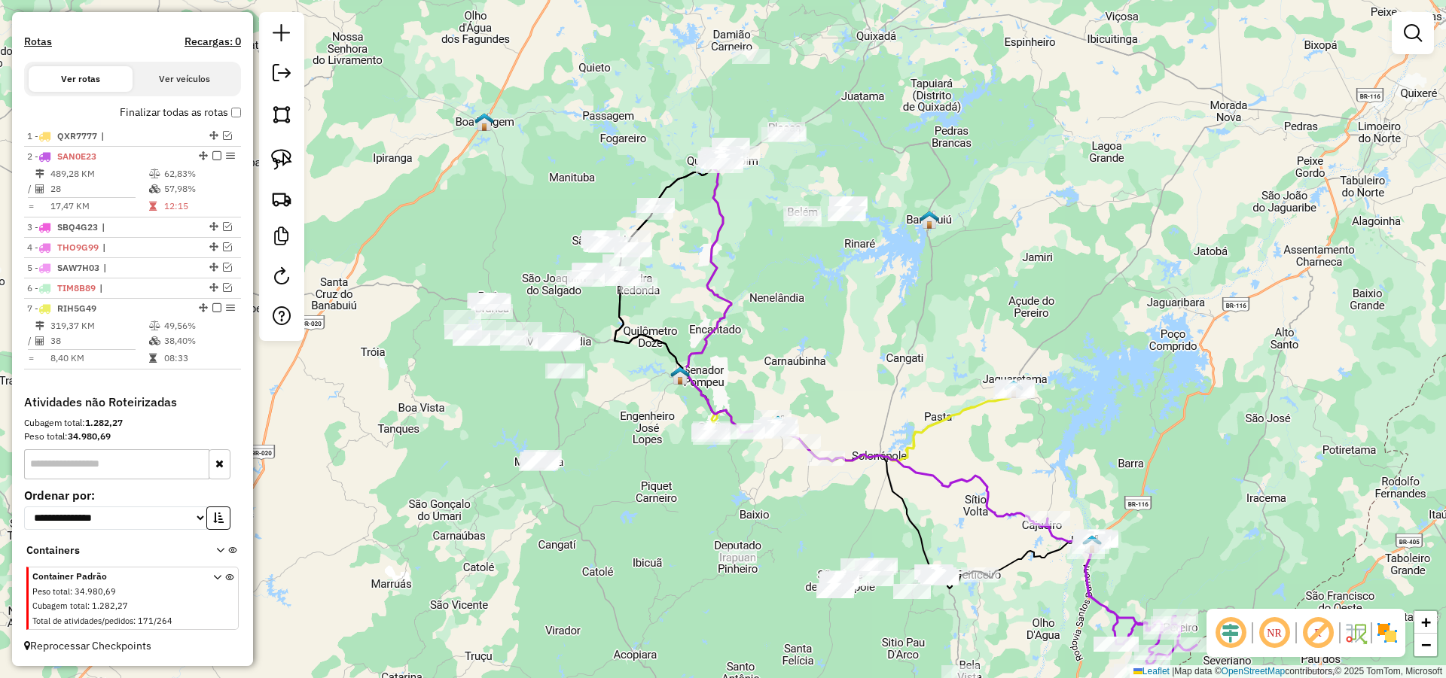
drag, startPoint x: 829, startPoint y: 355, endPoint x: 837, endPoint y: 332, distance: 24.8
click at [838, 332] on div "Janela de atendimento Grade de atendimento Capacidade Transportadoras Veículos …" at bounding box center [723, 339] width 1446 height 678
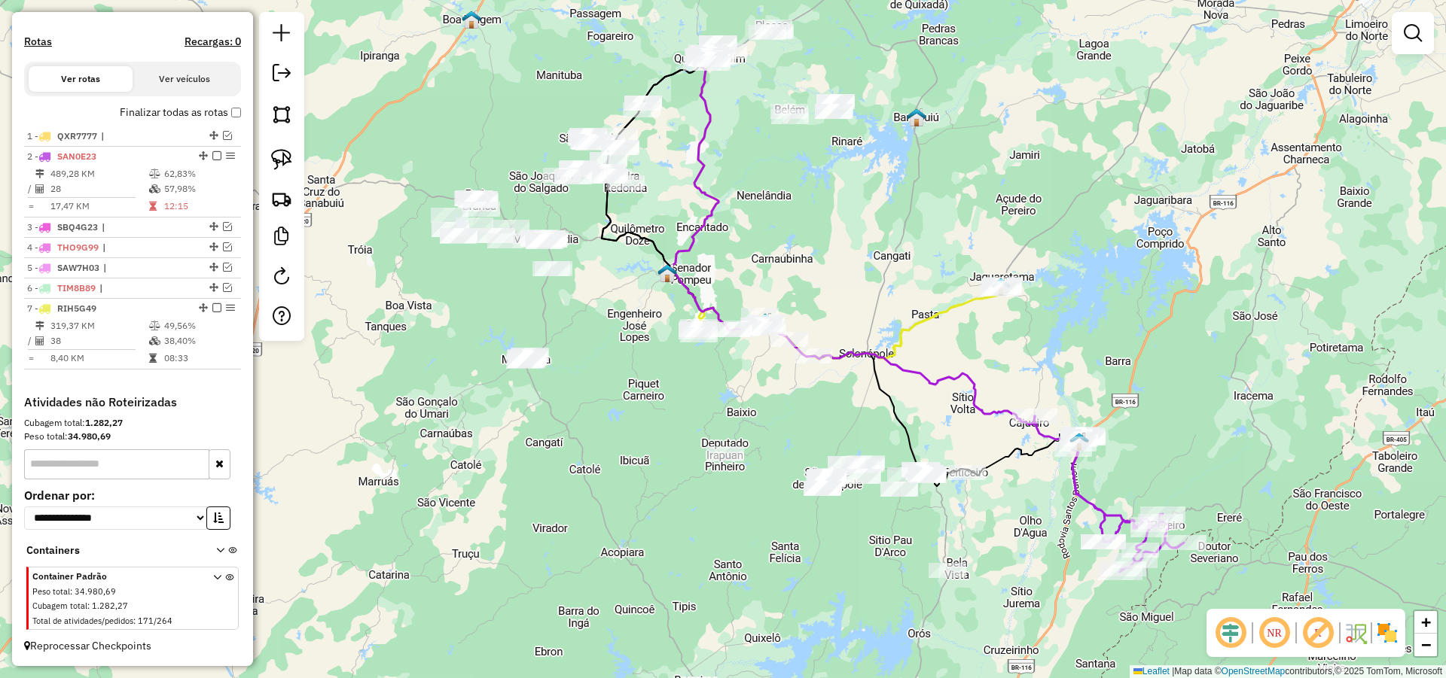
click at [829, 262] on div "Janela de atendimento Grade de atendimento Capacidade Transportadoras Veículos …" at bounding box center [723, 339] width 1446 height 678
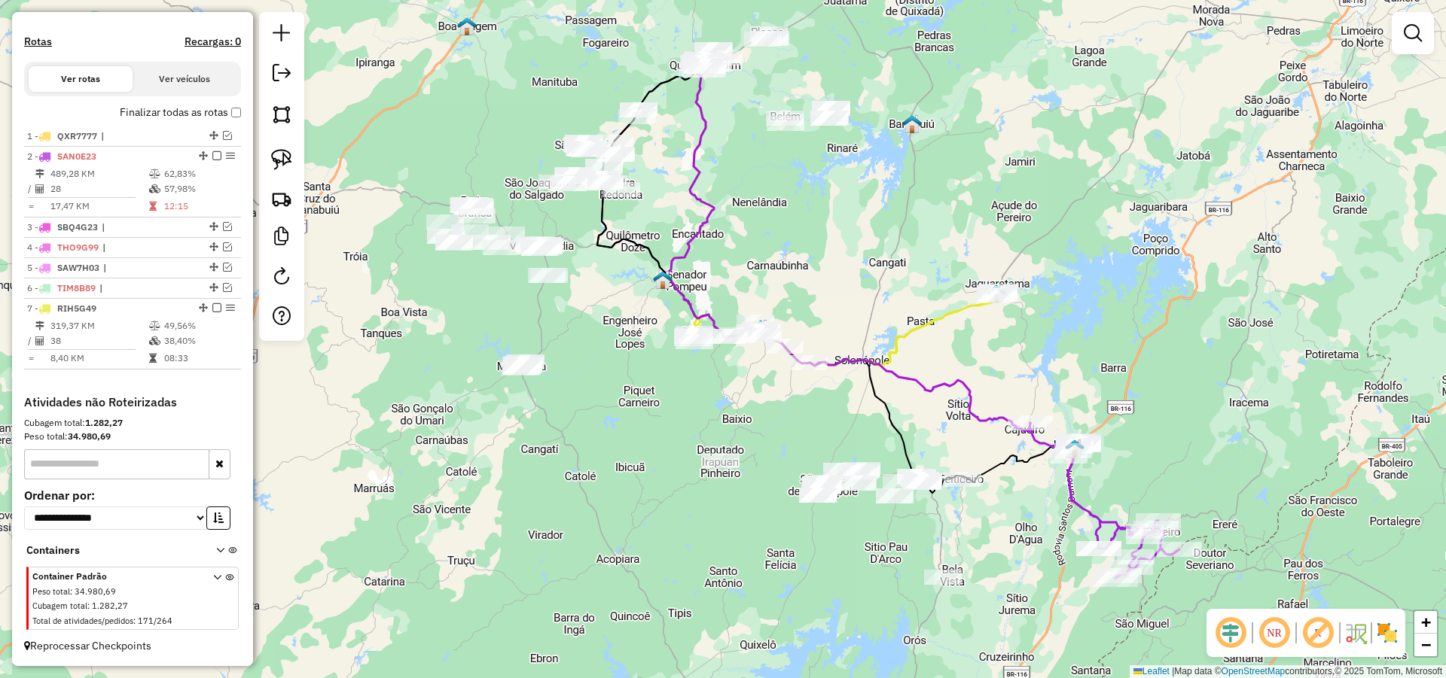
drag, startPoint x: 791, startPoint y: 526, endPoint x: 785, endPoint y: 537, distance: 12.1
click at [785, 537] on div "Janela de atendimento Grade de atendimento Capacidade Transportadoras Veículos …" at bounding box center [723, 339] width 1446 height 678
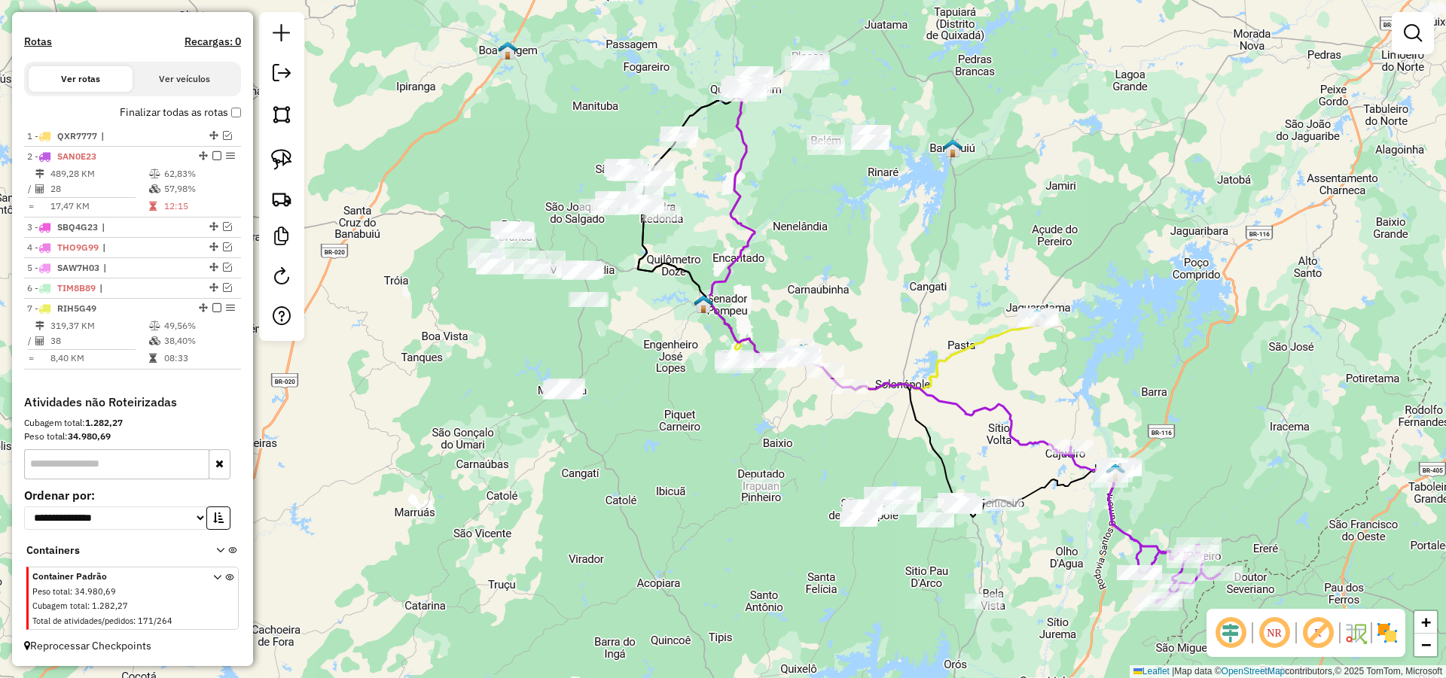
drag, startPoint x: 604, startPoint y: 371, endPoint x: 669, endPoint y: 398, distance: 69.9
click at [659, 397] on div "Janela de atendimento Grade de atendimento Capacidade Transportadoras Veículos …" at bounding box center [723, 339] width 1446 height 678
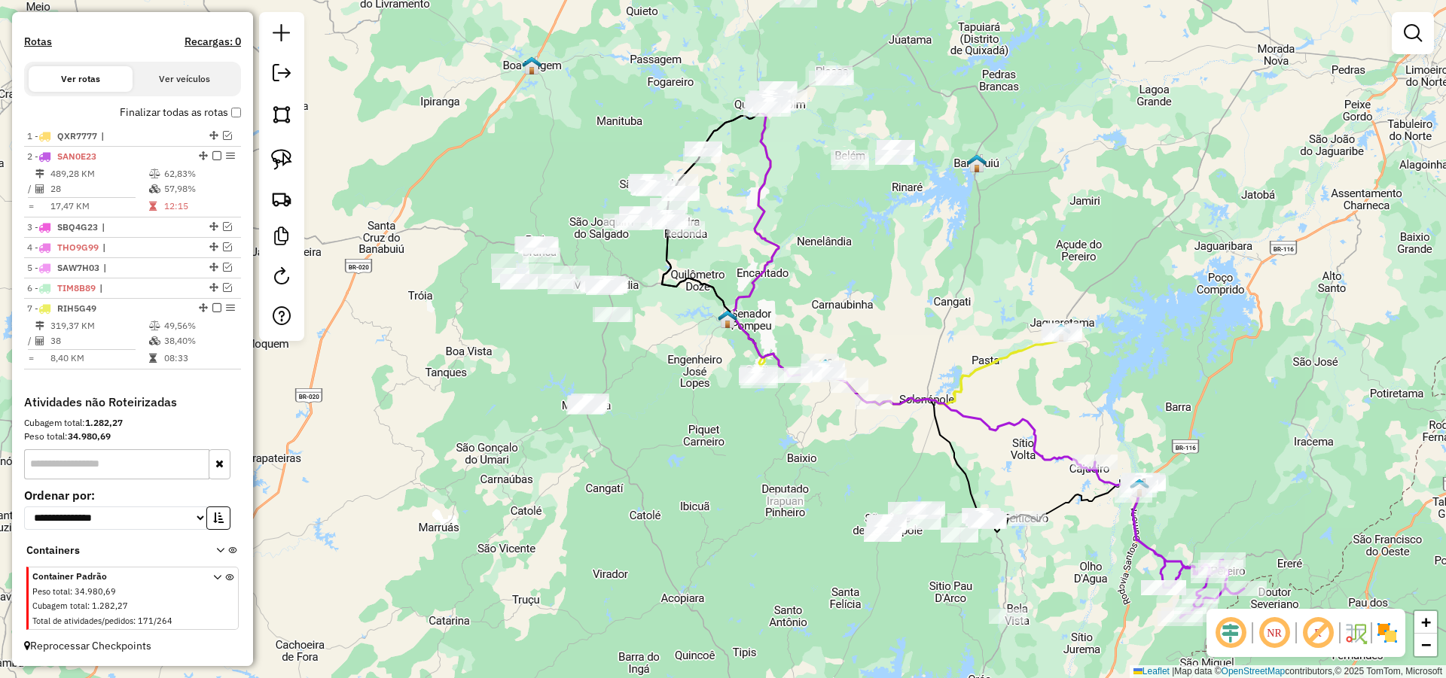
drag, startPoint x: 684, startPoint y: 339, endPoint x: 696, endPoint y: 364, distance: 28.0
click at [696, 364] on div "Janela de atendimento Grade de atendimento Capacidade Transportadoras Veículos …" at bounding box center [723, 339] width 1446 height 678
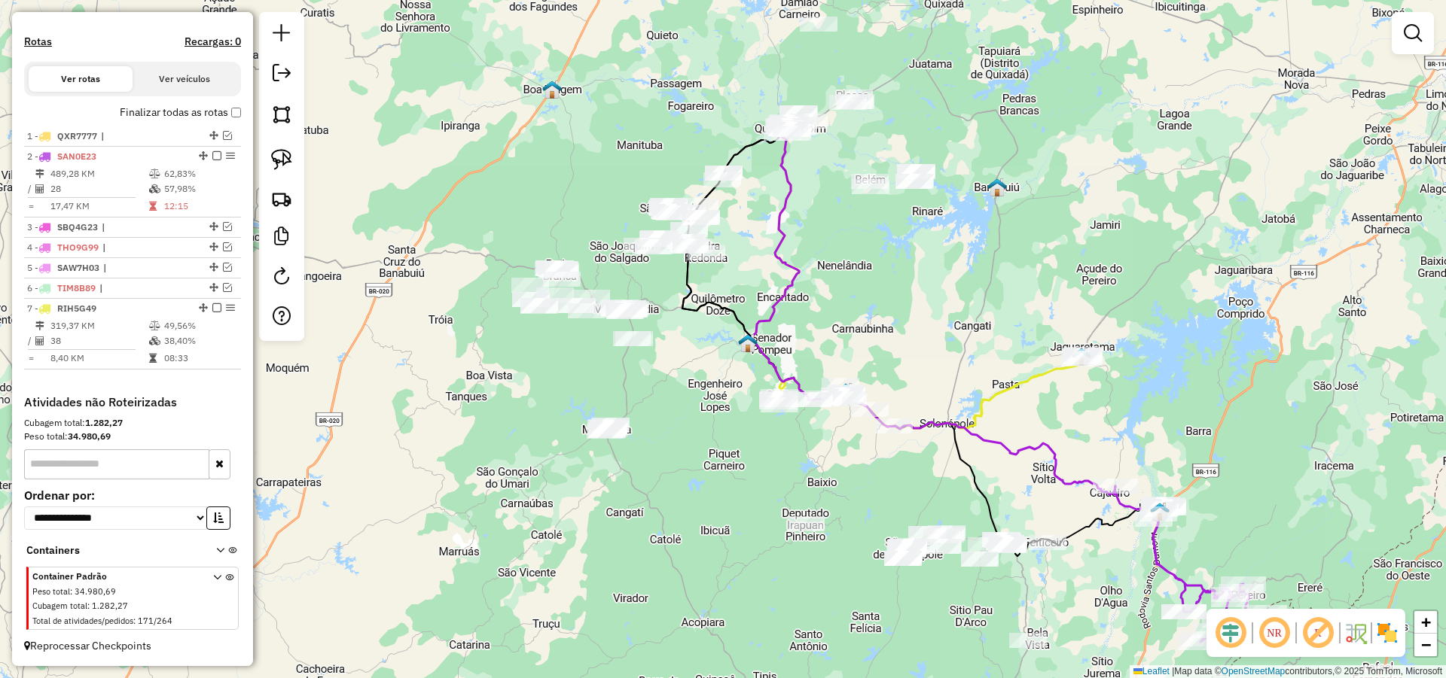
drag, startPoint x: 678, startPoint y: 368, endPoint x: 687, endPoint y: 367, distance: 9.1
click at [687, 367] on div "Janela de atendimento Grade de atendimento Capacidade Transportadoras Veículos …" at bounding box center [723, 339] width 1446 height 678
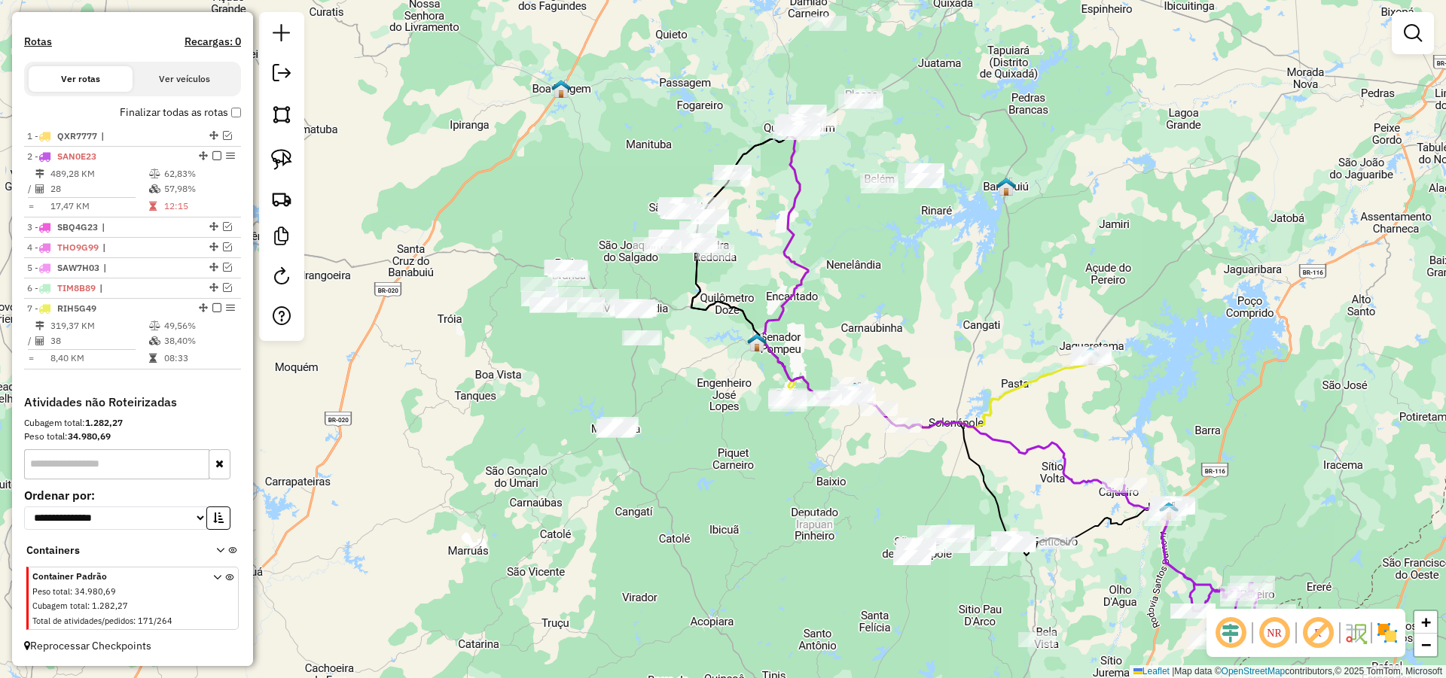
drag, startPoint x: 709, startPoint y: 370, endPoint x: 718, endPoint y: 370, distance: 9.0
click at [713, 370] on div "Janela de atendimento Grade de atendimento Capacidade Transportadoras Veículos …" at bounding box center [723, 339] width 1446 height 678
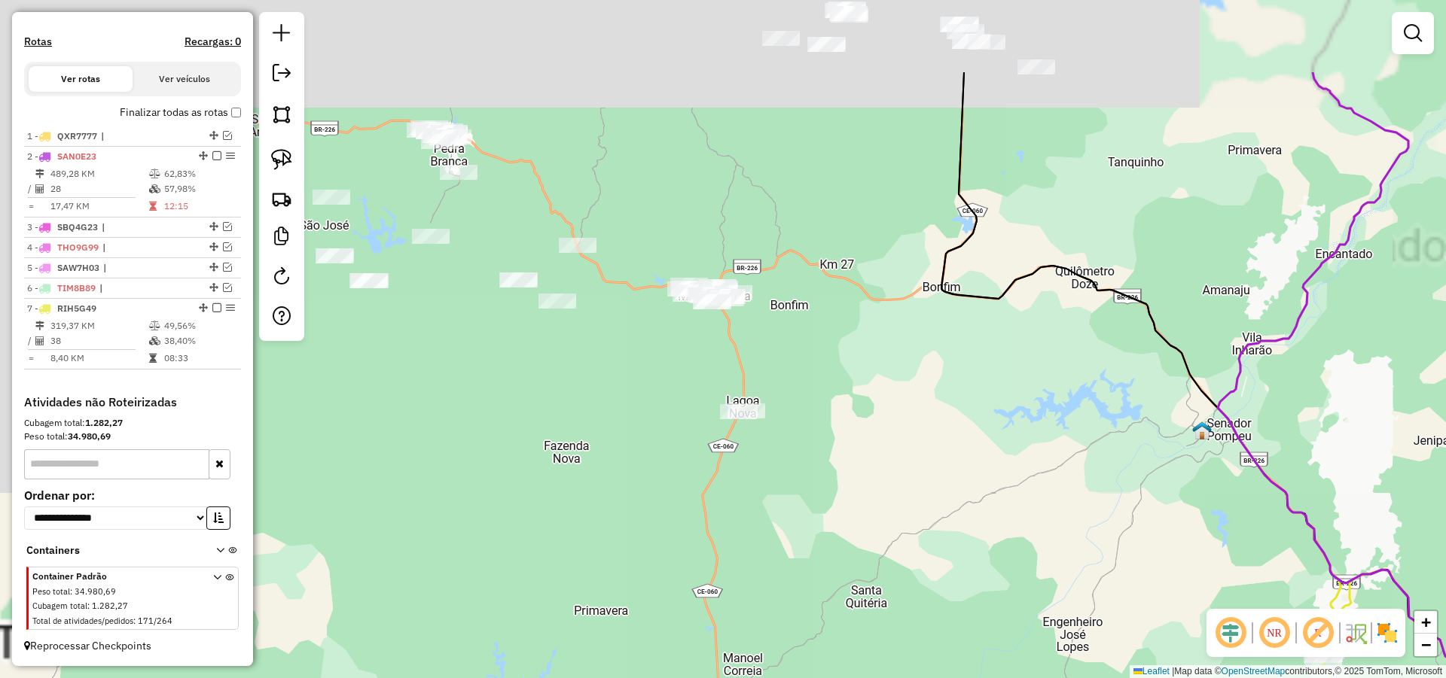
drag, startPoint x: 678, startPoint y: 419, endPoint x: 733, endPoint y: 462, distance: 70.3
click at [728, 463] on div "Janela de atendimento Grade de atendimento Capacidade Transportadoras Veículos …" at bounding box center [723, 339] width 1446 height 678
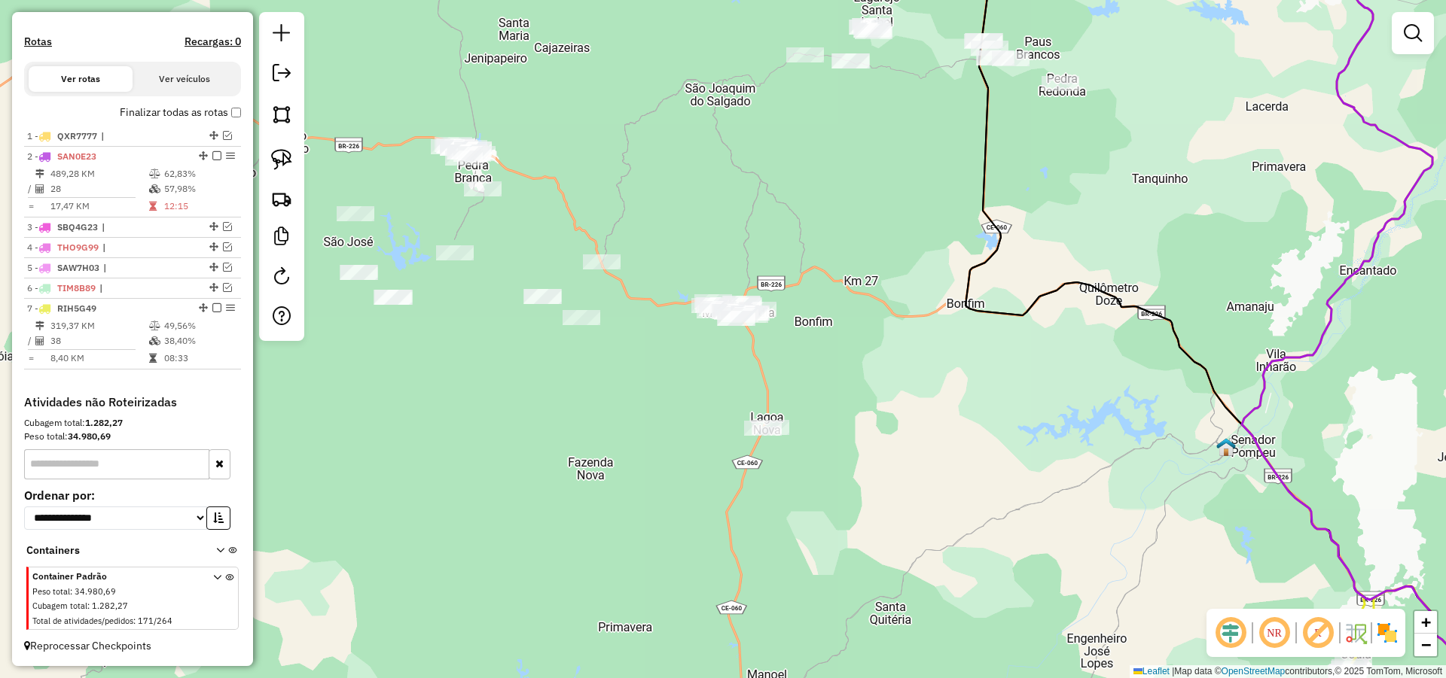
drag, startPoint x: 637, startPoint y: 405, endPoint x: 755, endPoint y: 473, distance: 136.3
click at [749, 471] on div "Janela de atendimento Grade de atendimento Capacidade Transportadoras Veículos …" at bounding box center [723, 339] width 1446 height 678
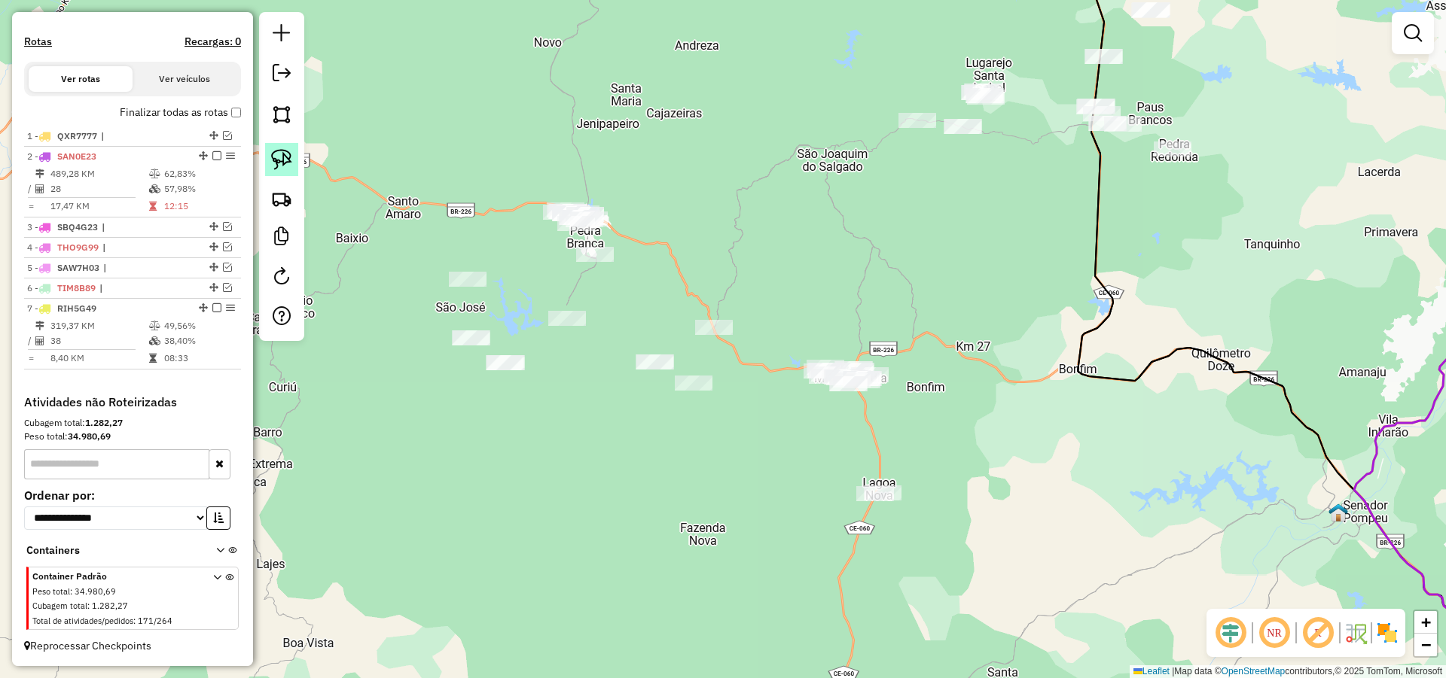
click at [282, 153] on img at bounding box center [281, 159] width 21 height 21
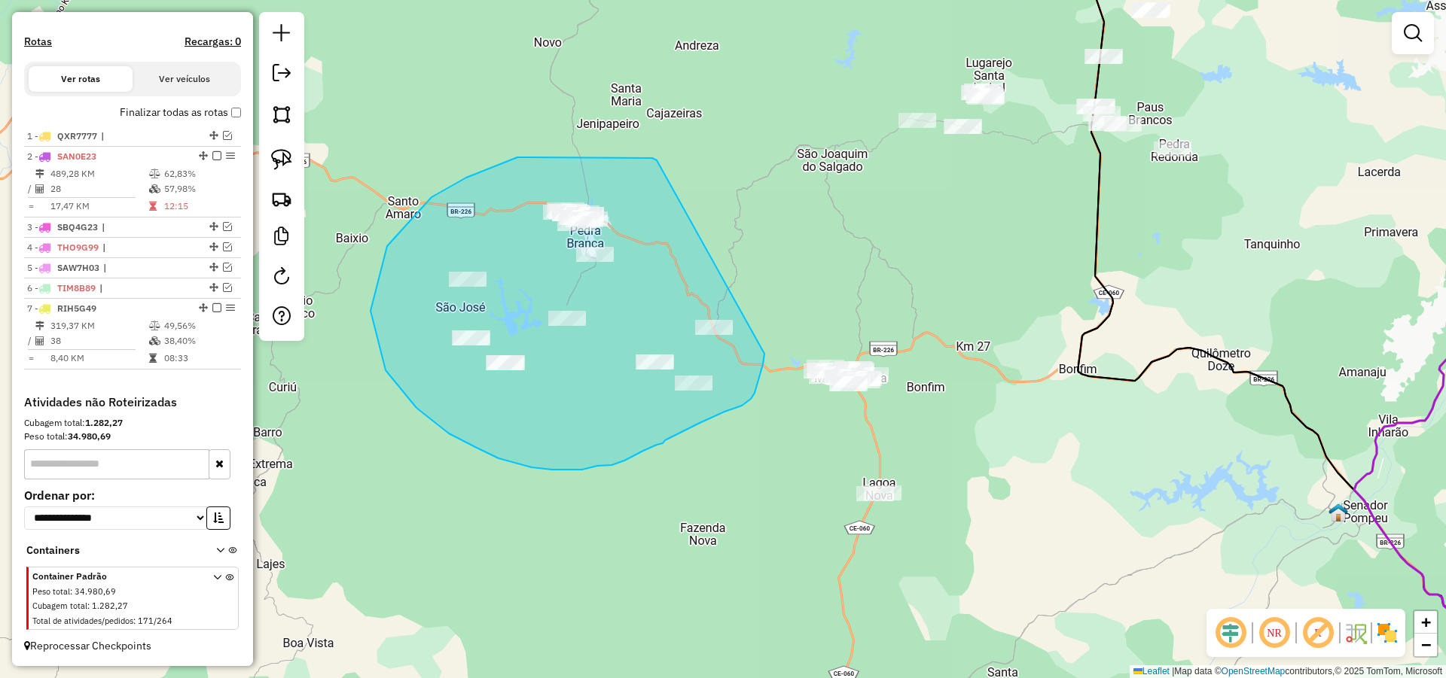
drag, startPoint x: 608, startPoint y: 157, endPoint x: 764, endPoint y: 354, distance: 250.8
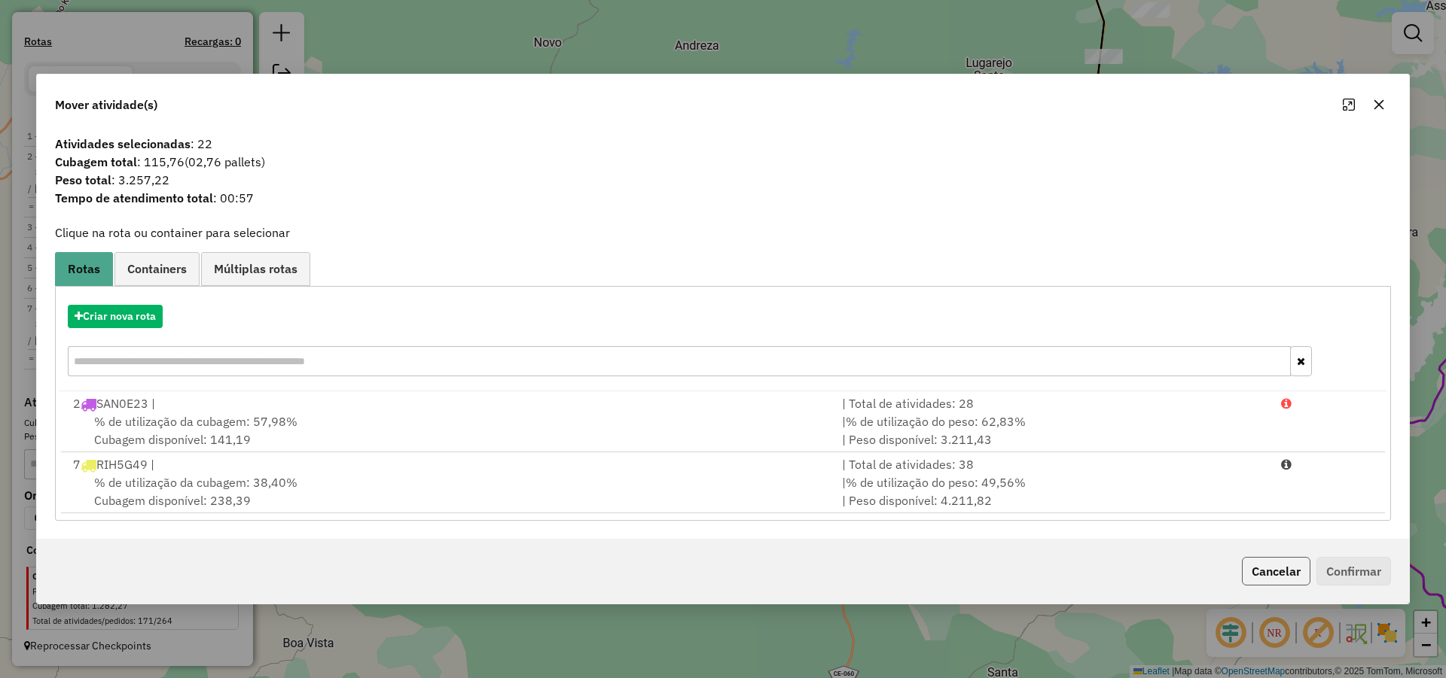
click at [1285, 567] on button "Cancelar" at bounding box center [1276, 571] width 69 height 29
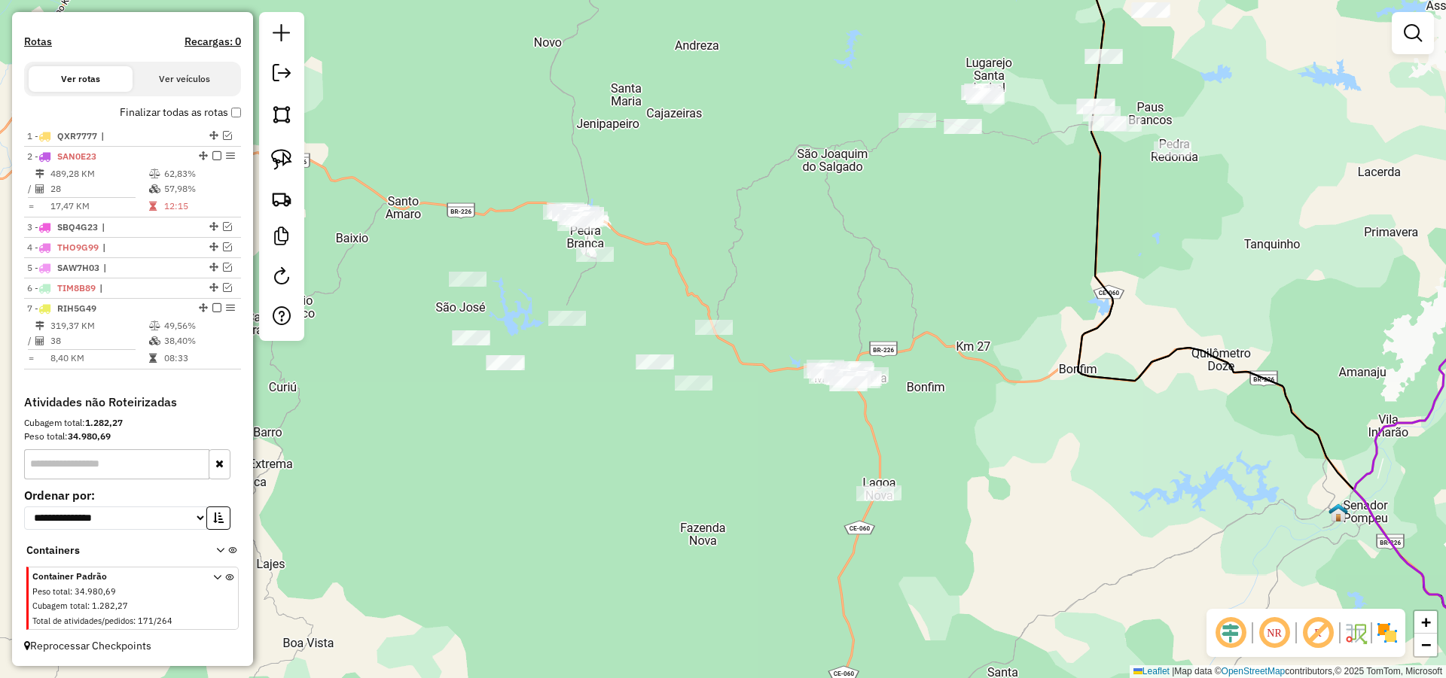
drag, startPoint x: 990, startPoint y: 508, endPoint x: 979, endPoint y: 359, distance: 149.5
click at [979, 361] on div "Janela de atendimento Grade de atendimento Capacidade Transportadoras Veículos …" at bounding box center [723, 339] width 1446 height 678
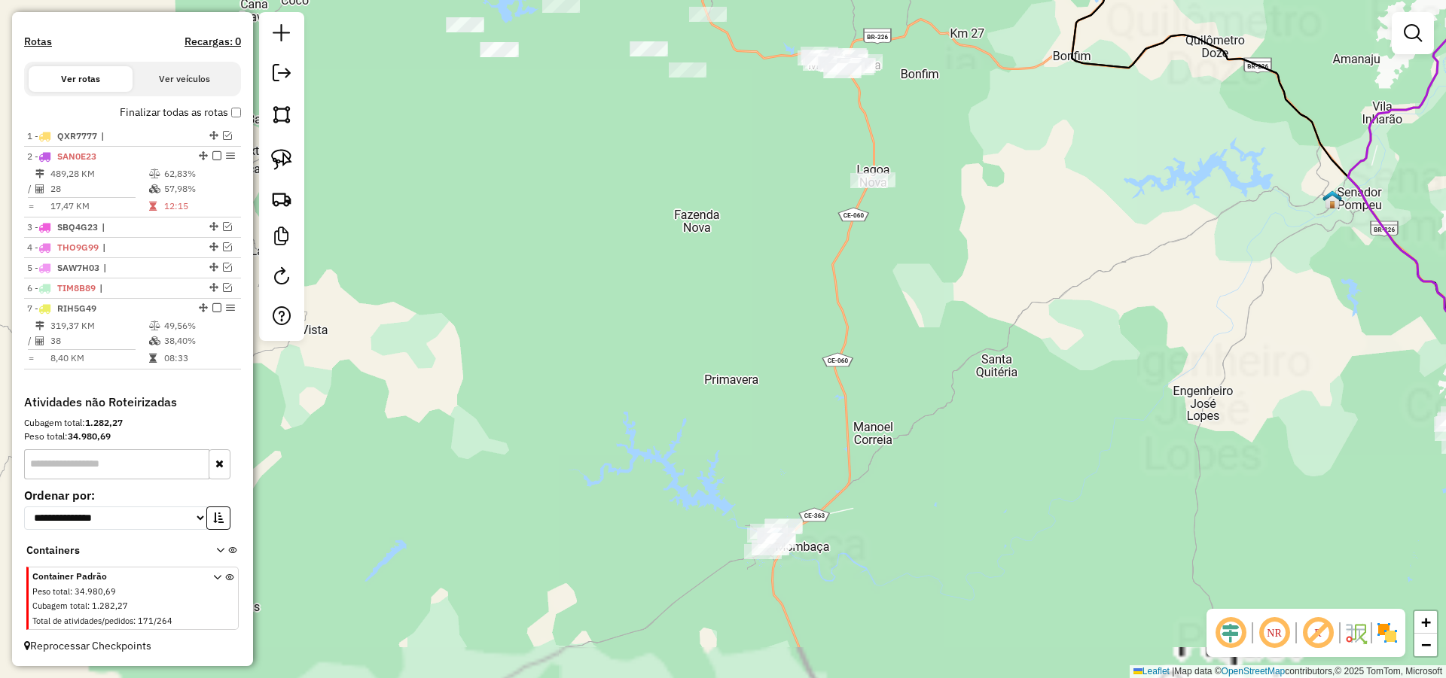
click at [959, 369] on div "Janela de atendimento Grade de atendimento Capacidade Transportadoras Veículos …" at bounding box center [723, 339] width 1446 height 678
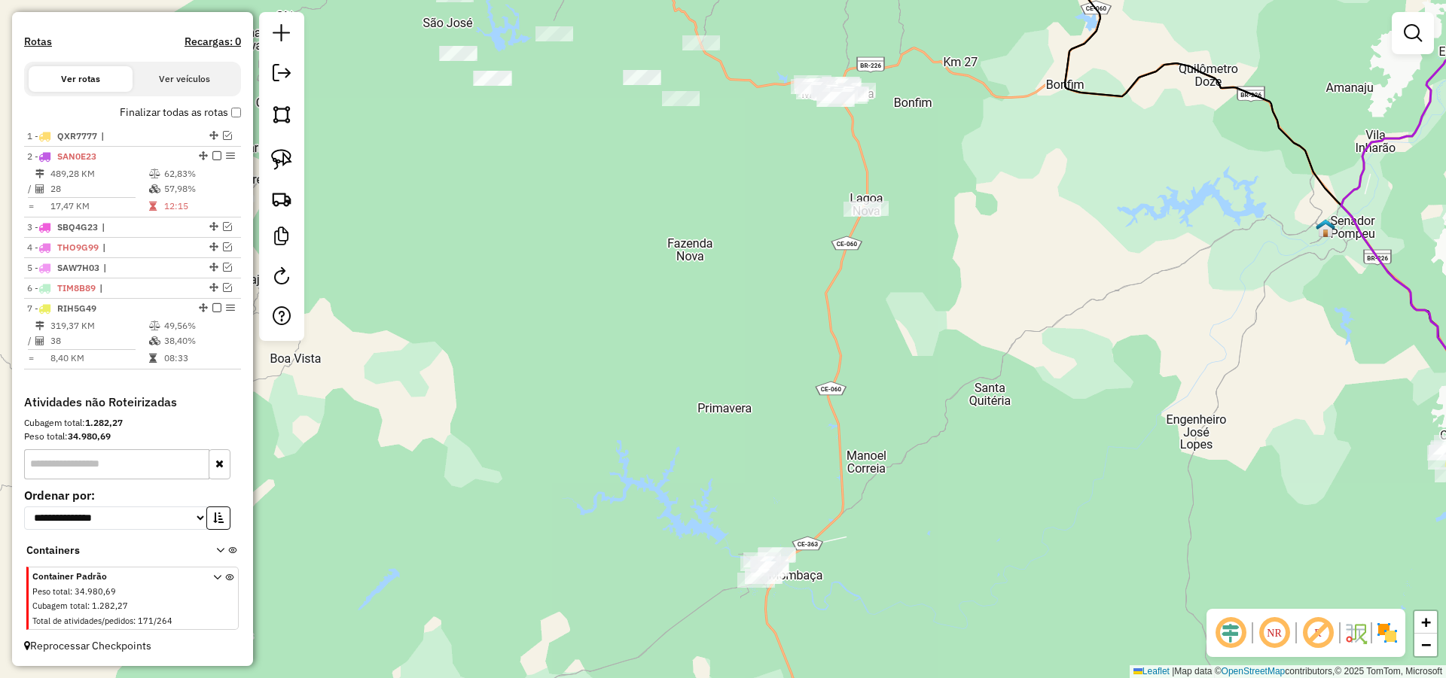
click at [921, 377] on div "Janela de atendimento Grade de atendimento Capacidade Transportadoras Veículos …" at bounding box center [723, 339] width 1446 height 678
click at [288, 162] on img at bounding box center [281, 159] width 21 height 21
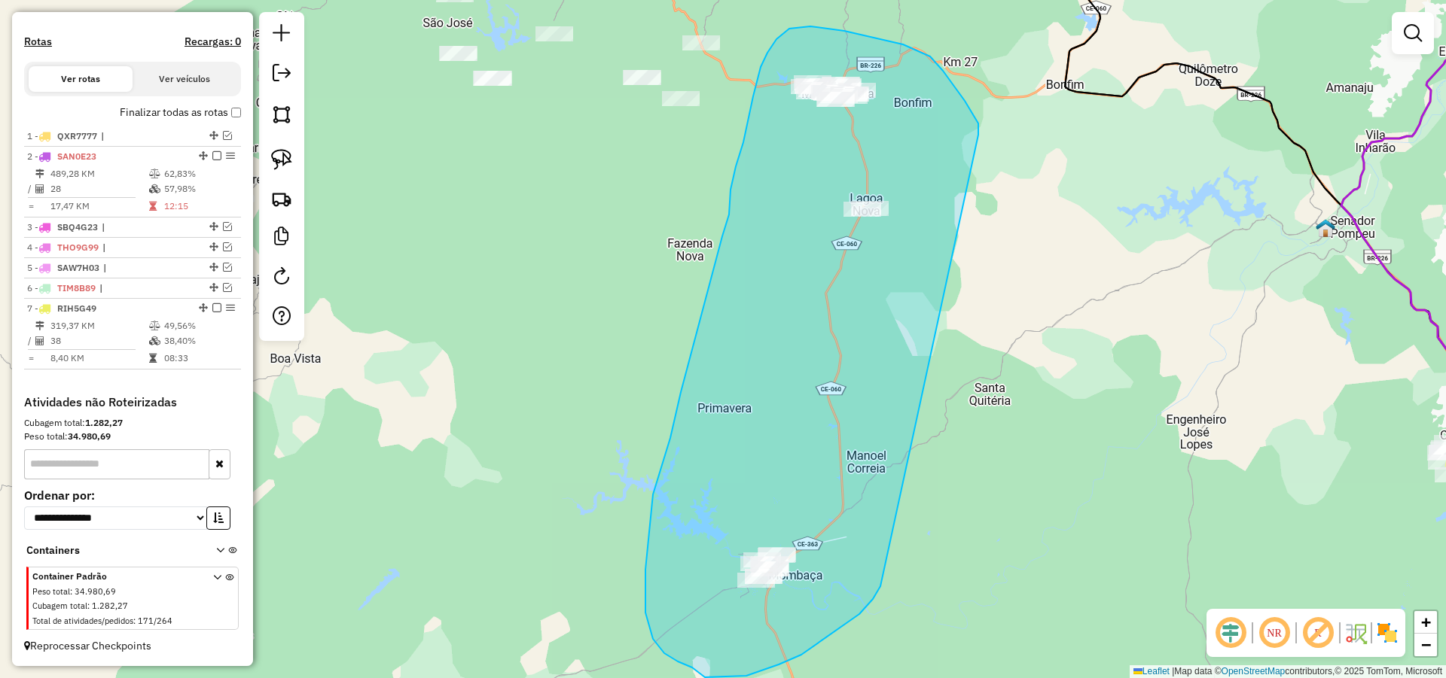
drag, startPoint x: 943, startPoint y: 71, endPoint x: 880, endPoint y: 586, distance: 518.8
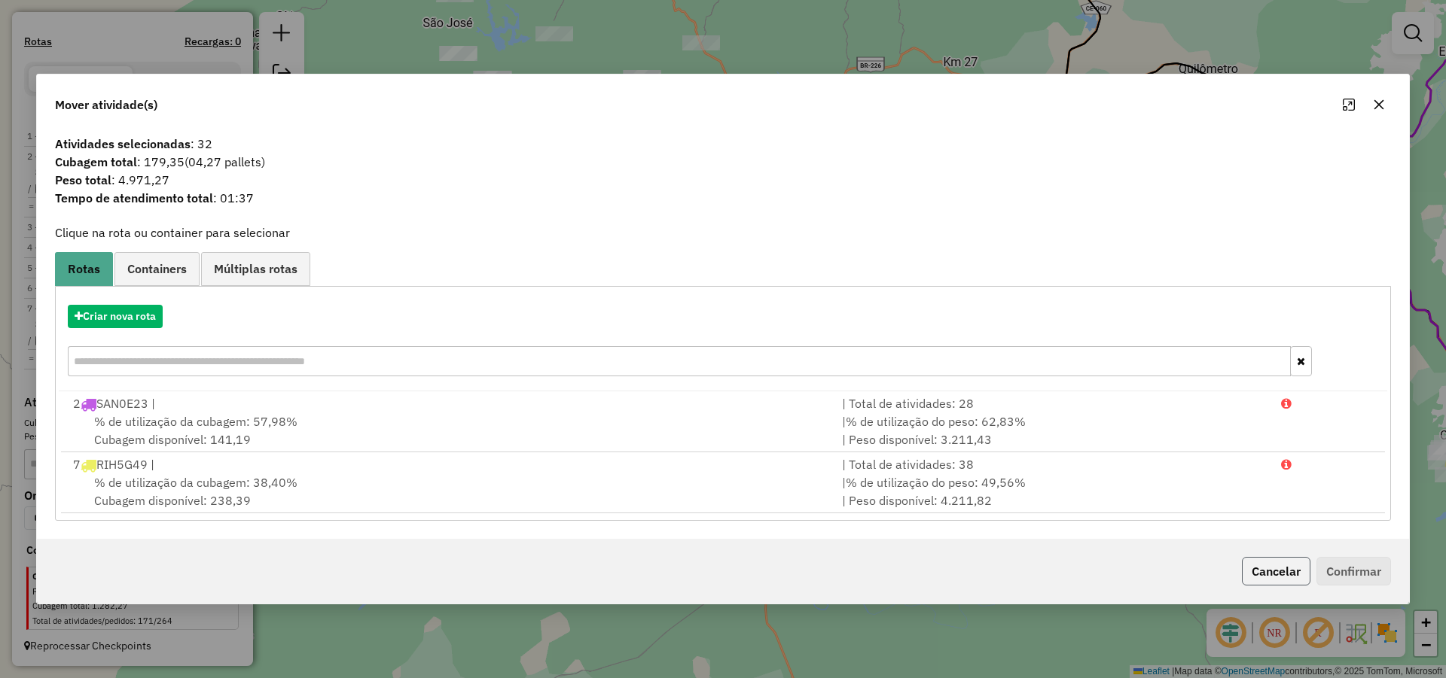
click at [1278, 565] on button "Cancelar" at bounding box center [1276, 571] width 69 height 29
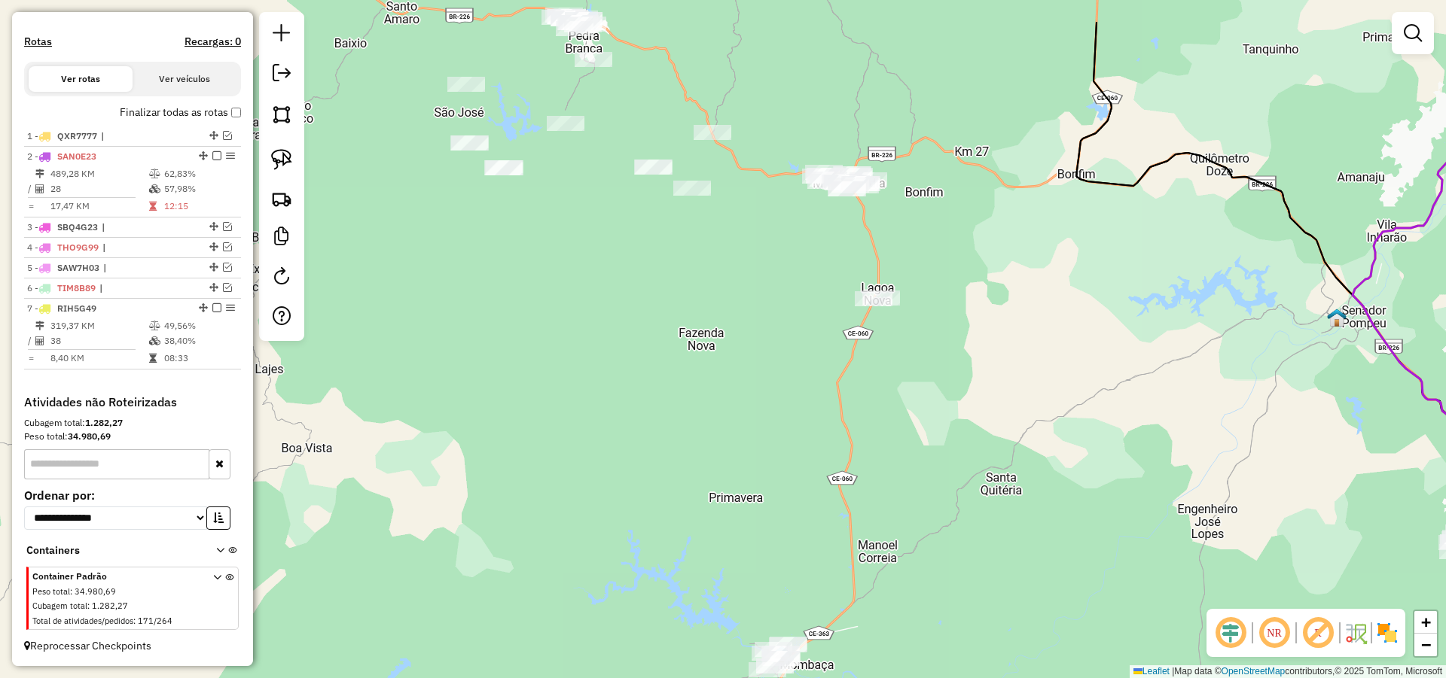
drag, startPoint x: 987, startPoint y: 346, endPoint x: 895, endPoint y: 409, distance: 112.1
click at [998, 446] on div "Janela de atendimento Grade de atendimento Capacidade Transportadoras Veículos …" at bounding box center [723, 339] width 1446 height 678
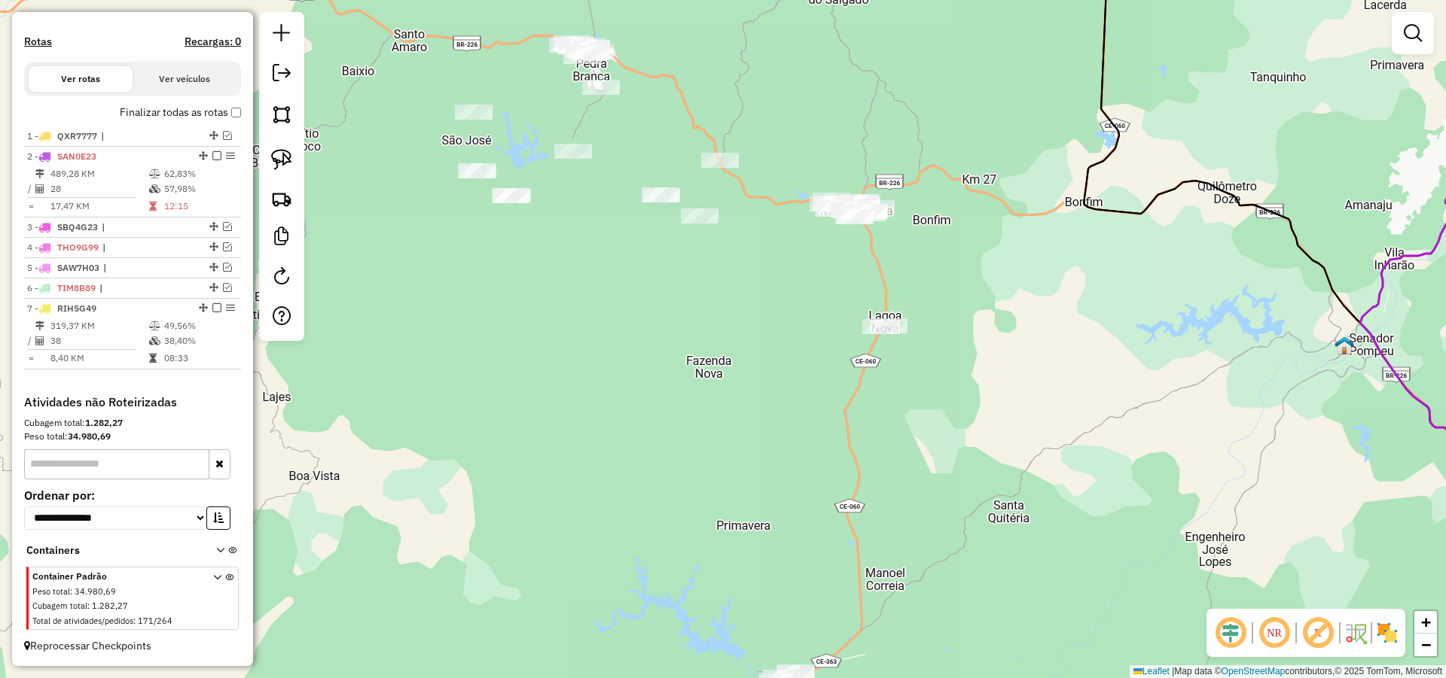
click at [741, 345] on div "Janela de atendimento Grade de atendimento Capacidade Transportadoras Veículos …" at bounding box center [723, 339] width 1446 height 678
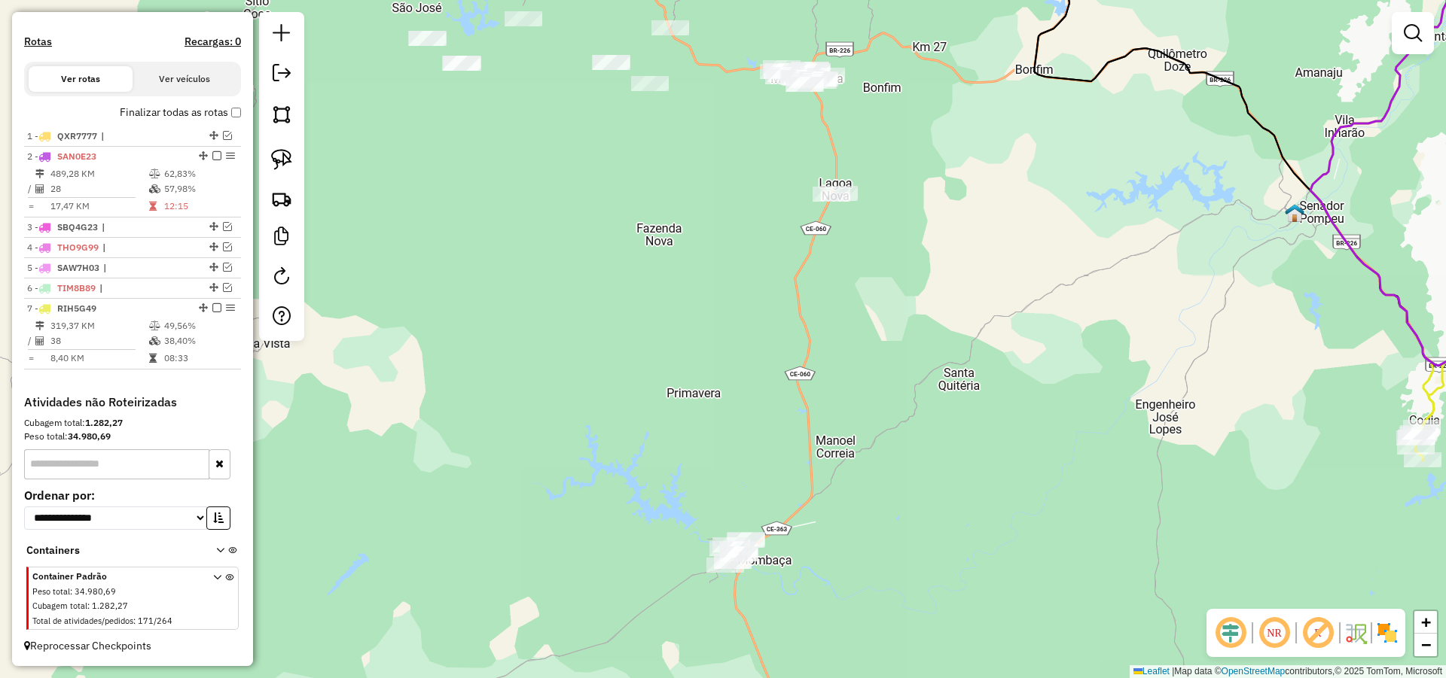
drag, startPoint x: 582, startPoint y: 192, endPoint x: 568, endPoint y: 142, distance: 51.5
click at [568, 142] on div "Janela de atendimento Grade de atendimento Capacidade Transportadoras Veículos …" at bounding box center [723, 339] width 1446 height 678
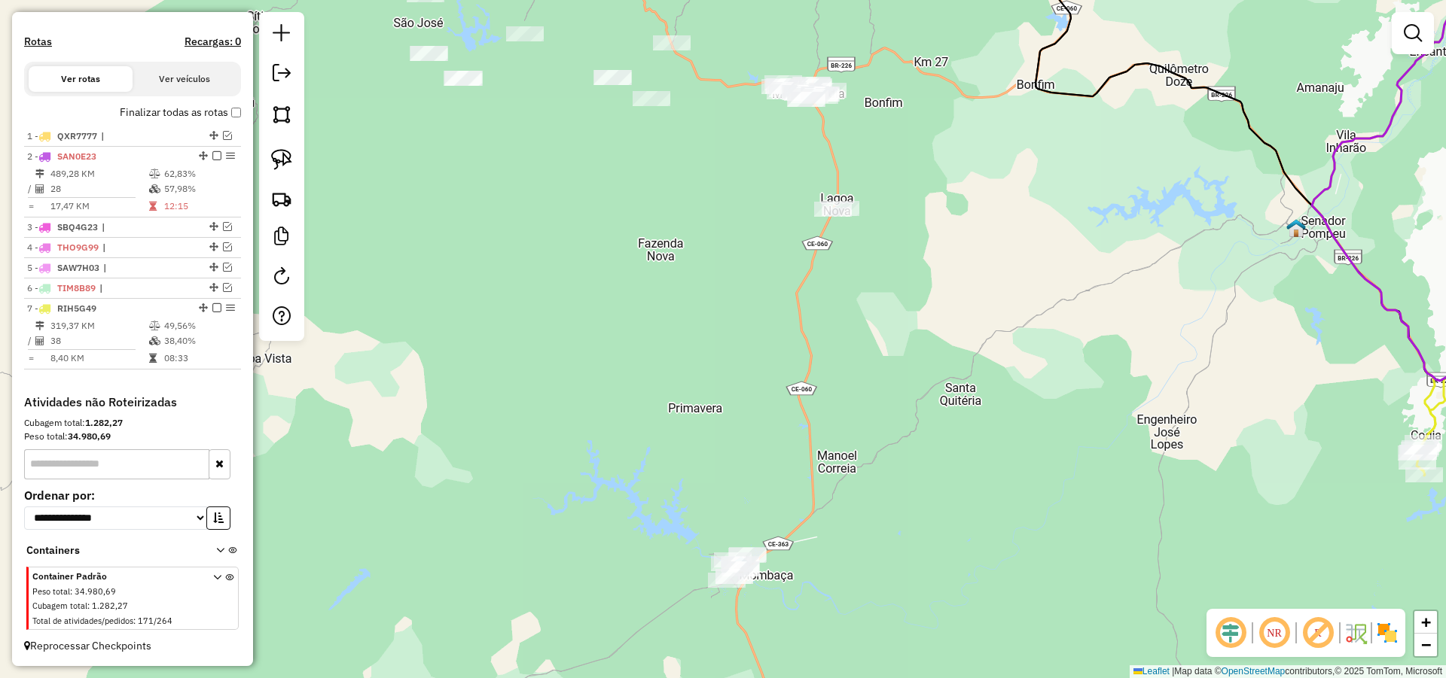
drag, startPoint x: 592, startPoint y: 211, endPoint x: 592, endPoint y: 230, distance: 18.8
click at [593, 228] on div "Janela de atendimento Grade de atendimento Capacidade Transportadoras Veículos …" at bounding box center [723, 339] width 1446 height 678
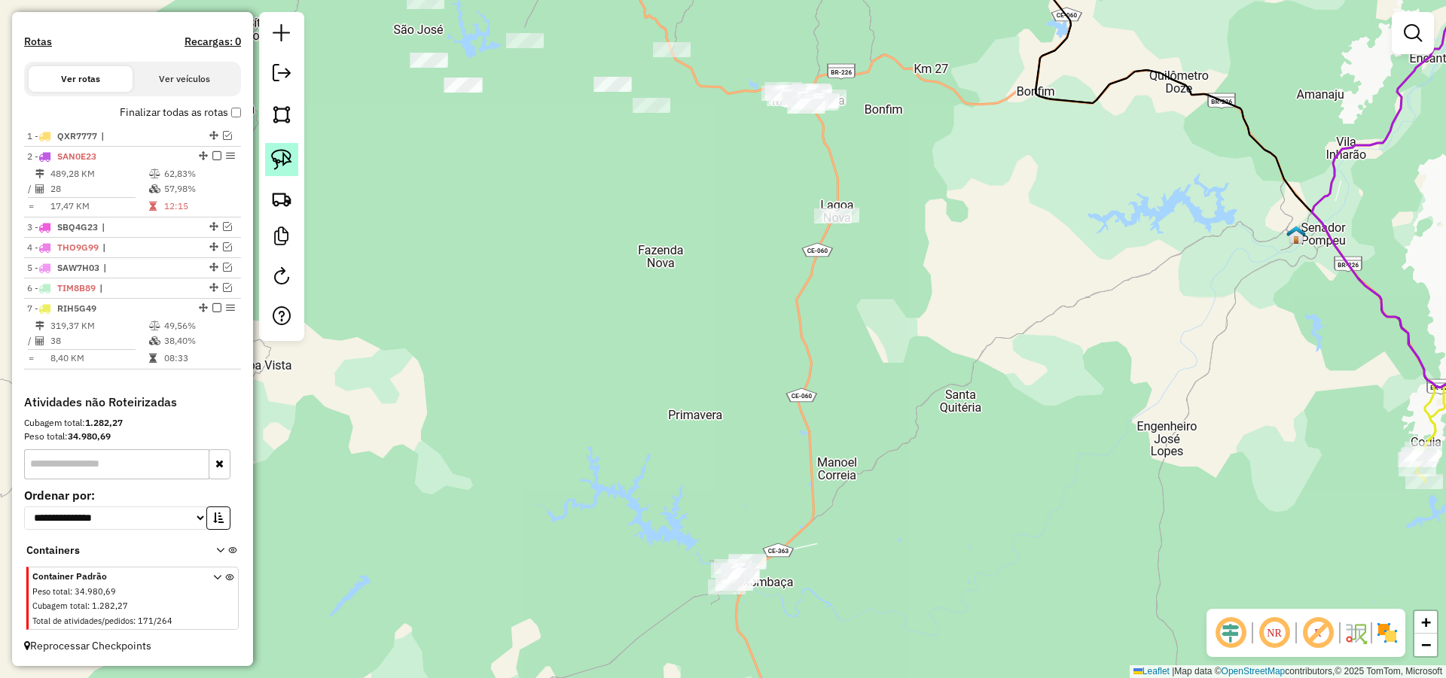
click at [291, 158] on img at bounding box center [281, 159] width 21 height 21
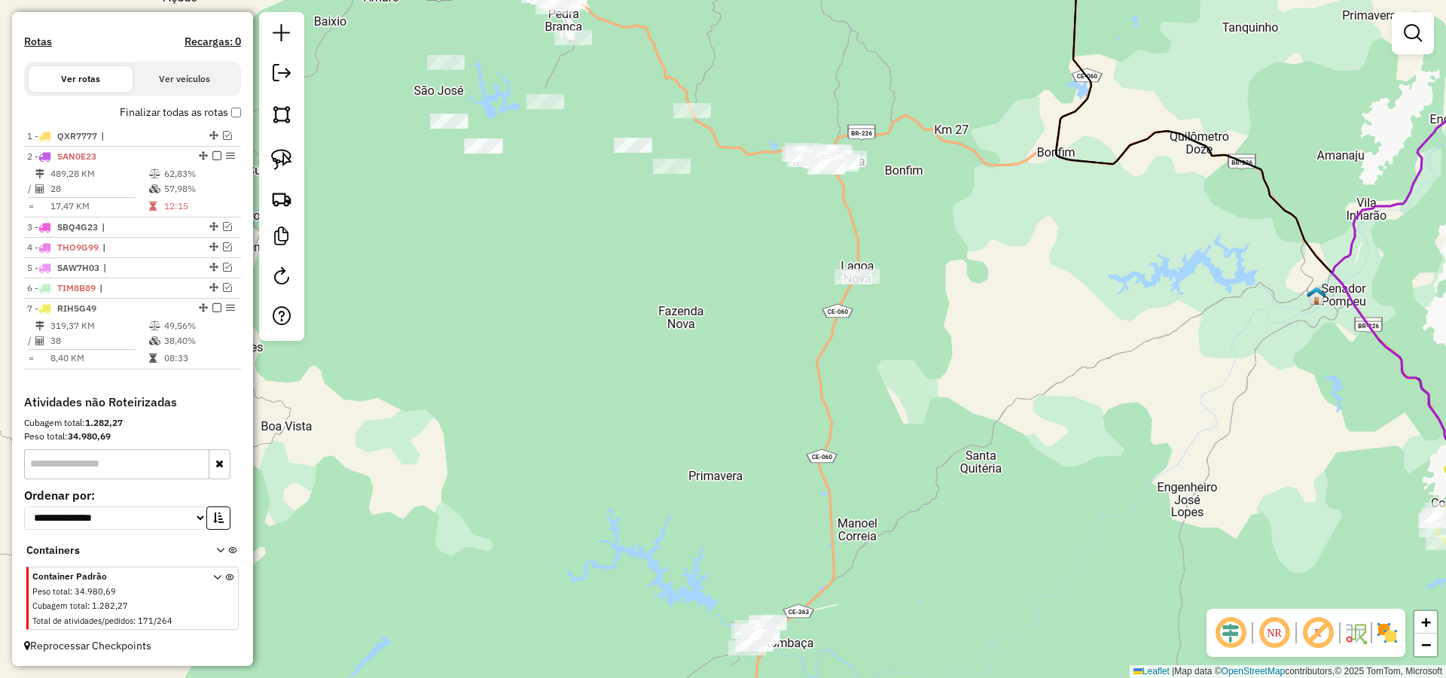
drag, startPoint x: 578, startPoint y: 172, endPoint x: 608, endPoint y: 244, distance: 77.9
click at [602, 242] on div "Janela de atendimento Grade de atendimento Capacidade Transportadoras Veículos …" at bounding box center [723, 339] width 1446 height 678
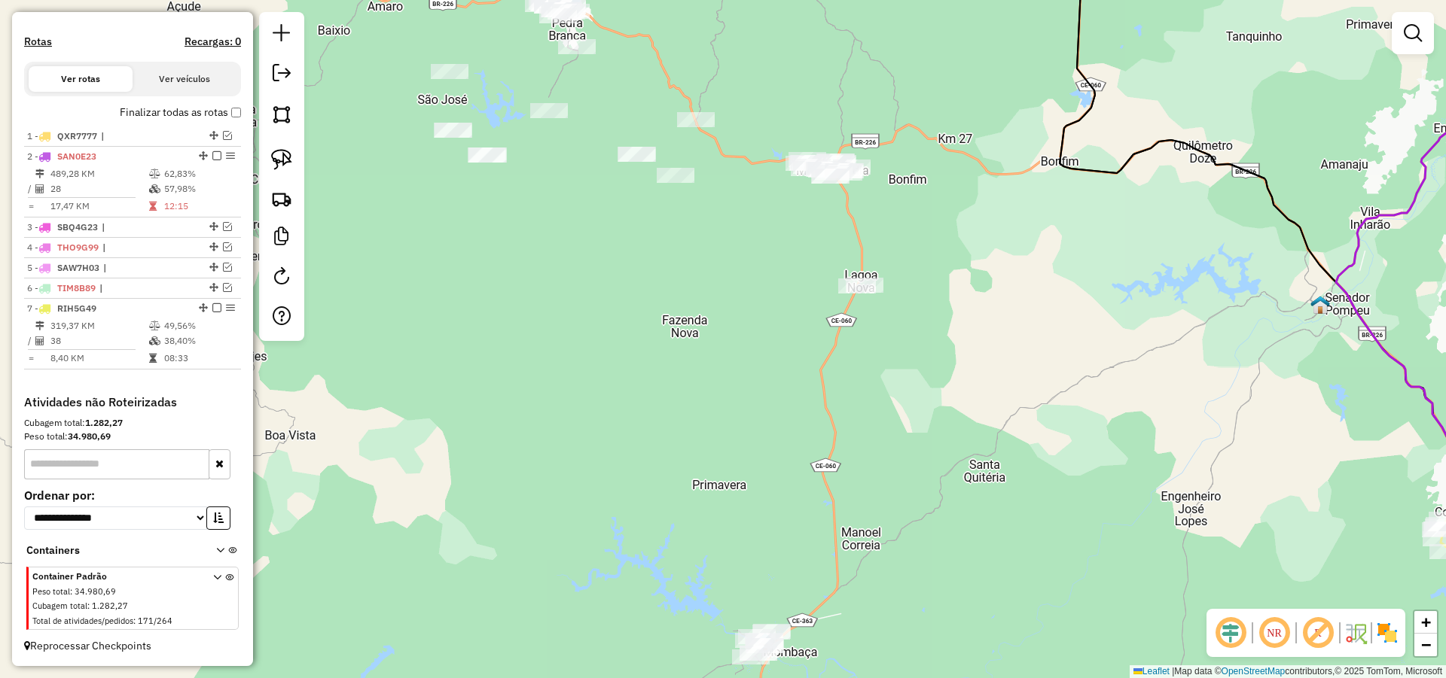
drag, startPoint x: 681, startPoint y: 337, endPoint x: 688, endPoint y: 347, distance: 12.3
click at [679, 327] on div "Janela de atendimento Grade de atendimento Capacidade Transportadoras Veículos …" at bounding box center [723, 339] width 1446 height 678
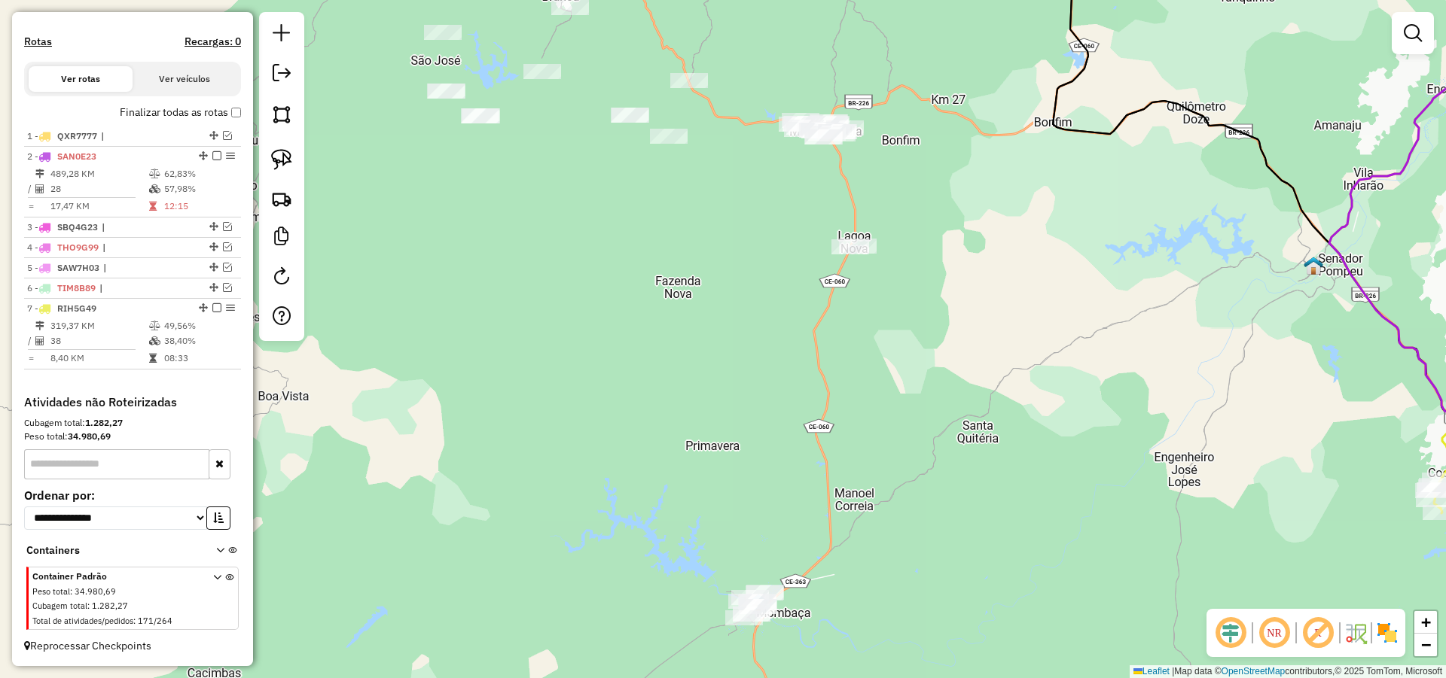
drag, startPoint x: 715, startPoint y: 427, endPoint x: 721, endPoint y: 483, distance: 56.9
click at [721, 484] on div "Janela de atendimento Grade de atendimento Capacidade Transportadoras Veículos …" at bounding box center [723, 339] width 1446 height 678
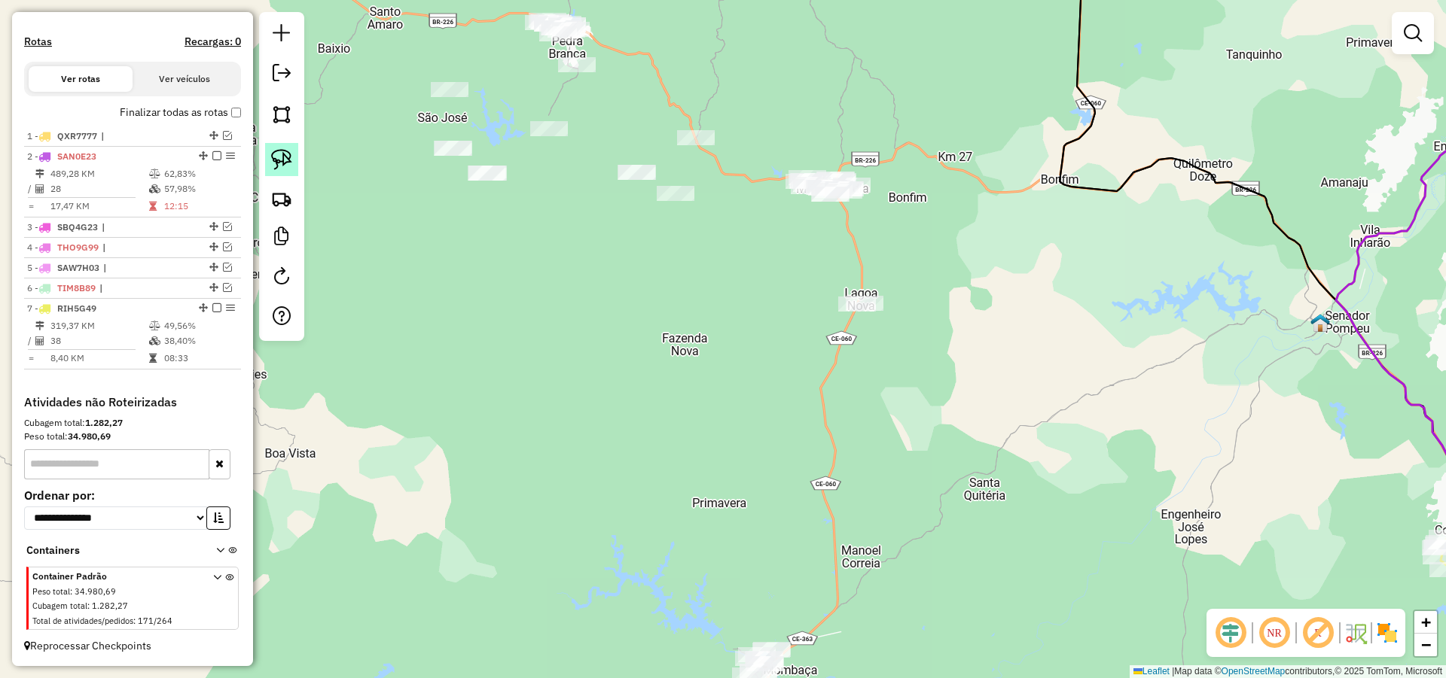
click at [277, 164] on img at bounding box center [281, 159] width 21 height 21
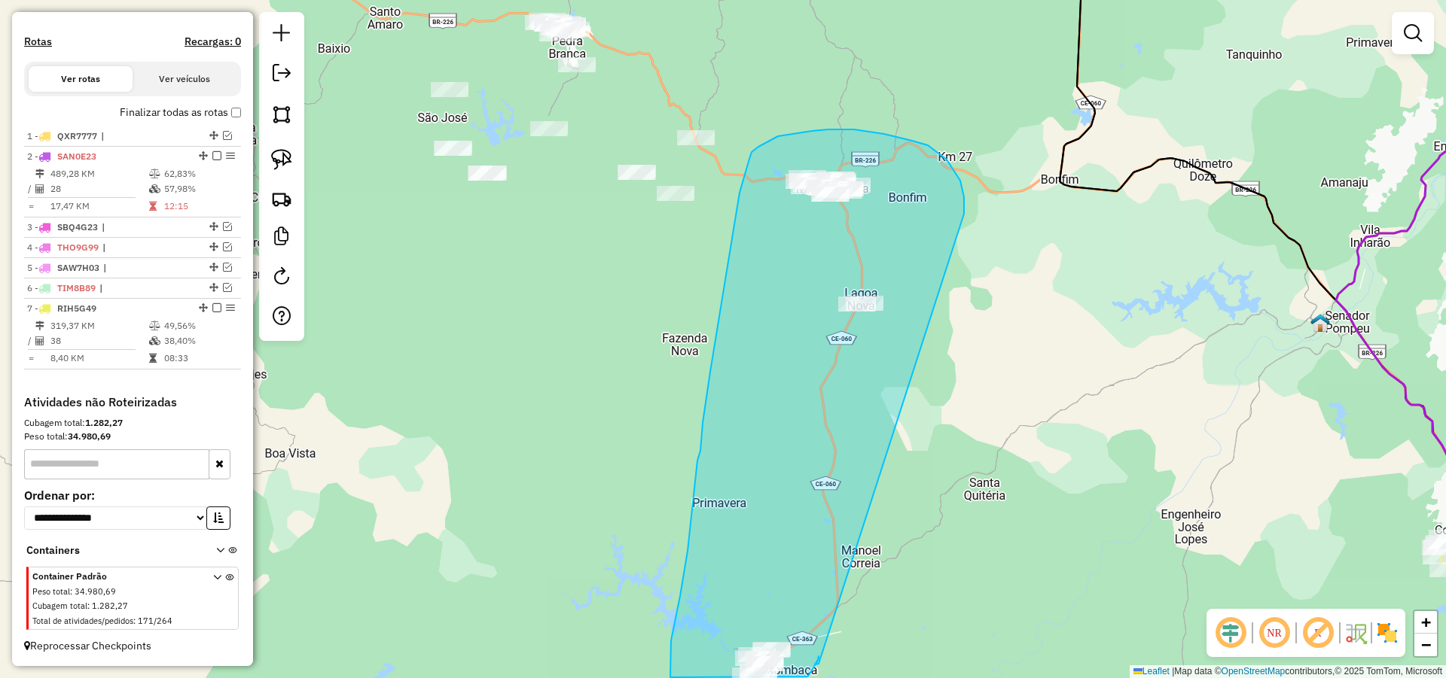
drag, startPoint x: 946, startPoint y: 160, endPoint x: 818, endPoint y: 664, distance: 520.5
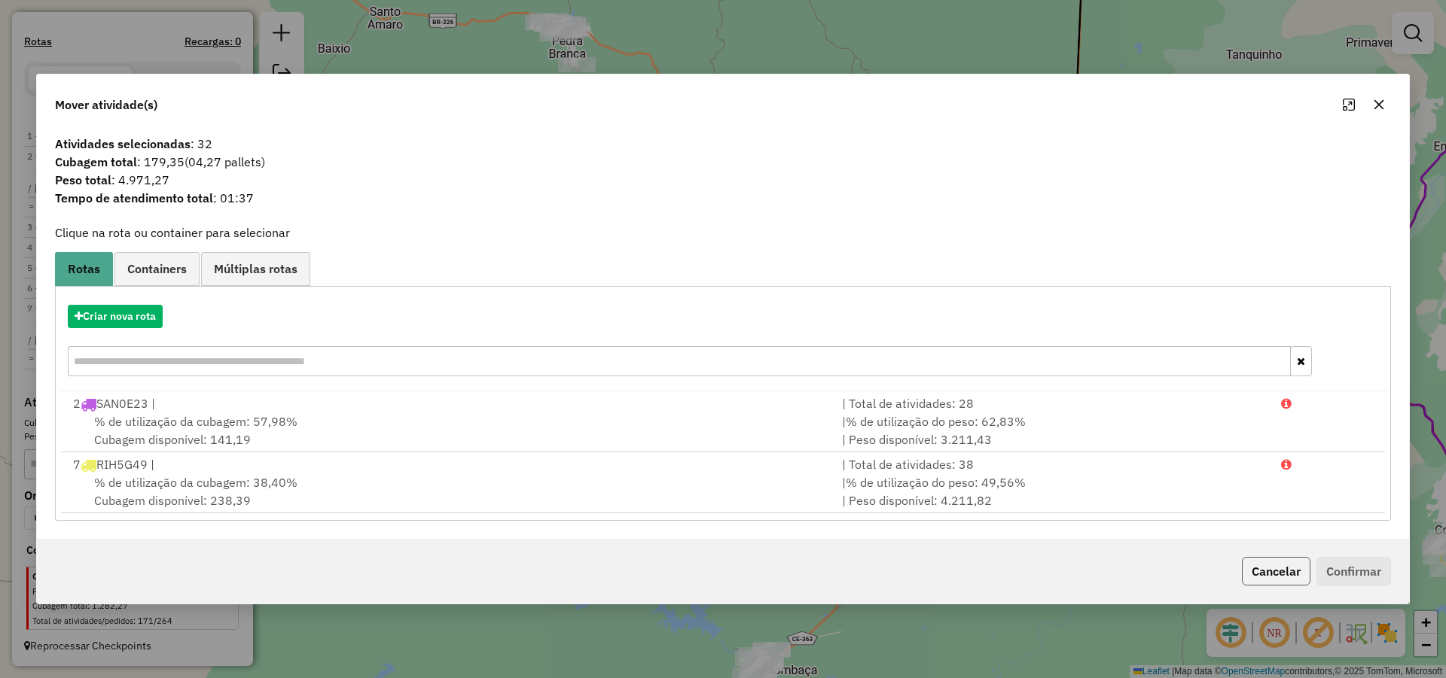
click at [1272, 566] on button "Cancelar" at bounding box center [1276, 571] width 69 height 29
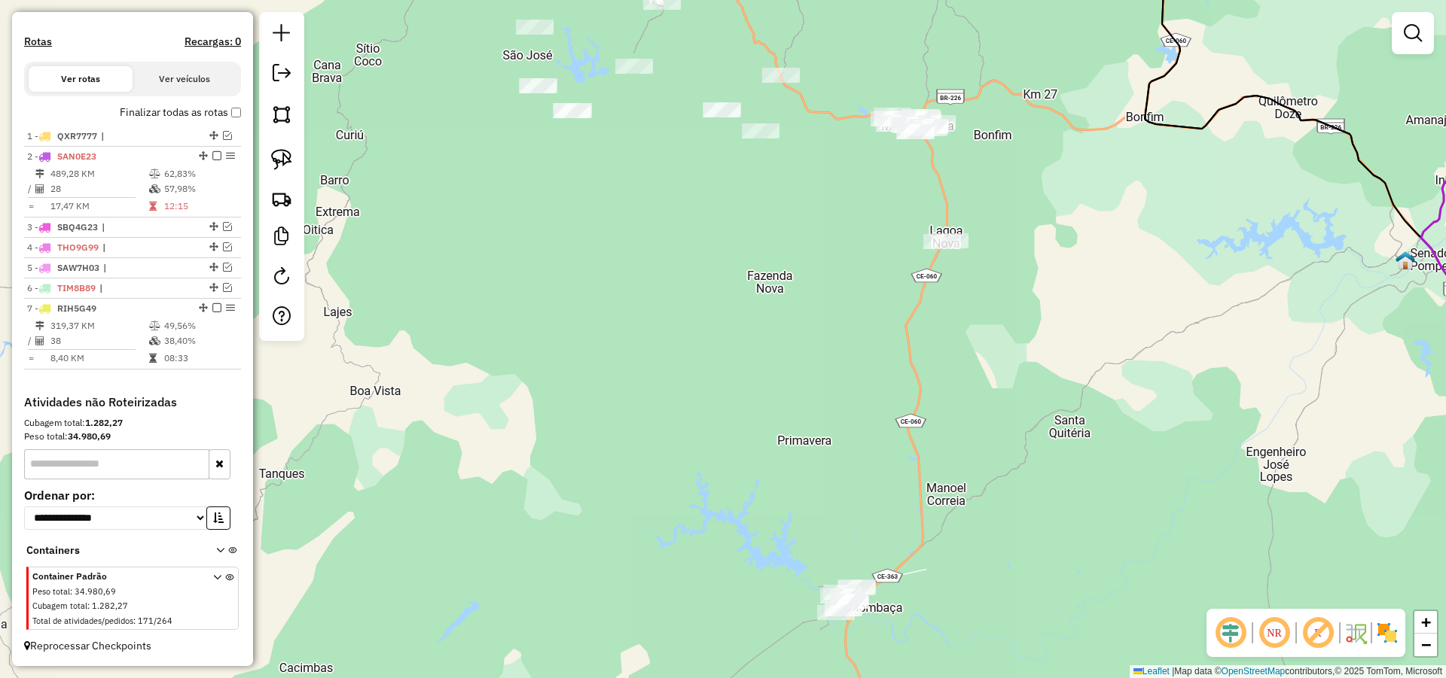
drag, startPoint x: 858, startPoint y: 312, endPoint x: 898, endPoint y: 264, distance: 62.0
click at [898, 264] on div "Janela de atendimento Grade de atendimento Capacidade Transportadoras Veículos …" at bounding box center [723, 339] width 1446 height 678
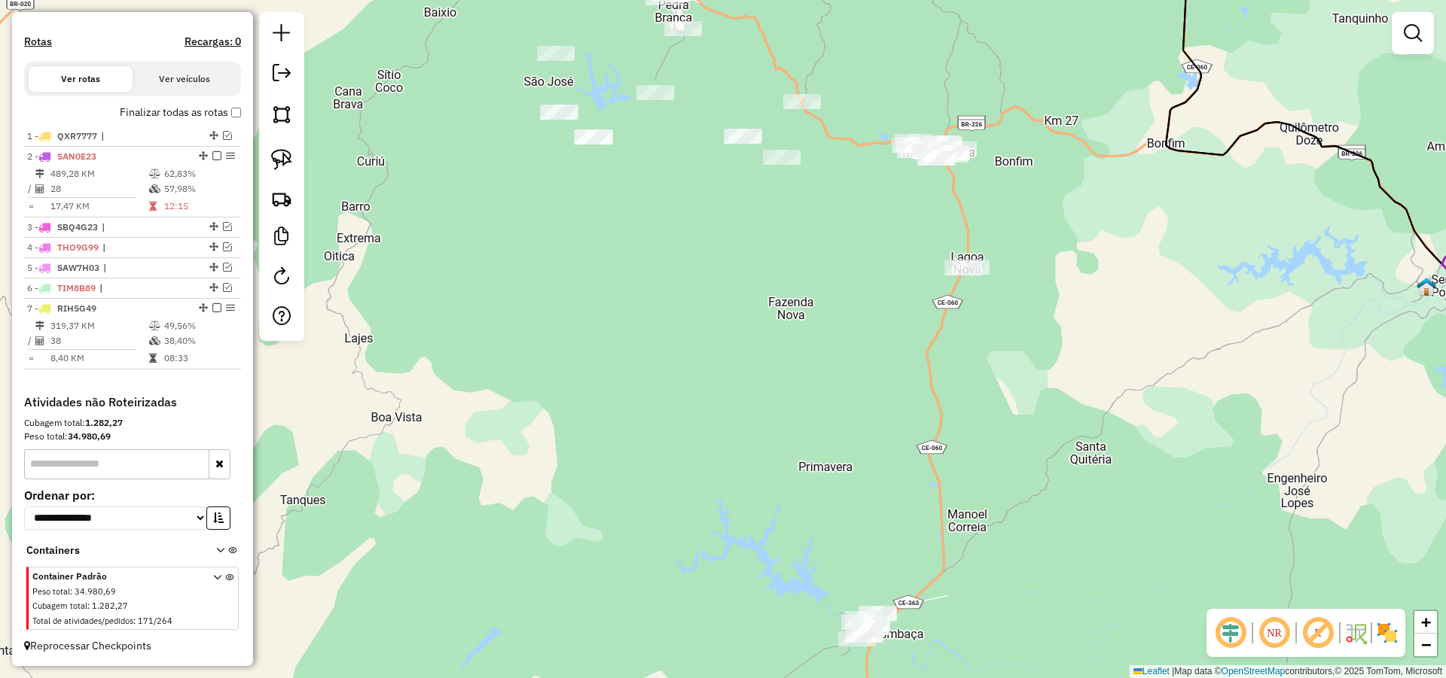
drag, startPoint x: 817, startPoint y: 190, endPoint x: 849, endPoint y: 236, distance: 55.8
click at [853, 235] on div "Janela de atendimento Grade de atendimento Capacidade Transportadoras Veículos …" at bounding box center [723, 339] width 1446 height 678
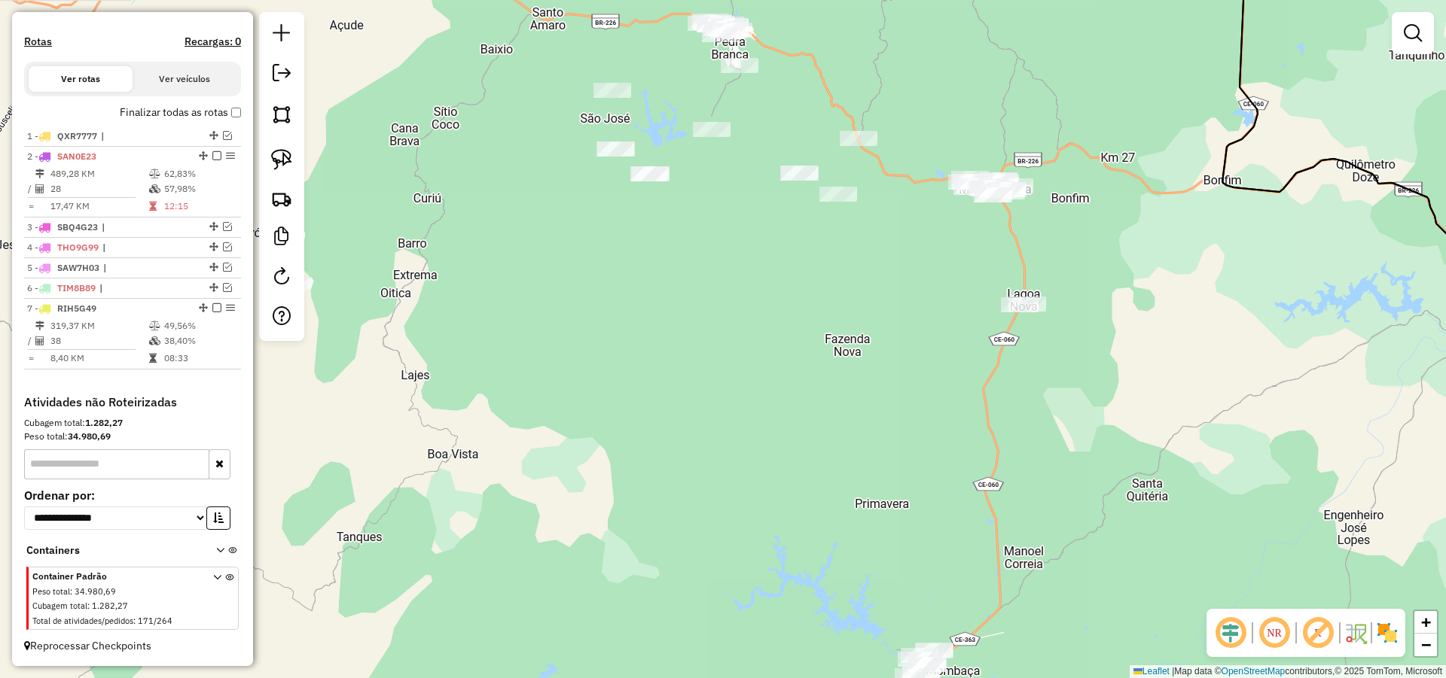
drag, startPoint x: 845, startPoint y: 244, endPoint x: 833, endPoint y: 288, distance: 45.3
click at [874, 272] on div "Janela de atendimento Grade de atendimento Capacidade Transportadoras Veículos …" at bounding box center [723, 339] width 1446 height 678
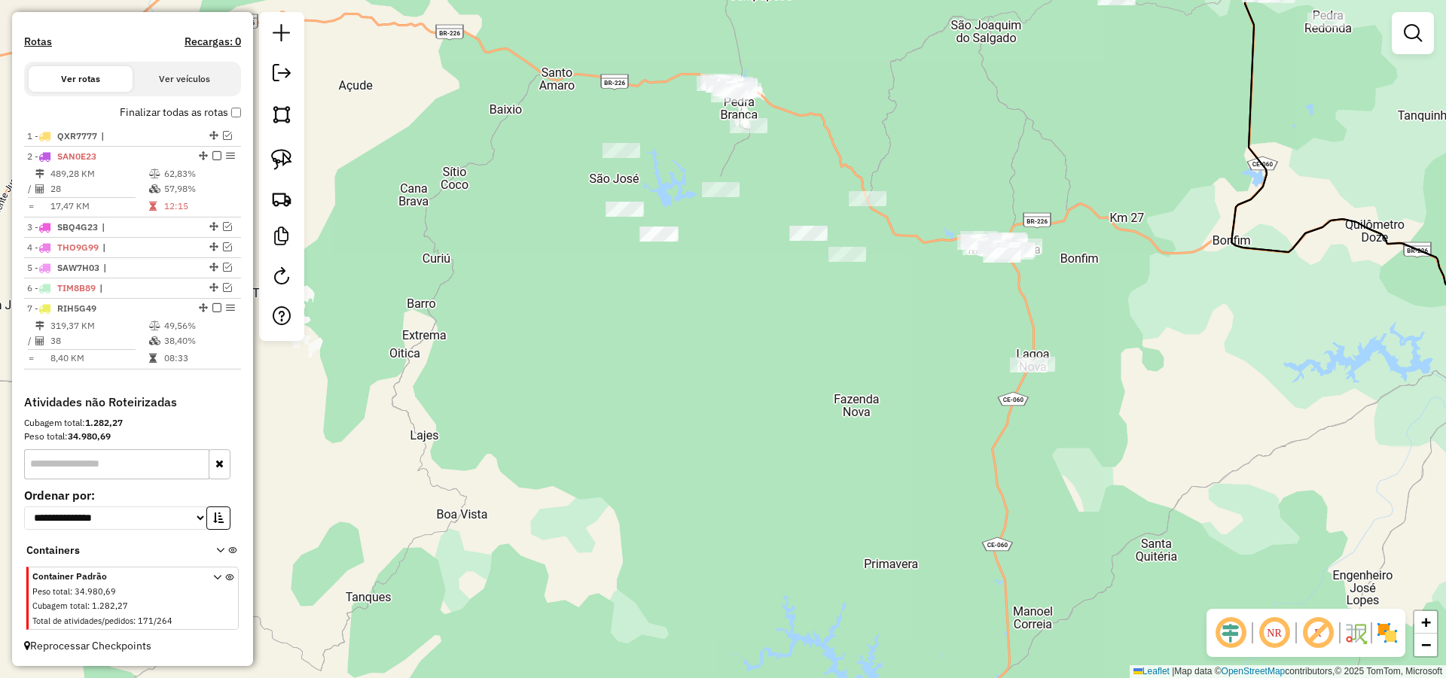
drag, startPoint x: 831, startPoint y: 327, endPoint x: 795, endPoint y: 346, distance: 40.1
click at [829, 342] on div "Janela de atendimento Grade de atendimento Capacidade Transportadoras Veículos …" at bounding box center [723, 339] width 1446 height 678
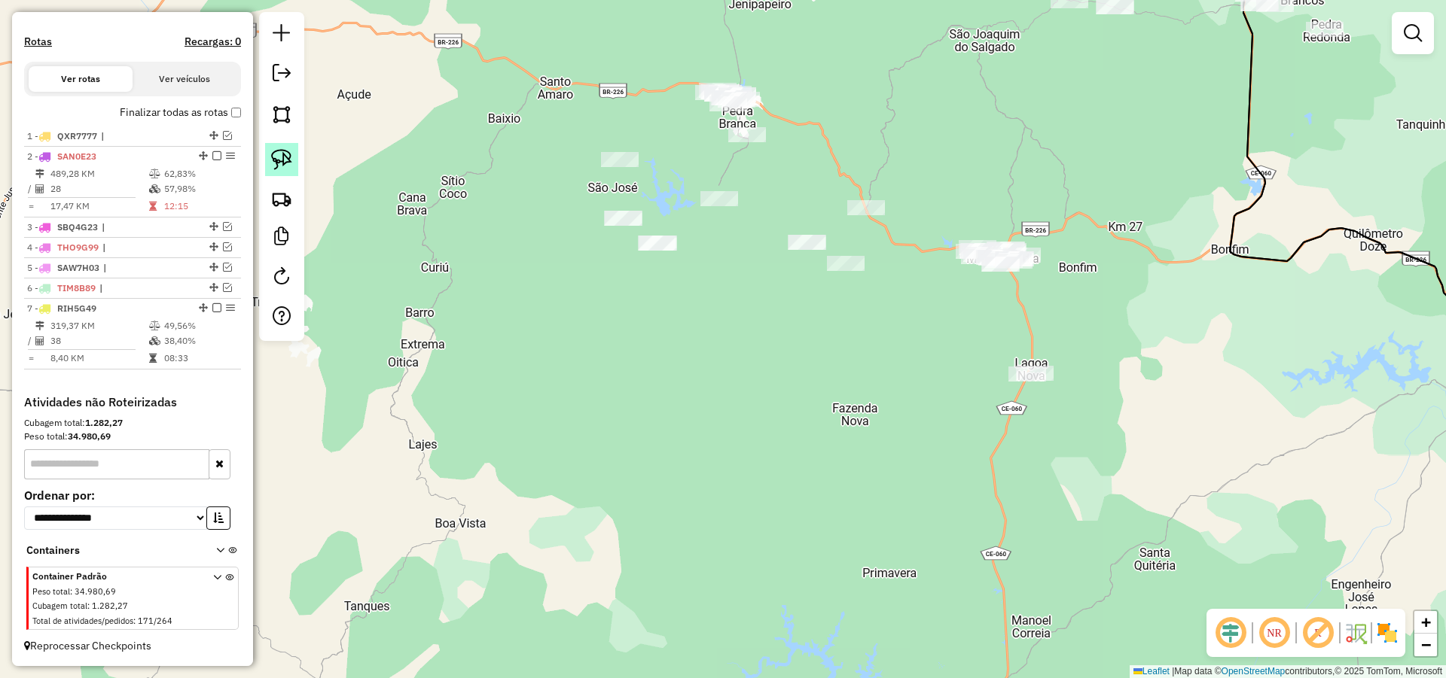
click at [270, 151] on link at bounding box center [281, 159] width 33 height 33
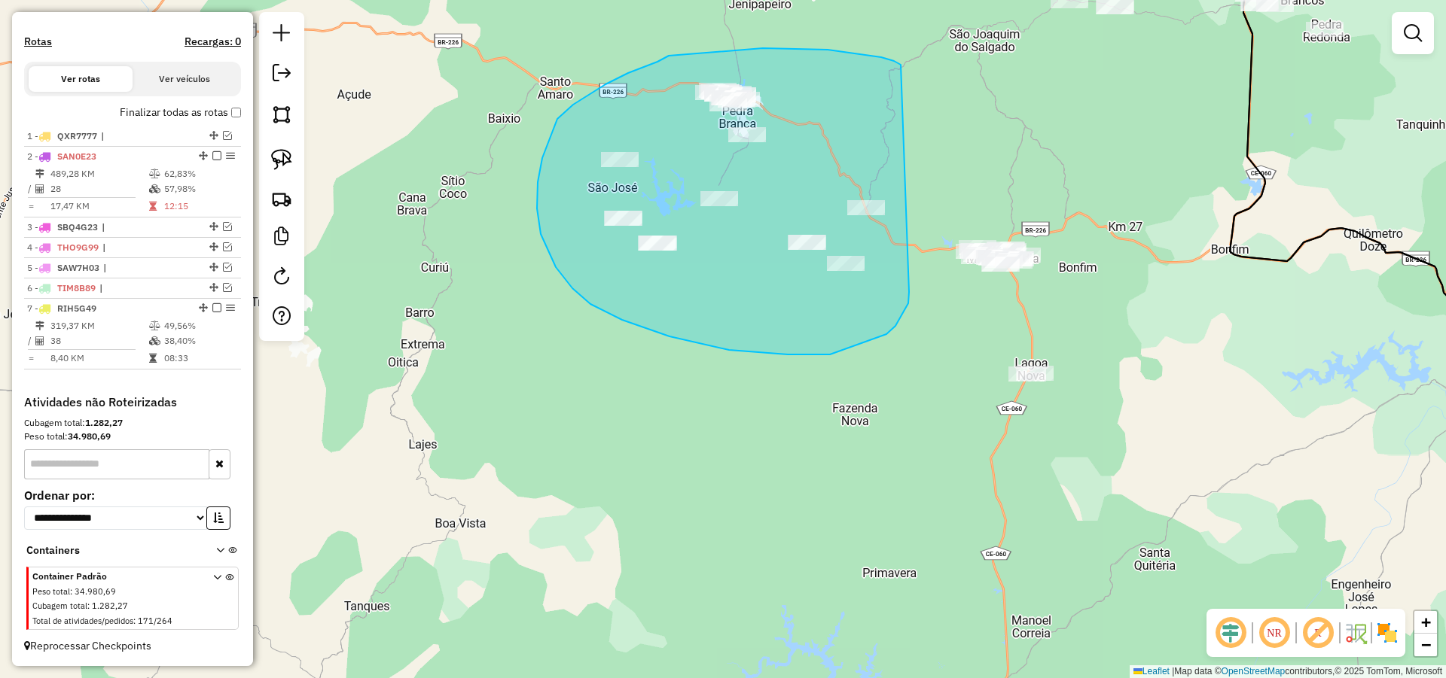
drag, startPoint x: 862, startPoint y: 55, endPoint x: 910, endPoint y: 281, distance: 230.8
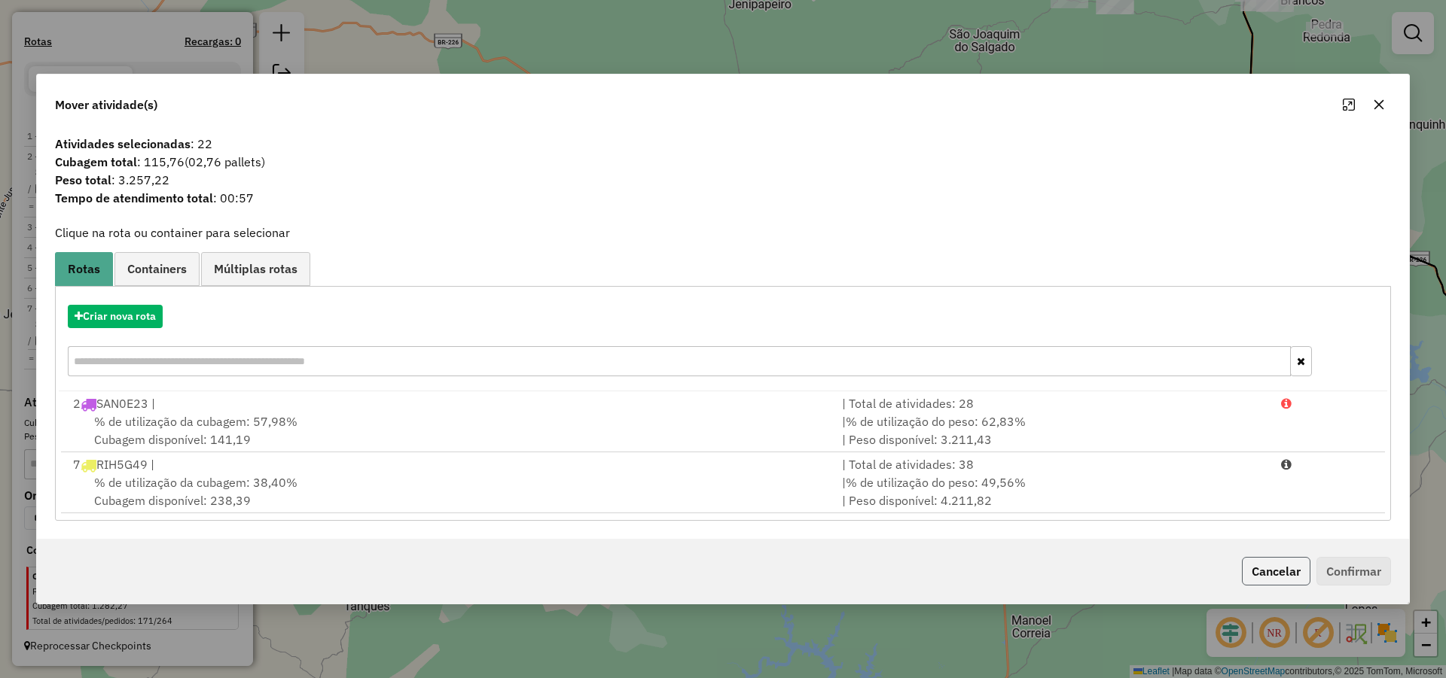
click at [1274, 578] on button "Cancelar" at bounding box center [1276, 571] width 69 height 29
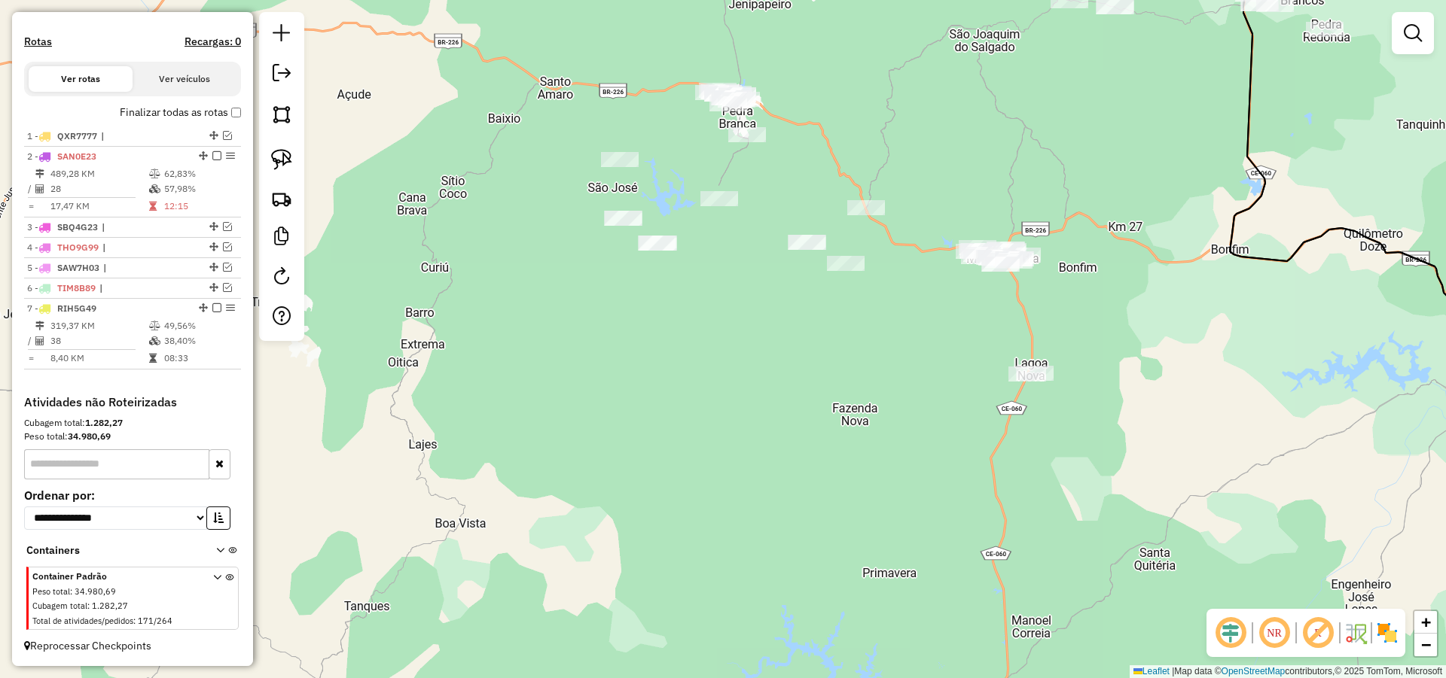
click at [907, 409] on div "Janela de atendimento Grade de atendimento Capacidade Transportadoras Veículos …" at bounding box center [723, 339] width 1446 height 678
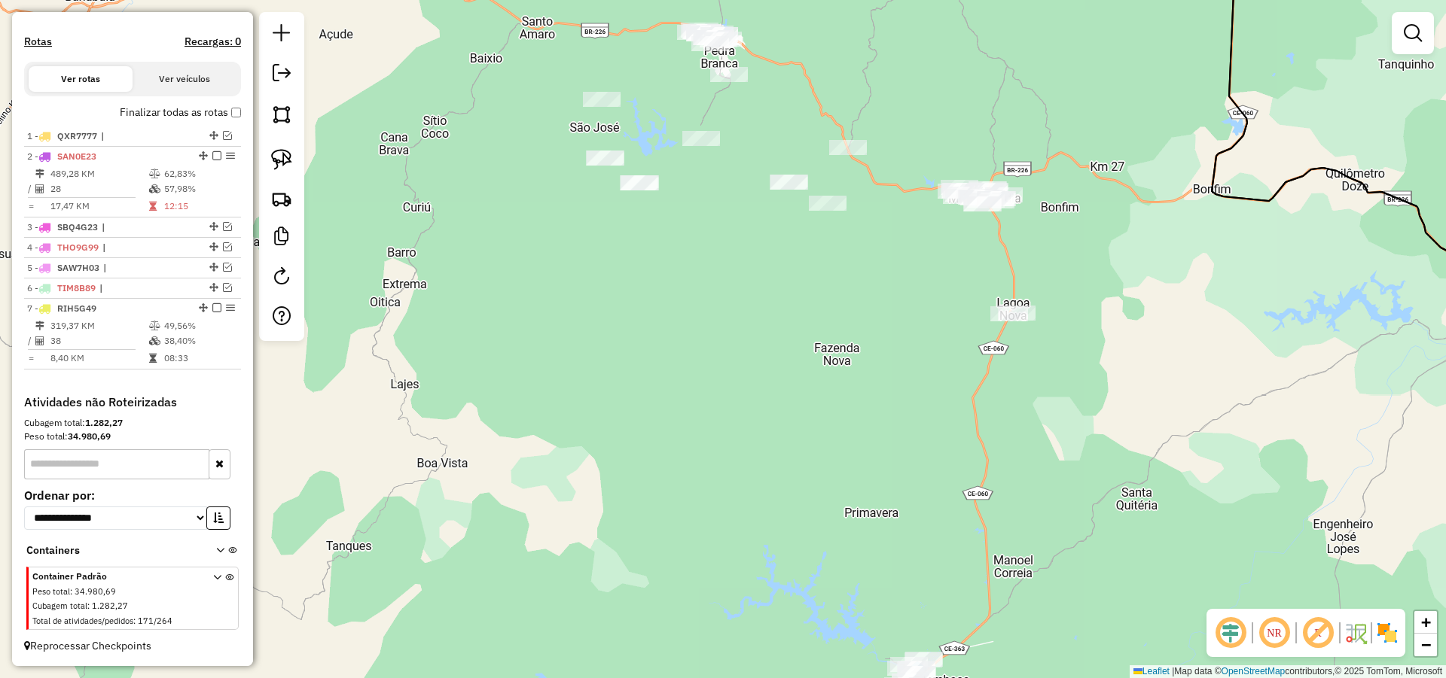
drag, startPoint x: 884, startPoint y: 388, endPoint x: 877, endPoint y: 362, distance: 26.5
click at [877, 362] on div "Janela de atendimento Grade de atendimento Capacidade Transportadoras Veículos …" at bounding box center [723, 339] width 1446 height 678
click at [223, 227] on em at bounding box center [227, 226] width 9 height 9
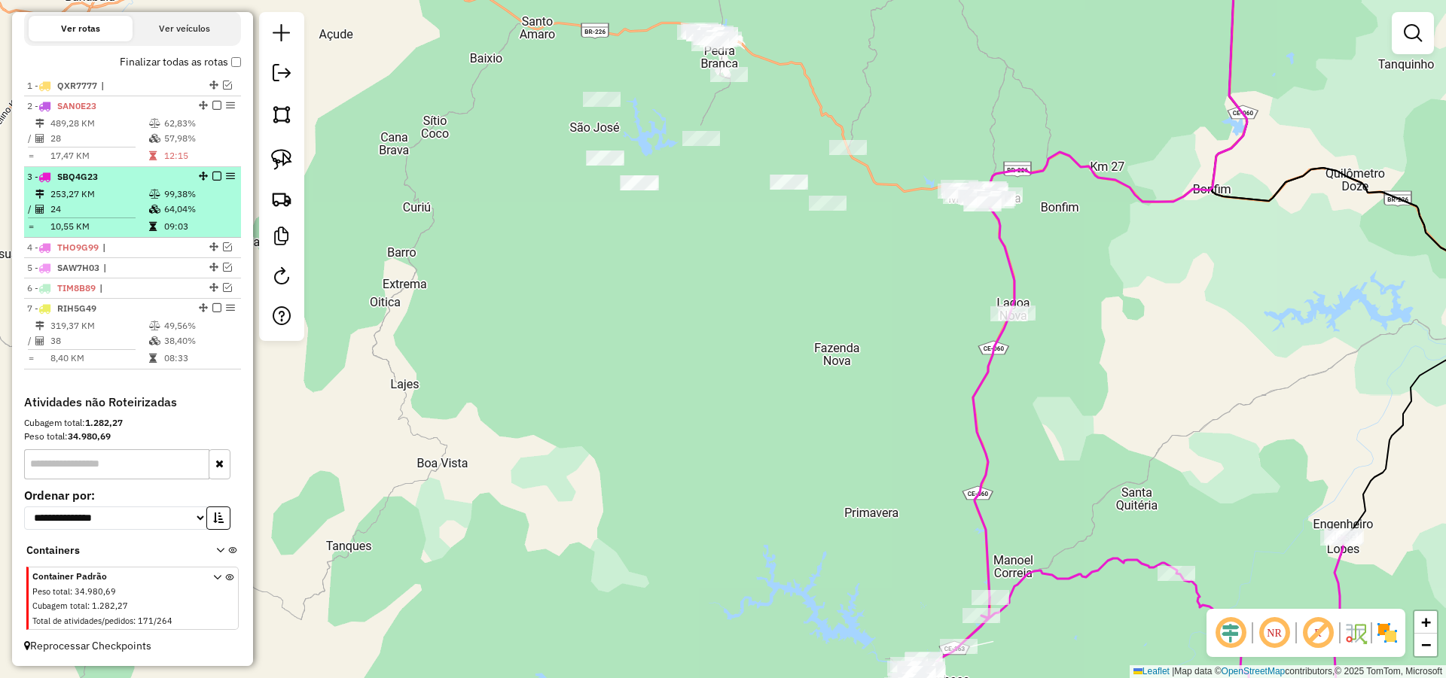
click at [215, 178] on em at bounding box center [216, 176] width 9 height 9
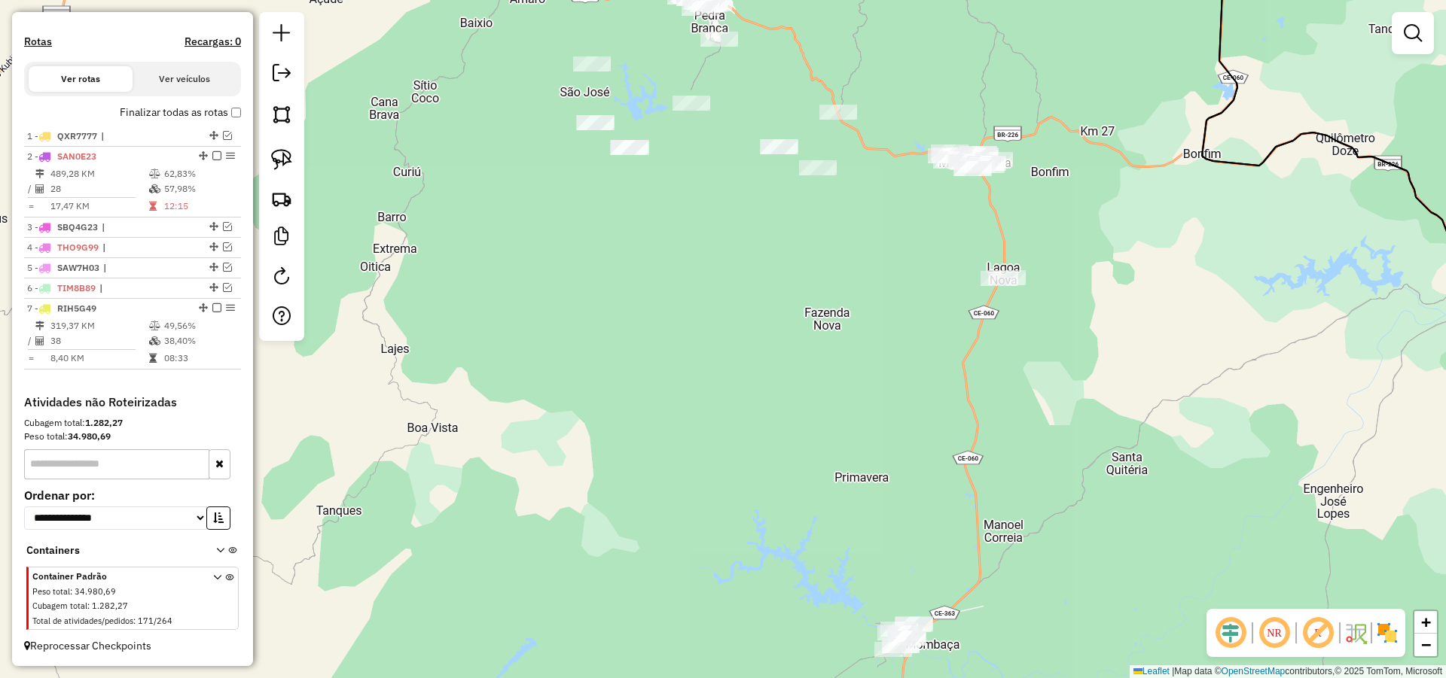
drag, startPoint x: 663, startPoint y: 396, endPoint x: 654, endPoint y: 349, distance: 47.5
click at [654, 349] on div "Janela de atendimento Grade de atendimento Capacidade Transportadoras Veículos …" at bounding box center [723, 339] width 1446 height 678
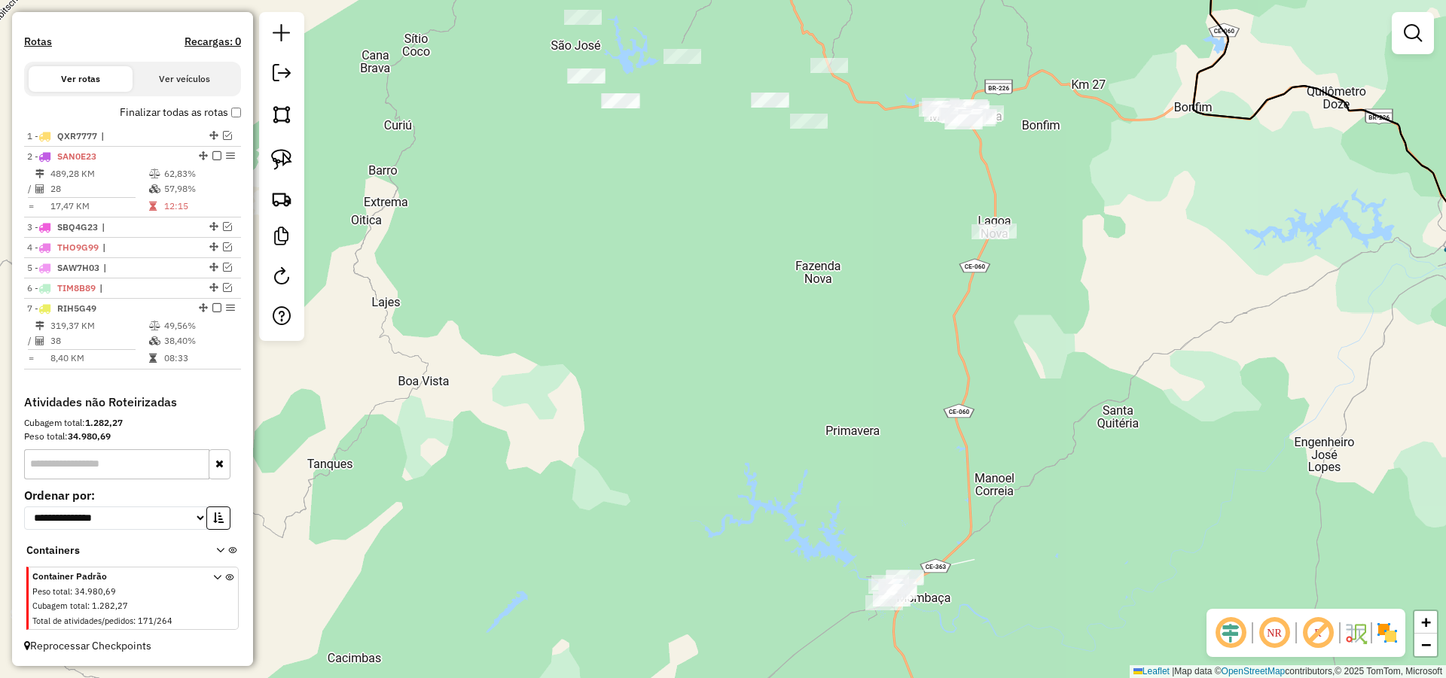
click at [282, 157] on img at bounding box center [281, 159] width 21 height 21
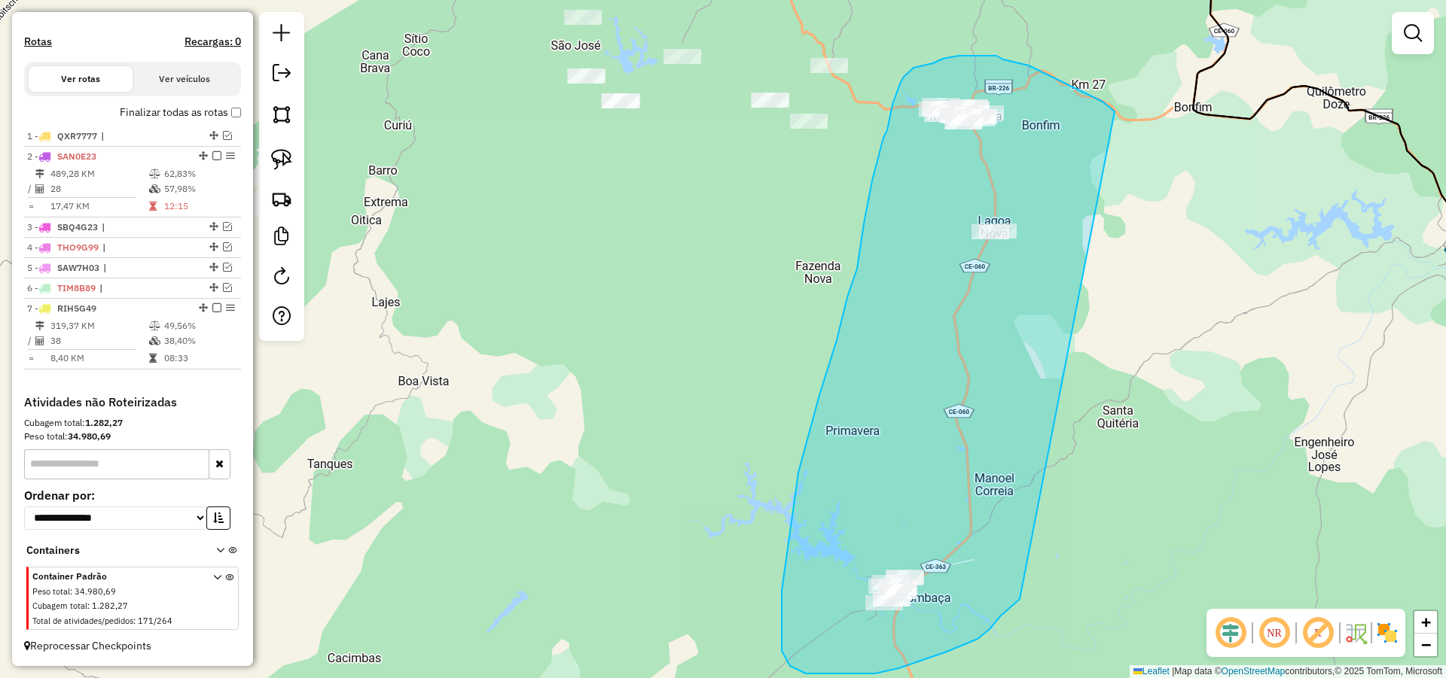
drag, startPoint x: 1108, startPoint y: 106, endPoint x: 1022, endPoint y: 598, distance: 499.1
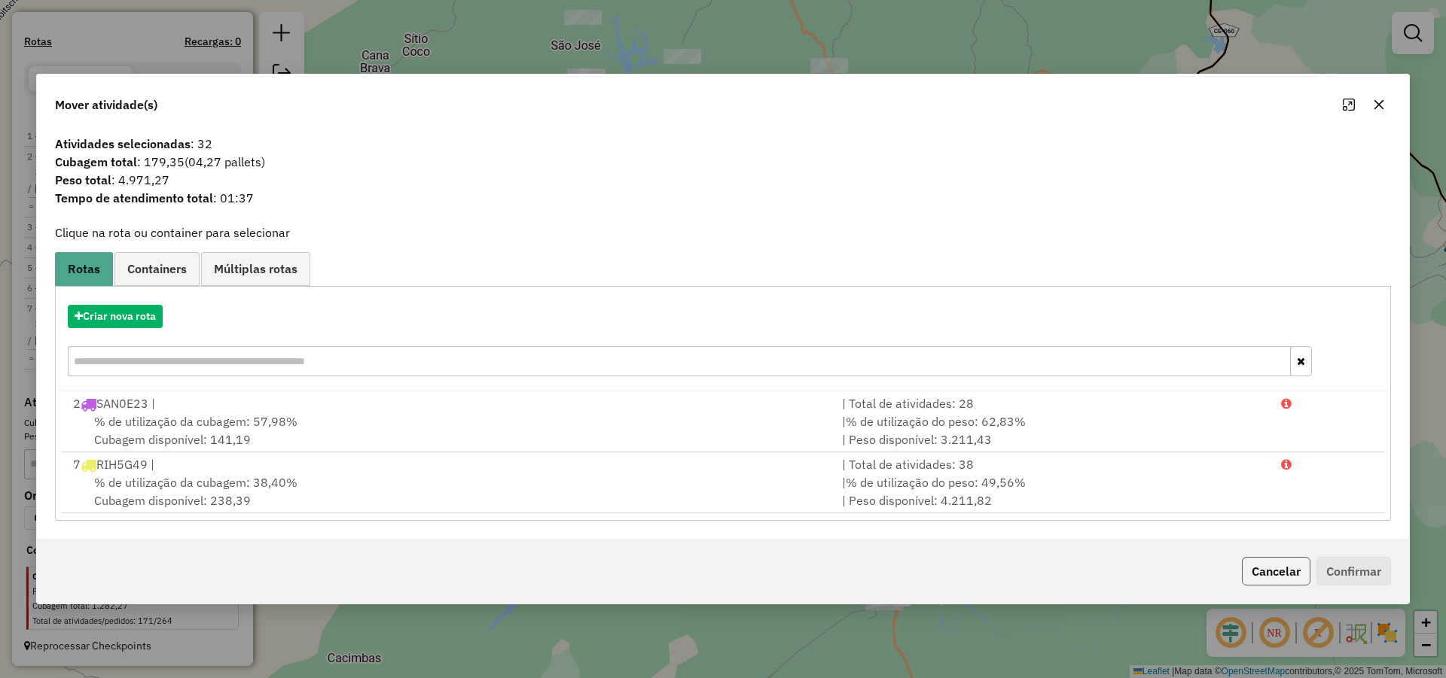
click at [1283, 581] on button "Cancelar" at bounding box center [1276, 571] width 69 height 29
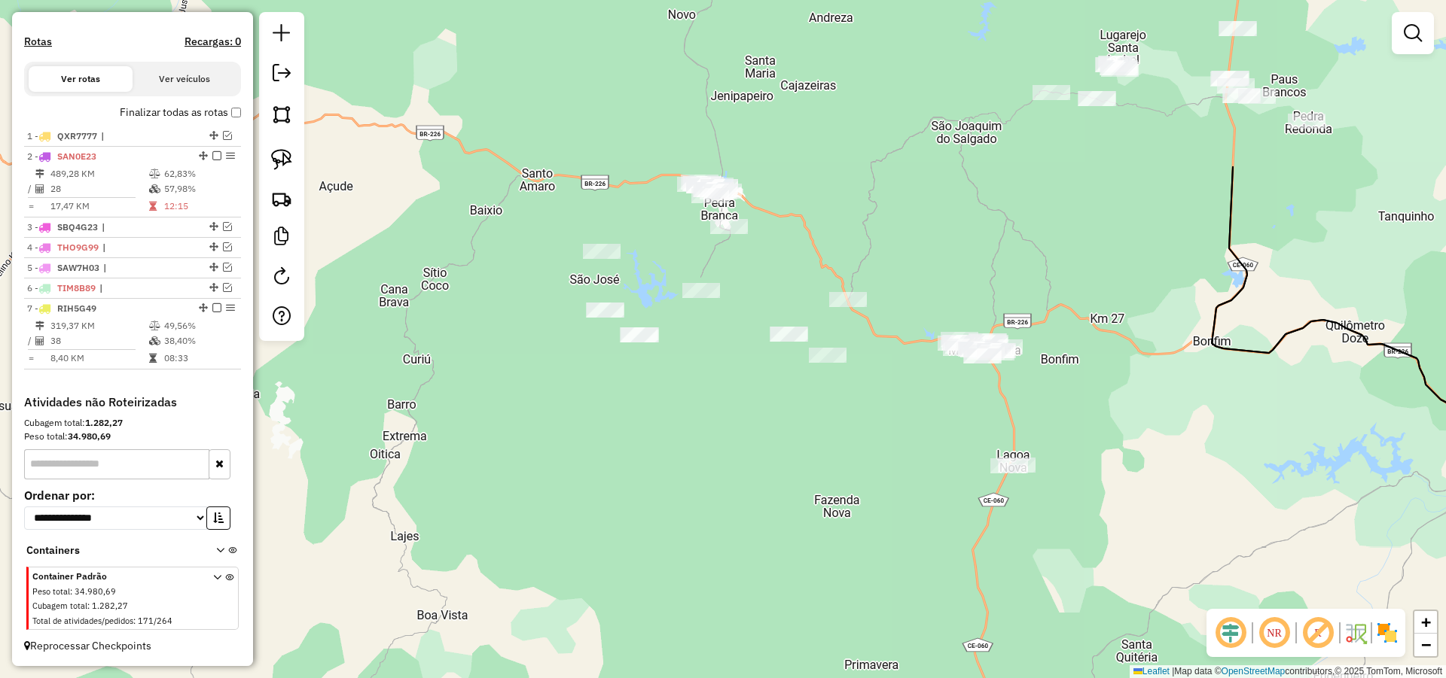
drag, startPoint x: 797, startPoint y: 382, endPoint x: 823, endPoint y: 556, distance: 175.9
click at [823, 556] on div "Janela de atendimento Grade de atendimento Capacidade Transportadoras Veículos …" at bounding box center [723, 339] width 1446 height 678
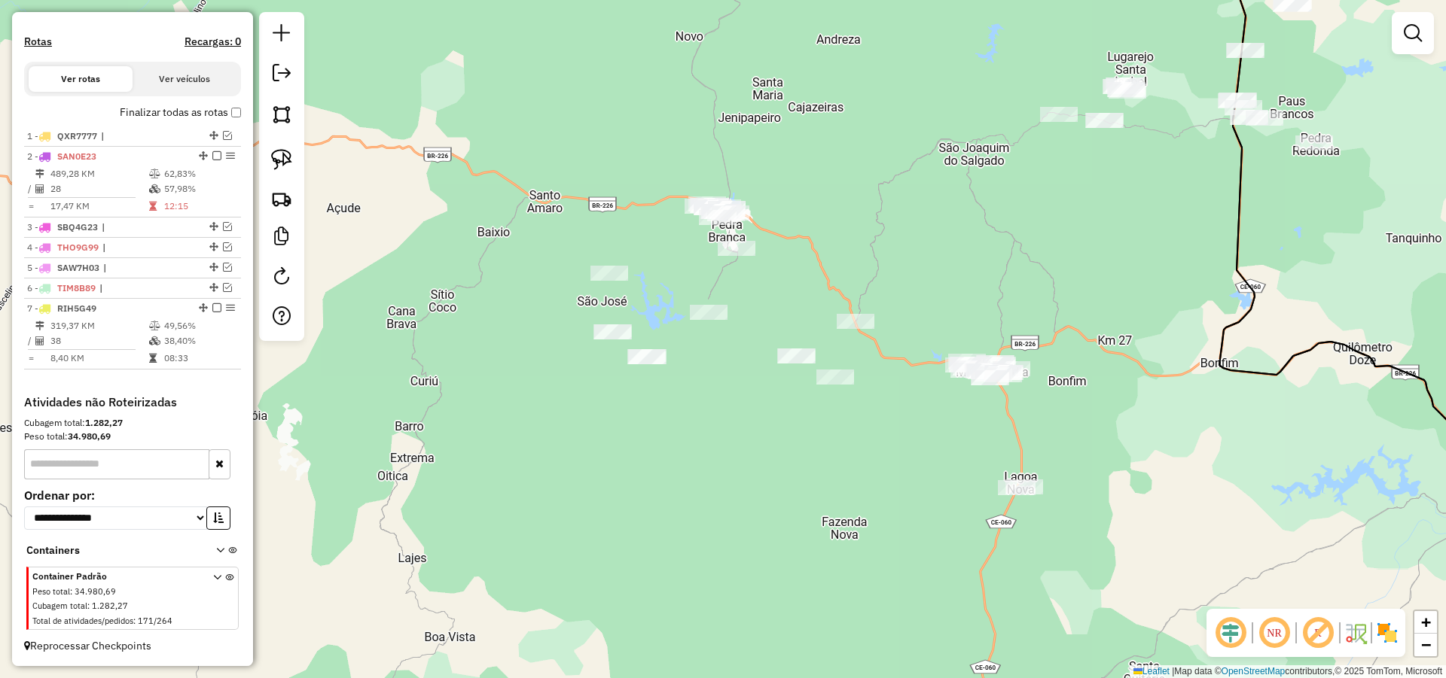
click at [280, 158] on img at bounding box center [281, 159] width 21 height 21
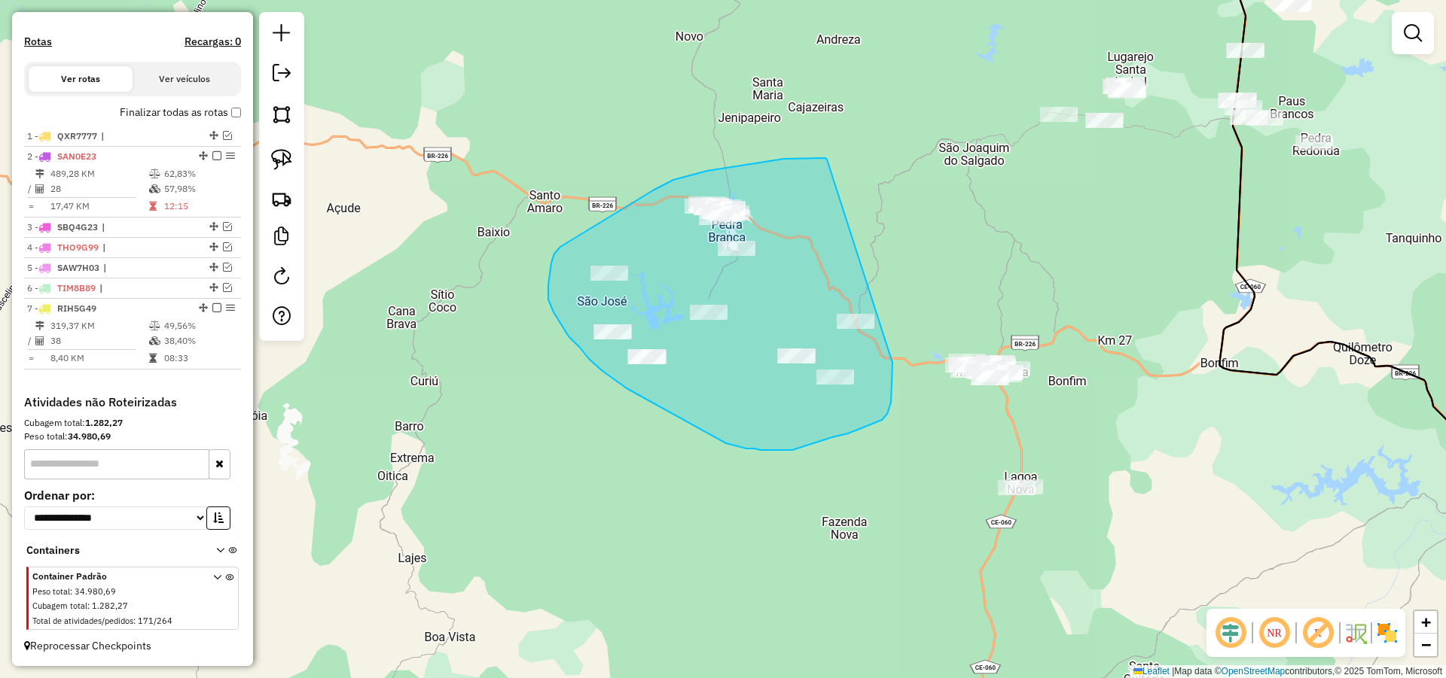
drag, startPoint x: 821, startPoint y: 158, endPoint x: 897, endPoint y: 333, distance: 190.5
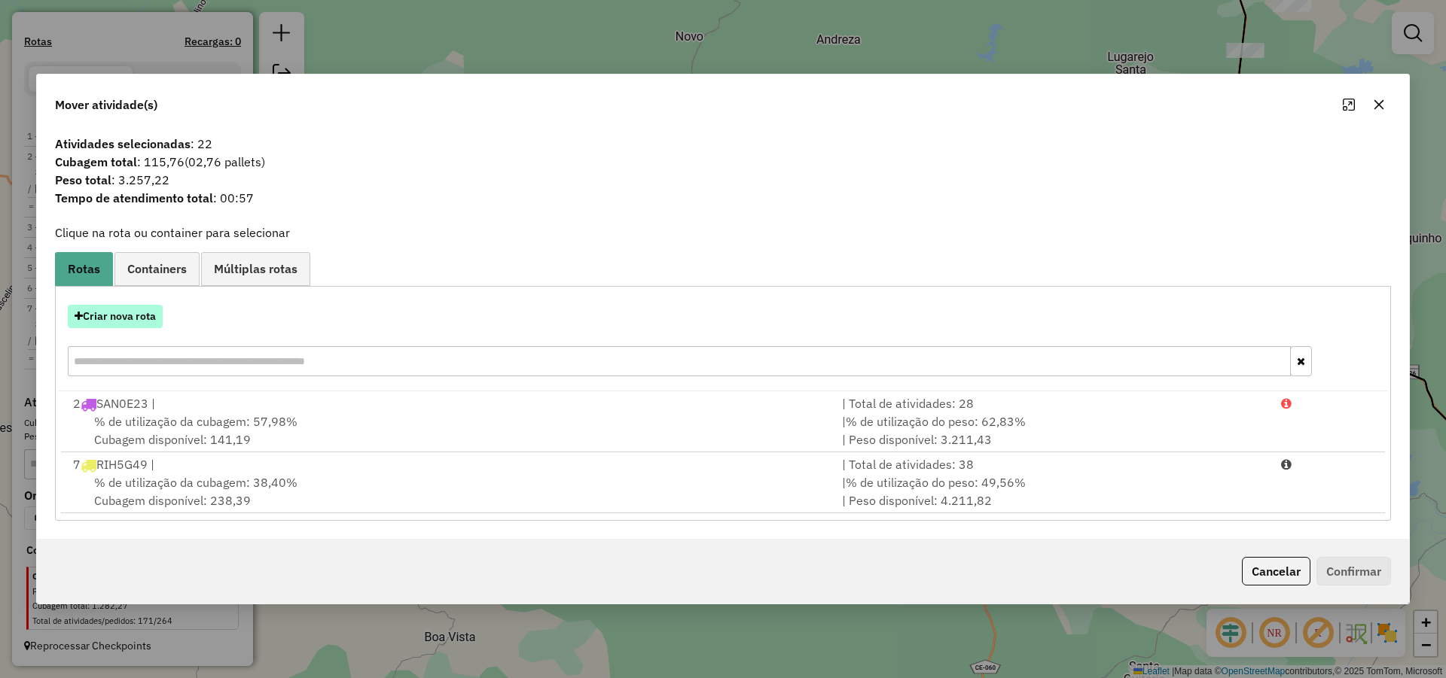
click at [134, 314] on button "Criar nova rota" at bounding box center [115, 316] width 95 height 23
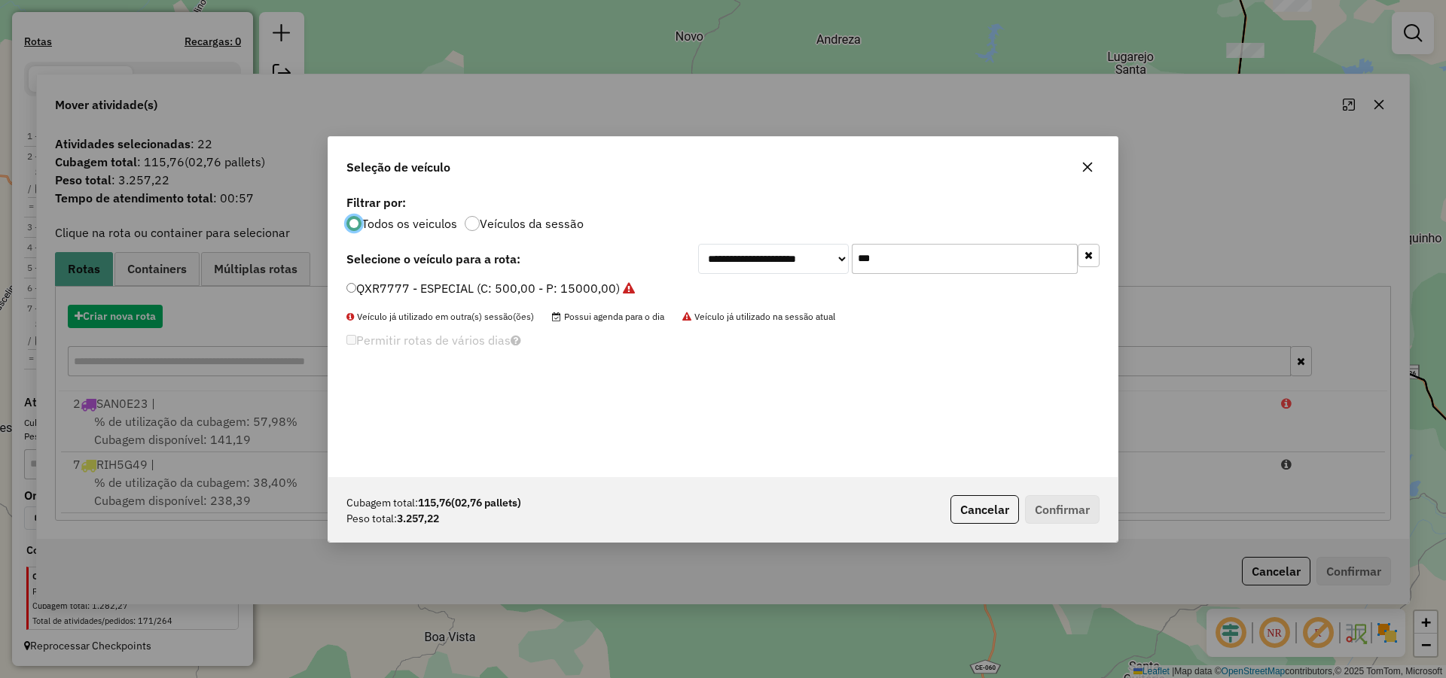
scroll to position [8, 5]
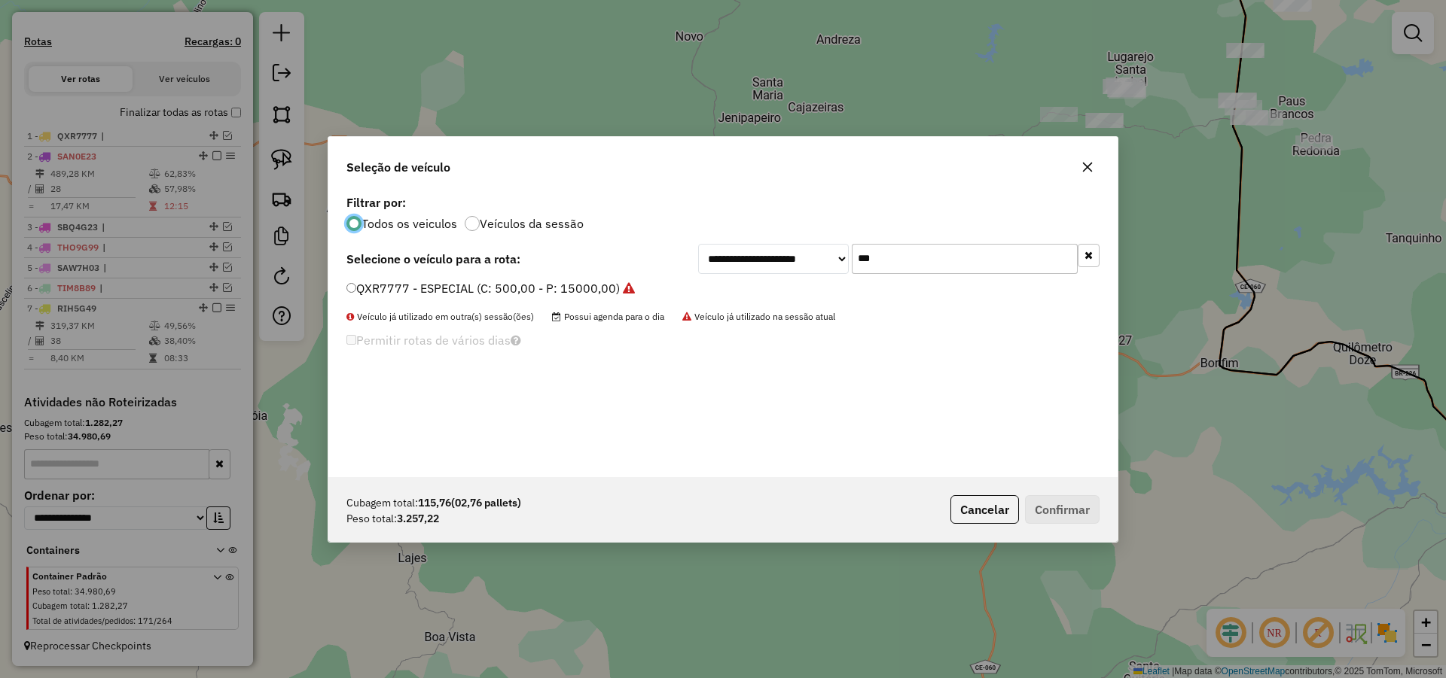
click at [905, 263] on input "***" at bounding box center [965, 259] width 226 height 30
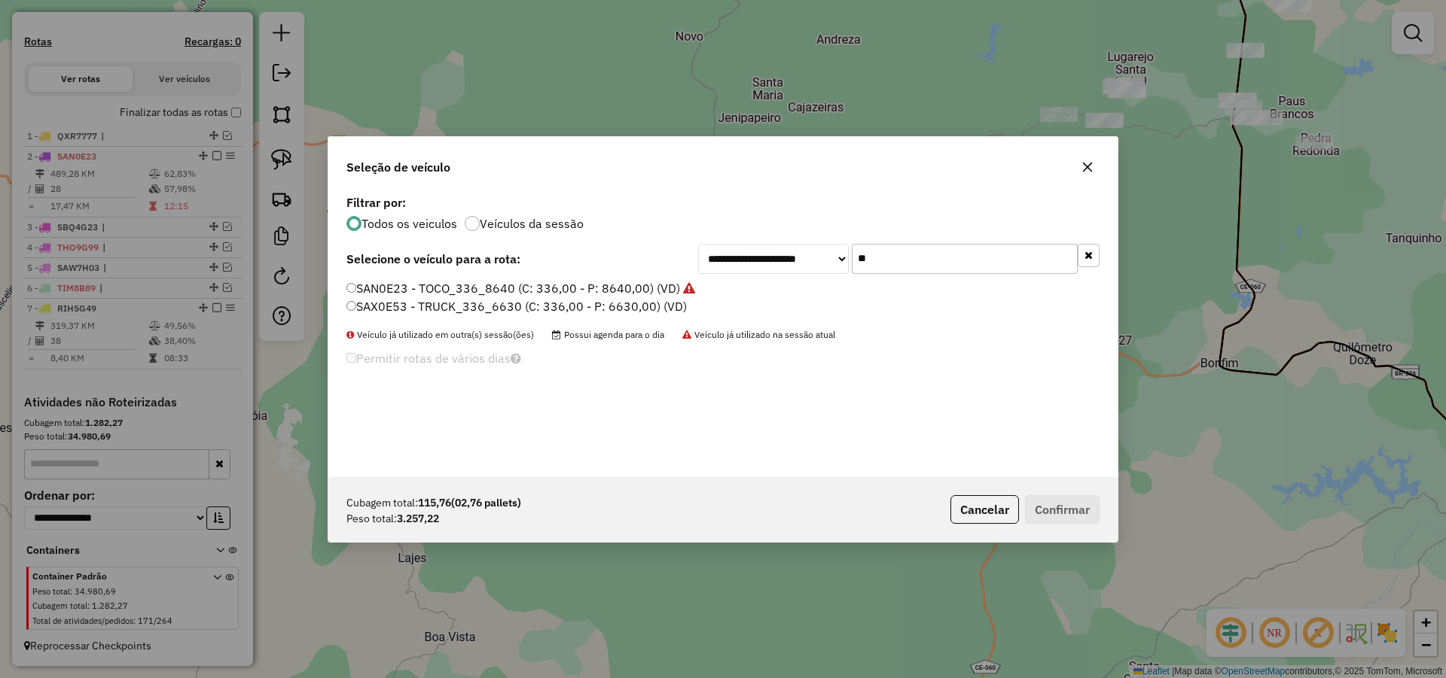
type input "**"
click at [599, 303] on label "SAX0E53 - TRUCK_336_6630 (C: 336,00 - P: 6630,00) (VD)" at bounding box center [516, 306] width 340 height 18
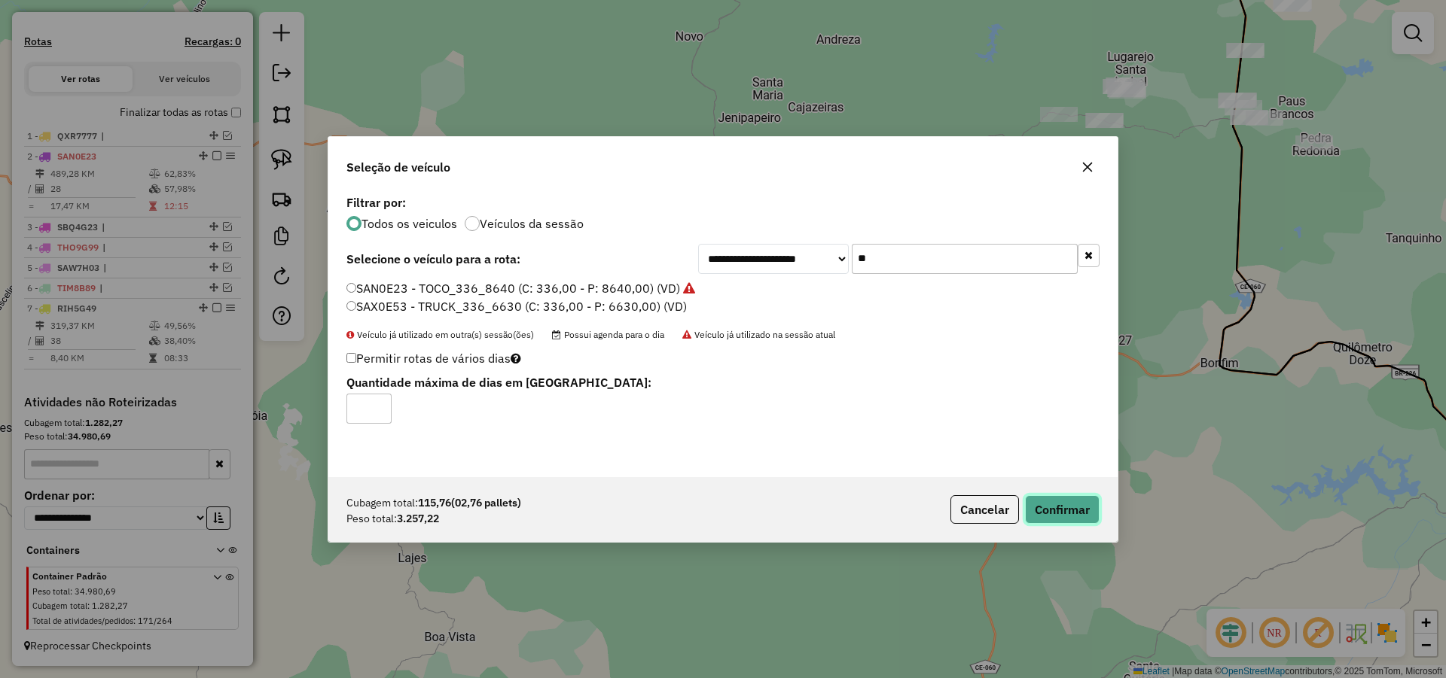
click at [1037, 497] on button "Confirmar" at bounding box center [1062, 509] width 75 height 29
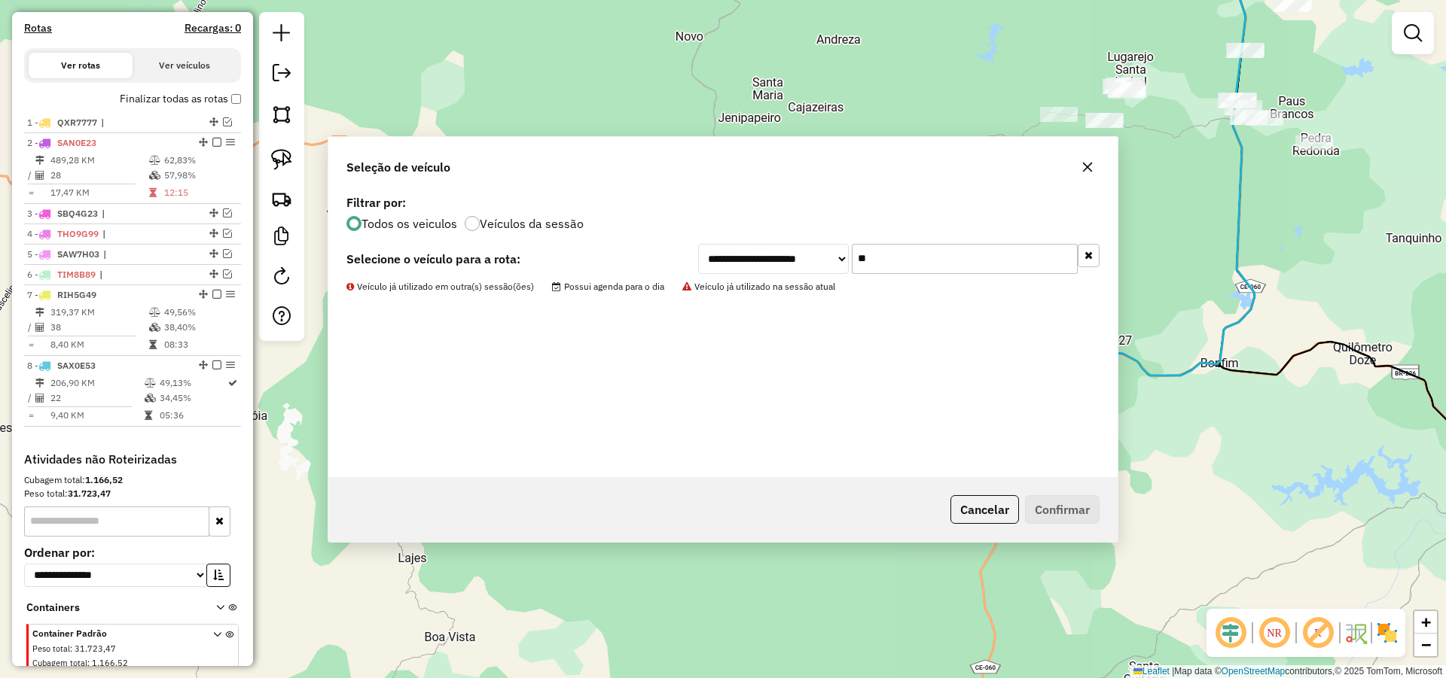
scroll to position [539, 0]
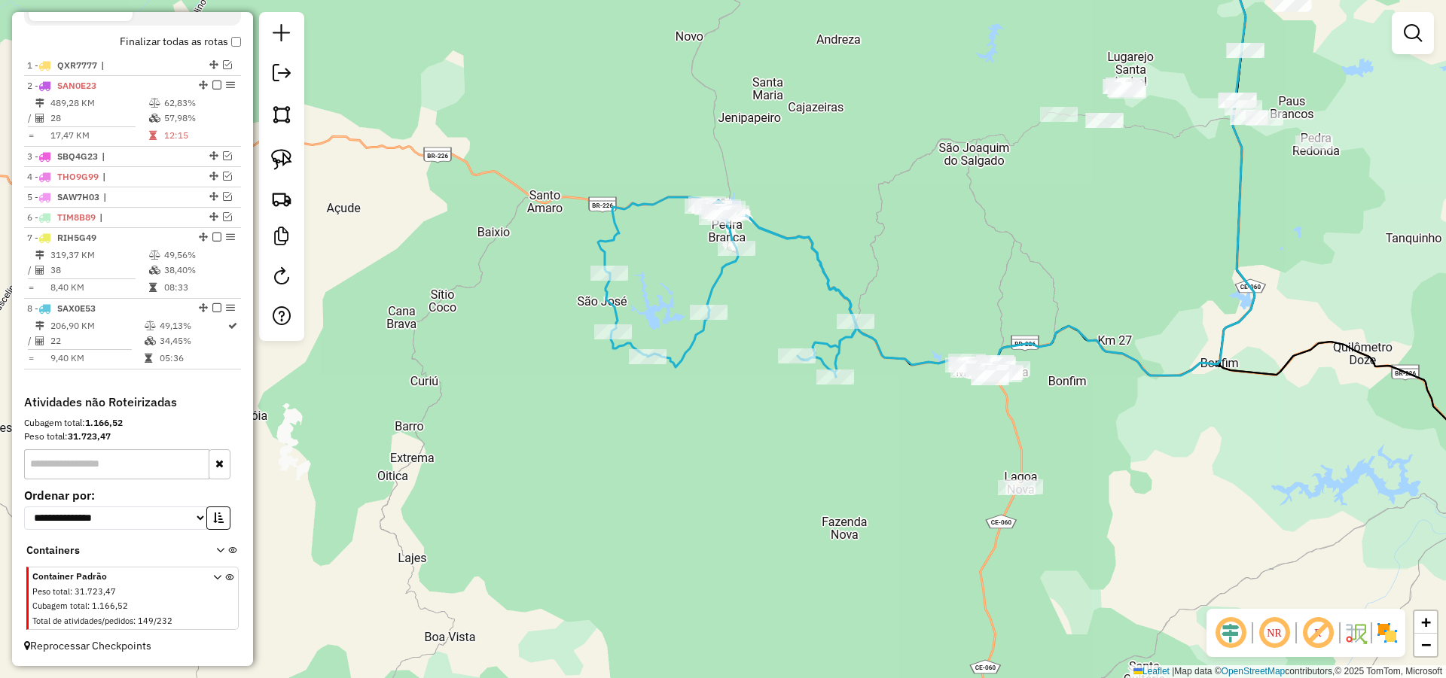
drag, startPoint x: 1245, startPoint y: 201, endPoint x: 1245, endPoint y: 217, distance: 15.8
click at [1244, 203] on icon at bounding box center [1013, 153] width 581 height 443
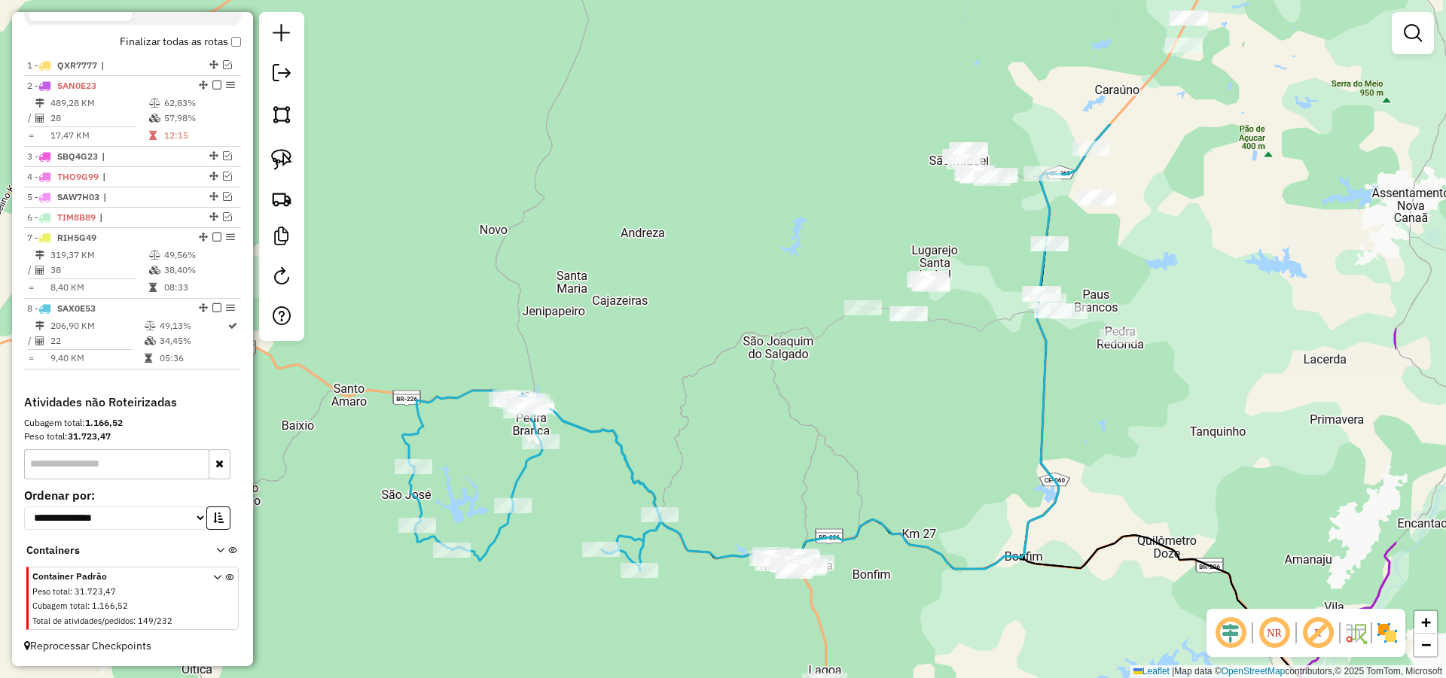
drag, startPoint x: 1173, startPoint y: 327, endPoint x: 1026, endPoint y: 469, distance: 204.5
click at [1027, 468] on div "Janela de atendimento Grade de atendimento Capacidade Transportadoras Veículos …" at bounding box center [723, 339] width 1446 height 678
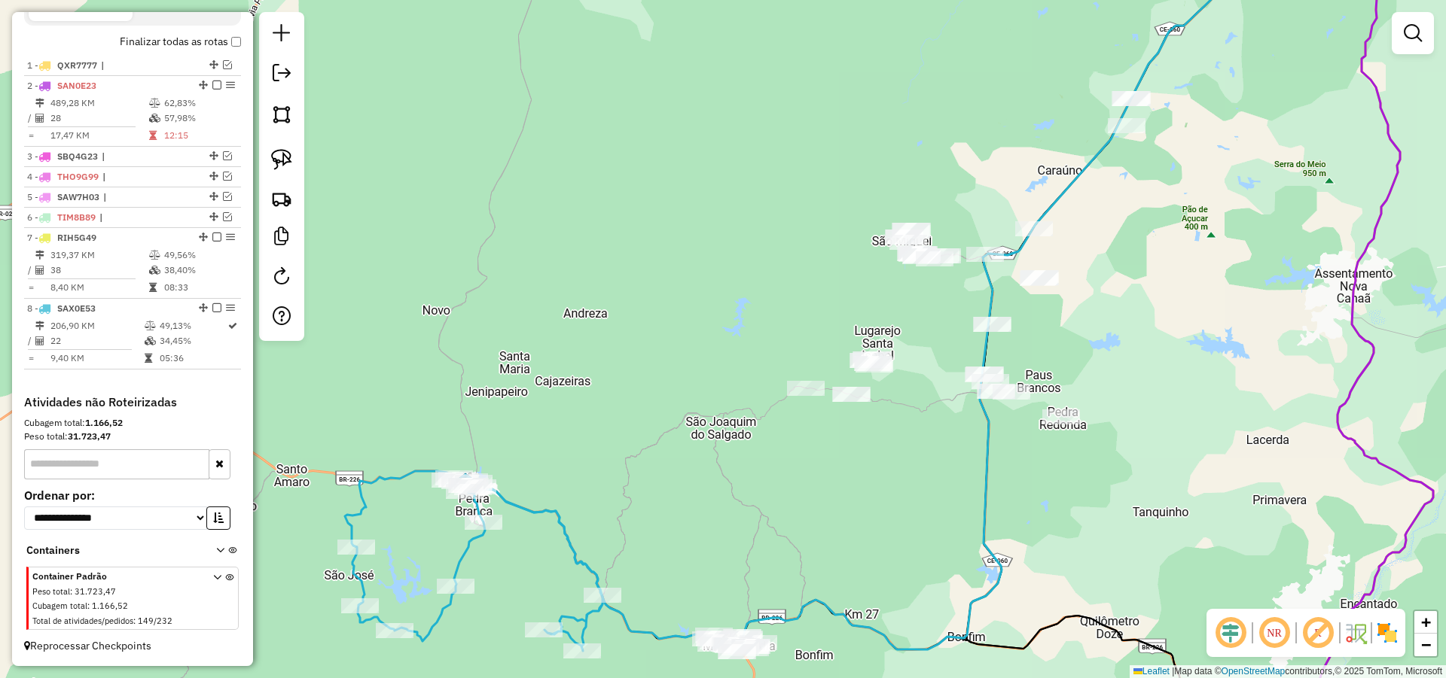
drag, startPoint x: 919, startPoint y: 407, endPoint x: 1003, endPoint y: 381, distance: 88.4
click at [904, 455] on div "Janela de atendimento Grade de atendimento Capacidade Transportadoras Veículos …" at bounding box center [723, 339] width 1446 height 678
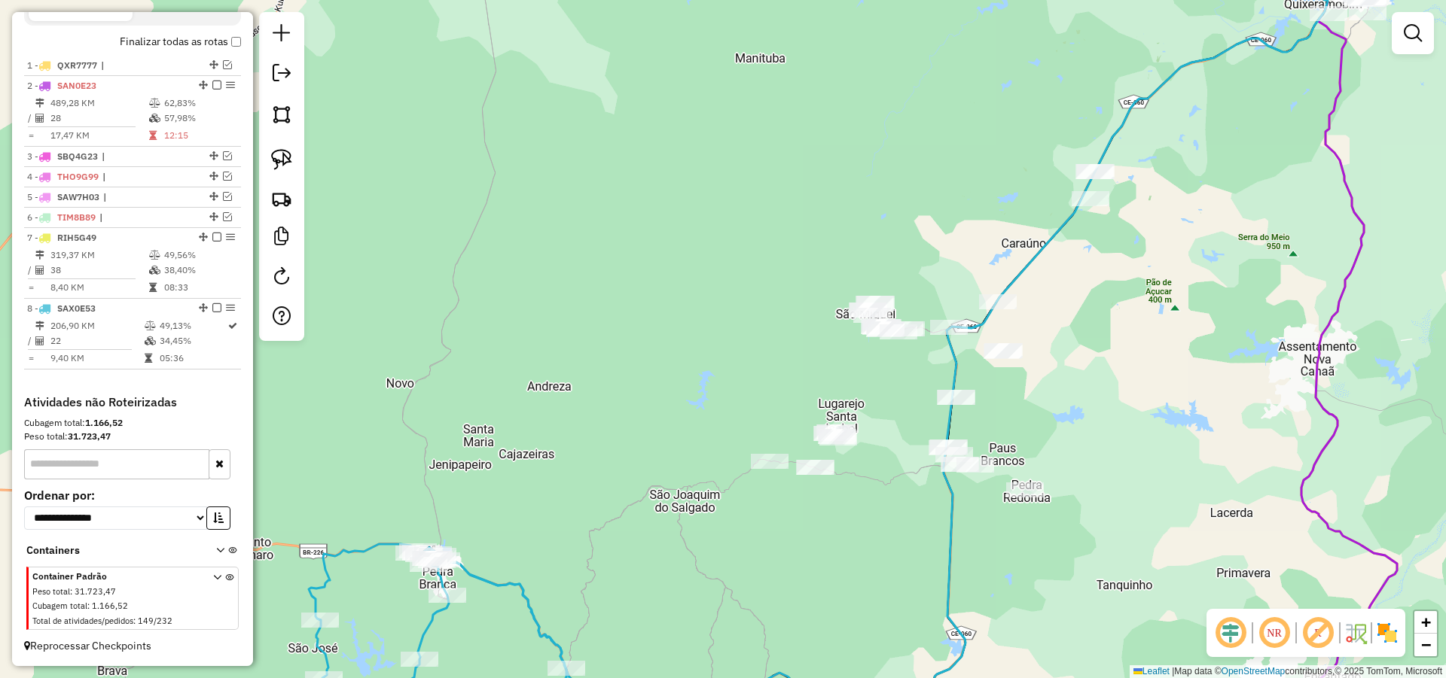
drag, startPoint x: 1129, startPoint y: 285, endPoint x: 1084, endPoint y: 341, distance: 71.7
click at [1084, 341] on div "Janela de atendimento Grade de atendimento Capacidade Transportadoras Veículos …" at bounding box center [723, 339] width 1446 height 678
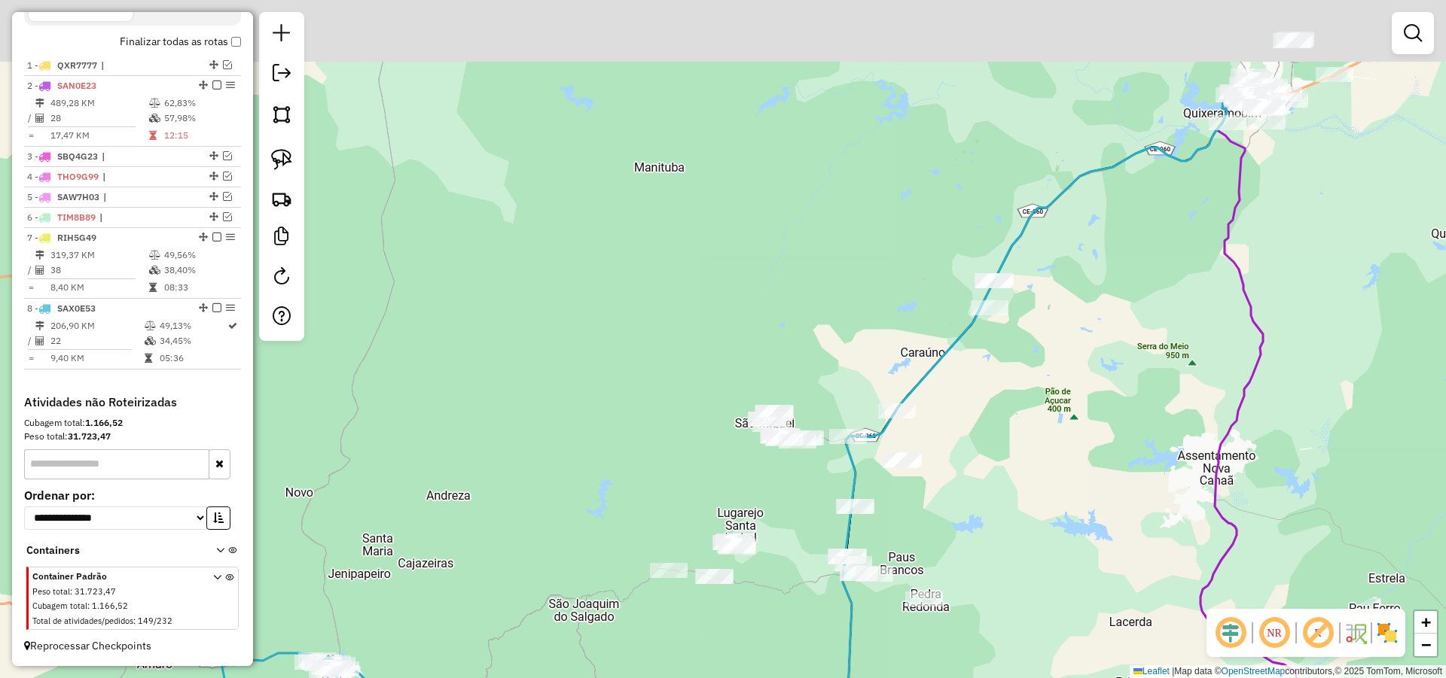
drag, startPoint x: 1057, startPoint y: 358, endPoint x: 1041, endPoint y: 375, distance: 24.0
click at [1041, 375] on div "Janela de atendimento Grade de atendimento Capacidade Transportadoras Veículos …" at bounding box center [723, 339] width 1446 height 678
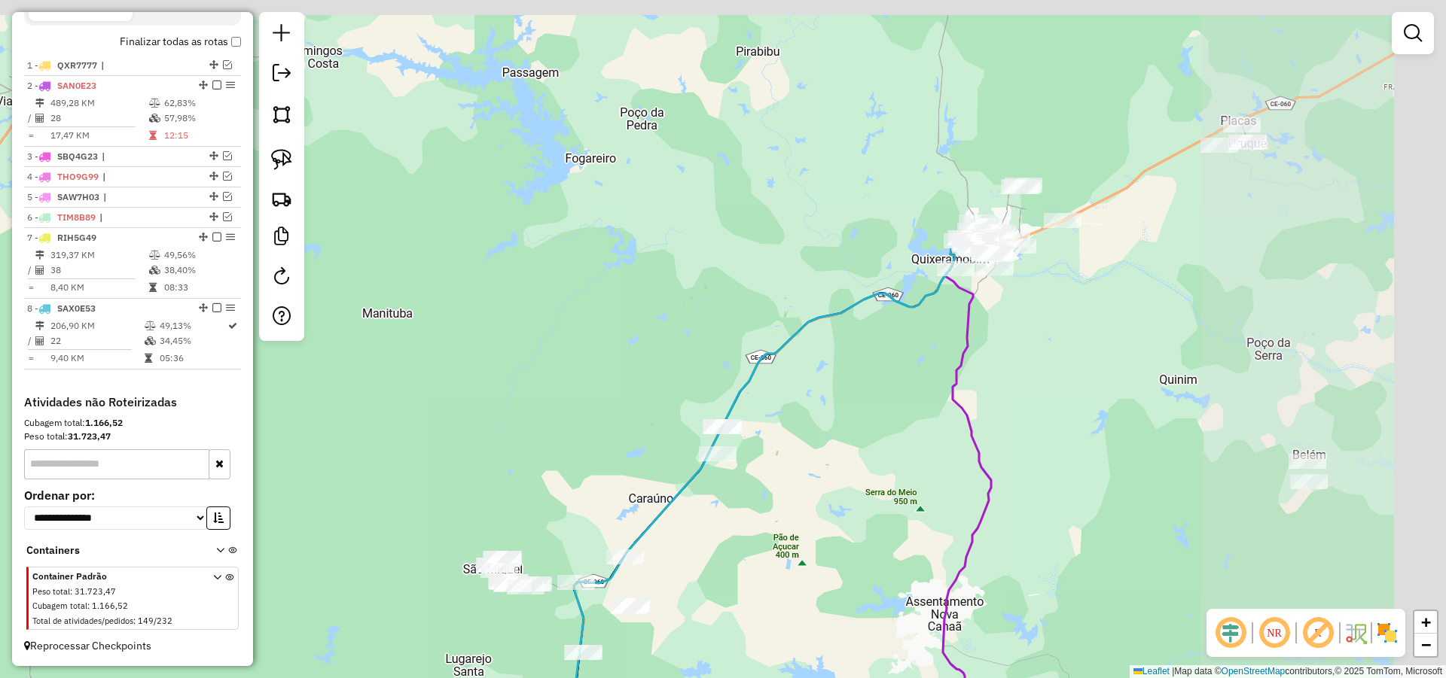
drag, startPoint x: 1066, startPoint y: 307, endPoint x: 876, endPoint y: 396, distance: 210.2
click at [876, 396] on div "Janela de atendimento Grade de atendimento Capacidade Transportadoras Veículos …" at bounding box center [723, 339] width 1446 height 678
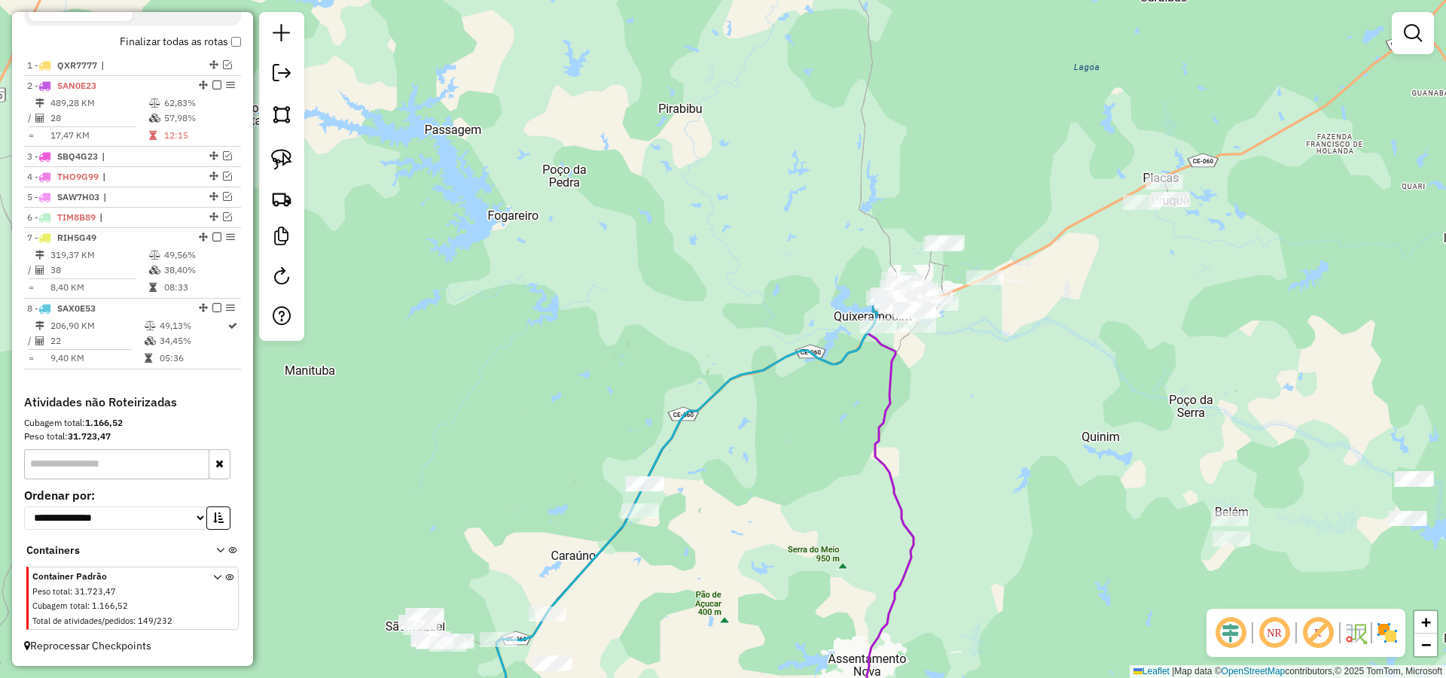
drag, startPoint x: 1059, startPoint y: 329, endPoint x: 974, endPoint y: 389, distance: 104.2
click at [982, 389] on div "Janela de atendimento Grade de atendimento Capacidade Transportadoras Veículos …" at bounding box center [723, 339] width 1446 height 678
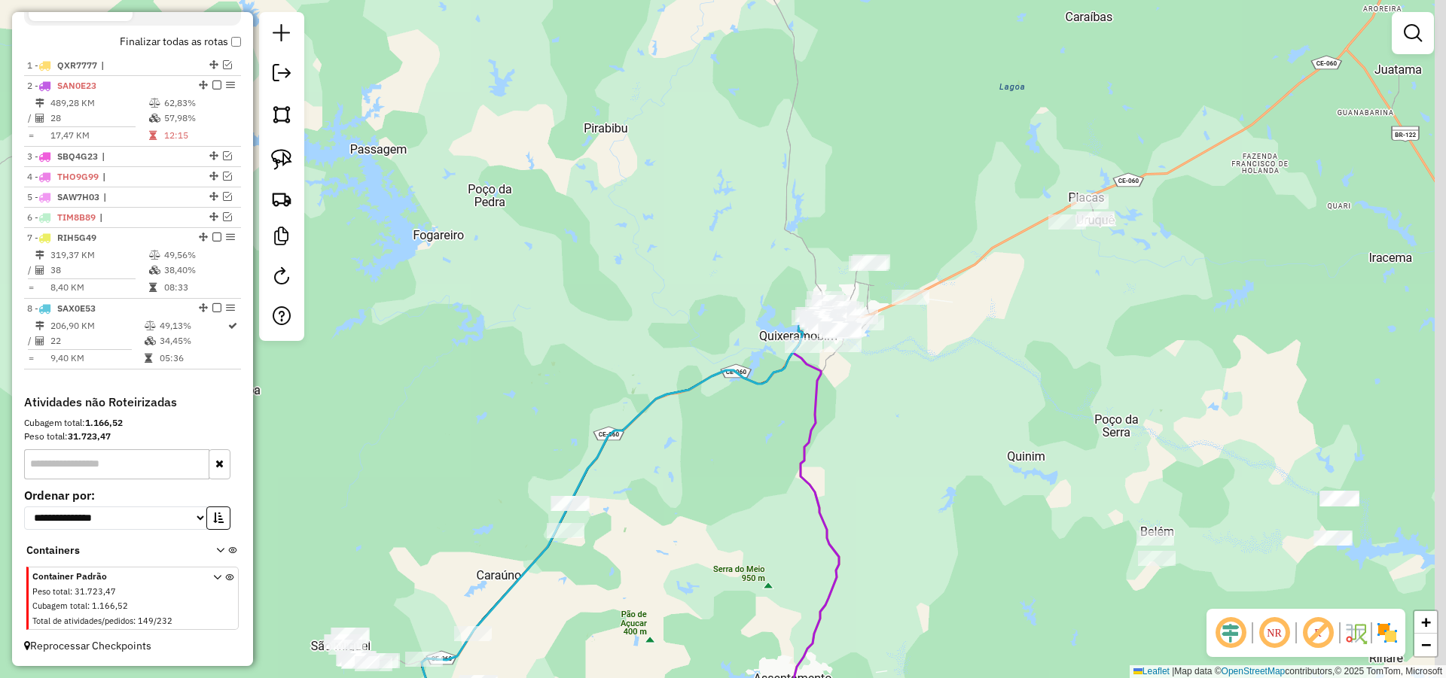
drag, startPoint x: 1063, startPoint y: 350, endPoint x: 994, endPoint y: 364, distance: 70.6
click at [994, 364] on div "Janela de atendimento Grade de atendimento Capacidade Transportadoras Veículos …" at bounding box center [723, 339] width 1446 height 678
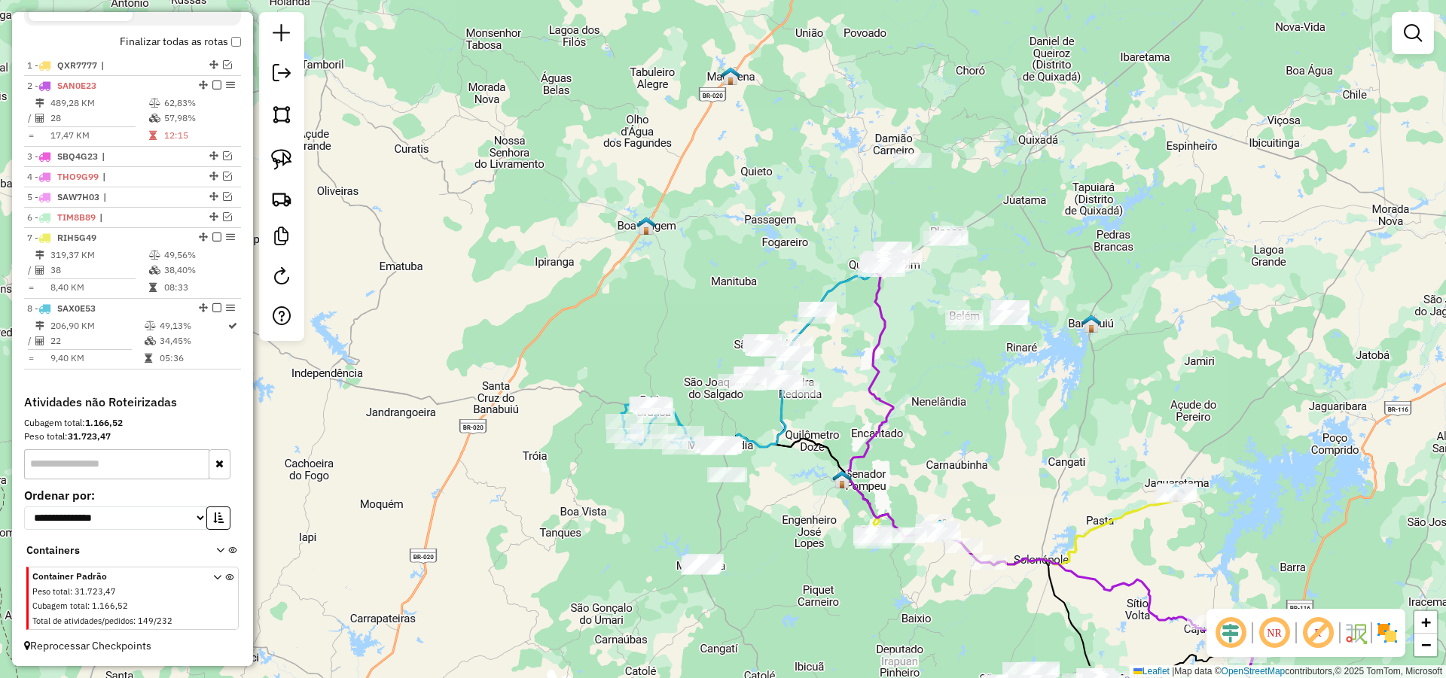
drag, startPoint x: 910, startPoint y: 400, endPoint x: 911, endPoint y: 323, distance: 76.8
click at [911, 323] on div "Janela de atendimento Grade de atendimento Capacidade Transportadoras Veículos …" at bounding box center [723, 339] width 1446 height 678
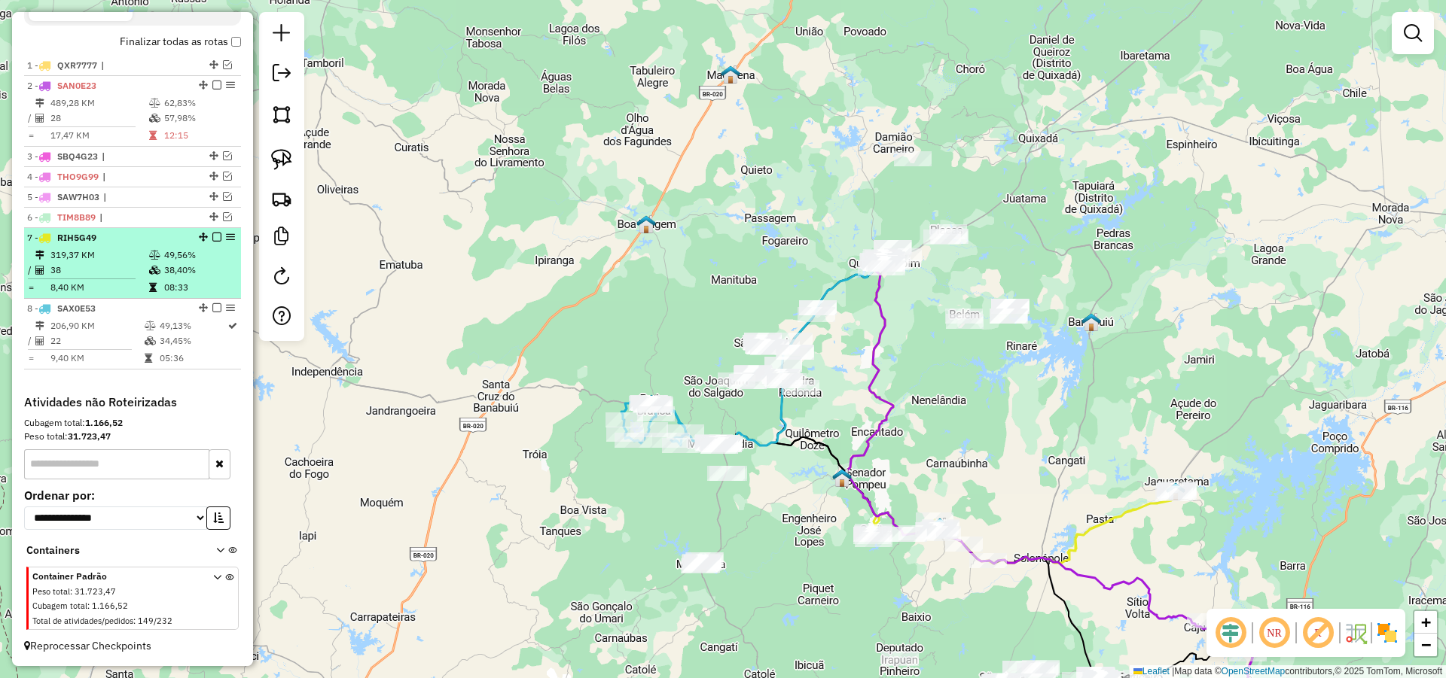
click at [214, 239] on em at bounding box center [216, 237] width 9 height 9
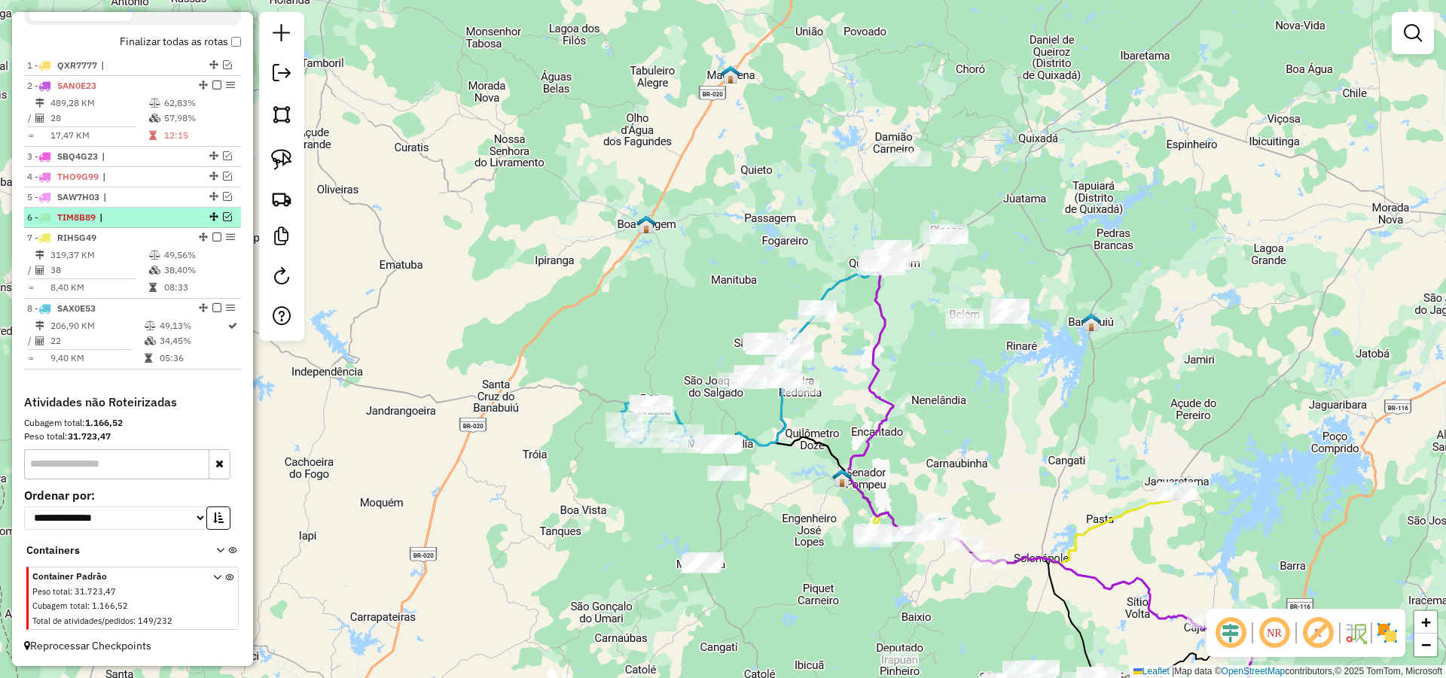
scroll to position [489, 0]
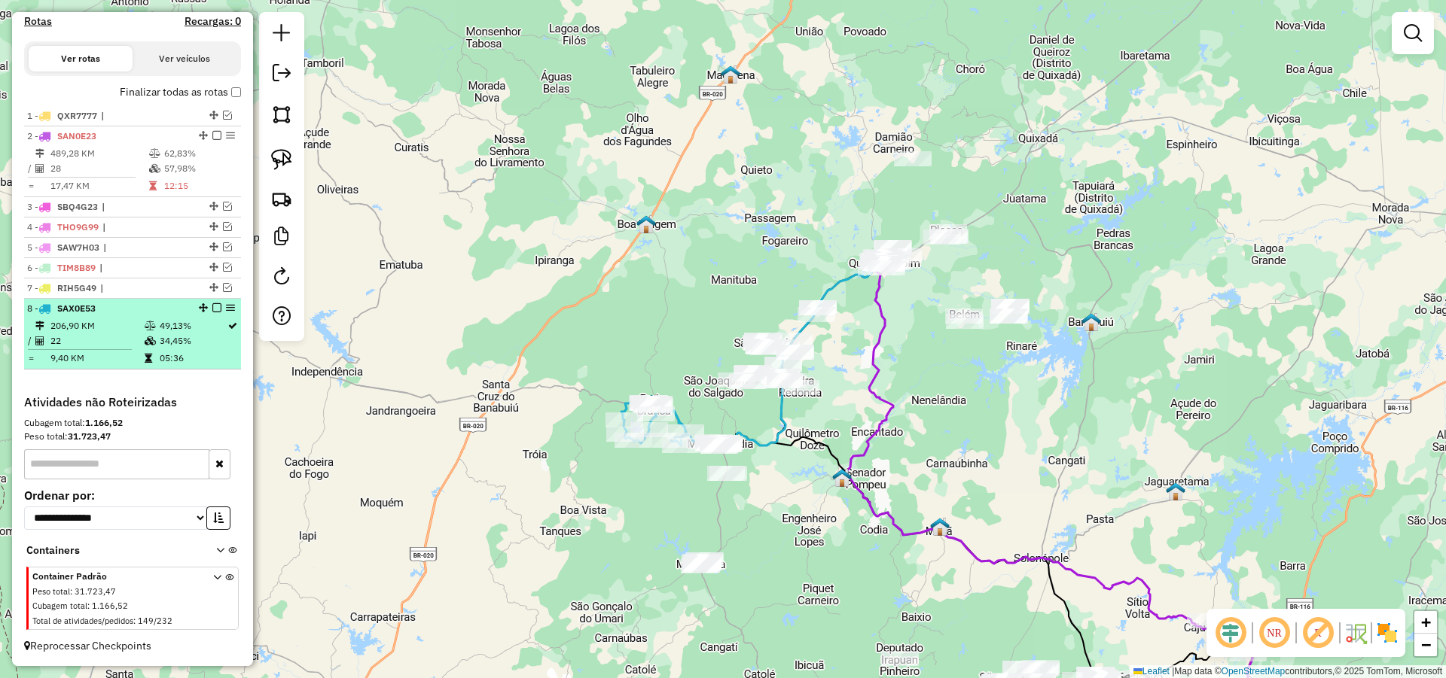
click at [214, 307] on em at bounding box center [216, 307] width 9 height 9
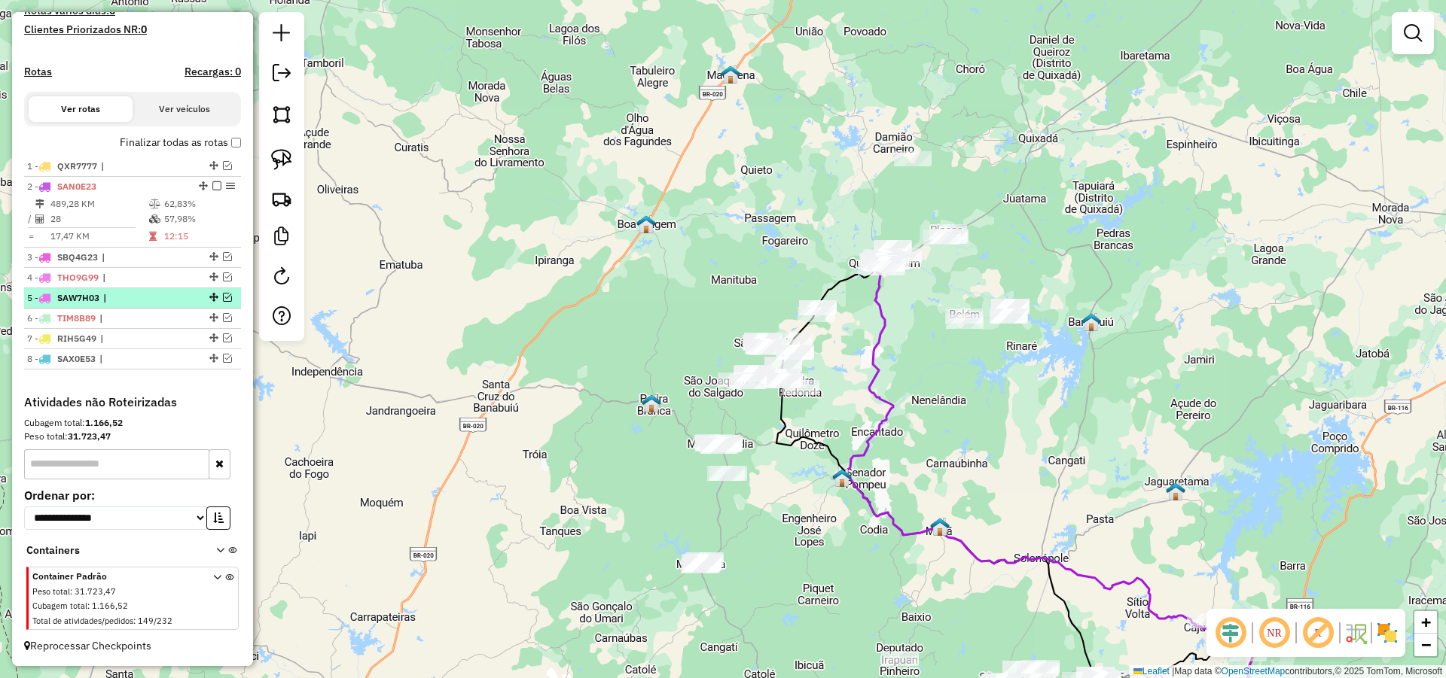
scroll to position [438, 0]
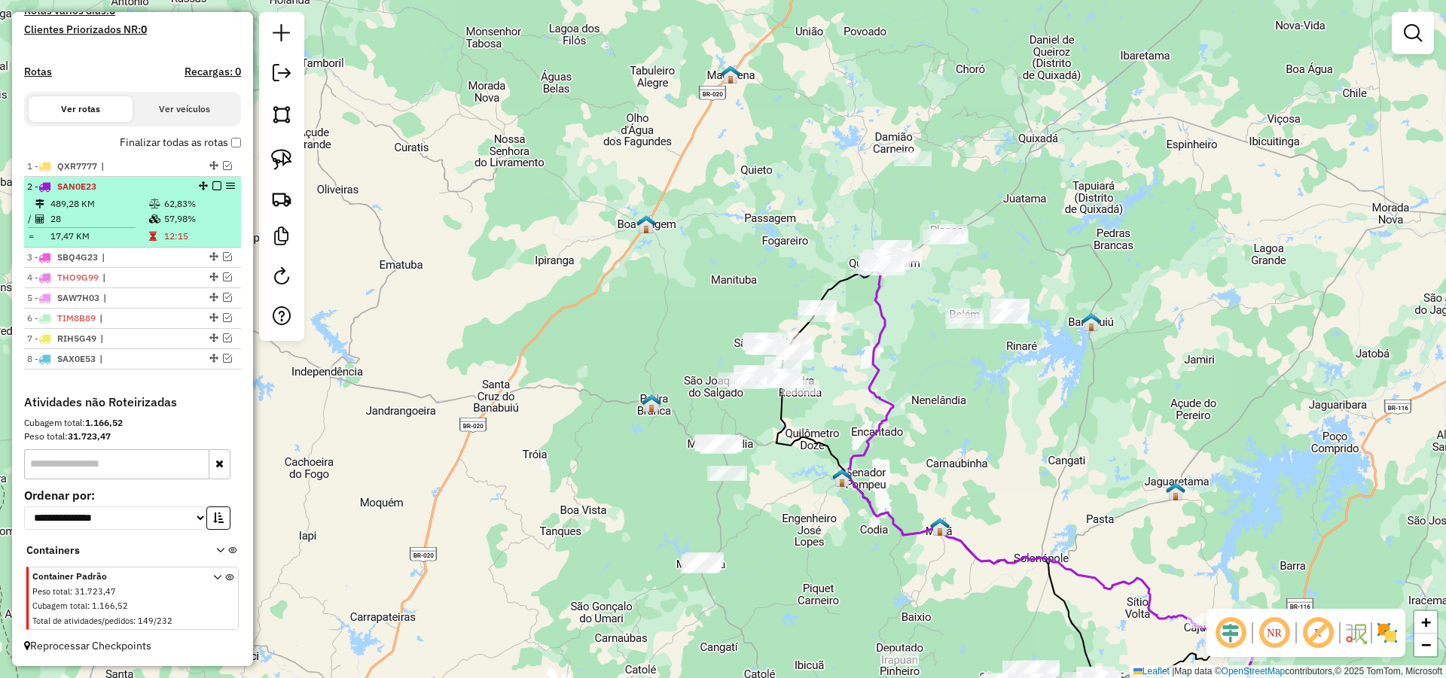
click at [212, 185] on em at bounding box center [216, 185] width 9 height 9
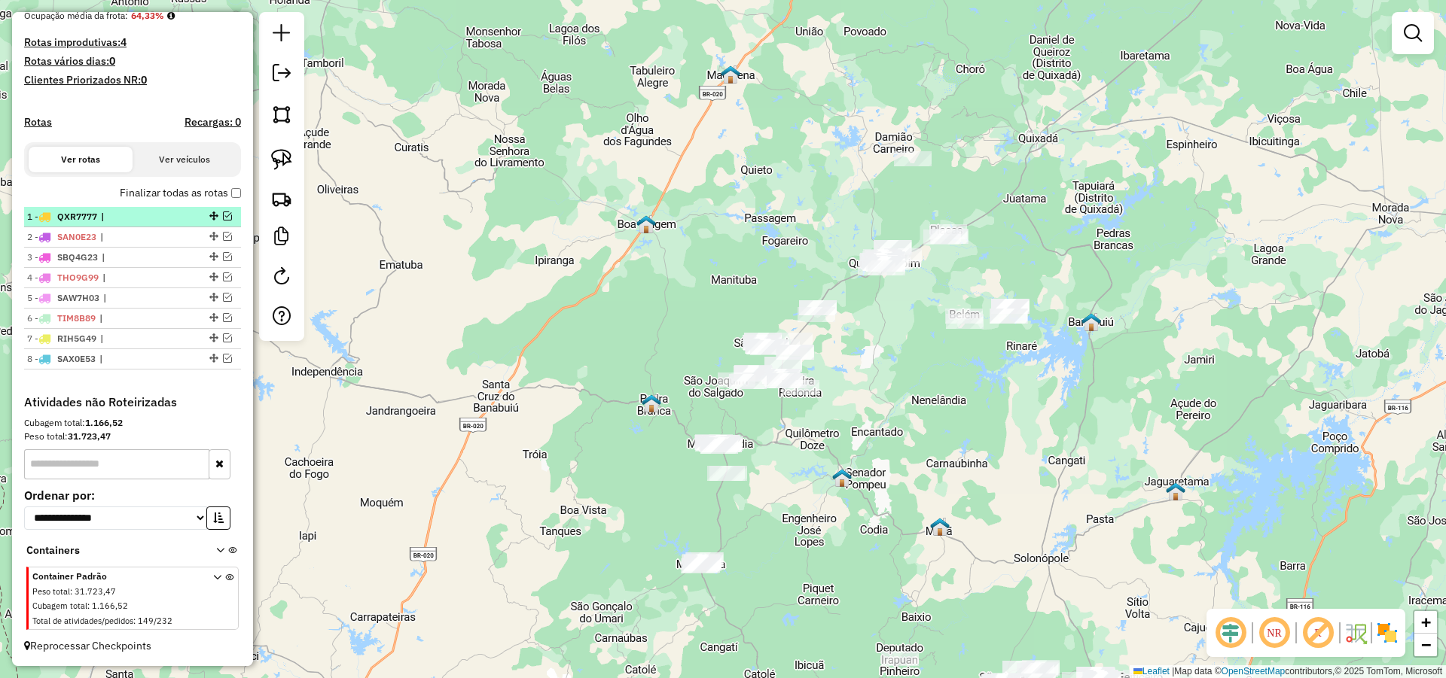
scroll to position [388, 0]
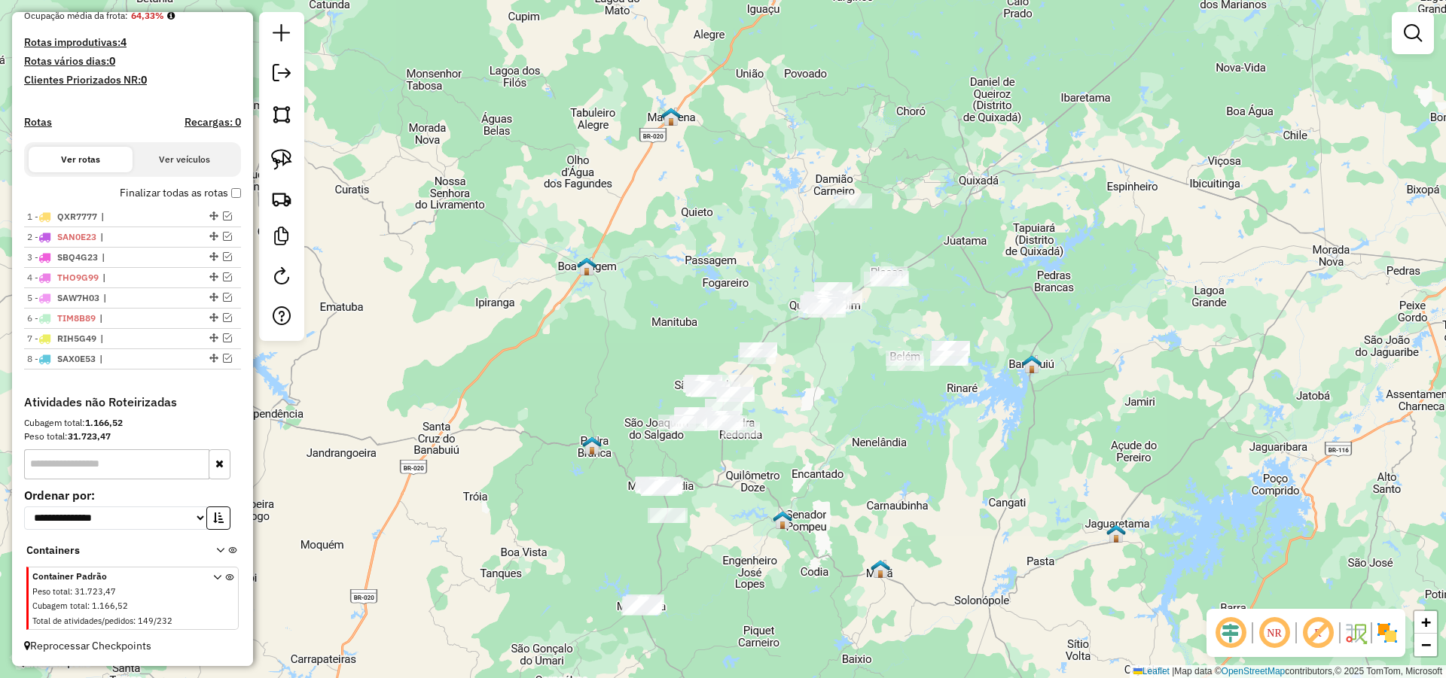
drag, startPoint x: 840, startPoint y: 323, endPoint x: 754, endPoint y: 386, distance: 106.2
click at [748, 393] on div "Janela de atendimento Grade de atendimento Capacidade Transportadoras Veículos …" at bounding box center [723, 339] width 1446 height 678
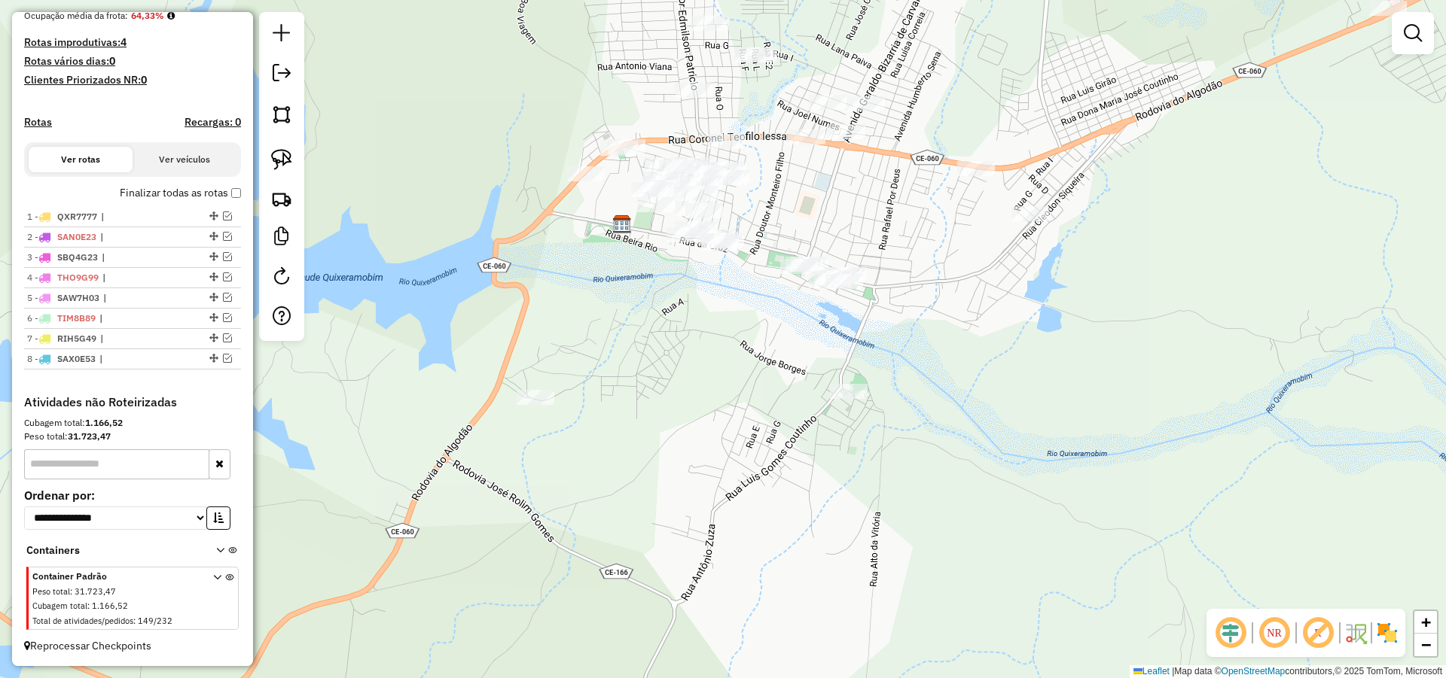
drag, startPoint x: 775, startPoint y: 348, endPoint x: 783, endPoint y: 376, distance: 29.8
click at [783, 376] on div "Janela de atendimento Grade de atendimento Capacidade Transportadoras Veículos …" at bounding box center [723, 339] width 1446 height 678
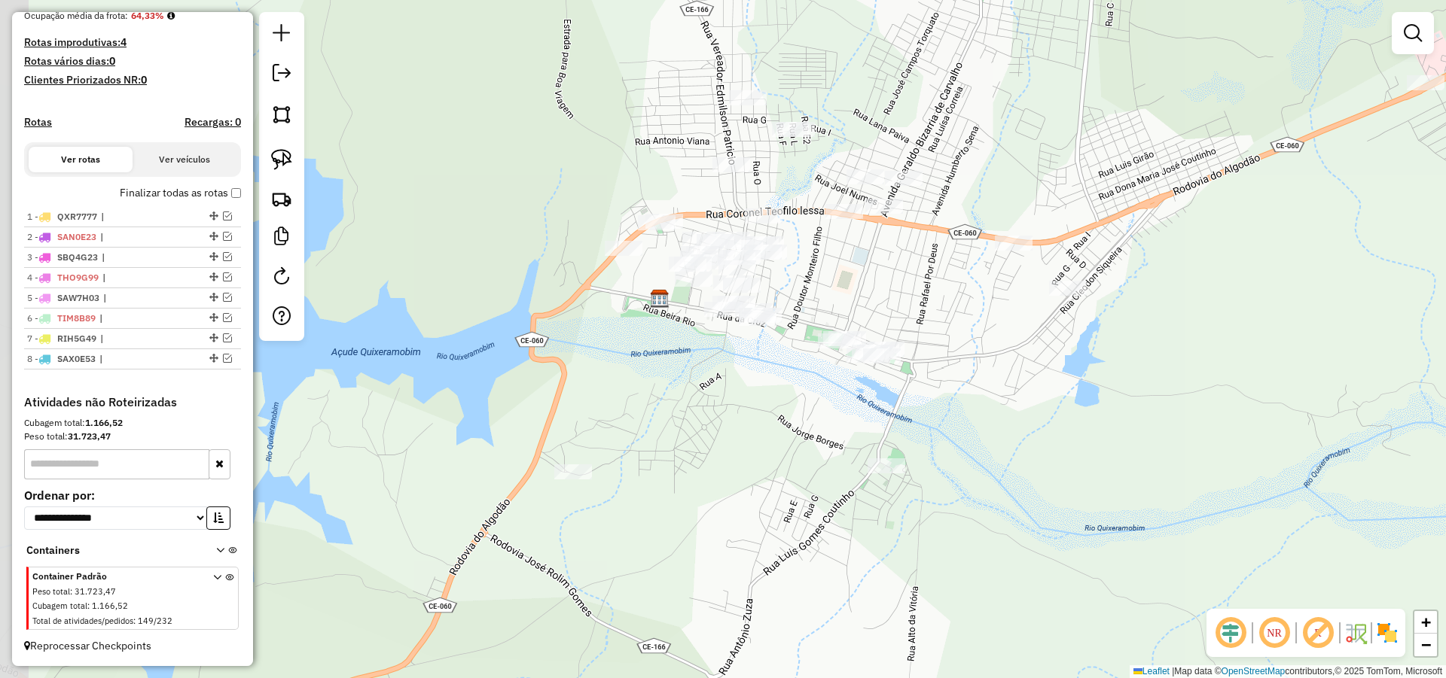
drag, startPoint x: 780, startPoint y: 308, endPoint x: 811, endPoint y: 279, distance: 42.6
click at [807, 282] on div "Janela de atendimento Grade de atendimento Capacidade Transportadoras Veículos …" at bounding box center [723, 339] width 1446 height 678
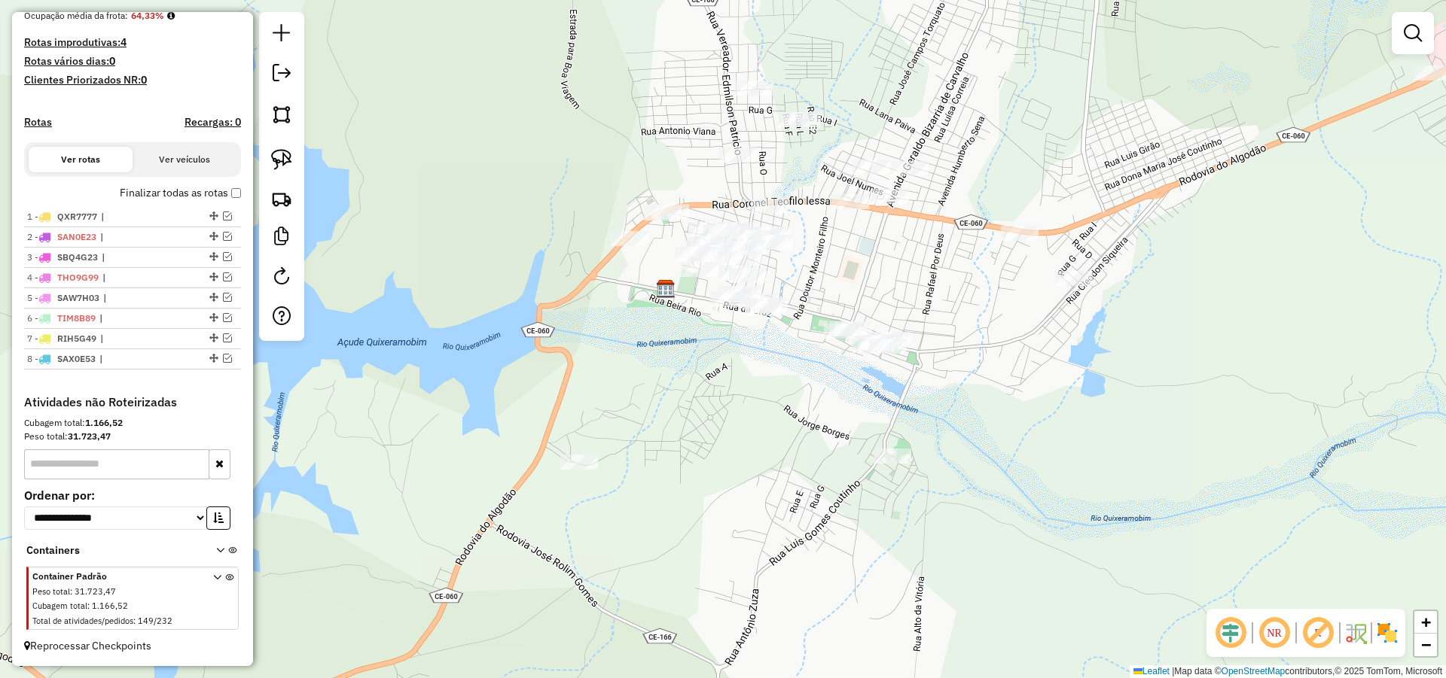
click at [813, 290] on div "Janela de atendimento Grade de atendimento Capacidade Transportadoras Veículos …" at bounding box center [723, 339] width 1446 height 678
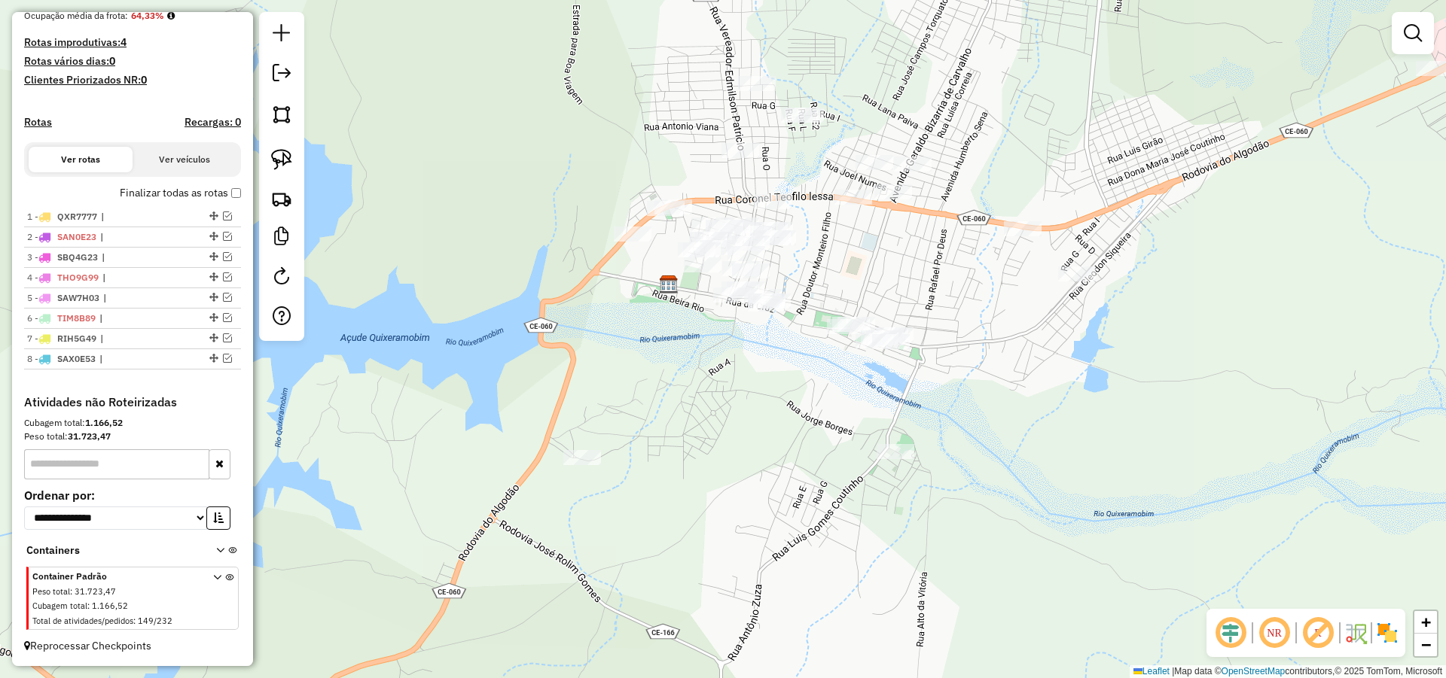
drag, startPoint x: 861, startPoint y: 270, endPoint x: 898, endPoint y: 239, distance: 47.6
click at [901, 239] on div "Janela de atendimento Grade de atendimento Capacidade Transportadoras Veículos …" at bounding box center [723, 339] width 1446 height 678
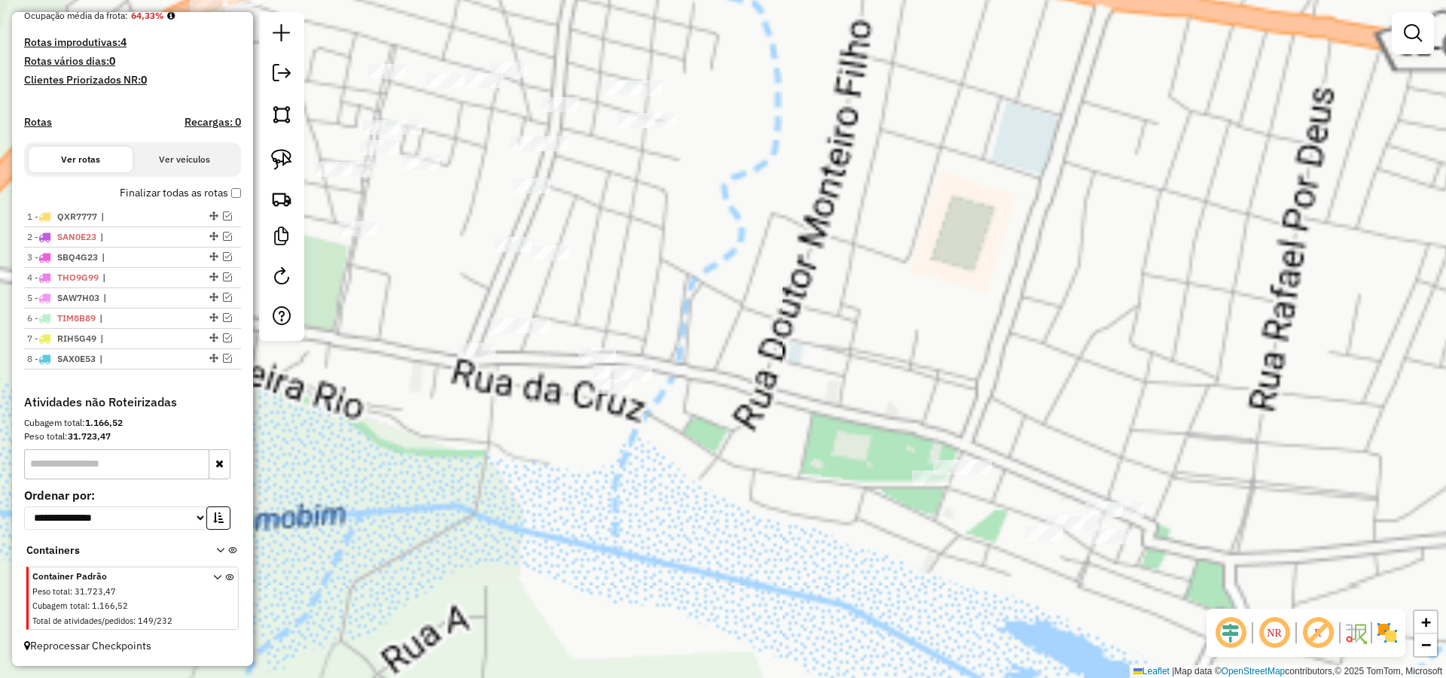
click at [952, 305] on div "Janela de atendimento Grade de atendimento Capacidade Transportadoras Veículos …" at bounding box center [723, 339] width 1446 height 678
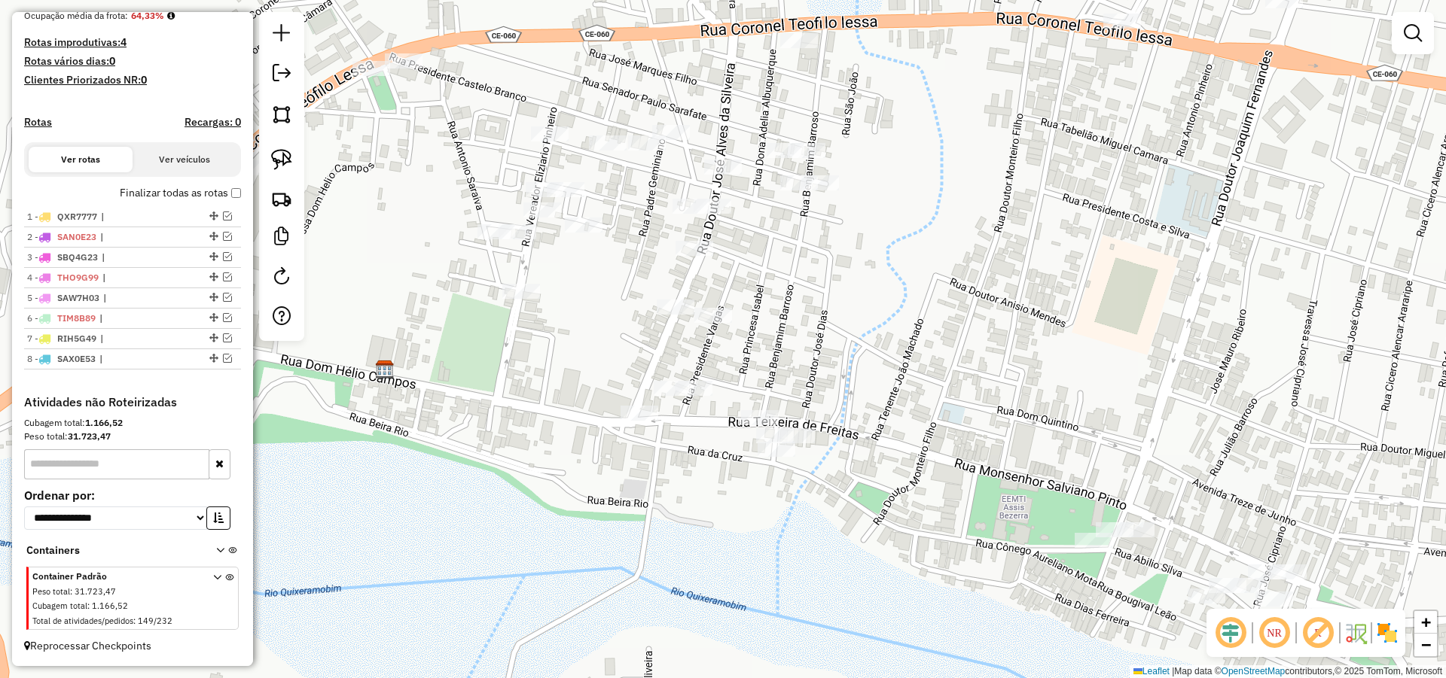
click at [955, 332] on div "Janela de atendimento Grade de atendimento Capacidade Transportadoras Veículos …" at bounding box center [723, 339] width 1446 height 678
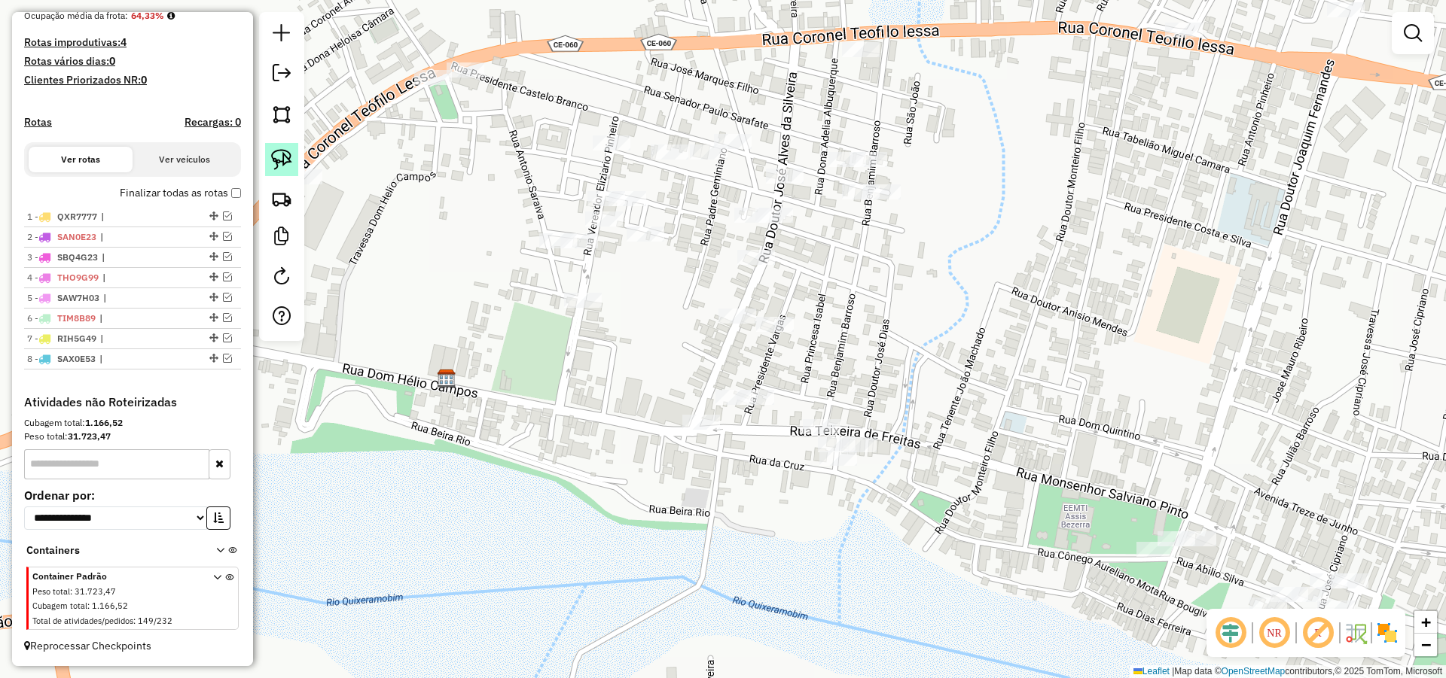
click at [278, 146] on link at bounding box center [281, 159] width 33 height 33
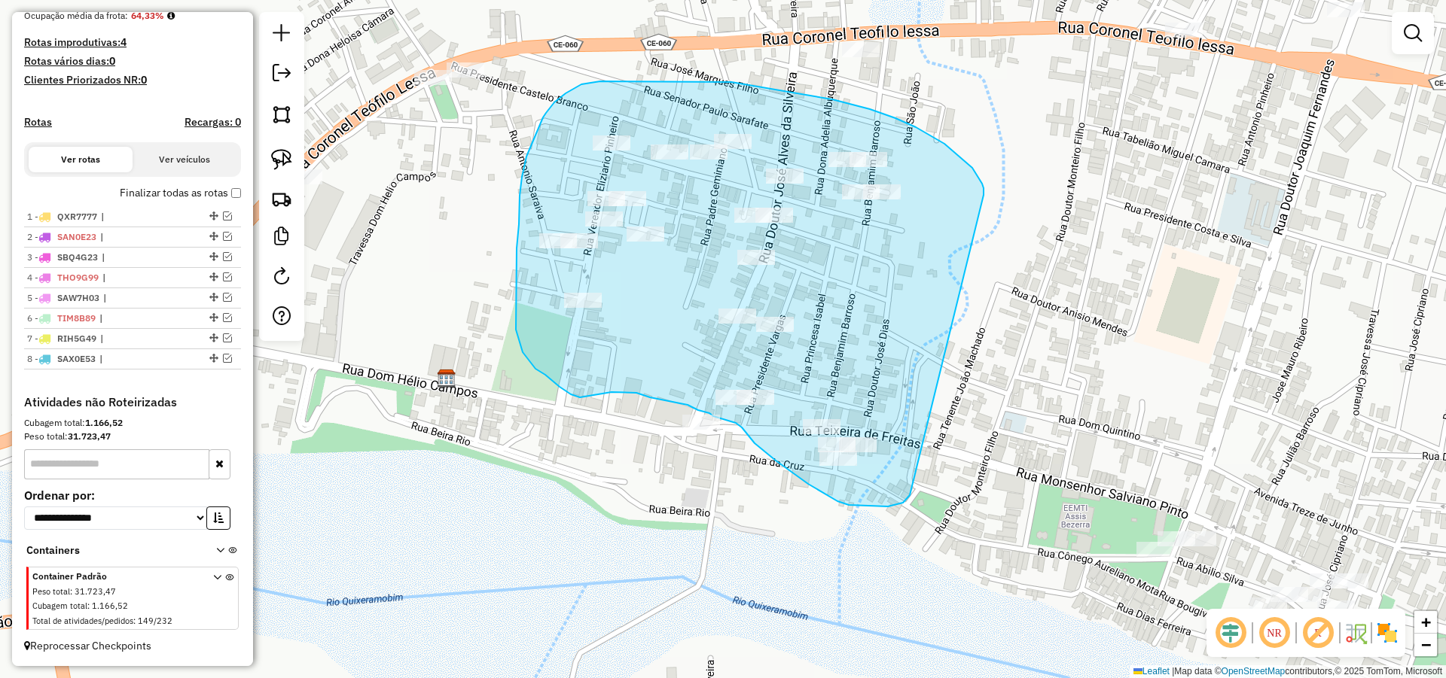
drag, startPoint x: 983, startPoint y: 193, endPoint x: 937, endPoint y: 465, distance: 276.5
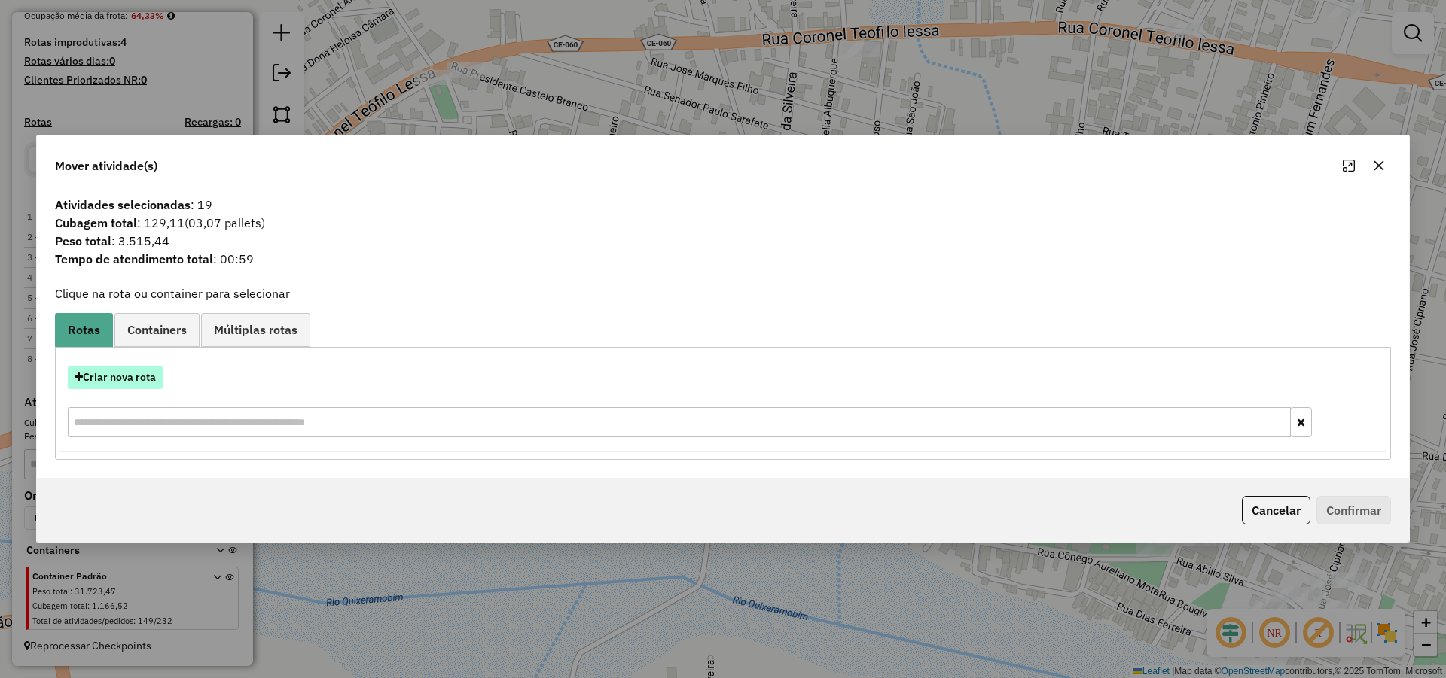
click at [140, 368] on button "Criar nova rota" at bounding box center [115, 377] width 95 height 23
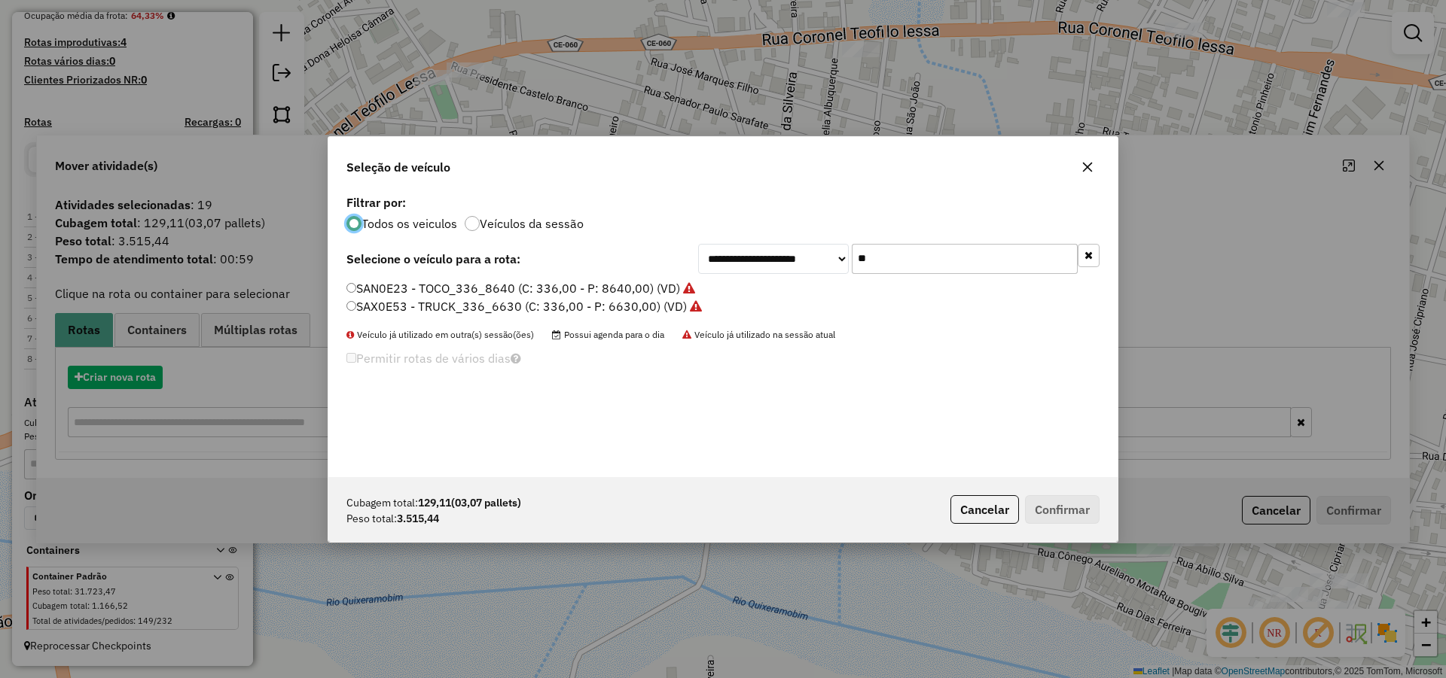
scroll to position [8, 5]
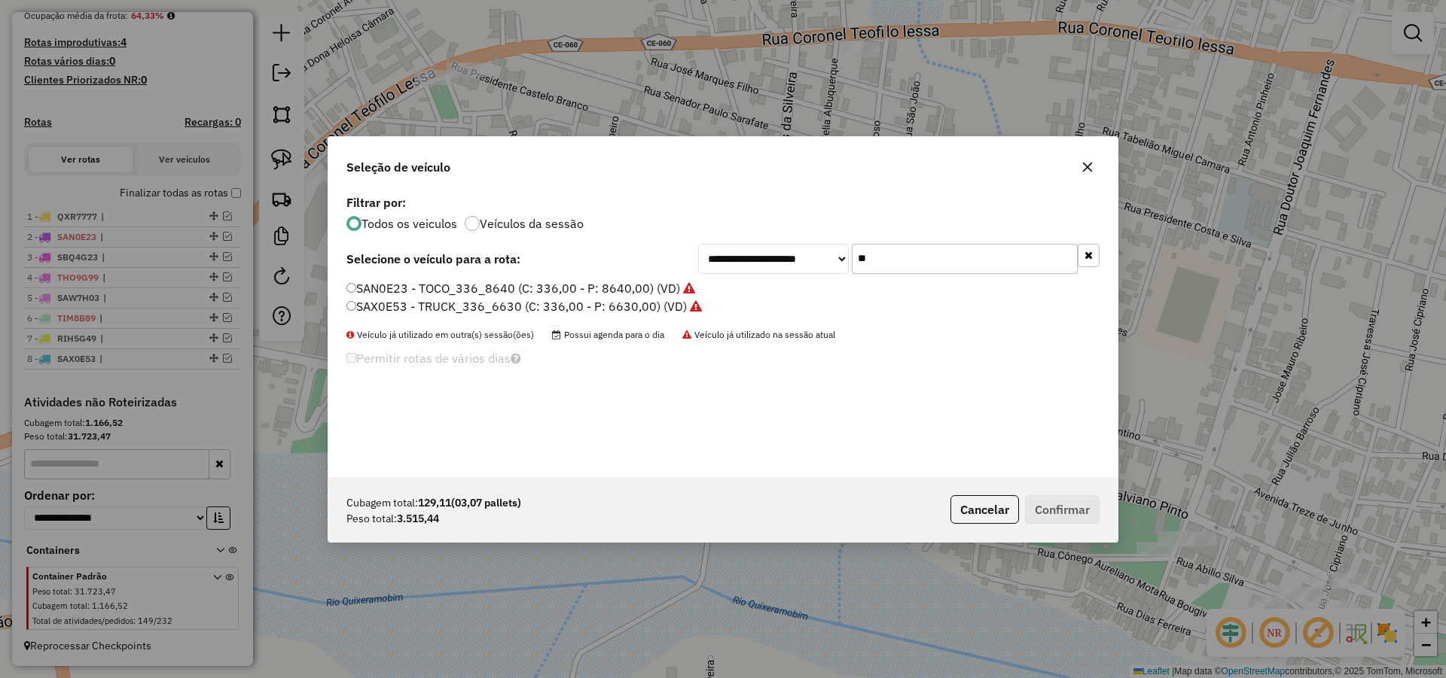
click at [886, 265] on input "**" at bounding box center [965, 259] width 226 height 30
type input "**"
click at [667, 300] on label "THQ8D22 - TRICICLO 74CXS 2000KG (C: 74,00 - P: 2000,00) (VD)" at bounding box center [532, 306] width 373 height 18
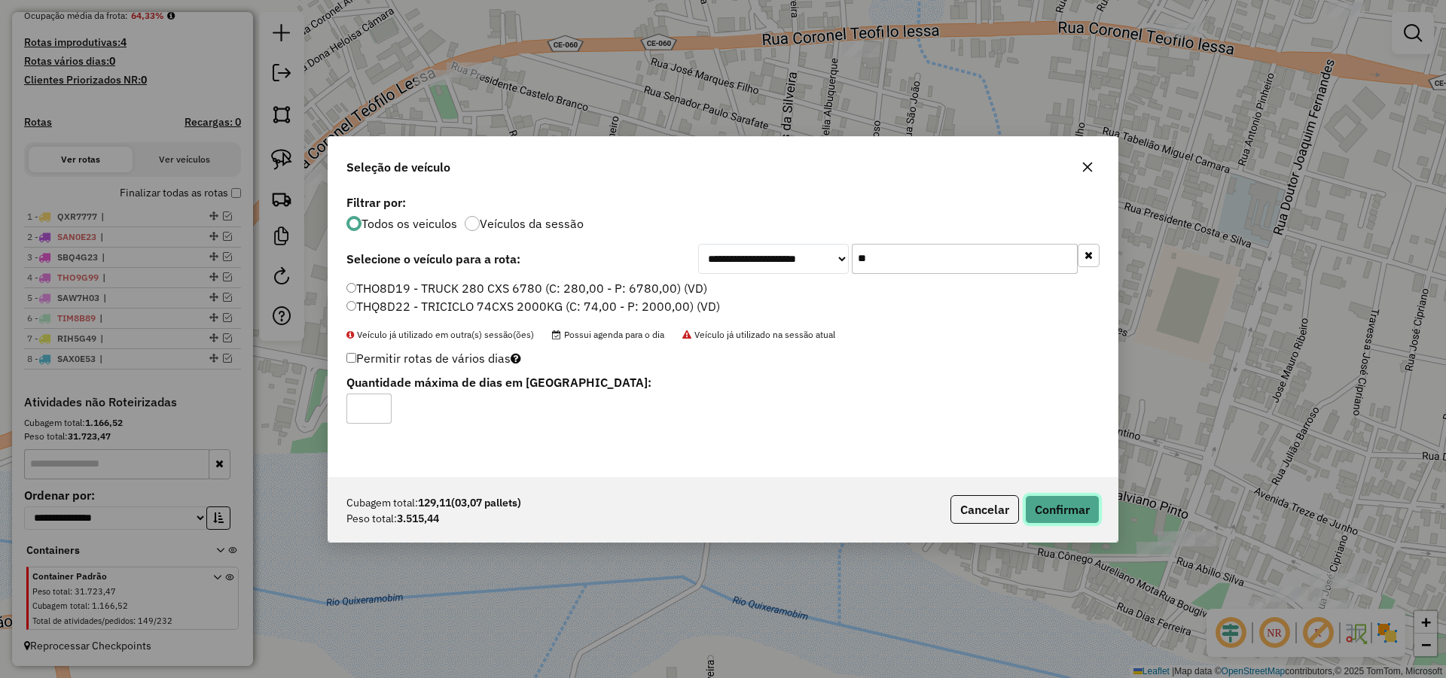
click at [1096, 516] on button "Confirmar" at bounding box center [1062, 509] width 75 height 29
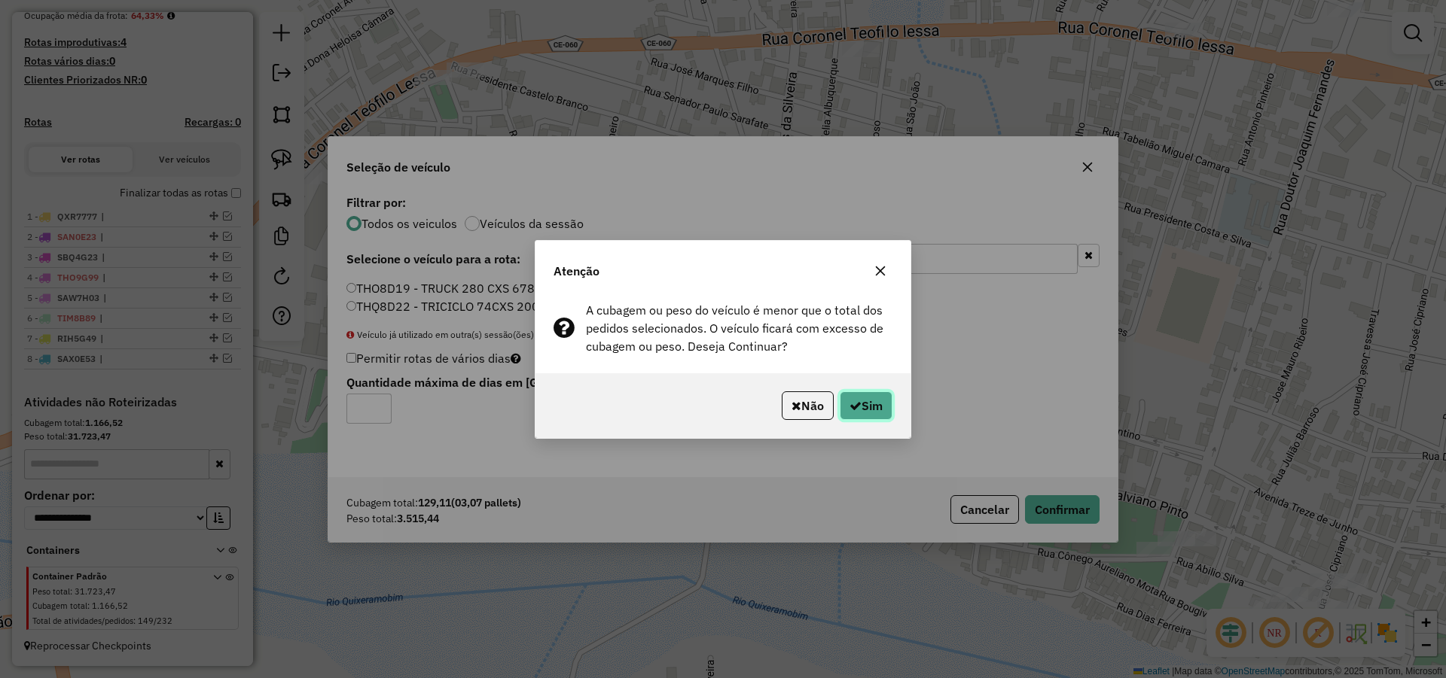
click at [876, 409] on button "Sim" at bounding box center [866, 406] width 53 height 29
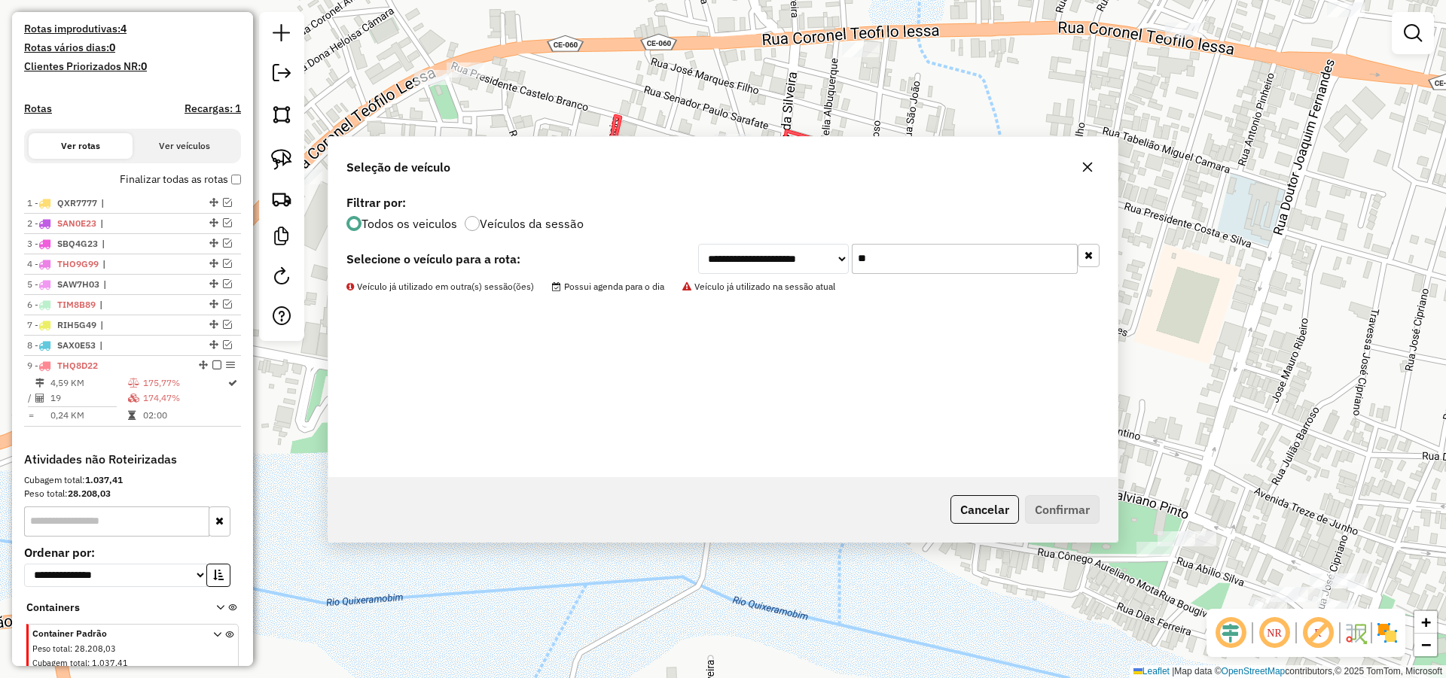
scroll to position [459, 0]
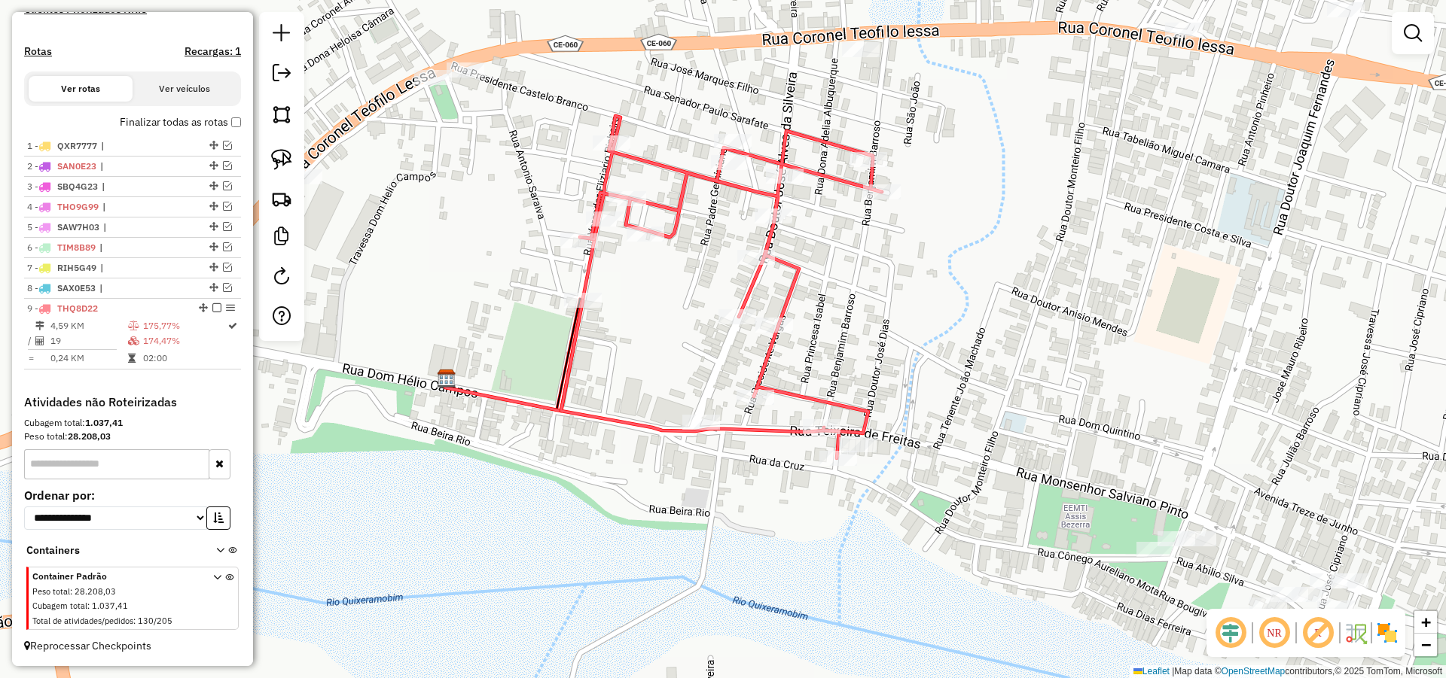
select select "*********"
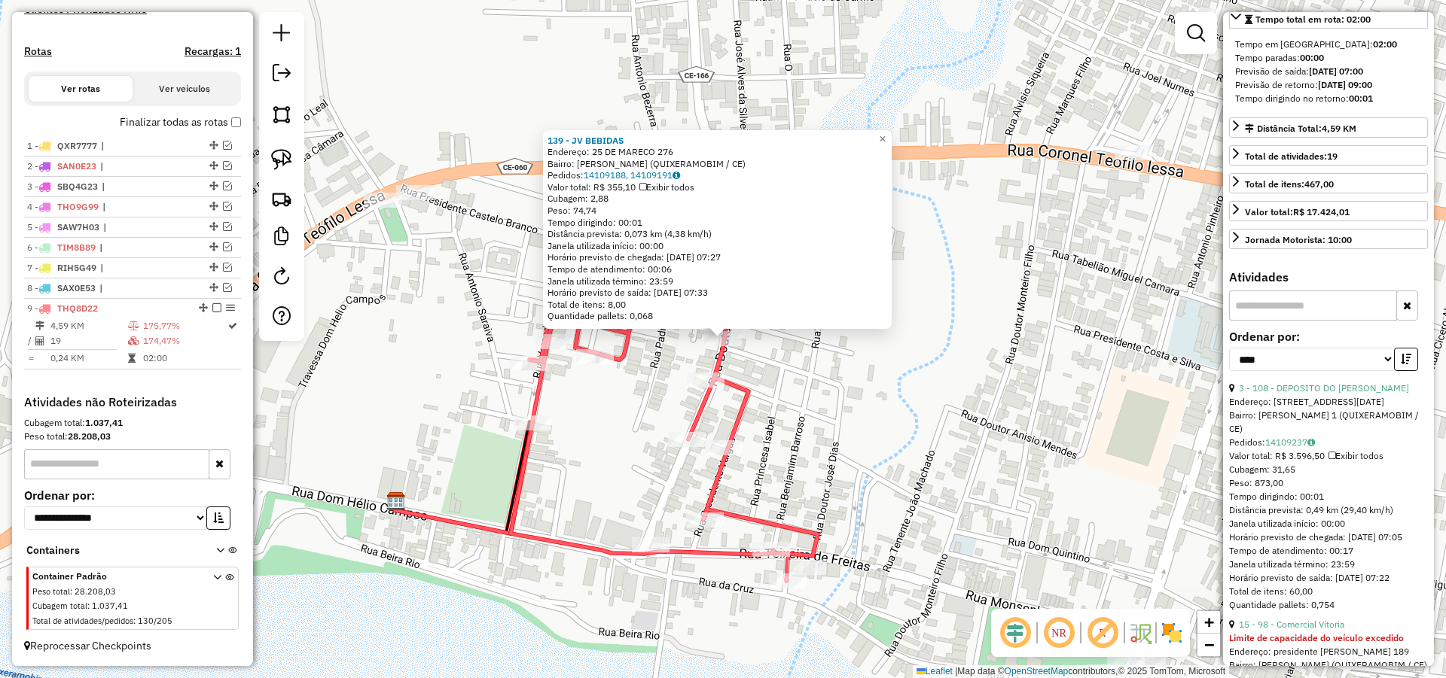
scroll to position [361, 0]
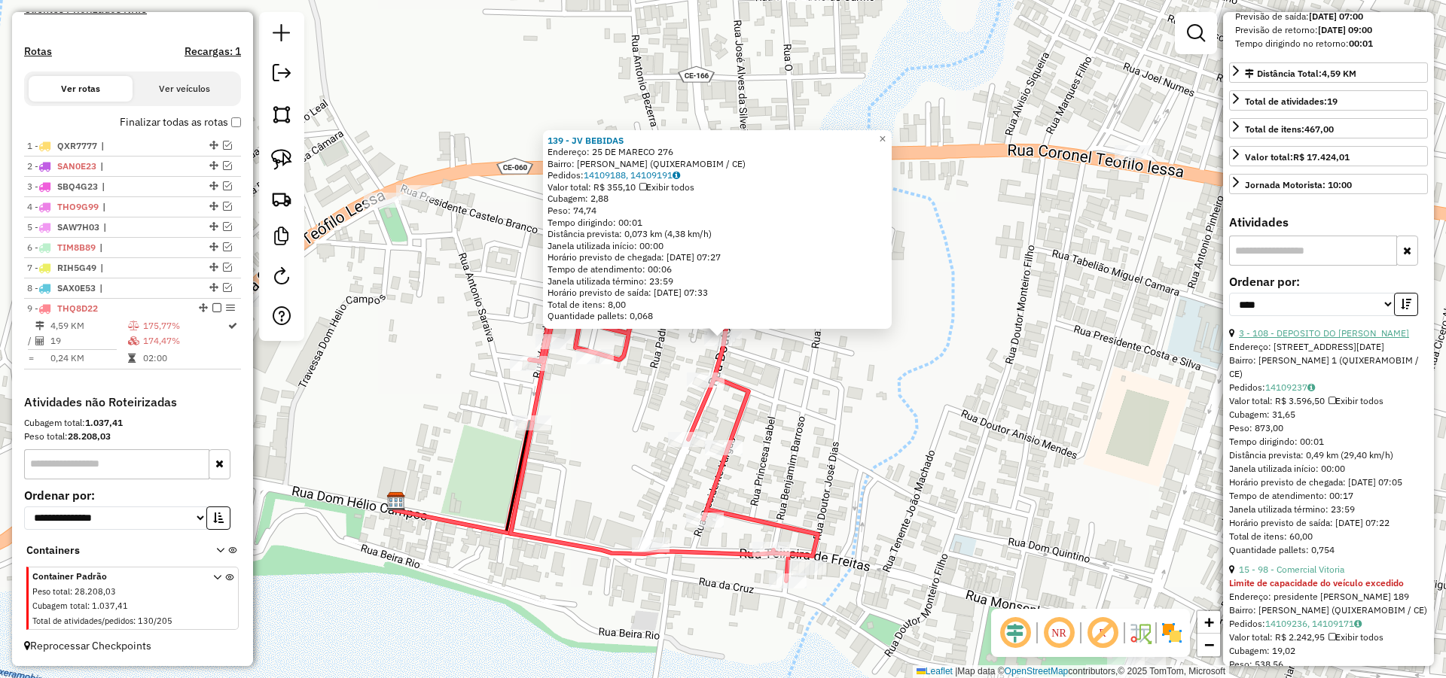
click at [1349, 339] on link "3 - 108 - DEPOSITO DO [PERSON_NAME]" at bounding box center [1324, 333] width 170 height 11
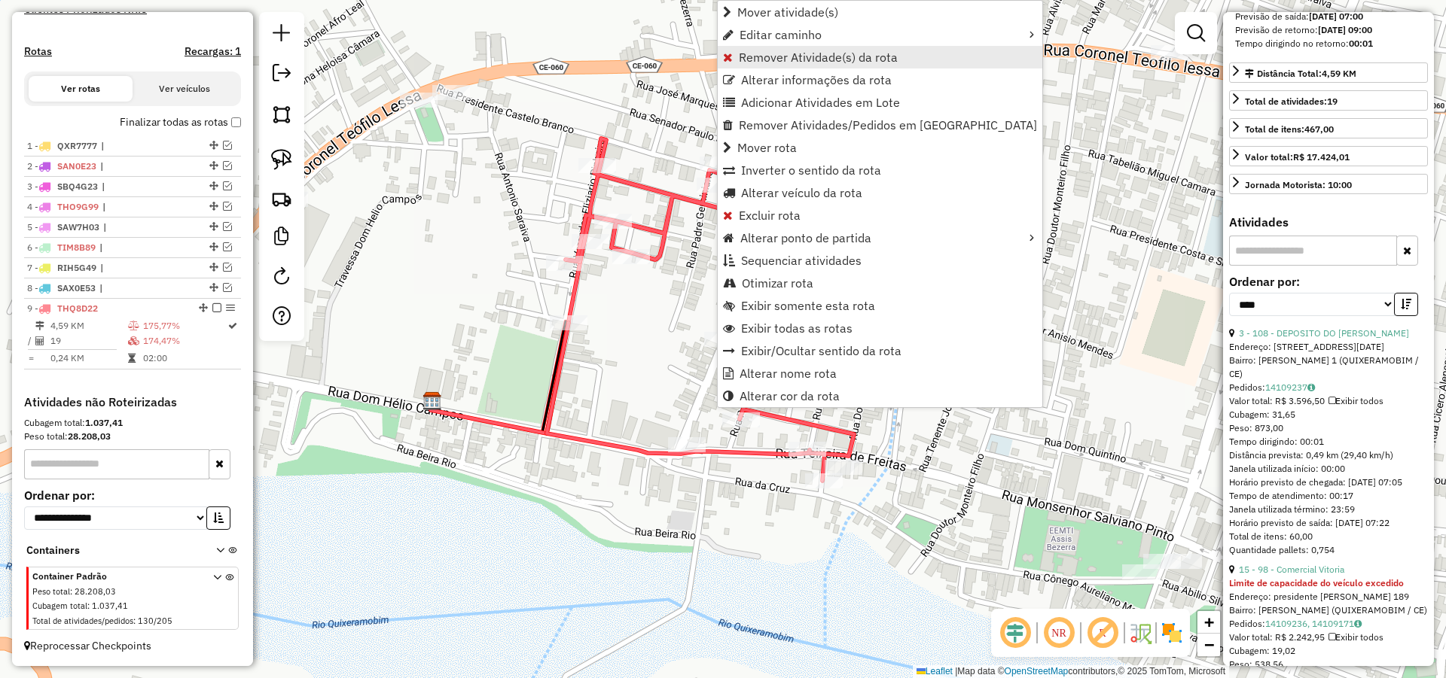
click at [813, 58] on span "Remover Atividade(s) da rota" at bounding box center [818, 57] width 159 height 12
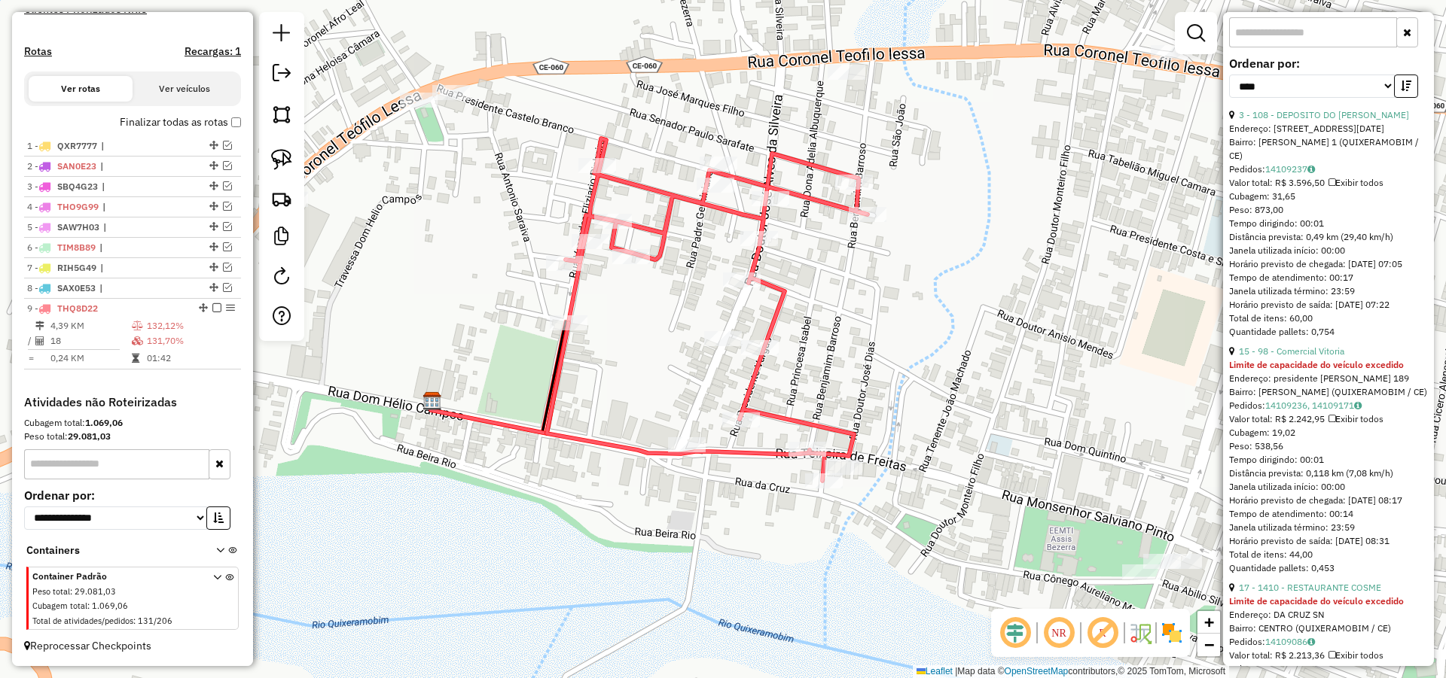
scroll to position [619, 0]
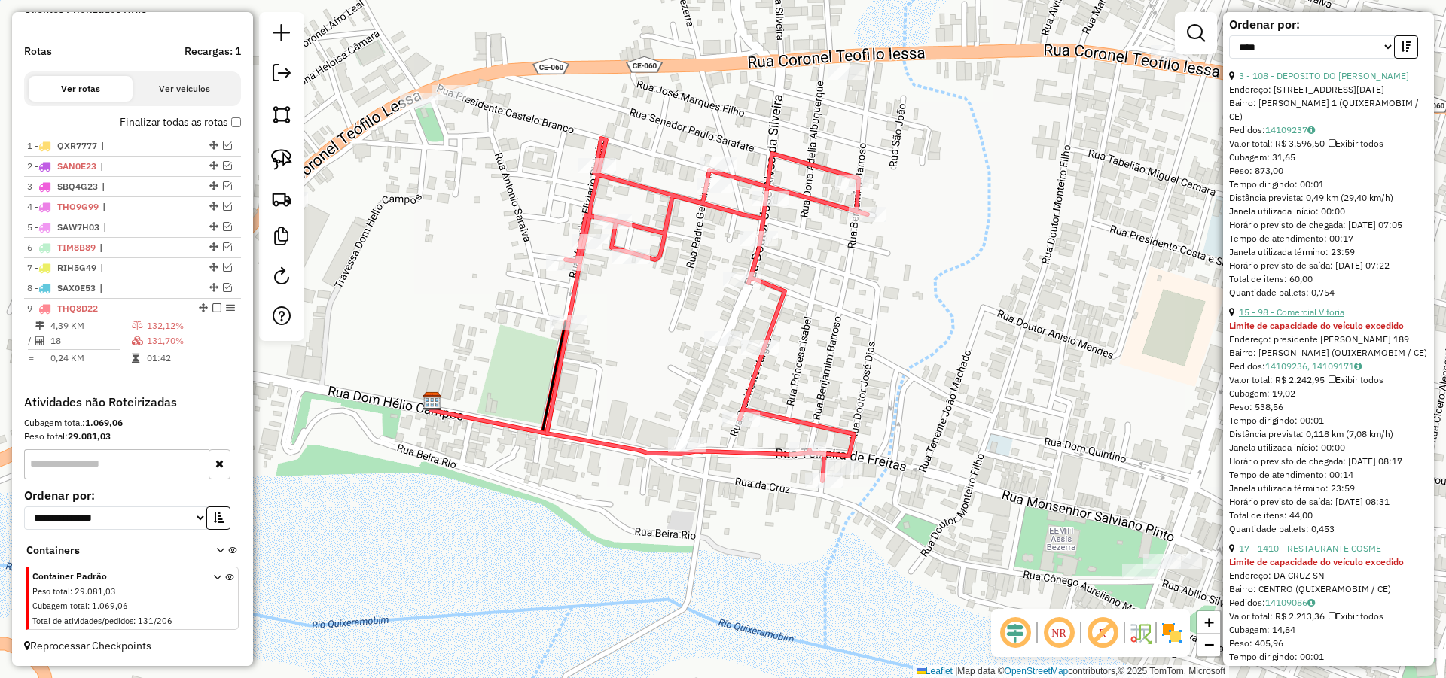
click at [1322, 318] on link "15 - 98 - Comercial Vitoria" at bounding box center [1291, 311] width 105 height 11
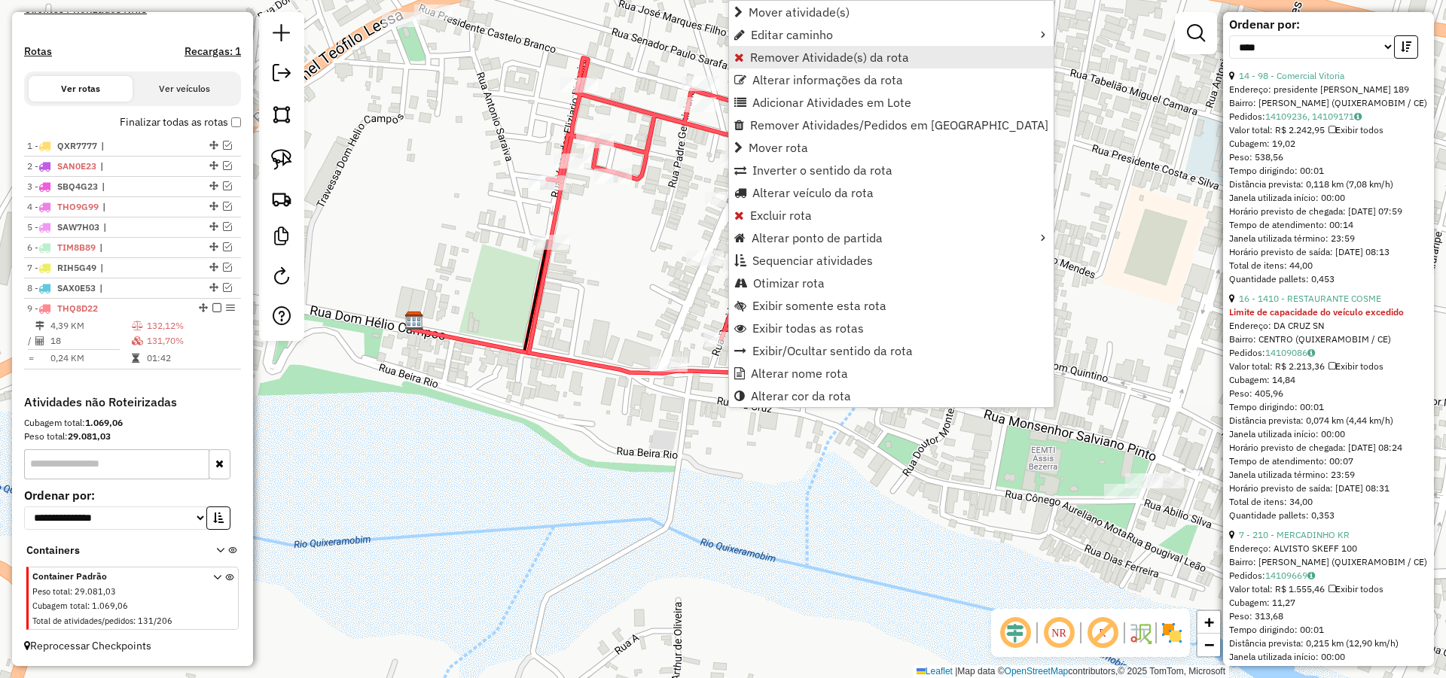
click at [818, 58] on span "Remover Atividade(s) da rota" at bounding box center [829, 57] width 159 height 12
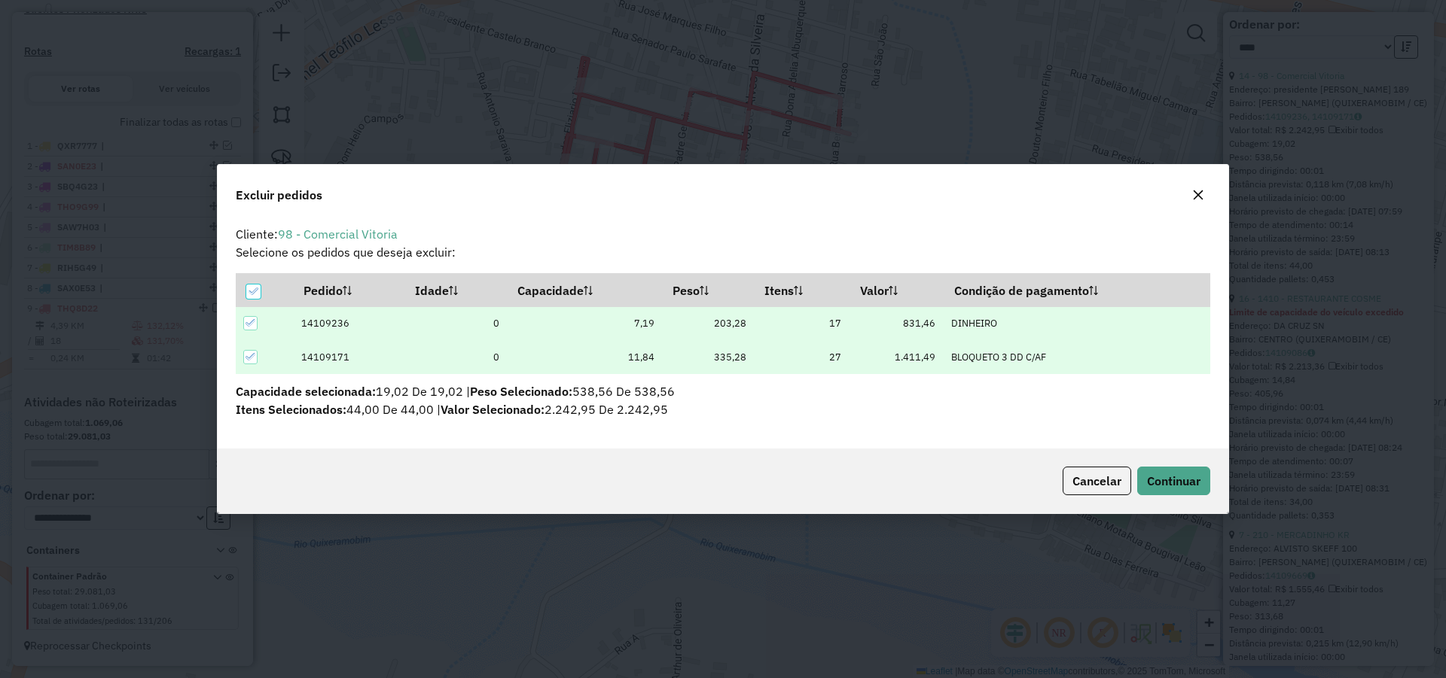
scroll to position [8, 5]
click at [1168, 486] on span "Continuar" at bounding box center [1173, 481] width 53 height 15
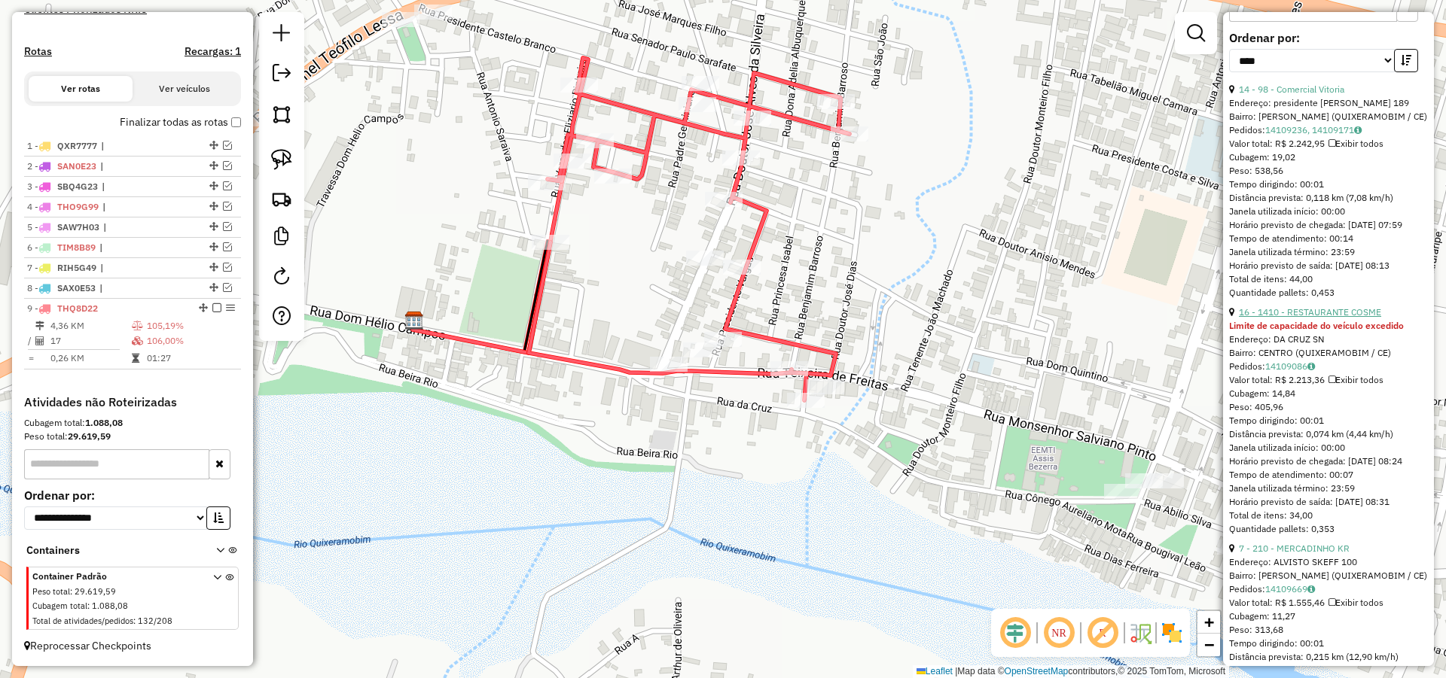
click at [1336, 318] on link "16 - 1410 - RESTAURANTE COSME" at bounding box center [1310, 311] width 142 height 11
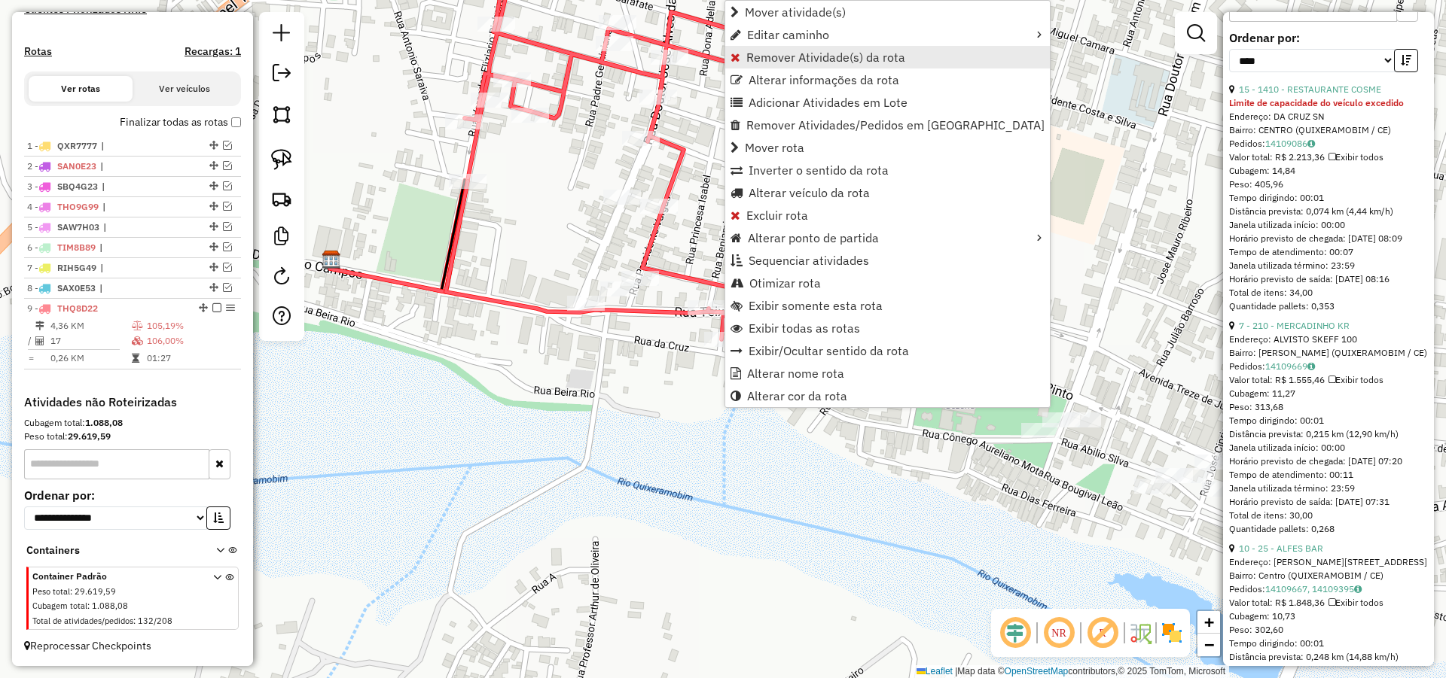
click at [786, 56] on span "Remover Atividade(s) da rota" at bounding box center [825, 57] width 159 height 12
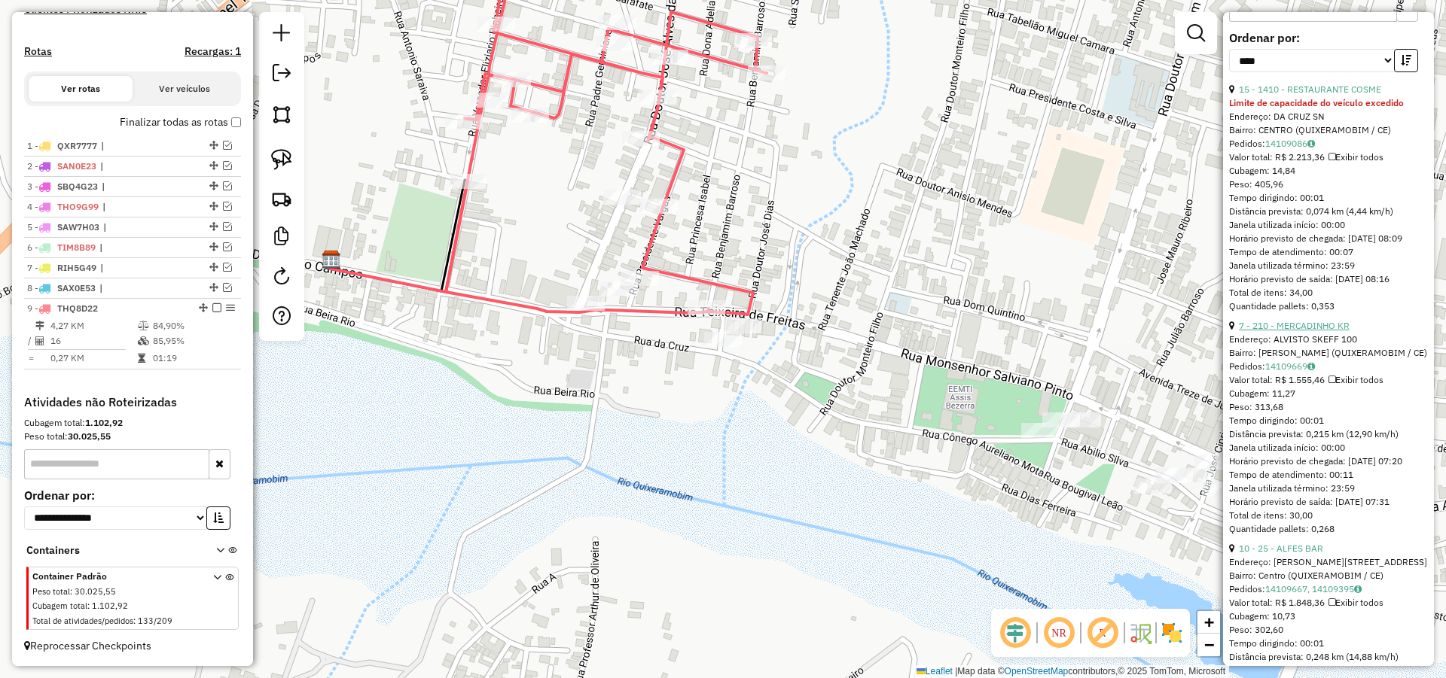
click at [1325, 331] on link "7 - 210 - MERCADINHO KR" at bounding box center [1294, 325] width 111 height 11
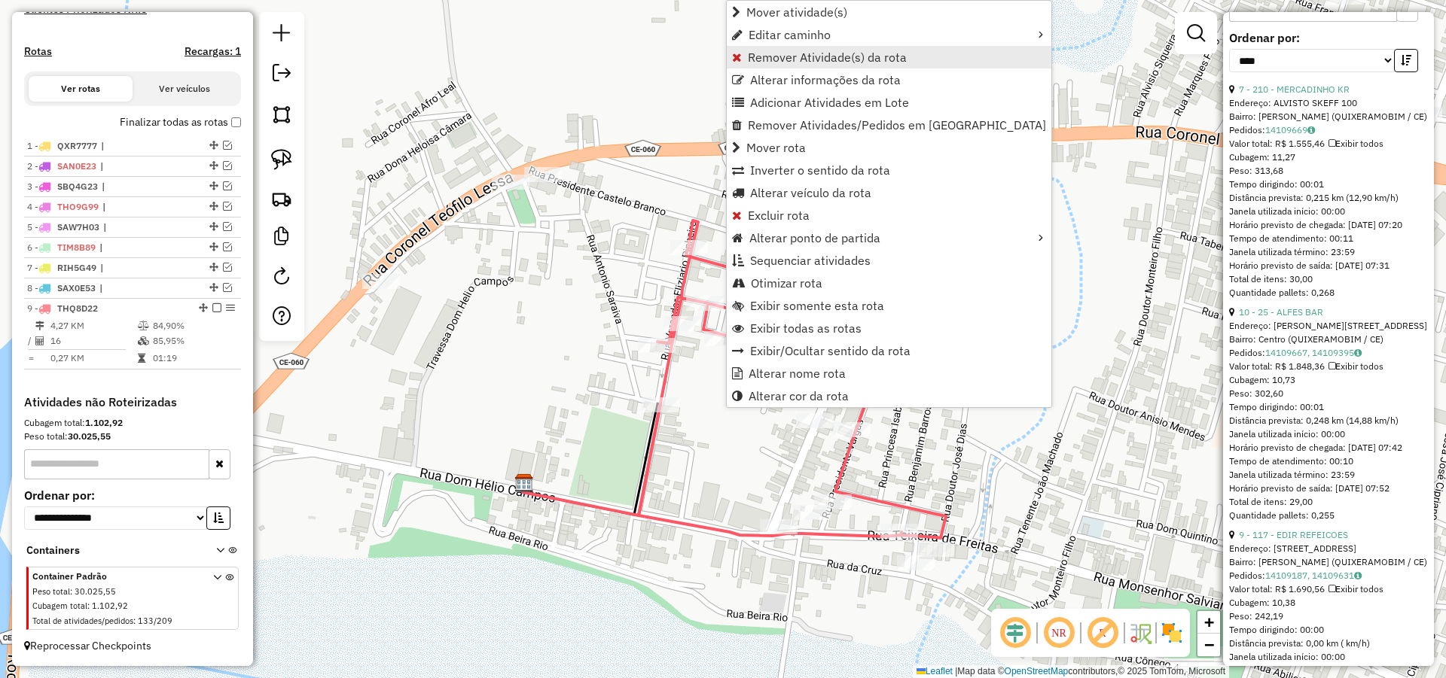
click at [799, 60] on span "Remover Atividade(s) da rota" at bounding box center [827, 57] width 159 height 12
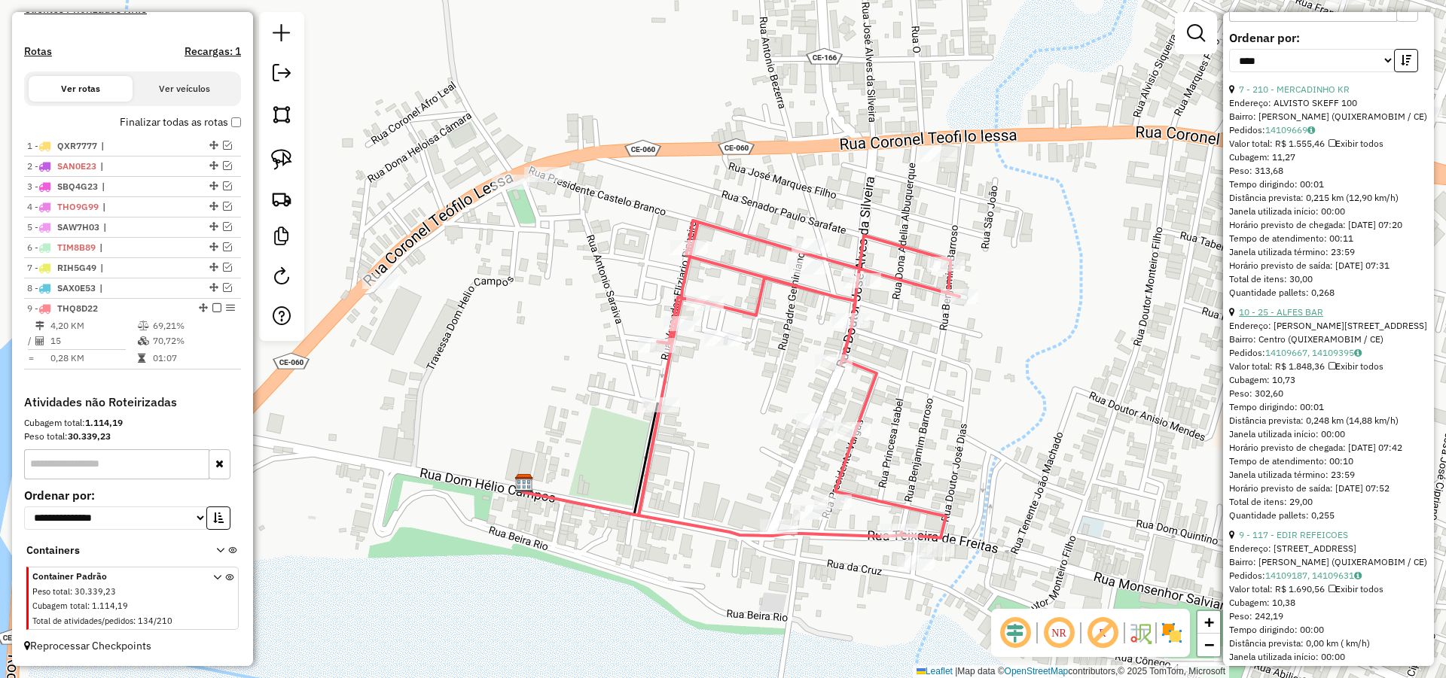
click at [1313, 318] on link "10 - 25 - ALFES BAR" at bounding box center [1281, 311] width 84 height 11
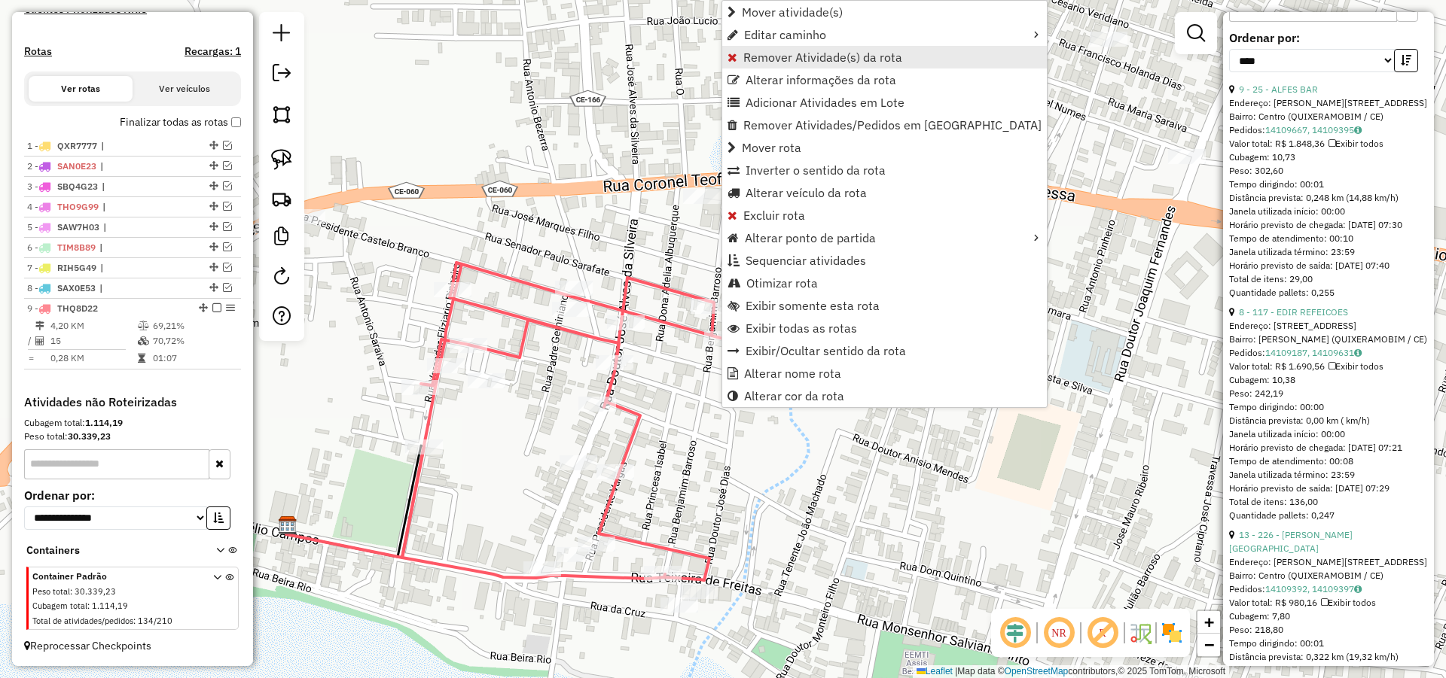
click at [764, 59] on span "Remover Atividade(s) da rota" at bounding box center [822, 57] width 159 height 12
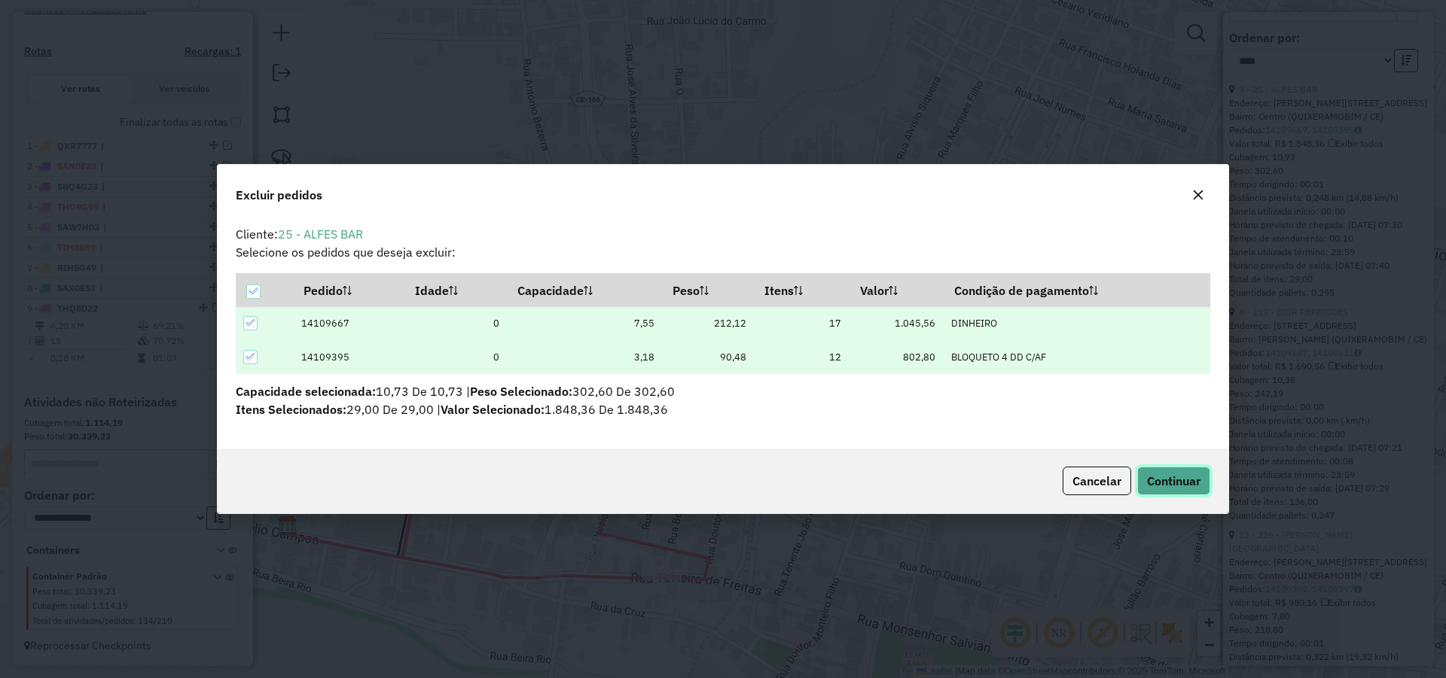
click at [1173, 477] on span "Continuar" at bounding box center [1173, 481] width 53 height 15
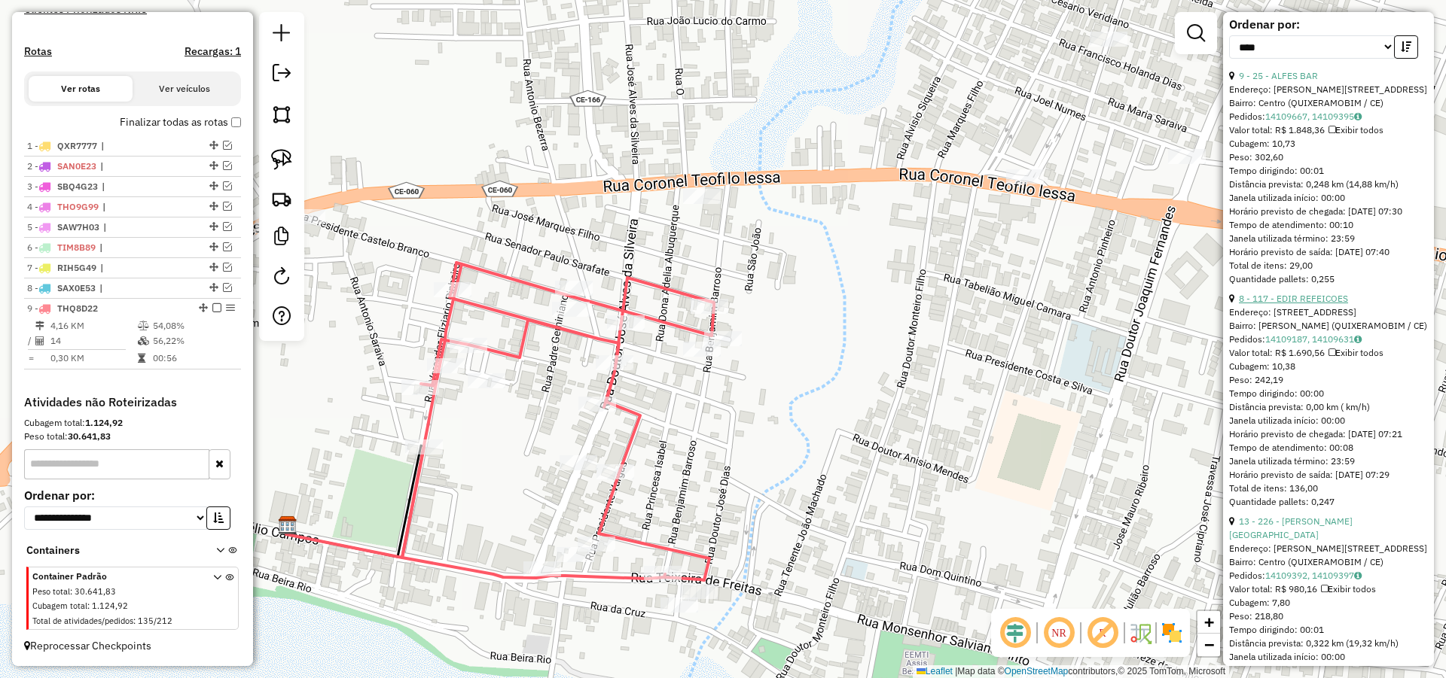
click at [1300, 304] on link "8 - 117 - EDIR REFEICOES" at bounding box center [1293, 298] width 109 height 11
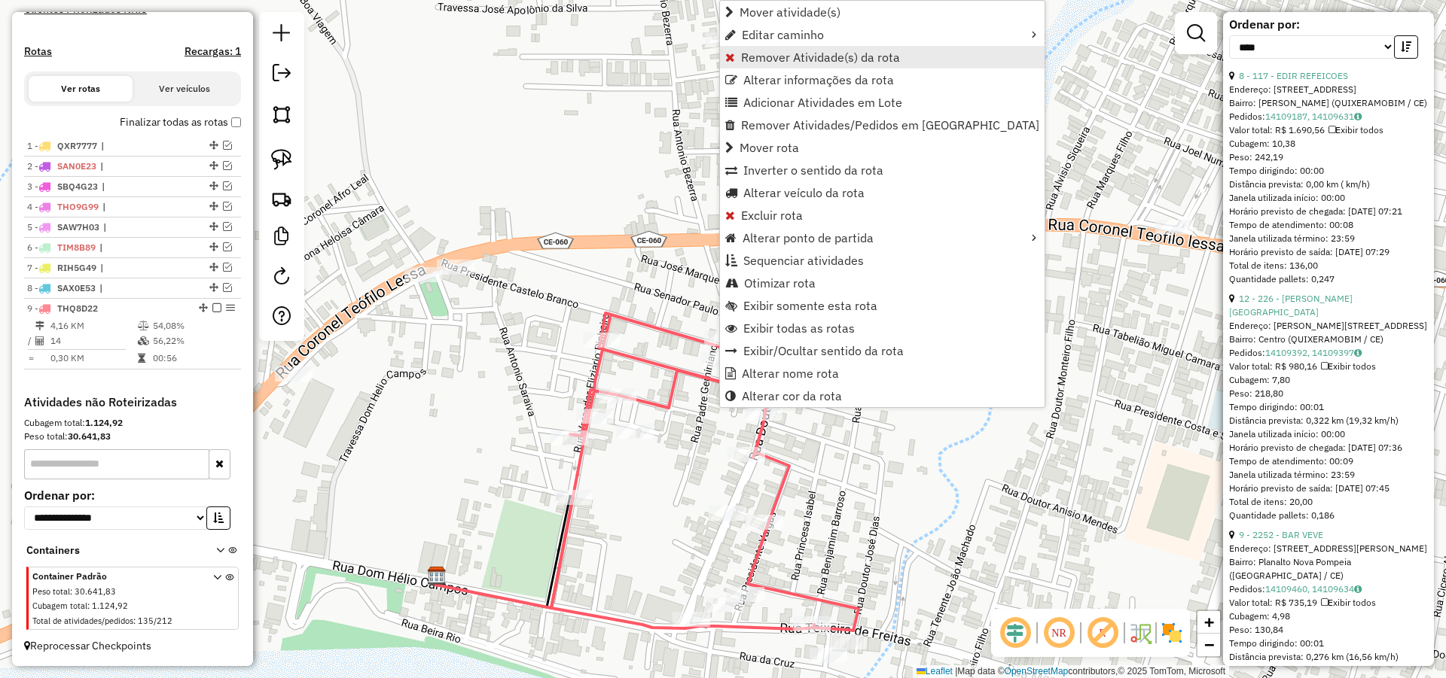
click at [800, 59] on span "Remover Atividade(s) da rota" at bounding box center [820, 57] width 159 height 12
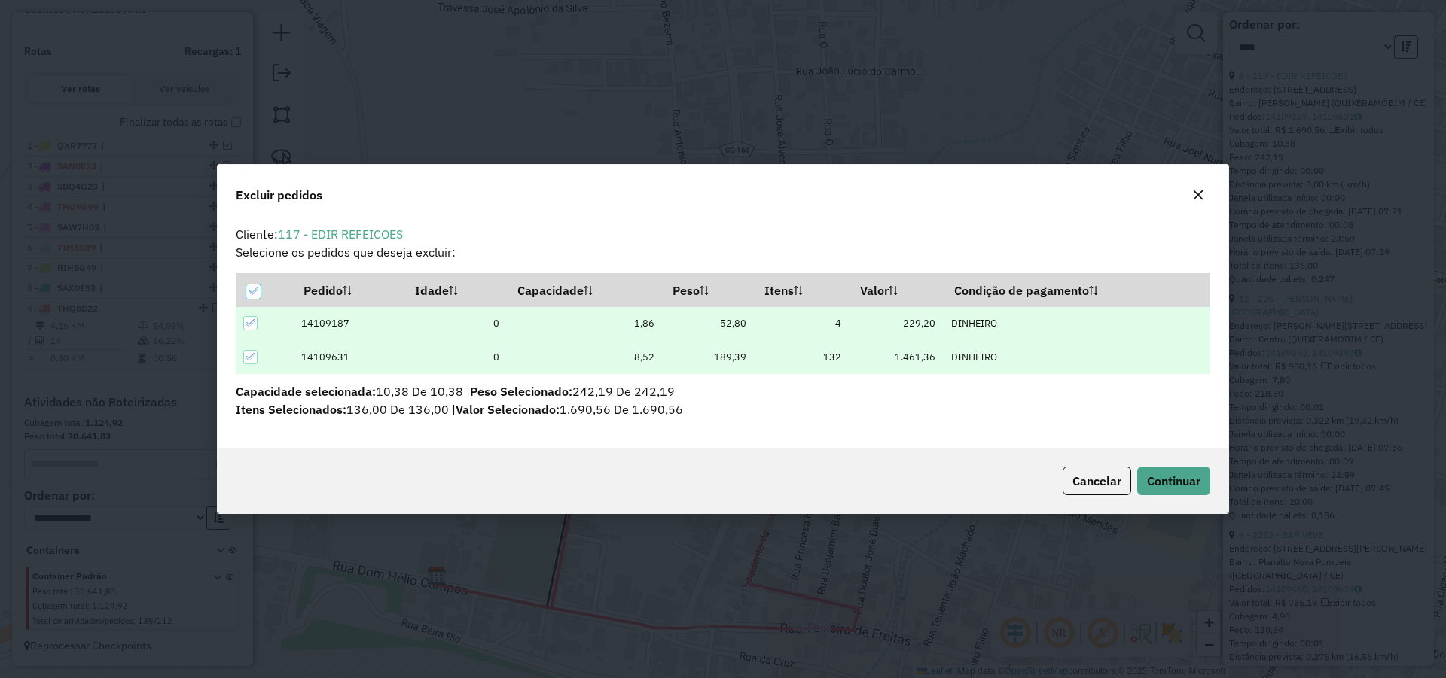
scroll to position [0, 0]
click at [1166, 474] on span "Continuar" at bounding box center [1173, 481] width 53 height 15
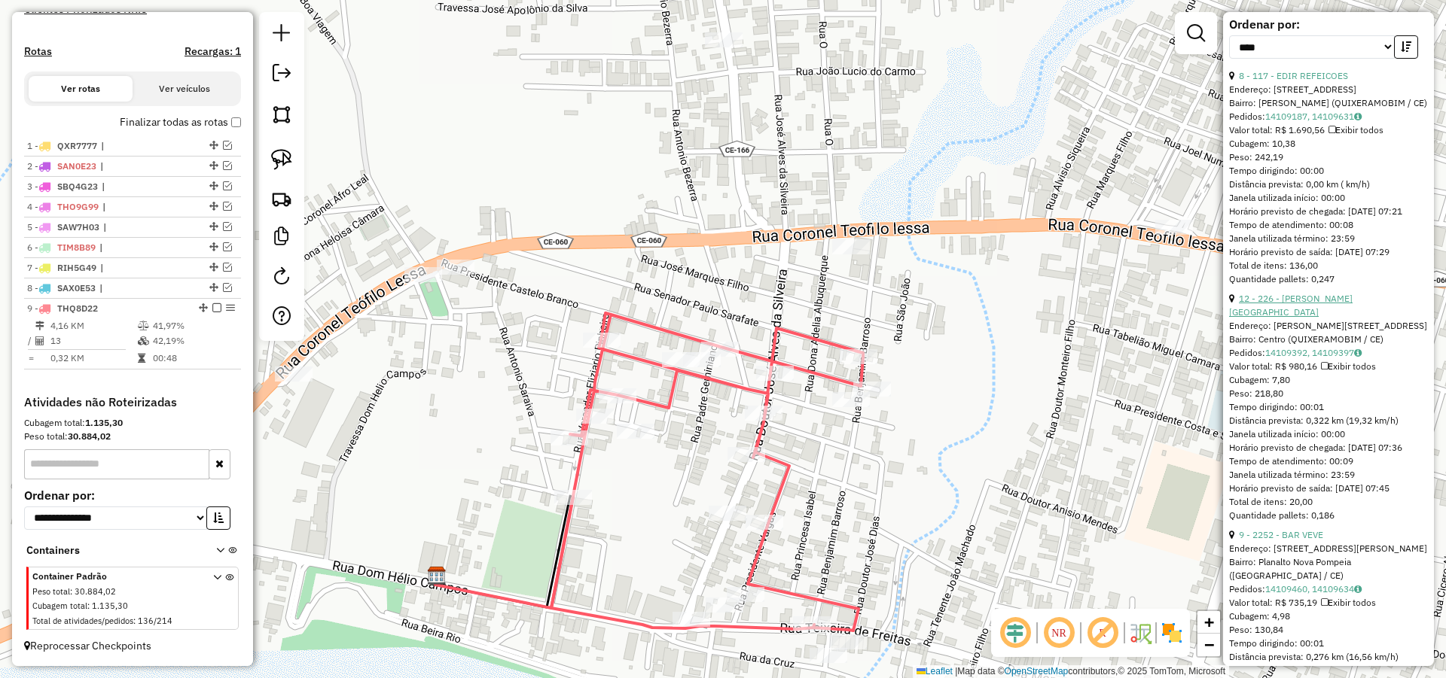
click at [1310, 318] on link "12 - 226 - [PERSON_NAME][GEOGRAPHIC_DATA]" at bounding box center [1290, 305] width 123 height 25
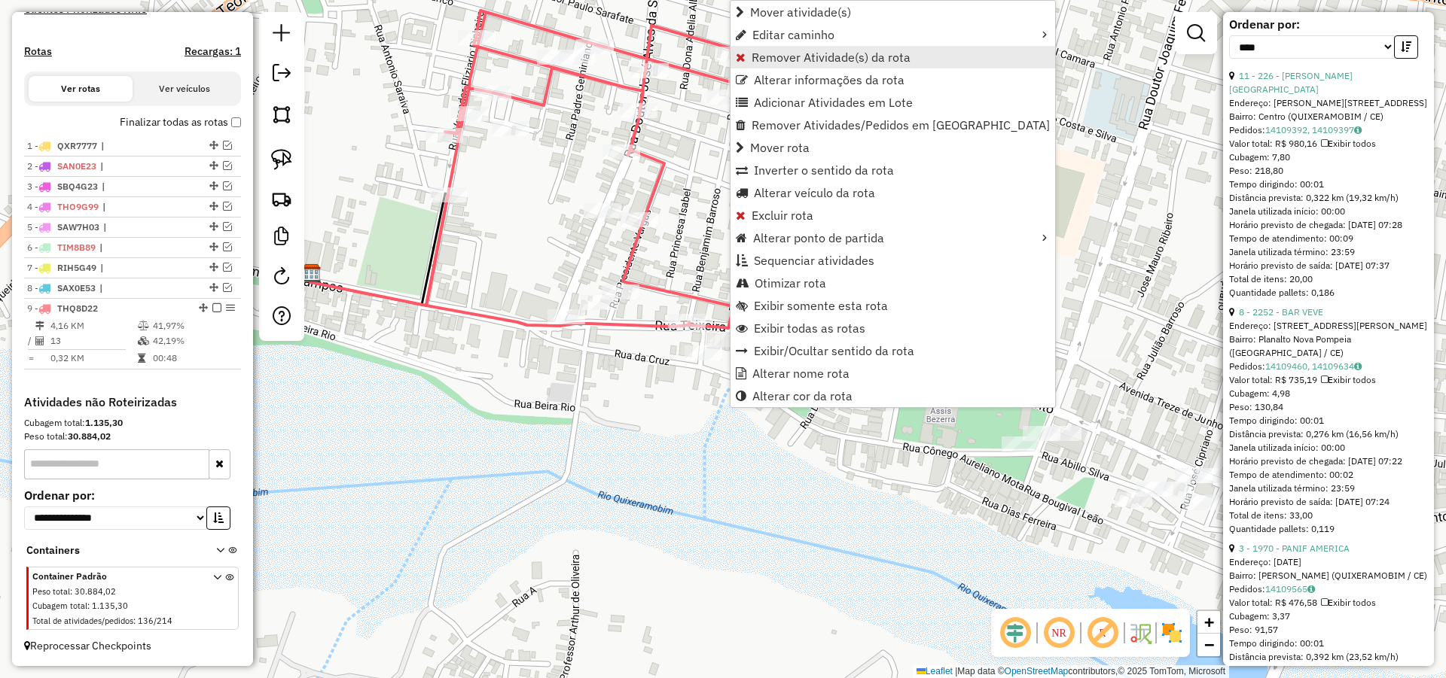
click at [805, 56] on span "Remover Atividade(s) da rota" at bounding box center [830, 57] width 159 height 12
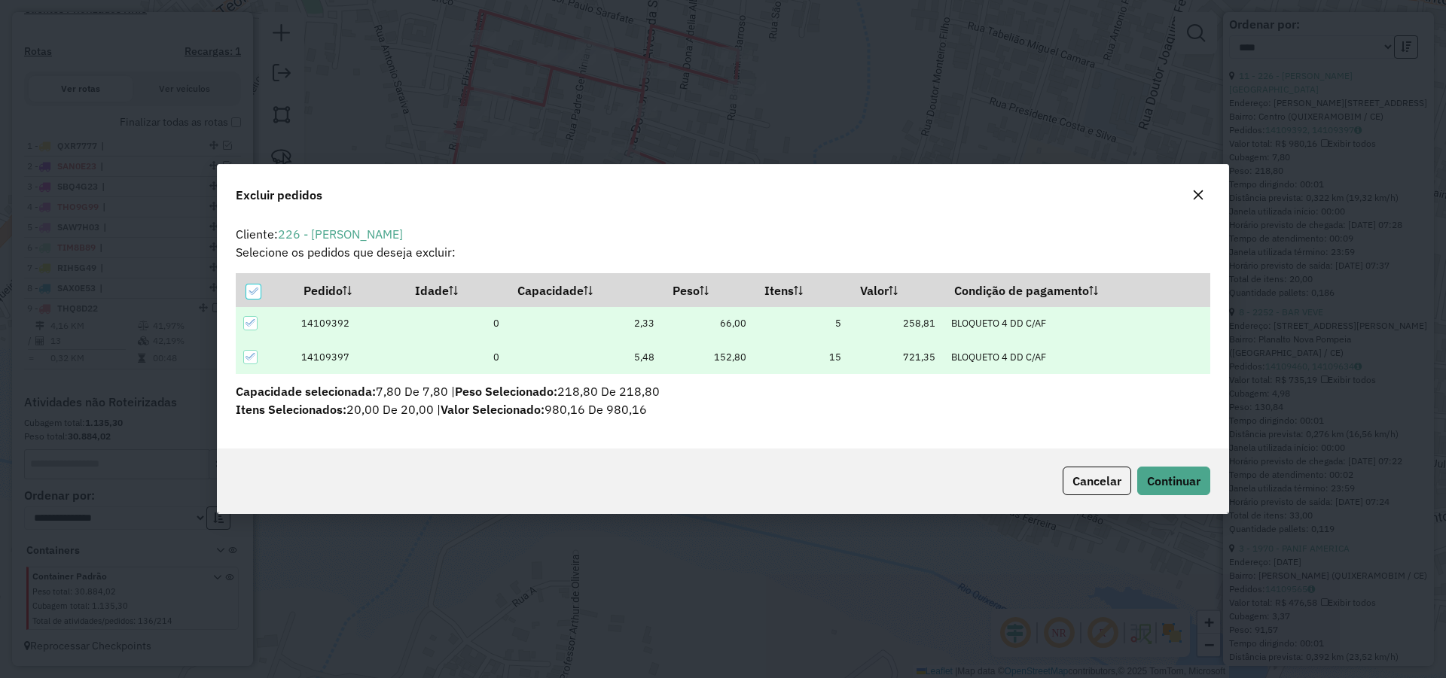
click at [1170, 465] on div "Cancelar Continuar" at bounding box center [723, 481] width 1010 height 65
click at [1178, 477] on span "Continuar" at bounding box center [1173, 481] width 53 height 15
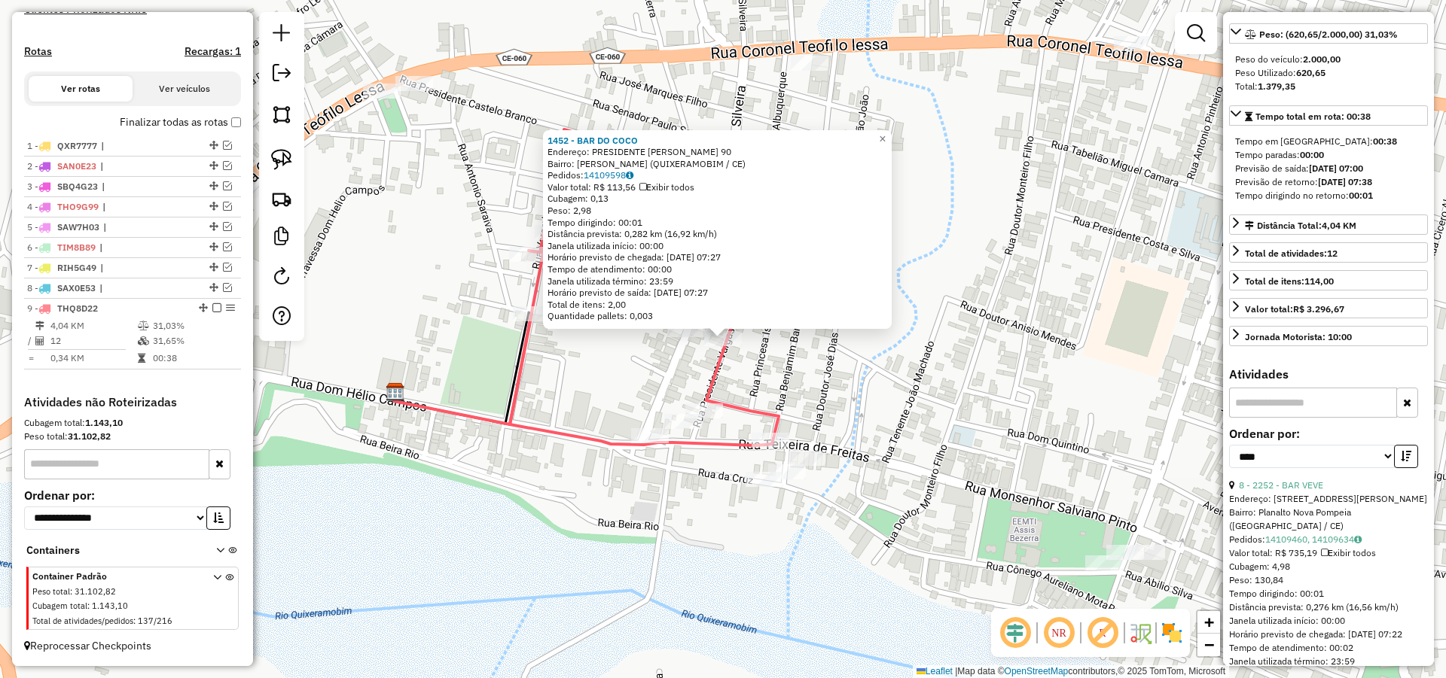
scroll to position [77, 0]
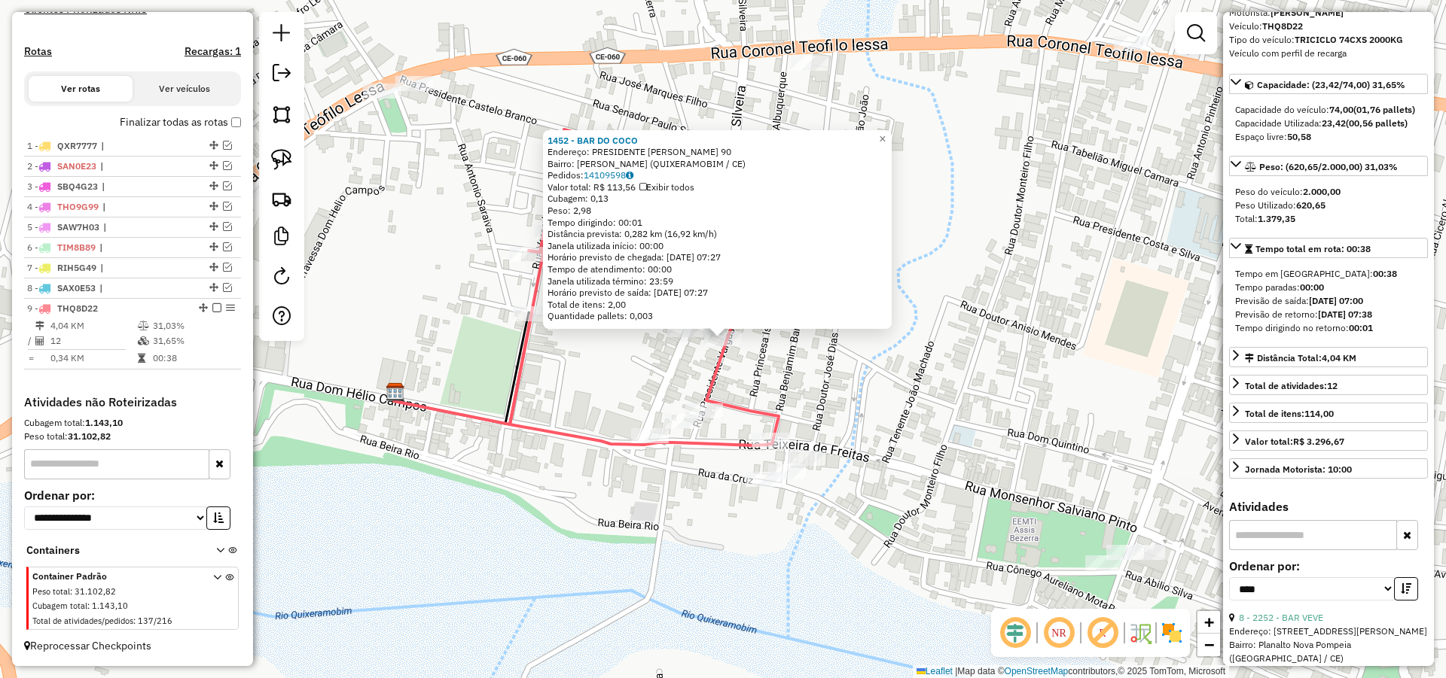
click at [890, 364] on div "1452 - BAR DO [PERSON_NAME]: PRESIDENTE [PERSON_NAME] 90 Bairro: [PERSON_NAME] …" at bounding box center [723, 339] width 1446 height 678
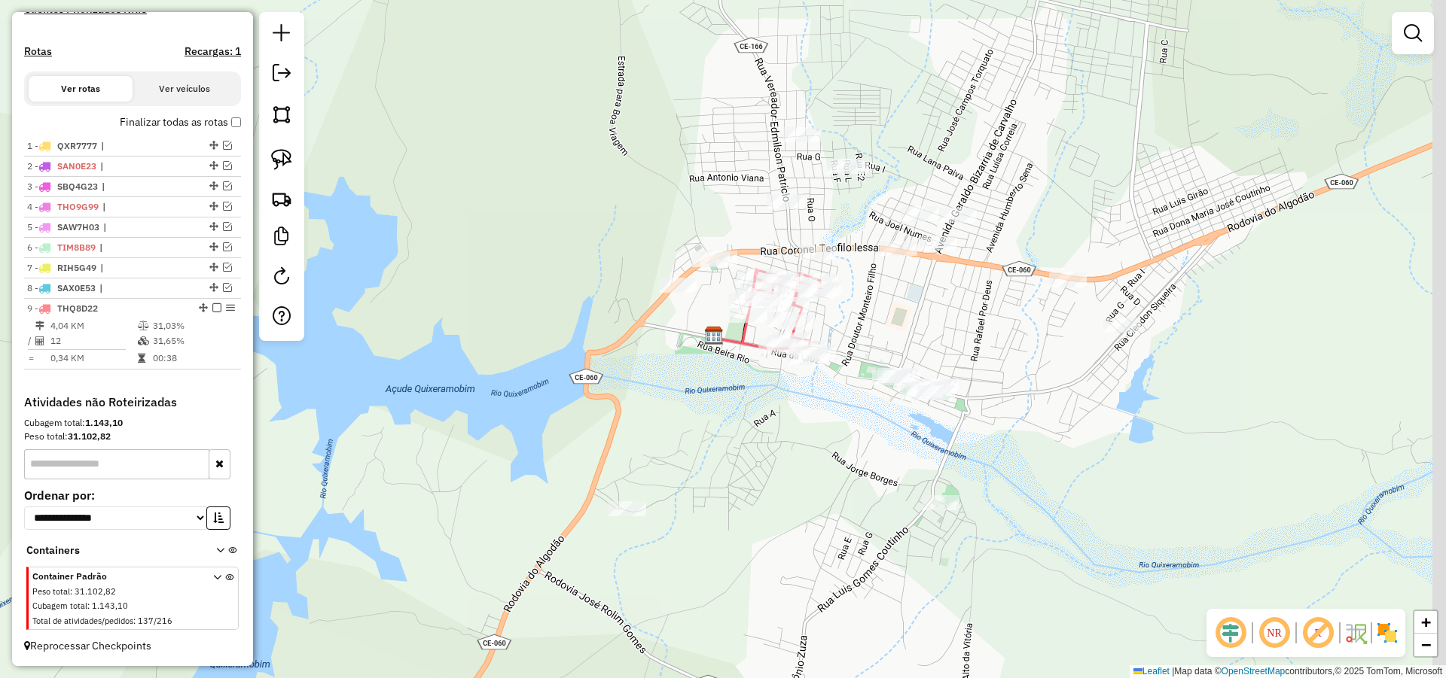
drag, startPoint x: 932, startPoint y: 344, endPoint x: 884, endPoint y: 315, distance: 56.4
click at [899, 318] on div "Janela de atendimento Grade de atendimento Capacidade Transportadoras Veículos …" at bounding box center [723, 339] width 1446 height 678
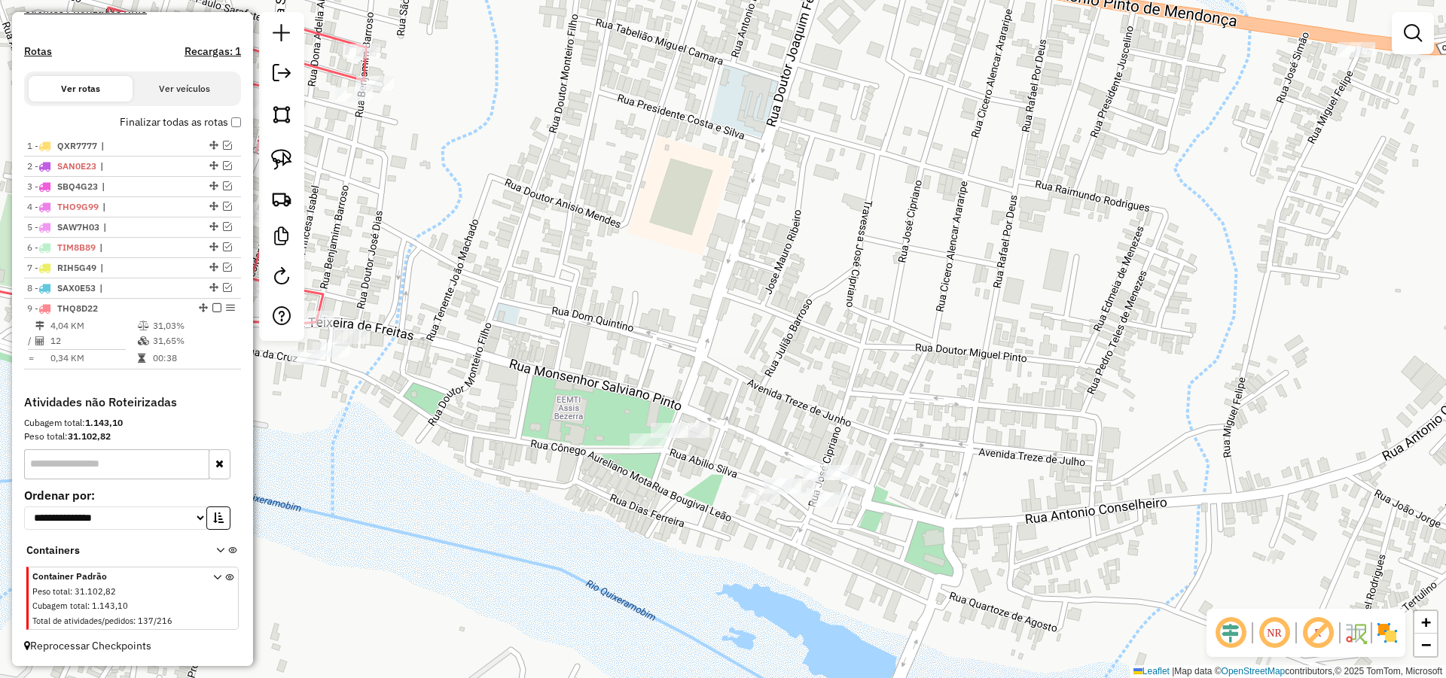
drag, startPoint x: 895, startPoint y: 377, endPoint x: 807, endPoint y: 285, distance: 127.3
click at [862, 300] on div "Janela de atendimento Grade de atendimento Capacidade Transportadoras Veículos …" at bounding box center [723, 339] width 1446 height 678
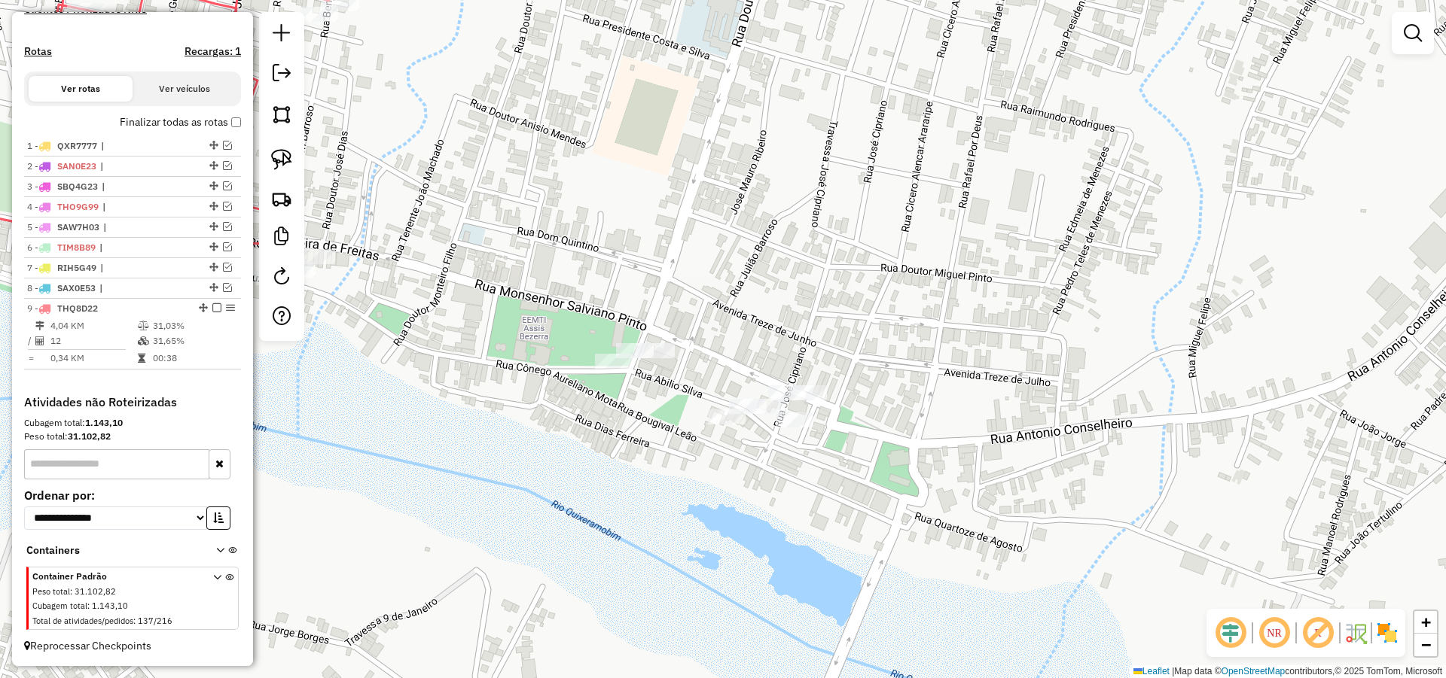
click at [270, 142] on div at bounding box center [281, 176] width 45 height 329
click at [274, 150] on img at bounding box center [281, 159] width 21 height 21
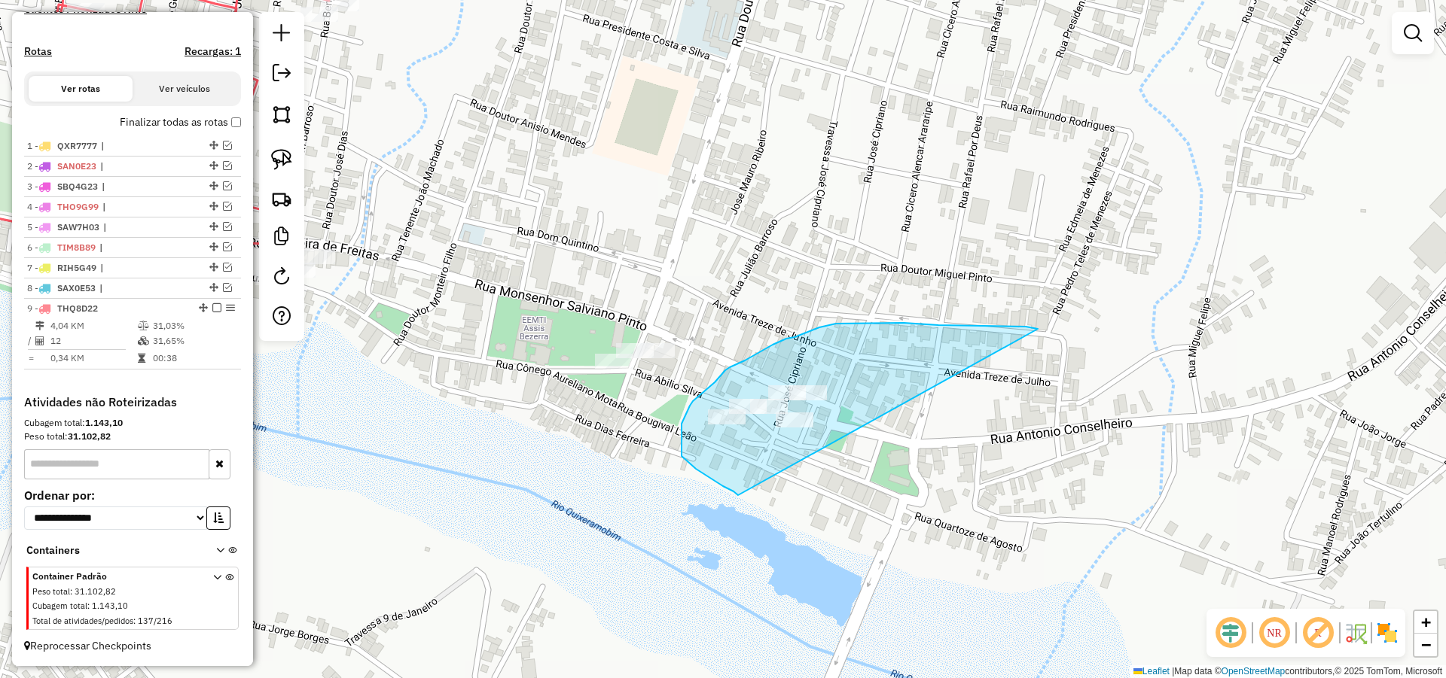
drag, startPoint x: 1026, startPoint y: 327, endPoint x: 776, endPoint y: 493, distance: 299.7
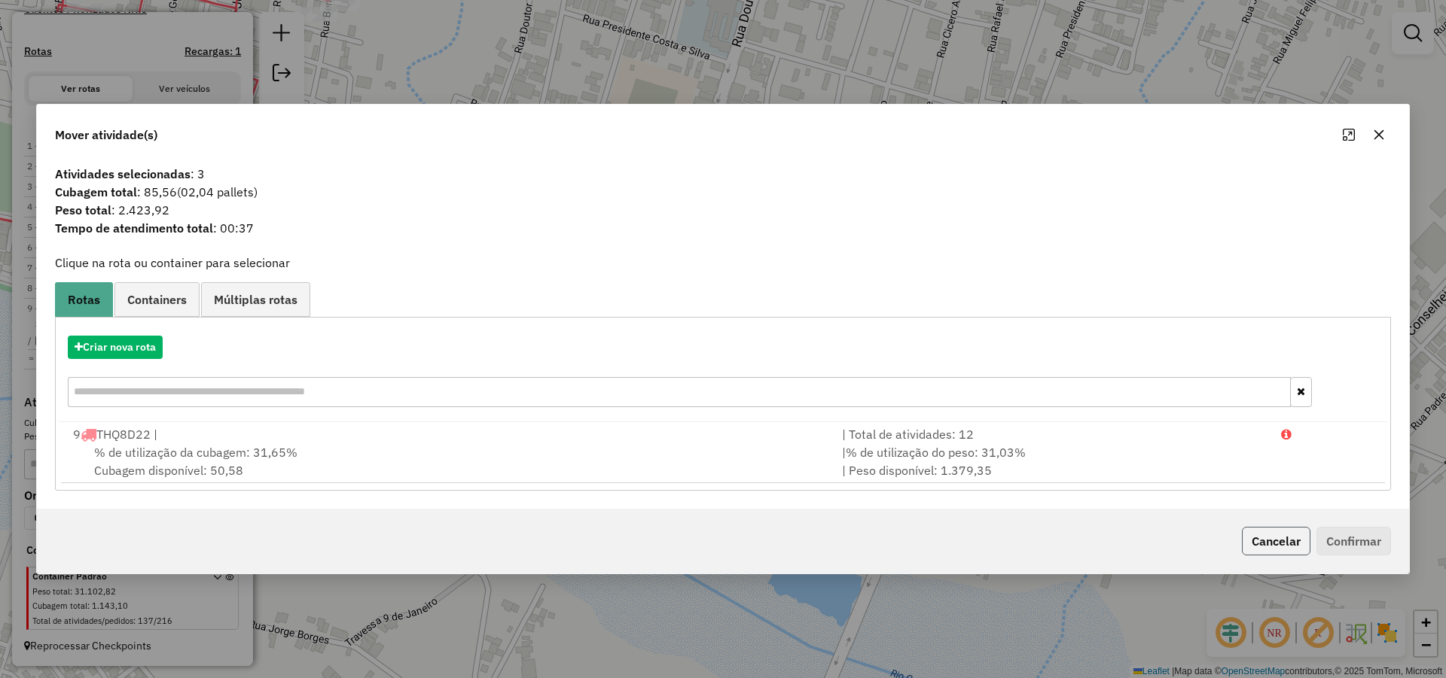
click at [1302, 546] on button "Cancelar" at bounding box center [1276, 541] width 69 height 29
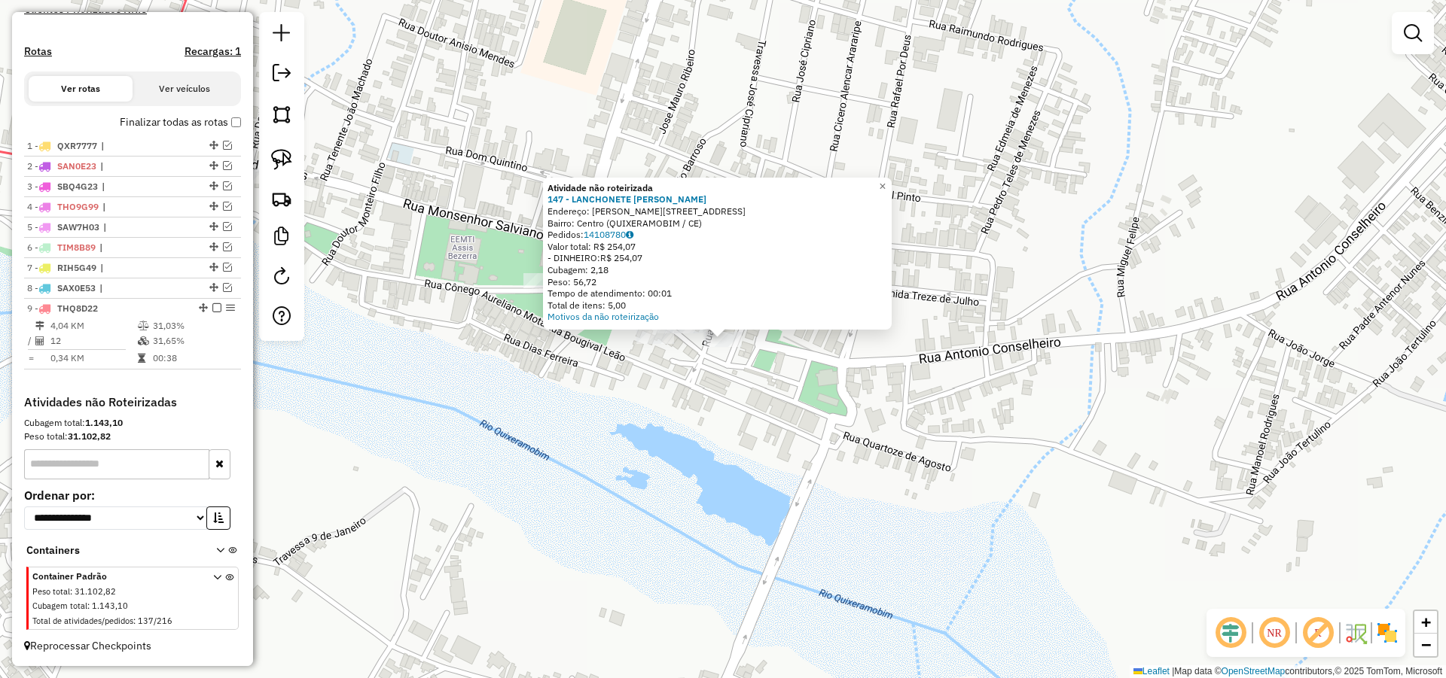
click at [773, 361] on div "Atividade não roteirizada 147 - LANCHONETE IRMAO BR Endereço: R [PERSON_NAME] 1…" at bounding box center [723, 339] width 1446 height 678
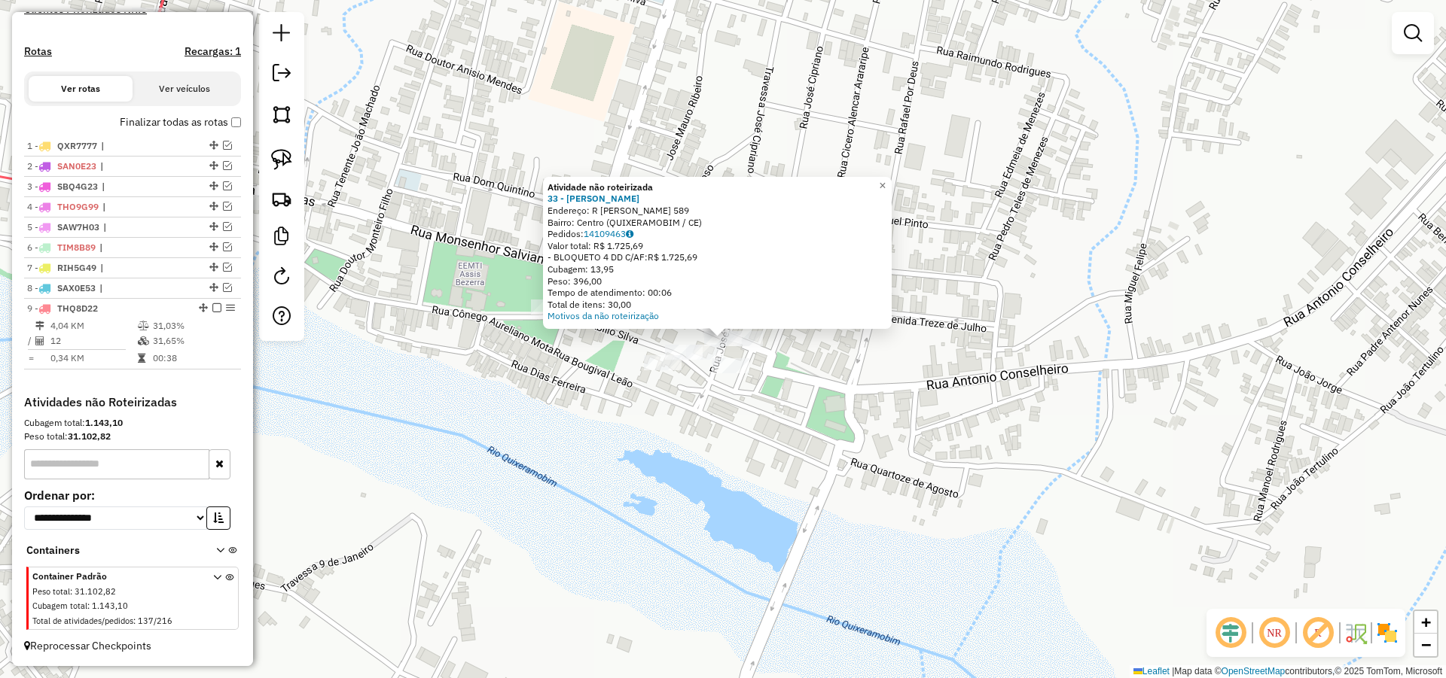
click at [787, 384] on div "Atividade não roteirizada 33 - [PERSON_NAME]: R MONSENHOR SALVIANO PINTO 589 Ba…" at bounding box center [723, 339] width 1446 height 678
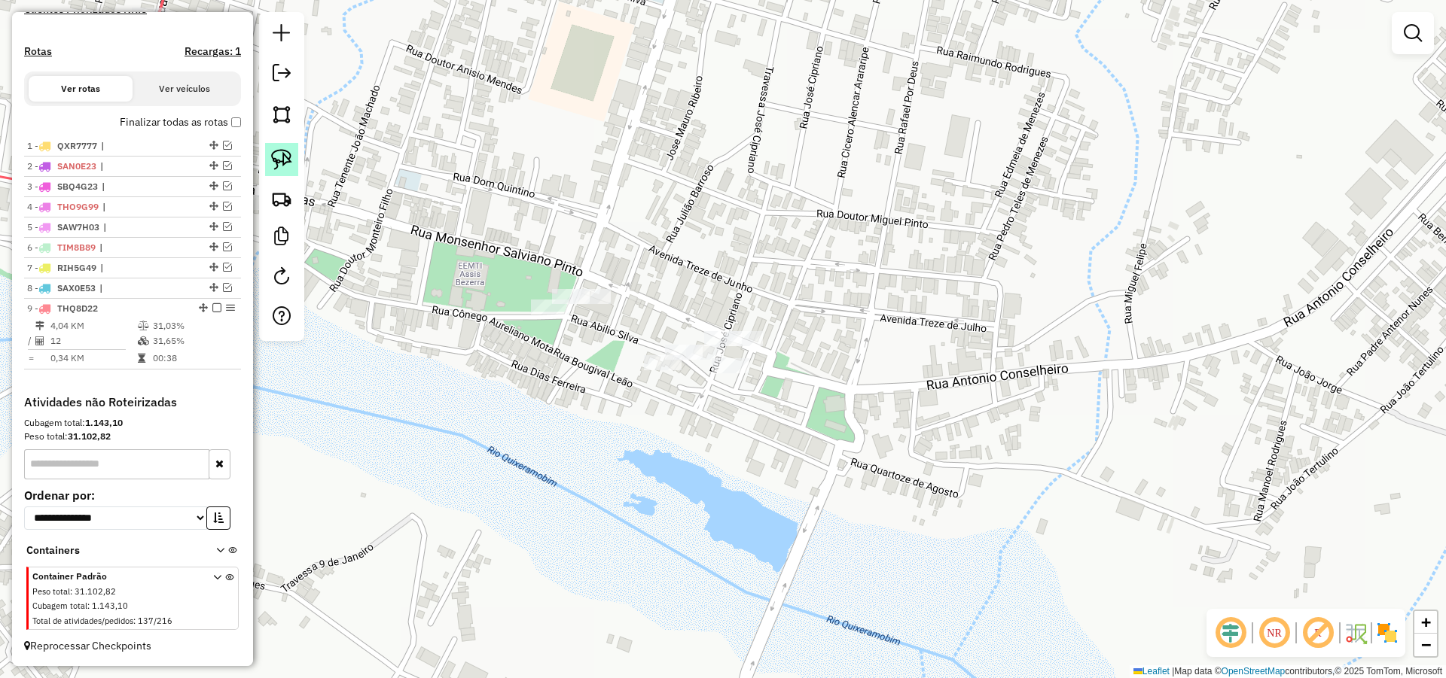
click at [282, 164] on img at bounding box center [281, 159] width 21 height 21
drag, startPoint x: 732, startPoint y: 408, endPoint x: 761, endPoint y: 361, distance: 55.8
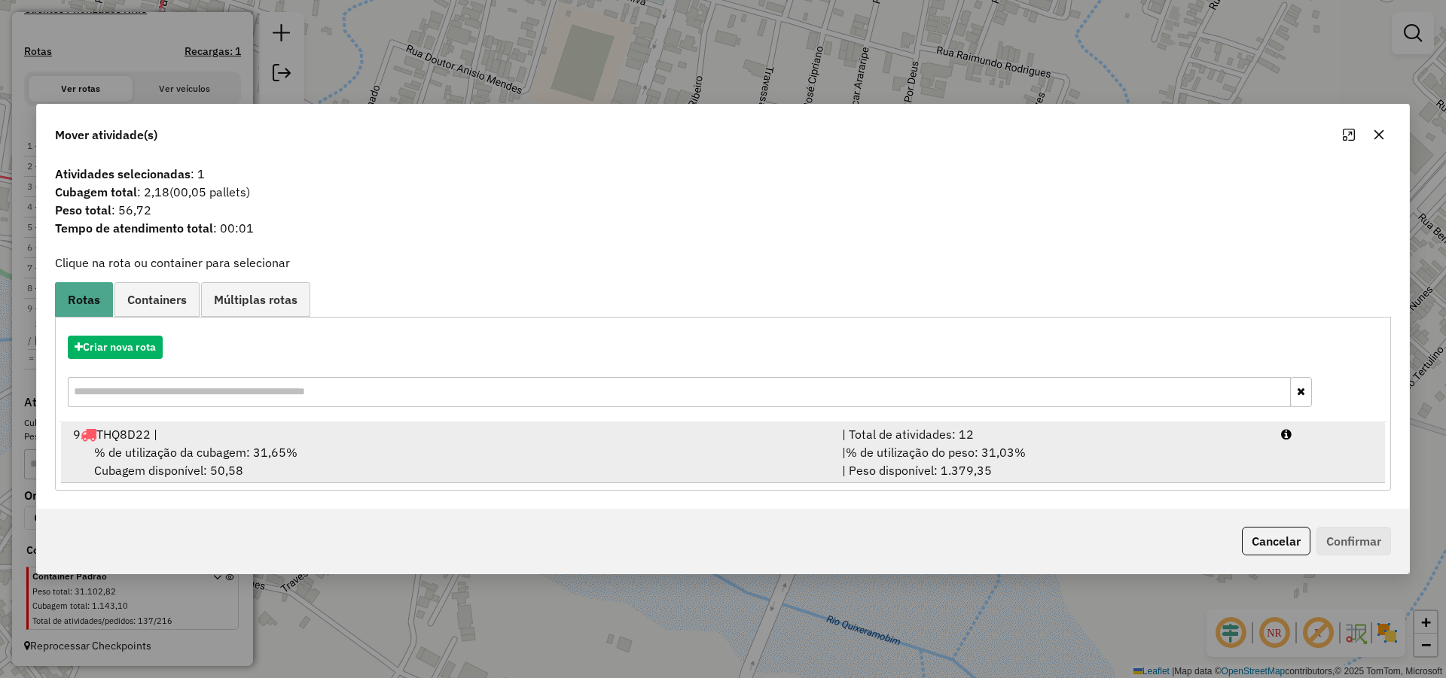
click at [687, 460] on div "% de utilização da cubagem: 31,65% Cubagem disponível: 50,58" at bounding box center [448, 461] width 769 height 36
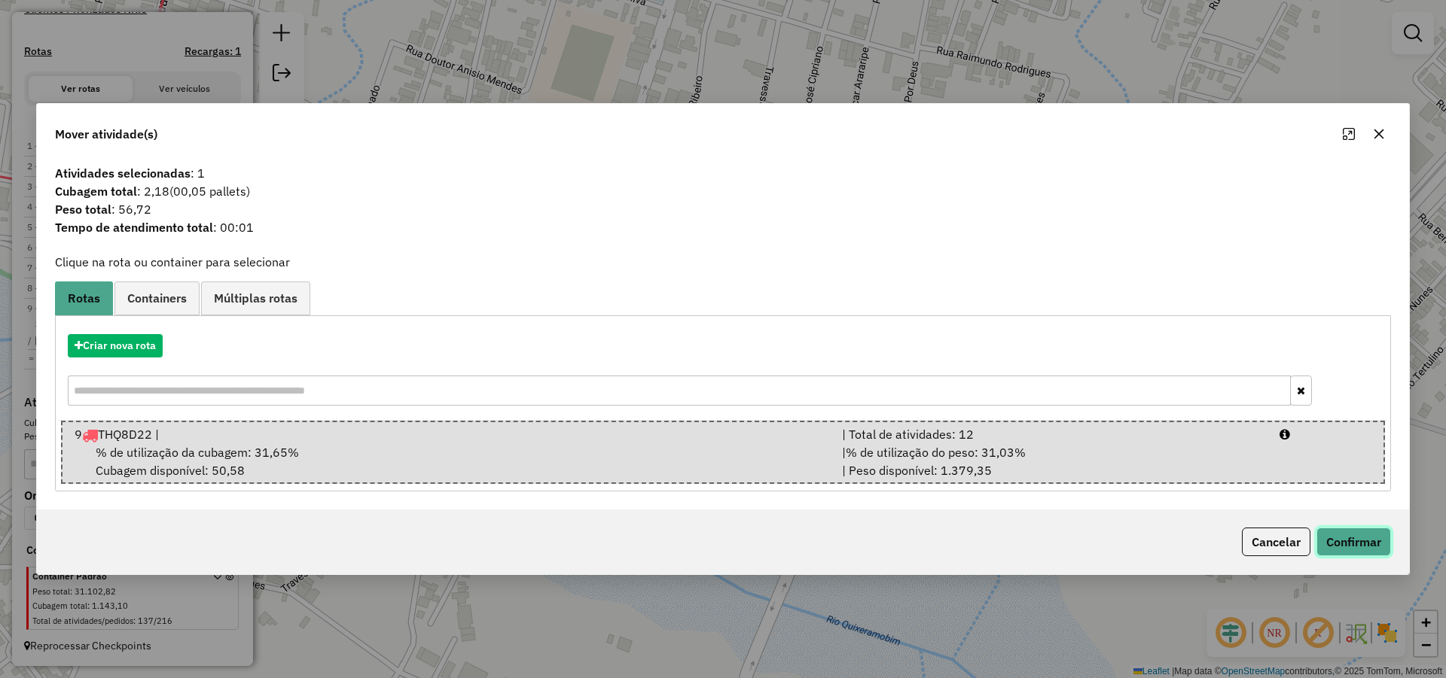
click at [1363, 544] on button "Confirmar" at bounding box center [1353, 542] width 75 height 29
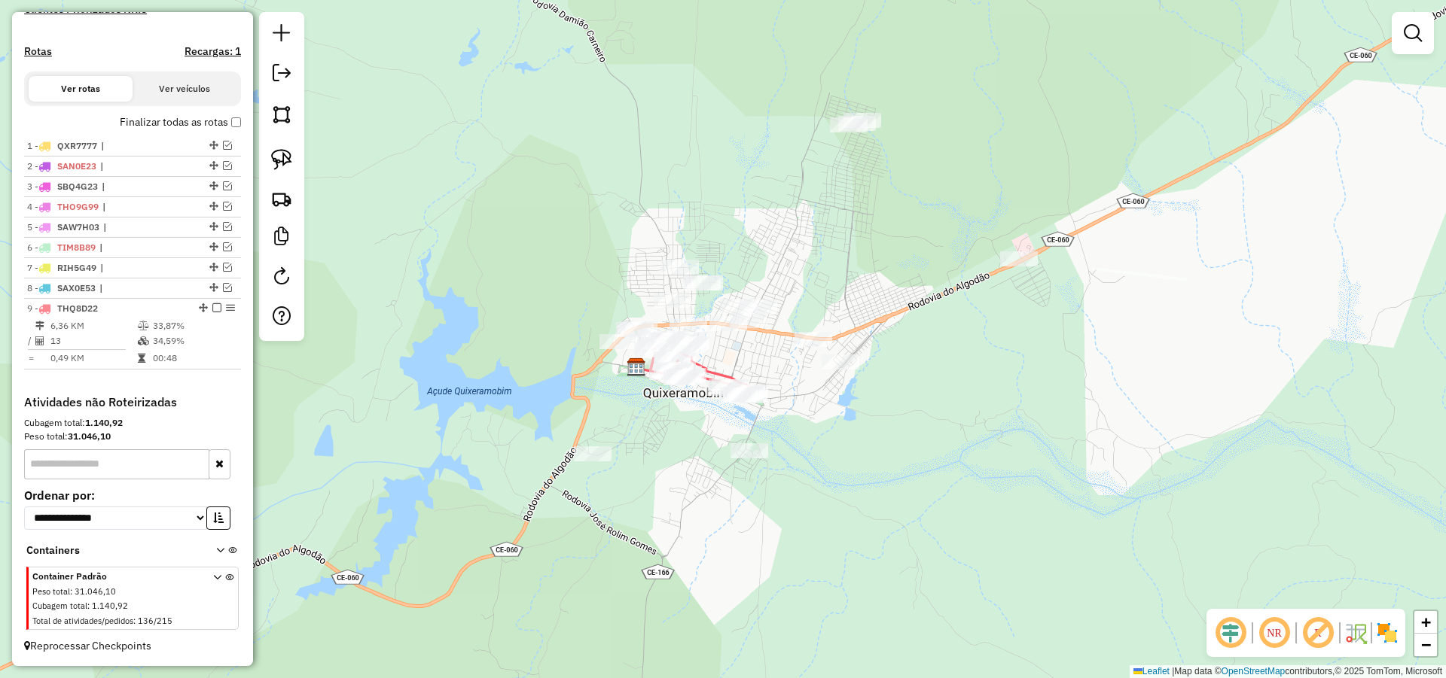
drag, startPoint x: 847, startPoint y: 306, endPoint x: 846, endPoint y: 318, distance: 11.4
click at [846, 318] on div "Janela de atendimento Grade de atendimento Capacidade Transportadoras Veículos …" at bounding box center [723, 339] width 1446 height 678
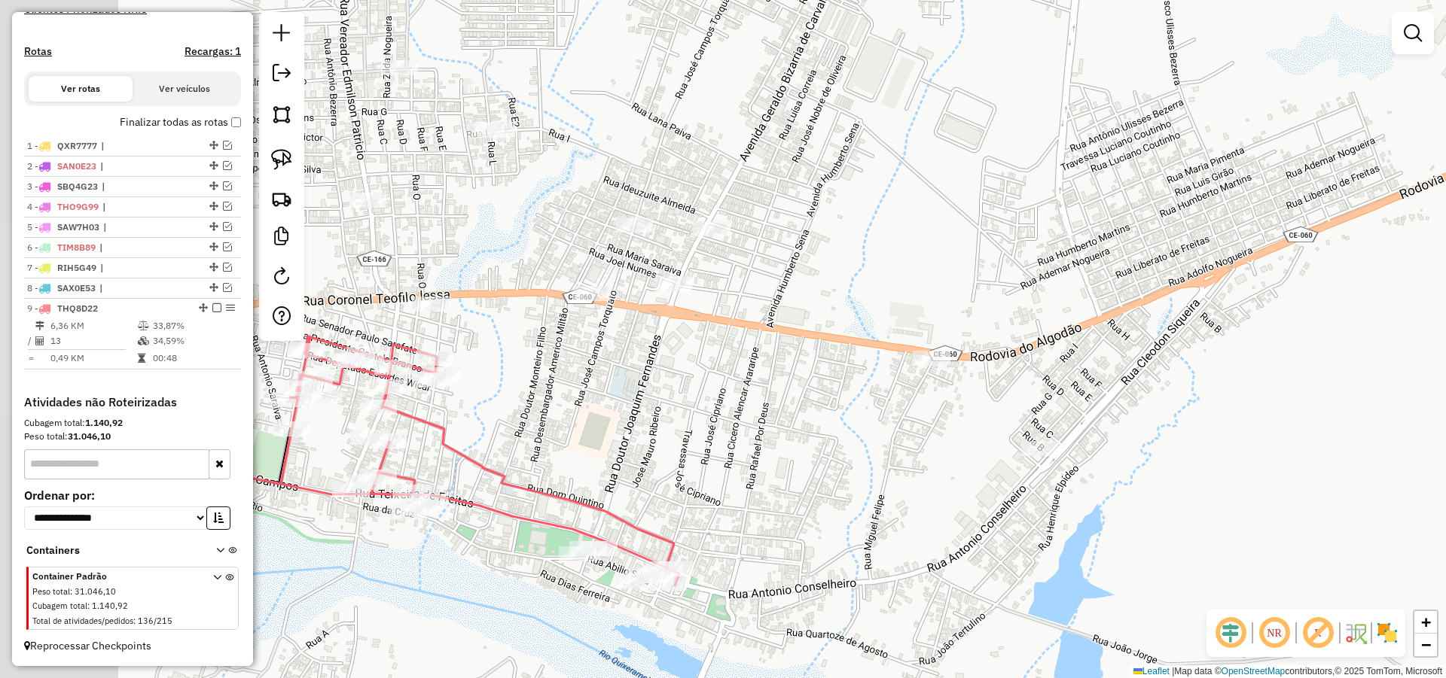
drag, startPoint x: 690, startPoint y: 355, endPoint x: 728, endPoint y: 343, distance: 39.5
click at [721, 347] on div "Janela de atendimento Grade de atendimento Capacidade Transportadoras Veículos …" at bounding box center [723, 339] width 1446 height 678
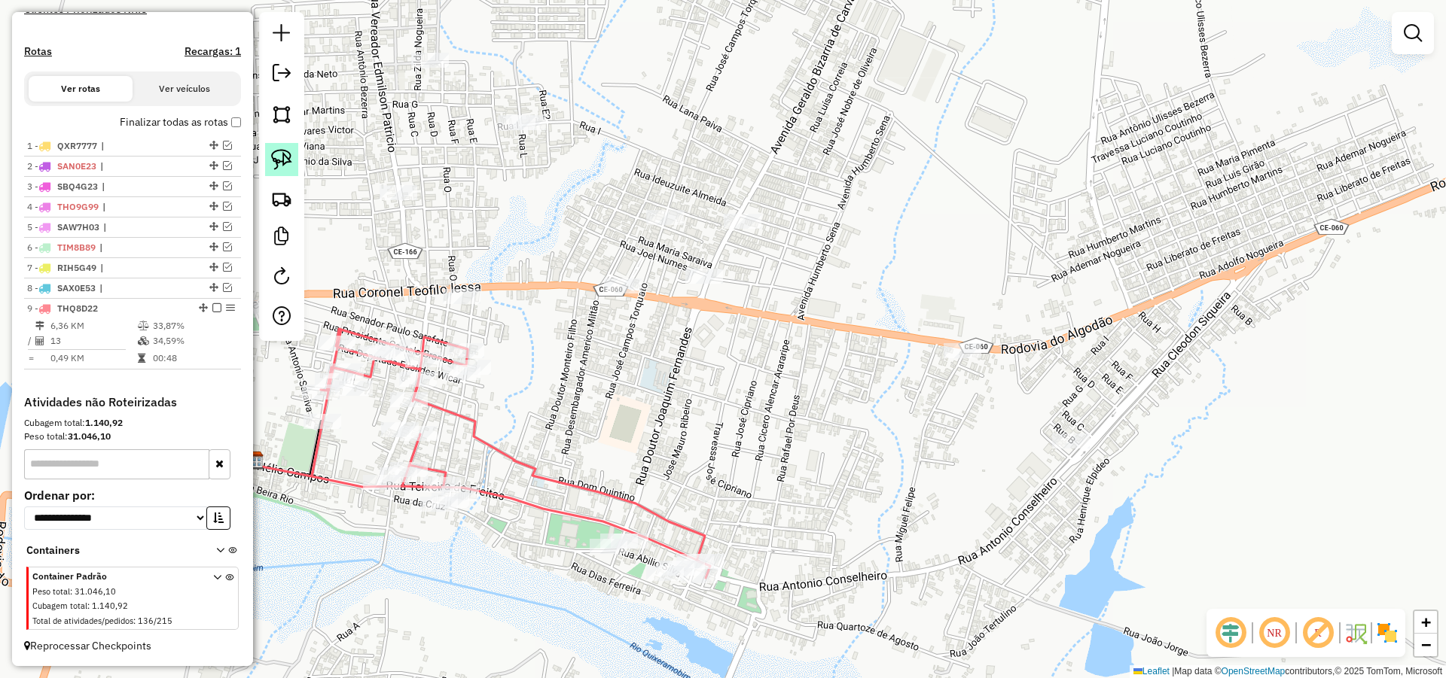
click at [285, 157] on img at bounding box center [281, 159] width 21 height 21
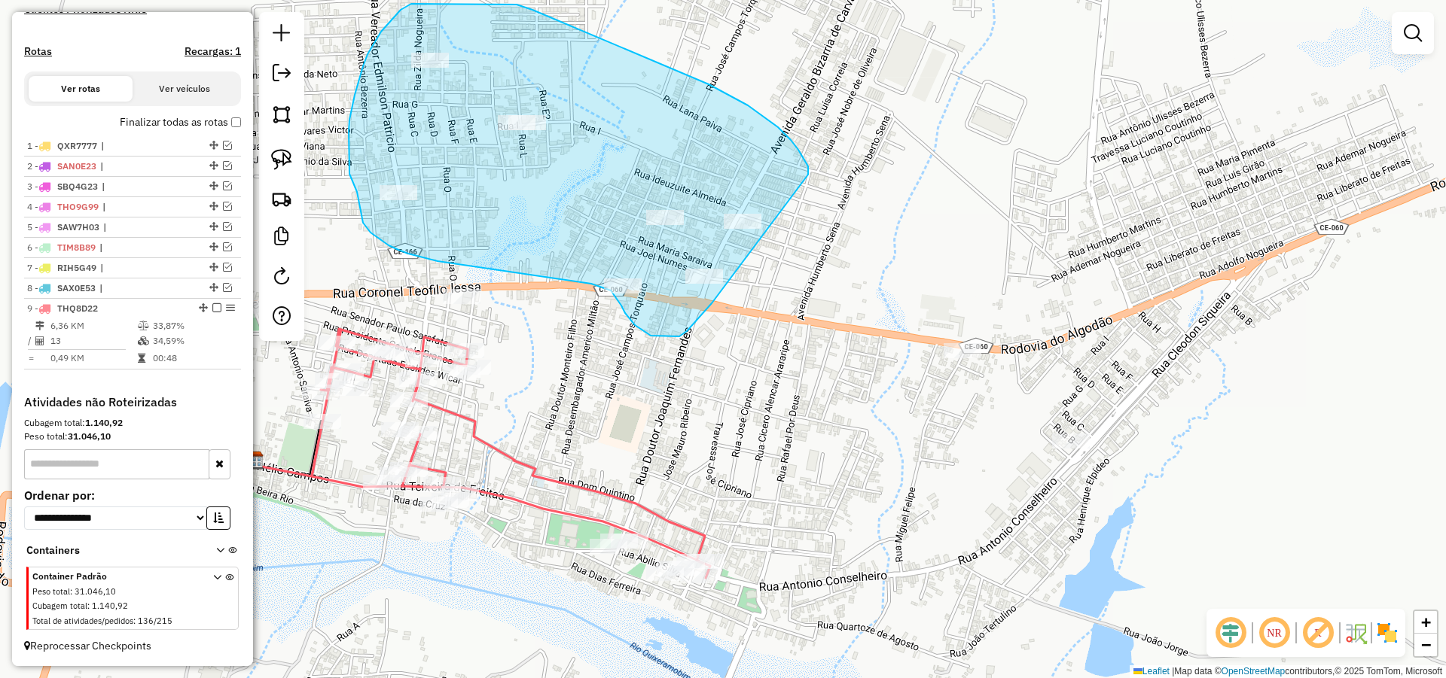
drag, startPoint x: 791, startPoint y: 140, endPoint x: 724, endPoint y: 299, distance: 172.1
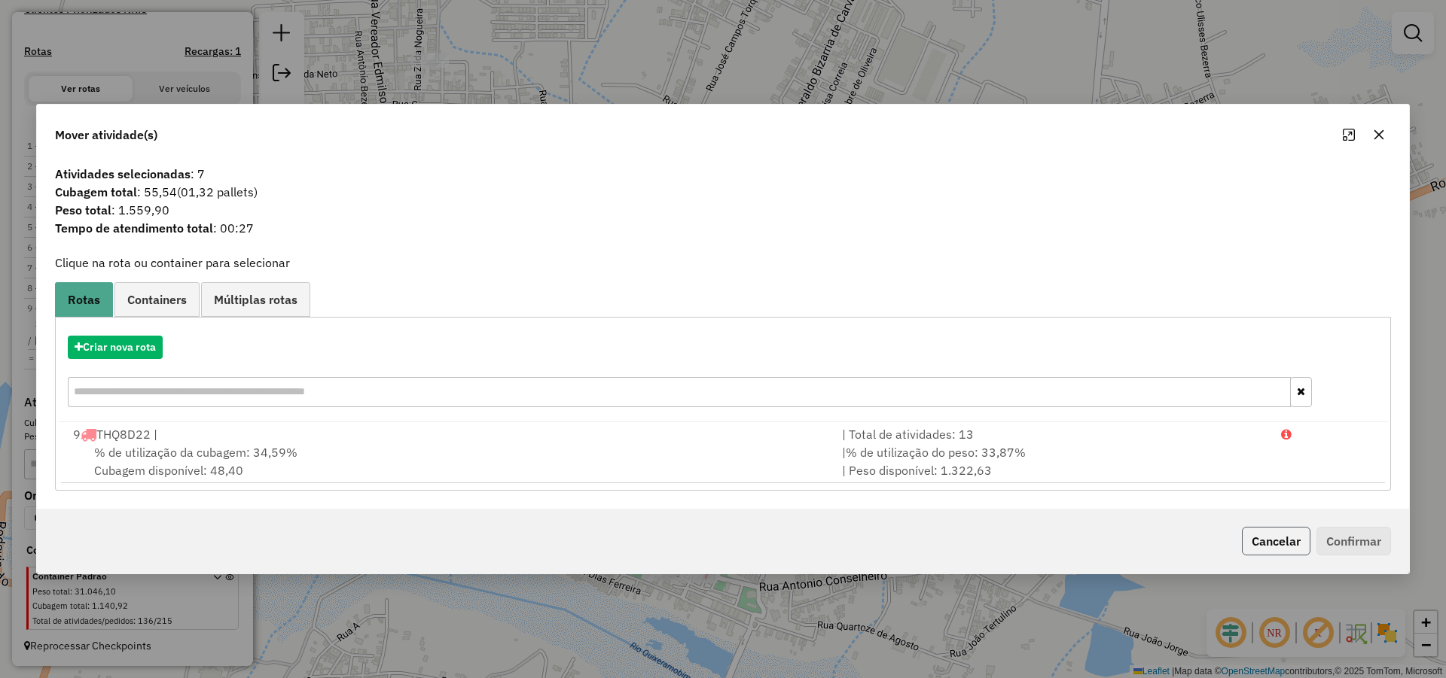
click at [1277, 544] on button "Cancelar" at bounding box center [1276, 541] width 69 height 29
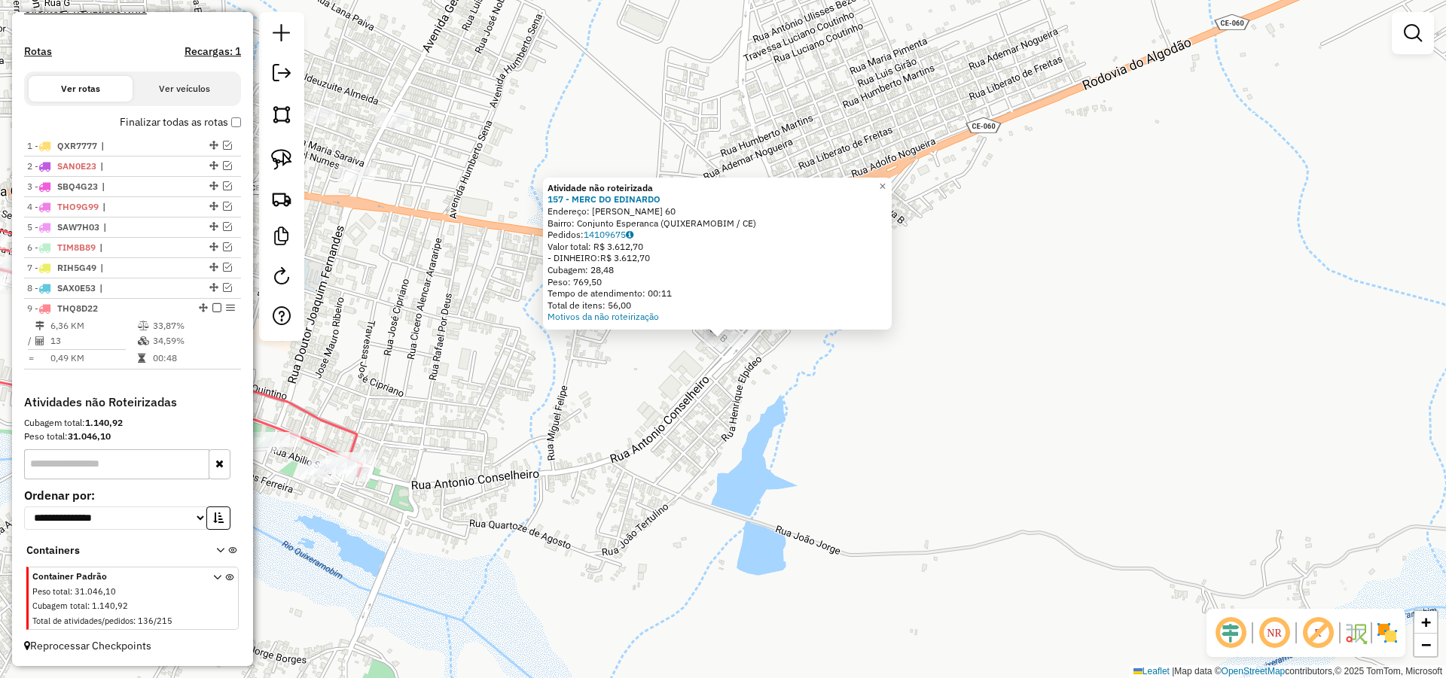
click at [596, 375] on div "Atividade não roteirizada 157 - MERC DO EDINARDO Endereço: [PERSON_NAME] COUTIN…" at bounding box center [723, 339] width 1446 height 678
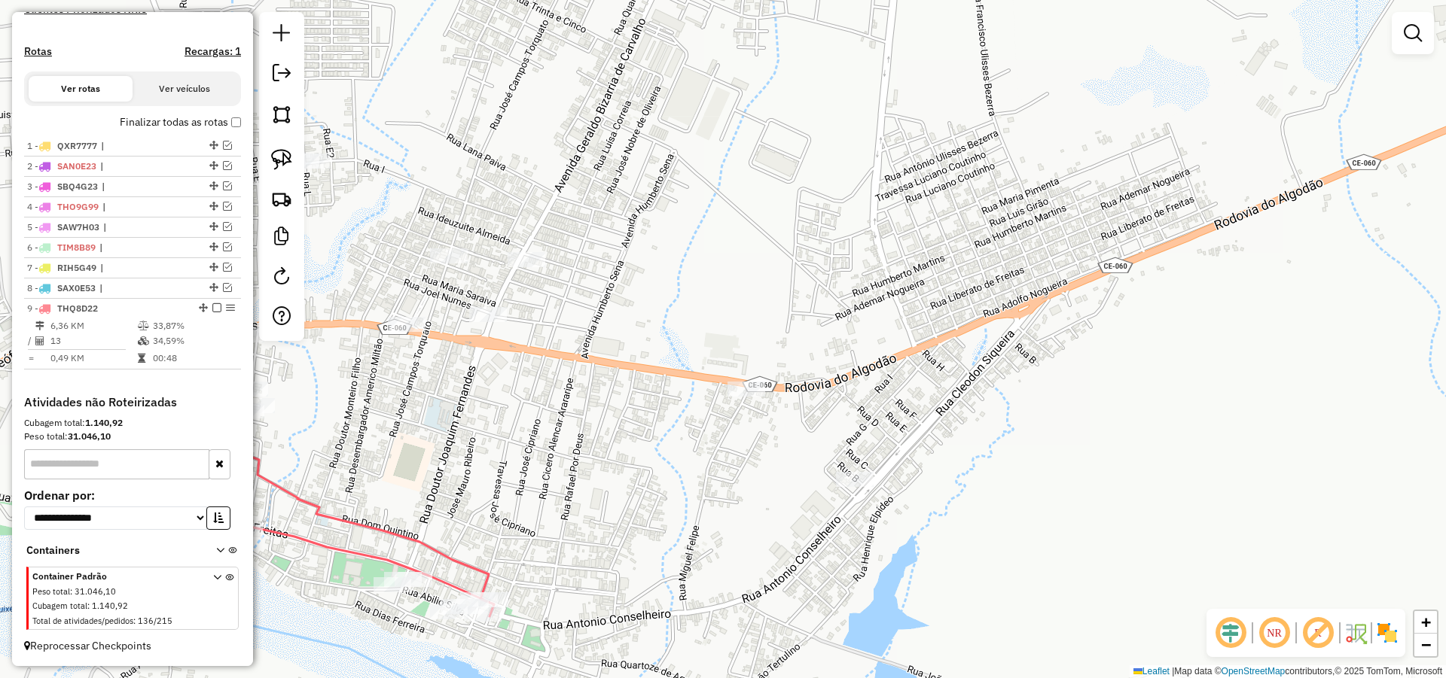
drag, startPoint x: 693, startPoint y: 459, endPoint x: 772, endPoint y: 517, distance: 97.4
click at [765, 516] on div "Janela de atendimento Grade de atendimento Capacidade Transportadoras Veículos …" at bounding box center [723, 339] width 1446 height 678
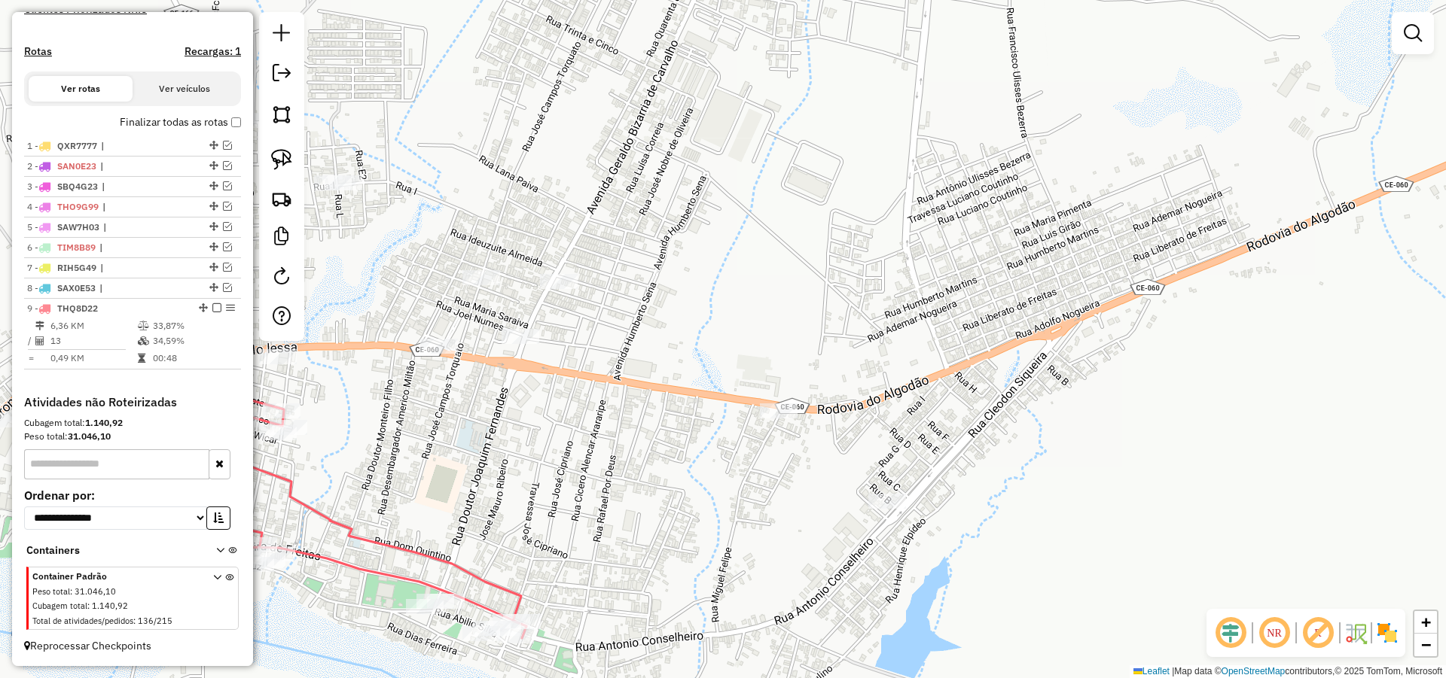
click at [529, 349] on div "Janela de atendimento Grade de atendimento Capacidade Transportadoras Veículos …" at bounding box center [723, 339] width 1446 height 678
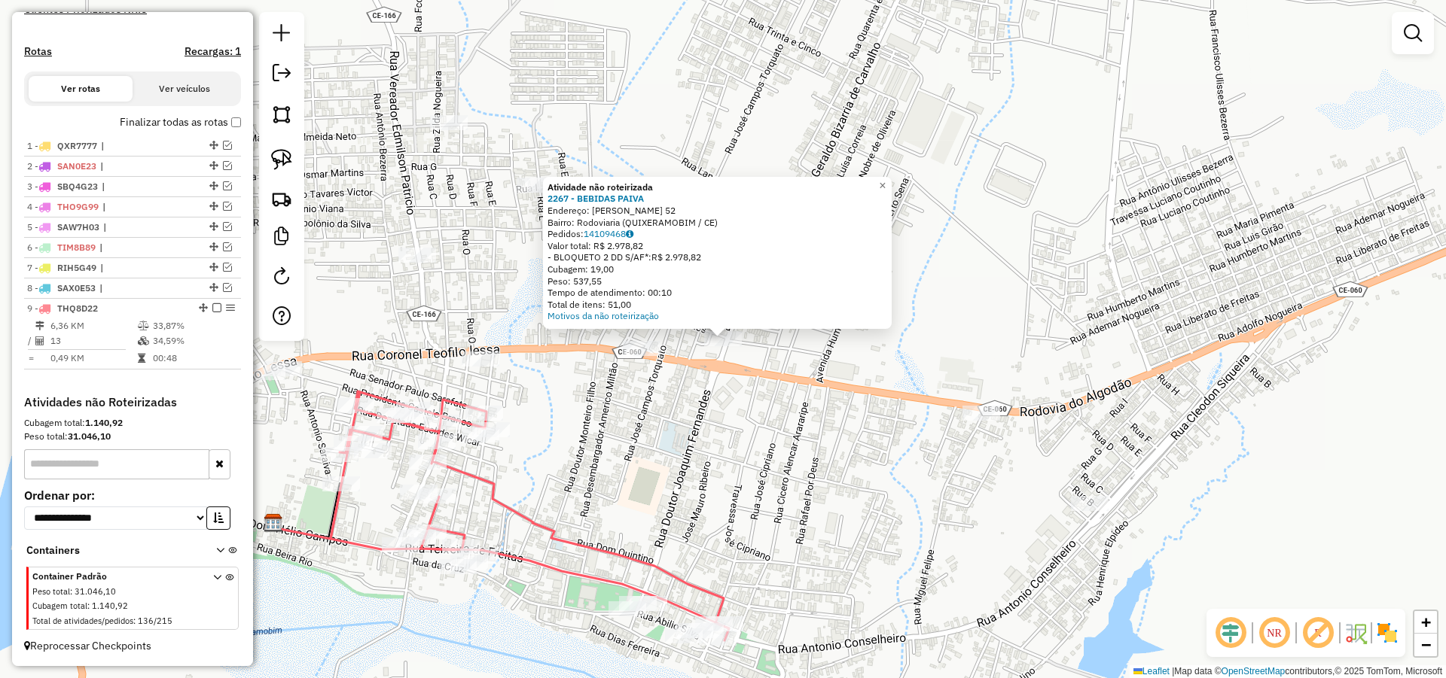
click at [733, 405] on div "Atividade não roteirizada 2267 - BEBIDAS PAIVA Endereço: [PERSON_NAME] DE CARVA…" at bounding box center [723, 339] width 1446 height 678
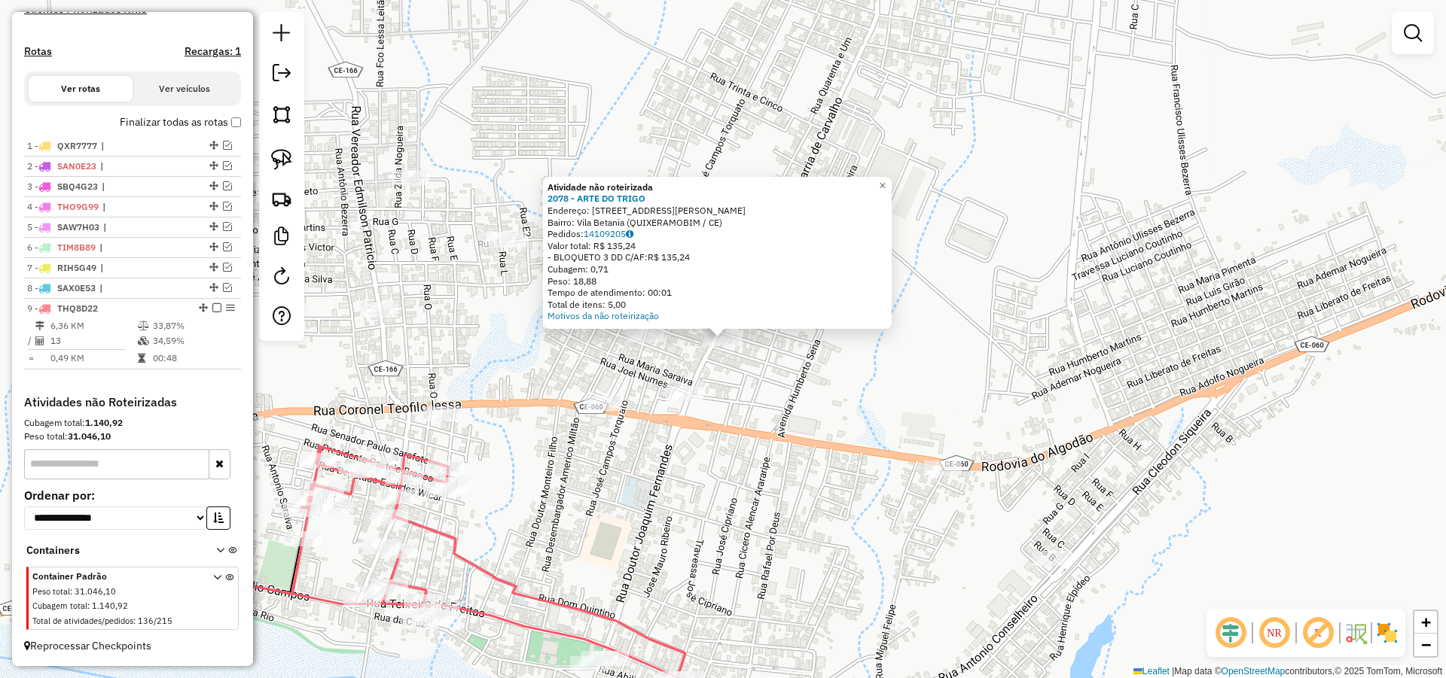
click at [647, 352] on div "Atividade não roteirizada 2078 - ARTE DO TRIGO Endereço: [STREET_ADDRESS] Bairr…" at bounding box center [723, 339] width 1446 height 678
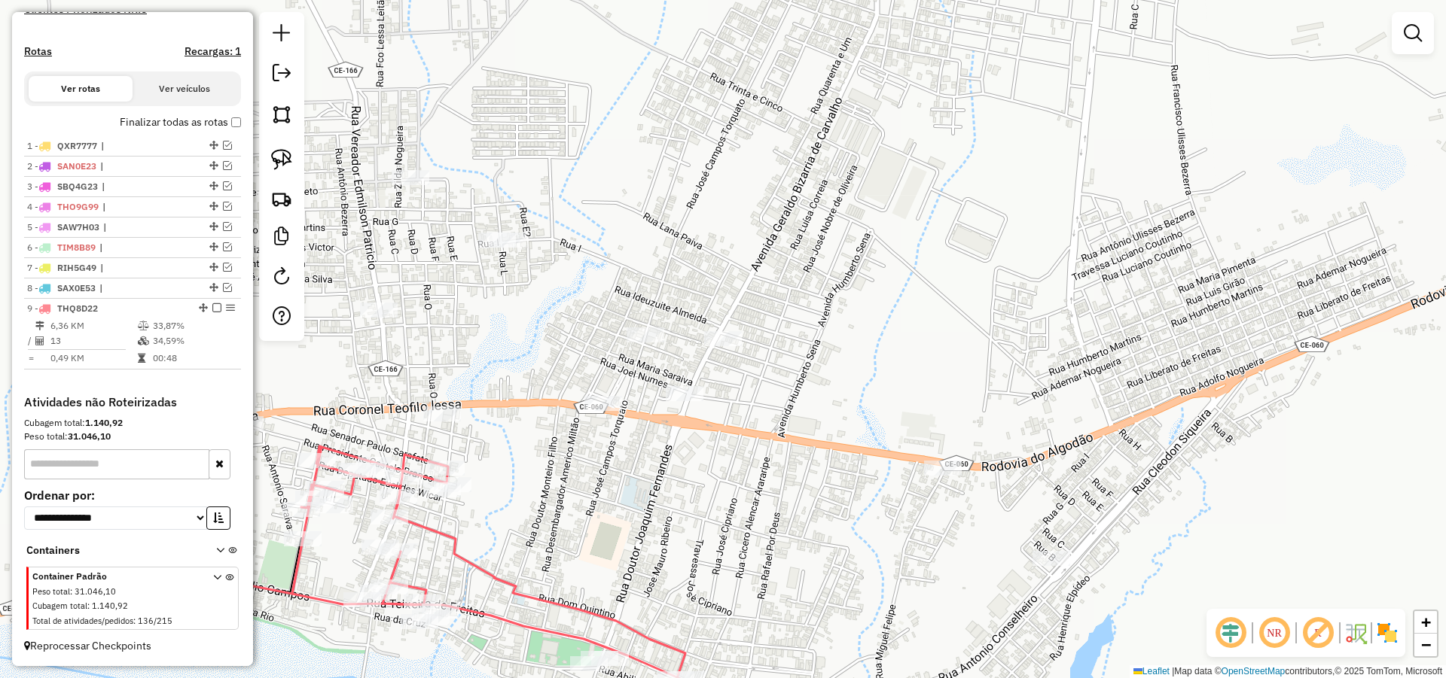
click at [645, 325] on div "Janela de atendimento Grade de atendimento Capacidade Transportadoras Veículos …" at bounding box center [723, 339] width 1446 height 678
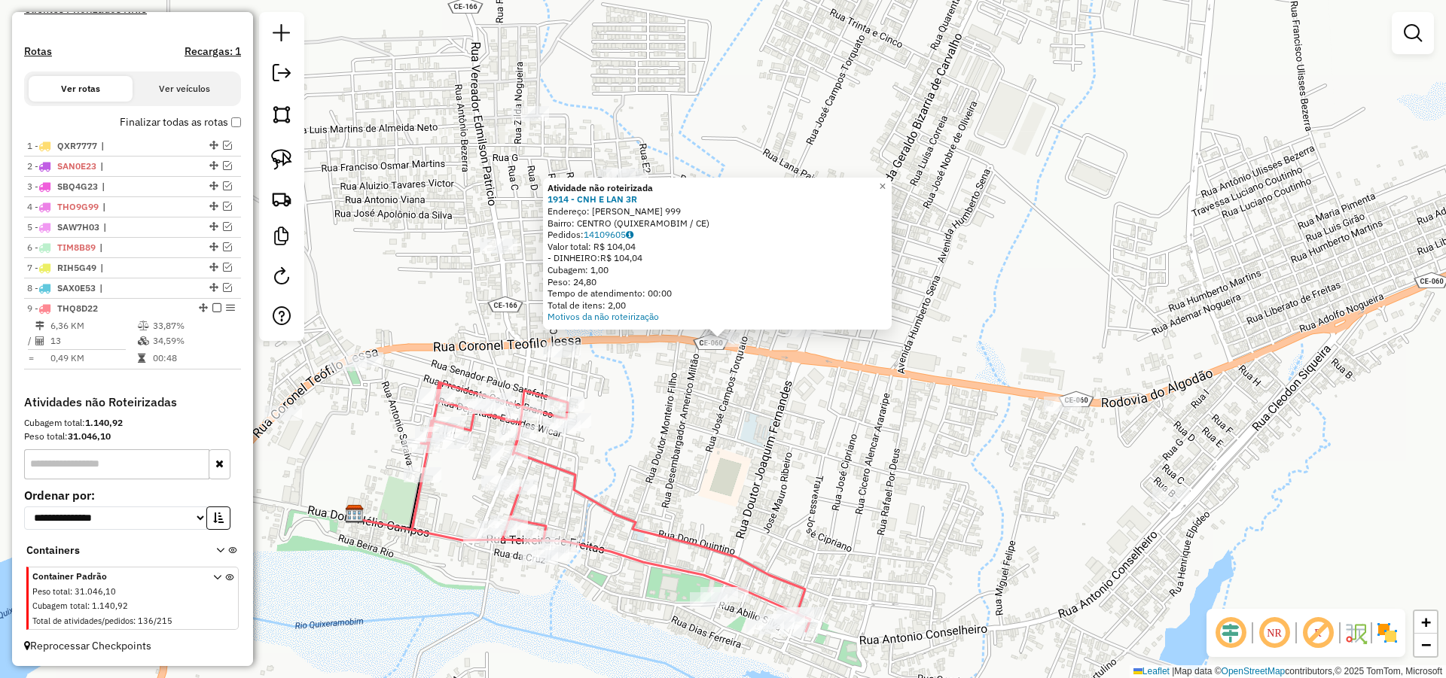
click at [712, 392] on div "Atividade não roteirizada 1914 - CNH E LAN 3R Endereço: TEOFILO LESSA 999 Bairr…" at bounding box center [723, 339] width 1446 height 678
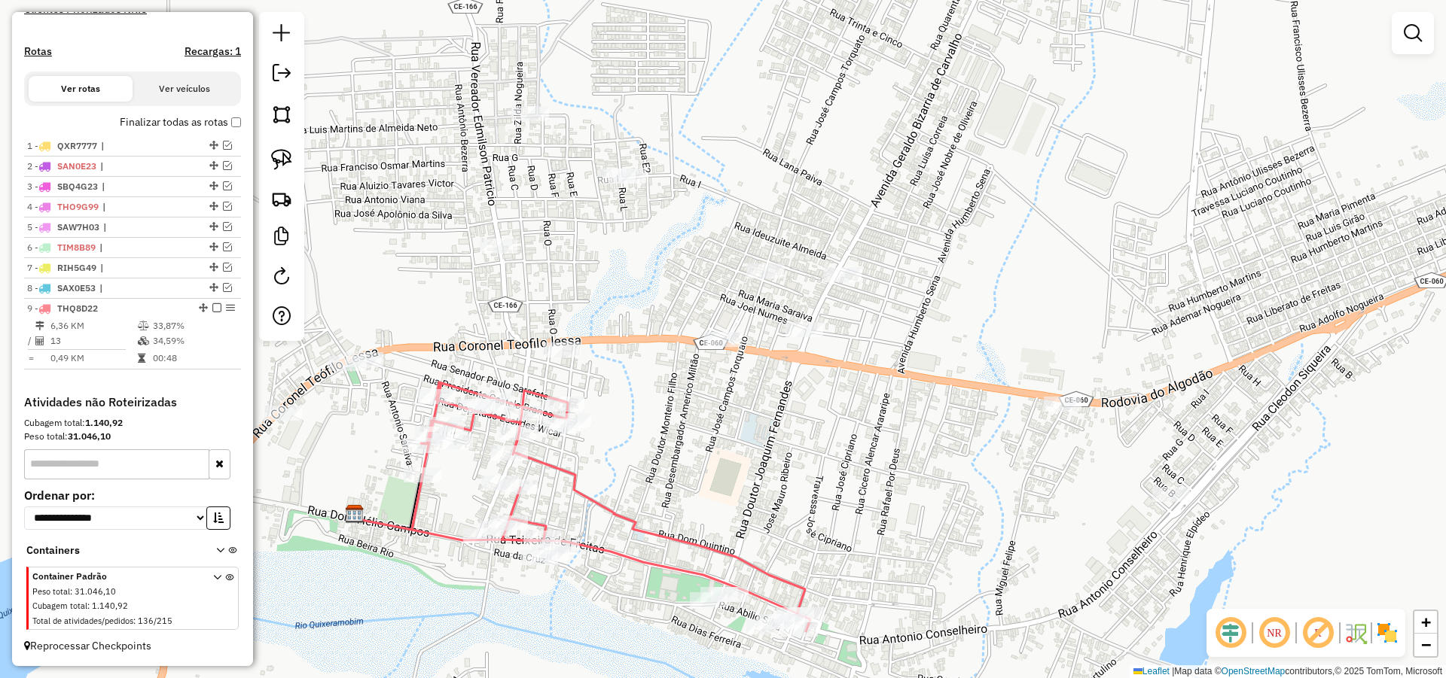
click at [279, 155] on img at bounding box center [281, 159] width 21 height 21
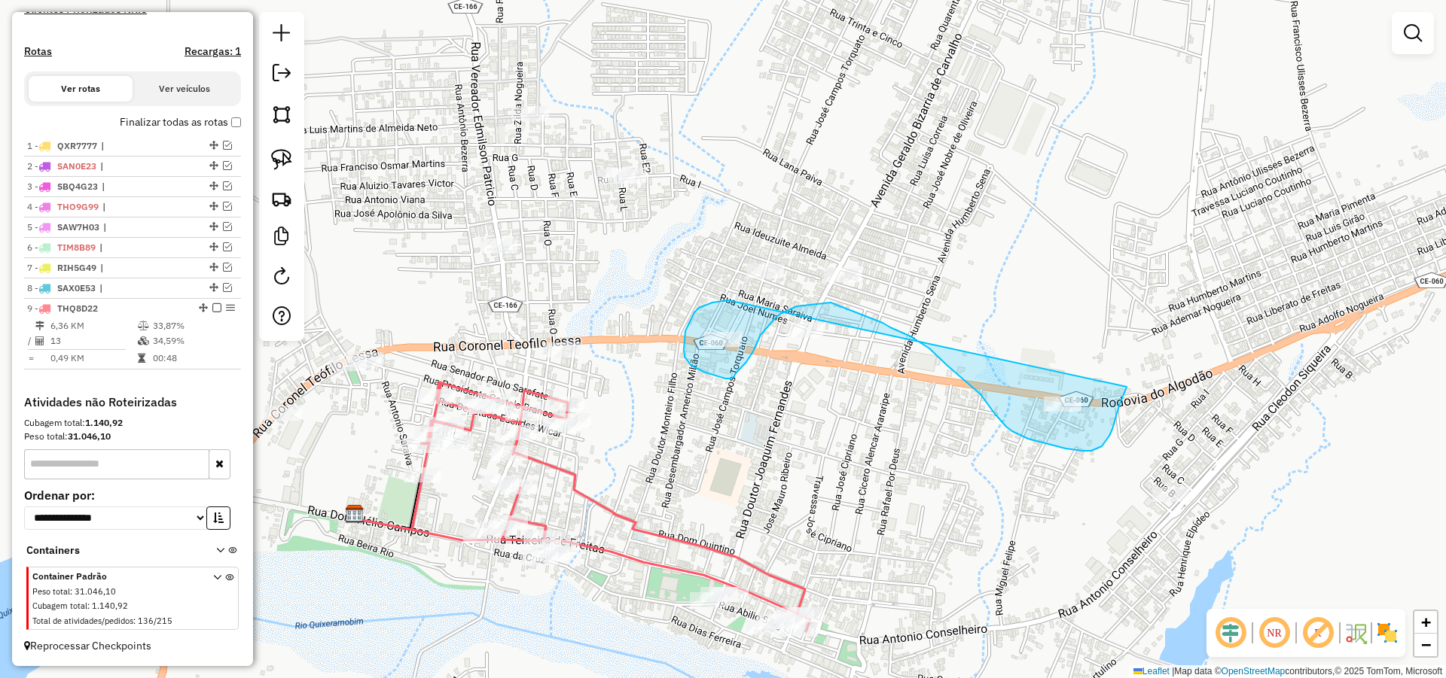
drag, startPoint x: 727, startPoint y: 300, endPoint x: 1128, endPoint y: 373, distance: 407.9
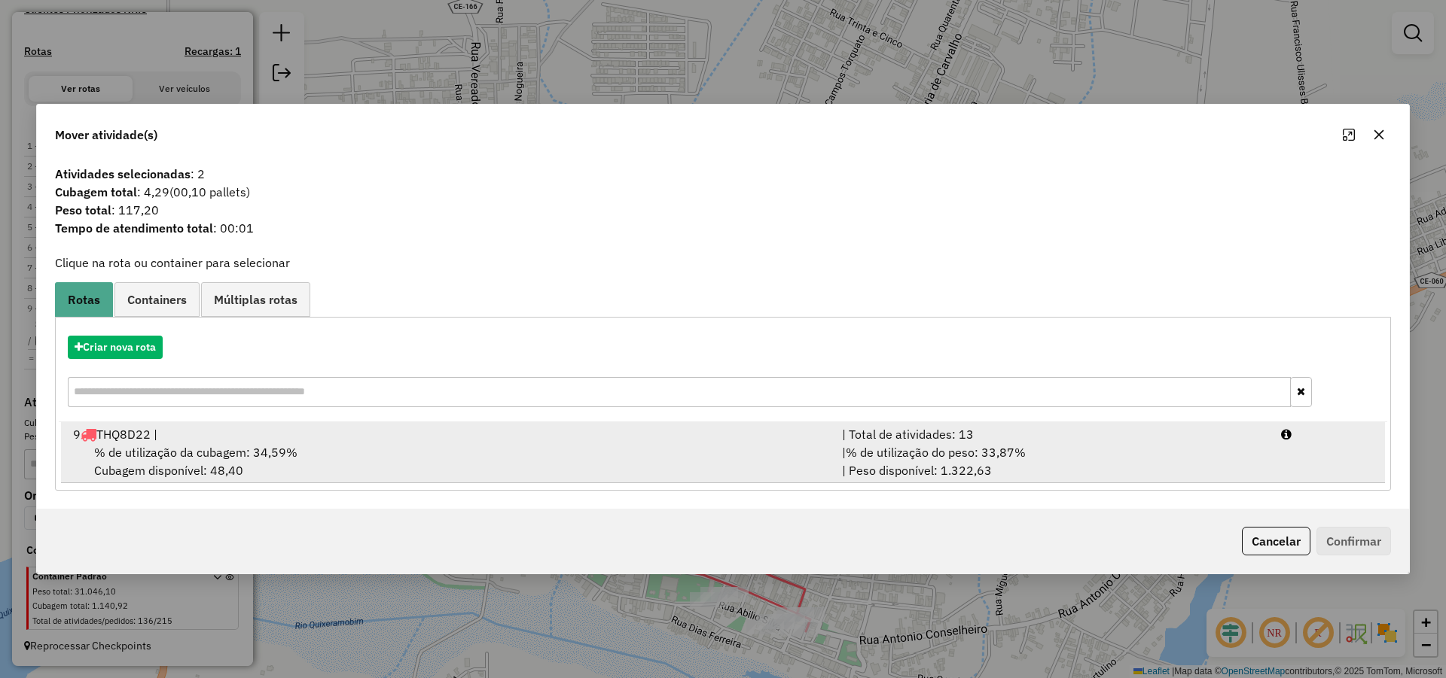
click at [719, 437] on div "9 THQ8D22 |" at bounding box center [448, 434] width 769 height 18
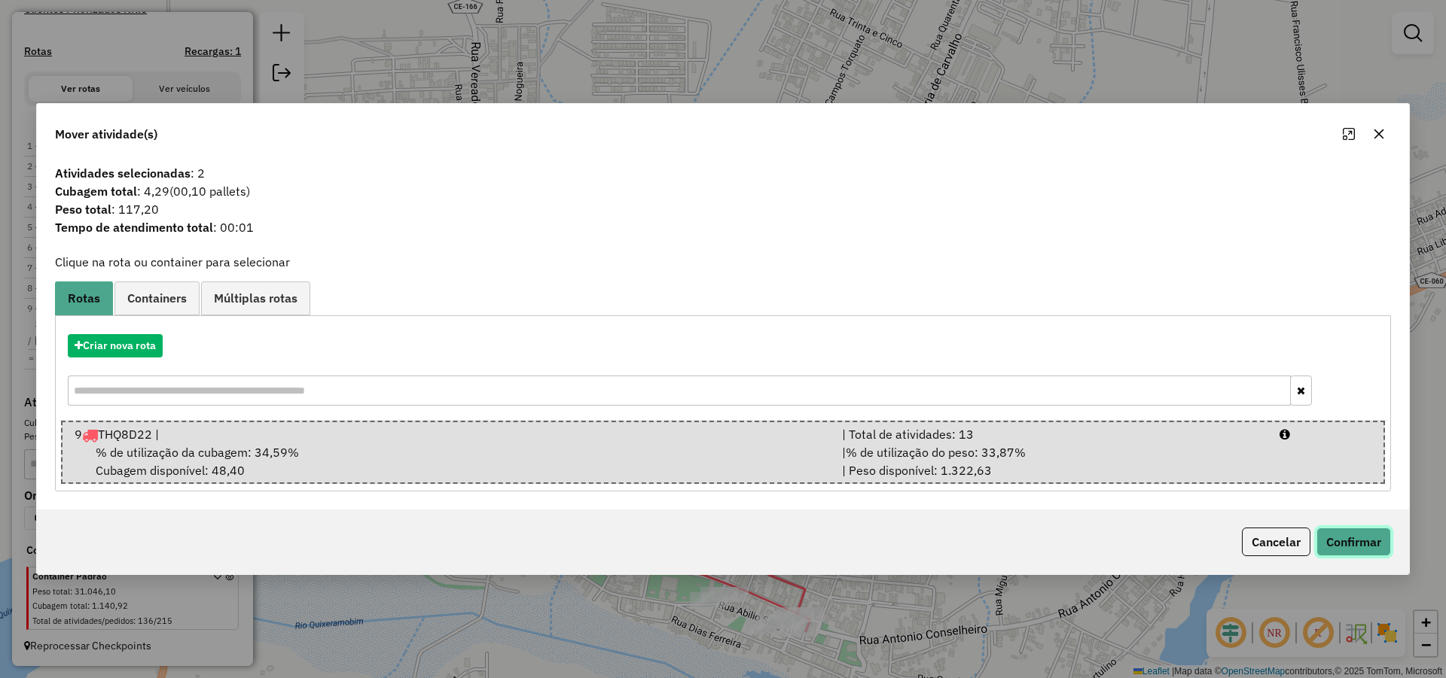
click at [1343, 543] on button "Confirmar" at bounding box center [1353, 542] width 75 height 29
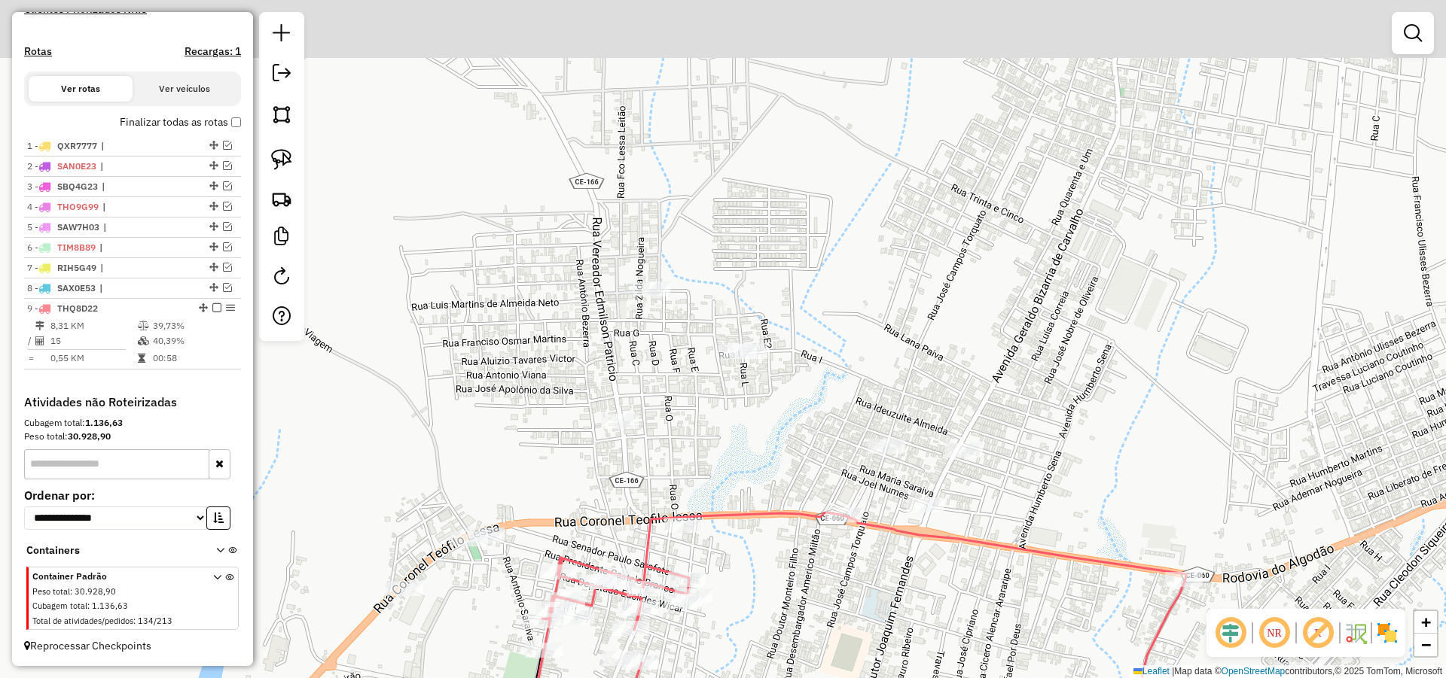
drag, startPoint x: 709, startPoint y: 302, endPoint x: 832, endPoint y: 483, distance: 219.1
click at [837, 483] on div "Rota 9 - Placa THQ8D22 1914 - CNH E LAN 3R Janela de atendimento Grade de atend…" at bounding box center [723, 339] width 1446 height 678
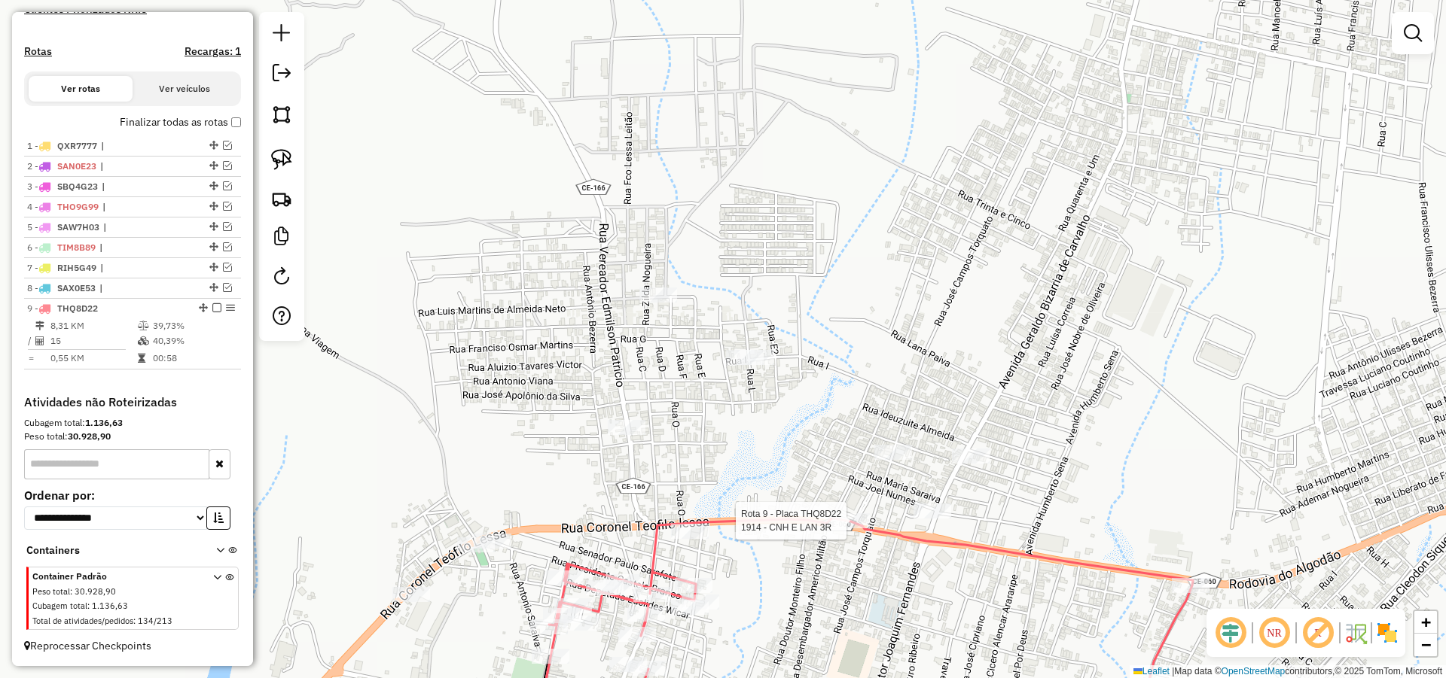
click at [760, 349] on div "Rota 9 - Placa THQ8D22 1914 - CNH E LAN 3R Janela de atendimento Grade de atend…" at bounding box center [723, 339] width 1446 height 678
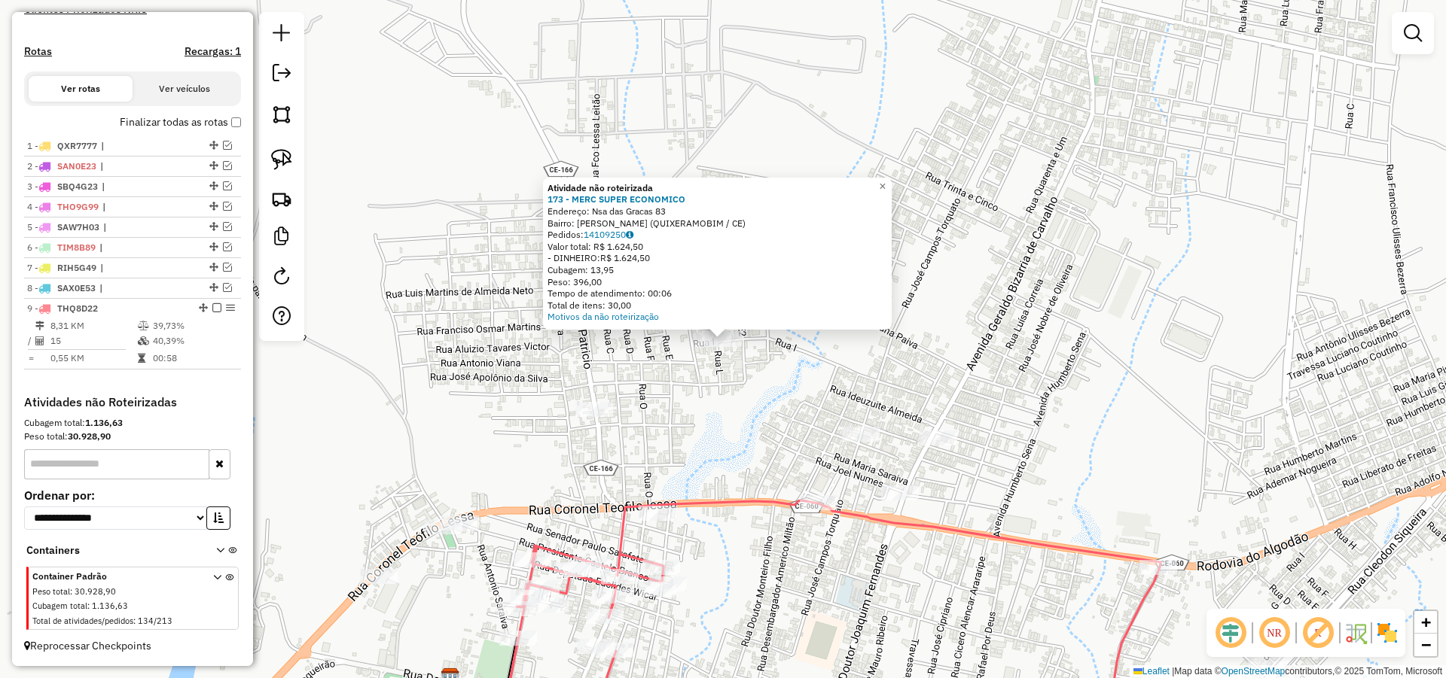
click at [666, 385] on div "Atividade não roteirizada 173 - MERC SUPER ECONOMICO Endereço: Nsa das Gracas 8…" at bounding box center [723, 339] width 1446 height 678
click at [675, 379] on div "Atividade não roteirizada 173 - MERC SUPER ECONOMICO Endereço: Nsa das Gracas 8…" at bounding box center [723, 339] width 1446 height 678
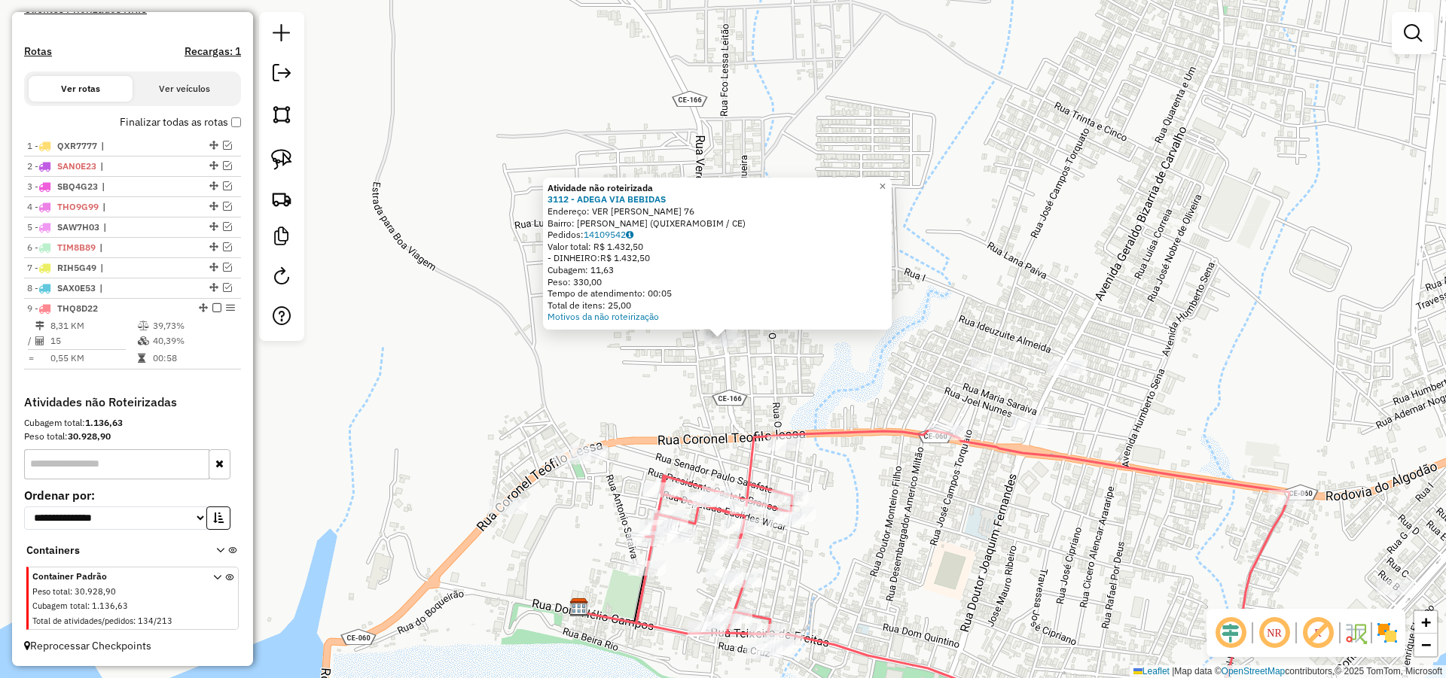
click at [778, 389] on div "Atividade não roteirizada 3112 - ADEGA VIA BEBIDAS Endereço: VER EDMILSON PATRI…" at bounding box center [723, 339] width 1446 height 678
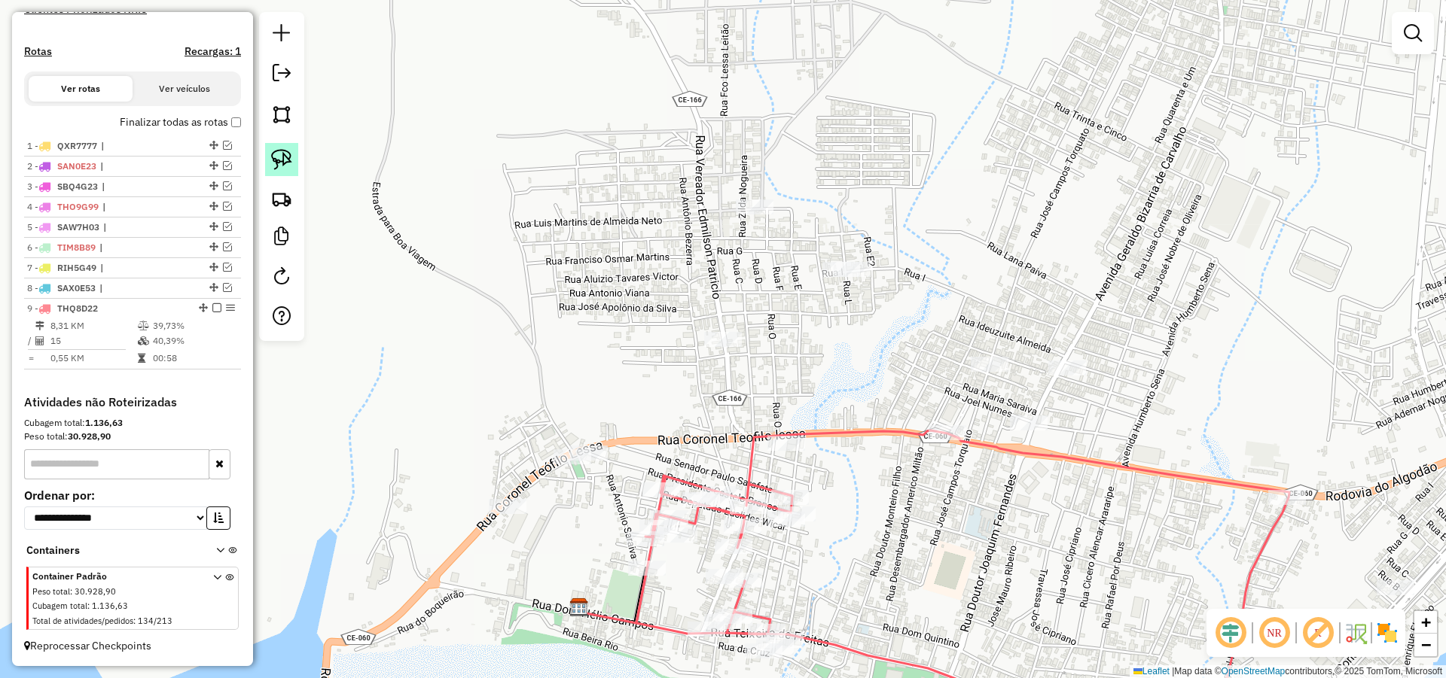
click at [285, 152] on img at bounding box center [281, 159] width 21 height 21
drag, startPoint x: 746, startPoint y: 148, endPoint x: 790, endPoint y: 210, distance: 75.6
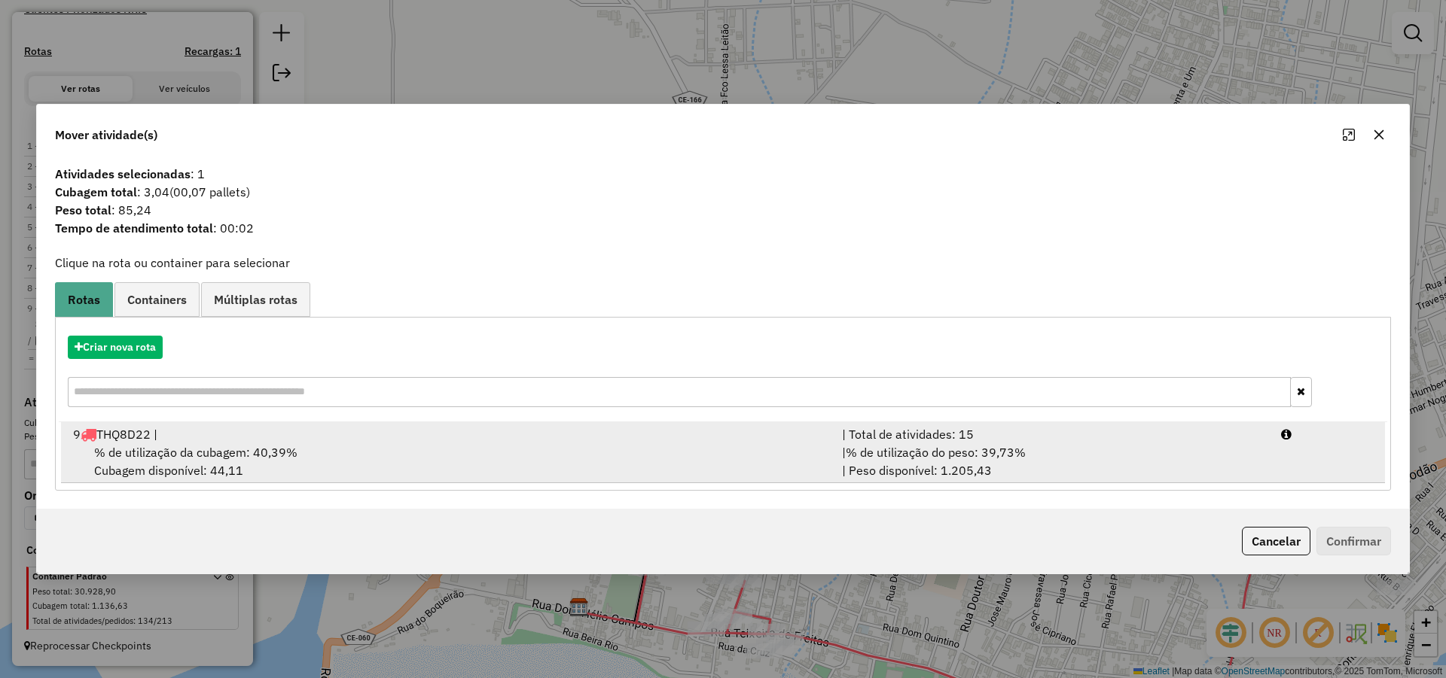
click at [376, 464] on div "% de utilização da cubagem: 40,39% Cubagem disponível: 44,11" at bounding box center [448, 461] width 769 height 36
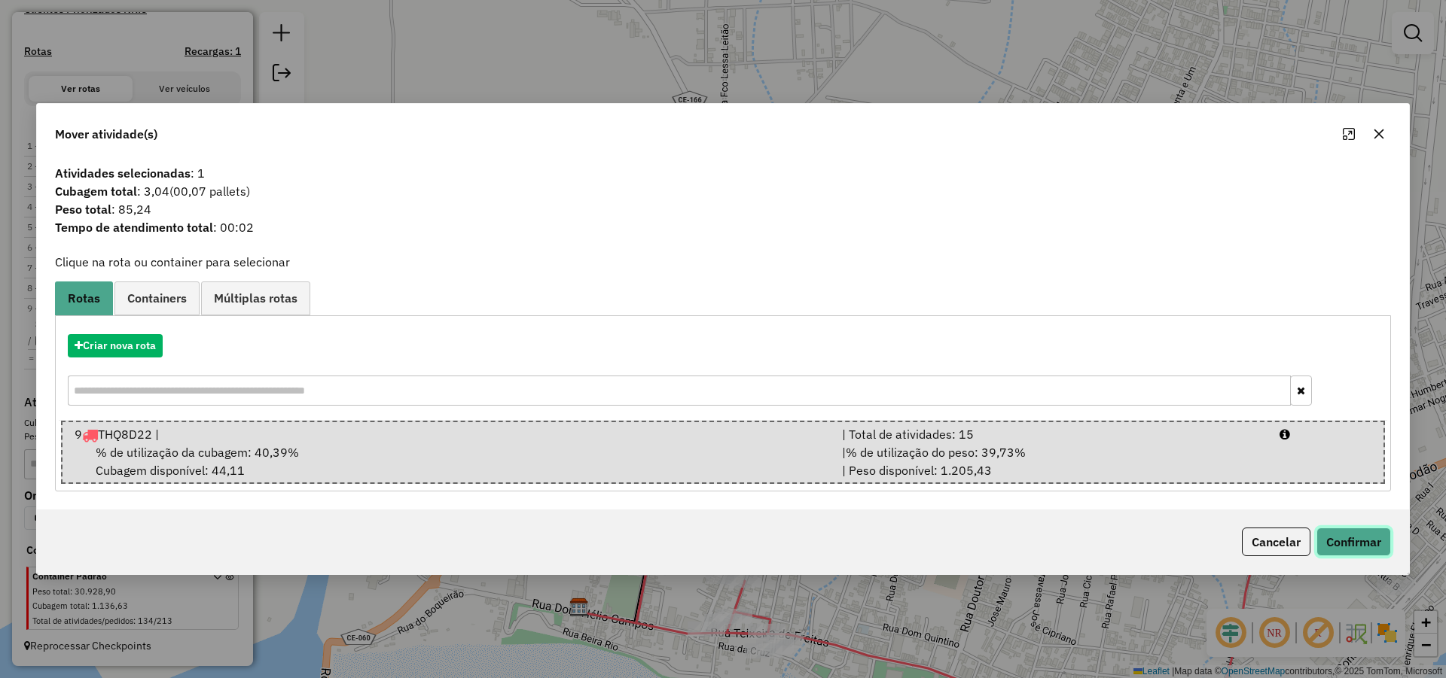
click at [1357, 538] on button "Confirmar" at bounding box center [1353, 542] width 75 height 29
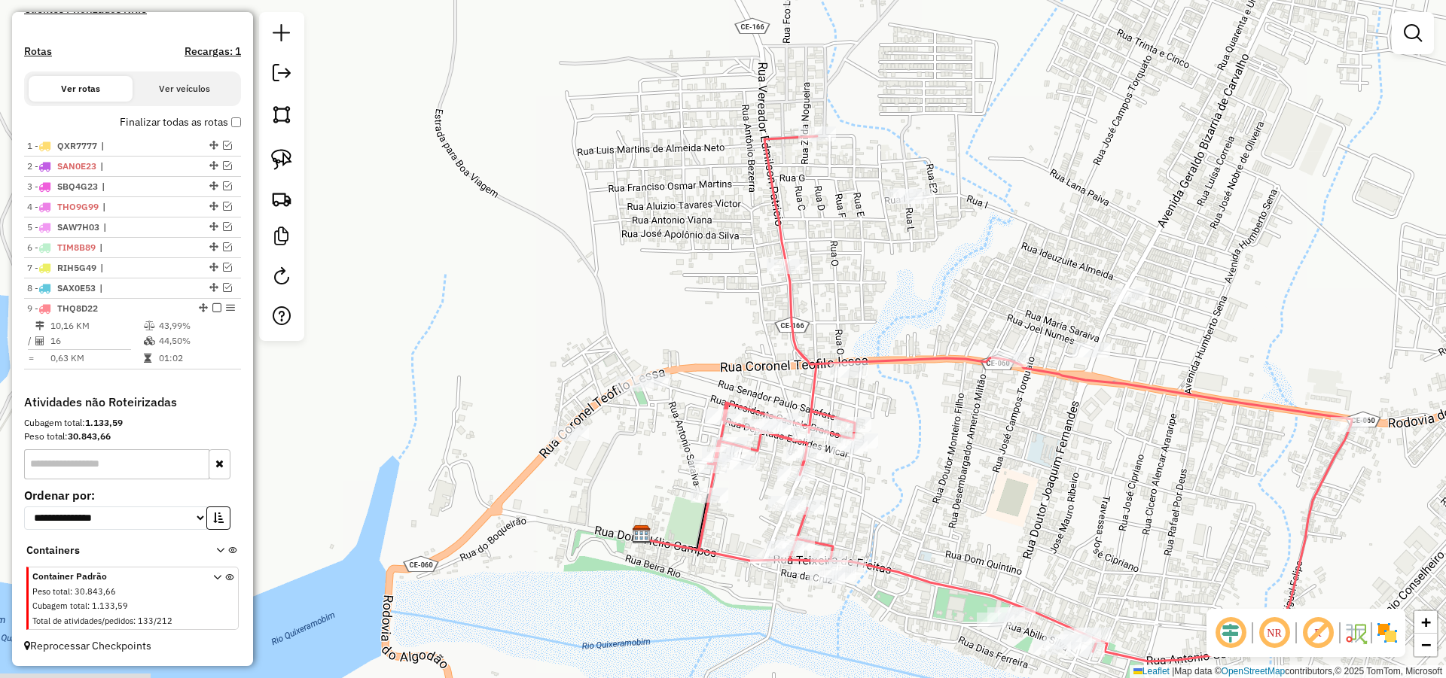
drag, startPoint x: 882, startPoint y: 538, endPoint x: 899, endPoint y: 479, distance: 61.2
click at [910, 483] on div "Janela de atendimento Grade de atendimento Capacidade Transportadoras Veículos …" at bounding box center [723, 339] width 1446 height 678
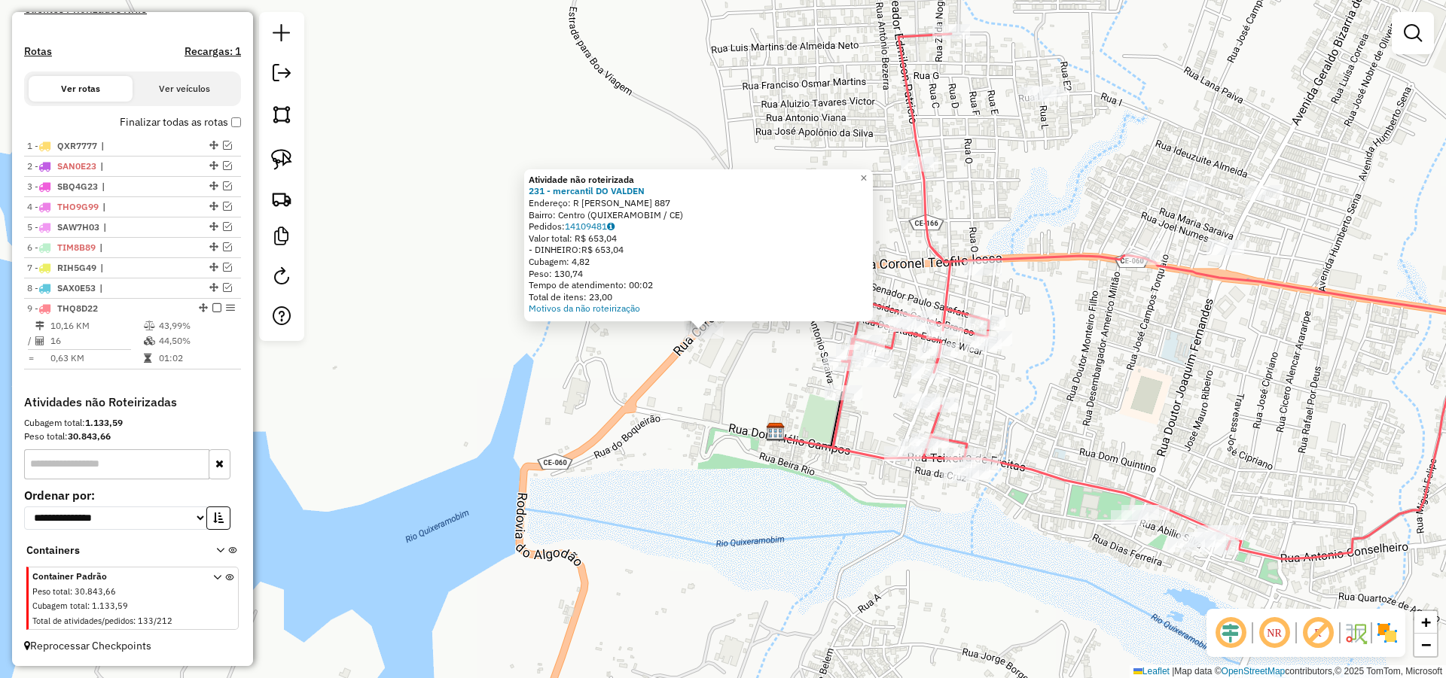
drag, startPoint x: 745, startPoint y: 415, endPoint x: 700, endPoint y: 396, distance: 48.9
click at [709, 398] on div "Atividade não roteirizada 231 - mercantil DO VALDEN Endereço: R TEOFILO LESSA 8…" at bounding box center [723, 339] width 1446 height 678
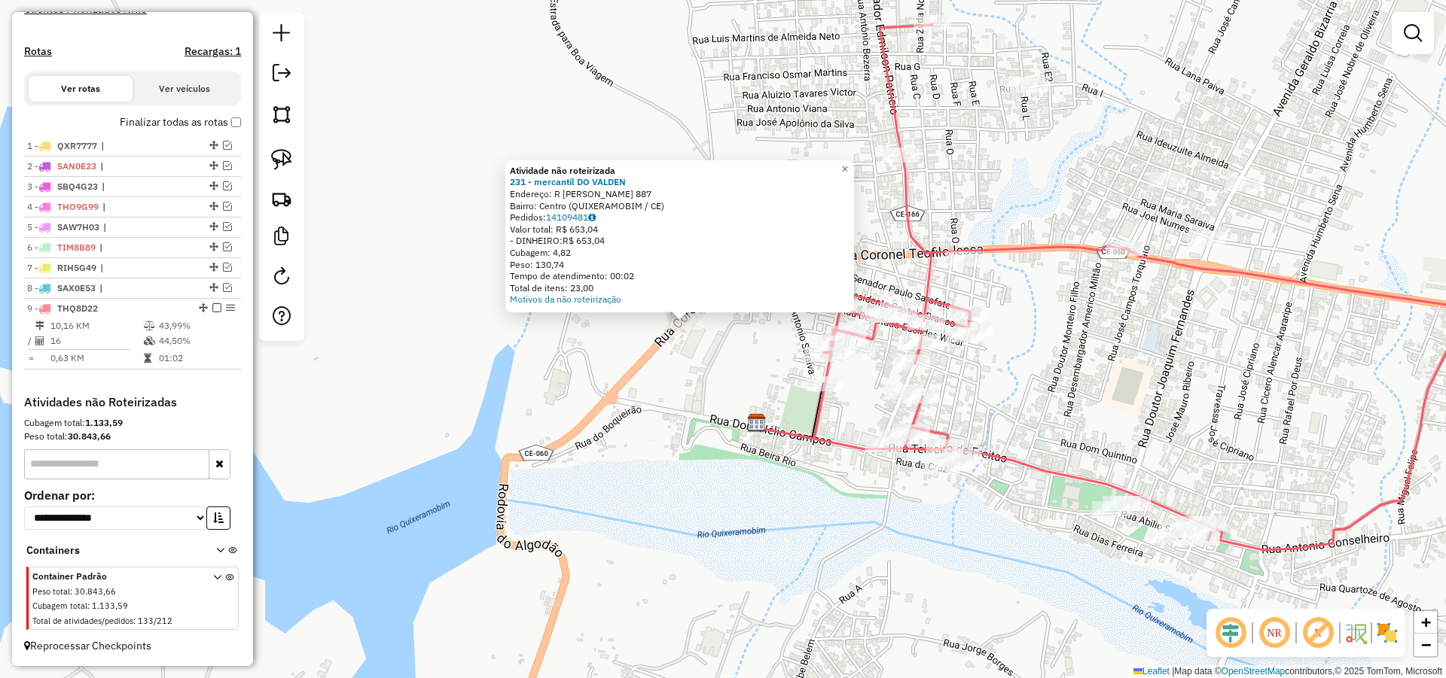
click at [707, 378] on div "Atividade não roteirizada 231 - mercantil DO VALDEN Endereço: R TEOFILO LESSA 8…" at bounding box center [723, 339] width 1446 height 678
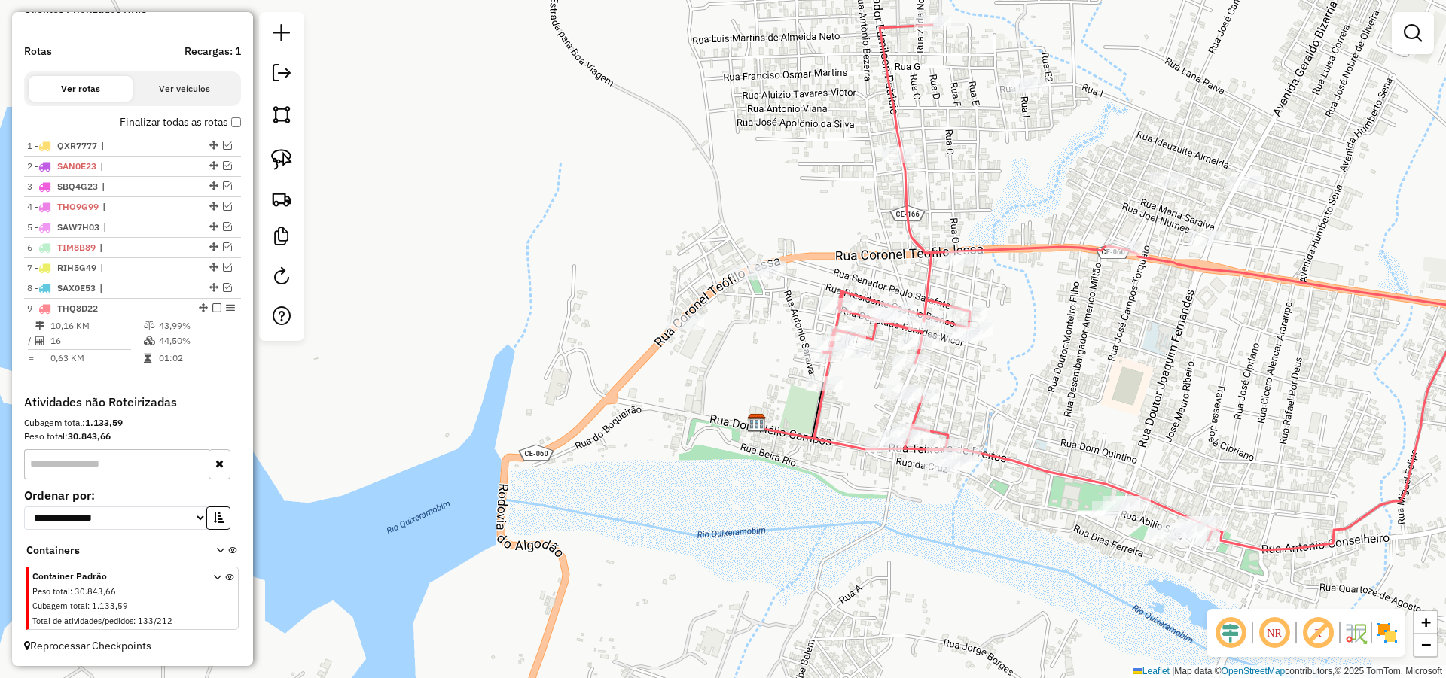
drag, startPoint x: 287, startPoint y: 152, endPoint x: 711, endPoint y: 340, distance: 463.5
click at [287, 152] on img at bounding box center [281, 159] width 21 height 21
drag, startPoint x: 678, startPoint y: 300, endPoint x: 712, endPoint y: 380, distance: 86.7
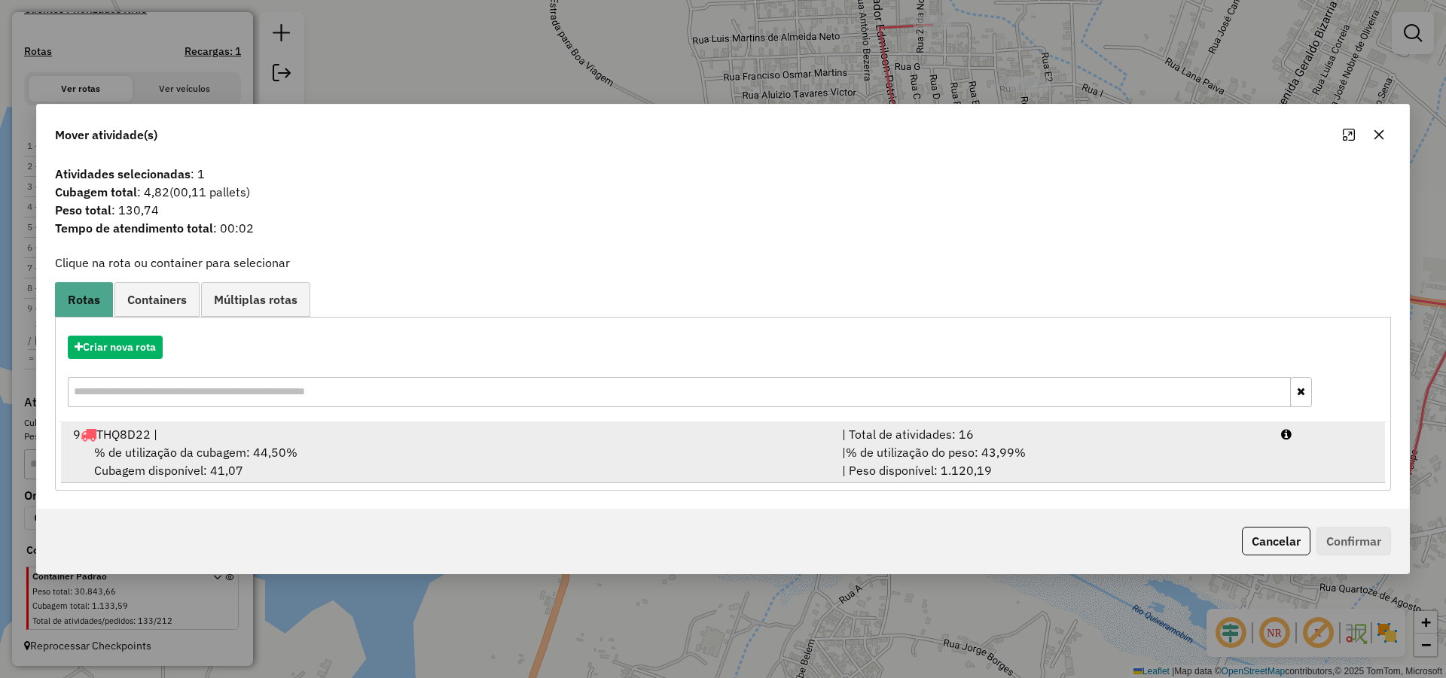
click at [1063, 442] on div "| Total de atividades: 16" at bounding box center [1052, 434] width 439 height 18
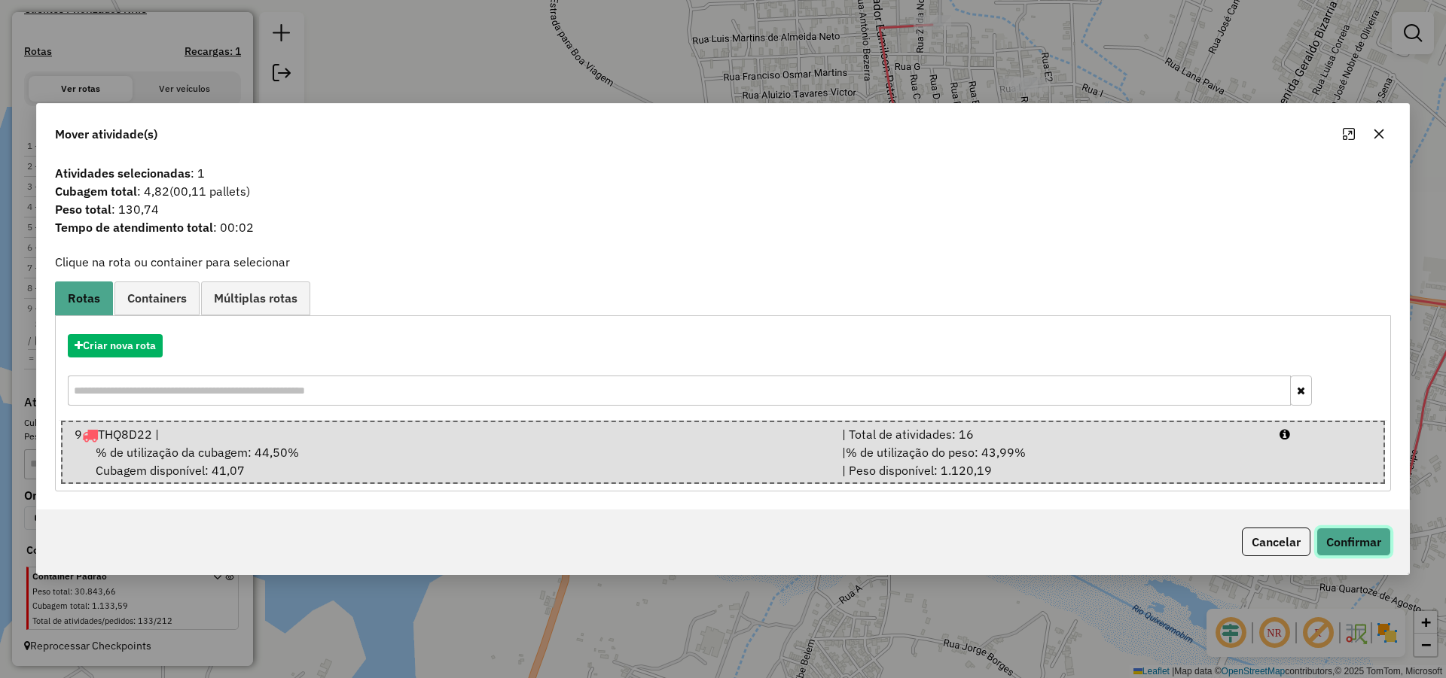
click at [1368, 540] on button "Confirmar" at bounding box center [1353, 542] width 75 height 29
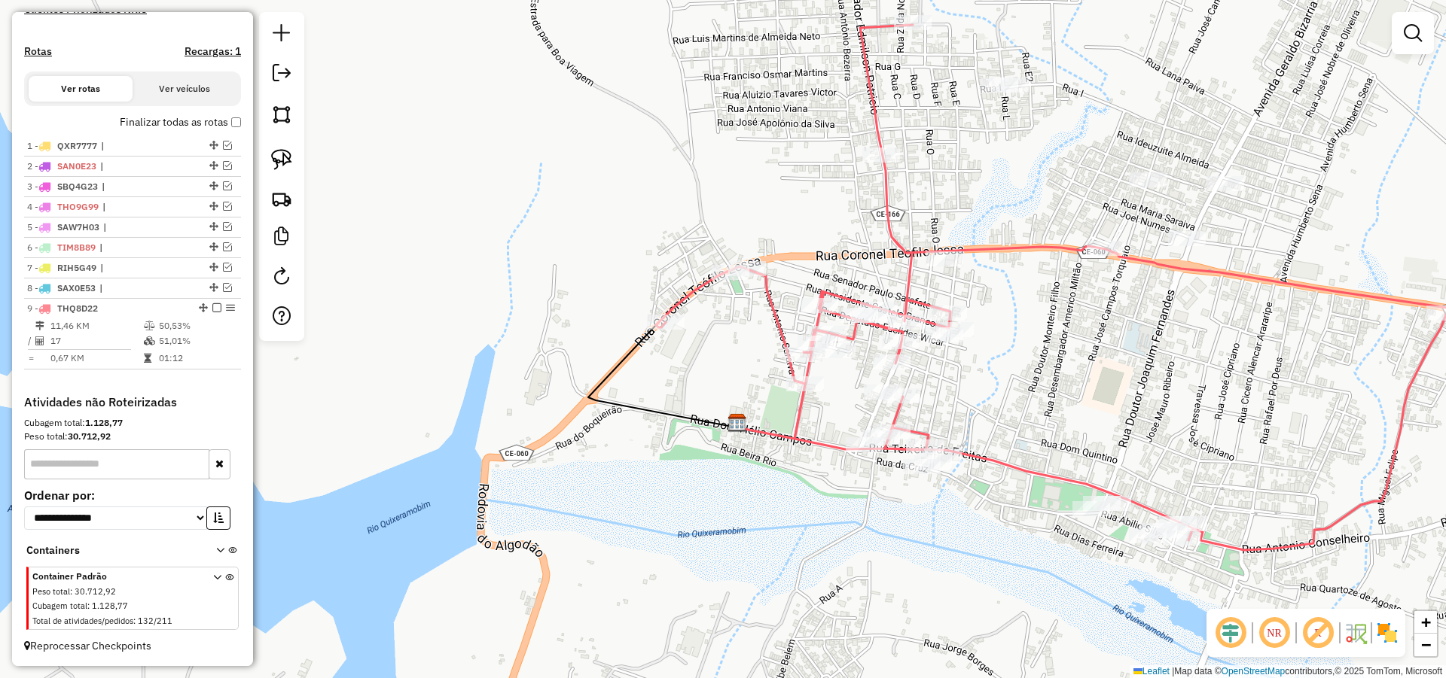
drag, startPoint x: 965, startPoint y: 396, endPoint x: 933, endPoint y: 393, distance: 31.8
click at [938, 394] on div "Janela de atendimento Grade de atendimento Capacidade Transportadoras Veículos …" at bounding box center [723, 339] width 1446 height 678
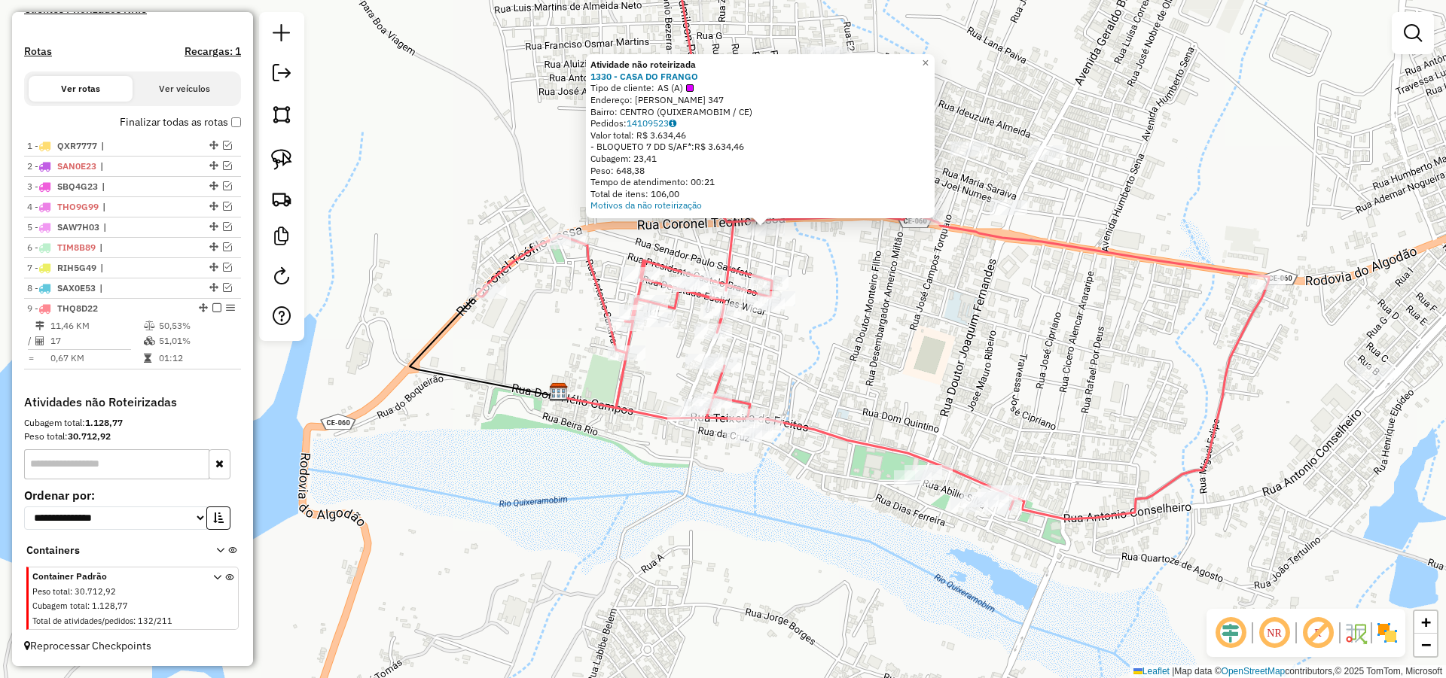
drag, startPoint x: 796, startPoint y: 476, endPoint x: 785, endPoint y: 377, distance: 99.3
click at [836, 367] on div "Atividade não roteirizada 1330 - CASA DO FRANGO Tipo de cliente: AS (A) Endereç…" at bounding box center [723, 339] width 1446 height 678
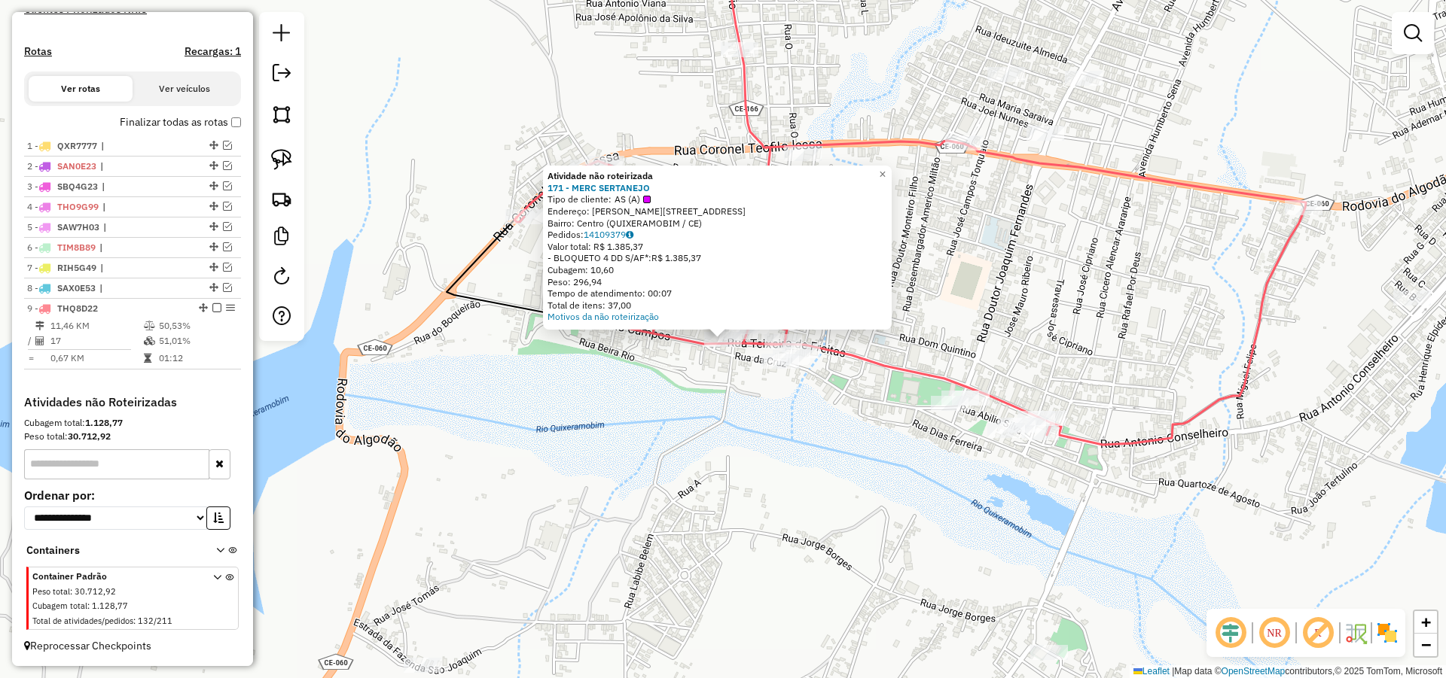
click at [924, 324] on div "Atividade não roteirizada 171 - MERC SERTANEJO Tipo de cliente: AS (A) Endereço…" at bounding box center [723, 339] width 1446 height 678
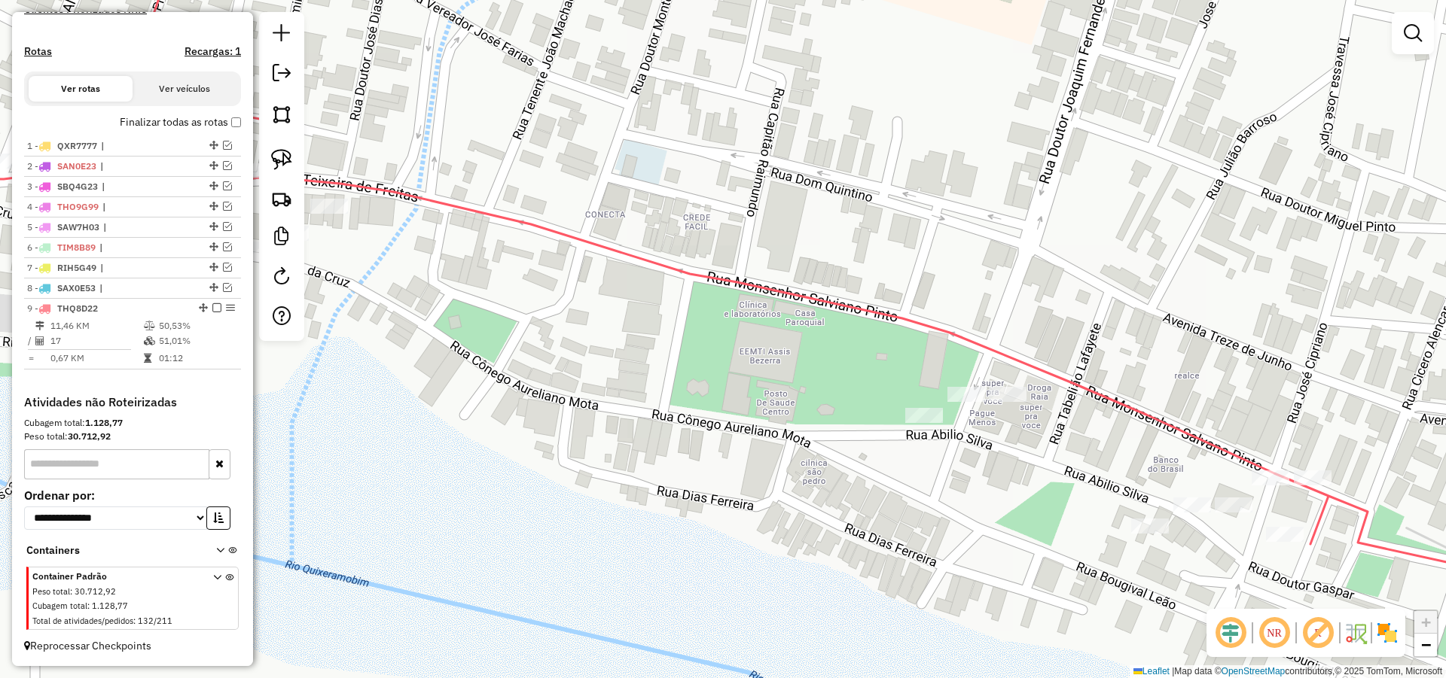
click at [988, 395] on div "Janela de atendimento Grade de atendimento Capacidade Transportadoras Veículos …" at bounding box center [723, 339] width 1446 height 678
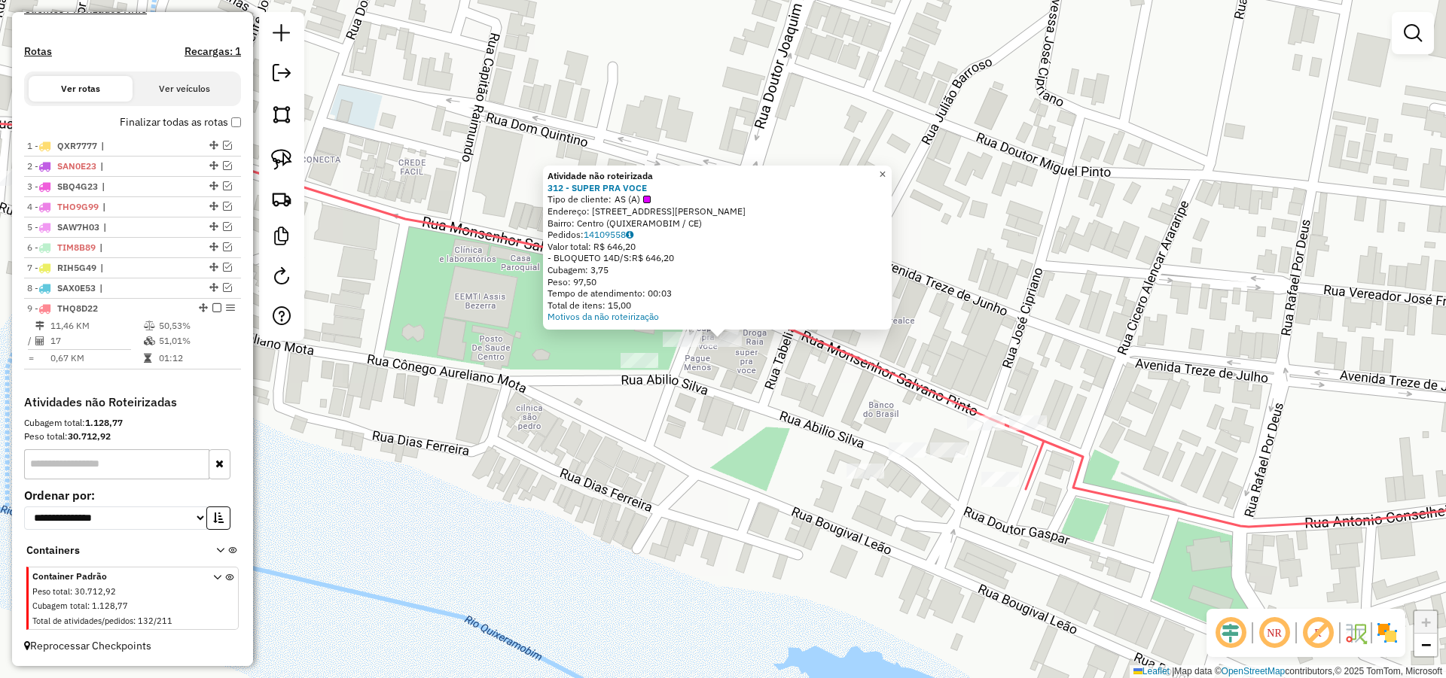
click at [891, 169] on link "×" at bounding box center [882, 175] width 18 height 18
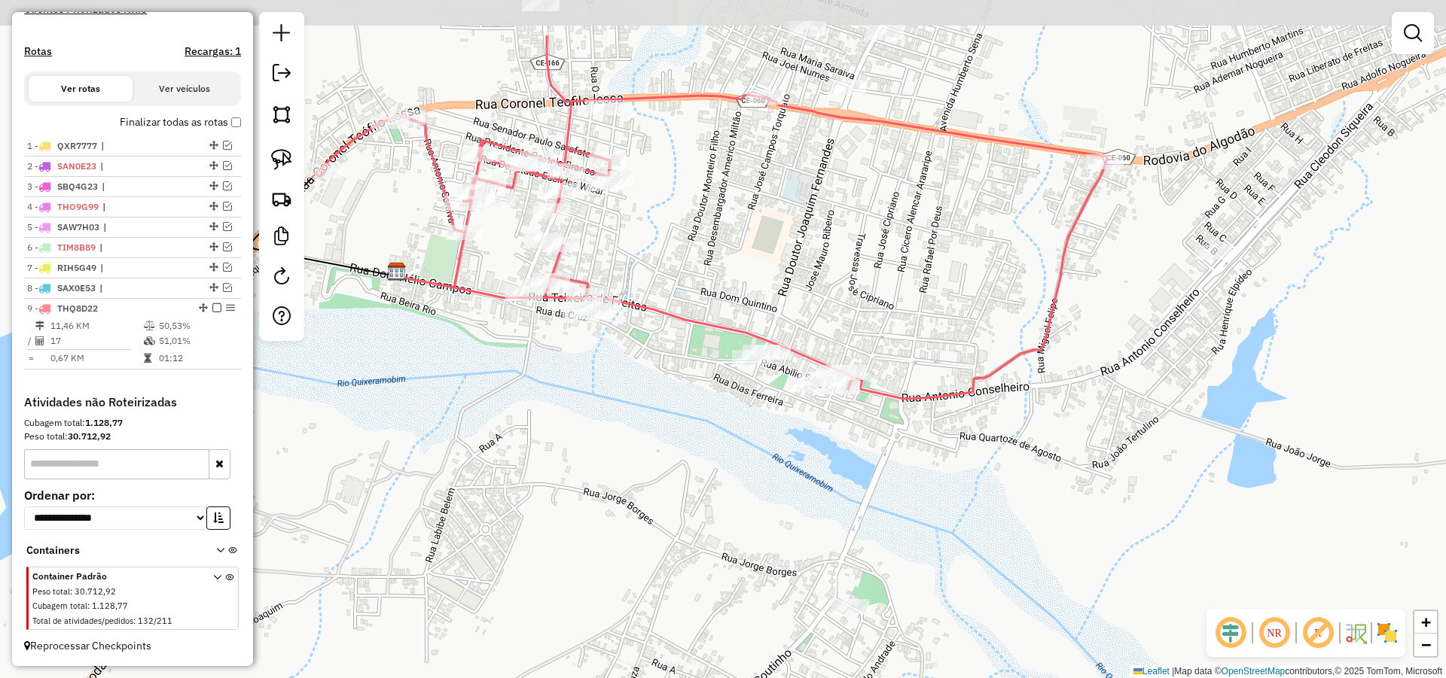
drag, startPoint x: 659, startPoint y: 177, endPoint x: 690, endPoint y: 270, distance: 98.6
click at [690, 270] on div "Janela de atendimento Grade de atendimento Capacidade Transportadoras Veículos …" at bounding box center [723, 339] width 1446 height 678
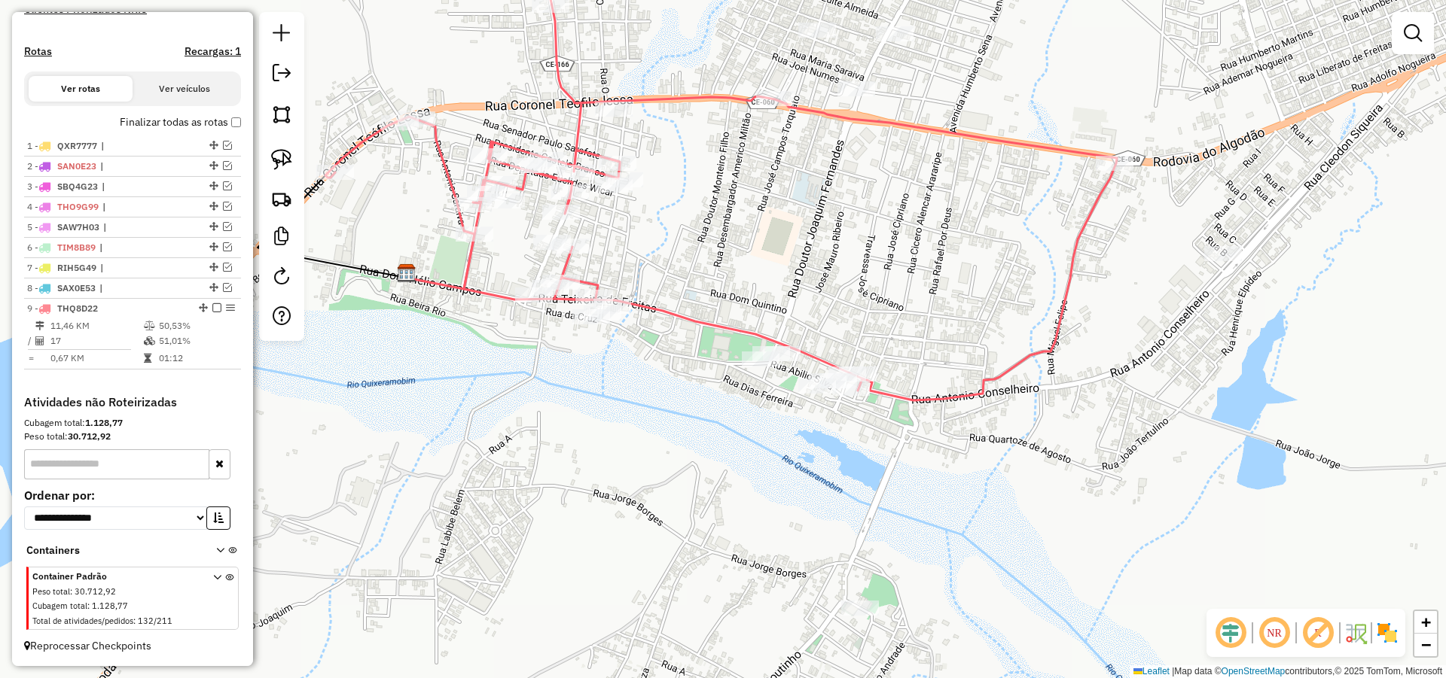
click at [730, 267] on div "Janela de atendimento Grade de atendimento Capacidade Transportadoras Veículos …" at bounding box center [723, 339] width 1446 height 678
click at [282, 153] on img at bounding box center [281, 159] width 21 height 21
drag, startPoint x: 650, startPoint y: 68, endPoint x: 604, endPoint y: 73, distance: 46.2
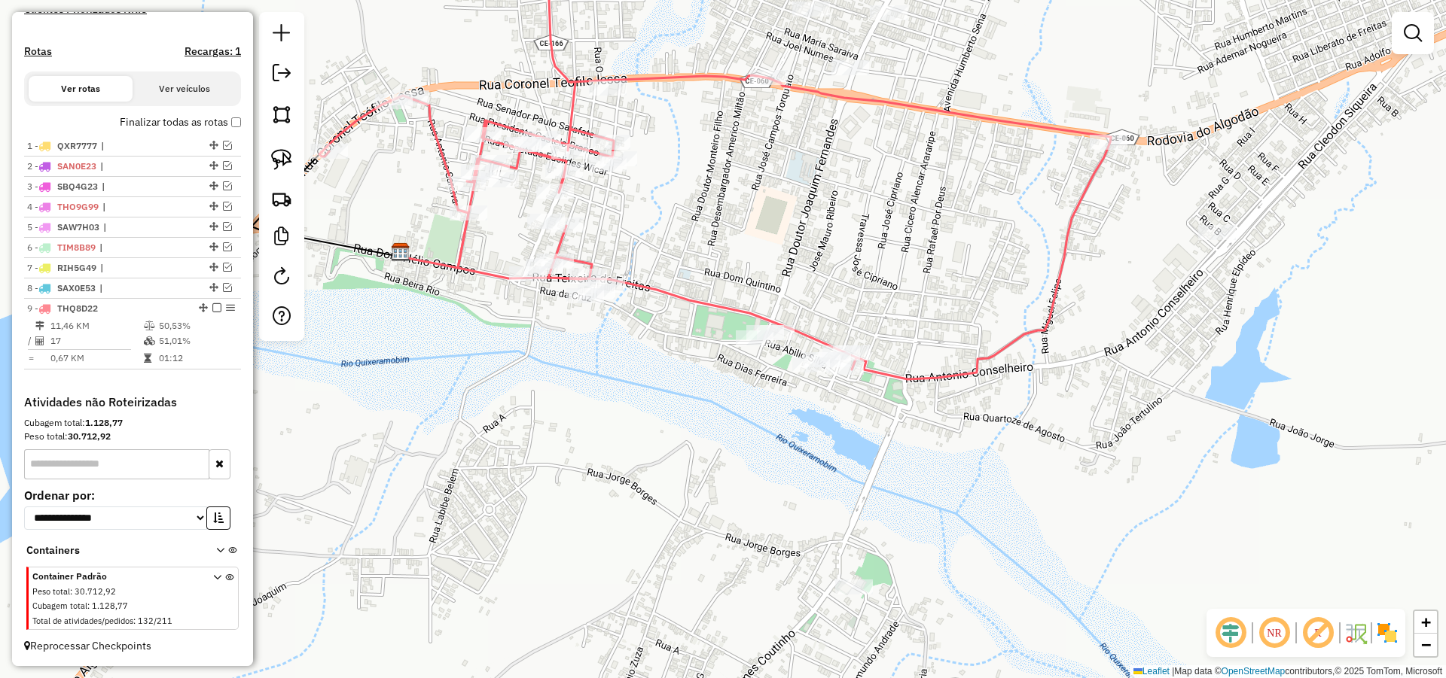
drag, startPoint x: 755, startPoint y: 254, endPoint x: 752, endPoint y: 244, distance: 11.0
click at [752, 244] on div "Janela de atendimento Grade de atendimento Capacidade Transportadoras Veículos …" at bounding box center [723, 339] width 1446 height 678
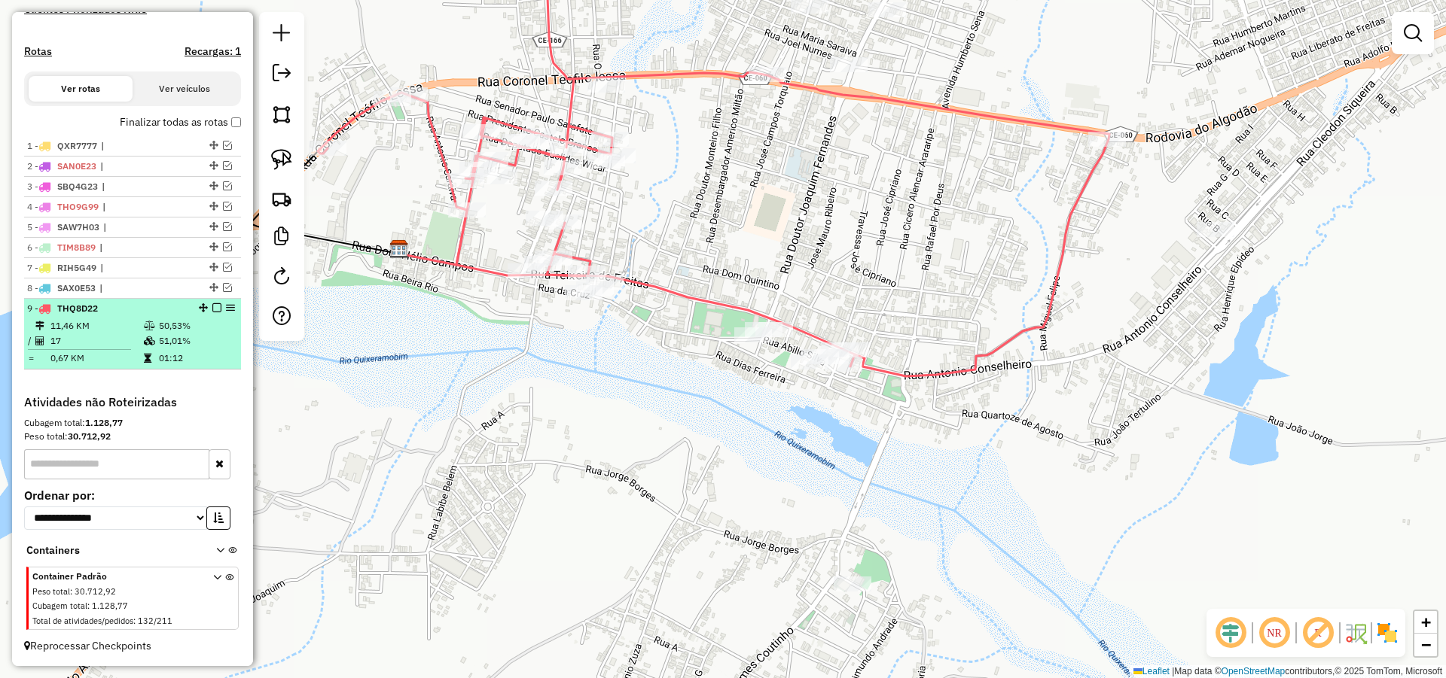
click at [163, 310] on div "9 - THQ8D22" at bounding box center [107, 309] width 160 height 14
select select "*********"
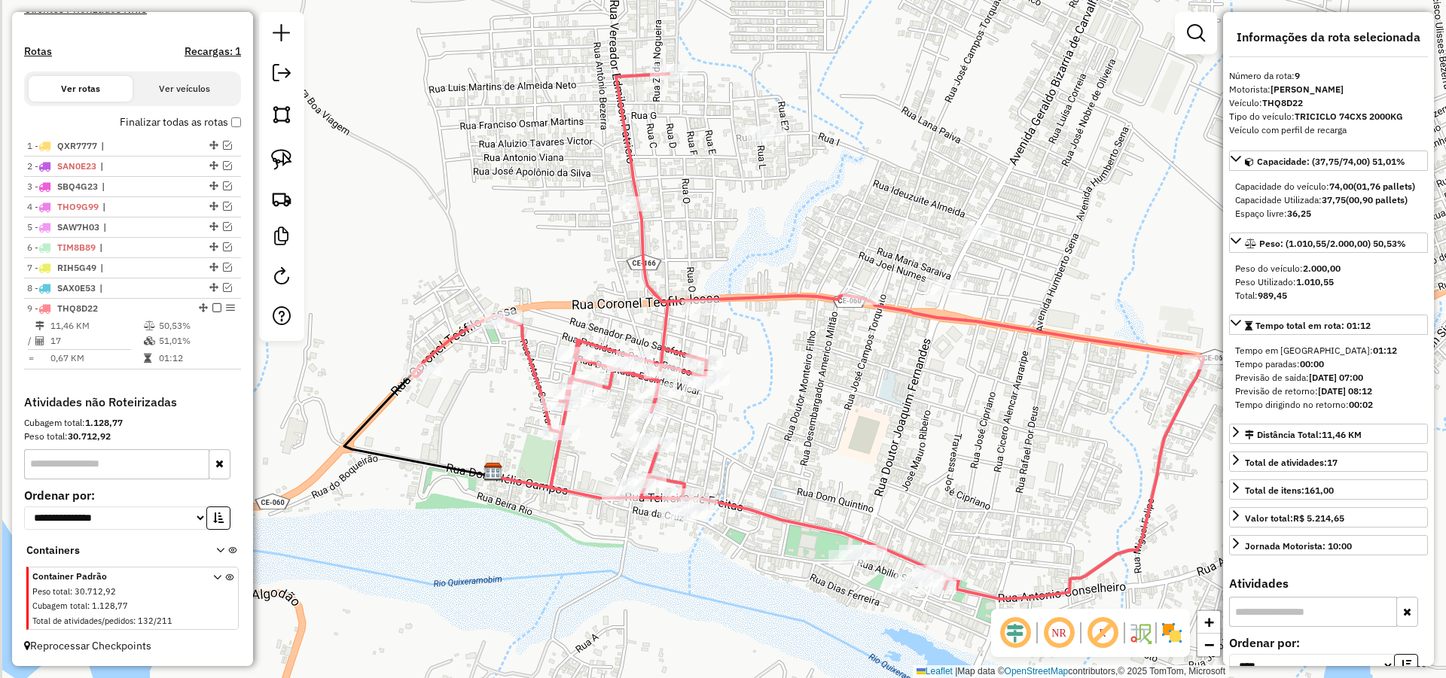
click at [903, 404] on div "Janela de atendimento Grade de atendimento Capacidade Transportadoras Veículos …" at bounding box center [723, 339] width 1446 height 678
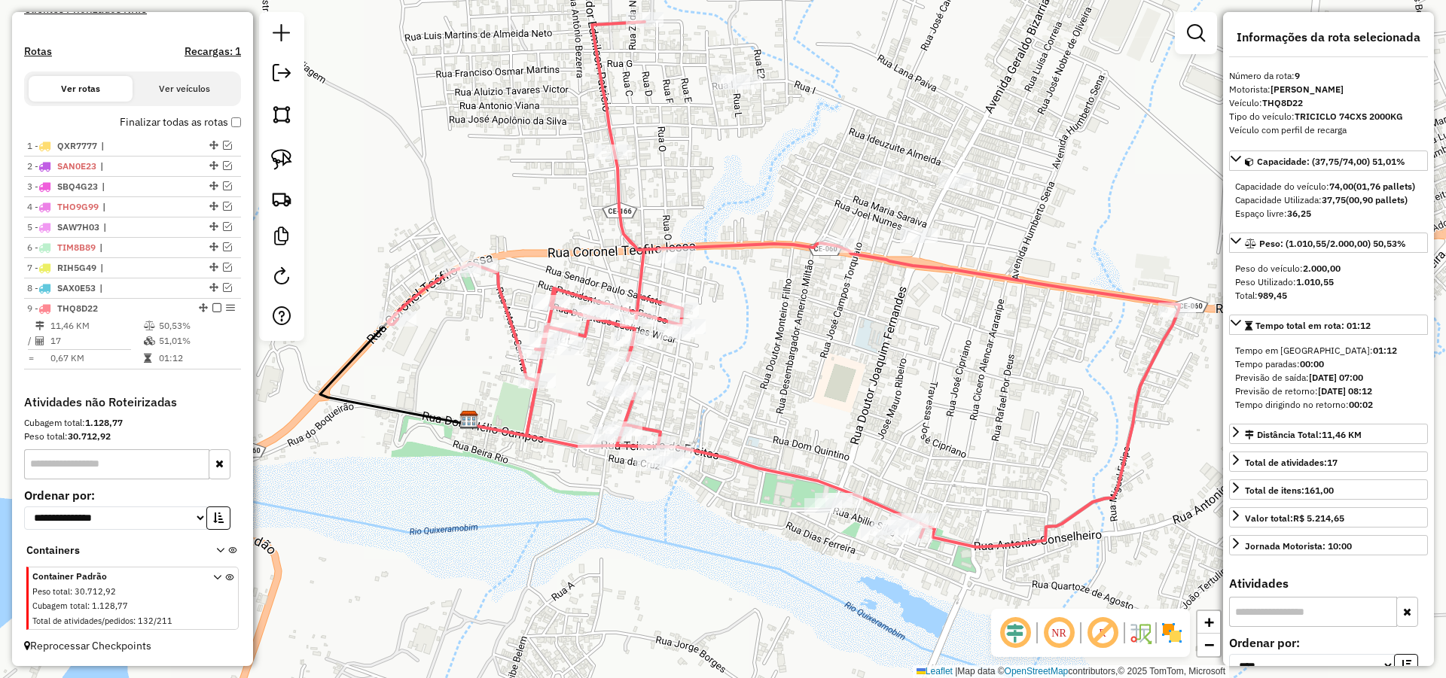
drag, startPoint x: 907, startPoint y: 331, endPoint x: 902, endPoint y: 313, distance: 18.6
click at [902, 313] on div "Janela de atendimento Grade de atendimento Capacidade Transportadoras Veículos …" at bounding box center [723, 339] width 1446 height 678
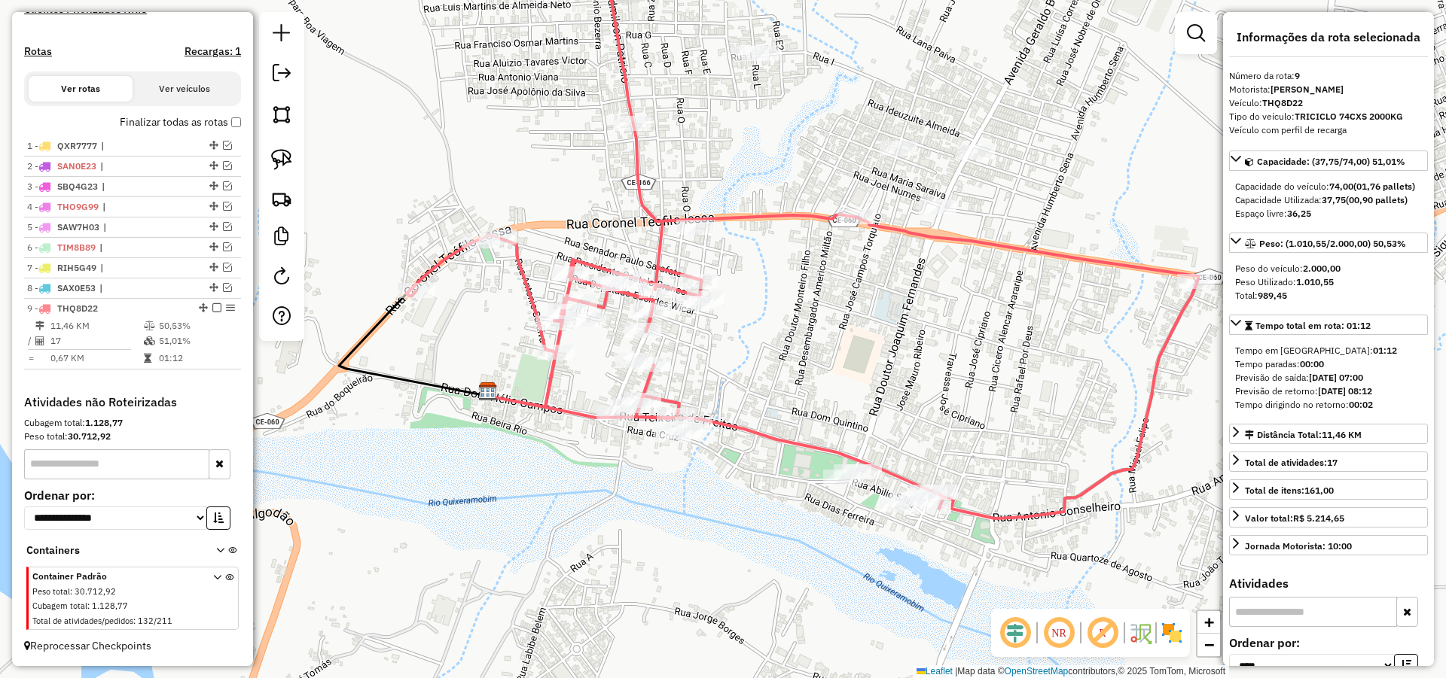
click at [782, 356] on div "Janela de atendimento Grade de atendimento Capacidade Transportadoras Veículos …" at bounding box center [723, 339] width 1446 height 678
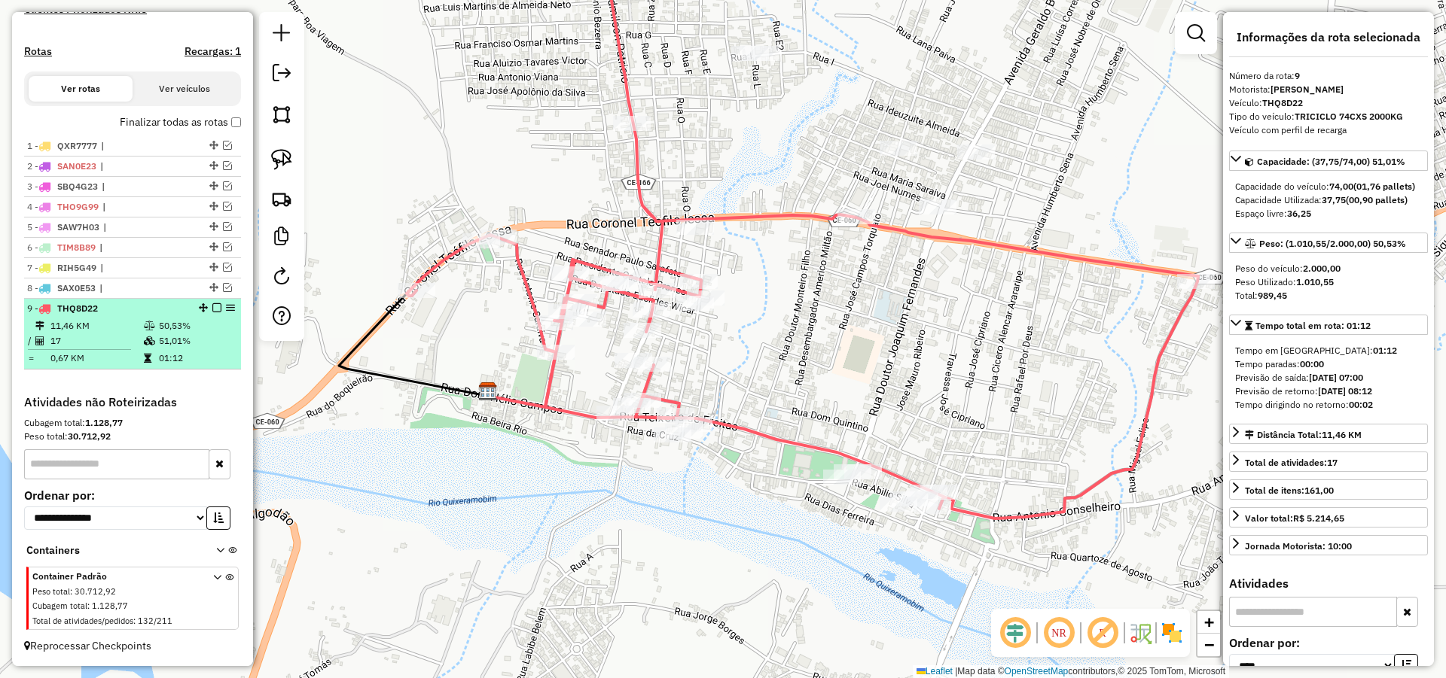
click at [212, 307] on em at bounding box center [216, 307] width 9 height 9
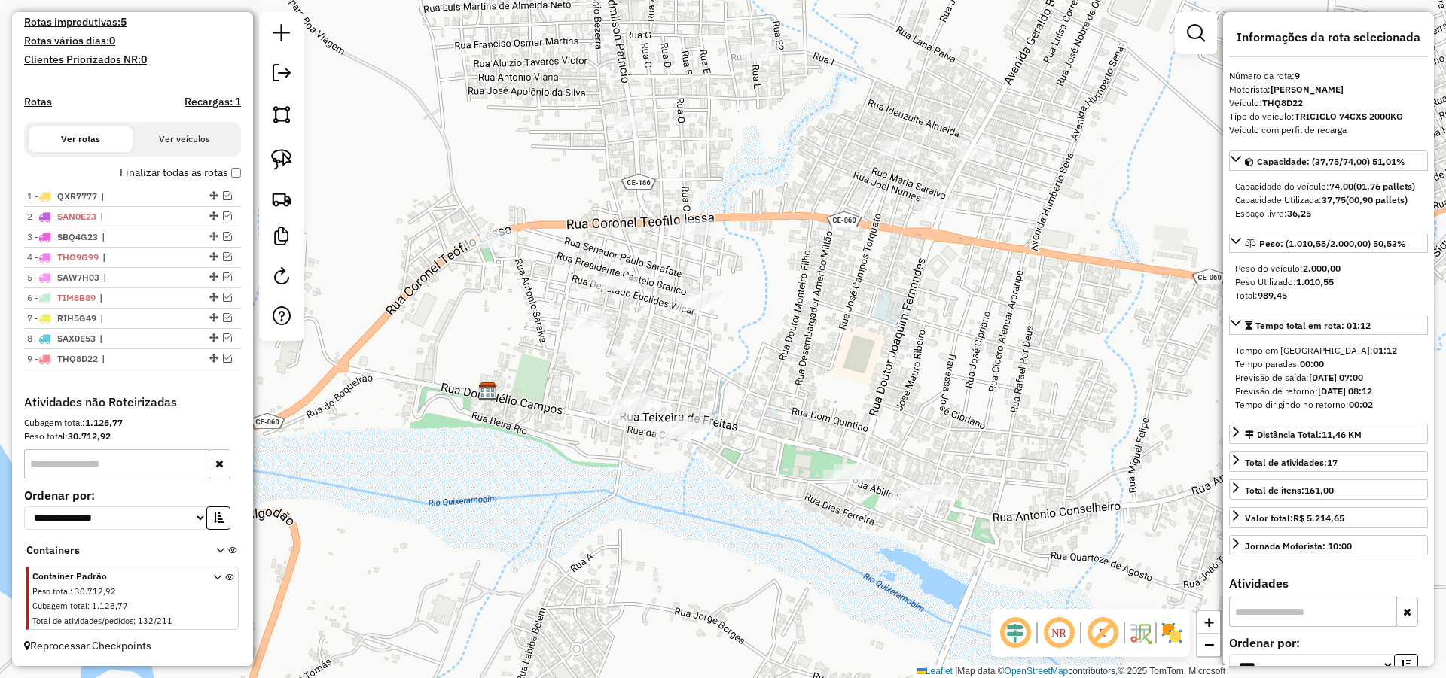
scroll to position [408, 0]
click at [832, 380] on div "Janela de atendimento Grade de atendimento Capacidade Transportadoras Veículos …" at bounding box center [723, 339] width 1446 height 678
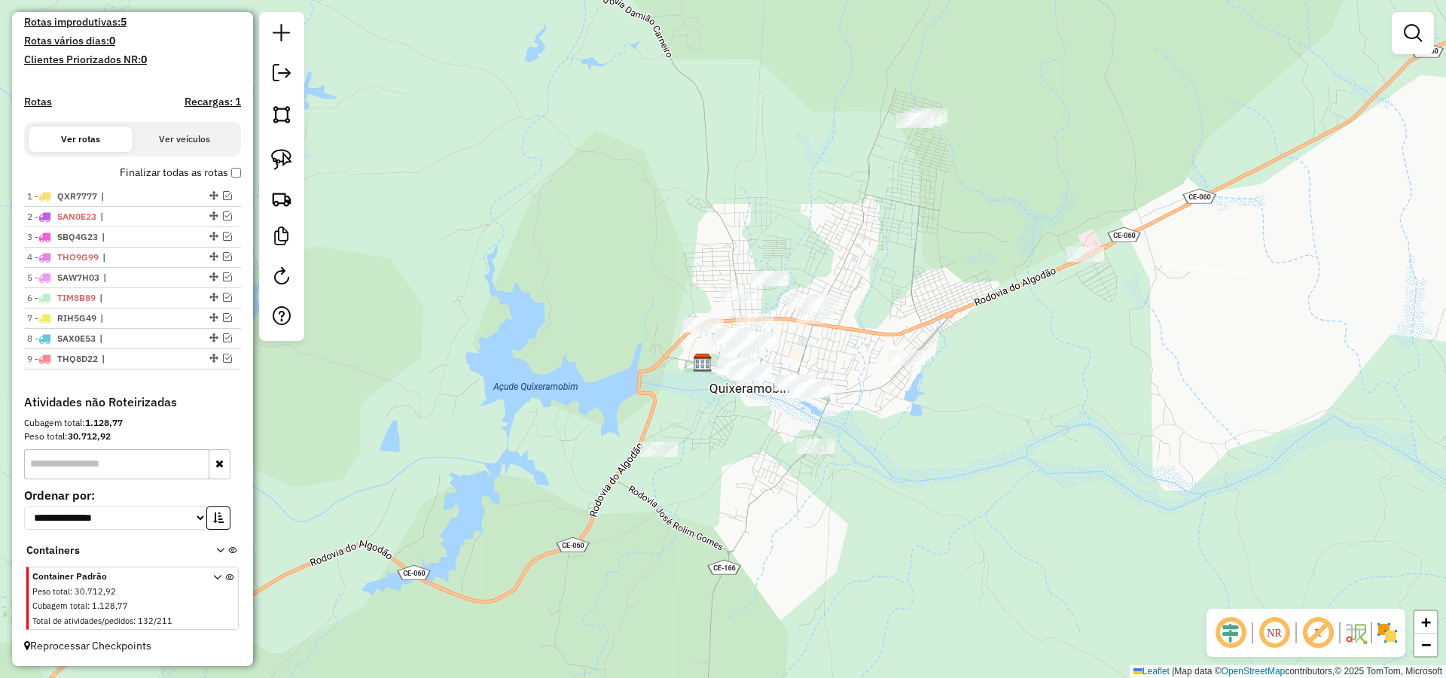
drag, startPoint x: 935, startPoint y: 232, endPoint x: 906, endPoint y: 299, distance: 73.2
click at [907, 299] on div "Janela de atendimento Grade de atendimento Capacidade Transportadoras Veículos …" at bounding box center [723, 339] width 1446 height 678
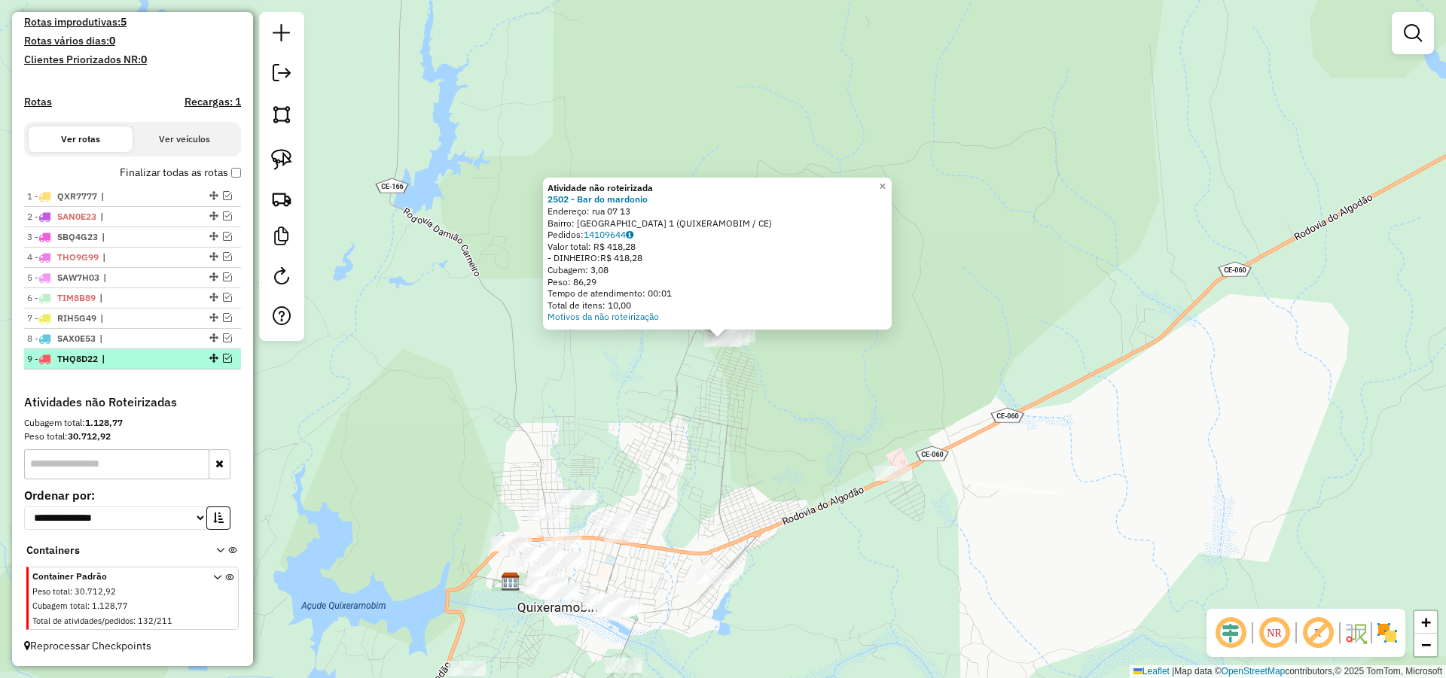
click at [227, 362] on em at bounding box center [227, 358] width 9 height 9
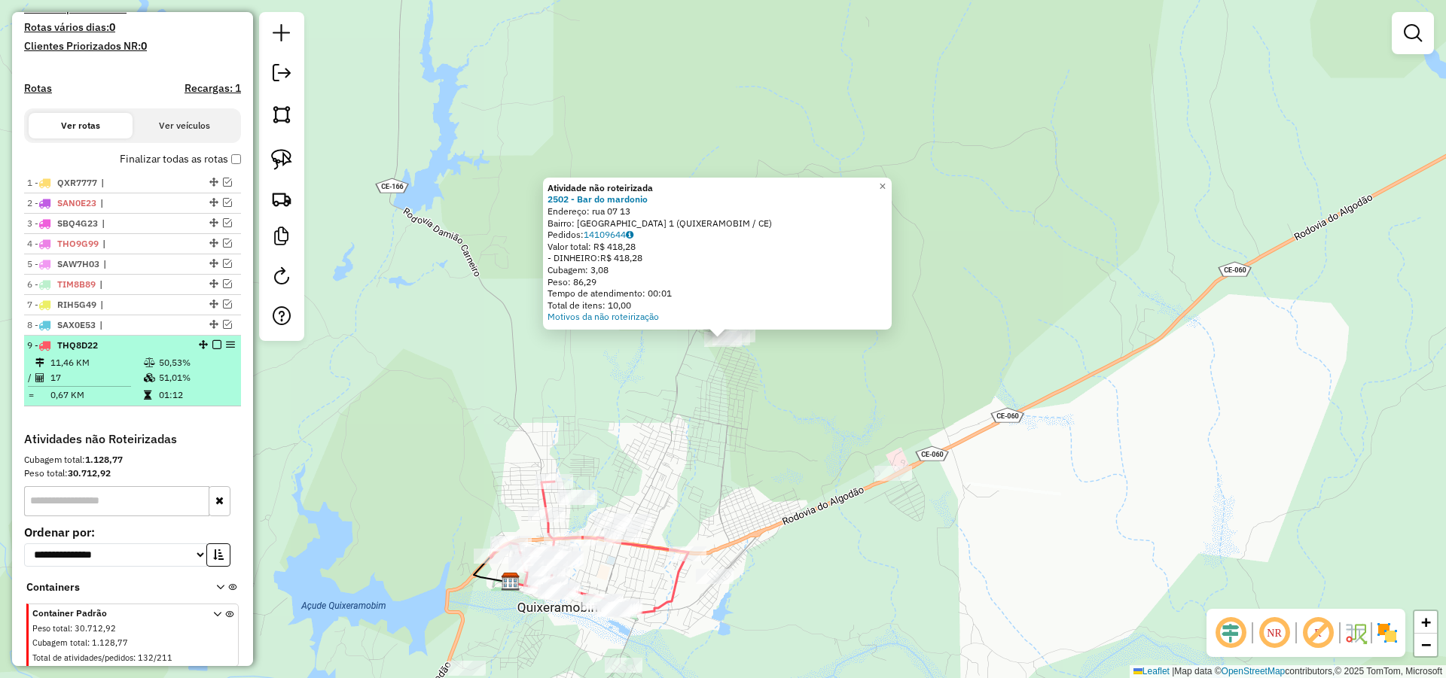
scroll to position [459, 0]
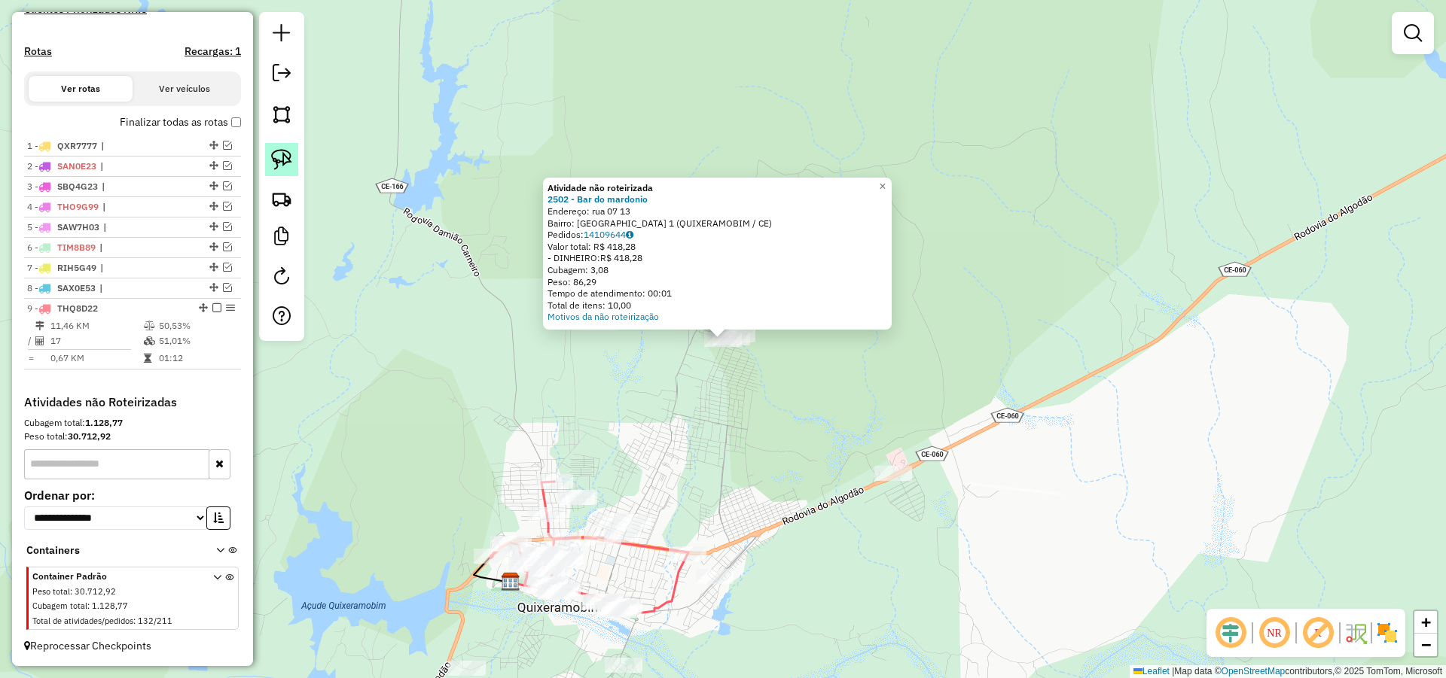
click at [285, 157] on img at bounding box center [281, 159] width 21 height 21
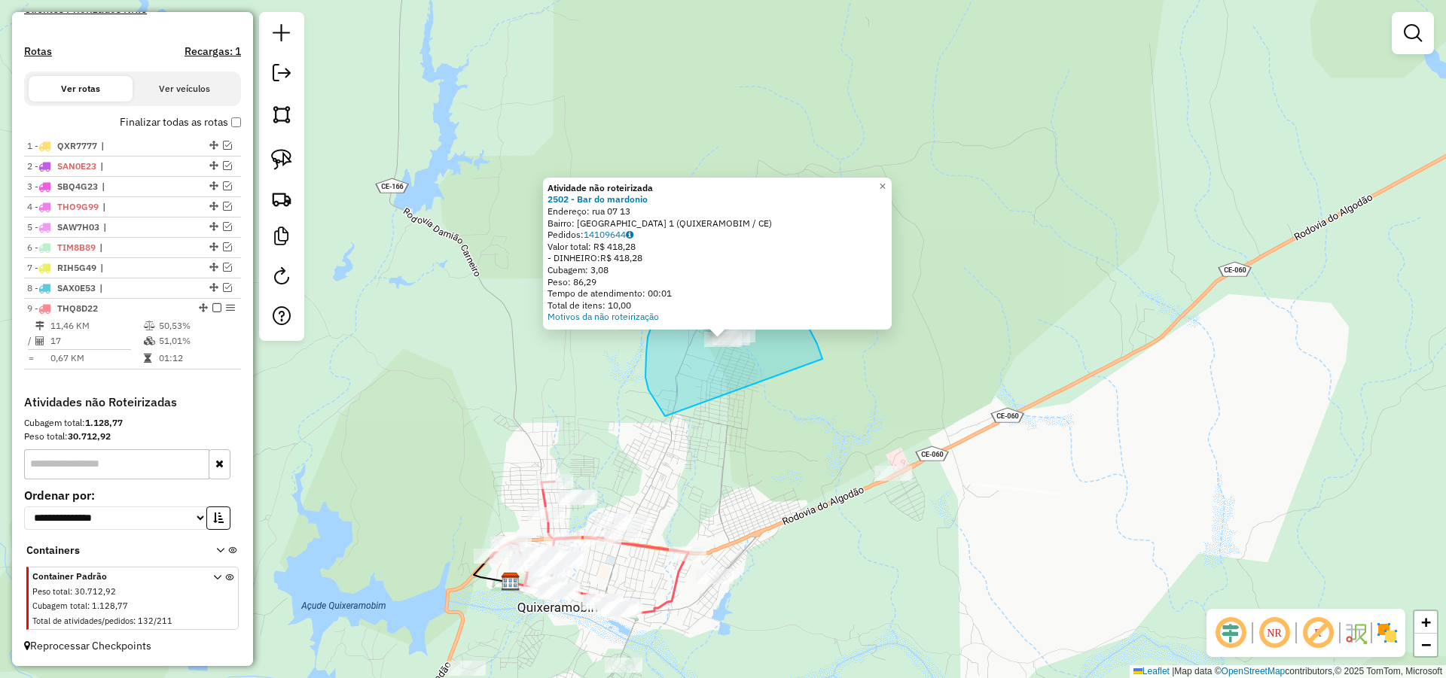
drag, startPoint x: 809, startPoint y: 328, endPoint x: 681, endPoint y: 426, distance: 161.1
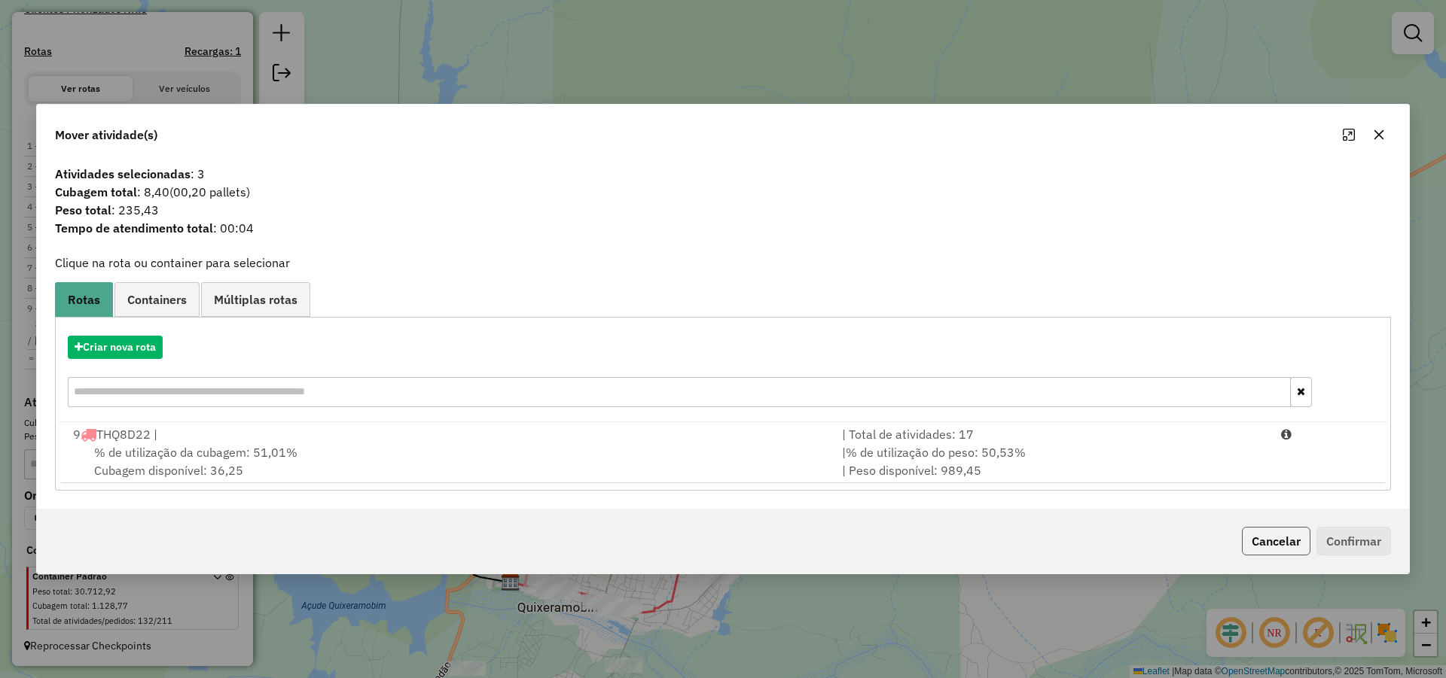
click at [1263, 533] on button "Cancelar" at bounding box center [1276, 541] width 69 height 29
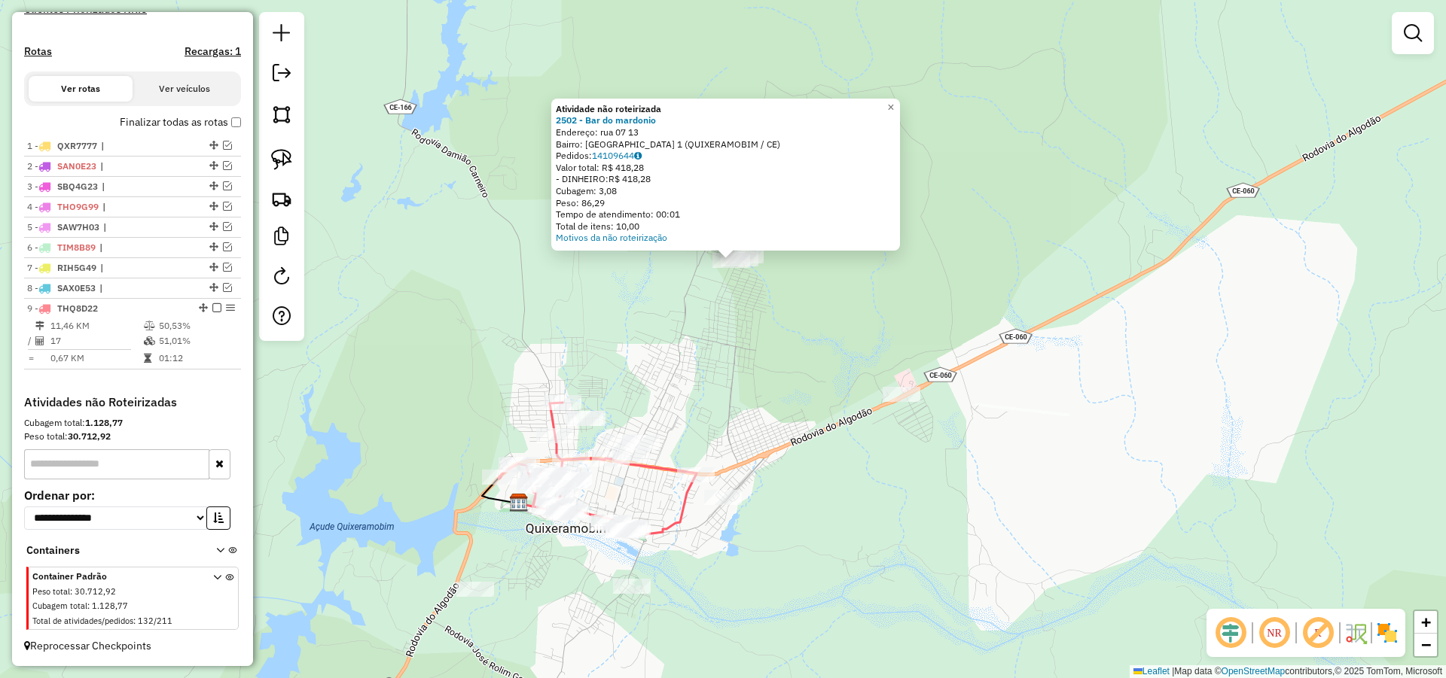
drag, startPoint x: 720, startPoint y: 370, endPoint x: 715, endPoint y: 349, distance: 21.7
click at [723, 340] on div "Atividade não roteirizada 2502 - Bar do mardonio Endereço: [STREET_ADDRESS] (QU…" at bounding box center [723, 339] width 1446 height 678
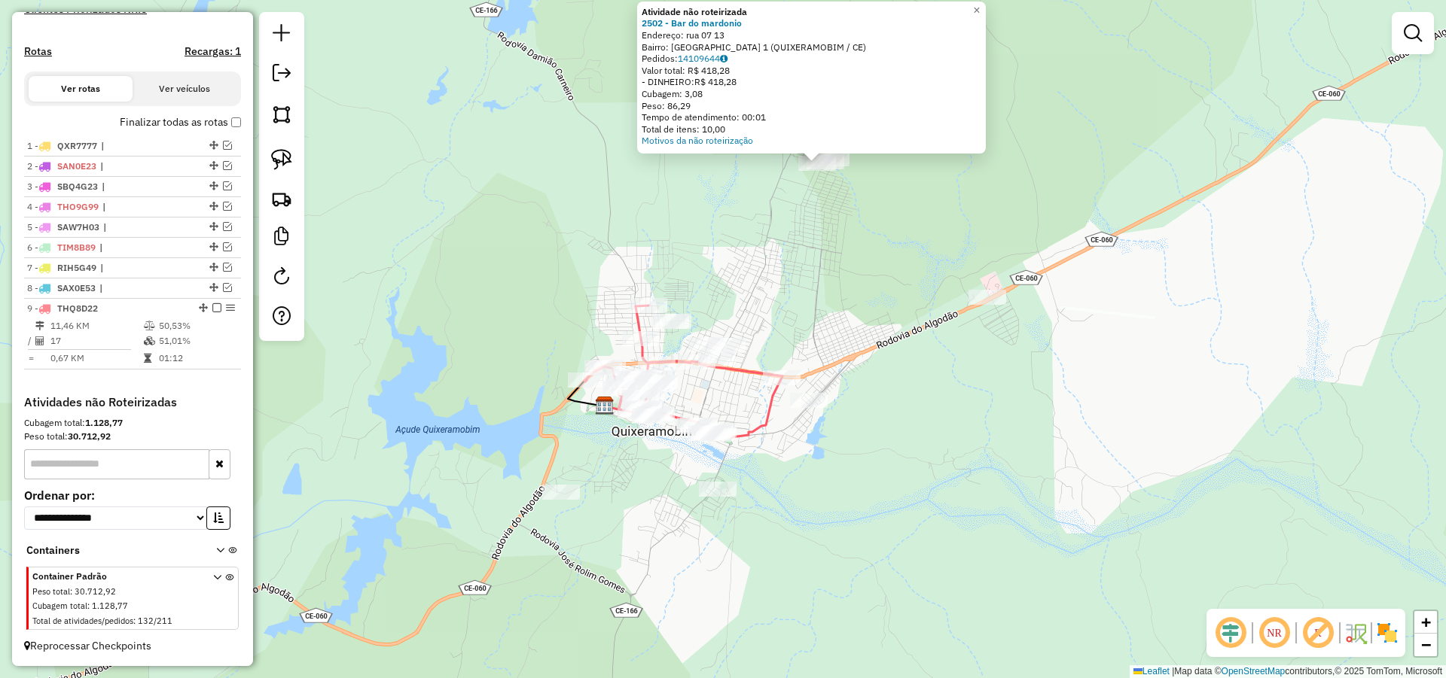
drag, startPoint x: 707, startPoint y: 373, endPoint x: 780, endPoint y: 308, distance: 98.1
click at [780, 308] on div "Atividade não roteirizada 2502 - Bar do mardonio Endereço: [STREET_ADDRESS] (QU…" at bounding box center [723, 339] width 1446 height 678
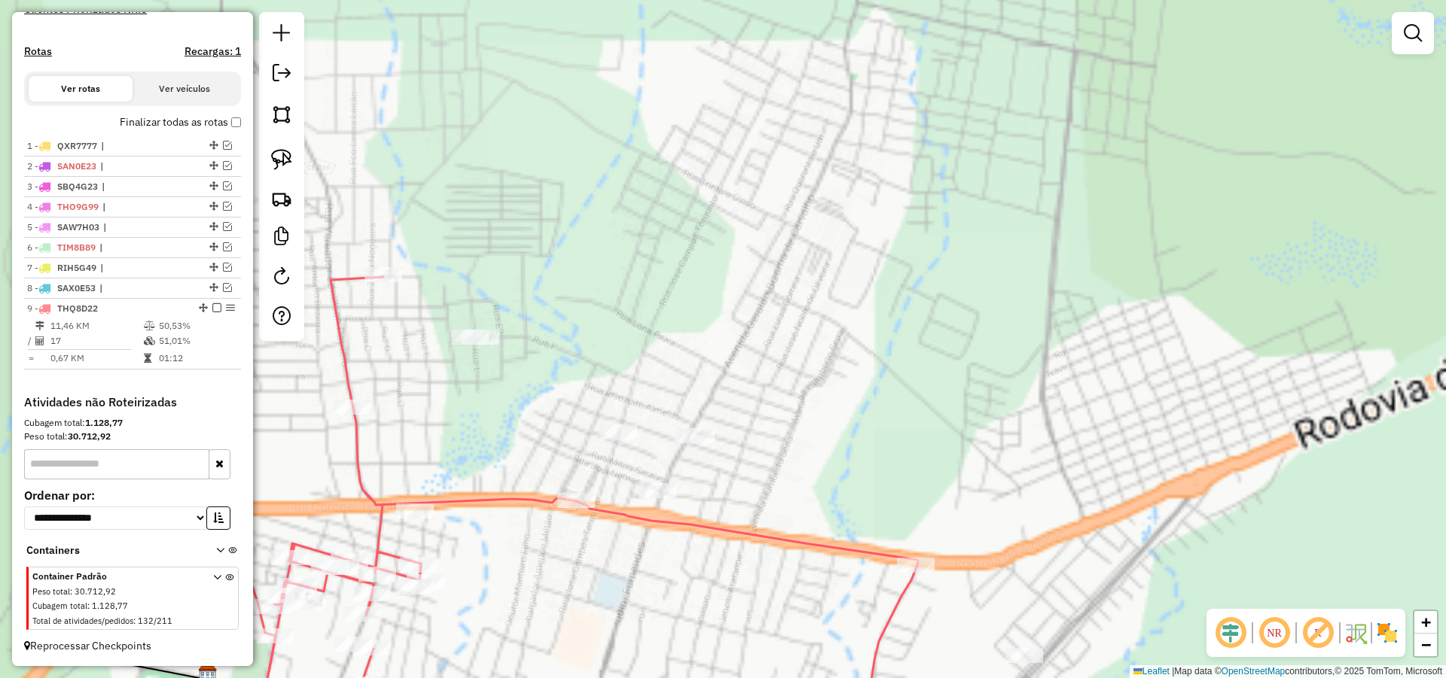
drag, startPoint x: 778, startPoint y: 288, endPoint x: 813, endPoint y: 264, distance: 42.8
click at [808, 265] on div "Atividade não roteirizada 2502 - Bar do mardonio Endereço: [STREET_ADDRESS] (QU…" at bounding box center [723, 339] width 1446 height 678
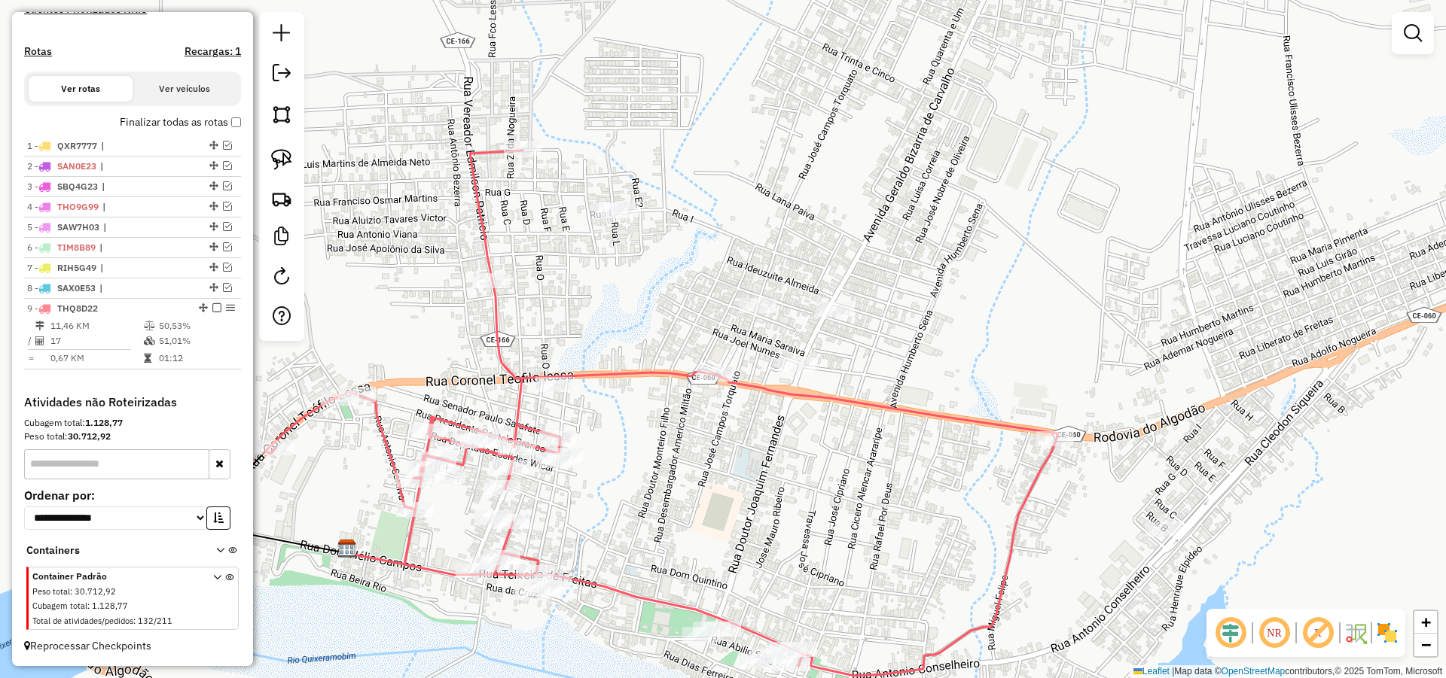
drag, startPoint x: 756, startPoint y: 437, endPoint x: 782, endPoint y: 415, distance: 33.6
click at [766, 422] on div "Atividade não roteirizada 2502 - Bar do mardonio Endereço: [STREET_ADDRESS] (QU…" at bounding box center [723, 339] width 1446 height 678
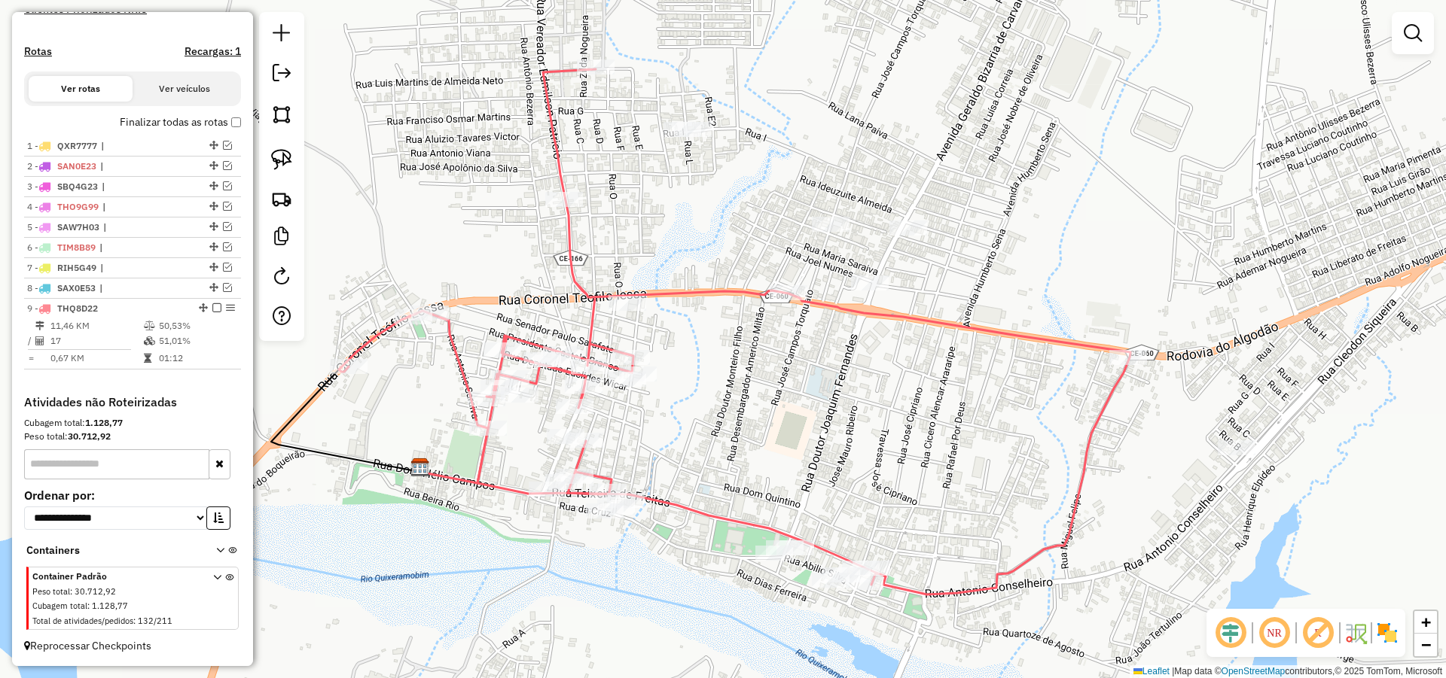
drag, startPoint x: 812, startPoint y: 411, endPoint x: 870, endPoint y: 351, distance: 83.6
click at [866, 352] on div "Atividade não roteirizada 2502 - Bar do mardonio Endereço: [STREET_ADDRESS] (QU…" at bounding box center [723, 339] width 1446 height 678
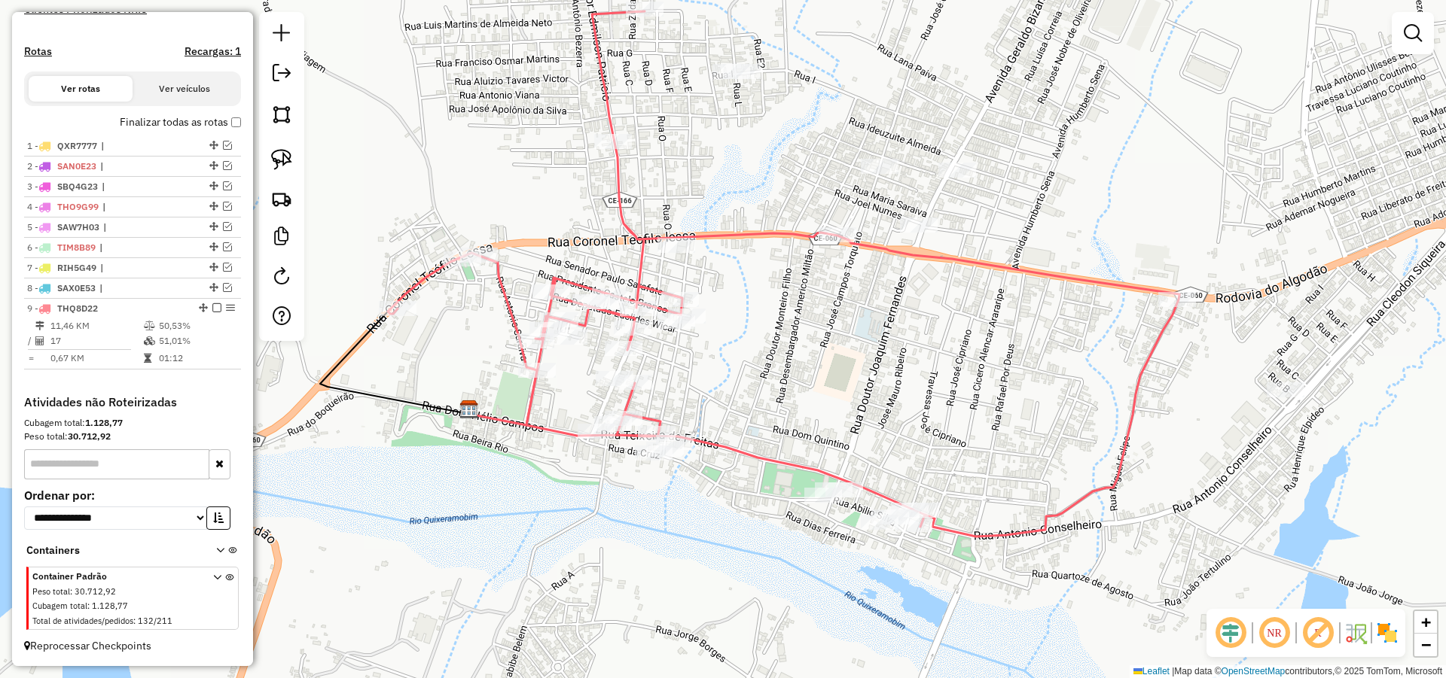
click at [847, 423] on div "Atividade não roteirizada 2502 - Bar do mardonio Endereço: [STREET_ADDRESS] (QU…" at bounding box center [723, 339] width 1446 height 678
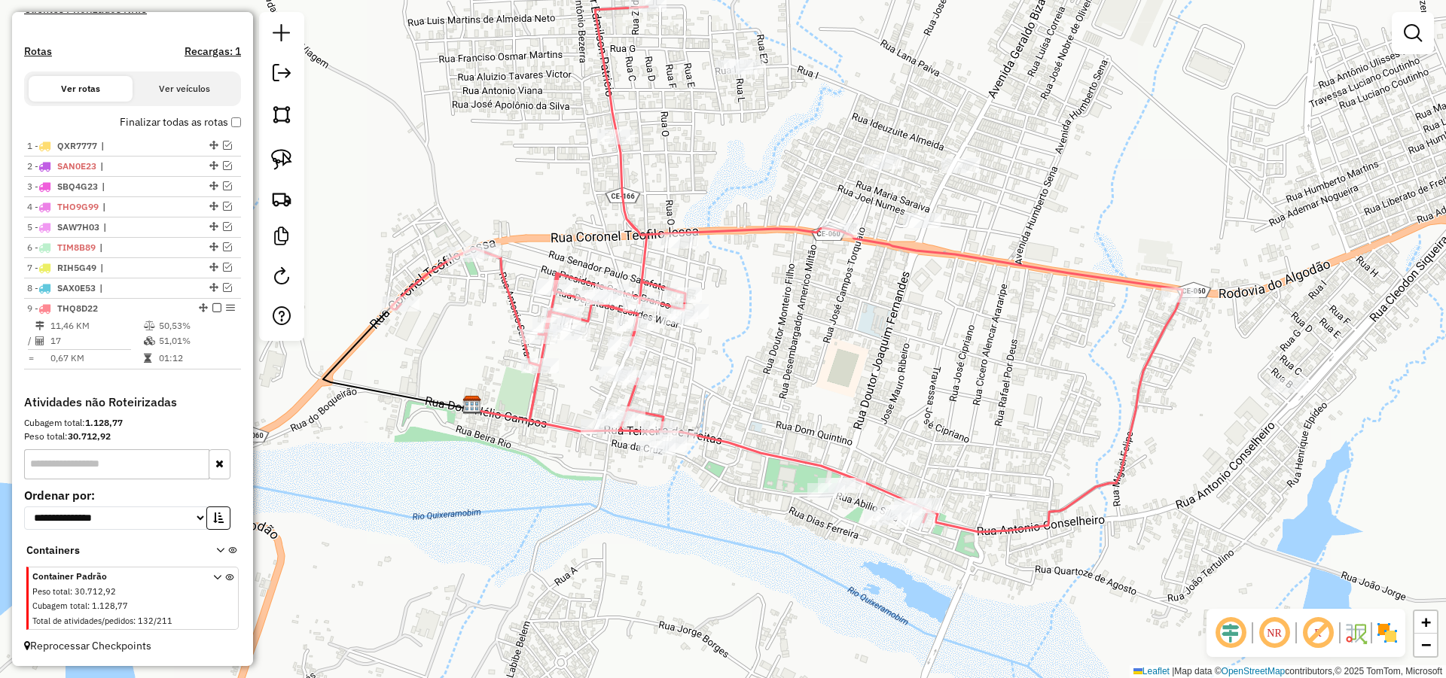
drag, startPoint x: 921, startPoint y: 453, endPoint x: 942, endPoint y: 437, distance: 26.4
click at [942, 437] on div "Atividade não roteirizada 2502 - Bar do mardonio Endereço: [STREET_ADDRESS] (QU…" at bounding box center [723, 339] width 1446 height 678
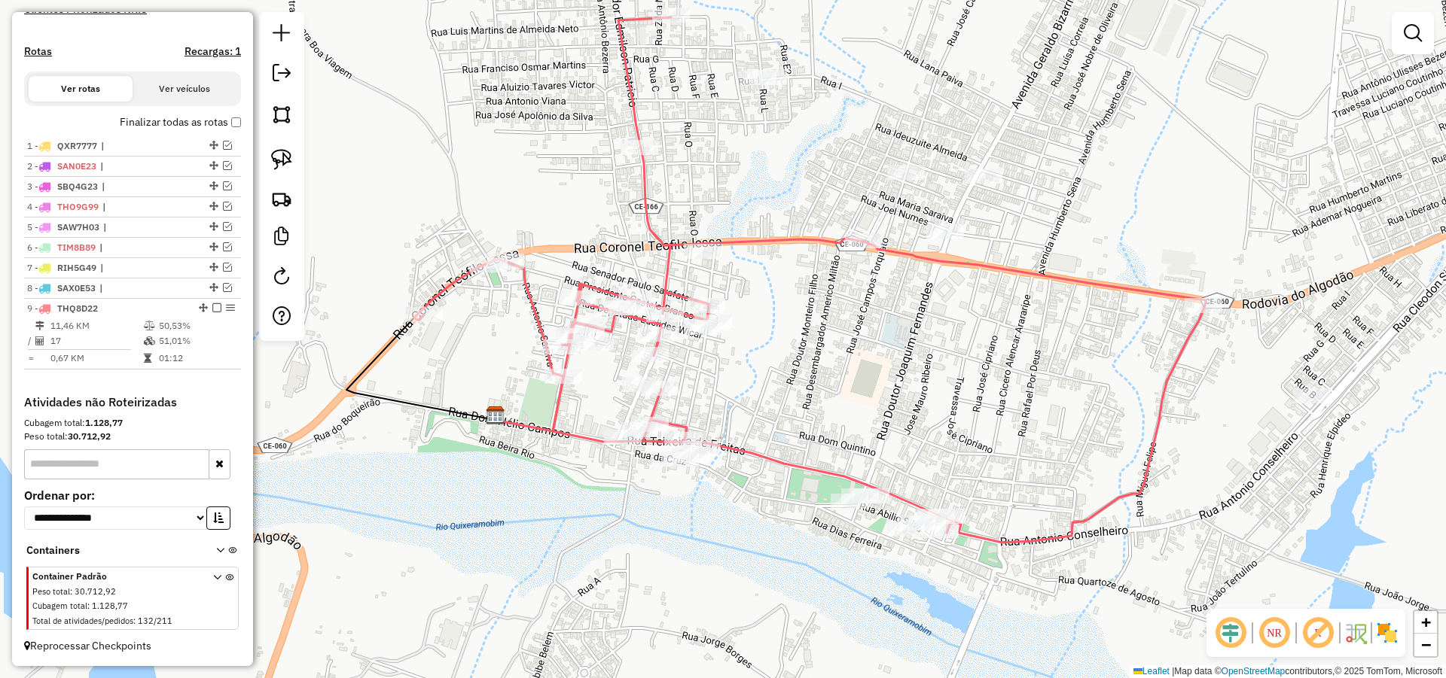
drag, startPoint x: 832, startPoint y: 430, endPoint x: 834, endPoint y: 458, distance: 27.9
click at [834, 458] on div "Atividade não roteirizada 2502 - Bar do mardonio Endereço: [STREET_ADDRESS] (QU…" at bounding box center [723, 339] width 1446 height 678
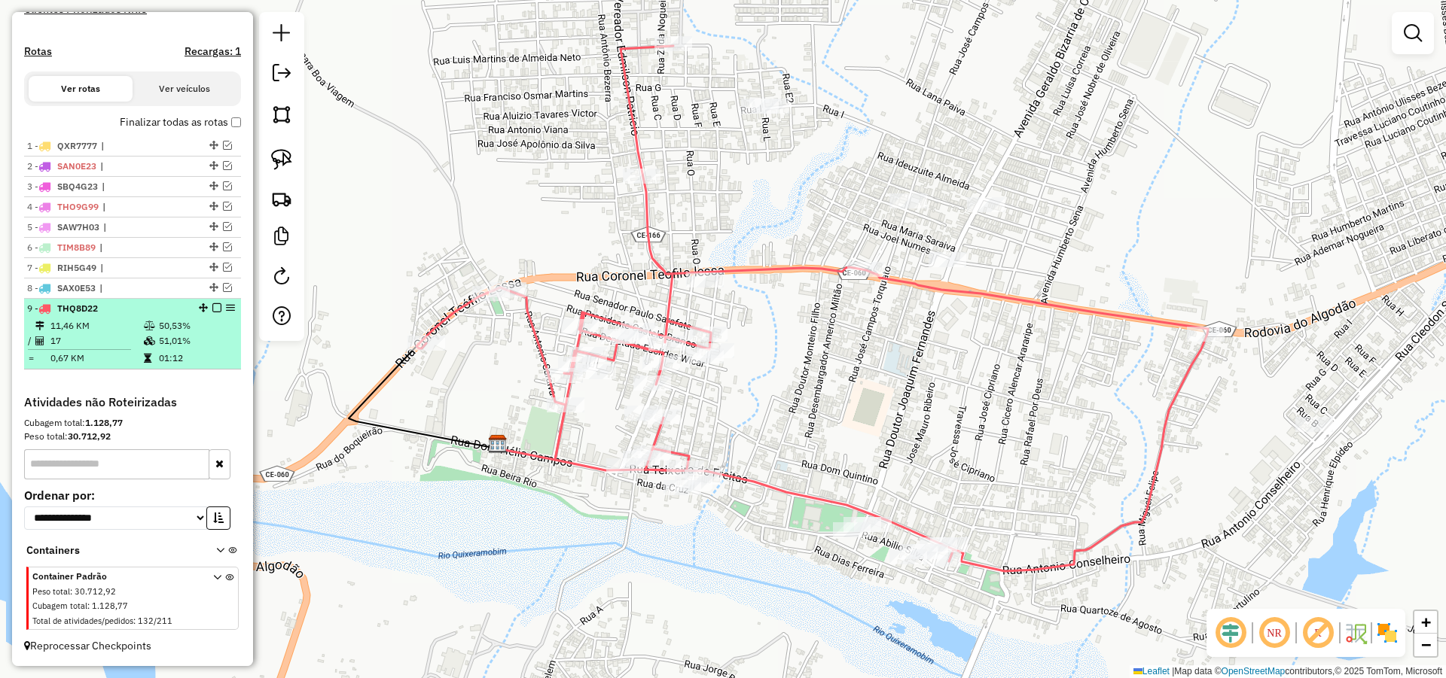
click at [213, 307] on em at bounding box center [216, 307] width 9 height 9
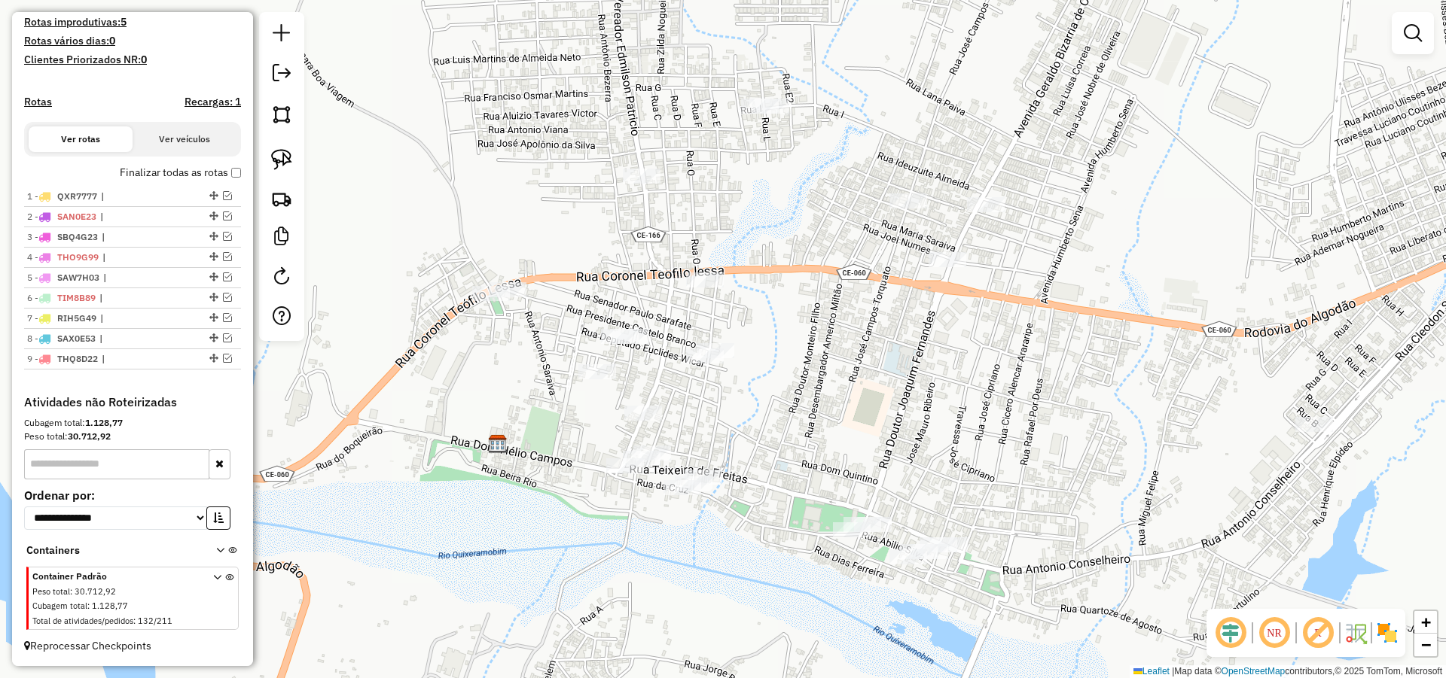
scroll to position [408, 0]
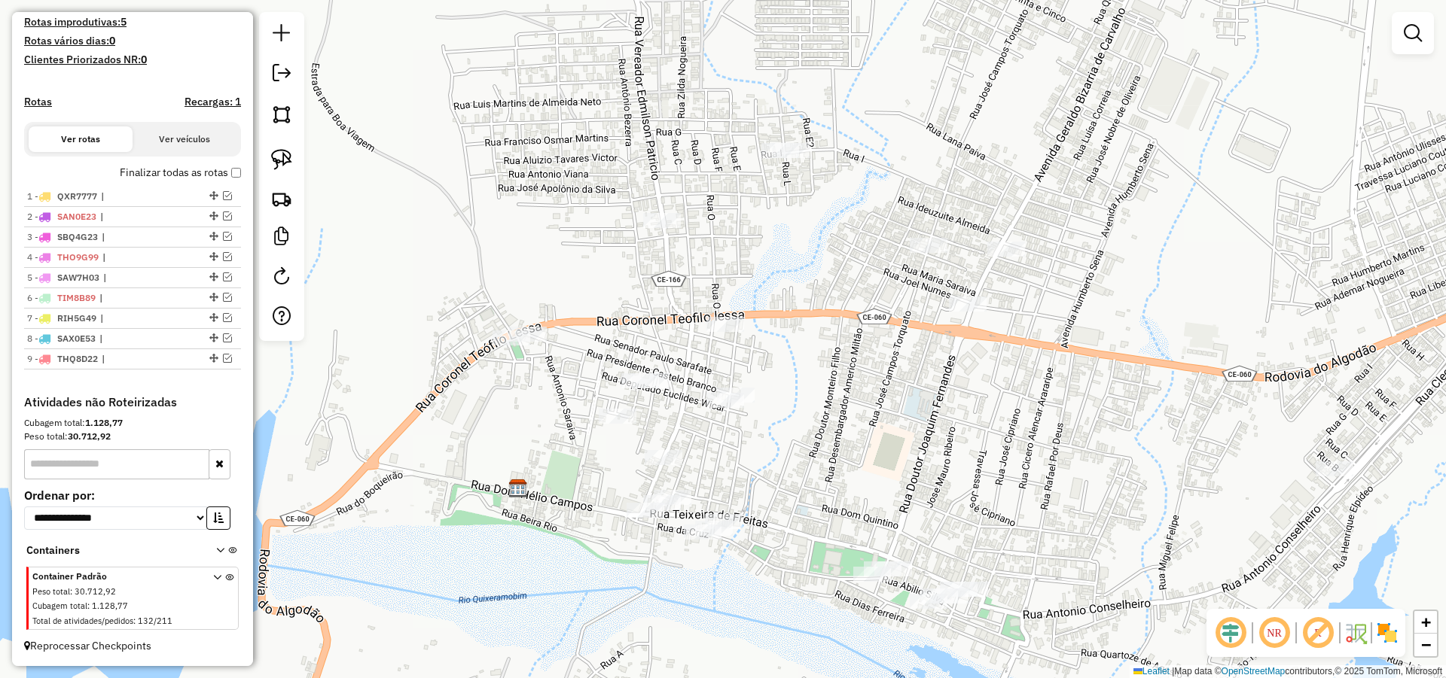
drag, startPoint x: 746, startPoint y: 422, endPoint x: 757, endPoint y: 426, distance: 11.9
click at [755, 428] on div "Atividade não roteirizada 2502 - Bar do mardonio Endereço: [STREET_ADDRESS] (QU…" at bounding box center [723, 339] width 1446 height 678
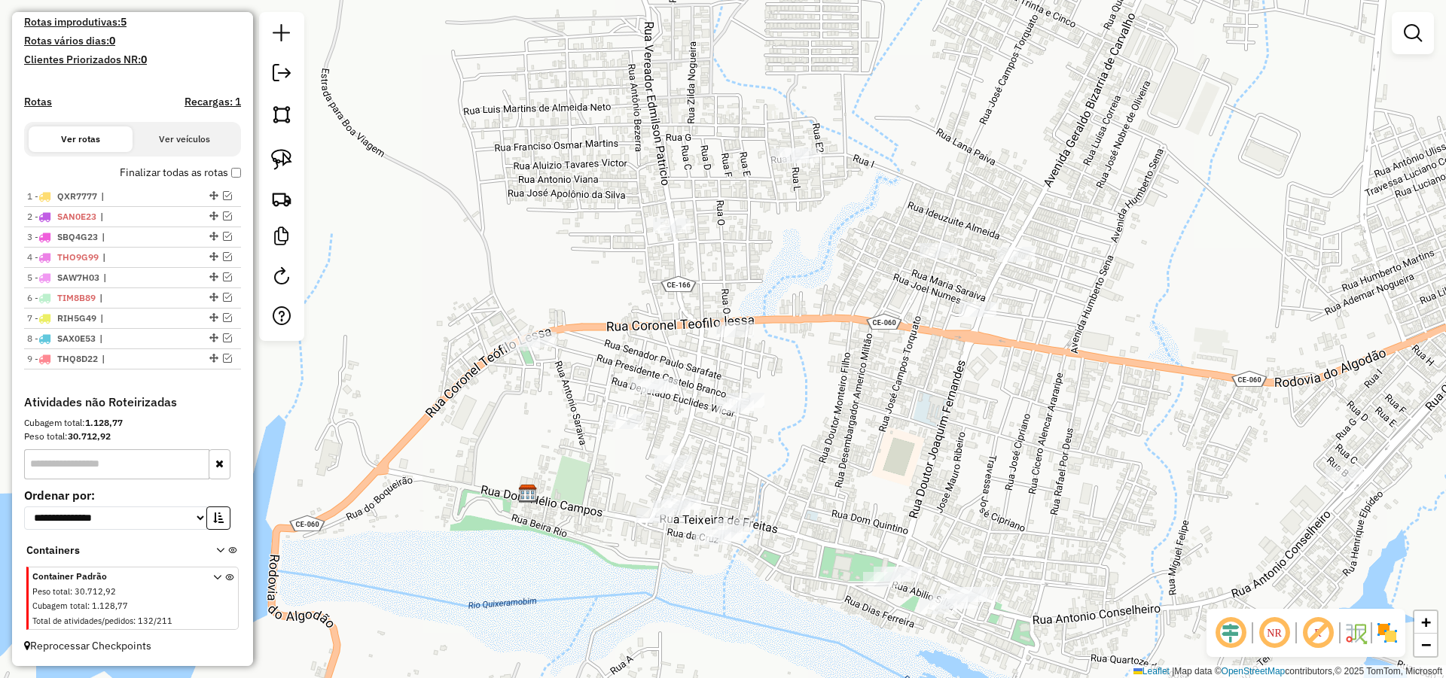
drag, startPoint x: 800, startPoint y: 440, endPoint x: 796, endPoint y: 397, distance: 43.9
click at [797, 399] on div "Atividade não roteirizada 2502 - Bar do mardonio Endereço: [STREET_ADDRESS] (QU…" at bounding box center [723, 339] width 1446 height 678
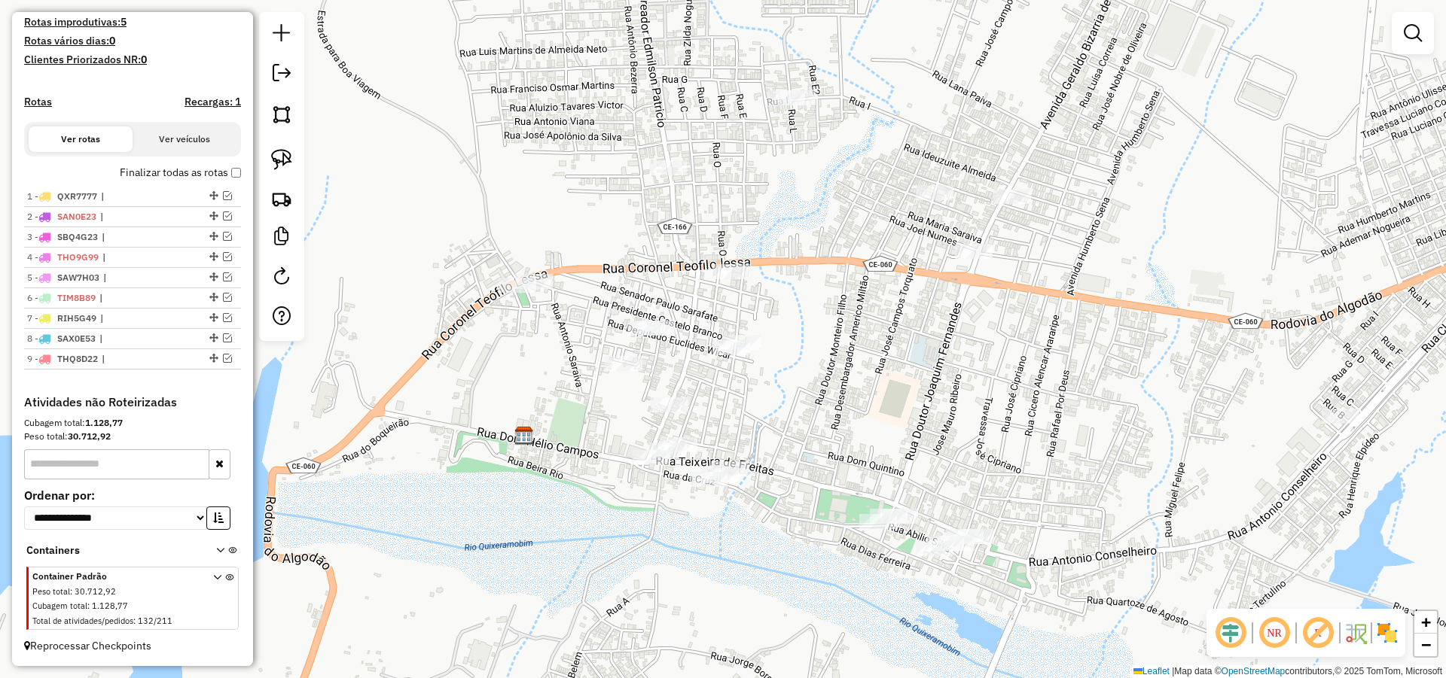
drag, startPoint x: 810, startPoint y: 463, endPoint x: 806, endPoint y: 453, distance: 10.5
click at [808, 456] on div "Atividade não roteirizada 2502 - Bar do mardonio Endereço: [STREET_ADDRESS] (QU…" at bounding box center [723, 339] width 1446 height 678
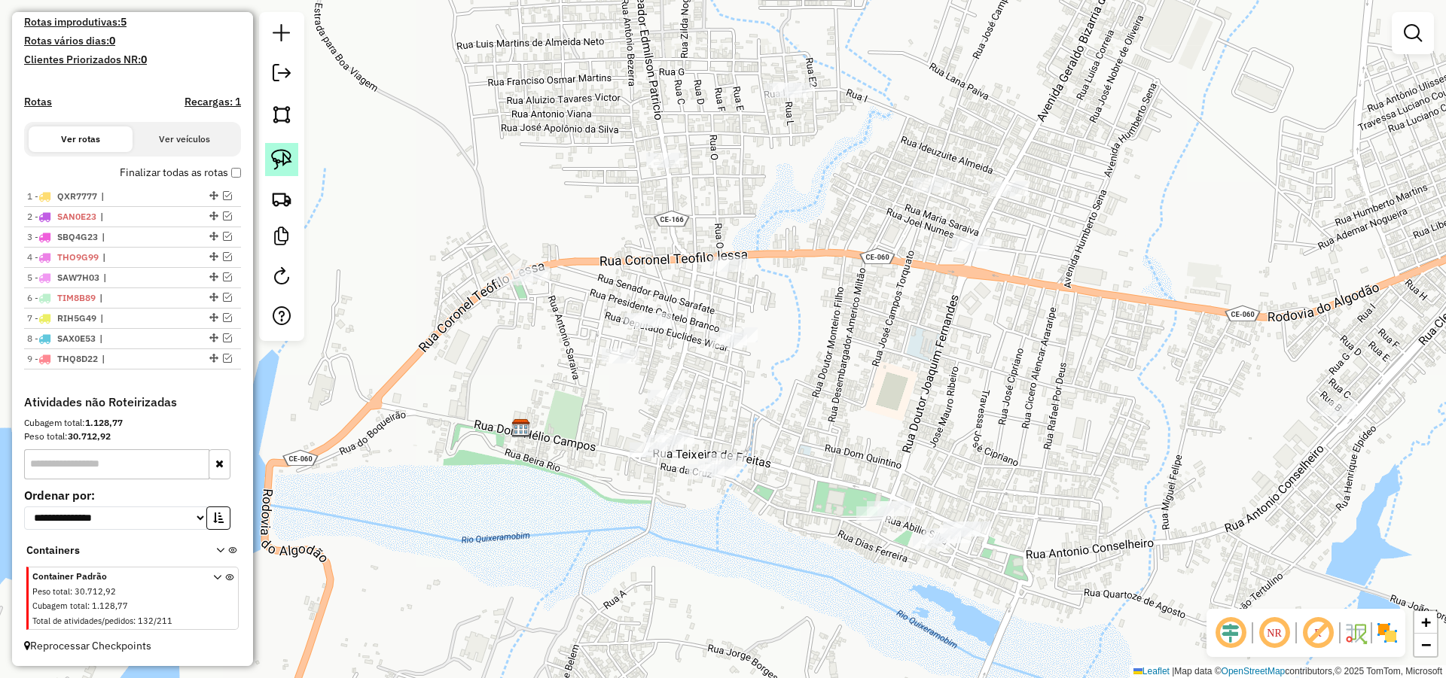
click at [279, 151] on img at bounding box center [281, 159] width 21 height 21
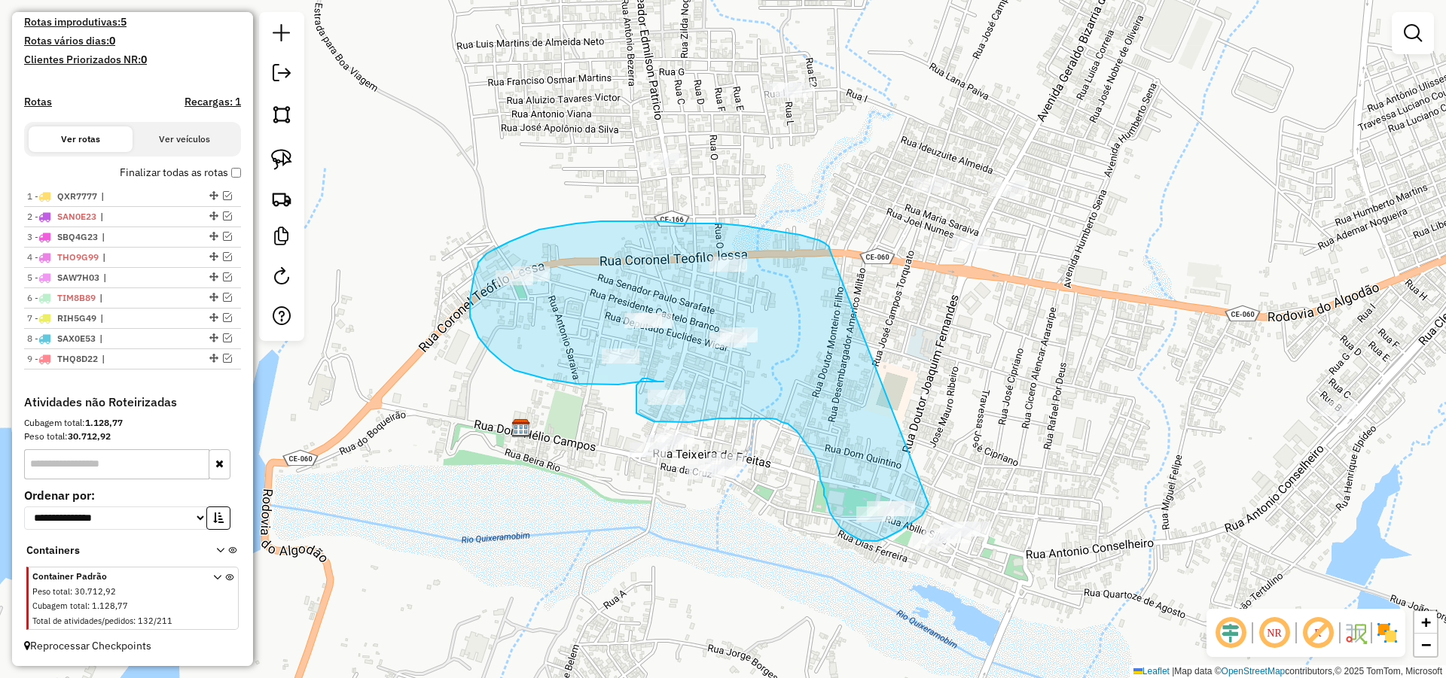
drag, startPoint x: 829, startPoint y: 247, endPoint x: 928, endPoint y: 500, distance: 271.8
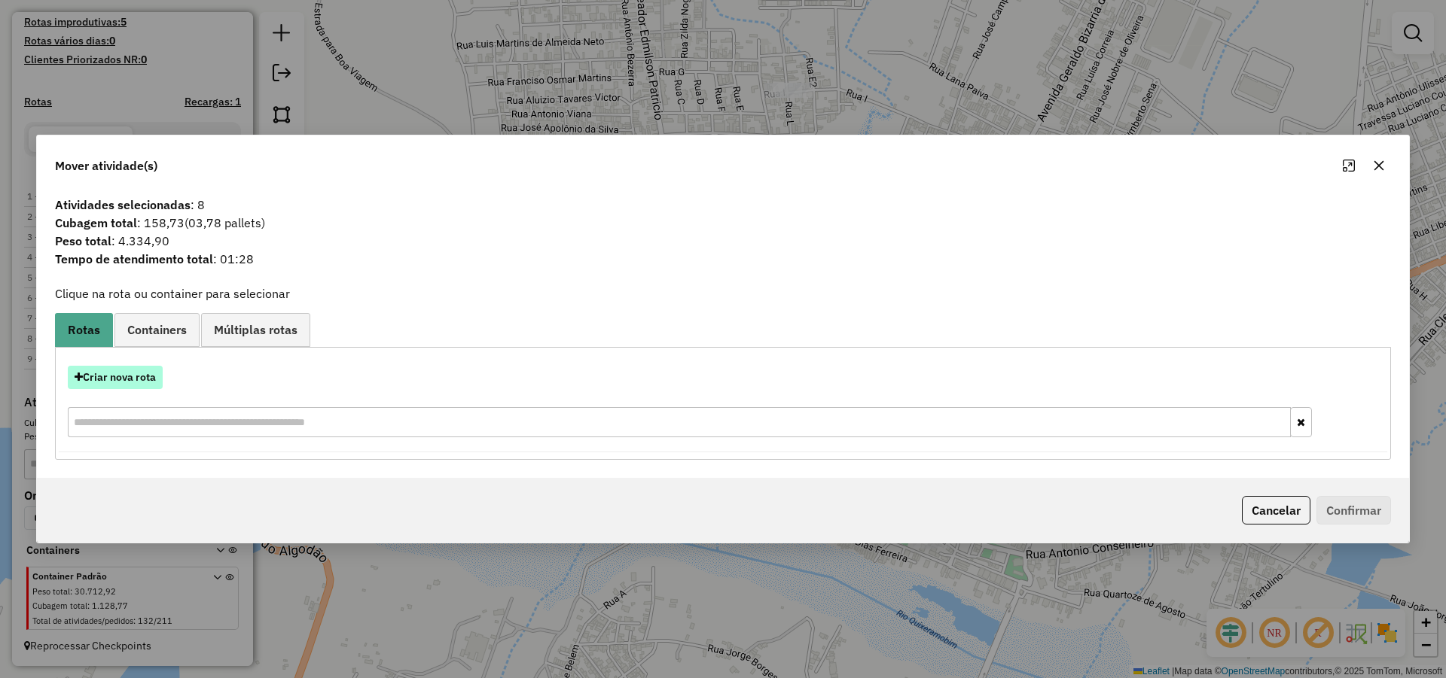
click at [123, 370] on button "Criar nova rota" at bounding box center [115, 377] width 95 height 23
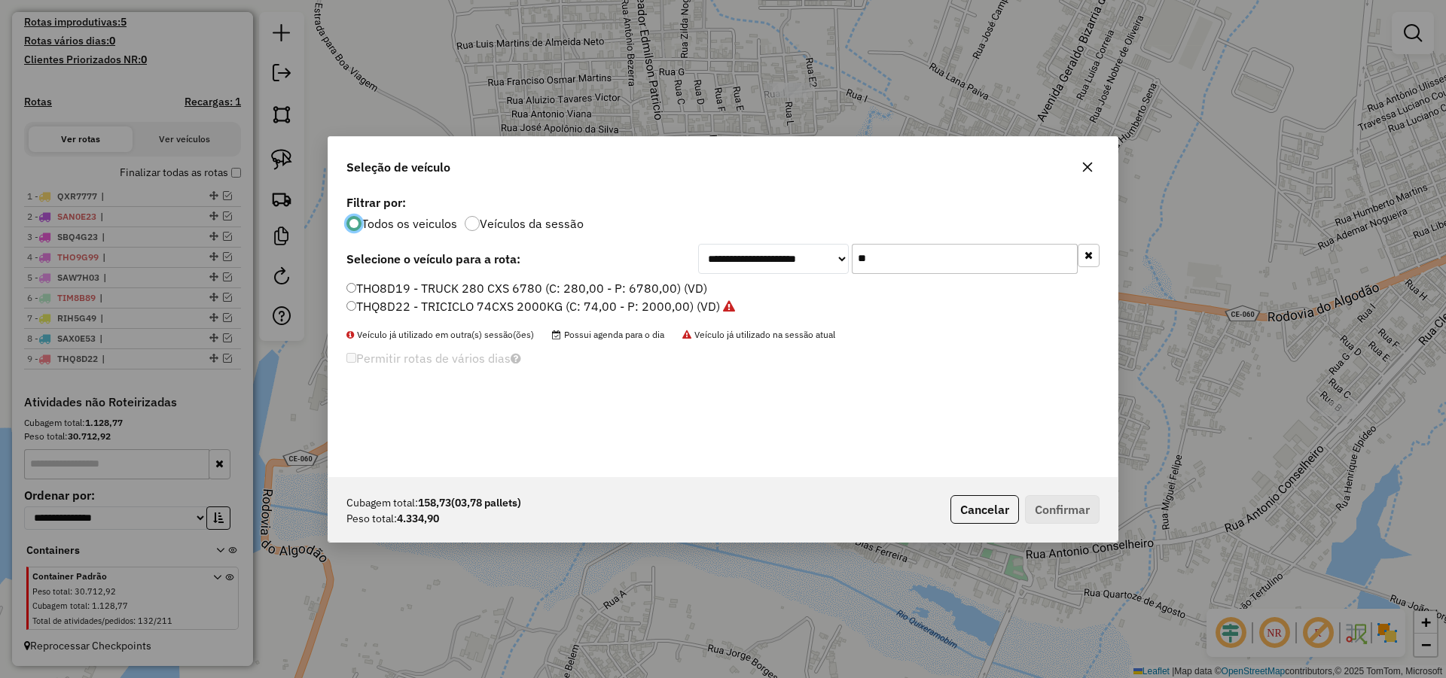
scroll to position [8, 5]
click at [902, 251] on input "**" at bounding box center [965, 259] width 226 height 30
click at [901, 251] on input "**" at bounding box center [965, 259] width 226 height 30
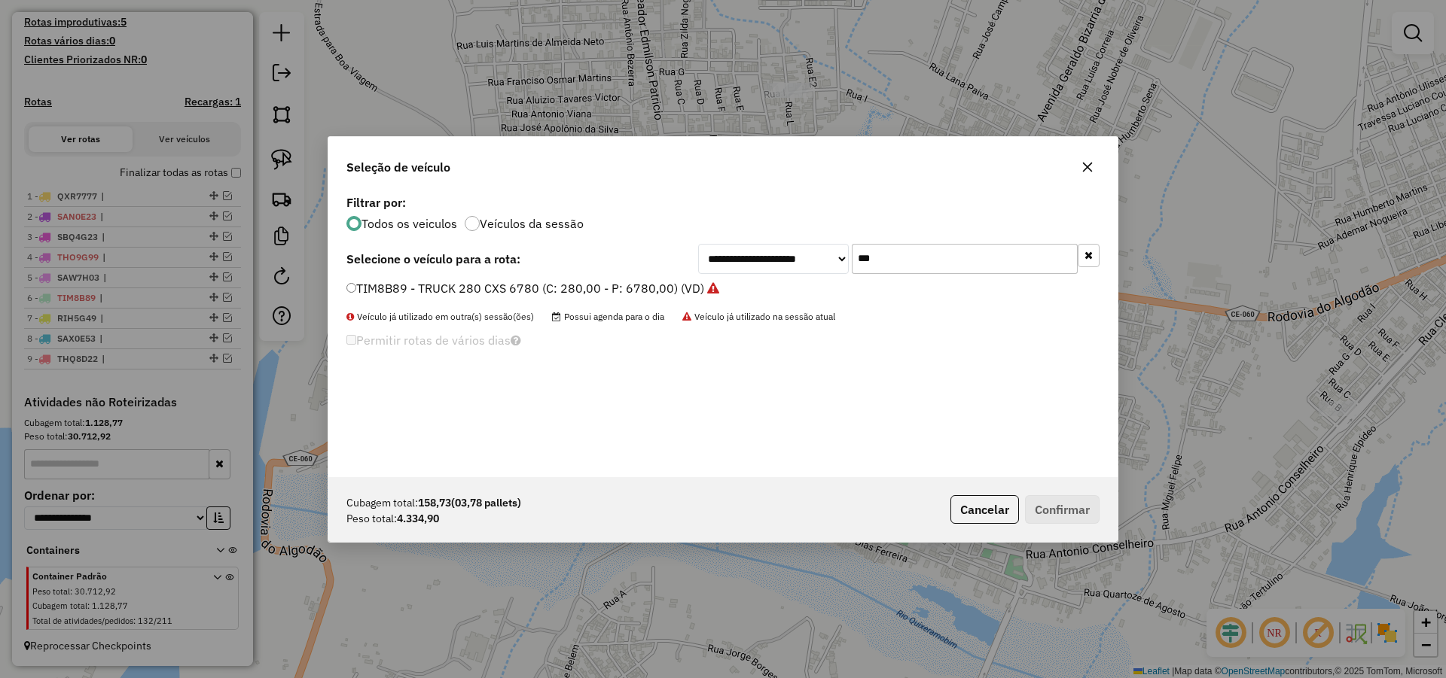
type input "***"
click at [665, 290] on label "TIM8B89 - TRUCK 280 CXS 6780 (C: 280,00 - P: 6780,00) (VD)" at bounding box center [532, 288] width 373 height 18
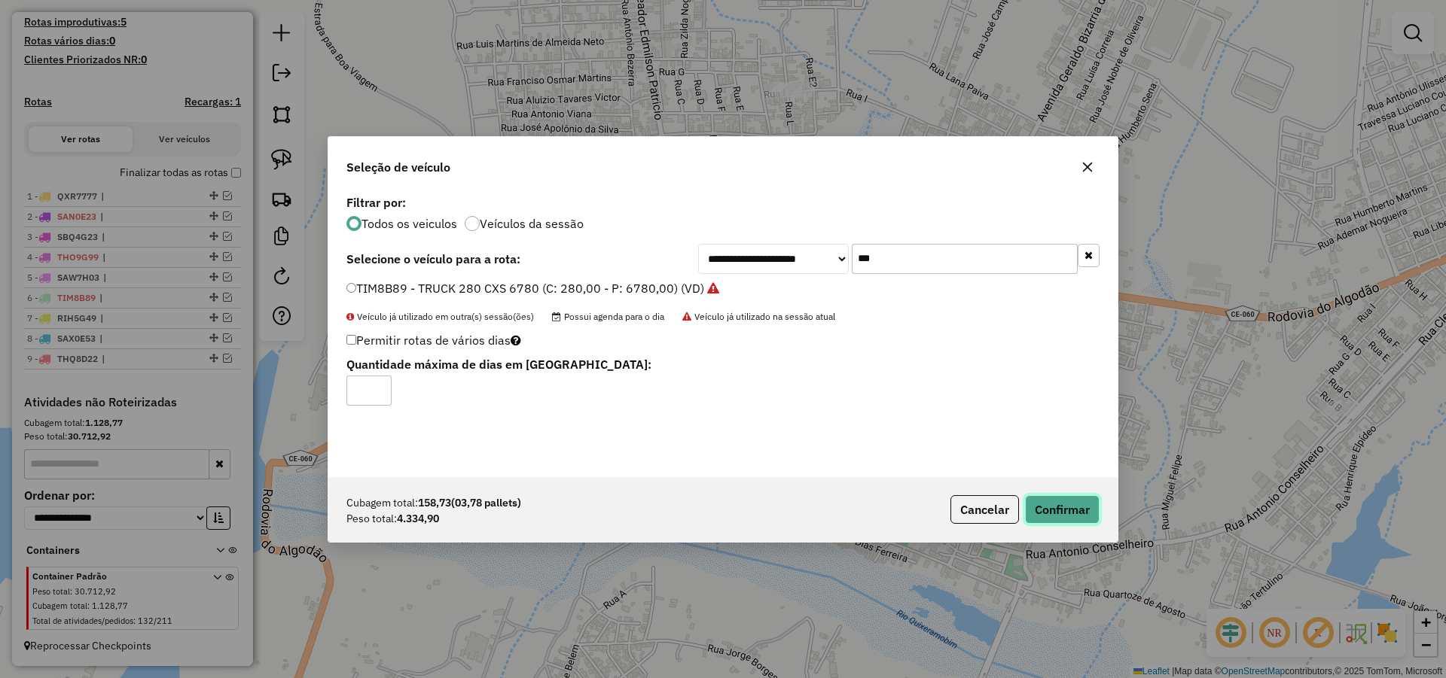
click at [1062, 518] on button "Confirmar" at bounding box center [1062, 509] width 75 height 29
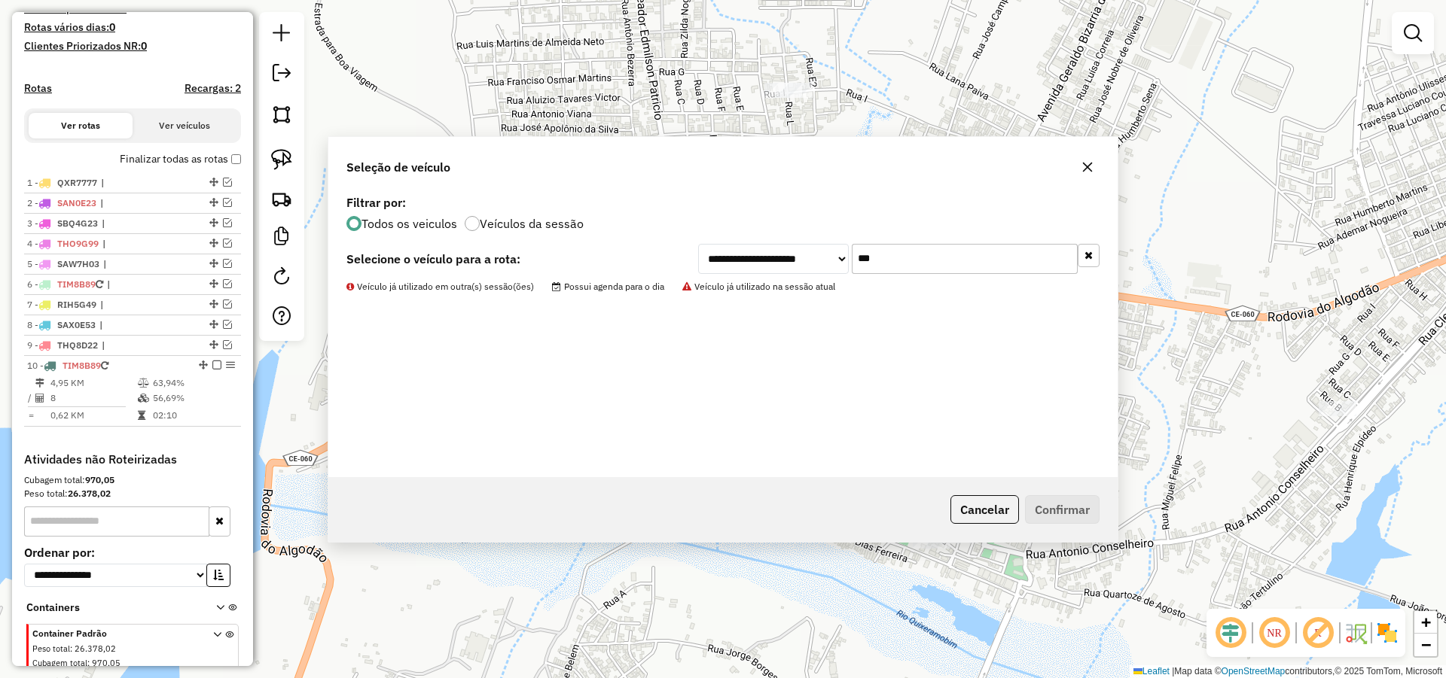
scroll to position [479, 0]
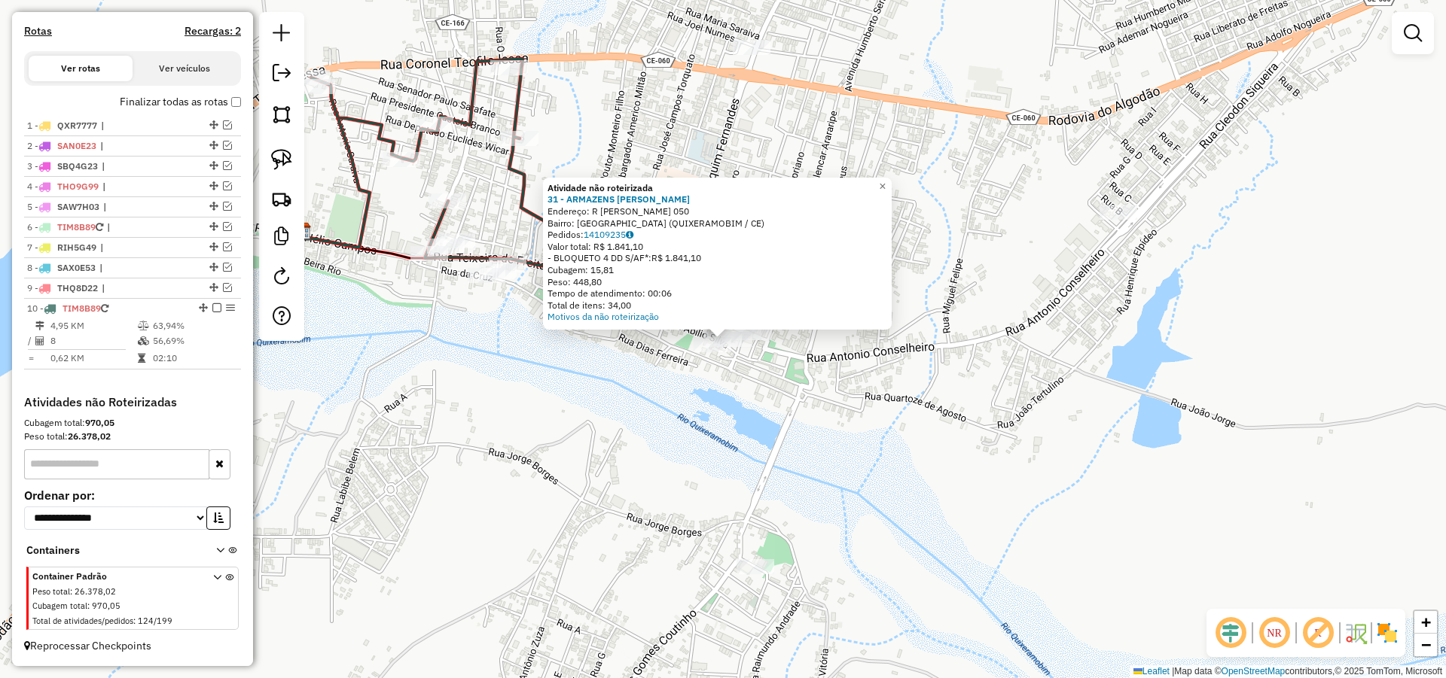
click at [531, 367] on div "Atividade não roteirizada 31 - ARMAZENS [PERSON_NAME]: R [PERSON_NAME] 050 Bair…" at bounding box center [723, 339] width 1446 height 678
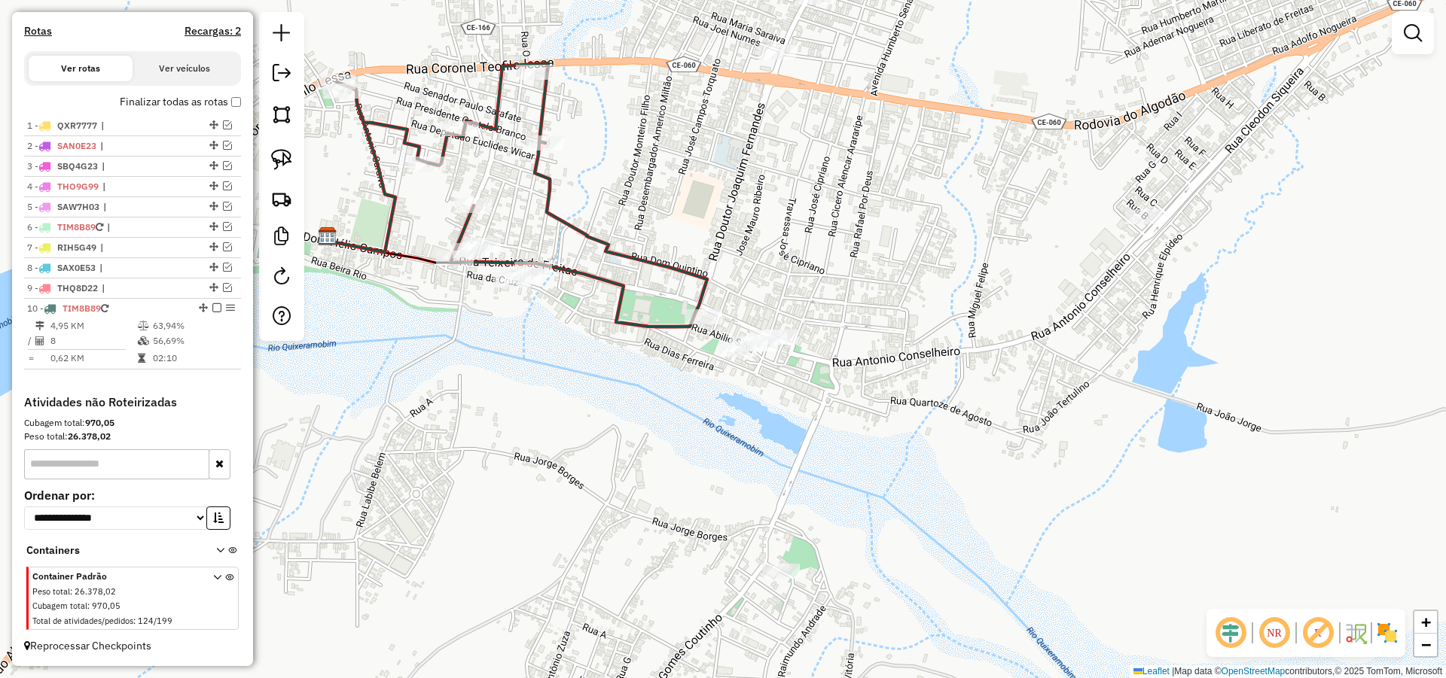
drag, startPoint x: 565, startPoint y: 349, endPoint x: 647, endPoint y: 367, distance: 84.0
click at [643, 365] on div "Janela de atendimento Grade de atendimento Capacidade Transportadoras Veículos …" at bounding box center [723, 339] width 1446 height 678
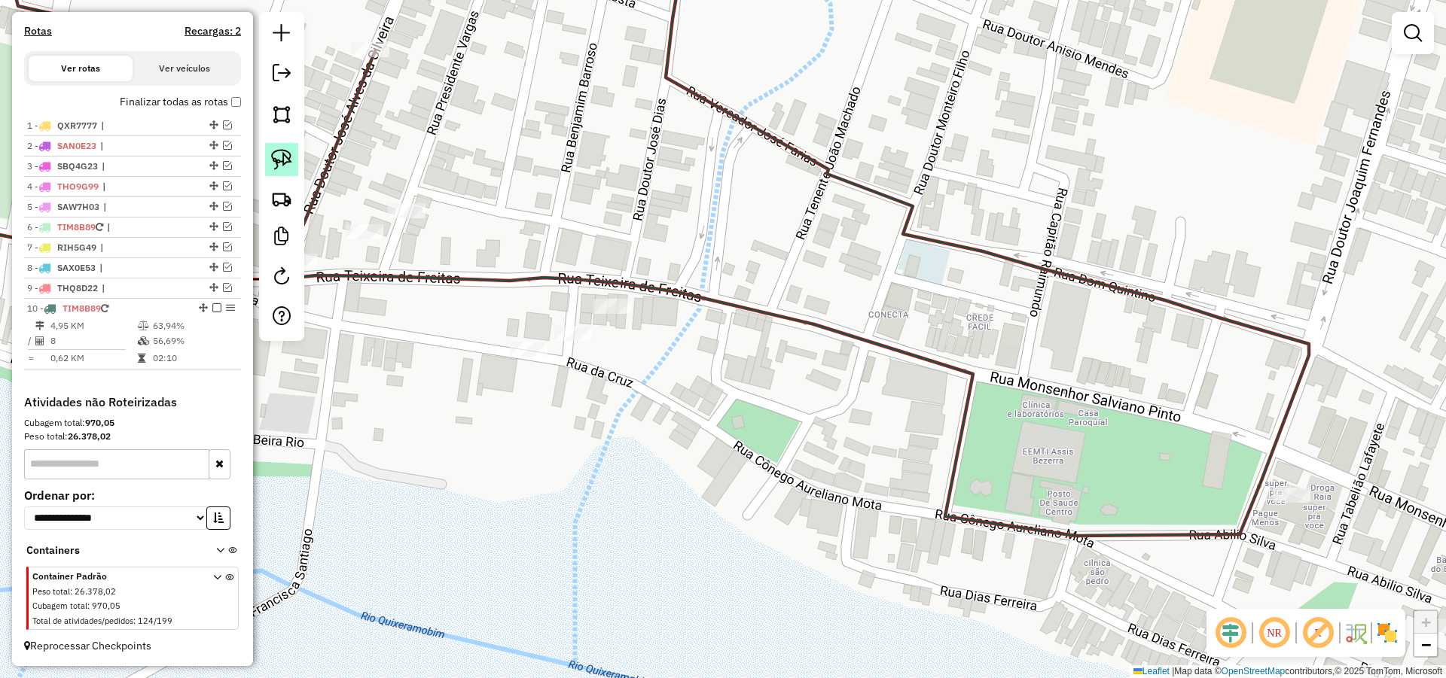
click at [285, 157] on img at bounding box center [281, 159] width 21 height 21
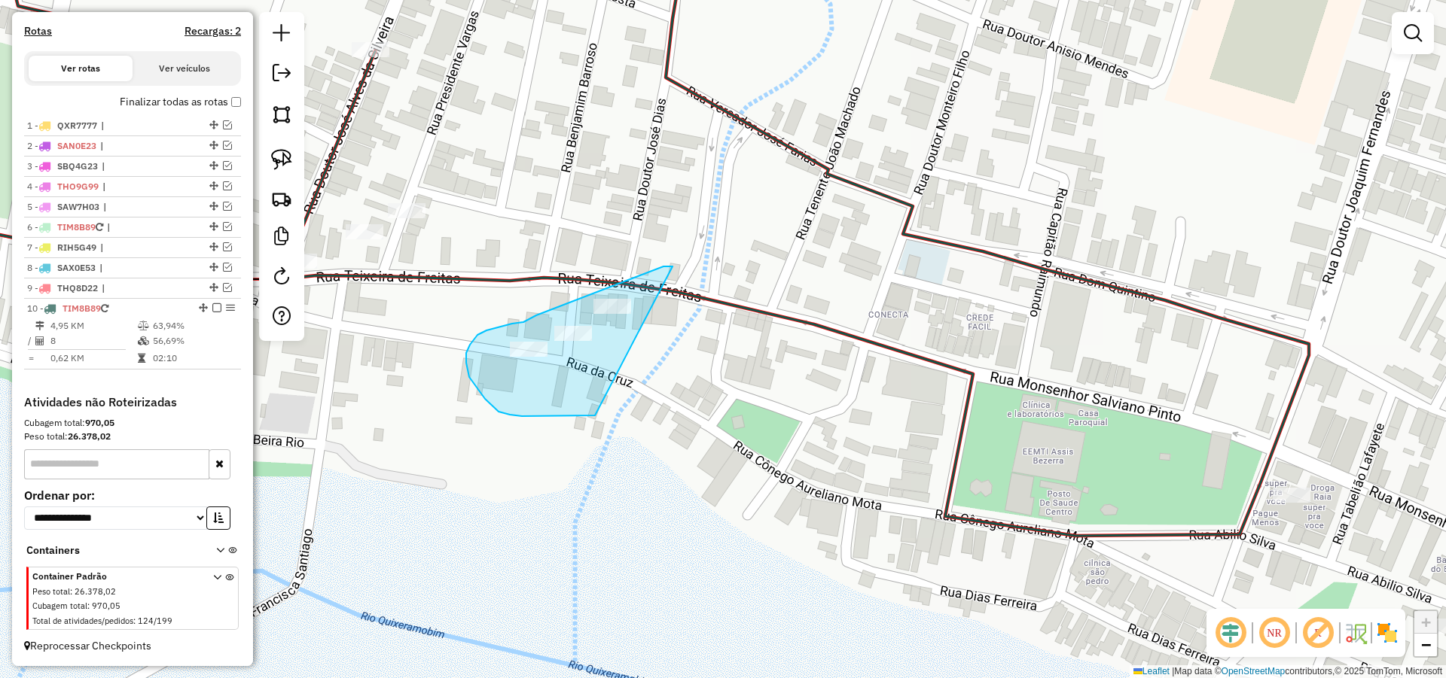
drag, startPoint x: 663, startPoint y: 267, endPoint x: 597, endPoint y: 410, distance: 158.3
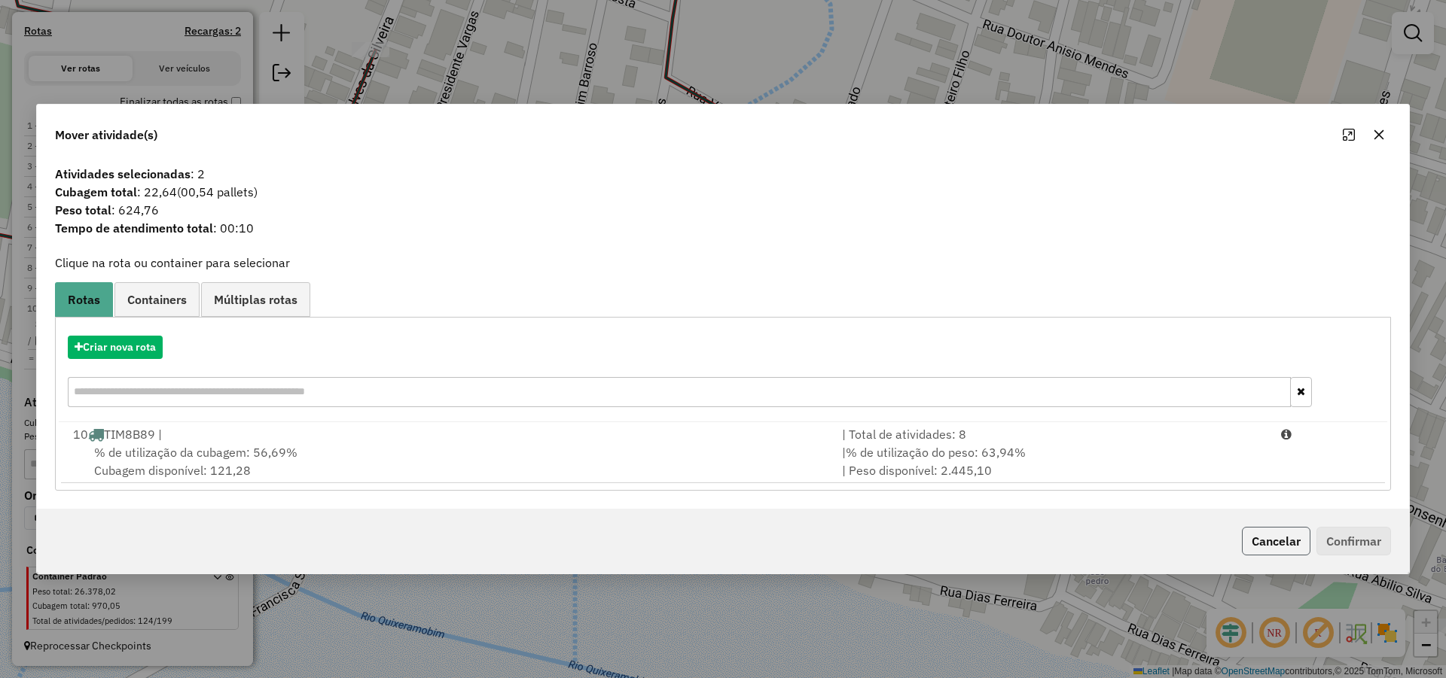
click at [1282, 544] on button "Cancelar" at bounding box center [1276, 541] width 69 height 29
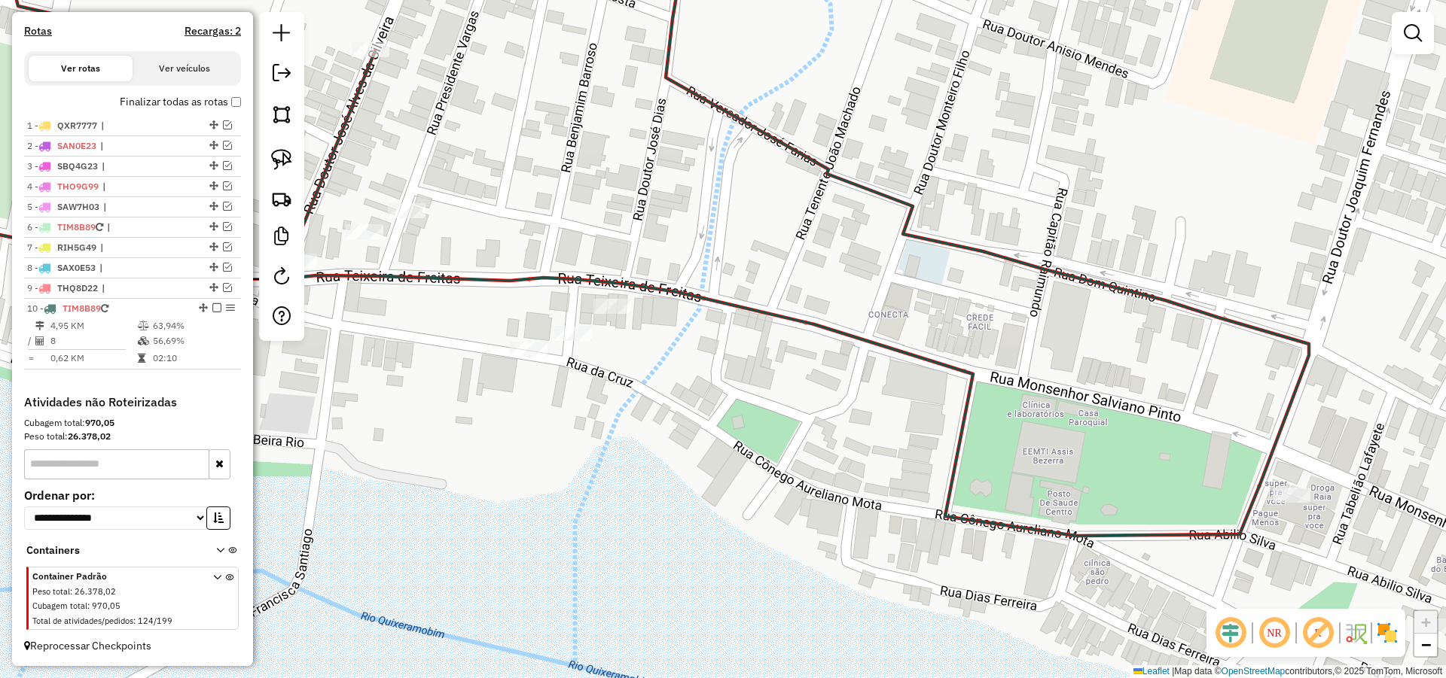
drag, startPoint x: 613, startPoint y: 392, endPoint x: 730, endPoint y: 403, distance: 117.9
click at [712, 407] on div "Janela de atendimento Grade de atendimento Capacidade Transportadoras Veículos …" at bounding box center [723, 339] width 1446 height 678
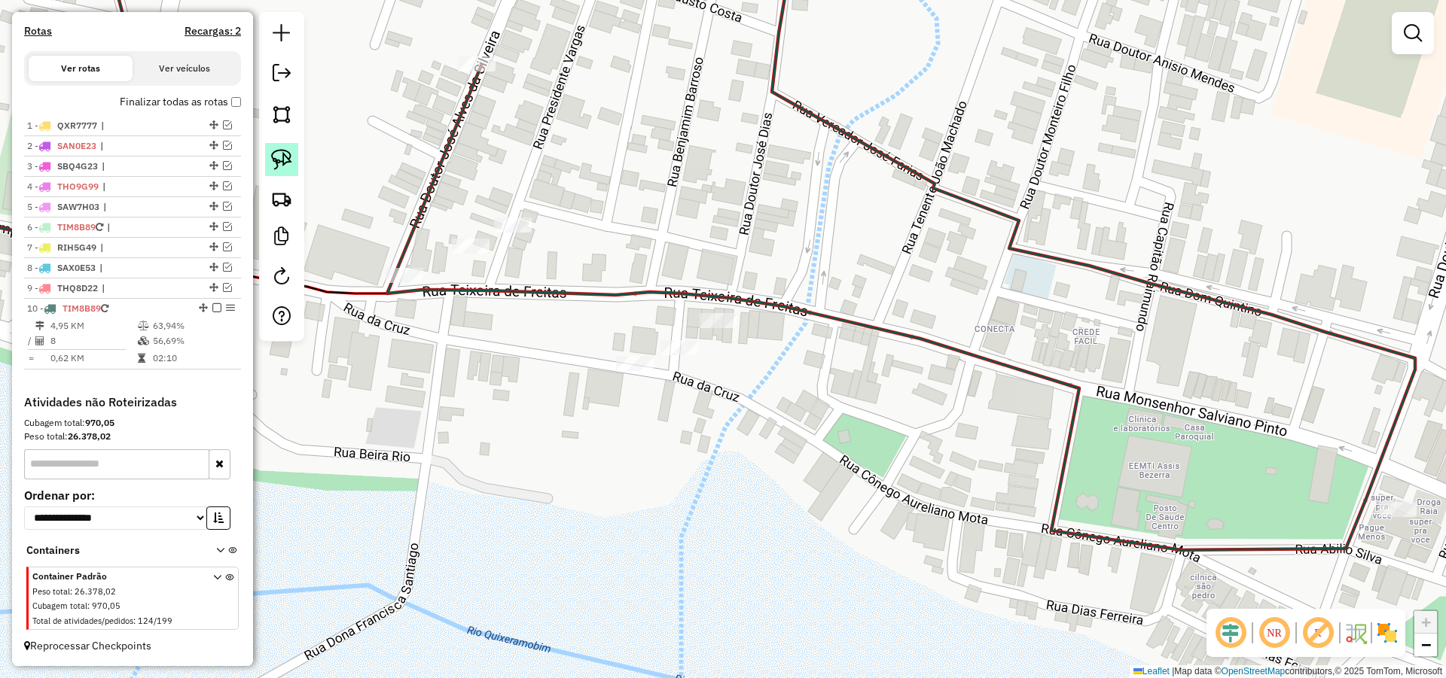
click at [279, 148] on link at bounding box center [281, 159] width 33 height 33
drag, startPoint x: 593, startPoint y: 184, endPoint x: 491, endPoint y: 291, distance: 147.5
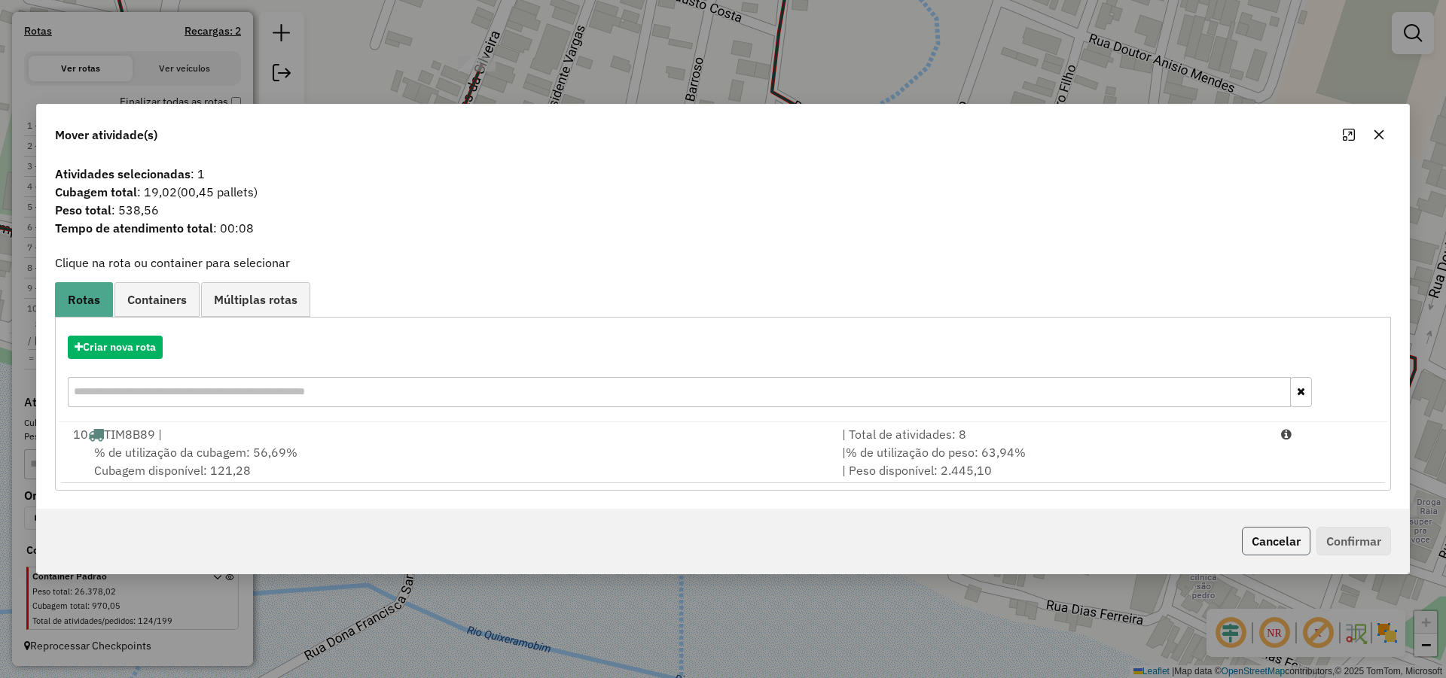
click at [1288, 535] on button "Cancelar" at bounding box center [1276, 541] width 69 height 29
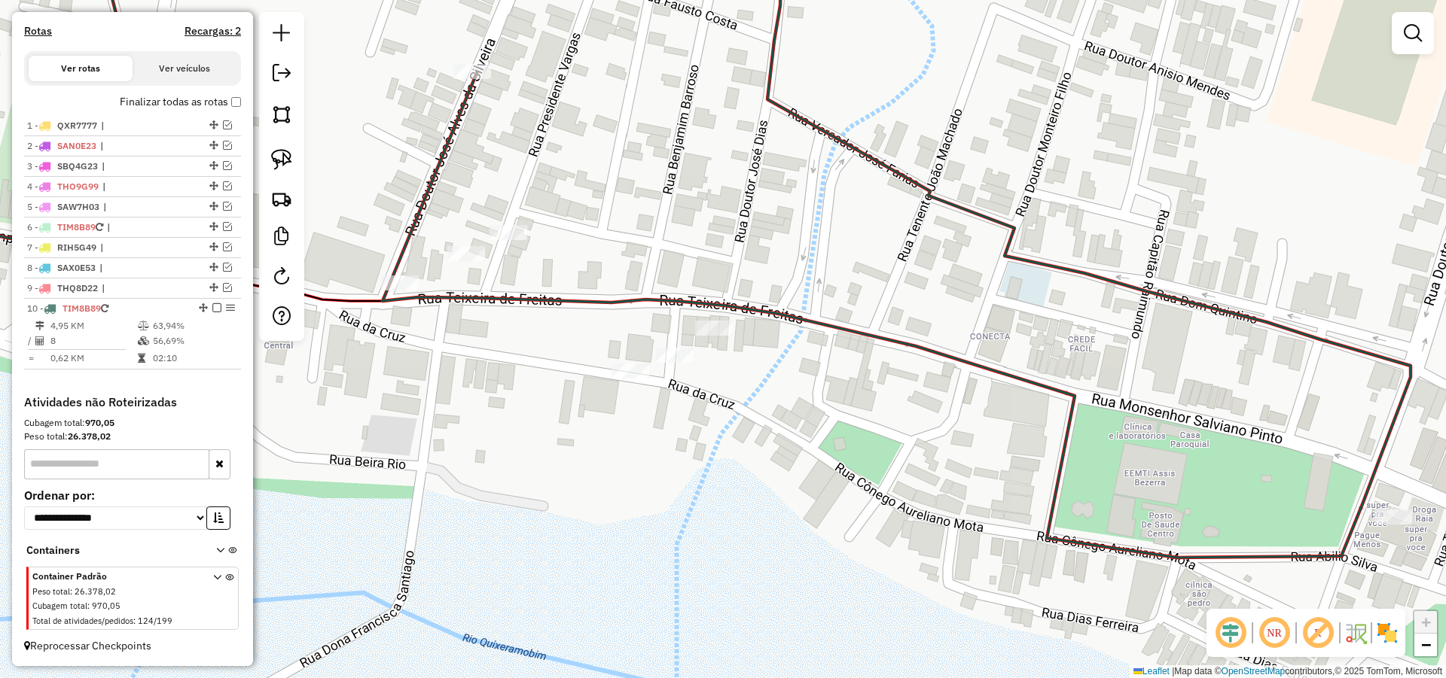
drag, startPoint x: 602, startPoint y: 269, endPoint x: 578, endPoint y: 282, distance: 28.3
click at [595, 279] on div "Janela de atendimento Grade de atendimento Capacidade Transportadoras Veículos …" at bounding box center [723, 339] width 1446 height 678
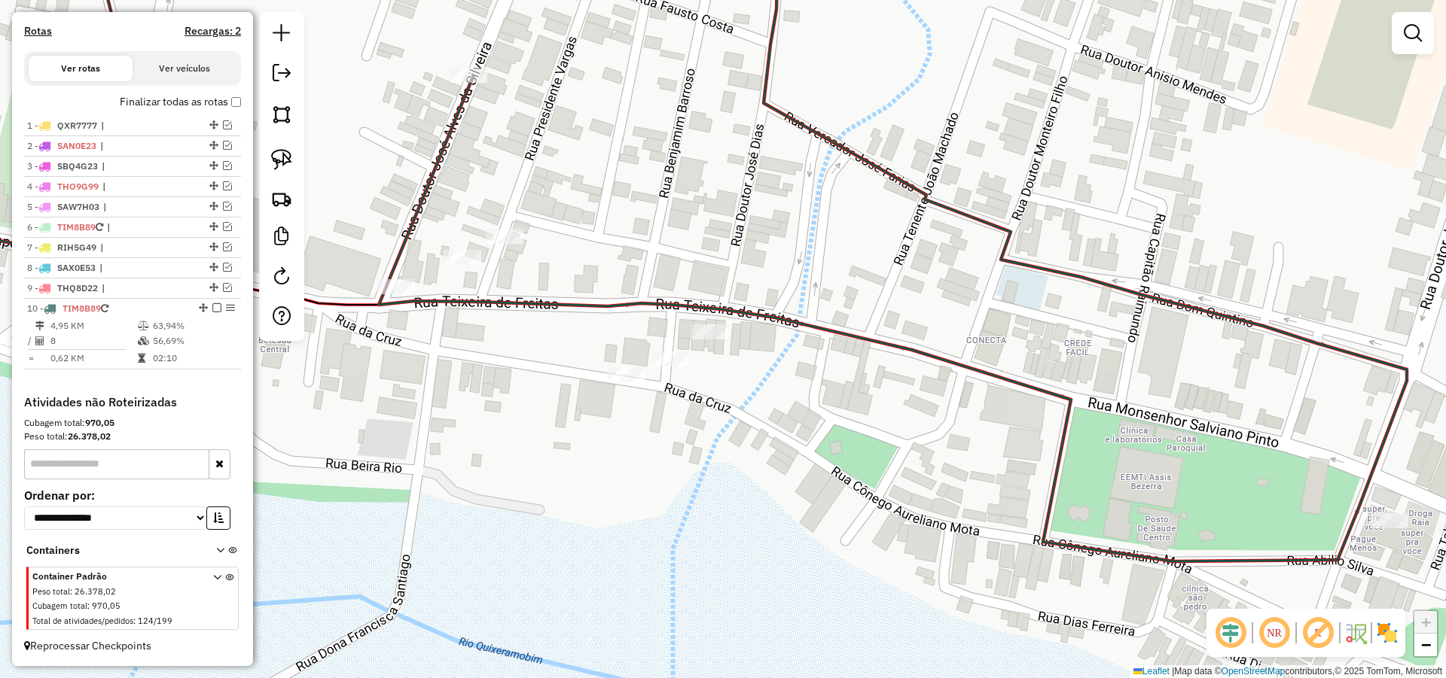
click at [281, 140] on div at bounding box center [281, 176] width 45 height 329
drag, startPoint x: 282, startPoint y: 149, endPoint x: 596, endPoint y: 210, distance: 320.6
click at [282, 150] on img at bounding box center [281, 159] width 21 height 21
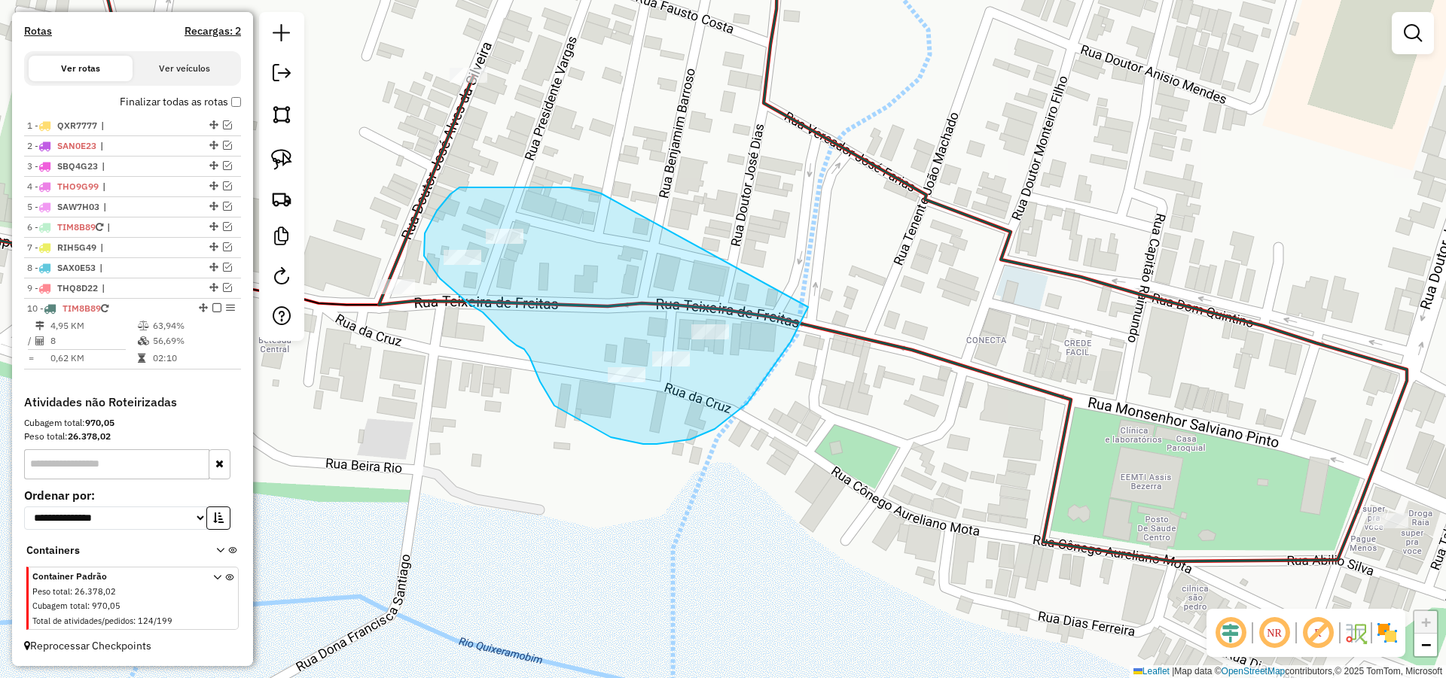
drag, startPoint x: 532, startPoint y: 187, endPoint x: 808, endPoint y: 307, distance: 300.5
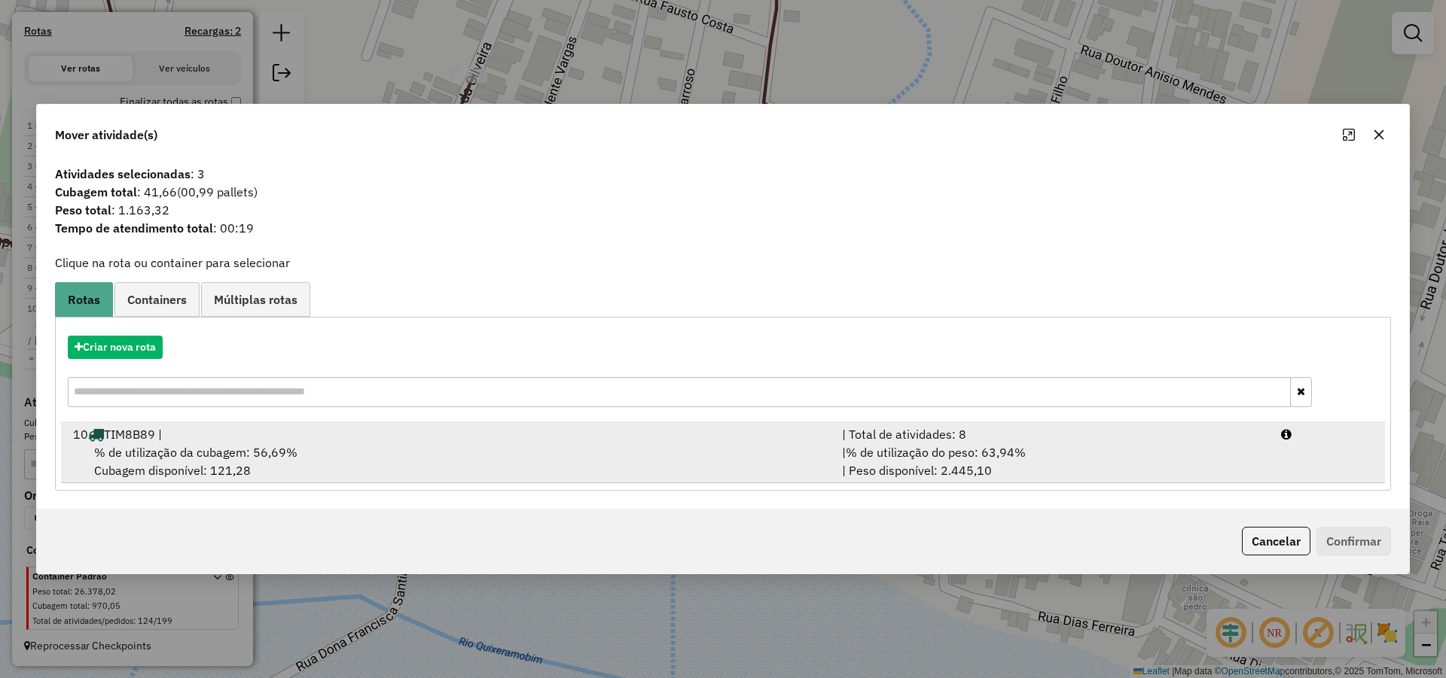
click at [972, 456] on span "% de utilização do peso: 63,94%" at bounding box center [936, 452] width 180 height 15
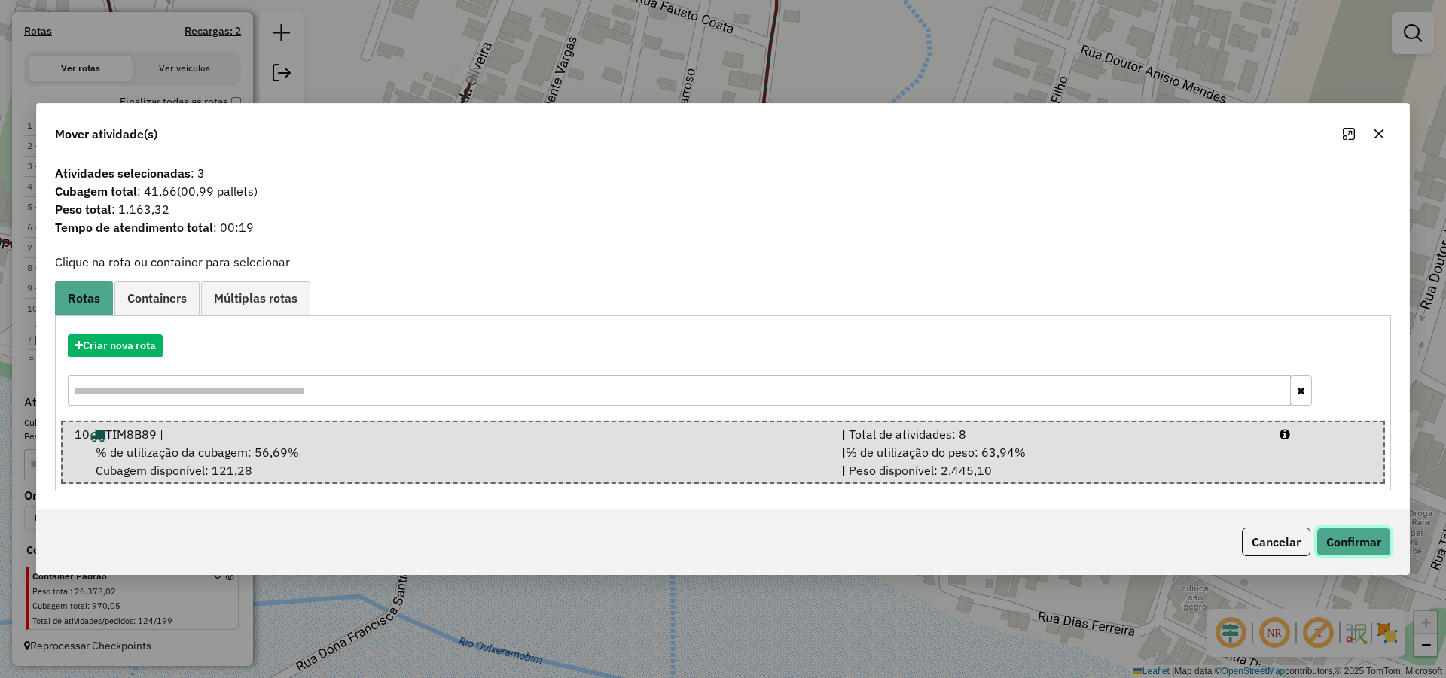
click at [1336, 540] on button "Confirmar" at bounding box center [1353, 542] width 75 height 29
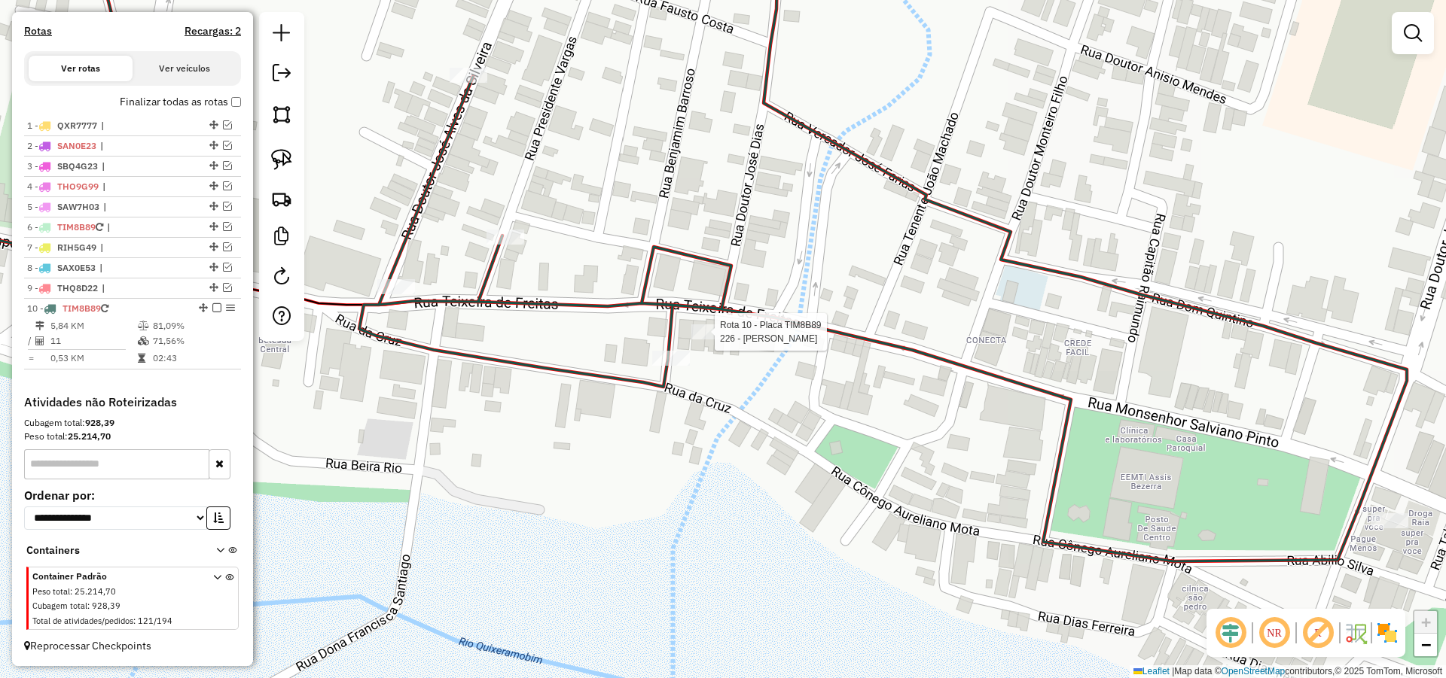
select select "*********"
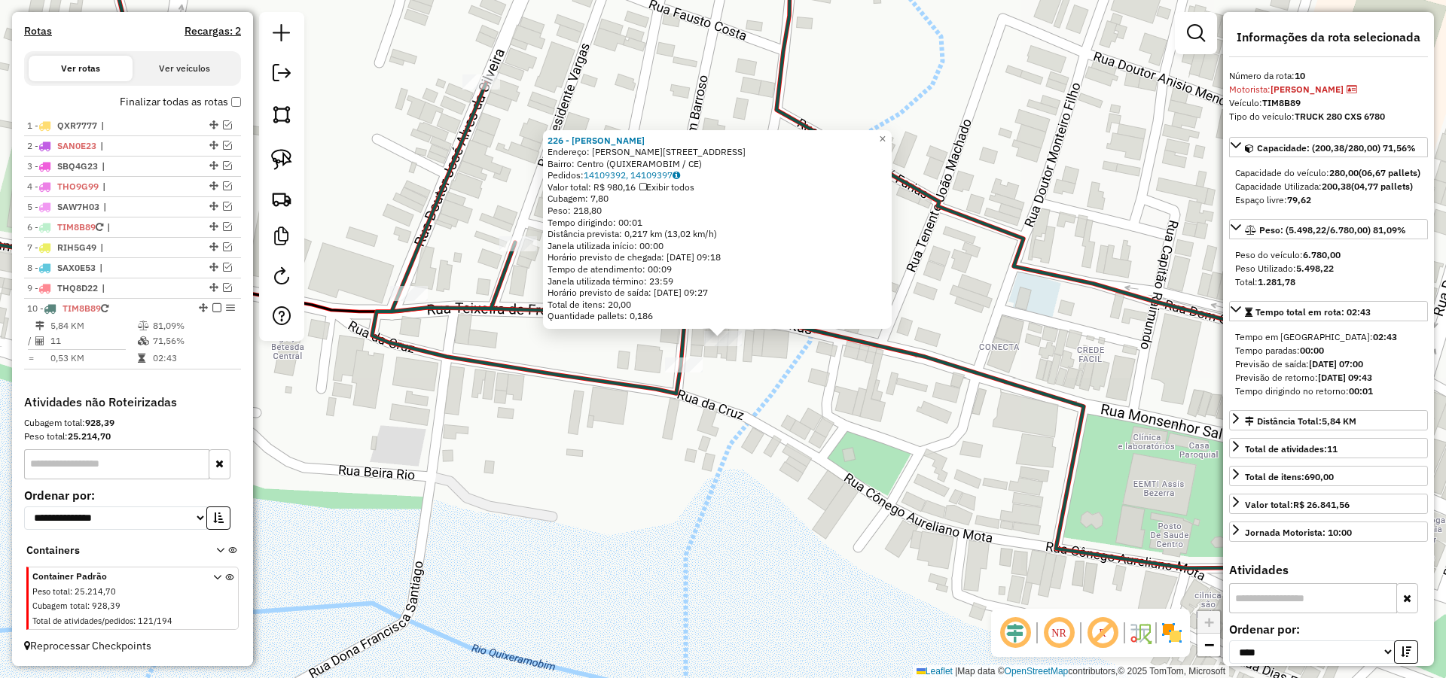
click at [1146, 333] on div "226 - MERCADINHO [GEOGRAPHIC_DATA] Endereço: [PERSON_NAME][STREET_ADDRESS] Bair…" at bounding box center [723, 339] width 1446 height 678
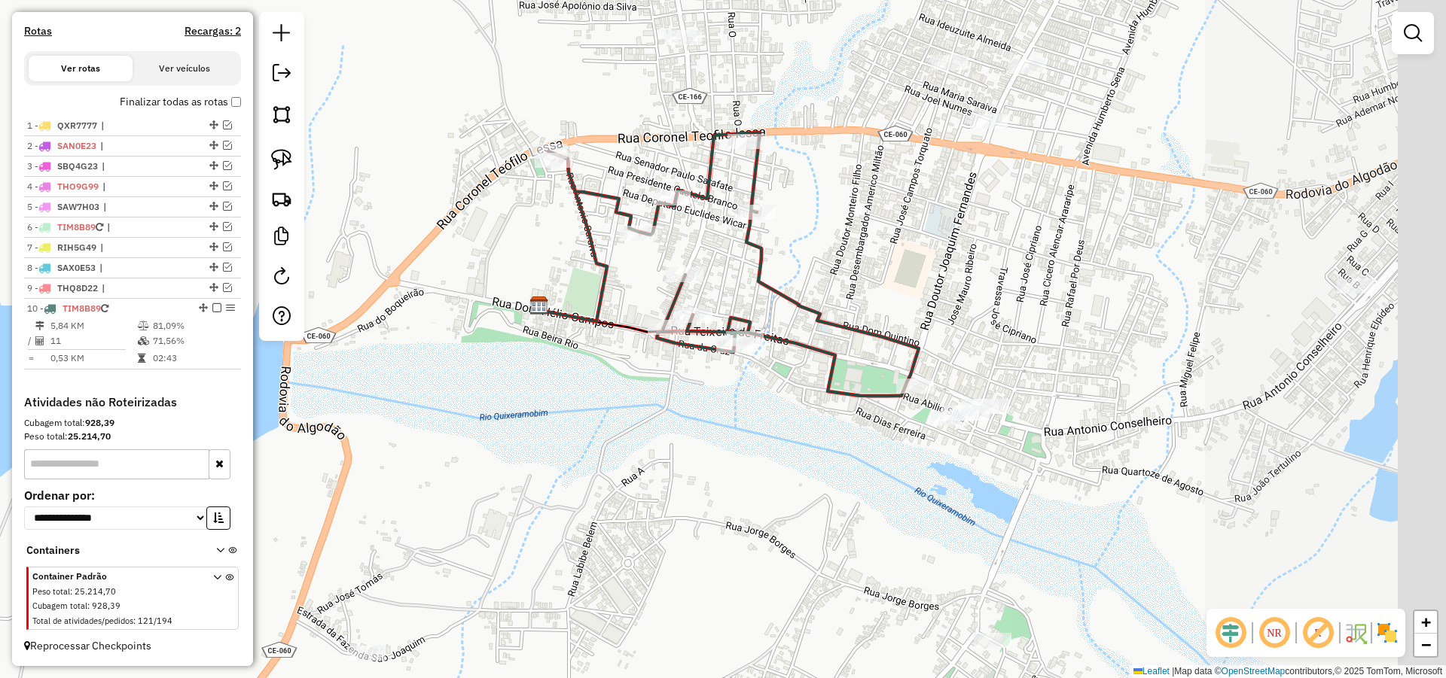
drag, startPoint x: 1244, startPoint y: 315, endPoint x: 937, endPoint y: 328, distance: 307.4
click at [938, 327] on div "Janela de atendimento Grade de atendimento Capacidade Transportadoras Veículos …" at bounding box center [723, 339] width 1446 height 678
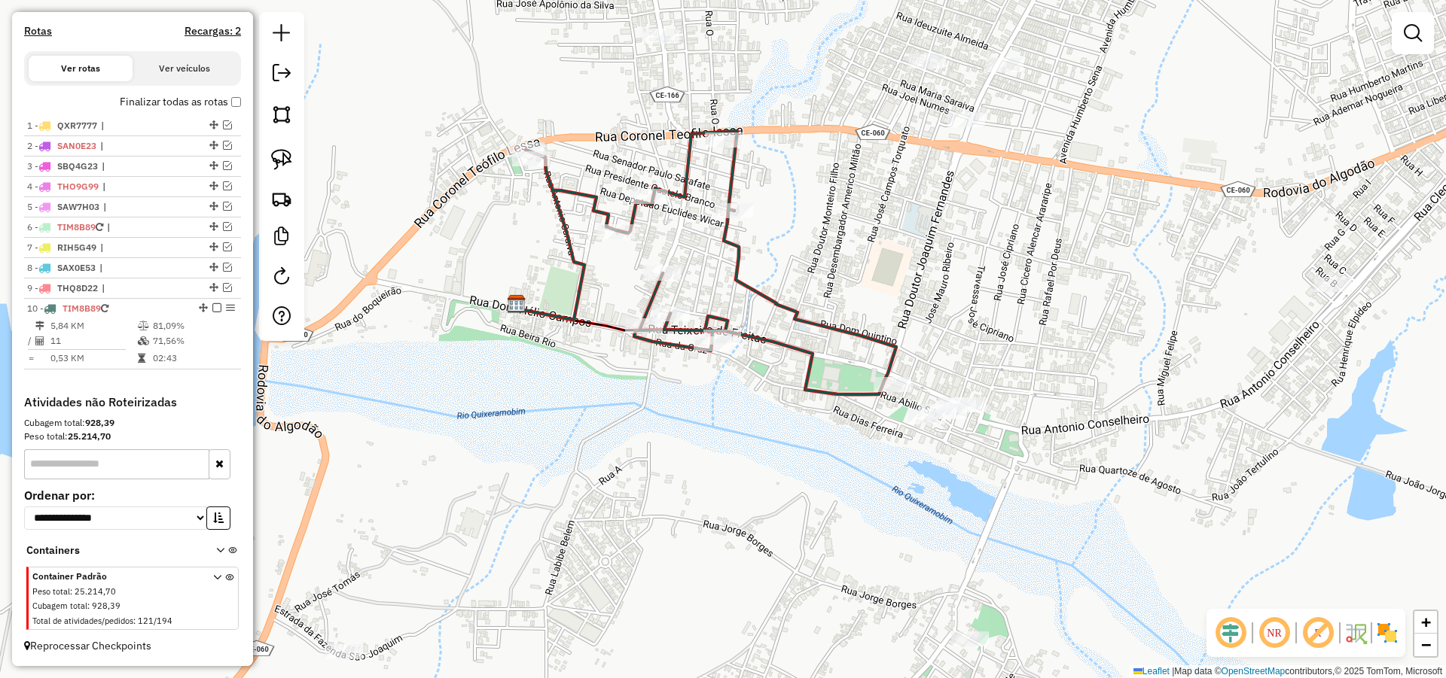
drag, startPoint x: 1061, startPoint y: 318, endPoint x: 981, endPoint y: 181, distance: 159.2
click at [981, 191] on div "Janela de atendimento Grade de atendimento Capacidade Transportadoras Veículos …" at bounding box center [723, 339] width 1446 height 678
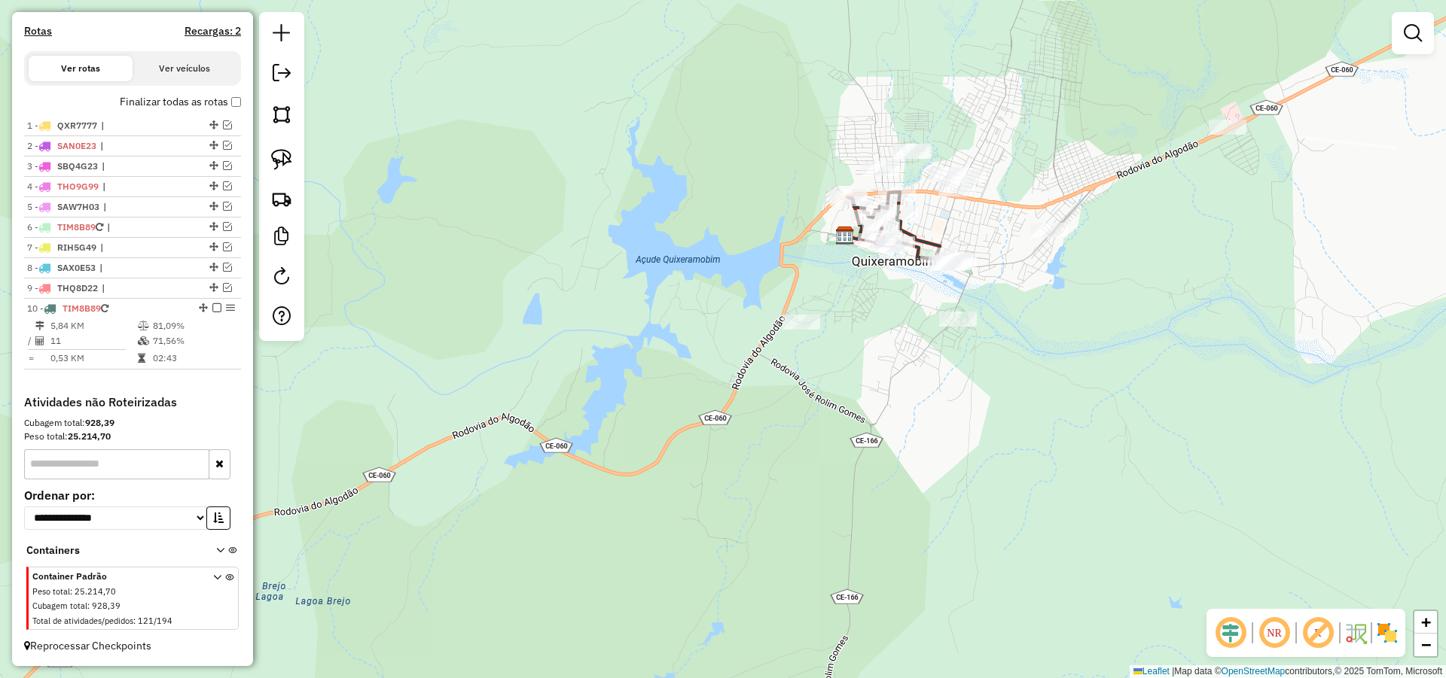
drag, startPoint x: 1044, startPoint y: 291, endPoint x: 1037, endPoint y: 314, distance: 23.8
click at [1037, 314] on div "Janela de atendimento Grade de atendimento Capacidade Transportadoras Veículos …" at bounding box center [723, 339] width 1446 height 678
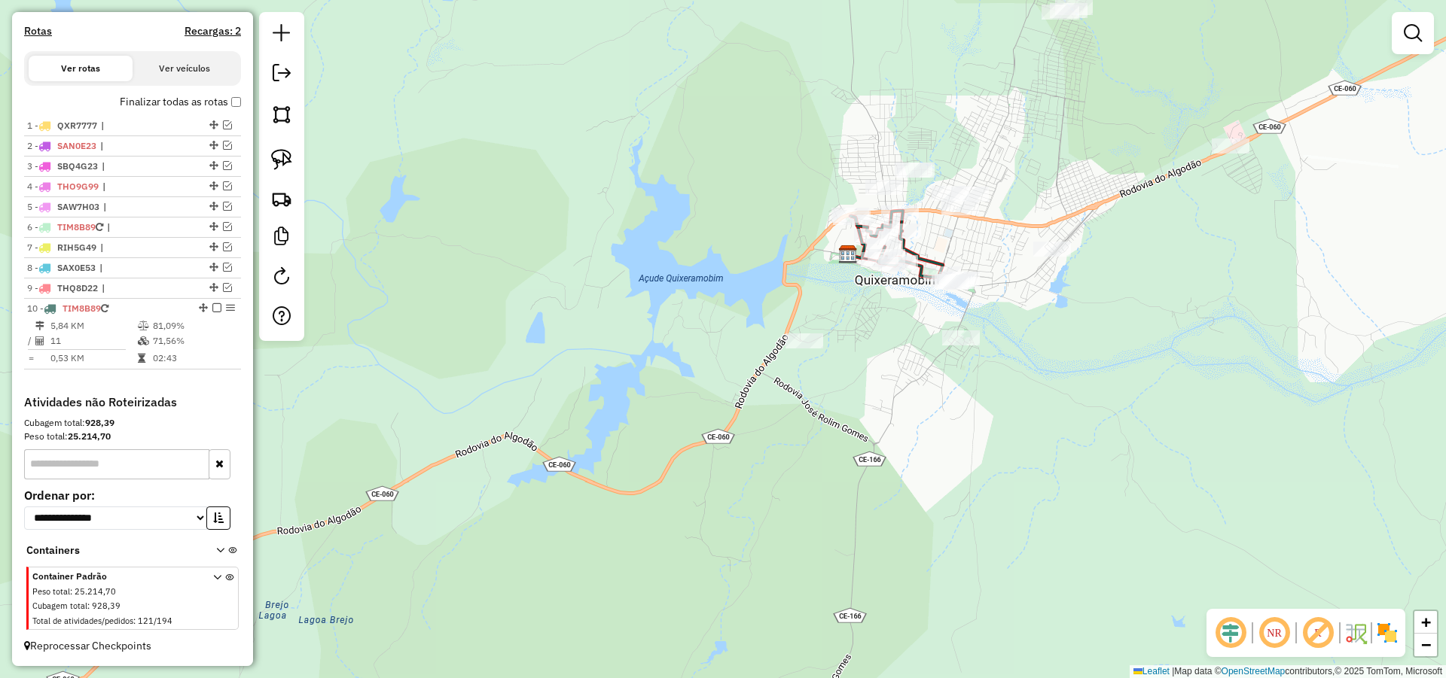
drag, startPoint x: 798, startPoint y: 437, endPoint x: 1151, endPoint y: 267, distance: 392.0
click at [1114, 297] on div "Janela de atendimento Grade de atendimento Capacidade Transportadoras Veículos …" at bounding box center [723, 339] width 1446 height 678
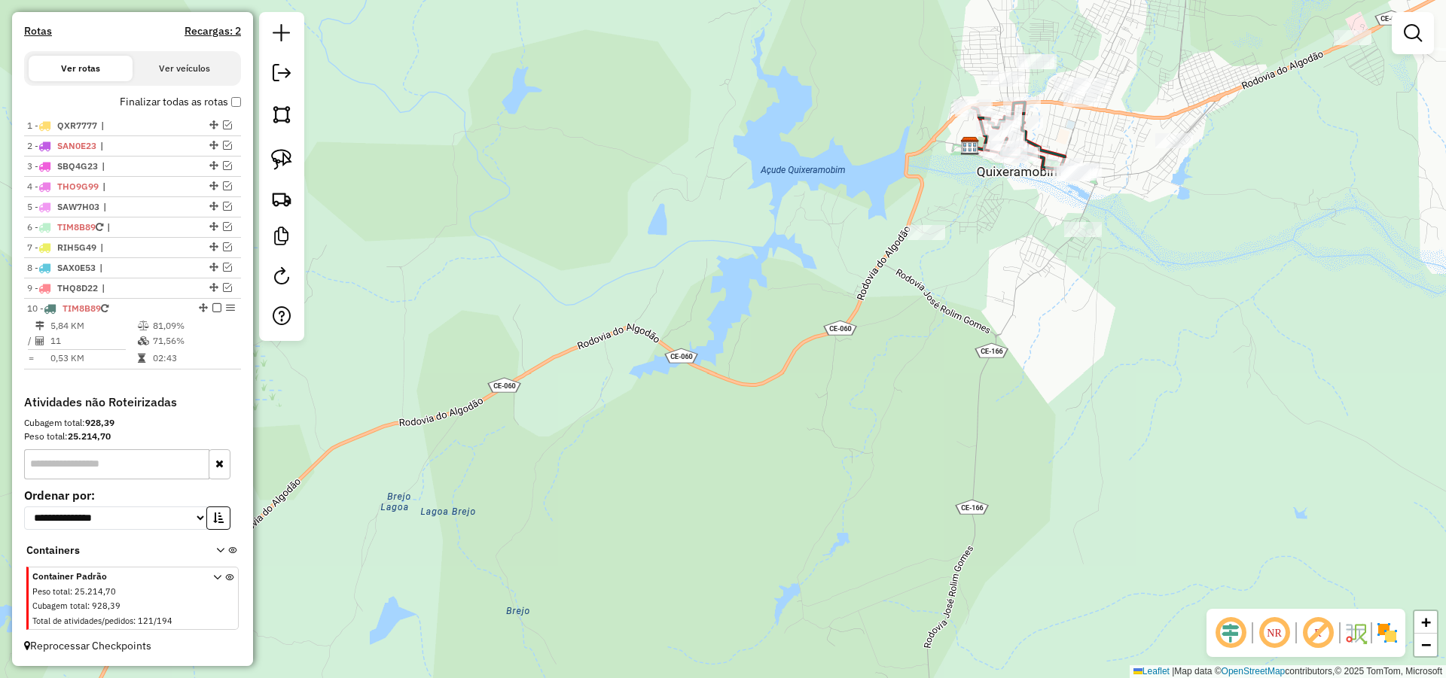
drag, startPoint x: 1111, startPoint y: 259, endPoint x: 887, endPoint y: 364, distance: 246.9
click at [898, 352] on div "Janela de atendimento Grade de atendimento Capacidade Transportadoras Veículos …" at bounding box center [723, 339] width 1446 height 678
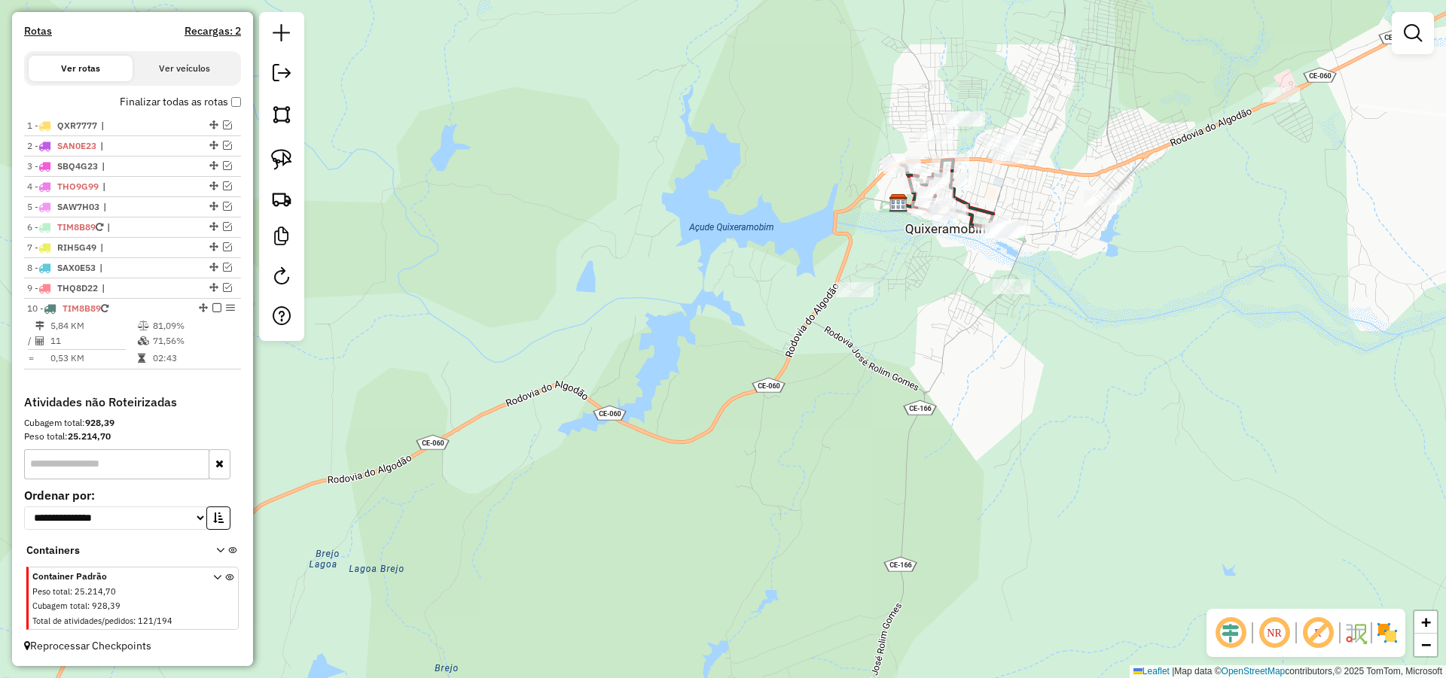
drag, startPoint x: 975, startPoint y: 307, endPoint x: 903, endPoint y: 368, distance: 94.6
click at [904, 366] on div "Janela de atendimento Grade de atendimento Capacidade Transportadoras Veículos …" at bounding box center [723, 339] width 1446 height 678
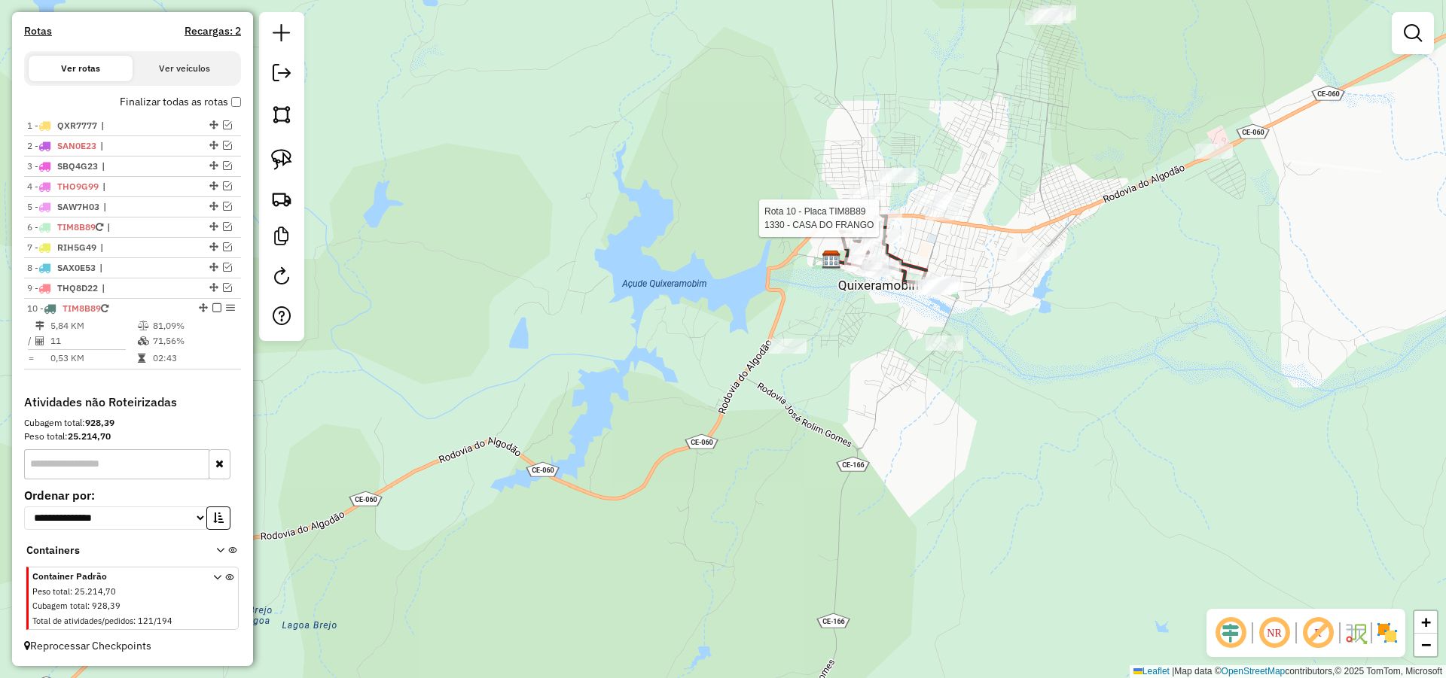
select select "*********"
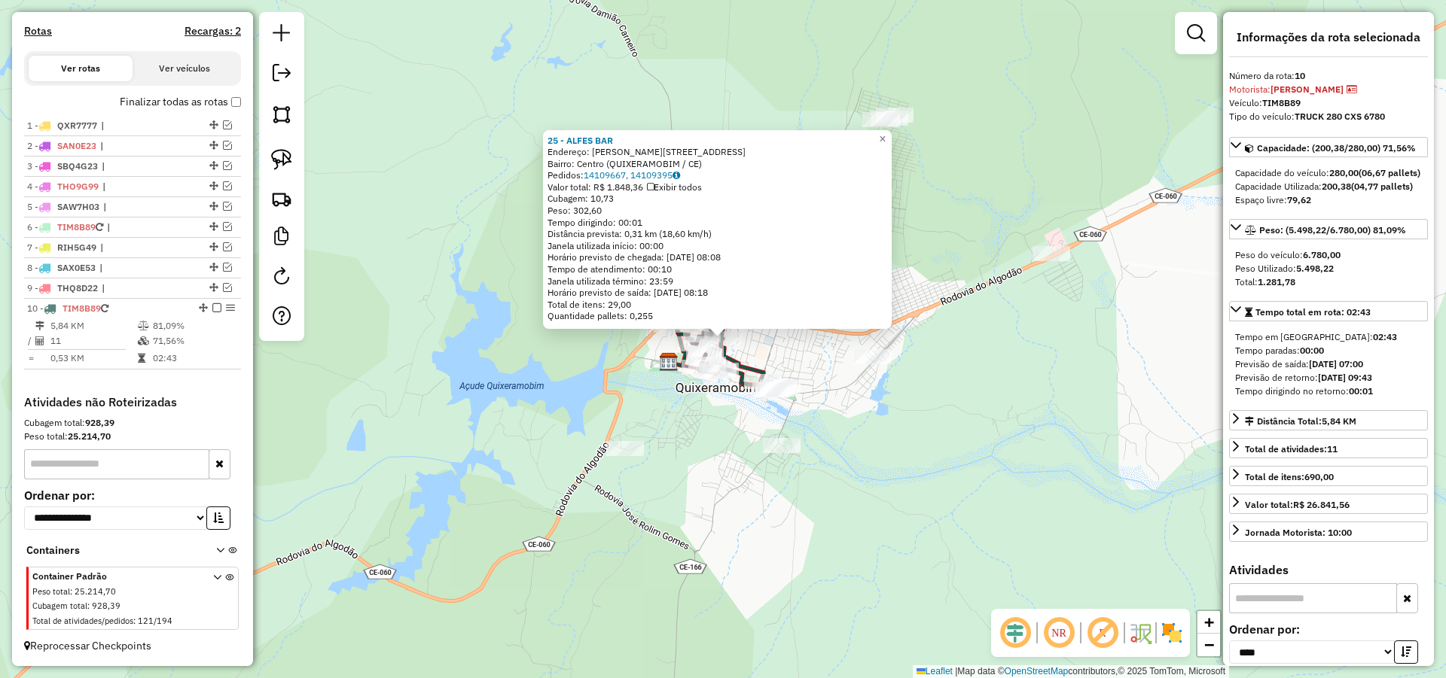
click at [966, 399] on div "25 - ALFES BAR Endereço: R [PERSON_NAME] 141 Bairro: Centro (QUIXERAMOBIM / CE)…" at bounding box center [723, 339] width 1446 height 678
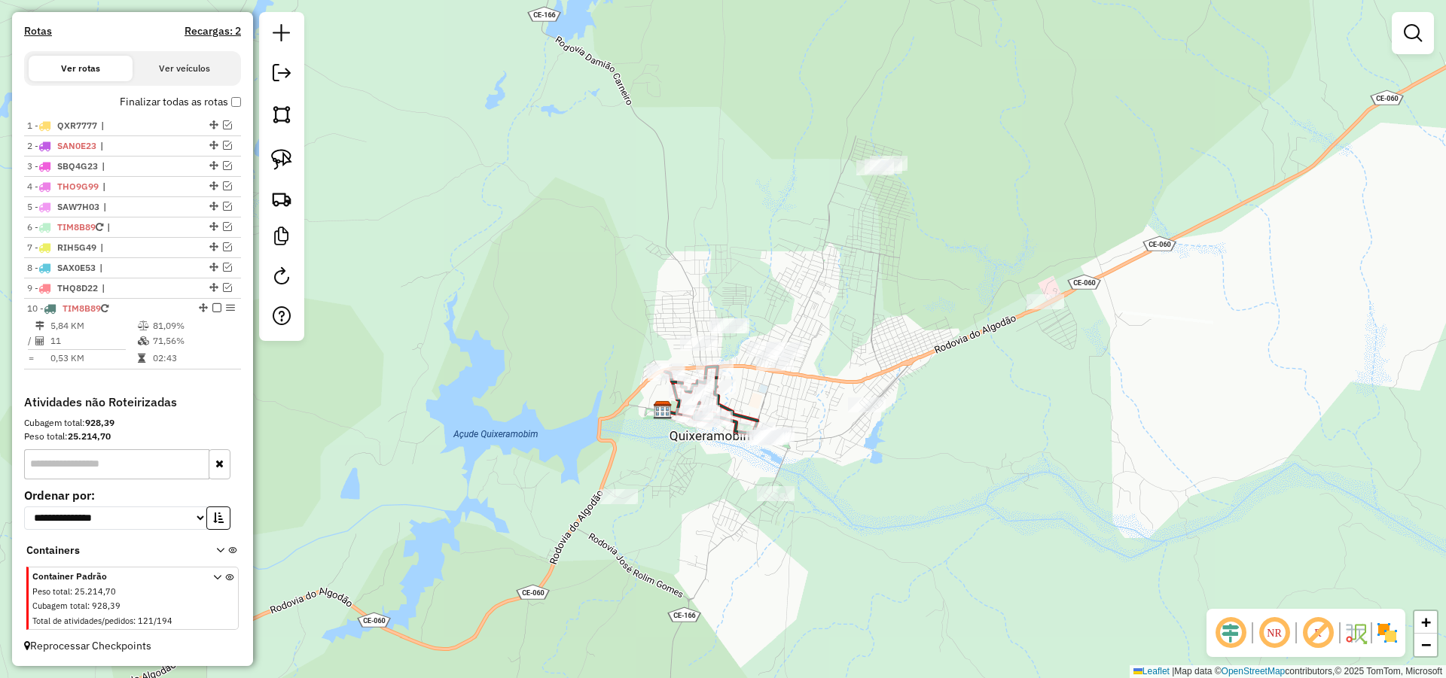
drag, startPoint x: 937, startPoint y: 261, endPoint x: 931, endPoint y: 330, distance: 68.8
click at [931, 329] on div "Janela de atendimento Grade de atendimento Capacidade Transportadoras Veículos …" at bounding box center [723, 339] width 1446 height 678
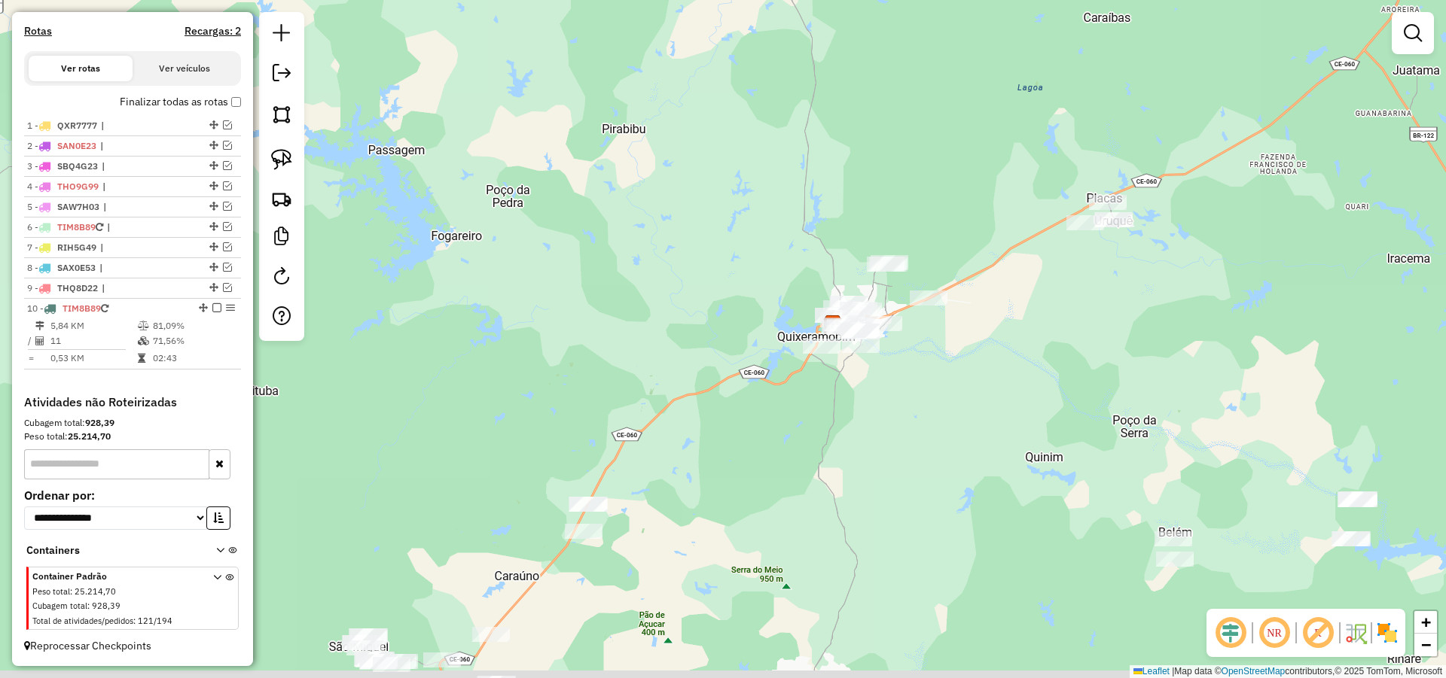
drag, startPoint x: 1028, startPoint y: 354, endPoint x: 900, endPoint y: 300, distance: 138.7
click at [920, 309] on div "Janela de atendimento Grade de atendimento Capacidade Transportadoras Veículos …" at bounding box center [723, 339] width 1446 height 678
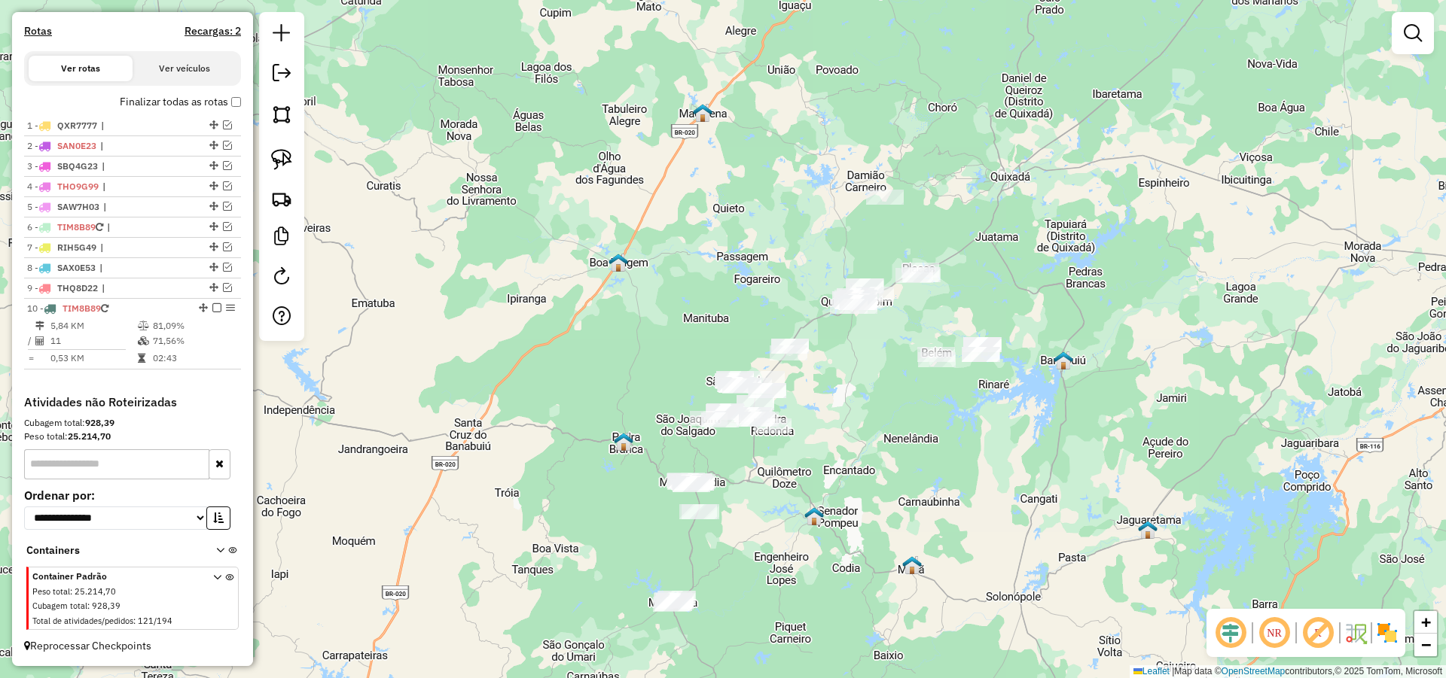
drag, startPoint x: 864, startPoint y: 356, endPoint x: 840, endPoint y: 249, distance: 109.6
click at [840, 249] on div "Janela de atendimento Grade de atendimento Capacidade Transportadoras Veículos …" at bounding box center [723, 339] width 1446 height 678
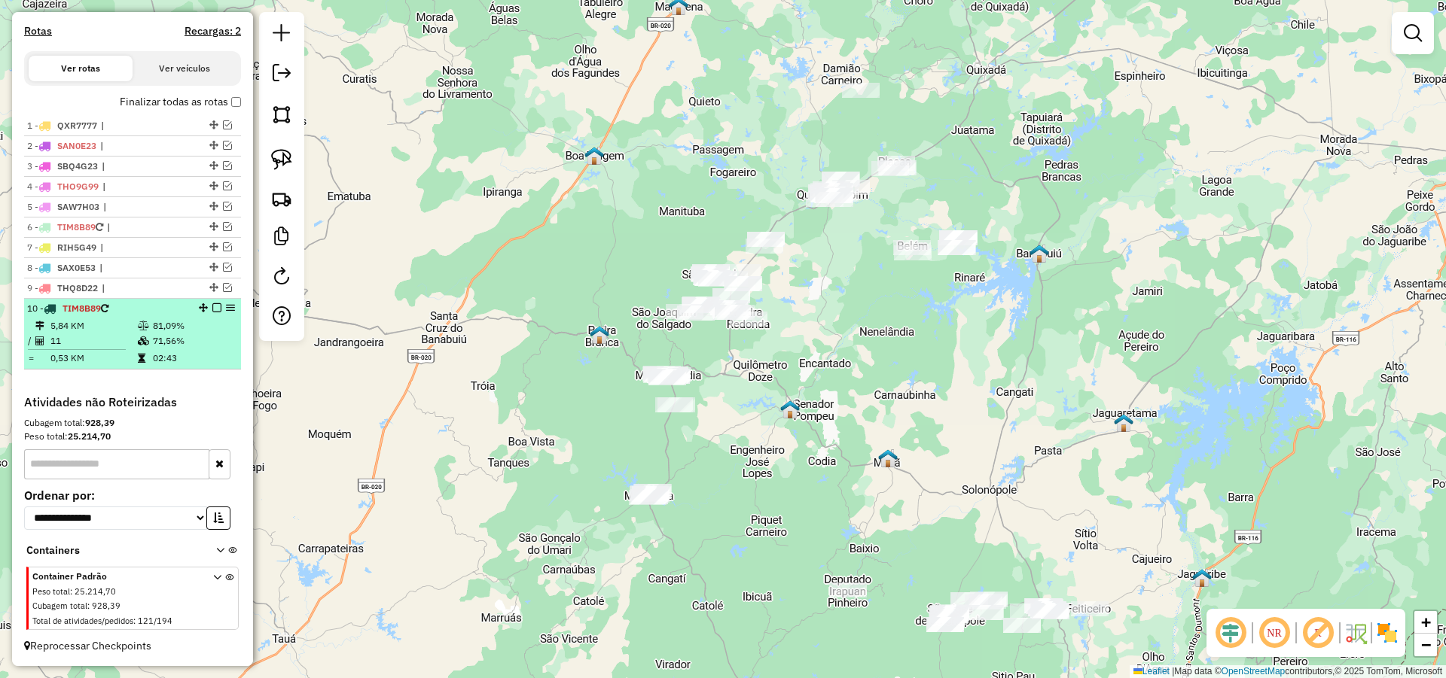
click at [214, 306] on em at bounding box center [216, 307] width 9 height 9
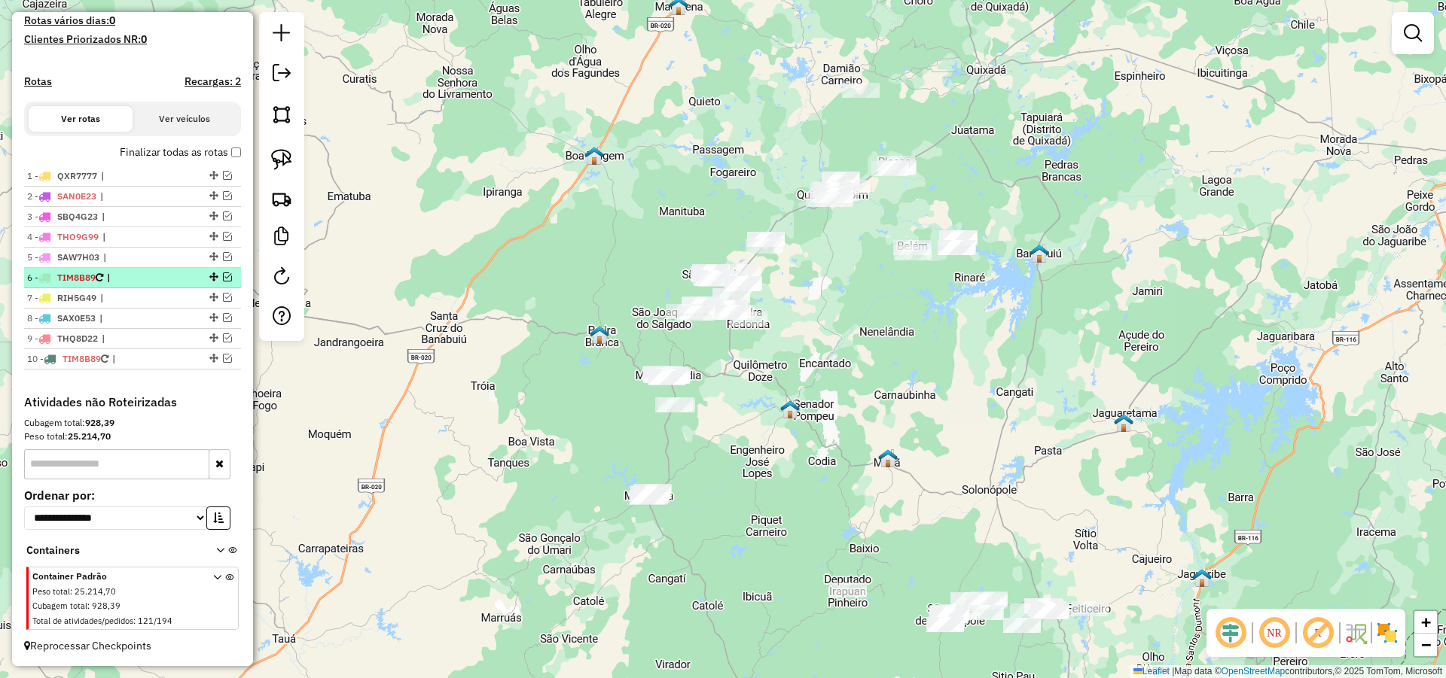
click at [226, 278] on em at bounding box center [227, 277] width 9 height 9
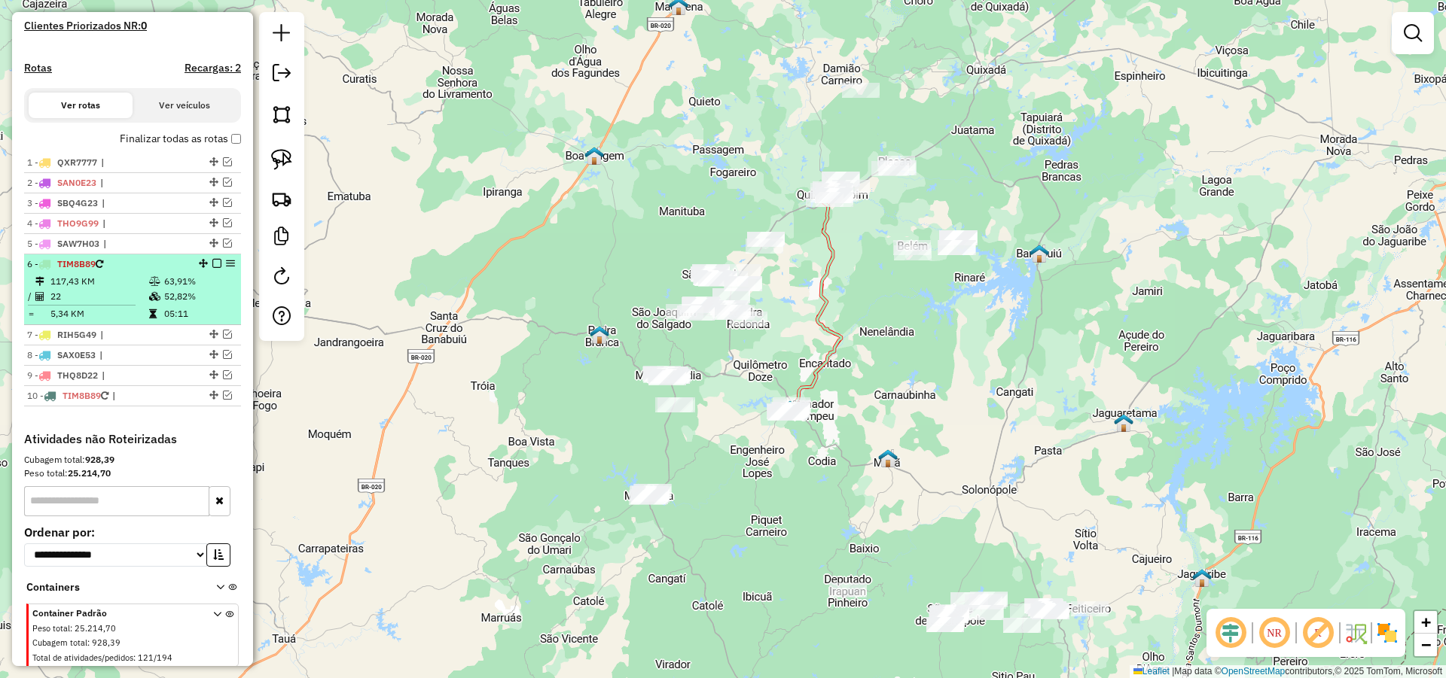
scroll to position [479, 0]
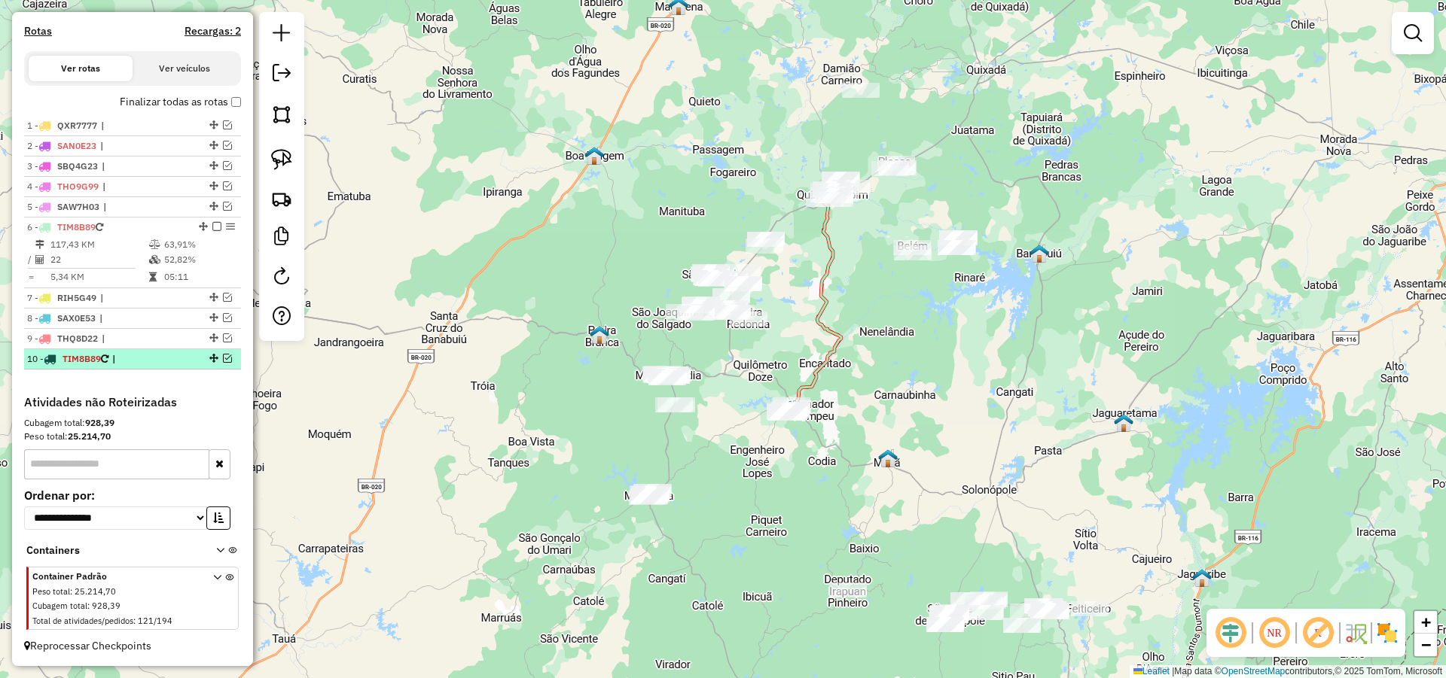
click at [224, 357] on em at bounding box center [227, 358] width 9 height 9
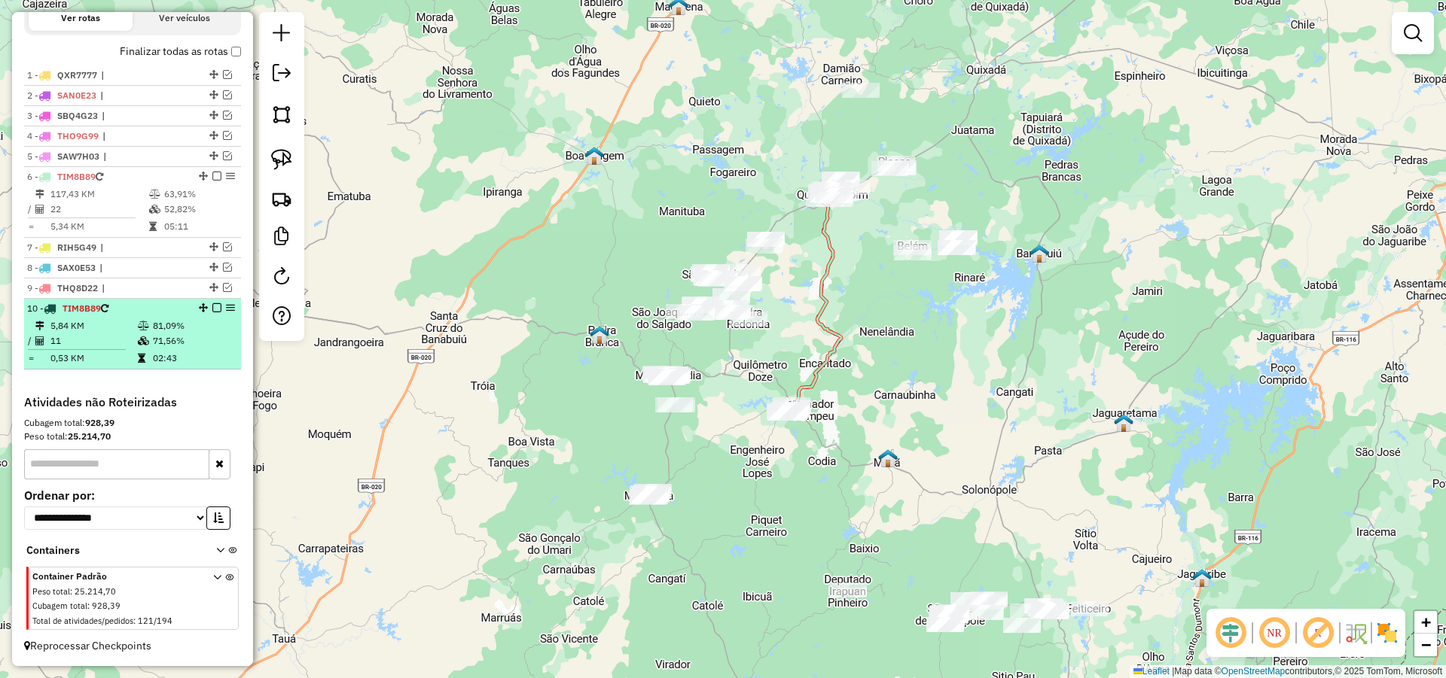
click at [123, 311] on div "10 - TIM8B89" at bounding box center [107, 309] width 160 height 14
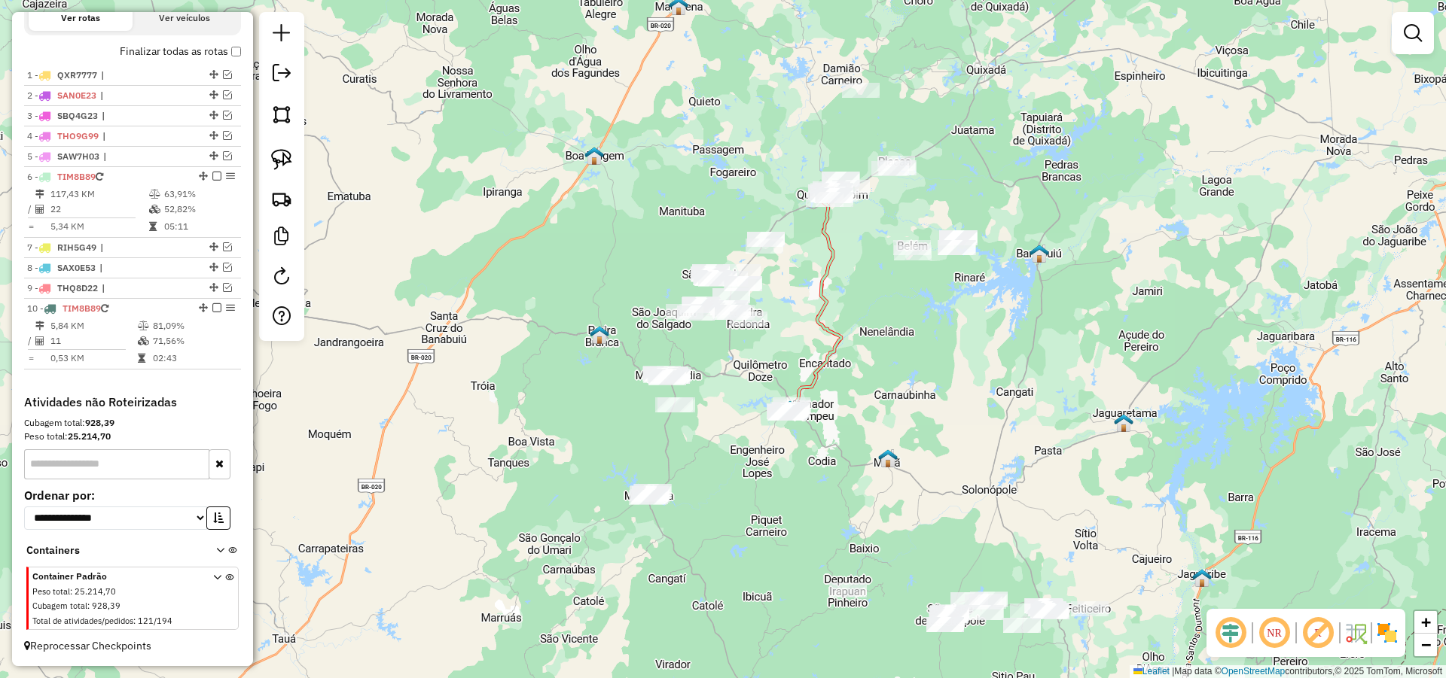
select select "*********"
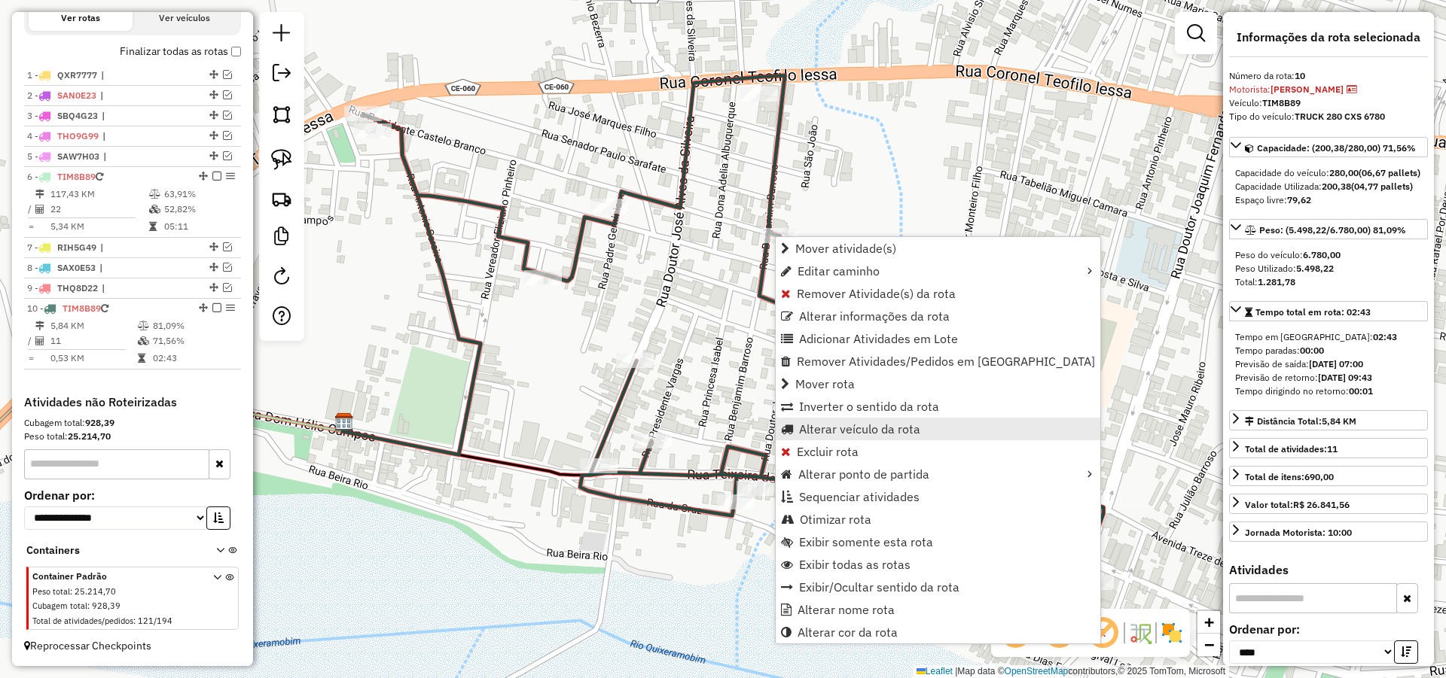
click at [834, 425] on span "Alterar veículo da rota" at bounding box center [859, 429] width 121 height 12
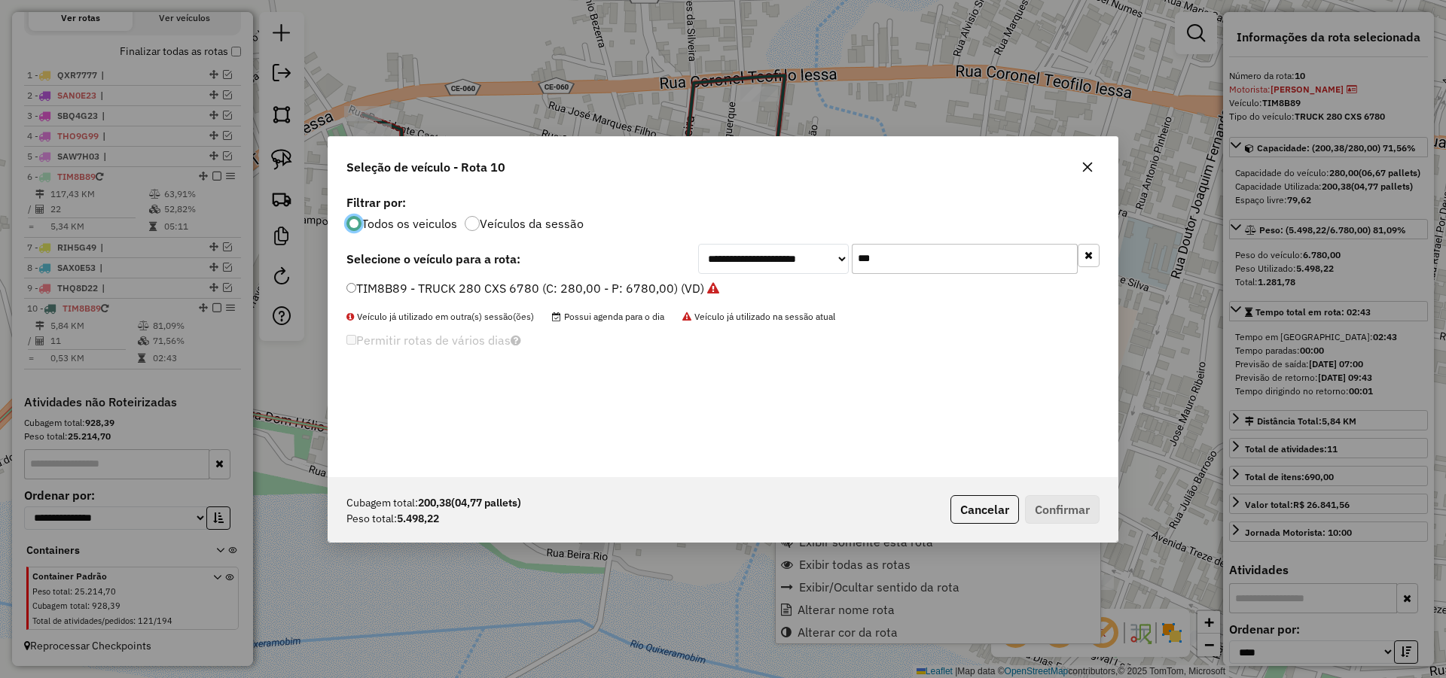
scroll to position [8, 5]
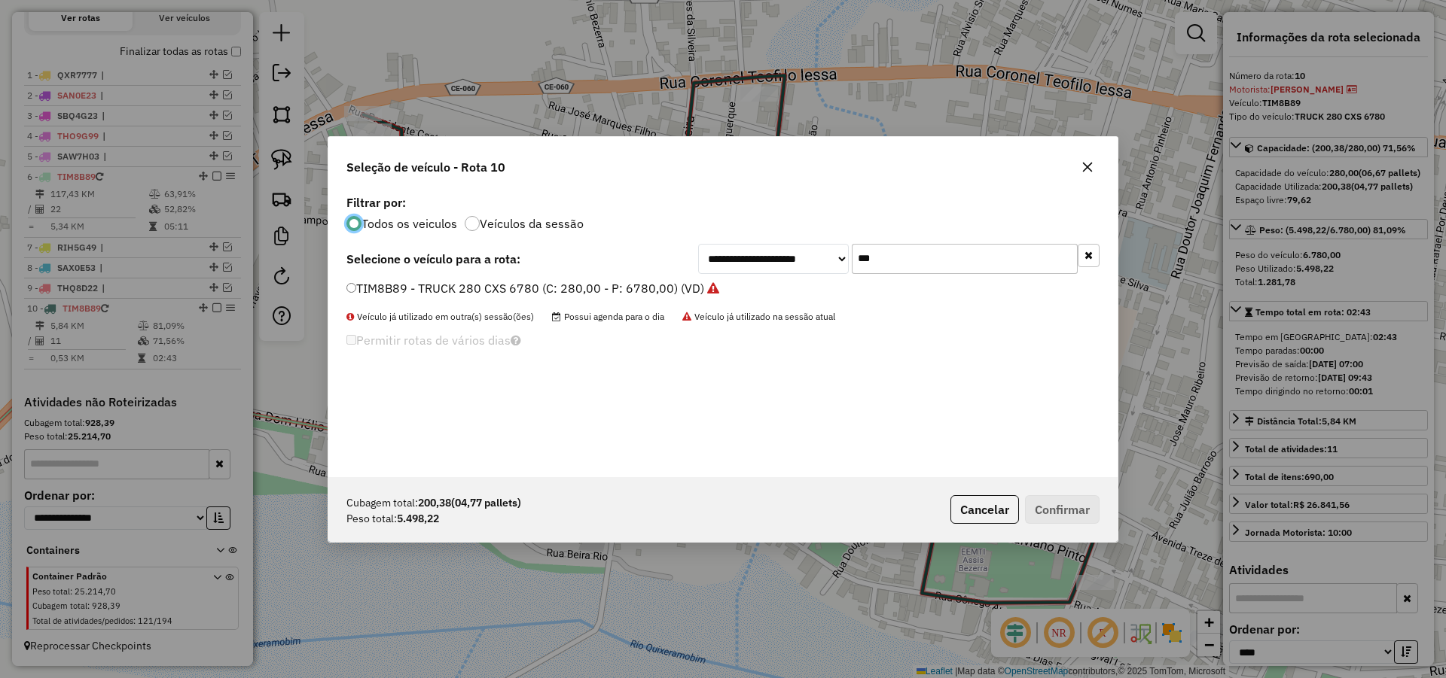
click at [858, 270] on input "***" at bounding box center [965, 259] width 226 height 30
click at [905, 261] on input "***" at bounding box center [965, 259] width 226 height 30
type input "**"
click at [599, 288] on label "SBQ3H63 - TRUCK_336_8060 (C: 336,00 - P: 8060,00) (VD)" at bounding box center [517, 288] width 343 height 18
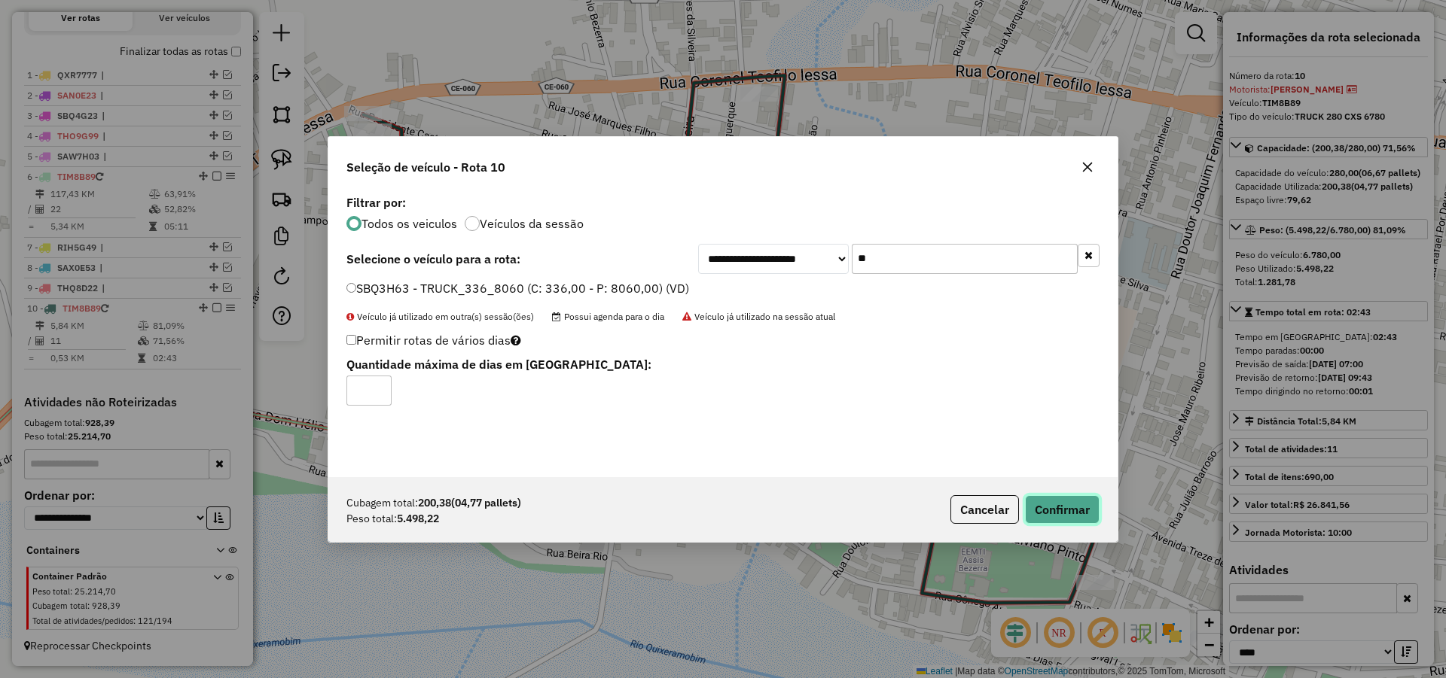
click at [1057, 507] on button "Confirmar" at bounding box center [1062, 509] width 75 height 29
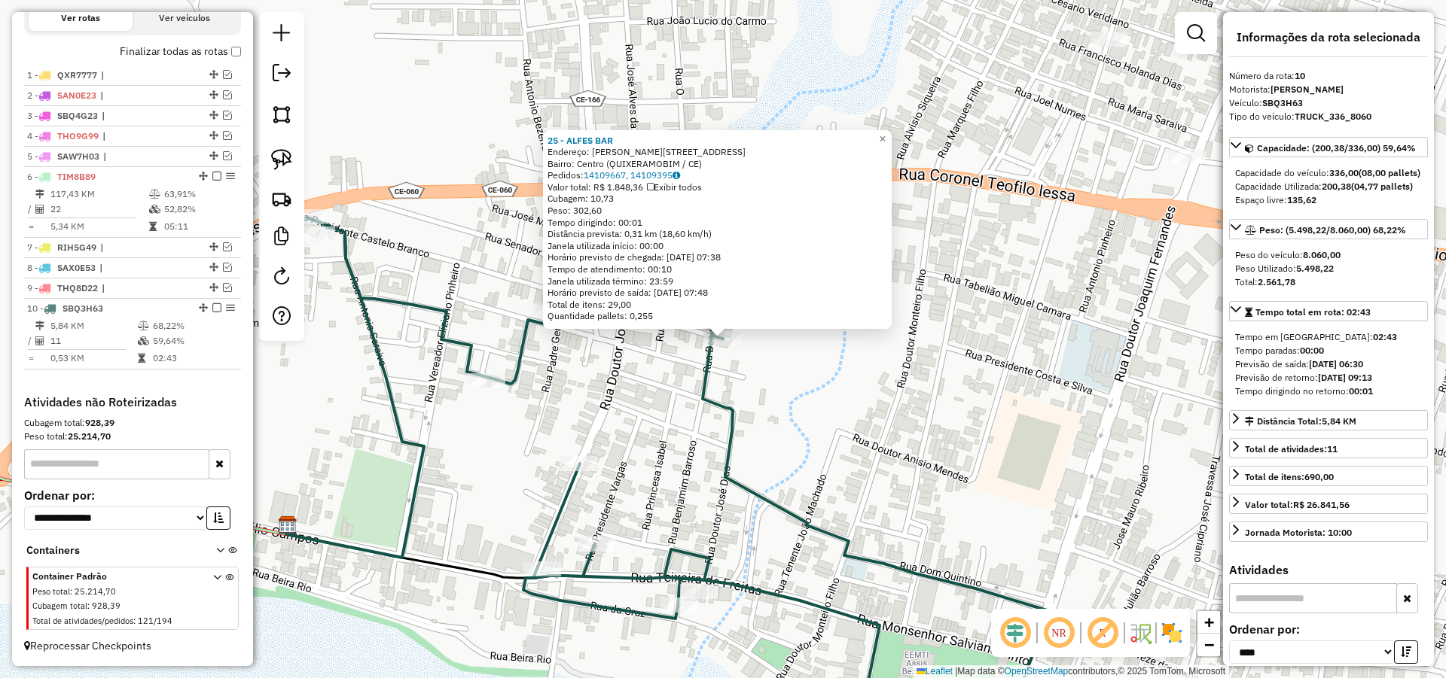
click at [913, 389] on div "25 - ALFES BAR Endereço: R [PERSON_NAME] 141 Bairro: Centro (QUIXERAMOBIM / CE)…" at bounding box center [723, 339] width 1446 height 678
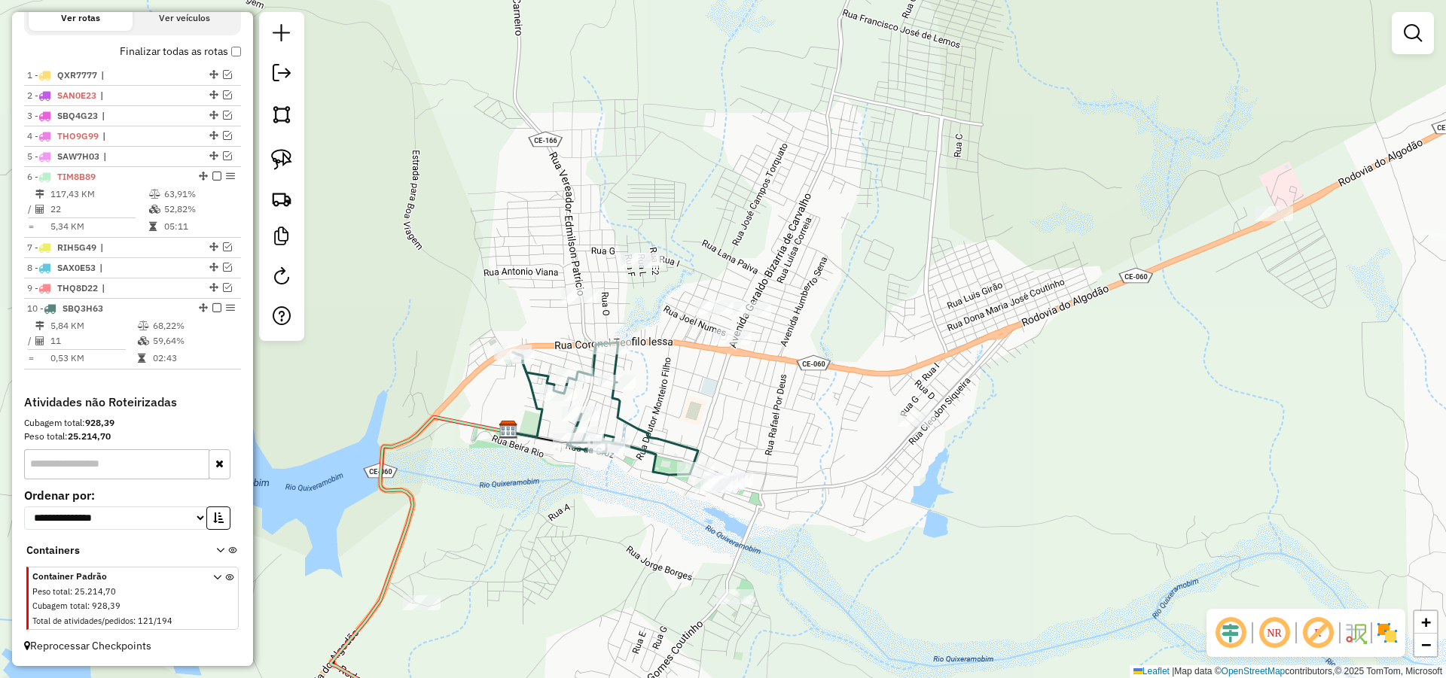
drag, startPoint x: 461, startPoint y: 327, endPoint x: 477, endPoint y: 329, distance: 16.0
click at [477, 329] on div "Janela de atendimento Grade de atendimento Capacidade Transportadoras Veículos …" at bounding box center [723, 339] width 1446 height 678
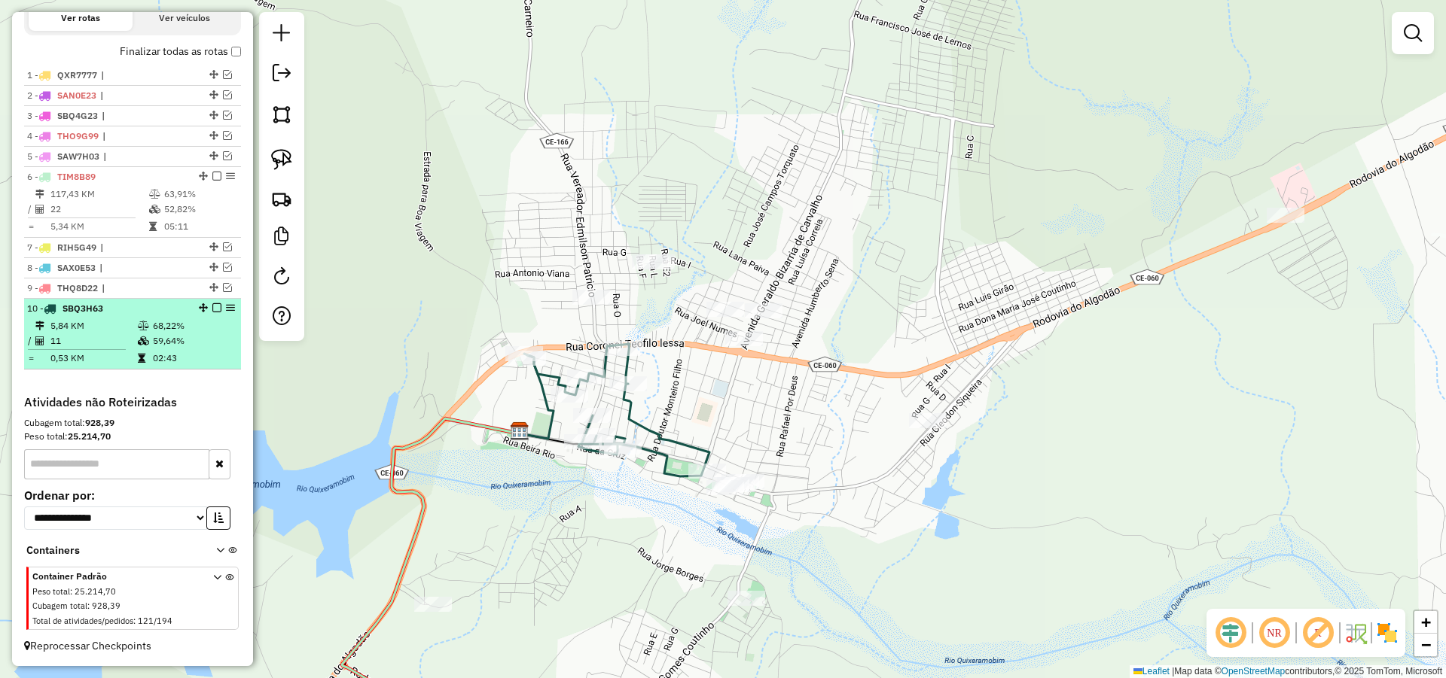
click at [212, 309] on em at bounding box center [216, 307] width 9 height 9
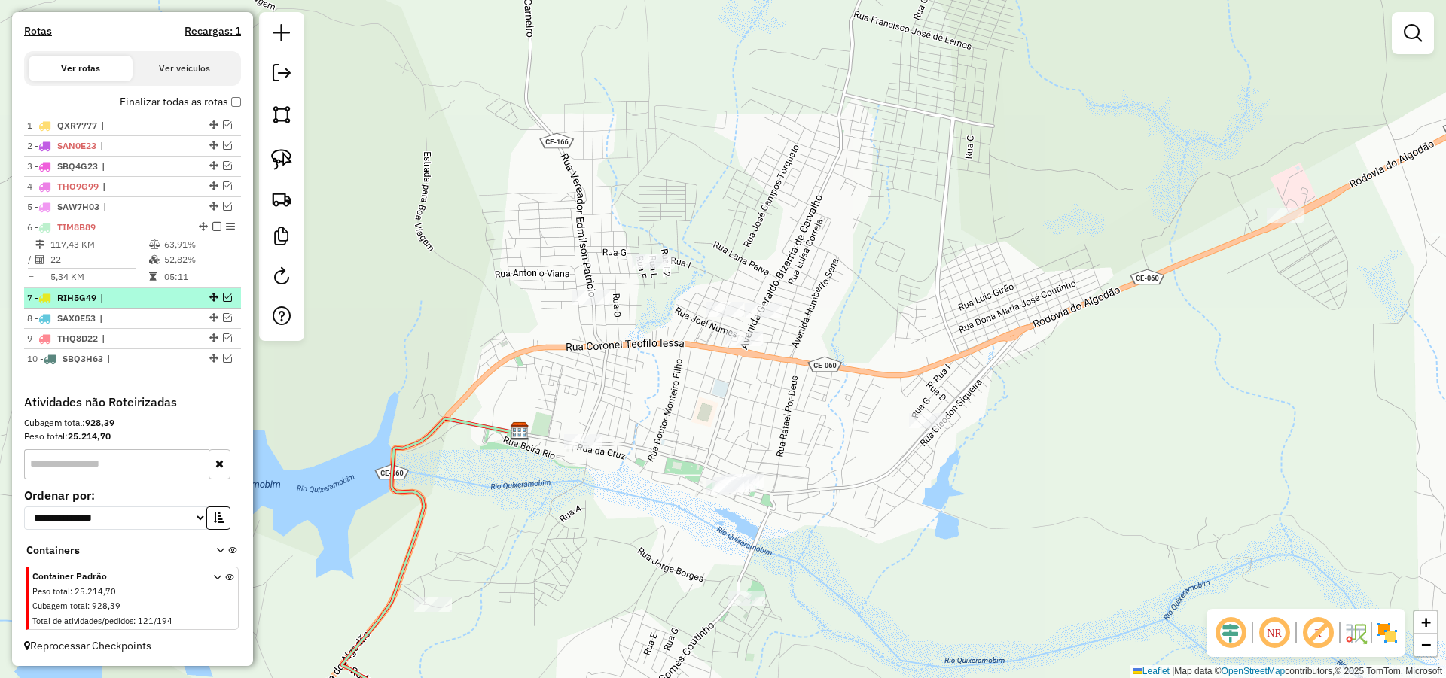
scroll to position [479, 0]
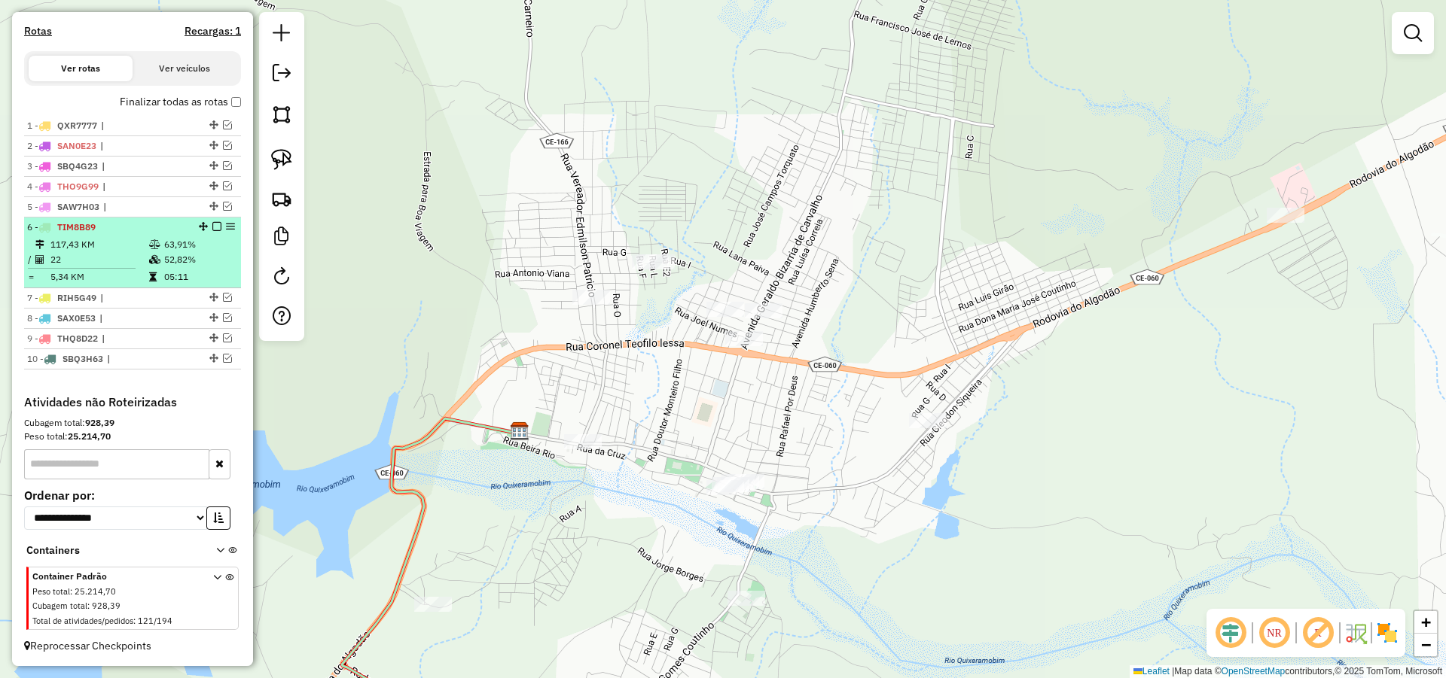
click at [213, 224] on em at bounding box center [216, 226] width 9 height 9
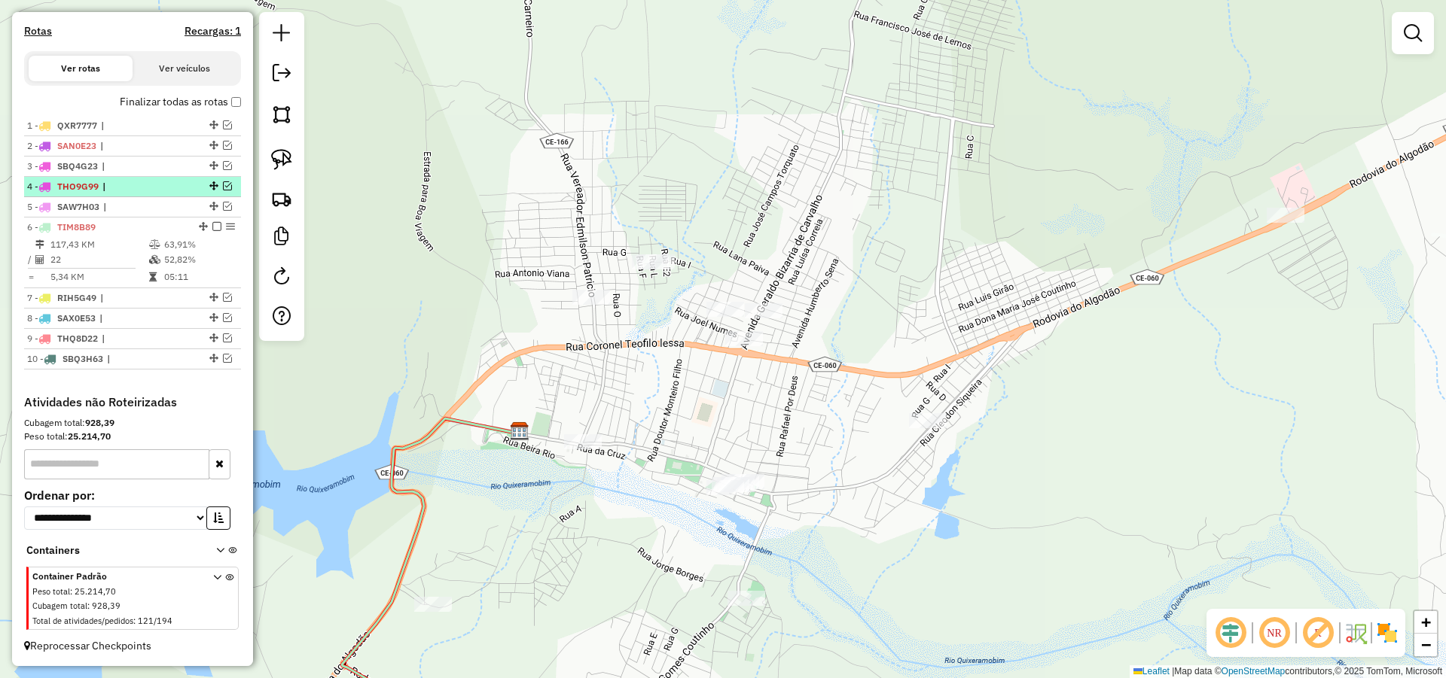
scroll to position [428, 0]
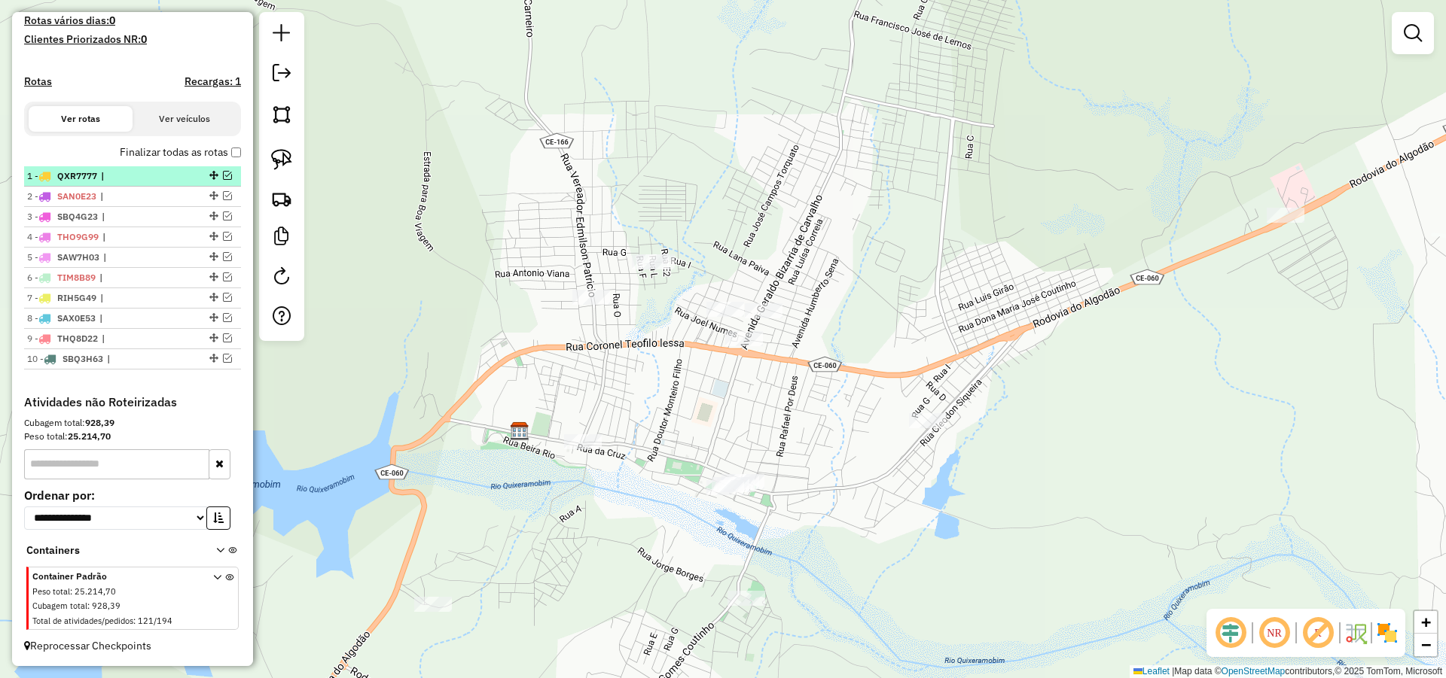
click at [223, 174] on em at bounding box center [227, 175] width 9 height 9
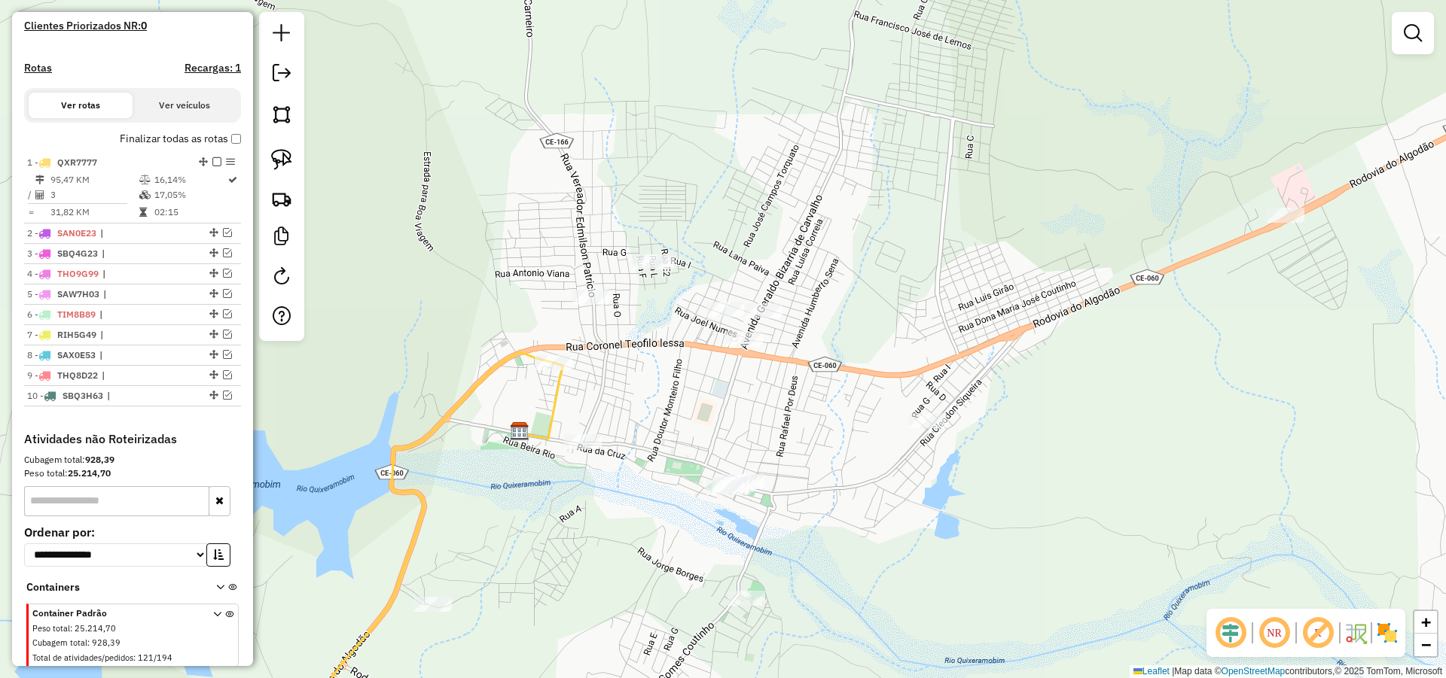
scroll to position [479, 0]
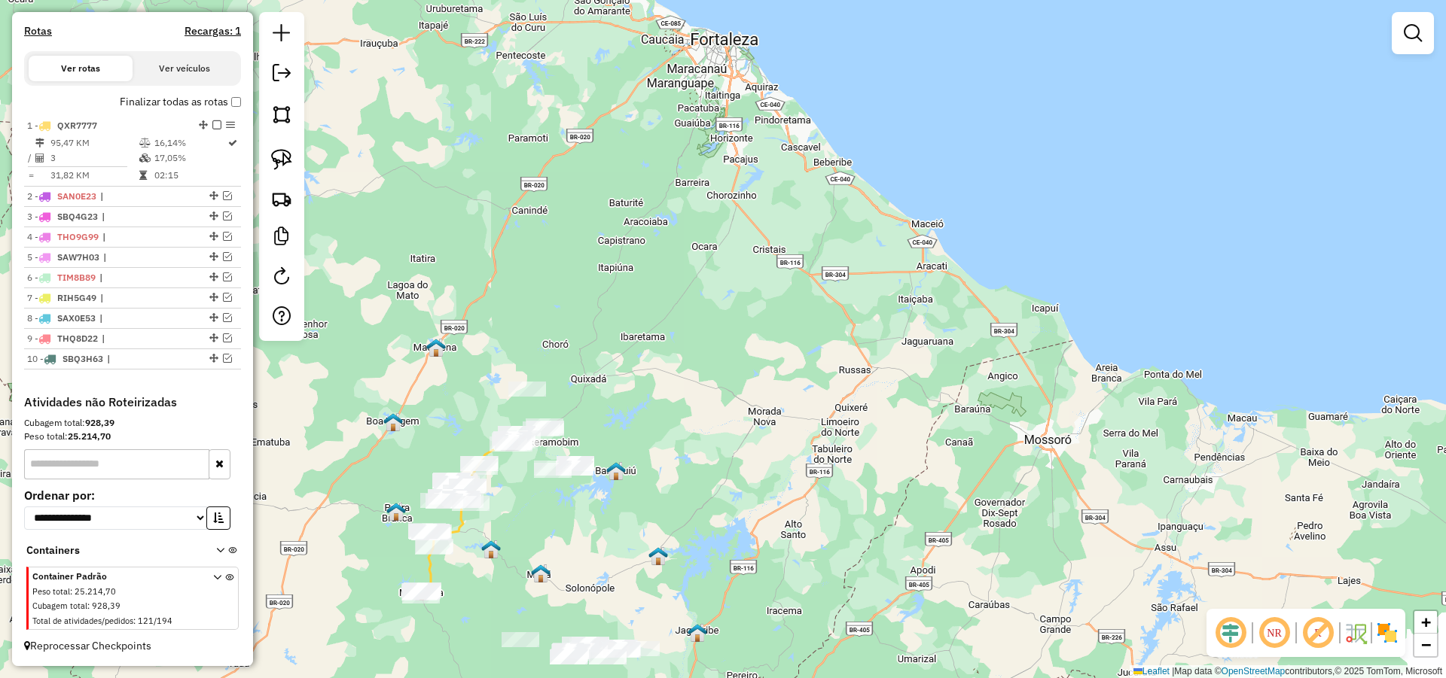
drag, startPoint x: 555, startPoint y: 503, endPoint x: 649, endPoint y: 443, distance: 111.3
click at [639, 446] on div "Janela de atendimento Grade de atendimento Capacidade Transportadoras Veículos …" at bounding box center [723, 339] width 1446 height 678
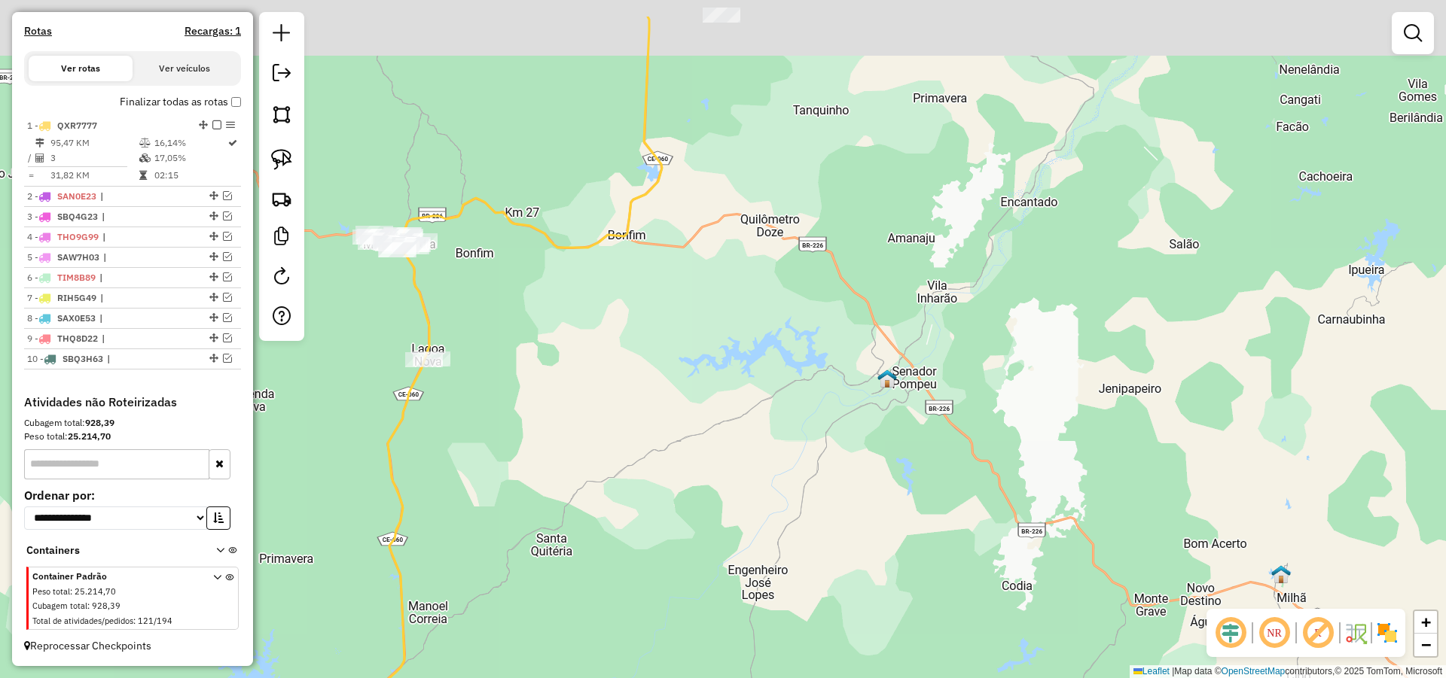
drag, startPoint x: 566, startPoint y: 236, endPoint x: 602, endPoint y: 542, distance: 307.8
click at [596, 538] on div "Janela de atendimento Grade de atendimento Capacidade Transportadoras Veículos …" at bounding box center [723, 339] width 1446 height 678
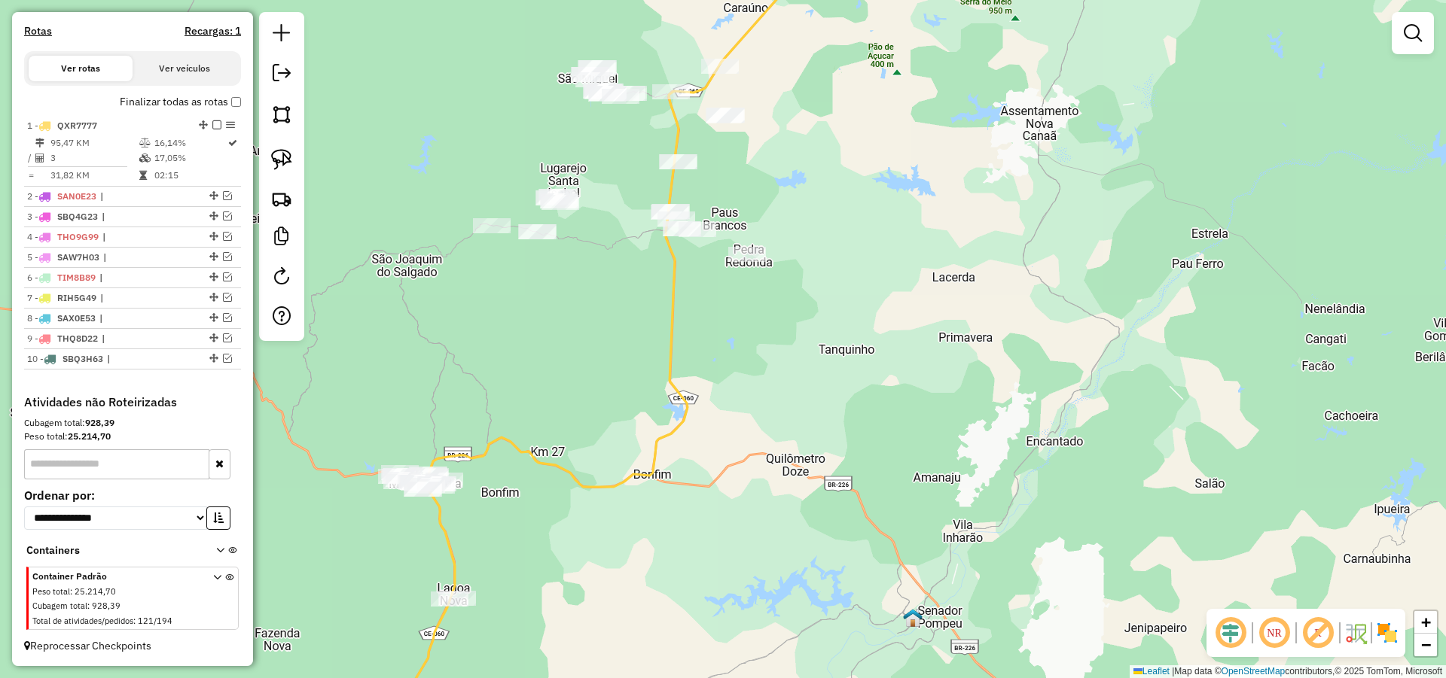
drag, startPoint x: 820, startPoint y: 168, endPoint x: 728, endPoint y: 547, distance: 390.4
click at [729, 546] on div "Janela de atendimento Grade de atendimento Capacidade Transportadoras Veículos …" at bounding box center [723, 339] width 1446 height 678
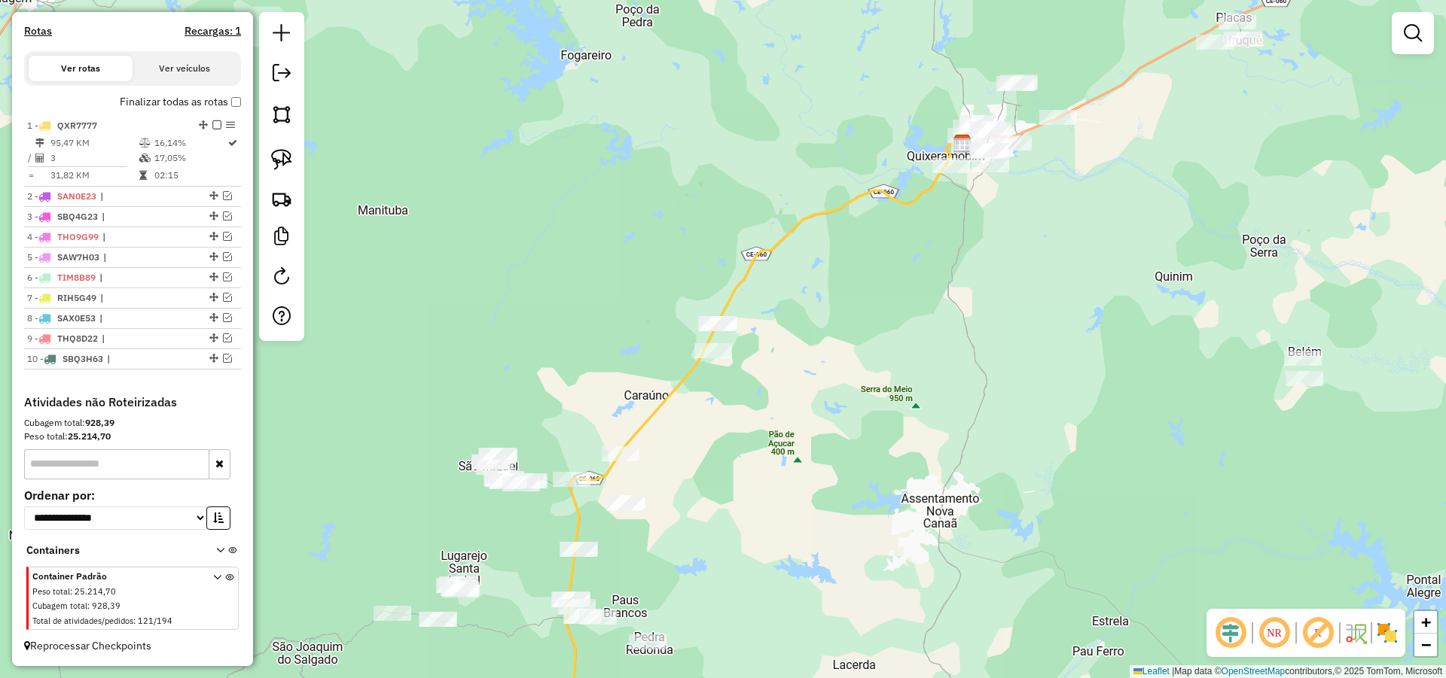
drag, startPoint x: 975, startPoint y: 330, endPoint x: 826, endPoint y: 514, distance: 236.6
click at [819, 522] on div "Janela de atendimento Grade de atendimento Capacidade Transportadoras Veículos …" at bounding box center [723, 339] width 1446 height 678
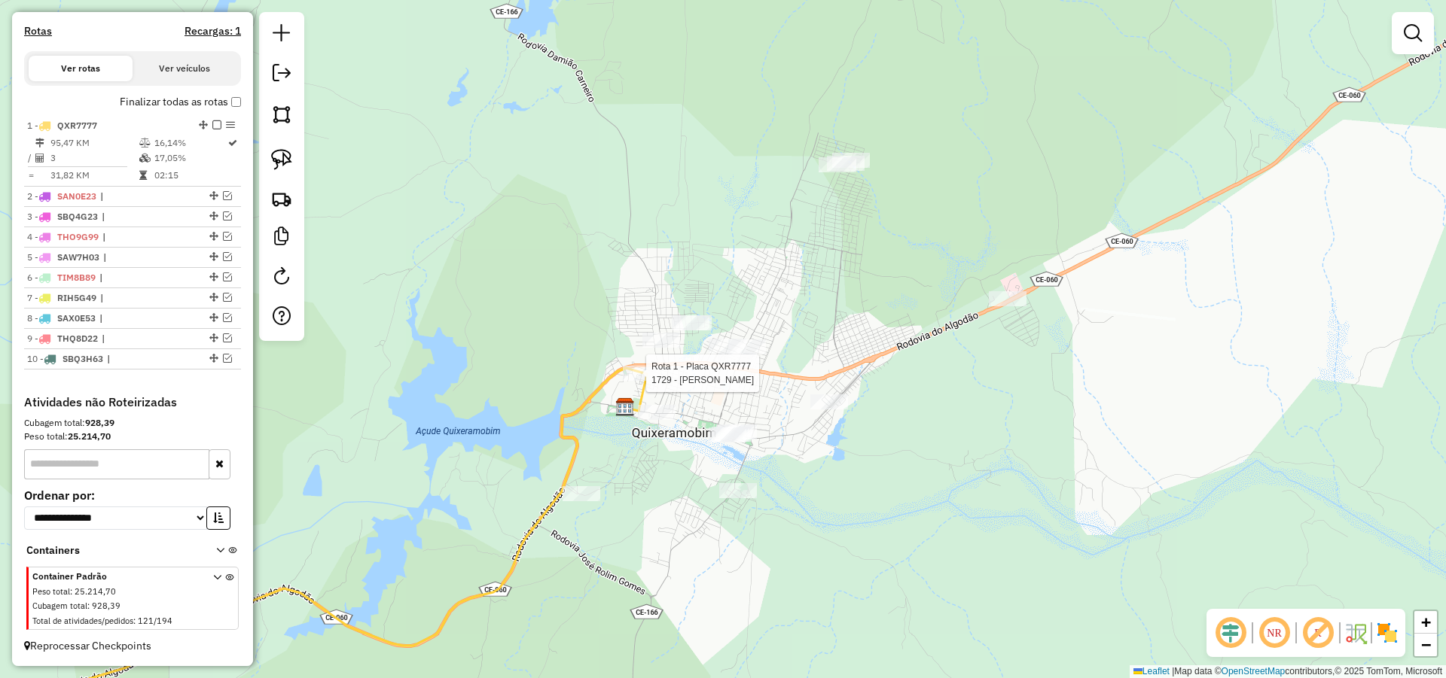
select select "*********"
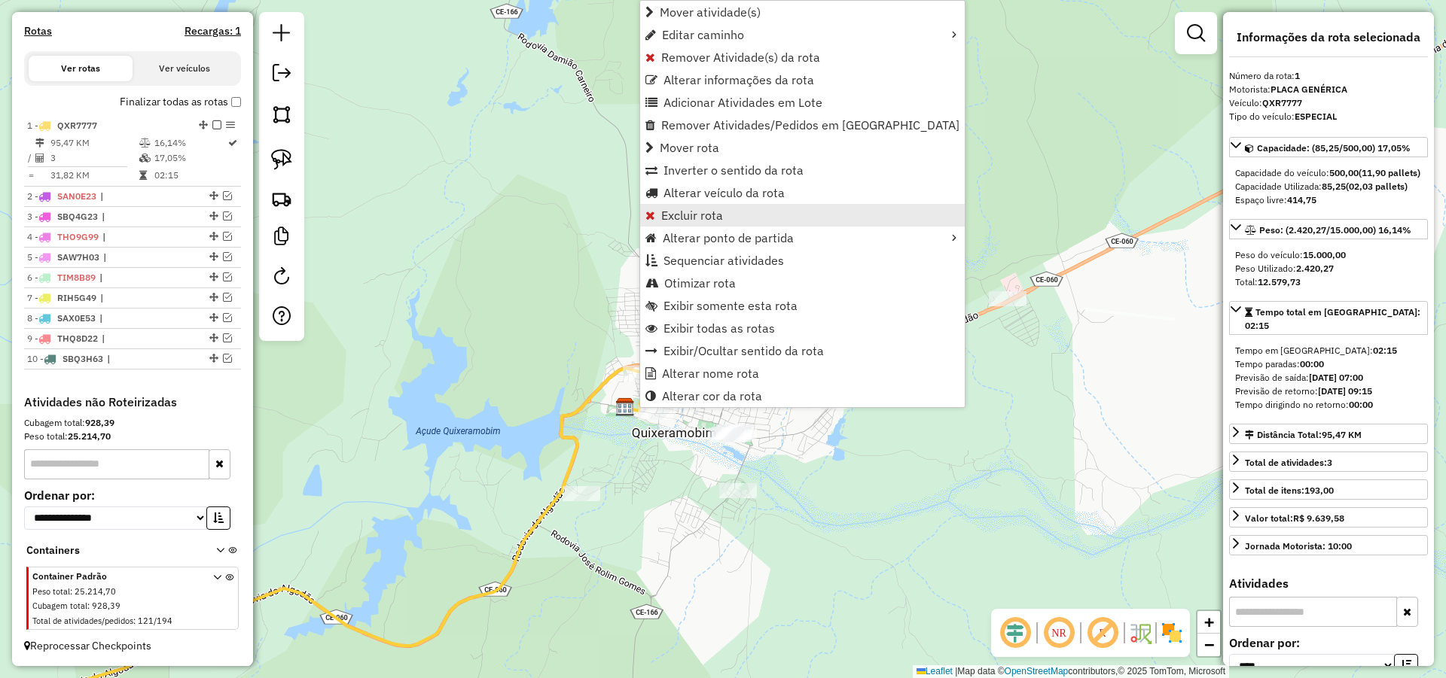
click at [709, 215] on span "Excluir rota" at bounding box center [692, 215] width 62 height 12
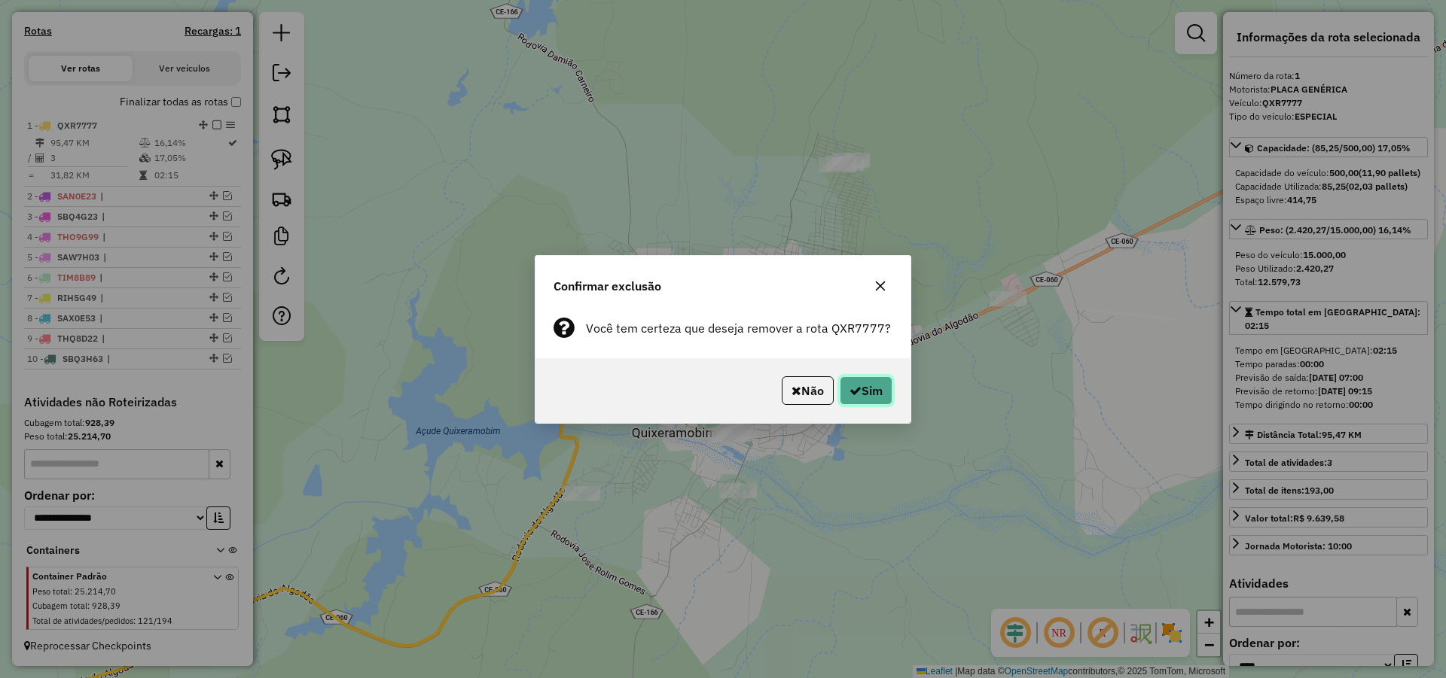
click at [867, 385] on button "Sim" at bounding box center [866, 390] width 53 height 29
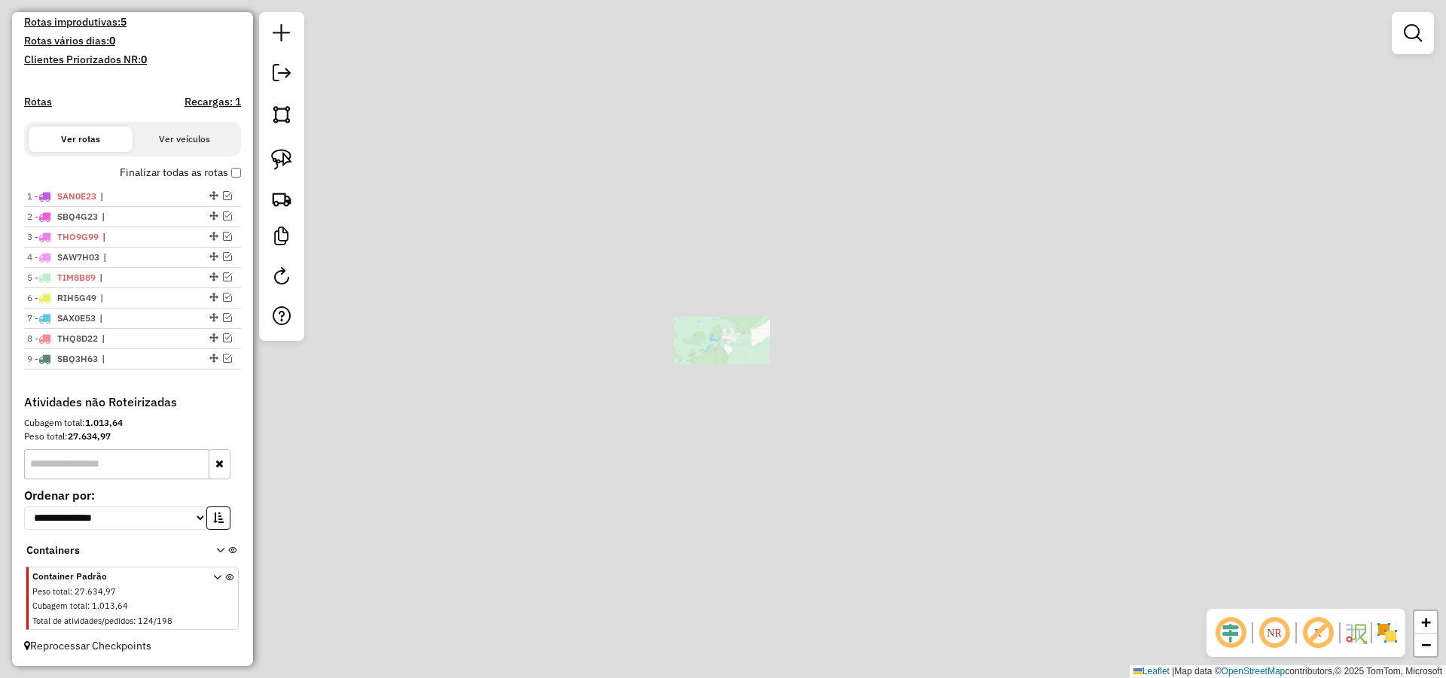
scroll to position [408, 0]
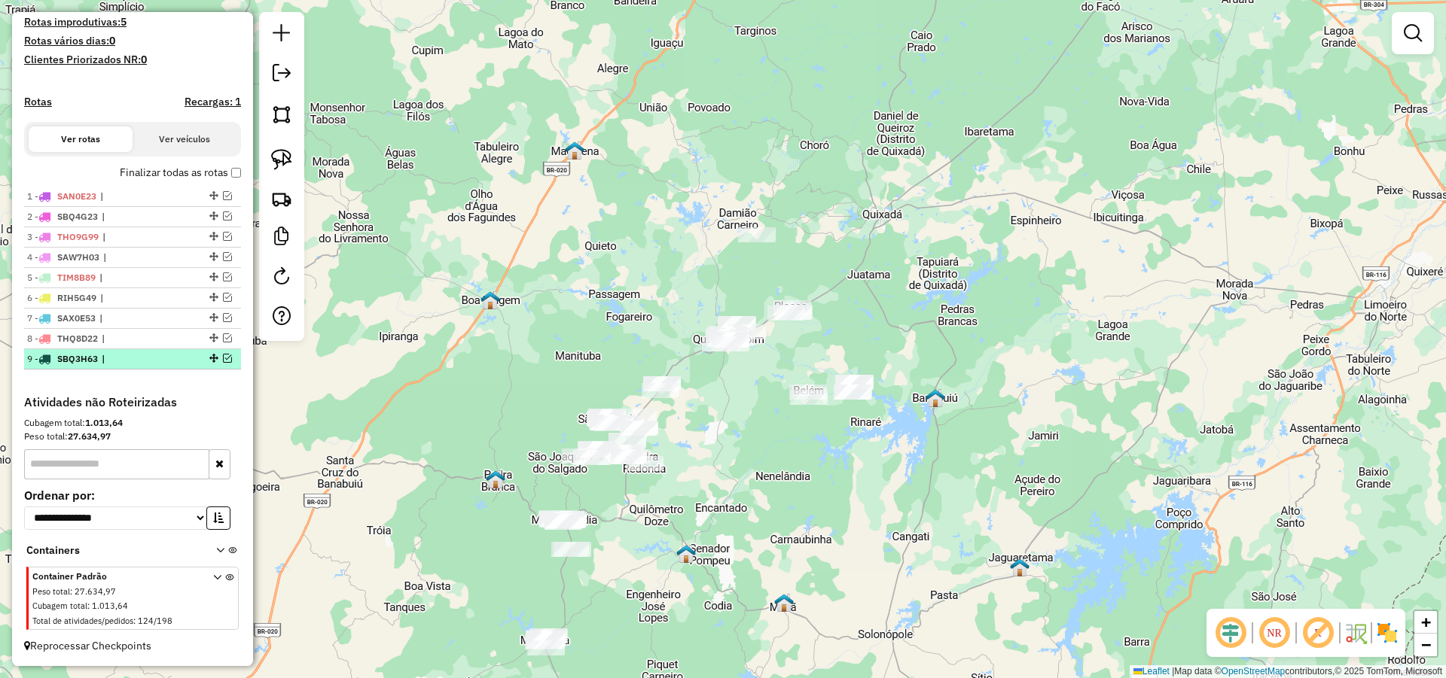
click at [101, 352] on div "9 - SBQ3H63 |" at bounding box center [107, 359] width 160 height 14
select select "*********"
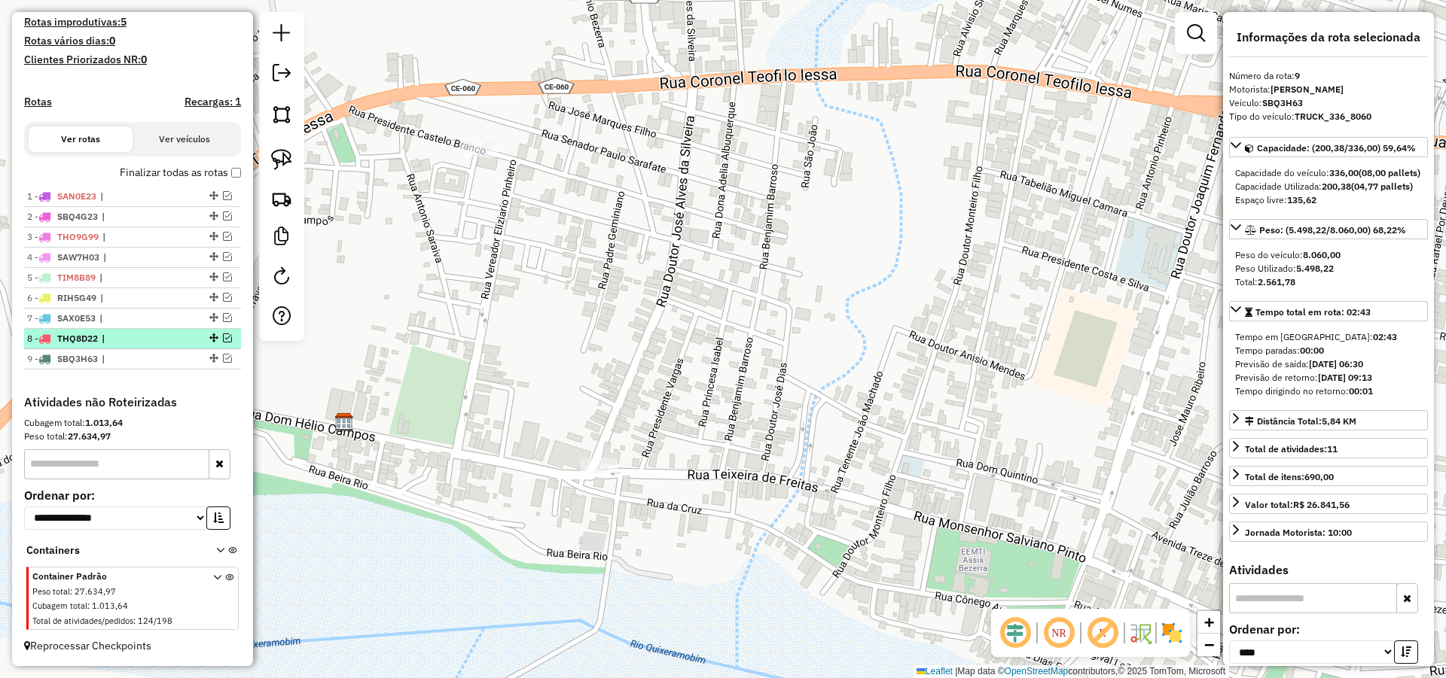
click at [114, 334] on span "|" at bounding box center [136, 339] width 69 height 14
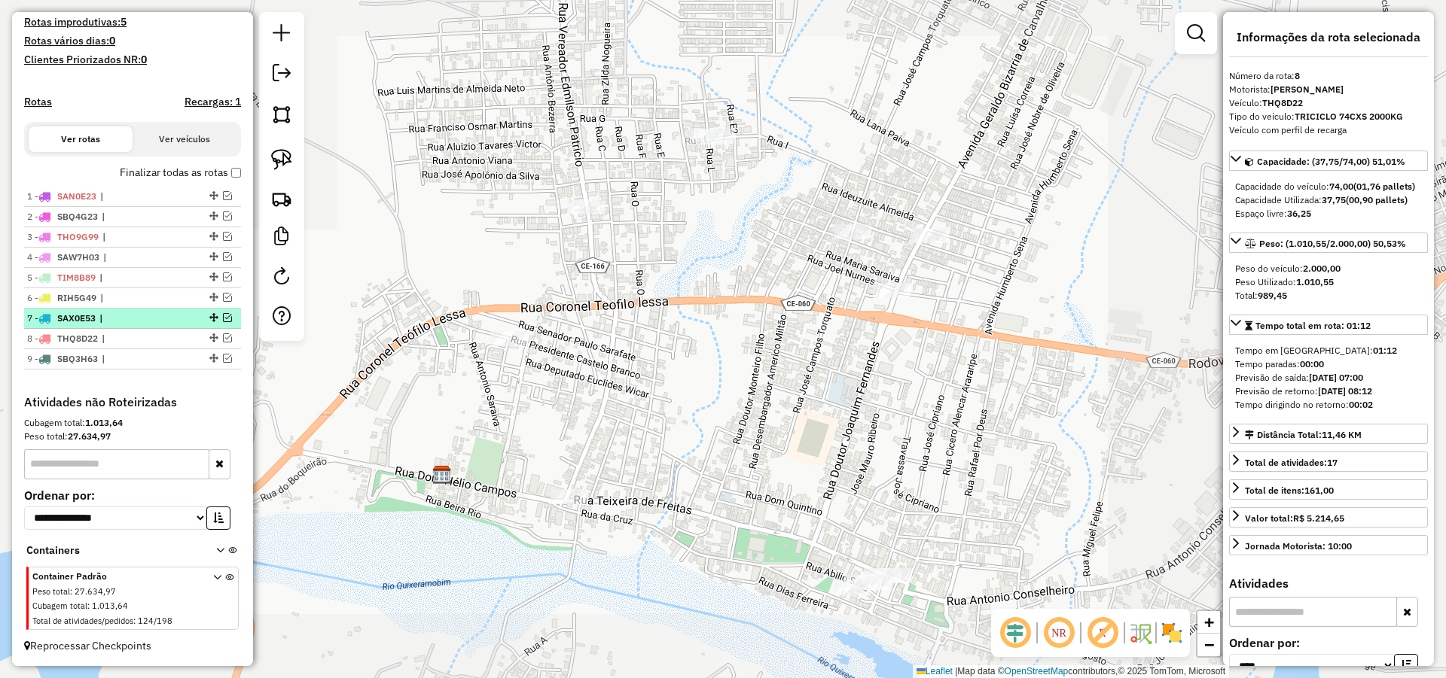
click at [111, 314] on span "|" at bounding box center [133, 319] width 69 height 14
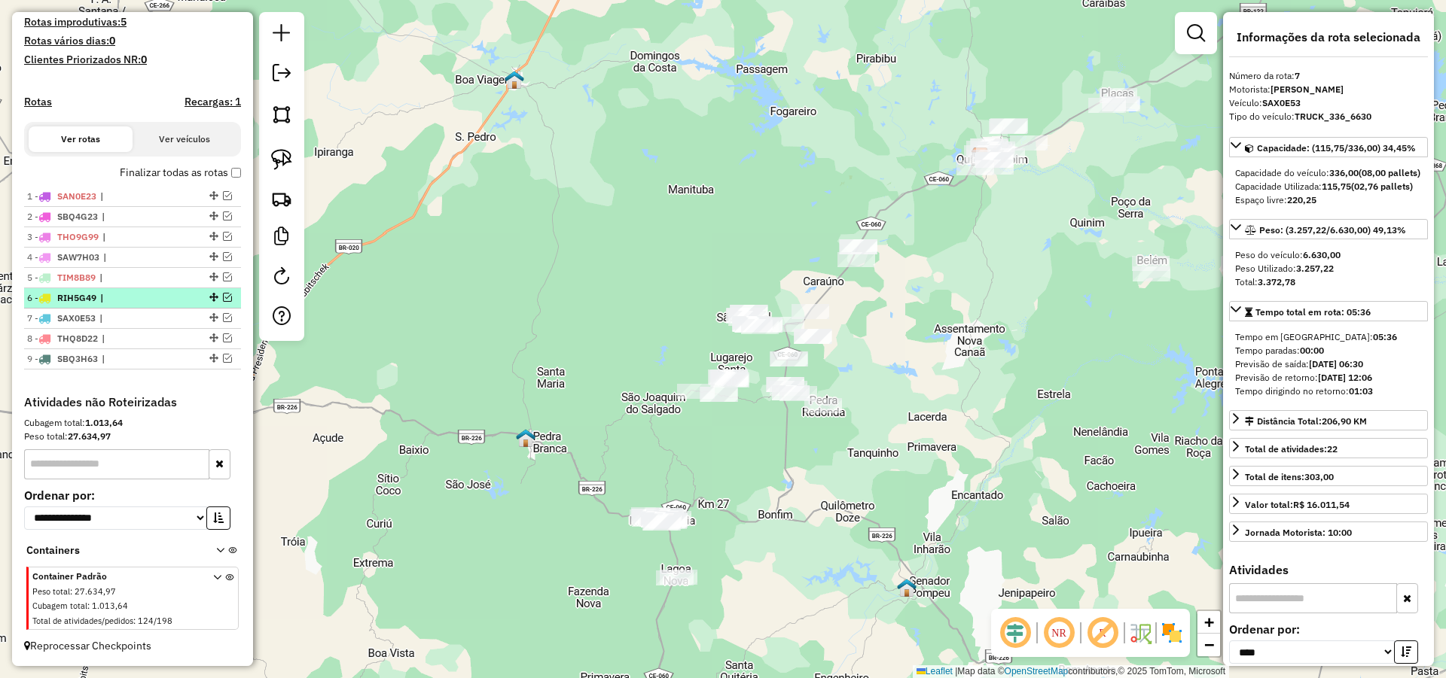
click at [116, 291] on span "|" at bounding box center [134, 298] width 69 height 14
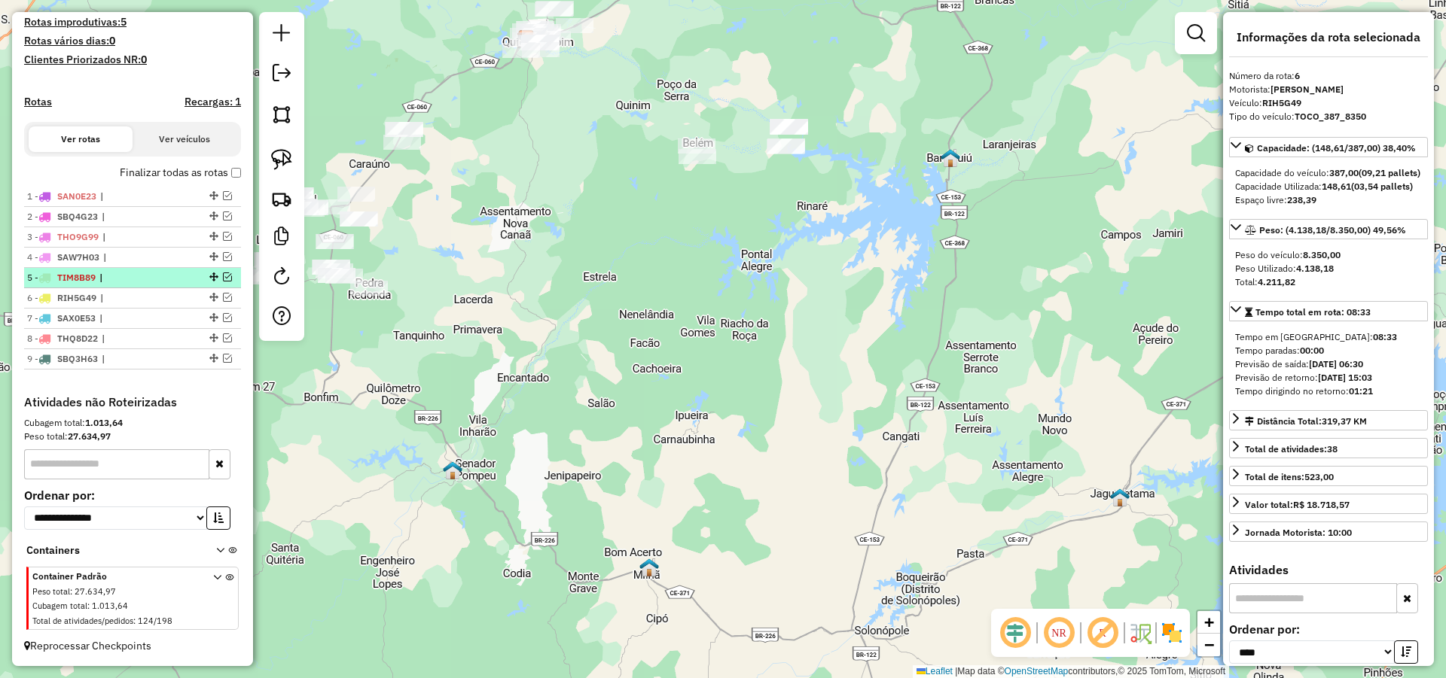
click at [119, 276] on span "|" at bounding box center [133, 278] width 69 height 14
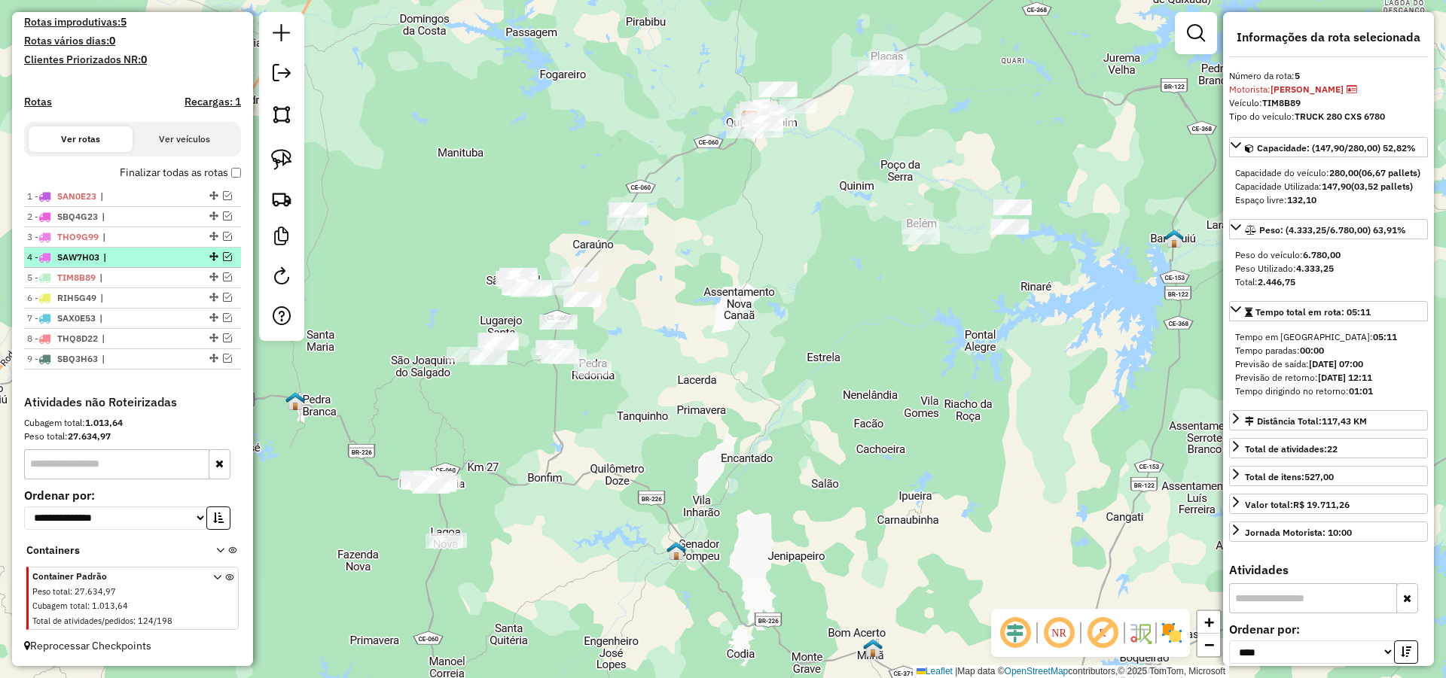
click at [120, 258] on span "|" at bounding box center [137, 258] width 69 height 14
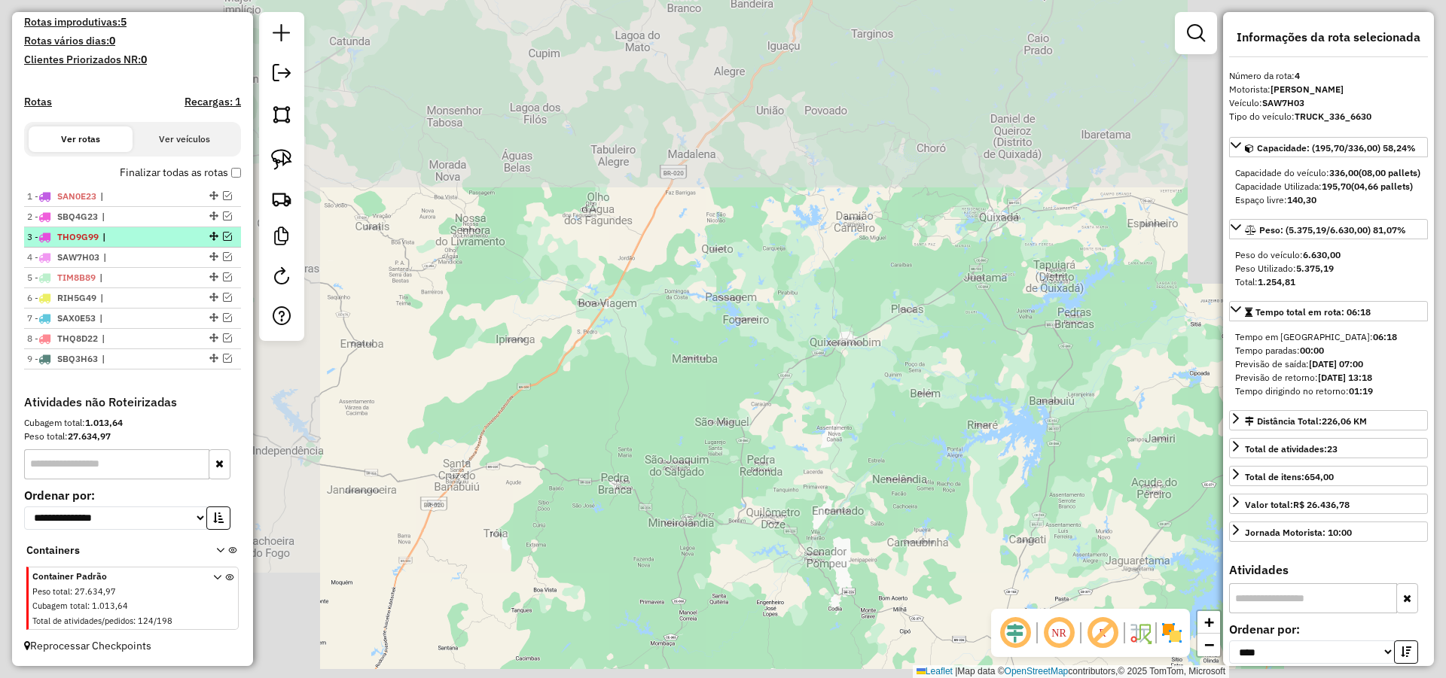
click at [120, 244] on span "|" at bounding box center [136, 237] width 69 height 14
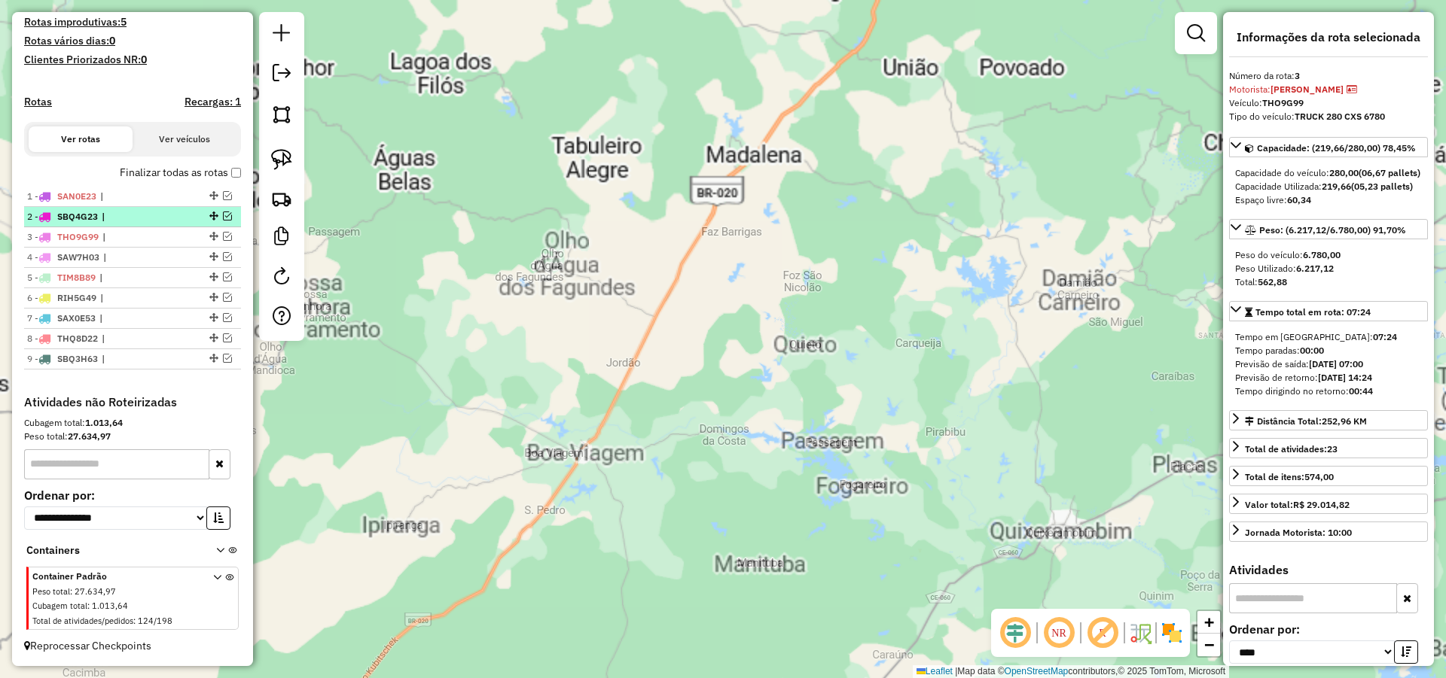
click at [127, 212] on span "|" at bounding box center [136, 217] width 69 height 14
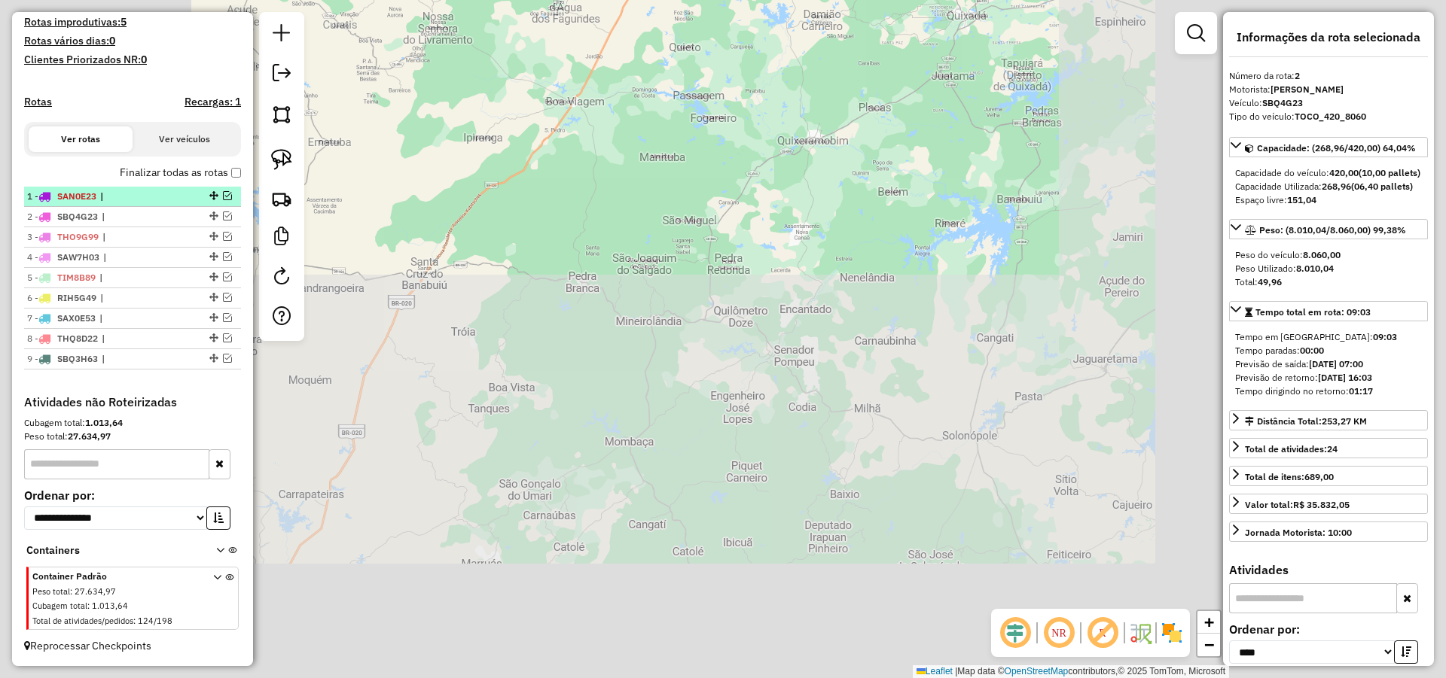
click at [130, 193] on span "|" at bounding box center [134, 197] width 69 height 14
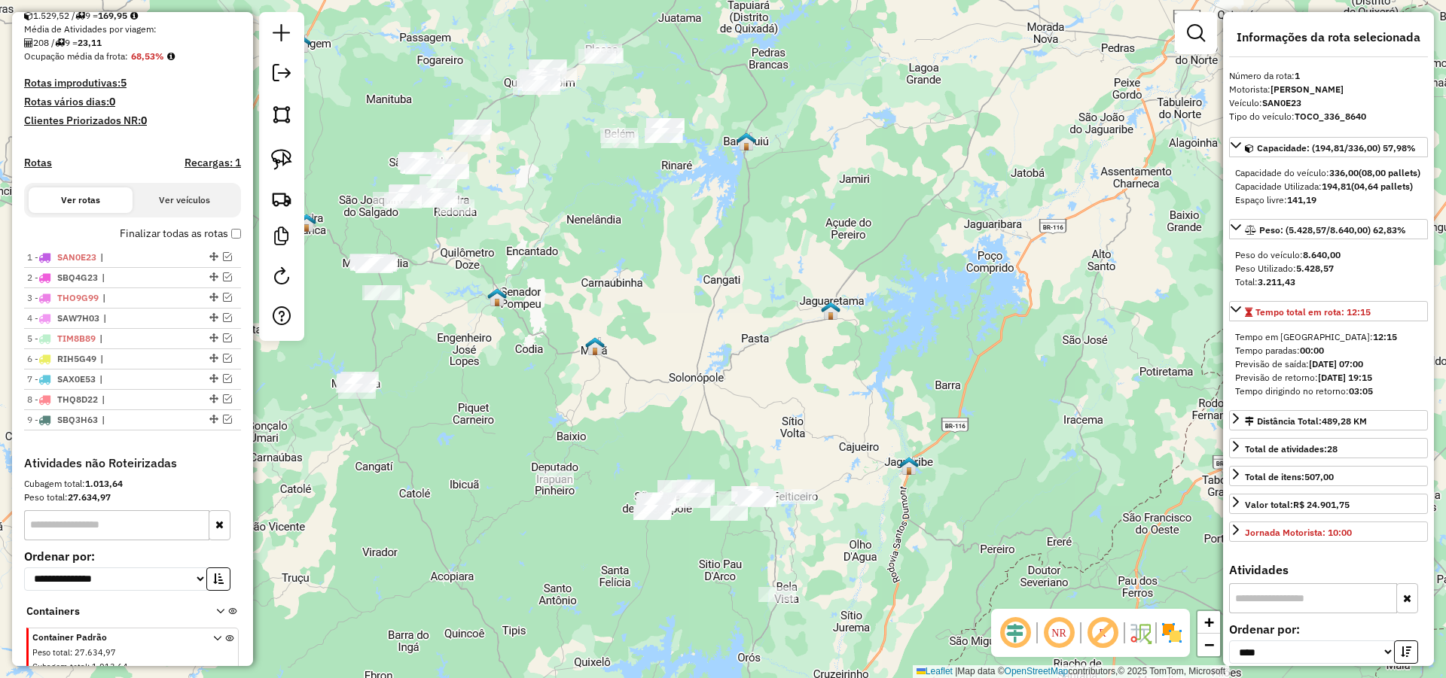
scroll to position [318, 0]
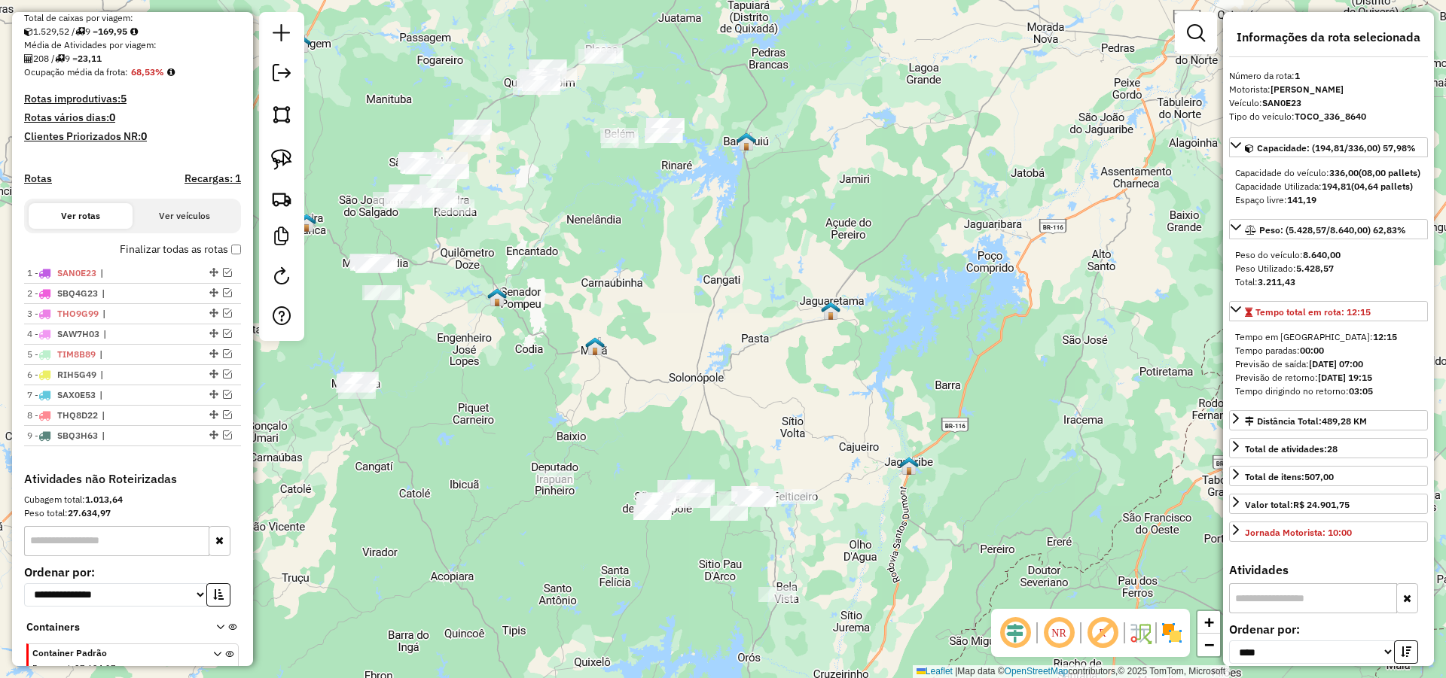
click at [300, 79] on div at bounding box center [281, 176] width 45 height 329
click at [288, 75] on em at bounding box center [282, 73] width 18 height 18
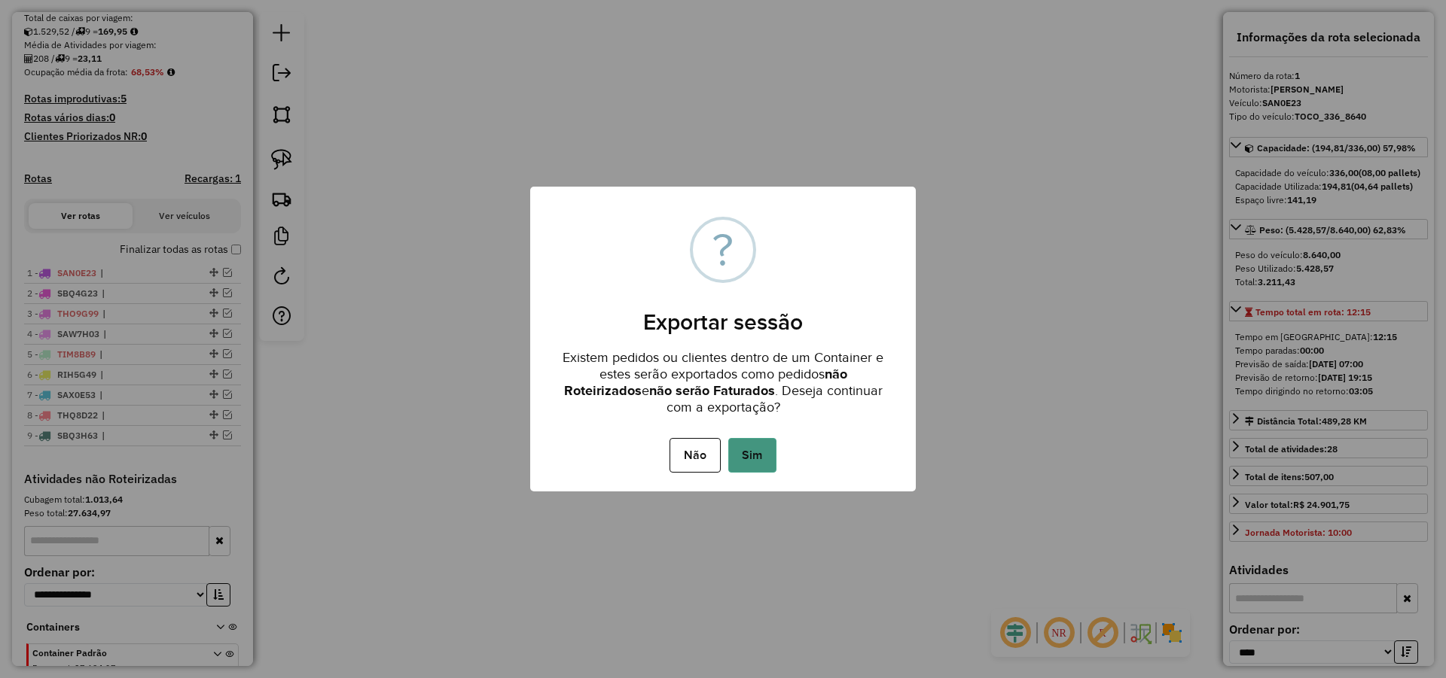
click at [754, 456] on button "Sim" at bounding box center [752, 455] width 48 height 35
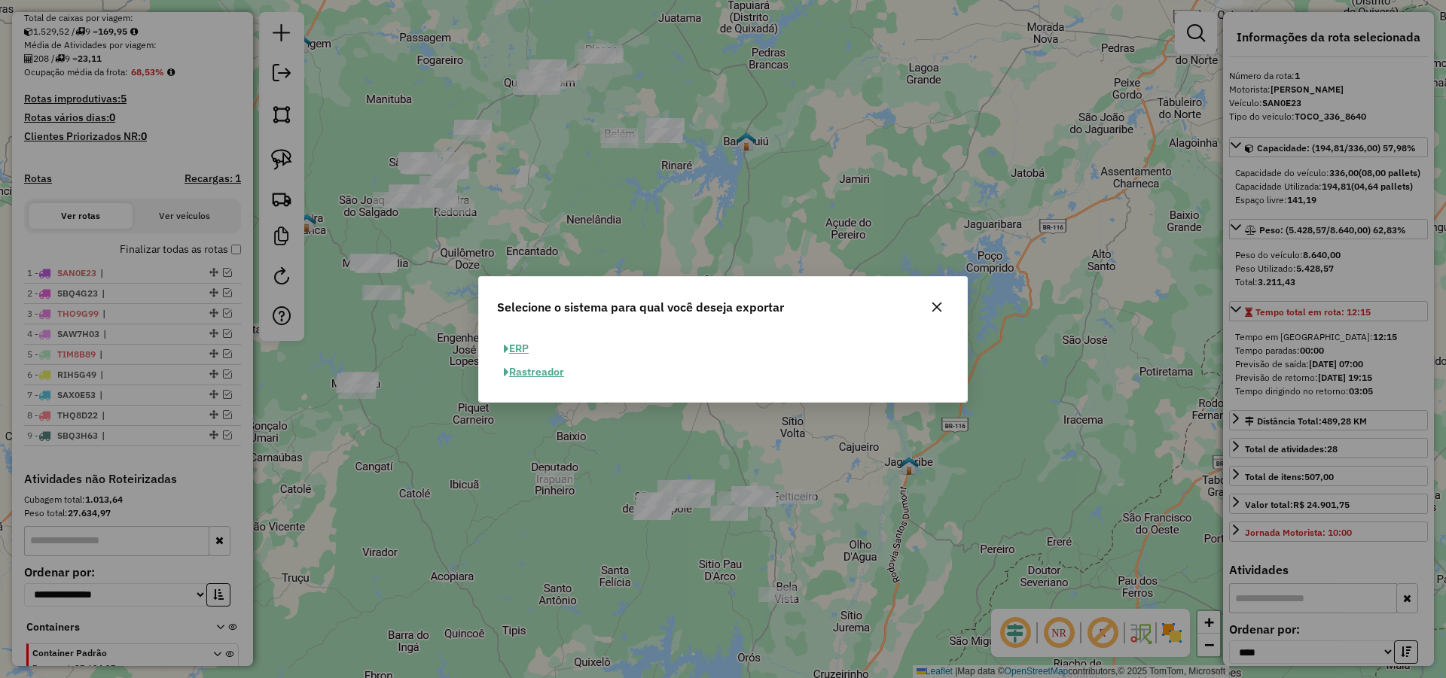
click at [940, 310] on icon "button" at bounding box center [937, 307] width 10 height 10
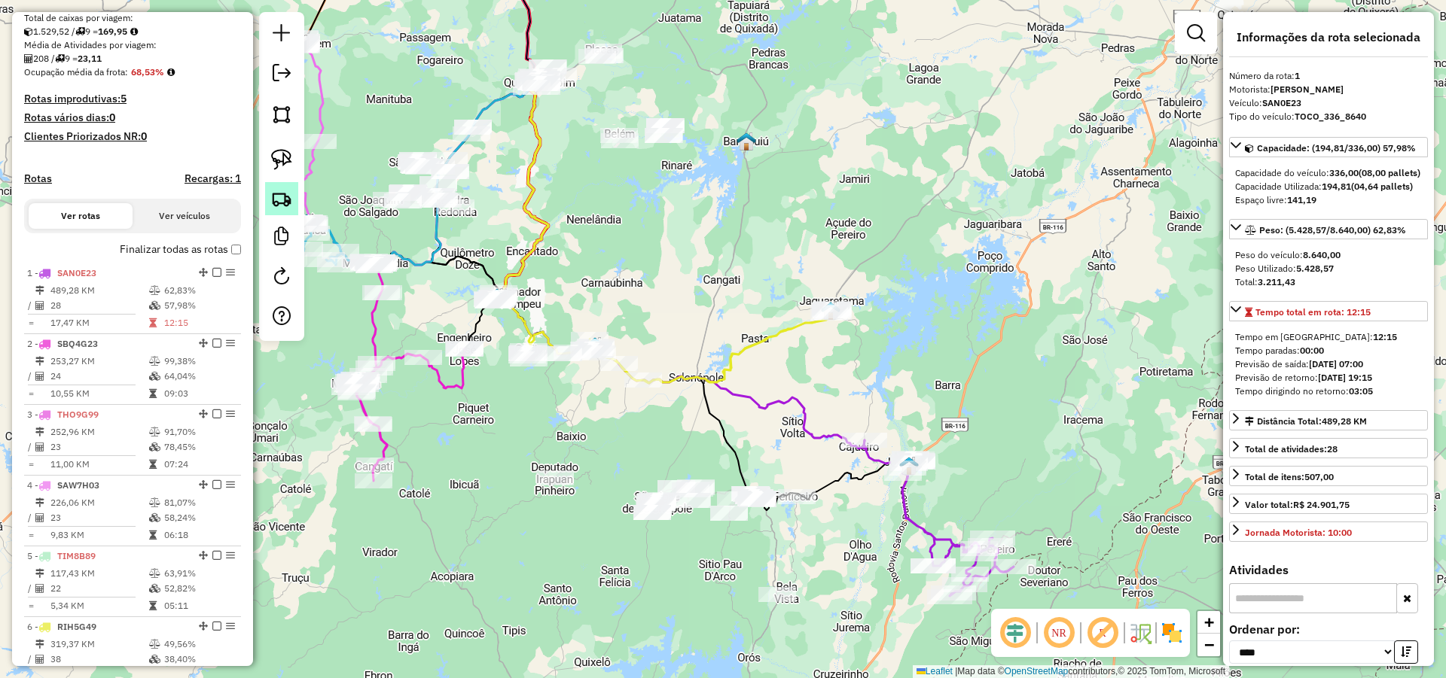
click at [286, 197] on img at bounding box center [281, 198] width 21 height 21
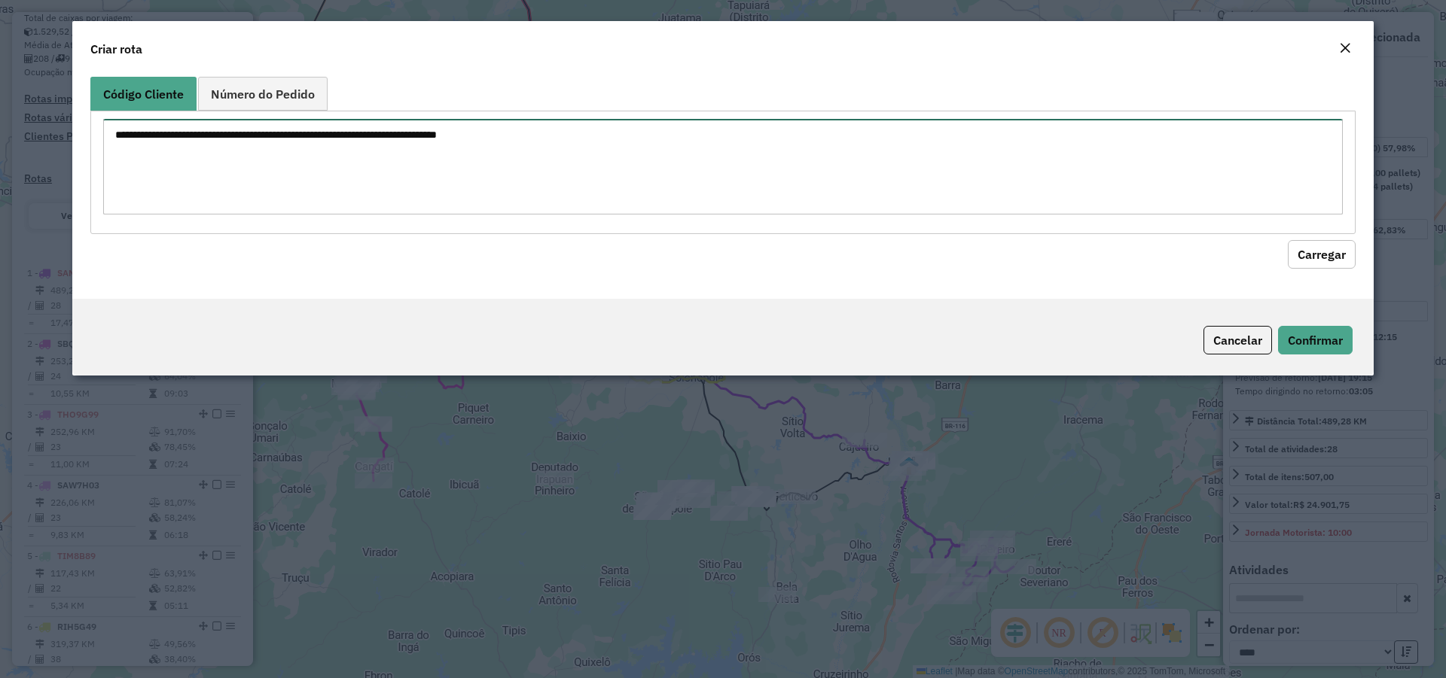
click at [653, 148] on textarea at bounding box center [722, 167] width 1239 height 96
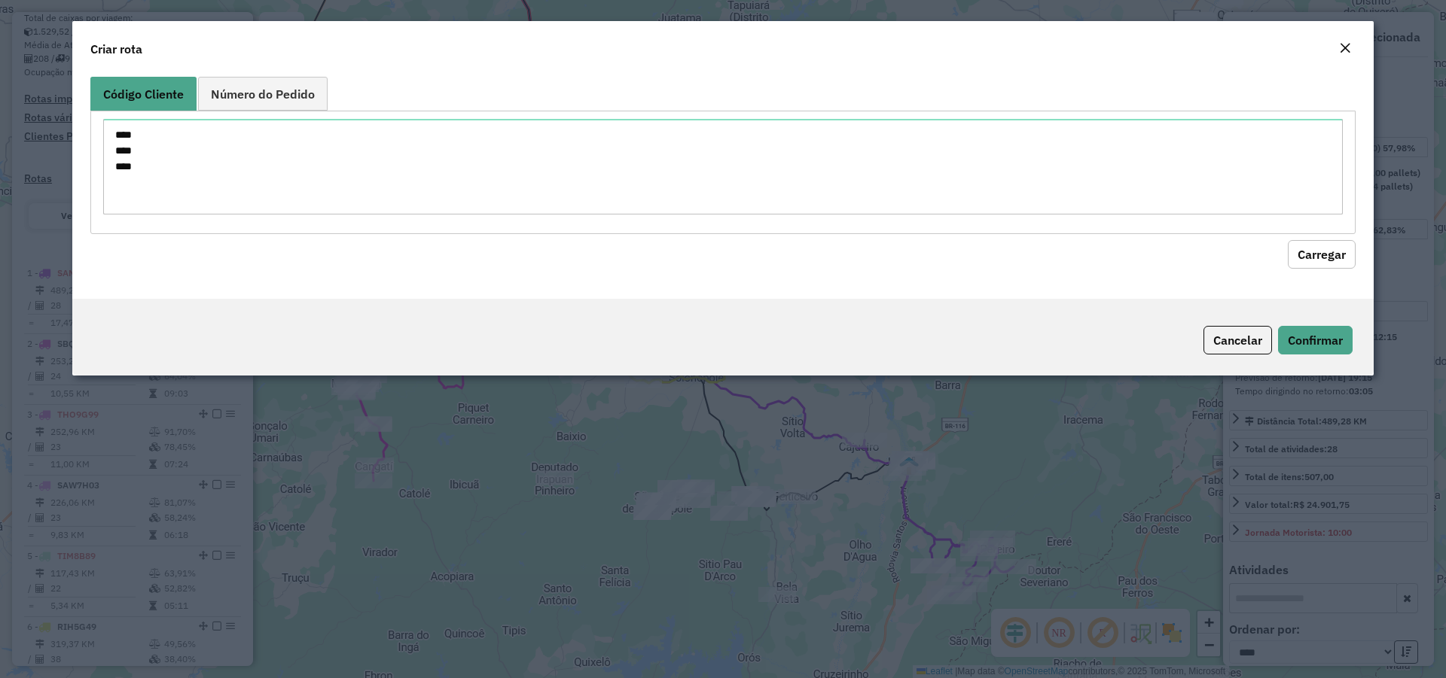
click at [1323, 260] on button "Carregar" at bounding box center [1322, 254] width 68 height 29
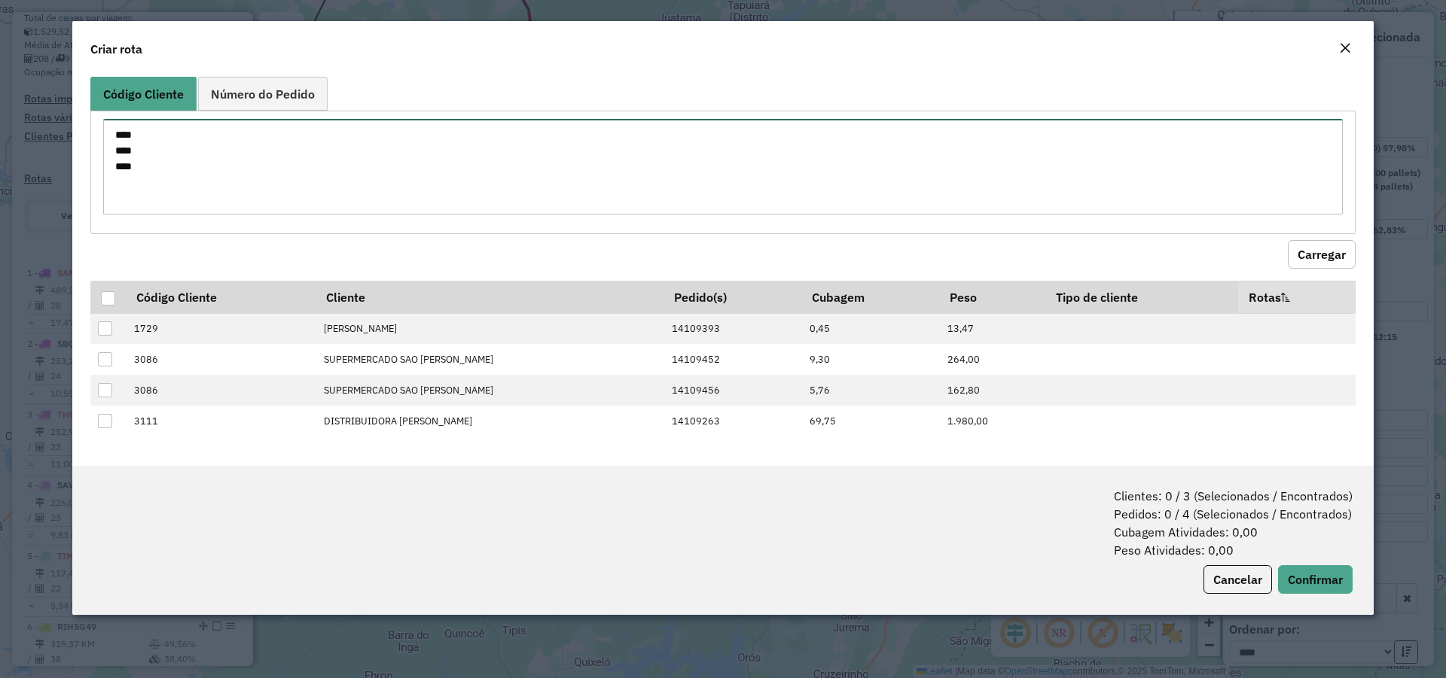
drag, startPoint x: 233, startPoint y: 176, endPoint x: 71, endPoint y: 95, distance: 181.8
click at [71, 95] on modal-container "Criar rota Código Cliente Número do Pedido **** **** **** Carregar Código Clien…" at bounding box center [723, 339] width 1446 height 678
type textarea "*** **** **** **** ****"
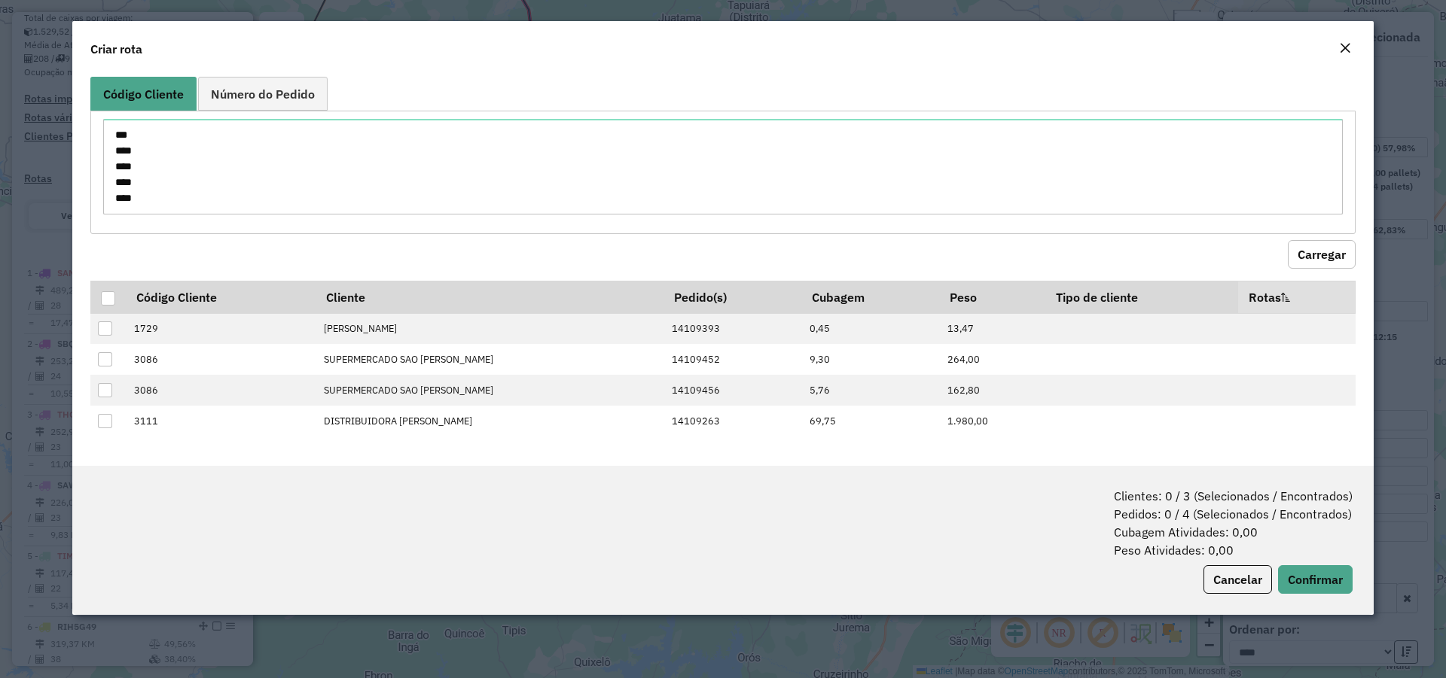
click at [1312, 263] on button "Carregar" at bounding box center [1322, 254] width 68 height 29
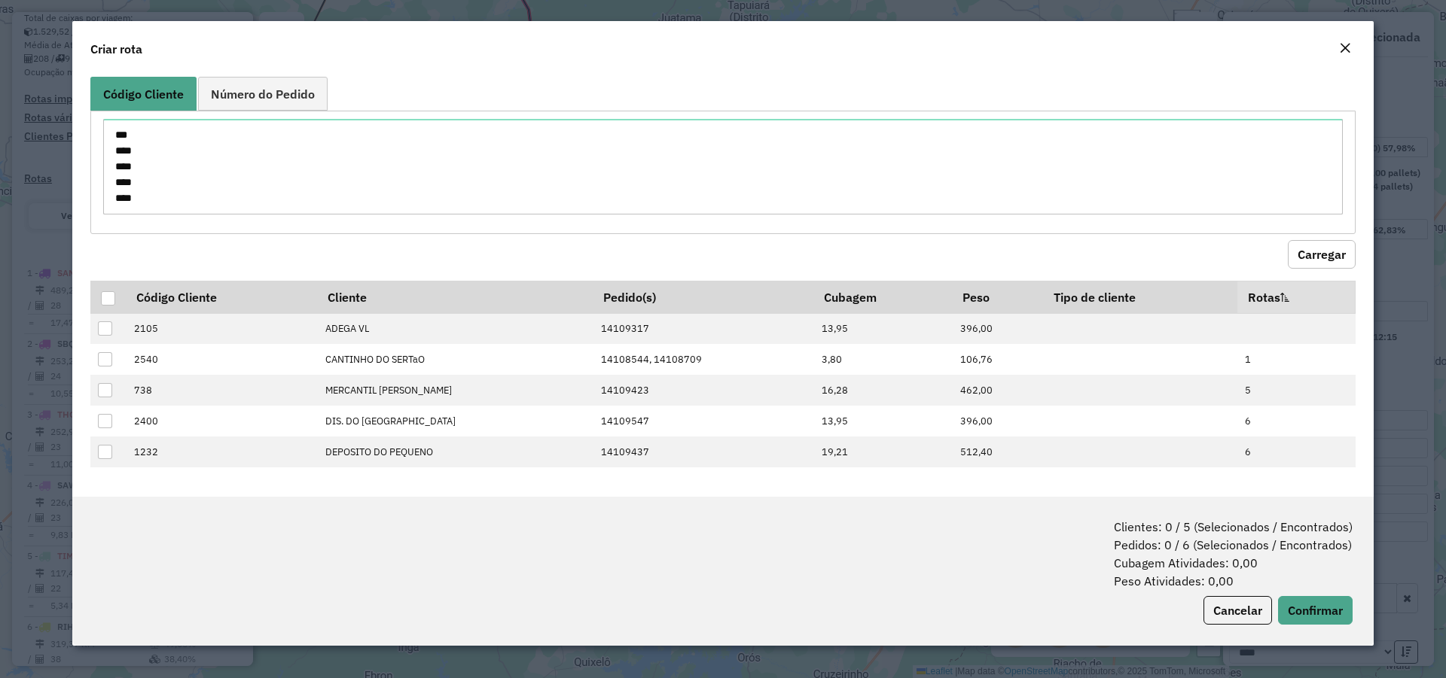
click at [1343, 49] on em "Close" at bounding box center [1345, 48] width 12 height 12
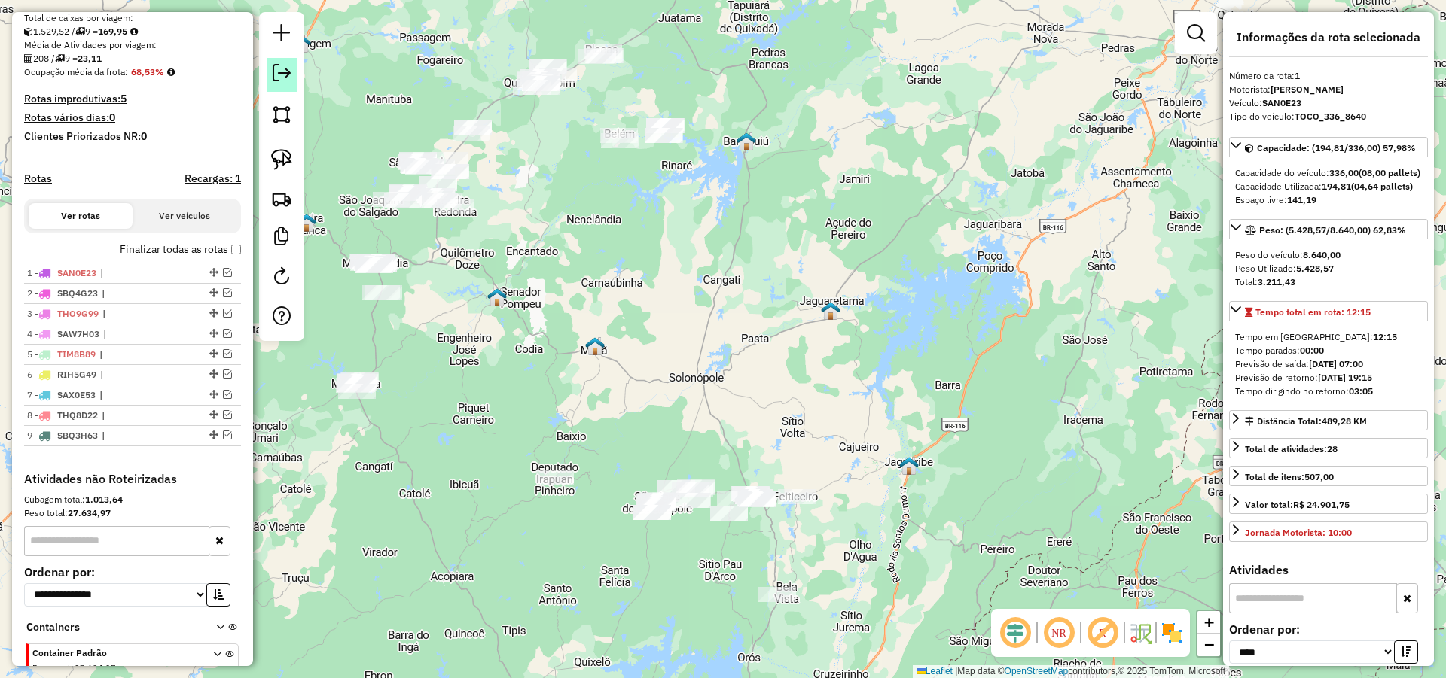
click at [288, 66] on em at bounding box center [282, 73] width 18 height 18
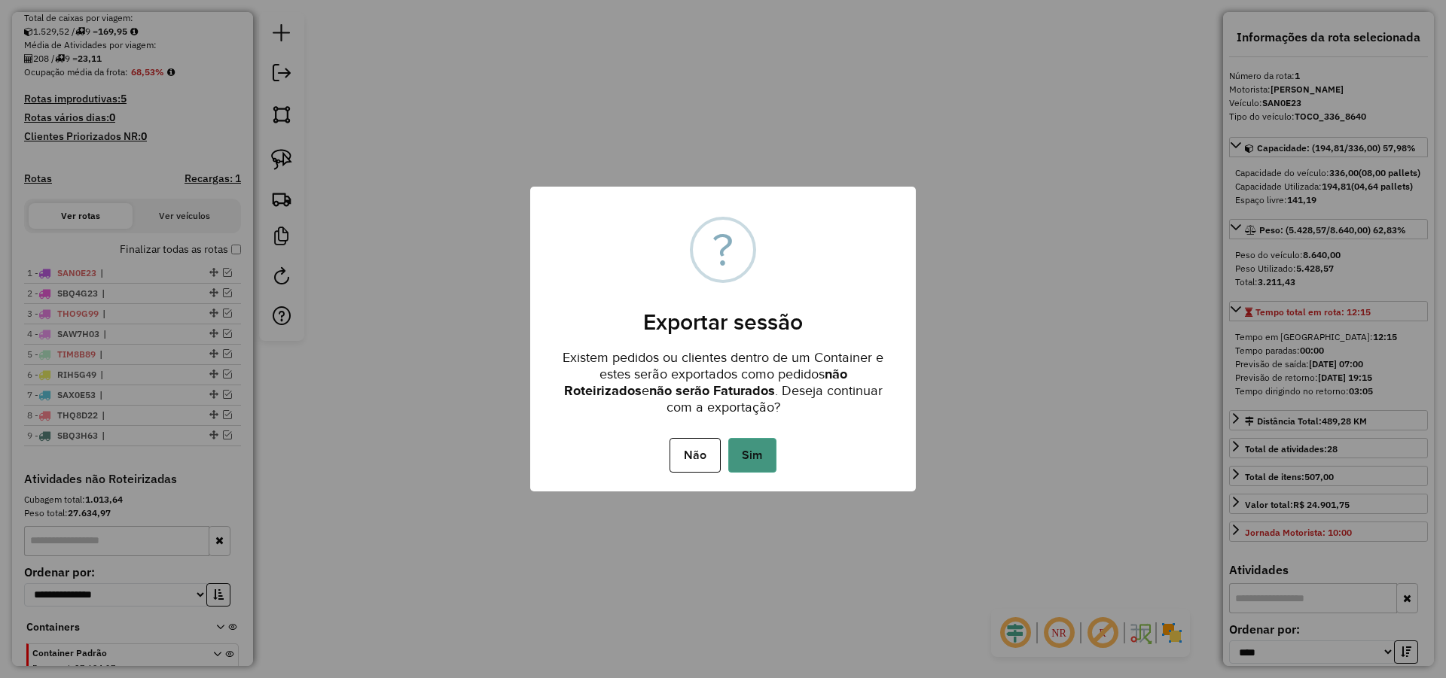
click at [758, 455] on button "Sim" at bounding box center [752, 455] width 48 height 35
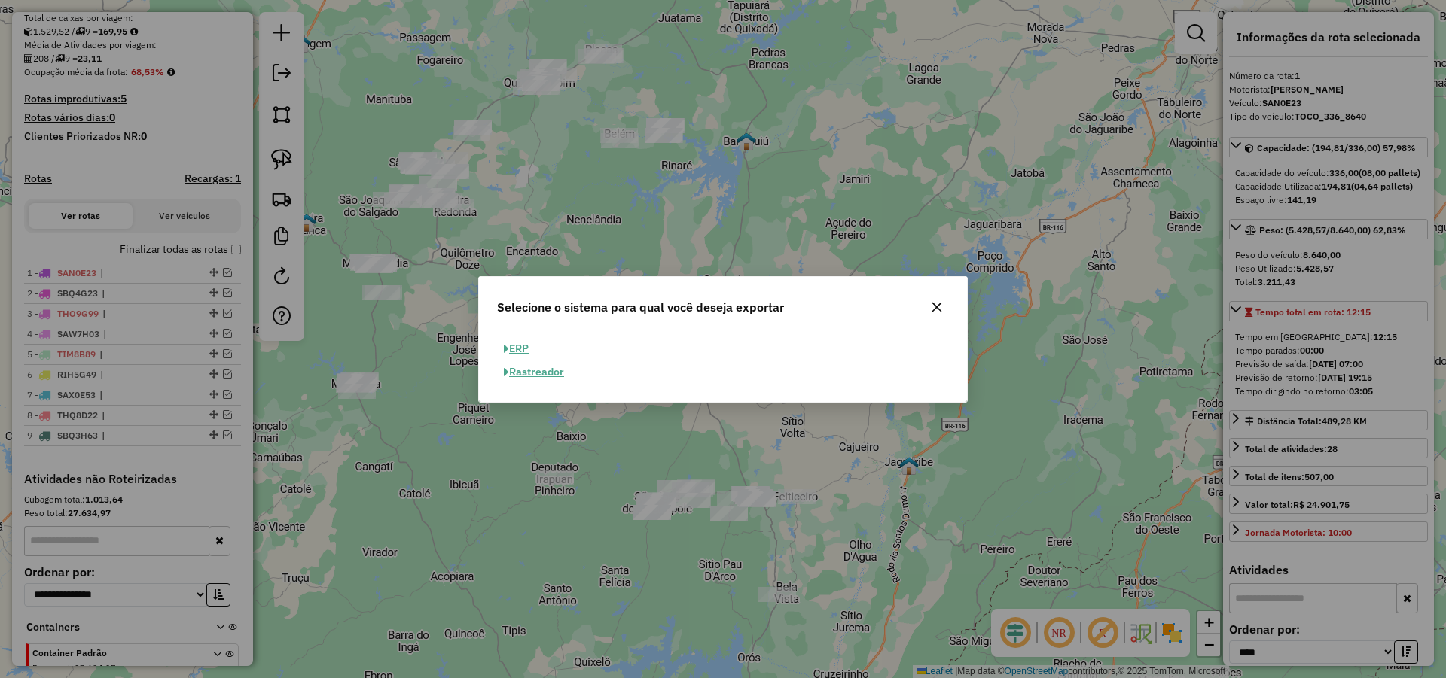
click at [529, 346] on button "ERP" at bounding box center [516, 348] width 38 height 23
select select "**"
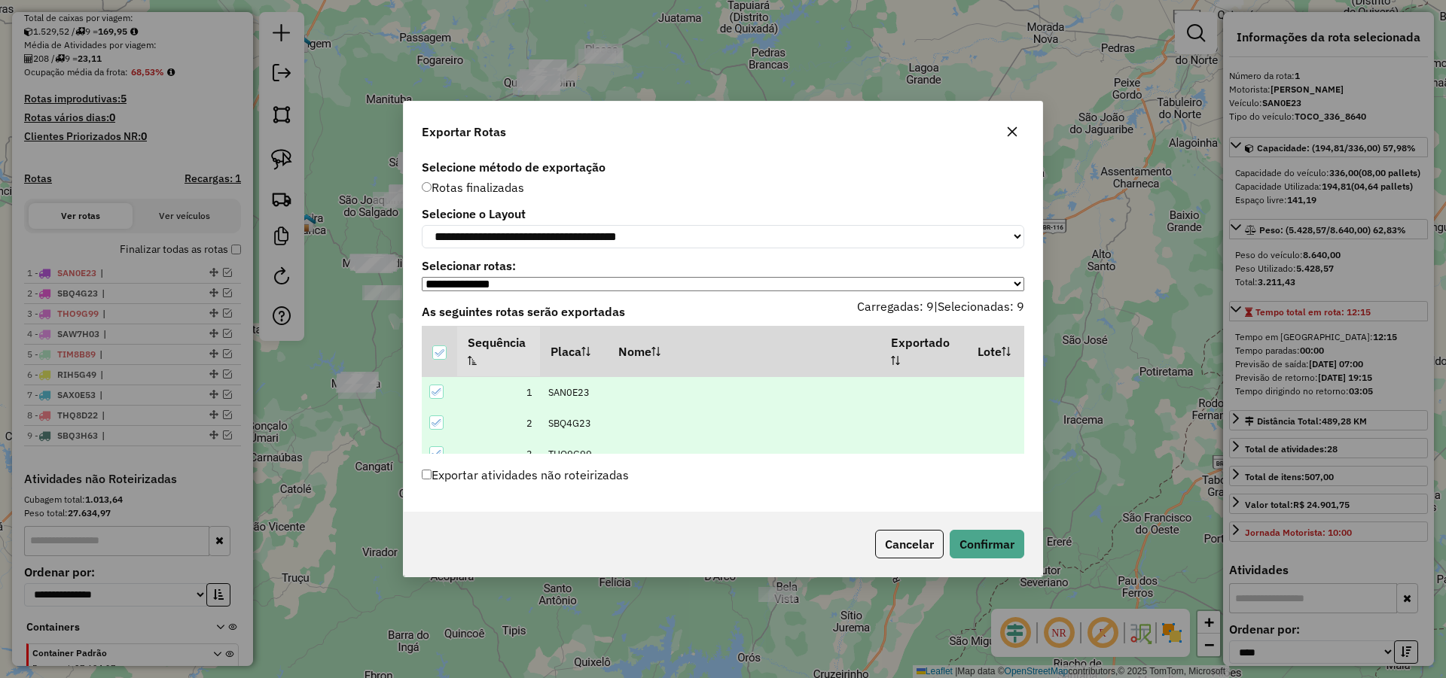
click at [511, 479] on label "Exportar atividades não roteirizadas" at bounding box center [525, 475] width 207 height 29
click at [1005, 547] on button "Confirmar" at bounding box center [986, 544] width 75 height 29
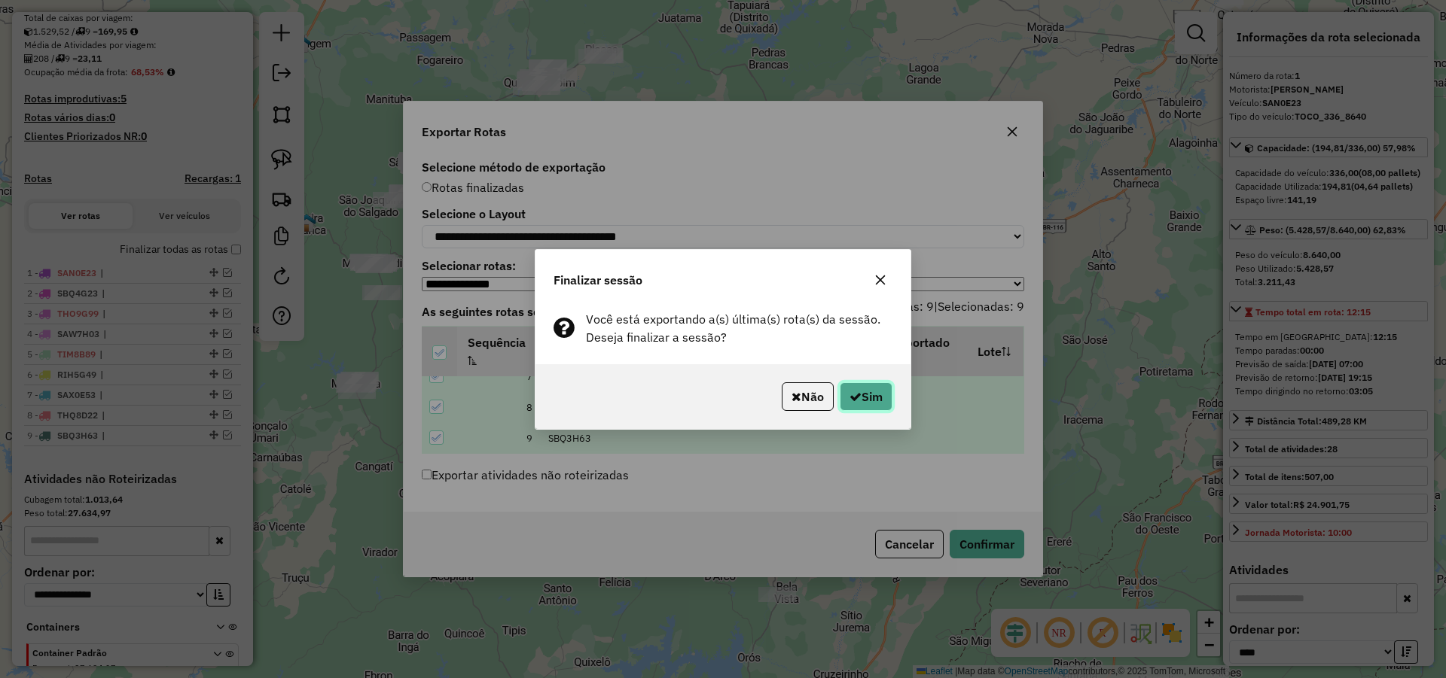
click at [873, 392] on button "Sim" at bounding box center [866, 396] width 53 height 29
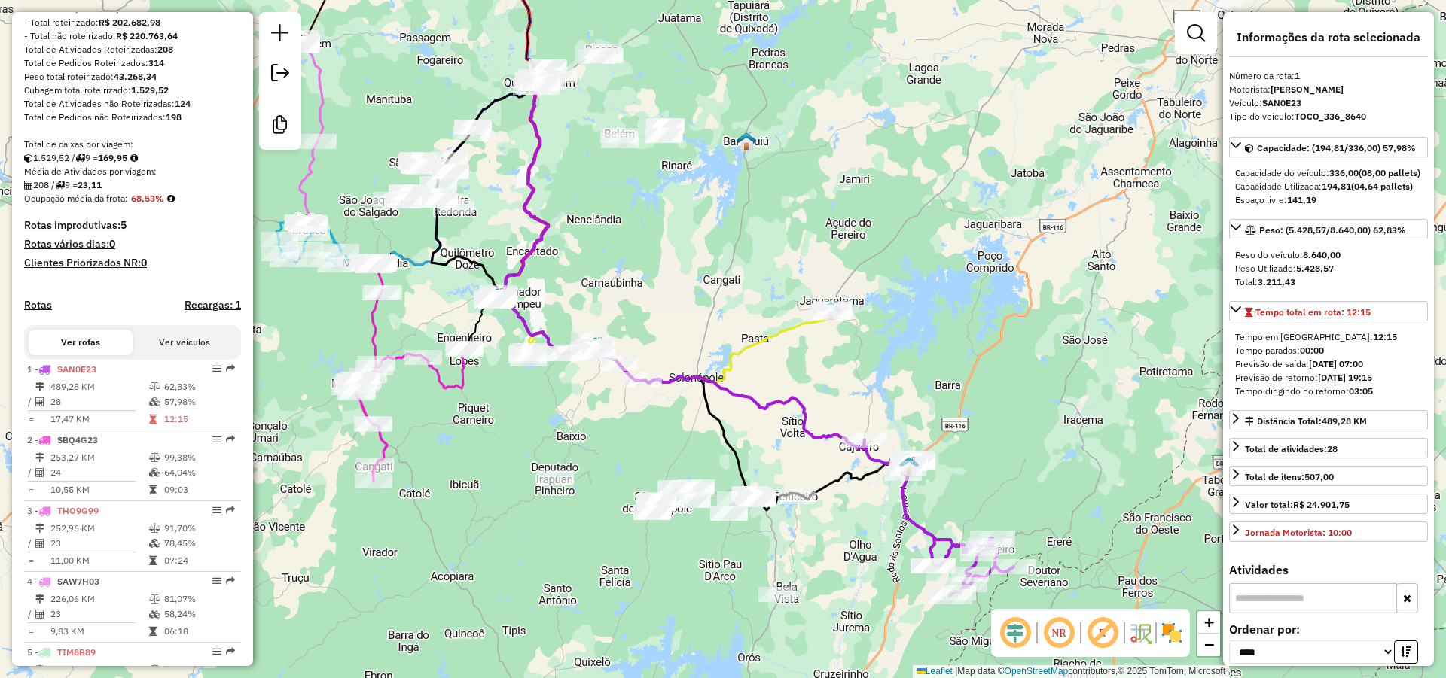
scroll to position [0, 0]
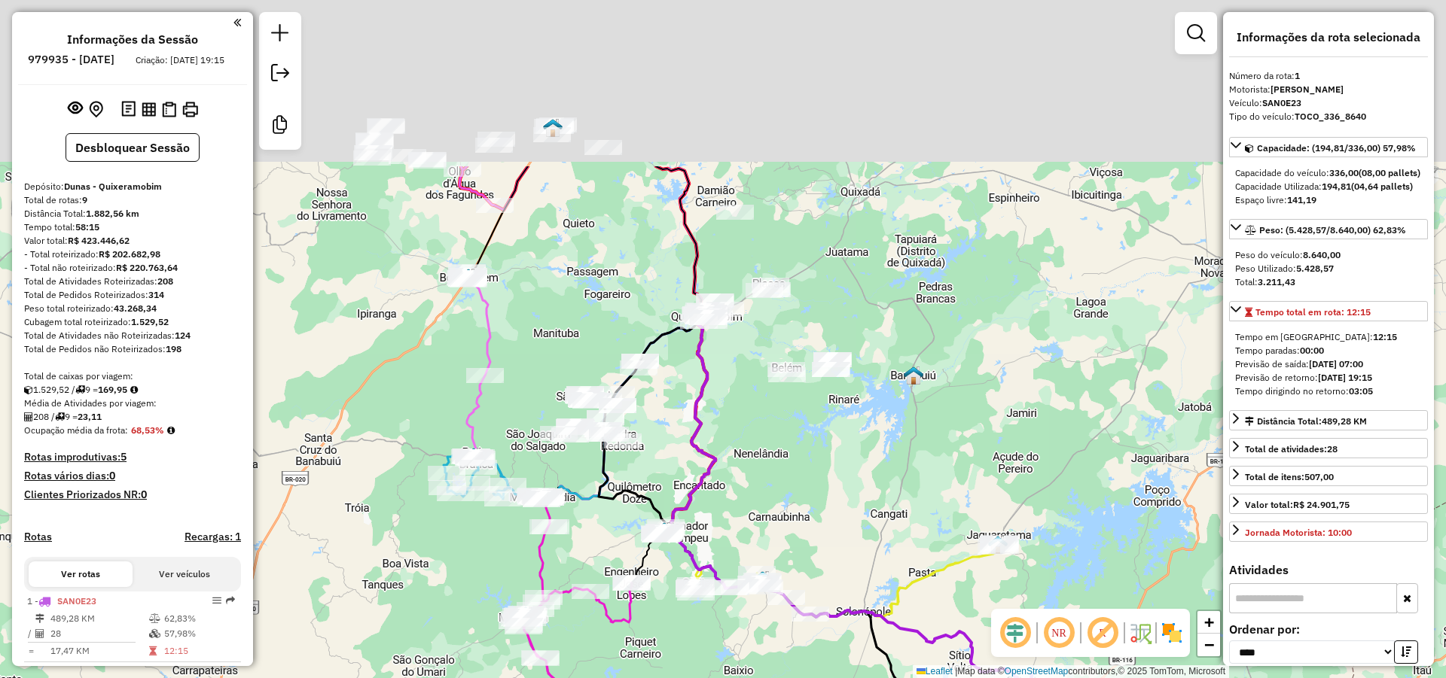
drag, startPoint x: 429, startPoint y: 104, endPoint x: 596, endPoint y: 338, distance: 287.7
click at [596, 338] on div "Janela de atendimento Grade de atendimento Capacidade Transportadoras Veículos …" at bounding box center [723, 339] width 1446 height 678
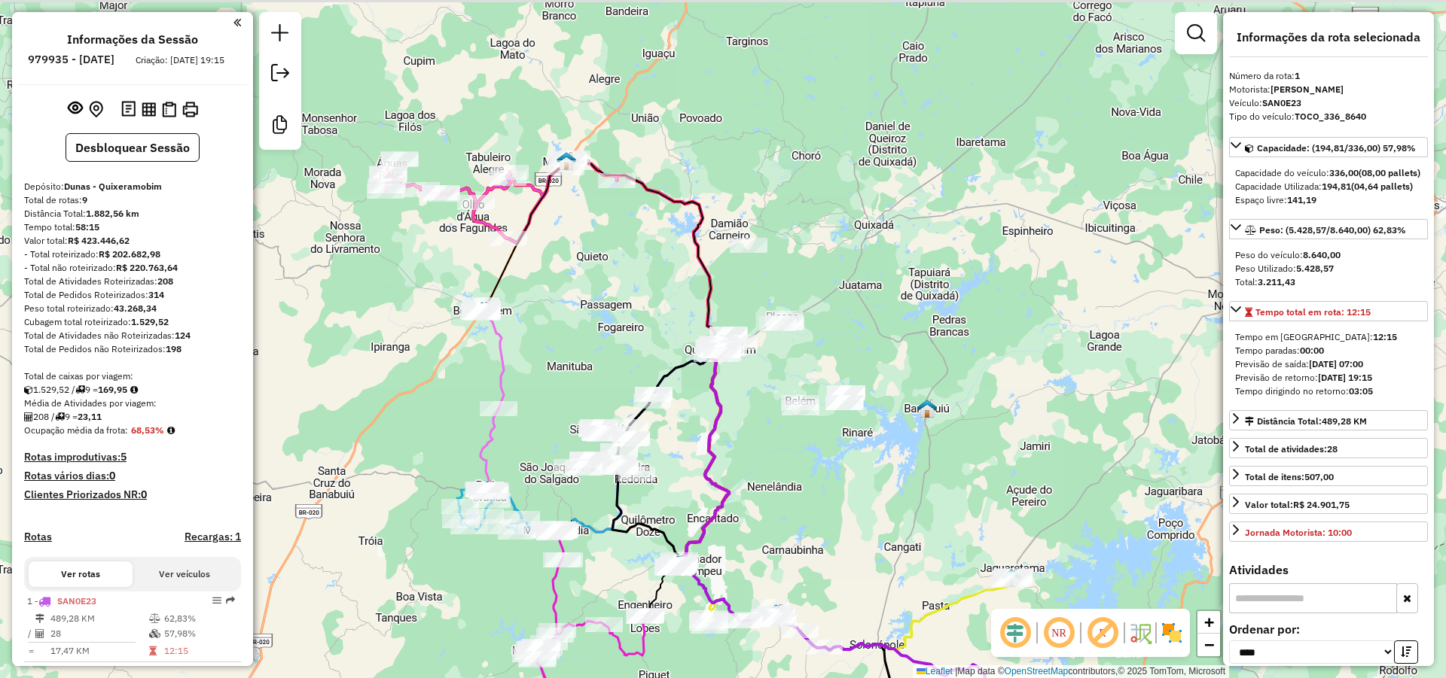
click at [575, 322] on div "Janela de atendimento Grade de atendimento Capacidade Transportadoras Veículos …" at bounding box center [723, 339] width 1446 height 678
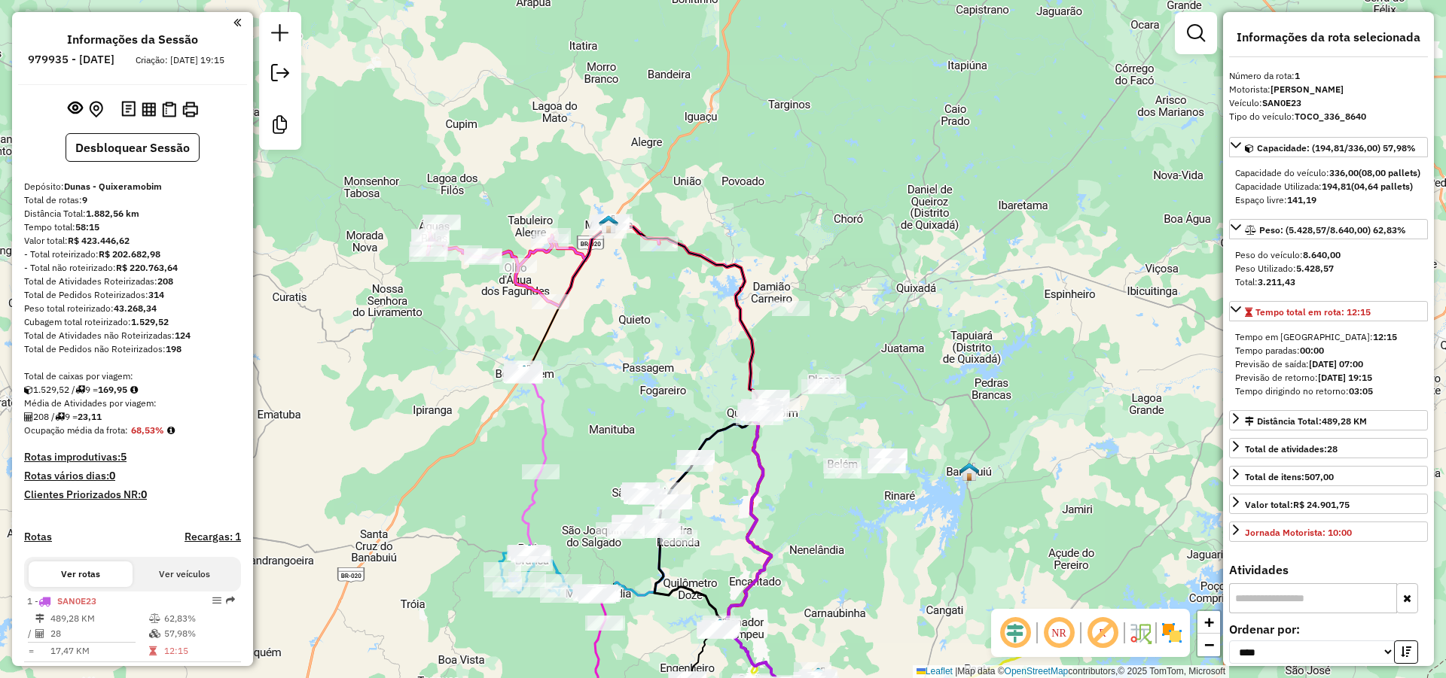
drag, startPoint x: 573, startPoint y: 300, endPoint x: 601, endPoint y: 322, distance: 34.9
click at [600, 321] on div "Janela de atendimento Grade de atendimento Capacidade Transportadoras Veículos …" at bounding box center [723, 339] width 1446 height 678
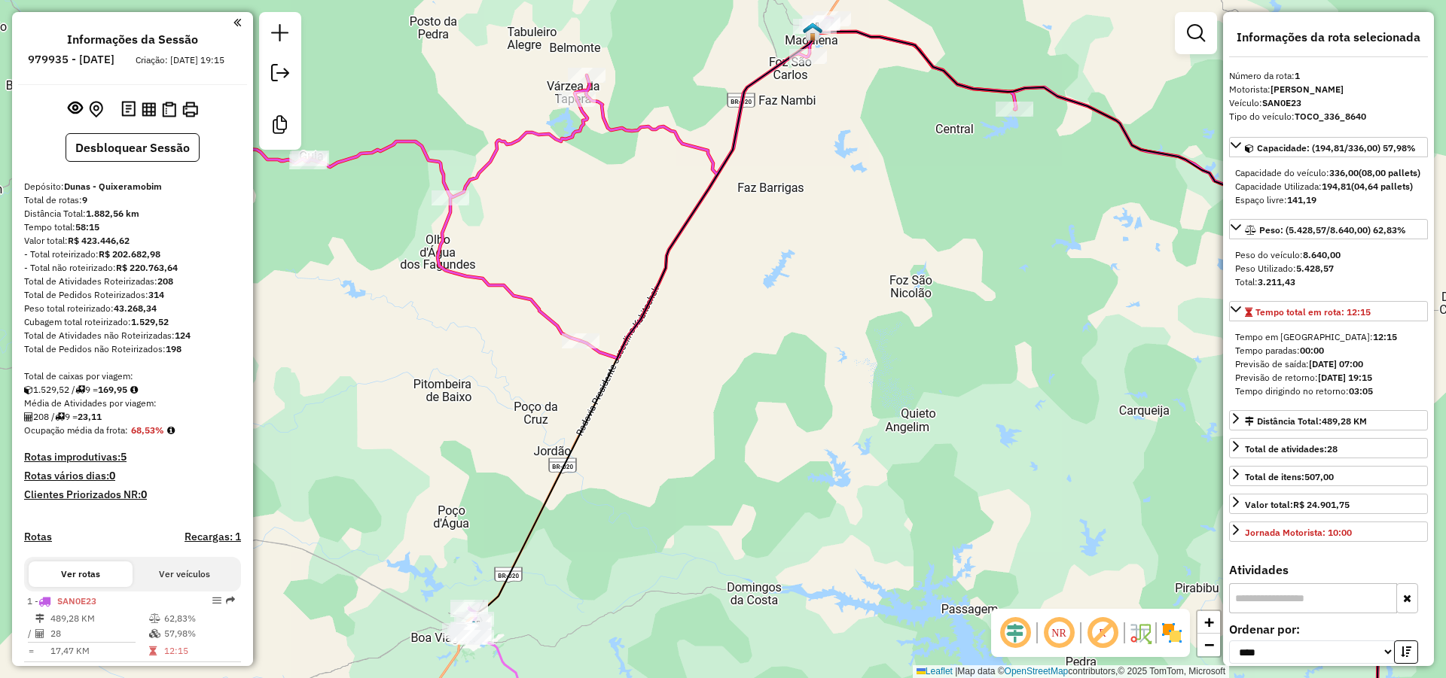
drag, startPoint x: 639, startPoint y: 337, endPoint x: 651, endPoint y: 358, distance: 24.3
click at [651, 358] on div "Janela de atendimento Grade de atendimento Capacidade Transportadoras Veículos …" at bounding box center [723, 339] width 1446 height 678
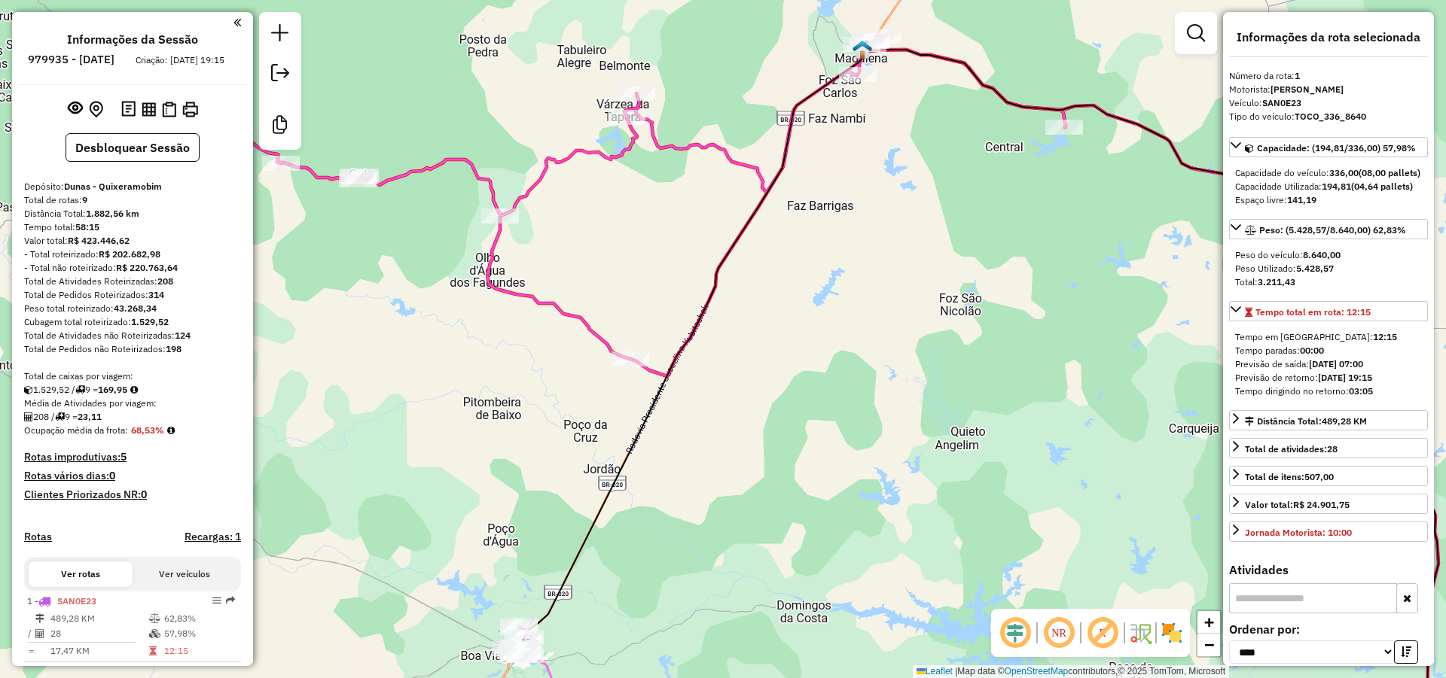
drag, startPoint x: 602, startPoint y: 342, endPoint x: 666, endPoint y: 361, distance: 66.2
click at [666, 361] on div "Janela de atendimento Grade de atendimento Capacidade Transportadoras Veículos …" at bounding box center [723, 339] width 1446 height 678
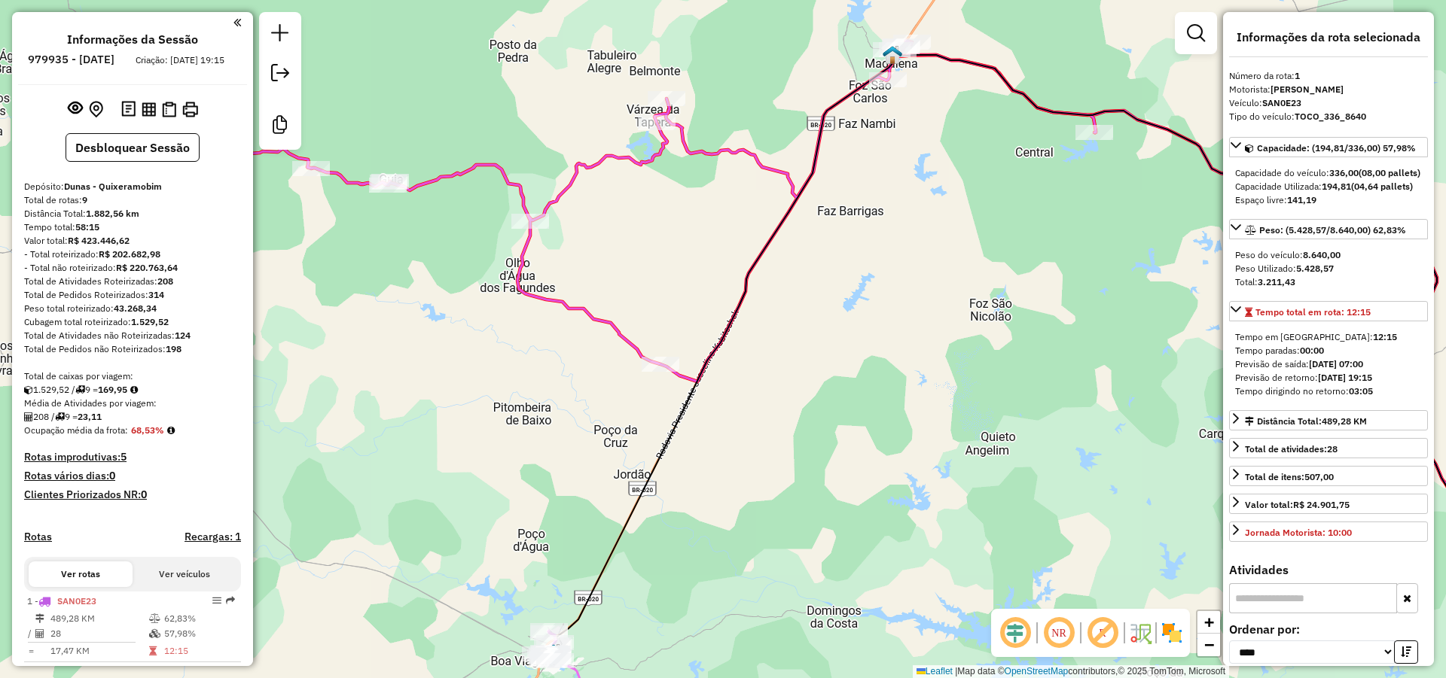
drag, startPoint x: 706, startPoint y: 322, endPoint x: 719, endPoint y: 328, distance: 14.5
click at [727, 322] on div "Janela de atendimento Grade de atendimento Capacidade Transportadoras Veículos …" at bounding box center [723, 339] width 1446 height 678
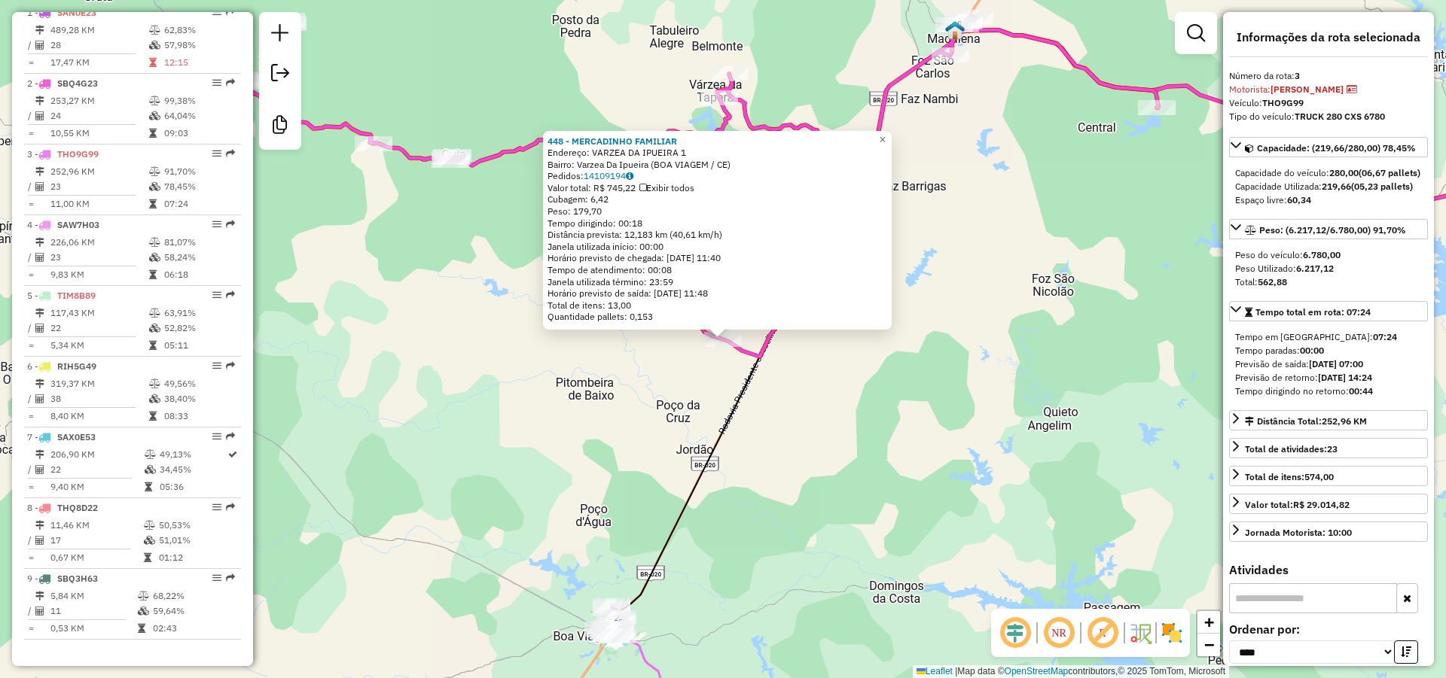
scroll to position [735, 0]
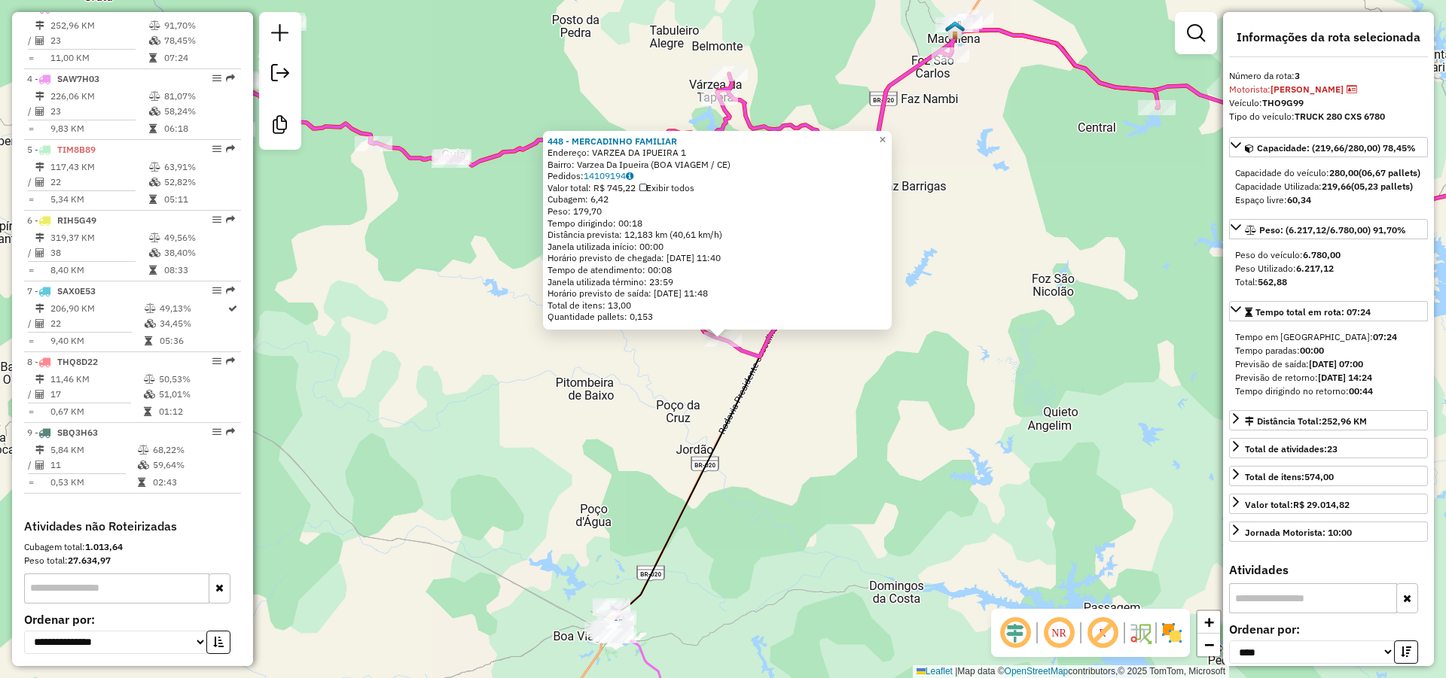
drag, startPoint x: 923, startPoint y: 372, endPoint x: 952, endPoint y: 403, distance: 42.6
click at [923, 373] on div "448 - MERCADINHO FAMILIAR Endereço: VARZEA DA IPUEIRA 1 Bairro: Varzea Da Ipuei…" at bounding box center [723, 339] width 1446 height 678
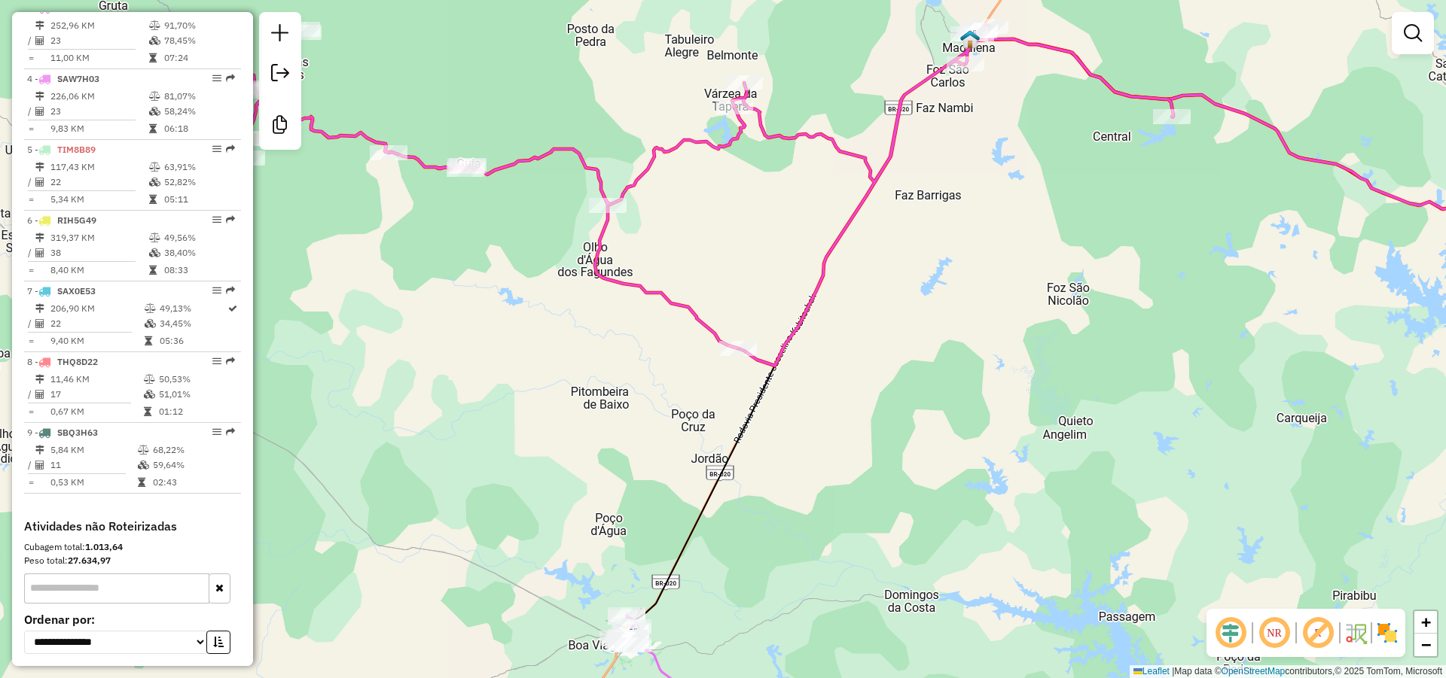
click at [767, 318] on div "Janela de atendimento Grade de atendimento Capacidade Transportadoras Veículos …" at bounding box center [723, 339] width 1446 height 678
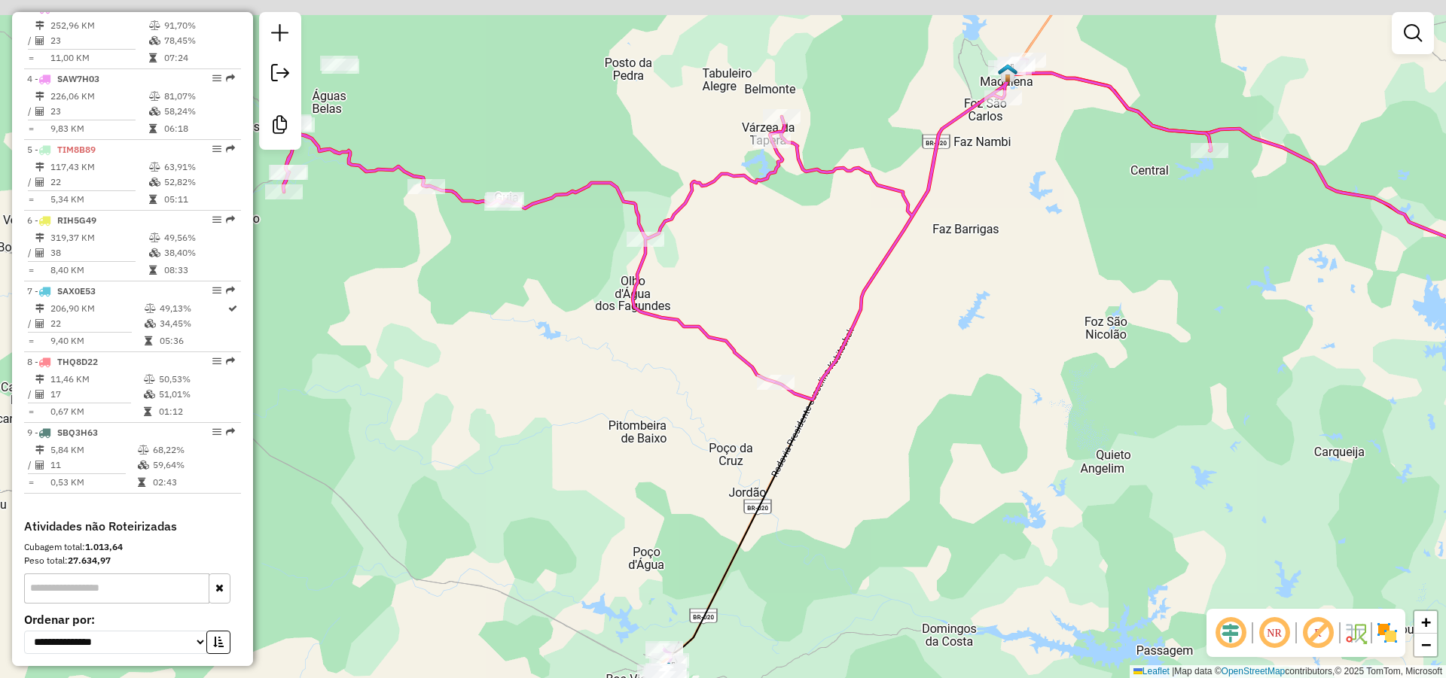
drag, startPoint x: 775, startPoint y: 319, endPoint x: 855, endPoint y: 388, distance: 105.8
click at [849, 384] on div "Janela de atendimento Grade de atendimento Capacidade Transportadoras Veículos …" at bounding box center [723, 339] width 1446 height 678
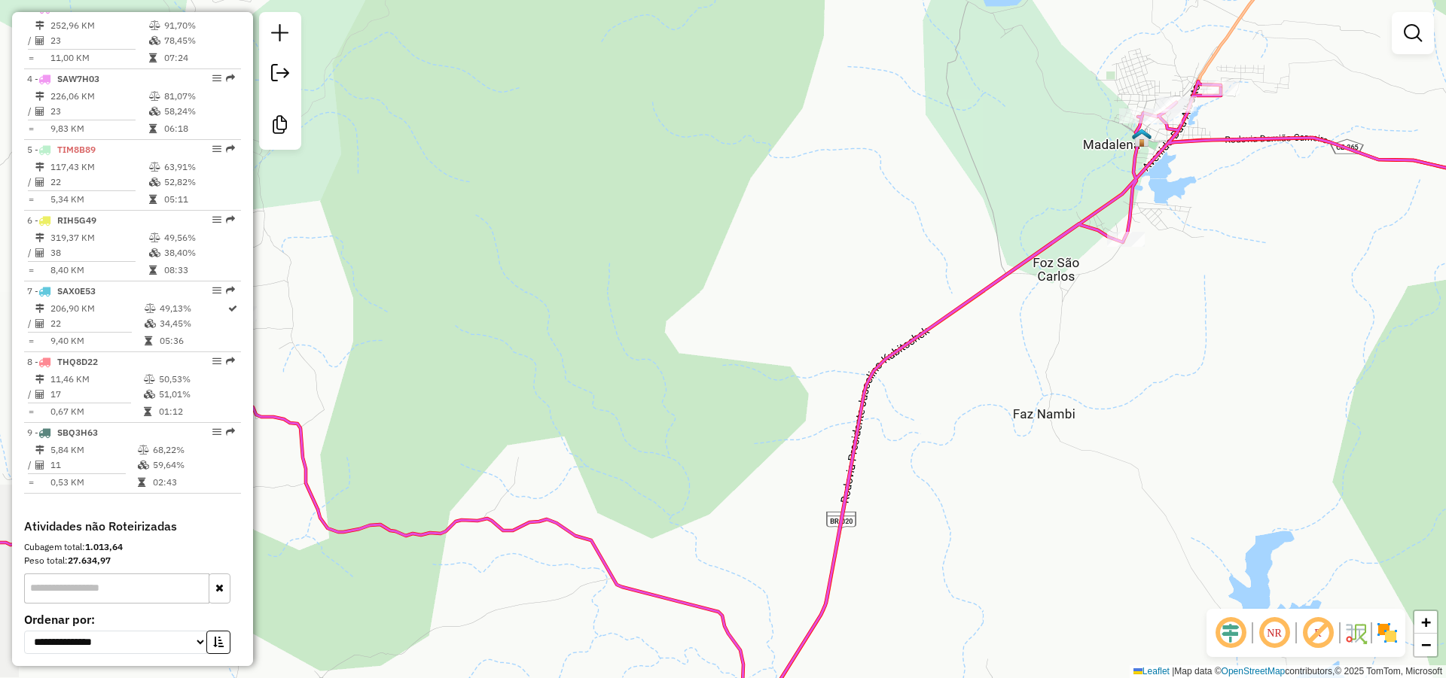
drag, startPoint x: 1128, startPoint y: 150, endPoint x: 1196, endPoint y: 171, distance: 71.7
click at [1181, 164] on div "Janela de atendimento Grade de atendimento Capacidade Transportadoras Veículos …" at bounding box center [723, 339] width 1446 height 678
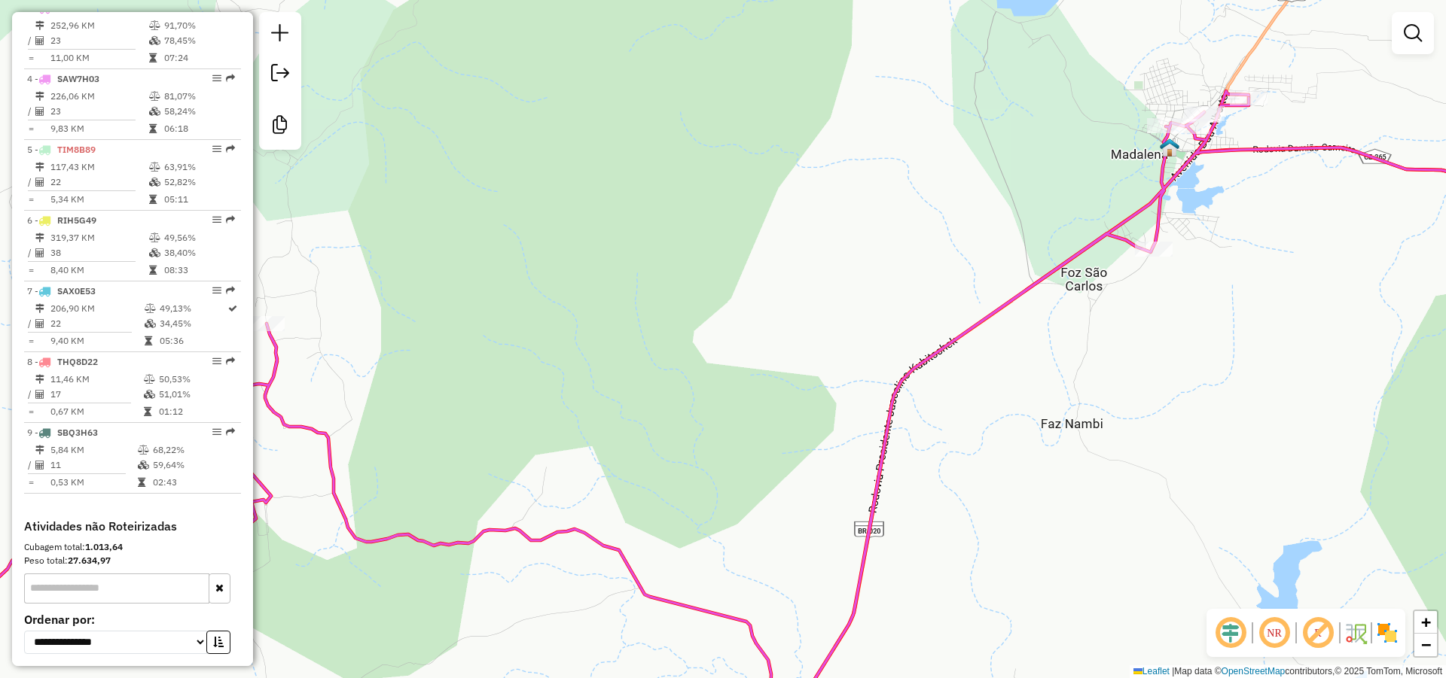
drag, startPoint x: 1178, startPoint y: 179, endPoint x: 1196, endPoint y: 182, distance: 18.3
click at [1195, 181] on div "Janela de atendimento Grade de atendimento Capacidade Transportadoras Veículos …" at bounding box center [723, 339] width 1446 height 678
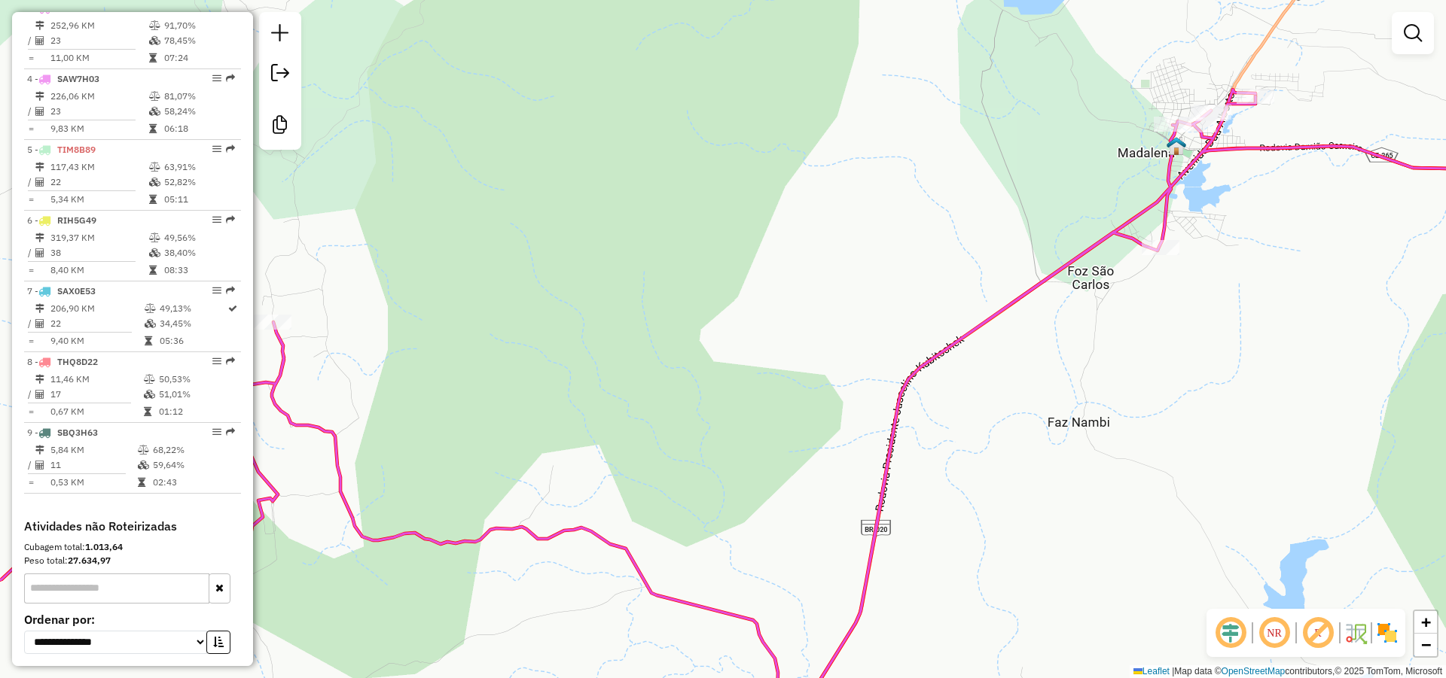
click at [1201, 191] on div "Janela de atendimento Grade de atendimento Capacidade Transportadoras Veículos …" at bounding box center [723, 339] width 1446 height 678
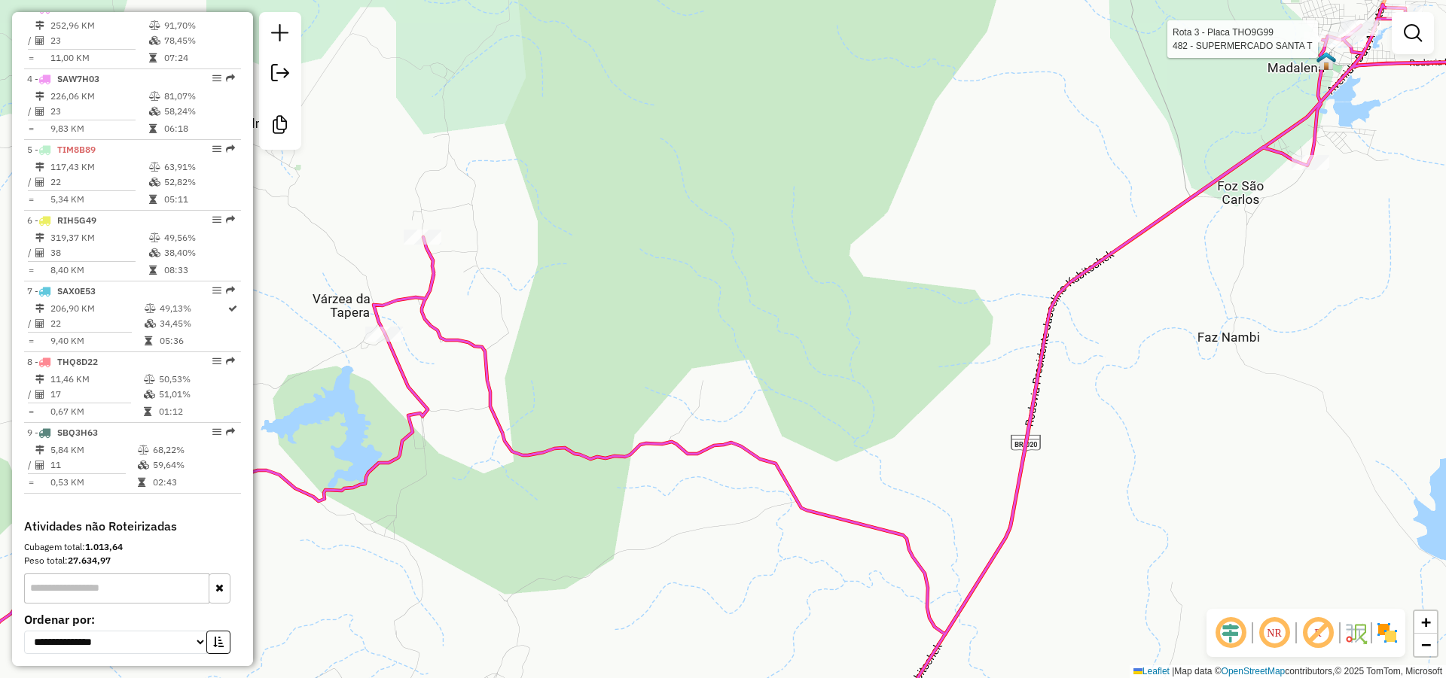
select select "*********"
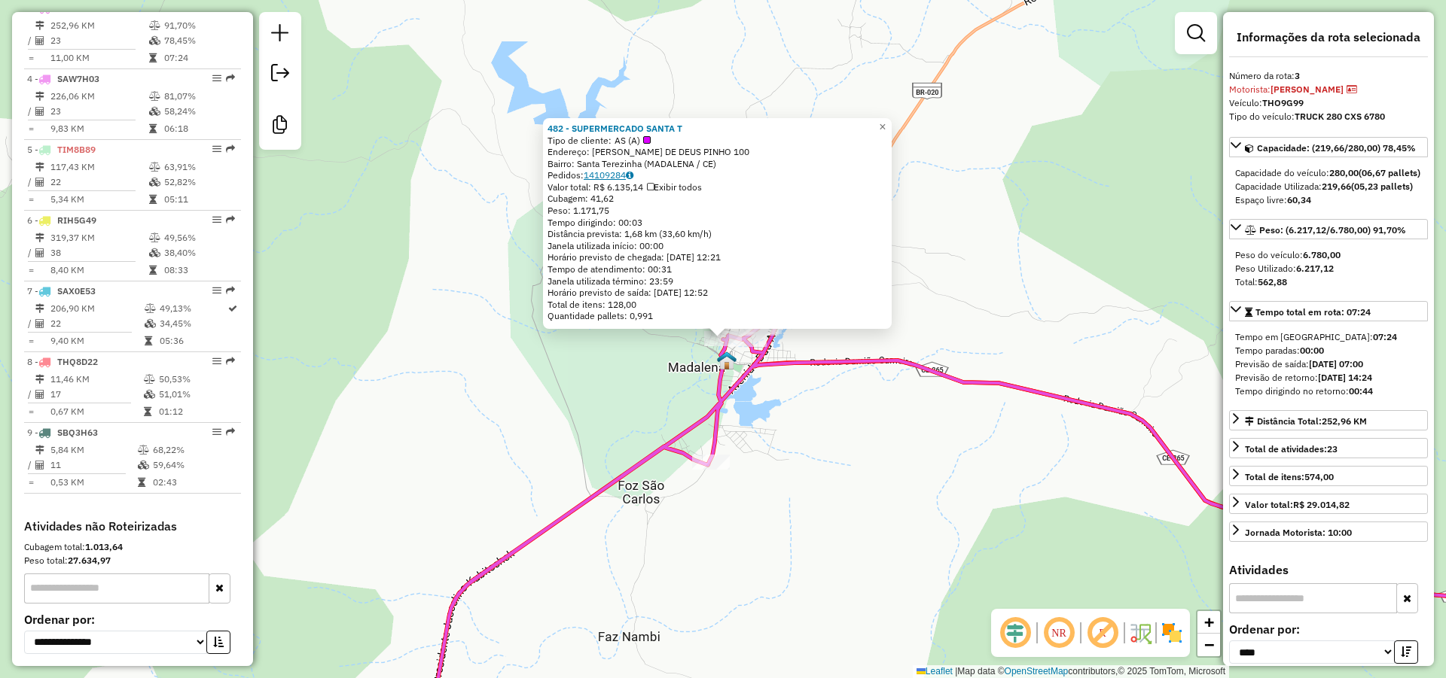
click at [609, 172] on link "14109284" at bounding box center [609, 174] width 50 height 11
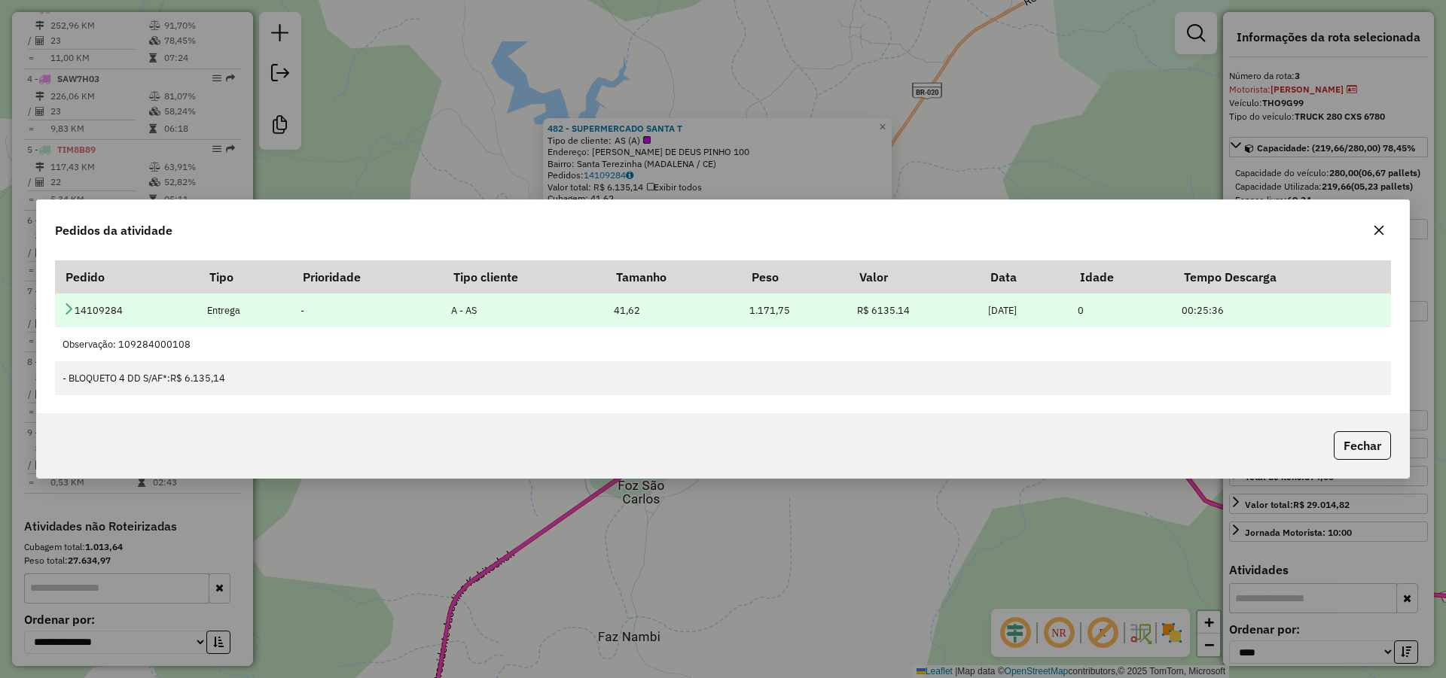
click at [75, 314] on td "14109284" at bounding box center [127, 311] width 145 height 34
click at [71, 302] on td "14109284" at bounding box center [127, 311] width 145 height 34
click at [69, 305] on icon at bounding box center [68, 309] width 12 height 12
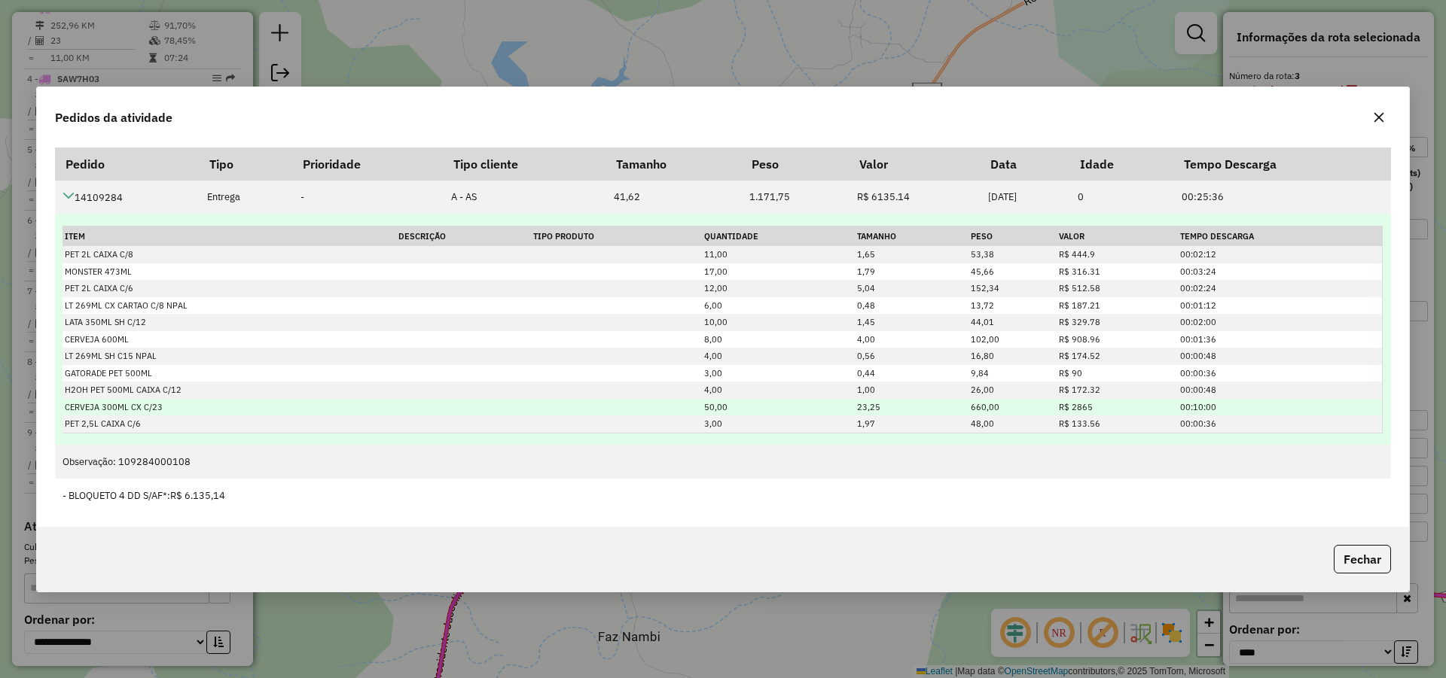
click at [706, 407] on td "50,00" at bounding box center [778, 407] width 153 height 17
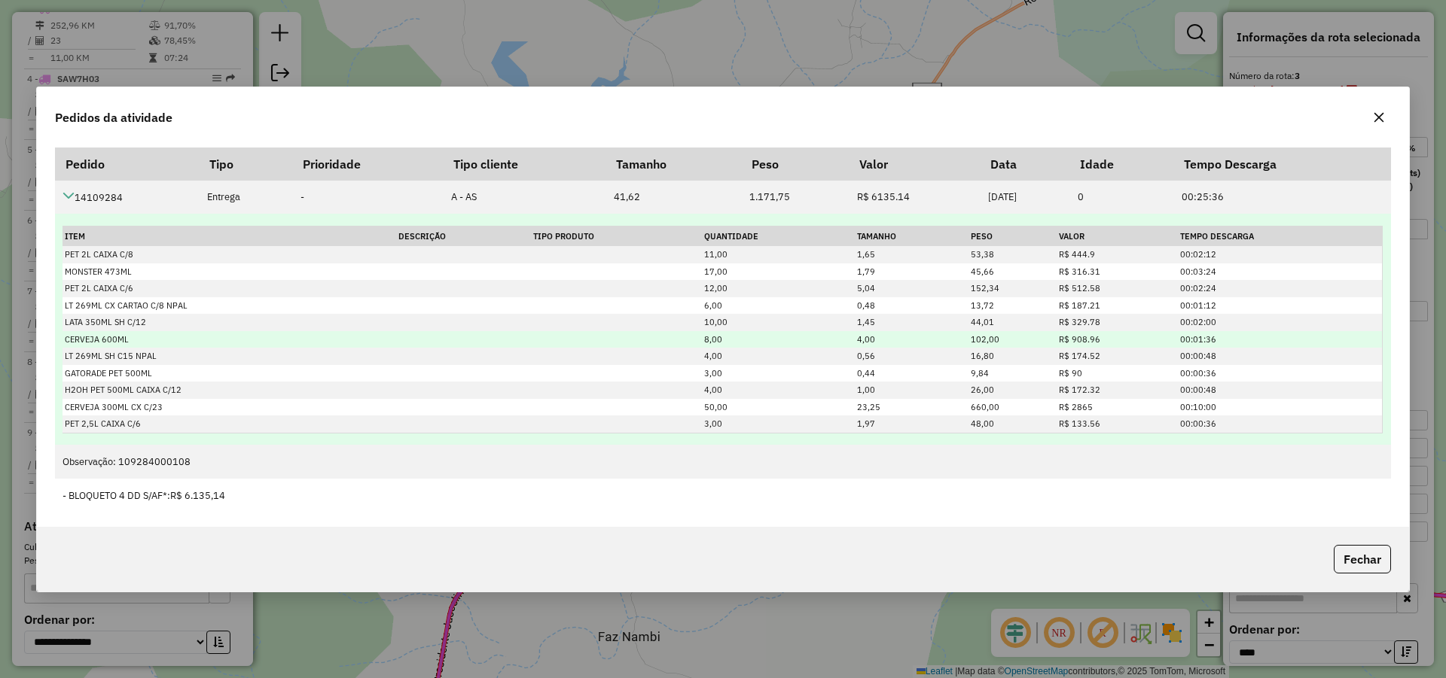
click at [705, 340] on td "8,00" at bounding box center [778, 339] width 153 height 17
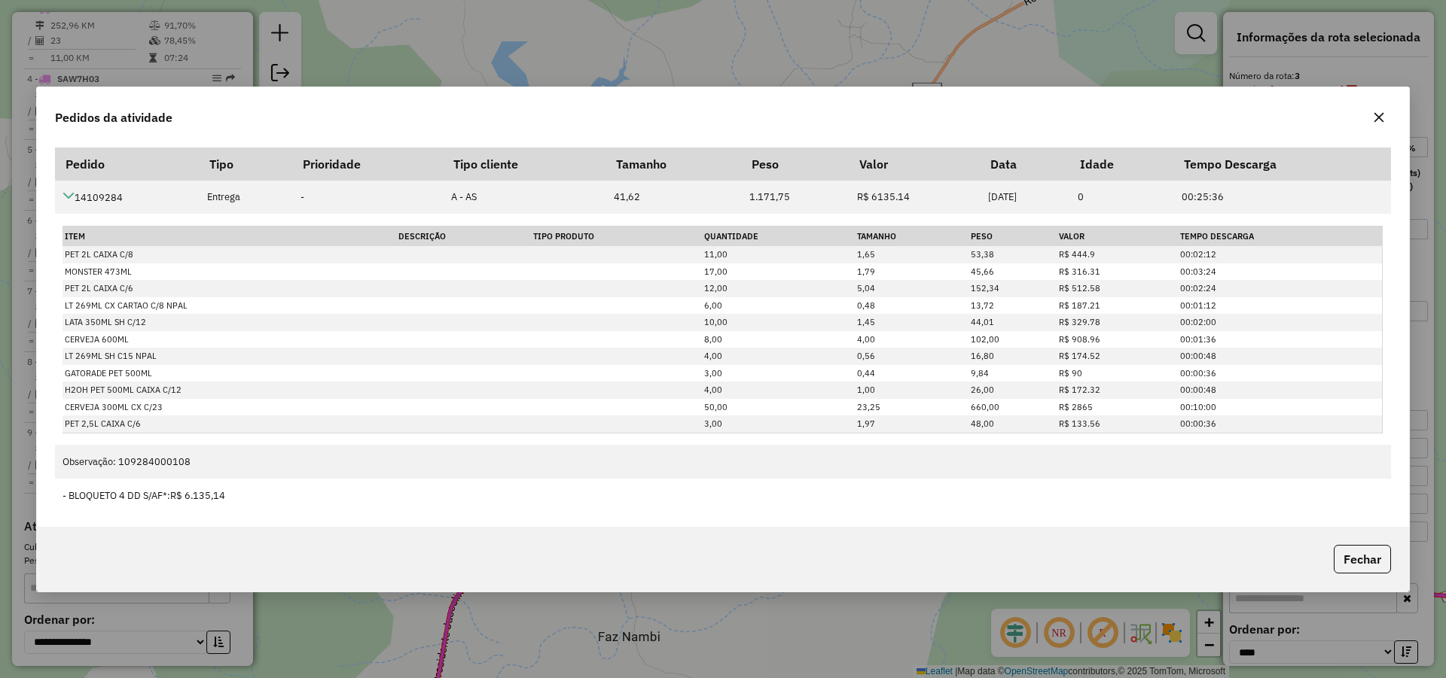
click at [1376, 119] on icon "button" at bounding box center [1379, 117] width 12 height 12
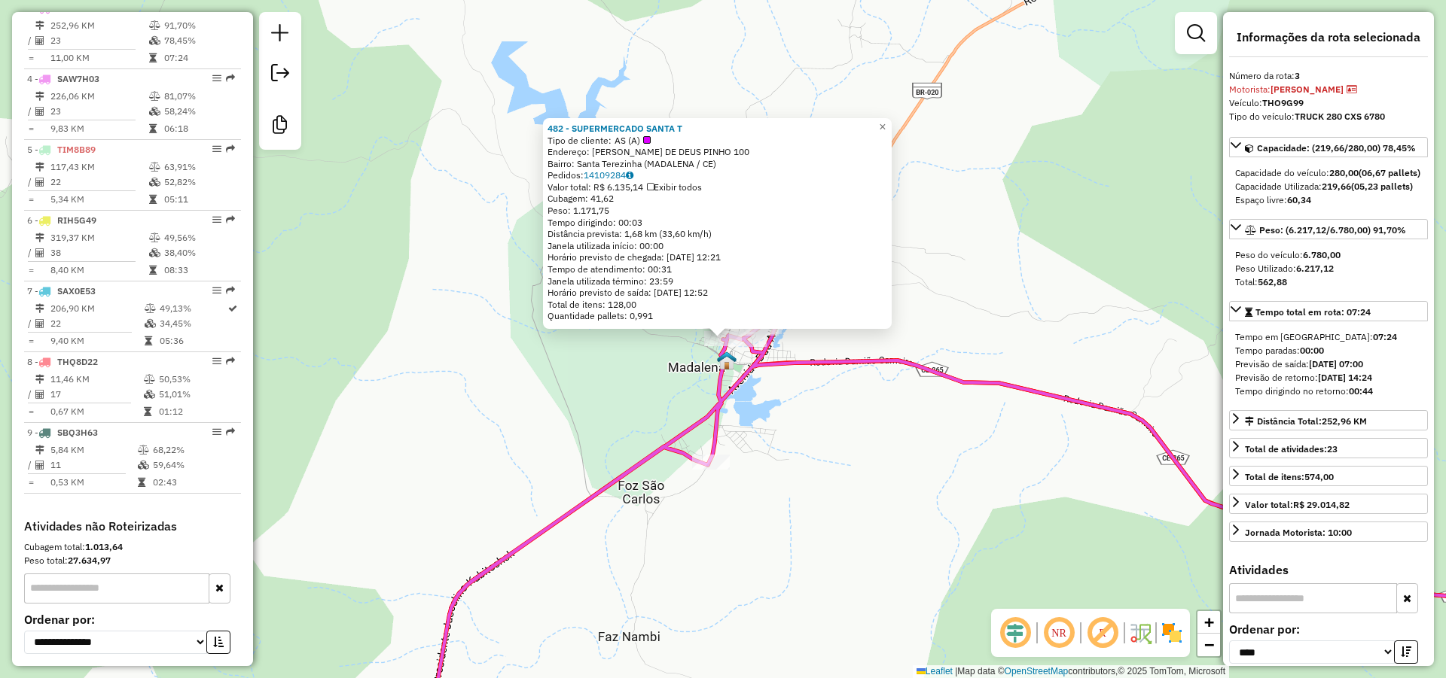
click at [834, 390] on div "482 - SUPERMERCADO SANTA T Tipo de cliente: AS (A) Endereço: JOAO DE DEUS PINHO…" at bounding box center [723, 339] width 1446 height 678
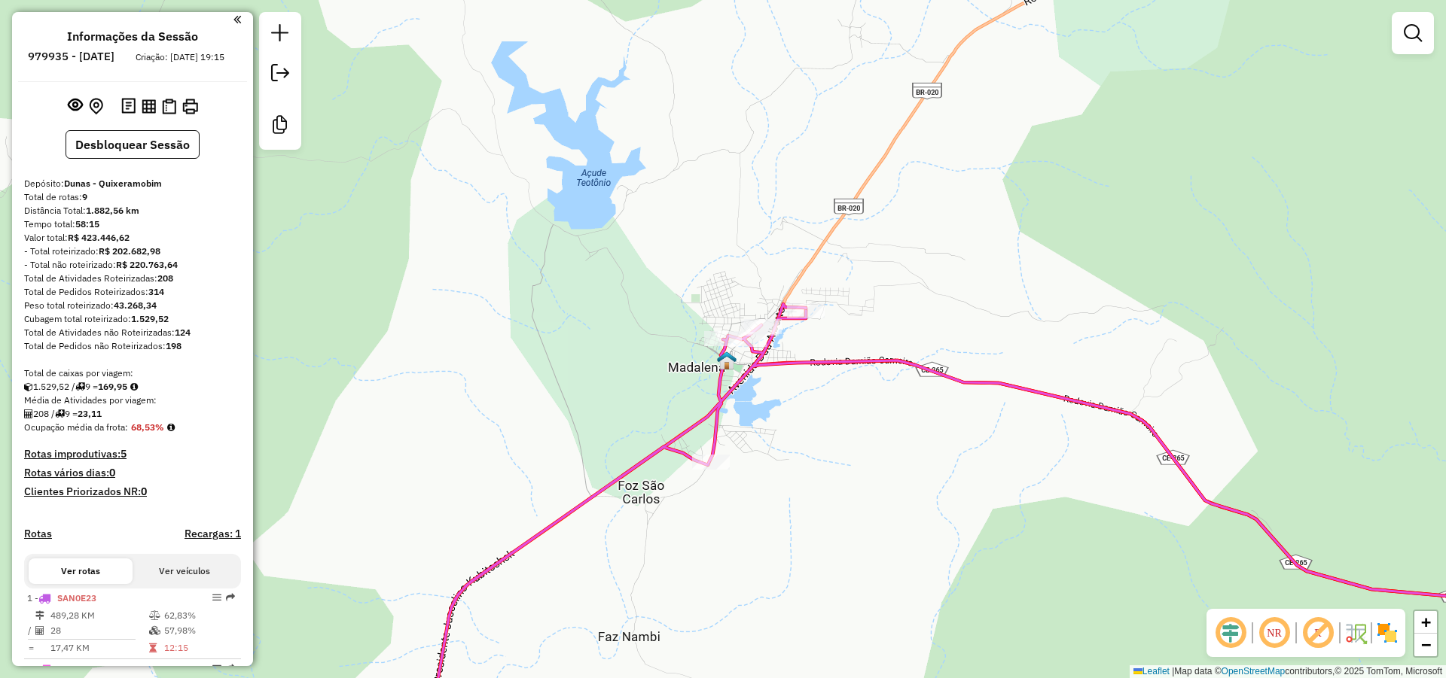
scroll to position [0, 0]
click at [153, 162] on button "Desbloquear Sessão" at bounding box center [133, 147] width 134 height 29
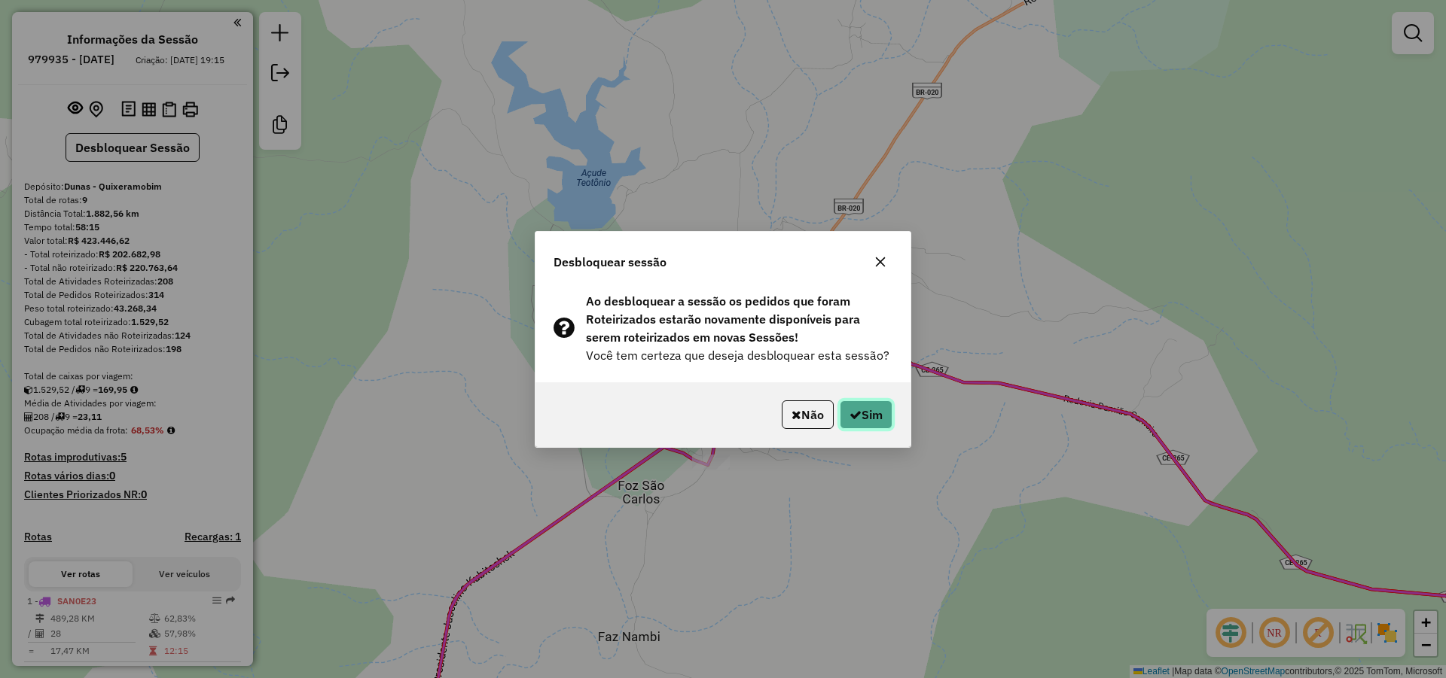
click at [850, 413] on icon "button" at bounding box center [855, 415] width 12 height 12
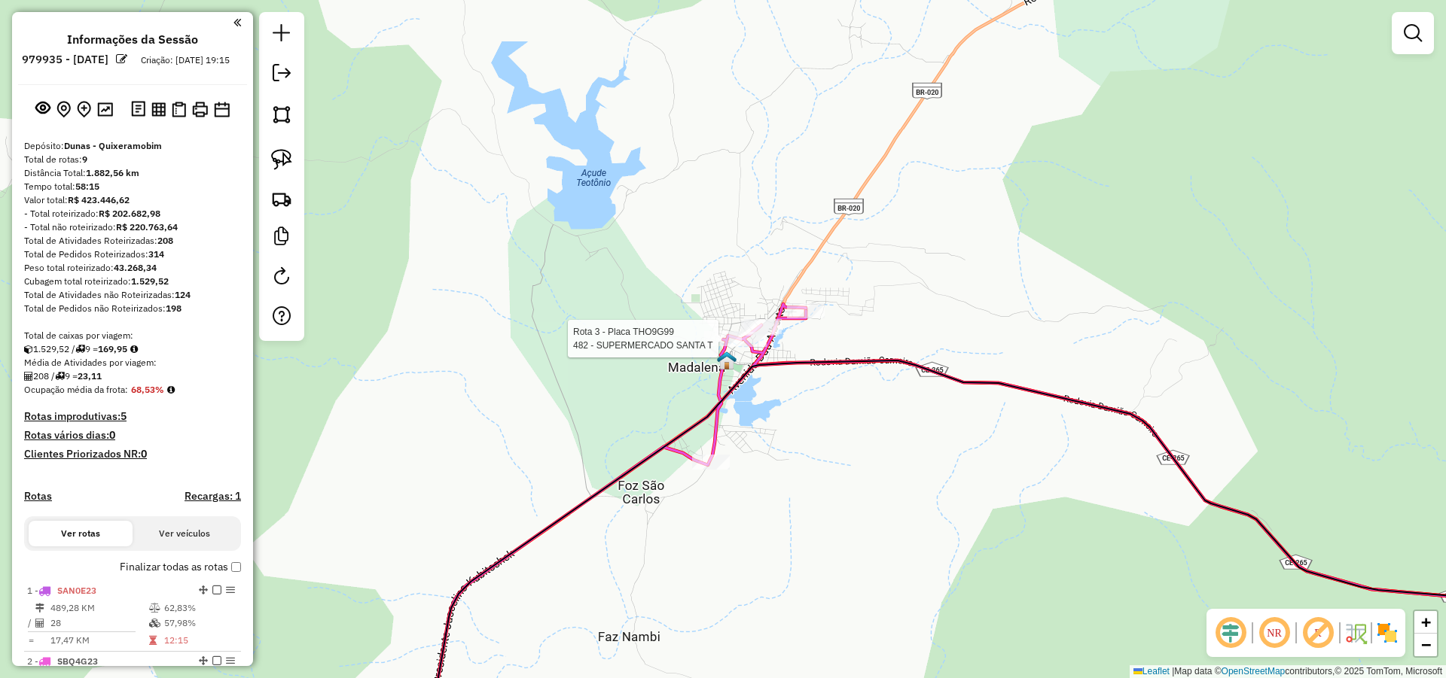
select select "*********"
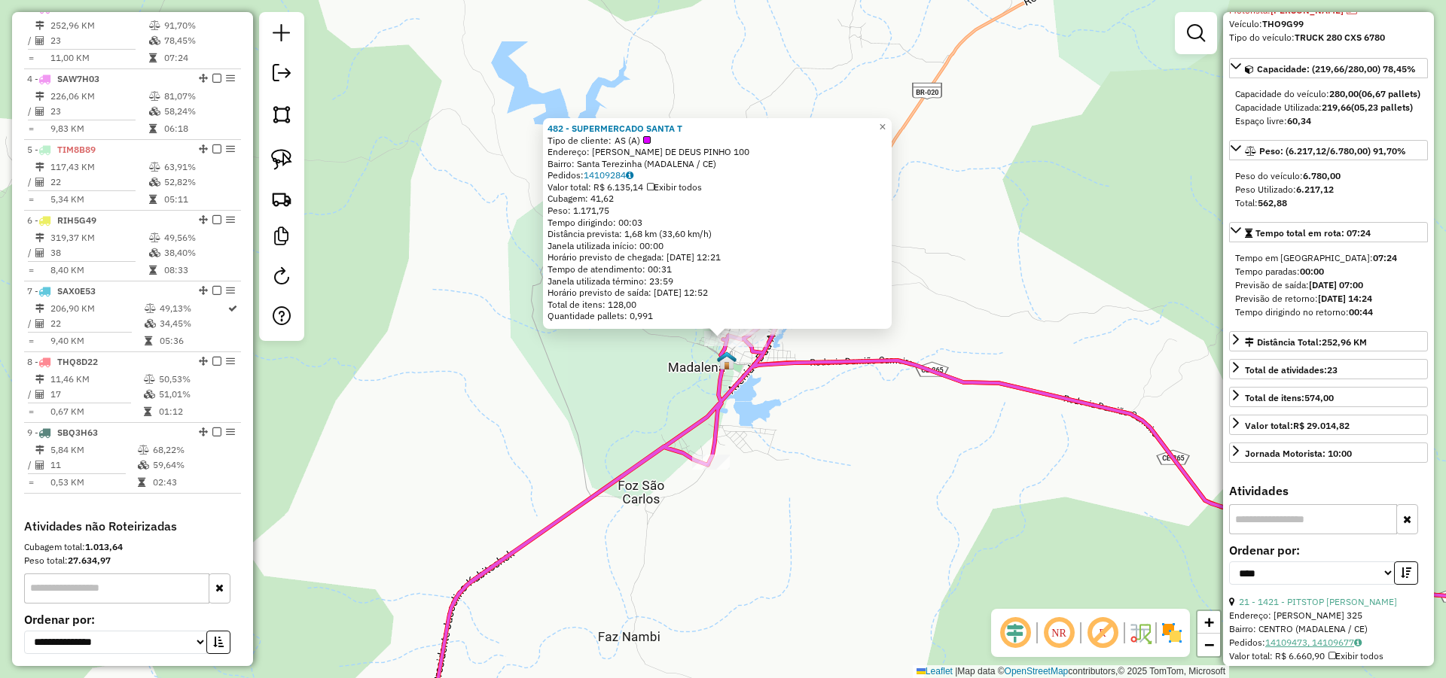
scroll to position [181, 0]
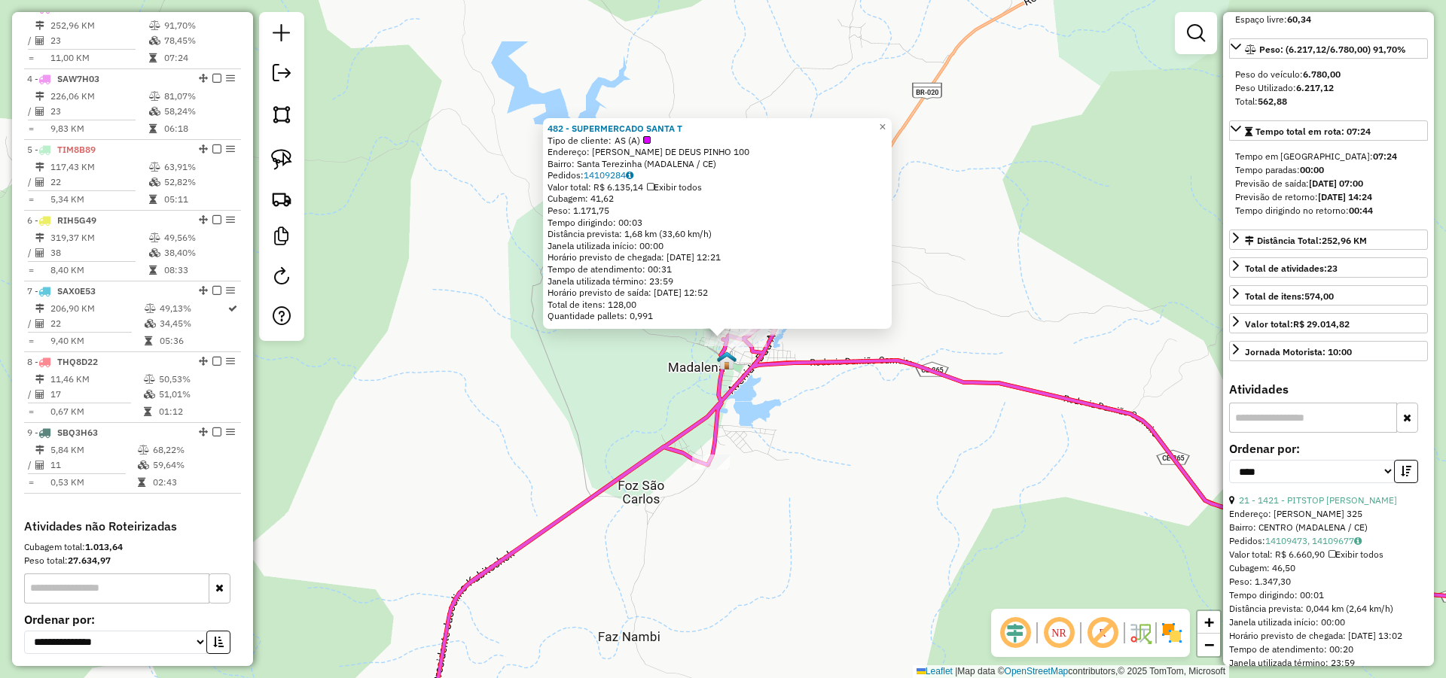
click at [1273, 433] on input "text" at bounding box center [1313, 418] width 168 height 30
type input "****"
click at [1329, 506] on link "1 - 2206 - COMERCIAL JOELMA" at bounding box center [1304, 500] width 130 height 11
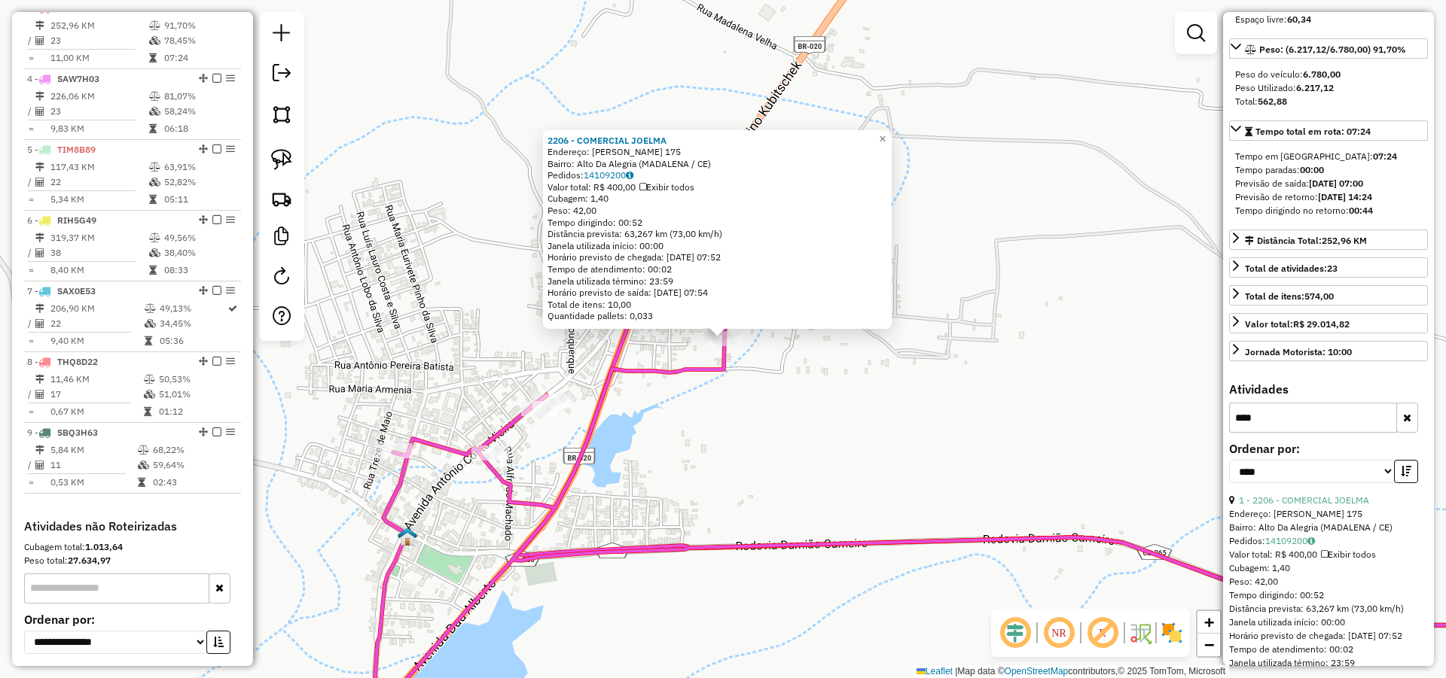
click at [724, 352] on icon at bounding box center [968, 542] width 1245 height 407
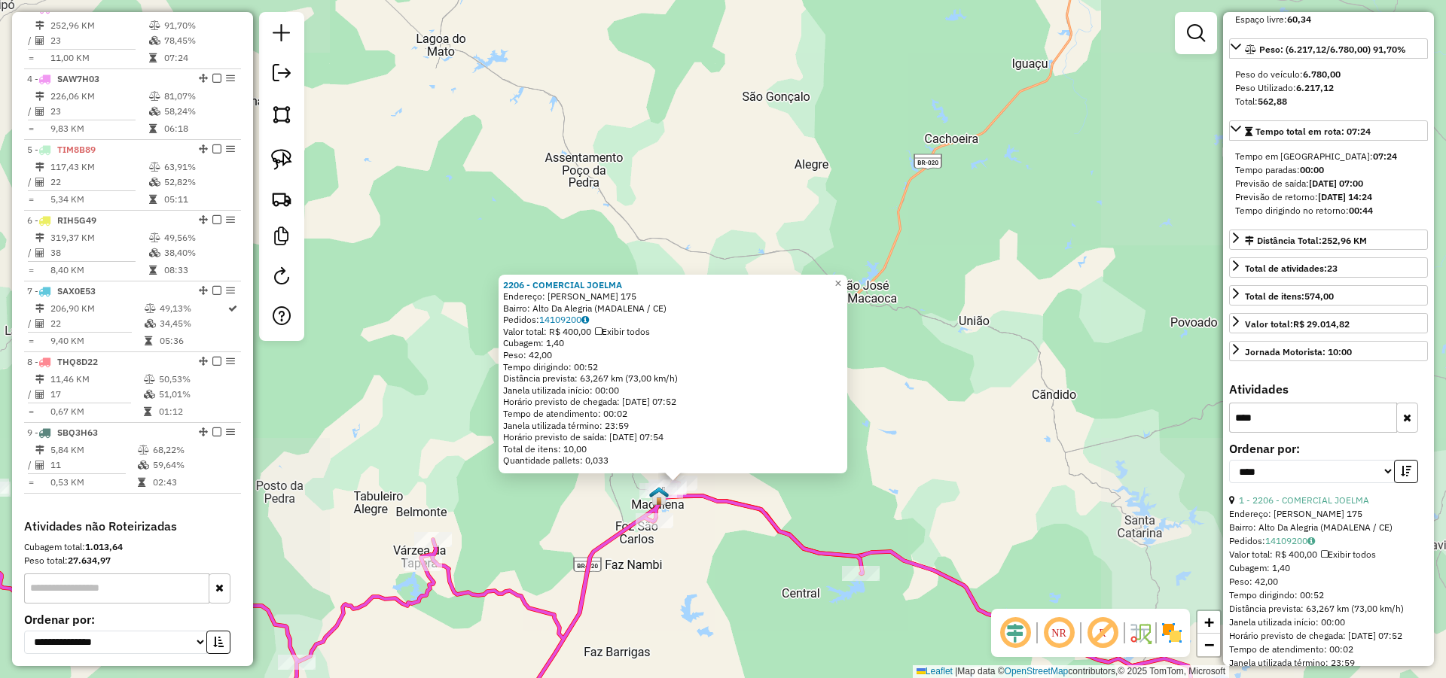
click at [682, 532] on div "2206 - COMERCIAL JOELMA Endereço: MARIA LAIDE DA SILVA 175 Bairro: Alto Da Aleg…" at bounding box center [723, 339] width 1446 height 678
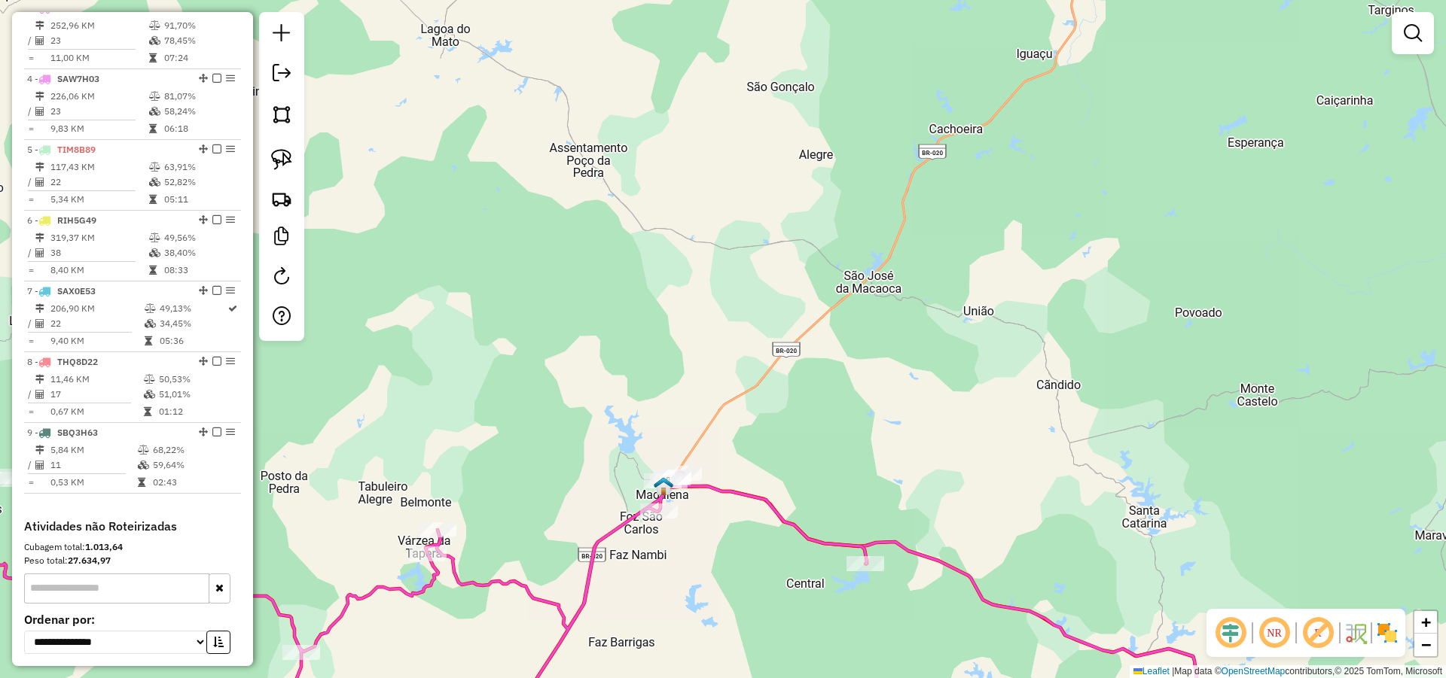
drag, startPoint x: 690, startPoint y: 530, endPoint x: 701, endPoint y: 502, distance: 29.8
click at [698, 504] on div "Janela de atendimento Grade de atendimento Capacidade Transportadoras Veículos …" at bounding box center [723, 339] width 1446 height 678
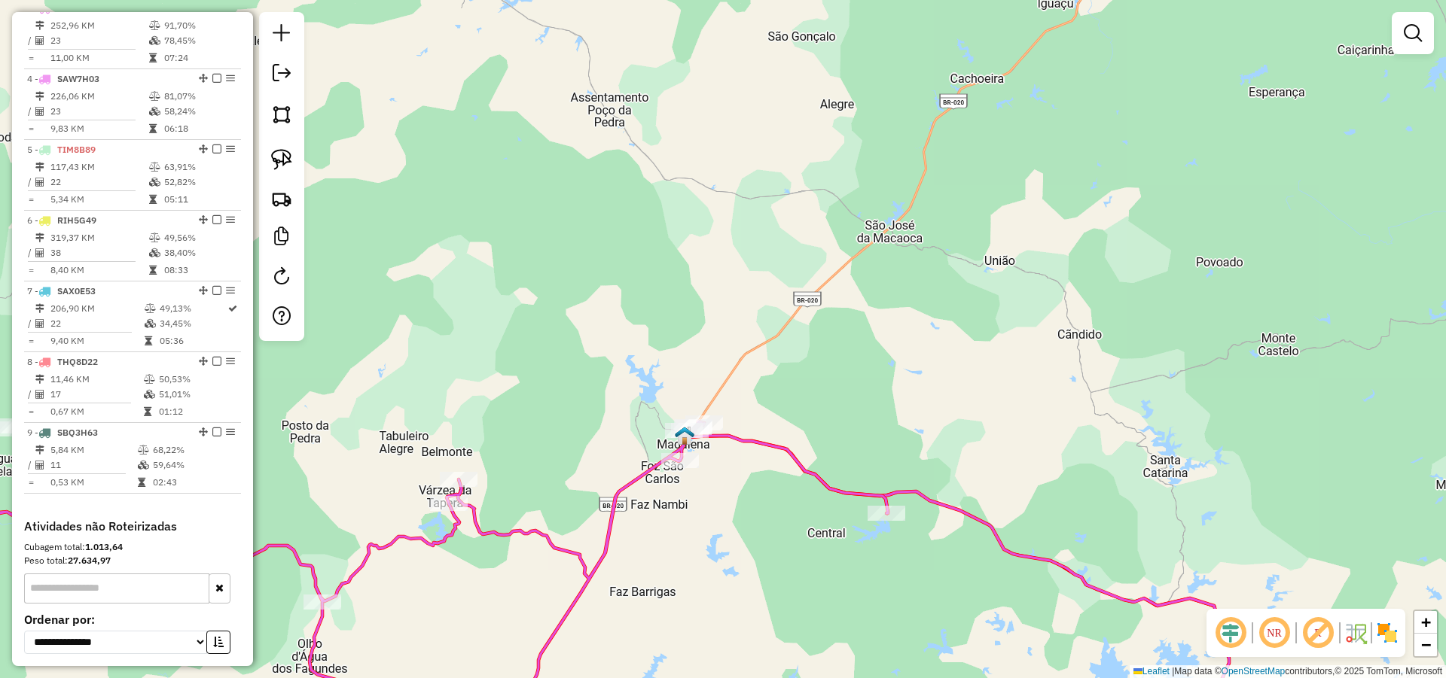
drag, startPoint x: 706, startPoint y: 523, endPoint x: 733, endPoint y: 448, distance: 80.3
click at [730, 455] on div "Janela de atendimento Grade de atendimento Capacidade Transportadoras Veículos …" at bounding box center [723, 339] width 1446 height 678
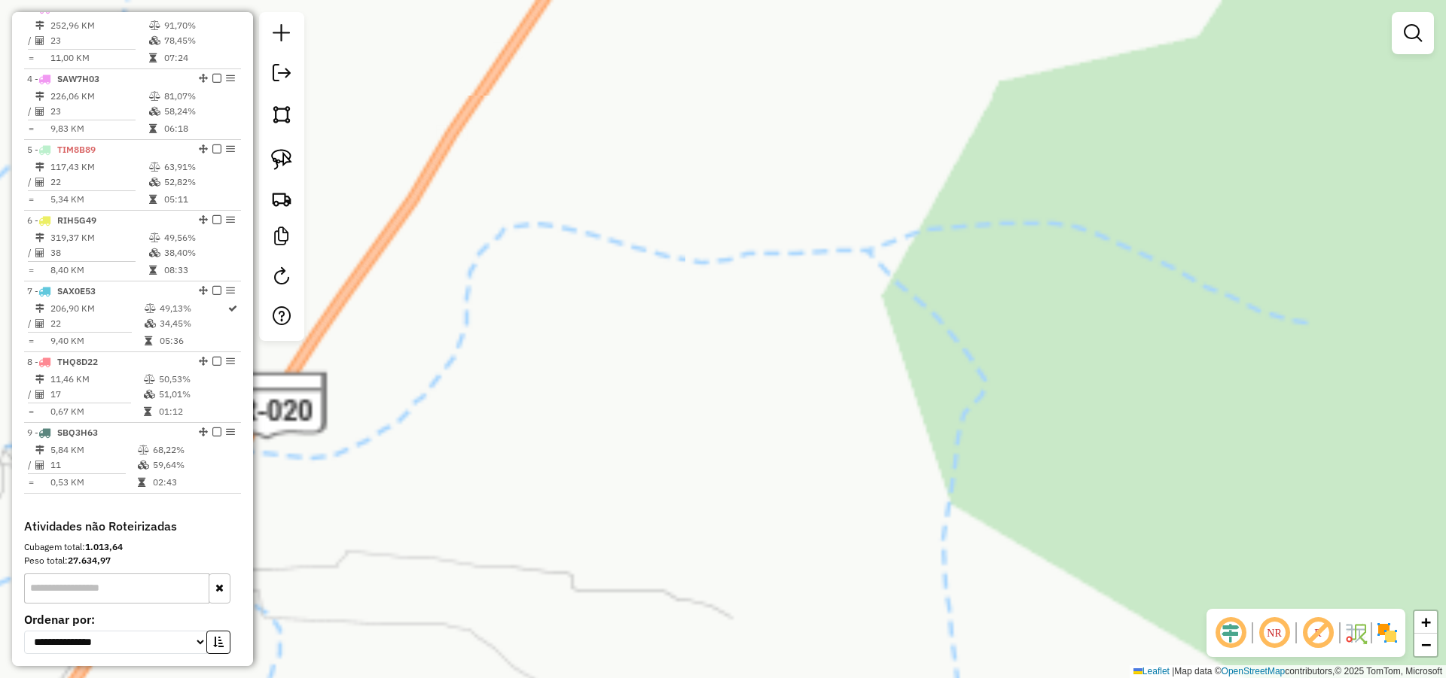
drag, startPoint x: 526, startPoint y: 350, endPoint x: 852, endPoint y: 160, distance: 377.9
click at [826, 162] on div "Janela de atendimento Grade de atendimento Capacidade Transportadoras Veículos …" at bounding box center [723, 339] width 1446 height 678
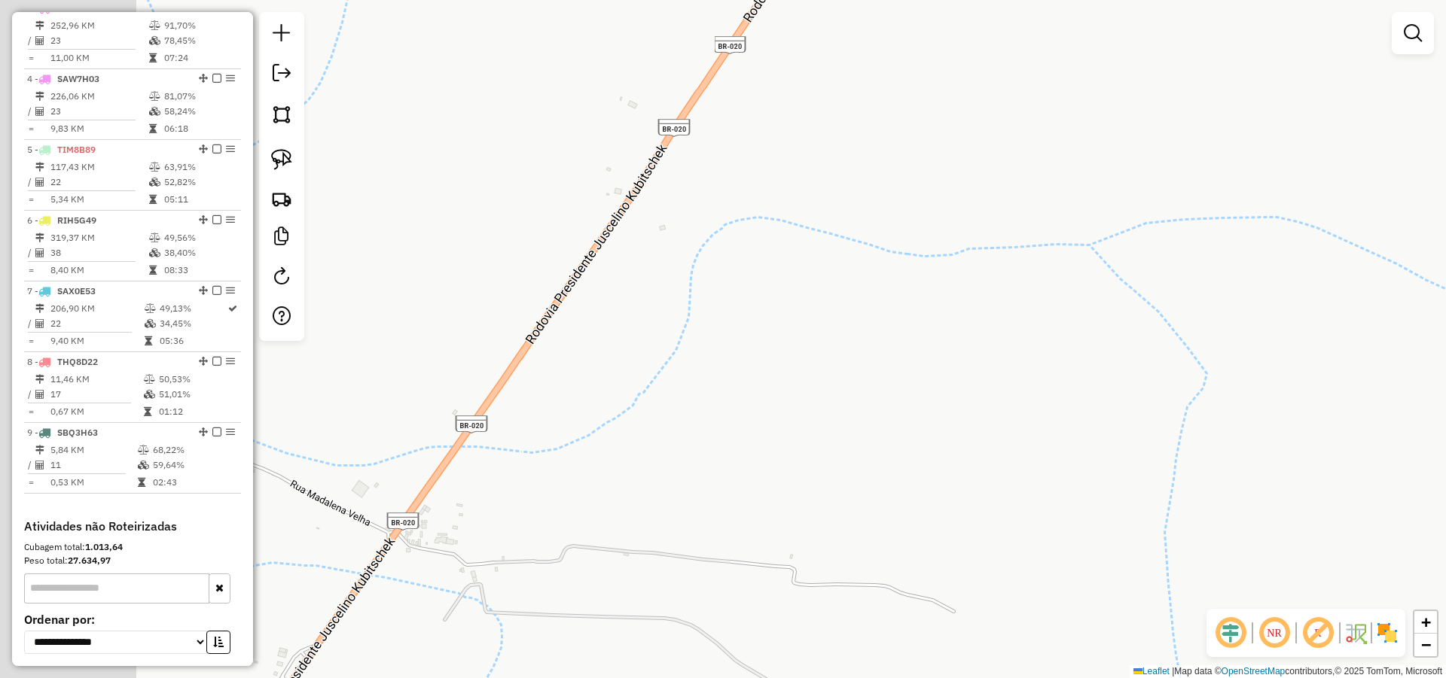
drag, startPoint x: 736, startPoint y: 254, endPoint x: 1011, endPoint y: 202, distance: 280.6
click at [1049, 200] on div "Janela de atendimento Grade de atendimento Capacidade Transportadoras Veículos …" at bounding box center [723, 339] width 1446 height 678
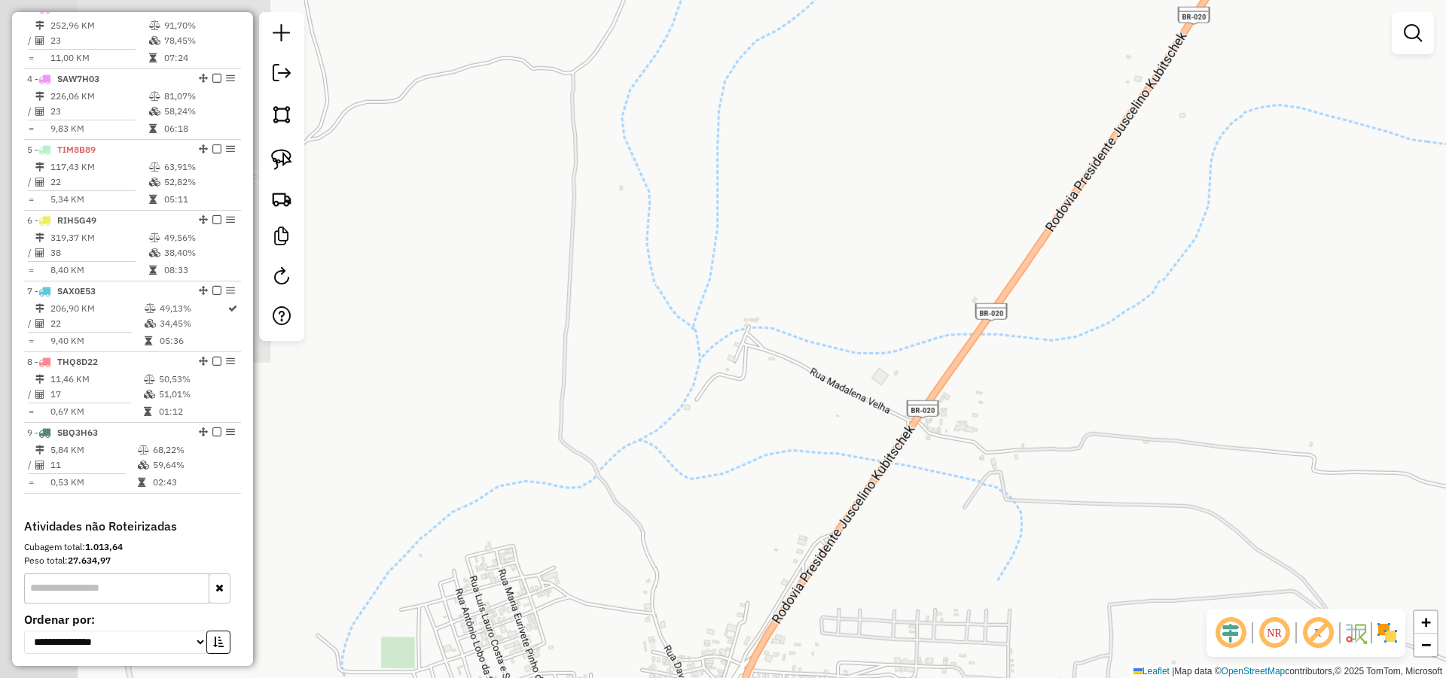
drag, startPoint x: 785, startPoint y: 233, endPoint x: 869, endPoint y: 96, distance: 159.9
click at [854, 122] on div "Janela de atendimento Grade de atendimento Capacidade Transportadoras Veículos …" at bounding box center [723, 339] width 1446 height 678
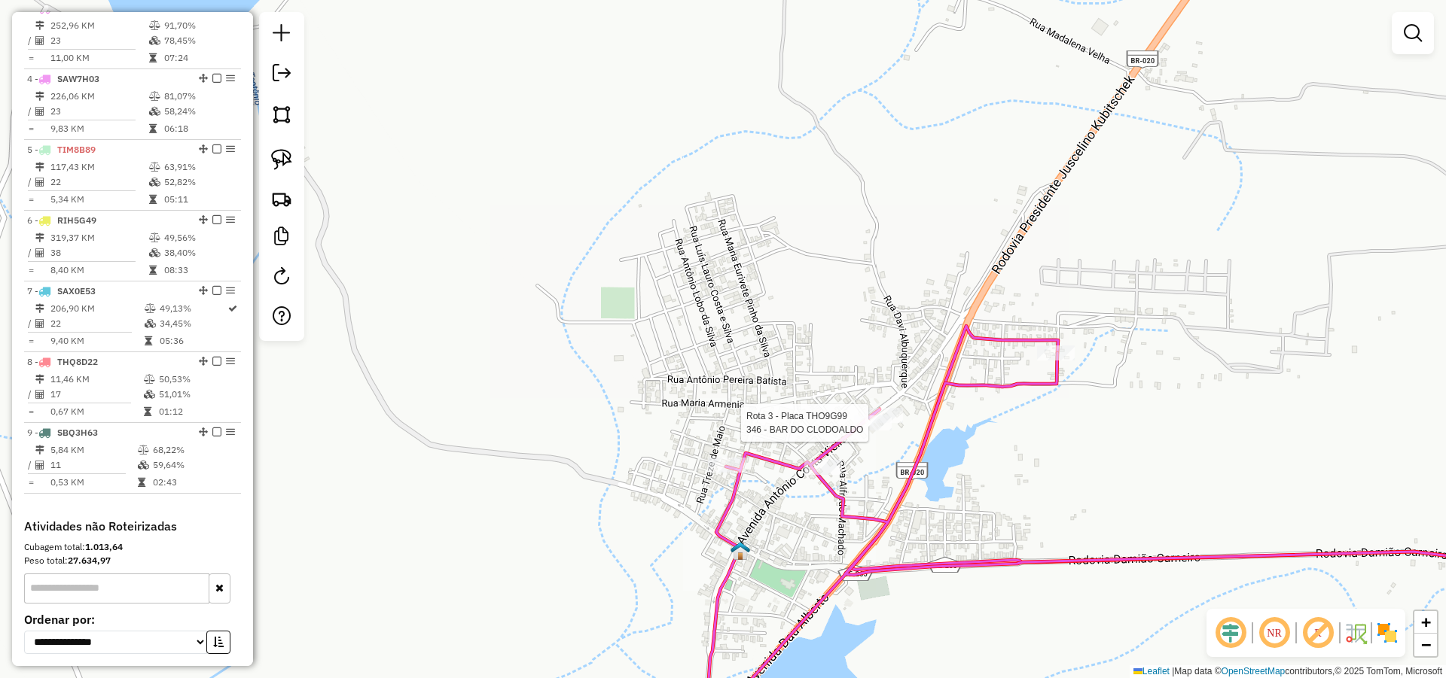
select select "*********"
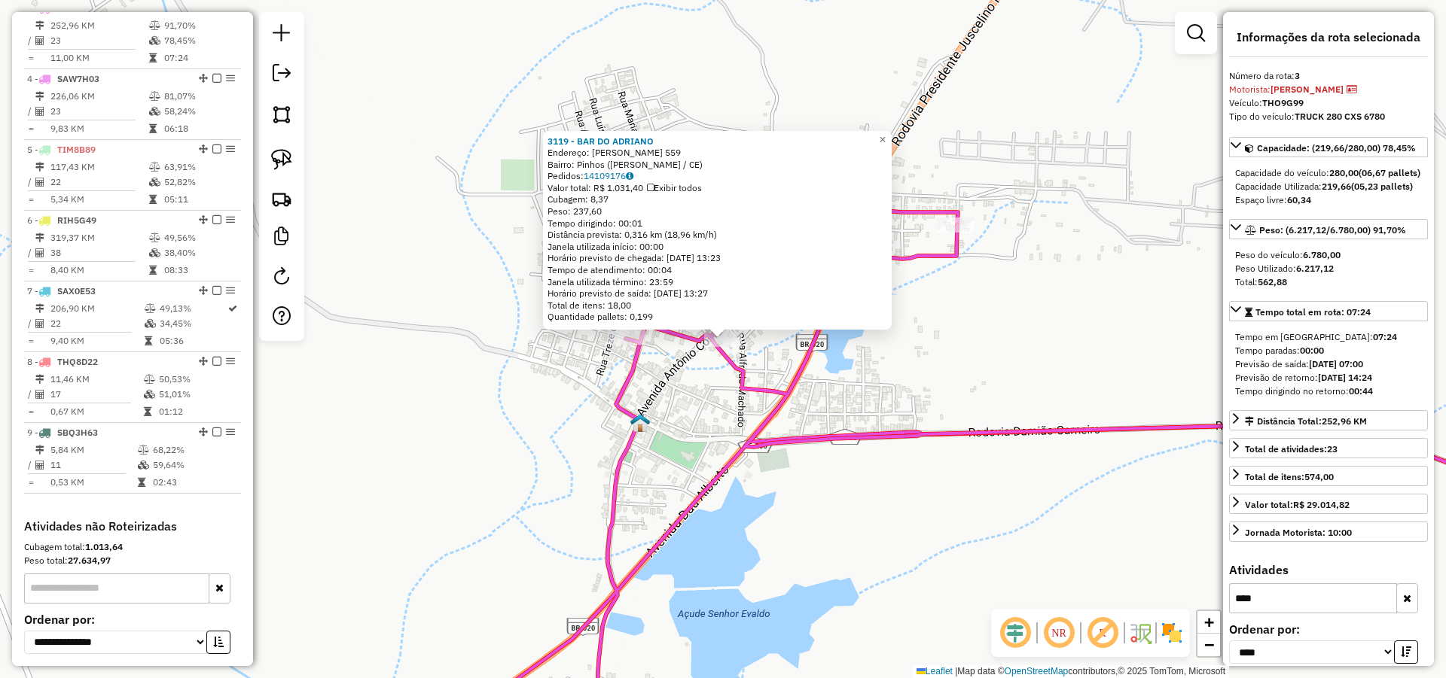
click at [715, 379] on div "3119 - BAR DO ADRIANO Endereço: ANTONIO COSTA VIEIRA 559 Bairro: Pinhos (MADALE…" at bounding box center [723, 339] width 1446 height 678
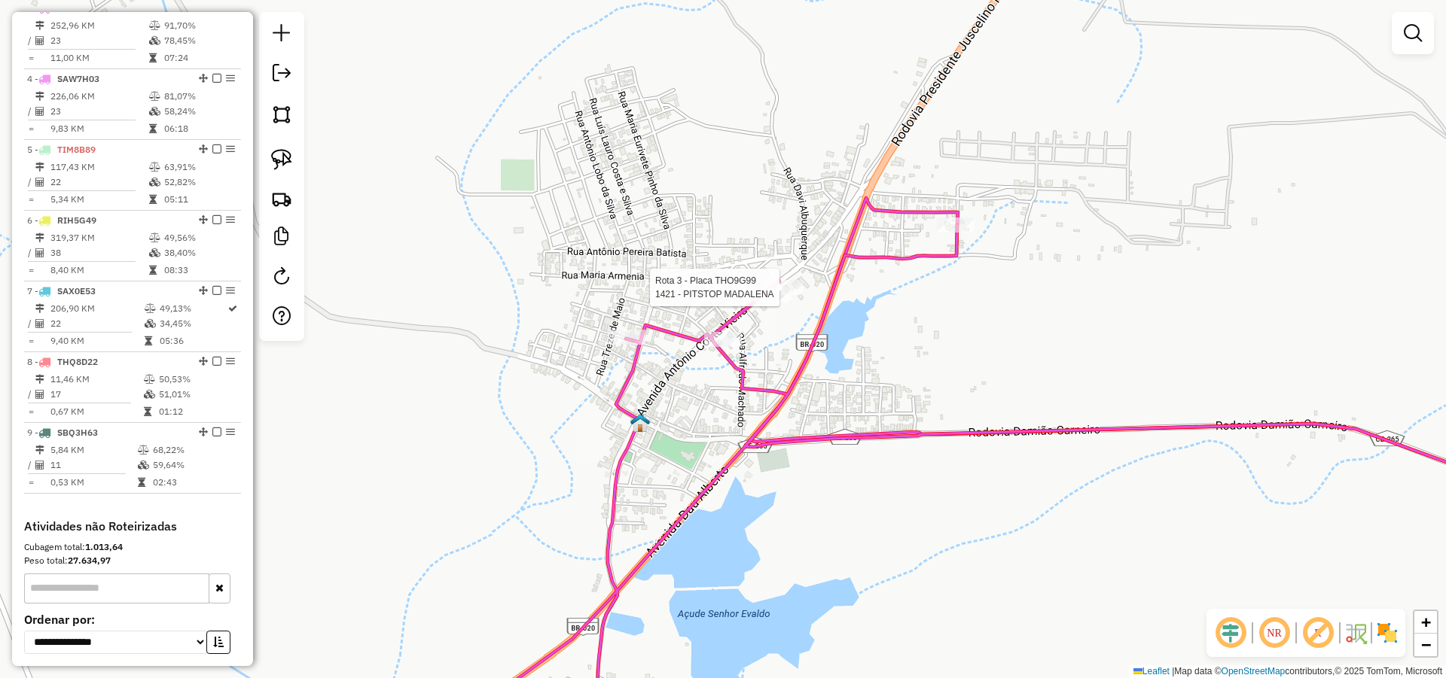
select select "*********"
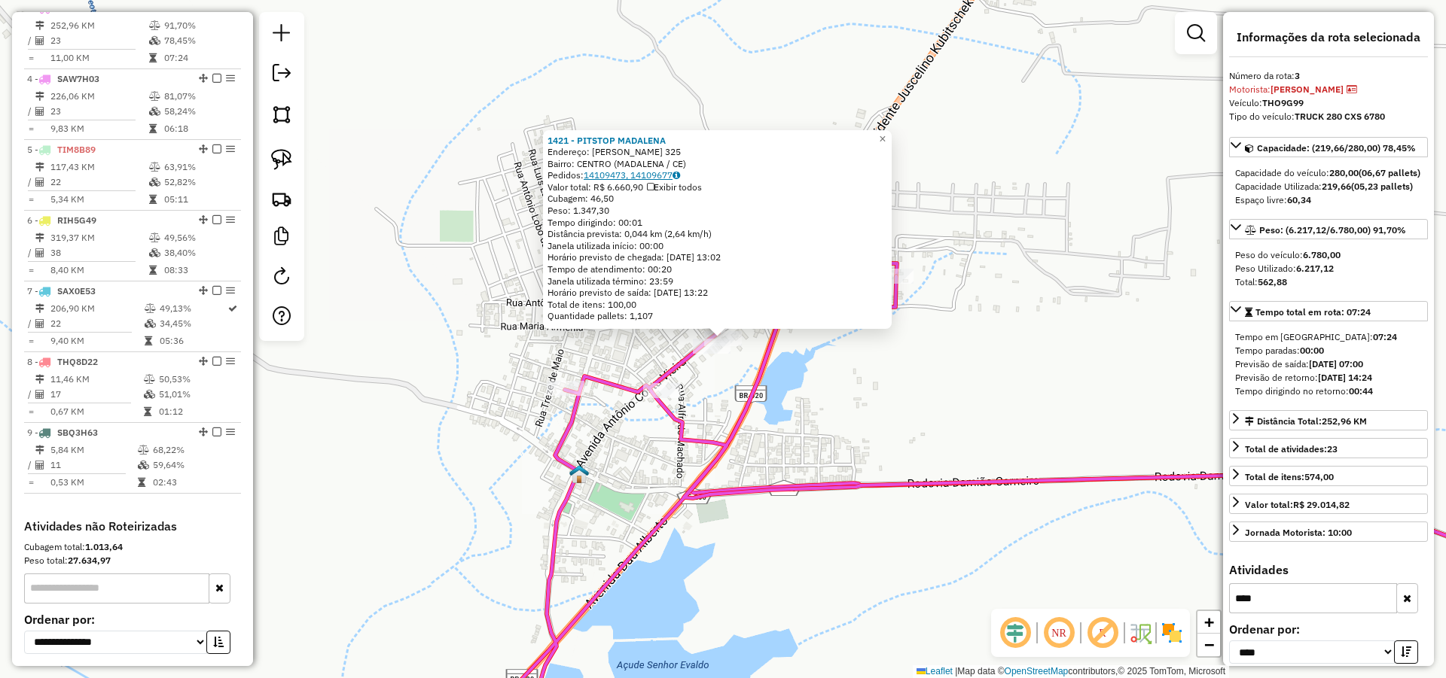
click at [624, 179] on link "14109473, 14109677" at bounding box center [632, 174] width 96 height 11
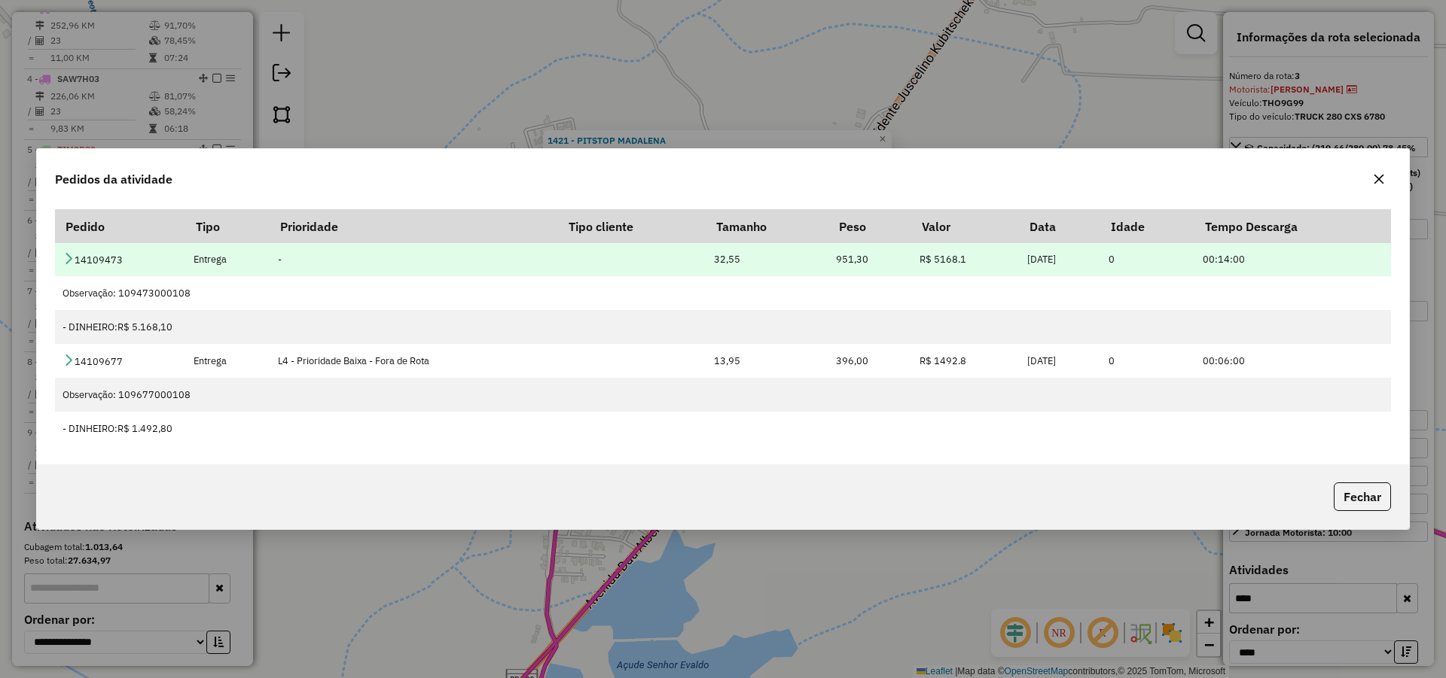
click at [70, 258] on icon at bounding box center [68, 258] width 12 height 12
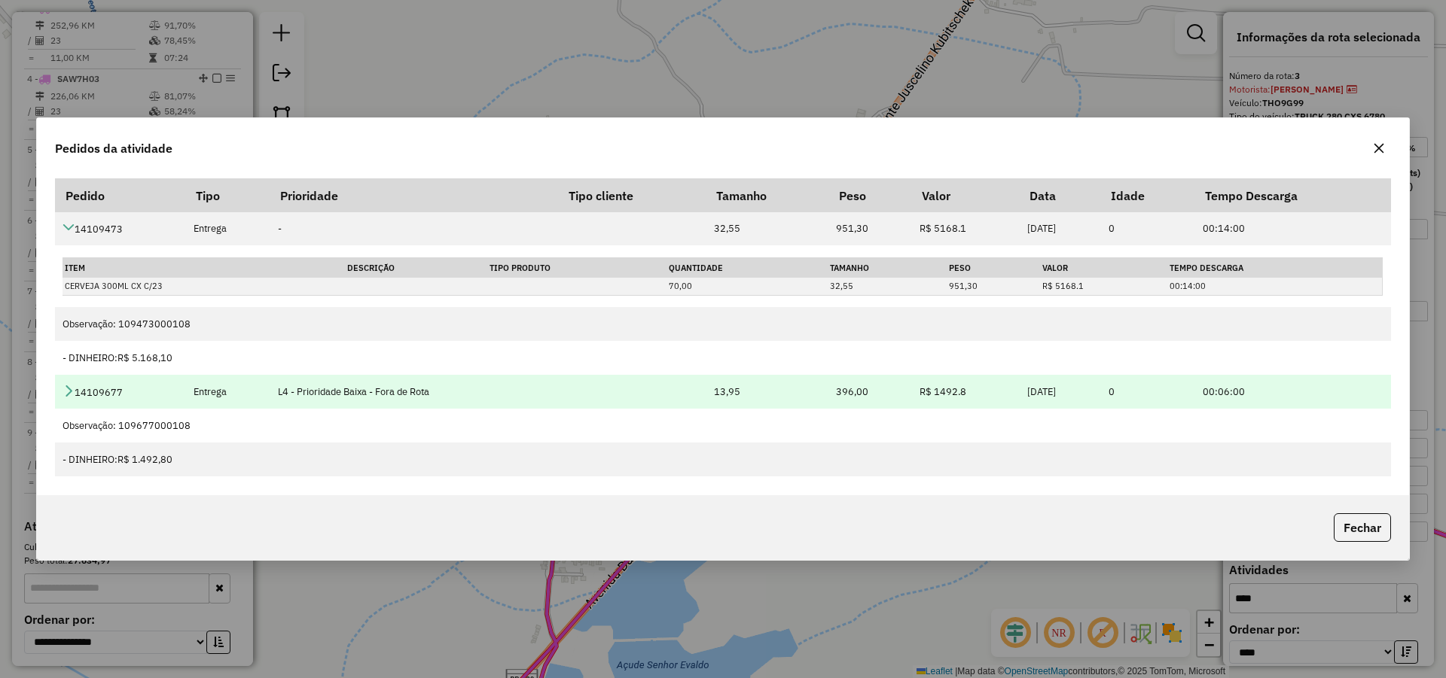
click at [75, 389] on td "14109677" at bounding box center [120, 392] width 130 height 34
click at [72, 396] on icon at bounding box center [68, 391] width 12 height 12
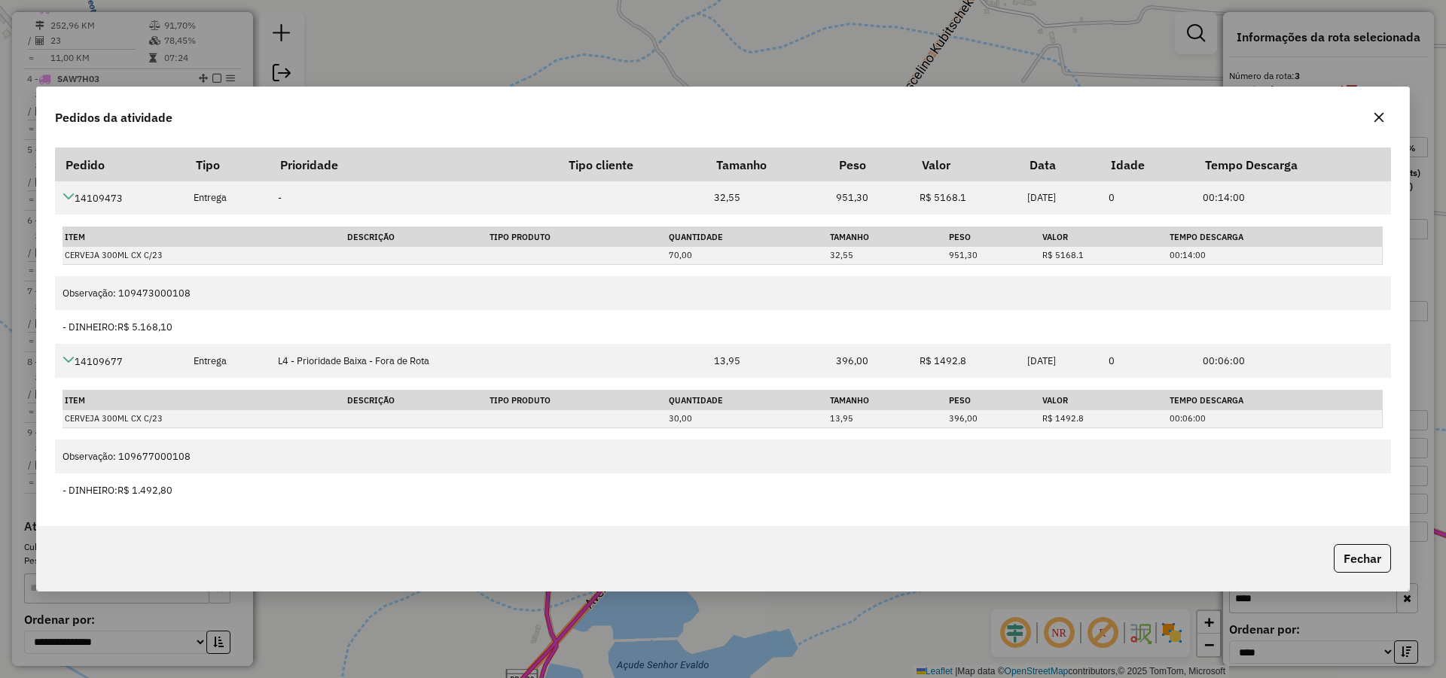
click at [1383, 123] on icon "button" at bounding box center [1379, 117] width 12 height 12
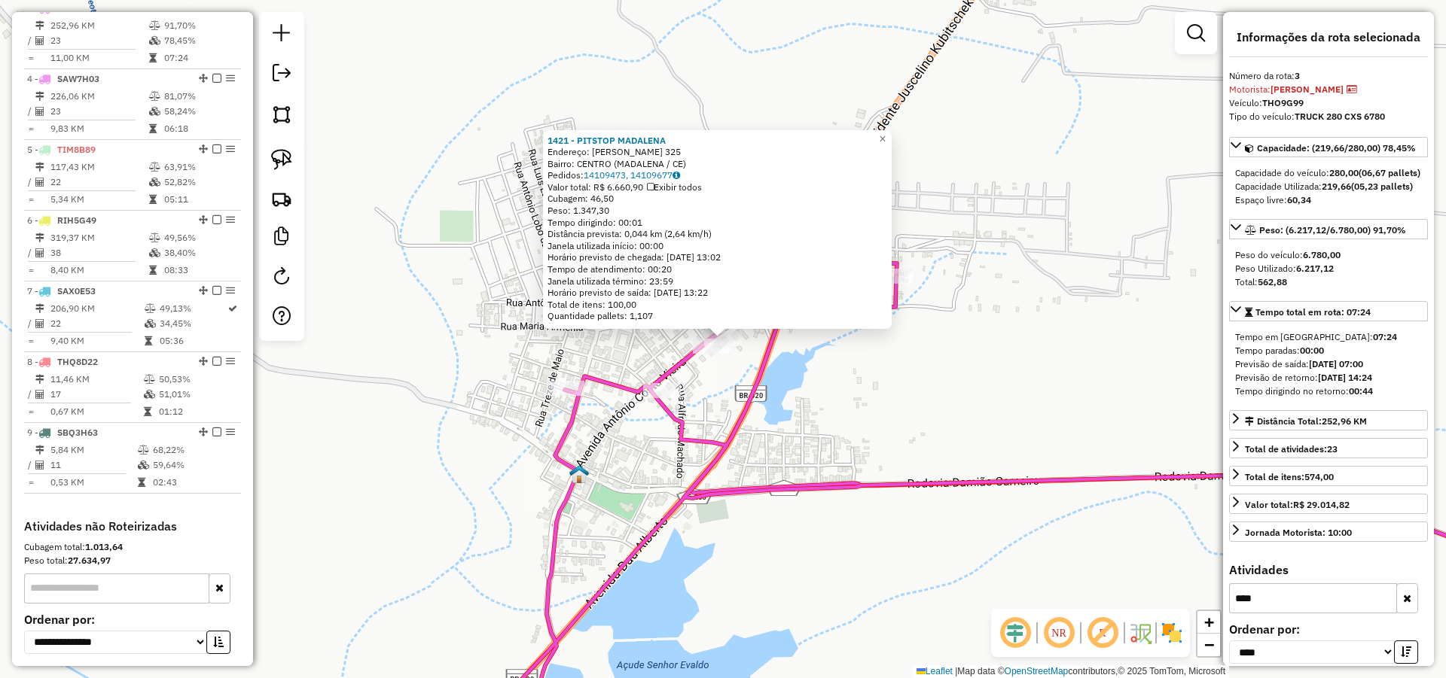
click at [381, 267] on div "1421 - PITSTOP MADALENA Endereço: ANTONIO COSTA VIEIRA 325 Bairro: CENTRO (MADA…" at bounding box center [723, 339] width 1446 height 678
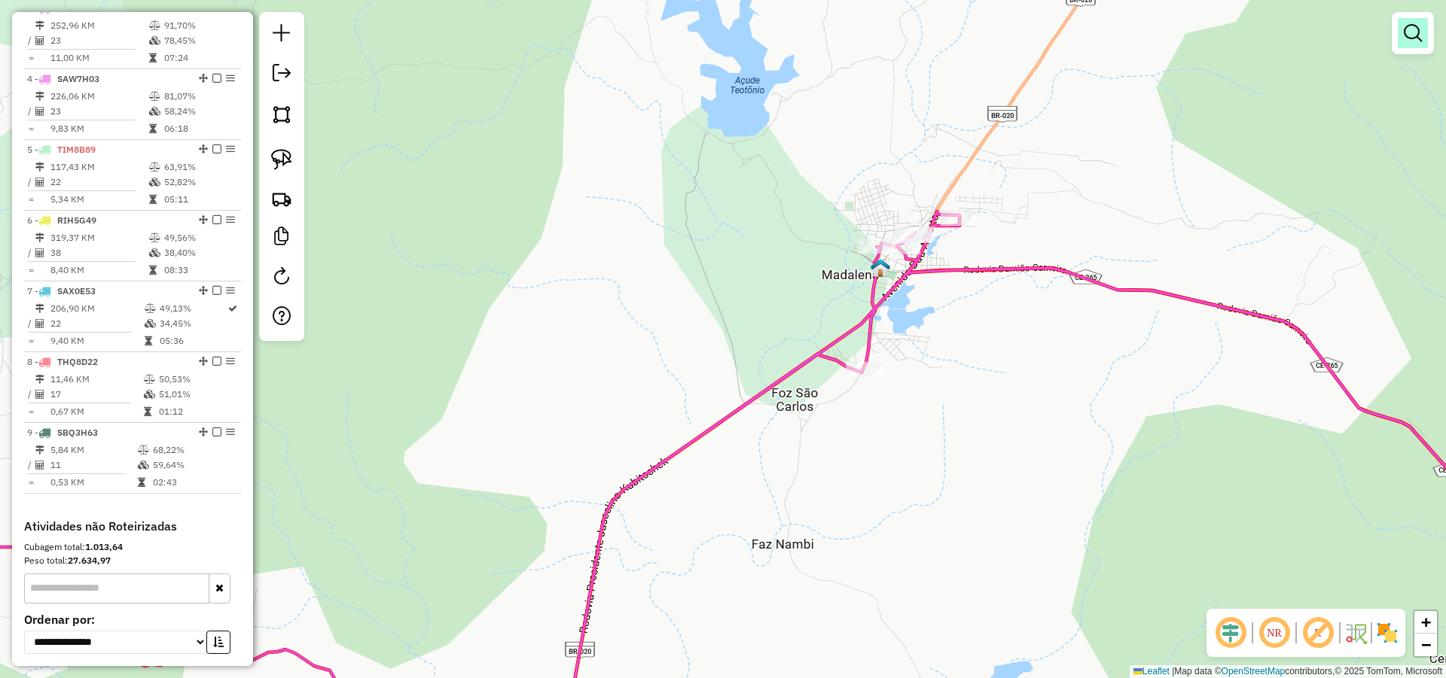
click at [1402, 36] on link at bounding box center [1412, 33] width 30 height 30
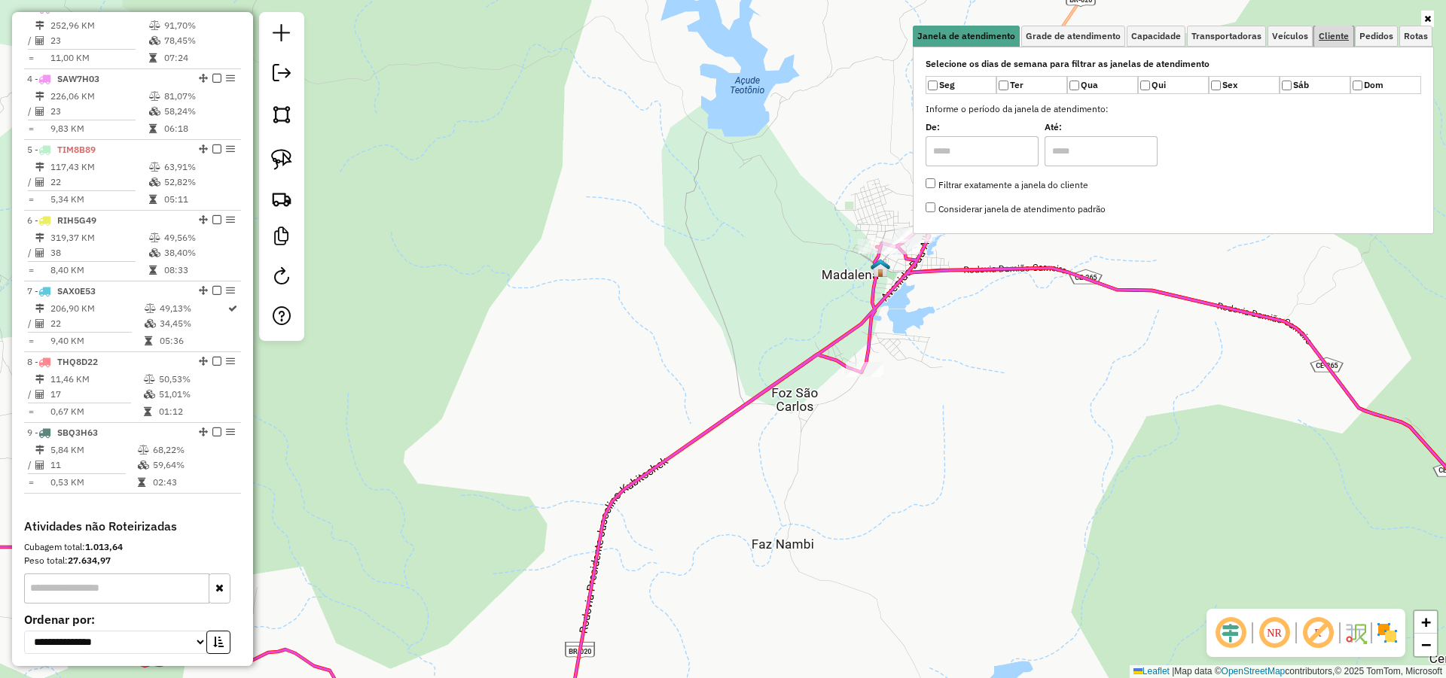
click at [1348, 35] on span "Cliente" at bounding box center [1333, 36] width 30 height 9
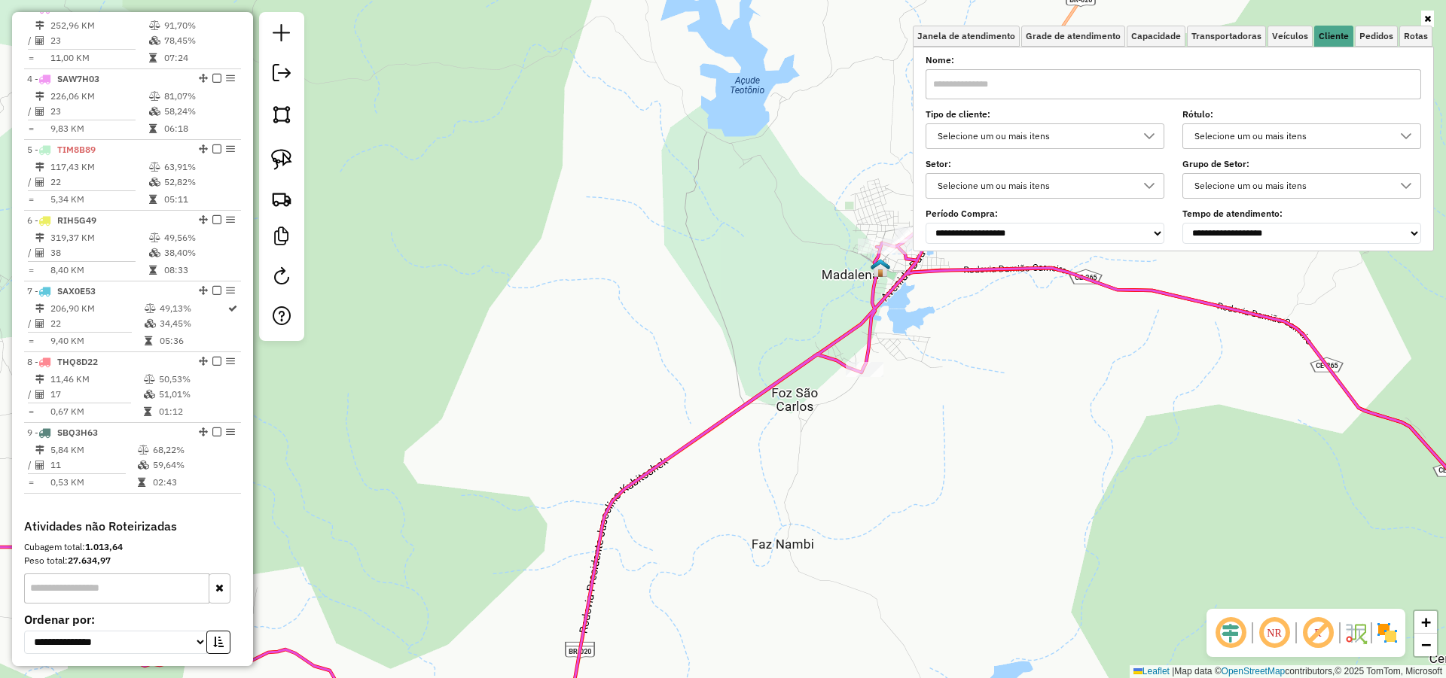
click at [1041, 122] on div "Tipo de cliente: Selecione um ou mais itens" at bounding box center [1044, 130] width 239 height 38
click at [1034, 128] on div "Selecione um ou mais itens" at bounding box center [1033, 136] width 203 height 24
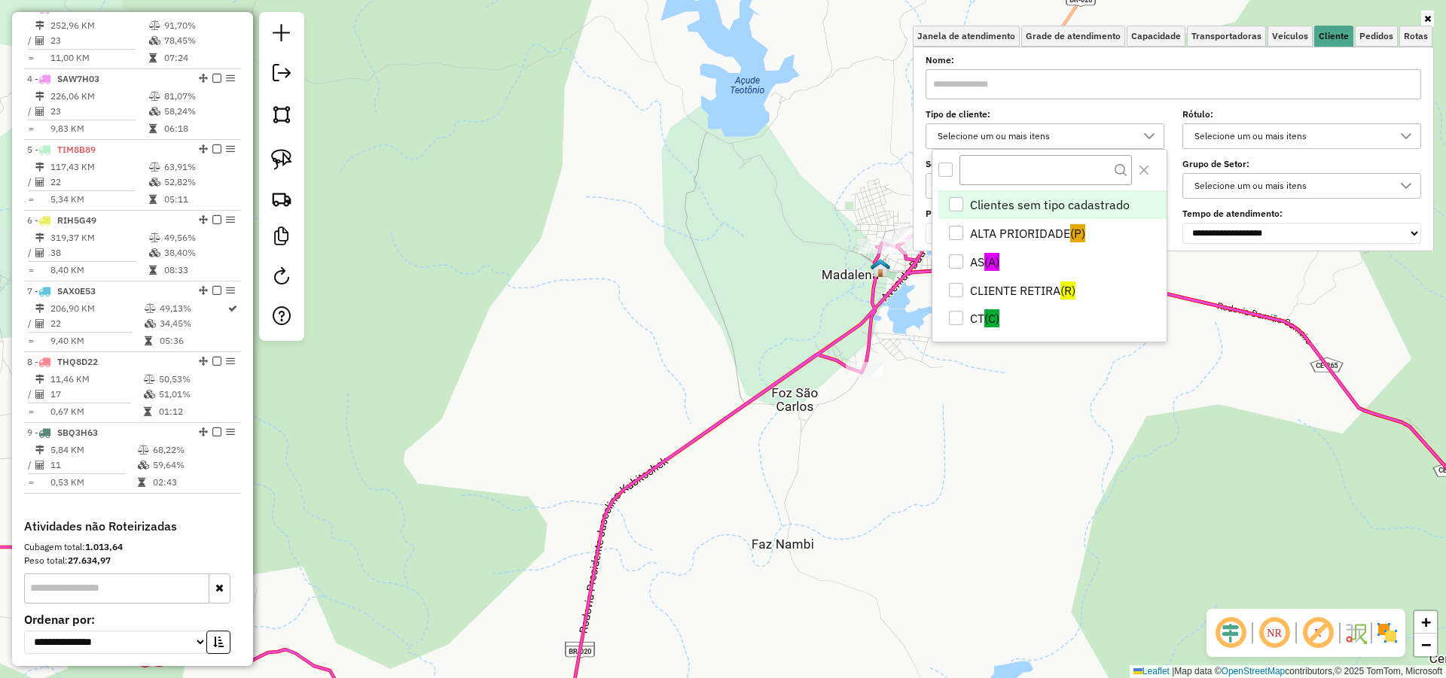
scroll to position [9, 54]
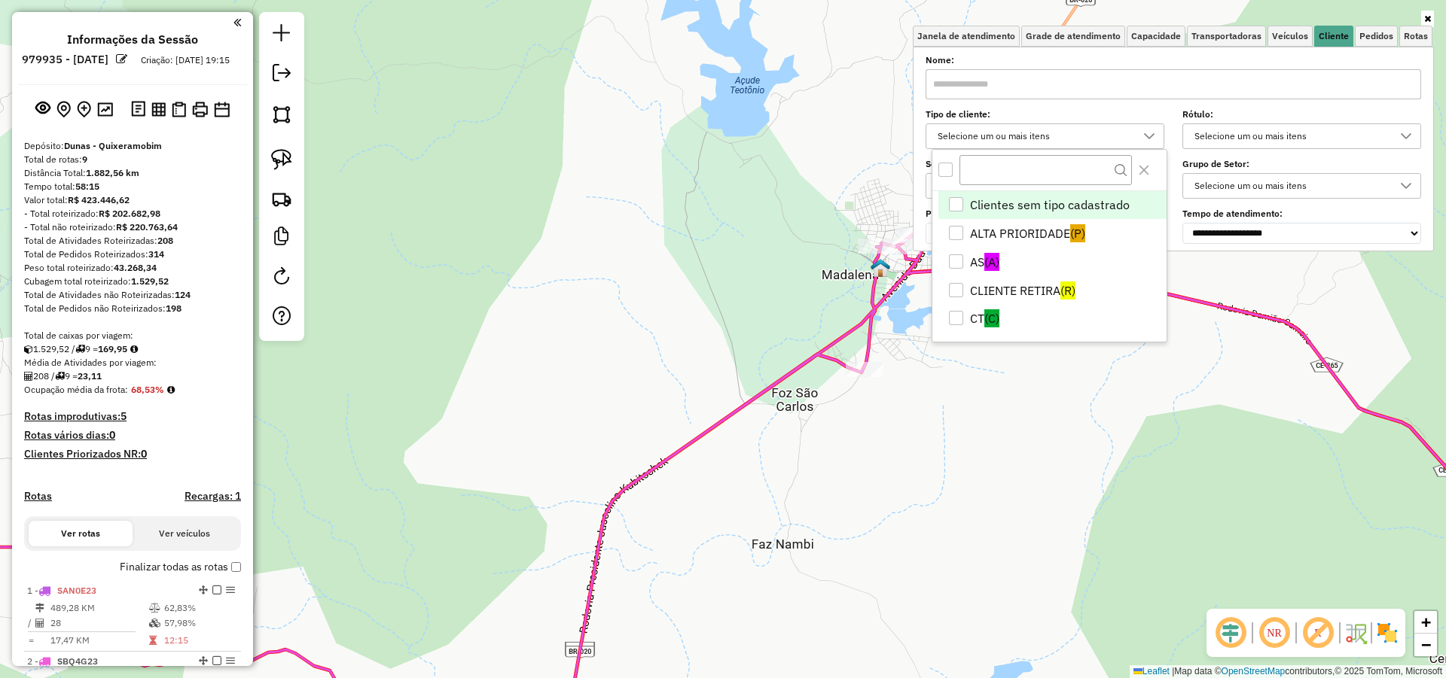
scroll to position [9, 54]
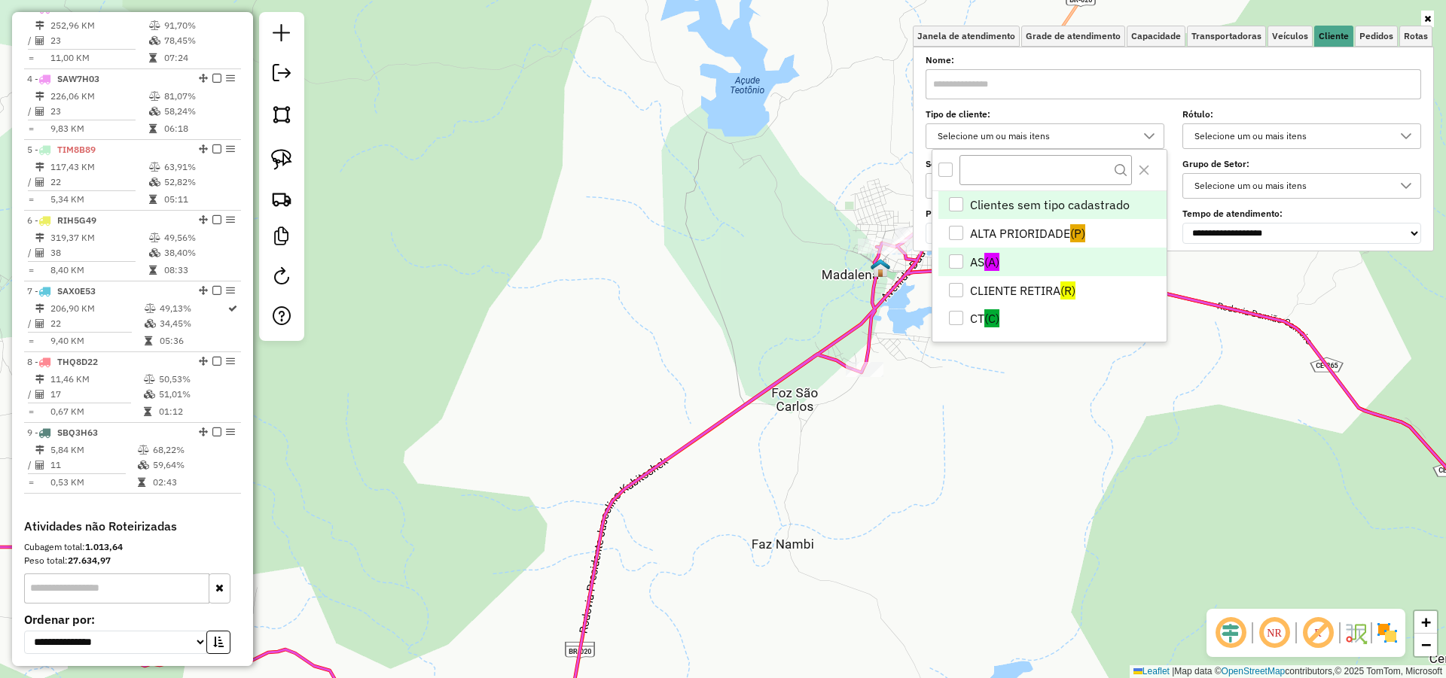
click at [956, 255] on div "AS" at bounding box center [956, 261] width 14 height 14
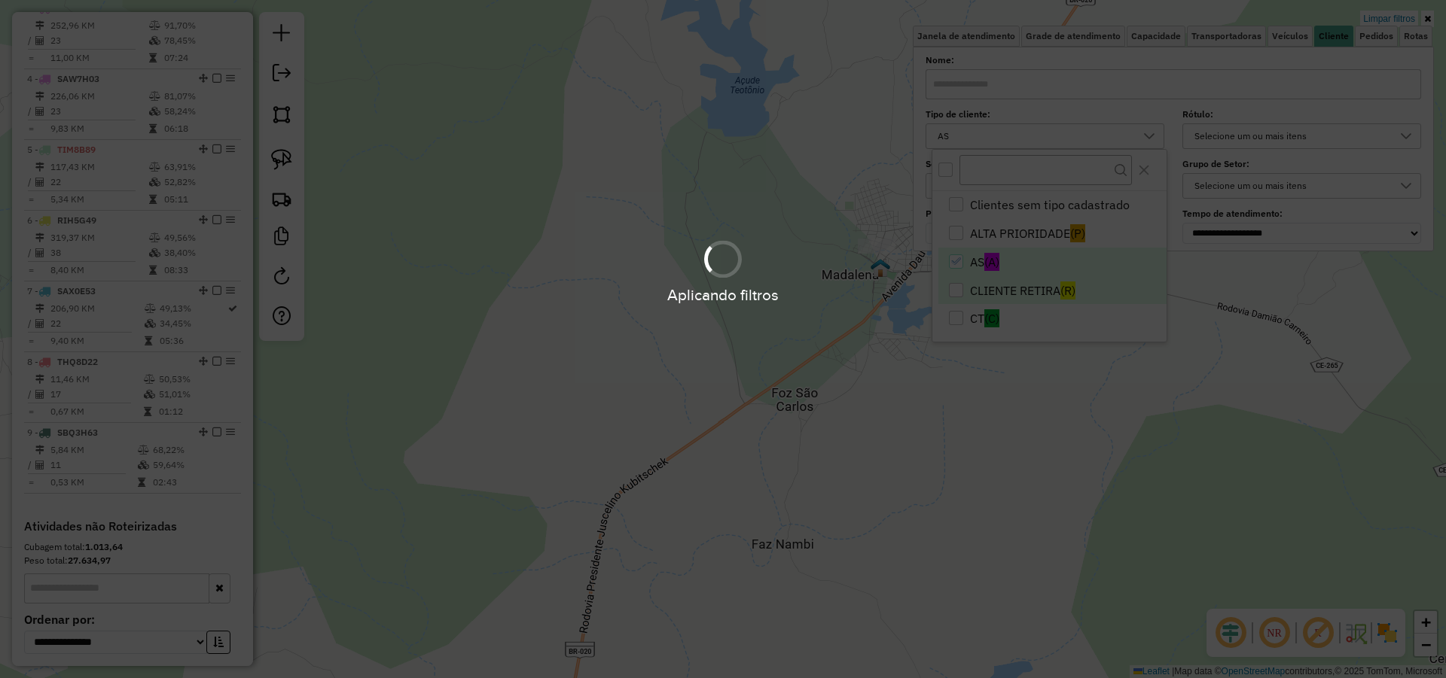
click at [957, 290] on div "Aplicando filtros" at bounding box center [723, 295] width 1446 height 23
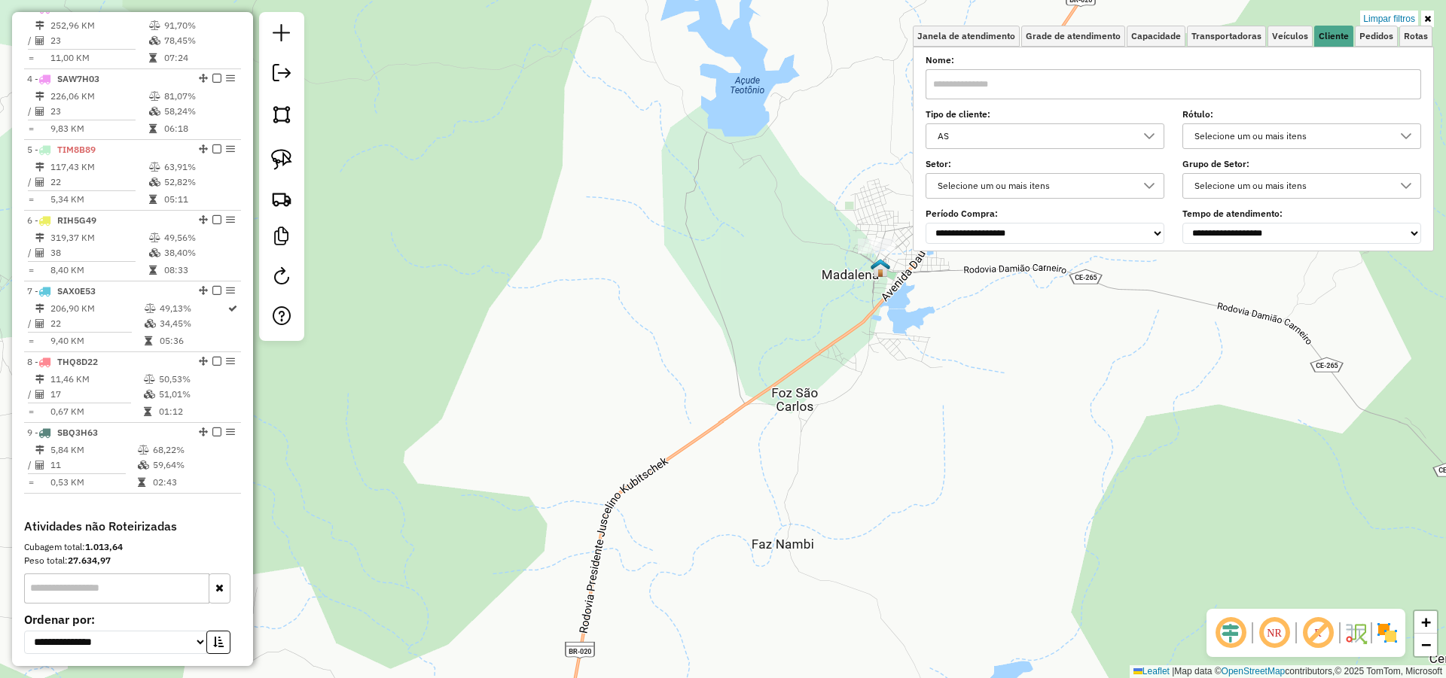
click at [987, 141] on div "AS" at bounding box center [1033, 136] width 203 height 24
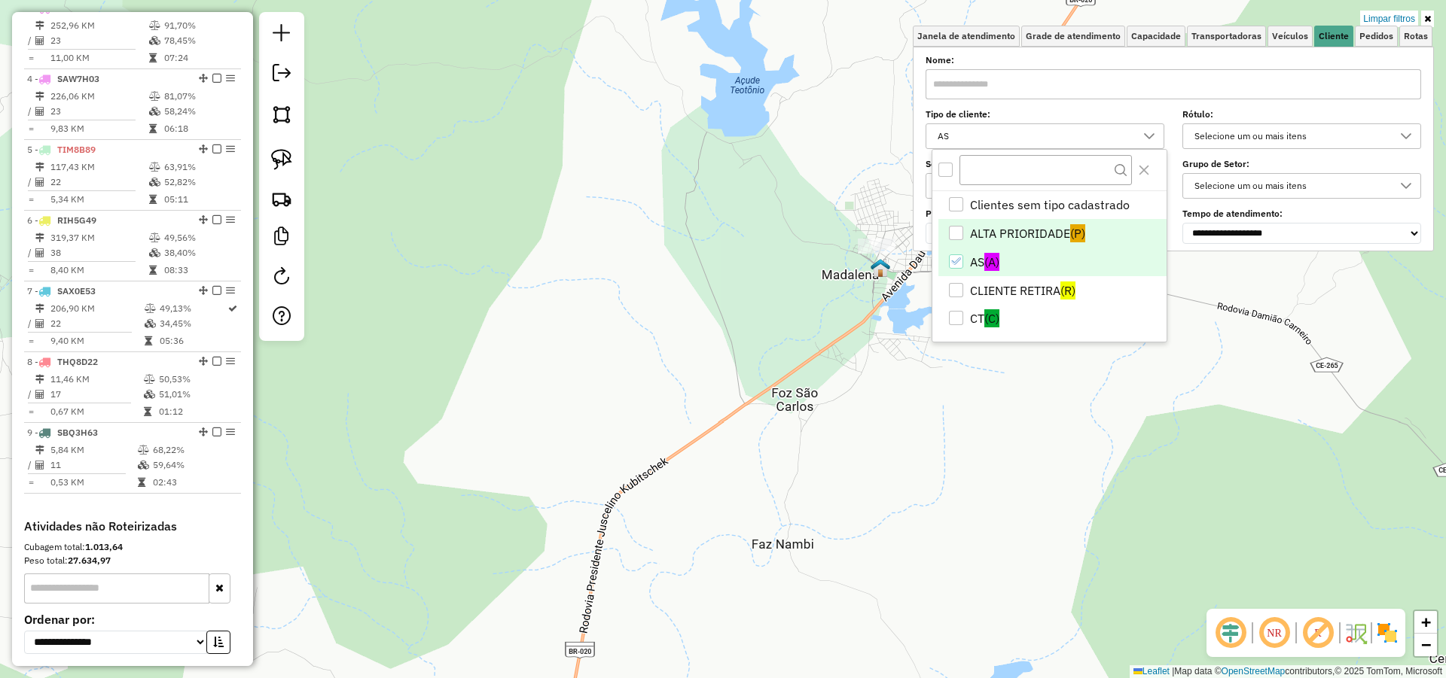
click at [959, 230] on div "ALTA PRIORIDADE" at bounding box center [956, 233] width 14 height 14
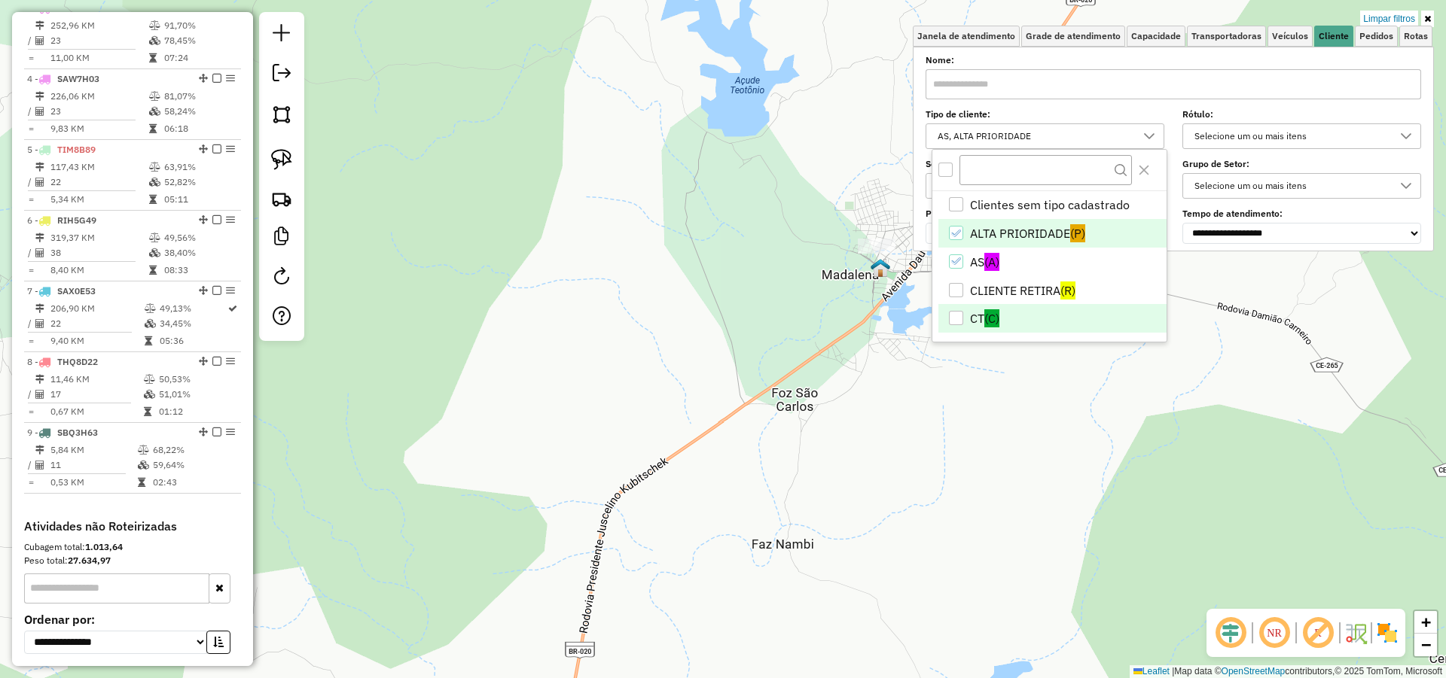
click at [959, 313] on div "CT" at bounding box center [956, 318] width 14 height 14
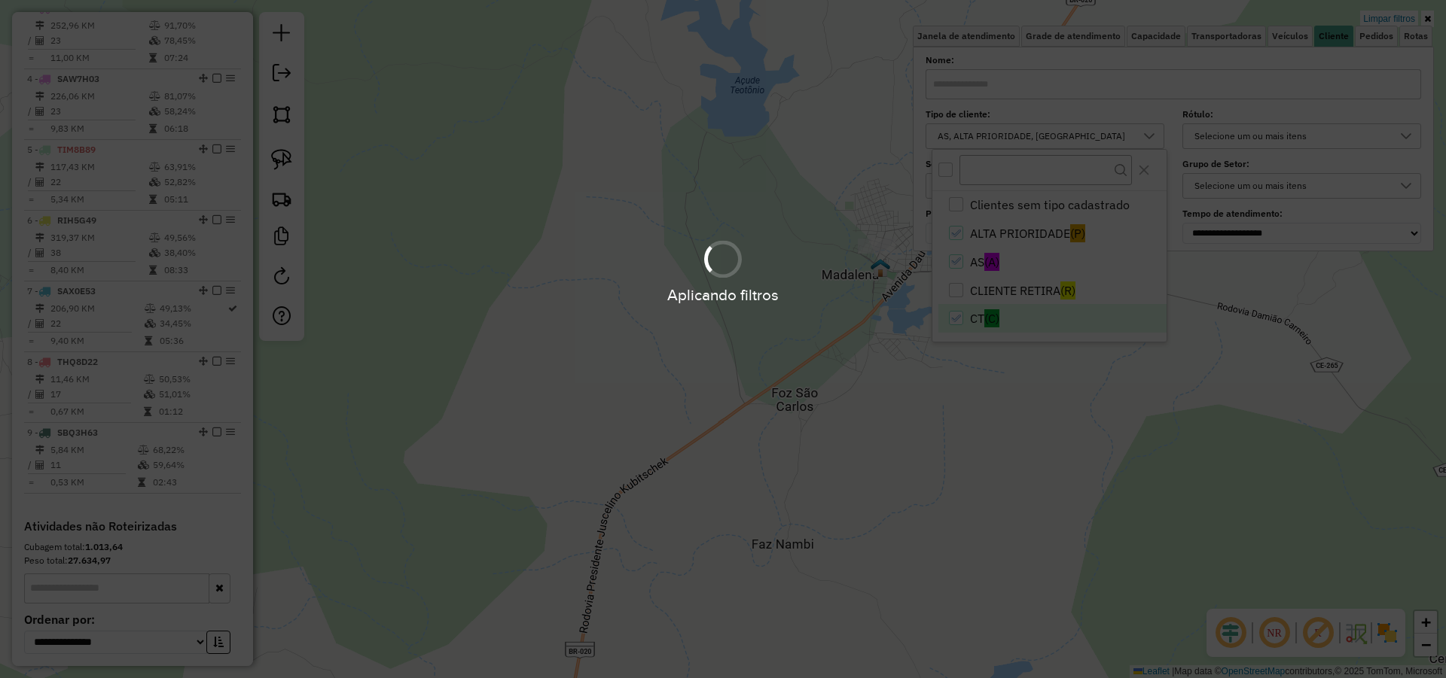
click at [926, 392] on hb-app "Aplicando filtros Pop-up bloqueado! Seu navegador bloqueou automáticamente a ab…" at bounding box center [723, 339] width 1446 height 678
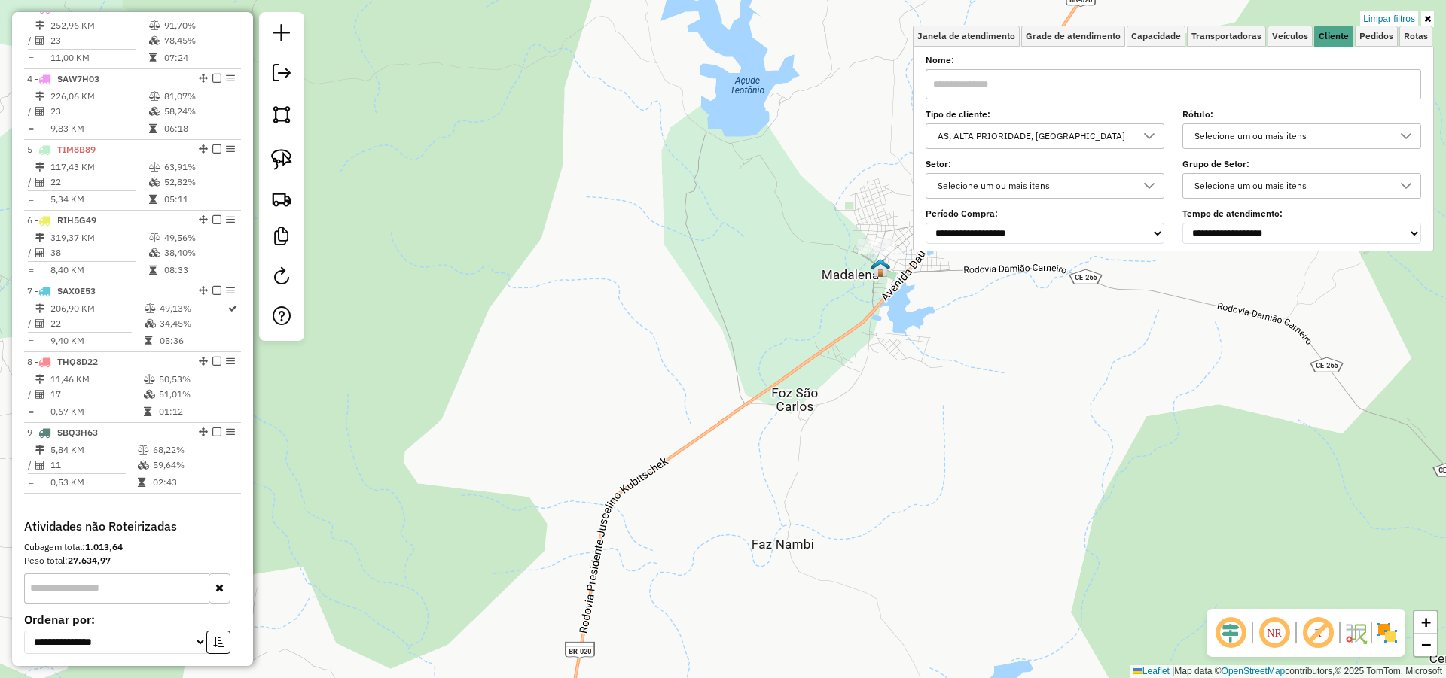
click at [926, 392] on div "Limpar filtros Janela de atendimento Grade de atendimento Capacidade Transporta…" at bounding box center [723, 339] width 1446 height 678
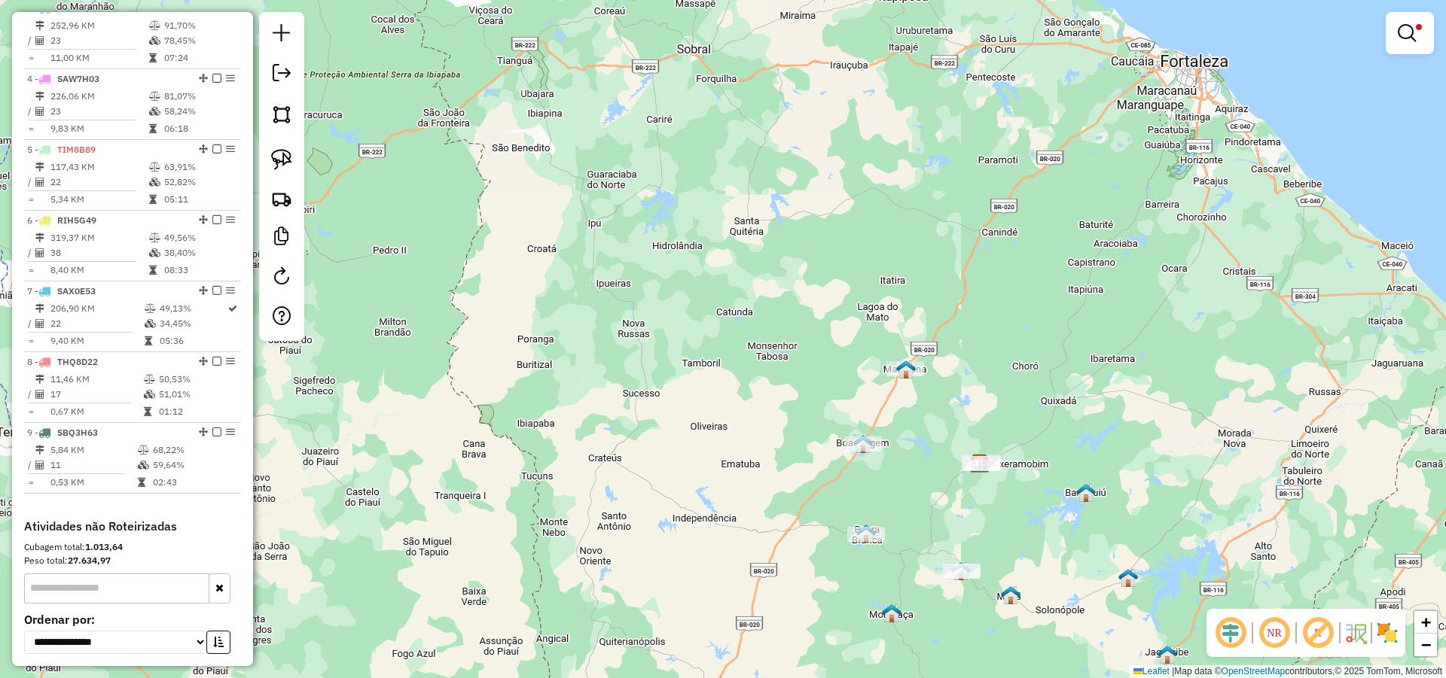
drag, startPoint x: 1004, startPoint y: 393, endPoint x: 841, endPoint y: 229, distance: 231.6
click at [840, 227] on div "Limpar filtros Janela de atendimento Grade de atendimento Capacidade Transporta…" at bounding box center [723, 339] width 1446 height 678
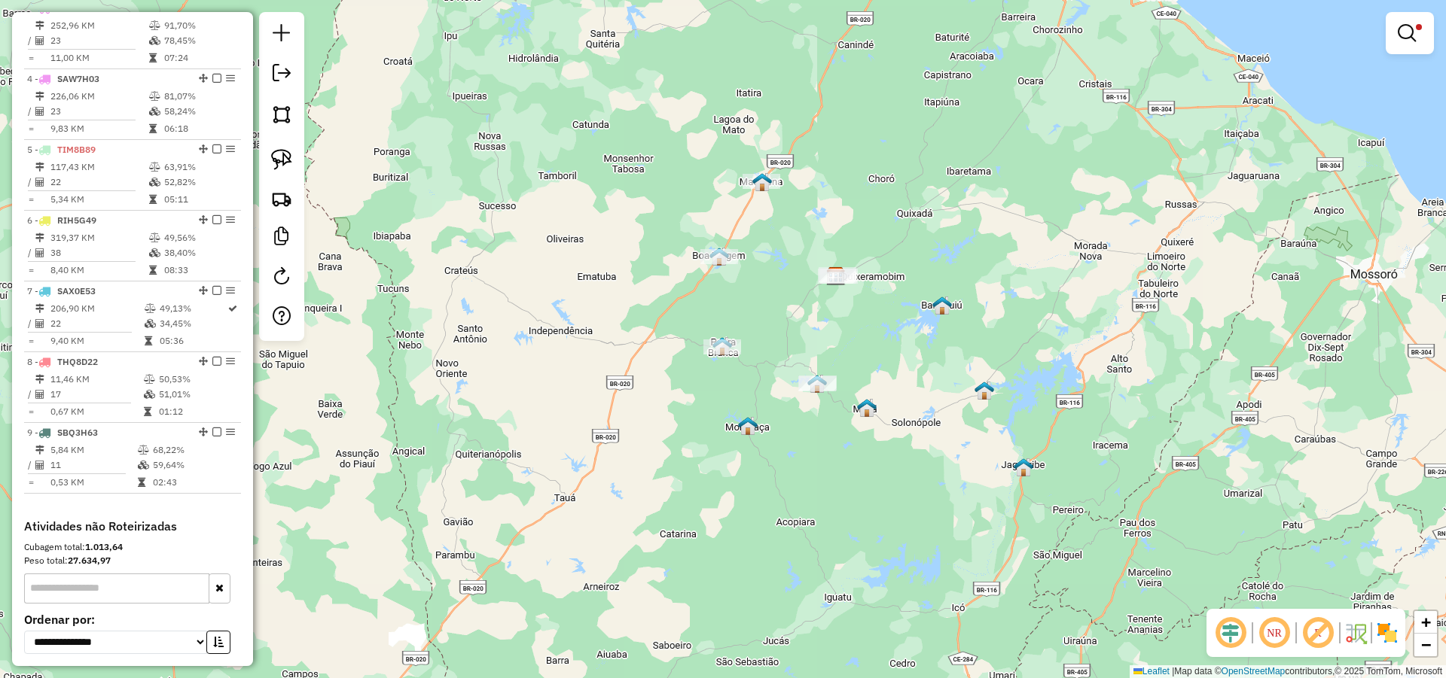
drag, startPoint x: 801, startPoint y: 347, endPoint x: 818, endPoint y: 338, distance: 18.9
click at [818, 338] on div "Limpar filtros Janela de atendimento Grade de atendimento Capacidade Transporta…" at bounding box center [723, 339] width 1446 height 678
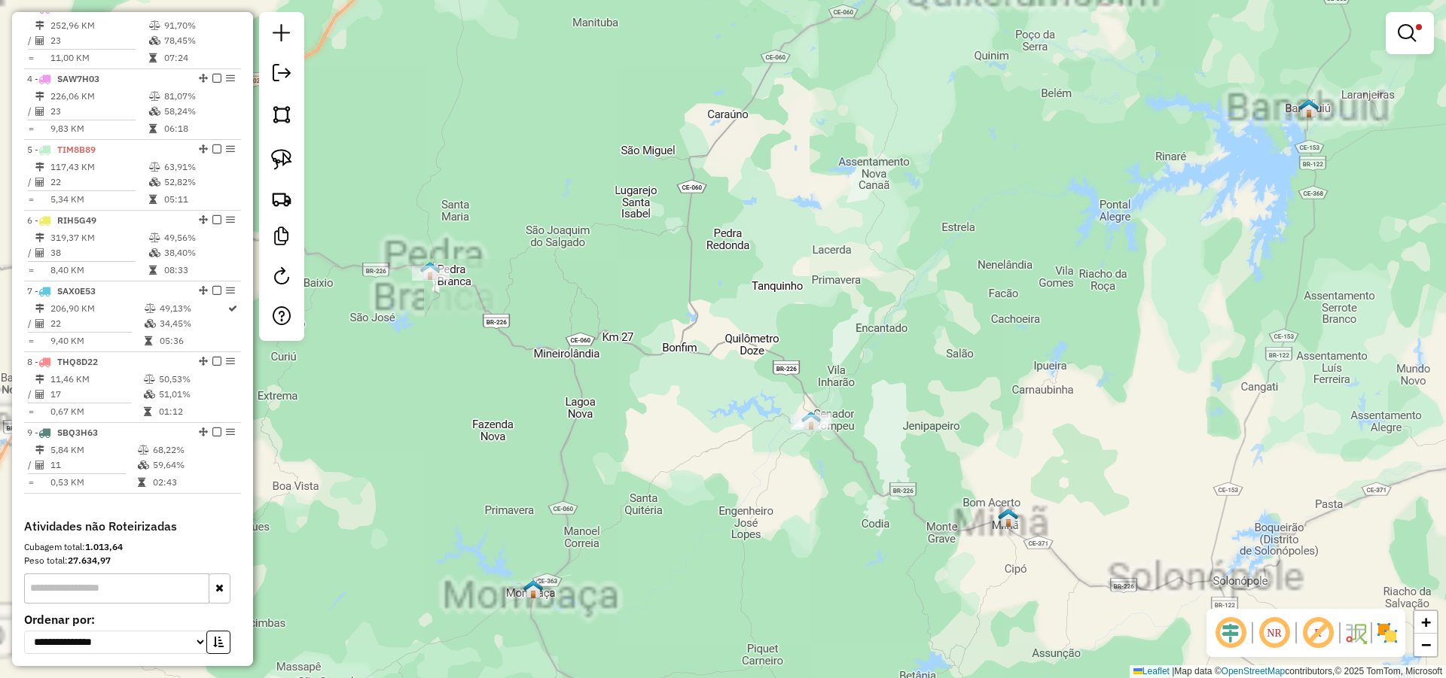
click at [809, 415] on div at bounding box center [810, 422] width 38 height 15
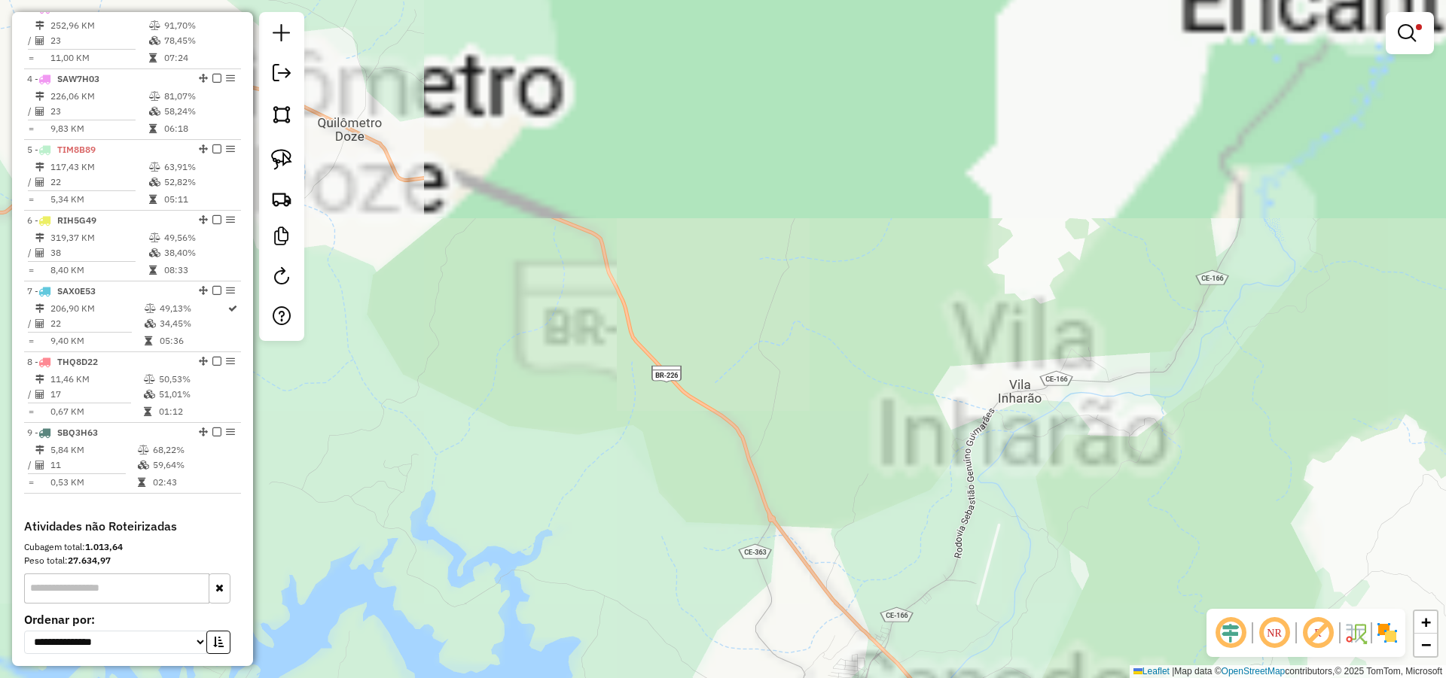
drag, startPoint x: 885, startPoint y: 388, endPoint x: 860, endPoint y: 236, distance: 154.1
click at [860, 237] on div "Limpar filtros Janela de atendimento Grade de atendimento Capacidade Transporta…" at bounding box center [723, 339] width 1446 height 678
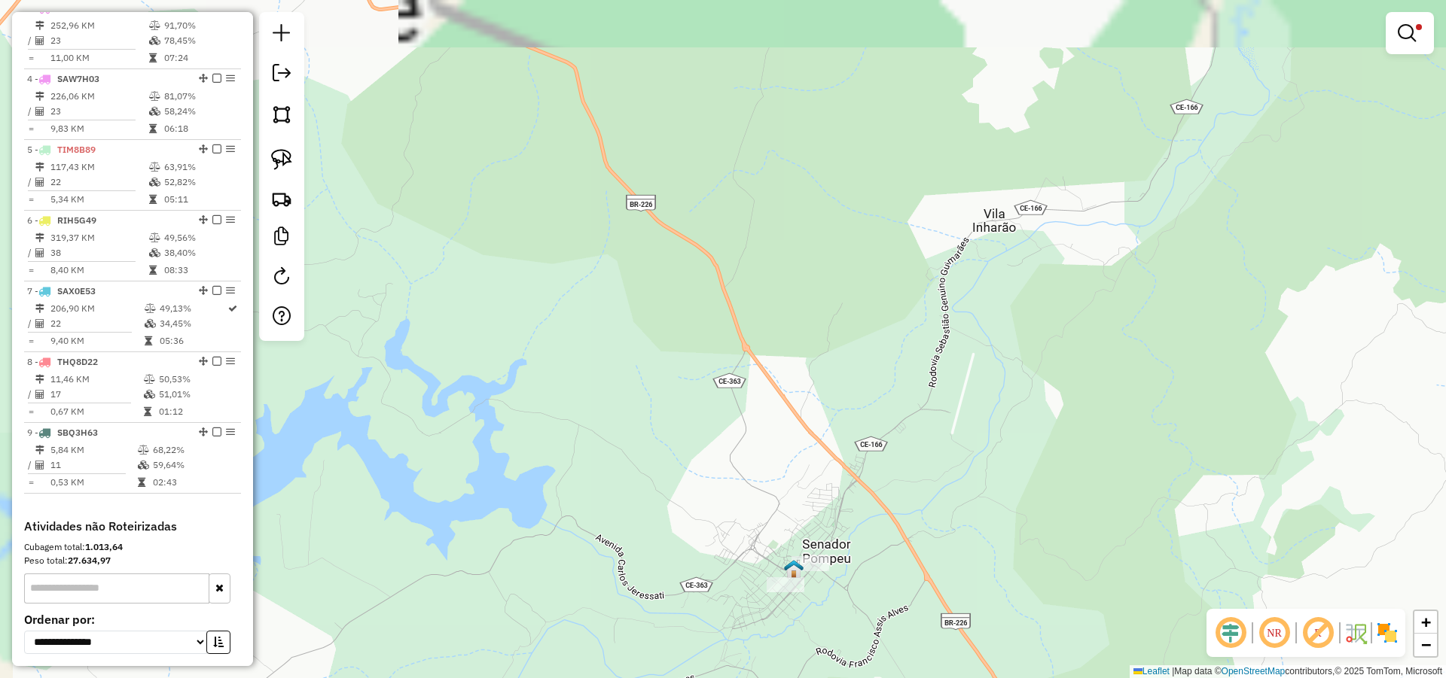
drag, startPoint x: 840, startPoint y: 348, endPoint x: 777, endPoint y: 191, distance: 168.6
click at [778, 194] on div "Limpar filtros Janela de atendimento Grade de atendimento Capacidade Transporta…" at bounding box center [723, 339] width 1446 height 678
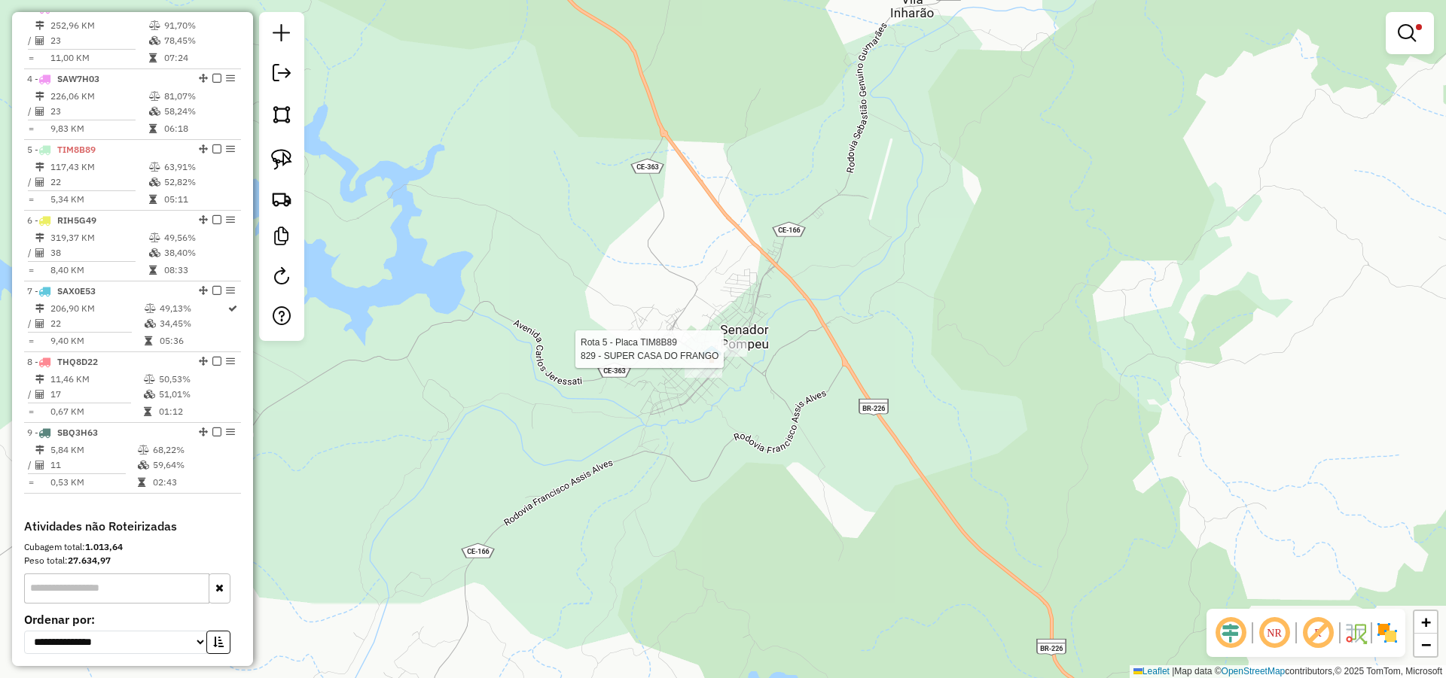
select select "*********"
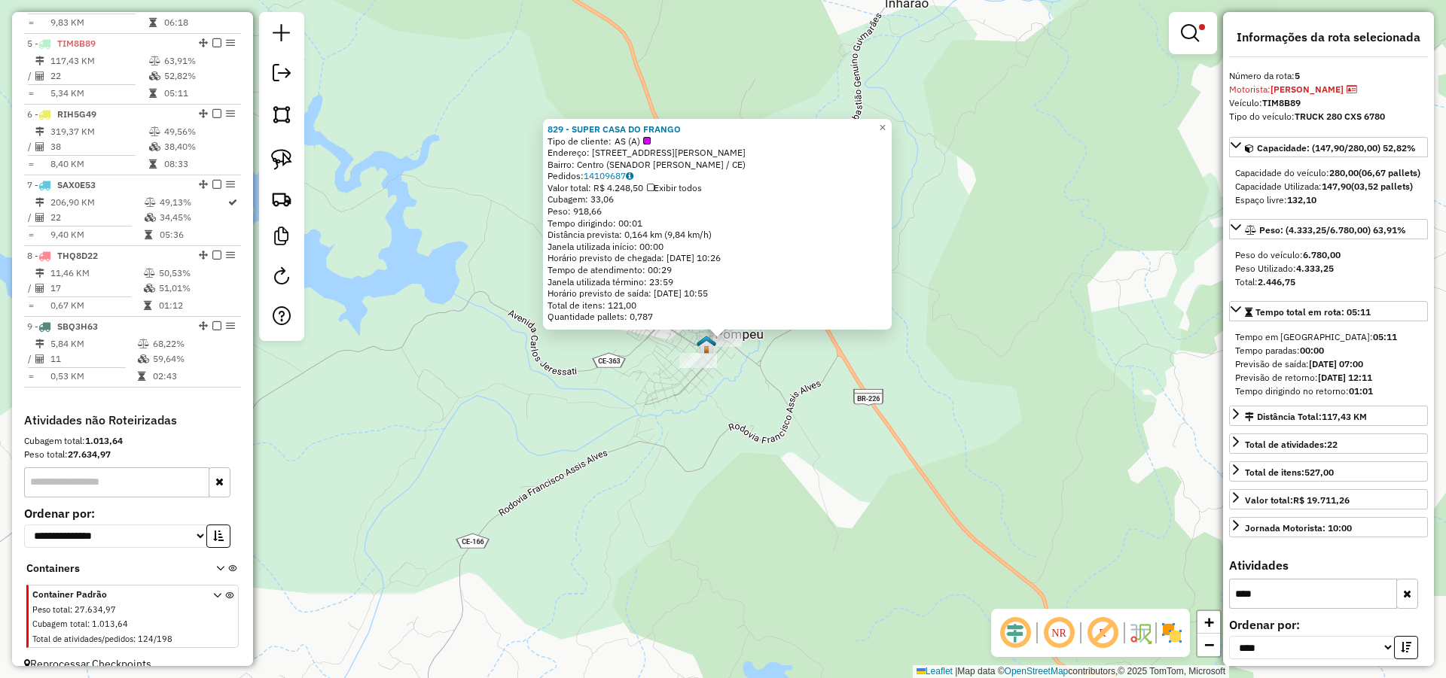
scroll to position [862, 0]
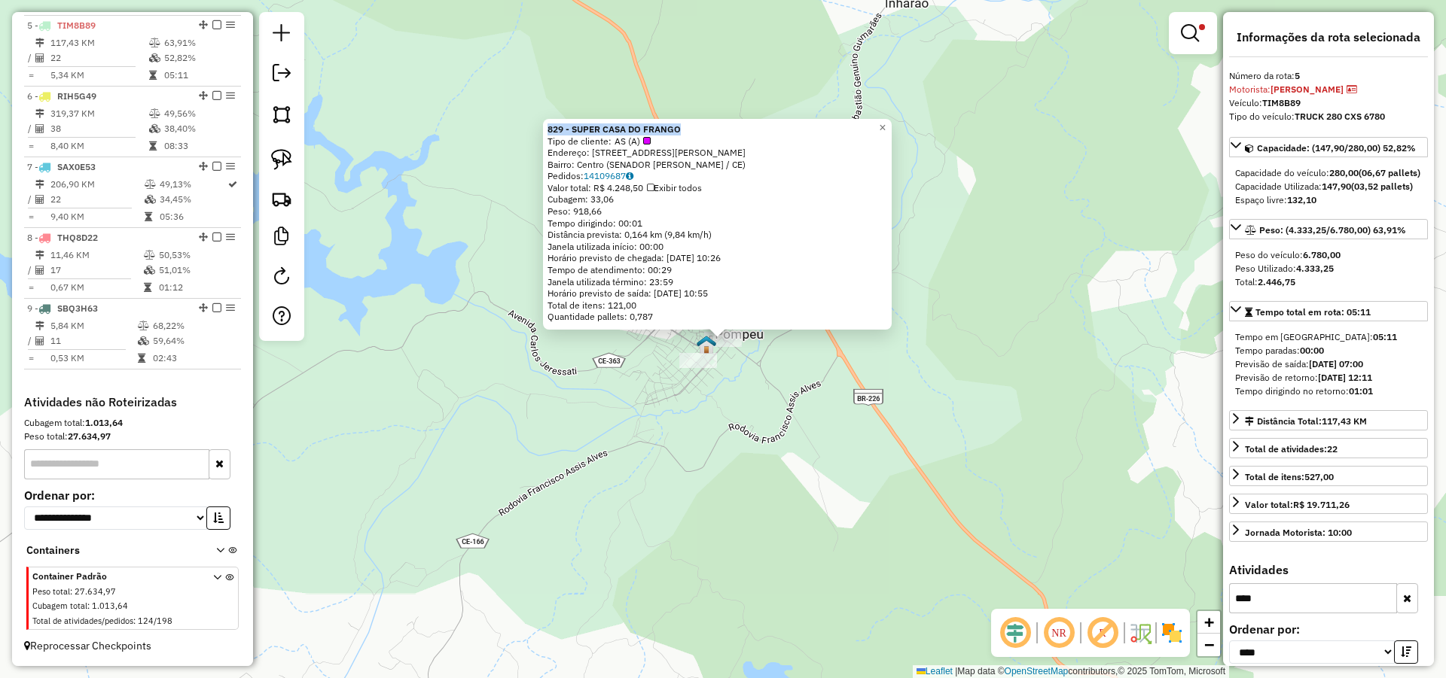
drag, startPoint x: 688, startPoint y: 130, endPoint x: 547, endPoint y: 128, distance: 140.8
click at [547, 128] on div "829 - SUPER CASA DO FRANGO Tipo de cliente: AS (A) Endereço: [STREET_ADDRESS][P…" at bounding box center [717, 224] width 349 height 211
copy strong "829 - SUPER CASA DO FRANGO"
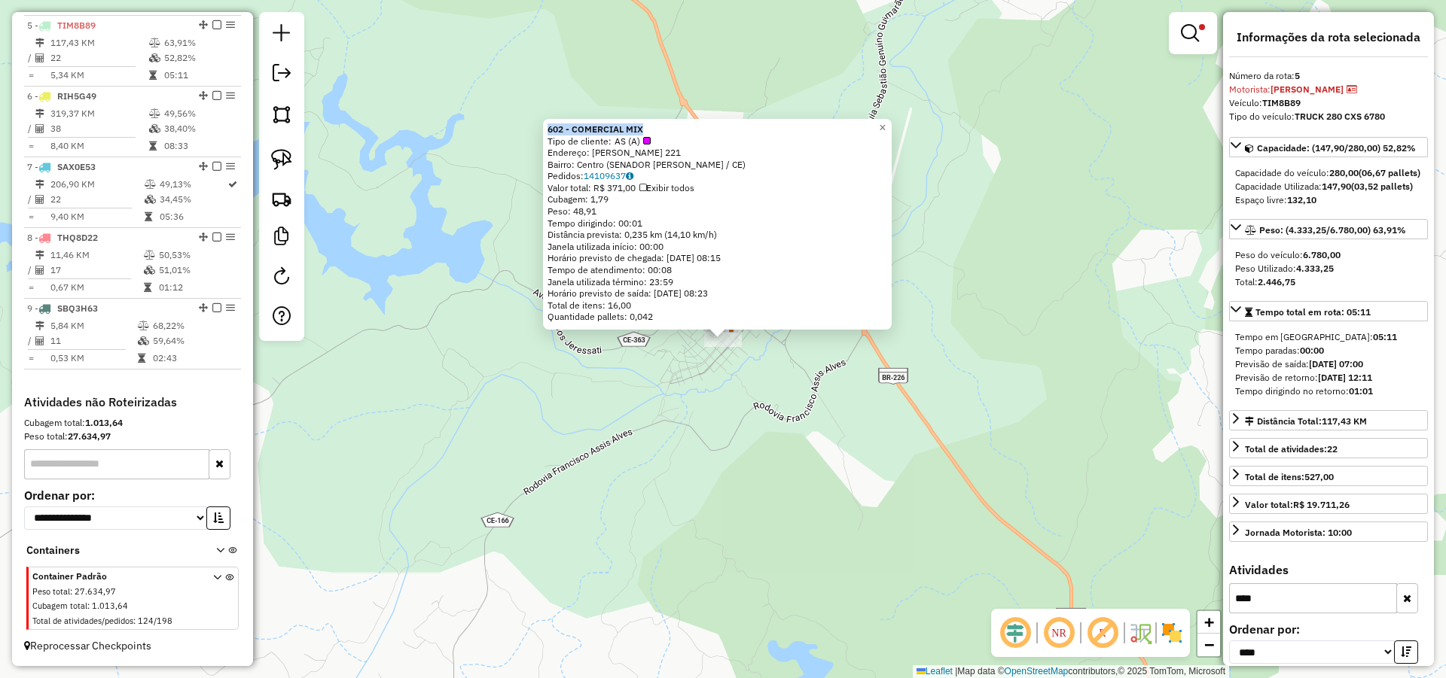
drag, startPoint x: 659, startPoint y: 133, endPoint x: 548, endPoint y: 120, distance: 111.4
click at [548, 120] on div "602 - COMERCIAL MIX Tipo de cliente: AS (A) Endereço: [PERSON_NAME] 221 Bairro:…" at bounding box center [717, 224] width 349 height 211
copy strong "602 - COMERCIAL MIX"
click at [818, 355] on div "602 - COMERCIAL MIX Tipo de cliente: AS (A) Endereço: [PERSON_NAME] 221 Bairro:…" at bounding box center [723, 339] width 1446 height 678
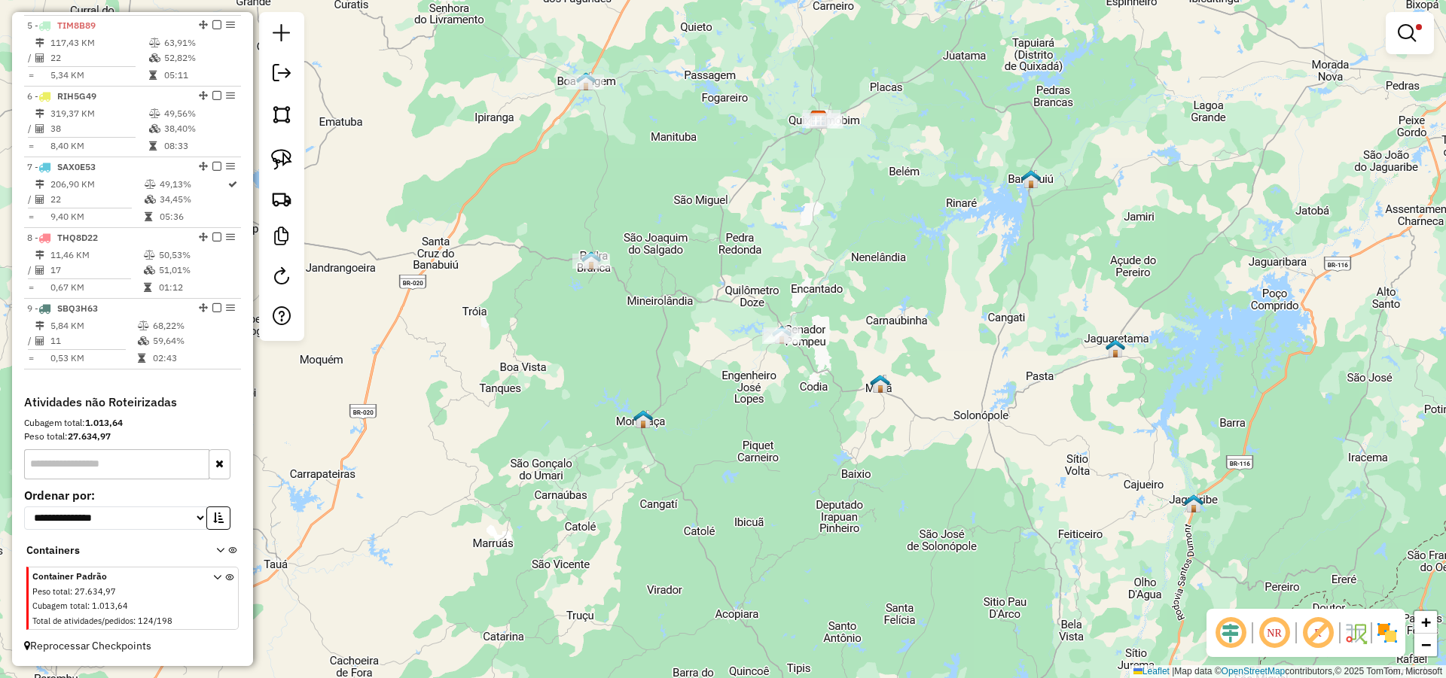
drag, startPoint x: 791, startPoint y: 284, endPoint x: 801, endPoint y: 352, distance: 69.3
click at [801, 352] on div "Limpar filtros Janela de atendimento Grade de atendimento Capacidade Transporta…" at bounding box center [723, 339] width 1446 height 678
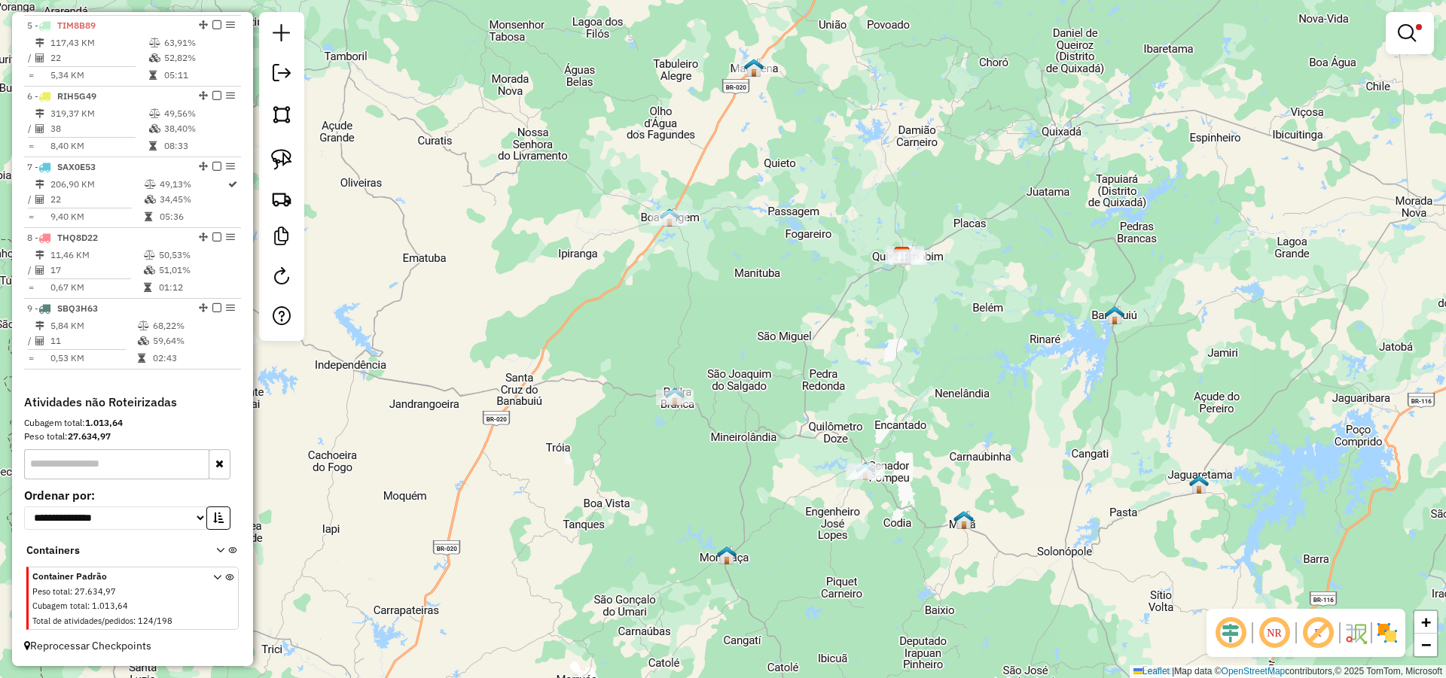
drag, startPoint x: 696, startPoint y: 297, endPoint x: 840, endPoint y: 401, distance: 177.4
click at [835, 404] on div "Limpar filtros Janela de atendimento Grade de atendimento Capacidade Transporta…" at bounding box center [723, 339] width 1446 height 678
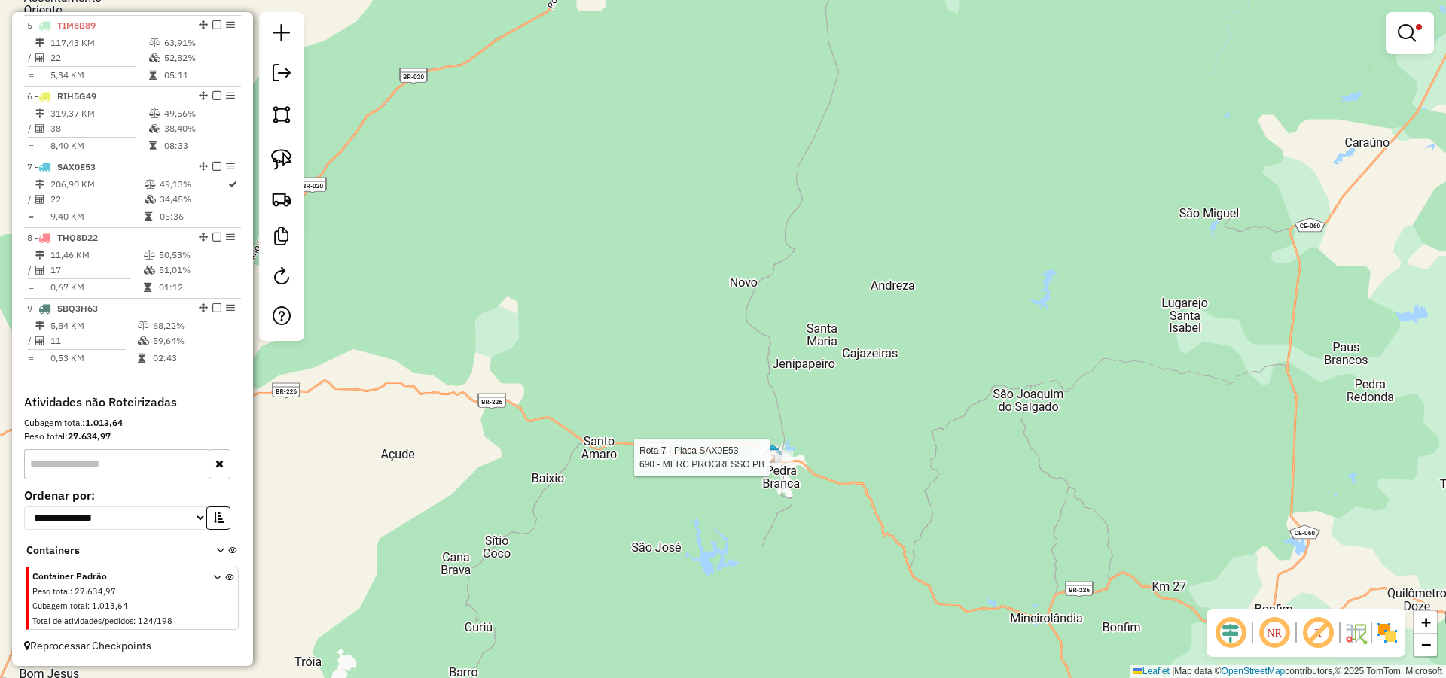
select select "*********"
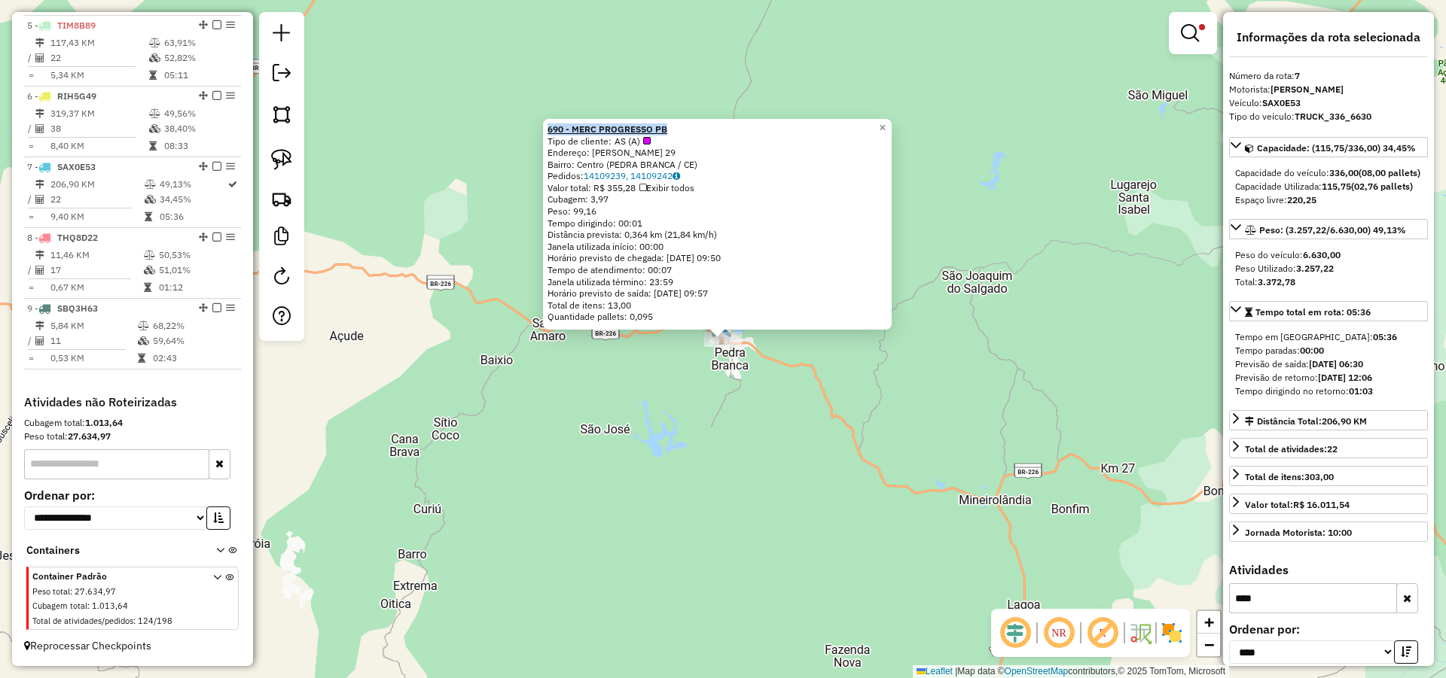
drag, startPoint x: 638, startPoint y: 129, endPoint x: 554, endPoint y: 131, distance: 83.6
click at [554, 131] on div "690 - MERC PROGRESSO PB" at bounding box center [717, 129] width 340 height 12
copy strong "690 - MERC PROGRESSO PB"
click at [911, 337] on div "690 - MERC PROGRESSO PB Tipo de cliente: AS (A) Endereço: [PERSON_NAME] 29 Bair…" at bounding box center [723, 339] width 1446 height 678
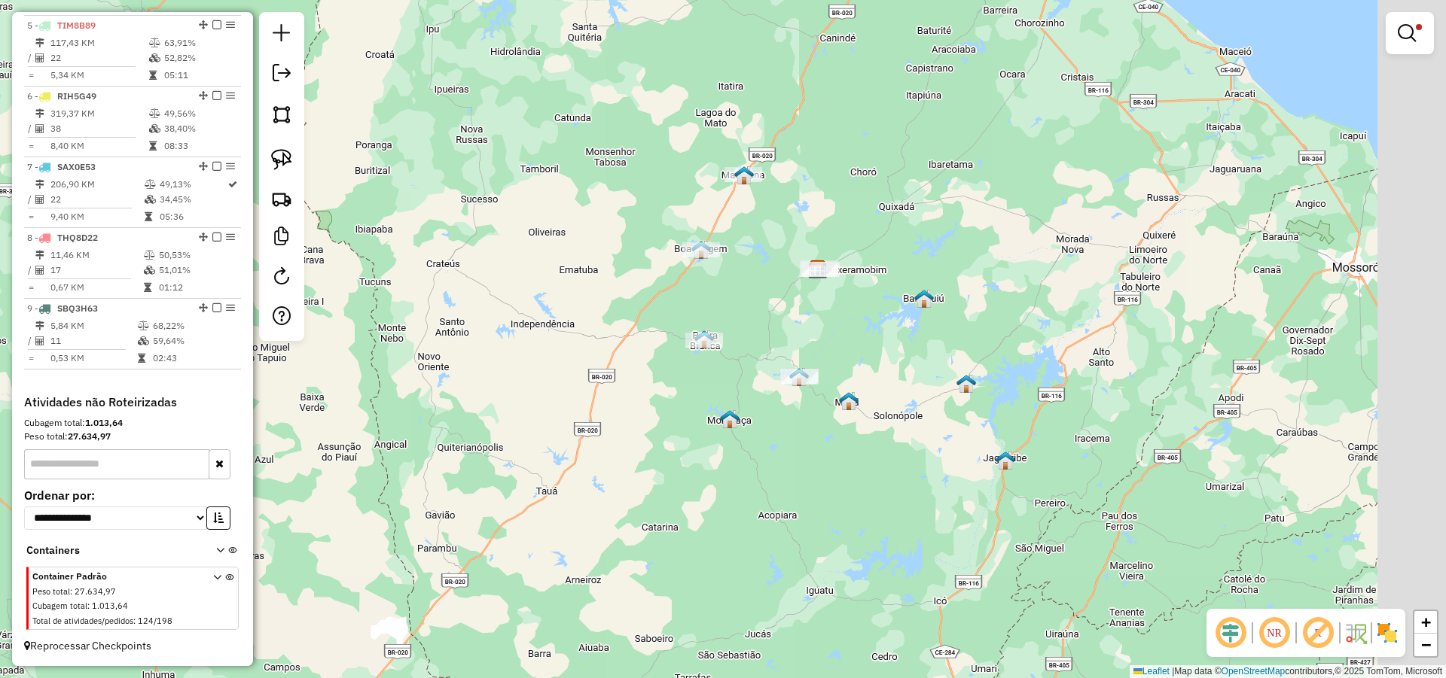
drag, startPoint x: 1082, startPoint y: 368, endPoint x: 852, endPoint y: 339, distance: 231.5
click at [852, 339] on div "Limpar filtros Janela de atendimento Grade de atendimento Capacidade Transporta…" at bounding box center [723, 339] width 1446 height 678
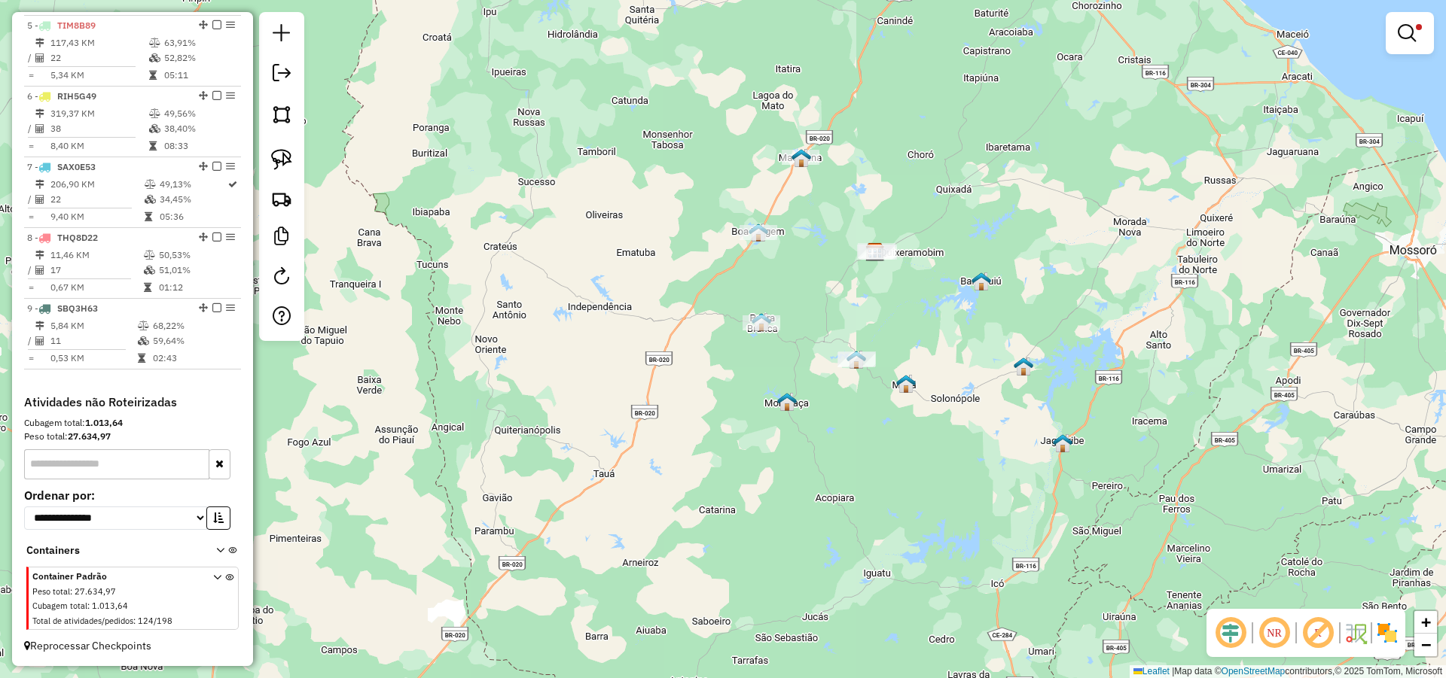
drag, startPoint x: 852, startPoint y: 336, endPoint x: 901, endPoint y: 336, distance: 49.7
click at [901, 336] on div "Limpar filtros Janela de atendimento Grade de atendimento Capacidade Transporta…" at bounding box center [723, 339] width 1446 height 678
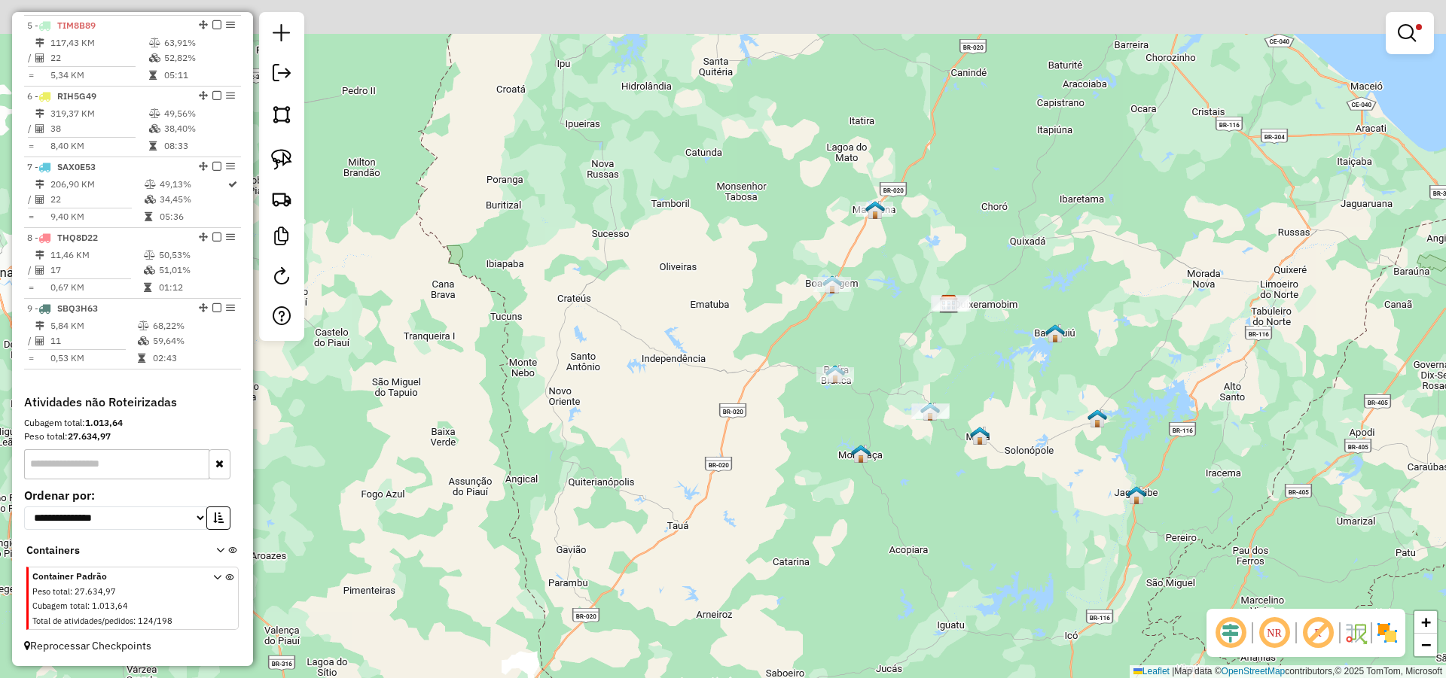
drag, startPoint x: 832, startPoint y: 358, endPoint x: 843, endPoint y: 367, distance: 14.4
click at [836, 362] on div "Limpar filtros Janela de atendimento Grade de atendimento Capacidade Transporta…" at bounding box center [723, 339] width 1446 height 678
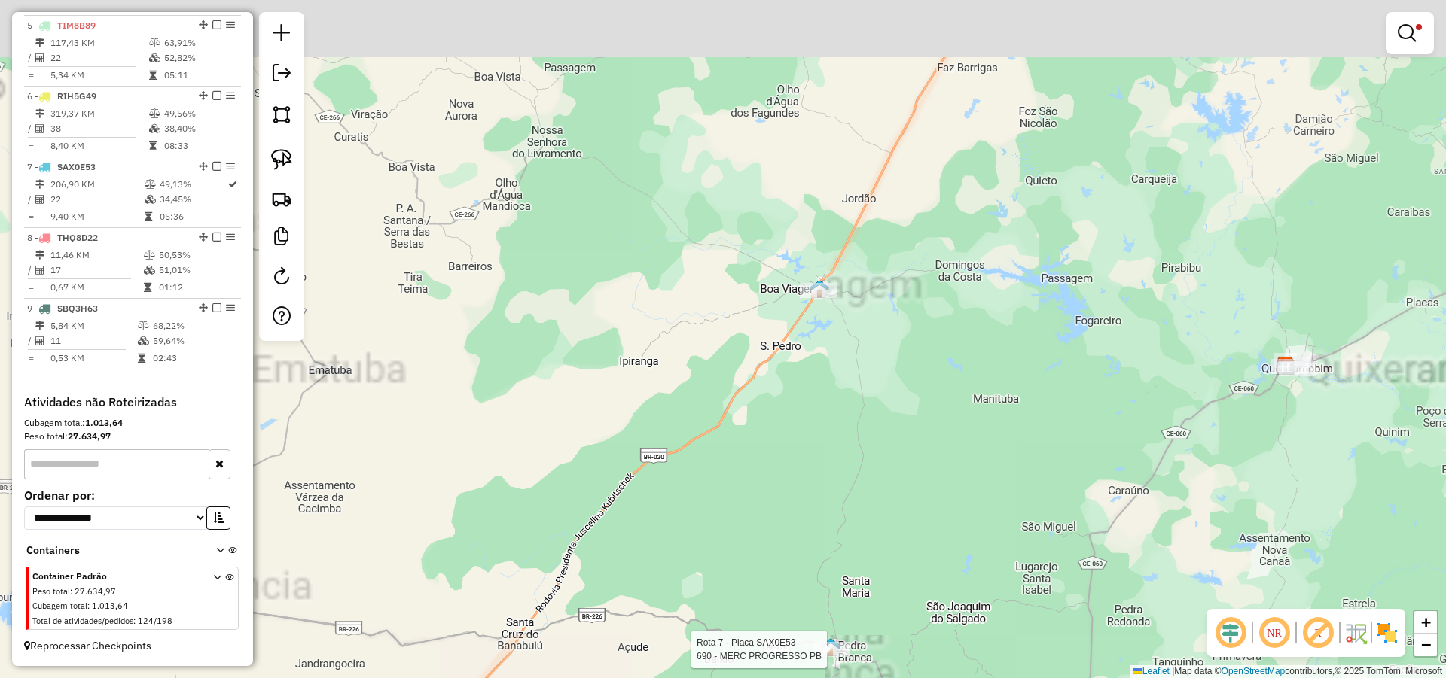
drag, startPoint x: 776, startPoint y: 260, endPoint x: 770, endPoint y: 443, distance: 183.1
click at [770, 443] on div "Rota 7 - Placa SAX0E53 690 - MERC PROGRESSO PB Limpar filtros Janela de atendim…" at bounding box center [723, 339] width 1446 height 678
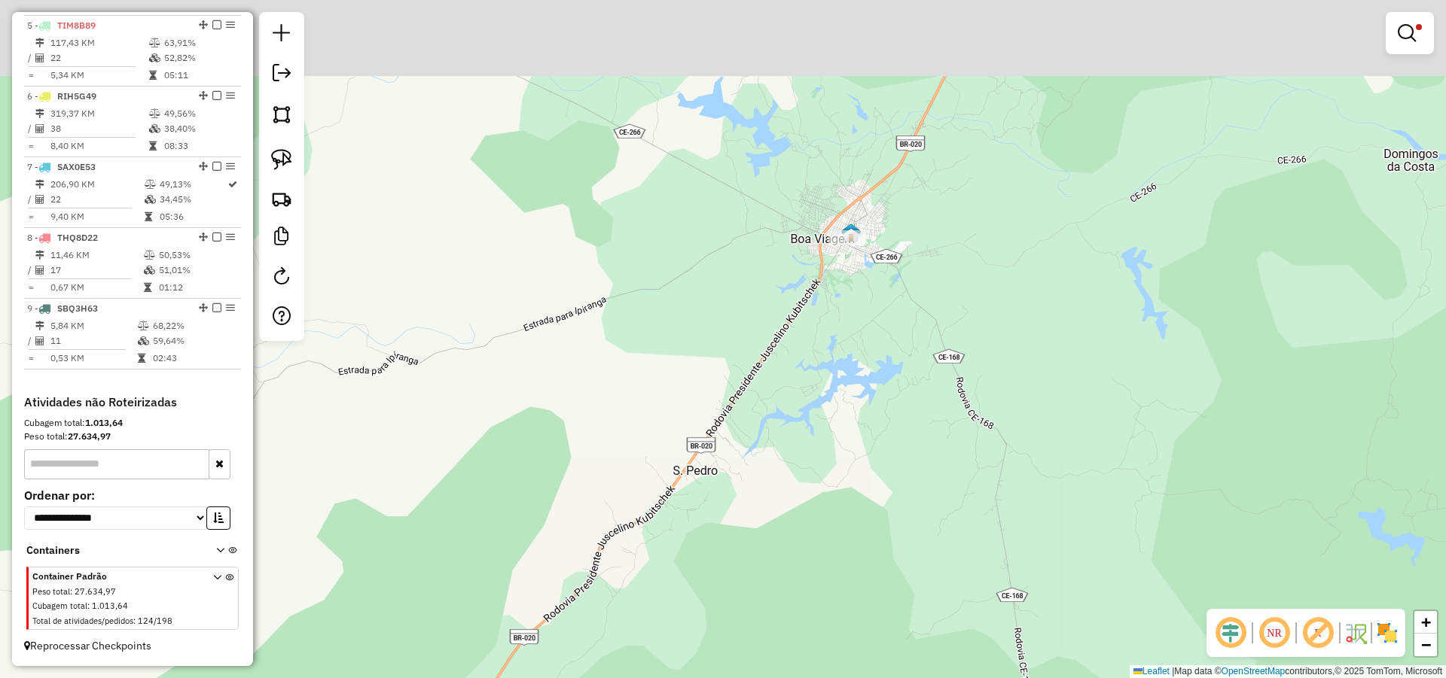
click at [830, 315] on div "Rota 7 - Placa SAX0E53 690 - MERC PROGRESSO PB Limpar filtros Janela de atendim…" at bounding box center [723, 339] width 1446 height 678
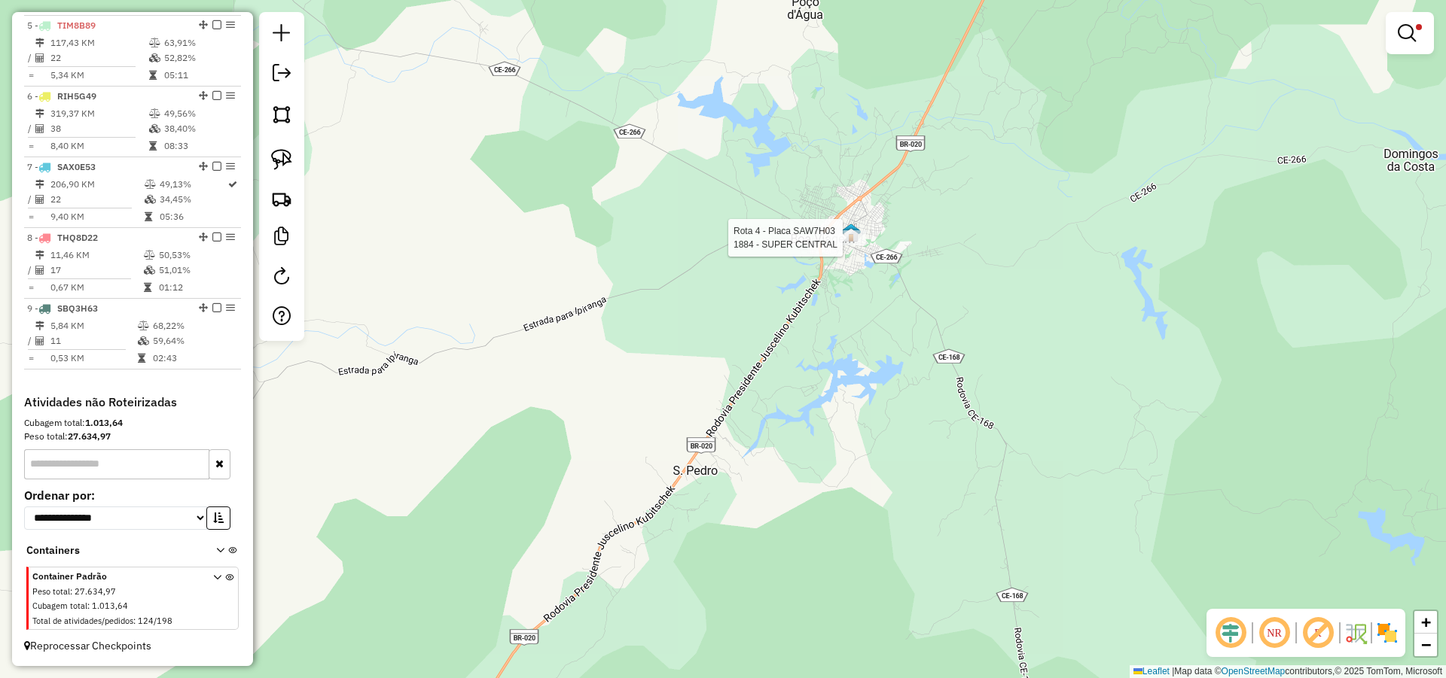
select select "*********"
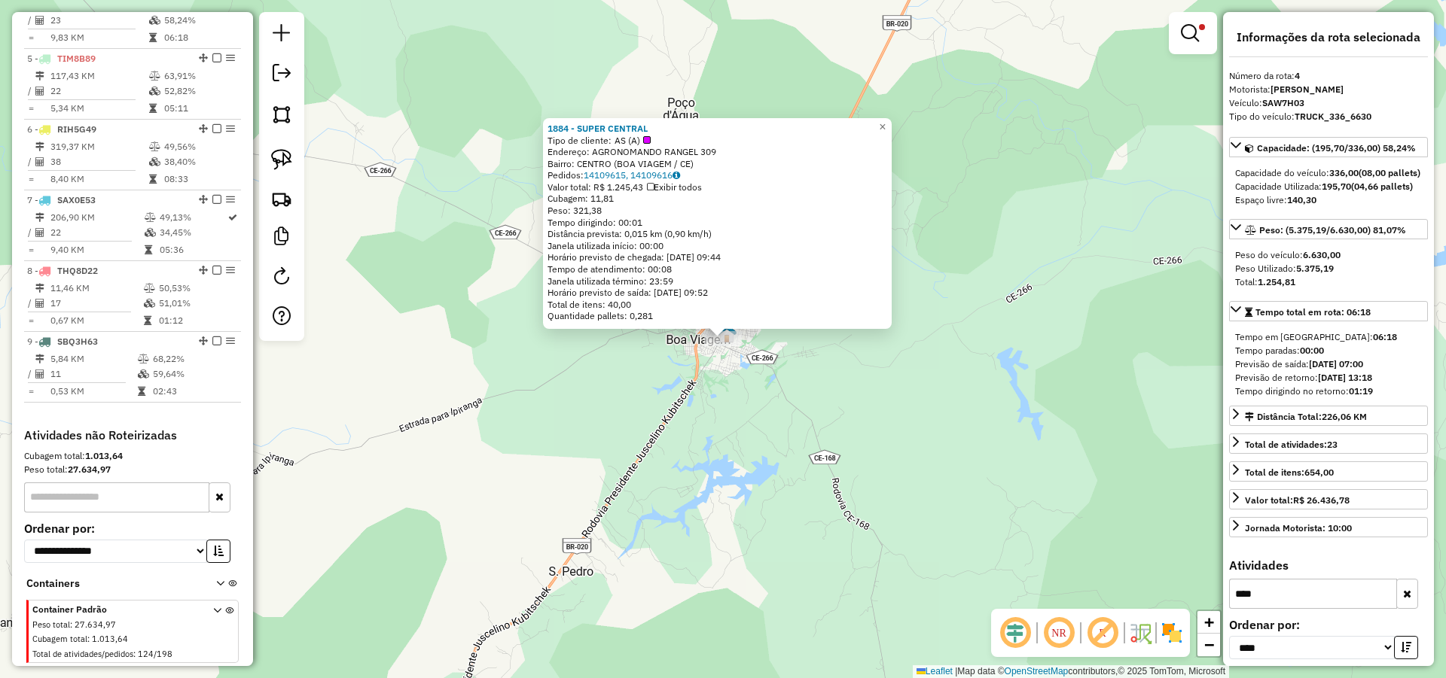
scroll to position [795, 0]
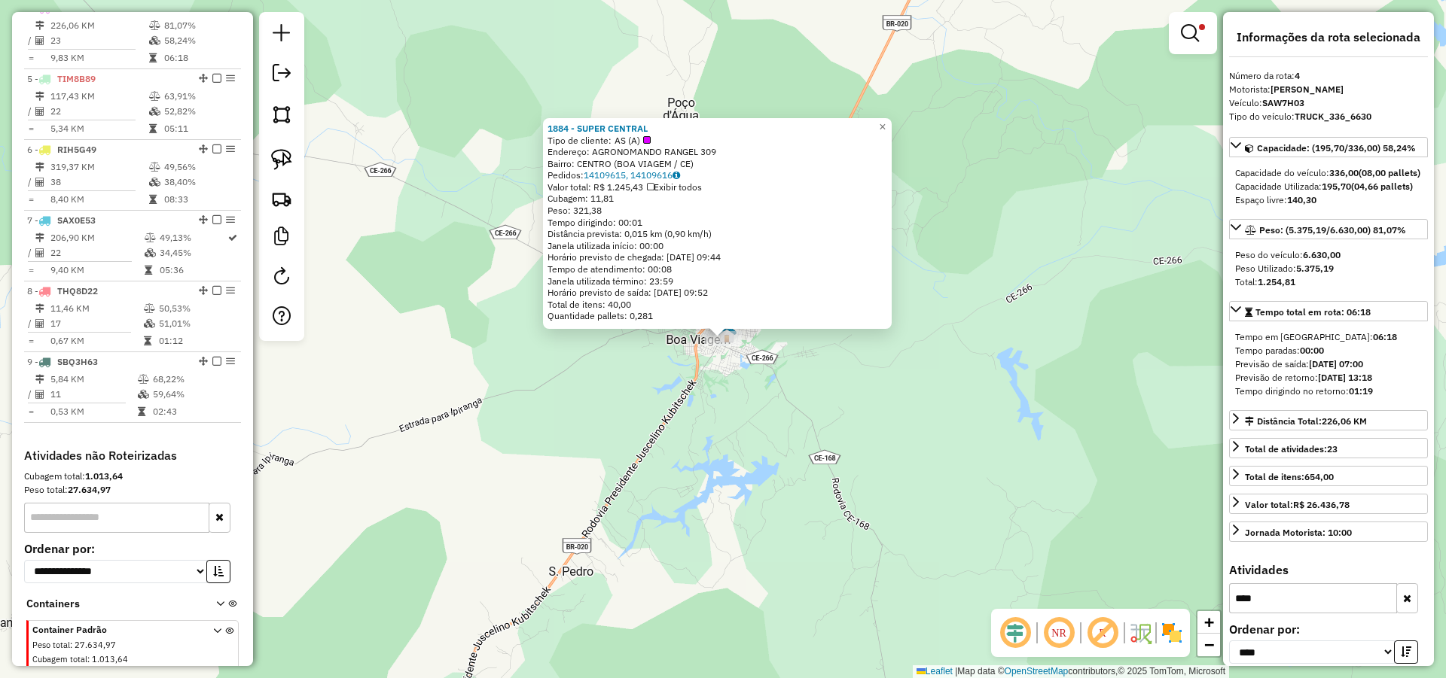
drag, startPoint x: 671, startPoint y: 136, endPoint x: 544, endPoint y: 124, distance: 127.1
click at [544, 124] on div "1884 - SUPER CENTRAL Tipo de cliente: AS (A) Endereço: AGRONOMANDO RANGEL 309 B…" at bounding box center [717, 223] width 349 height 211
click at [736, 152] on div "Endereço: AGRONOMANDO RANGEL 309" at bounding box center [717, 152] width 340 height 12
drag, startPoint x: 662, startPoint y: 127, endPoint x: 547, endPoint y: 127, distance: 114.4
click at [547, 127] on div "1884 - SUPER CENTRAL Tipo de cliente: AS (A) Endereço: AGRONOMANDO RANGEL 309 B…" at bounding box center [717, 223] width 349 height 211
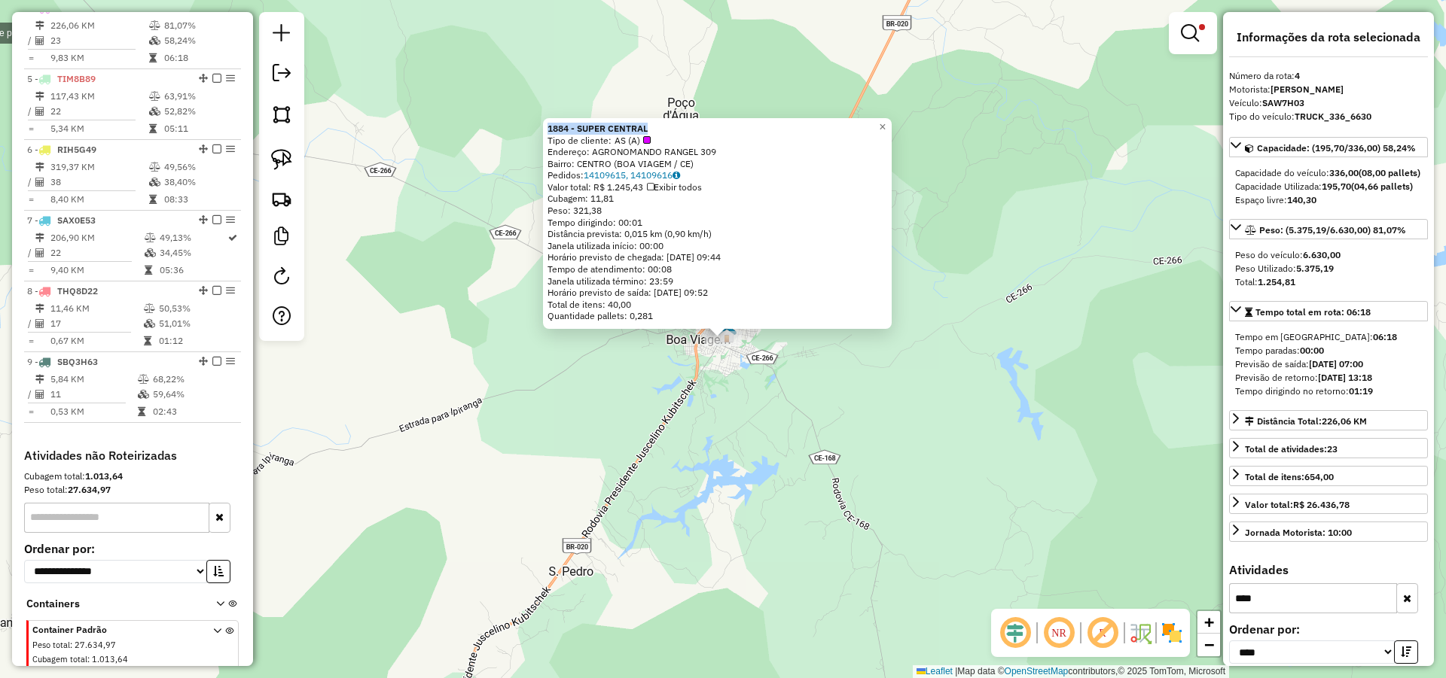
copy strong "1884 - SUPER CENTRAL"
click at [1008, 206] on div "1884 - SUPER CENTRAL Tipo de cliente: AS (A) Endereço: AGRONOMANDO RANGEL 309 B…" at bounding box center [723, 339] width 1446 height 678
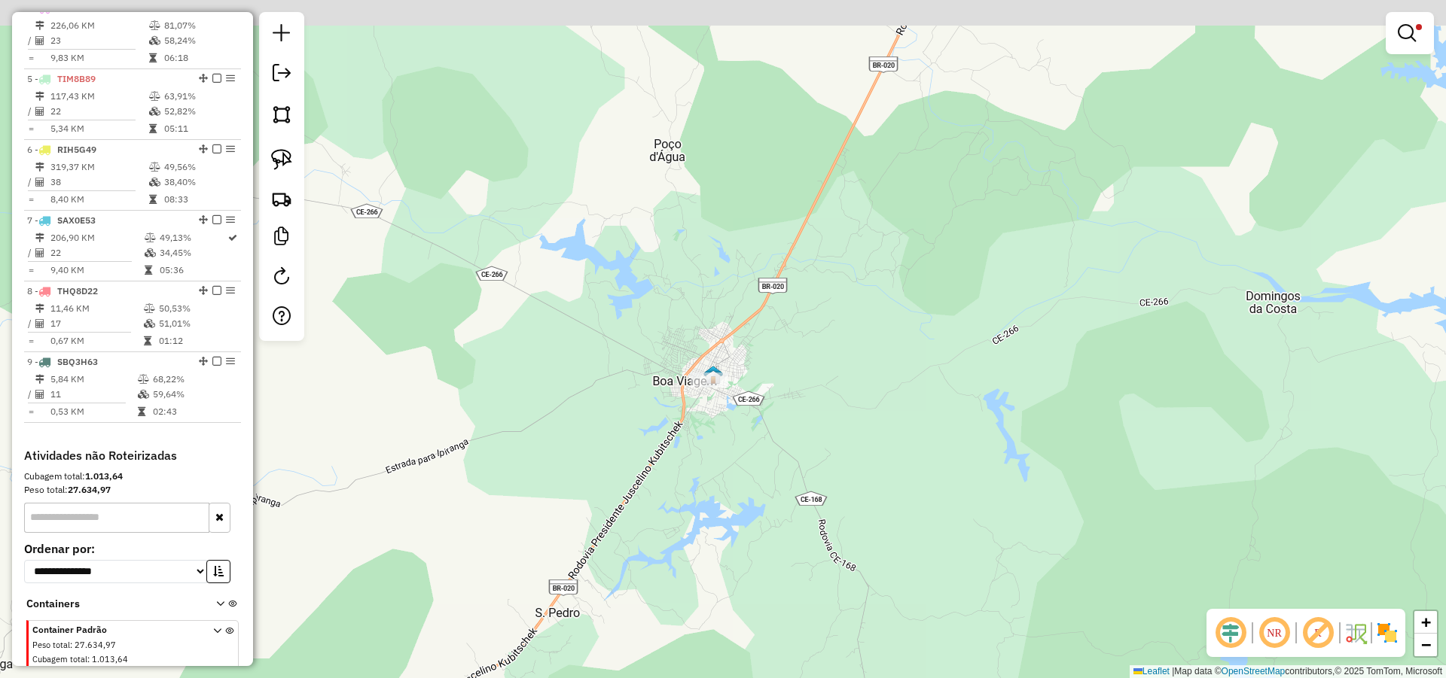
drag, startPoint x: 979, startPoint y: 69, endPoint x: 904, endPoint y: 395, distance: 333.9
click at [905, 393] on div "Limpar filtros Janela de atendimento Grade de atendimento Capacidade Transporta…" at bounding box center [723, 339] width 1446 height 678
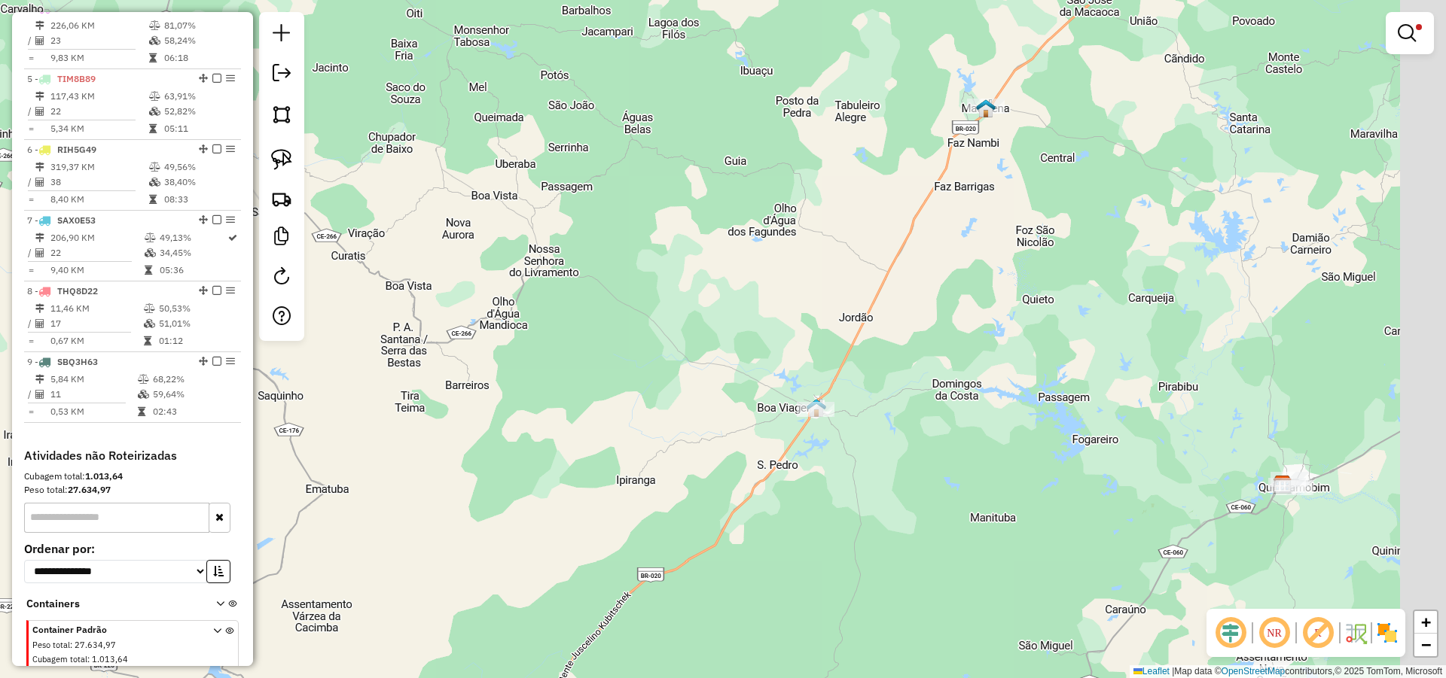
drag, startPoint x: 980, startPoint y: 250, endPoint x: 840, endPoint y: 382, distance: 192.3
click at [842, 379] on div "Limpar filtros Janela de atendimento Grade de atendimento Capacidade Transporta…" at bounding box center [723, 339] width 1446 height 678
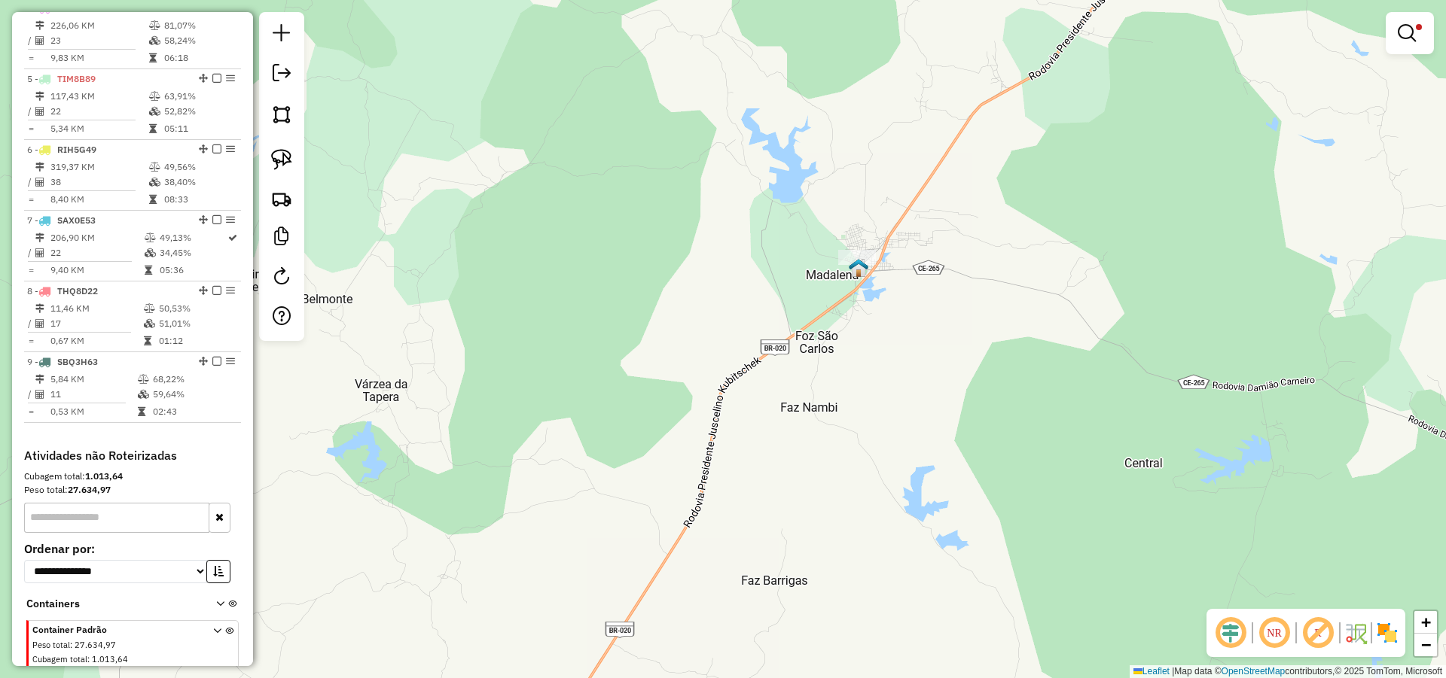
click at [854, 259] on img at bounding box center [859, 268] width 20 height 20
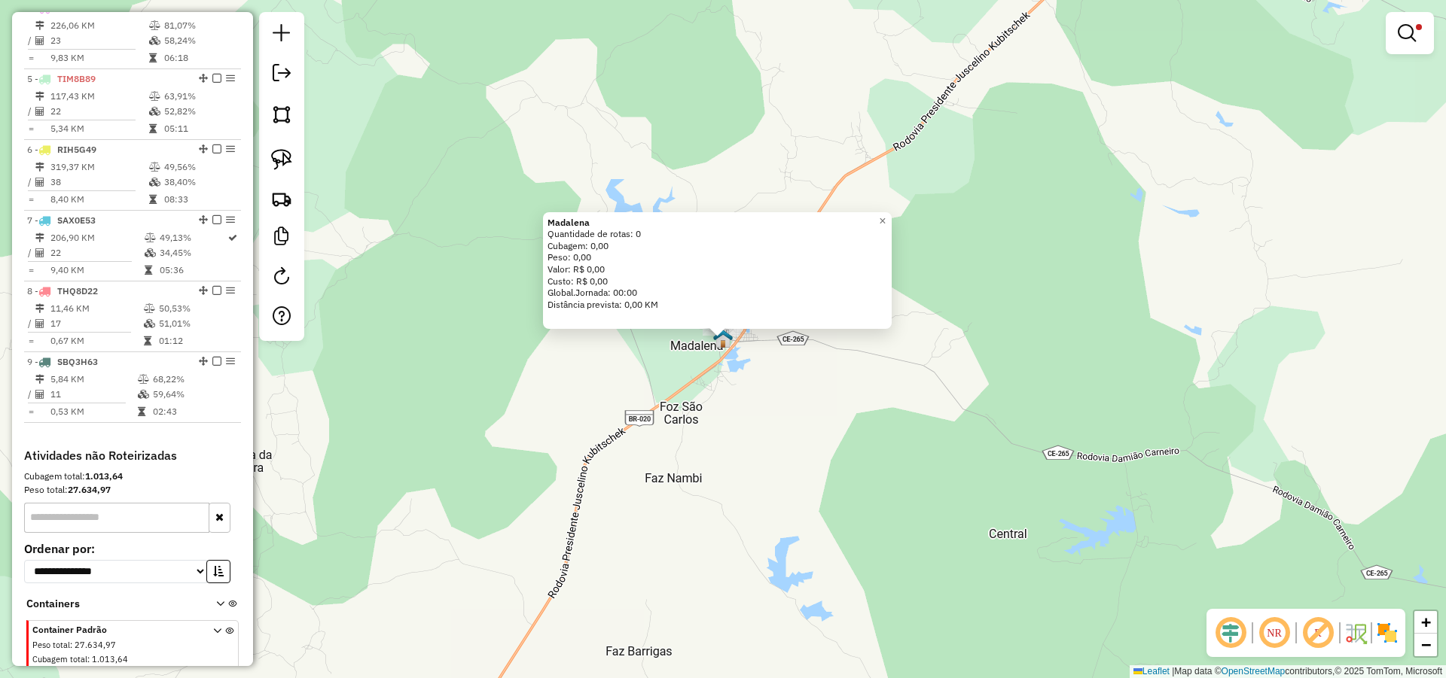
click at [828, 395] on div "Madalena Quantidade de rotas: 0 Cubagem: 0,00 Peso: 0,00 Valor: R$ 0,00 Custo: …" at bounding box center [723, 339] width 1446 height 678
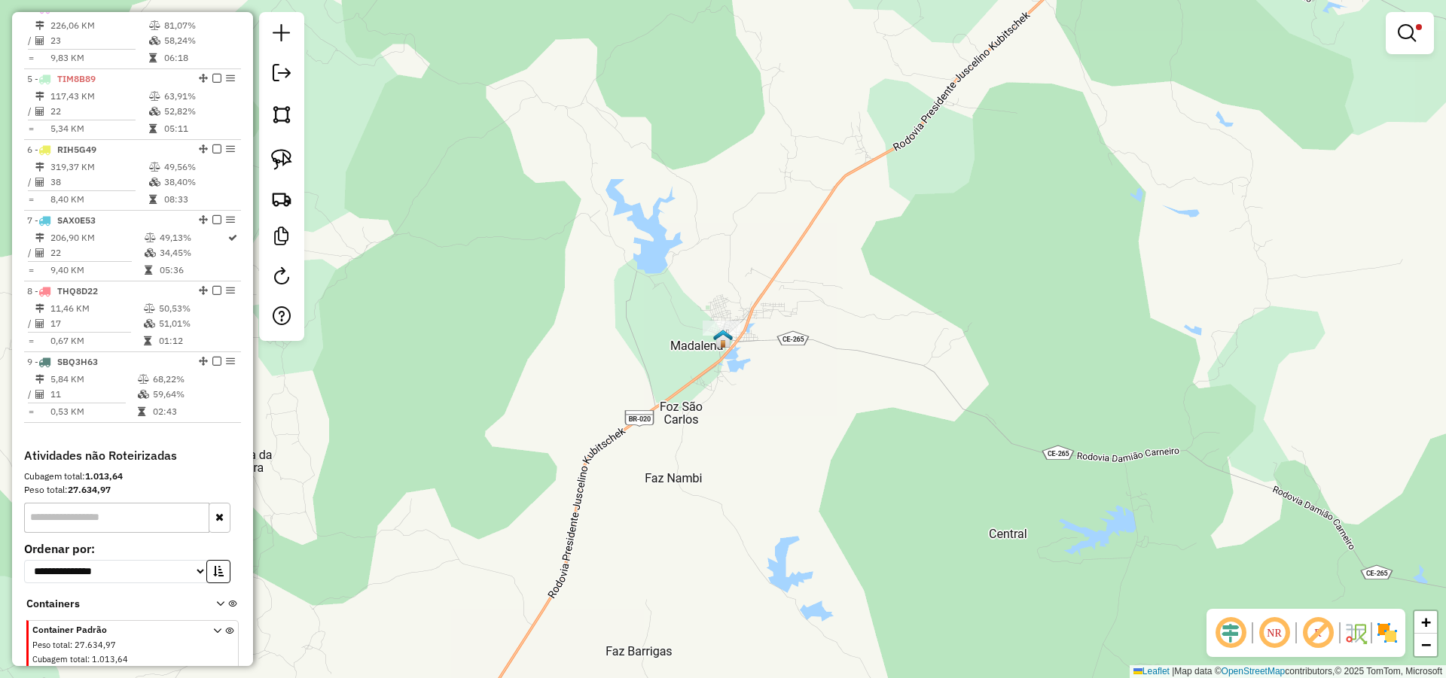
click at [709, 320] on div "Limpar filtros Janela de atendimento Grade de atendimento Capacidade Transporta…" at bounding box center [723, 339] width 1446 height 678
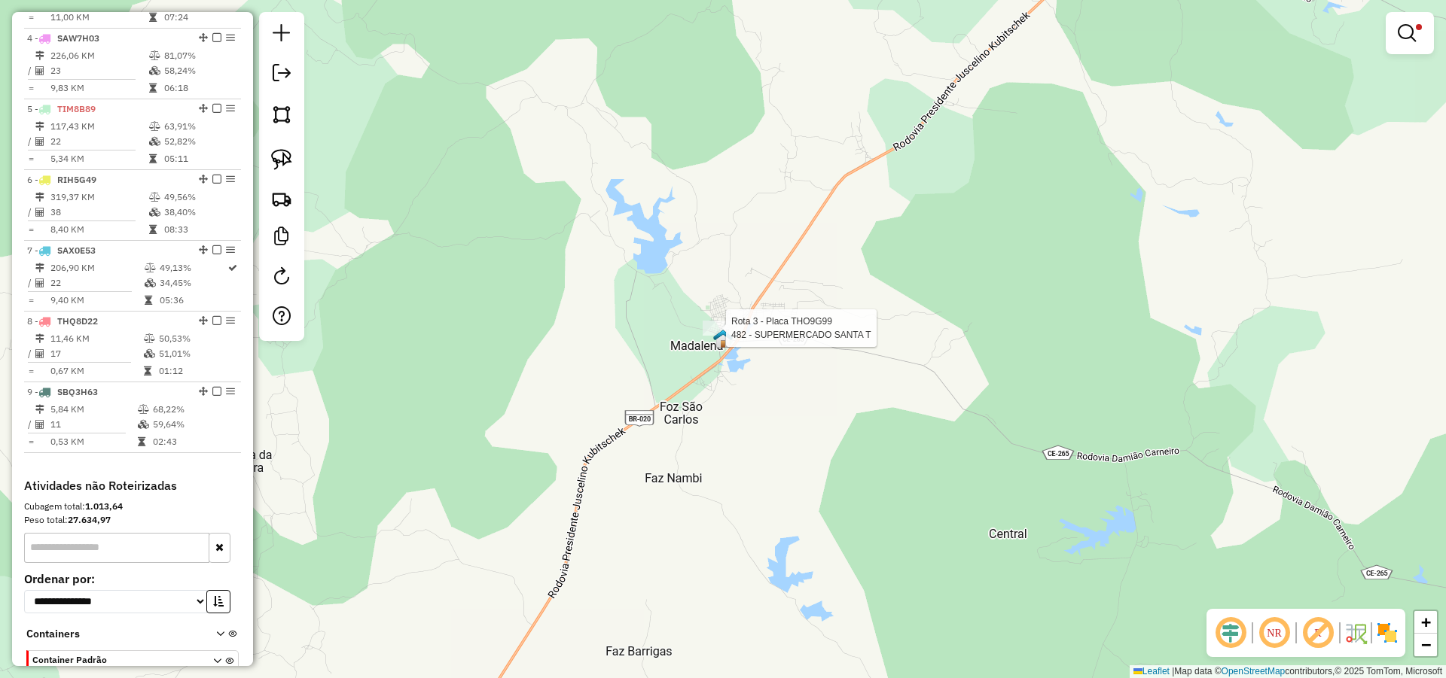
select select "*********"
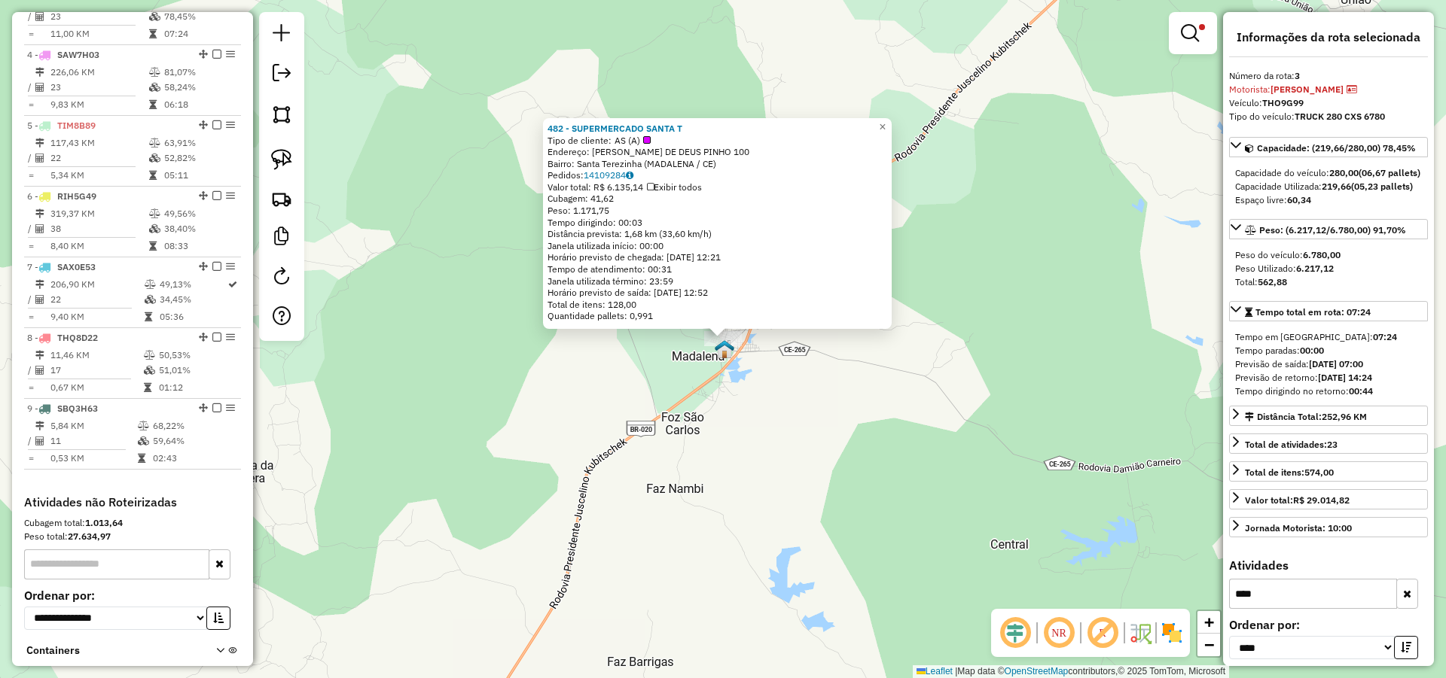
scroll to position [724, 0]
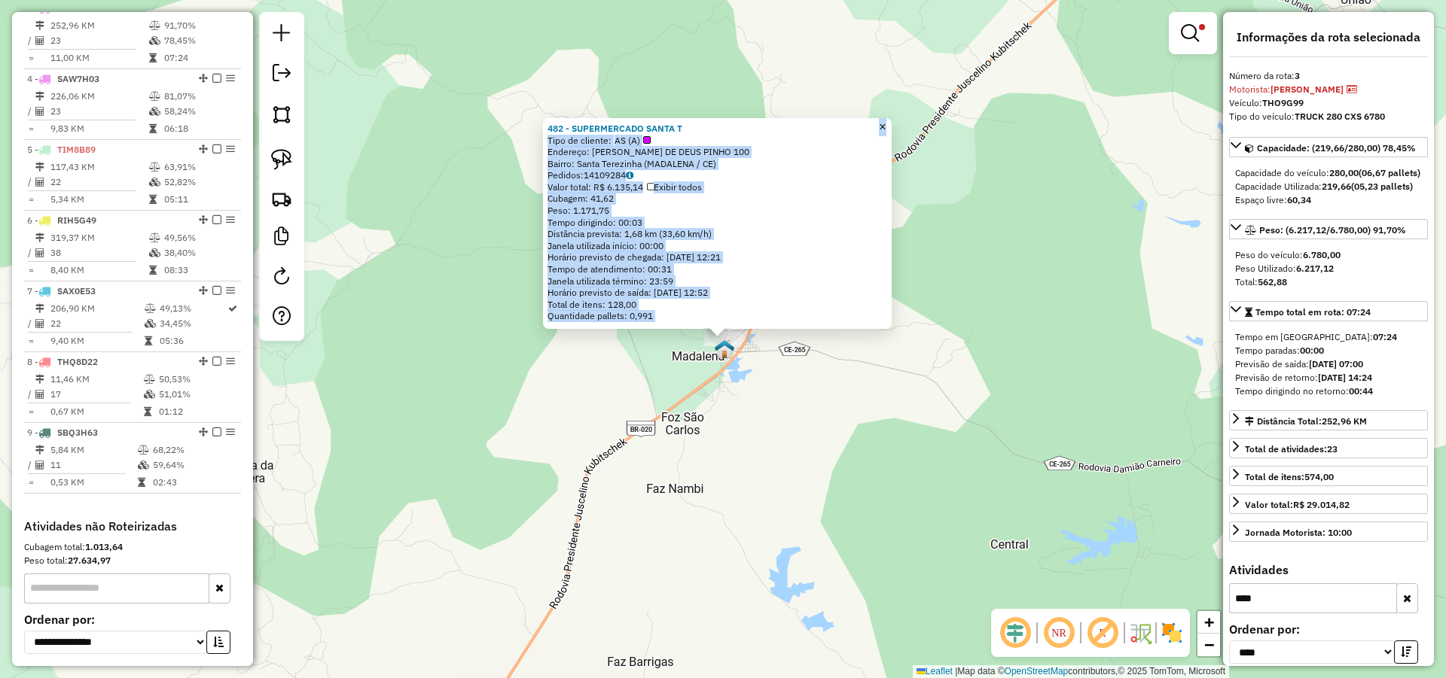
drag, startPoint x: 700, startPoint y: 129, endPoint x: 541, endPoint y: 117, distance: 159.3
click at [541, 117] on div "482 - SUPERMERCADO SANTA T Tipo de cliente: AS (A) Endereço: JOAO DE DEUS PINHO…" at bounding box center [723, 339] width 1446 height 678
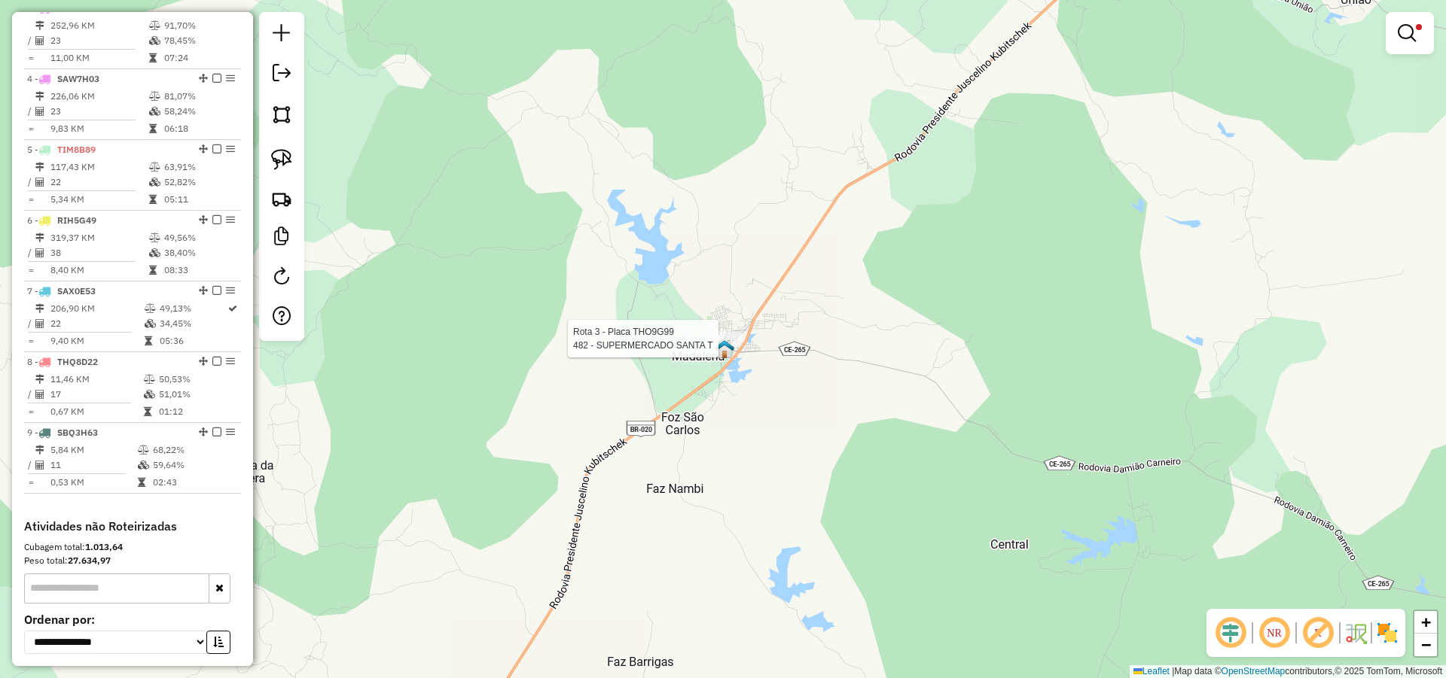
select select "*********"
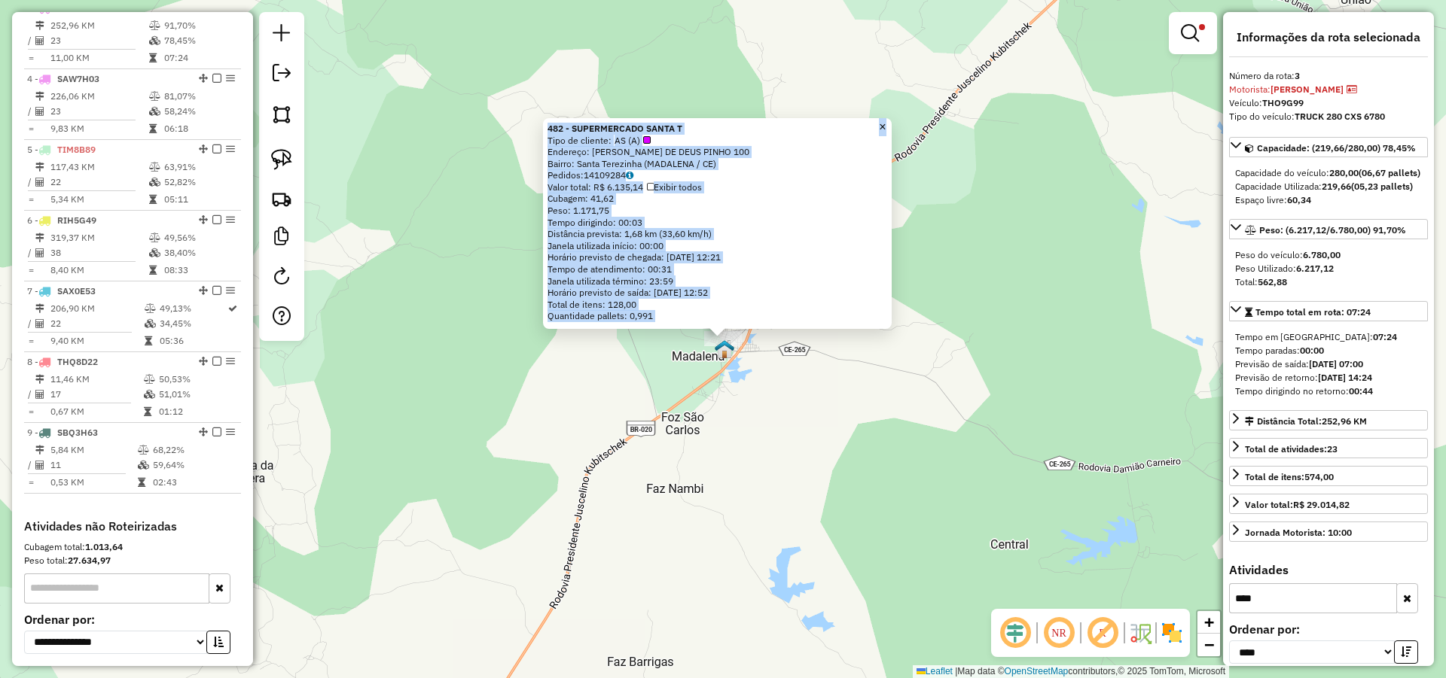
click at [705, 137] on div "Tipo de cliente: AS (A)" at bounding box center [717, 141] width 340 height 12
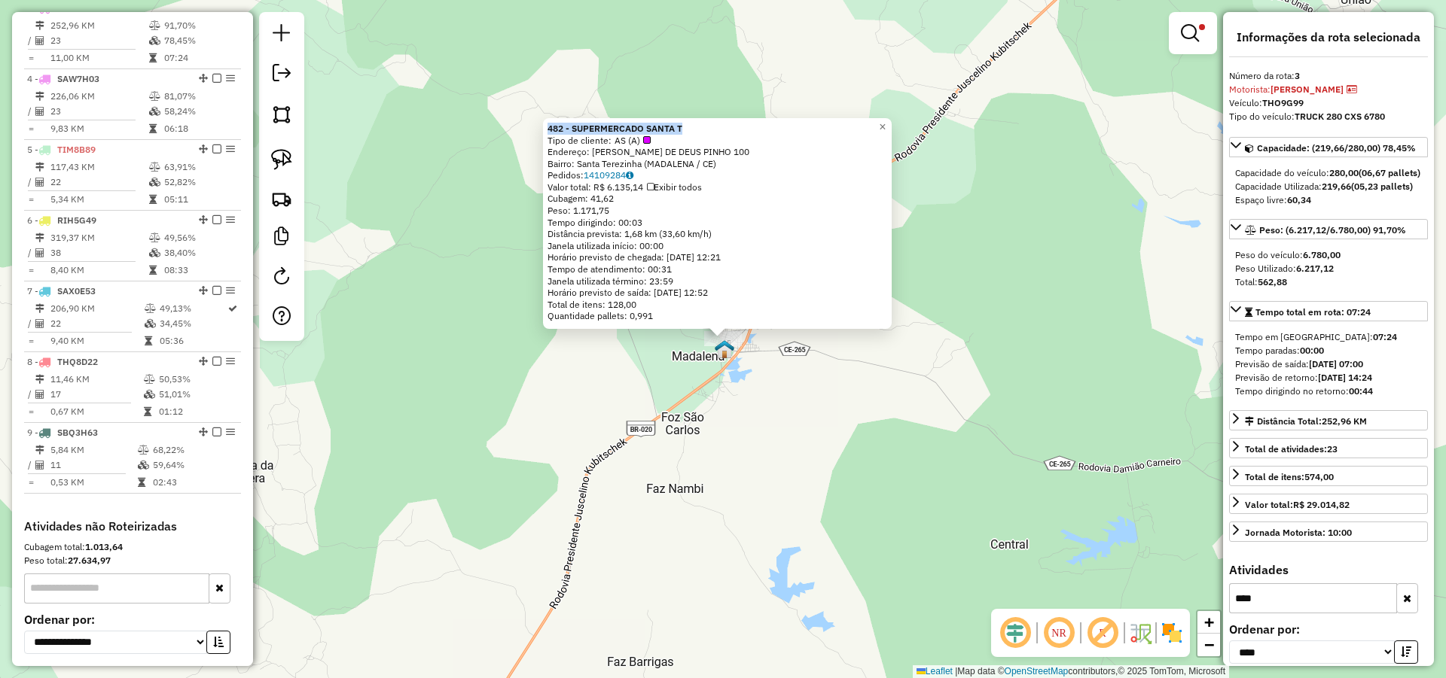
drag, startPoint x: 683, startPoint y: 130, endPoint x: 546, endPoint y: 125, distance: 137.1
click at [546, 125] on div "482 - SUPERMERCADO SANTA T Tipo de cliente: AS (A) Endereço: JOAO DE DEUS PINHO…" at bounding box center [717, 223] width 349 height 211
copy strong "482 - SUPERMERCADO SANTA T"
click at [992, 344] on div "482 - SUPERMERCADO SANTA T Tipo de cliente: AS (A) Endereço: JOAO DE DEUS PINHO…" at bounding box center [723, 339] width 1446 height 678
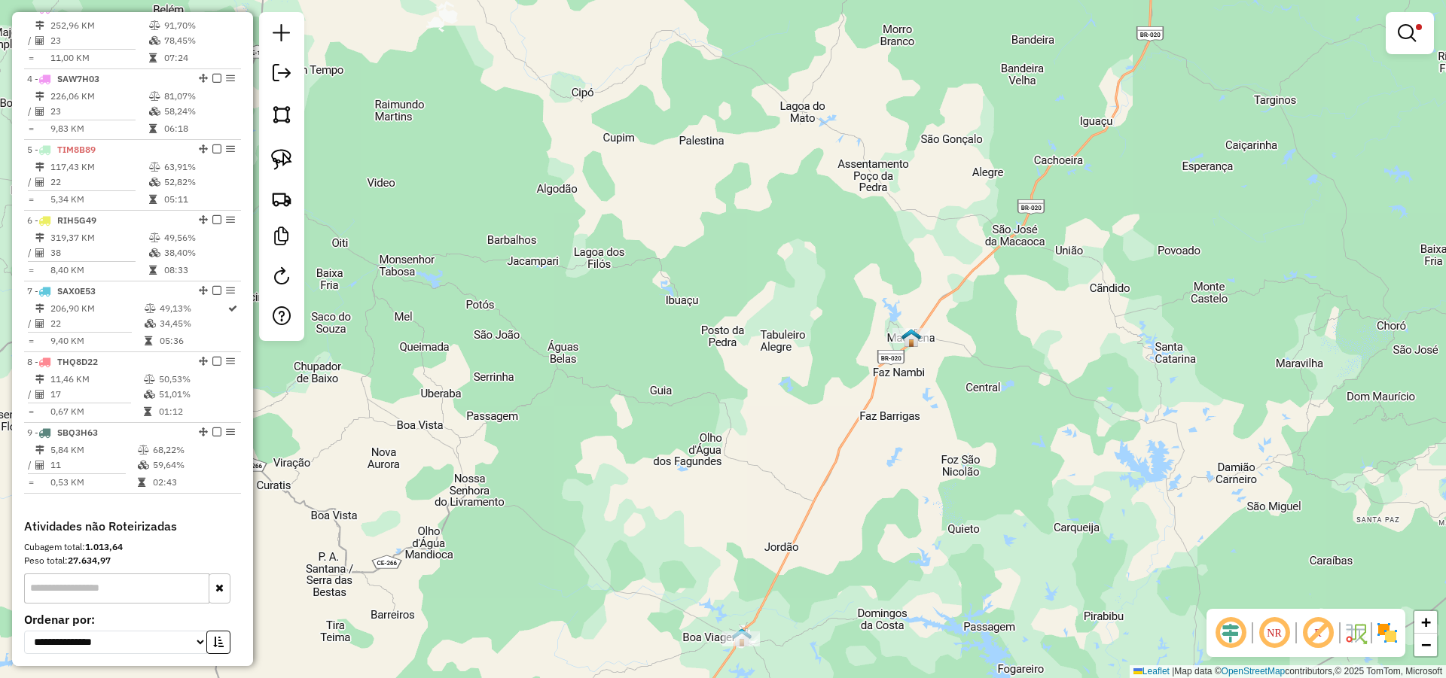
drag, startPoint x: 1115, startPoint y: 394, endPoint x: 801, endPoint y: 203, distance: 367.6
click at [806, 209] on div "Limpar filtros Janela de atendimento Grade de atendimento Capacidade Transporta…" at bounding box center [723, 339] width 1446 height 678
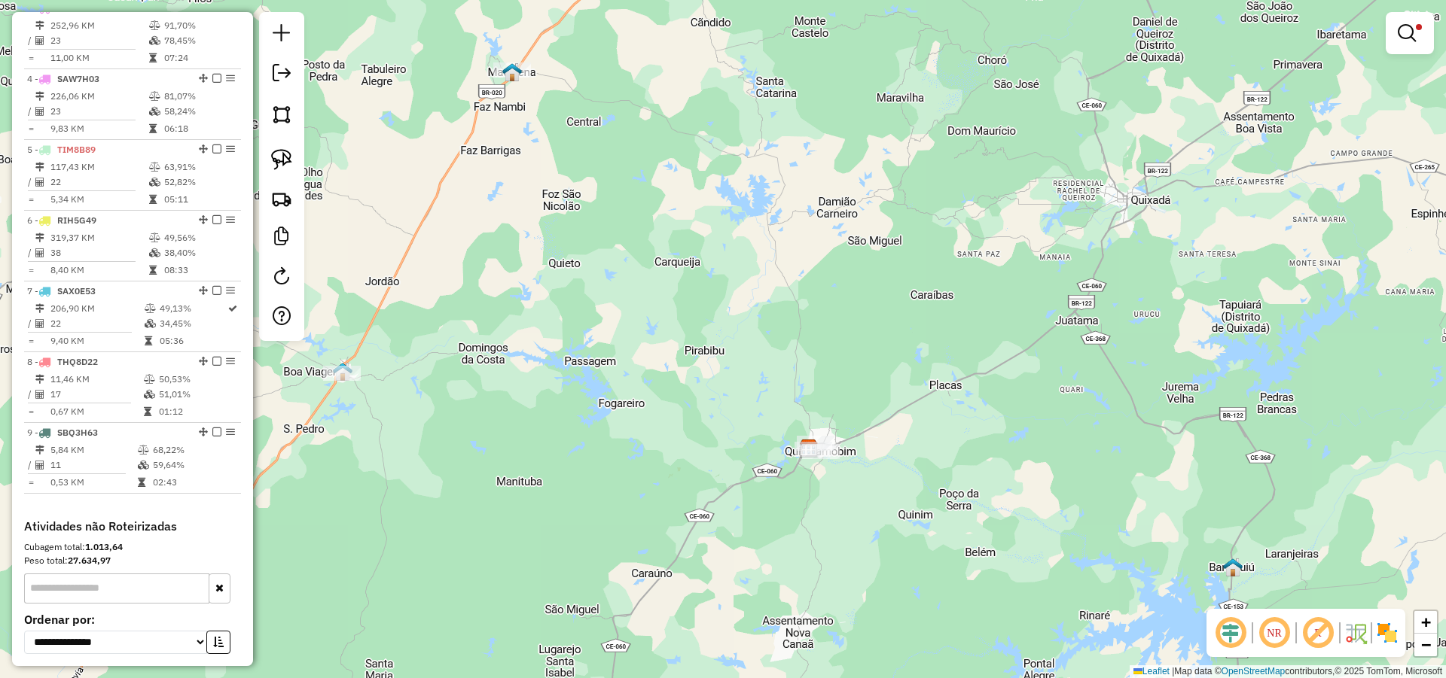
drag, startPoint x: 773, startPoint y: 319, endPoint x: 714, endPoint y: 238, distance: 100.3
click at [714, 239] on div "Limpar filtros Janela de atendimento Grade de atendimento Capacidade Transporta…" at bounding box center [723, 339] width 1446 height 678
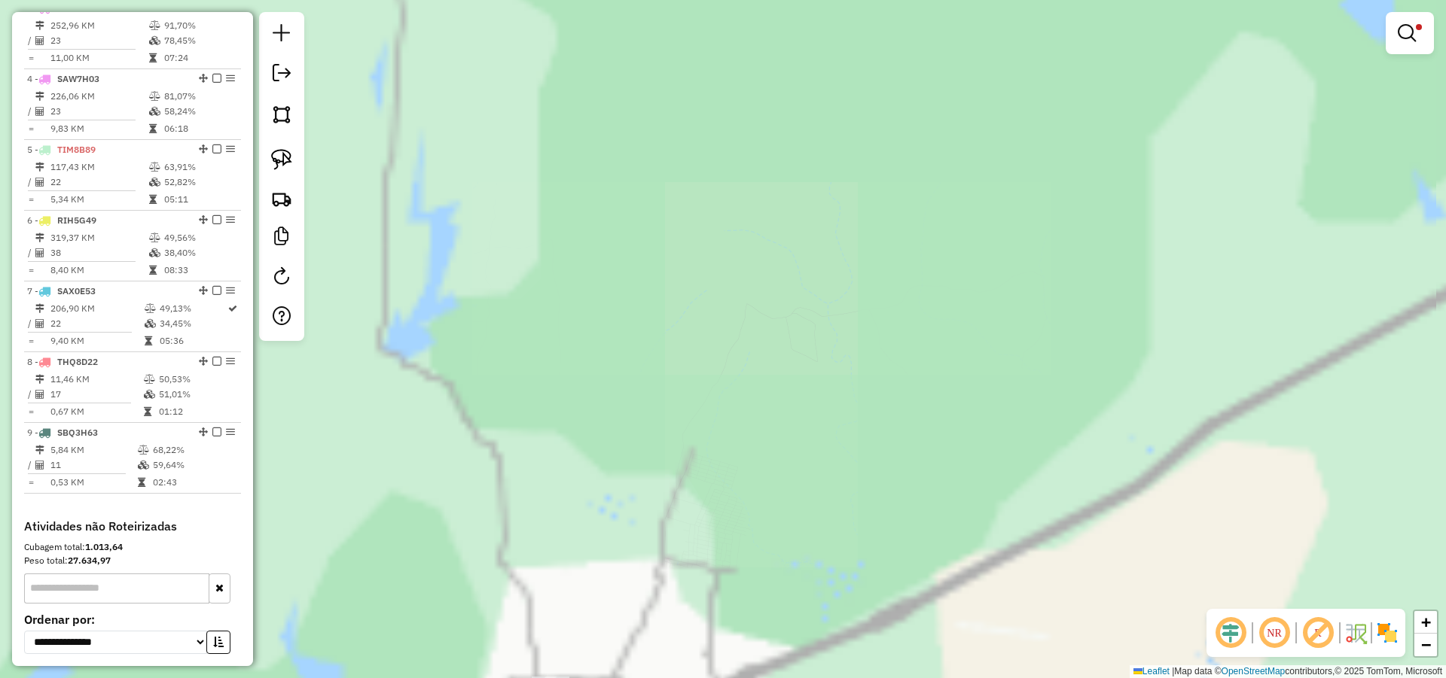
drag, startPoint x: 800, startPoint y: 184, endPoint x: 805, endPoint y: 160, distance: 24.7
click at [801, 164] on div "Limpar filtros Janela de atendimento Grade de atendimento Capacidade Transporta…" at bounding box center [723, 339] width 1446 height 678
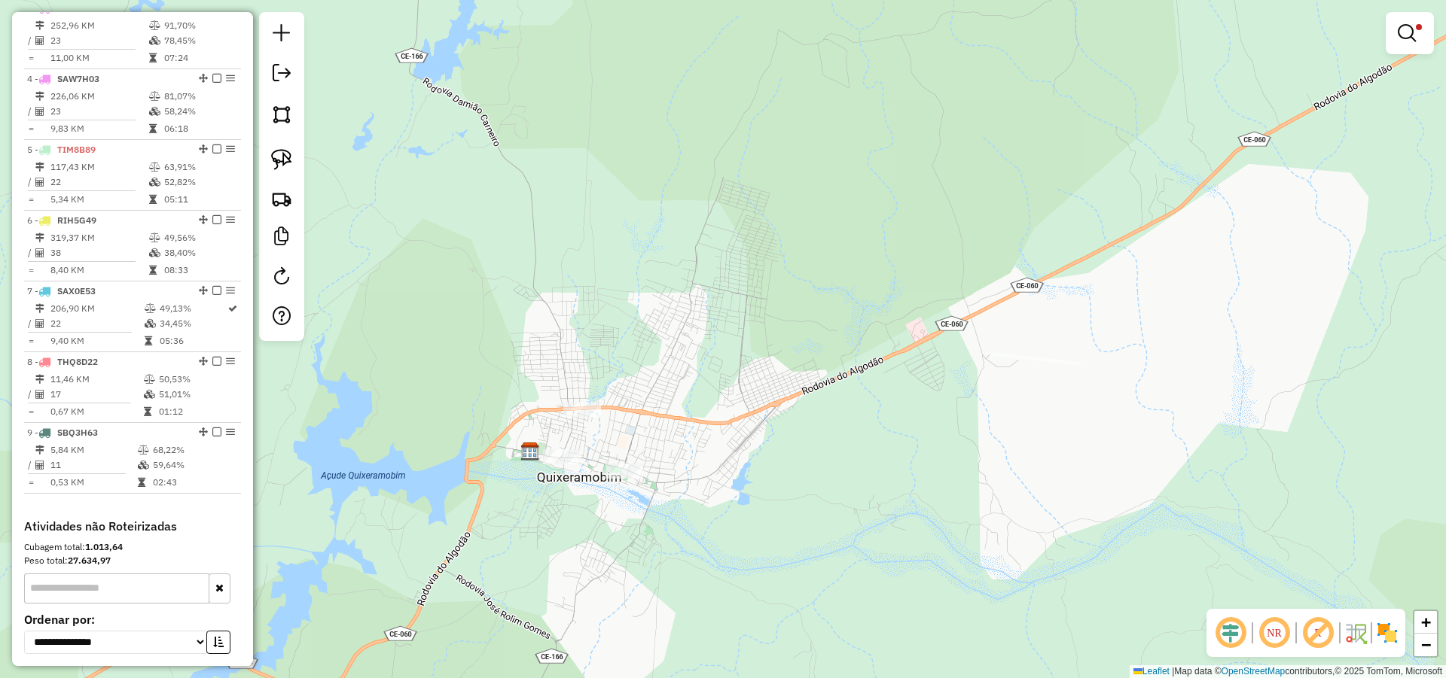
click at [767, 294] on div "Limpar filtros Janela de atendimento Grade de atendimento Capacidade Transporta…" at bounding box center [723, 339] width 1446 height 678
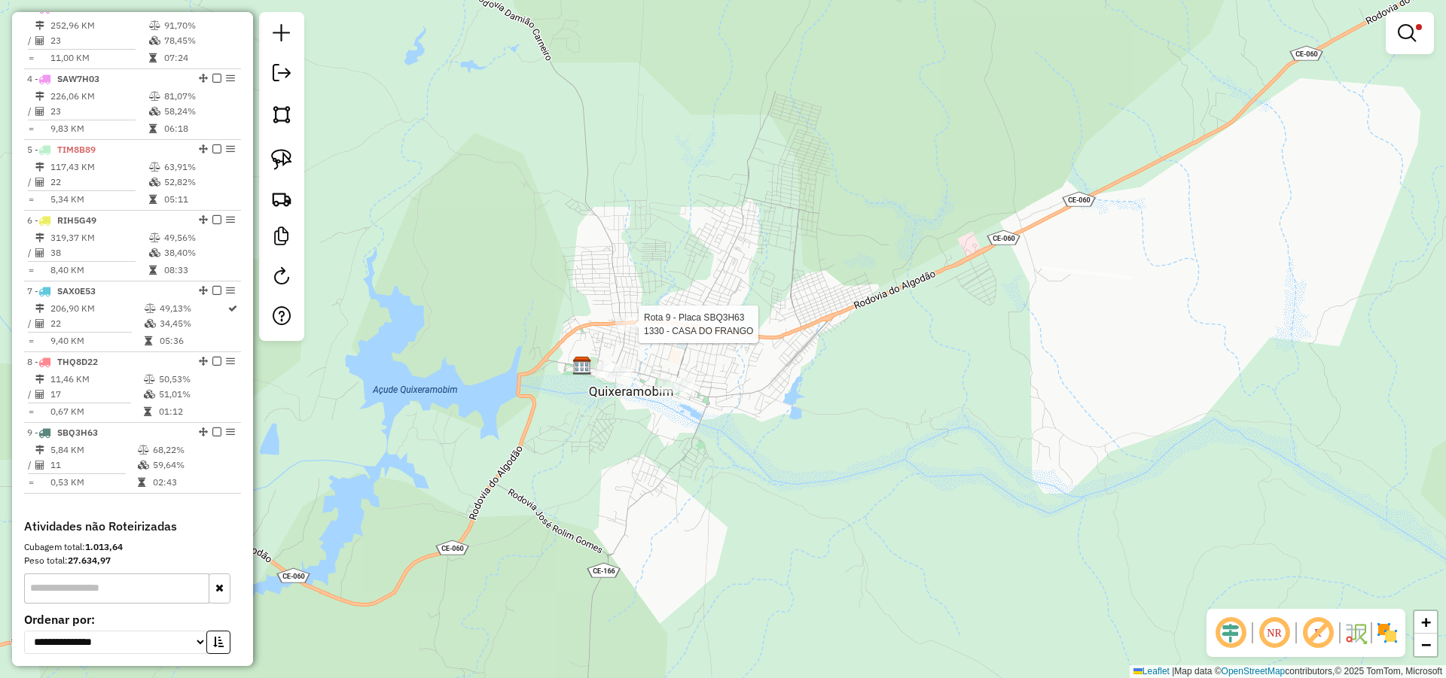
select select "*********"
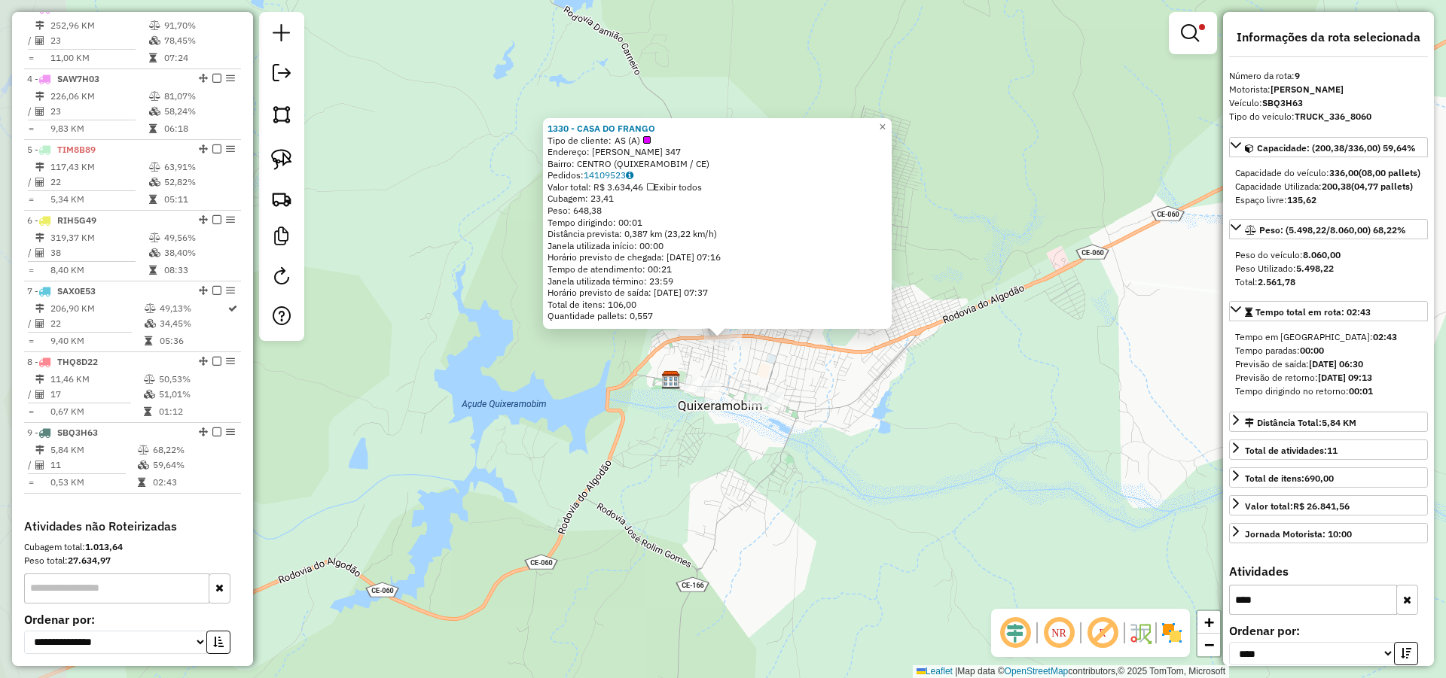
scroll to position [862, 0]
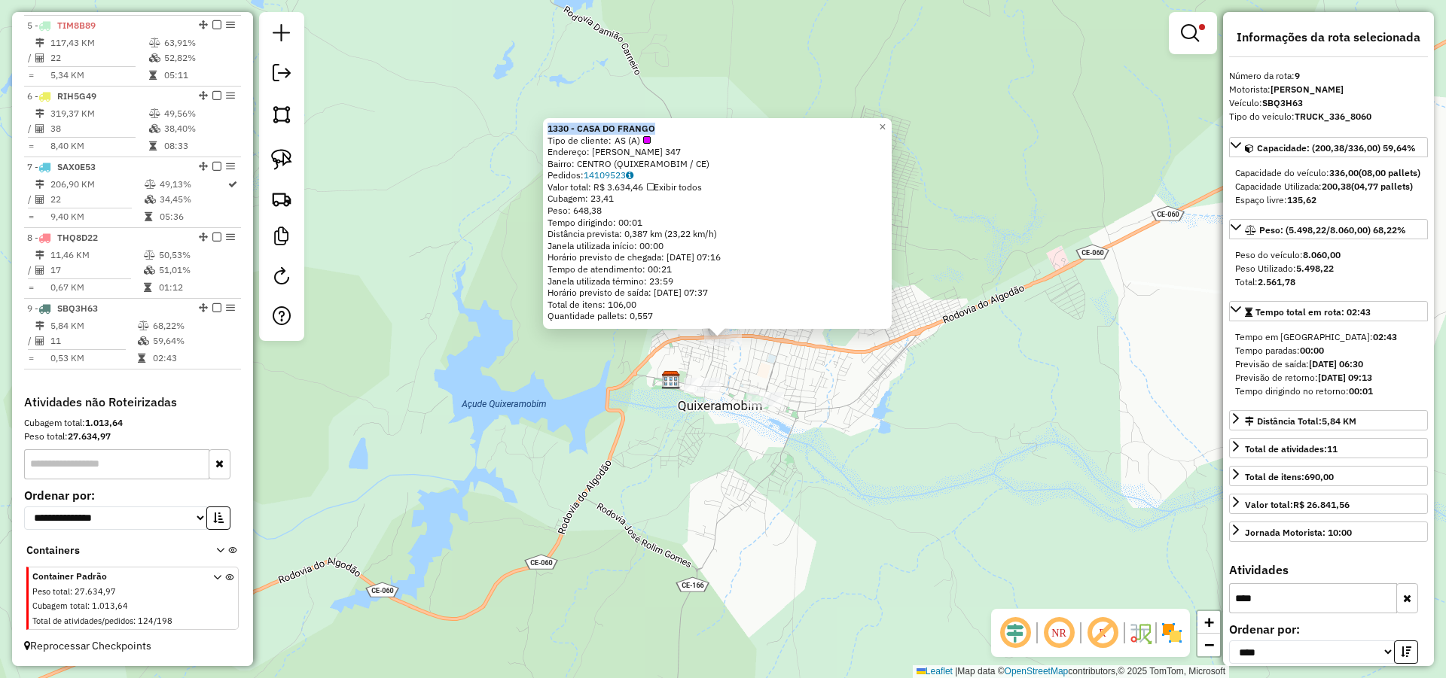
drag, startPoint x: 669, startPoint y: 123, endPoint x: 551, endPoint y: 117, distance: 118.4
click at [551, 118] on div "1330 - CASA DO FRANGO Tipo de cliente: AS (A) Endereço: [PERSON_NAME] 347 Bairr…" at bounding box center [717, 223] width 349 height 211
copy strong "1330 - CASA DO FRANGO"
click at [851, 401] on div "1330 - CASA DO FRANGO Tipo de cliente: AS (A) Endereço: [PERSON_NAME] 347 Bairr…" at bounding box center [723, 339] width 1446 height 678
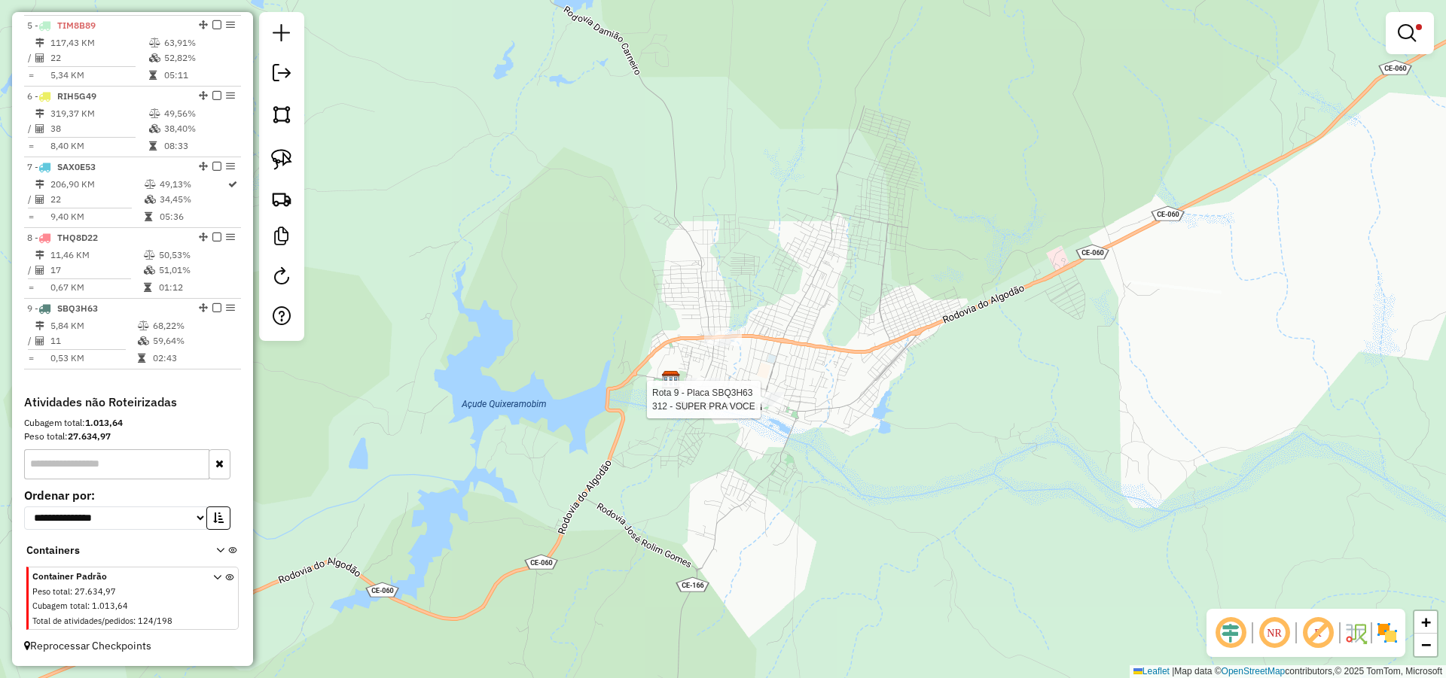
select select "*********"
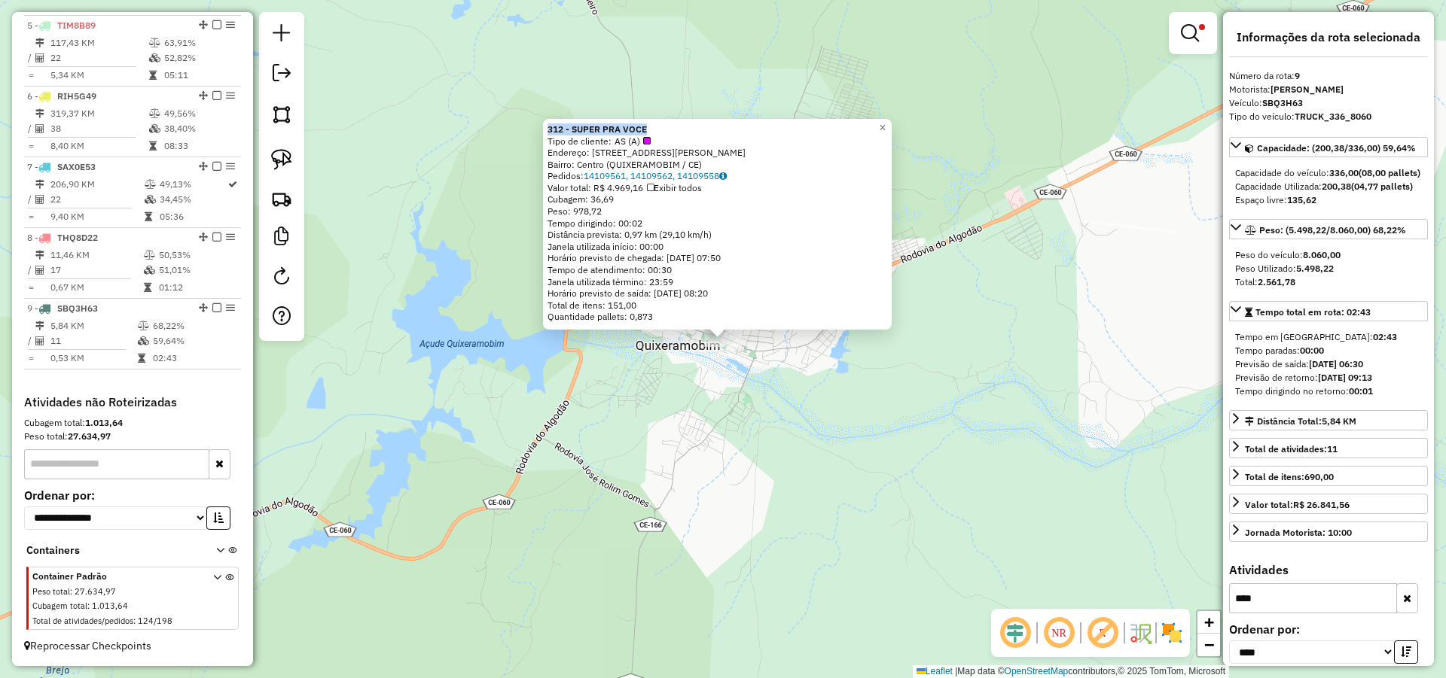
drag, startPoint x: 660, startPoint y: 130, endPoint x: 550, endPoint y: 123, distance: 110.1
click at [550, 123] on div "312 - SUPER PRA VOCE Tipo de cliente: AS (A) Endereço: [STREET_ADDRESS][PERSON_…" at bounding box center [717, 224] width 349 height 211
copy strong "312 - SUPER PRA VOCE"
click at [885, 123] on span "×" at bounding box center [882, 127] width 7 height 13
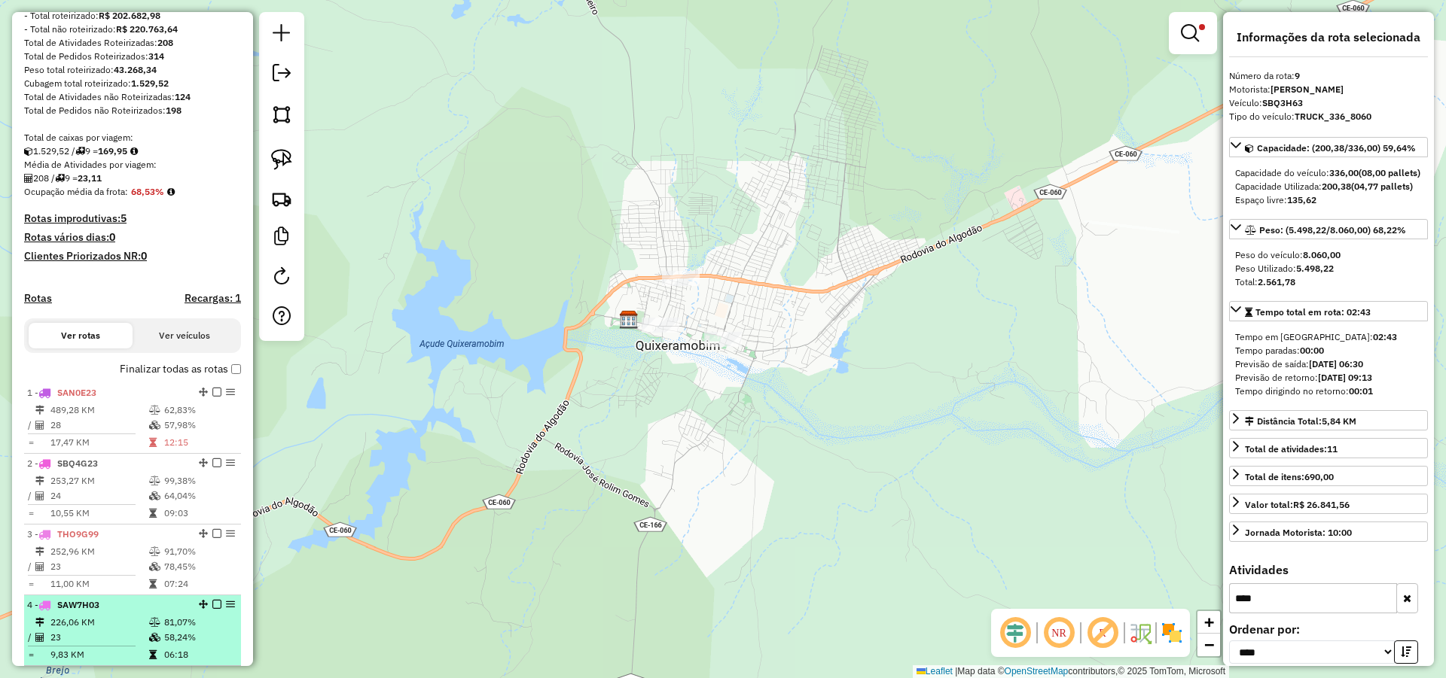
scroll to position [230, 0]
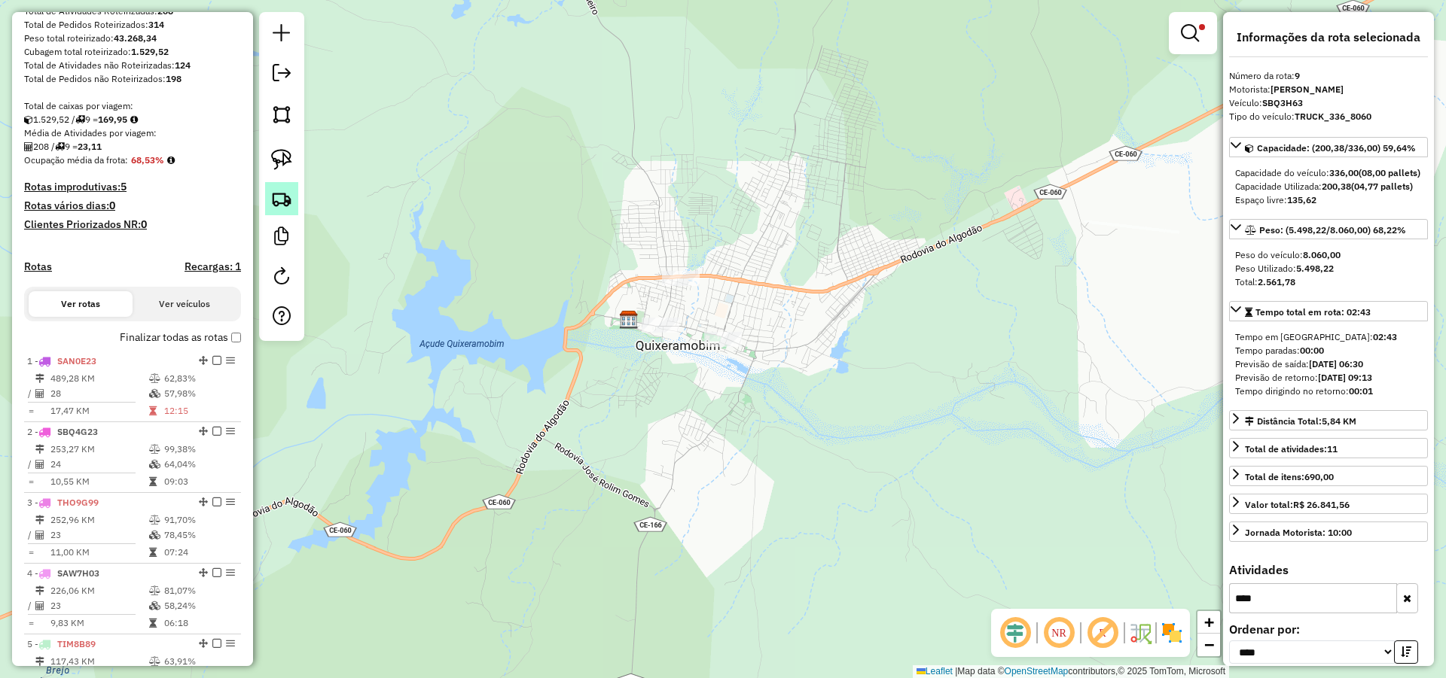
click at [288, 191] on img at bounding box center [281, 198] width 21 height 21
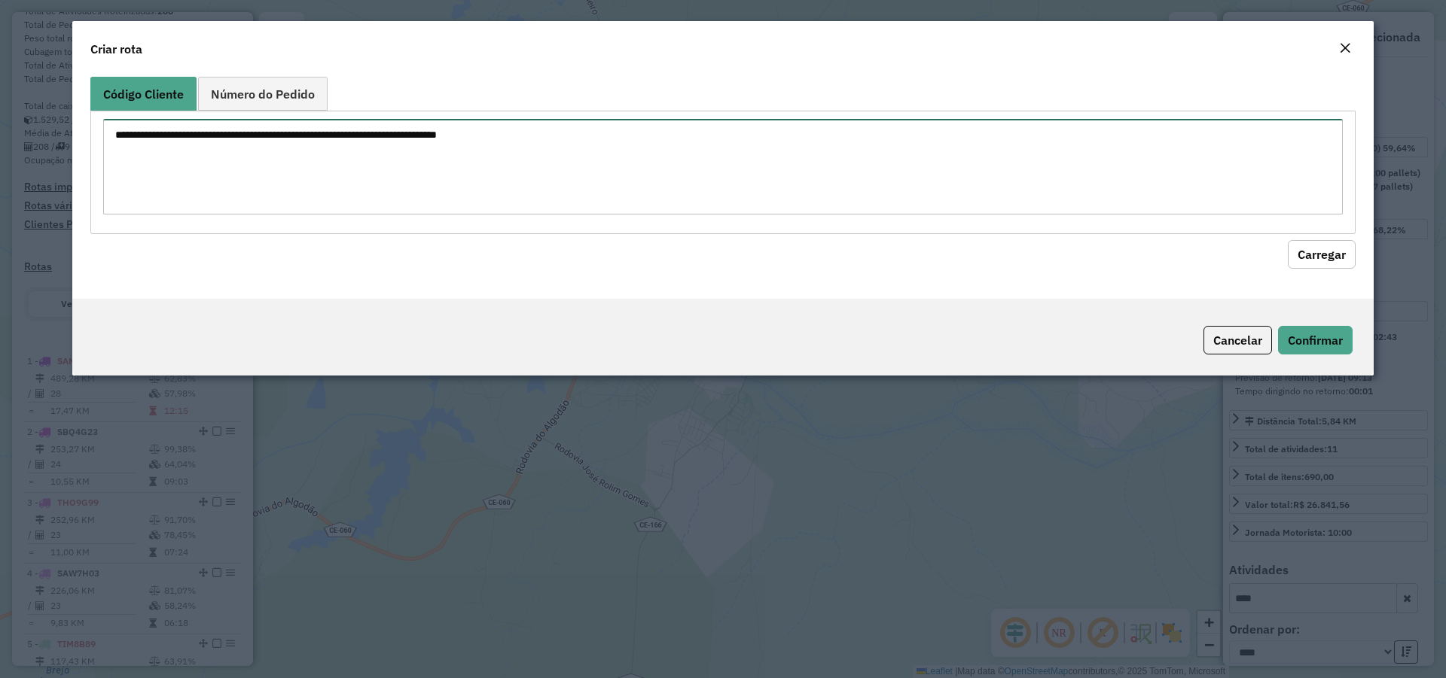
click at [173, 178] on textarea at bounding box center [722, 167] width 1239 height 96
type textarea "****"
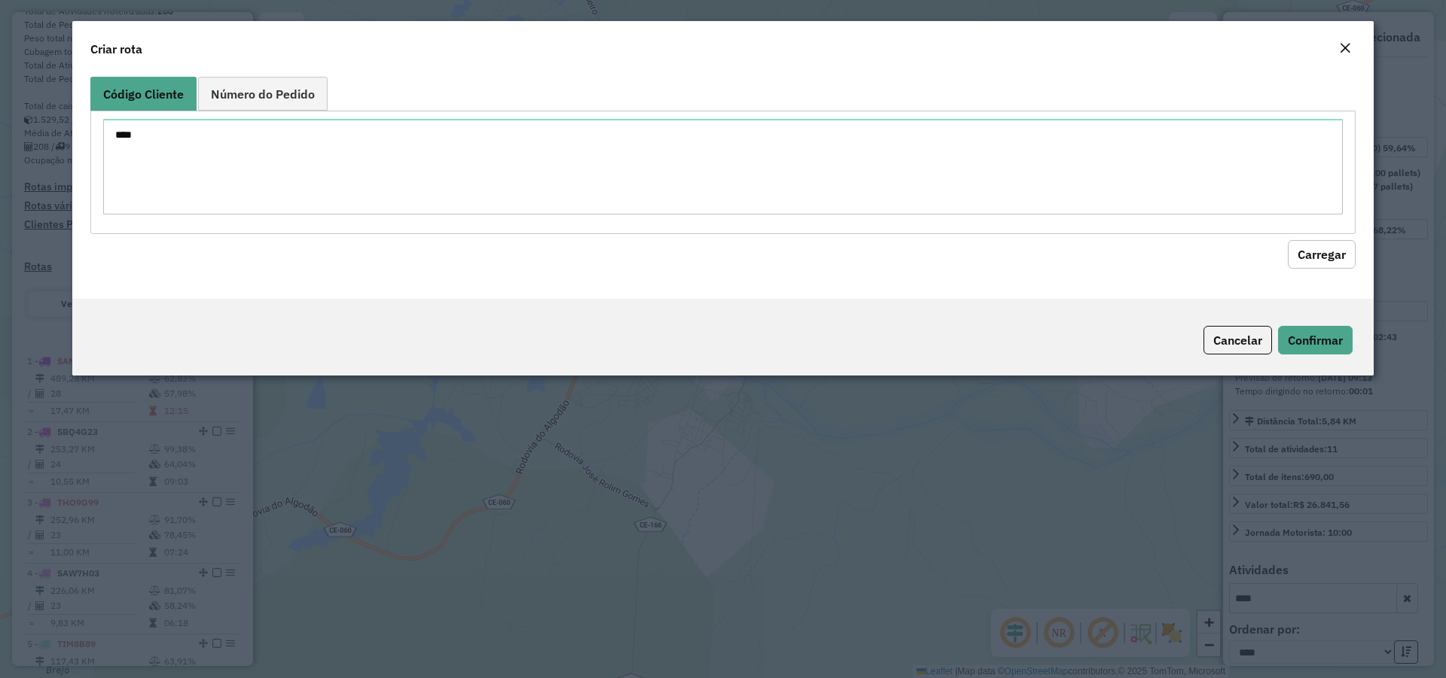
click at [1306, 244] on button "Carregar" at bounding box center [1322, 254] width 68 height 29
click at [1309, 254] on button "Carregar" at bounding box center [1322, 254] width 68 height 29
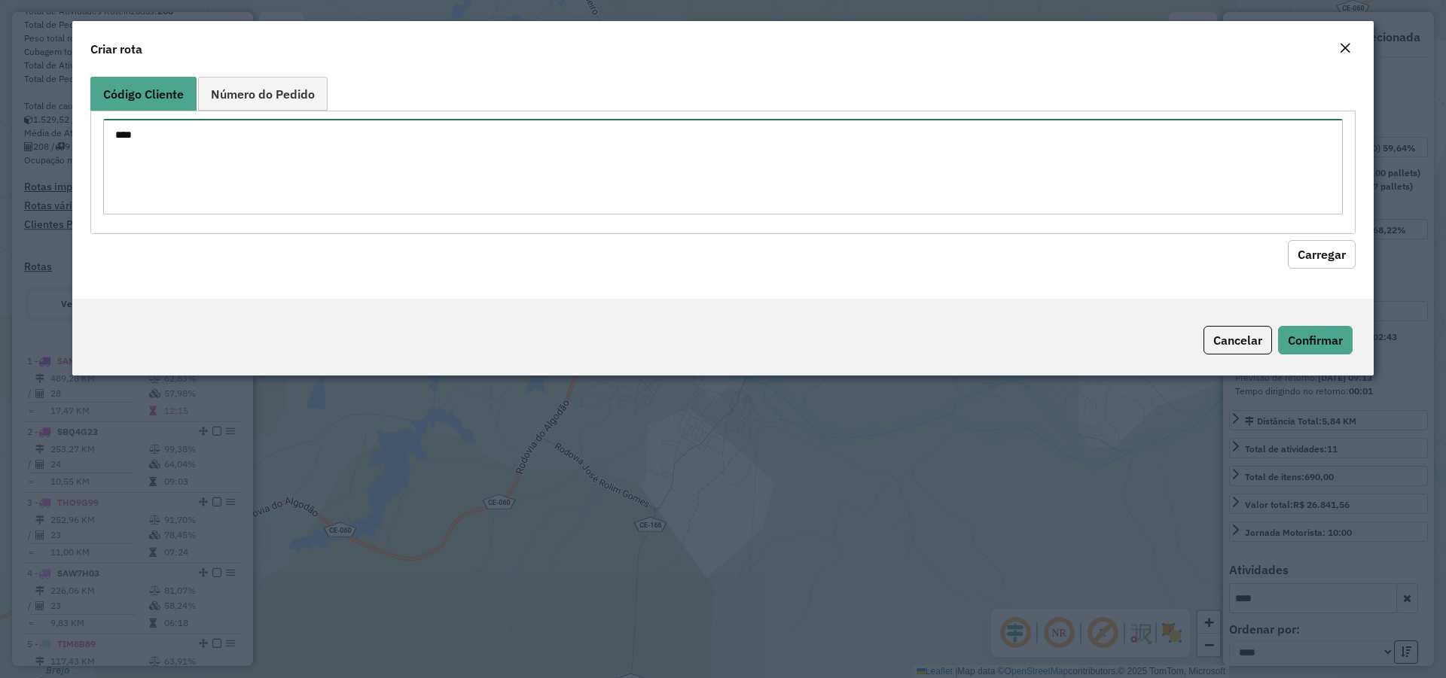
click at [322, 194] on textarea "****" at bounding box center [722, 167] width 1239 height 96
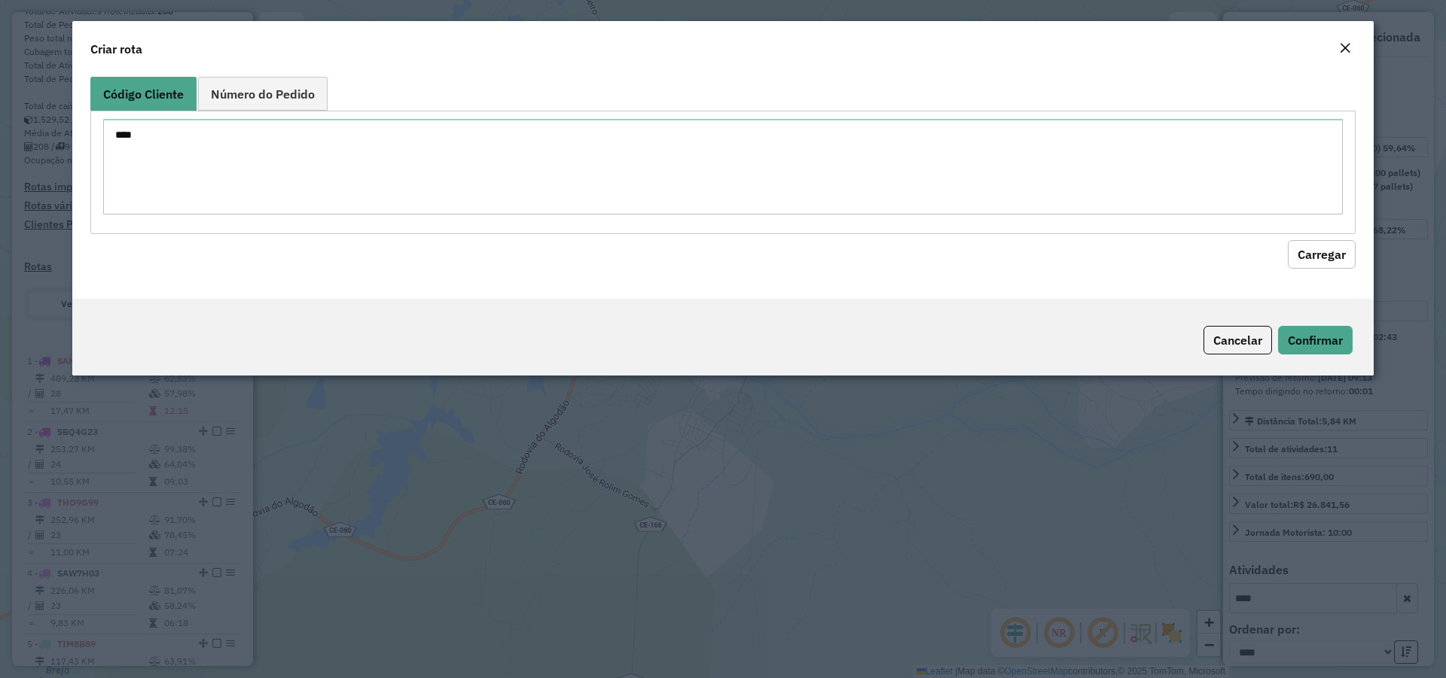
click at [1342, 50] on em "Close" at bounding box center [1345, 48] width 12 height 12
